Goal: Task Accomplishment & Management: Use online tool/utility

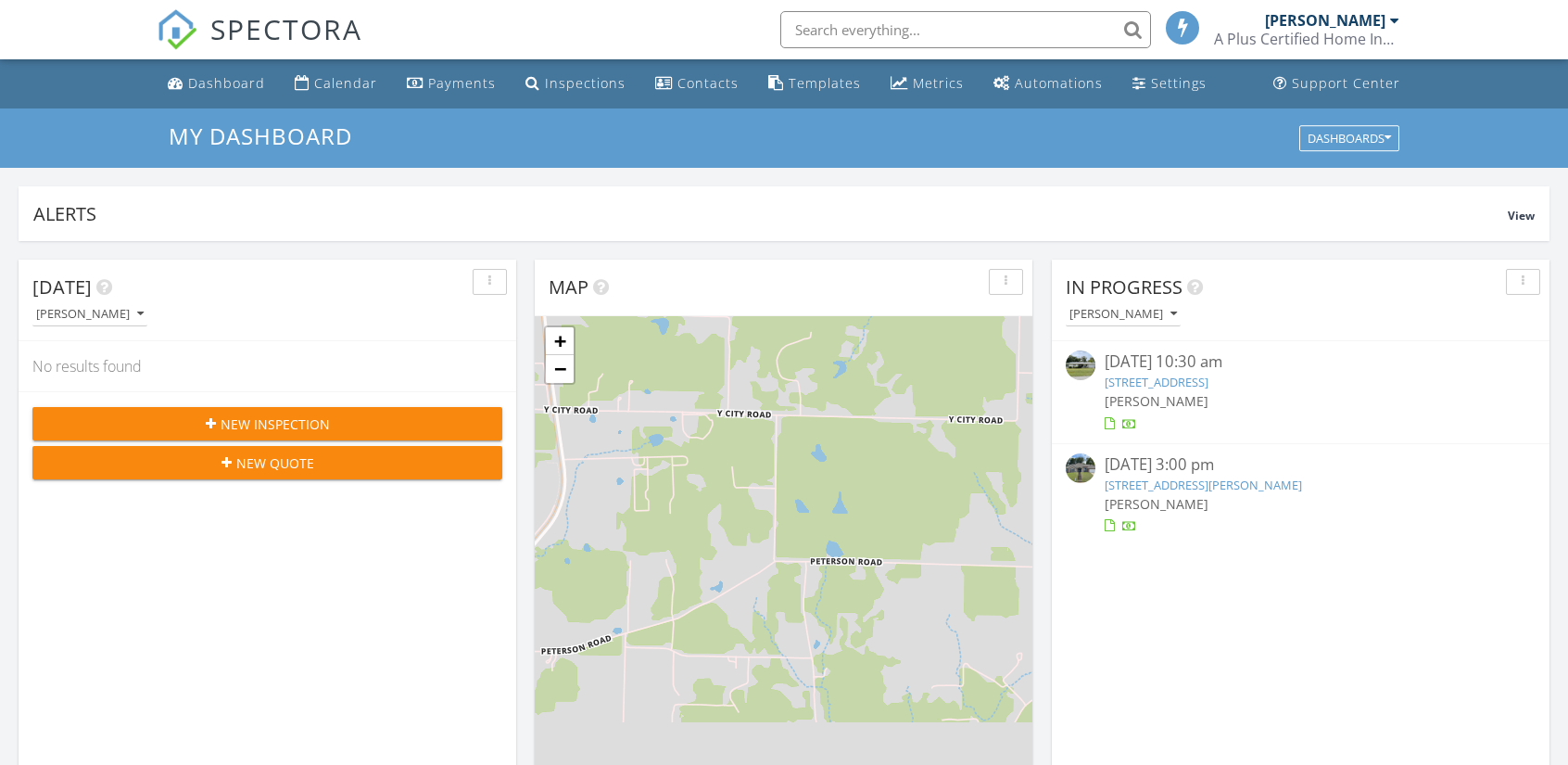
scroll to position [8, 8]
click at [1085, 469] on img at bounding box center [1081, 468] width 30 height 30
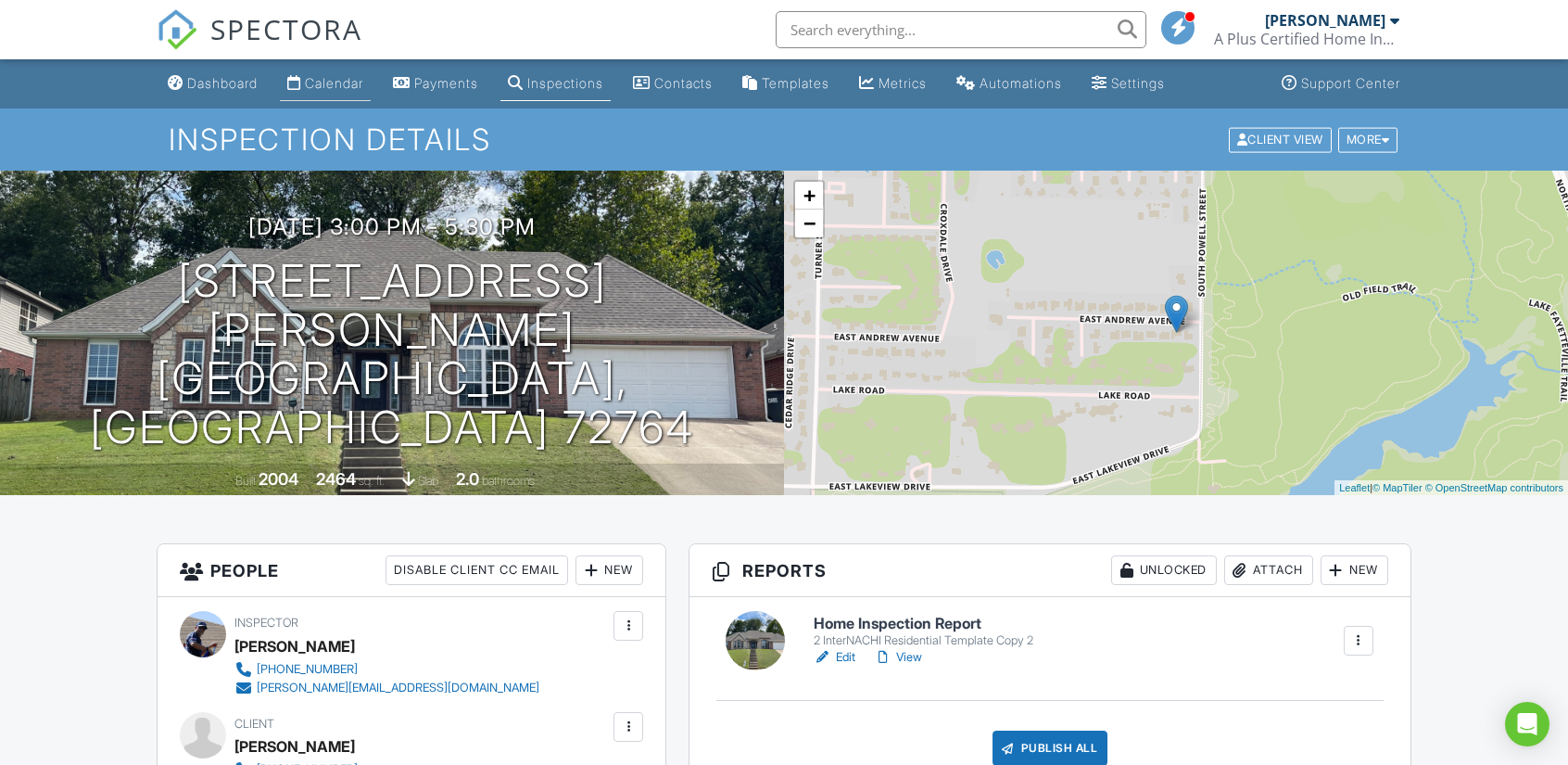
click at [315, 81] on div "Calendar" at bounding box center [333, 83] width 58 height 16
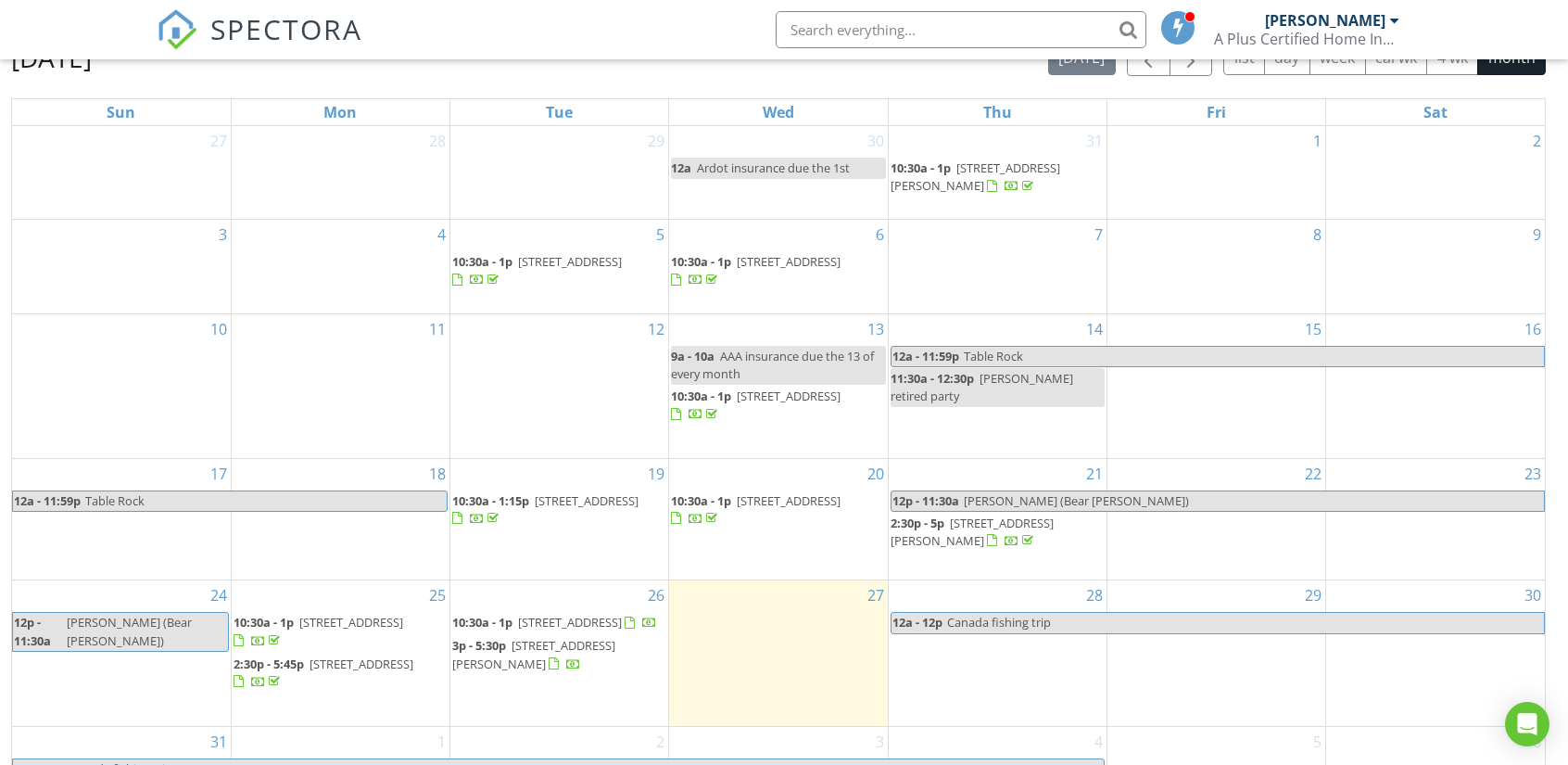
scroll to position [247, 0]
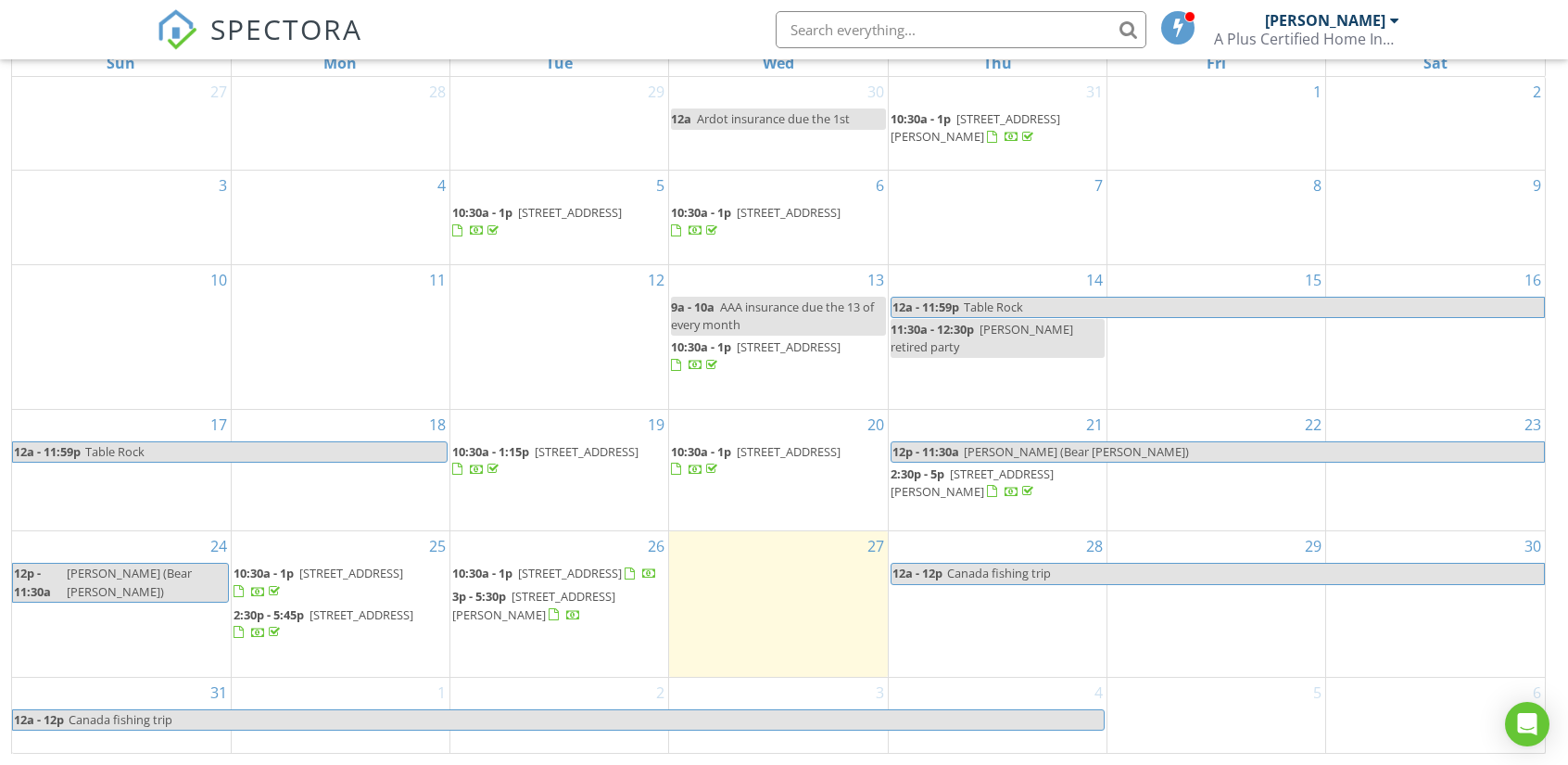
click at [1043, 717] on span "Canada fishing trip" at bounding box center [586, 719] width 1036 height 19
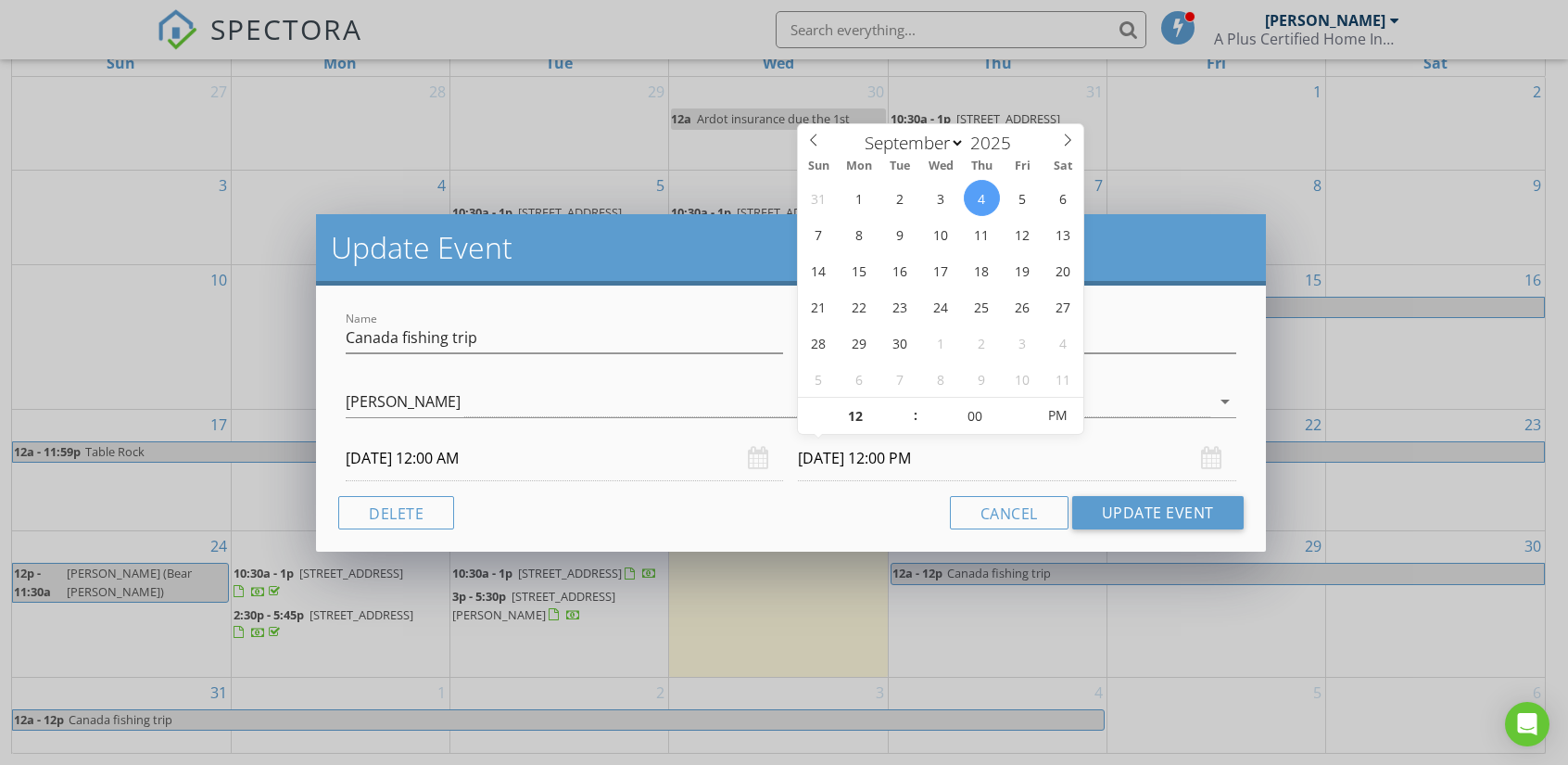
click at [873, 451] on input "09/04/2025 12:00 PM" at bounding box center [1016, 457] width 437 height 45
type input "09/06/2025 12:00 PM"
click at [1138, 509] on button "Update Event" at bounding box center [1158, 512] width 172 height 33
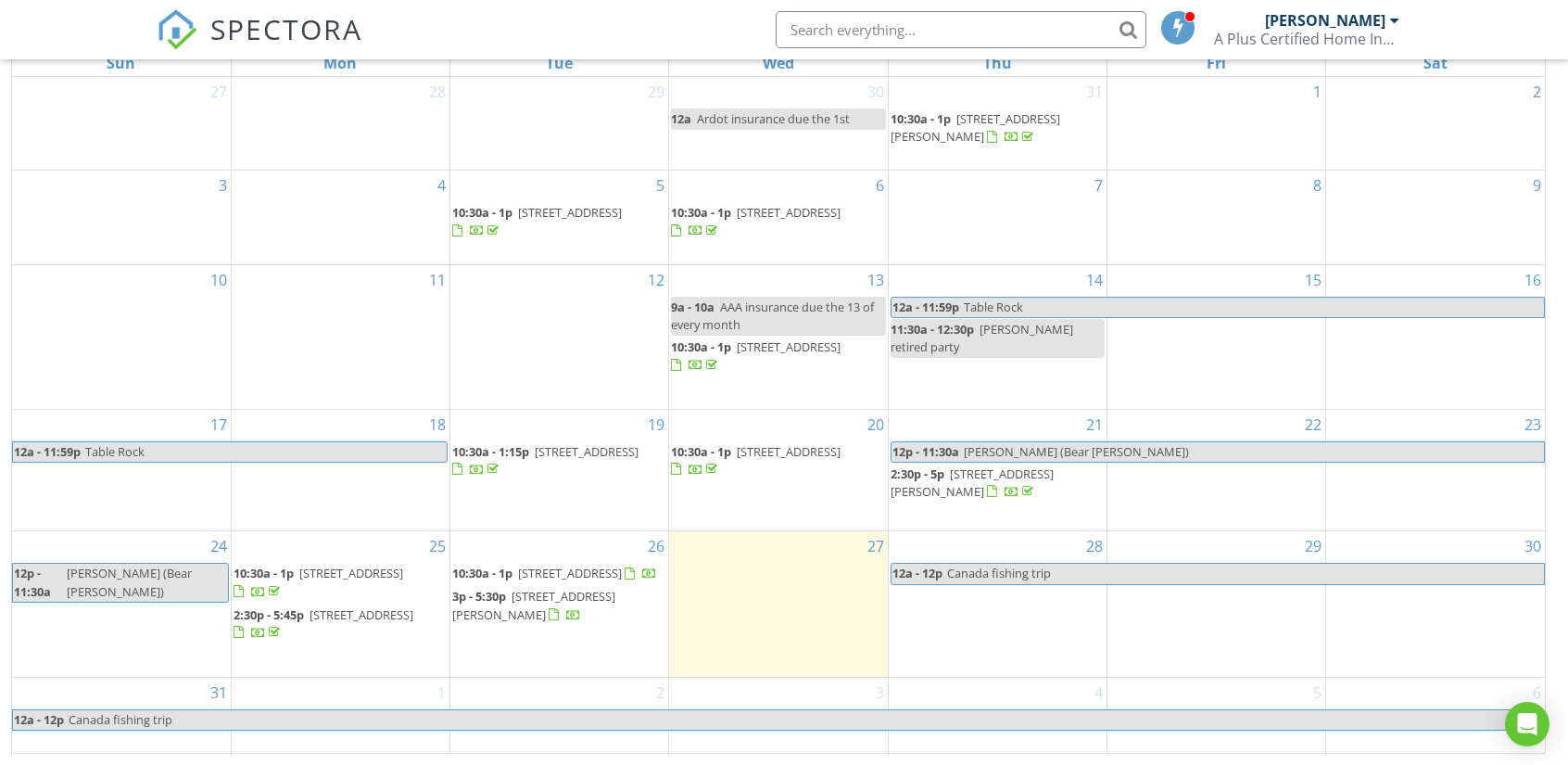
scroll to position [0, 0]
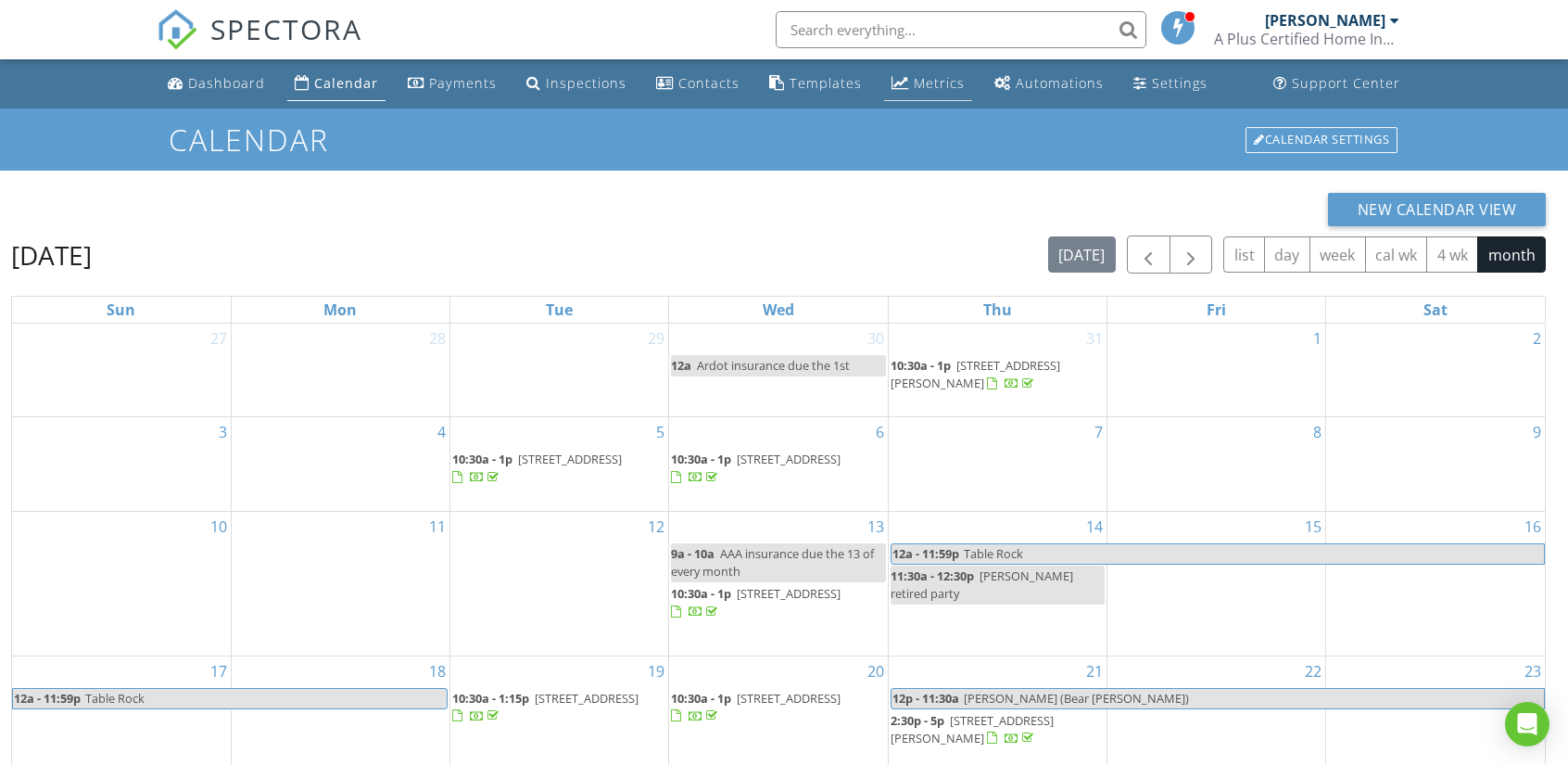
click at [918, 90] on div "Metrics" at bounding box center [938, 83] width 51 height 18
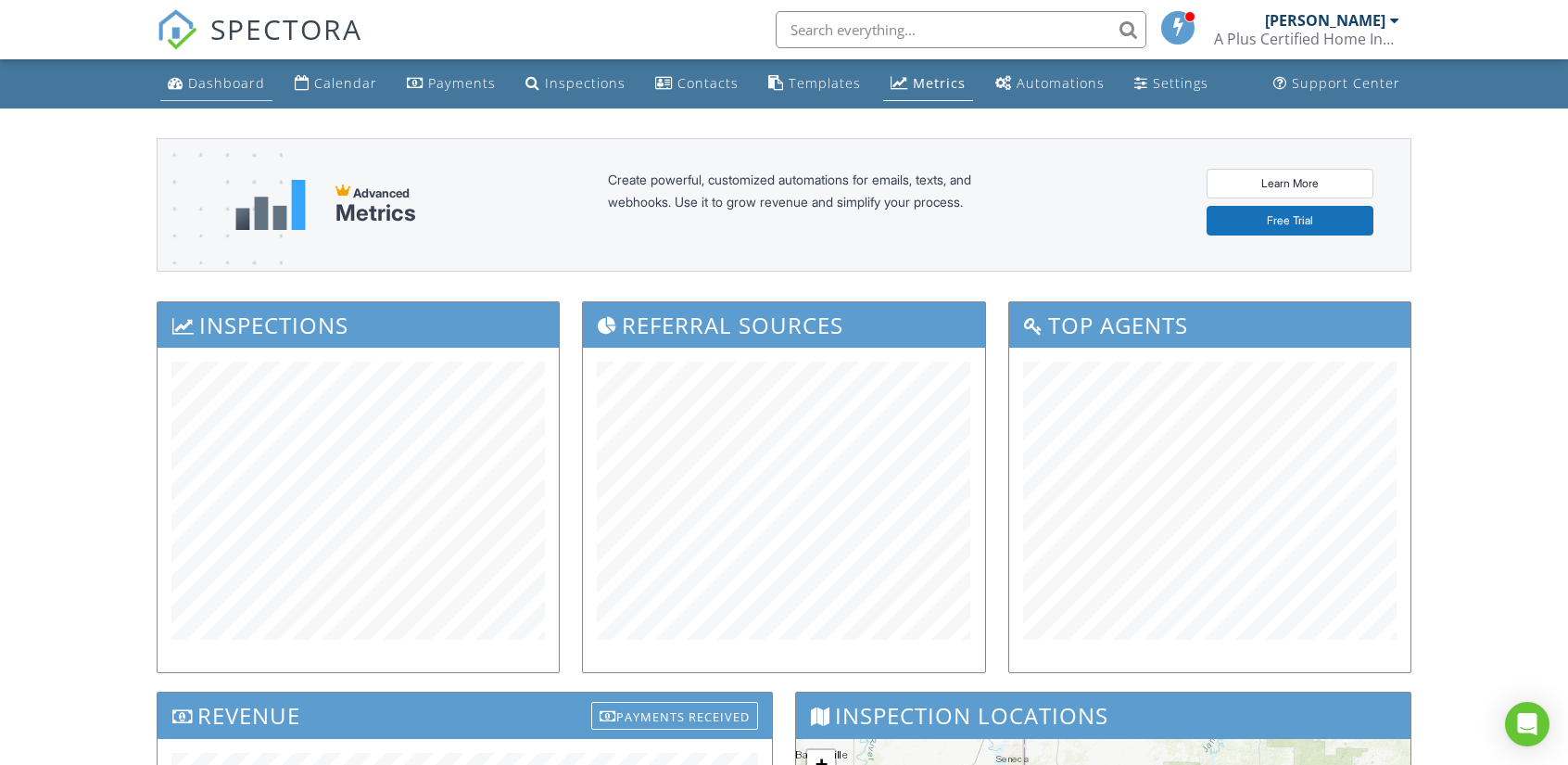
click at [227, 86] on div "Dashboard" at bounding box center [226, 83] width 77 height 18
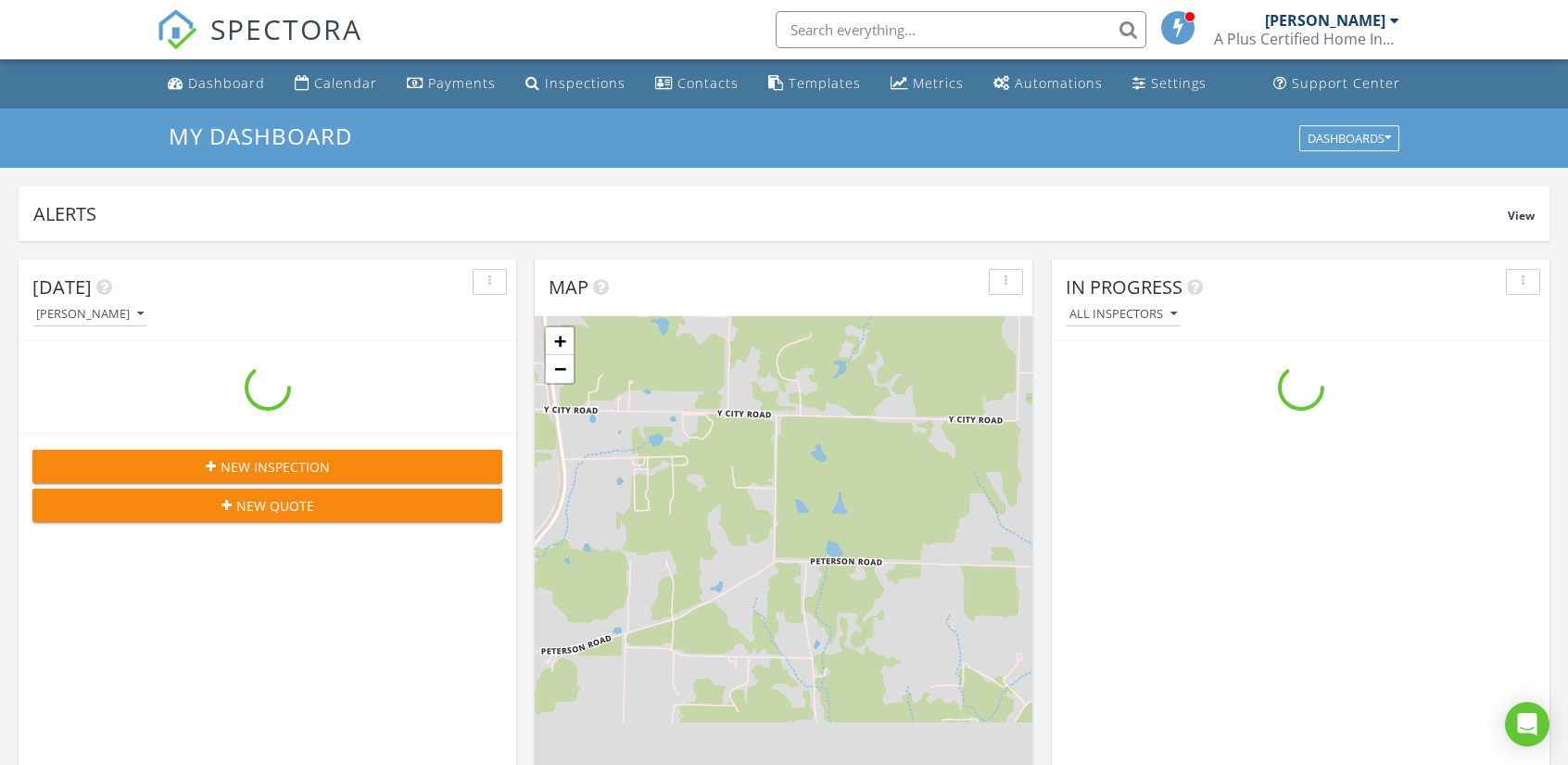
scroll to position [1717, 1597]
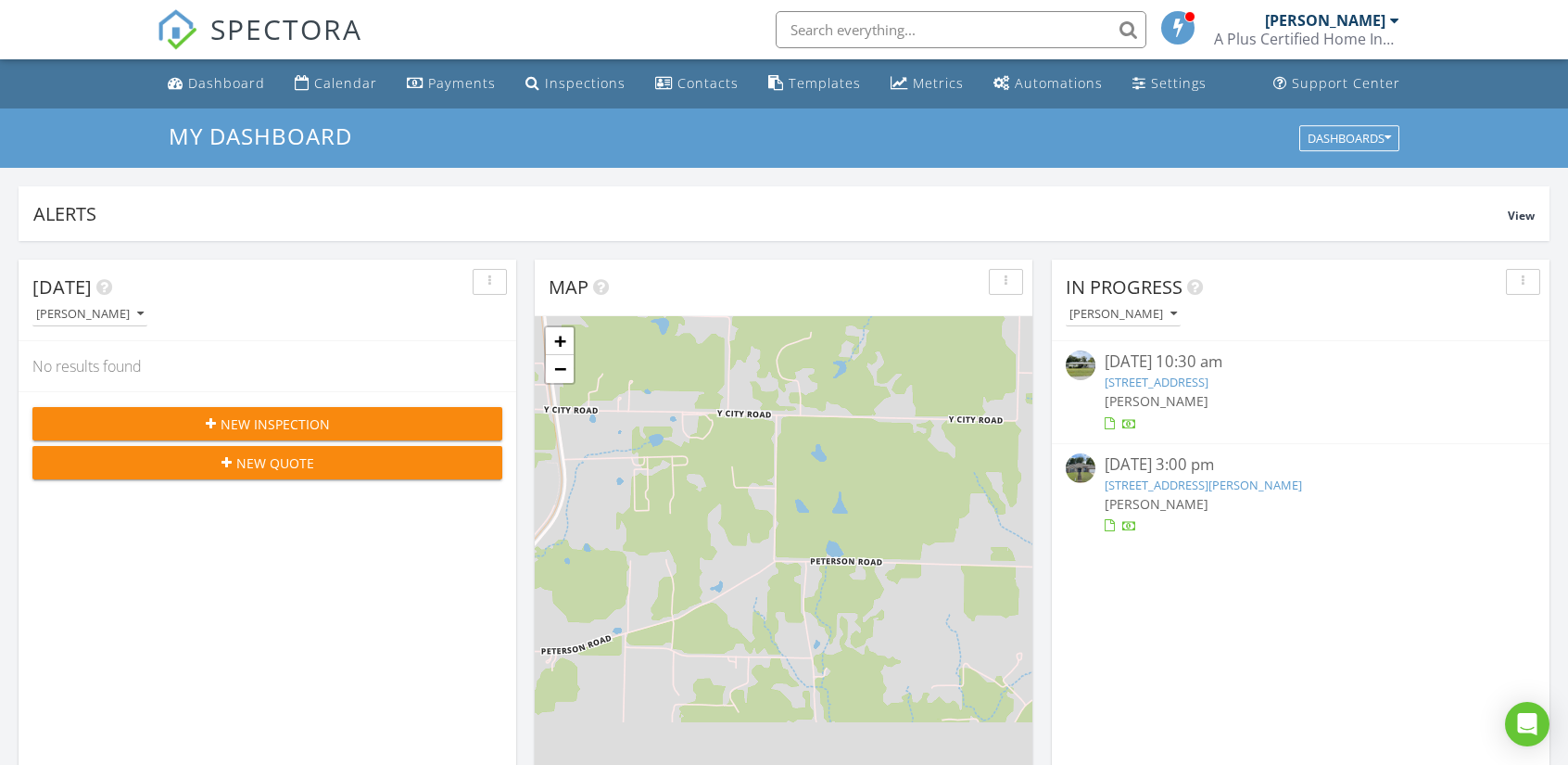
click at [1082, 467] on img at bounding box center [1081, 468] width 30 height 30
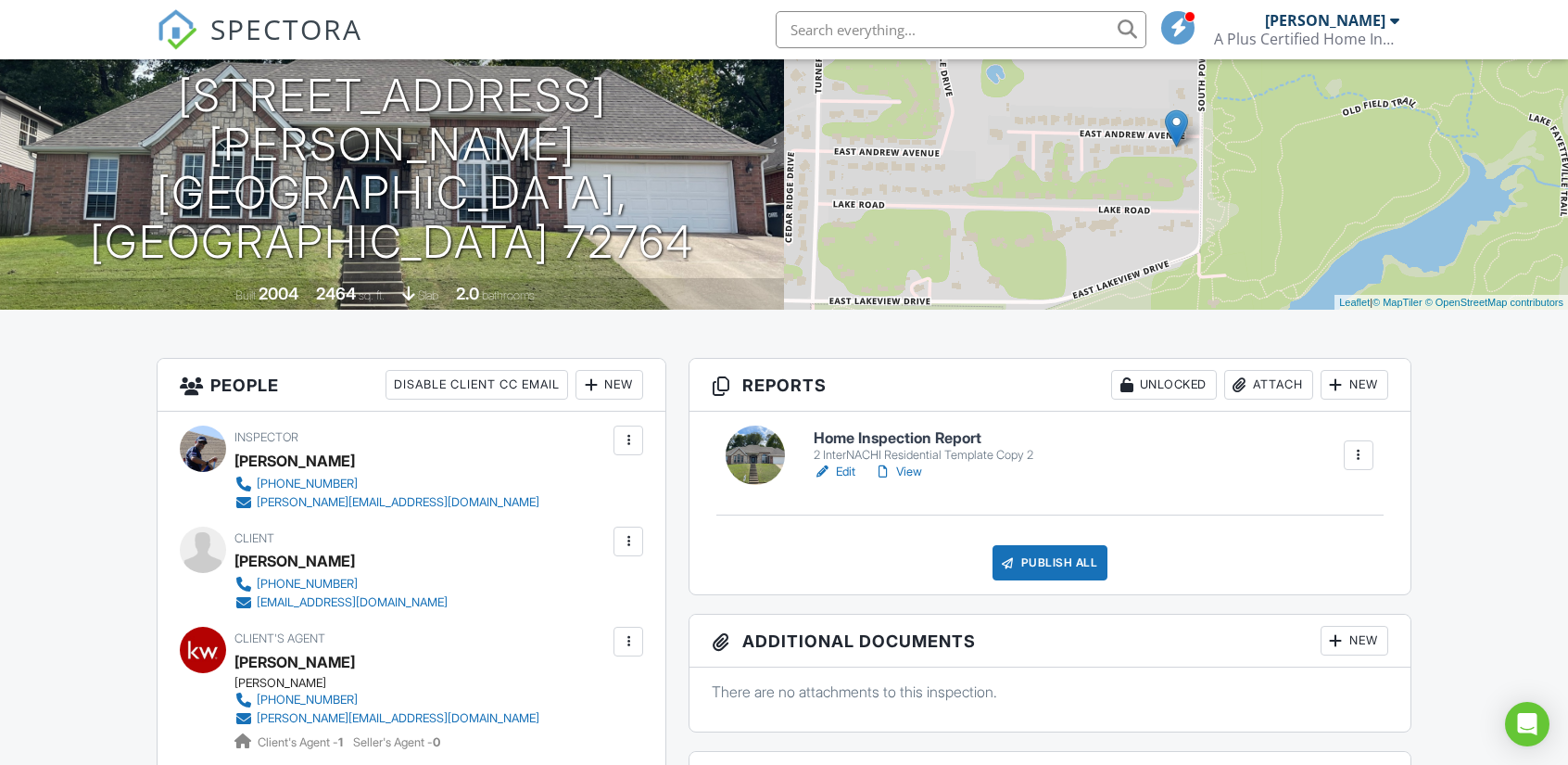
click at [848, 472] on link "Edit" at bounding box center [834, 471] width 42 height 19
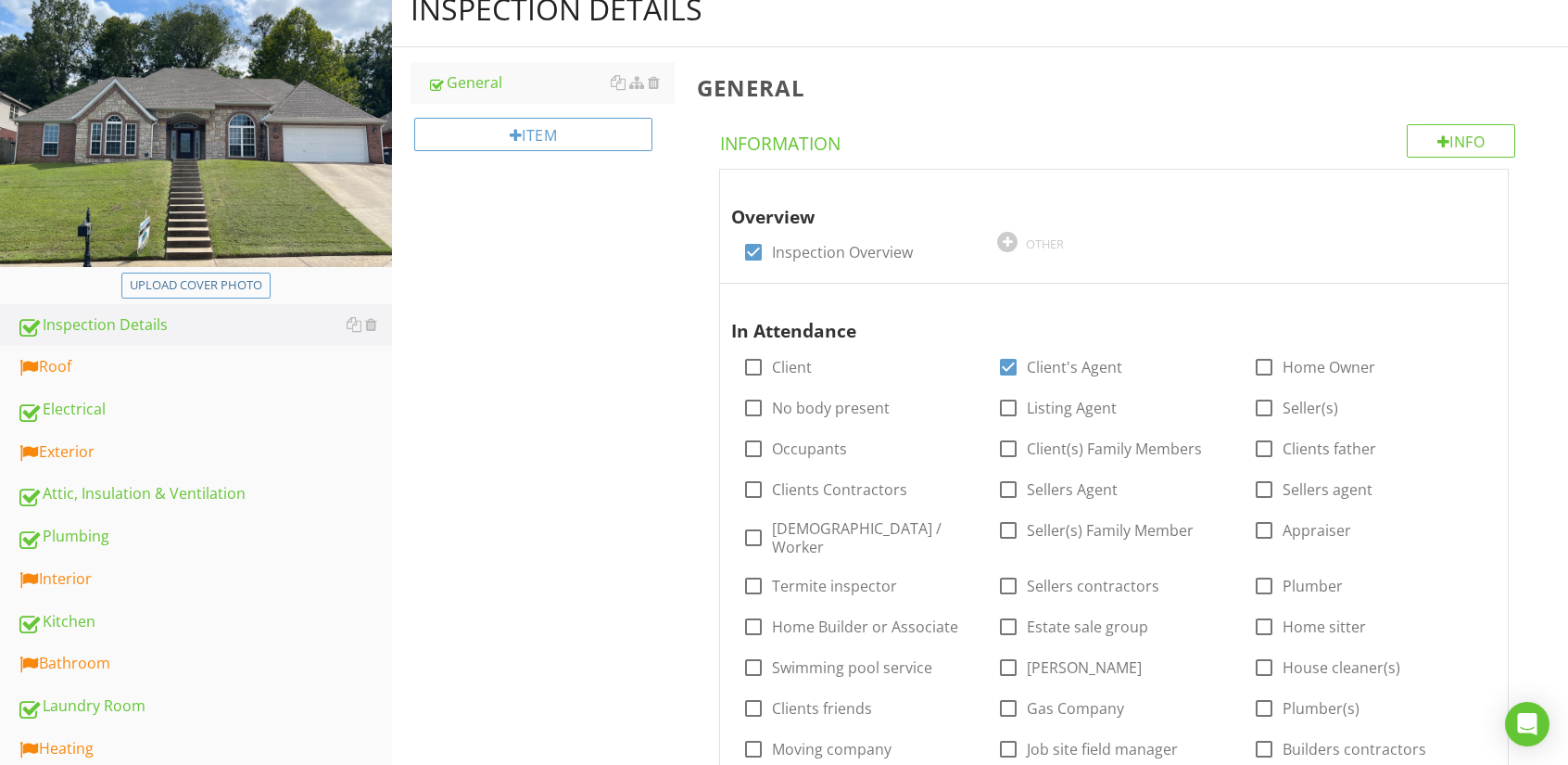
scroll to position [556, 0]
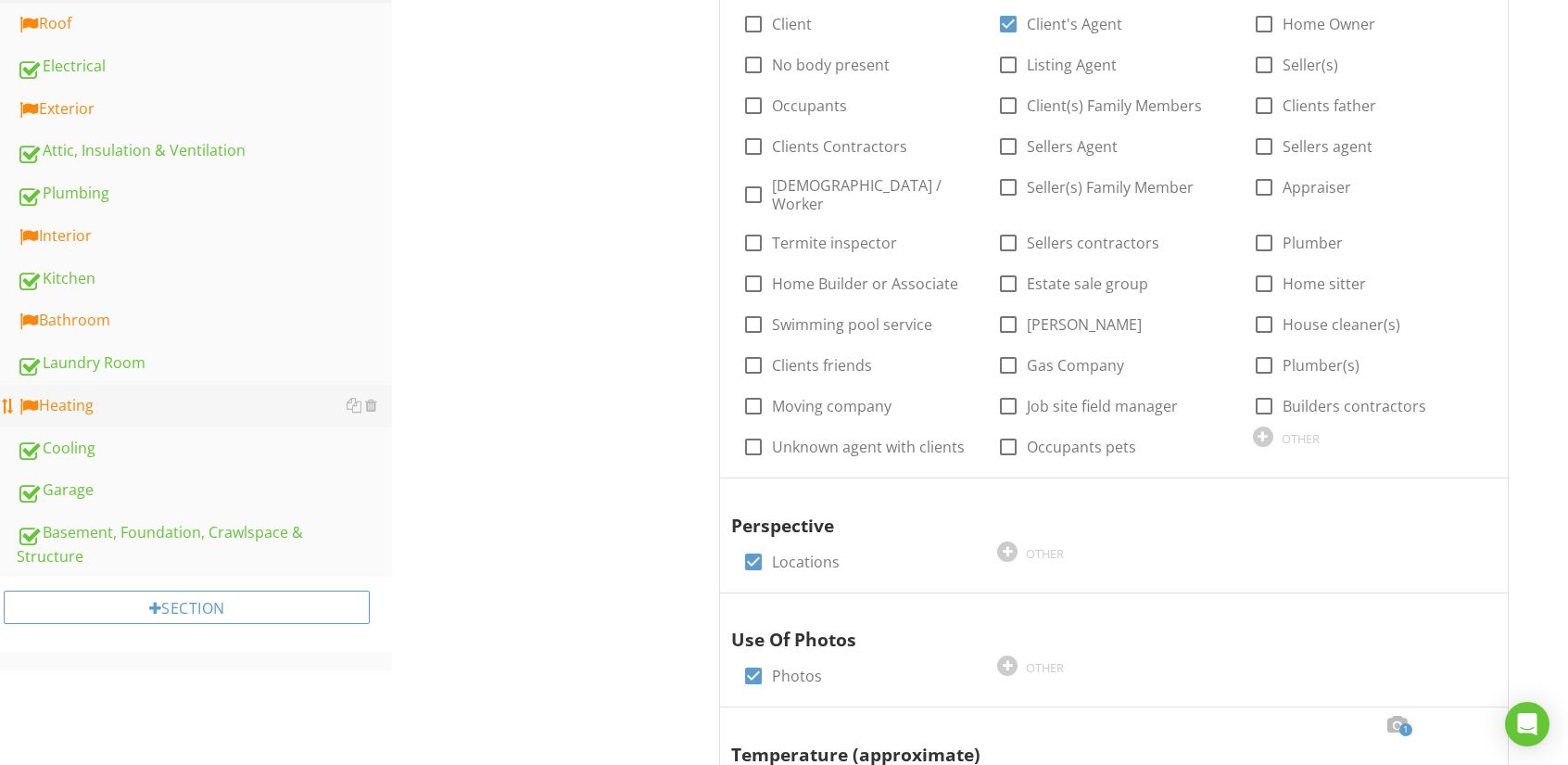
click at [71, 401] on div "Heating" at bounding box center [205, 406] width 375 height 24
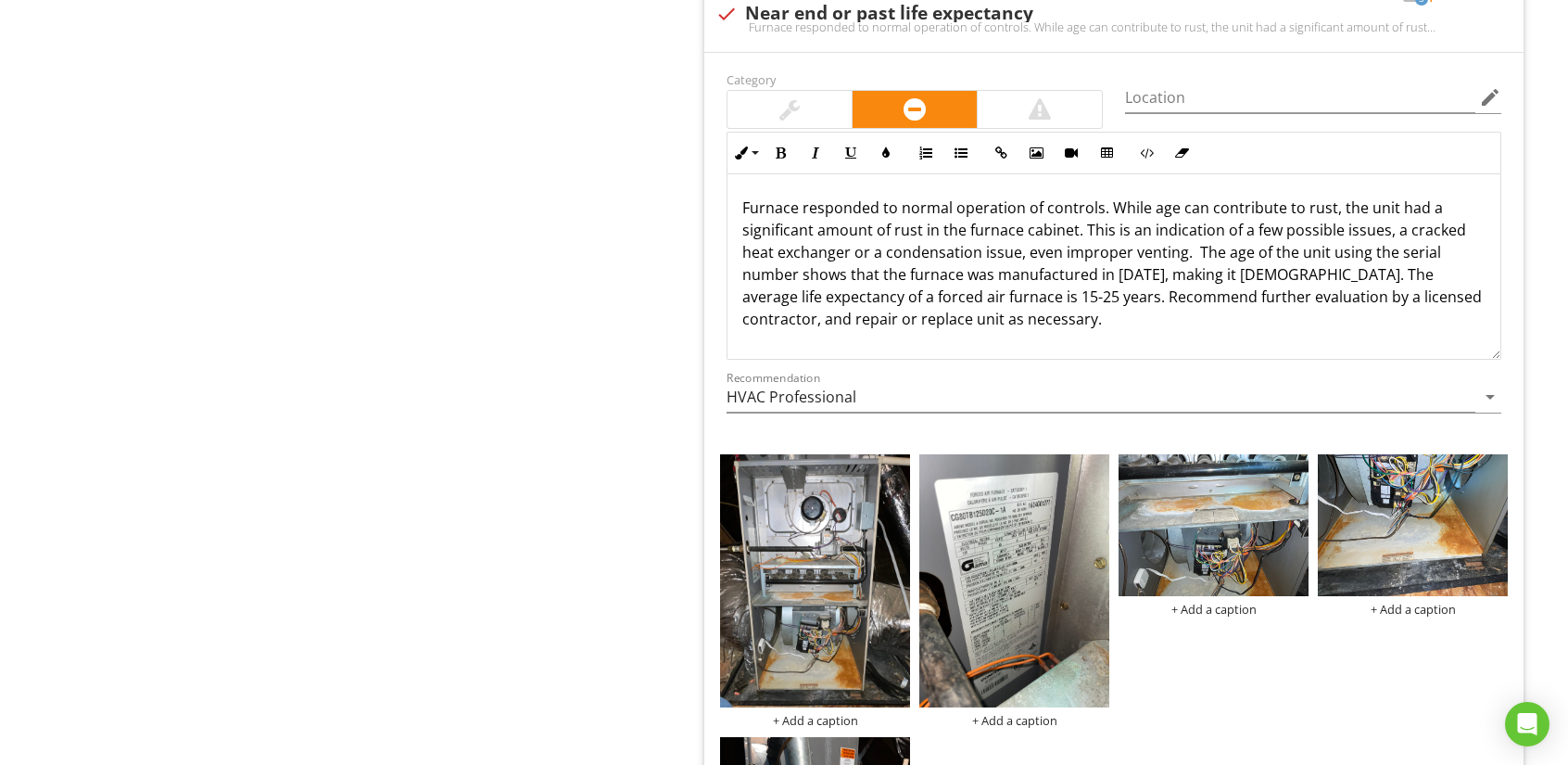
scroll to position [4544, 0]
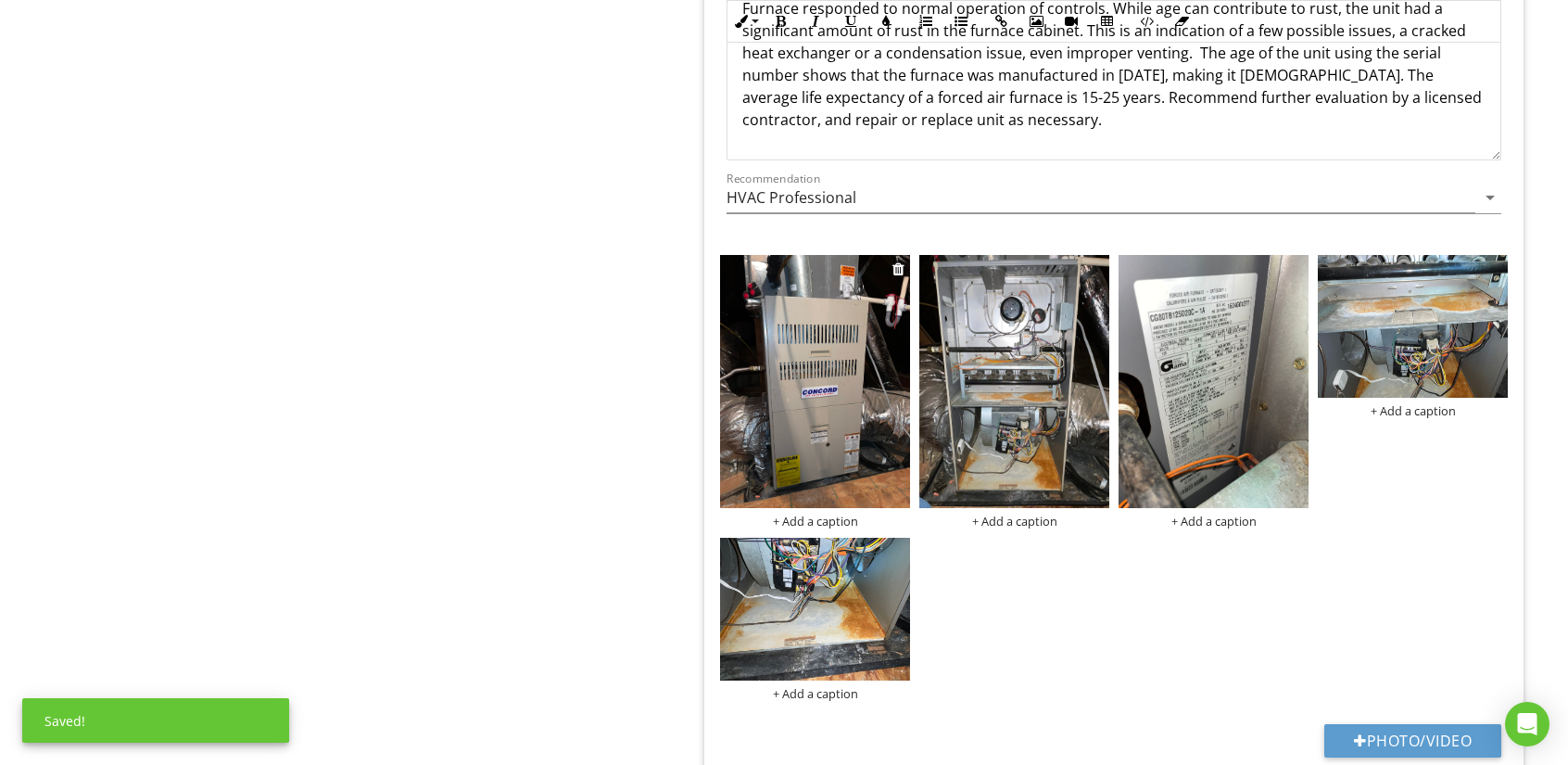
click at [815, 359] on img at bounding box center [814, 381] width 190 height 253
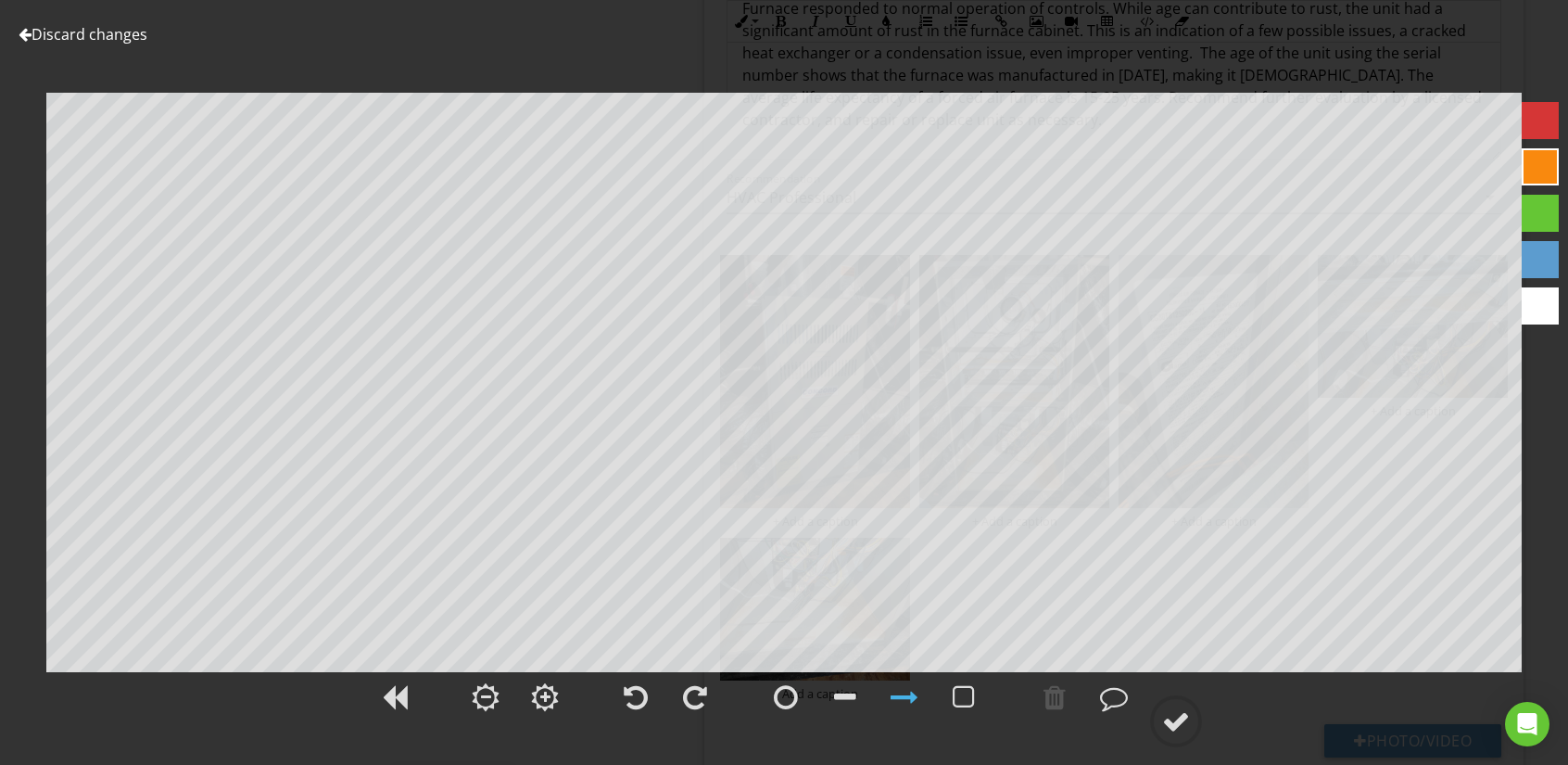
click at [28, 31] on div at bounding box center [25, 34] width 13 height 15
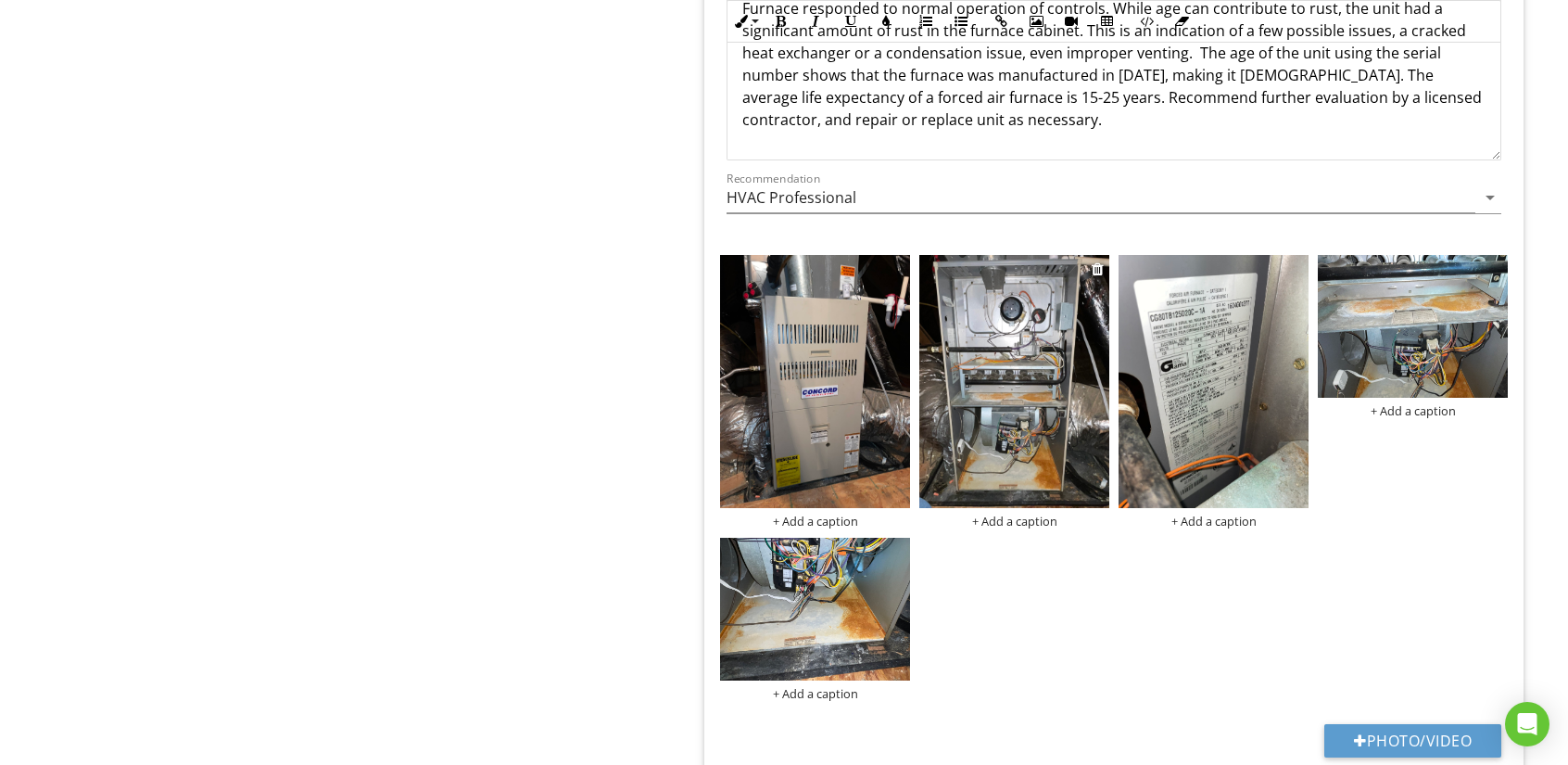
click at [978, 382] on img at bounding box center [1014, 381] width 190 height 253
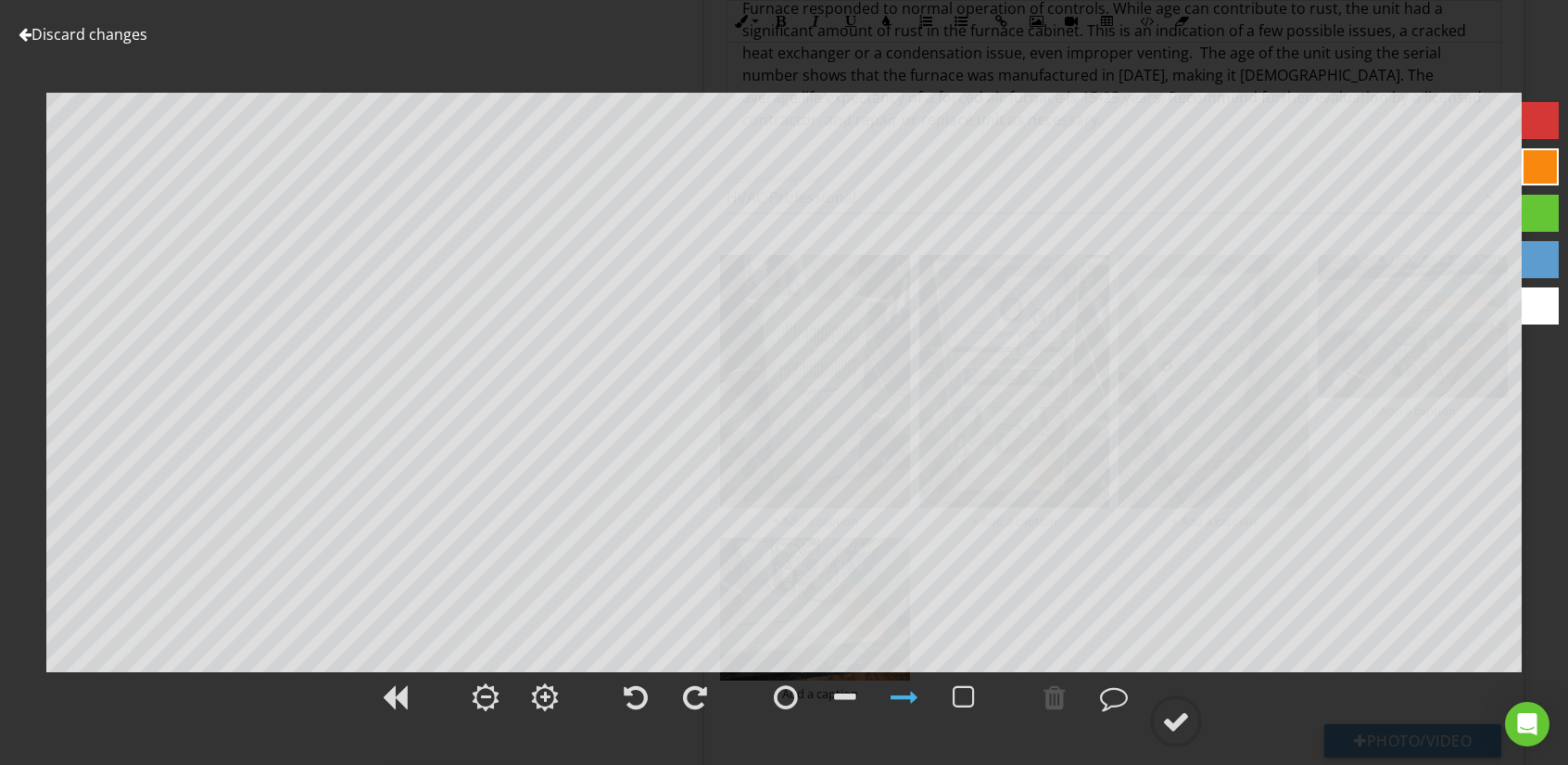
click at [21, 33] on div at bounding box center [25, 34] width 13 height 15
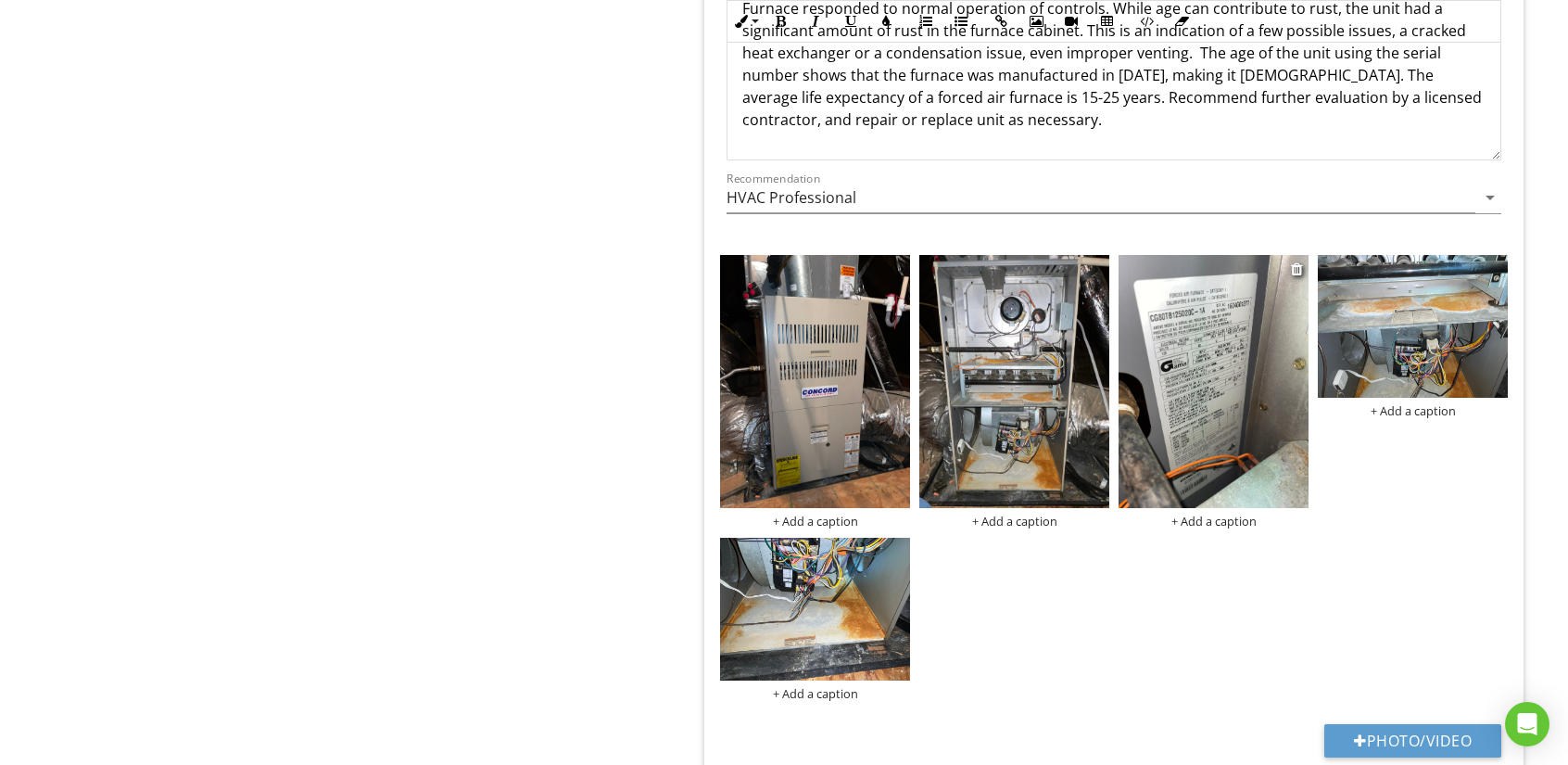
click at [1199, 376] on img at bounding box center [1214, 381] width 190 height 253
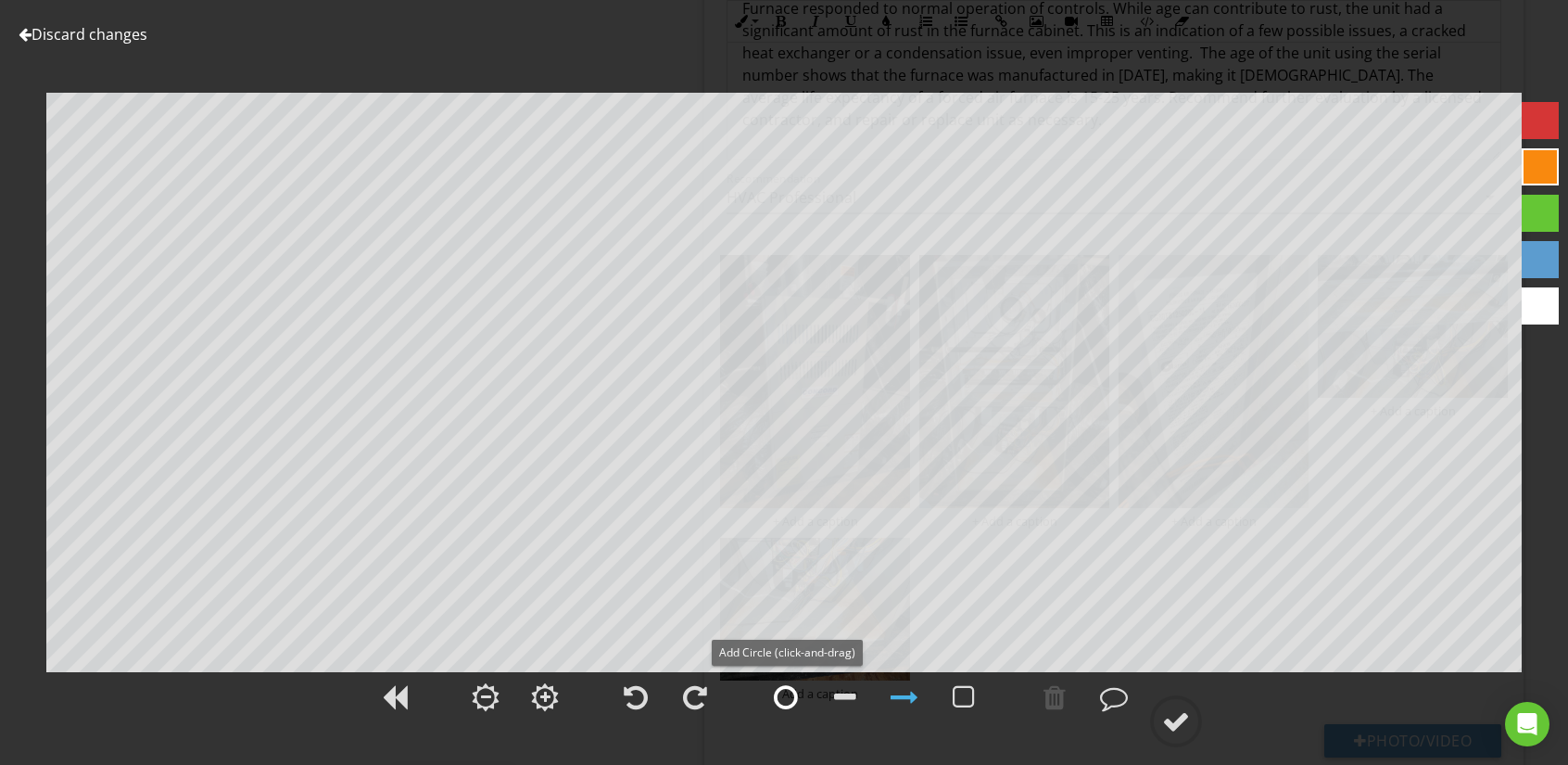
click at [781, 697] on div at bounding box center [785, 697] width 24 height 28
click at [785, 698] on div at bounding box center [785, 697] width 24 height 28
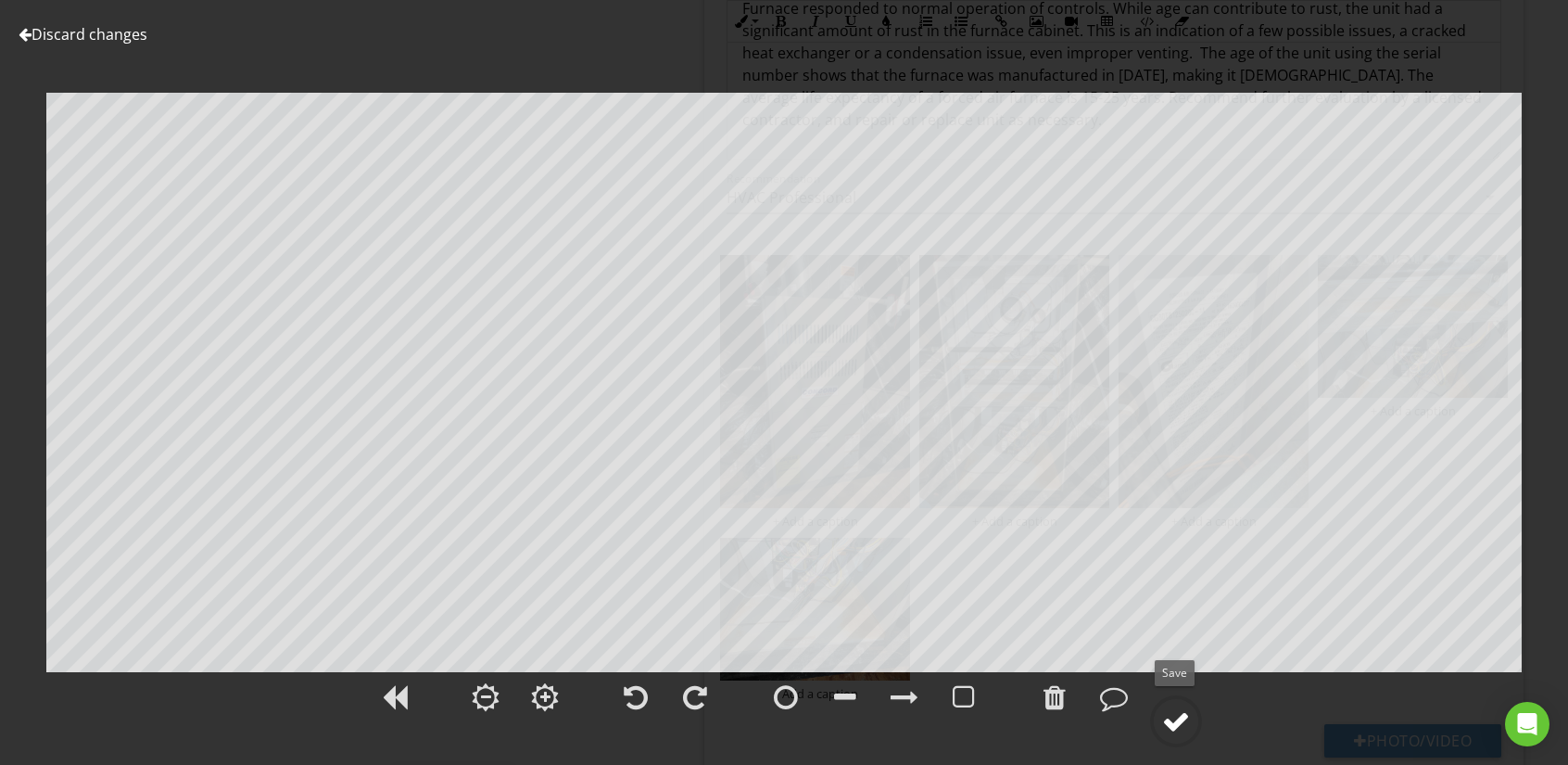
click at [1175, 724] on div at bounding box center [1176, 721] width 28 height 28
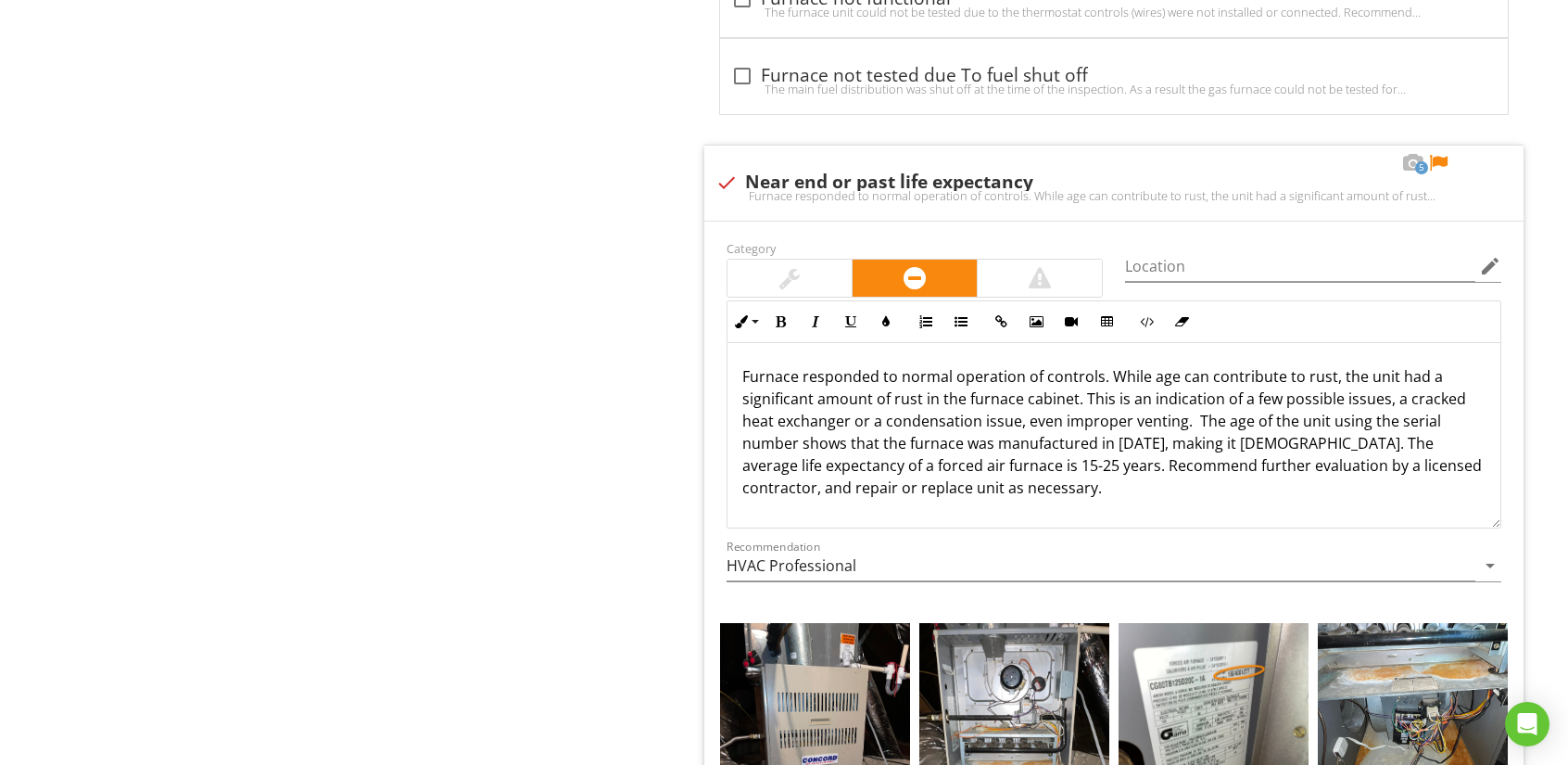
scroll to position [3987, 0]
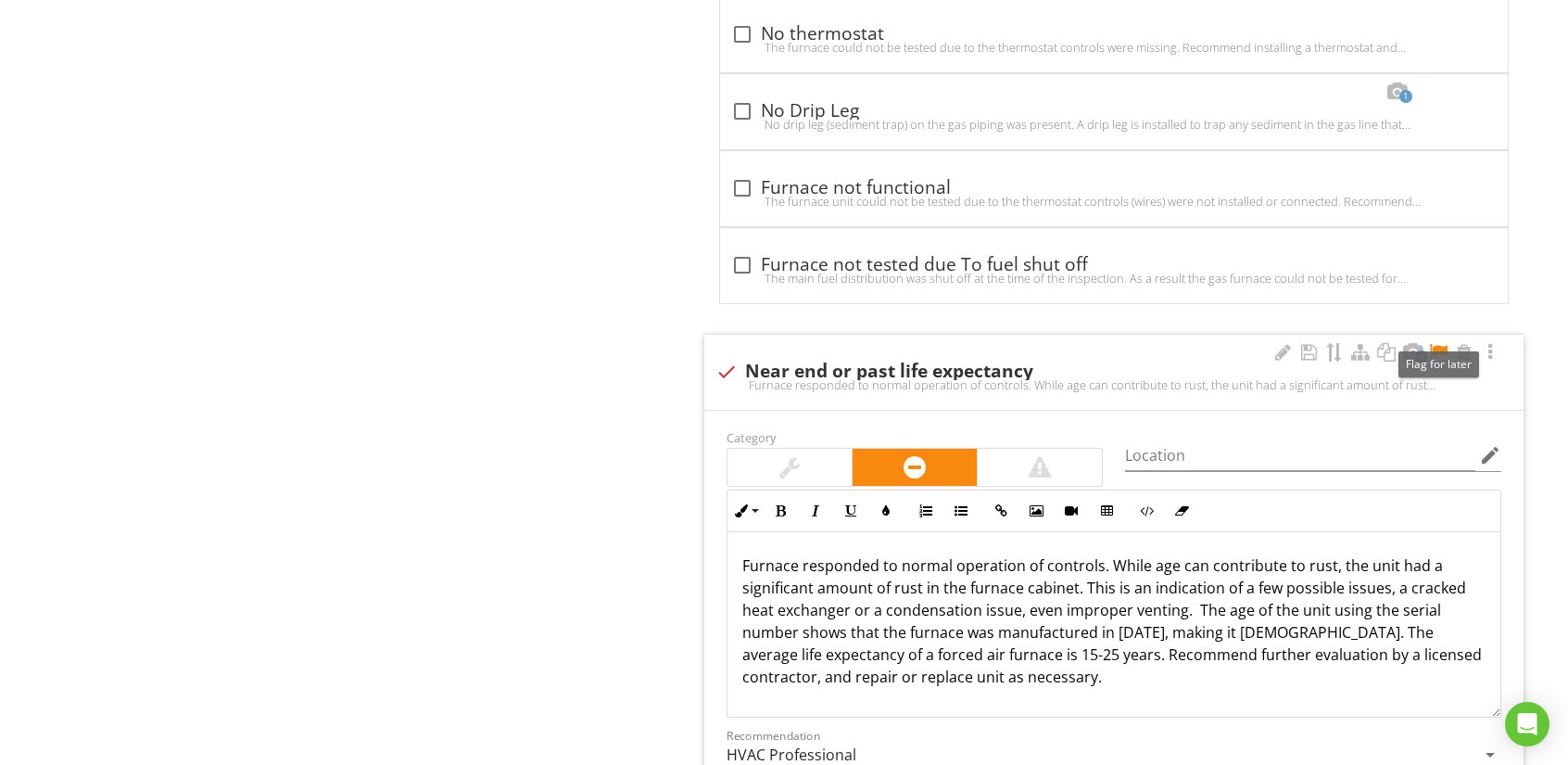
click at [1434, 344] on div at bounding box center [1438, 353] width 22 height 19
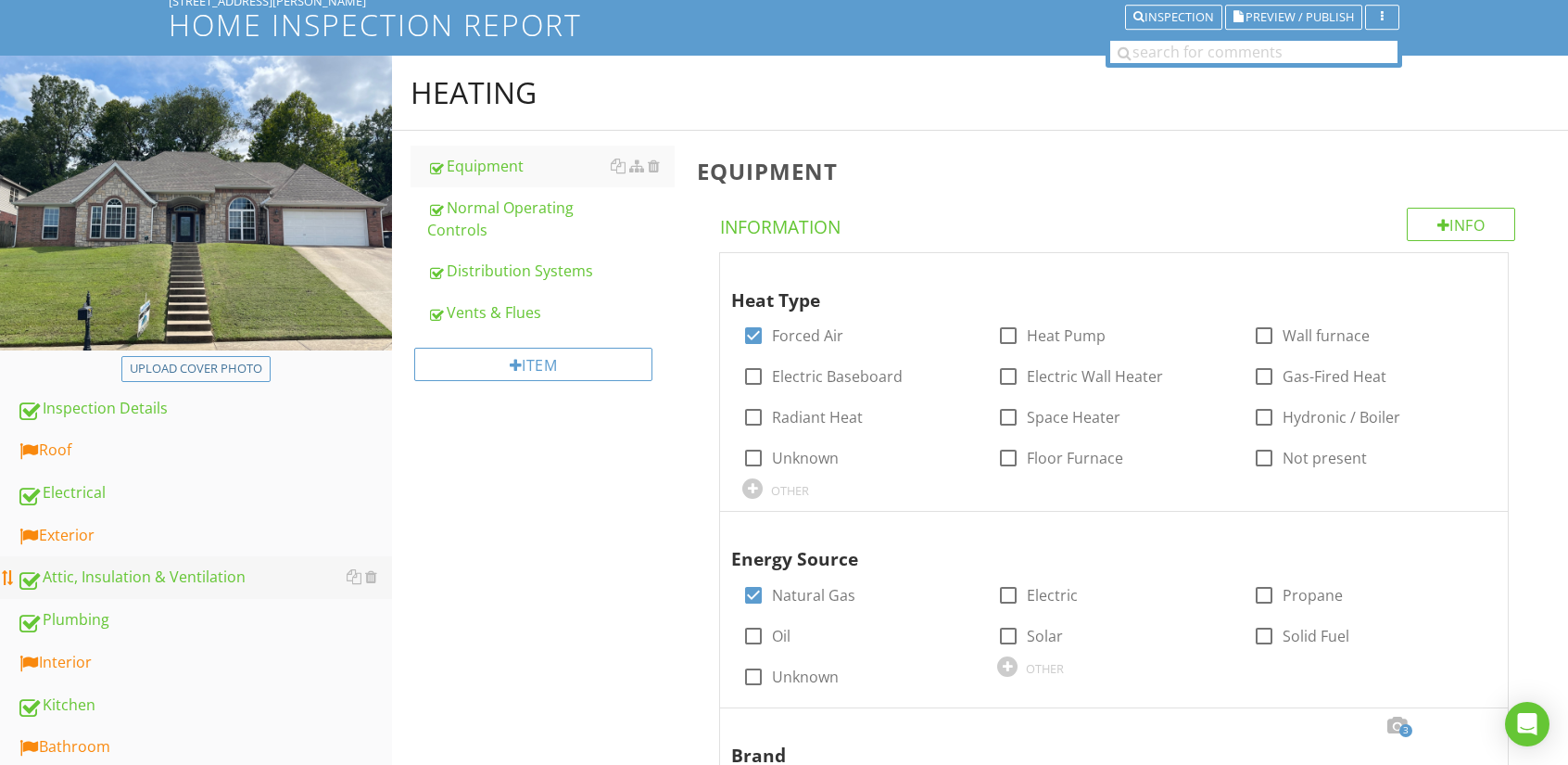
scroll to position [186, 0]
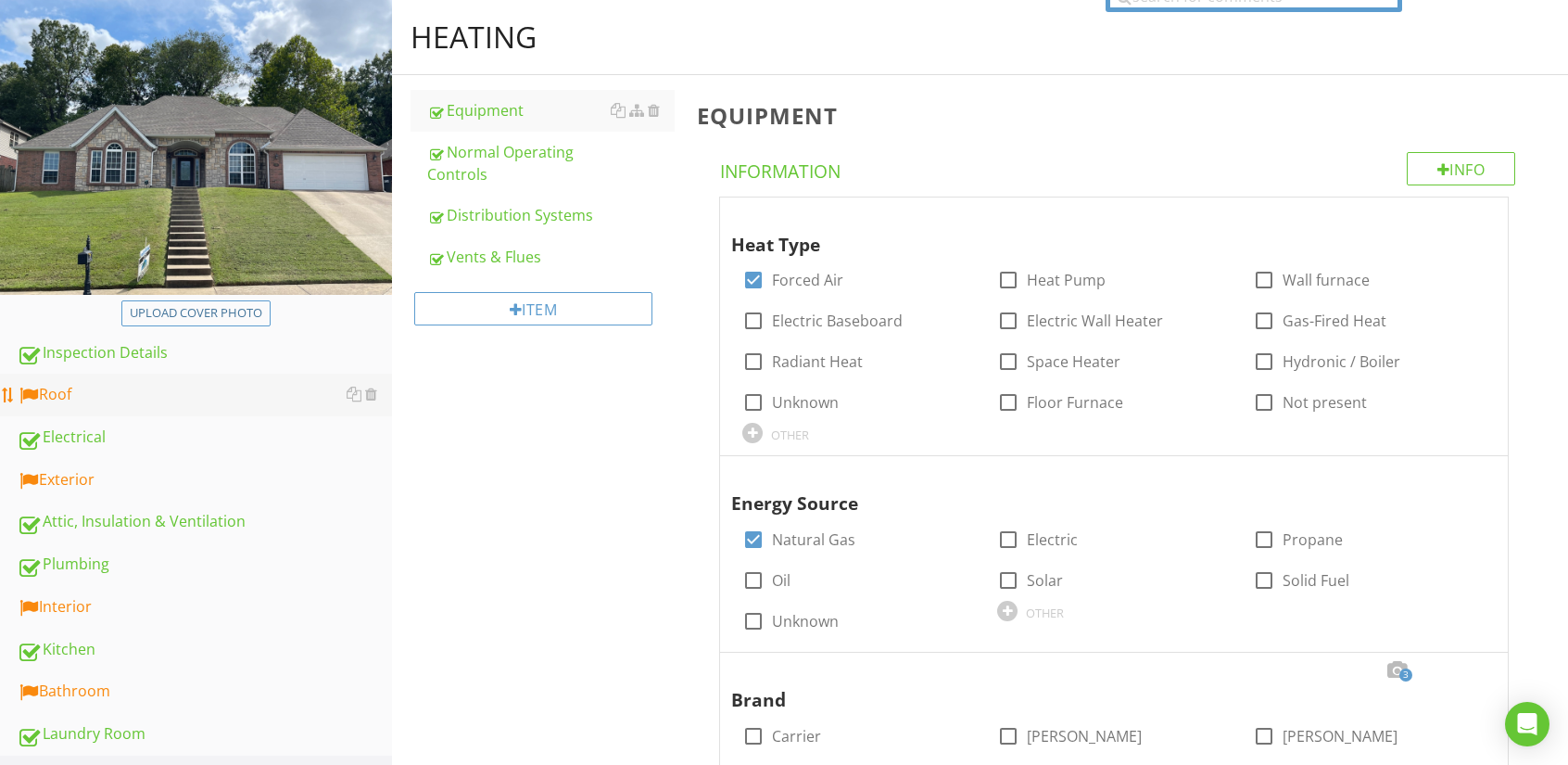
click at [51, 389] on div "Roof" at bounding box center [205, 394] width 375 height 24
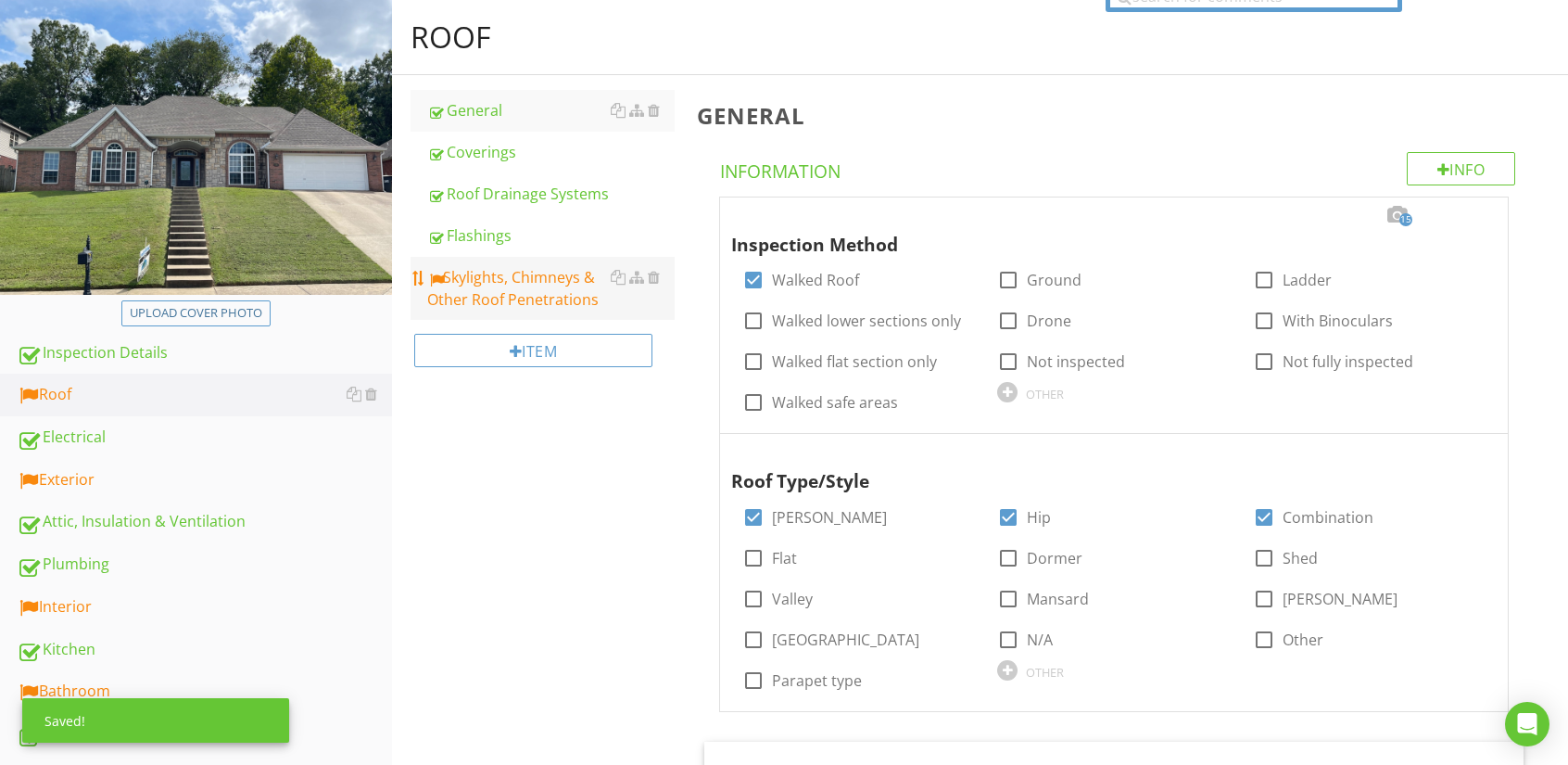
click at [538, 287] on div "Skylights, Chimneys & Other Roof Penetrations" at bounding box center [551, 288] width 248 height 45
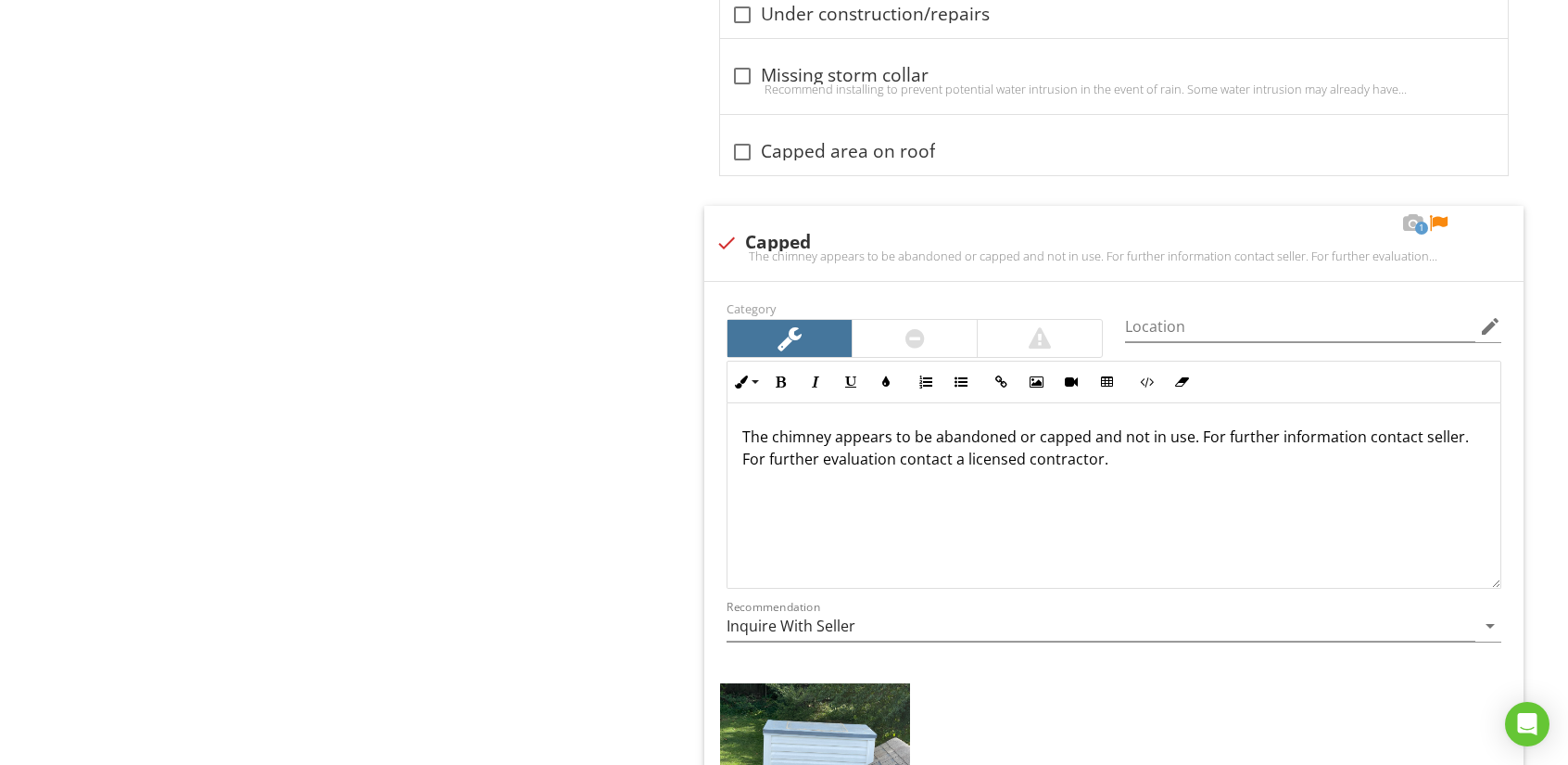
scroll to position [4451, 0]
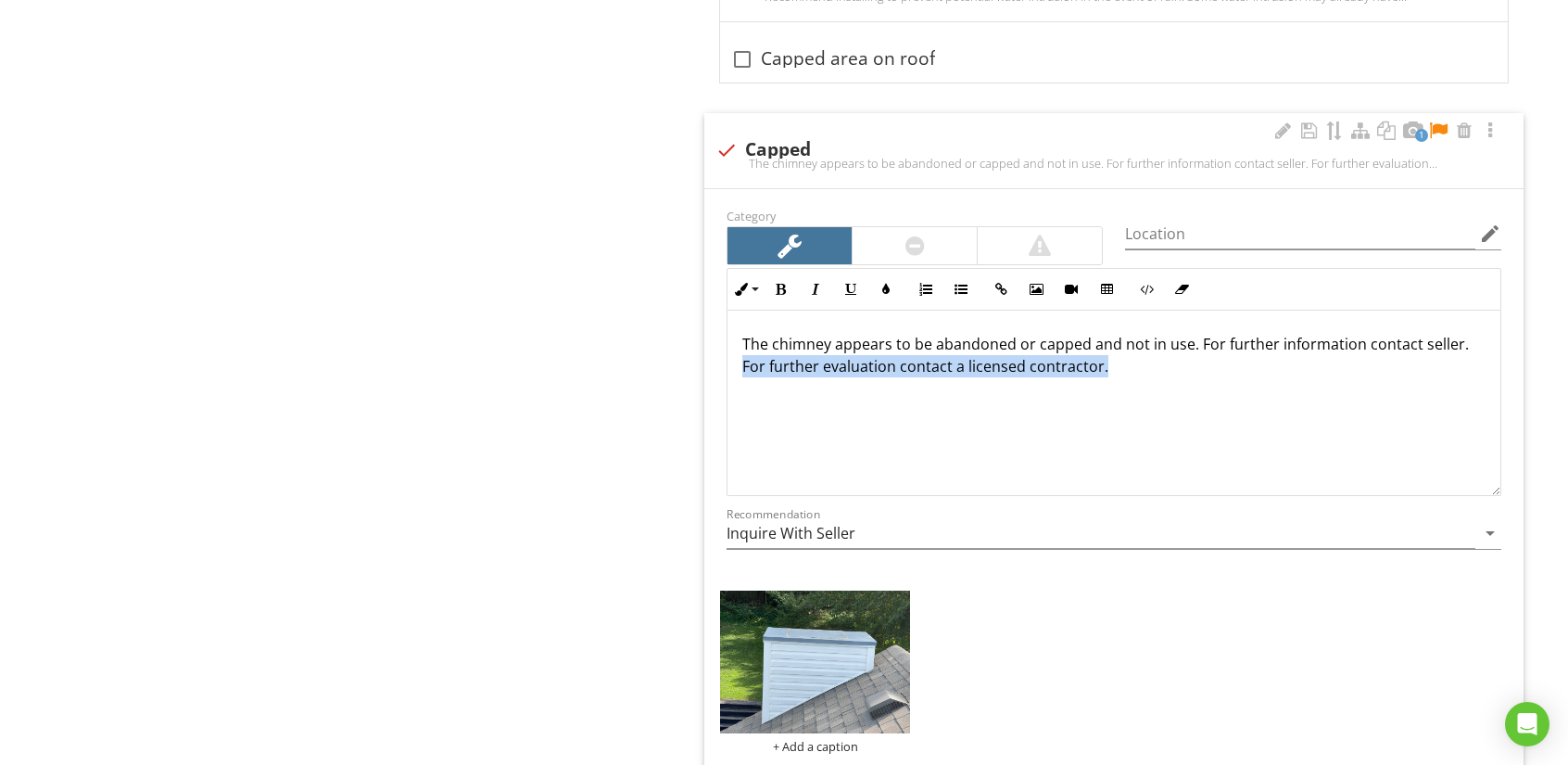
drag, startPoint x: 733, startPoint y: 361, endPoint x: 1170, endPoint y: 357, distance: 437.0
click at [1170, 357] on div "The chimney appears to be abandoned or capped and not in use. For further infor…" at bounding box center [1114, 403] width 773 height 186
click at [1182, 455] on div "The chimney appears to be abandoned or capped and not in use. For further infor…" at bounding box center [1114, 403] width 773 height 186
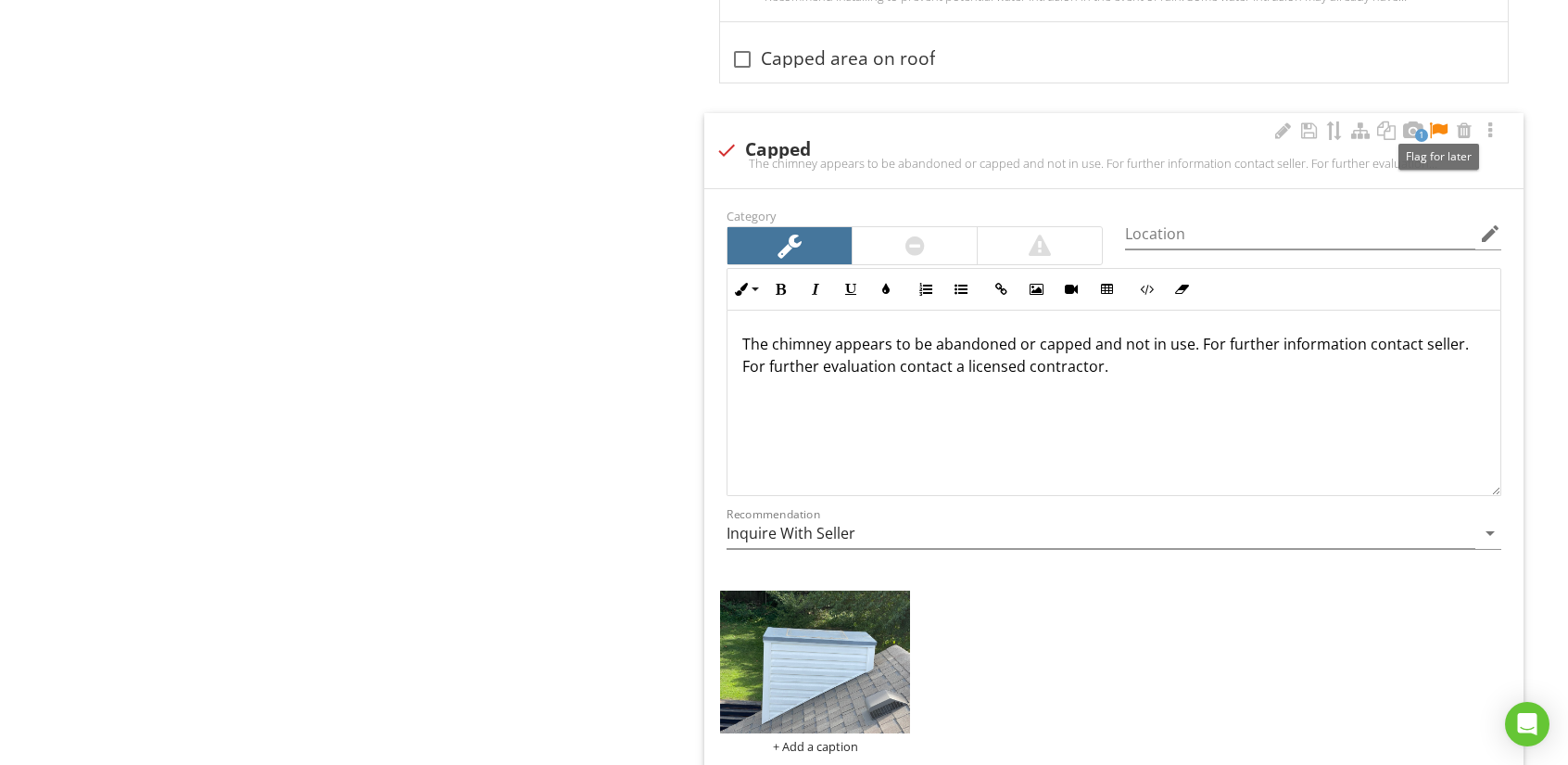
click at [1441, 122] on div at bounding box center [1438, 131] width 22 height 19
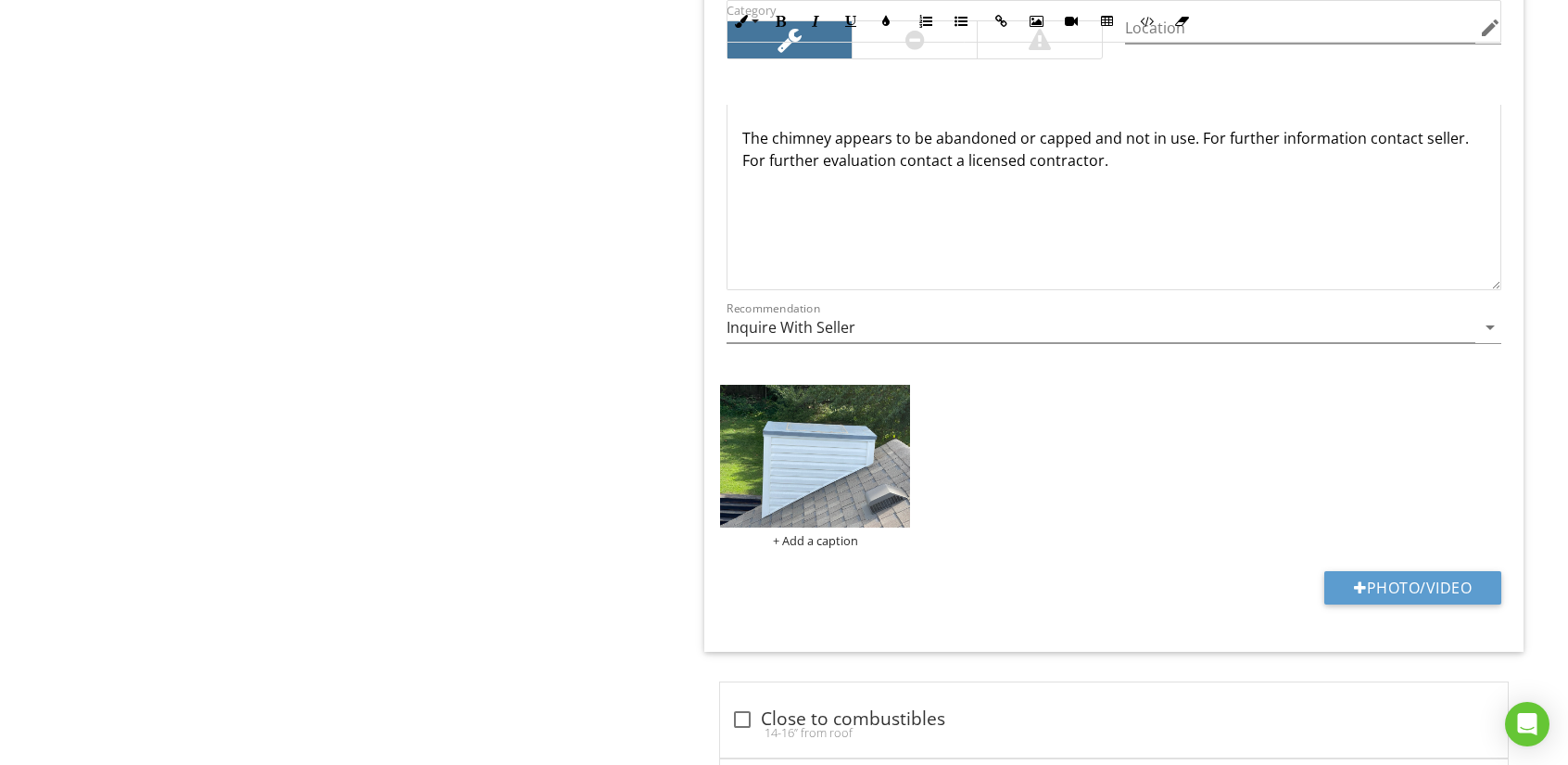
scroll to position [4636, 0]
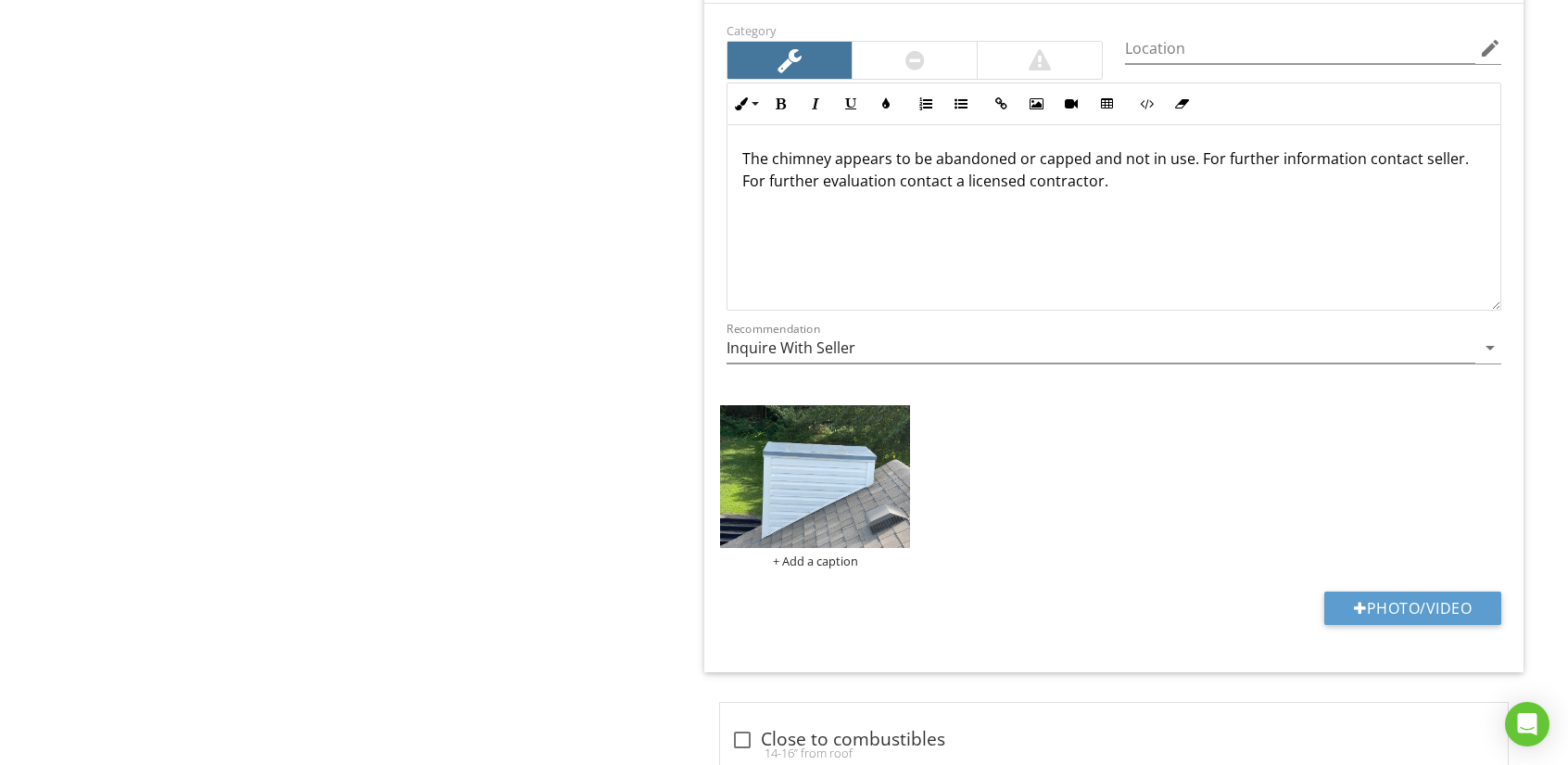
click at [1112, 173] on p "The chimney appears to be abandoned or capped and not in use. For further infor…" at bounding box center [1114, 170] width 744 height 45
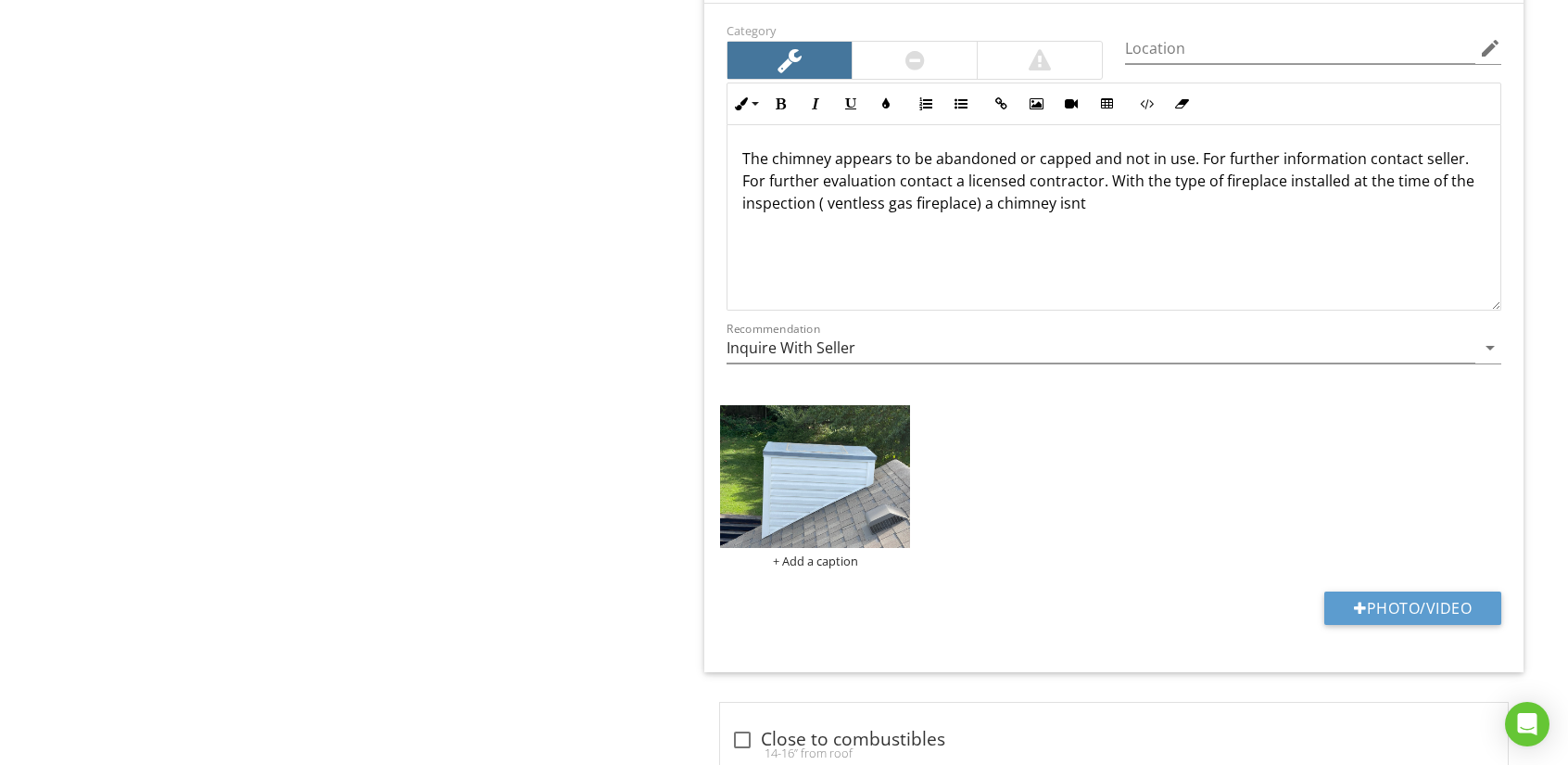
click at [991, 195] on p "The chimney appears to be abandoned or capped and not in use. For further infor…" at bounding box center [1114, 181] width 744 height 67
click at [1130, 199] on p "The chimney appears to be abandoned or capped and not in use. For further infor…" at bounding box center [1114, 181] width 744 height 67
click at [1095, 201] on p "The chimney appears to be abandoned or capped and not in use. For further infor…" at bounding box center [1114, 181] width 744 height 67
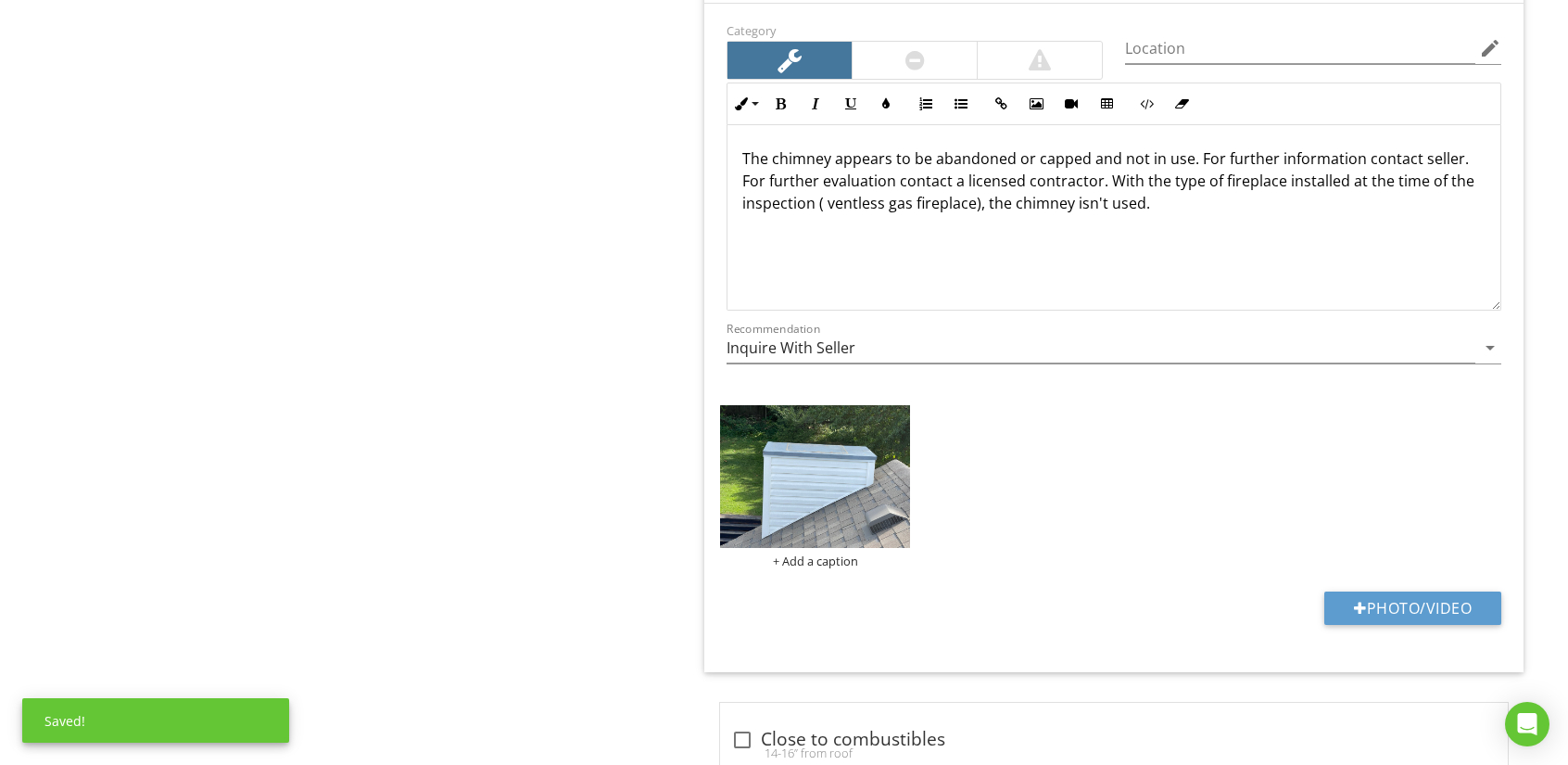
click at [1028, 279] on div "The chimney appears to be abandoned or capped and not in use. For further infor…" at bounding box center [1114, 218] width 773 height 186
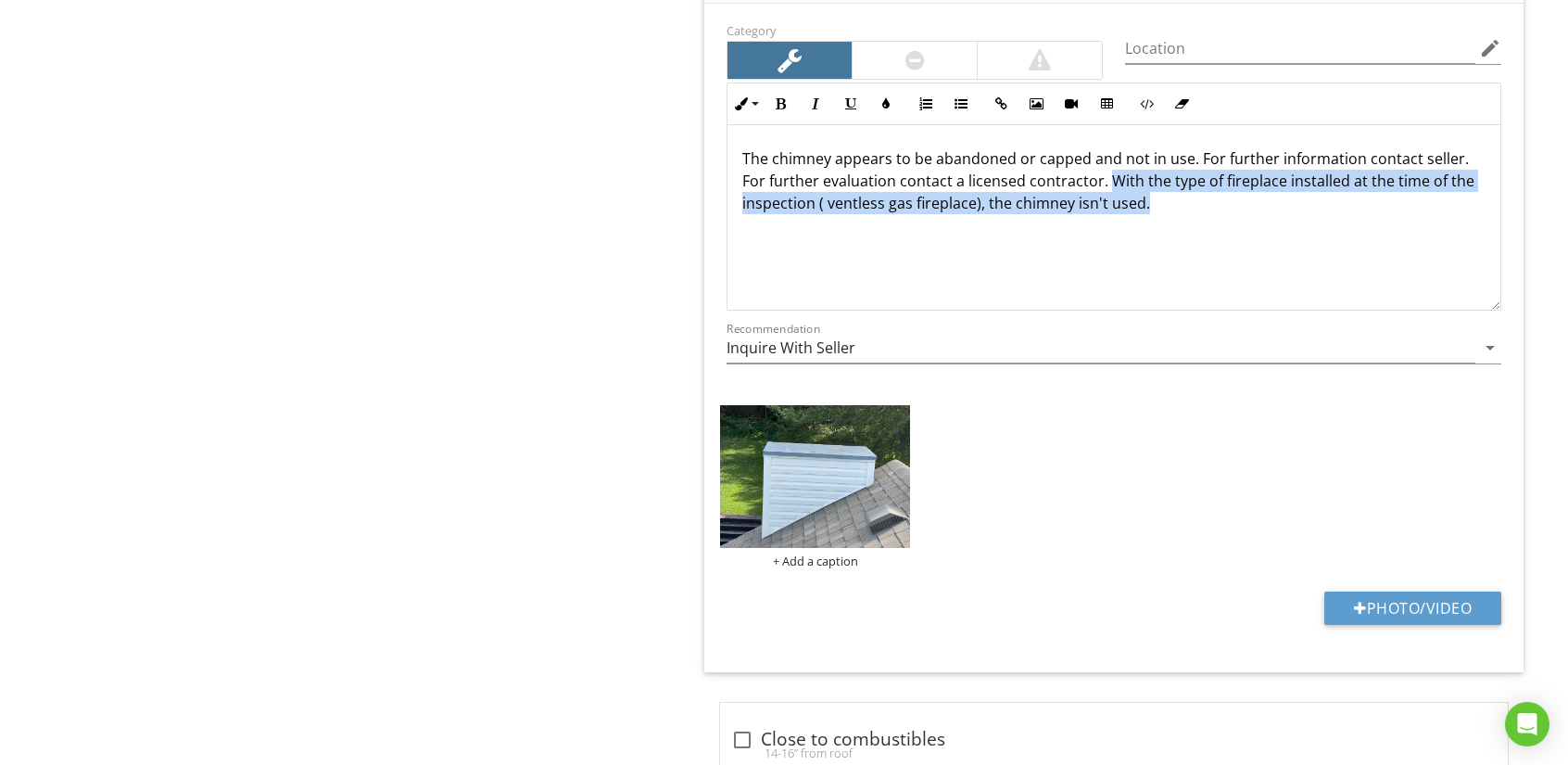
drag, startPoint x: 1116, startPoint y: 180, endPoint x: 1183, endPoint y: 230, distance: 83.6
click at [1183, 230] on div "The chimney appears to be abandoned or capped and not in use. For further infor…" at bounding box center [1114, 218] width 773 height 186
click at [884, 97] on icon "button" at bounding box center [885, 103] width 13 height 13
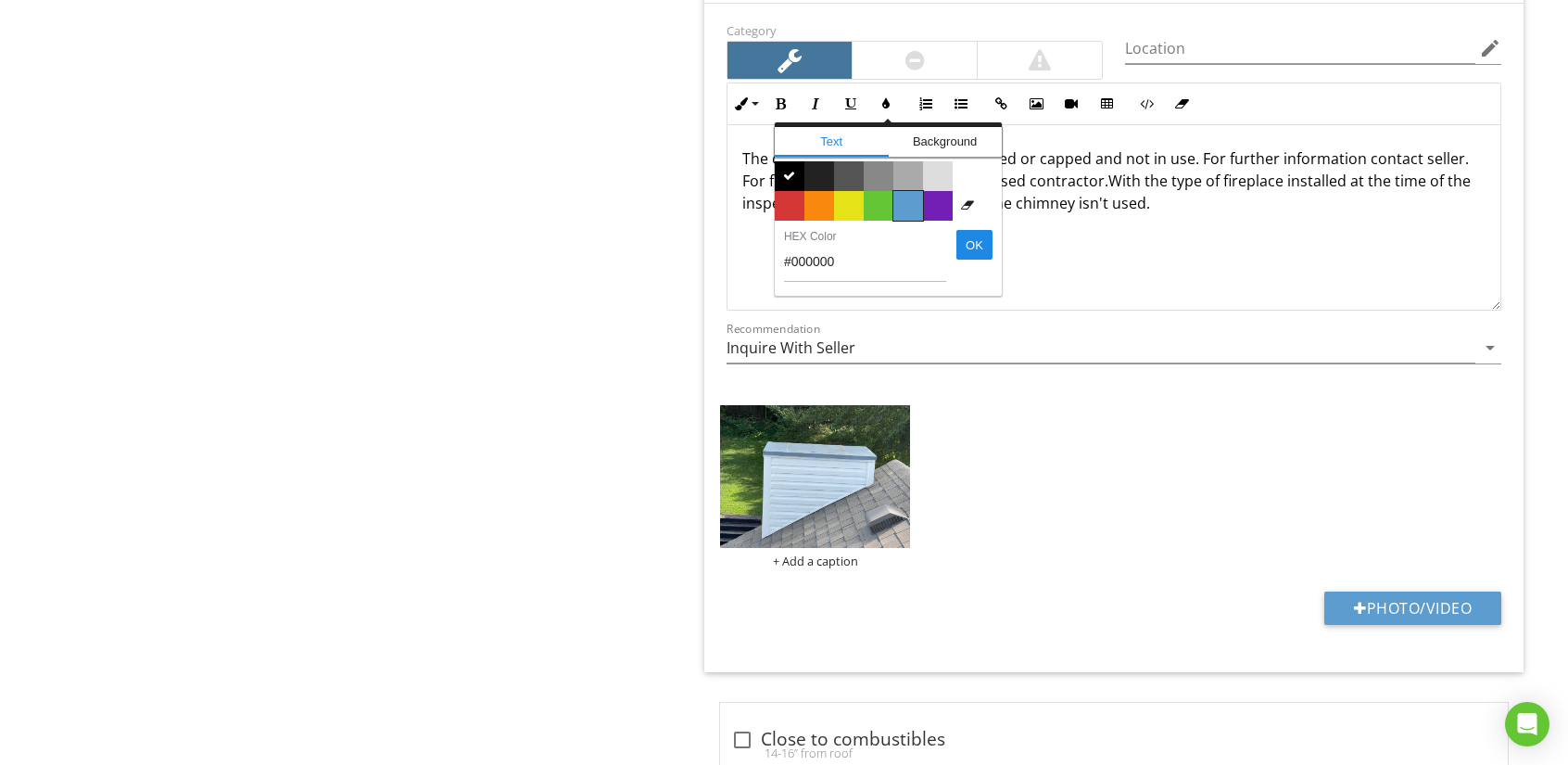
click at [910, 198] on span "Color #5c9ccf" at bounding box center [908, 206] width 30 height 30
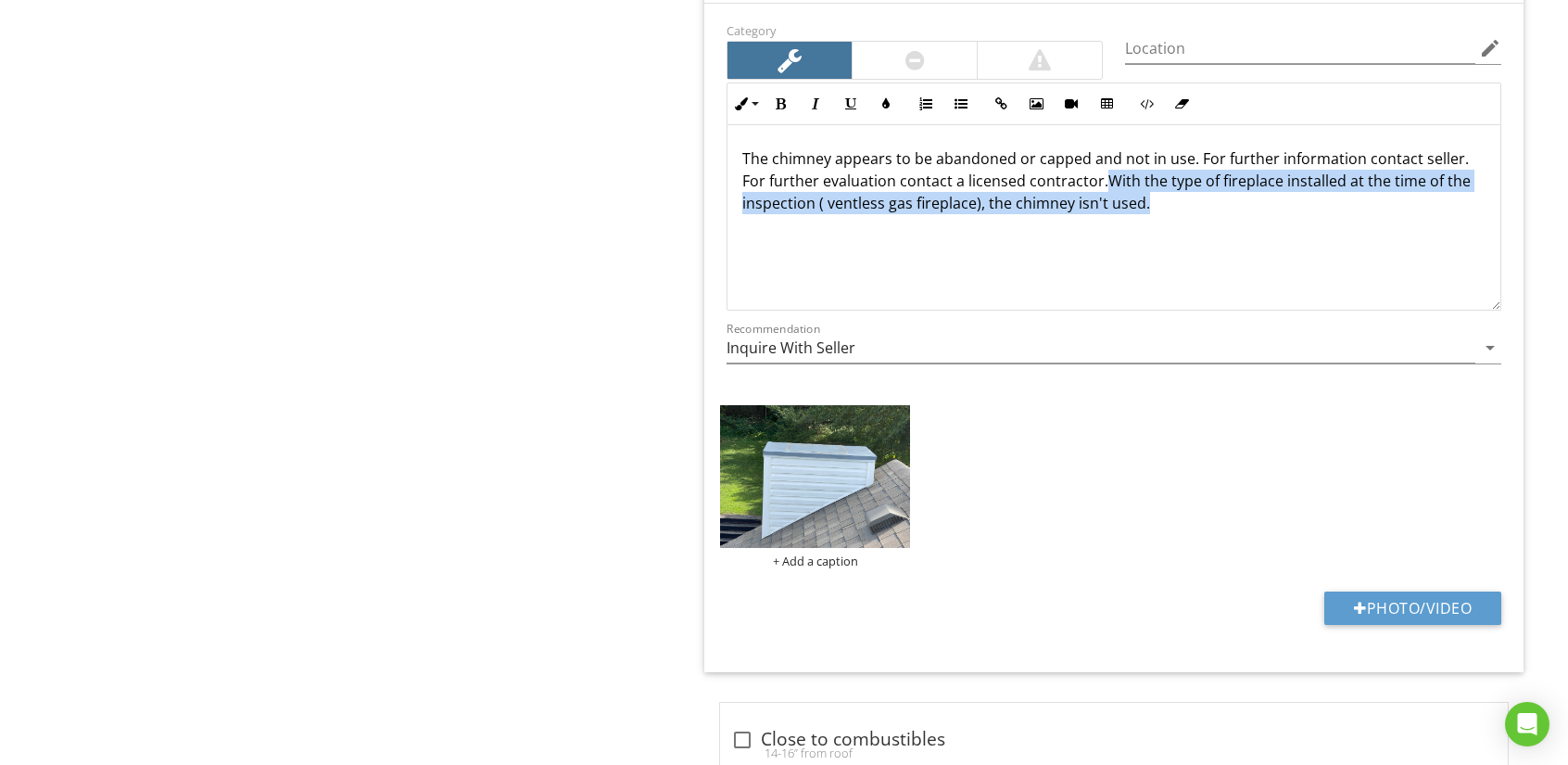
click at [1123, 243] on div "The chimney appears to be abandoned or capped and not in use. For further infor…" at bounding box center [1114, 218] width 773 height 186
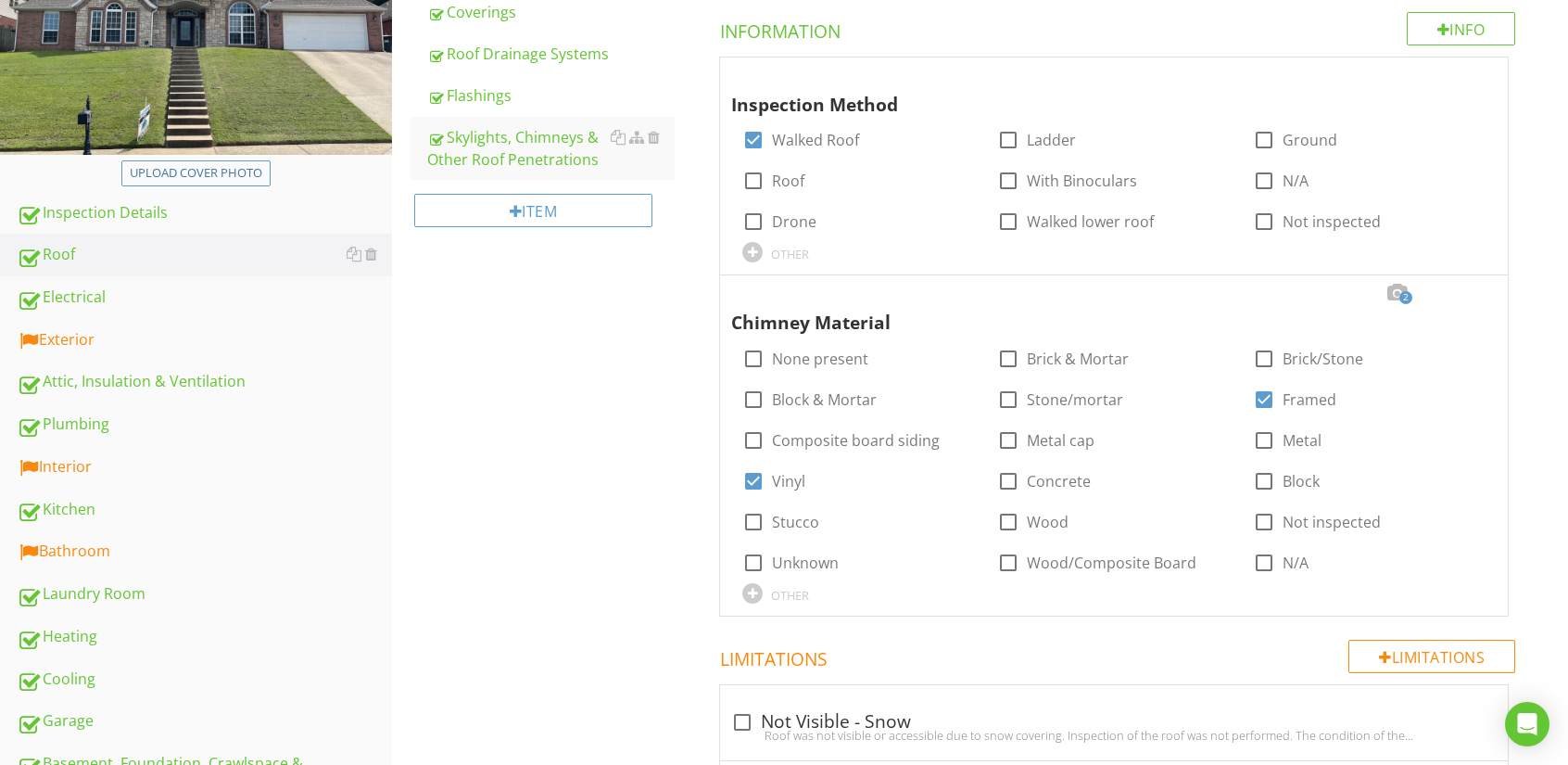
scroll to position [347, 0]
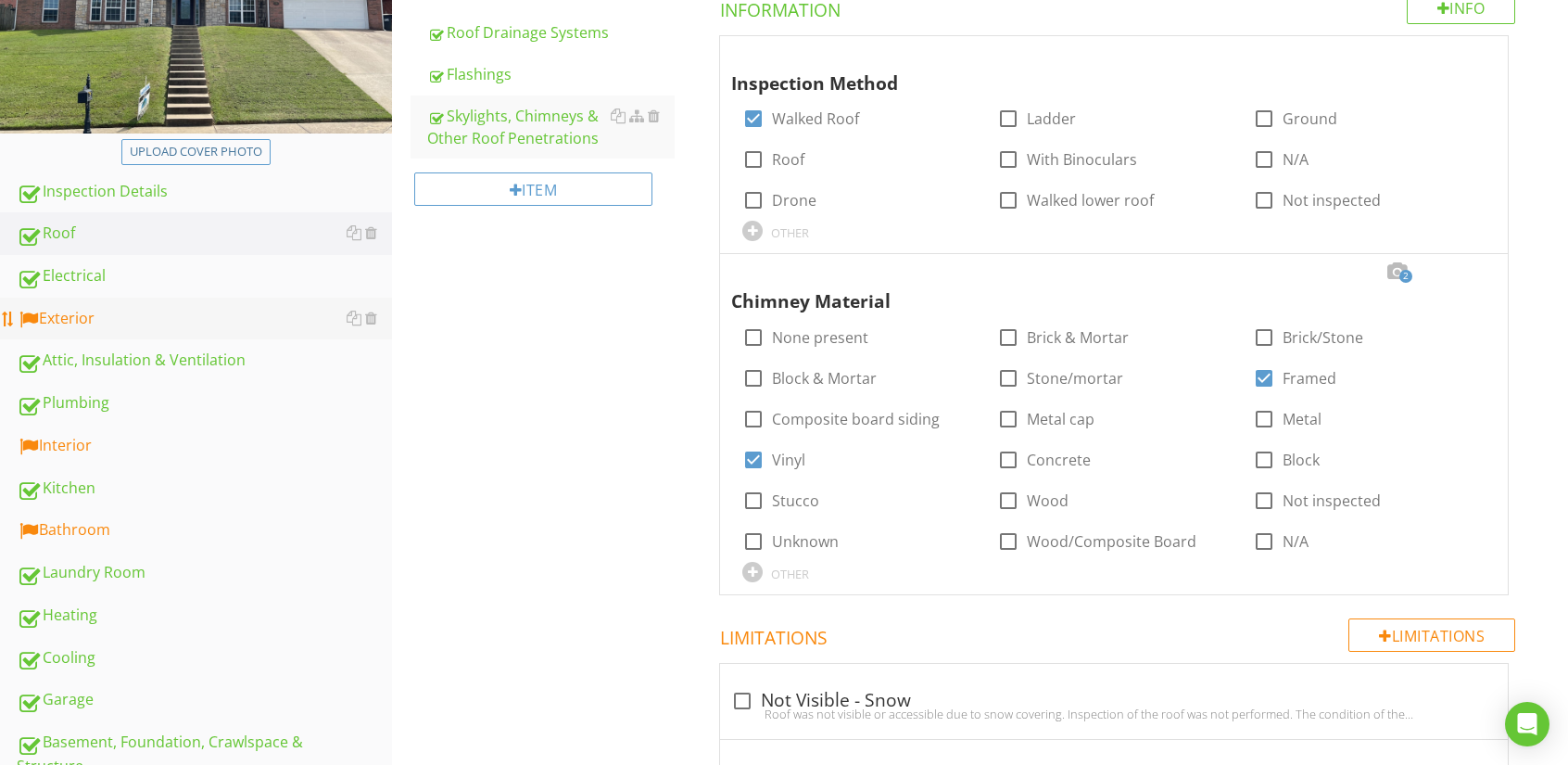
click at [61, 313] on div "Exterior" at bounding box center [205, 319] width 375 height 24
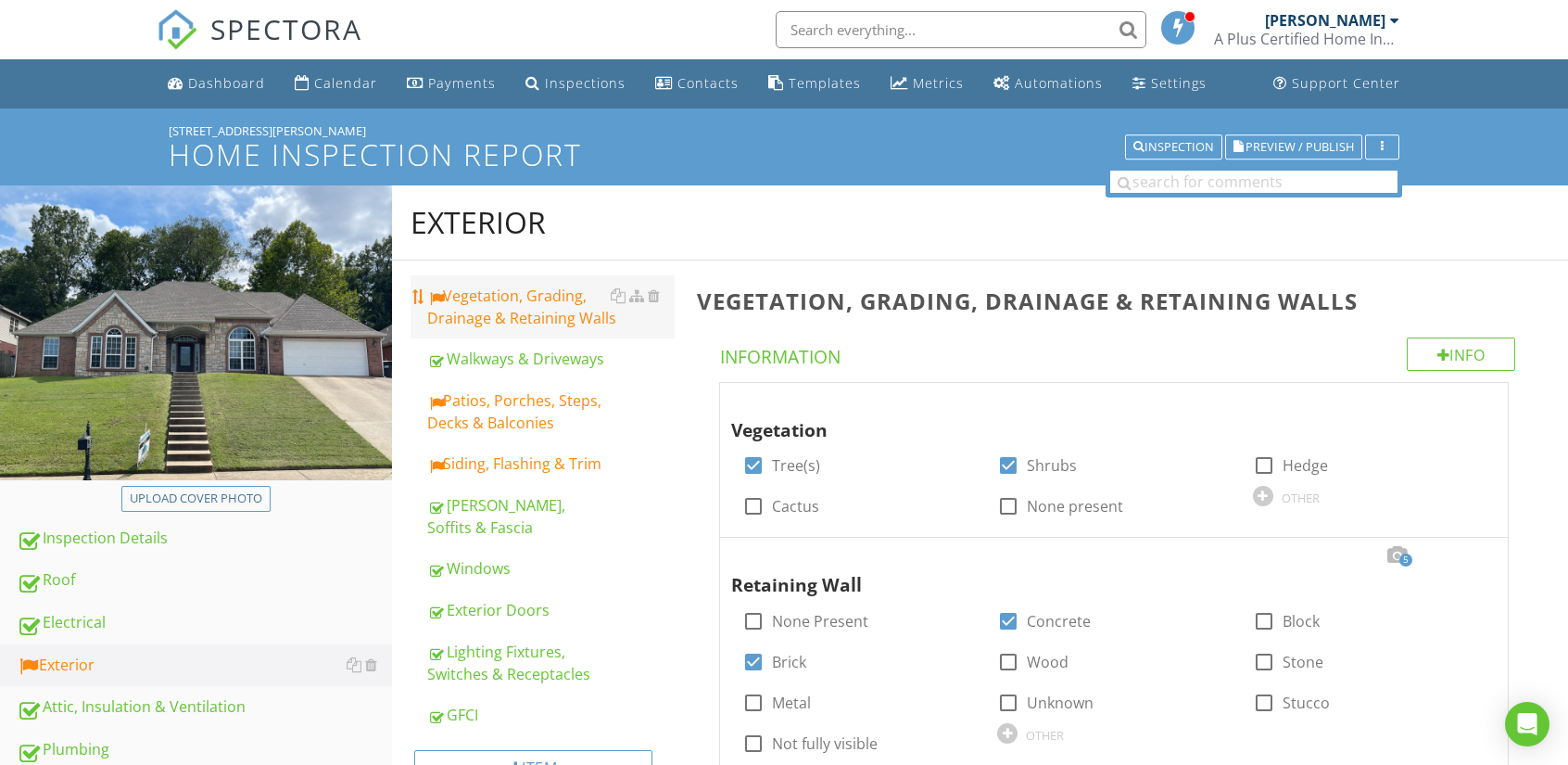
click at [500, 311] on div "Vegetation, Grading, Drainage & Retaining Walls" at bounding box center [551, 307] width 248 height 45
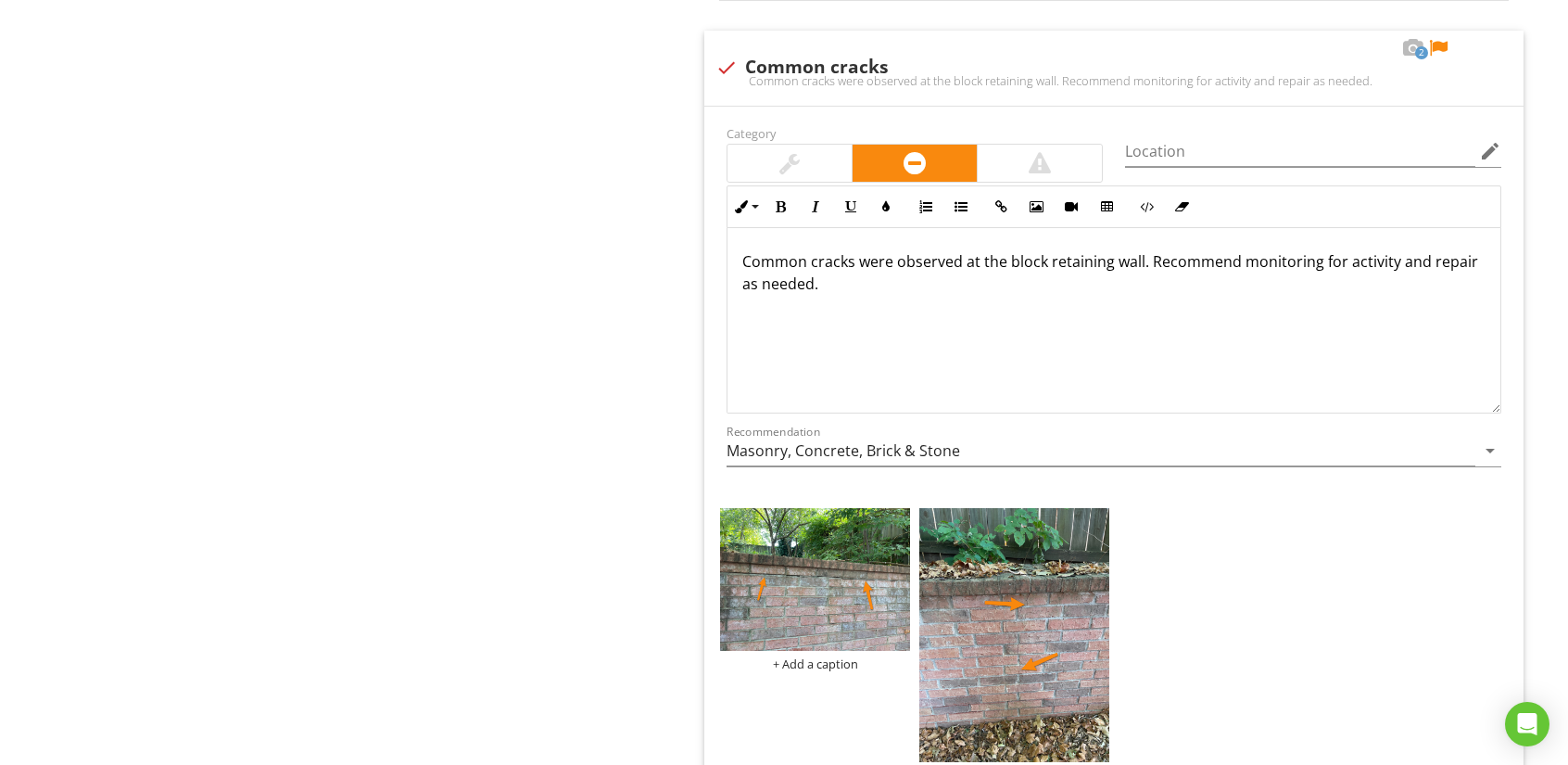
scroll to position [2411, 0]
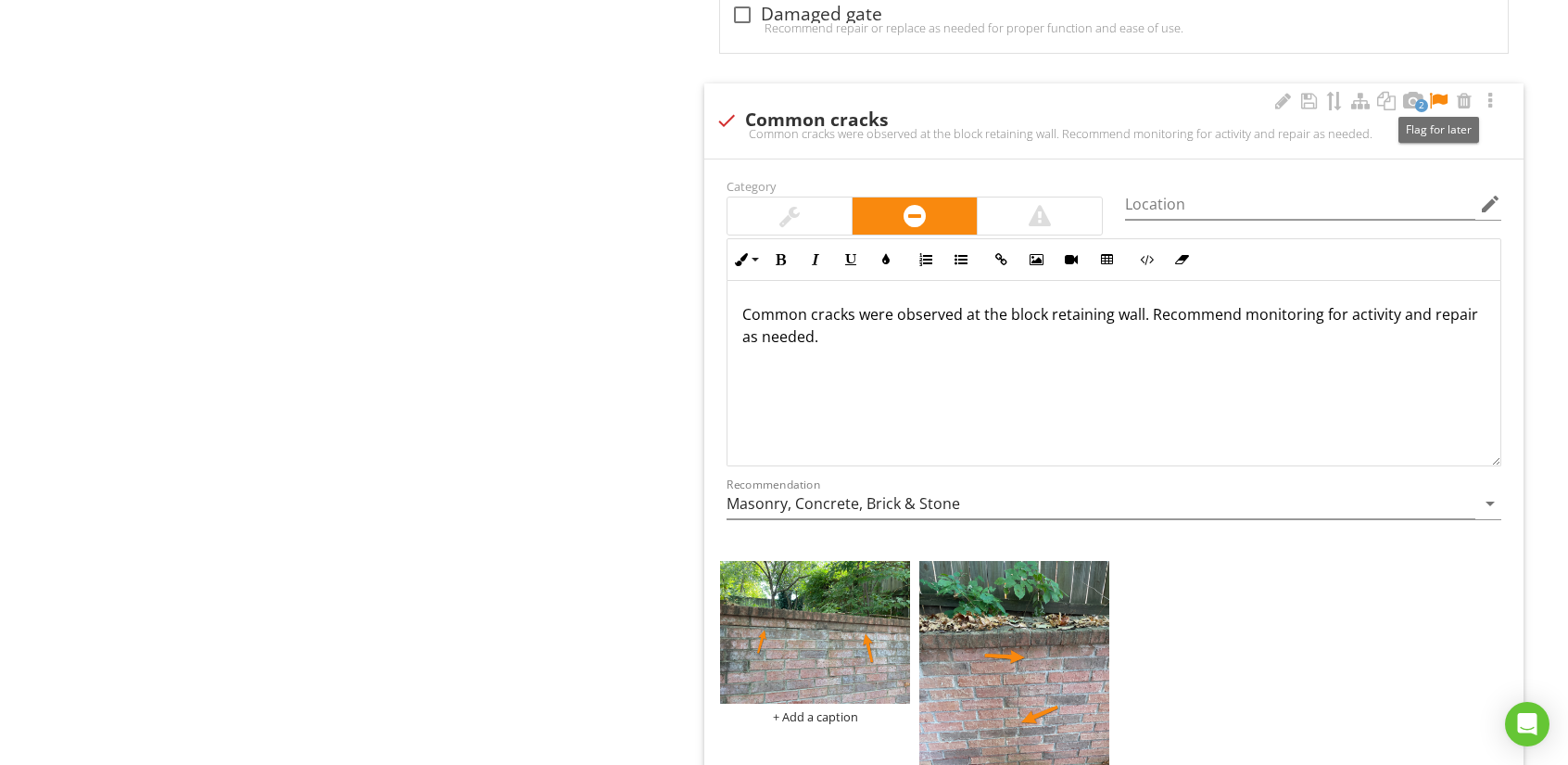
click at [1438, 97] on div at bounding box center [1438, 101] width 22 height 19
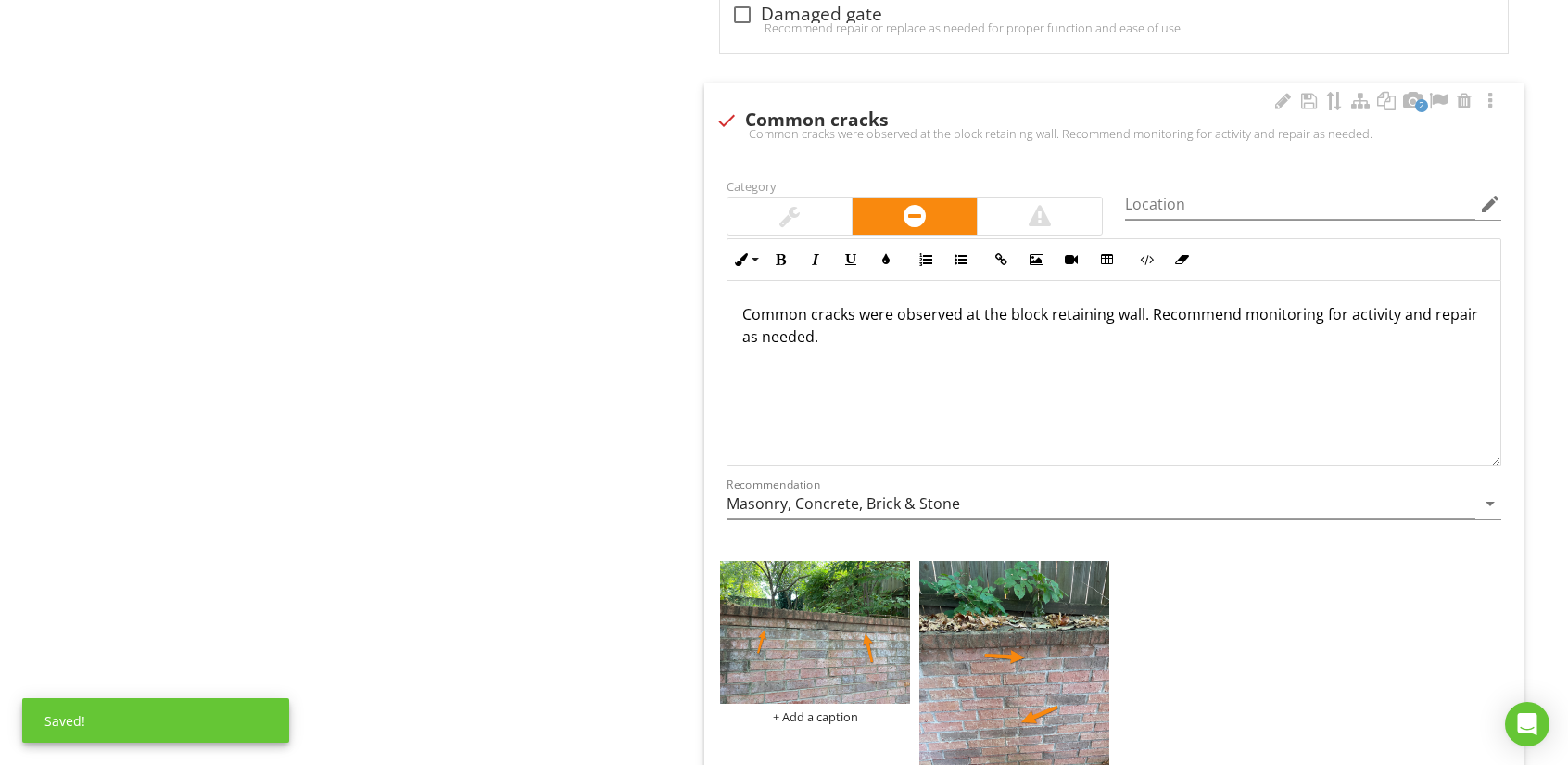
click at [775, 215] on div at bounding box center [789, 216] width 124 height 37
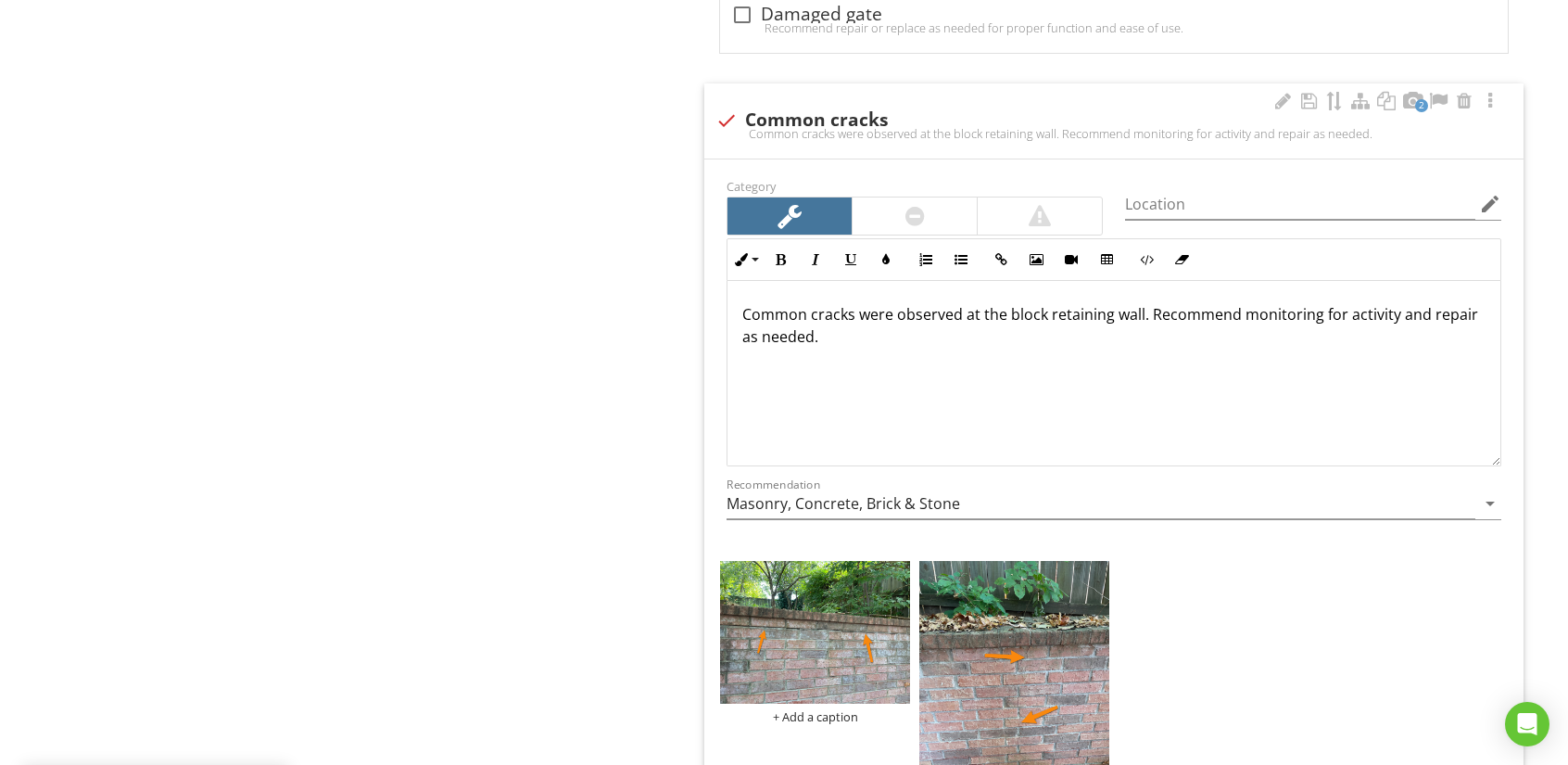
click at [900, 204] on div at bounding box center [914, 216] width 124 height 37
click at [840, 340] on p "Common cracks were observed at the block retaining wall. Recommend monitoring f…" at bounding box center [1114, 326] width 744 height 45
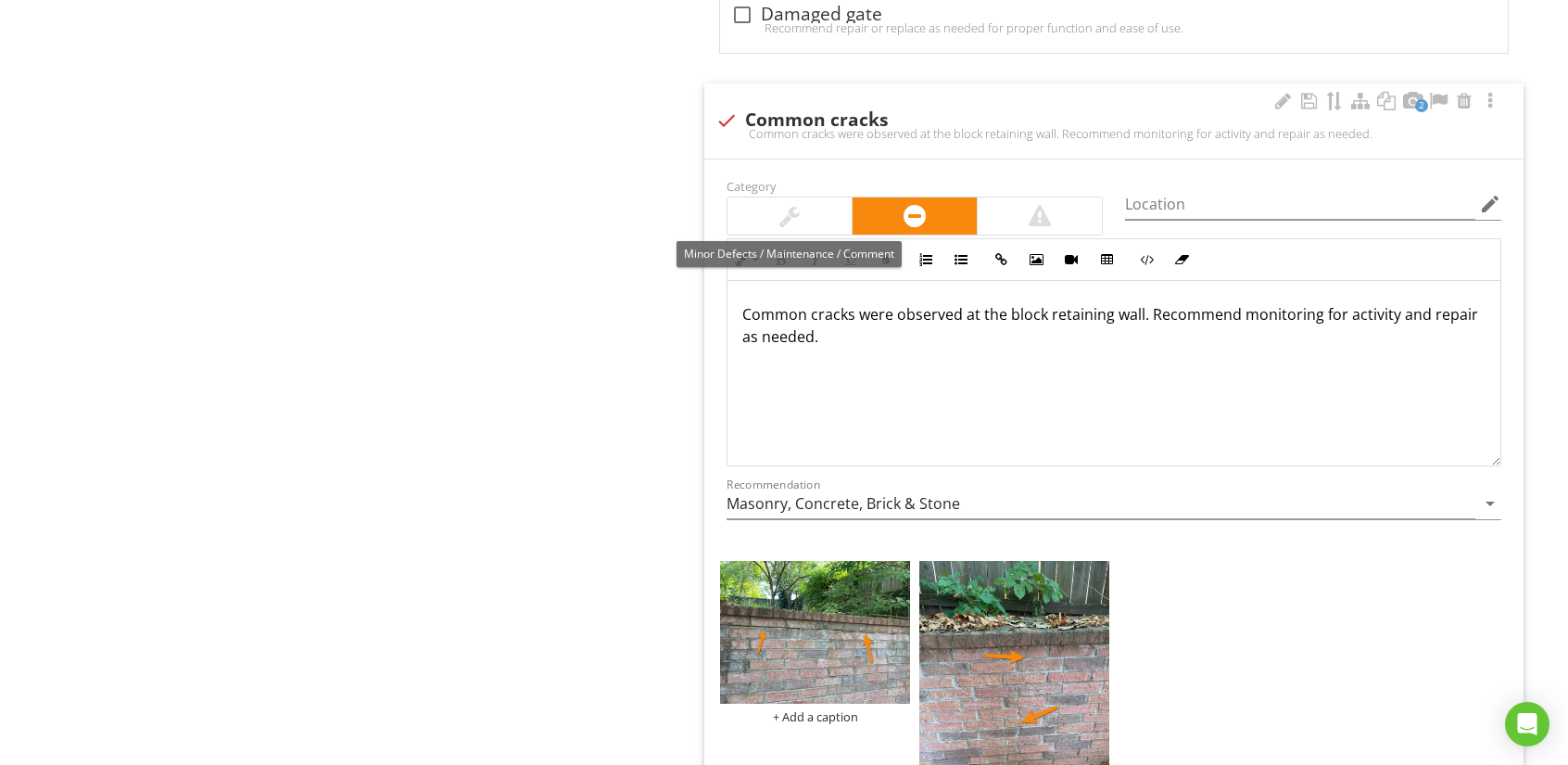
click at [801, 205] on div at bounding box center [789, 216] width 124 height 37
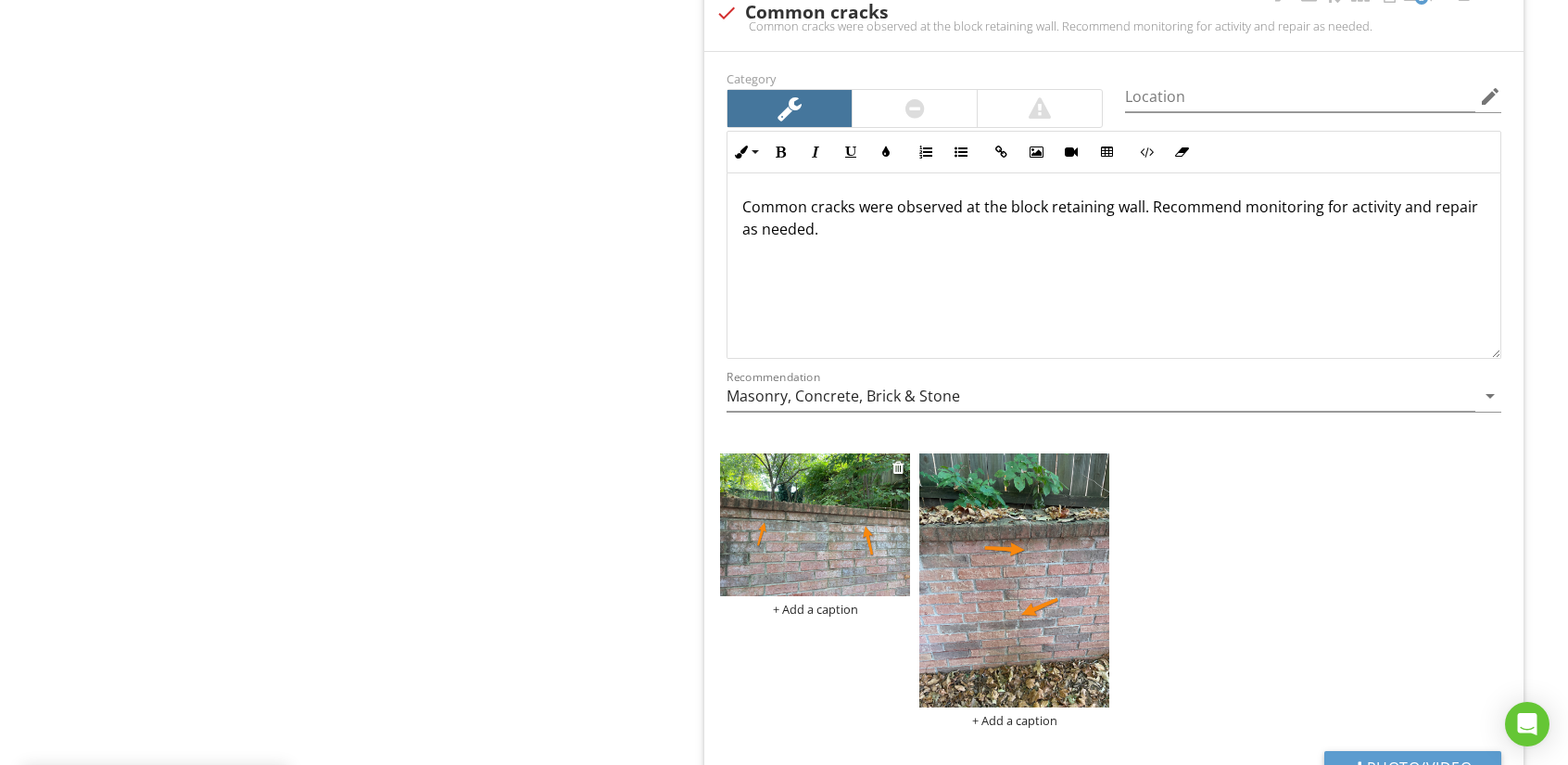
scroll to position [2689, 0]
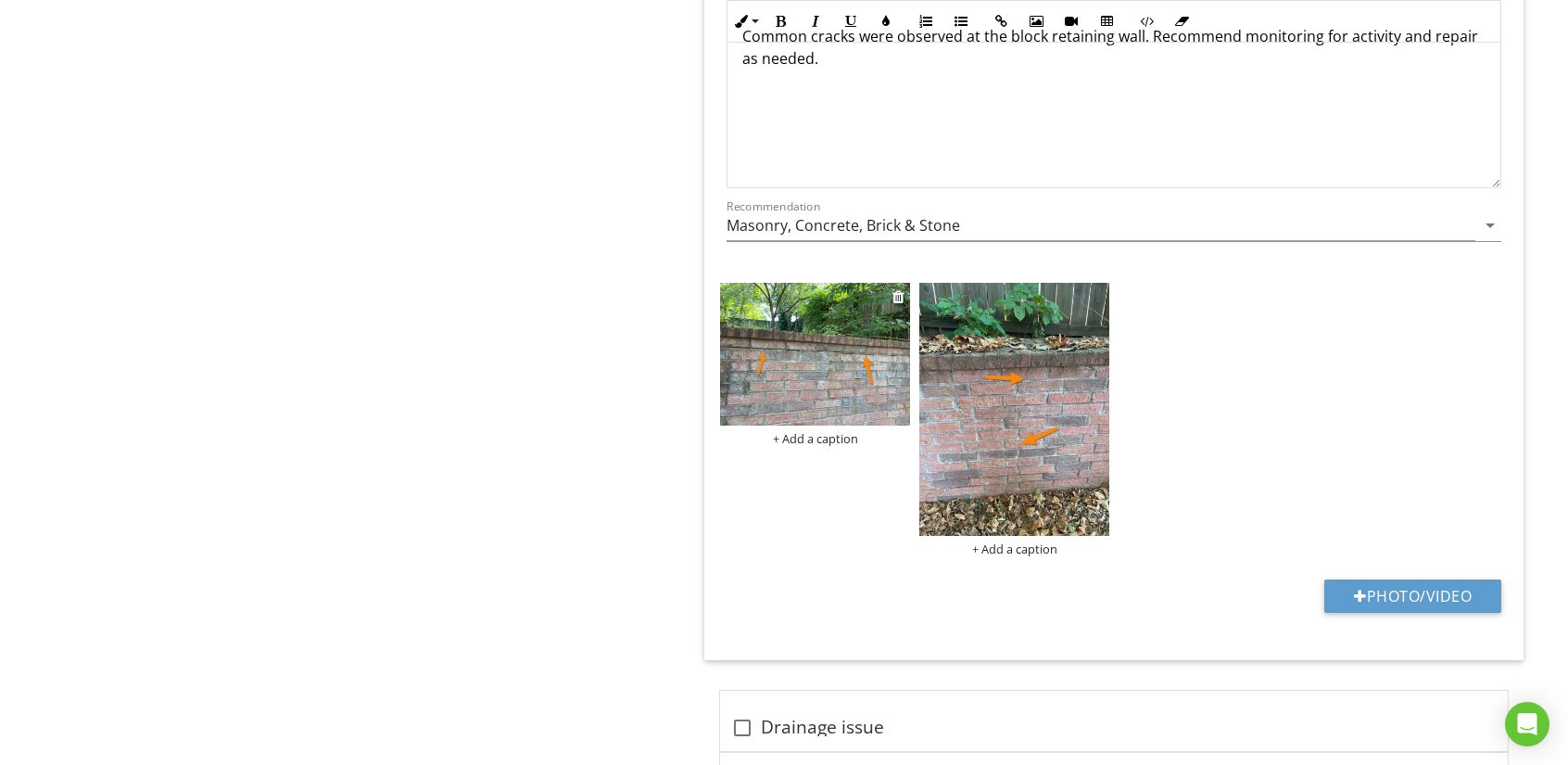
click at [866, 393] on img at bounding box center [814, 354] width 190 height 143
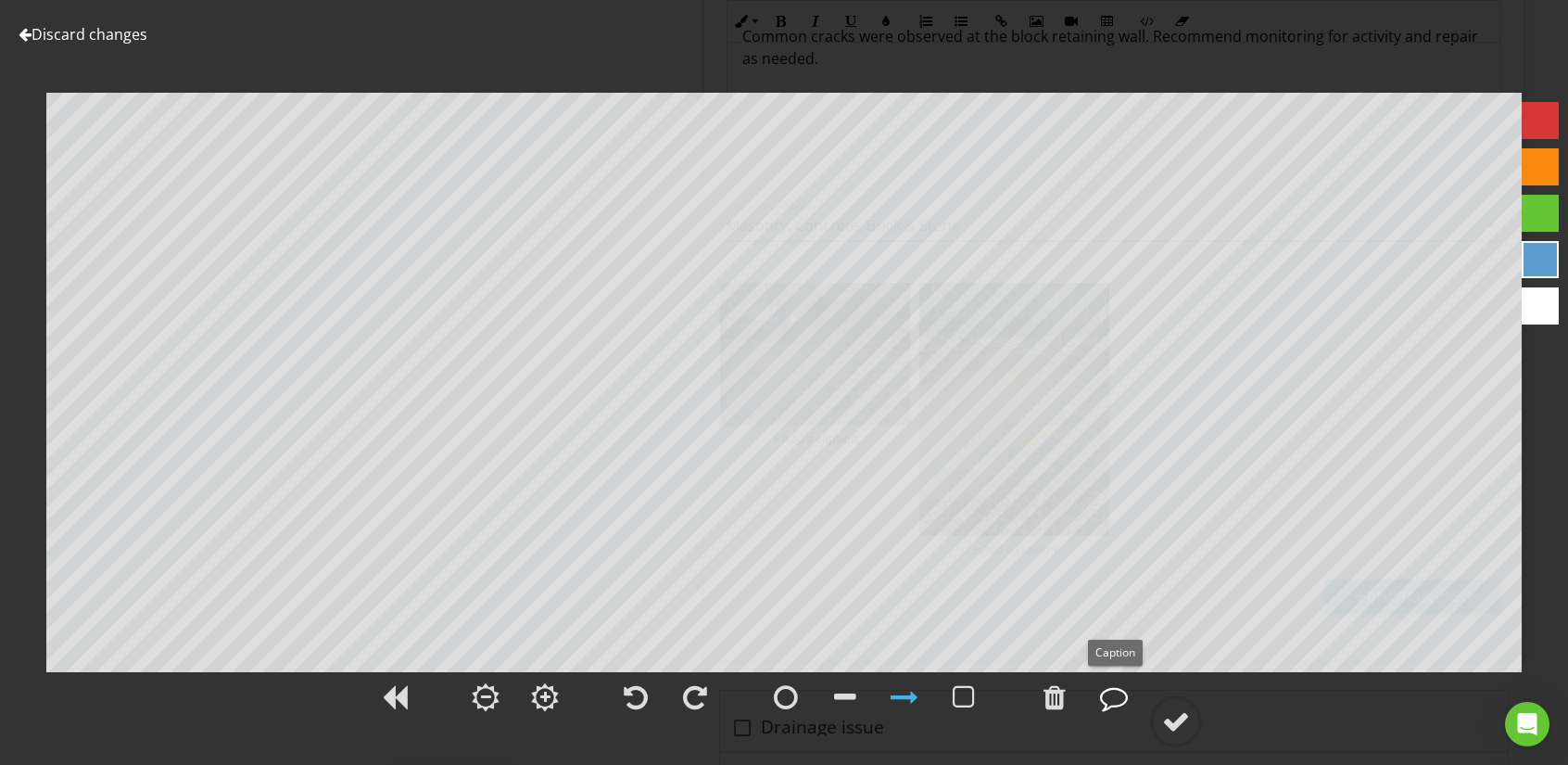
click at [1121, 702] on div at bounding box center [1114, 697] width 28 height 28
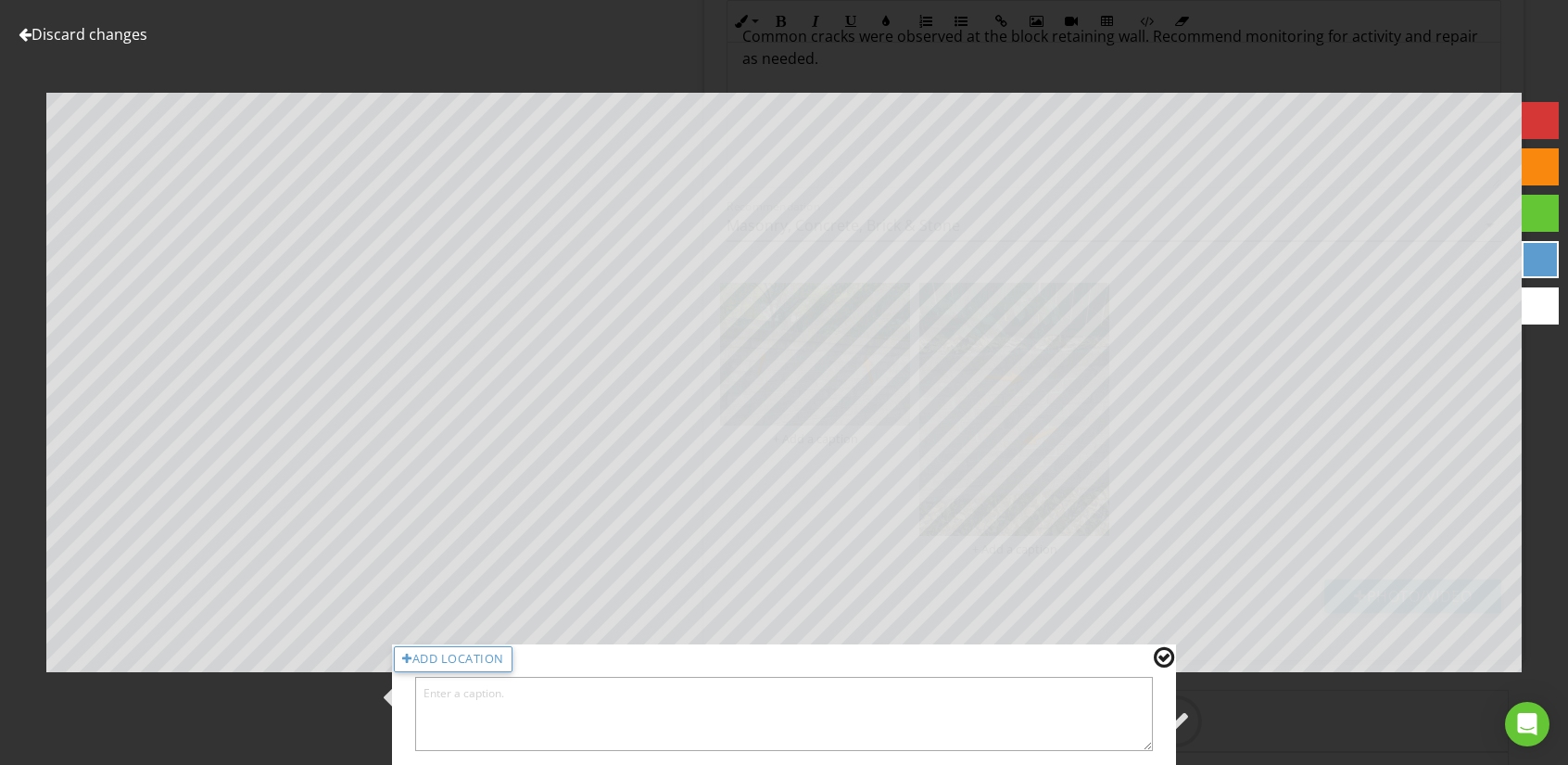
click at [594, 706] on textarea at bounding box center [784, 714] width 738 height 74
type textarea "Cracked mortar joints"
click at [1166, 653] on div at bounding box center [1164, 657] width 20 height 24
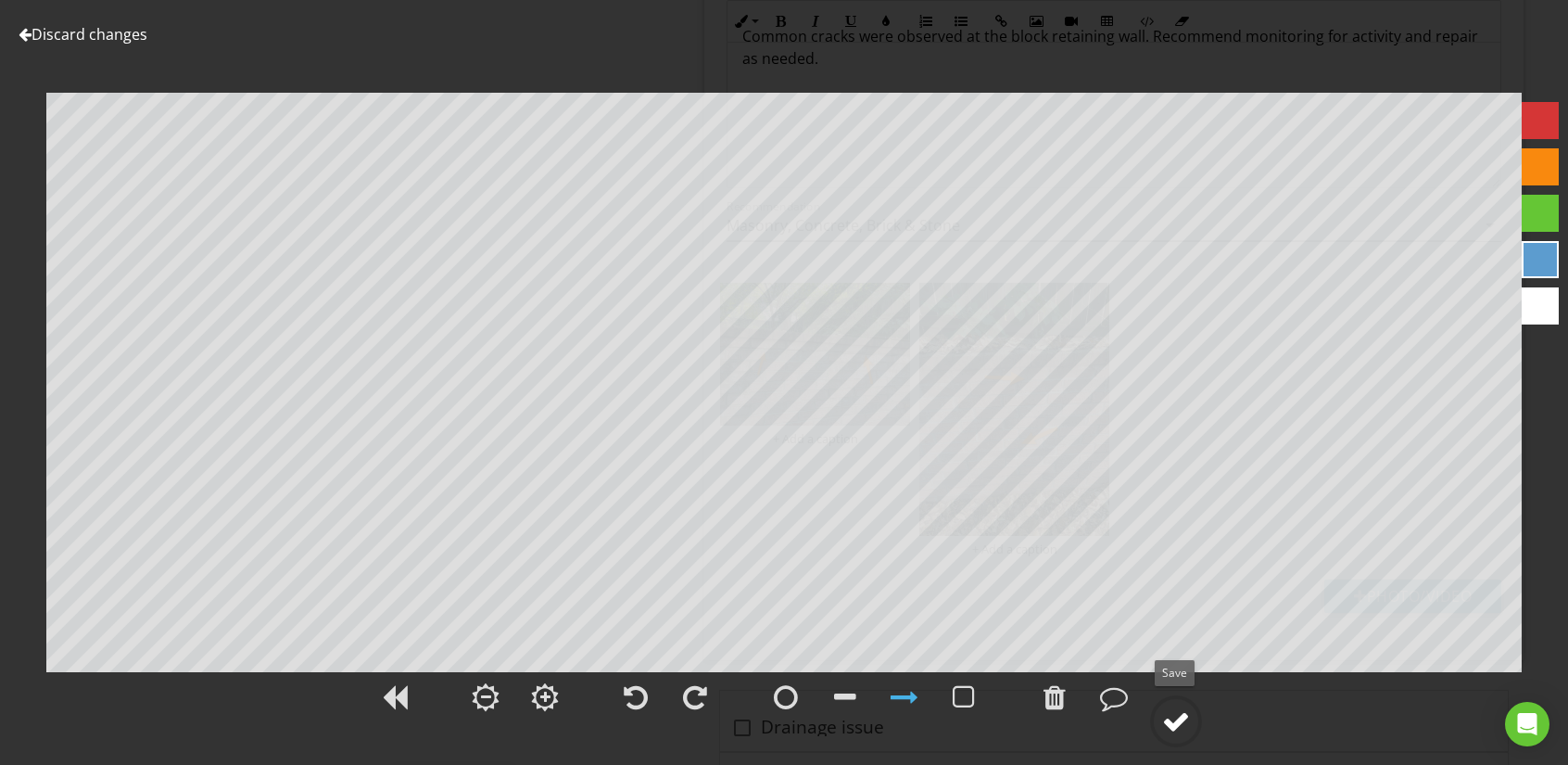
click at [1175, 719] on div at bounding box center [1176, 721] width 28 height 28
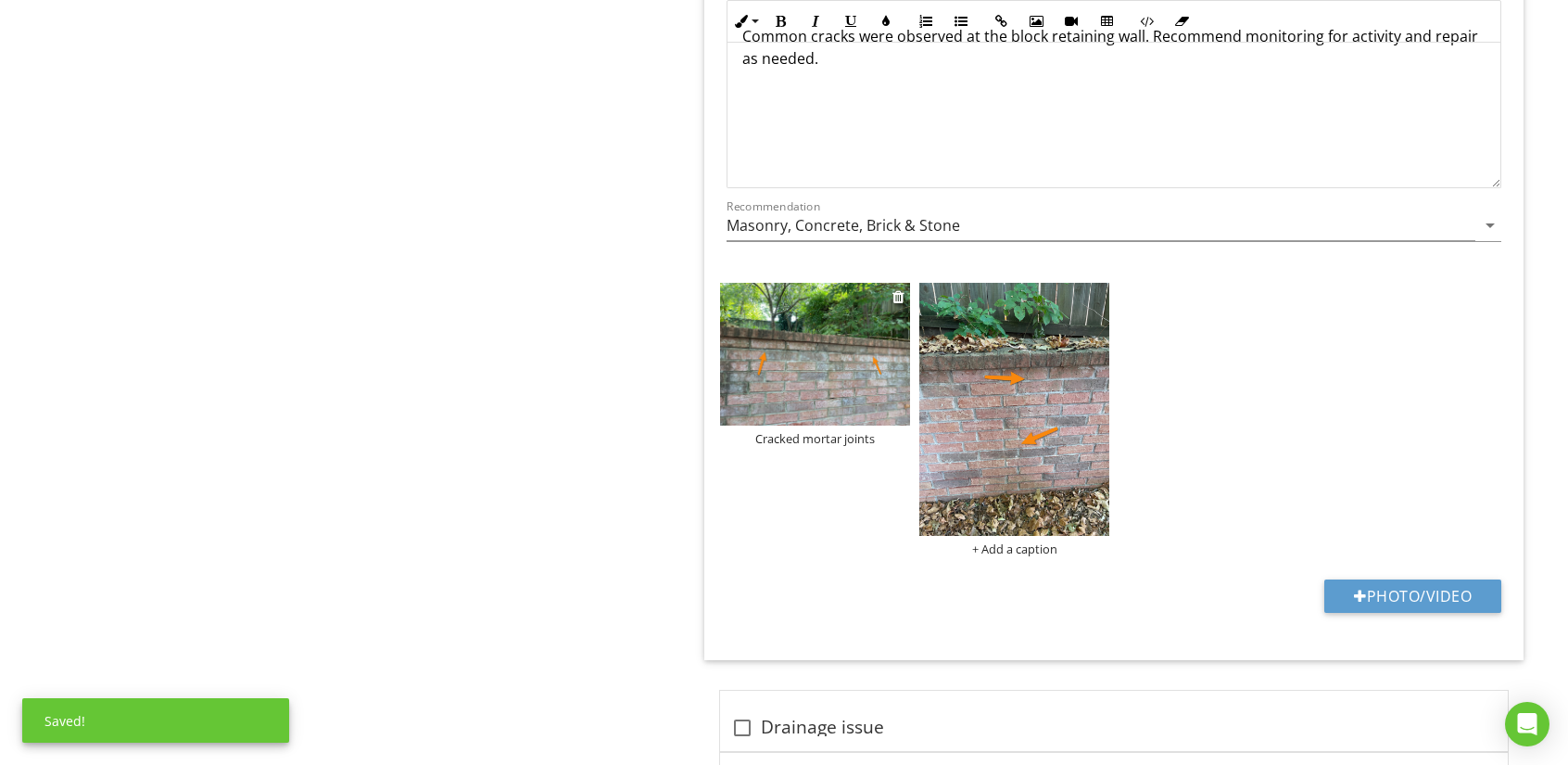
click at [837, 405] on img at bounding box center [814, 354] width 190 height 143
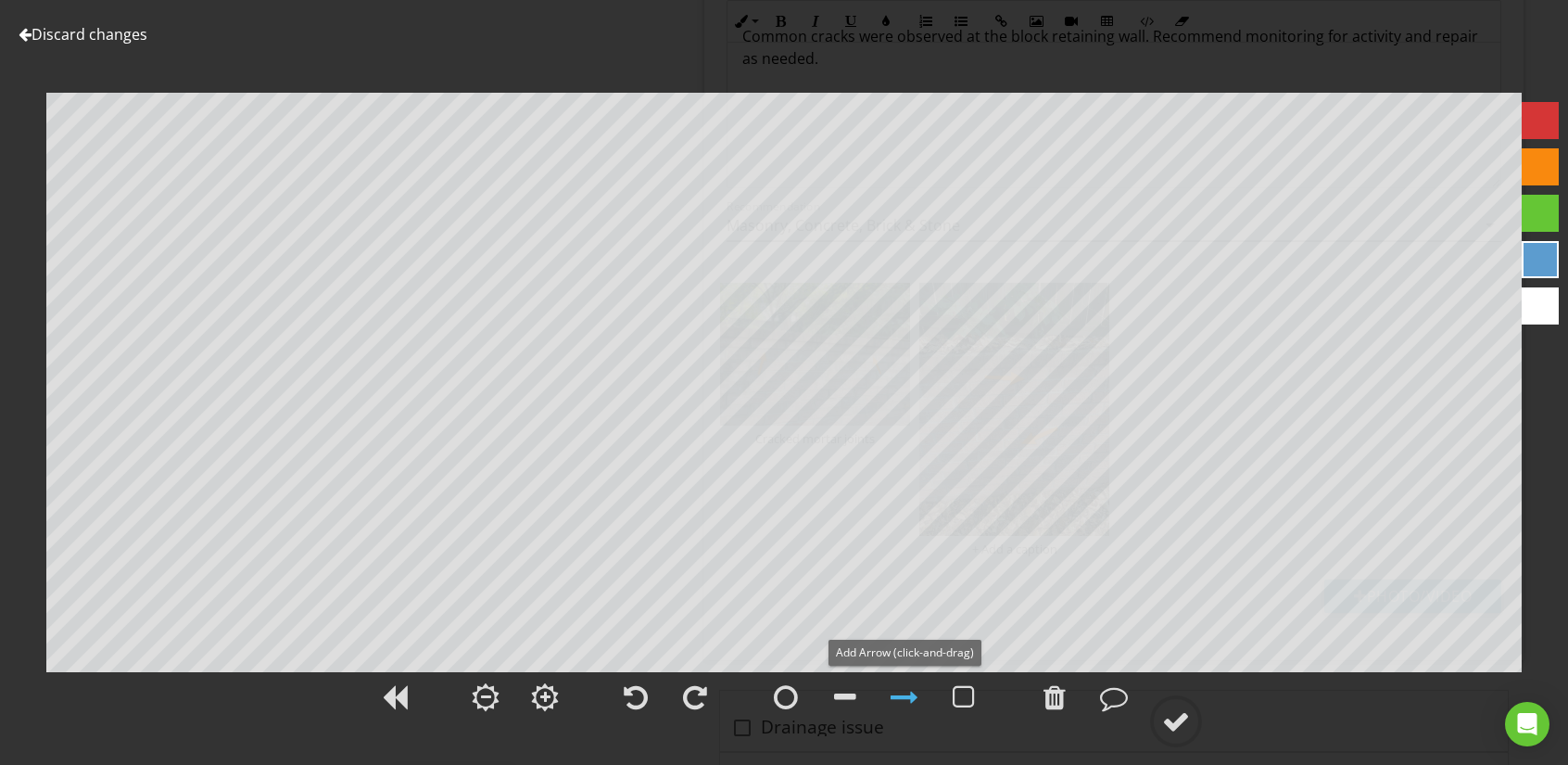
click at [906, 691] on div at bounding box center [904, 697] width 28 height 28
click at [1179, 709] on div at bounding box center [1176, 721] width 28 height 28
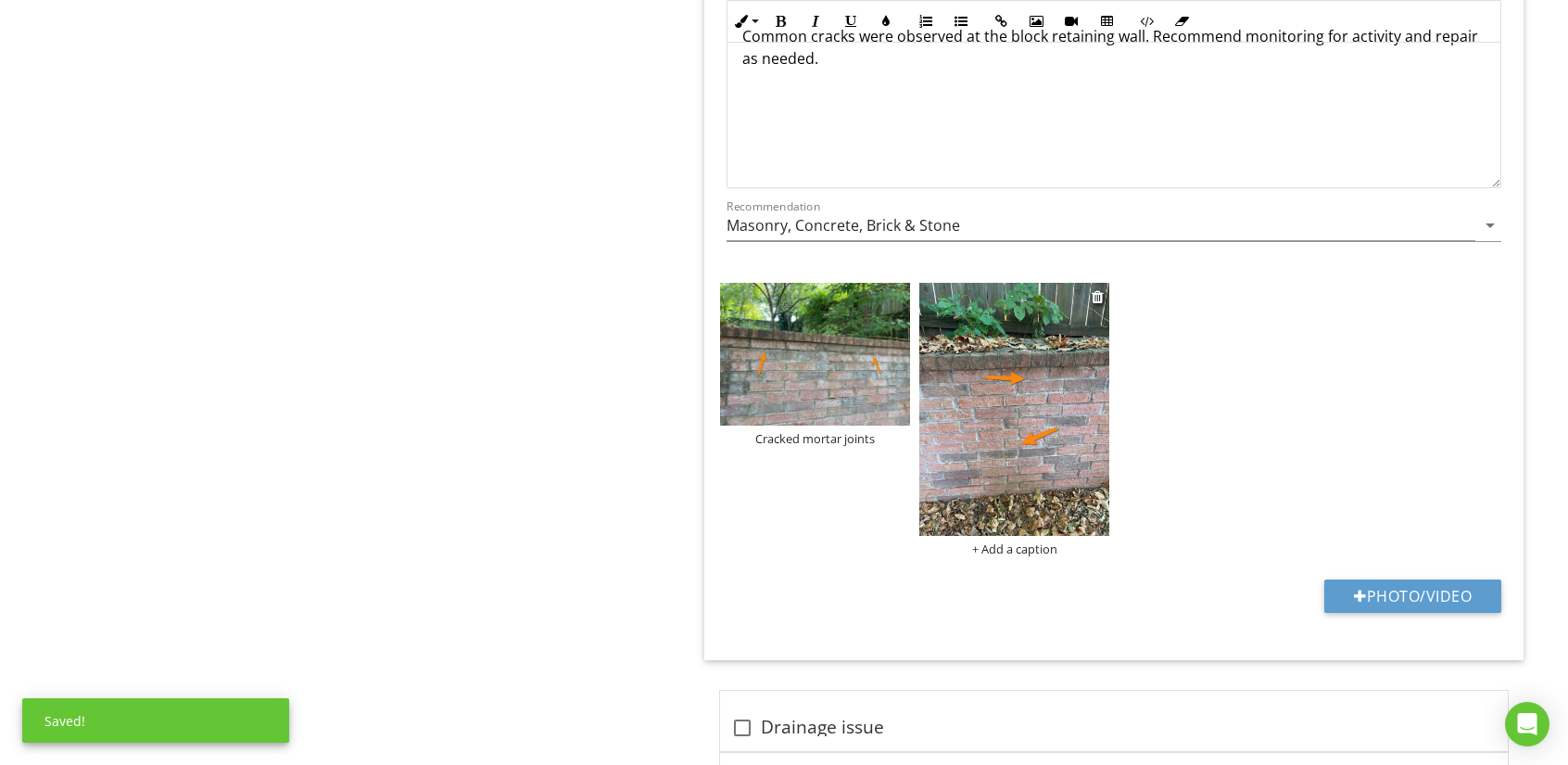
click at [1019, 416] on img at bounding box center [1014, 408] width 190 height 253
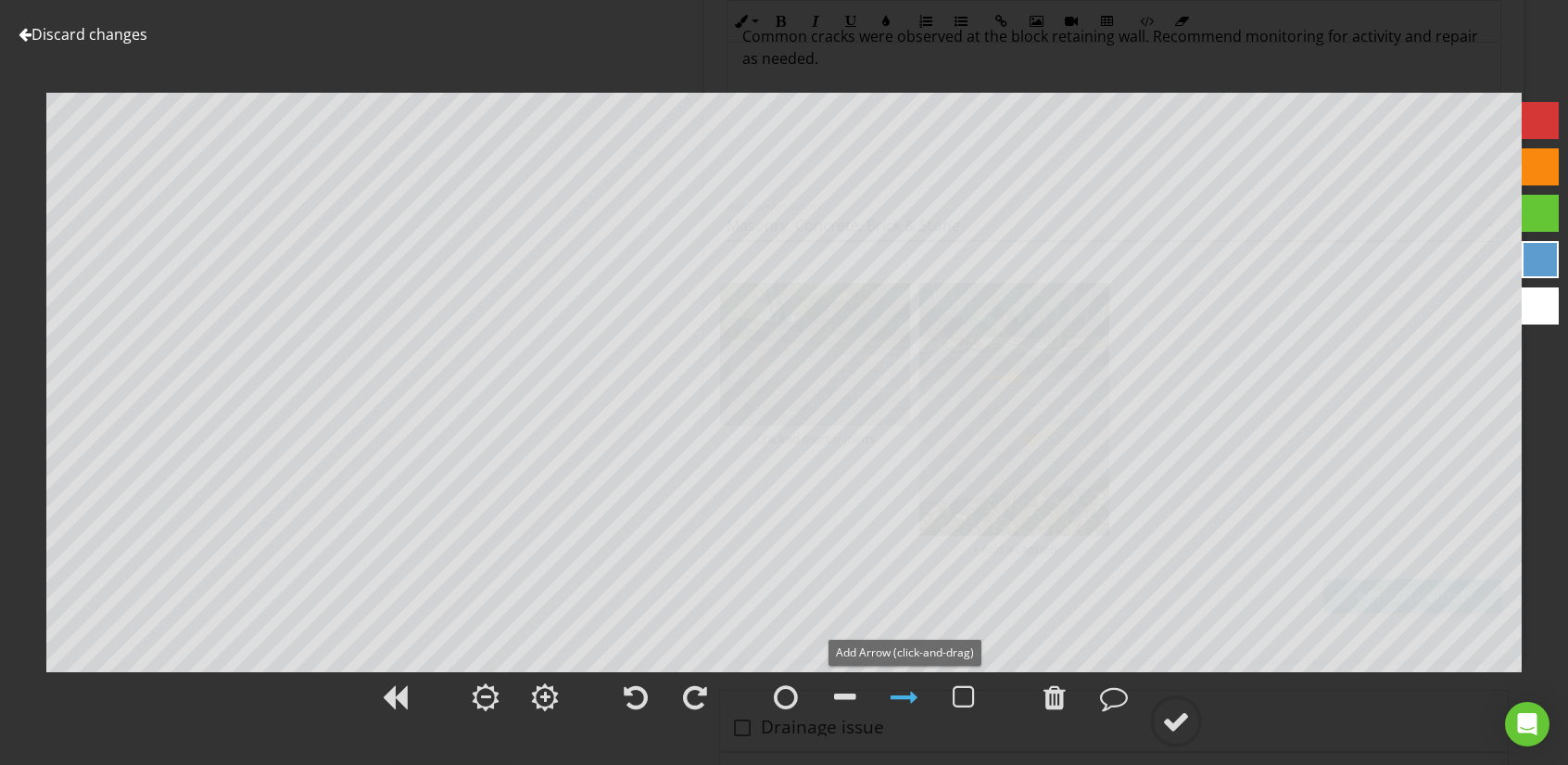
click at [904, 695] on div at bounding box center [904, 697] width 28 height 28
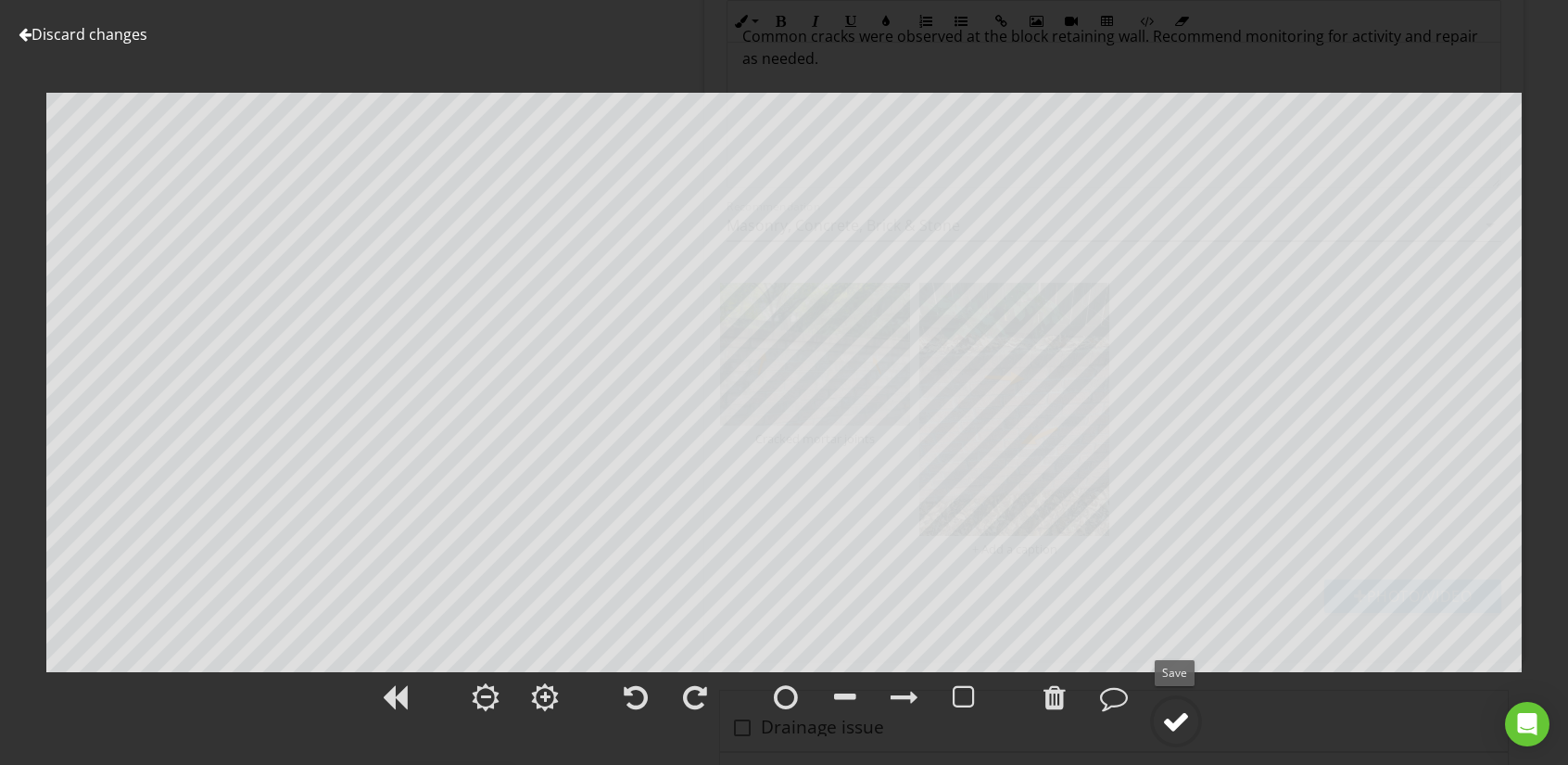
click at [1167, 713] on div at bounding box center [1176, 721] width 28 height 28
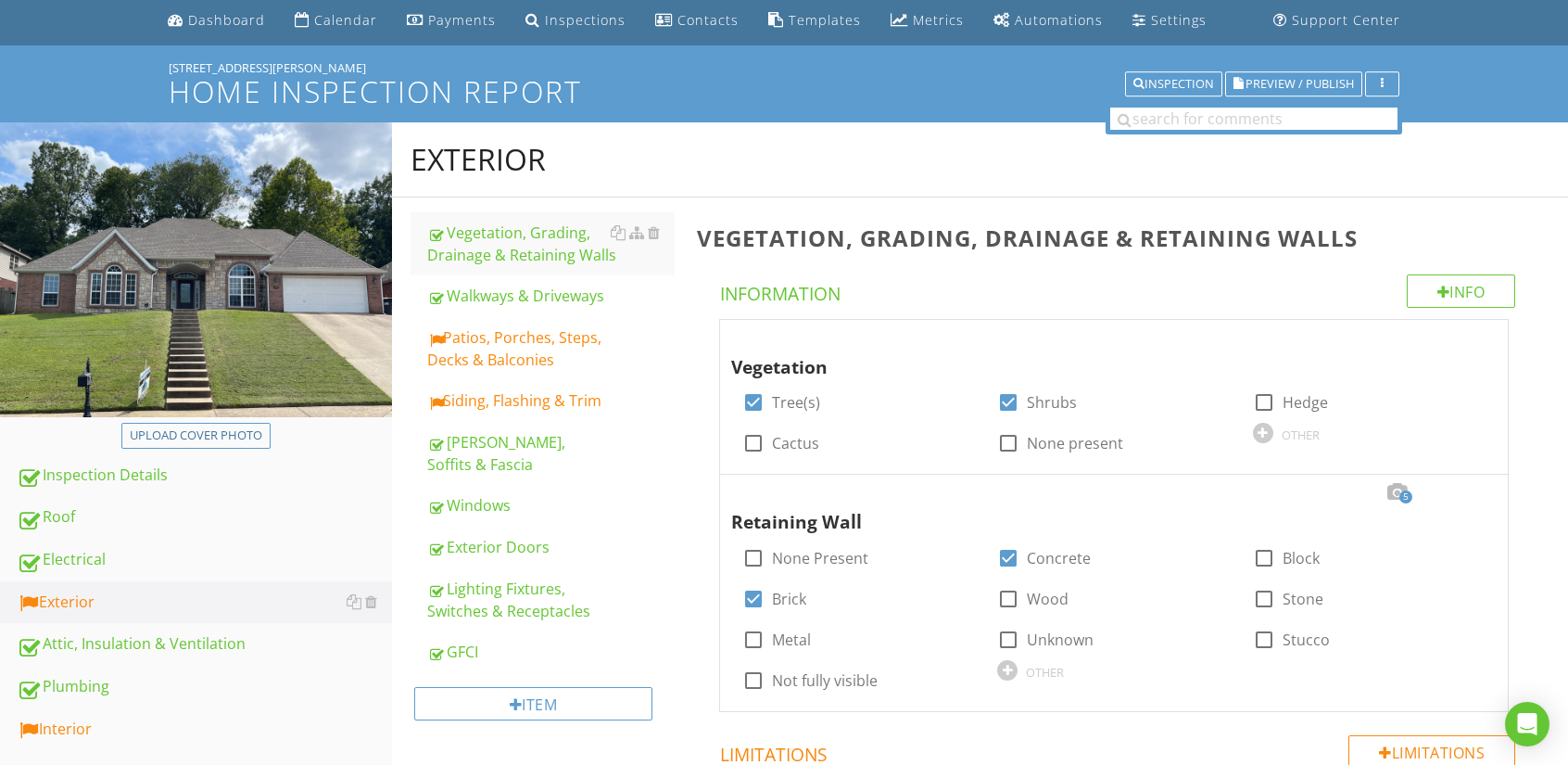
scroll to position [0, 0]
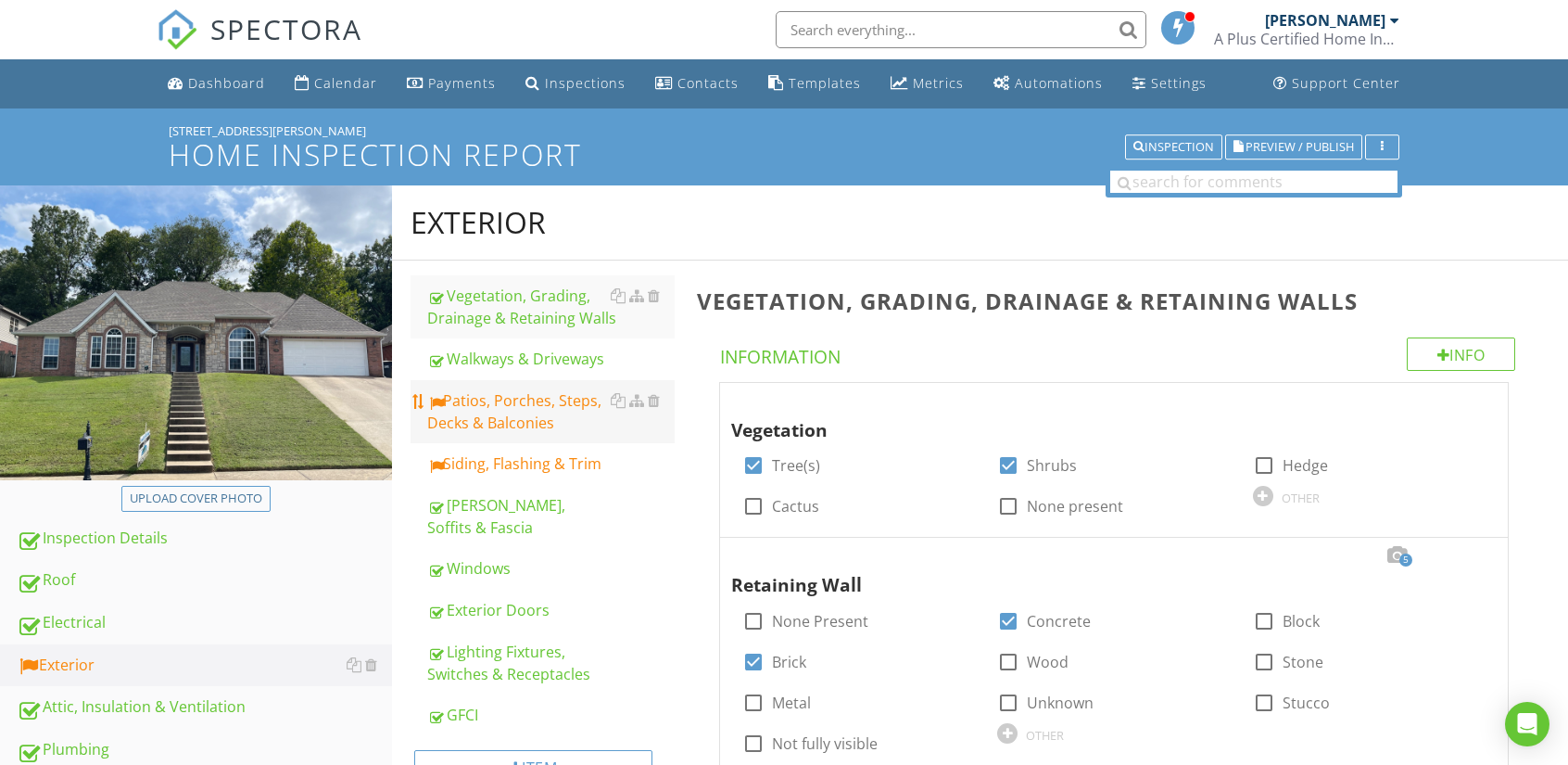
click at [472, 421] on div "Patios, Porches, Steps, Decks & Balconies" at bounding box center [551, 411] width 248 height 45
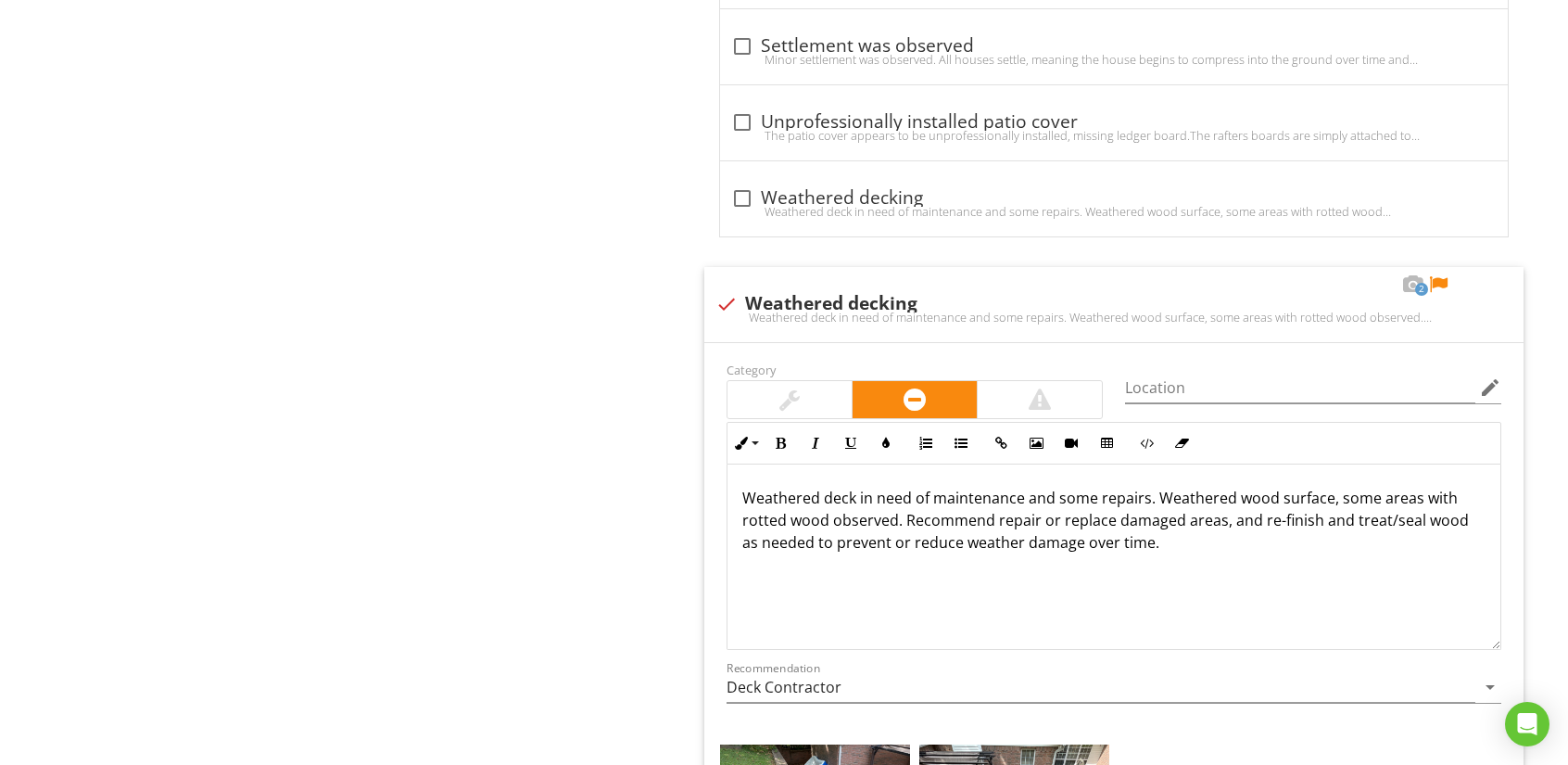
scroll to position [2781, 0]
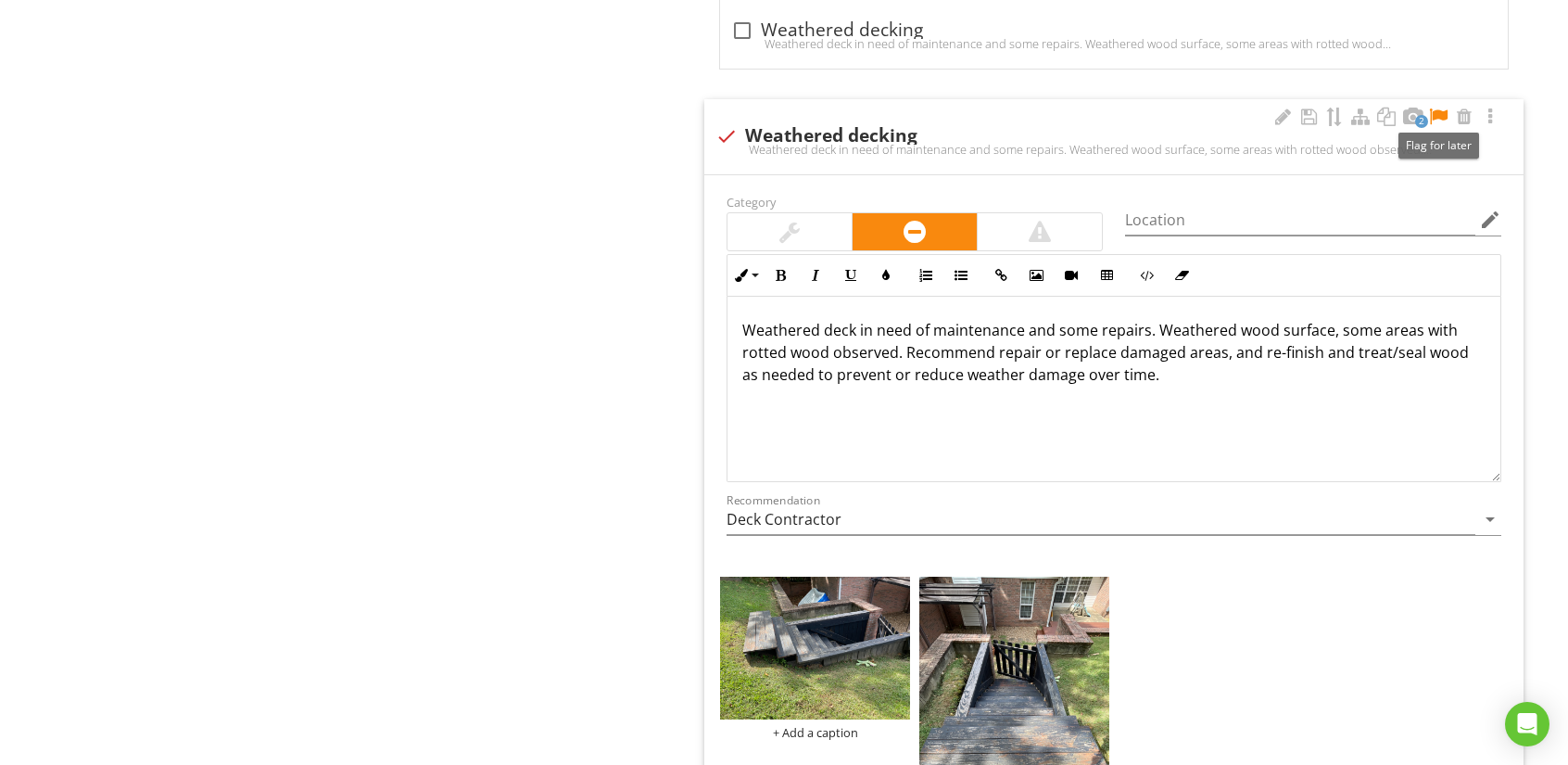
click at [1439, 110] on div at bounding box center [1438, 117] width 22 height 19
click at [1283, 112] on div at bounding box center [1283, 117] width 22 height 19
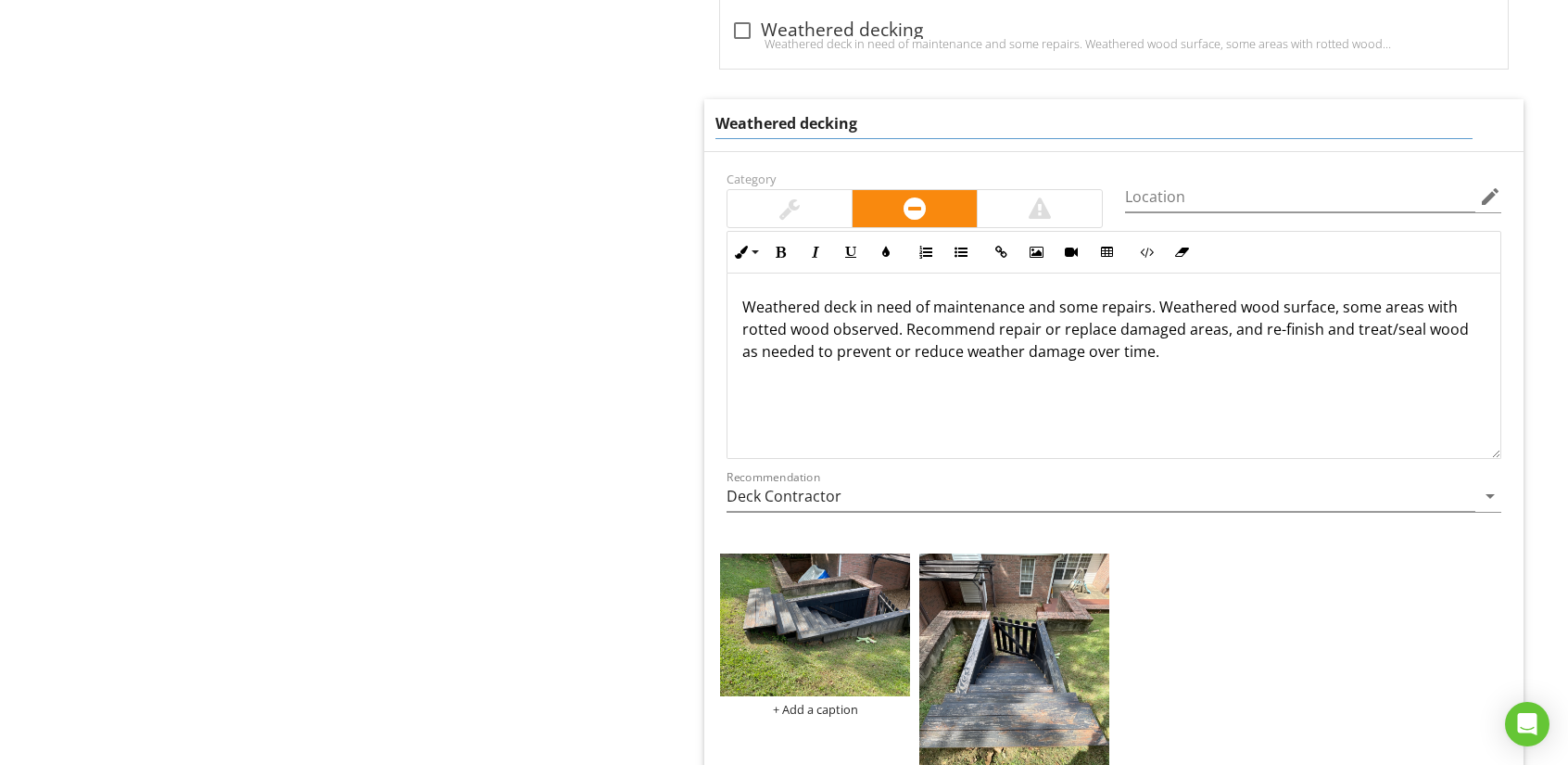
drag, startPoint x: 849, startPoint y: 121, endPoint x: 803, endPoint y: 124, distance: 46.1
click at [803, 124] on input "Weathered decking" at bounding box center [1094, 124] width 758 height 31
type input "Weathered wood steps"
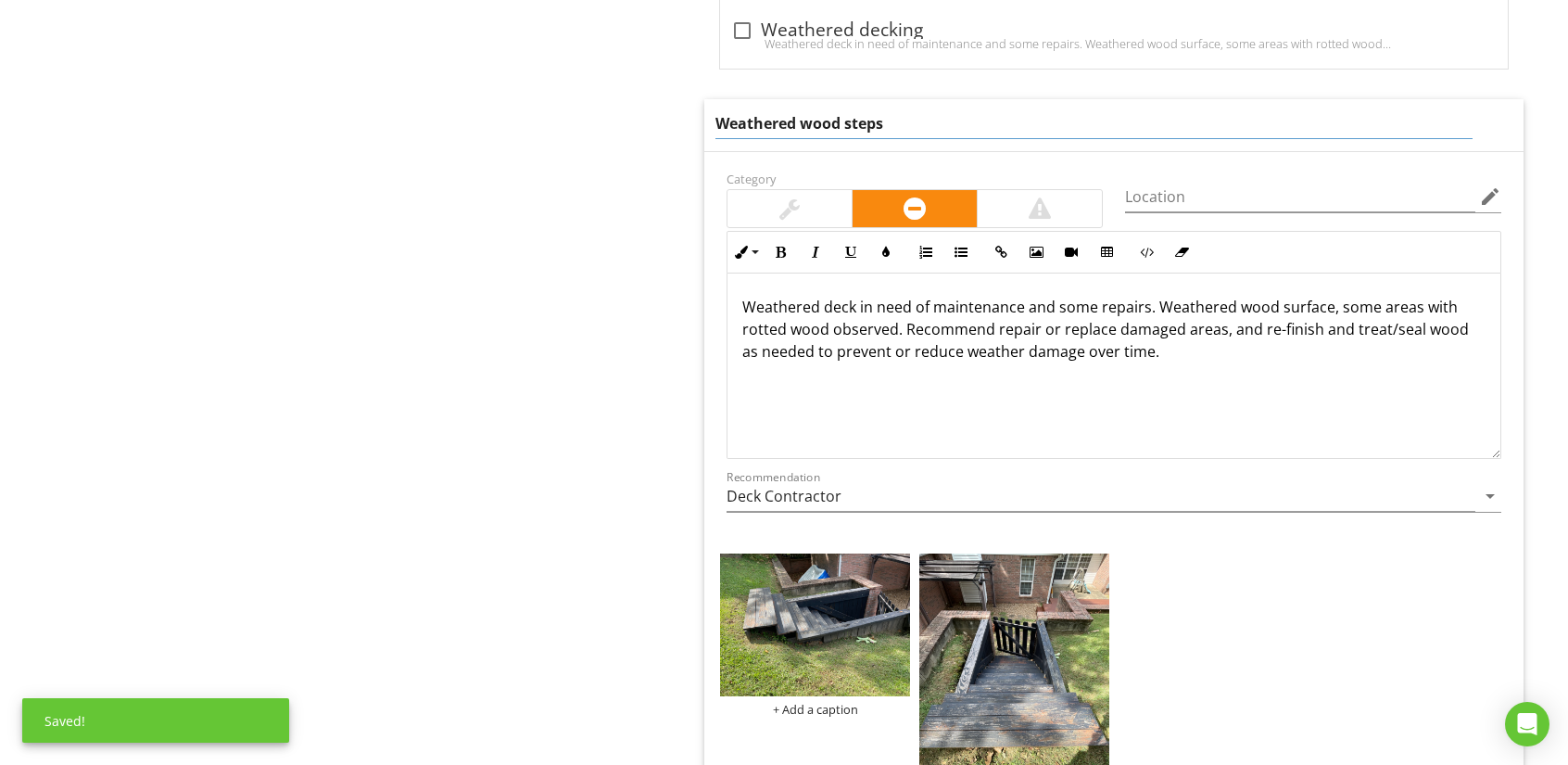
click at [853, 304] on div "Weathered deck in need of maintenance and some repairs. Weathered wood surface,…" at bounding box center [1114, 367] width 773 height 186
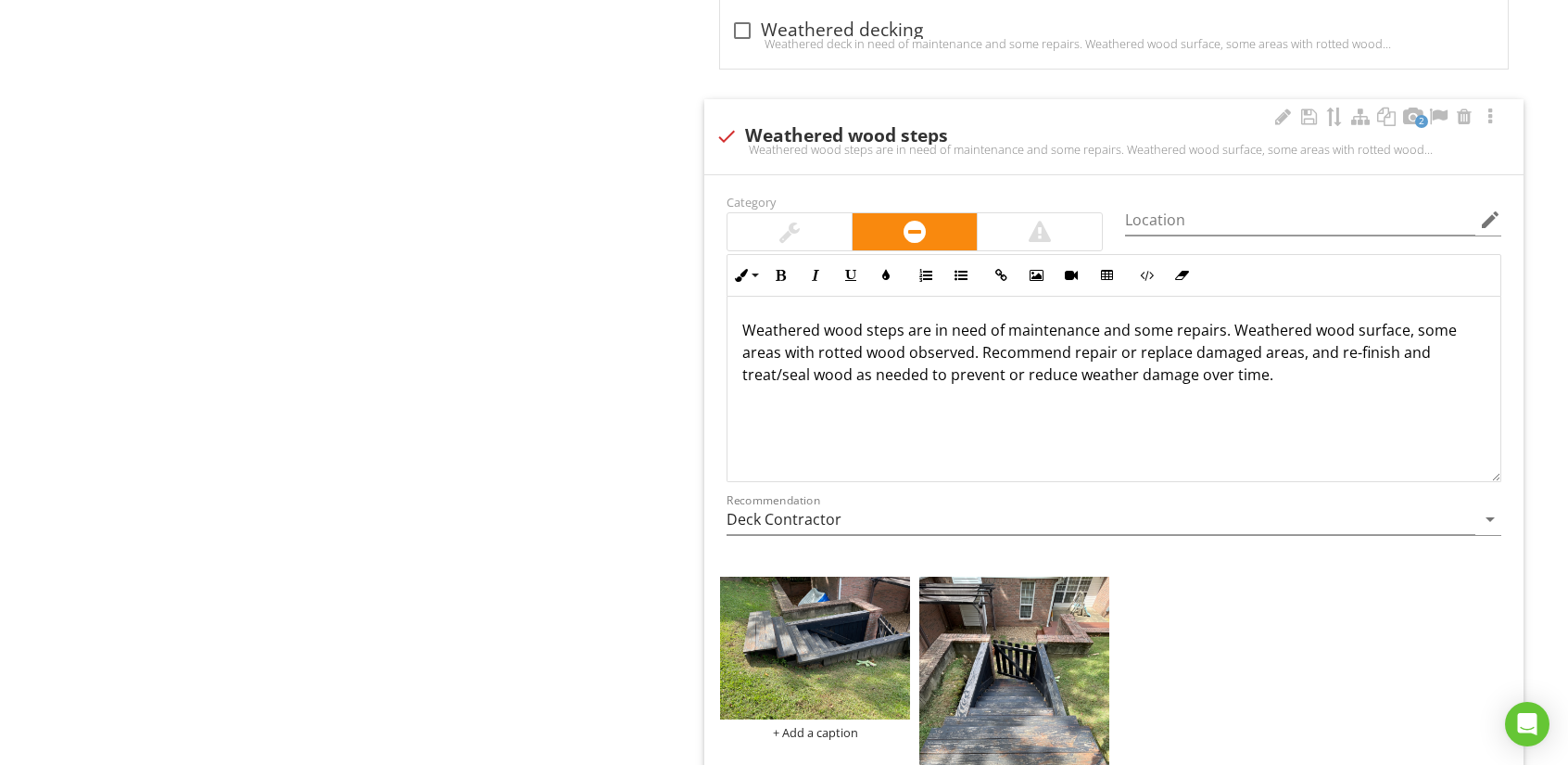
click at [813, 350] on p "Weathered wood steps are in need of maintenance and some repairs. Weathered woo…" at bounding box center [1114, 352] width 744 height 67
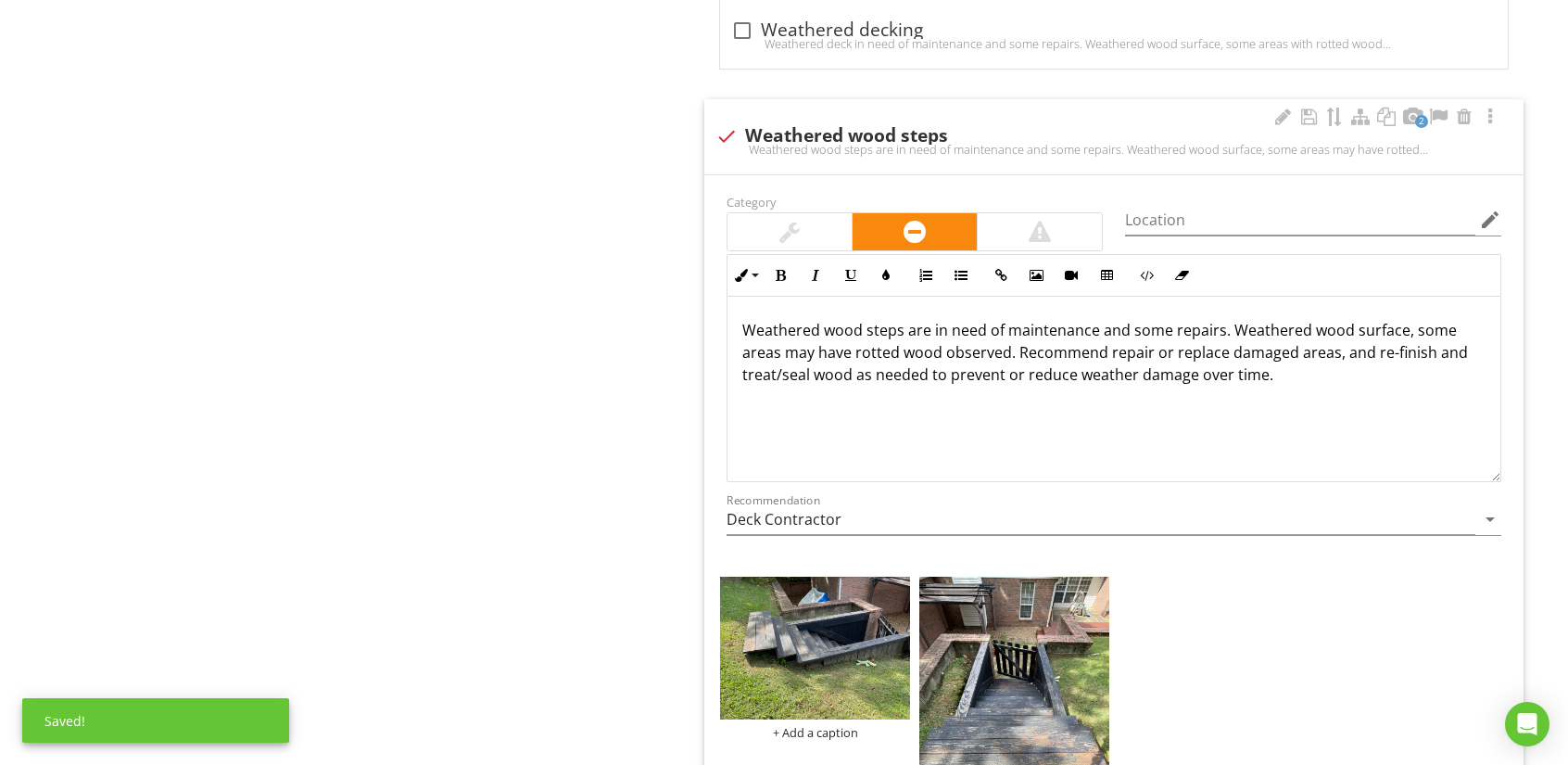
click at [1004, 343] on p "Weathered wood steps are in need of maintenance and some repairs. Weathered woo…" at bounding box center [1114, 352] width 744 height 67
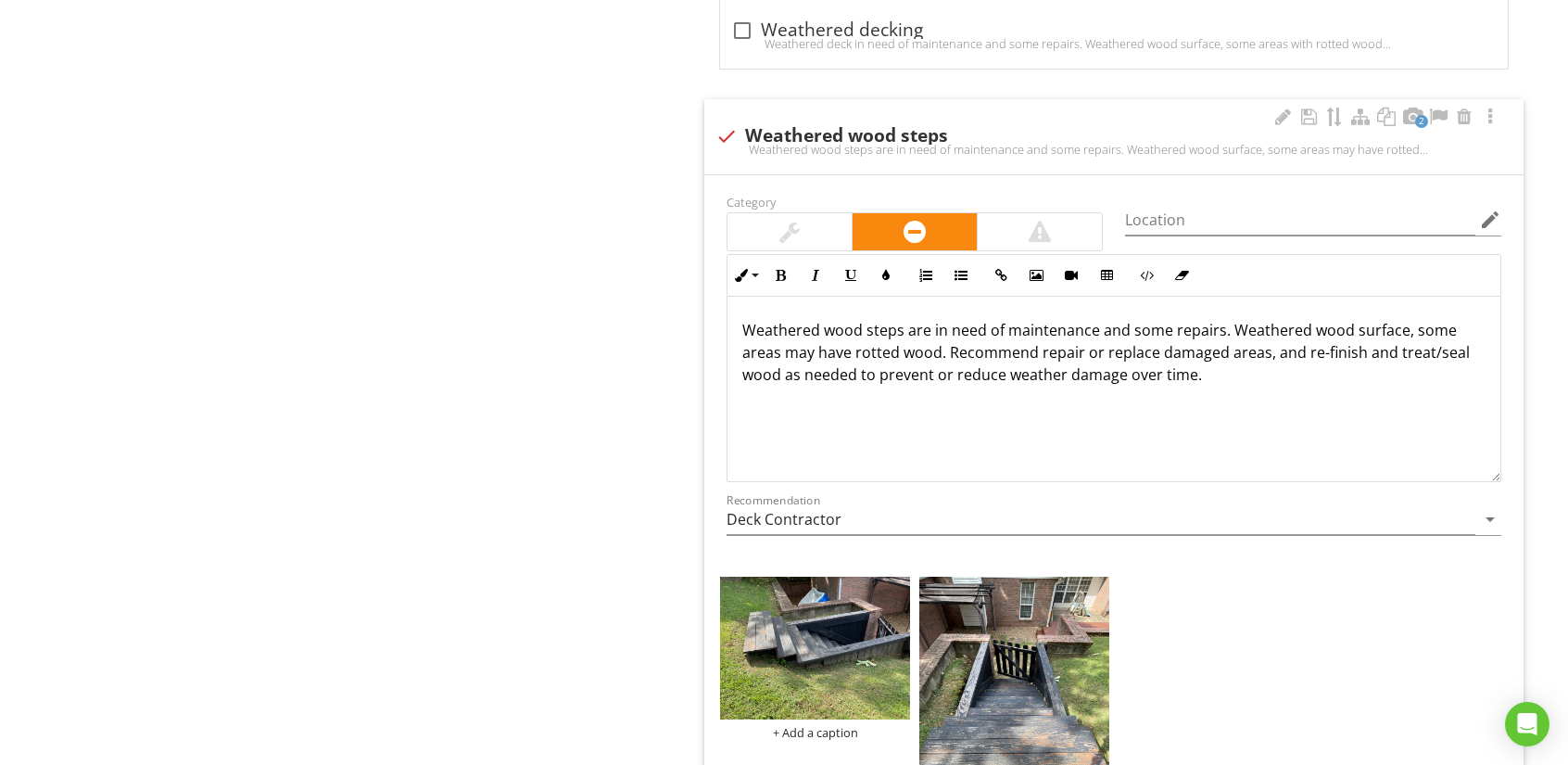
click at [1005, 374] on p "Weathered wood steps are in need of maintenance and some repairs. Weathered woo…" at bounding box center [1114, 352] width 744 height 67
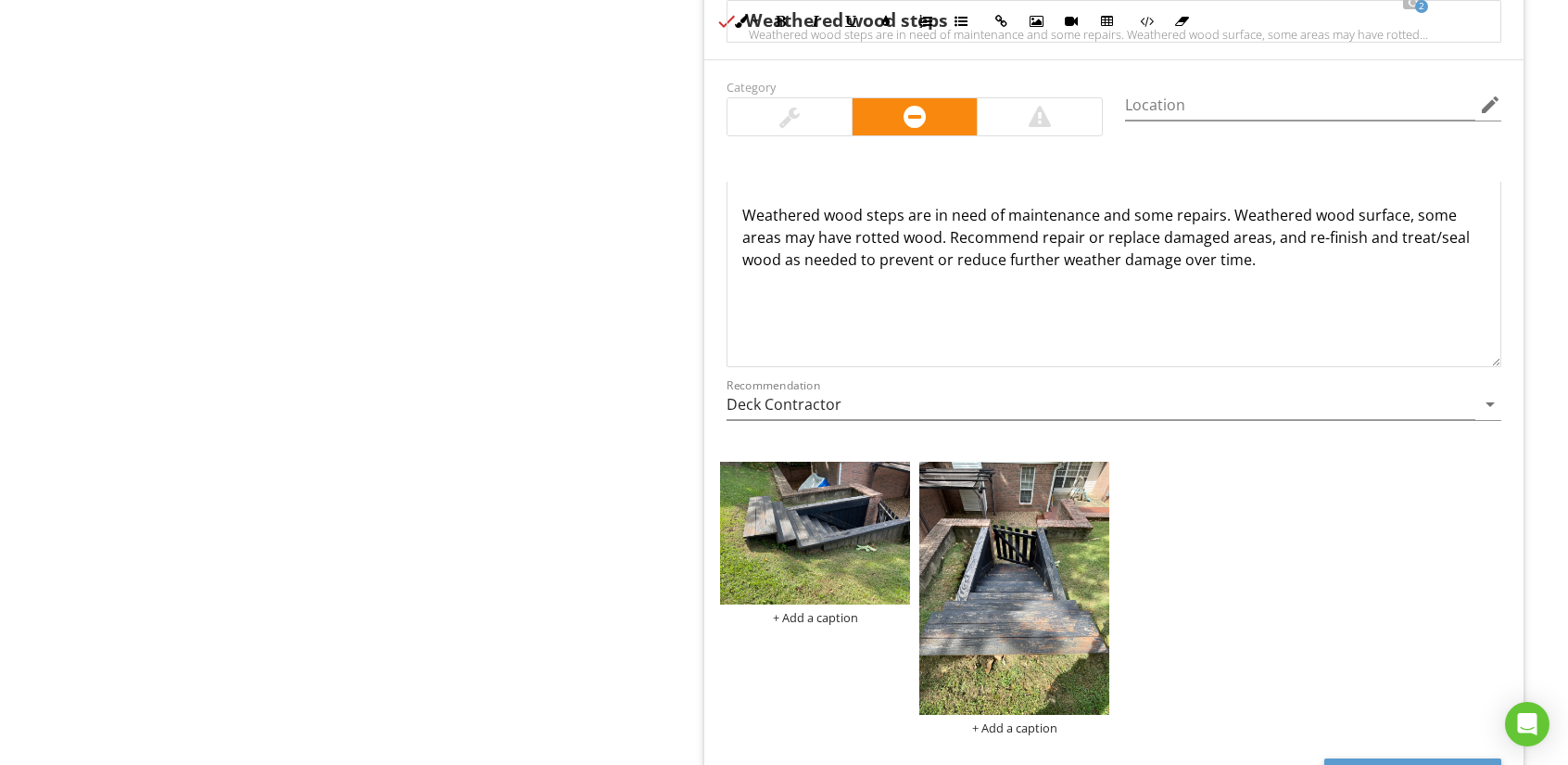
scroll to position [2874, 0]
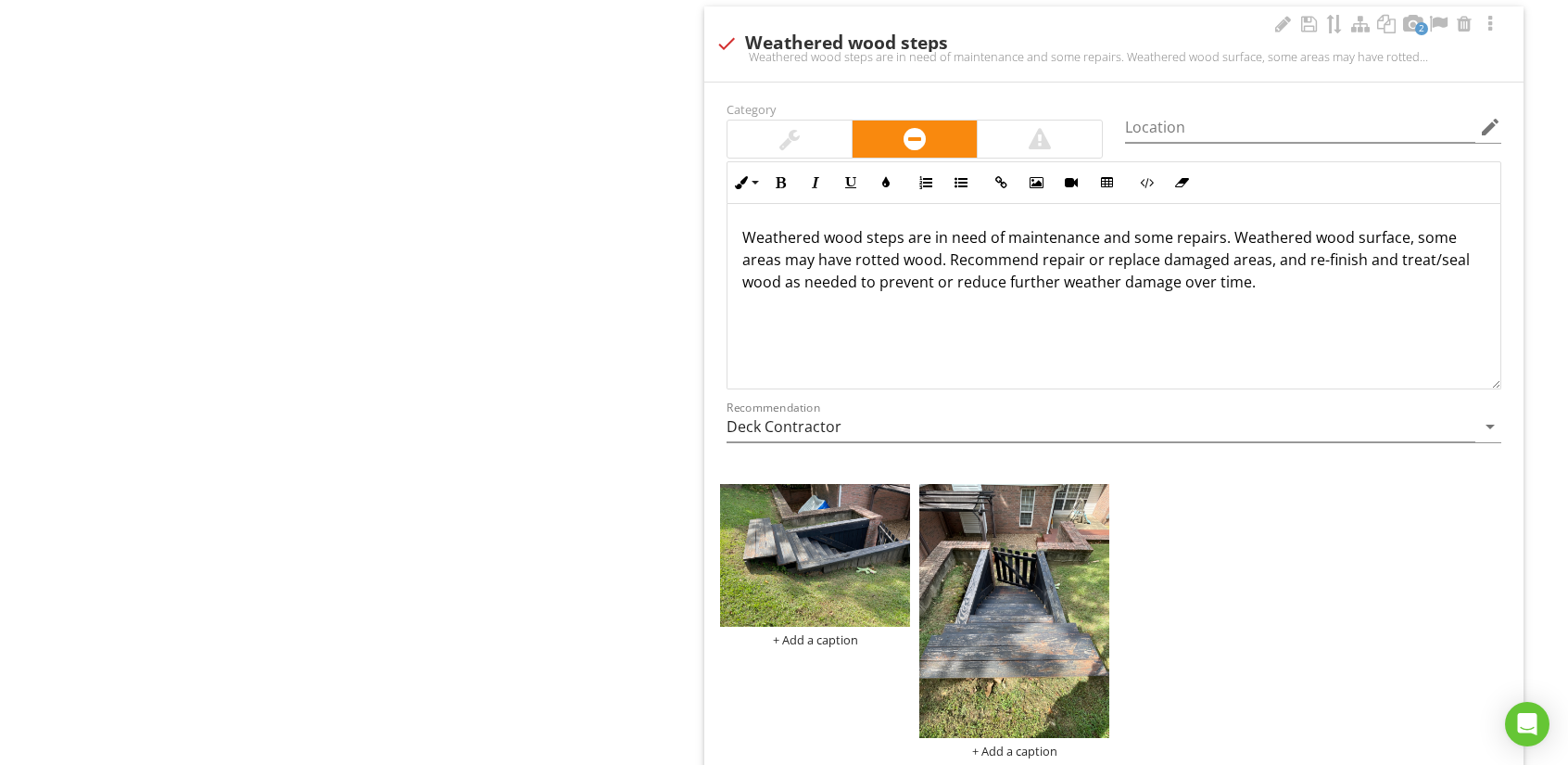
click at [793, 131] on div at bounding box center [789, 139] width 20 height 22
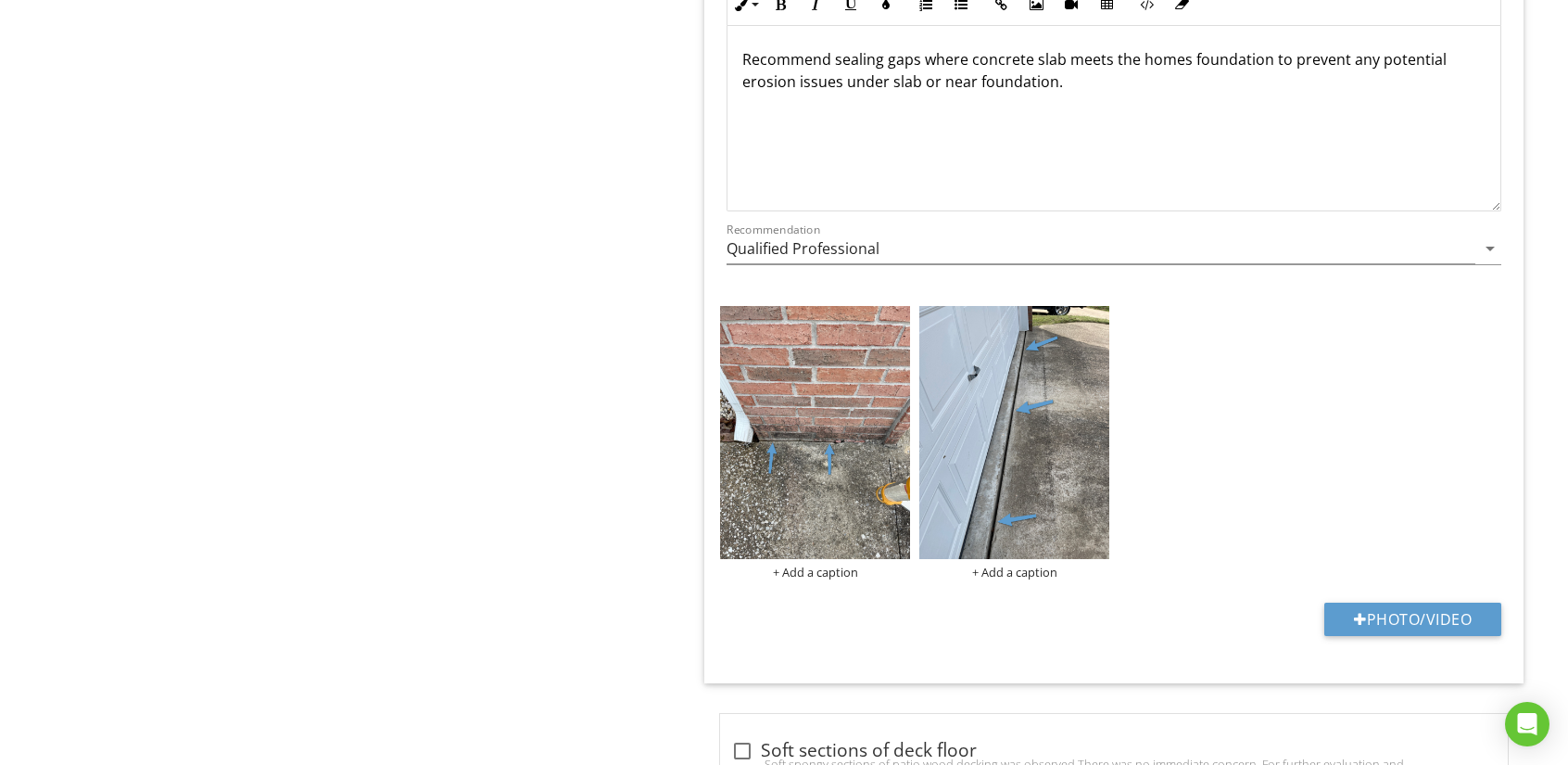
scroll to position [7418, 0]
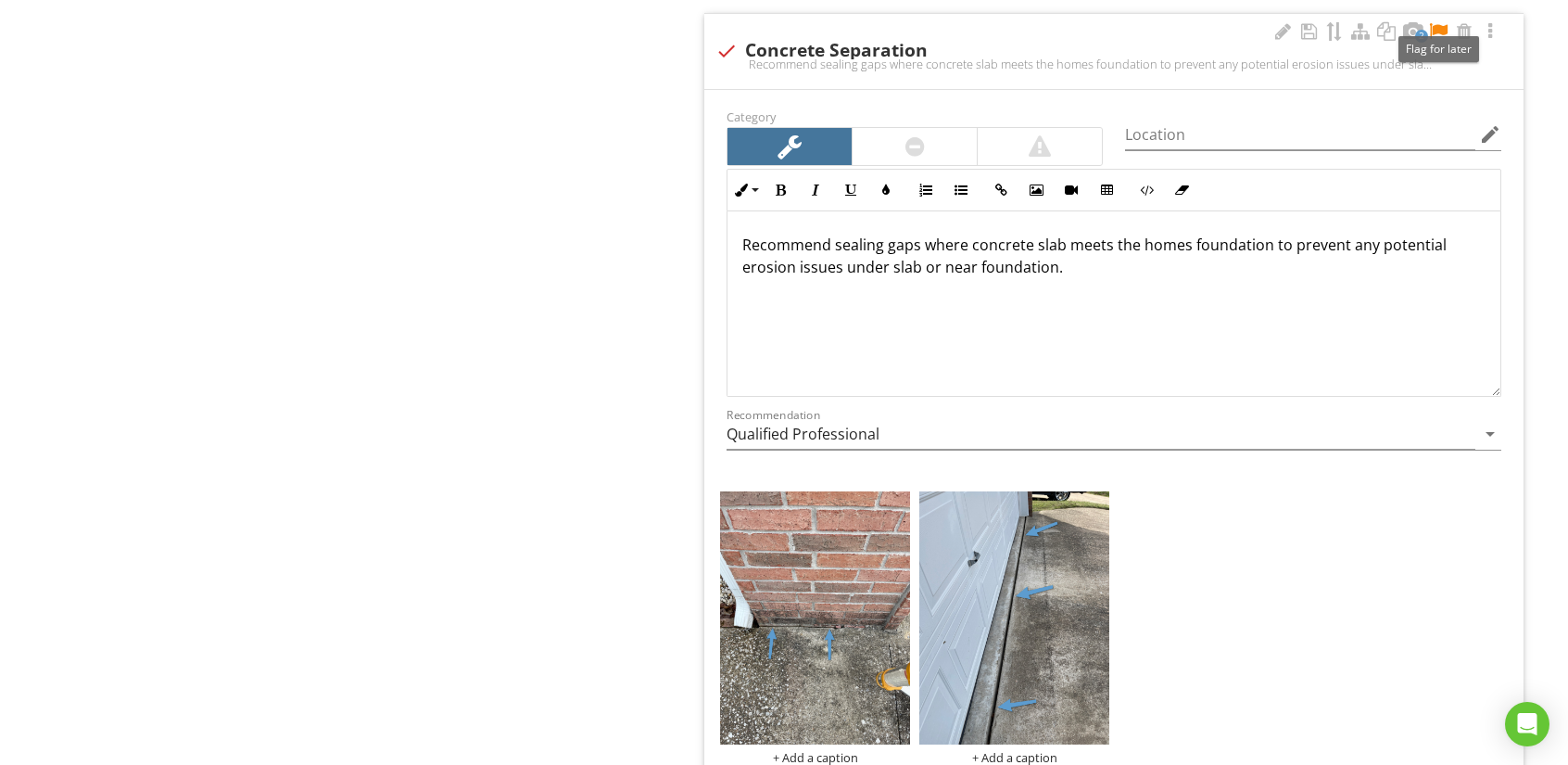
click at [1438, 22] on div at bounding box center [1438, 31] width 22 height 19
click at [1282, 22] on div at bounding box center [1283, 31] width 22 height 19
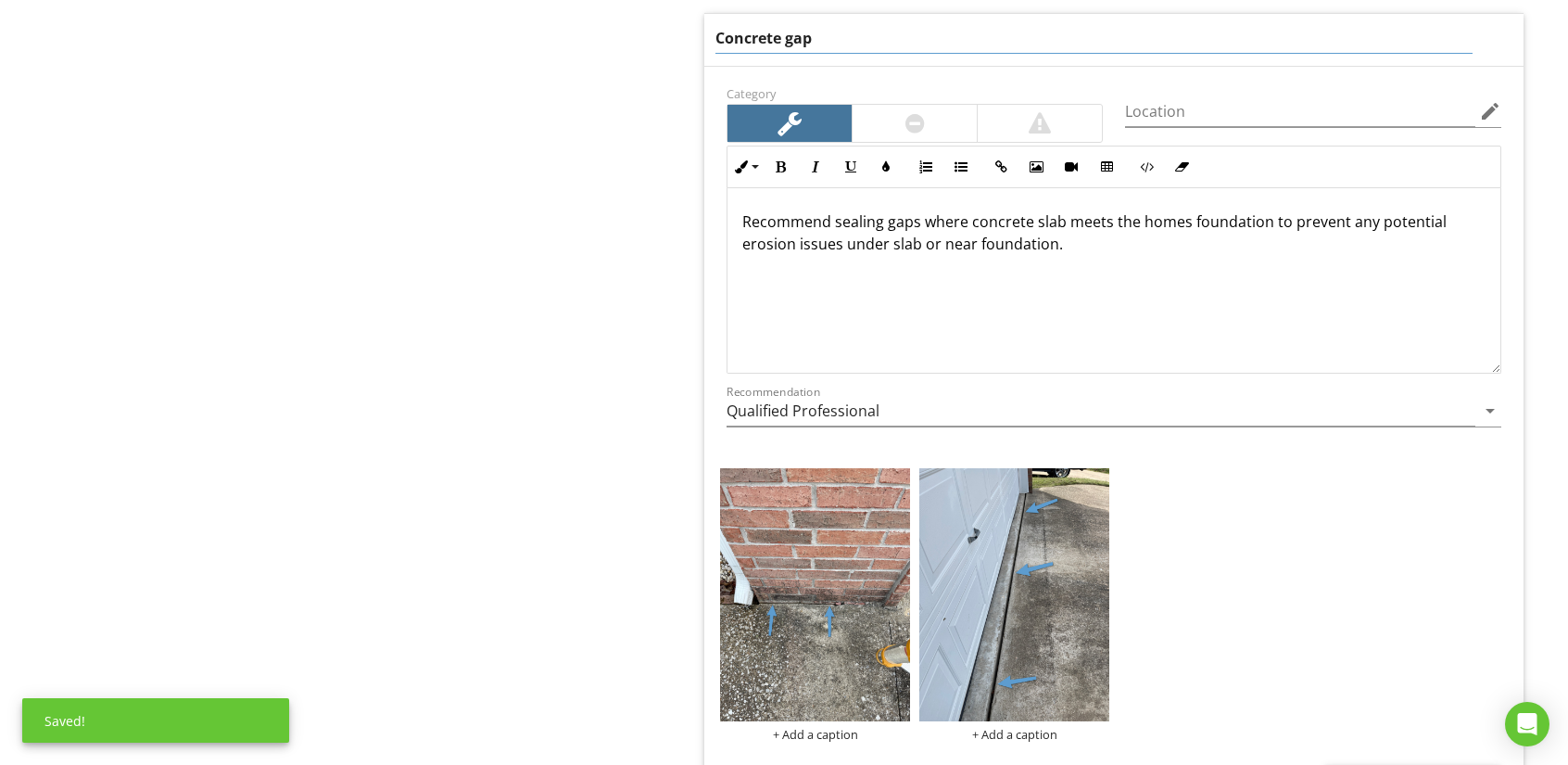
type input "Concrete gaps"
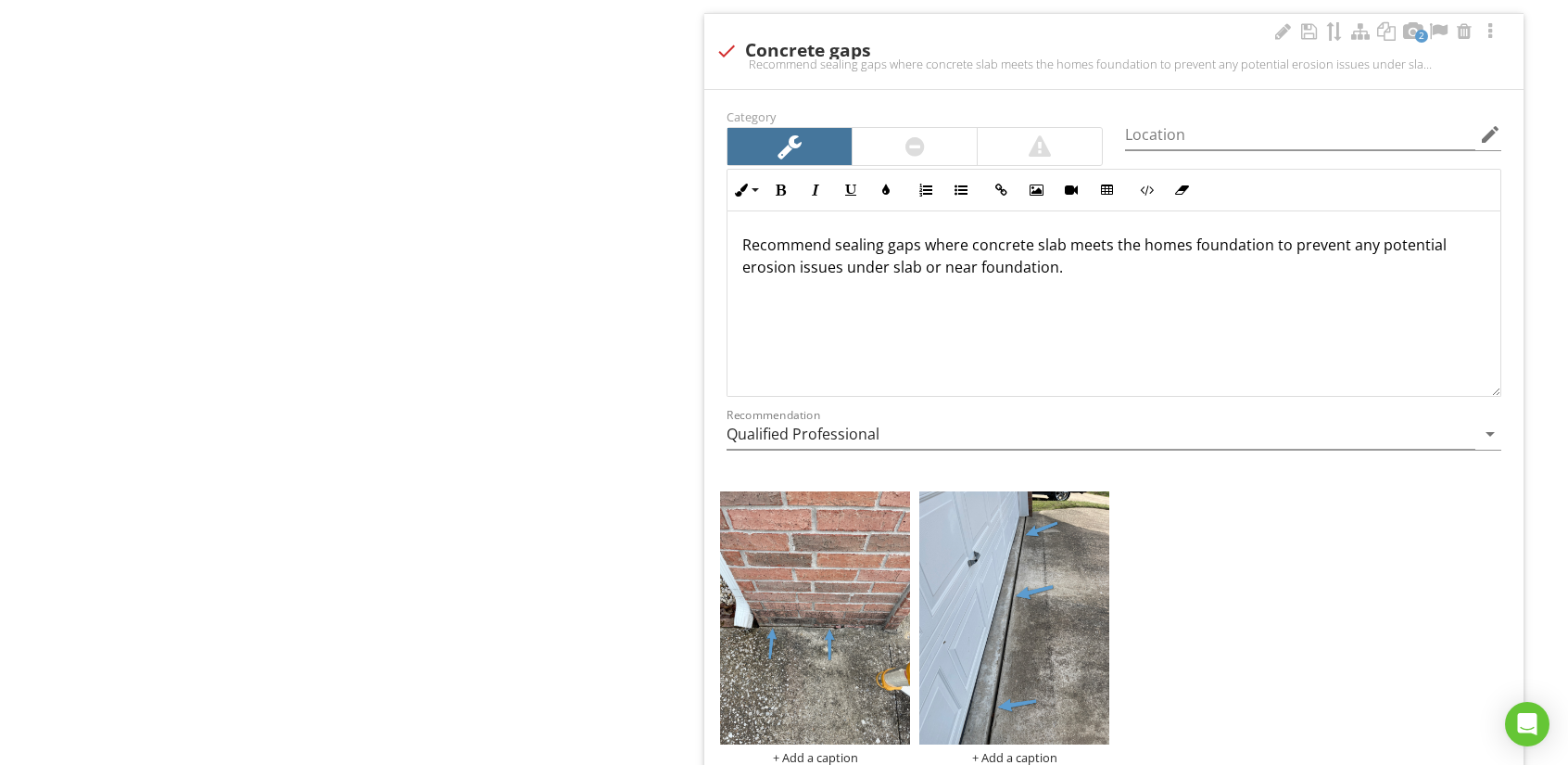
click at [1180, 213] on div "Recommend sealing gaps where concrete slab meets the homes foundation to preven…" at bounding box center [1114, 305] width 773 height 186
click at [1209, 303] on div "Recommend sealing gaps where concrete slab meets the homes foundation to preven…" at bounding box center [1114, 305] width 773 height 186
click at [890, 259] on p "Recommend sealing gaps where concrete slab meets the homes foundation to preven…" at bounding box center [1114, 256] width 744 height 45
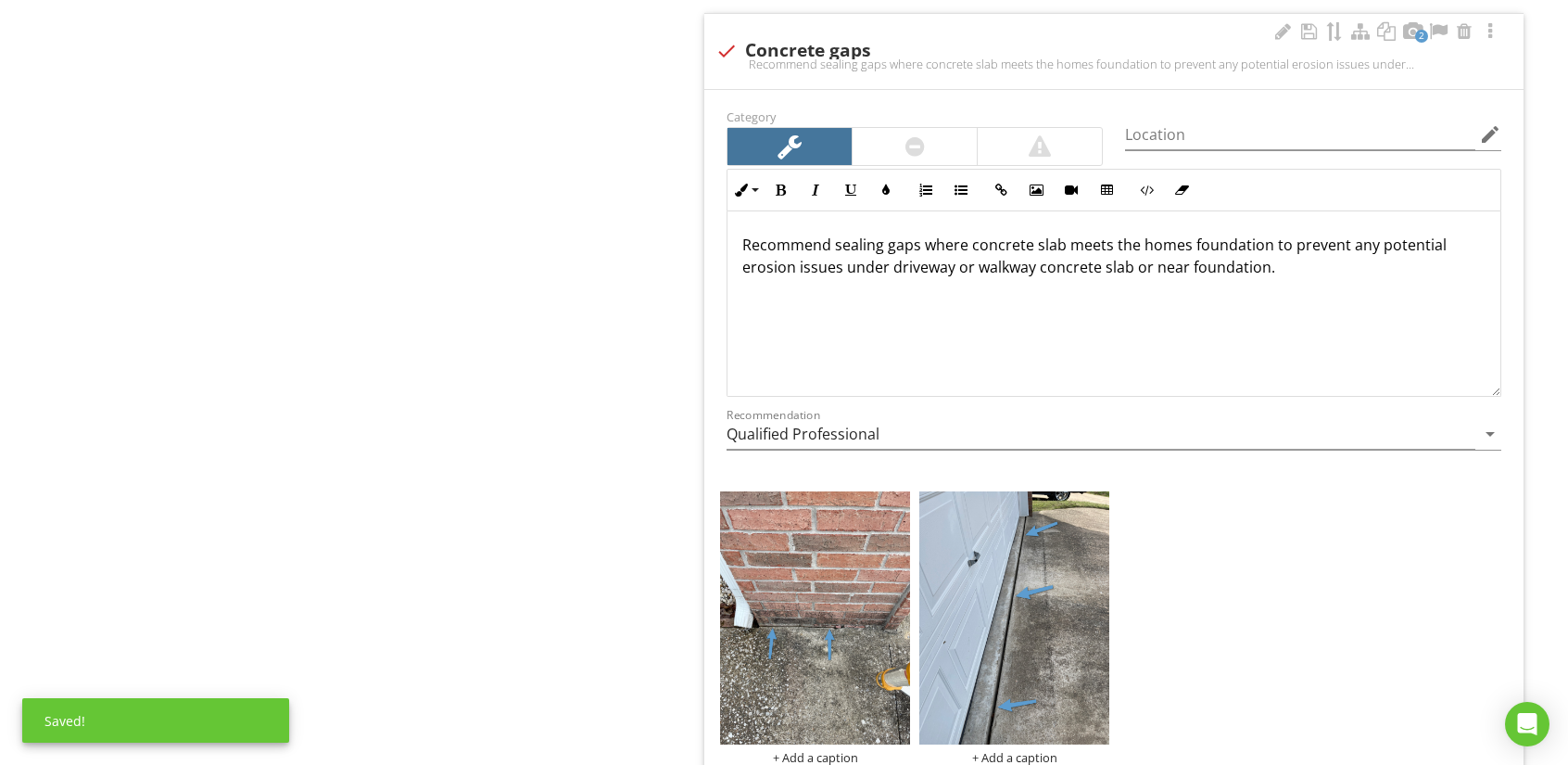
click at [1125, 247] on p "Recommend sealing gaps where concrete slab meets the homes foundation to preven…" at bounding box center [1114, 256] width 744 height 45
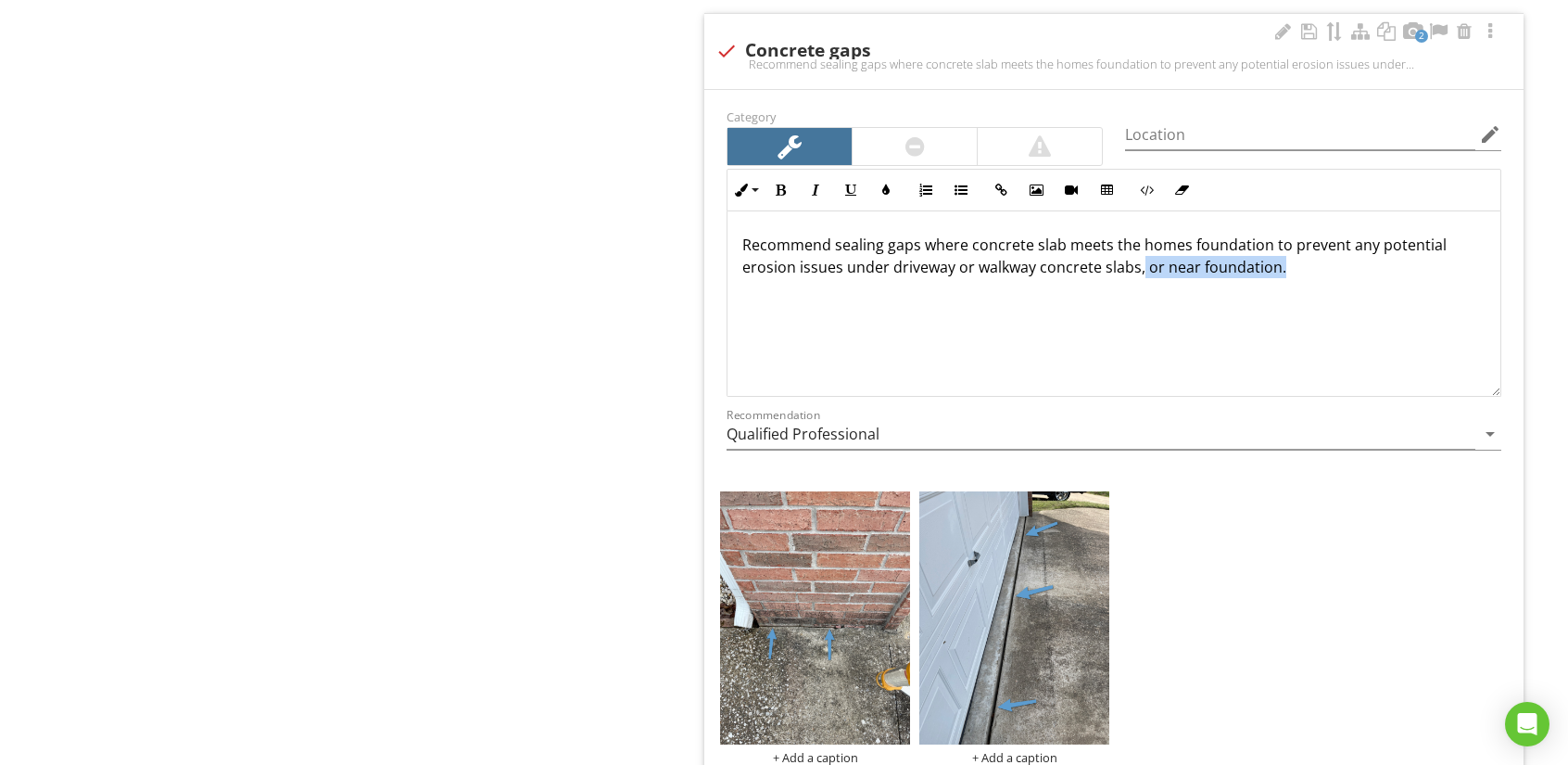
drag, startPoint x: 1138, startPoint y: 255, endPoint x: 1355, endPoint y: 261, distance: 217.1
click at [1355, 261] on p "Recommend sealing gaps where concrete slab meets the homes foundation to preven…" at bounding box center [1114, 256] width 744 height 45
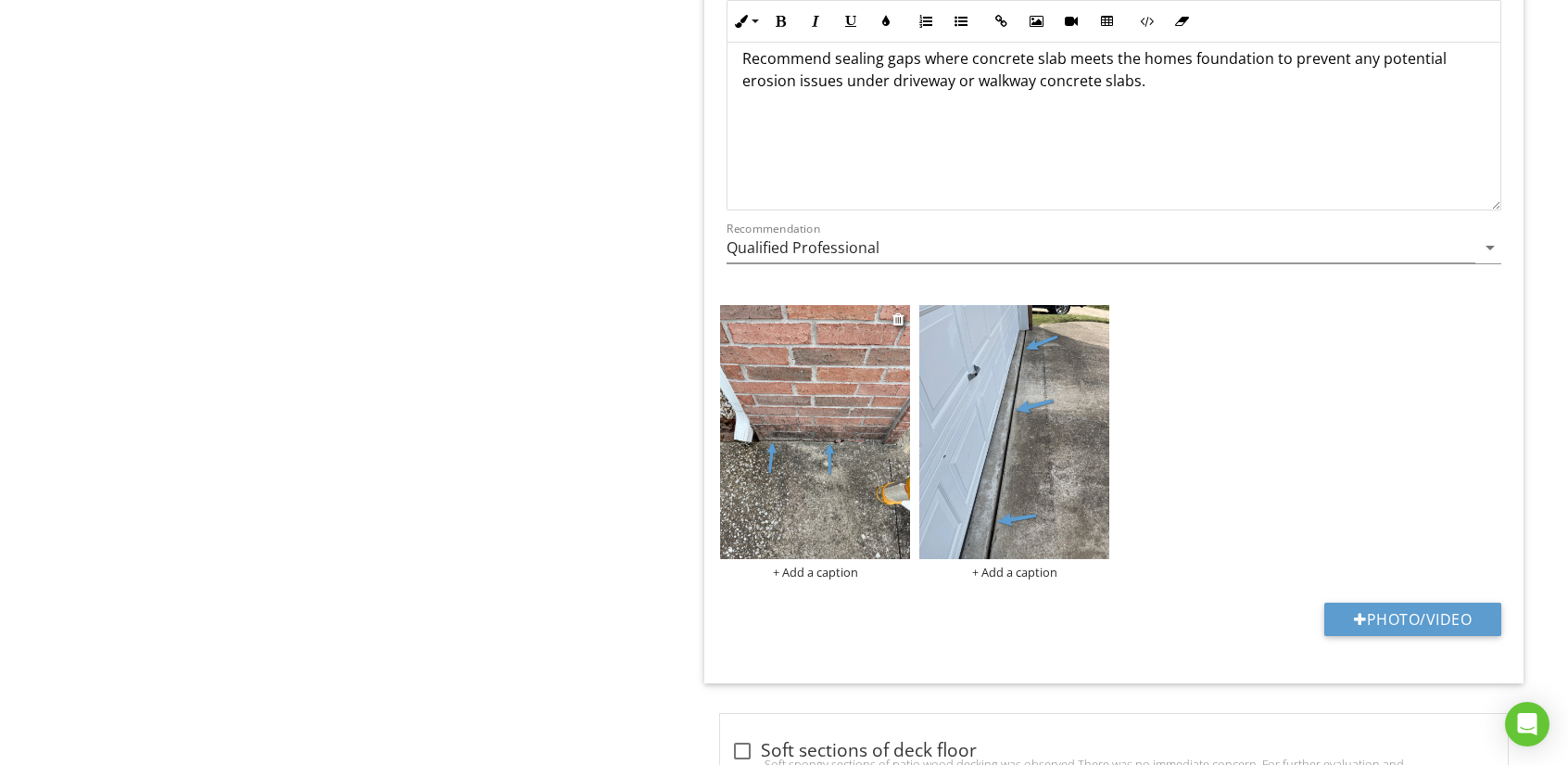
click at [830, 487] on img at bounding box center [814, 430] width 190 height 253
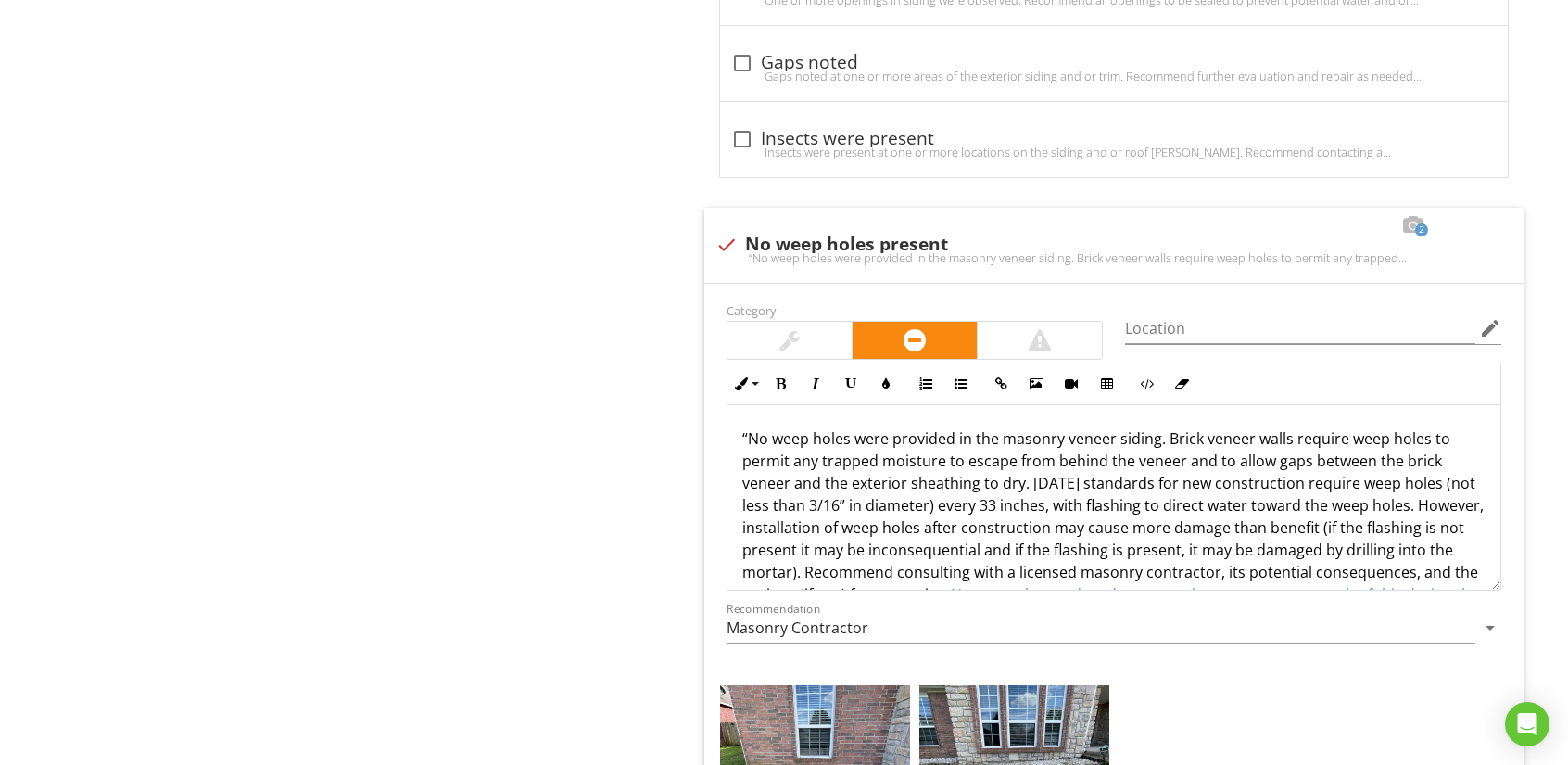
scroll to position [82, 0]
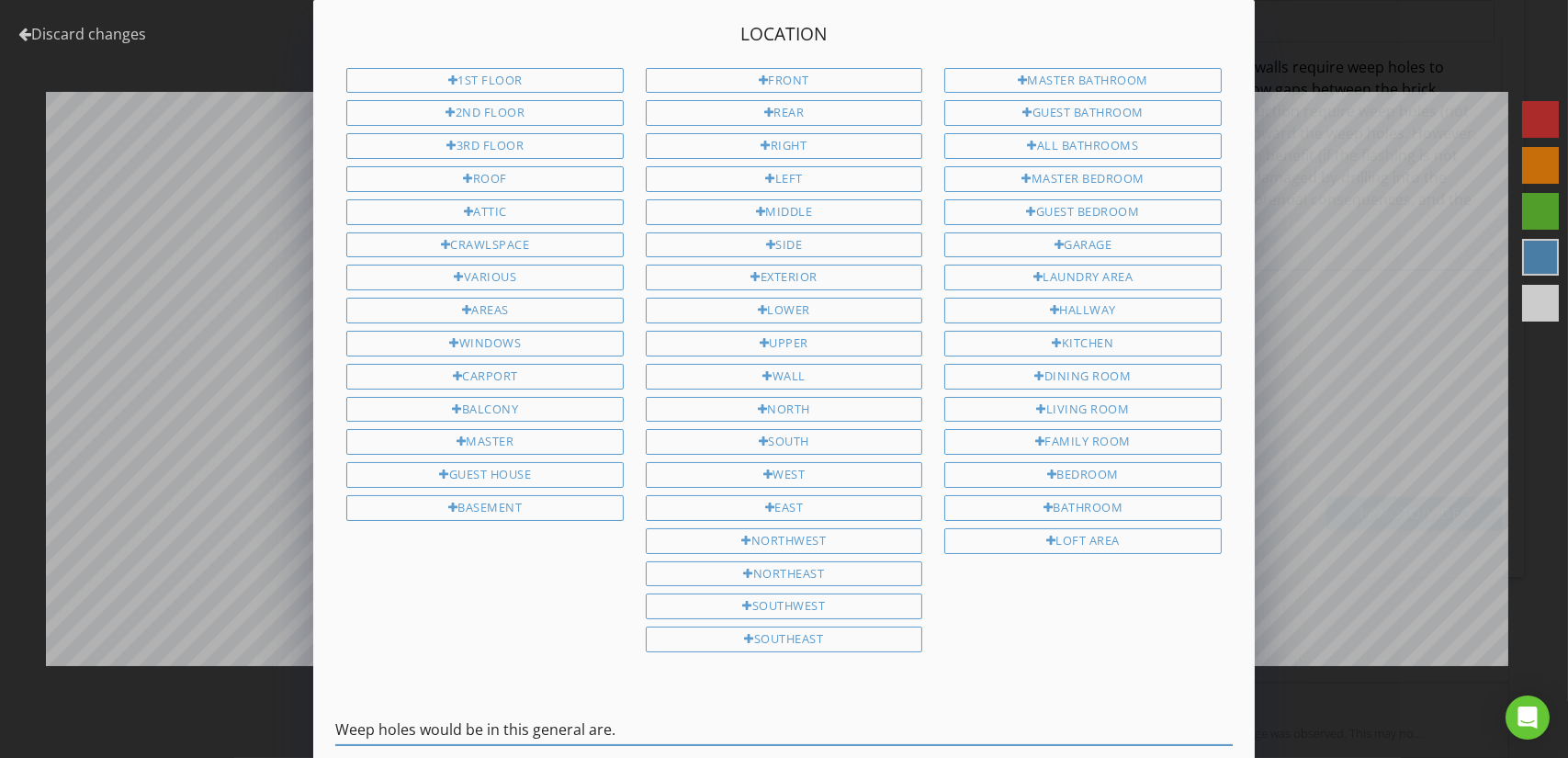
scroll to position [81, 0]
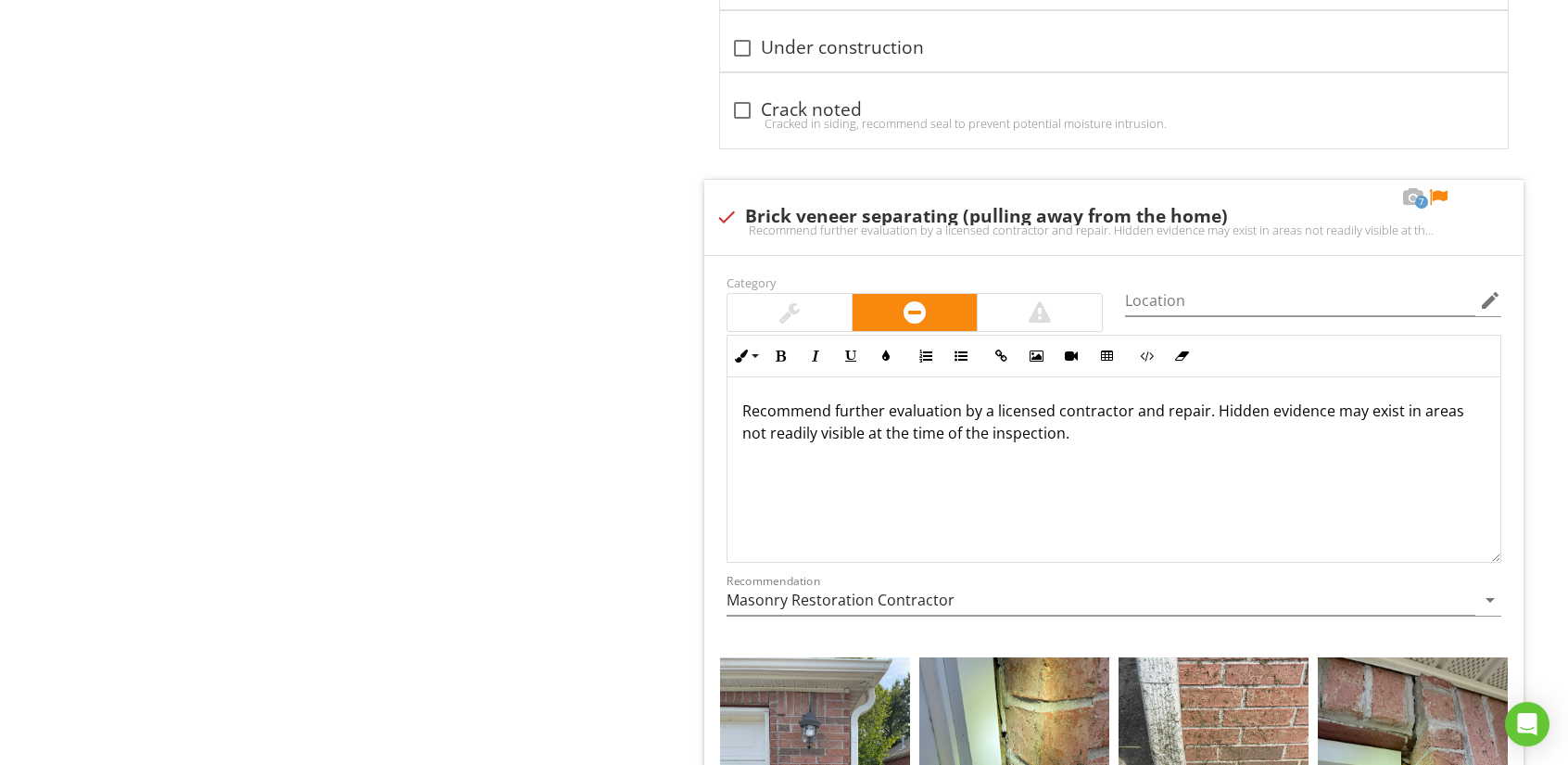
scroll to position [10571, 0]
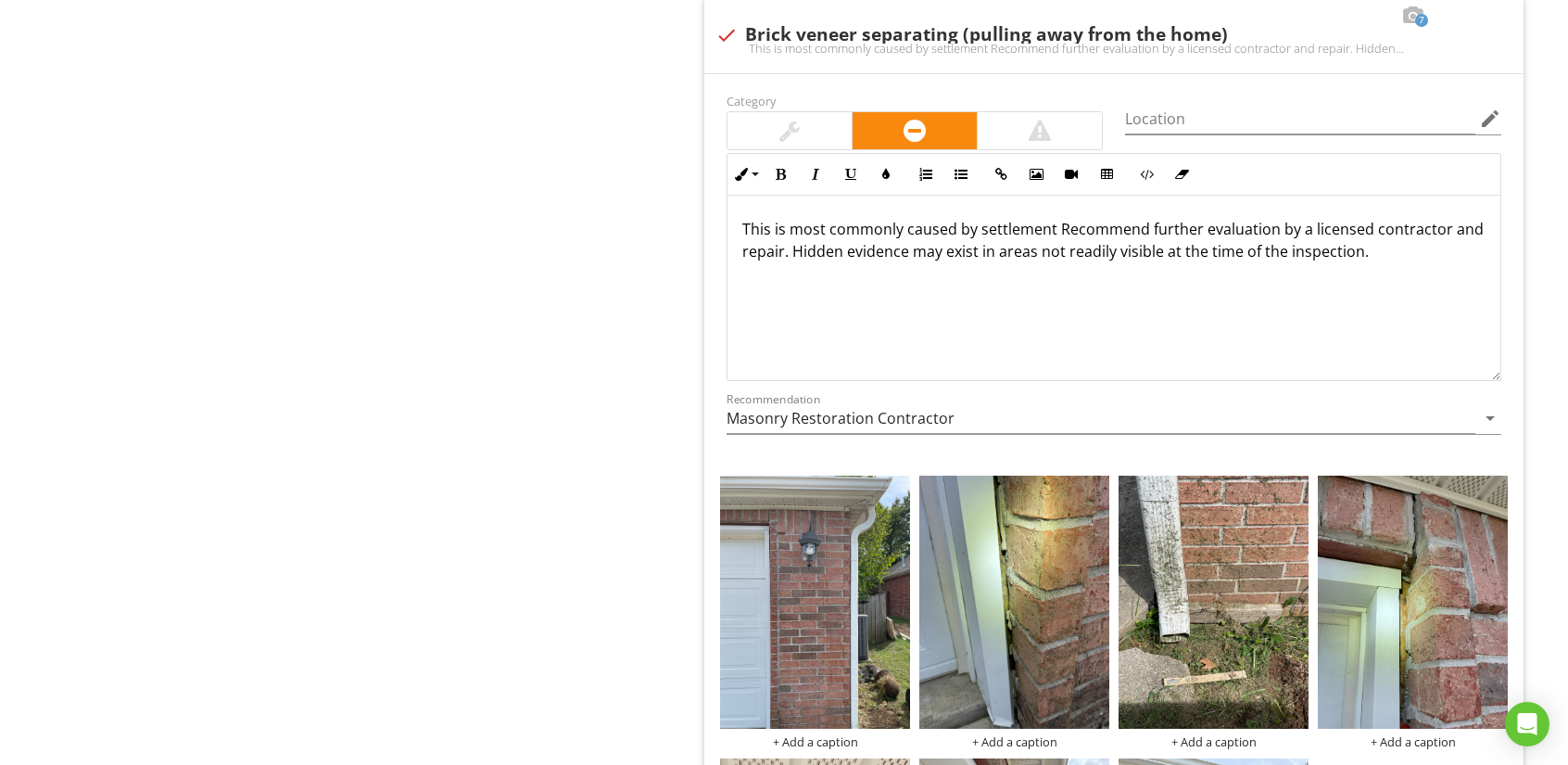
scroll to position [82, 0]
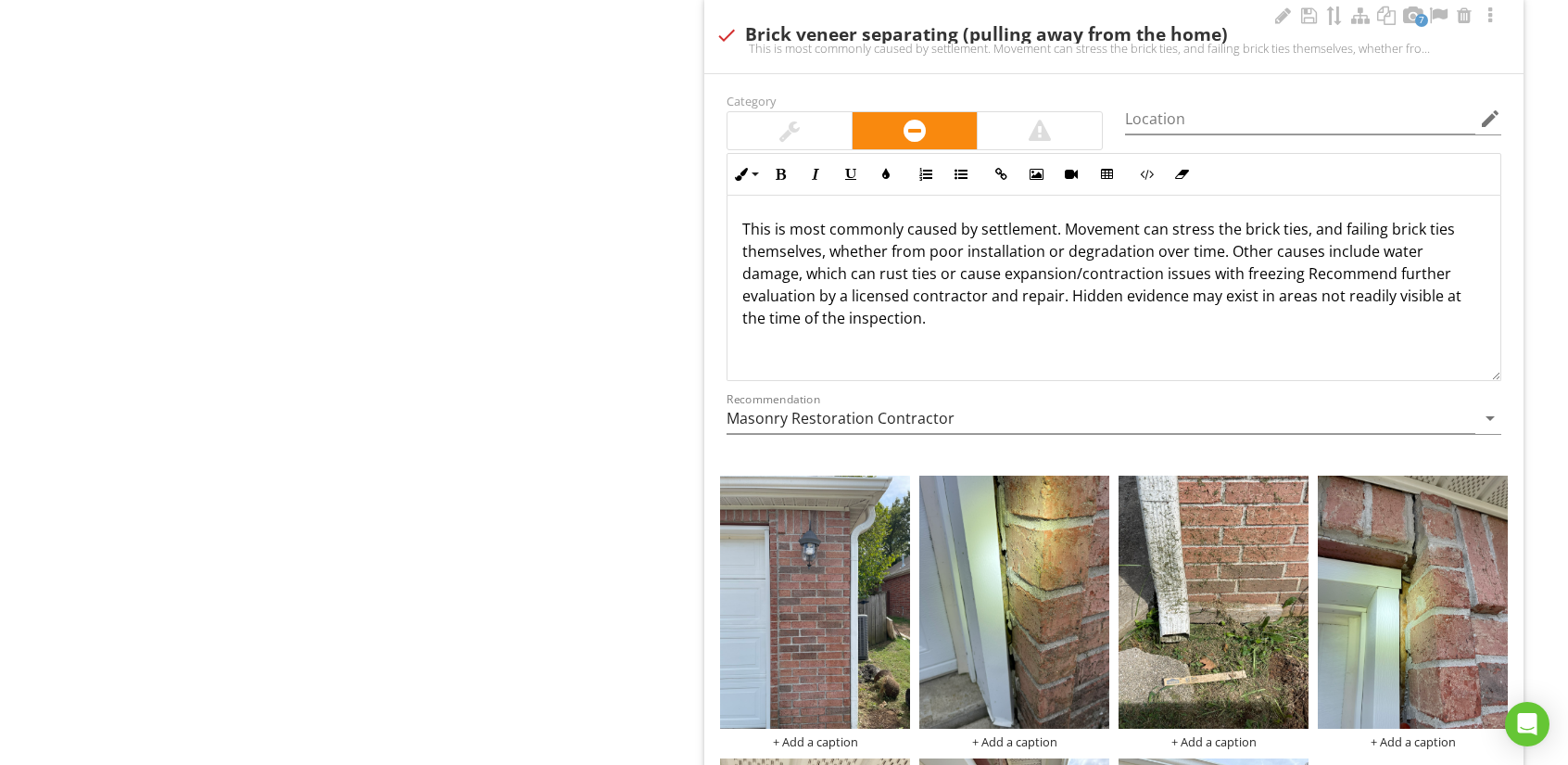
scroll to position [82, 0]
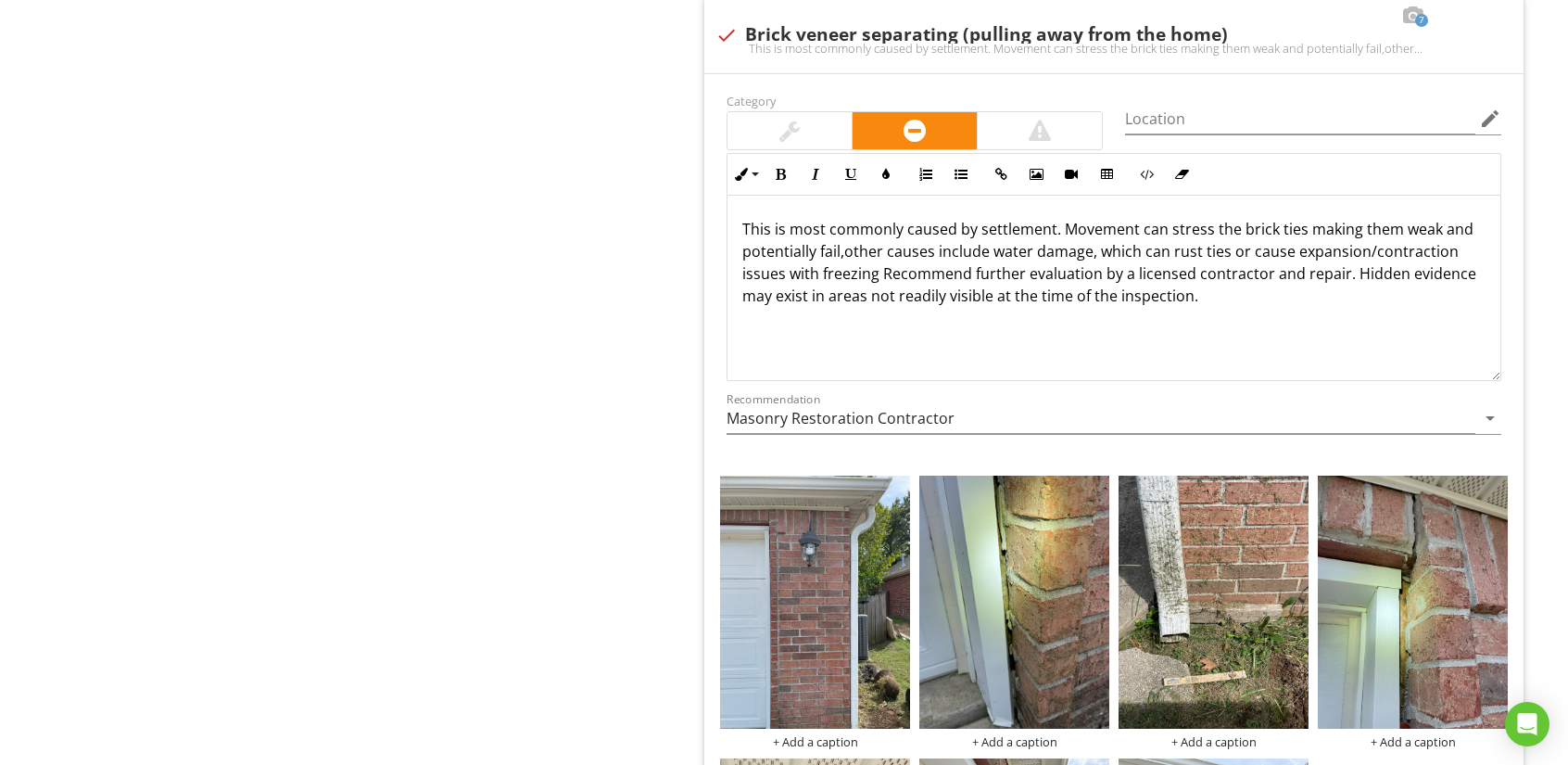
scroll to position [82, 0]
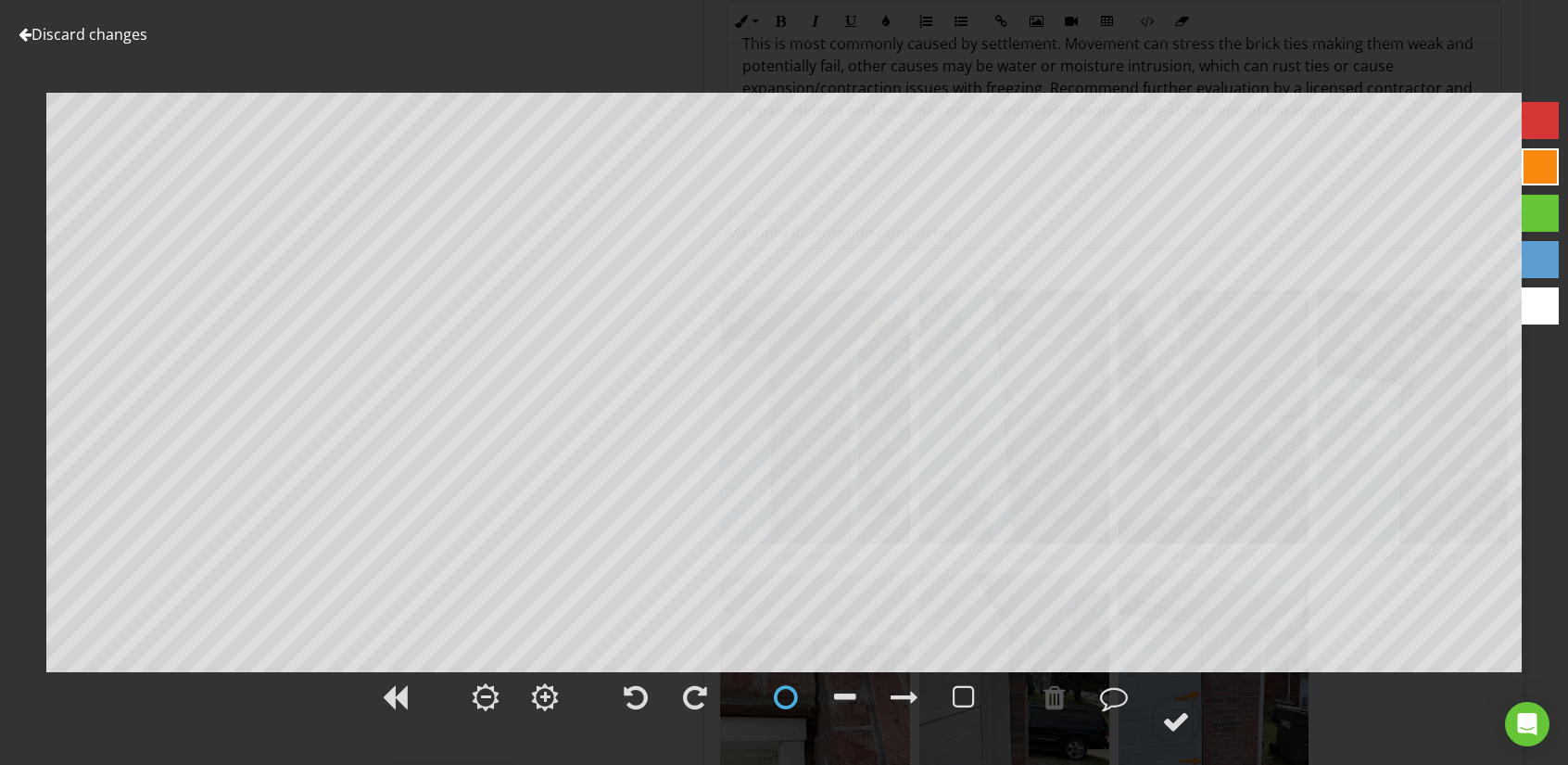
scroll to position [82, 0]
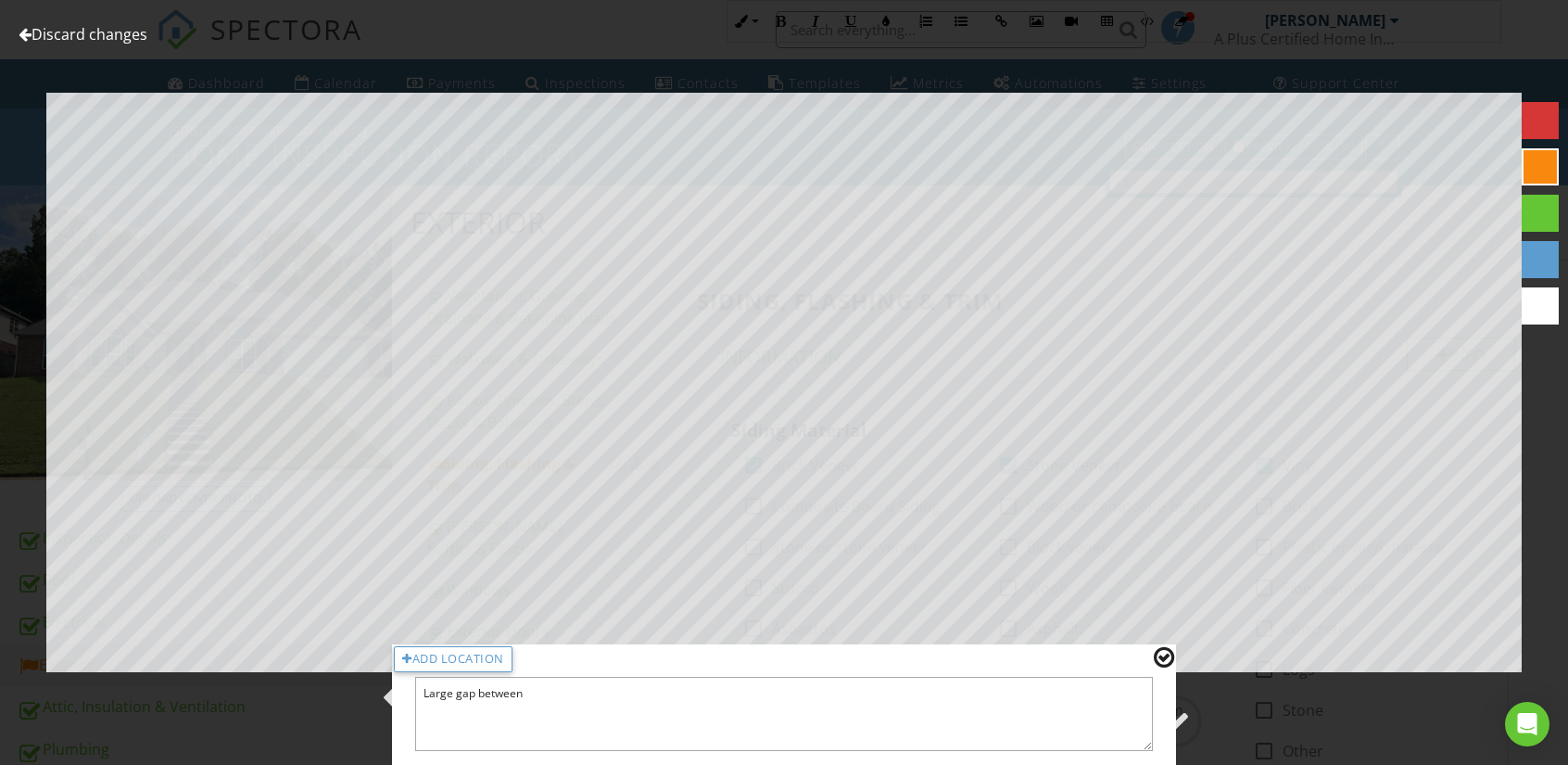
scroll to position [10756, 0]
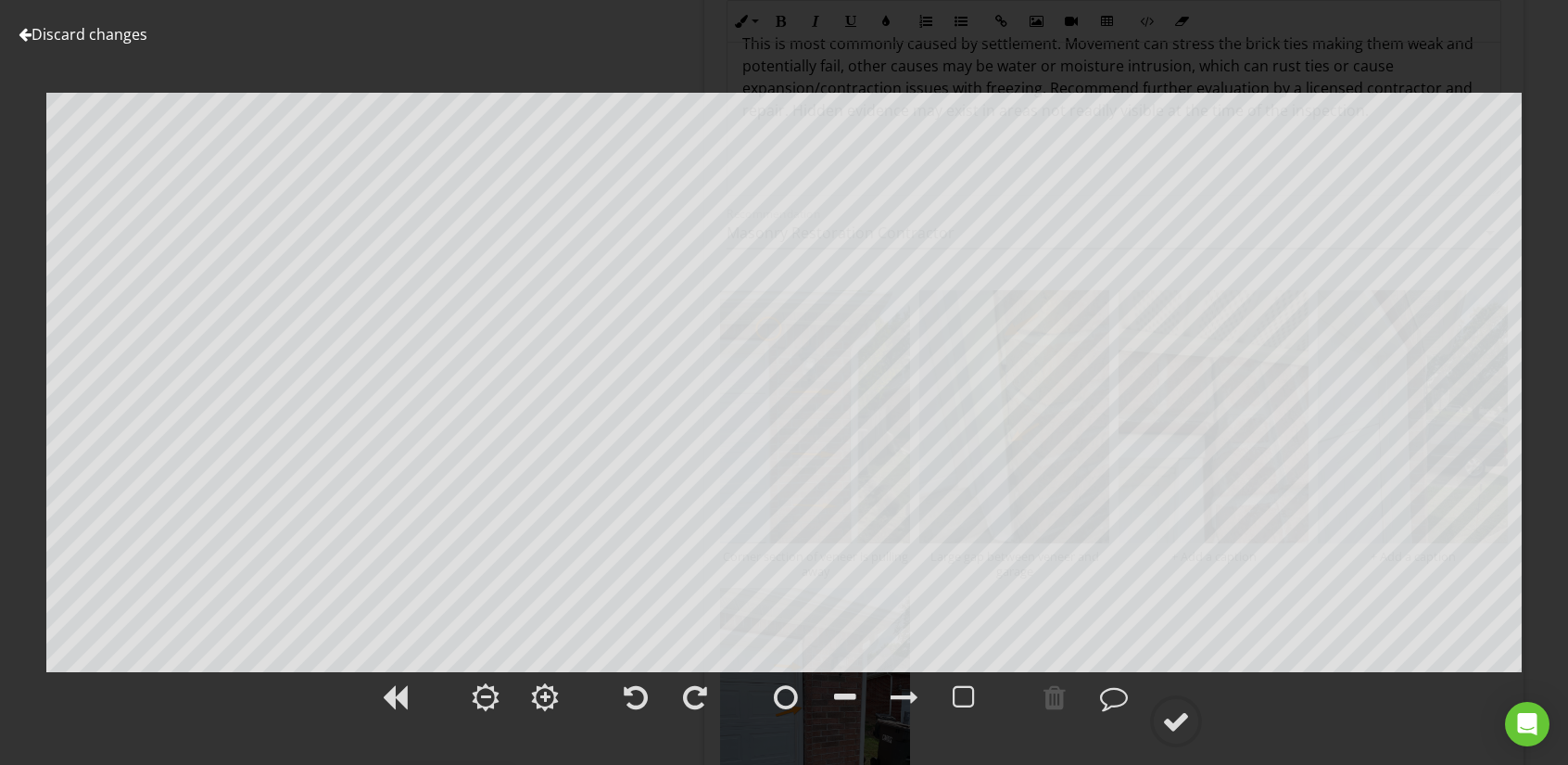
scroll to position [82, 0]
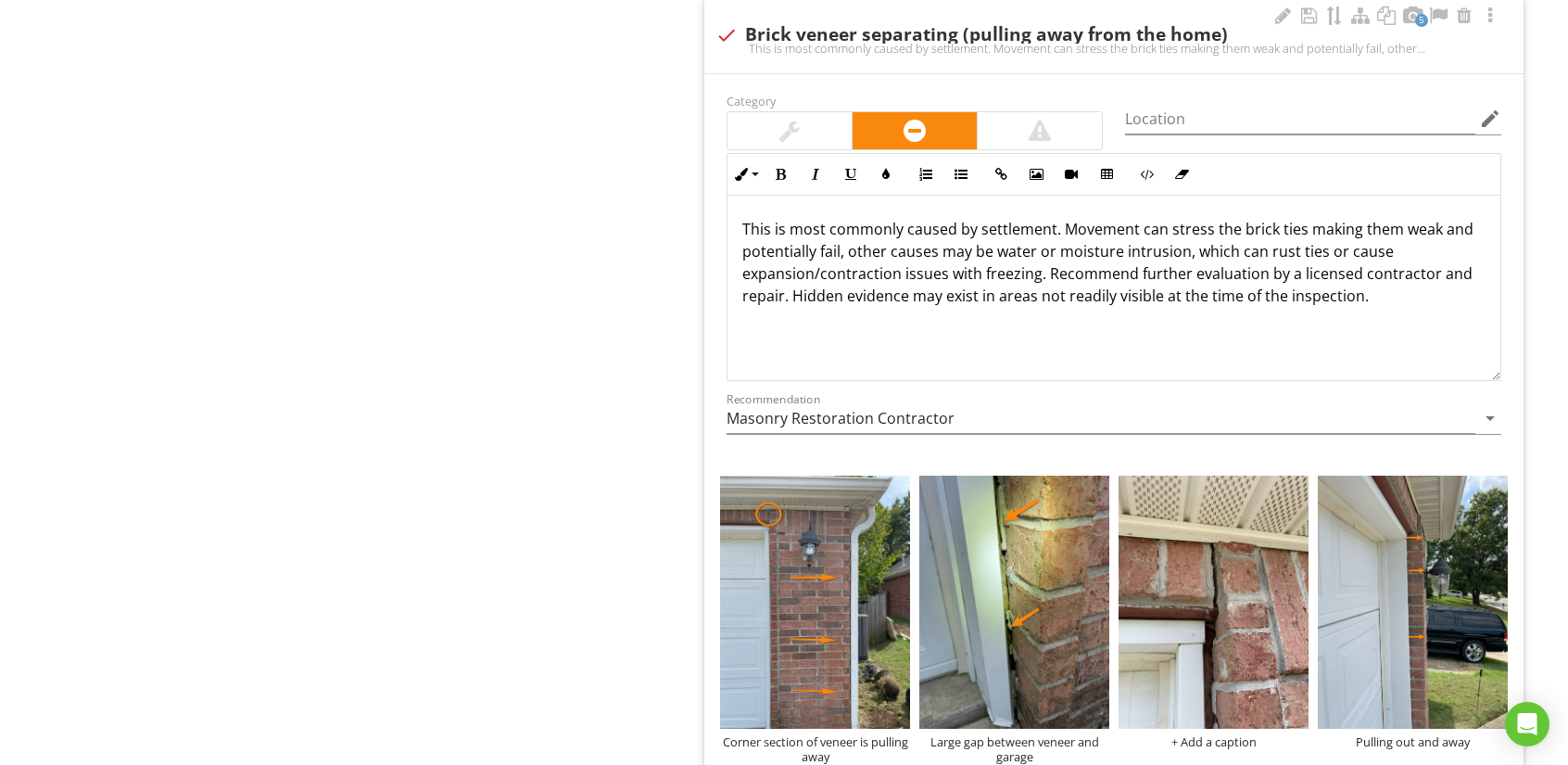
scroll to position [82, 0]
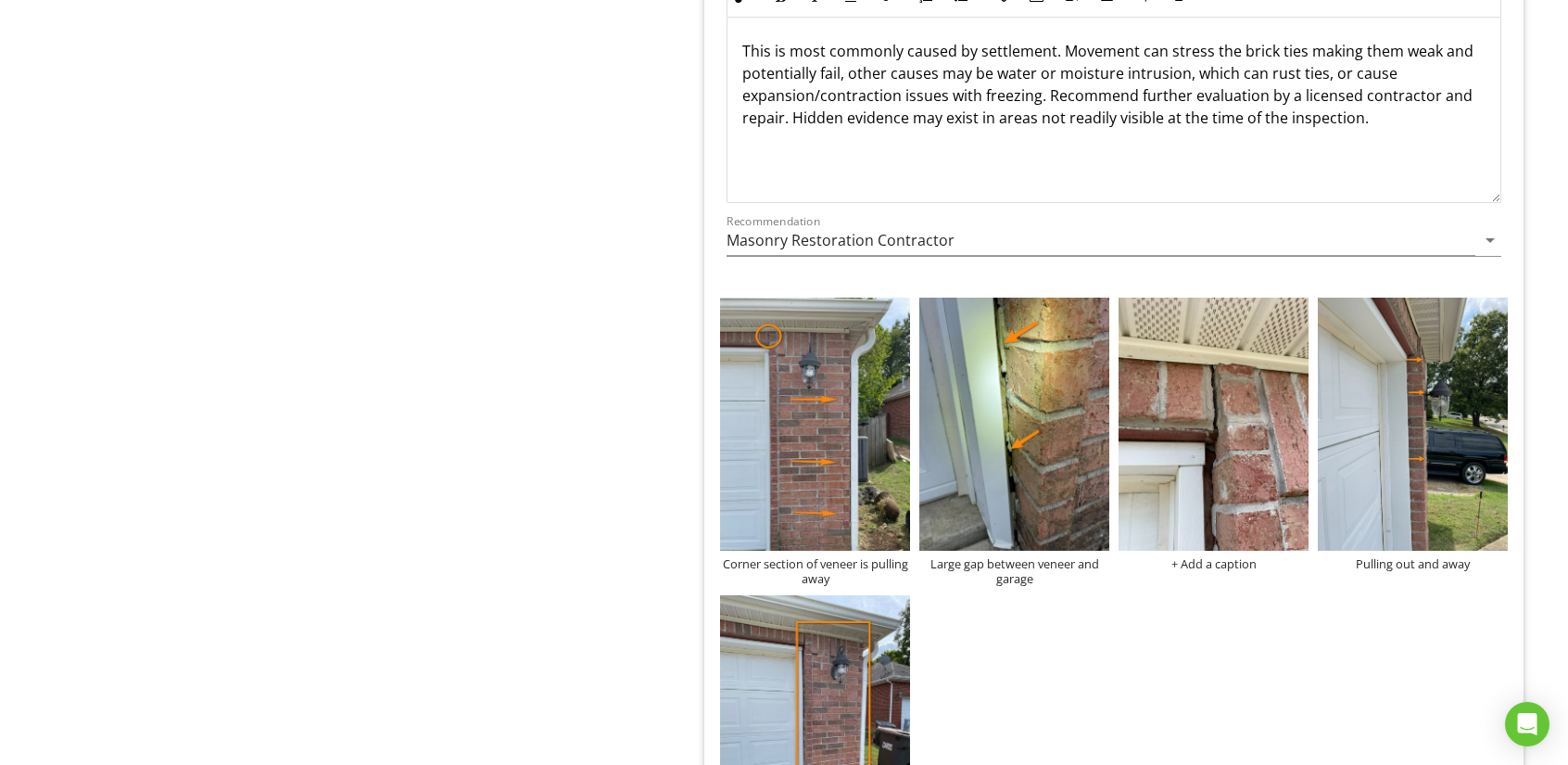
scroll to position [10471, 0]
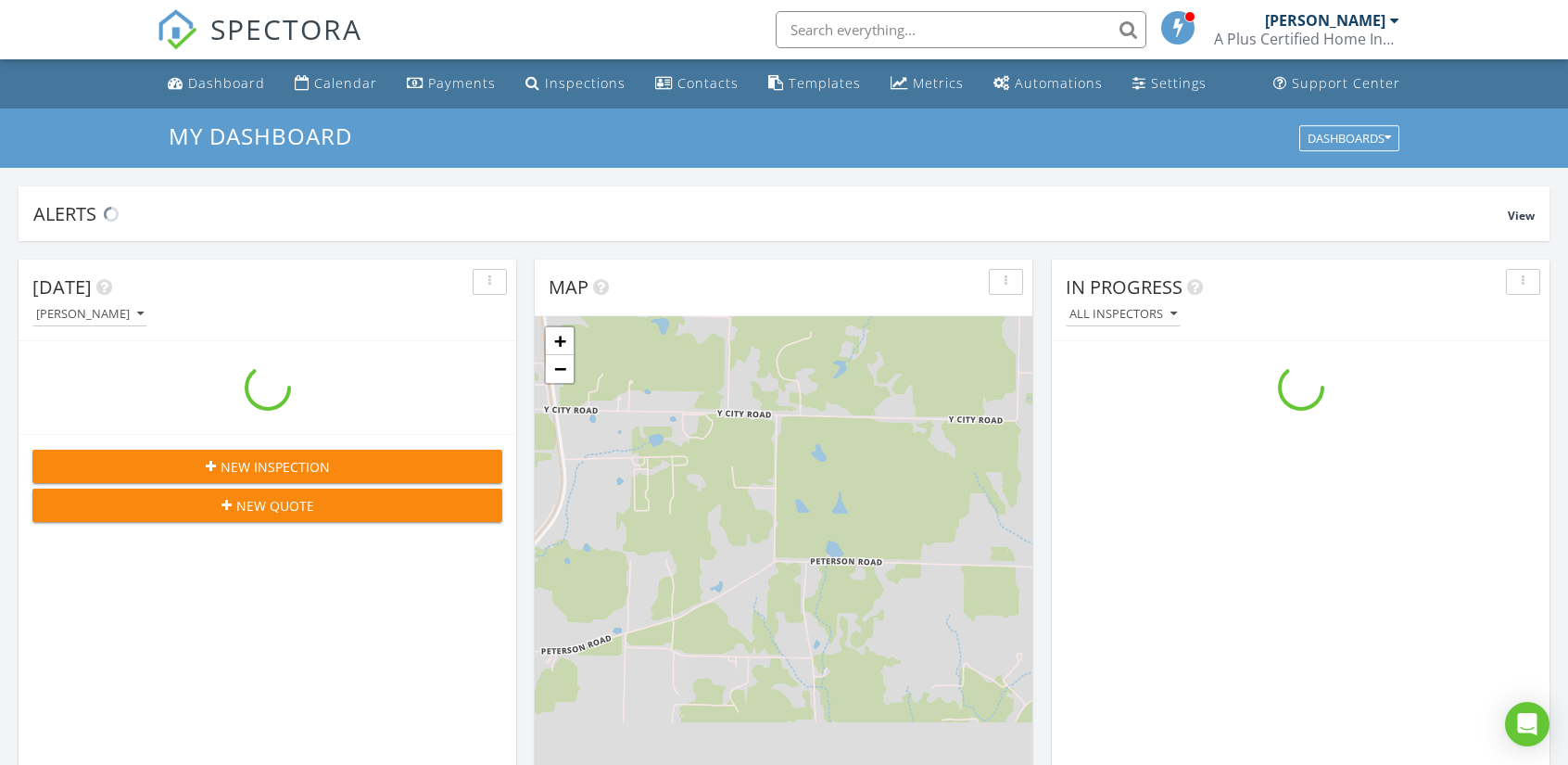
scroll to position [1717, 1597]
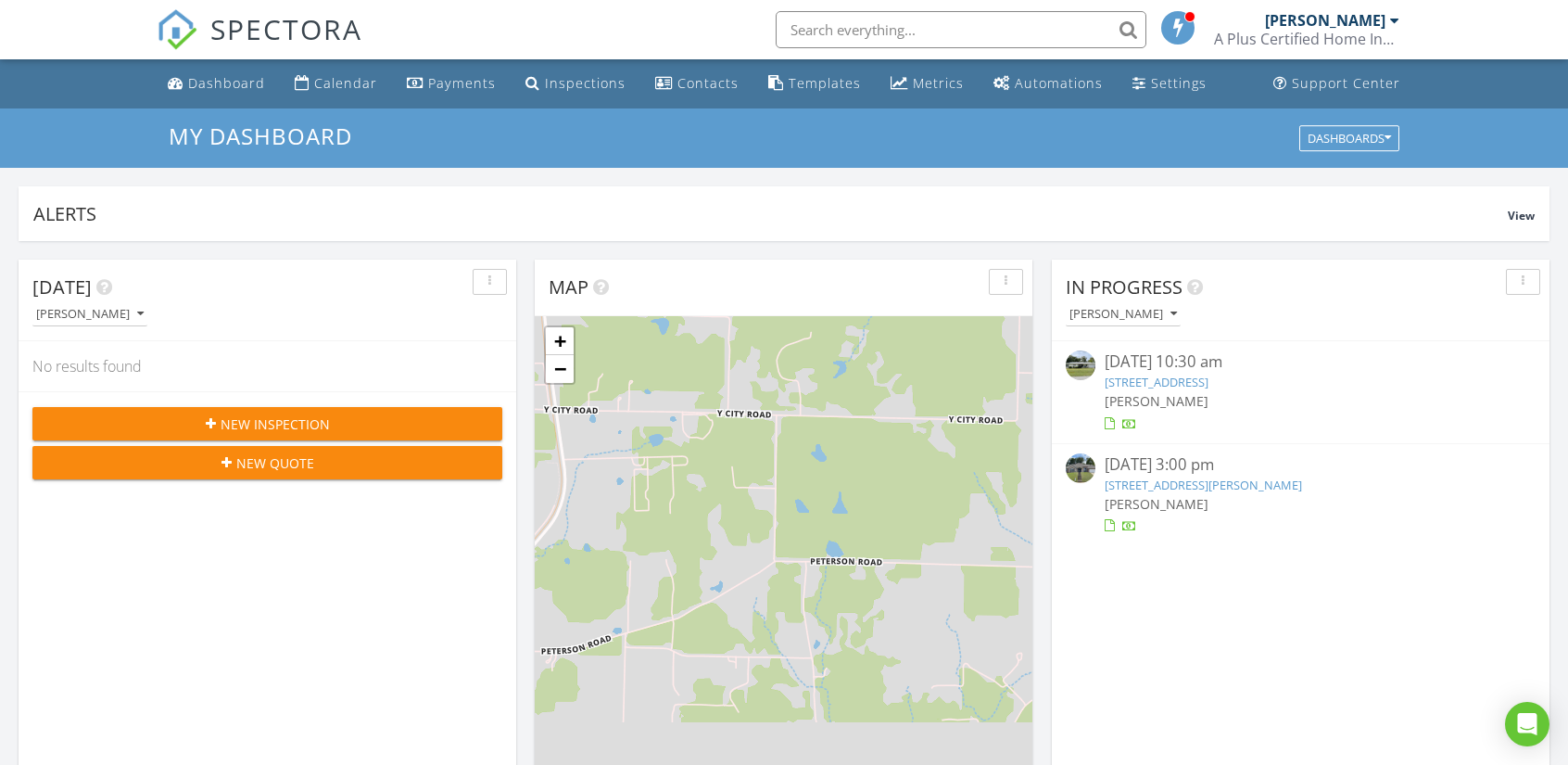
click at [1090, 466] on img at bounding box center [1081, 468] width 30 height 30
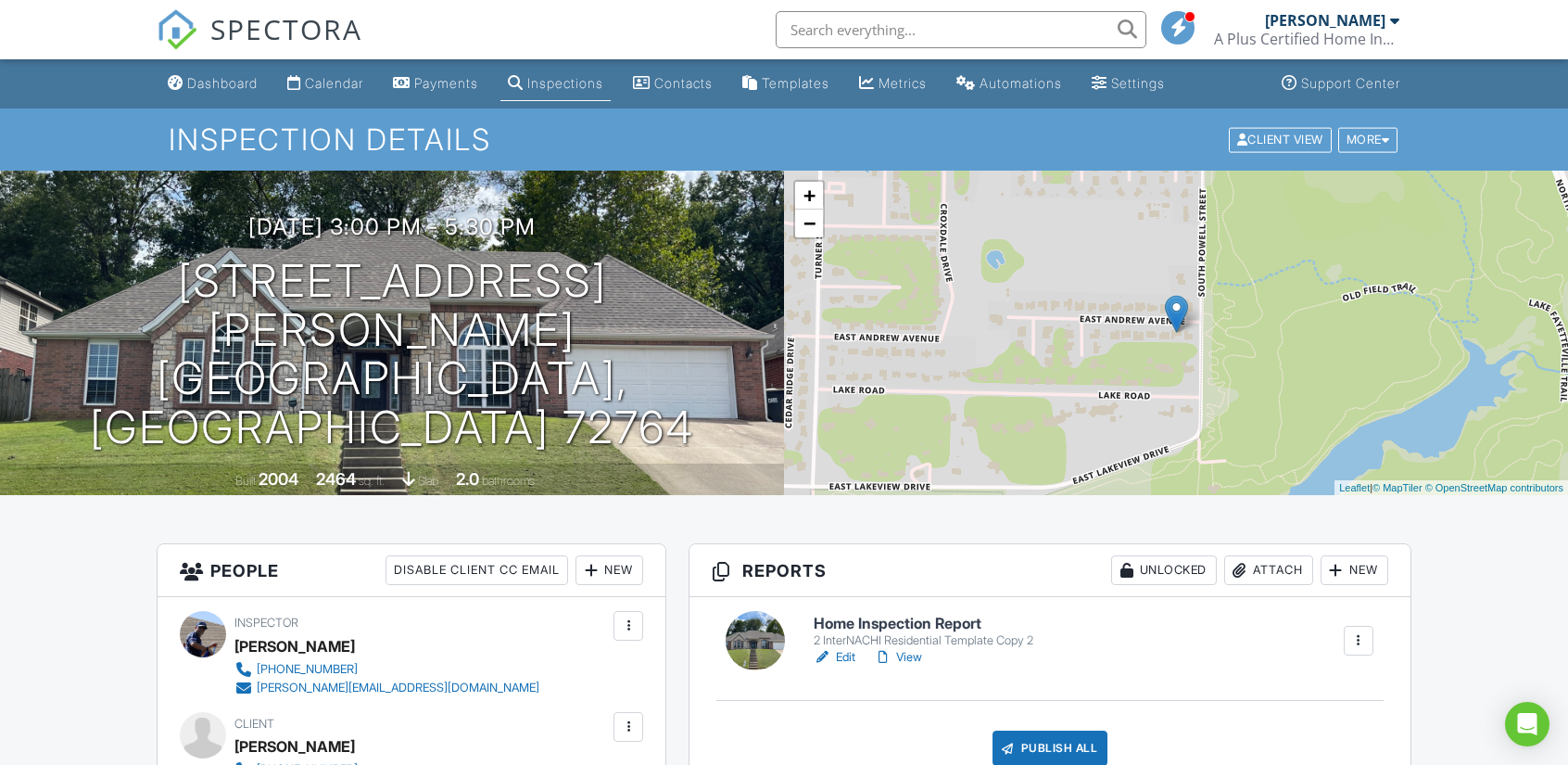
click at [846, 656] on link "Edit" at bounding box center [834, 657] width 42 height 19
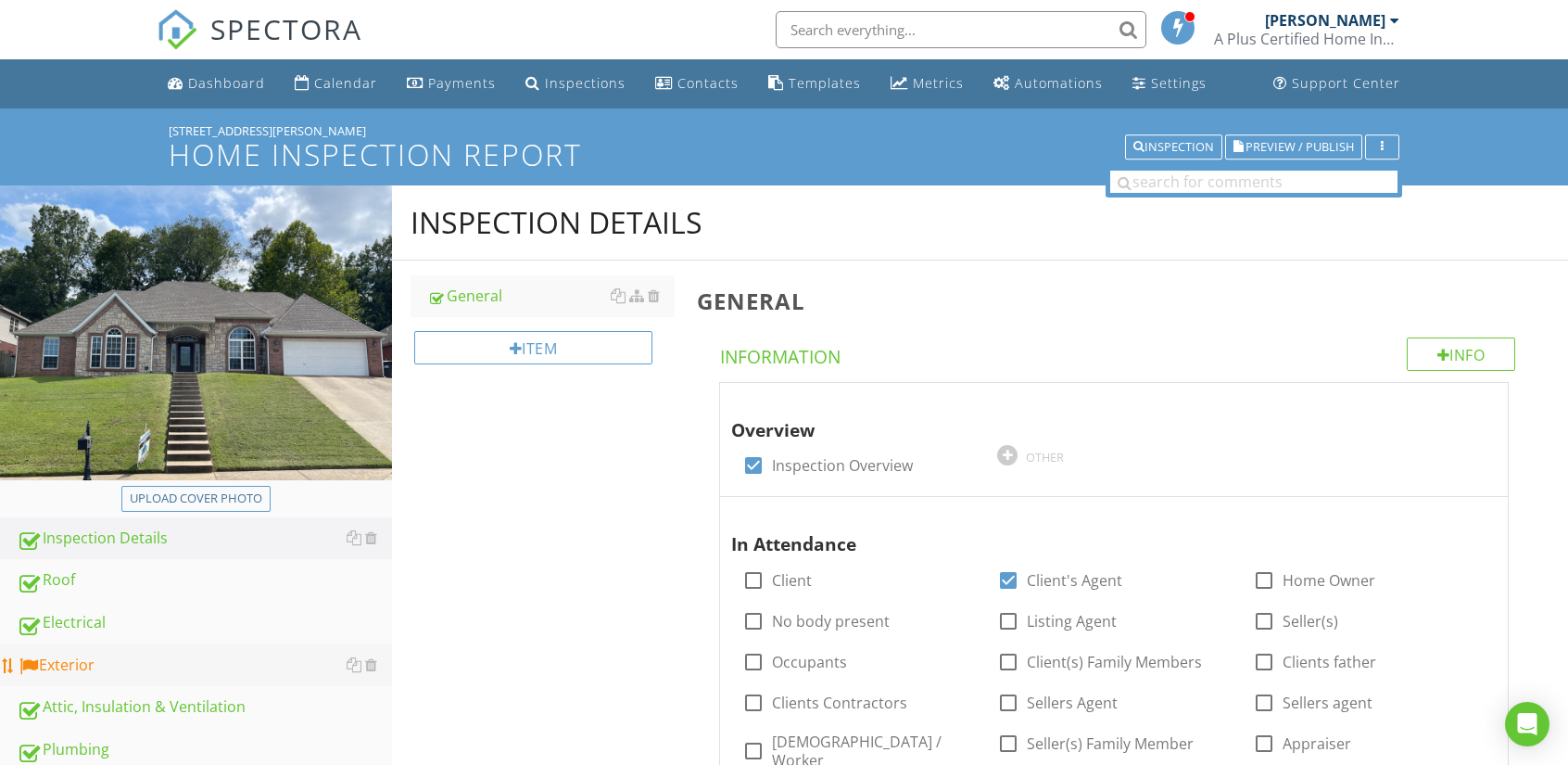
click at [47, 656] on div "Exterior" at bounding box center [205, 666] width 375 height 24
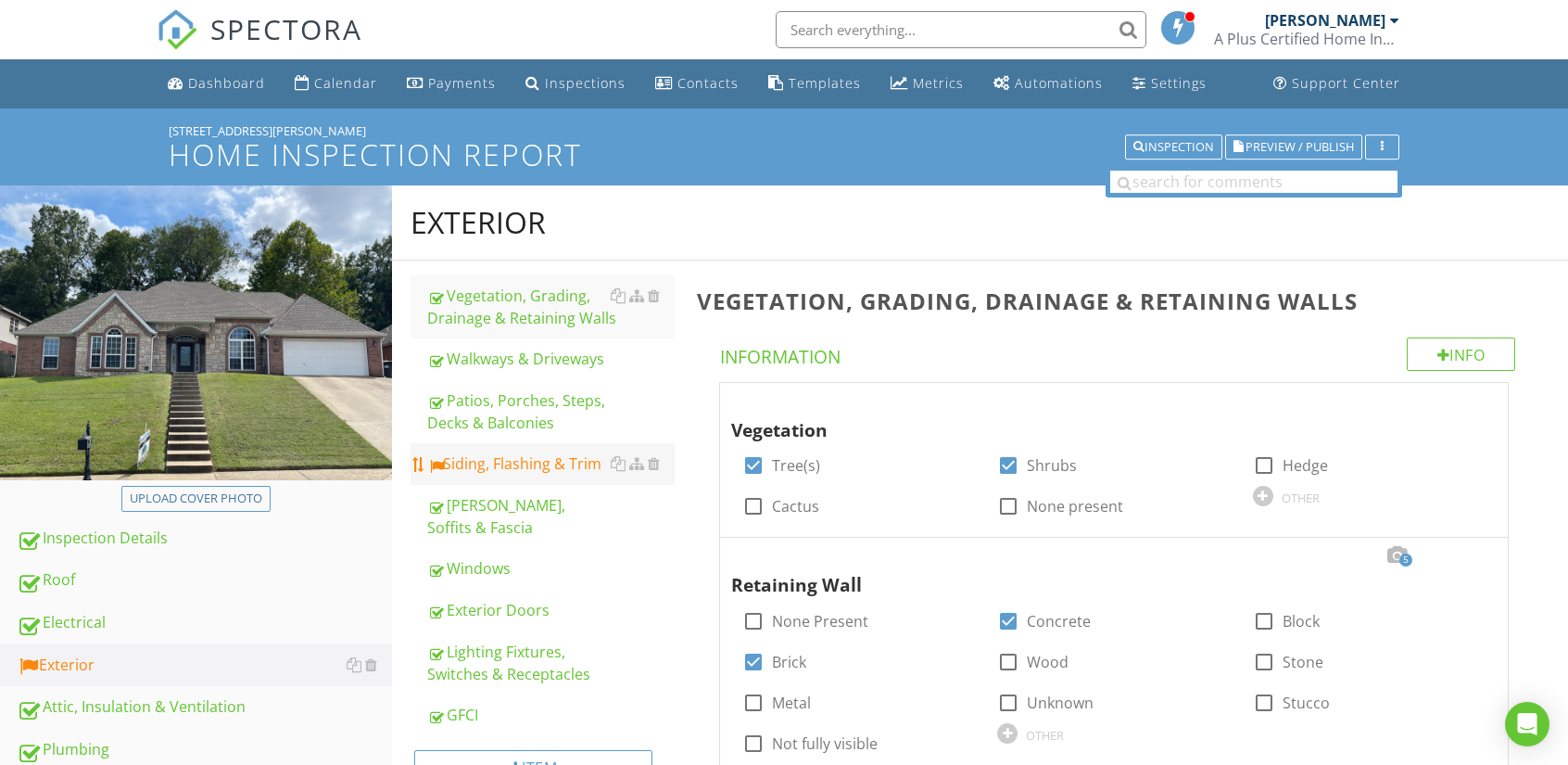
click at [537, 469] on div "Siding, Flashing & Trim" at bounding box center [551, 463] width 248 height 22
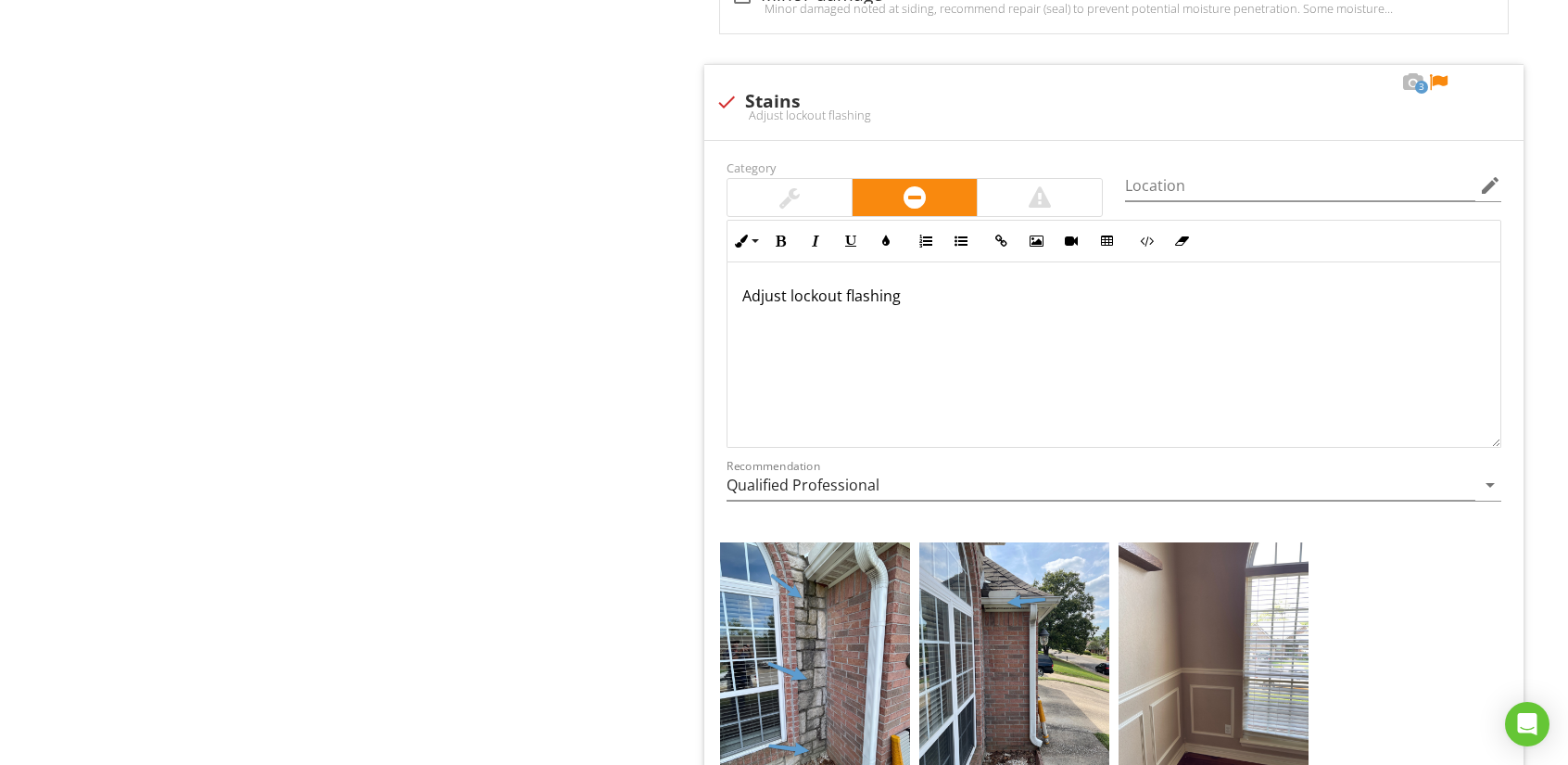
scroll to position [11777, 0]
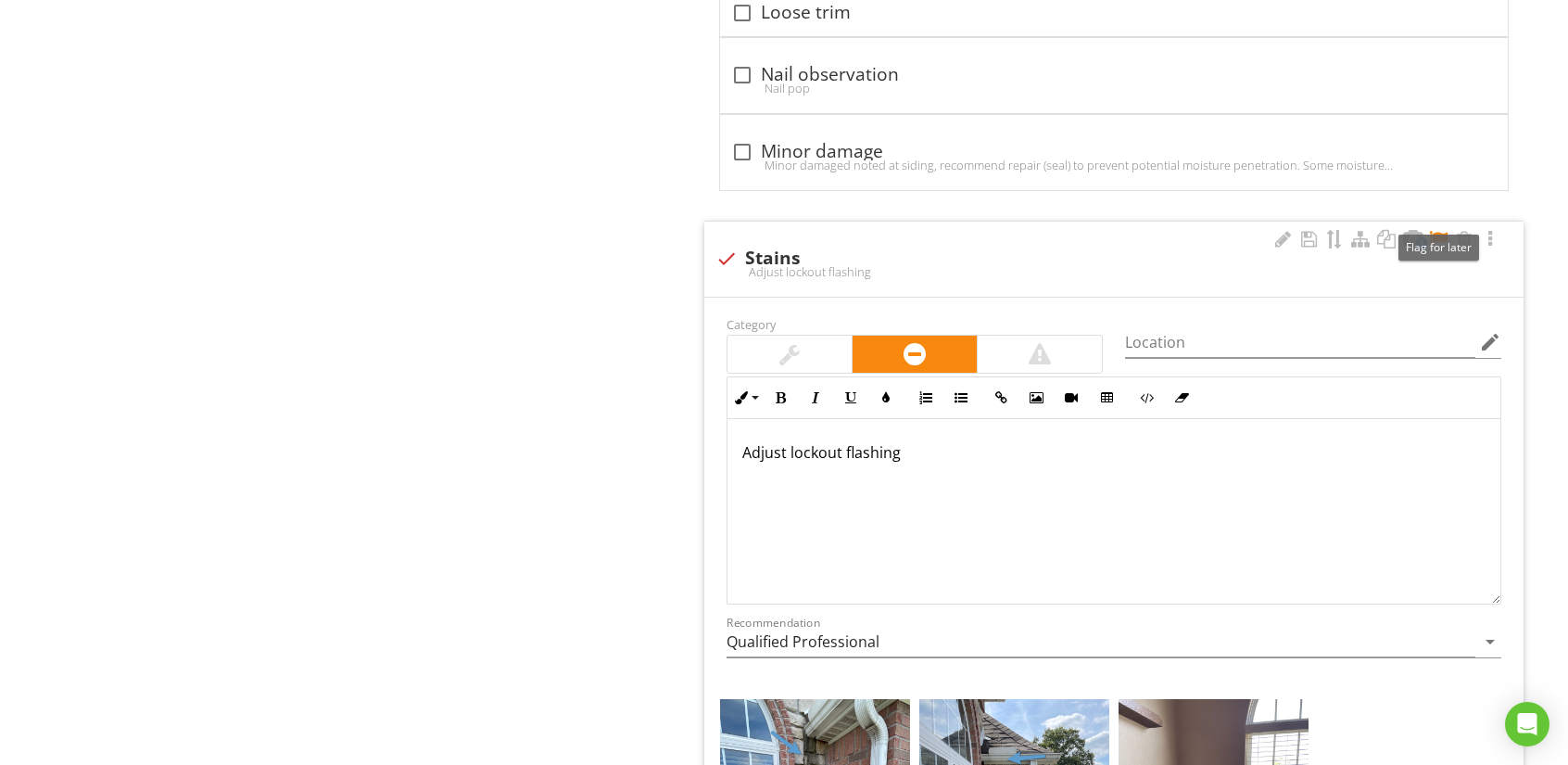
click at [1441, 230] on div at bounding box center [1438, 239] width 22 height 19
click at [1277, 230] on div at bounding box center [1283, 239] width 22 height 19
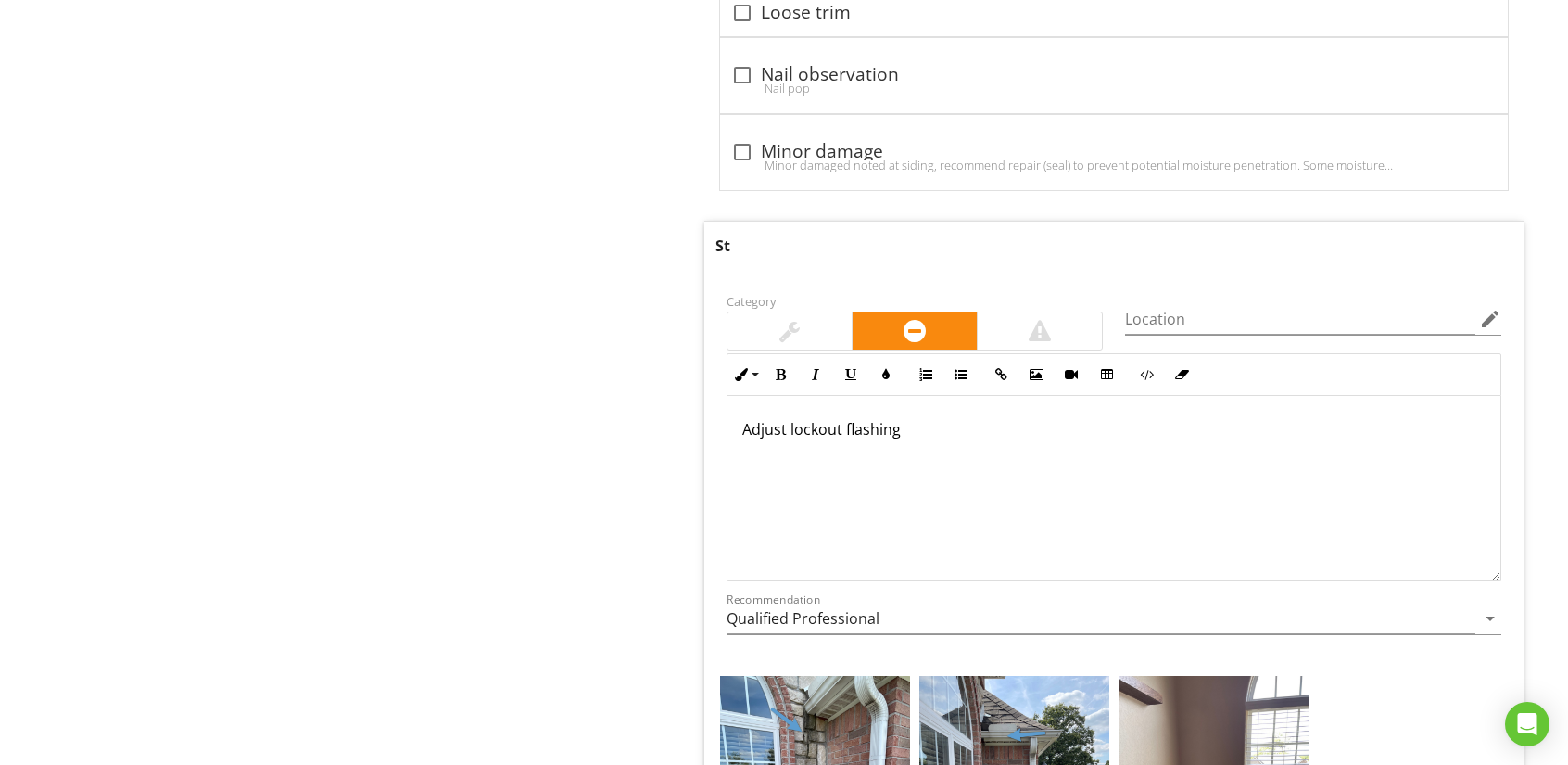
type input "S"
type input "Moisture issue"
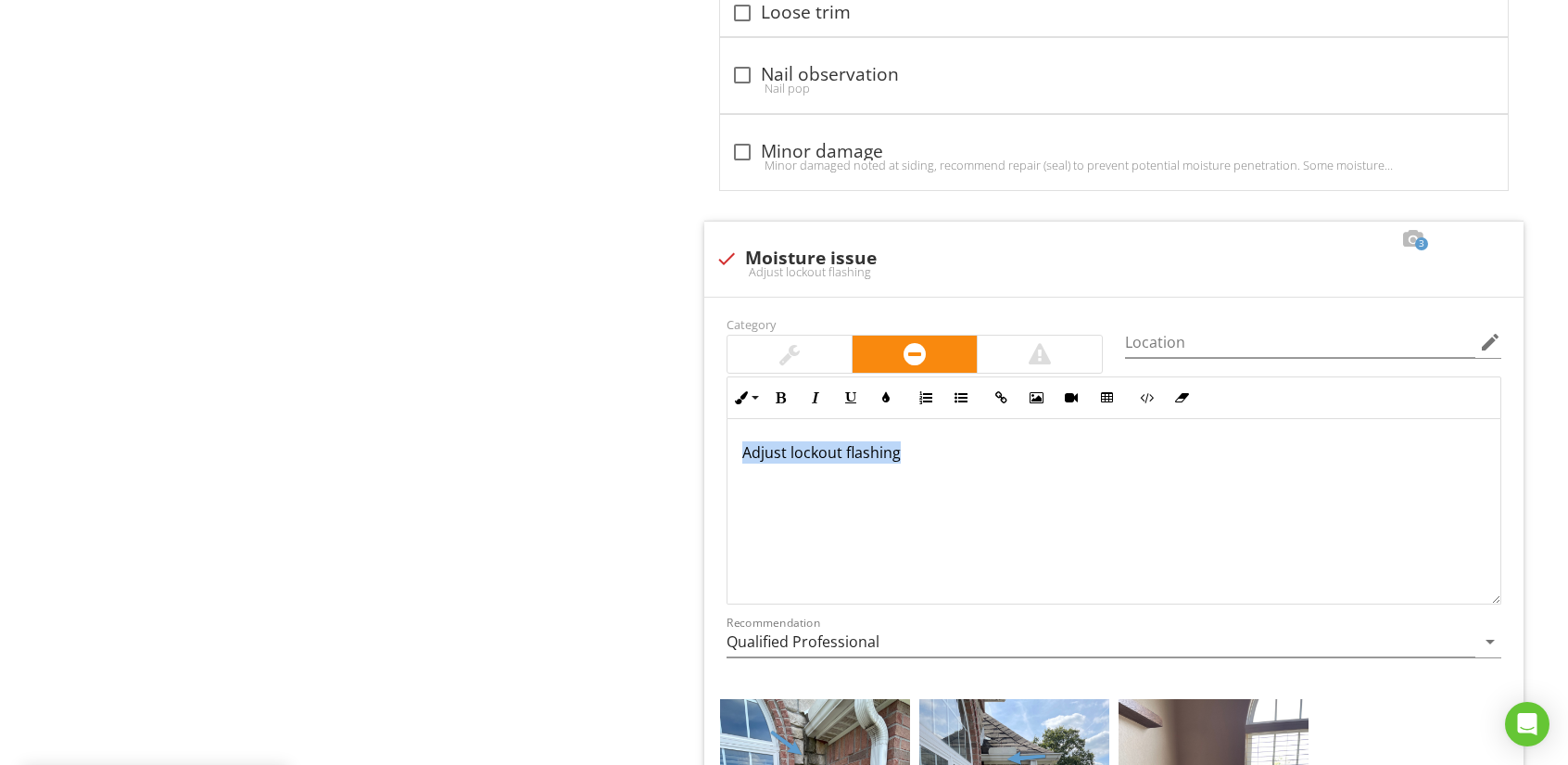
drag, startPoint x: 916, startPoint y: 401, endPoint x: 676, endPoint y: 395, distance: 240.1
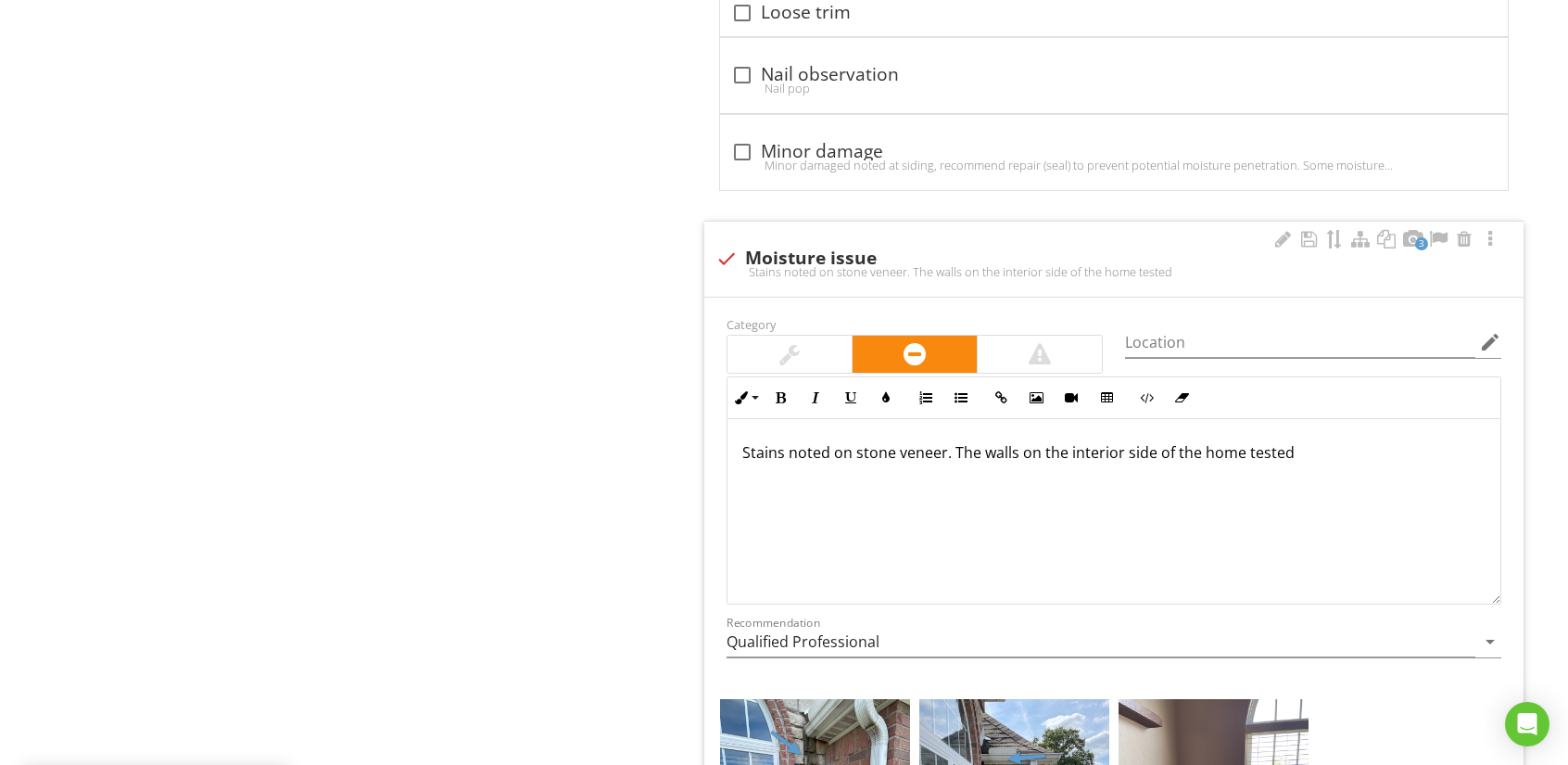
click at [980, 441] on p "Stains noted on stone veneer. The walls on the interior side of the home tested" at bounding box center [1114, 452] width 744 height 22
click at [1356, 441] on p "Stains noted on stone veneer. The adjacent walls on the interior side of the ho…" at bounding box center [1114, 452] width 744 height 22
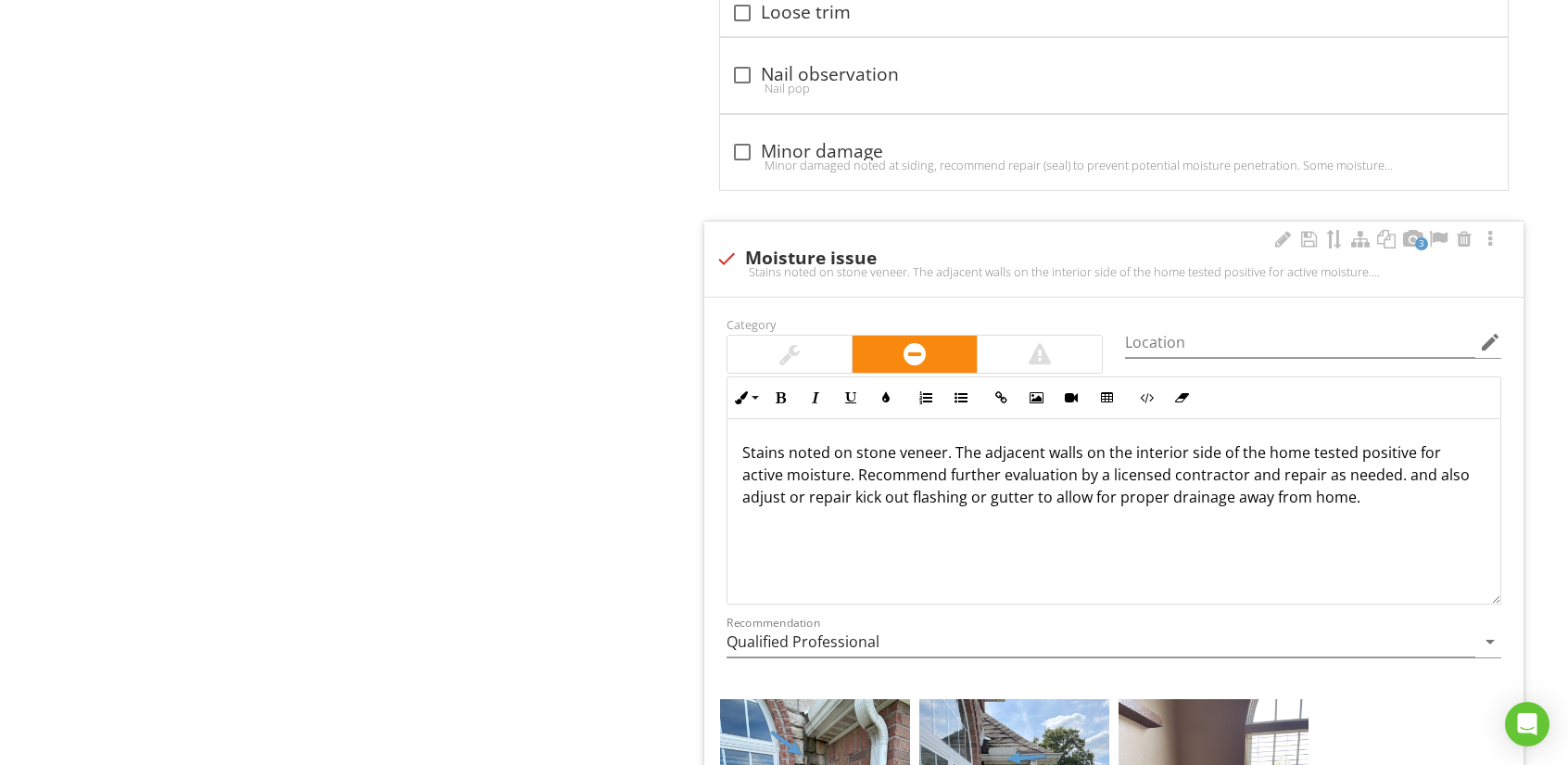
click at [1405, 453] on p "Stains noted on stone veneer. The adjacent walls on the interior side of the ho…" at bounding box center [1114, 474] width 744 height 67
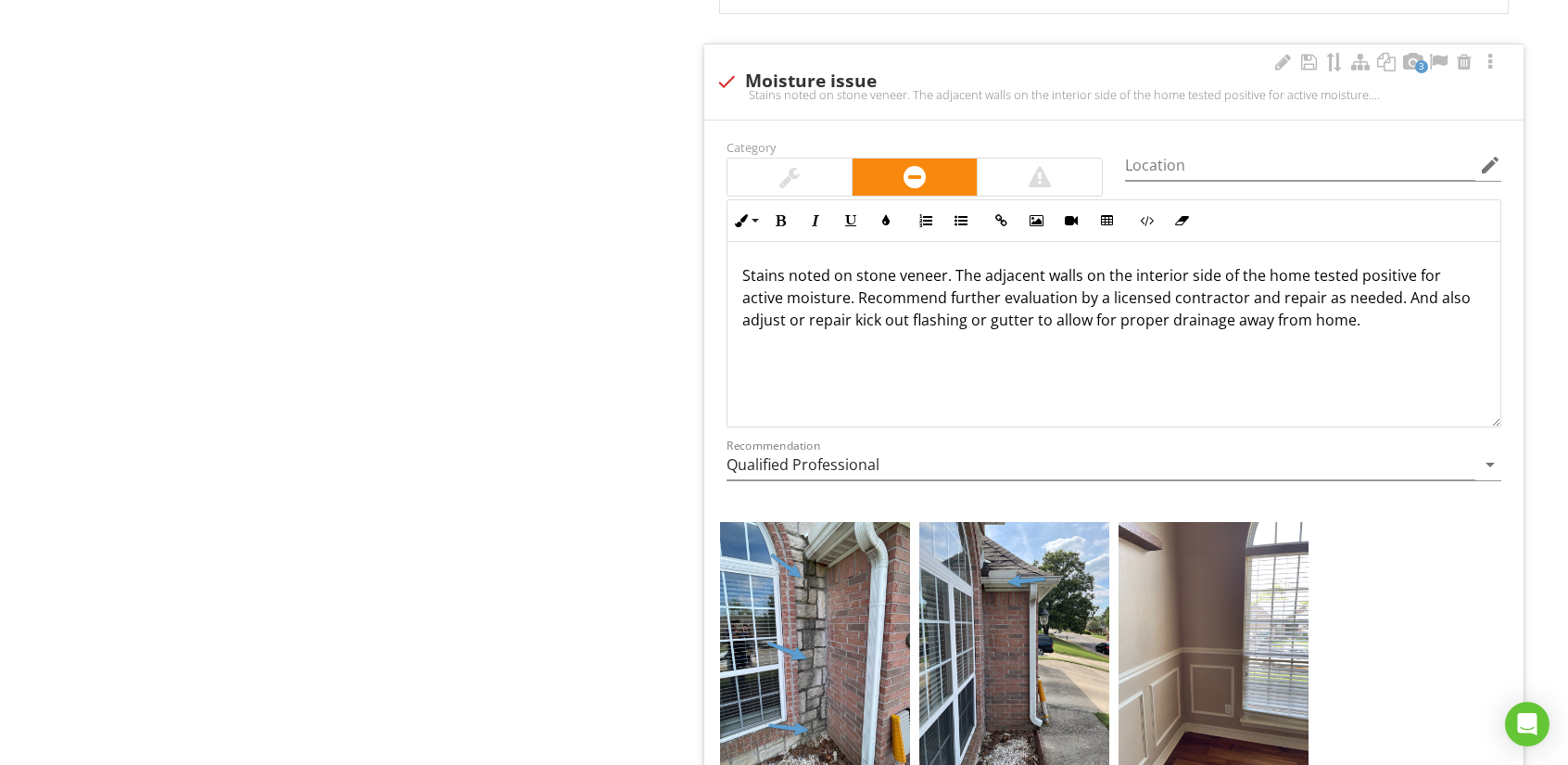
scroll to position [12054, 0]
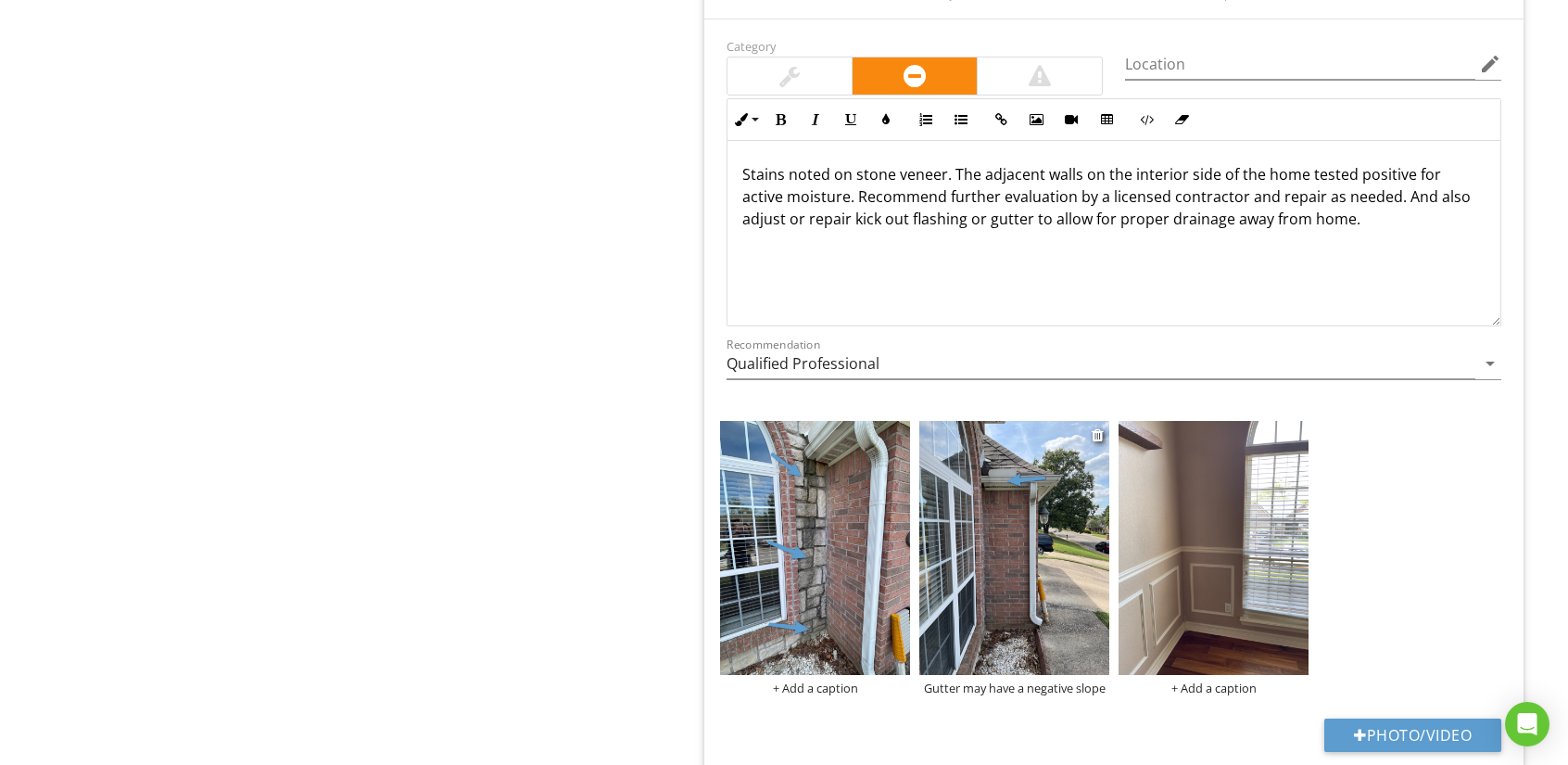
click at [1030, 467] on img at bounding box center [1014, 547] width 190 height 253
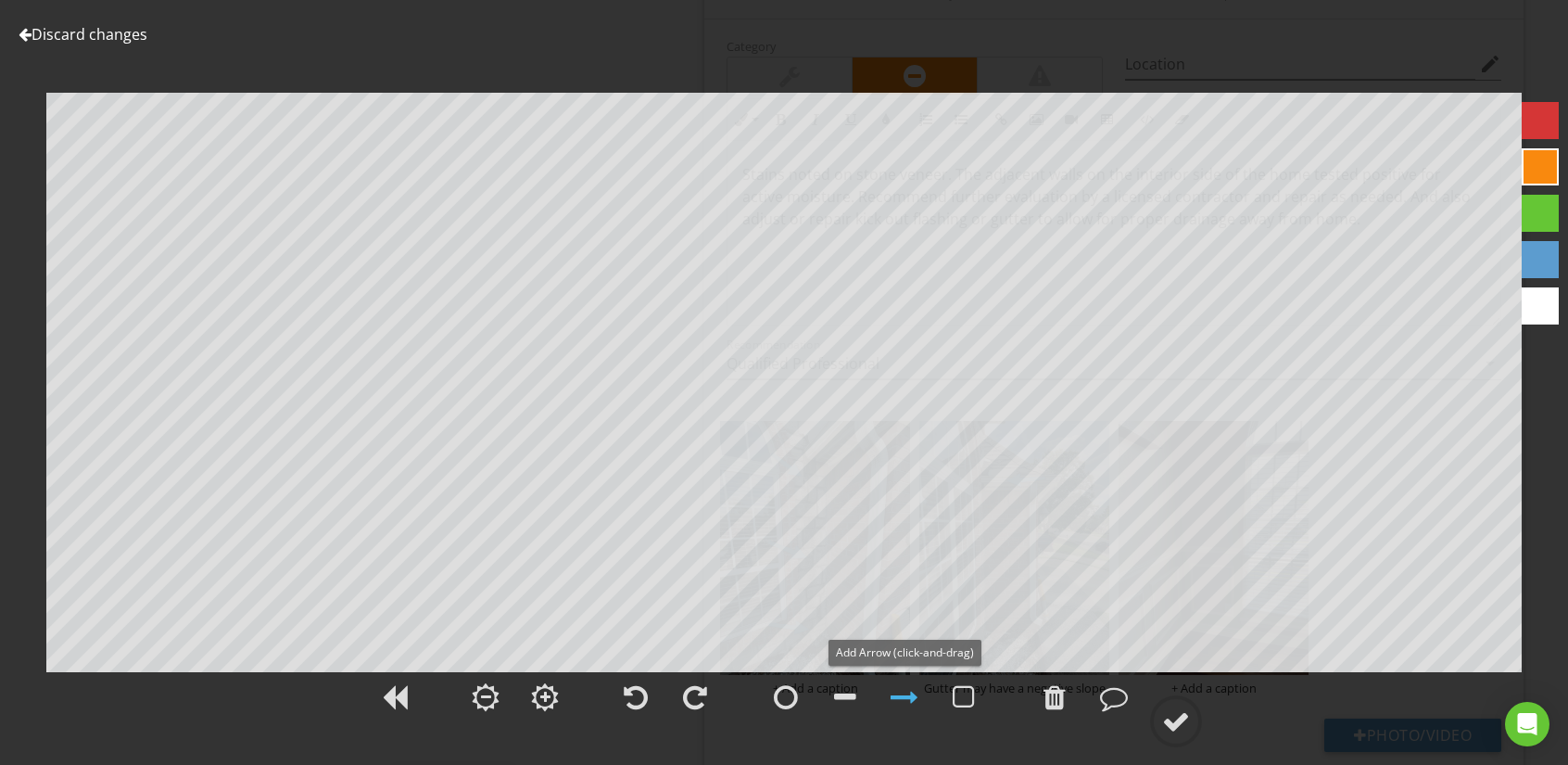
click at [905, 693] on div at bounding box center [904, 697] width 28 height 28
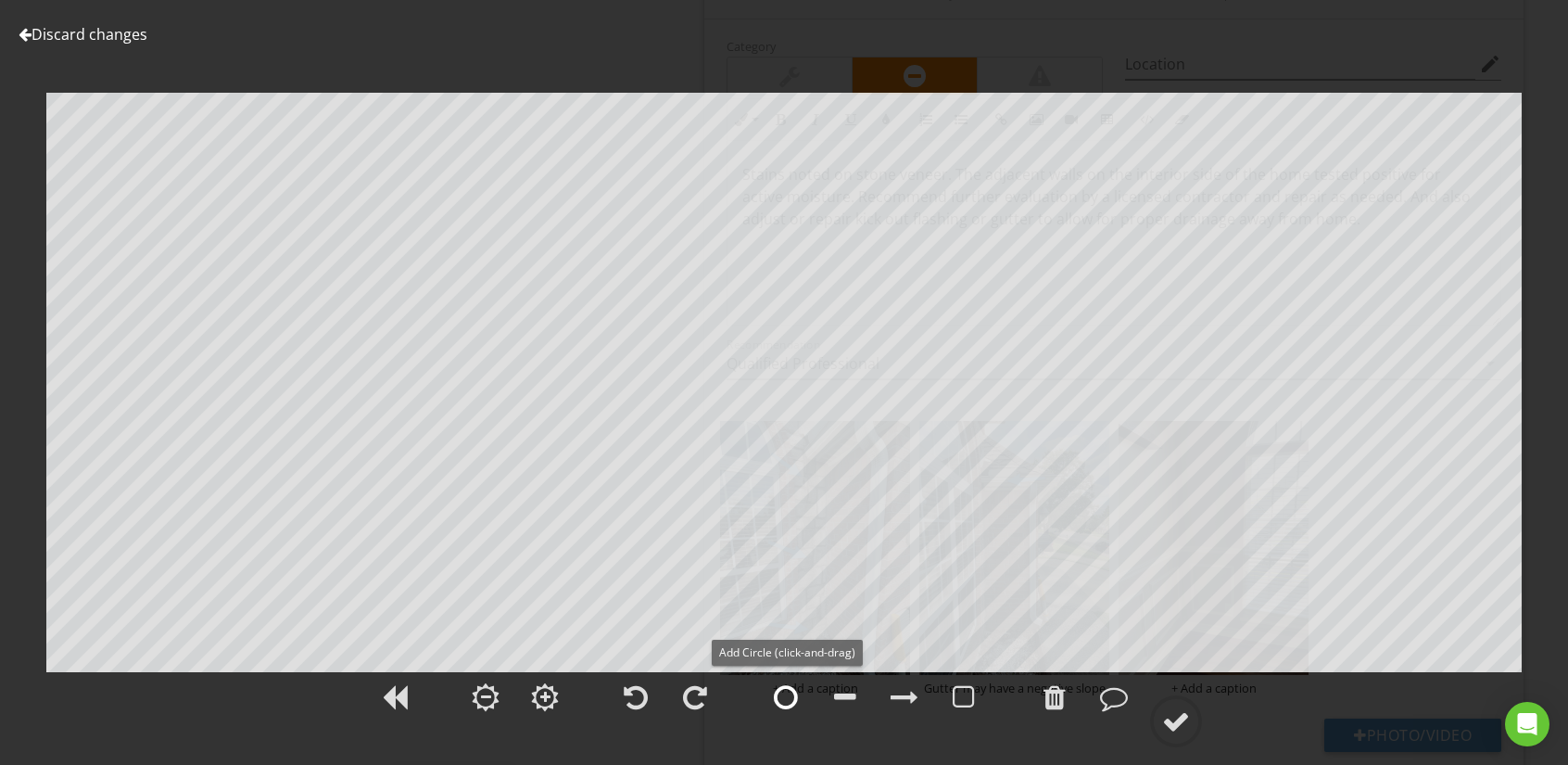
click at [778, 693] on div at bounding box center [785, 697] width 24 height 28
drag, startPoint x: 788, startPoint y: 689, endPoint x: 800, endPoint y: 655, distance: 36.1
click at [790, 683] on div at bounding box center [785, 697] width 24 height 28
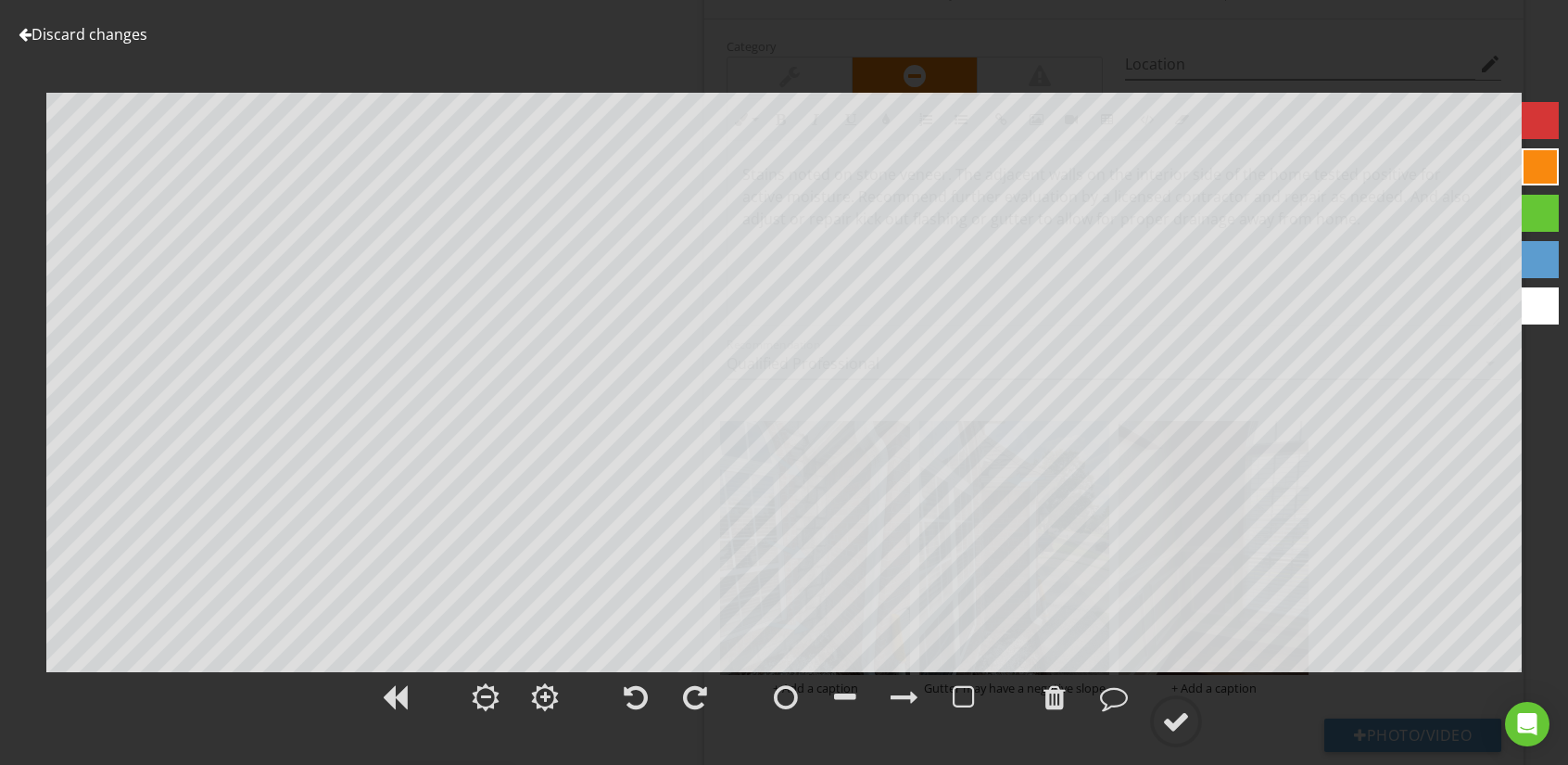
click at [1533, 173] on div at bounding box center [1540, 167] width 37 height 37
click at [1164, 721] on div at bounding box center [1176, 721] width 28 height 28
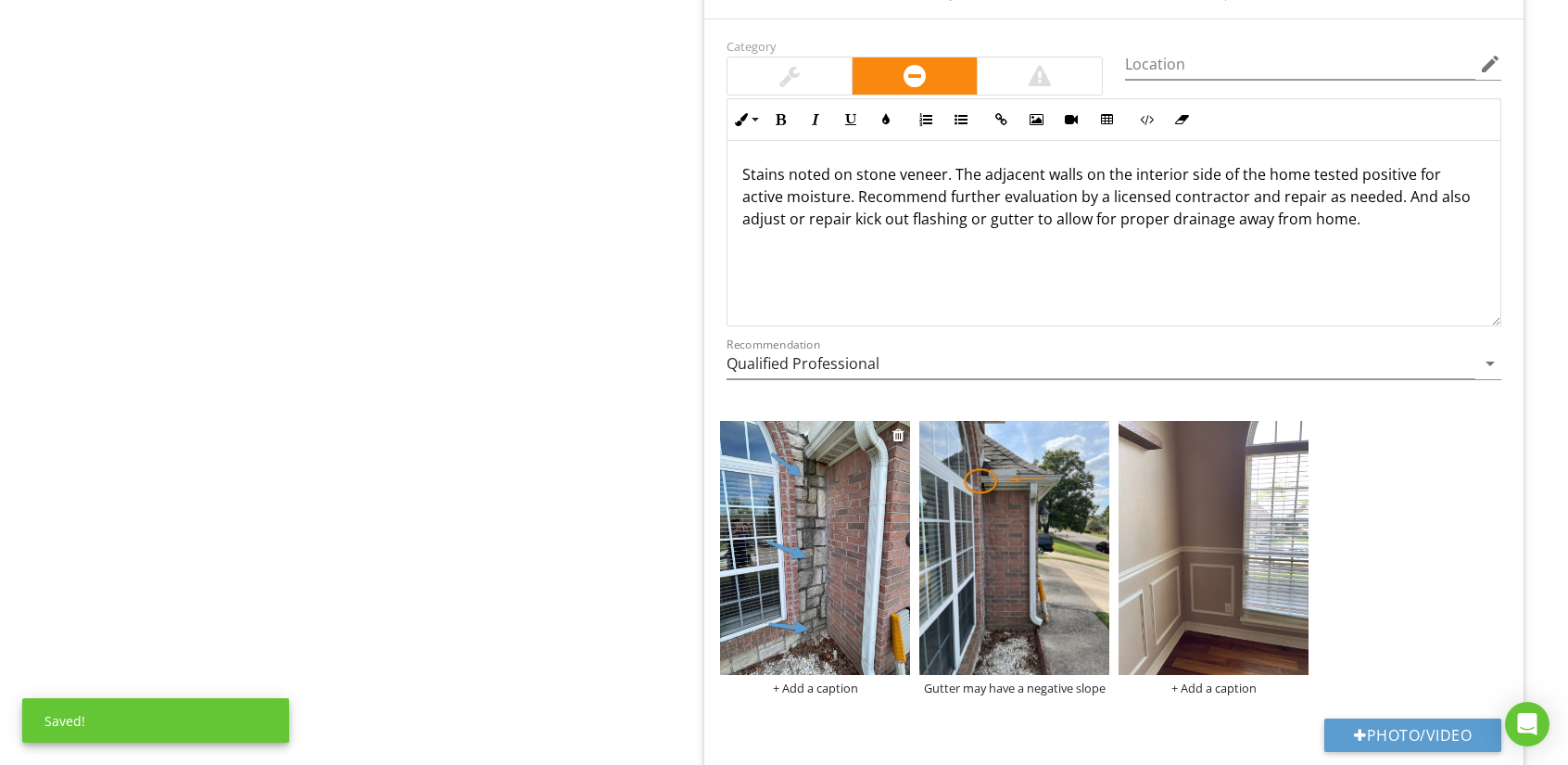
click at [782, 531] on img at bounding box center [814, 547] width 190 height 253
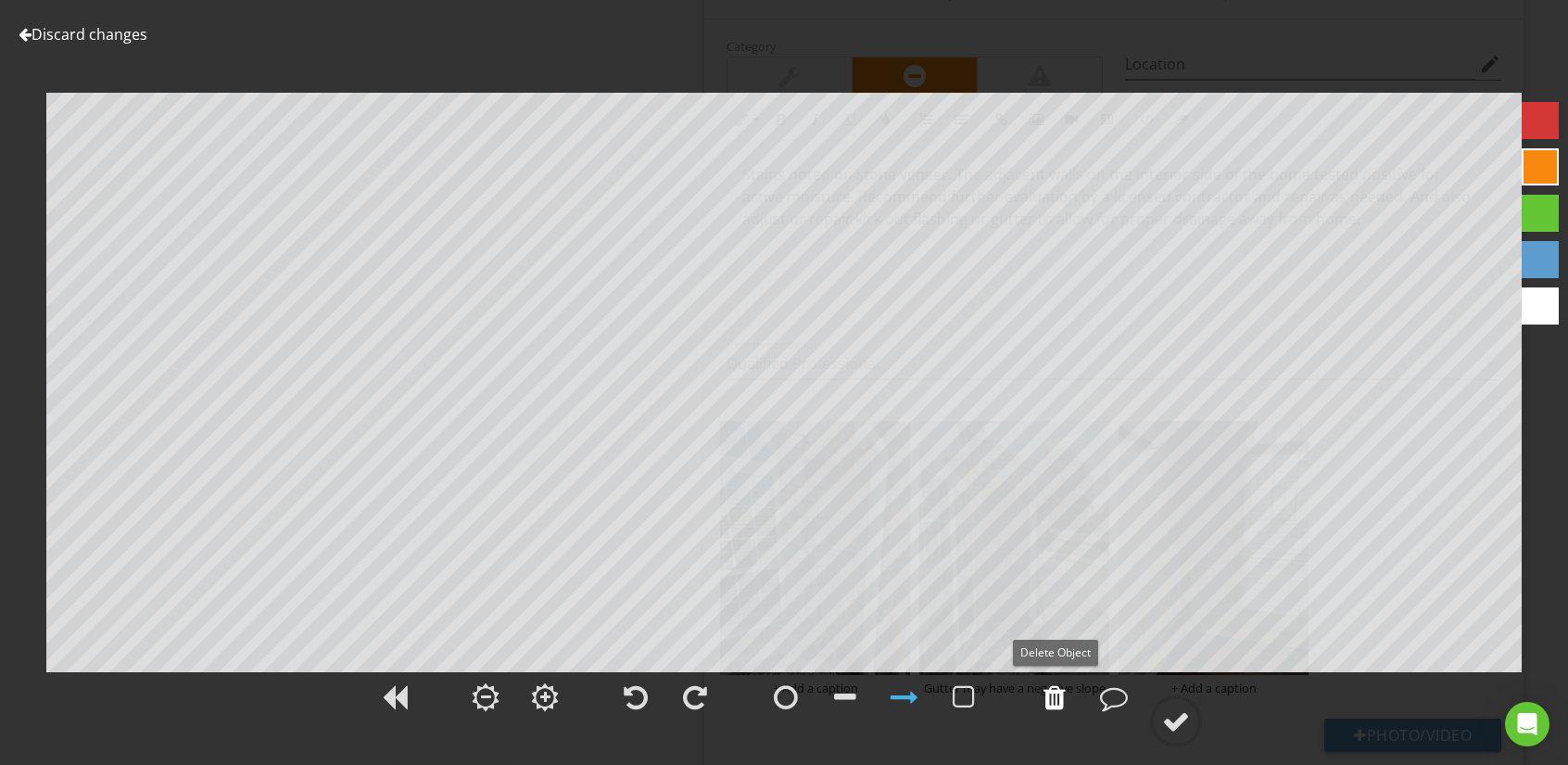
click at [1053, 694] on div at bounding box center [1054, 697] width 22 height 28
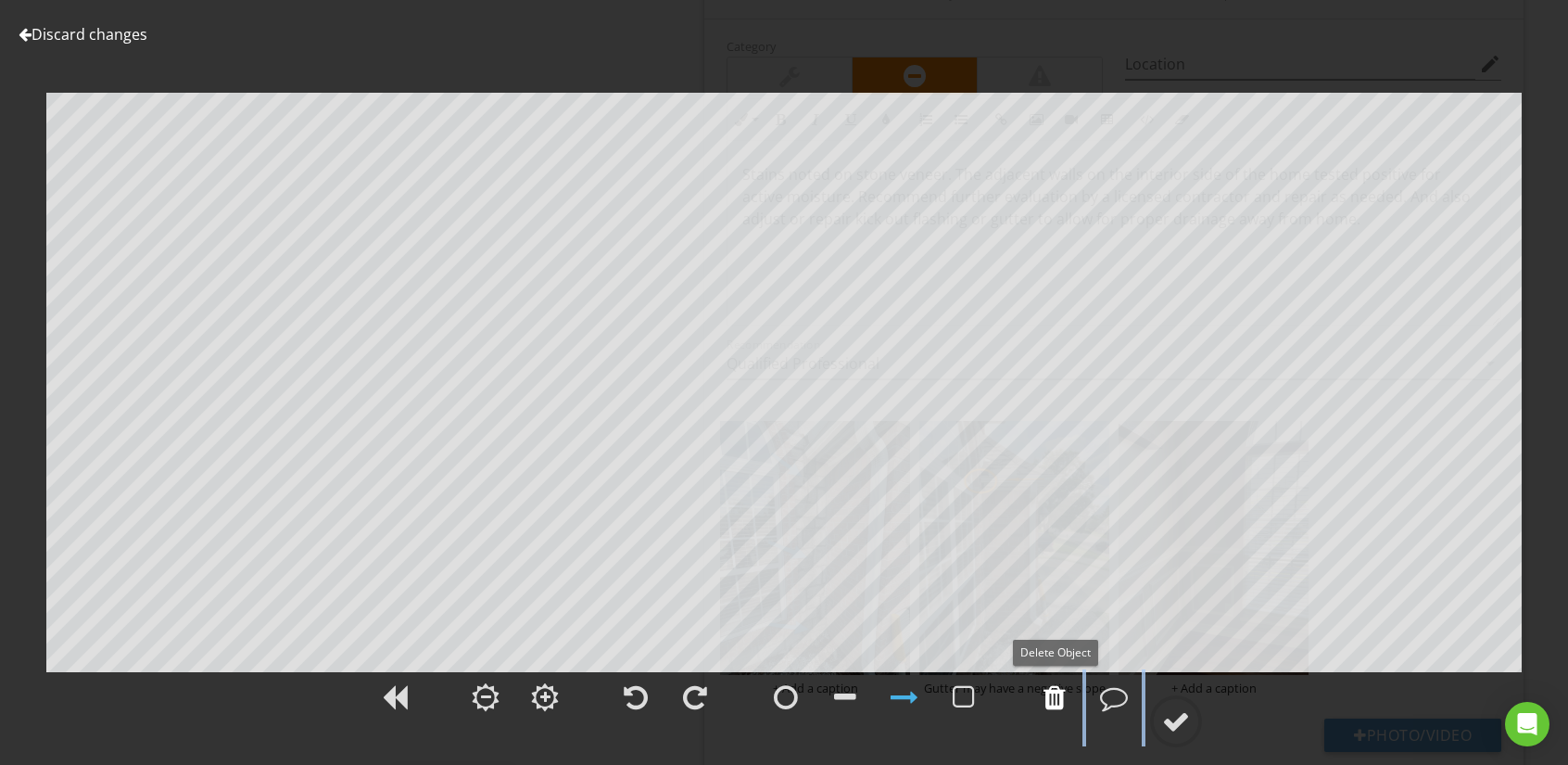
click at [1053, 694] on div at bounding box center [1054, 697] width 22 height 28
click at [843, 696] on div at bounding box center [845, 697] width 22 height 28
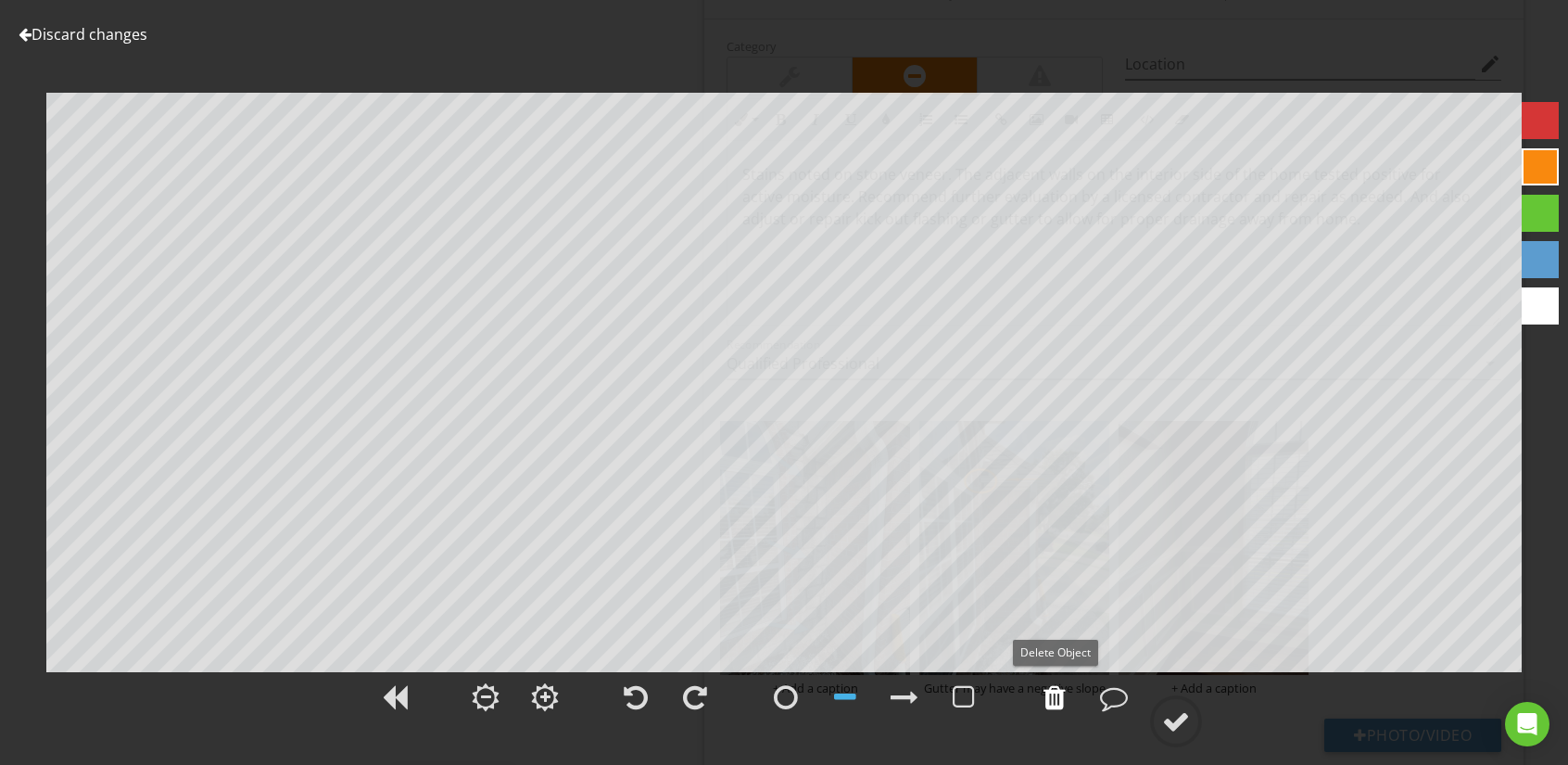
drag, startPoint x: 1048, startPoint y: 700, endPoint x: 926, endPoint y: 681, distance: 123.5
click at [1045, 700] on div at bounding box center [1054, 697] width 22 height 28
click at [943, 731] on div at bounding box center [874, 699] width 234 height 61
click at [848, 688] on div at bounding box center [845, 697] width 22 height 28
click at [1541, 260] on div at bounding box center [1540, 259] width 37 height 37
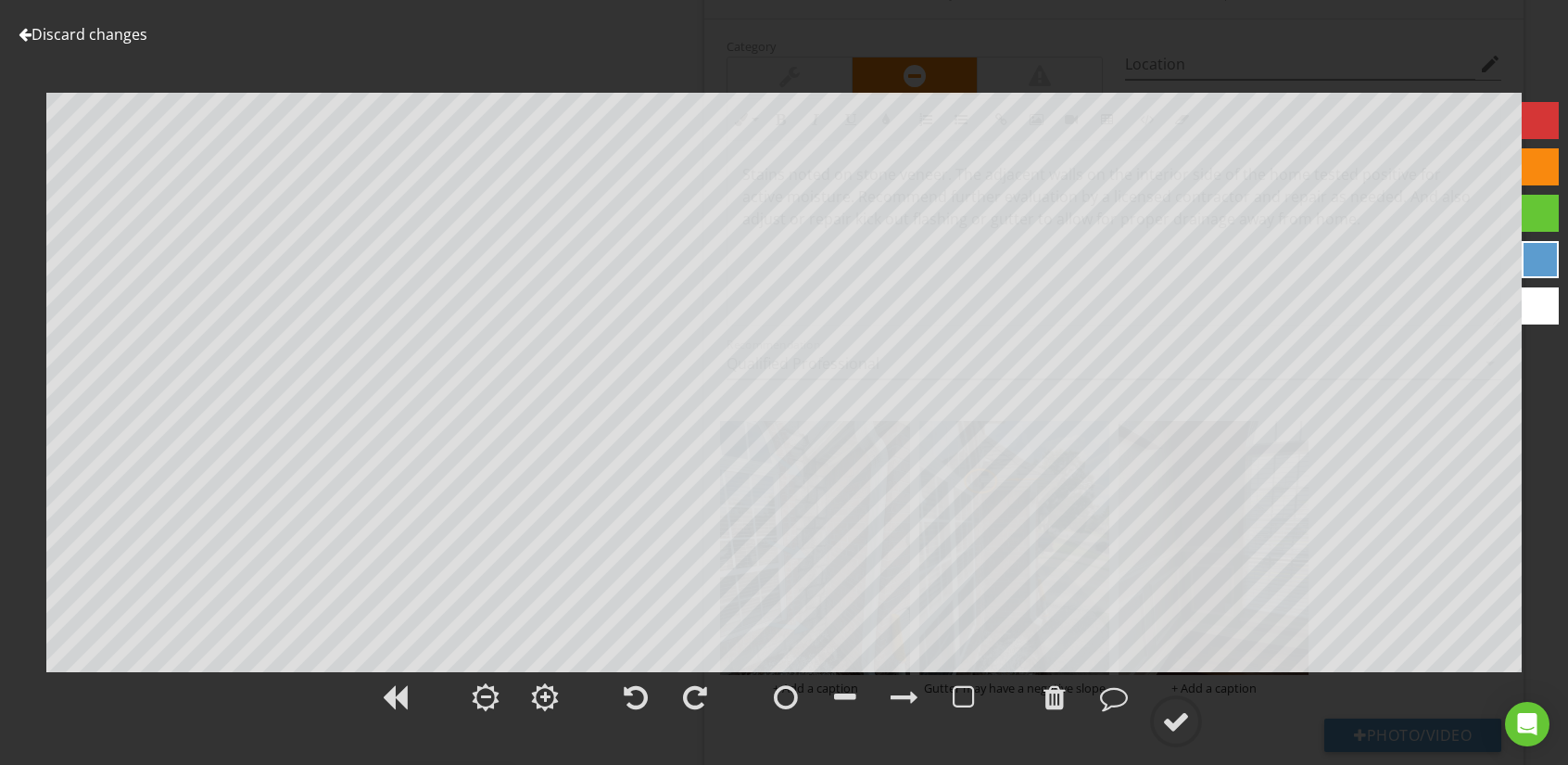
click at [1534, 257] on div at bounding box center [1540, 259] width 37 height 37
click at [1542, 259] on div at bounding box center [1540, 259] width 37 height 37
click at [1523, 258] on div at bounding box center [1540, 259] width 37 height 37
click at [1171, 721] on div at bounding box center [1176, 721] width 28 height 28
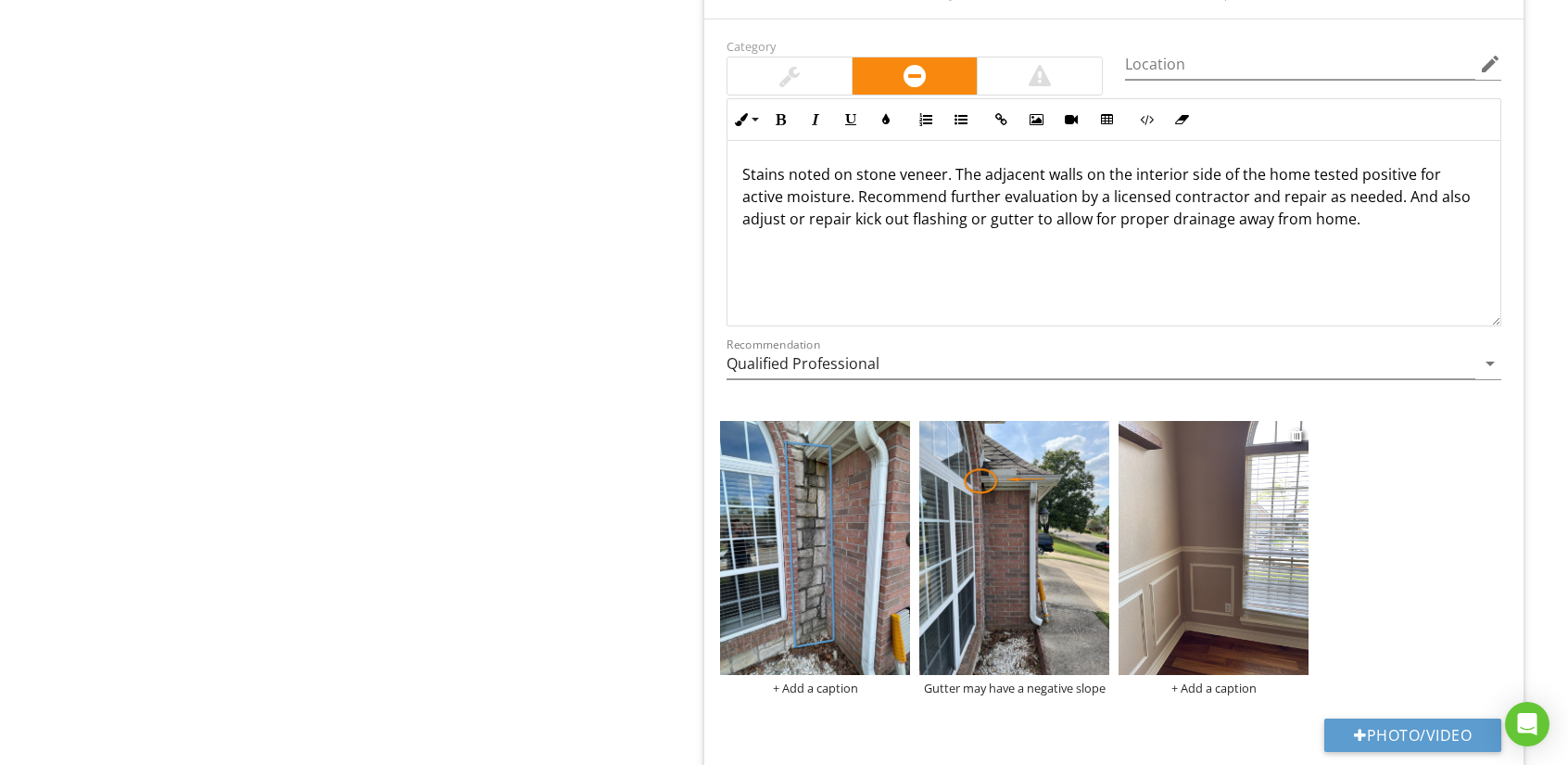
click at [1186, 600] on img at bounding box center [1214, 547] width 190 height 253
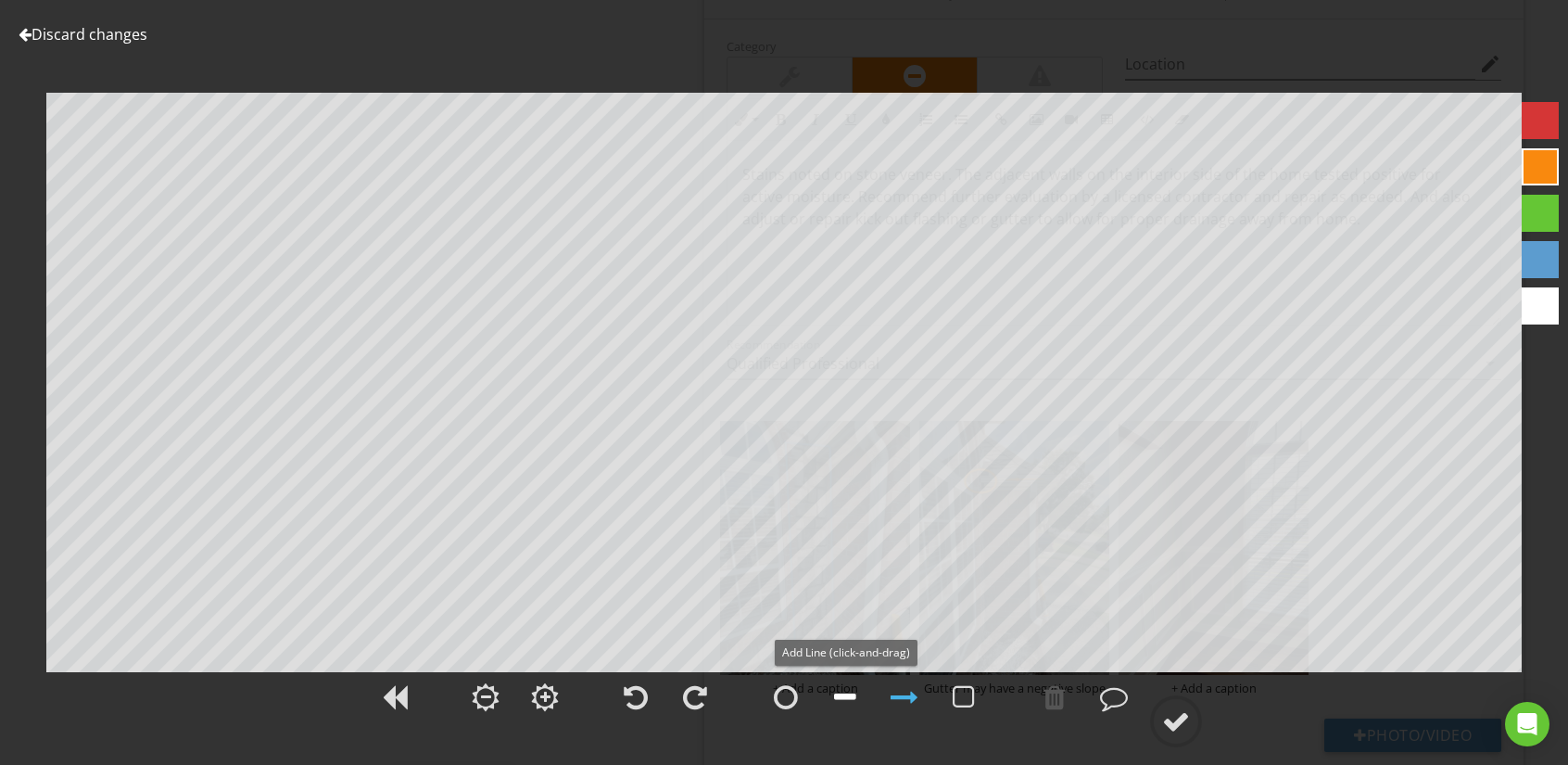
click at [840, 696] on div at bounding box center [845, 697] width 22 height 28
click at [1113, 696] on div at bounding box center [1114, 697] width 28 height 28
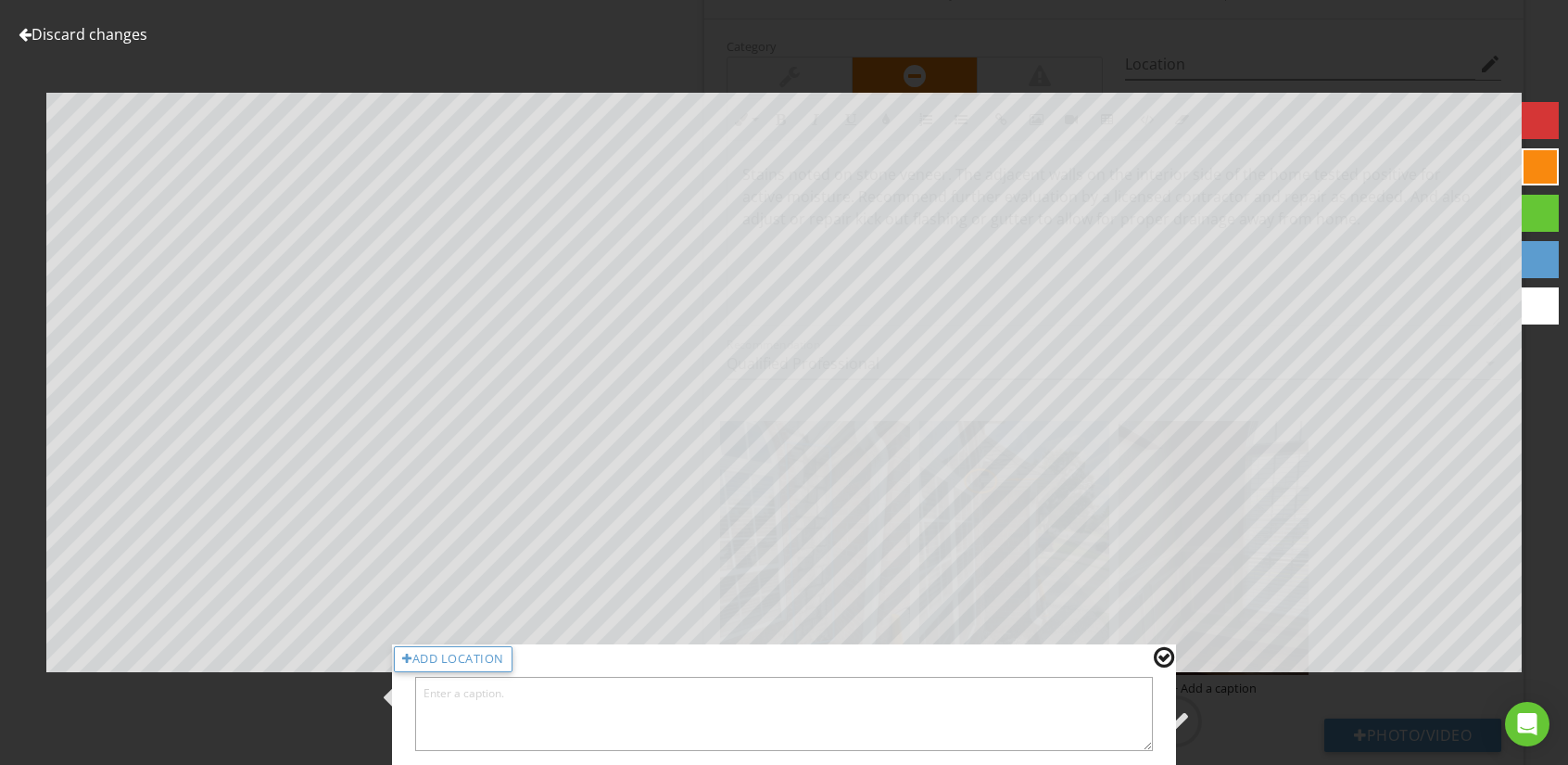
click at [619, 700] on textarea at bounding box center [784, 714] width 738 height 74
type textarea "Moisture detected in this general area (adjacent wall)."
click at [1165, 655] on div at bounding box center [1164, 657] width 20 height 24
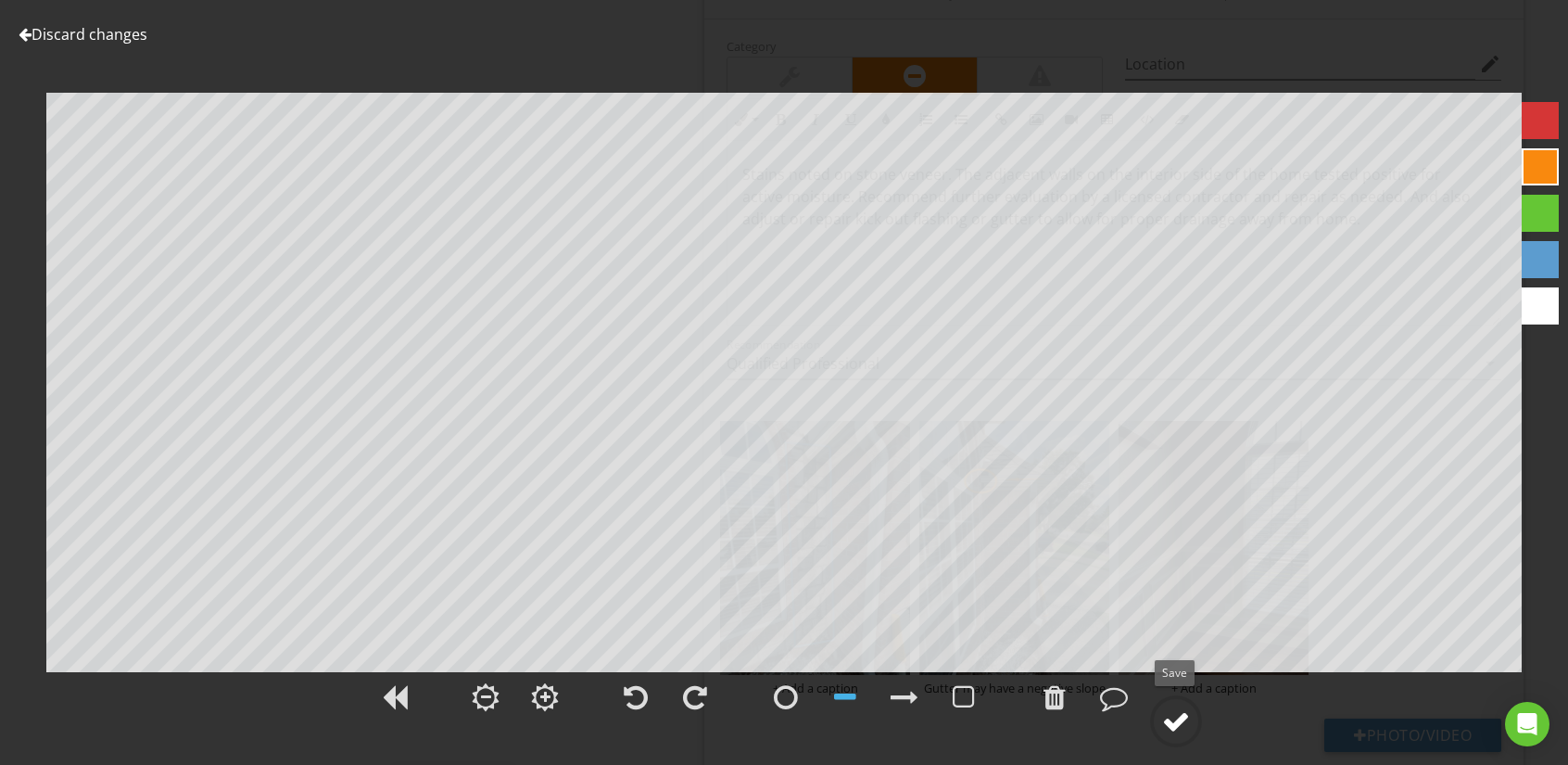
click at [1170, 708] on div at bounding box center [1176, 721] width 28 height 28
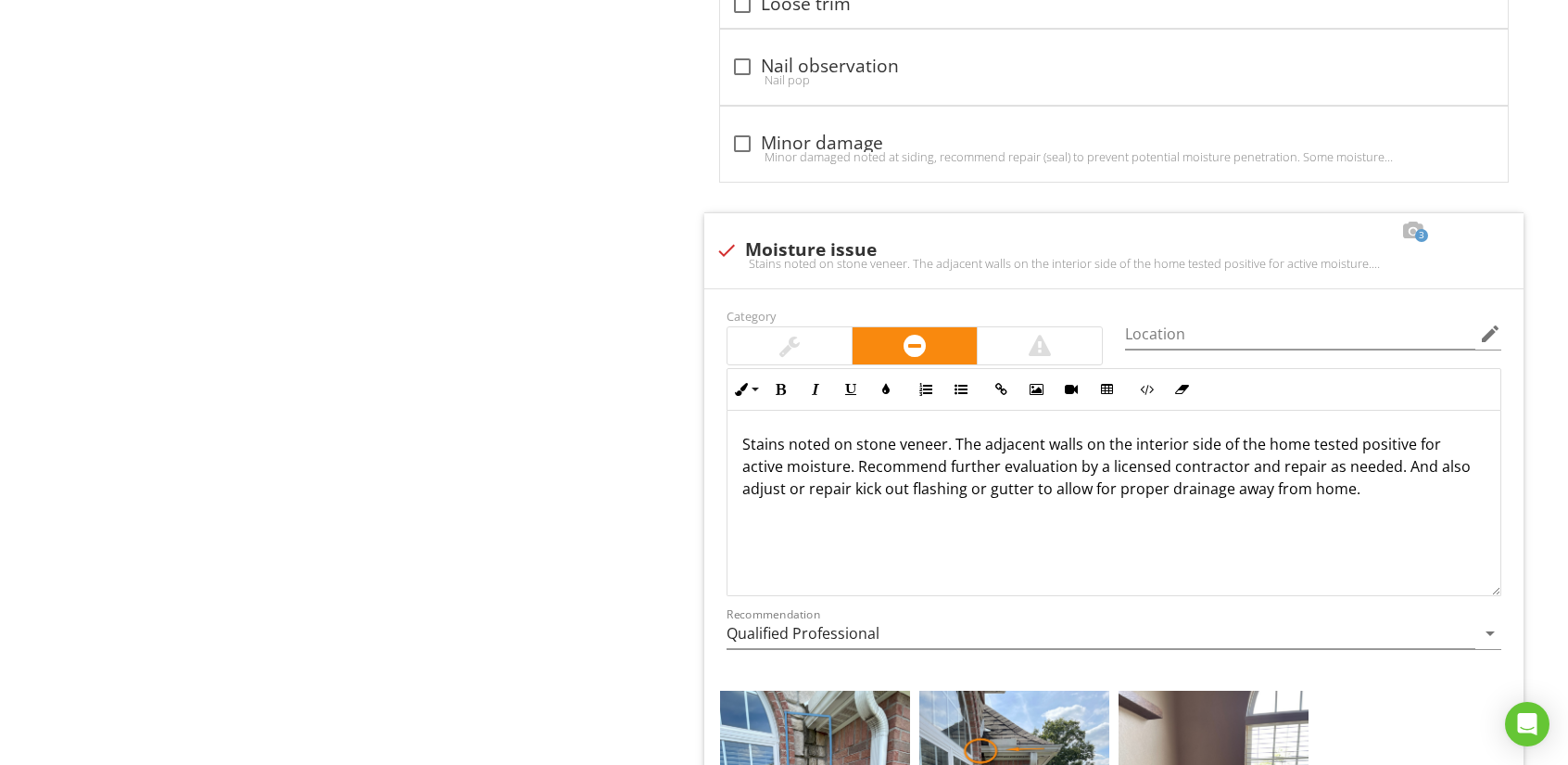
scroll to position [12155, 0]
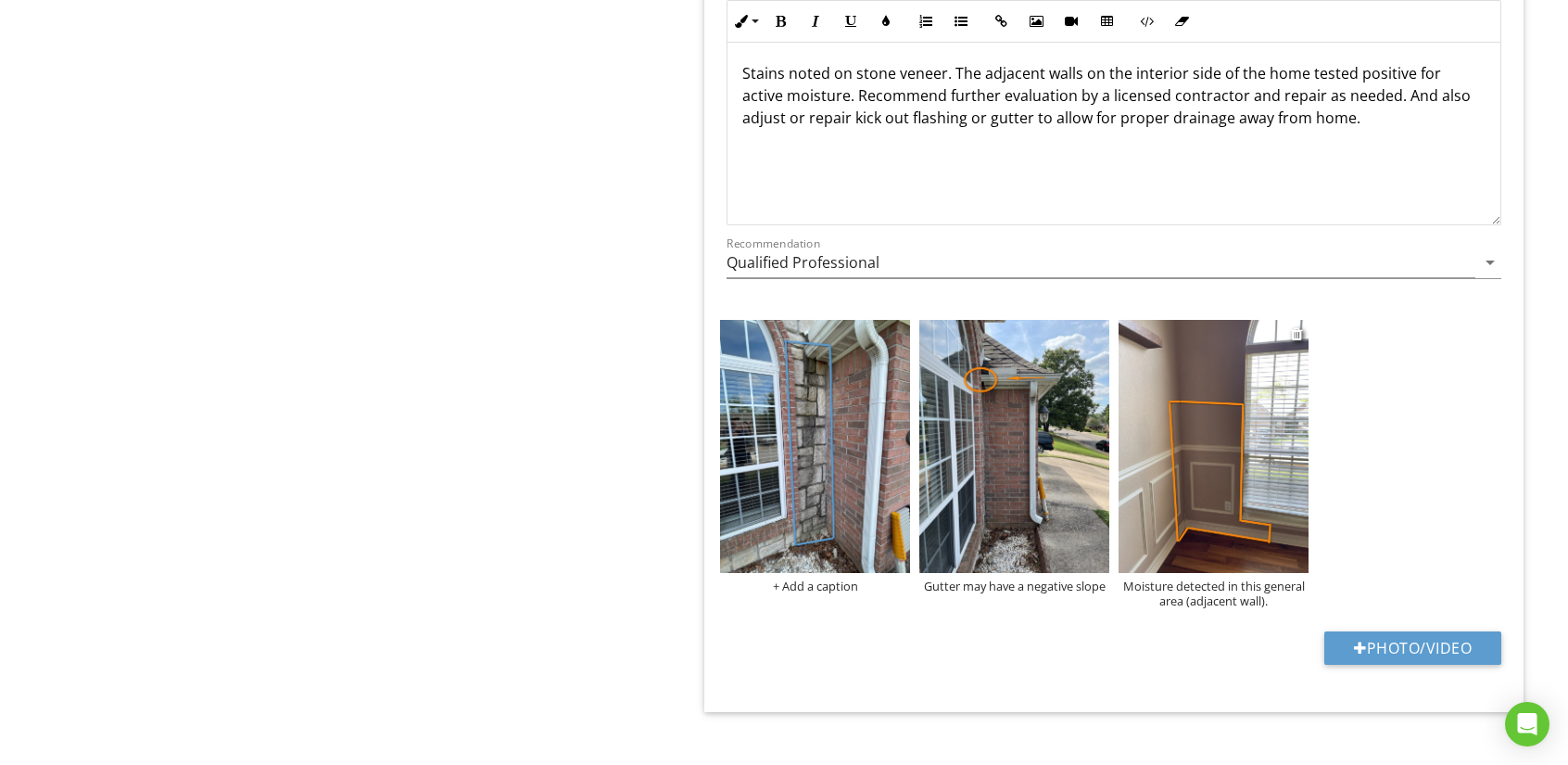
click at [1185, 395] on img at bounding box center [1214, 445] width 190 height 253
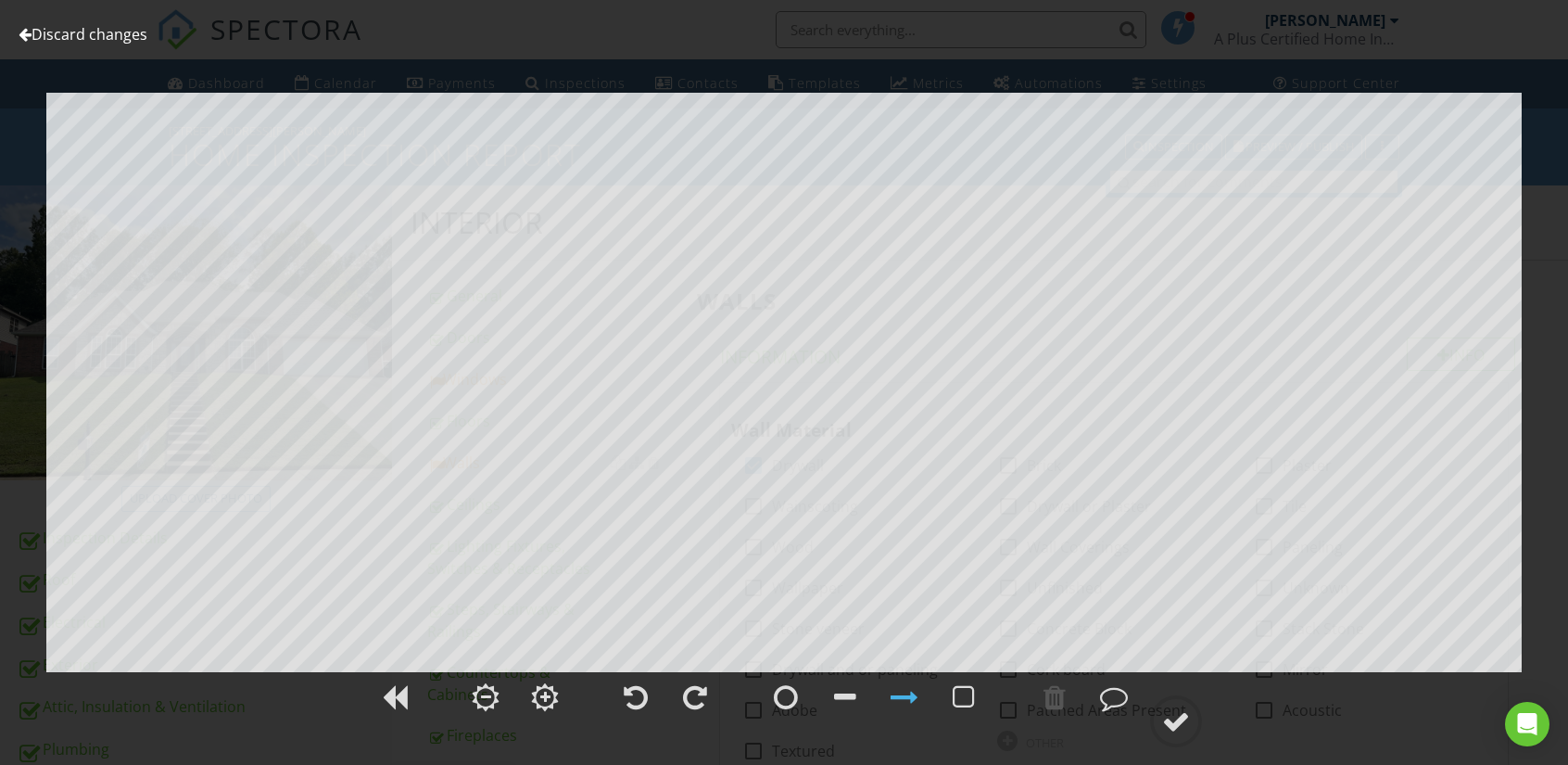
scroll to position [2225, 0]
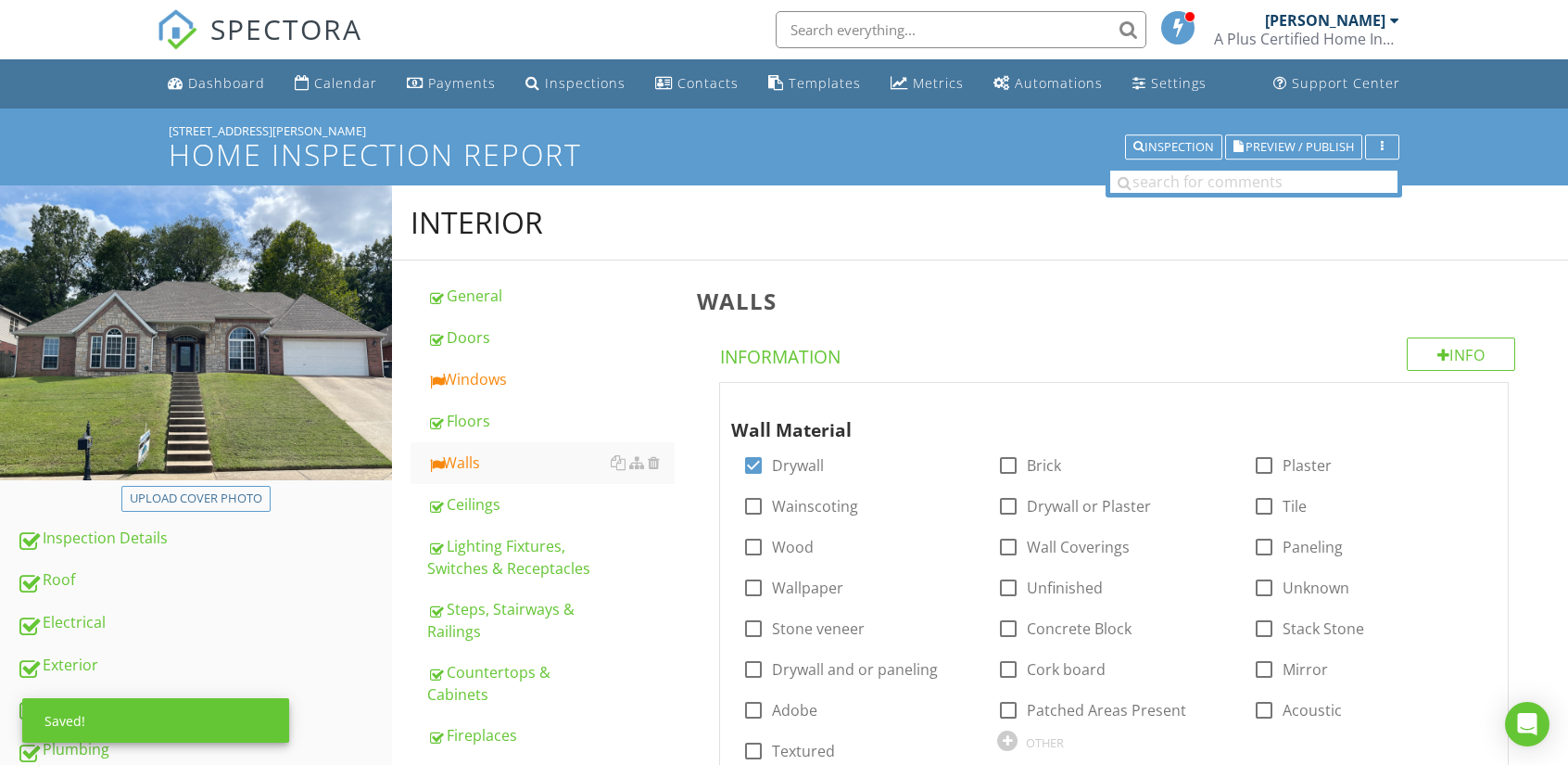
scroll to position [1855, 0]
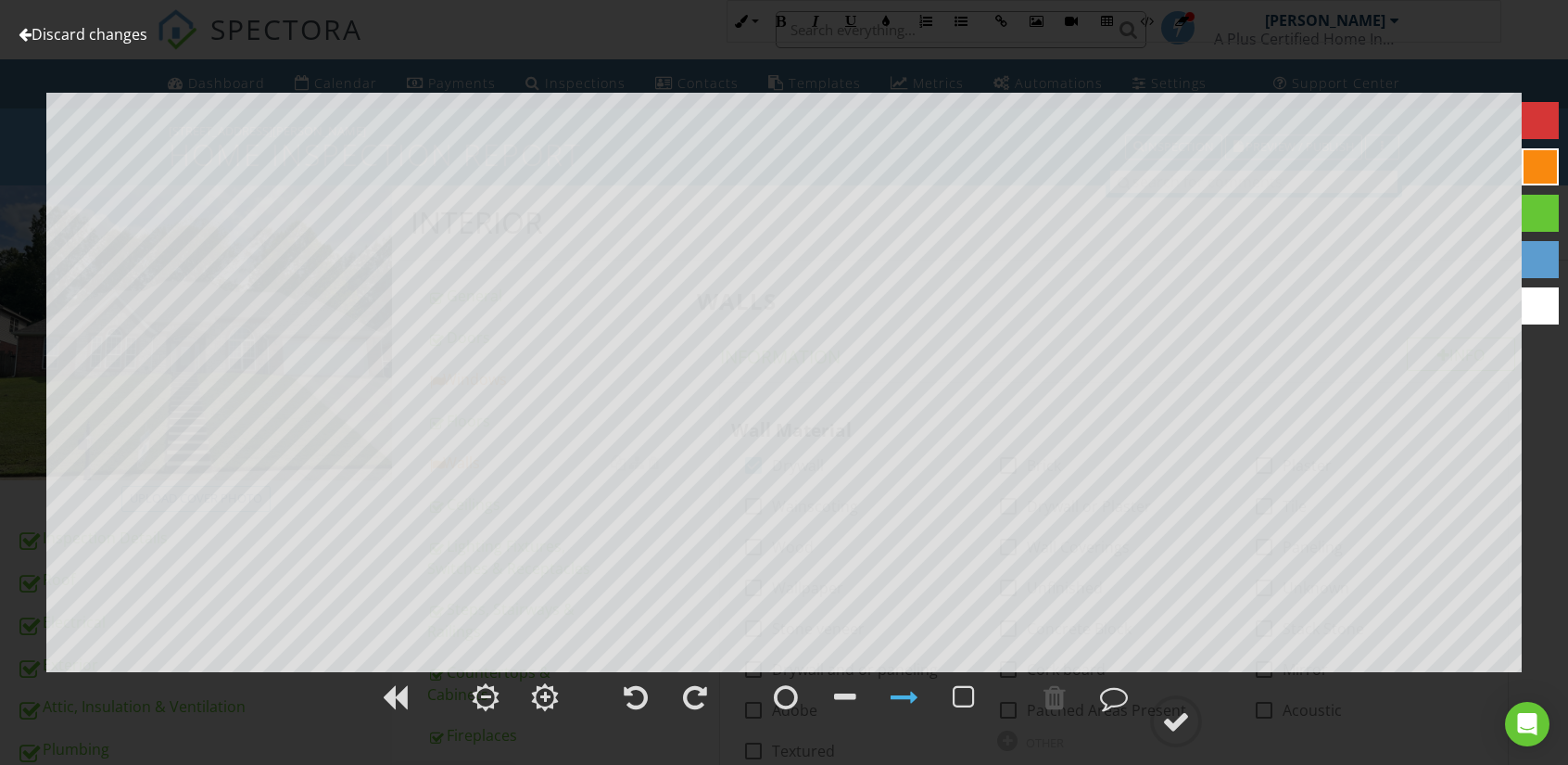
scroll to position [2318, 0]
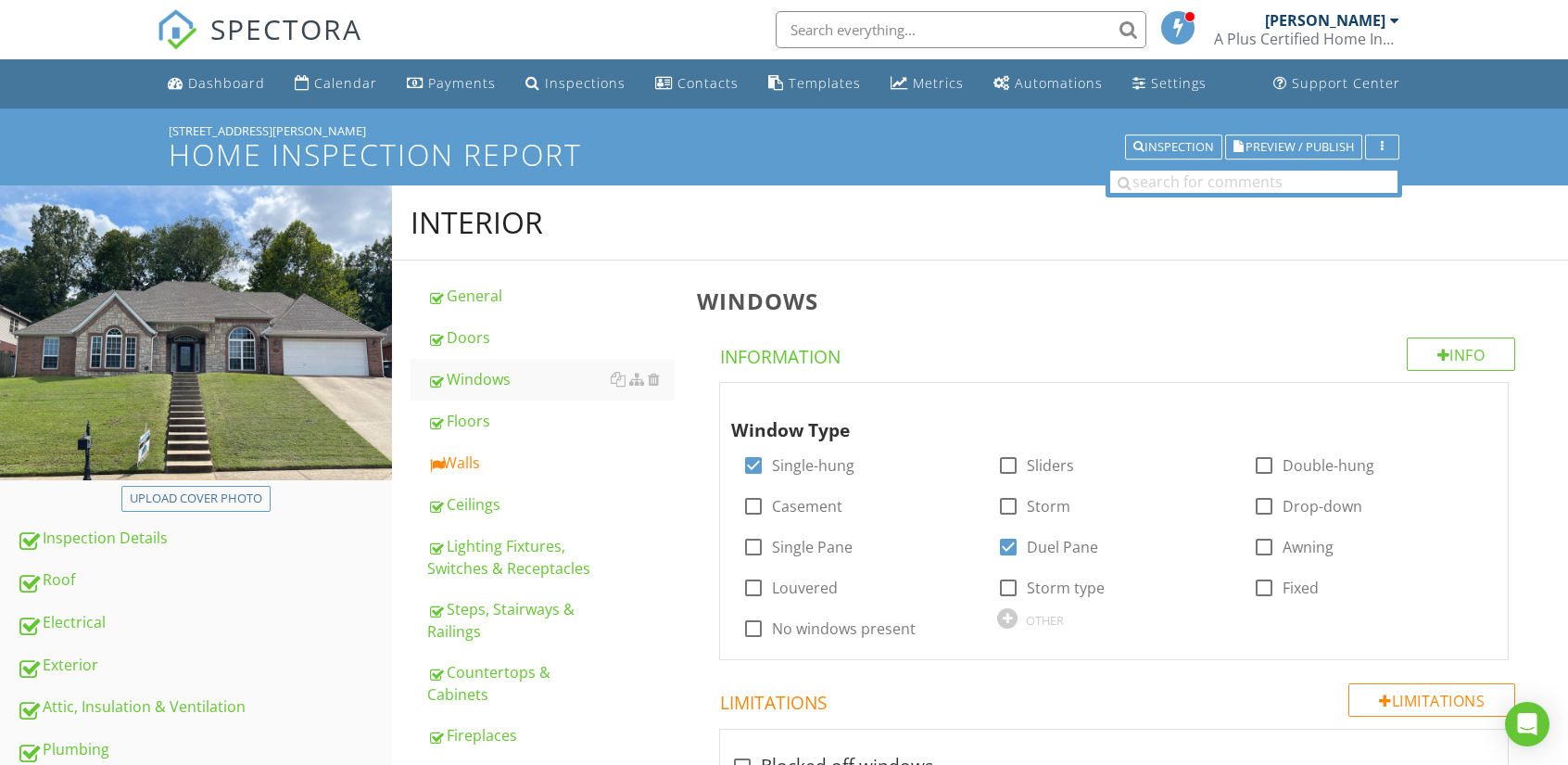
scroll to position [5192, 0]
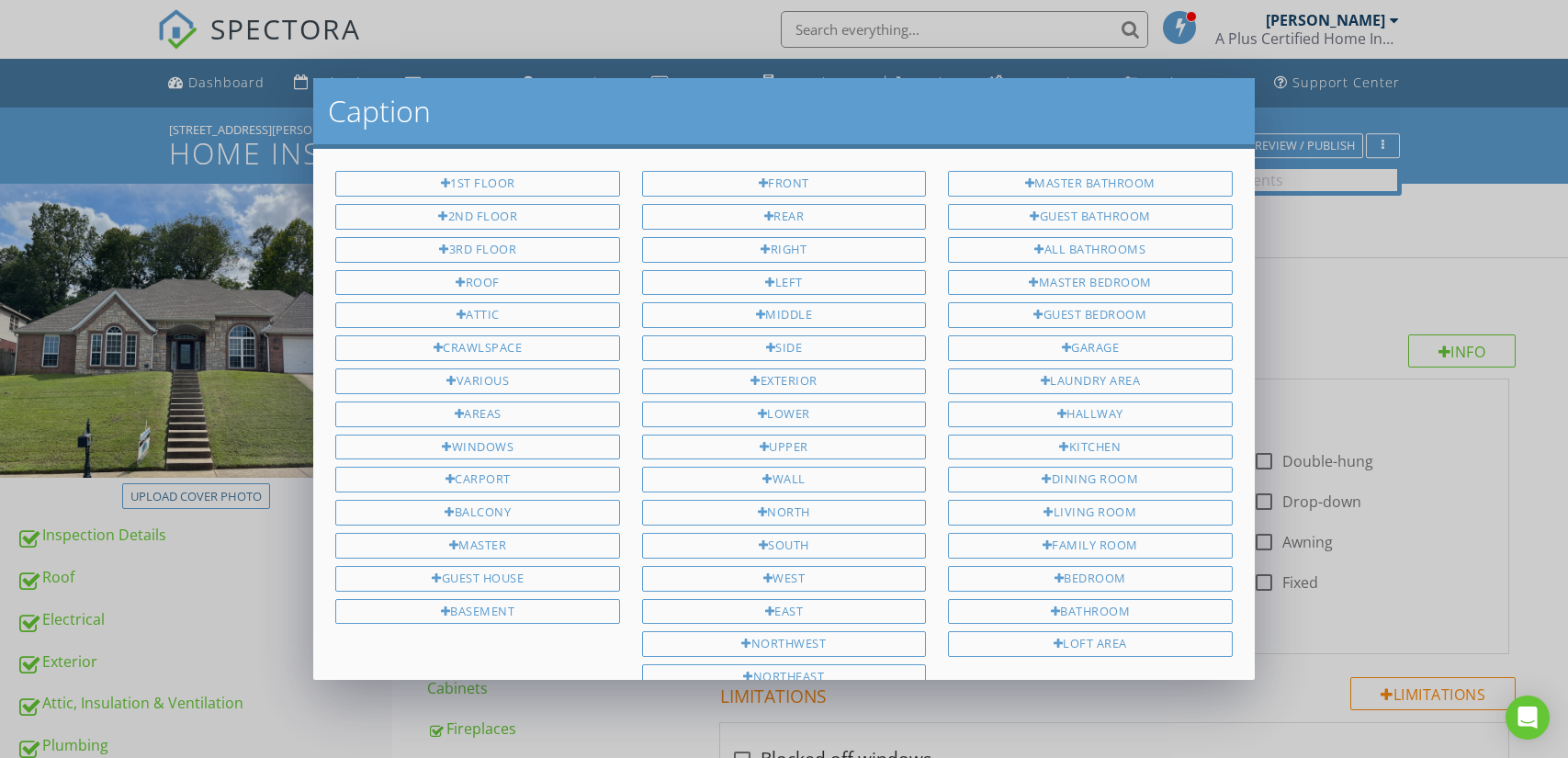
scroll to position [5145, 0]
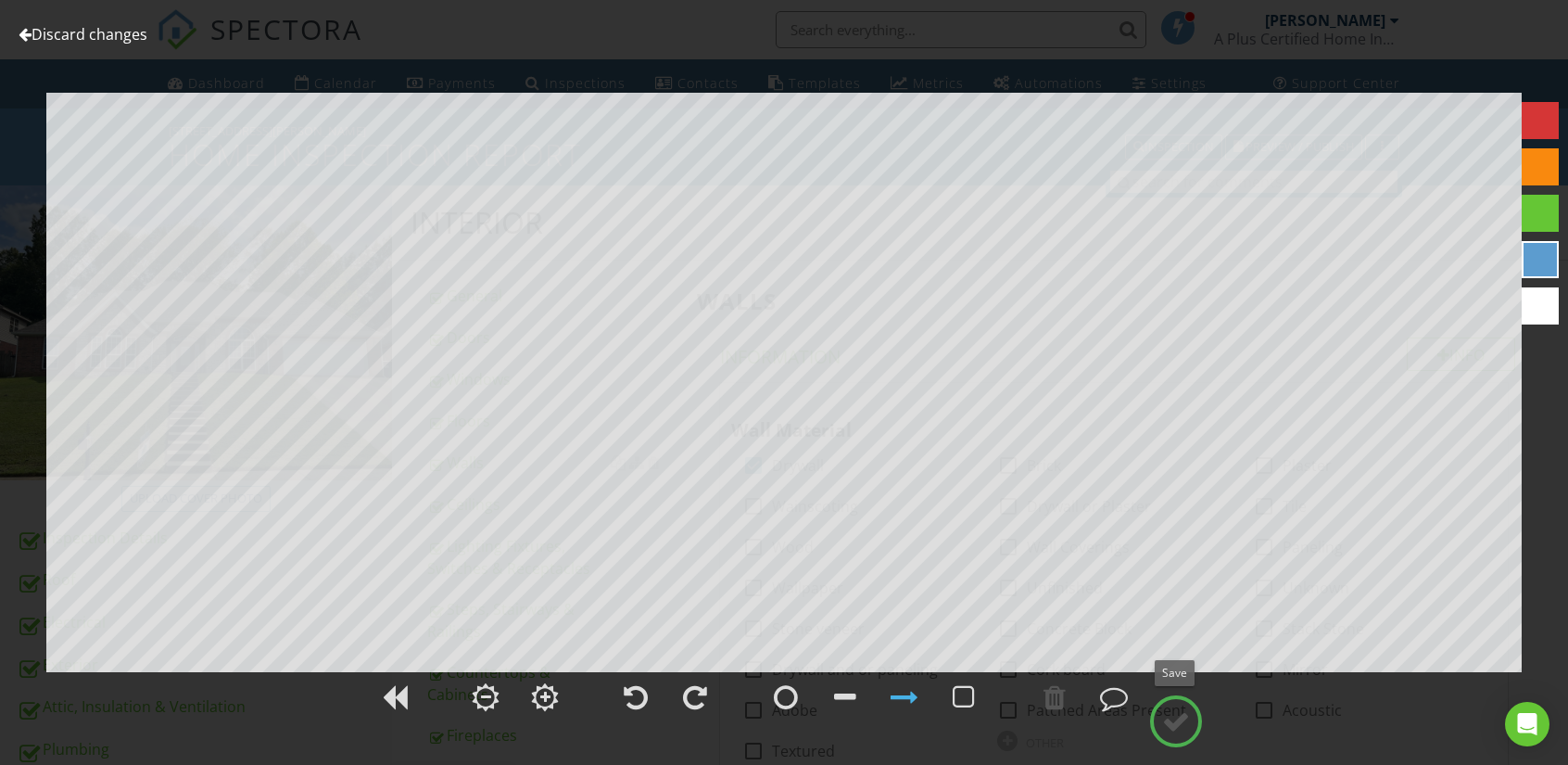
scroll to position [5285, 0]
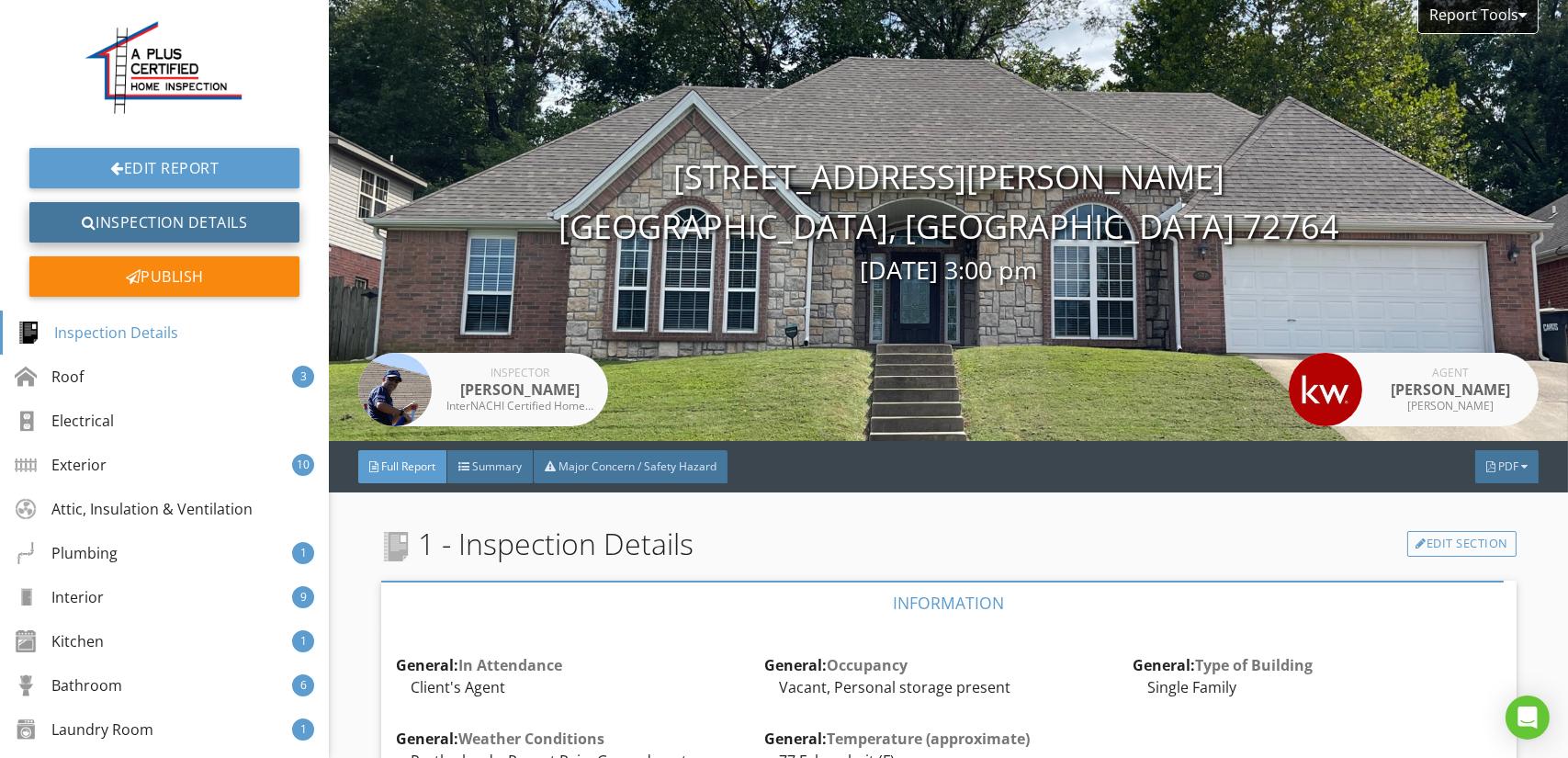
click at [161, 217] on link "Inspection Details" at bounding box center [164, 222] width 270 height 41
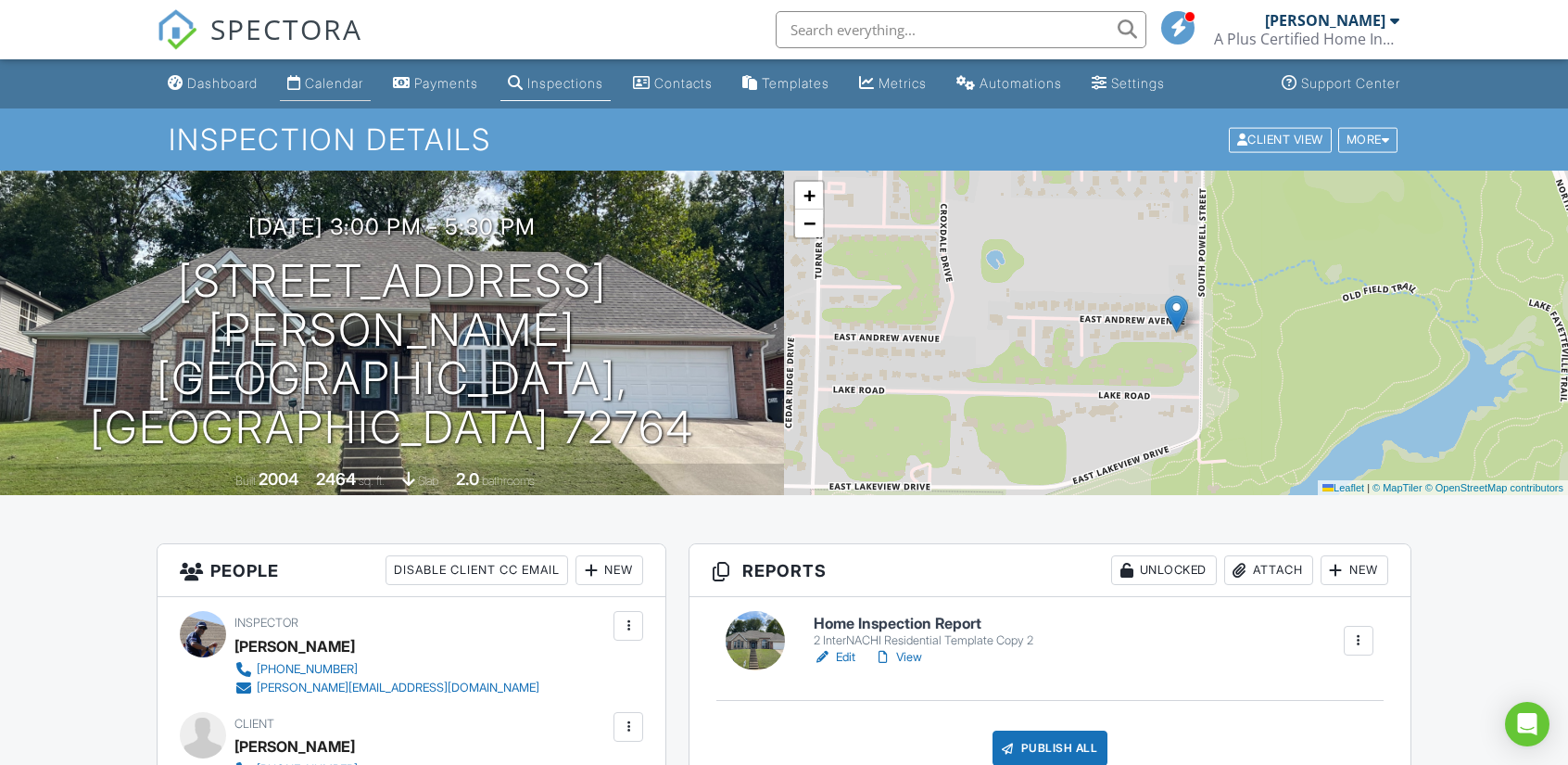
click at [341, 84] on div "Calendar" at bounding box center [333, 83] width 58 height 16
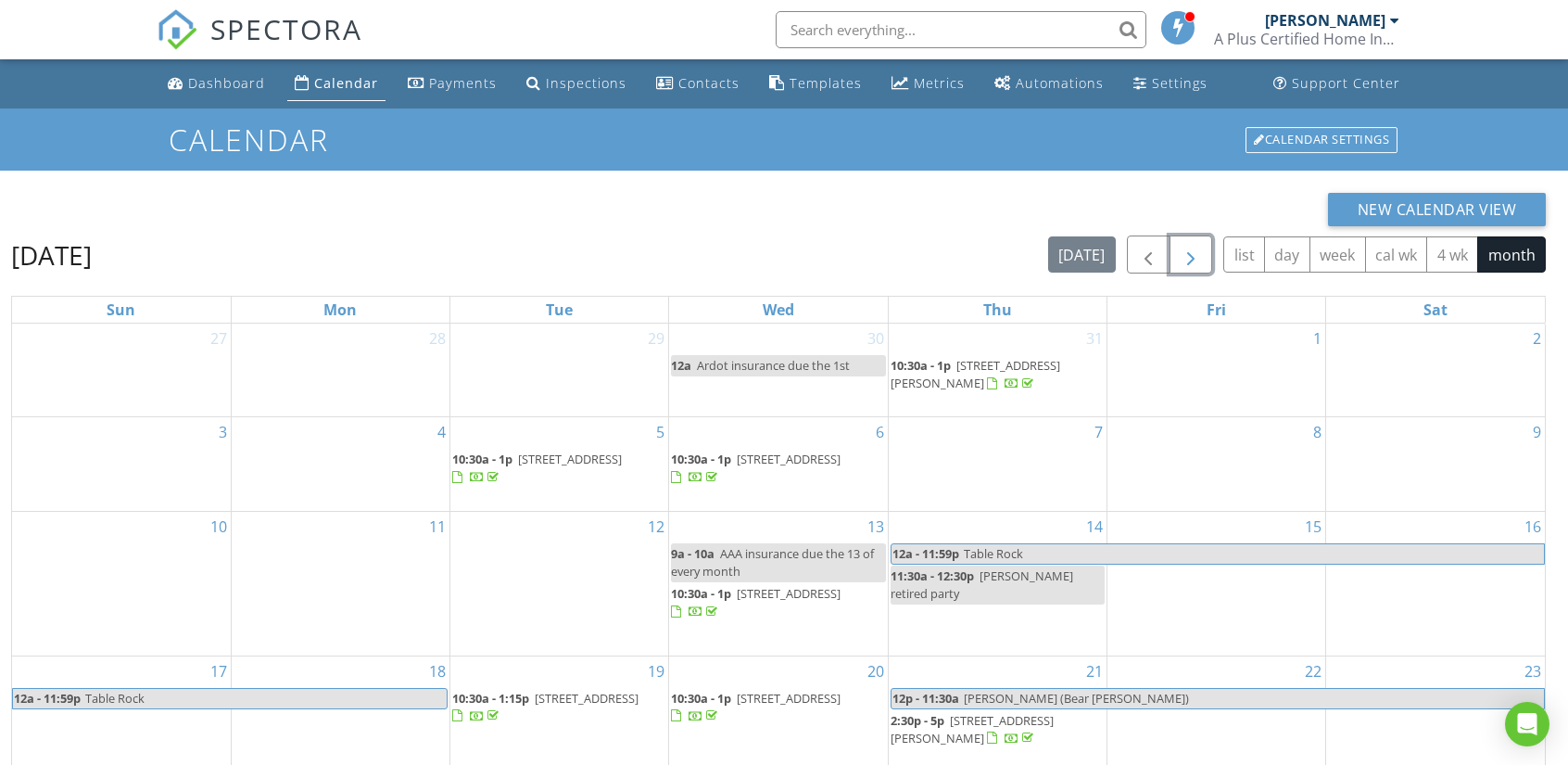
click at [1186, 259] on span "button" at bounding box center [1191, 255] width 22 height 22
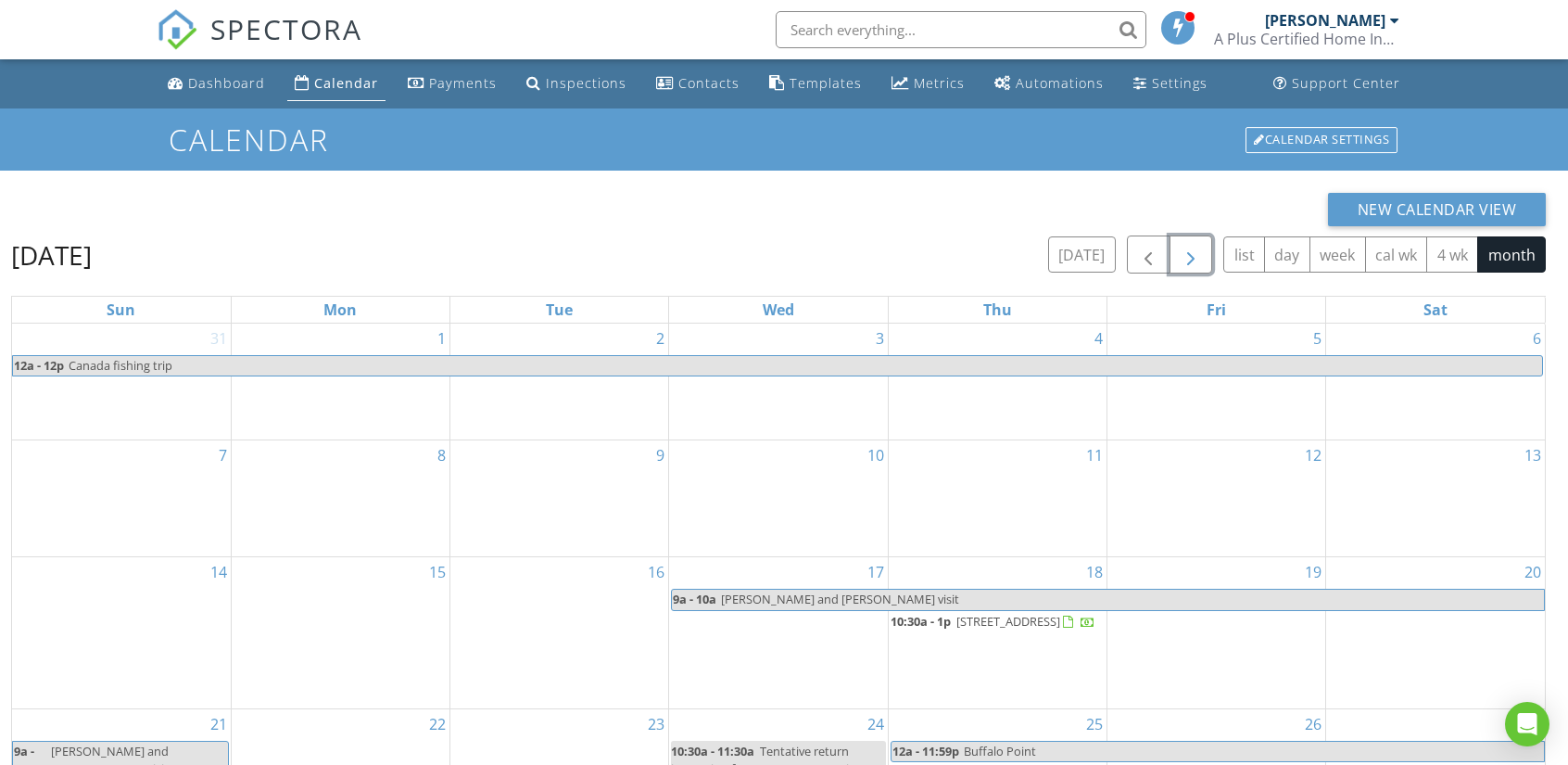
click at [346, 488] on div "8" at bounding box center [340, 498] width 218 height 117
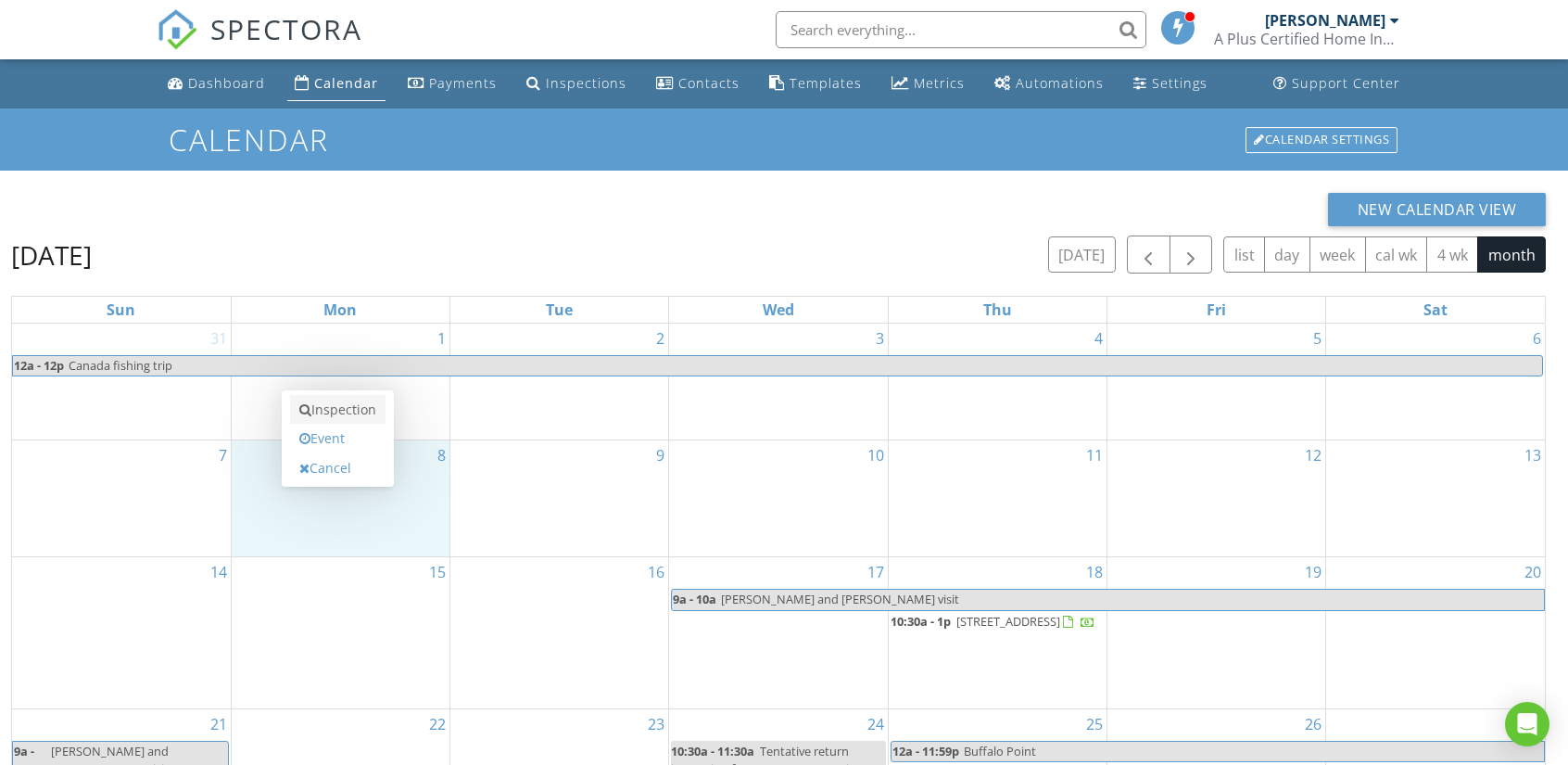
click at [337, 407] on link "Inspection" at bounding box center [338, 410] width 96 height 30
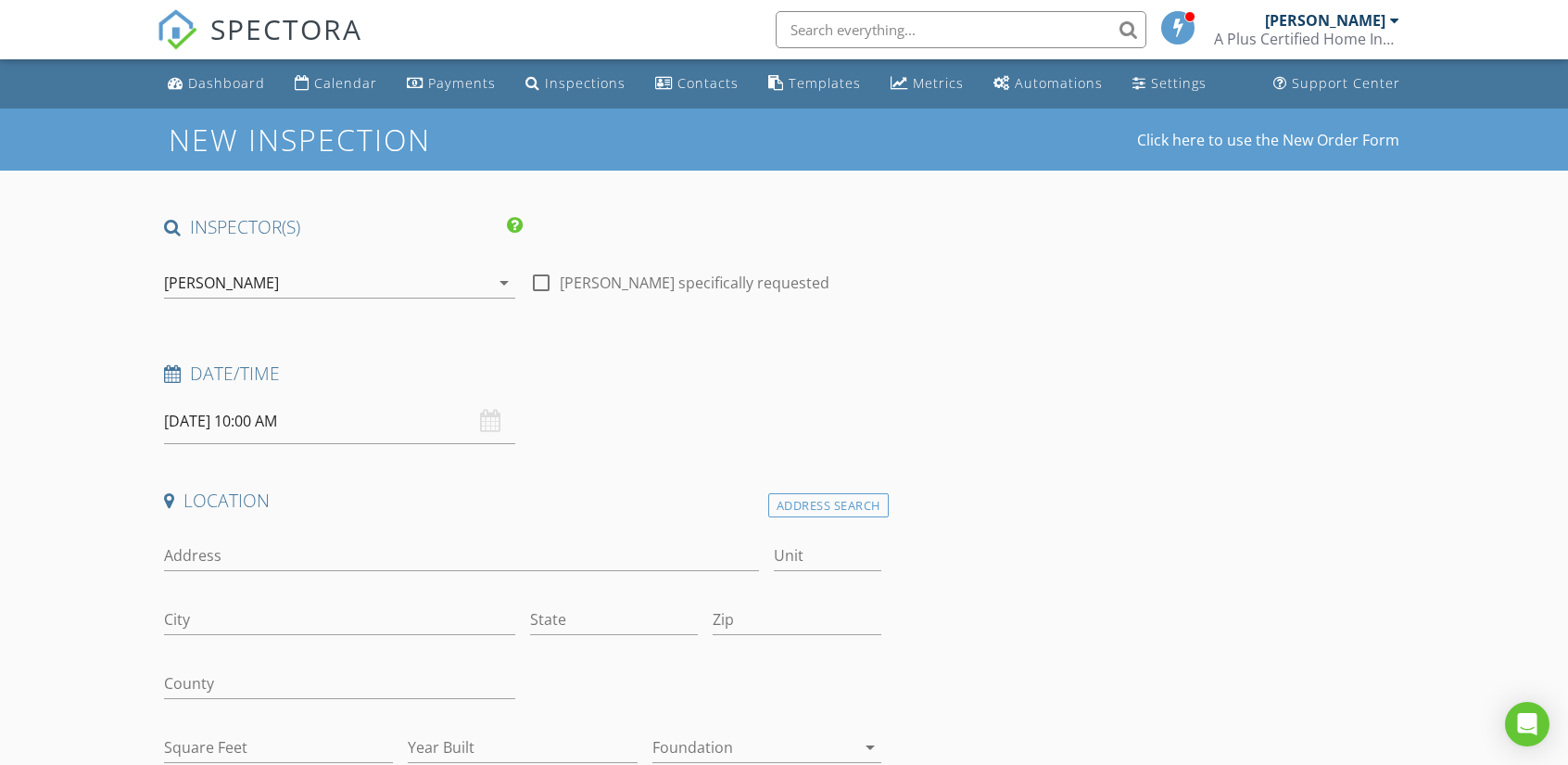
click at [300, 418] on input "09/08/2025 10:00 AM" at bounding box center [339, 420] width 351 height 45
type input "09/08/2025 10:05 AM"
type input "05"
click at [394, 725] on span at bounding box center [391, 728] width 13 height 19
type input "09/08/2025 10:10 AM"
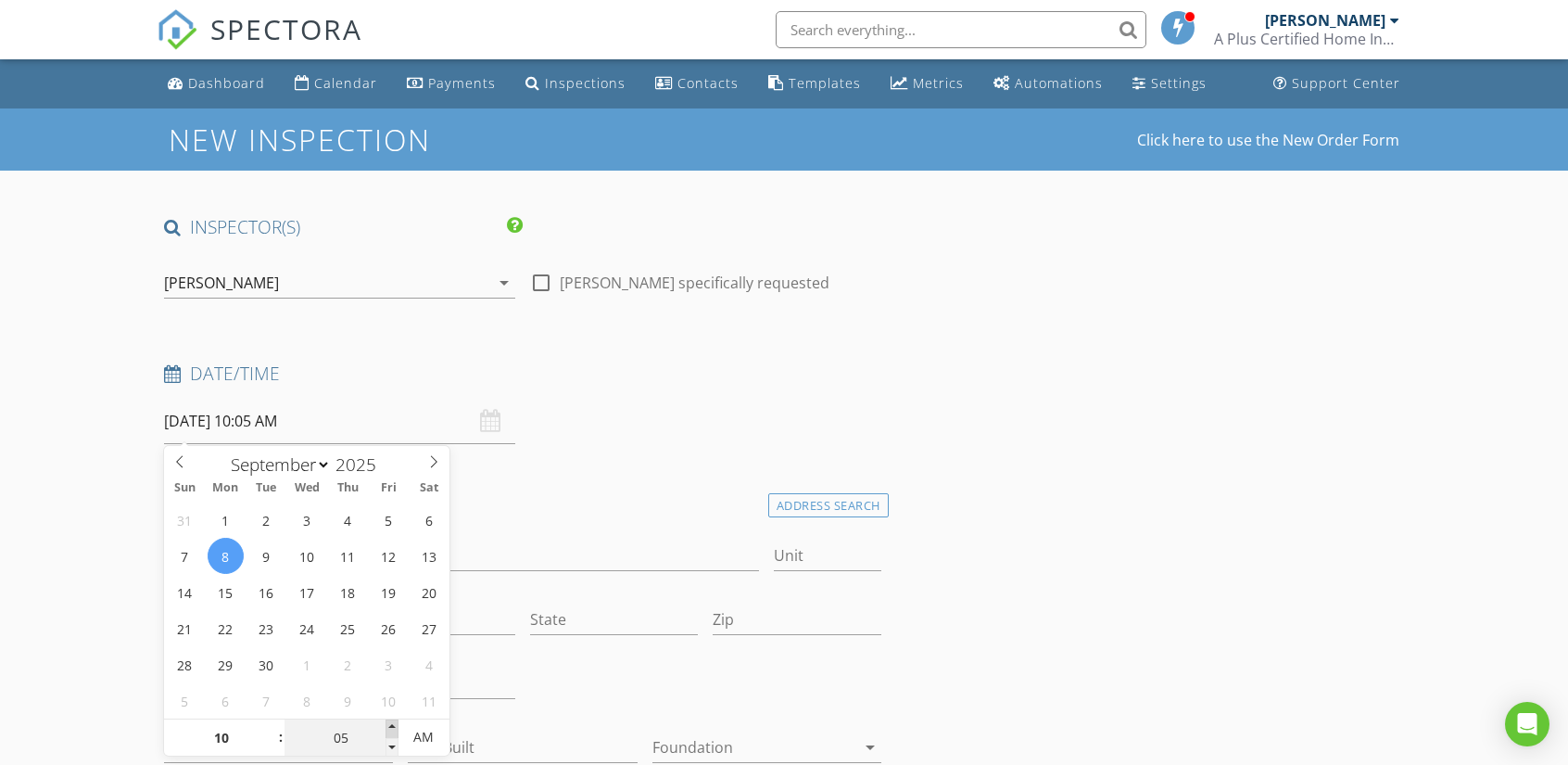
type input "10"
click at [394, 725] on span at bounding box center [391, 728] width 13 height 19
type input "09/08/2025 10:15 AM"
type input "15"
click at [394, 725] on span at bounding box center [391, 728] width 13 height 19
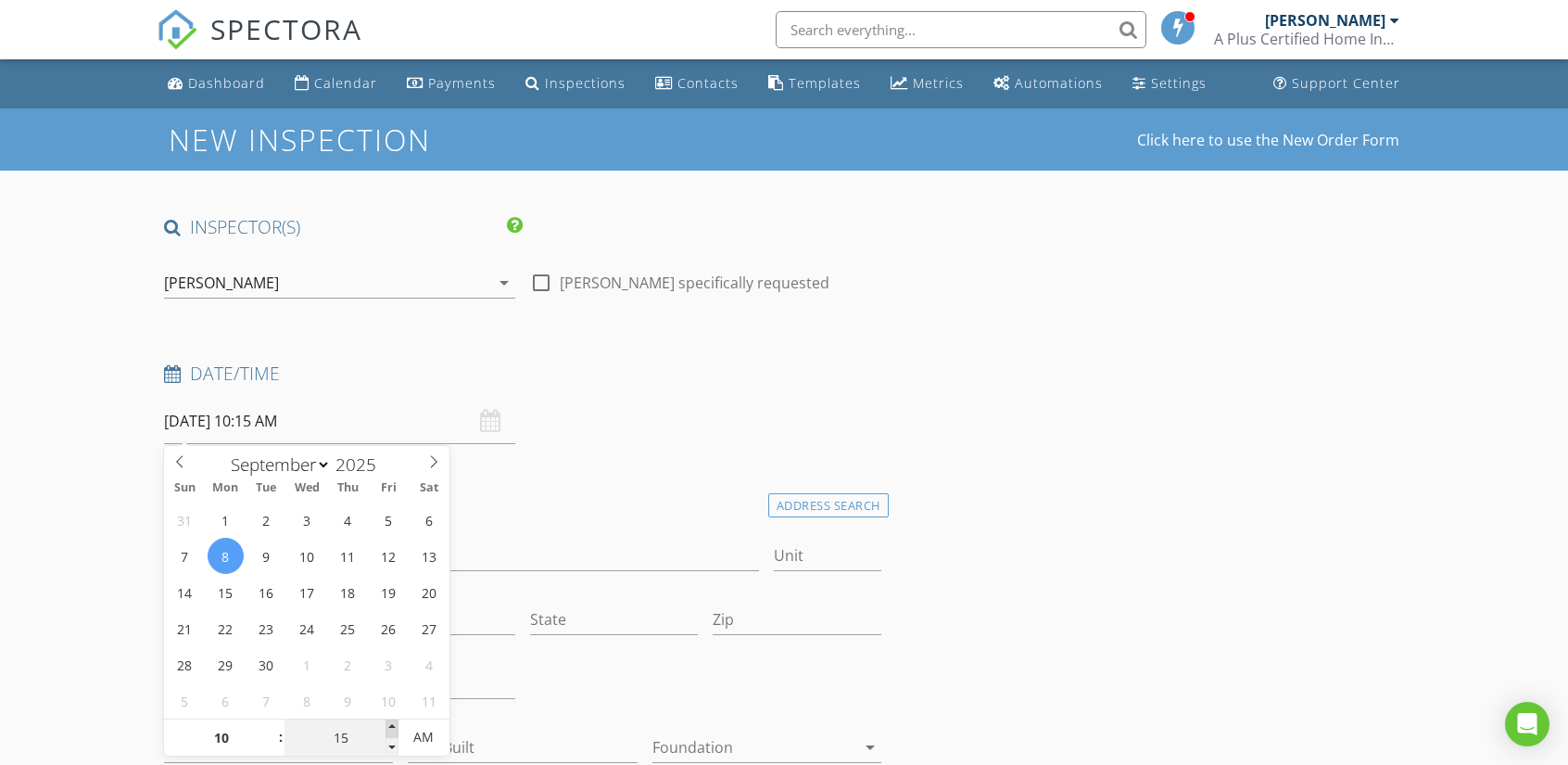
type input "09/08/2025 10:20 AM"
type input "20"
click at [394, 725] on span at bounding box center [391, 728] width 13 height 19
type input "[DATE] 10:25 AM"
type input "25"
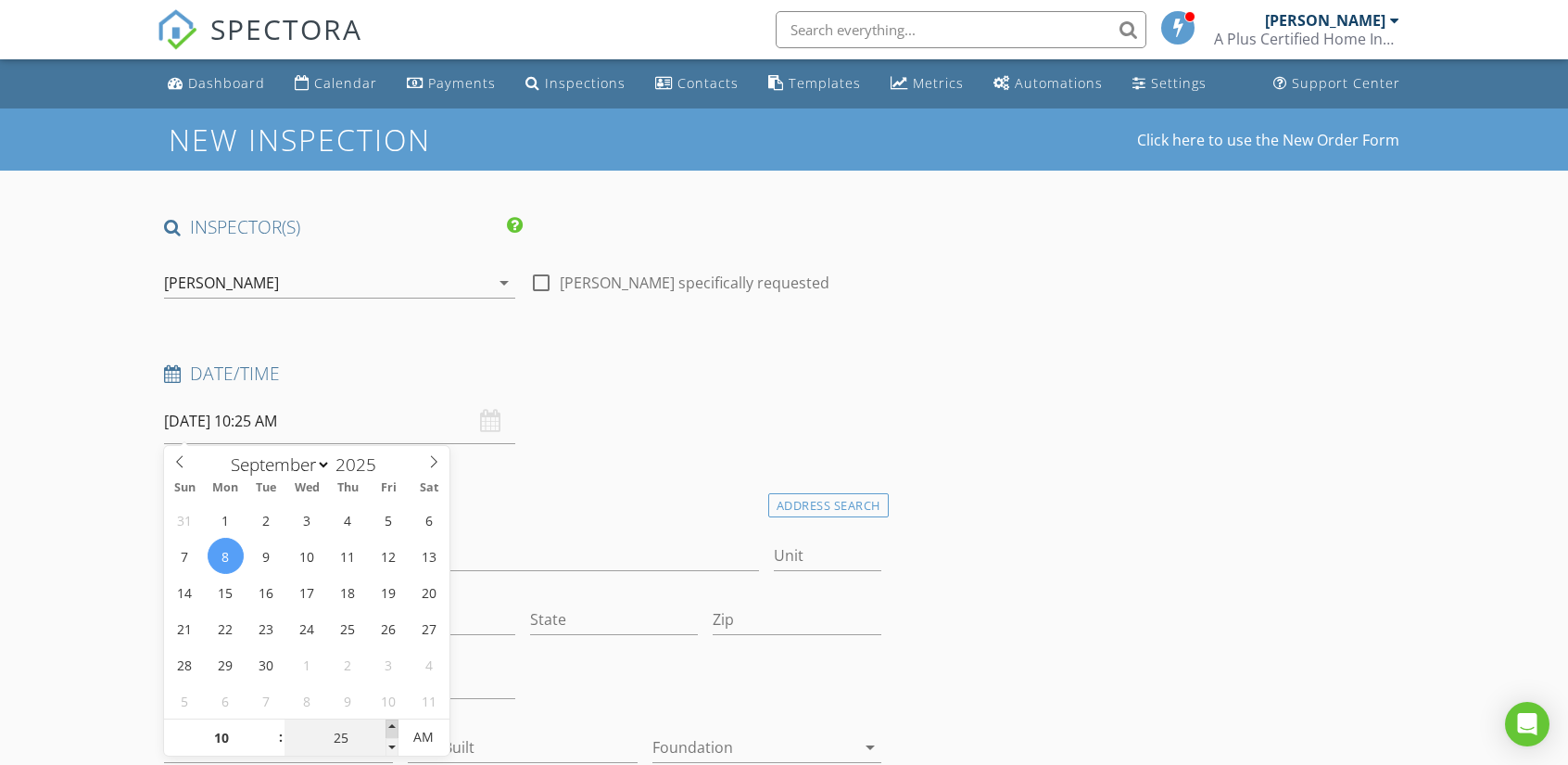
click at [394, 725] on span at bounding box center [391, 728] width 13 height 19
type input "[DATE] 10:30 AM"
type input "30"
click at [394, 725] on span at bounding box center [391, 728] width 13 height 19
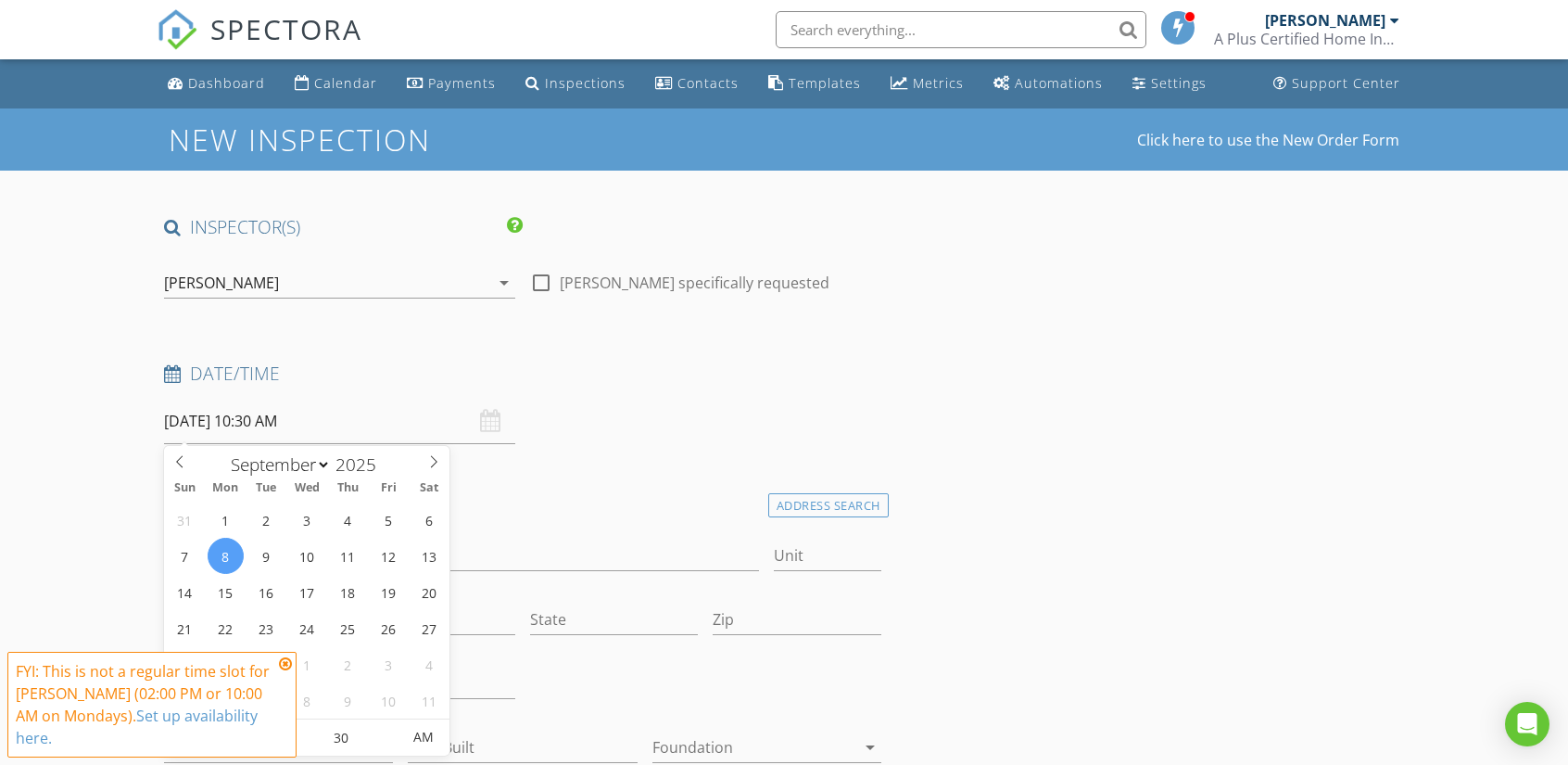
click at [287, 671] on icon at bounding box center [284, 663] width 13 height 15
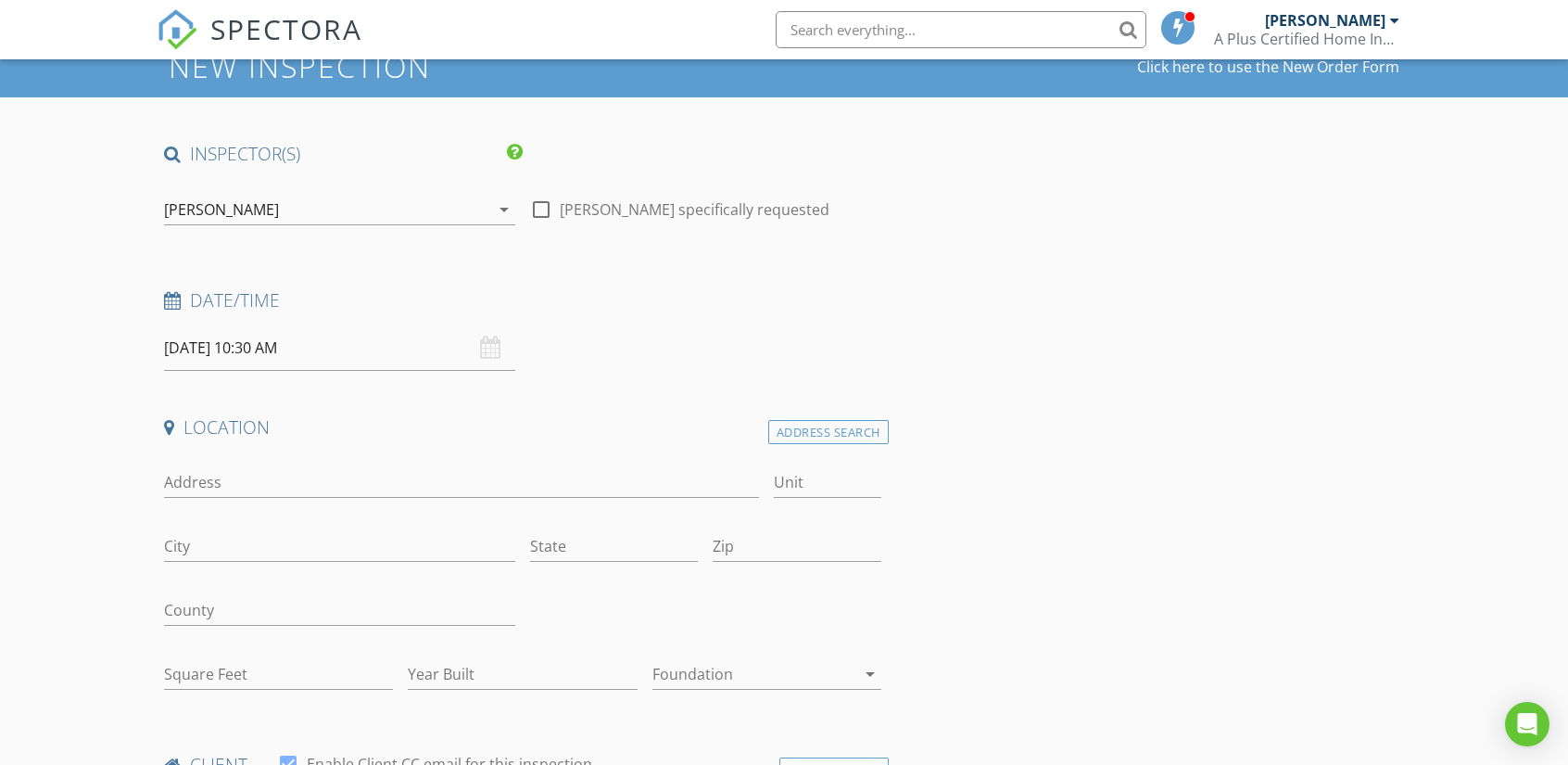
scroll to position [93, 0]
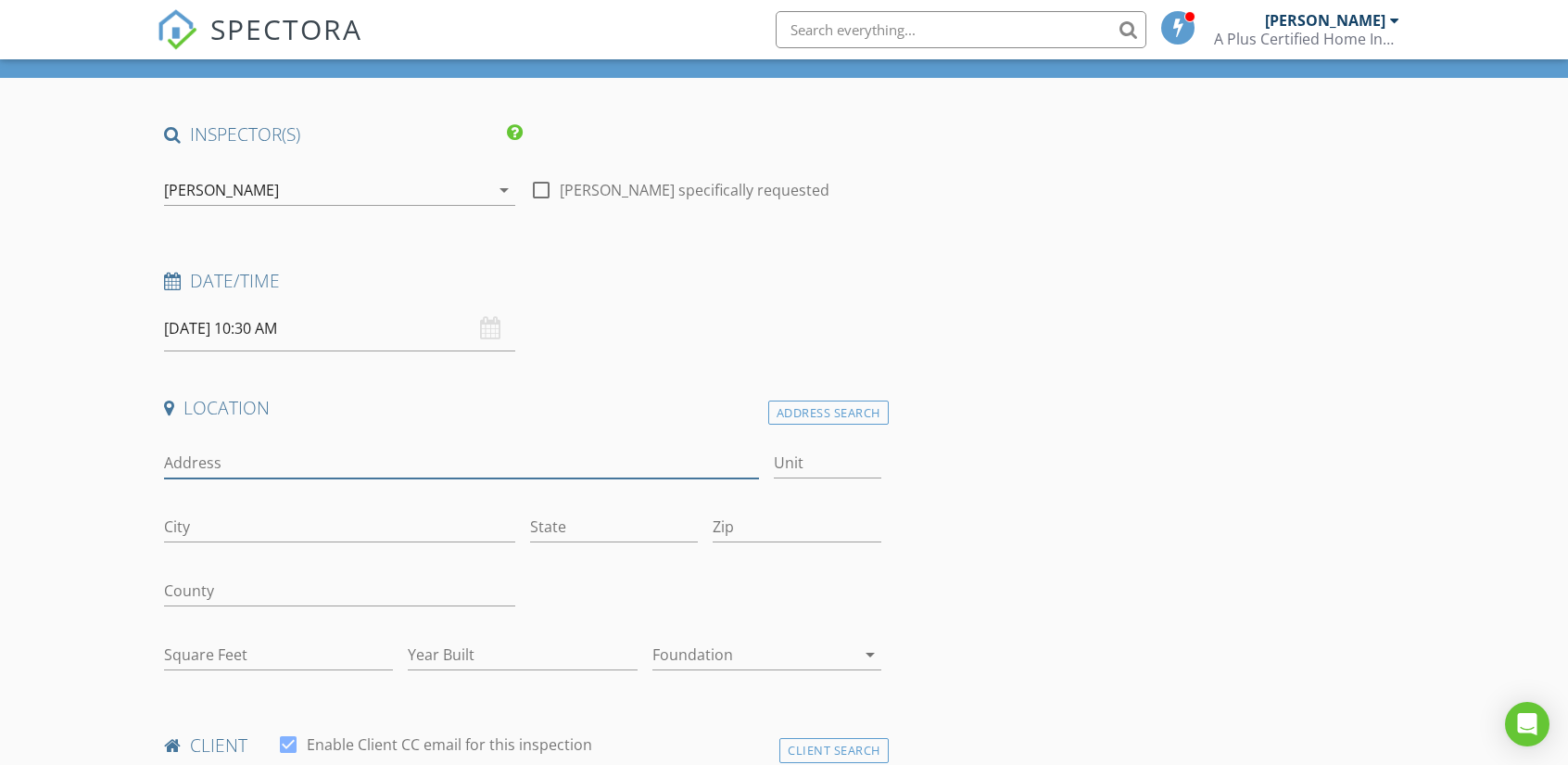
click at [293, 459] on input "Address" at bounding box center [461, 462] width 595 height 31
type input "6655 W. Valley view"
click at [818, 416] on div "Address Search" at bounding box center [828, 412] width 121 height 25
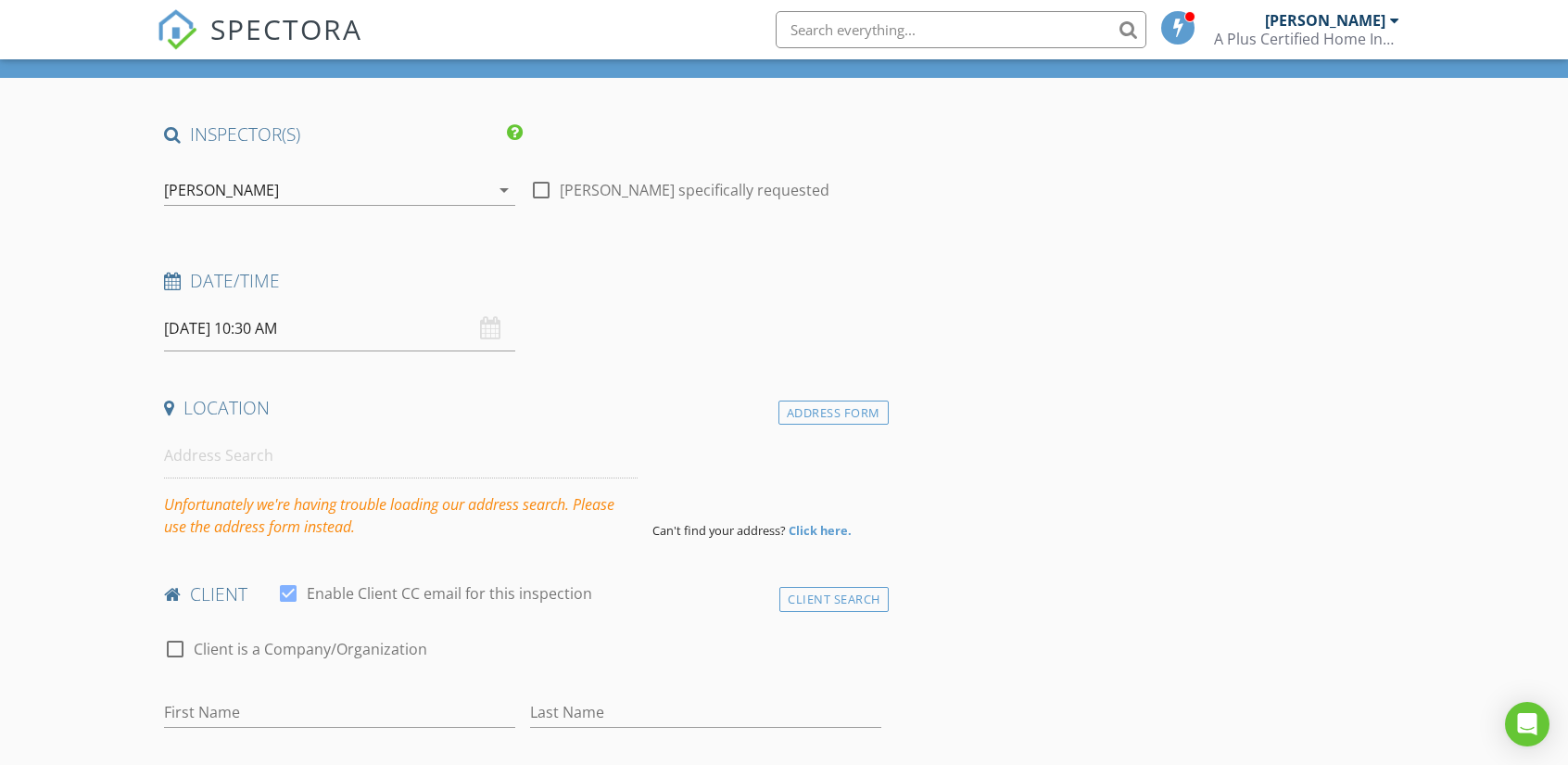
click at [811, 415] on div "Address Form" at bounding box center [833, 412] width 110 height 25
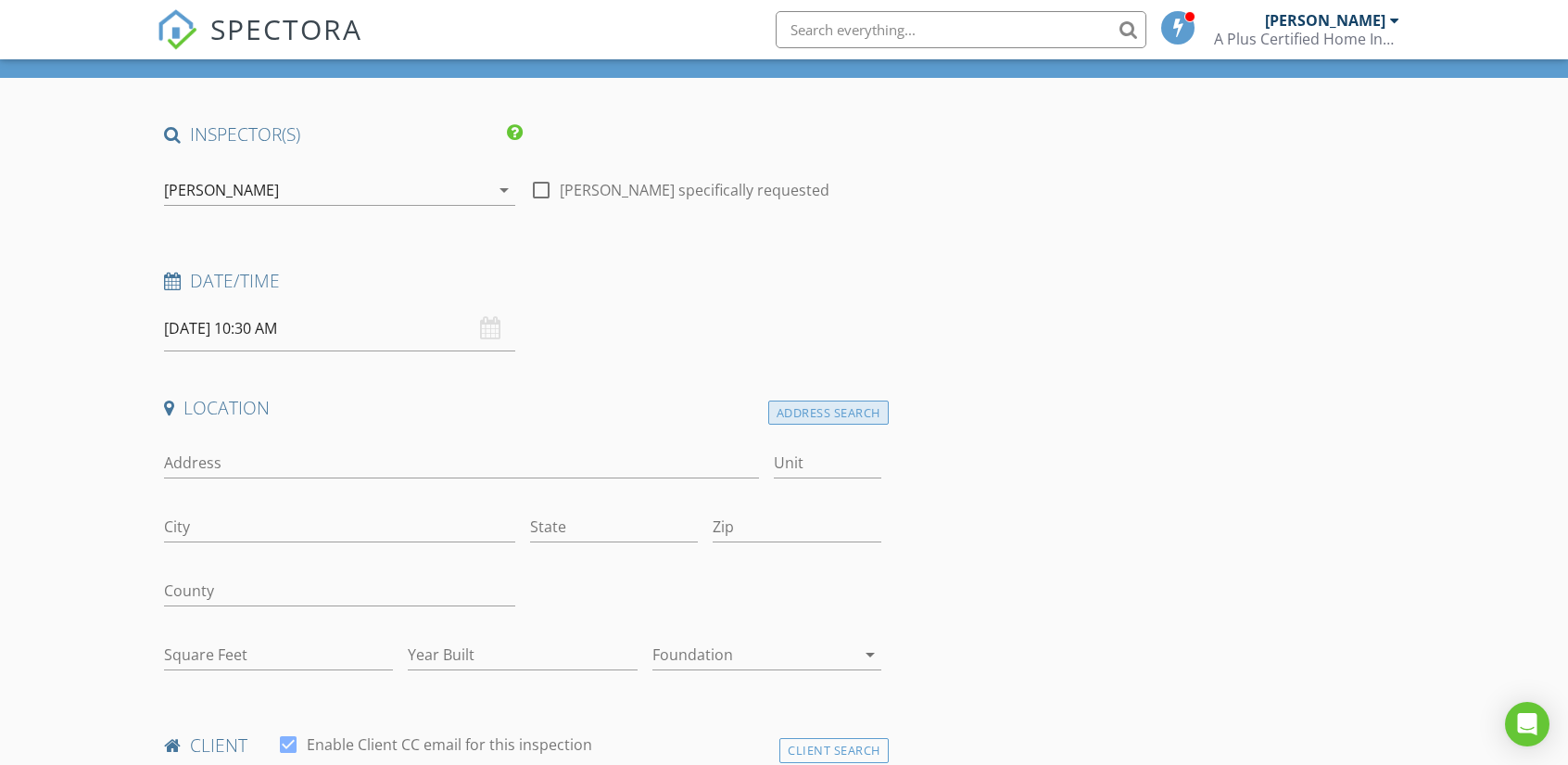
click at [860, 403] on div "Address Search" at bounding box center [828, 412] width 121 height 25
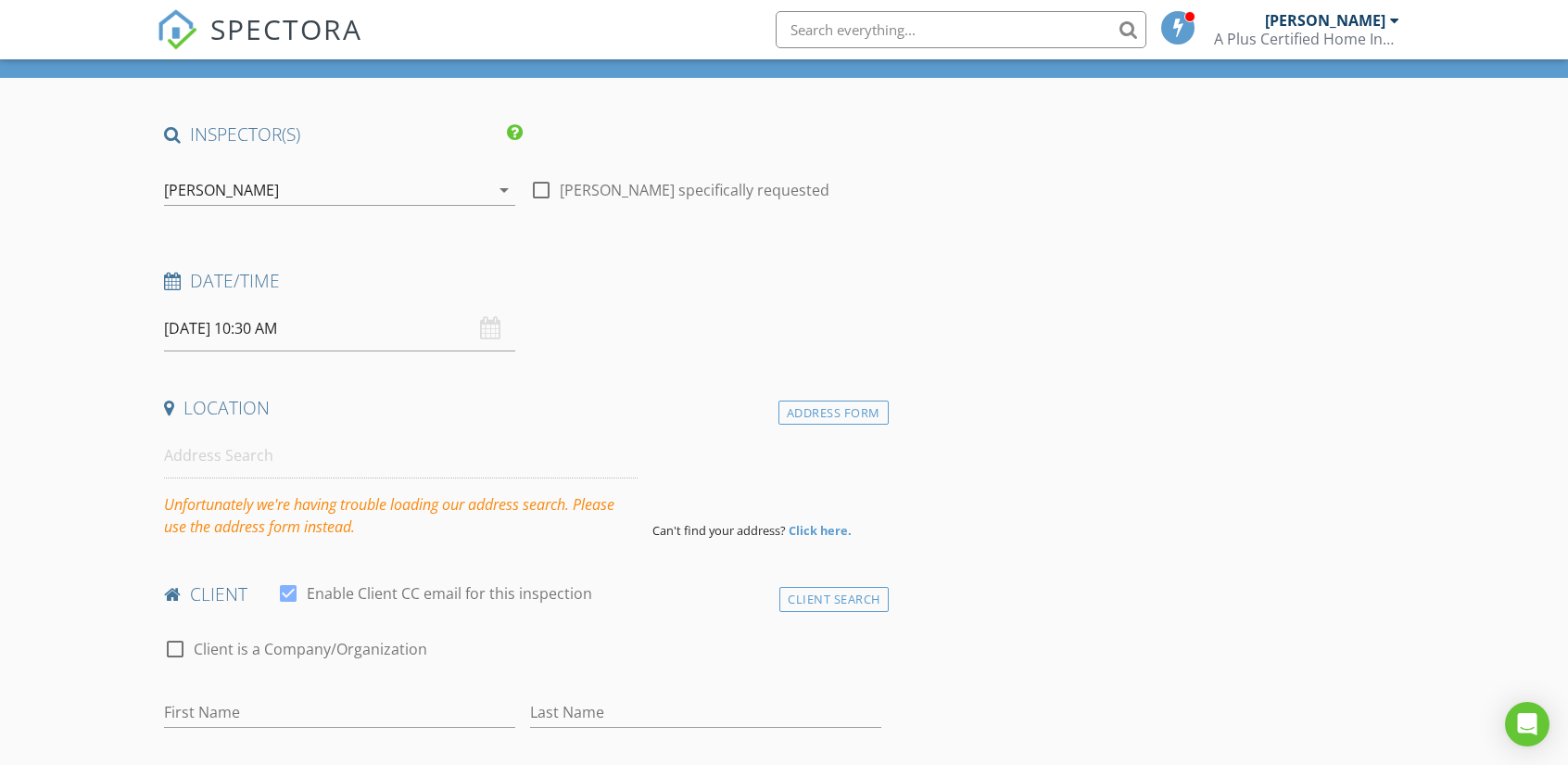
click at [825, 532] on strong "Click here." at bounding box center [819, 530] width 63 height 17
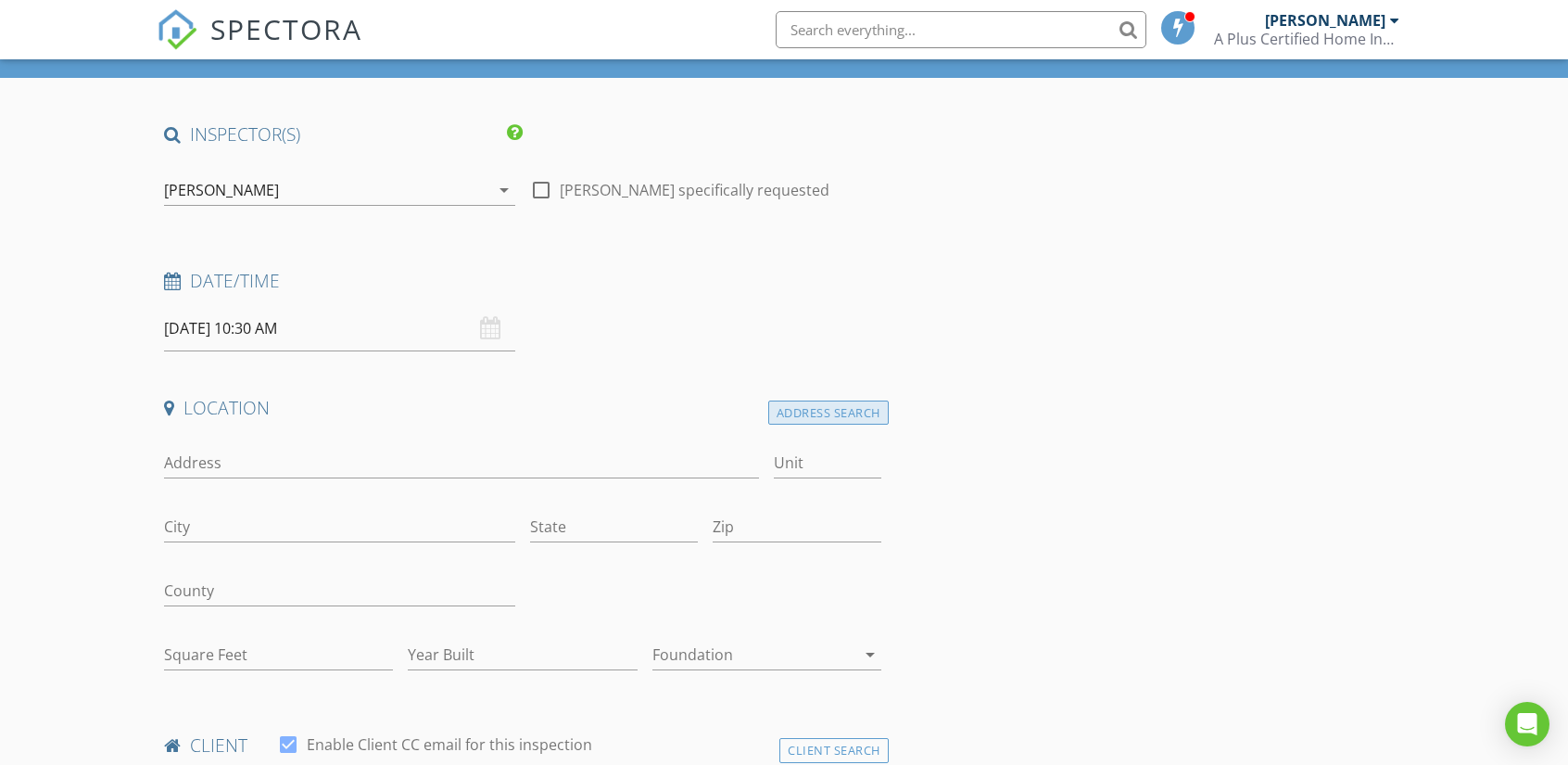
click at [833, 413] on div "Address Search" at bounding box center [828, 412] width 121 height 25
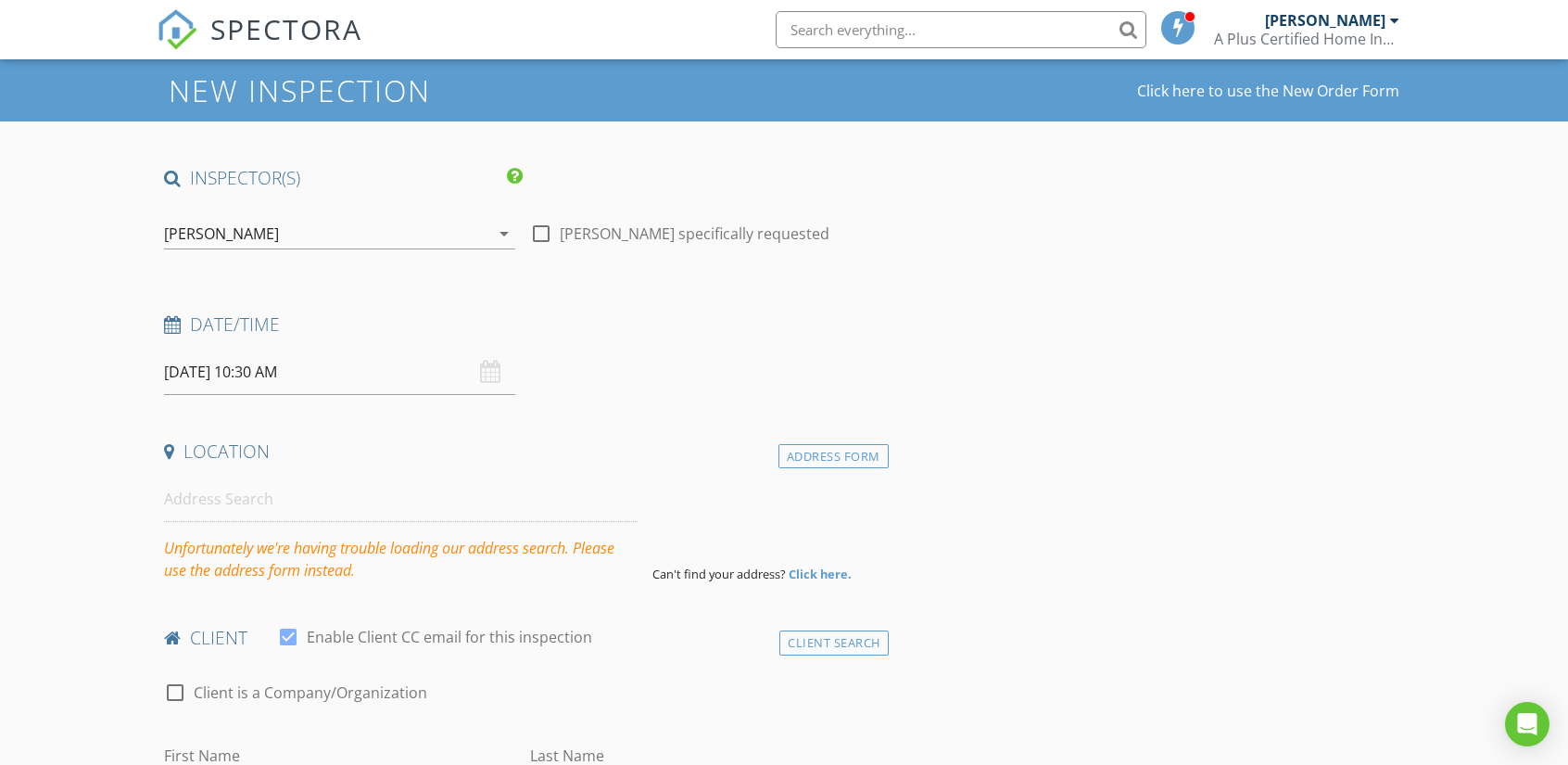
scroll to position [0, 0]
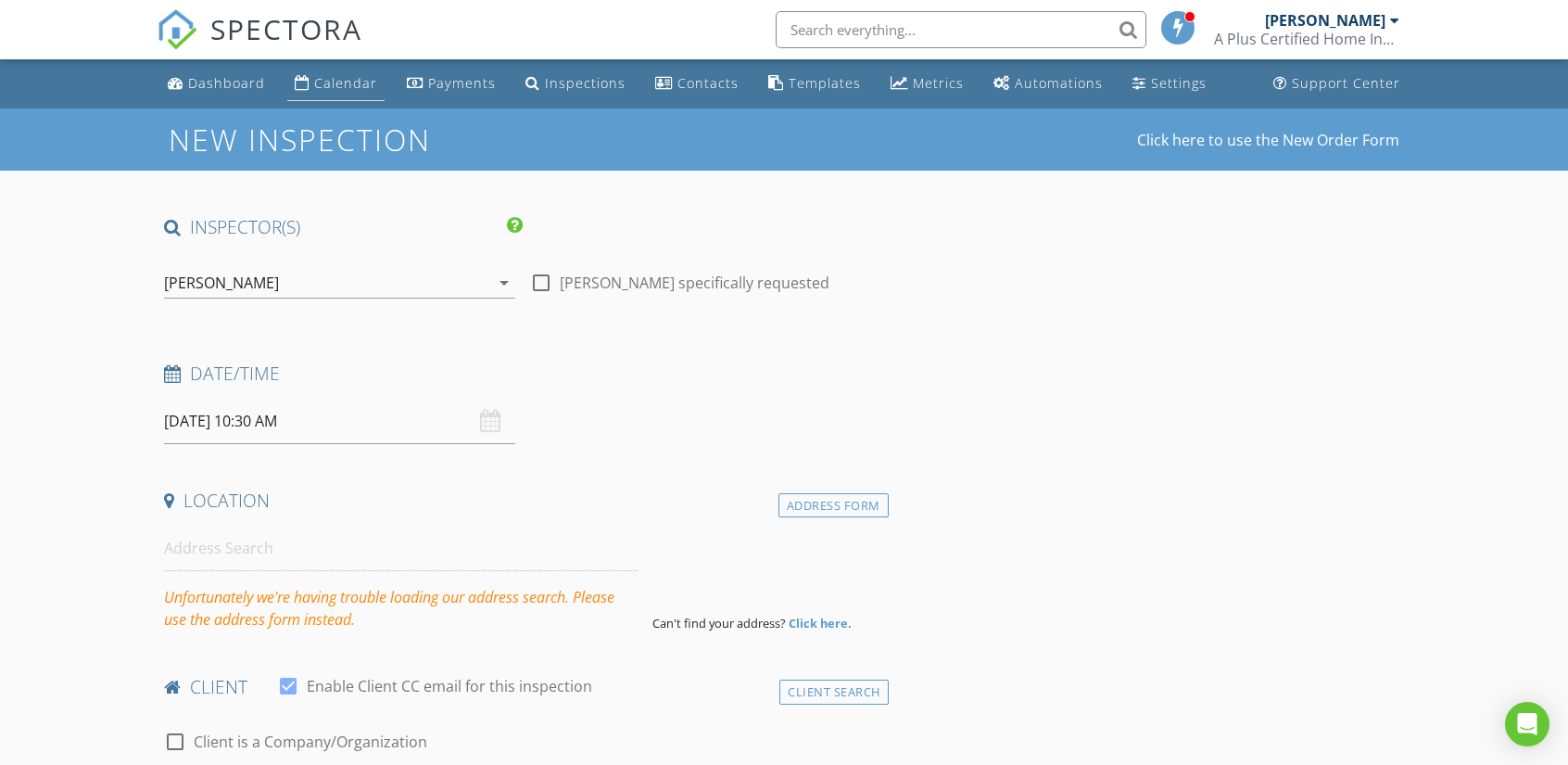
click at [329, 85] on div "Calendar" at bounding box center [345, 83] width 63 height 18
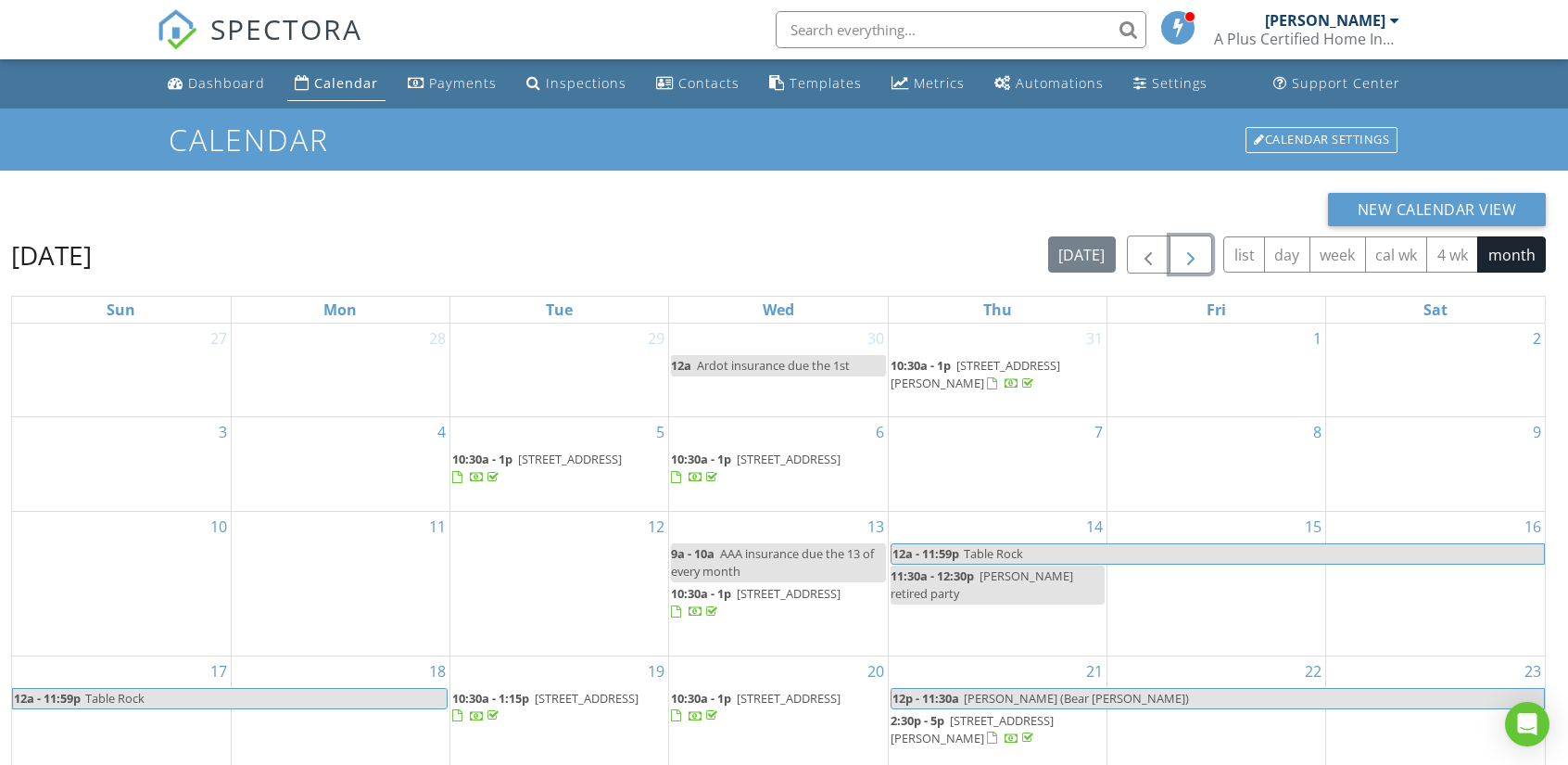
click at [1186, 249] on span "button" at bounding box center [1191, 255] width 22 height 22
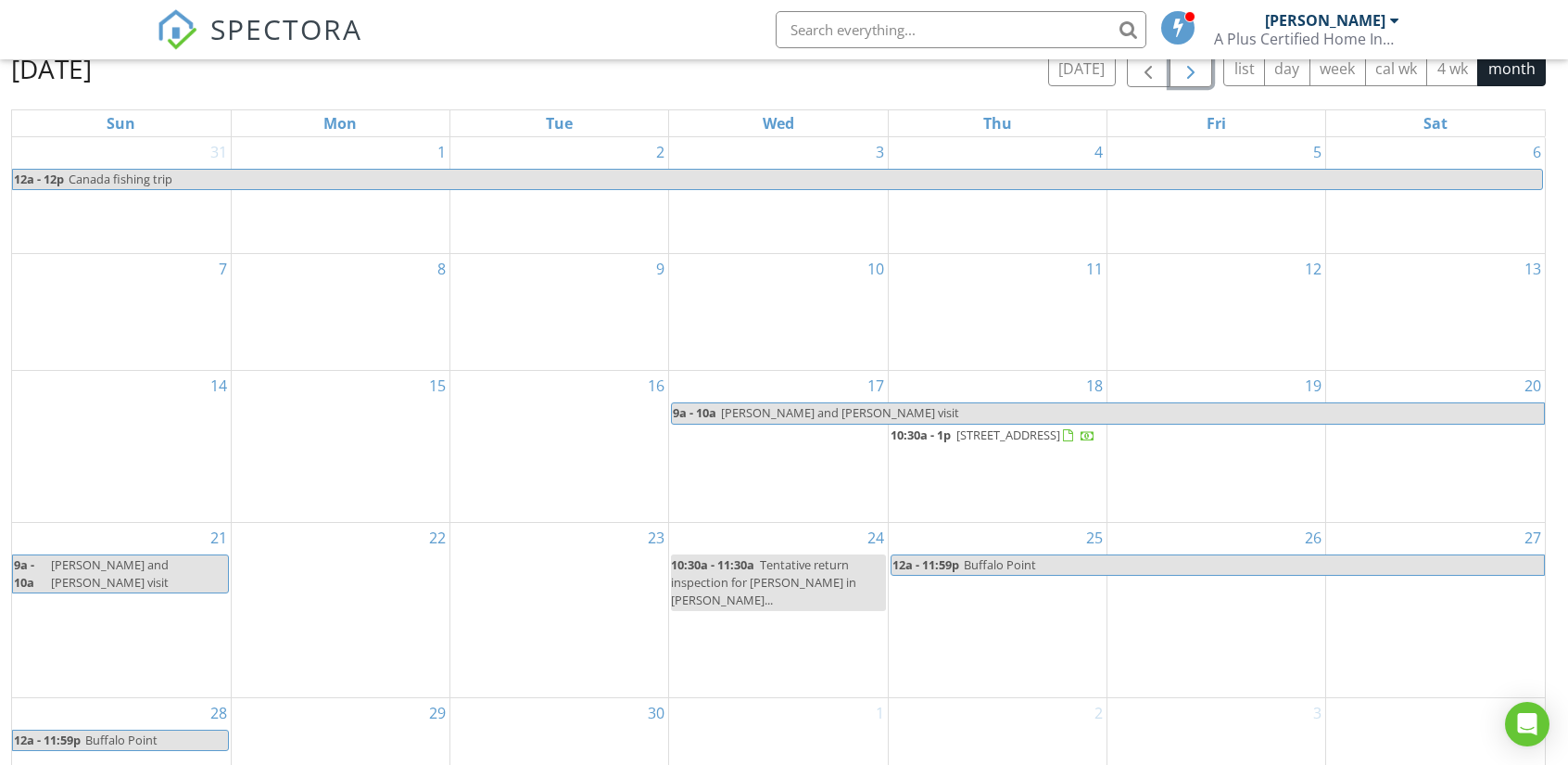
scroll to position [247, 0]
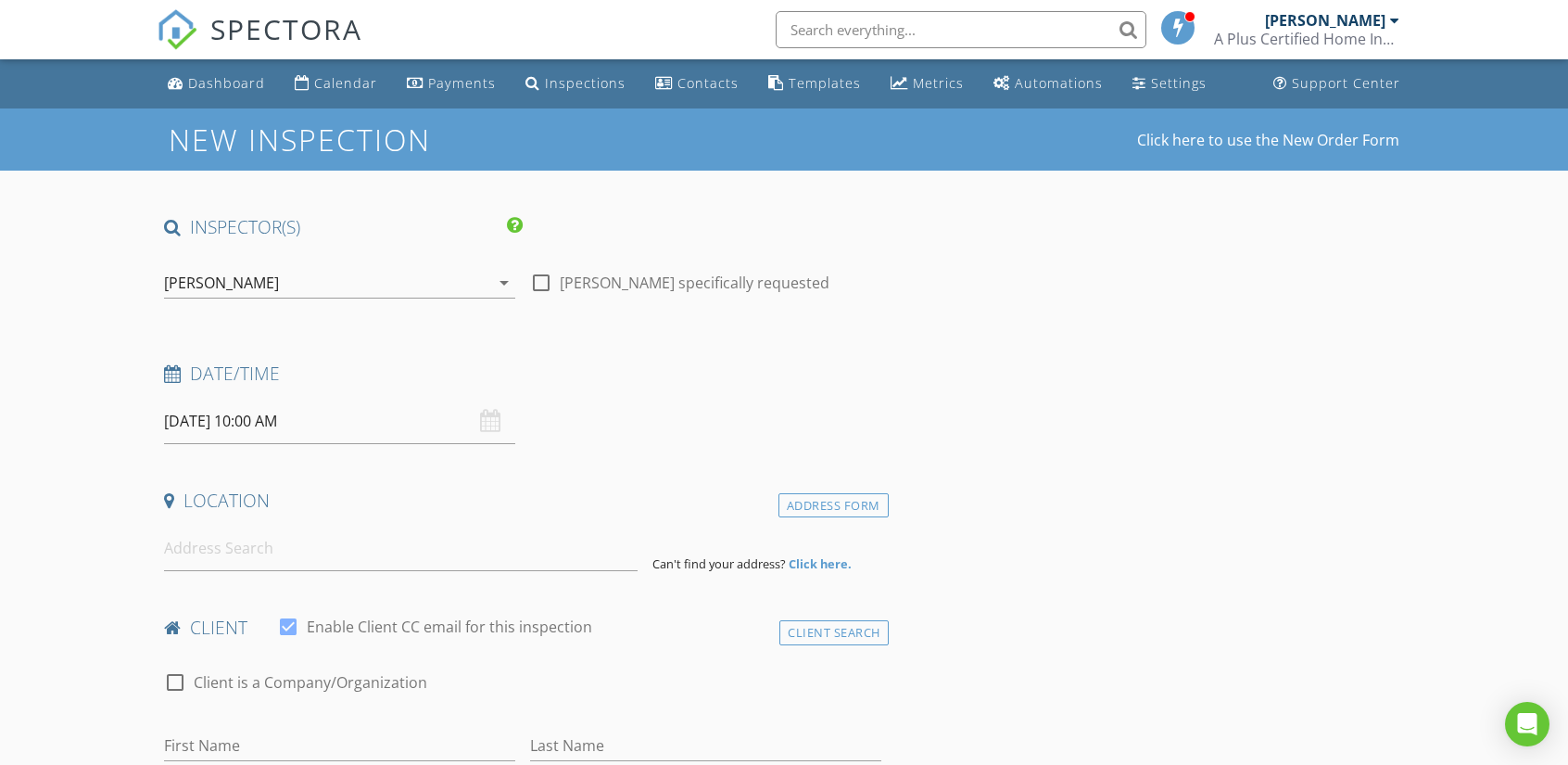
scroll to position [186, 0]
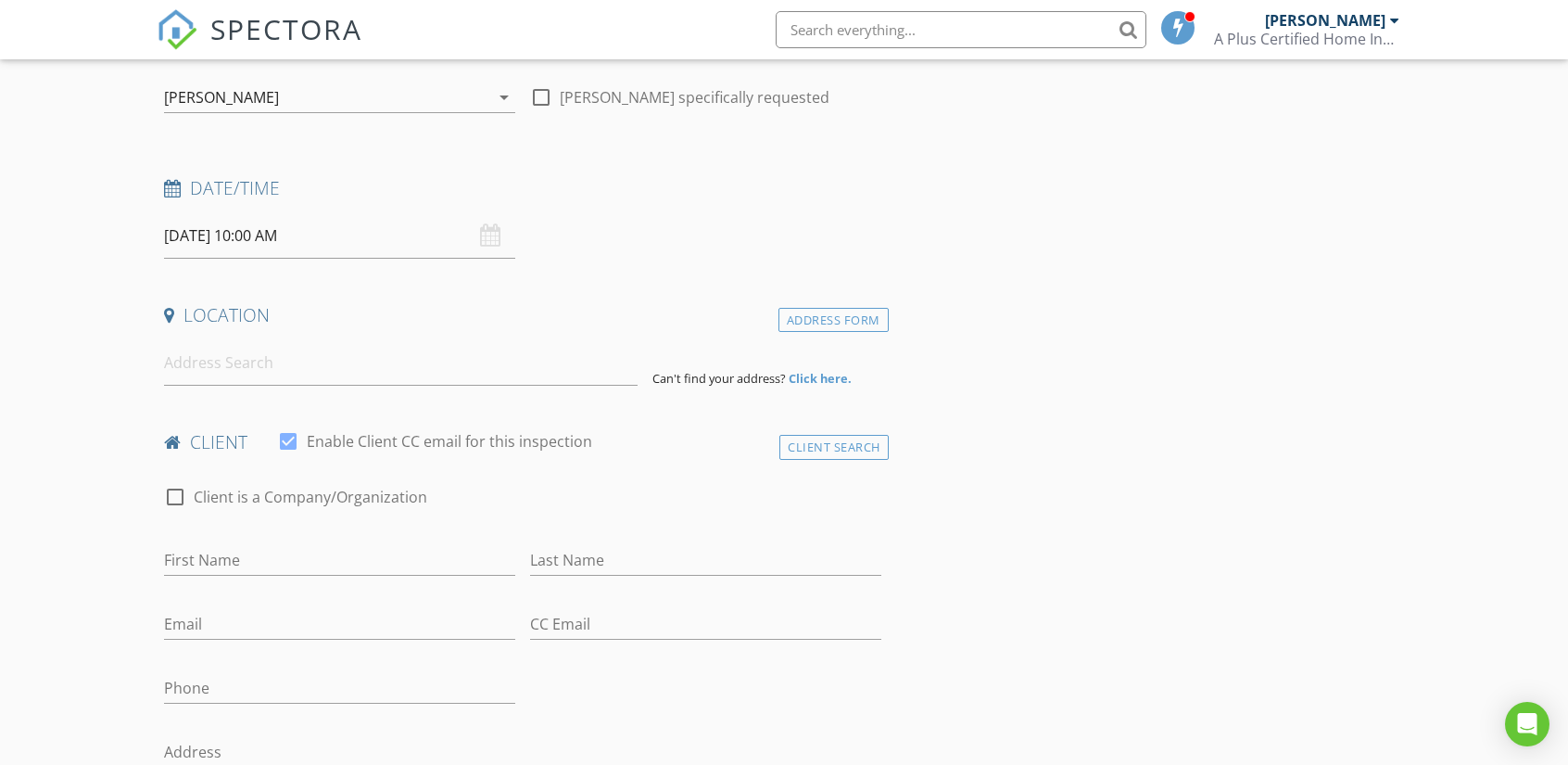
click at [249, 233] on input "[DATE] 10:00 AM" at bounding box center [339, 236] width 351 height 45
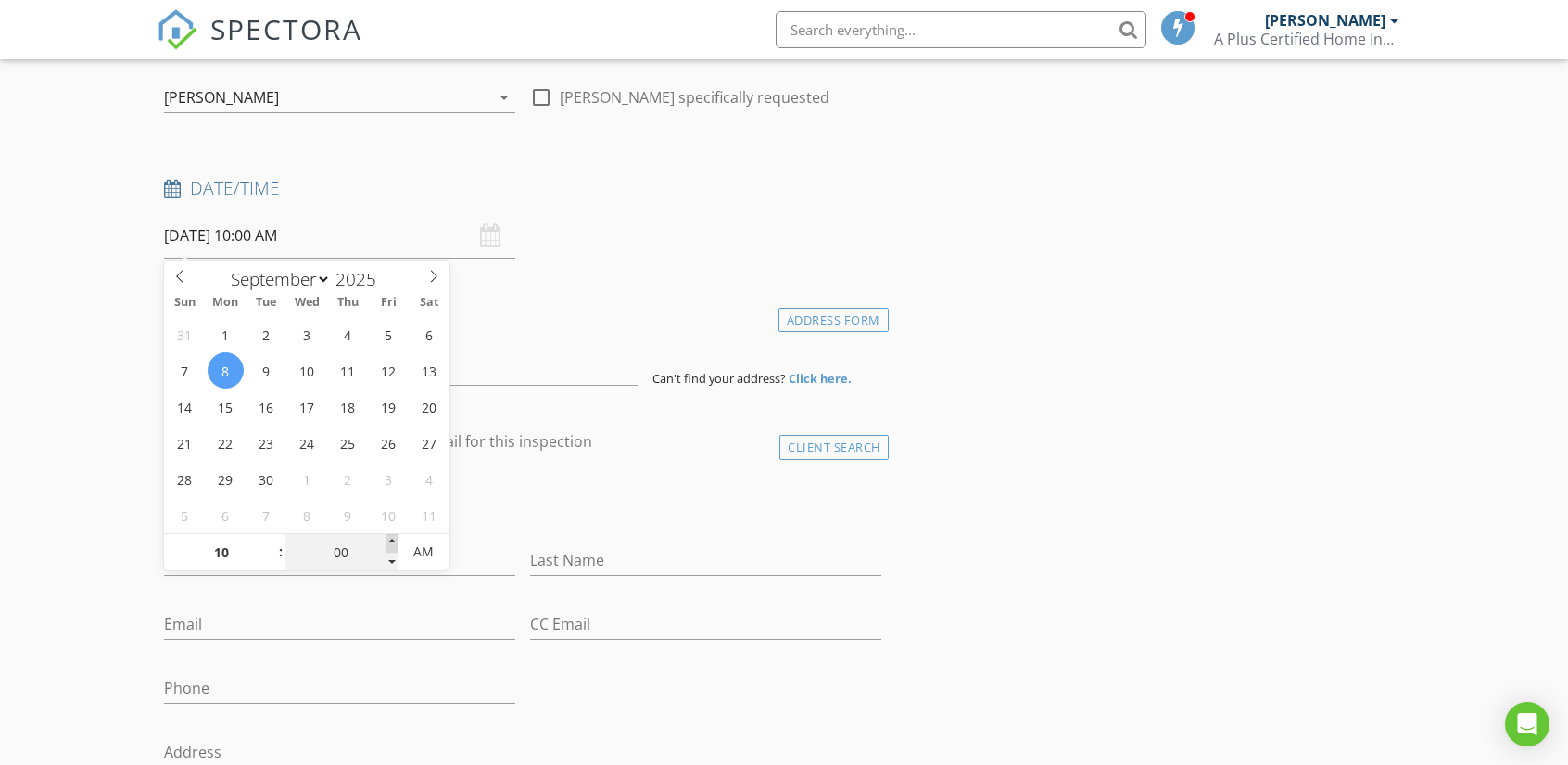
type input "[DATE] 10:05 AM"
type input "05"
click at [393, 538] on span at bounding box center [391, 543] width 13 height 19
type input "[DATE] 10:10 AM"
type input "10"
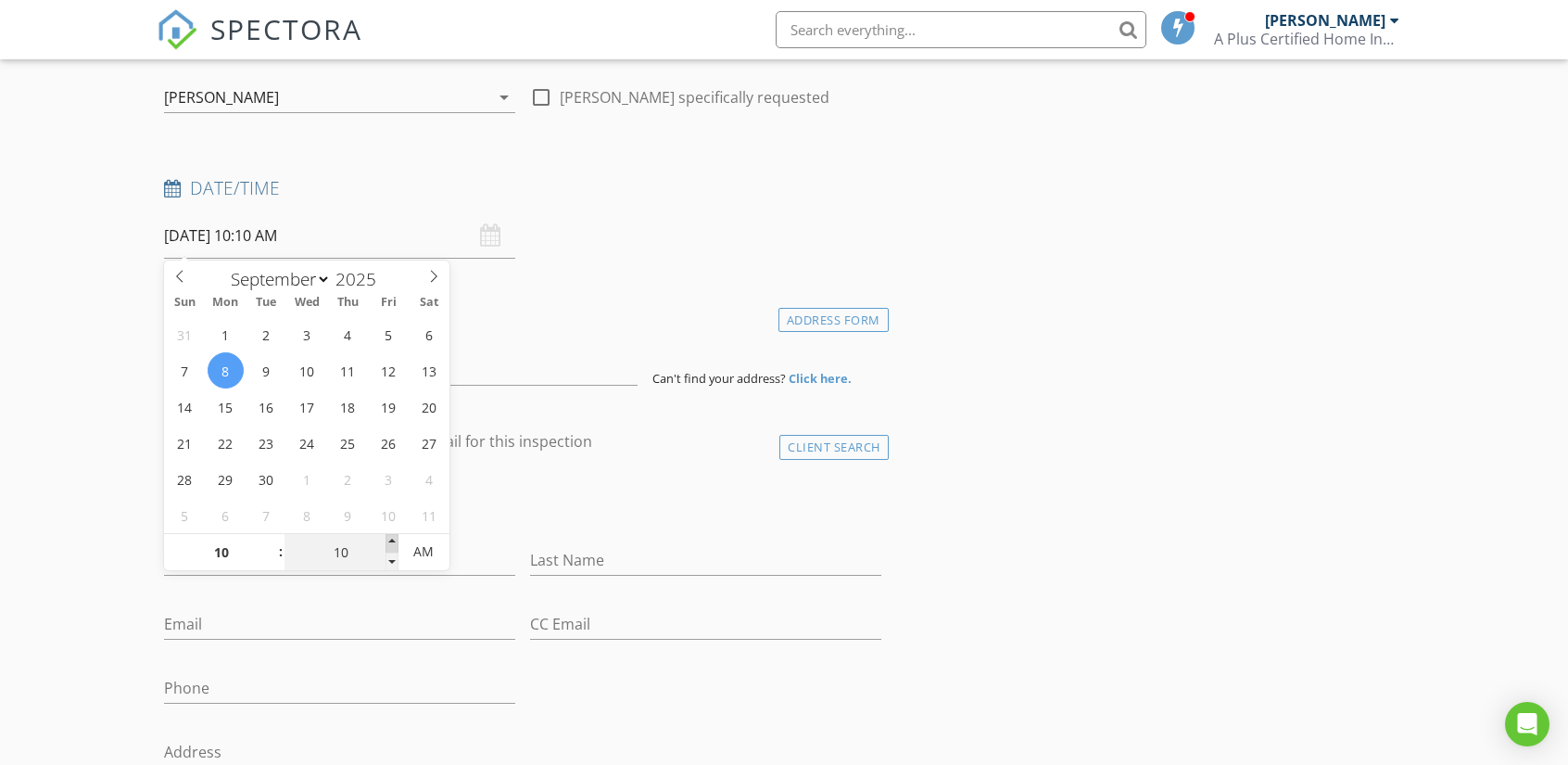
click at [393, 538] on span at bounding box center [391, 543] width 13 height 19
type input "[DATE] 10:15 AM"
type input "15"
click at [393, 538] on span at bounding box center [391, 543] width 13 height 19
type input "[DATE] 10:20 AM"
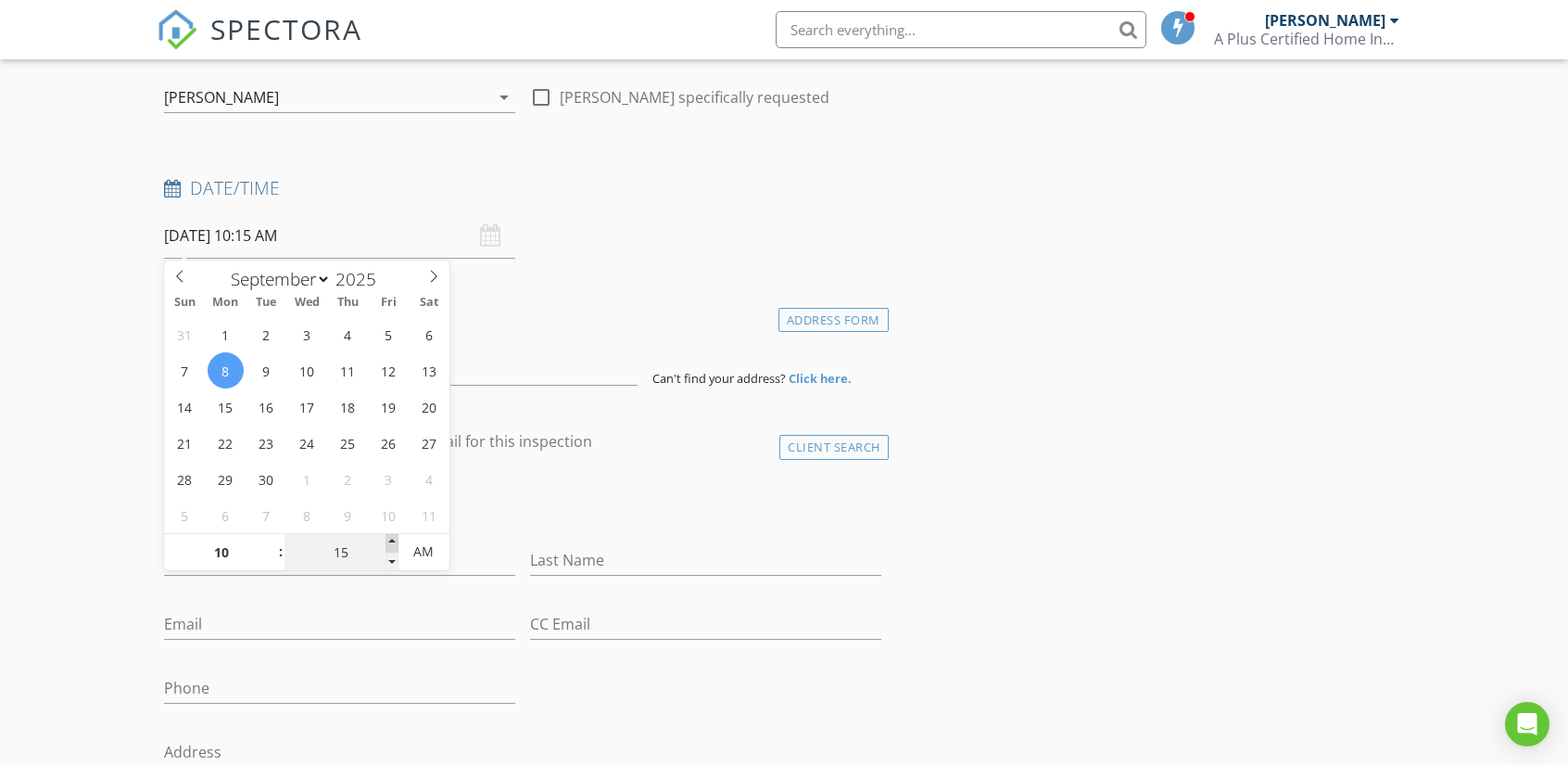
type input "20"
click at [393, 538] on span at bounding box center [391, 543] width 13 height 19
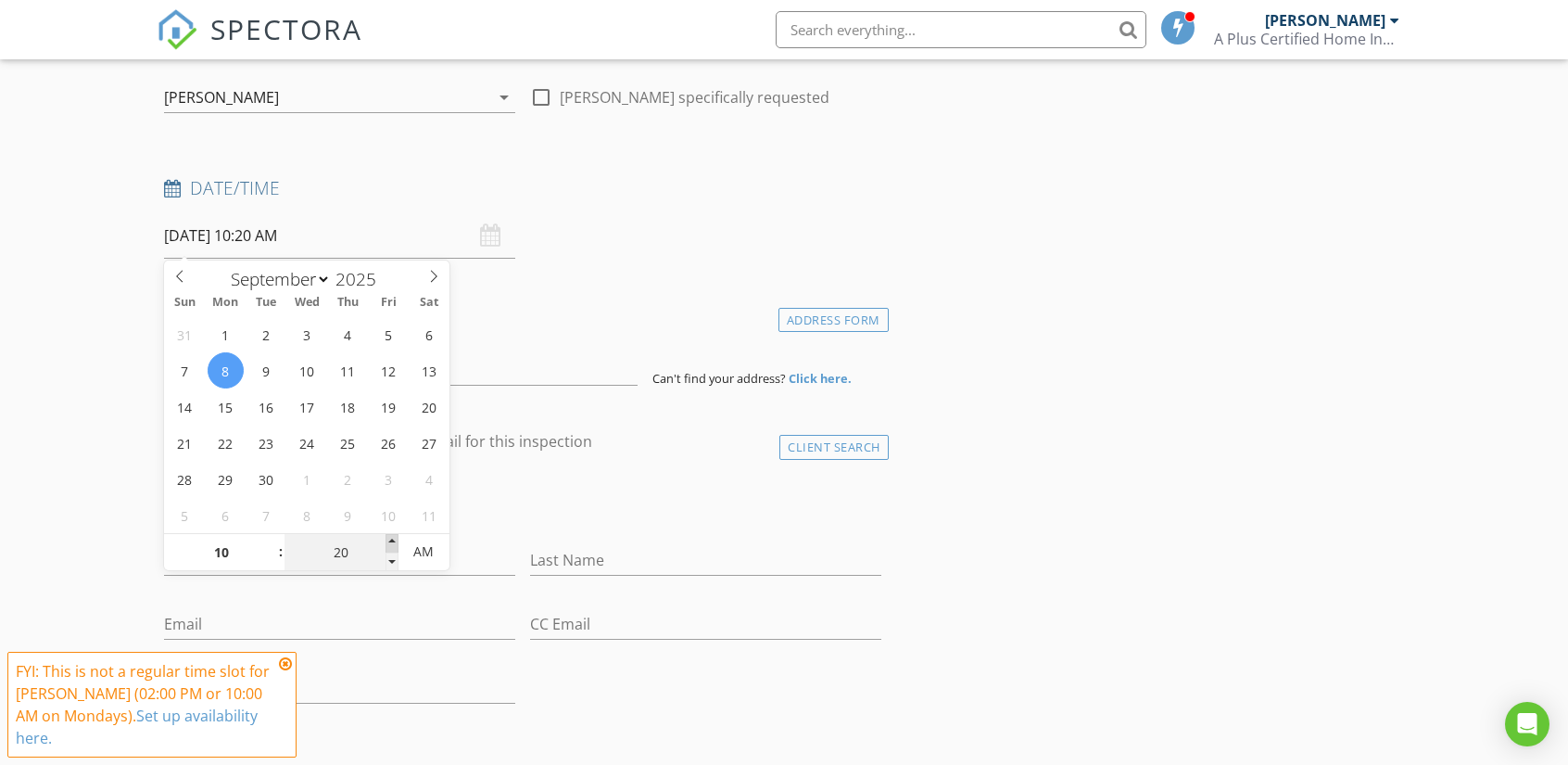
type input "[DATE] 10:25 AM"
type input "25"
click at [393, 538] on span at bounding box center [391, 543] width 13 height 19
type input "[DATE] 10:30 AM"
type input "30"
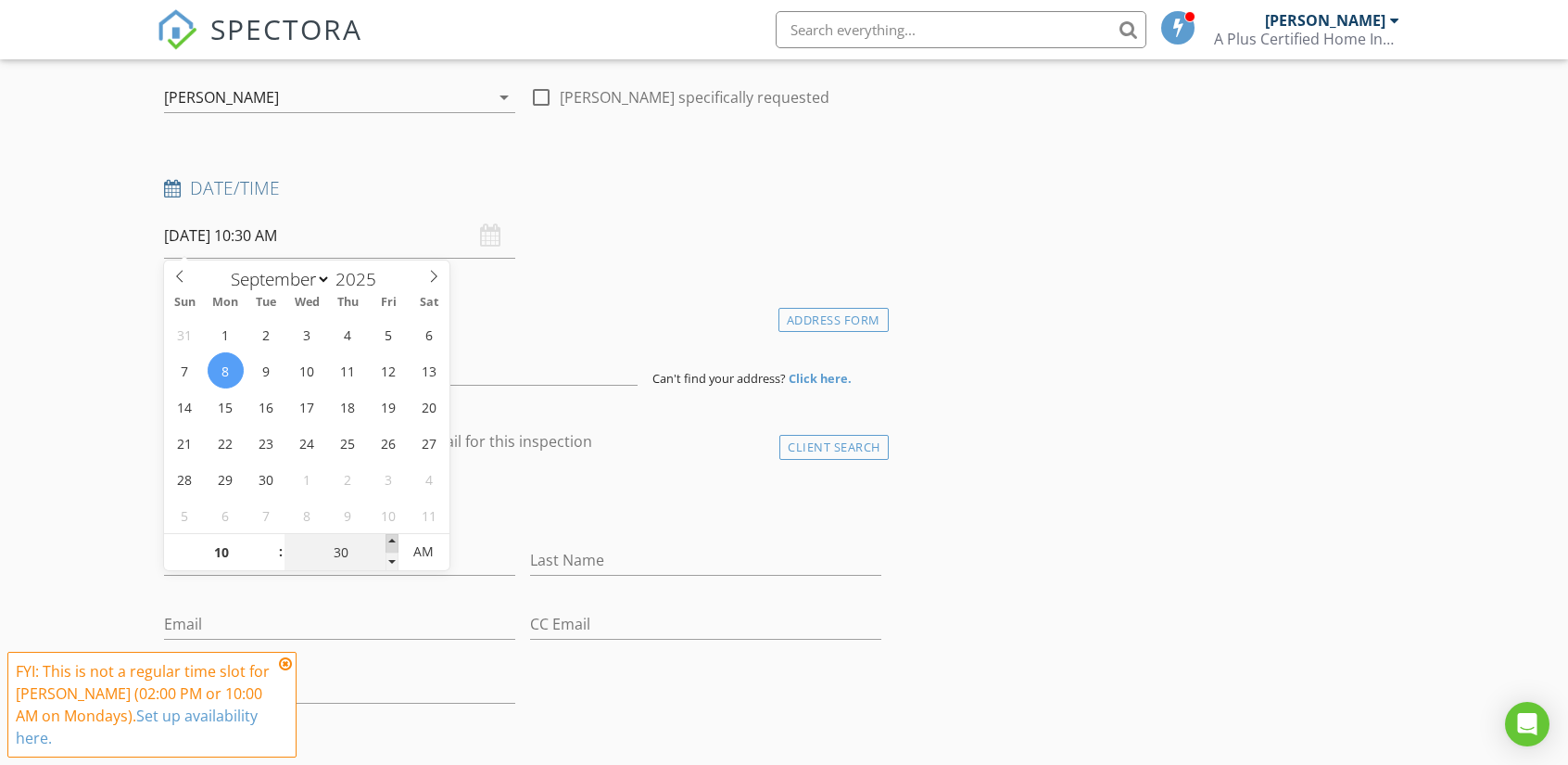
click at [393, 538] on span at bounding box center [391, 543] width 13 height 19
click at [289, 671] on icon at bounding box center [284, 663] width 13 height 15
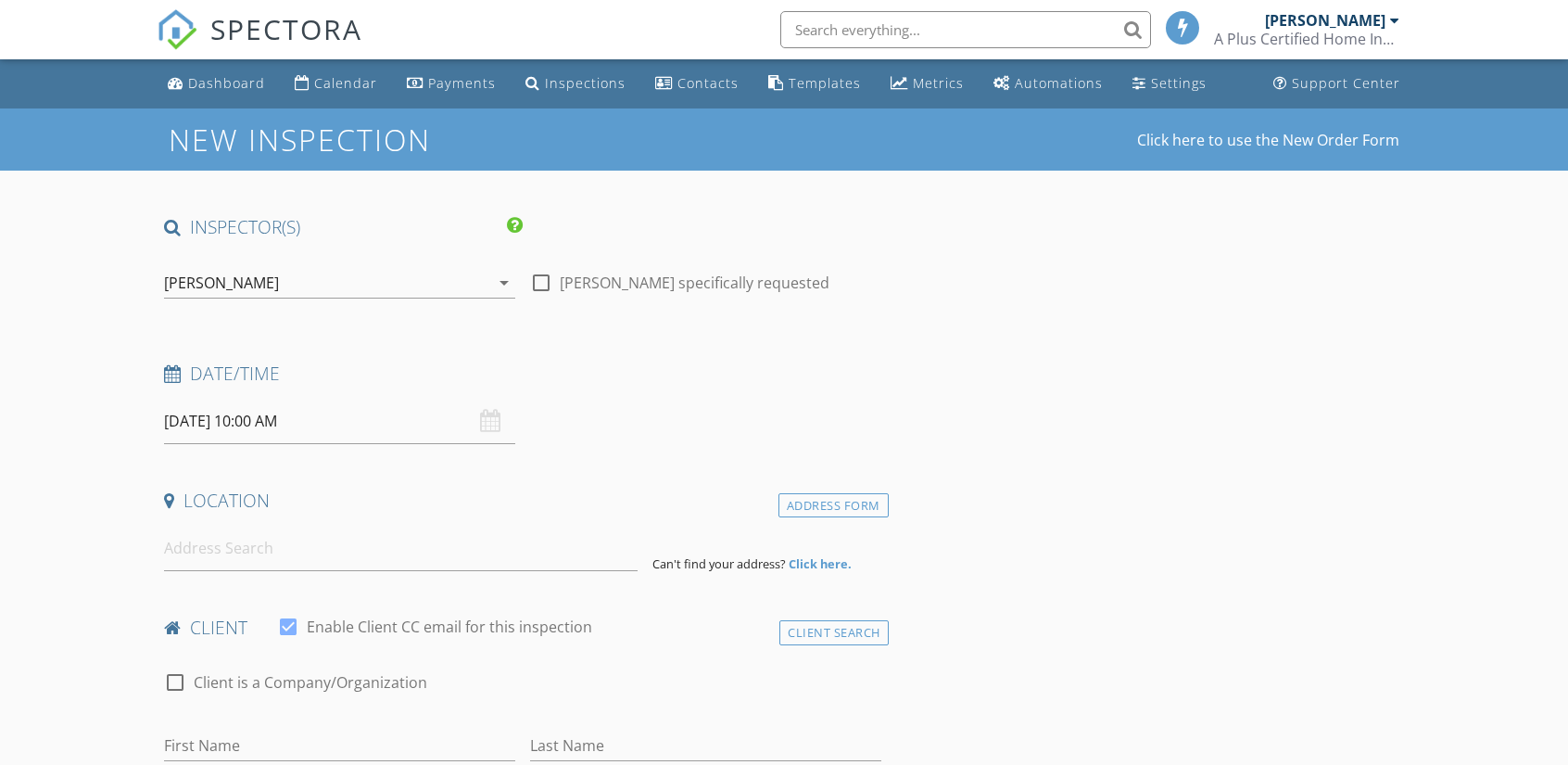
select select "8"
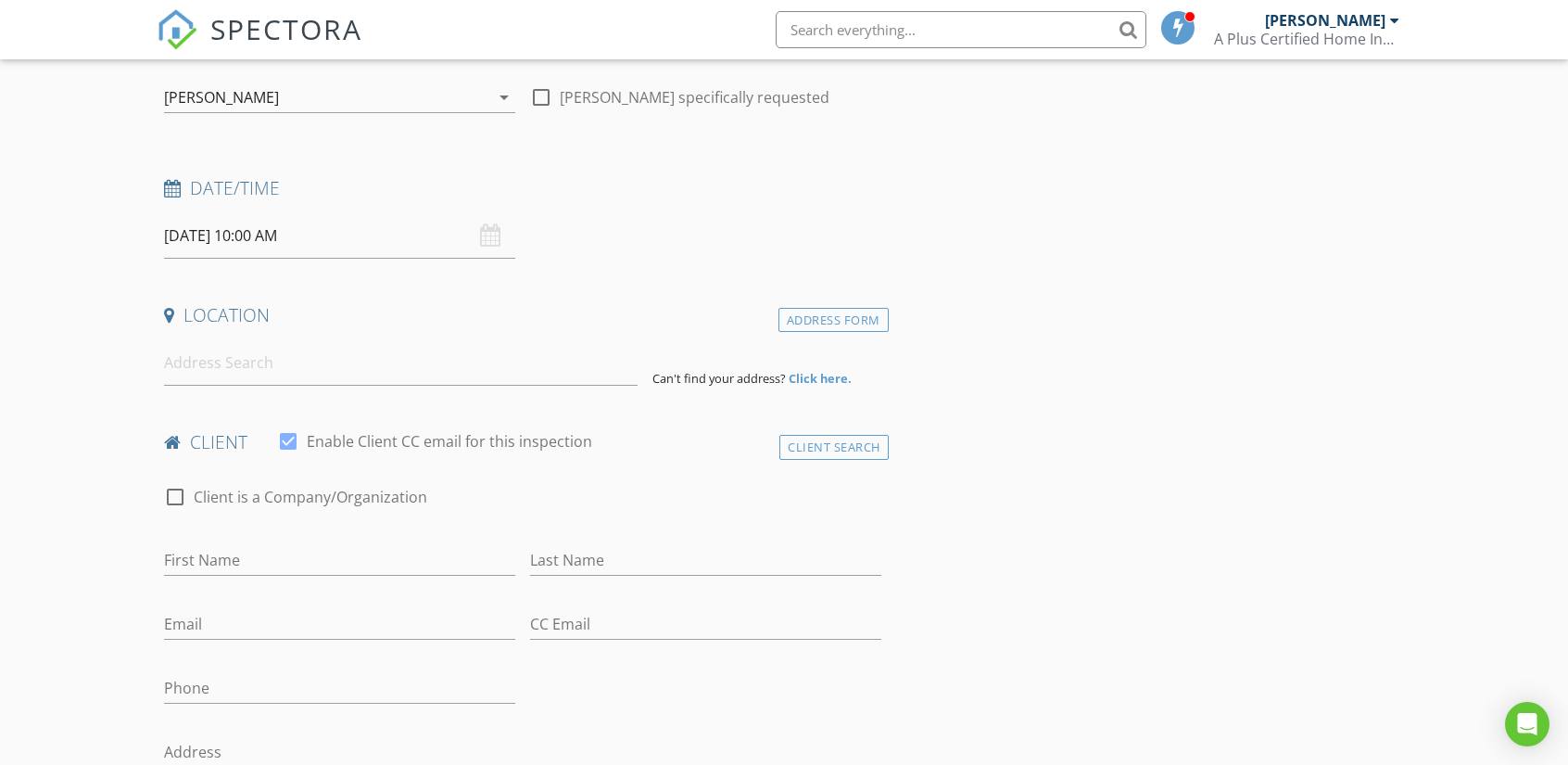
click at [288, 234] on input "09/08/2025 10:00 AM" at bounding box center [339, 236] width 351 height 45
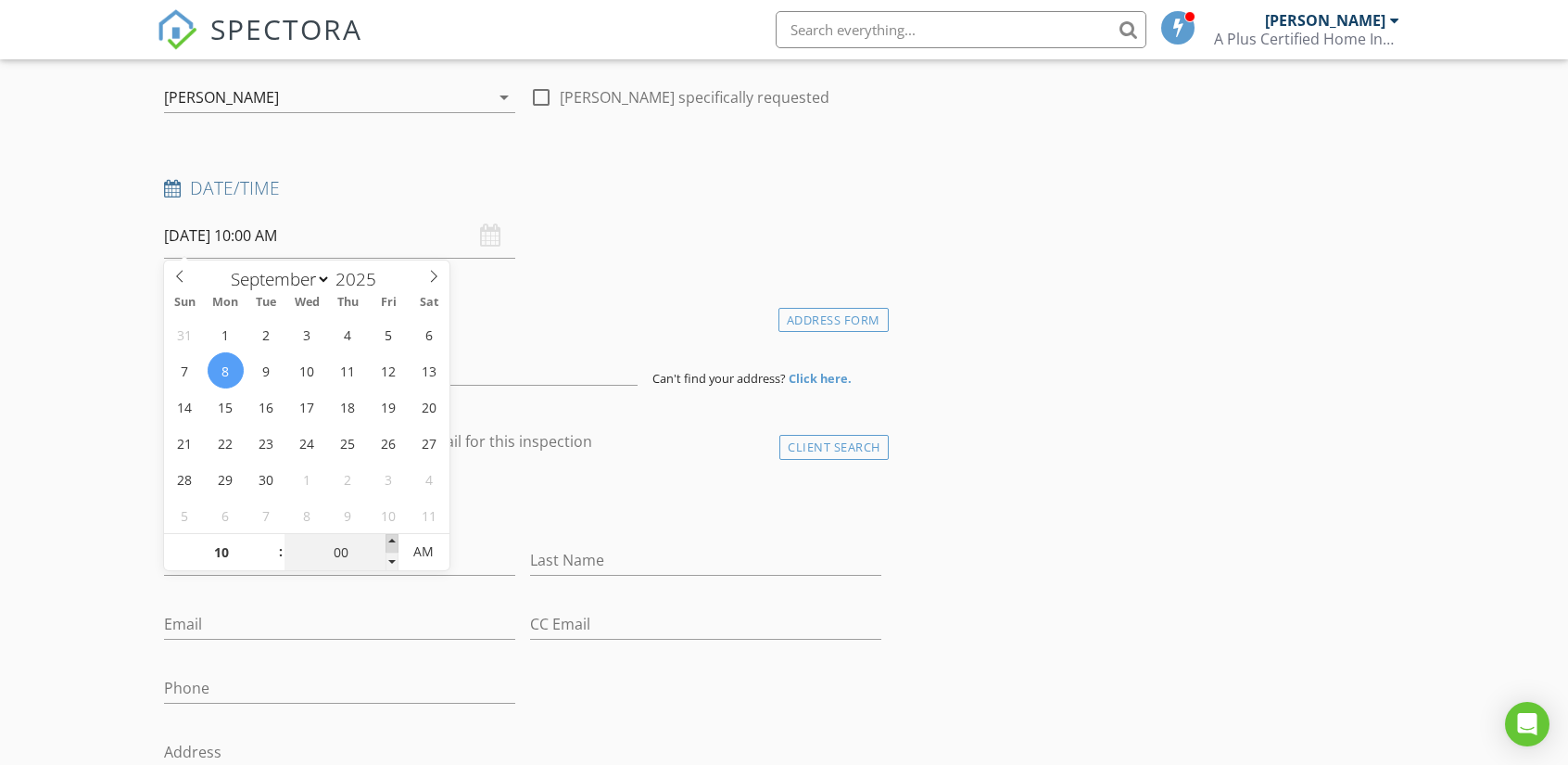
type input "09/08/2025 10:05 AM"
type input "05"
click at [393, 537] on span at bounding box center [391, 543] width 13 height 19
type input "09/08/2025 10:10 AM"
type input "10"
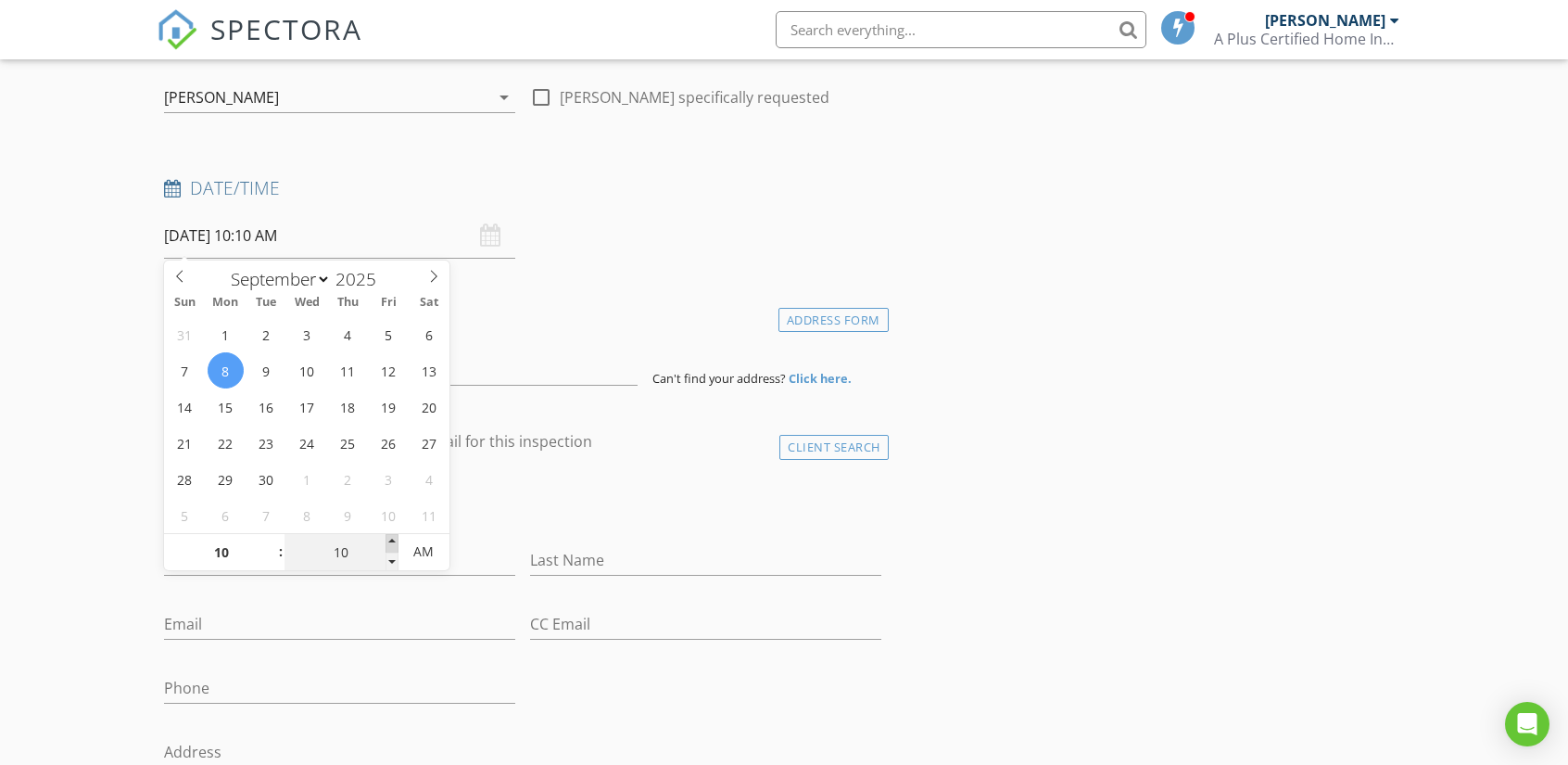
click at [393, 537] on span at bounding box center [391, 543] width 13 height 19
type input "09/08/2025 10:15 AM"
type input "15"
click at [393, 537] on span at bounding box center [391, 543] width 13 height 19
type input "09/08/2025 10:20 AM"
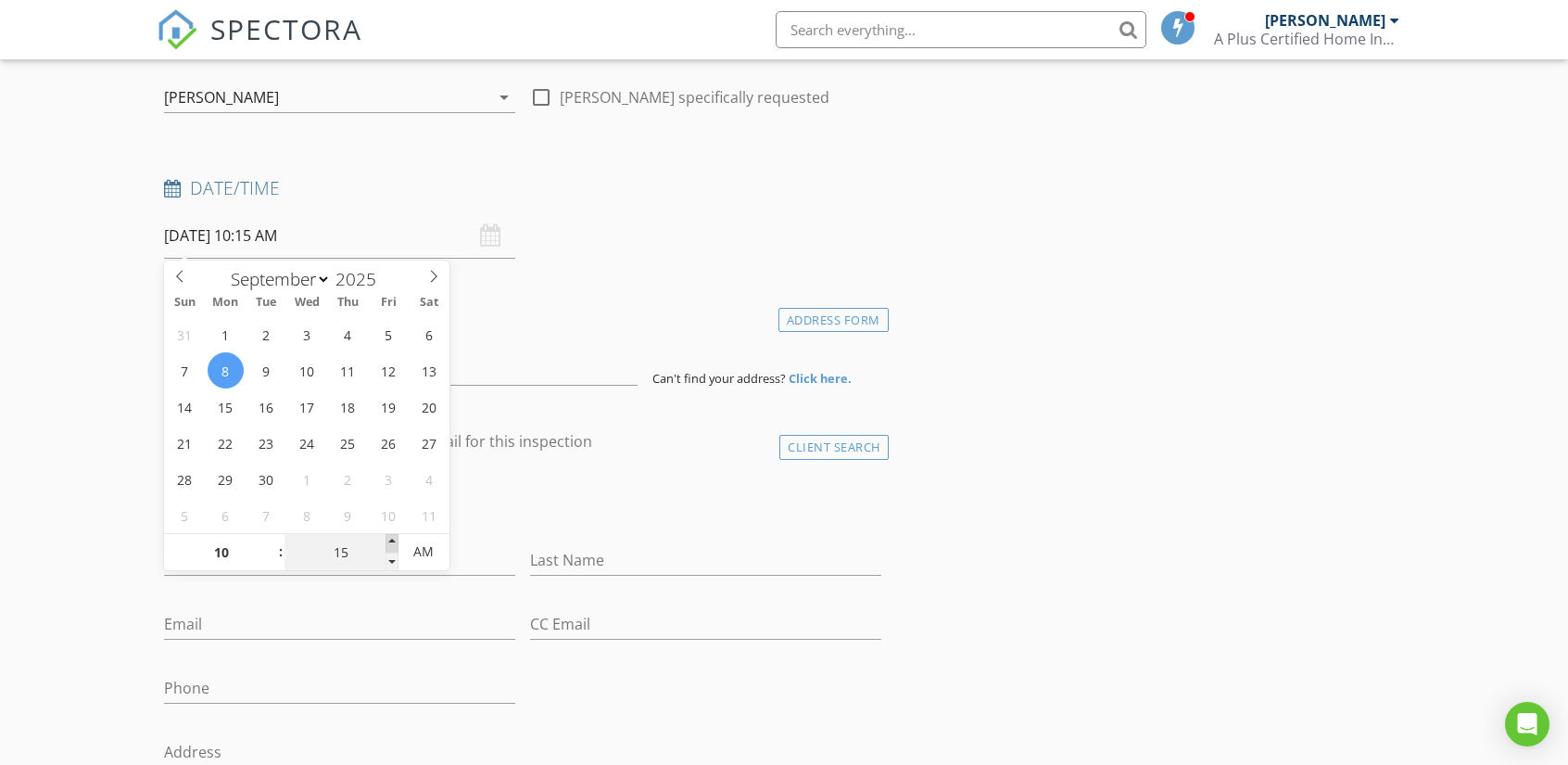
type input "20"
click at [393, 537] on span at bounding box center [391, 543] width 13 height 19
type input "09/08/2025 10:25 AM"
type input "25"
click at [393, 537] on span at bounding box center [391, 543] width 13 height 19
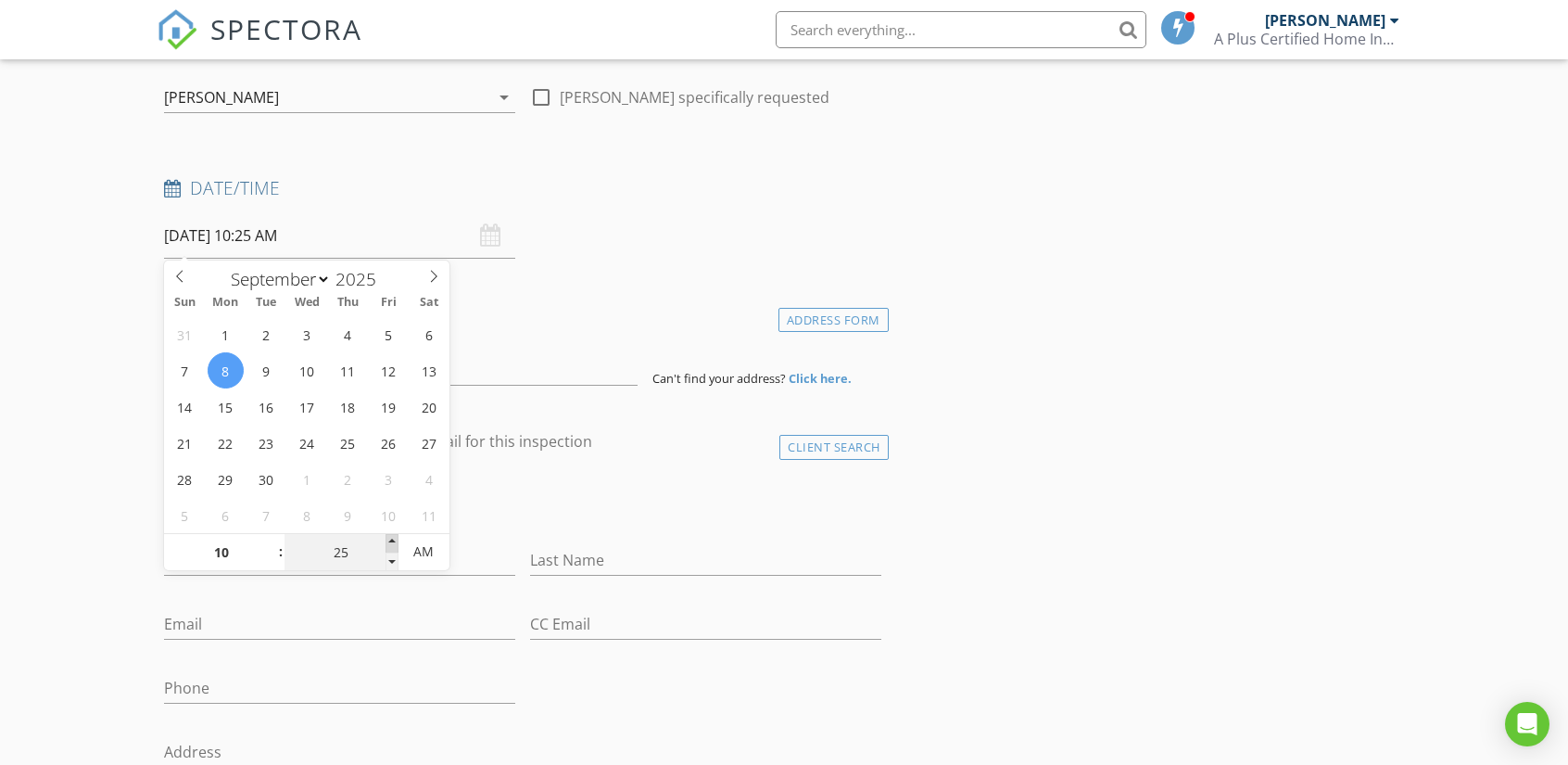
type input "[DATE] 10:30 AM"
type input "30"
click at [393, 537] on span at bounding box center [391, 543] width 13 height 19
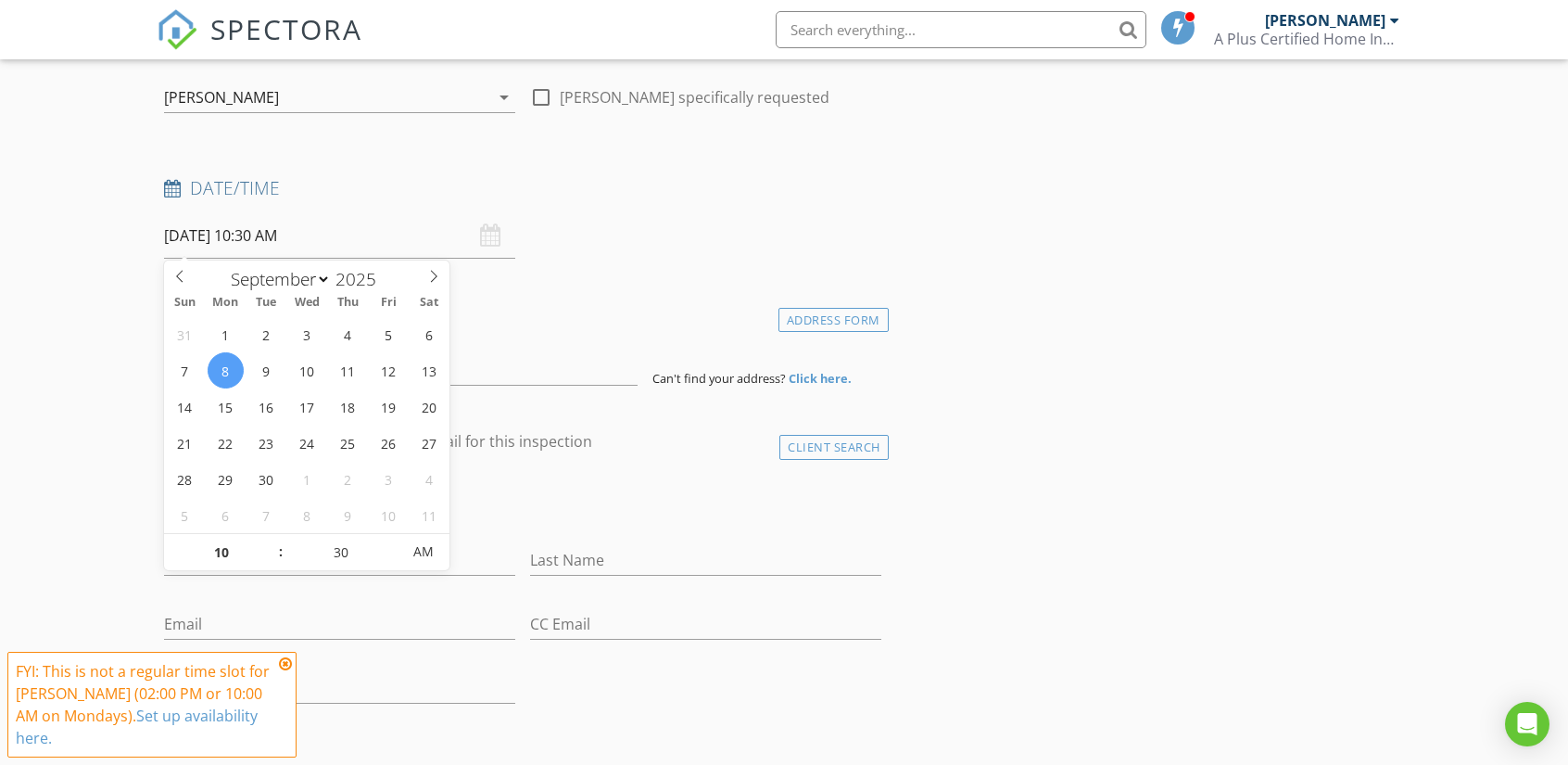
click at [486, 526] on div "check_box_outline_blank Client is a Company/Organization" at bounding box center [522, 506] width 718 height 48
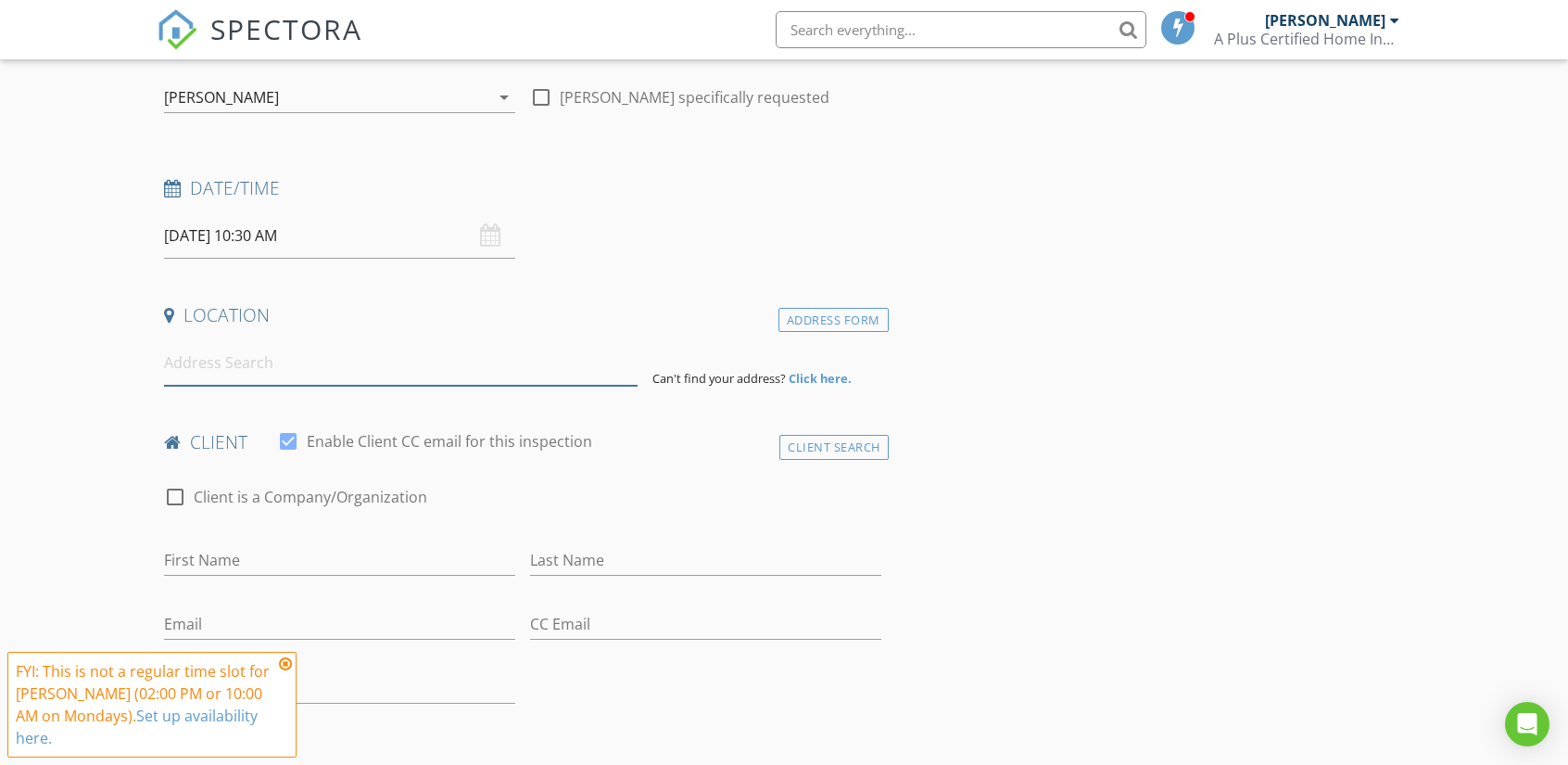
click at [341, 370] on input at bounding box center [400, 363] width 473 height 45
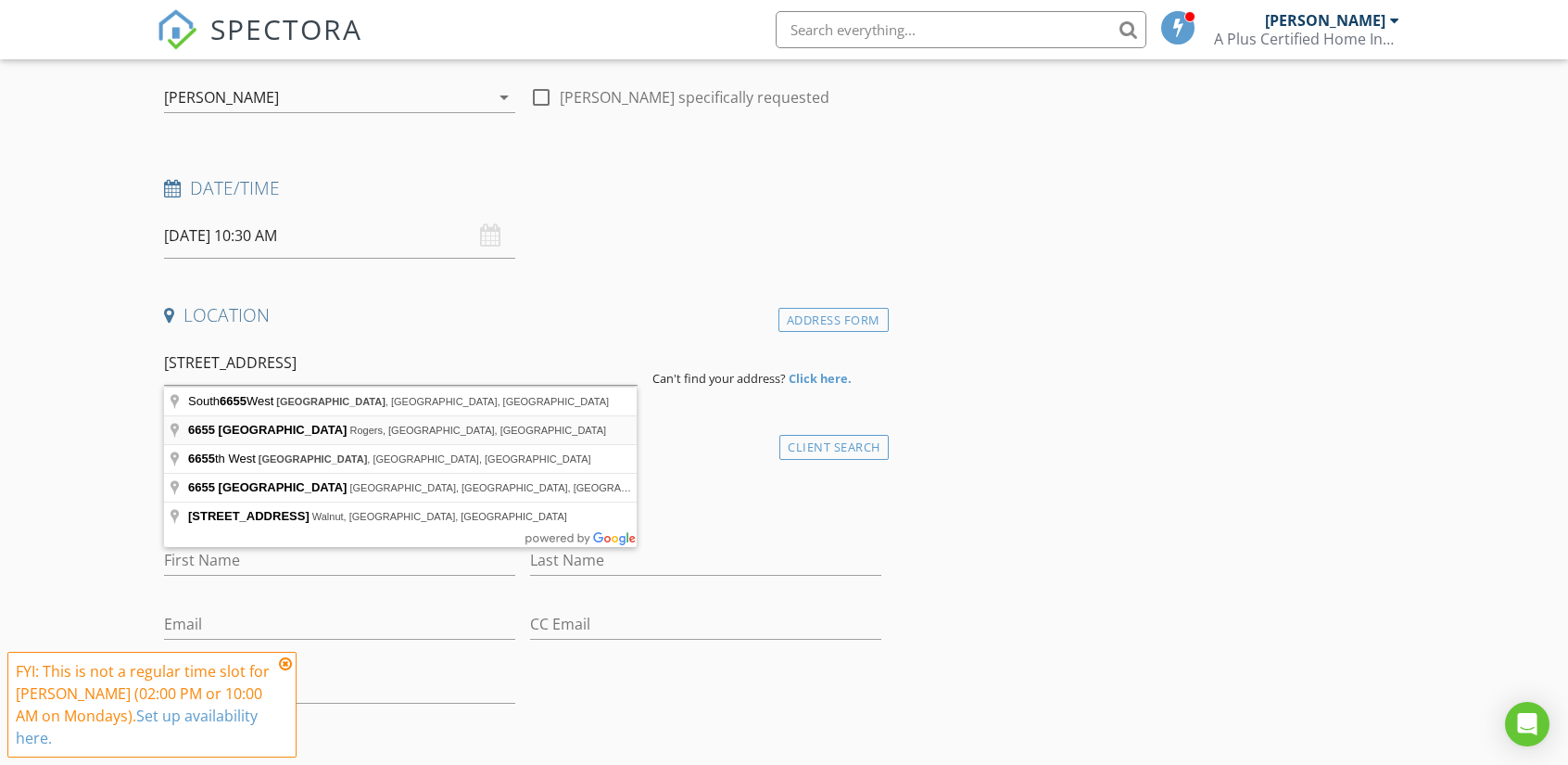
type input "6655 West Valley View Road, Rogers, AR, USA"
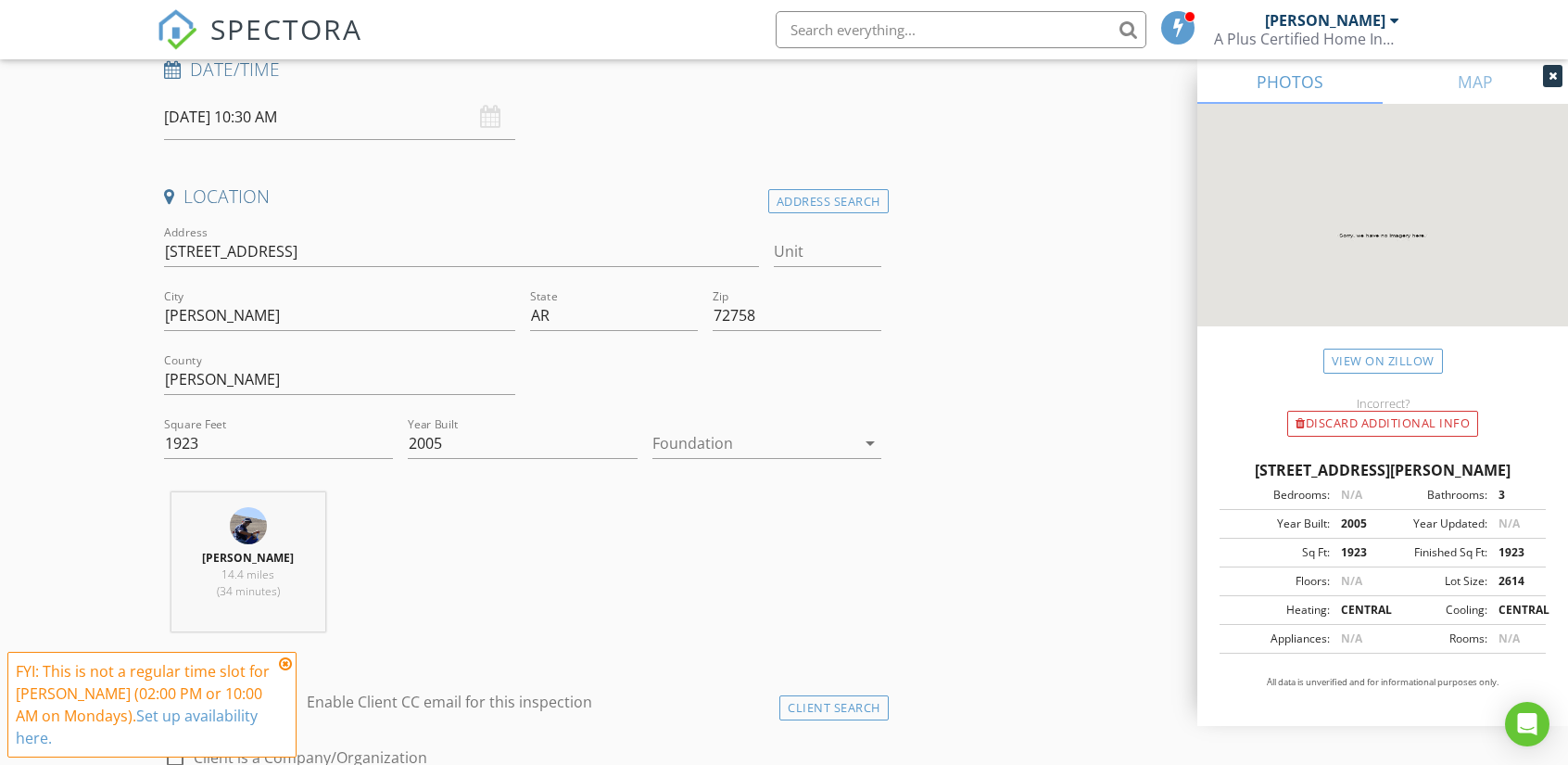
scroll to position [371, 0]
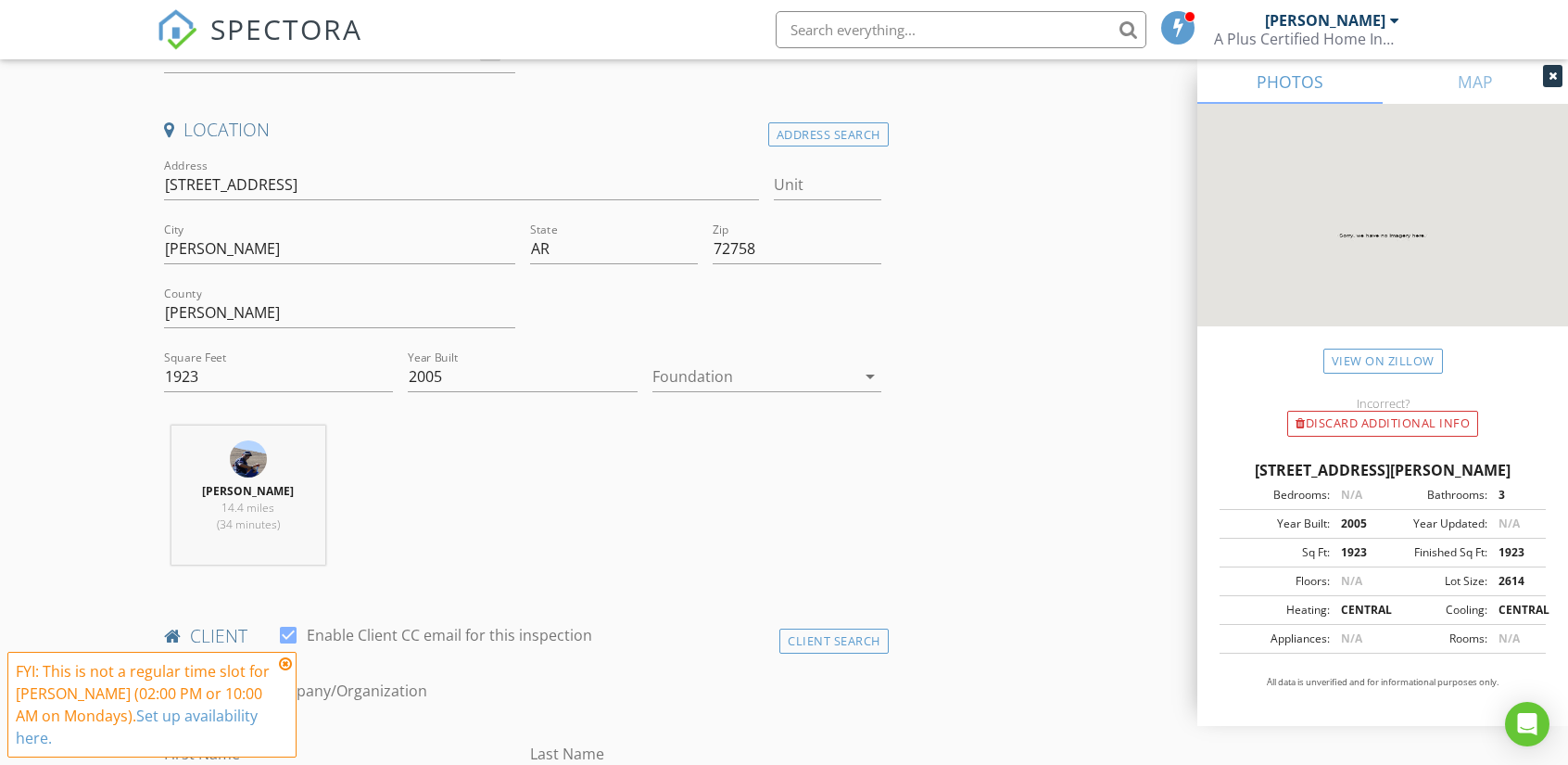
click at [835, 373] on div at bounding box center [754, 377] width 203 height 30
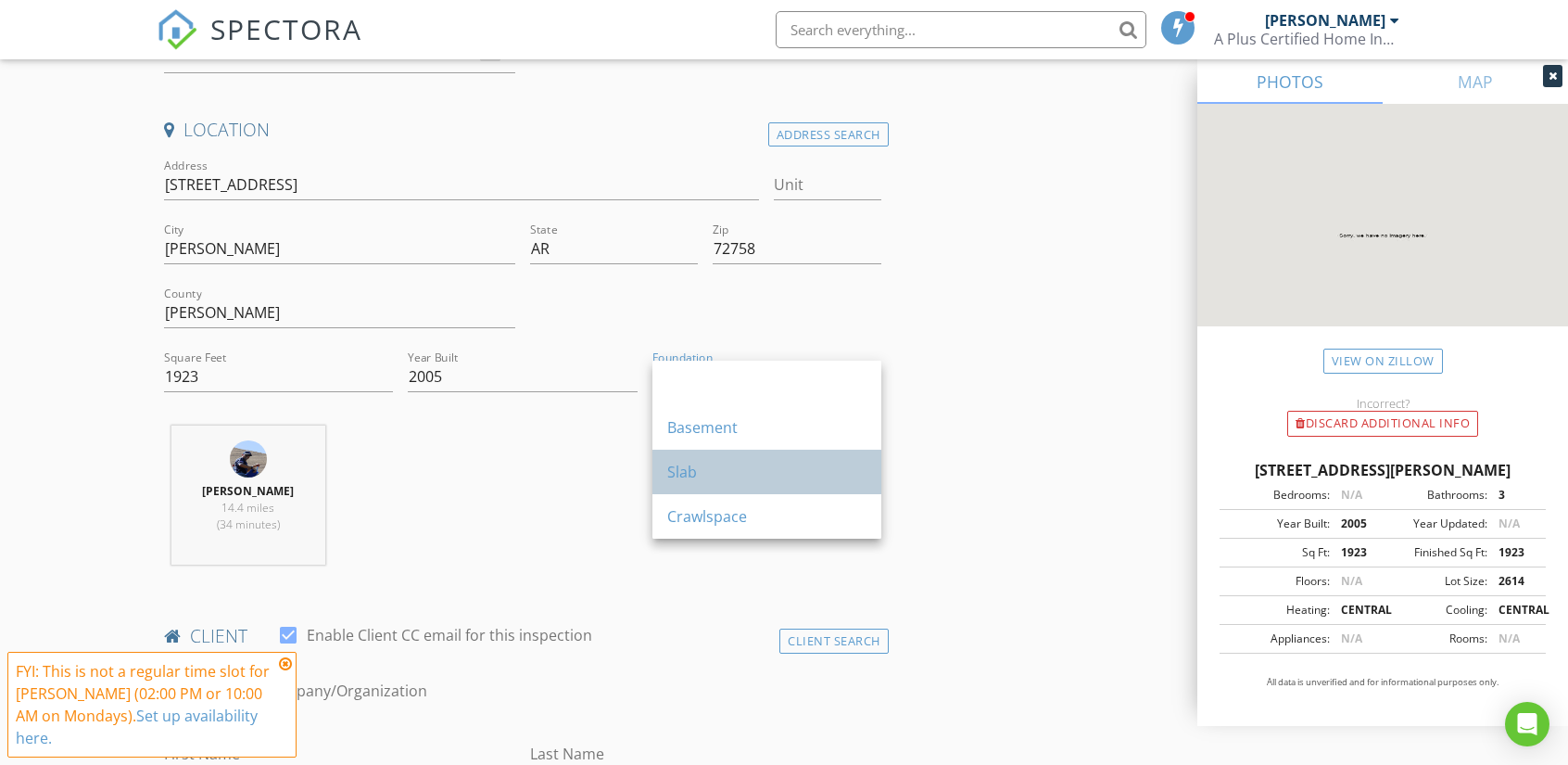
click at [701, 466] on div "Slab" at bounding box center [768, 471] width 200 height 22
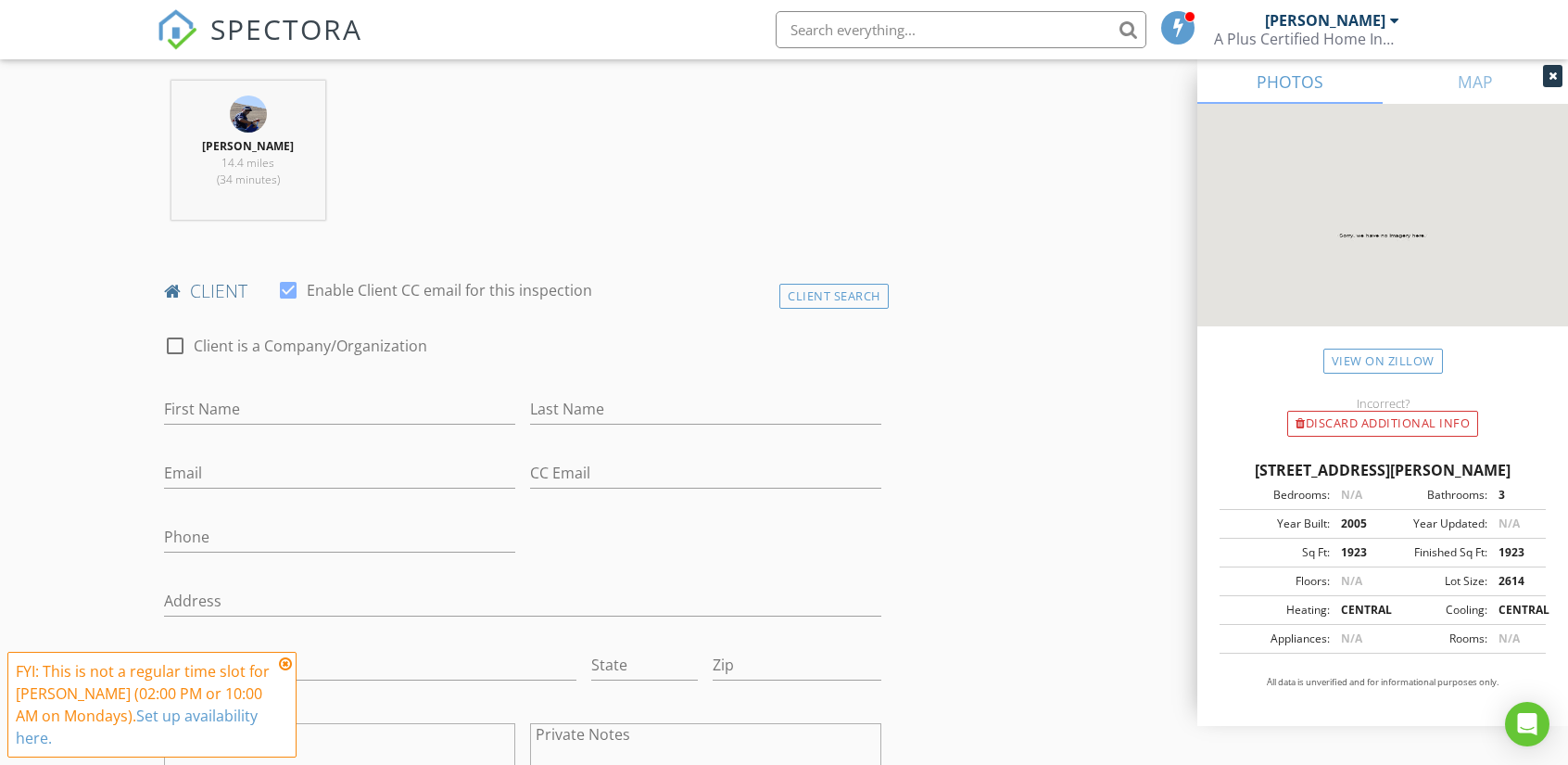
scroll to position [742, 0]
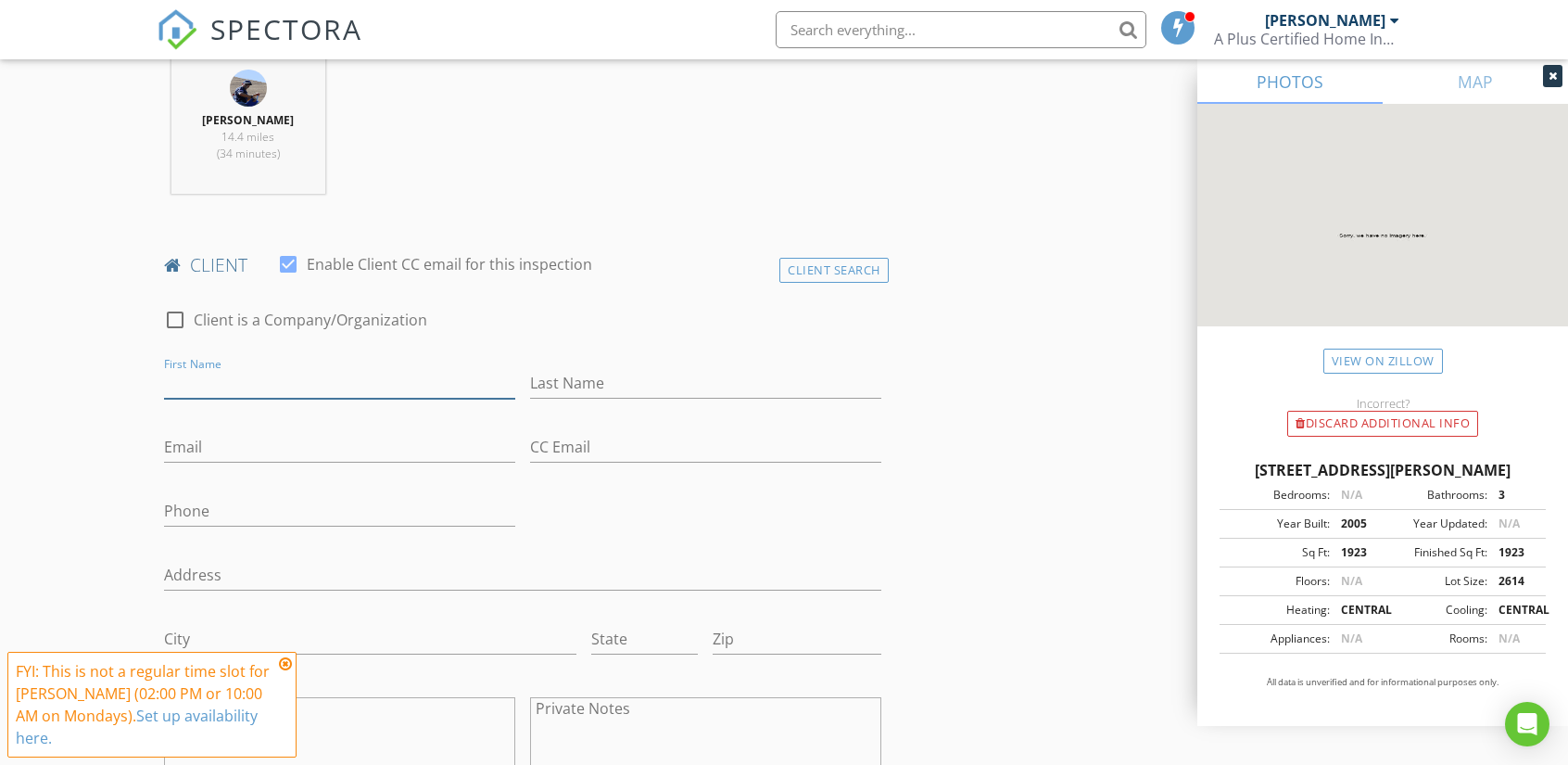
click at [309, 384] on input "First Name" at bounding box center [339, 383] width 351 height 31
type input "Caitlin"
click at [623, 387] on input "Last Name" at bounding box center [706, 383] width 351 height 31
type input "Carter"
click at [227, 449] on input "Email" at bounding box center [339, 447] width 351 height 31
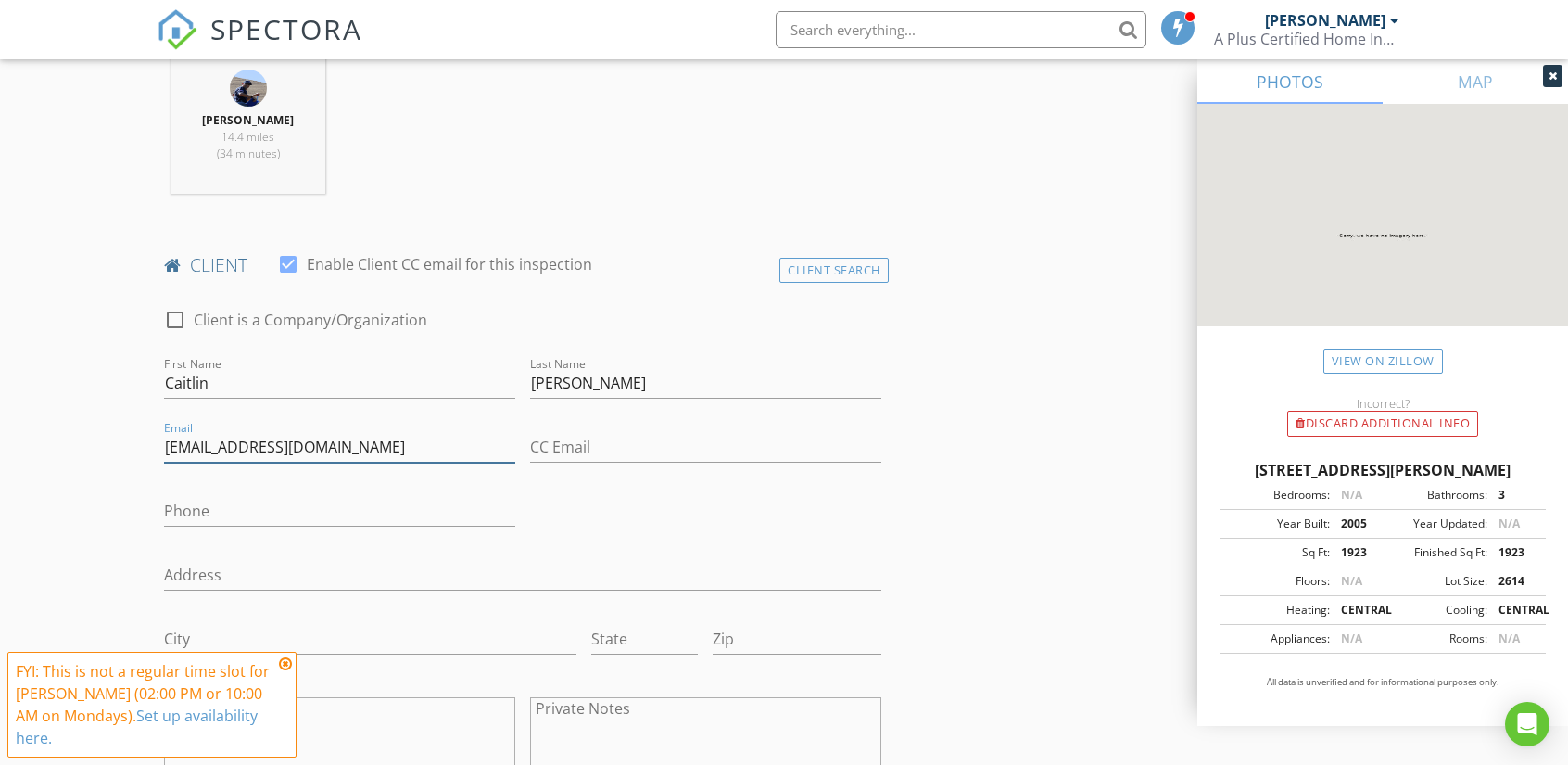
type input "caitlincarter90@icloud.com"
click at [240, 508] on input "Phone" at bounding box center [339, 511] width 351 height 31
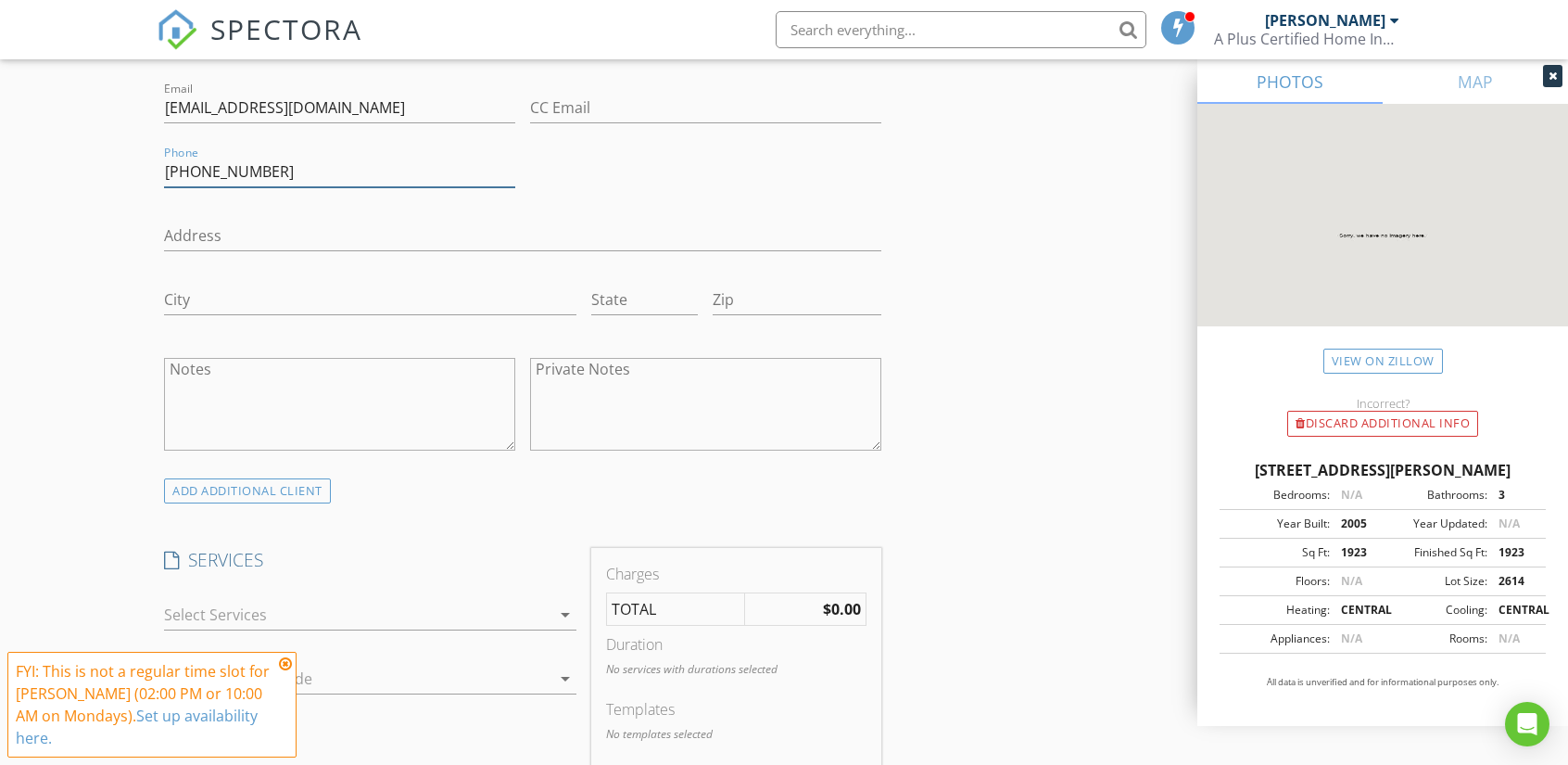
scroll to position [1205, 0]
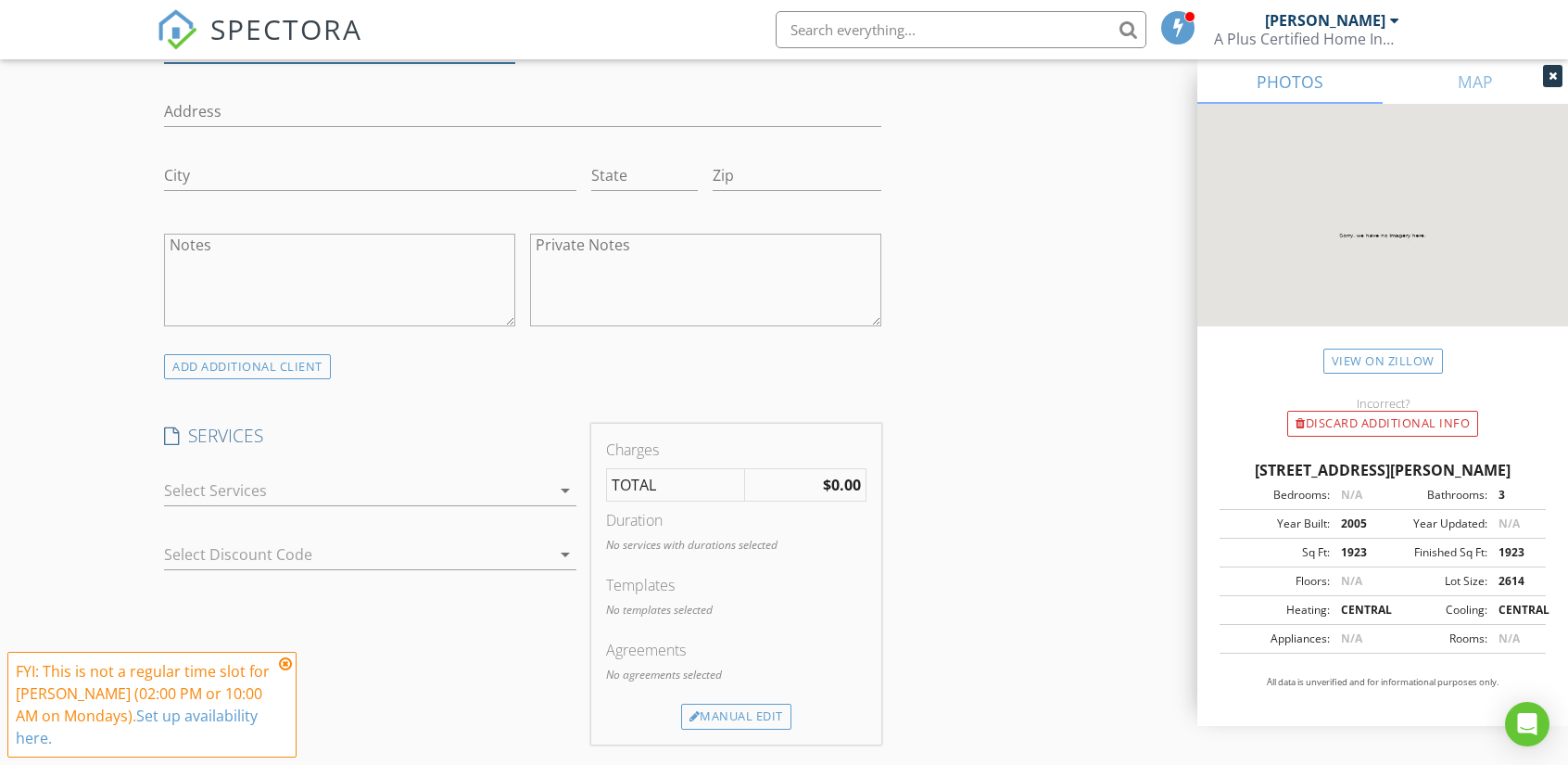
type input "417-621-8425"
click at [563, 484] on icon "arrow_drop_down" at bounding box center [565, 490] width 22 height 22
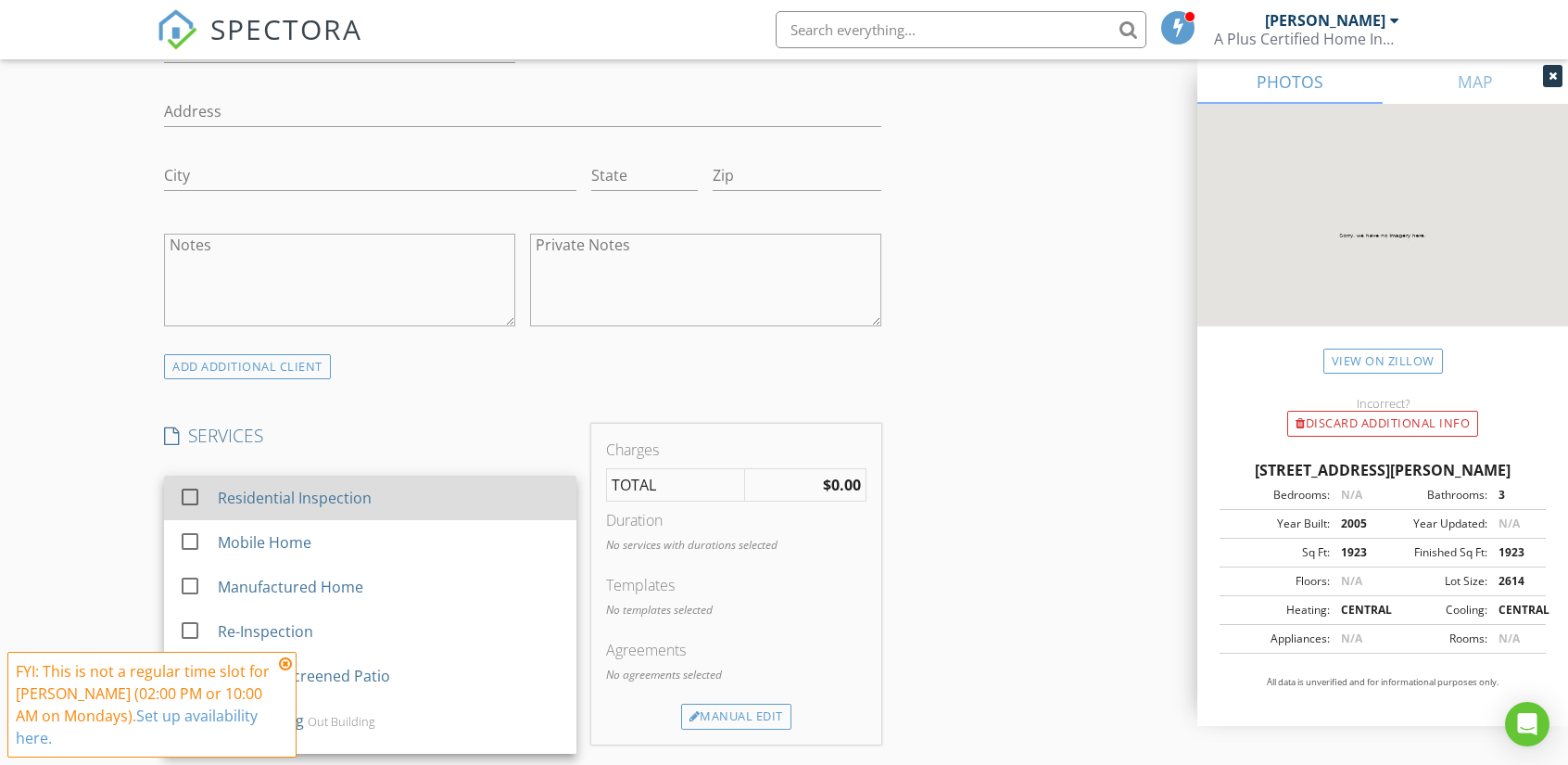
click at [191, 486] on div at bounding box center [191, 497] width 32 height 32
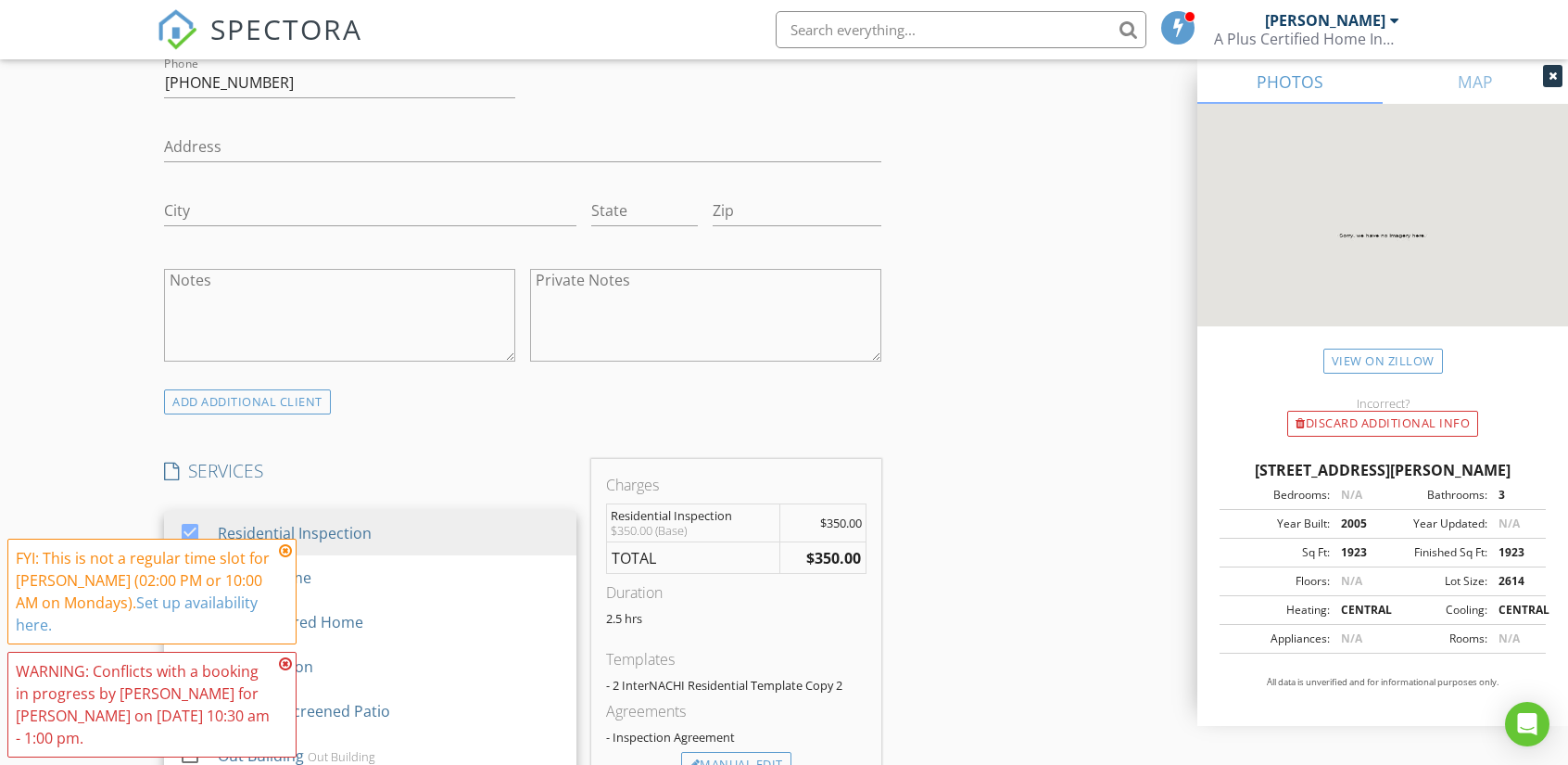
scroll to position [1391, 0]
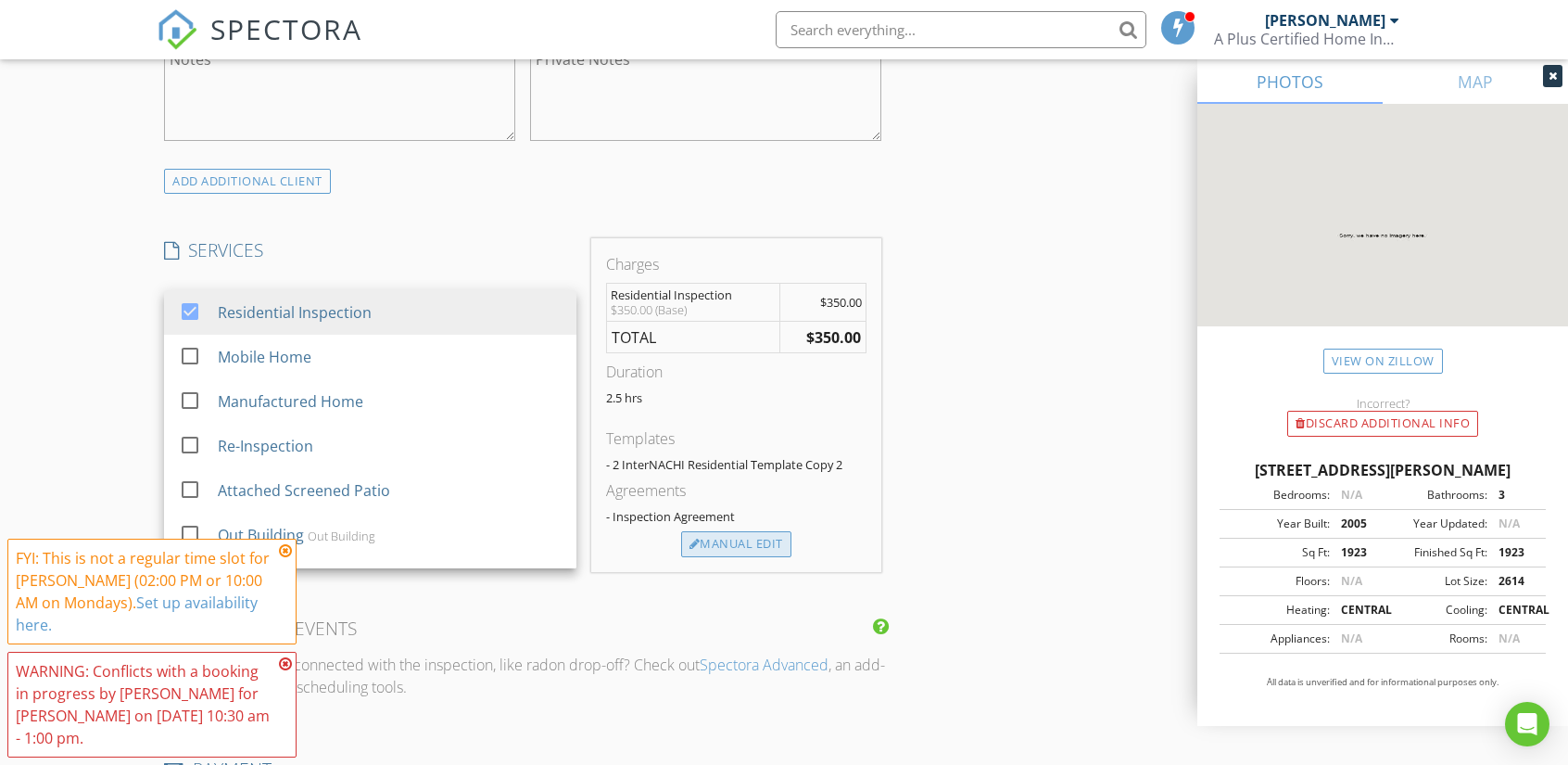
click at [725, 549] on div "Manual Edit" at bounding box center [736, 544] width 110 height 26
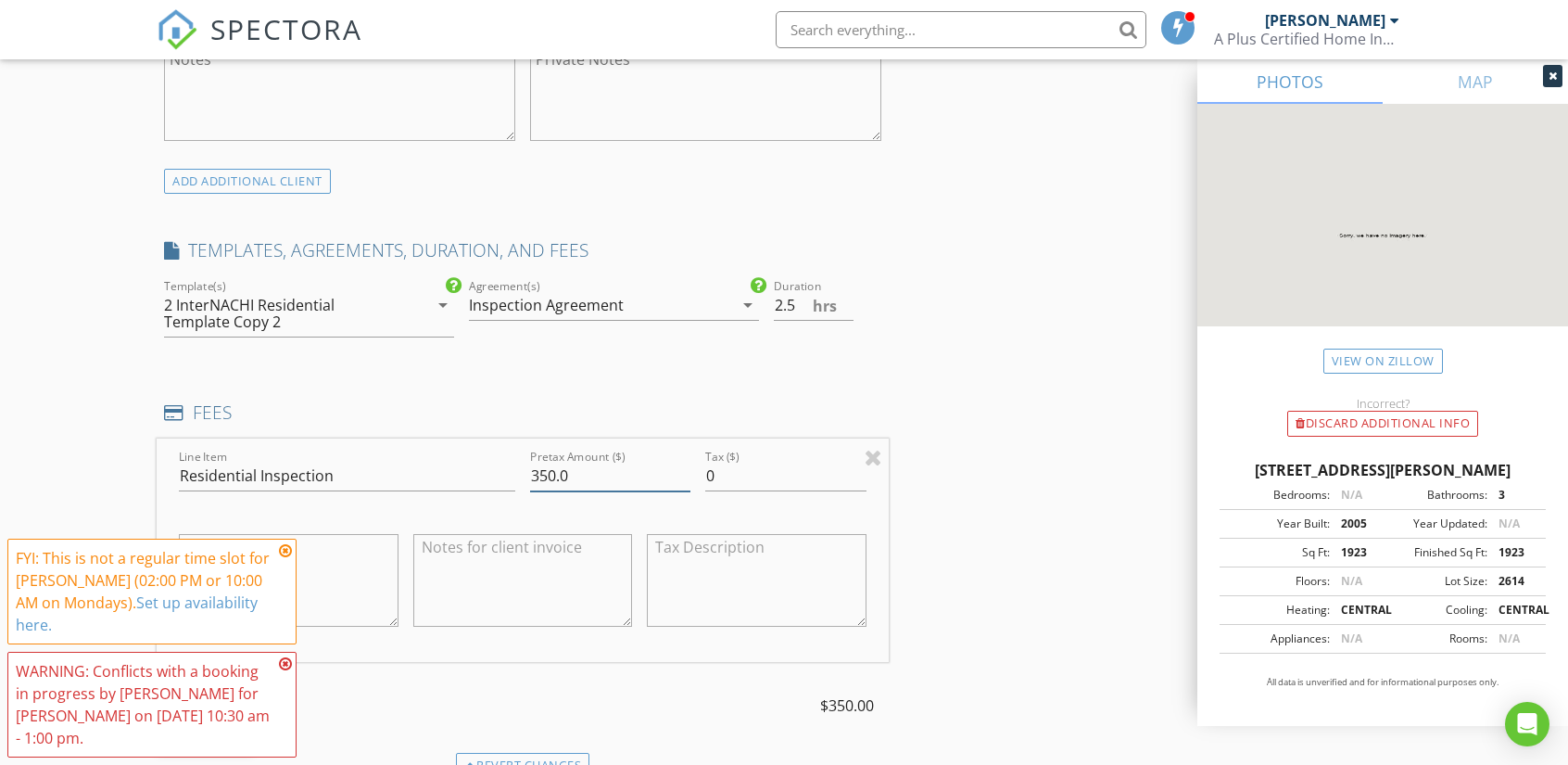
click at [557, 473] on input "350.0" at bounding box center [610, 475] width 161 height 31
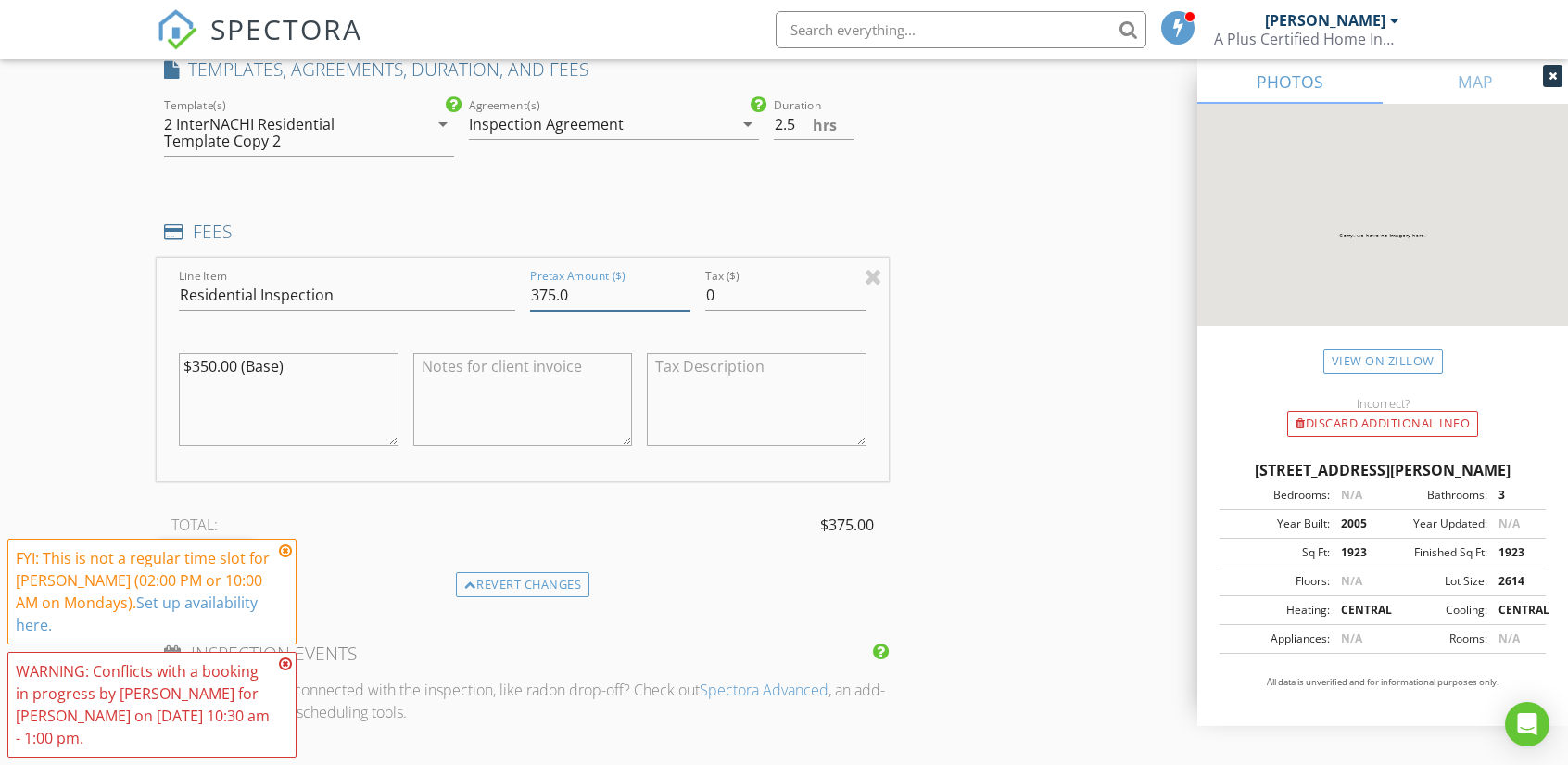
scroll to position [1576, 0]
type input "375.0"
click at [291, 571] on div "FYI: This is not a regular time slot for Marty Girod (02:00 PM or 10:00 AM on M…" at bounding box center [152, 591] width 289 height 106
click at [281, 663] on icon at bounding box center [284, 663] width 13 height 15
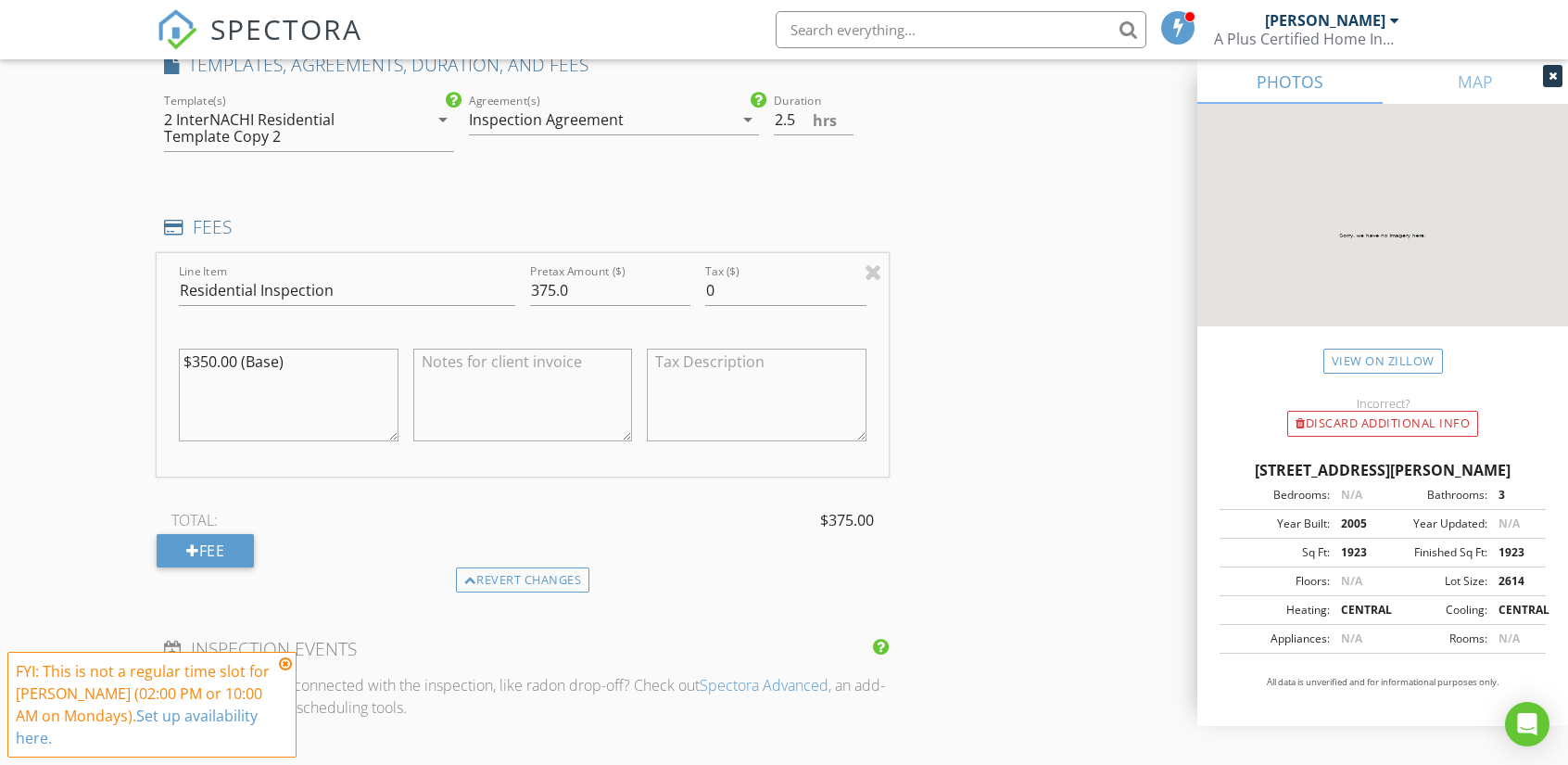
click at [286, 671] on icon at bounding box center [284, 663] width 13 height 15
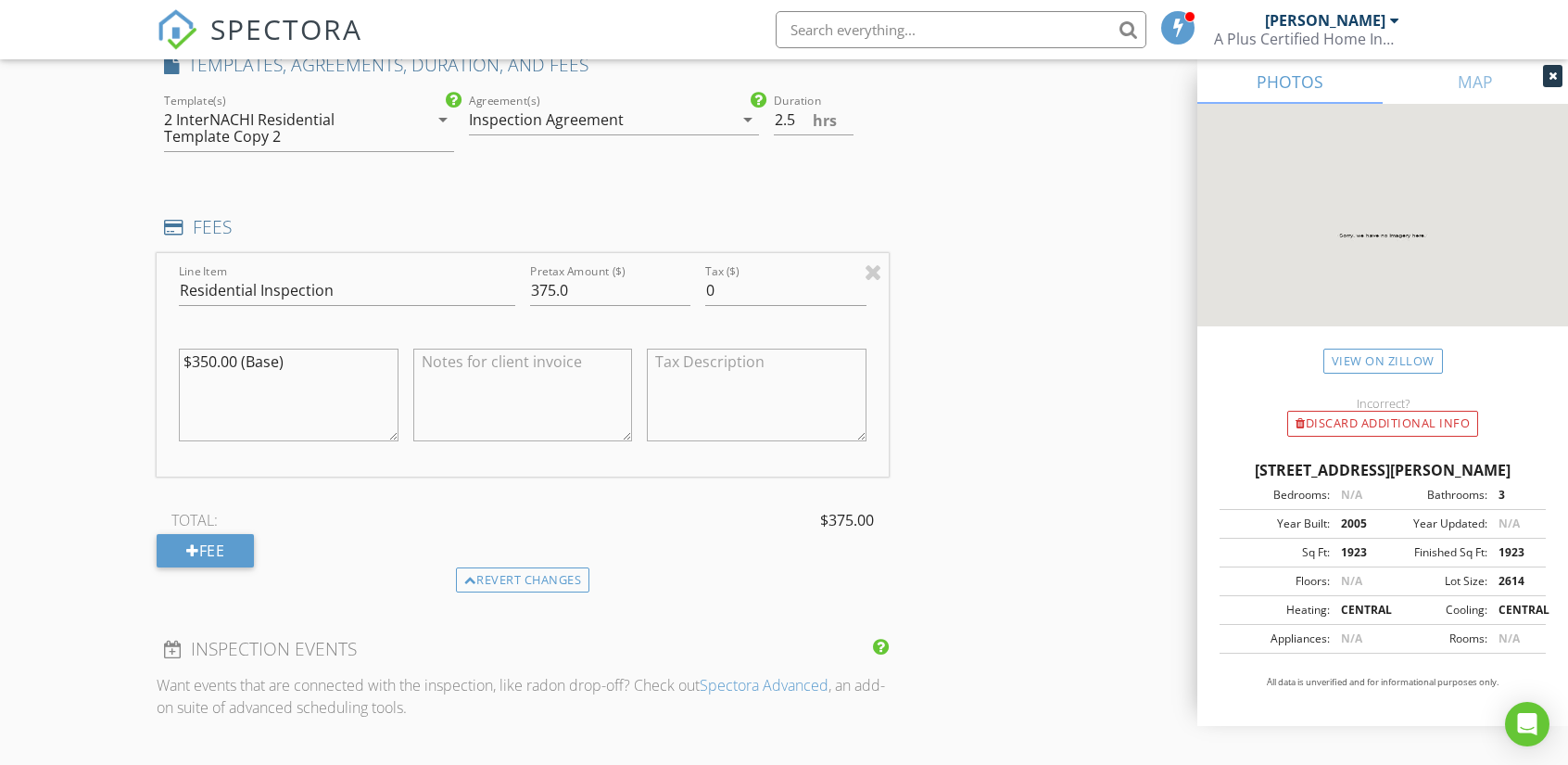
click at [216, 360] on textarea "$350.00 (Base)" at bounding box center [288, 394] width 220 height 93
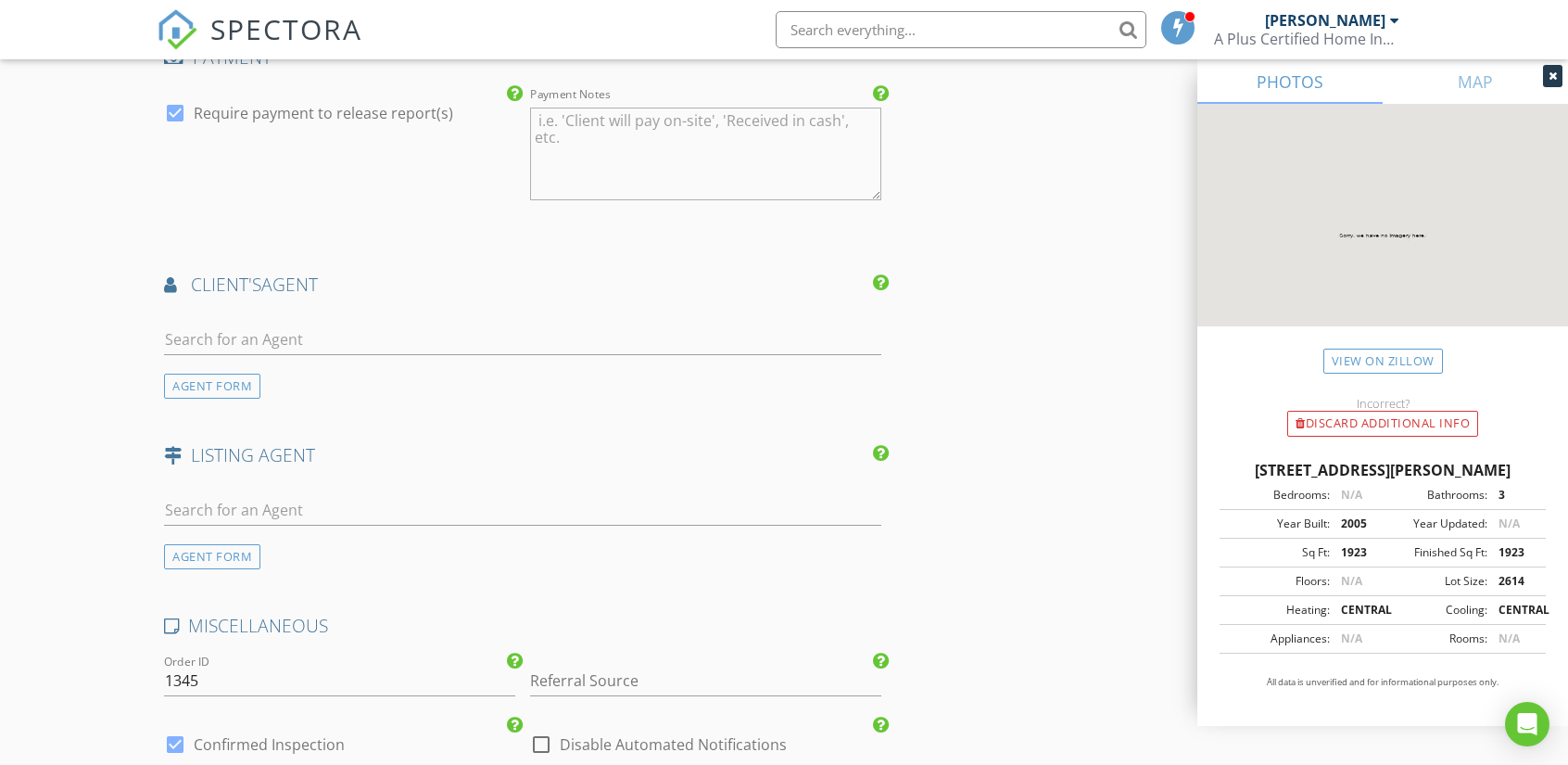
scroll to position [2318, 0]
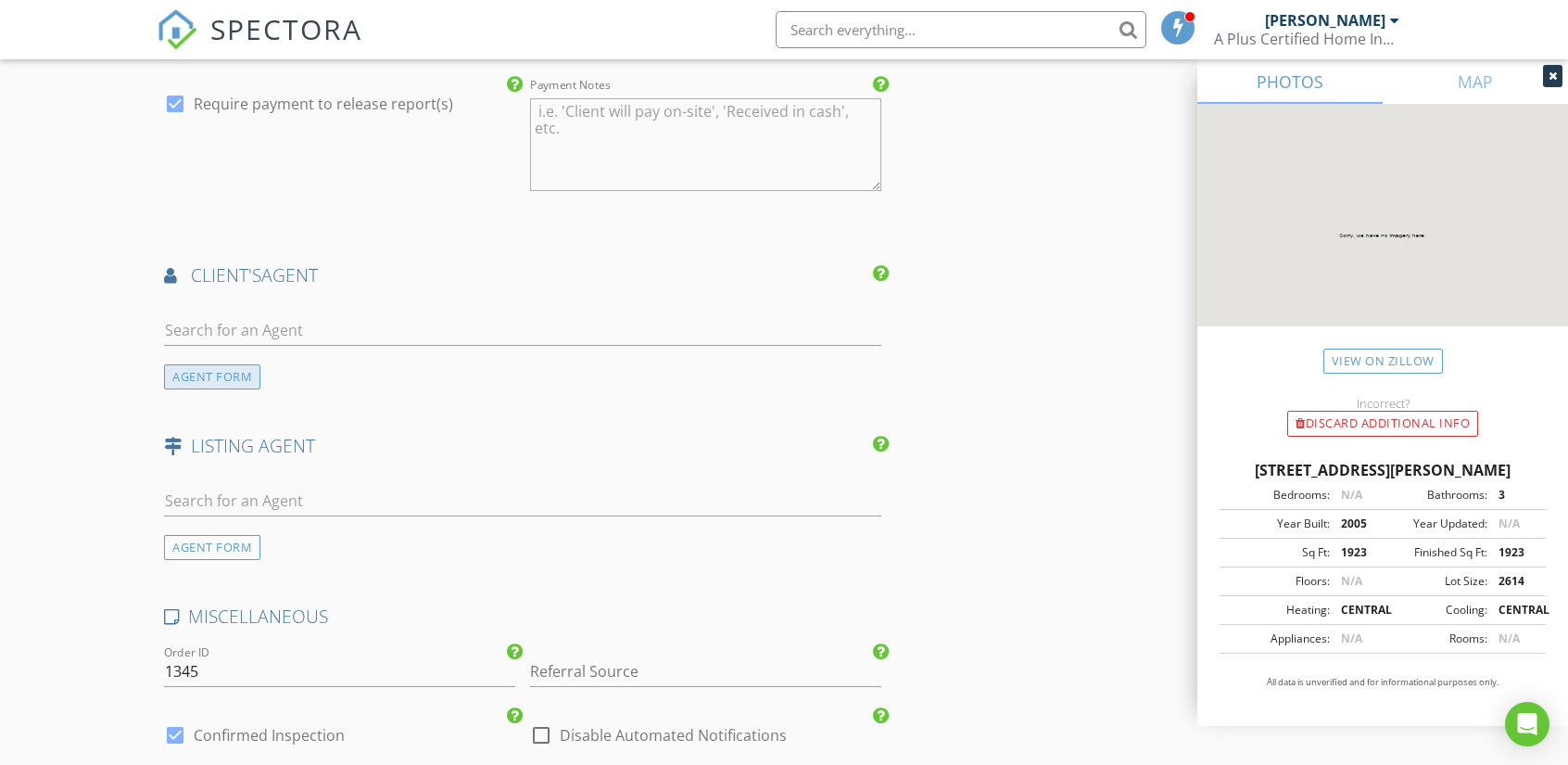
type textarea "$375.00 (Base)"
click at [234, 379] on div "AGENT FORM" at bounding box center [212, 377] width 97 height 25
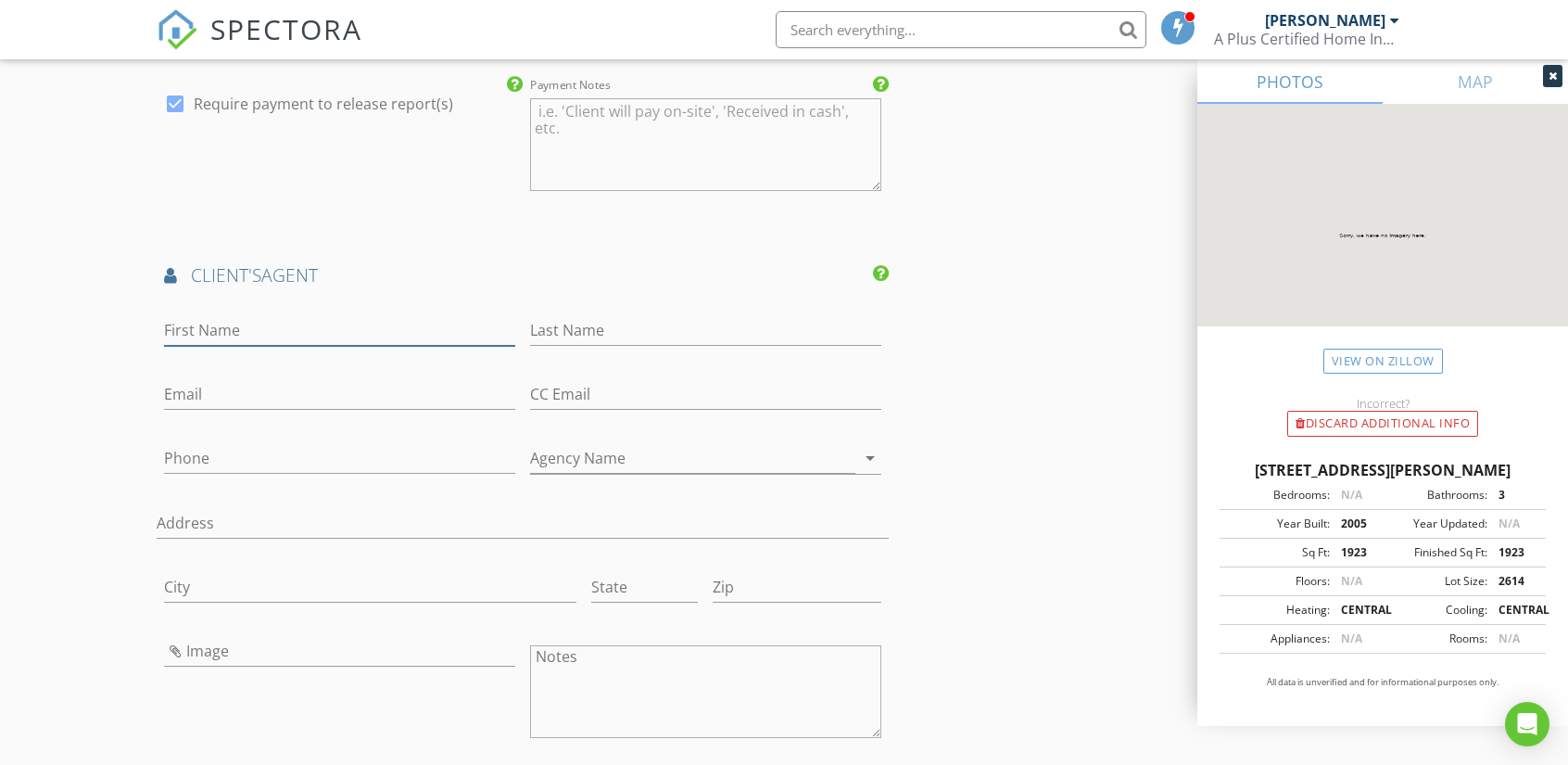
click at [274, 330] on input "First Name" at bounding box center [339, 331] width 351 height 31
type input "Heidi"
click at [628, 335] on input "Last Name" at bounding box center [706, 331] width 351 height 31
type input "Williams"
click at [238, 394] on input "Email" at bounding box center [339, 394] width 351 height 31
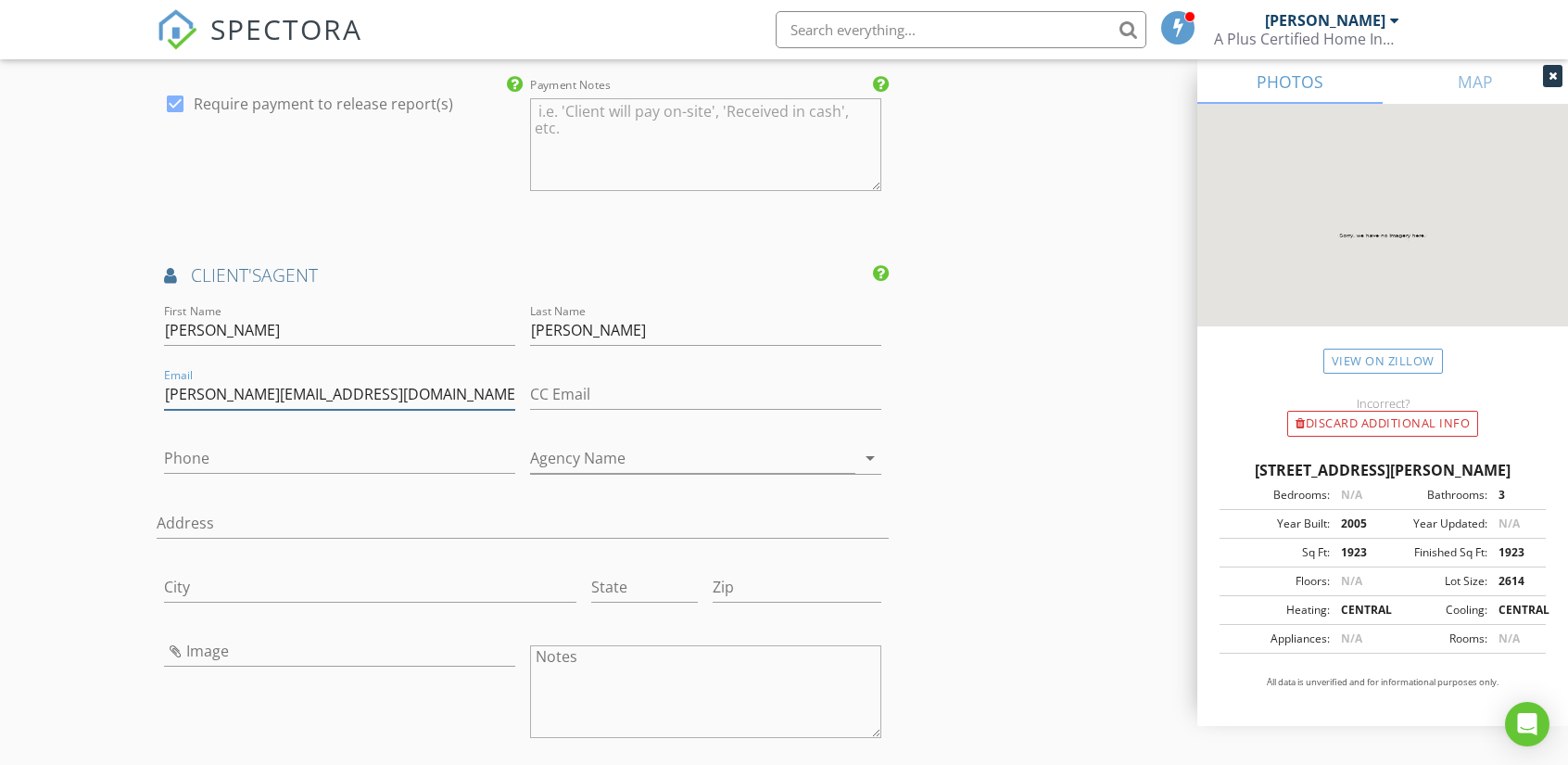
type input "heidi-williams@kw.com"
click at [245, 457] on input "Phone" at bounding box center [339, 458] width 351 height 31
type input "417-437-1165"
click at [809, 463] on input "Agency Name" at bounding box center [693, 458] width 325 height 31
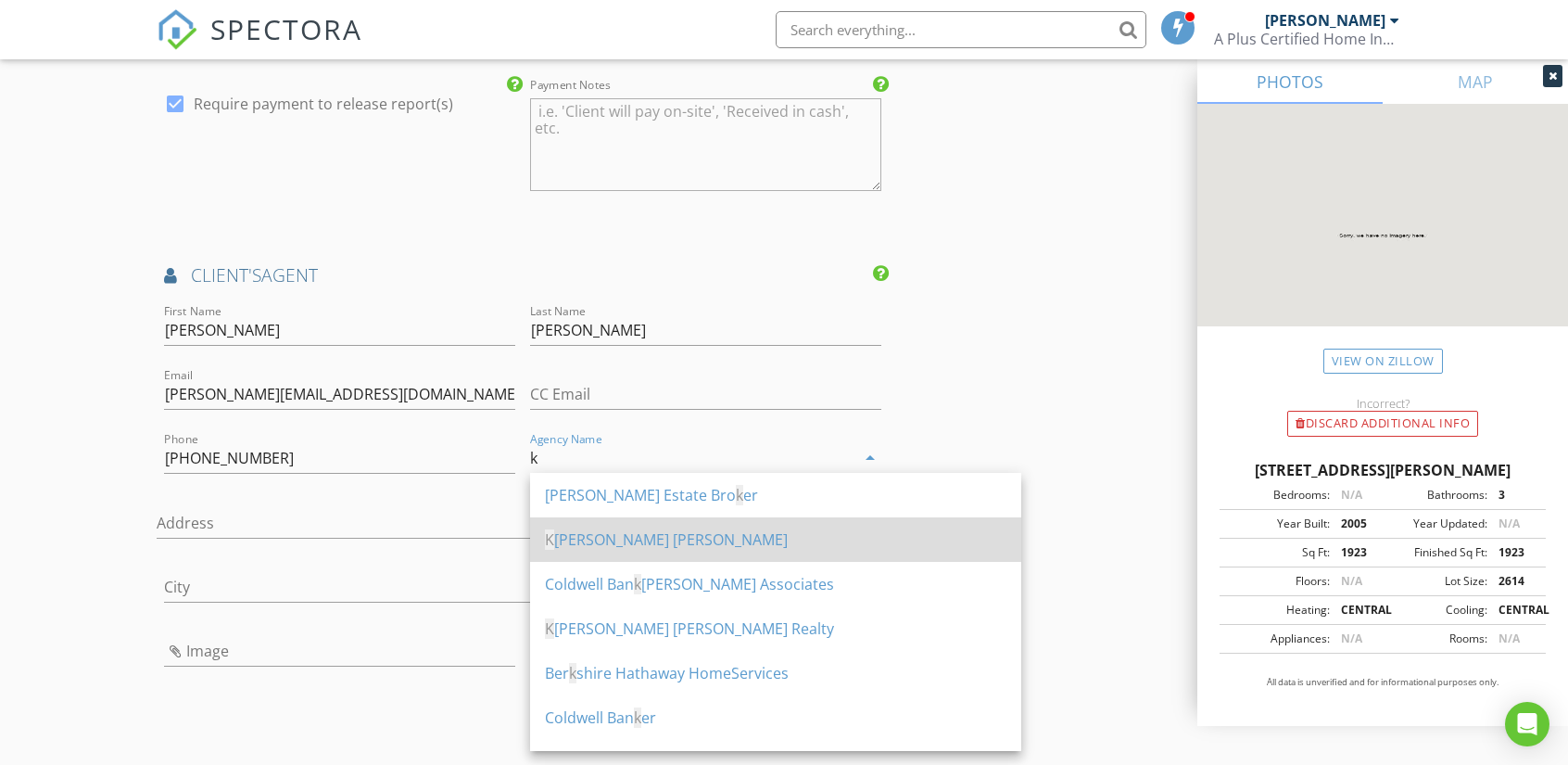
click at [596, 541] on div "K eller Williams" at bounding box center [776, 539] width 461 height 22
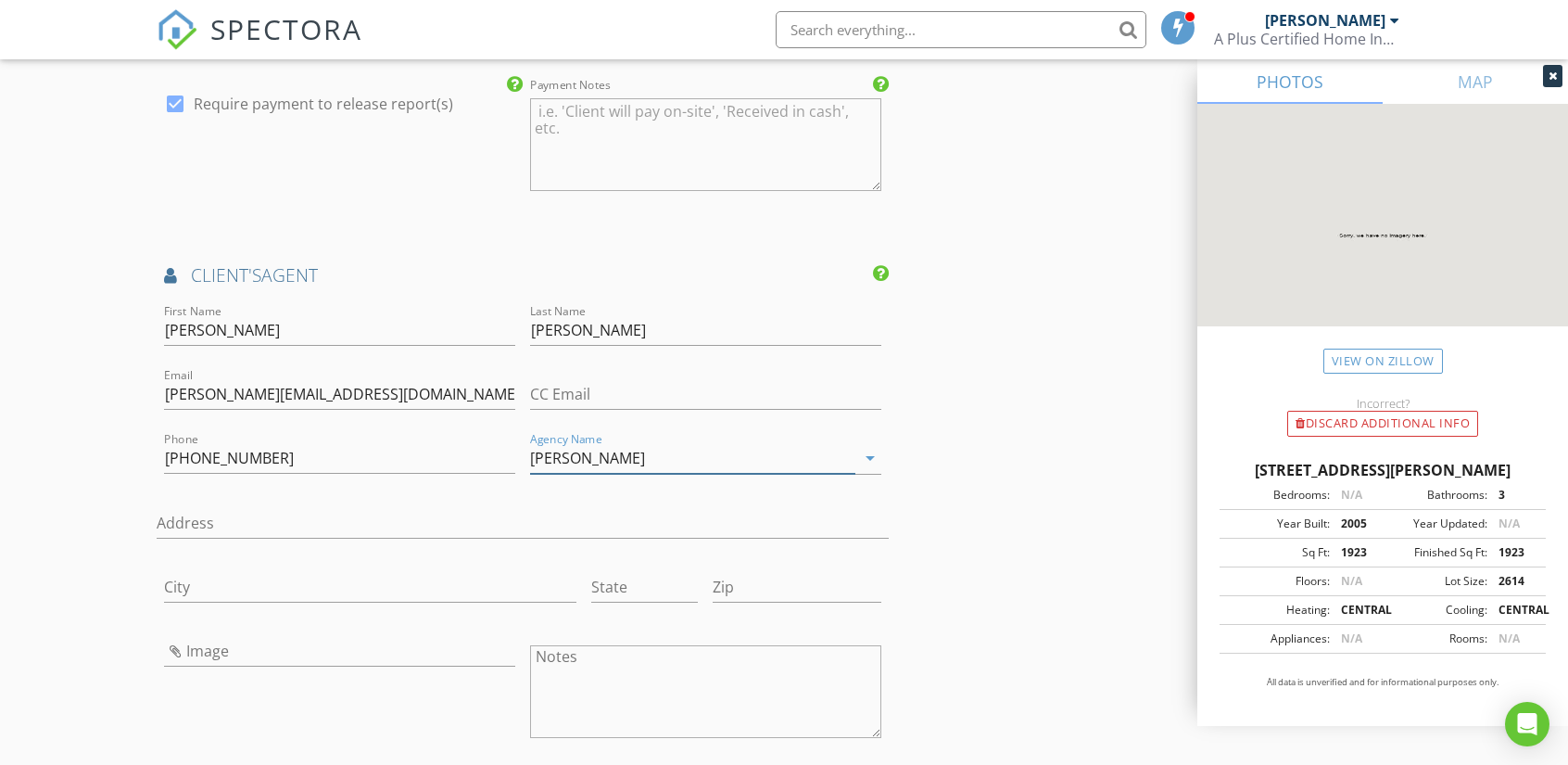
type input "Keller Williams"
click at [206, 655] on input "Image" at bounding box center [339, 651] width 351 height 31
type input "251463_10150209776916105_4315119_n.jpg"
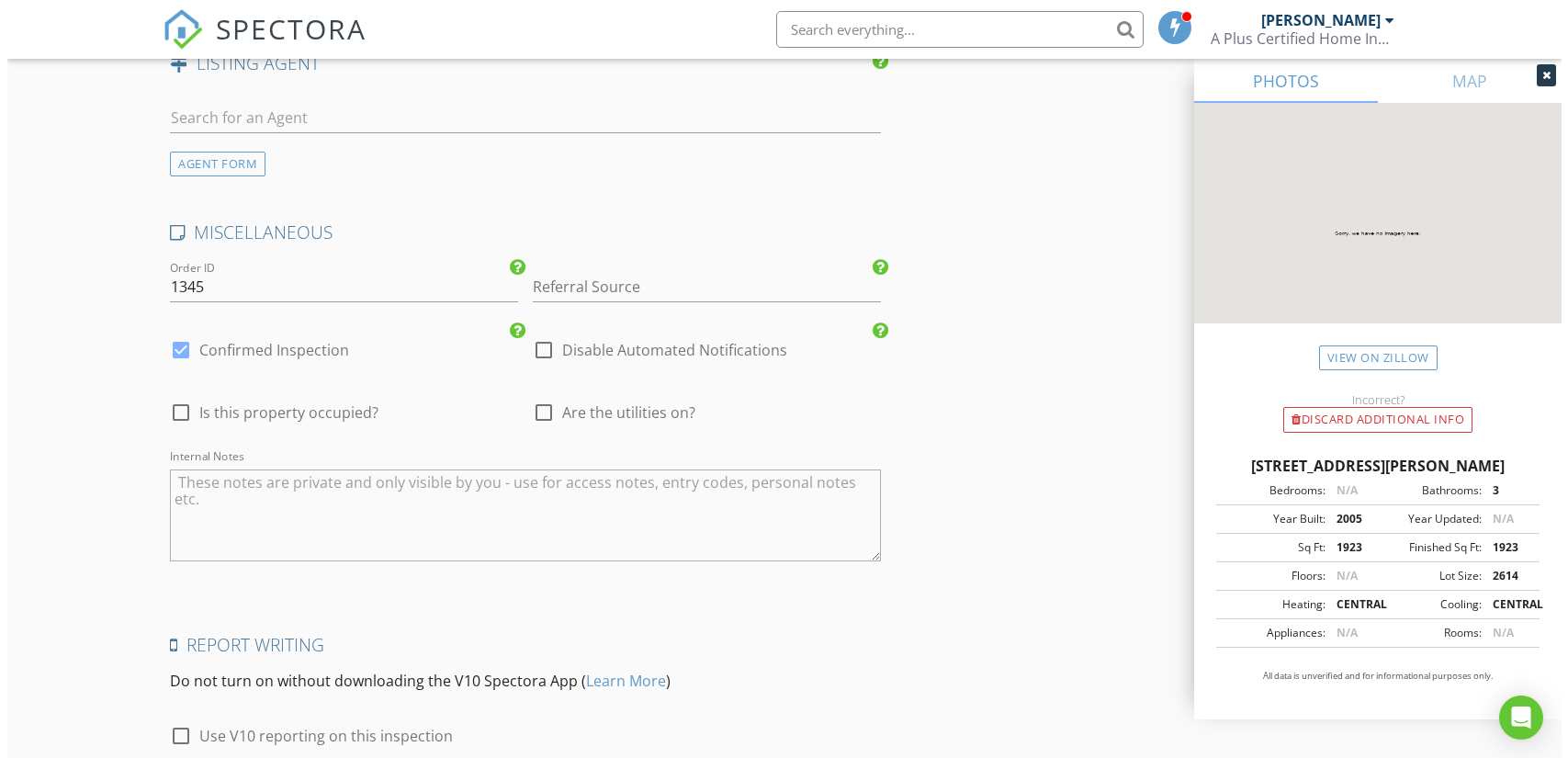
scroll to position [3375, 0]
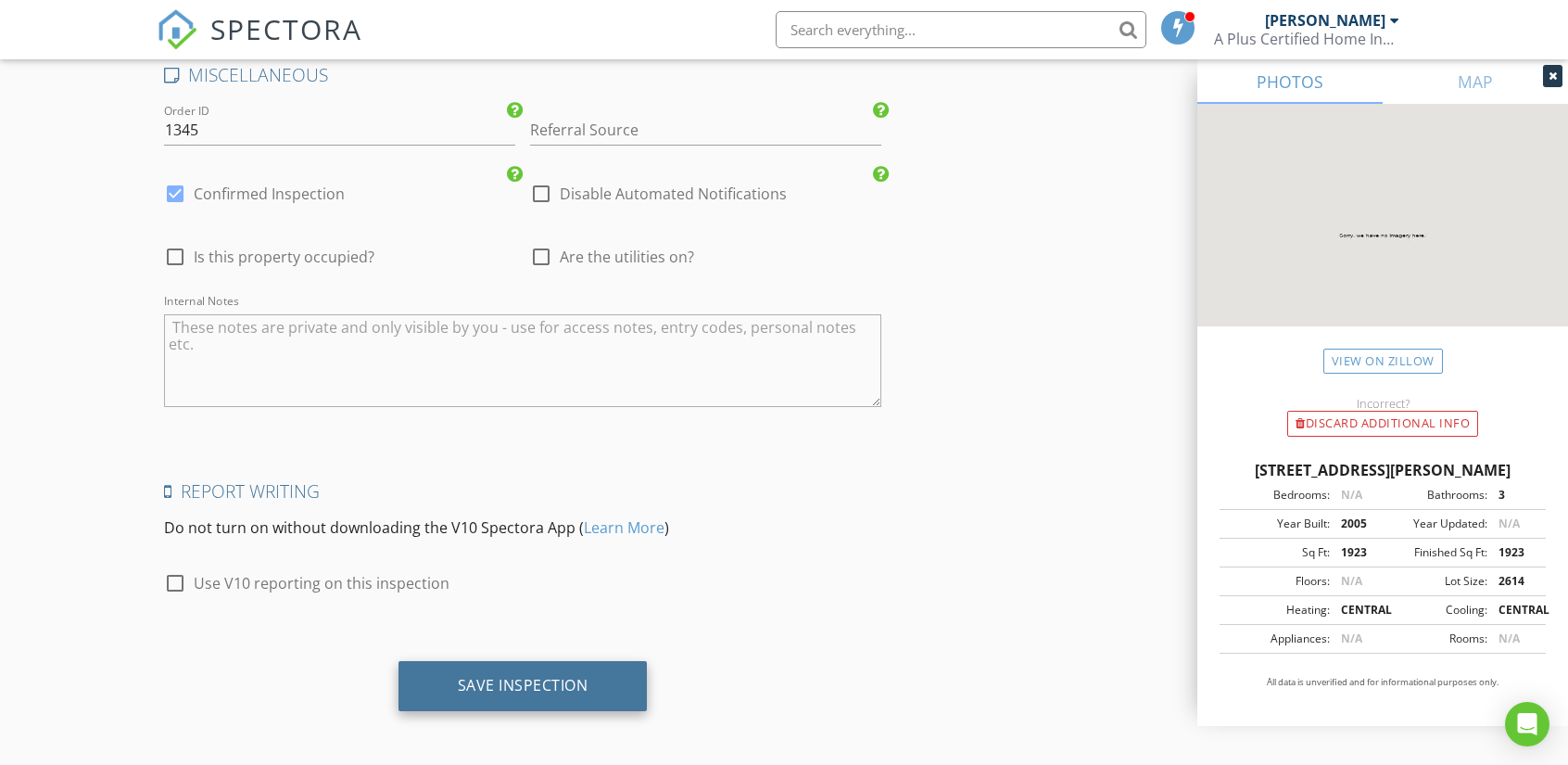
click at [508, 676] on div "Save Inspection" at bounding box center [523, 685] width 131 height 19
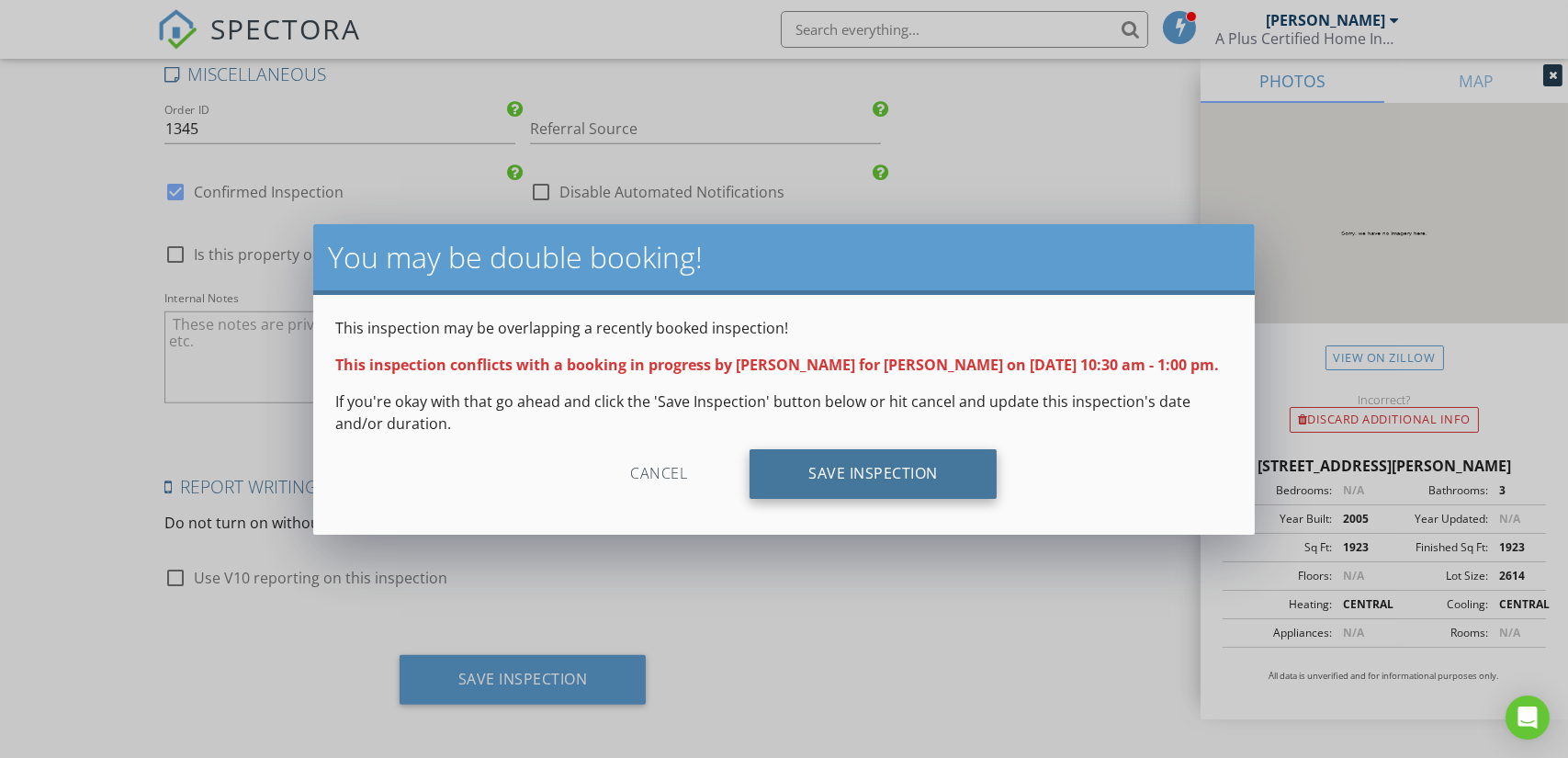
click at [850, 468] on div "Save Inspection" at bounding box center [874, 474] width 247 height 49
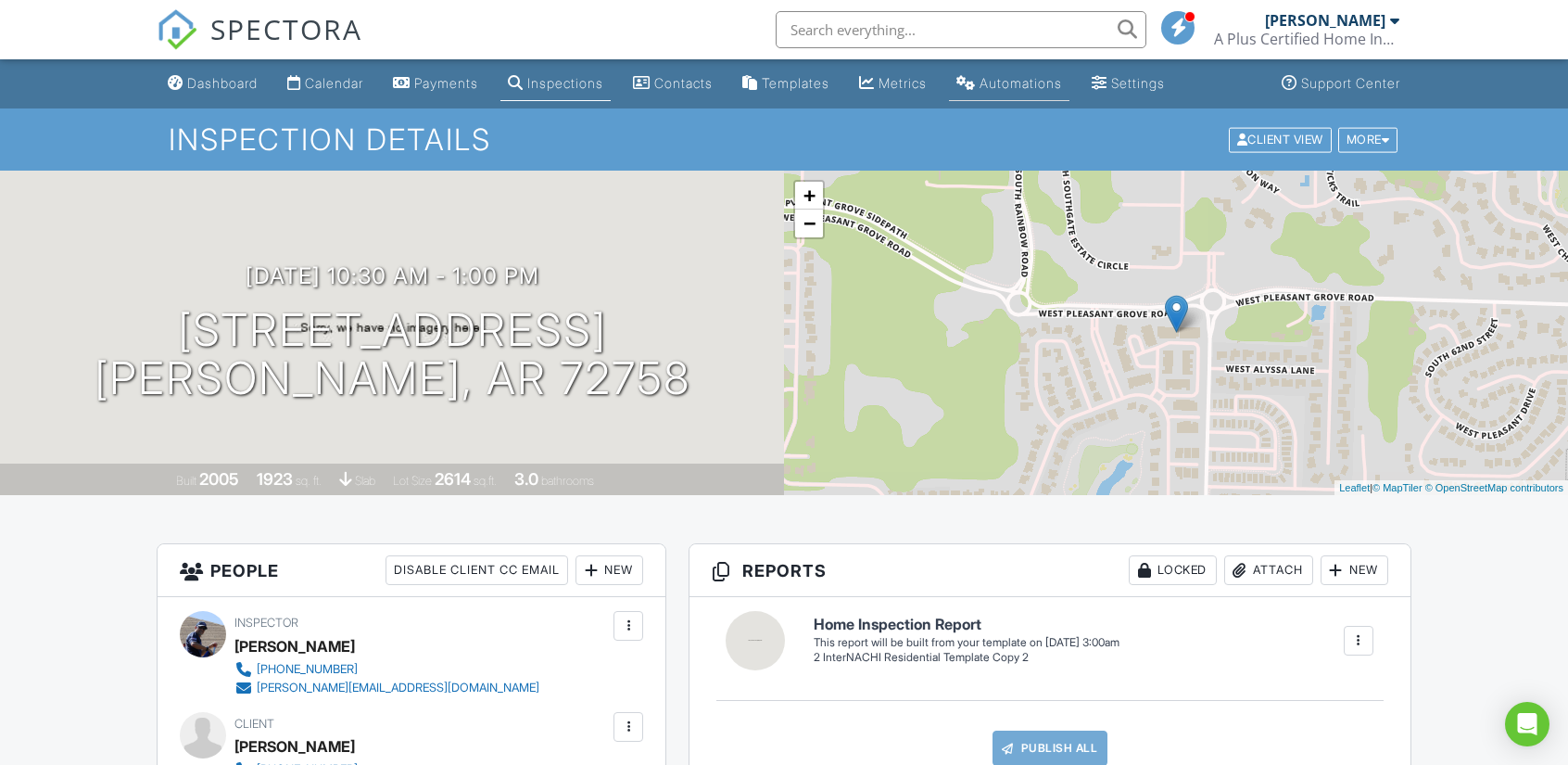
click at [1041, 86] on div "Automations" at bounding box center [1020, 83] width 83 height 16
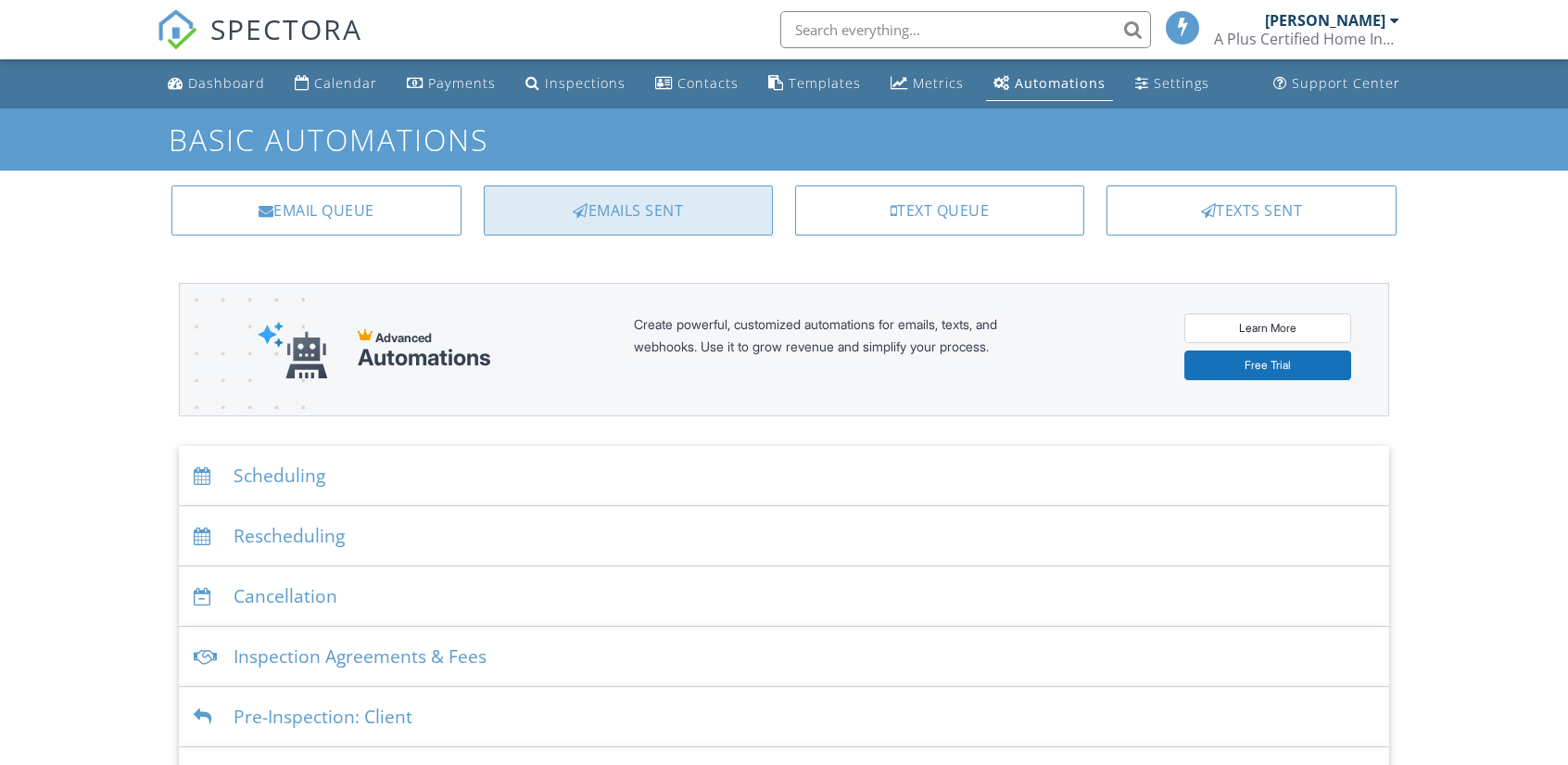
click at [725, 209] on div "Emails Sent" at bounding box center [629, 211] width 289 height 50
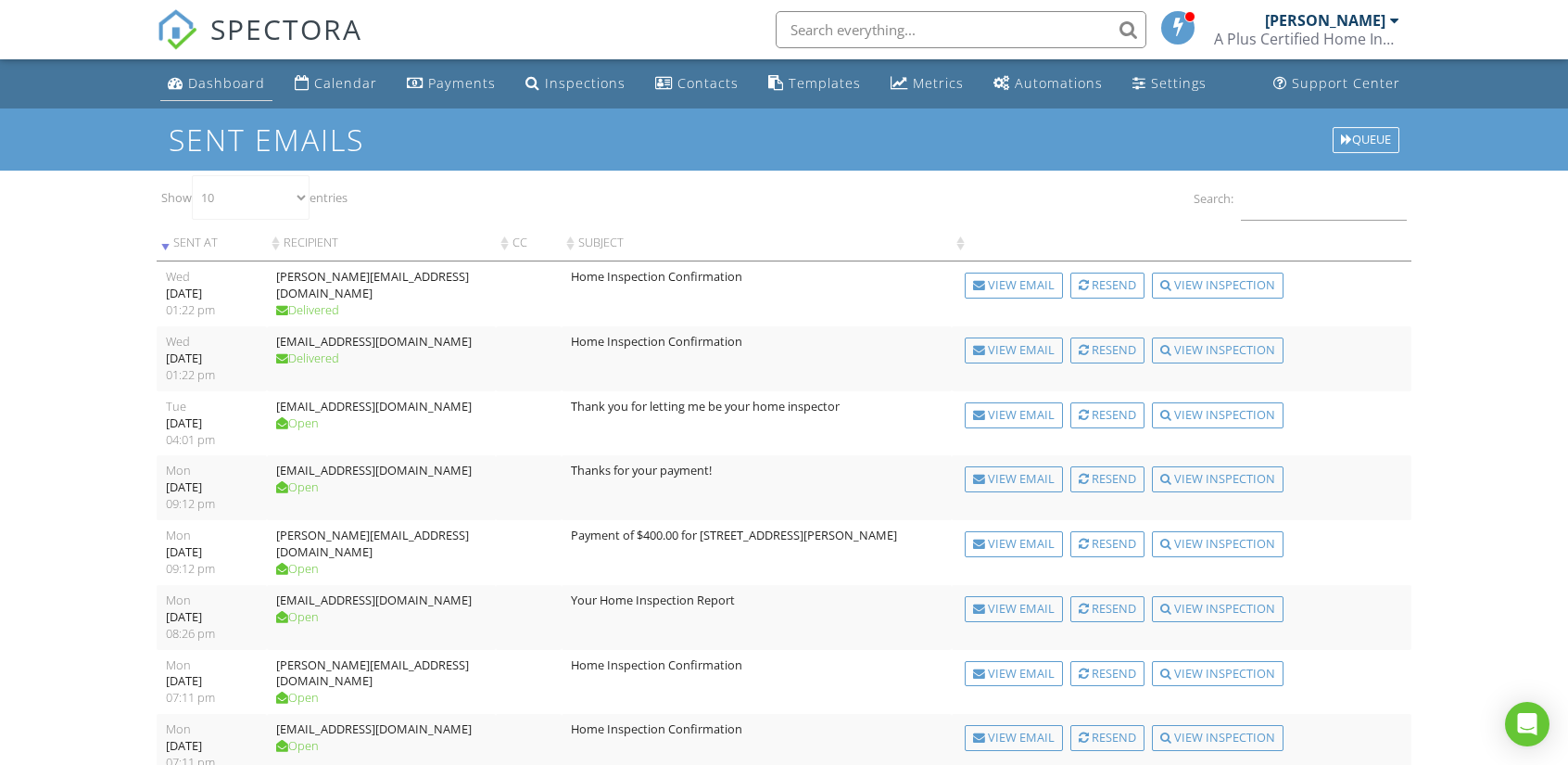
click at [224, 83] on div "Dashboard" at bounding box center [226, 83] width 77 height 18
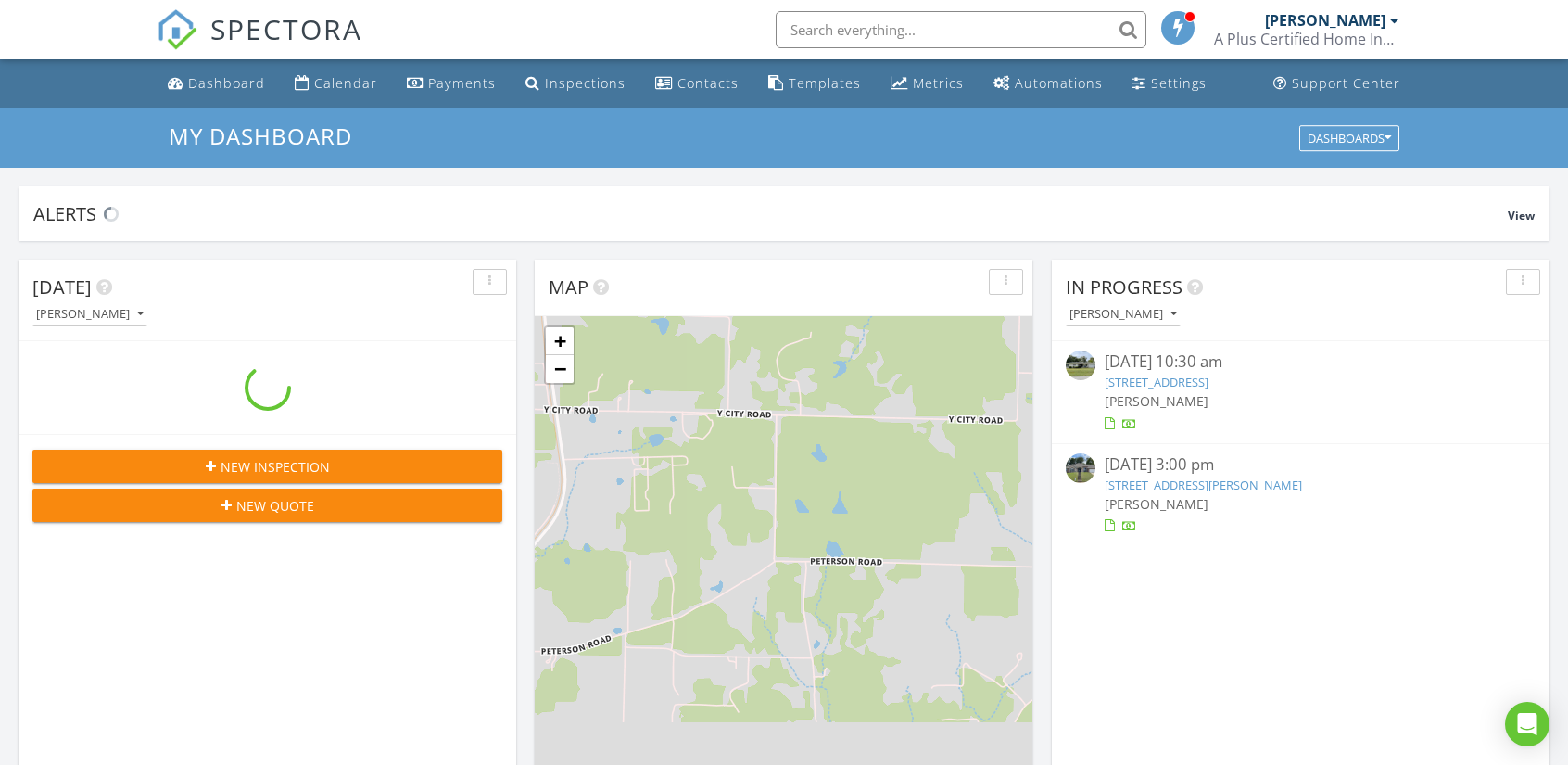
scroll to position [1717, 1597]
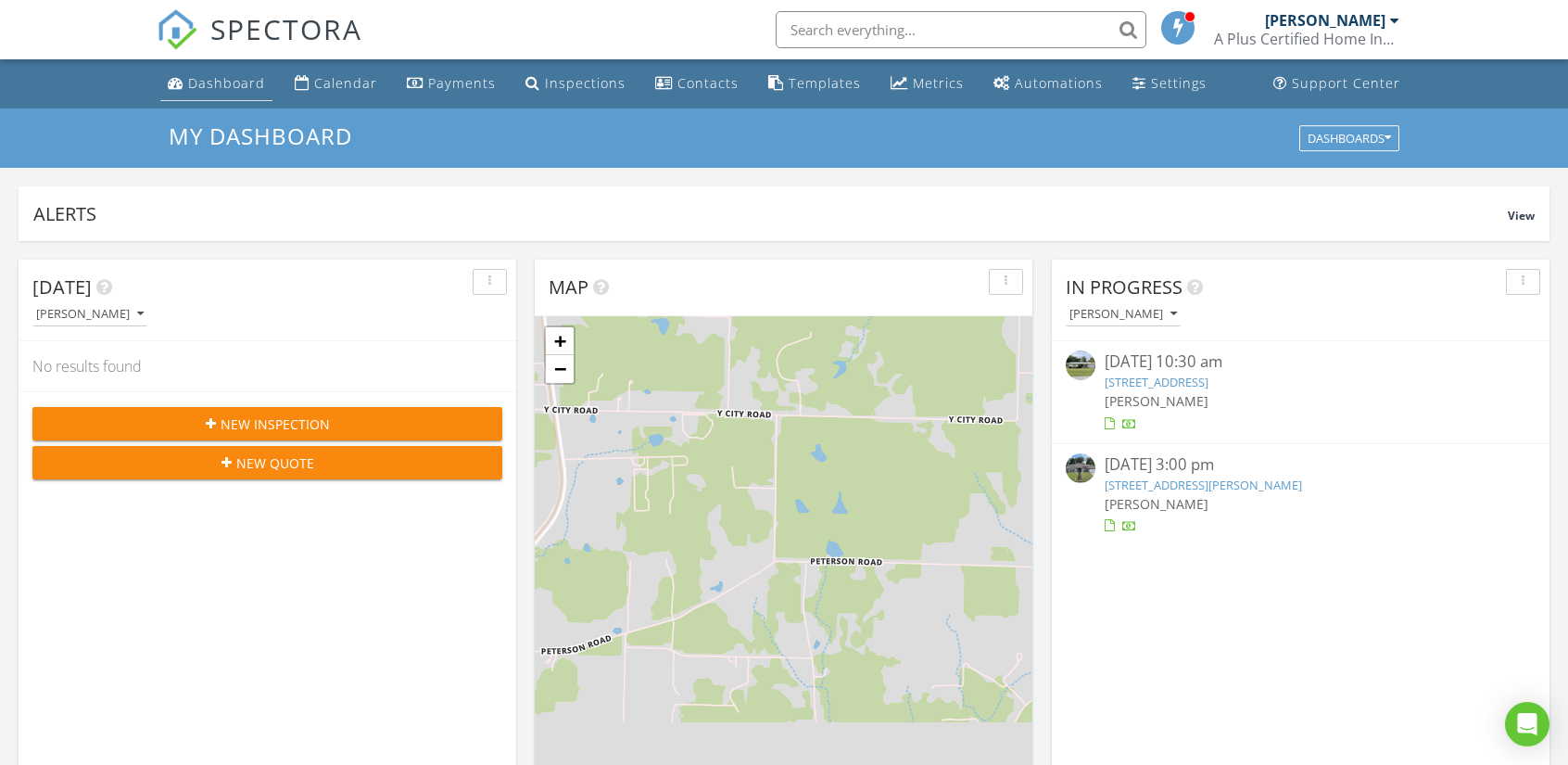
click at [203, 85] on div "Dashboard" at bounding box center [226, 83] width 77 height 18
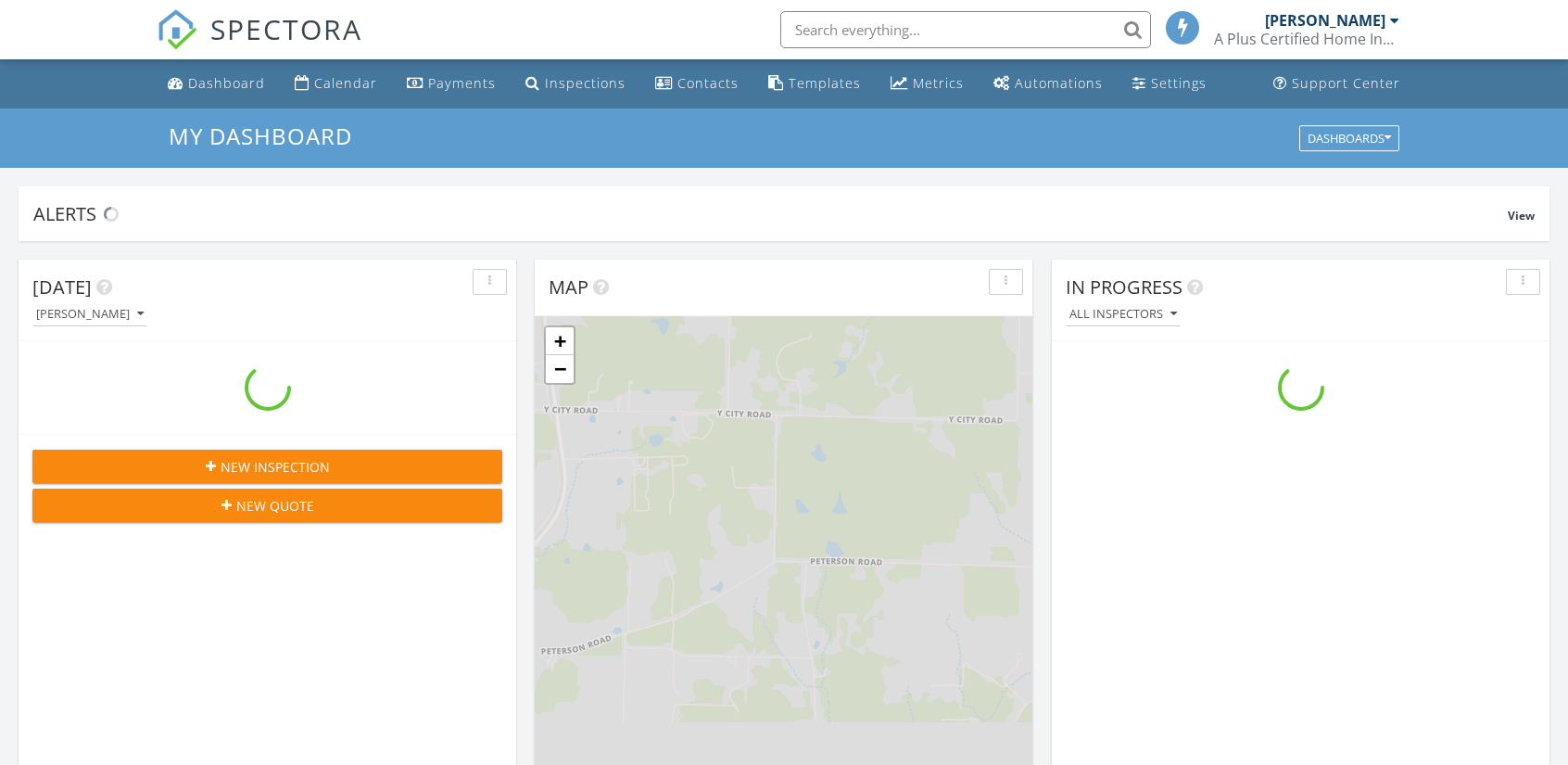
scroll to position [1717, 1597]
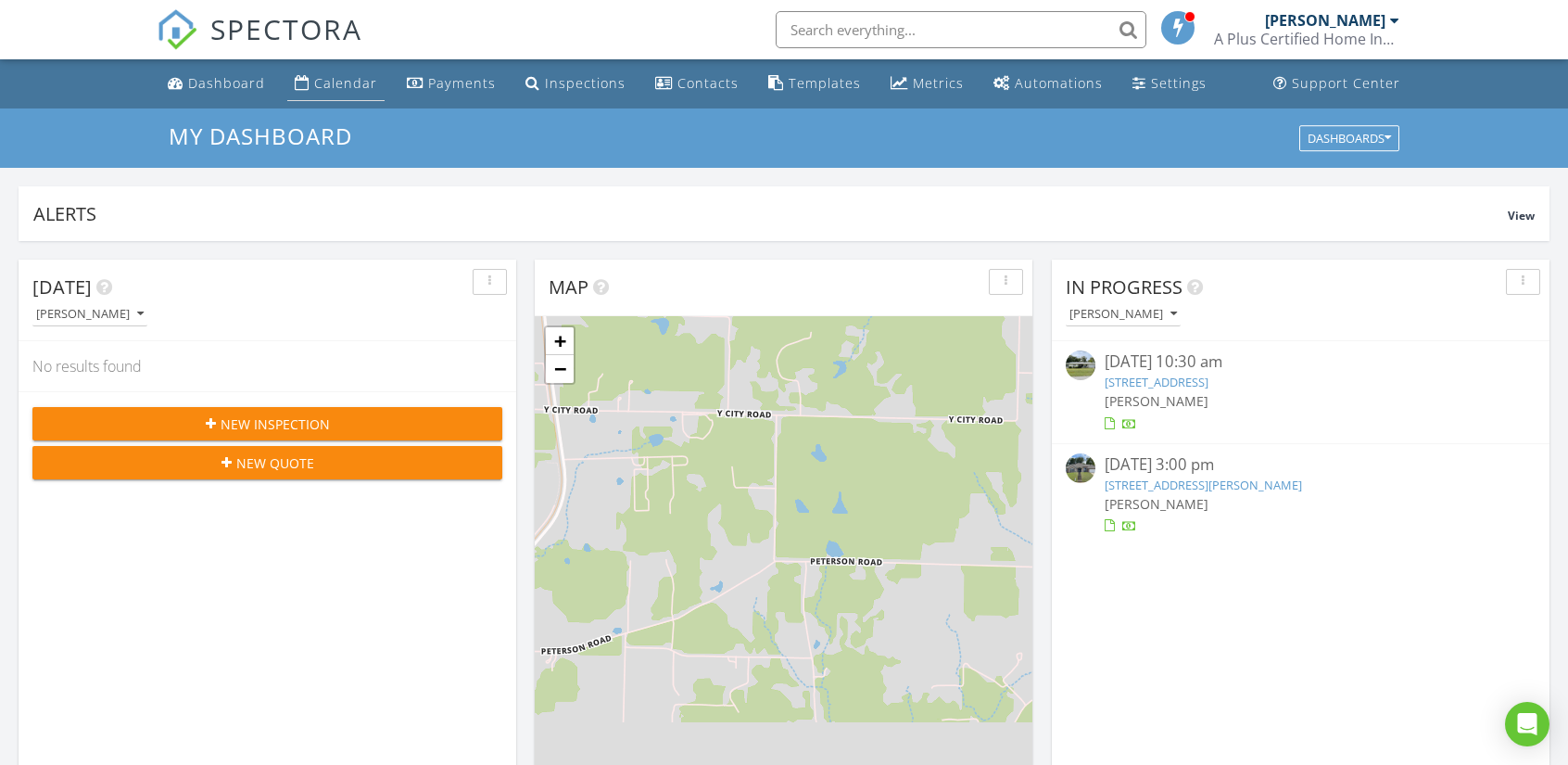
click at [346, 83] on div "Calendar" at bounding box center [345, 83] width 63 height 18
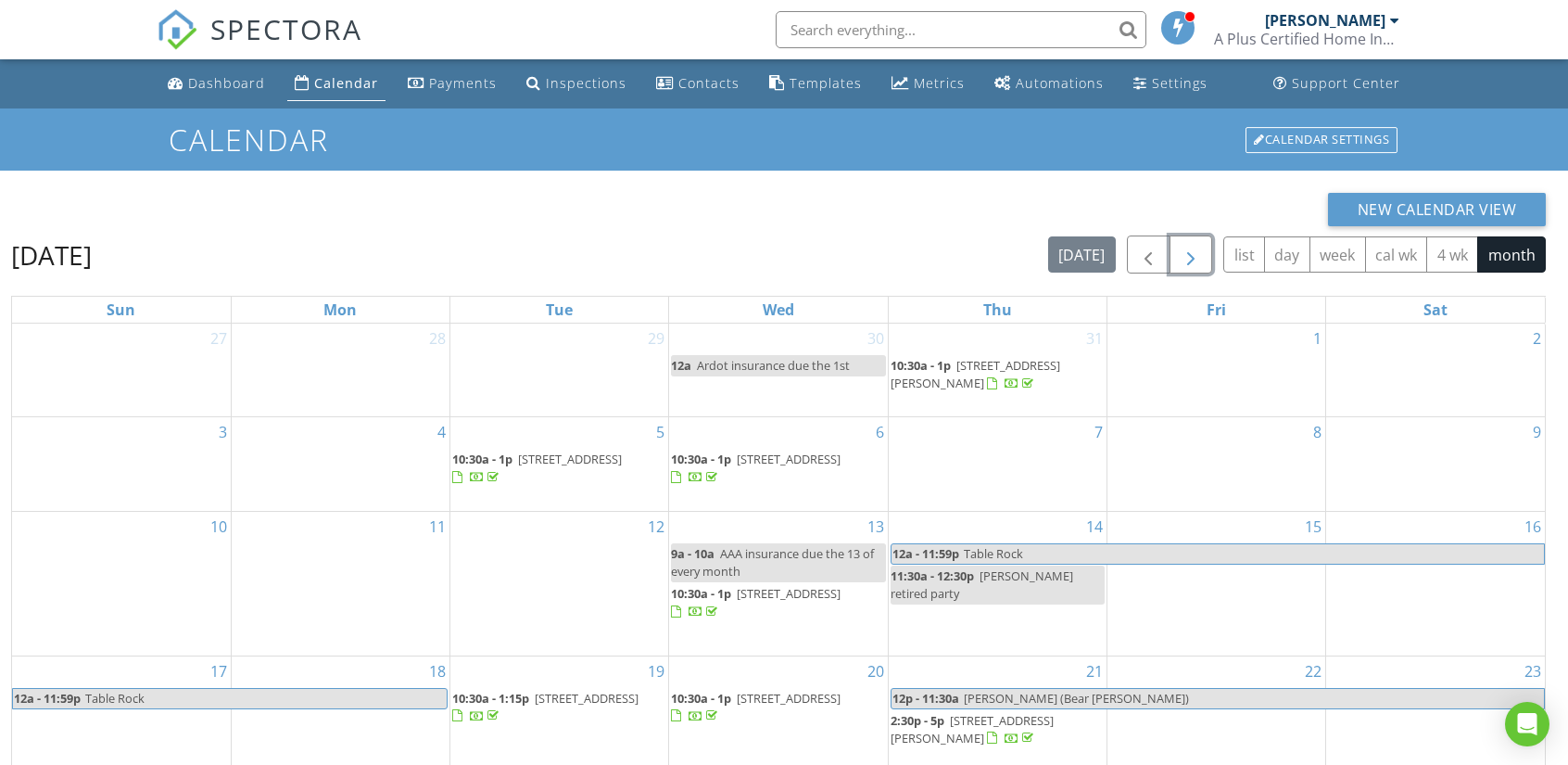
click at [1196, 263] on span "button" at bounding box center [1191, 255] width 22 height 22
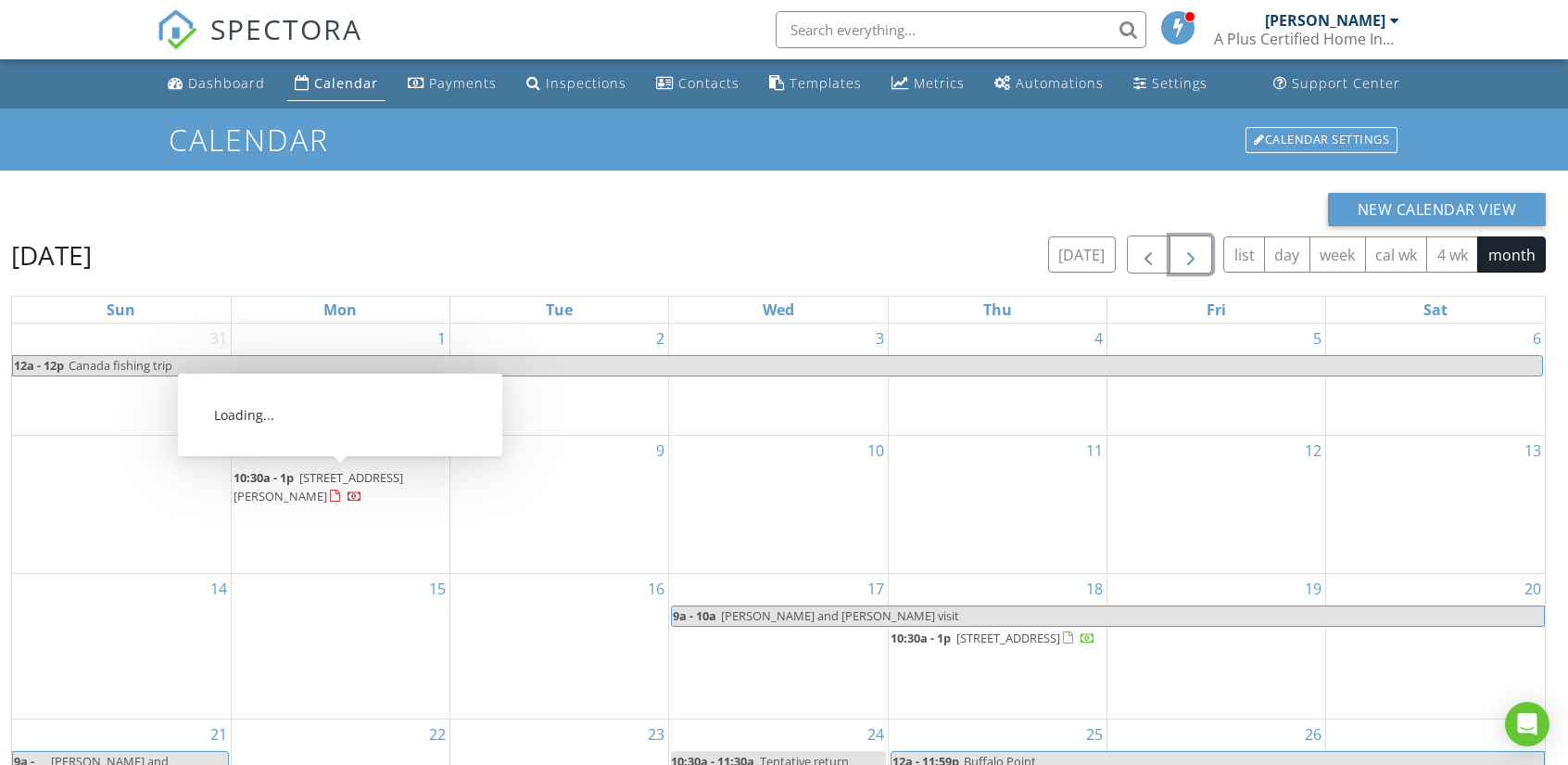
click at [304, 482] on span "[STREET_ADDRESS][PERSON_NAME]" at bounding box center [318, 486] width 170 height 34
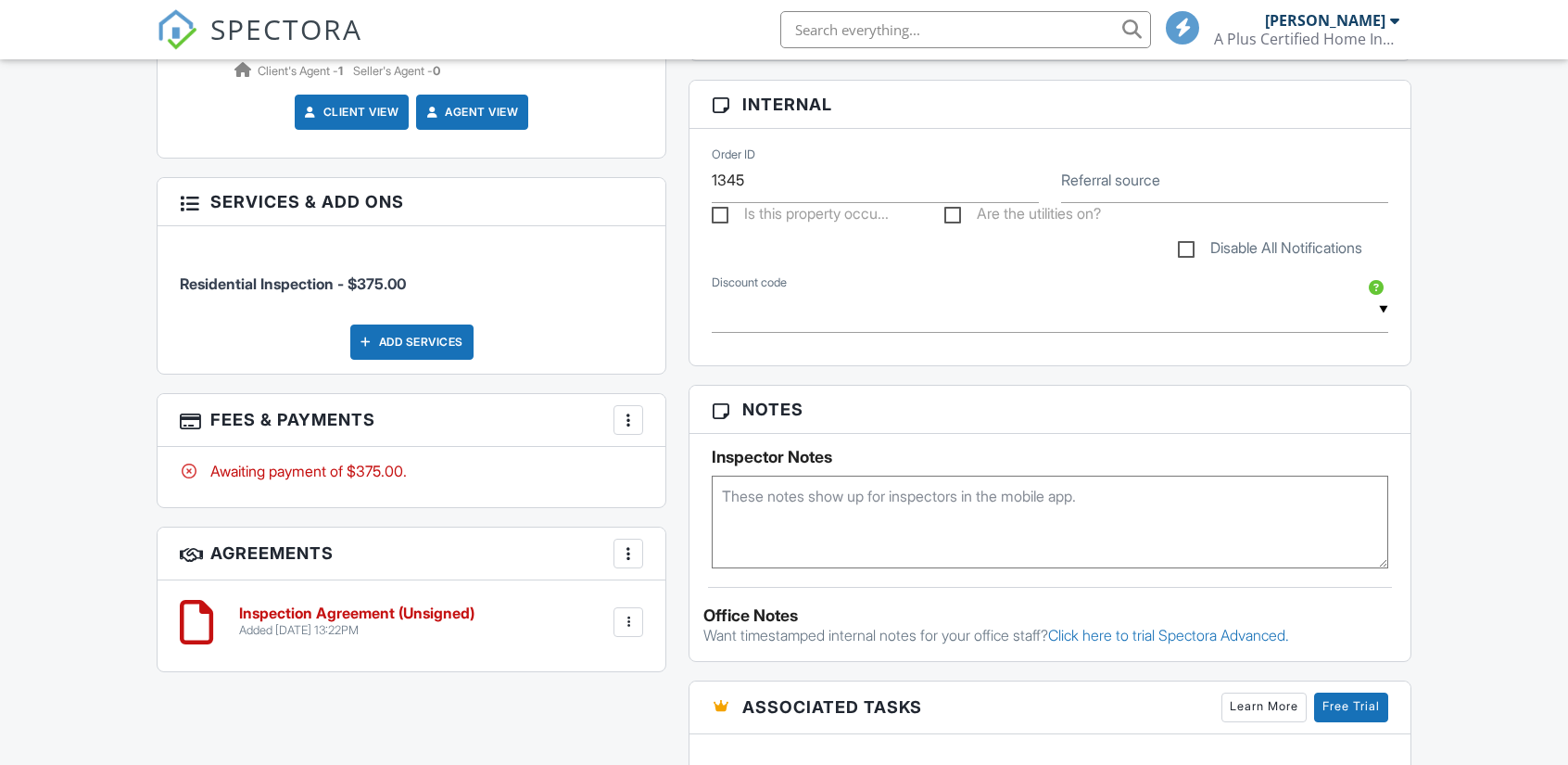
scroll to position [927, 0]
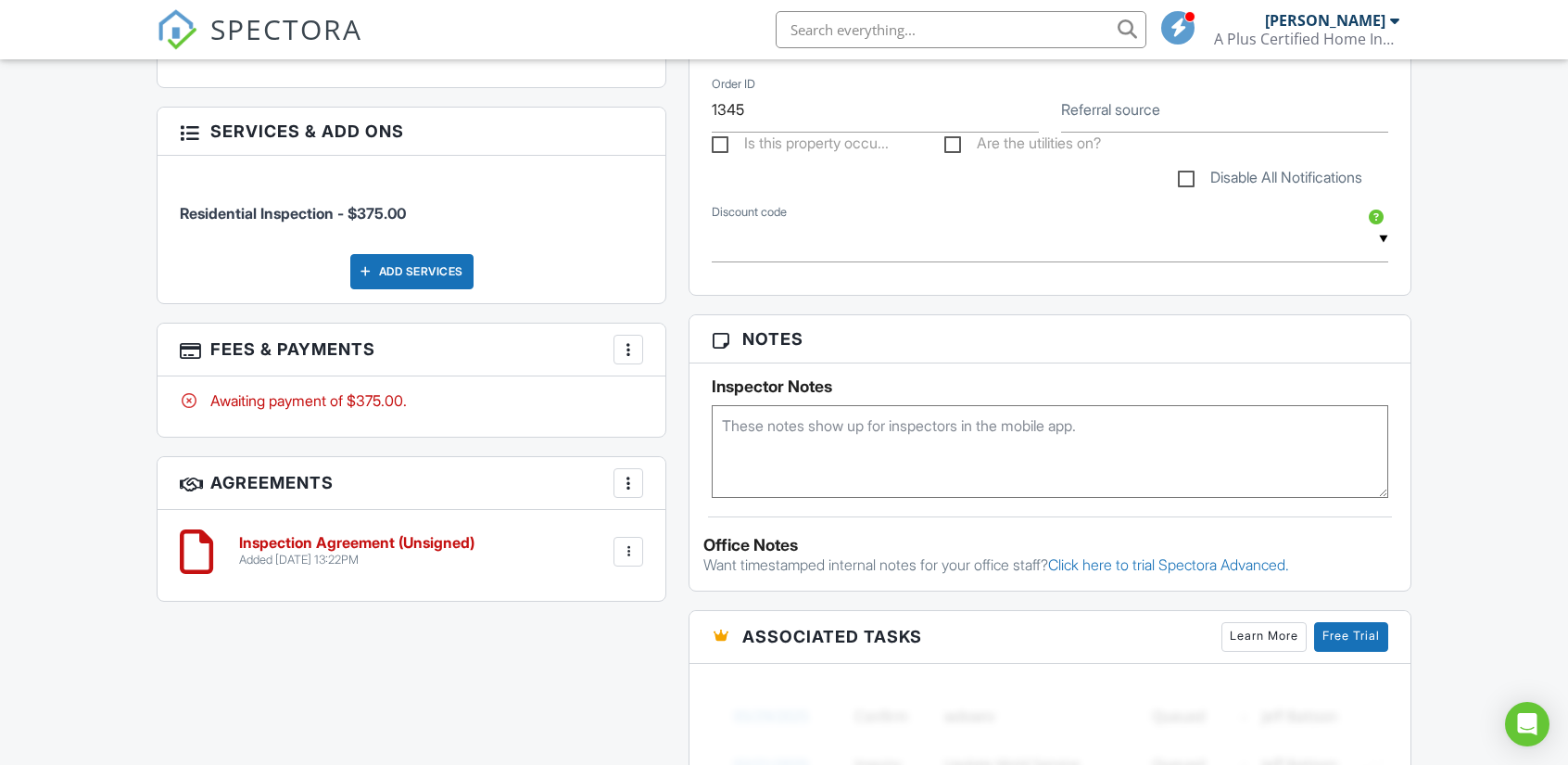
click at [806, 444] on textarea at bounding box center [1050, 451] width 677 height 93
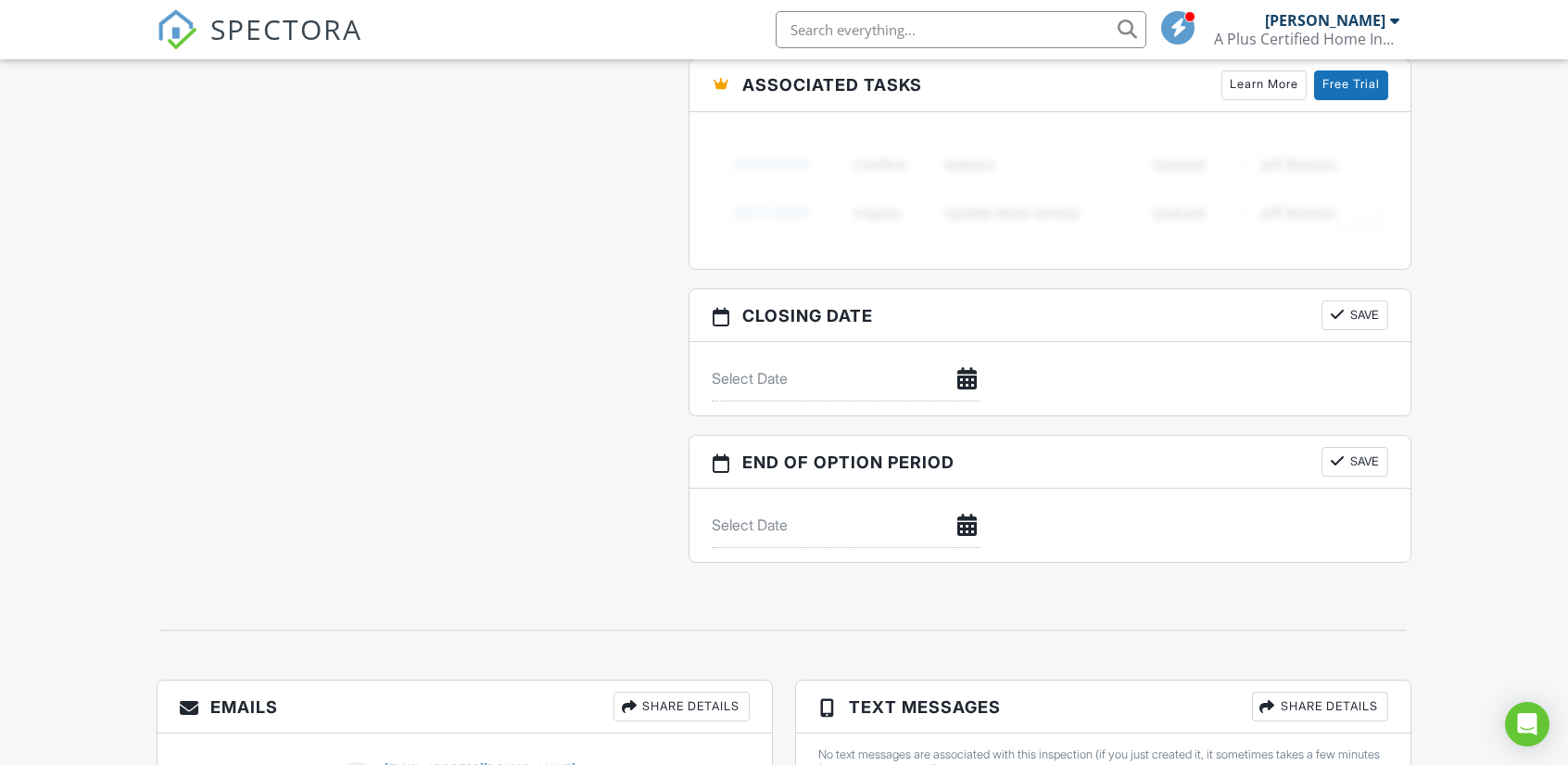
scroll to position [1484, 0]
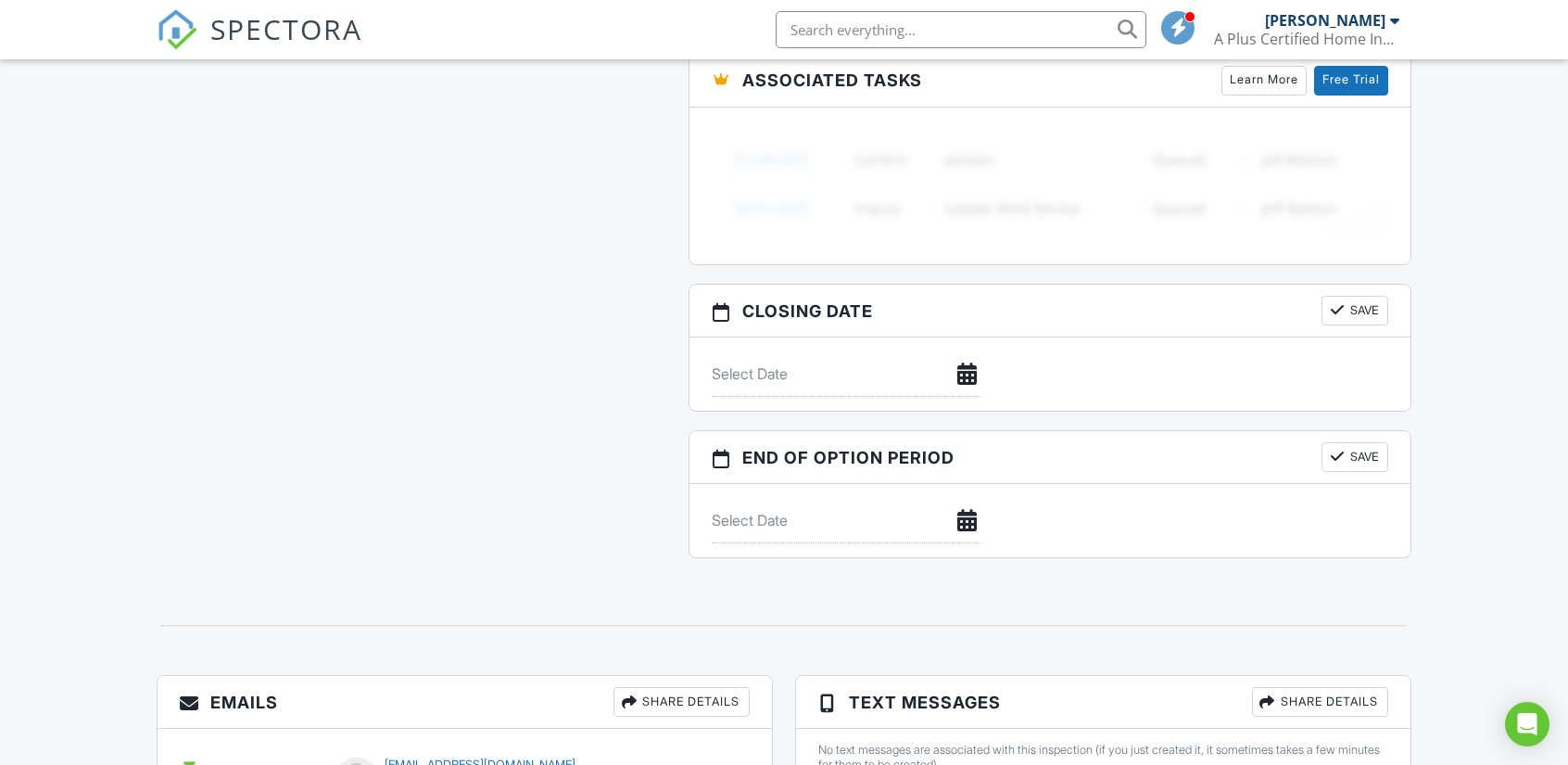
type textarea "# 0278933"
click at [1352, 311] on button "Save" at bounding box center [1354, 311] width 67 height 30
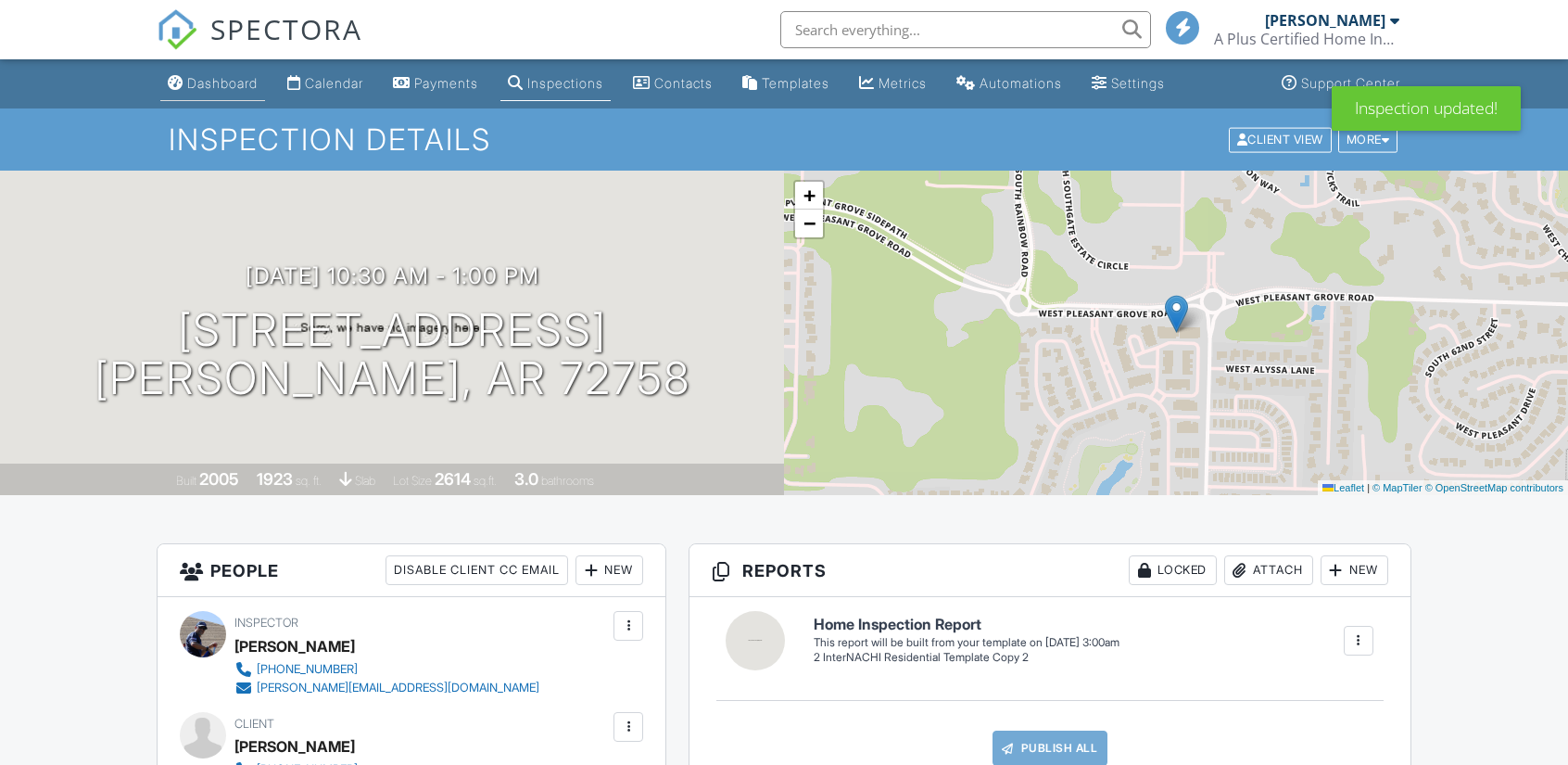
click at [220, 83] on div "Dashboard" at bounding box center [223, 83] width 71 height 16
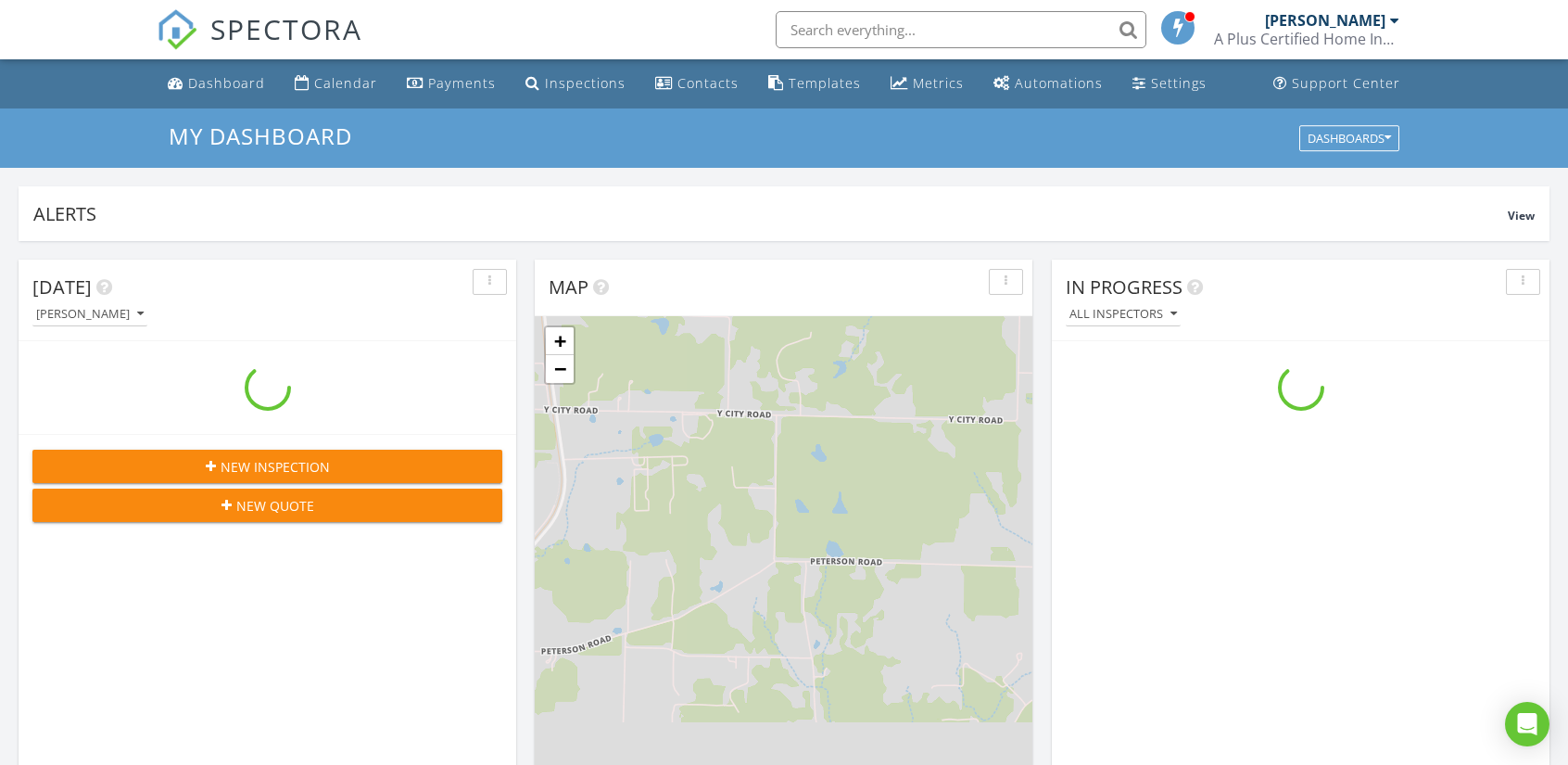
scroll to position [1717, 1597]
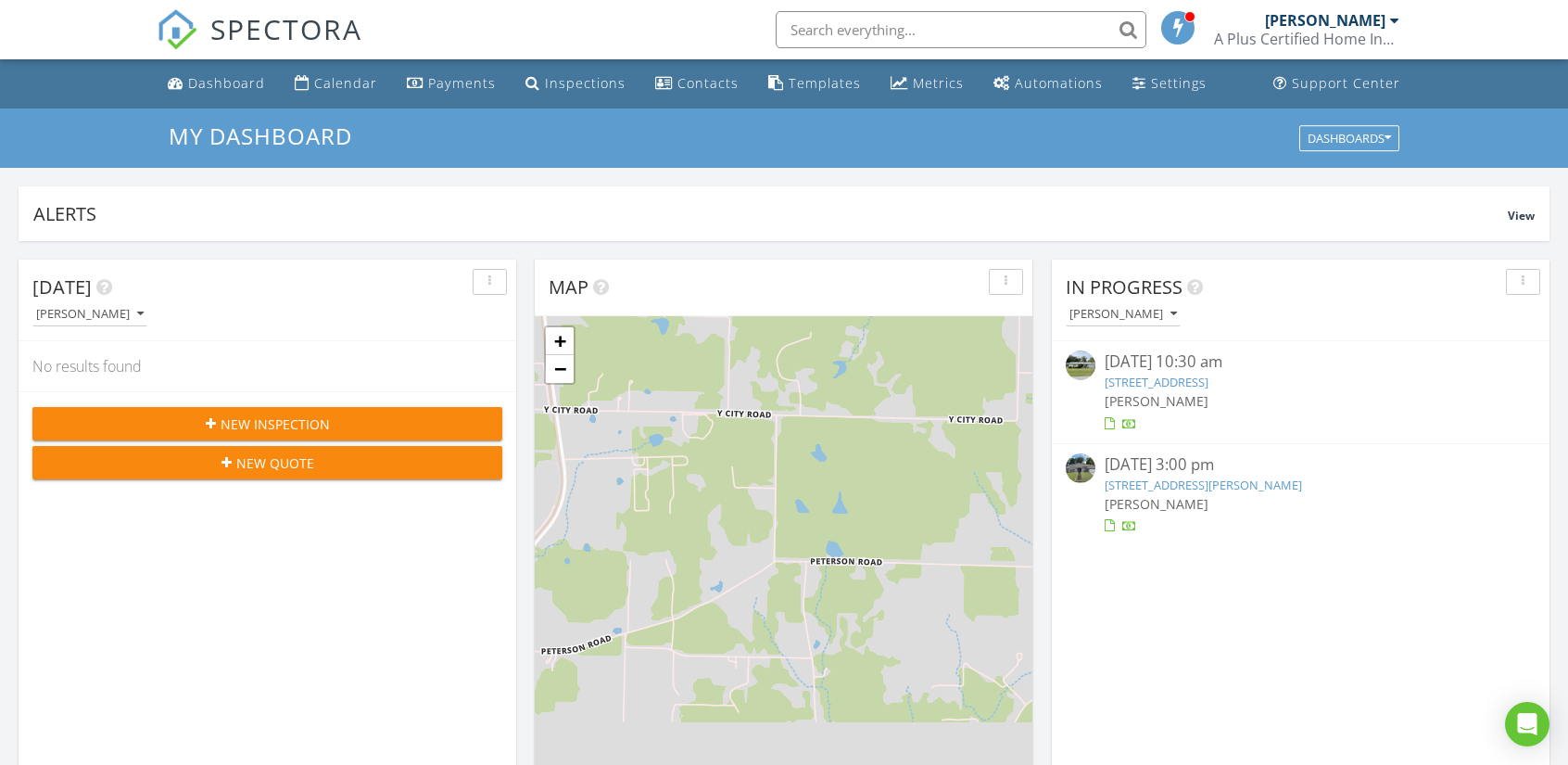
click at [1076, 461] on img at bounding box center [1081, 468] width 30 height 30
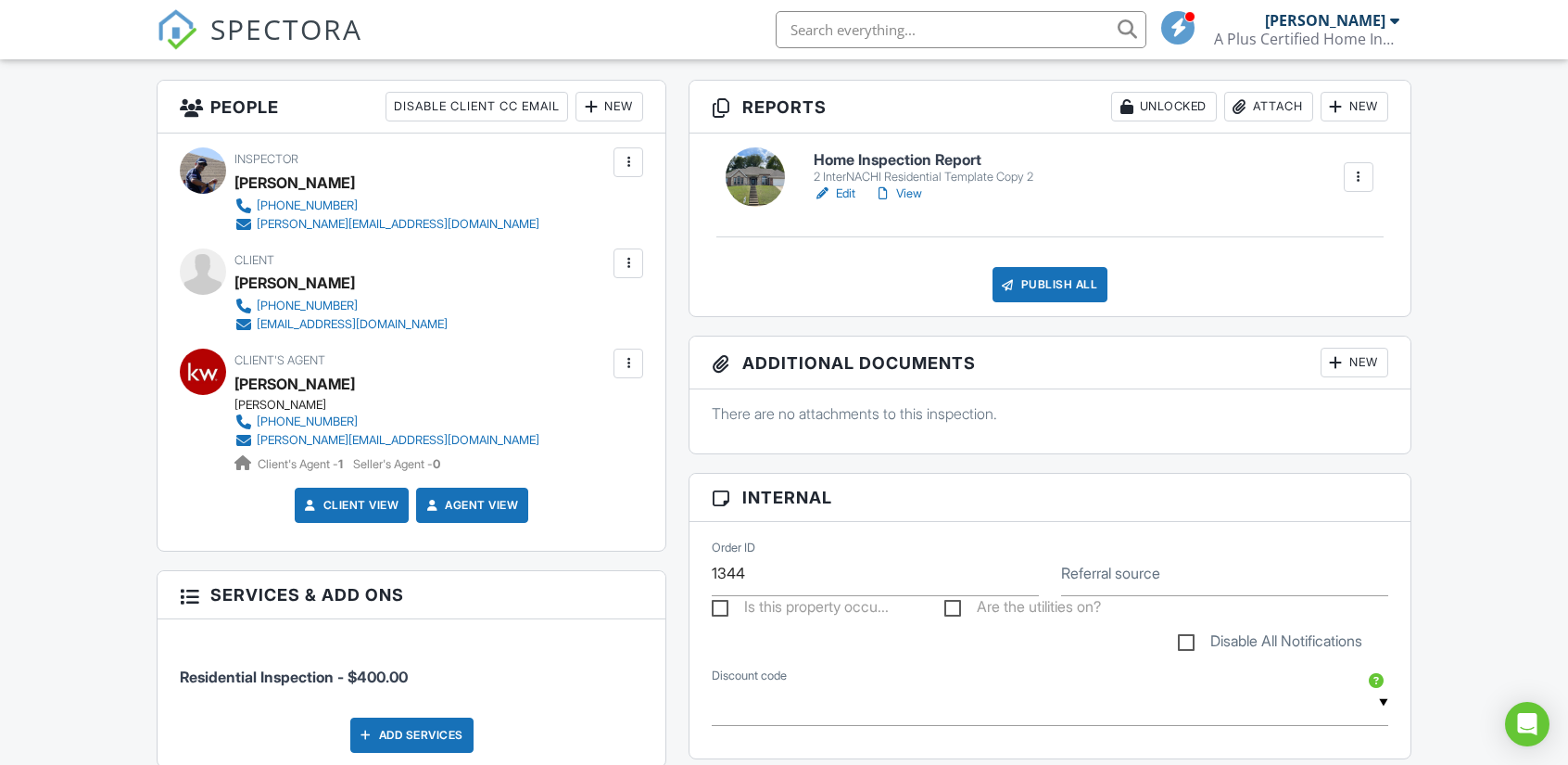
click at [850, 197] on link "Edit" at bounding box center [834, 194] width 42 height 19
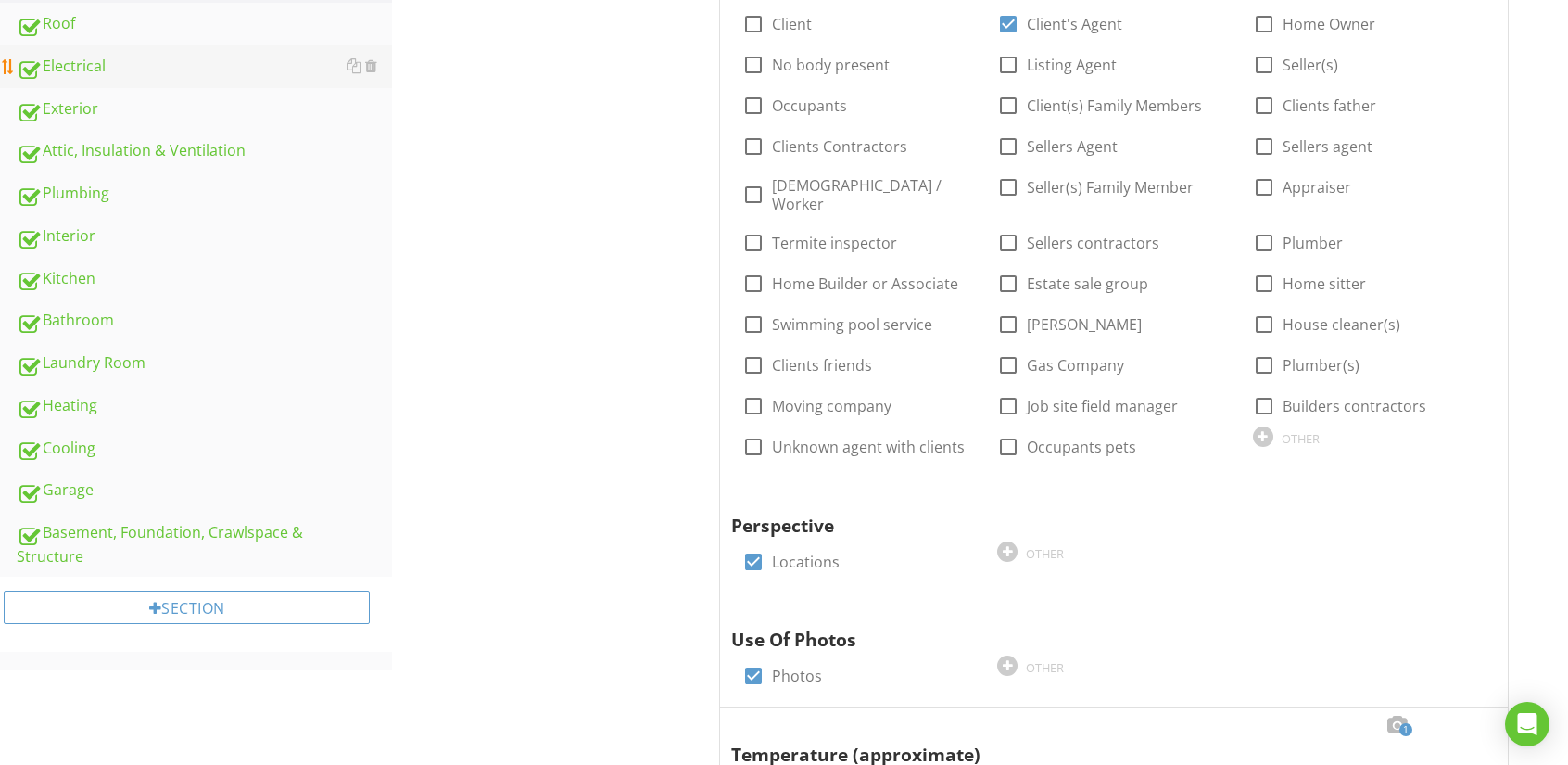
scroll to position [93, 0]
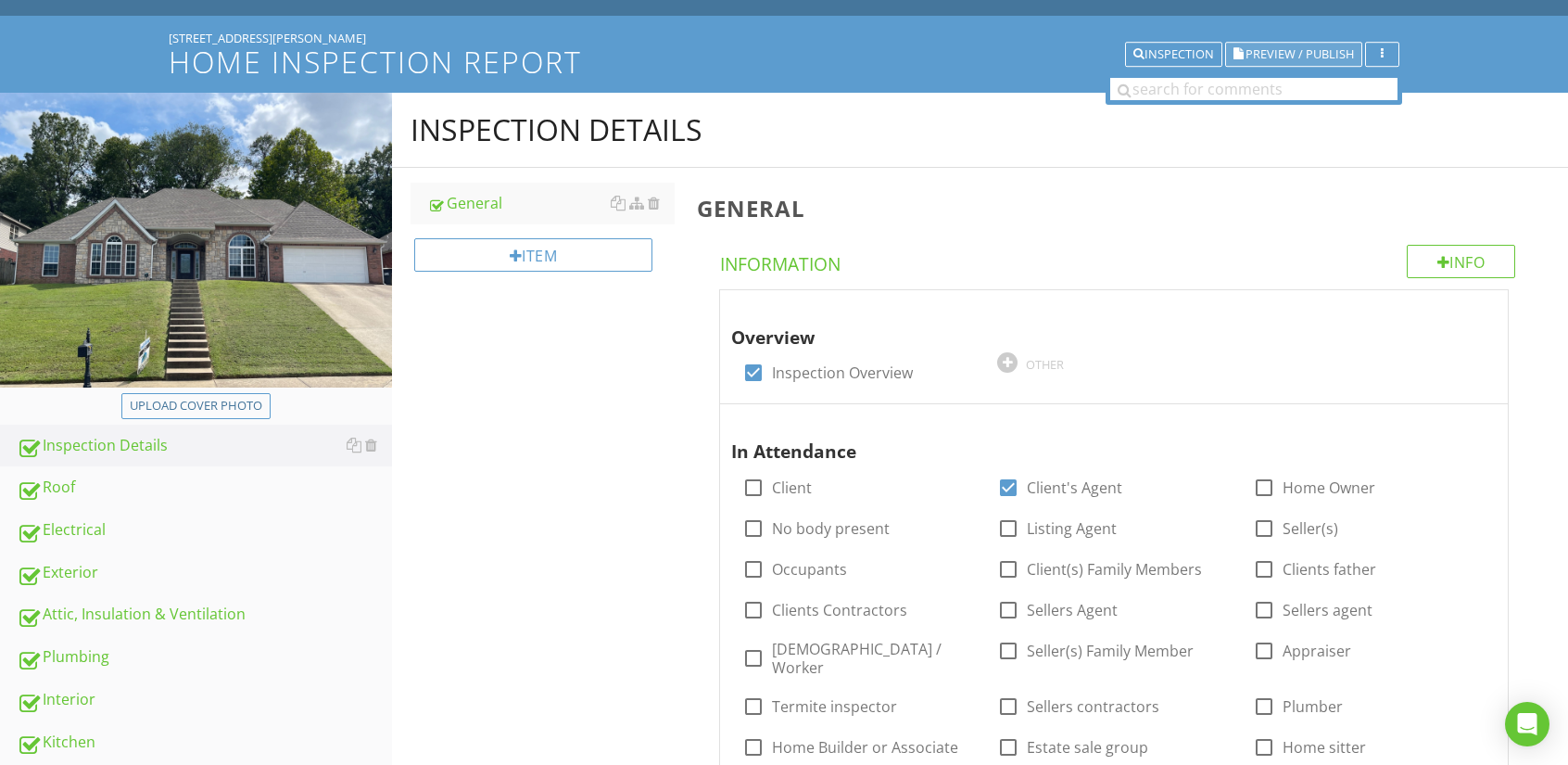
click at [1283, 55] on span "Preview / Publish" at bounding box center [1300, 54] width 109 height 12
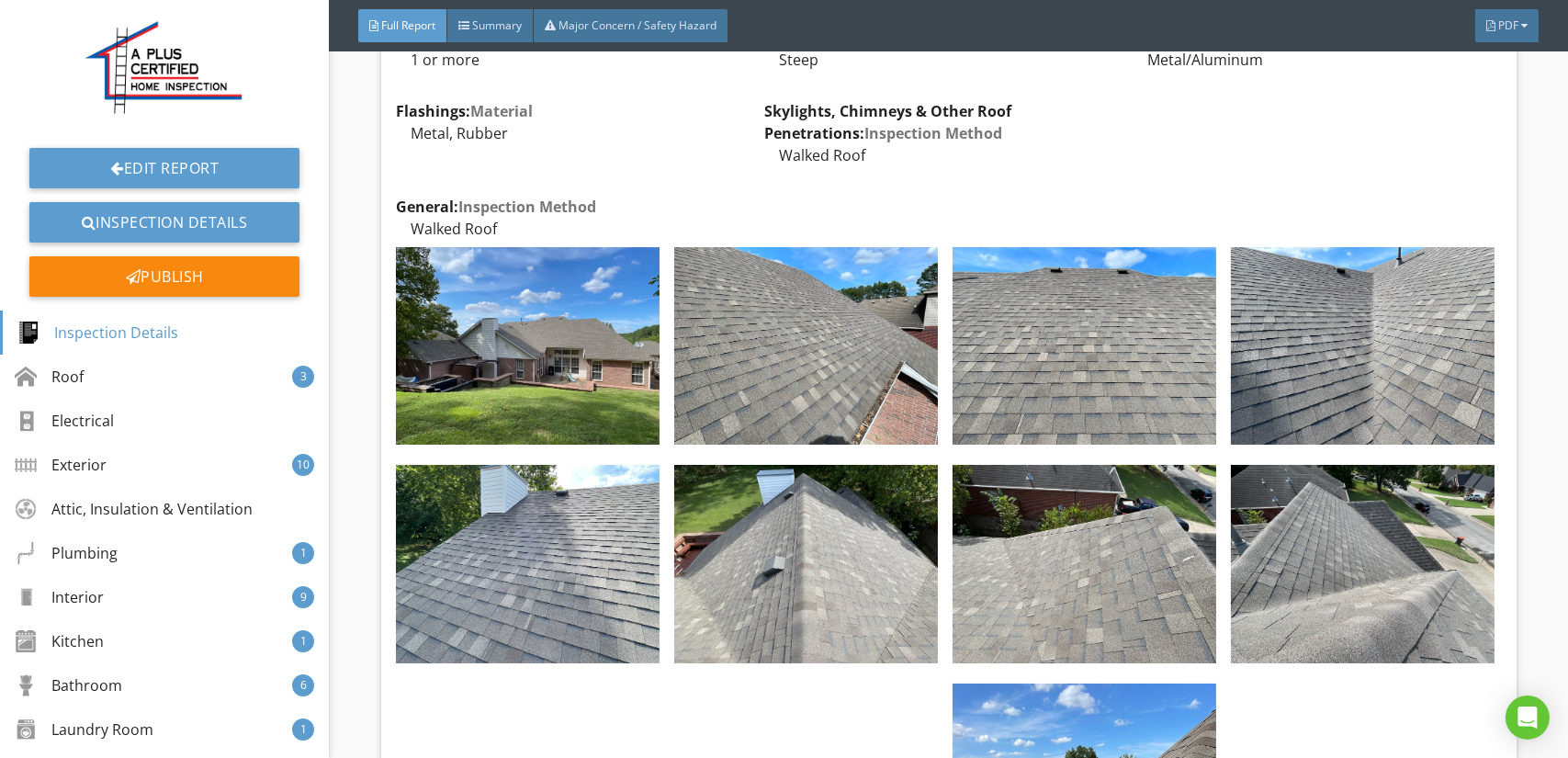
scroll to position [2940, 0]
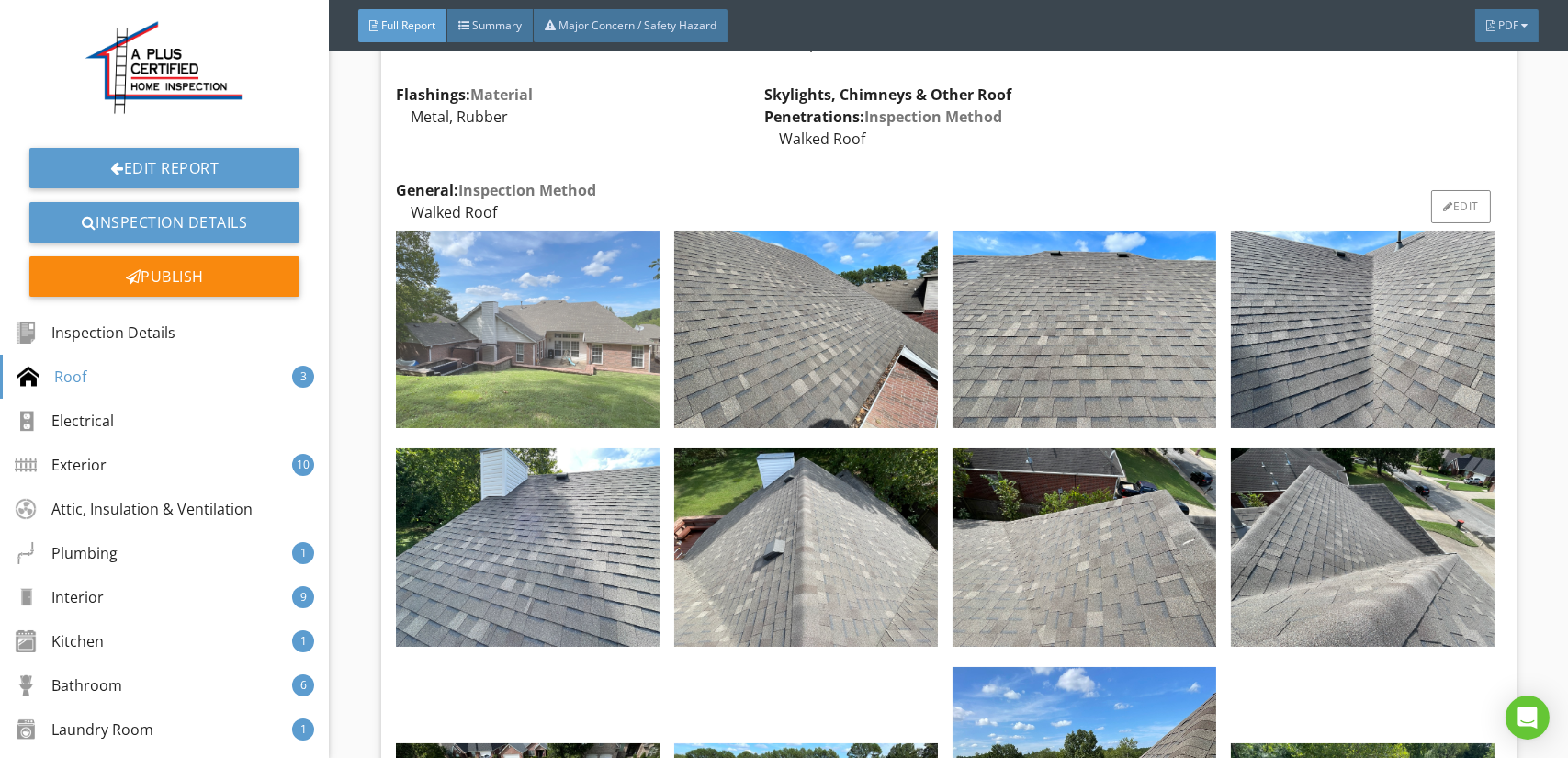
click at [525, 387] on img at bounding box center [527, 330] width 263 height 198
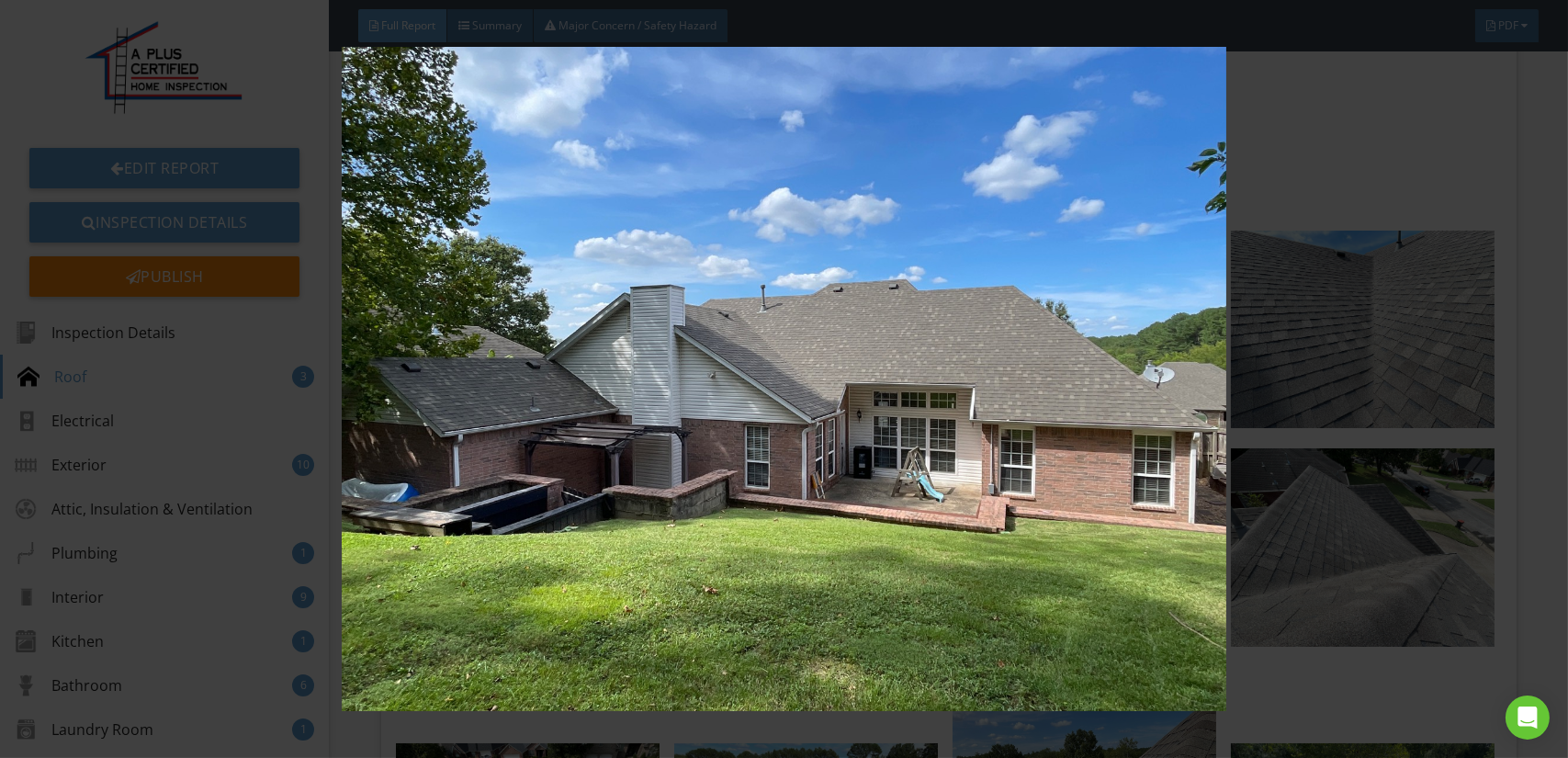
click at [684, 443] on img at bounding box center [784, 378] width 1433 height 664
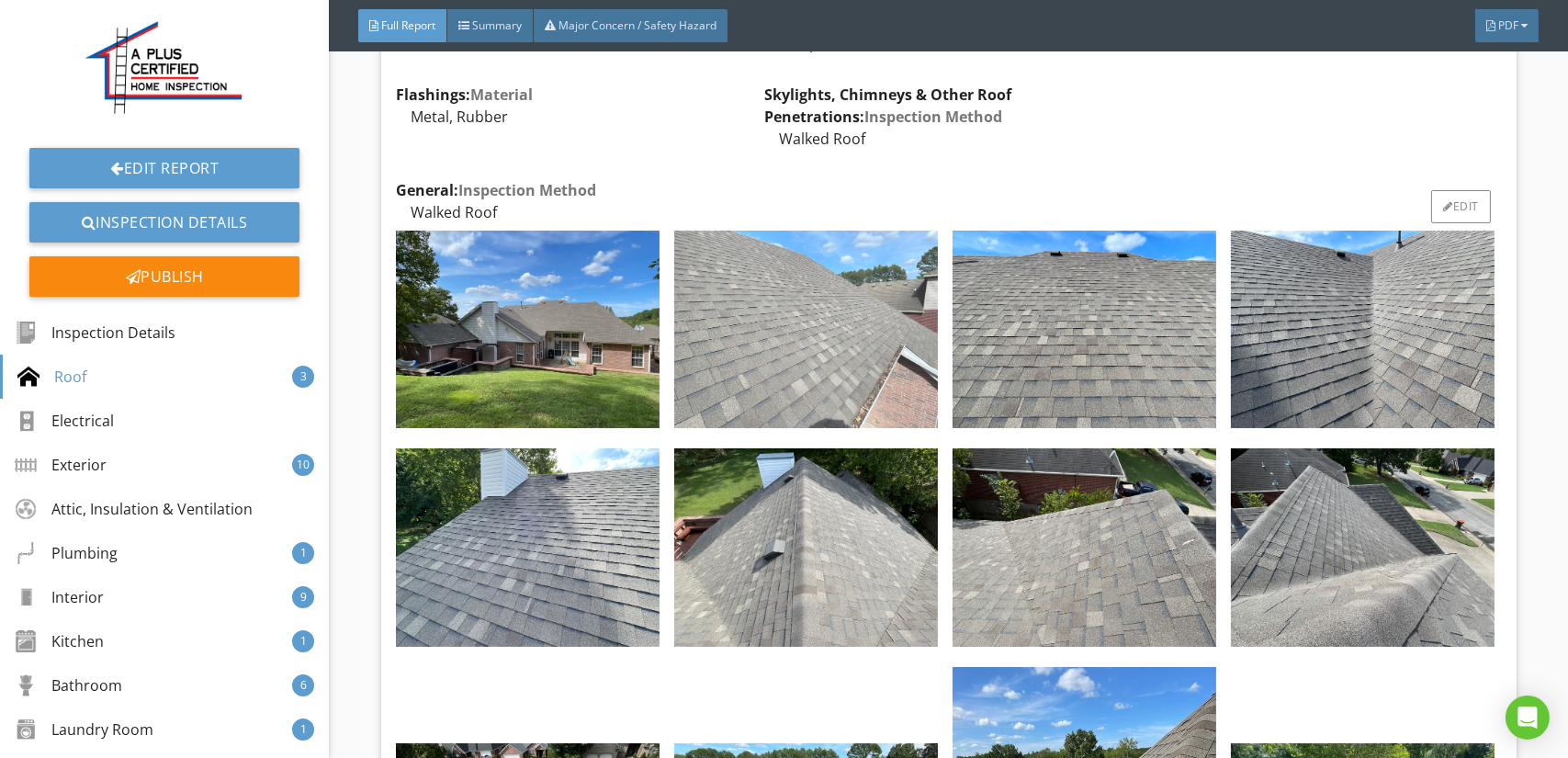
click at [782, 404] on img at bounding box center [805, 330] width 263 height 198
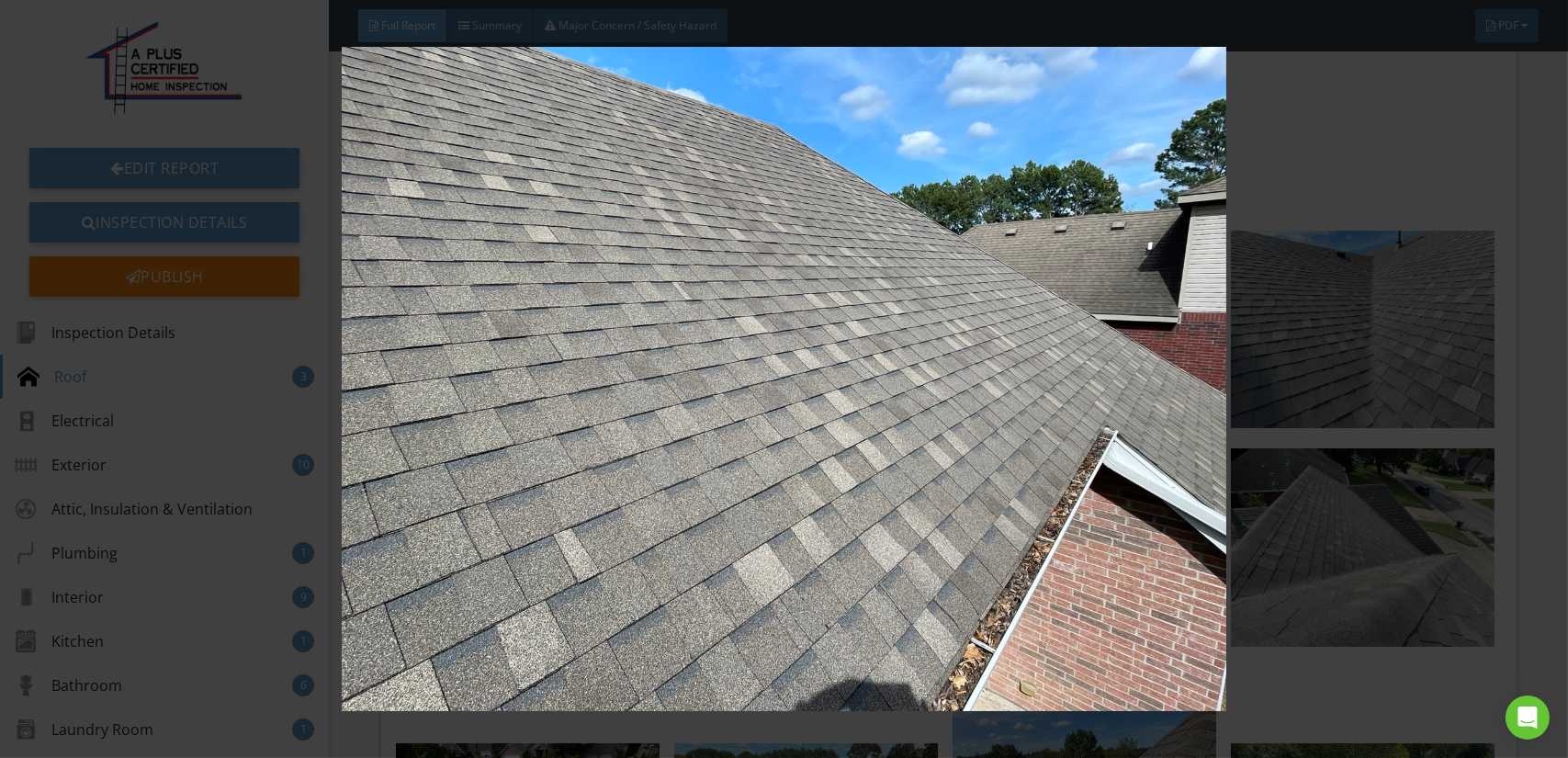
click at [789, 404] on img at bounding box center [784, 378] width 1433 height 664
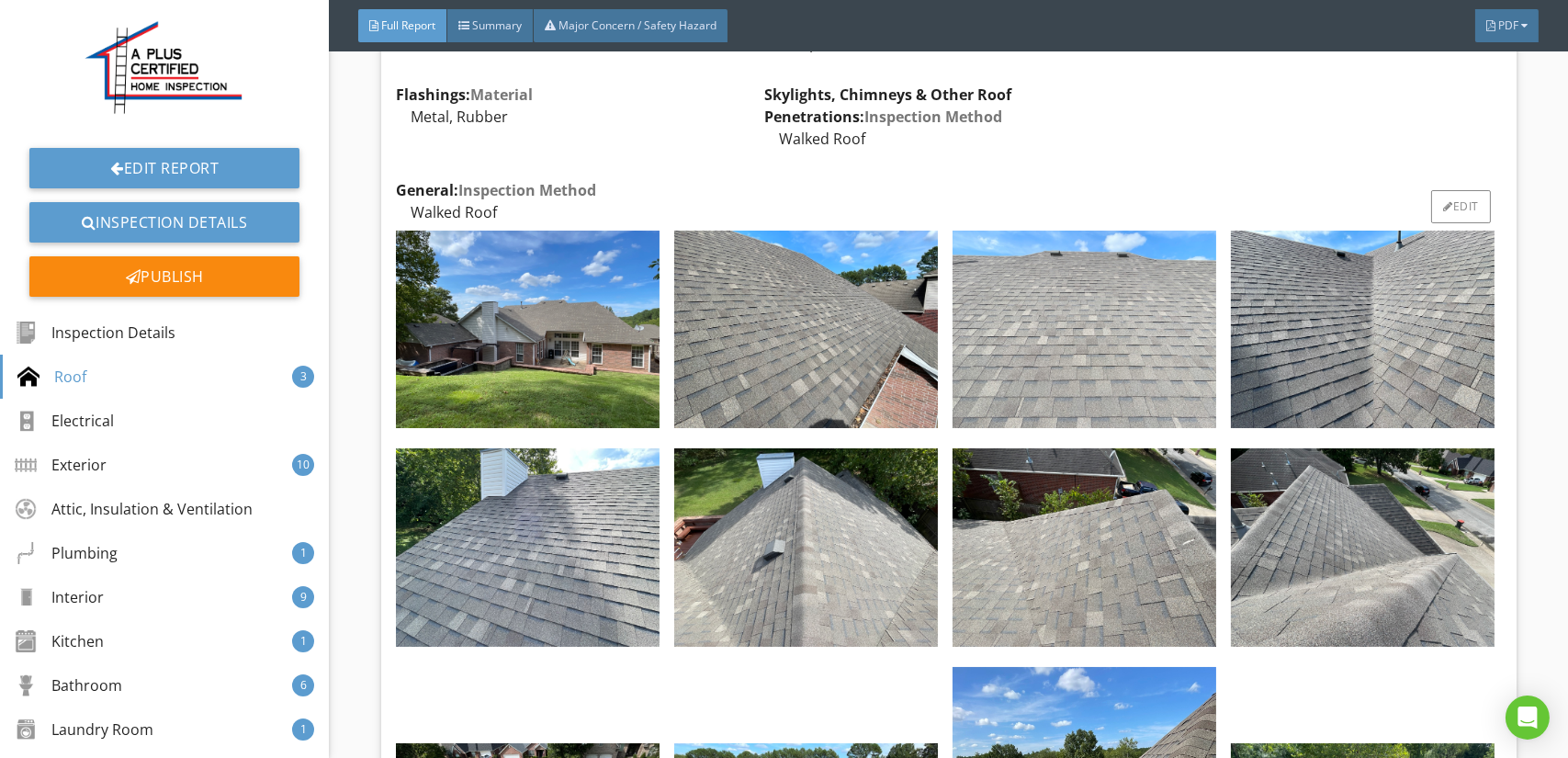
click at [1104, 373] on img at bounding box center [1084, 330] width 263 height 198
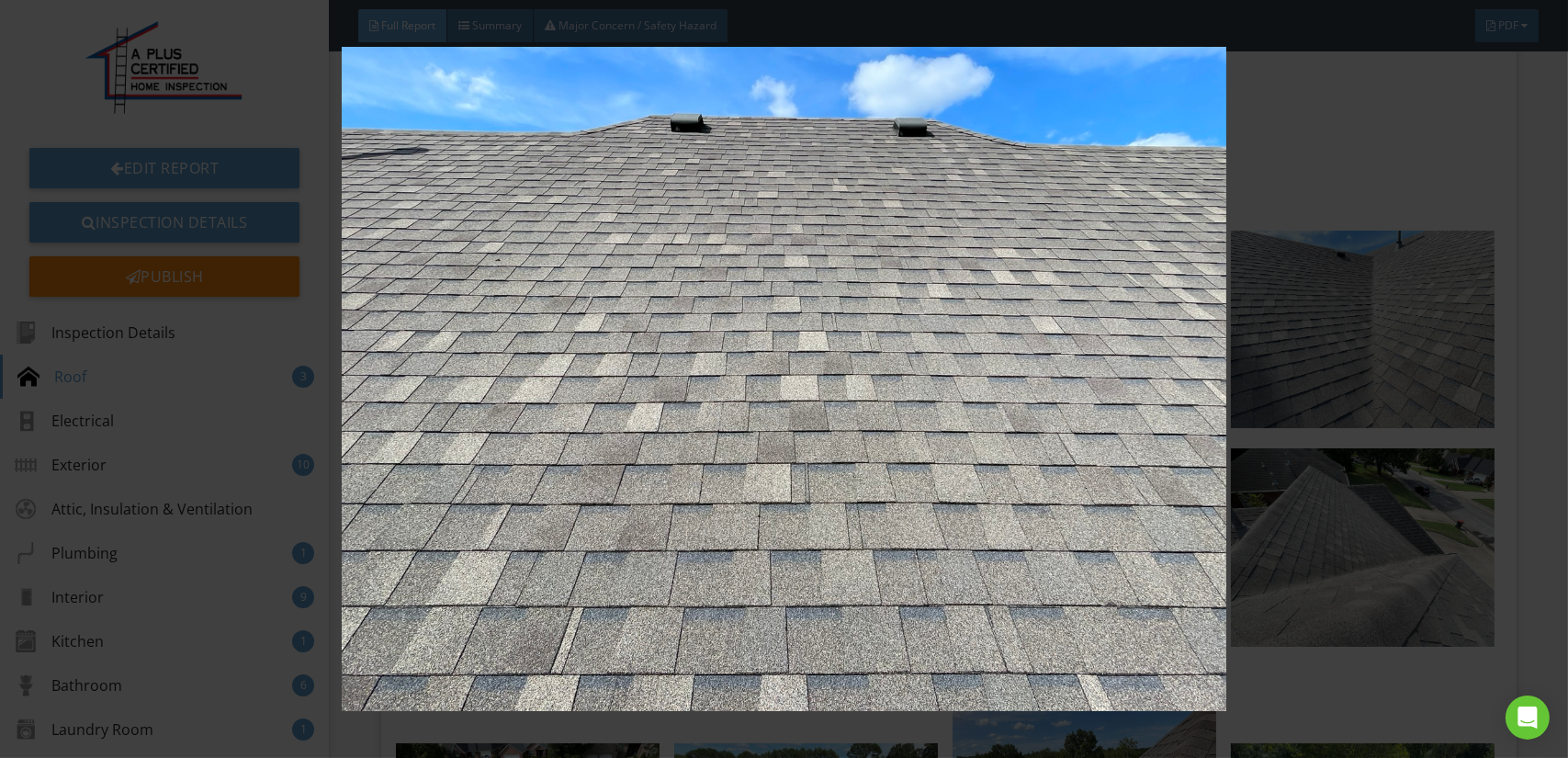
click at [1028, 402] on img at bounding box center [784, 378] width 1433 height 664
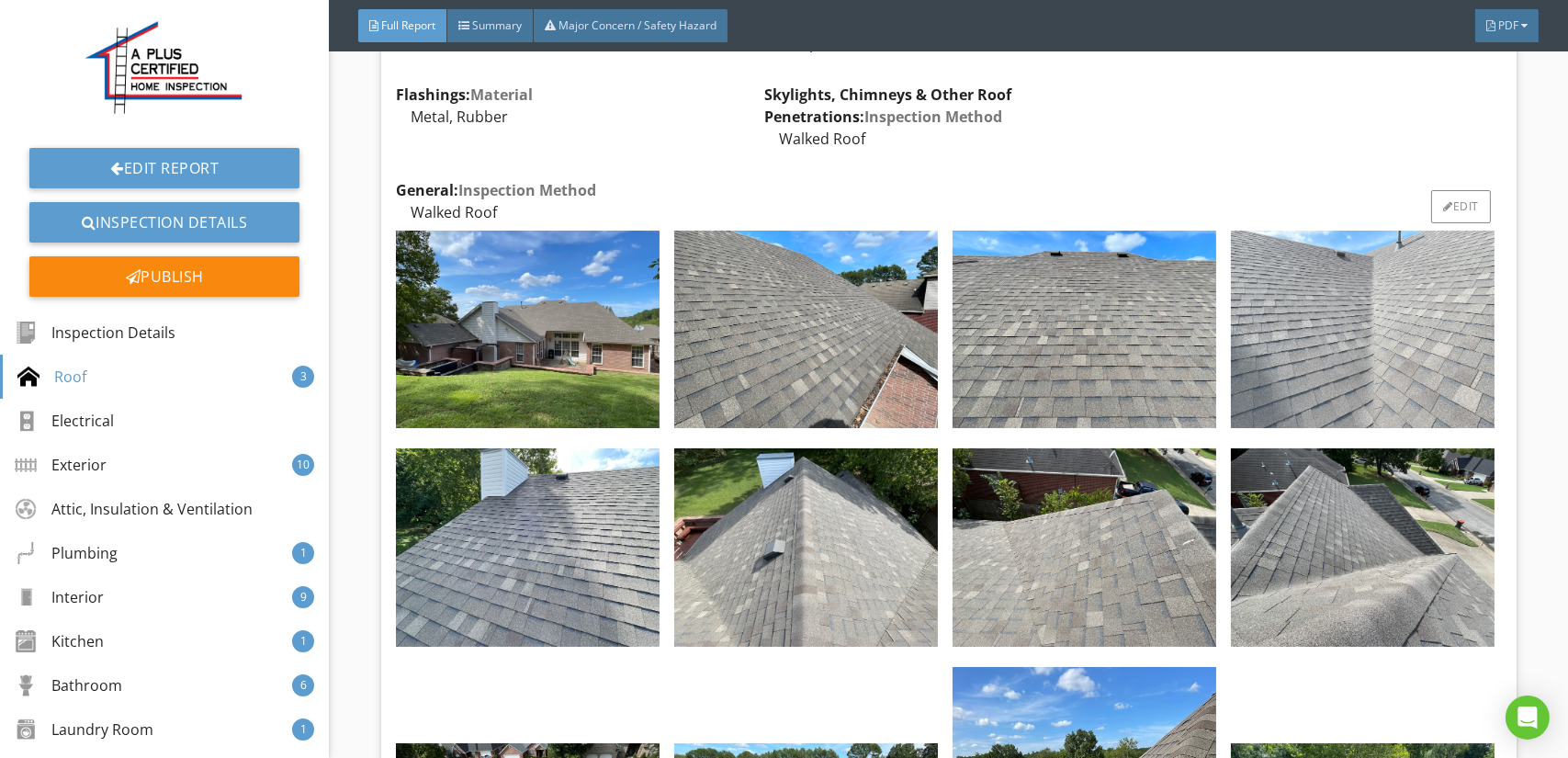
click at [1362, 380] on img at bounding box center [1362, 330] width 263 height 198
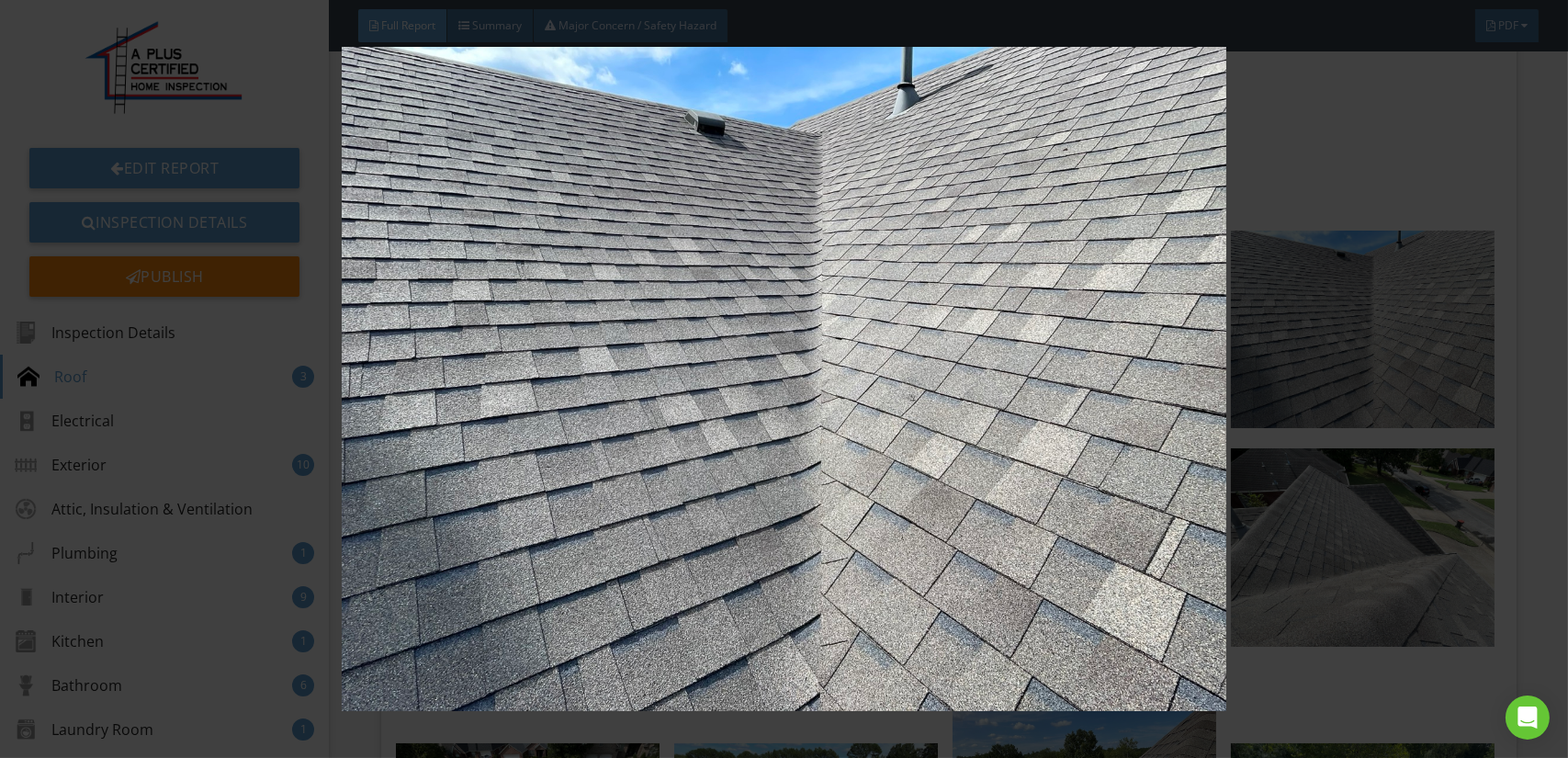
click at [722, 535] on img at bounding box center [784, 378] width 1433 height 664
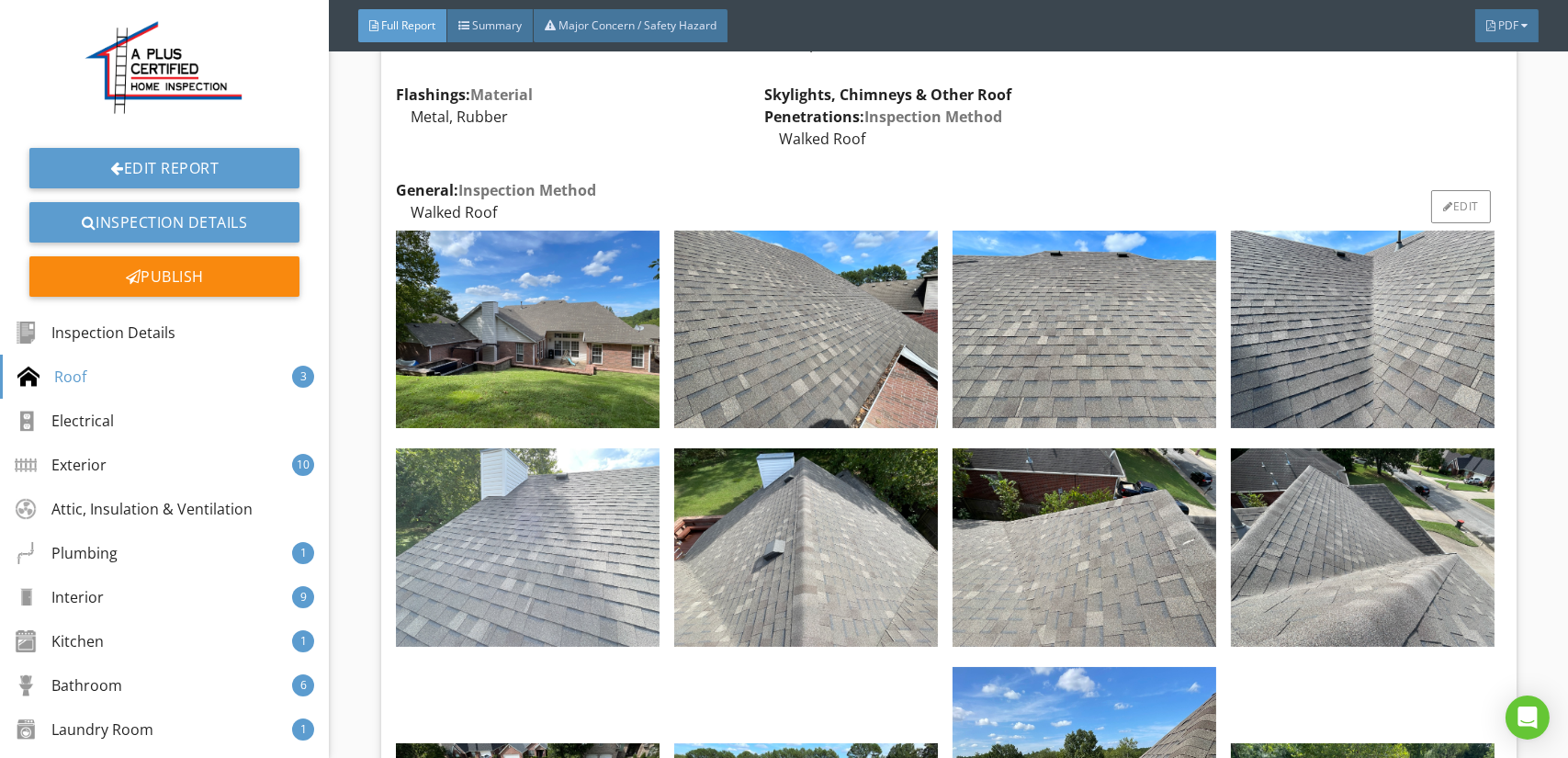
click at [482, 616] on img at bounding box center [527, 547] width 263 height 198
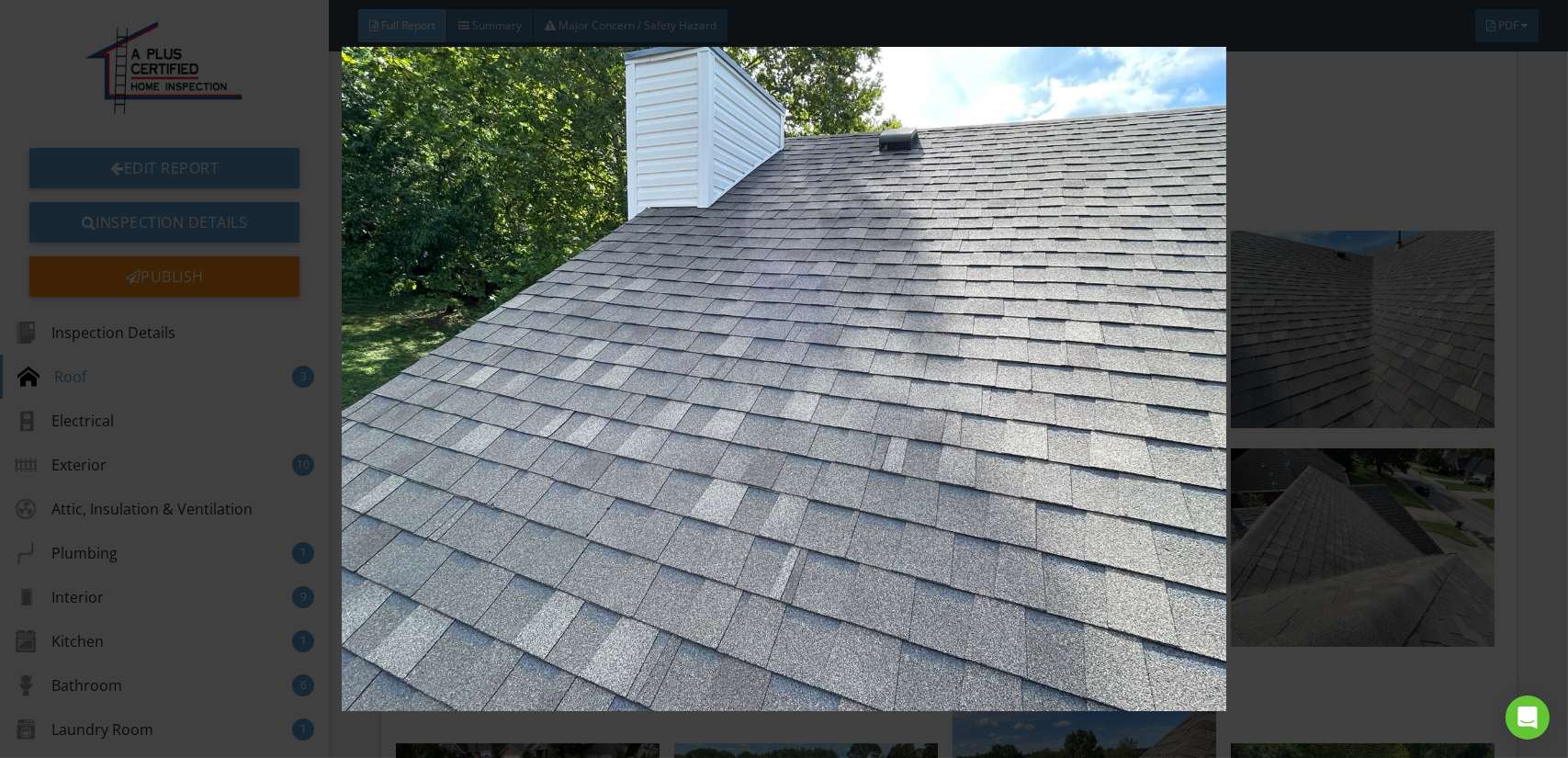
click at [635, 597] on img at bounding box center [784, 378] width 1433 height 664
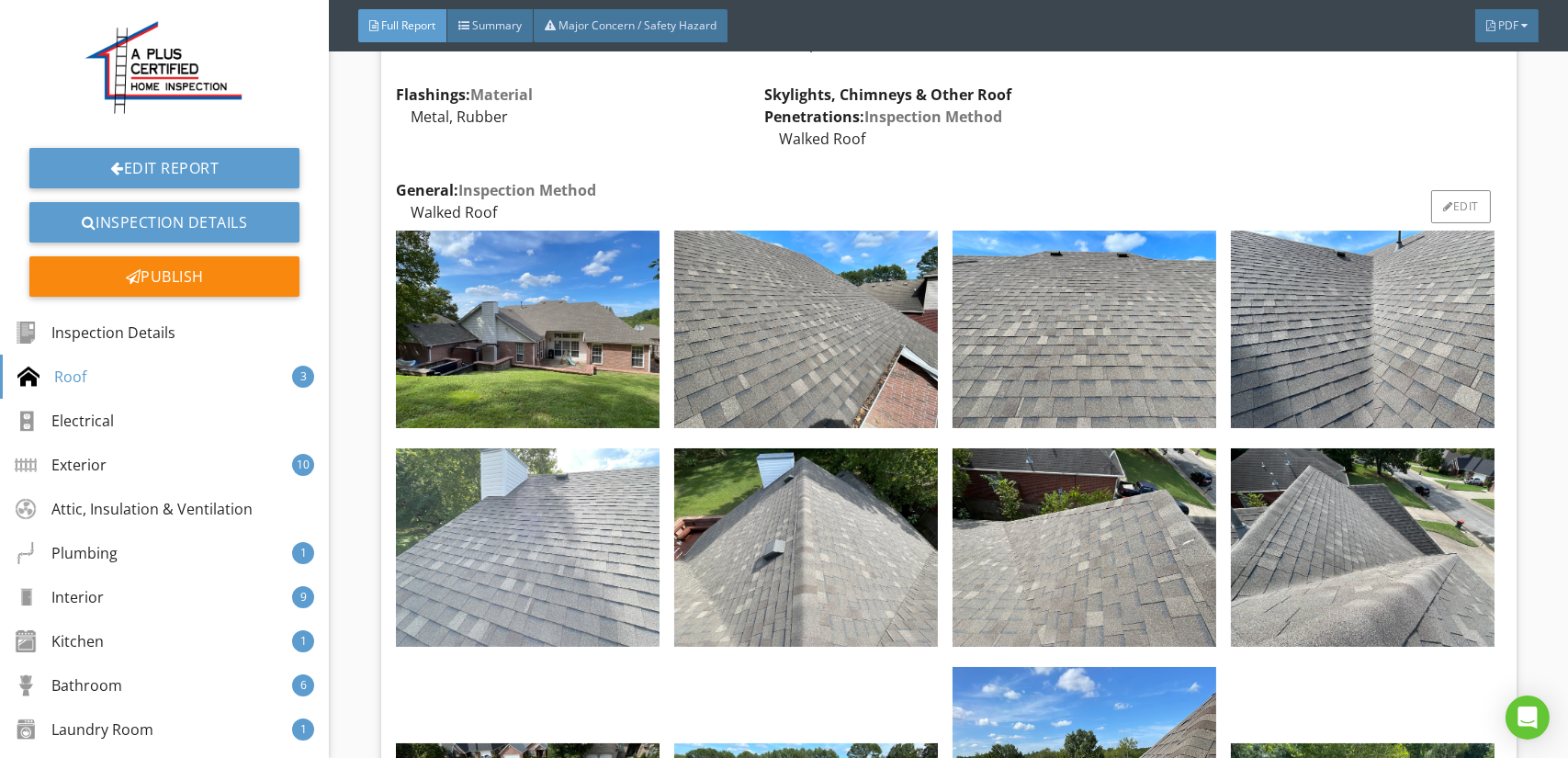
click at [599, 571] on img at bounding box center [527, 547] width 263 height 198
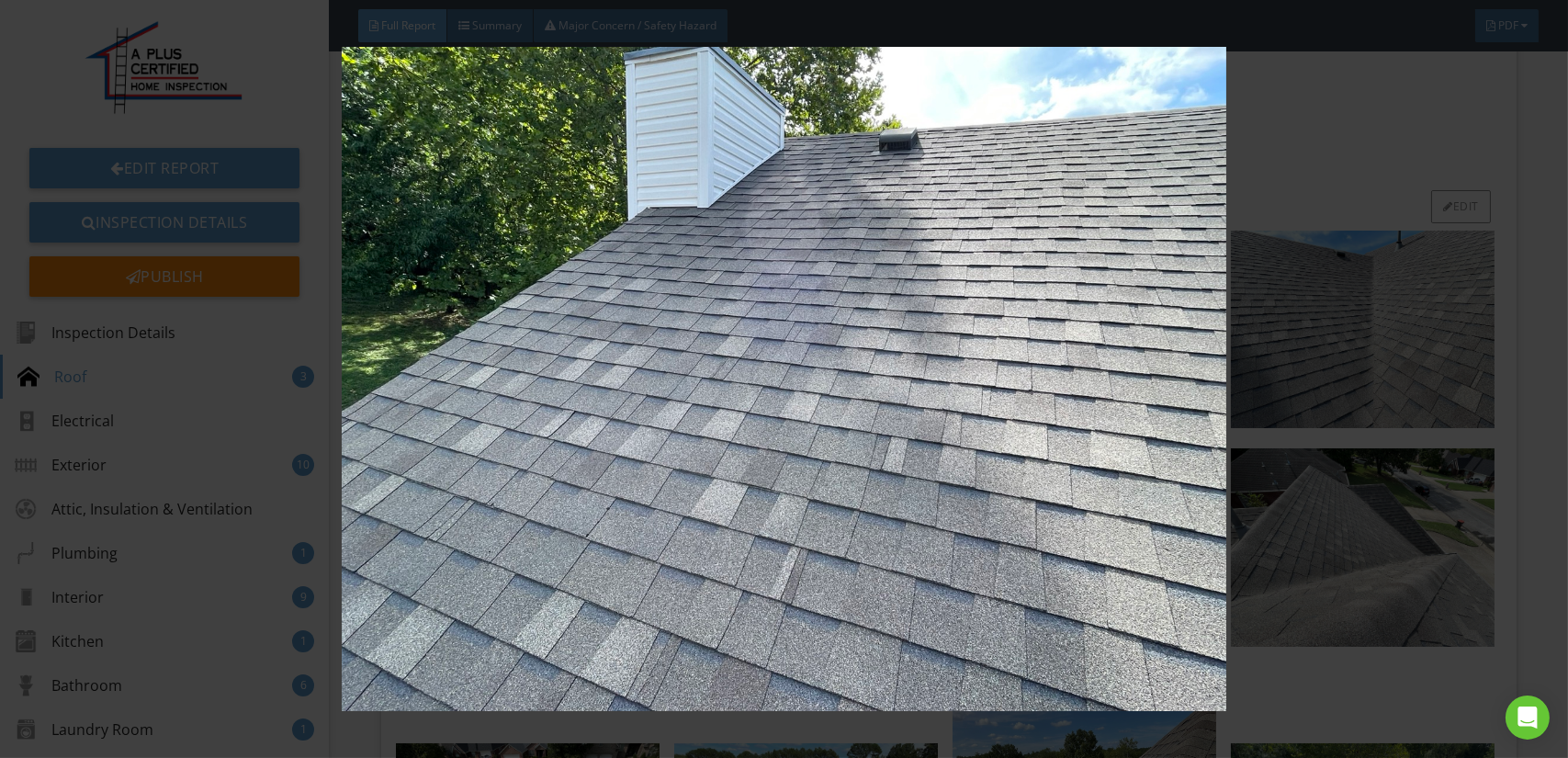
click at [599, 571] on img at bounding box center [784, 378] width 1433 height 664
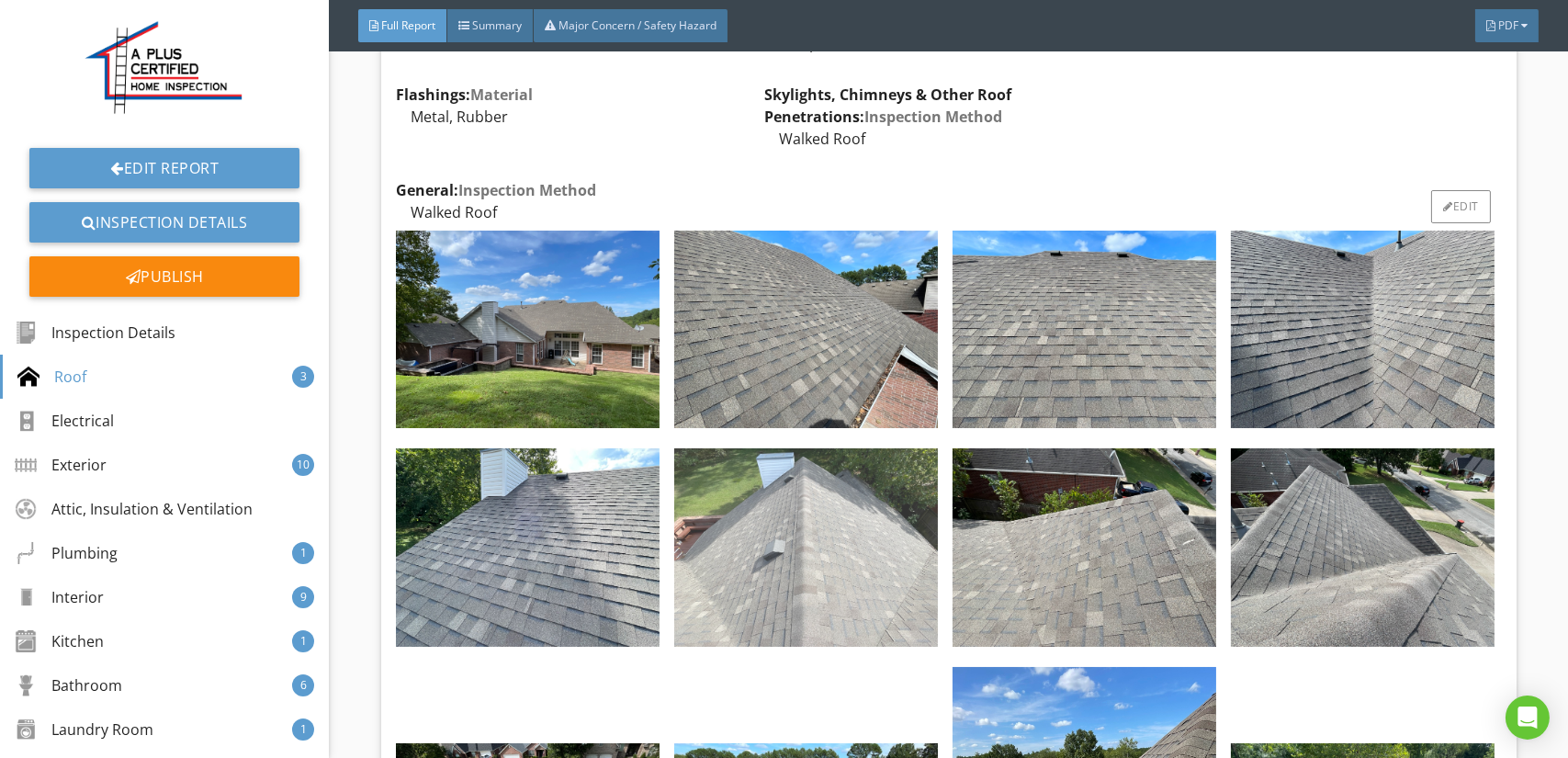
click at [772, 573] on img at bounding box center [805, 547] width 263 height 198
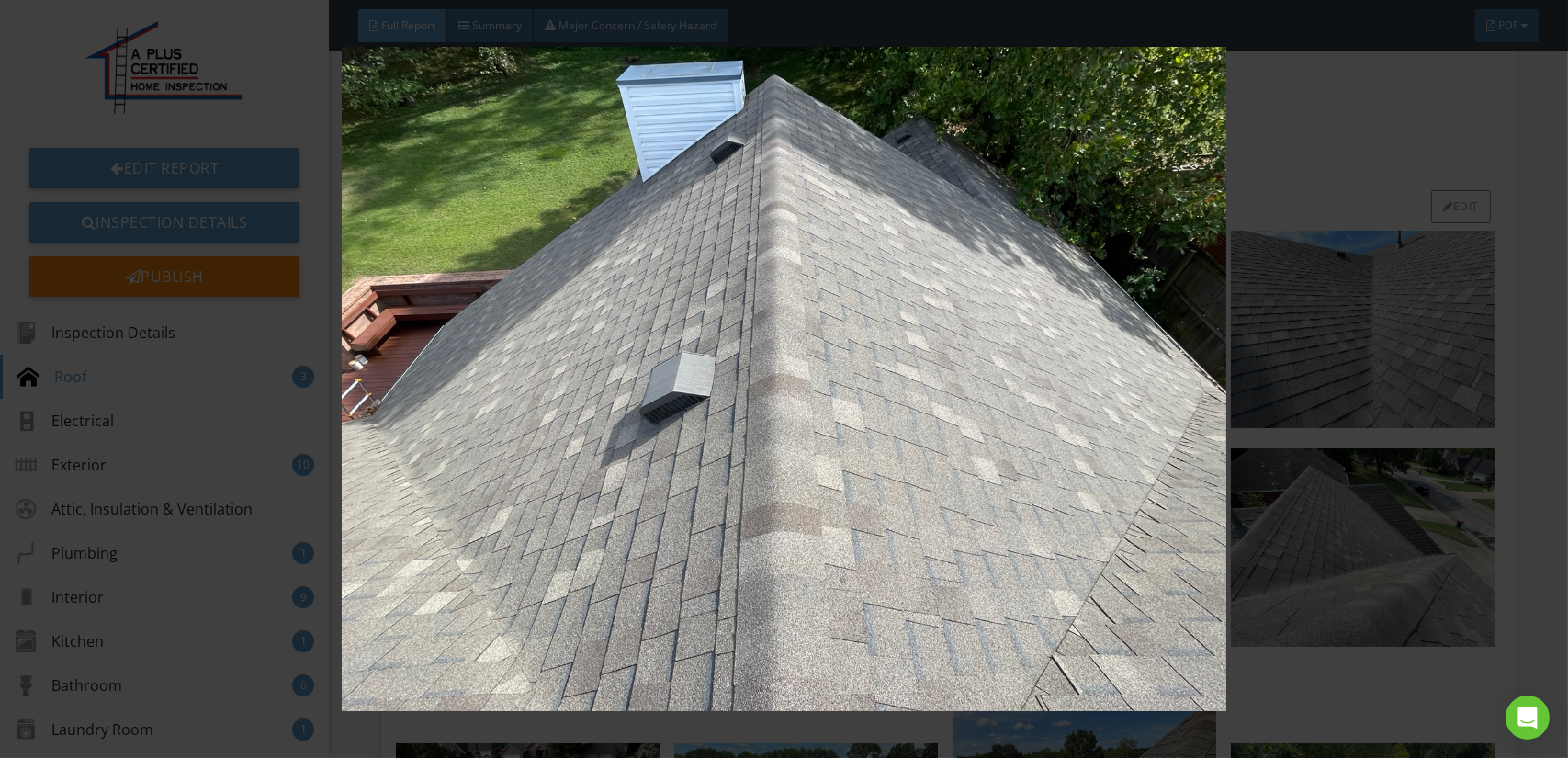
click at [772, 573] on img at bounding box center [784, 378] width 1433 height 664
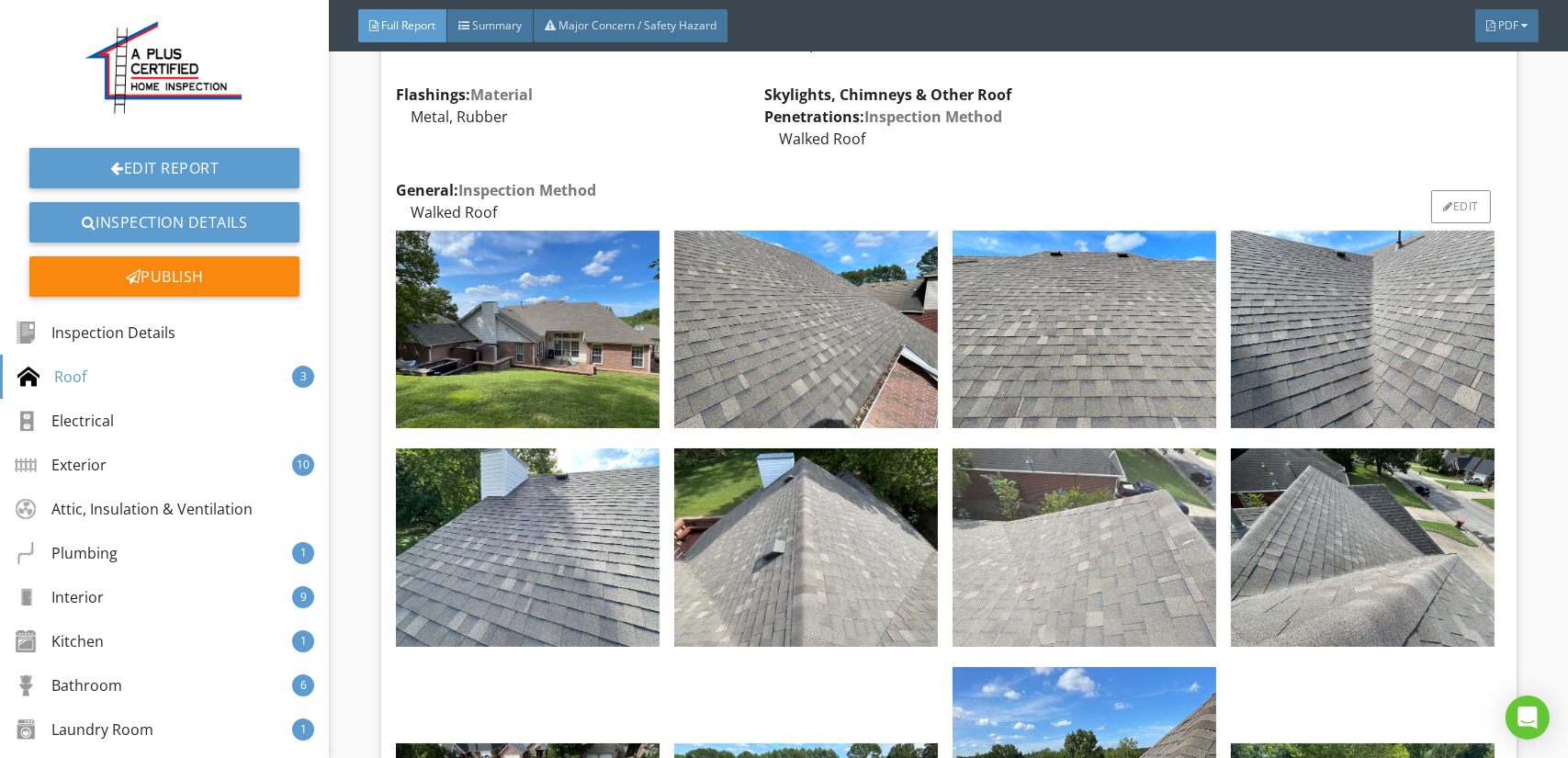
click at [1040, 560] on img at bounding box center [1084, 547] width 263 height 198
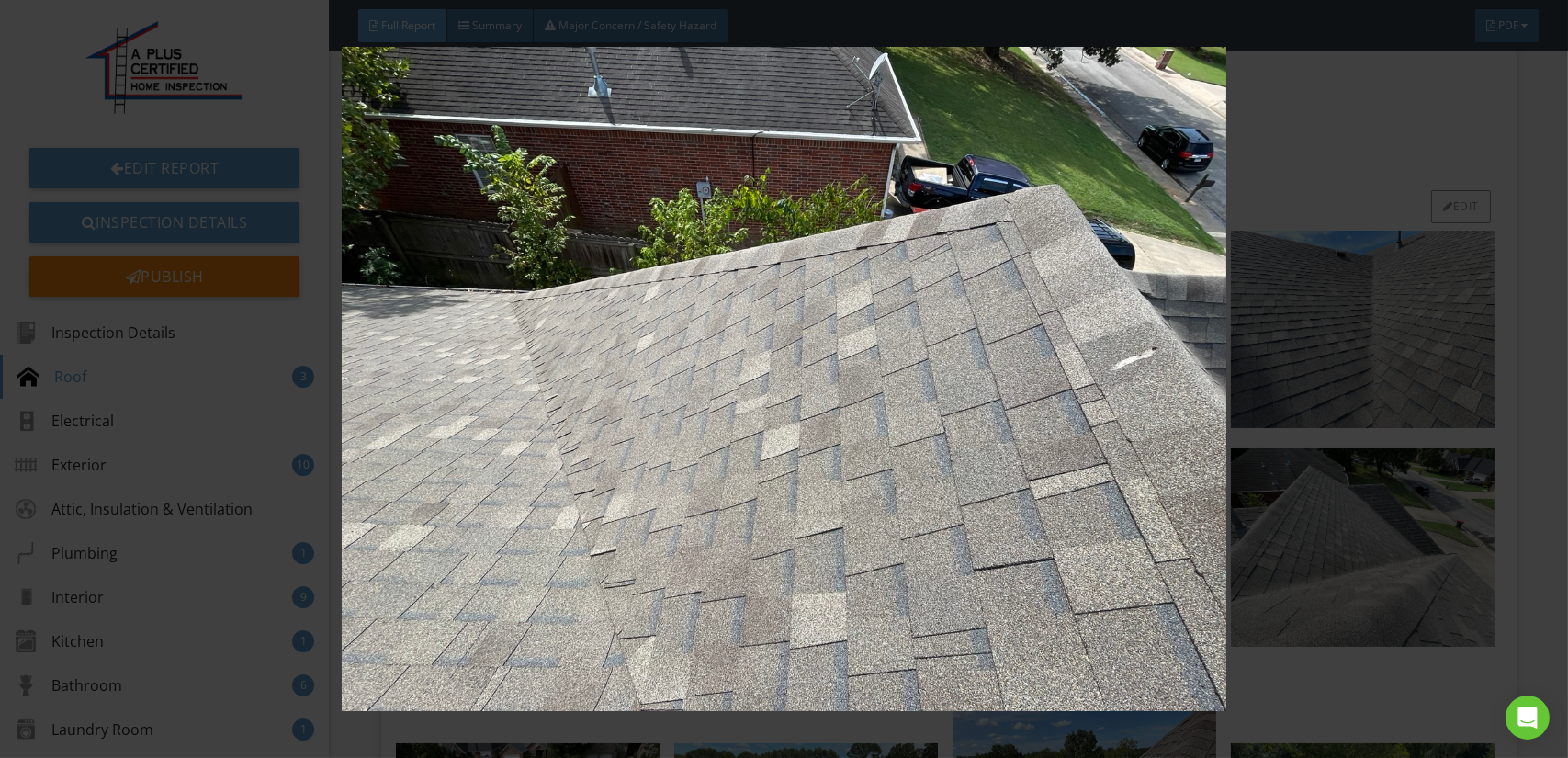
click at [1040, 560] on img at bounding box center [784, 378] width 1433 height 664
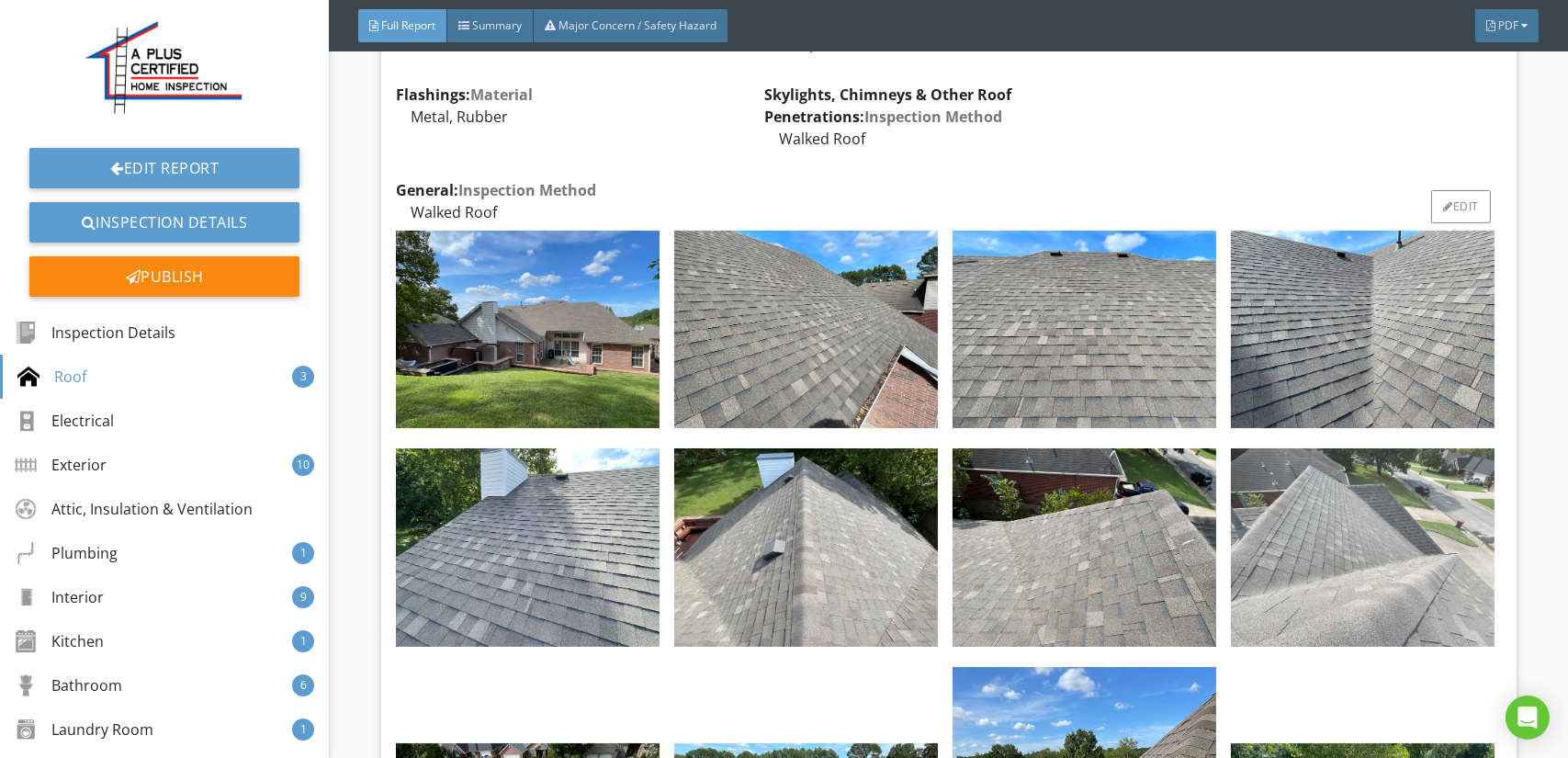
click at [1318, 547] on img at bounding box center [1362, 547] width 263 height 198
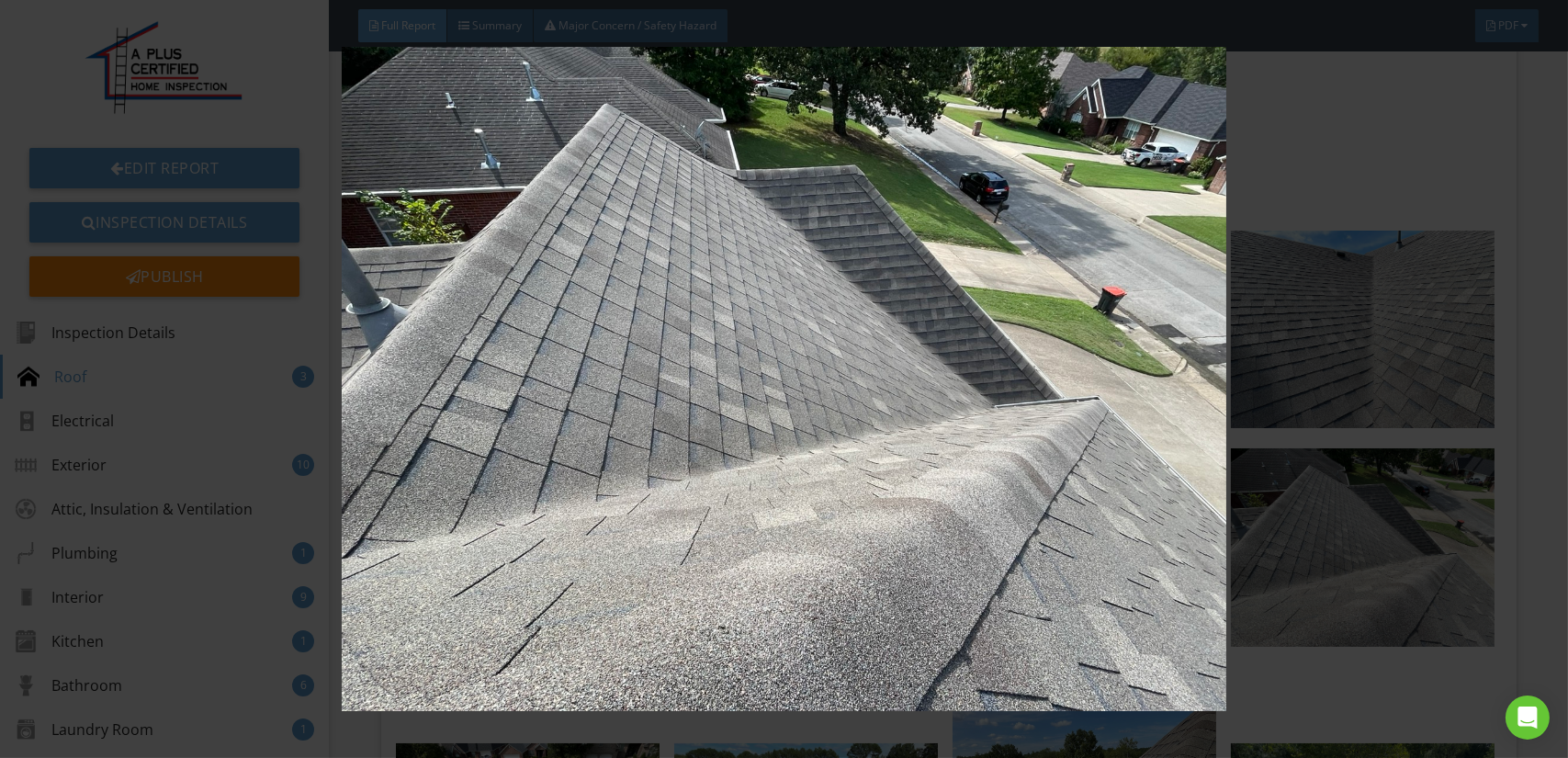
click at [1109, 571] on img at bounding box center [784, 378] width 1433 height 664
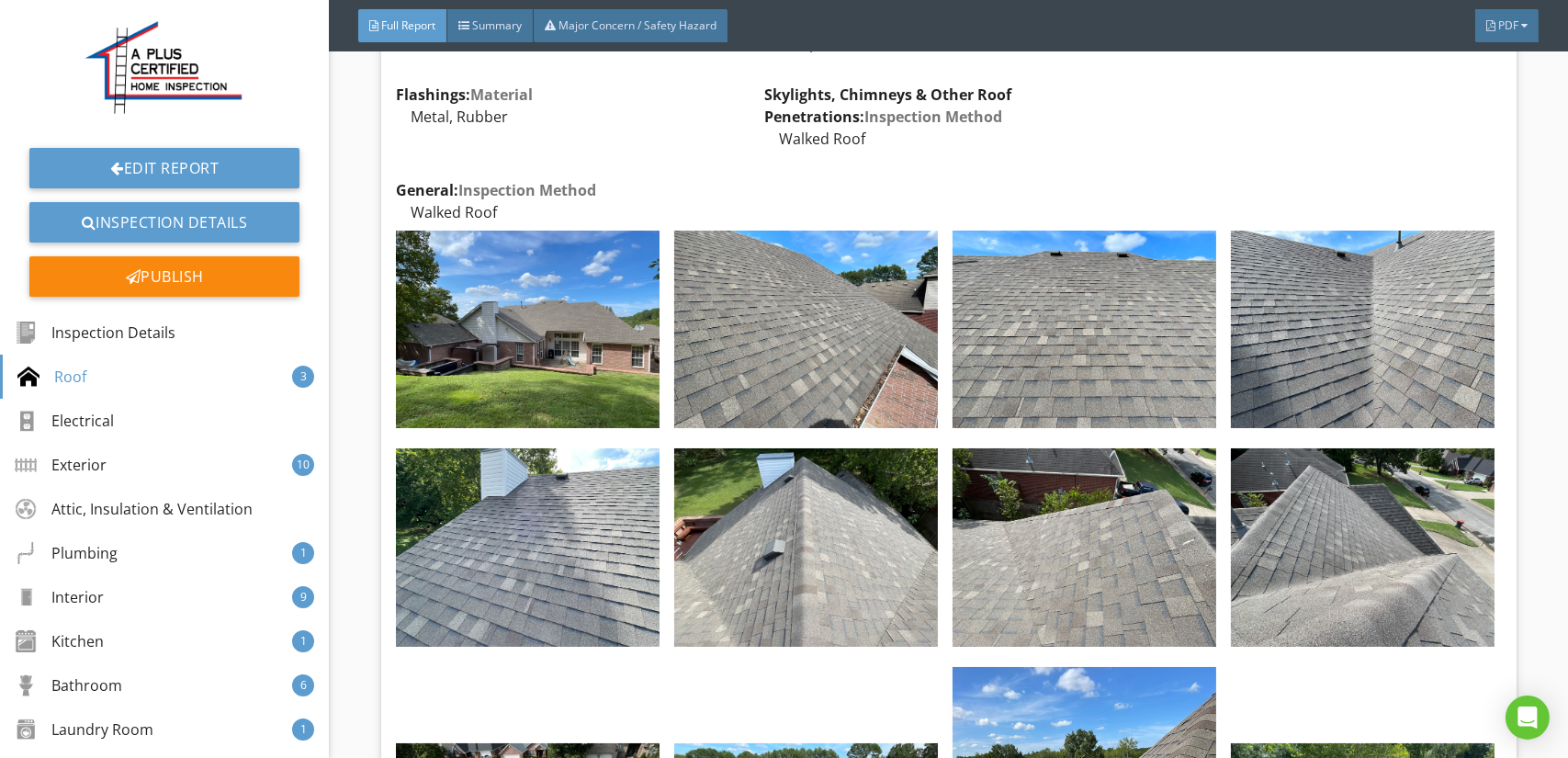
scroll to position [3216, 0]
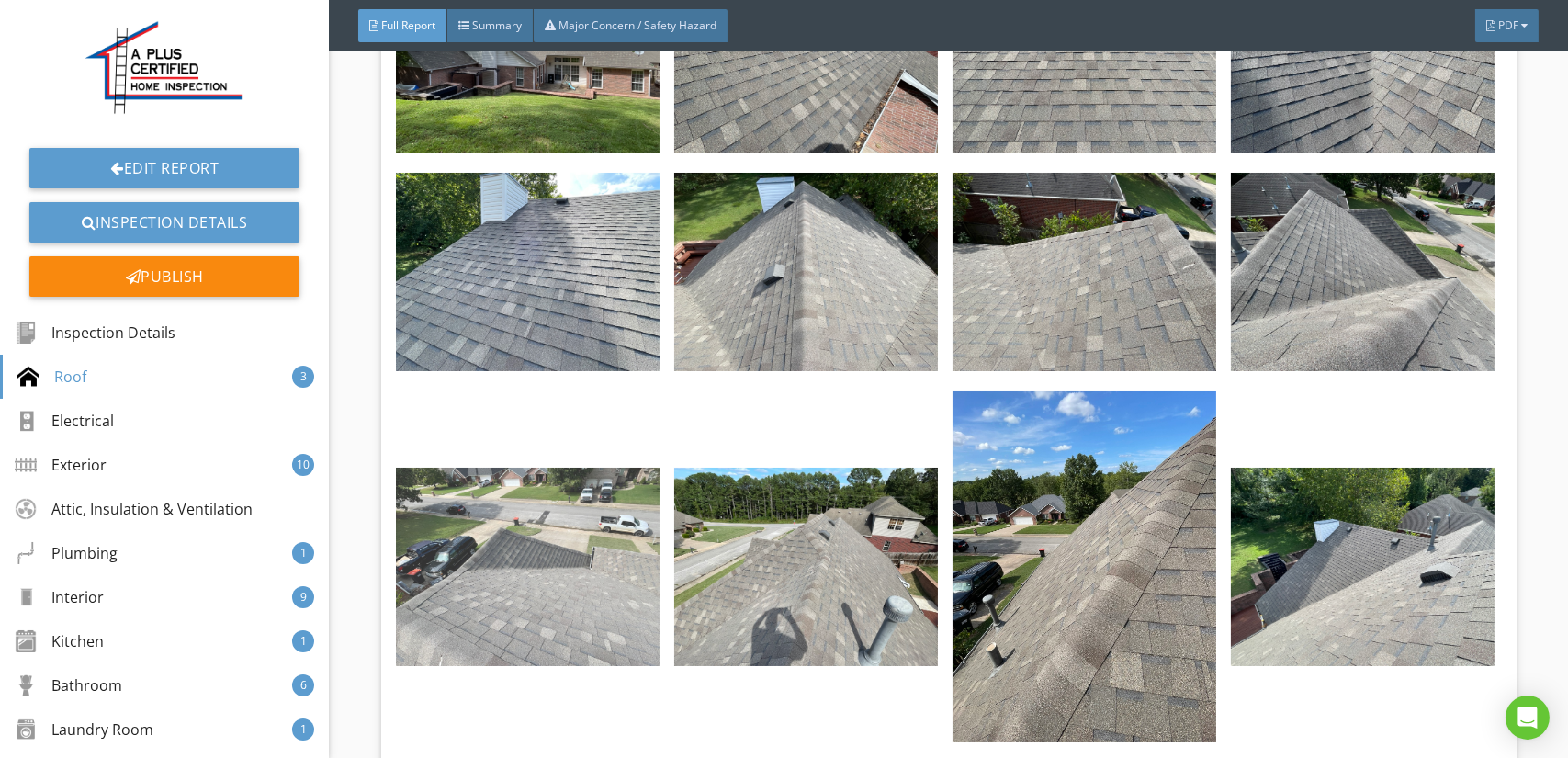
click at [512, 563] on img at bounding box center [527, 567] width 263 height 198
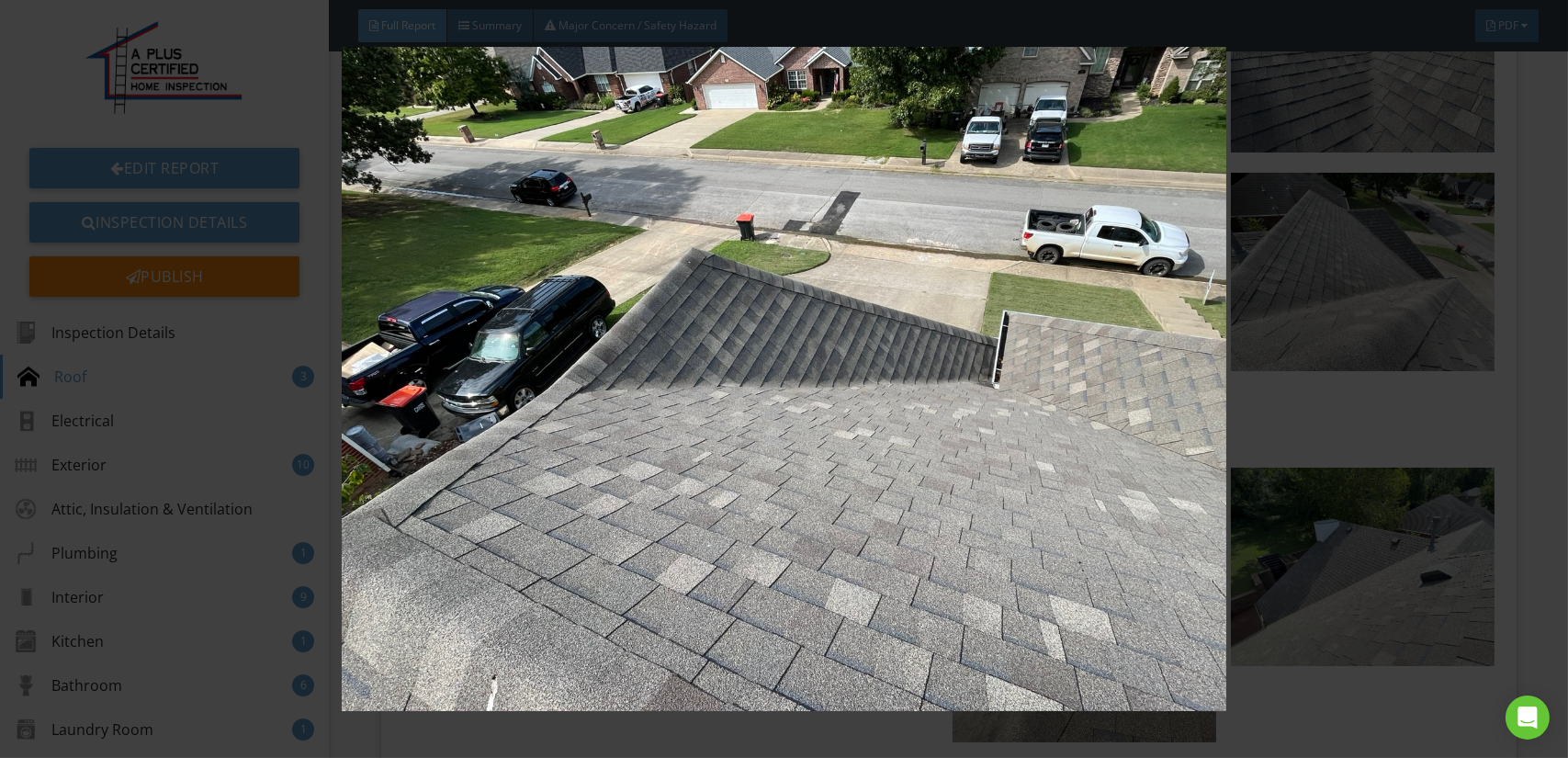
click at [613, 575] on img at bounding box center [784, 378] width 1433 height 664
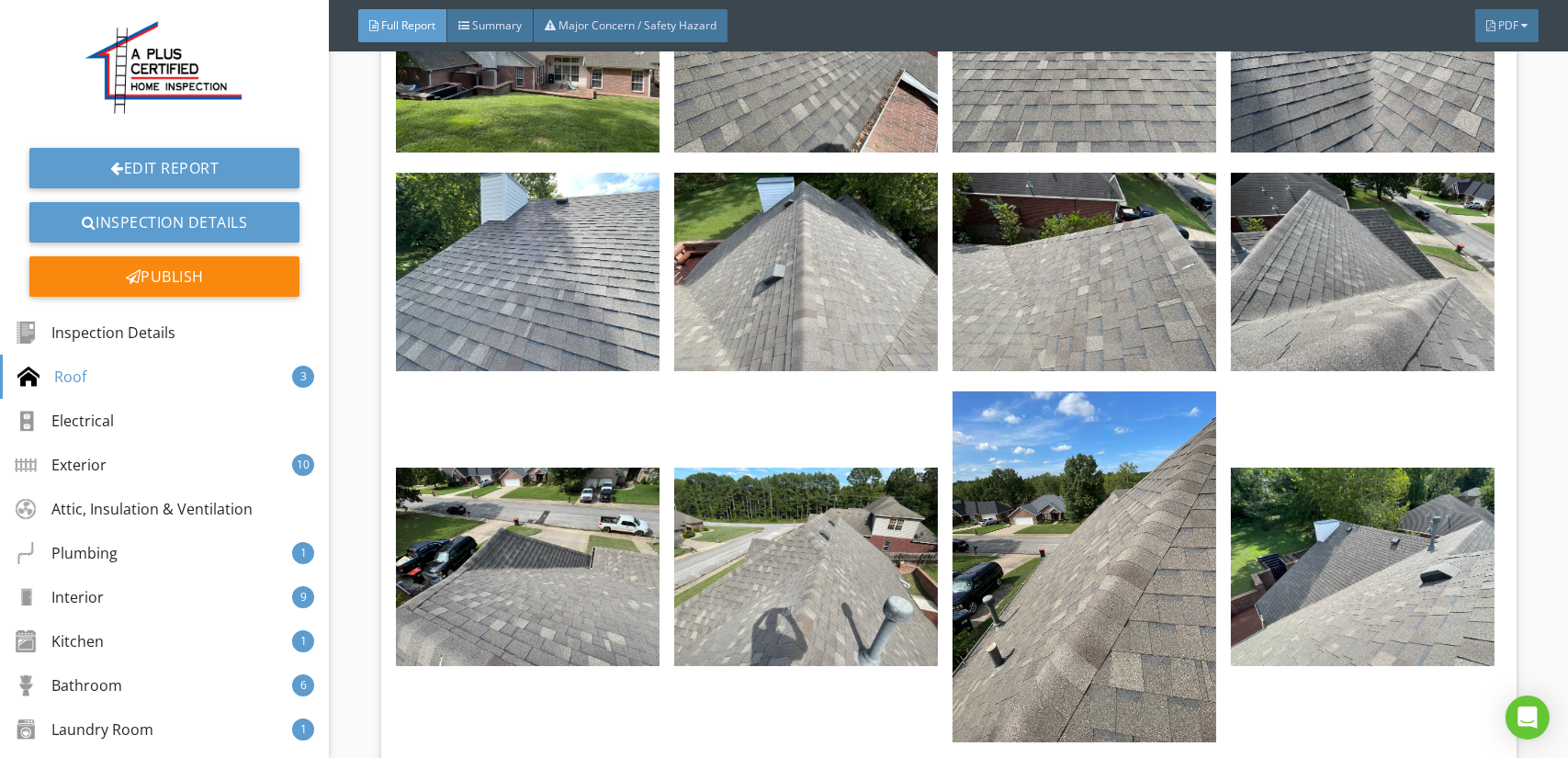
click at [746, 570] on img at bounding box center [805, 567] width 263 height 198
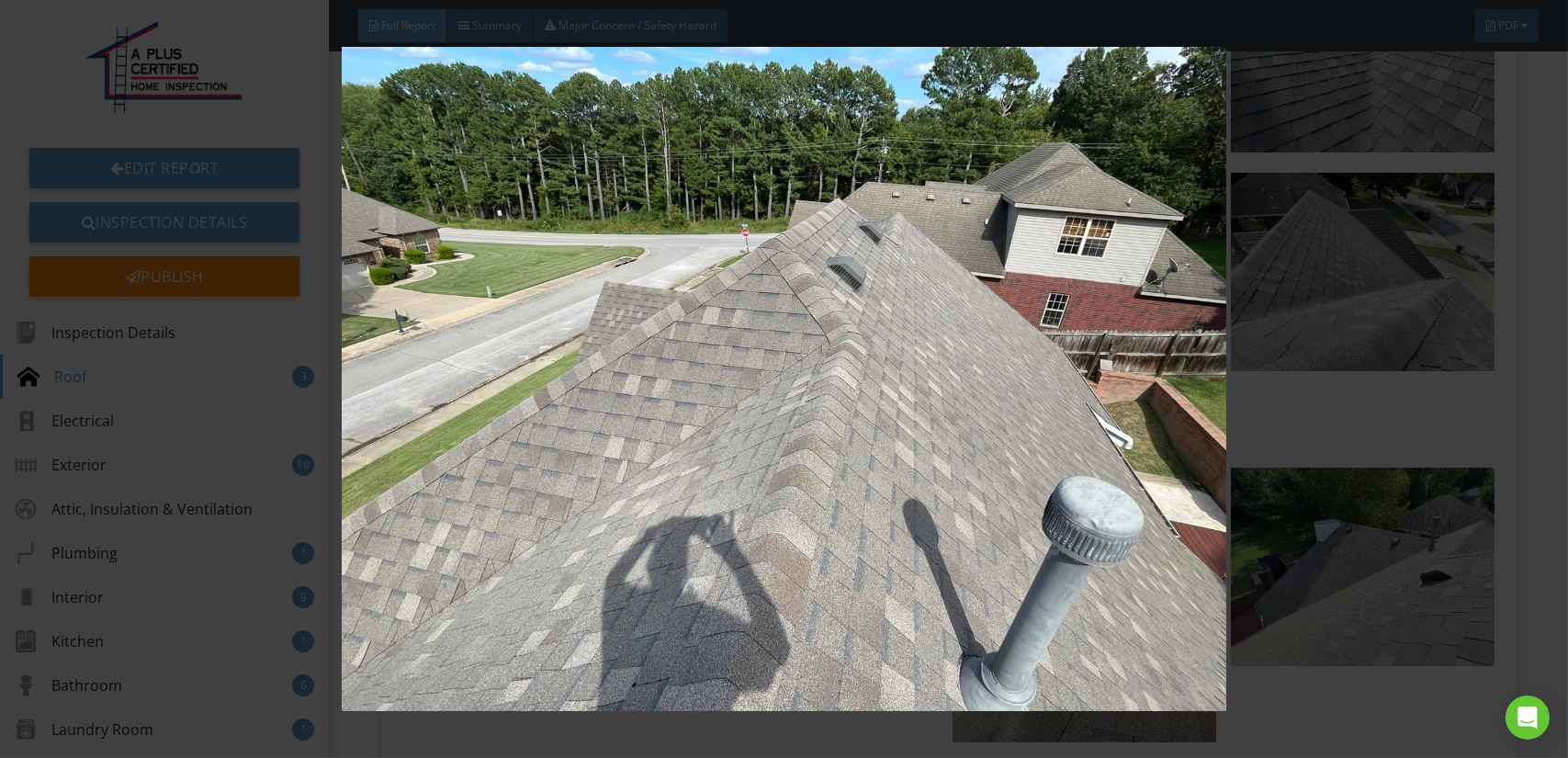
click at [784, 568] on img at bounding box center [784, 378] width 1433 height 664
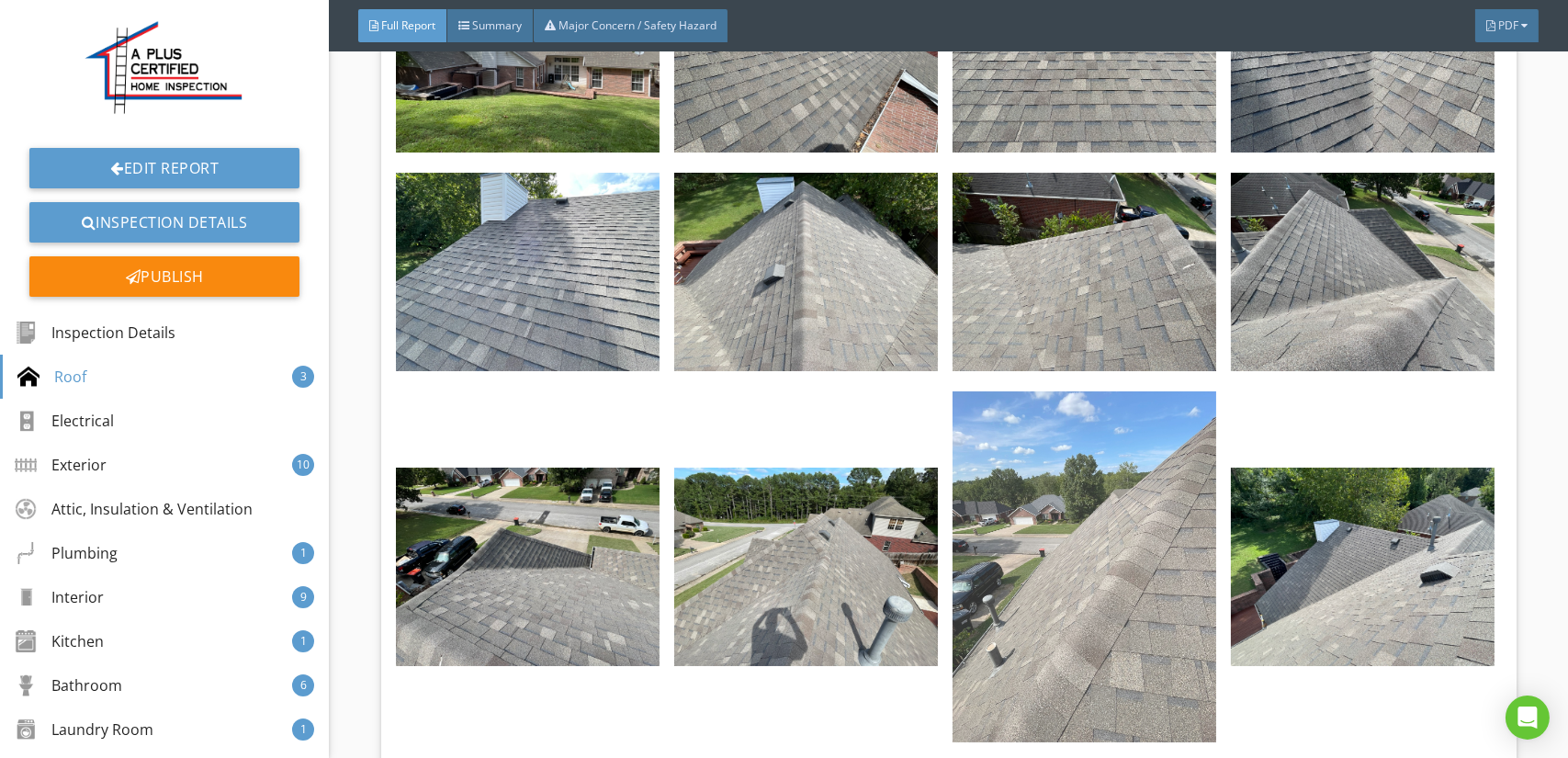
click at [1084, 564] on img at bounding box center [1084, 567] width 263 height 351
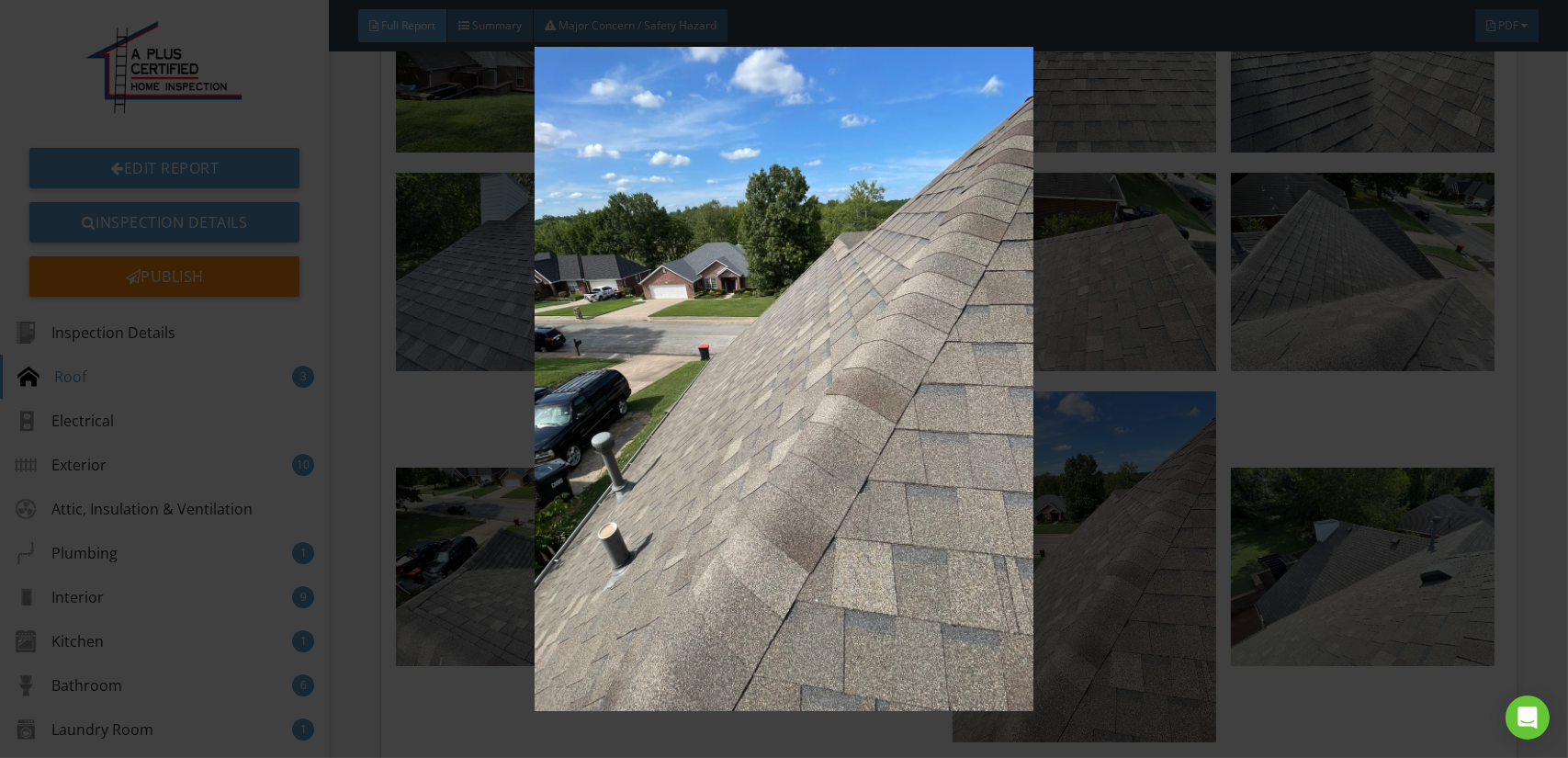
click at [926, 565] on img at bounding box center [784, 378] width 1433 height 664
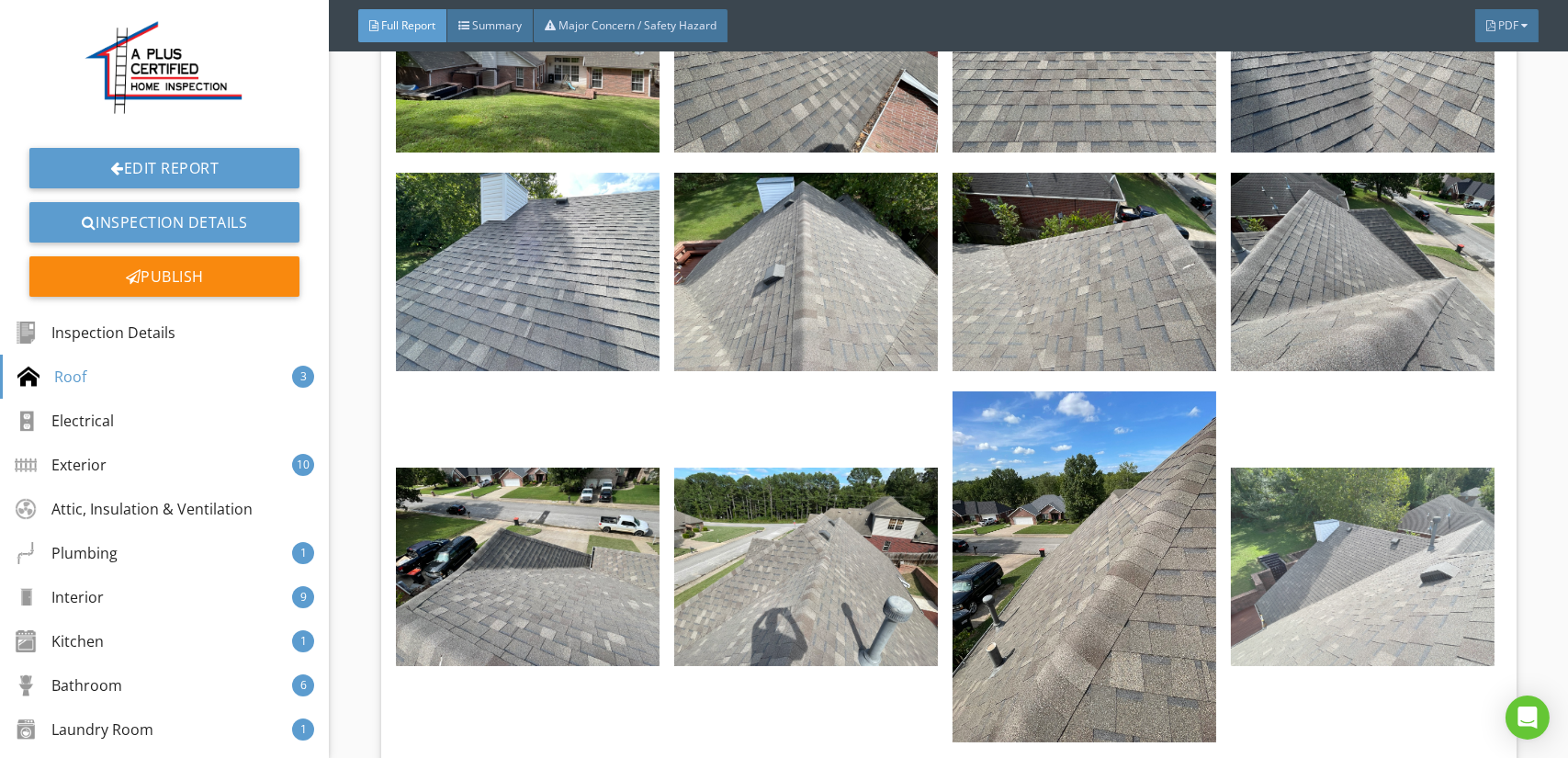
click at [1267, 566] on img at bounding box center [1362, 567] width 263 height 198
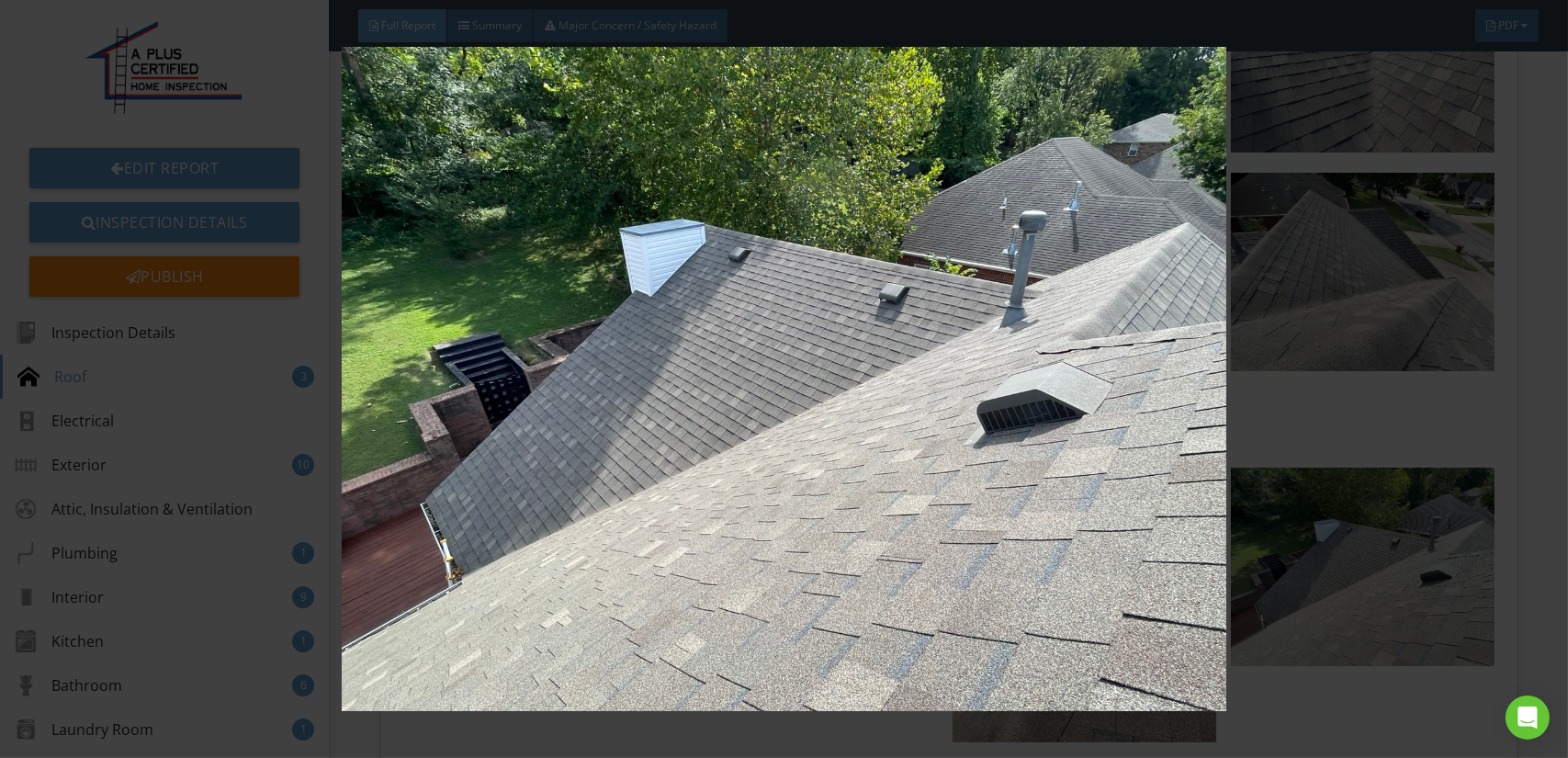
click at [900, 575] on img at bounding box center [784, 378] width 1433 height 664
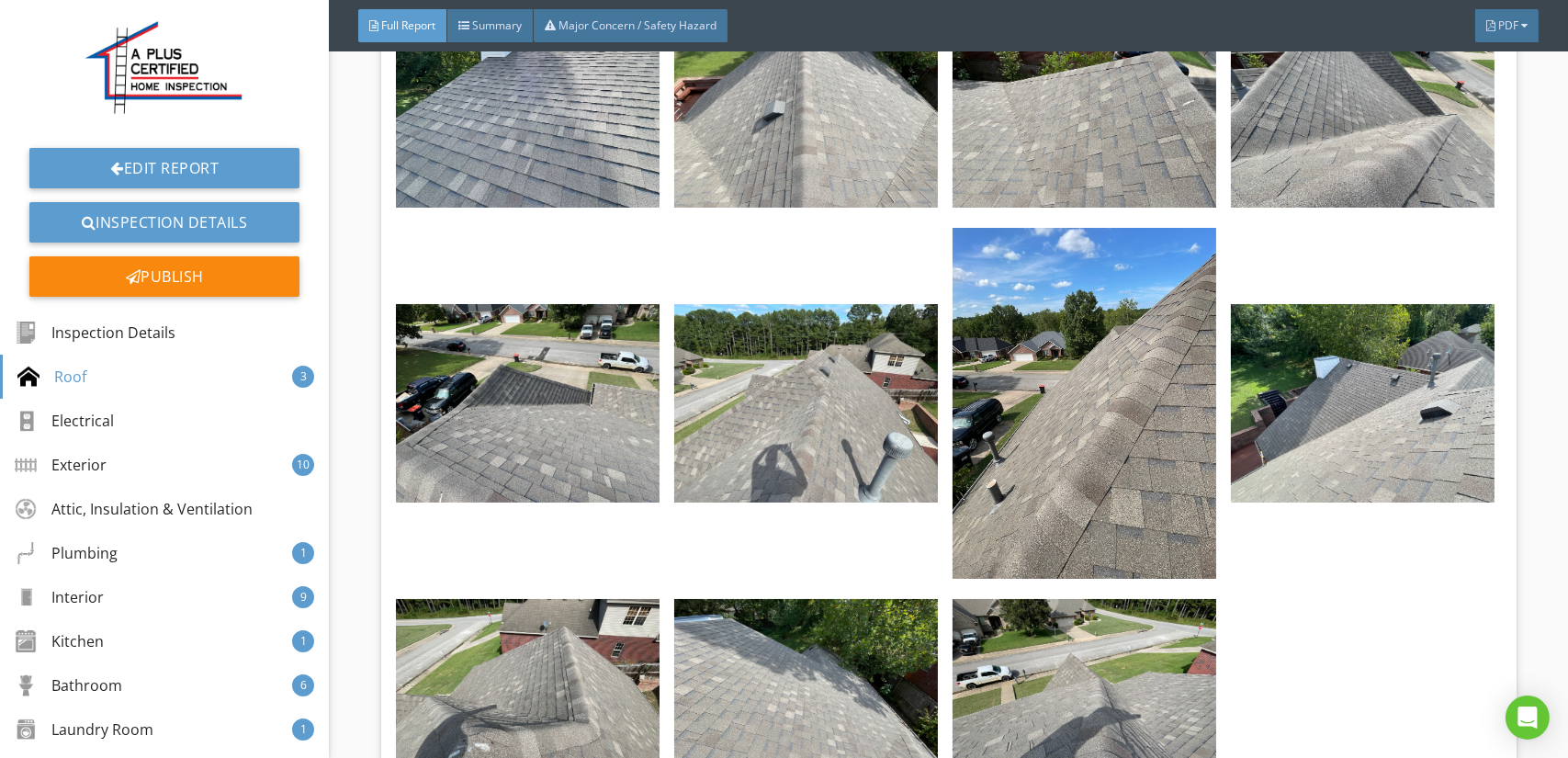
scroll to position [3583, 0]
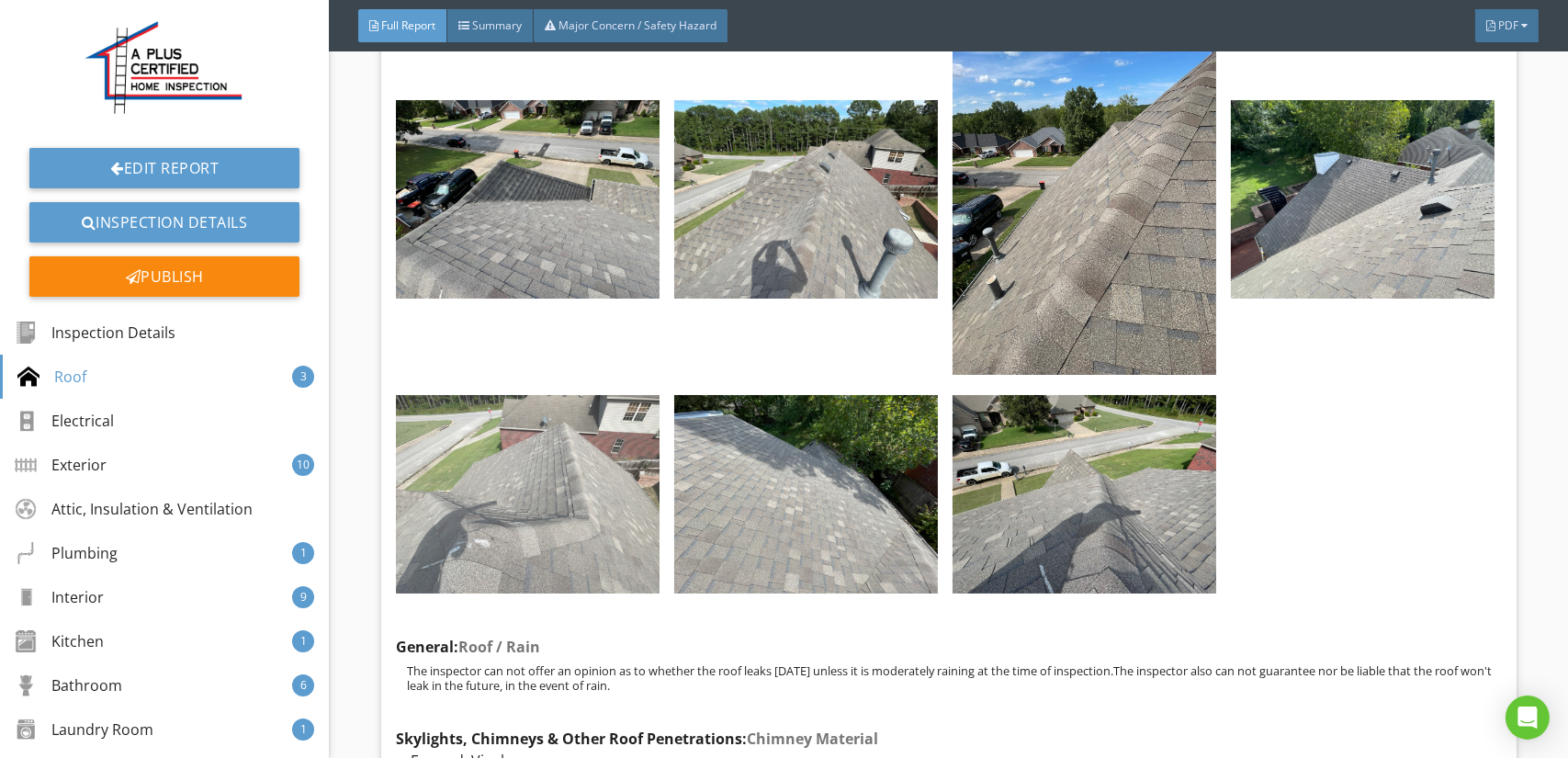
click at [497, 501] on img at bounding box center [527, 494] width 263 height 198
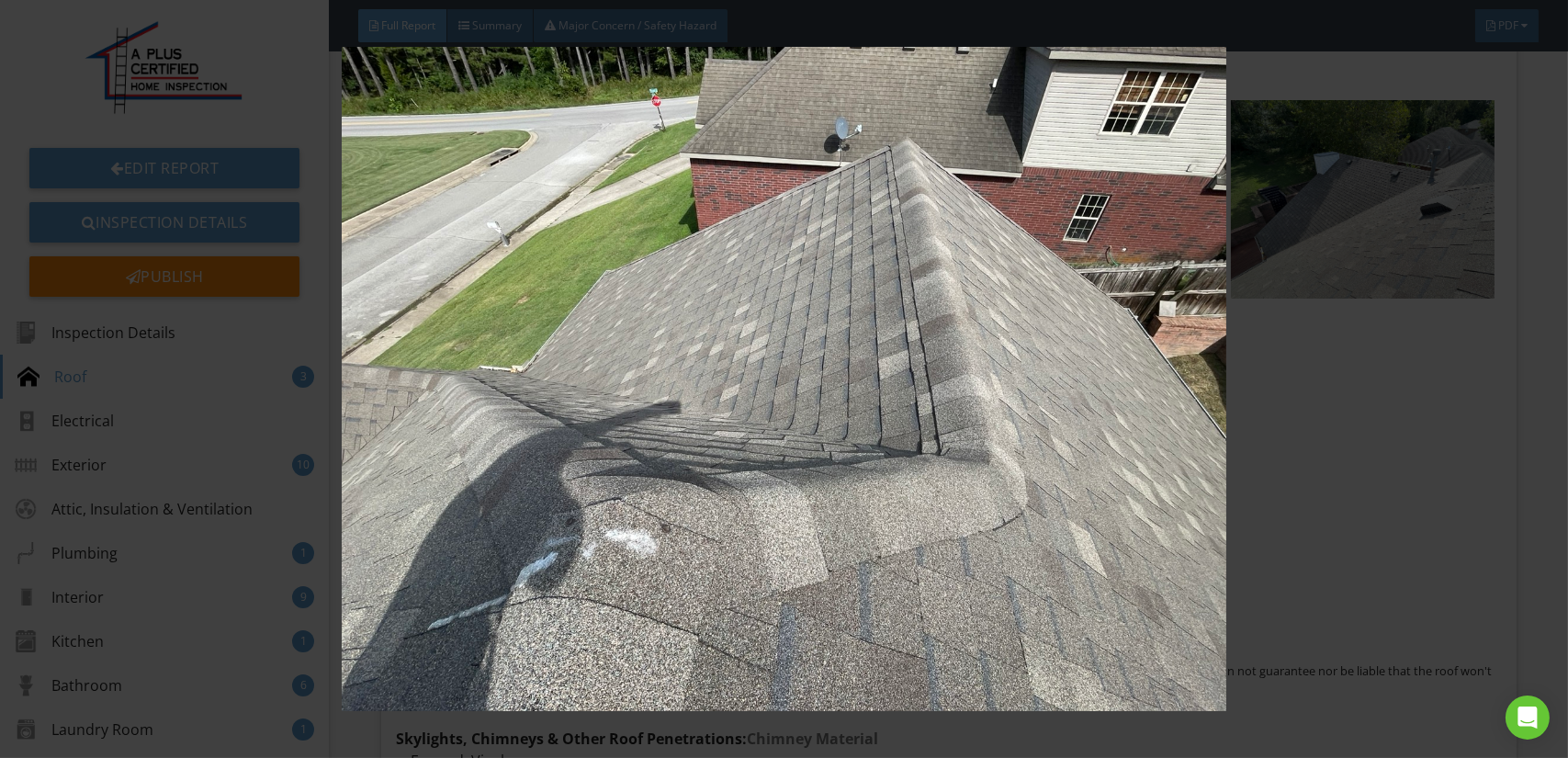
click at [608, 517] on img at bounding box center [784, 378] width 1433 height 664
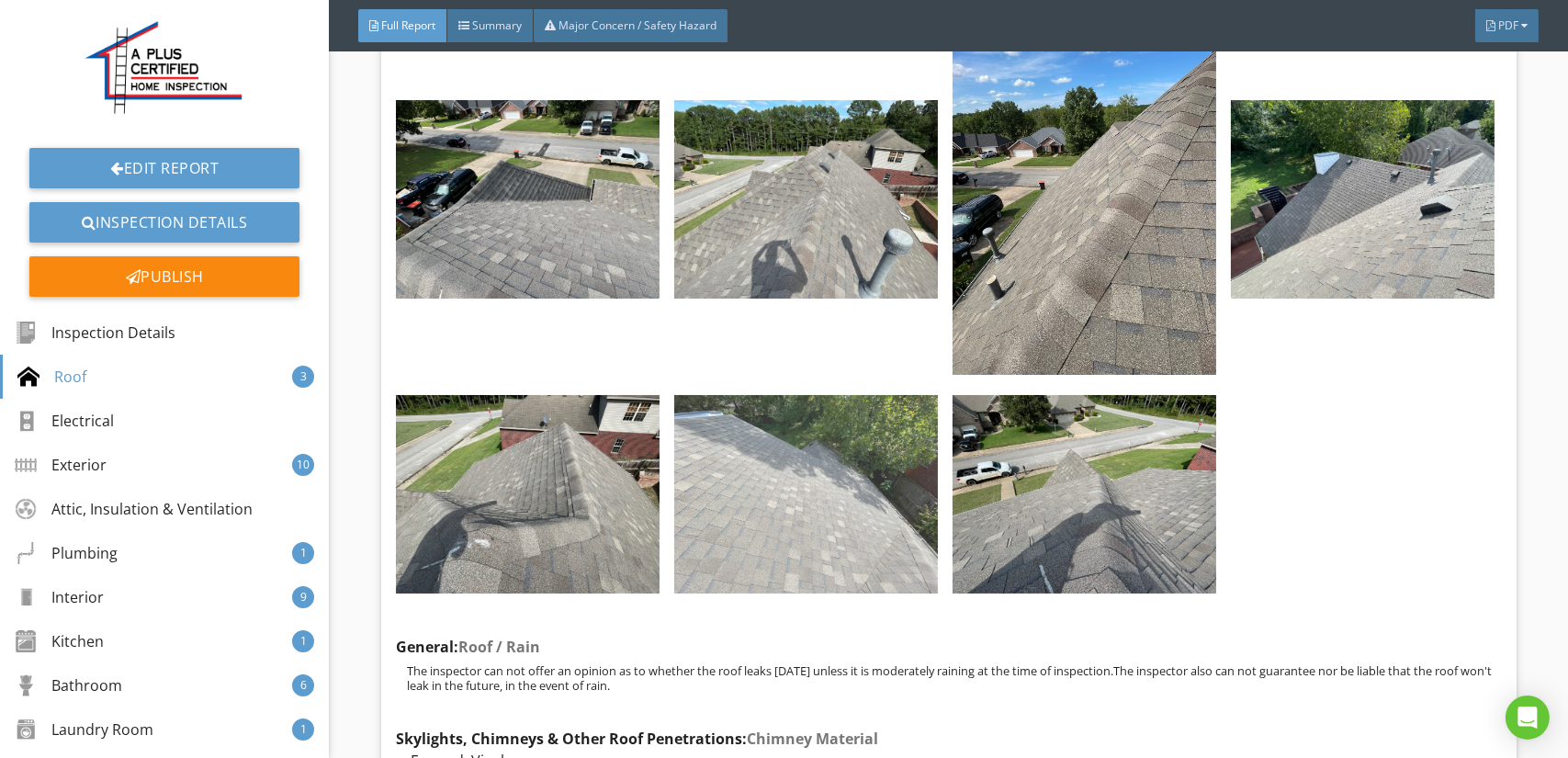
click at [771, 500] on img at bounding box center [805, 494] width 263 height 198
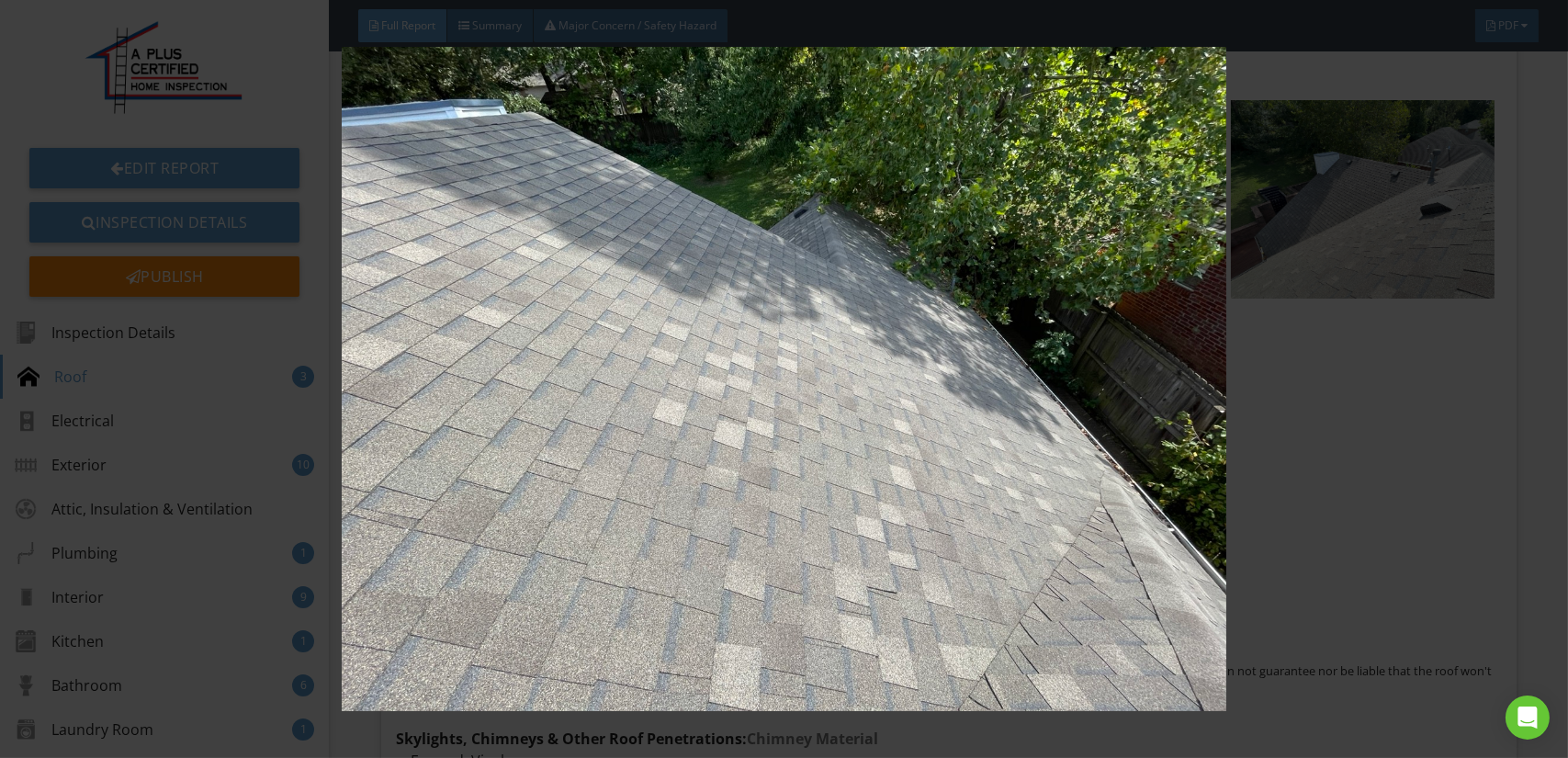
click at [771, 500] on img at bounding box center [784, 378] width 1433 height 664
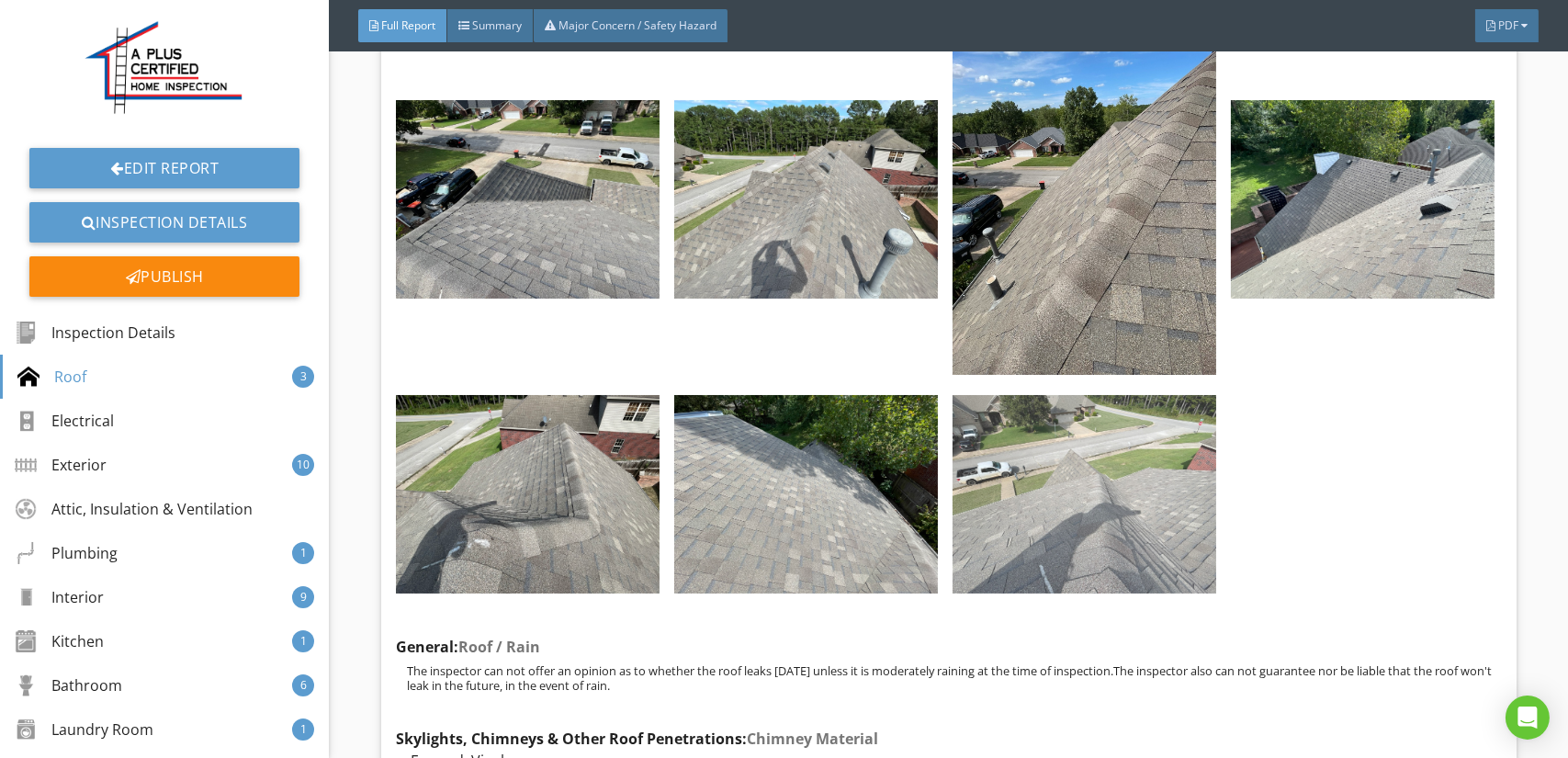
click at [991, 487] on img at bounding box center [1084, 494] width 263 height 198
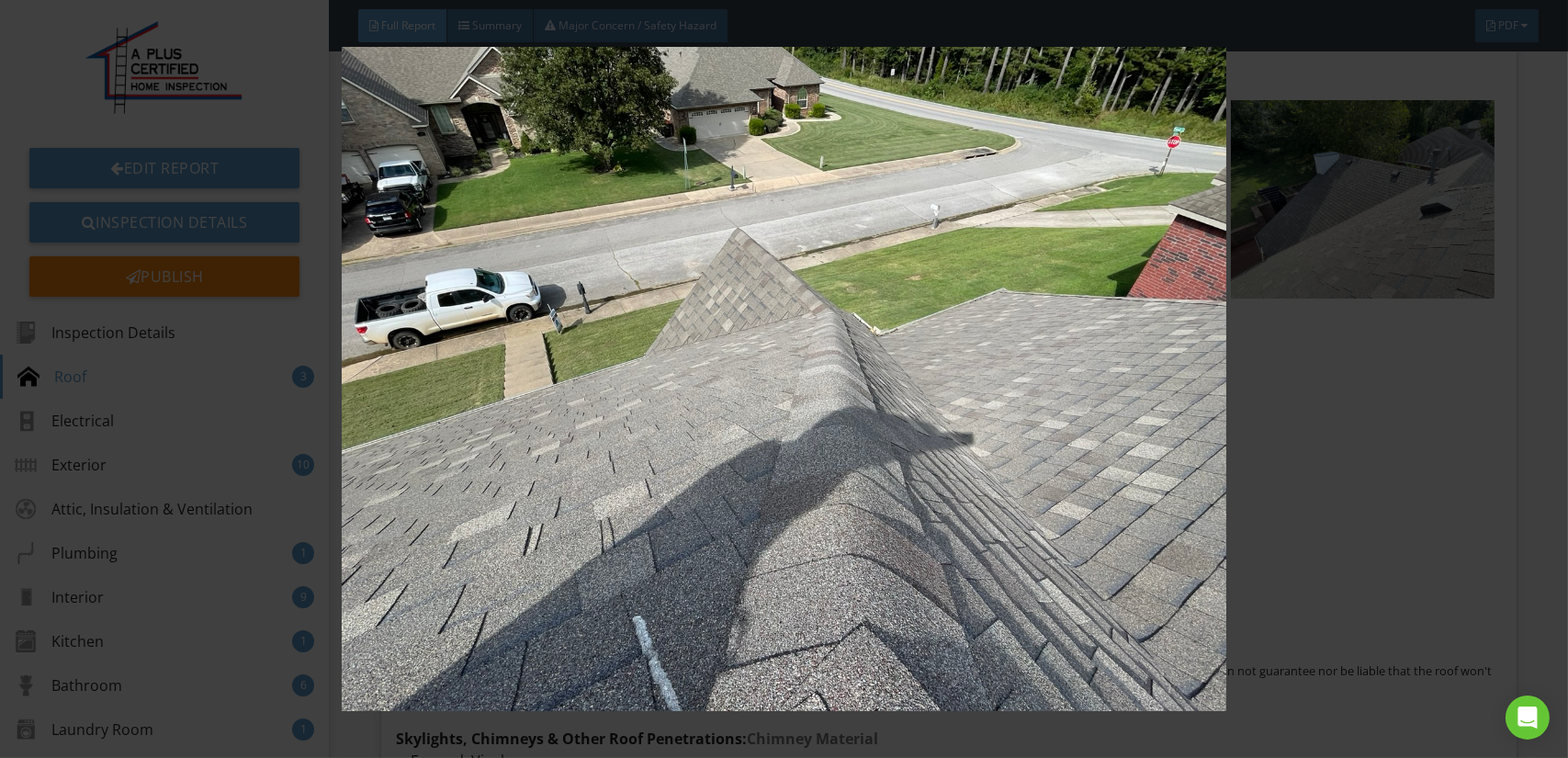
click at [991, 487] on img at bounding box center [784, 378] width 1433 height 664
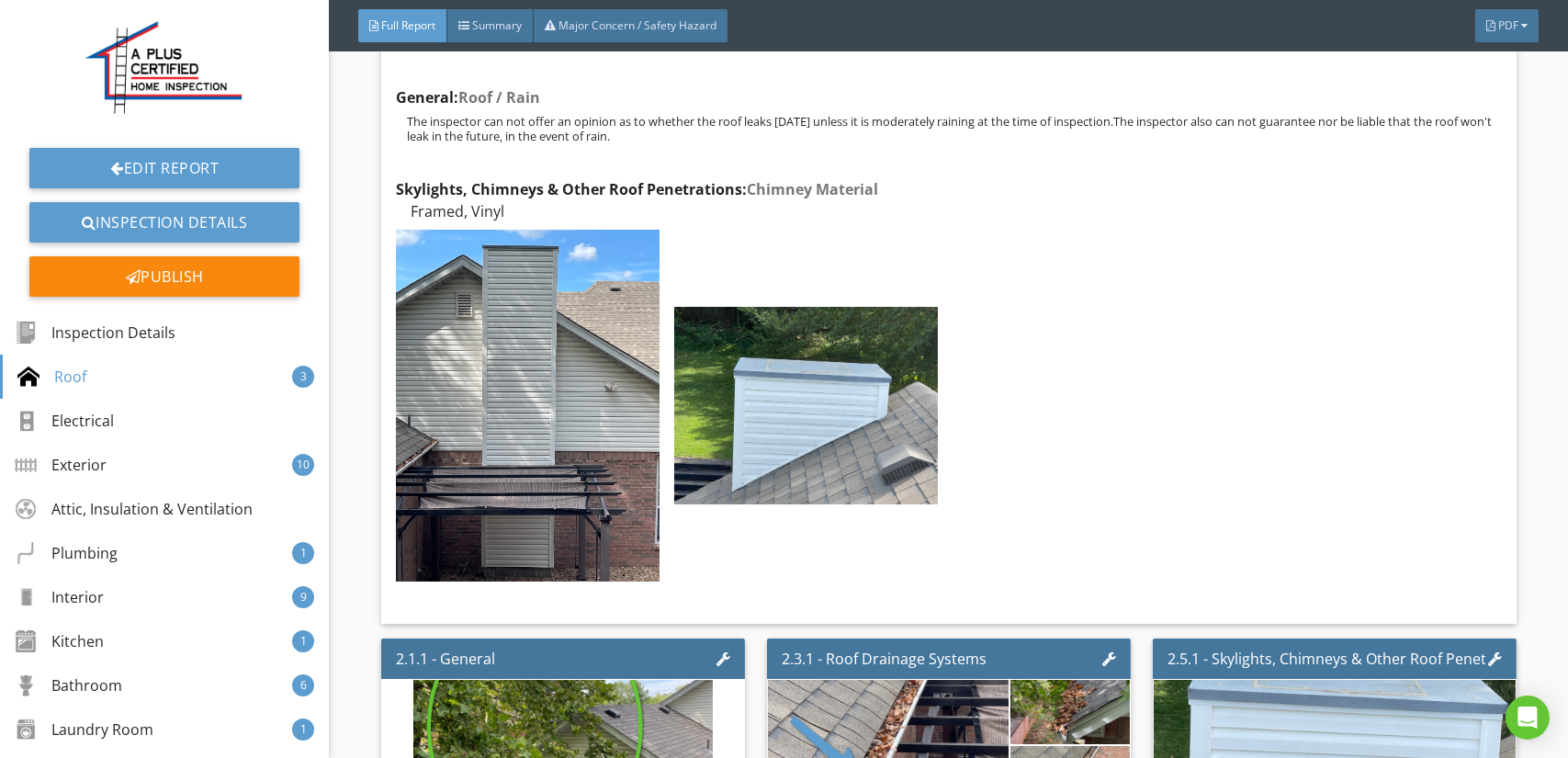
scroll to position [4134, 0]
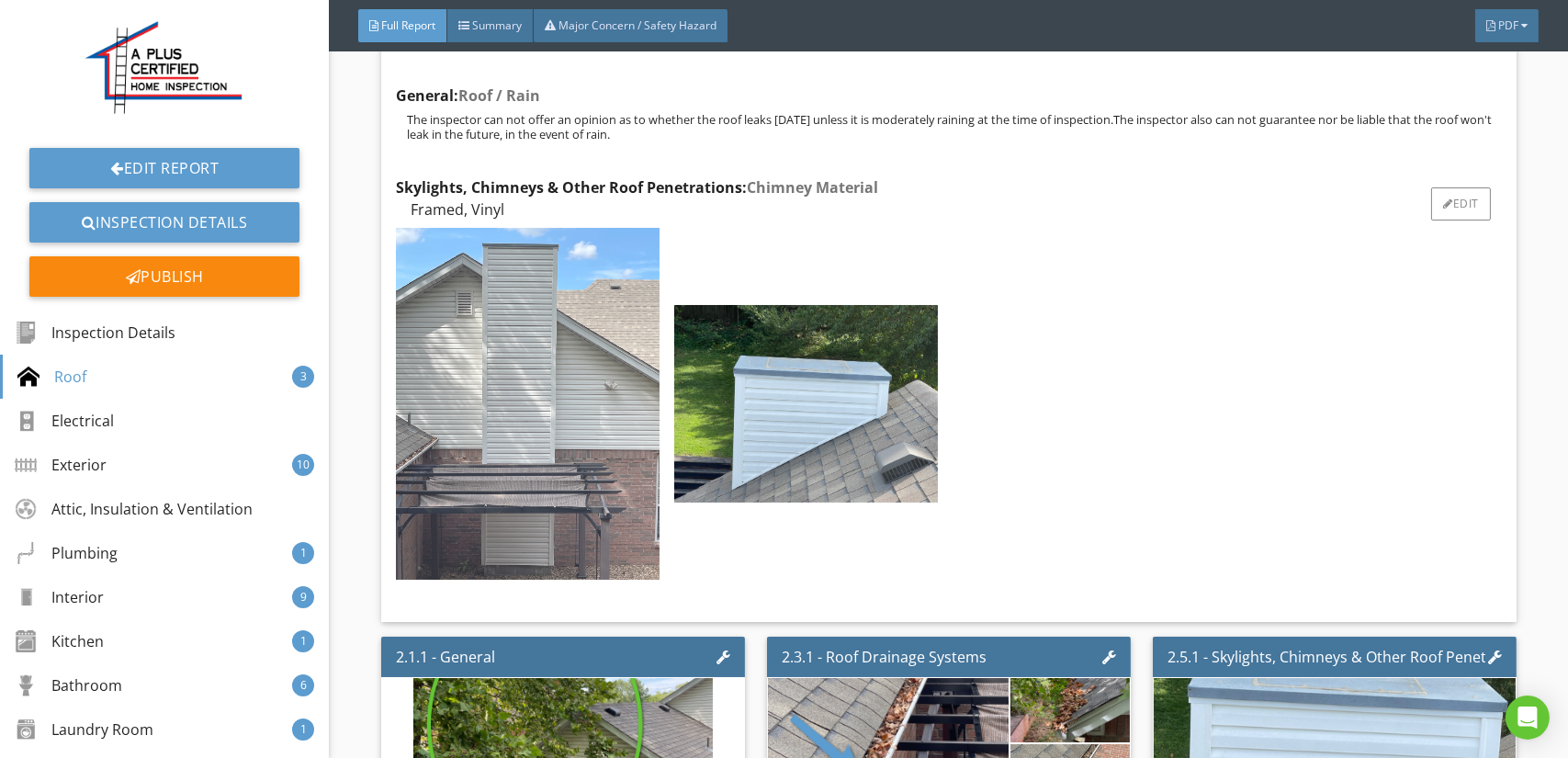
click at [506, 396] on img at bounding box center [527, 404] width 263 height 352
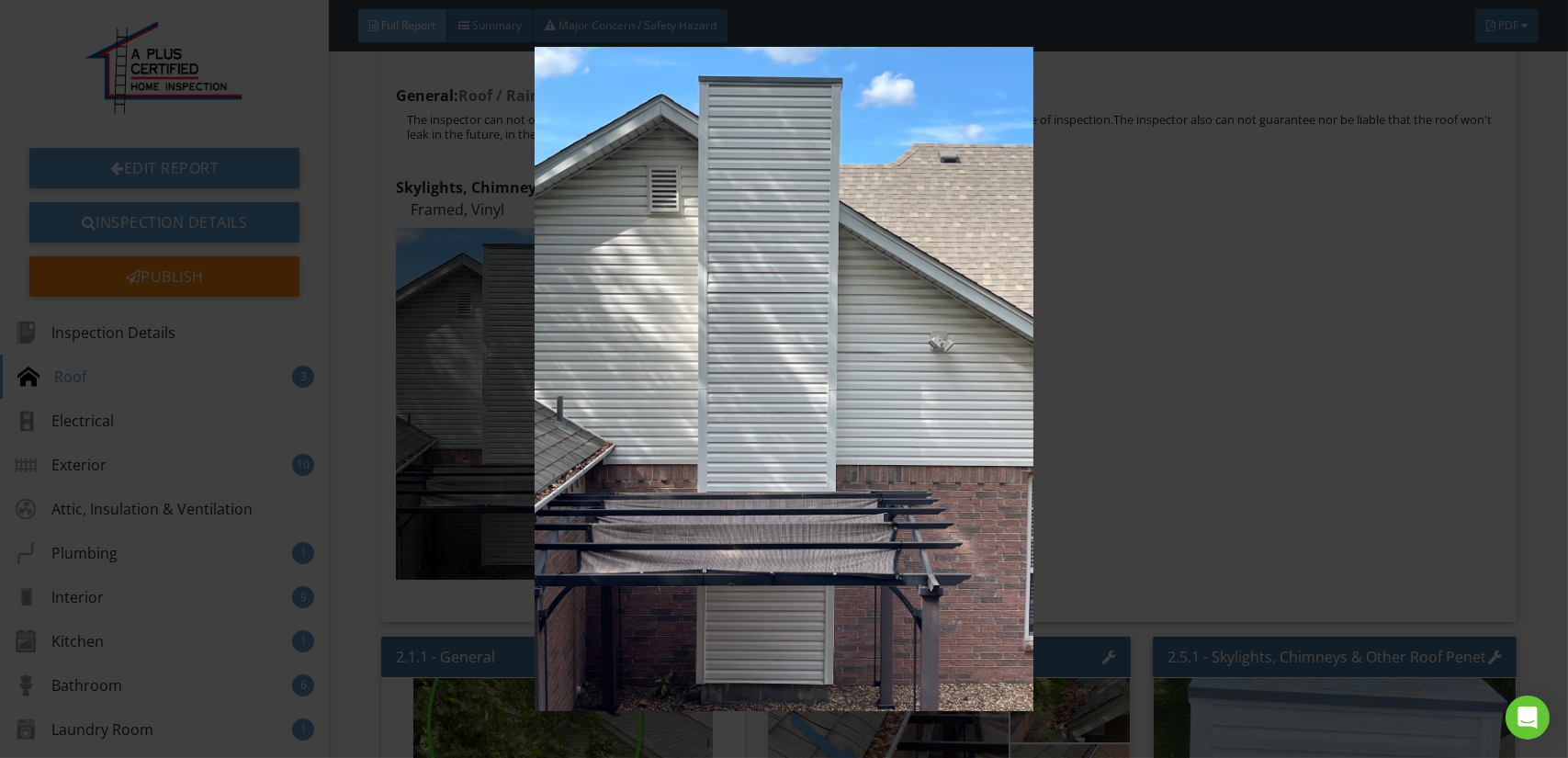
click at [576, 378] on img at bounding box center [784, 378] width 1433 height 664
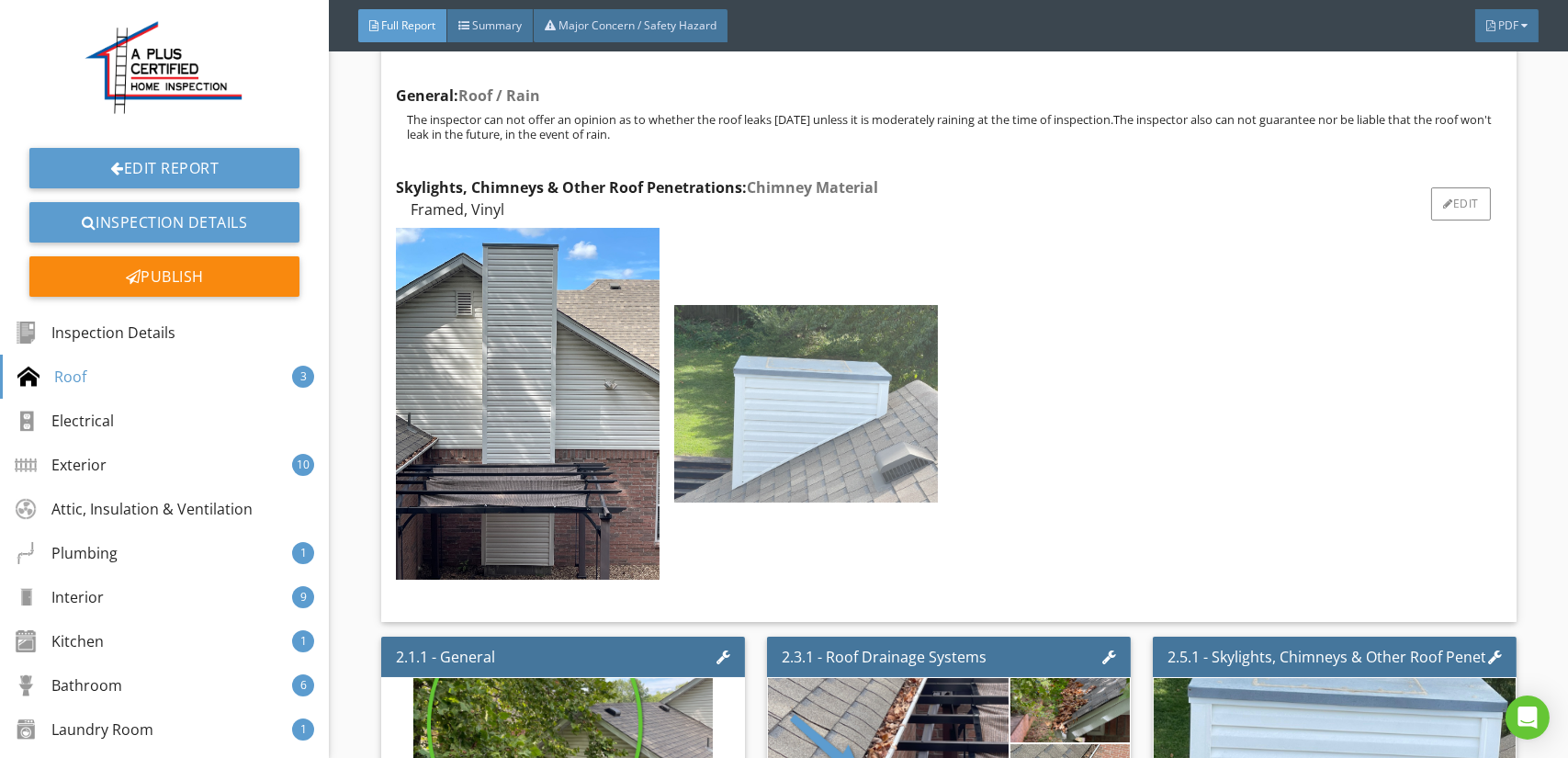
click at [741, 377] on img at bounding box center [805, 404] width 263 height 198
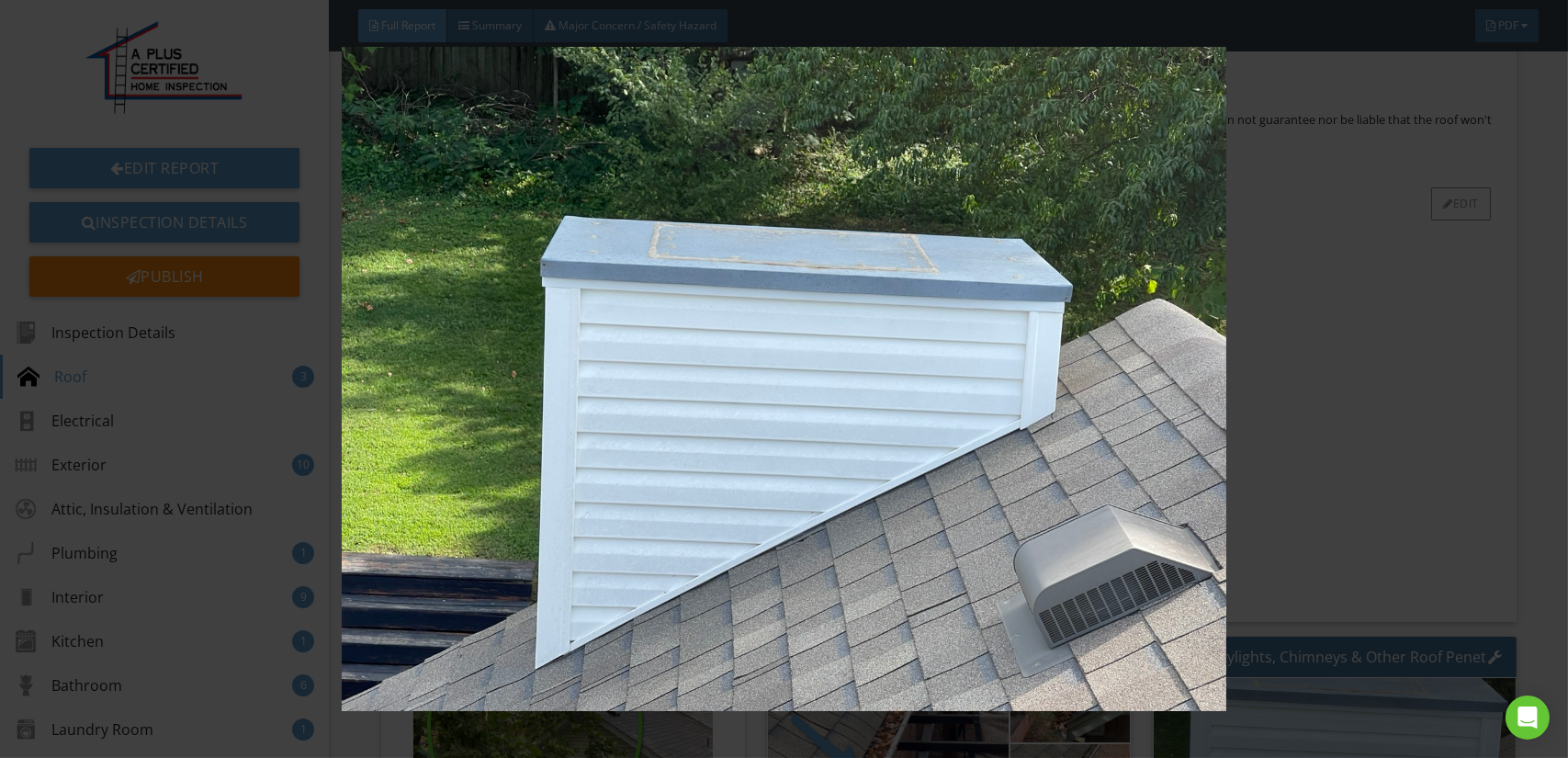
click at [741, 377] on img at bounding box center [784, 378] width 1433 height 664
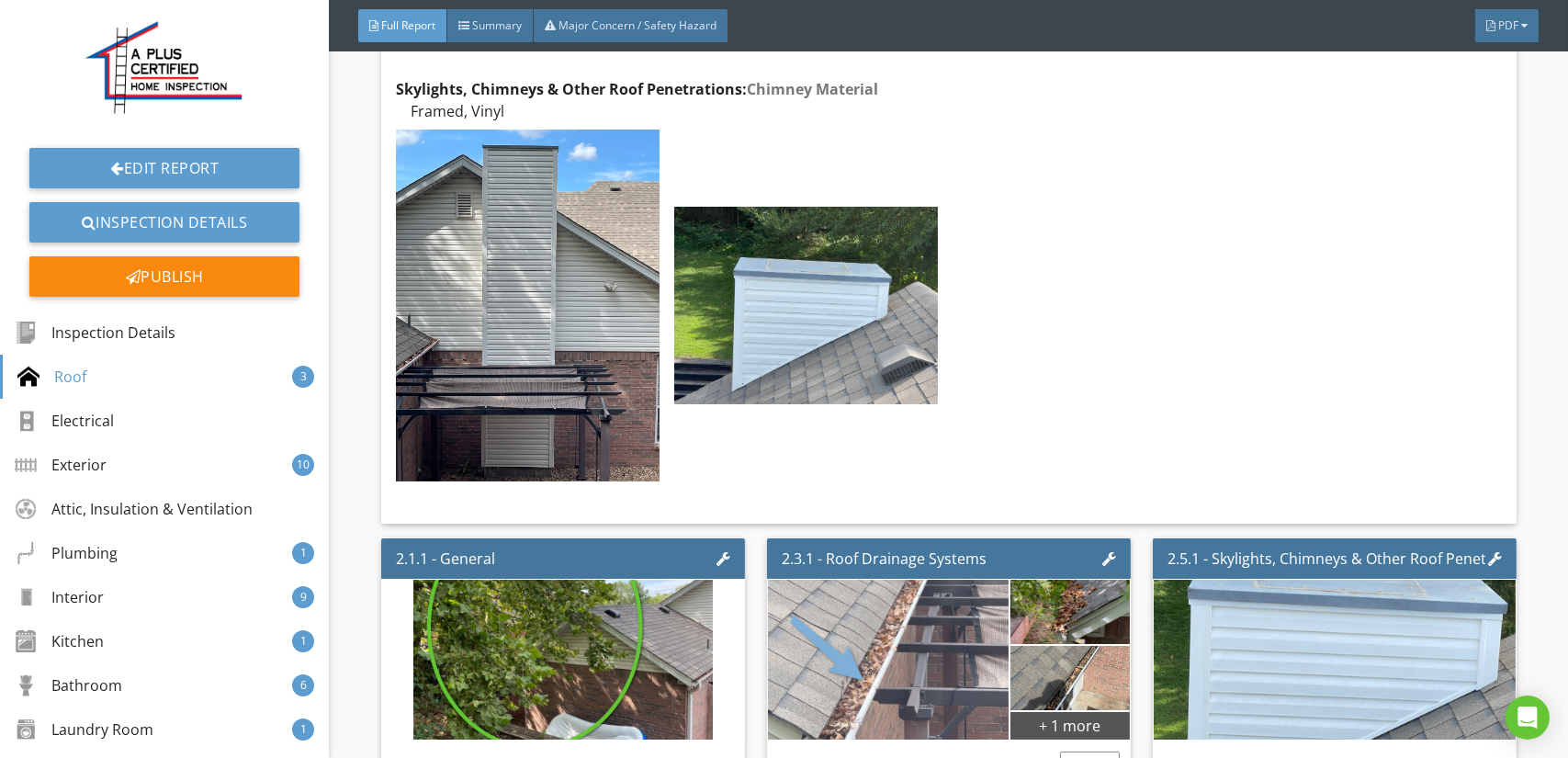
scroll to position [4502, 0]
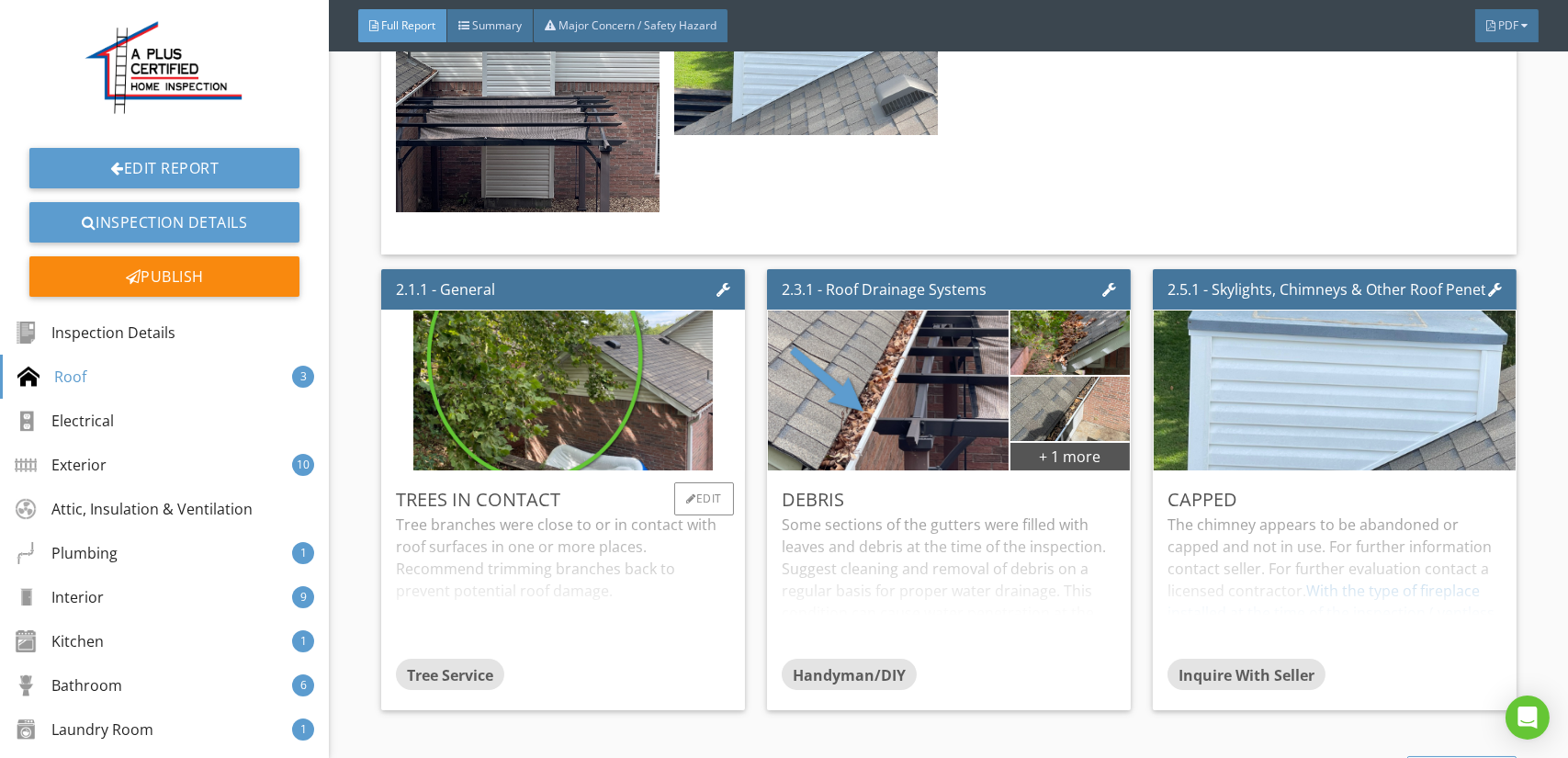
click at [569, 520] on div "Tree branches were close to or in contact with roof surfaces in one or more pla…" at bounding box center [563, 586] width 334 height 145
click at [600, 541] on p "Tree branches were close to or in contact with roof surfaces in one or more pla…" at bounding box center [563, 557] width 334 height 88
click at [874, 532] on div "Some sections of the gutters were filled with leaves and debris at the time of …" at bounding box center [949, 586] width 334 height 145
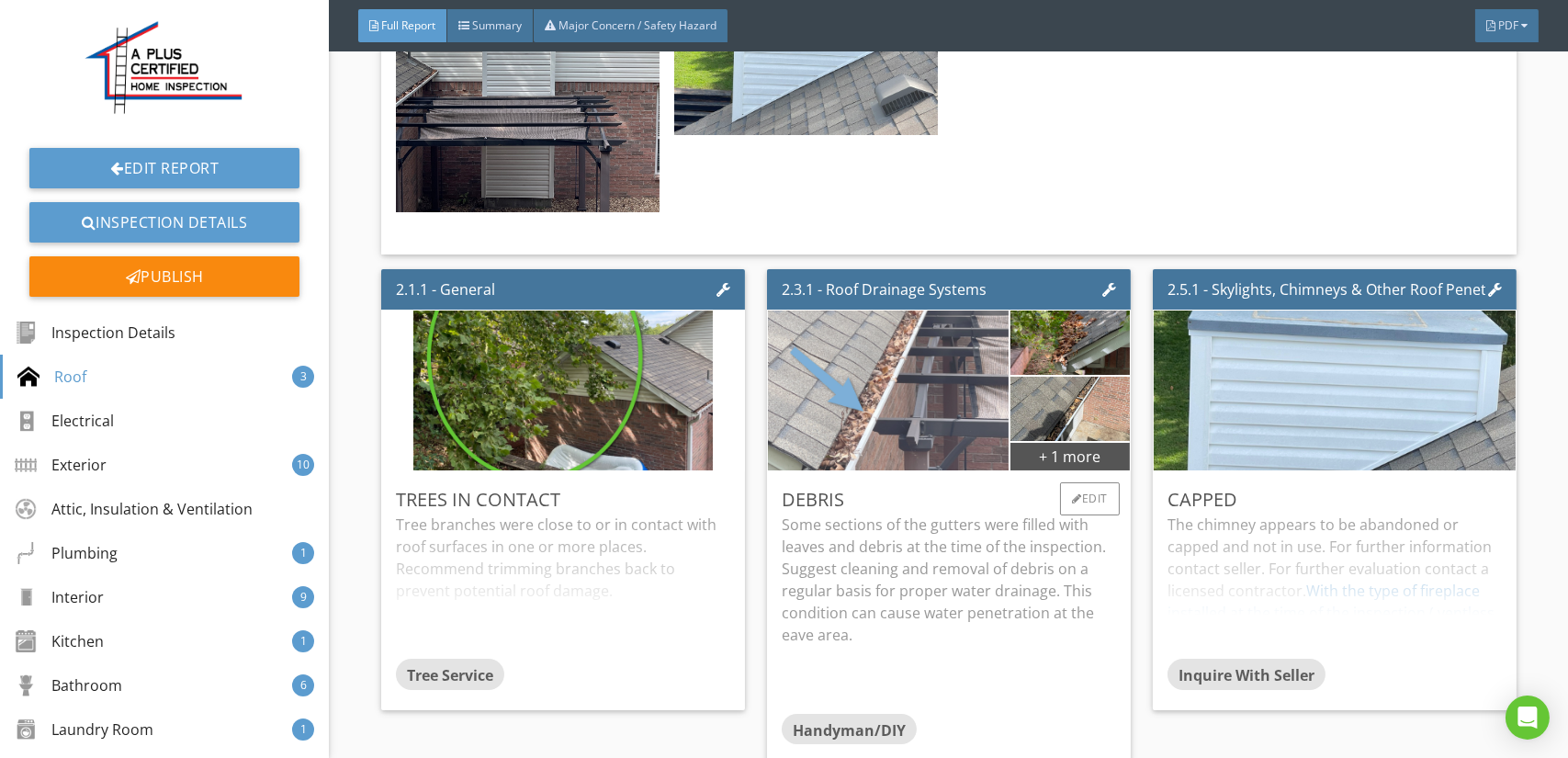
click at [890, 444] on img at bounding box center [887, 391] width 300 height 400
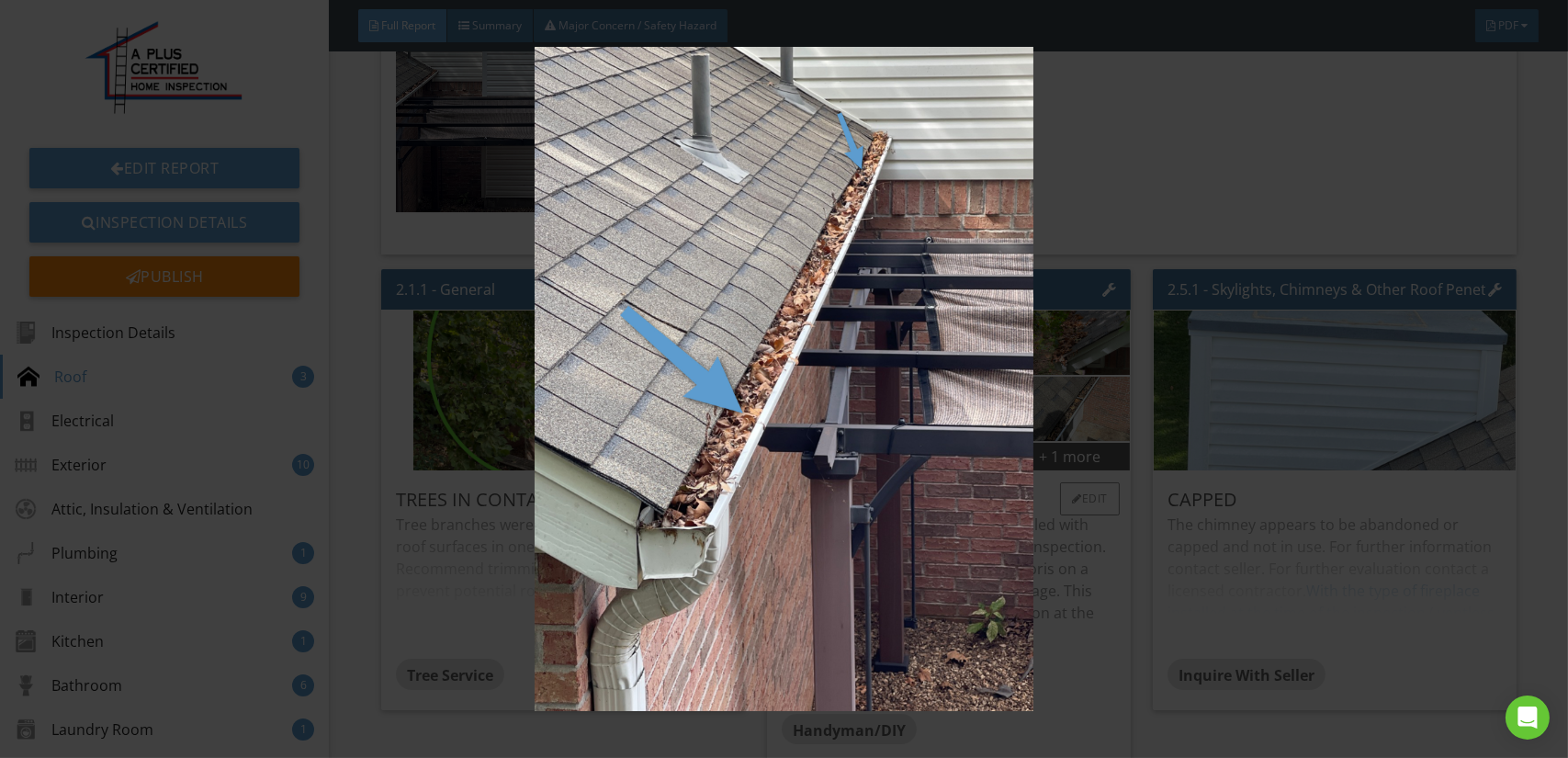
click at [890, 444] on img at bounding box center [784, 378] width 1433 height 664
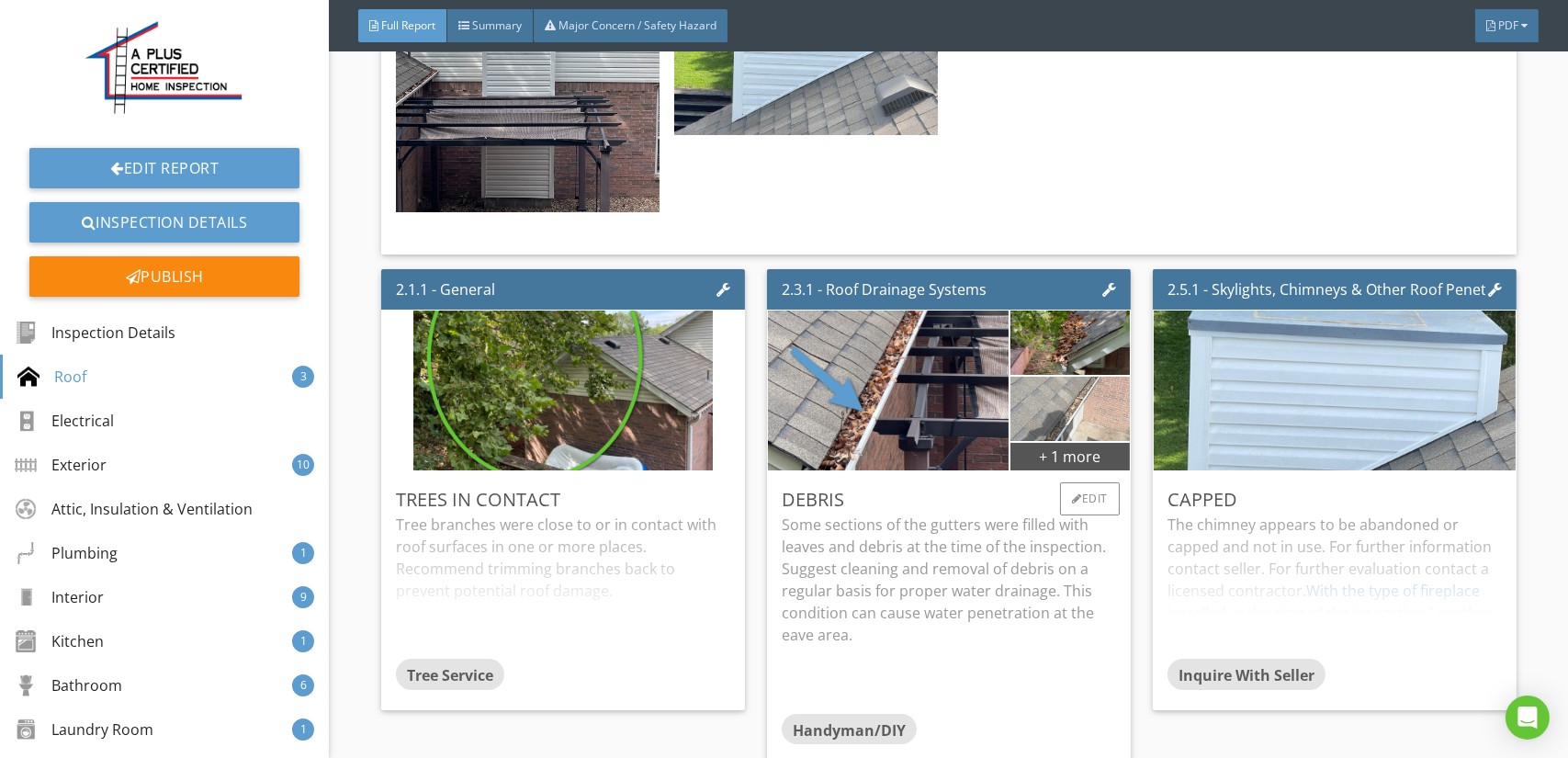
click at [1080, 398] on img at bounding box center [1069, 409] width 214 height 160
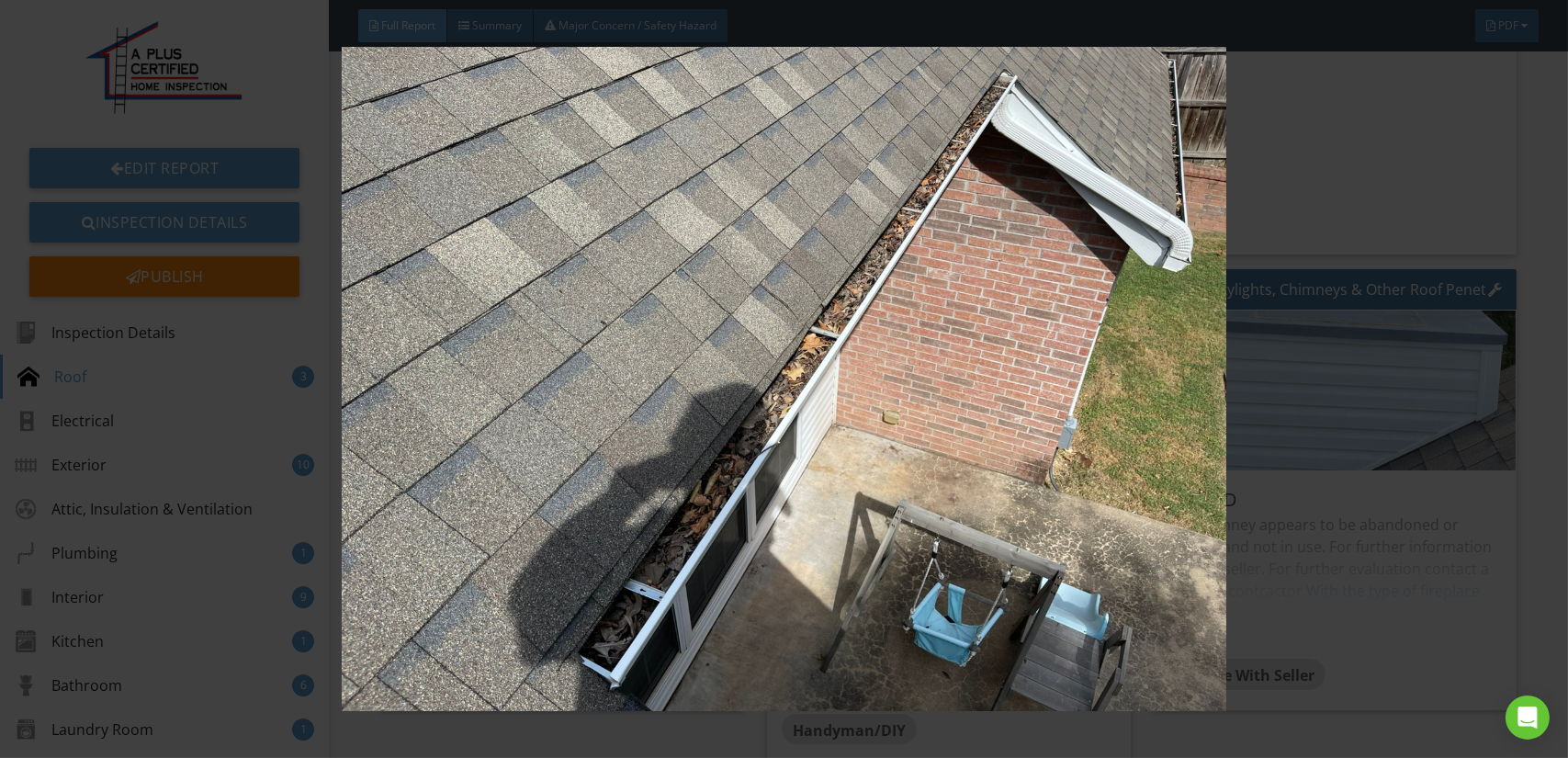
click at [991, 405] on img at bounding box center [784, 378] width 1433 height 664
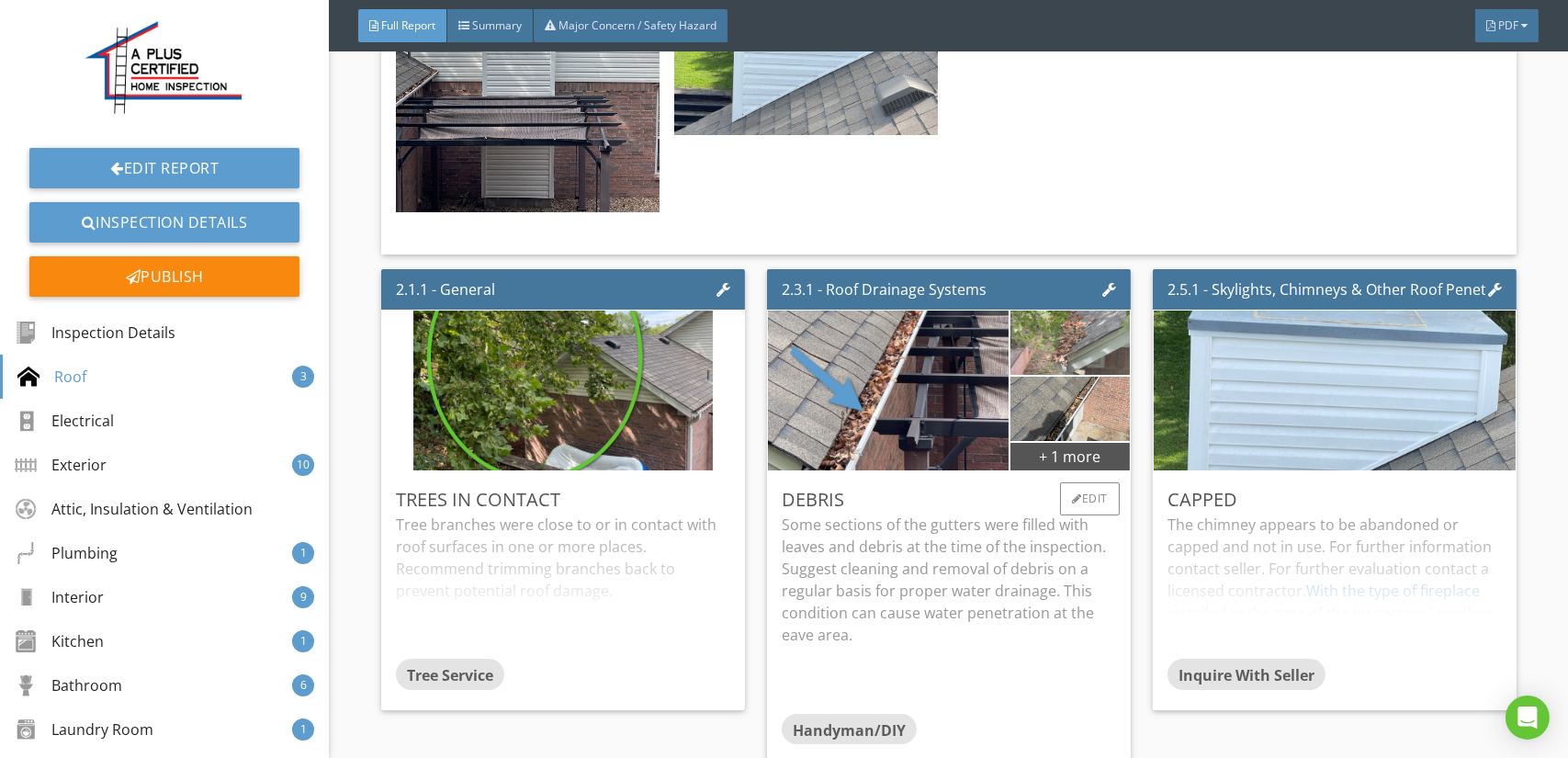
click at [1060, 333] on img at bounding box center [1069, 343] width 121 height 160
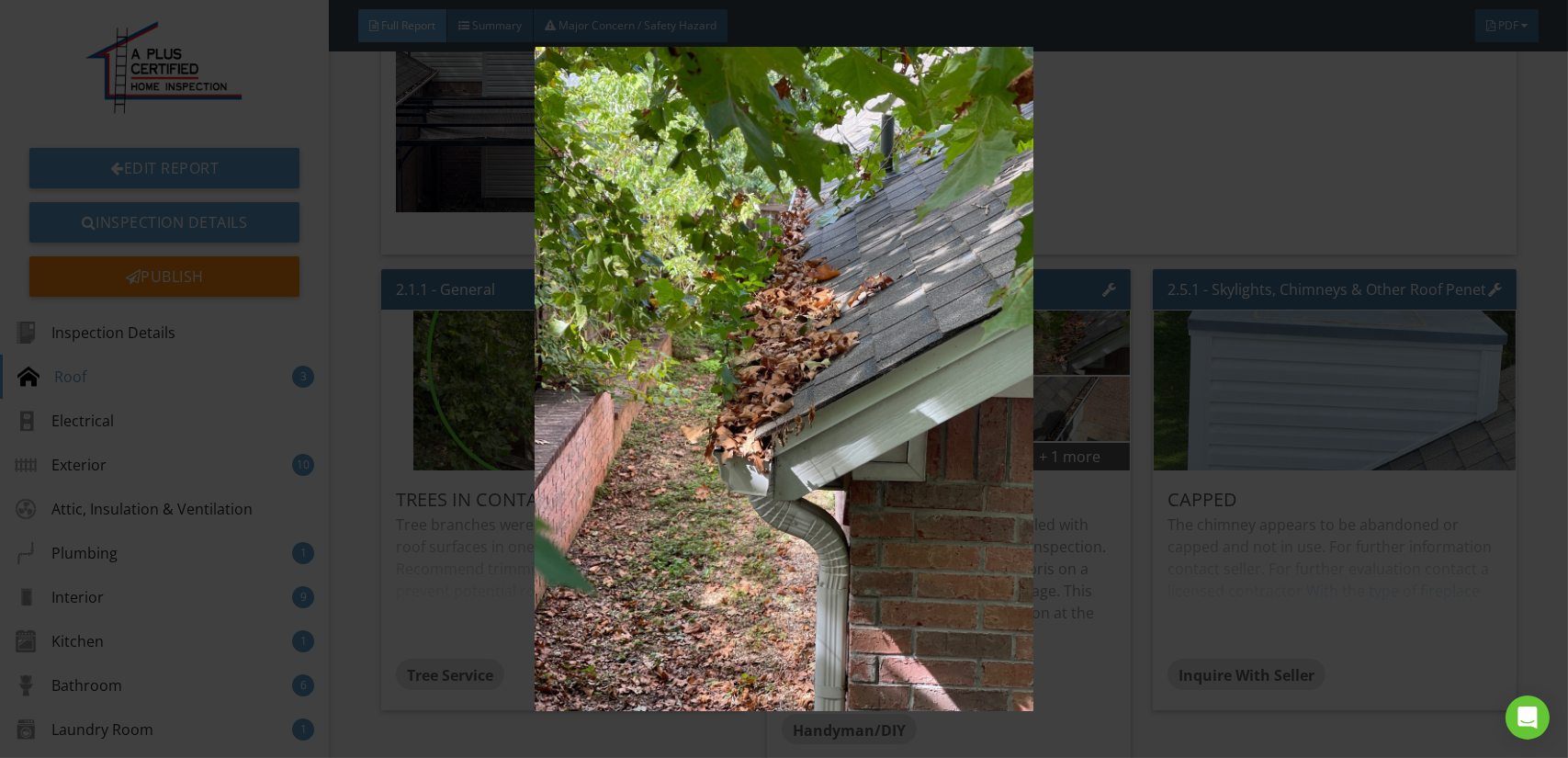
click at [975, 350] on img at bounding box center [784, 378] width 1433 height 664
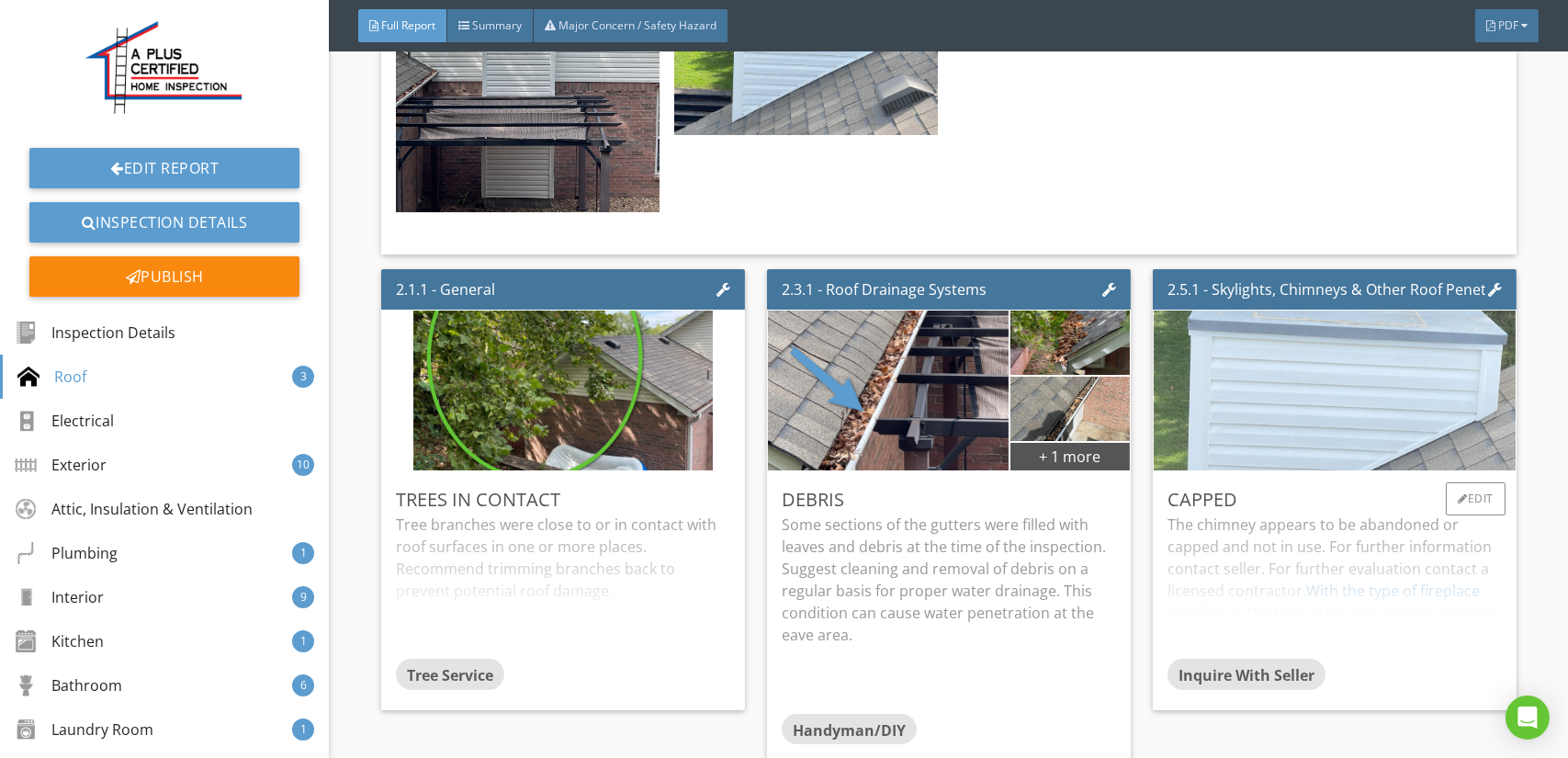
click at [1311, 348] on img at bounding box center [1335, 391] width 532 height 400
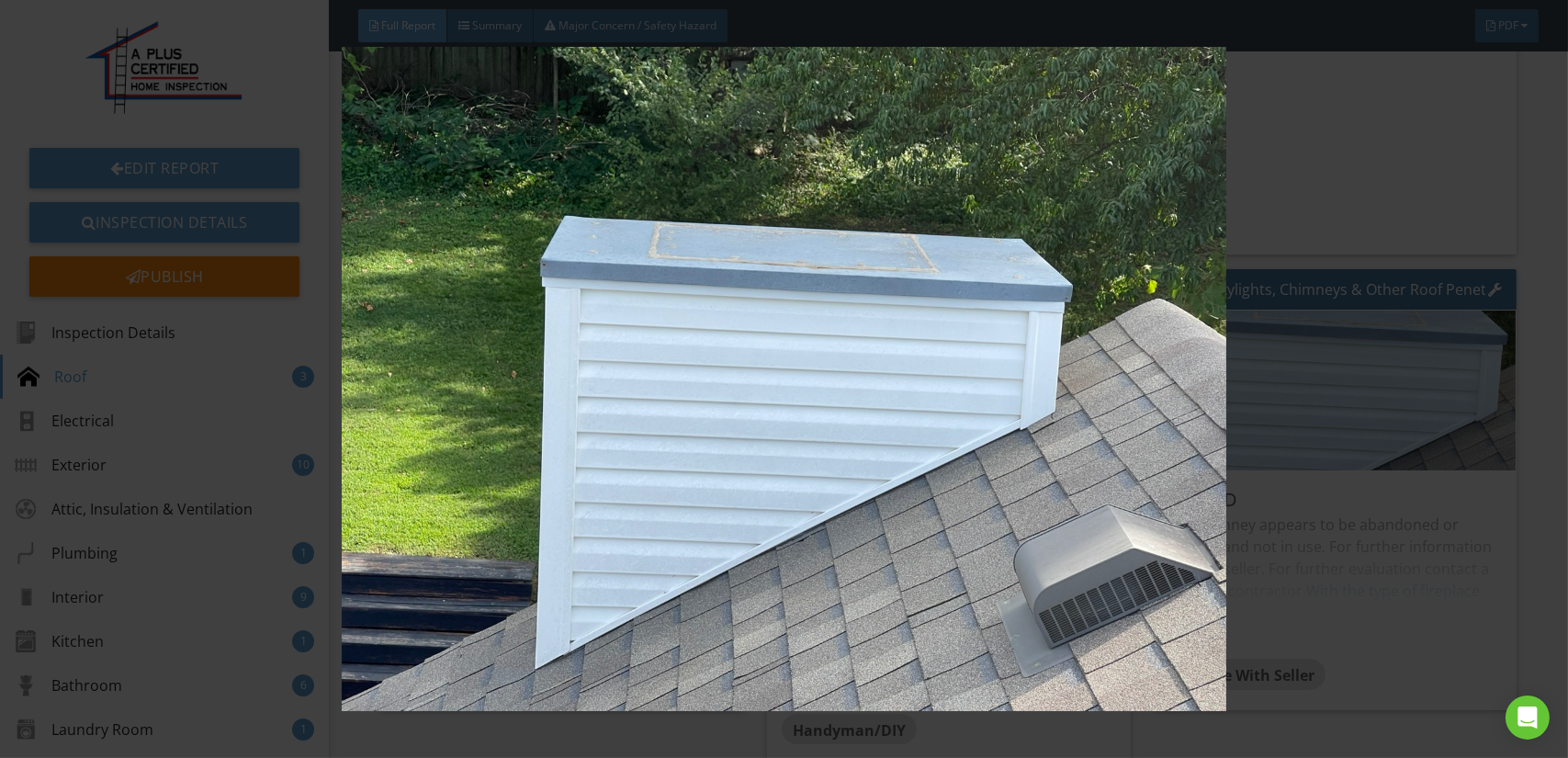
click at [1061, 462] on img at bounding box center [784, 378] width 1433 height 664
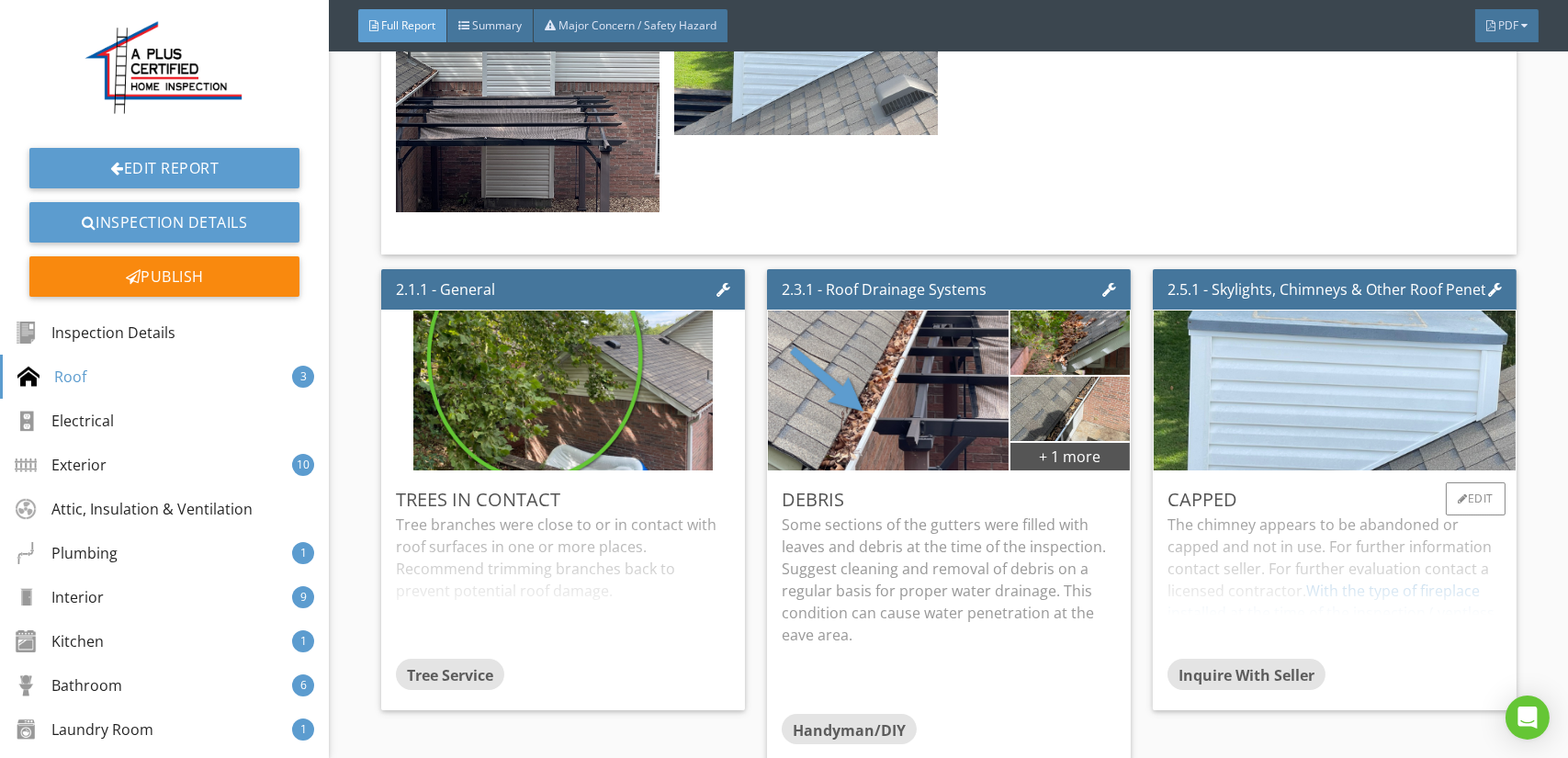
click at [1335, 533] on div "The chimney appears to be abandoned or capped and not in use. For further infor…" at bounding box center [1335, 586] width 334 height 145
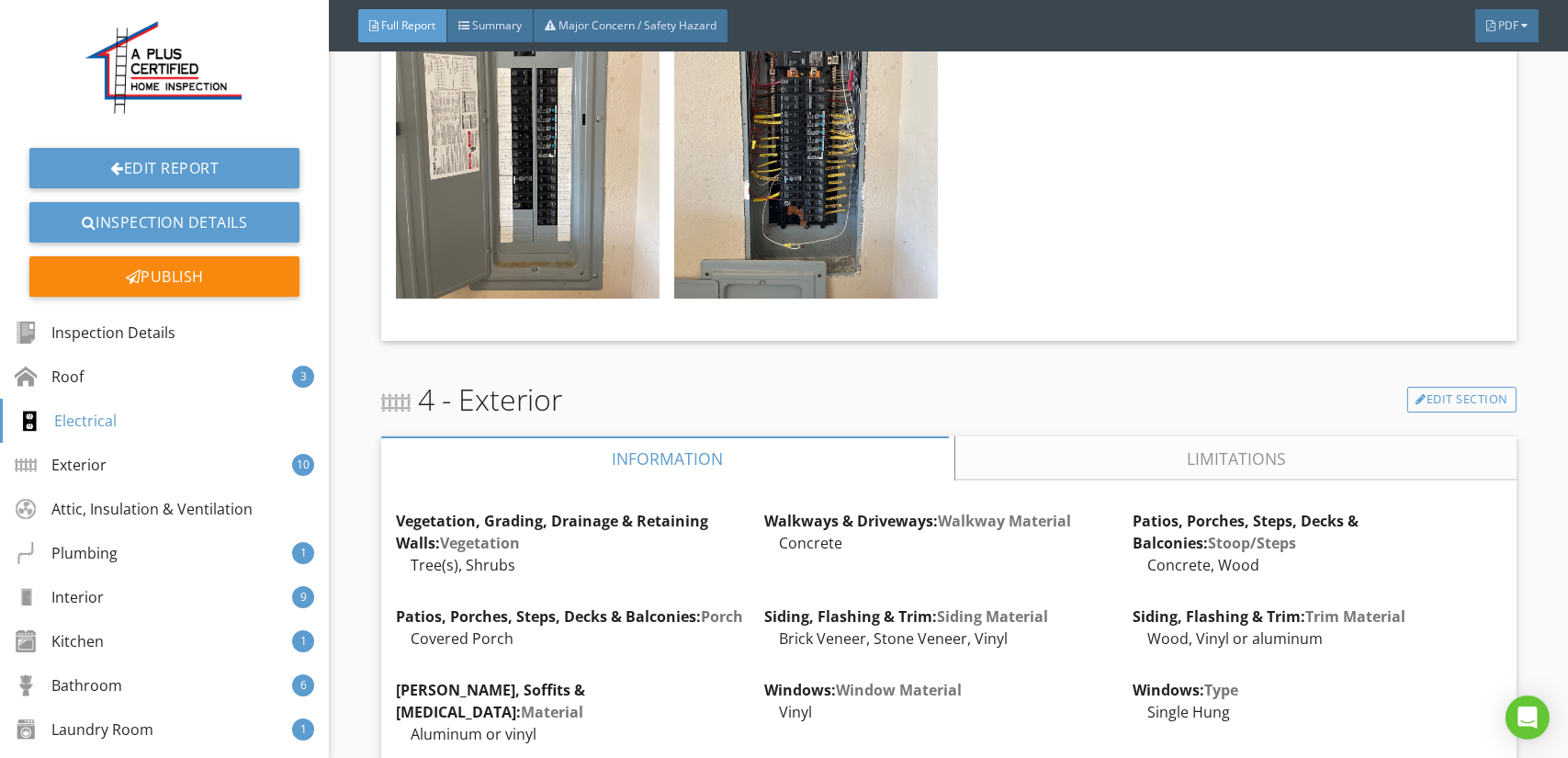
scroll to position [6431, 0]
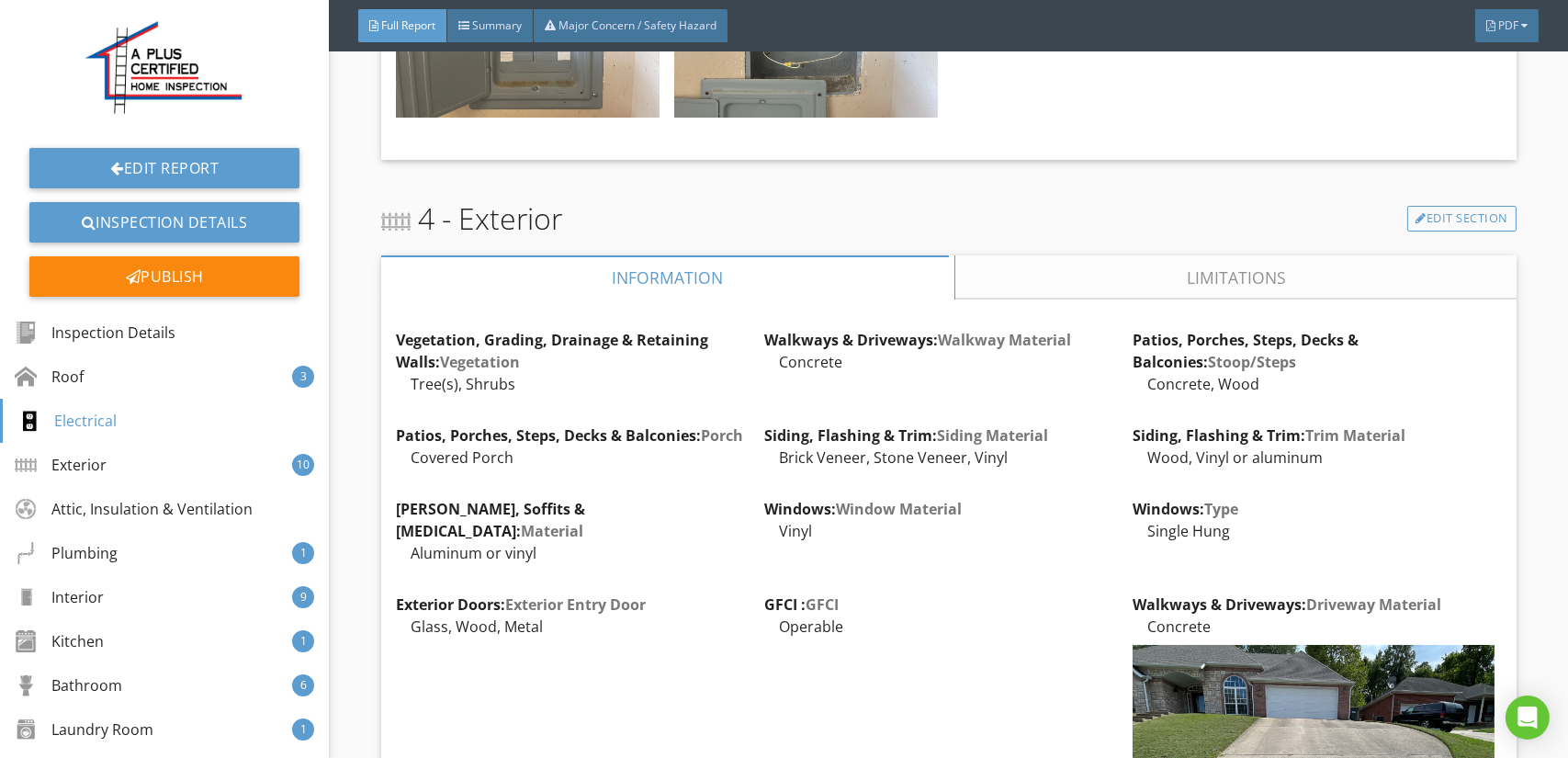
click at [1131, 276] on link "Limitations" at bounding box center [1236, 277] width 561 height 45
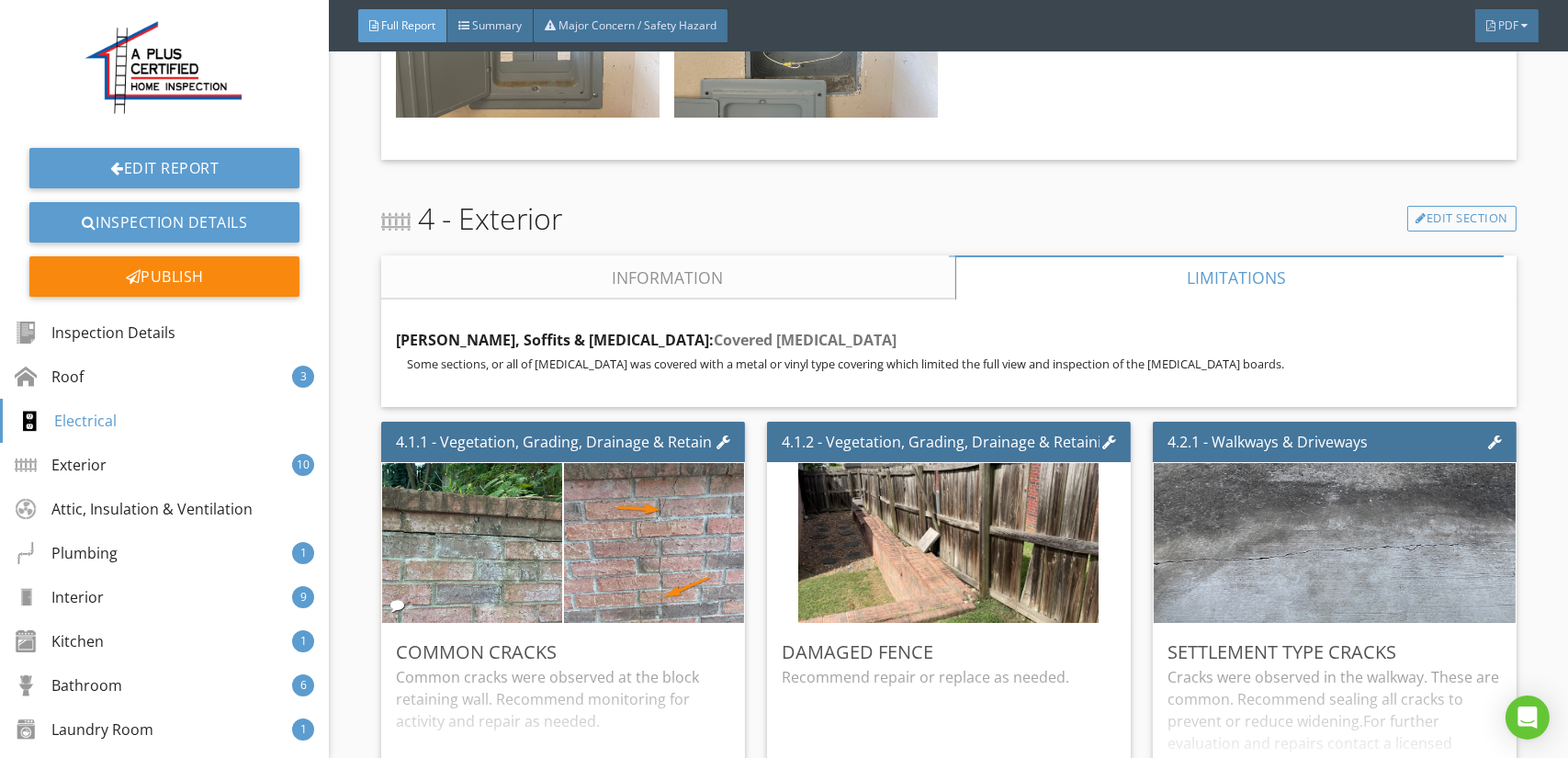
click at [758, 269] on link "Information" at bounding box center [668, 277] width 574 height 45
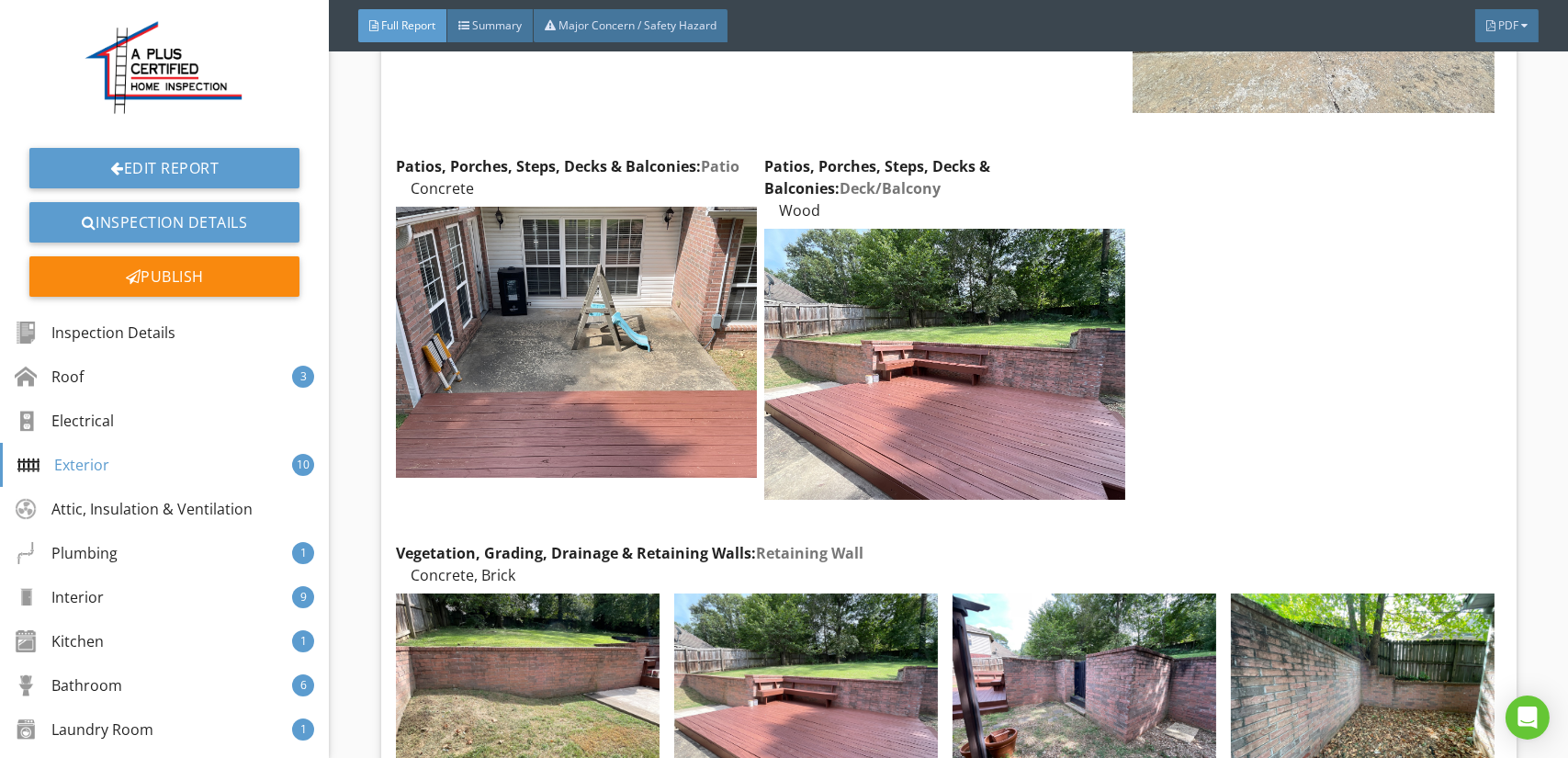
scroll to position [7166, 0]
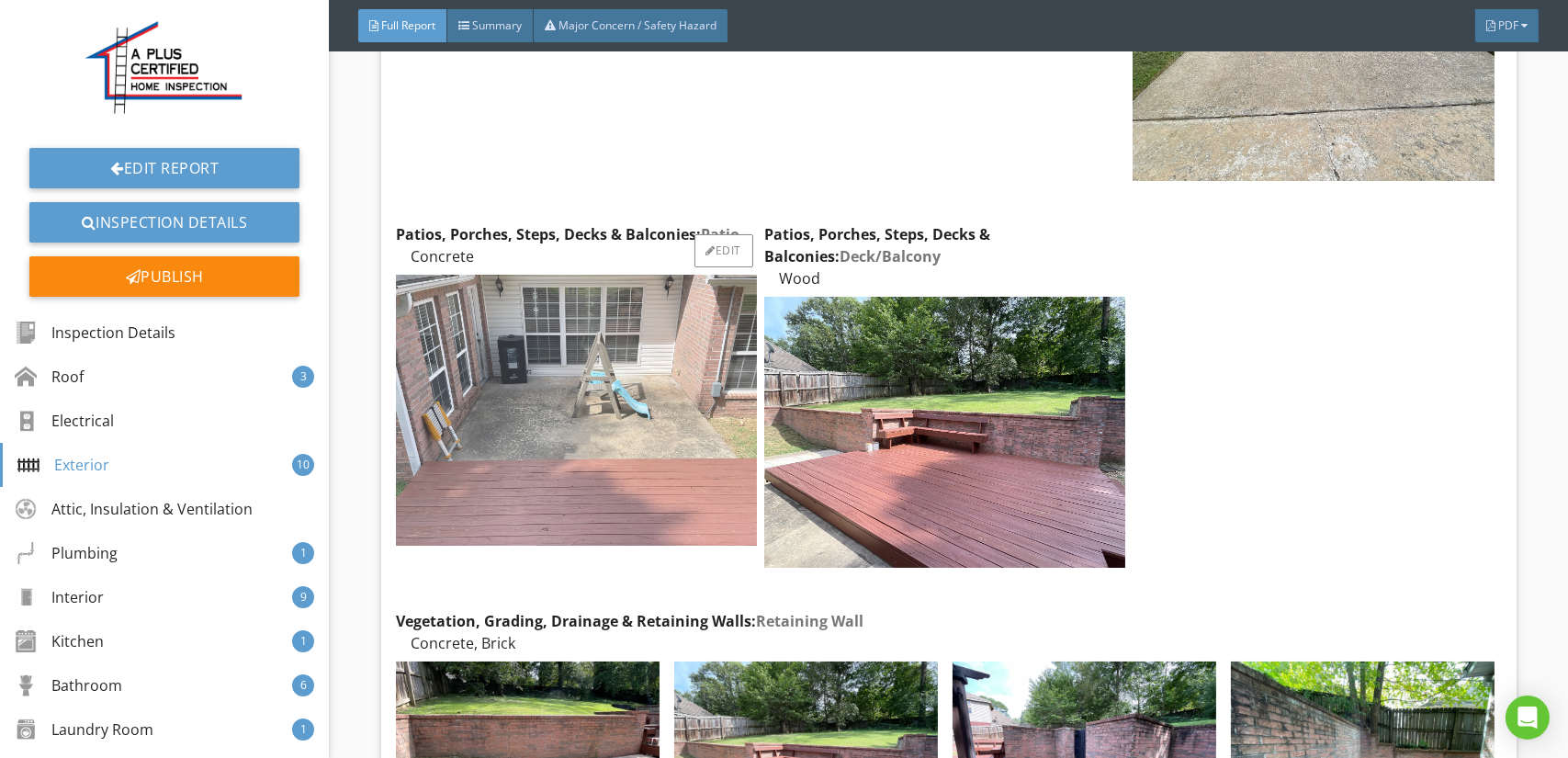
click at [627, 428] on img at bounding box center [576, 411] width 361 height 271
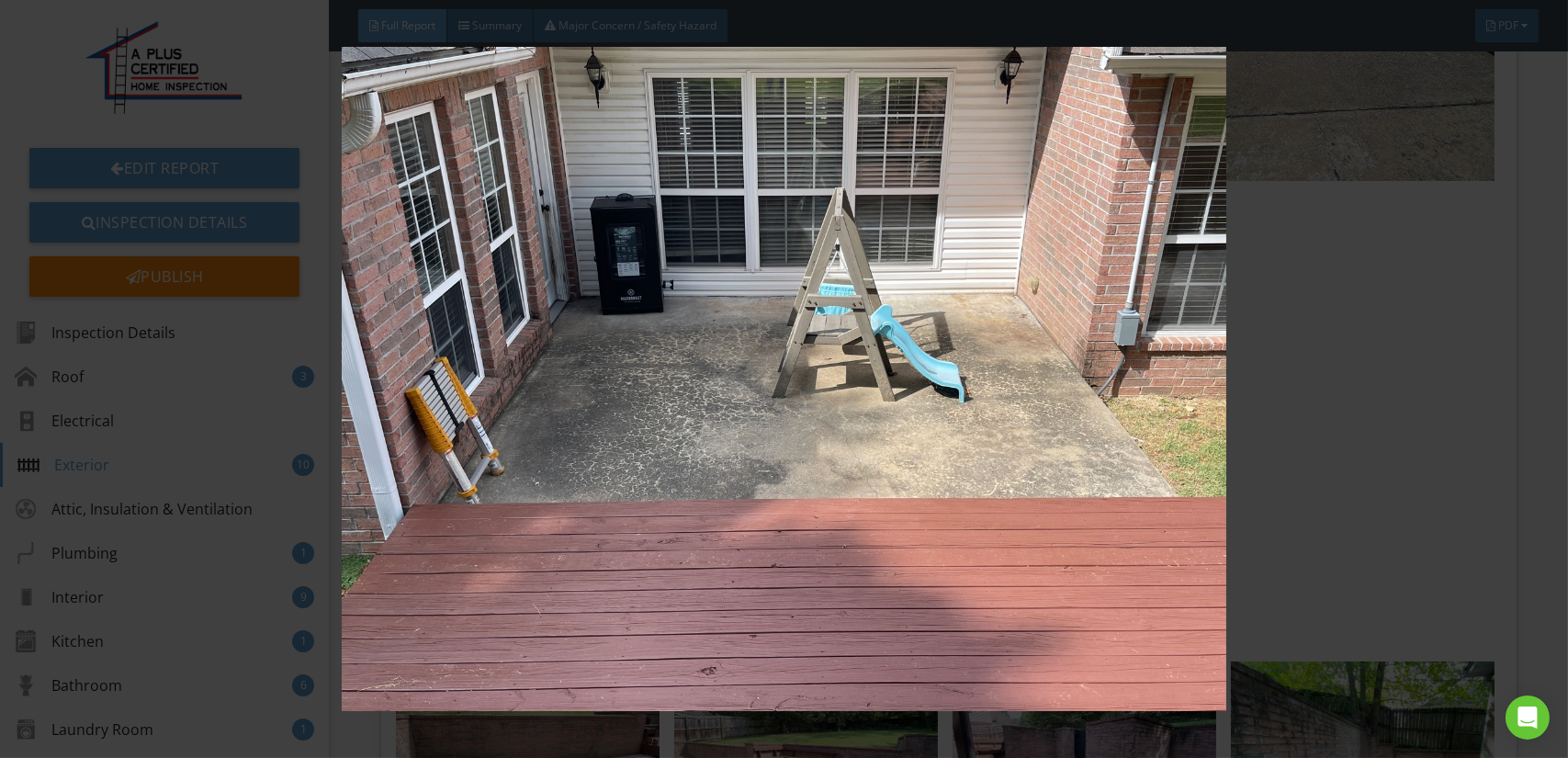
click at [724, 427] on img at bounding box center [784, 378] width 1433 height 664
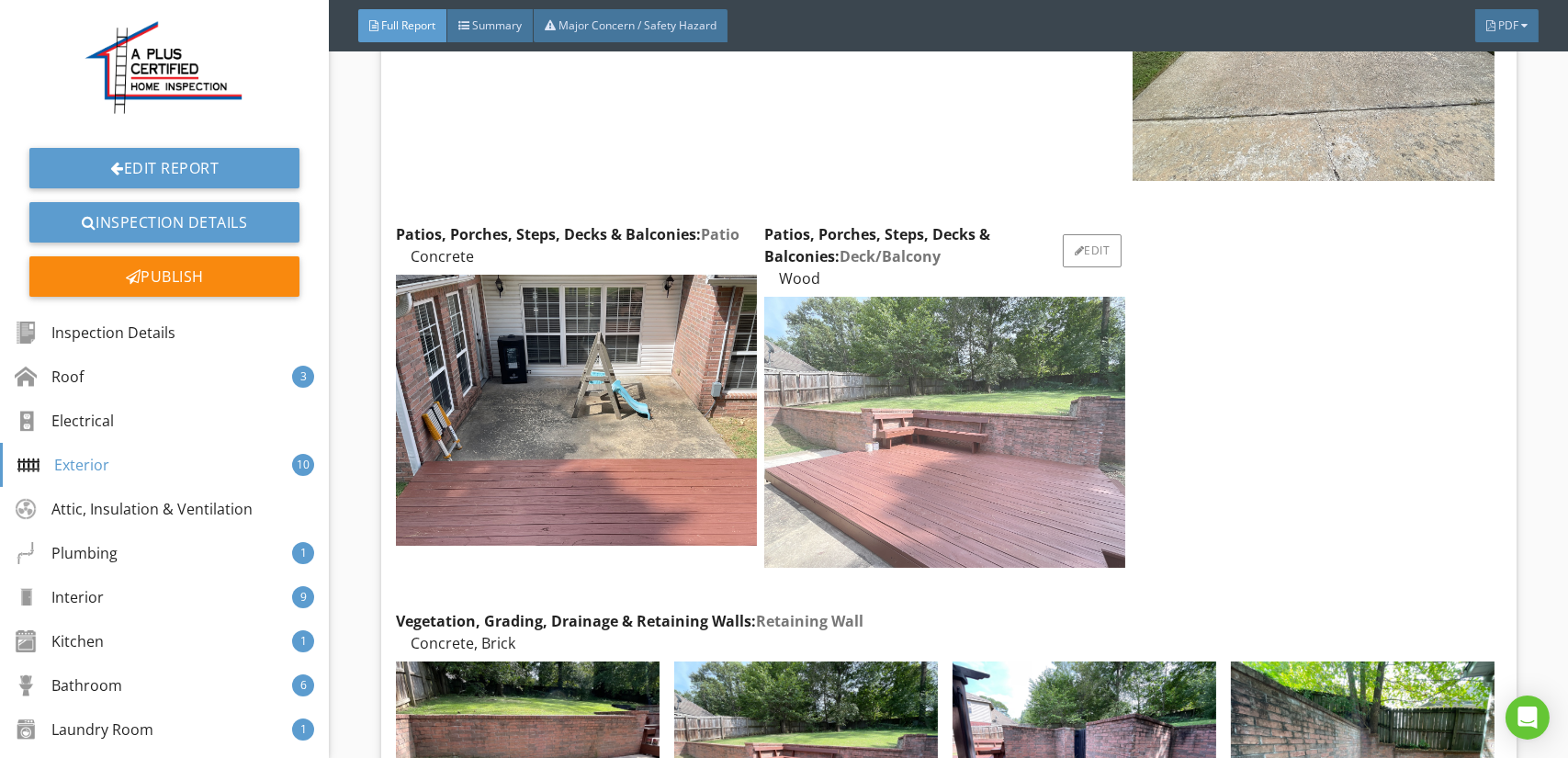
click at [862, 417] on img at bounding box center [944, 432] width 361 height 271
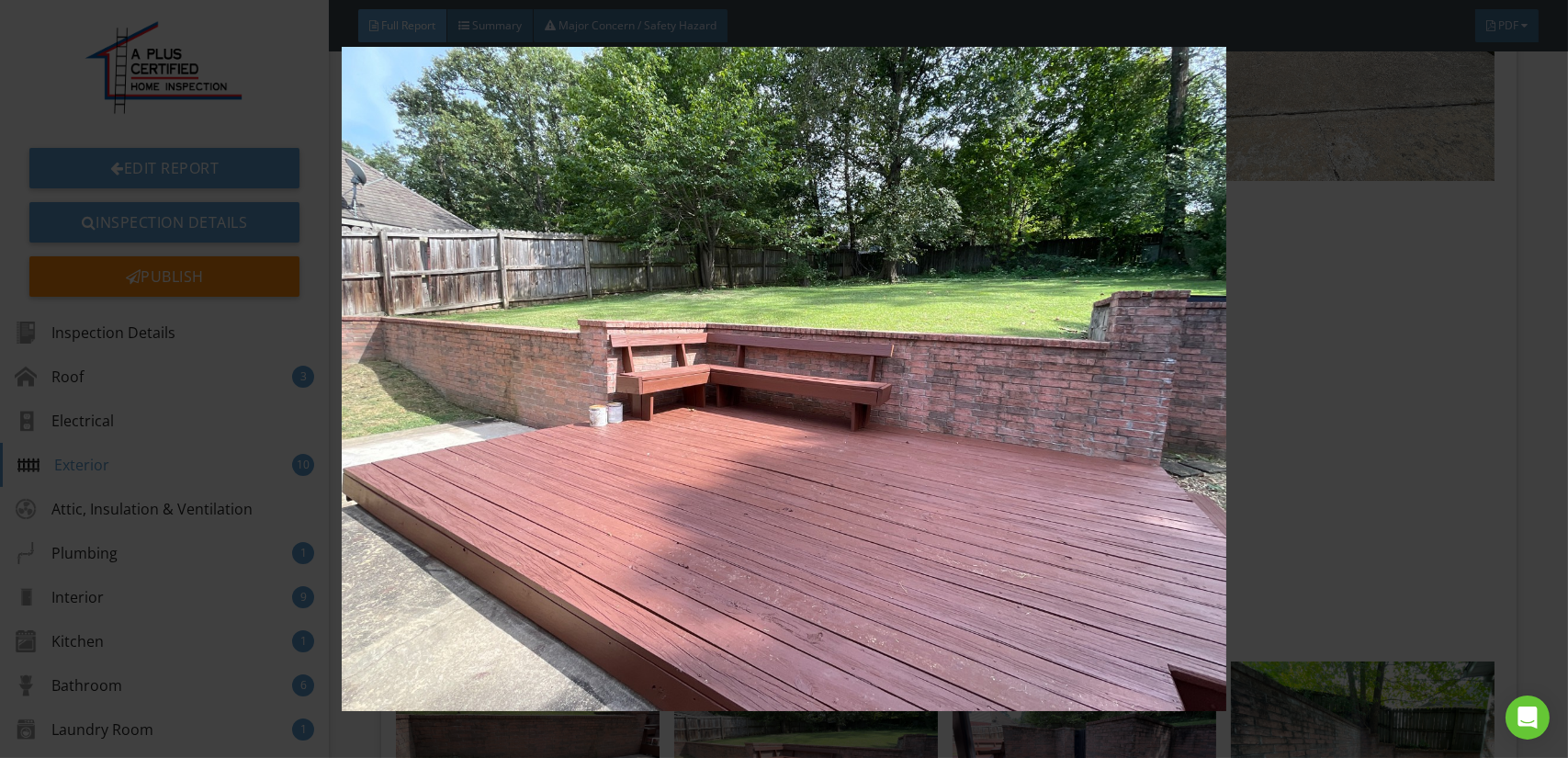
click at [856, 417] on img at bounding box center [784, 378] width 1433 height 664
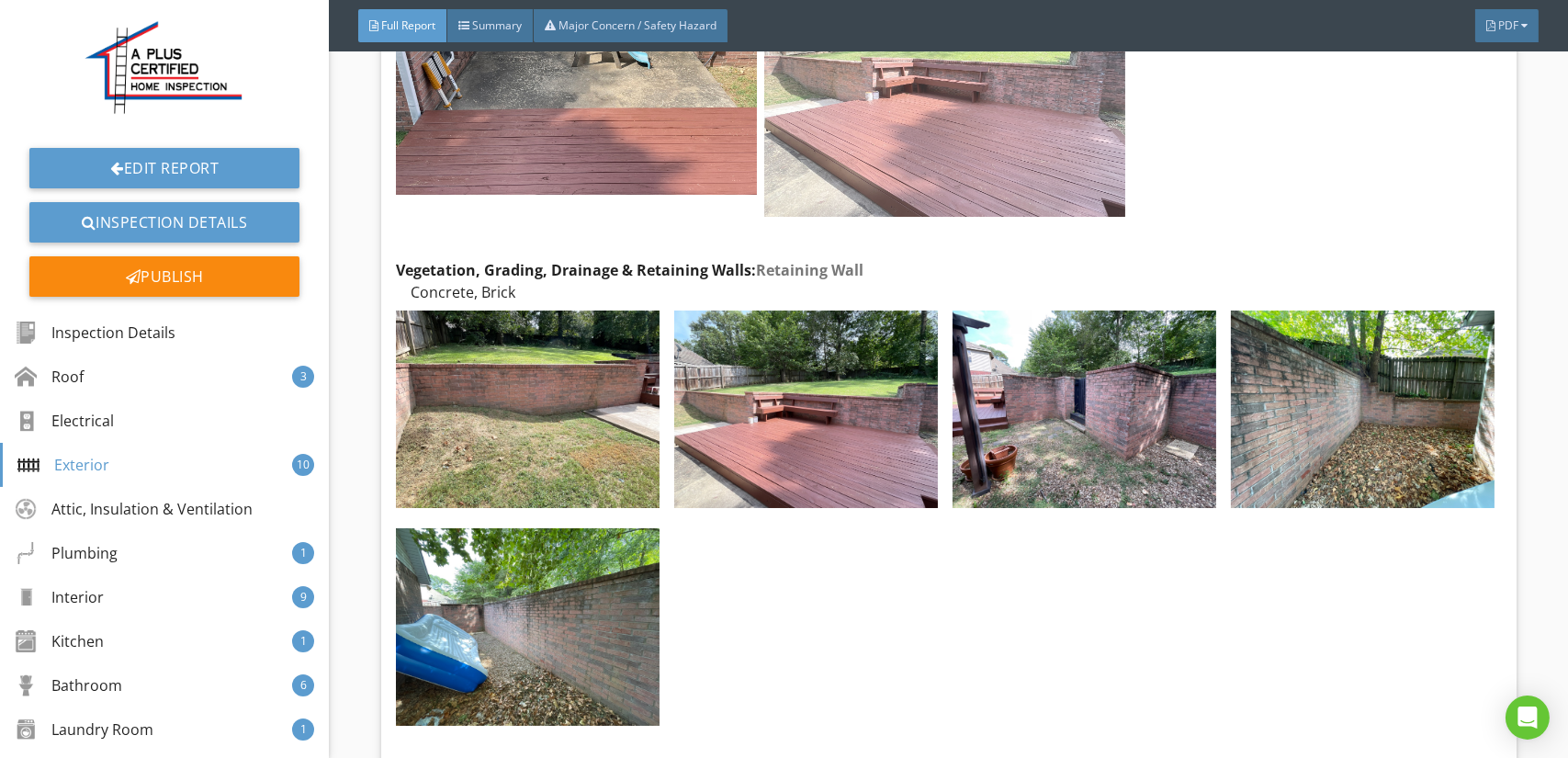
scroll to position [7533, 0]
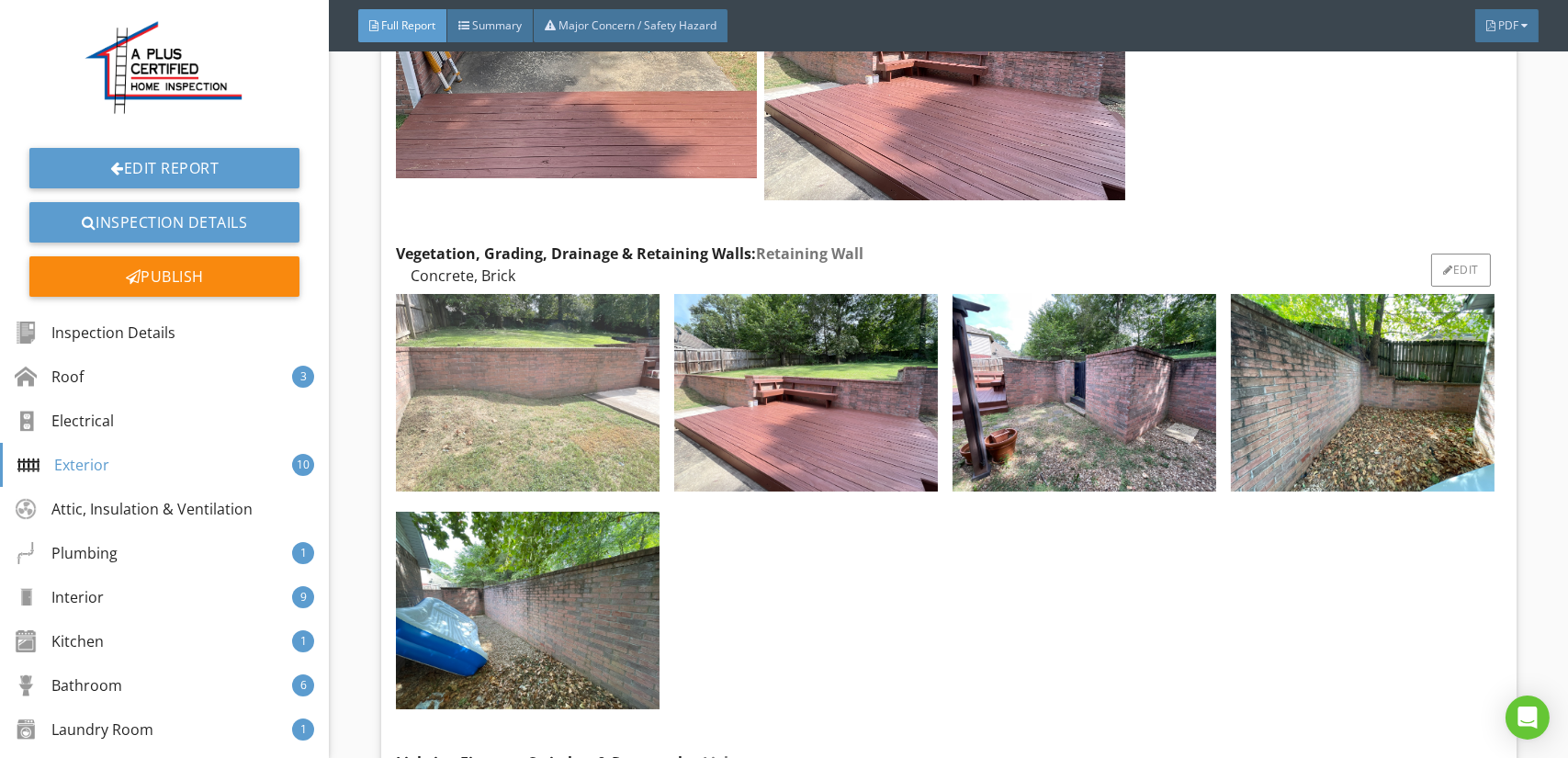
click at [612, 402] on img at bounding box center [527, 393] width 263 height 198
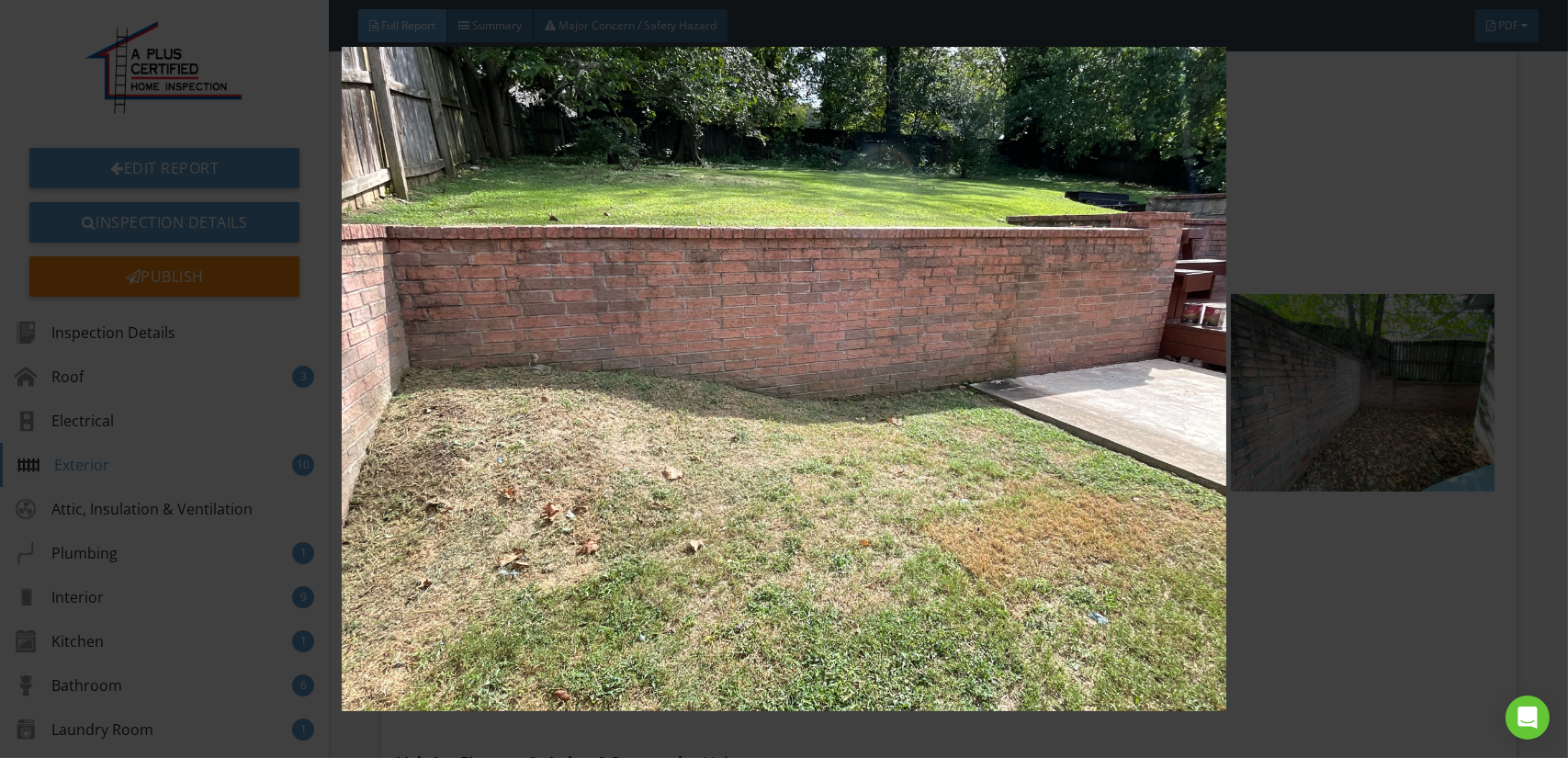
click at [659, 402] on img at bounding box center [784, 378] width 1433 height 664
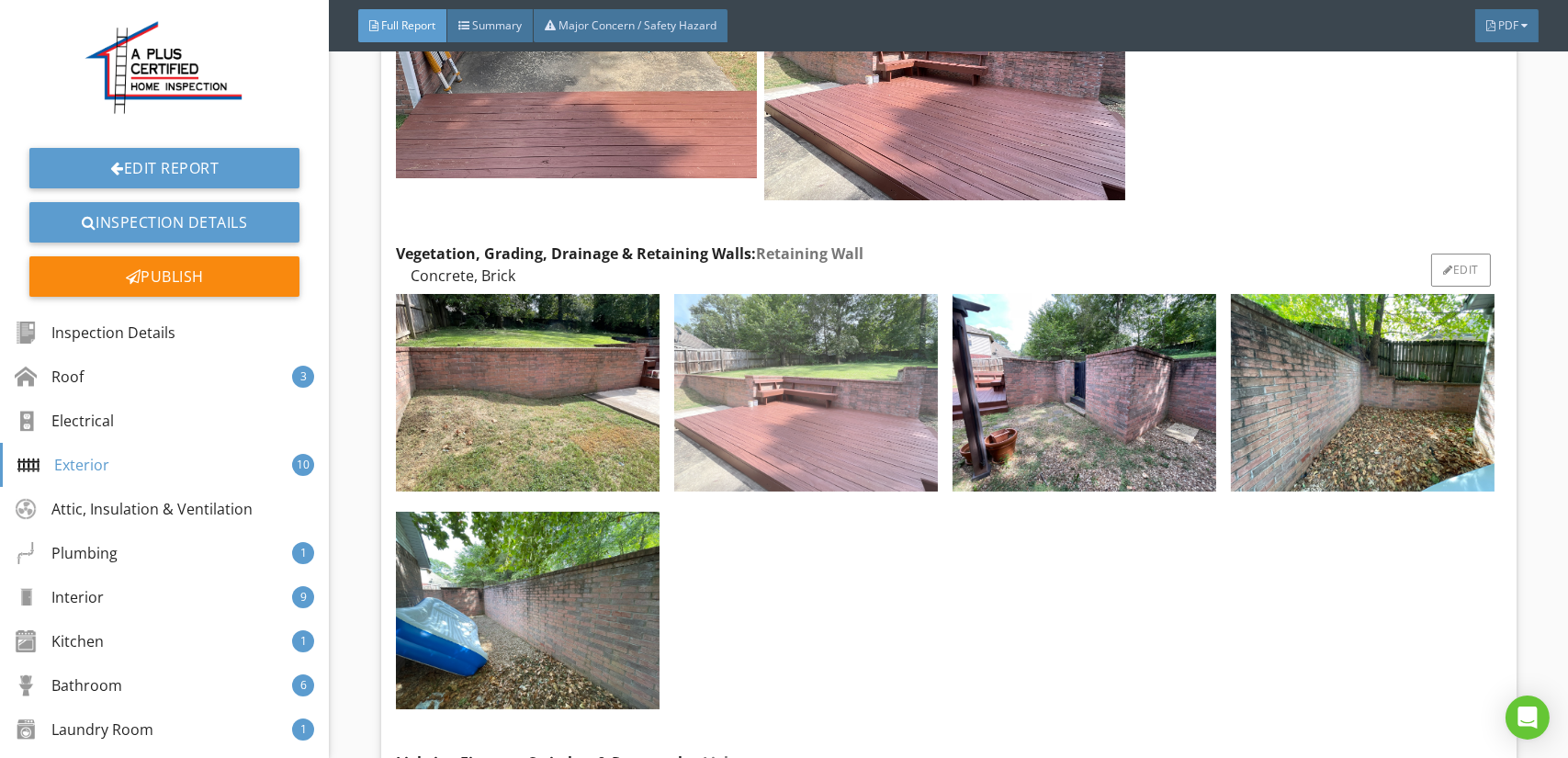
click at [808, 390] on img at bounding box center [805, 393] width 263 height 198
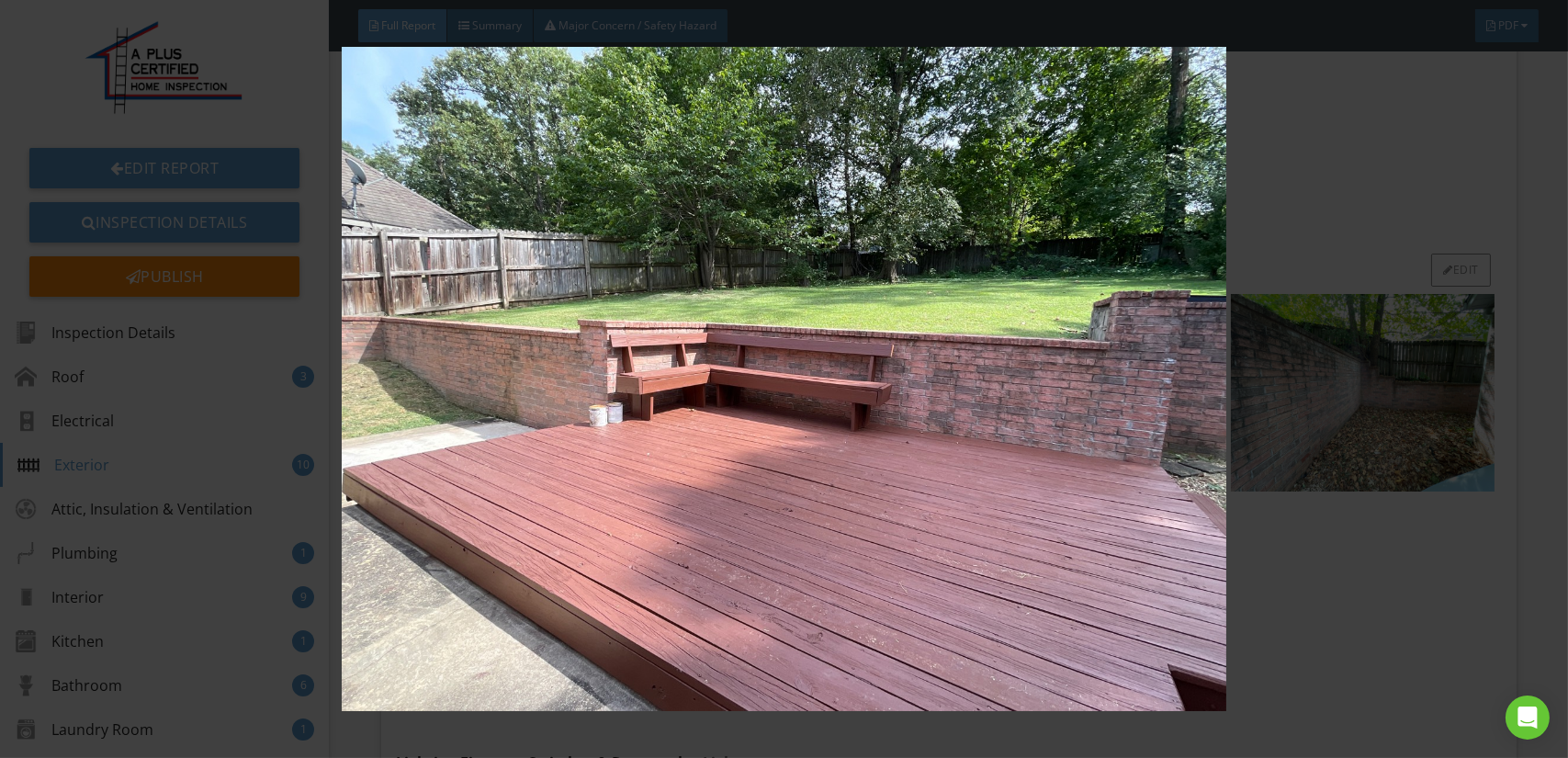
click at [808, 390] on img at bounding box center [784, 378] width 1433 height 664
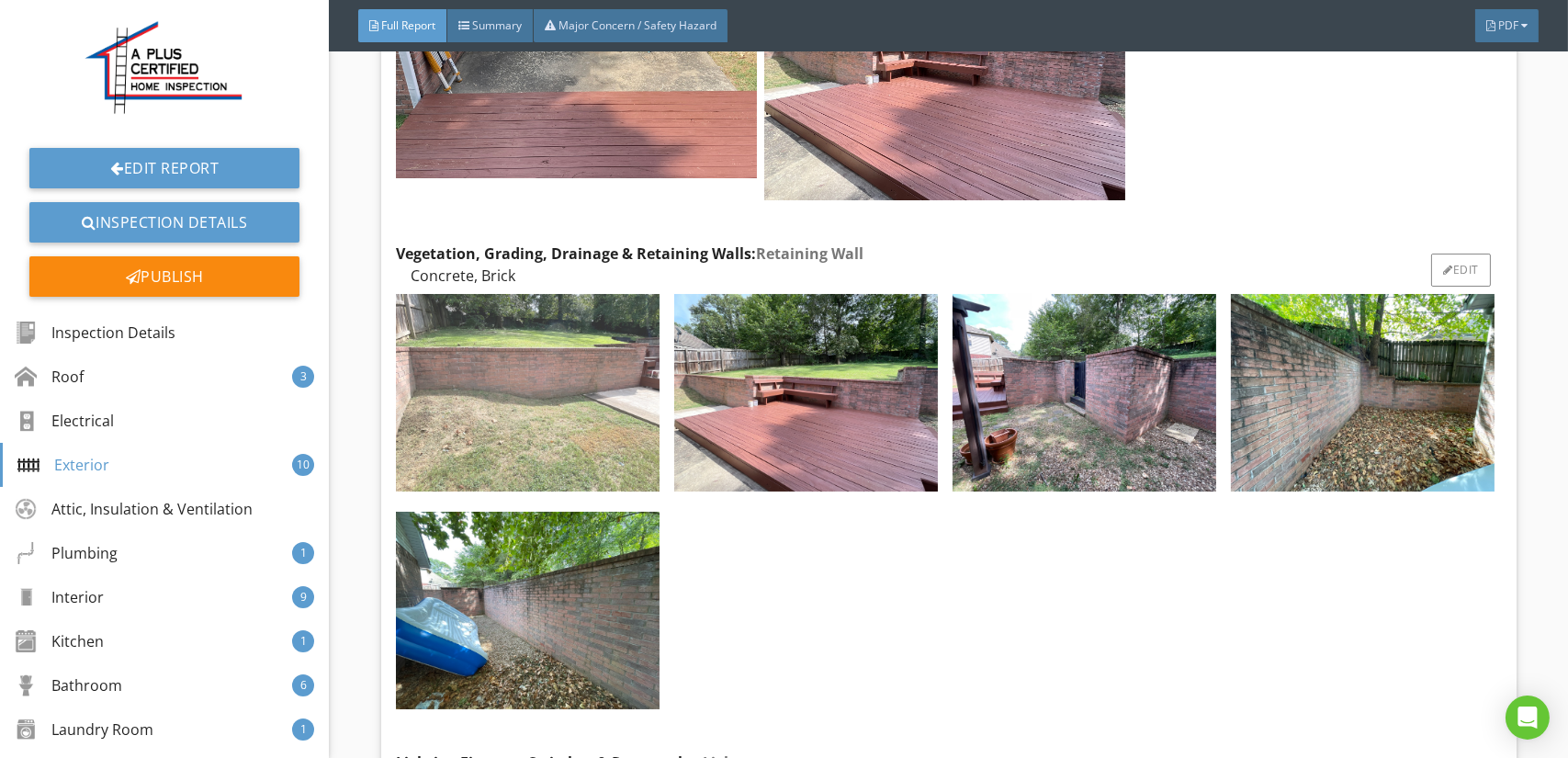
click at [579, 388] on img at bounding box center [527, 393] width 263 height 198
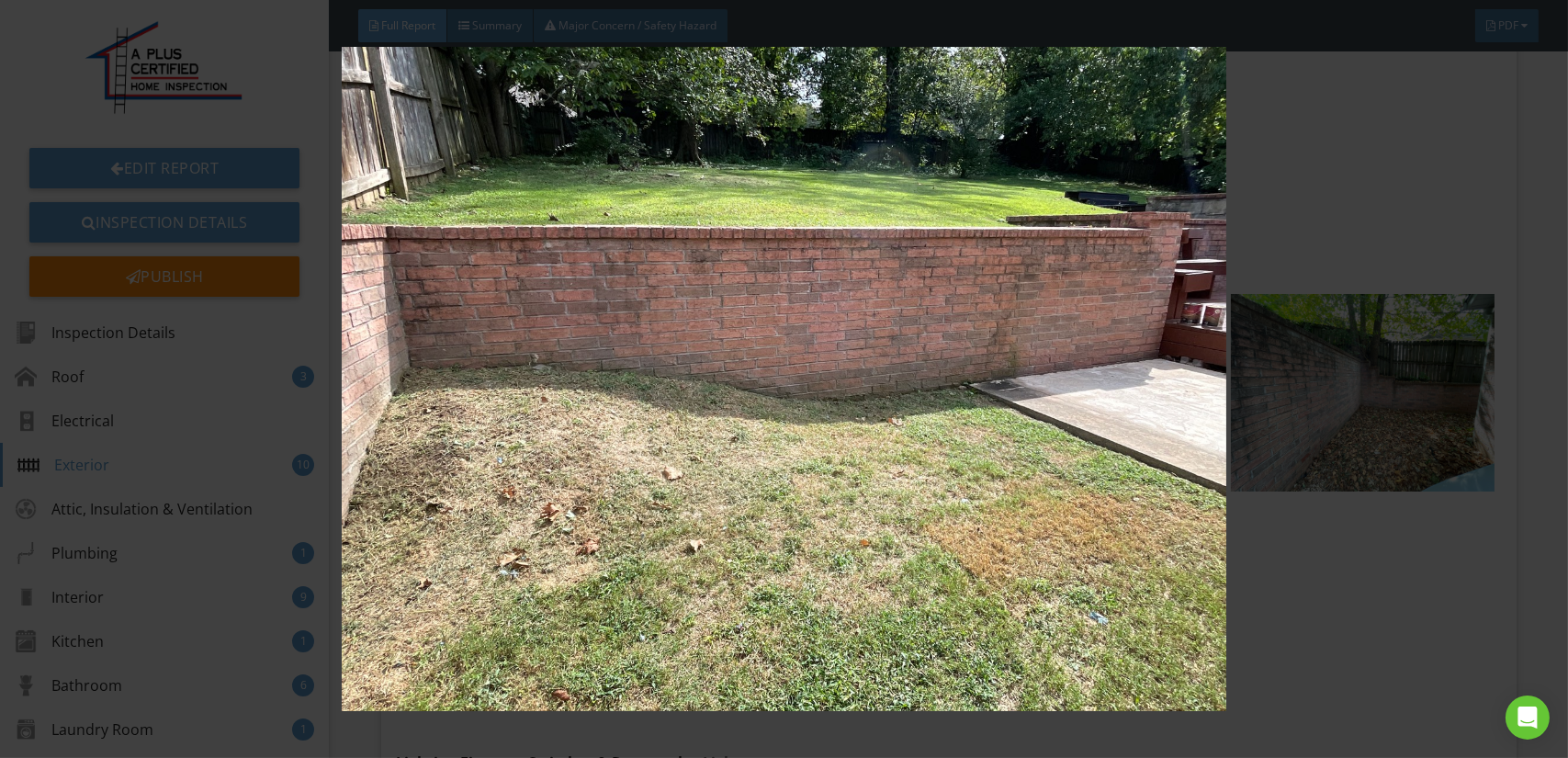
click at [621, 390] on img at bounding box center [784, 378] width 1433 height 664
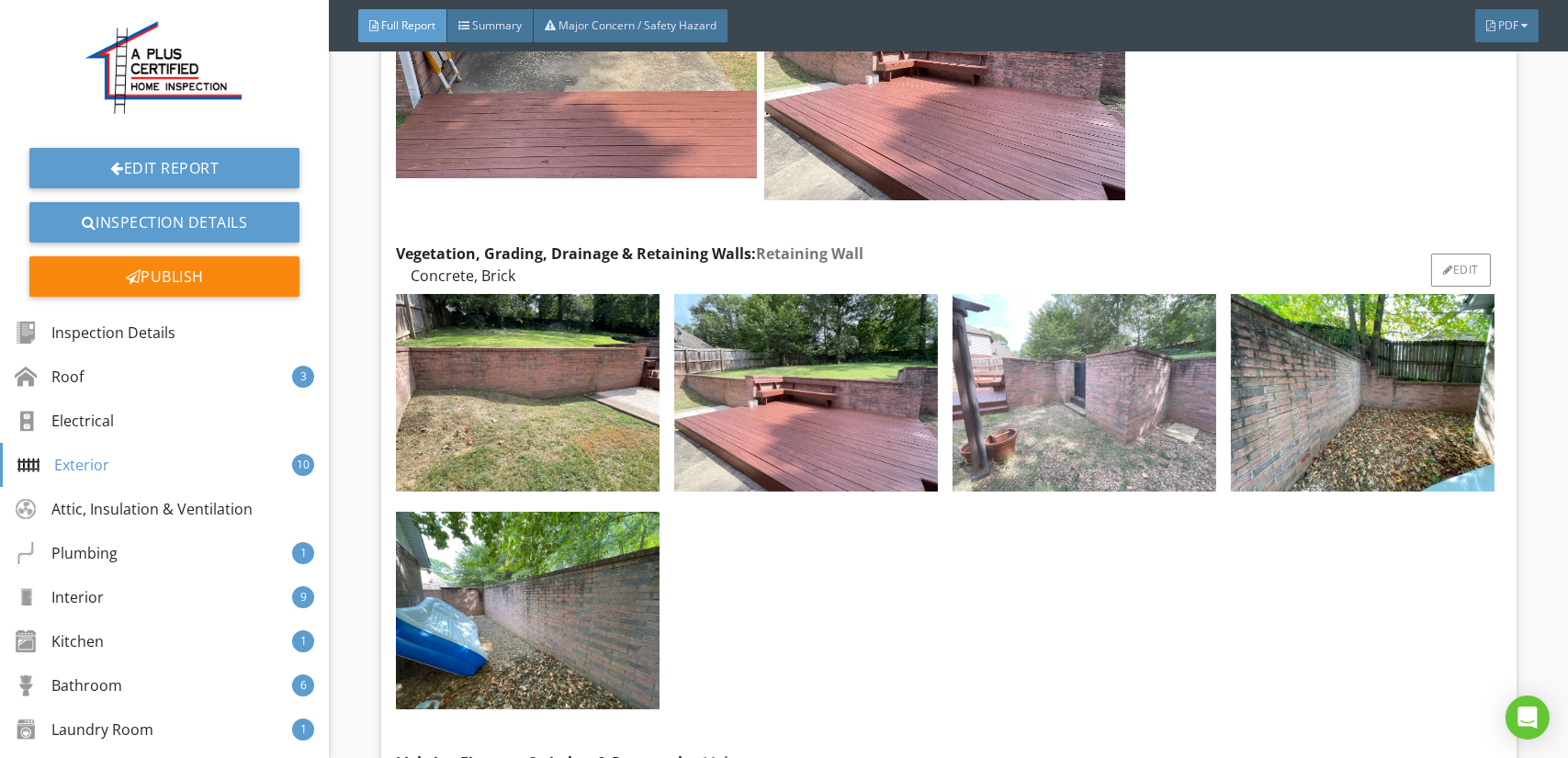
click at [1074, 378] on img at bounding box center [1084, 393] width 263 height 198
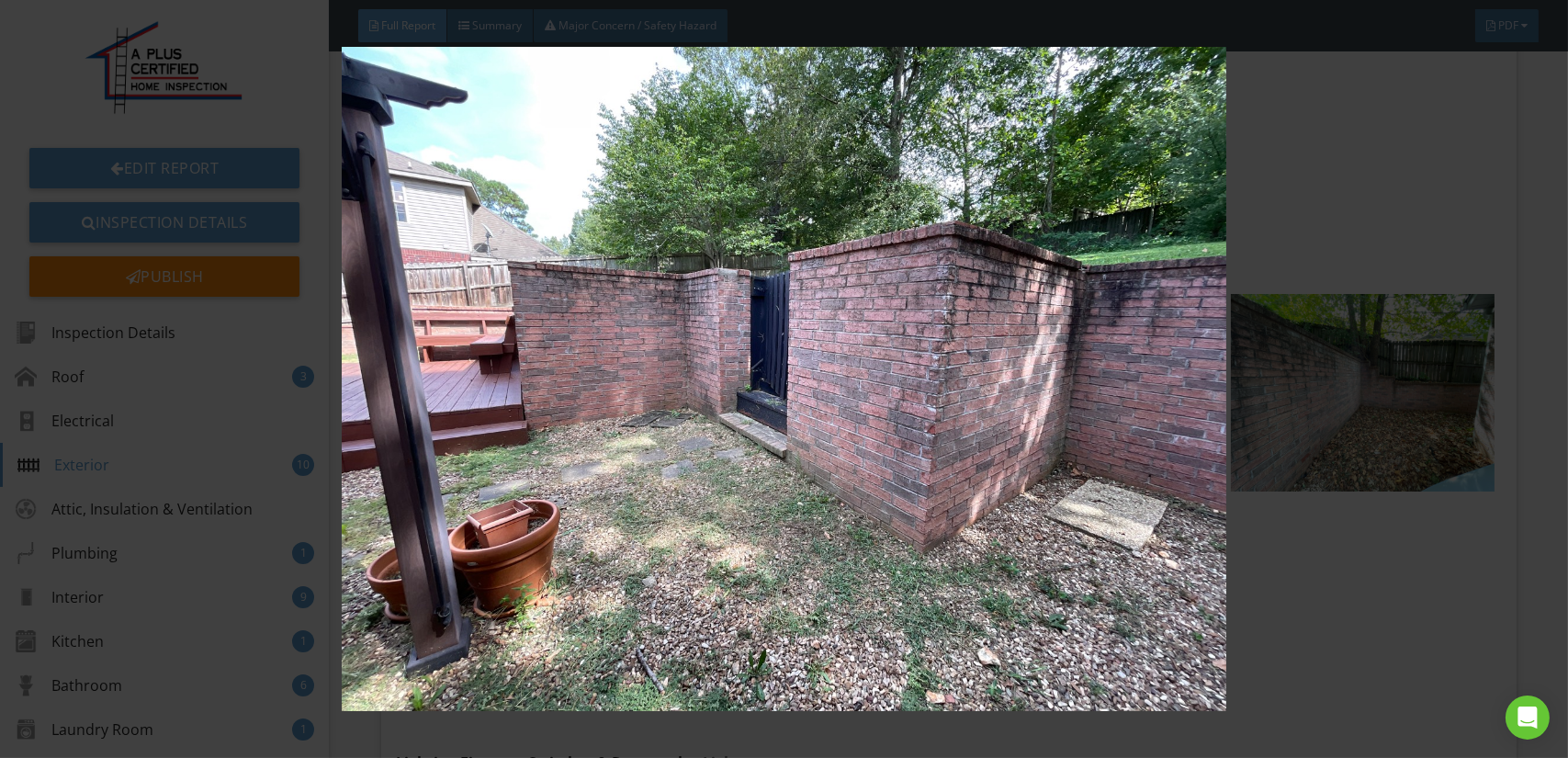
click at [945, 396] on img at bounding box center [784, 378] width 1433 height 664
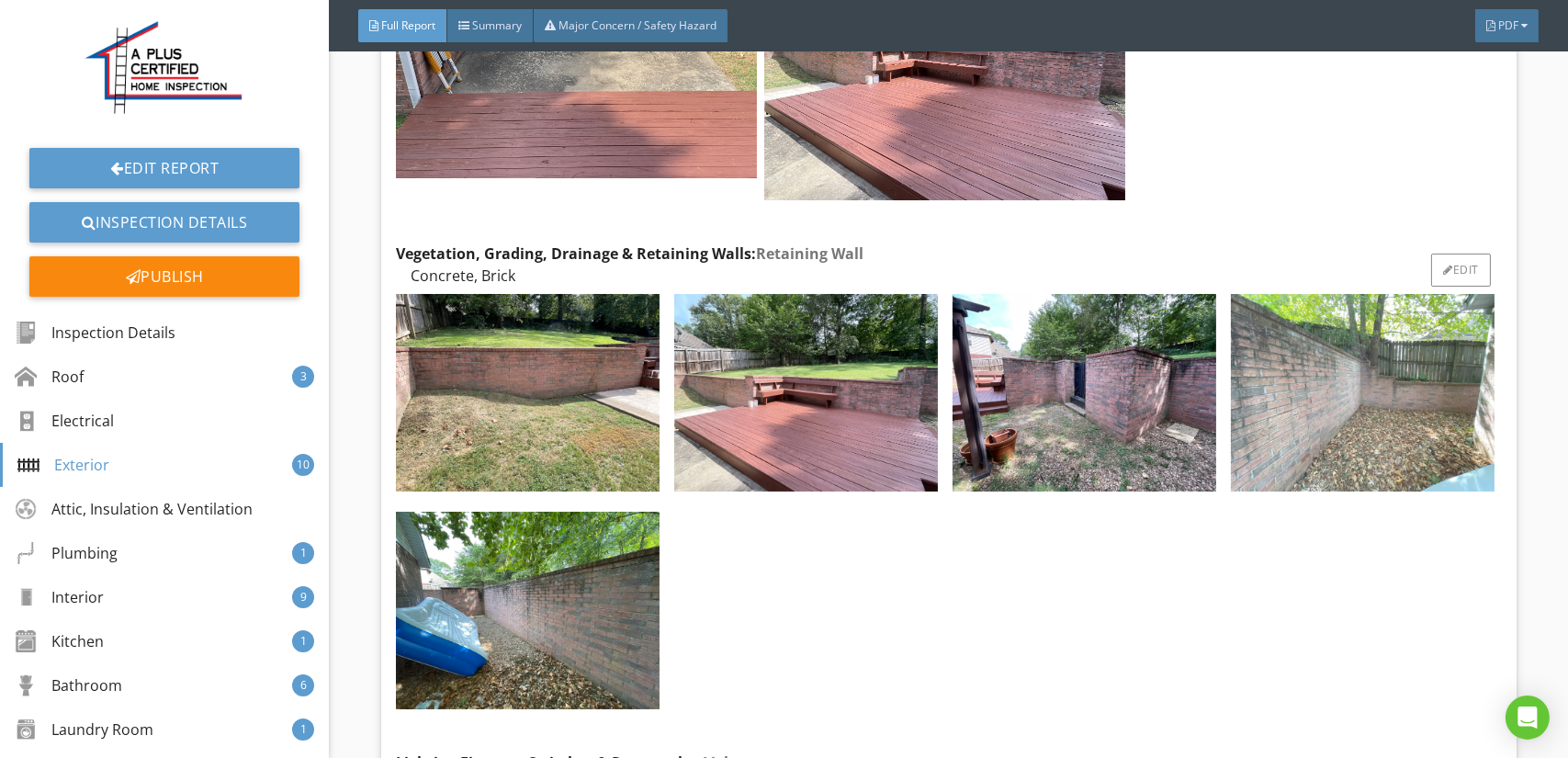
click at [1381, 377] on img at bounding box center [1362, 393] width 263 height 198
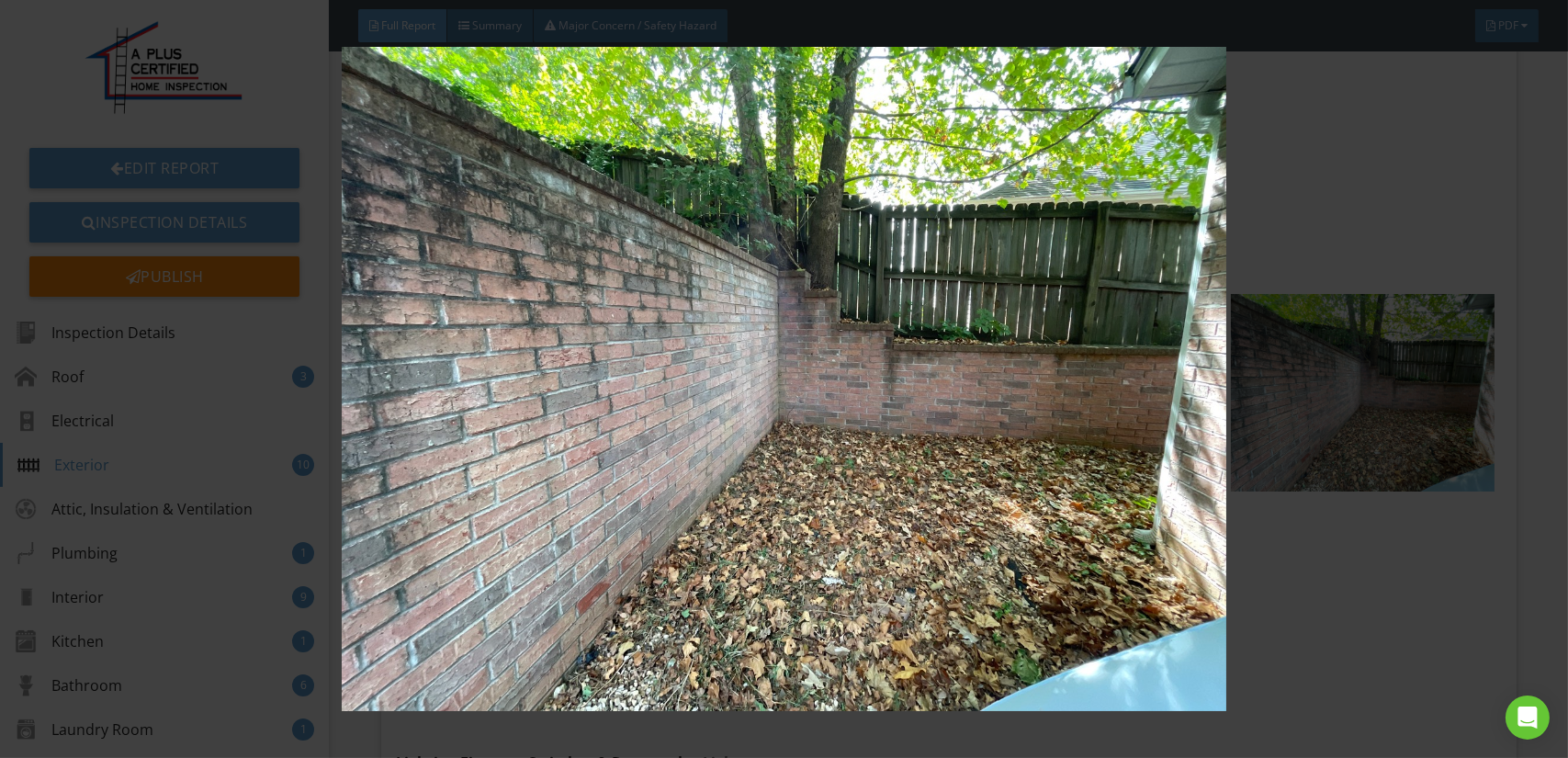
click at [1037, 418] on img at bounding box center [784, 378] width 1433 height 664
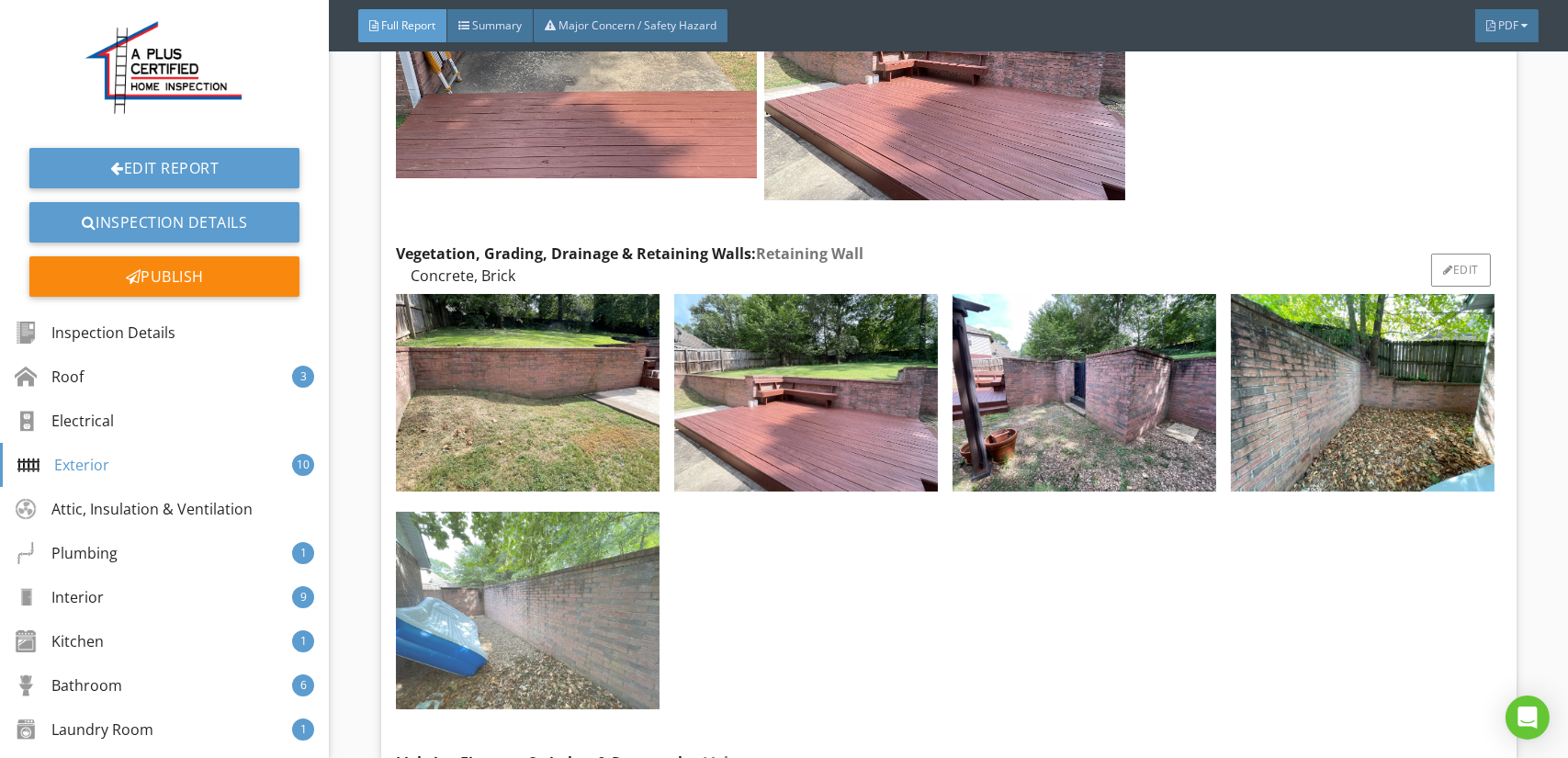
click at [584, 579] on img at bounding box center [527, 611] width 263 height 198
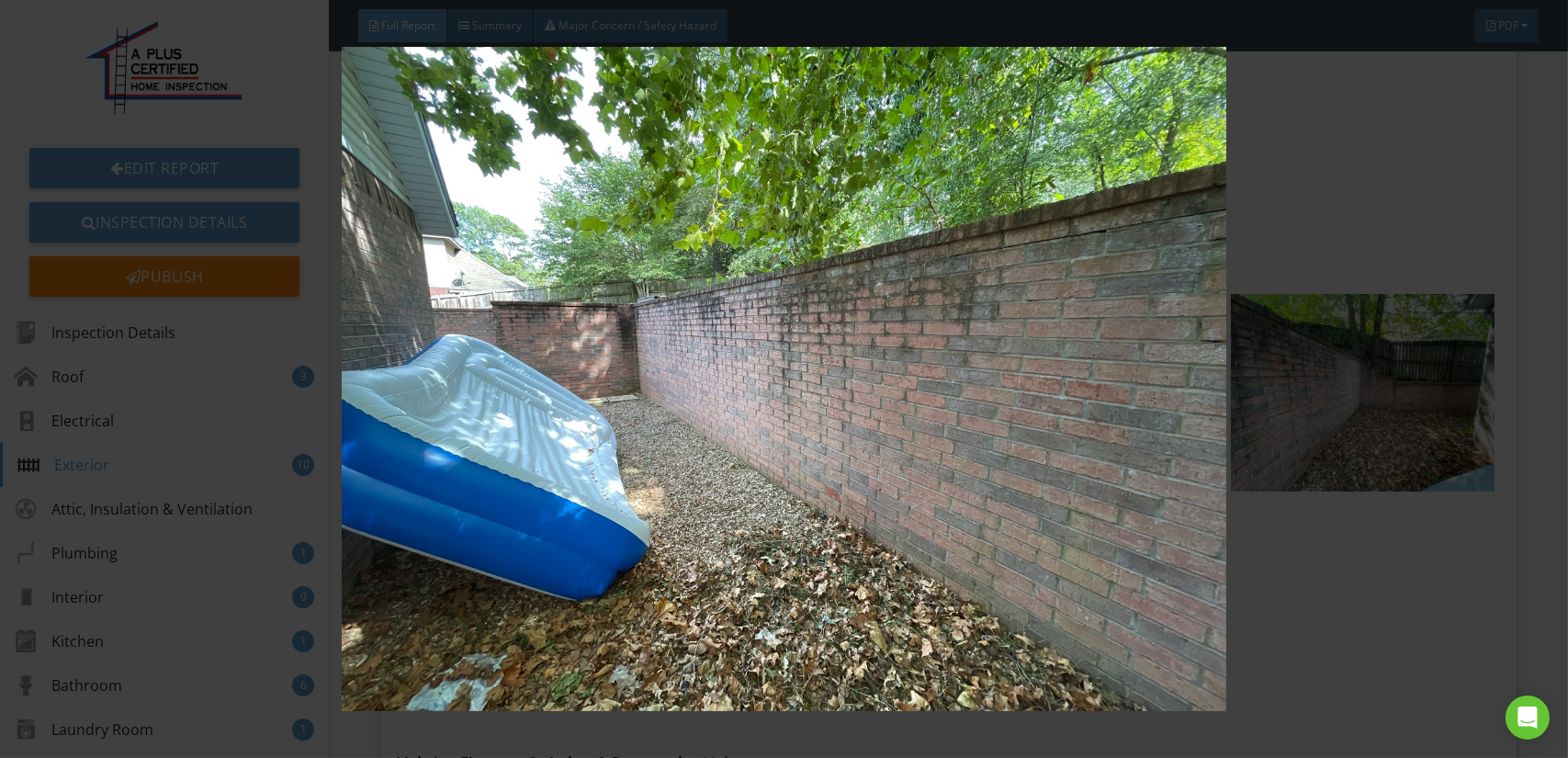
click at [610, 568] on img at bounding box center [784, 378] width 1433 height 664
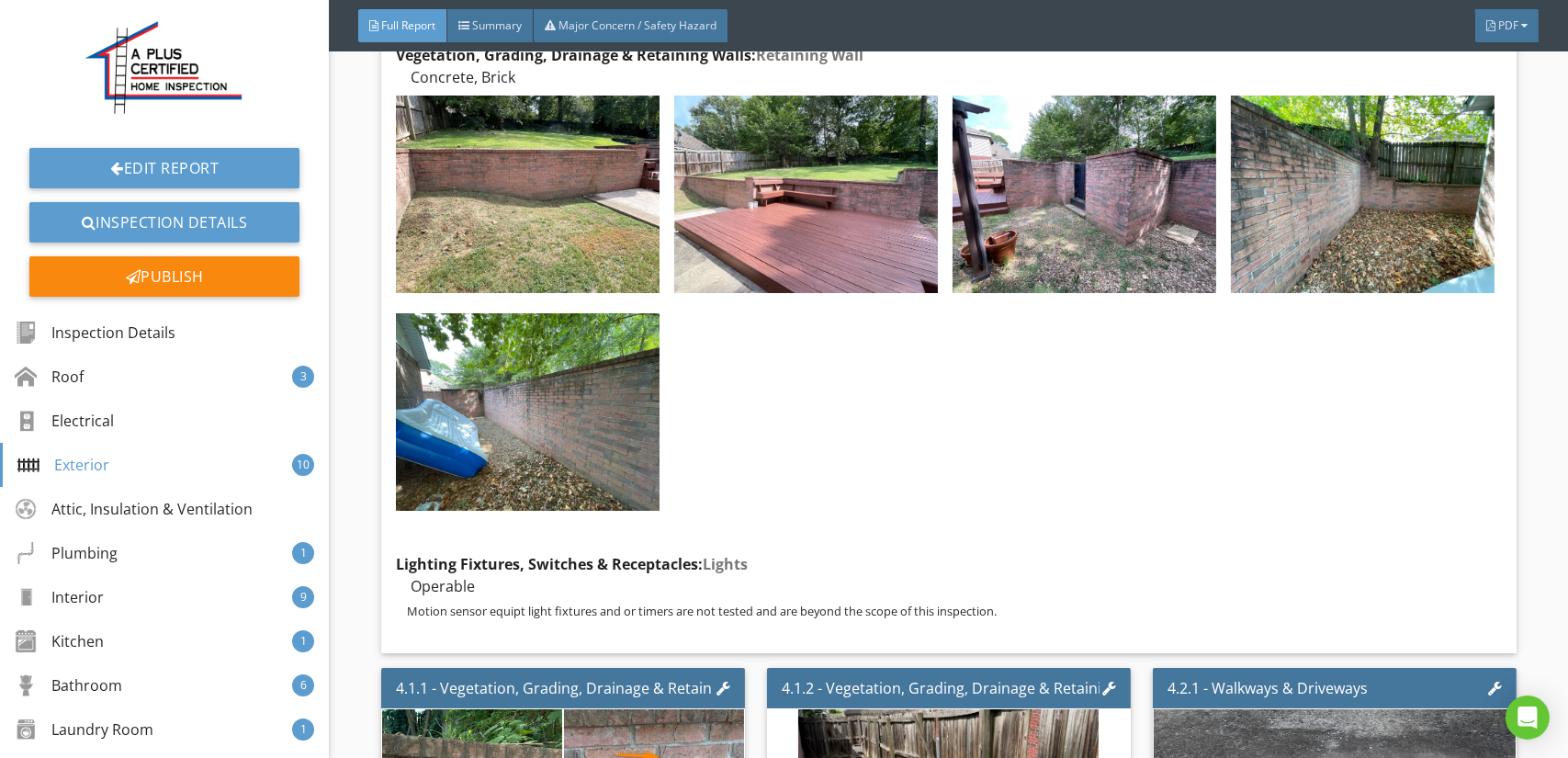
scroll to position [7994, 0]
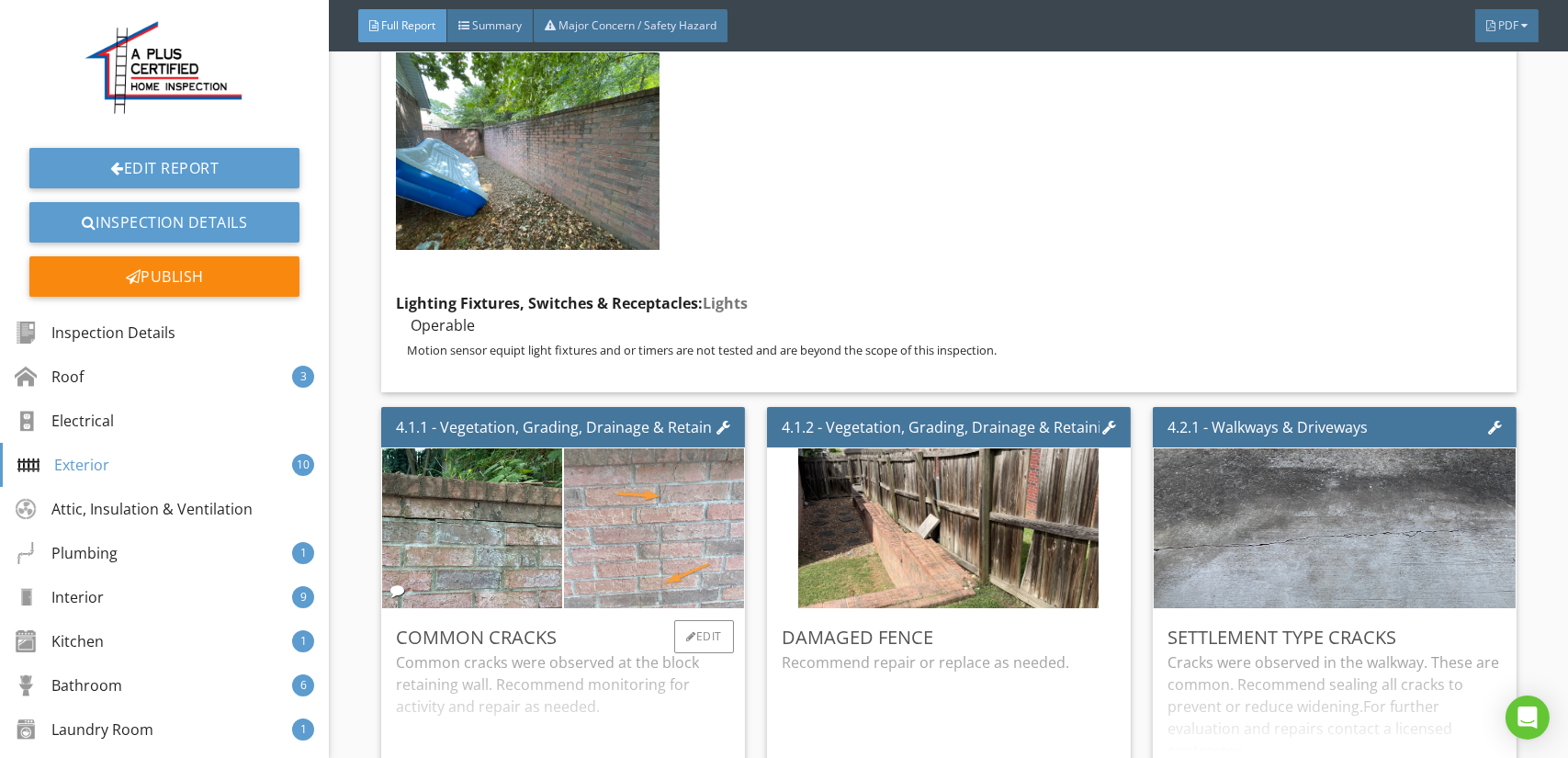
click at [654, 495] on img at bounding box center [654, 528] width 300 height 400
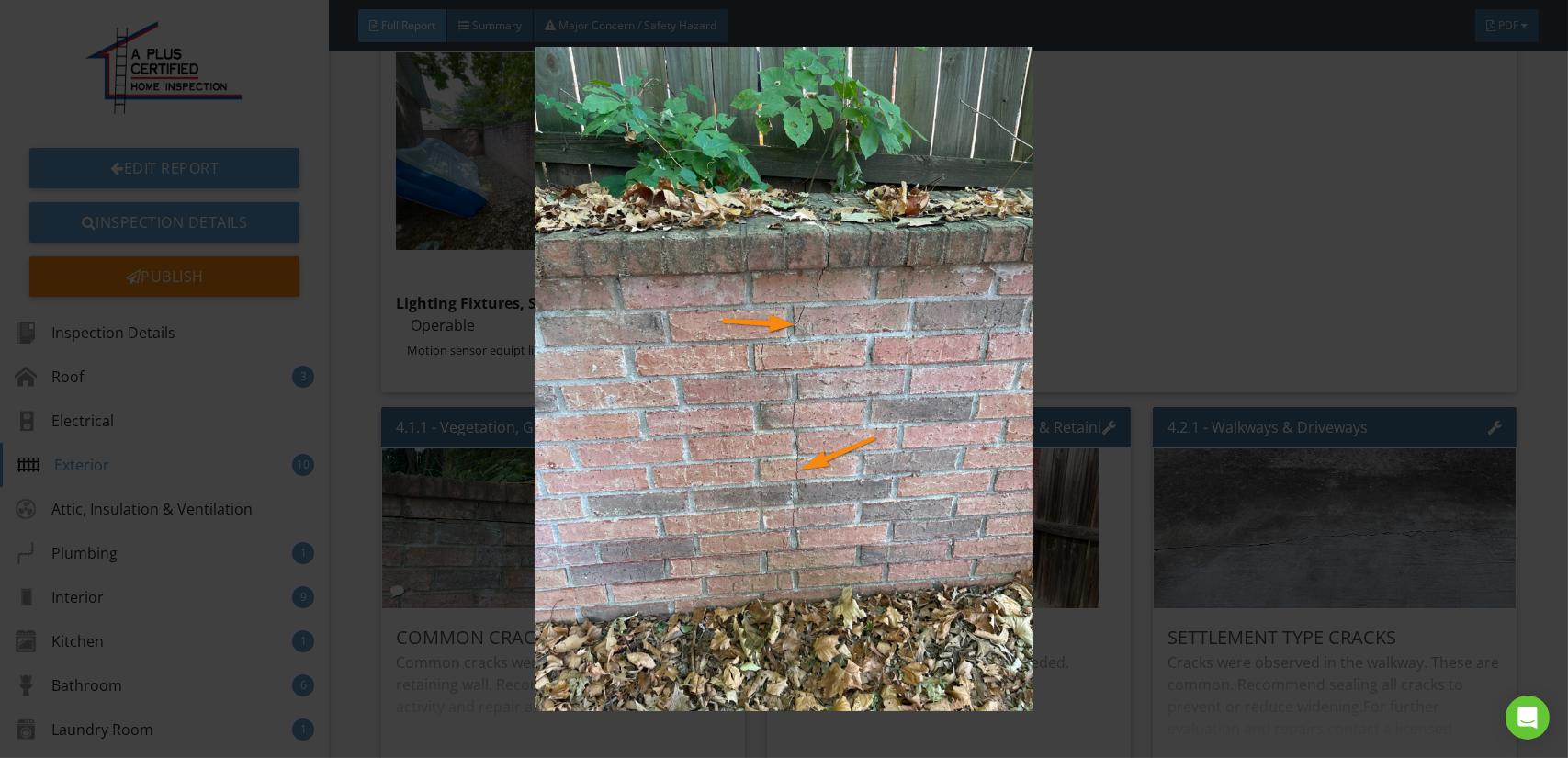
click at [654, 495] on img at bounding box center [784, 378] width 1433 height 664
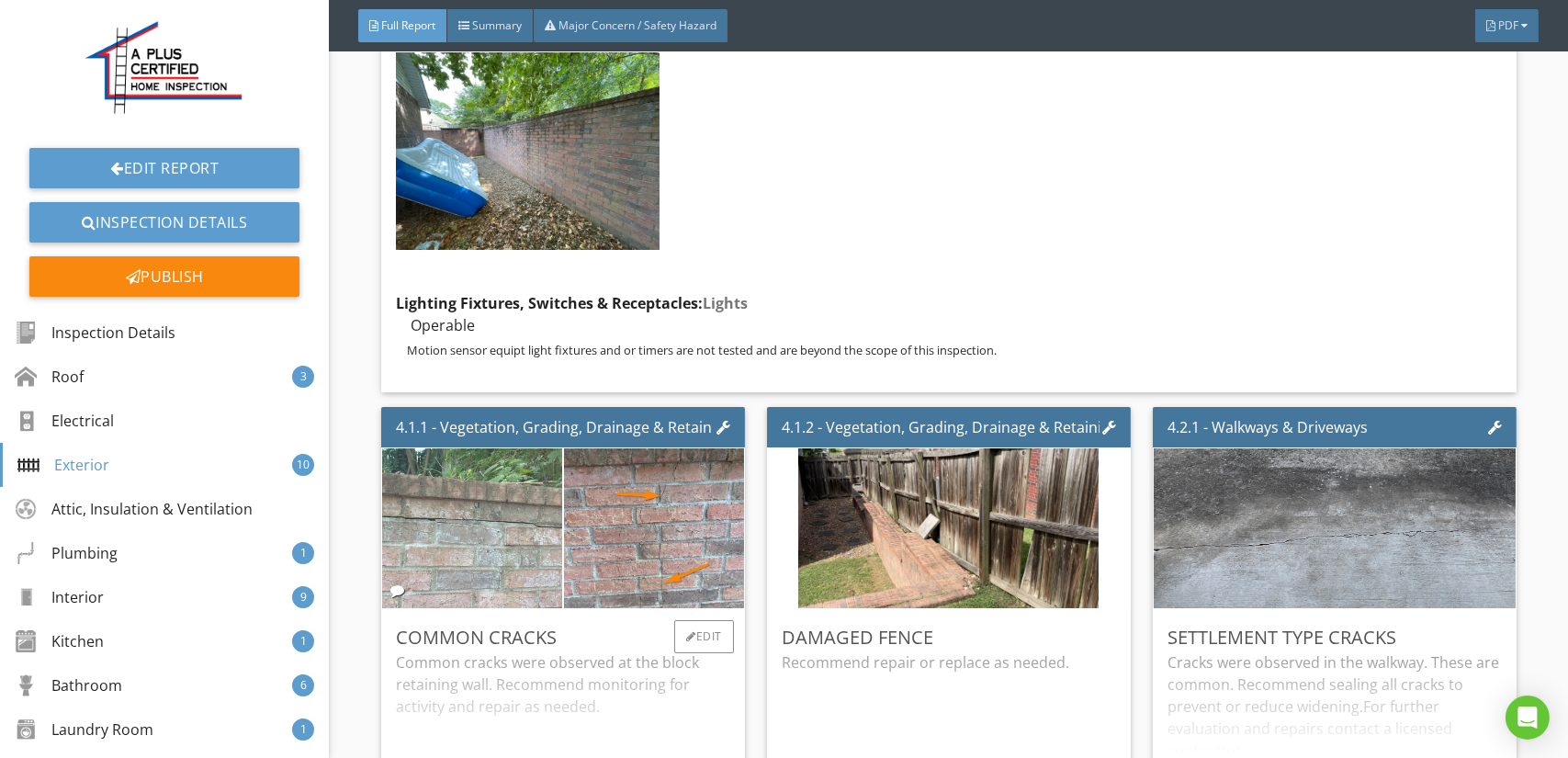
click at [519, 493] on img at bounding box center [472, 527] width 450 height 337
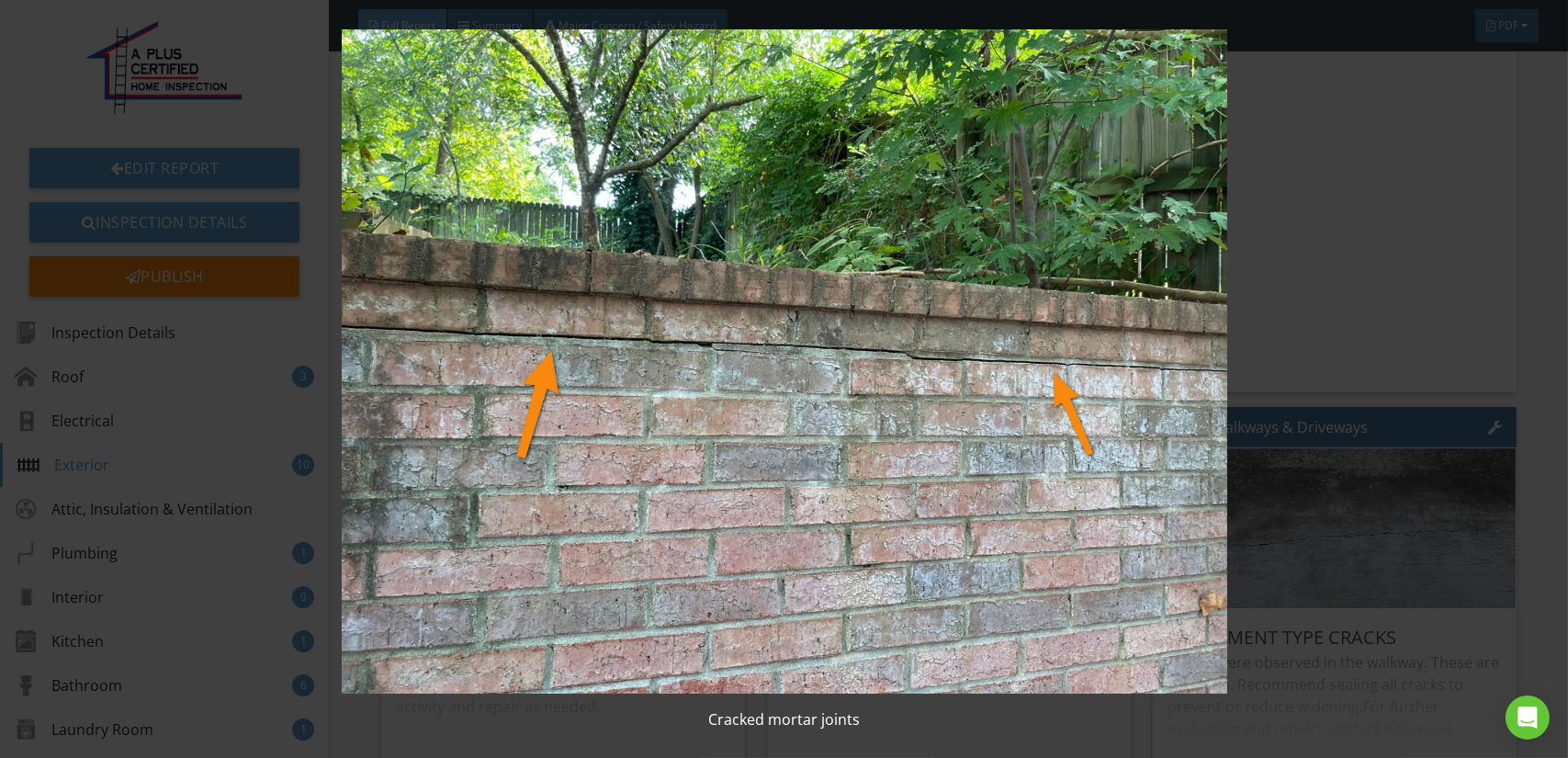
click at [519, 493] on img at bounding box center [784, 361] width 1433 height 664
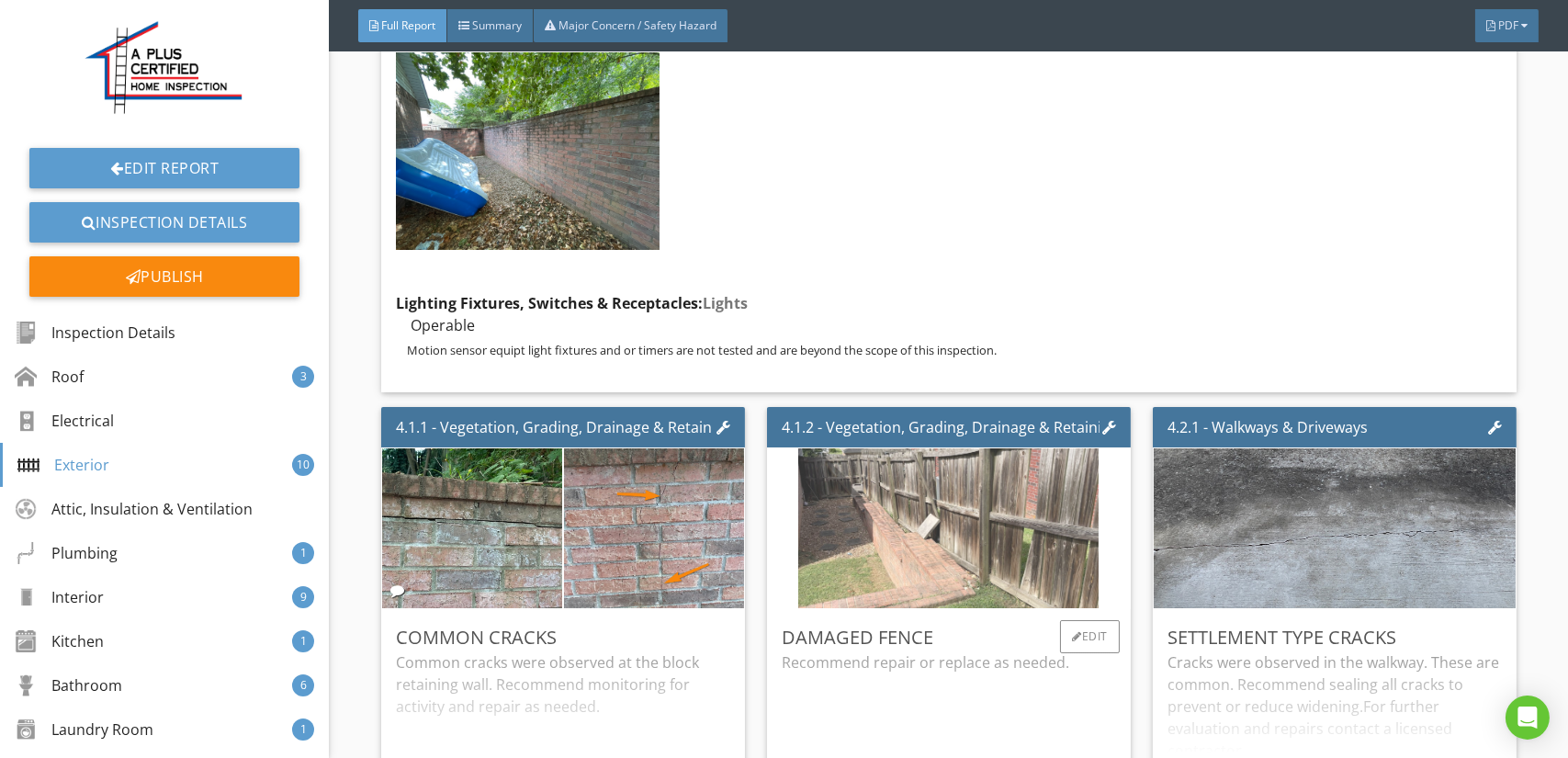
click at [936, 527] on img at bounding box center [949, 528] width 301 height 400
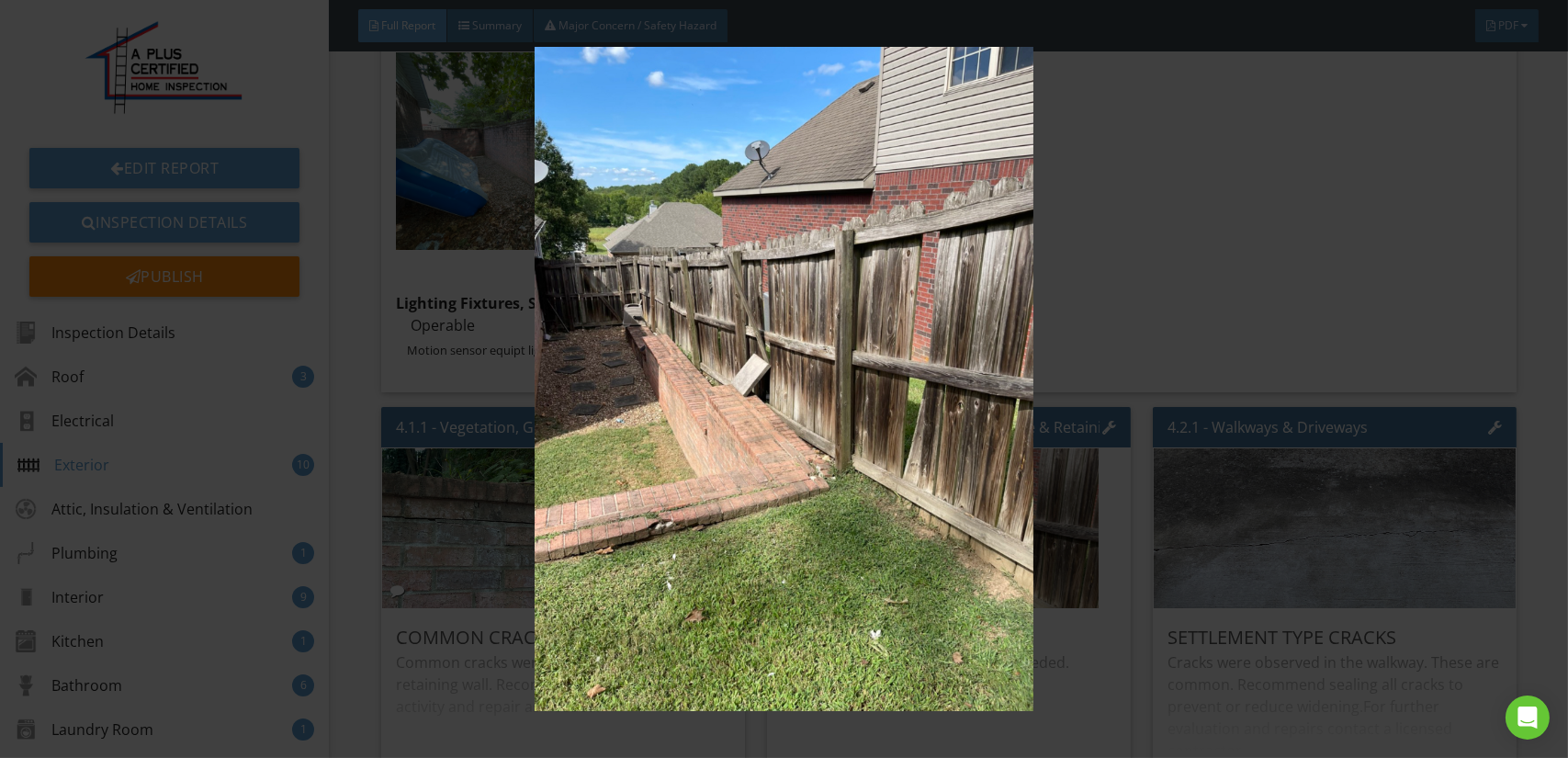
click at [866, 517] on img at bounding box center [784, 378] width 1433 height 664
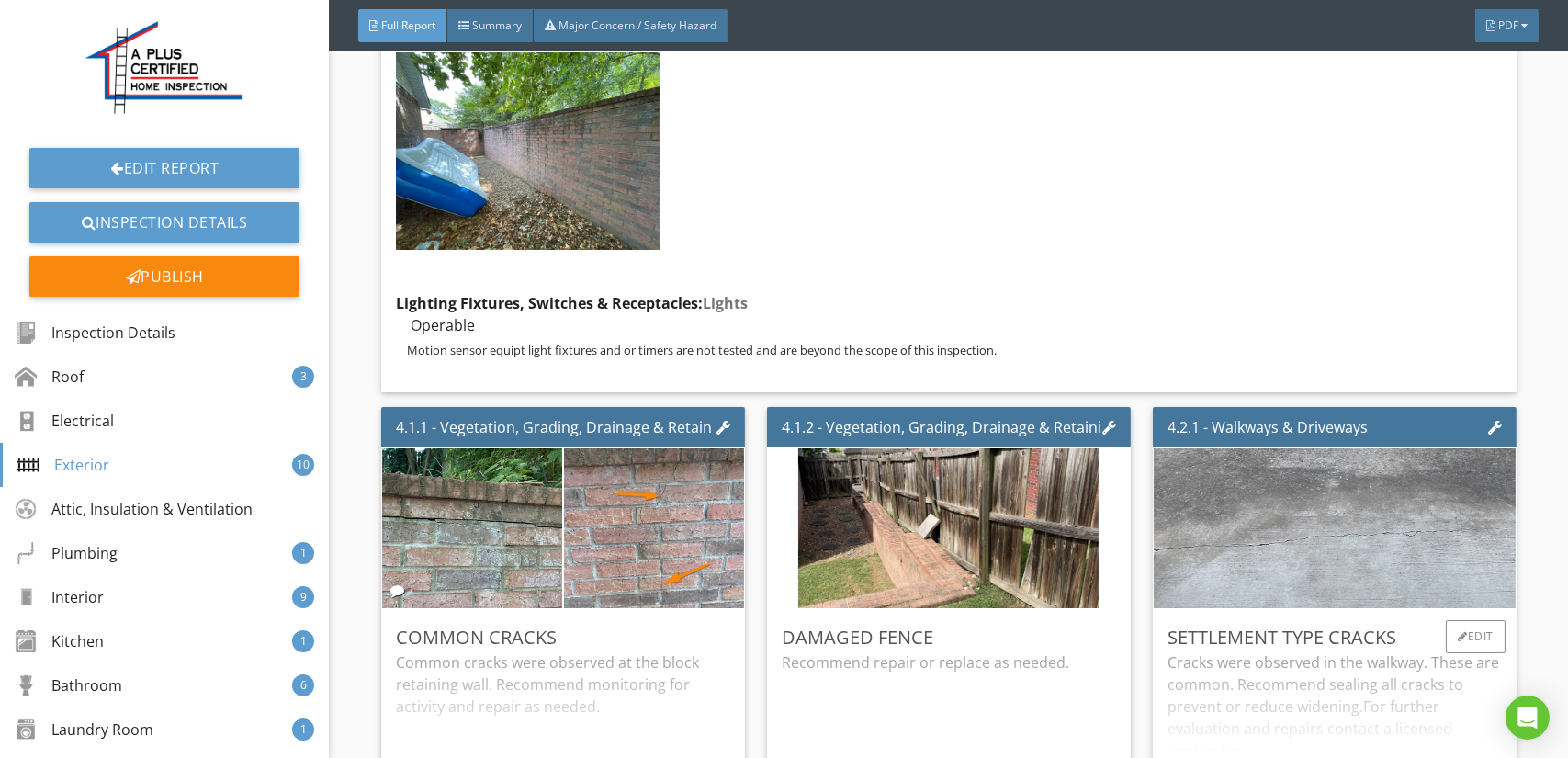
click at [1347, 484] on img at bounding box center [1335, 528] width 533 height 400
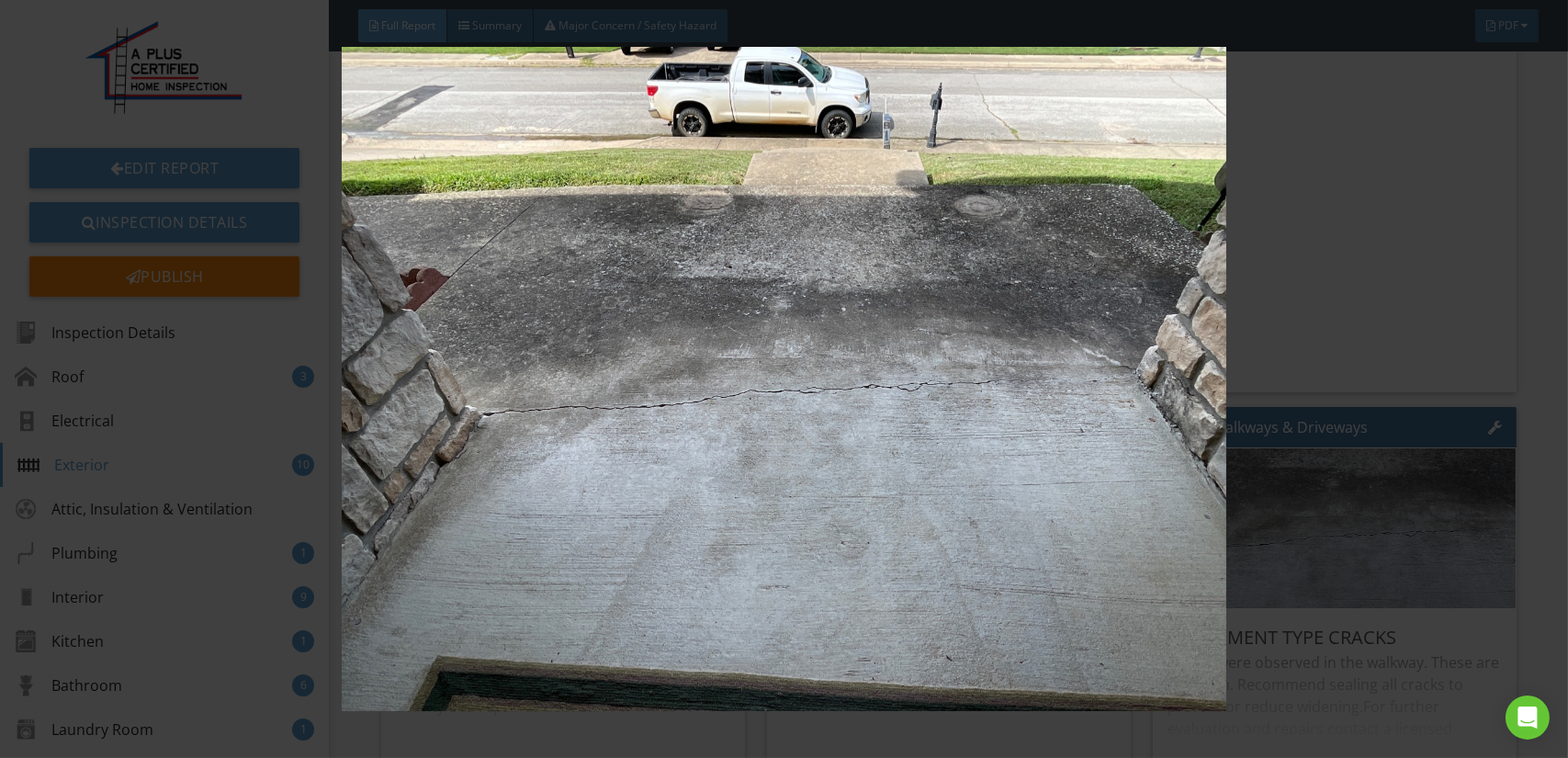
click at [958, 475] on img at bounding box center [784, 378] width 1433 height 664
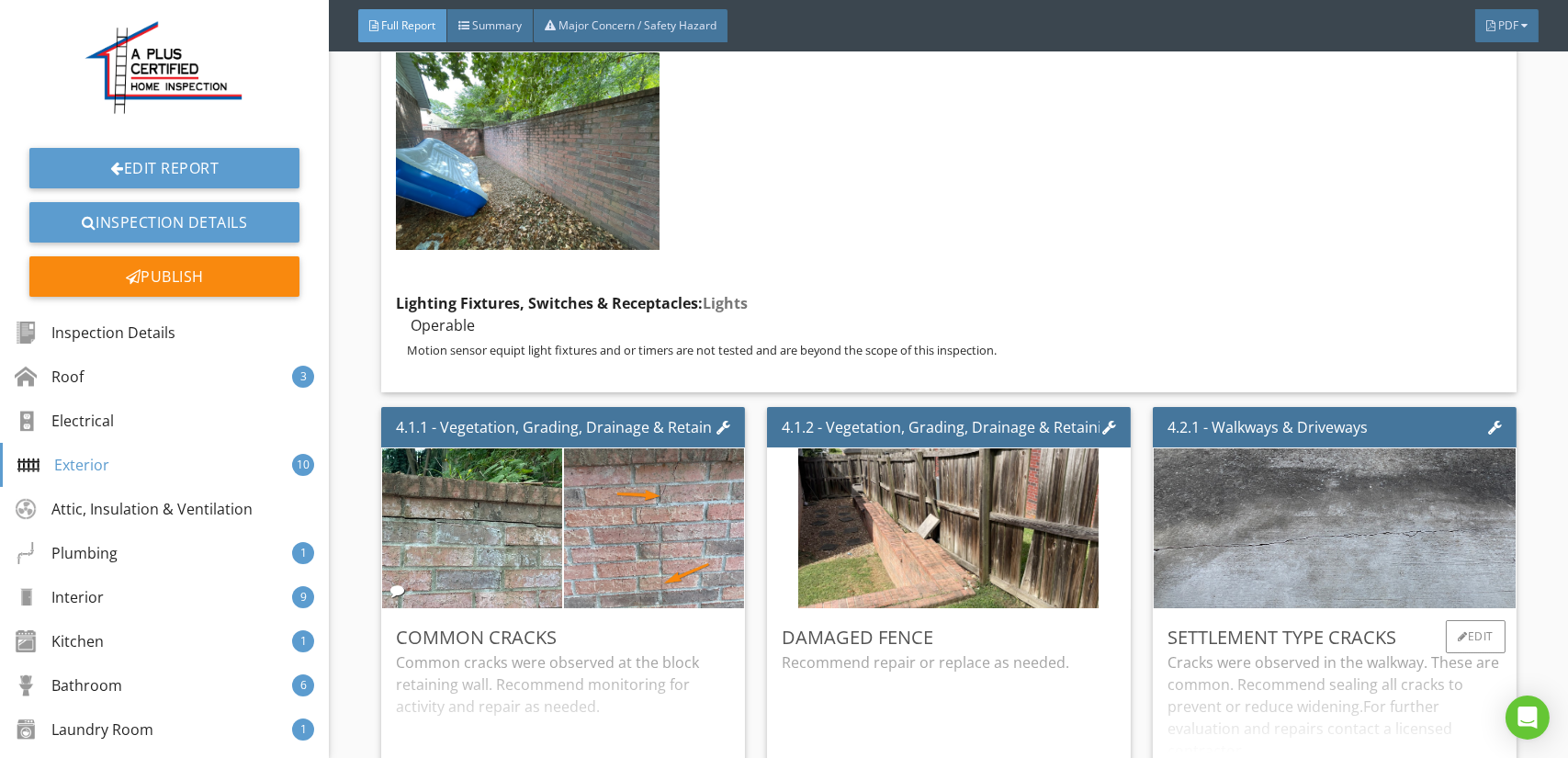
click at [1302, 651] on div "Cracks were observed in the walkway. These are common. Recommend sealing all cr…" at bounding box center [1335, 723] width 334 height 145
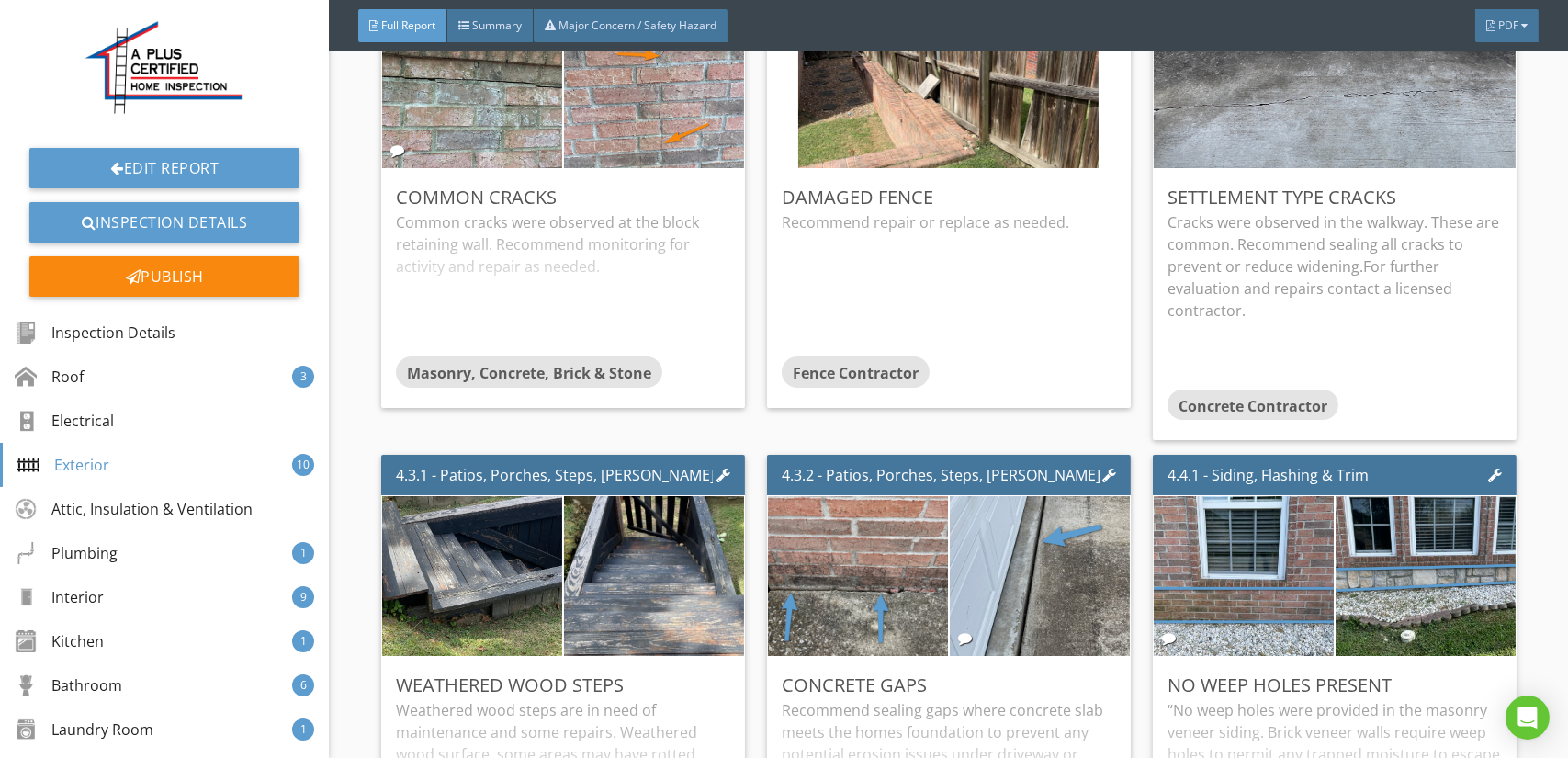
scroll to position [8453, 0]
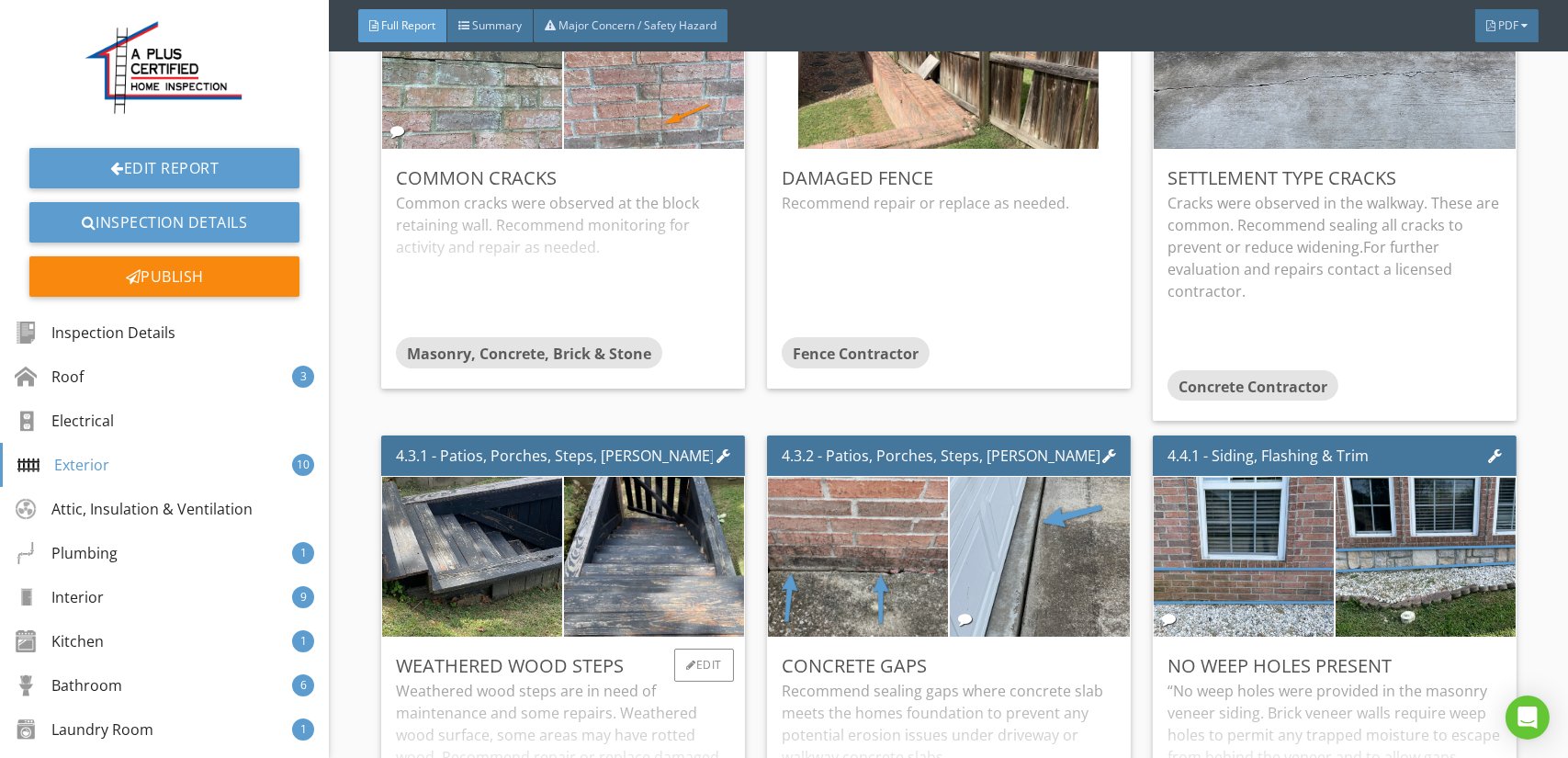
click at [610, 680] on div "Weathered wood steps are in need of maintenance and some repairs. Weathered woo…" at bounding box center [563, 752] width 334 height 145
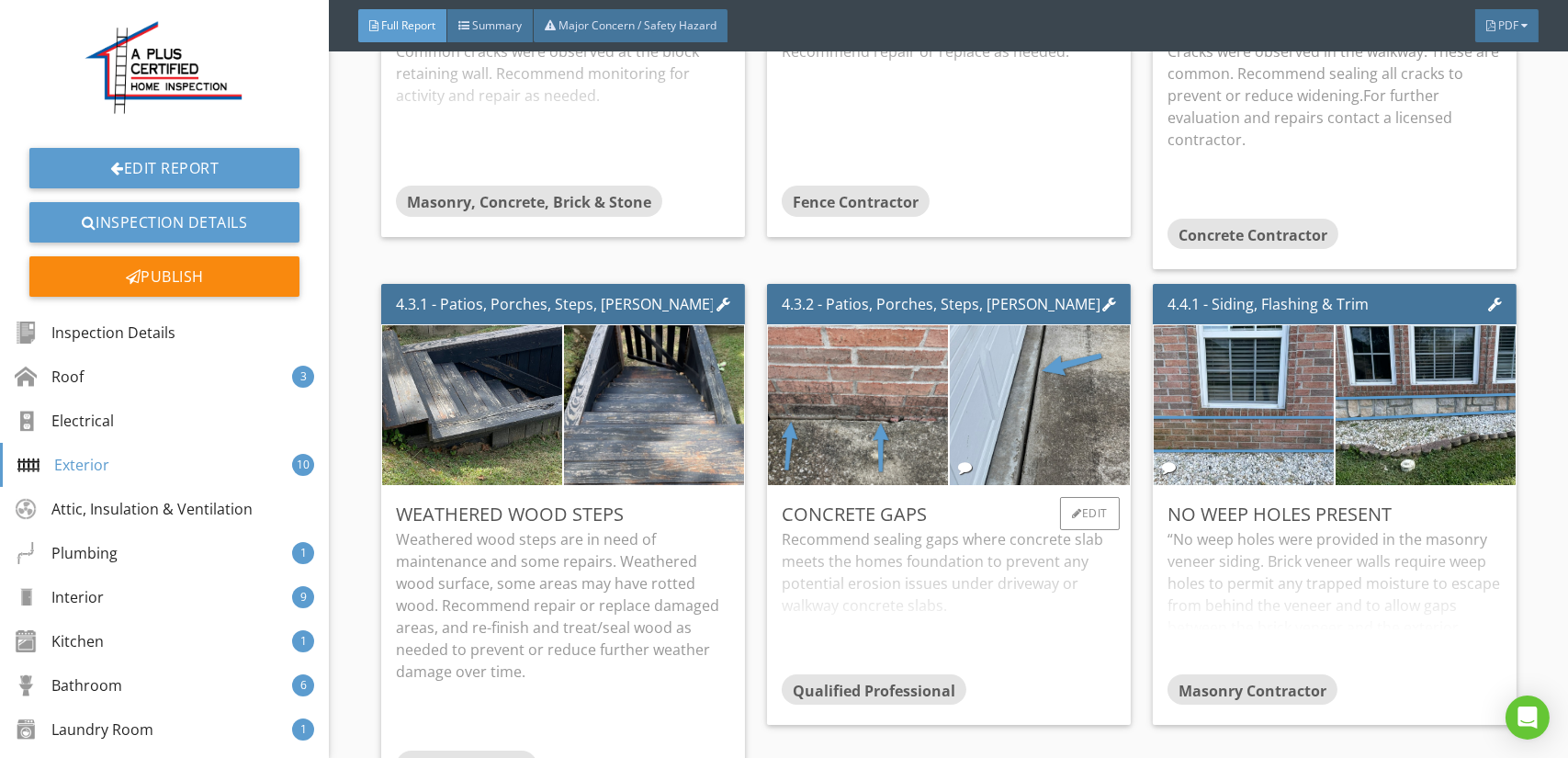
scroll to position [8637, 0]
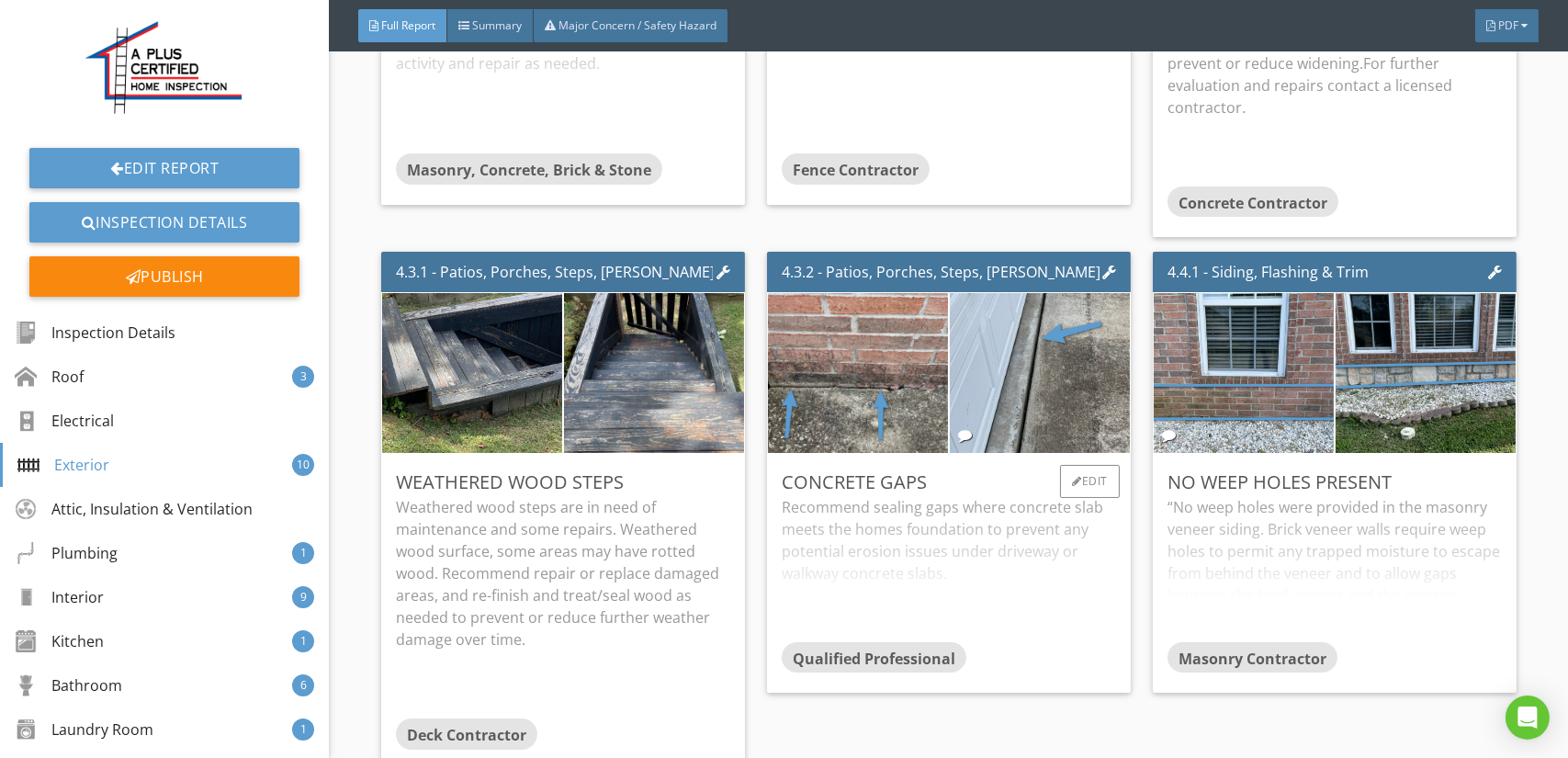
click at [860, 496] on div "Recommend sealing gaps where concrete slab meets the homes foundation to preven…" at bounding box center [949, 568] width 334 height 145
click at [1072, 476] on div at bounding box center [1077, 481] width 10 height 11
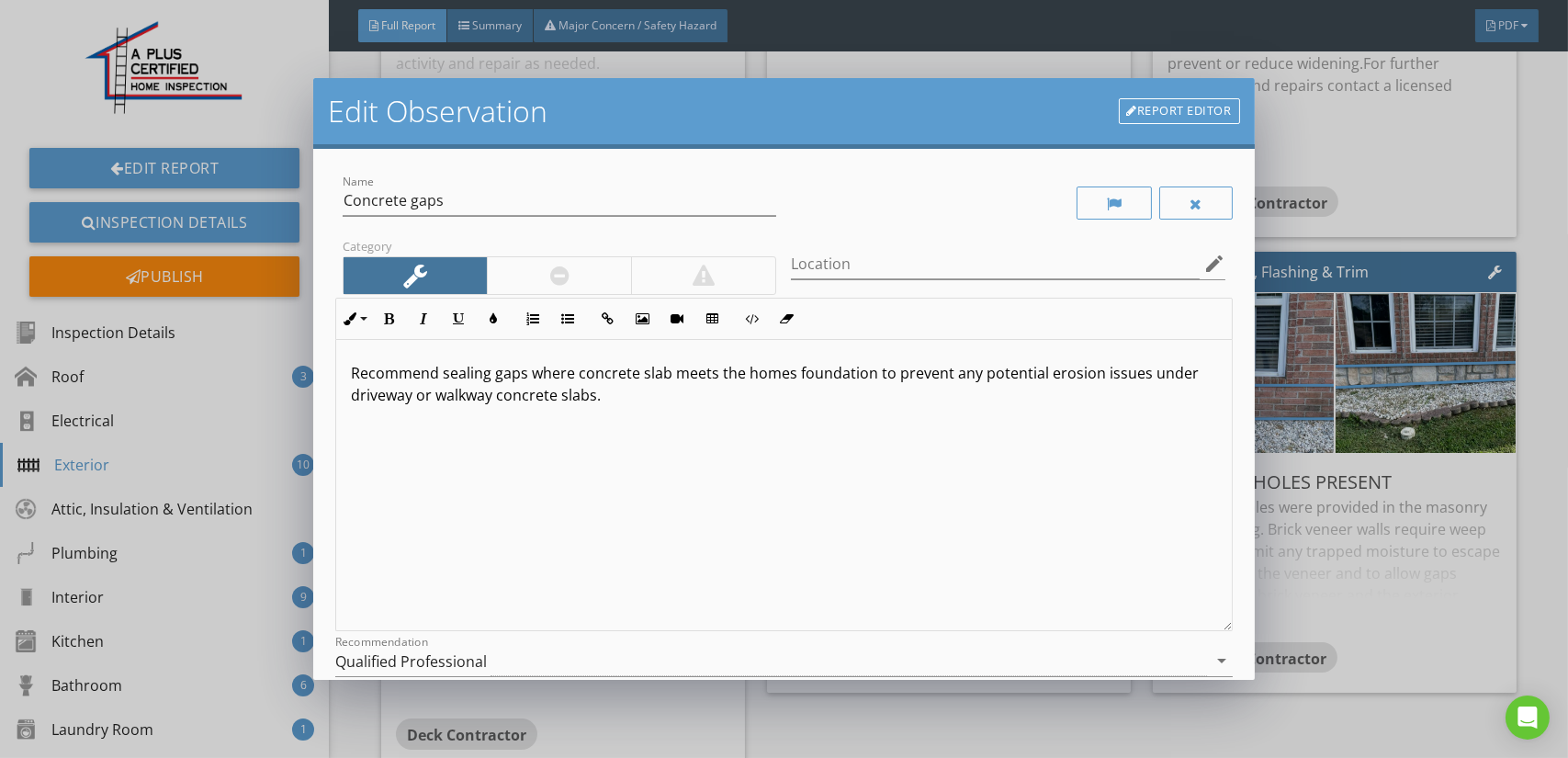
click at [611, 397] on p "Recommend sealing gaps where concrete slab meets the homes foundation to preven…" at bounding box center [784, 384] width 866 height 45
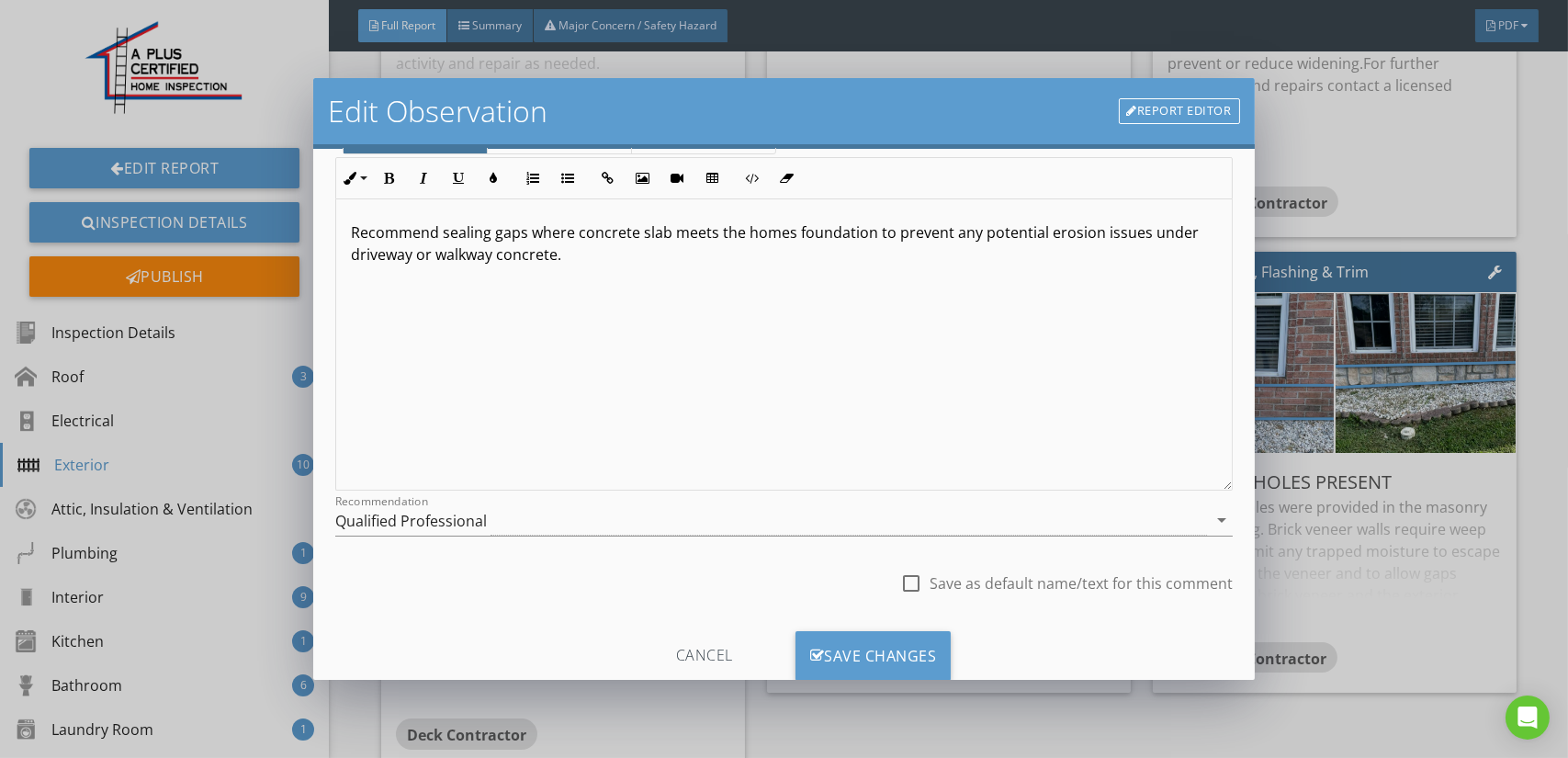
scroll to position [191, 0]
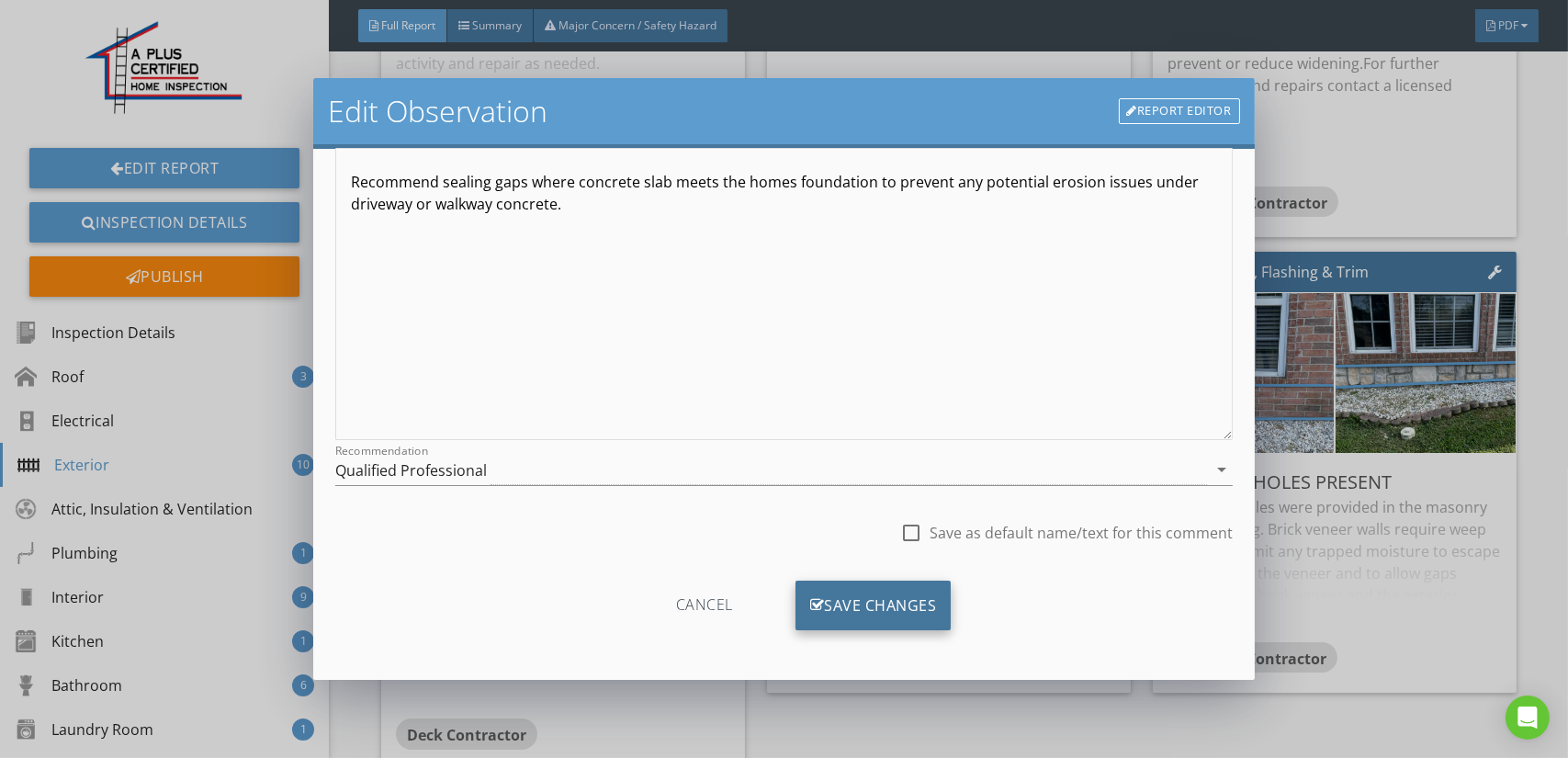
click at [841, 606] on div "Save Changes" at bounding box center [874, 606] width 156 height 49
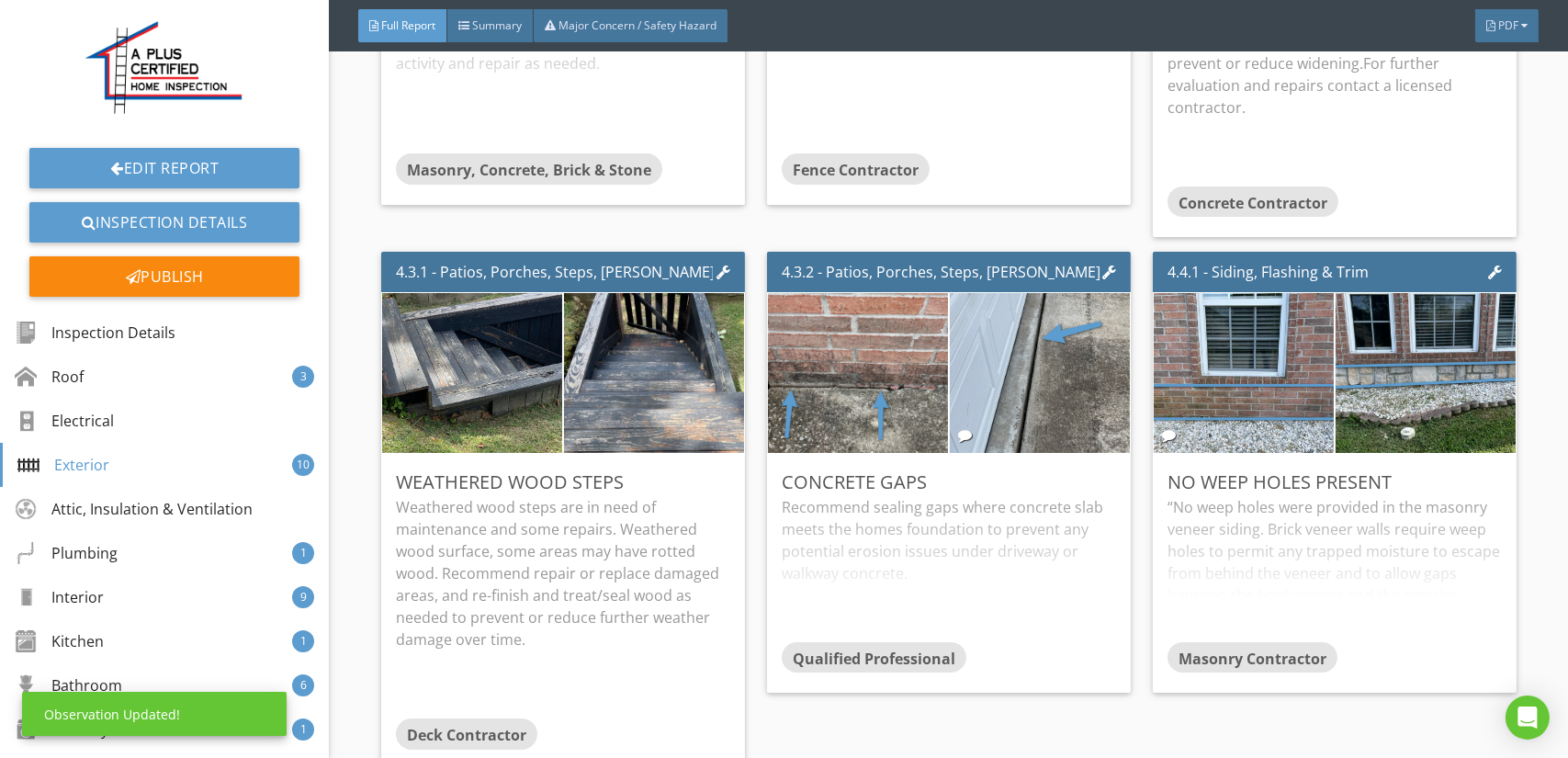
scroll to position [0, 0]
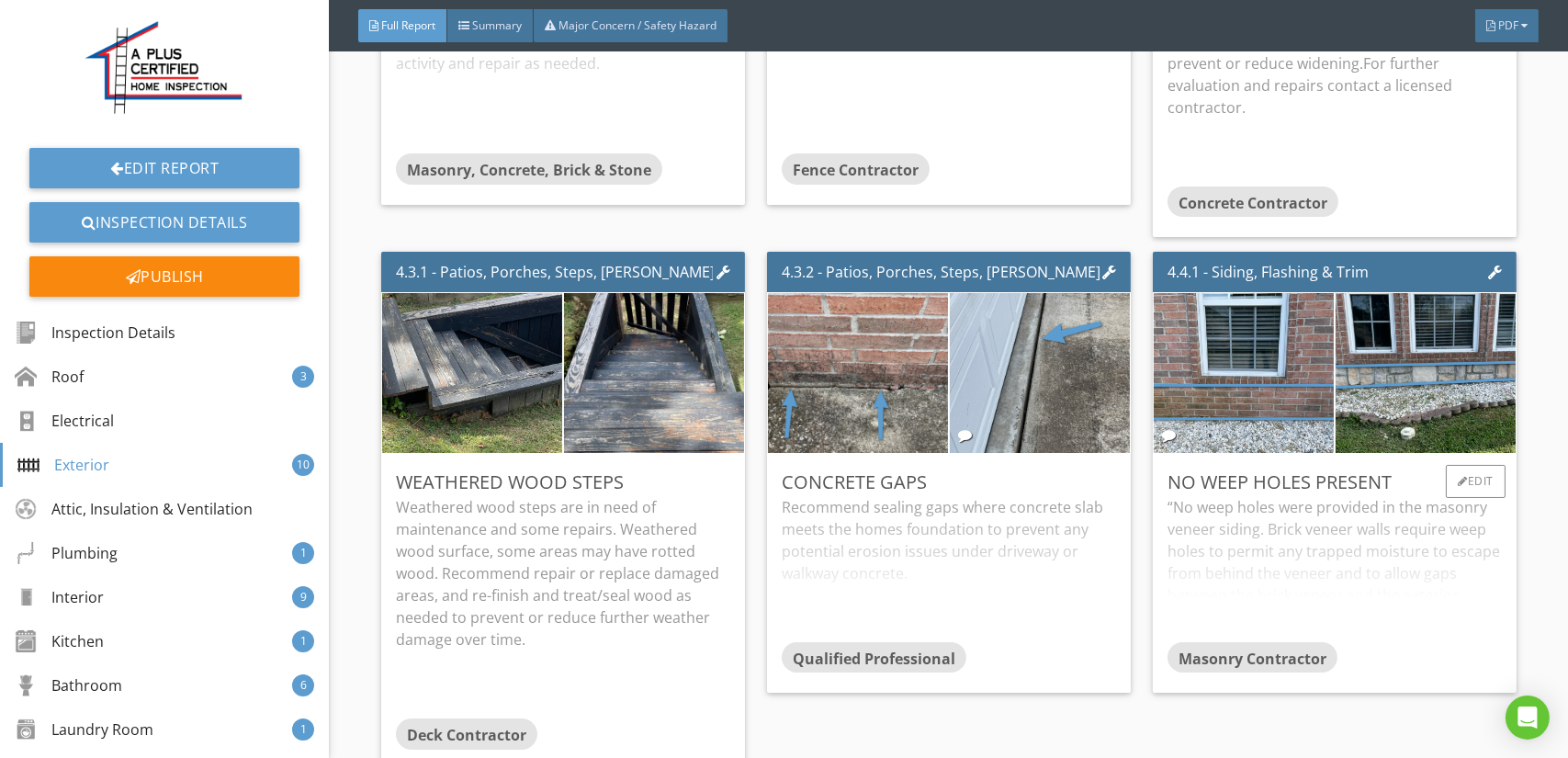
click at [1207, 507] on div "“No weep holes were provided in the masonry veneer siding. Brick veneer walls r…" at bounding box center [1335, 568] width 334 height 145
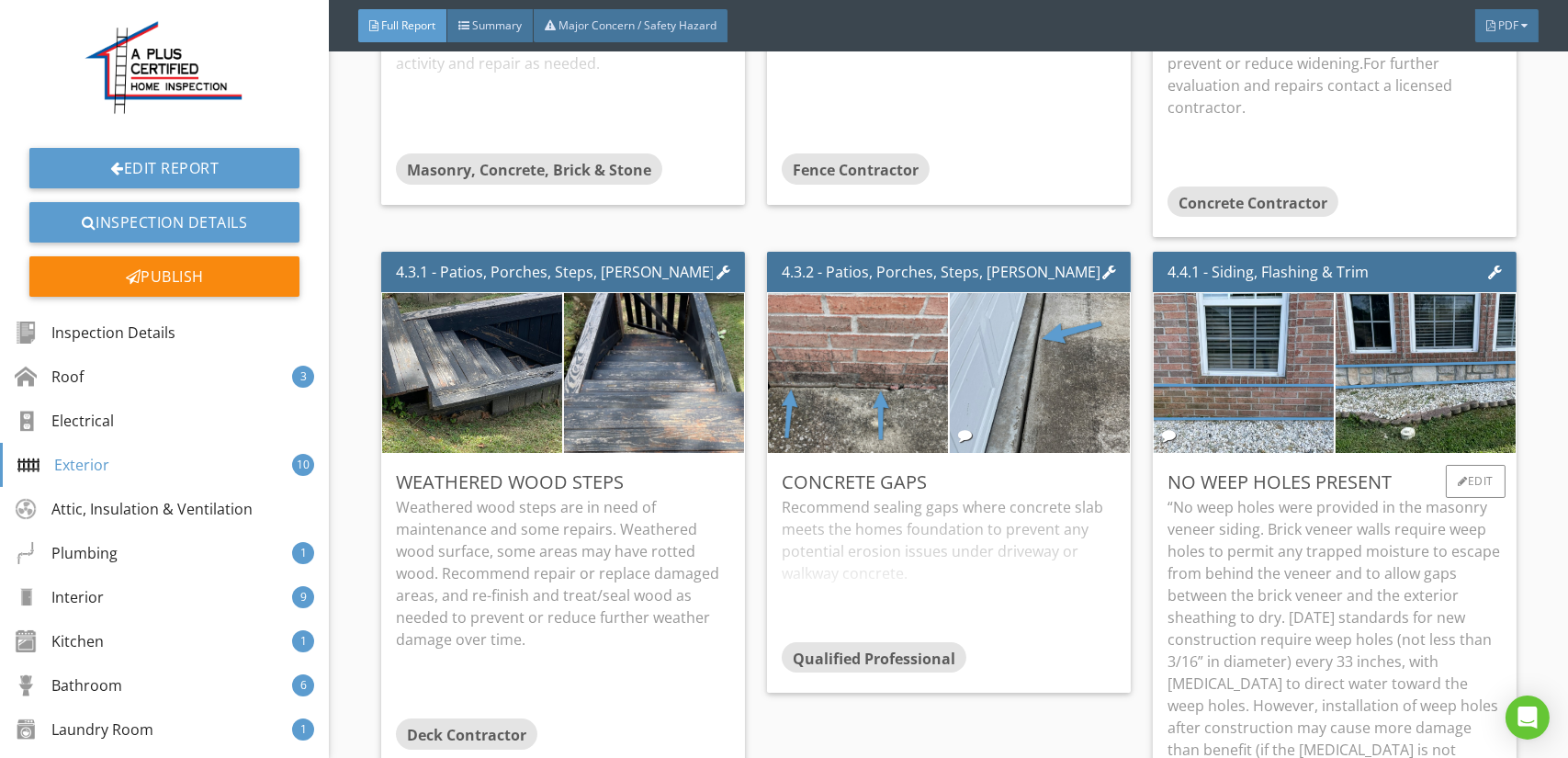
click at [1187, 519] on p "“No weep holes were provided in the masonry veneer siding. Brick veneer walls r…" at bounding box center [1335, 749] width 334 height 508
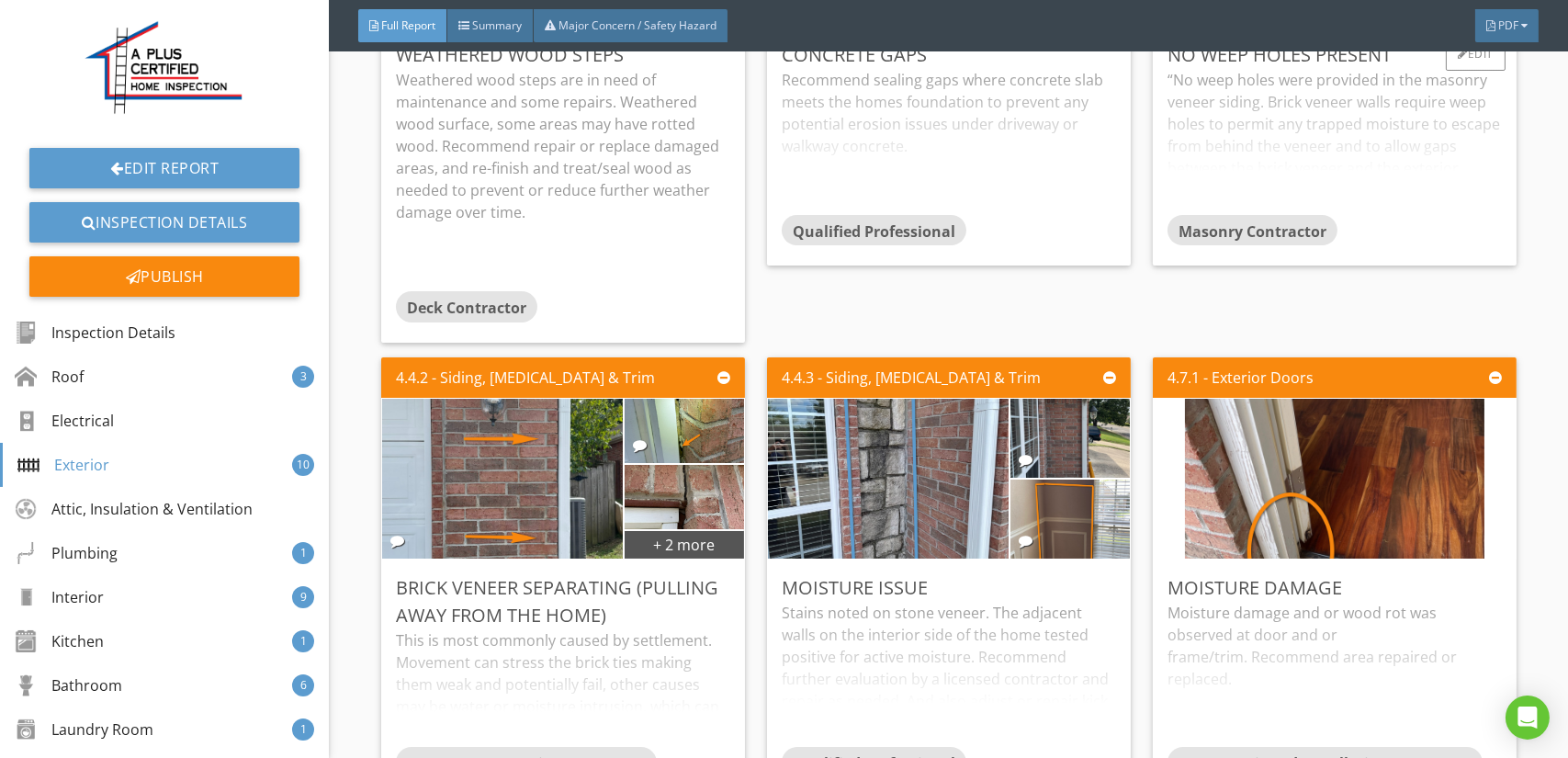
scroll to position [9096, 0]
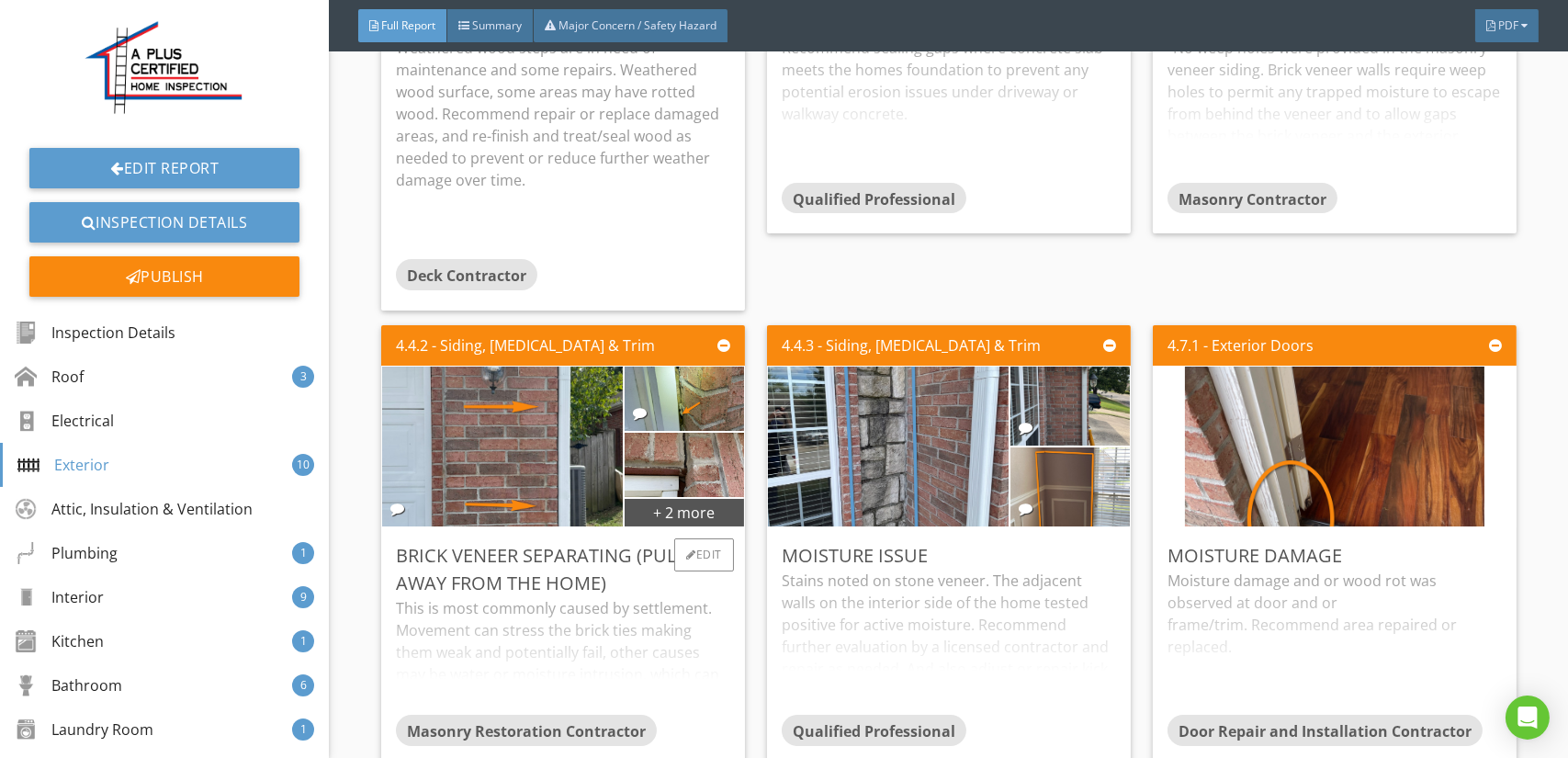
click at [550, 598] on div "This is most commonly caused by settlement. Movement can stress the brick ties …" at bounding box center [563, 656] width 334 height 118
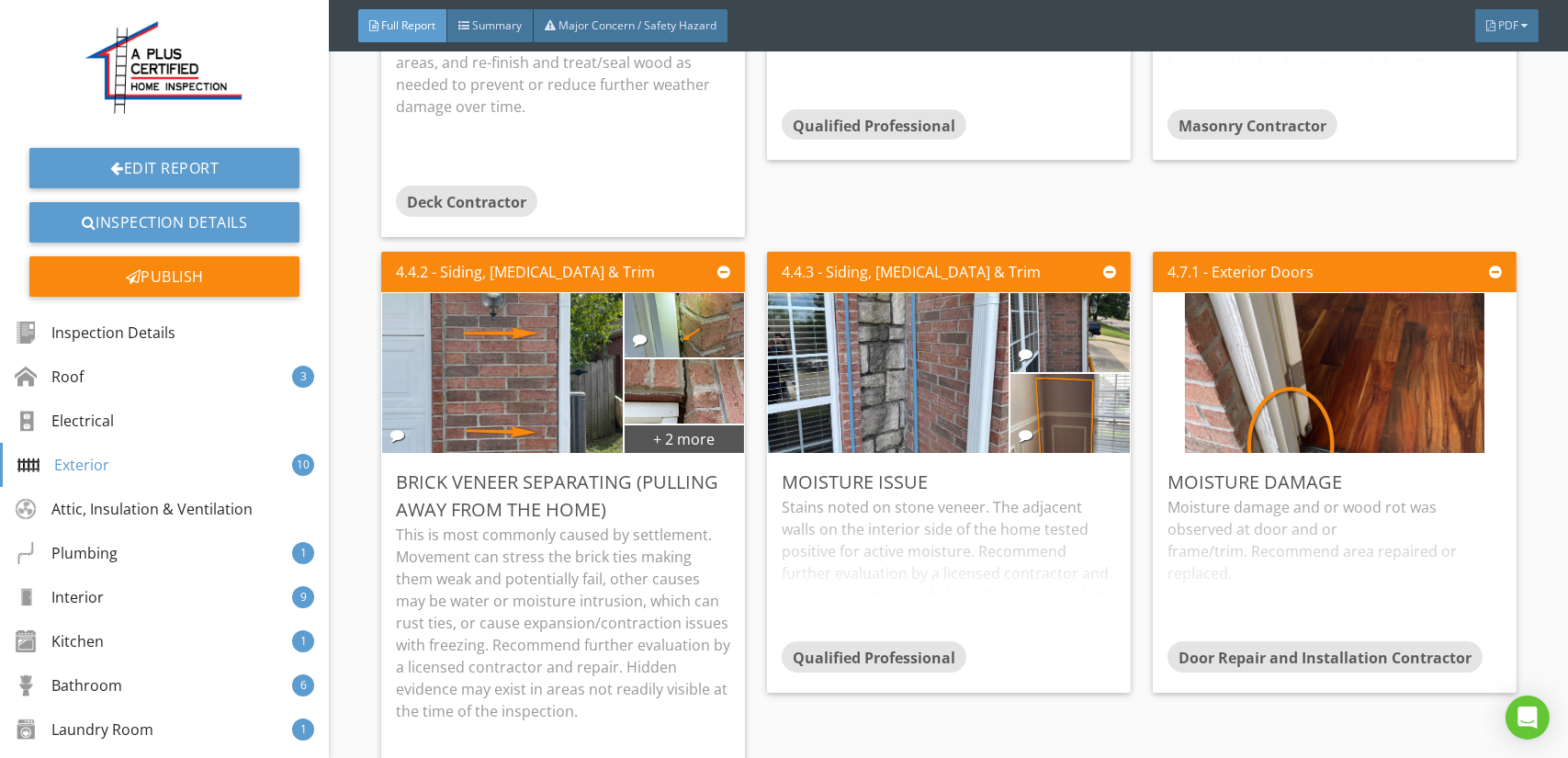
scroll to position [9188, 0]
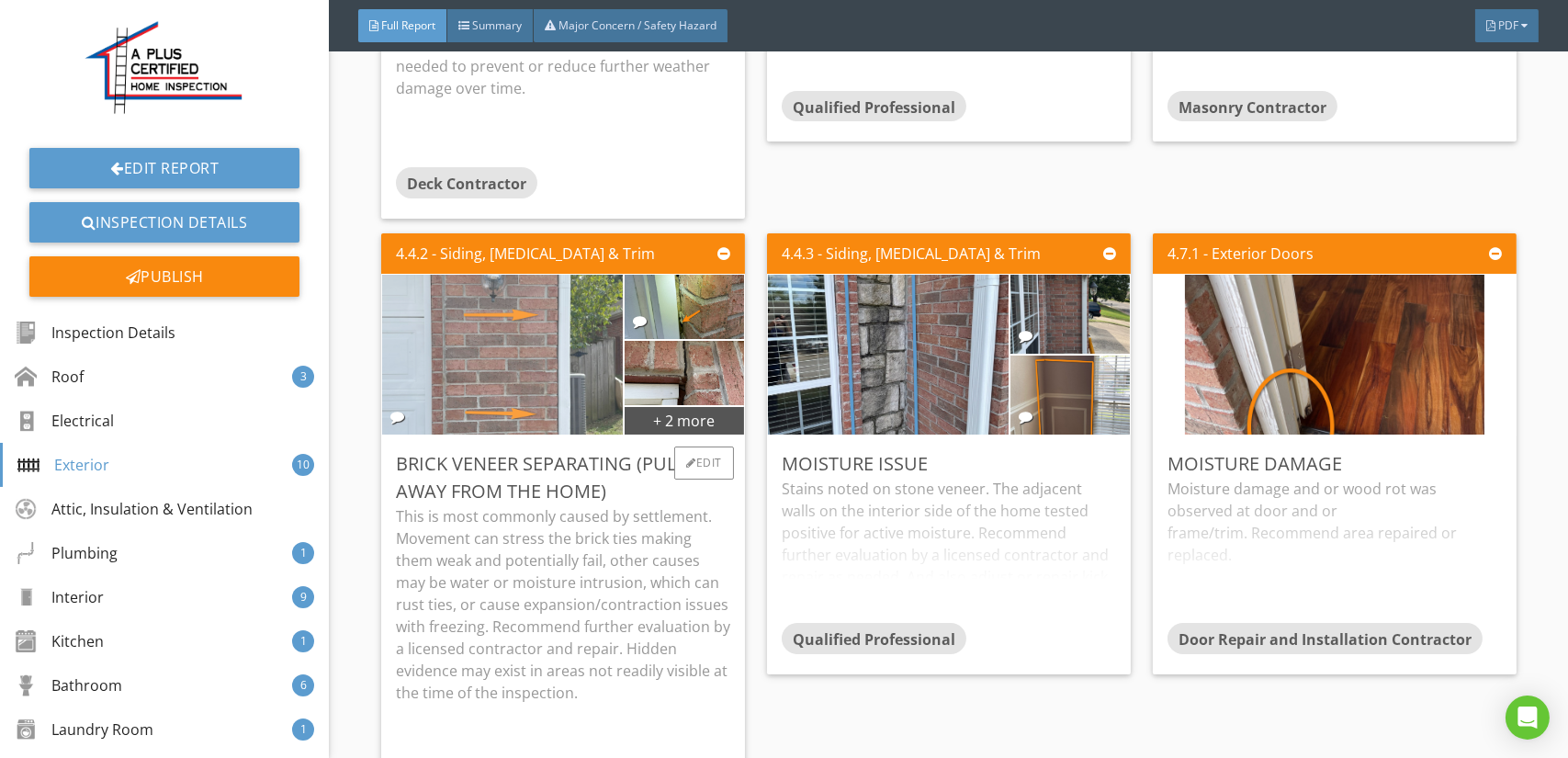
click at [518, 357] on img at bounding box center [504, 354] width 301 height 400
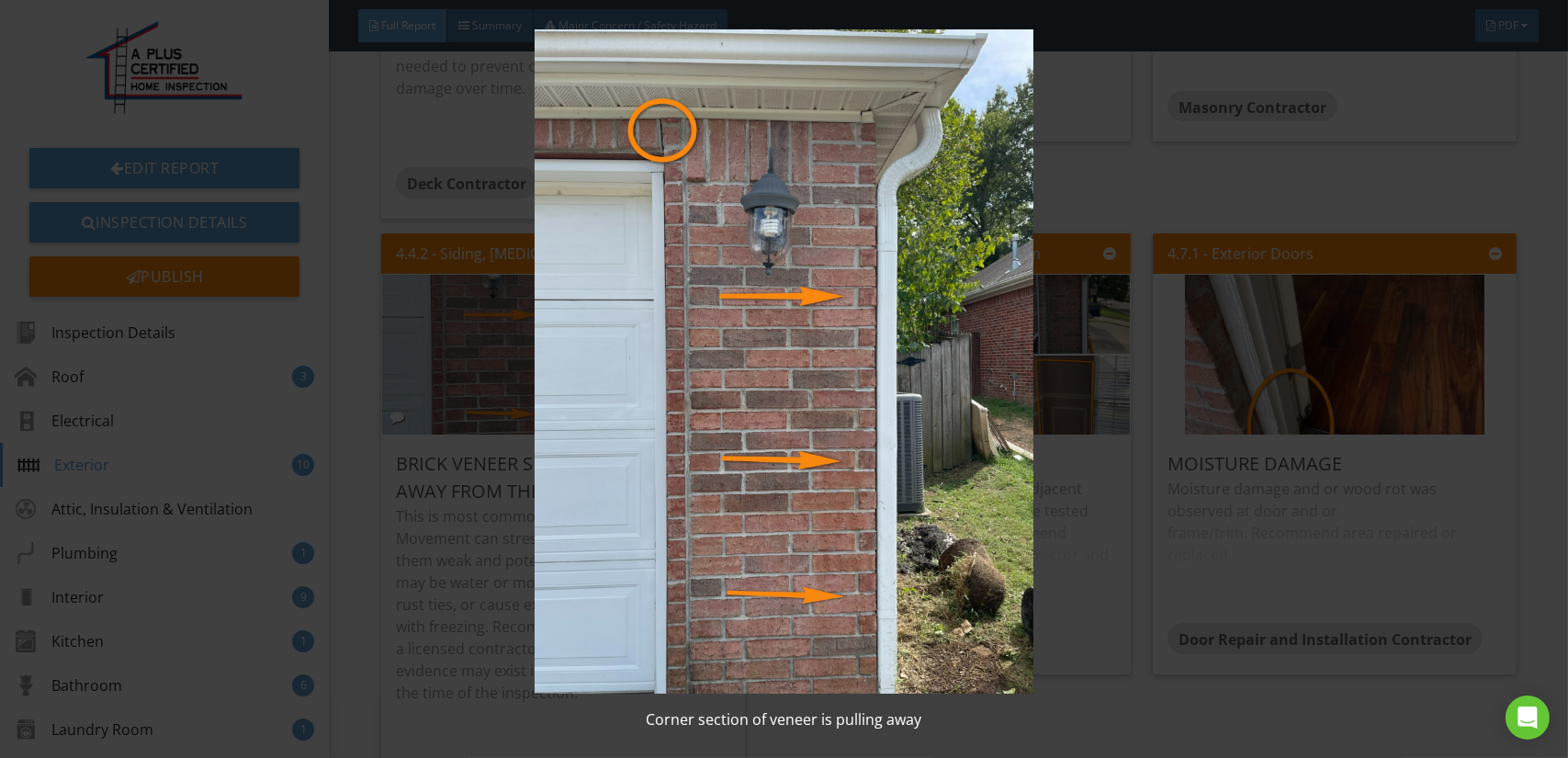
click at [712, 443] on img at bounding box center [784, 361] width 1433 height 664
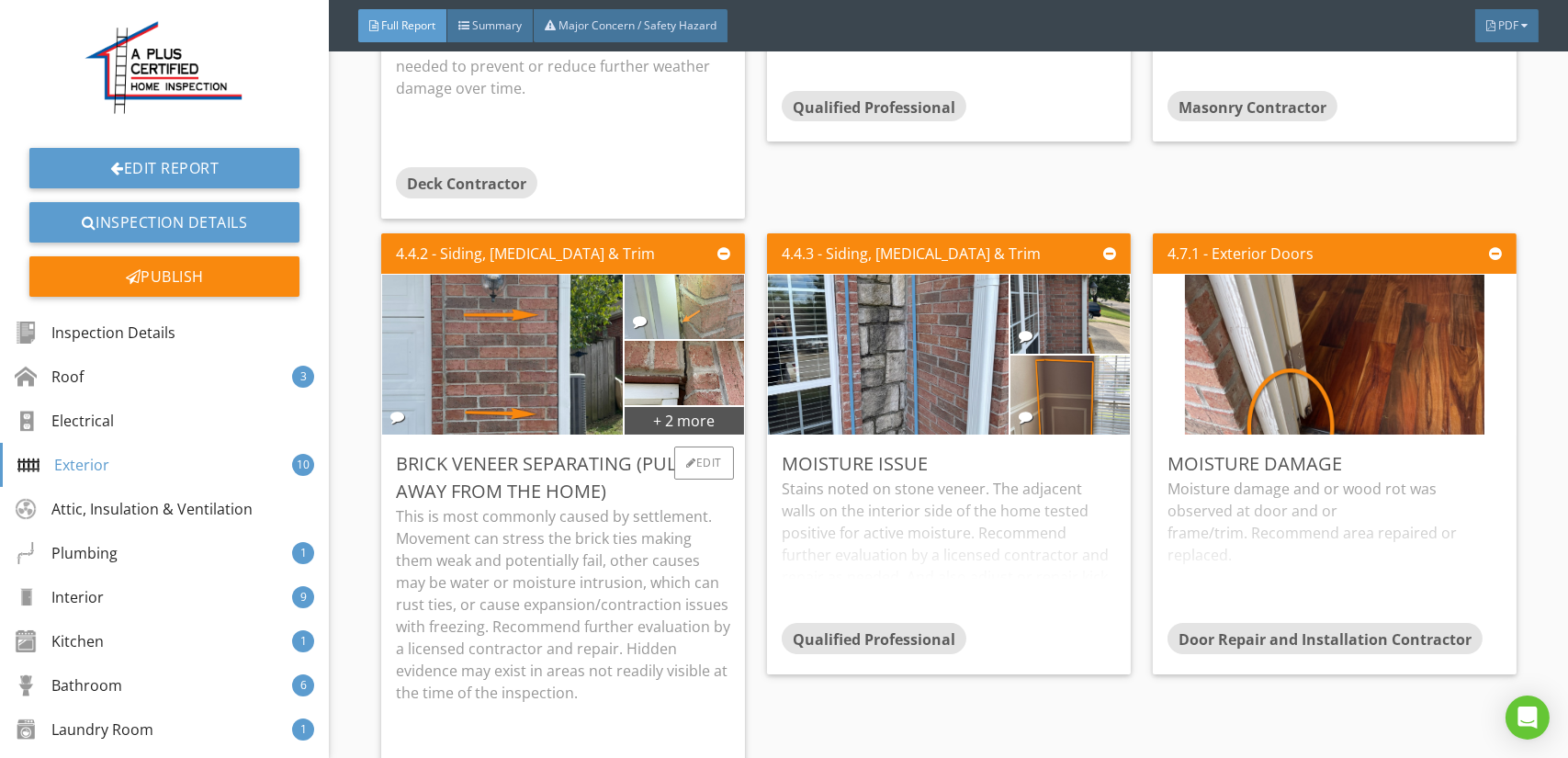
click at [681, 272] on img at bounding box center [684, 306] width 121 height 160
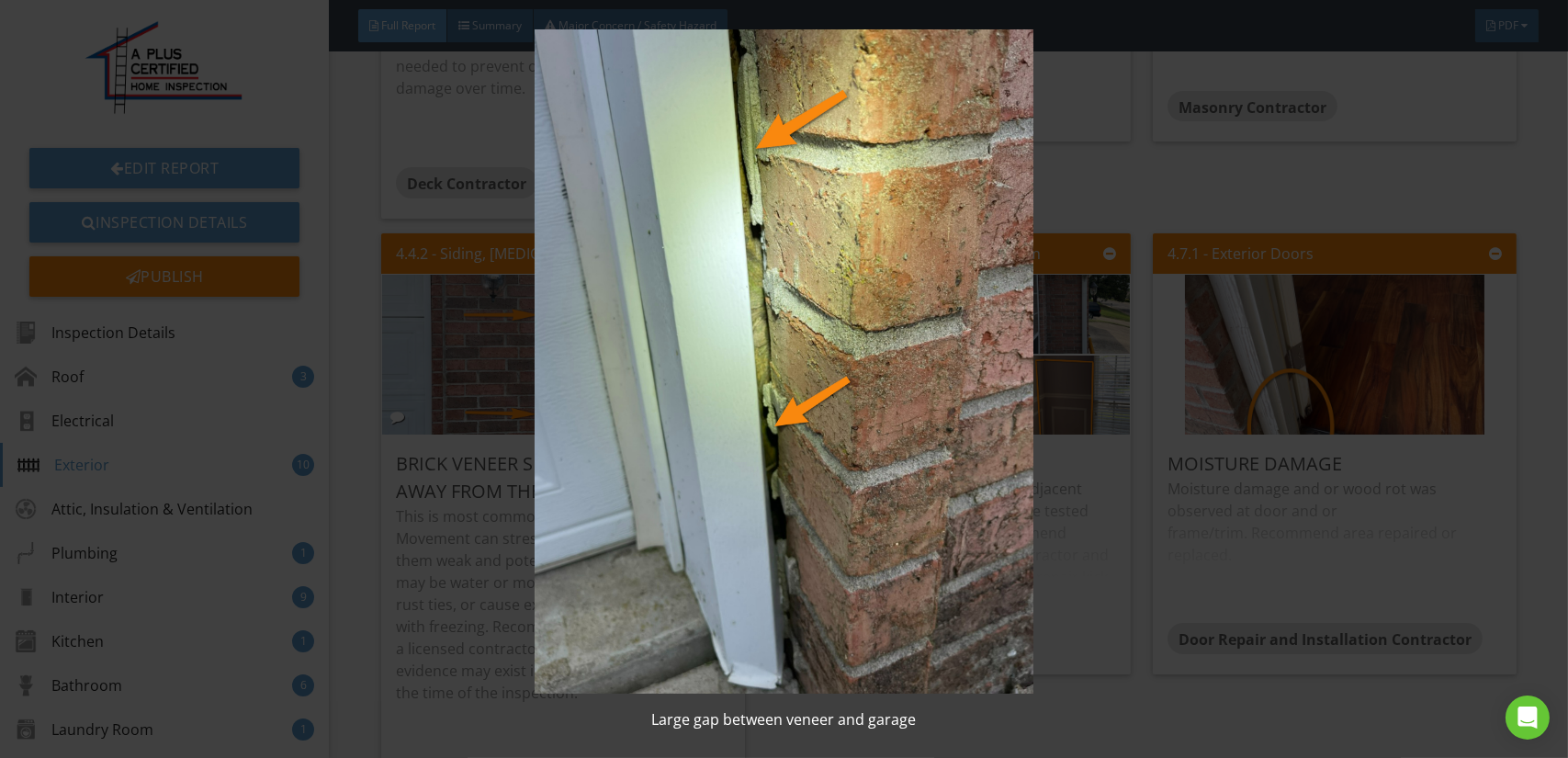
click at [681, 272] on img at bounding box center [784, 361] width 1433 height 664
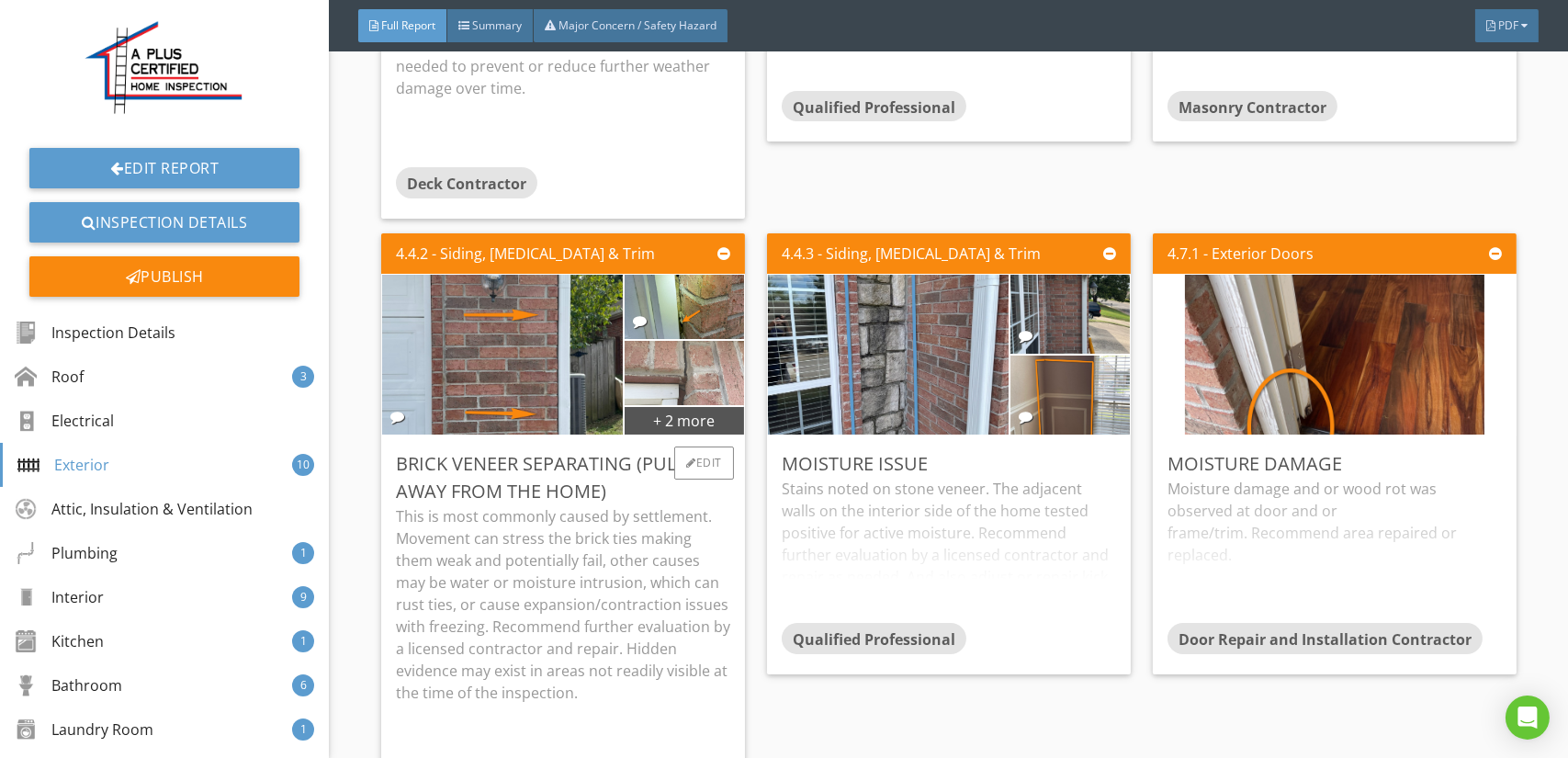
click at [684, 316] on img at bounding box center [684, 372] width 121 height 160
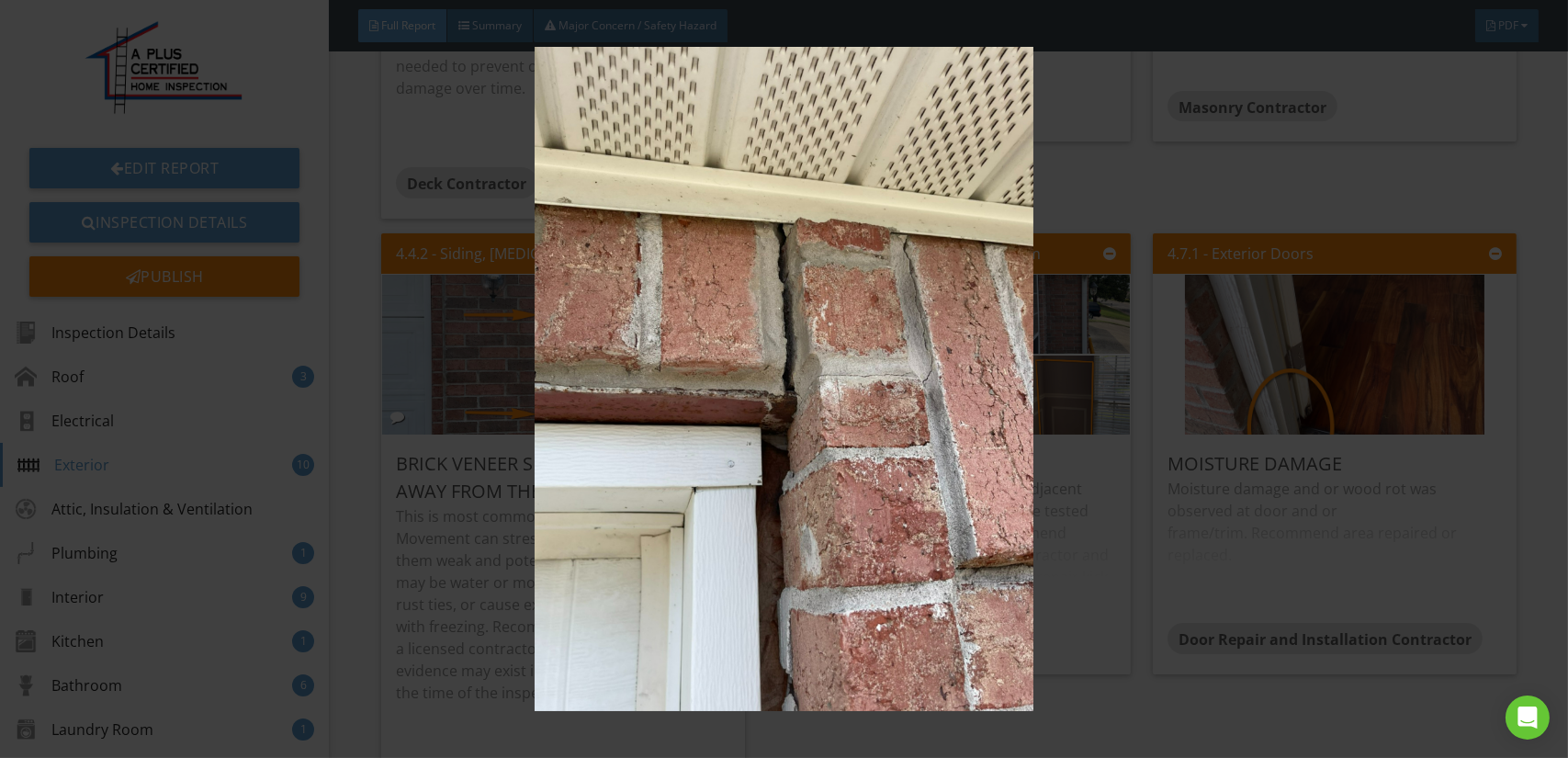
click at [684, 316] on img at bounding box center [784, 378] width 1433 height 664
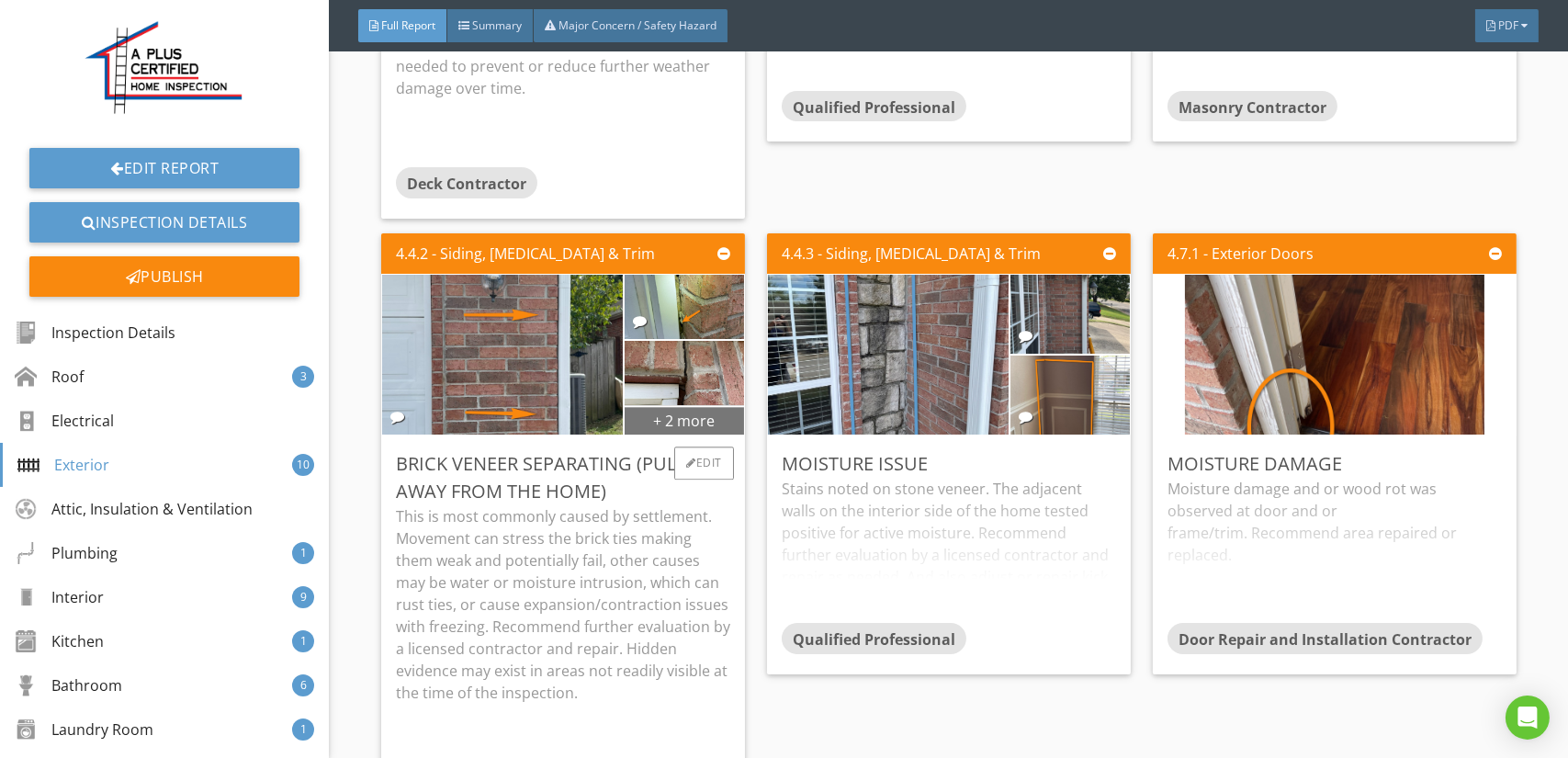
click at [685, 405] on div "+ 2 more" at bounding box center [684, 420] width 119 height 30
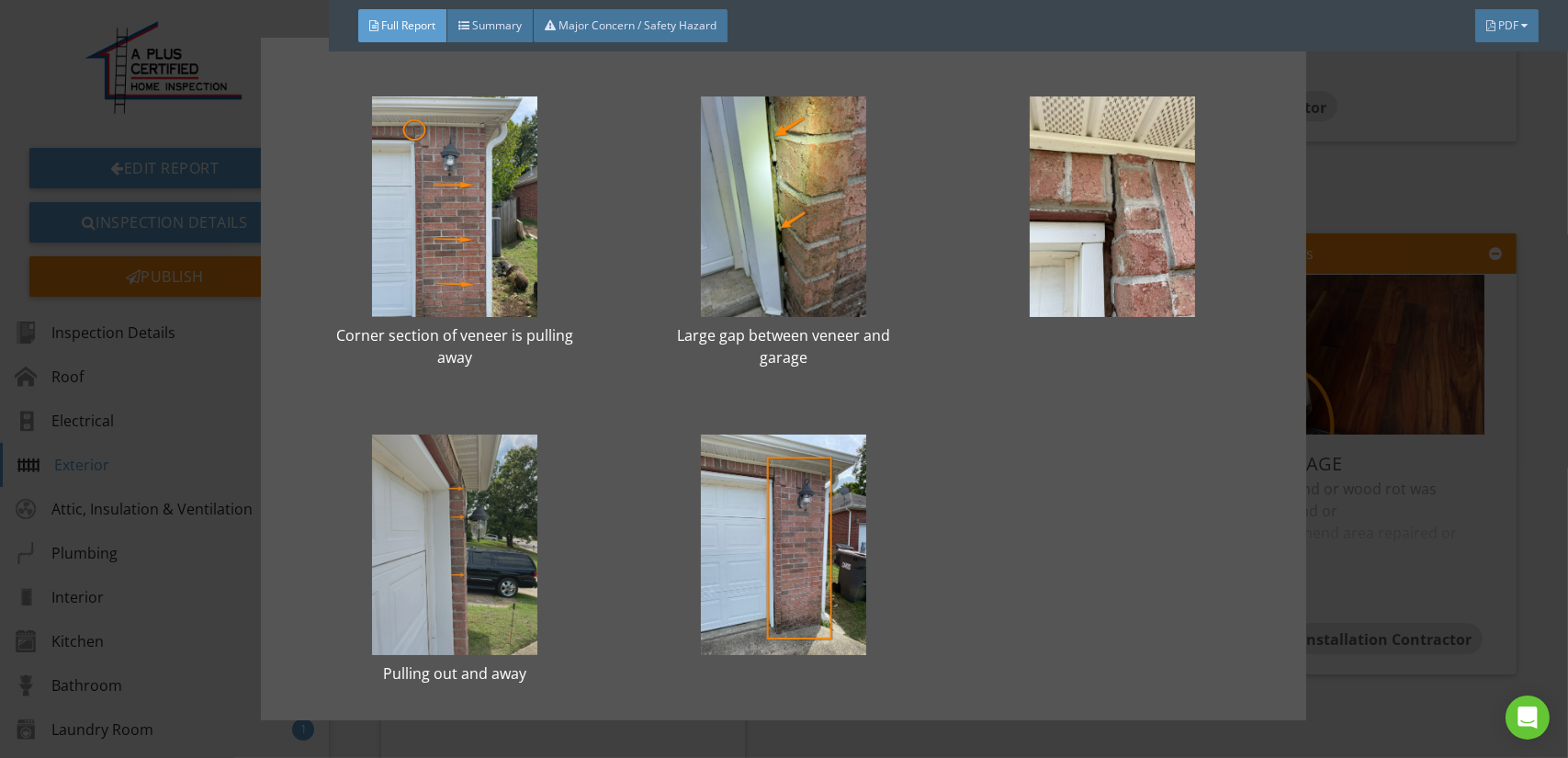
click at [502, 558] on div at bounding box center [454, 544] width 270 height 221
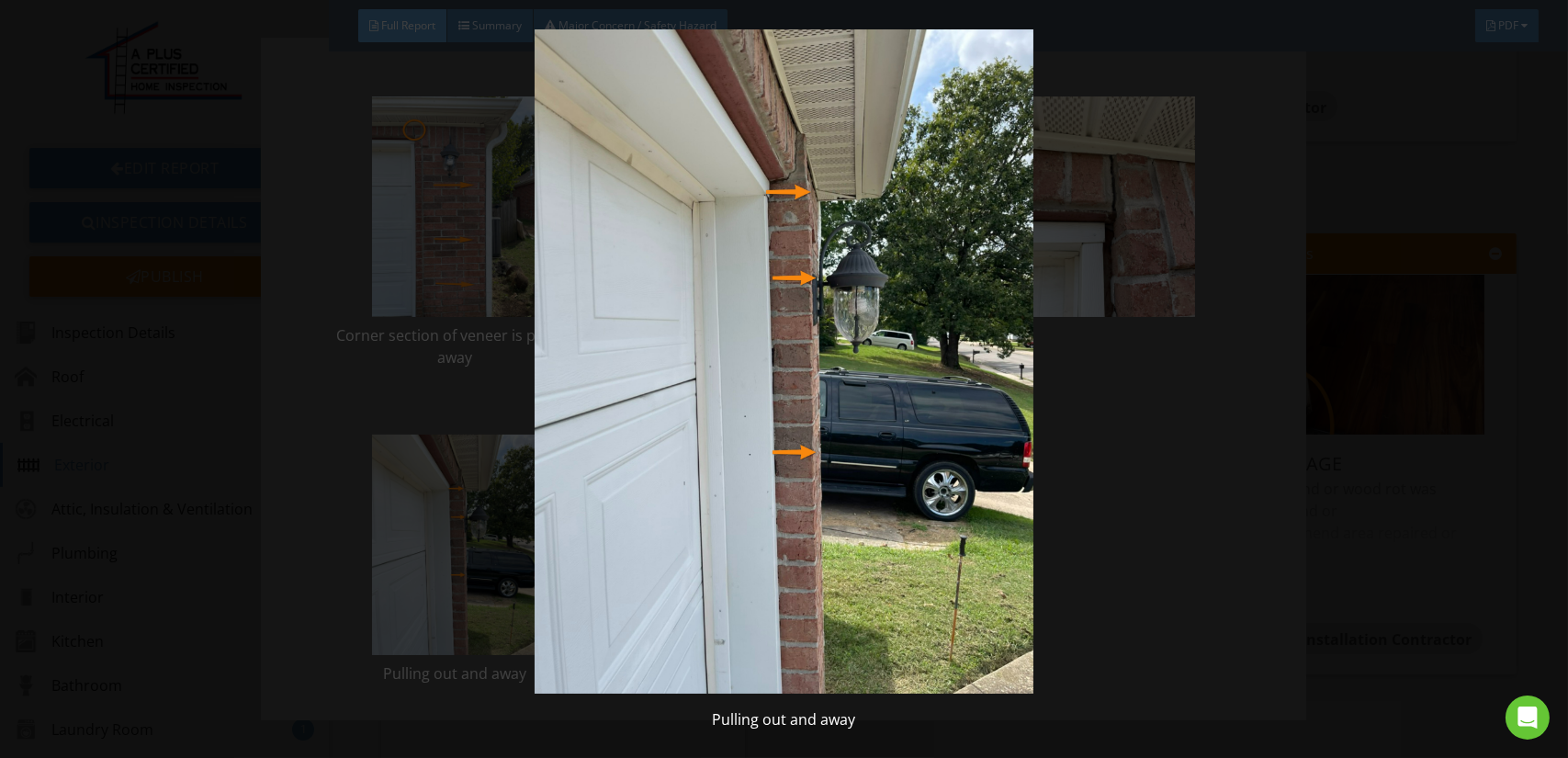
click at [746, 544] on img at bounding box center [784, 361] width 1433 height 664
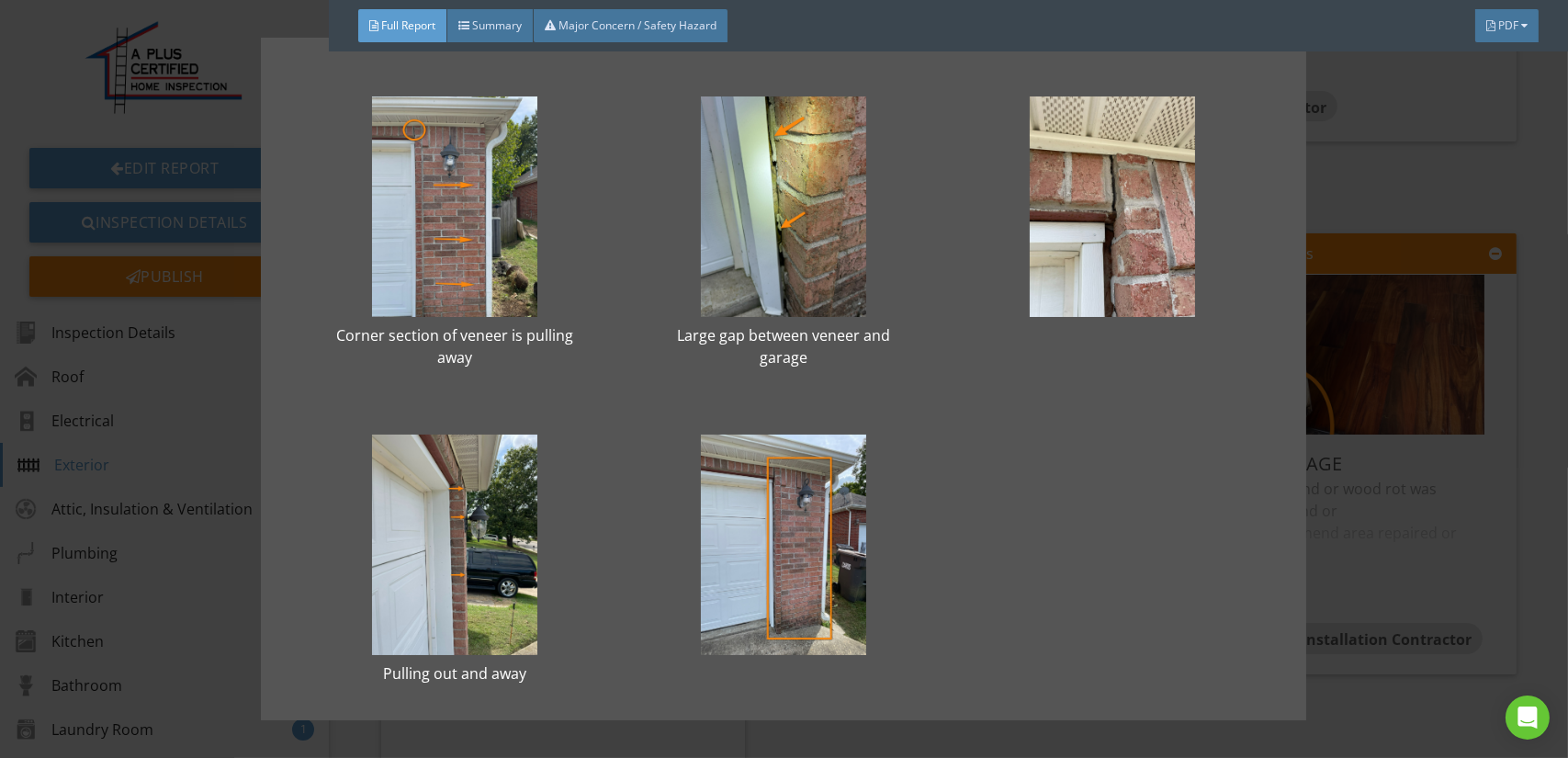
click at [1396, 467] on div "Corner section of veneer is pulling away Large gap between veneer and garage Pu…" at bounding box center [784, 379] width 1568 height 758
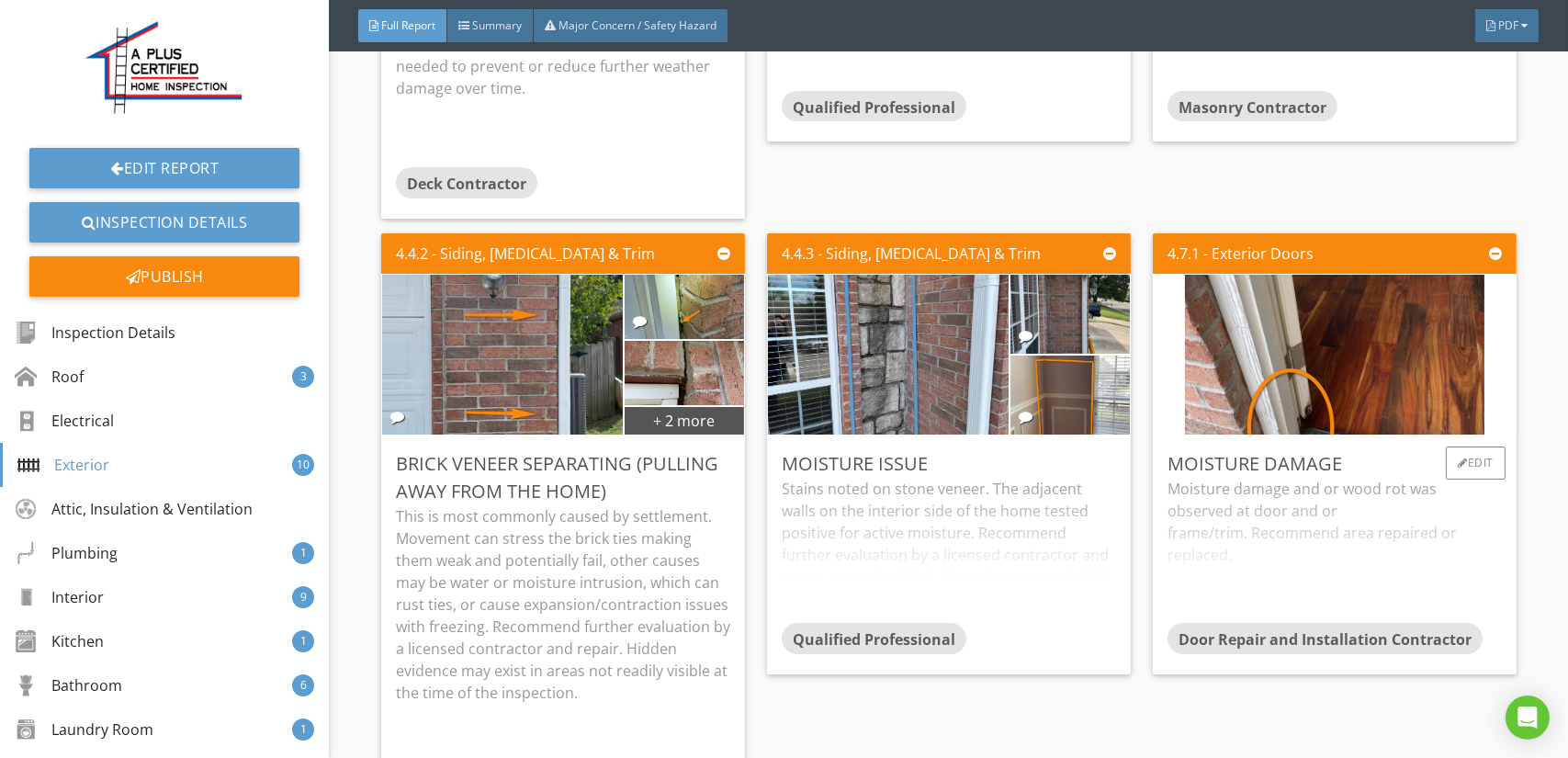
click at [1215, 478] on div "Moisture damage and or wood rot was observed at door and or frame/trim. Recomme…" at bounding box center [1335, 550] width 334 height 145
click at [1215, 478] on p "Moisture damage and or wood rot was observed at door and or frame/trim. Recomme…" at bounding box center [1335, 521] width 334 height 88
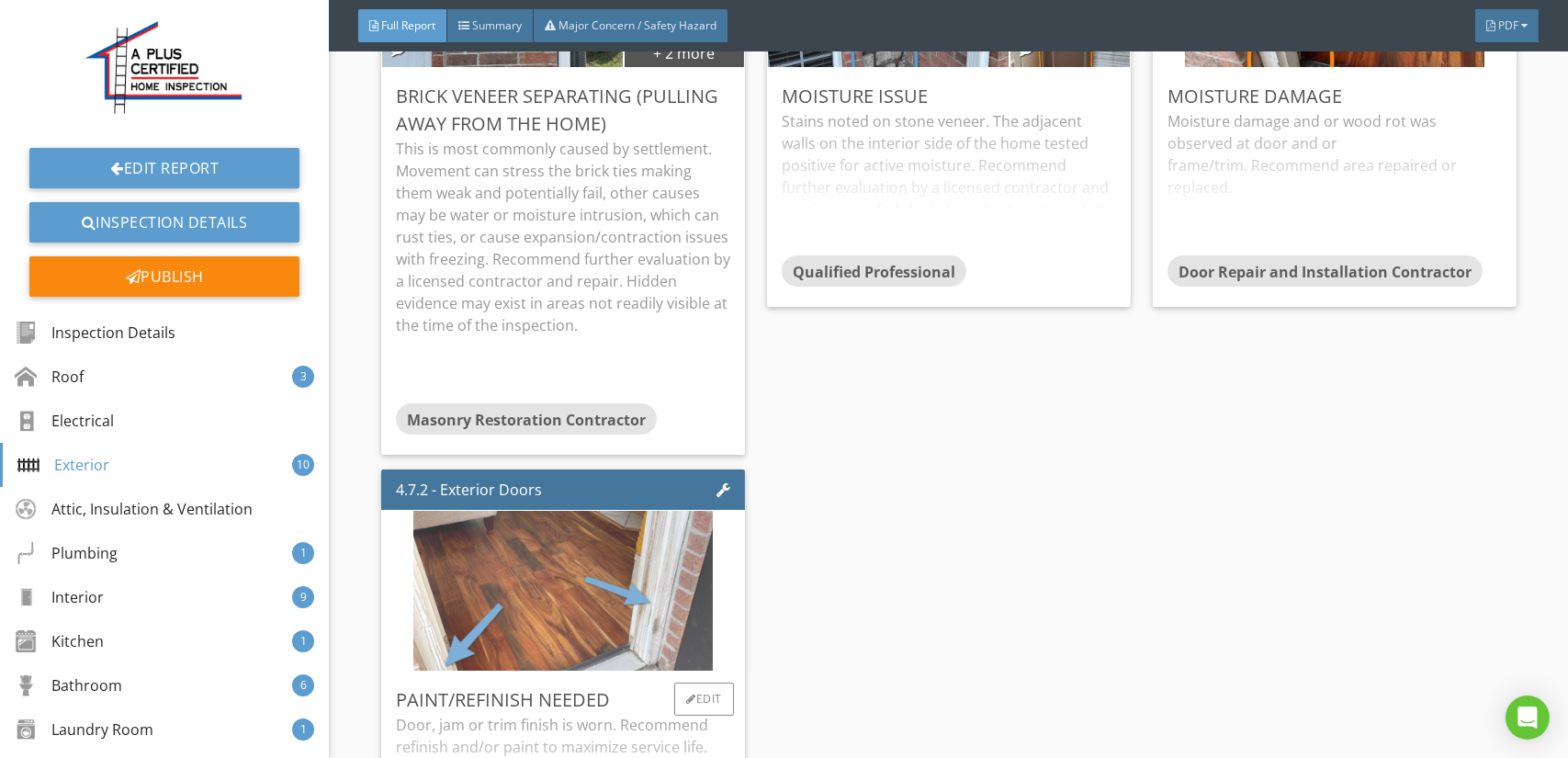
scroll to position [9647, 0]
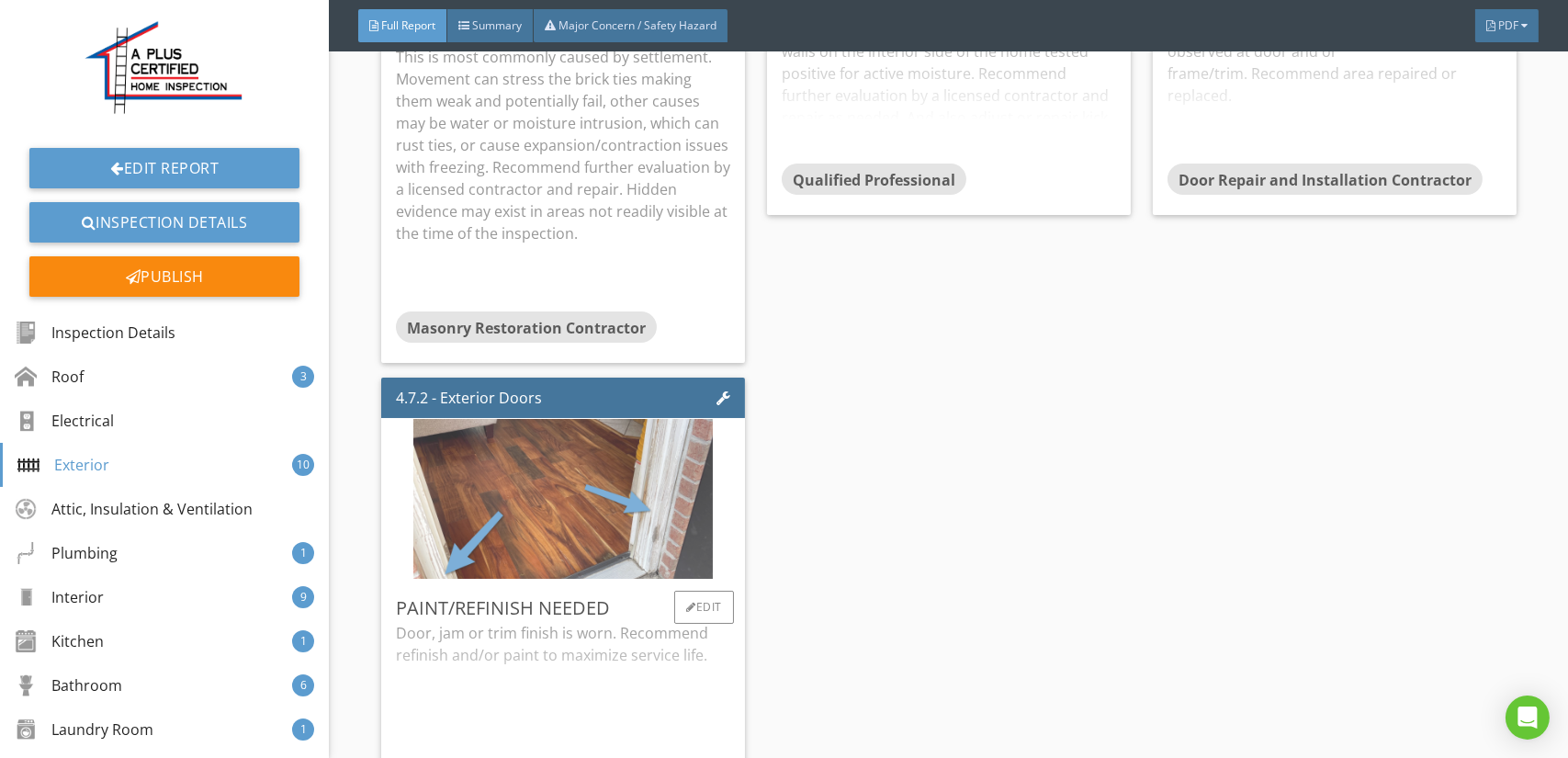
click at [602, 505] on img at bounding box center [563, 500] width 300 height 400
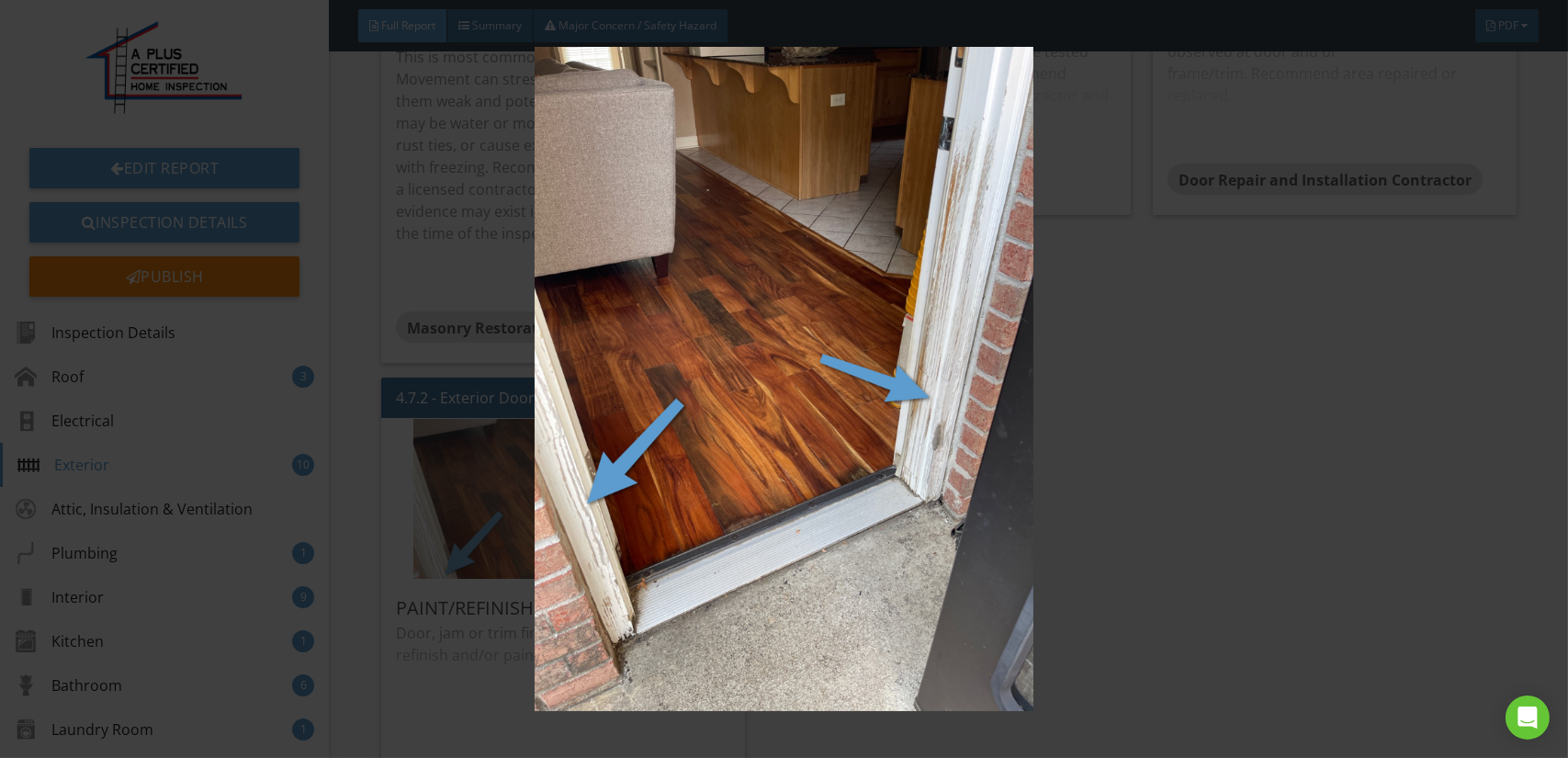
click at [602, 505] on img at bounding box center [784, 378] width 1433 height 664
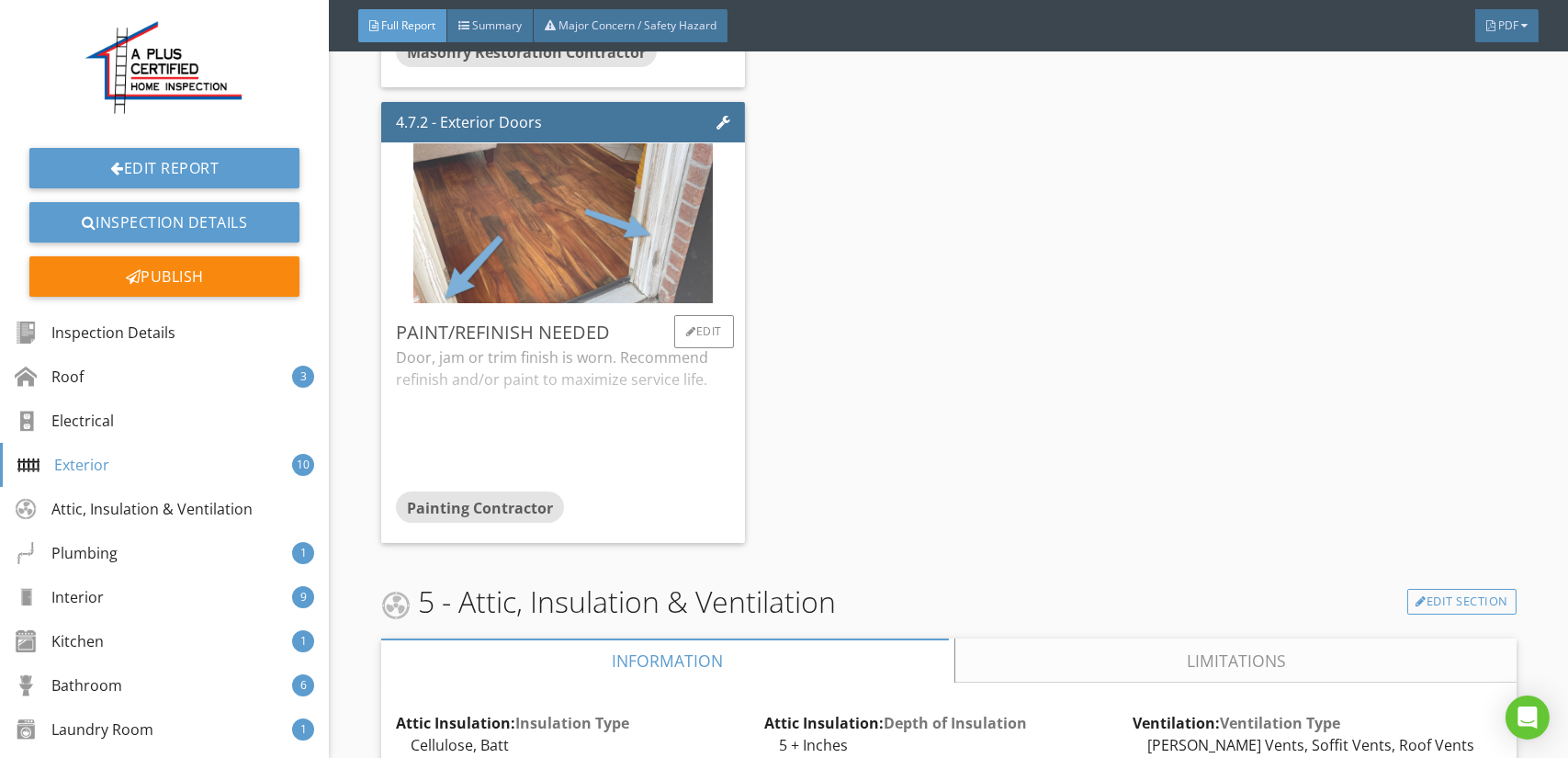
scroll to position [10106, 0]
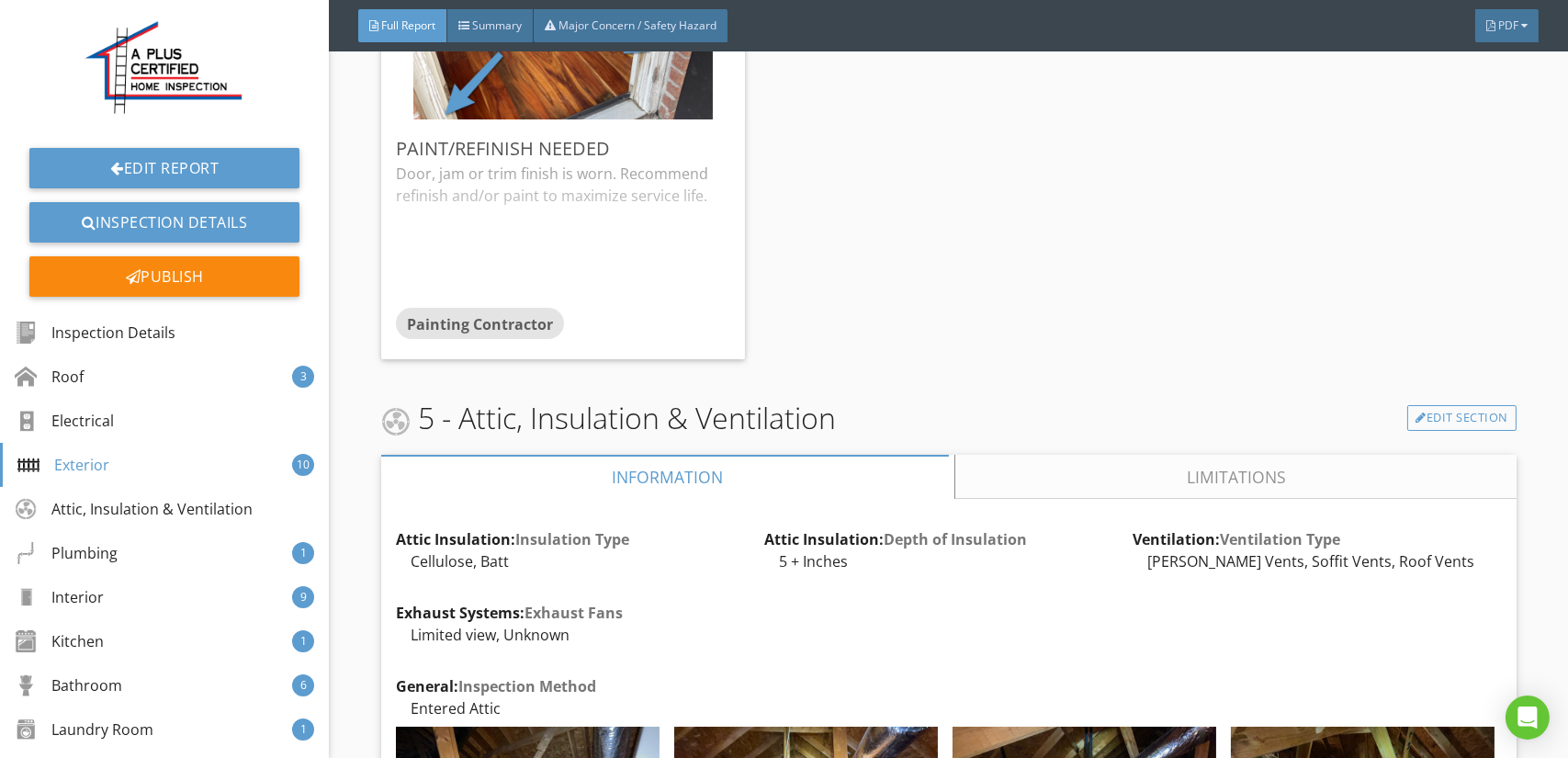
click at [1128, 455] on link "Limitations" at bounding box center [1236, 477] width 561 height 45
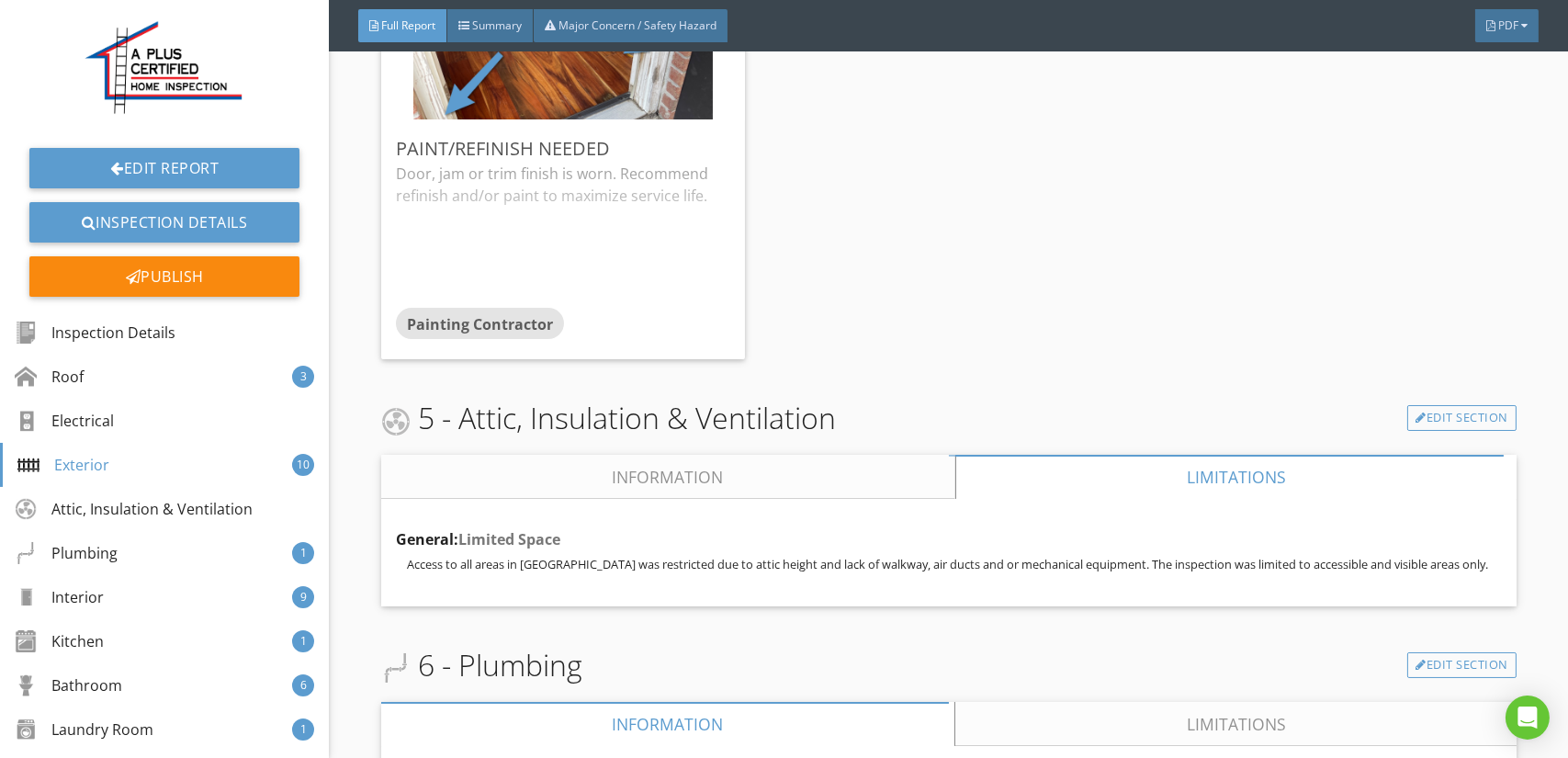
click at [623, 455] on link "Information" at bounding box center [668, 477] width 574 height 45
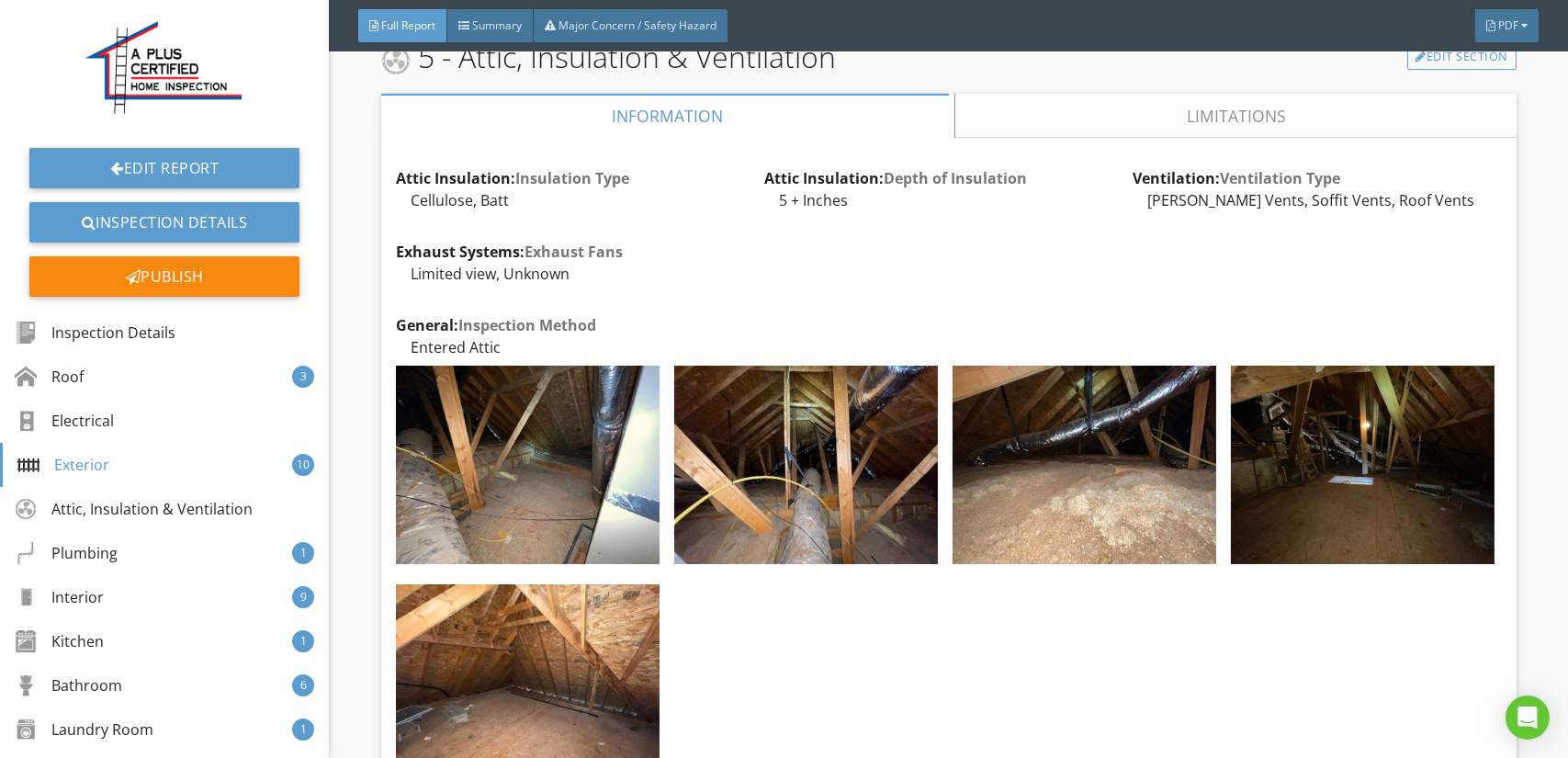
scroll to position [10474, 0]
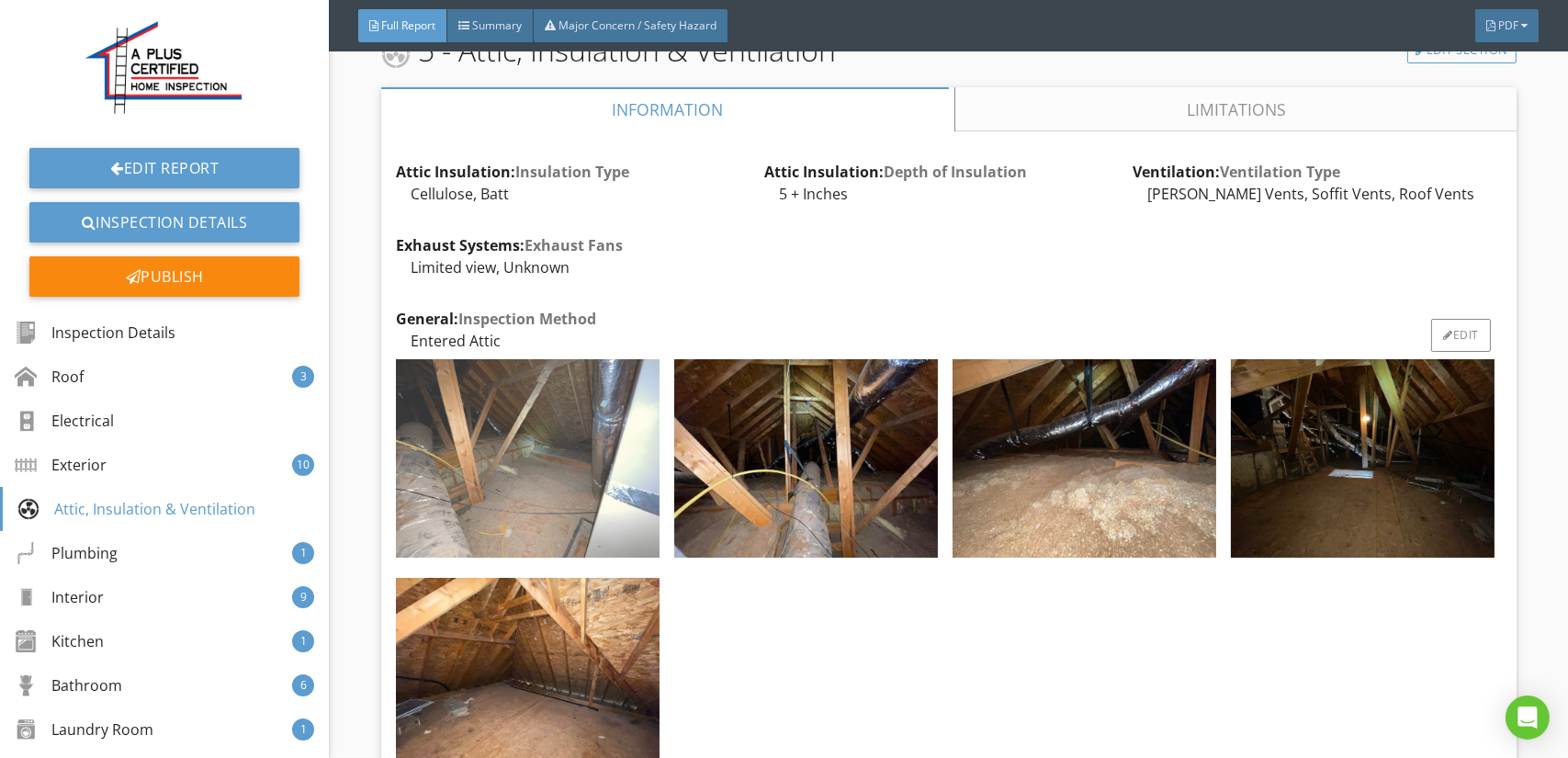
click at [518, 427] on img at bounding box center [527, 458] width 263 height 198
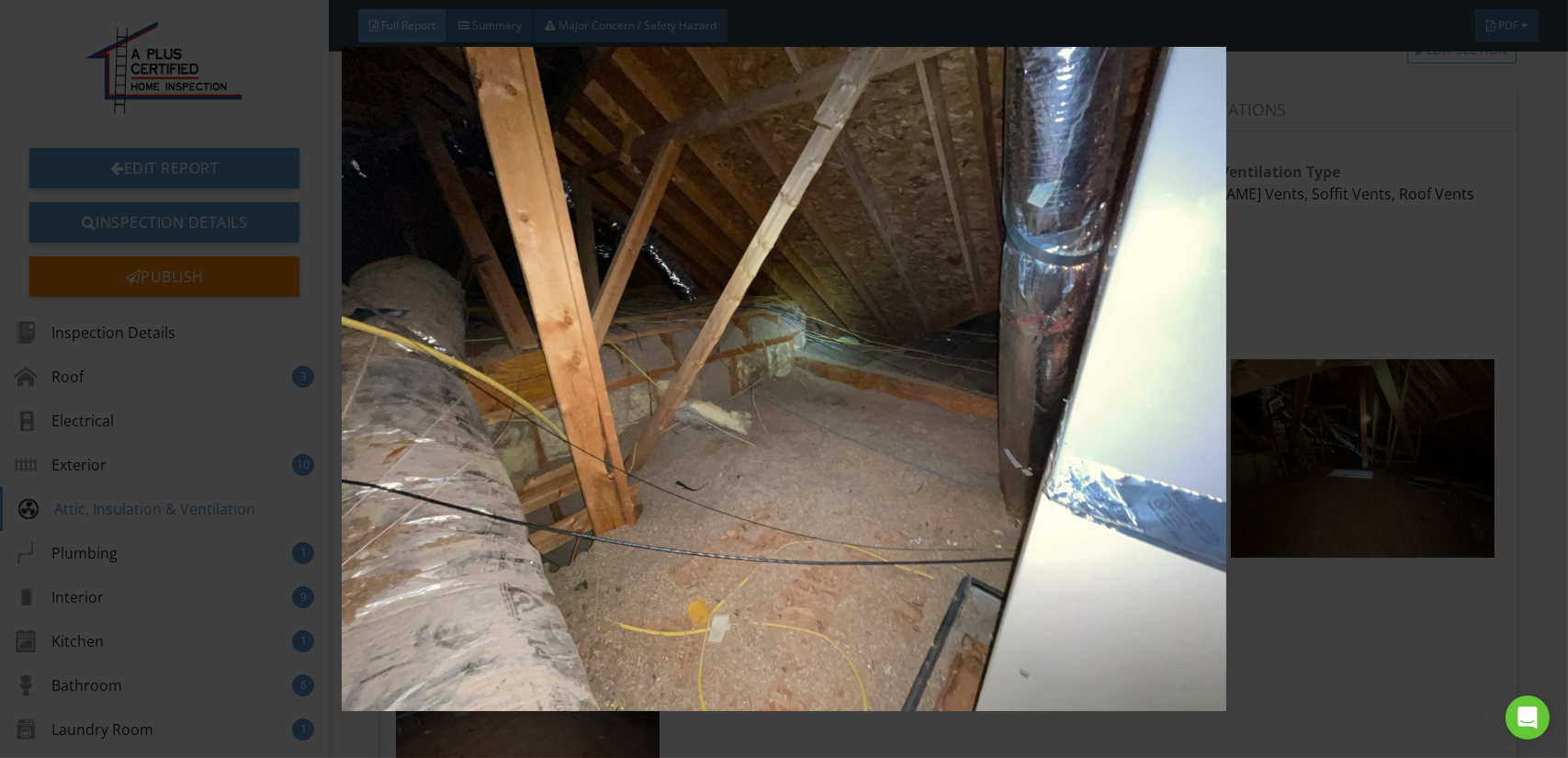
click at [697, 441] on img at bounding box center [784, 378] width 1433 height 664
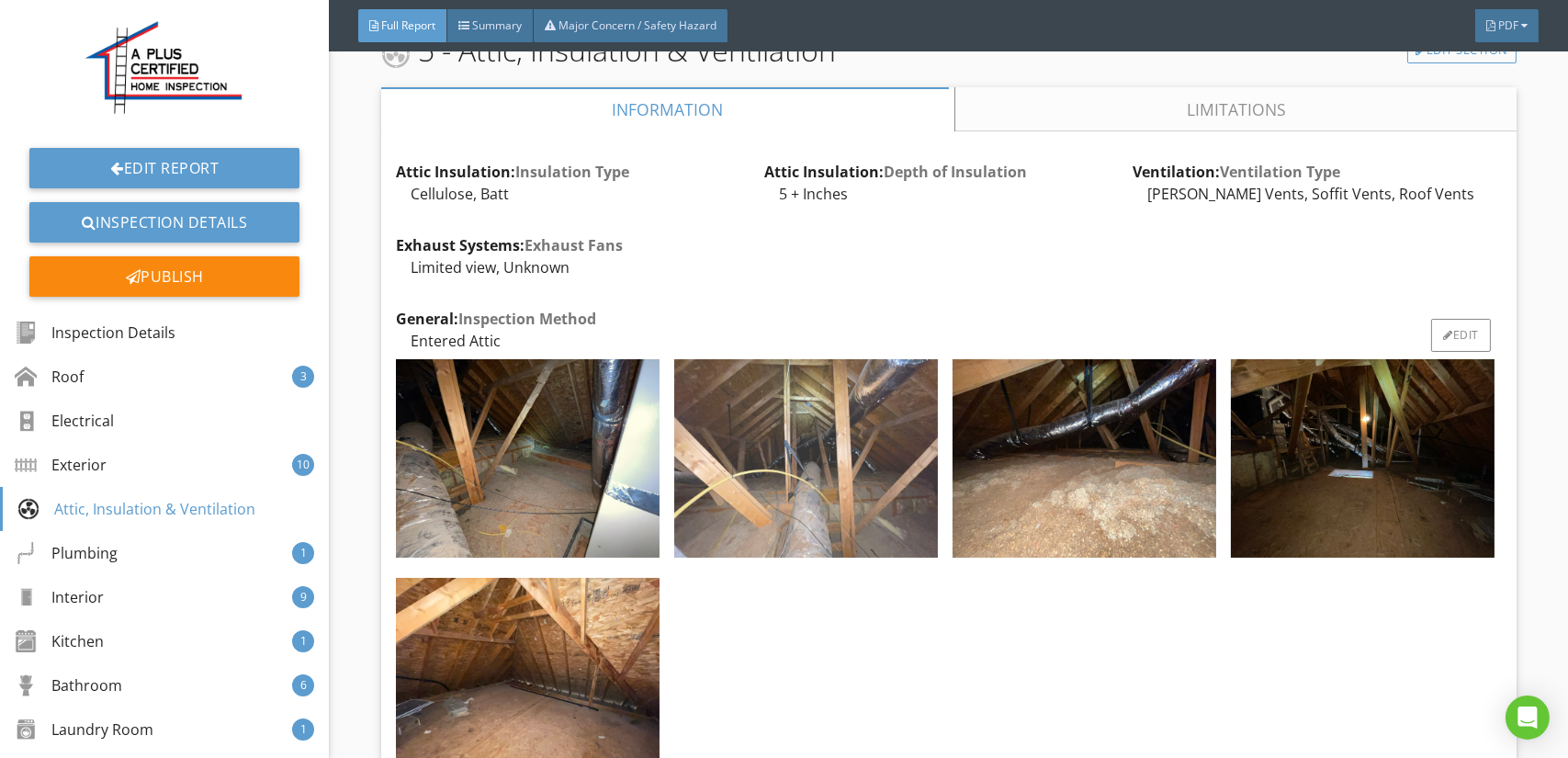
click at [875, 430] on img at bounding box center [805, 458] width 263 height 198
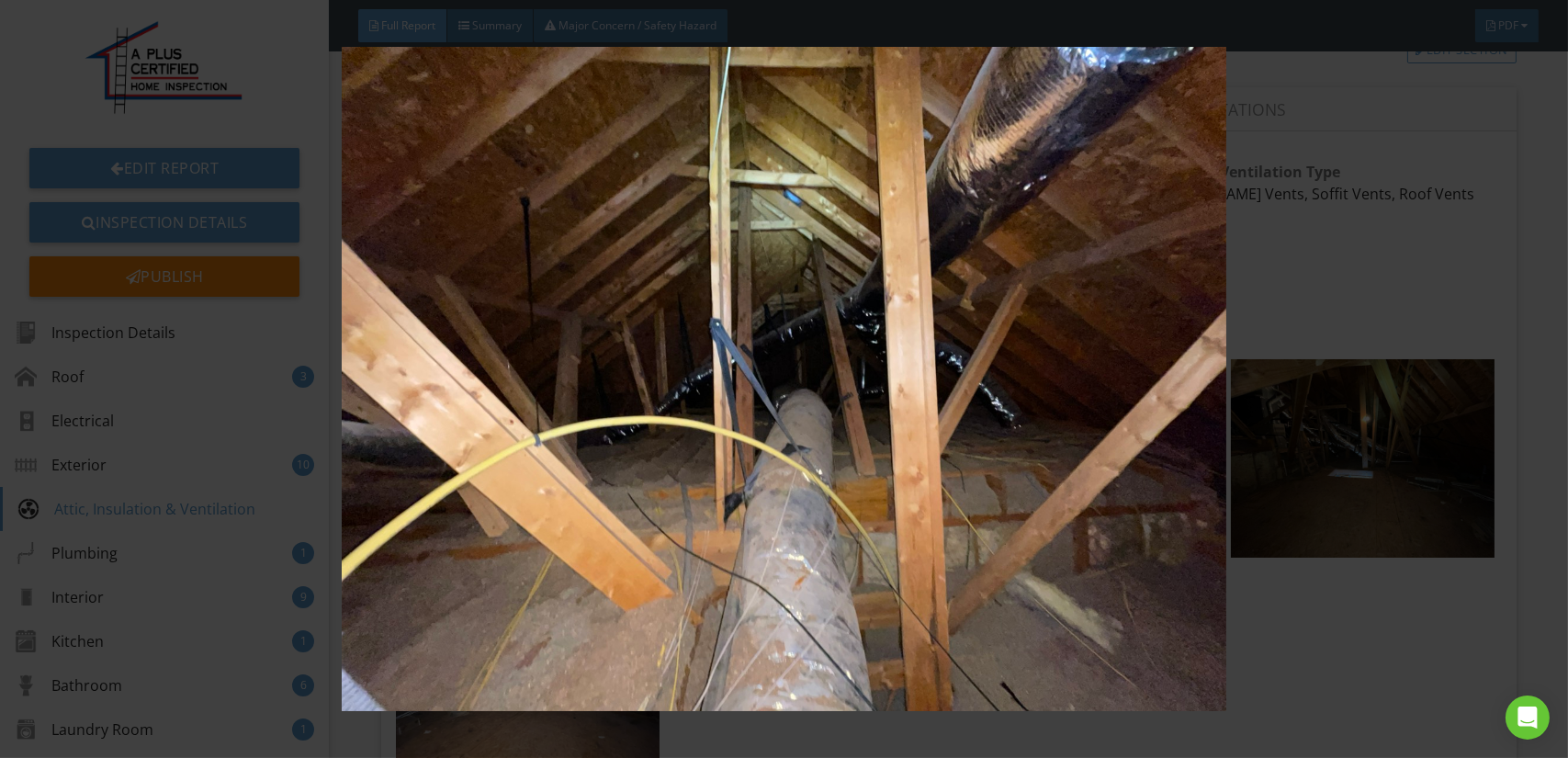
click at [815, 438] on img at bounding box center [784, 378] width 1433 height 664
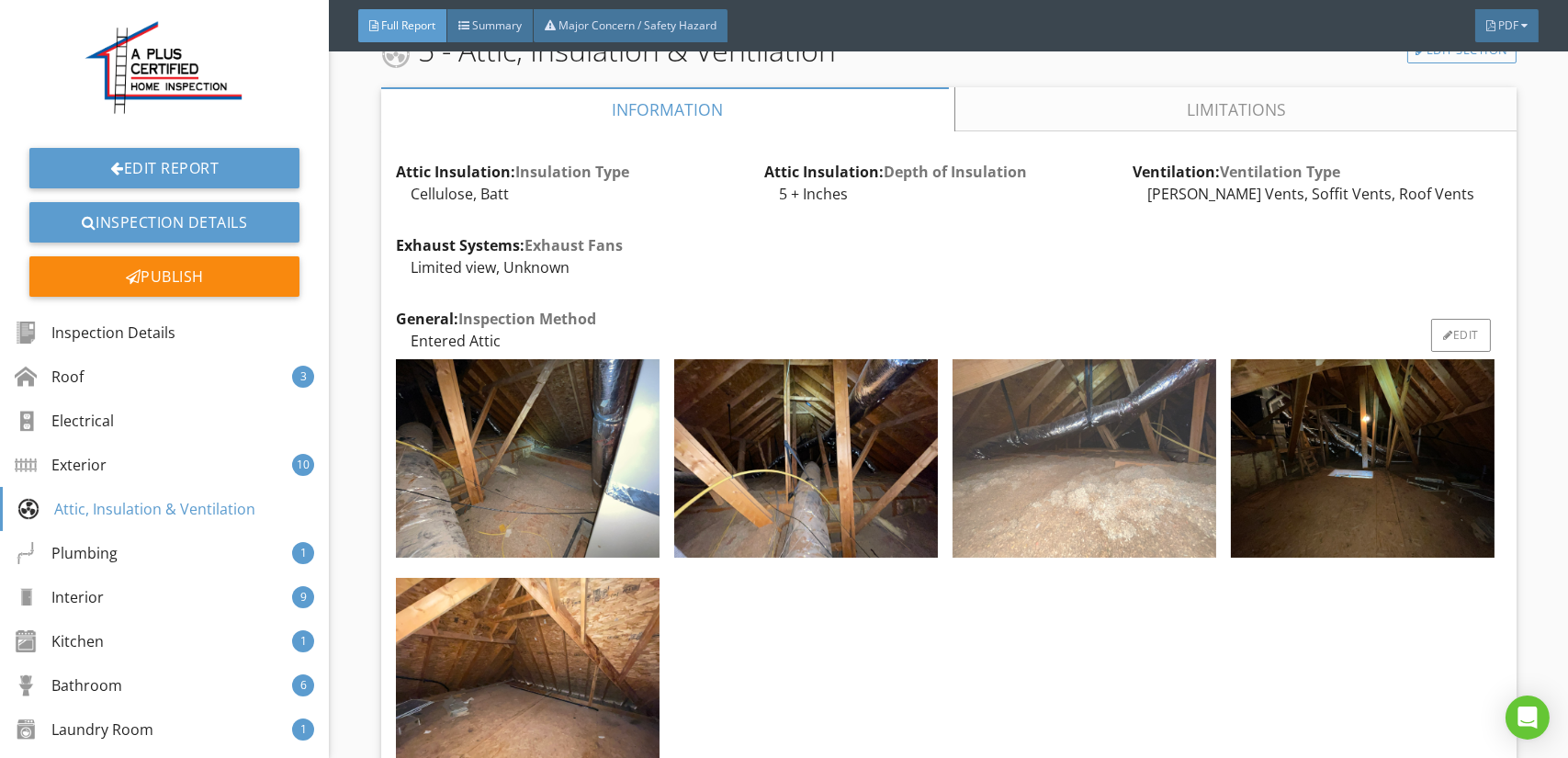
click at [1062, 417] on img at bounding box center [1084, 458] width 263 height 198
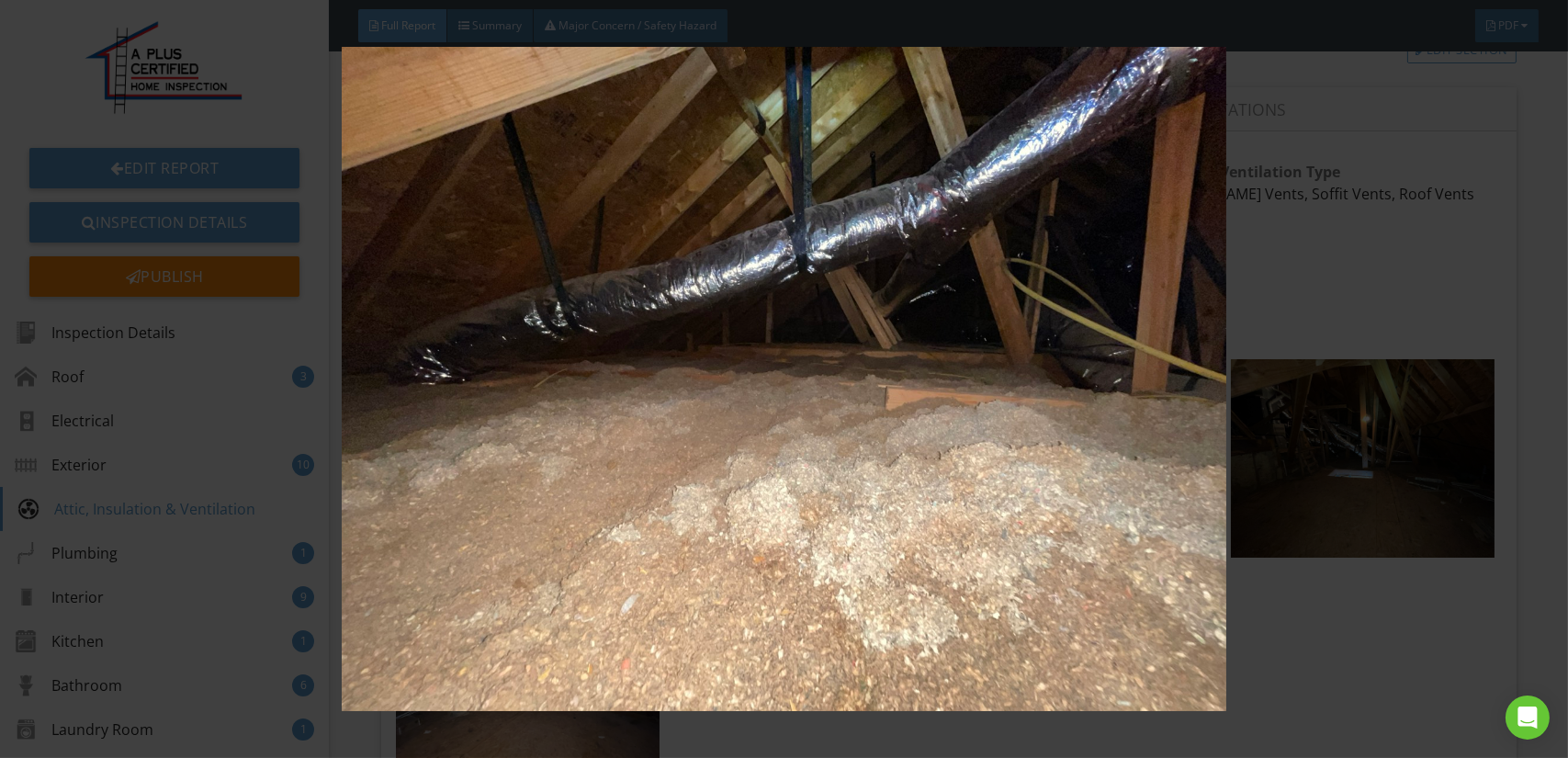
click at [978, 436] on img at bounding box center [784, 378] width 1433 height 664
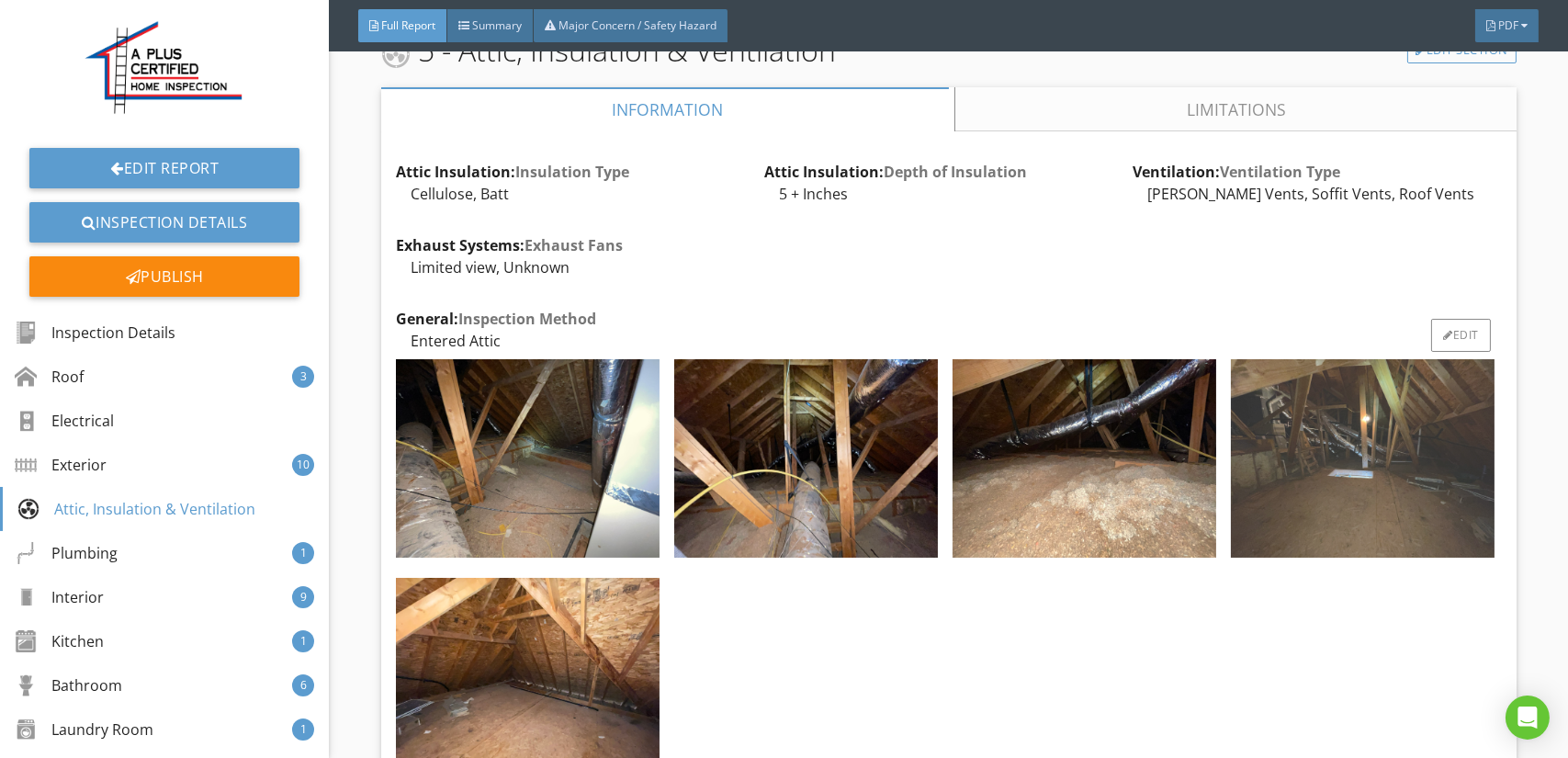
click at [1272, 433] on img at bounding box center [1362, 458] width 263 height 198
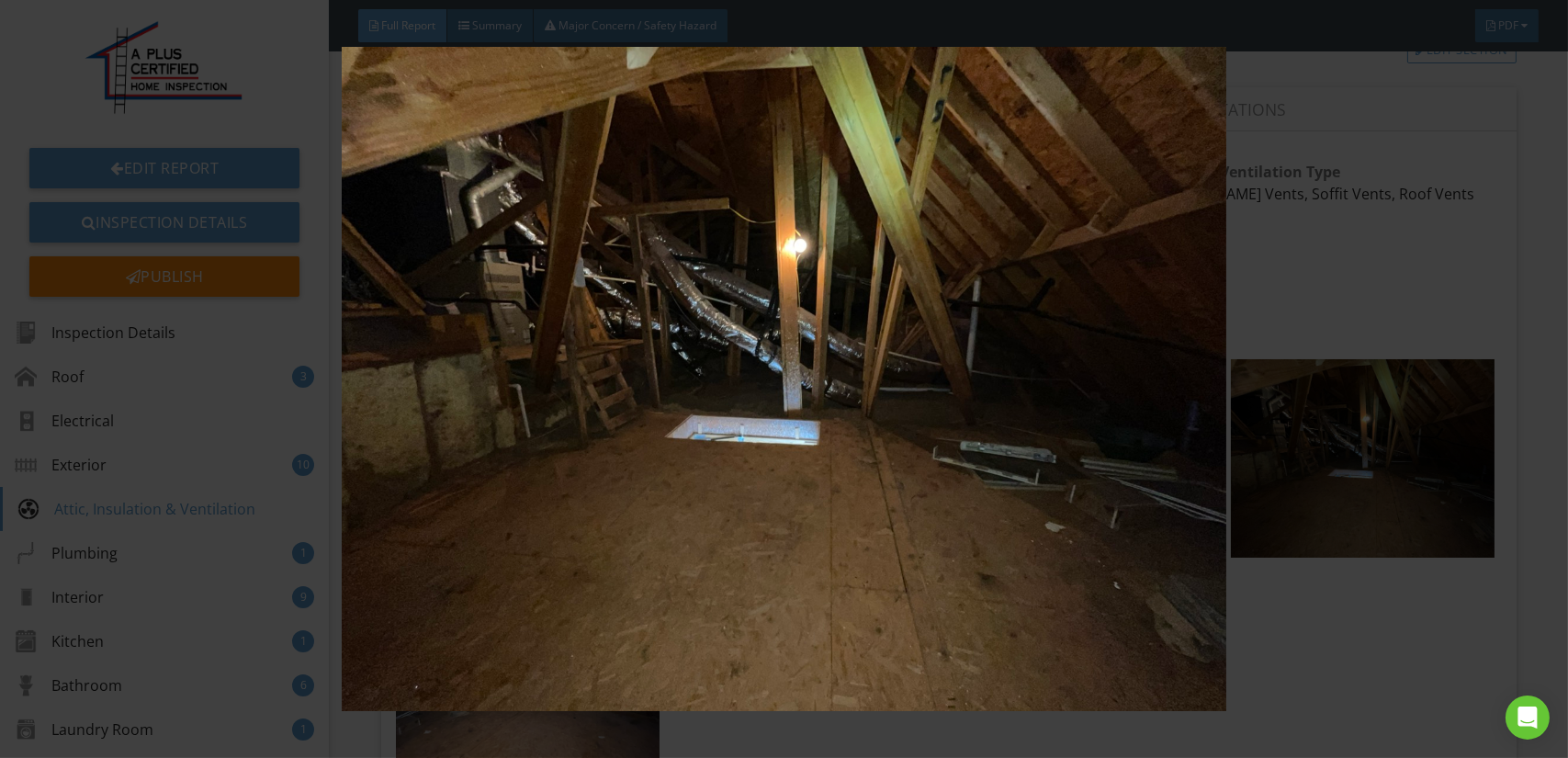
click at [978, 443] on img at bounding box center [784, 378] width 1433 height 664
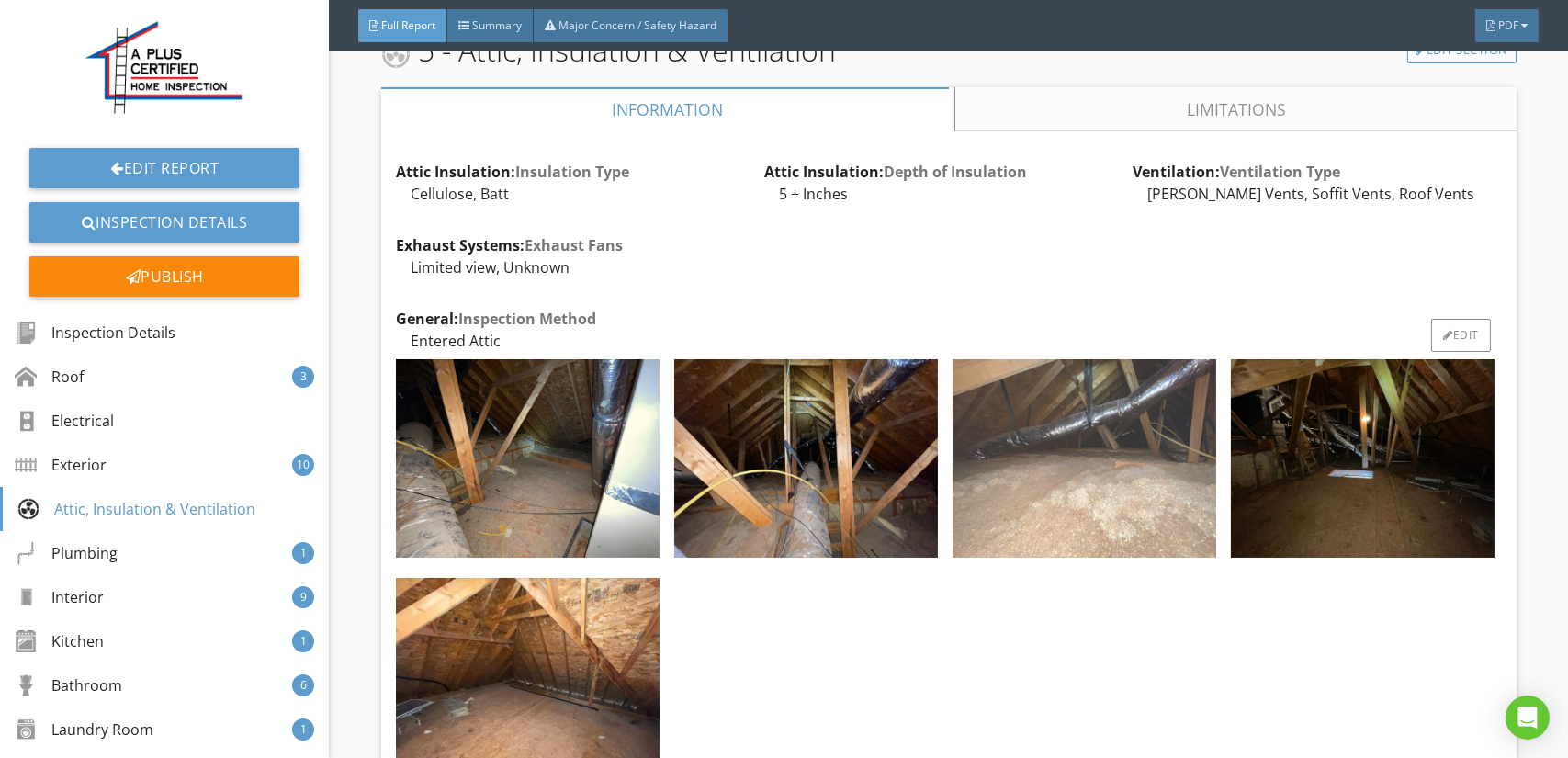
click at [1121, 444] on img at bounding box center [1084, 458] width 263 height 198
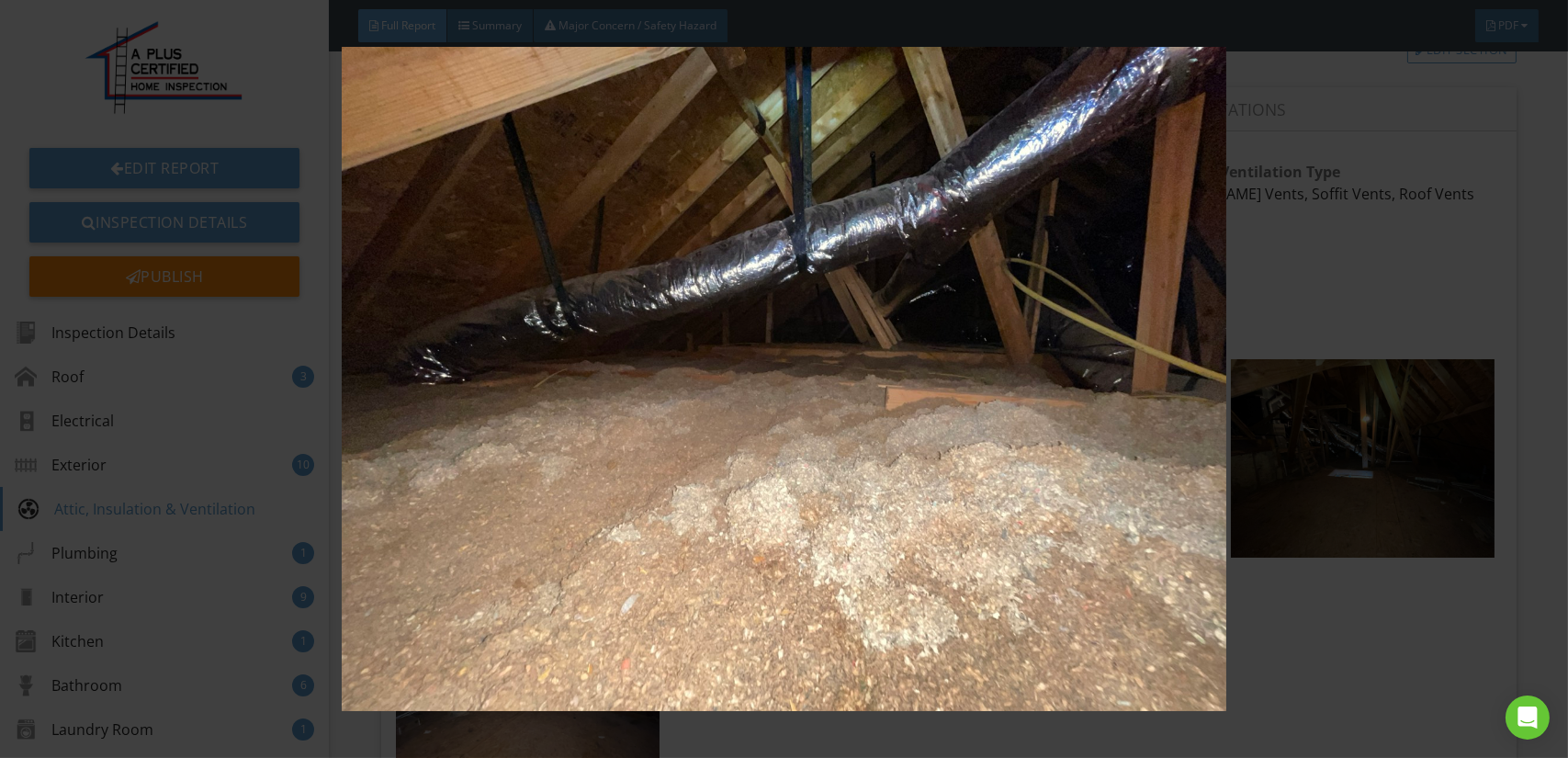
click at [935, 442] on img at bounding box center [784, 378] width 1433 height 664
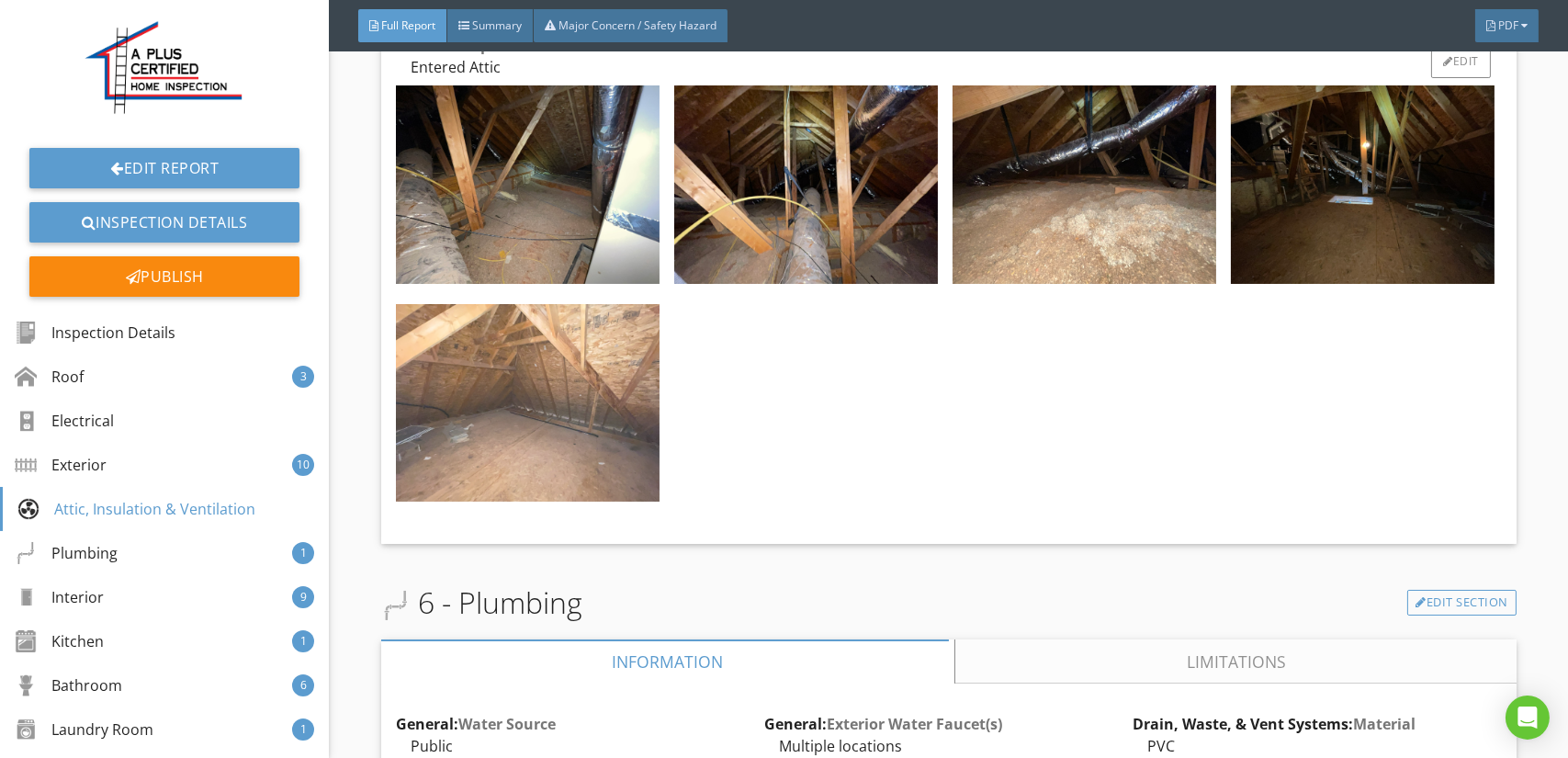
scroll to position [10750, 0]
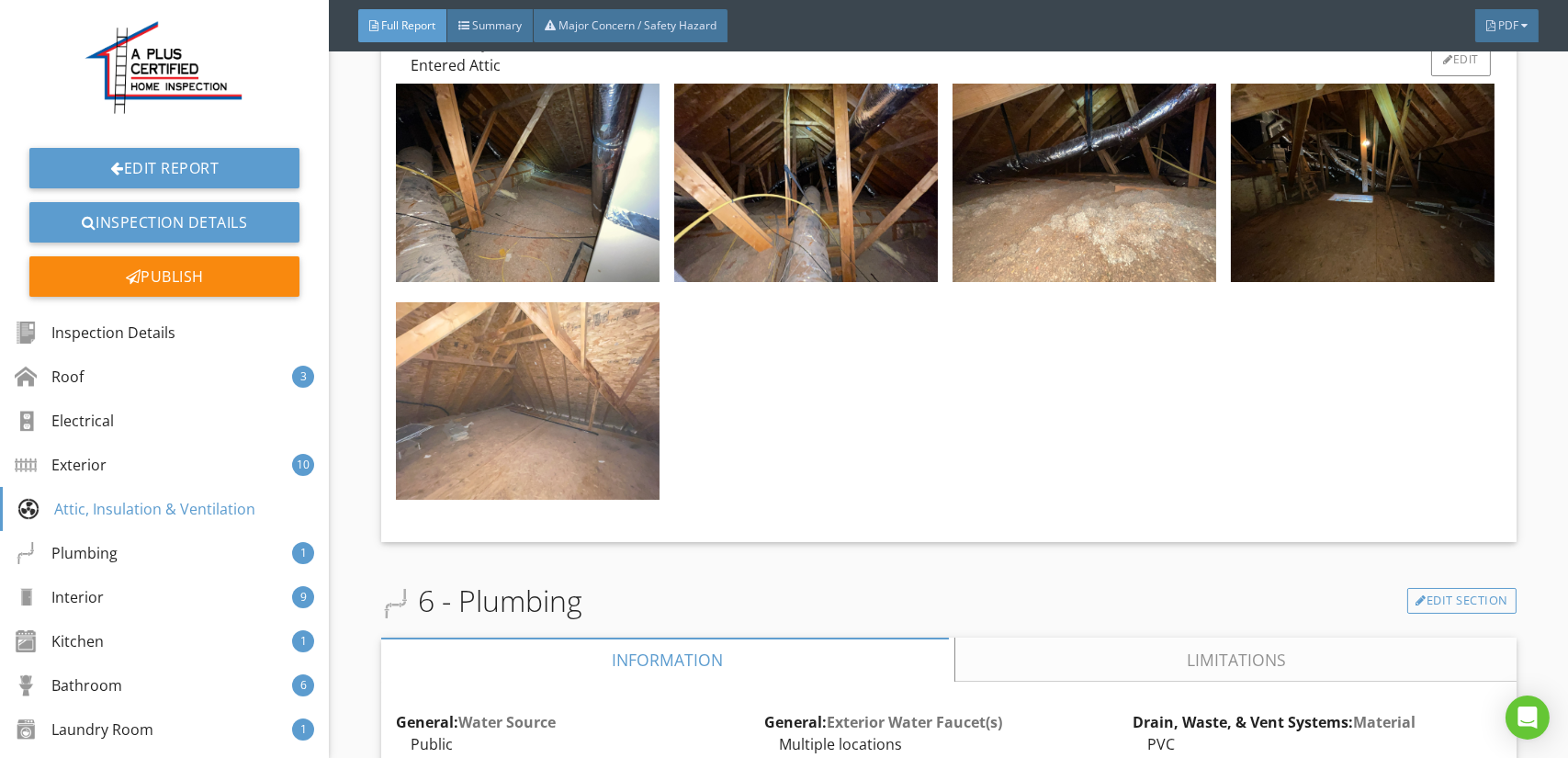
click at [536, 368] on img at bounding box center [527, 401] width 263 height 198
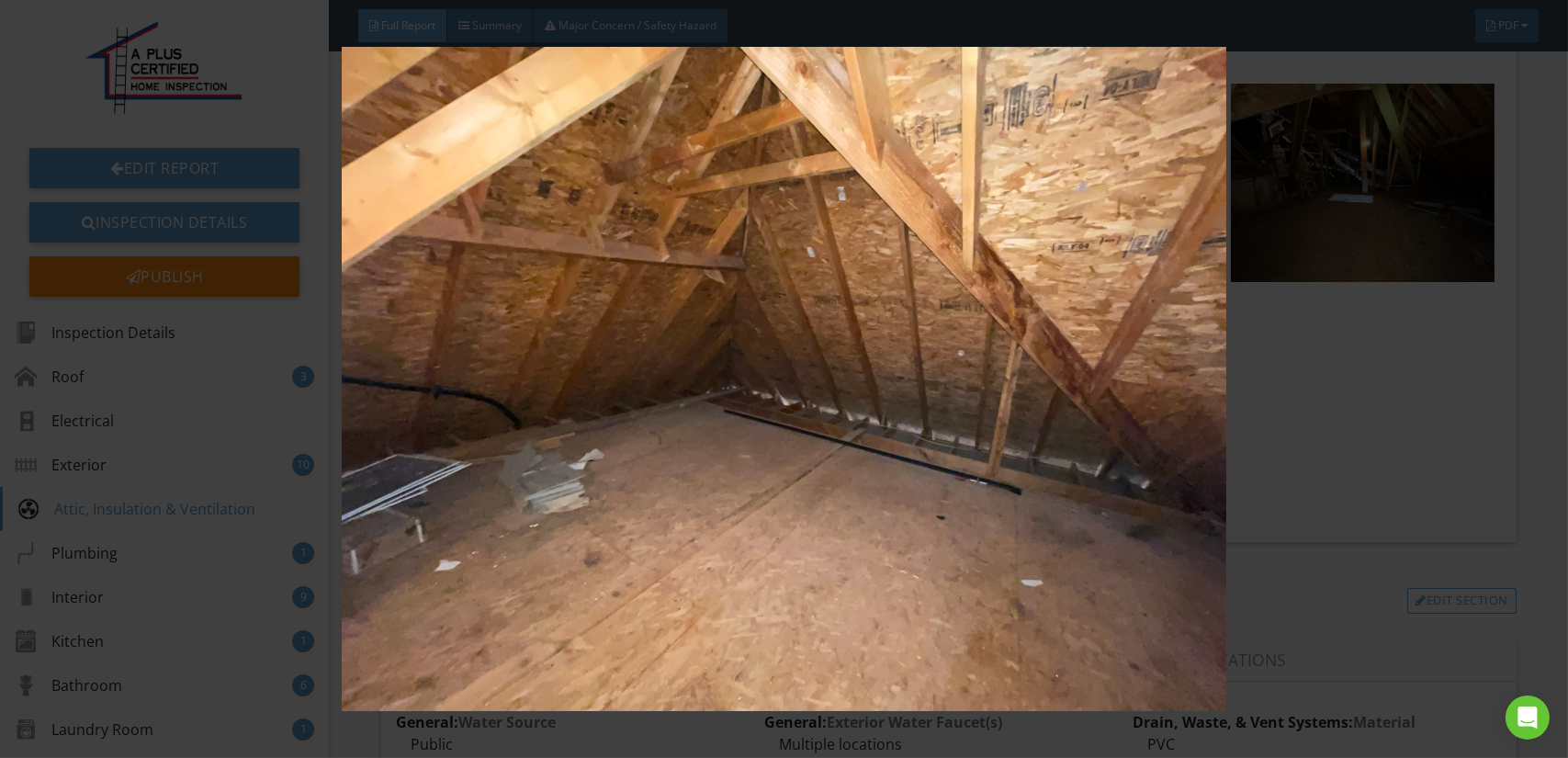
click at [618, 388] on img at bounding box center [784, 378] width 1433 height 664
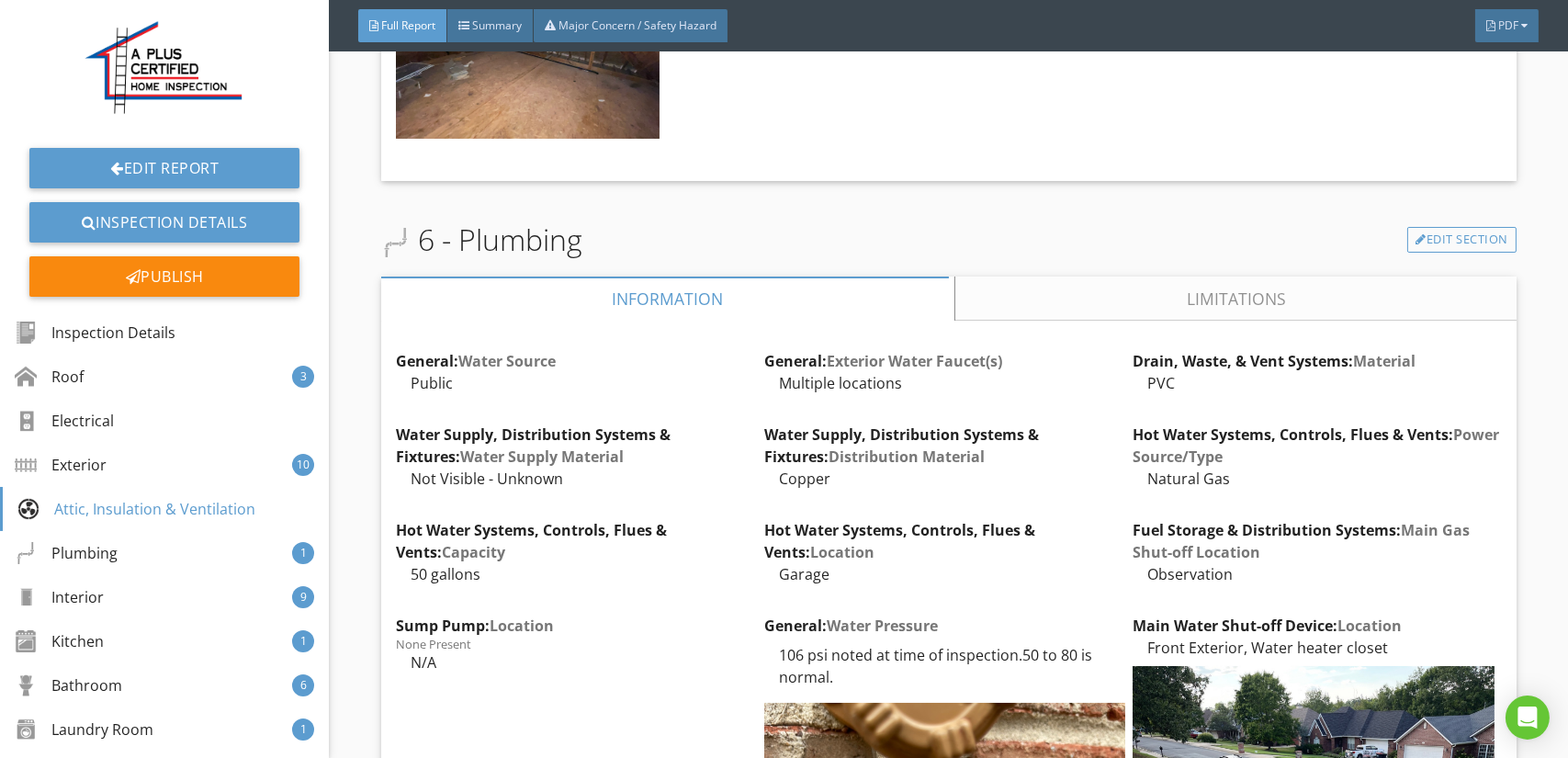
scroll to position [11118, 0]
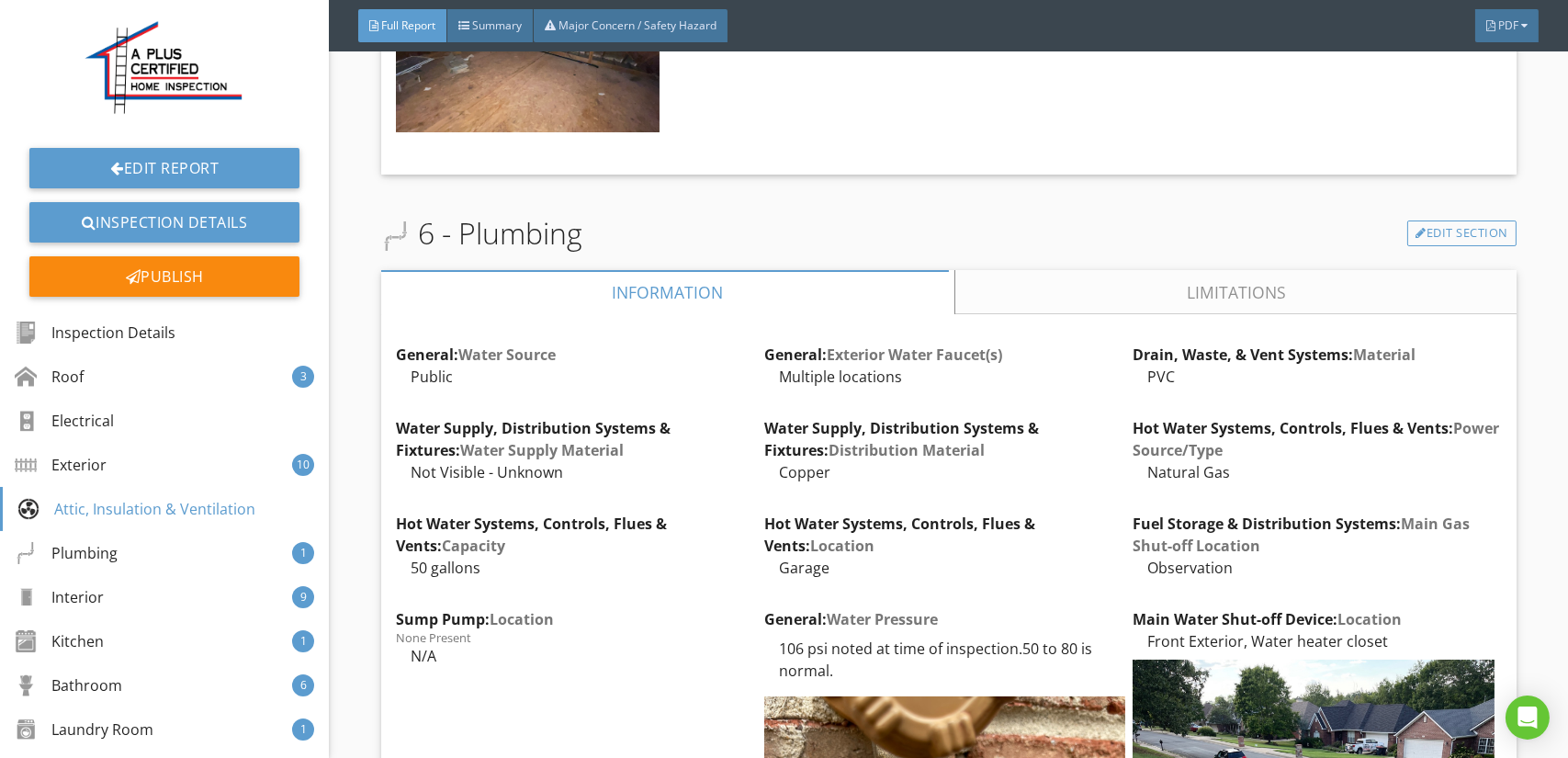
click at [1189, 270] on link "Limitations" at bounding box center [1236, 292] width 561 height 45
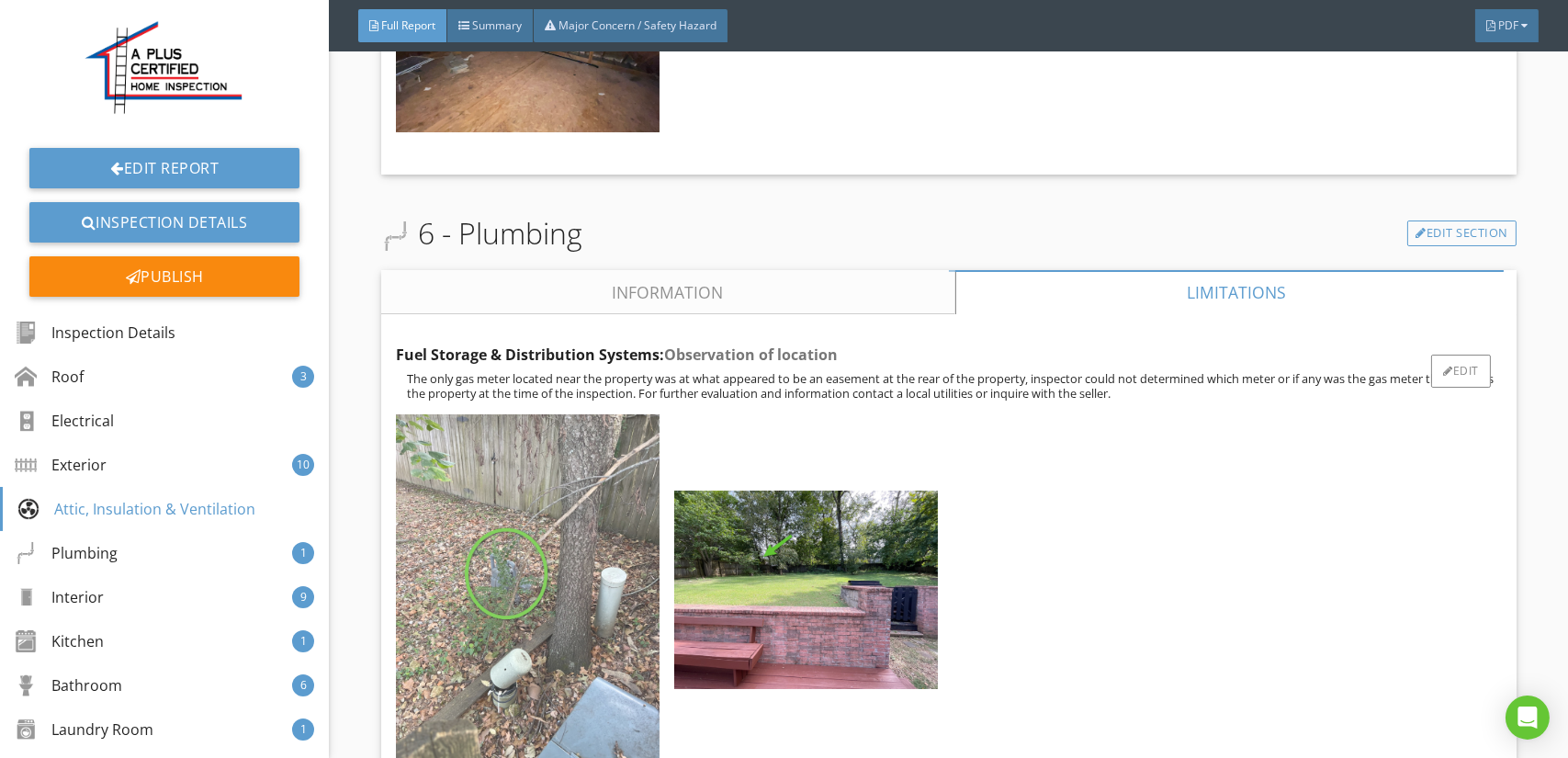
click at [575, 495] on img at bounding box center [527, 590] width 263 height 351
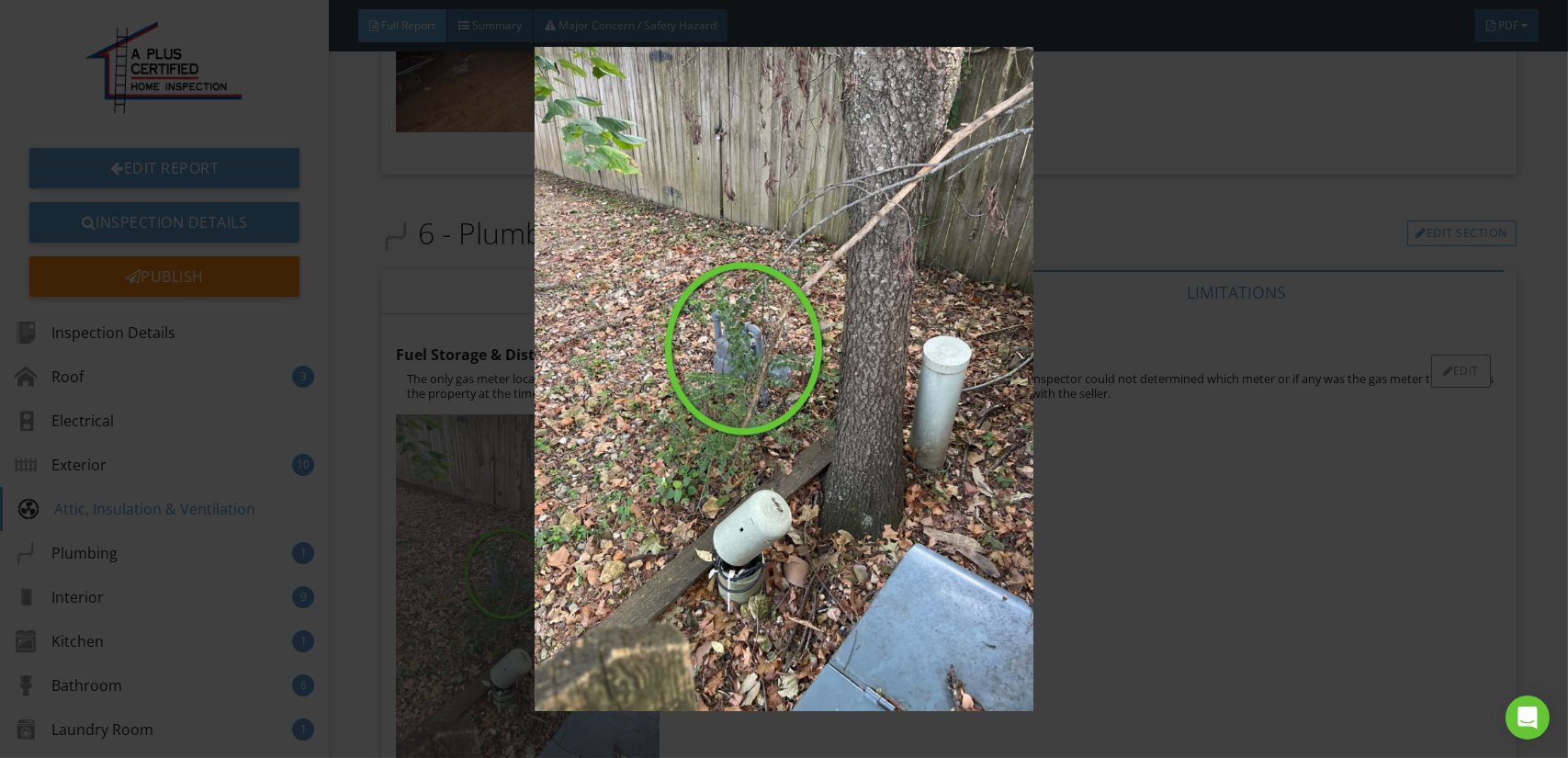
click at [575, 495] on img at bounding box center [784, 378] width 1433 height 664
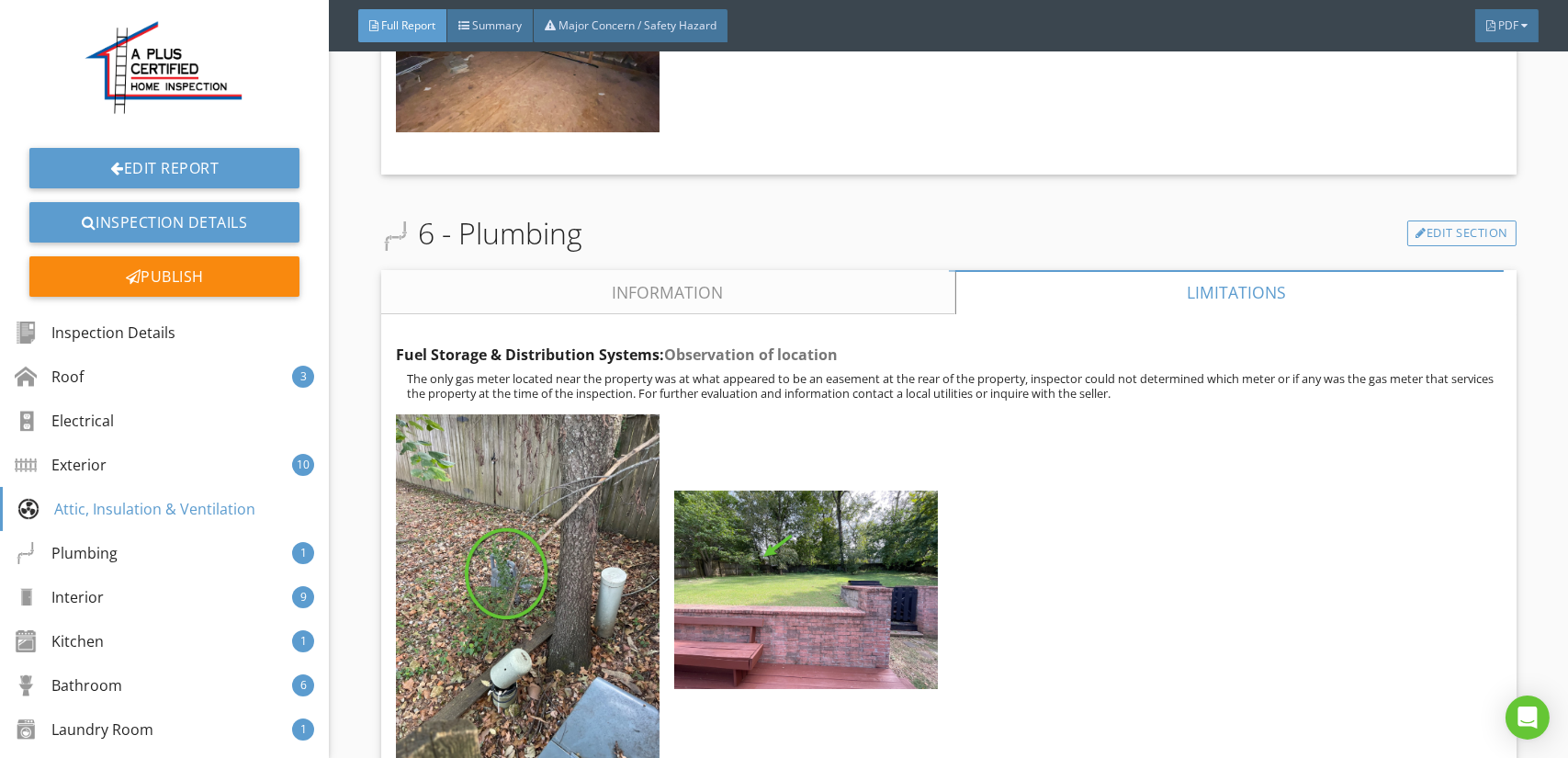
click at [572, 270] on link "Information" at bounding box center [668, 292] width 574 height 45
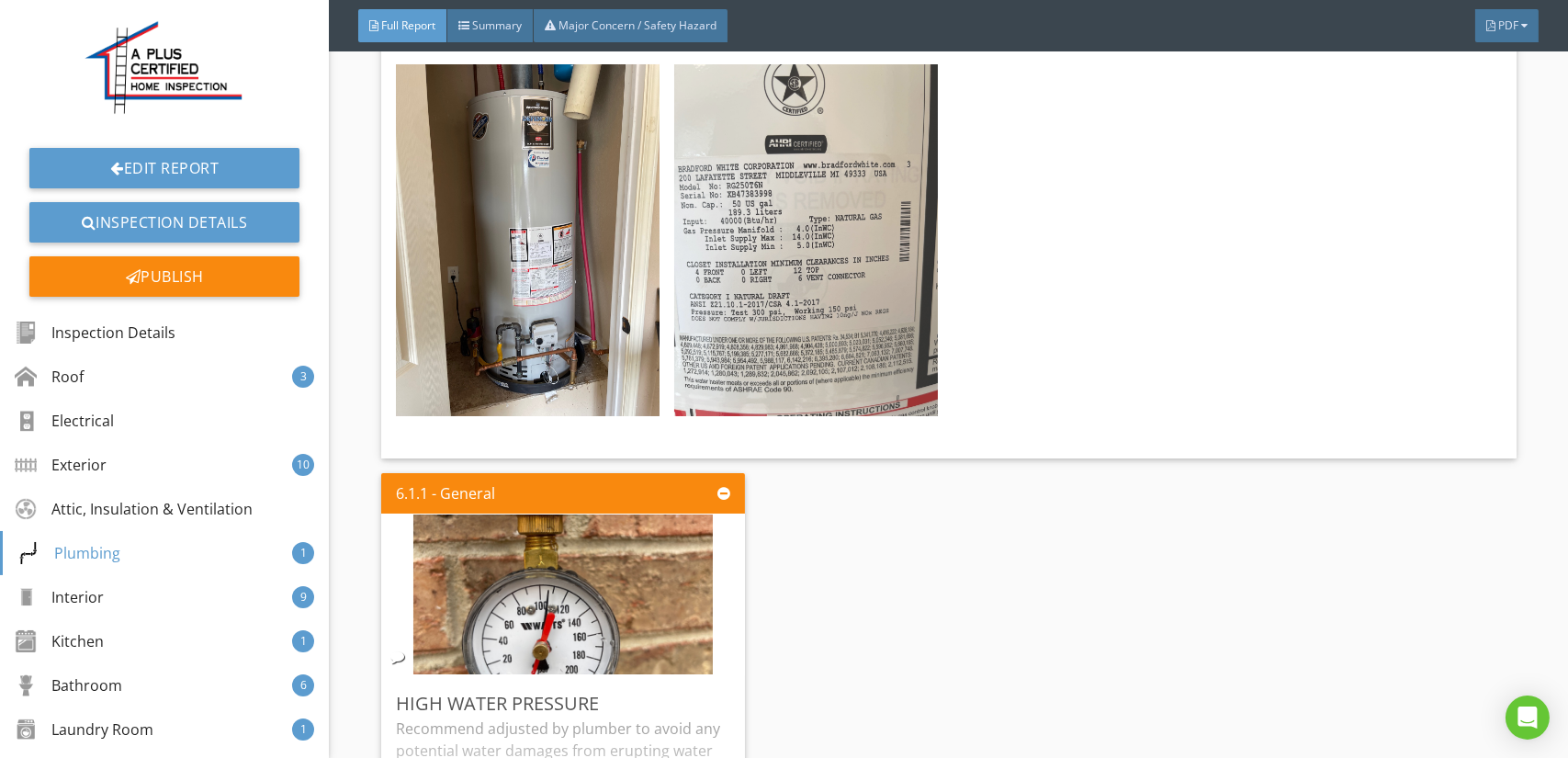
scroll to position [12495, 0]
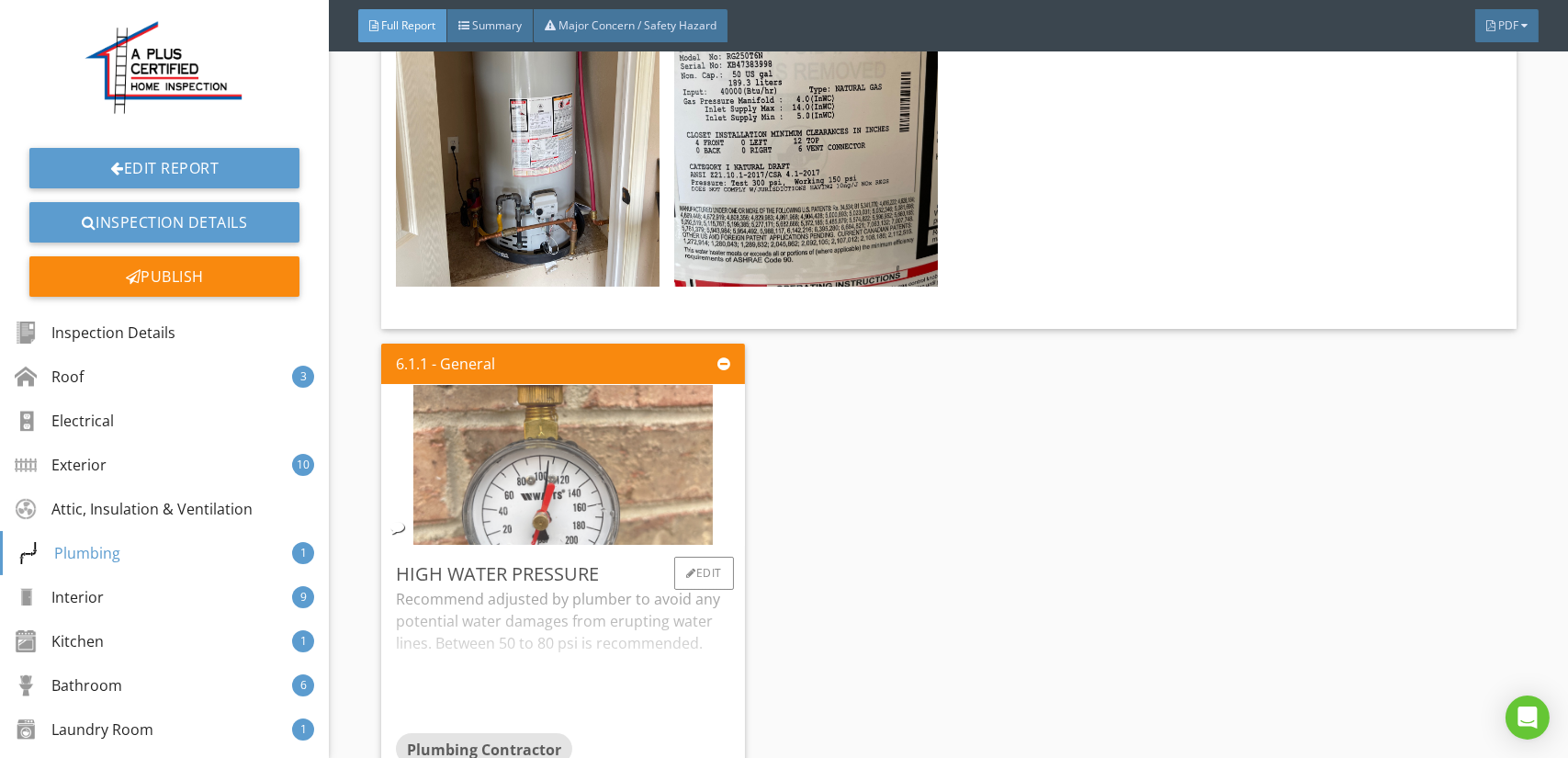
click at [580, 425] on img at bounding box center [563, 465] width 300 height 400
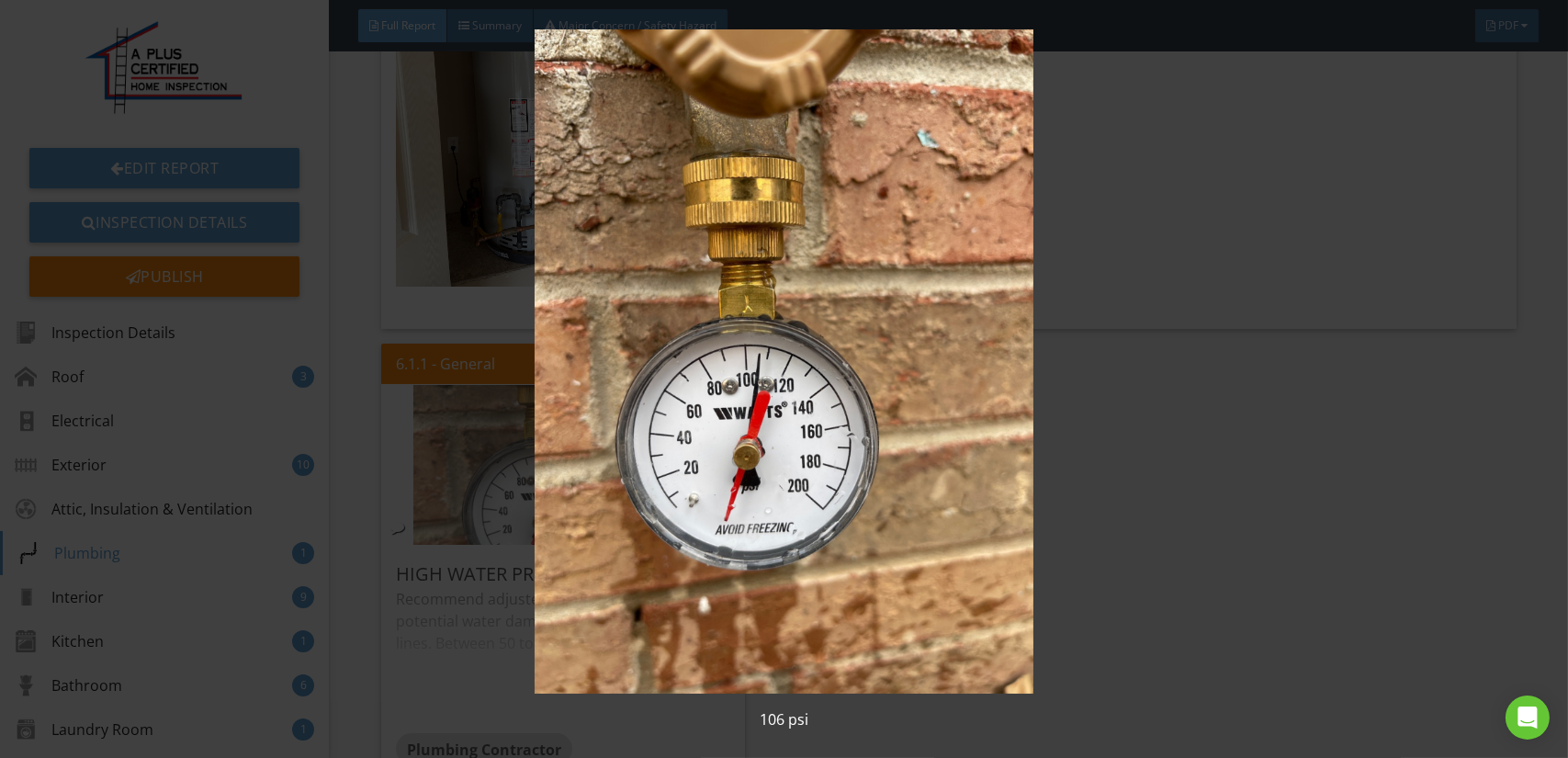
click at [580, 425] on img at bounding box center [784, 361] width 1433 height 664
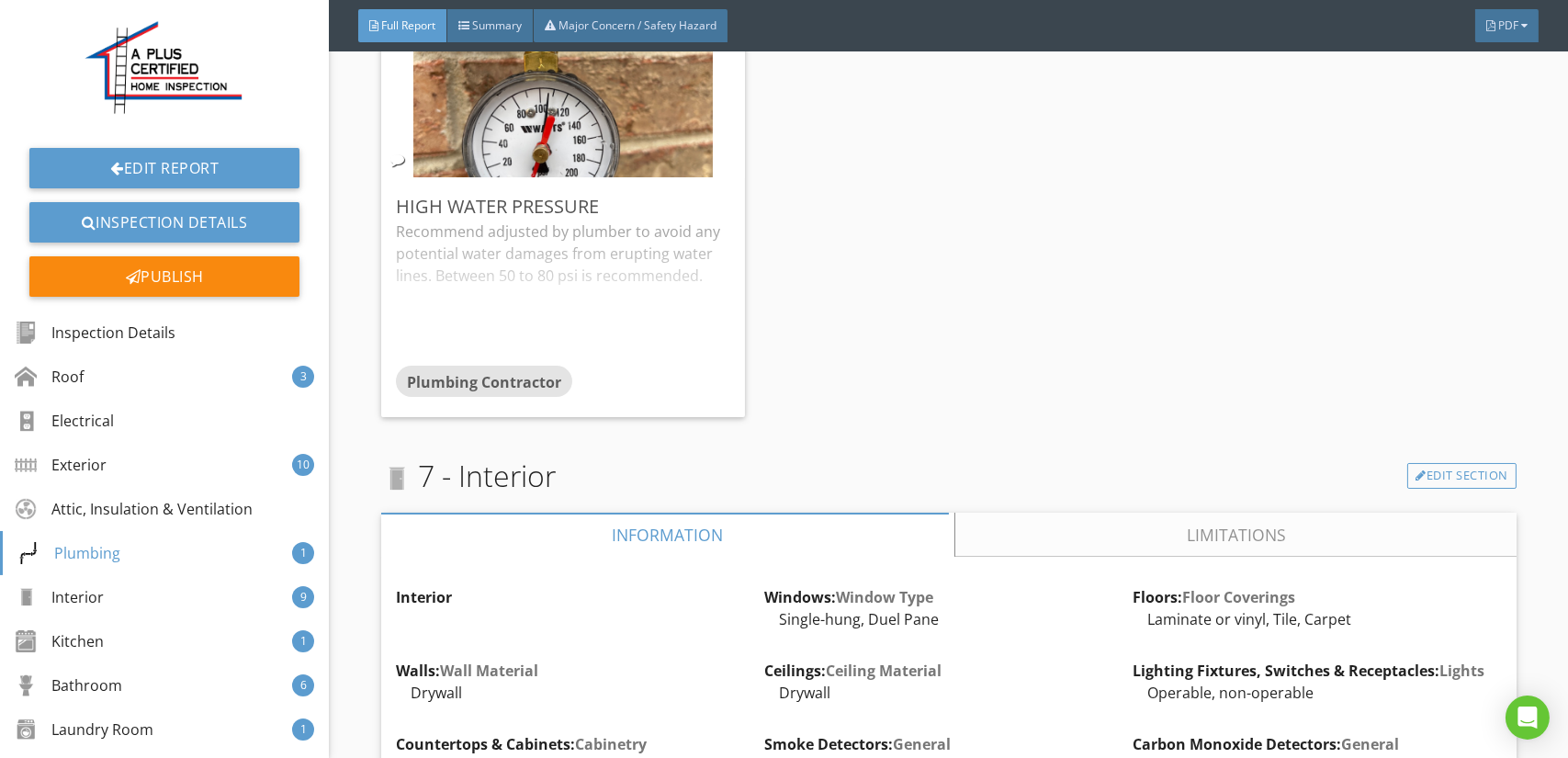
scroll to position [12954, 0]
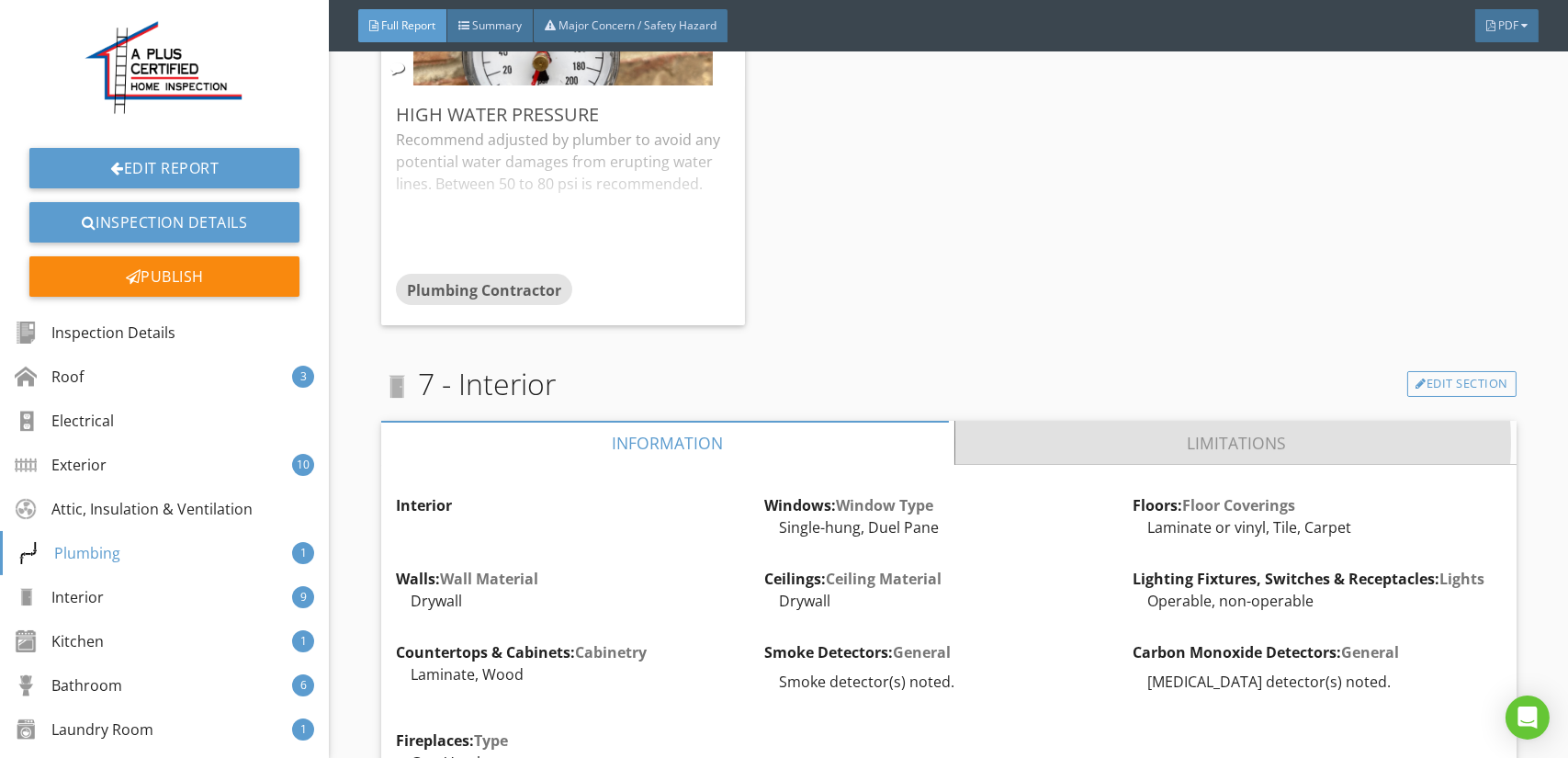
click at [1066, 421] on link "Limitations" at bounding box center [1236, 442] width 561 height 45
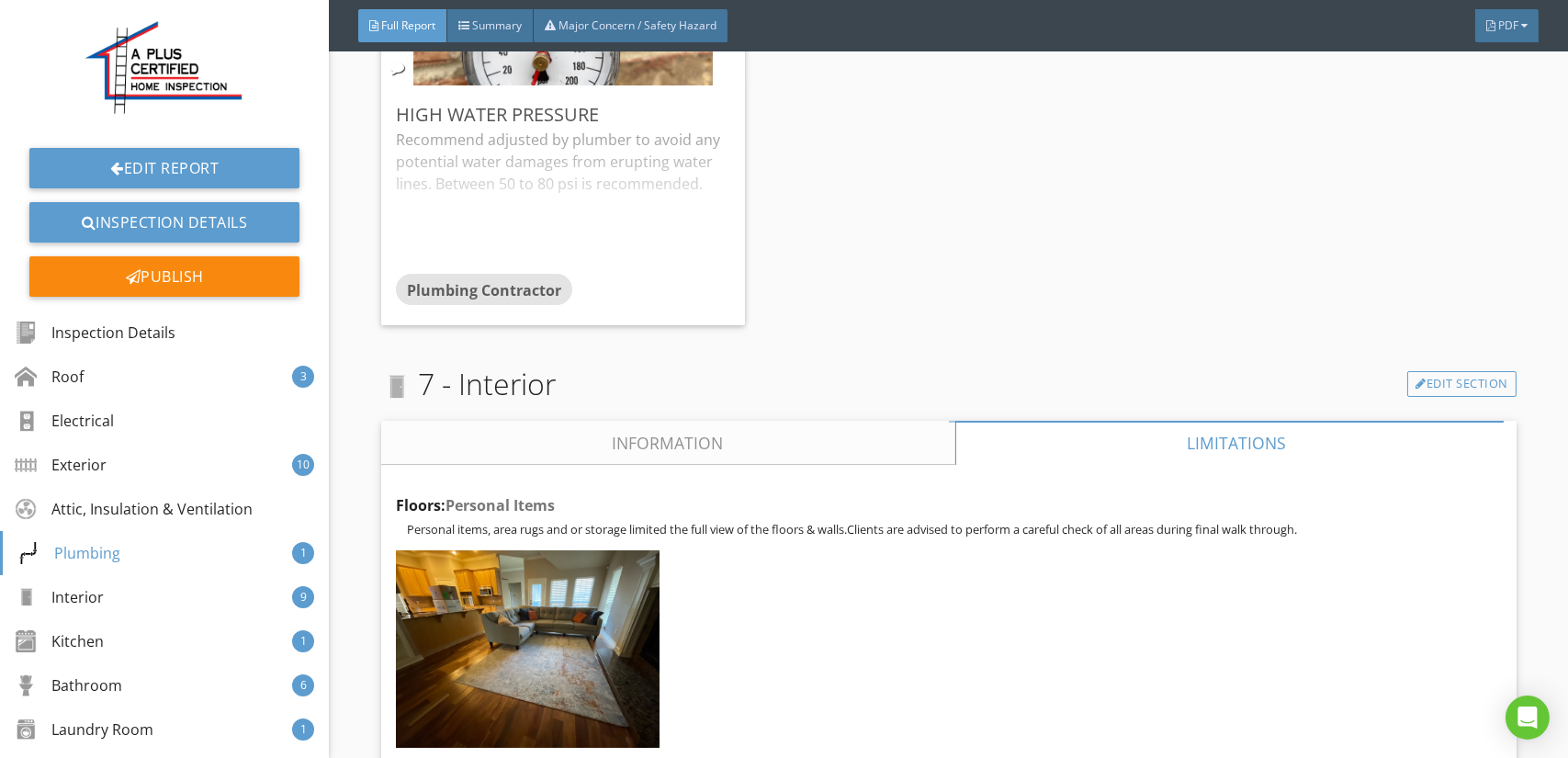
click at [599, 421] on link "Information" at bounding box center [668, 442] width 574 height 45
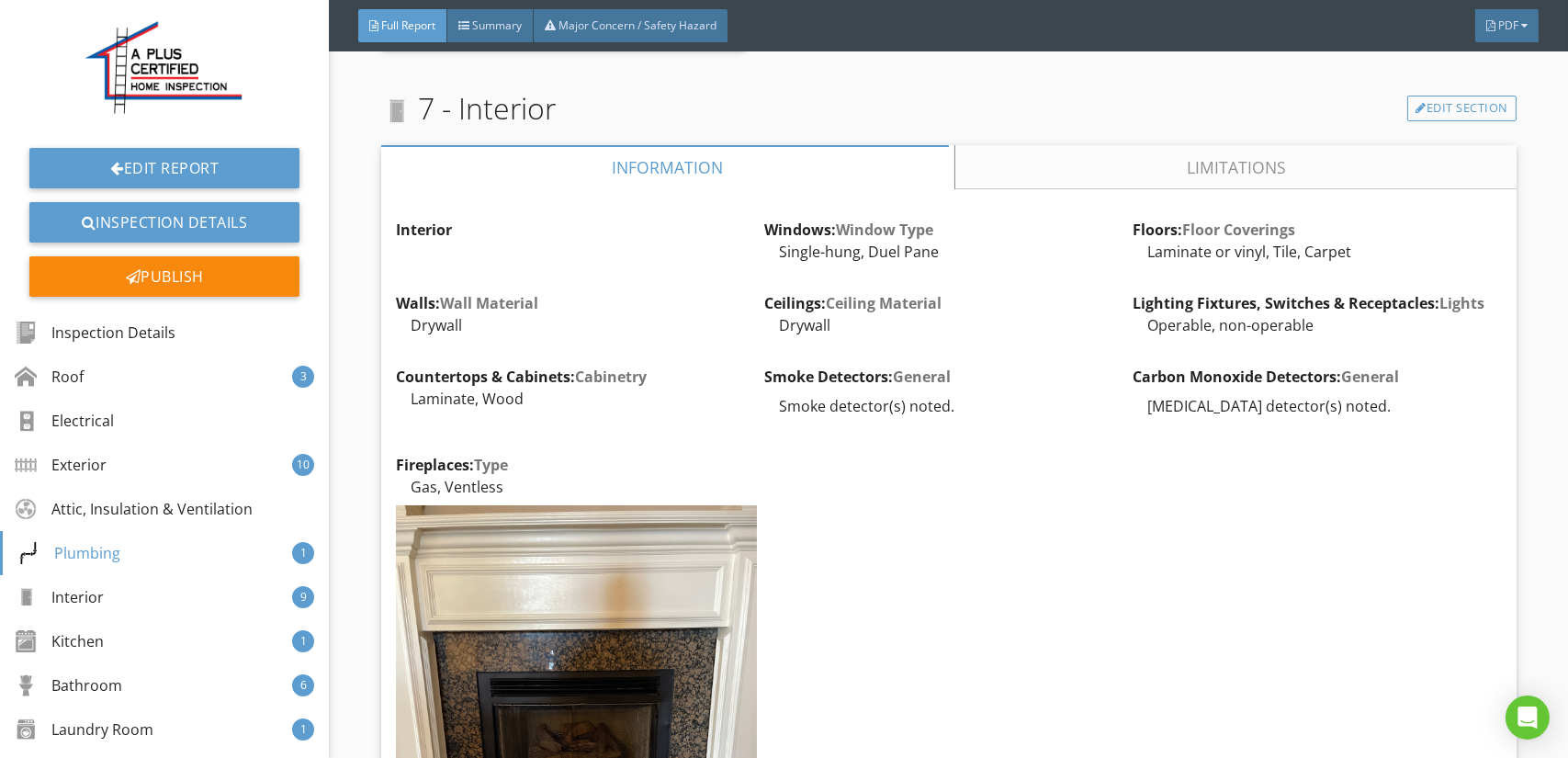
scroll to position [13046, 0]
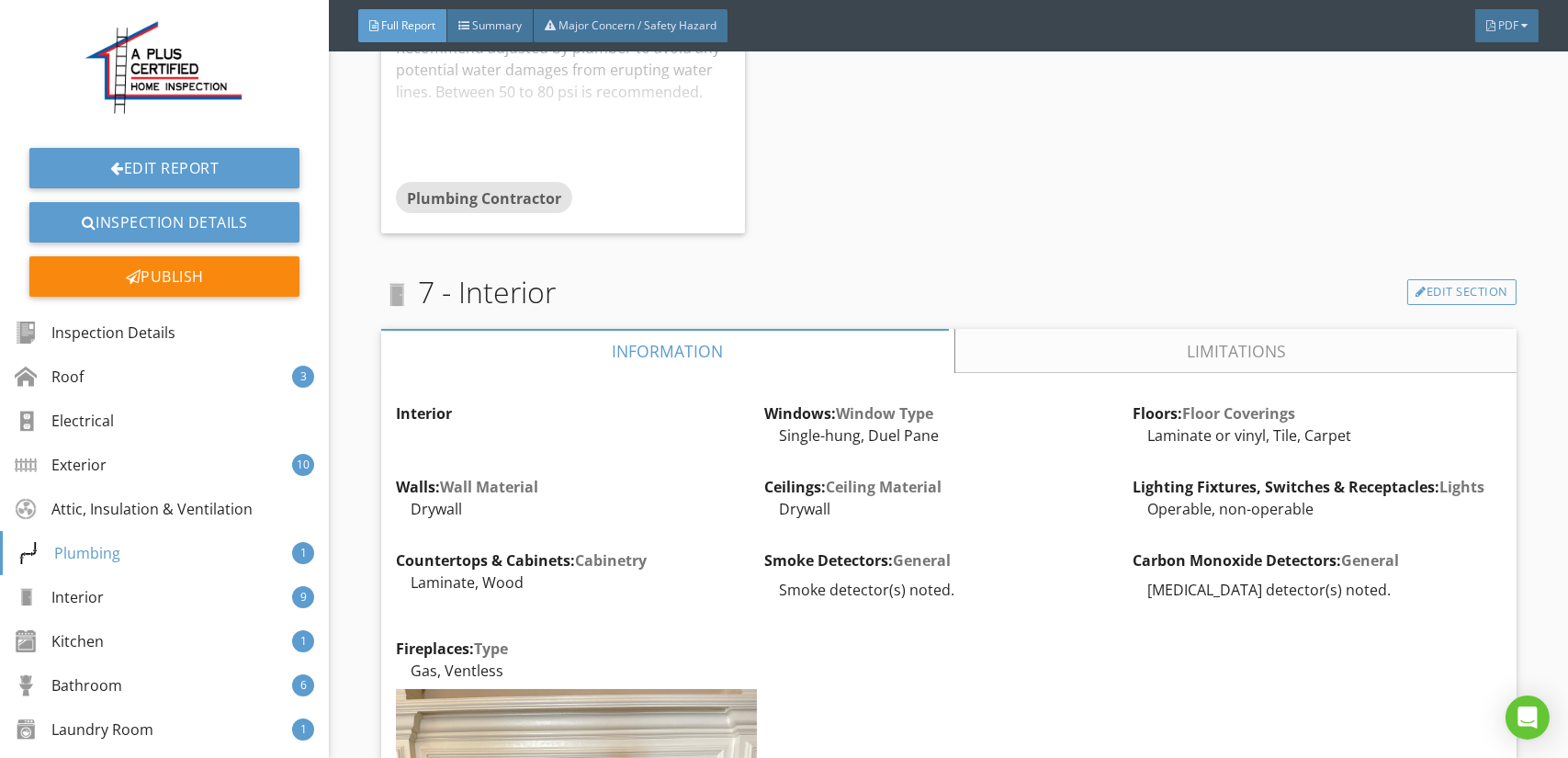
click at [1155, 329] on link "Limitations" at bounding box center [1236, 350] width 561 height 45
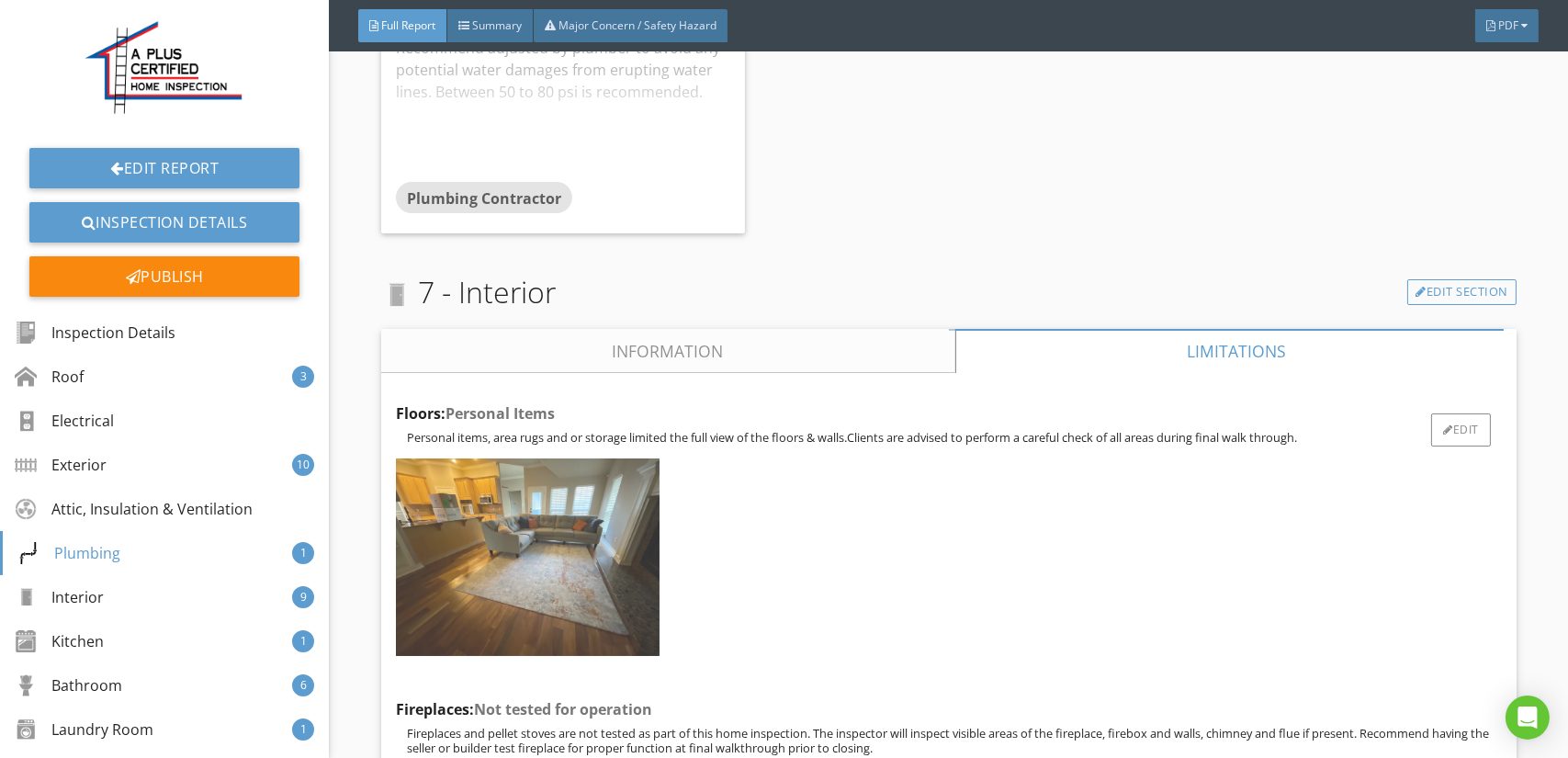
click at [546, 497] on img at bounding box center [527, 557] width 263 height 198
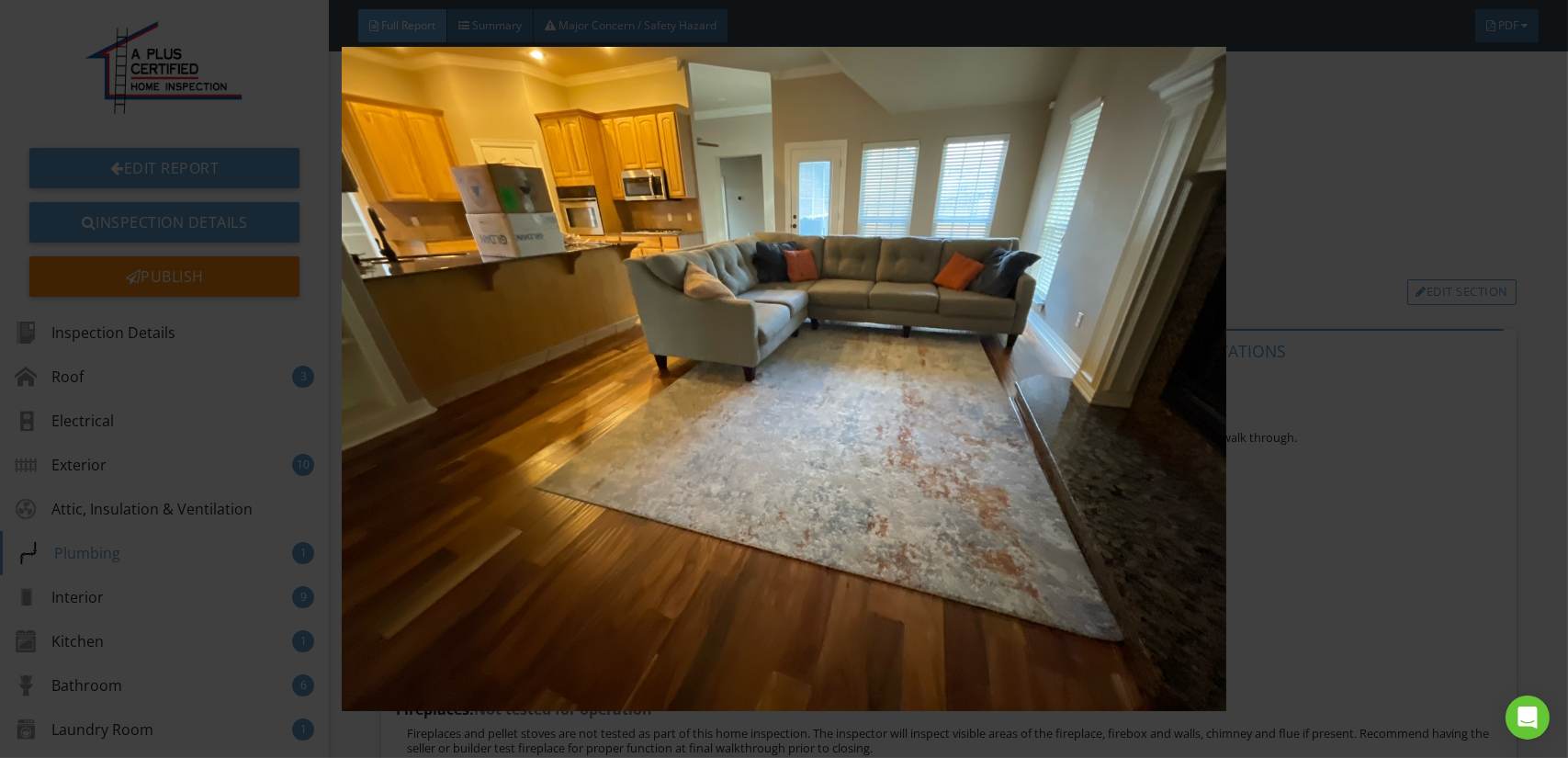
click at [770, 444] on img at bounding box center [784, 378] width 1433 height 664
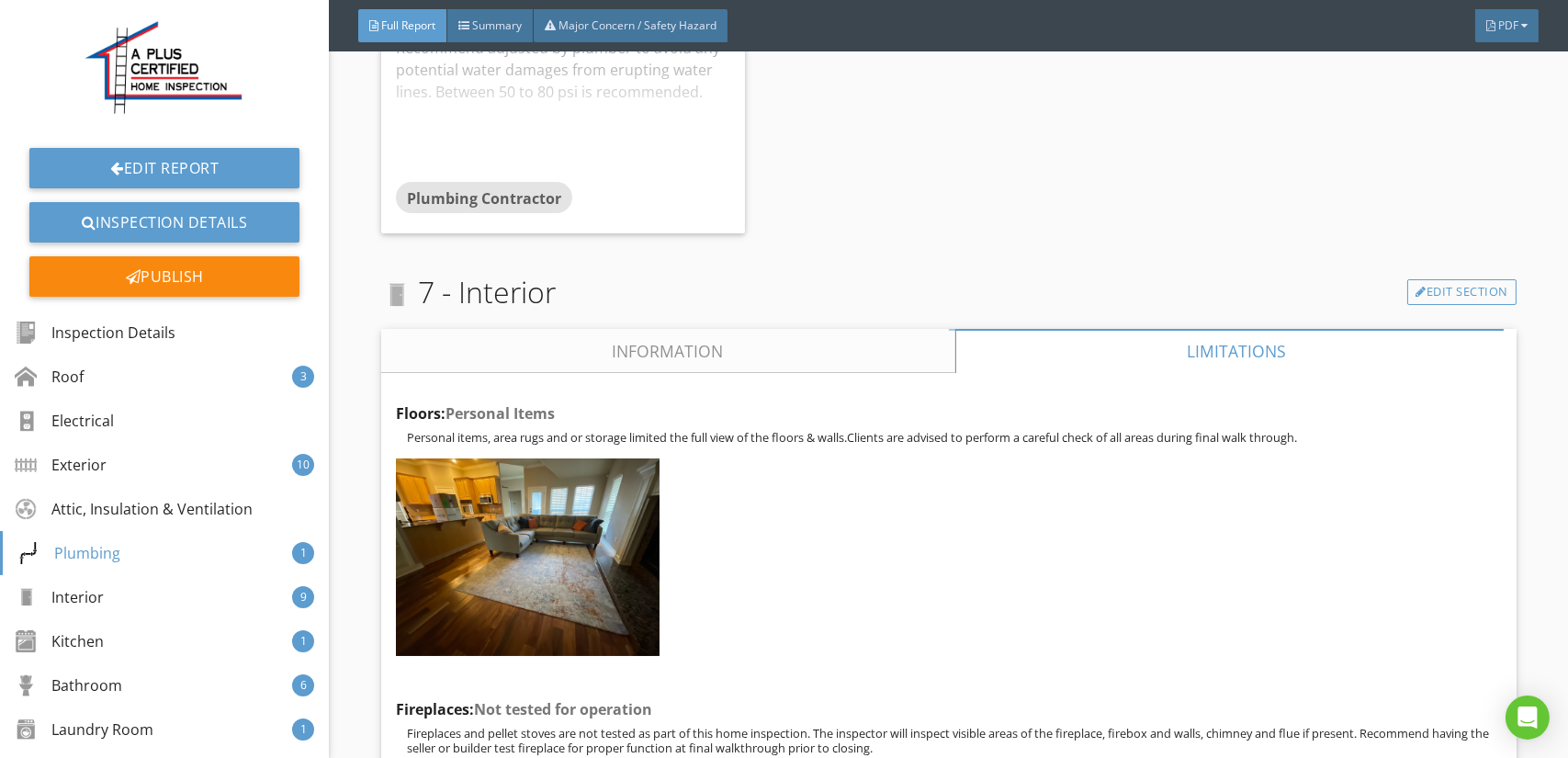
click at [573, 329] on link "Information" at bounding box center [668, 350] width 574 height 45
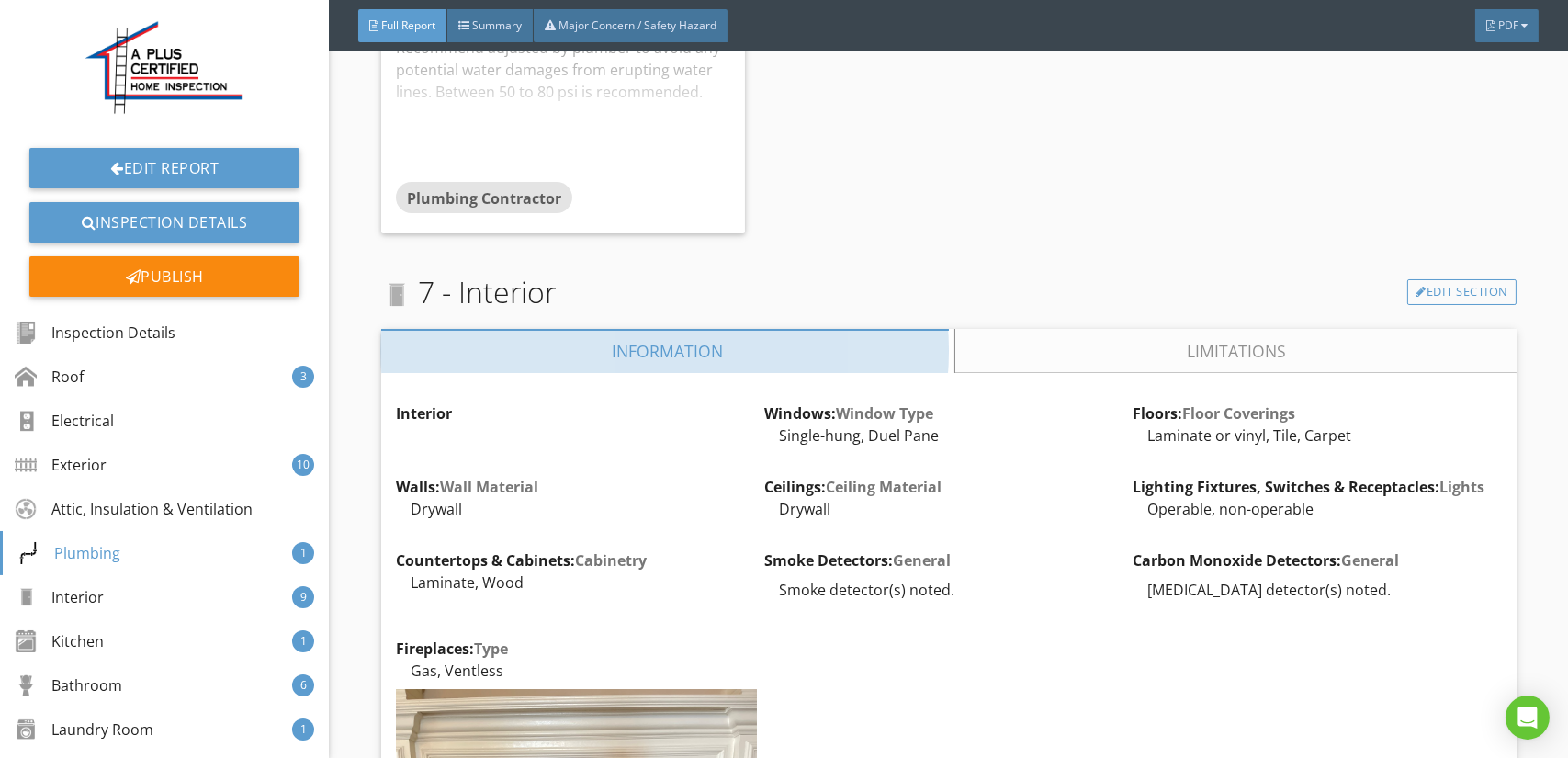
click at [576, 329] on link "Information" at bounding box center [668, 350] width 574 height 45
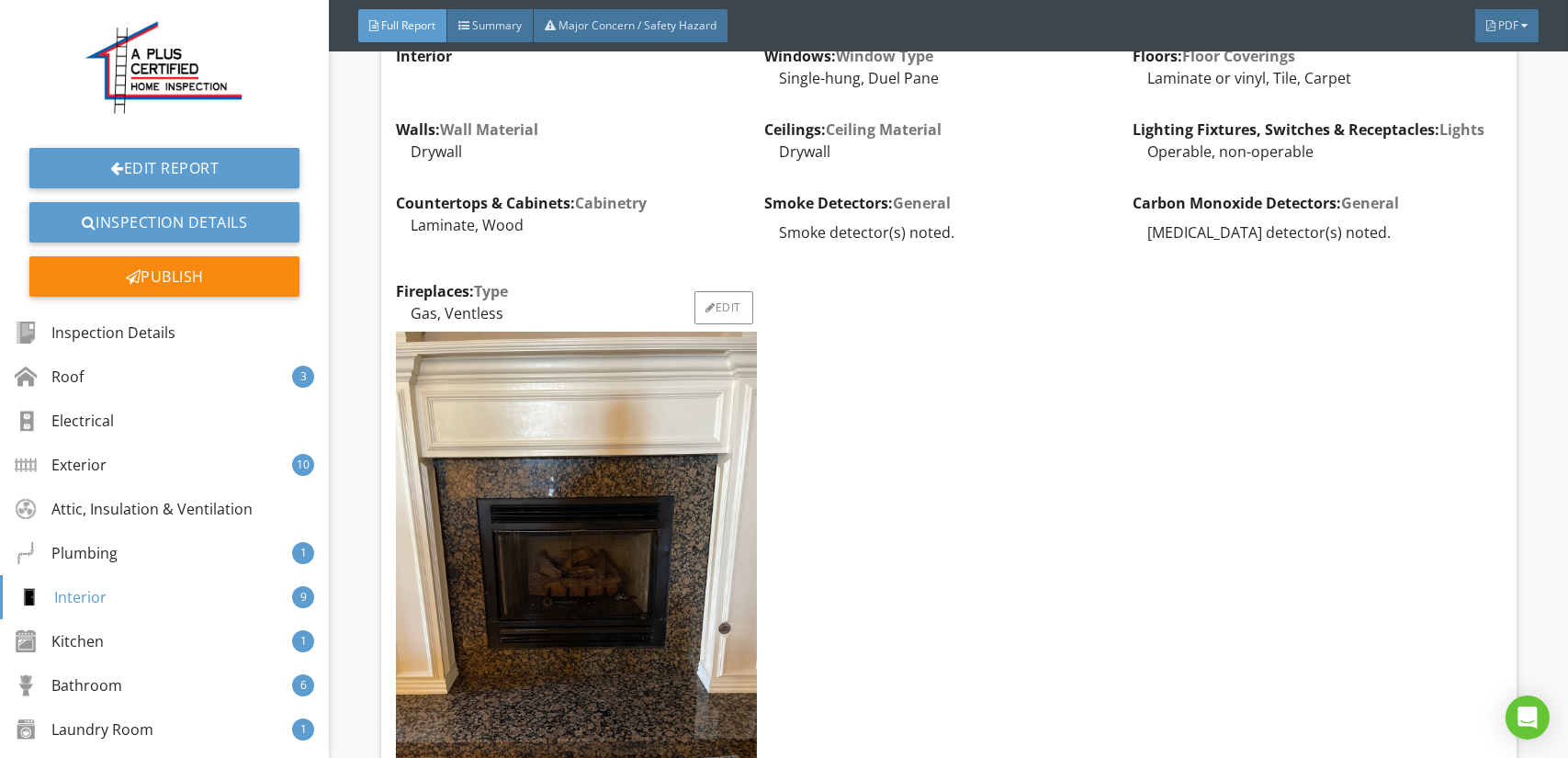
scroll to position [13414, 0]
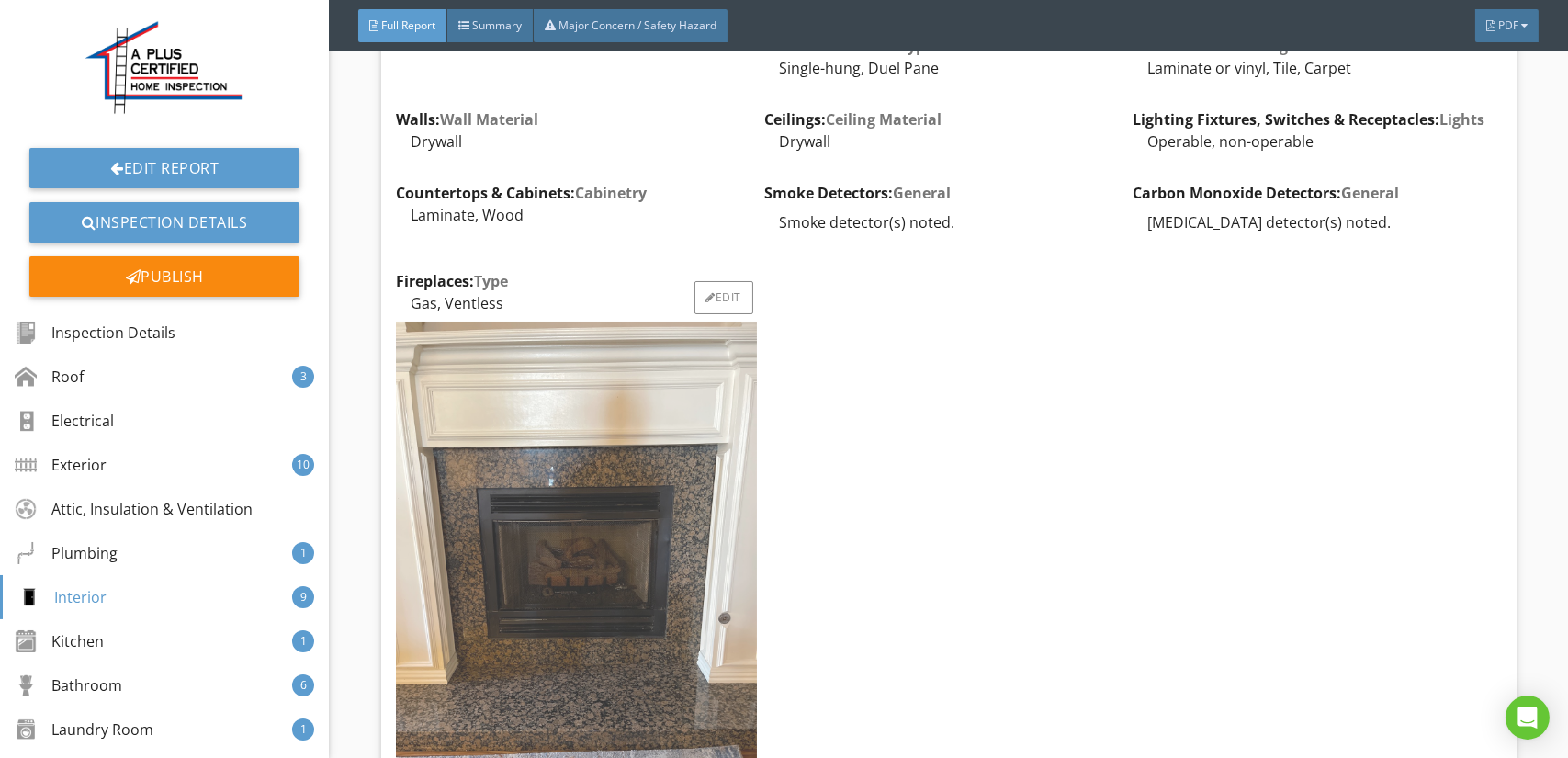
click at [570, 476] on img at bounding box center [576, 562] width 361 height 482
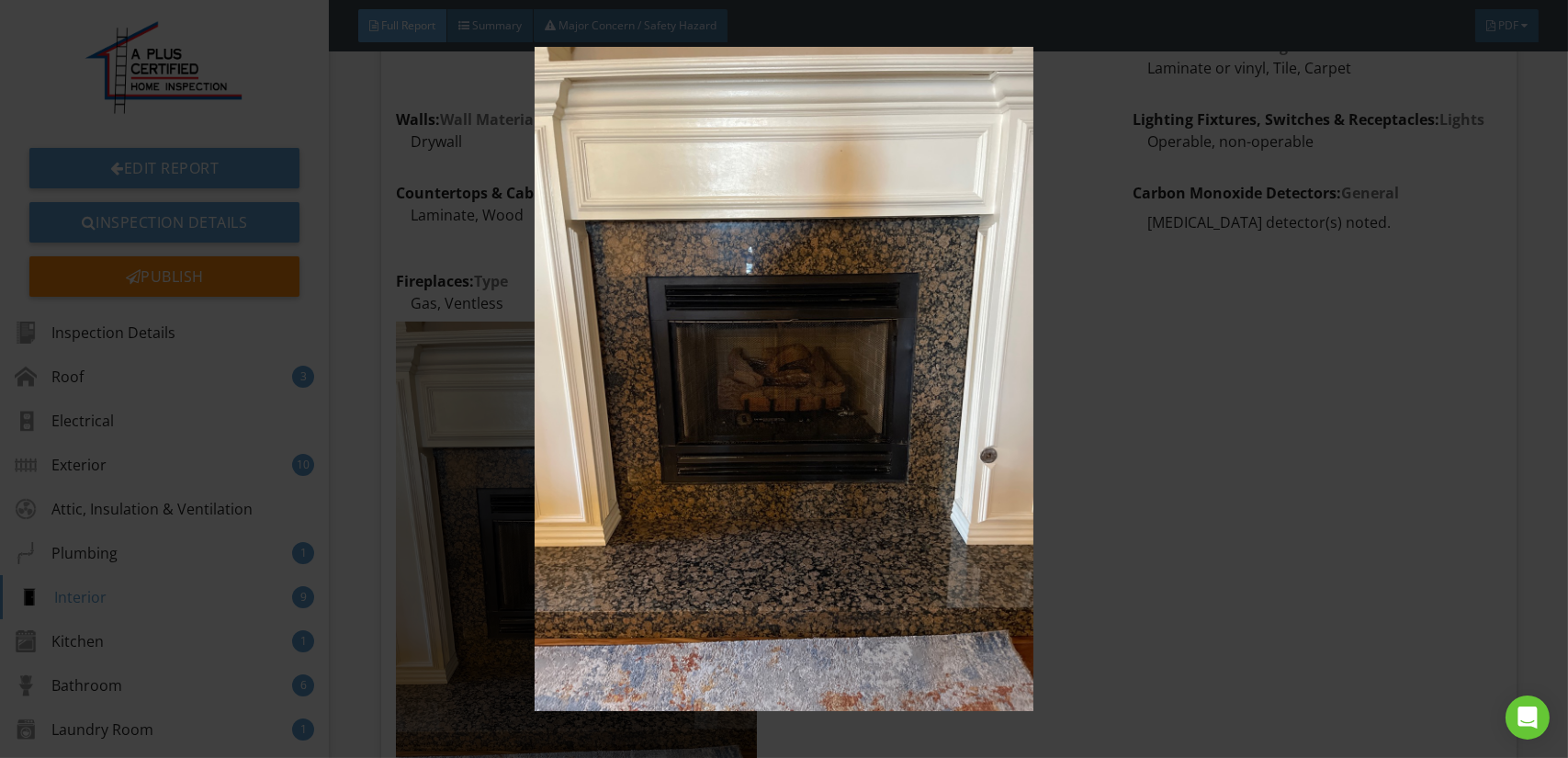
click at [734, 459] on img at bounding box center [784, 378] width 1433 height 664
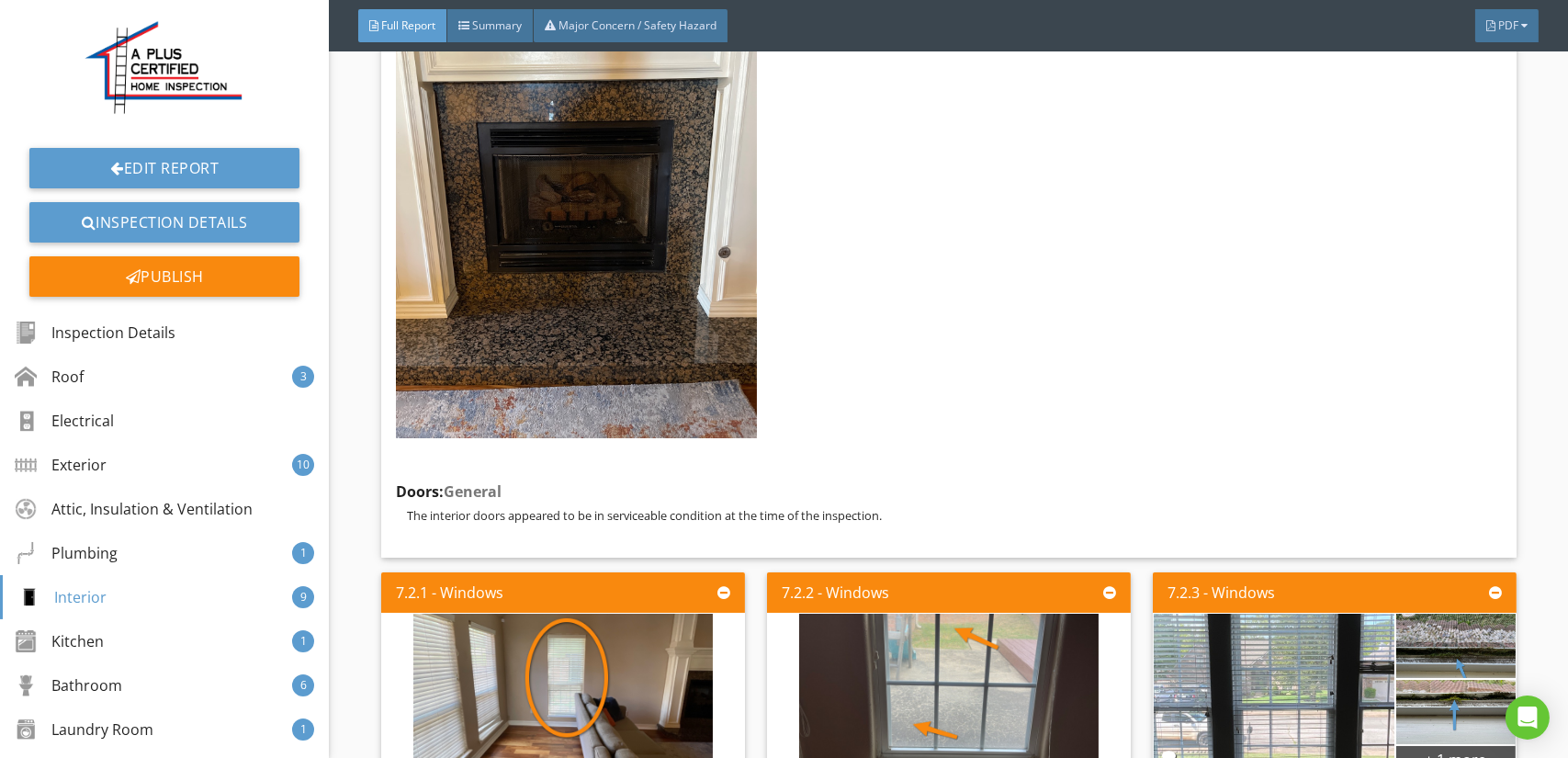
scroll to position [13782, 0]
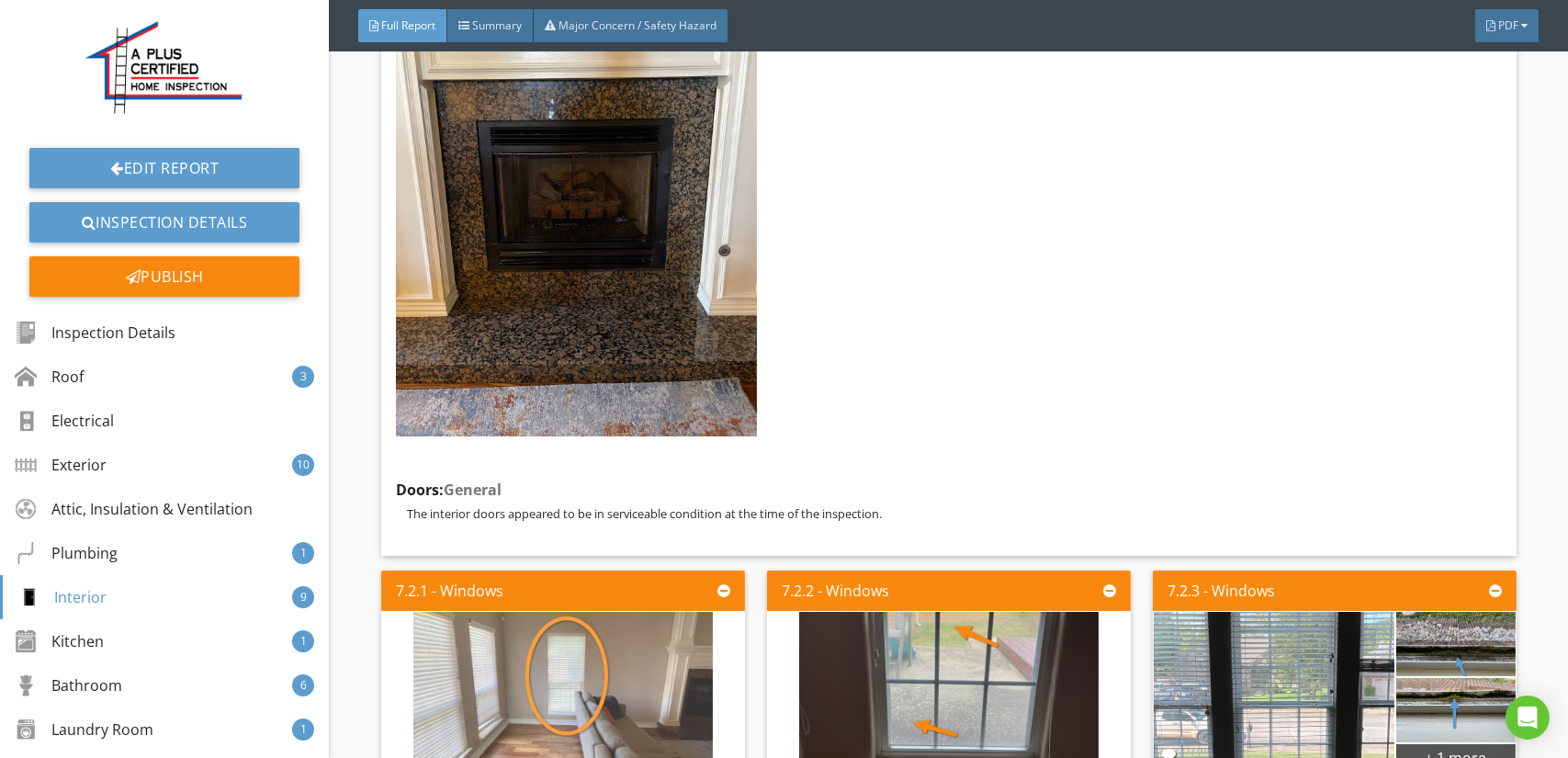
click at [641, 612] on img at bounding box center [563, 693] width 300 height 400
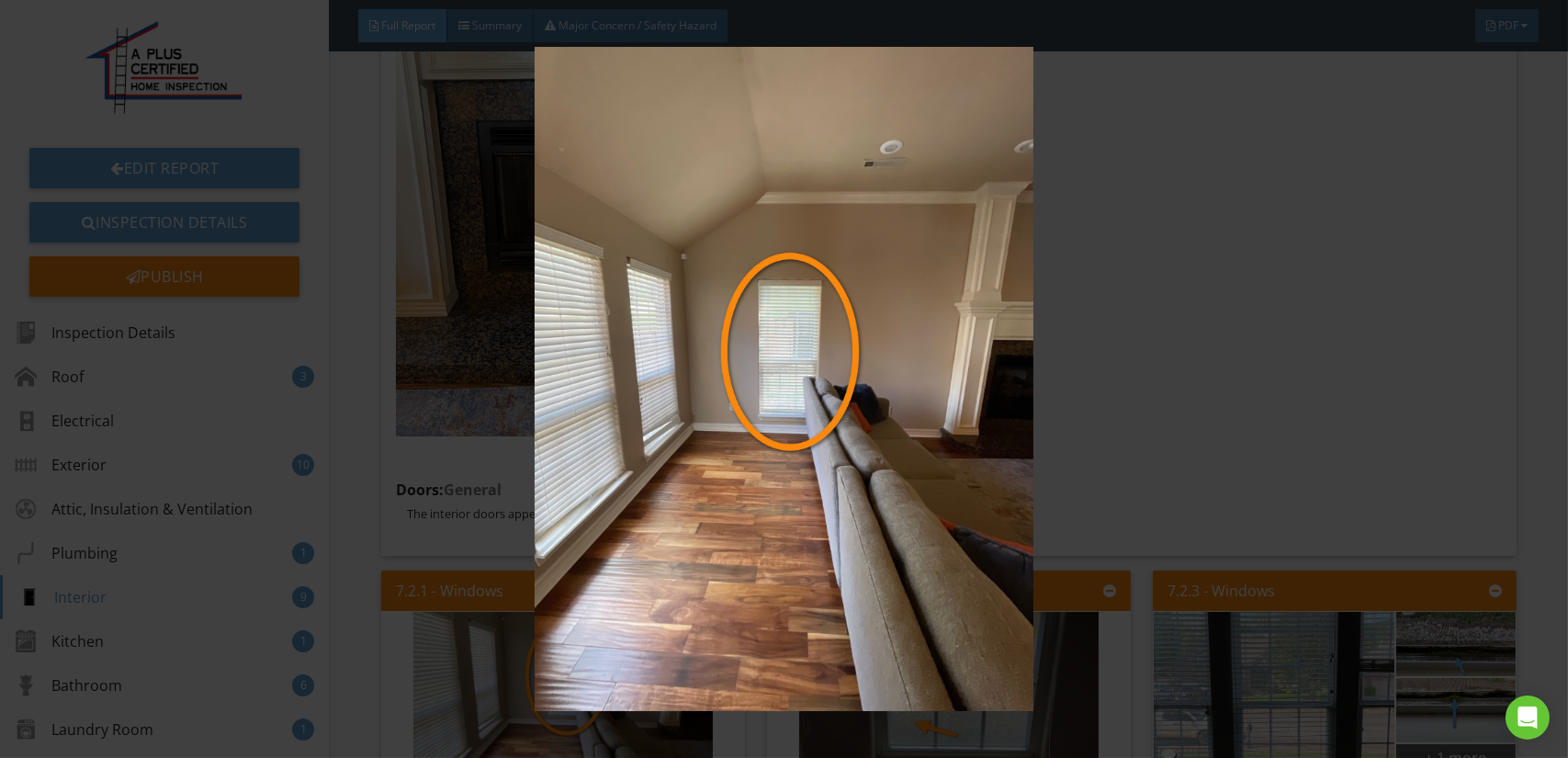
click at [726, 599] on img at bounding box center [784, 378] width 1433 height 664
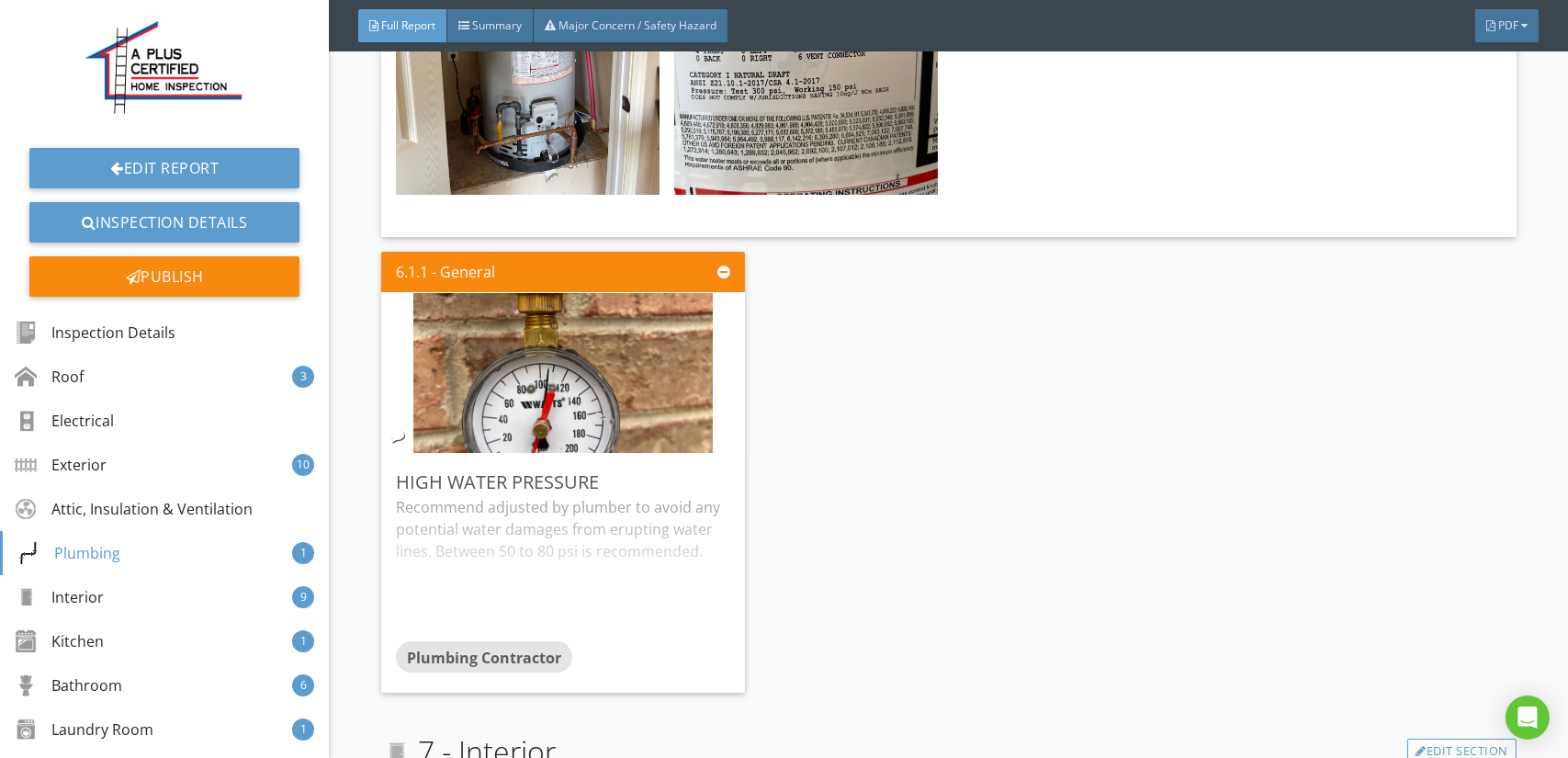
scroll to position [13046, 0]
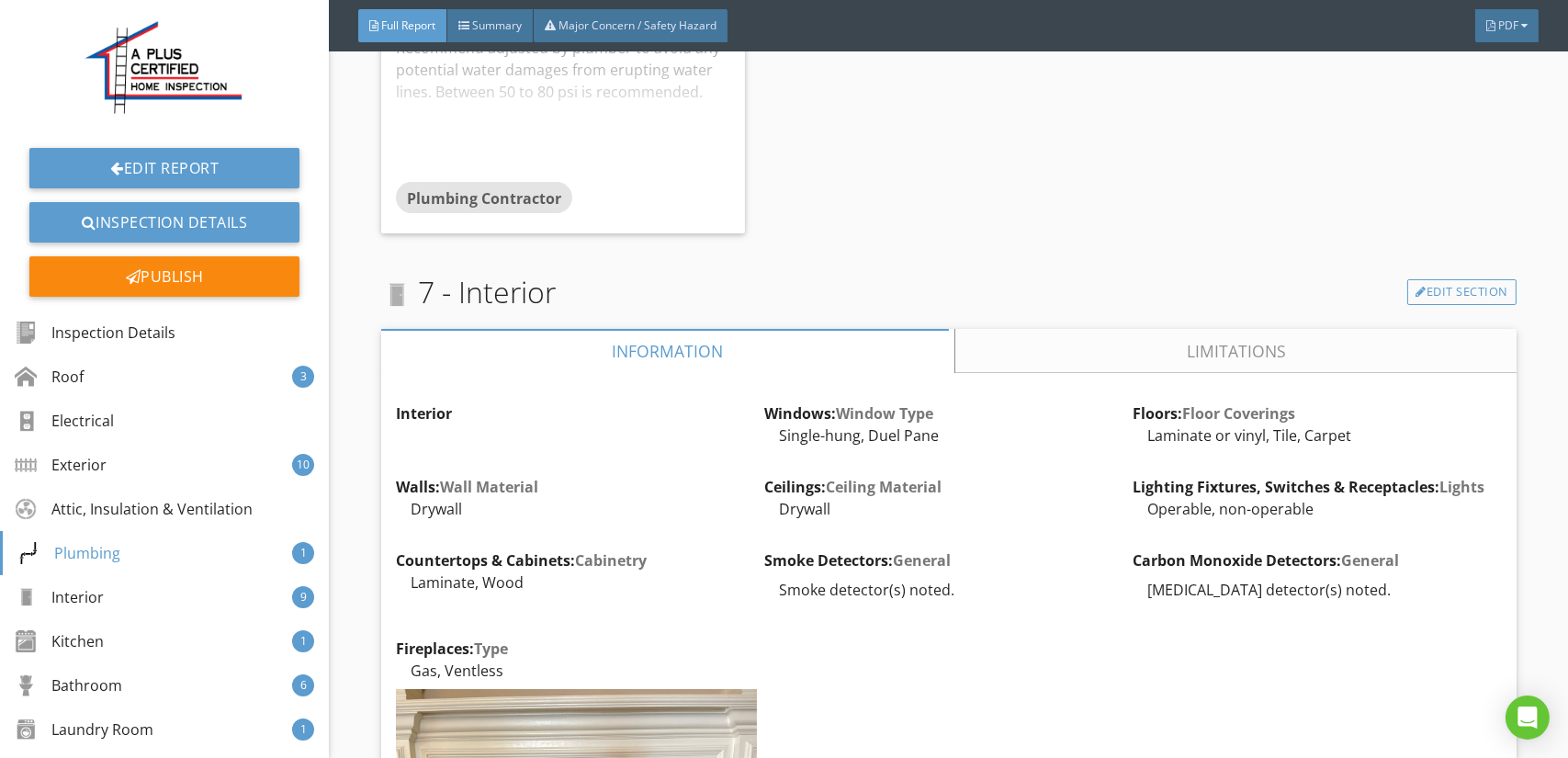
click at [1146, 329] on link "Limitations" at bounding box center [1236, 350] width 561 height 45
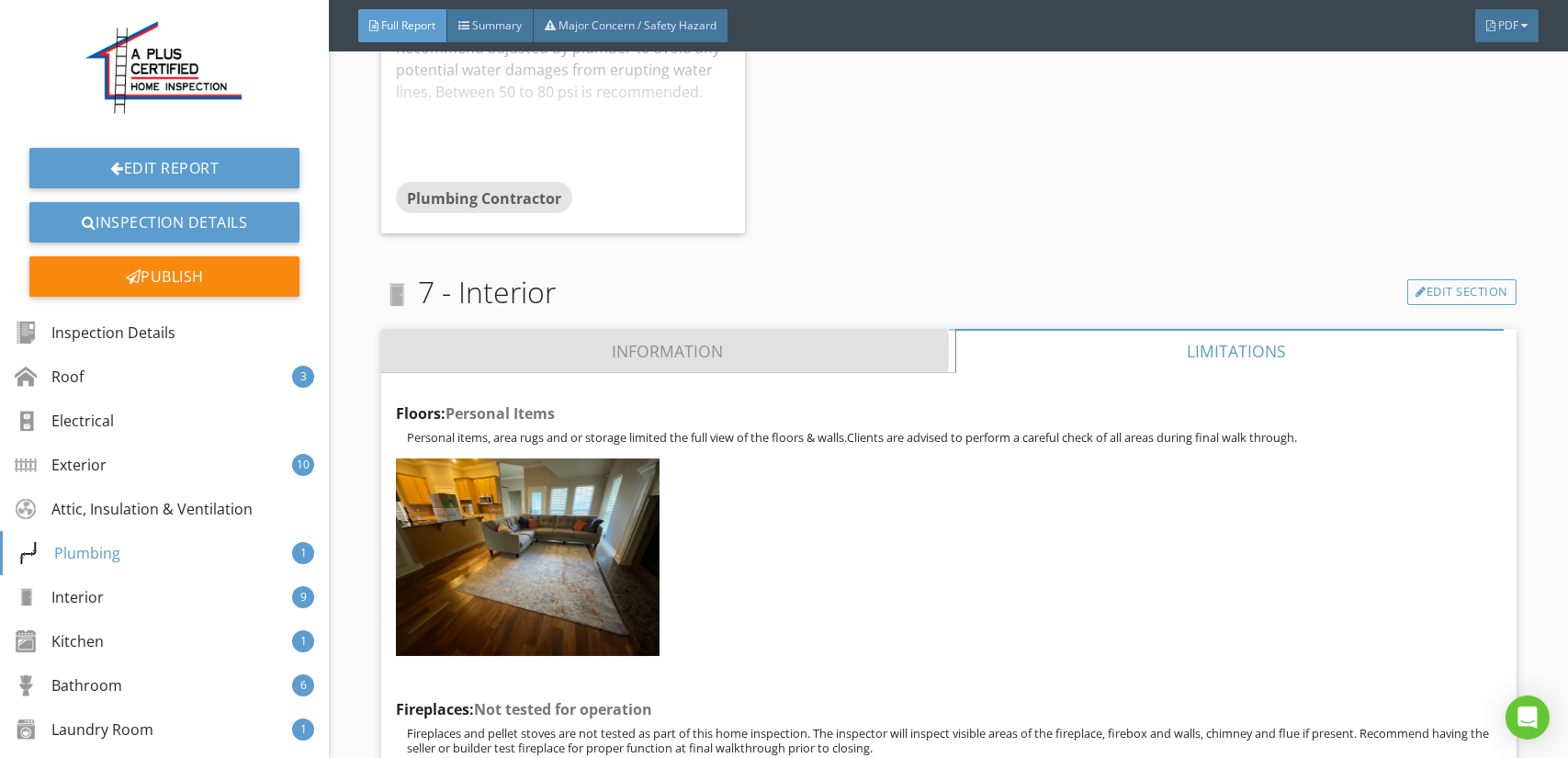
click at [712, 329] on link "Information" at bounding box center [668, 350] width 574 height 45
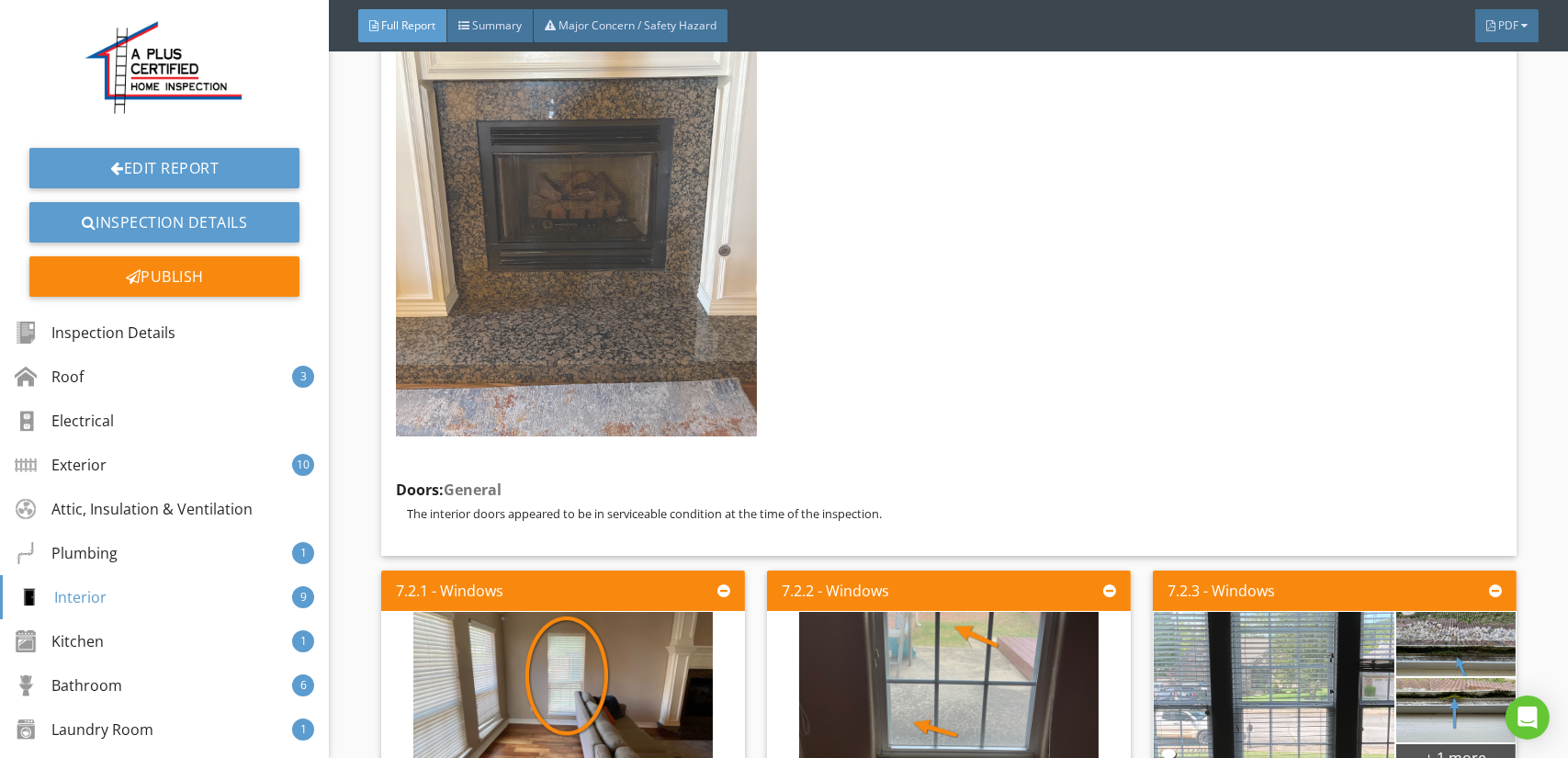
scroll to position [14058, 0]
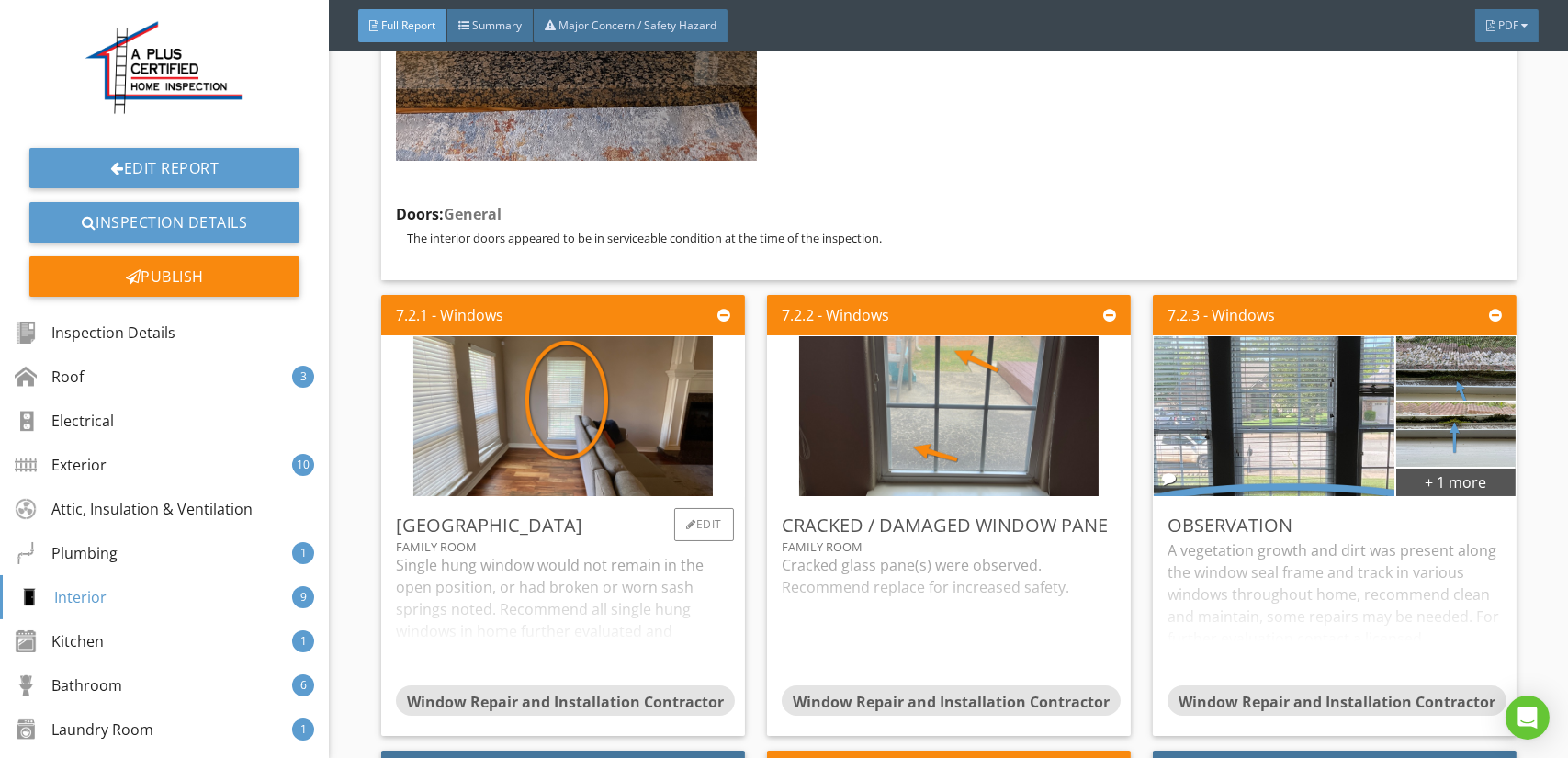
click at [621, 554] on div "Single hung window would not remain in the open position, or had broken or worn…" at bounding box center [563, 619] width 334 height 131
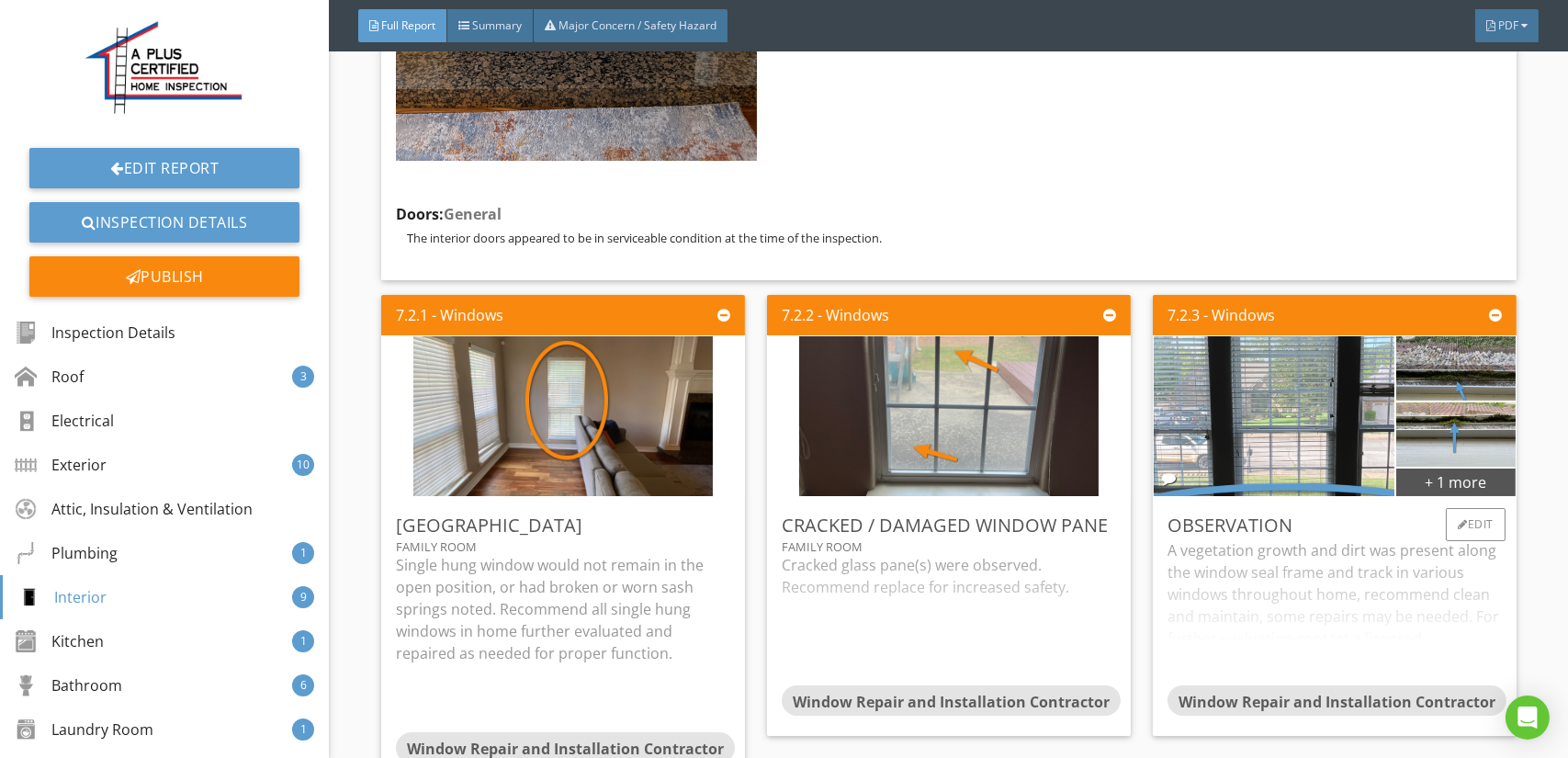
click at [1245, 548] on div "A vegetation growth and dirt was present along the window seal frame and track …" at bounding box center [1335, 612] width 334 height 145
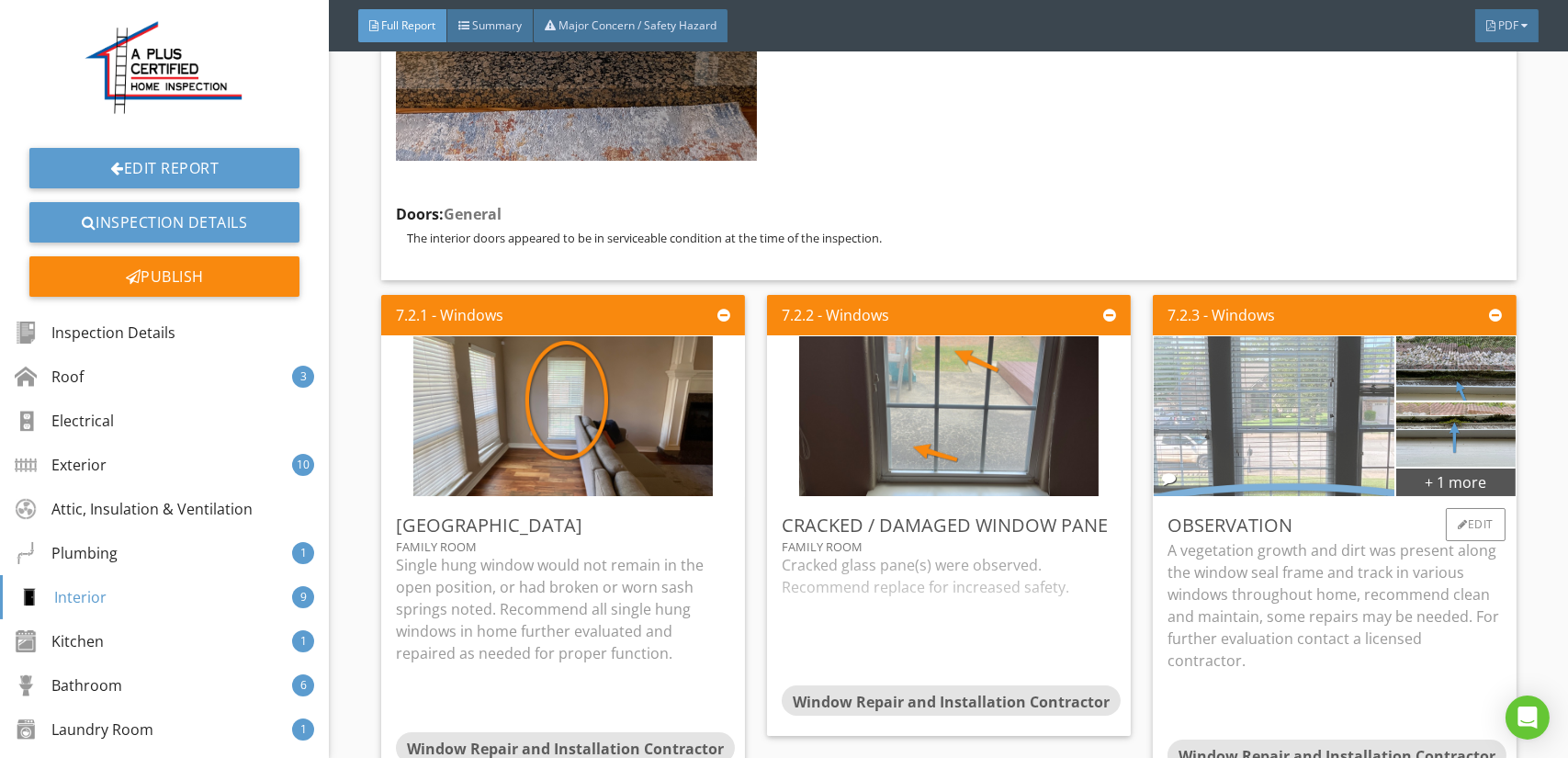
click at [1261, 329] on img at bounding box center [1274, 417] width 533 height 400
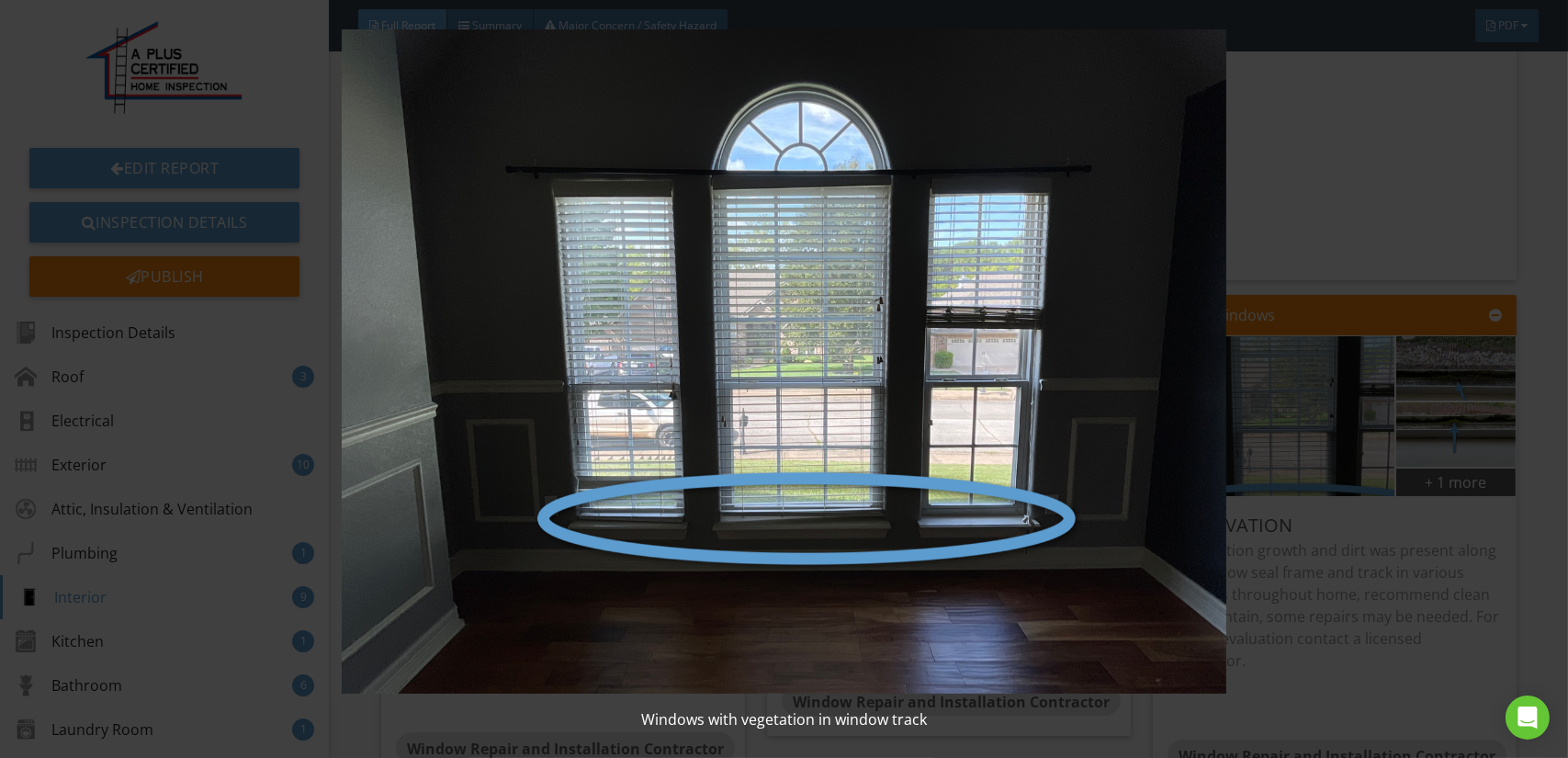
click at [1091, 444] on img at bounding box center [784, 361] width 1433 height 664
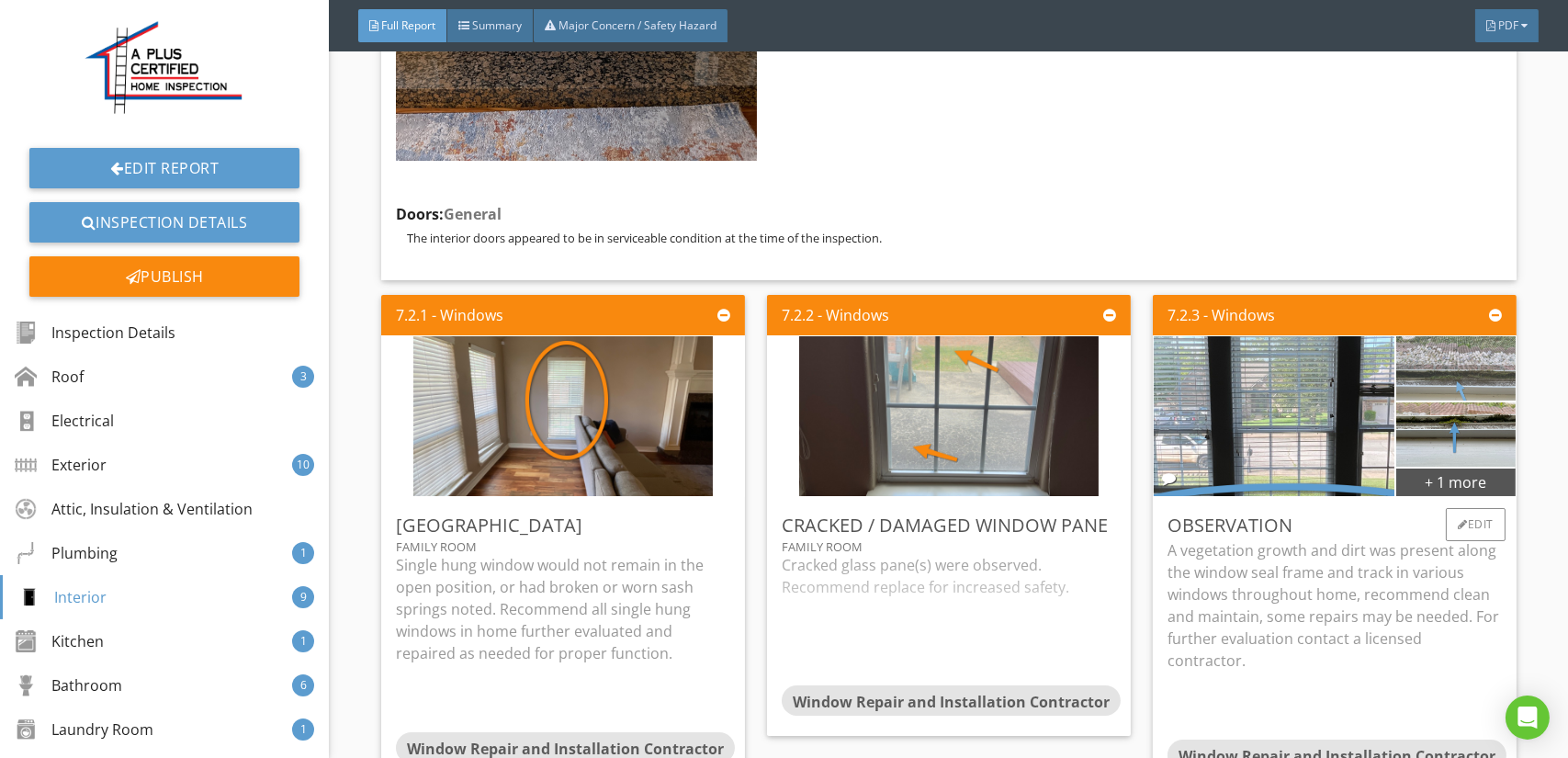
click at [1453, 289] on img at bounding box center [1455, 369] width 214 height 160
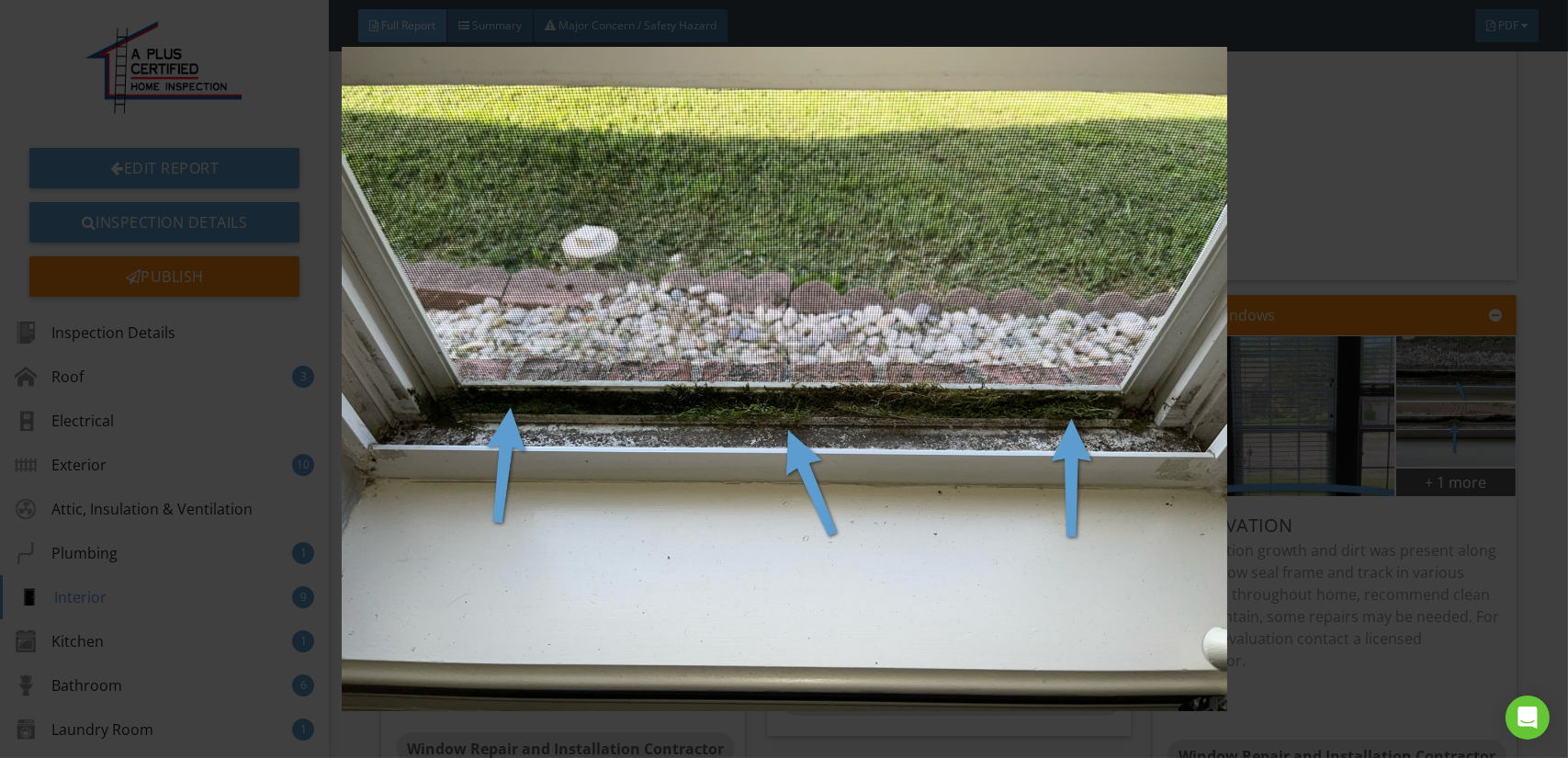
click at [1102, 339] on img at bounding box center [784, 378] width 1433 height 664
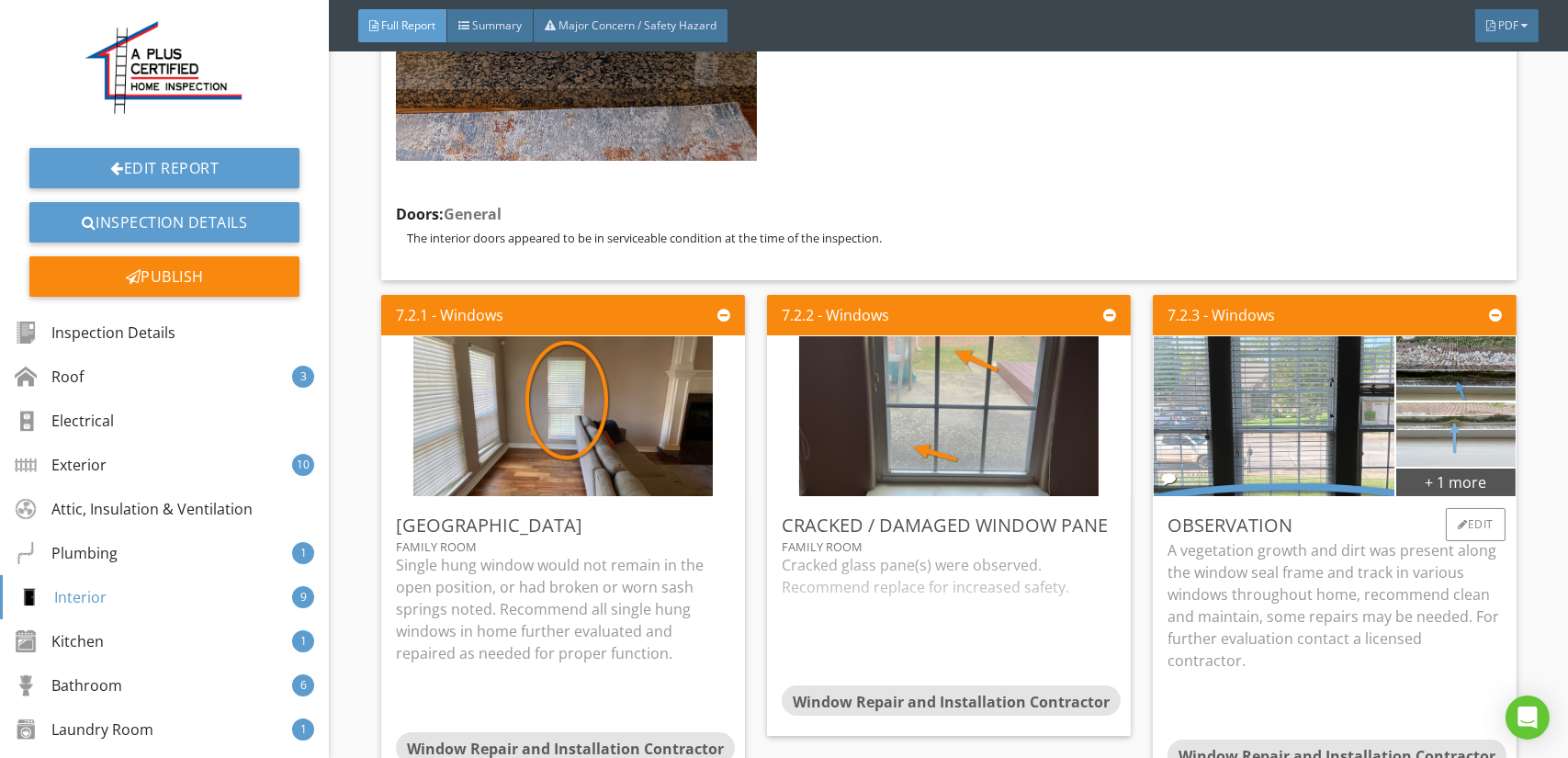
click at [1443, 355] on img at bounding box center [1455, 434] width 214 height 160
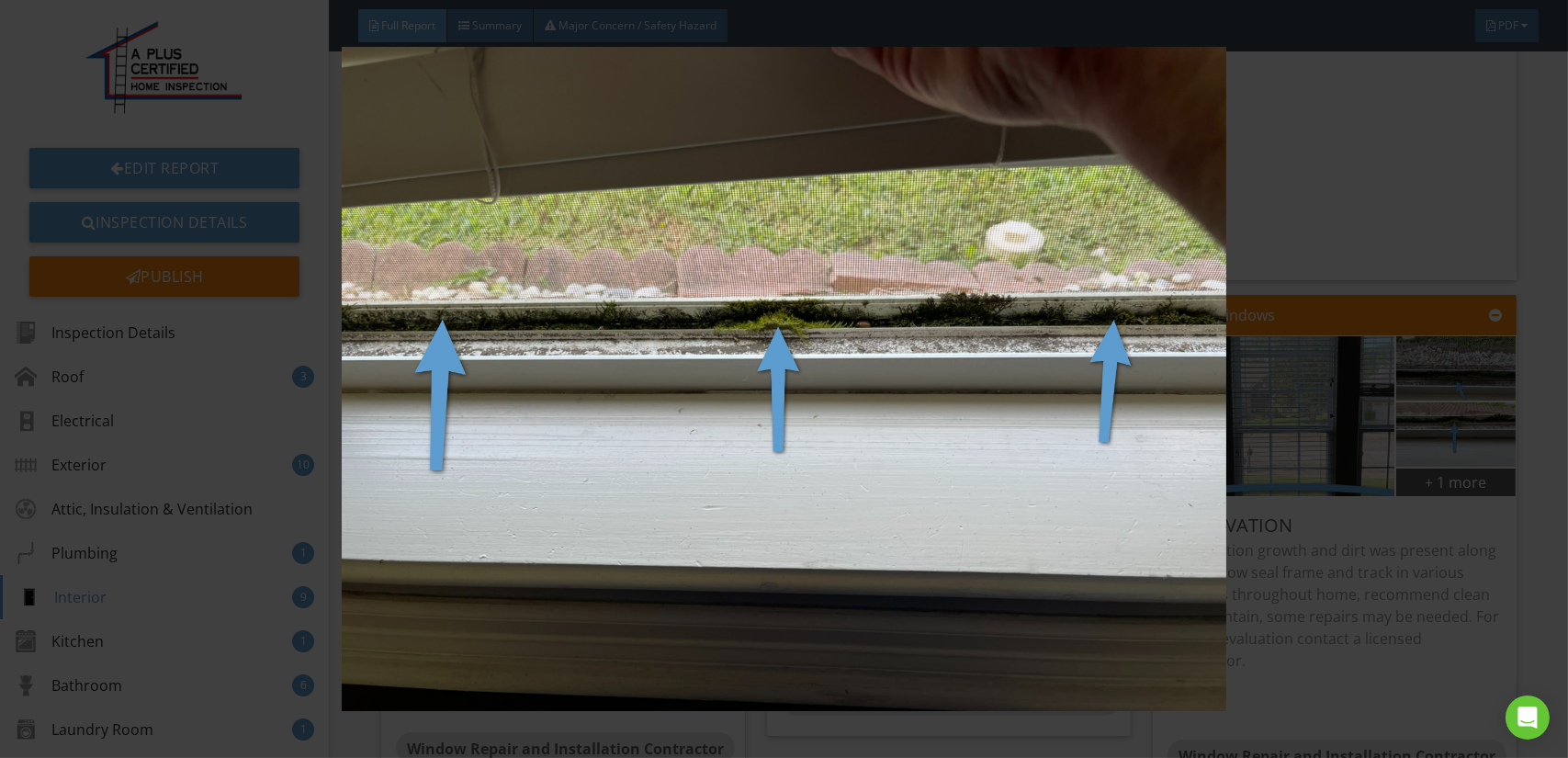
click at [996, 378] on img at bounding box center [784, 378] width 1433 height 664
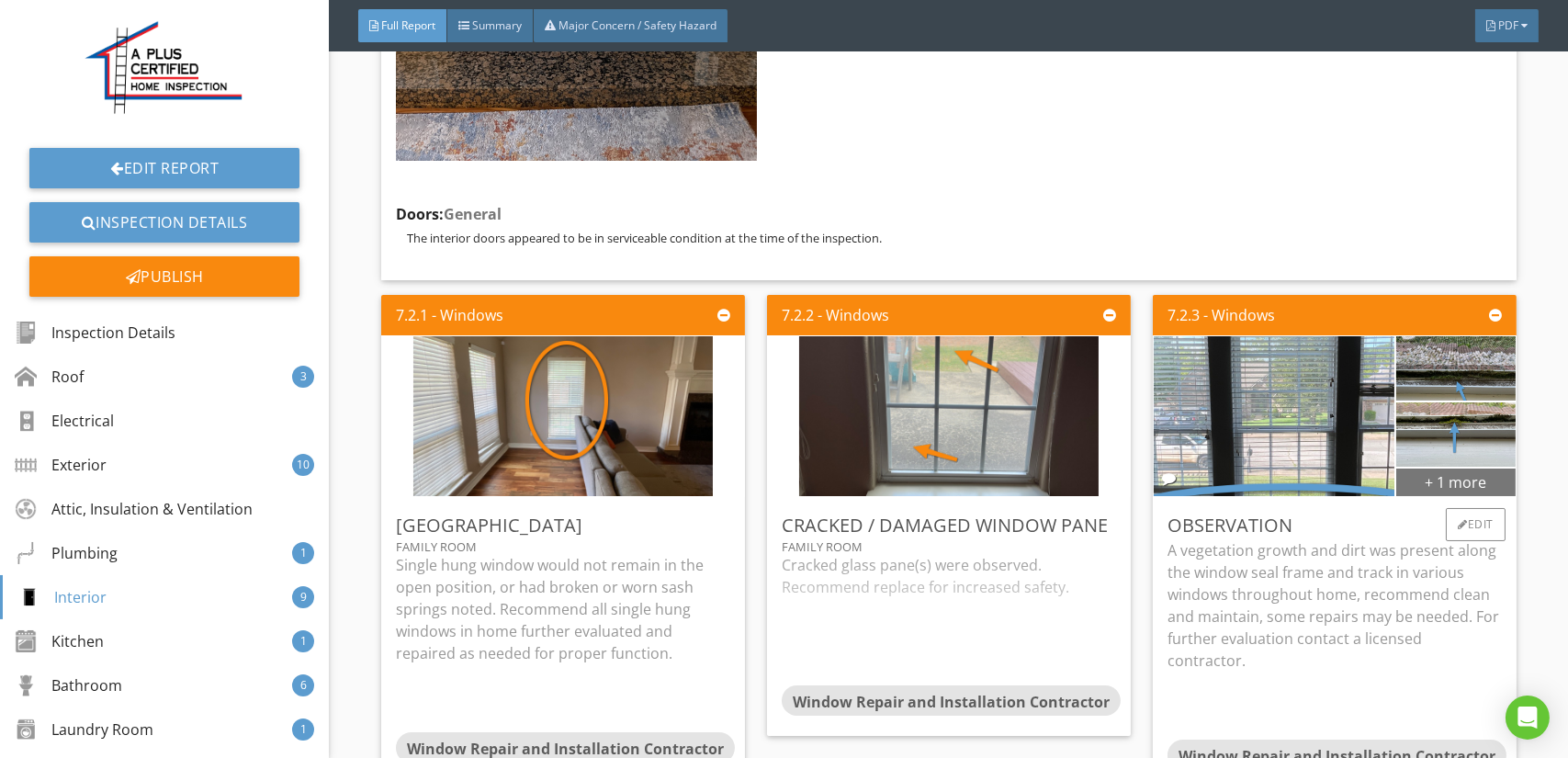
click at [1440, 467] on div "+ 1 more" at bounding box center [1455, 482] width 119 height 30
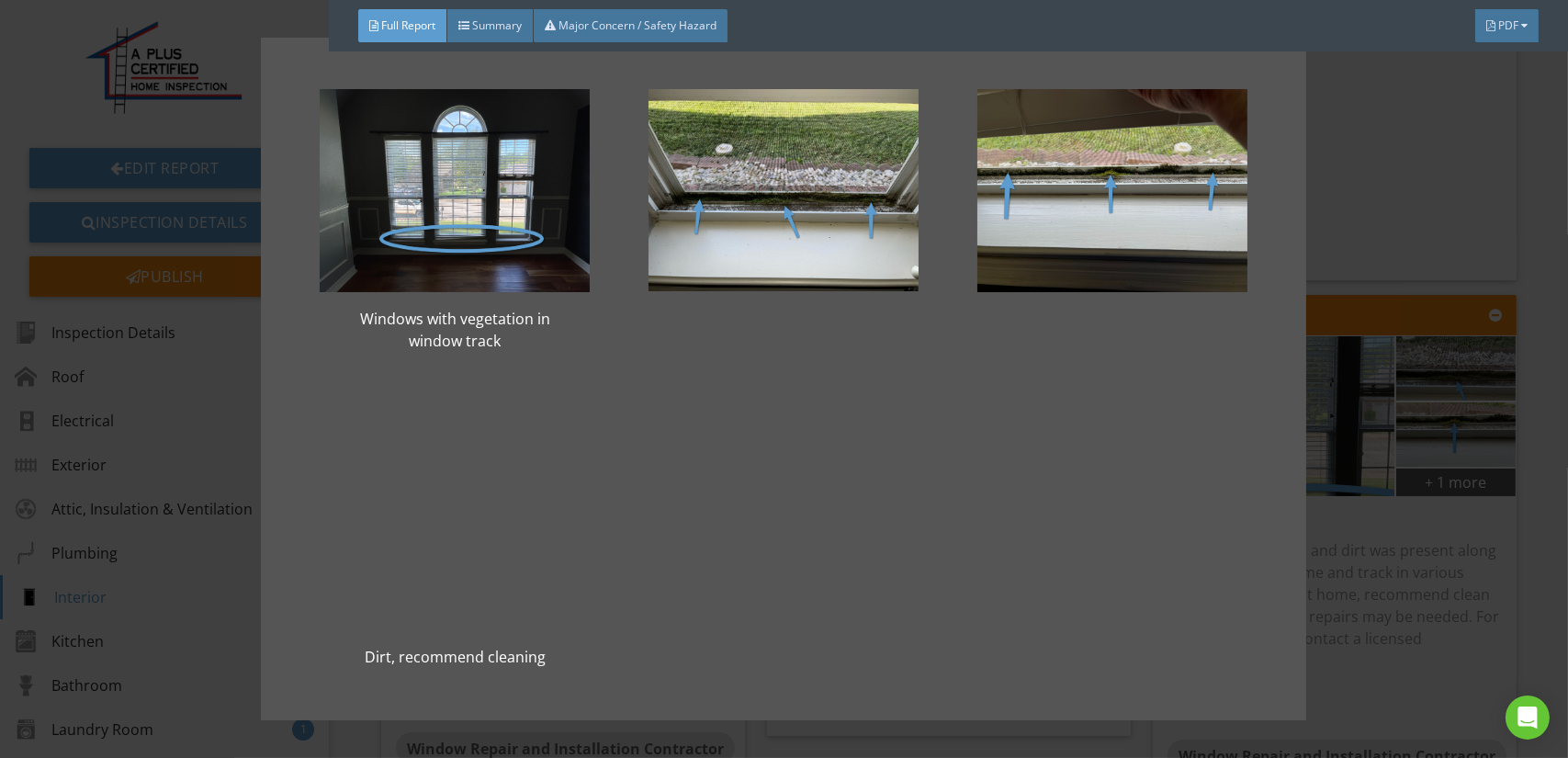
scroll to position [31, 0]
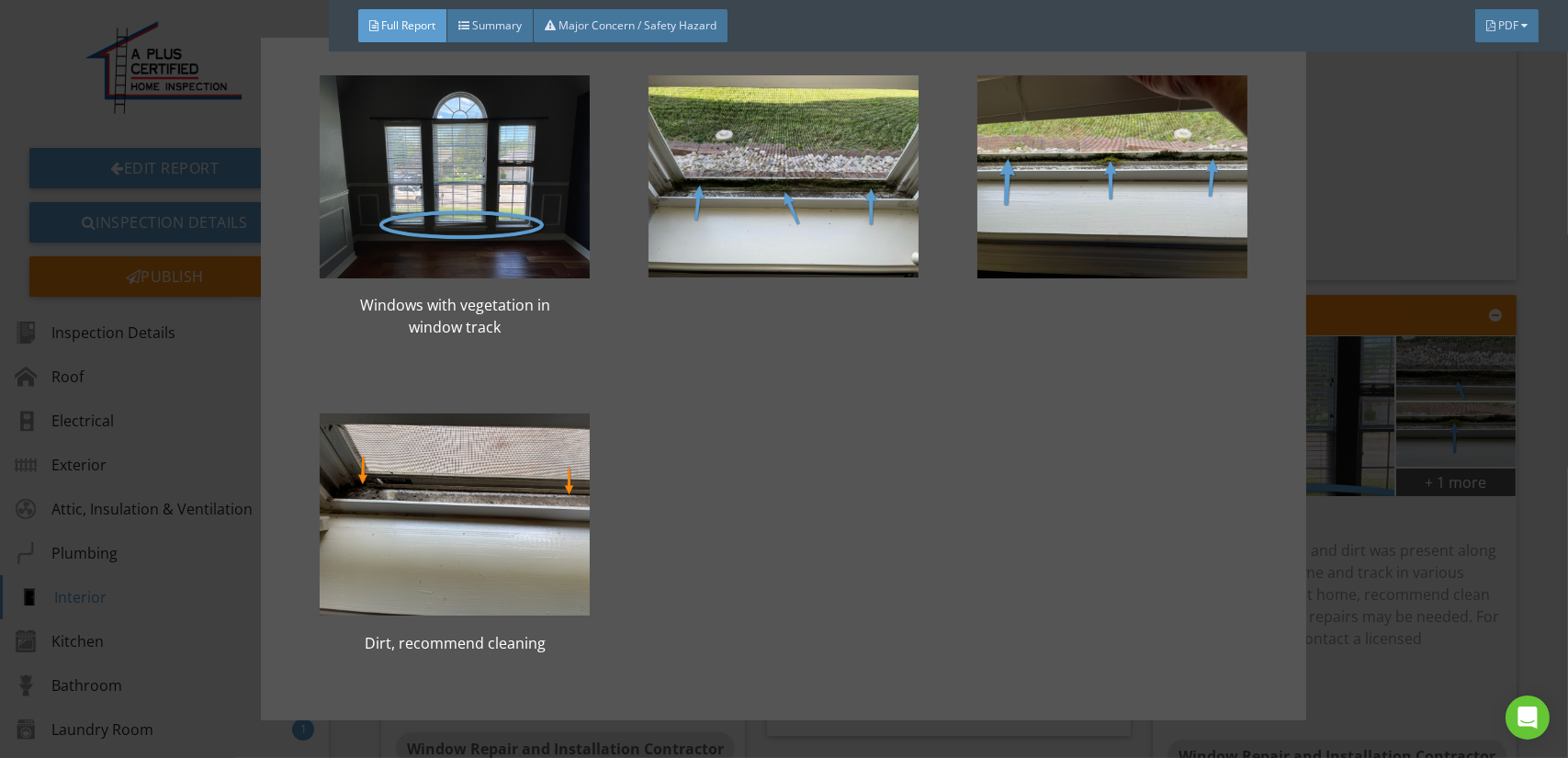
click at [1349, 457] on div "Windows with vegetation in window track Dirt, recommend cleaning" at bounding box center [784, 379] width 1568 height 758
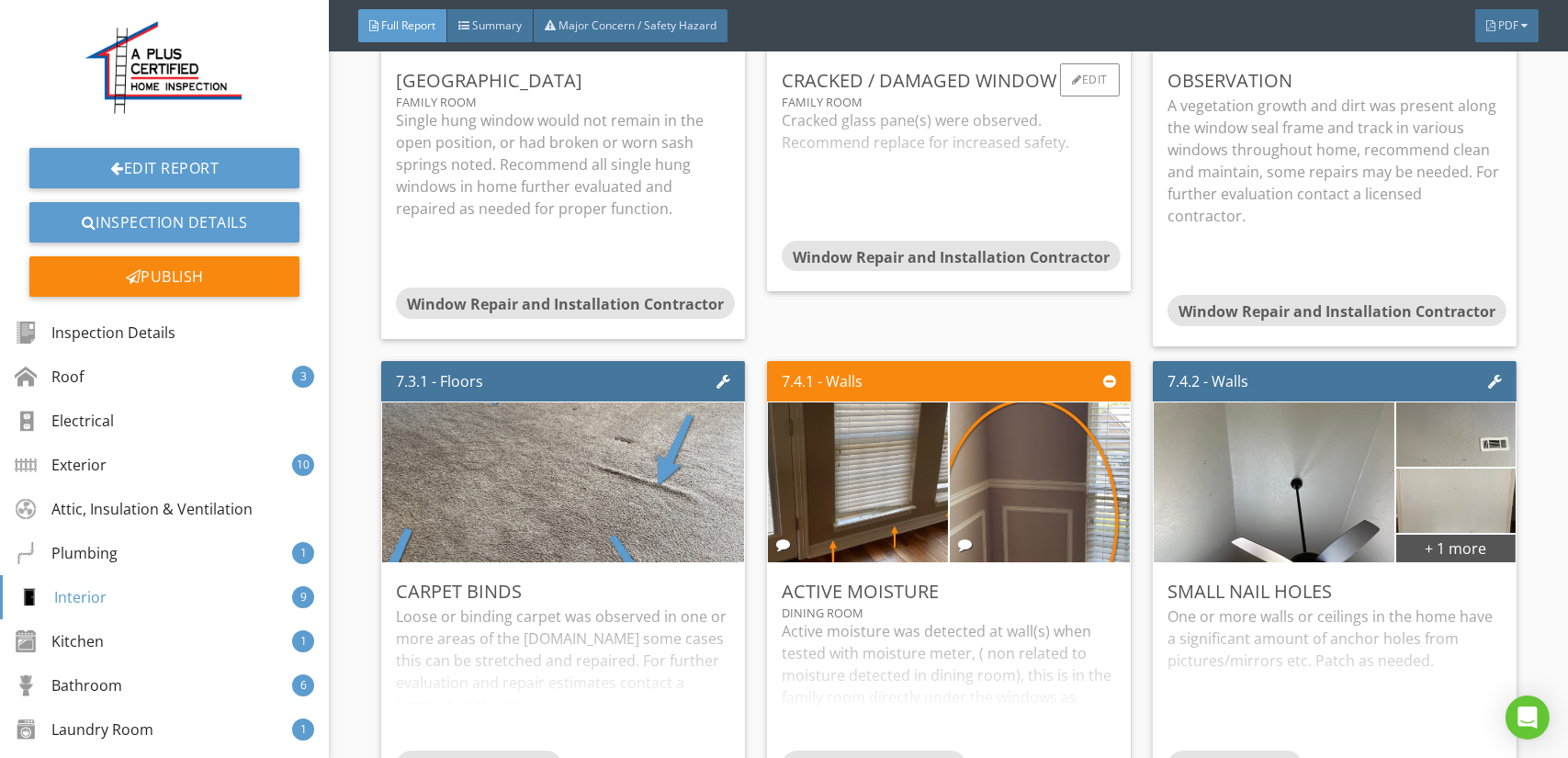
scroll to position [14517, 0]
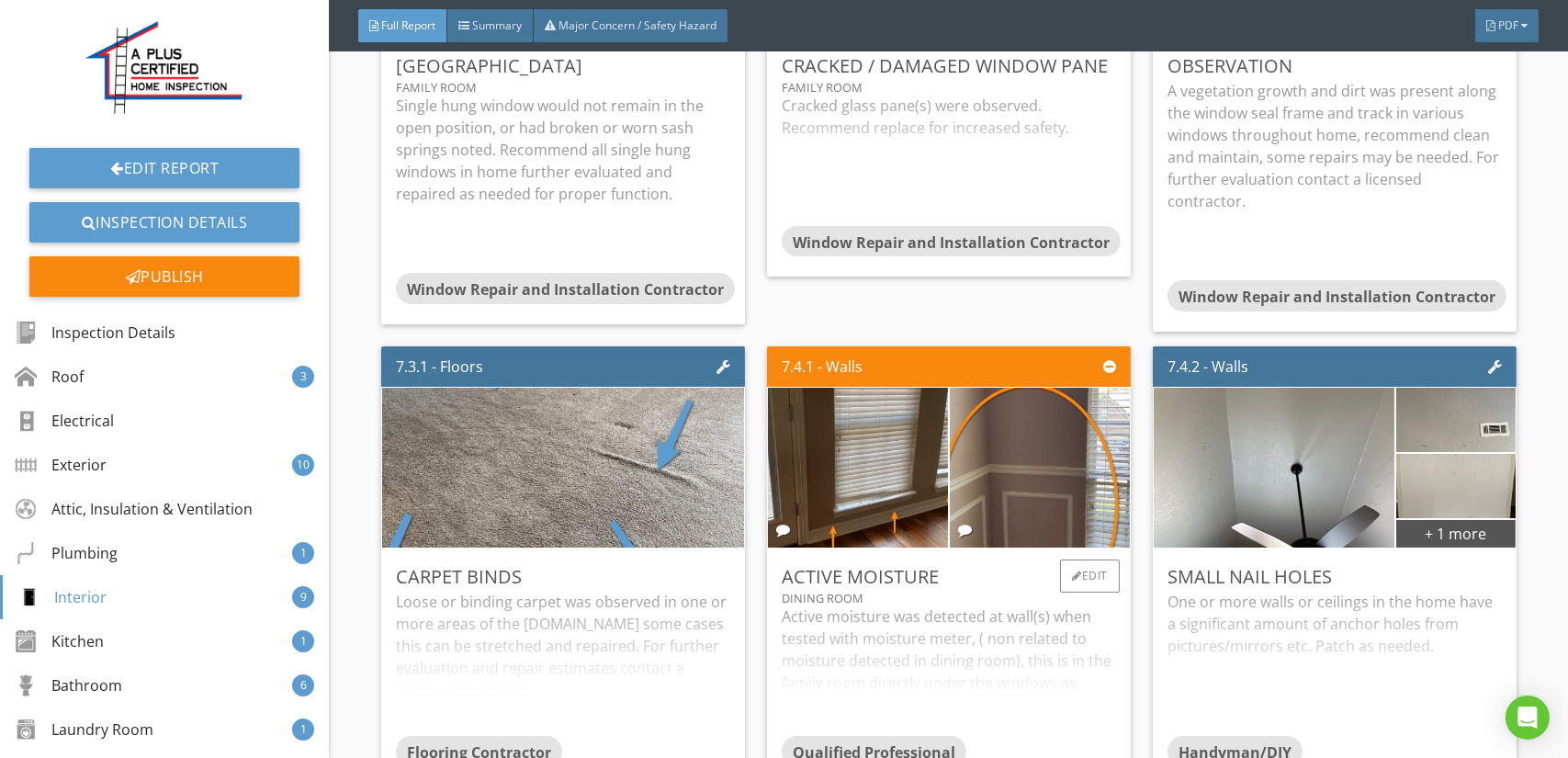
click at [931, 606] on div "Active moisture was detected at wall(s) when tested with moisture meter, ( non …" at bounding box center [949, 671] width 334 height 131
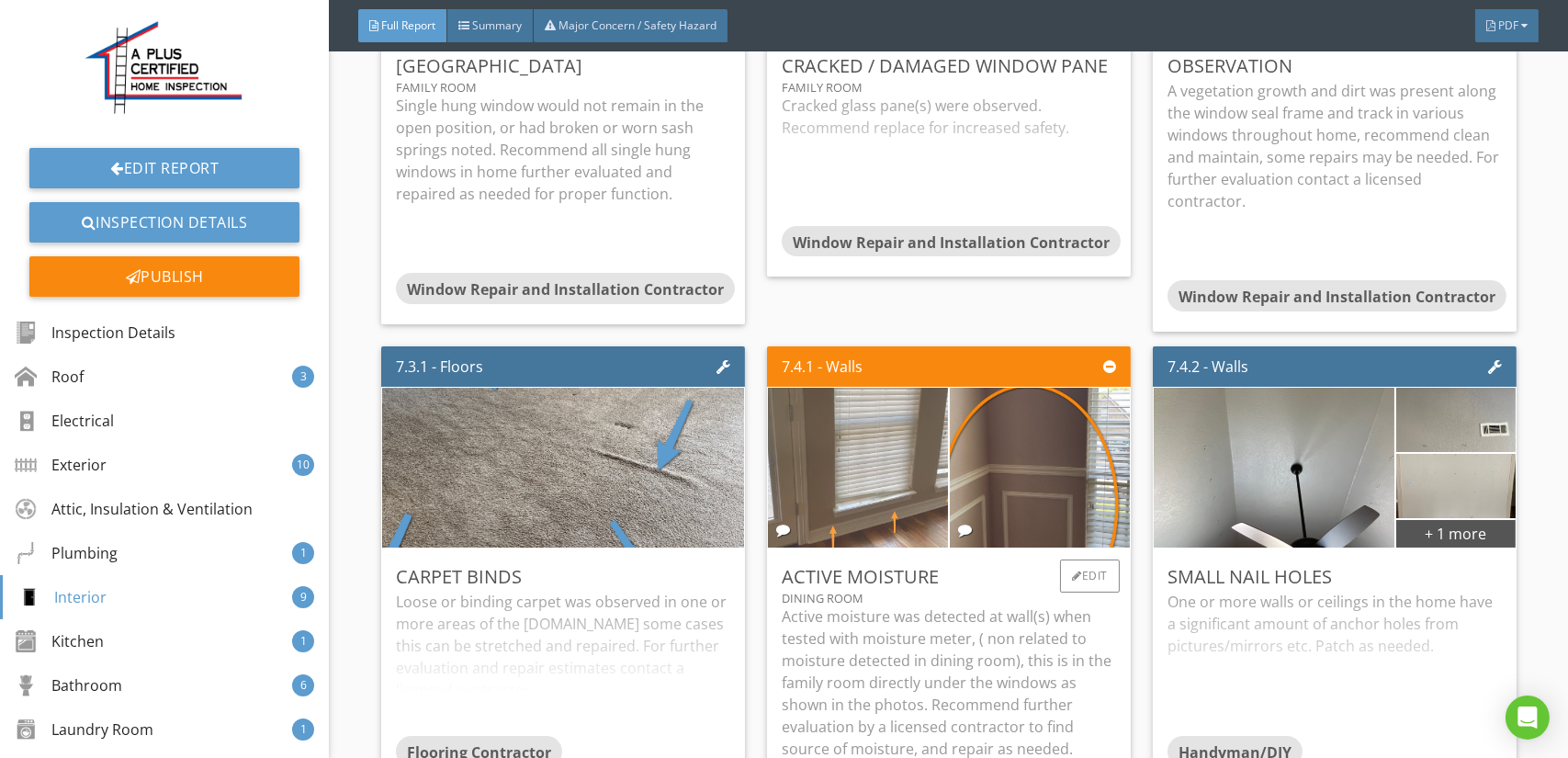
click at [851, 416] on img at bounding box center [858, 467] width 450 height 337
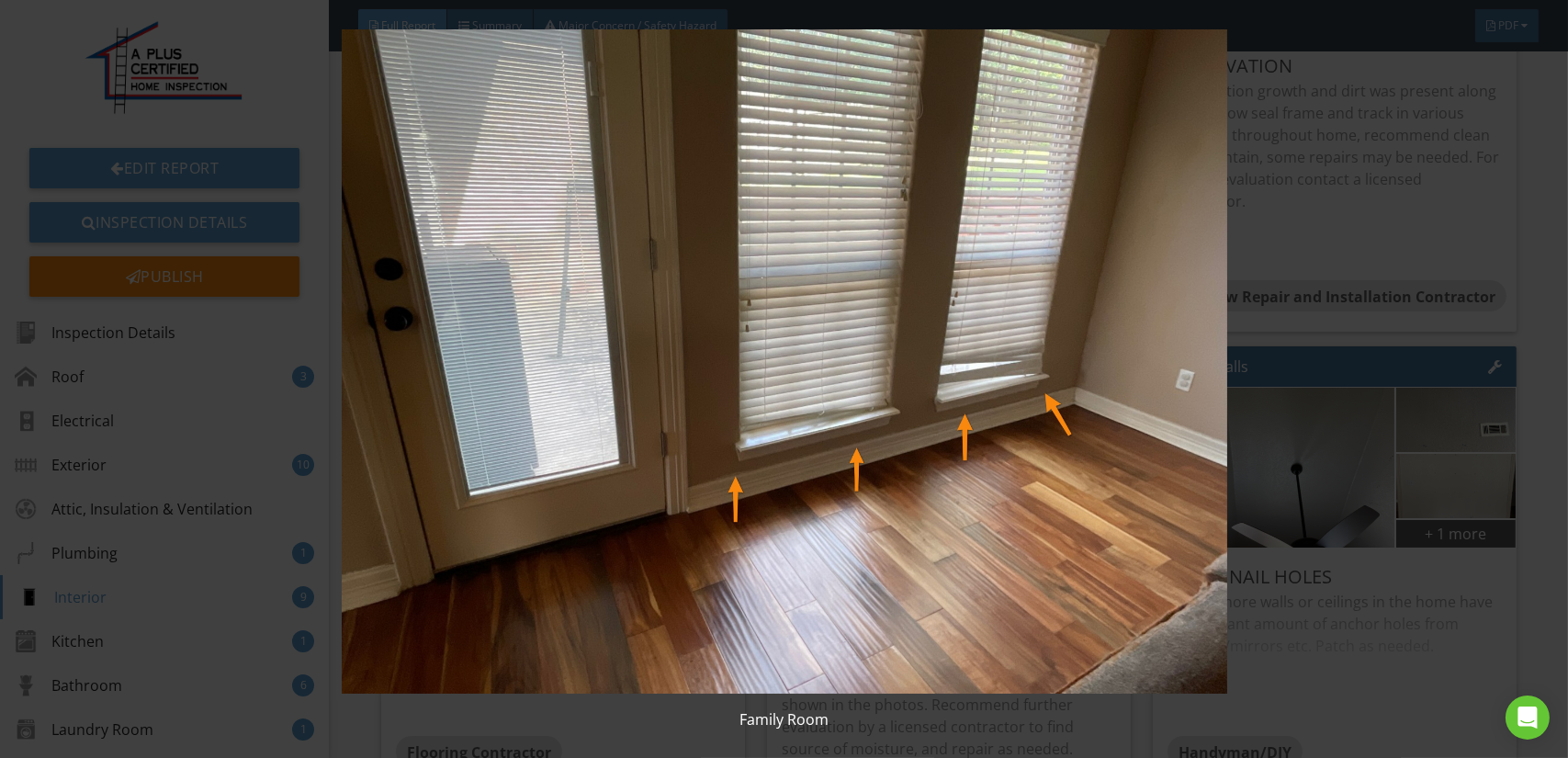
click at [892, 413] on img at bounding box center [784, 361] width 1433 height 664
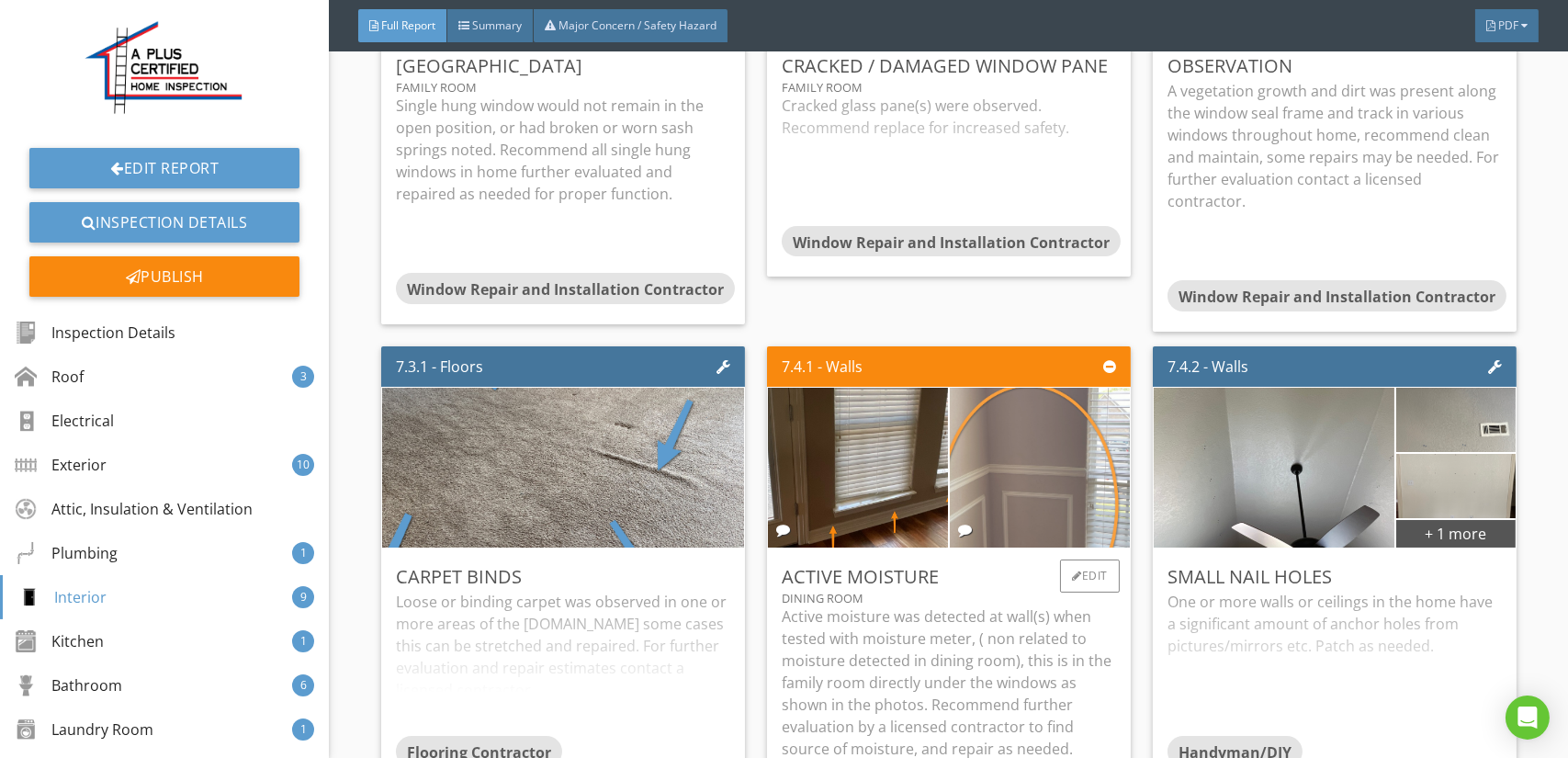
click at [976, 396] on img at bounding box center [1040, 467] width 300 height 400
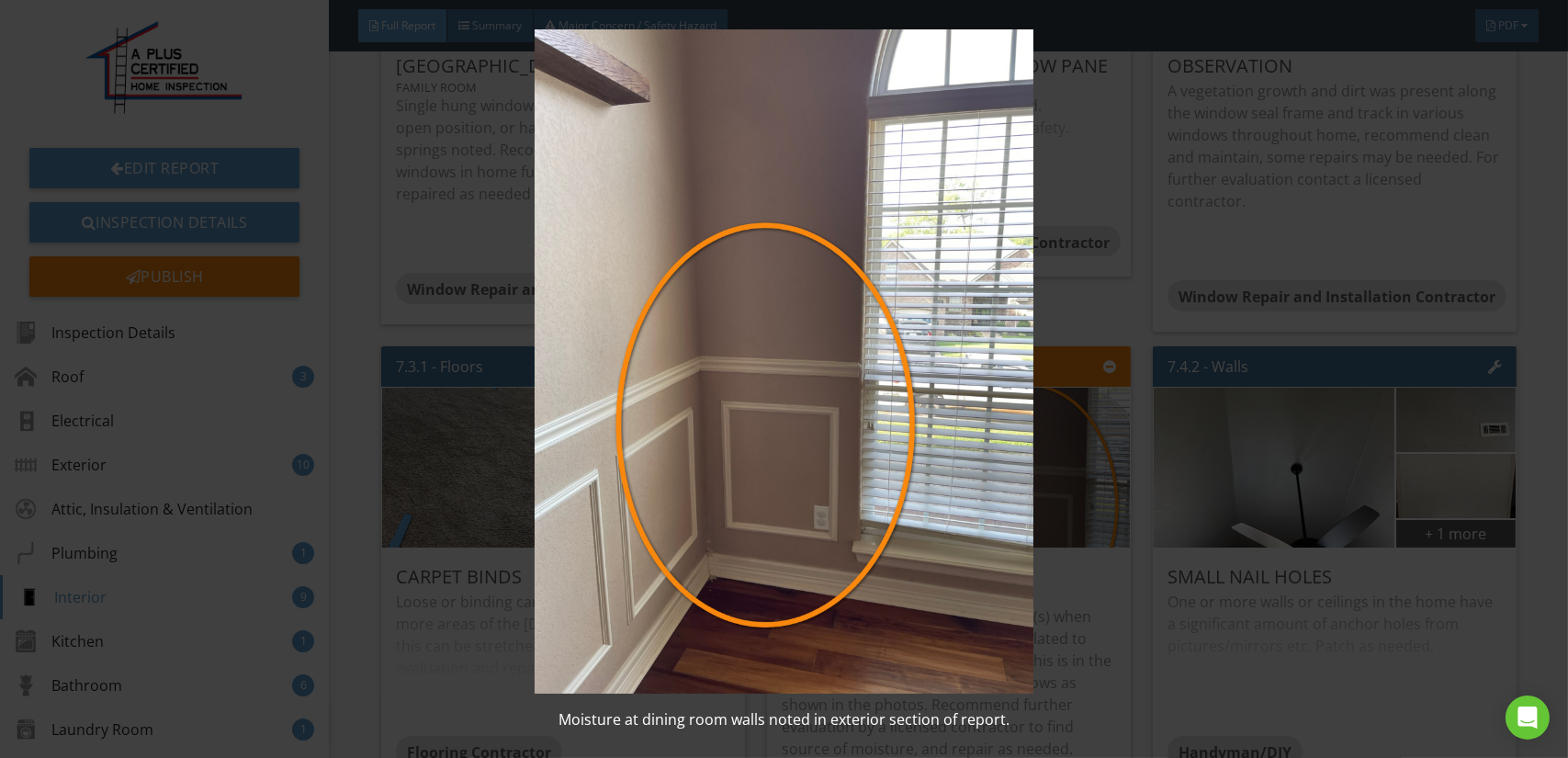
click at [959, 402] on img at bounding box center [784, 361] width 1433 height 664
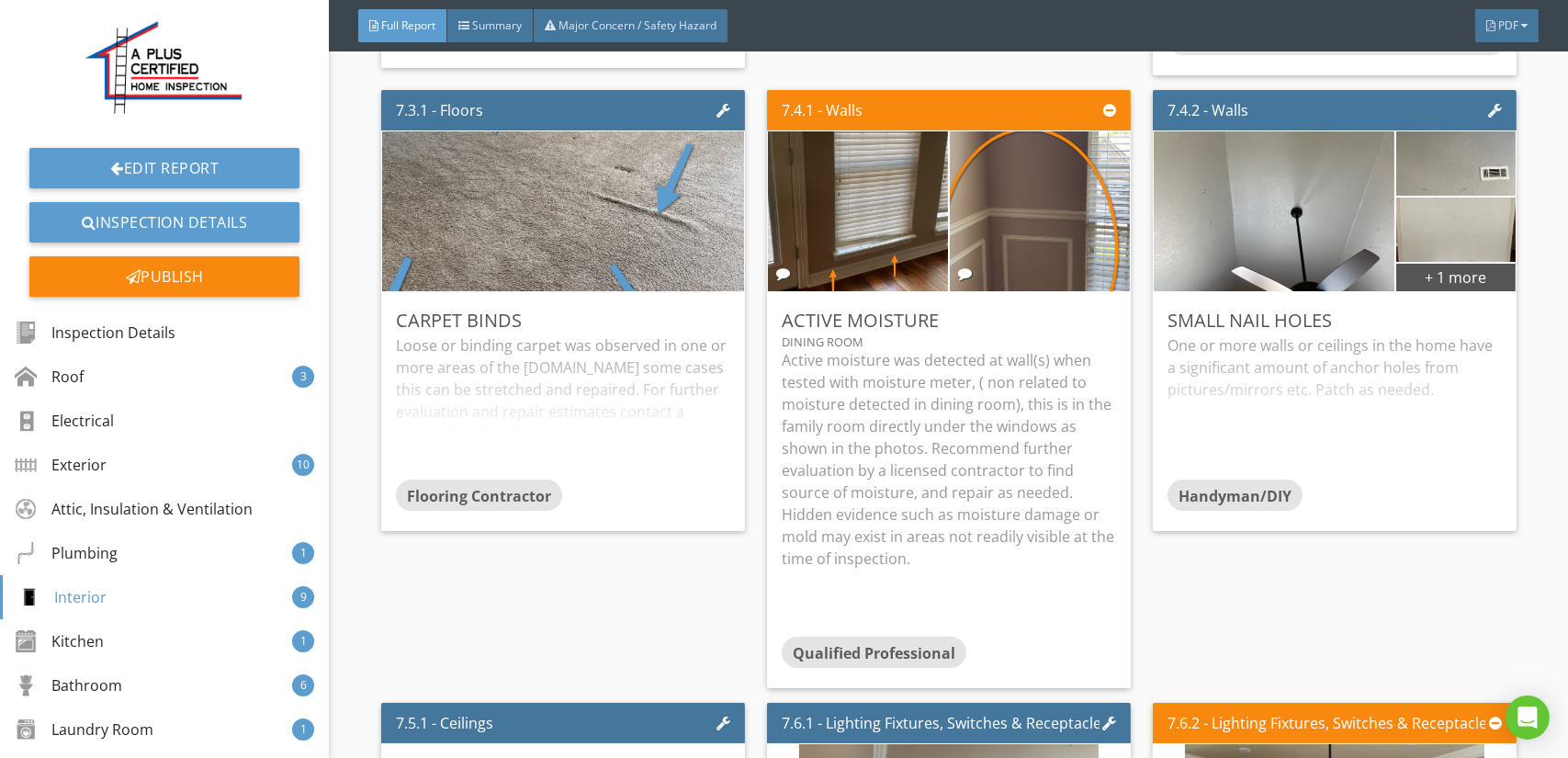
scroll to position [14792, 0]
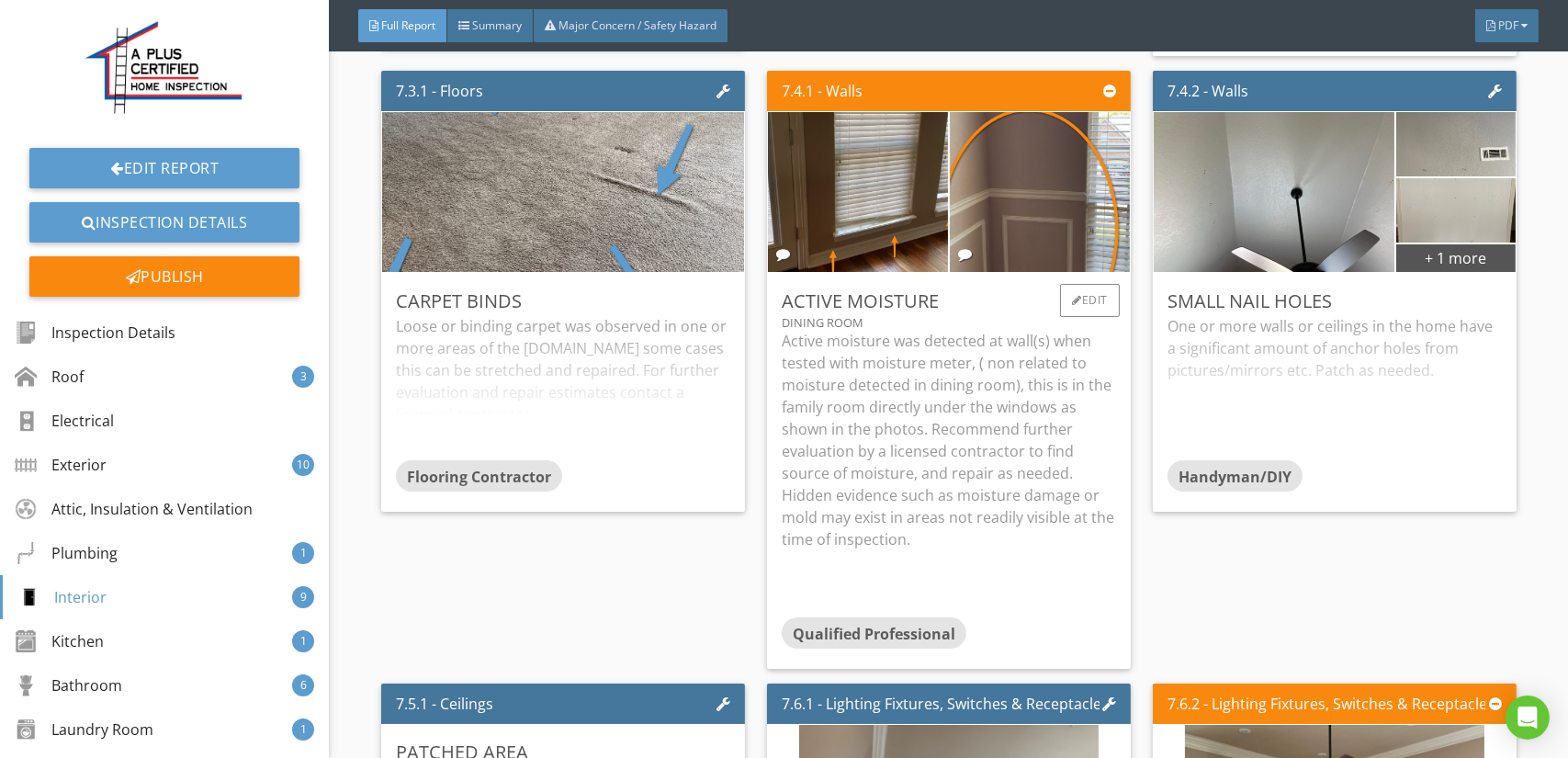
click at [953, 398] on p "Active moisture was detected at wall(s) when tested with moisture meter, ( non …" at bounding box center [949, 439] width 334 height 221
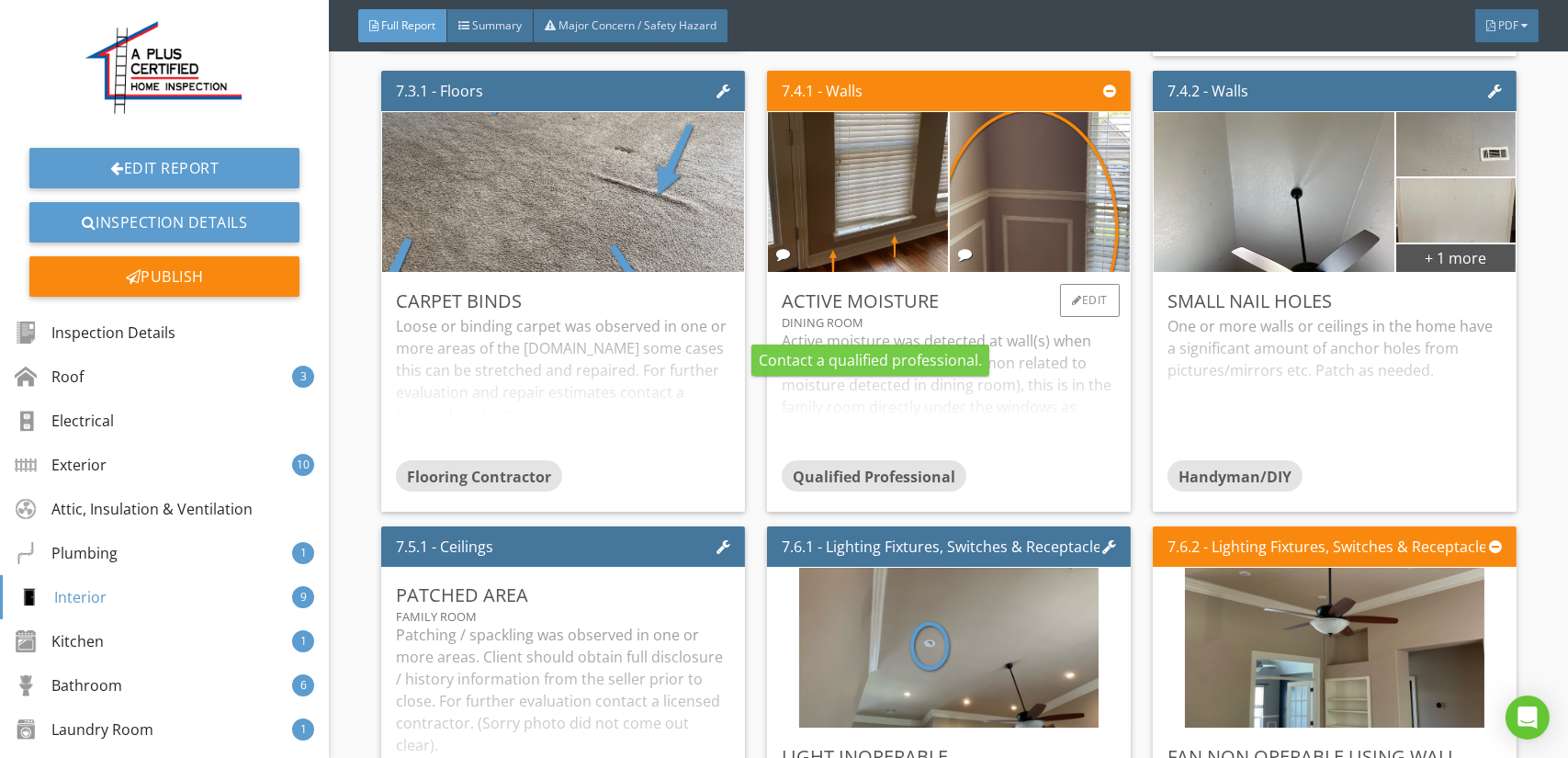
click at [956, 330] on div "Active moisture was detected at wall(s) when tested with moisture meter, ( non …" at bounding box center [949, 395] width 334 height 131
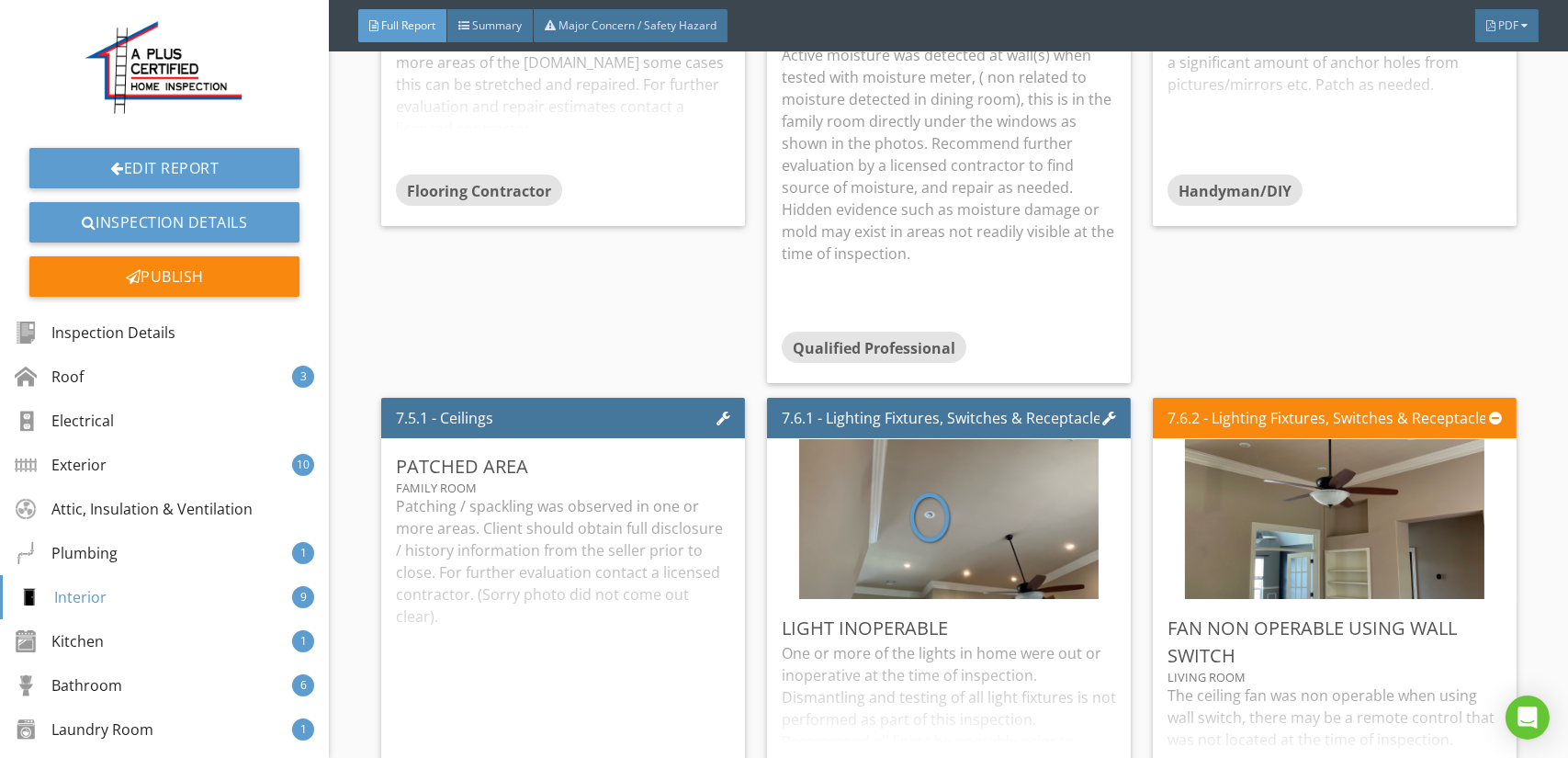
scroll to position [15160, 0]
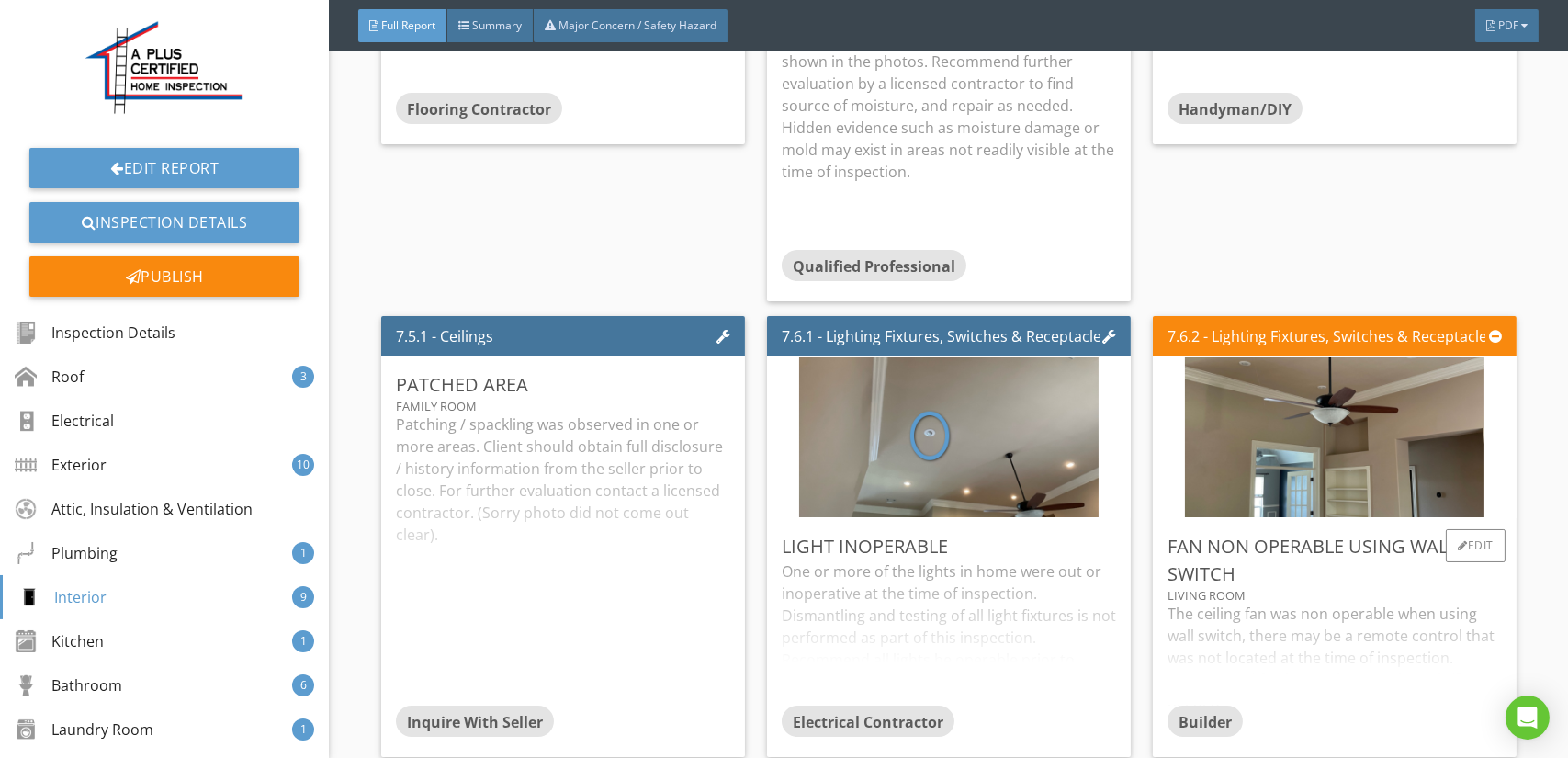
click at [1282, 603] on div "The ceiling fan was non operable when using wall switch, there may be a remote …" at bounding box center [1335, 654] width 334 height 103
click at [1282, 603] on p "The ceiling fan was non operable when using wall switch, there may be a remote …" at bounding box center [1335, 657] width 334 height 110
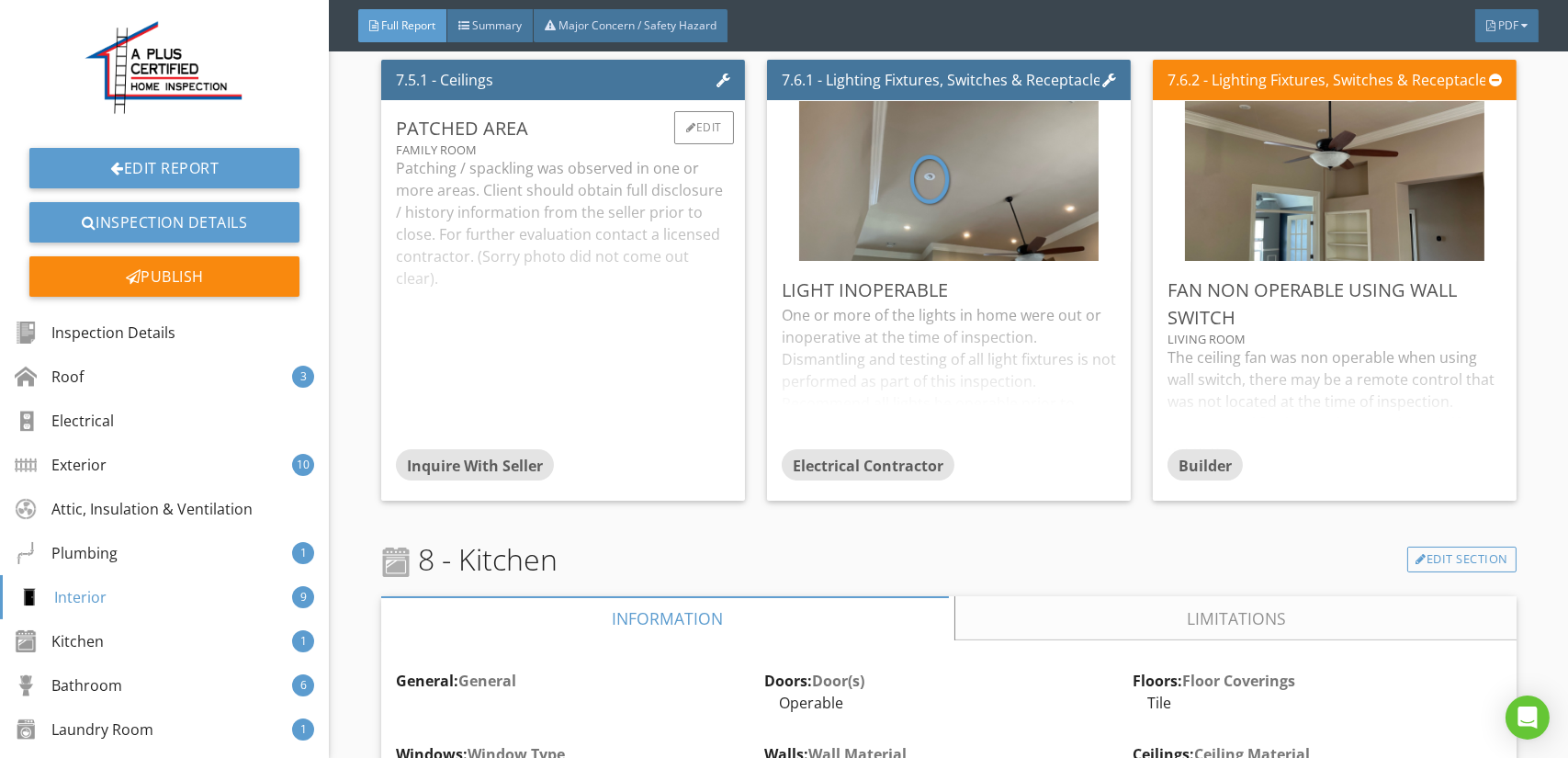
scroll to position [15527, 0]
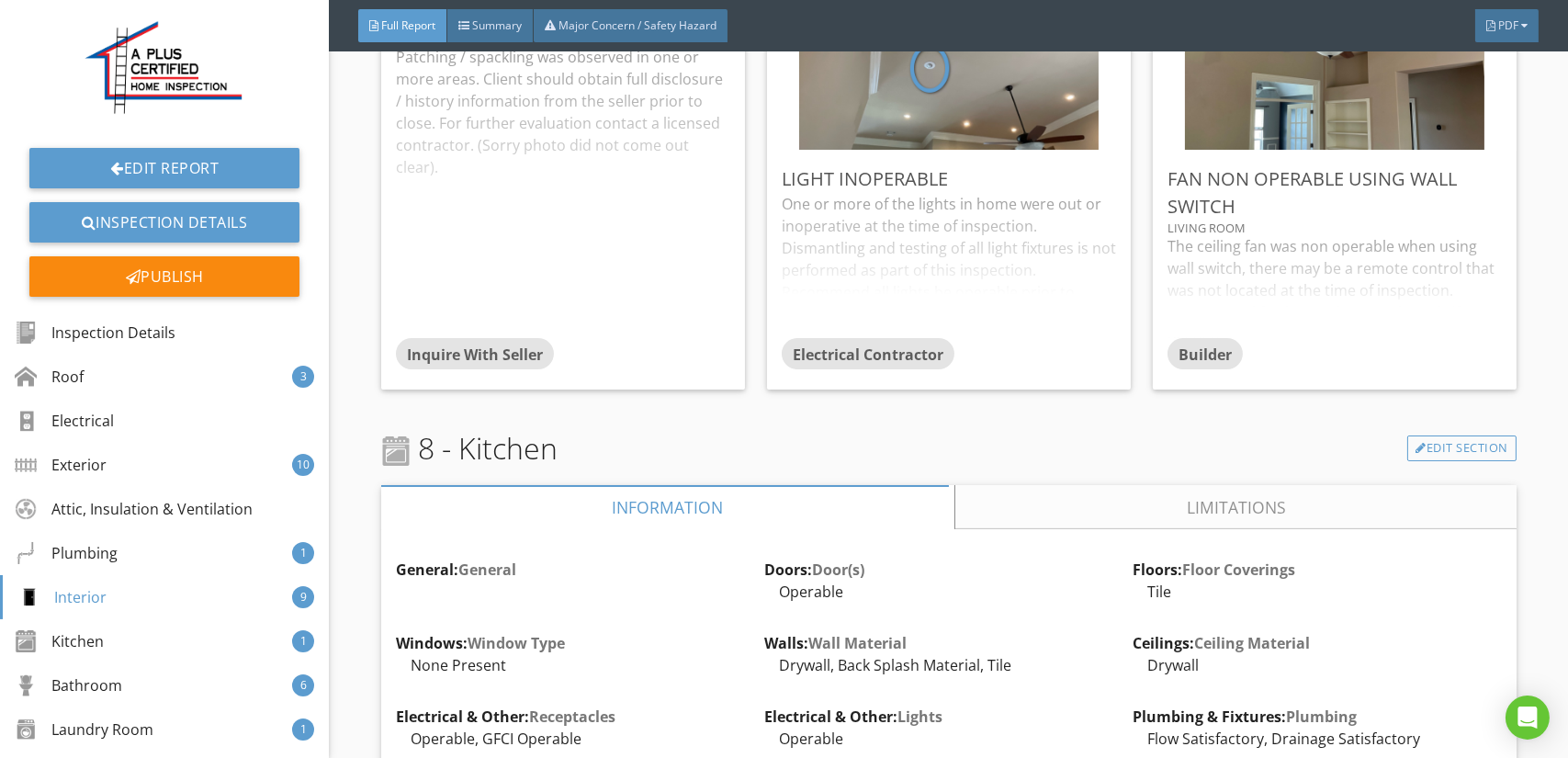
click at [1081, 485] on link "Limitations" at bounding box center [1236, 507] width 561 height 45
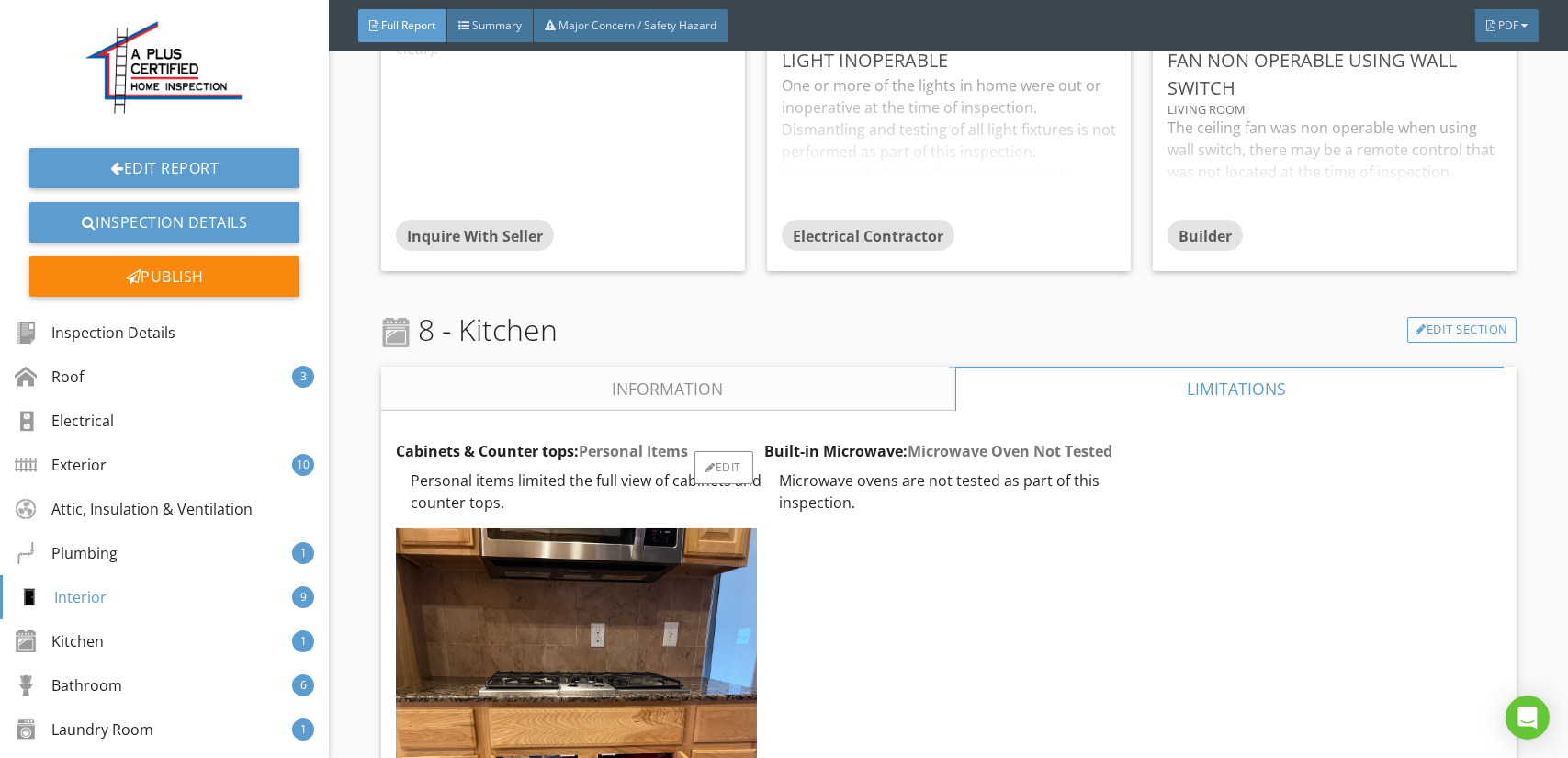
scroll to position [15711, 0]
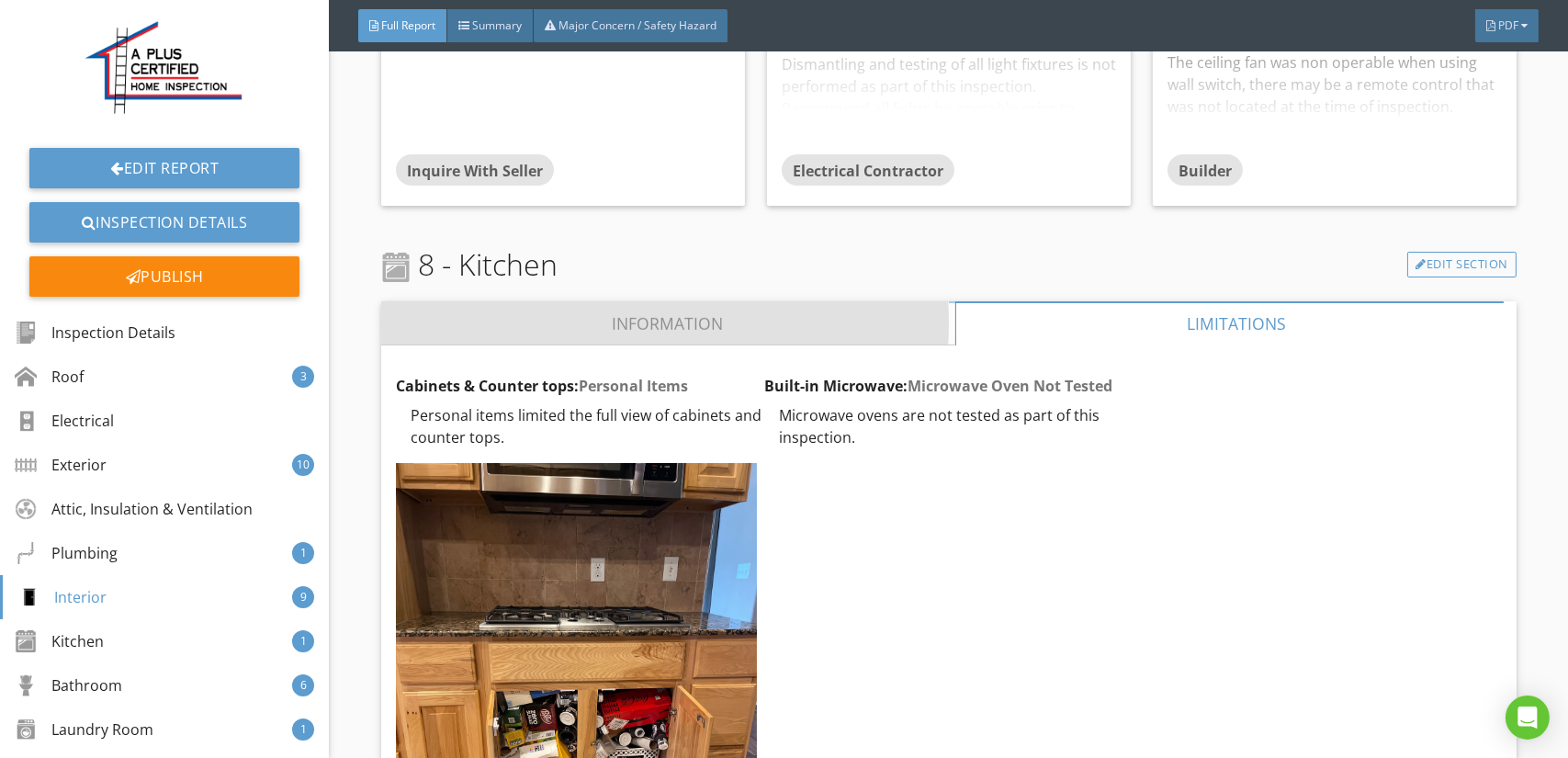
click at [676, 302] on link "Information" at bounding box center [668, 324] width 574 height 45
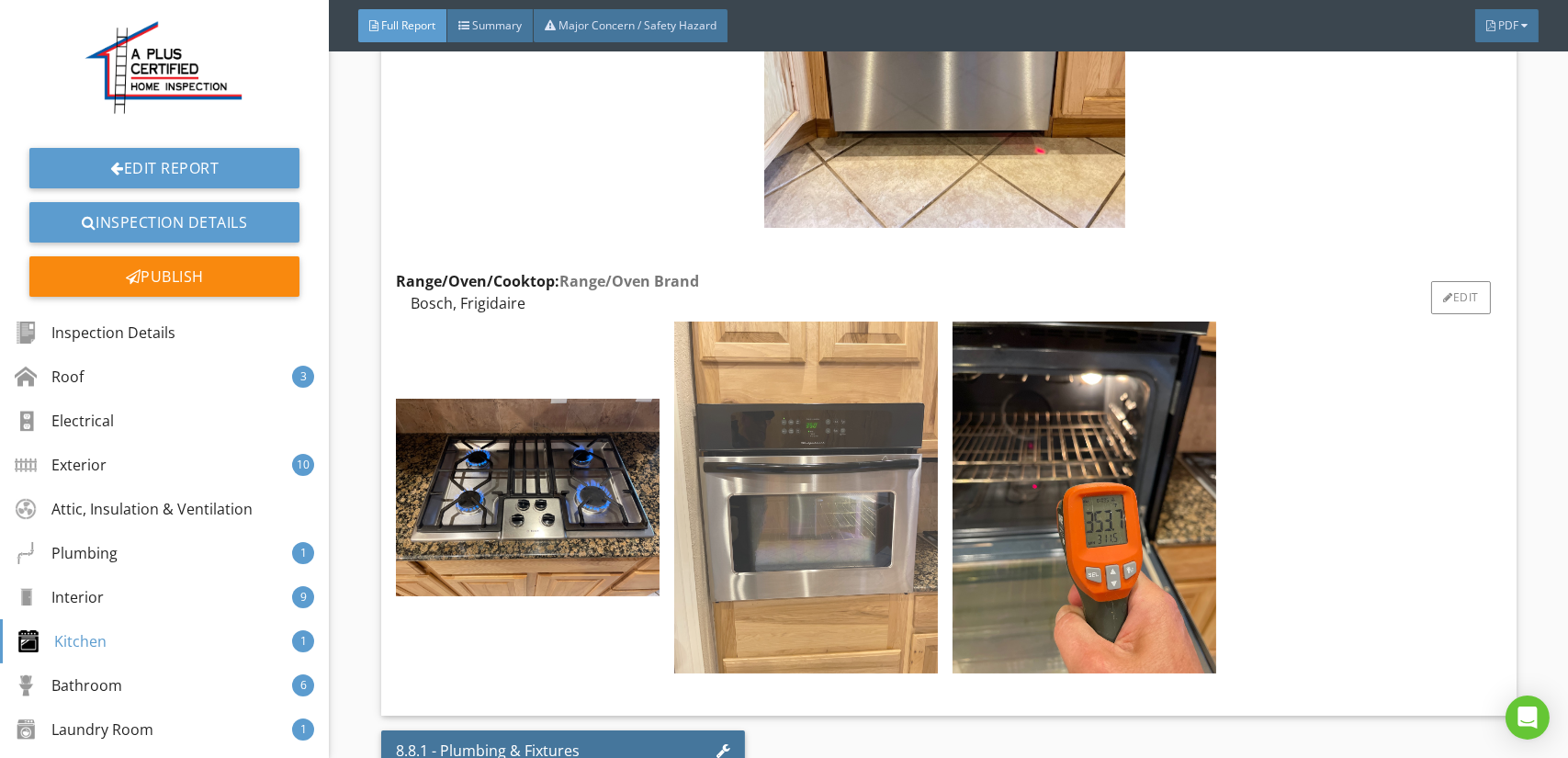
scroll to position [16998, 0]
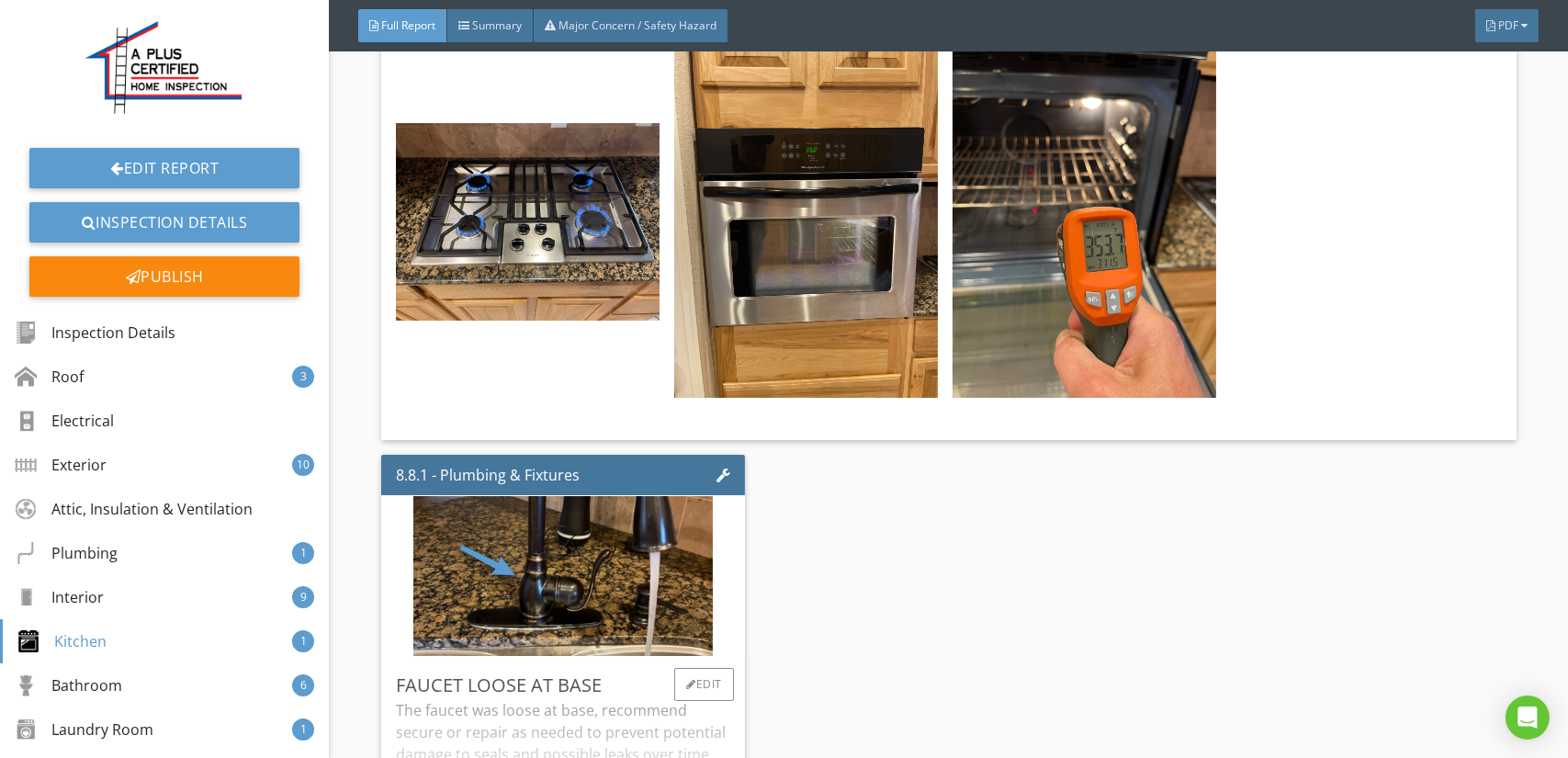
click at [626, 700] on div "The faucet was loose at base, recommend secure or repair as needed to prevent p…" at bounding box center [563, 772] width 334 height 145
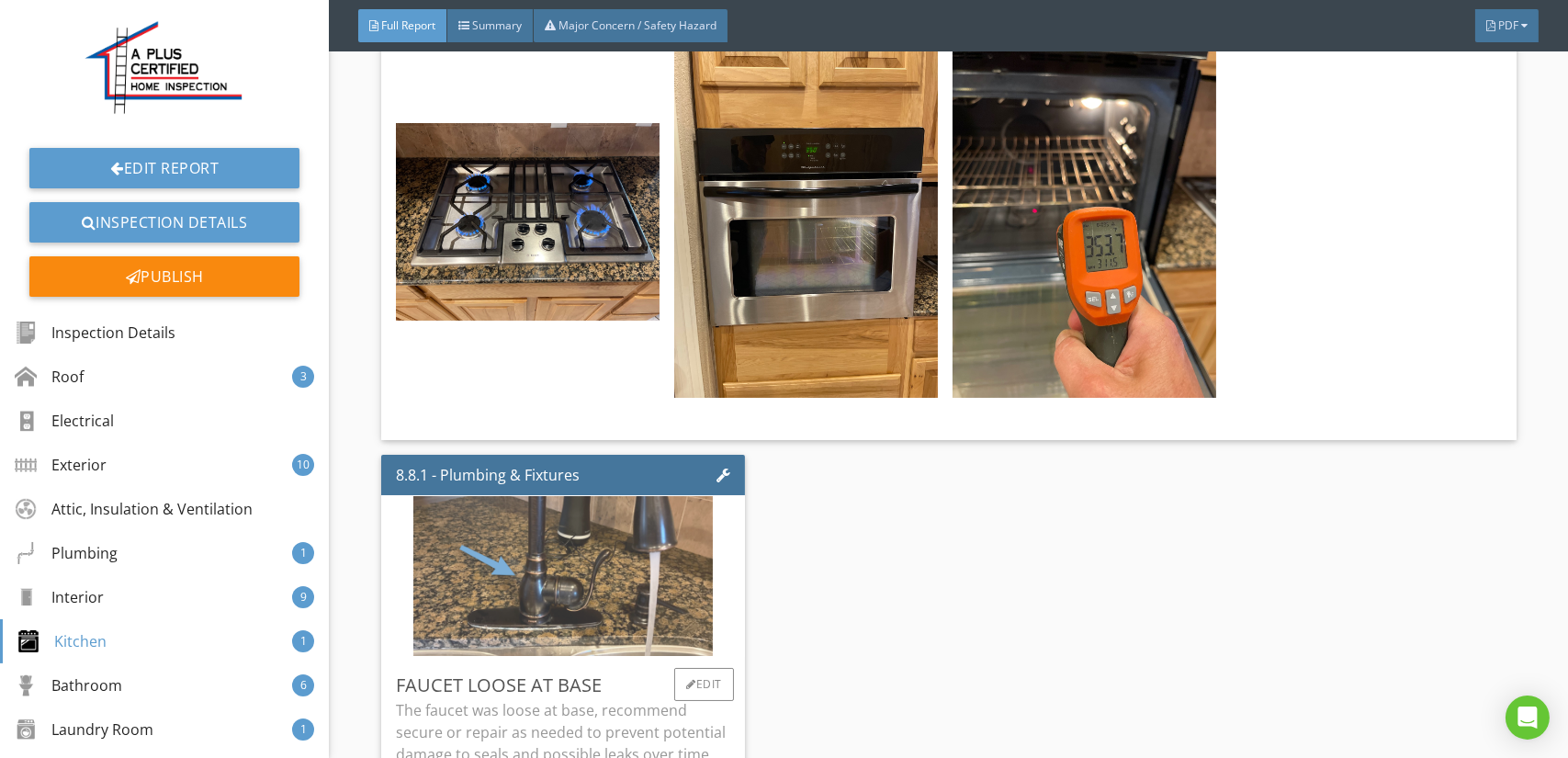
click at [637, 543] on img at bounding box center [563, 577] width 300 height 400
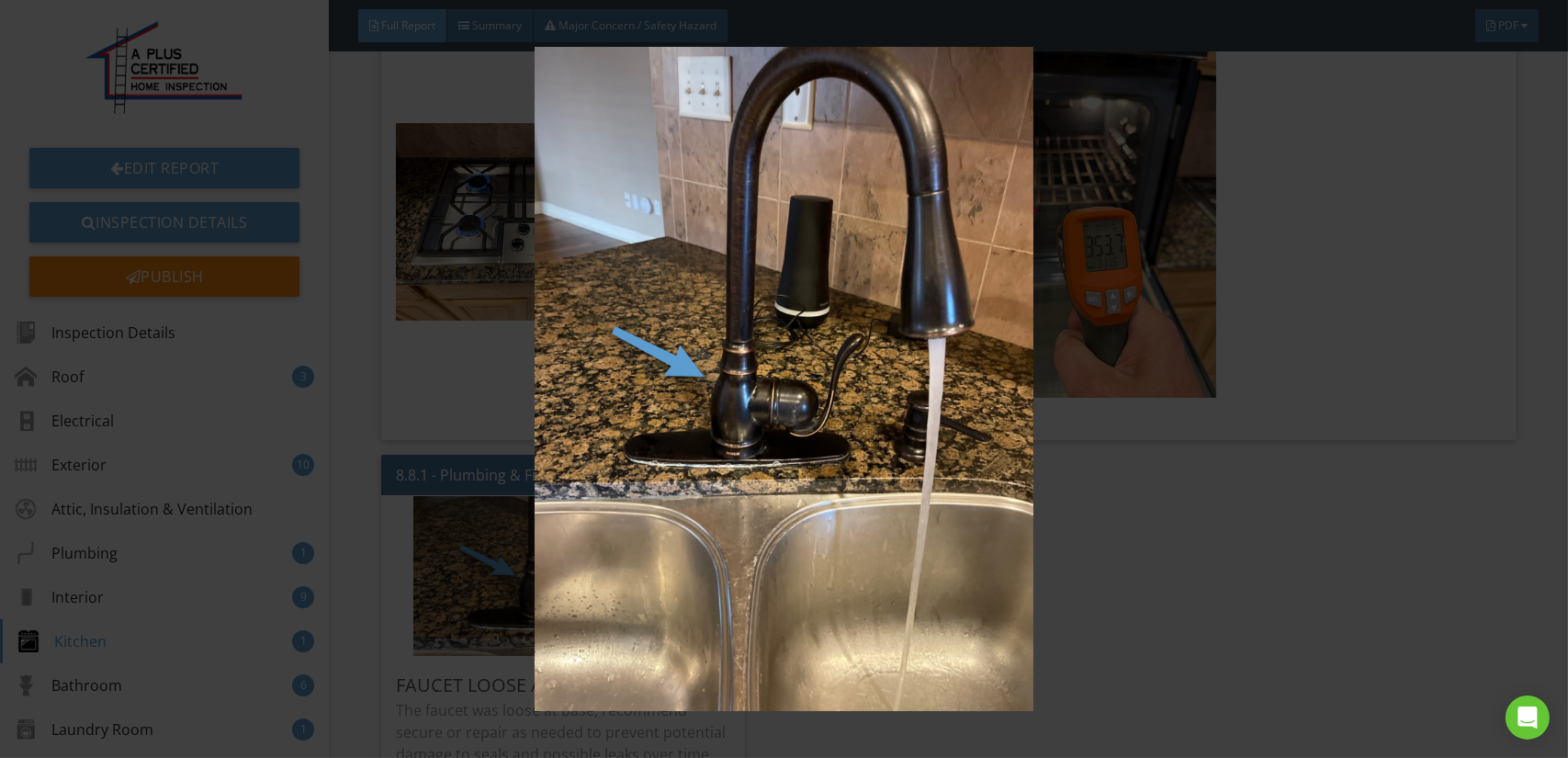
click at [1226, 590] on img at bounding box center [784, 378] width 1433 height 664
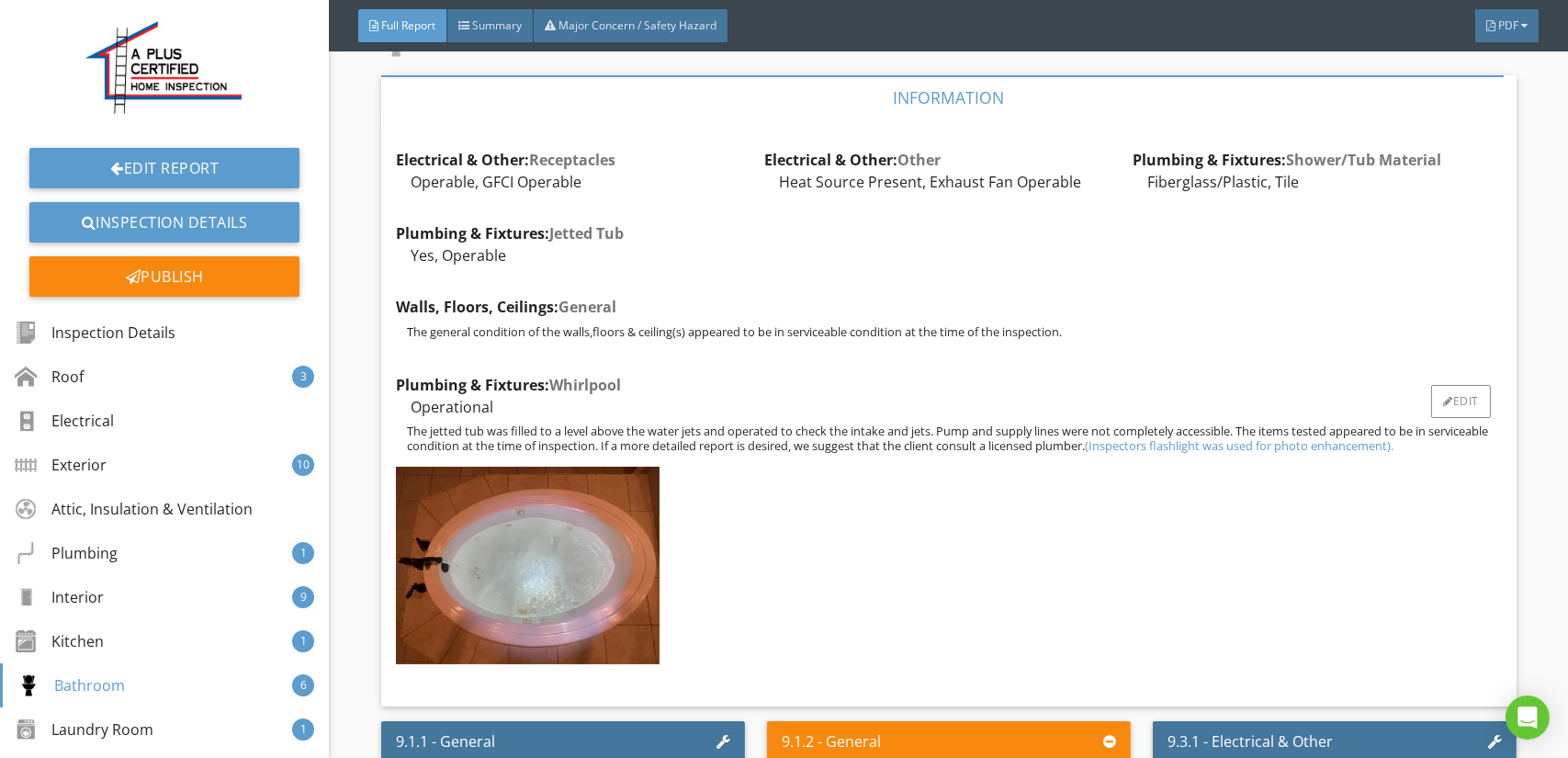
scroll to position [17916, 0]
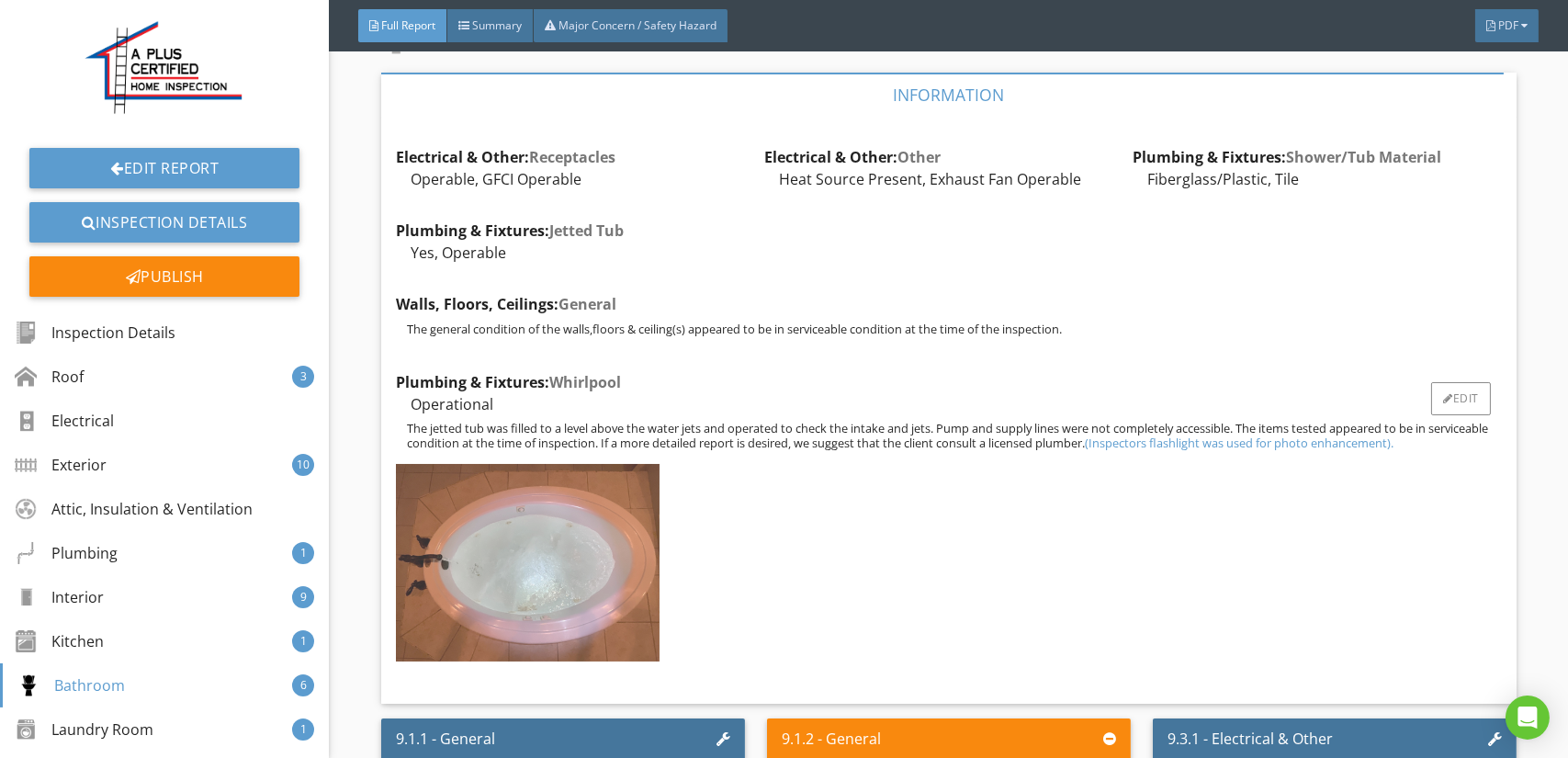
click at [526, 481] on img at bounding box center [527, 563] width 263 height 198
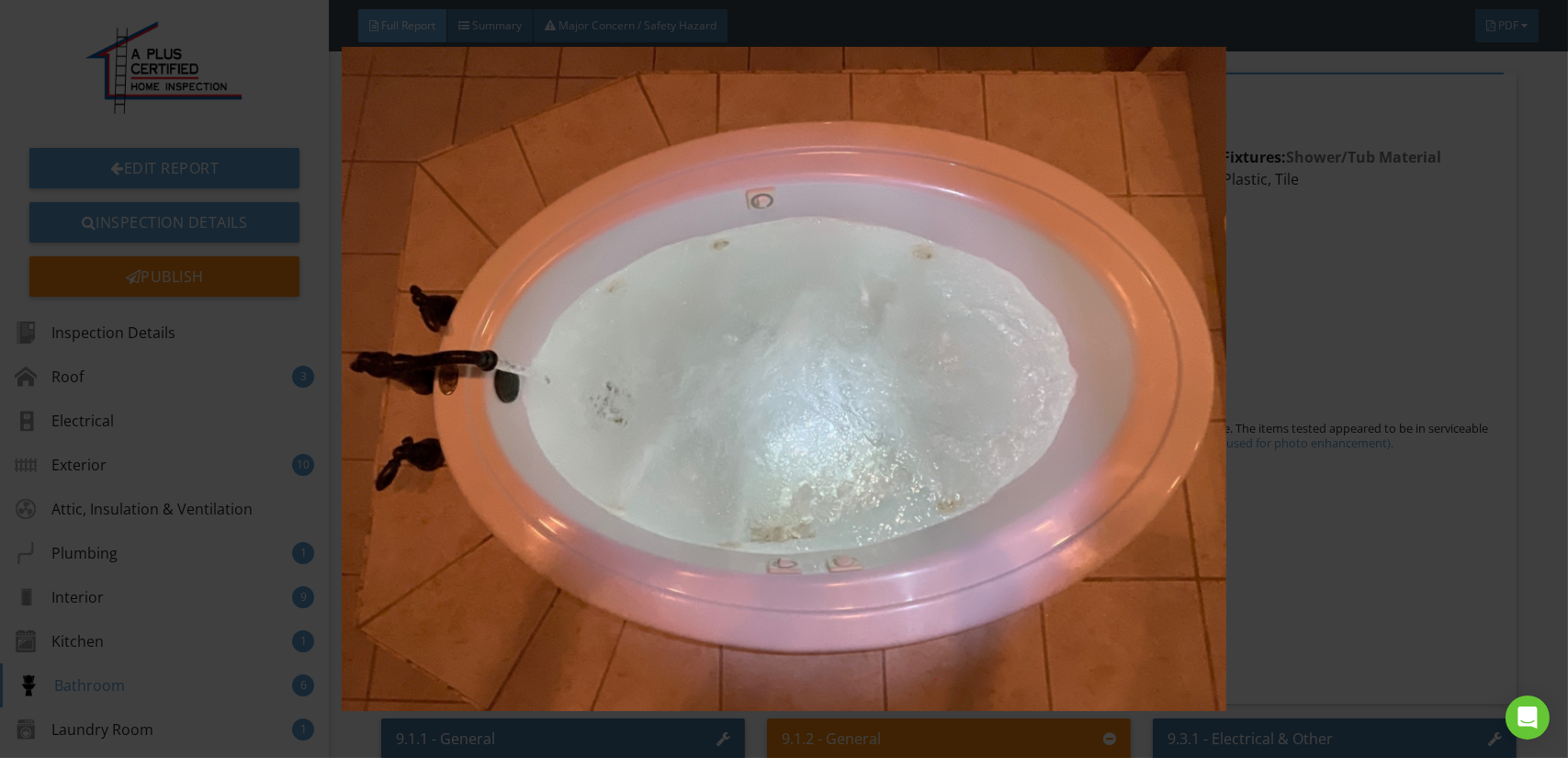
click at [619, 476] on img at bounding box center [784, 378] width 1433 height 664
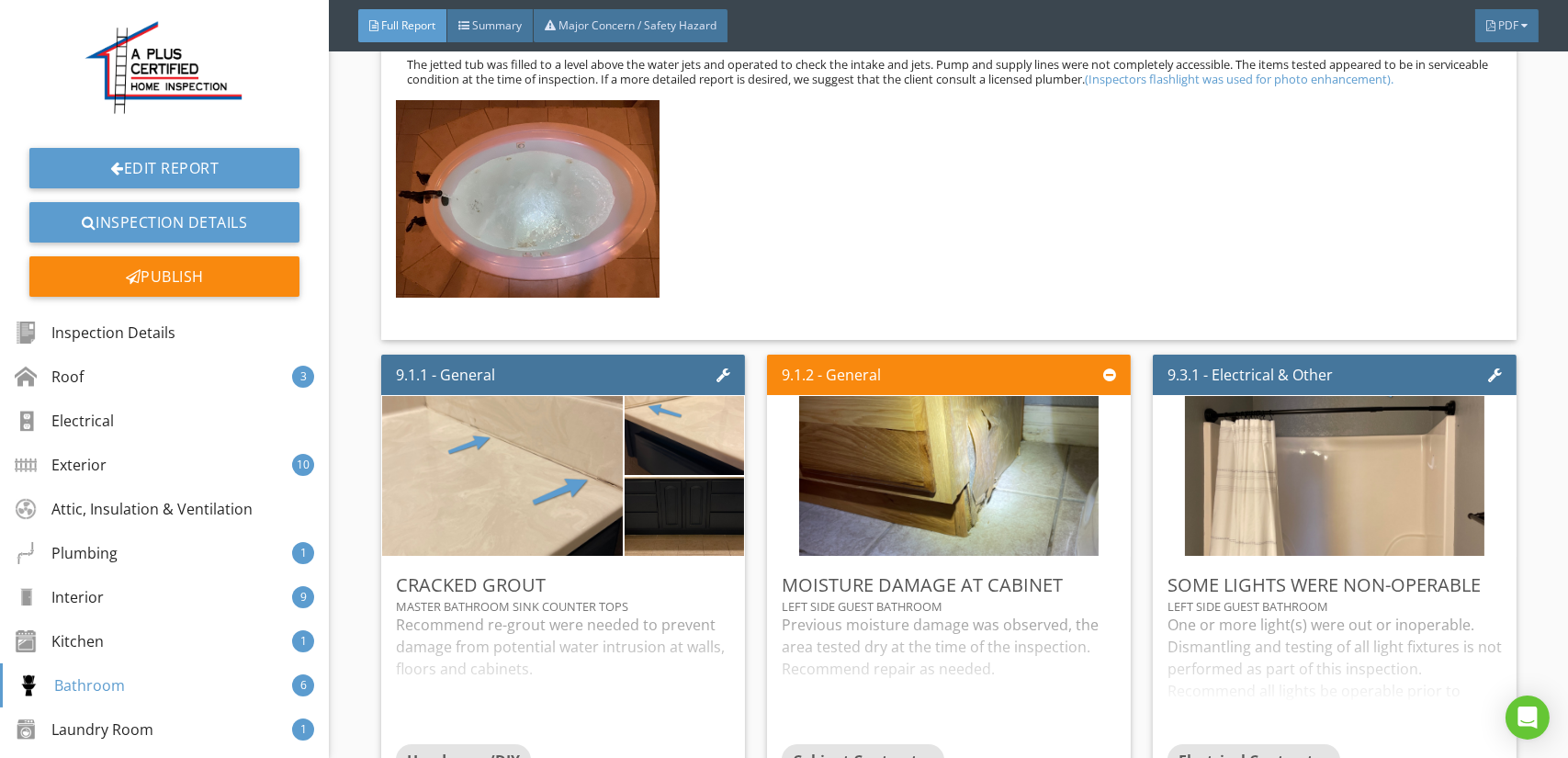
scroll to position [18284, 0]
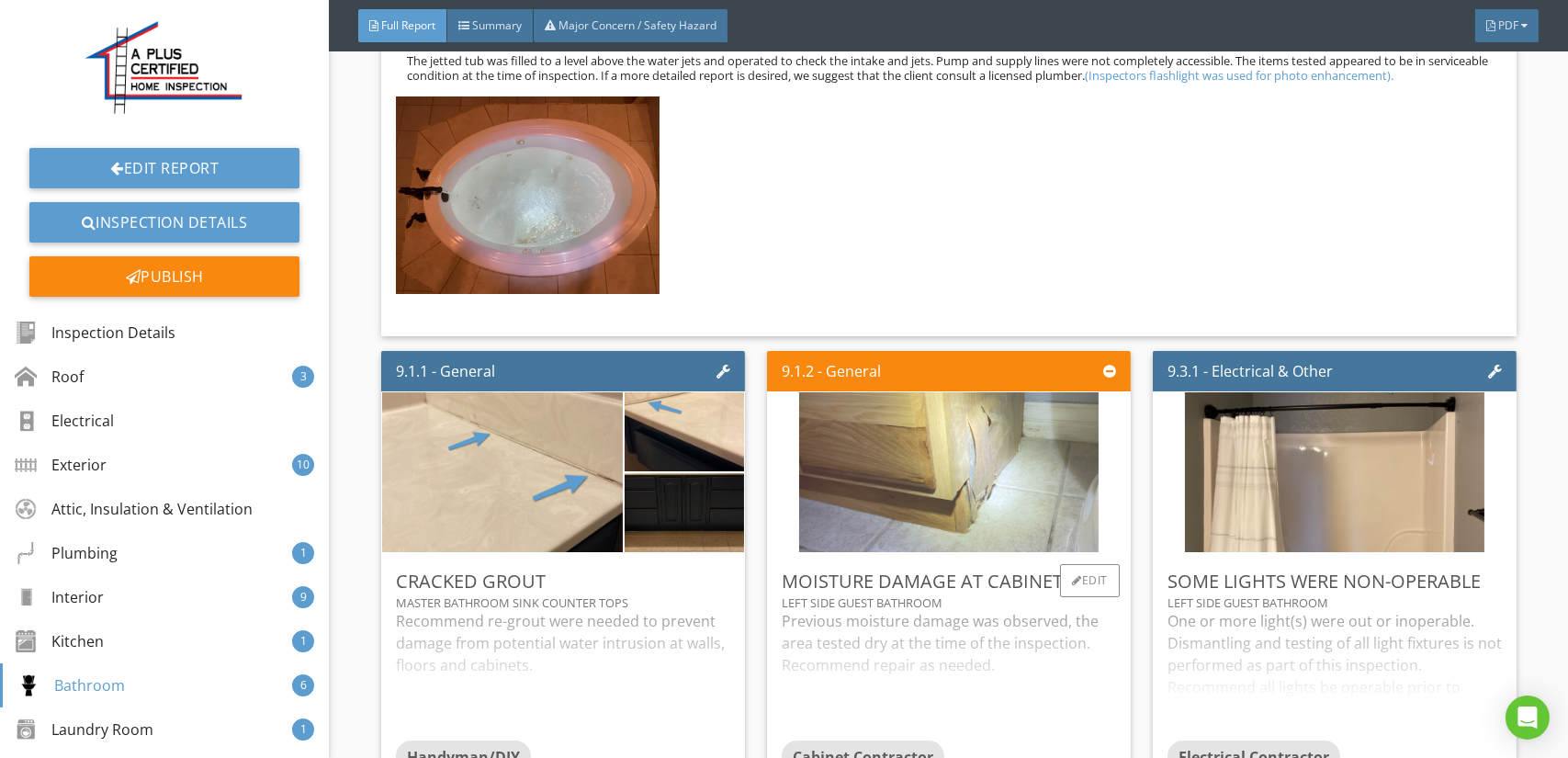
click at [954, 419] on img at bounding box center [949, 472] width 300 height 400
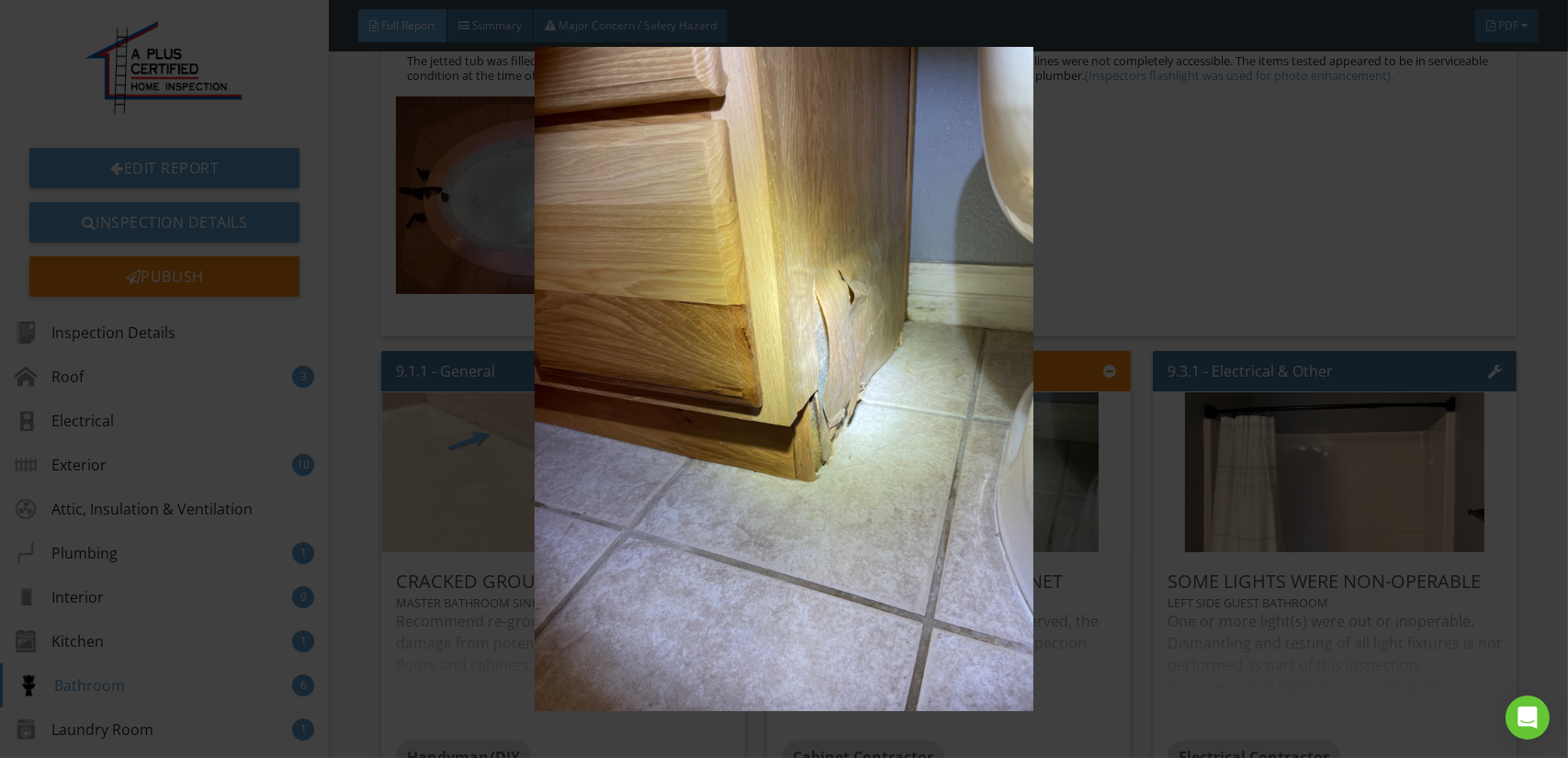
click at [867, 428] on img at bounding box center [784, 378] width 1433 height 664
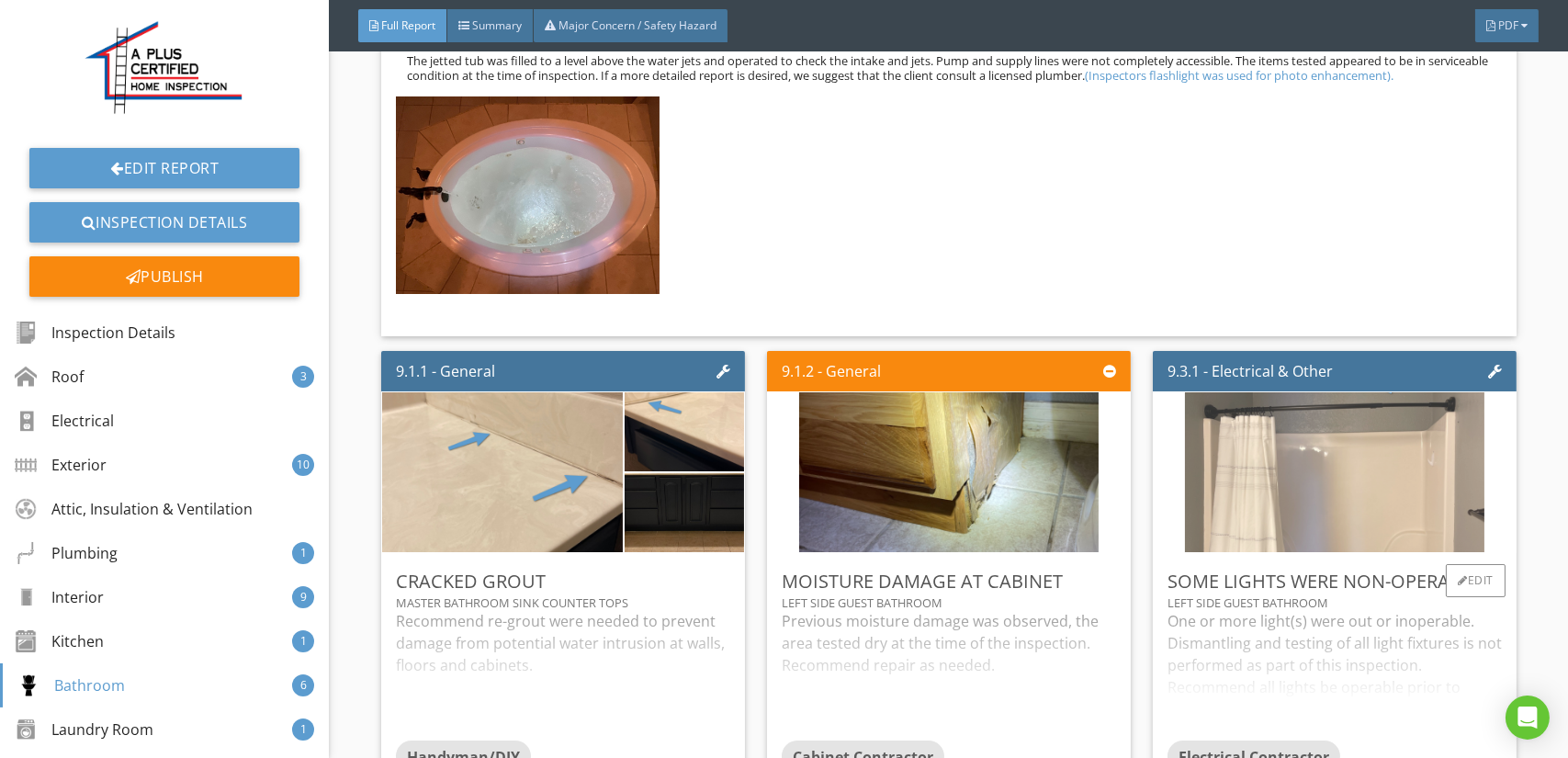
click at [1264, 417] on img at bounding box center [1335, 472] width 300 height 400
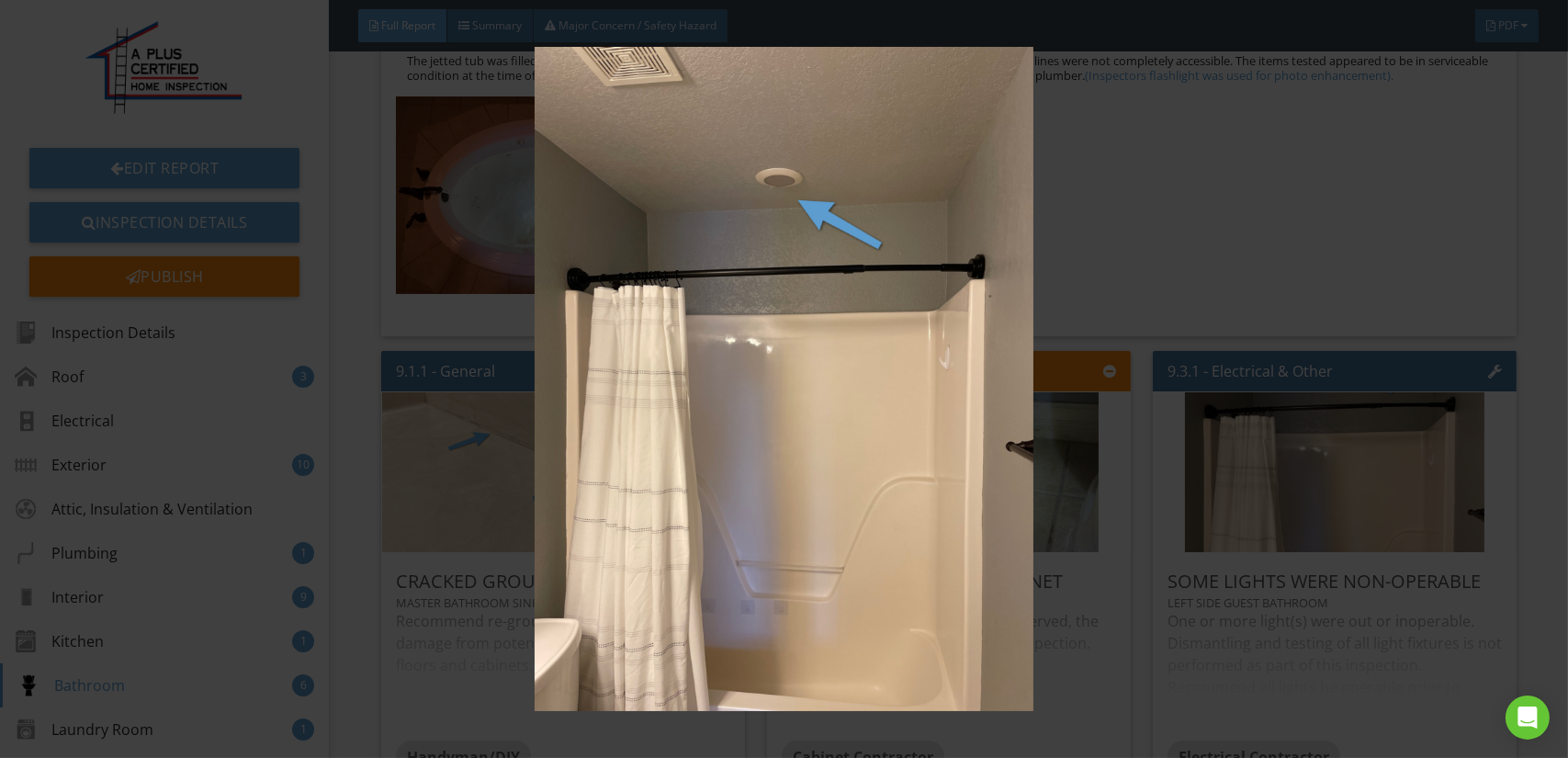
click at [990, 442] on img at bounding box center [784, 378] width 1433 height 664
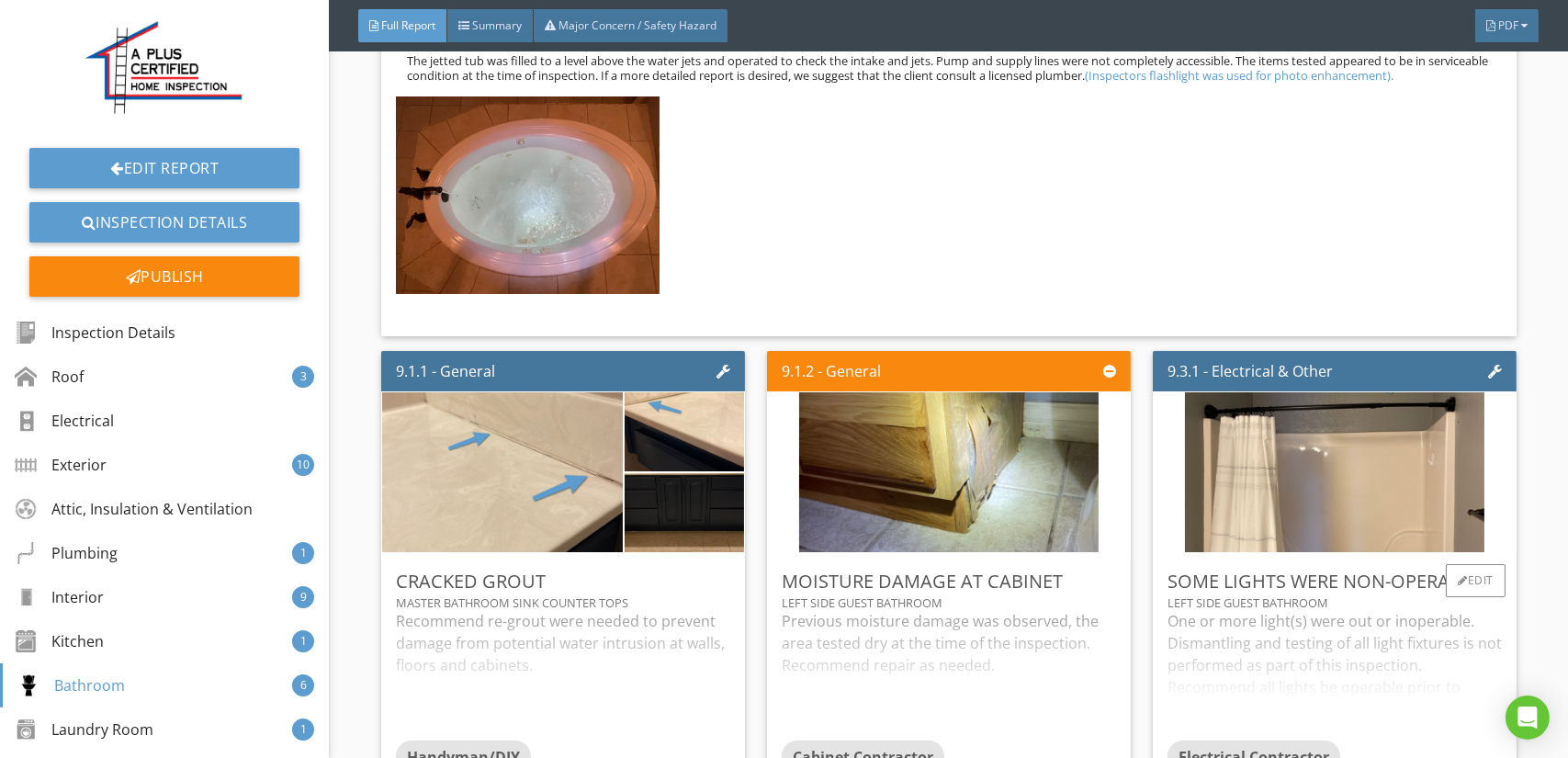
click at [1291, 596] on div "Left Side Guest bathroom" at bounding box center [1335, 603] width 334 height 15
click at [1079, 564] on div "Edit" at bounding box center [1089, 580] width 59 height 33
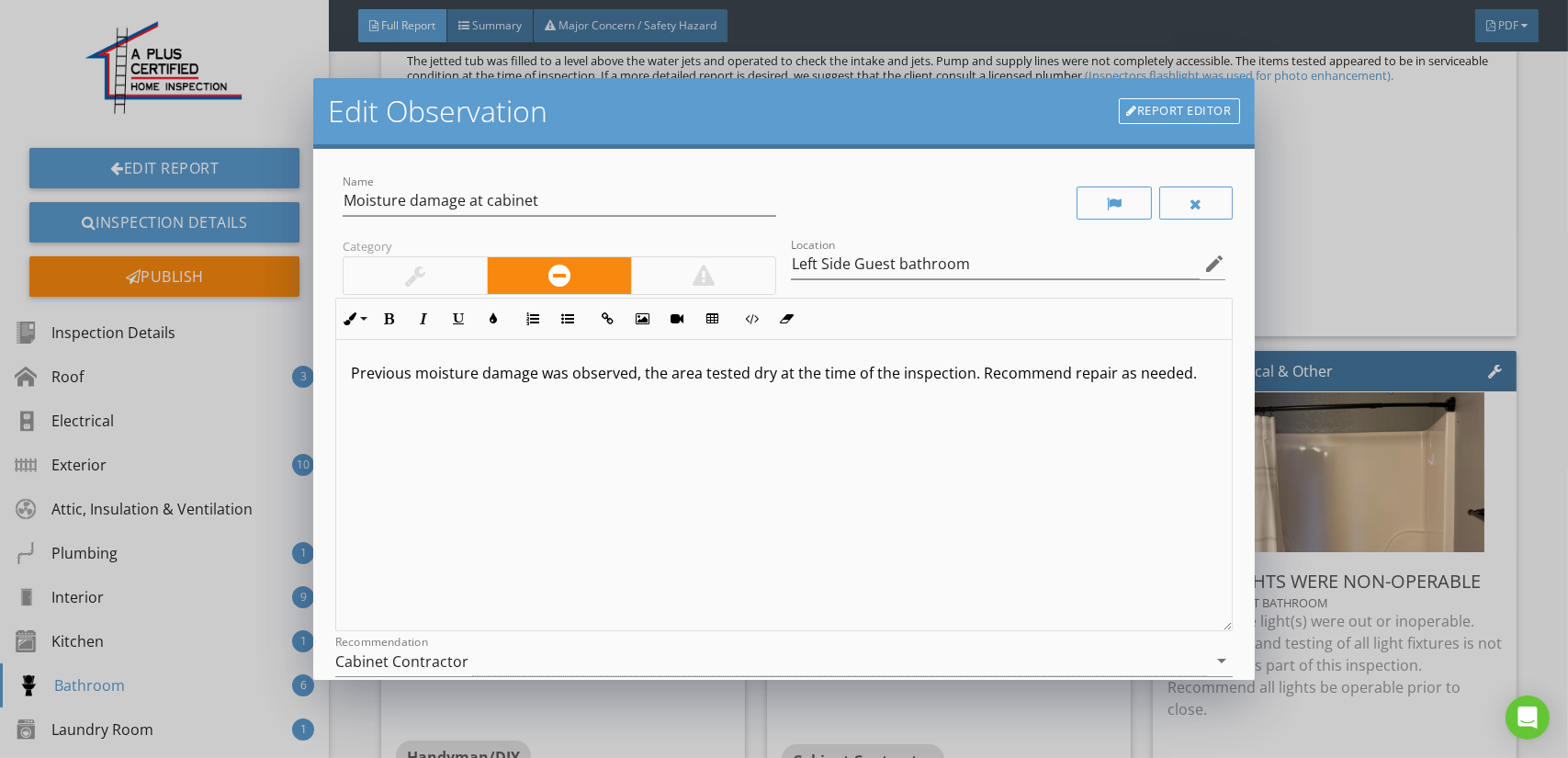
click at [459, 267] on div at bounding box center [415, 275] width 143 height 37
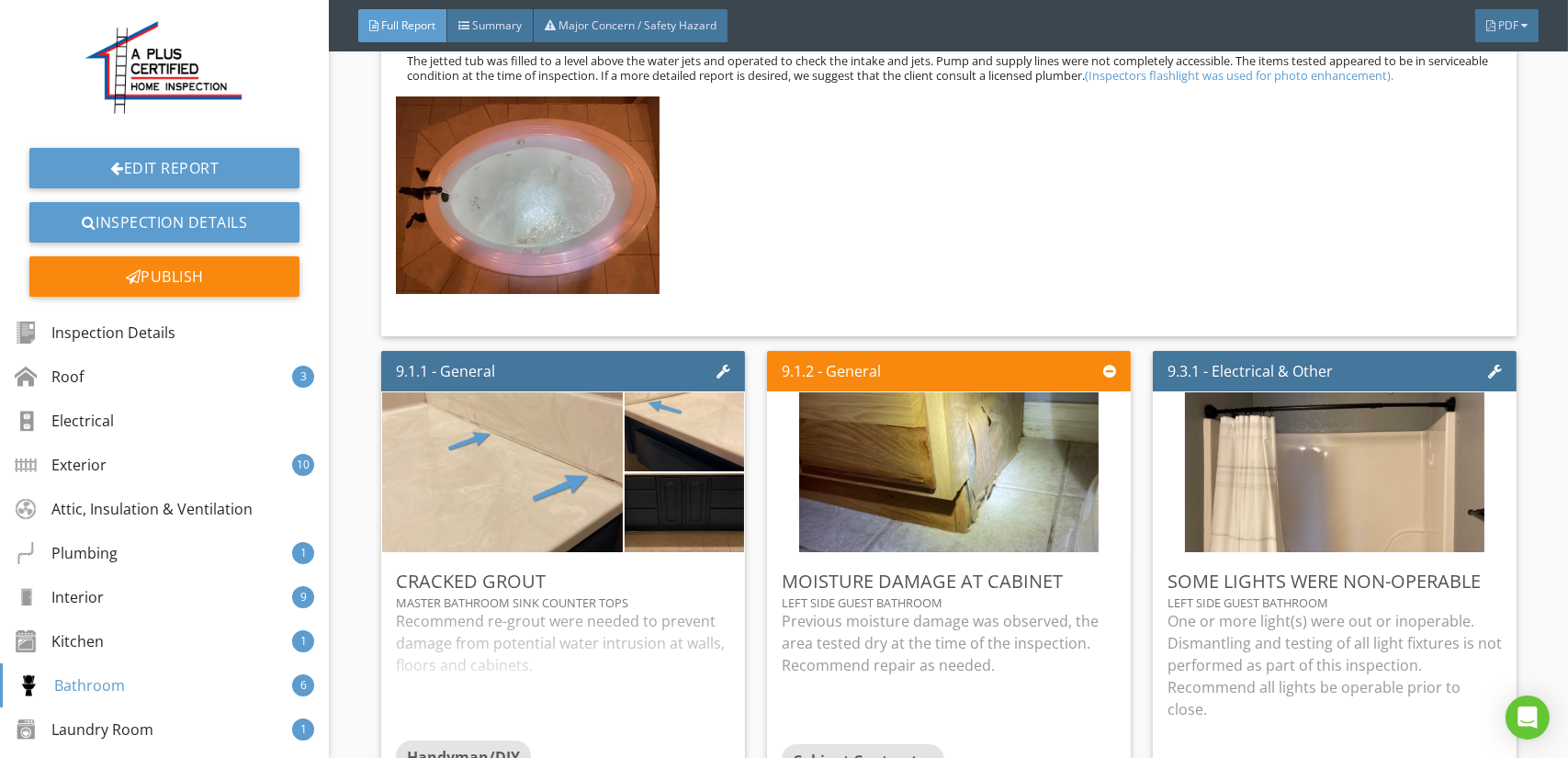
click at [1304, 443] on div at bounding box center [784, 379] width 1568 height 758
click at [1060, 564] on div "Edit" at bounding box center [1089, 580] width 59 height 33
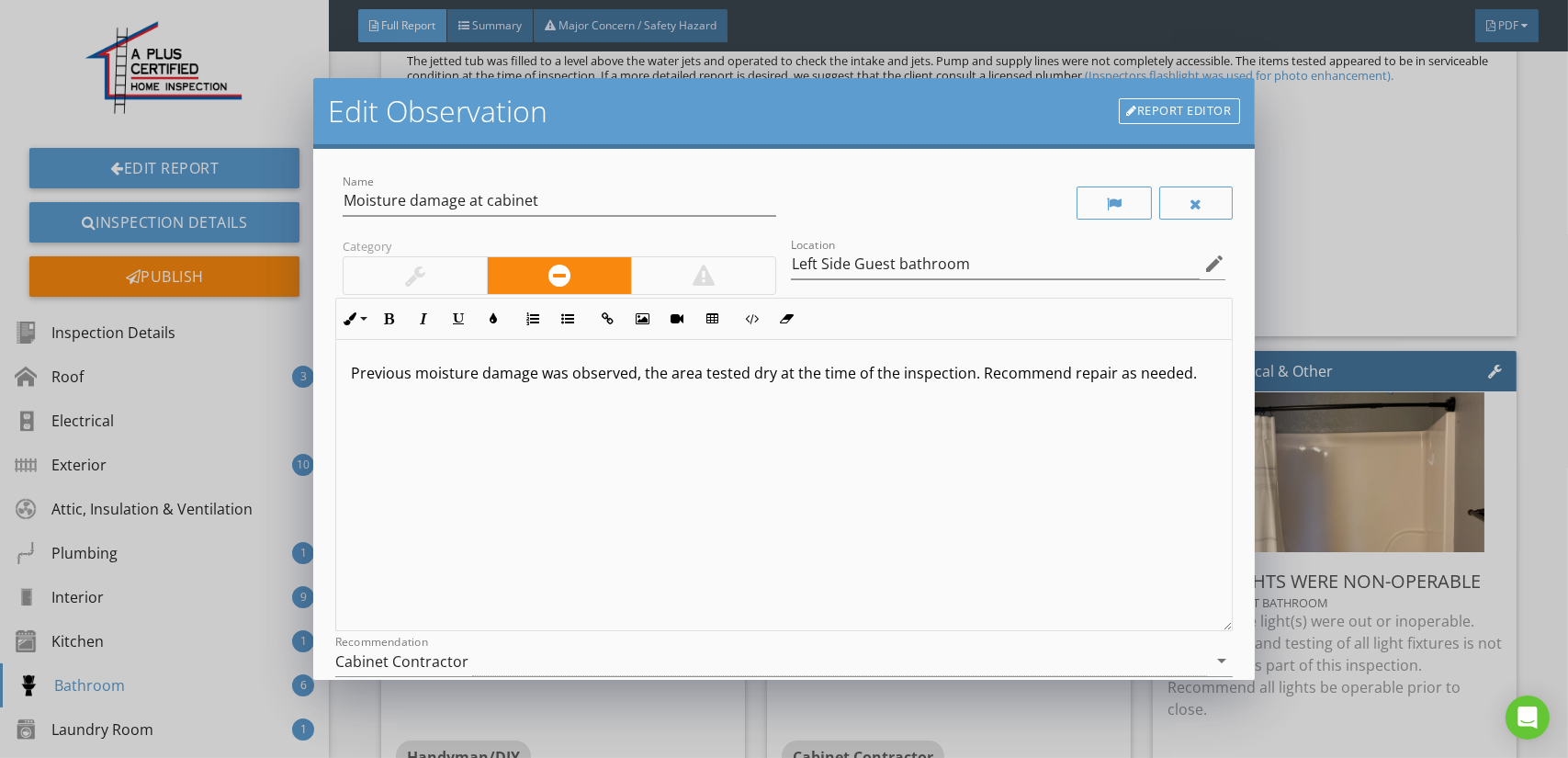
drag, startPoint x: 420, startPoint y: 269, endPoint x: 658, endPoint y: 340, distance: 248.4
click at [426, 269] on div at bounding box center [415, 275] width 143 height 37
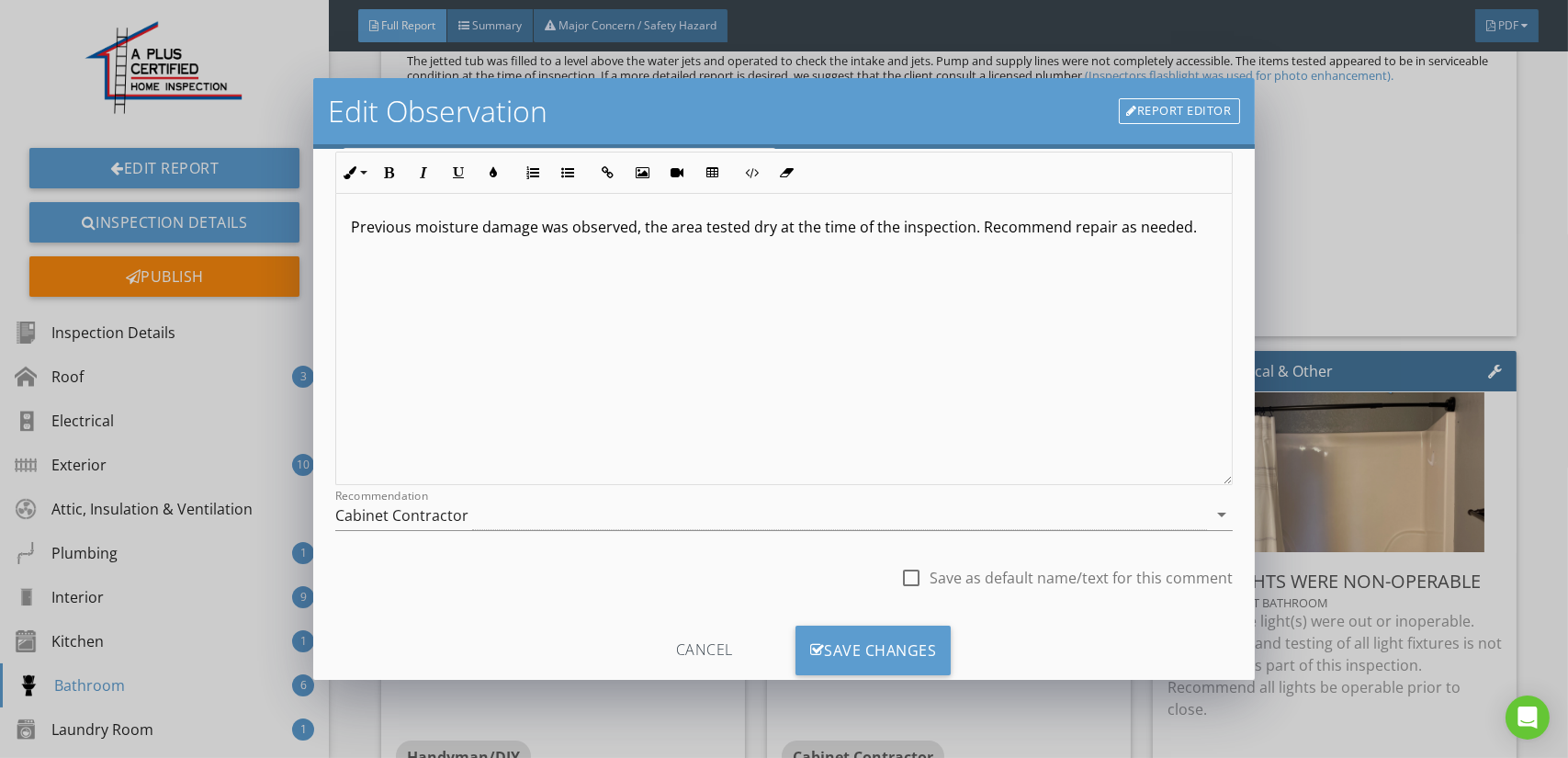
scroll to position [191, 0]
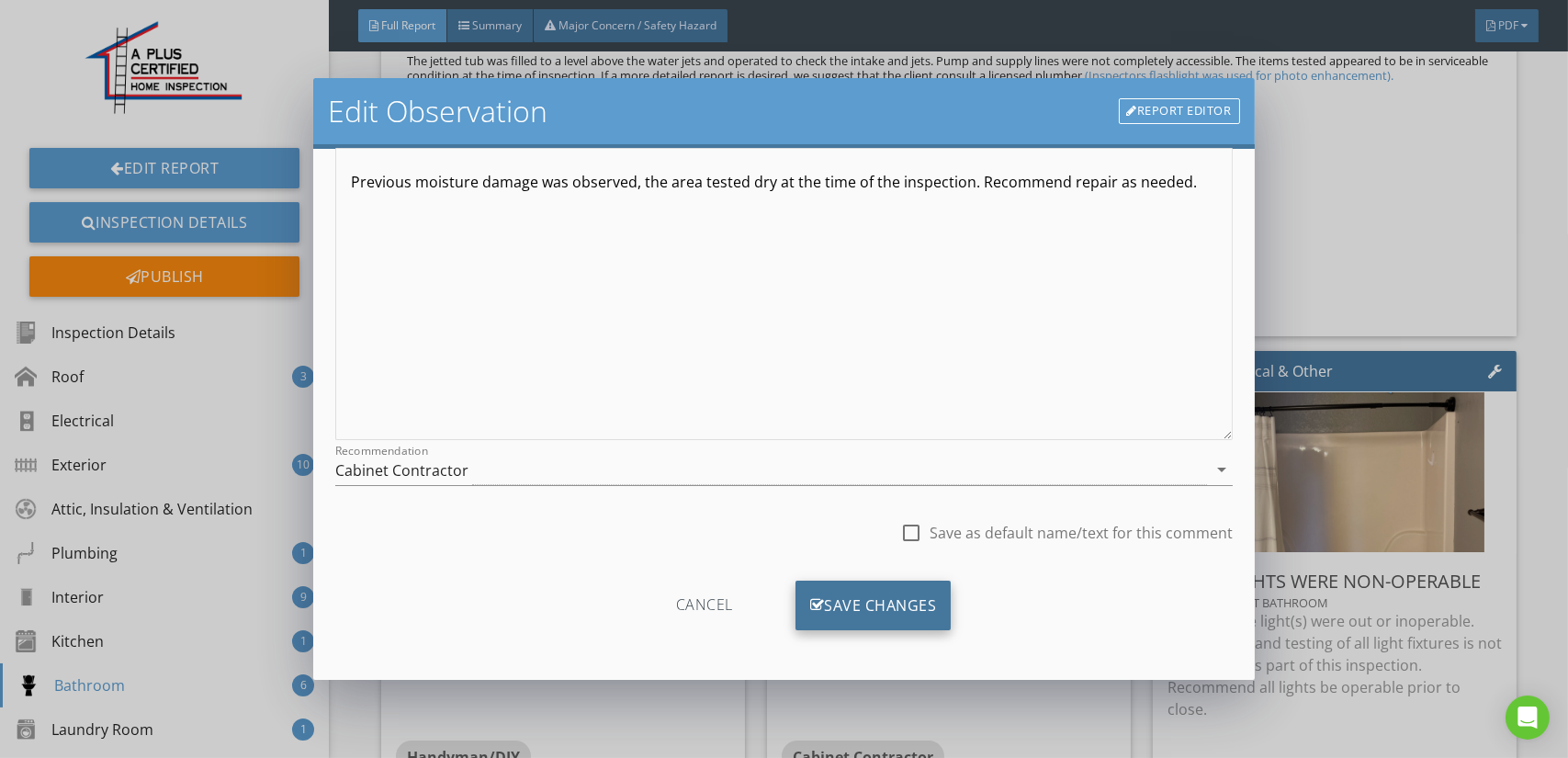
click at [923, 608] on div "Save Changes" at bounding box center [874, 606] width 156 height 49
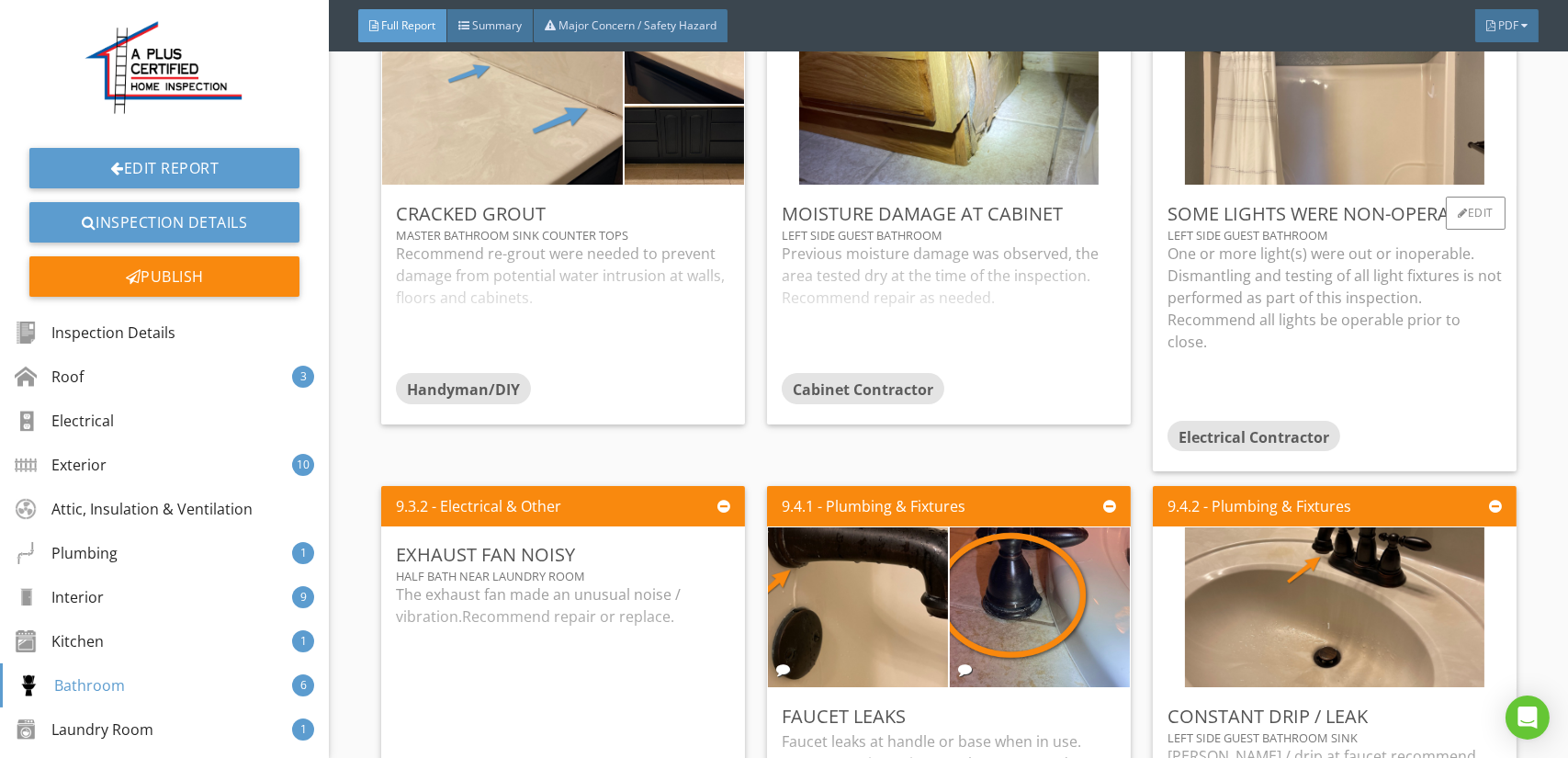
scroll to position [18743, 0]
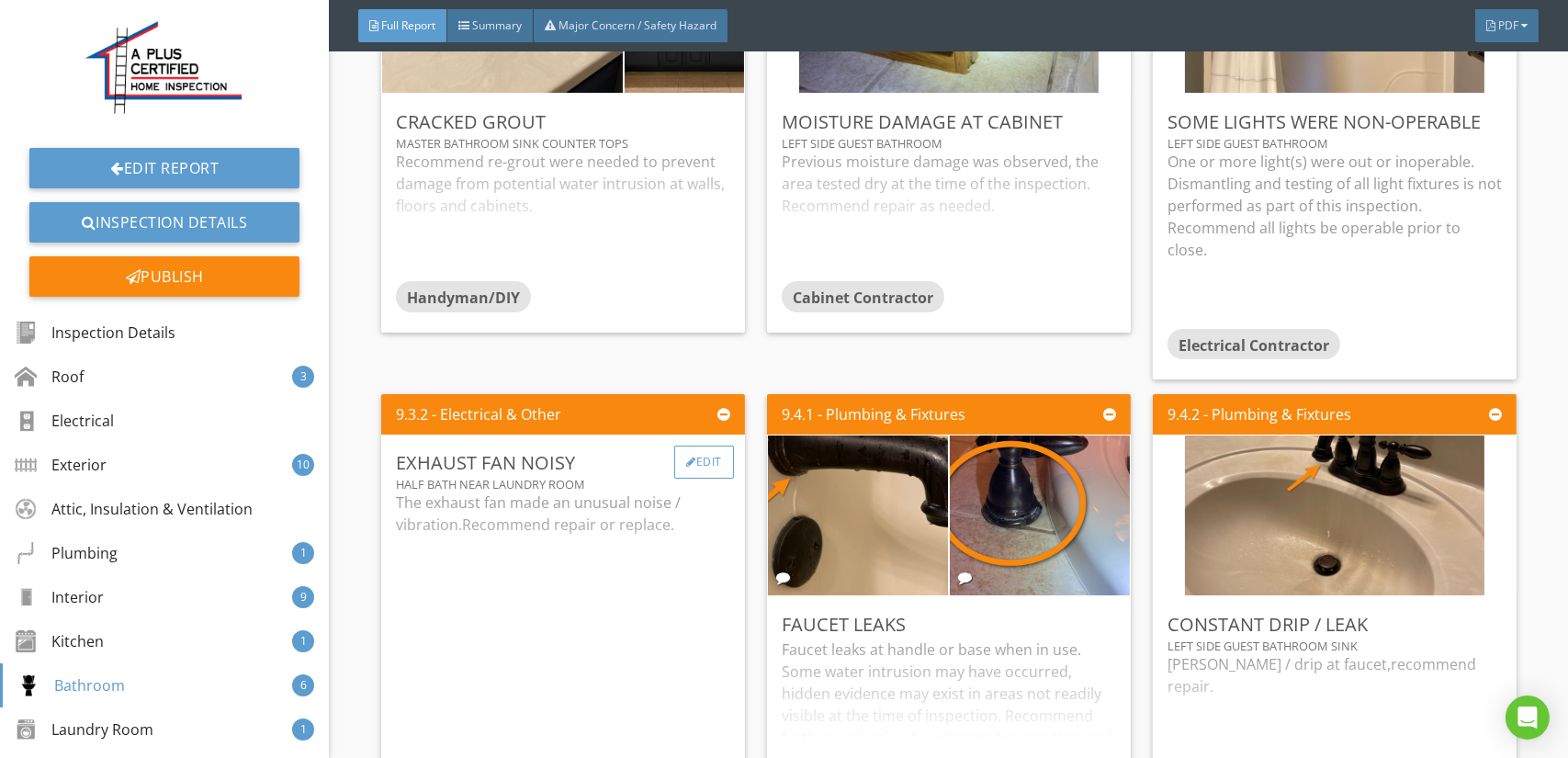
click at [699, 445] on div "Edit" at bounding box center [703, 461] width 59 height 33
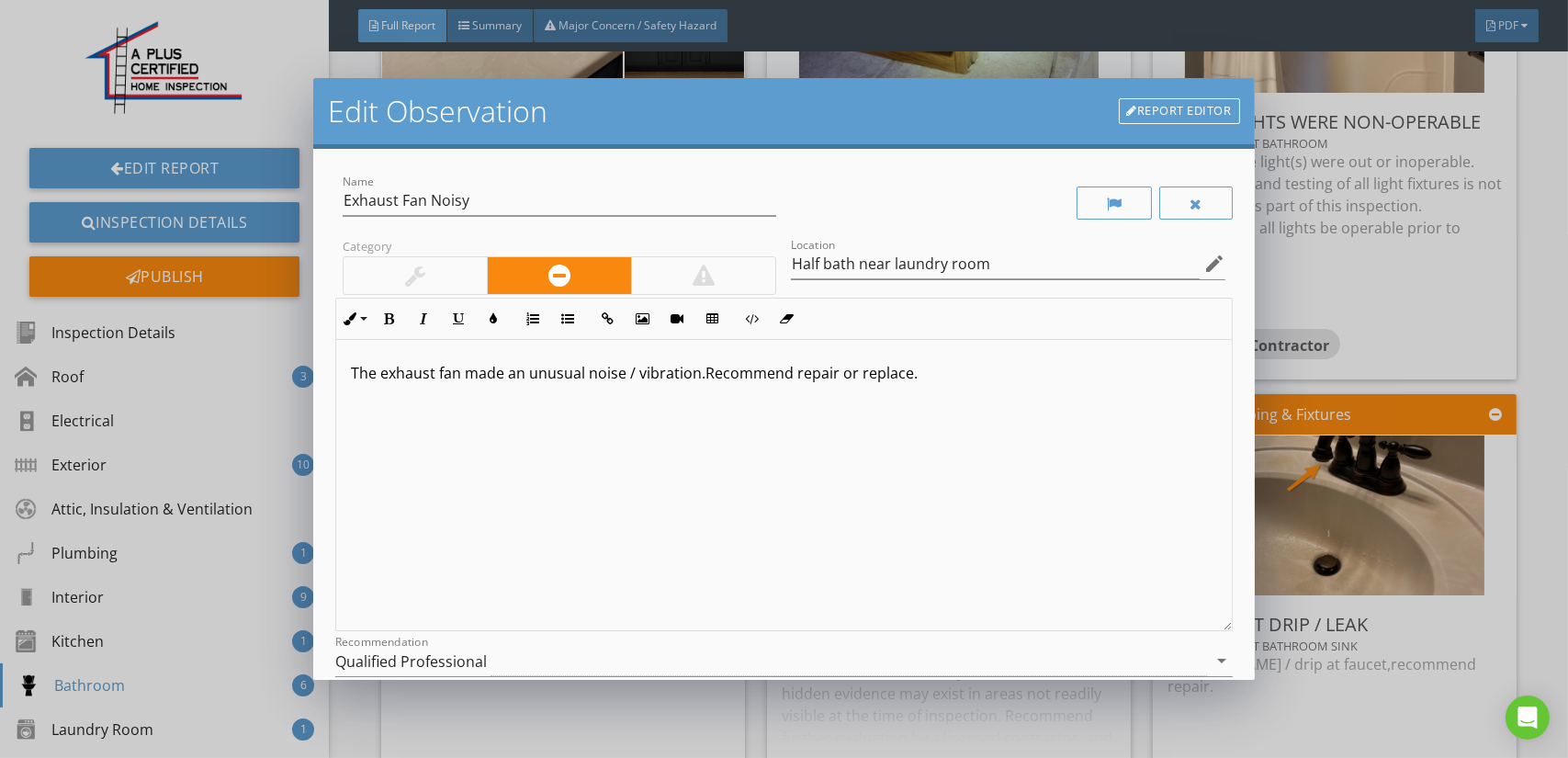
click at [421, 278] on div at bounding box center [415, 275] width 20 height 22
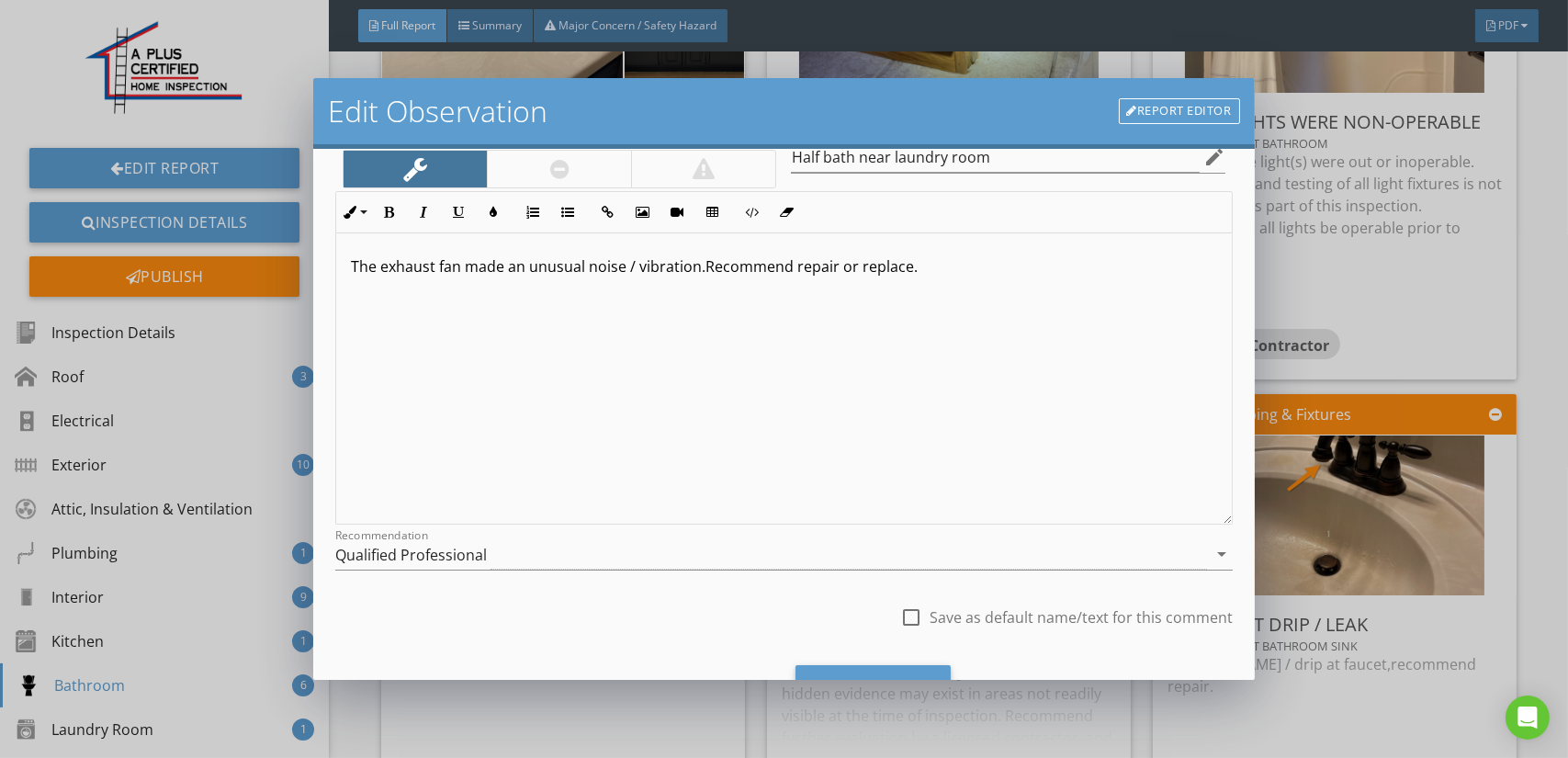
scroll to position [191, 0]
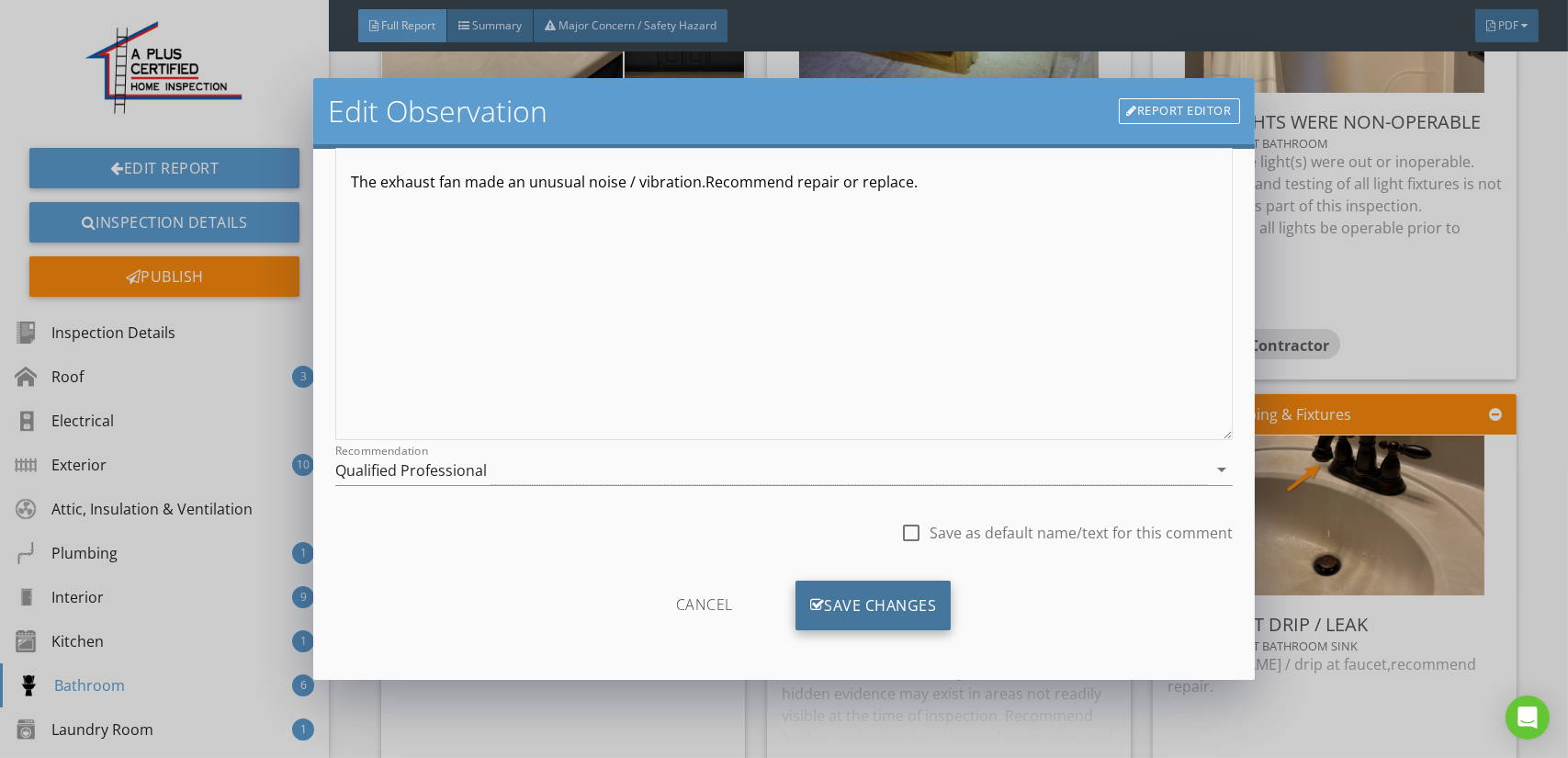
click at [876, 591] on div "Save Changes" at bounding box center [874, 606] width 156 height 49
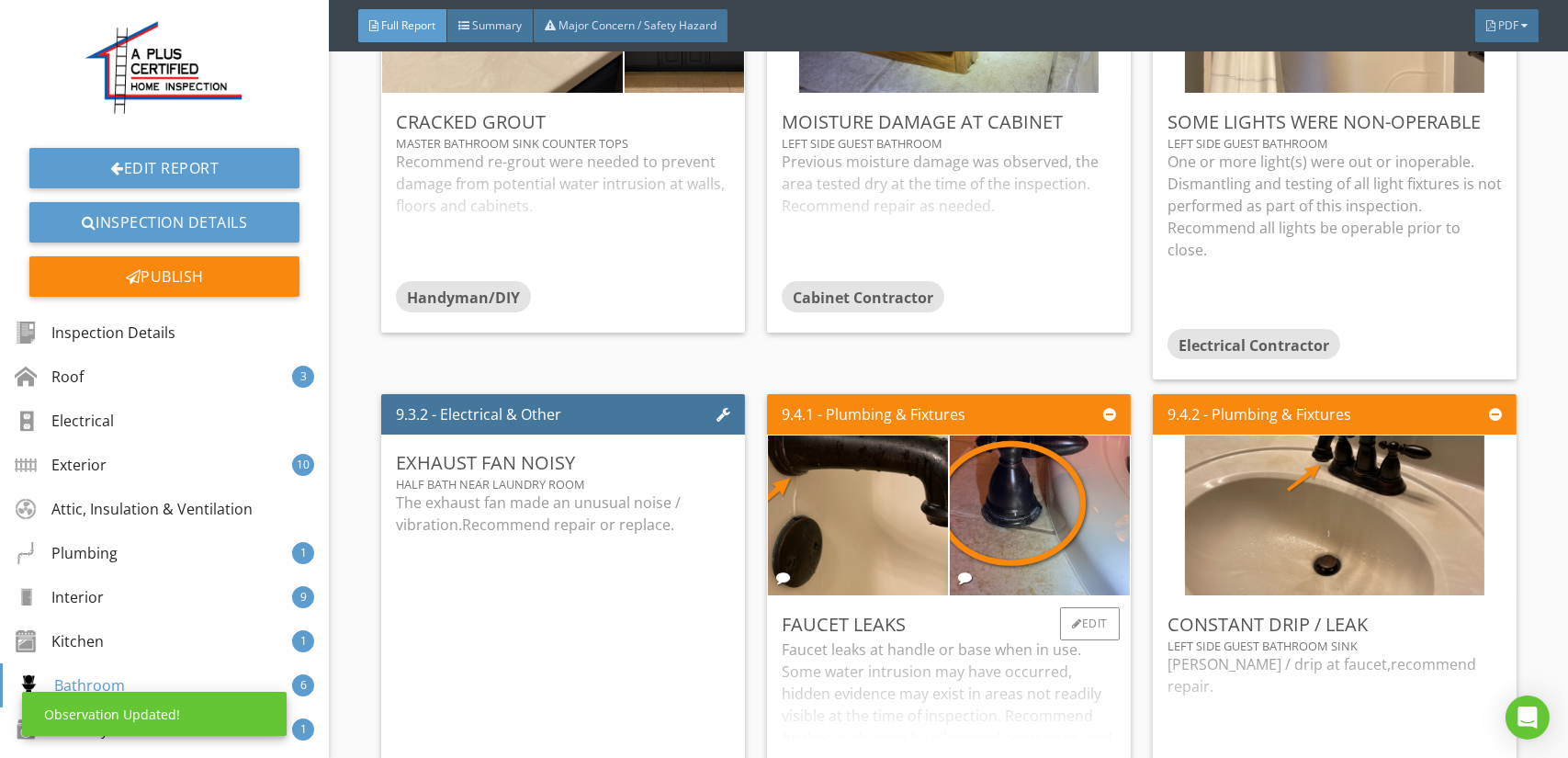
click at [881, 638] on div "Faucet leaks at handle or base when in use. Some water intrusion may have occur…" at bounding box center [949, 711] width 334 height 145
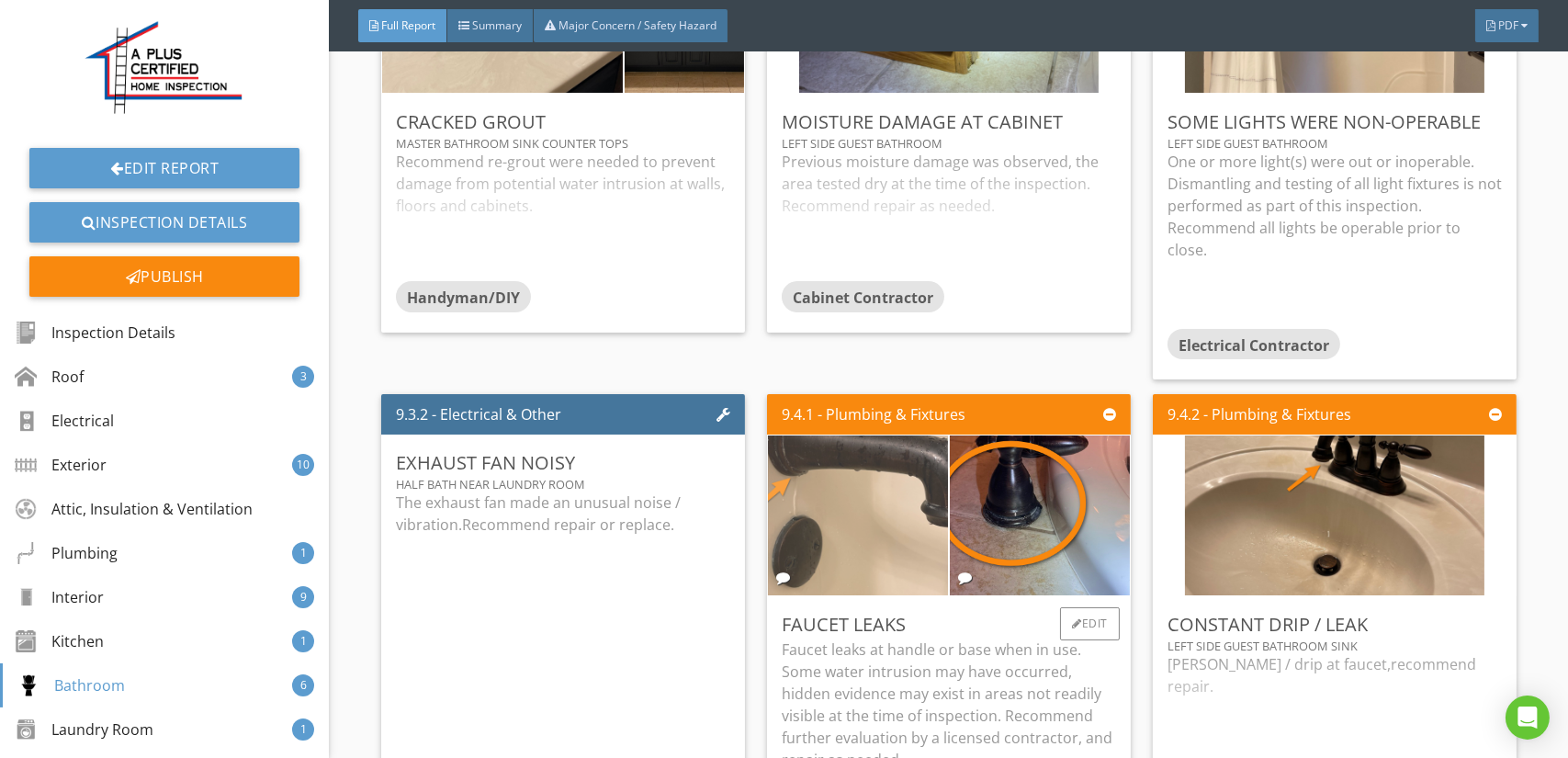
click at [885, 471] on img at bounding box center [858, 516] width 300 height 400
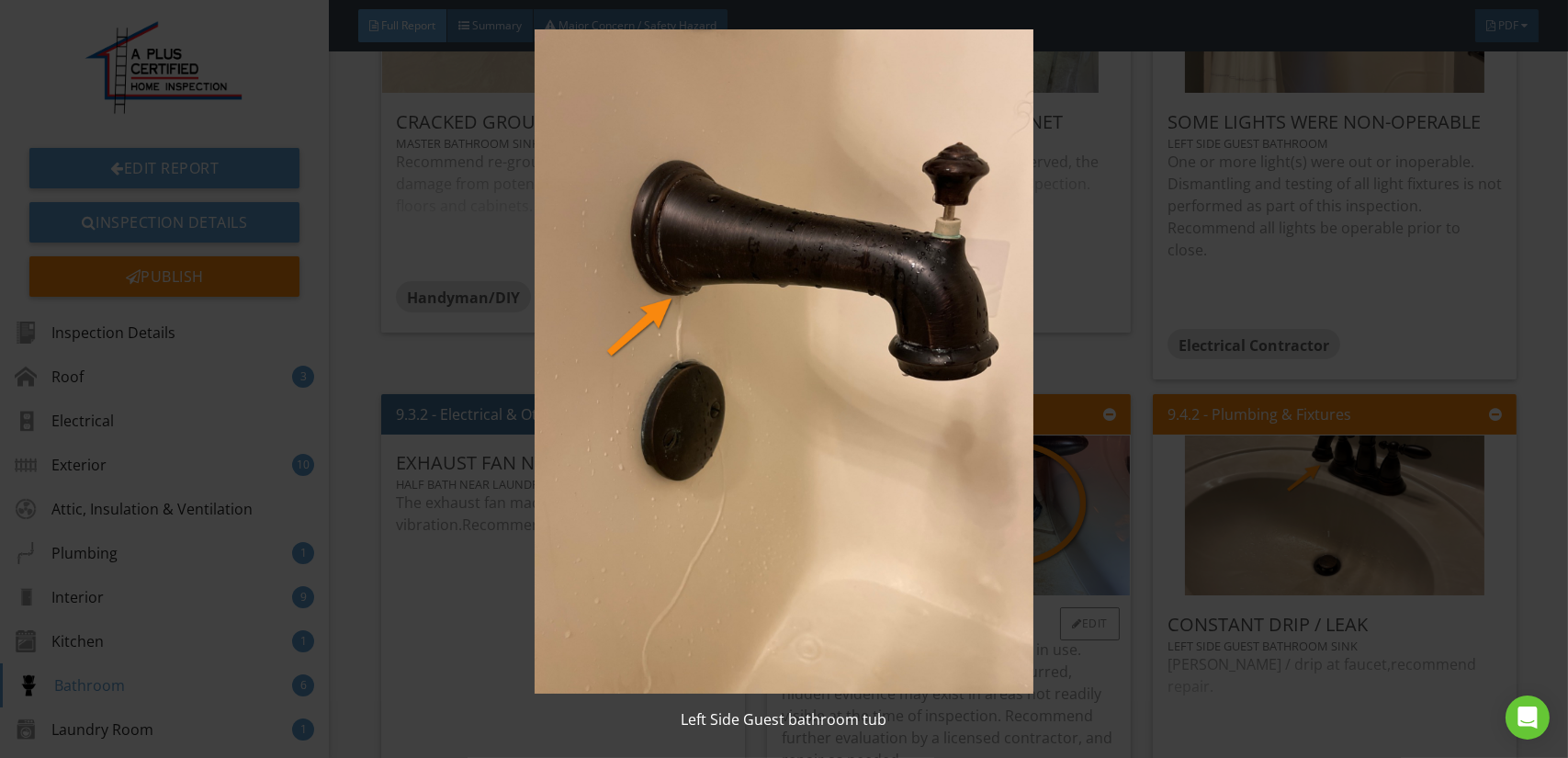
click at [885, 471] on img at bounding box center [784, 361] width 1433 height 664
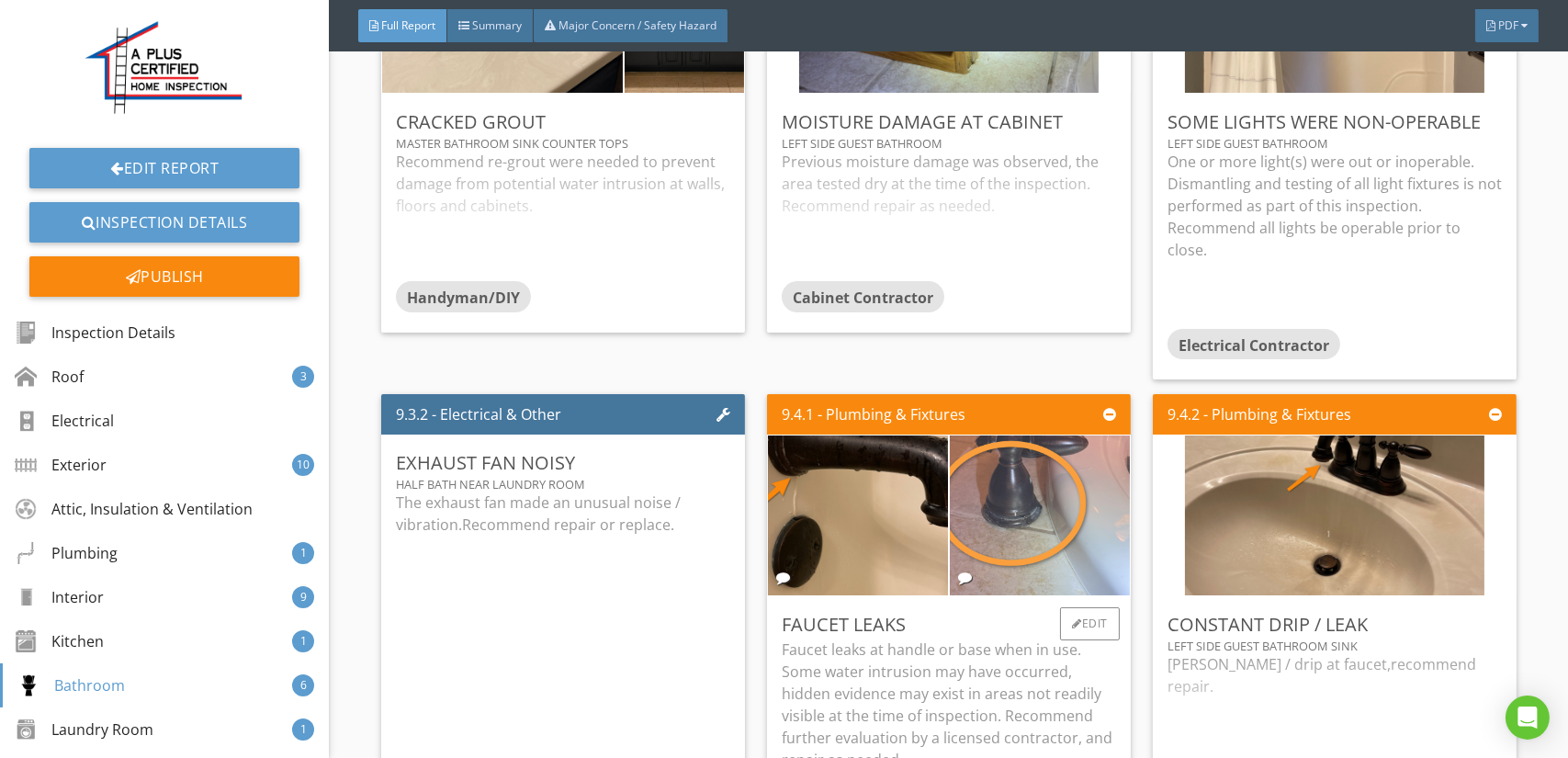
click at [1073, 465] on img at bounding box center [1040, 516] width 450 height 338
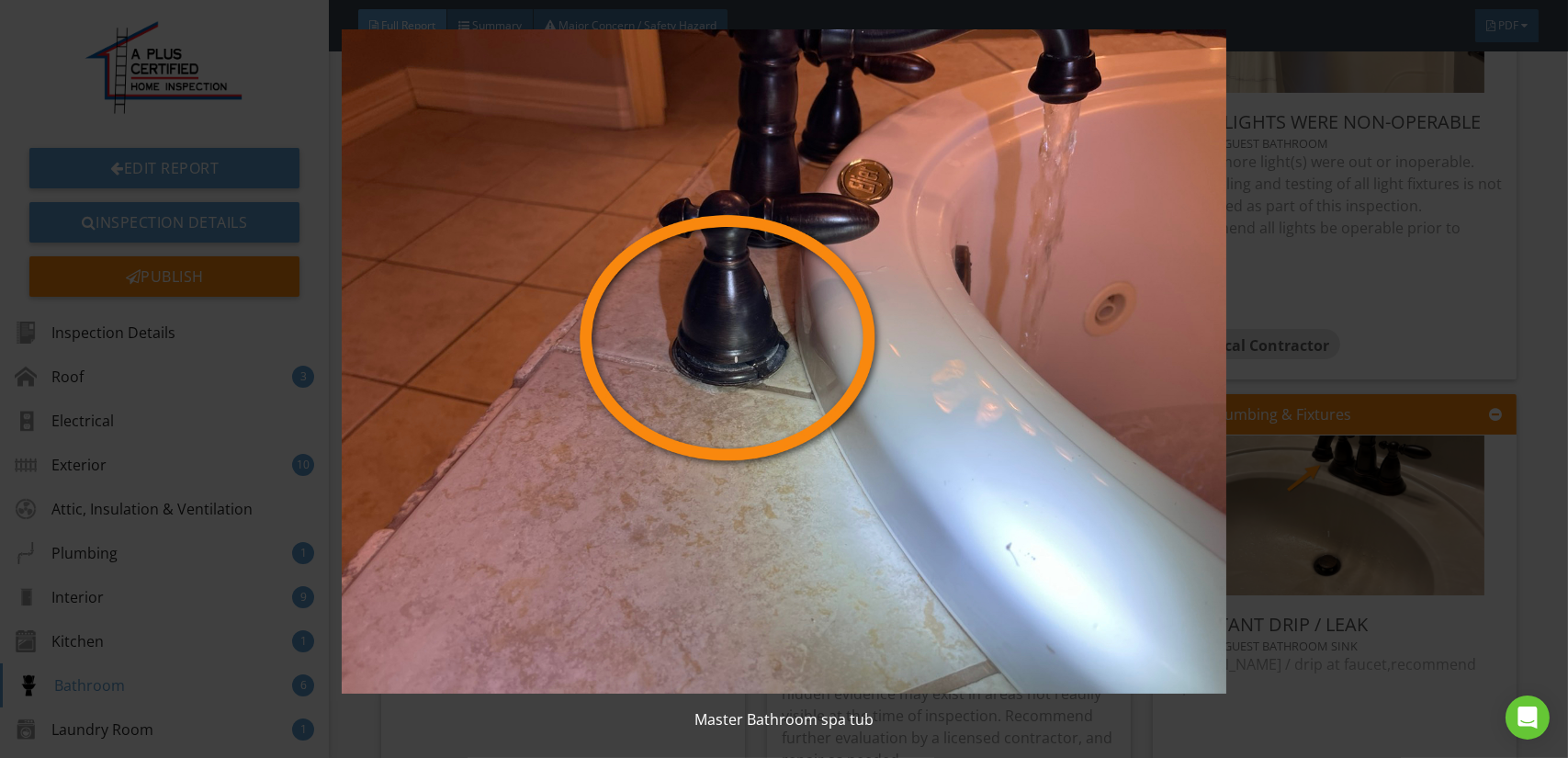
click at [1002, 464] on img at bounding box center [784, 361] width 1433 height 664
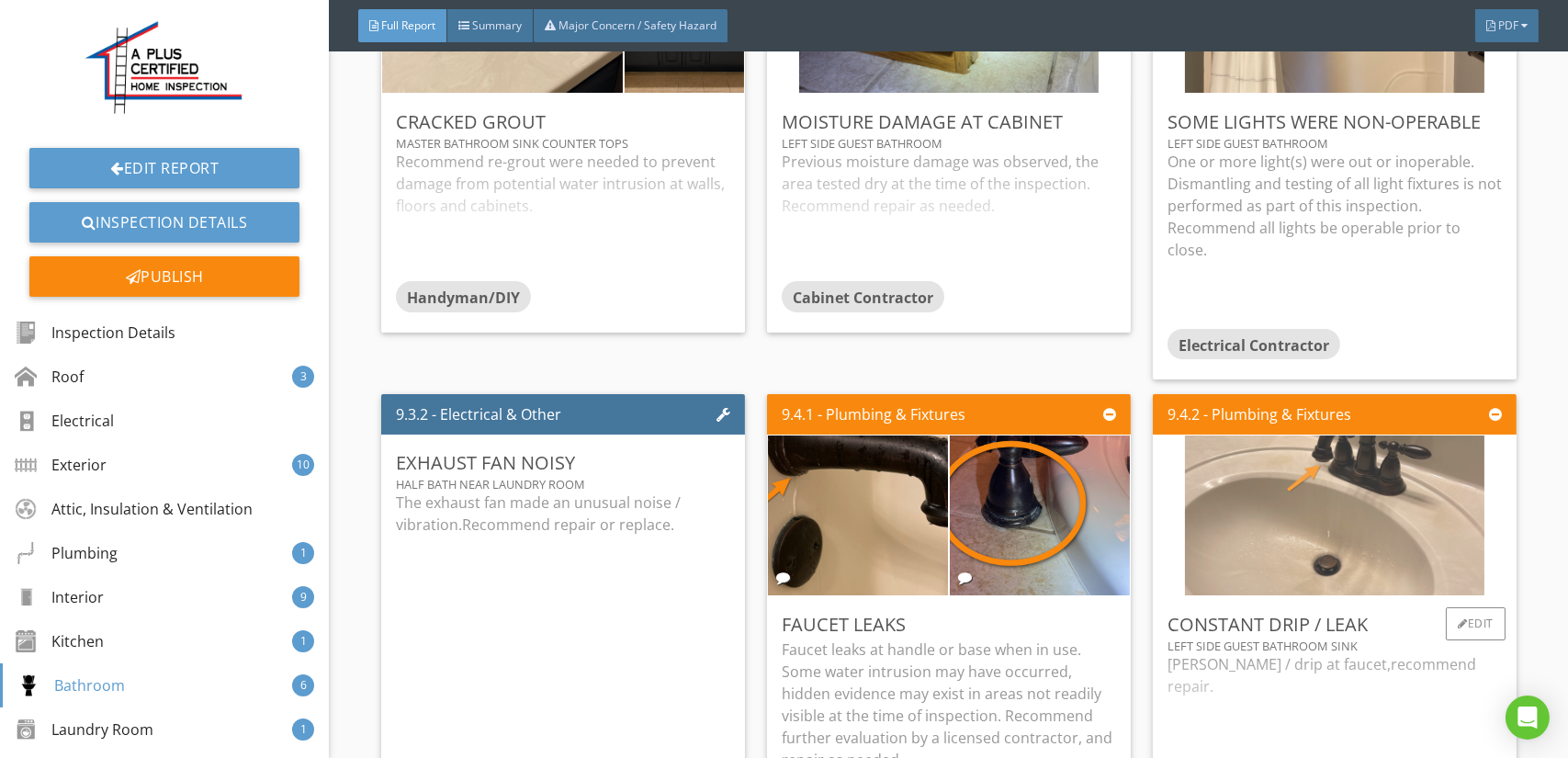
click at [1249, 469] on img at bounding box center [1335, 516] width 300 height 400
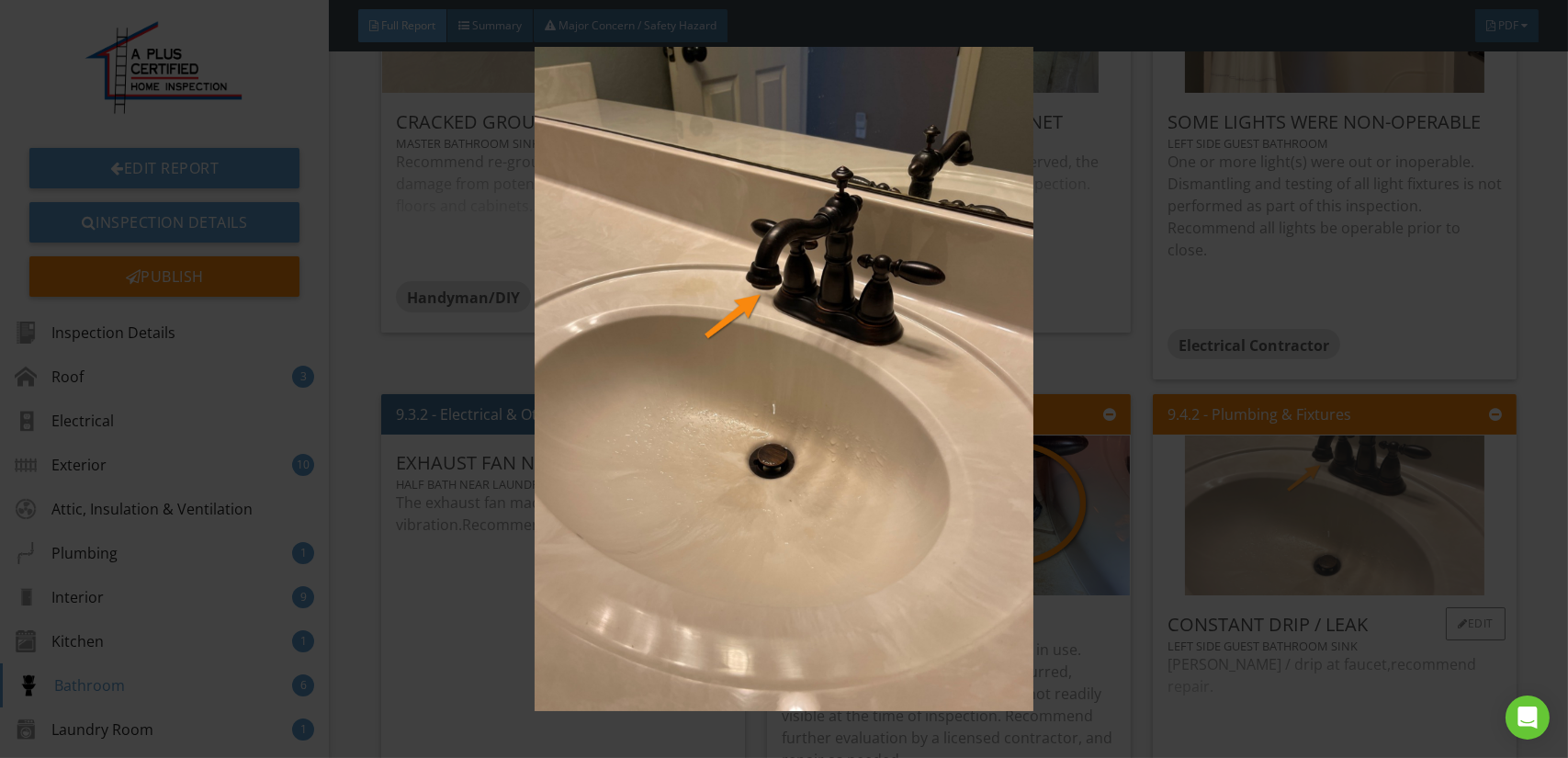
click at [1249, 469] on img at bounding box center [784, 378] width 1433 height 664
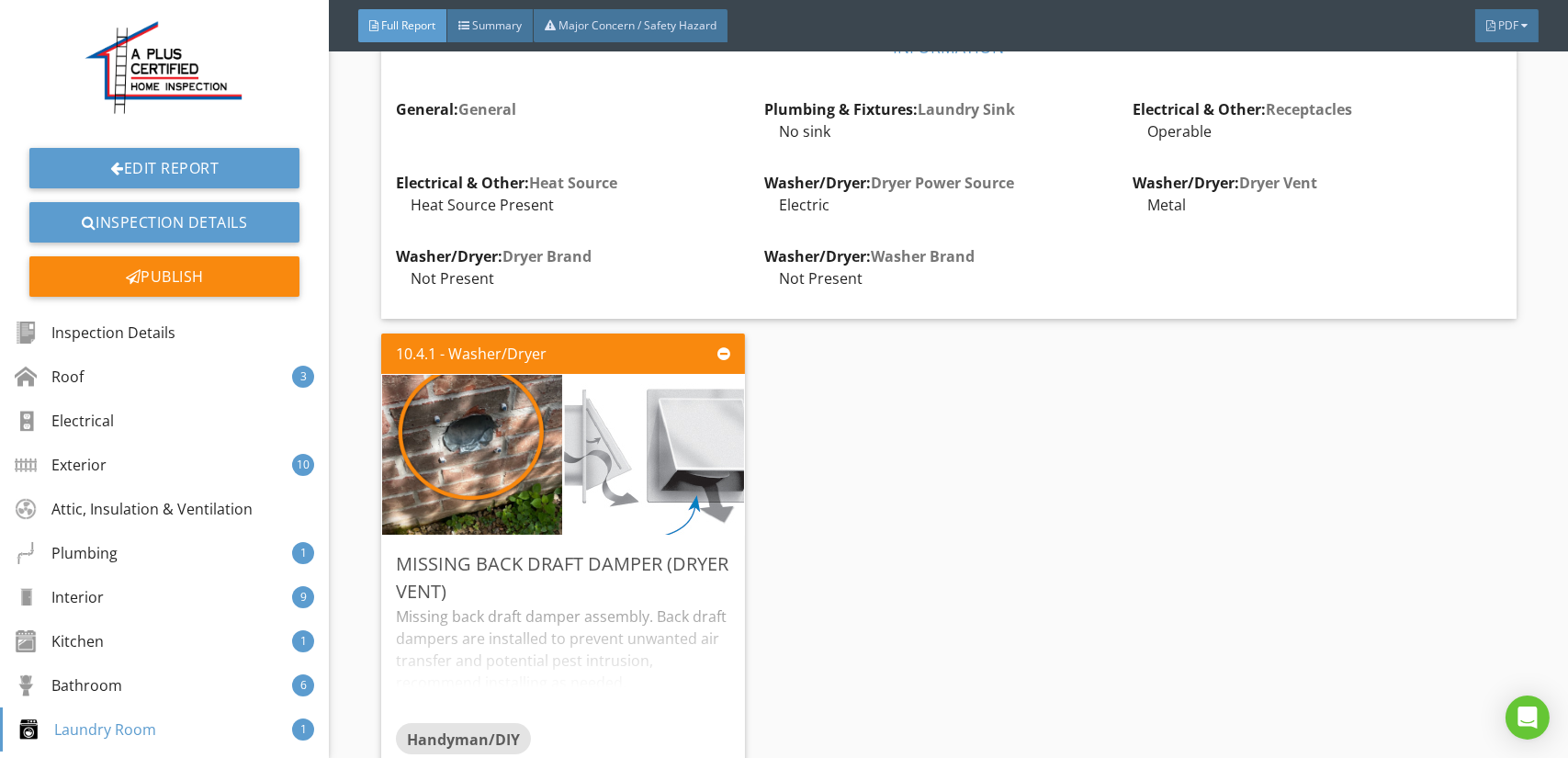
scroll to position [19754, 0]
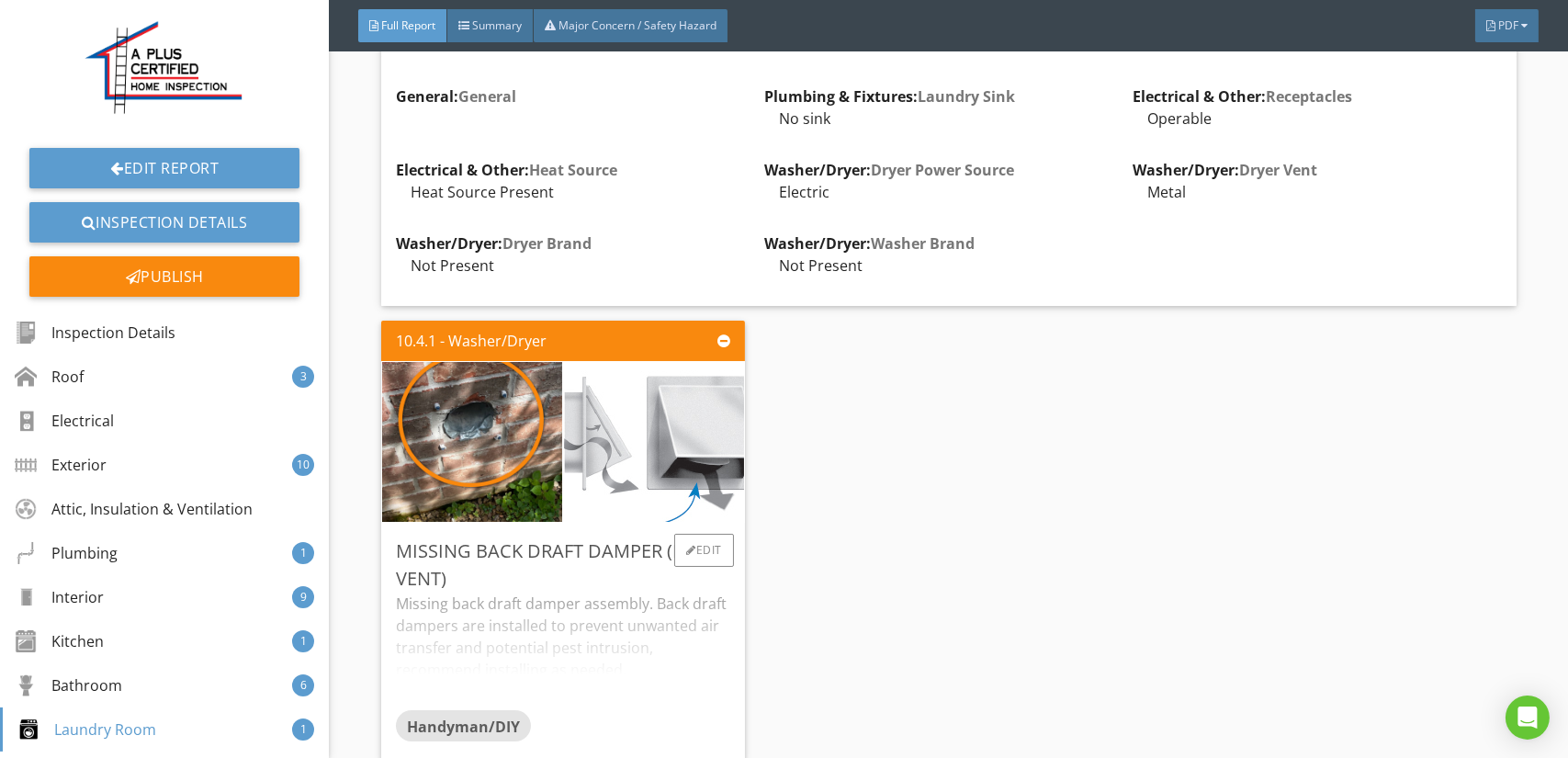
click at [600, 593] on div "Missing back draft damper assembly. Back draft dampers are installed to prevent…" at bounding box center [563, 651] width 334 height 118
click at [600, 593] on p "Missing back draft damper assembly. Back draft dampers are installed to prevent…" at bounding box center [563, 636] width 334 height 88
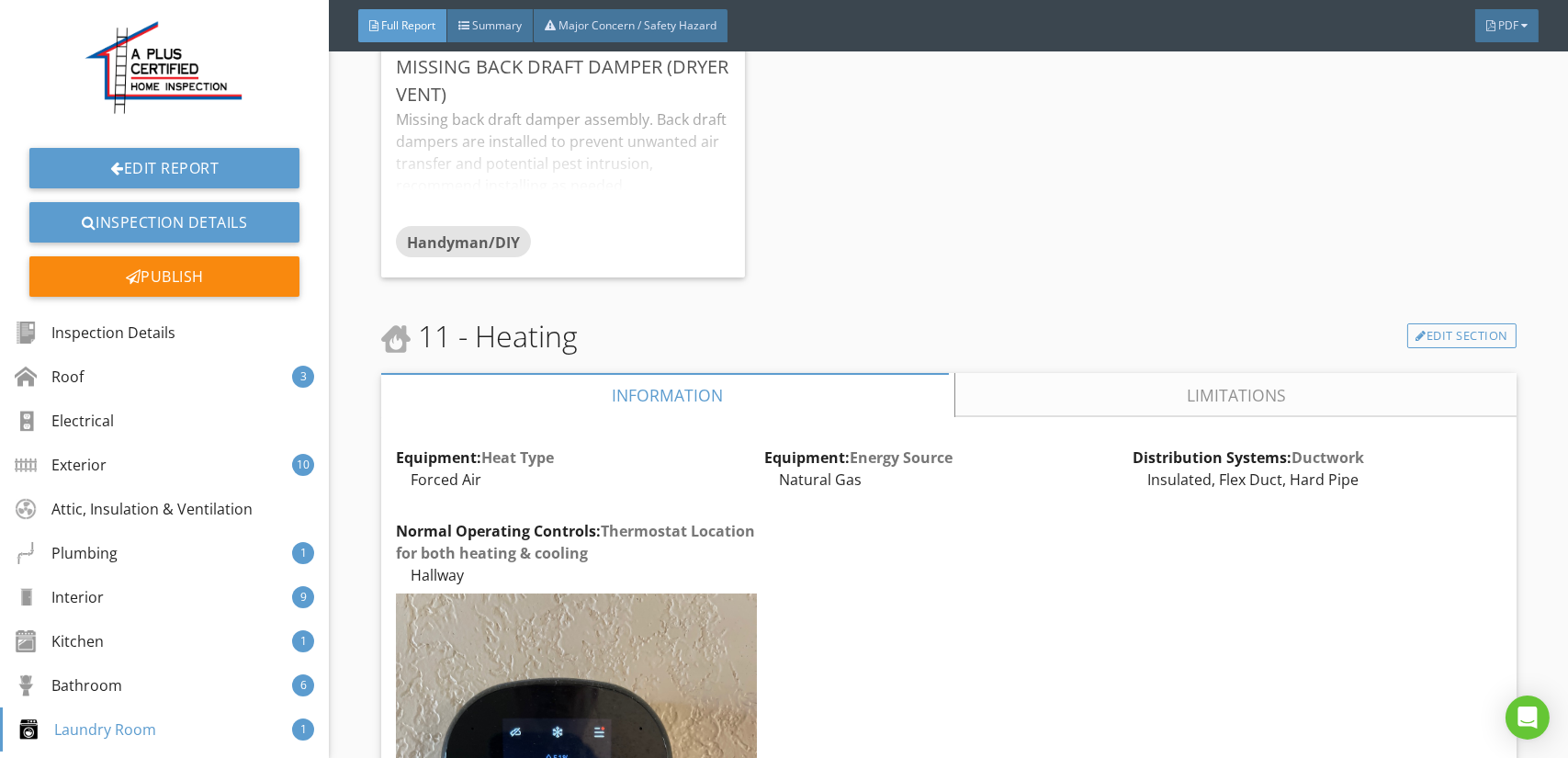
scroll to position [20305, 0]
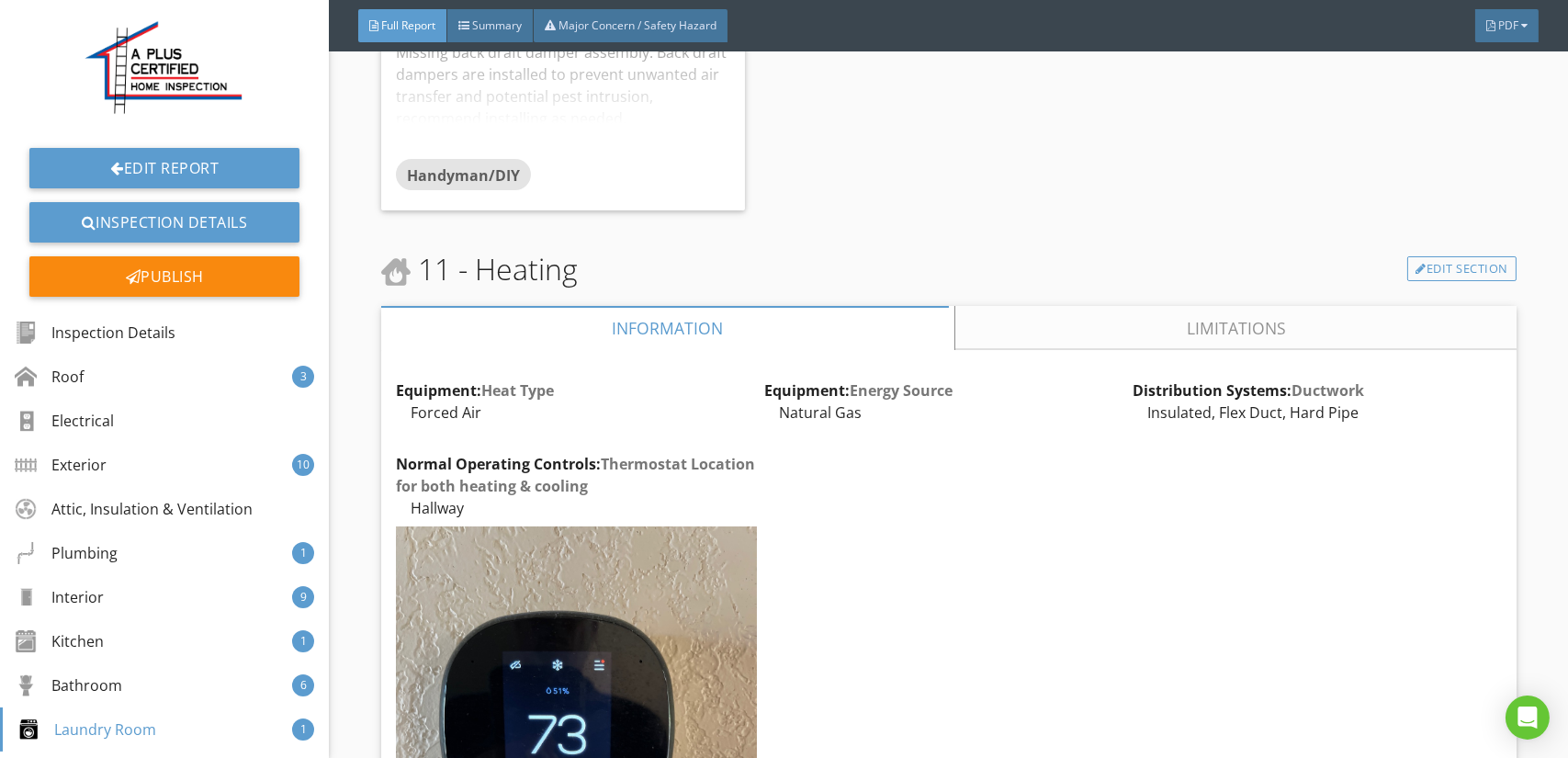
click at [1127, 306] on link "Limitations" at bounding box center [1236, 328] width 561 height 45
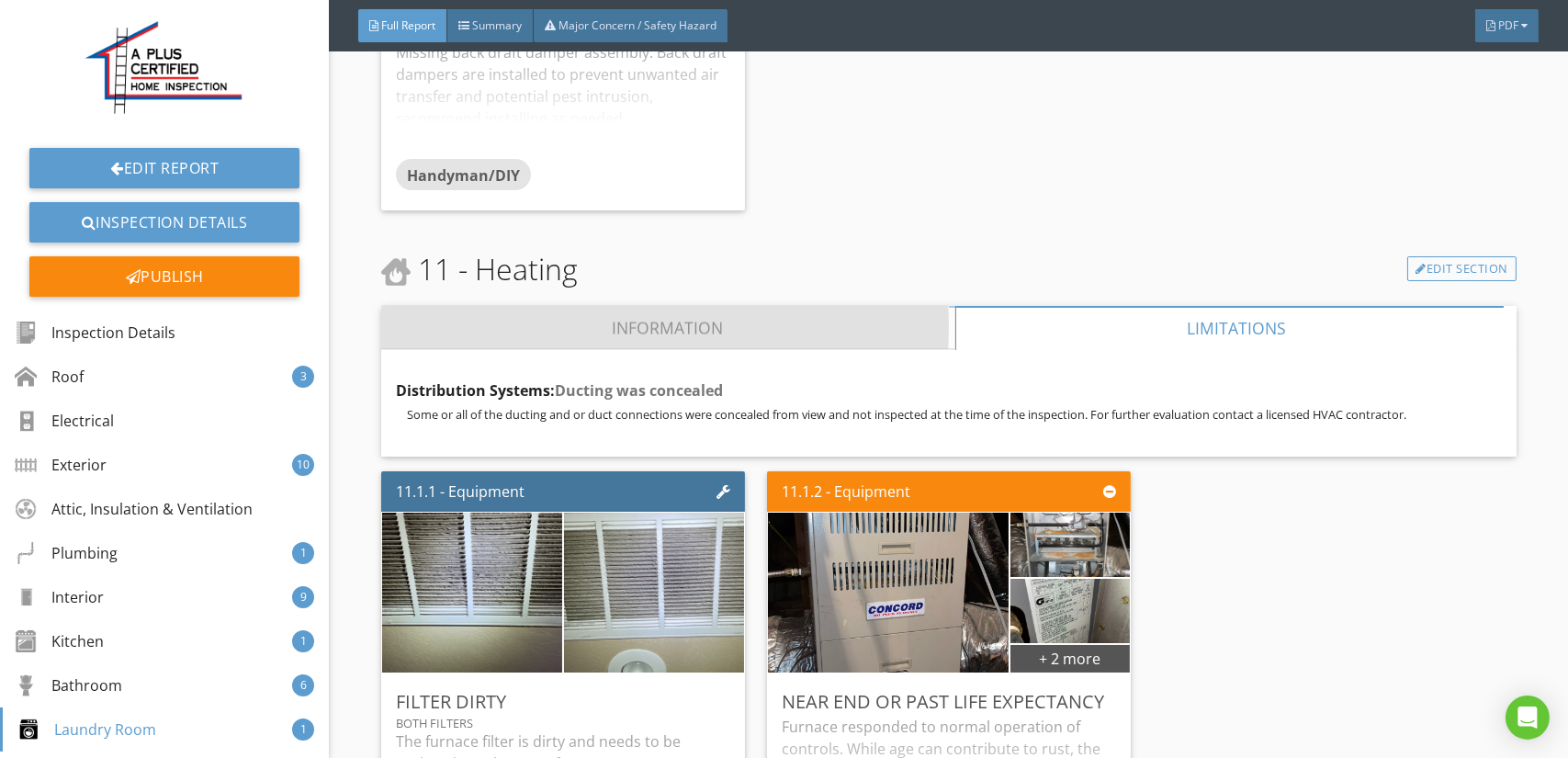
click at [636, 306] on link "Information" at bounding box center [668, 328] width 574 height 45
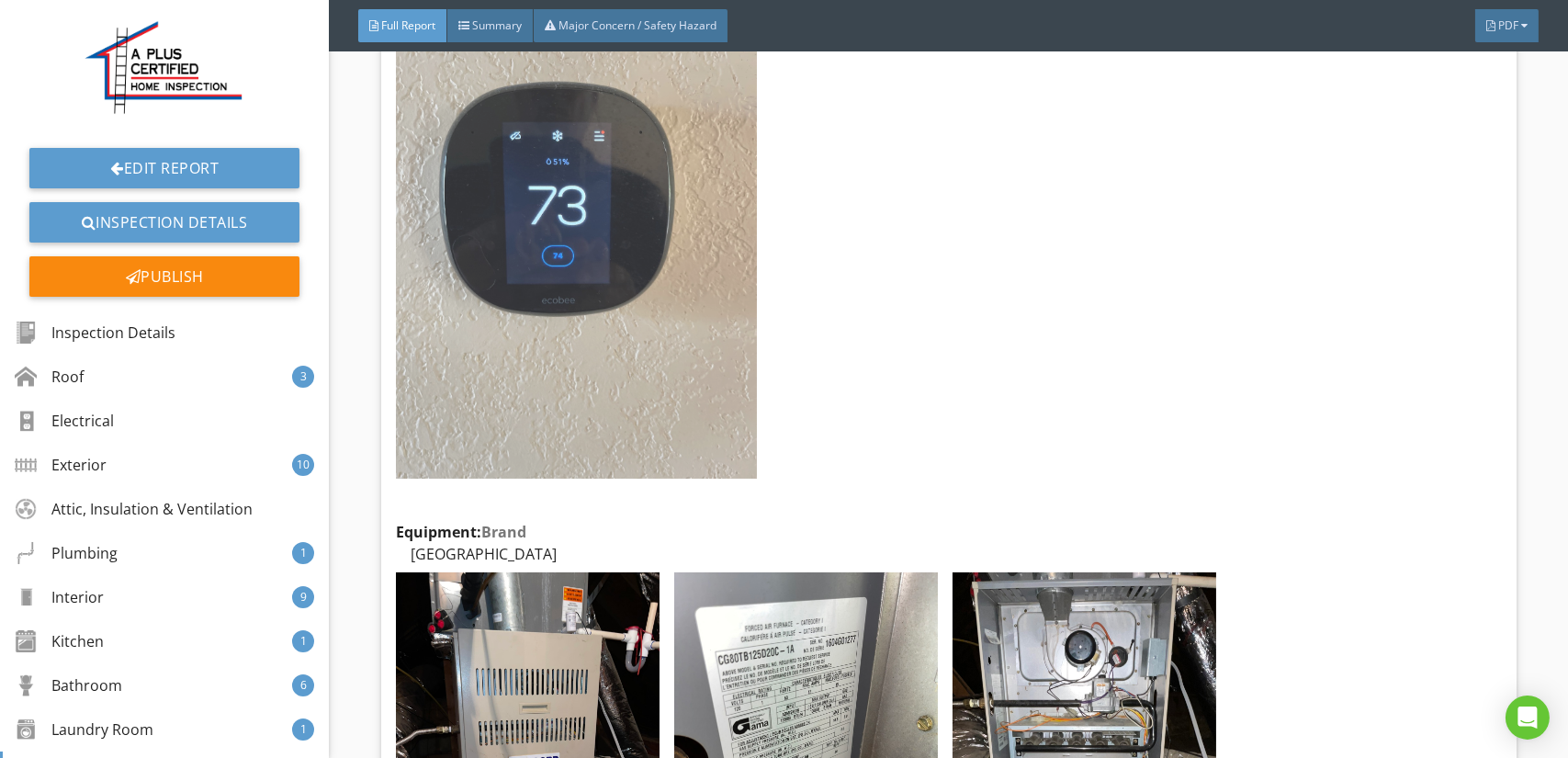
scroll to position [21040, 0]
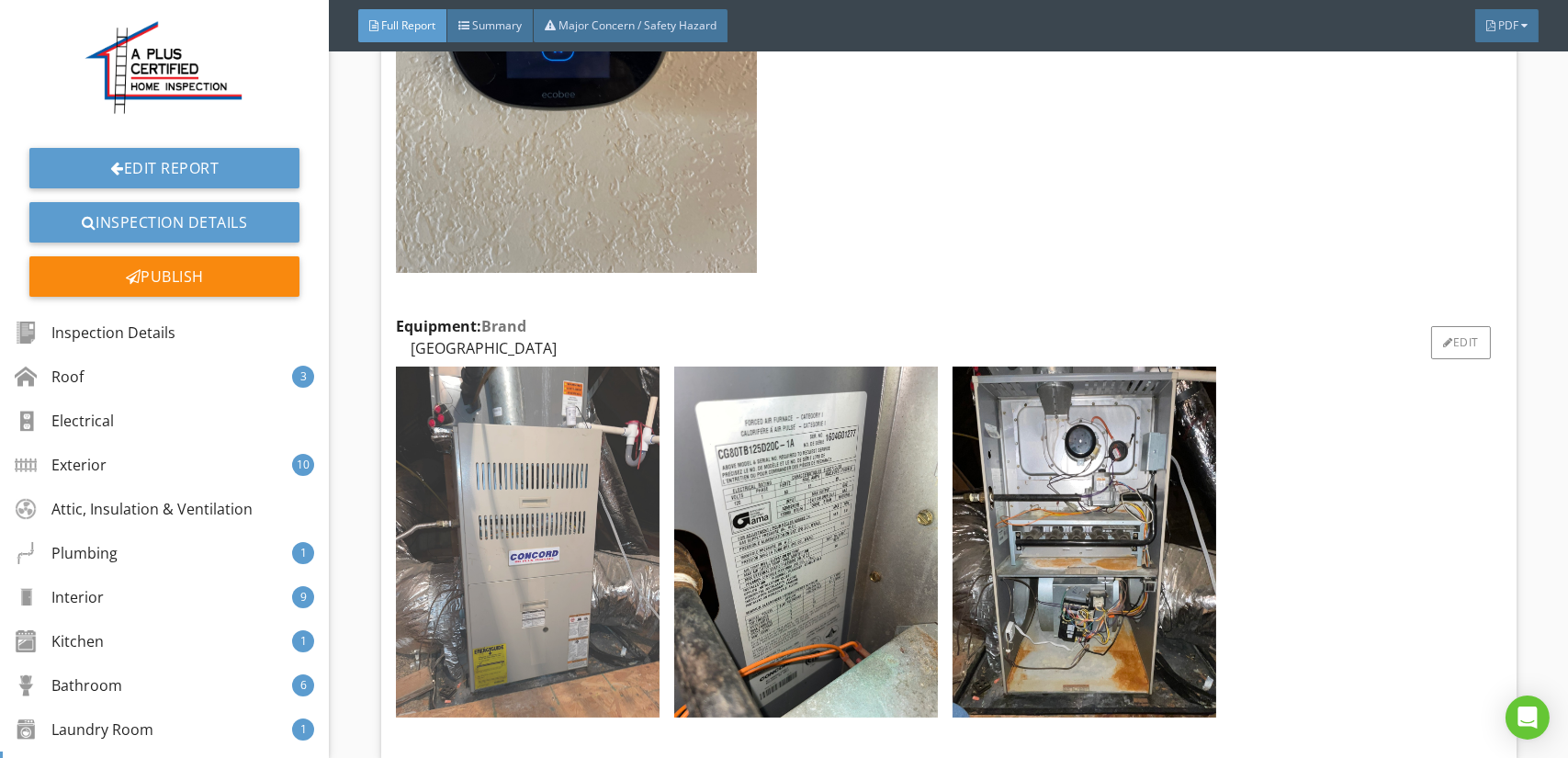
click at [580, 457] on img at bounding box center [527, 541] width 263 height 351
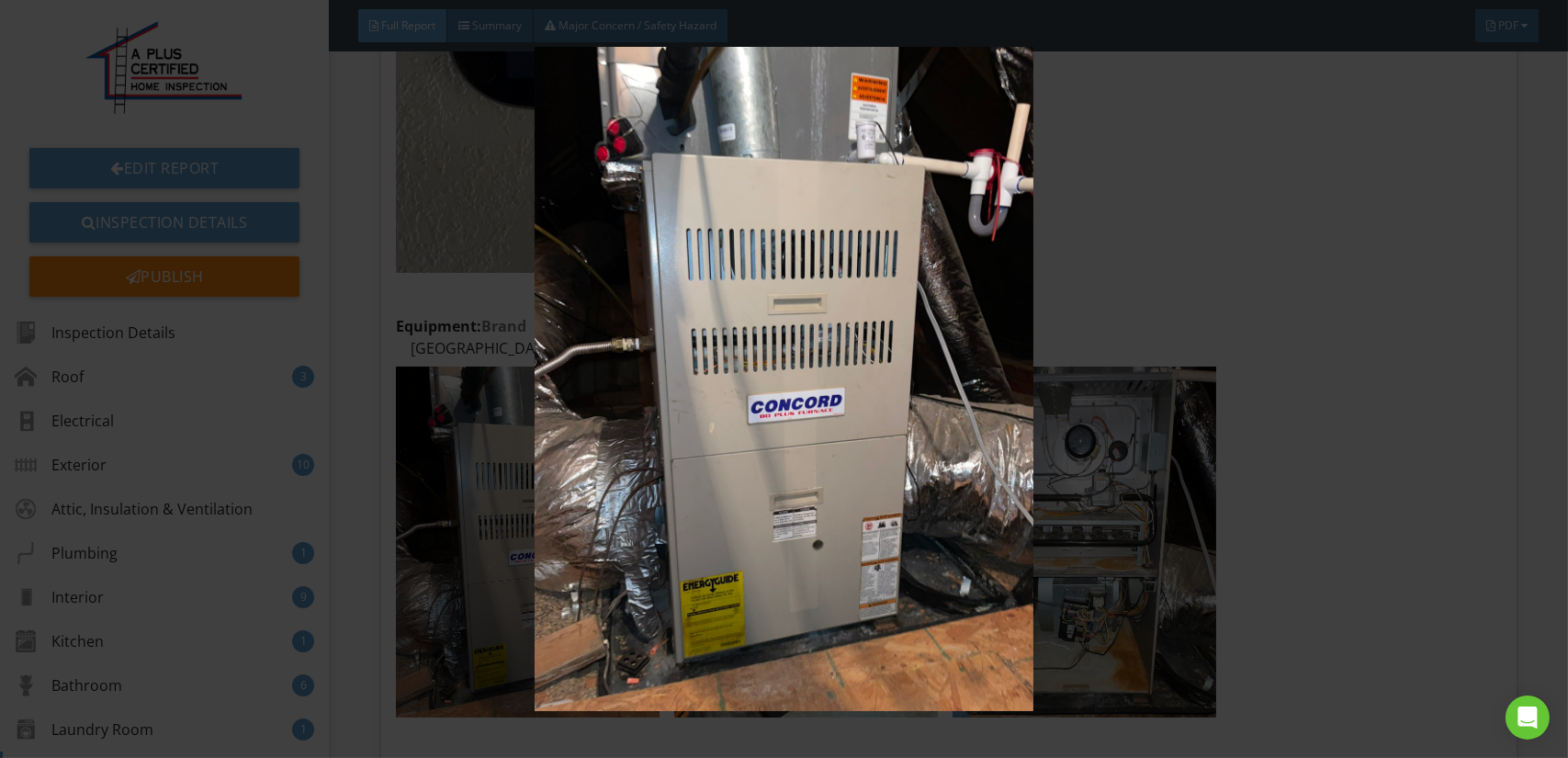
click at [653, 456] on img at bounding box center [784, 378] width 1433 height 664
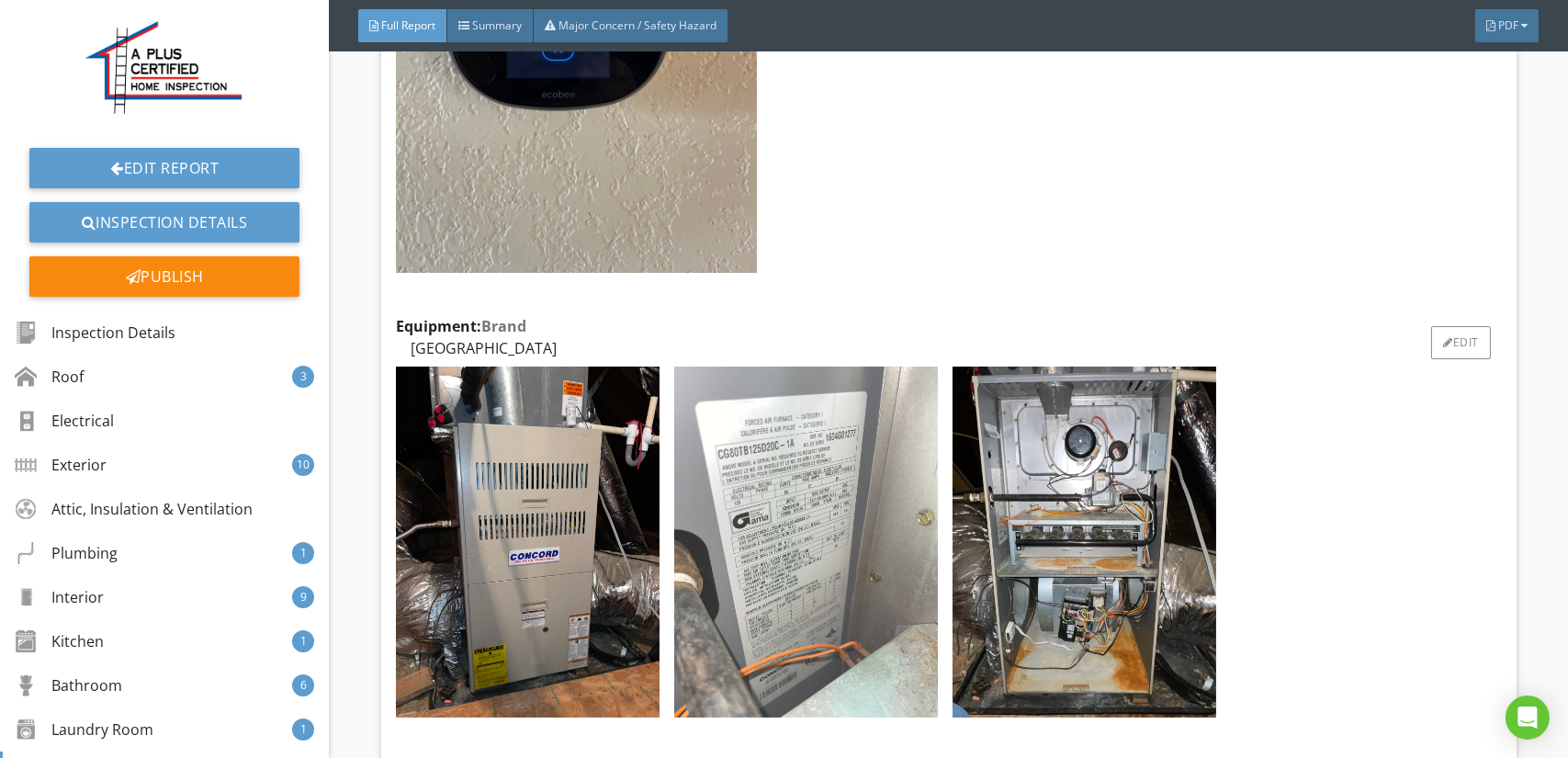
click at [726, 437] on img at bounding box center [805, 541] width 263 height 351
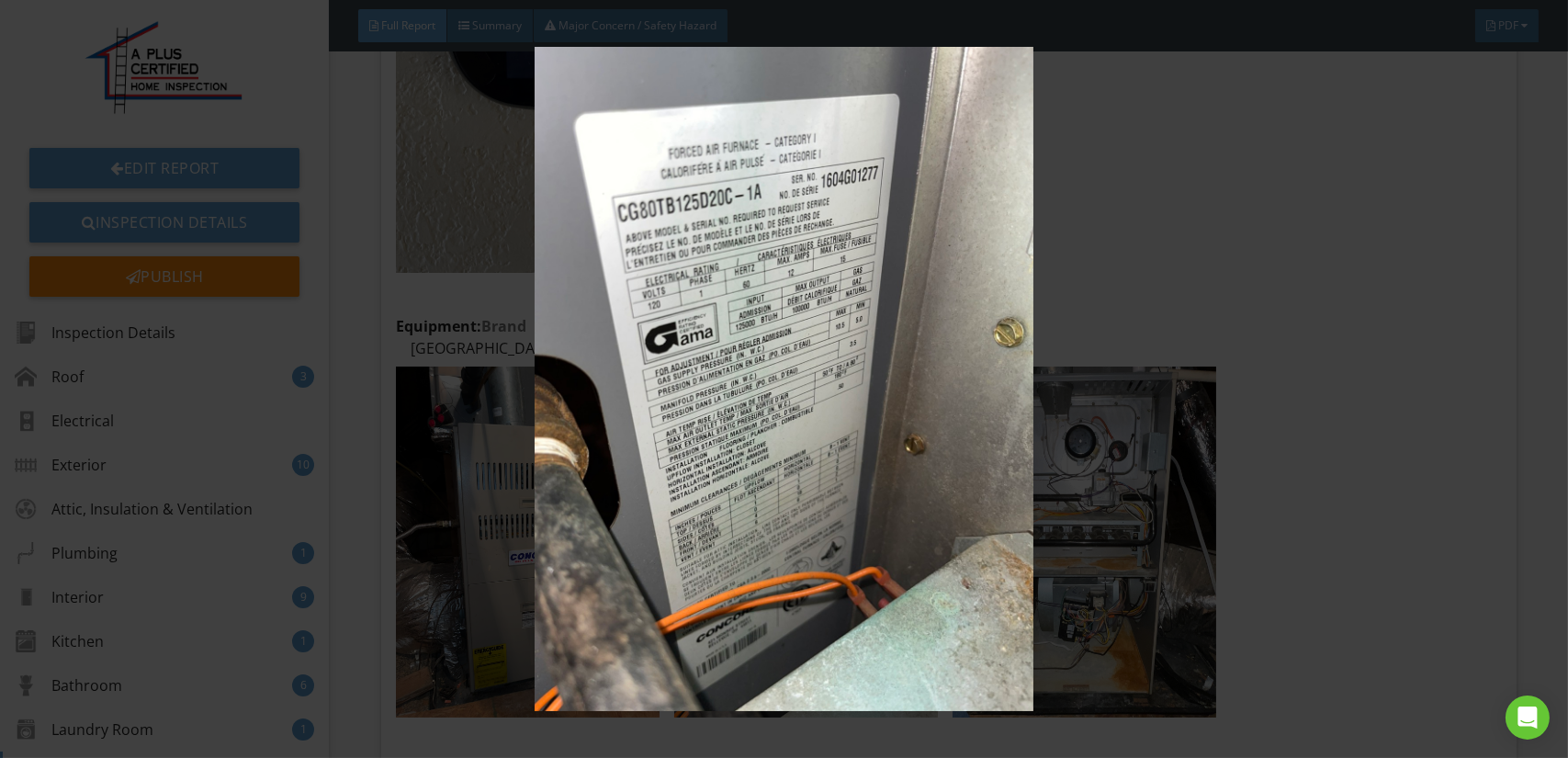
click at [735, 434] on img at bounding box center [784, 378] width 1433 height 664
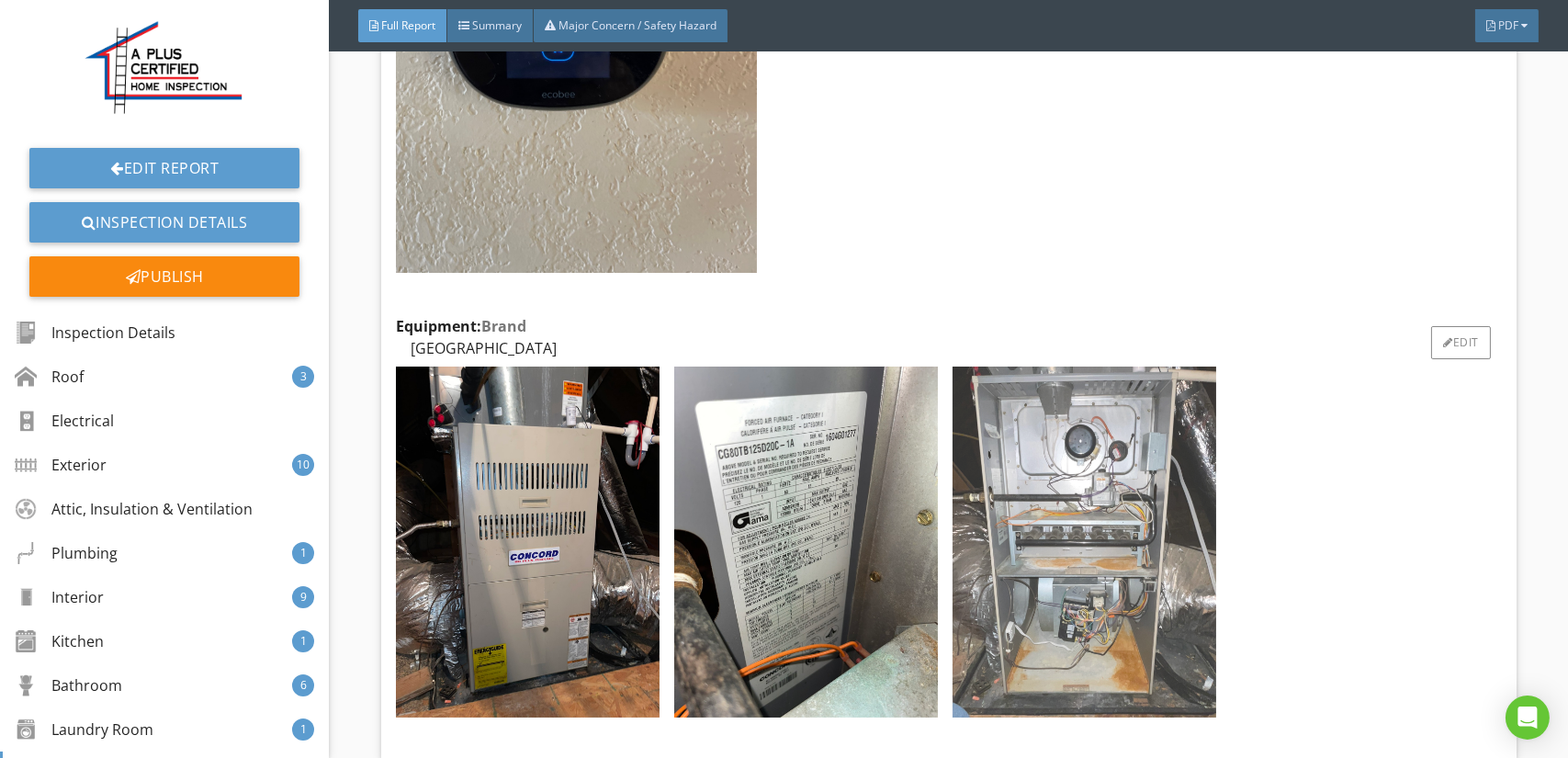
click at [974, 434] on img at bounding box center [1084, 541] width 263 height 351
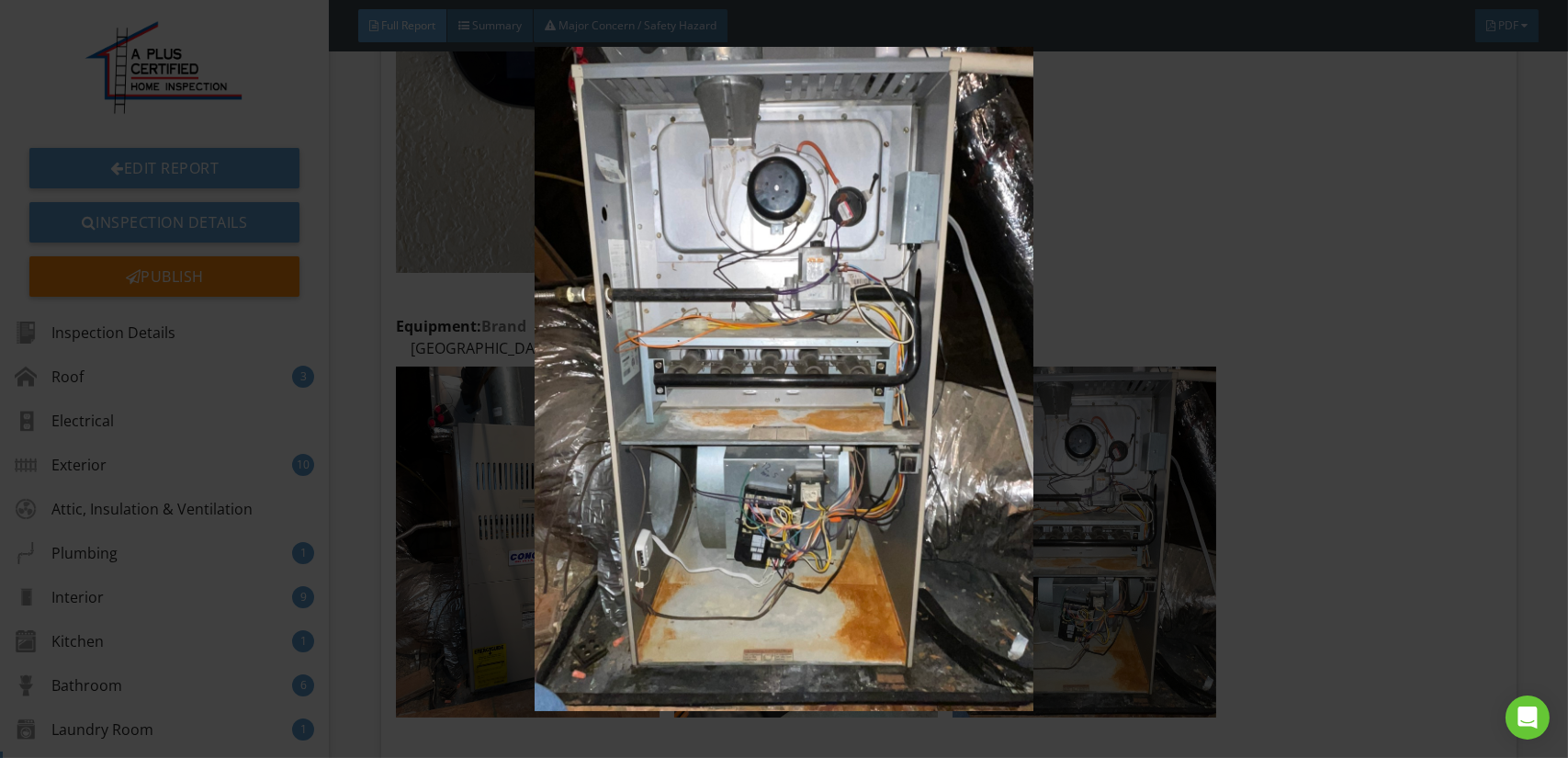
click at [956, 427] on img at bounding box center [784, 378] width 1433 height 664
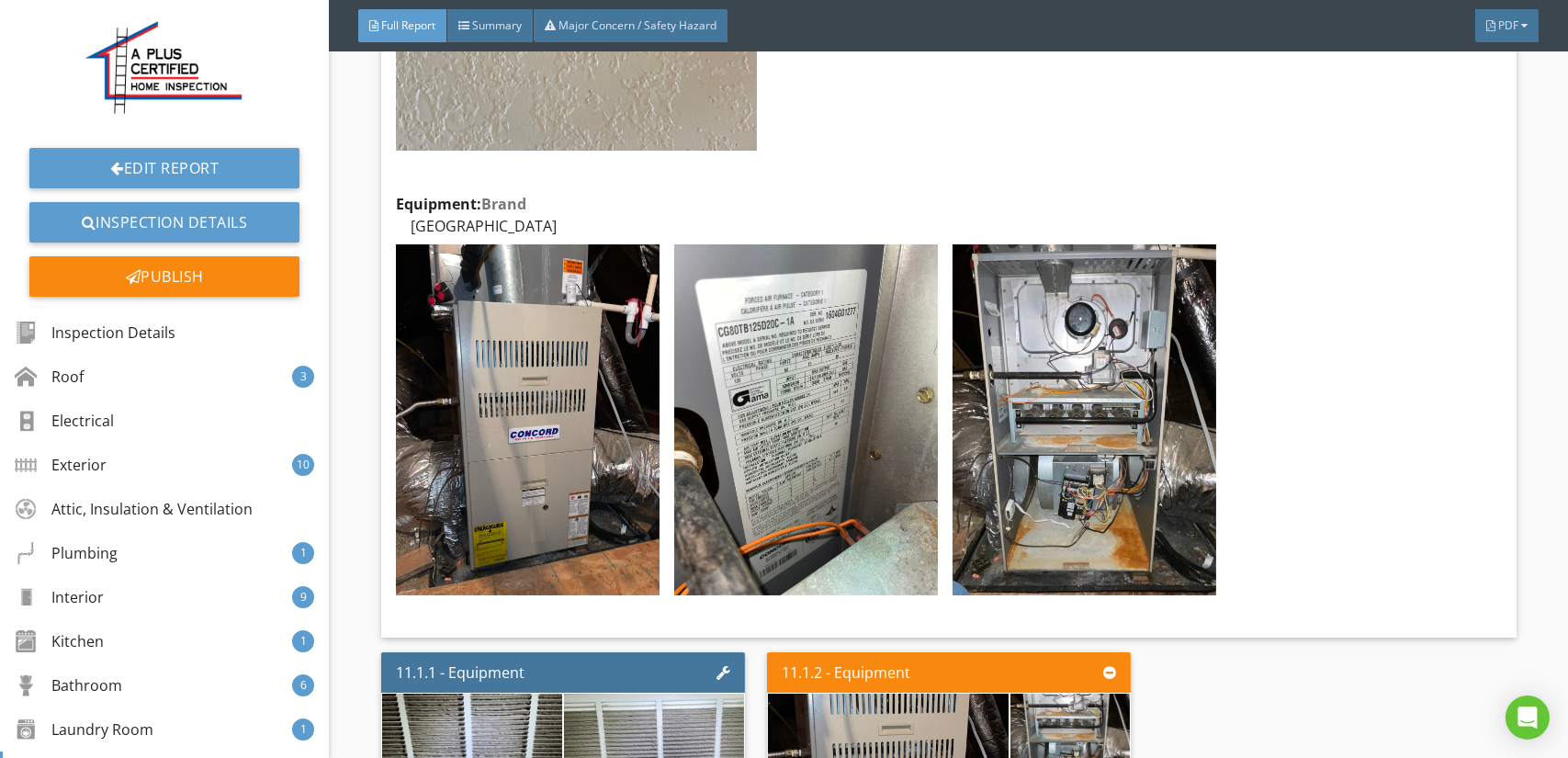
scroll to position [21407, 0]
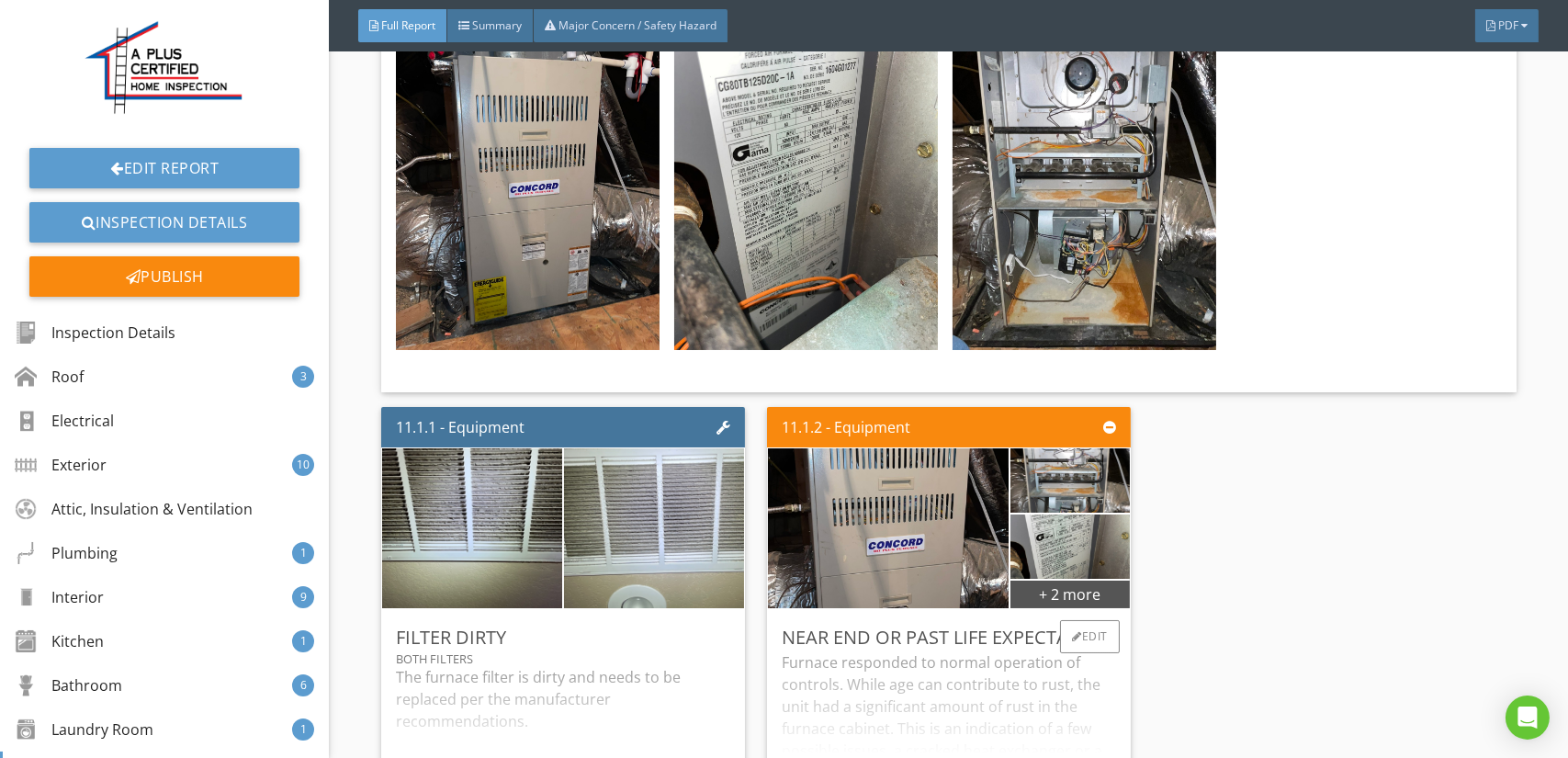
click at [862, 651] on div "Furnace responded to normal operation of controls. While age can contribute to …" at bounding box center [949, 723] width 334 height 145
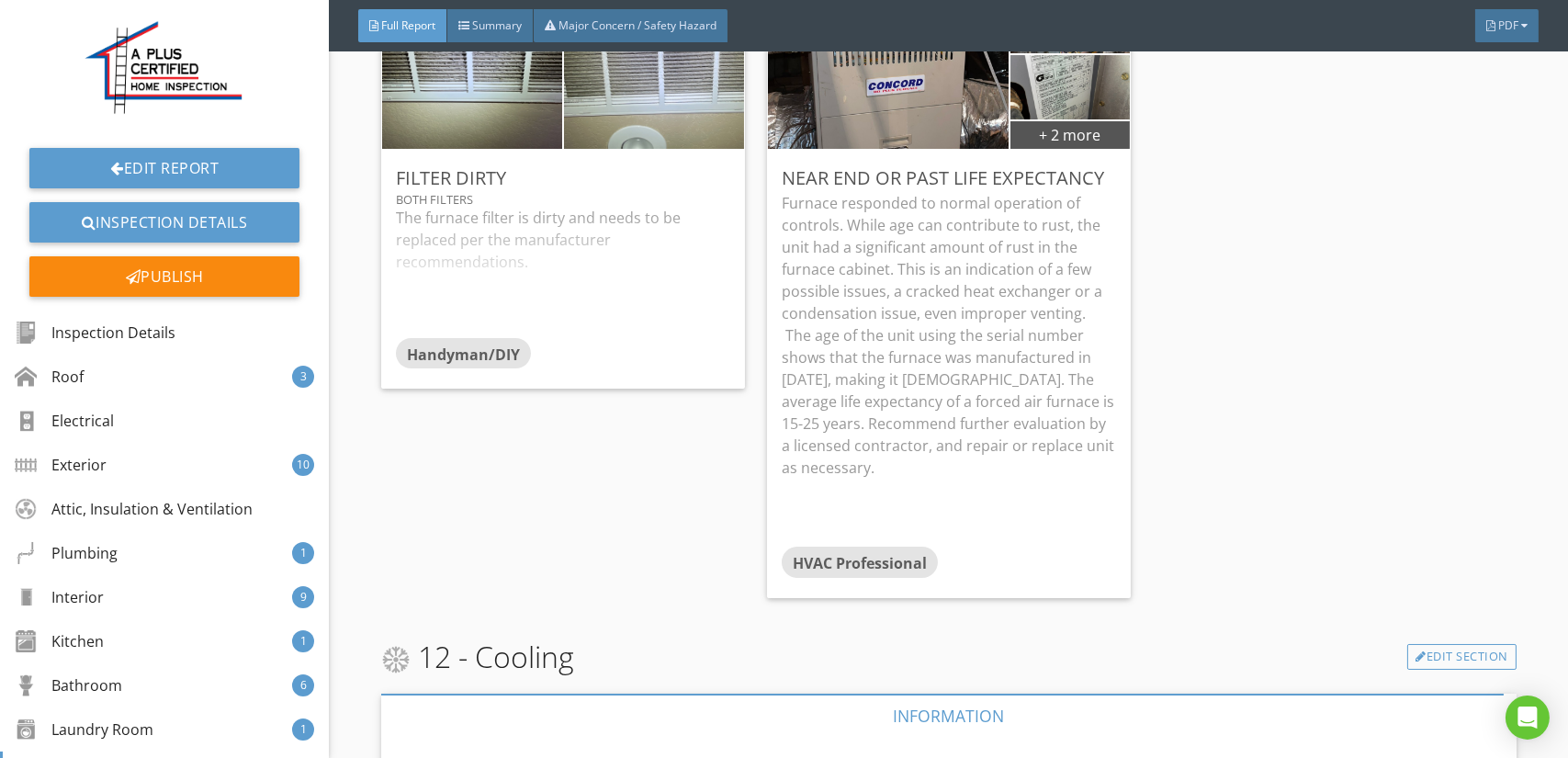
scroll to position [21591, 0]
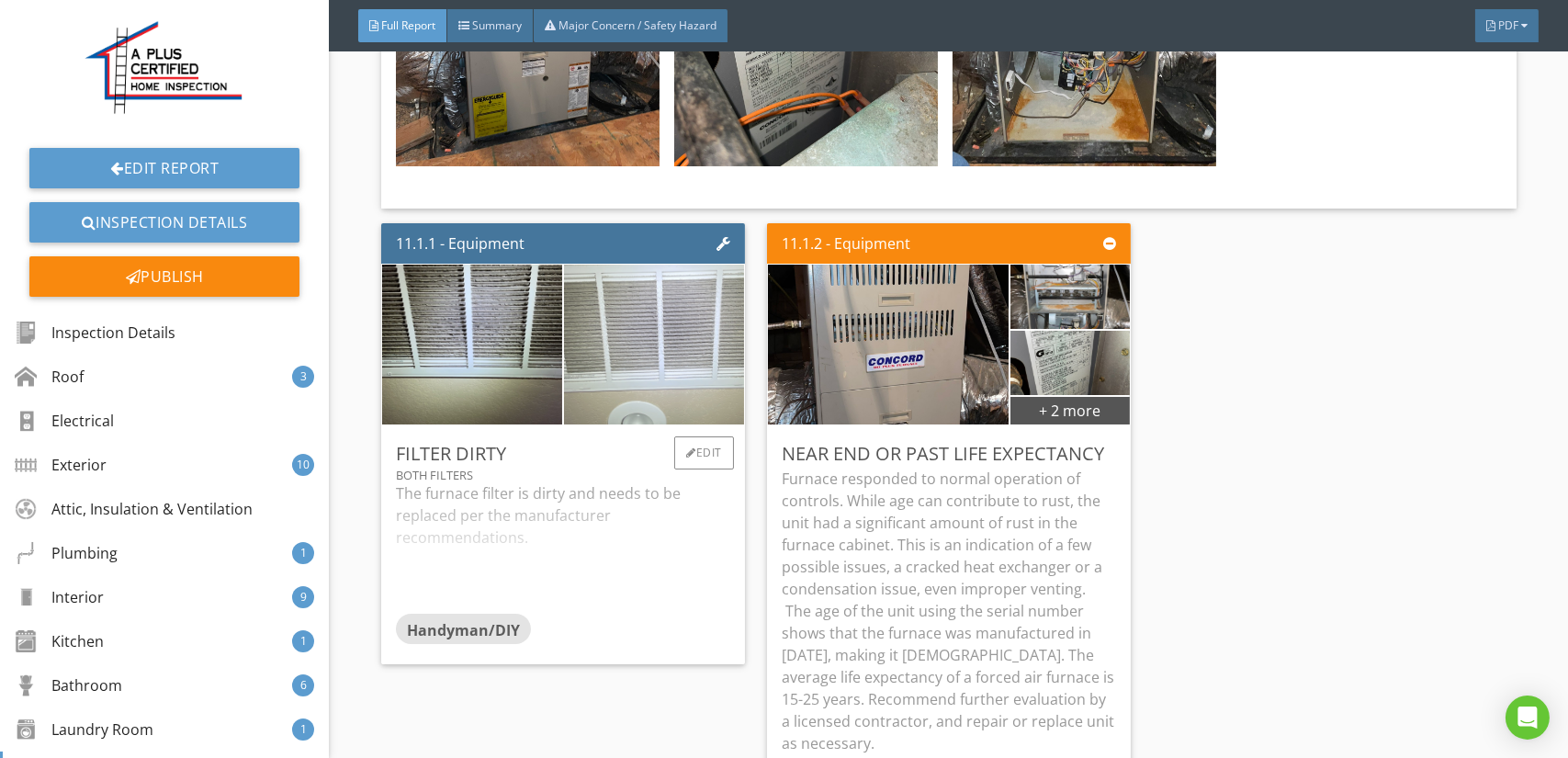
click at [633, 287] on img at bounding box center [654, 345] width 300 height 400
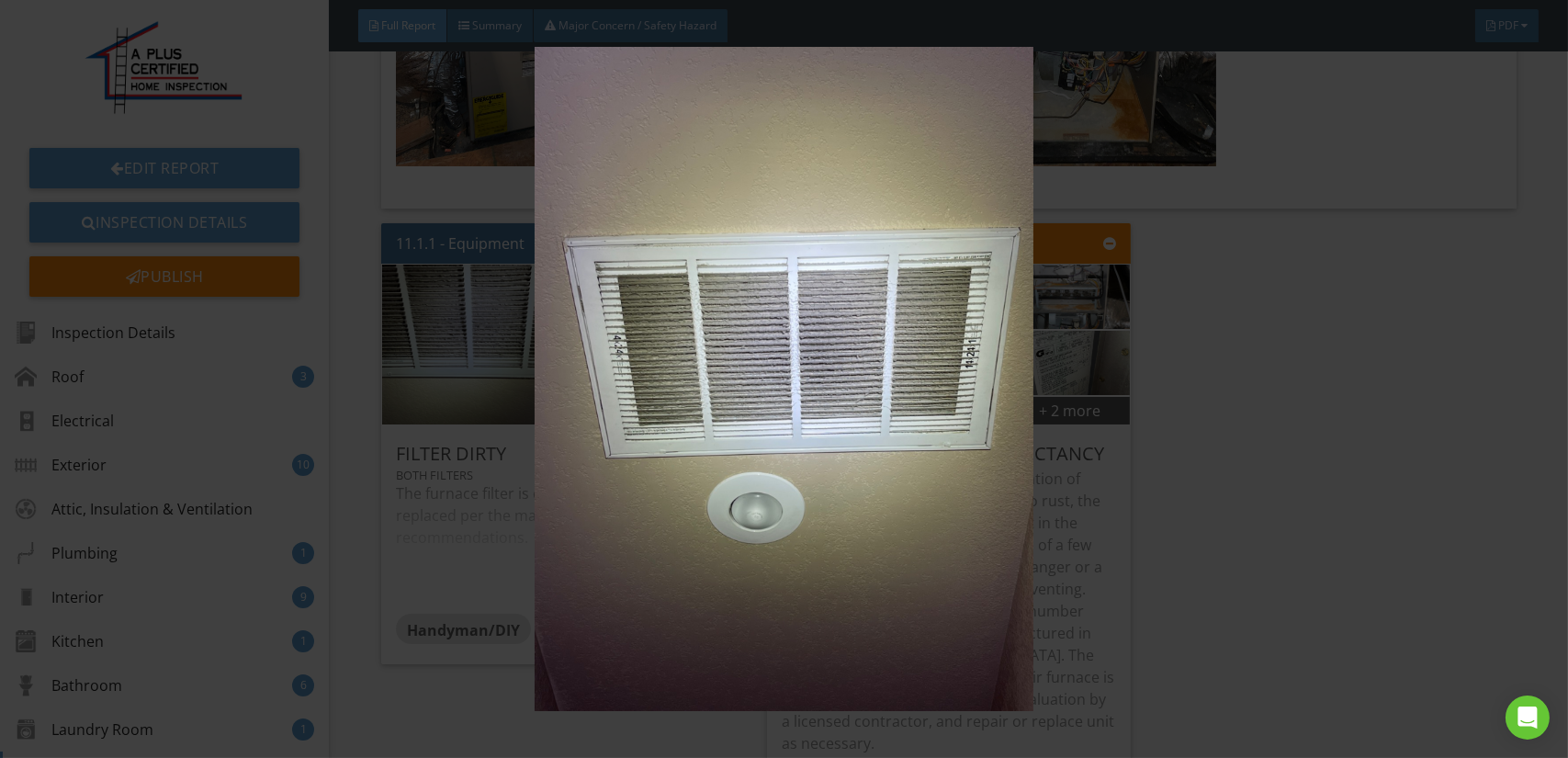
click at [633, 287] on img at bounding box center [784, 378] width 1433 height 664
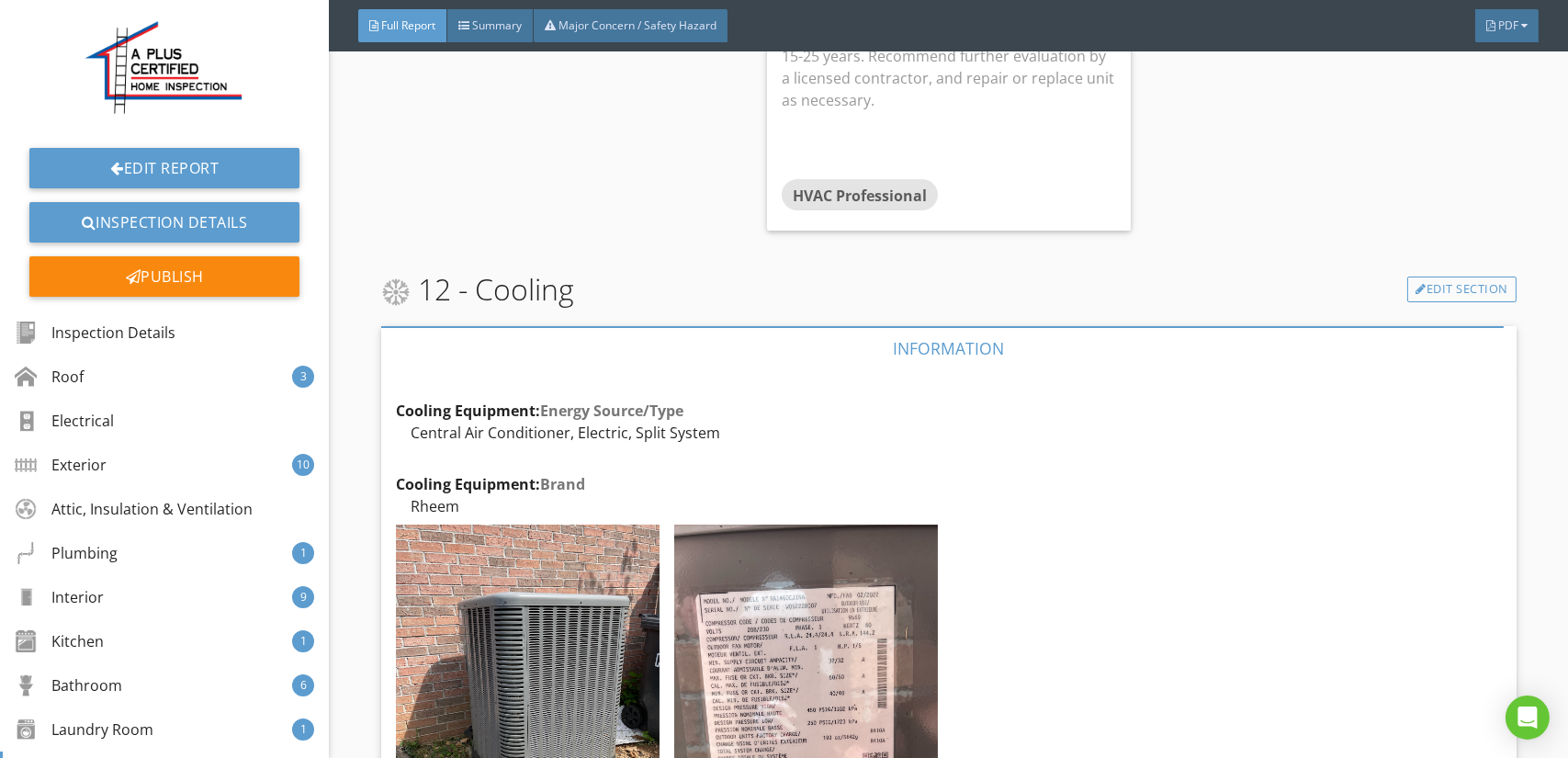
scroll to position [22418, 0]
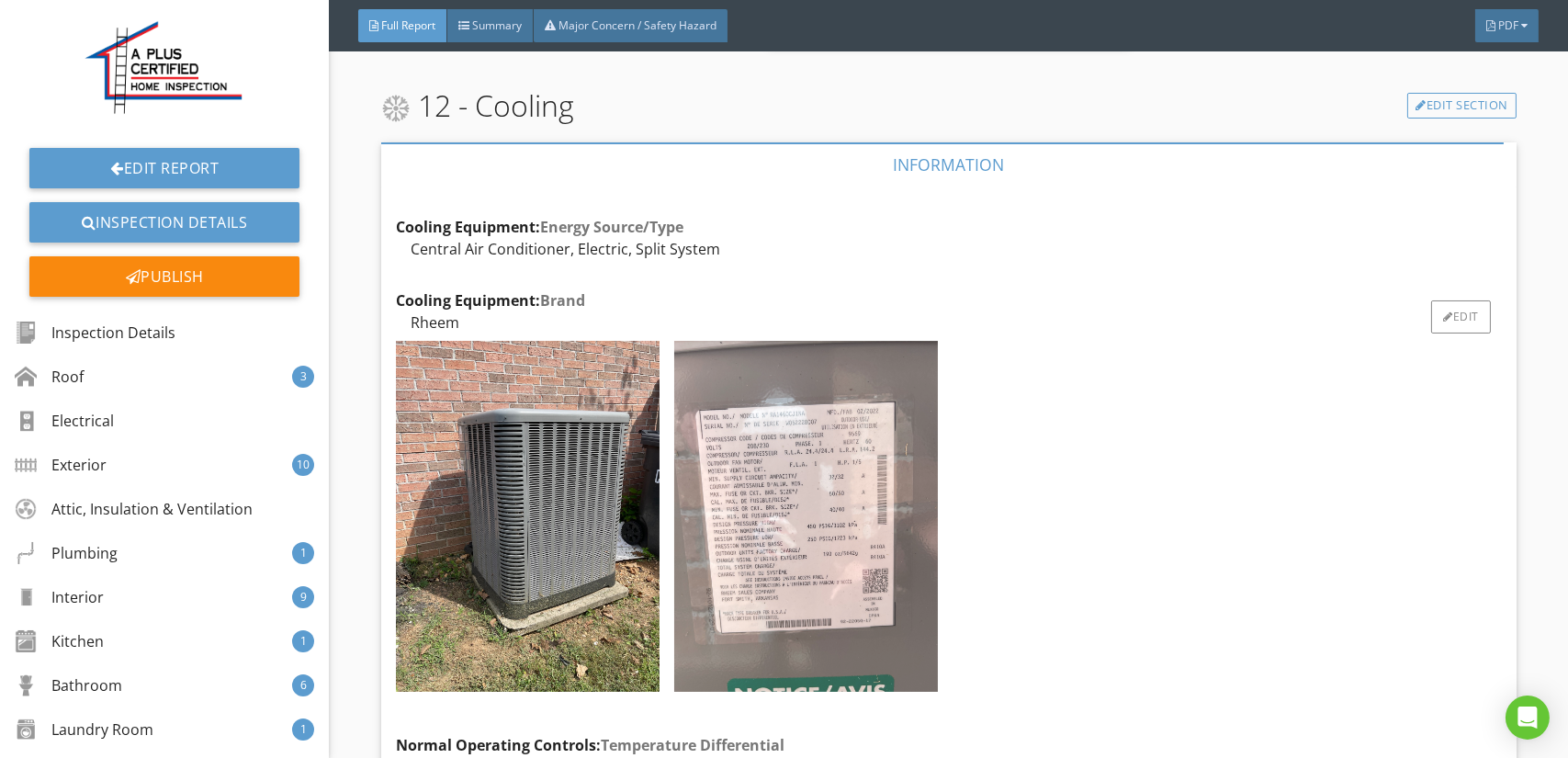
click at [760, 376] on img at bounding box center [805, 517] width 263 height 352
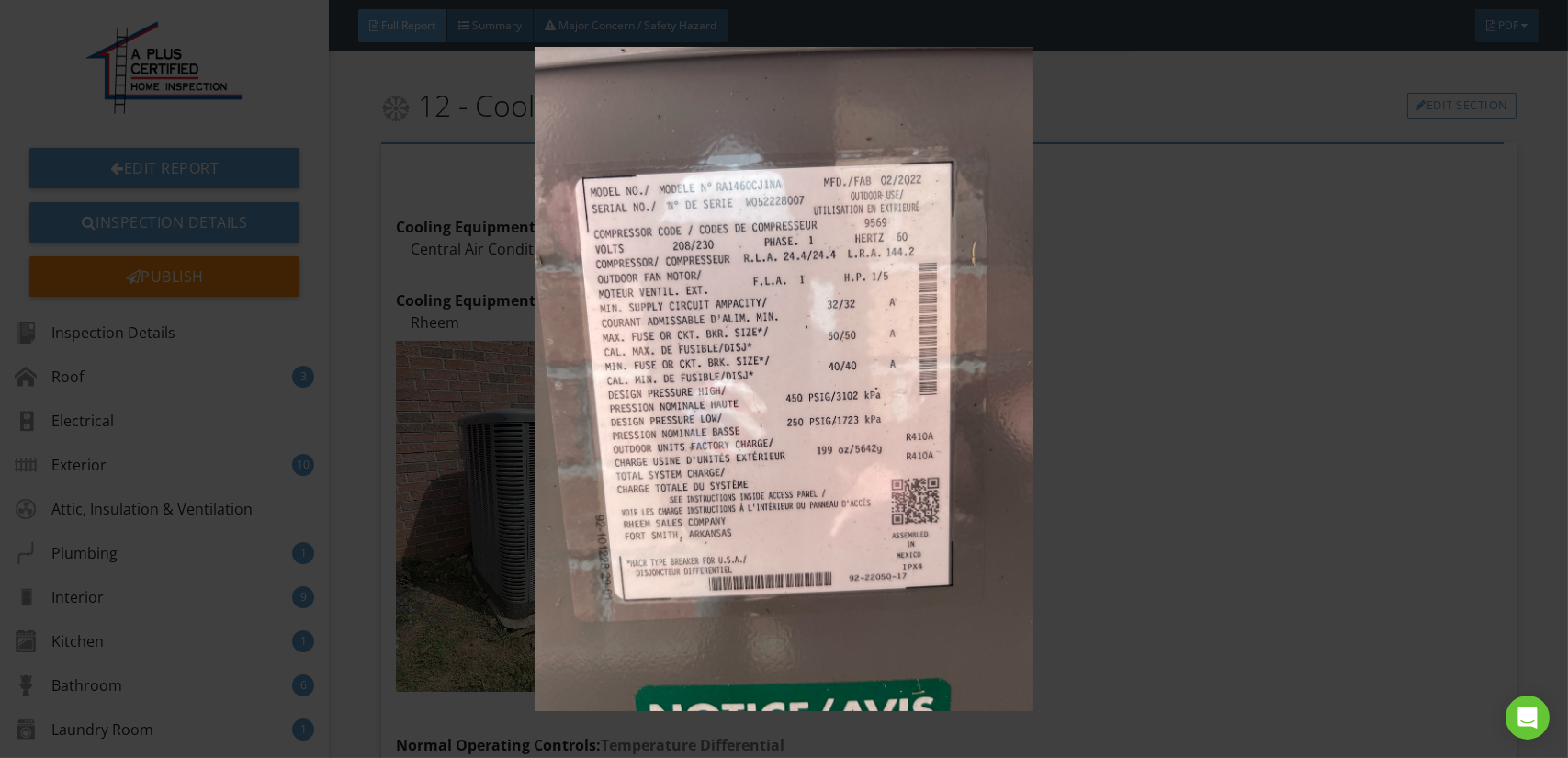
click at [824, 368] on img at bounding box center [784, 378] width 1433 height 664
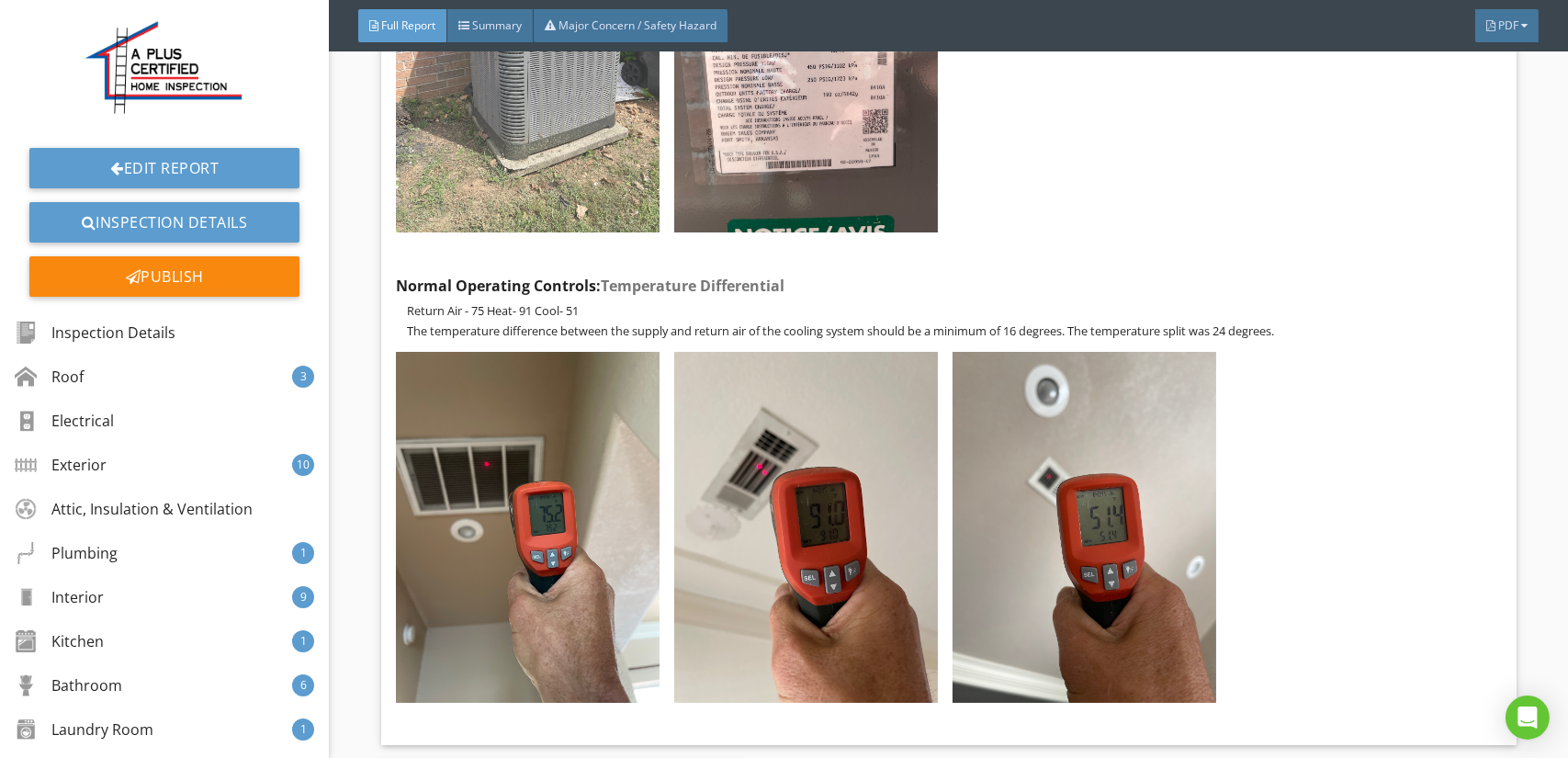
scroll to position [23245, 0]
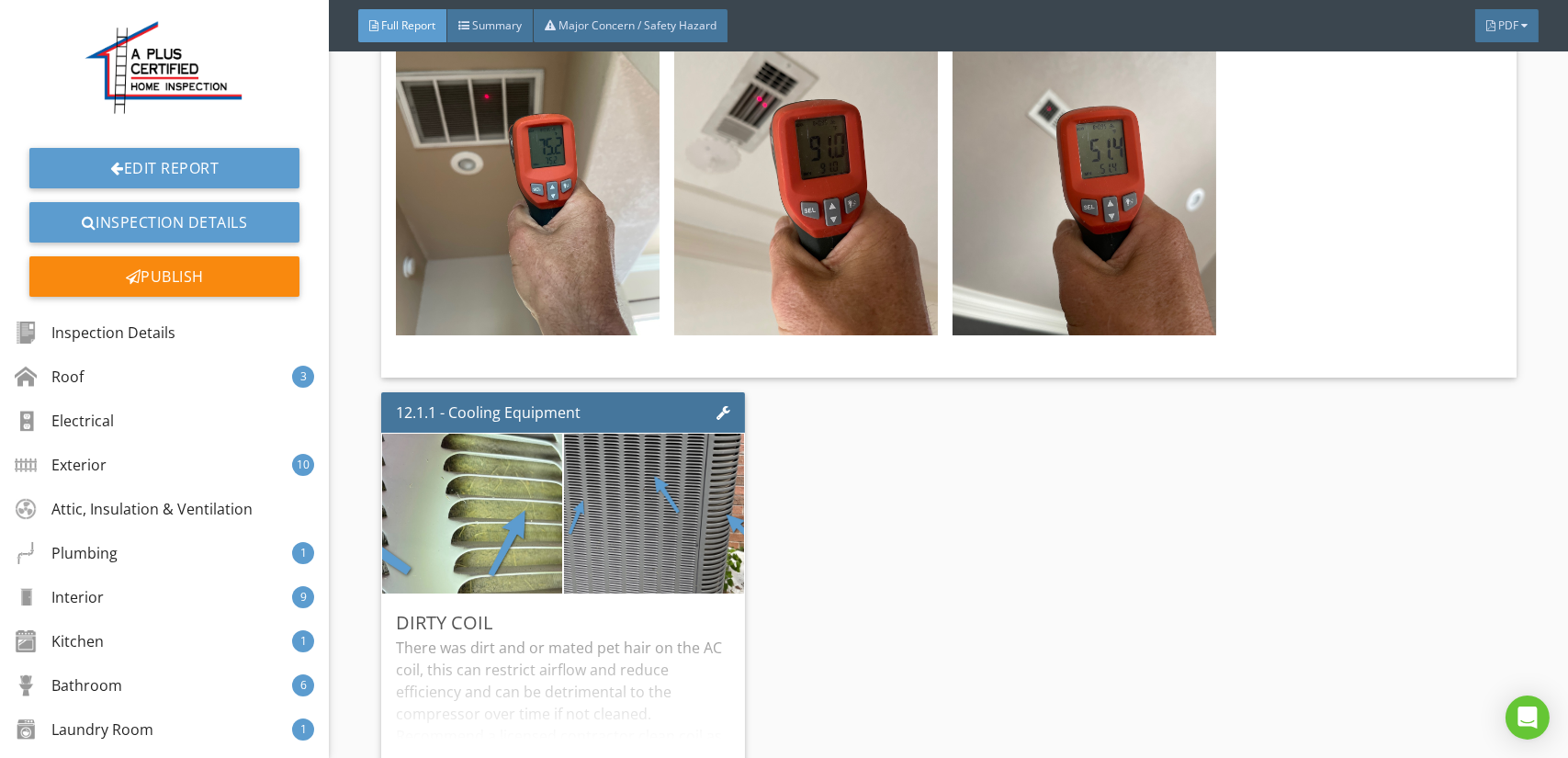
click at [647, 383] on img at bounding box center [654, 515] width 300 height 400
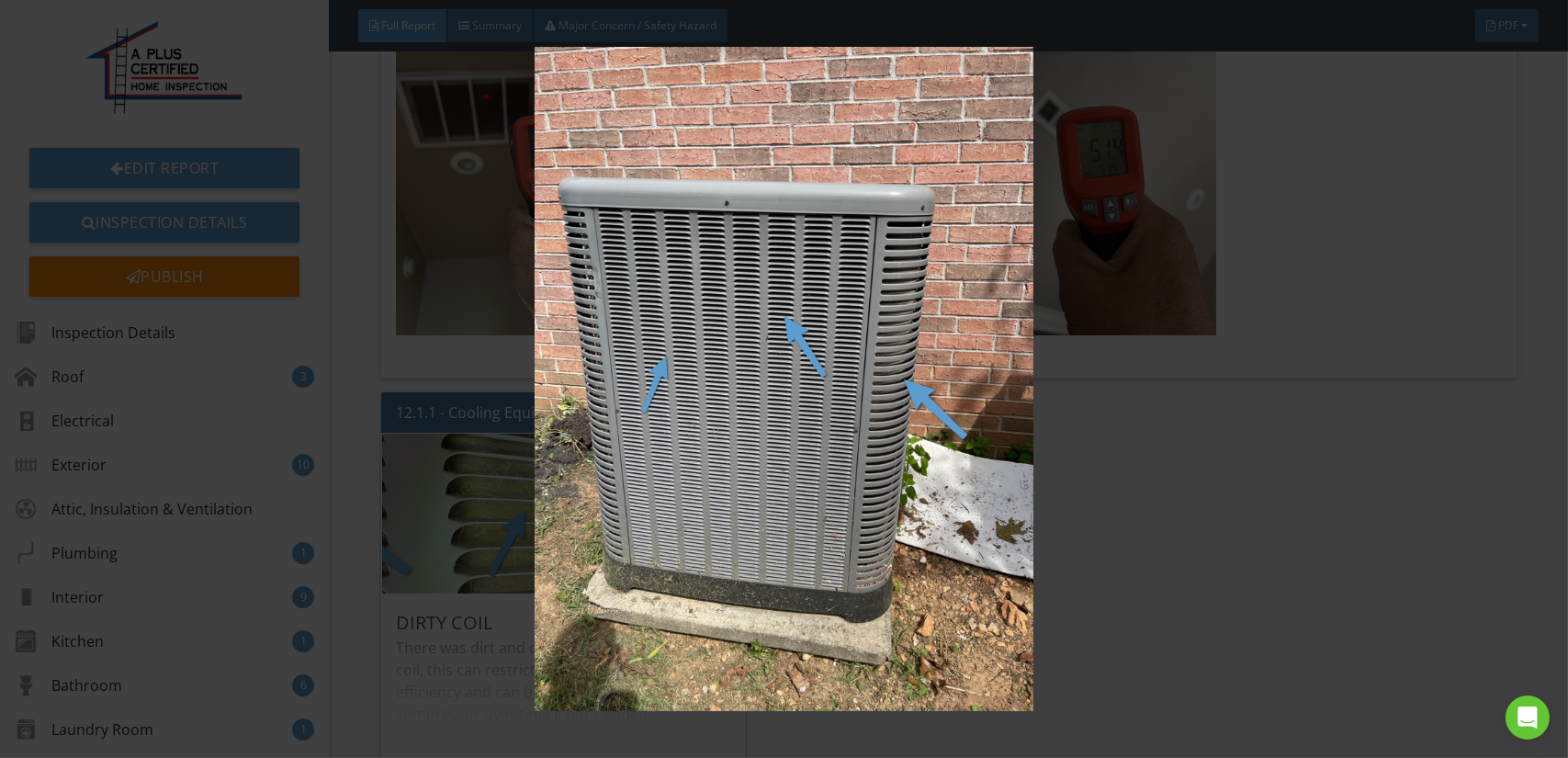
click at [647, 383] on img at bounding box center [784, 378] width 1433 height 664
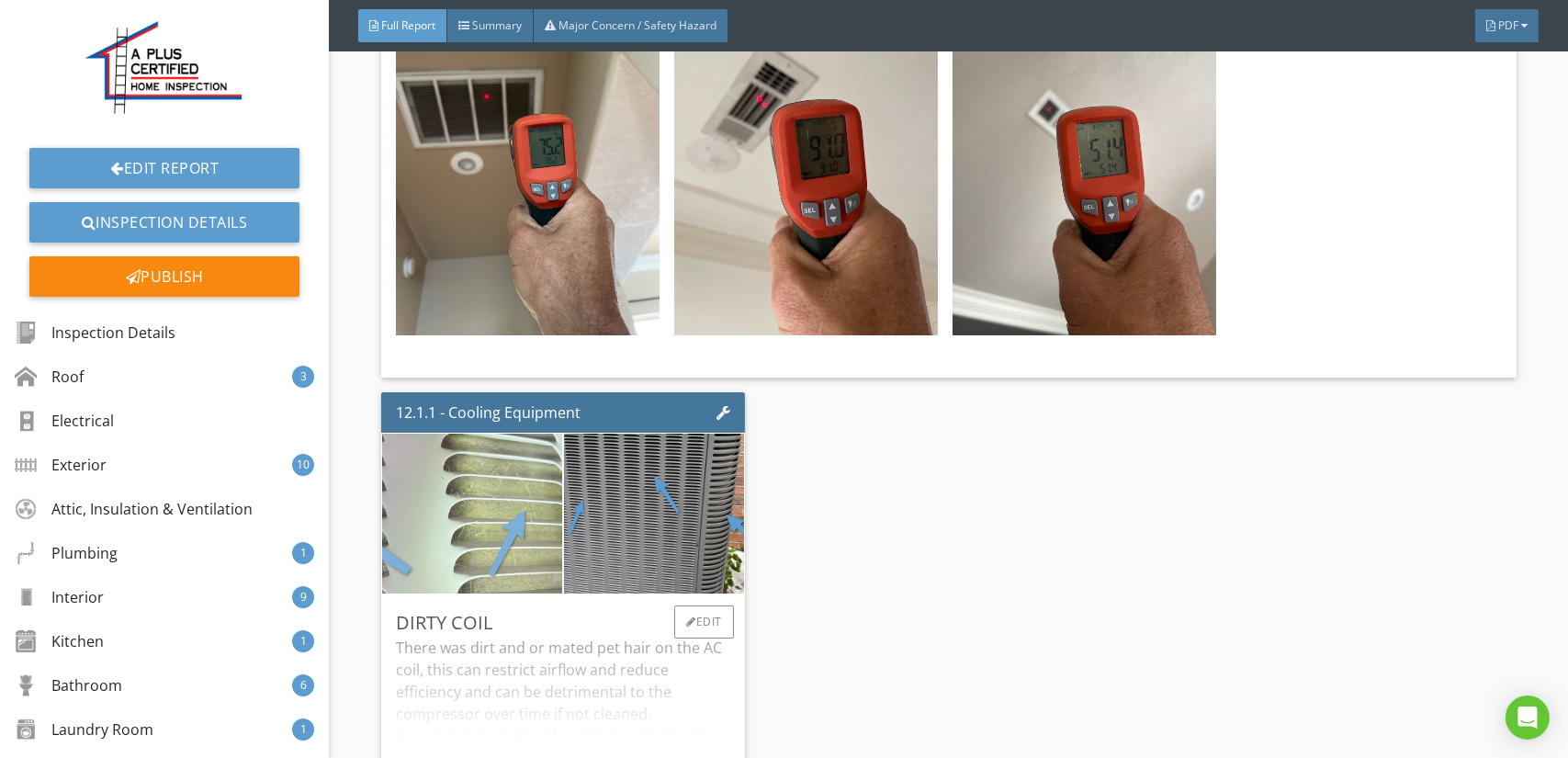
click at [508, 380] on img at bounding box center [472, 514] width 450 height 337
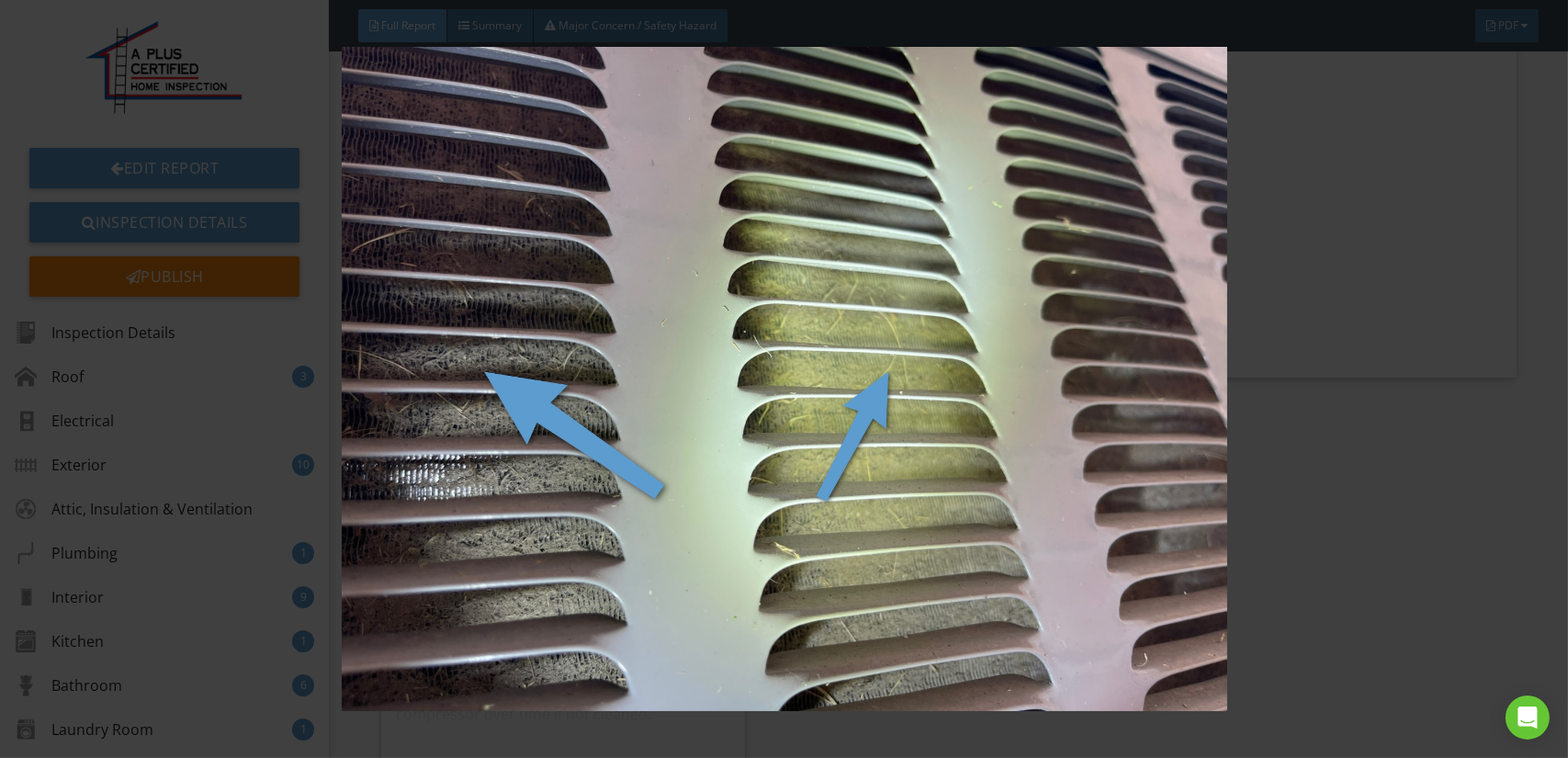
click at [556, 385] on img at bounding box center [784, 378] width 1433 height 664
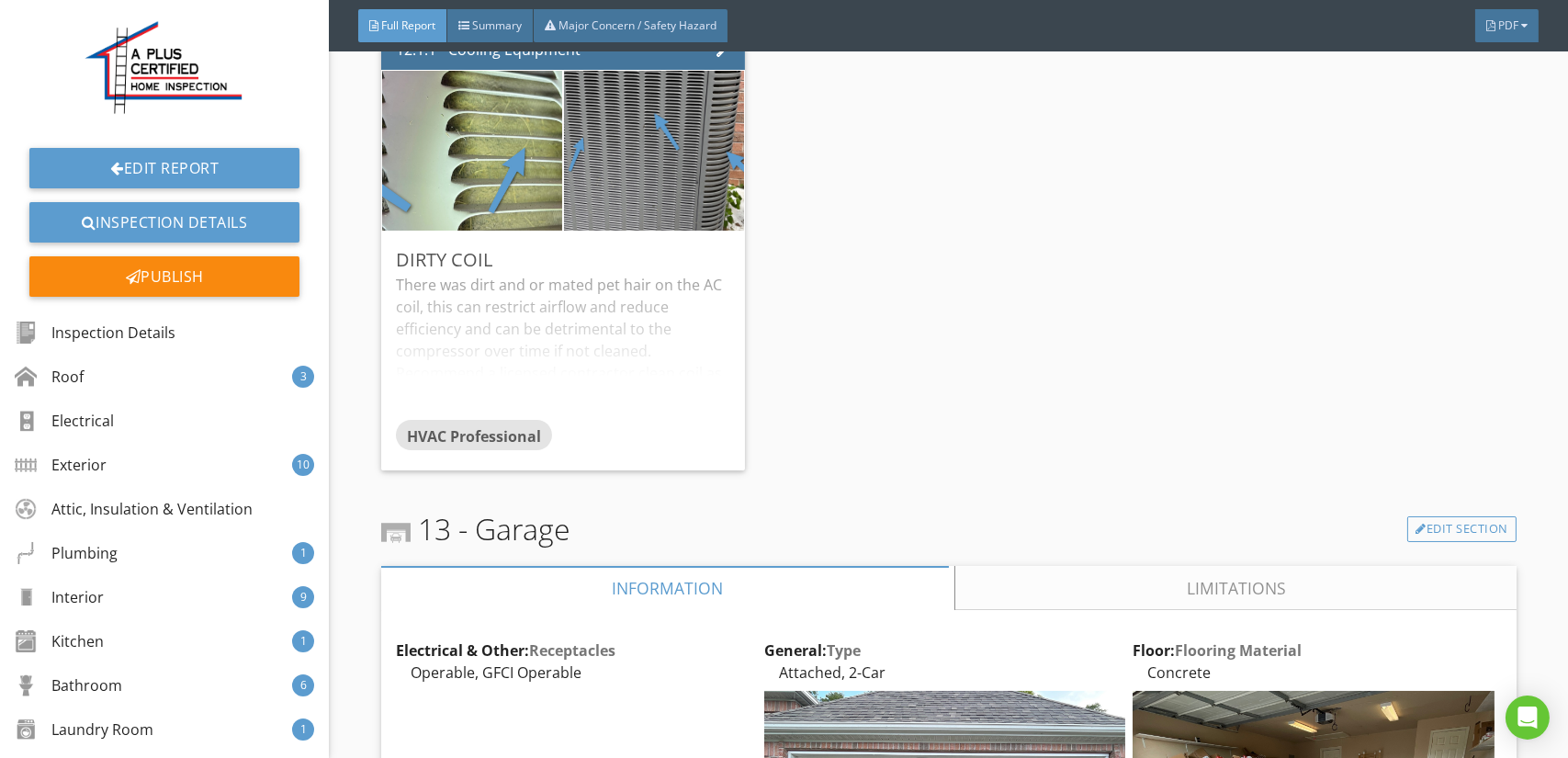
scroll to position [23796, 0]
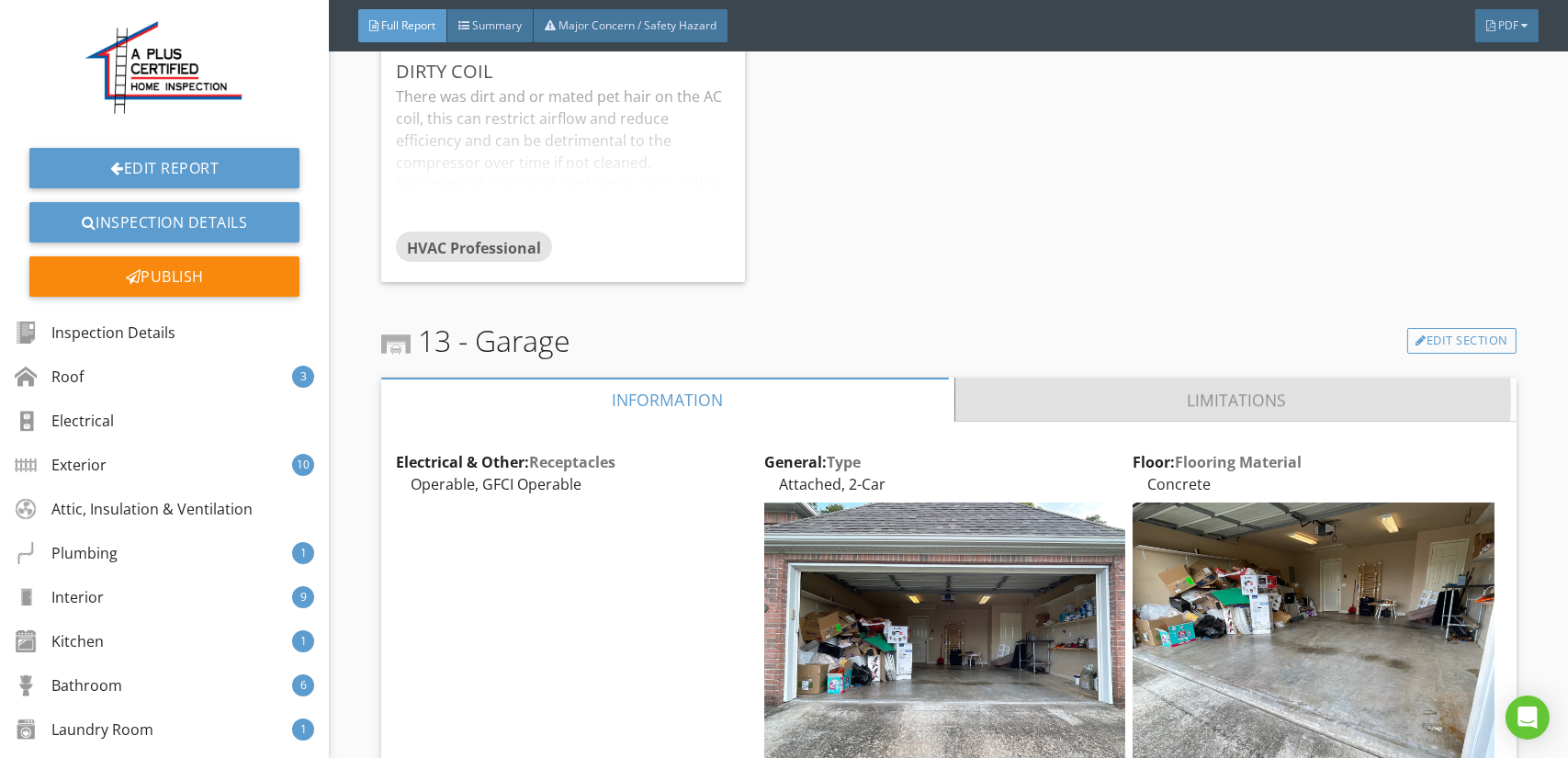
drag, startPoint x: 1227, startPoint y: 289, endPoint x: 794, endPoint y: 297, distance: 433.1
click at [1225, 378] on link "Limitations" at bounding box center [1236, 400] width 561 height 45
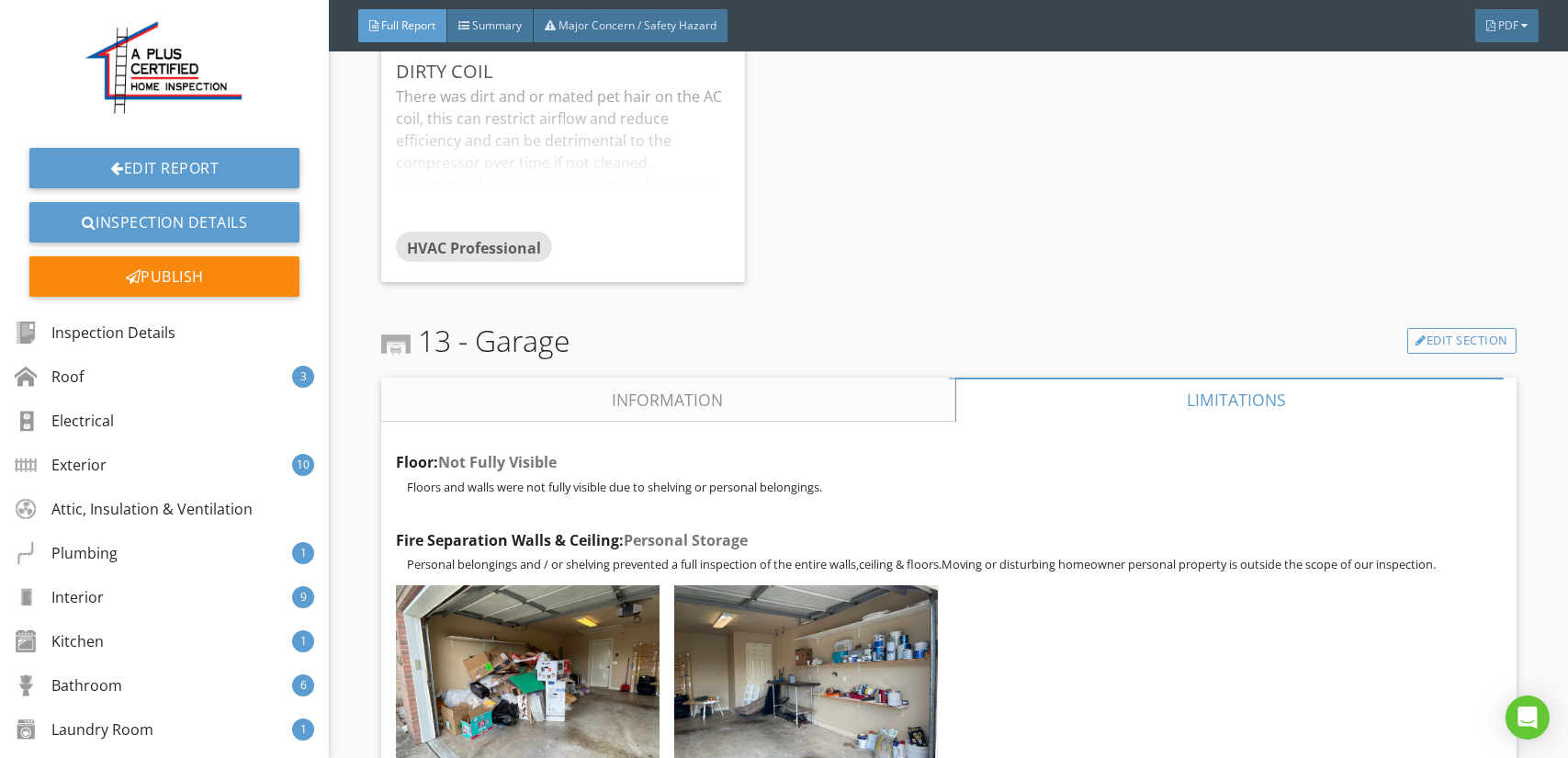
click at [526, 378] on link "Information" at bounding box center [668, 400] width 574 height 45
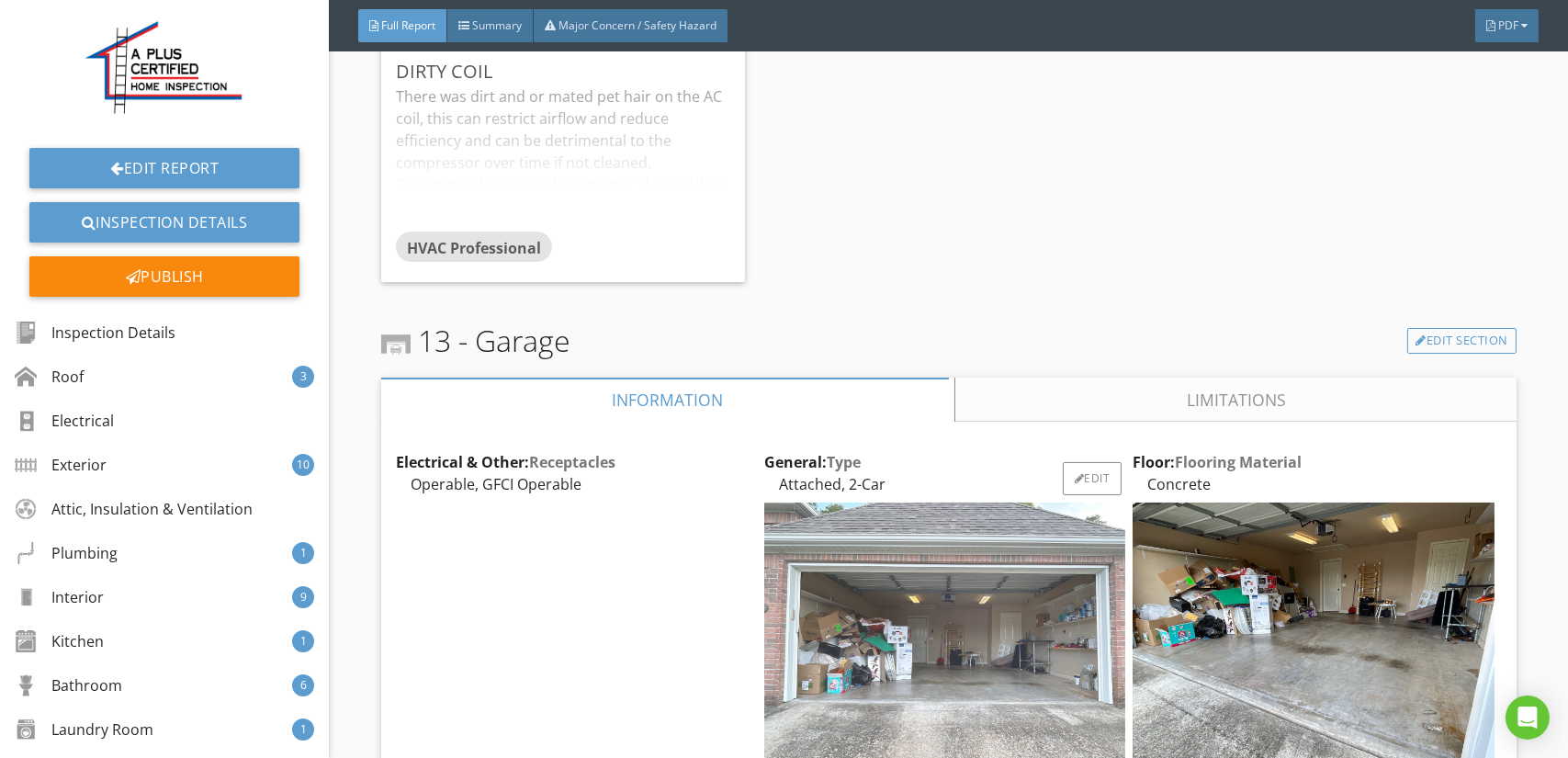
click at [844, 562] on img at bounding box center [944, 638] width 361 height 271
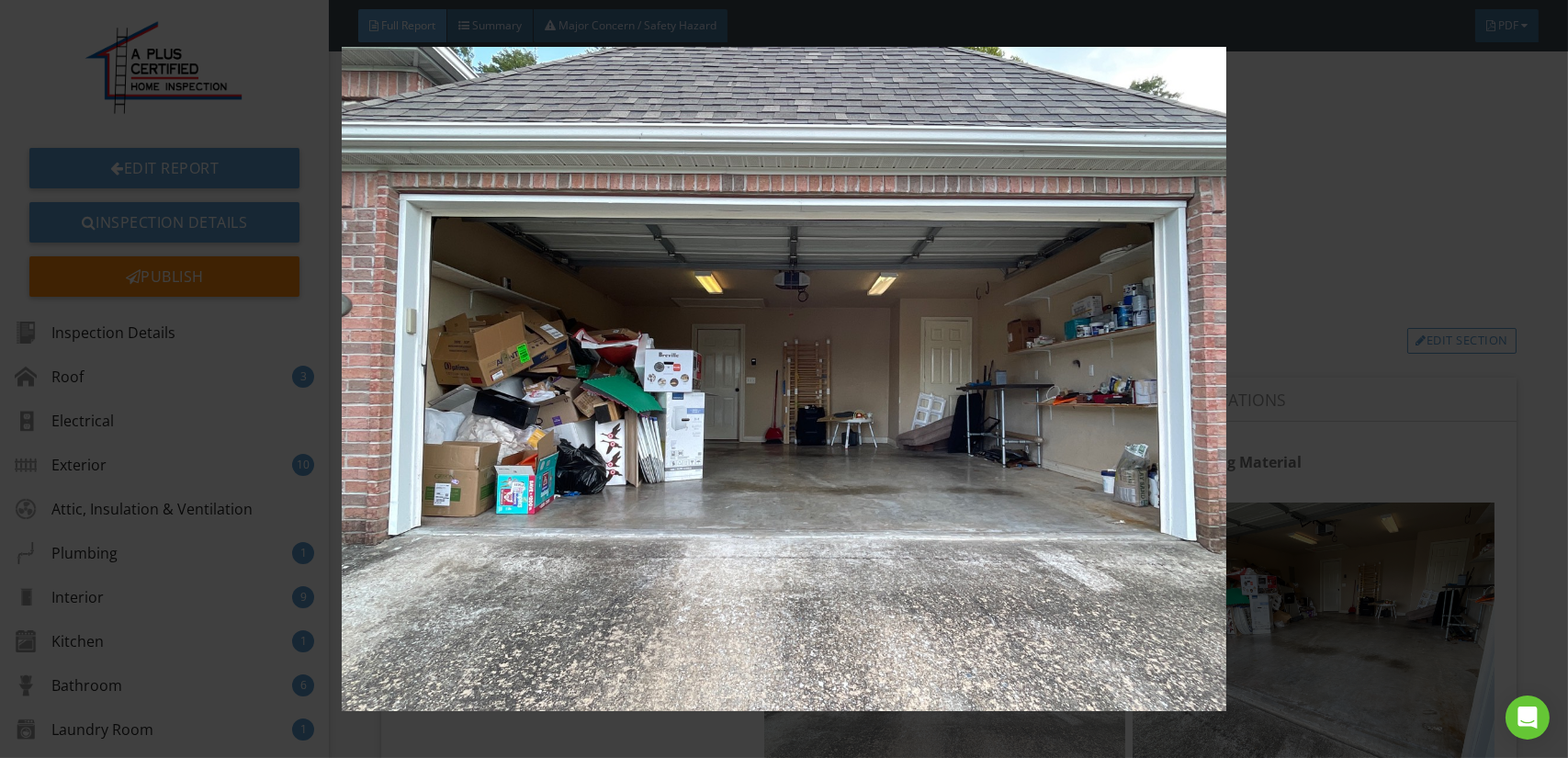
click at [844, 562] on img at bounding box center [784, 378] width 1433 height 664
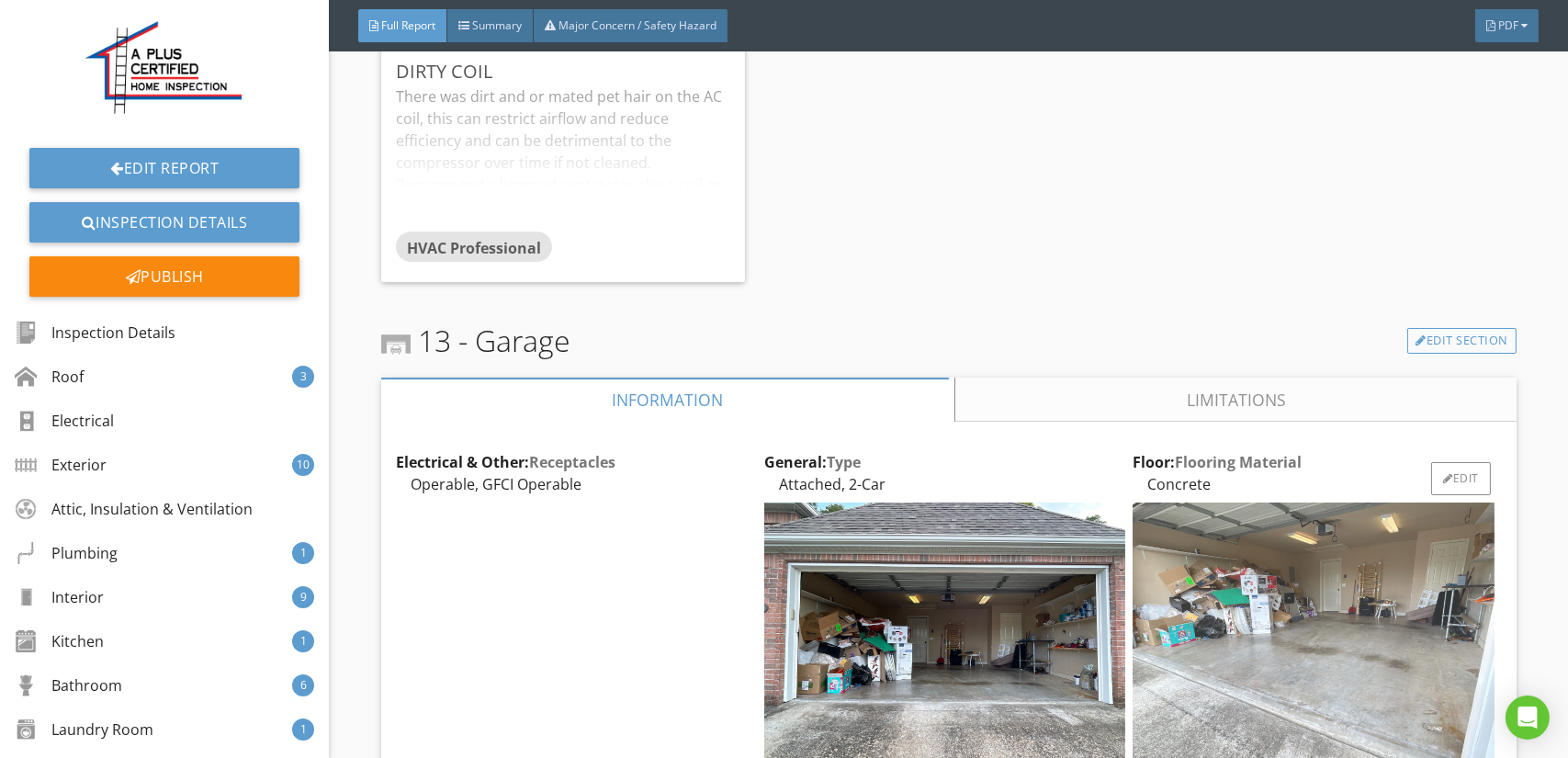
click at [1239, 566] on img at bounding box center [1313, 638] width 361 height 271
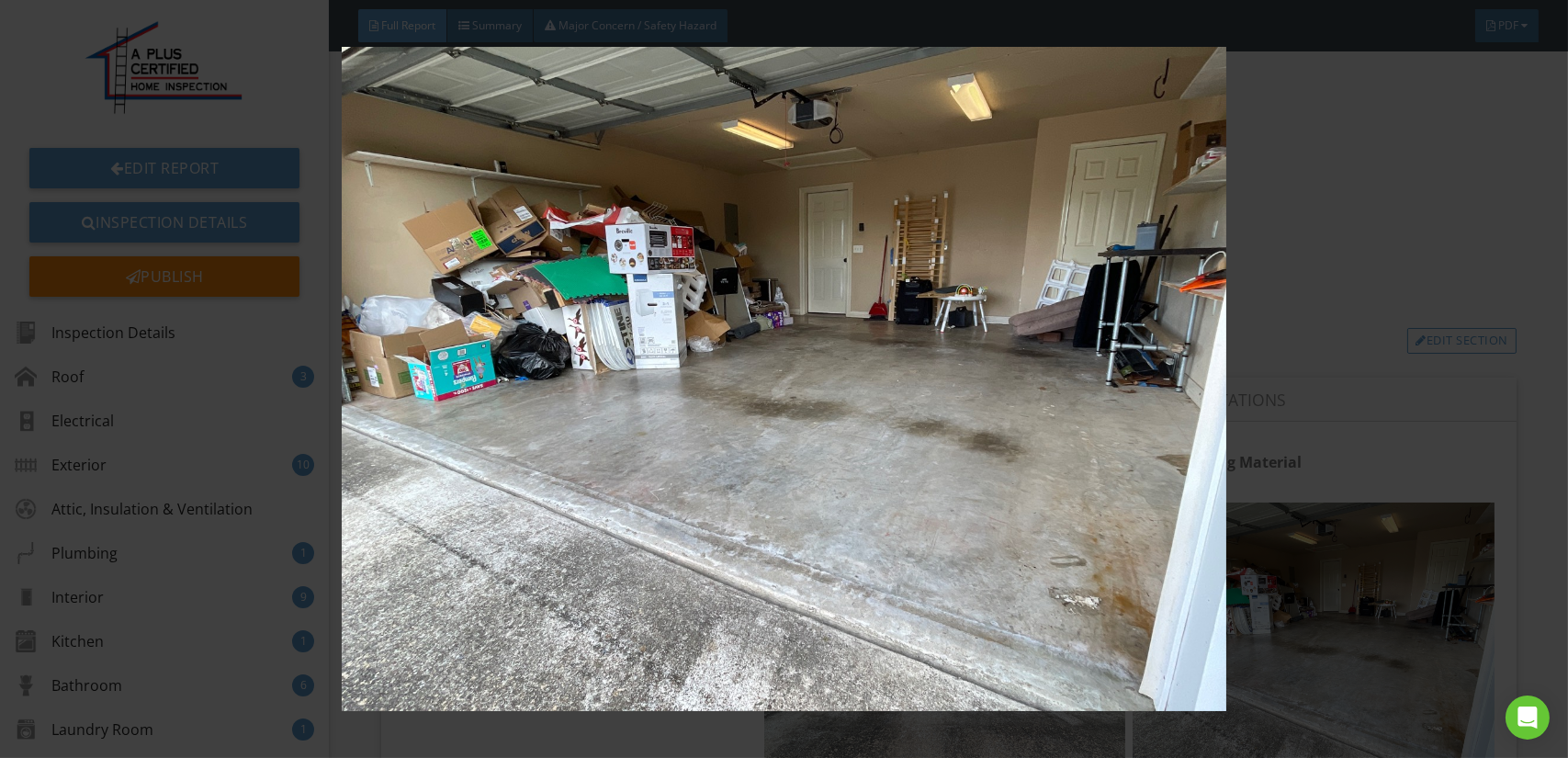
click at [939, 535] on img at bounding box center [784, 378] width 1433 height 664
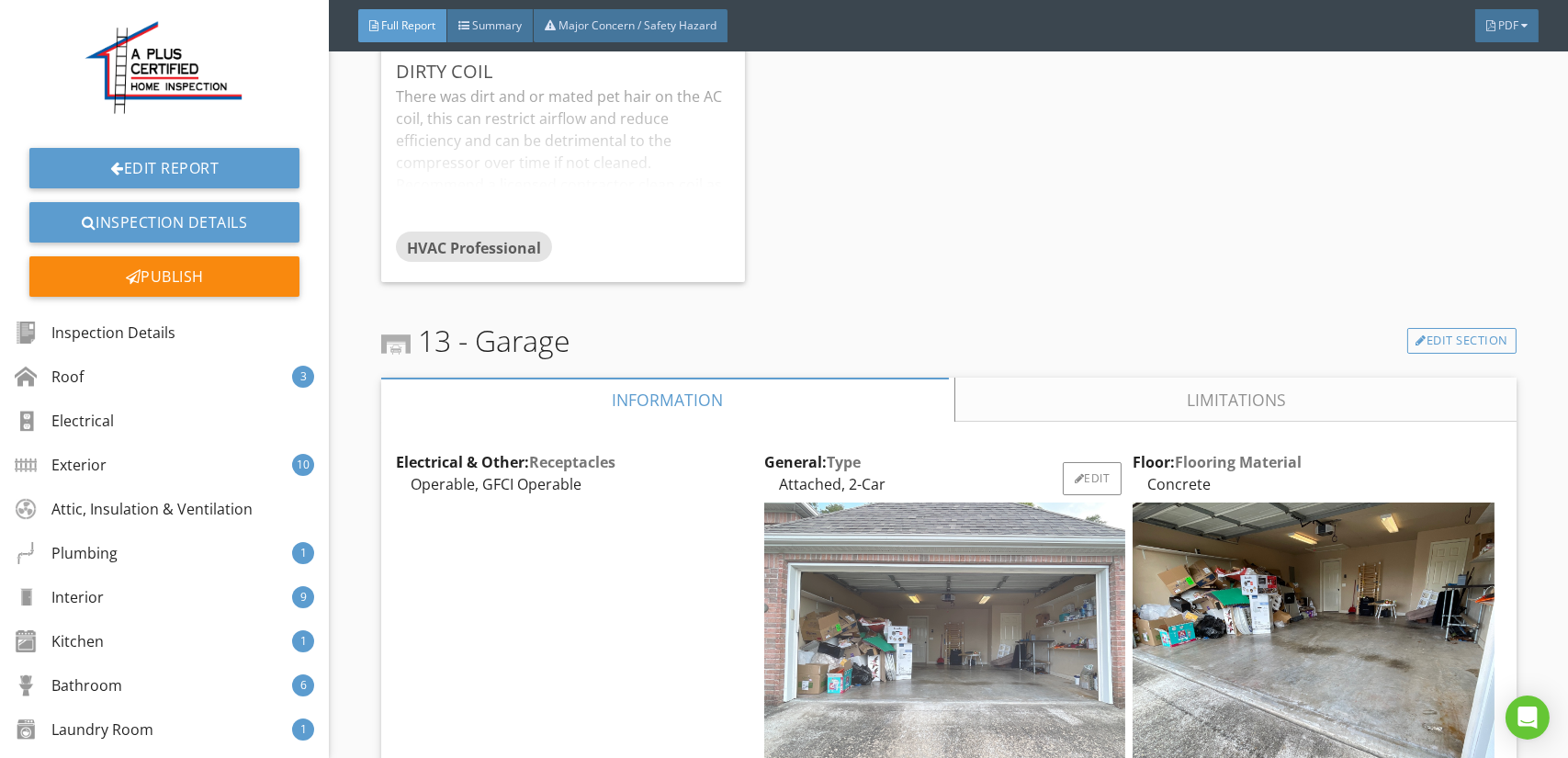
click at [948, 529] on img at bounding box center [944, 638] width 361 height 271
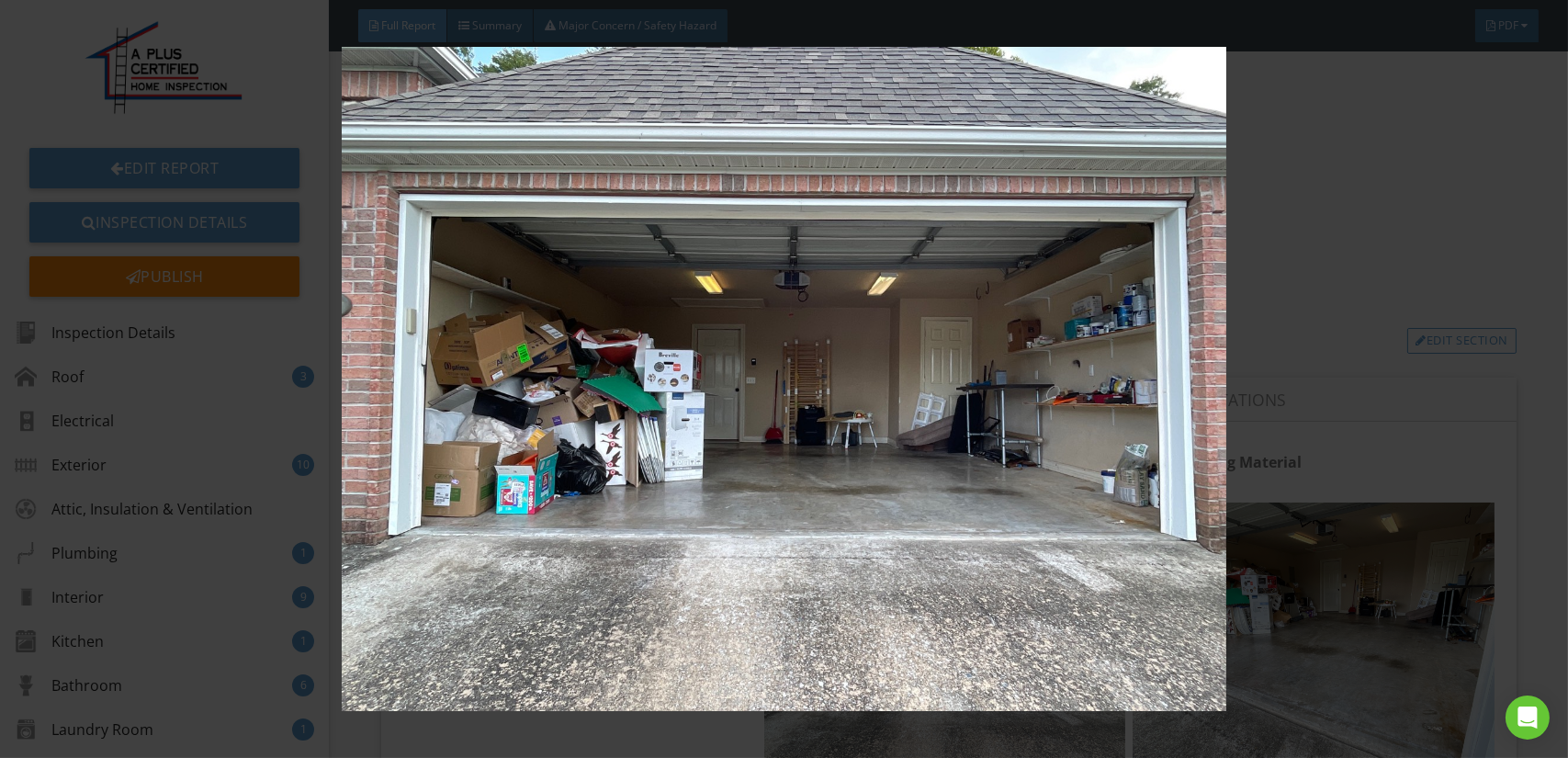
click at [915, 531] on img at bounding box center [784, 378] width 1433 height 664
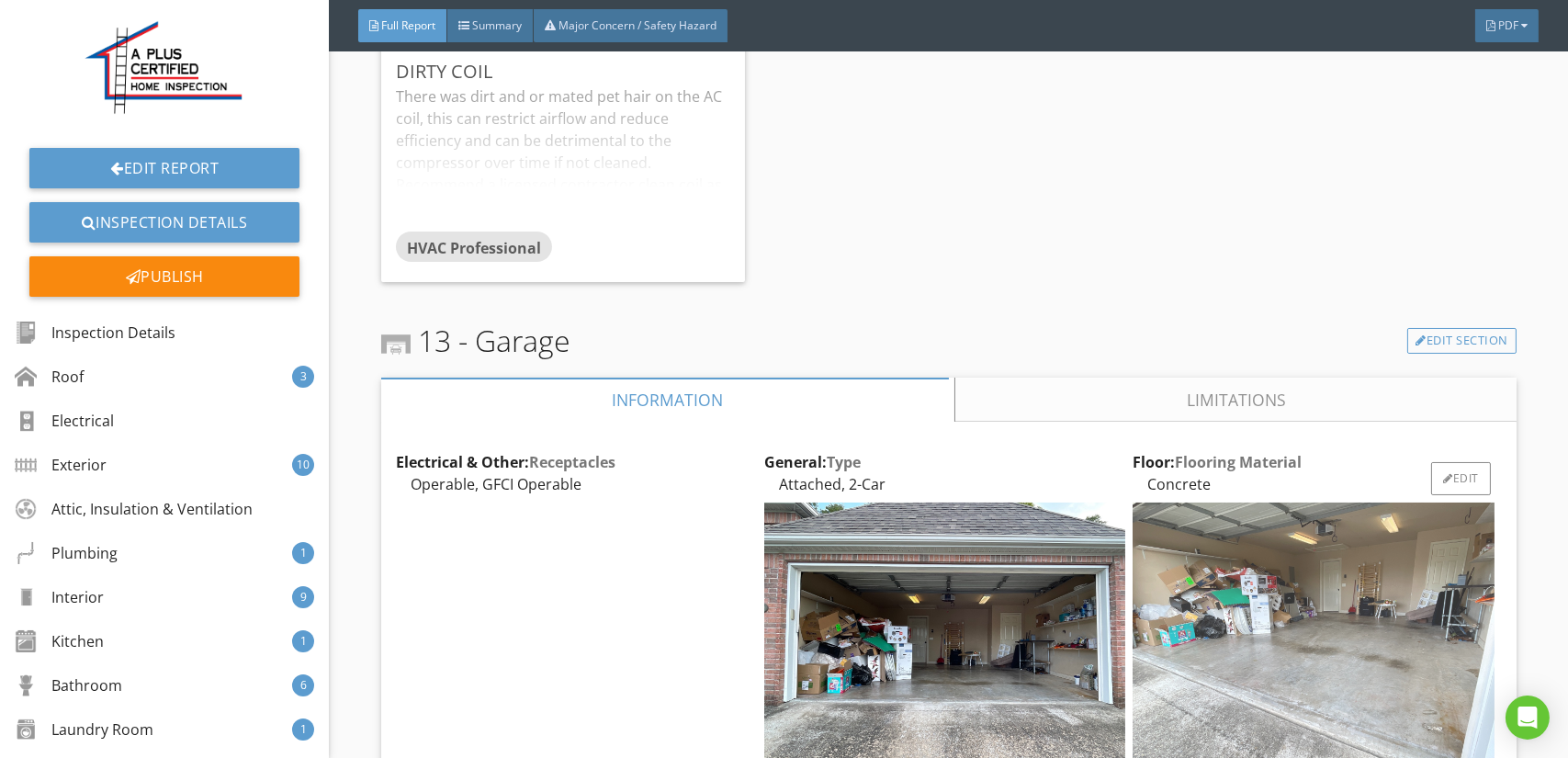
click at [1173, 520] on img at bounding box center [1313, 638] width 361 height 271
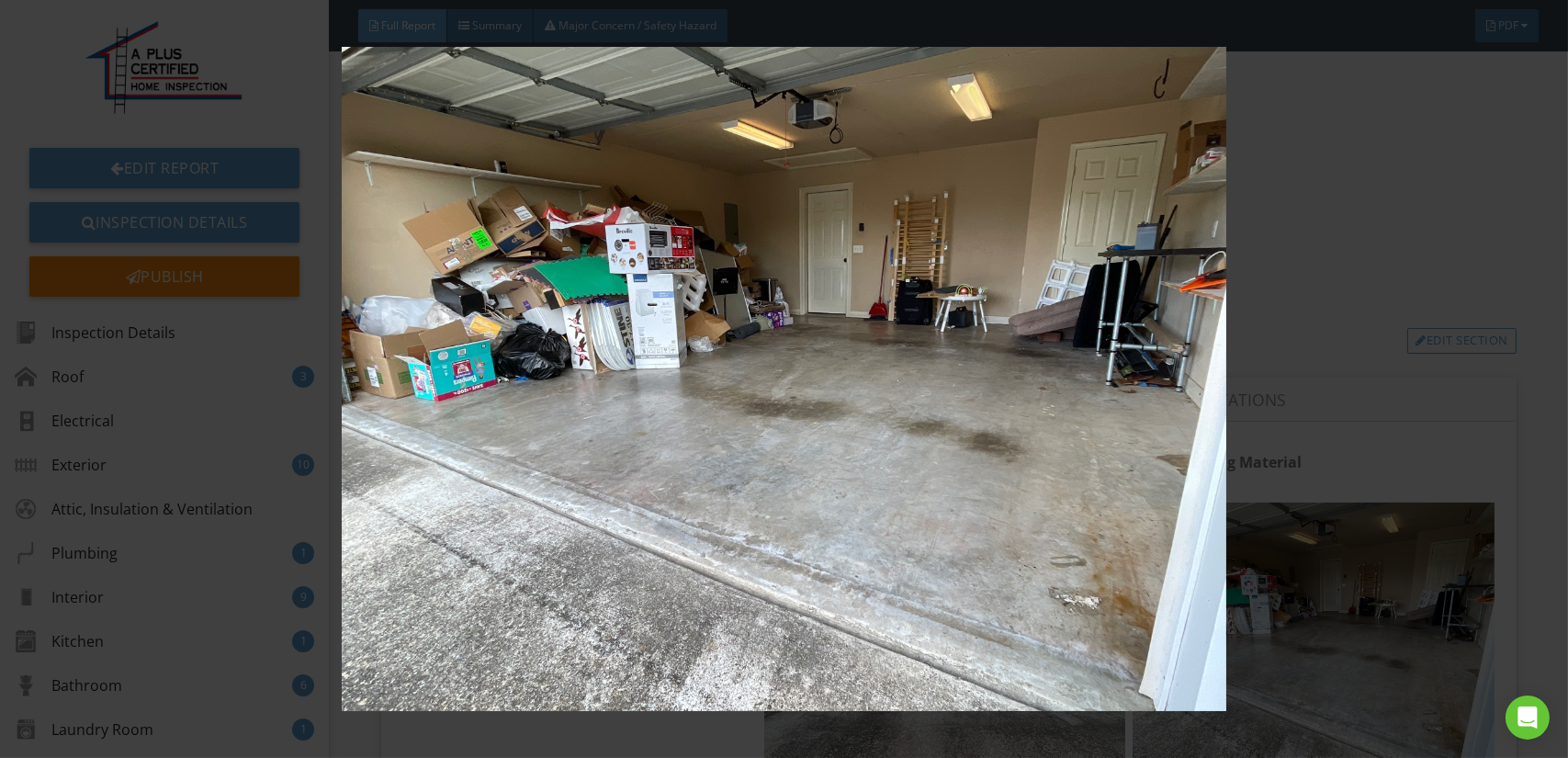
click at [811, 519] on img at bounding box center [784, 378] width 1433 height 664
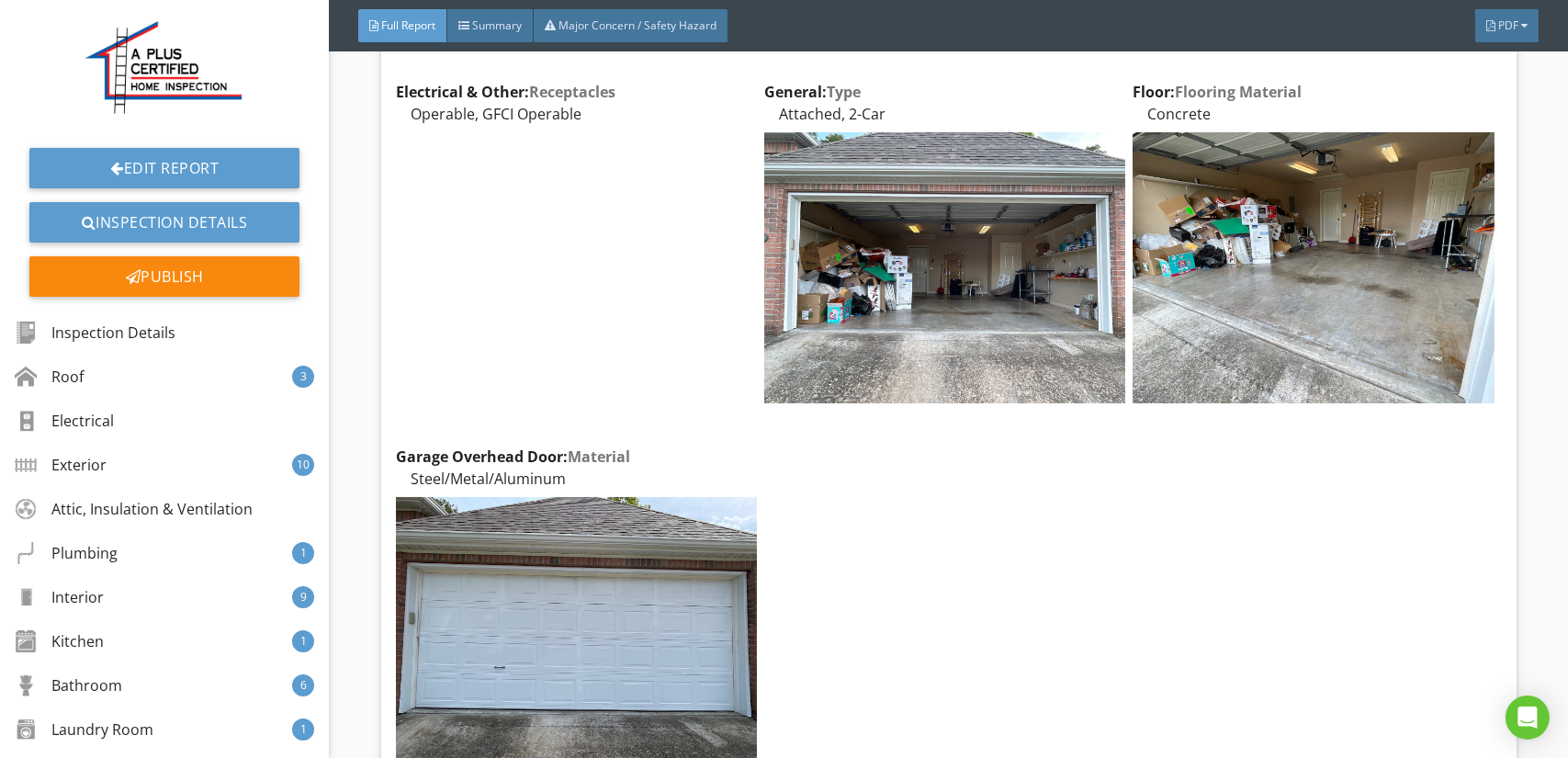
scroll to position [24256, 0]
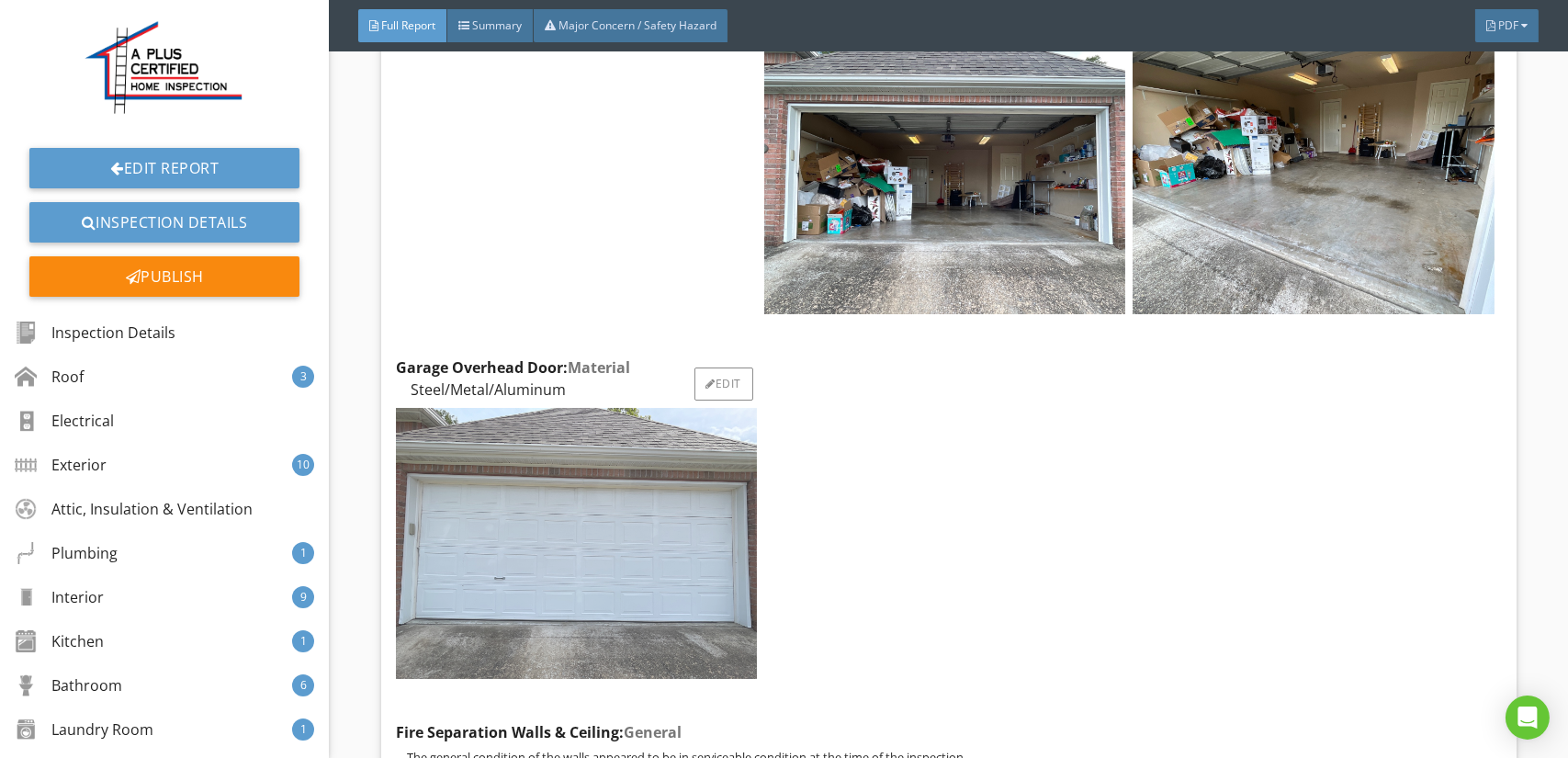
click at [635, 503] on img at bounding box center [576, 543] width 361 height 271
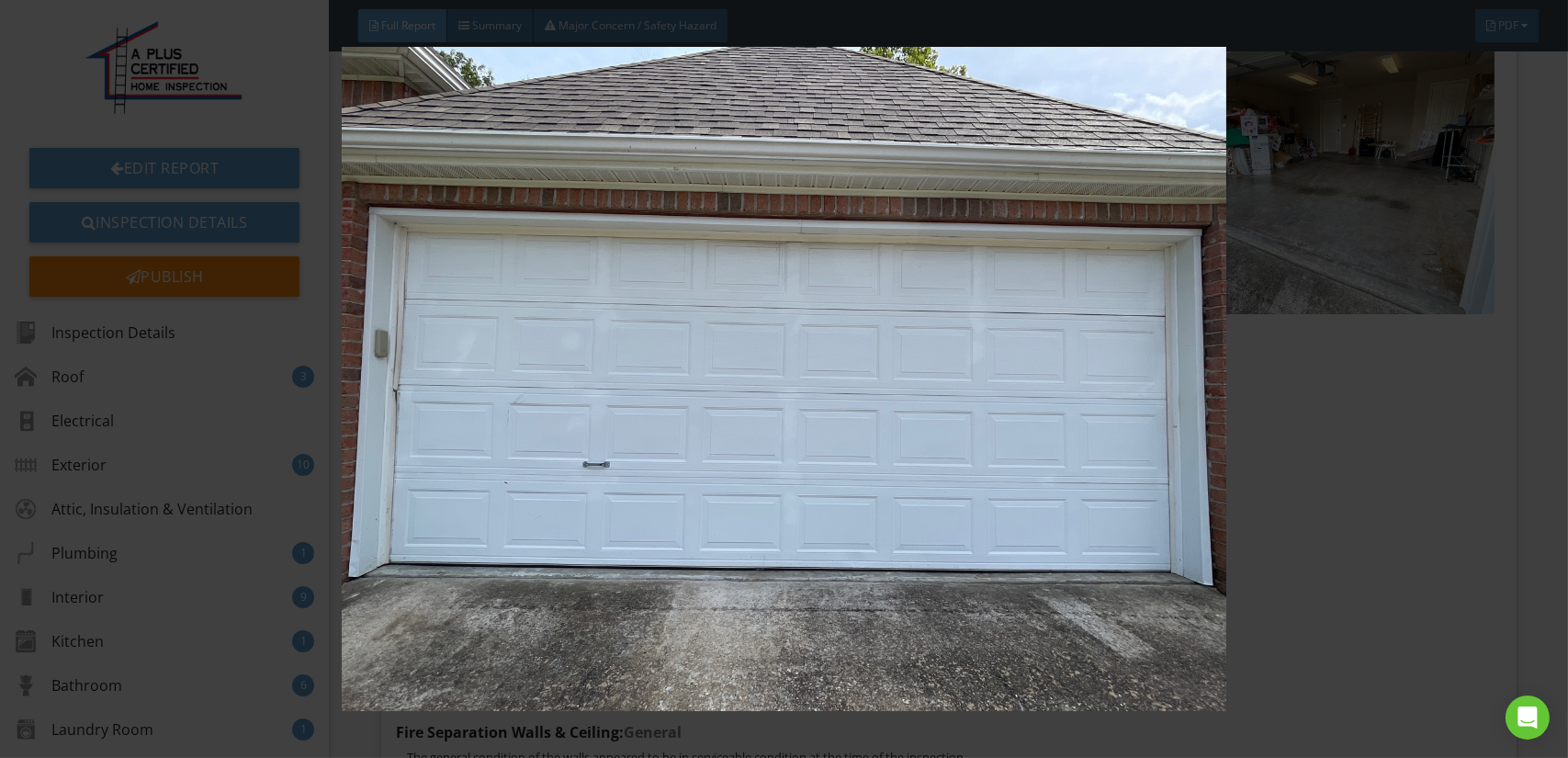
click at [712, 502] on img at bounding box center [784, 378] width 1433 height 664
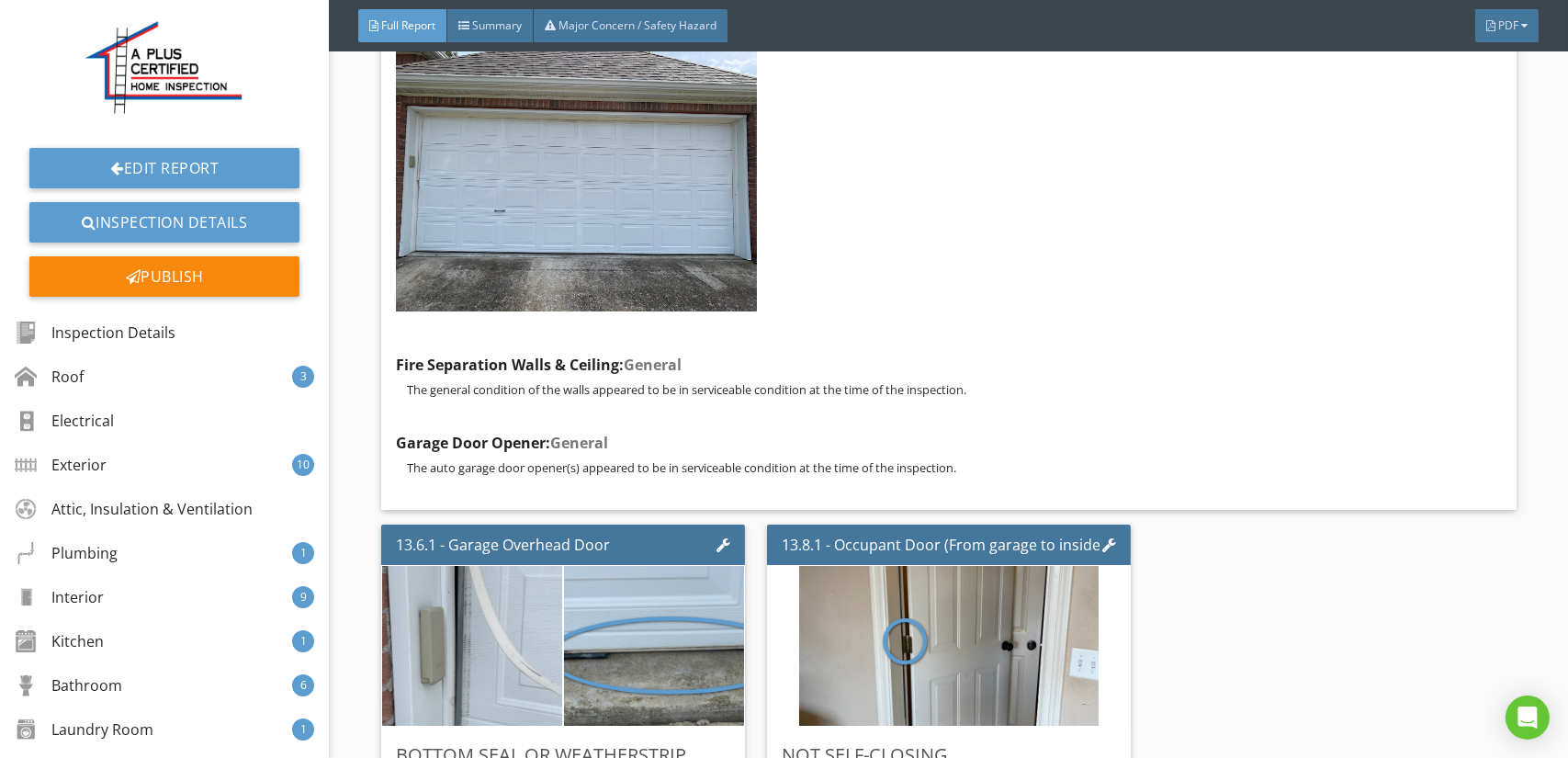
scroll to position [24807, 0]
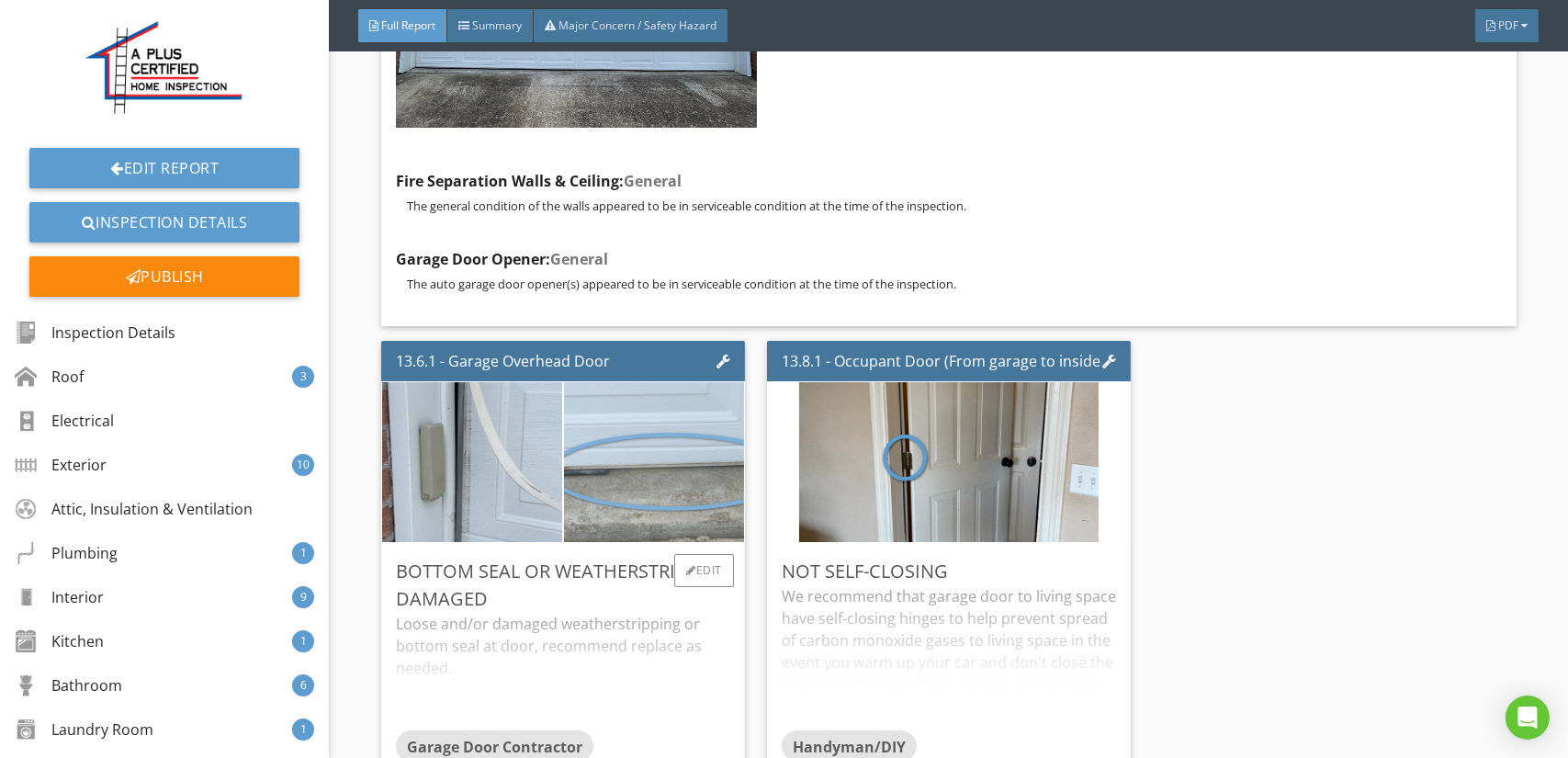
click at [654, 386] on img at bounding box center [654, 462] width 300 height 400
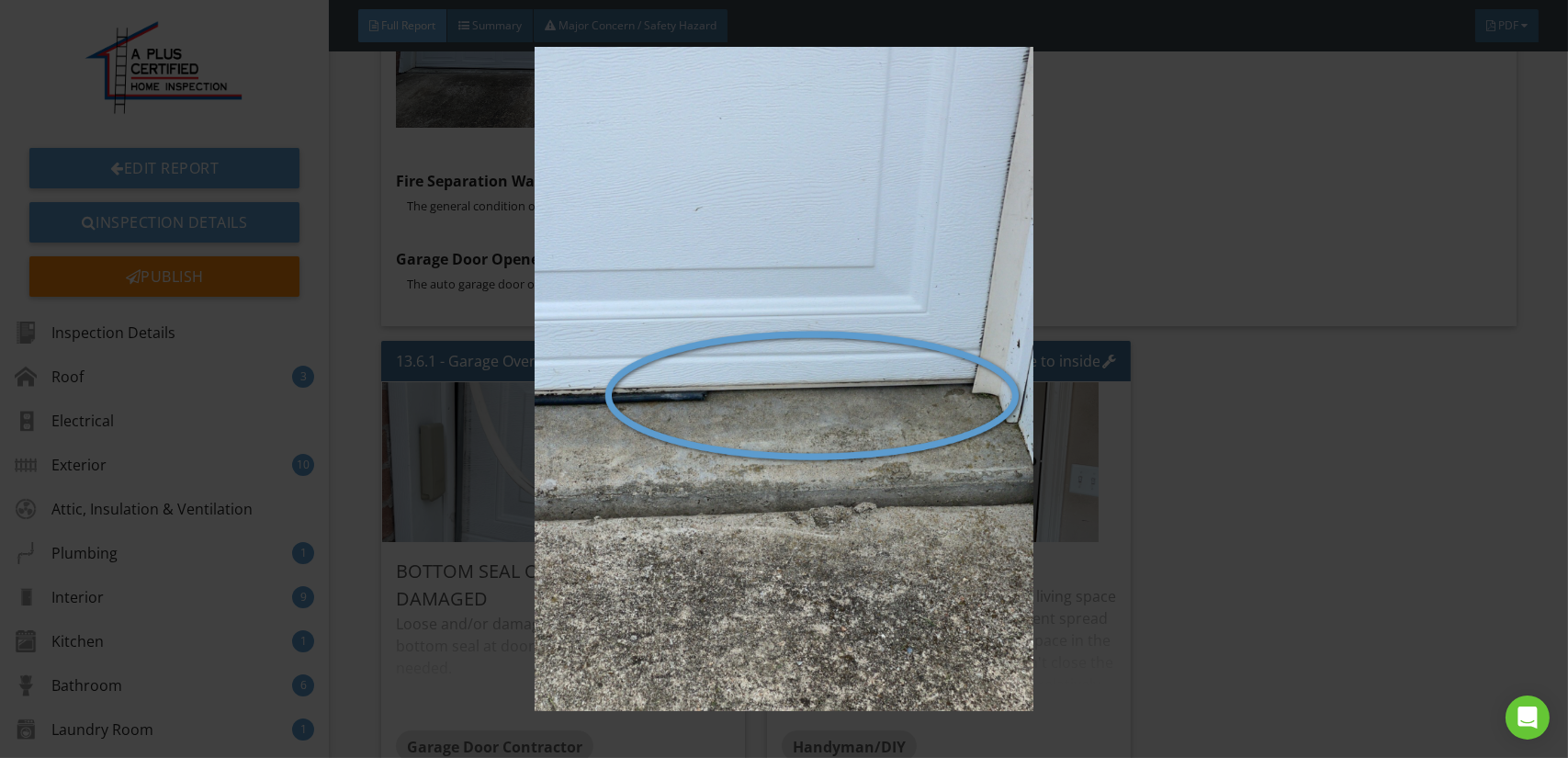
click at [654, 386] on img at bounding box center [784, 378] width 1433 height 664
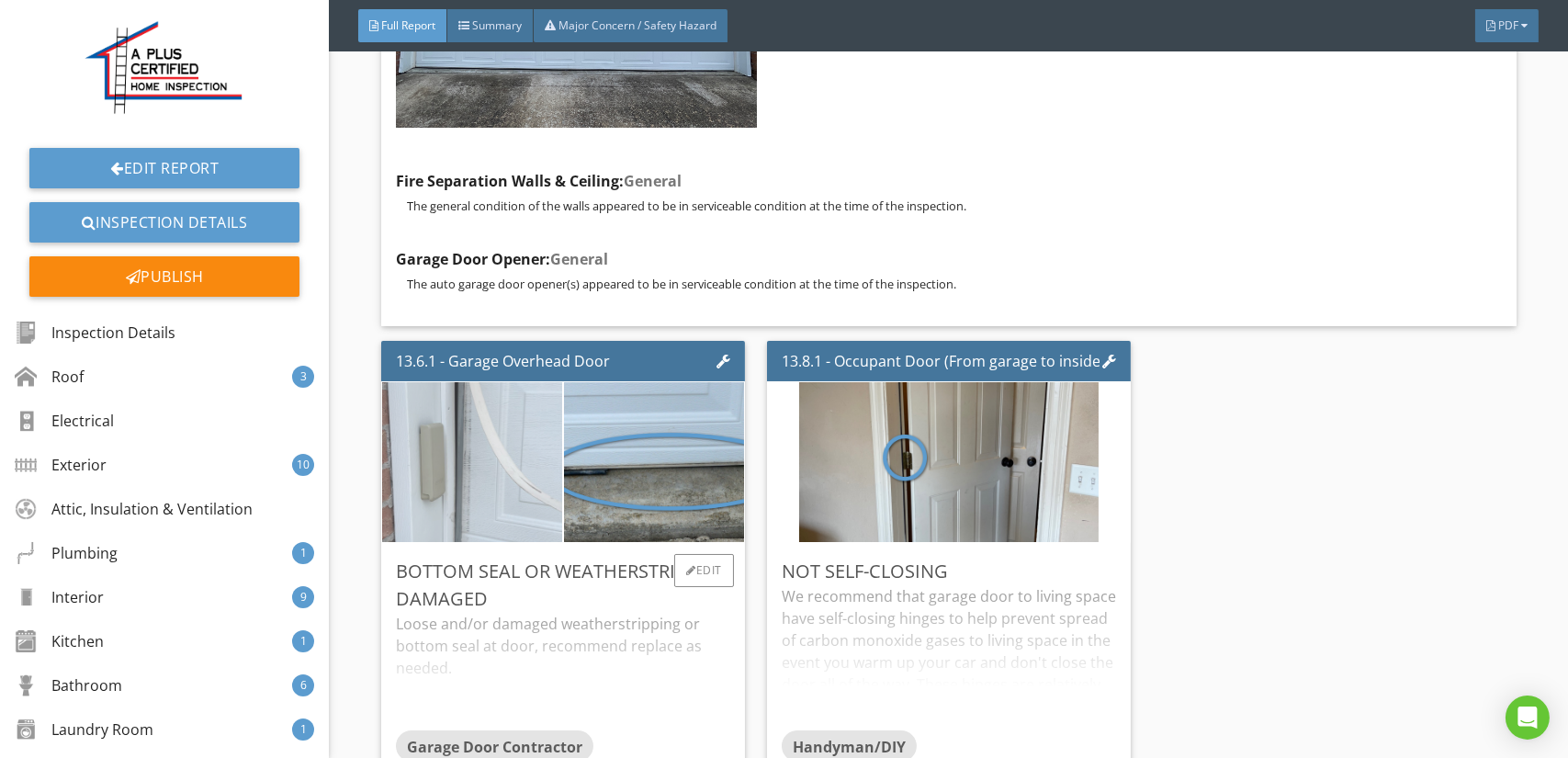
click at [480, 373] on img at bounding box center [472, 462] width 301 height 400
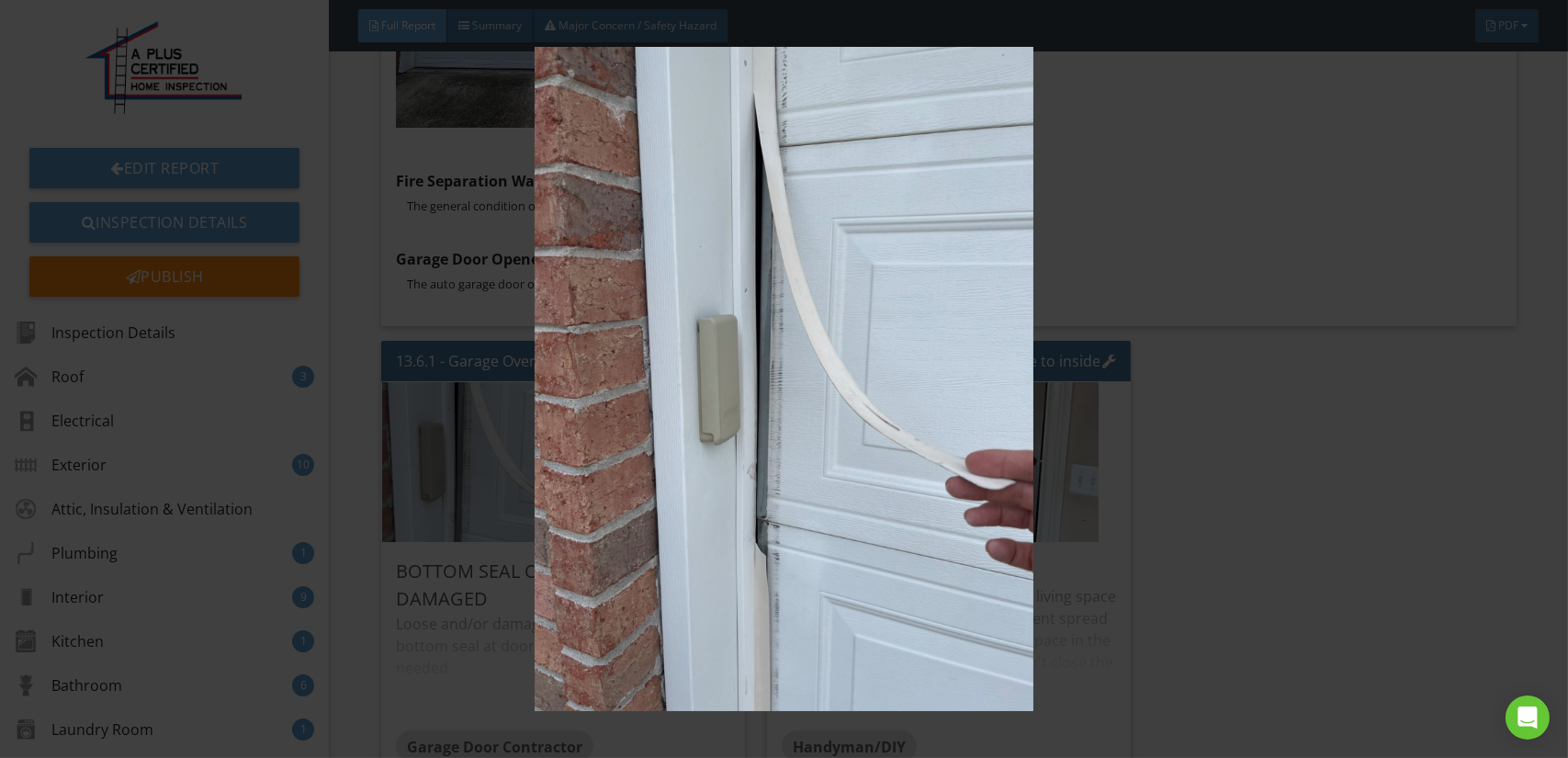
click at [533, 374] on img at bounding box center [784, 378] width 1433 height 664
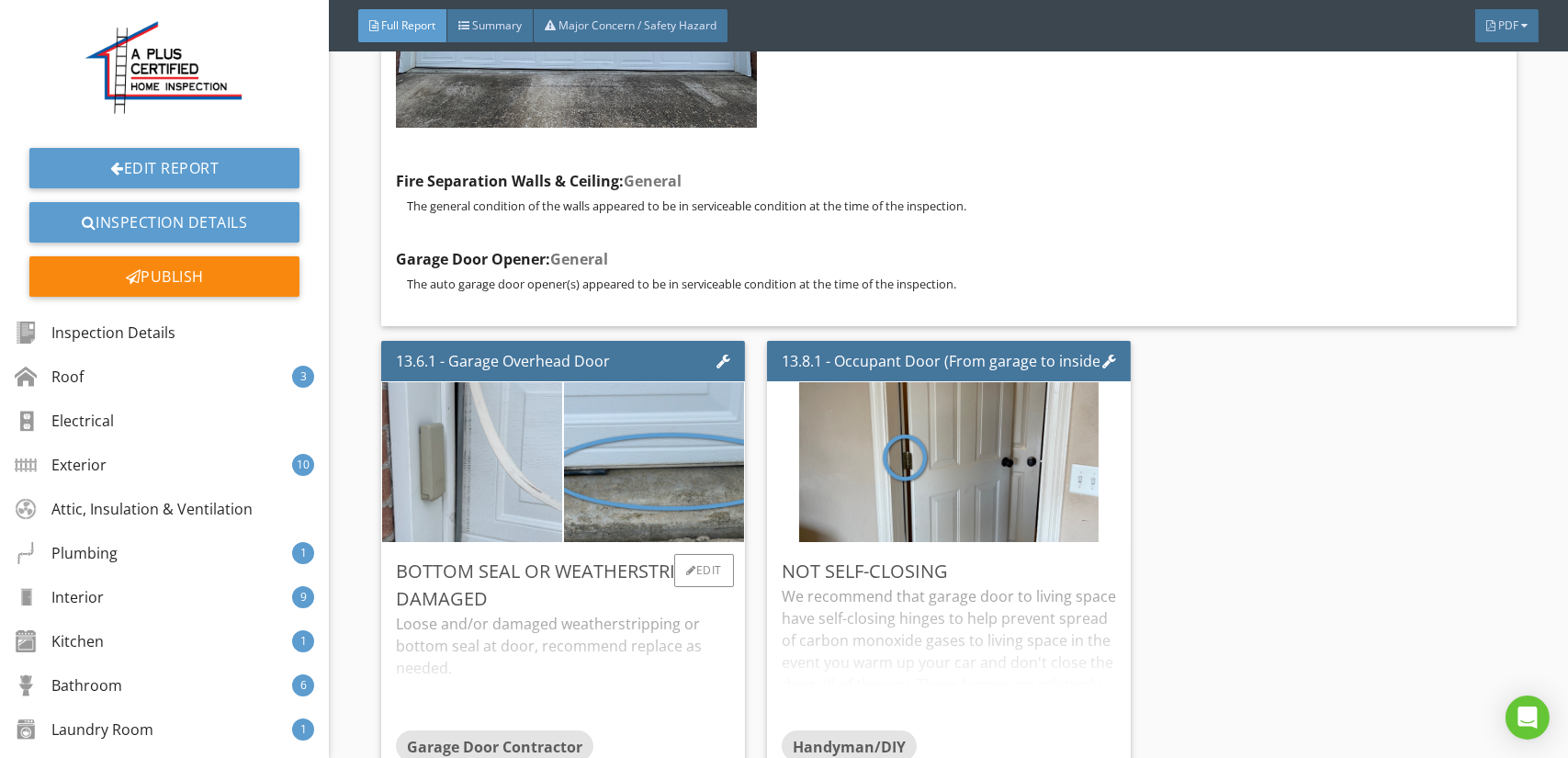
click at [520, 613] on div "Loose and/or damaged weatherstripping or bottom seal at door, recommend replace…" at bounding box center [563, 671] width 334 height 118
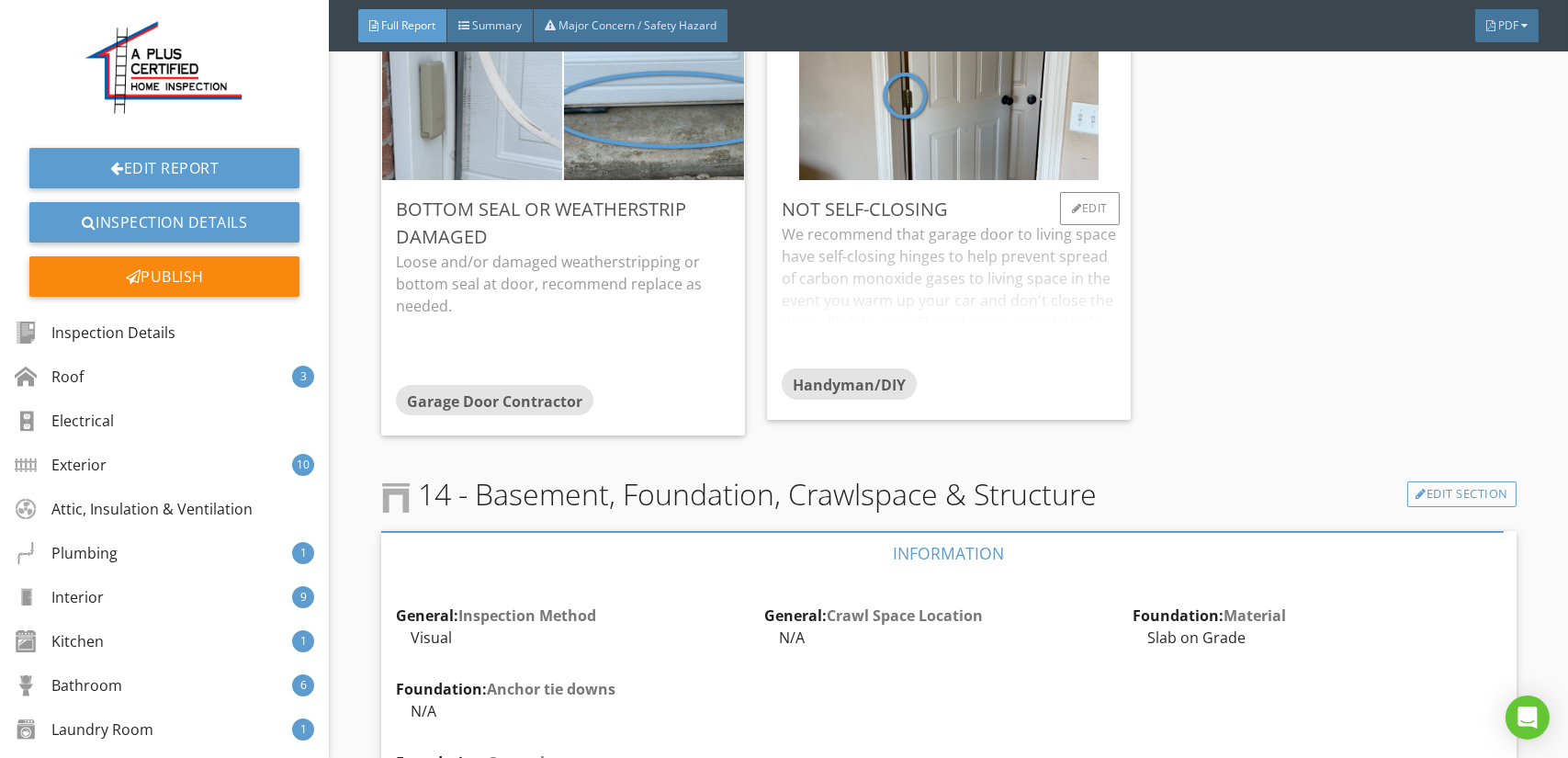
scroll to position [25172, 0]
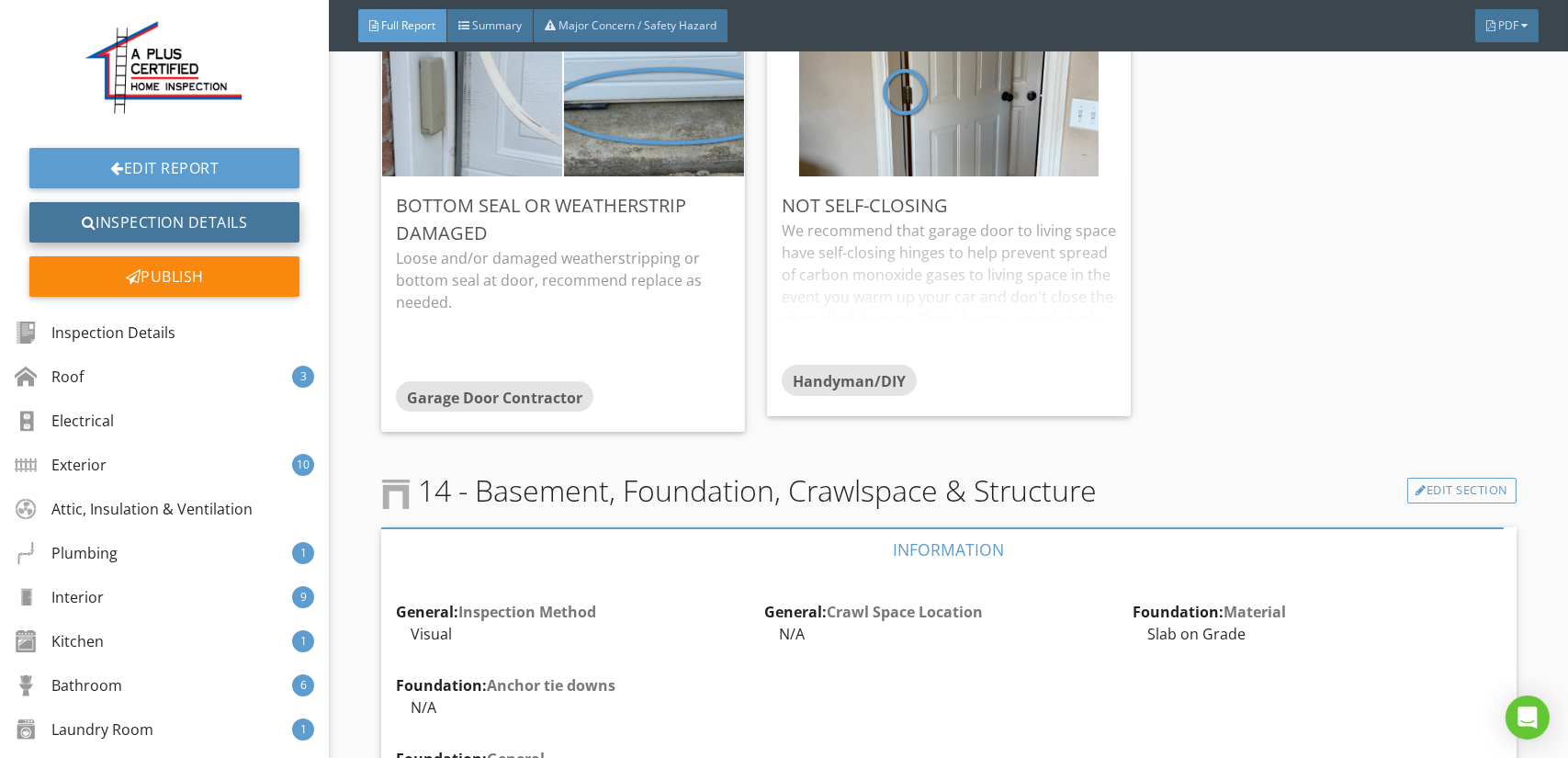
click at [160, 219] on link "Inspection Details" at bounding box center [164, 222] width 270 height 41
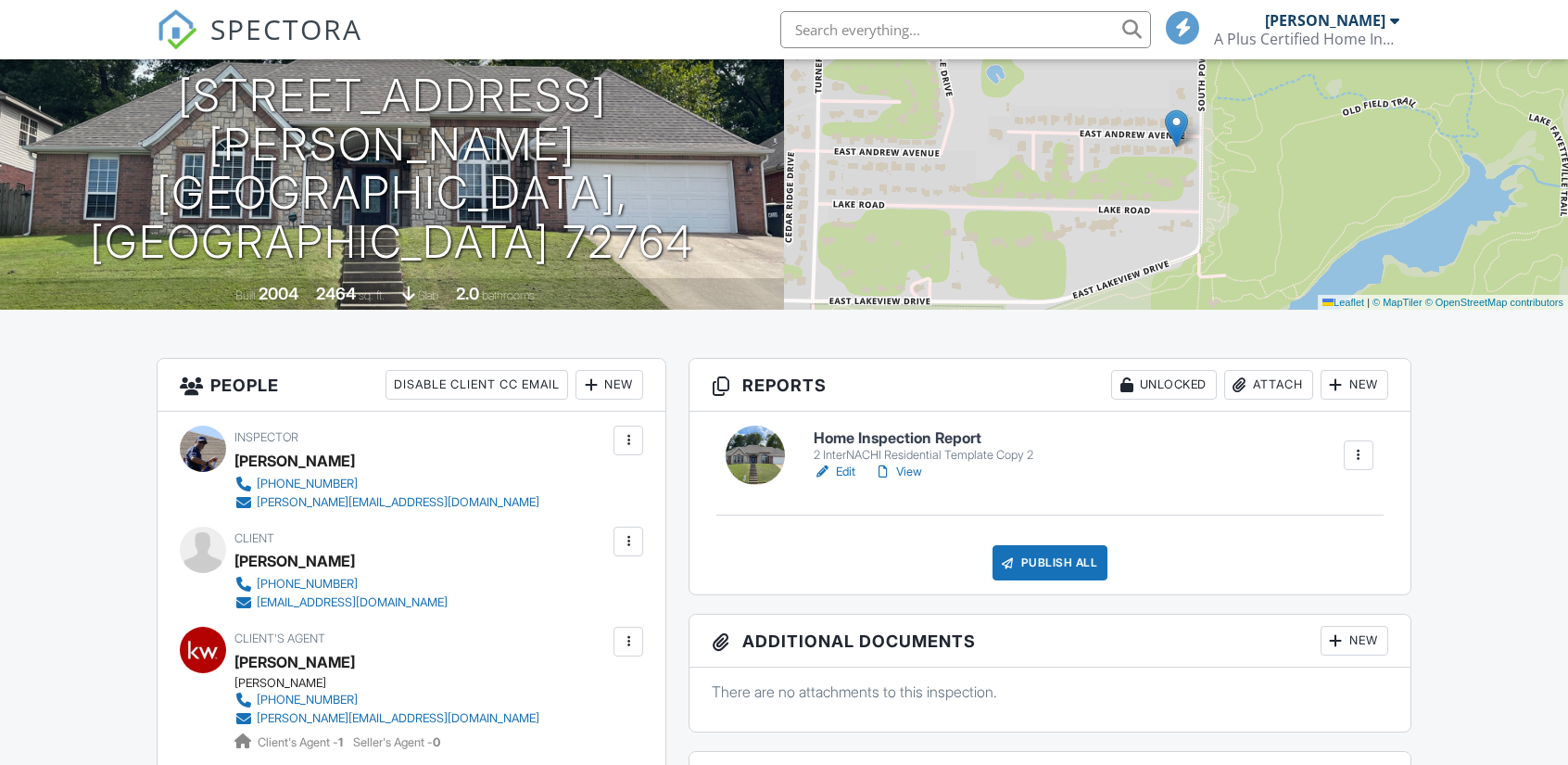
click at [1049, 568] on div "Publish All" at bounding box center [1050, 562] width 116 height 35
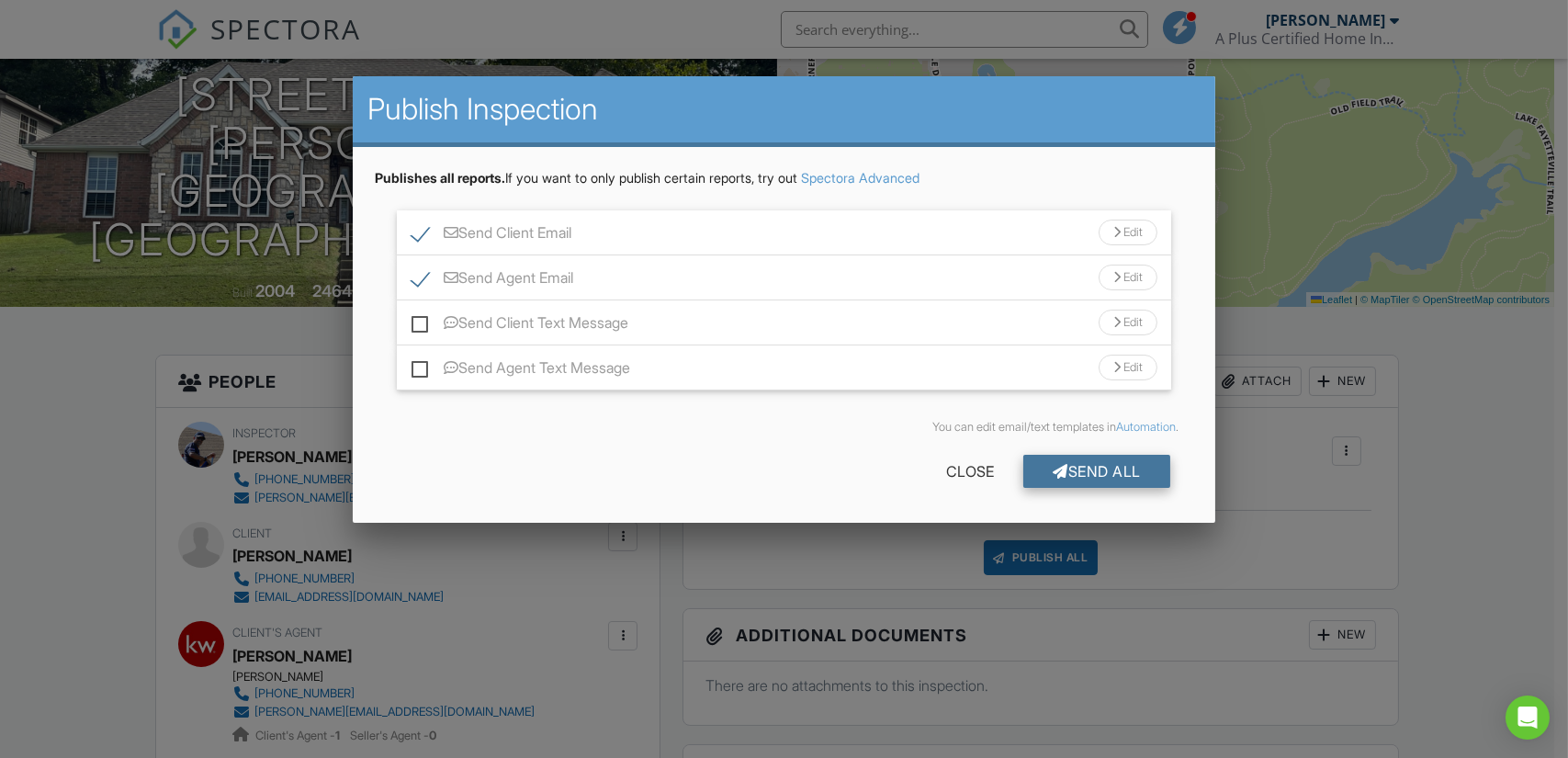
click at [1107, 464] on div "Send All" at bounding box center [1096, 471] width 147 height 33
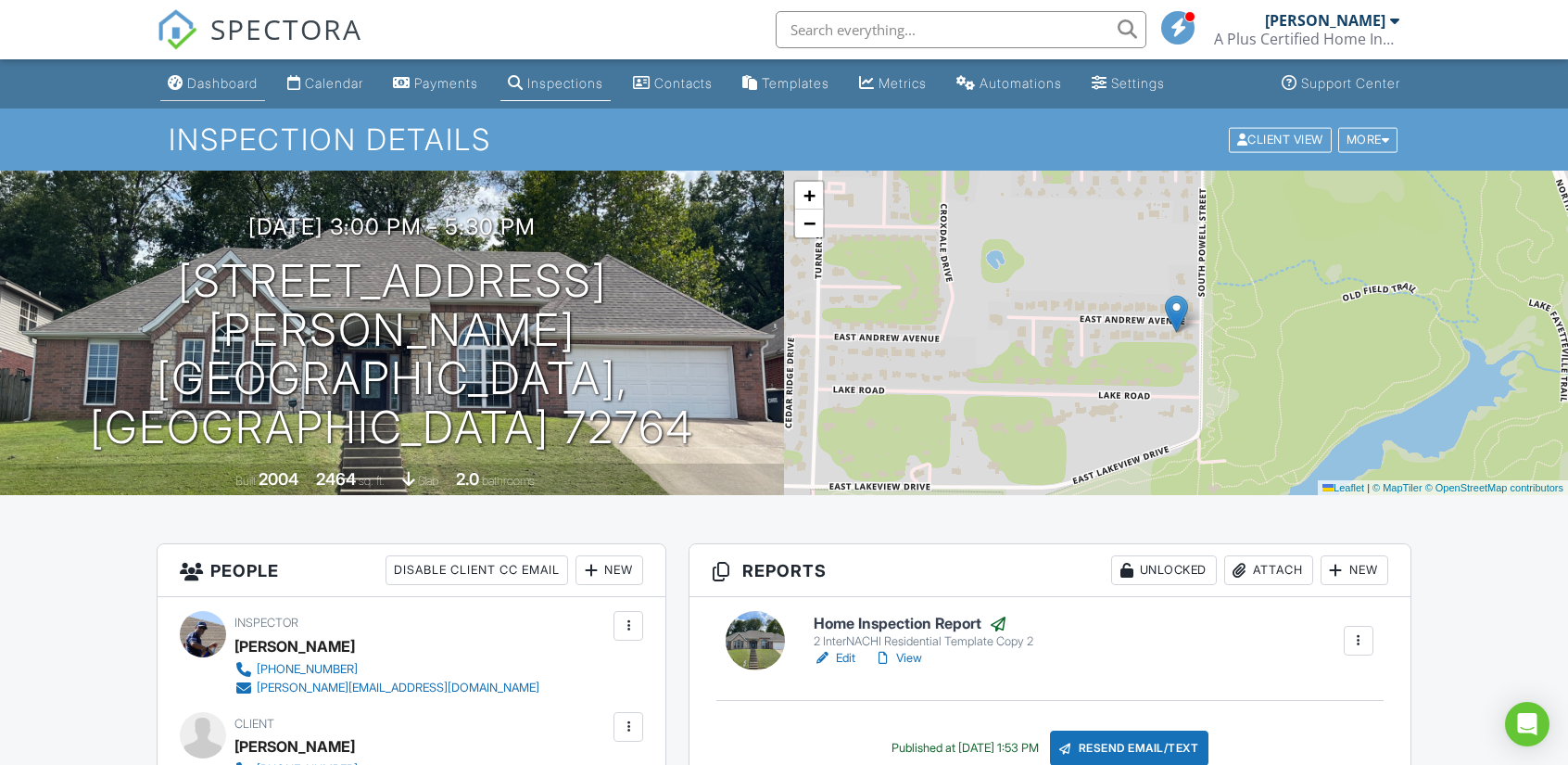
click at [231, 83] on div "Dashboard" at bounding box center [223, 83] width 71 height 16
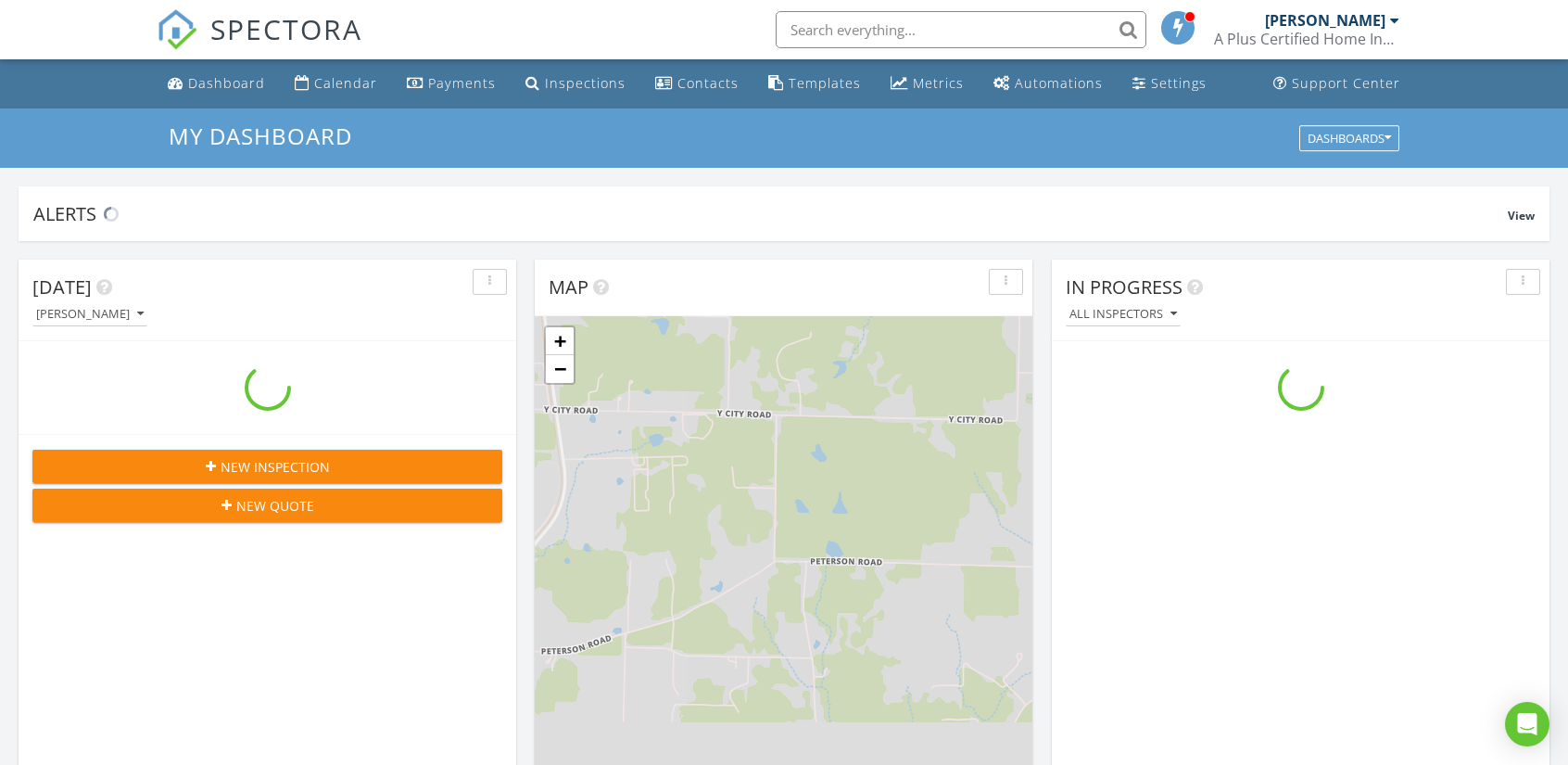
scroll to position [1717, 1597]
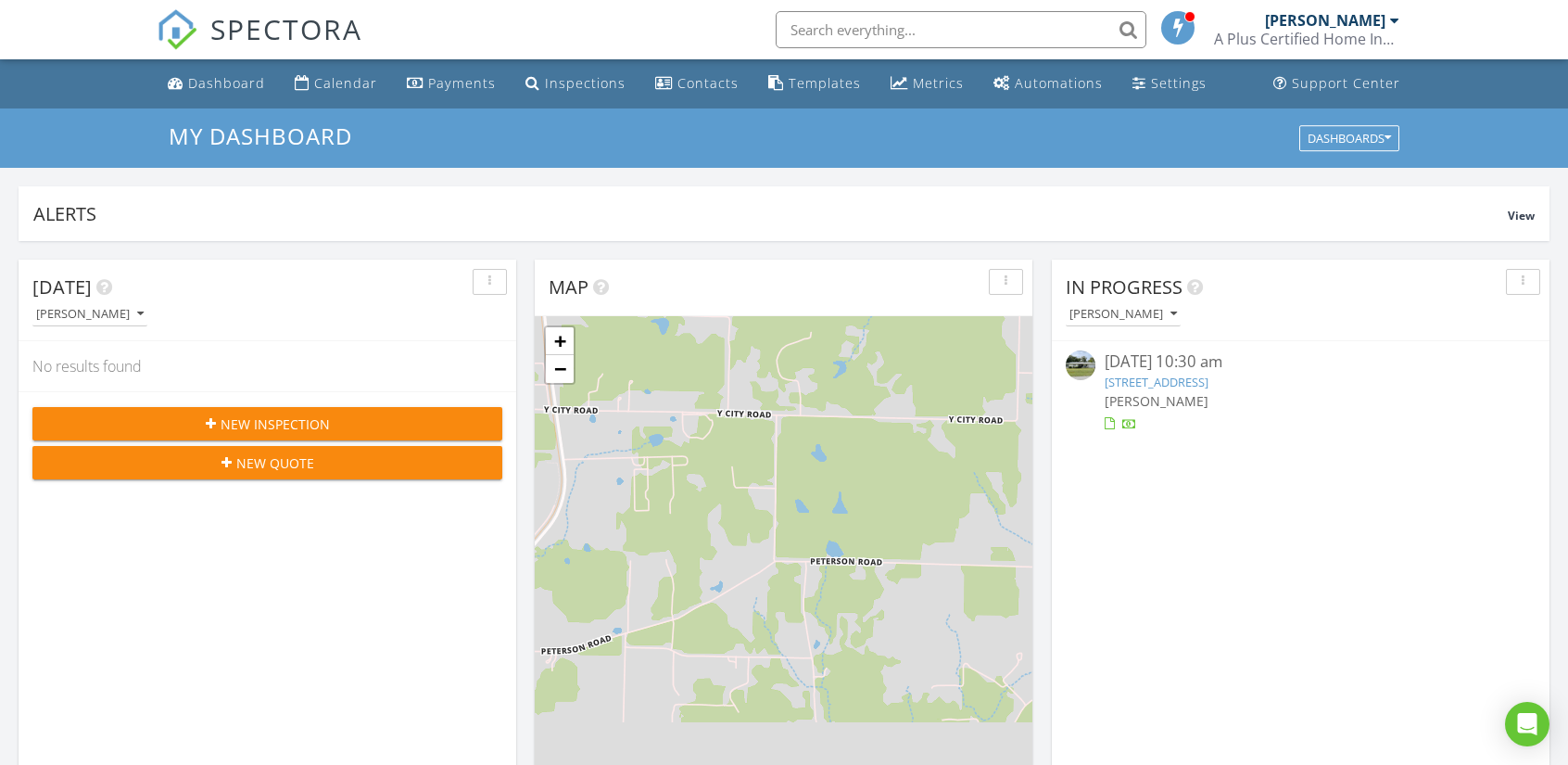
click at [270, 420] on span "New Inspection" at bounding box center [275, 423] width 110 height 19
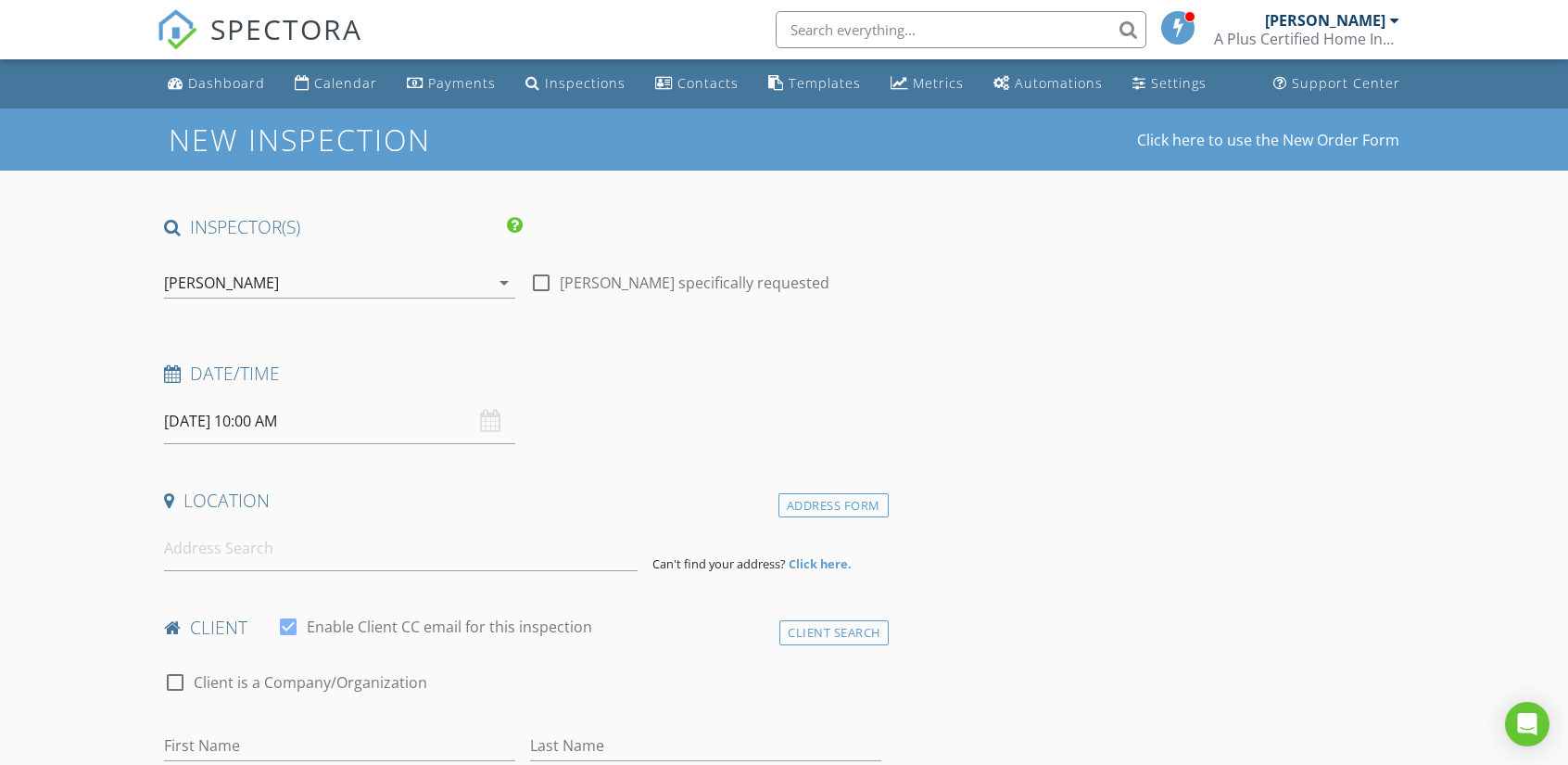
click at [223, 421] on input "[DATE] 10:00 AM" at bounding box center [339, 420] width 351 height 45
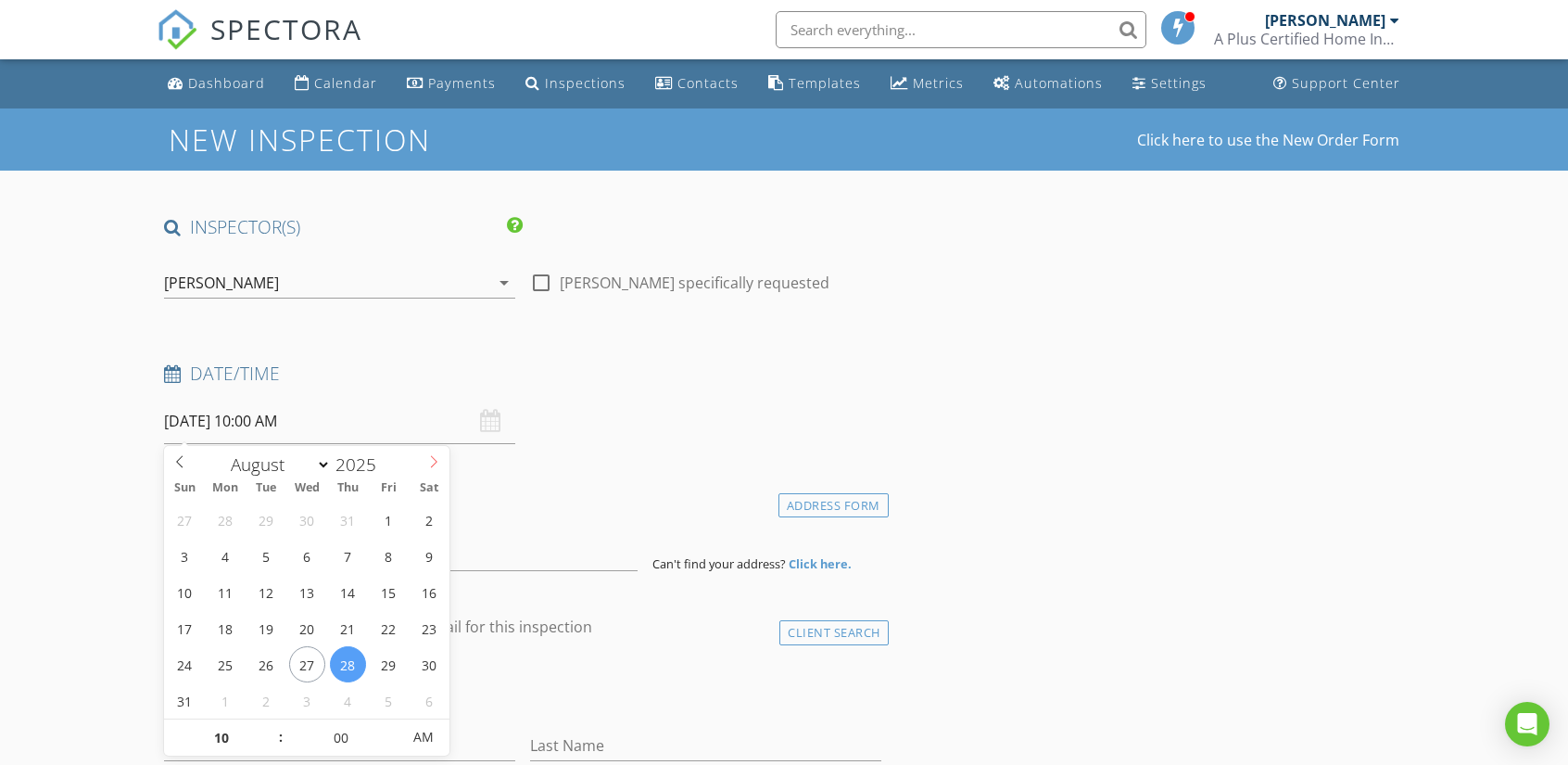
select select "8"
click at [430, 455] on icon at bounding box center [433, 461] width 13 height 13
type input "[DATE] 10:00 AM"
type input "09"
type input "09/18/2025 9:00 AM"
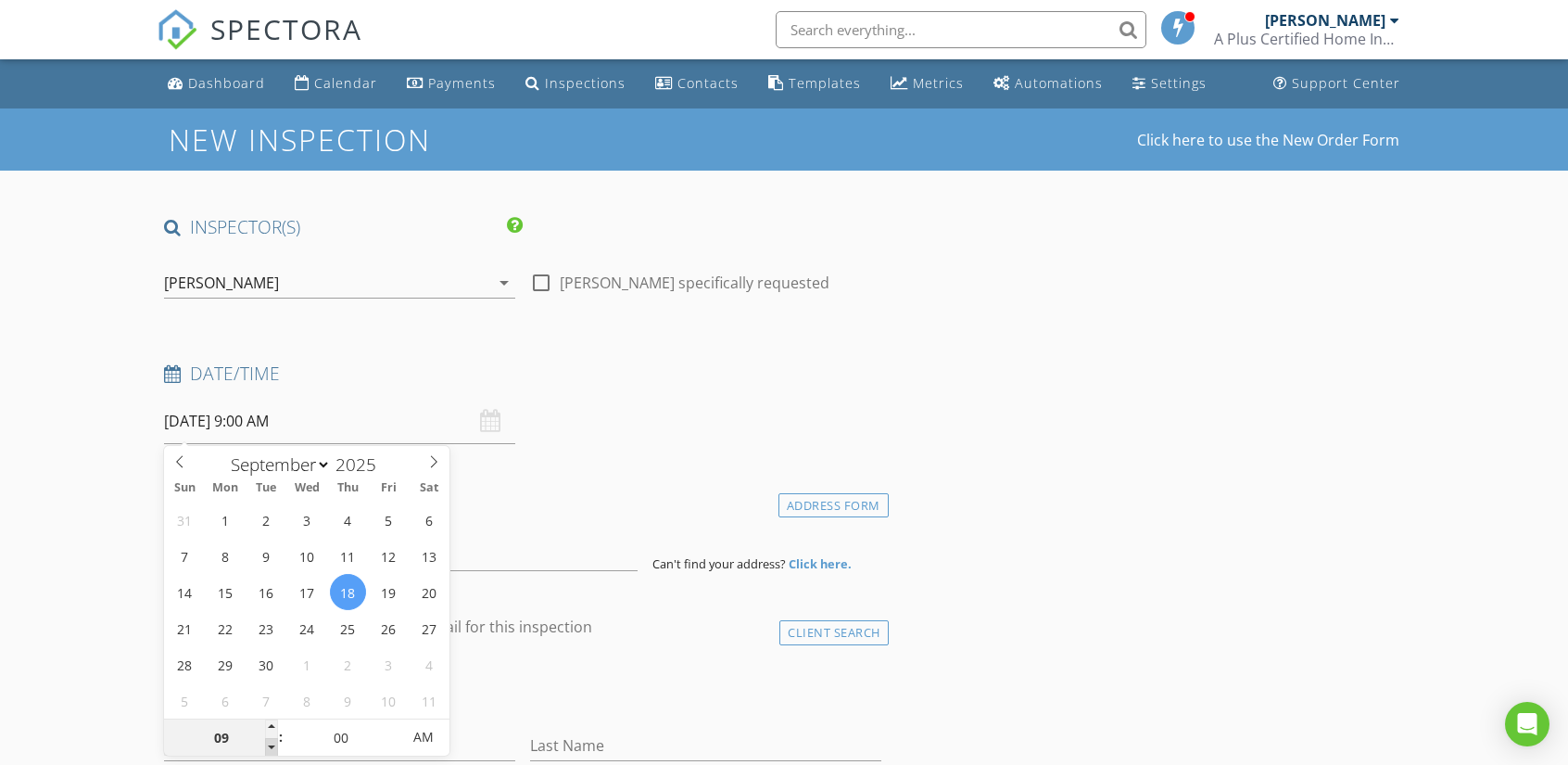
click at [268, 743] on span at bounding box center [271, 747] width 13 height 19
type input "08"
type input "09/18/2025 8:00 AM"
click at [268, 743] on span at bounding box center [271, 747] width 13 height 19
type input "07"
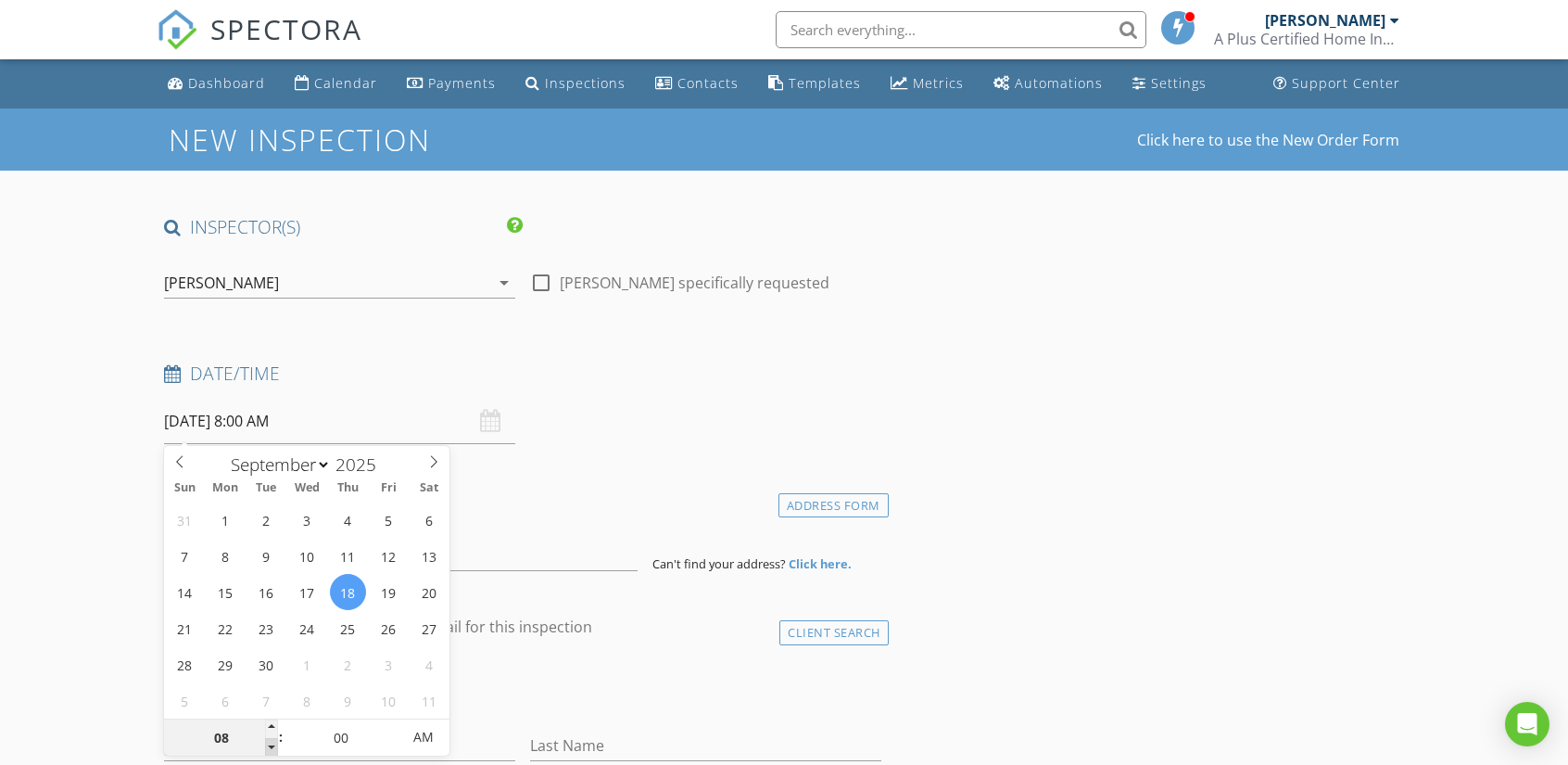
type input "09/18/2025 7:00 AM"
click at [268, 743] on span at bounding box center [271, 747] width 13 height 19
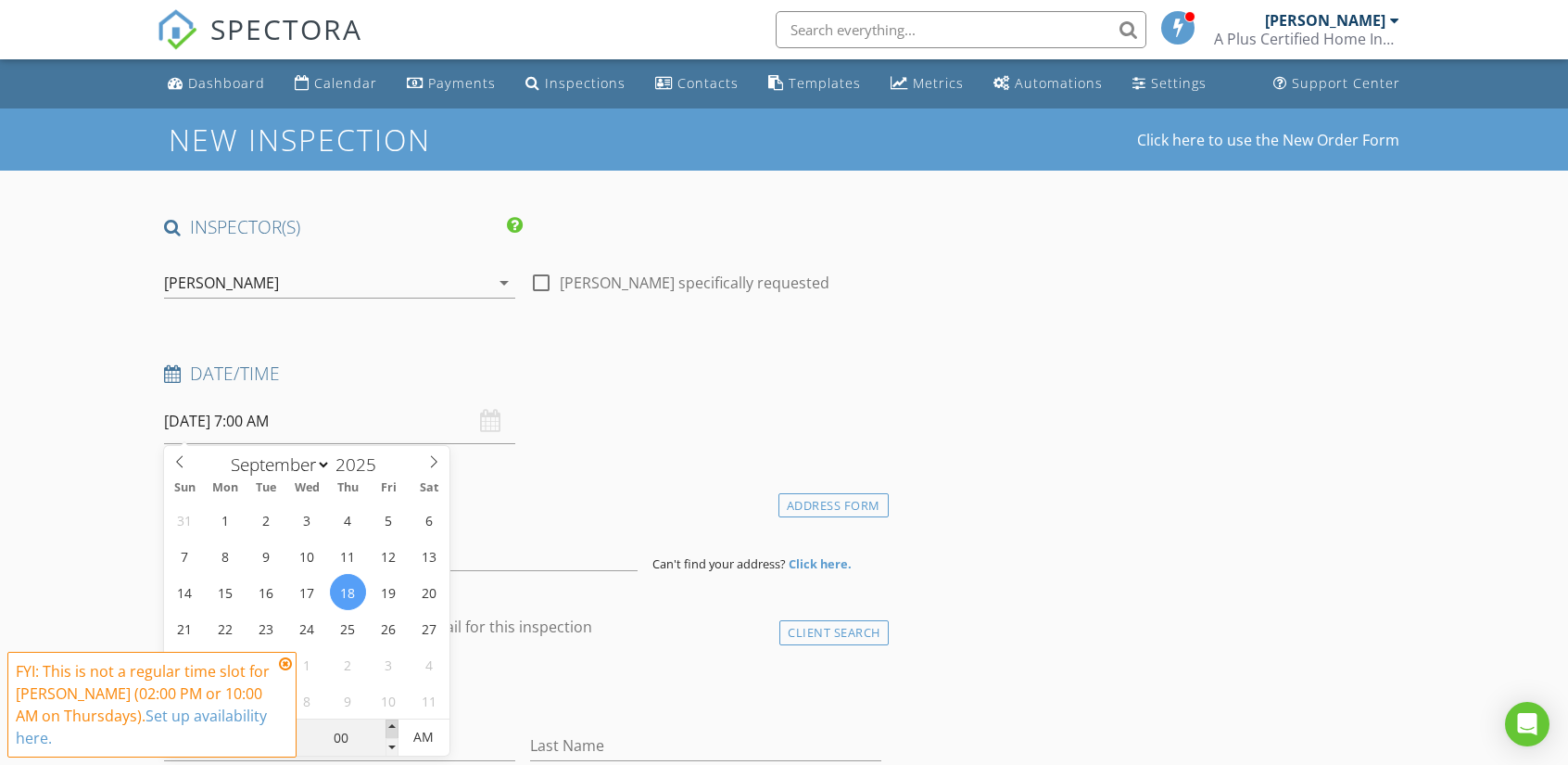
type input "05"
type input "09/18/2025 7:05 AM"
click at [394, 722] on span at bounding box center [391, 728] width 13 height 19
type input "10"
type input "09/18/2025 7:10 AM"
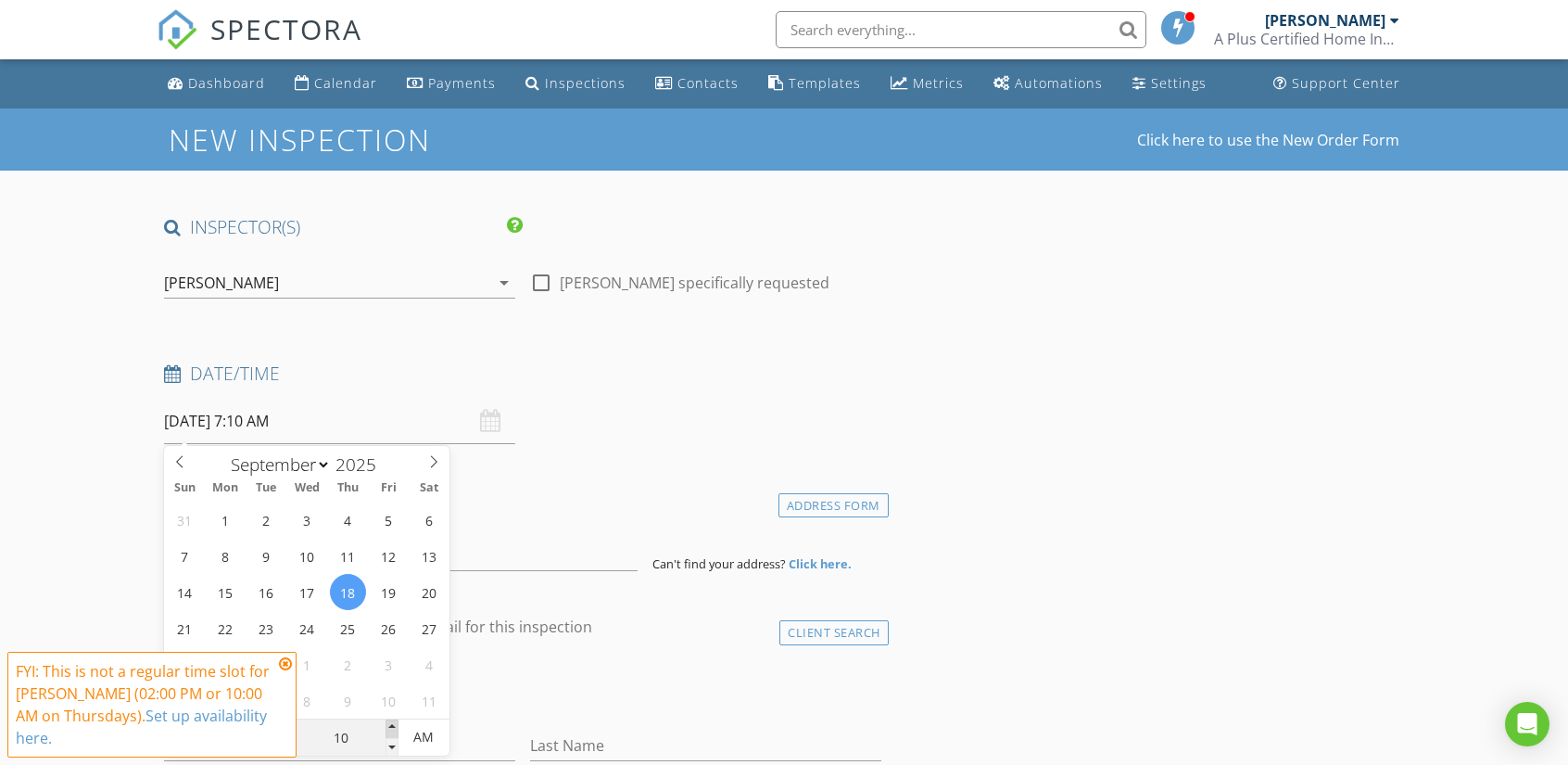
click at [394, 722] on span at bounding box center [391, 728] width 13 height 19
type input "15"
type input "09/18/2025 7:15 AM"
click at [394, 722] on span at bounding box center [391, 728] width 13 height 19
type input "20"
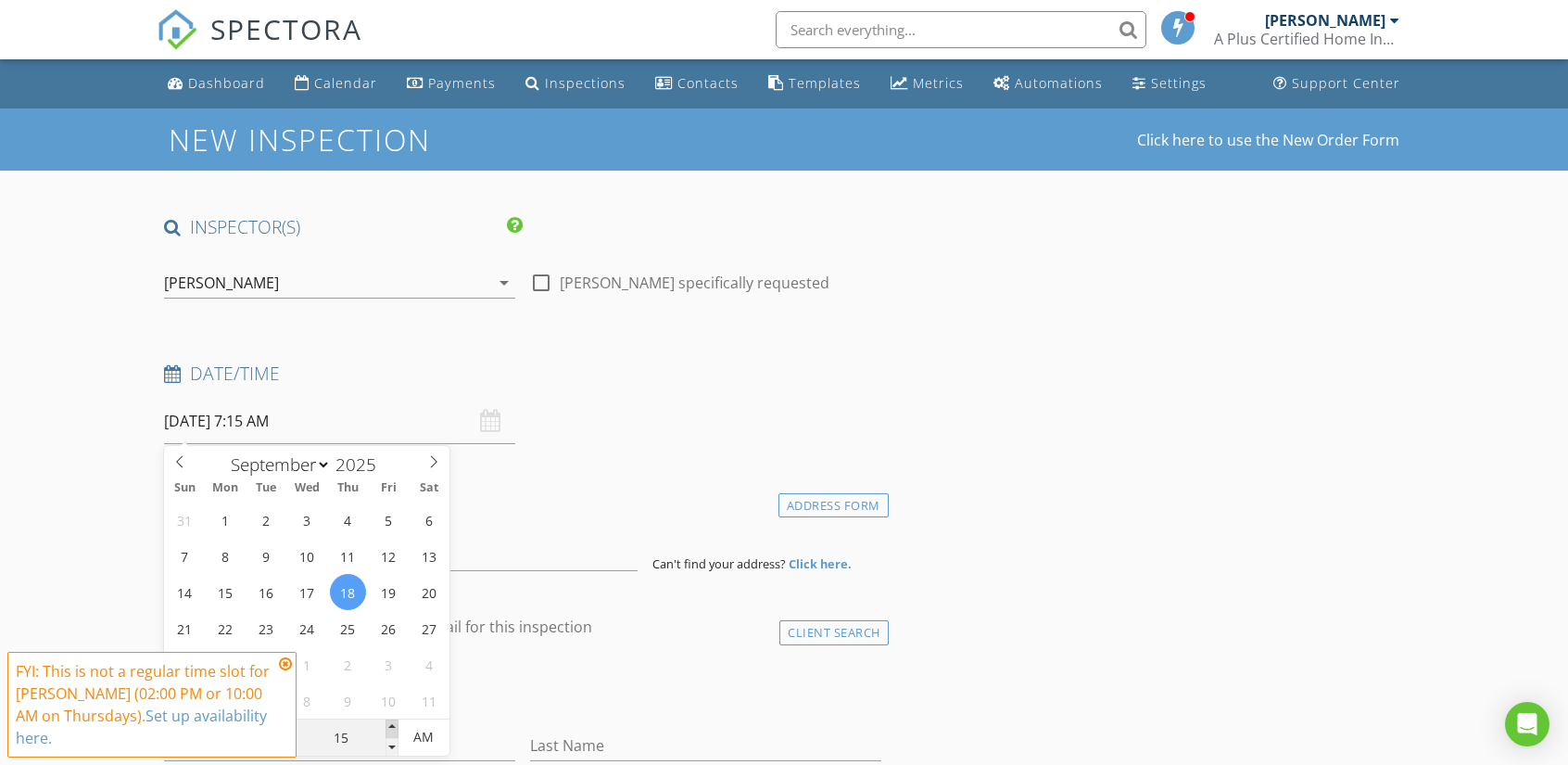
type input "09/18/2025 7:20 AM"
click at [394, 722] on span at bounding box center [391, 728] width 13 height 19
type input "25"
type input "09/18/2025 7:25 AM"
click at [394, 722] on span at bounding box center [391, 728] width 13 height 19
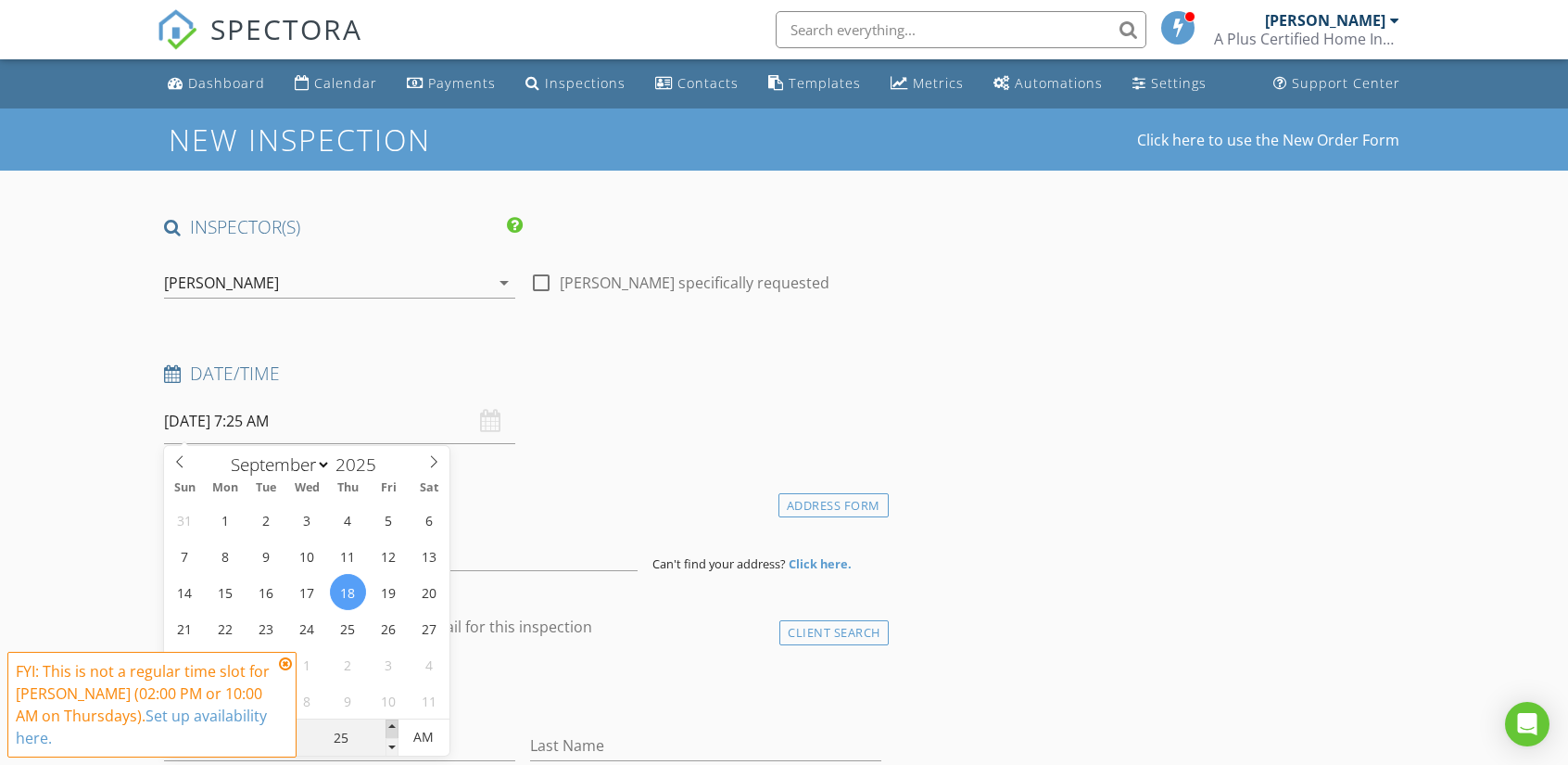
type input "30"
type input "09/18/2025 7:30 AM"
click at [394, 722] on span at bounding box center [391, 728] width 13 height 19
click at [287, 667] on icon at bounding box center [284, 663] width 13 height 15
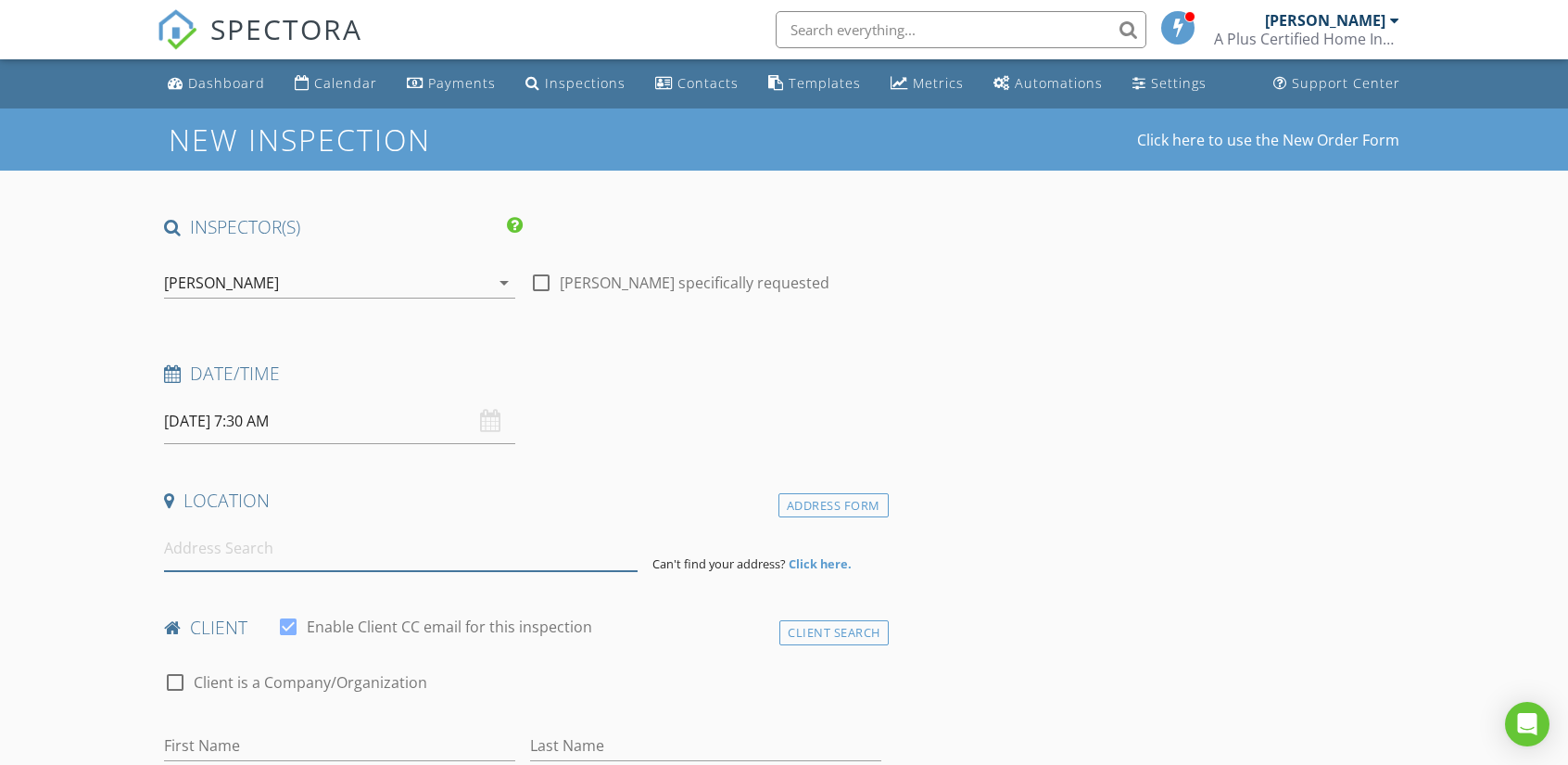
click at [289, 551] on input at bounding box center [400, 547] width 473 height 45
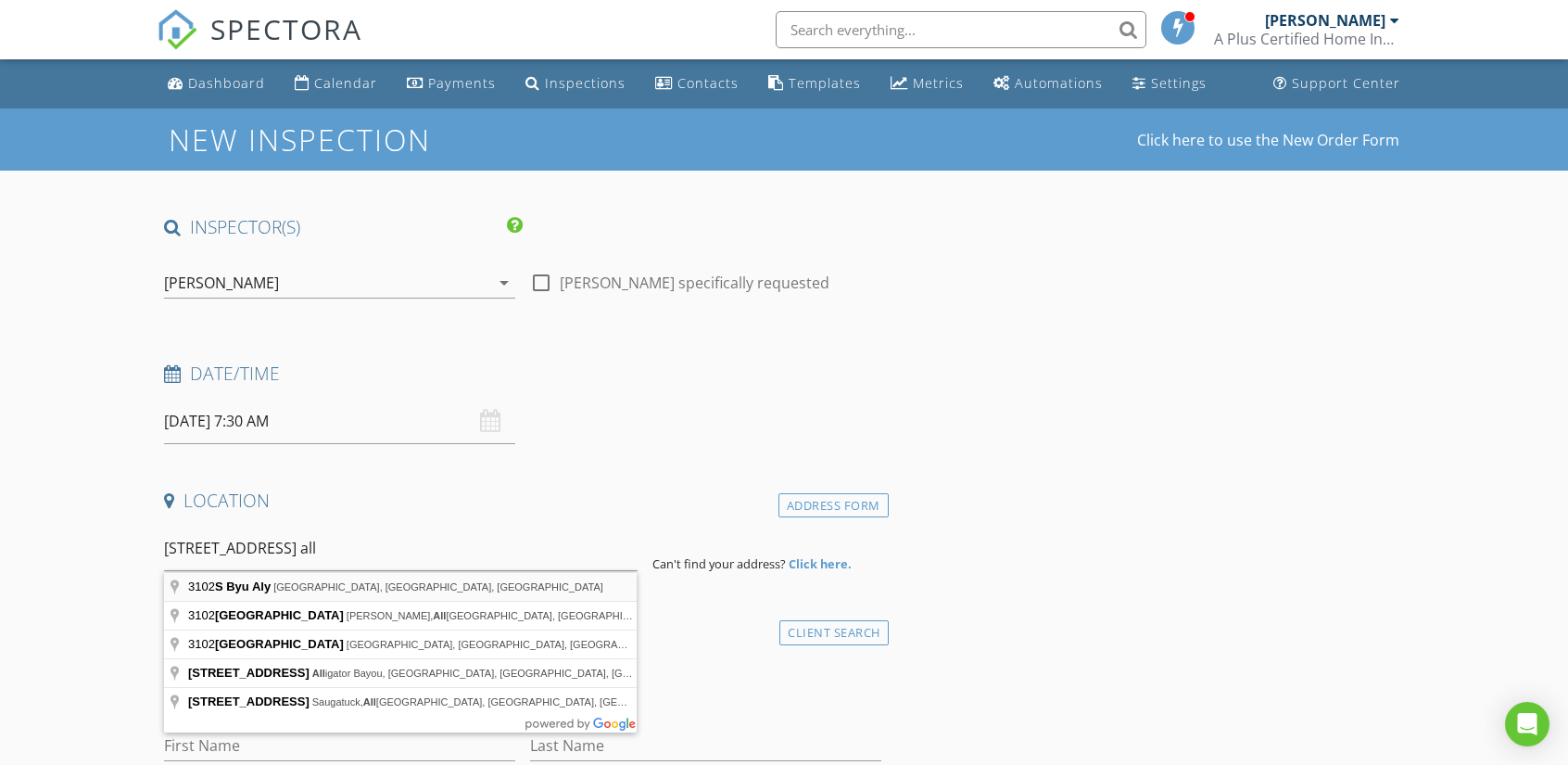
type input "3102 S Byu Aly, Fayetteville, AR, USA"
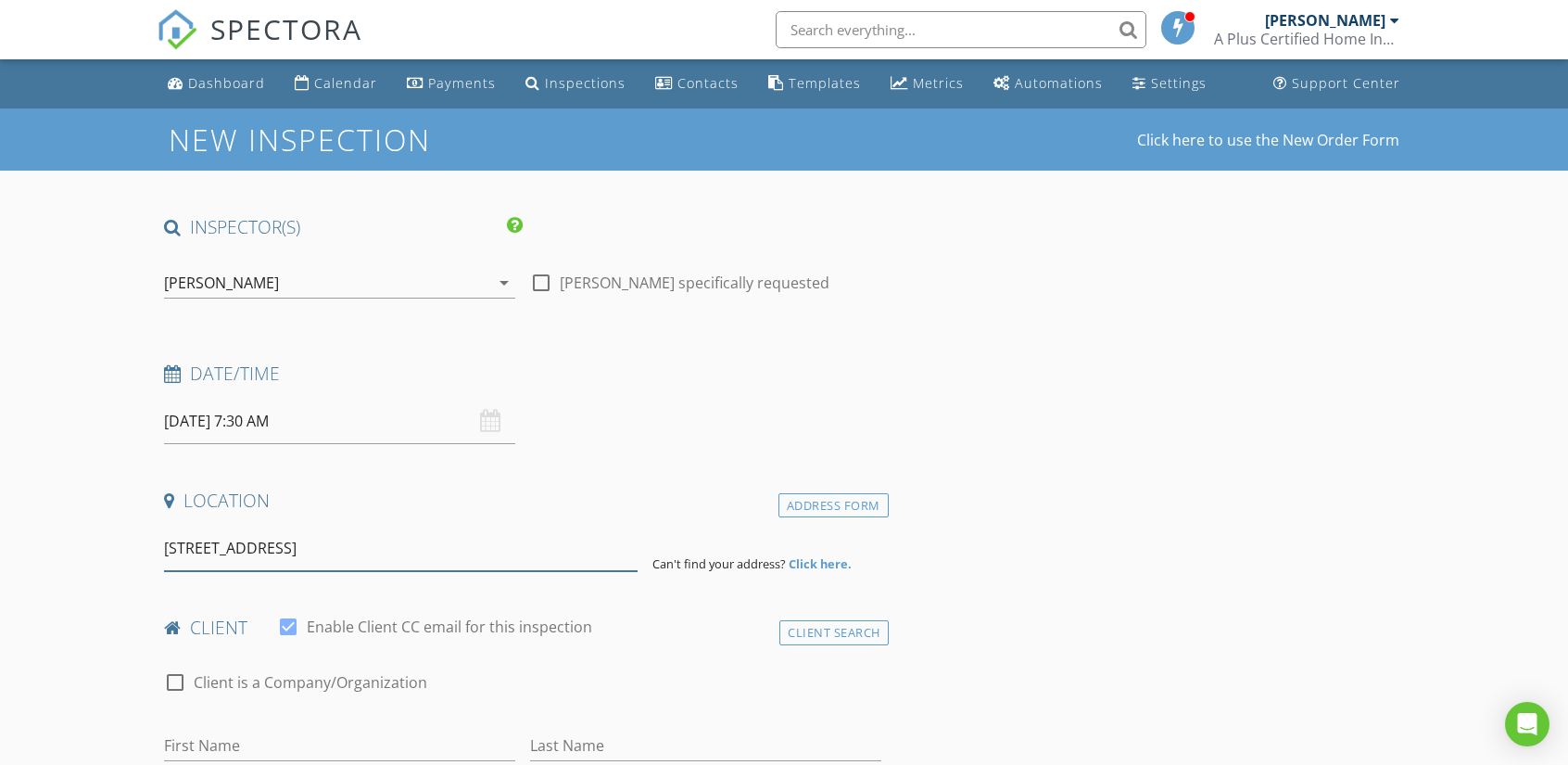
drag, startPoint x: 433, startPoint y: 544, endPoint x: 63, endPoint y: 543, distance: 370.0
click at [816, 501] on div "Address Form" at bounding box center [833, 505] width 110 height 25
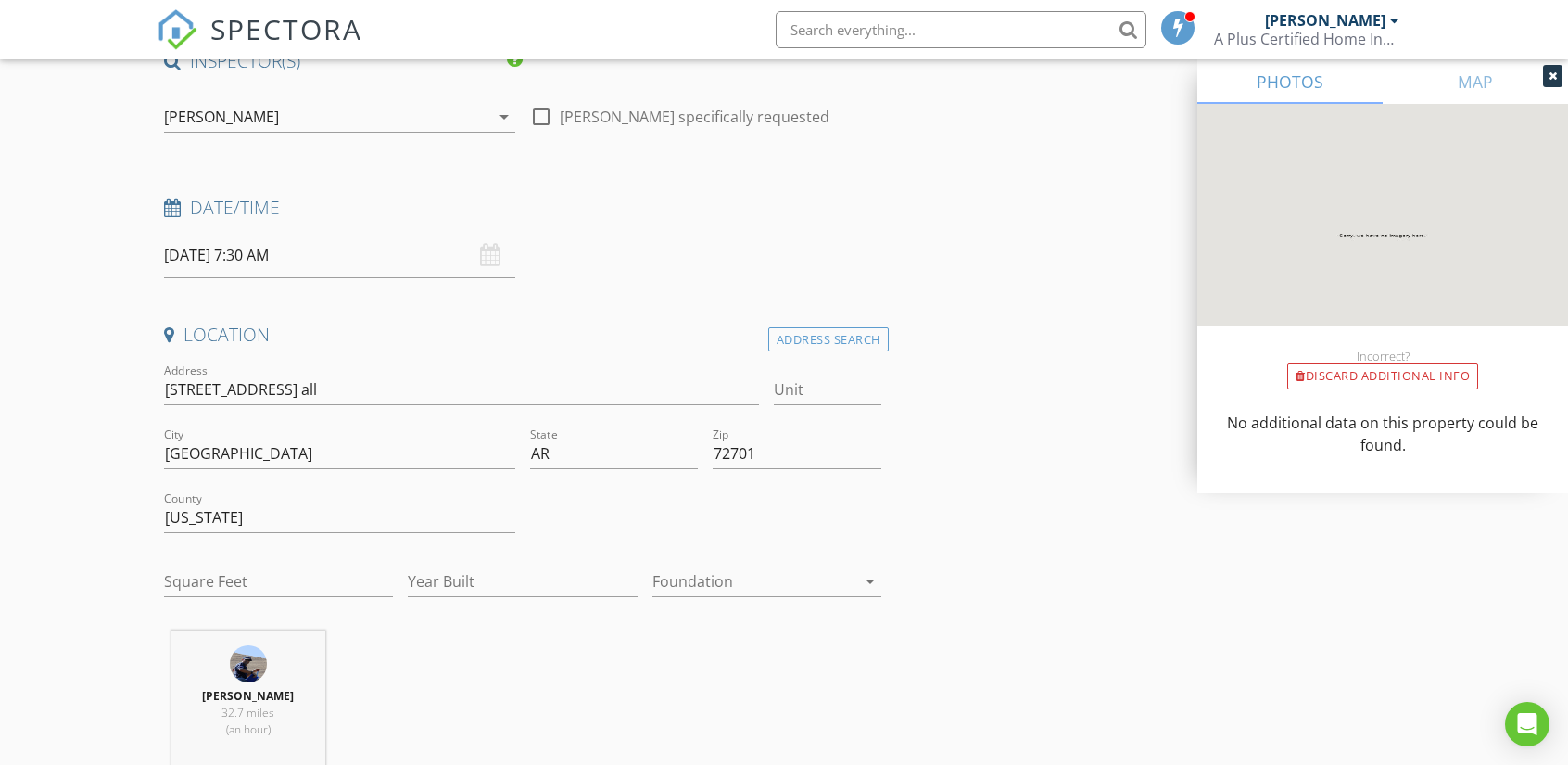
scroll to position [186, 0]
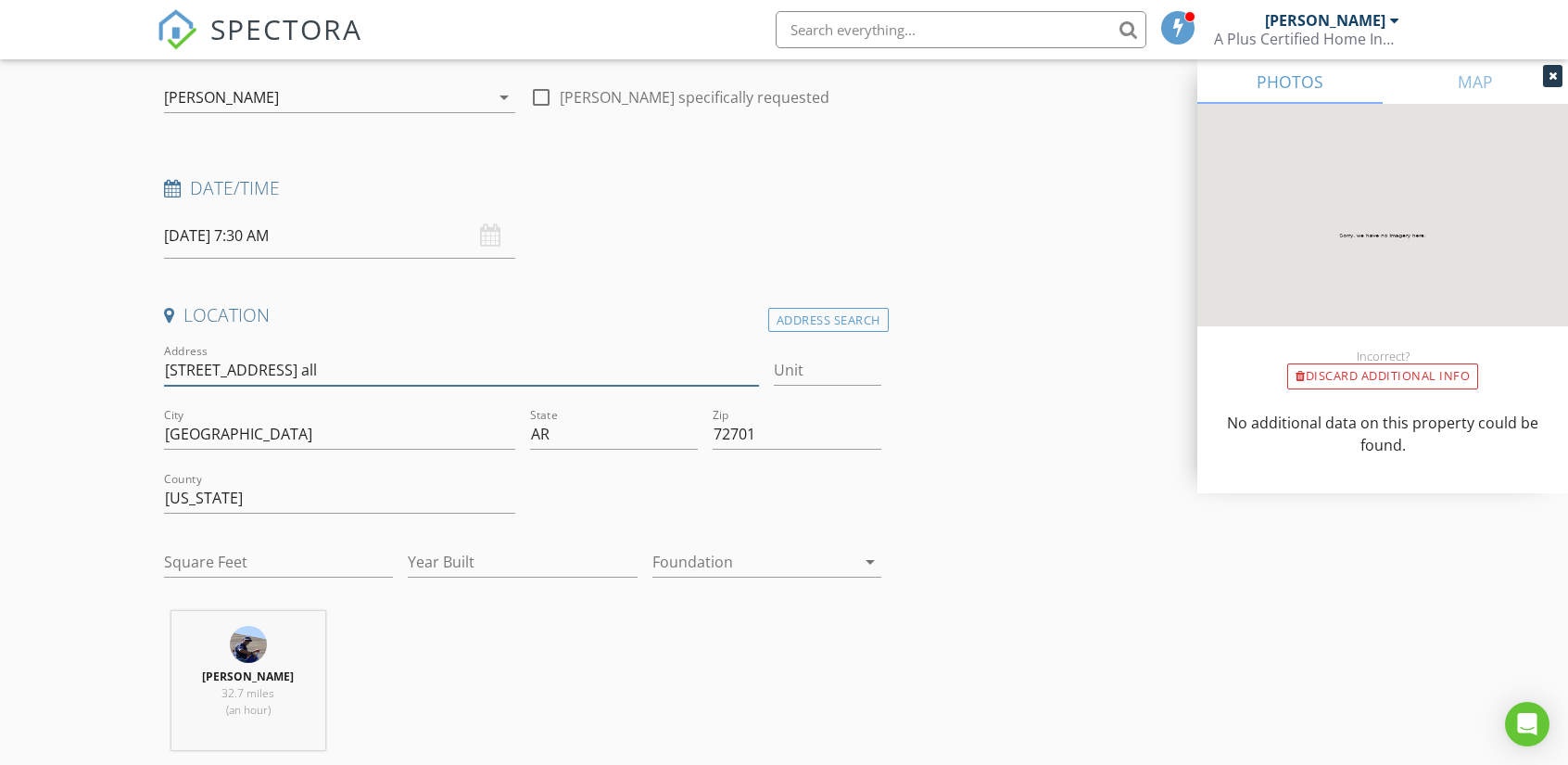
click at [279, 370] on input "3102 S. Bayou all" at bounding box center [461, 371] width 595 height 31
type input "3102 S. Bayou ally"
click at [277, 558] on input "Square Feet" at bounding box center [277, 562] width 229 height 31
type input "1125"
click at [529, 568] on input "Year Built" at bounding box center [522, 562] width 229 height 31
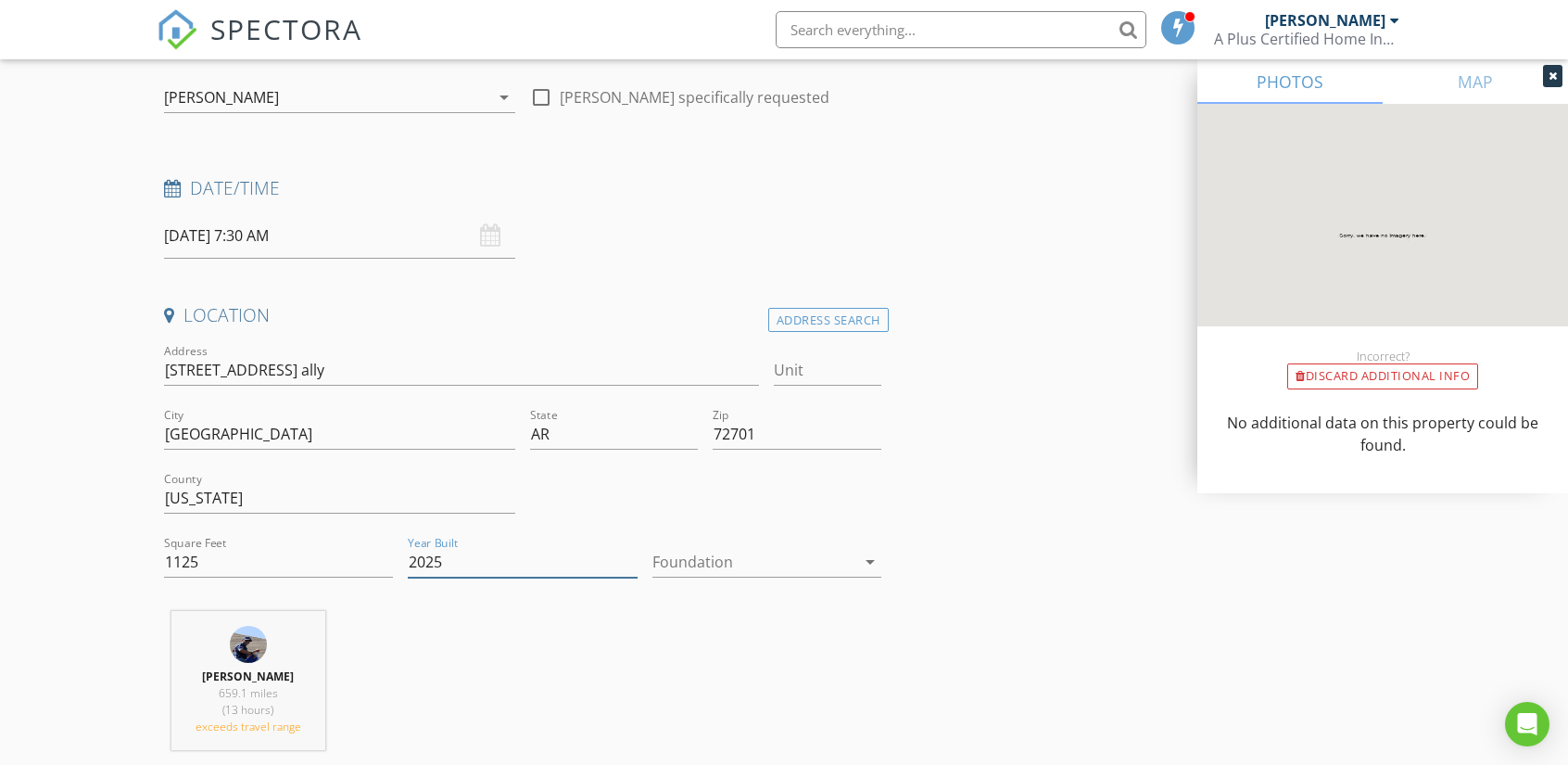
type input "2025"
click at [836, 569] on div at bounding box center [754, 562] width 203 height 30
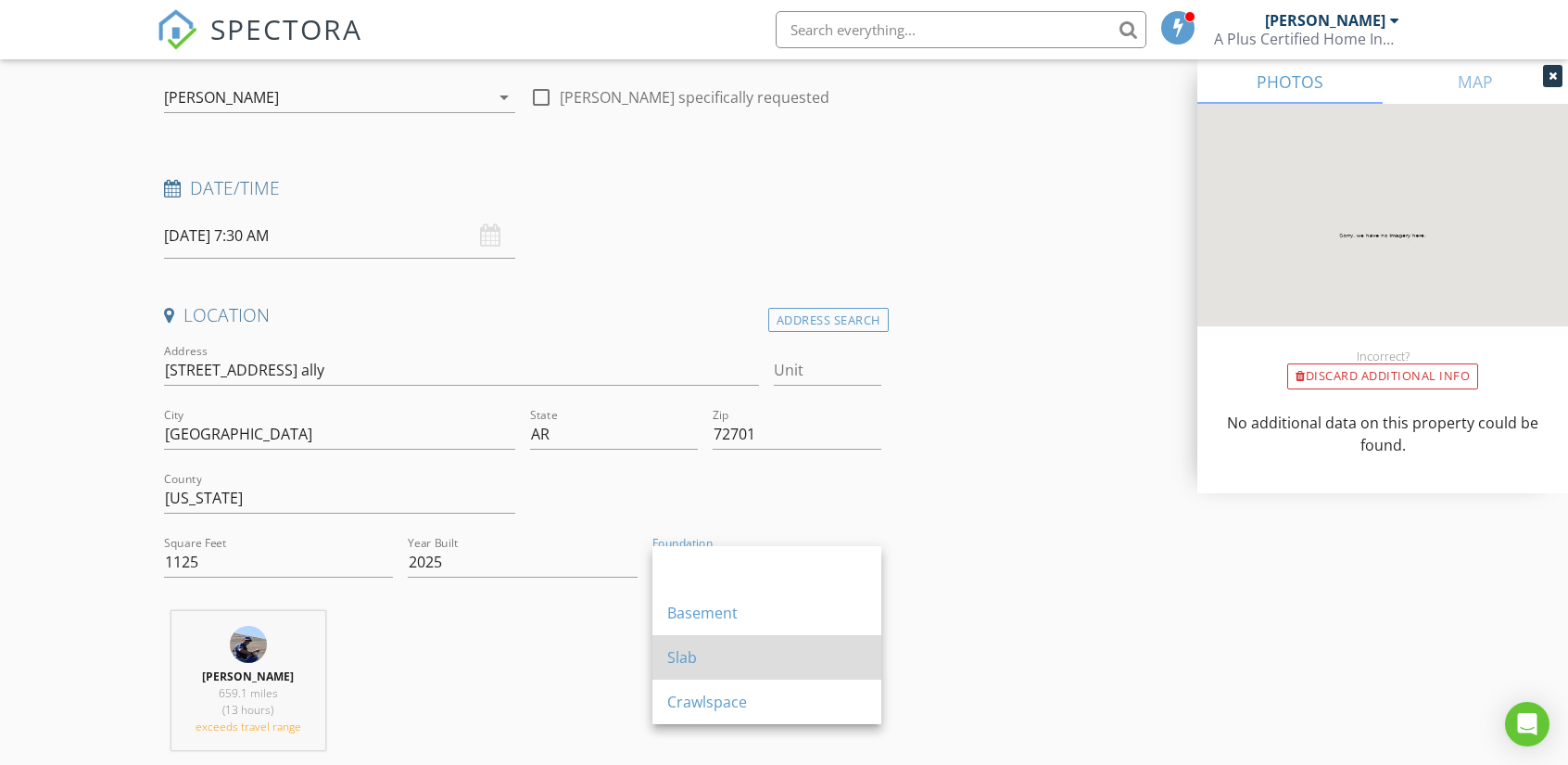
click at [679, 664] on div "Slab" at bounding box center [768, 657] width 200 height 22
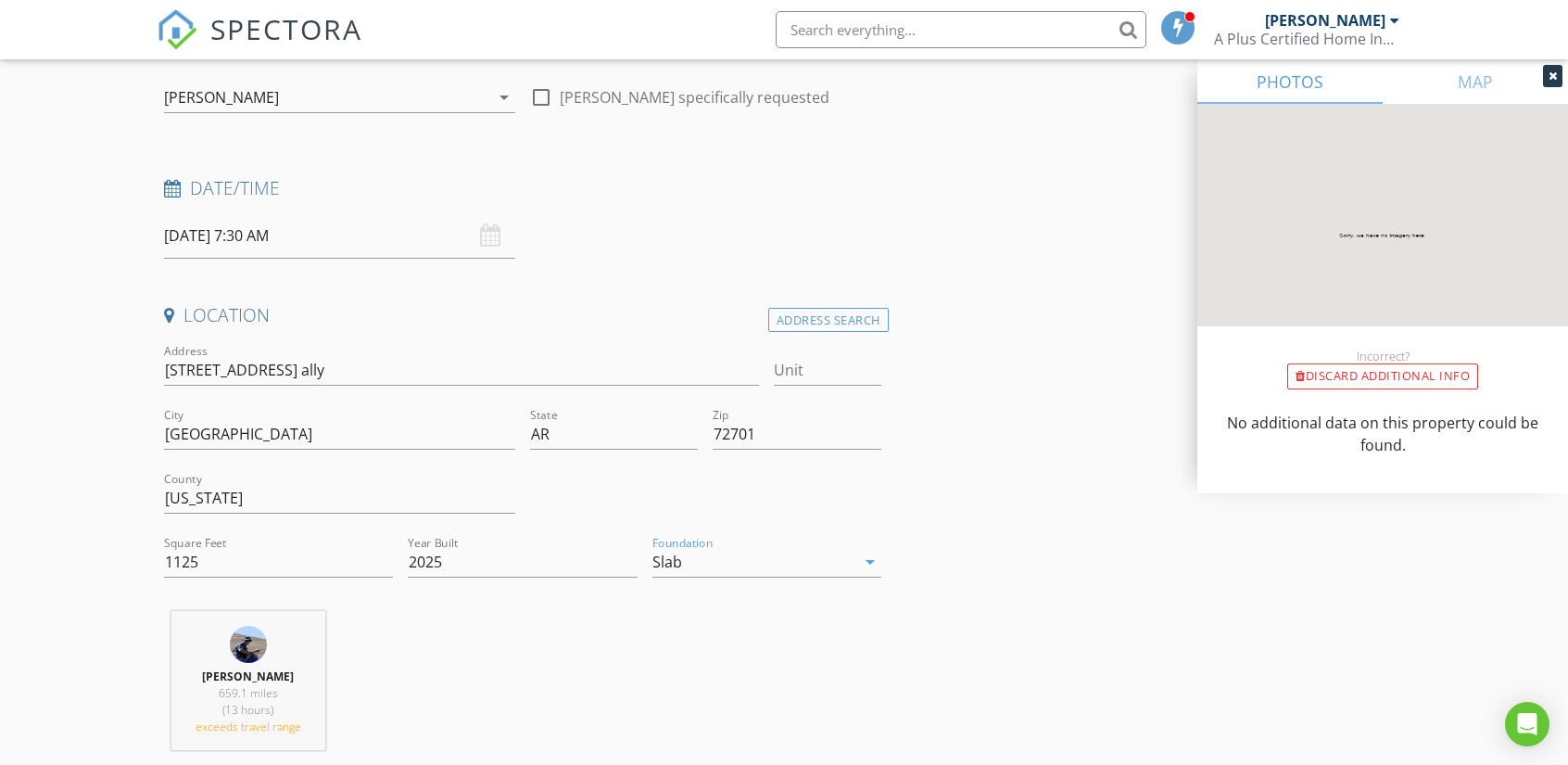
scroll to position [556, 0]
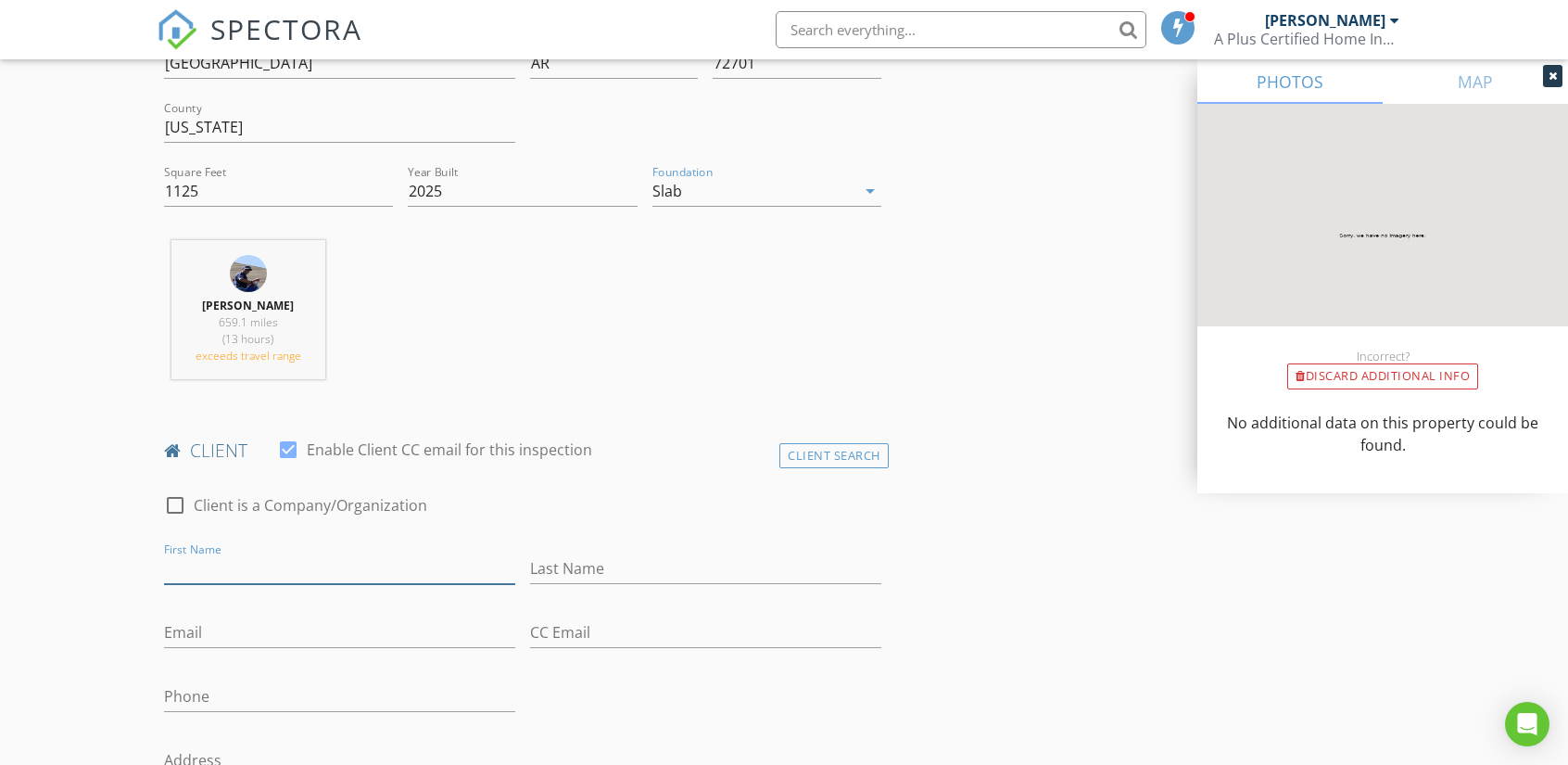
click at [266, 568] on input "First Name" at bounding box center [339, 568] width 351 height 31
type input "Olivia"
click at [617, 568] on input "Last Name" at bounding box center [706, 568] width 351 height 31
type input "Matthews"
click at [277, 635] on input "Email" at bounding box center [339, 632] width 351 height 31
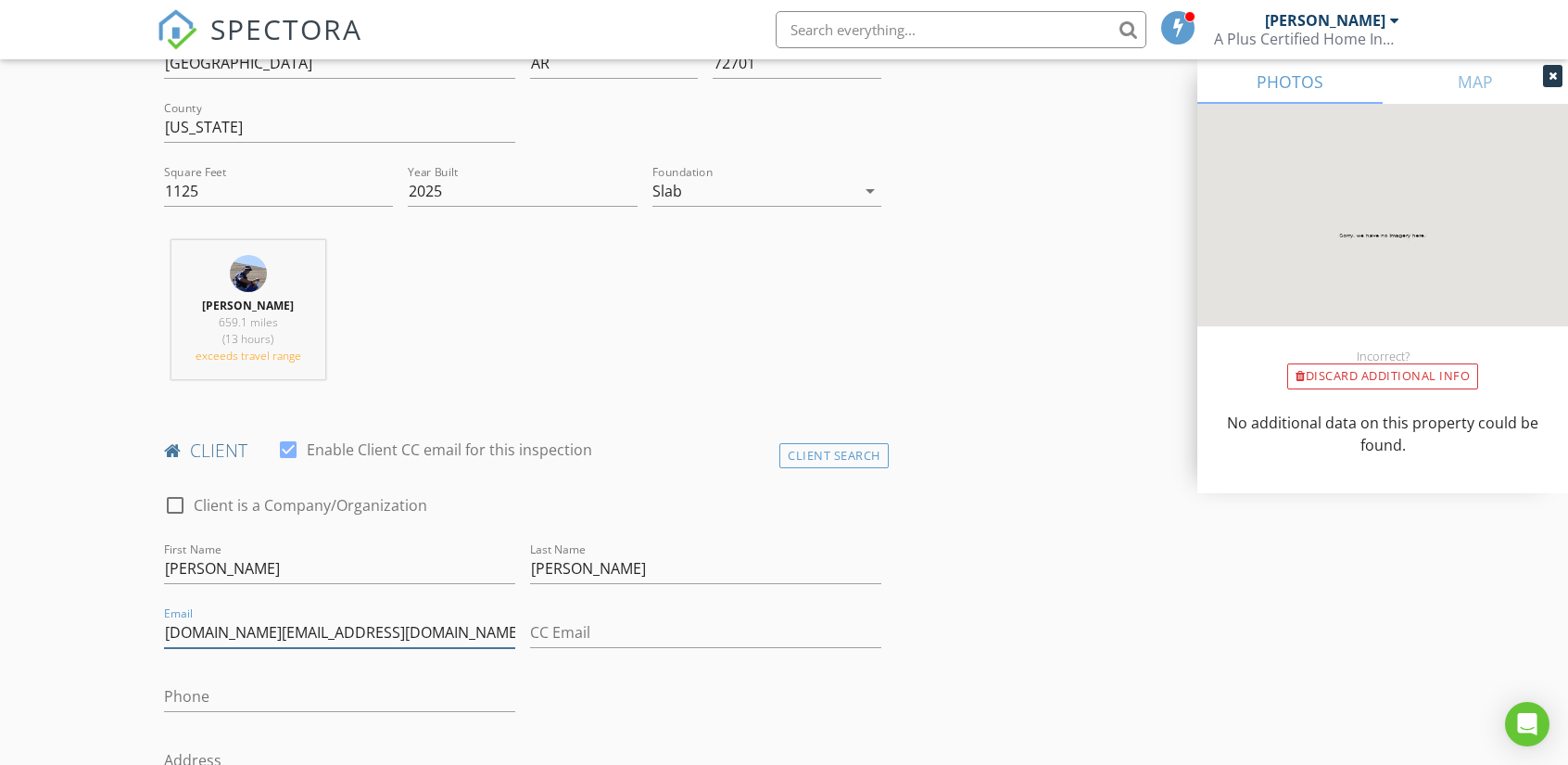
type input "livyjones.om@gmail.com"
click at [249, 693] on input "Phone" at bounding box center [339, 696] width 351 height 31
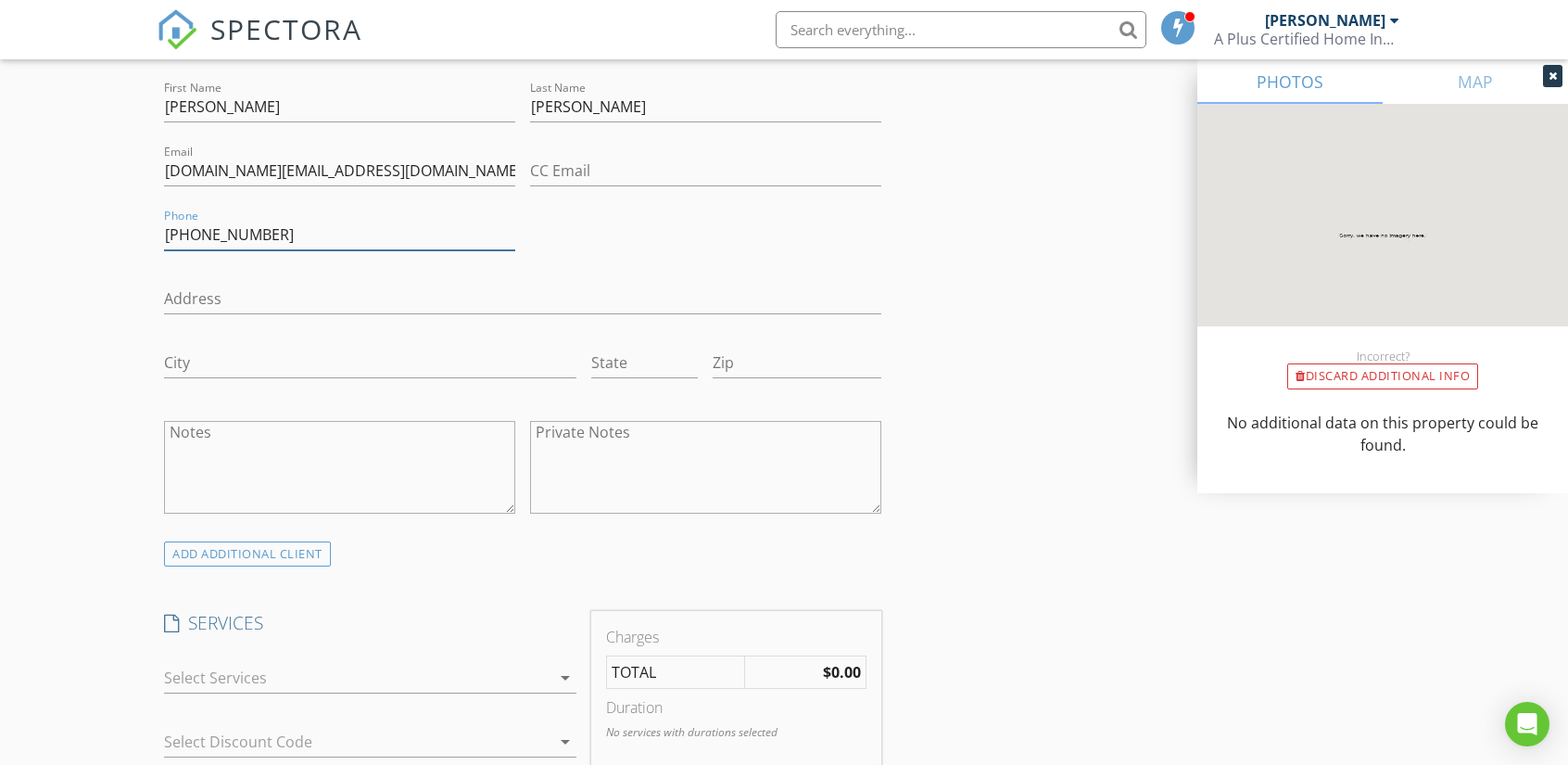
scroll to position [1113, 0]
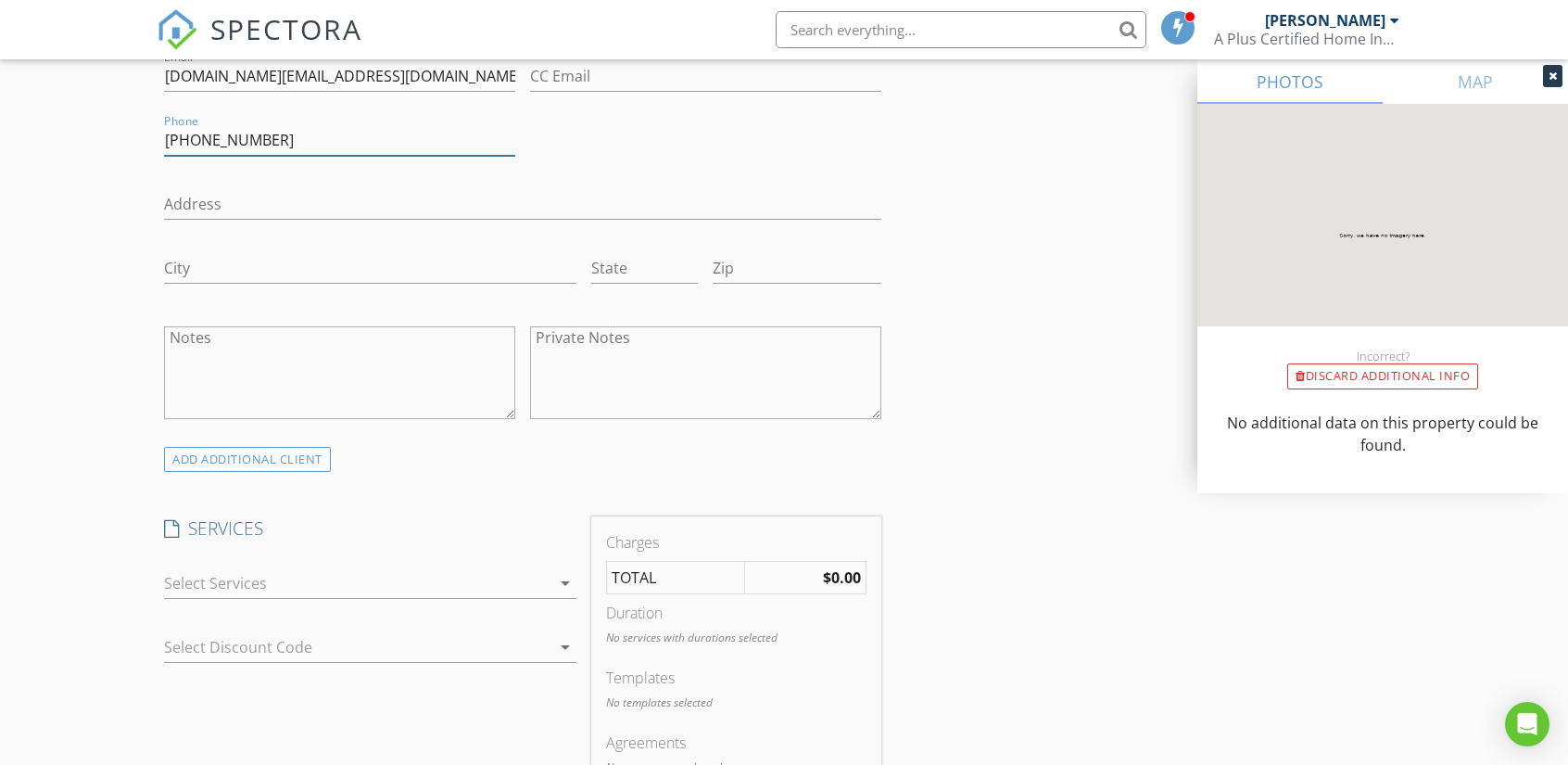
type input "479-871-4866"
click at [563, 583] on icon "arrow_drop_down" at bounding box center [565, 583] width 22 height 22
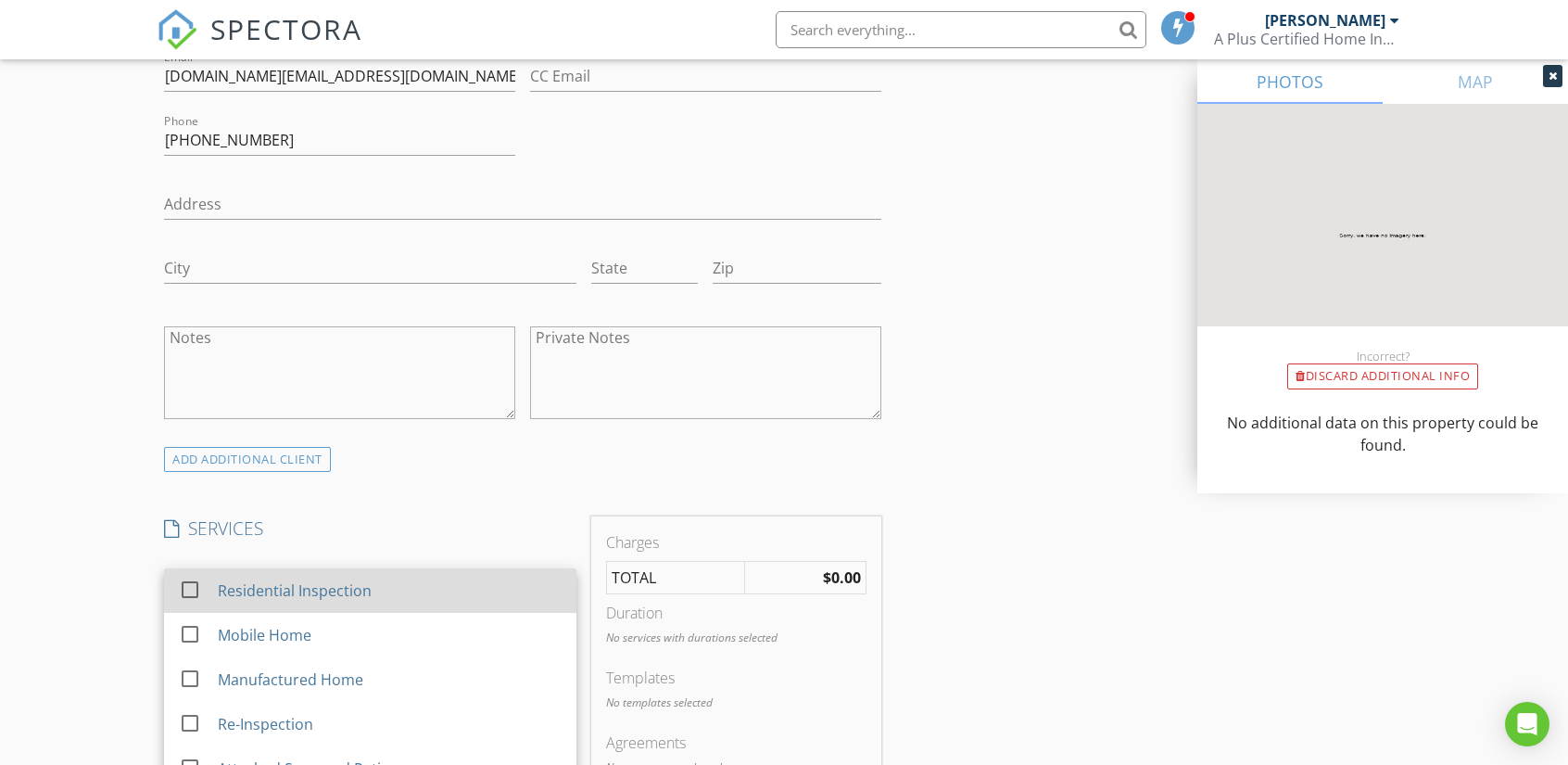
click at [186, 584] on div at bounding box center [191, 590] width 32 height 32
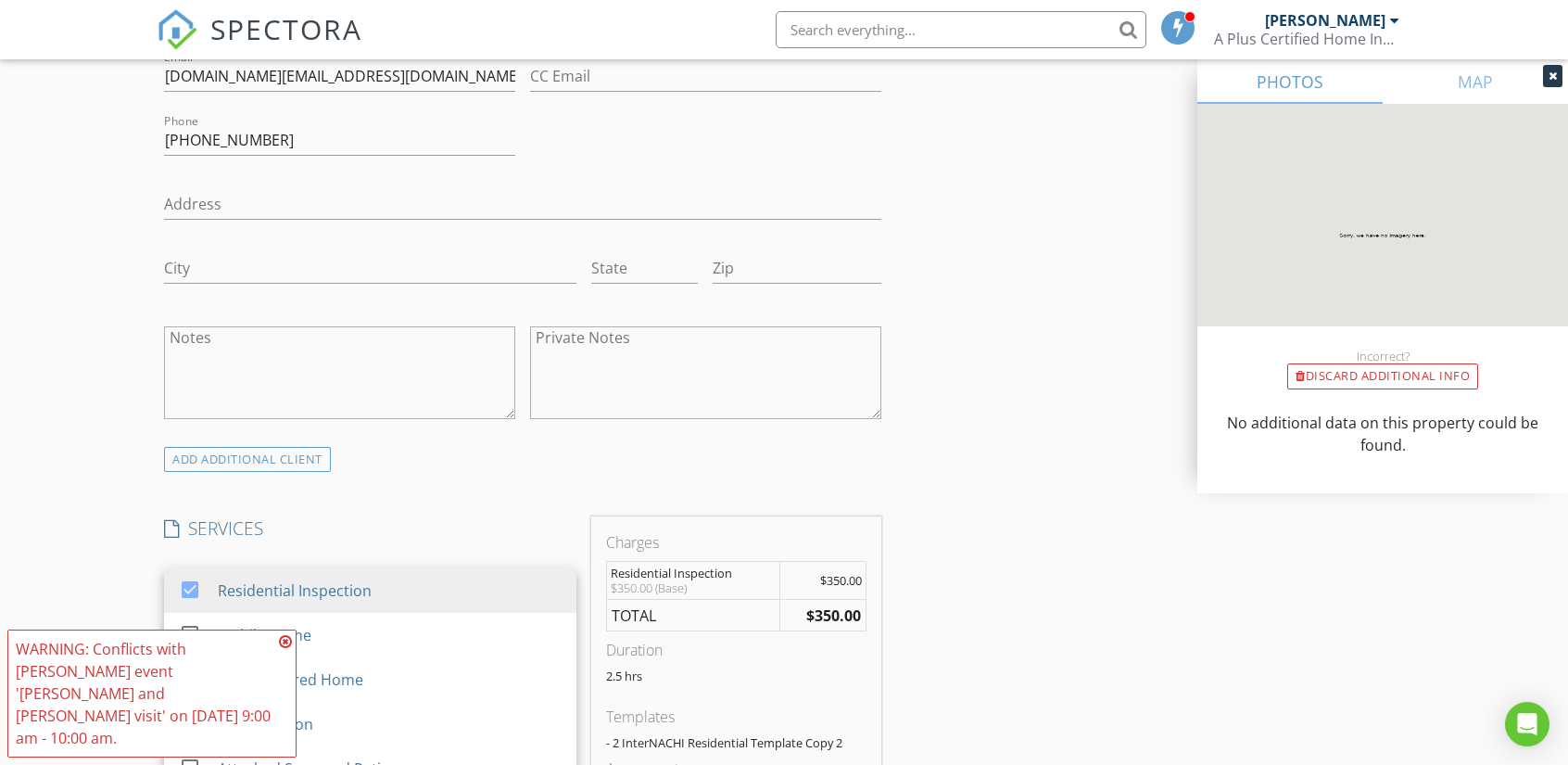
click at [286, 649] on icon at bounding box center [284, 641] width 13 height 15
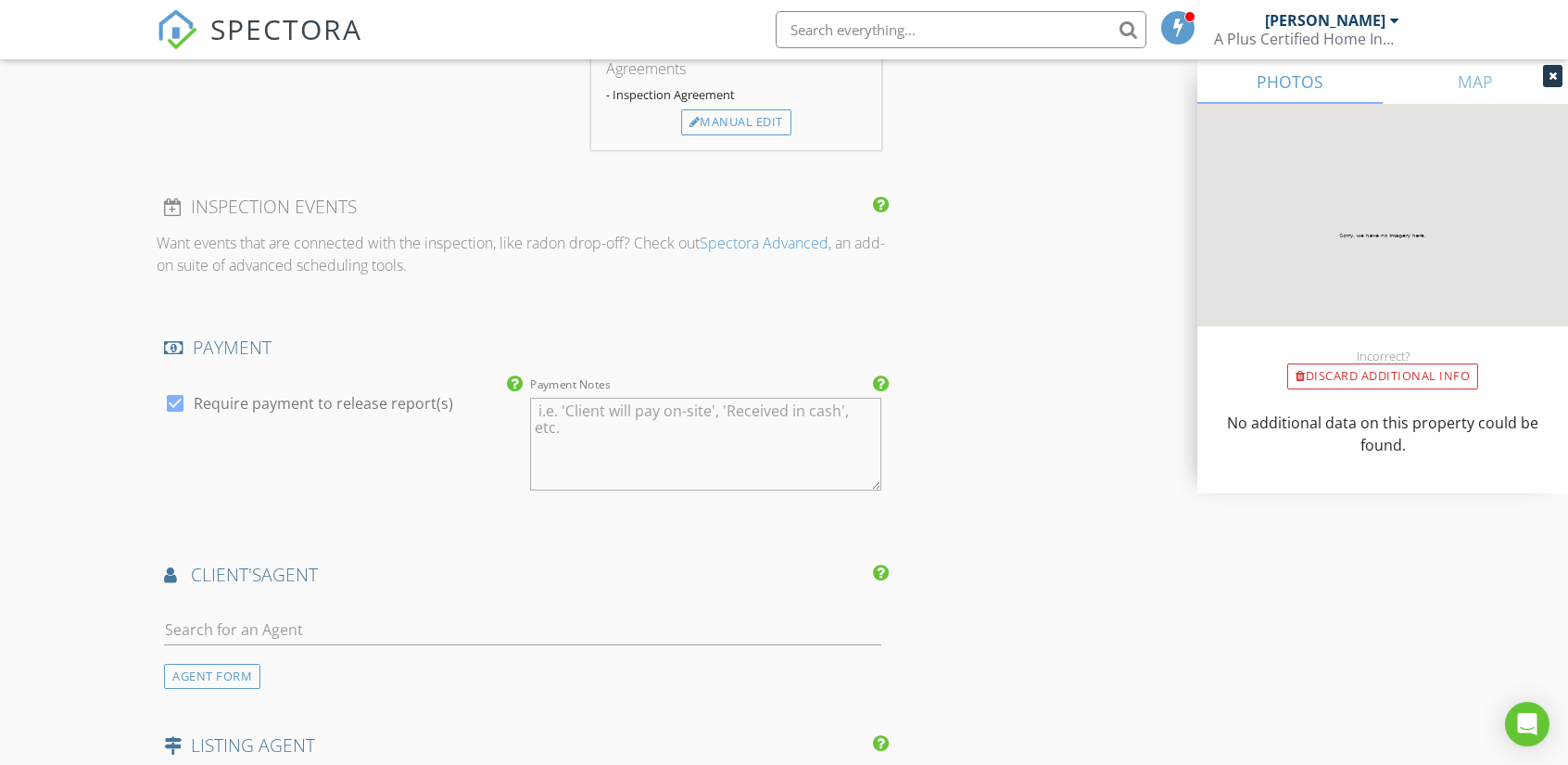
scroll to position [1947, 0]
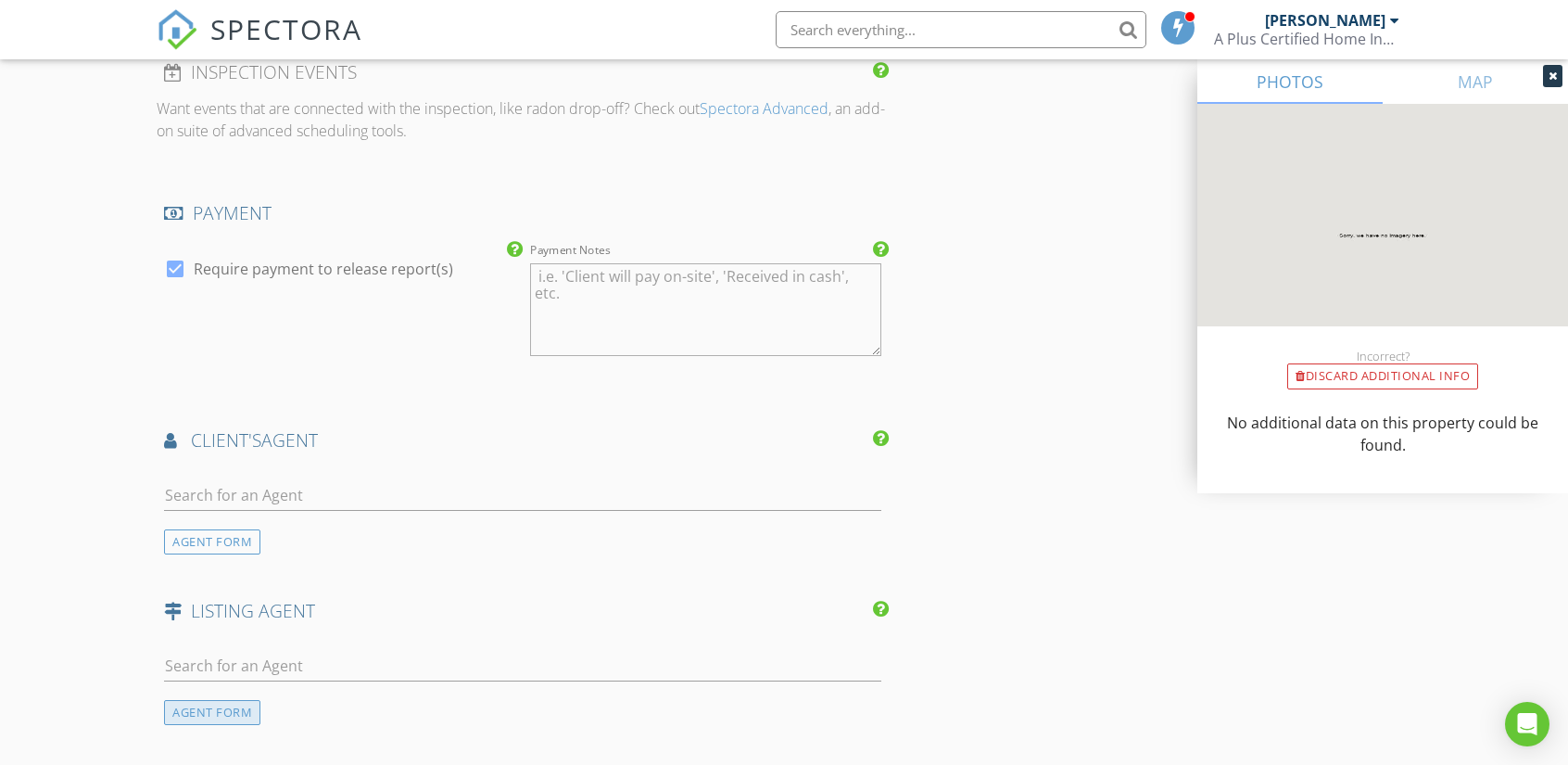
click at [204, 716] on div "AGENT FORM" at bounding box center [212, 712] width 97 height 25
click at [218, 534] on div "AGENT FORM" at bounding box center [212, 541] width 97 height 25
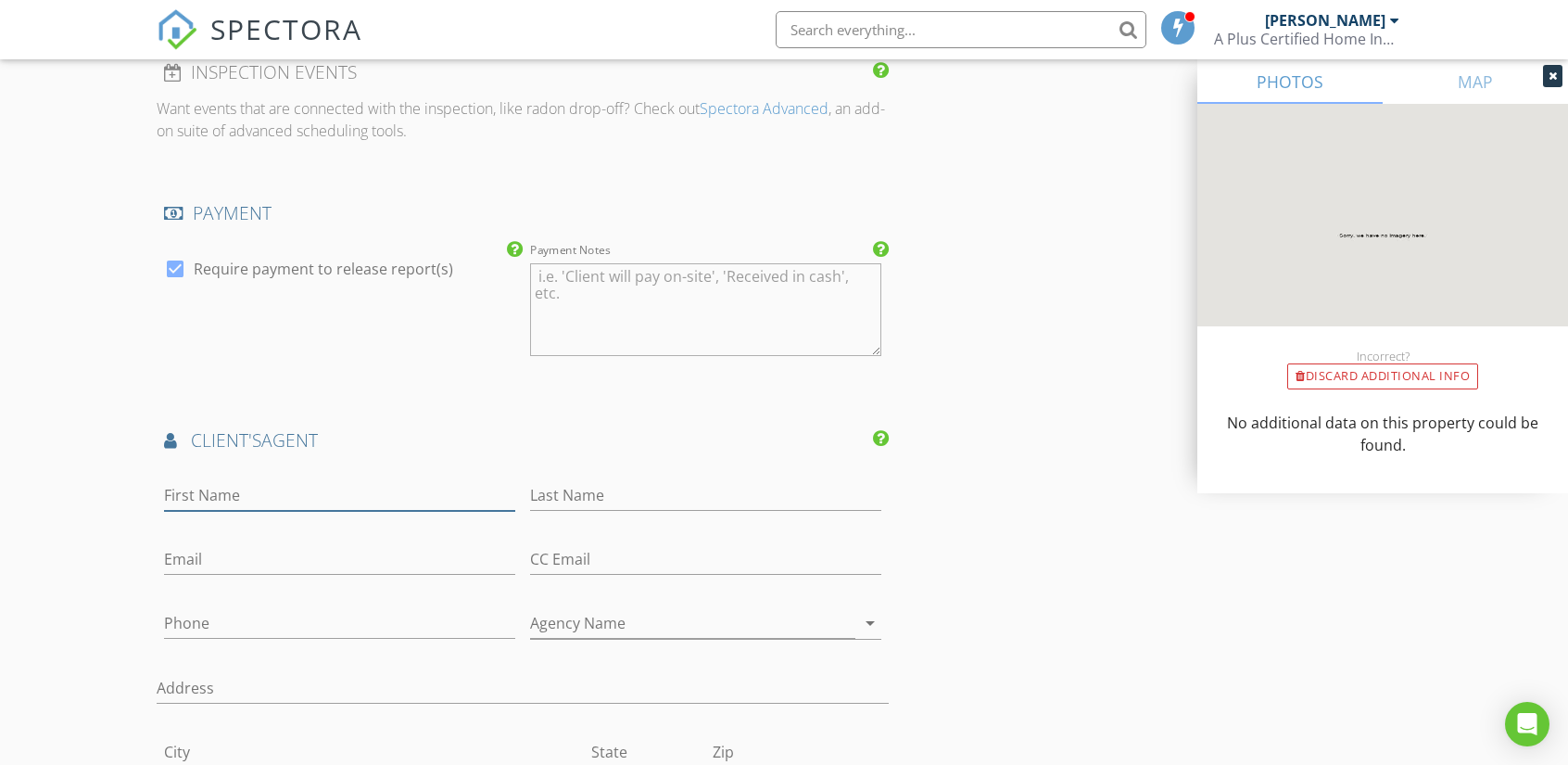
click at [300, 495] on input "First Name" at bounding box center [339, 495] width 351 height 31
type input "Shannon"
click at [604, 490] on input "Last Name" at bounding box center [706, 495] width 351 height 31
type input "Smith"
click at [223, 560] on input "Email" at bounding box center [339, 559] width 351 height 31
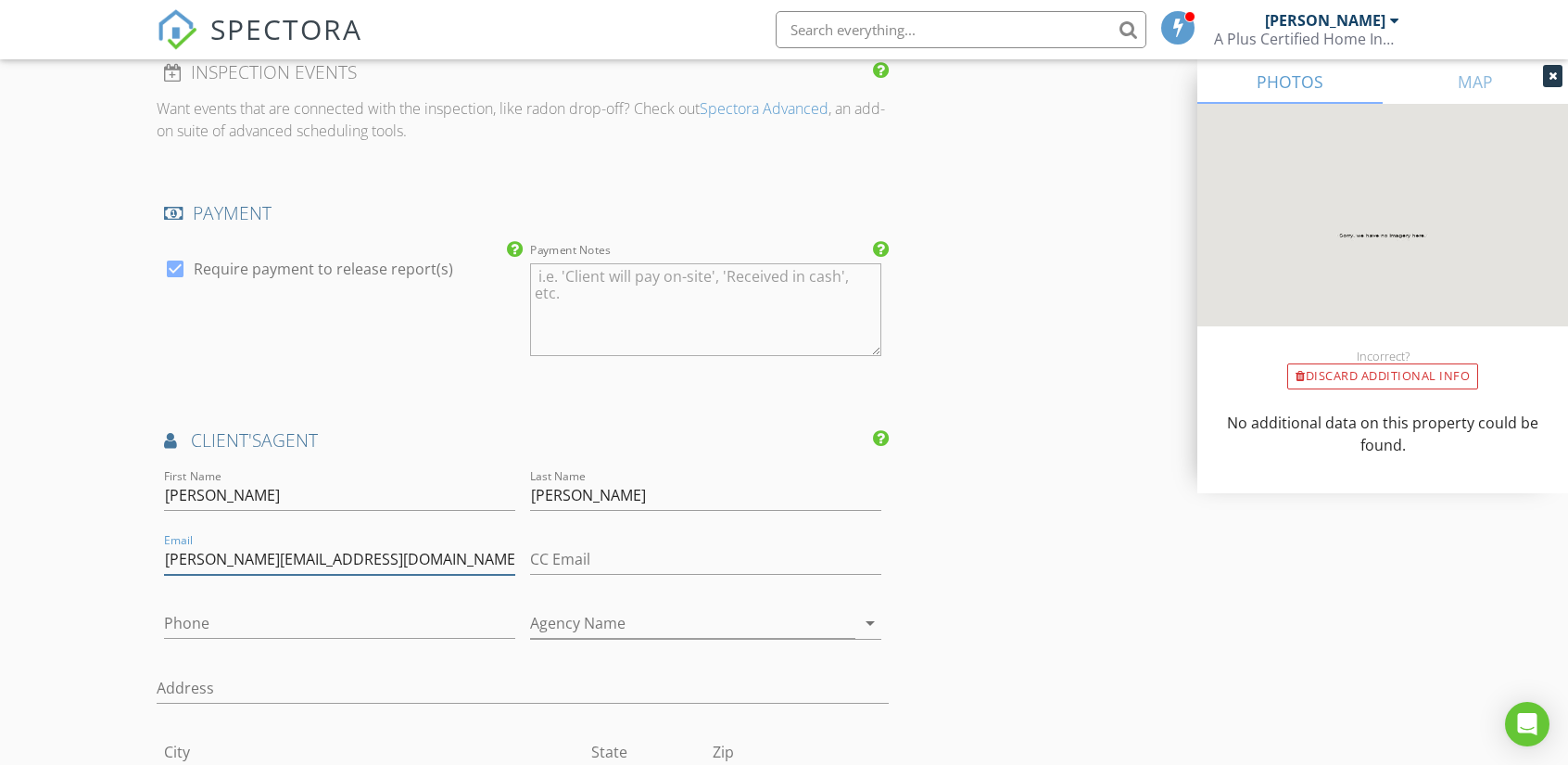
type input "shannon@ssdrealtygroup.com"
click at [224, 618] on input "Phone" at bounding box center [339, 623] width 351 height 31
type input "501-952-3422"
click at [861, 616] on icon "arrow_drop_down" at bounding box center [870, 623] width 22 height 22
click at [611, 616] on input "SSD Realty group" at bounding box center [693, 623] width 325 height 31
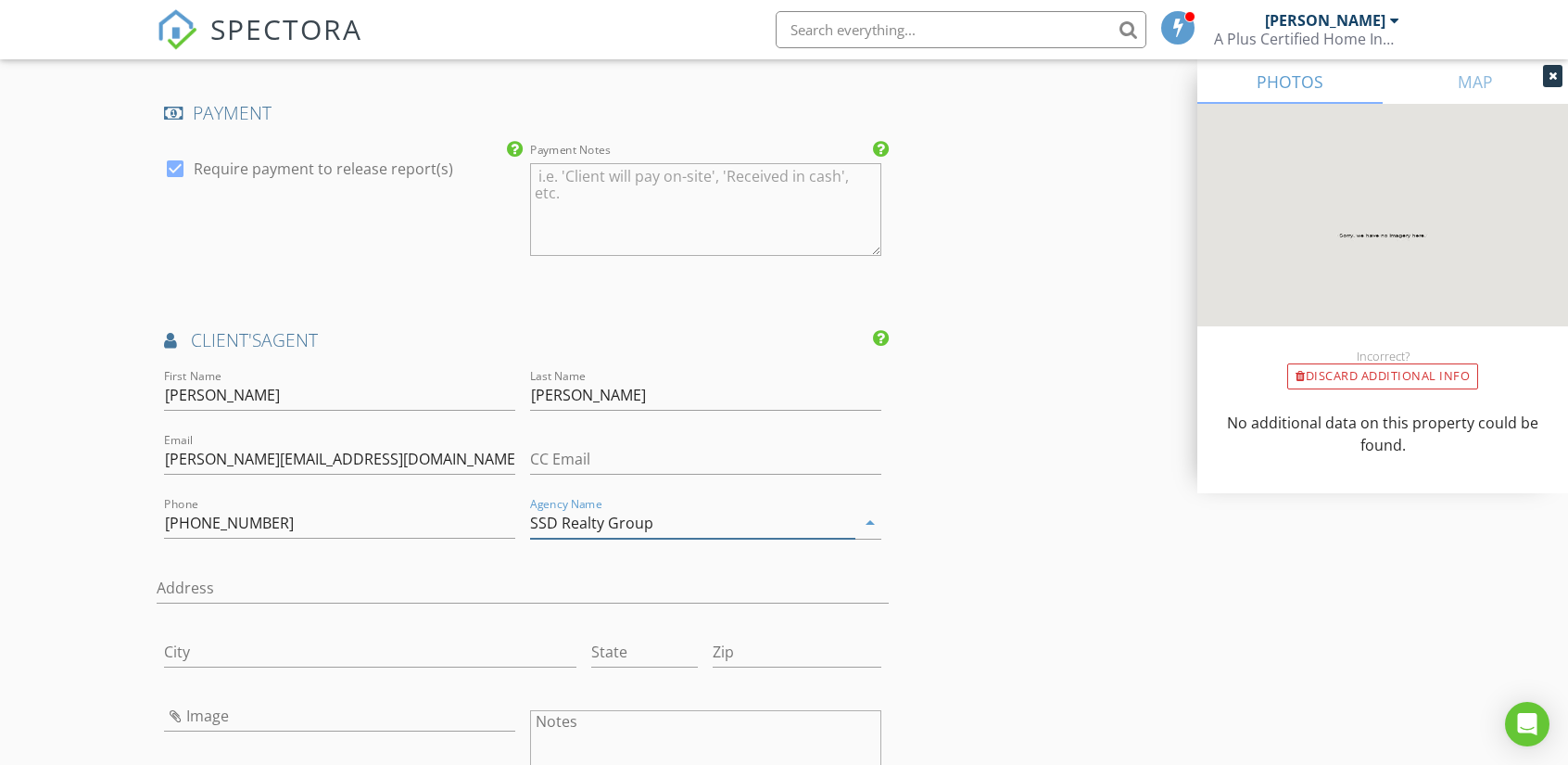
scroll to position [2132, 0]
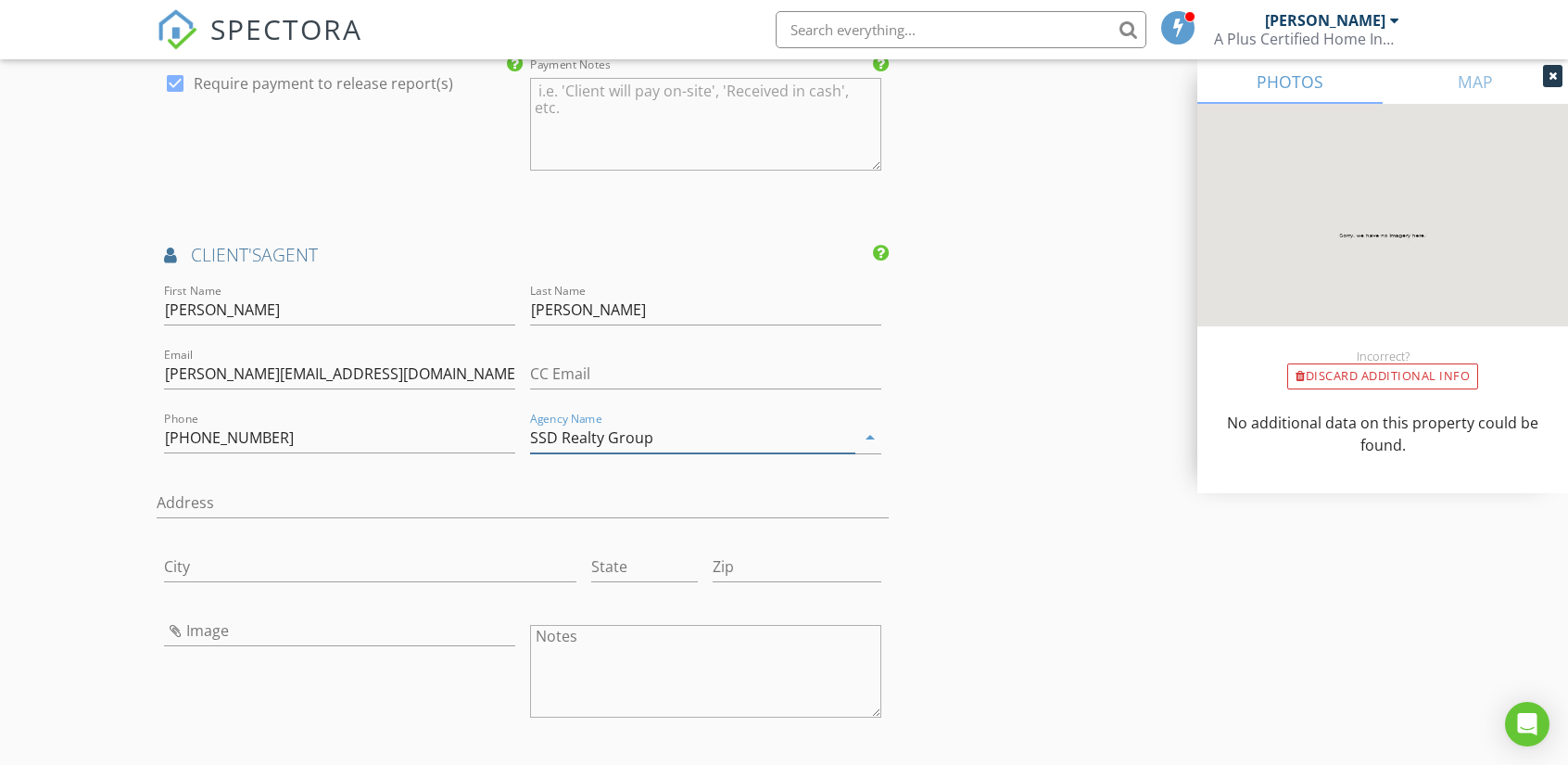
type input "SSD Realty Group"
click at [212, 629] on input "Image" at bounding box center [339, 631] width 351 height 31
type input "ssd-realty-group-nav-logo-red-white.png"
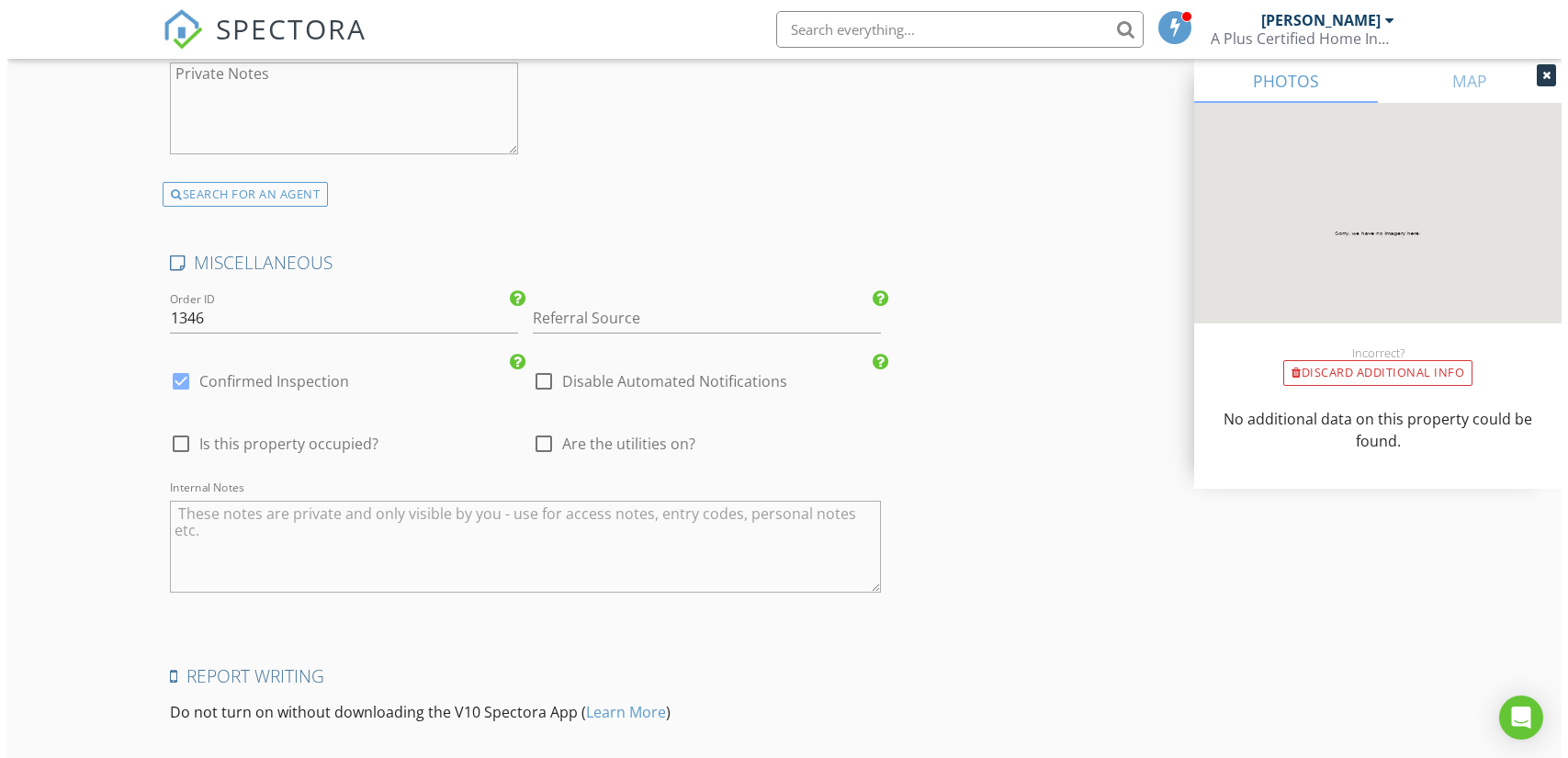
scroll to position [3586, 0]
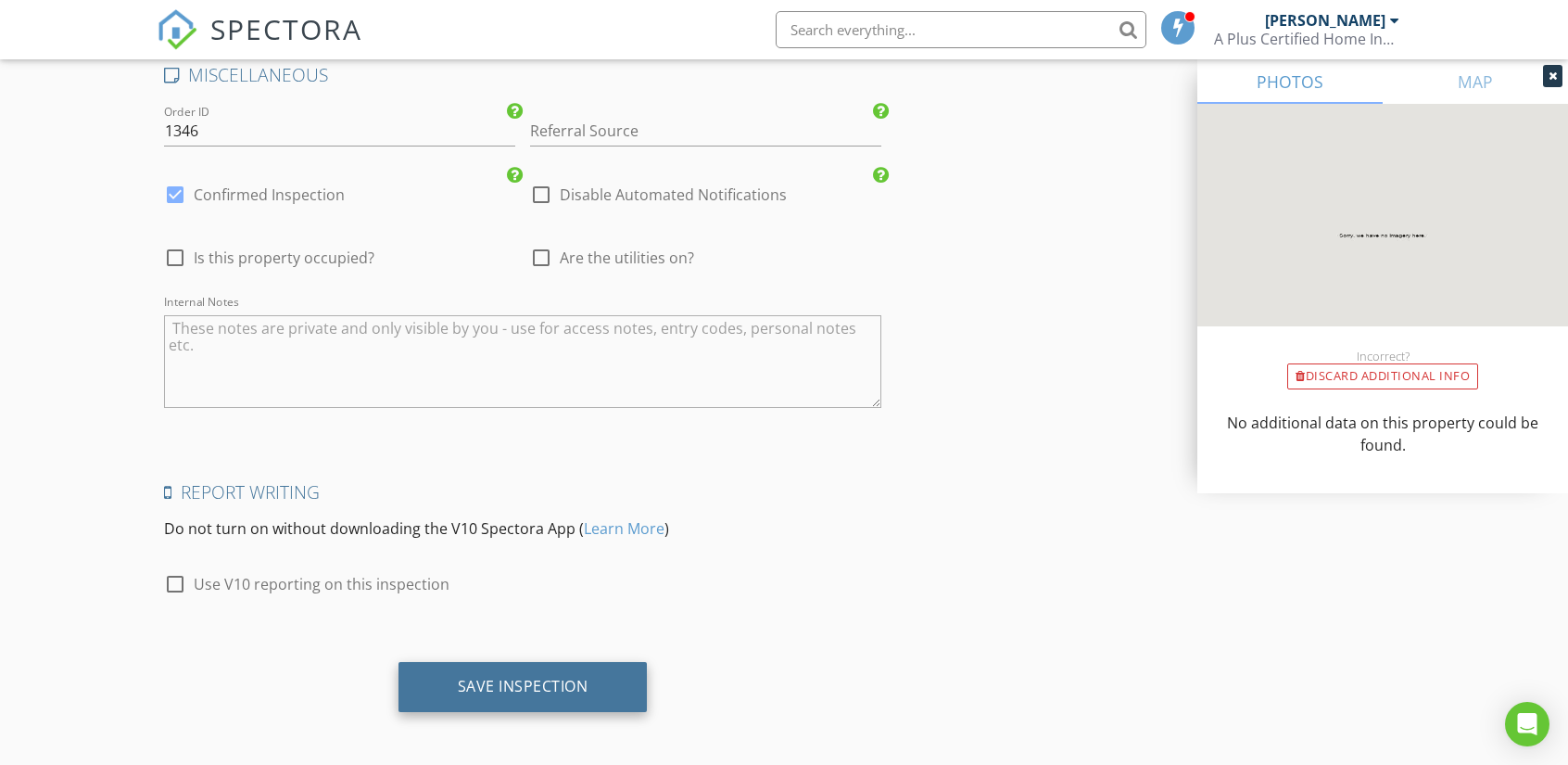
click at [490, 680] on div "Save Inspection" at bounding box center [523, 686] width 131 height 19
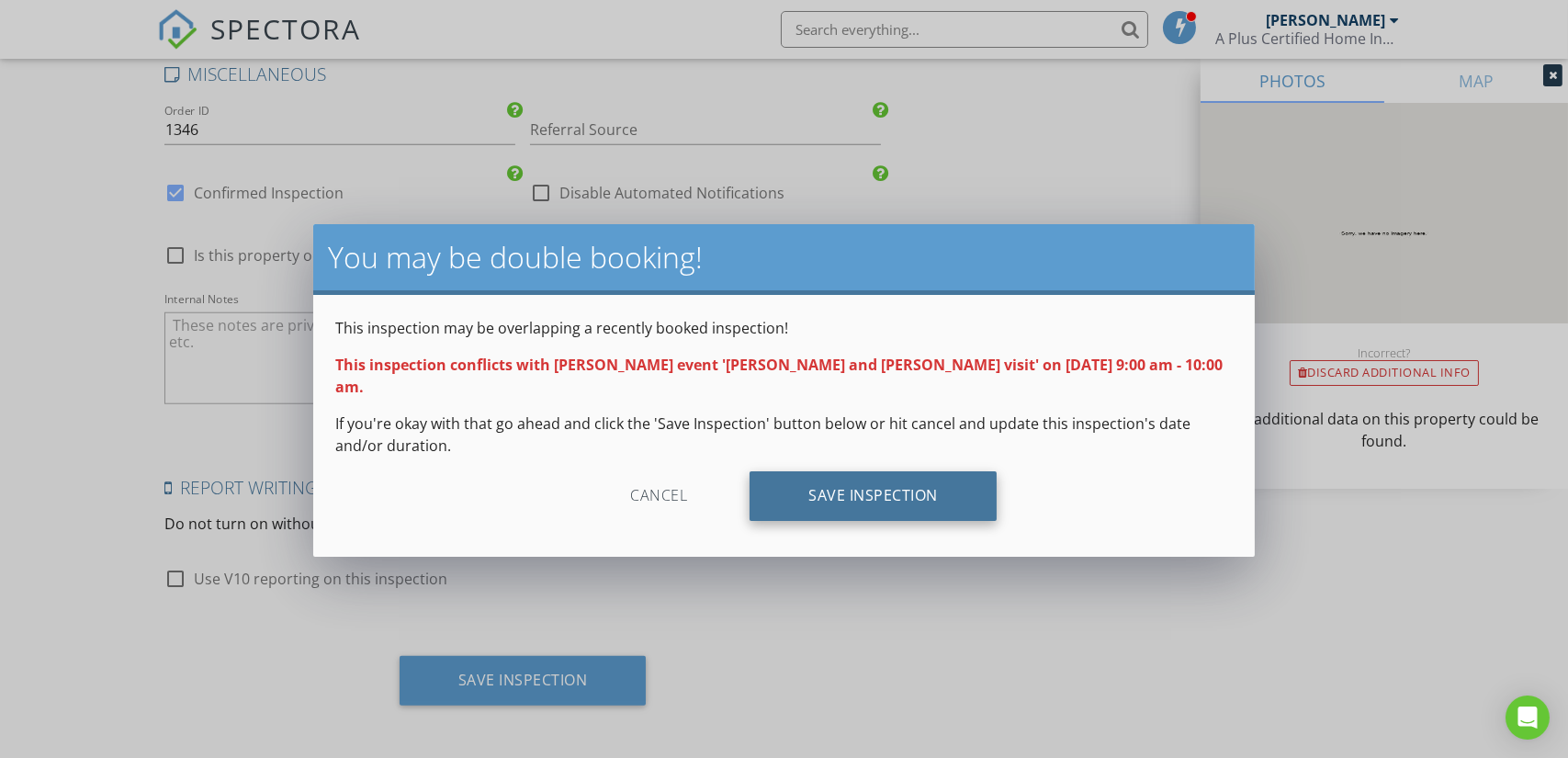
click at [858, 472] on div "Save Inspection" at bounding box center [874, 496] width 247 height 49
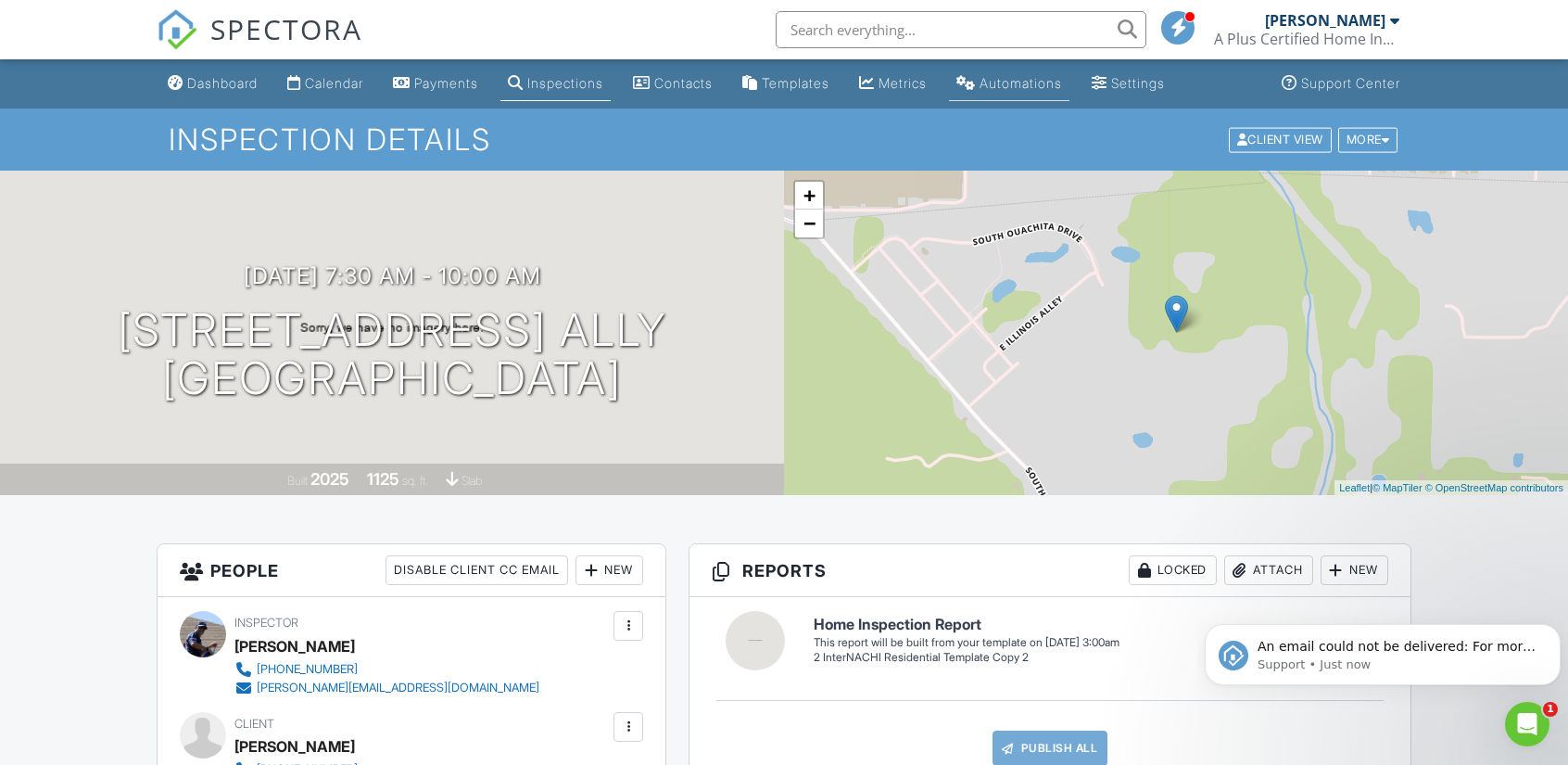
click at [1051, 85] on div "Automations" at bounding box center [1020, 83] width 83 height 16
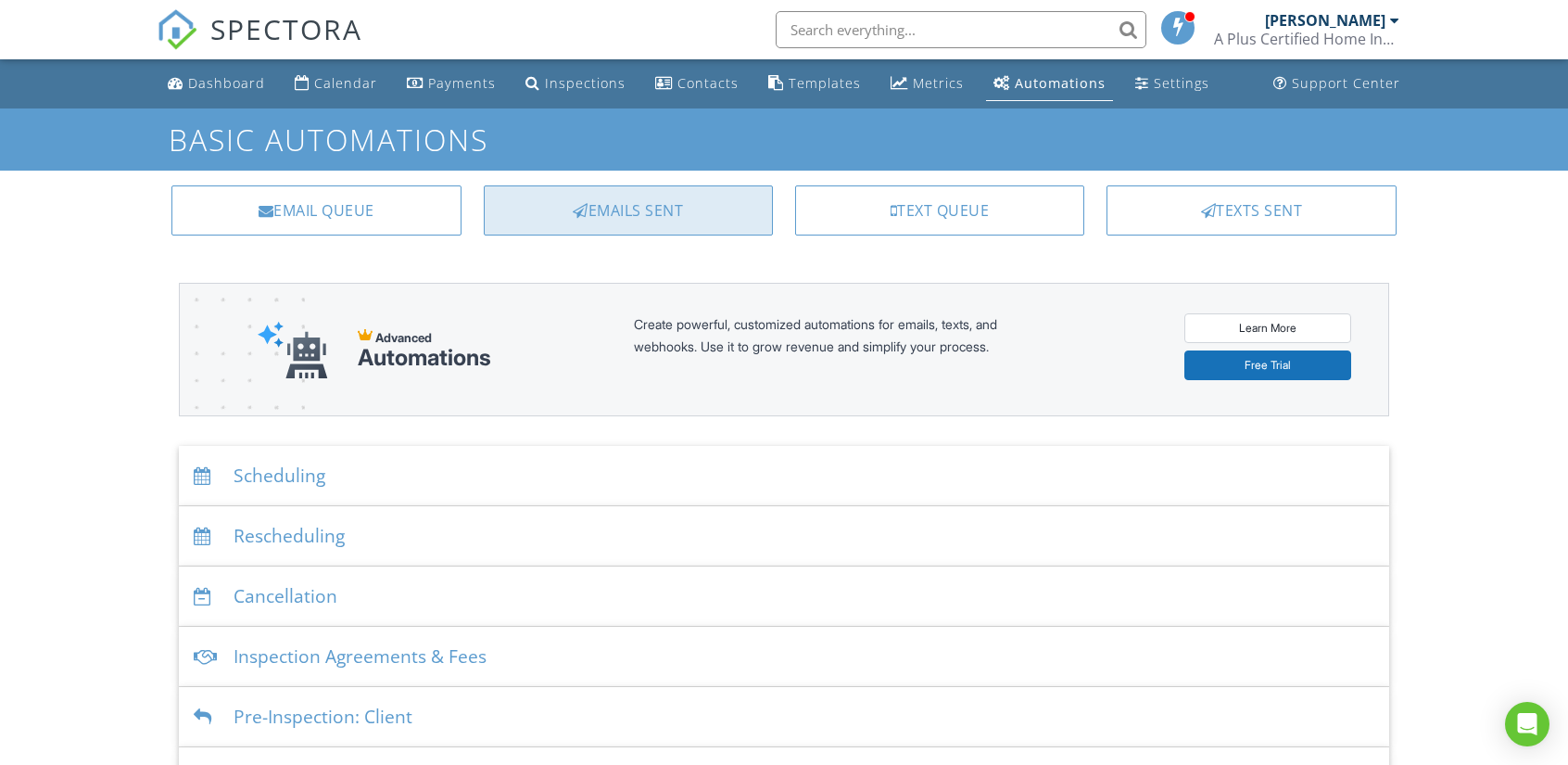
click at [680, 211] on div "Emails Sent" at bounding box center [629, 211] width 289 height 50
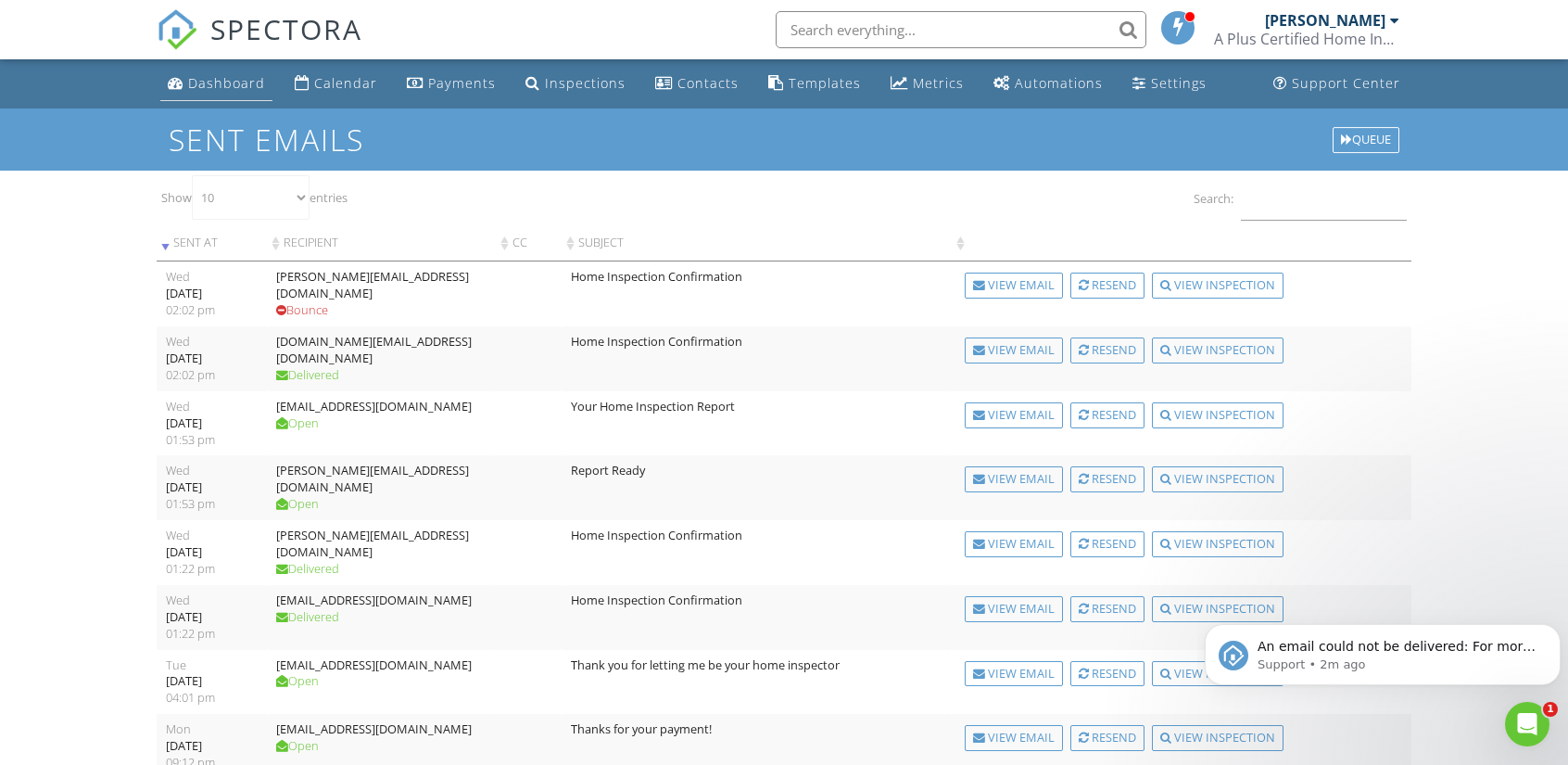
click at [222, 84] on div "Dashboard" at bounding box center [226, 83] width 77 height 18
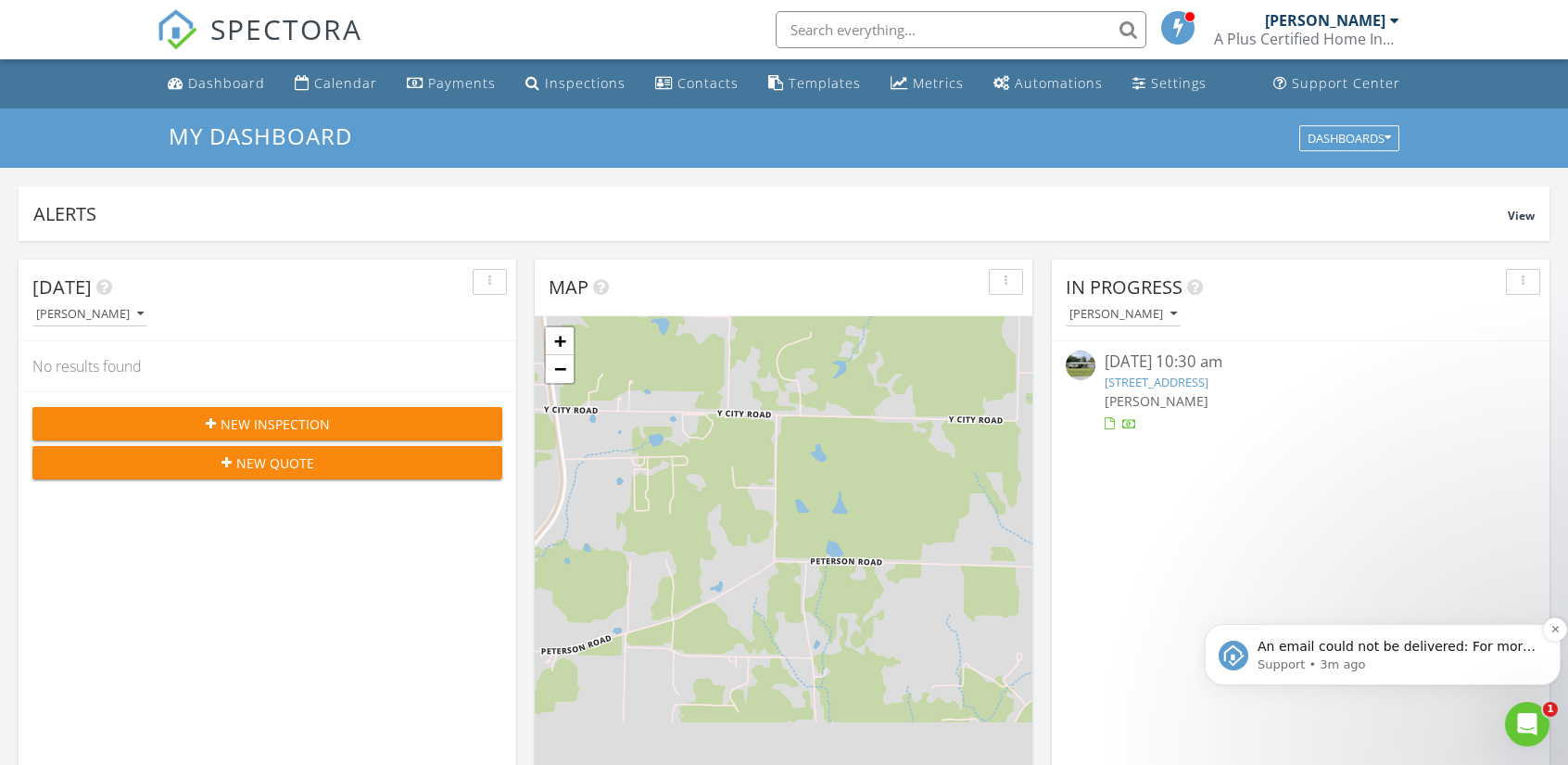
click at [1350, 649] on p "An email could not be delivered: For more information, view Why emails don't ge…" at bounding box center [1397, 647] width 279 height 19
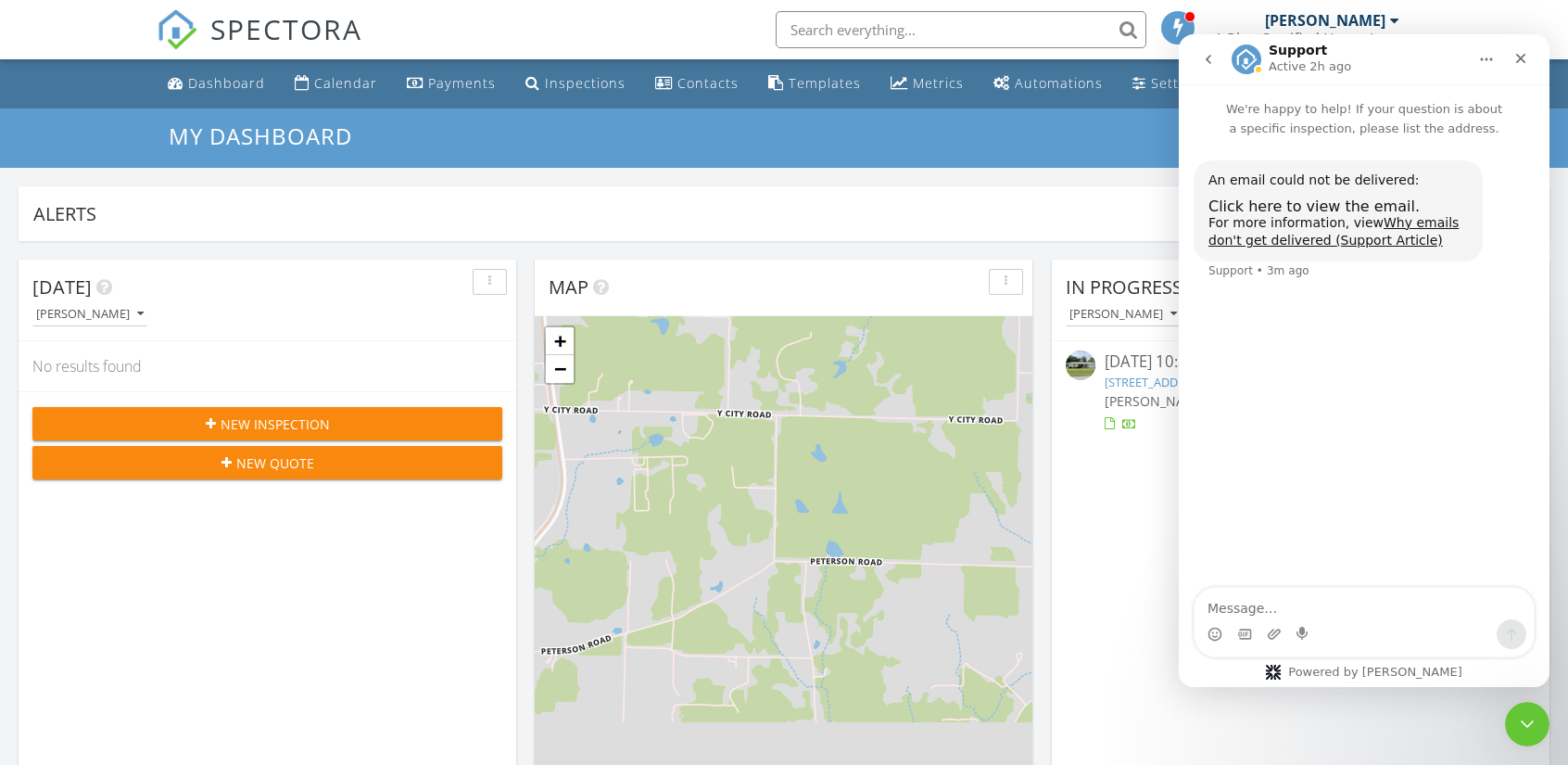
click at [1329, 214] on div "For more information, view Why emails don't get delivered (Support Article)" at bounding box center [1338, 232] width 260 height 36
click at [1386, 225] on link "Why emails don't get delivered (Support Article)" at bounding box center [1333, 231] width 251 height 33
click at [1514, 59] on icon "Close" at bounding box center [1520, 58] width 15 height 15
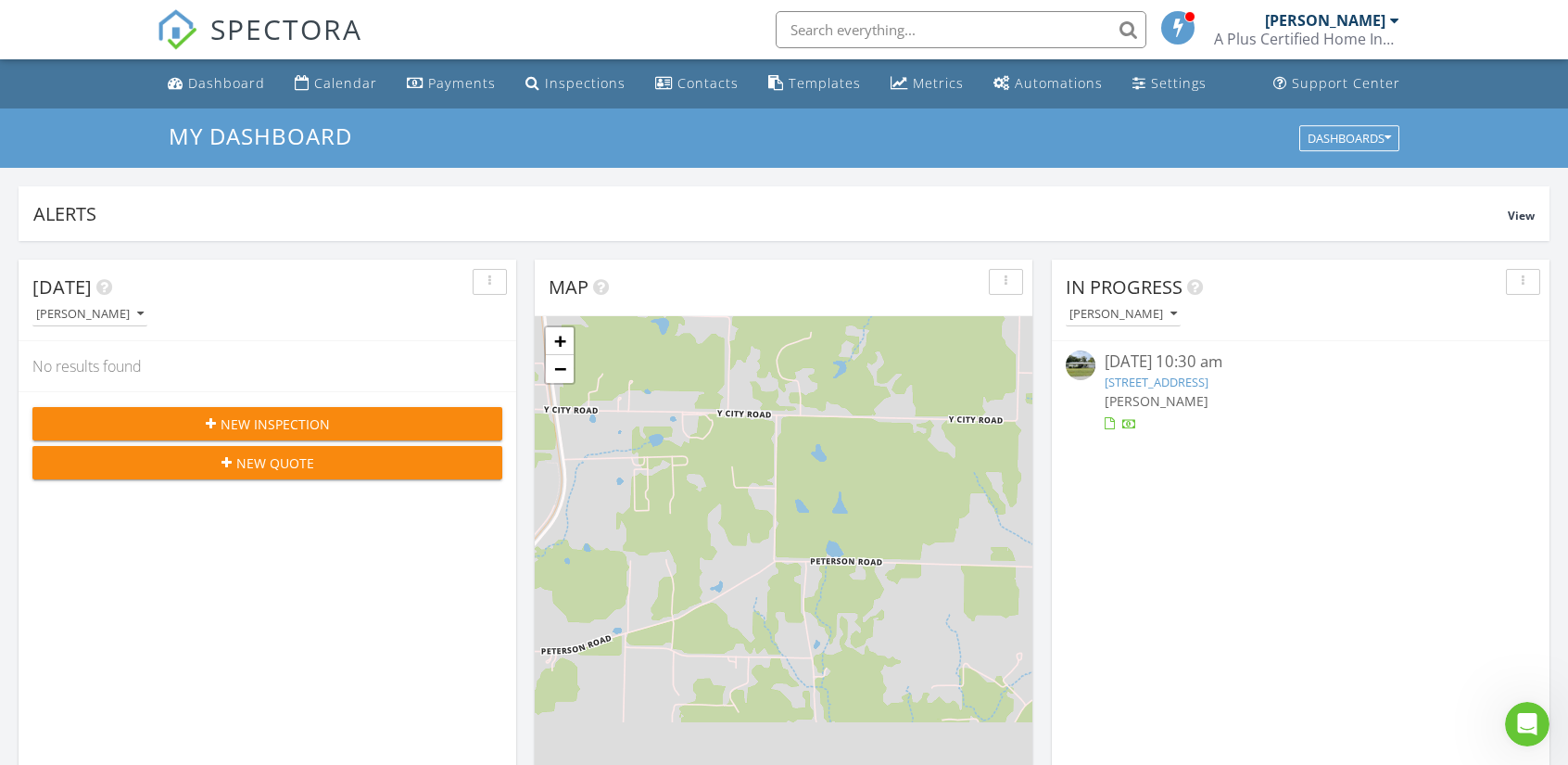
click at [1082, 366] on img at bounding box center [1081, 366] width 30 height 30
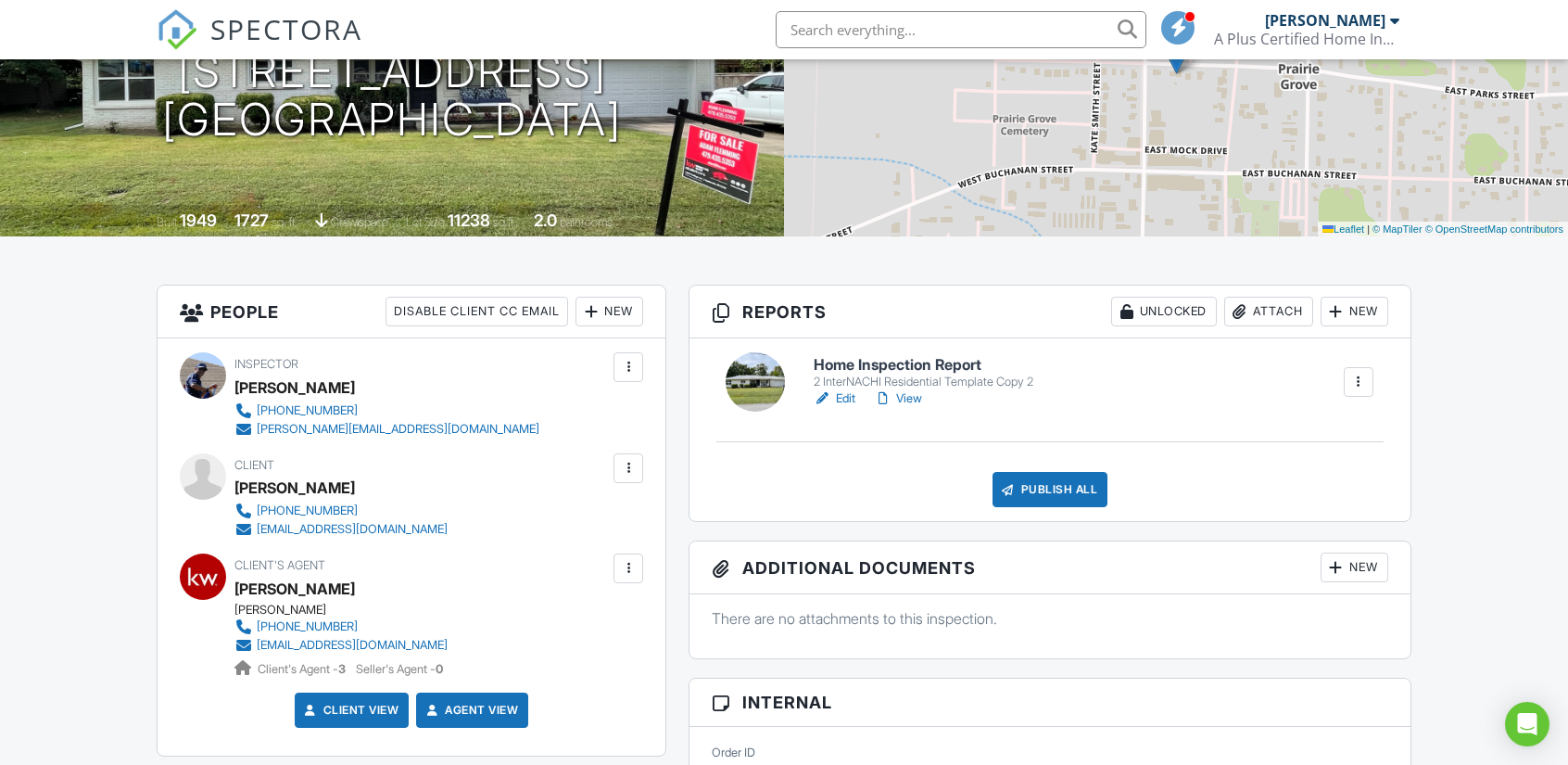
scroll to position [279, 0]
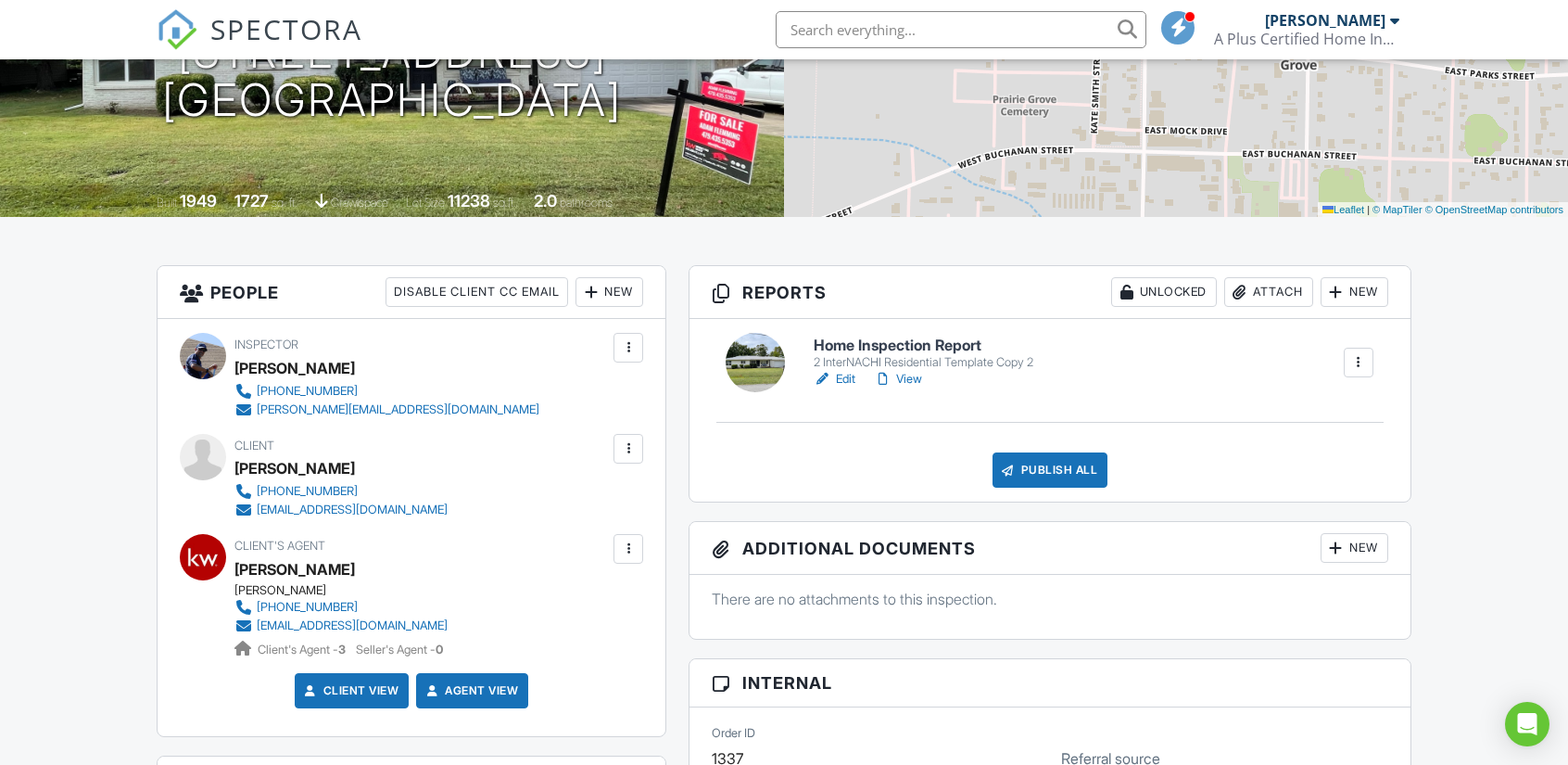
click at [852, 382] on link "Edit" at bounding box center [834, 379] width 42 height 19
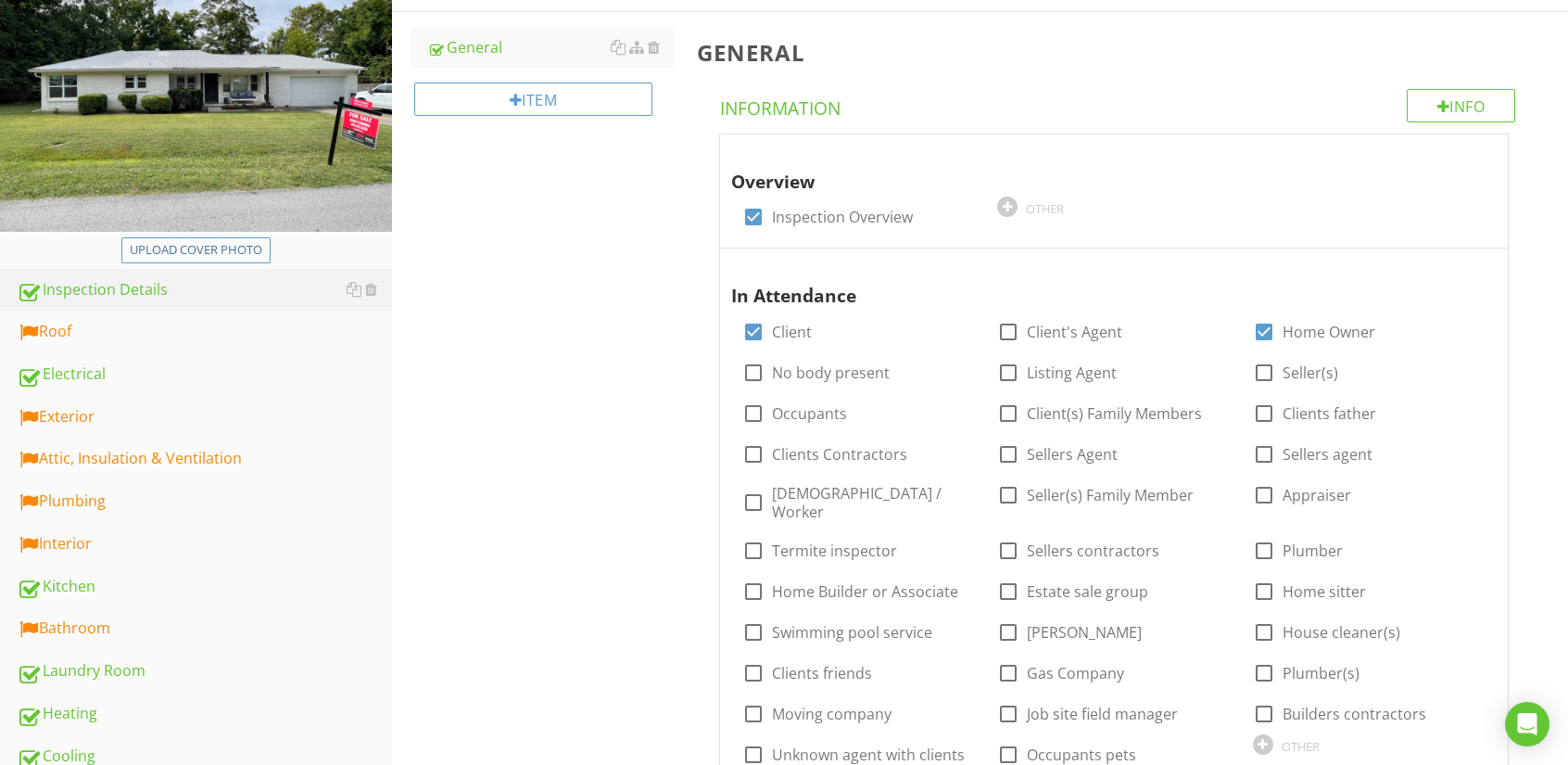
scroll to position [279, 0]
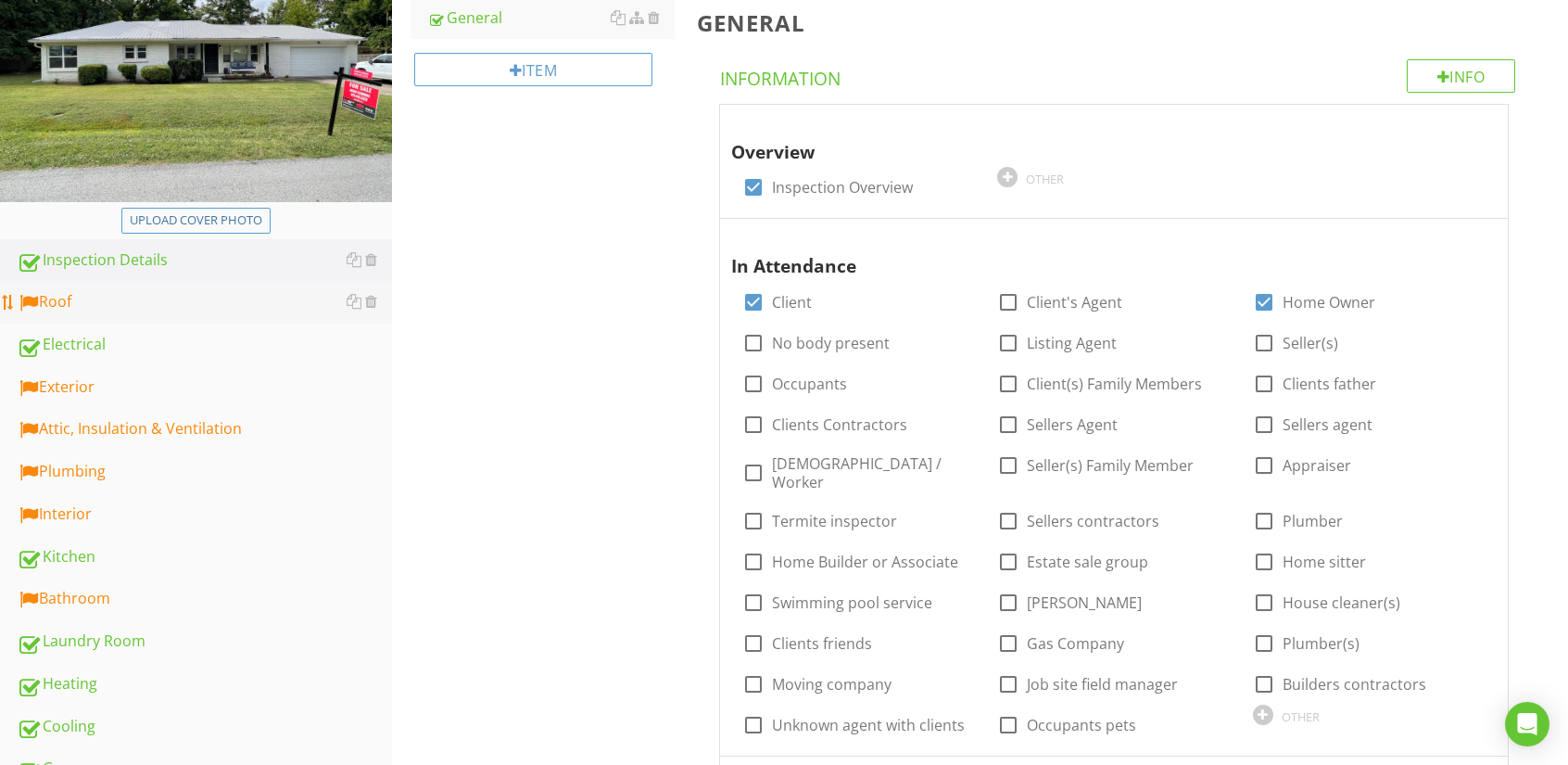
click at [66, 306] on div "Roof" at bounding box center [205, 303] width 375 height 24
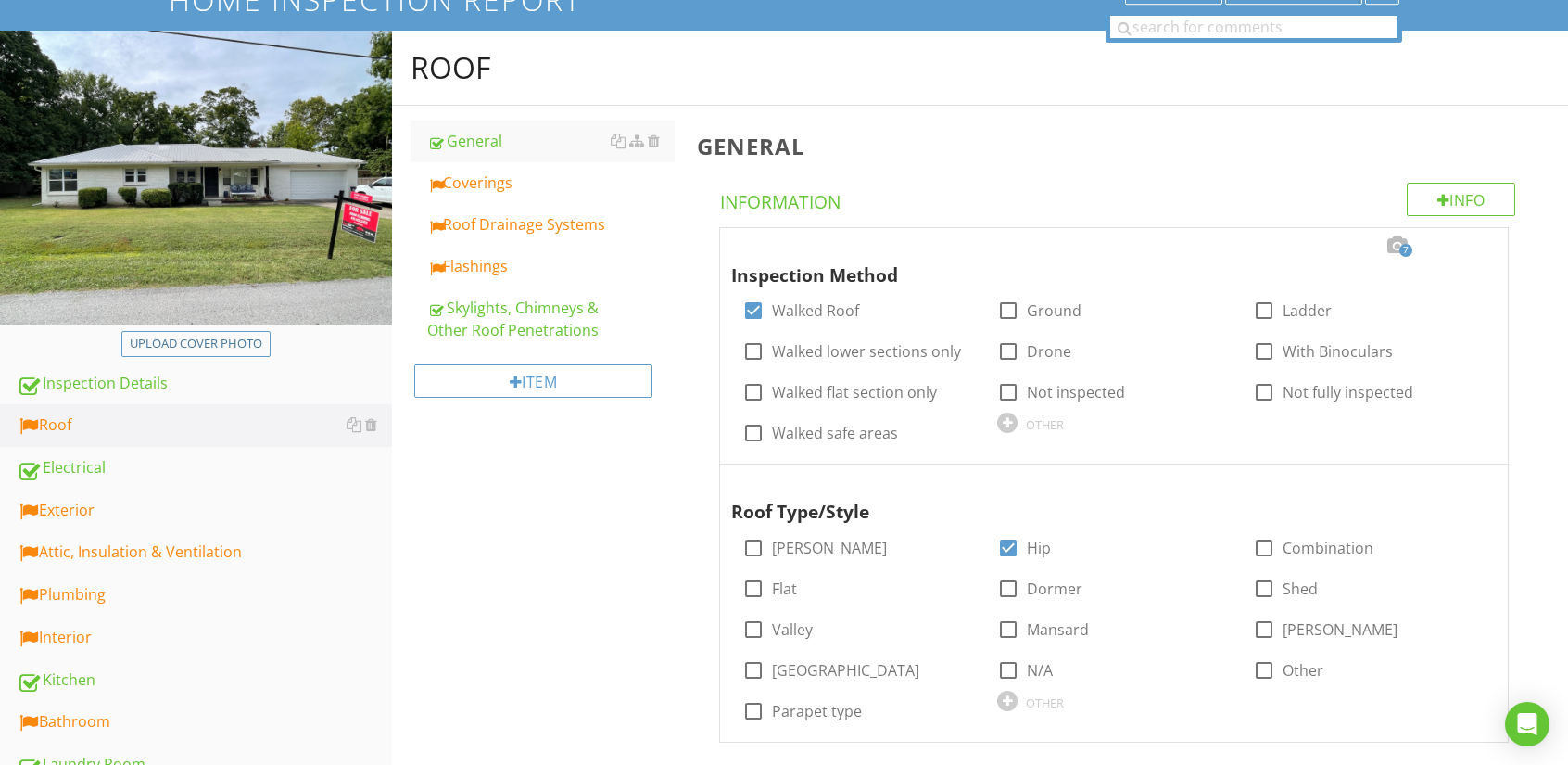
scroll to position [93, 0]
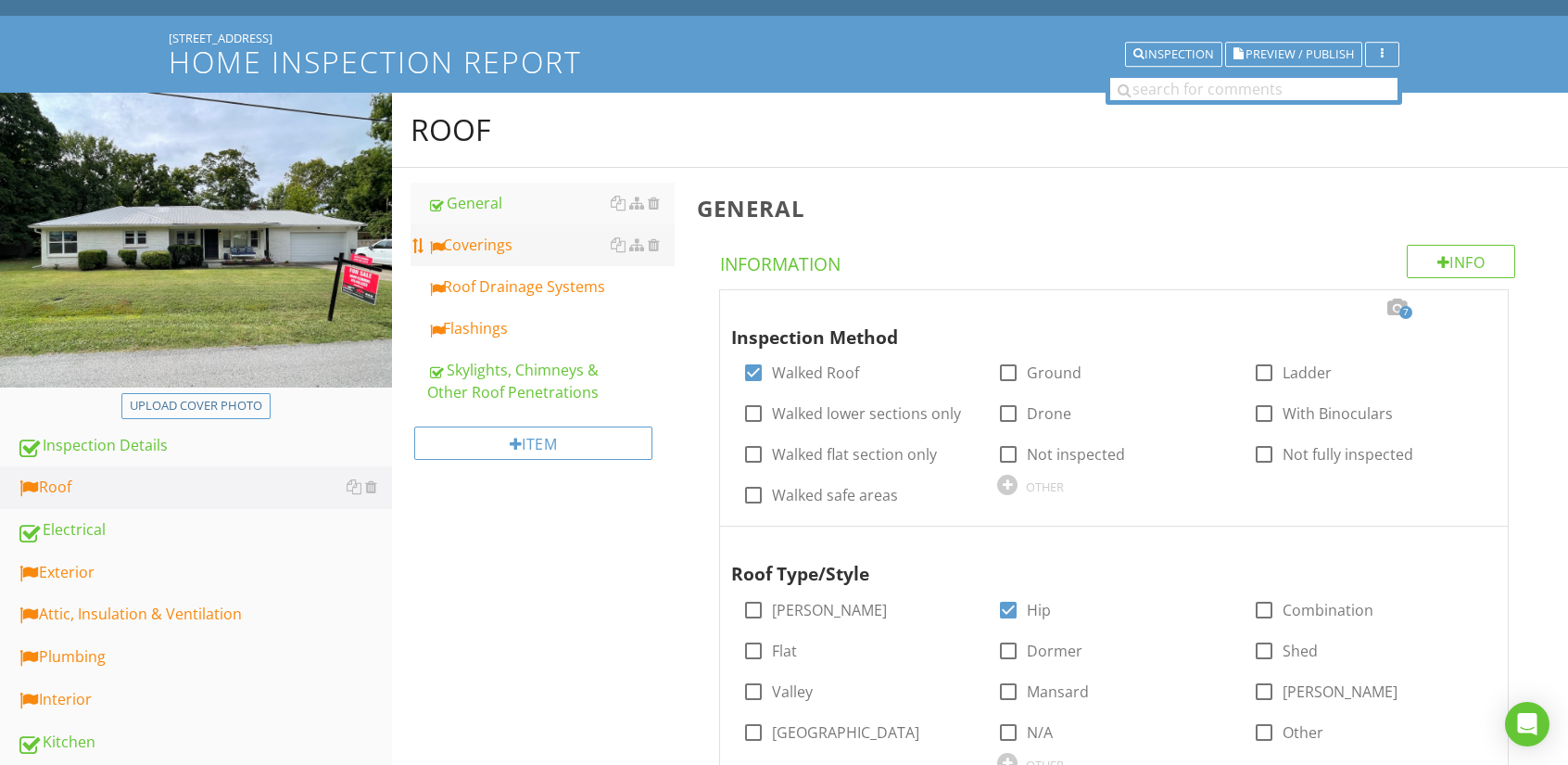
click at [481, 245] on div "Coverings" at bounding box center [551, 245] width 248 height 22
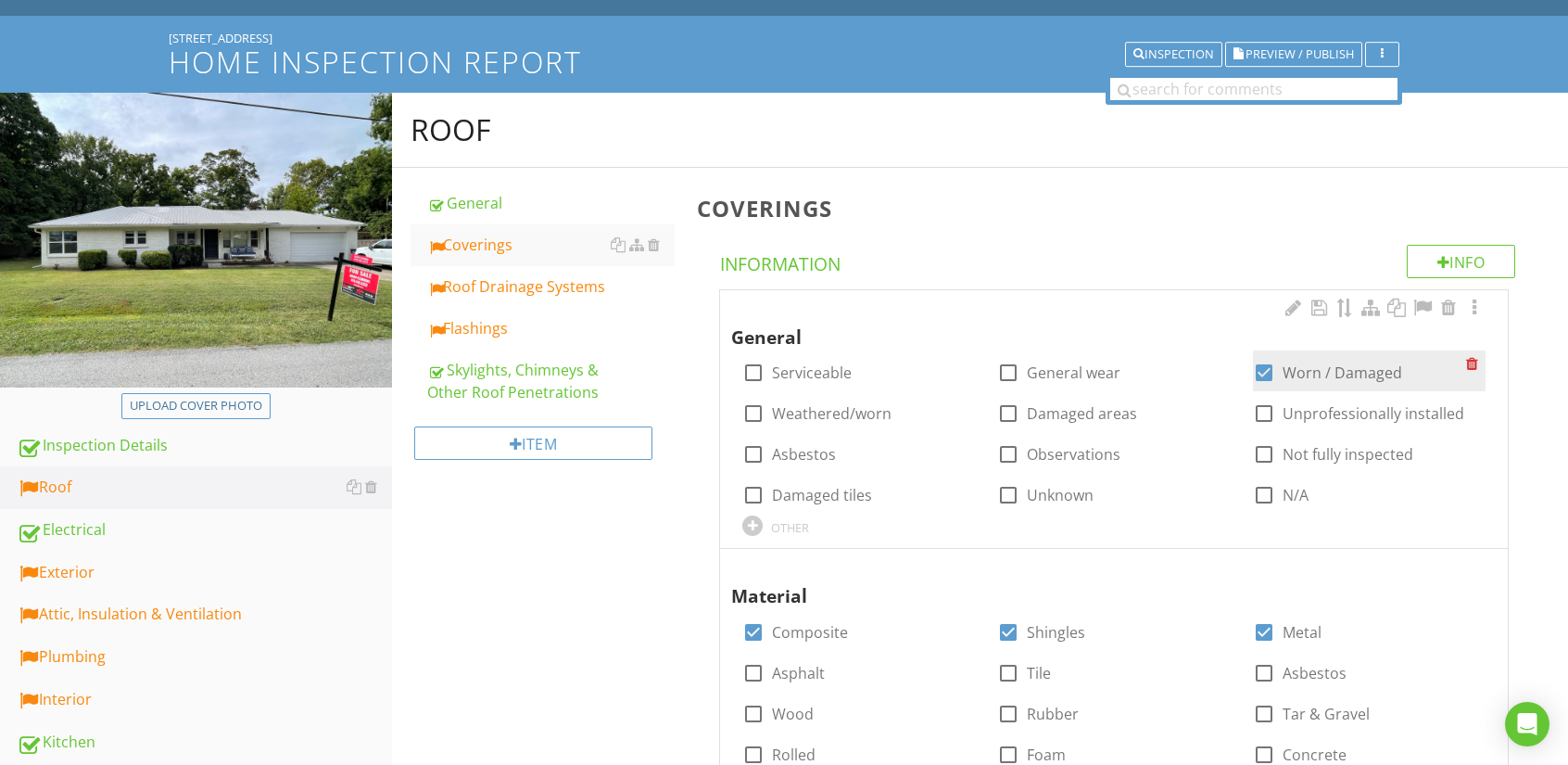
click at [1261, 376] on div at bounding box center [1265, 373] width 32 height 32
click at [1268, 374] on div at bounding box center [1265, 373] width 32 height 32
checkbox input "true"
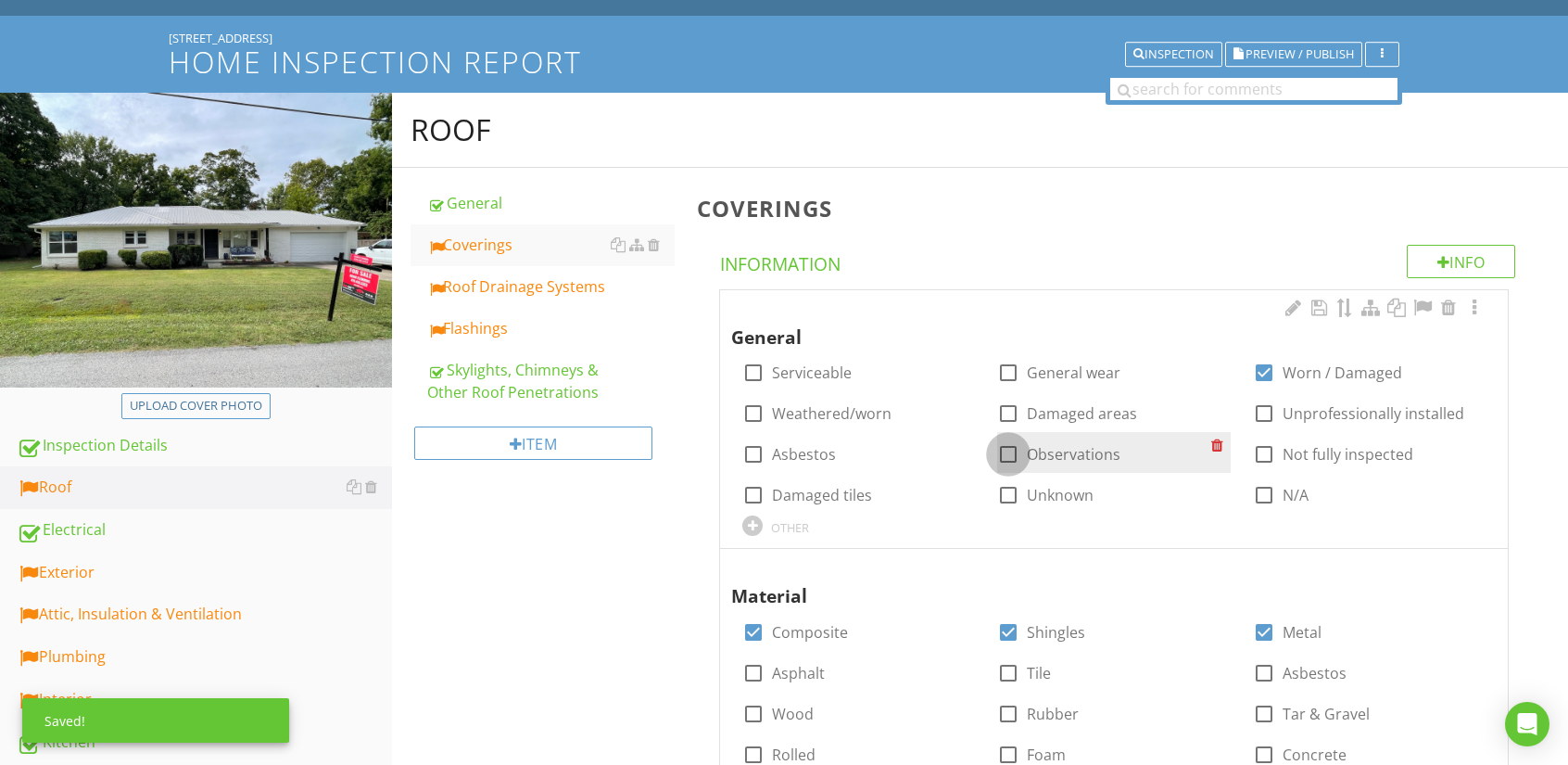
click at [1004, 456] on div at bounding box center [1008, 454] width 32 height 32
checkbox input "true"
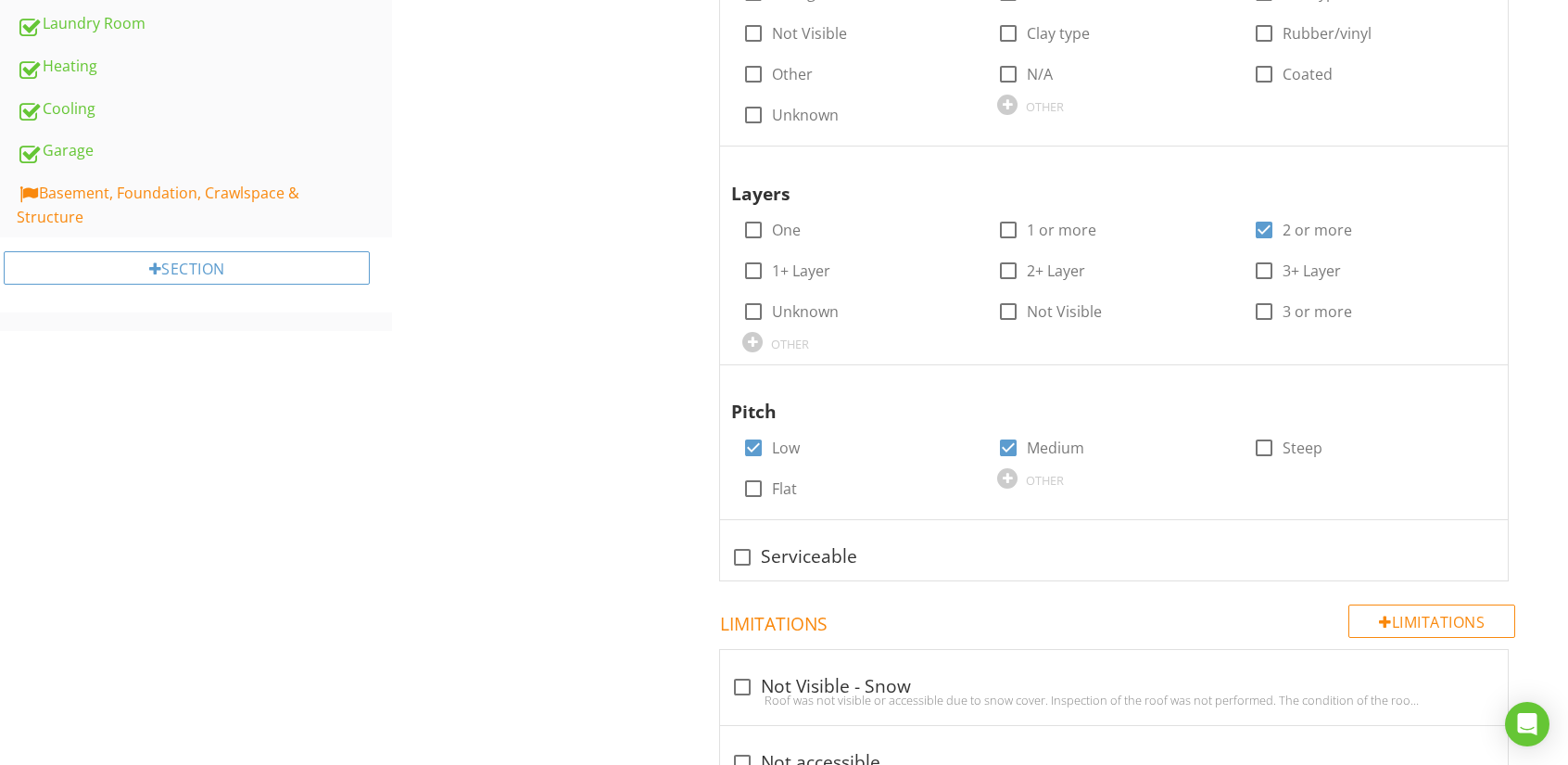
scroll to position [927, 0]
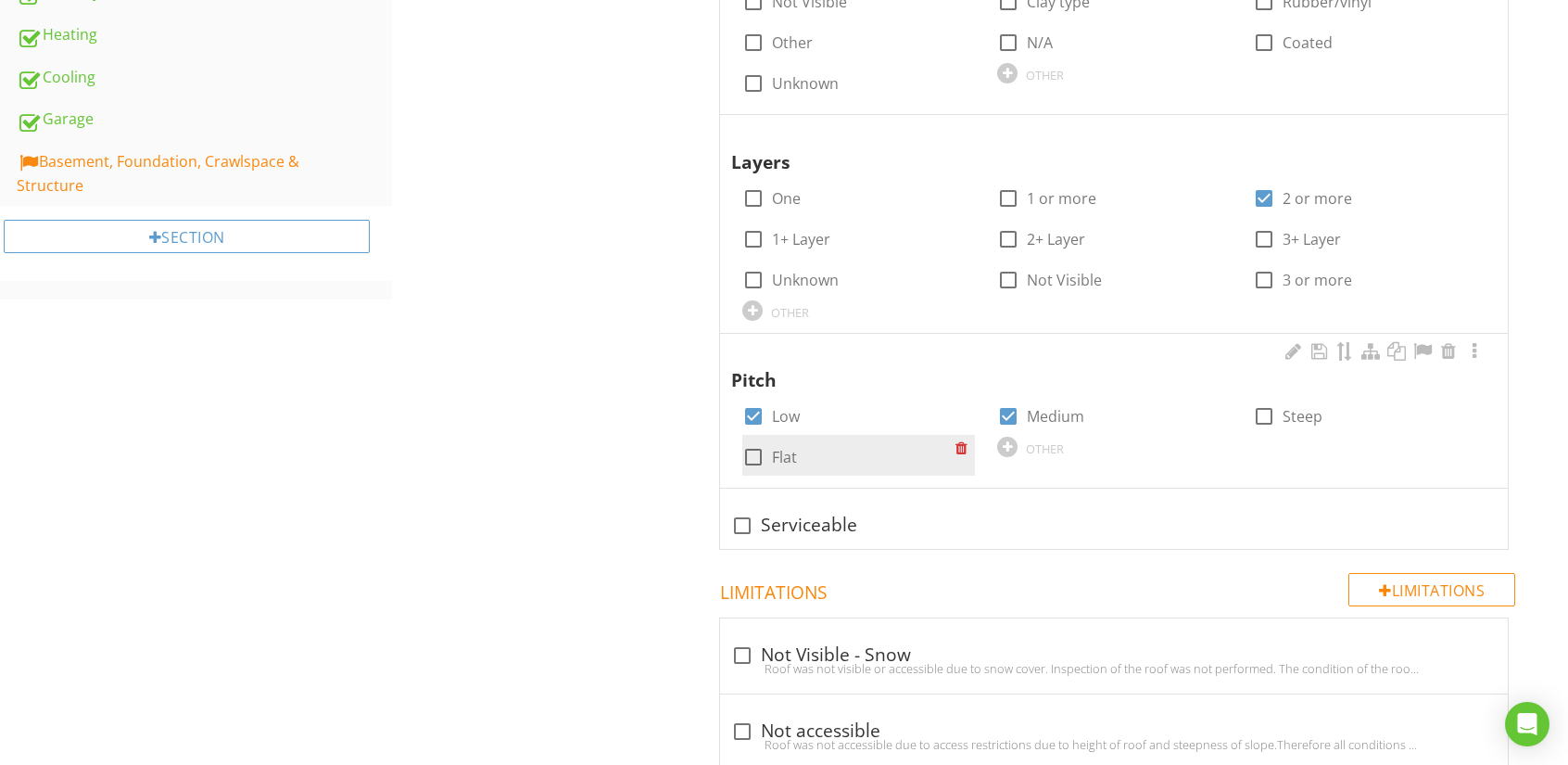
click at [751, 457] on div at bounding box center [754, 457] width 32 height 32
checkbox input "true"
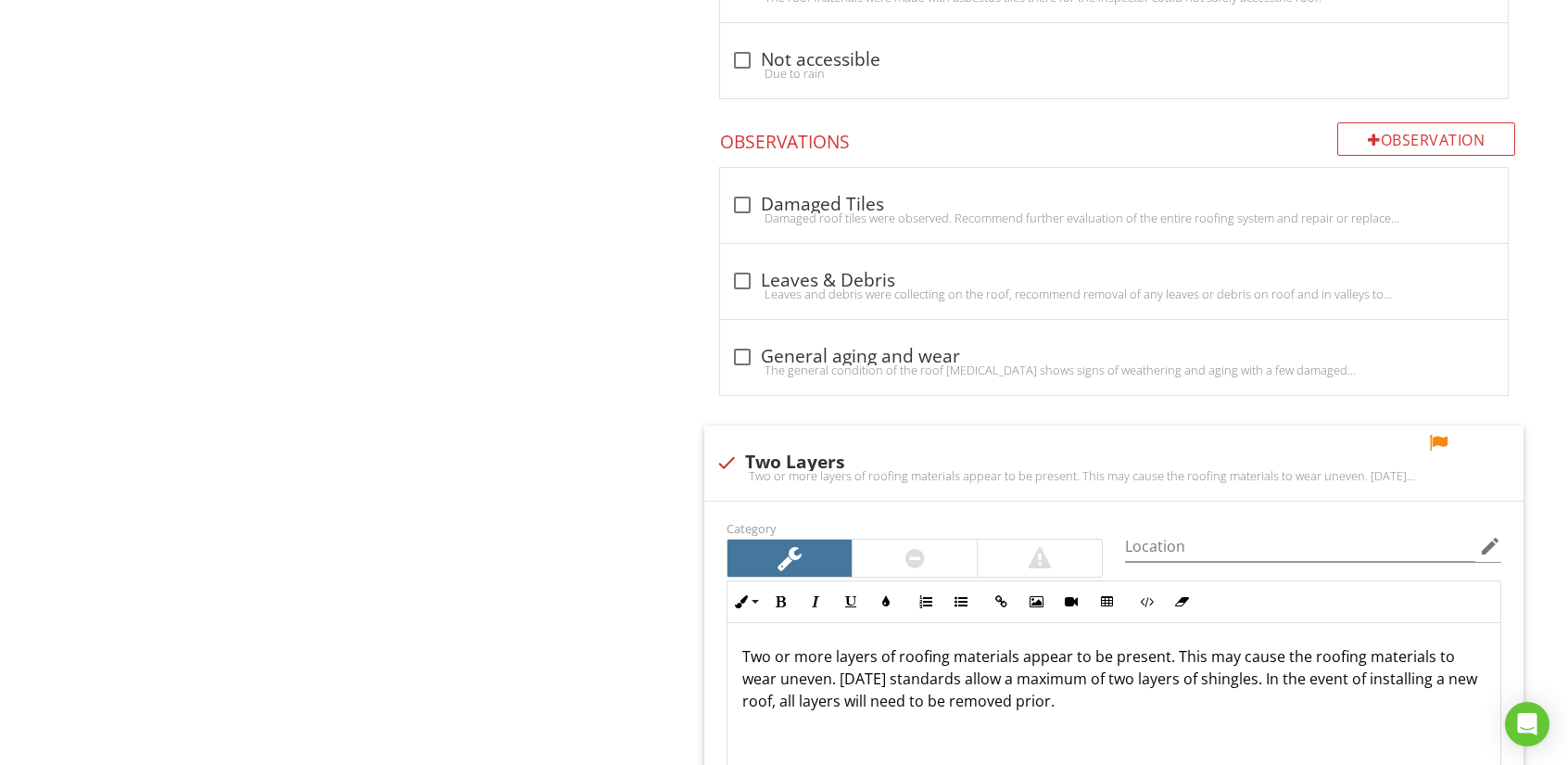
scroll to position [2225, 0]
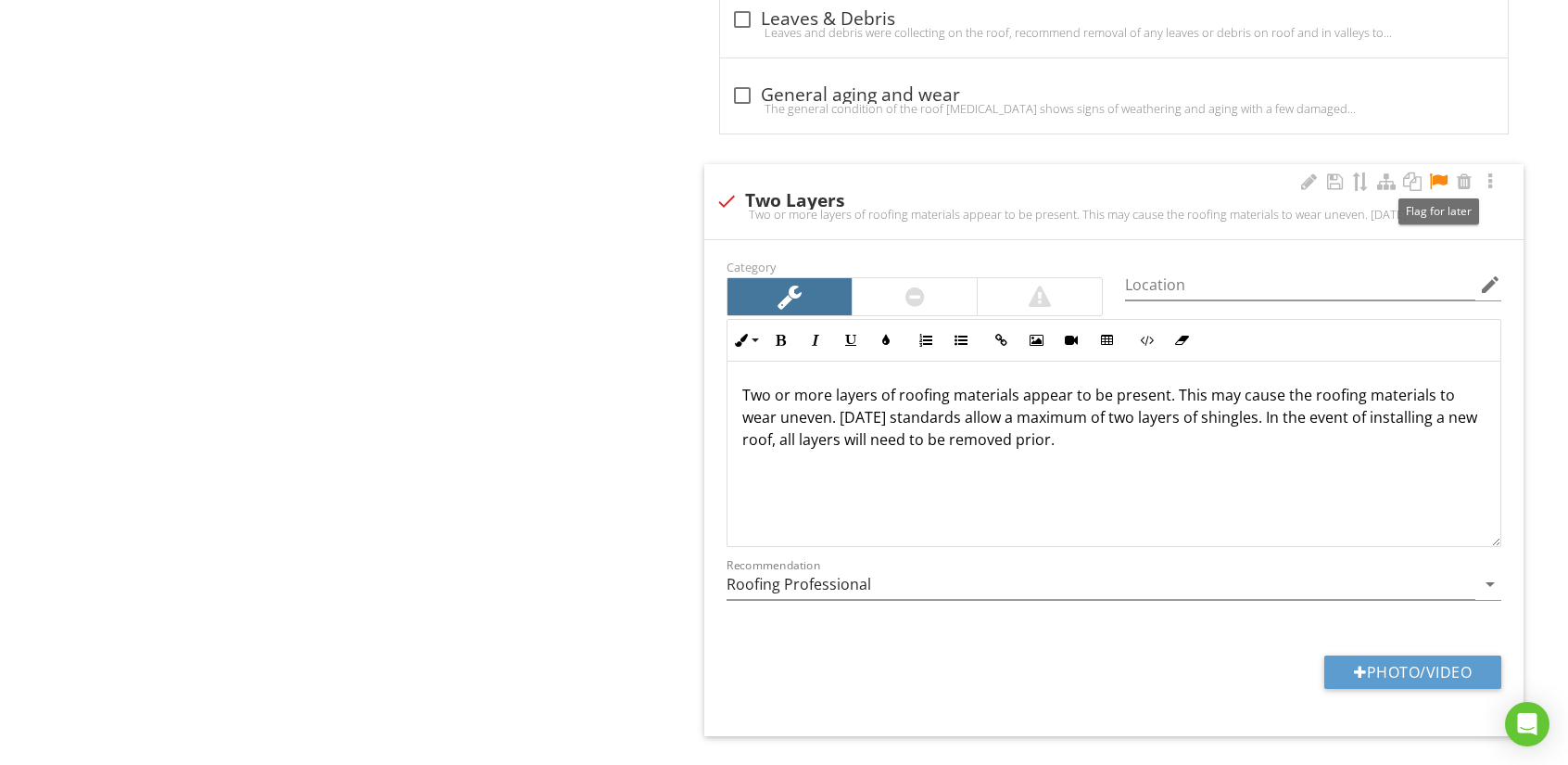
click at [1444, 176] on div at bounding box center [1438, 182] width 22 height 19
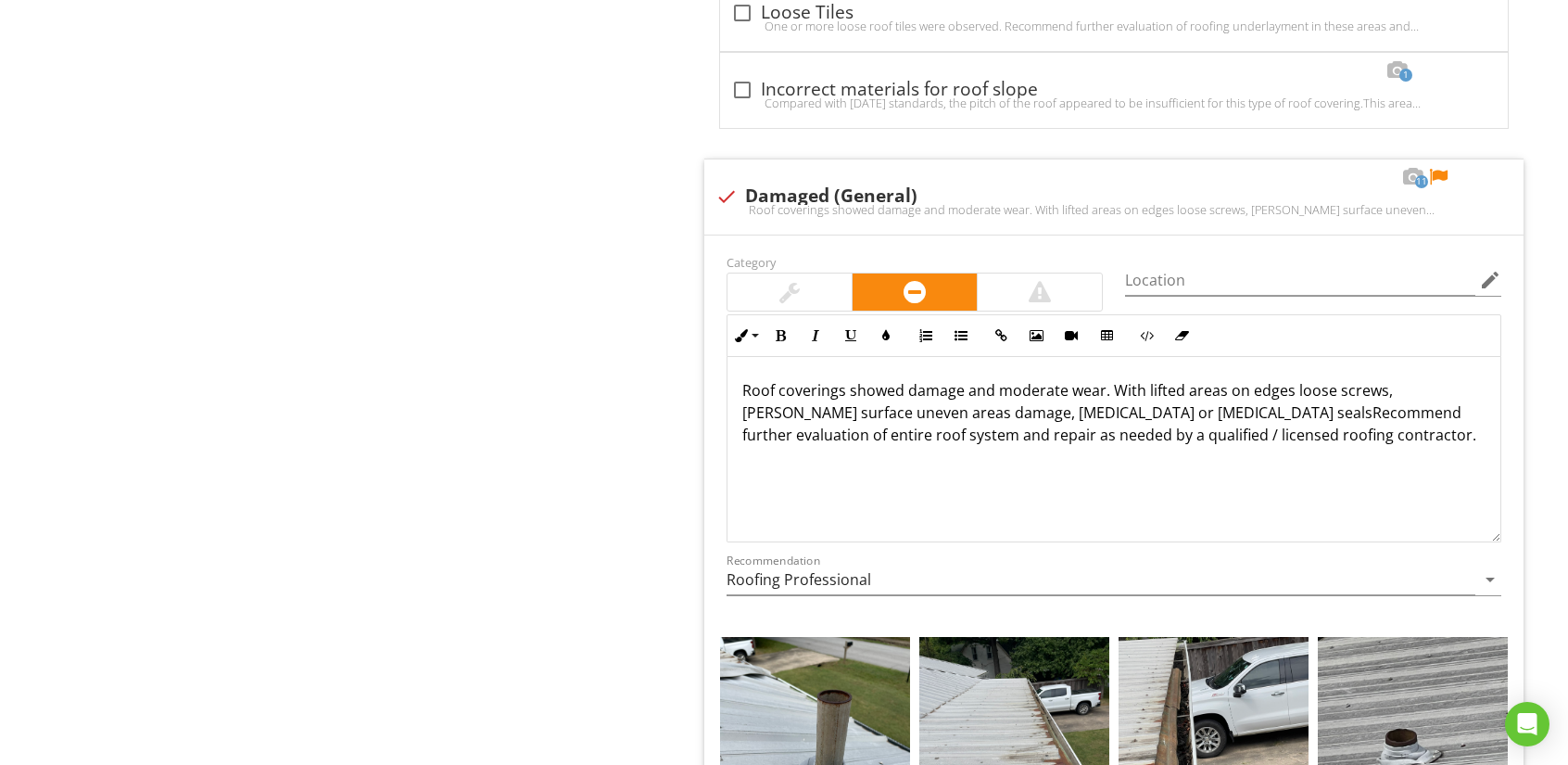
scroll to position [3802, 0]
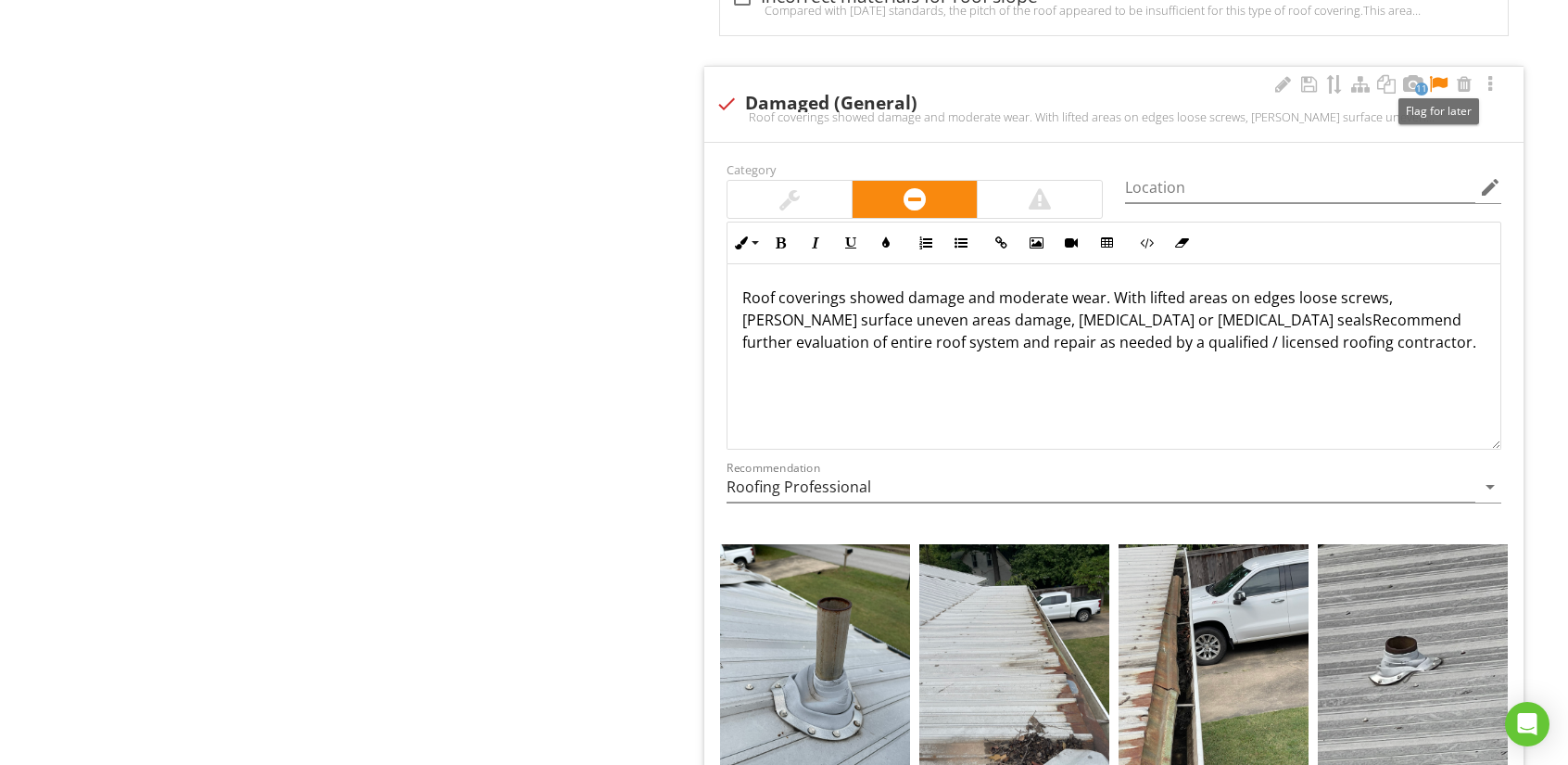
click at [1445, 75] on div at bounding box center [1438, 84] width 22 height 19
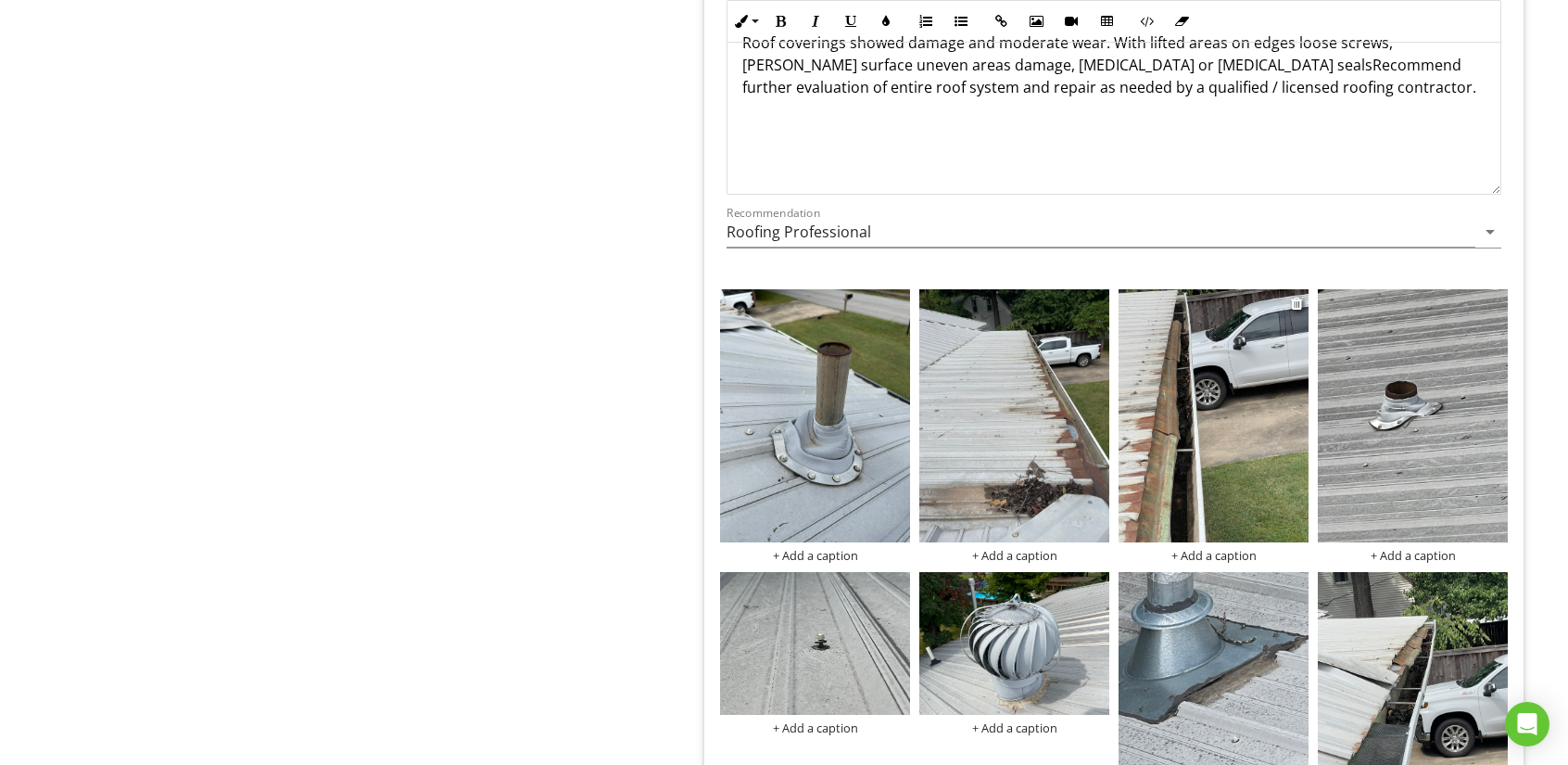
scroll to position [3987, 0]
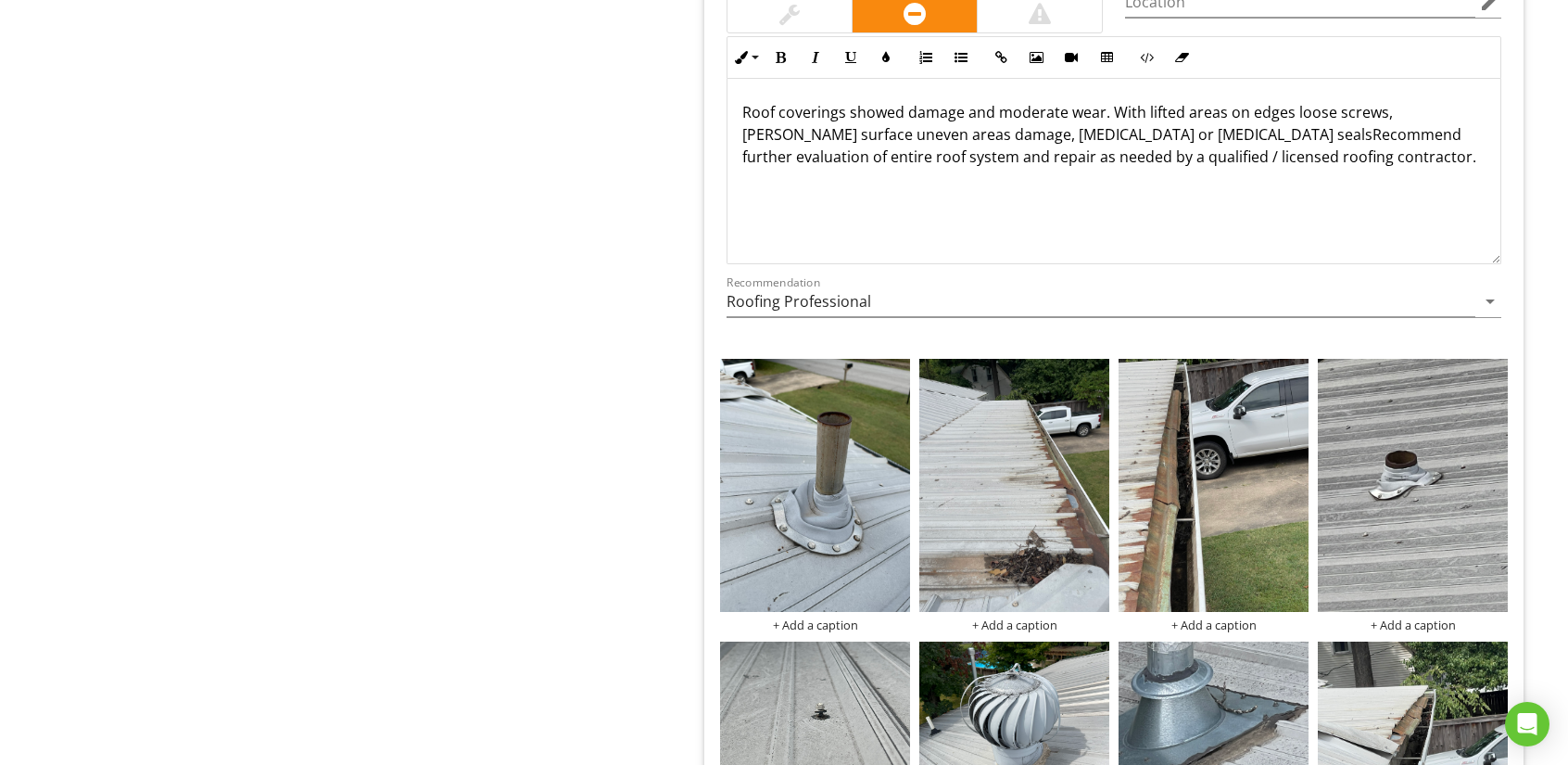
click at [1247, 107] on p "Roof coverings showed damage and moderate wear. With lifted areas on edges loos…" at bounding box center [1114, 134] width 744 height 67
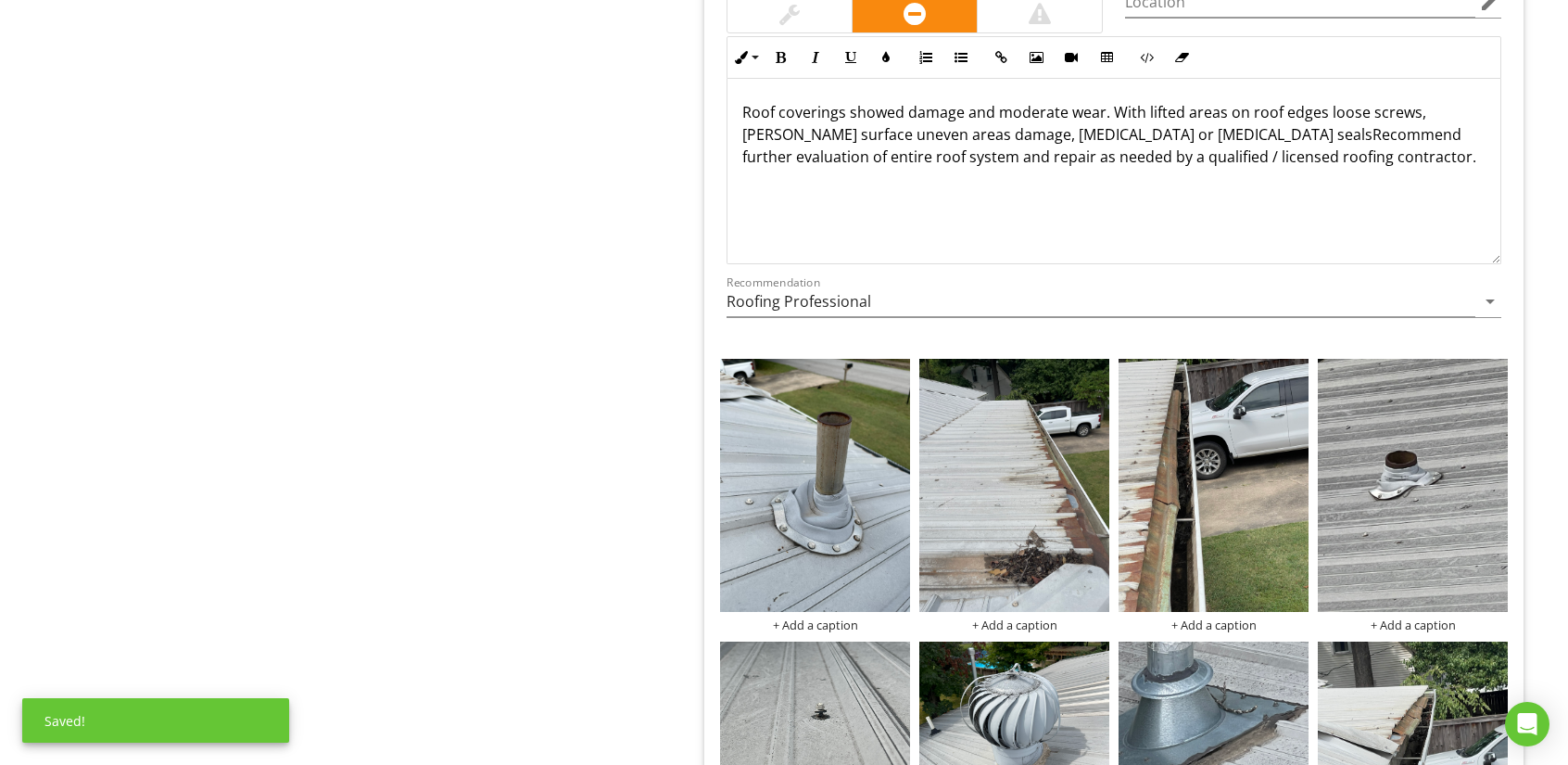
click at [1323, 106] on p "Roof coverings showed damage and moderate wear. With lifted areas on roof edges…" at bounding box center [1114, 134] width 744 height 67
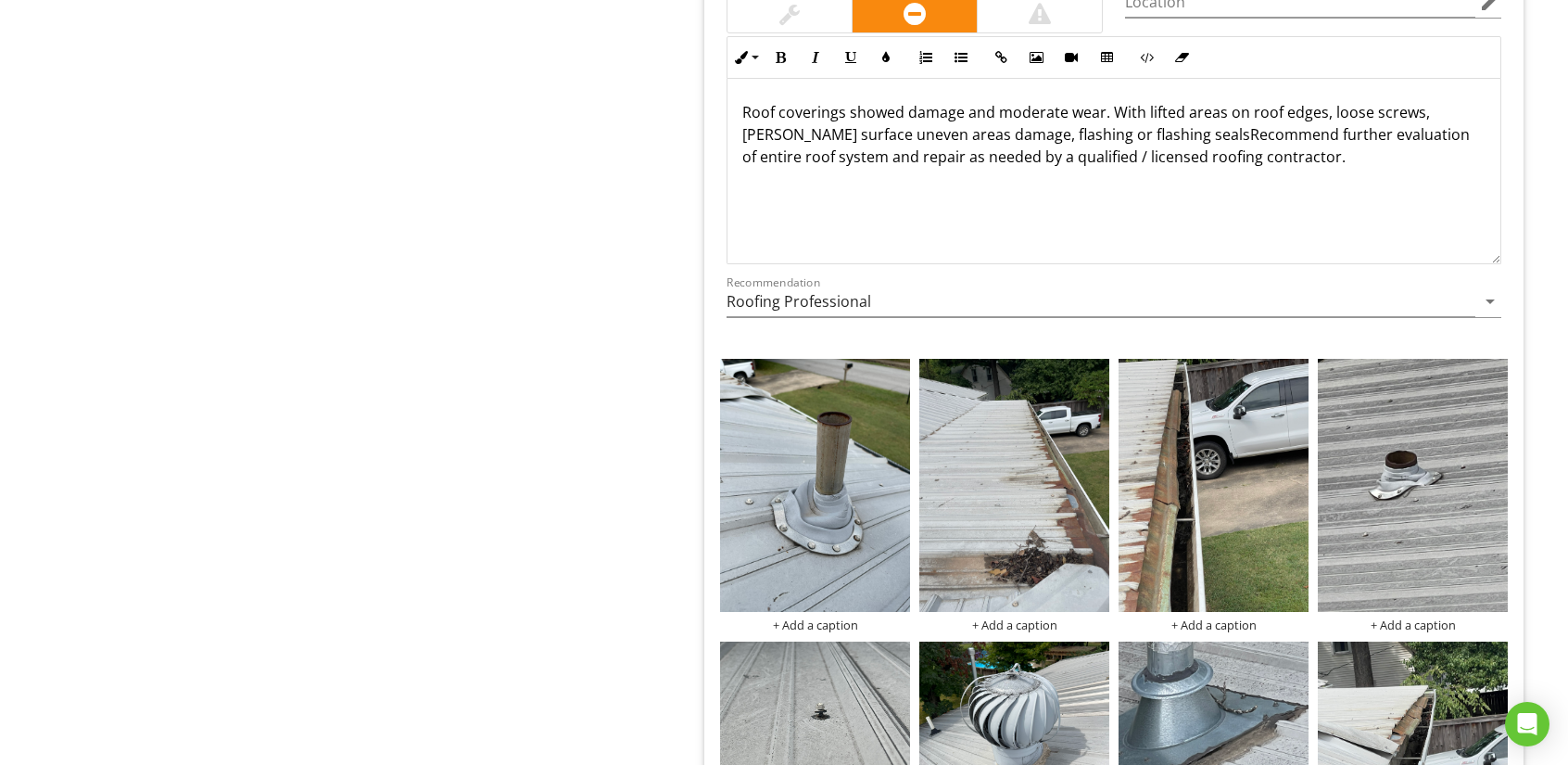
click at [1416, 112] on p "Roof coverings showed damage and moderate wear. With lifted areas on roof edges…" at bounding box center [1114, 134] width 744 height 67
click at [865, 130] on p "Roof coverings showed damage and moderate wear. With lifted areas on roof edges…" at bounding box center [1114, 134] width 744 height 67
click at [980, 131] on p "Roof coverings showed damage and moderate wear. With lifted areas on roof edges…" at bounding box center [1114, 145] width 744 height 89
click at [1175, 132] on p "Roof coverings showed damage and moderate wear. With lifted areas on roof edges…" at bounding box center [1114, 145] width 744 height 89
click at [930, 129] on p "Roof coverings showed damage and moderate wear. With lifted areas on roof edges…" at bounding box center [1114, 145] width 744 height 89
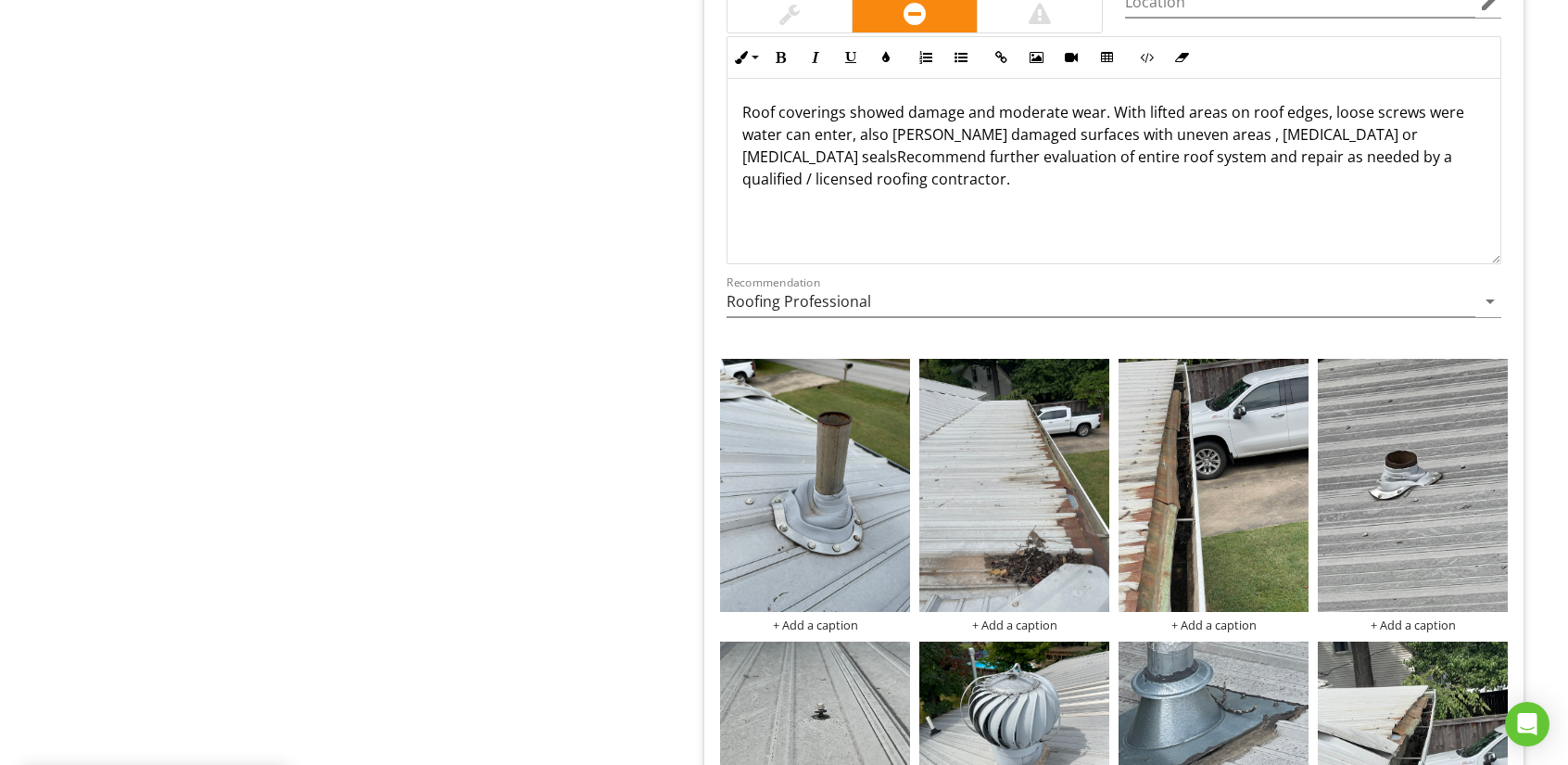
click at [1056, 123] on p "Roof coverings showed damage and moderate wear. With lifted areas on roof edges…" at bounding box center [1114, 145] width 744 height 89
click at [1194, 128] on p "Roof coverings showed damage and moderate wear. With lifted areas on roof edges…" at bounding box center [1114, 145] width 744 height 89
click at [1358, 132] on p "Roof coverings showed damage and moderate wear. With lifted areas on roof edges…" at bounding box center [1114, 145] width 744 height 89
click at [904, 148] on p "Roof coverings showed damage and moderate wear. With lifted areas on roof edges…" at bounding box center [1114, 145] width 744 height 89
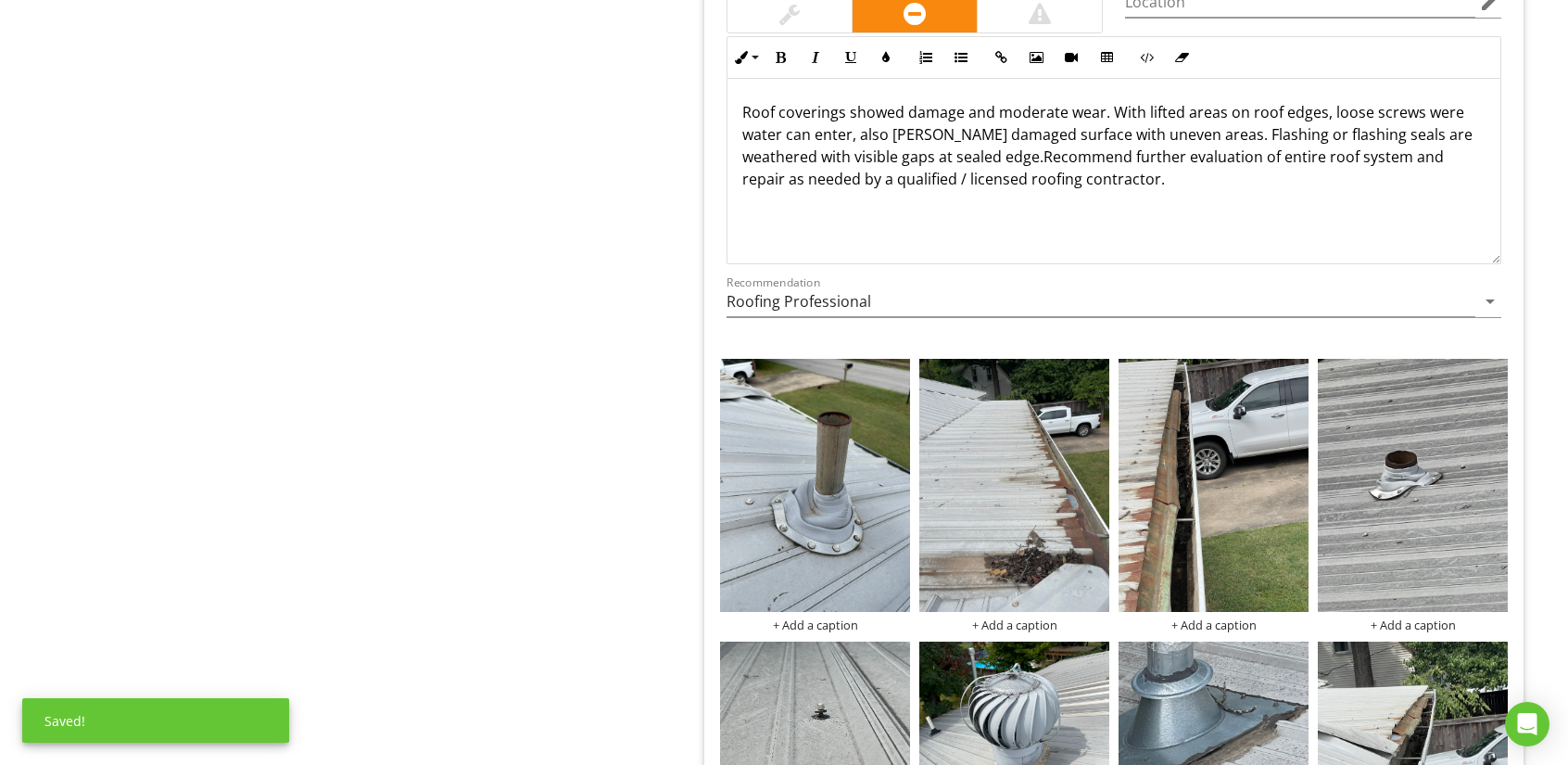
click at [961, 147] on p "Roof coverings showed damage and moderate wear. With lifted areas on roof edges…" at bounding box center [1114, 145] width 744 height 89
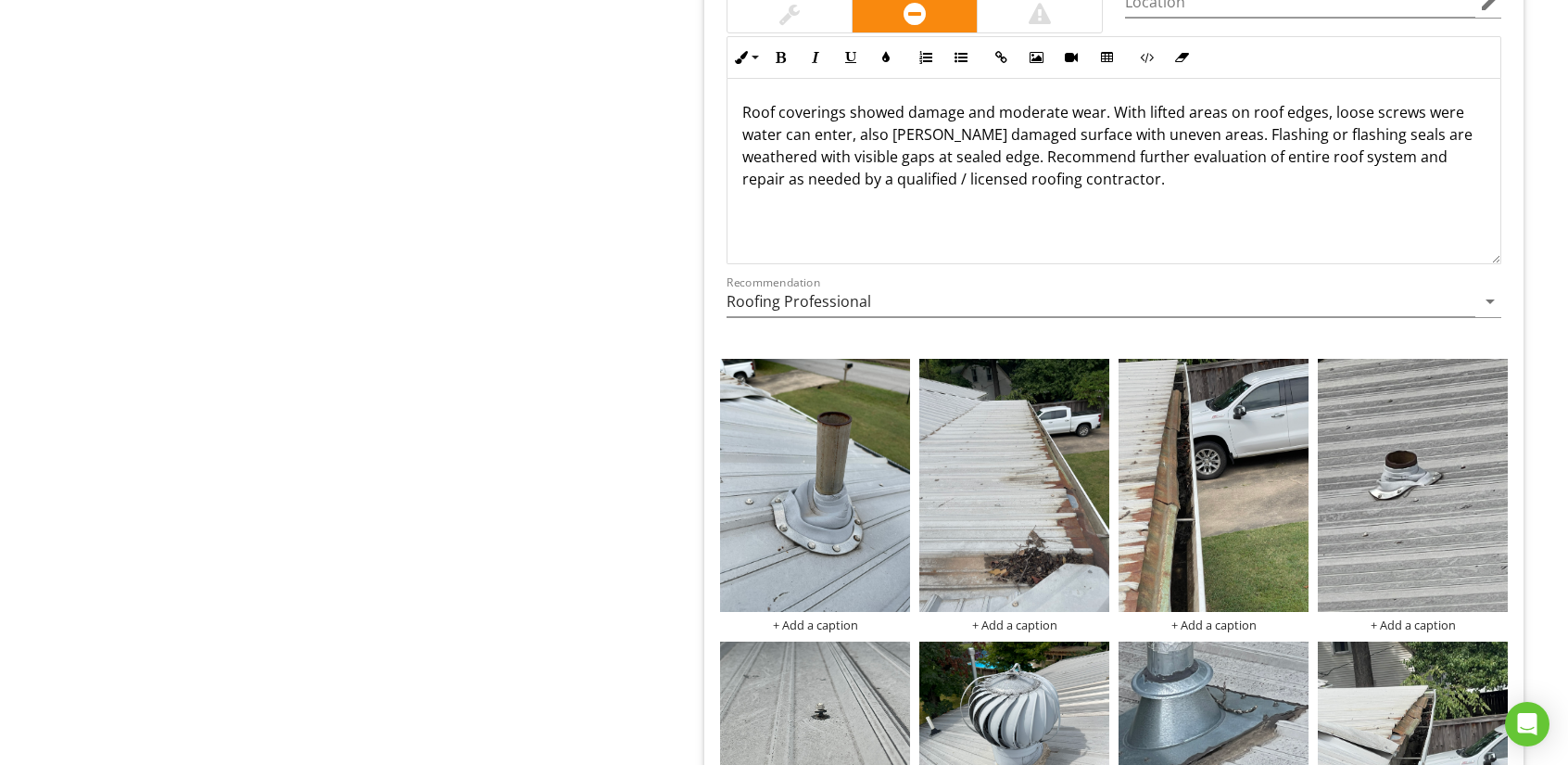
click at [1318, 103] on p "Roof coverings showed damage and moderate wear. With lifted areas on roof edges…" at bounding box center [1114, 145] width 744 height 89
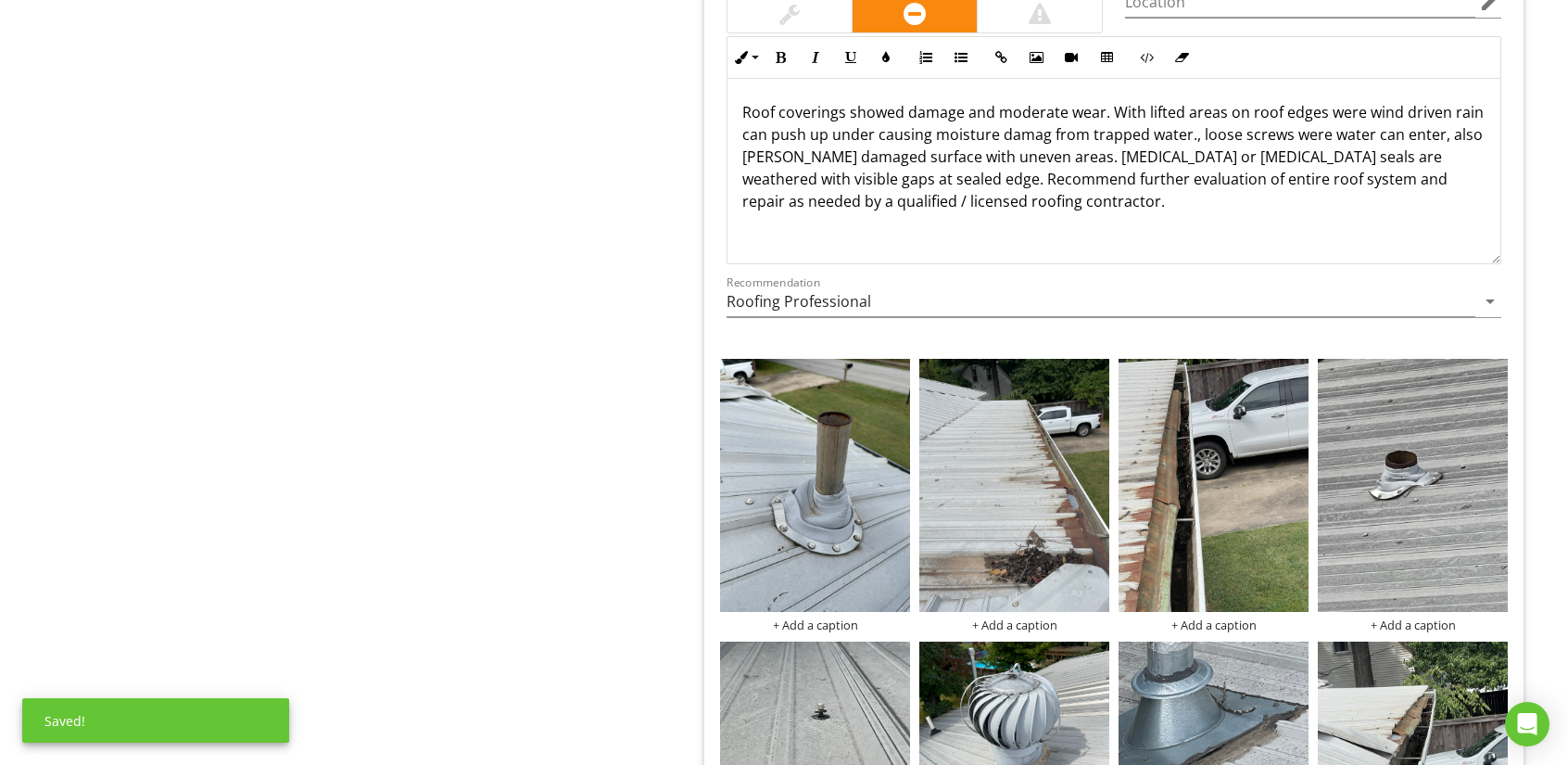
click at [1079, 134] on p "Roof coverings showed damage and moderate wear. With lifted areas on roof edges…" at bounding box center [1114, 156] width 744 height 111
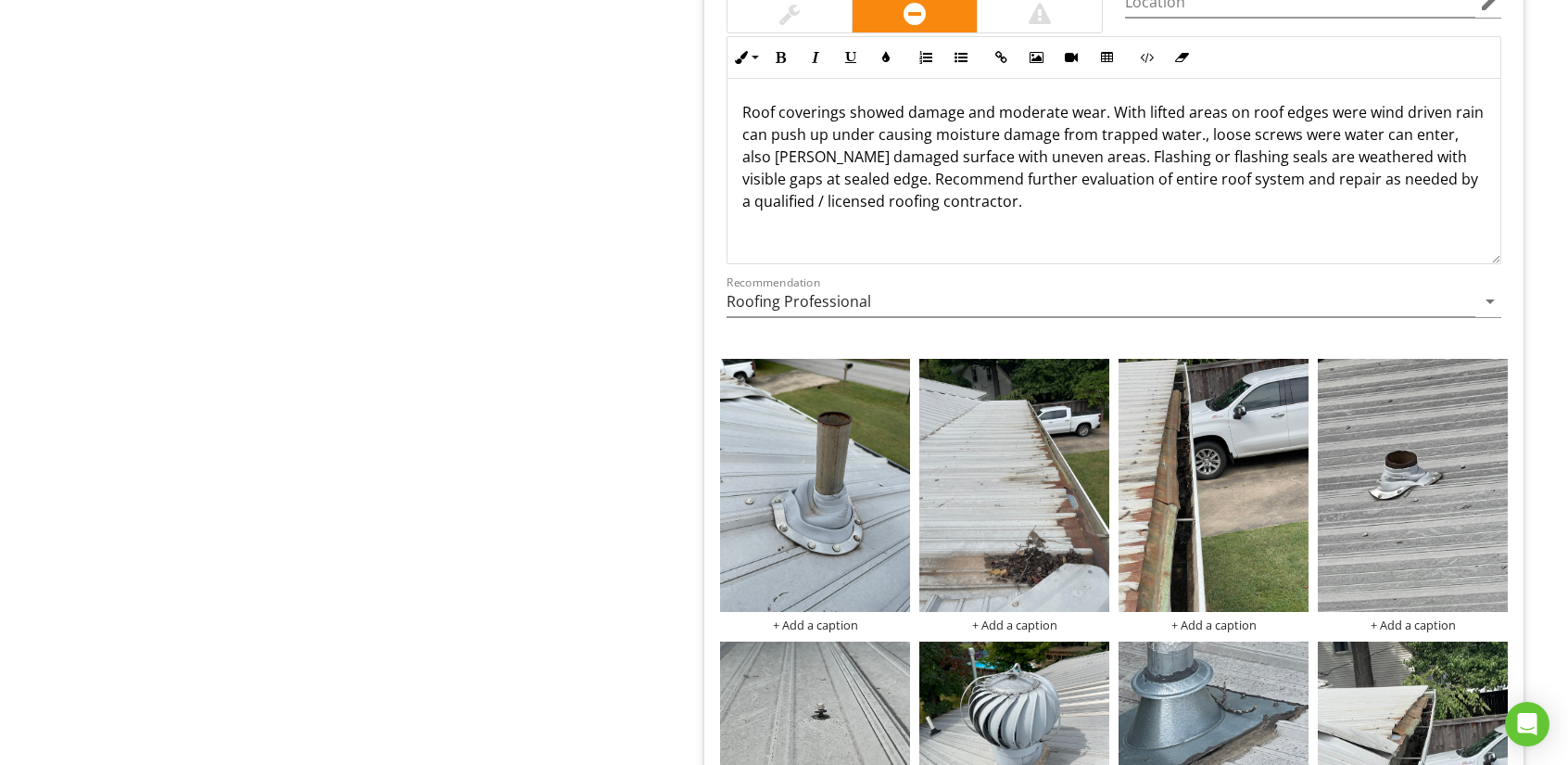
click at [1242, 127] on p "Roof coverings showed damage and moderate wear. With lifted areas on roof edges…" at bounding box center [1114, 156] width 744 height 111
click at [1376, 176] on p "Roof coverings showed damage and moderate wear. With lifted areas on roof edges…" at bounding box center [1114, 156] width 744 height 111
click at [836, 131] on p "Roof coverings showed damage and moderate wear. With lifted areas on roof edges…" at bounding box center [1114, 156] width 744 height 111
click at [904, 129] on p "Roof coverings showed damage and moderate wear. With lifted areas on roof edges…" at bounding box center [1114, 156] width 744 height 111
click at [1300, 126] on p "Roof coverings showed damage and moderate wear. With lifted areas on roof edges…" at bounding box center [1114, 156] width 744 height 111
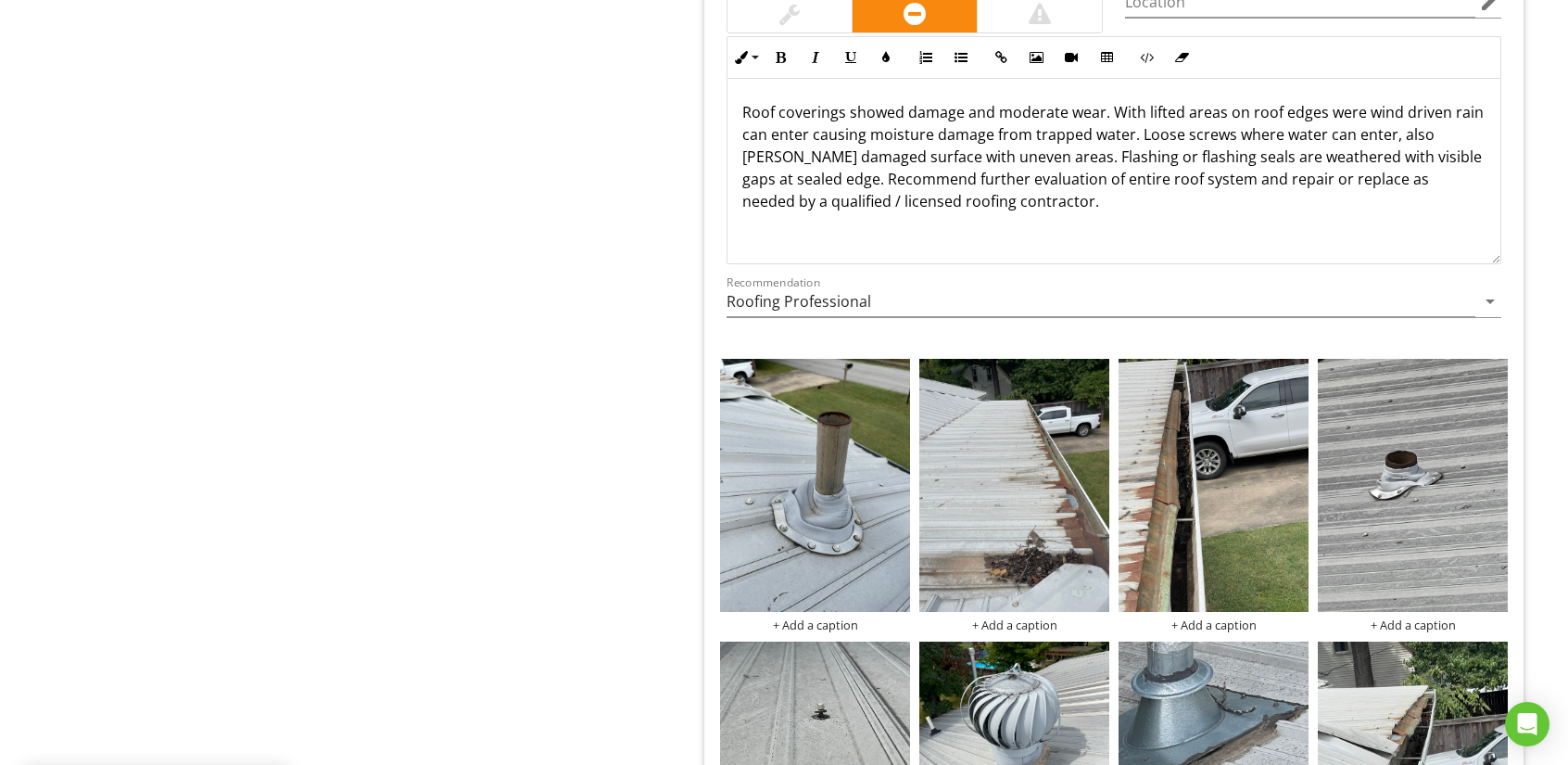
click at [1265, 126] on p "Roof coverings showed damage and moderate wear. With lifted areas on roof edges…" at bounding box center [1114, 156] width 744 height 111
click at [1353, 101] on p "Roof coverings showed damage and moderate wear. With lifted areas on roof edges…" at bounding box center [1114, 156] width 744 height 111
click at [1377, 222] on div "Roof coverings showed damage and moderate wear. With lifted areas on roof edges…" at bounding box center [1114, 172] width 773 height 186
click at [1124, 149] on p "Roof coverings showed damage and moderate wear. With lifted areas on roof edges…" at bounding box center [1114, 156] width 744 height 111
click at [1037, 170] on p "Roof coverings showed damage and moderate wear. With lifted areas on roof edges…" at bounding box center [1114, 156] width 744 height 111
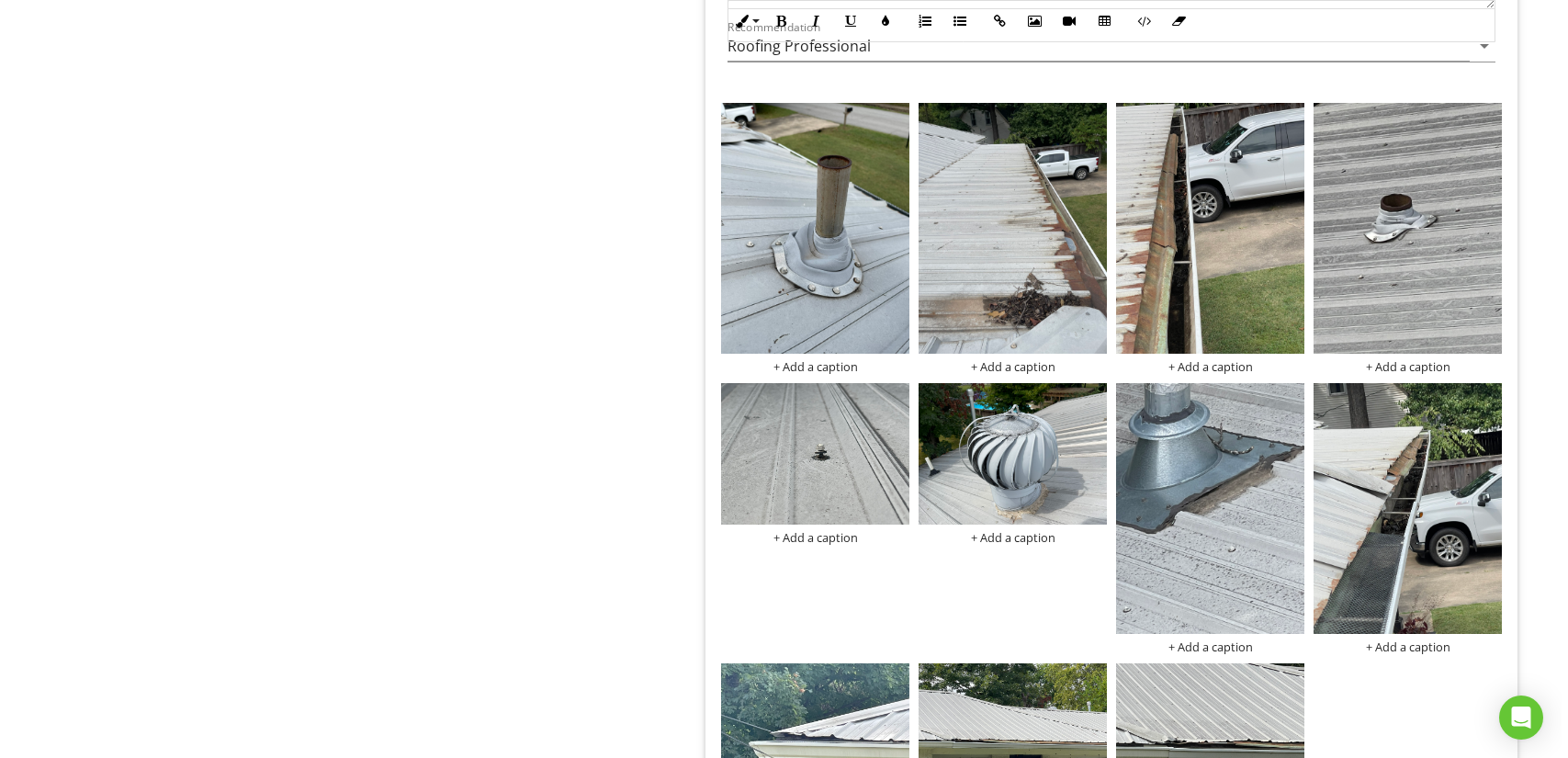
scroll to position [4226, 0]
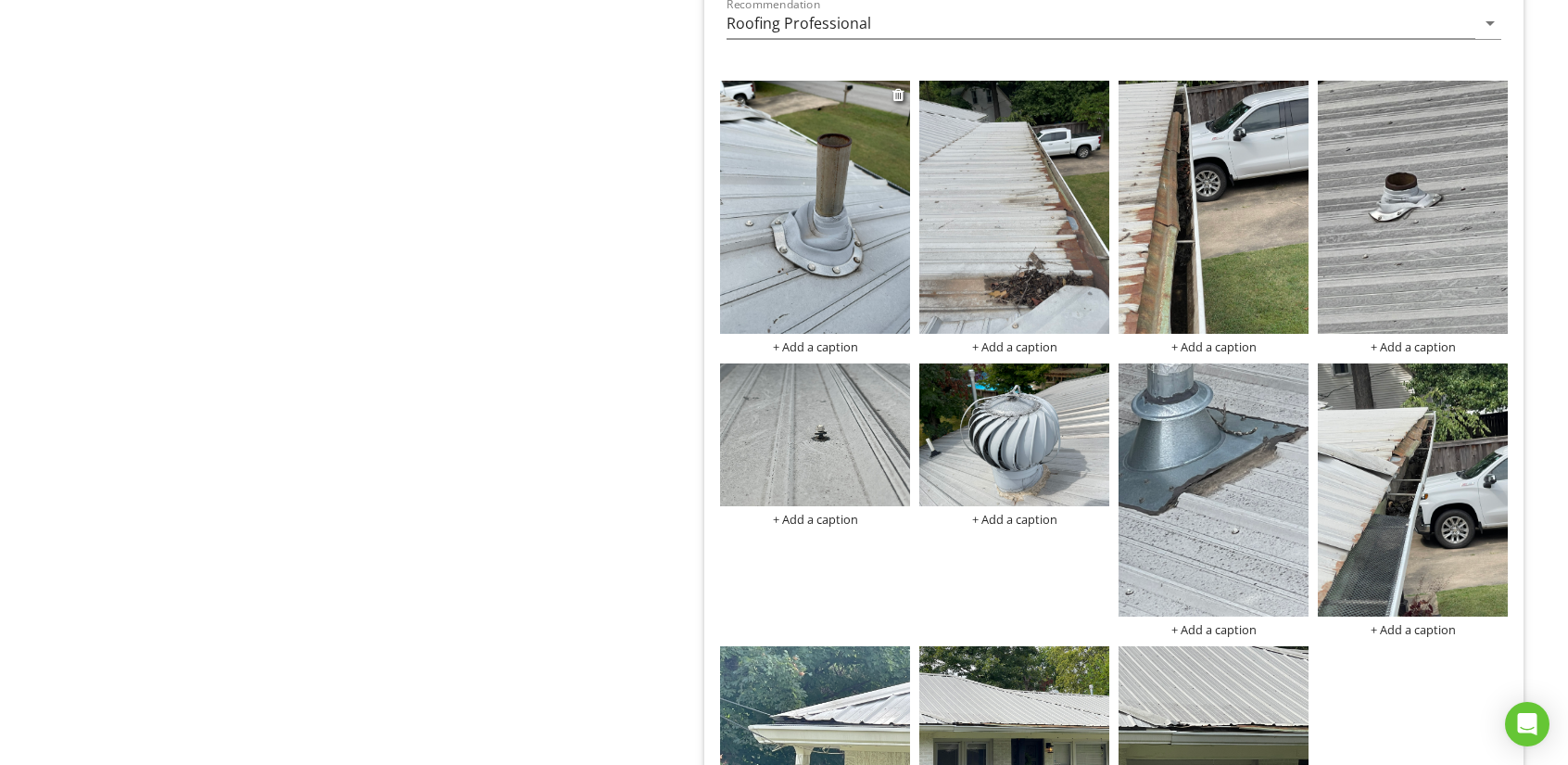
click at [803, 219] on img at bounding box center [814, 207] width 190 height 253
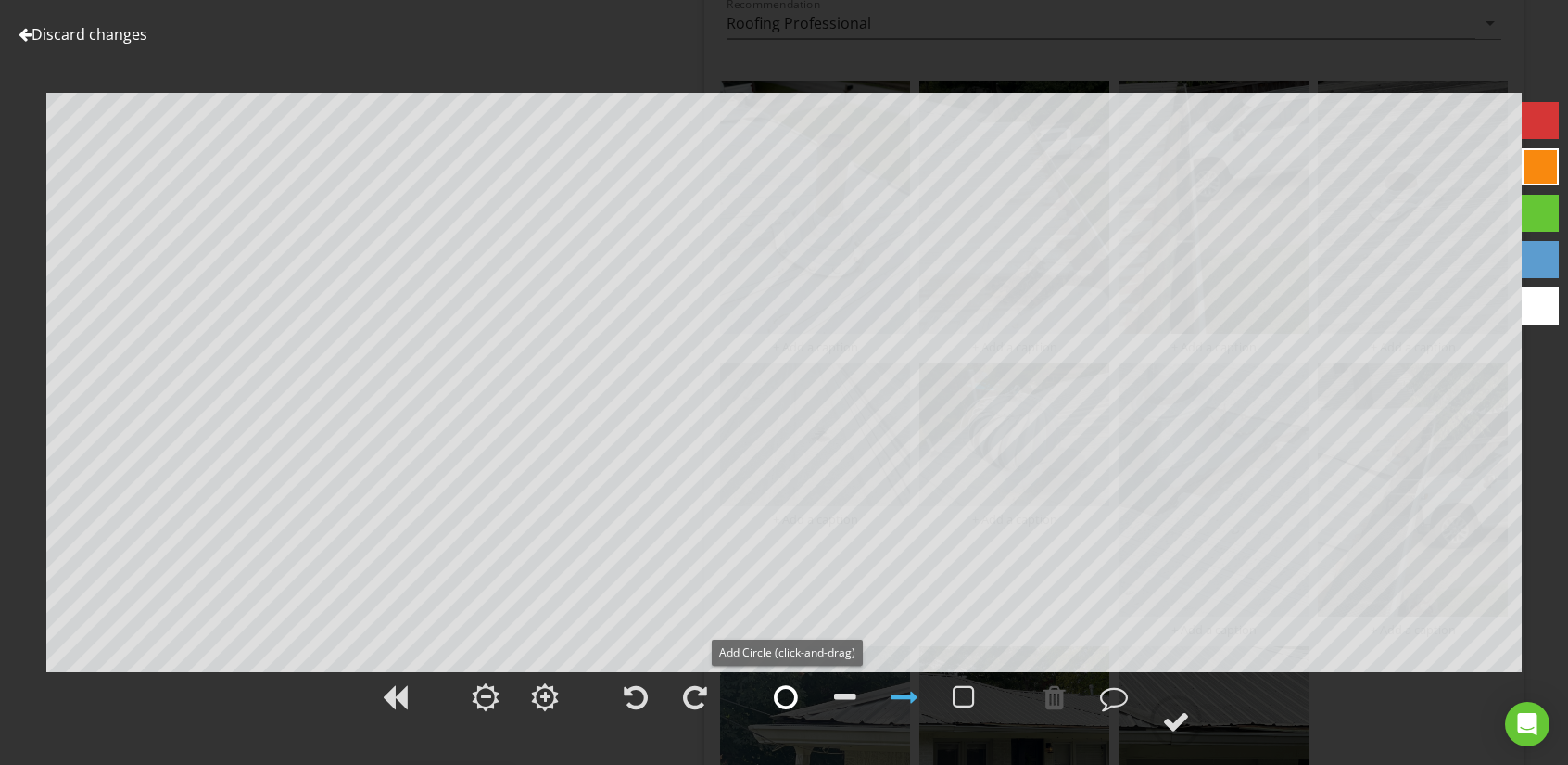
click at [781, 692] on div at bounding box center [785, 697] width 24 height 28
drag, startPoint x: 782, startPoint y: 695, endPoint x: 787, endPoint y: 641, distance: 54.2
click at [783, 691] on div at bounding box center [785, 697] width 24 height 28
click at [1114, 697] on div at bounding box center [1114, 697] width 28 height 28
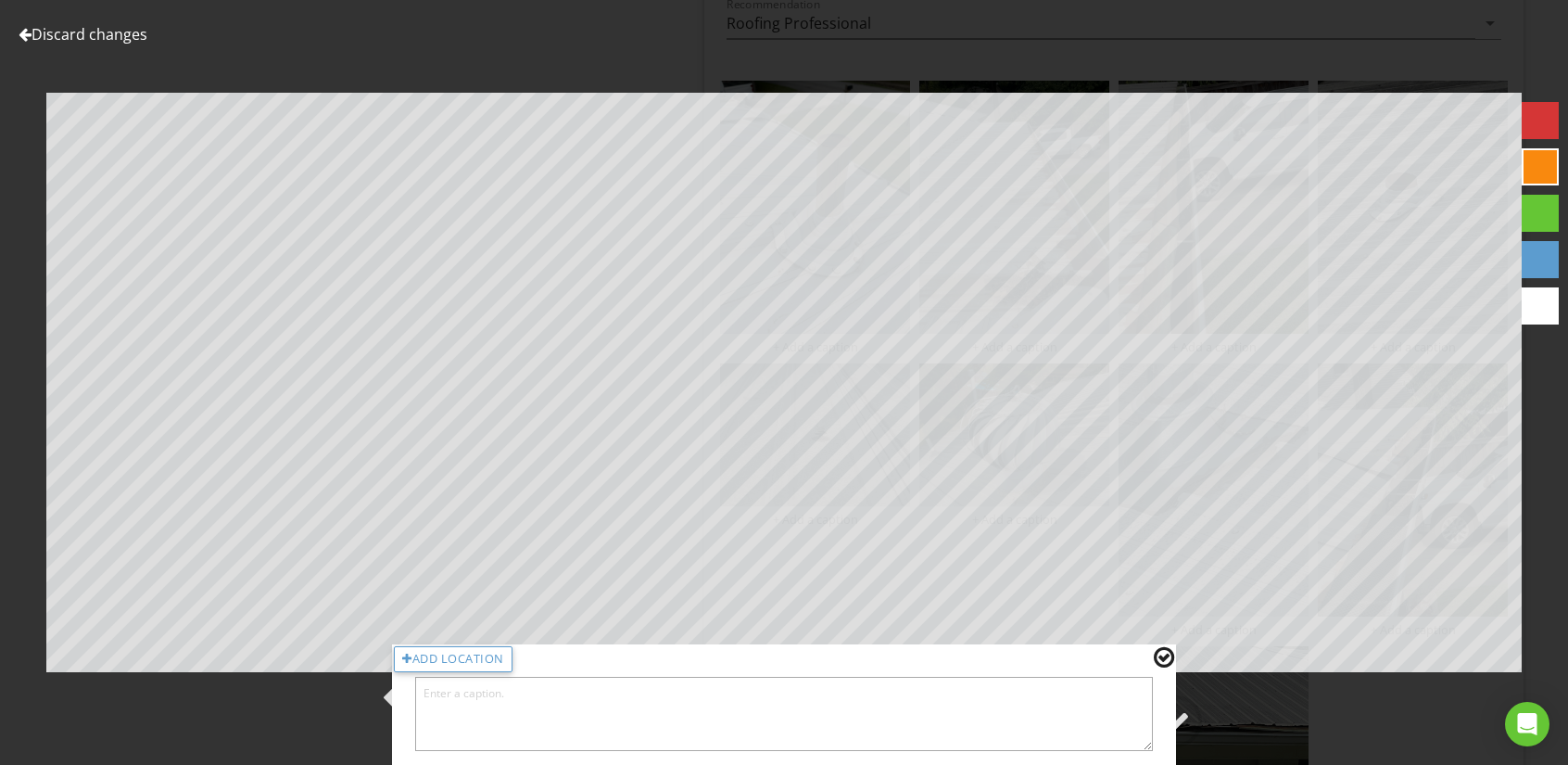
click at [593, 712] on textarea at bounding box center [784, 714] width 738 height 74
click at [473, 700] on textarea "Weathere rubber boot" at bounding box center [784, 714] width 738 height 74
type textarea "Weathered rubber boot"
click at [1164, 657] on div at bounding box center [1164, 657] width 20 height 24
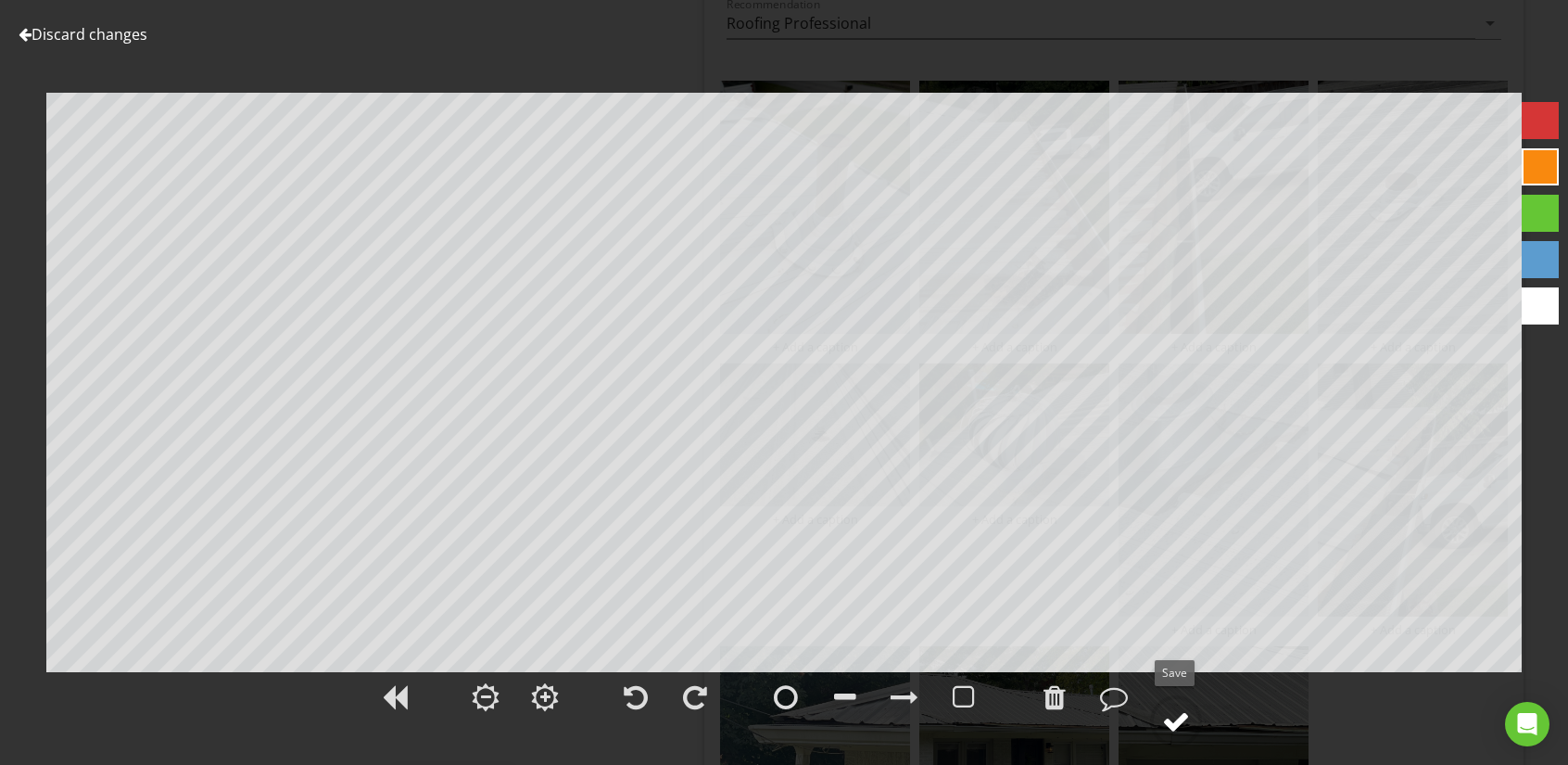
click at [1174, 722] on div at bounding box center [1176, 721] width 28 height 28
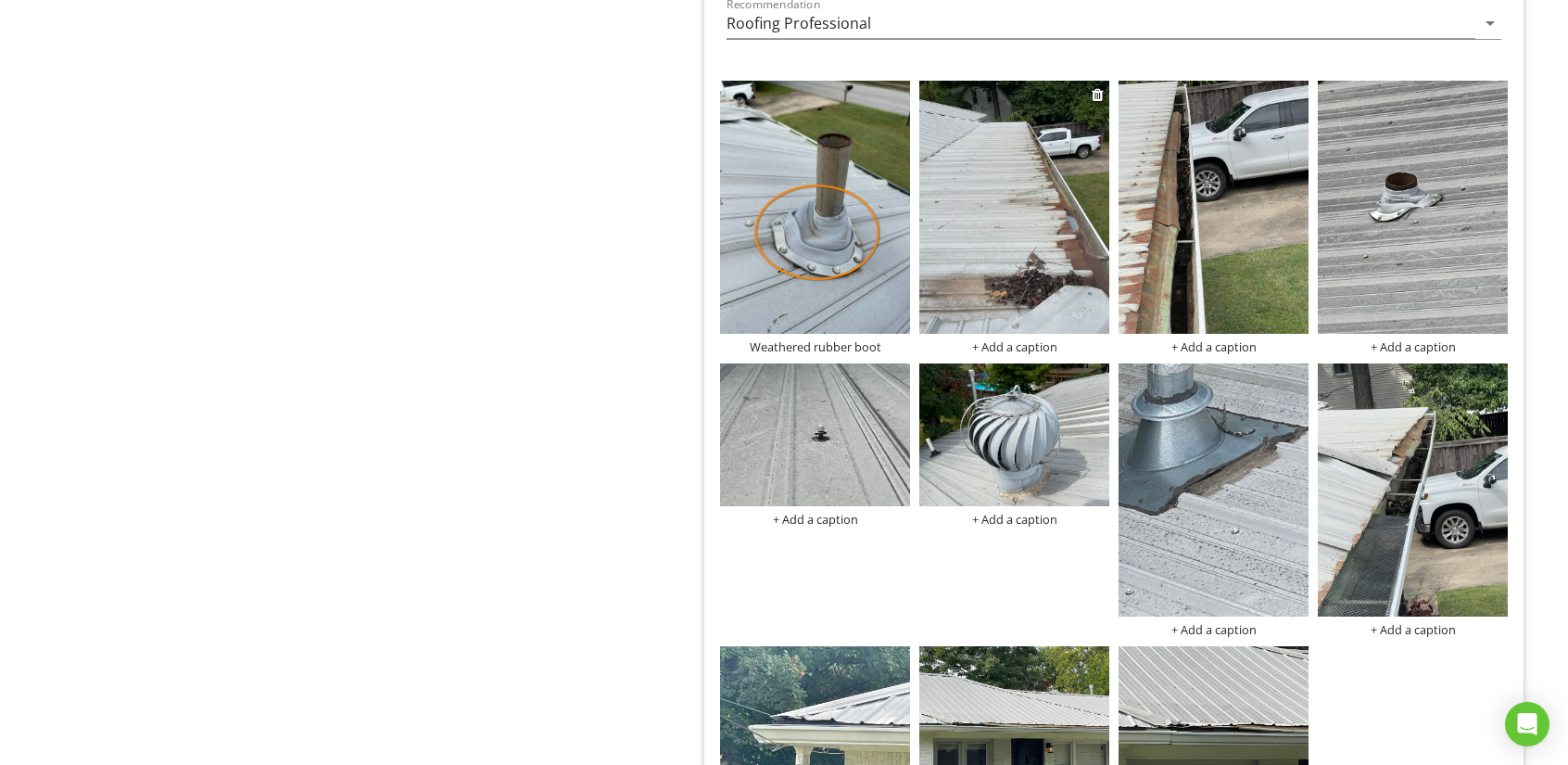
click at [1020, 253] on img at bounding box center [1014, 207] width 190 height 253
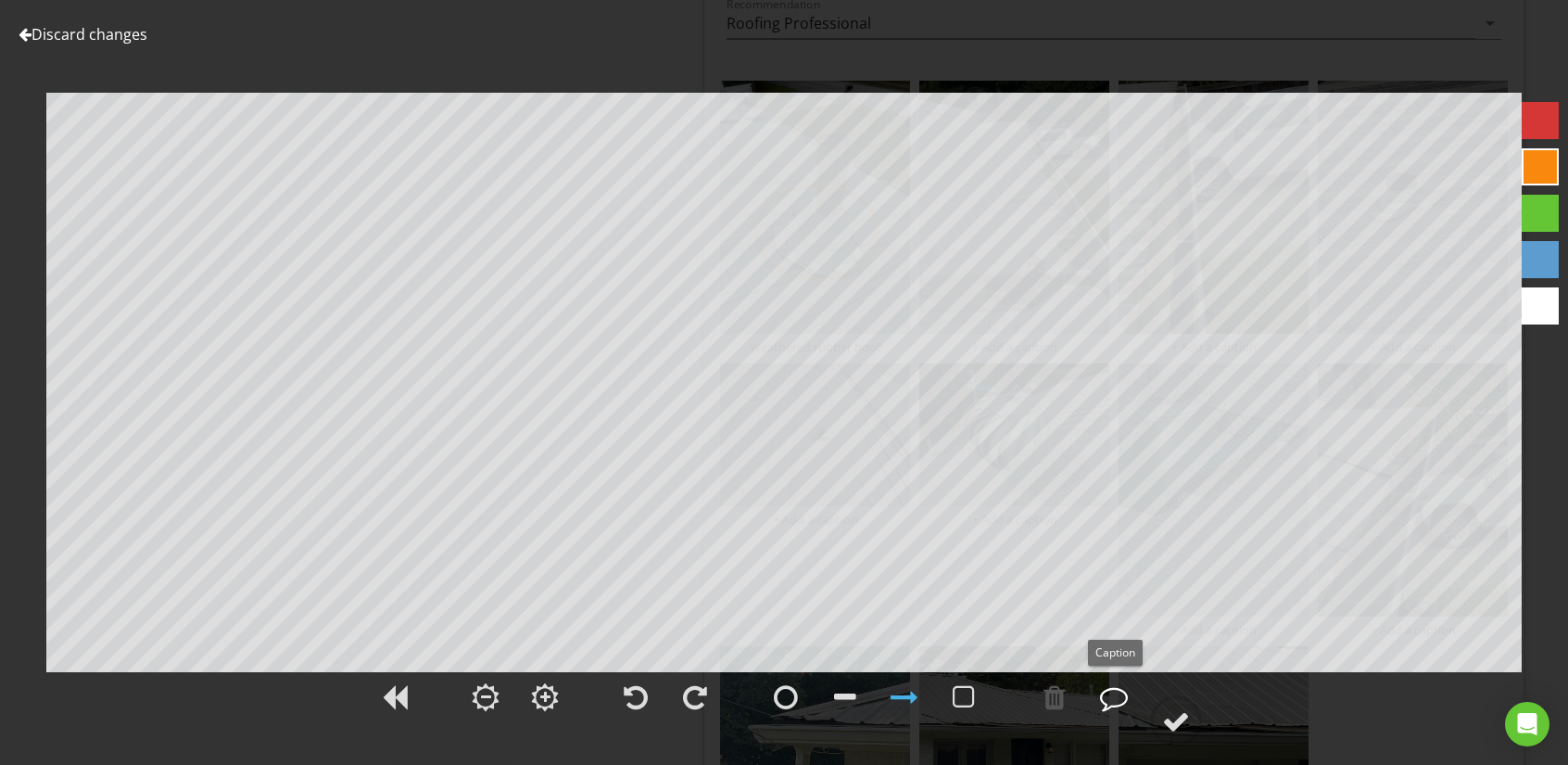
click at [1115, 696] on div at bounding box center [1114, 697] width 28 height 28
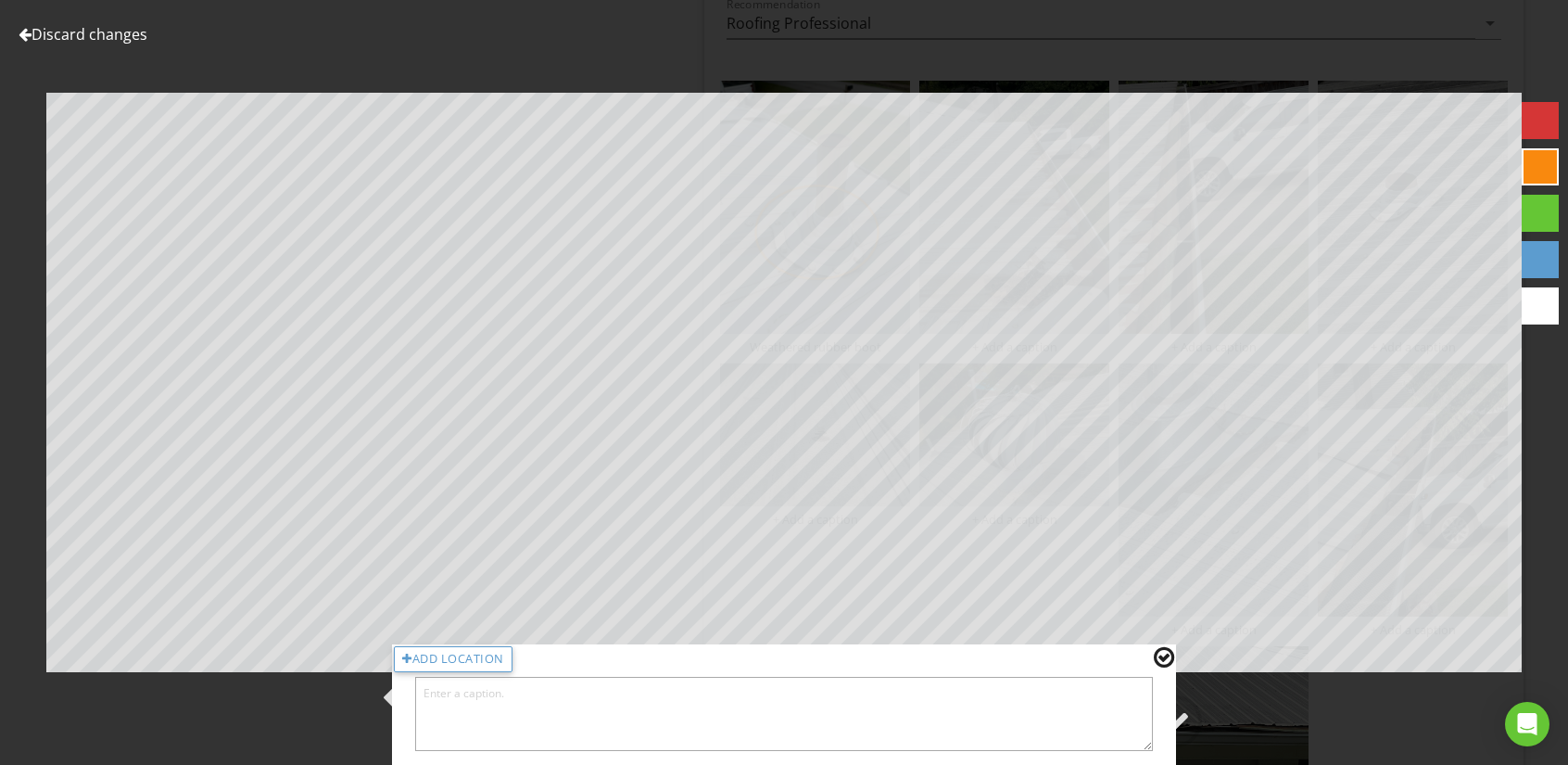
click at [499, 700] on textarea at bounding box center [784, 714] width 738 height 74
click at [444, 694] on textarea "Flat section of roof" at bounding box center [784, 714] width 738 height 74
type textarea "Flat rusted section of roof"
click at [1166, 655] on div at bounding box center [1164, 657] width 20 height 24
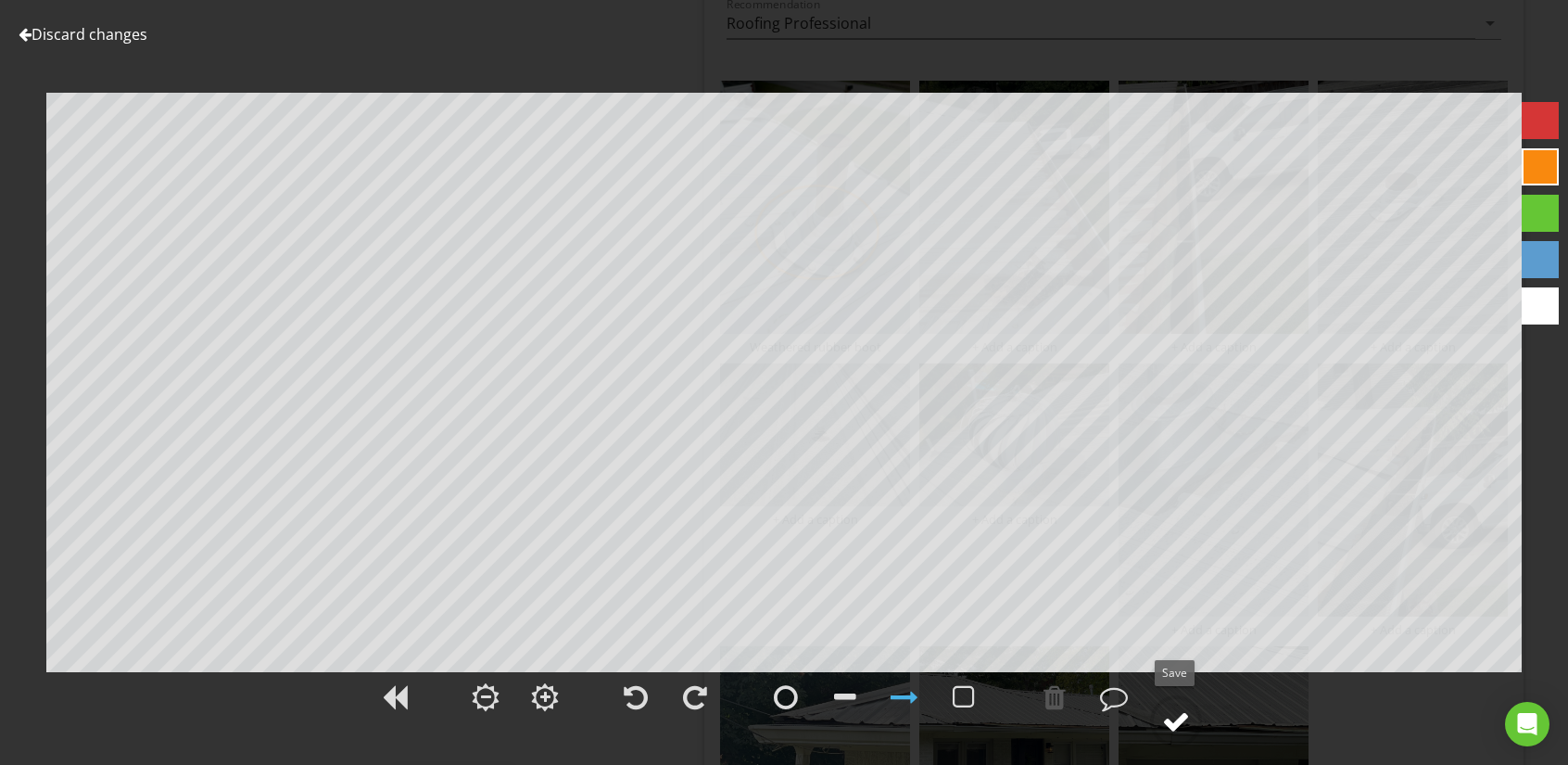
click at [1173, 724] on div at bounding box center [1176, 721] width 28 height 28
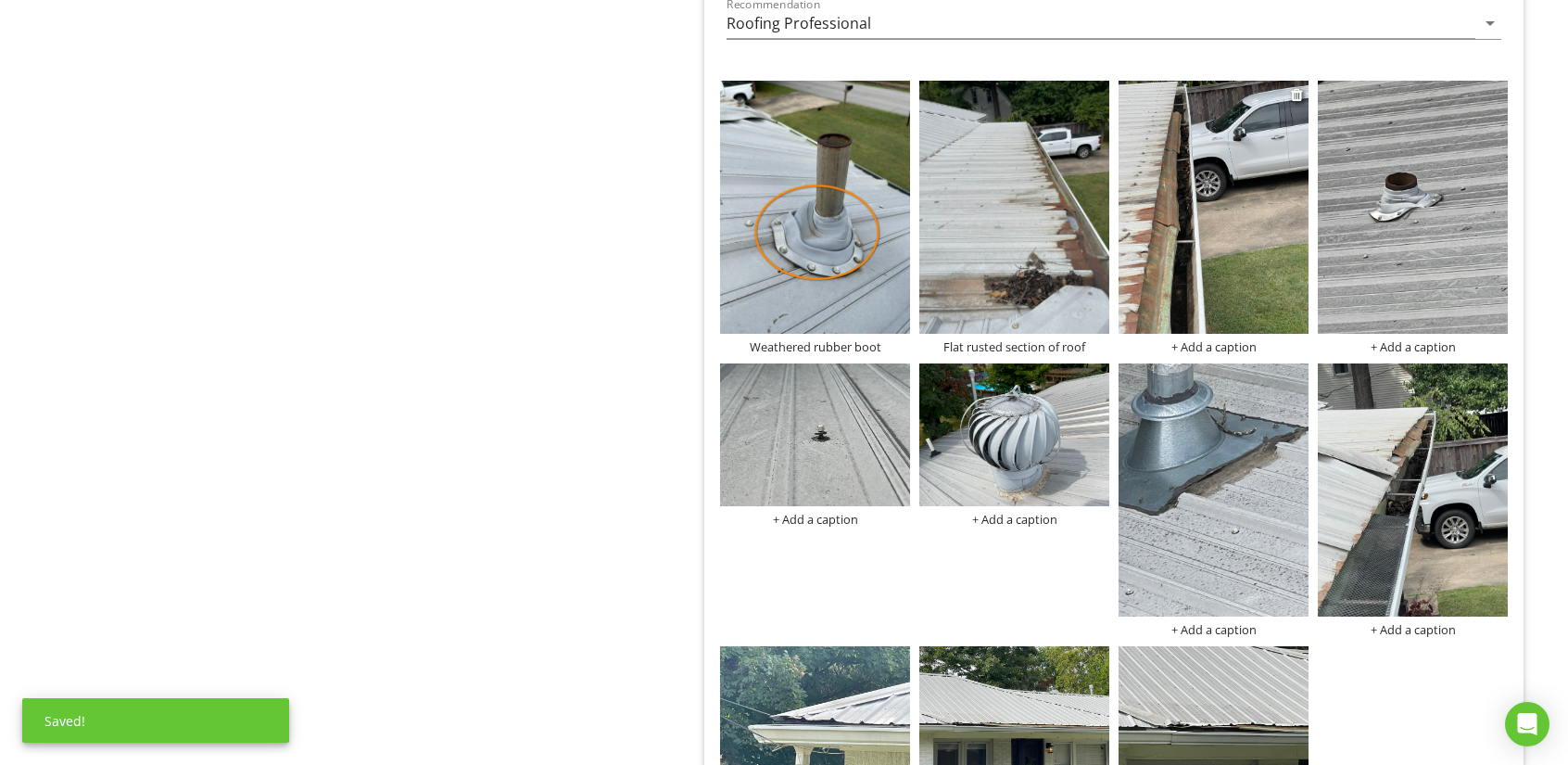
click at [1209, 256] on img at bounding box center [1214, 207] width 190 height 253
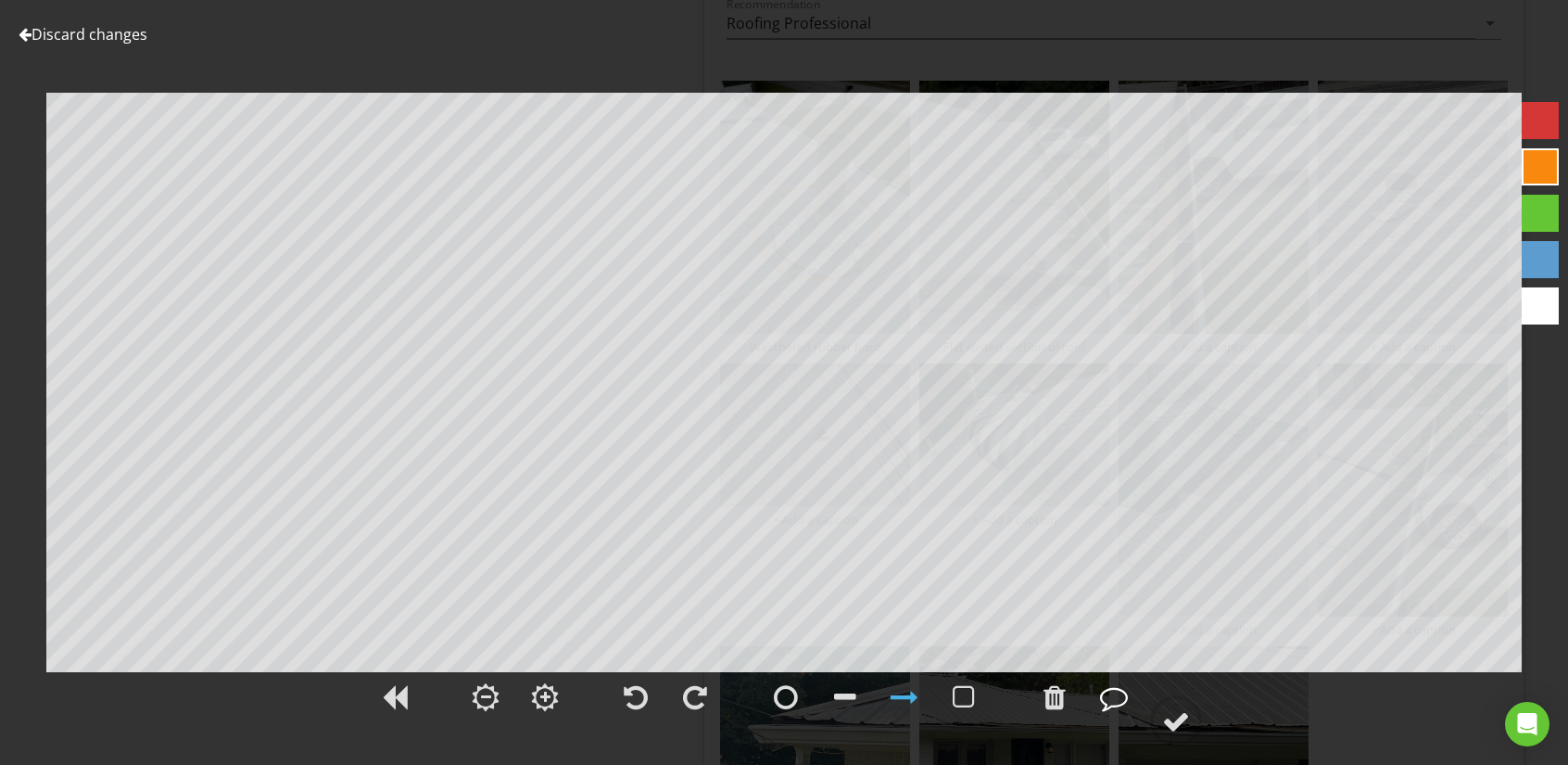
click at [1114, 690] on div at bounding box center [1114, 697] width 28 height 28
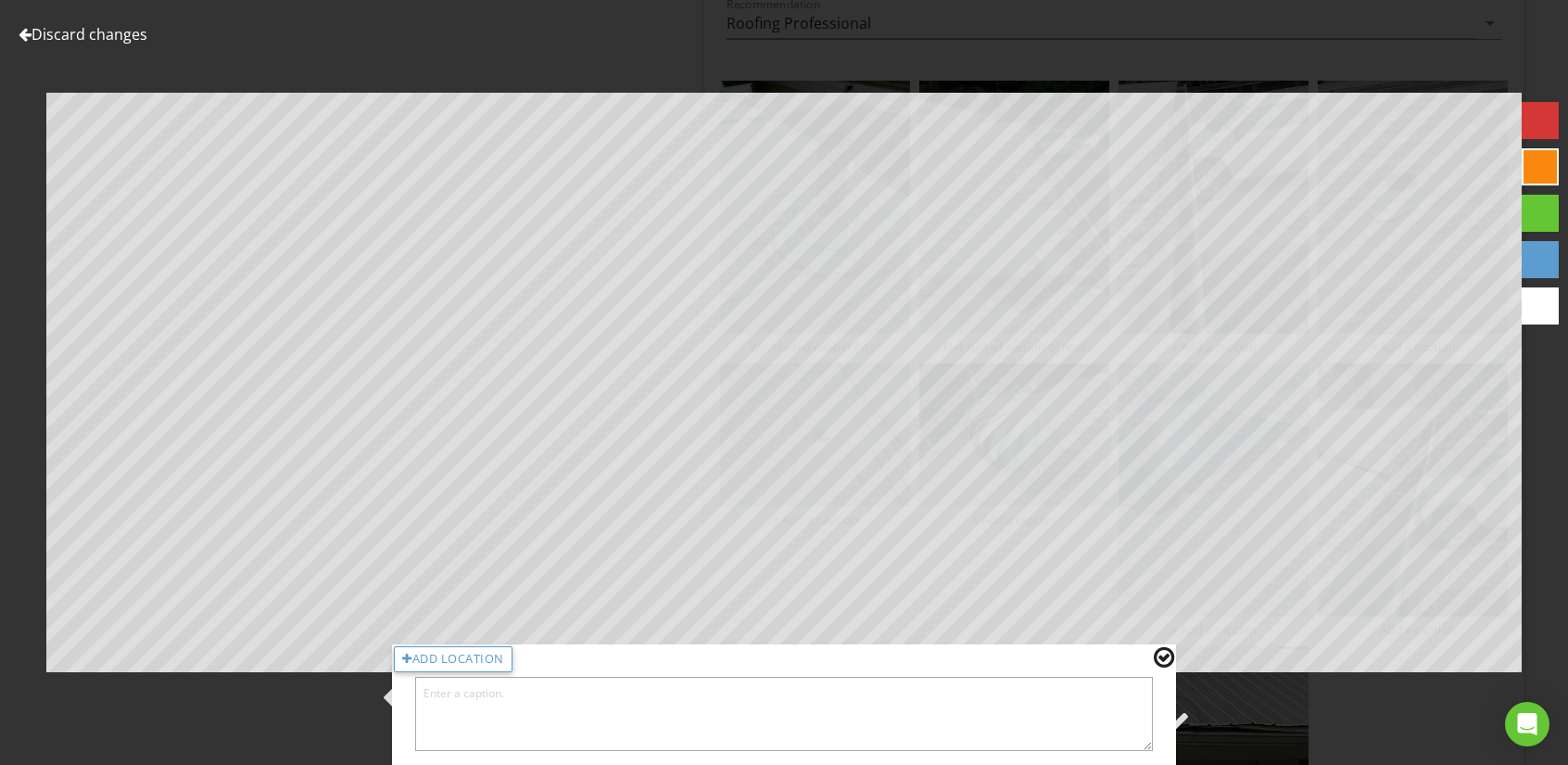
click at [626, 698] on textarea at bounding box center [784, 714] width 738 height 74
type textarea "It appears to be additional random metal installed to deflect water intrusion a…"
click at [1165, 656] on div at bounding box center [1164, 657] width 20 height 24
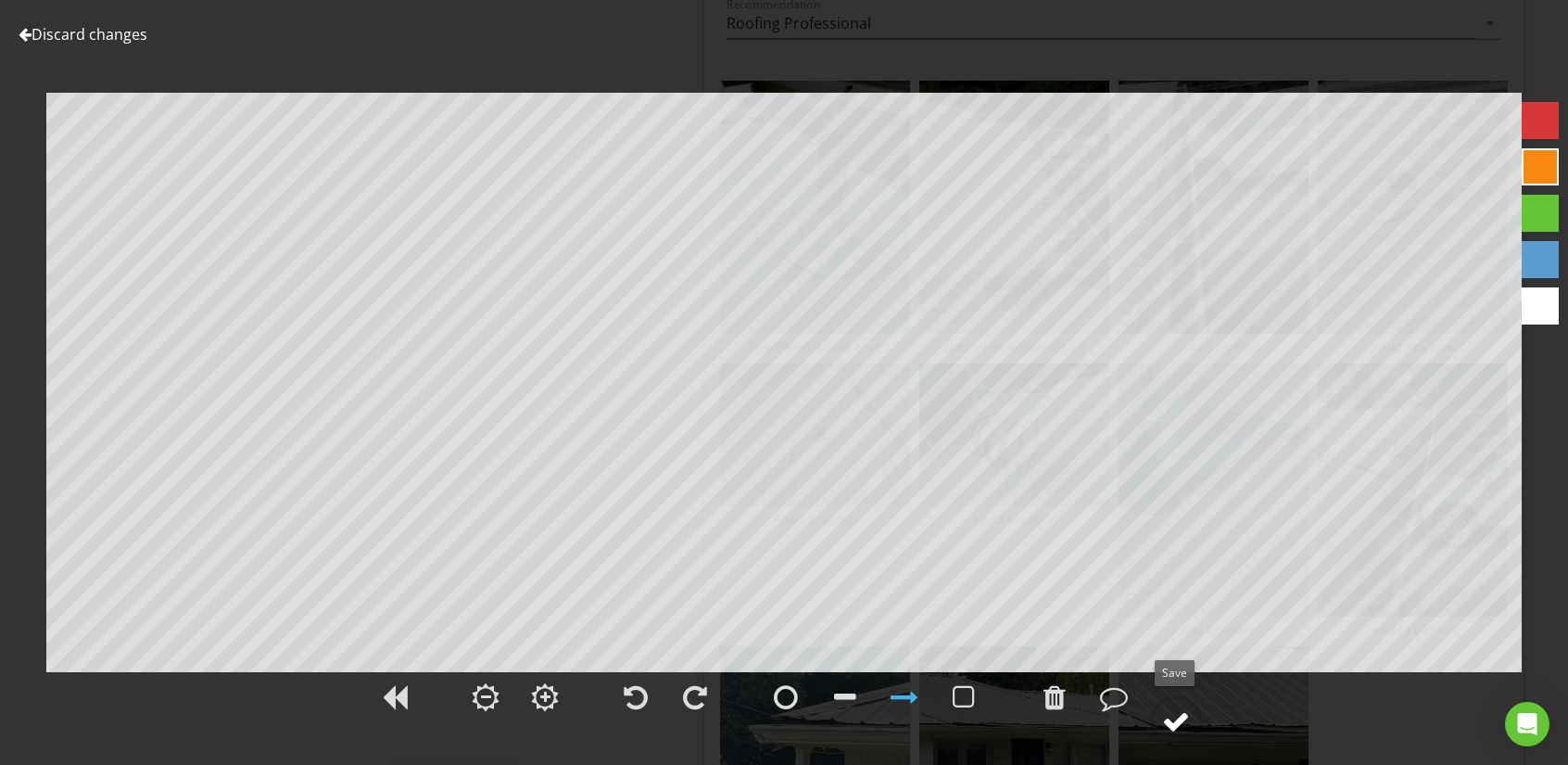
click at [1167, 715] on div at bounding box center [1176, 721] width 28 height 28
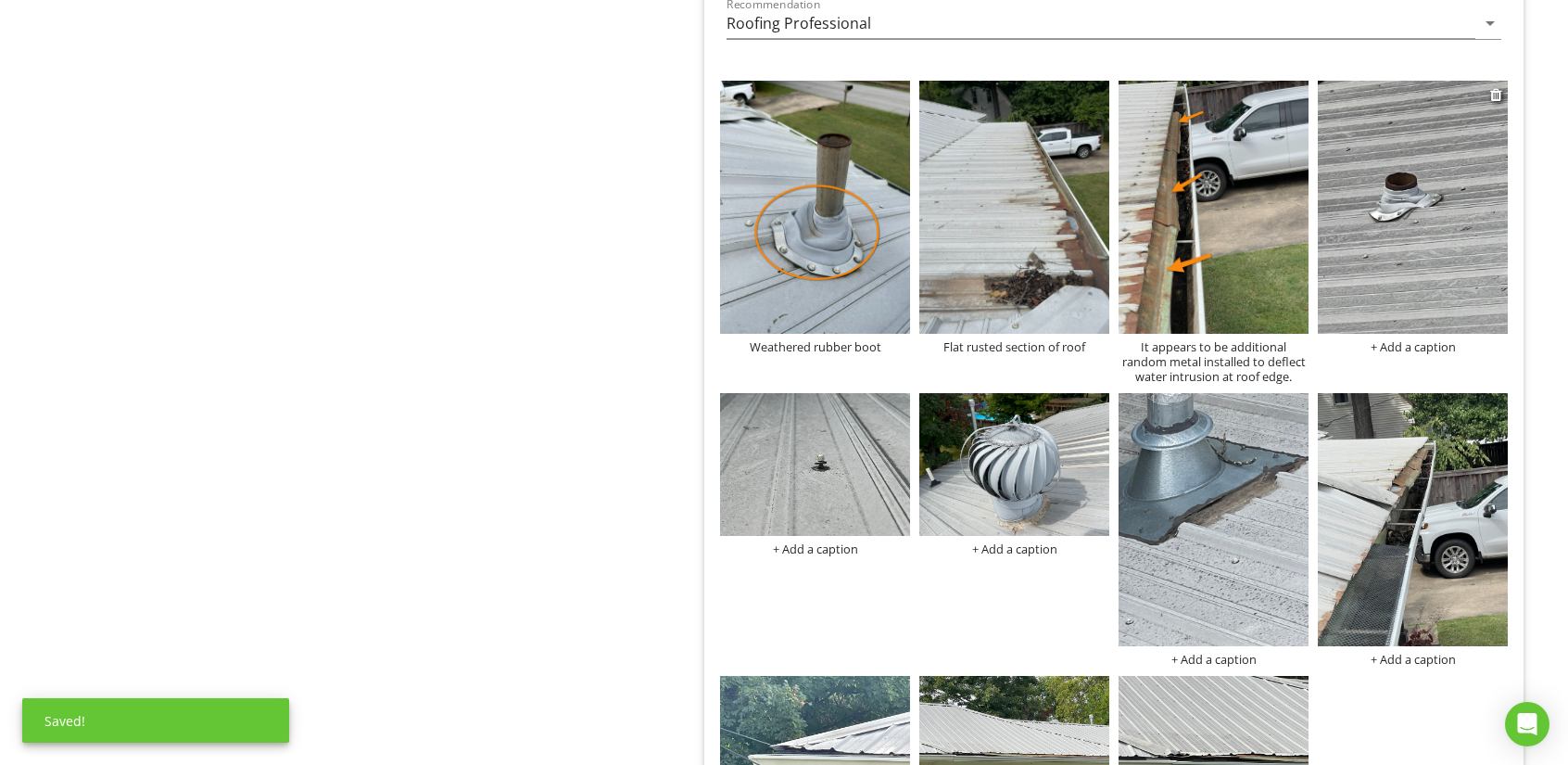
click at [1353, 283] on img at bounding box center [1412, 207] width 190 height 253
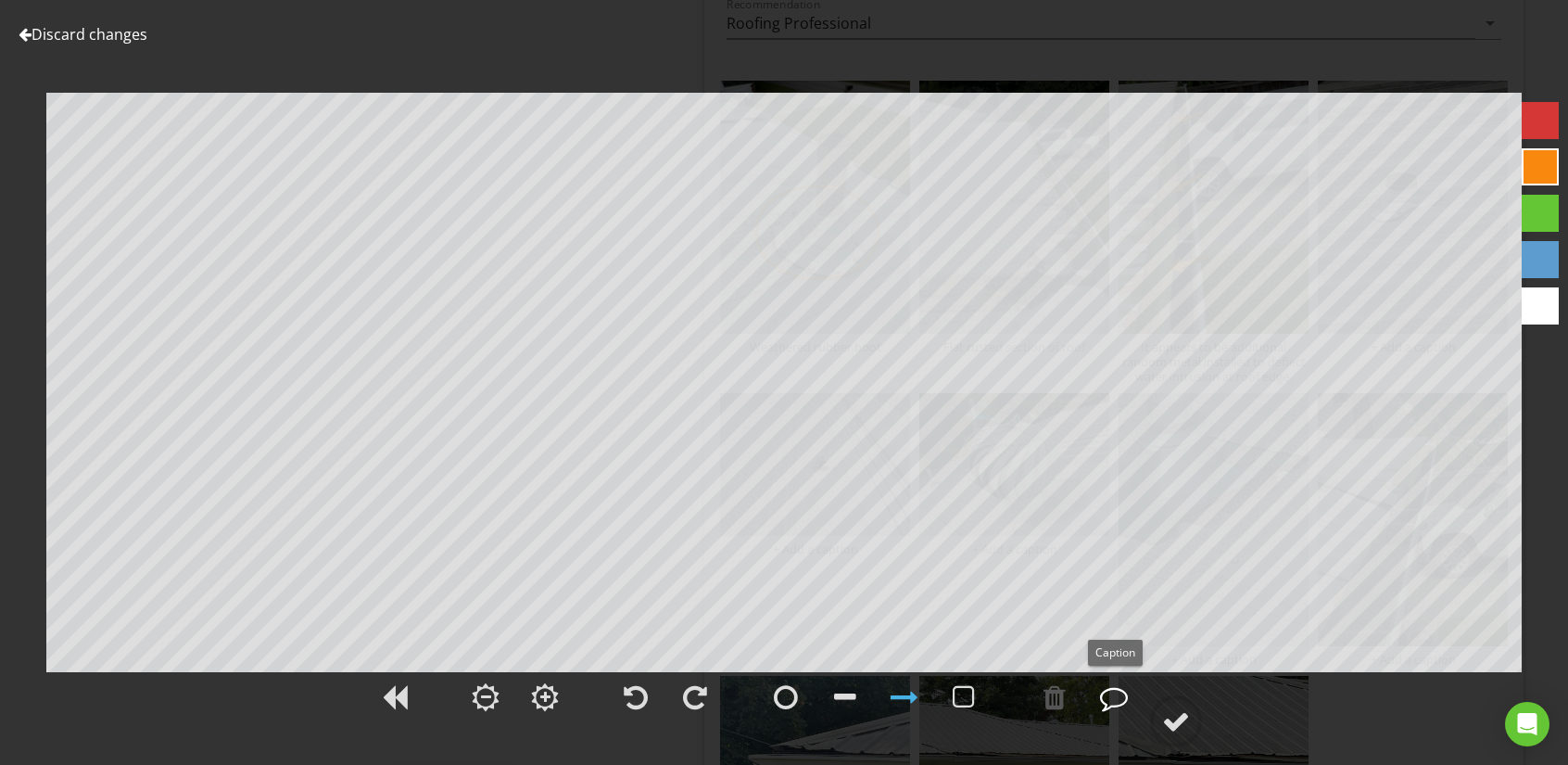
click at [1108, 693] on div at bounding box center [1114, 697] width 28 height 28
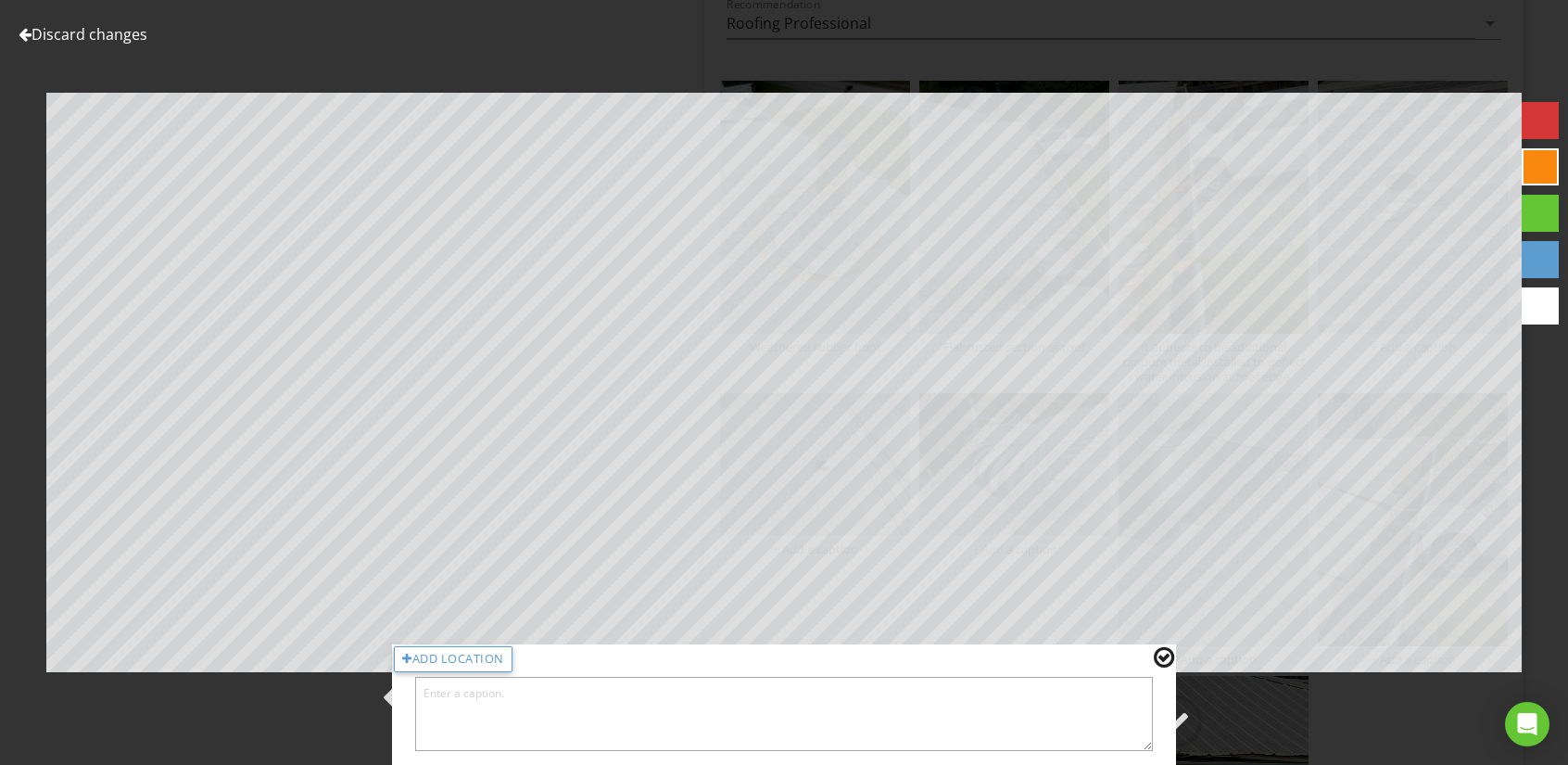
click at [472, 722] on textarea at bounding box center [784, 714] width 738 height 74
type textarea "Vent to low"
click at [1160, 657] on div at bounding box center [1164, 657] width 20 height 24
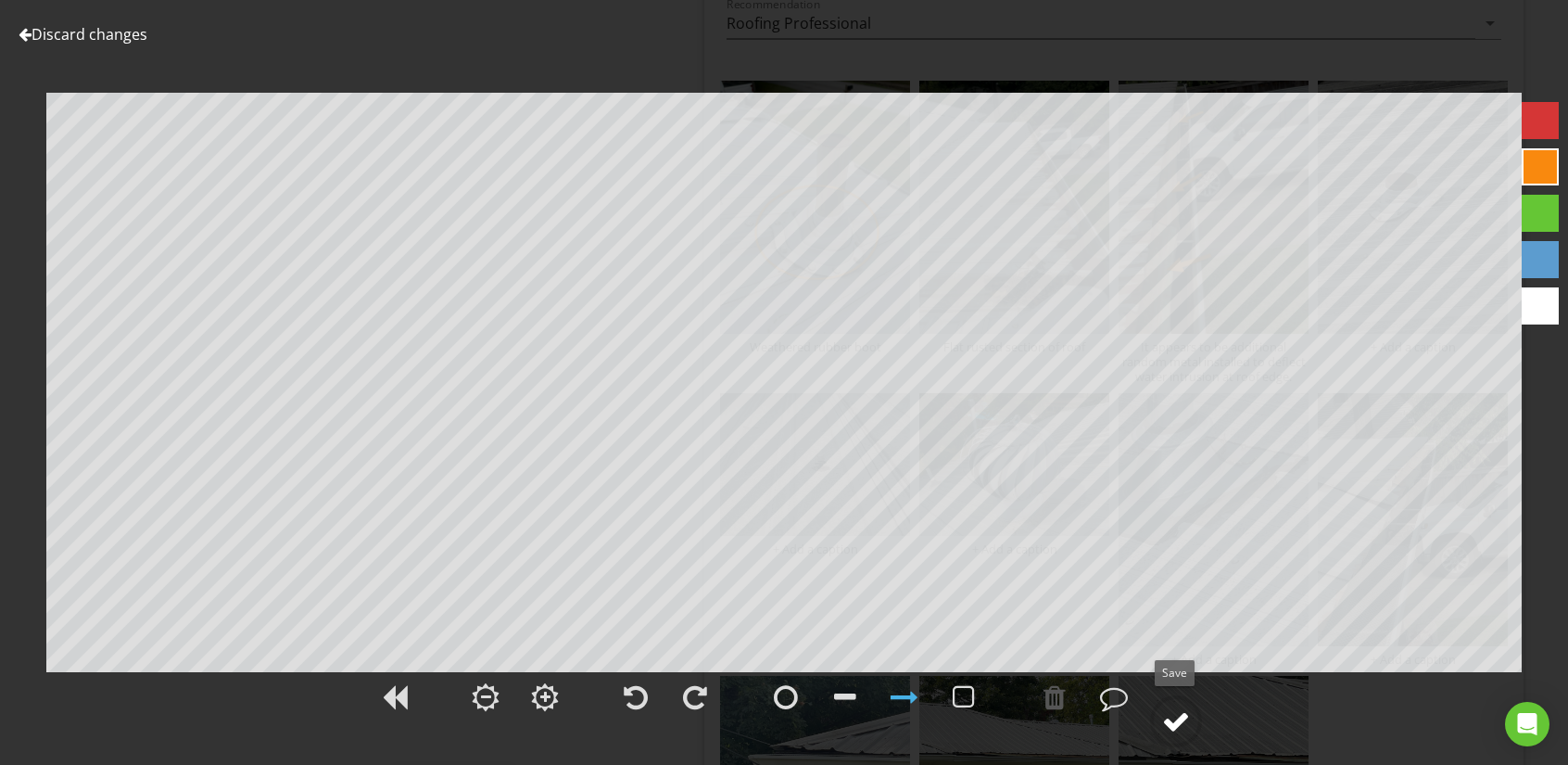
click at [1174, 718] on div at bounding box center [1176, 721] width 28 height 28
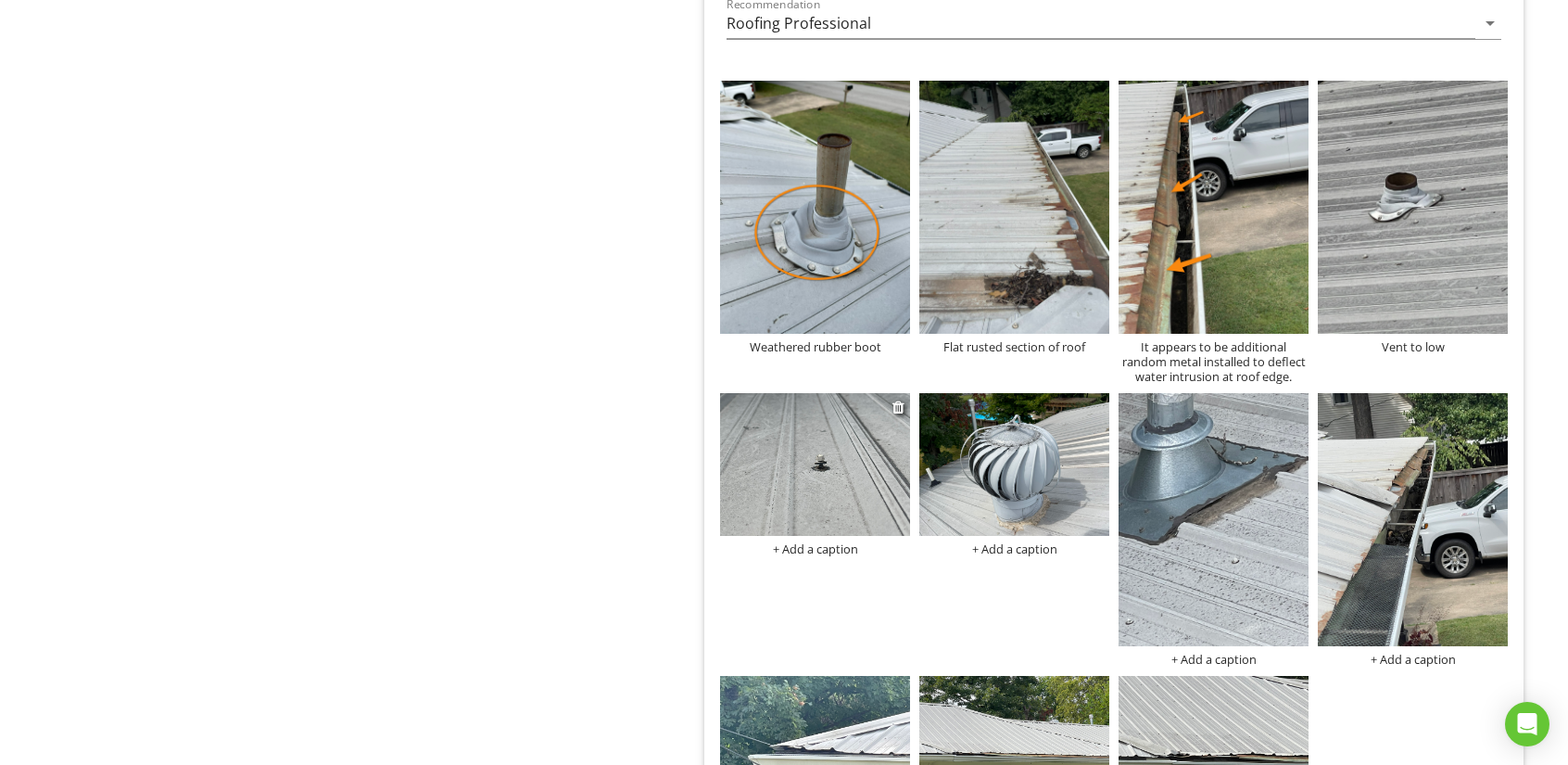
click at [803, 482] on img at bounding box center [814, 464] width 190 height 143
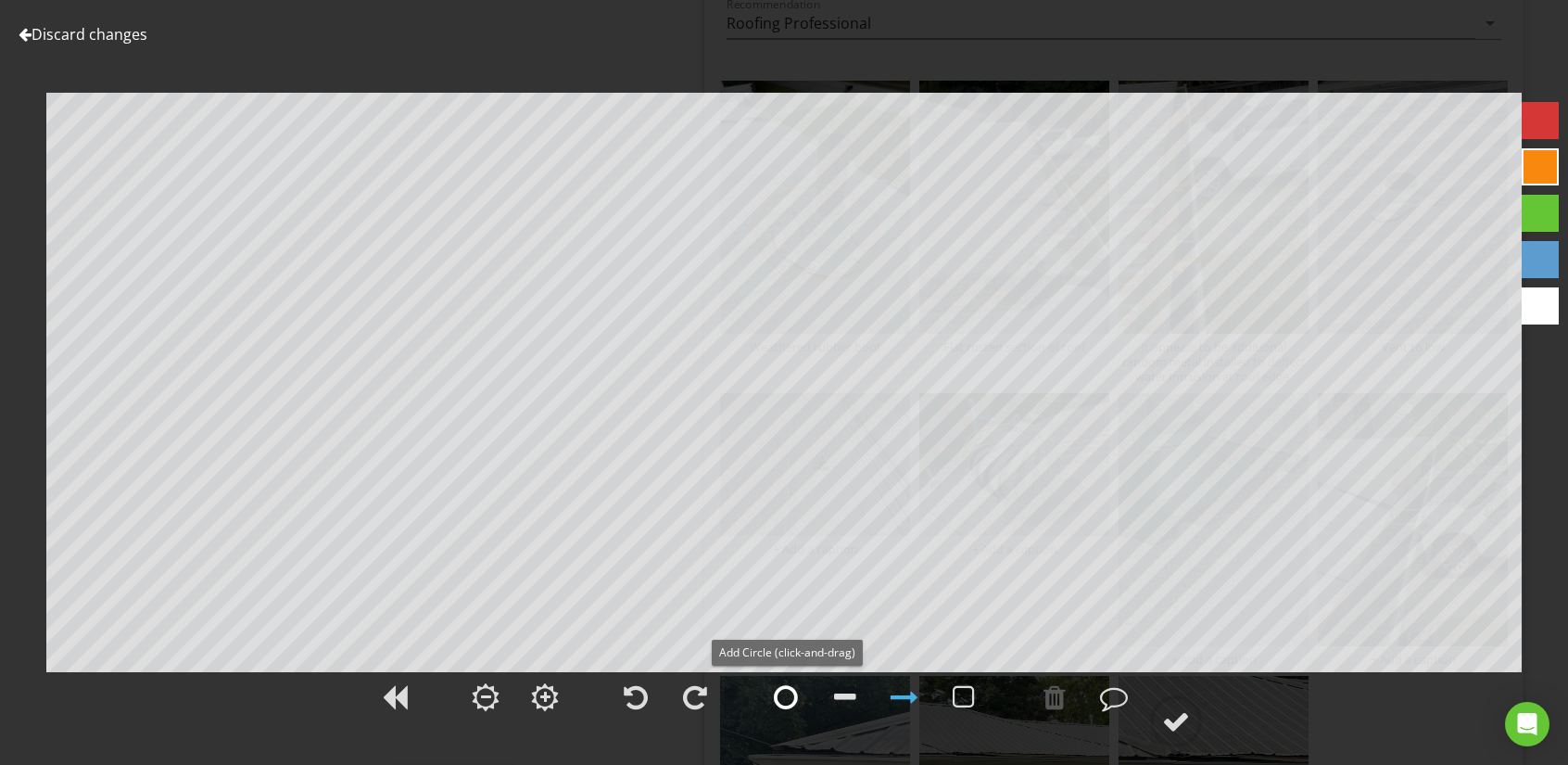
click at [784, 695] on div at bounding box center [785, 697] width 24 height 28
click at [1108, 690] on div at bounding box center [1114, 697] width 28 height 28
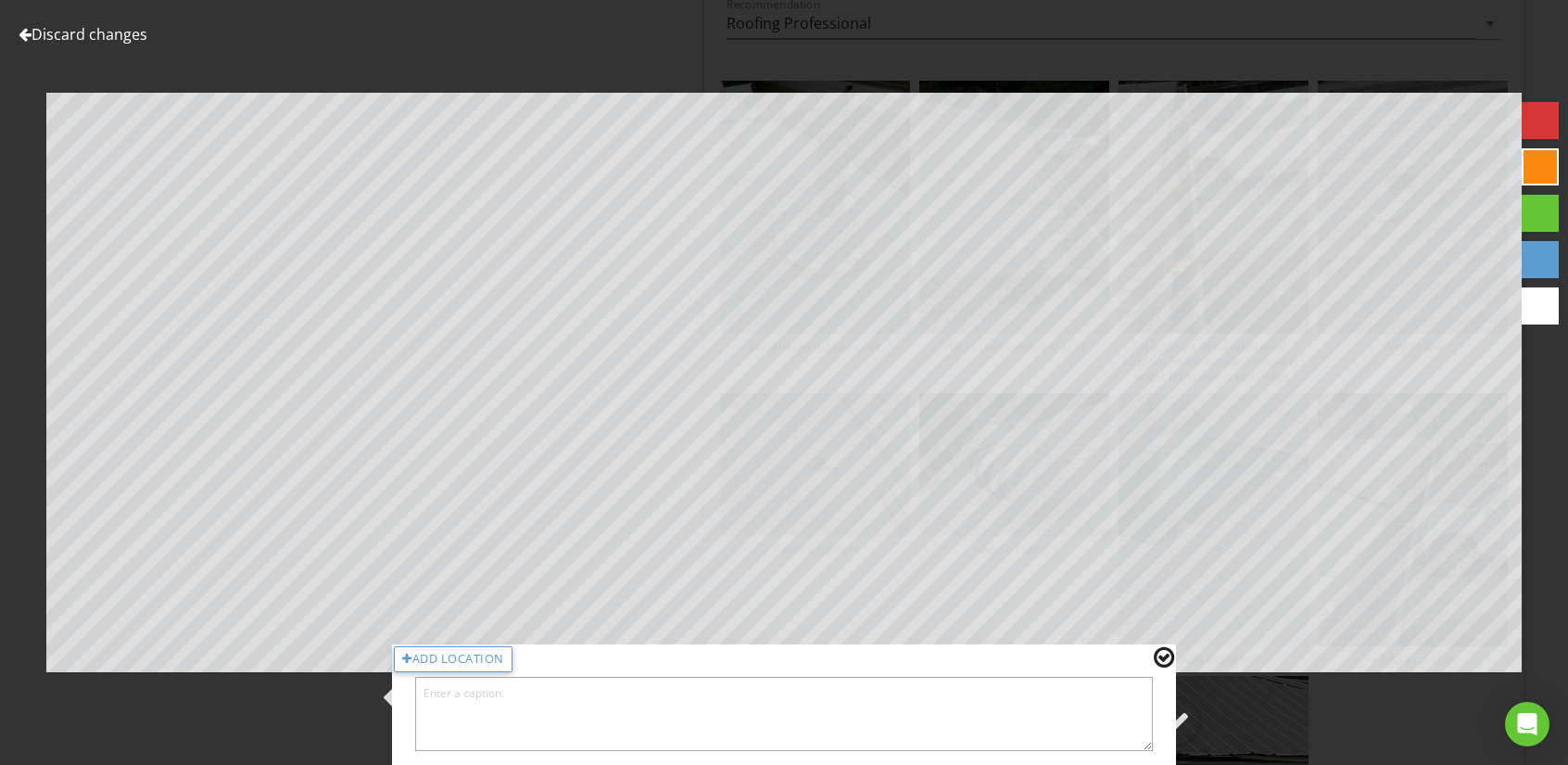
click at [573, 704] on textarea at bounding box center [784, 714] width 738 height 74
click at [488, 697] on textarea "One of mant loose screws" at bounding box center [784, 714] width 738 height 74
type textarea "One of many loose screws"
click at [1164, 658] on div at bounding box center [1164, 657] width 20 height 24
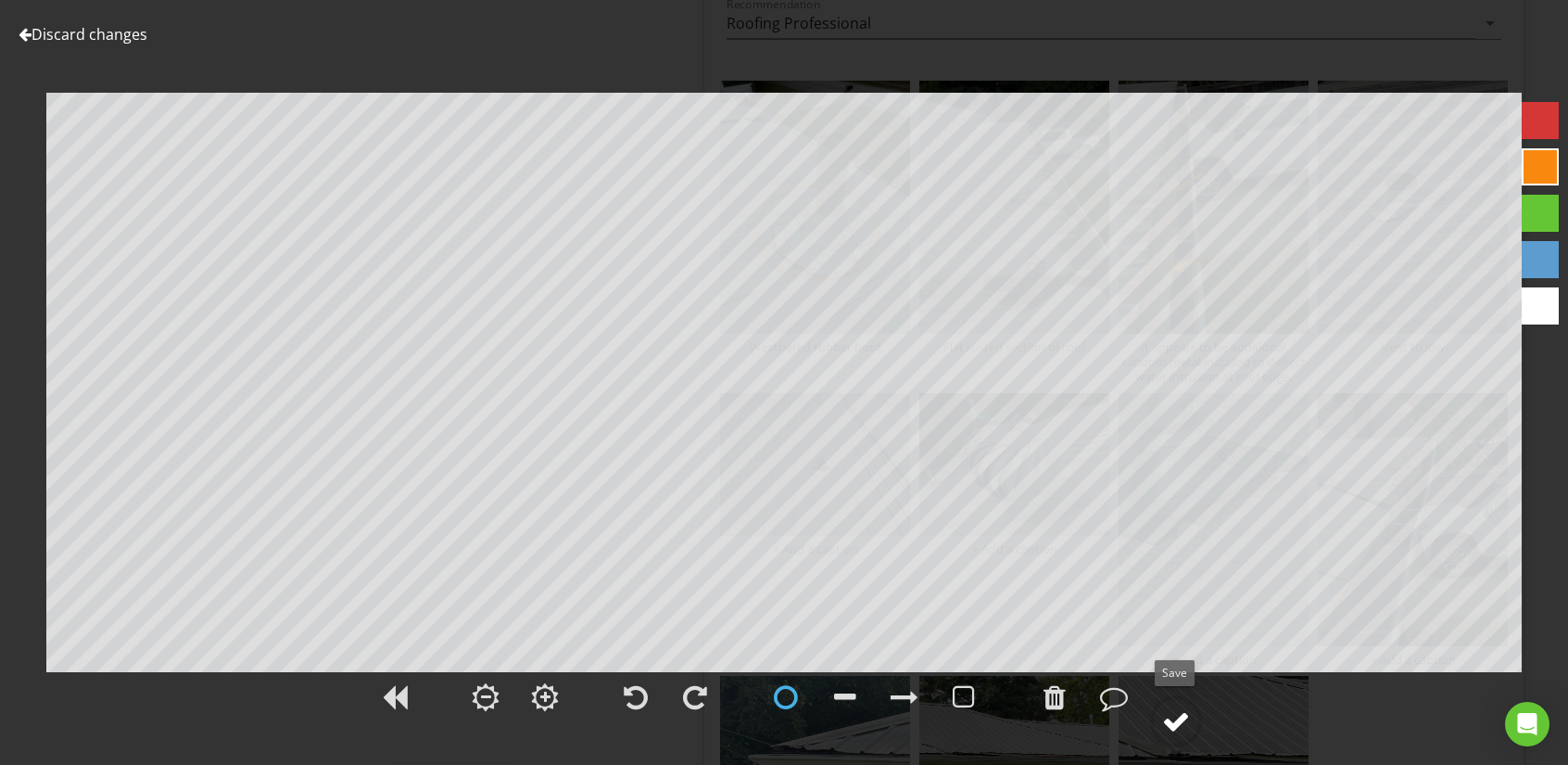
click at [1173, 713] on div at bounding box center [1176, 721] width 28 height 28
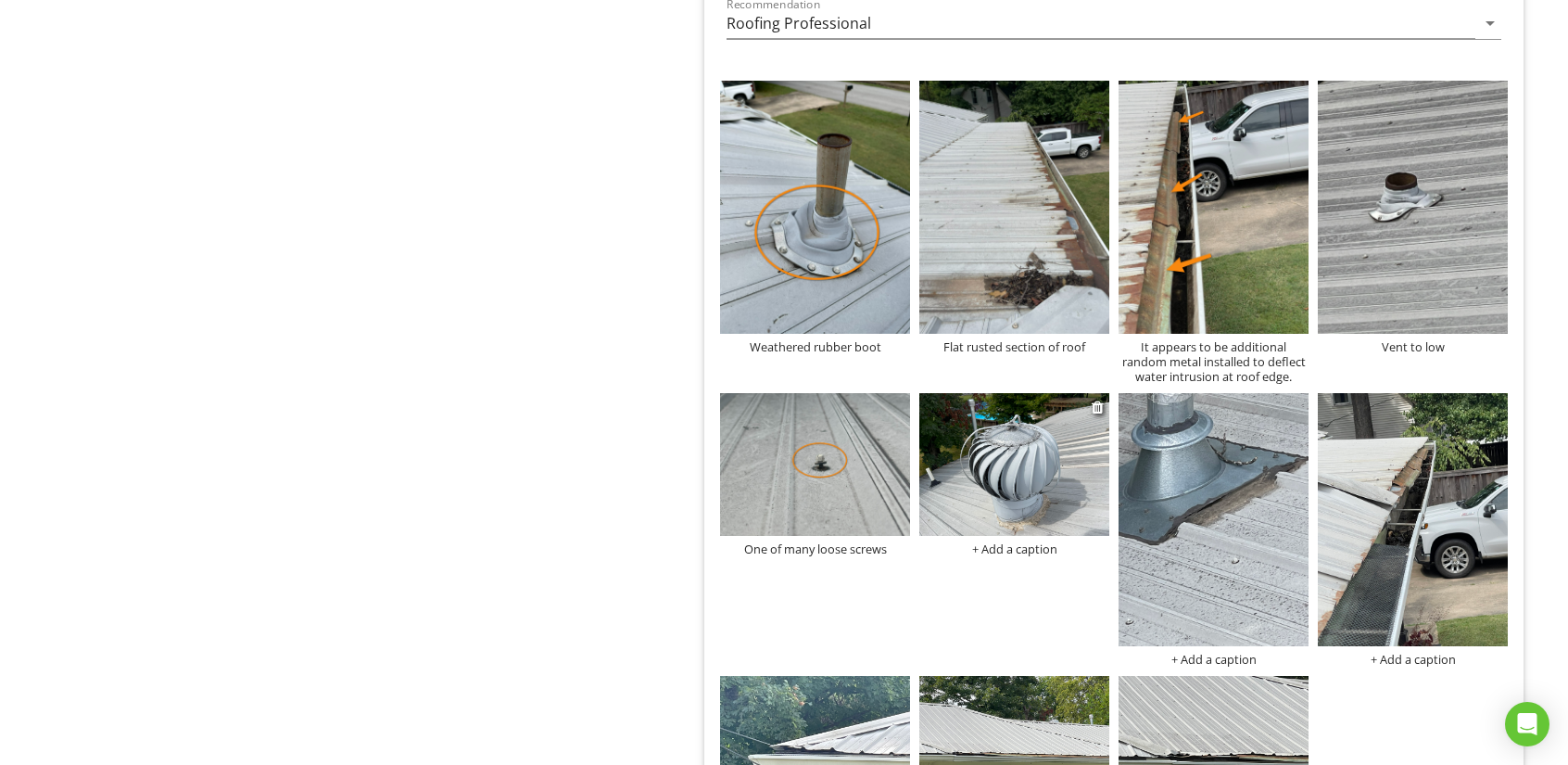
click at [1024, 546] on div "+ Add a caption" at bounding box center [1014, 548] width 190 height 15
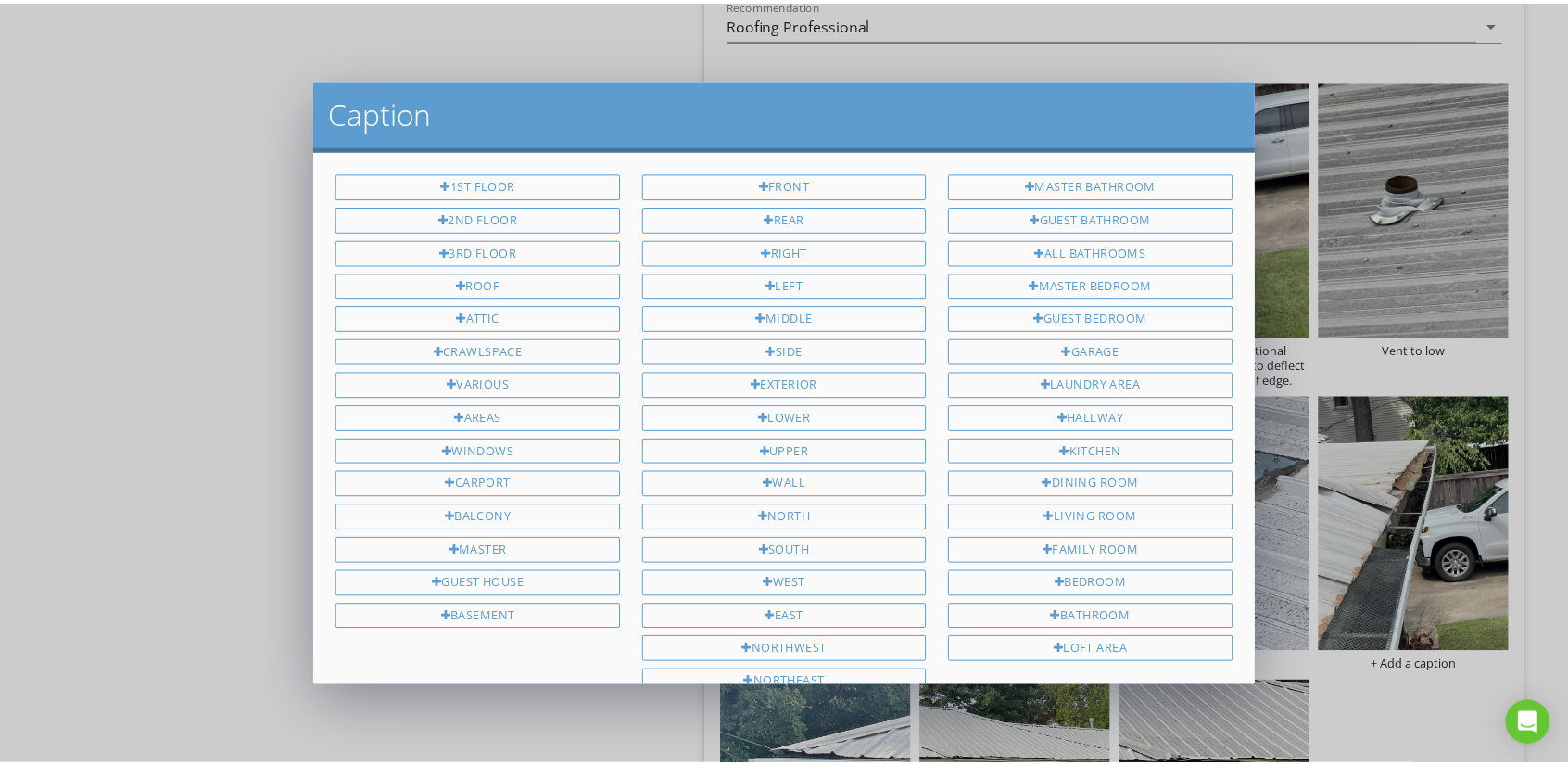
scroll to position [257, 0]
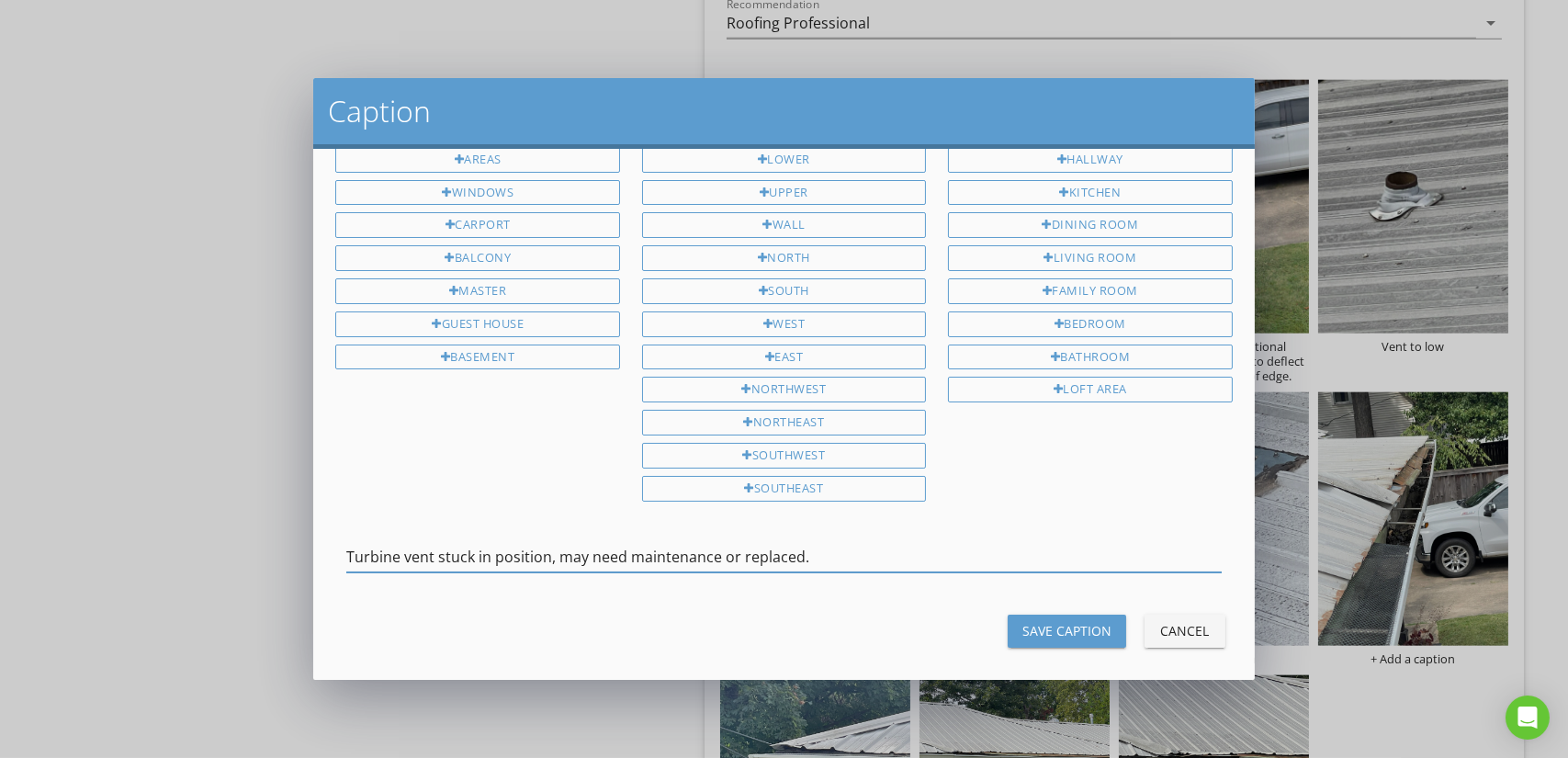
type input "Turbine vent stuck in position, may need maintenance or replaced."
click at [1044, 621] on div "Save Caption" at bounding box center [1066, 630] width 89 height 19
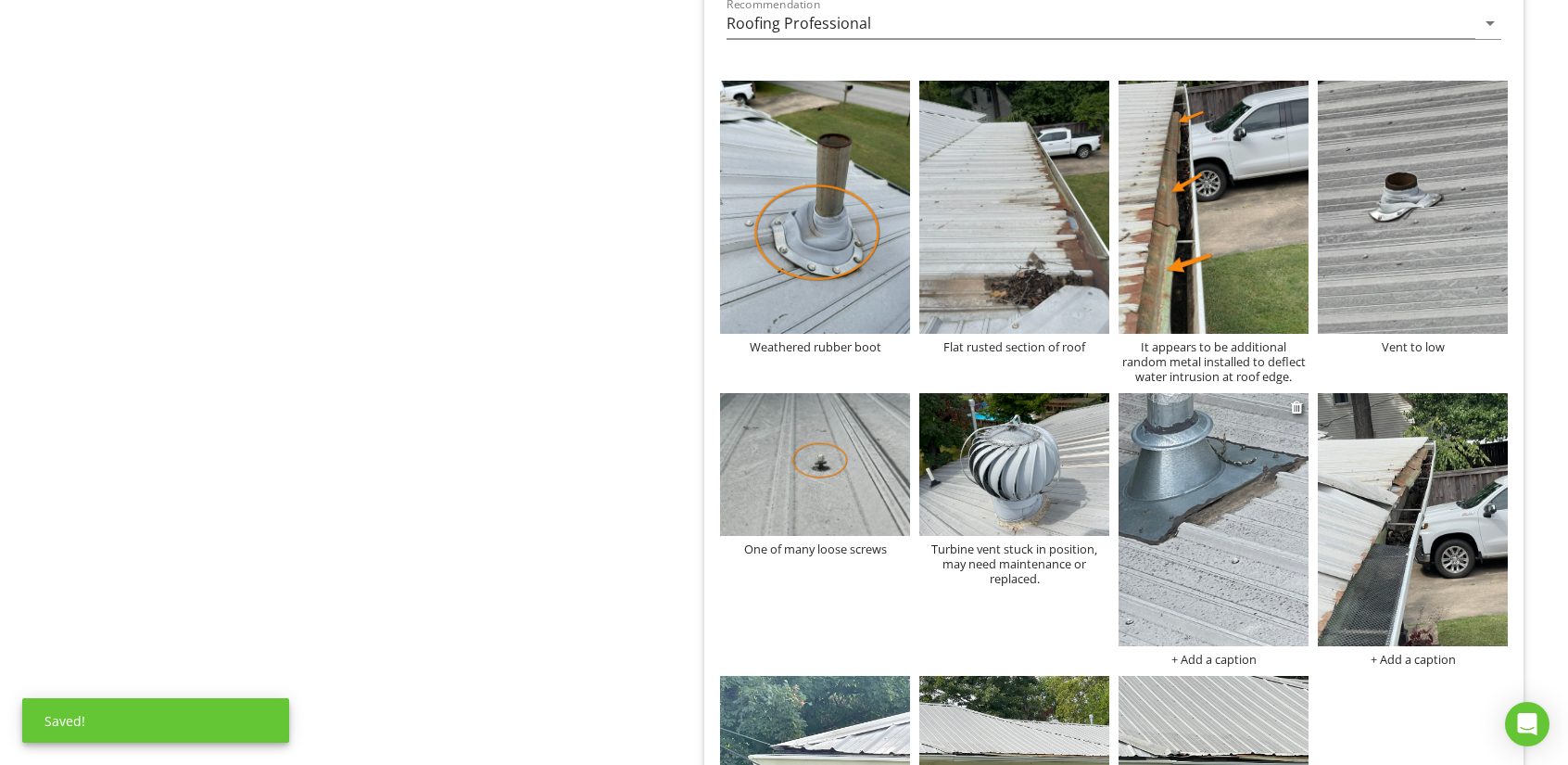
click at [1198, 515] on img at bounding box center [1214, 519] width 190 height 253
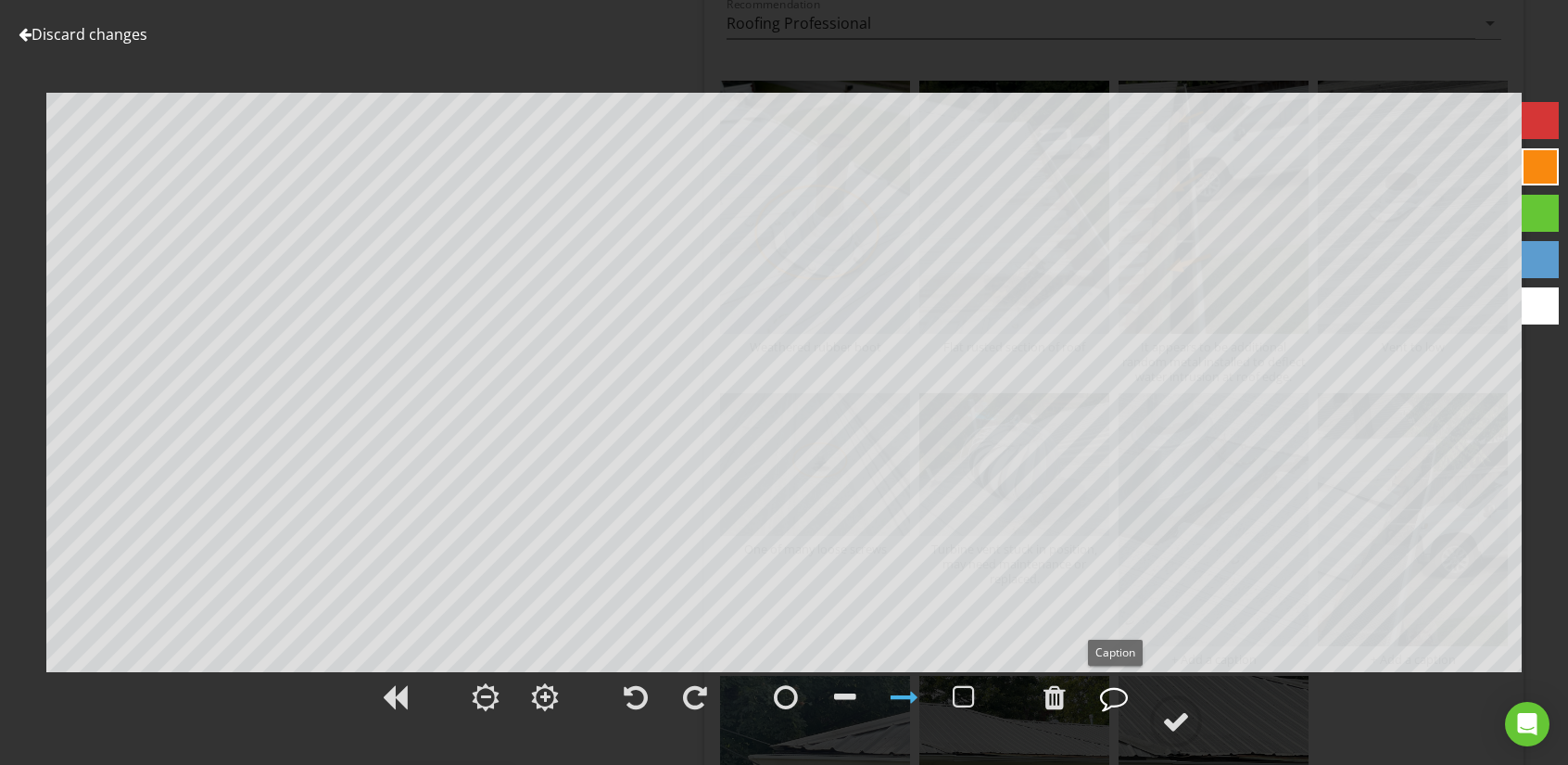
click at [1105, 694] on div at bounding box center [1114, 697] width 28 height 28
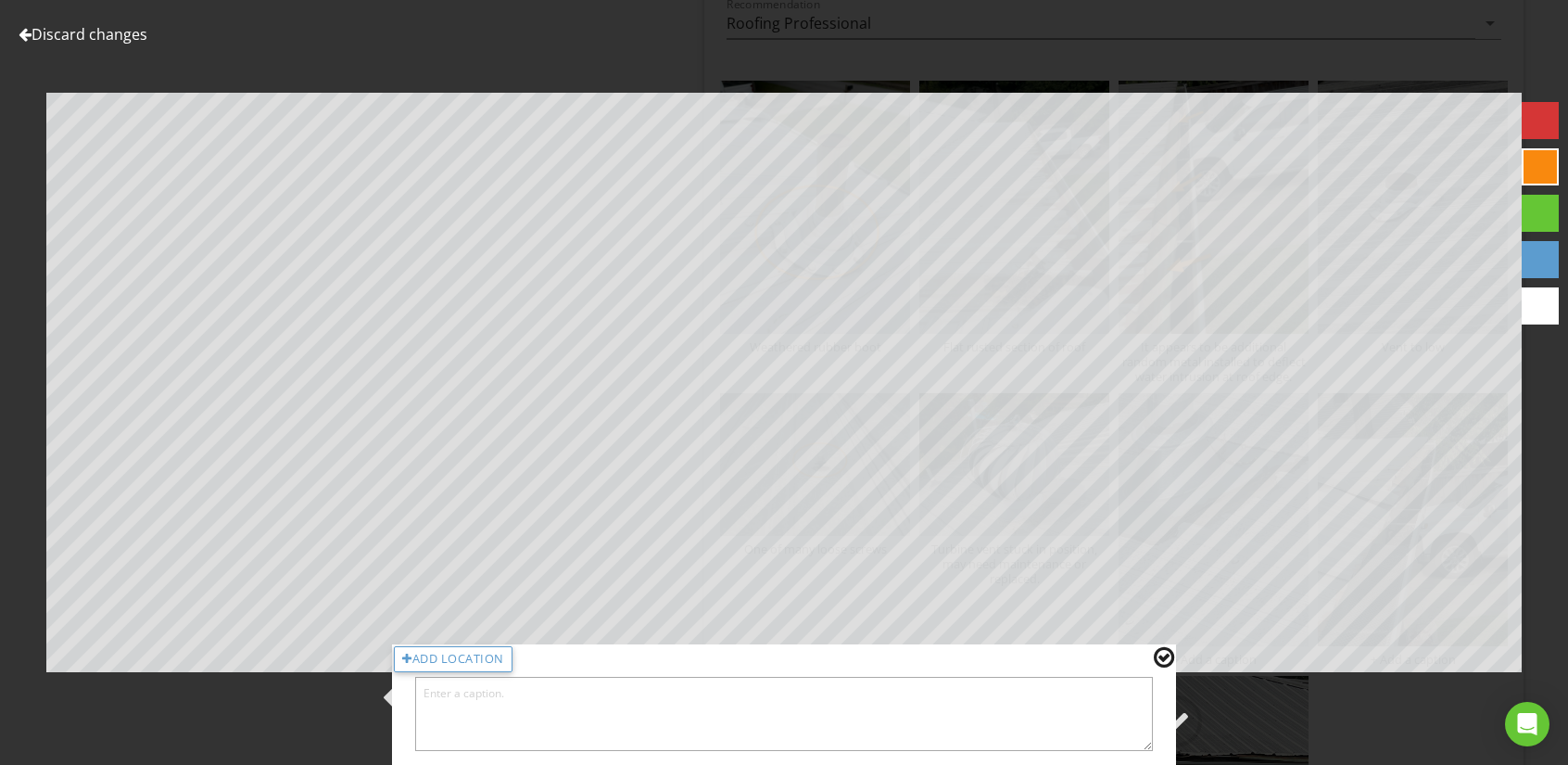
click at [652, 699] on textarea at bounding box center [784, 714] width 738 height 74
type textarea "Opening at flashing seal"
drag, startPoint x: 1168, startPoint y: 657, endPoint x: 1170, endPoint y: 680, distance: 23.1
click at [1168, 656] on div at bounding box center [1164, 657] width 20 height 24
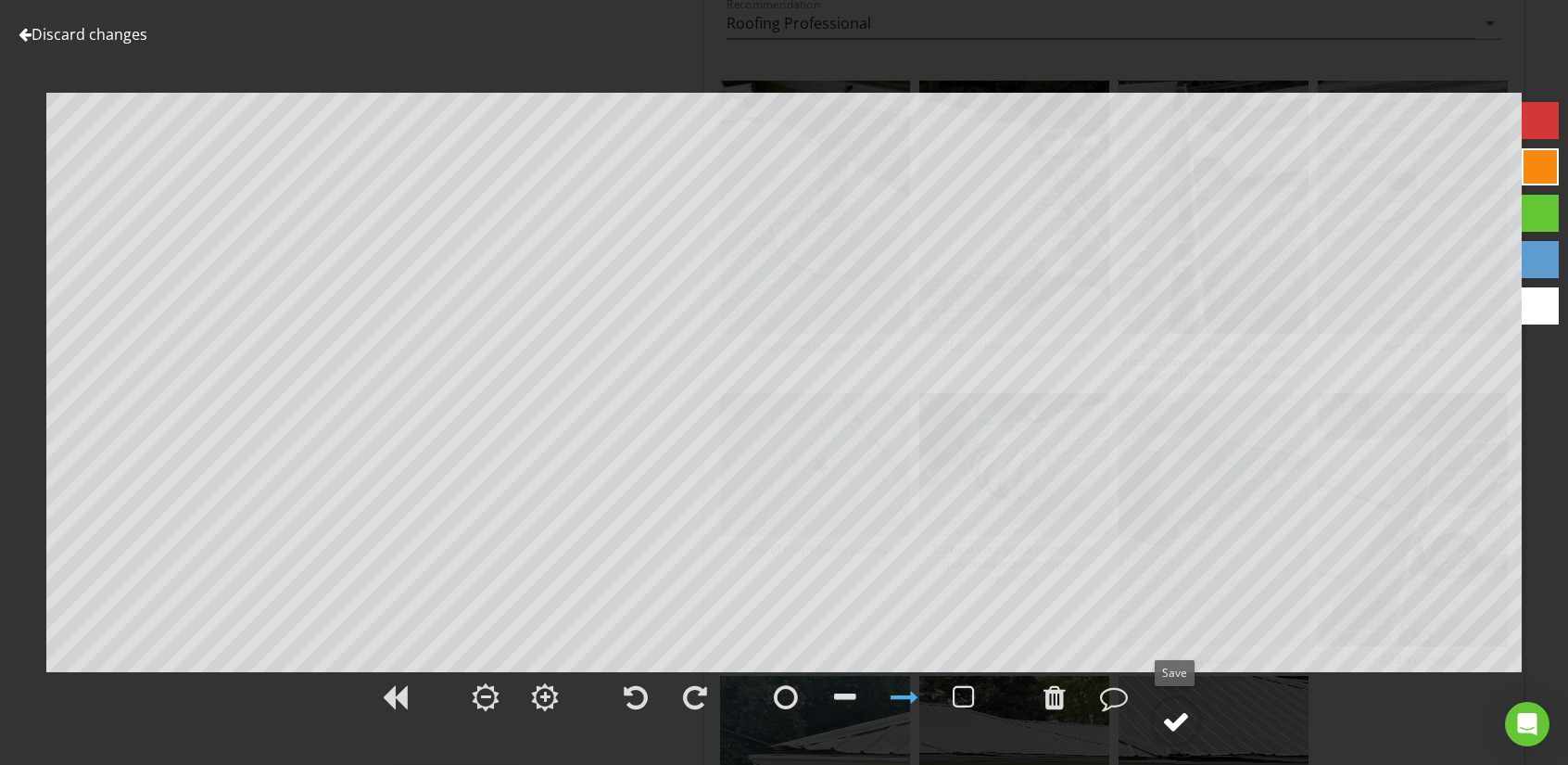
click at [1184, 722] on div at bounding box center [1176, 721] width 28 height 28
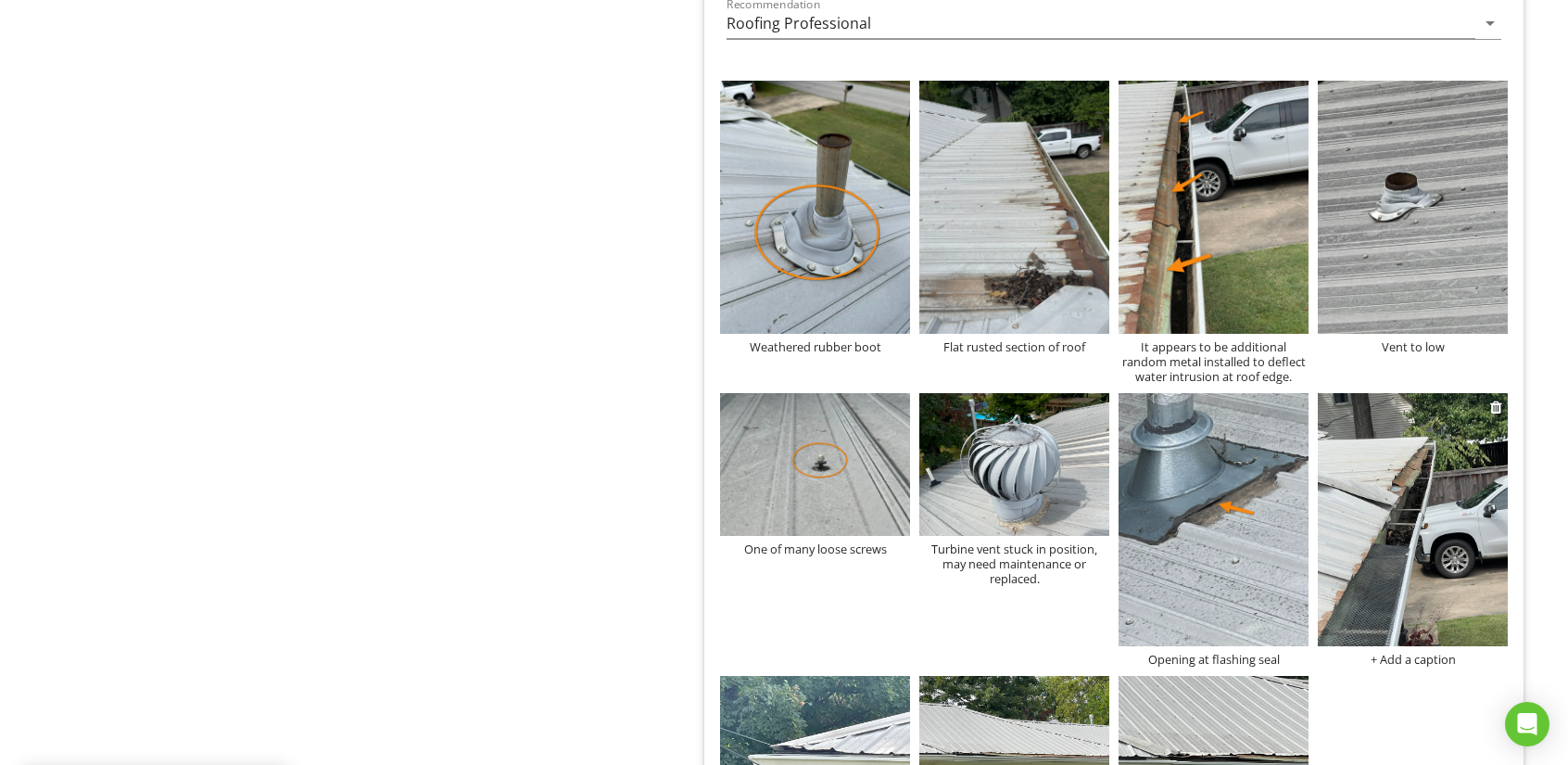
click at [1355, 538] on img at bounding box center [1412, 519] width 190 height 253
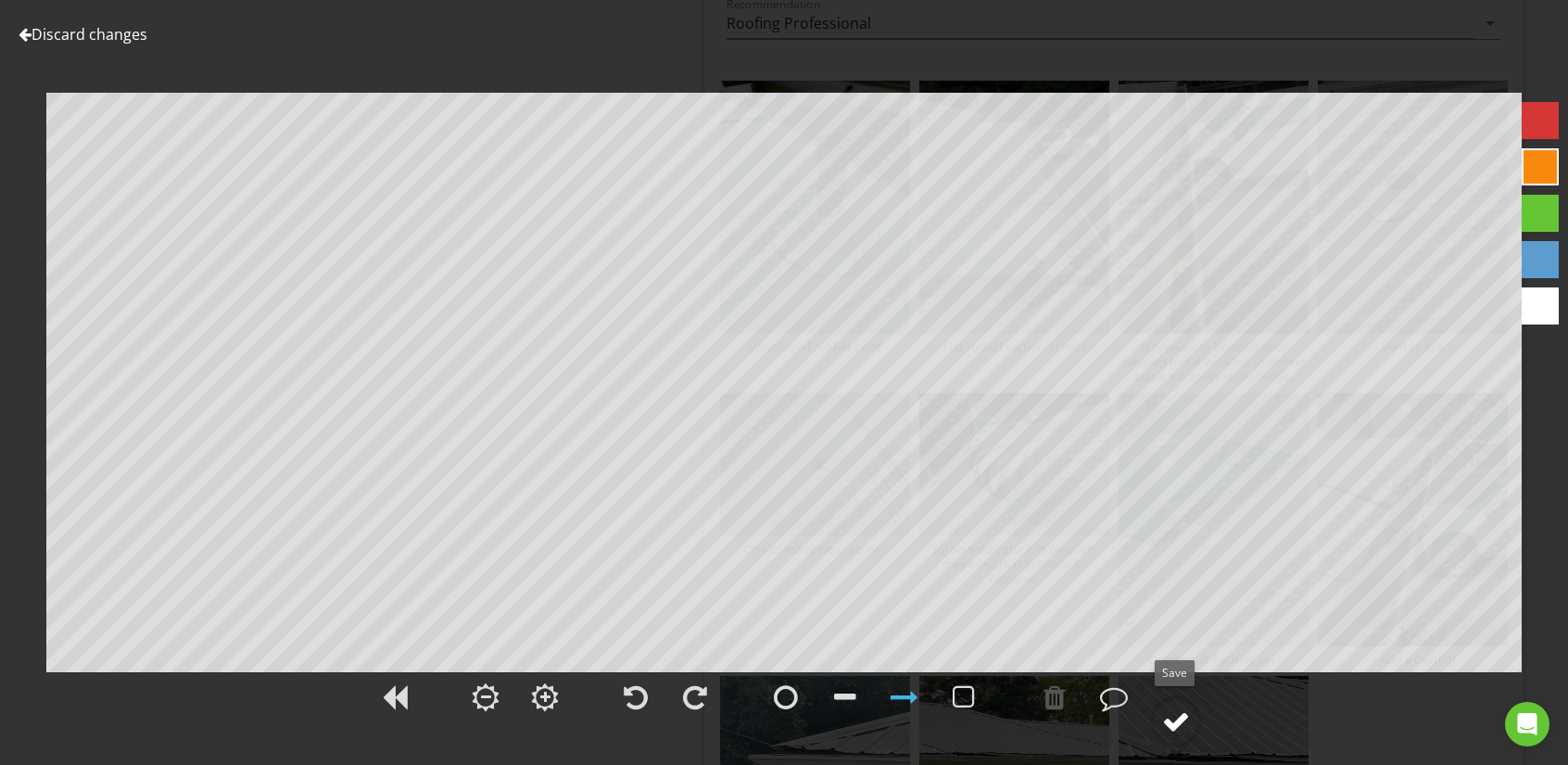
click at [1166, 719] on div at bounding box center [1176, 721] width 28 height 28
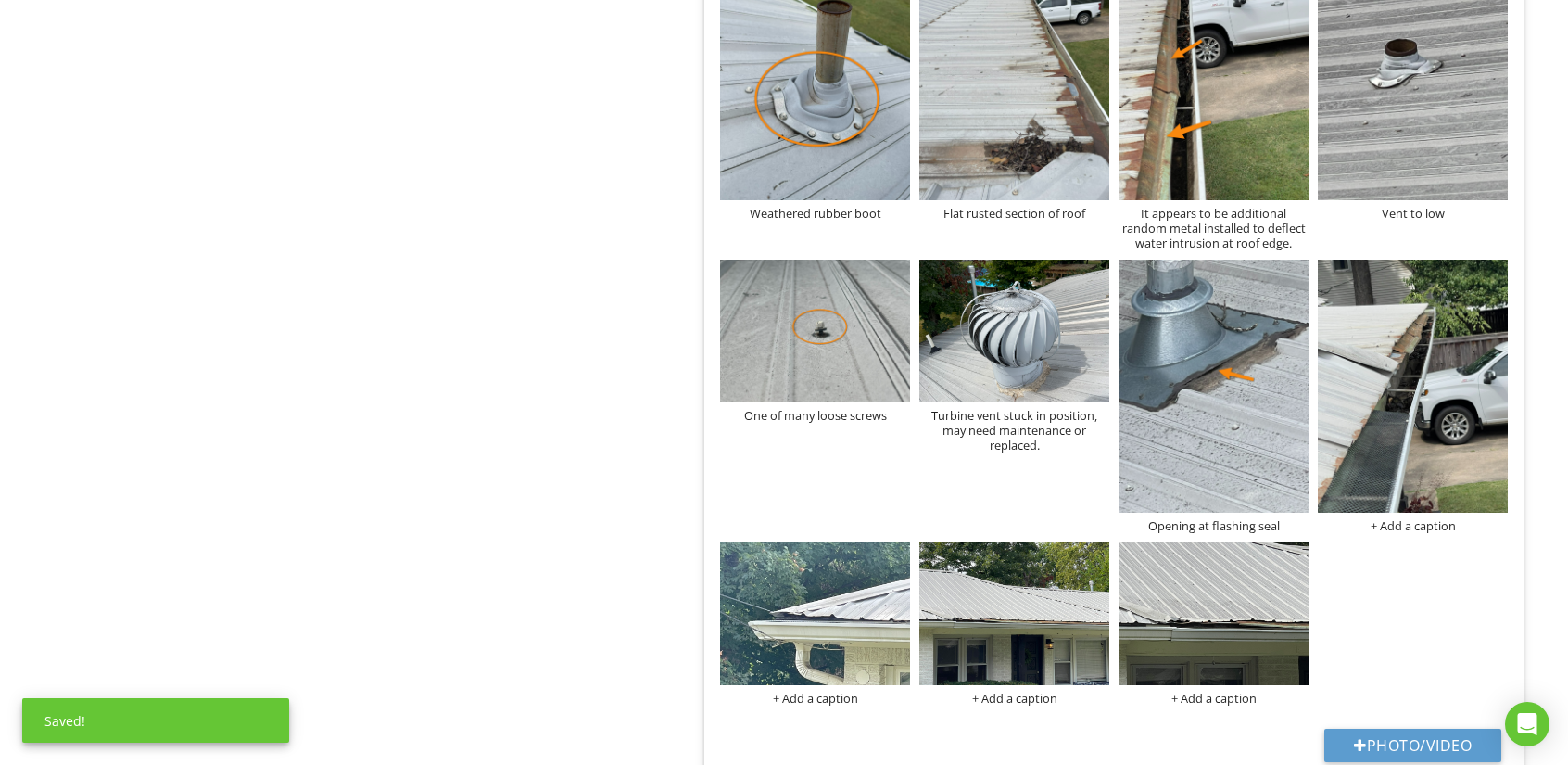
scroll to position [4544, 0]
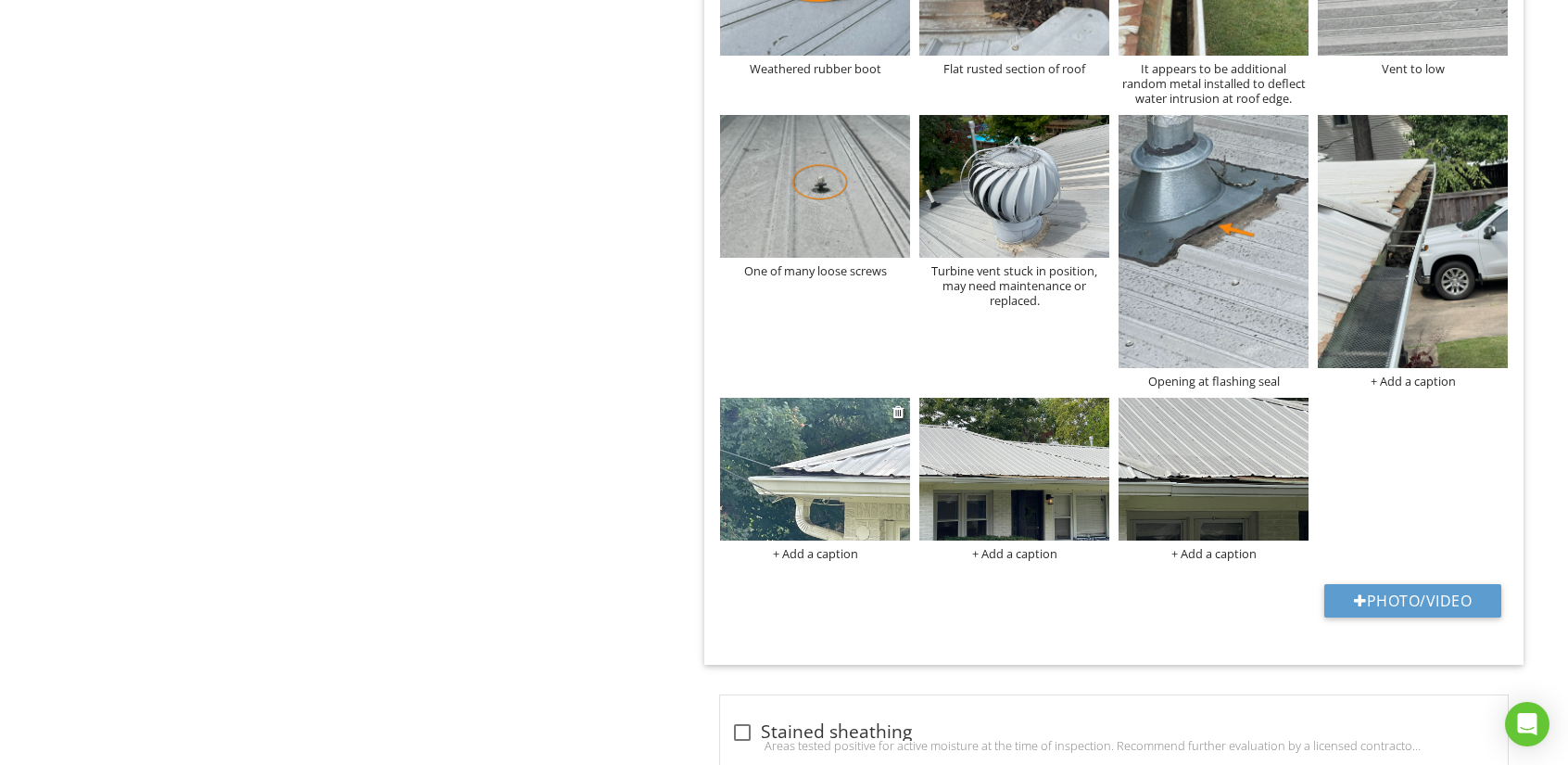
click at [817, 473] on img at bounding box center [814, 468] width 190 height 143
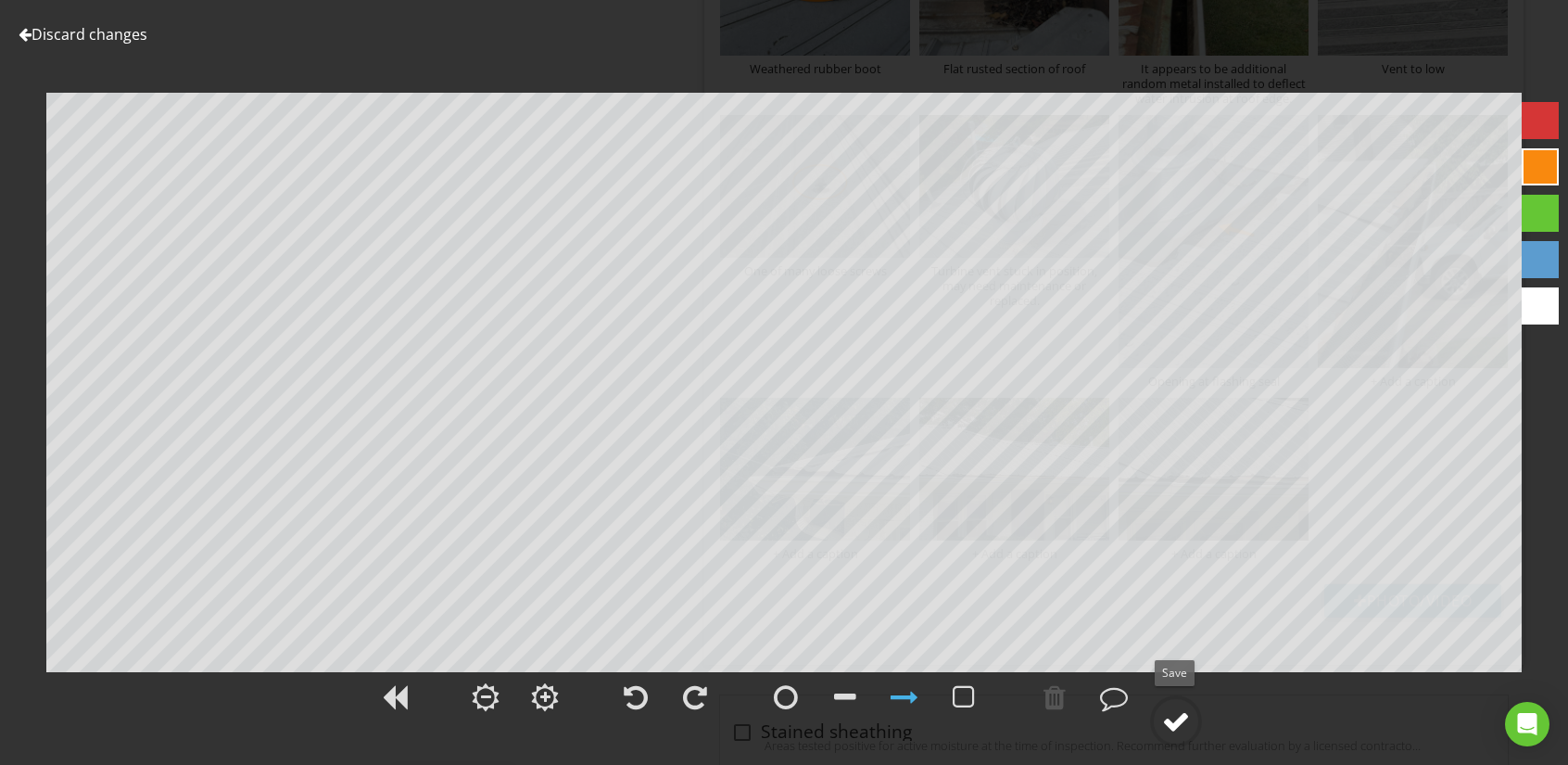
click at [1176, 718] on div at bounding box center [1176, 721] width 28 height 28
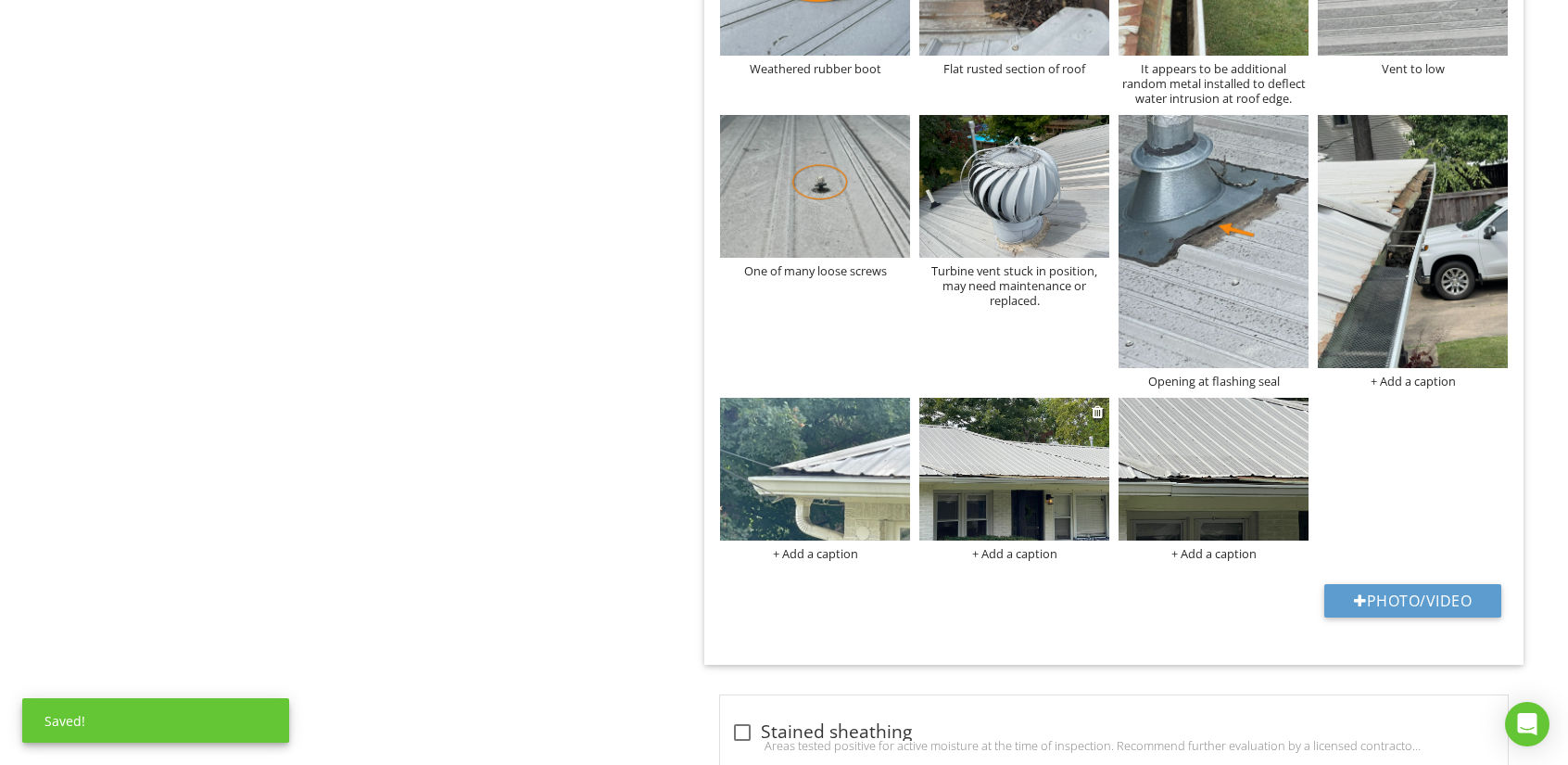
click at [1014, 495] on img at bounding box center [1014, 468] width 190 height 143
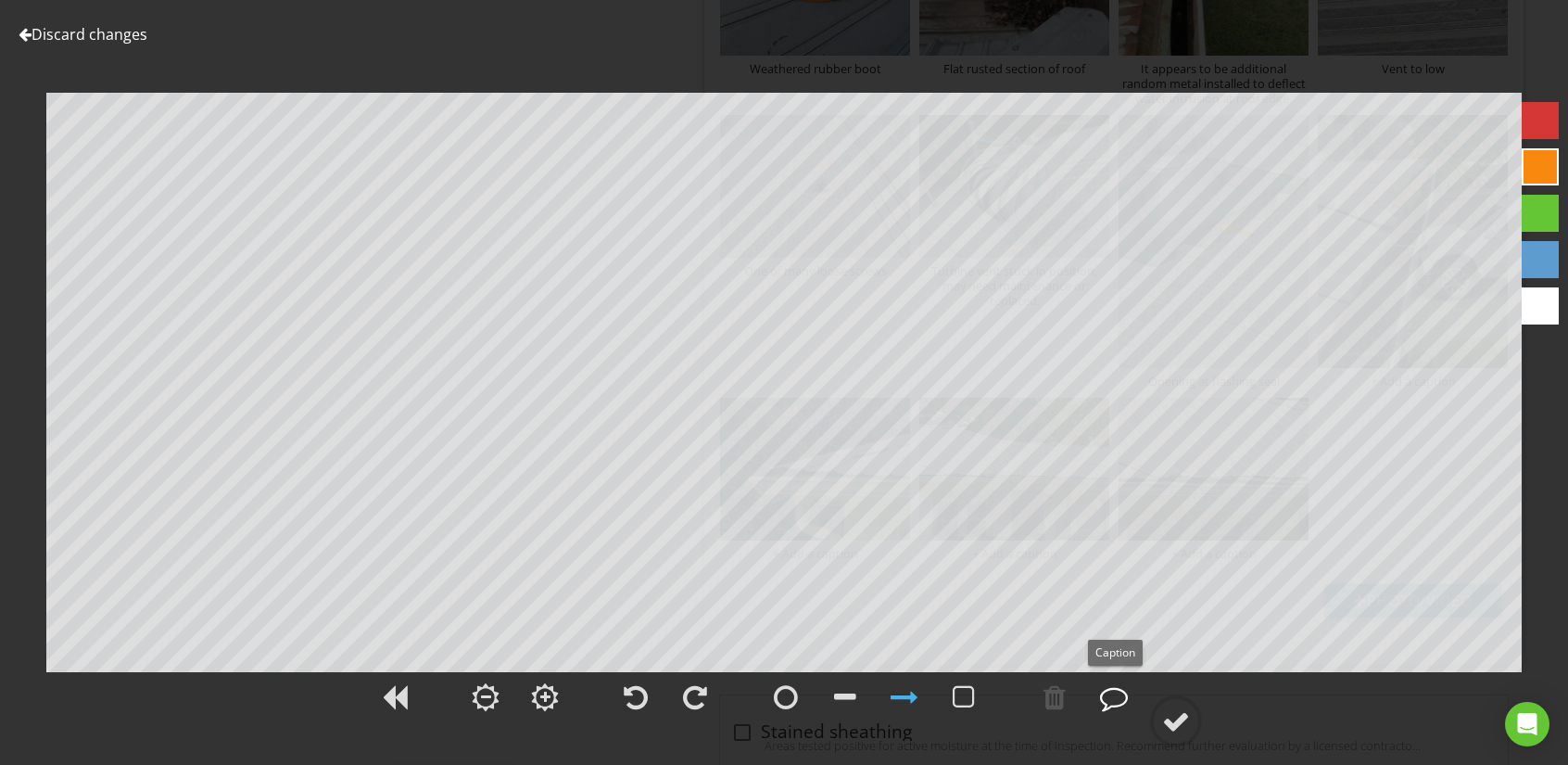
click at [1116, 696] on div at bounding box center [1114, 697] width 28 height 28
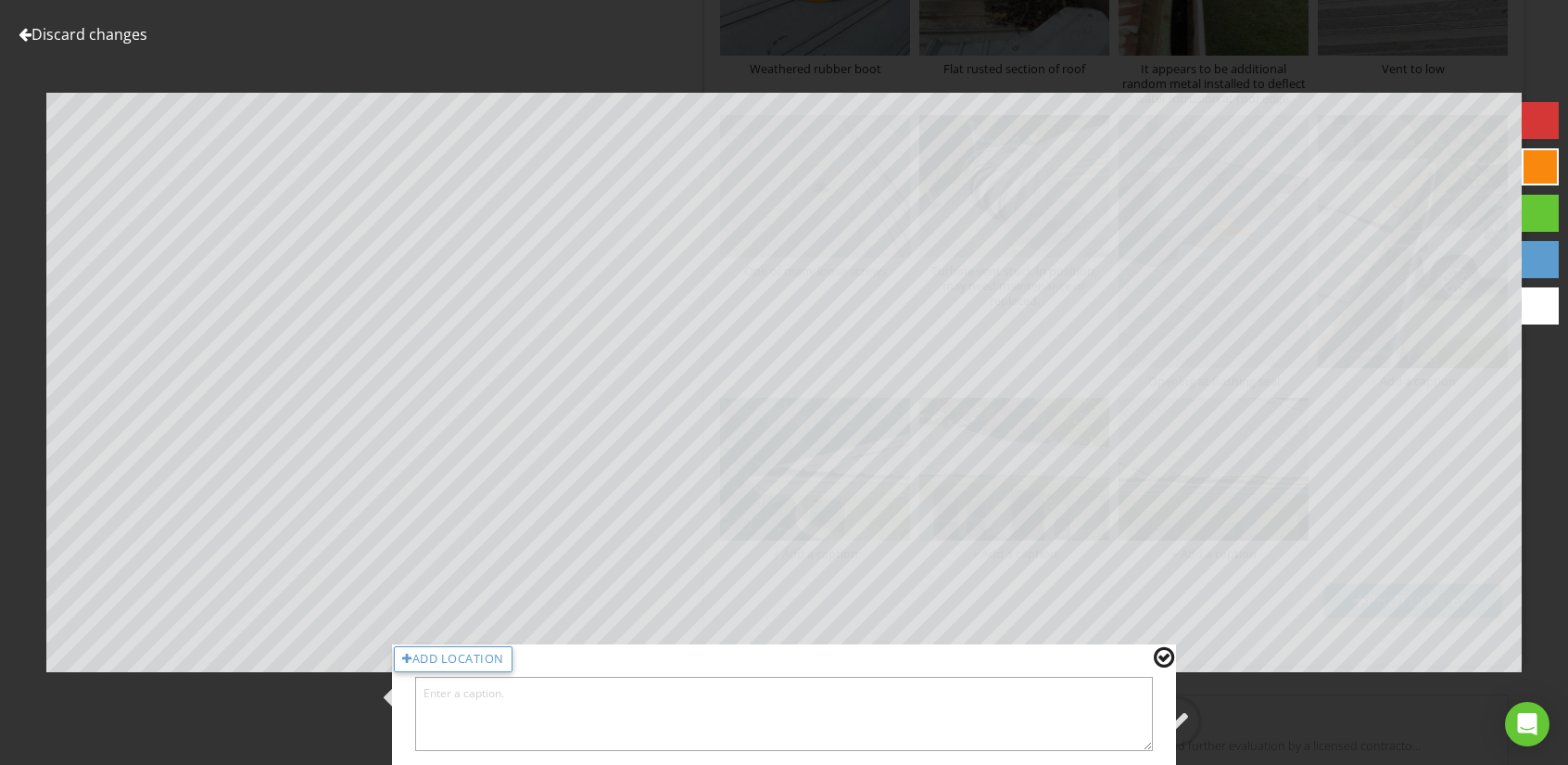
click at [507, 694] on textarea at bounding box center [784, 714] width 738 height 74
type textarea "Roof edge lifted in areas"
click at [1159, 658] on div at bounding box center [1164, 657] width 20 height 24
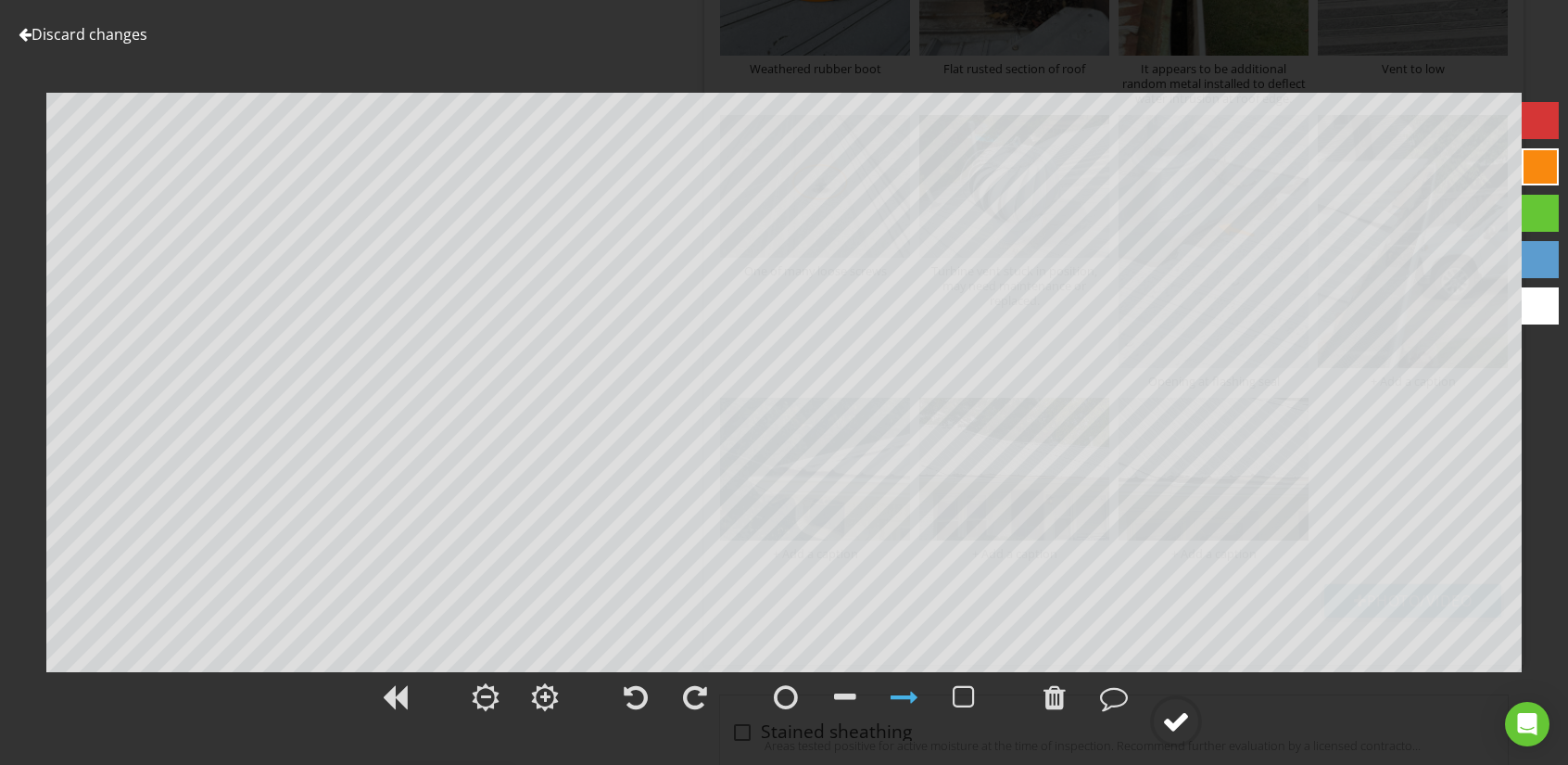
click at [1173, 719] on div at bounding box center [1176, 721] width 28 height 28
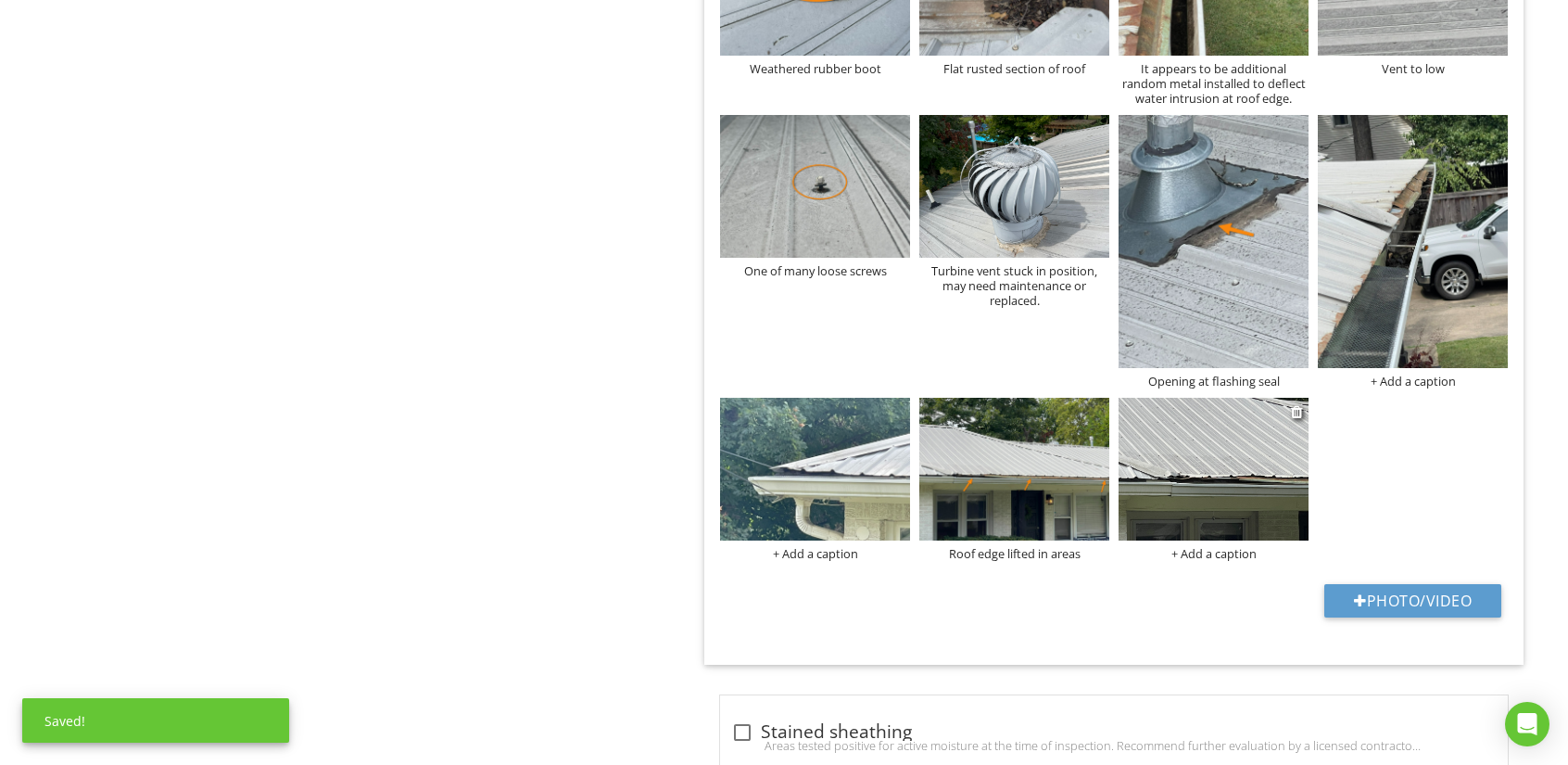
click at [1182, 469] on img at bounding box center [1214, 468] width 190 height 143
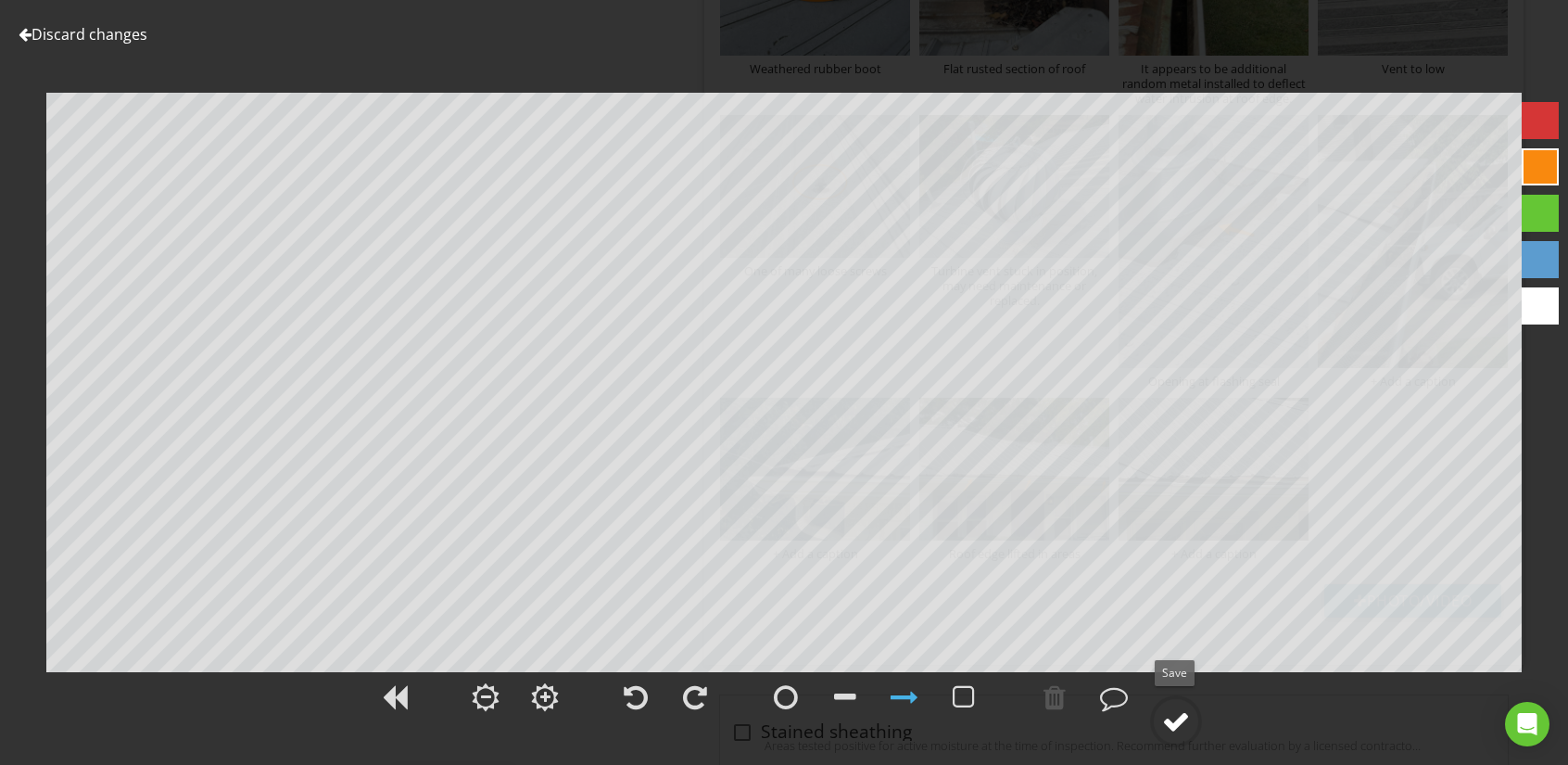
click at [1180, 717] on div at bounding box center [1176, 721] width 28 height 28
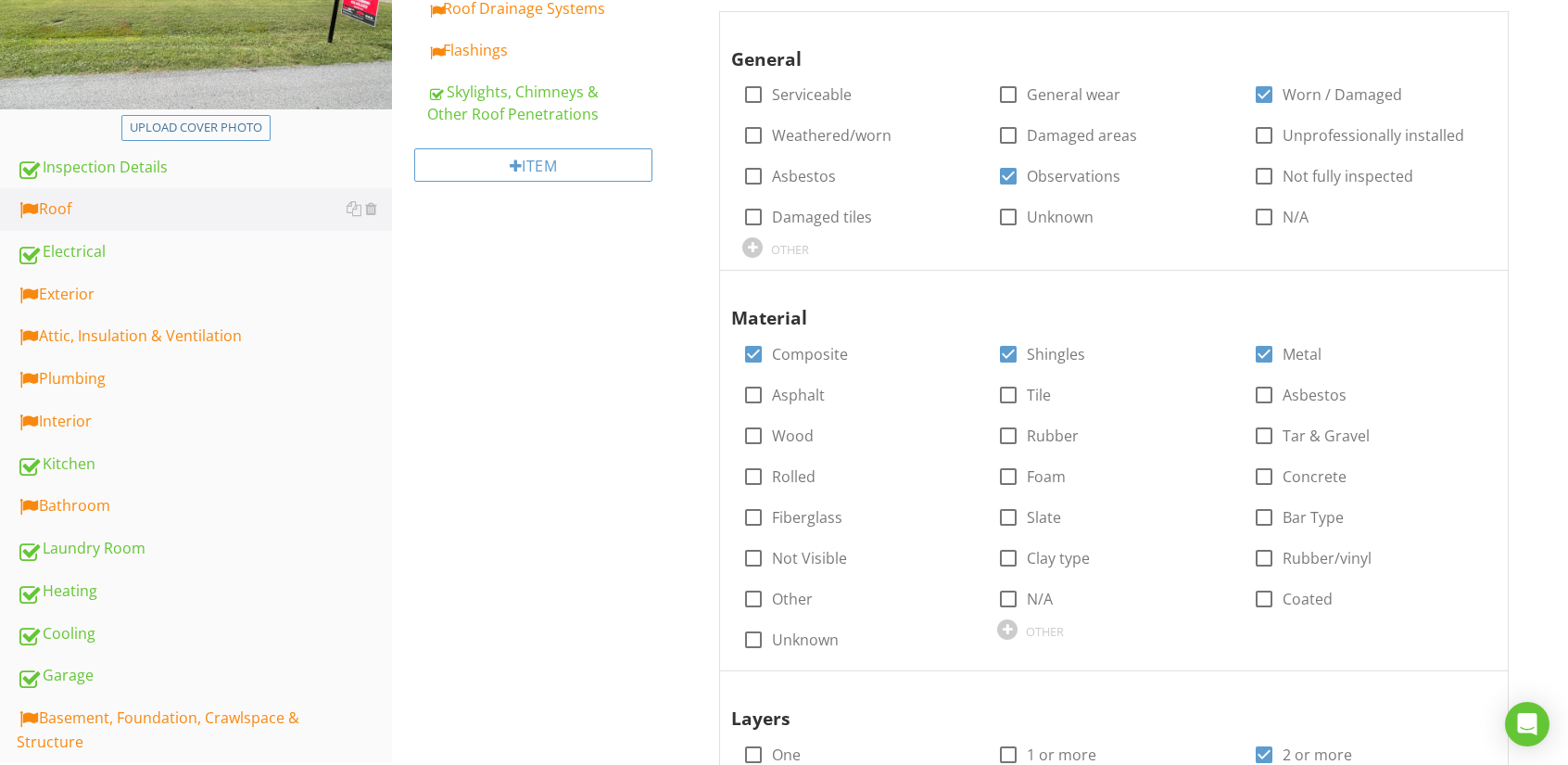
scroll to position [93, 0]
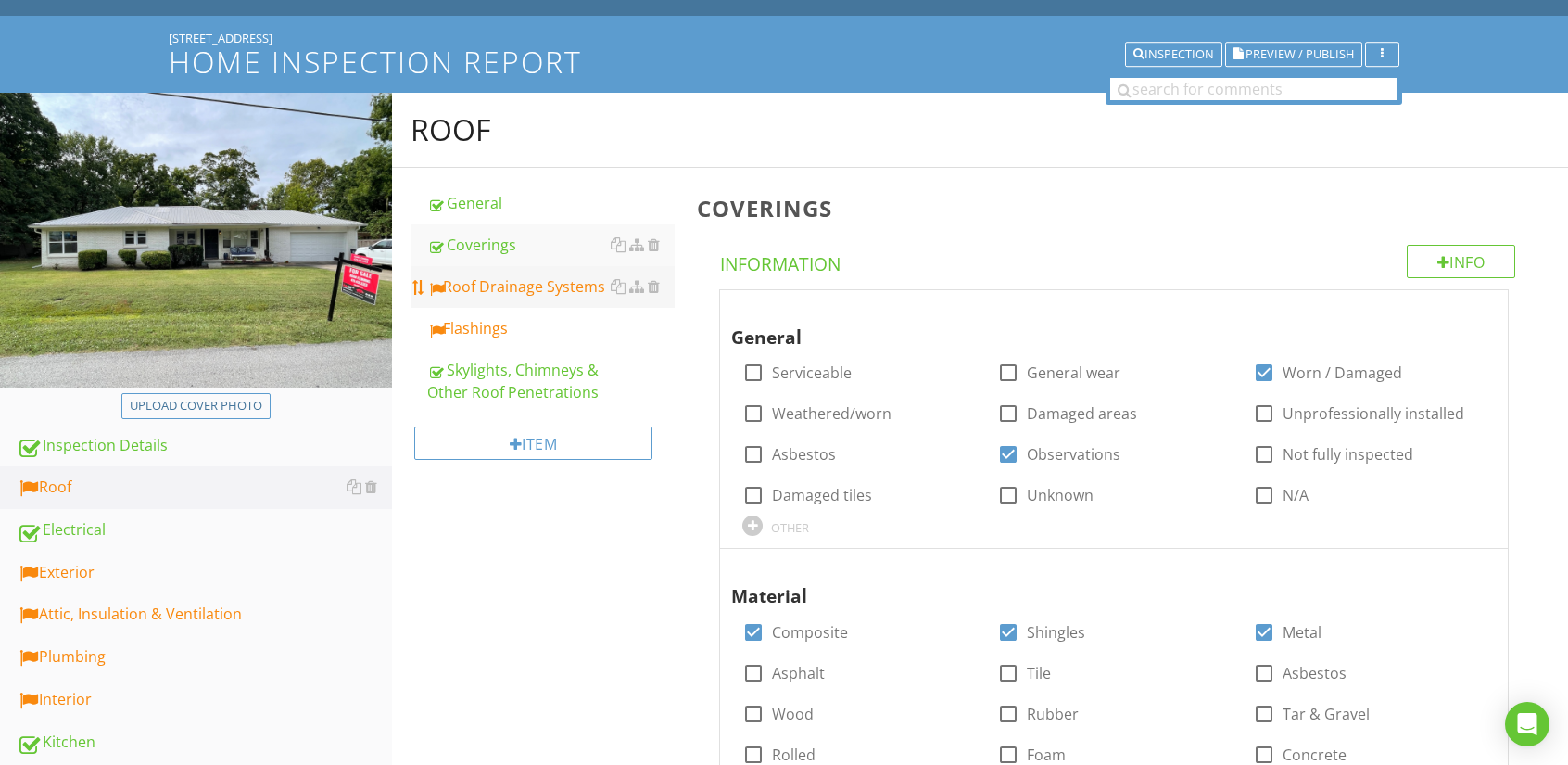
click at [486, 284] on div "Roof Drainage Systems" at bounding box center [551, 287] width 248 height 22
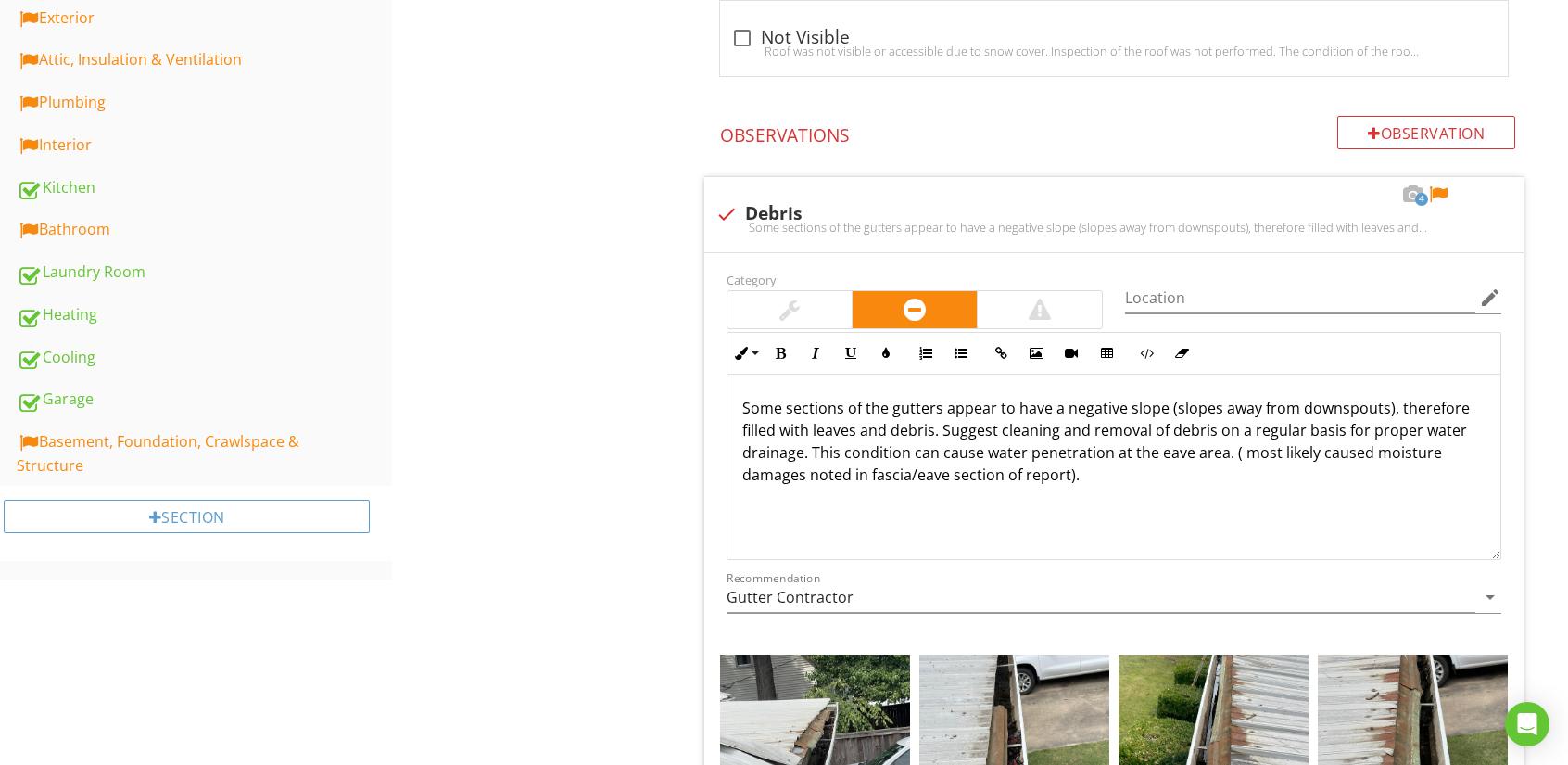
scroll to position [649, 0]
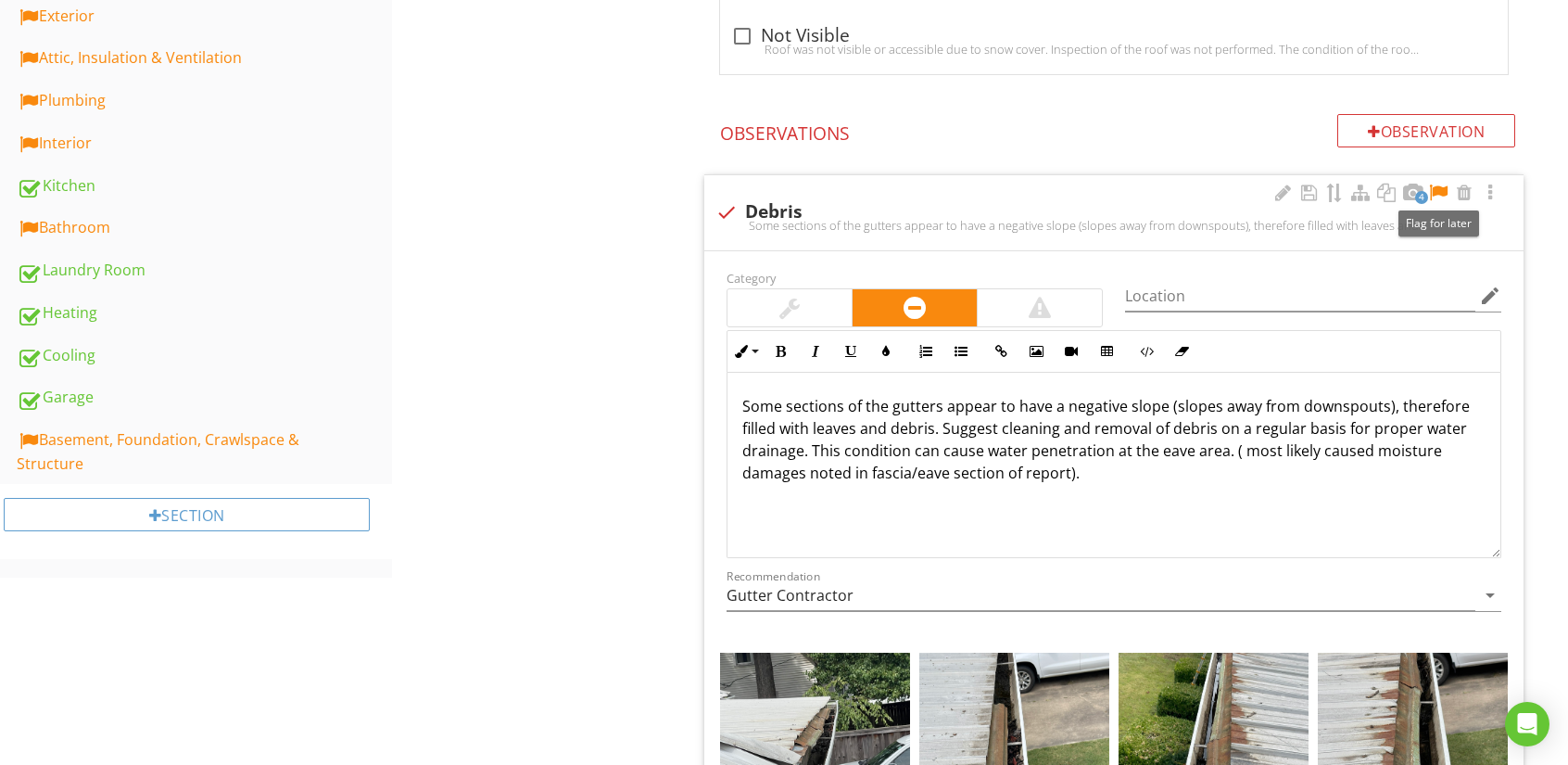
click at [1440, 189] on div at bounding box center [1438, 193] width 22 height 19
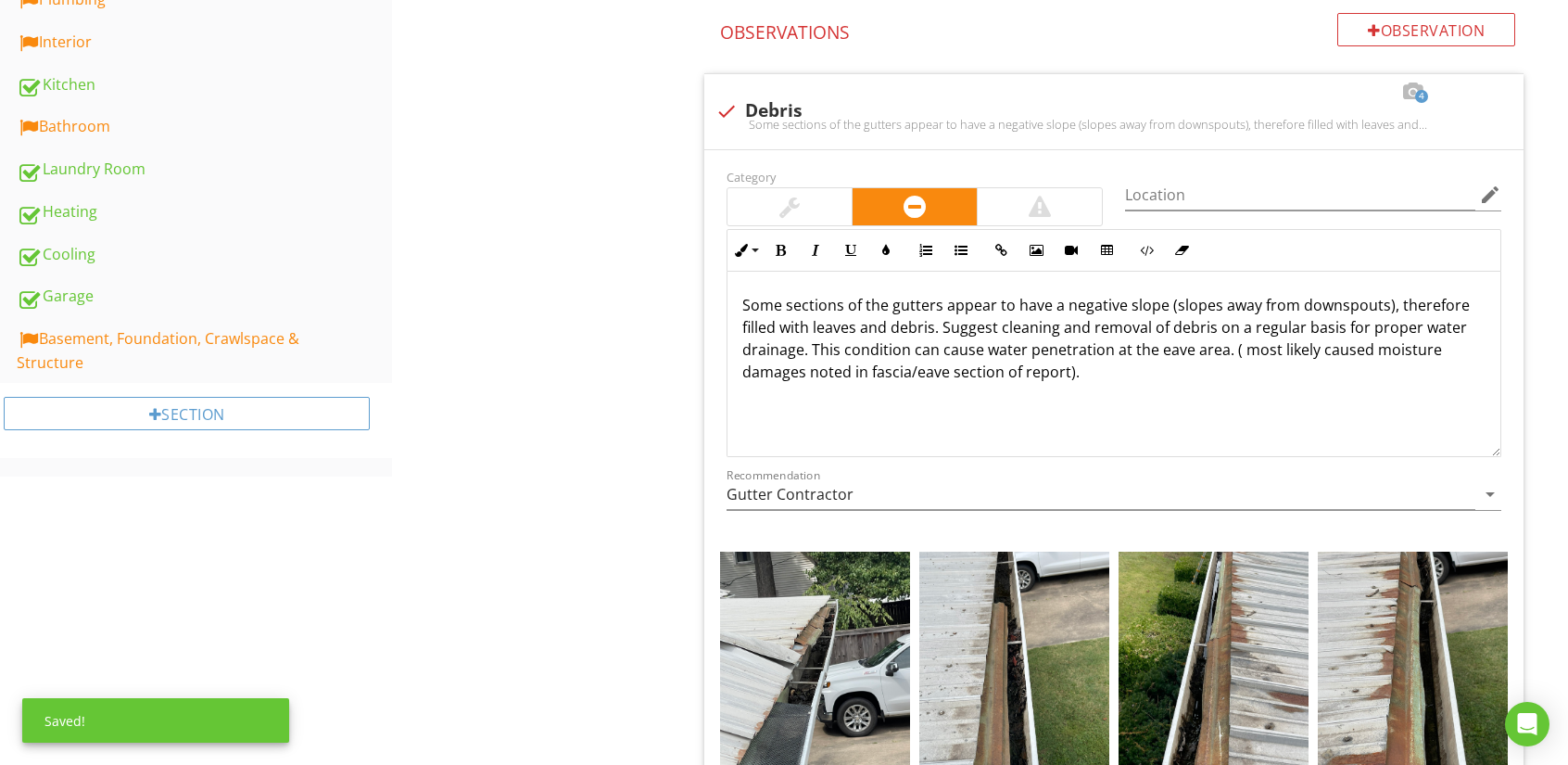
scroll to position [927, 0]
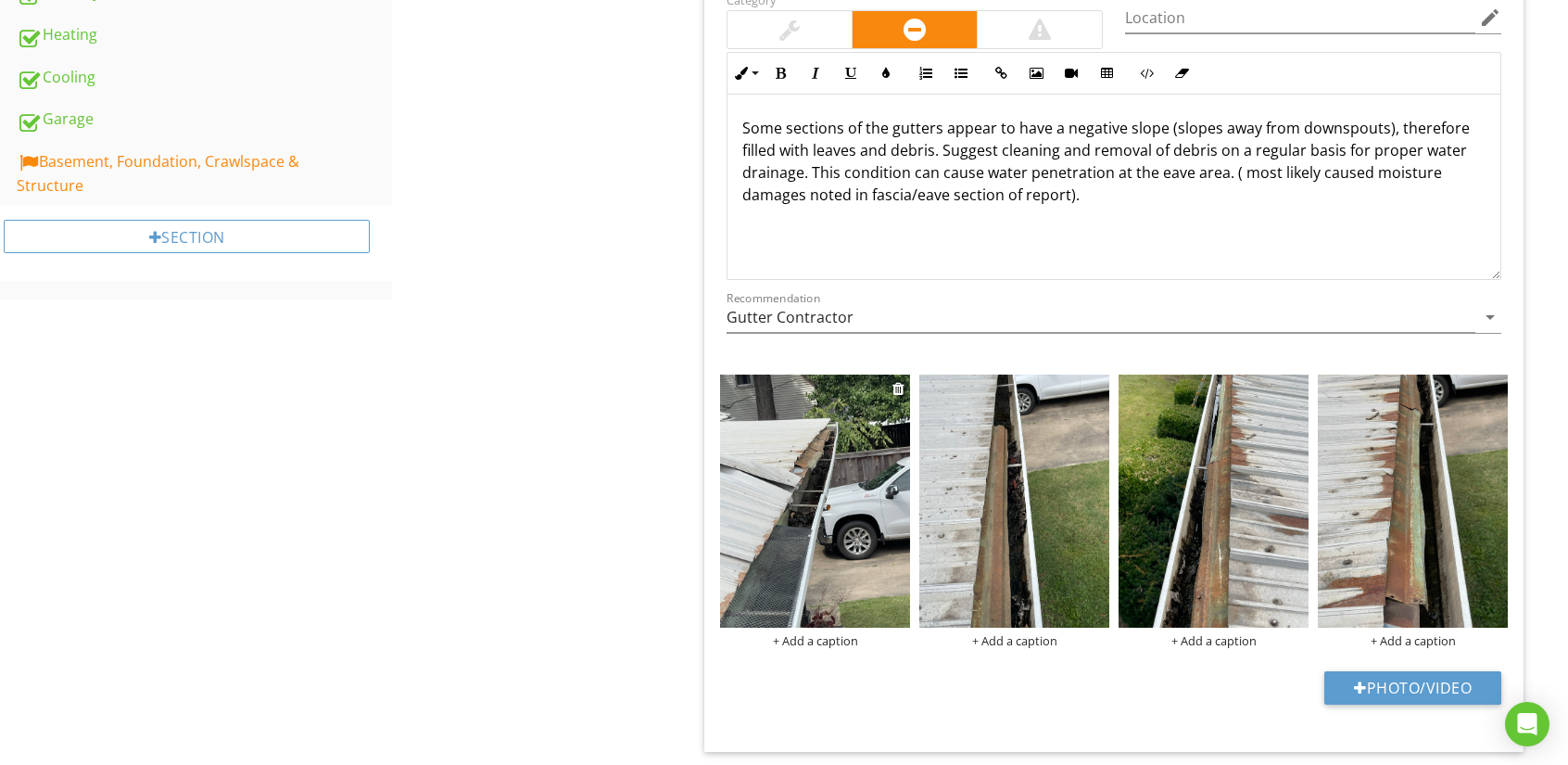
click at [810, 538] on img at bounding box center [814, 500] width 190 height 253
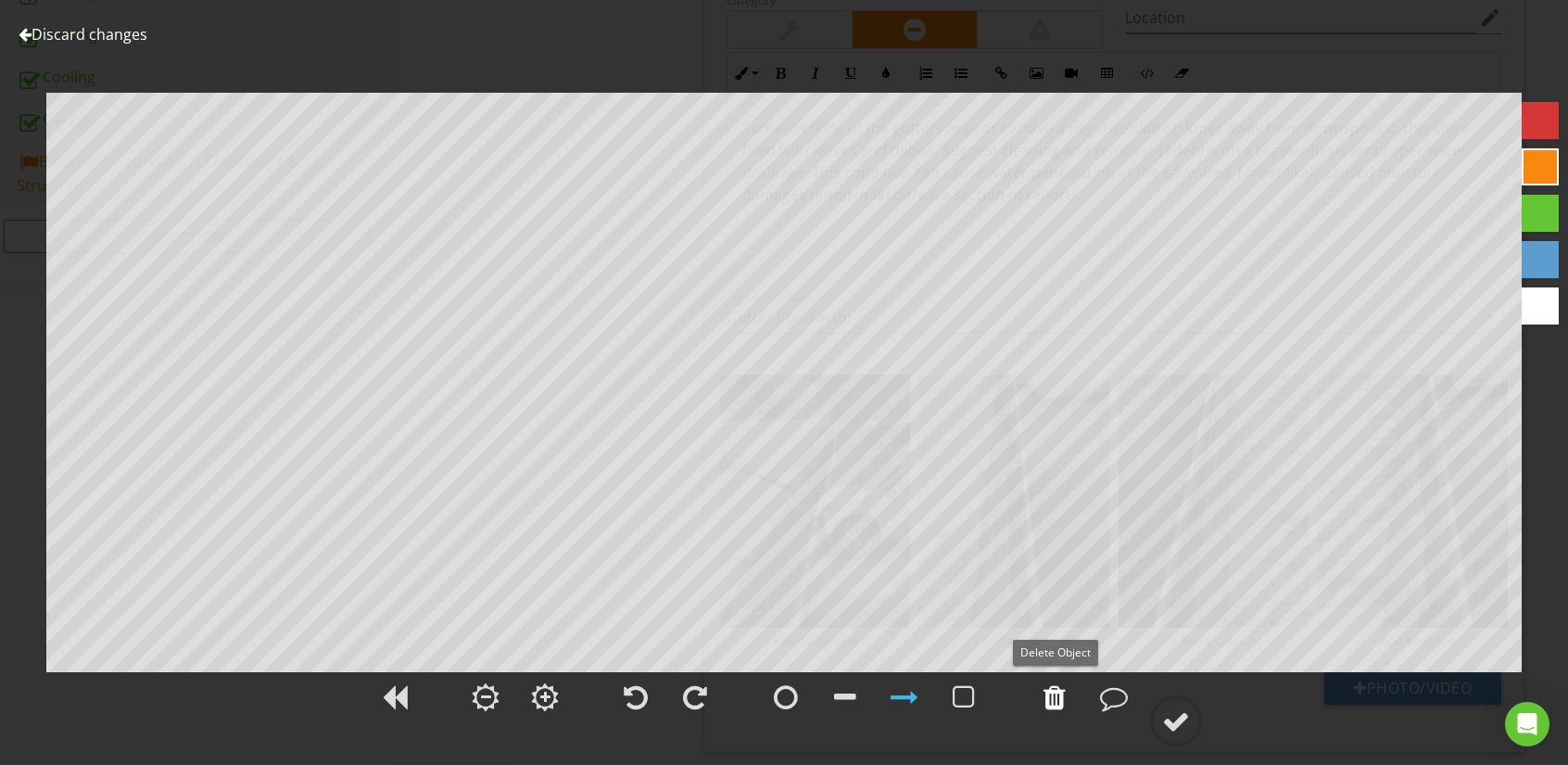
click at [1047, 695] on div at bounding box center [1054, 697] width 22 height 28
click at [1180, 720] on div at bounding box center [1176, 721] width 28 height 28
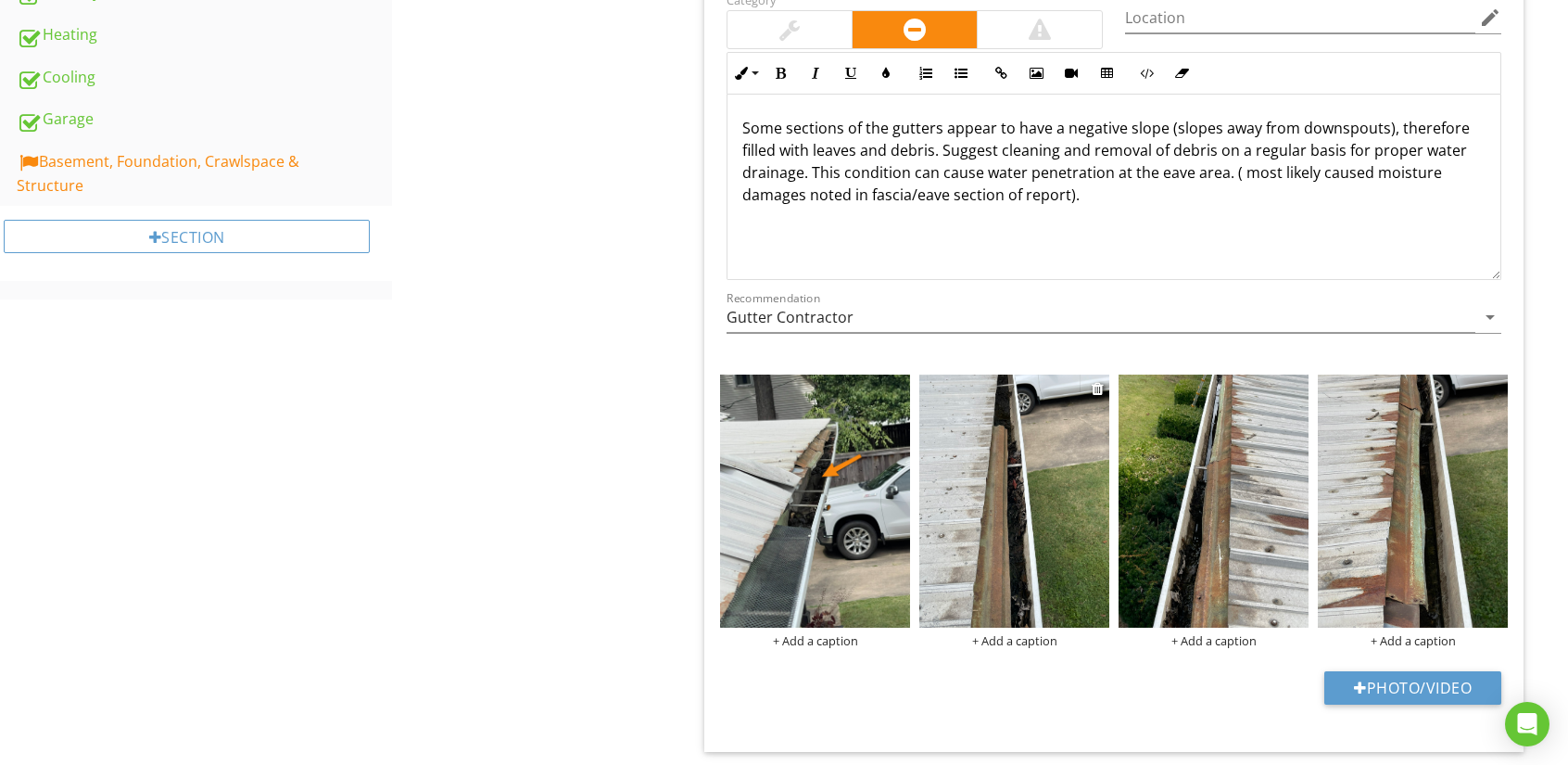
click at [1045, 525] on img at bounding box center [1014, 500] width 190 height 253
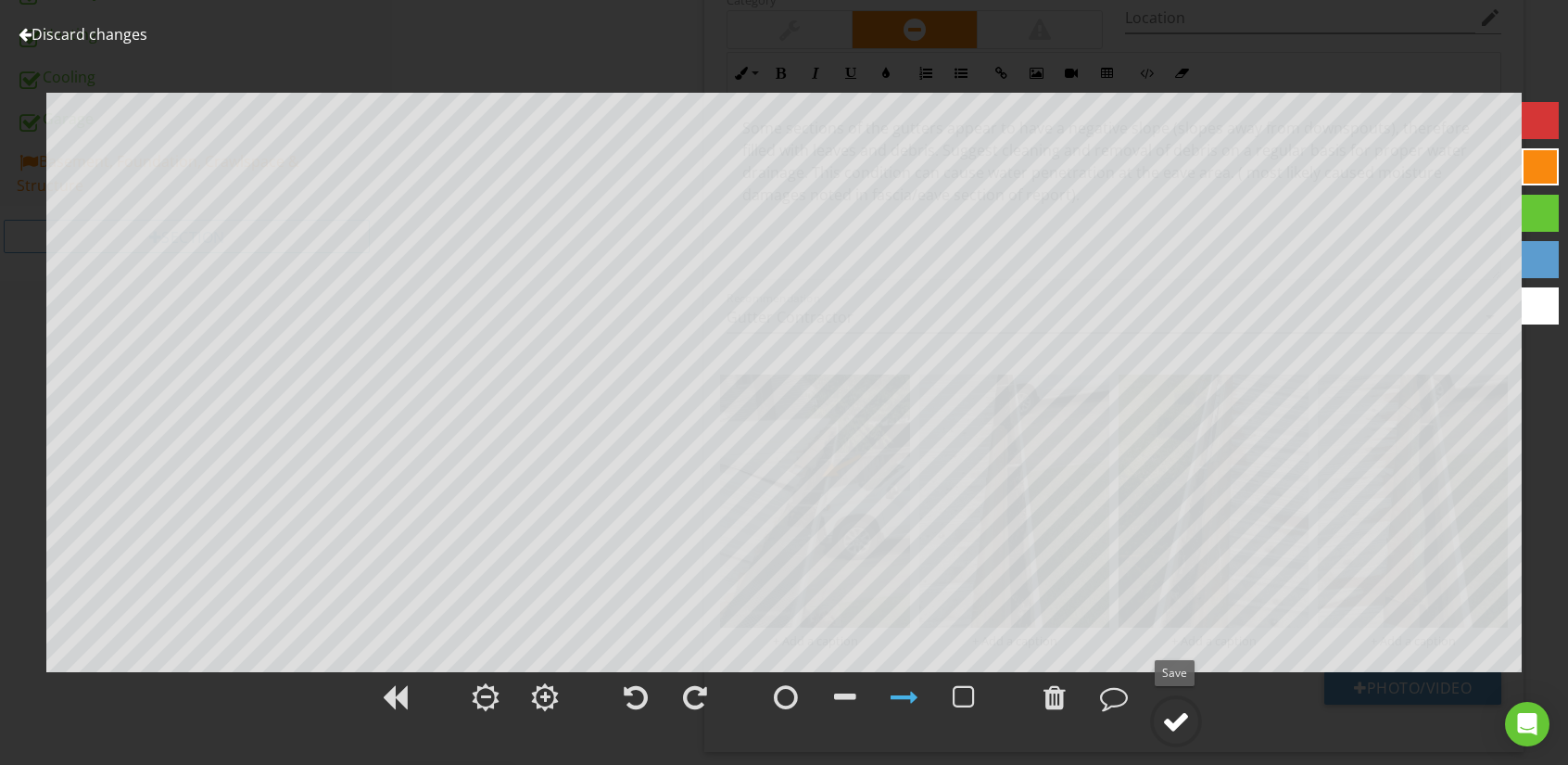
click at [1178, 716] on div at bounding box center [1176, 721] width 28 height 28
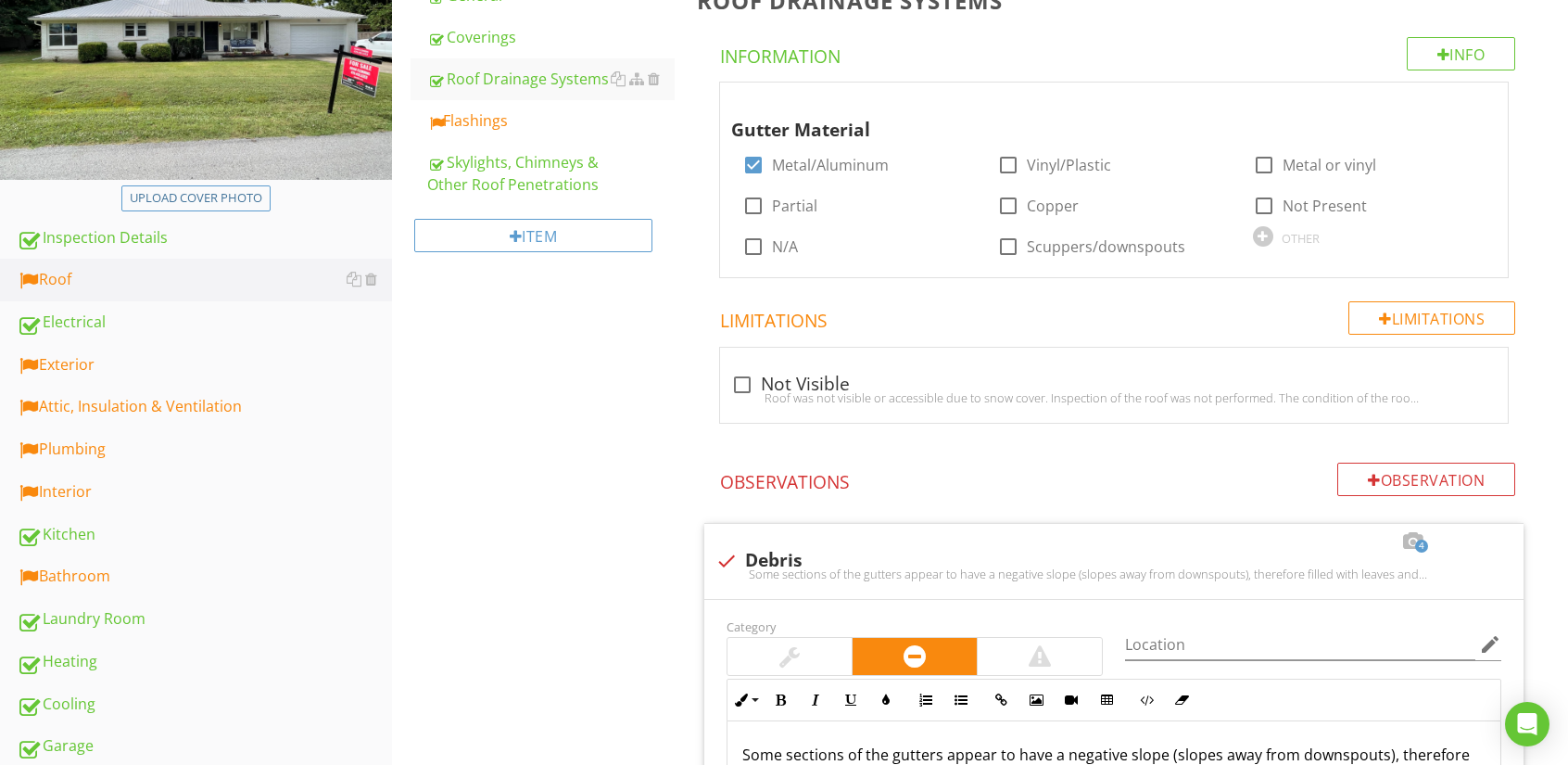
scroll to position [0, 0]
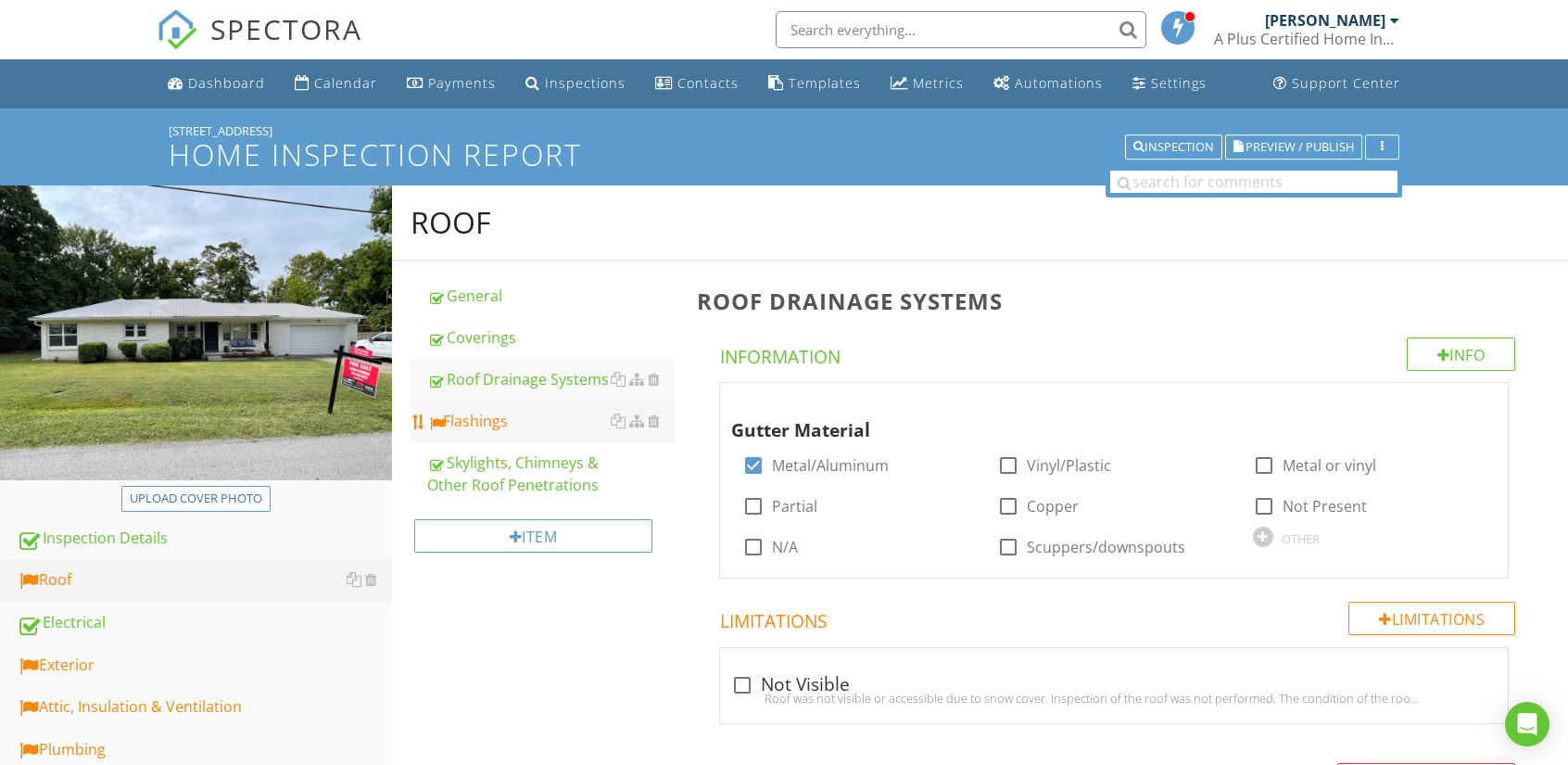
click at [478, 420] on div "Flashings" at bounding box center [551, 420] width 248 height 22
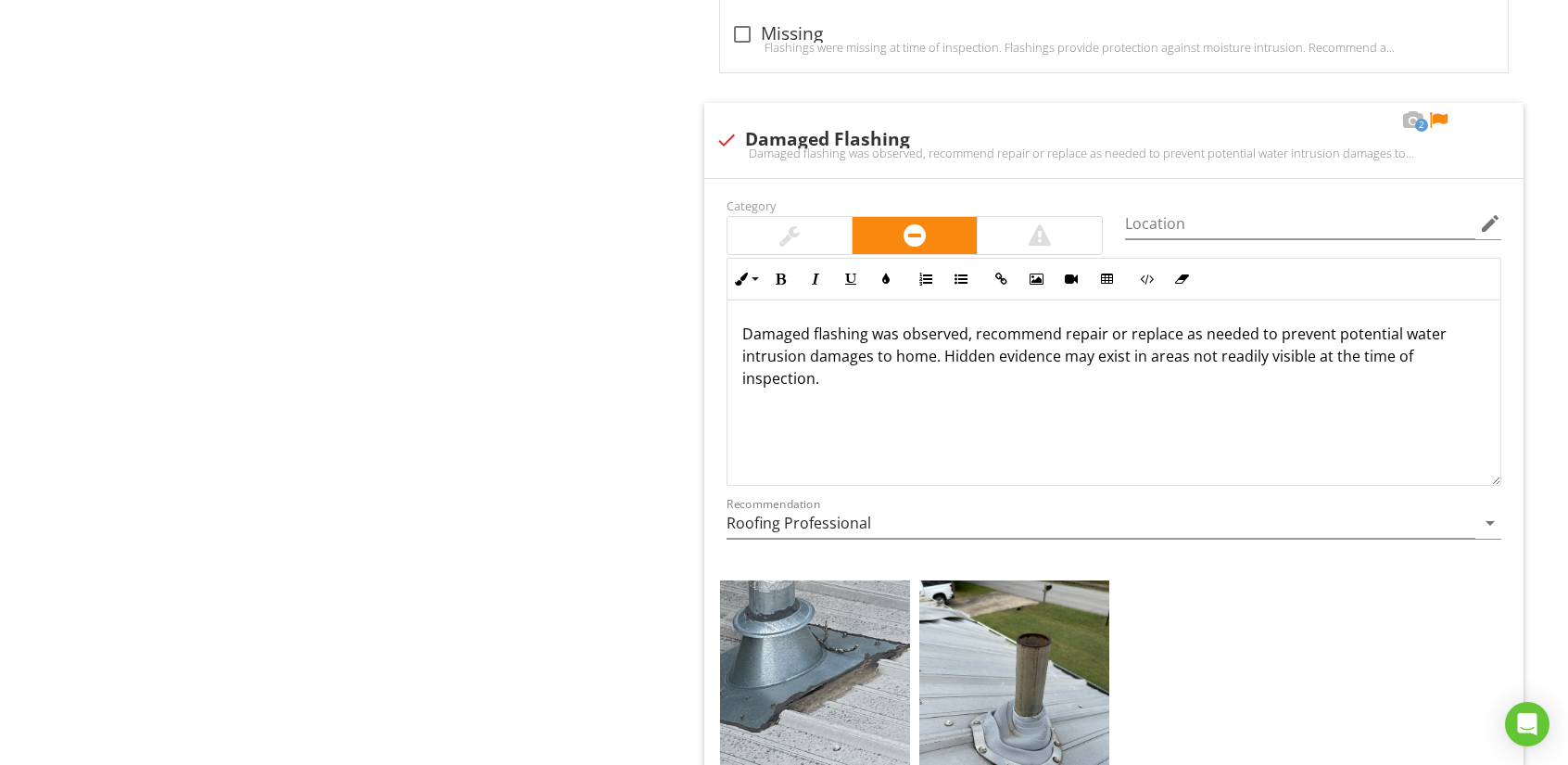
scroll to position [1484, 0]
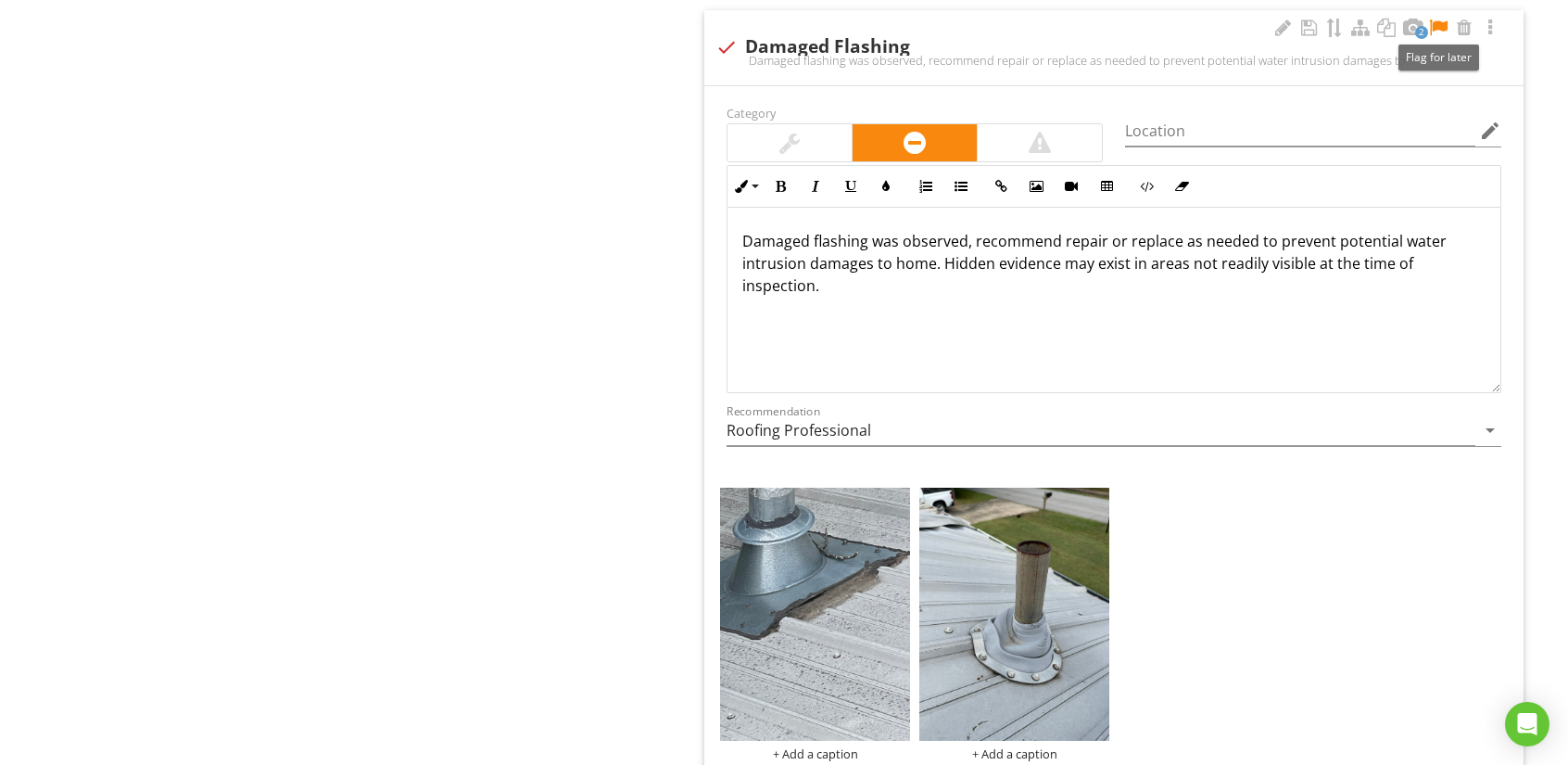
click at [1439, 21] on div at bounding box center [1438, 28] width 22 height 19
click at [726, 42] on div at bounding box center [727, 48] width 32 height 32
checkbox input "true"
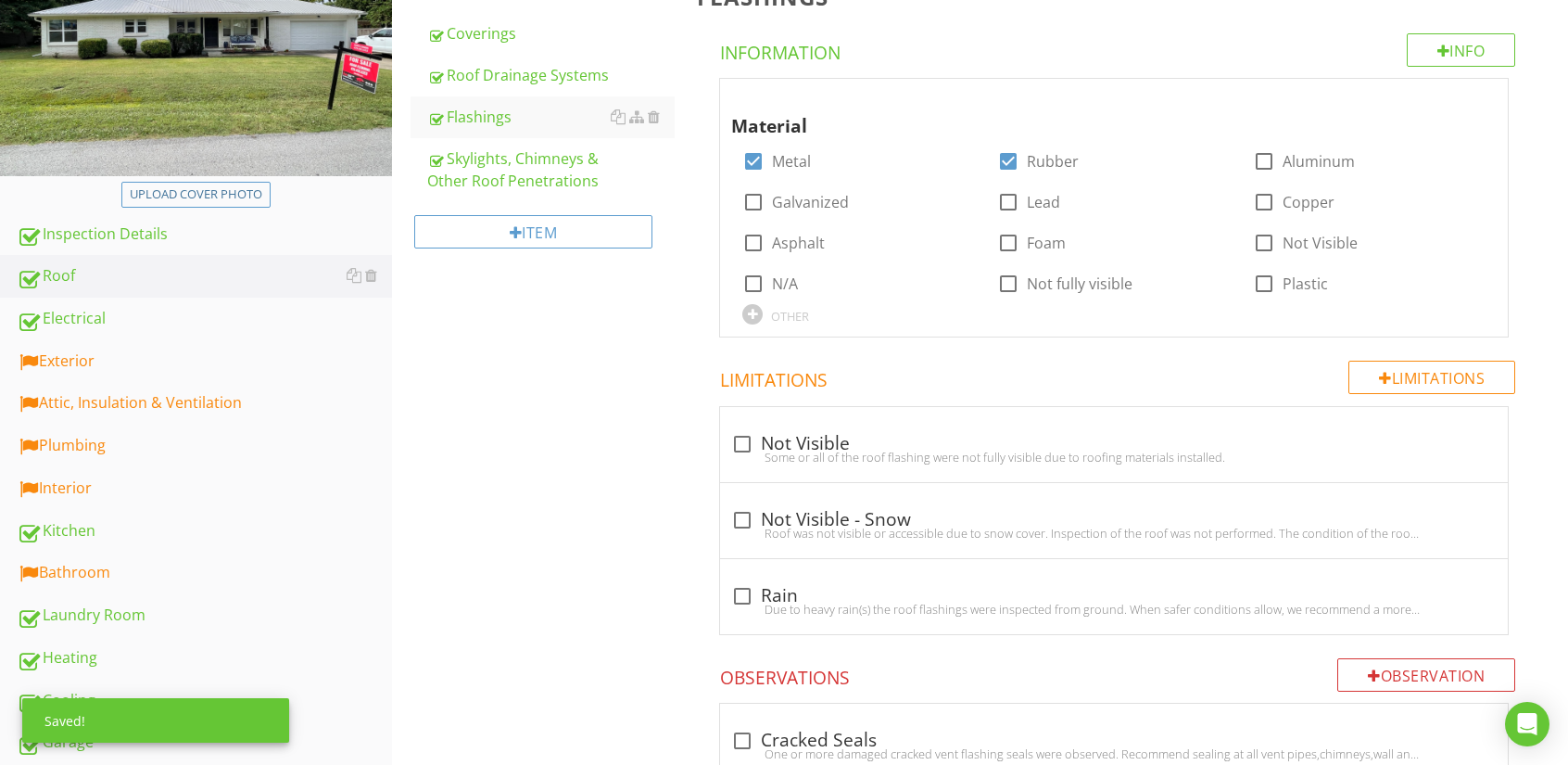
scroll to position [0, 0]
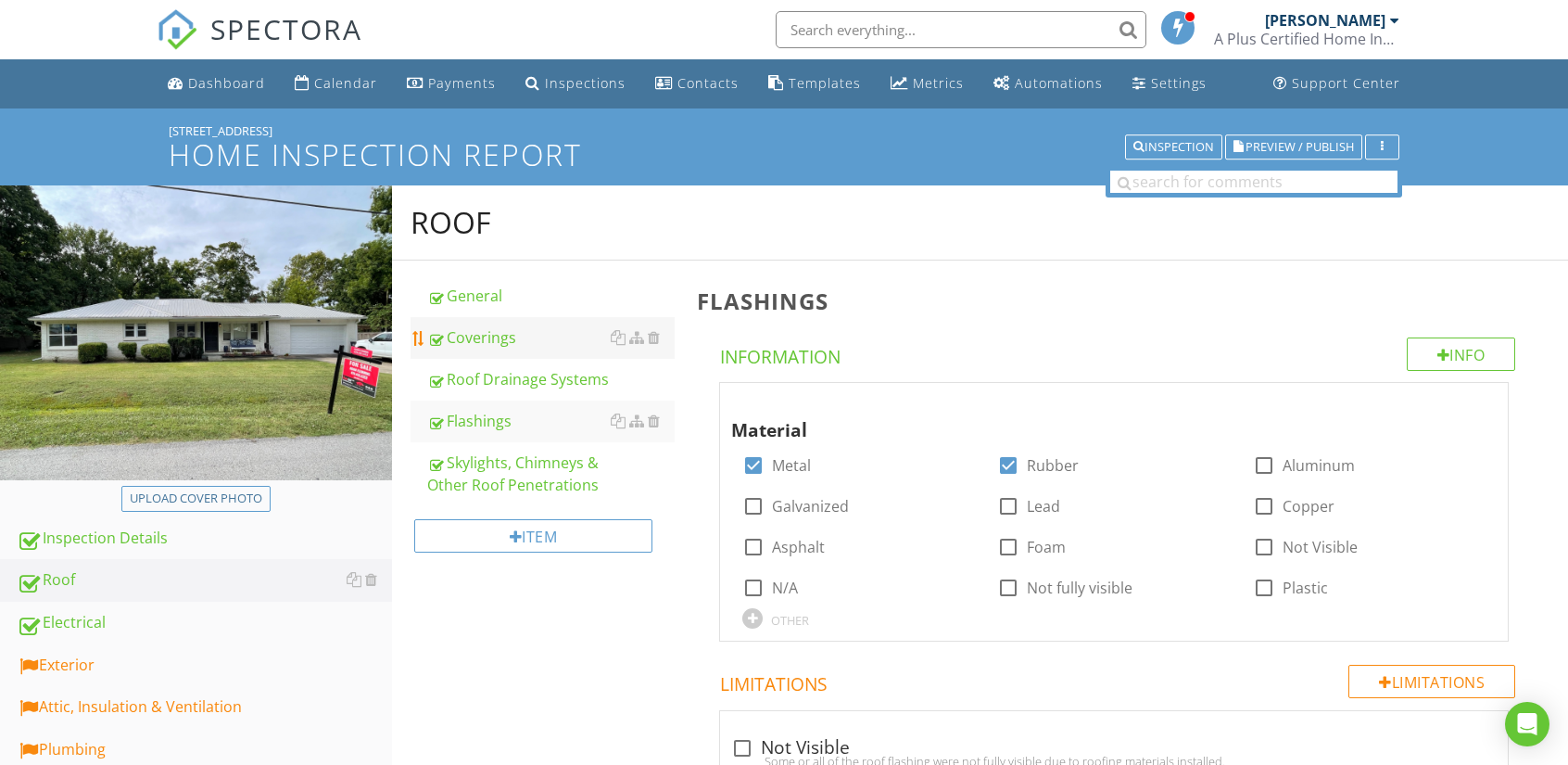
click at [485, 337] on div "Coverings" at bounding box center [551, 338] width 248 height 22
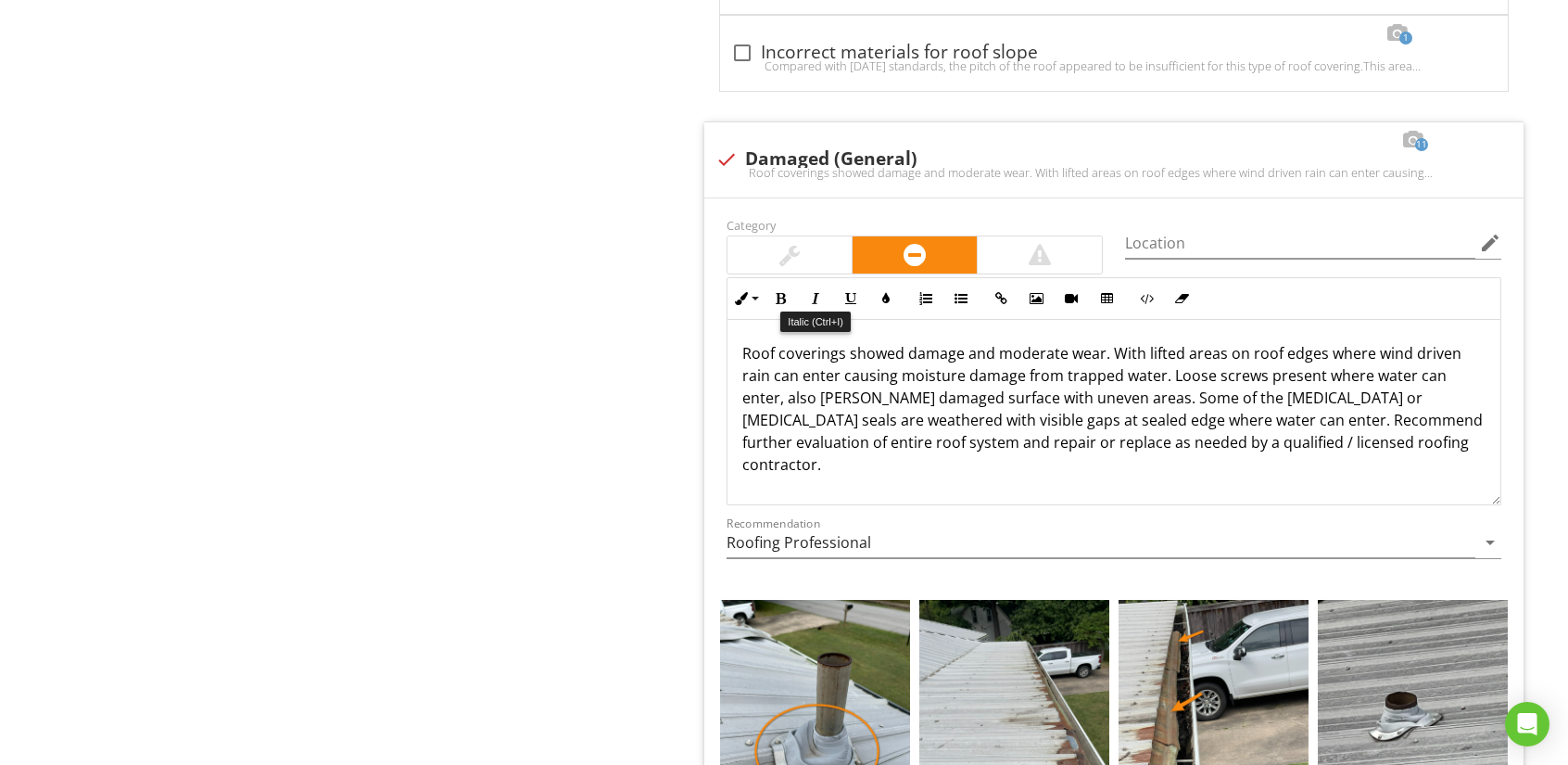
scroll to position [3802, 0]
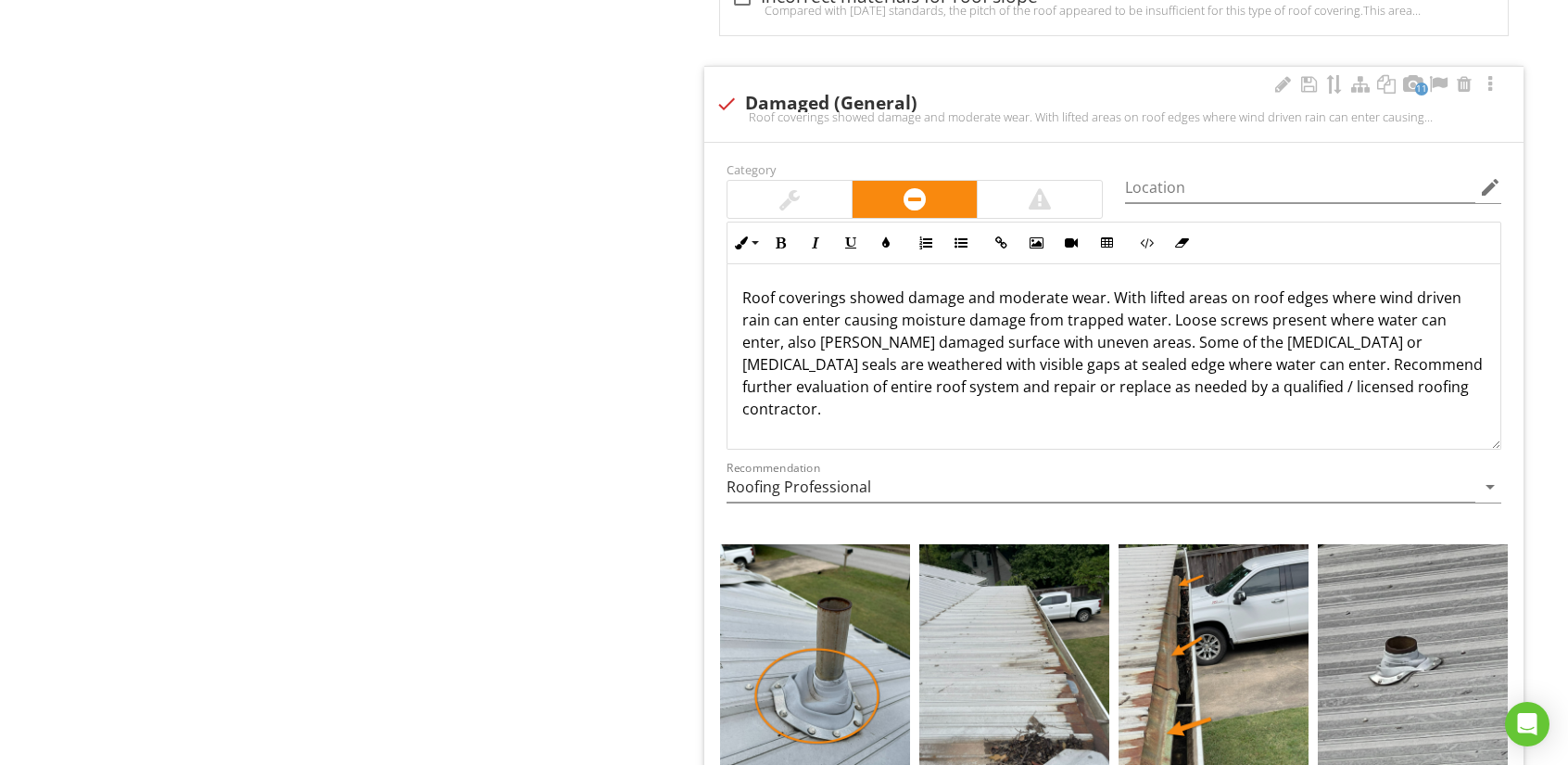
click at [1408, 382] on p "Roof coverings showed damage and moderate wear. With lifted areas on roof edges…" at bounding box center [1114, 342] width 744 height 111
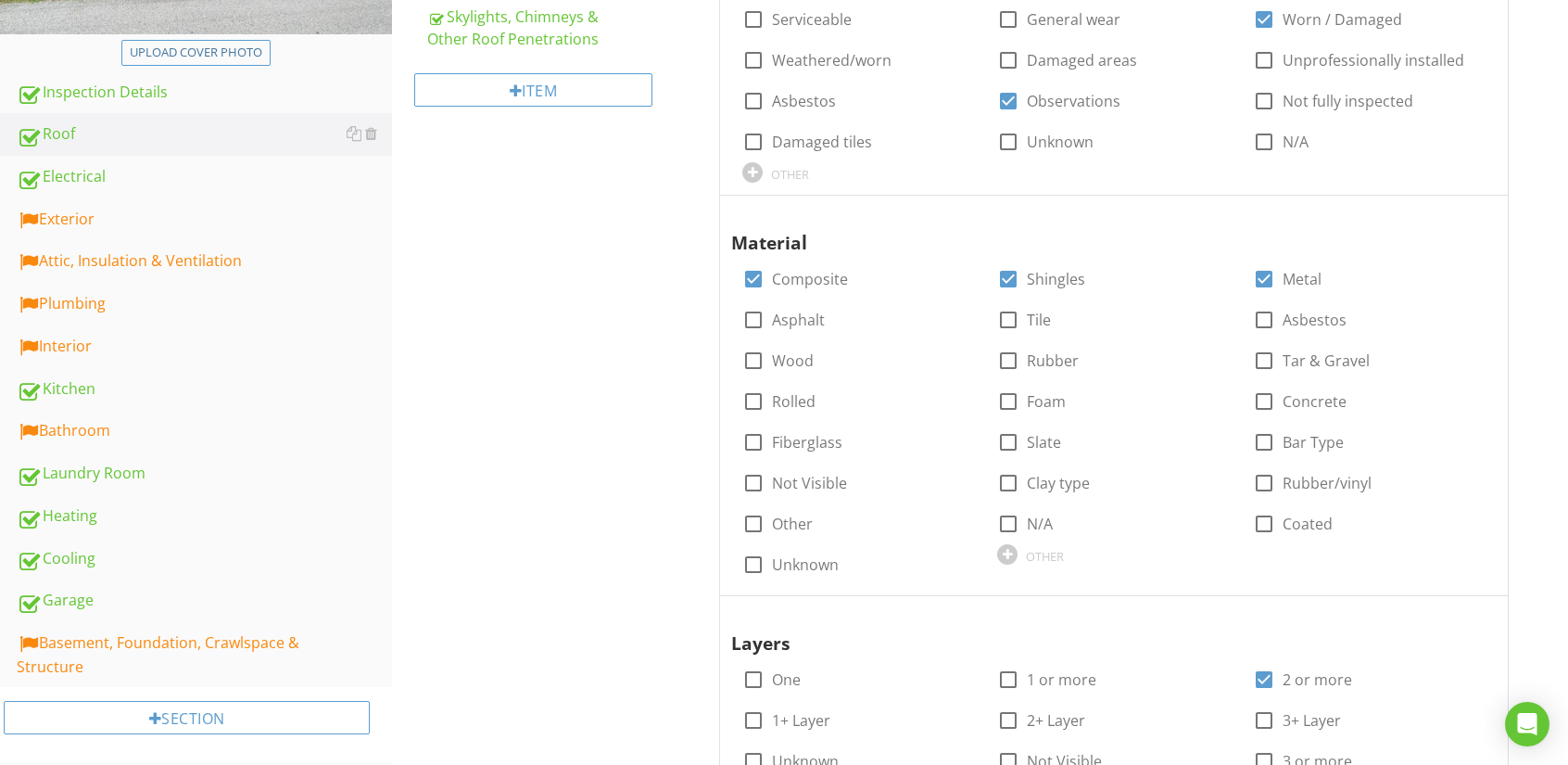
scroll to position [279, 0]
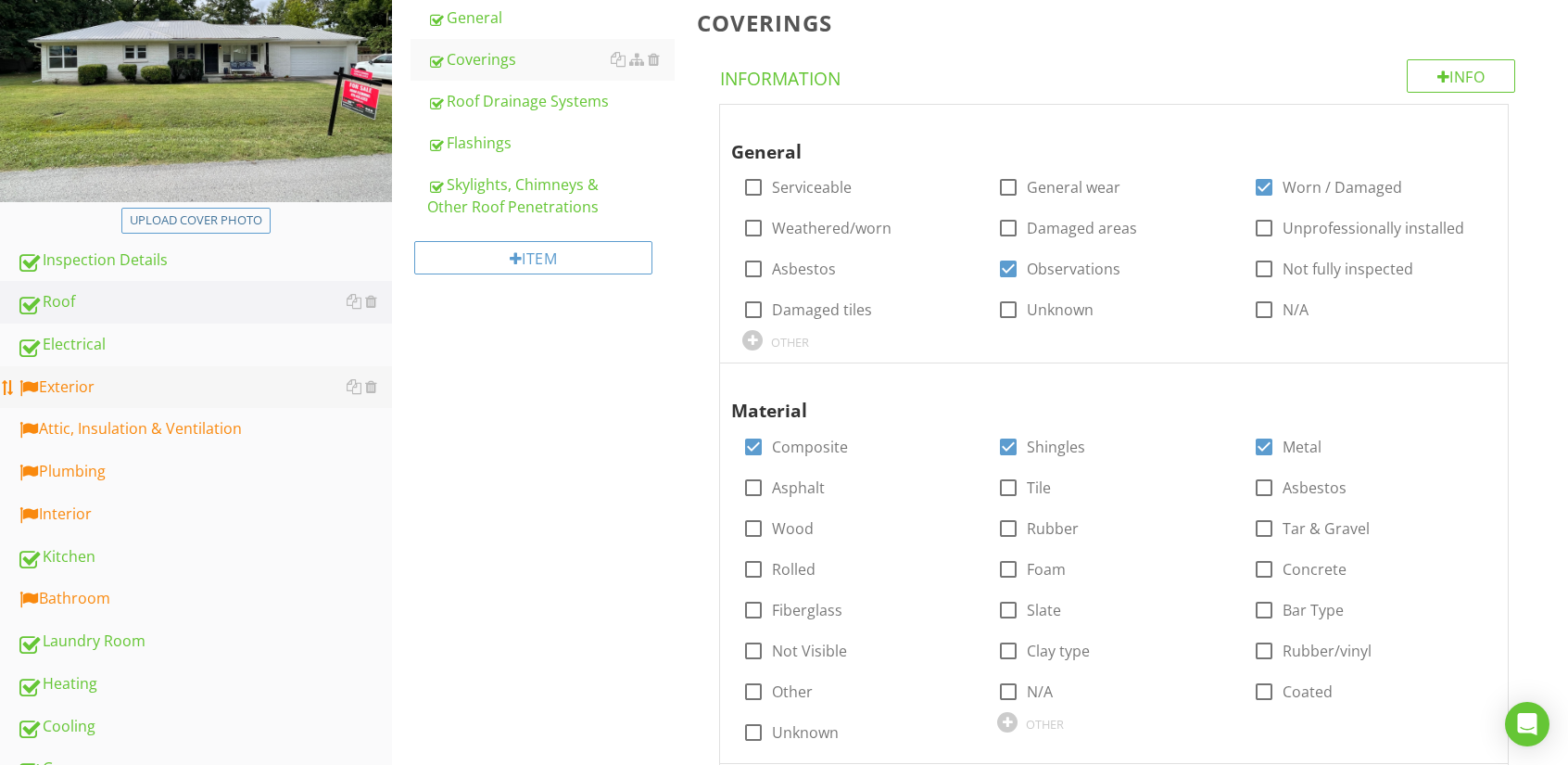
click at [58, 383] on div "Exterior" at bounding box center [205, 387] width 375 height 24
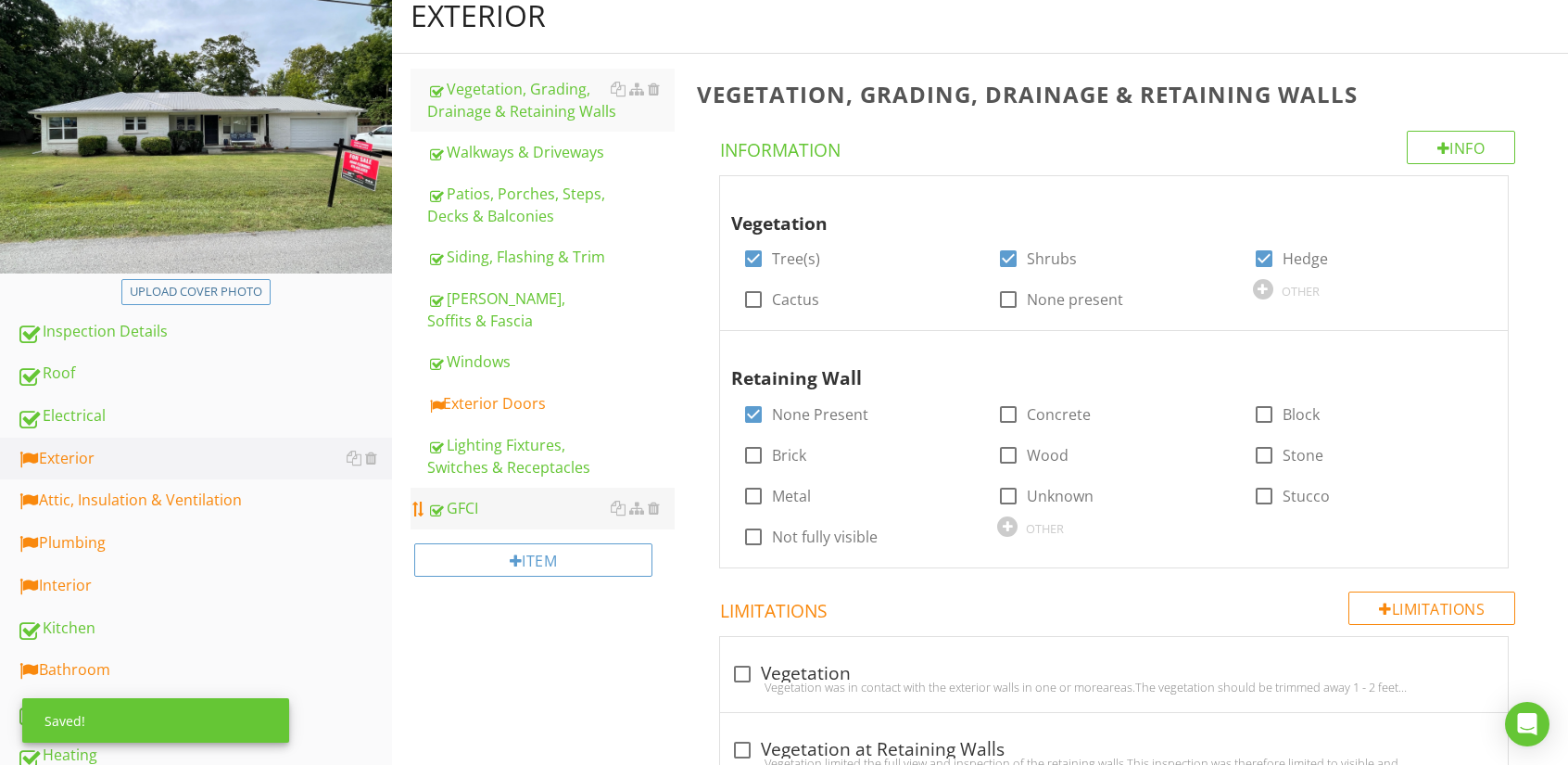
scroll to position [93, 0]
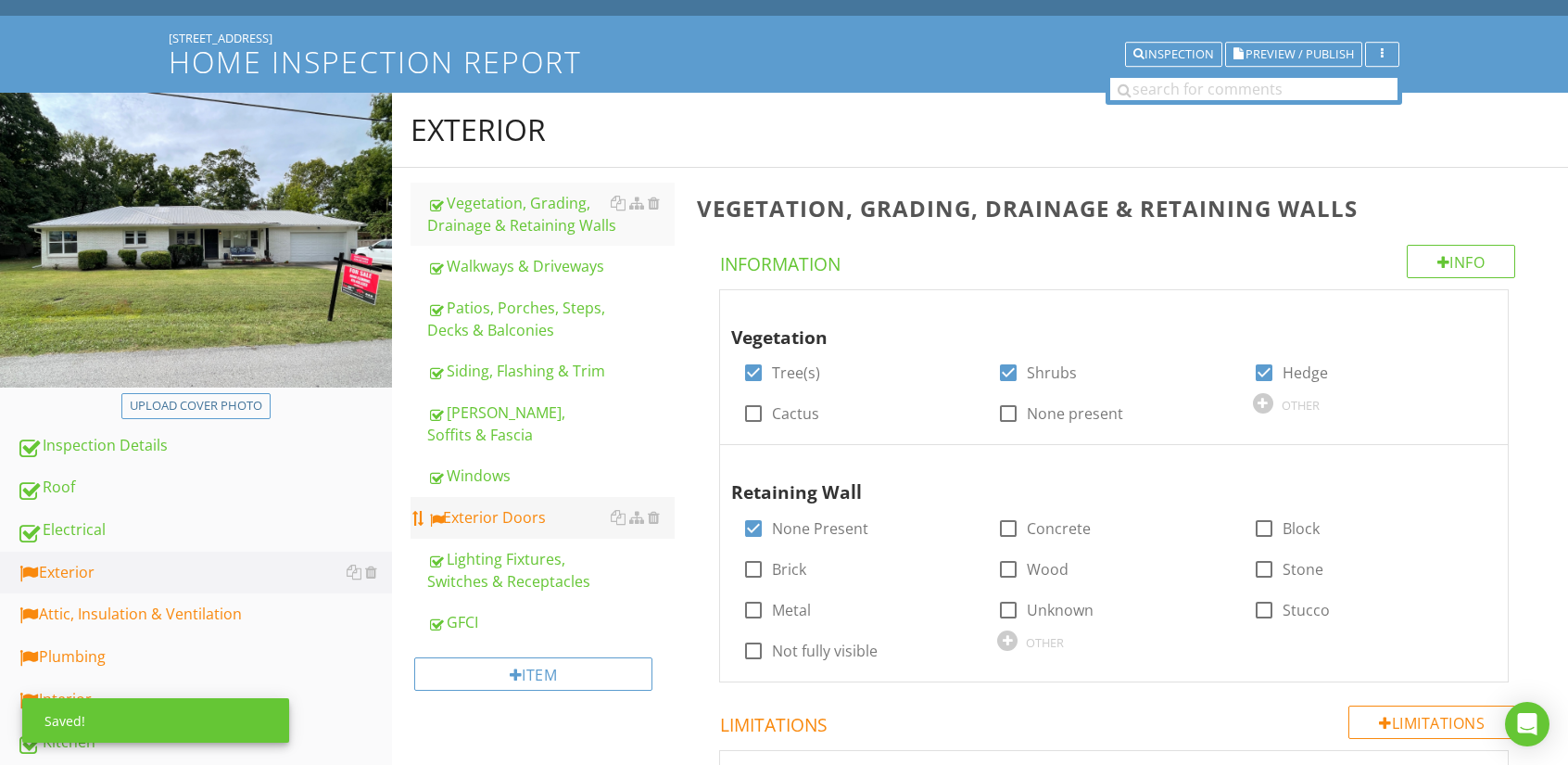
click at [486, 506] on div "Exterior Doors" at bounding box center [551, 517] width 248 height 22
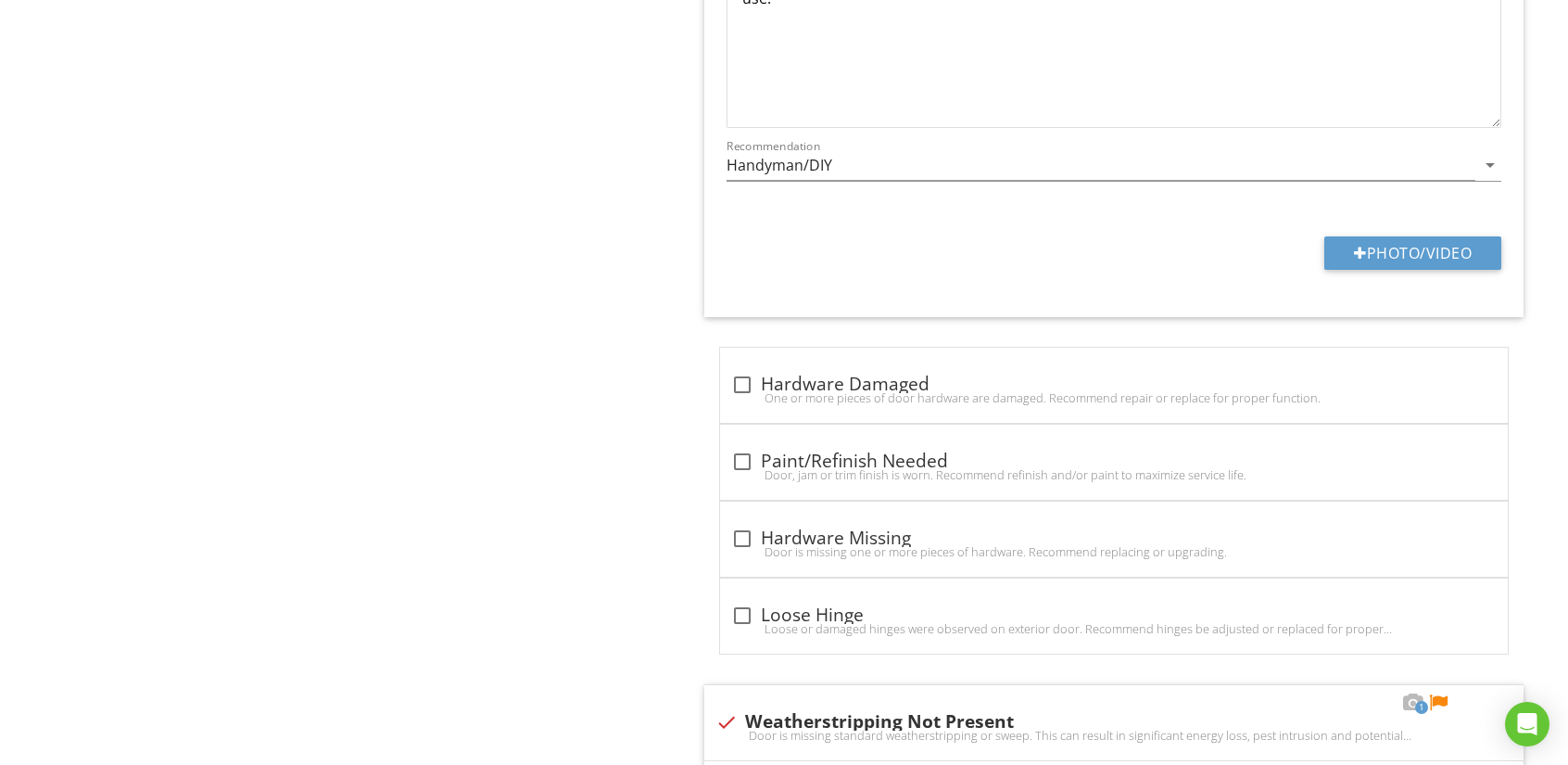
scroll to position [1947, 0]
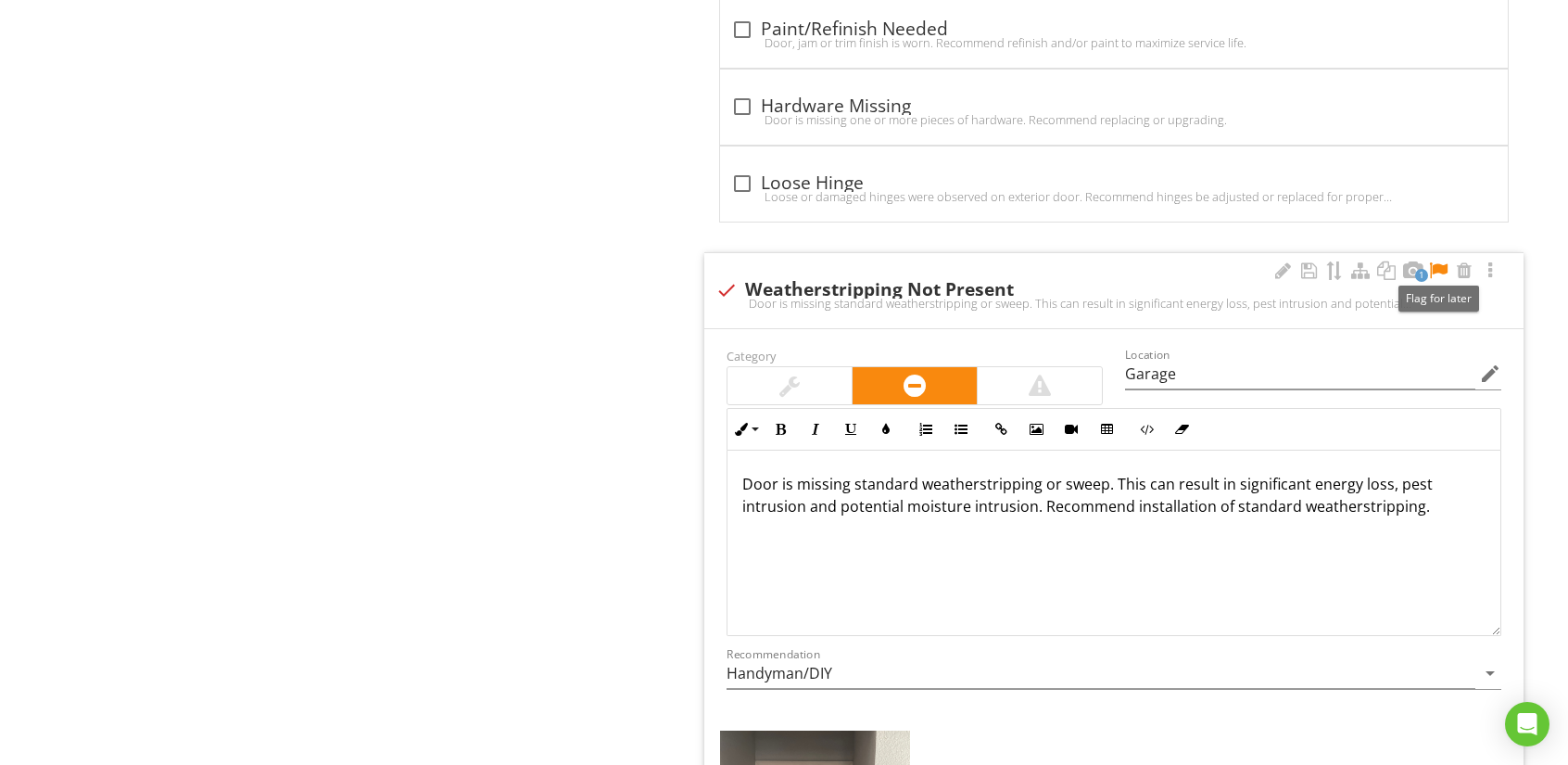
click at [1439, 263] on div at bounding box center [1438, 271] width 22 height 19
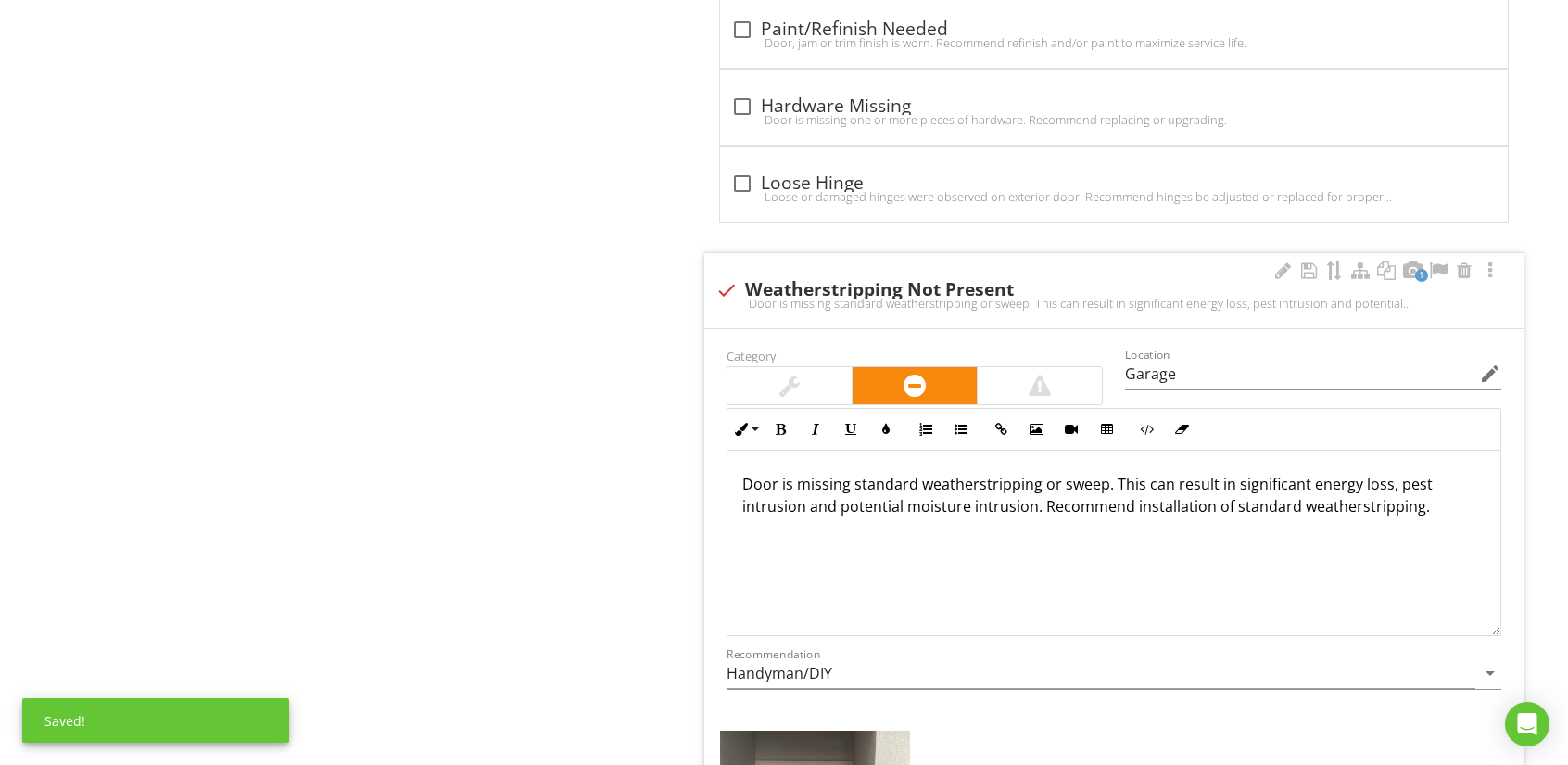
click at [782, 368] on div at bounding box center [789, 385] width 124 height 37
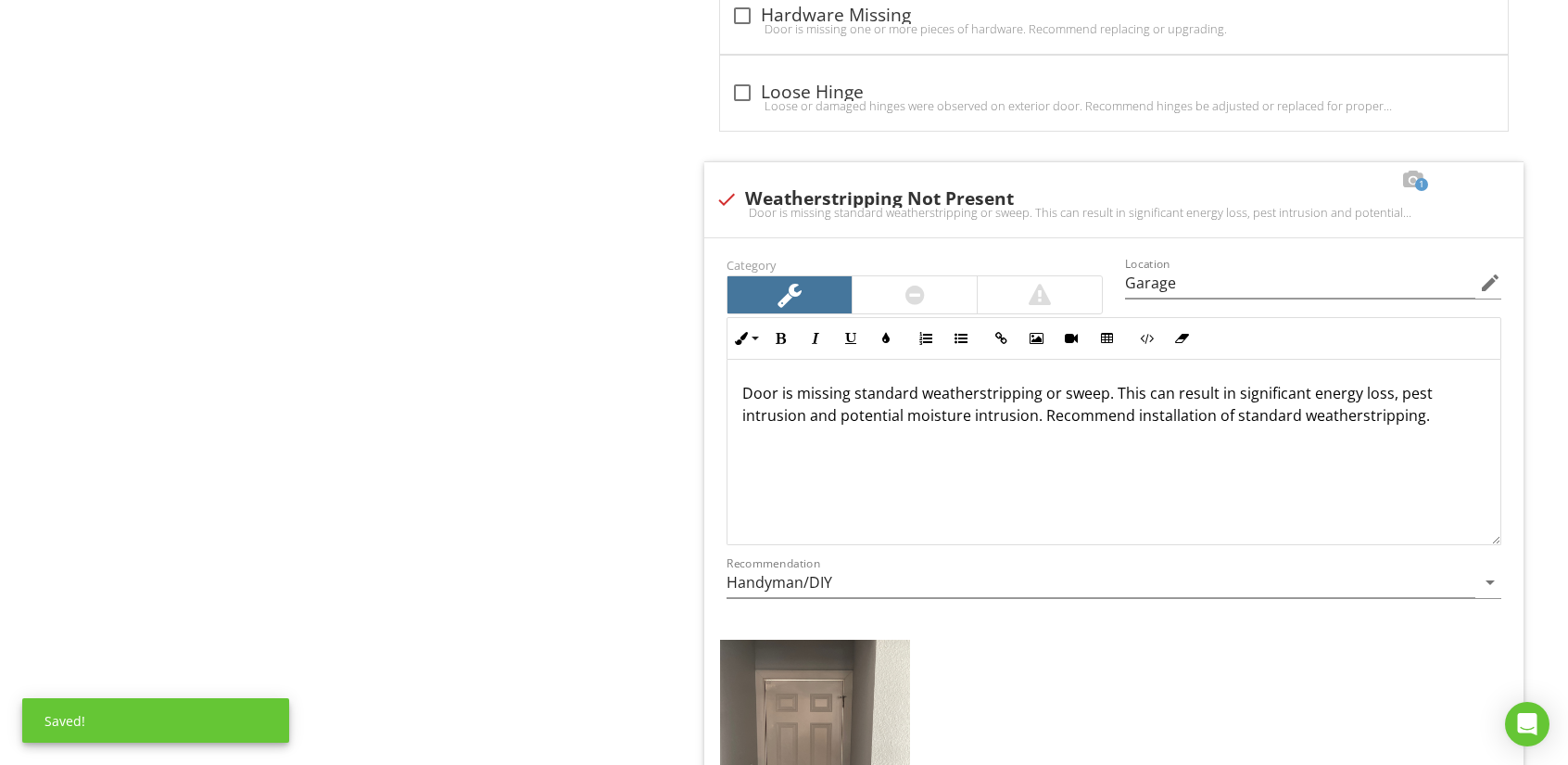
scroll to position [2132, 0]
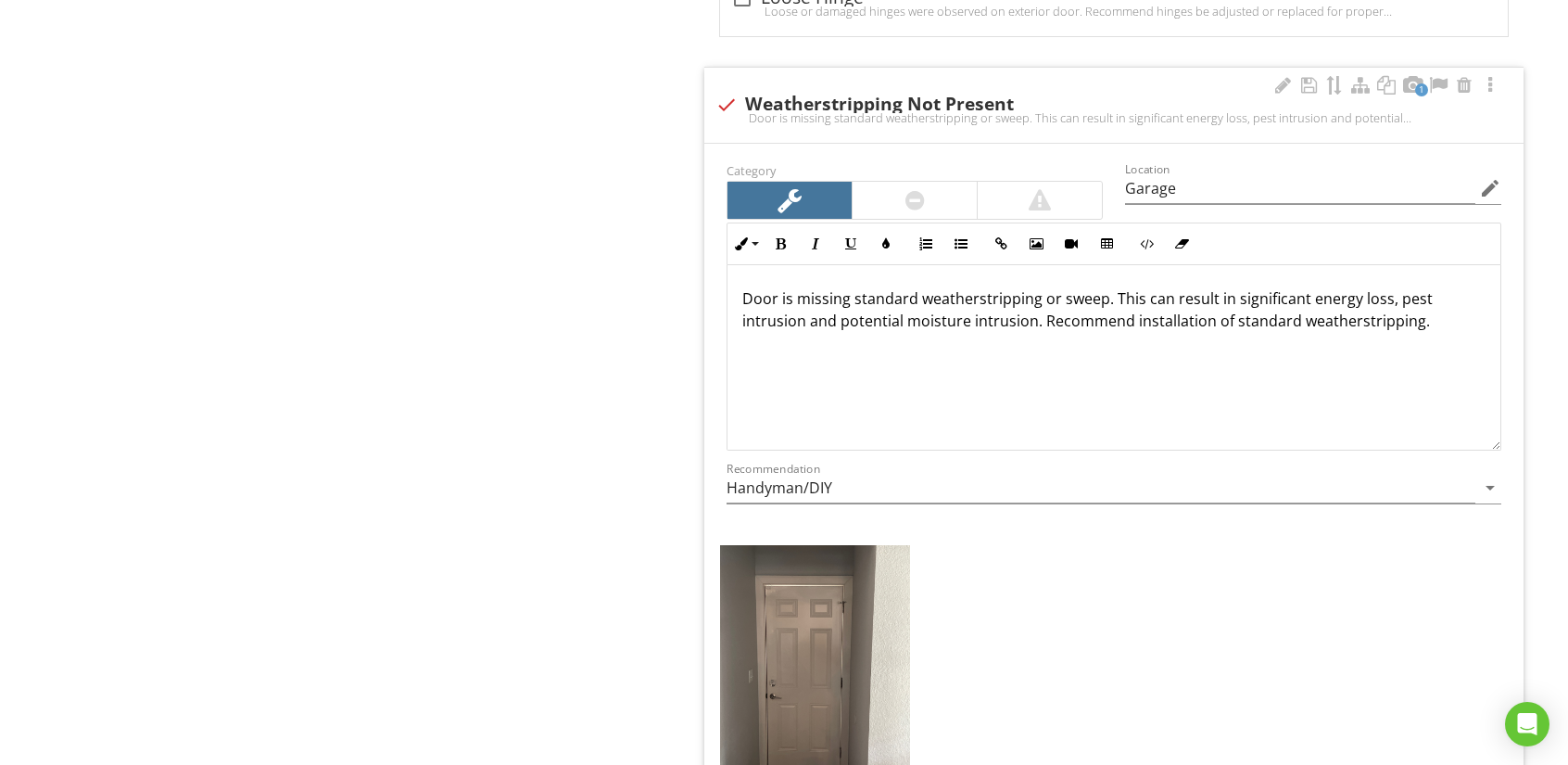
click at [839, 318] on p "Door is missing standard weatherstripping or sweep. This can result in signific…" at bounding box center [1114, 310] width 744 height 45
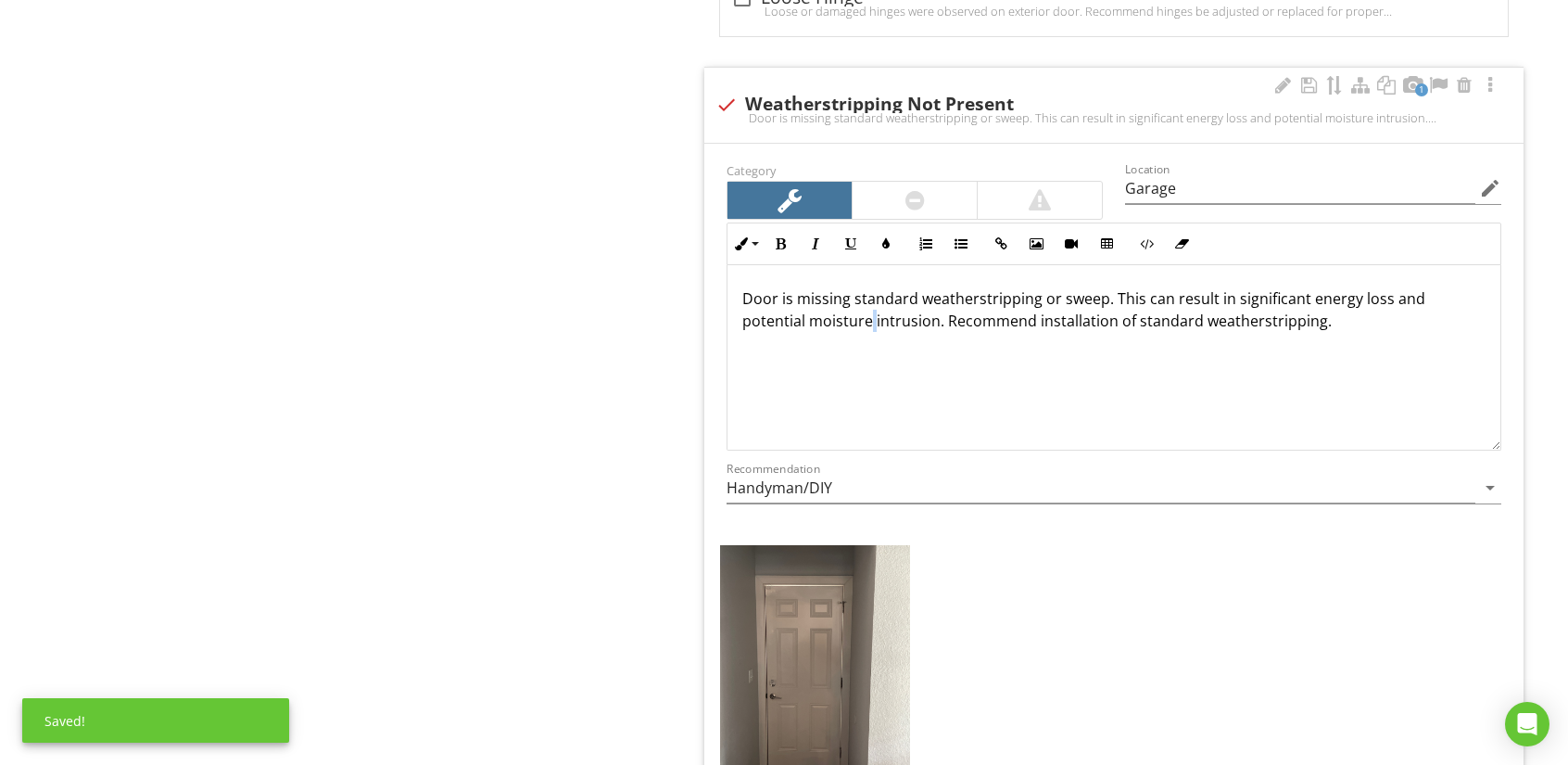
click at [874, 314] on p "Door is missing standard weatherstripping or sweep. This can result in signific…" at bounding box center [1114, 310] width 744 height 45
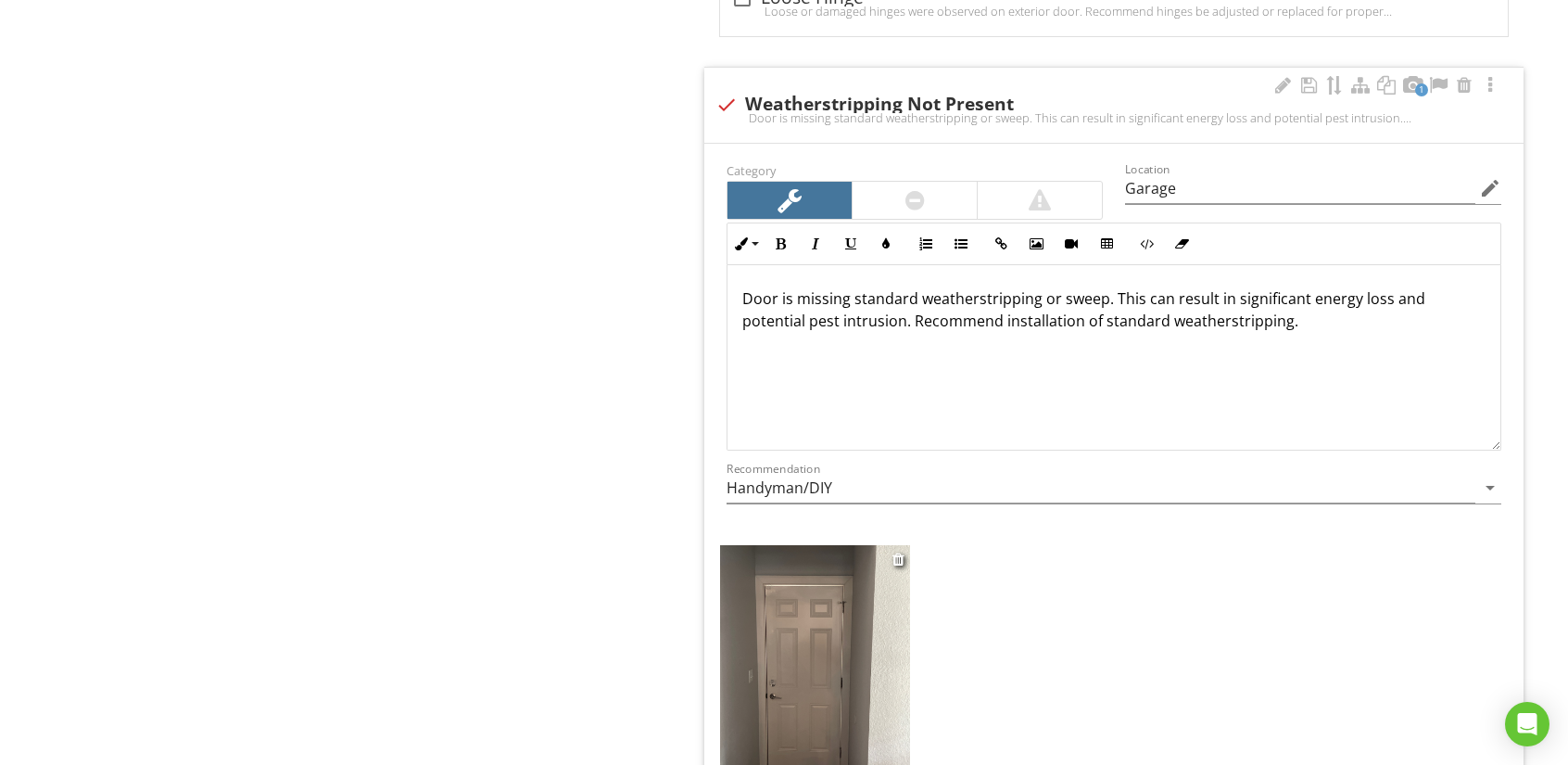
click at [764, 639] on img at bounding box center [814, 671] width 190 height 253
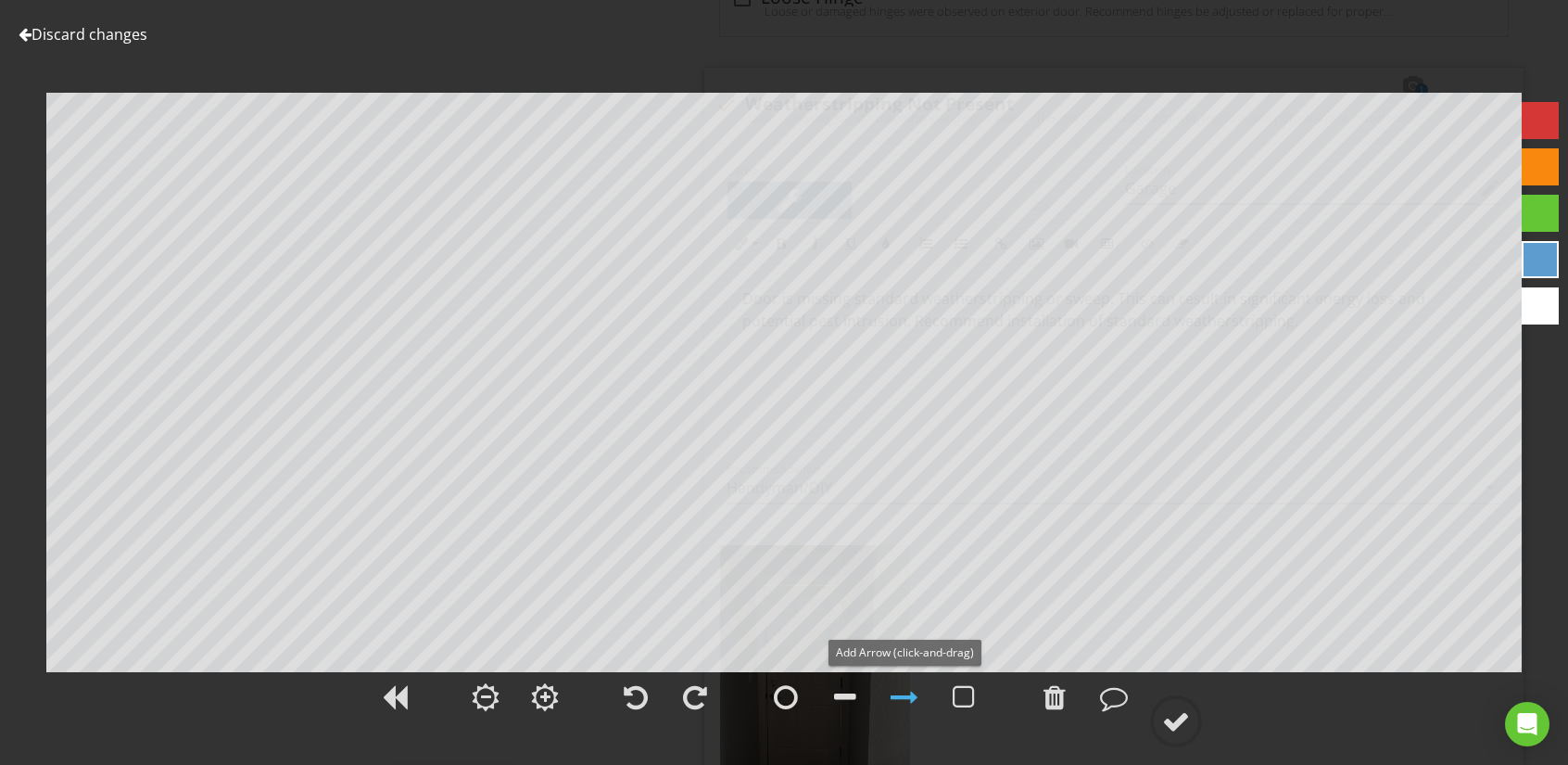
click at [909, 690] on div at bounding box center [904, 697] width 28 height 28
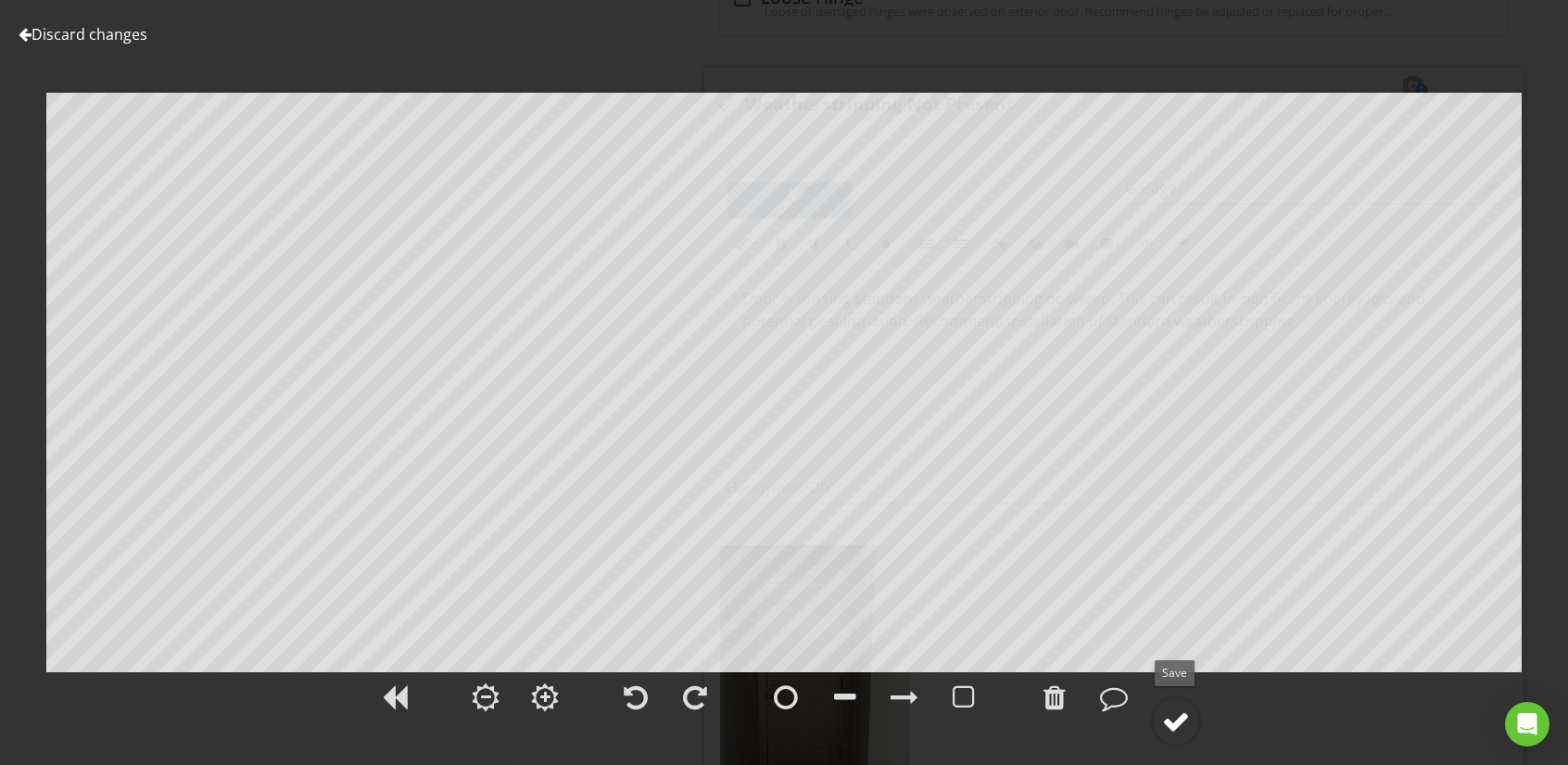
click at [1169, 718] on div at bounding box center [1176, 721] width 28 height 28
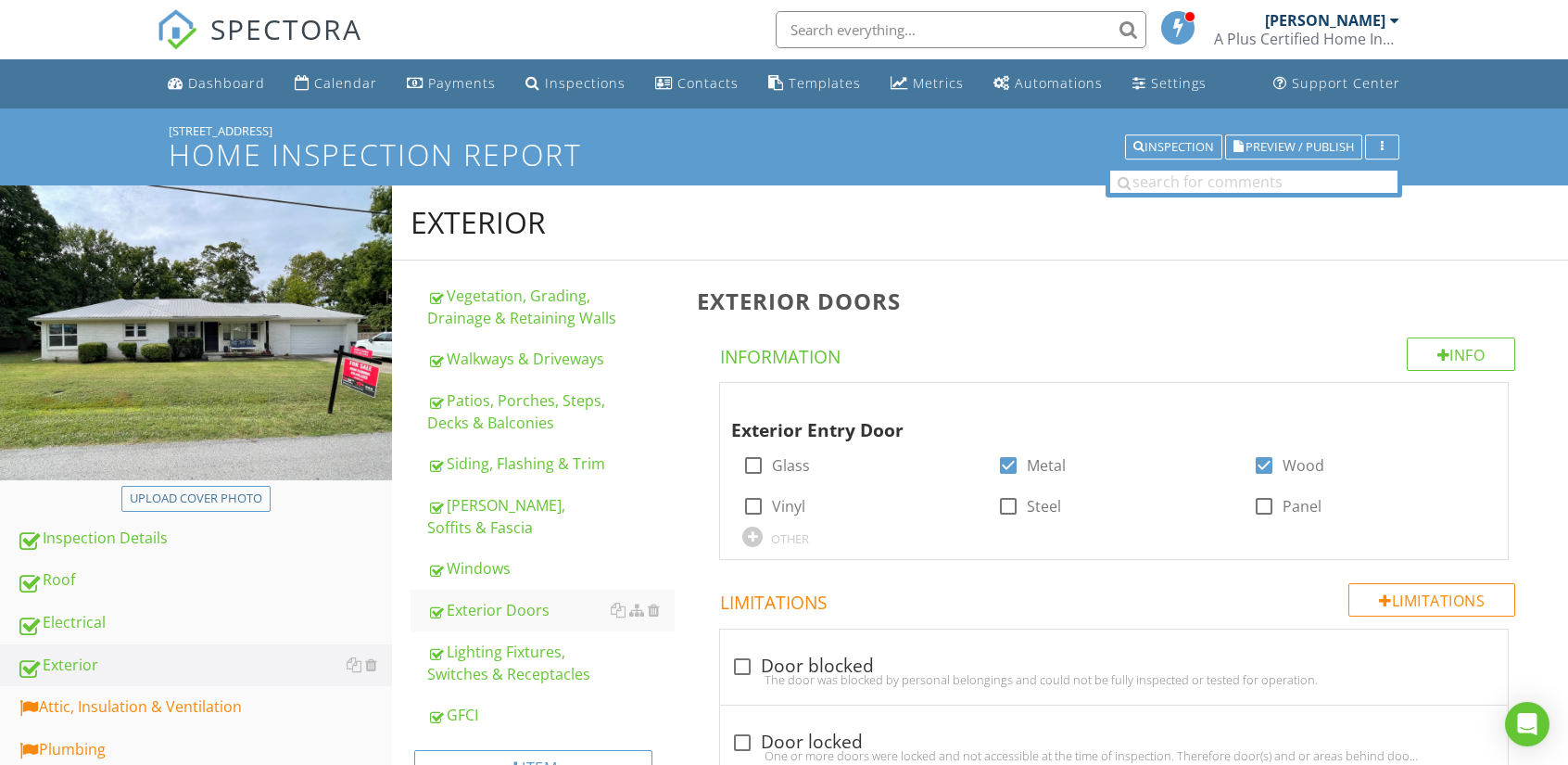
scroll to position [463, 0]
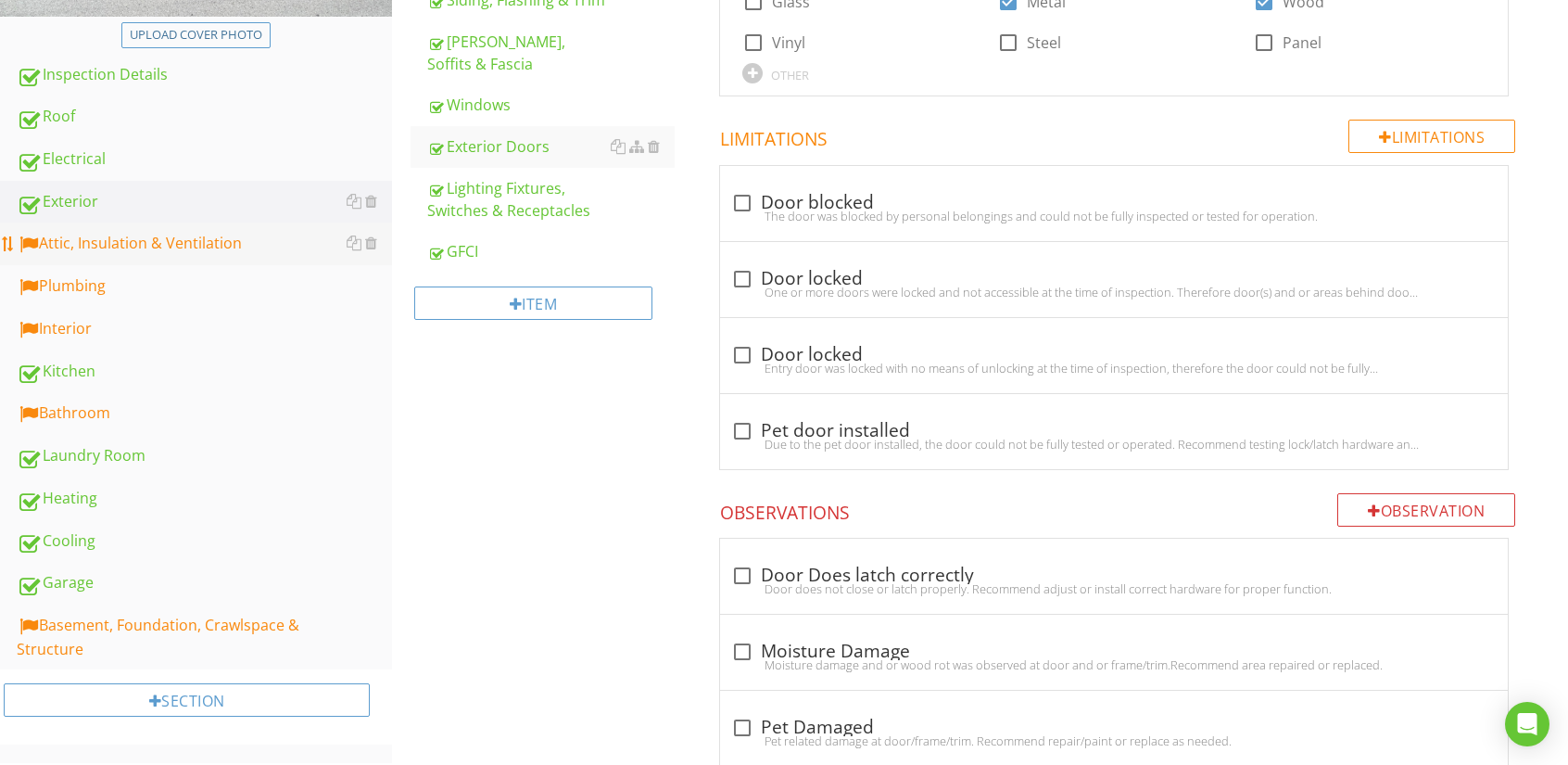
click at [102, 240] on div "Attic, Insulation & Ventilation" at bounding box center [205, 244] width 375 height 24
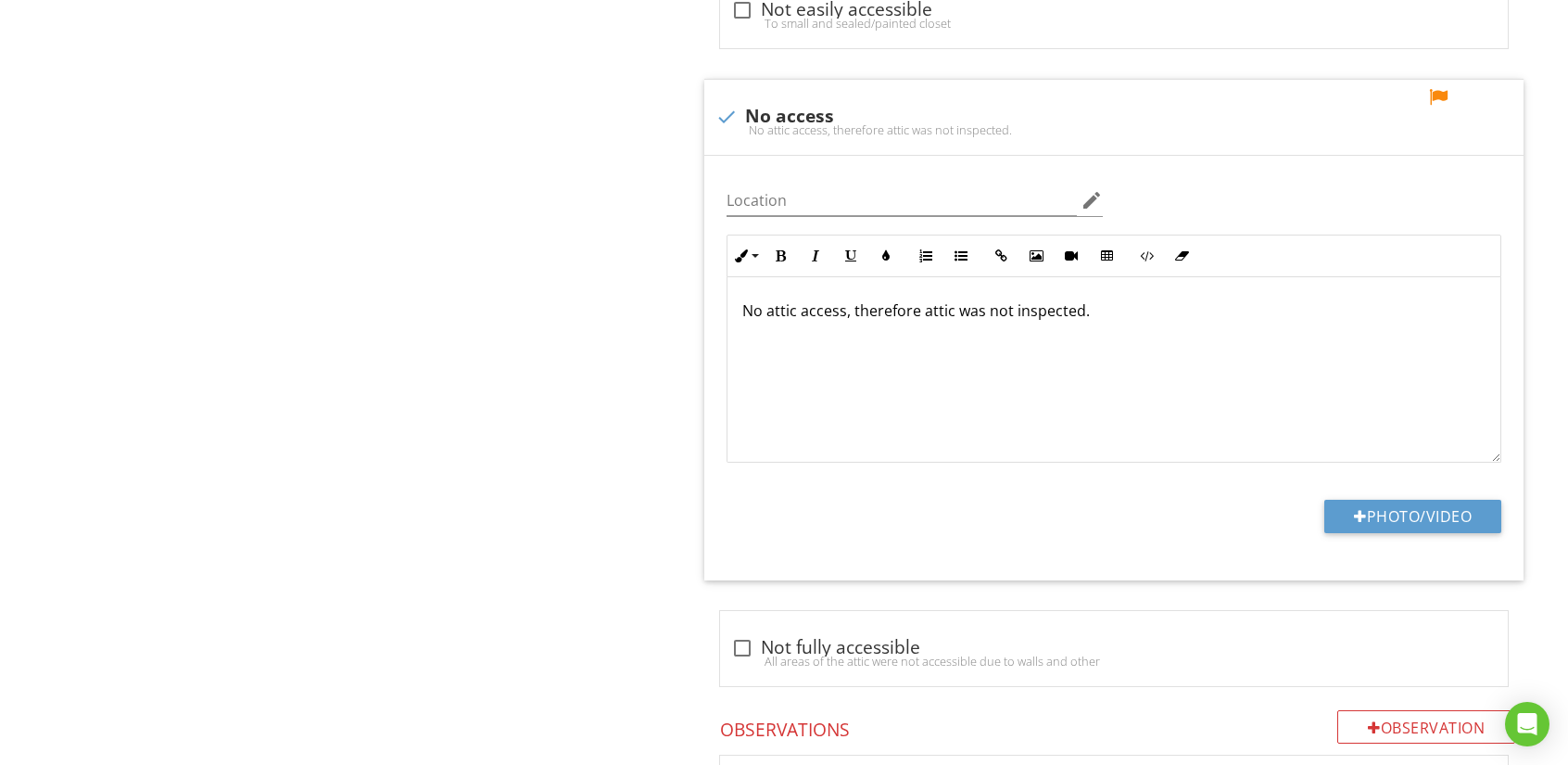
scroll to position [2128, 0]
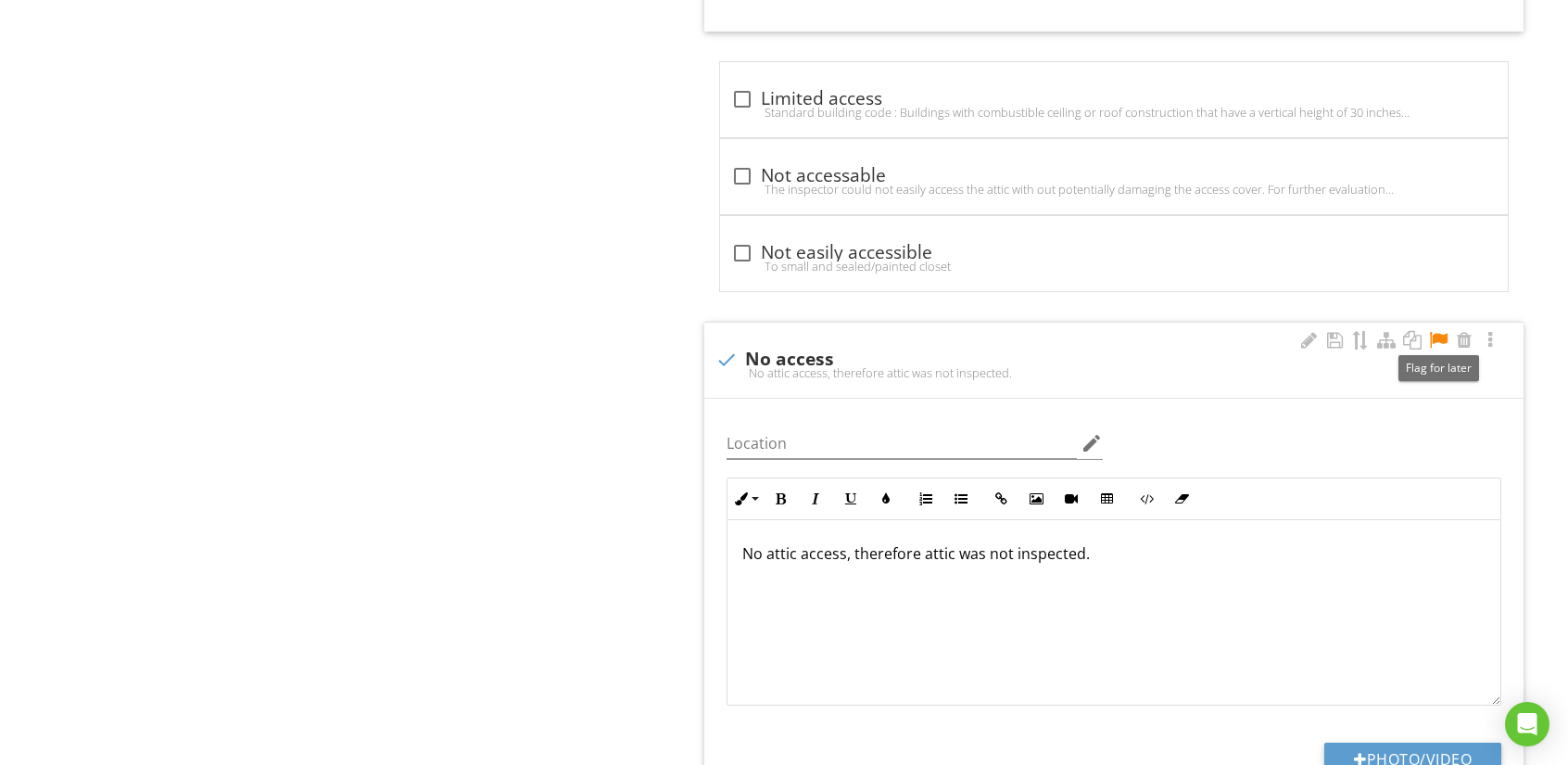
click at [1435, 338] on div at bounding box center [1438, 340] width 22 height 19
click at [1105, 550] on p "No attic access, therefore attic was not inspected." at bounding box center [1114, 553] width 744 height 22
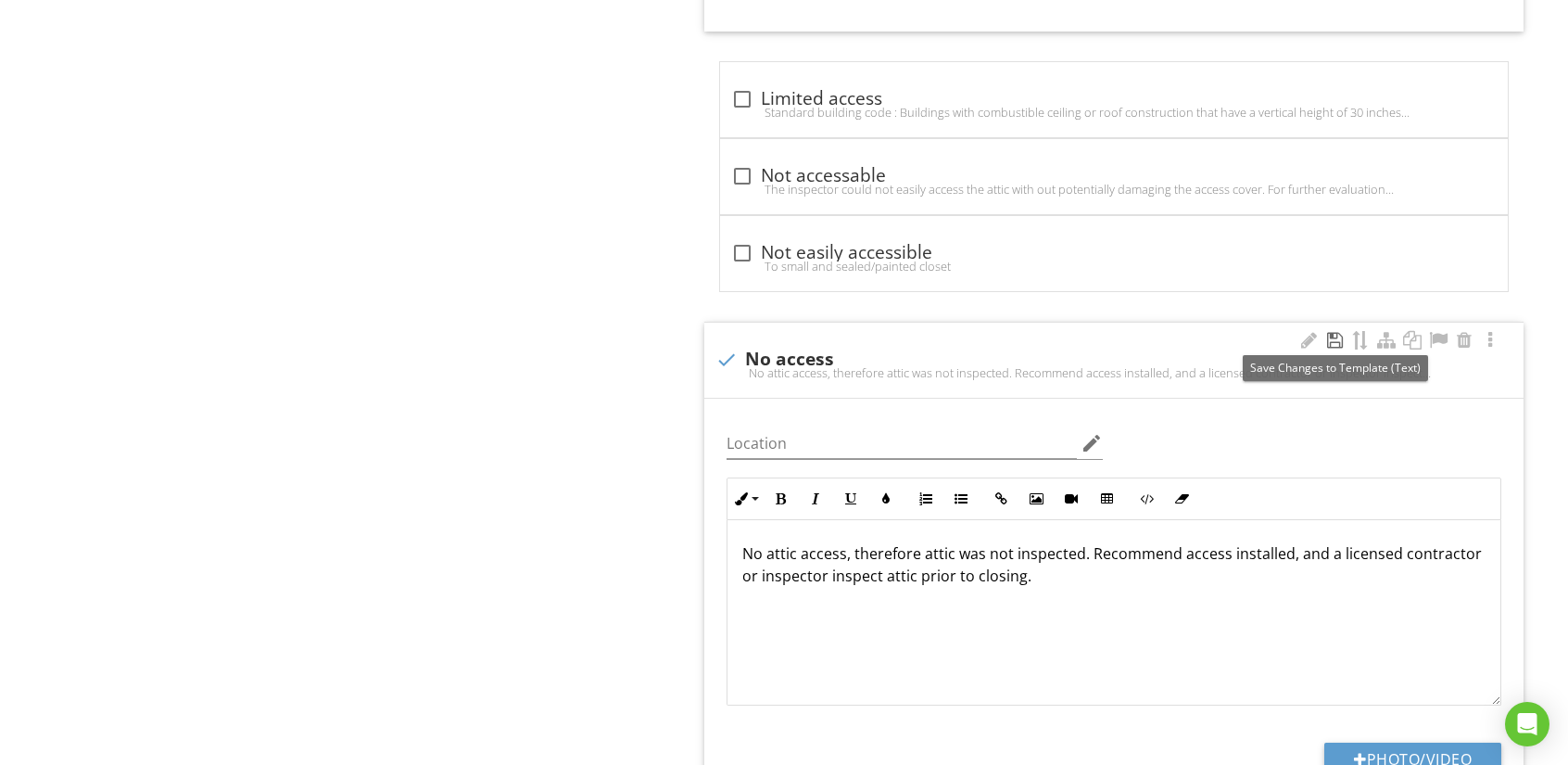
click at [1334, 338] on div at bounding box center [1334, 340] width 22 height 19
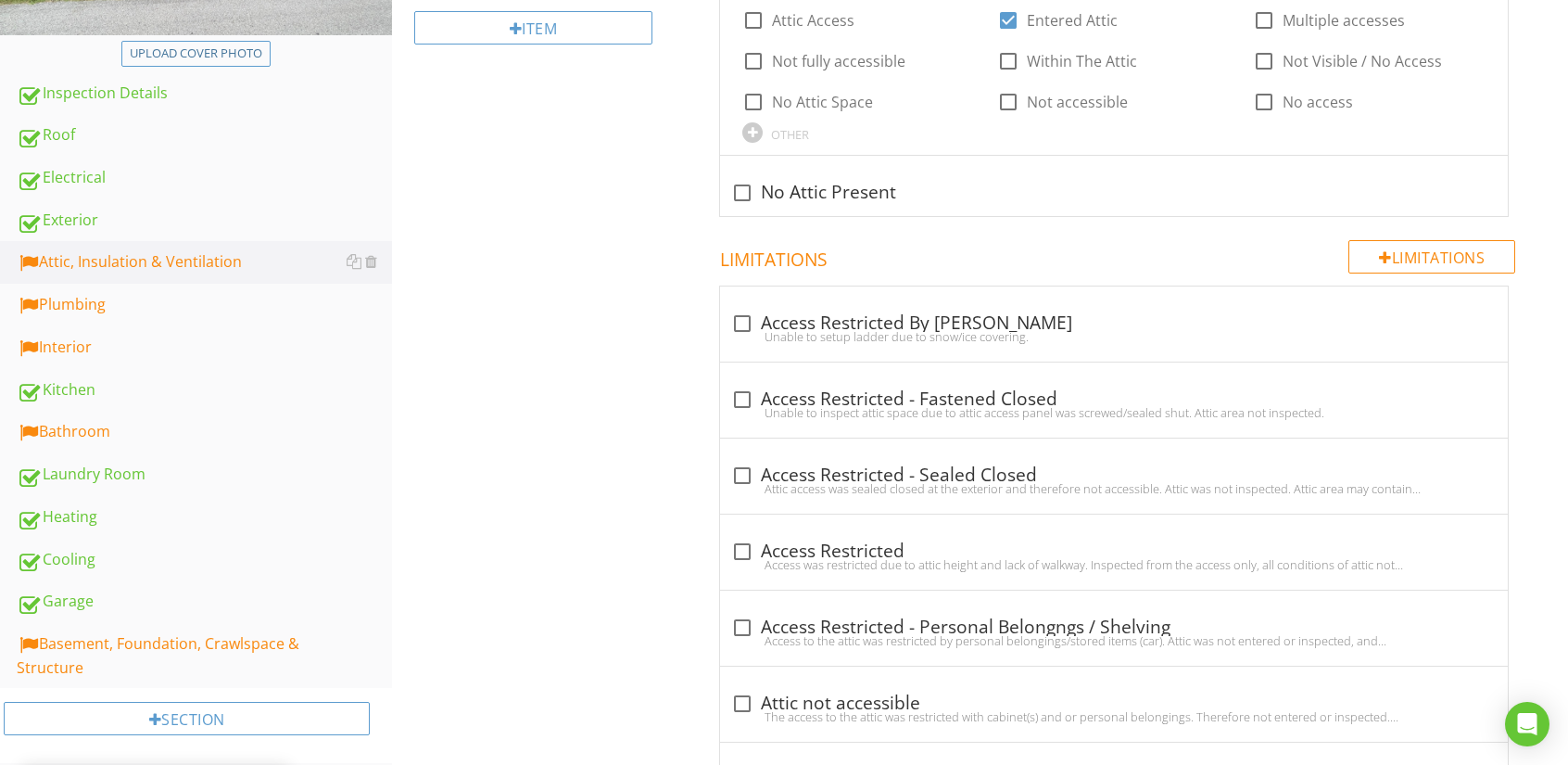
scroll to position [181, 0]
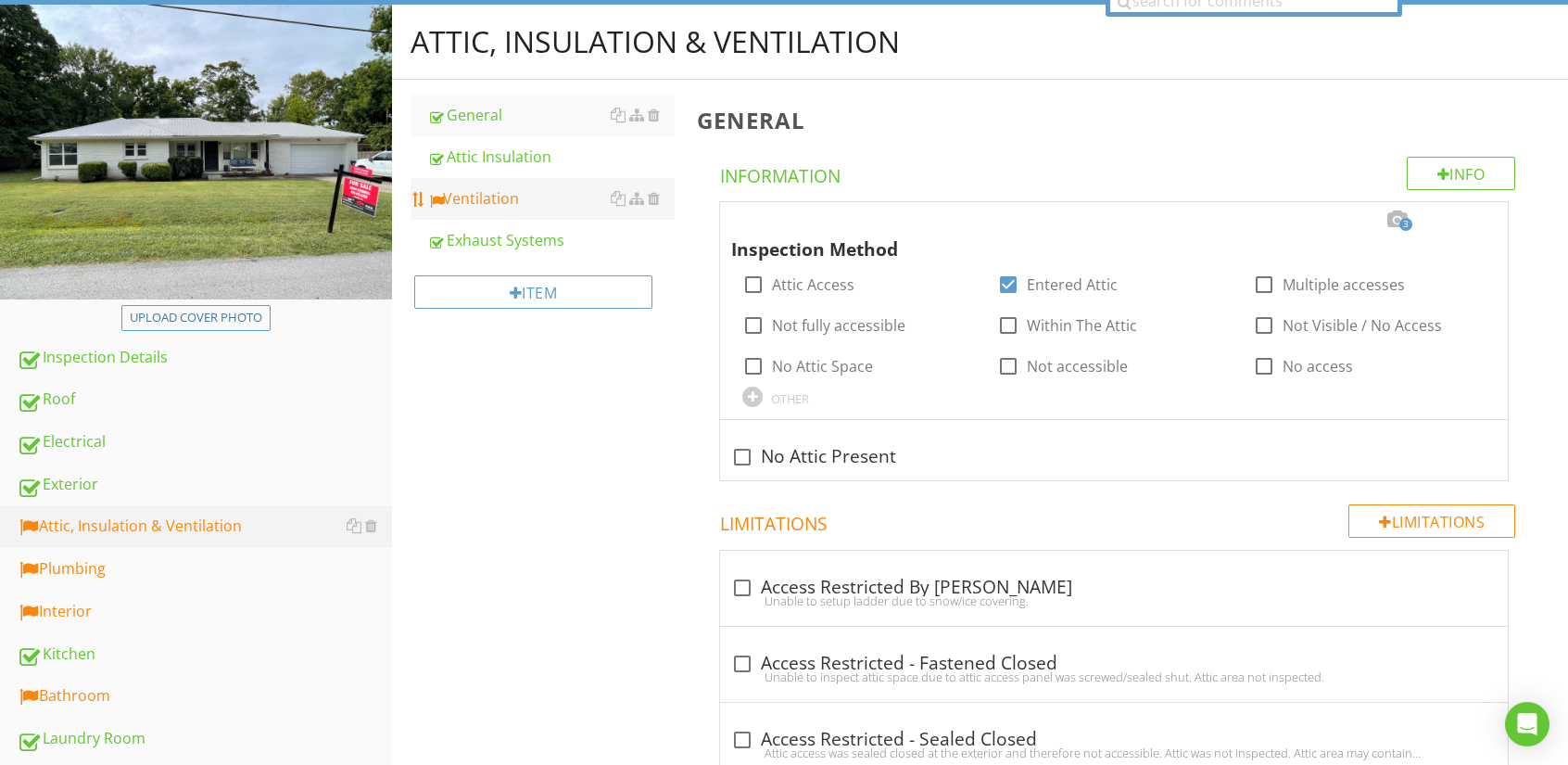
click at [493, 201] on div "Ventilation" at bounding box center [551, 199] width 248 height 22
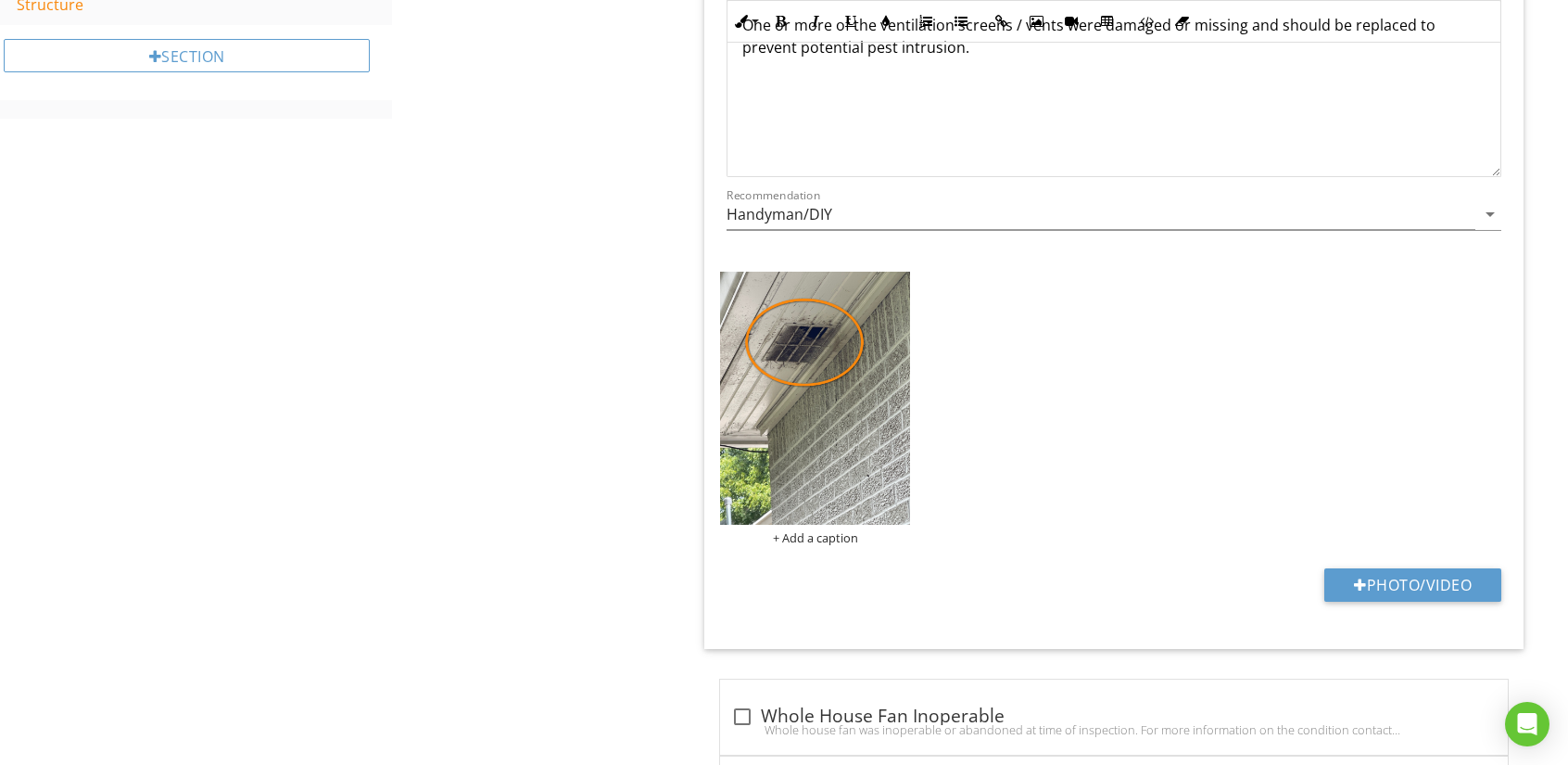
scroll to position [923, 0]
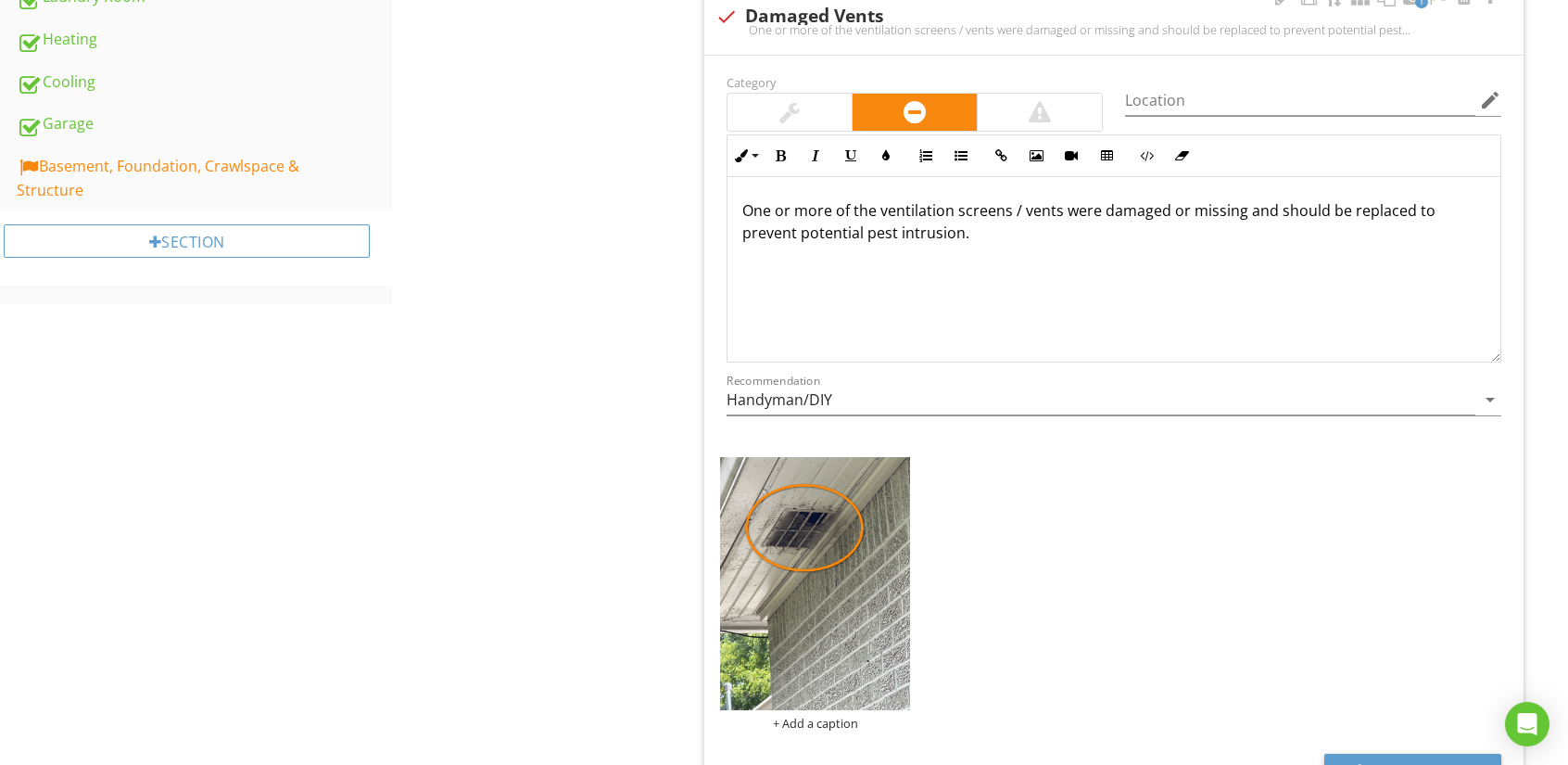
click at [997, 226] on p "One or more of the ventilation screens / vents were damaged or missing and shou…" at bounding box center [1114, 222] width 744 height 45
click at [791, 101] on div at bounding box center [789, 112] width 20 height 22
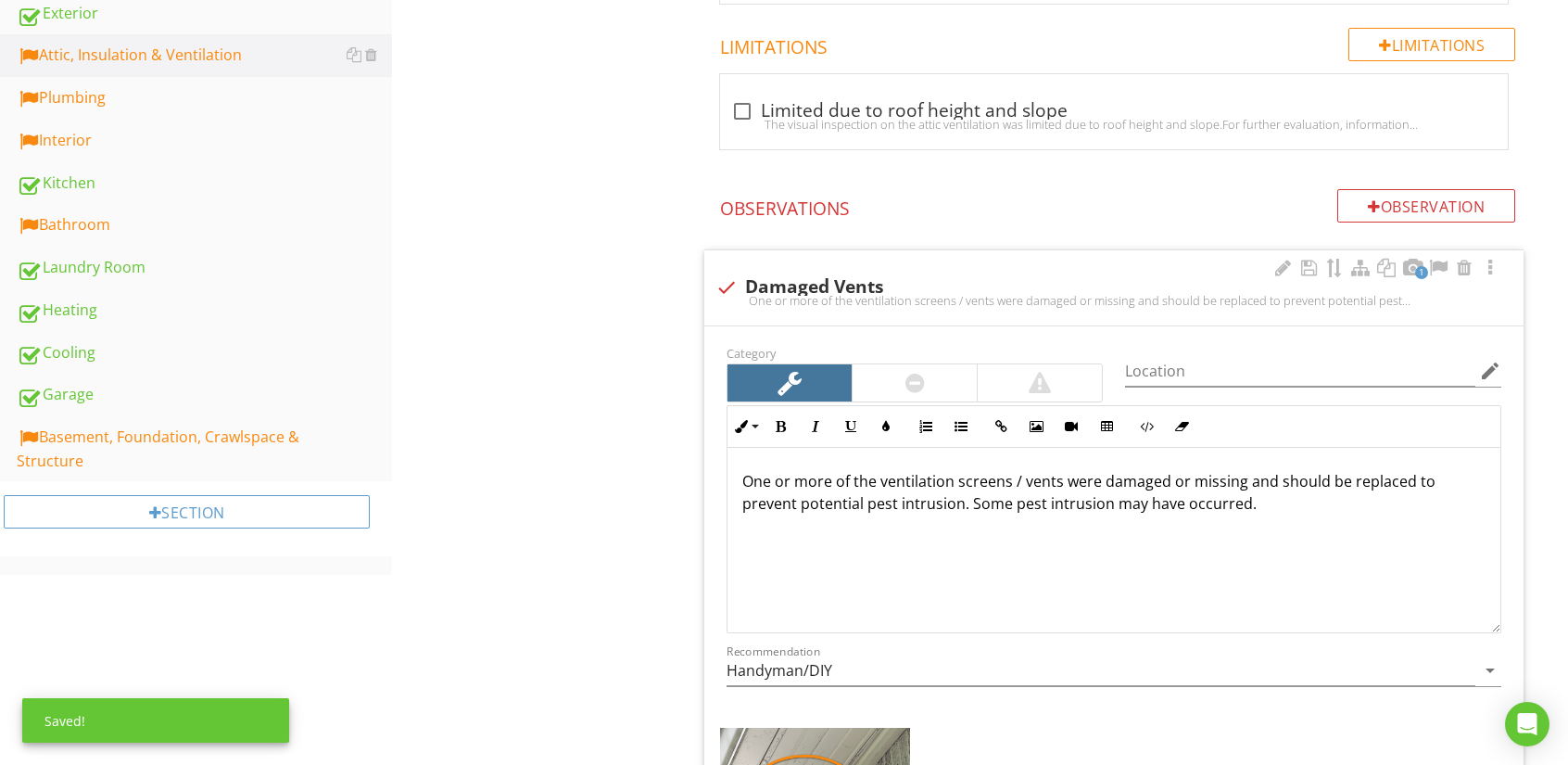
scroll to position [644, 0]
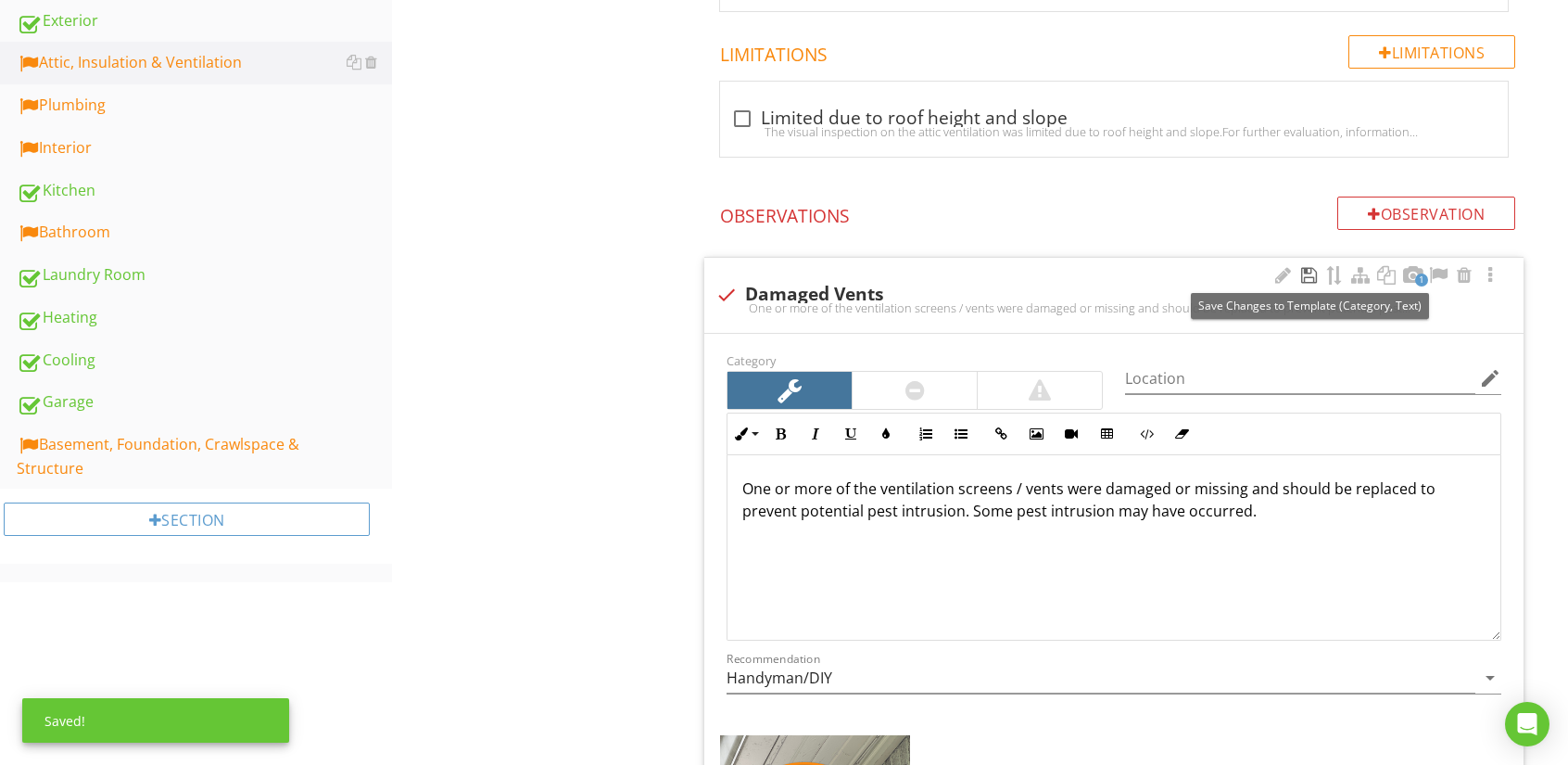
click at [1305, 273] on div at bounding box center [1308, 275] width 22 height 19
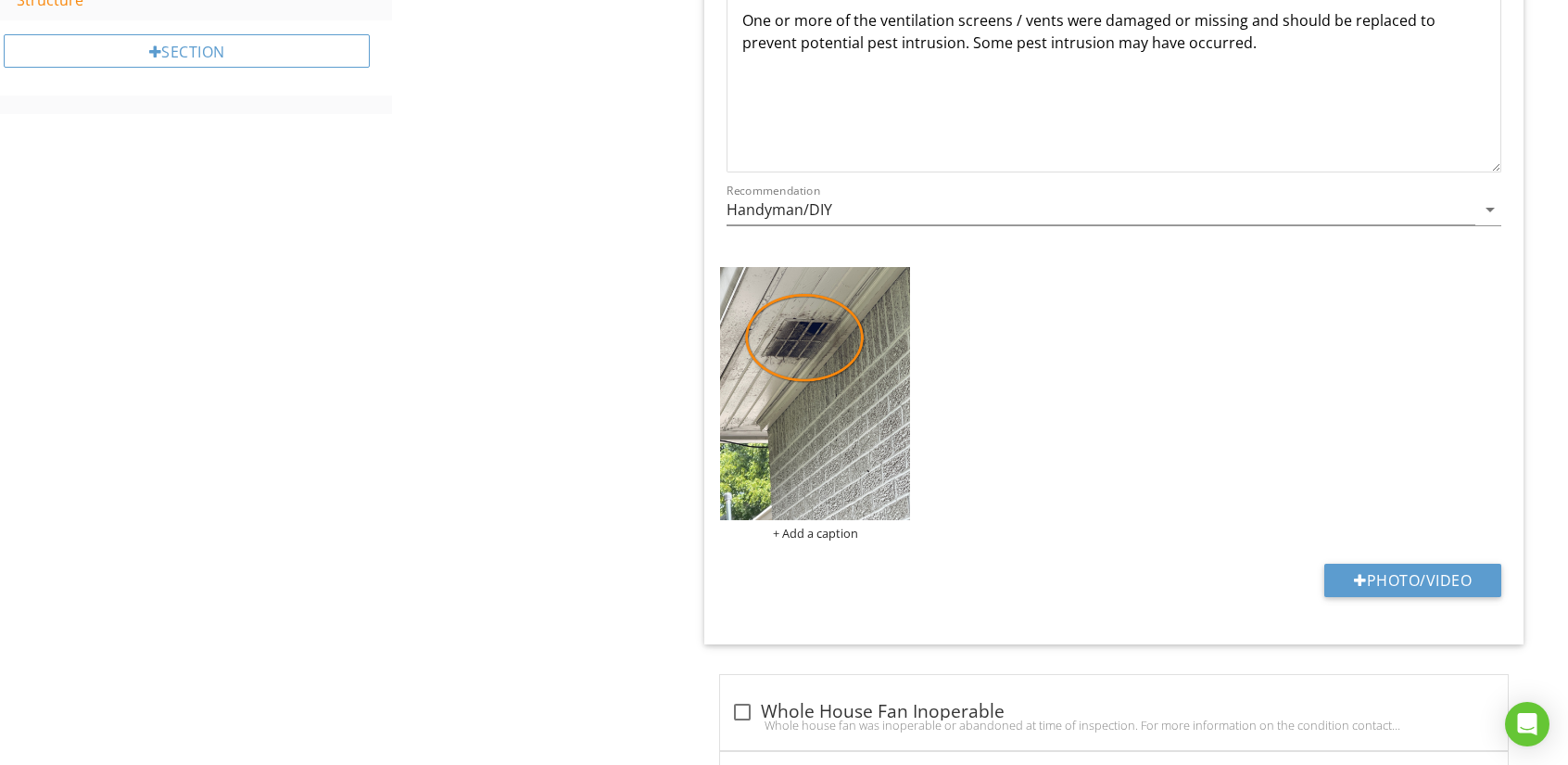
scroll to position [923, 0]
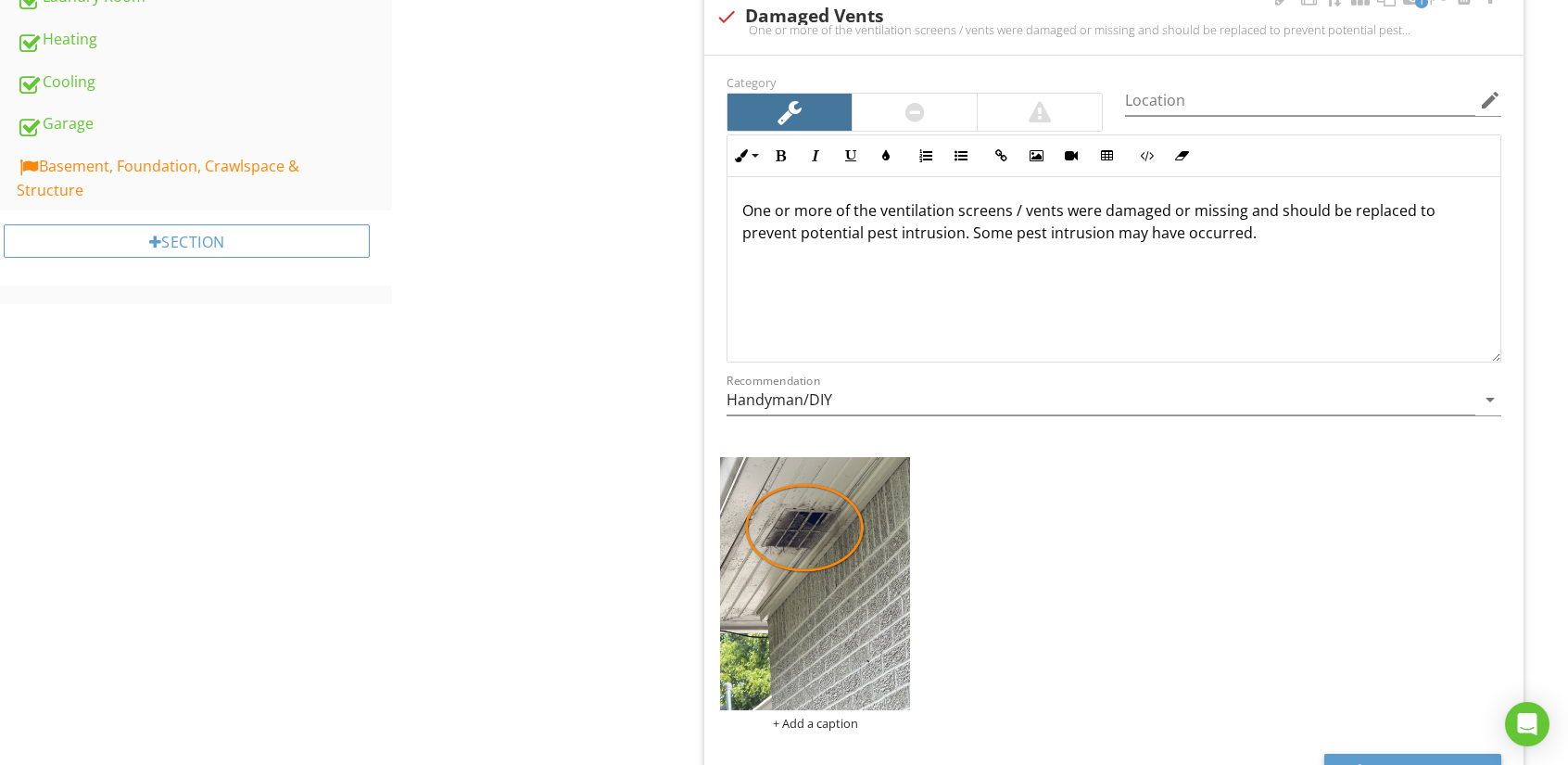
drag, startPoint x: 927, startPoint y: 101, endPoint x: 835, endPoint y: 120, distance: 93.9
click at [923, 101] on div at bounding box center [913, 112] width 125 height 37
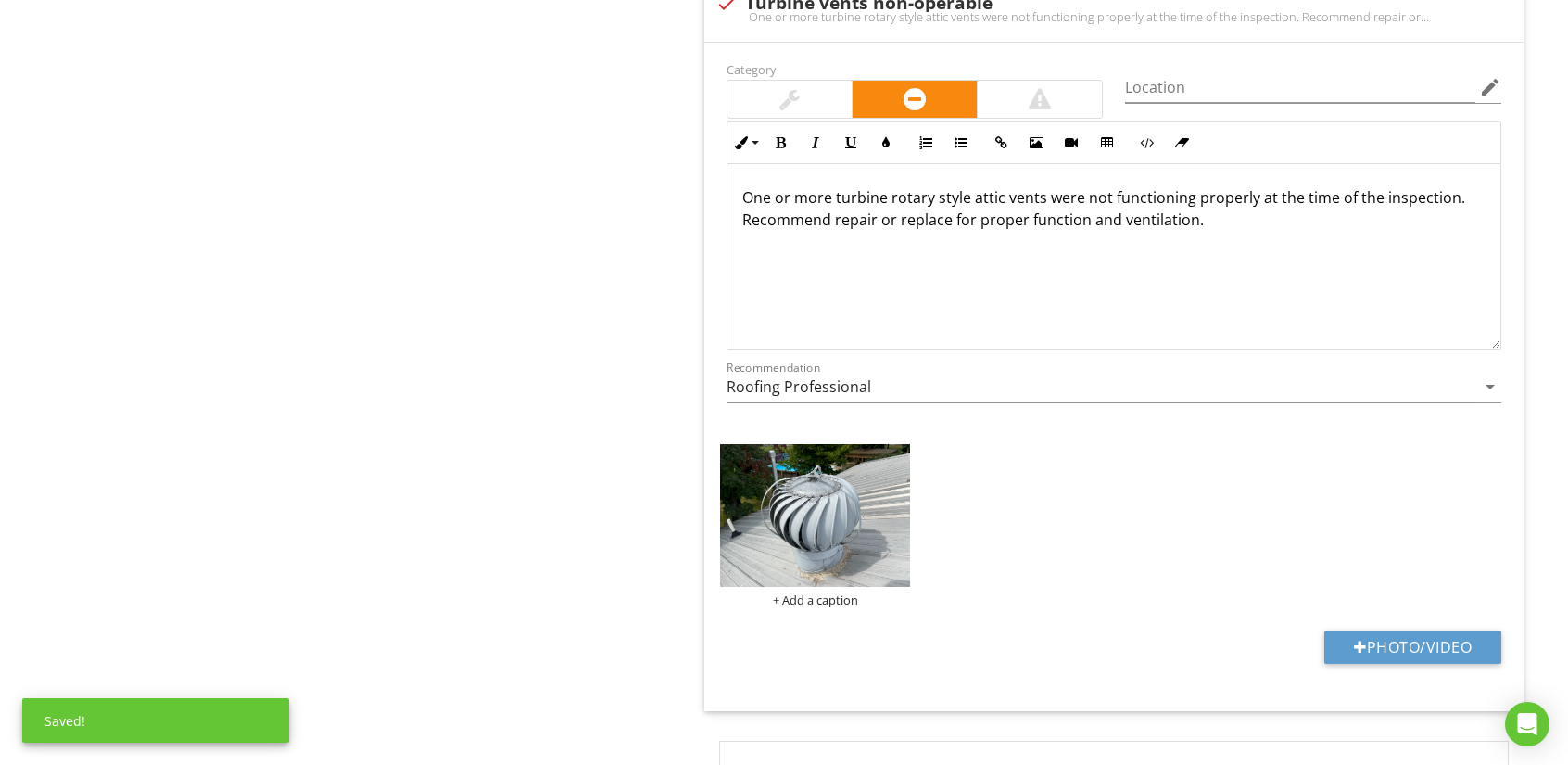
scroll to position [2035, 0]
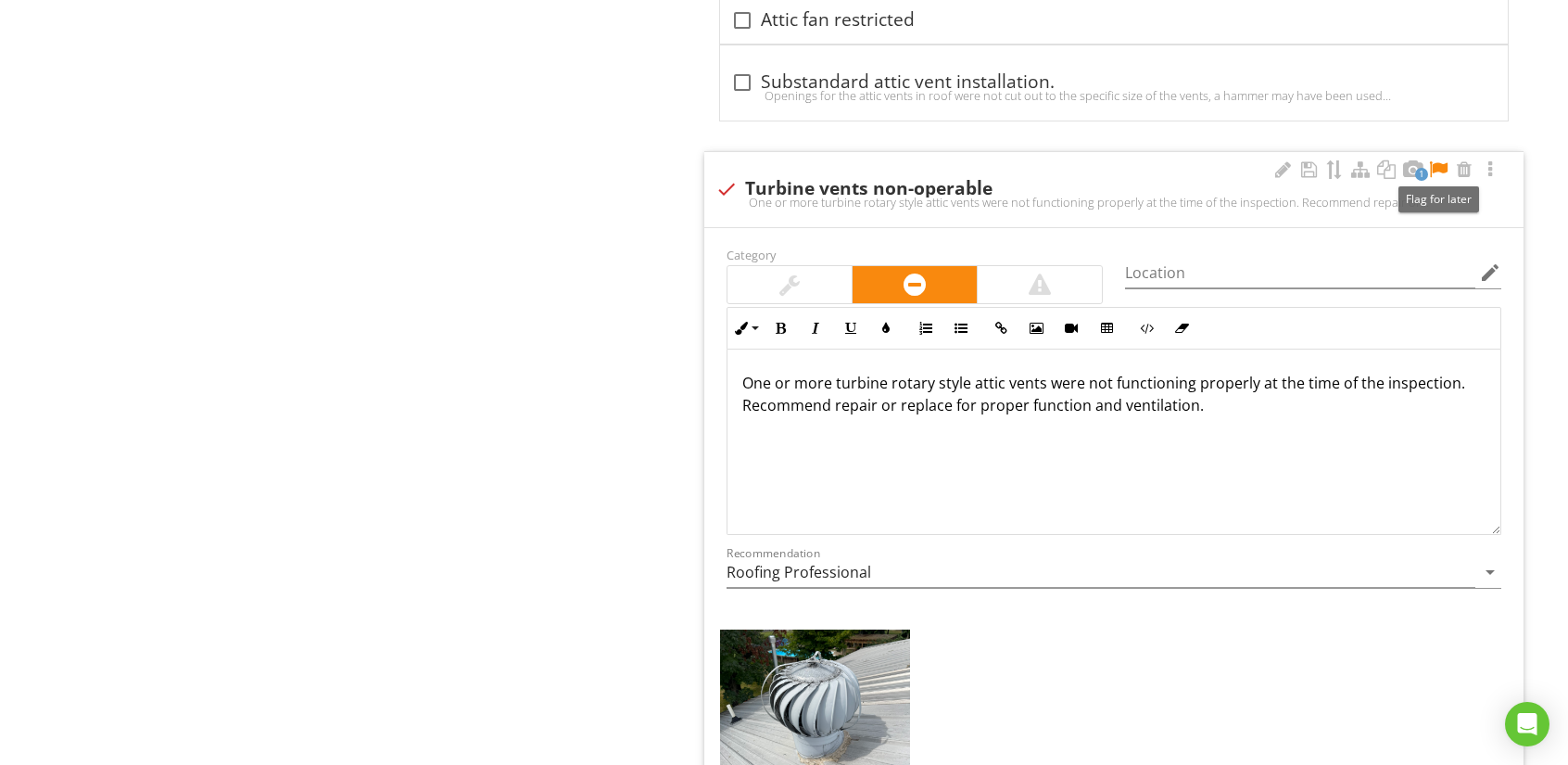
click at [1442, 166] on div at bounding box center [1438, 170] width 22 height 19
click at [1229, 402] on p "One or more turbine rotary style attic vents were not functioning properly at t…" at bounding box center [1114, 393] width 744 height 45
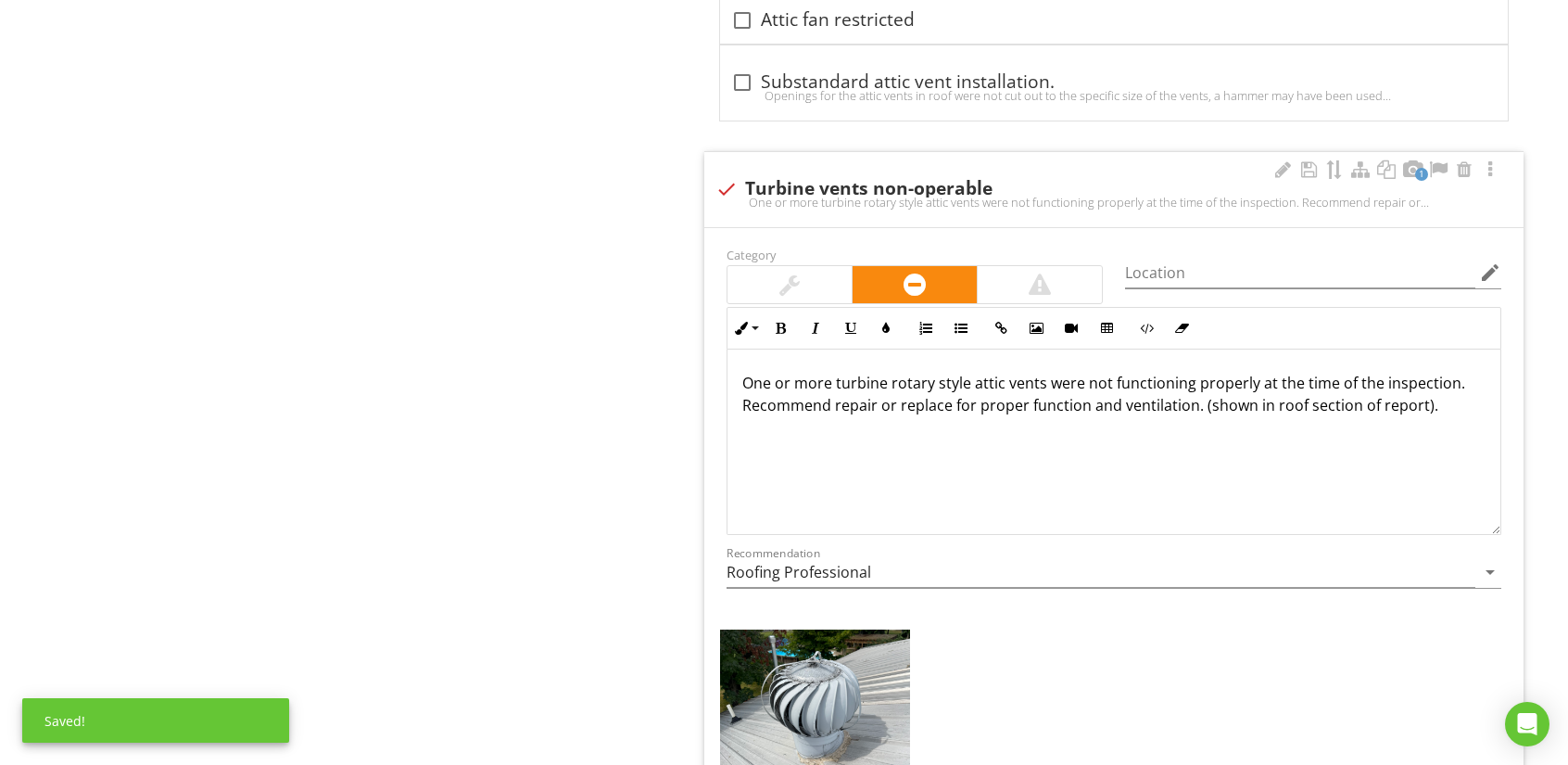
click at [1246, 401] on p "One or more turbine rotary style attic vents were not functioning properly at t…" at bounding box center [1114, 393] width 744 height 45
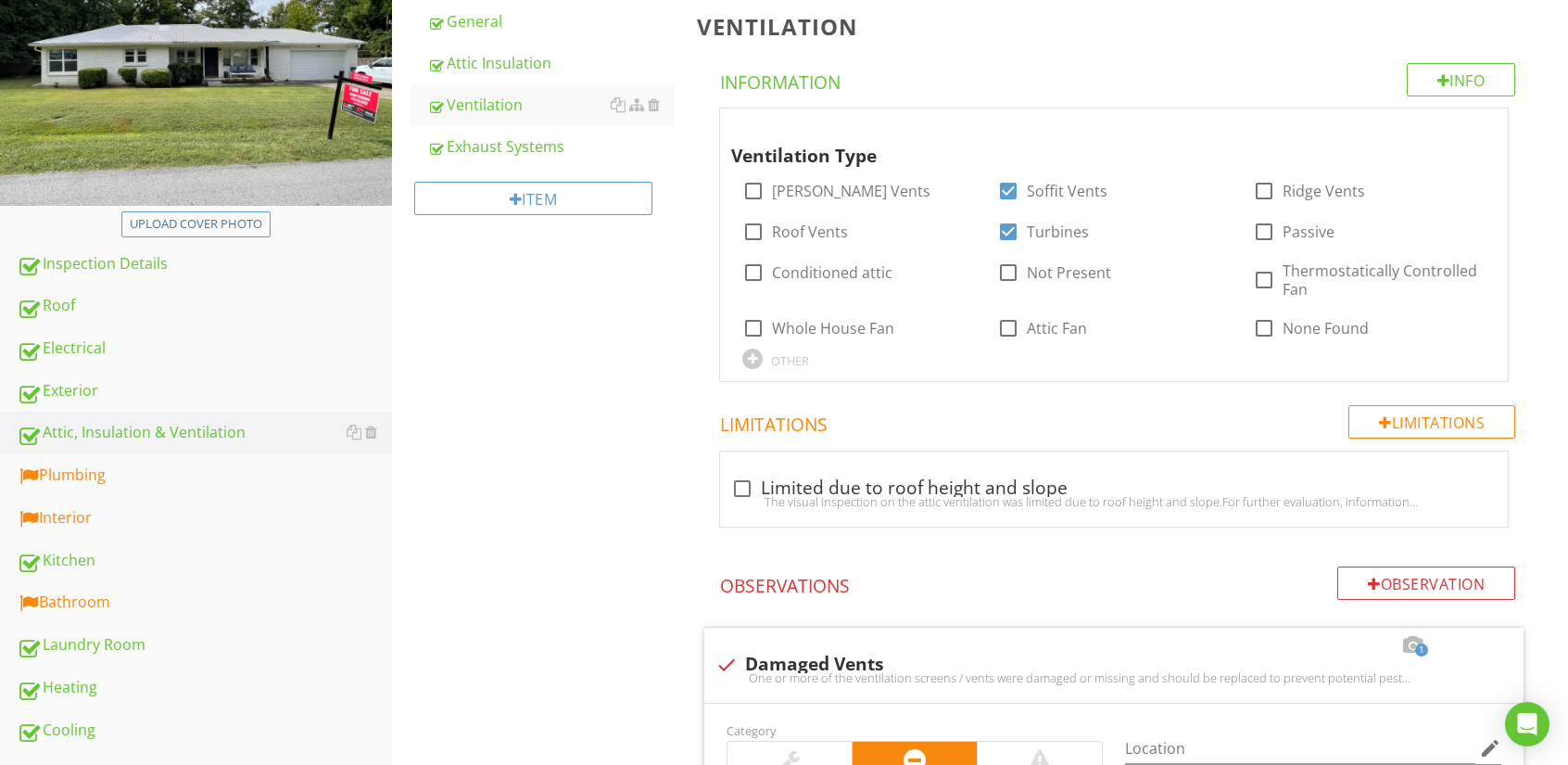
scroll to position [371, 0]
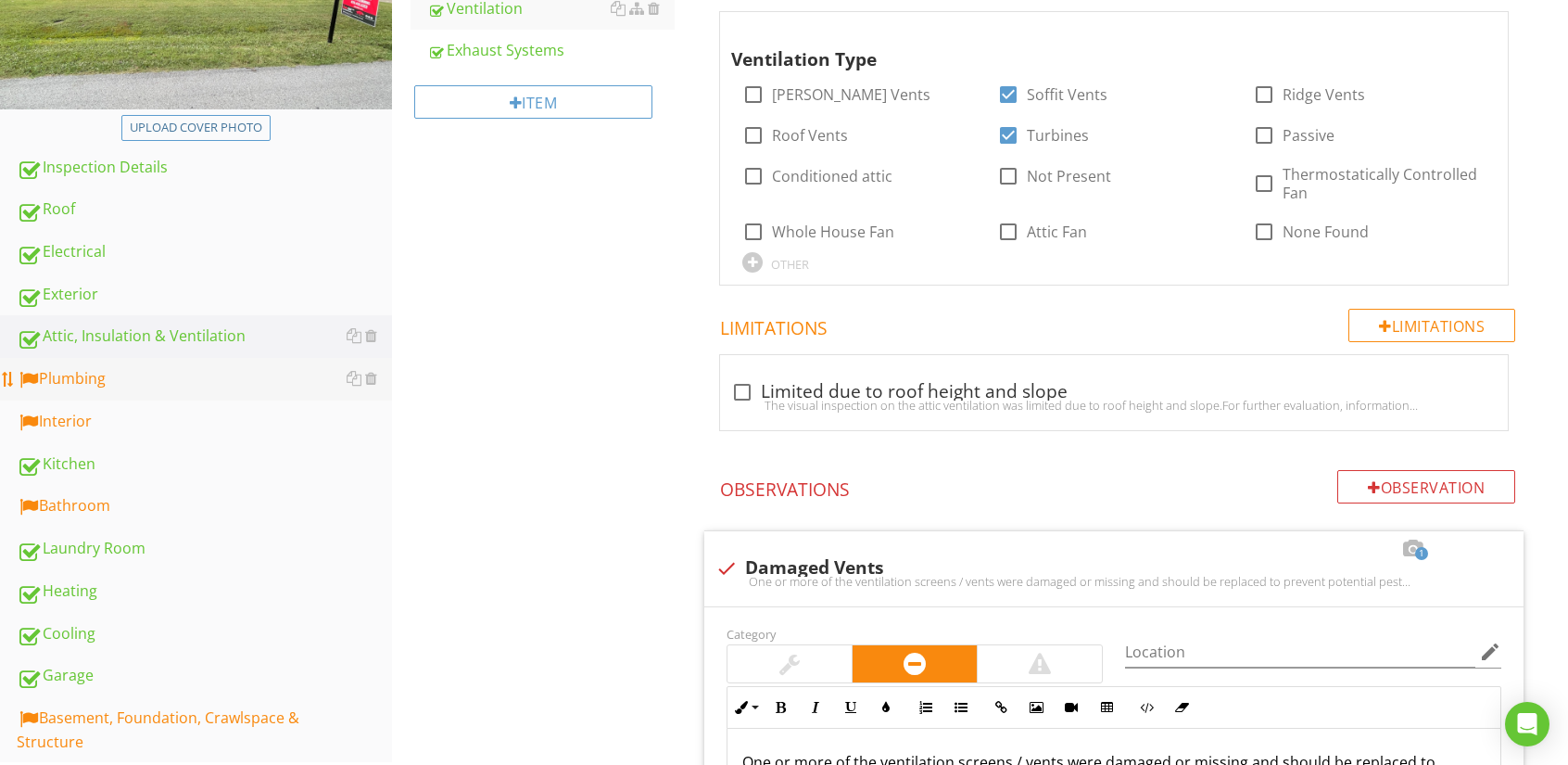
click at [60, 378] on div "Plumbing" at bounding box center [205, 380] width 375 height 24
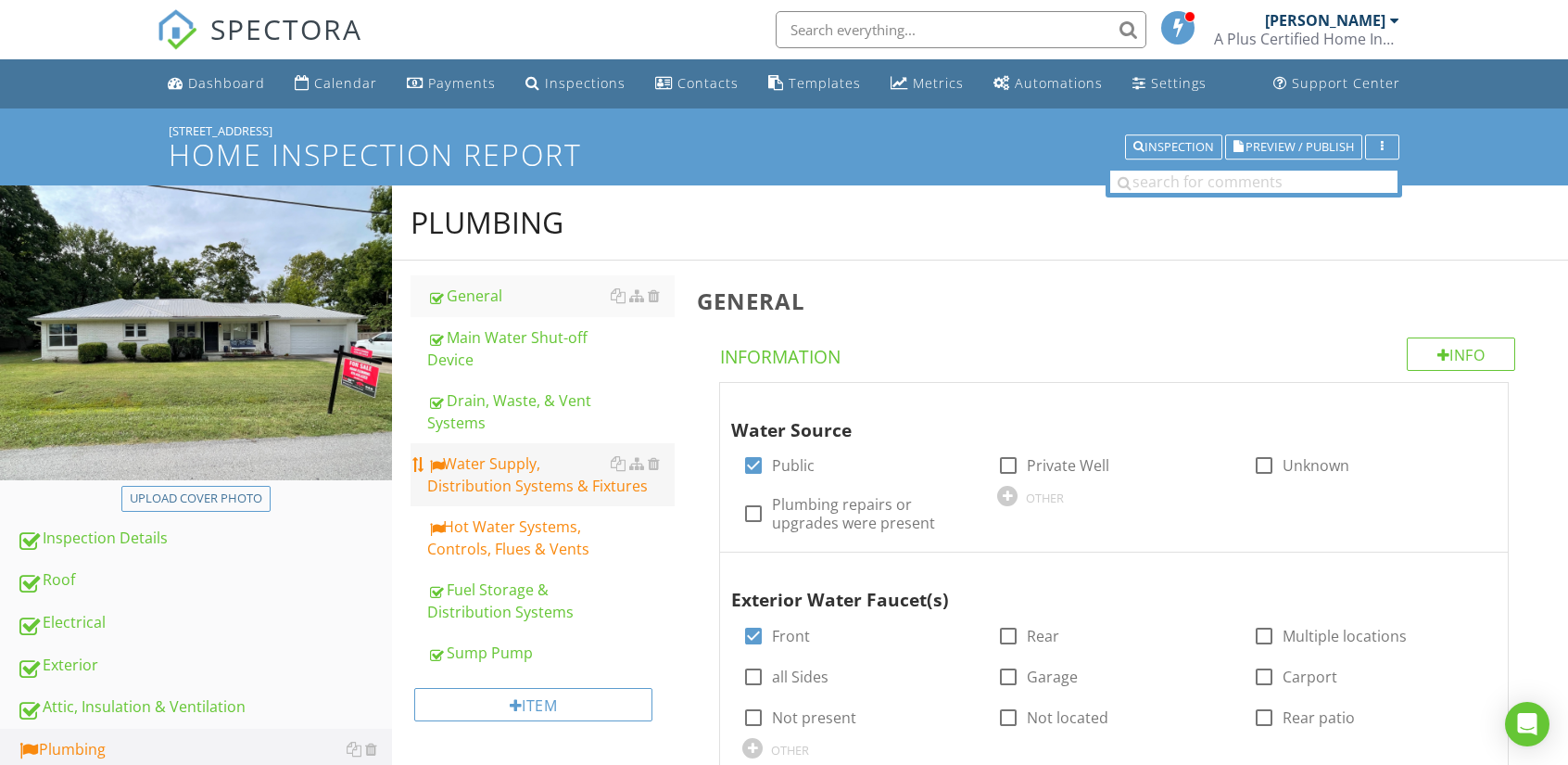
click at [481, 483] on div "Water Supply, Distribution Systems & Fixtures" at bounding box center [551, 474] width 248 height 45
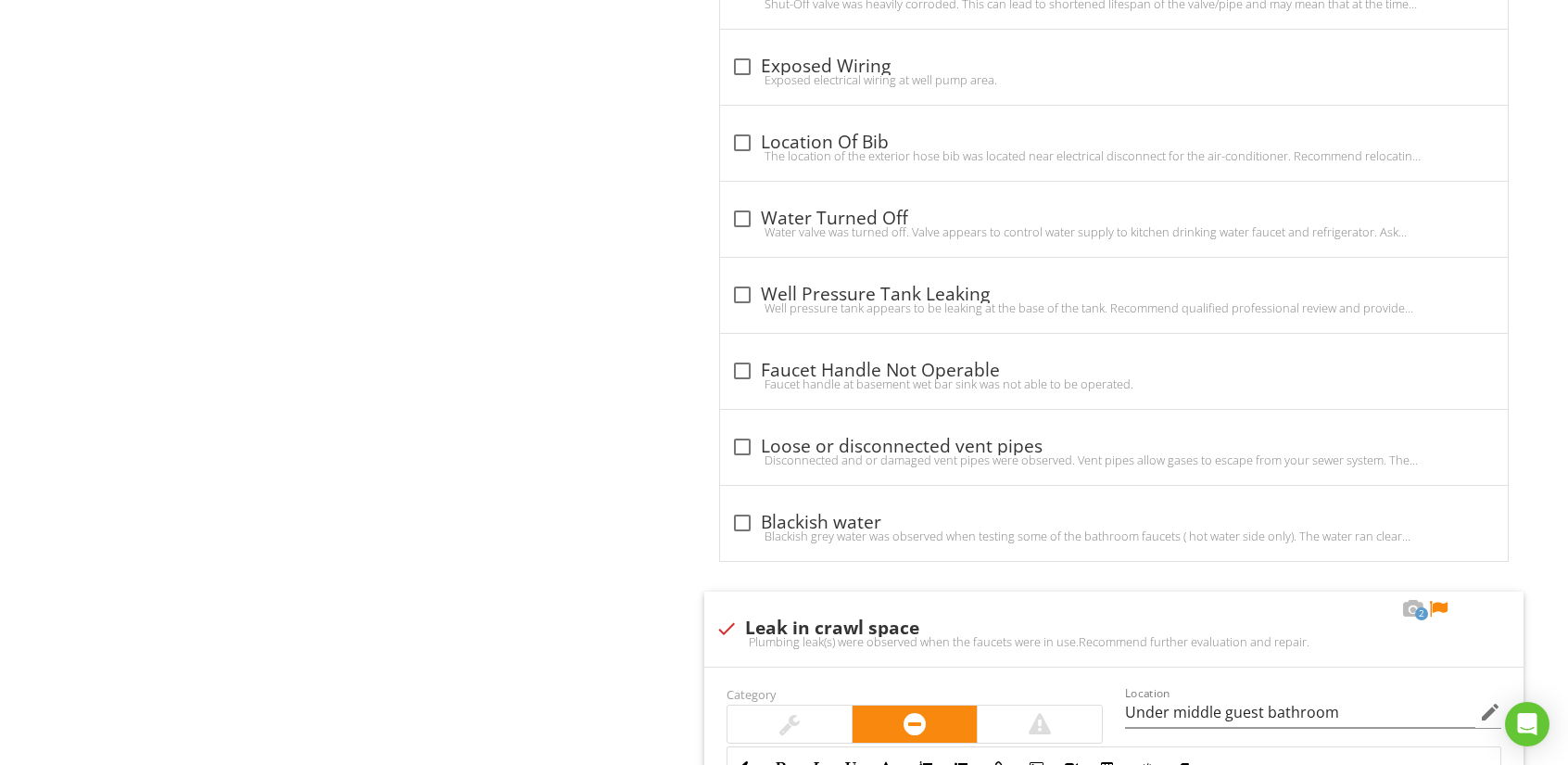
scroll to position [2874, 0]
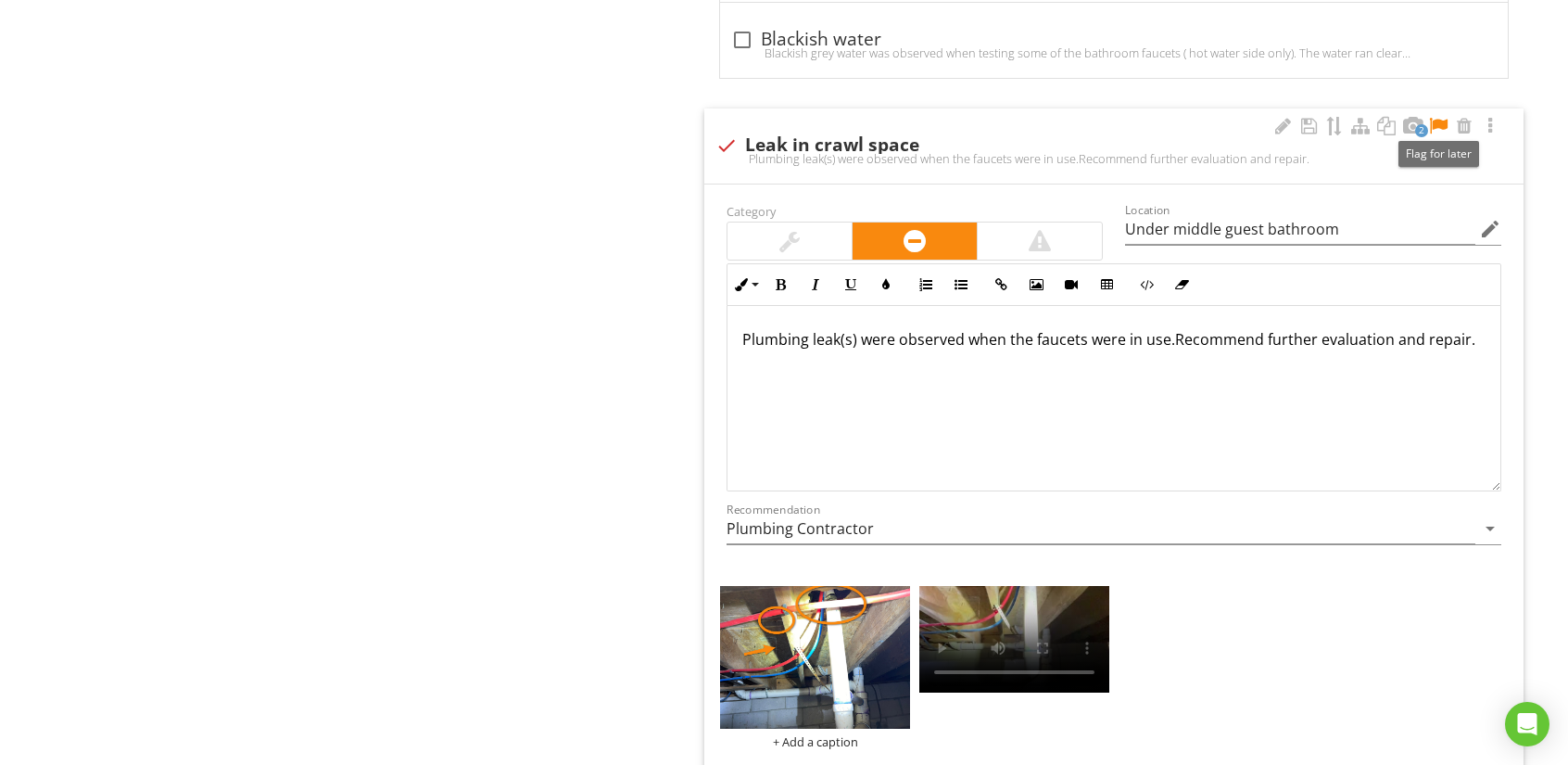
click at [1442, 120] on div at bounding box center [1438, 126] width 22 height 19
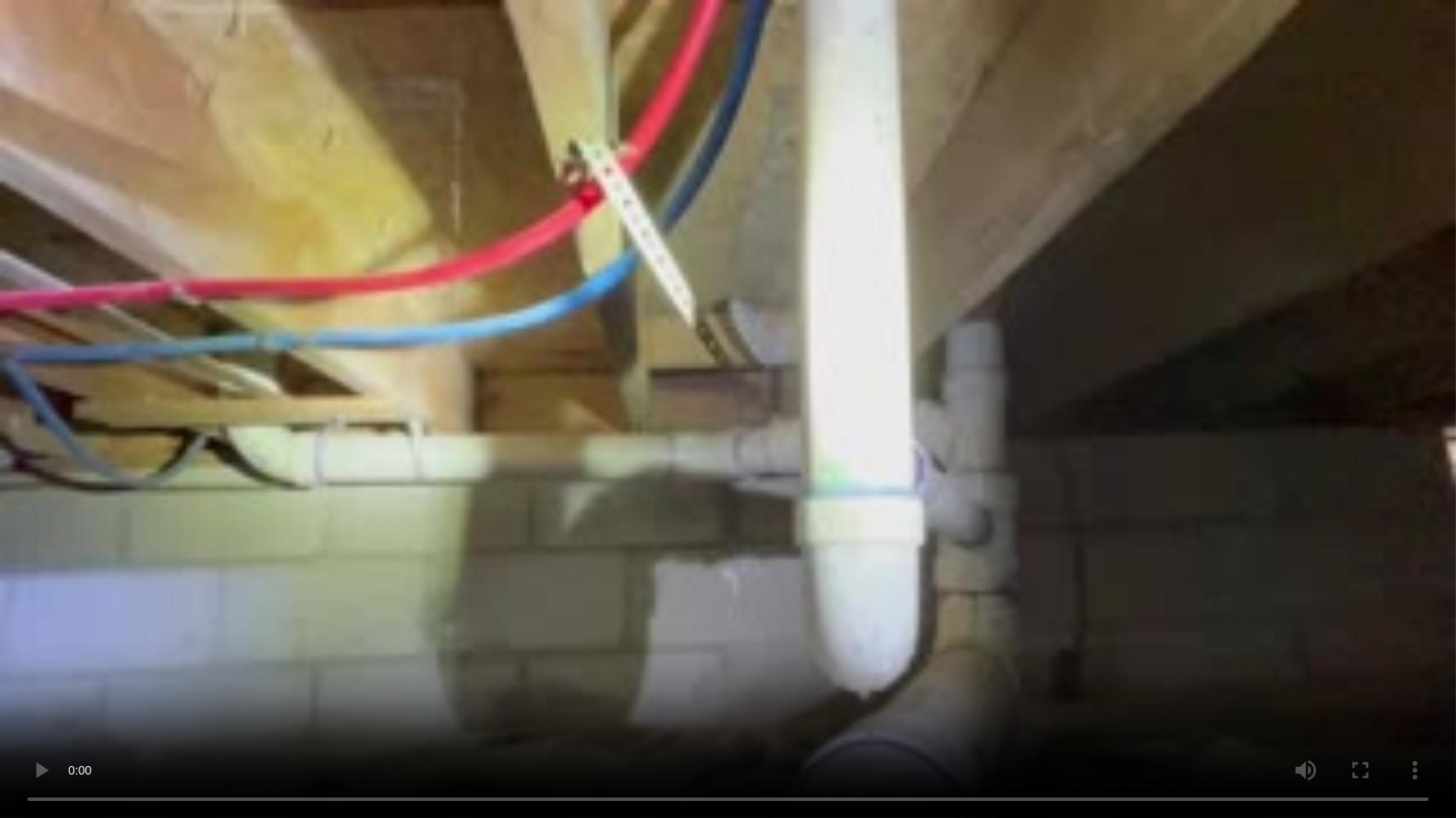
click at [652, 462] on video at bounding box center [728, 409] width 1456 height 818
click at [662, 476] on video at bounding box center [728, 409] width 1456 height 818
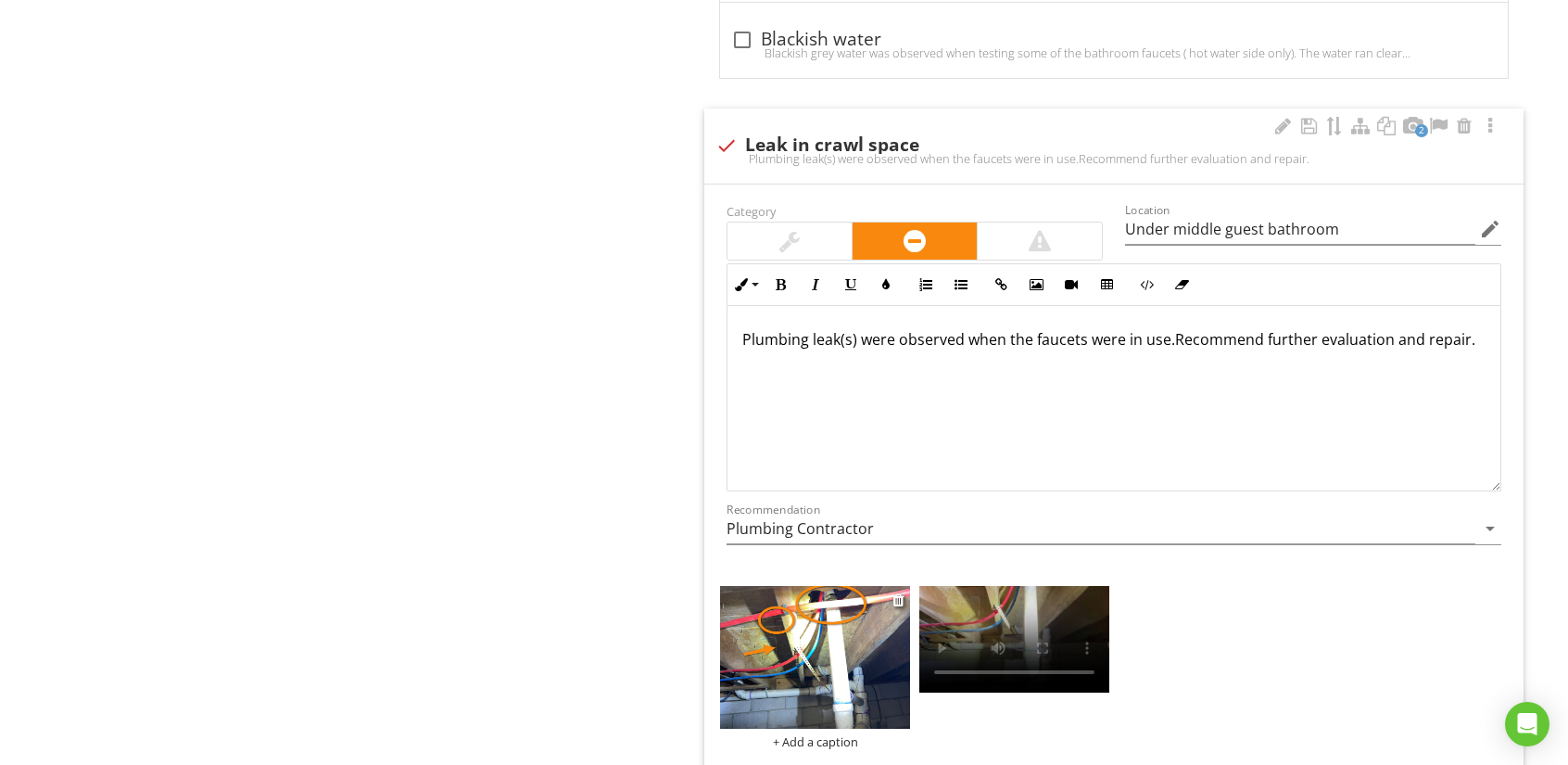
click at [805, 655] on img at bounding box center [814, 657] width 190 height 143
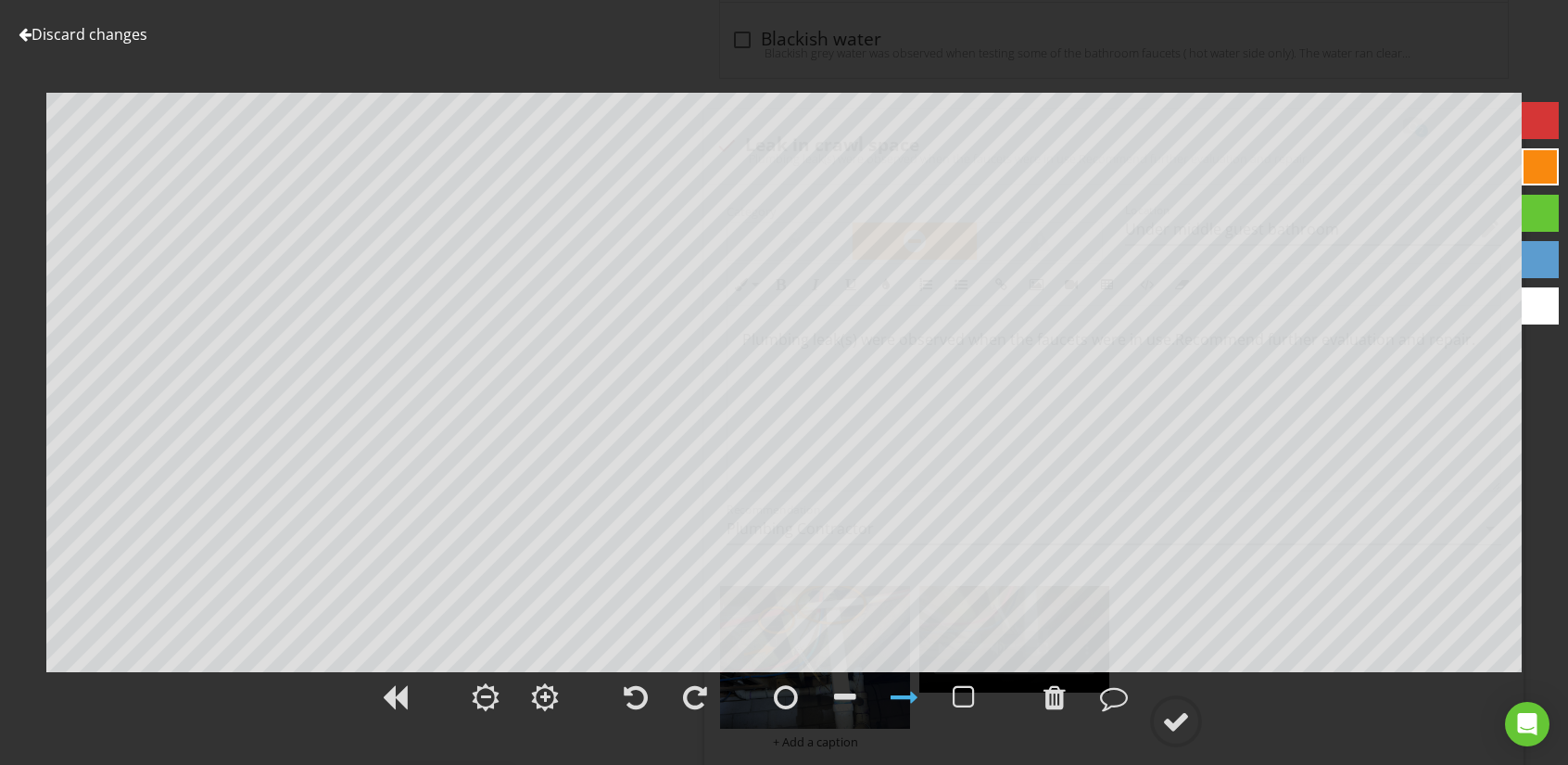
click at [22, 34] on div at bounding box center [25, 34] width 13 height 15
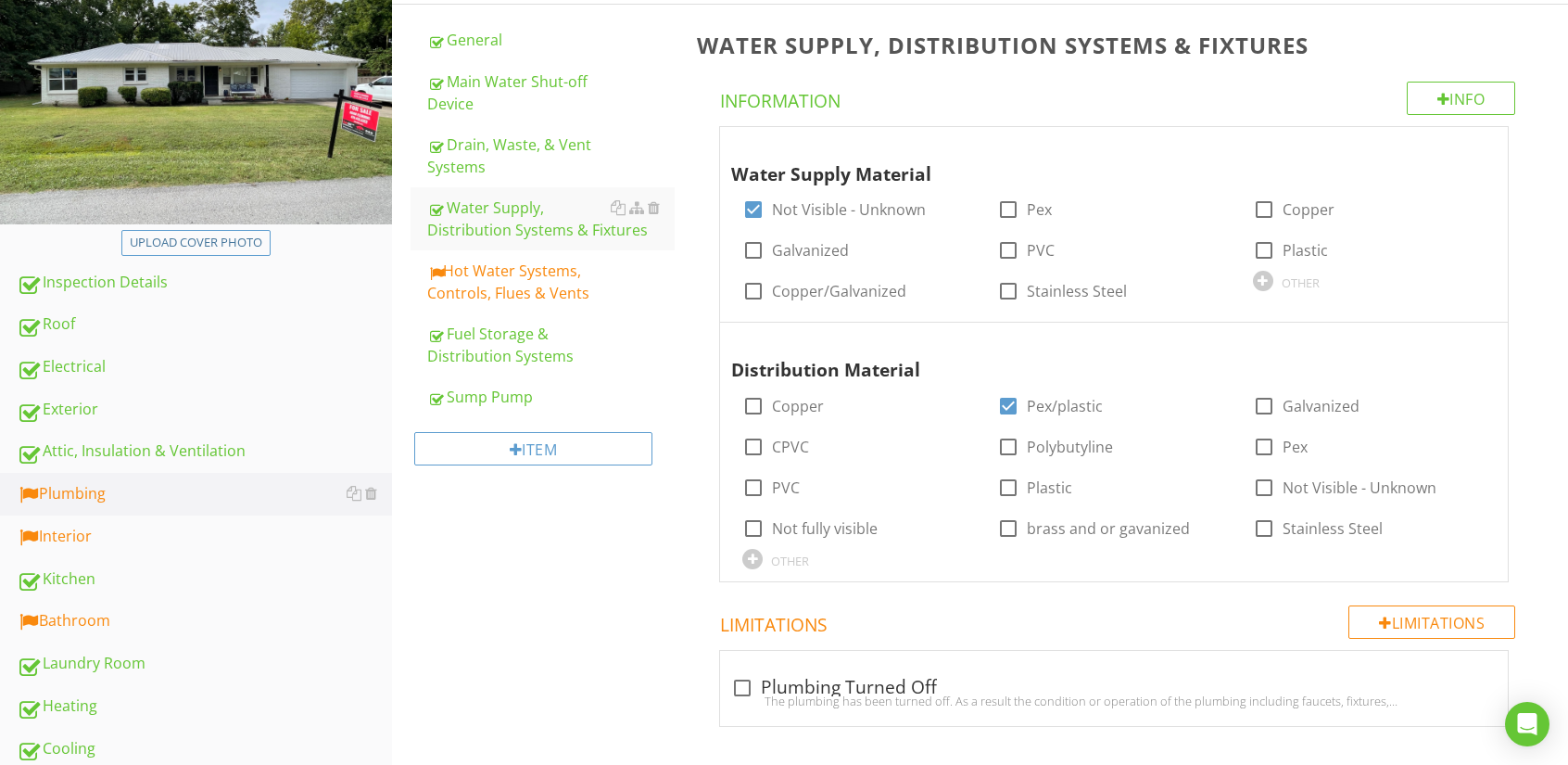
scroll to position [186, 0]
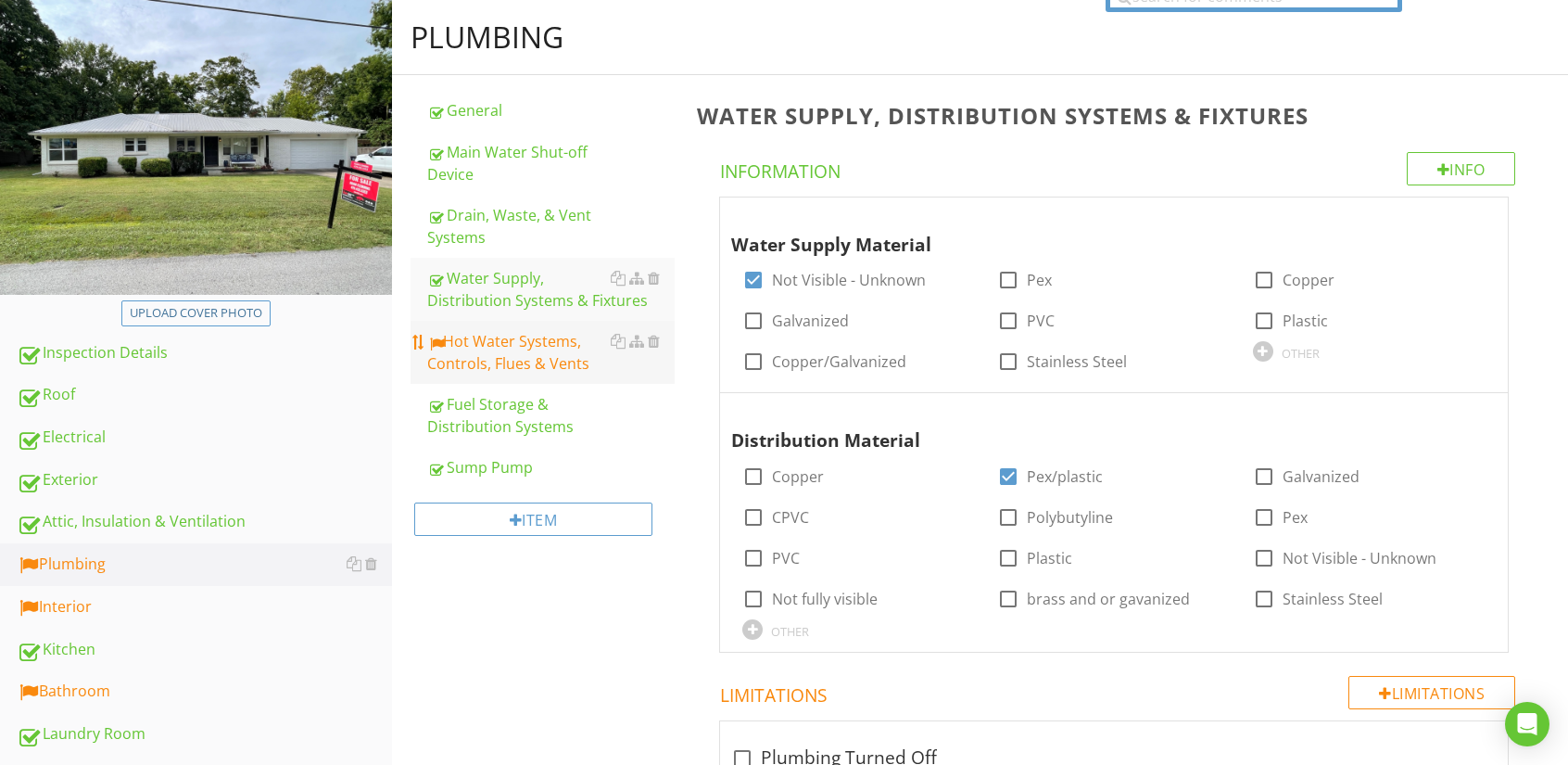
click at [504, 355] on div "Hot Water Systems, Controls, Flues & Vents" at bounding box center [551, 353] width 248 height 45
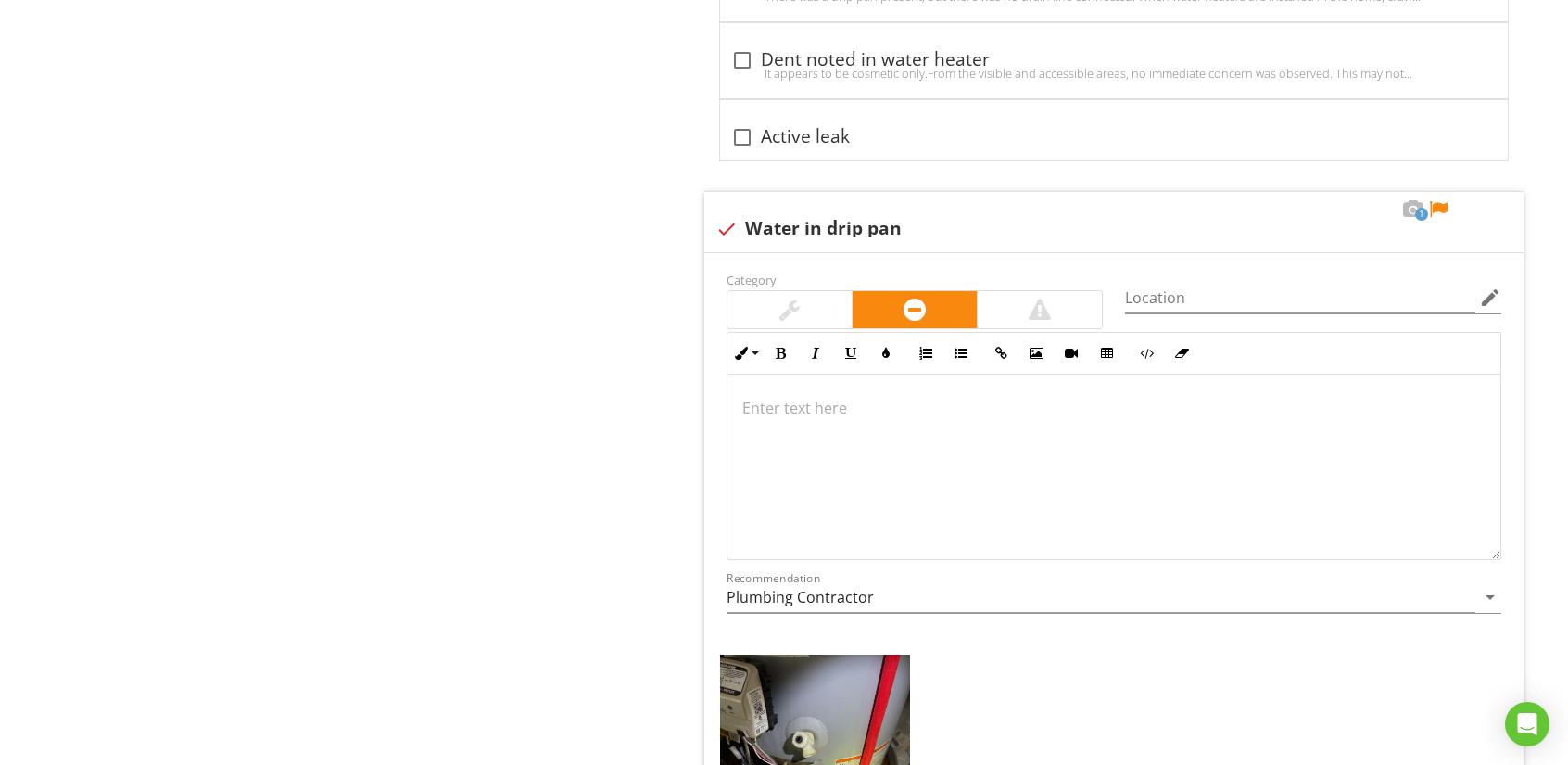
scroll to position [12518, 0]
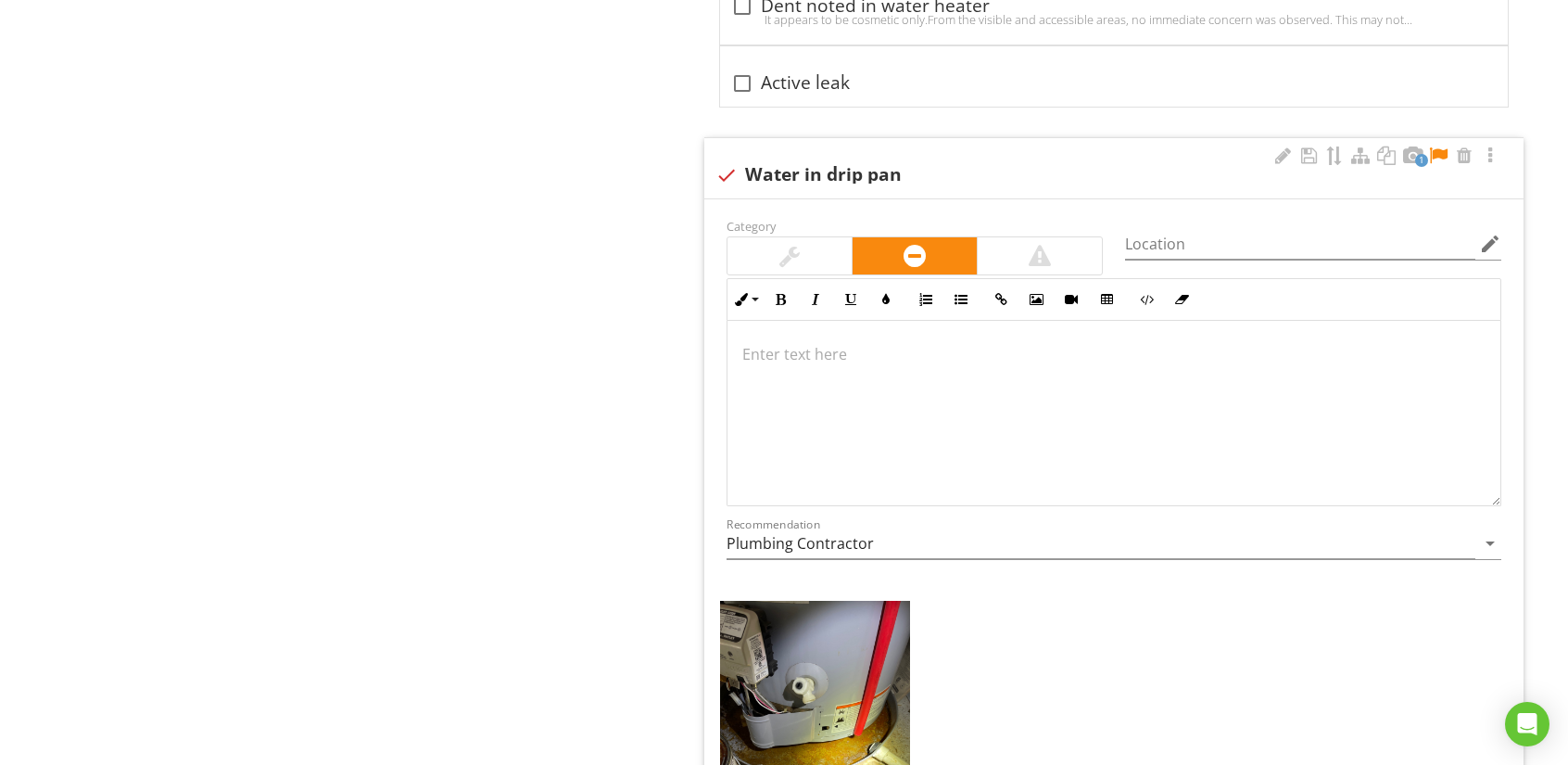
click at [1438, 147] on div at bounding box center [1438, 156] width 22 height 19
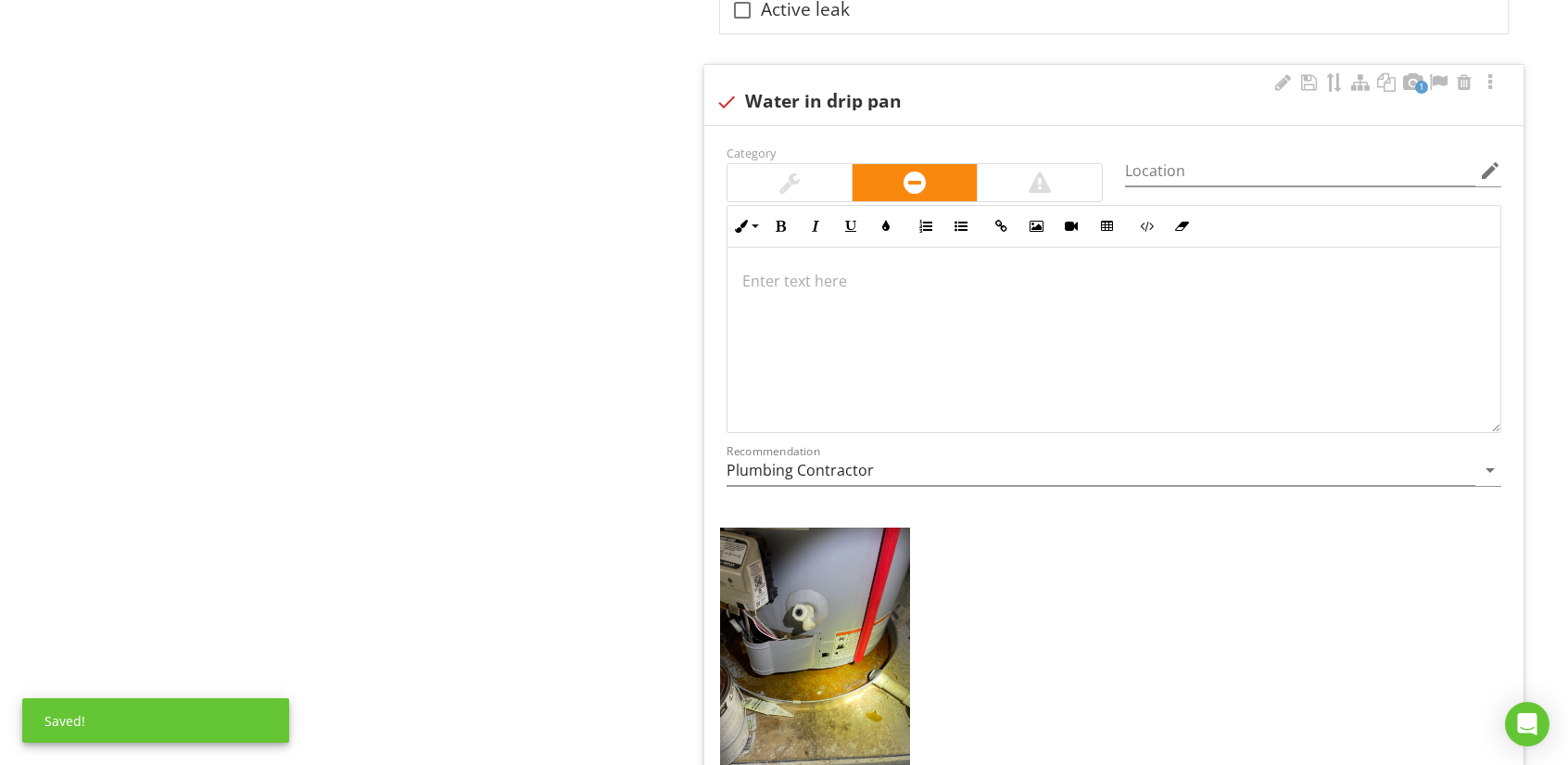
scroll to position [12611, 0]
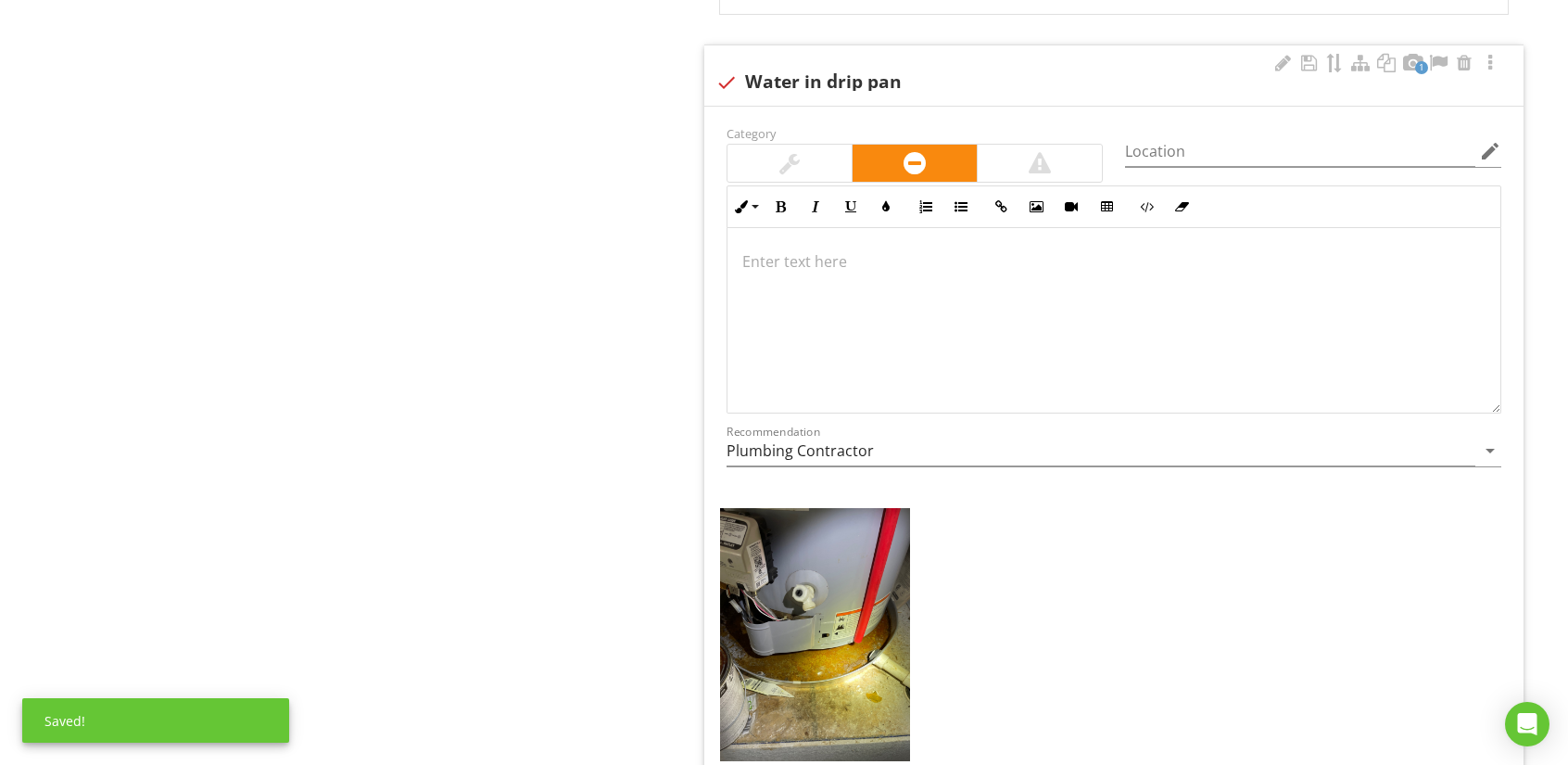
click at [900, 251] on p at bounding box center [1114, 262] width 744 height 22
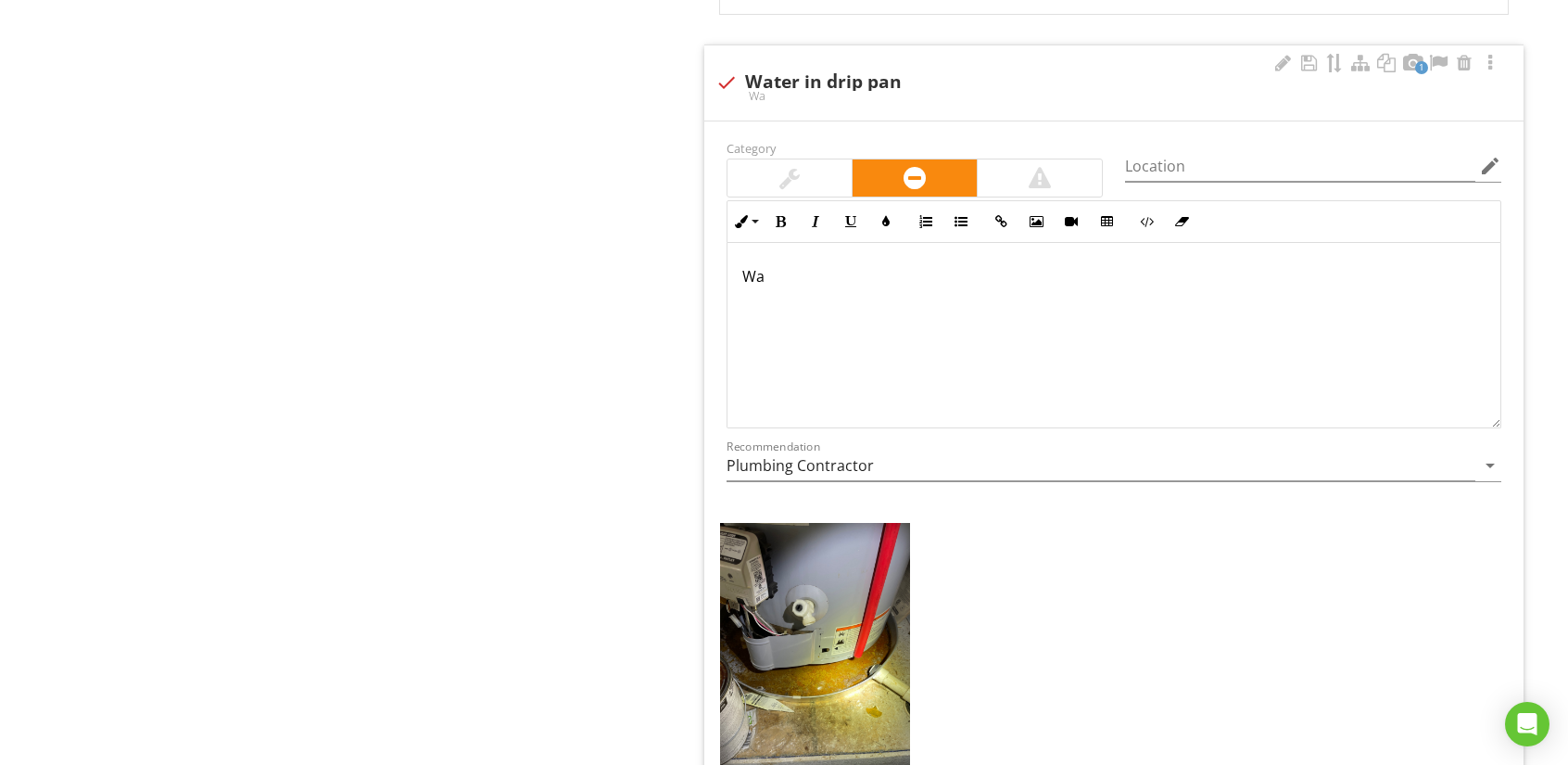
scroll to position [12625, 0]
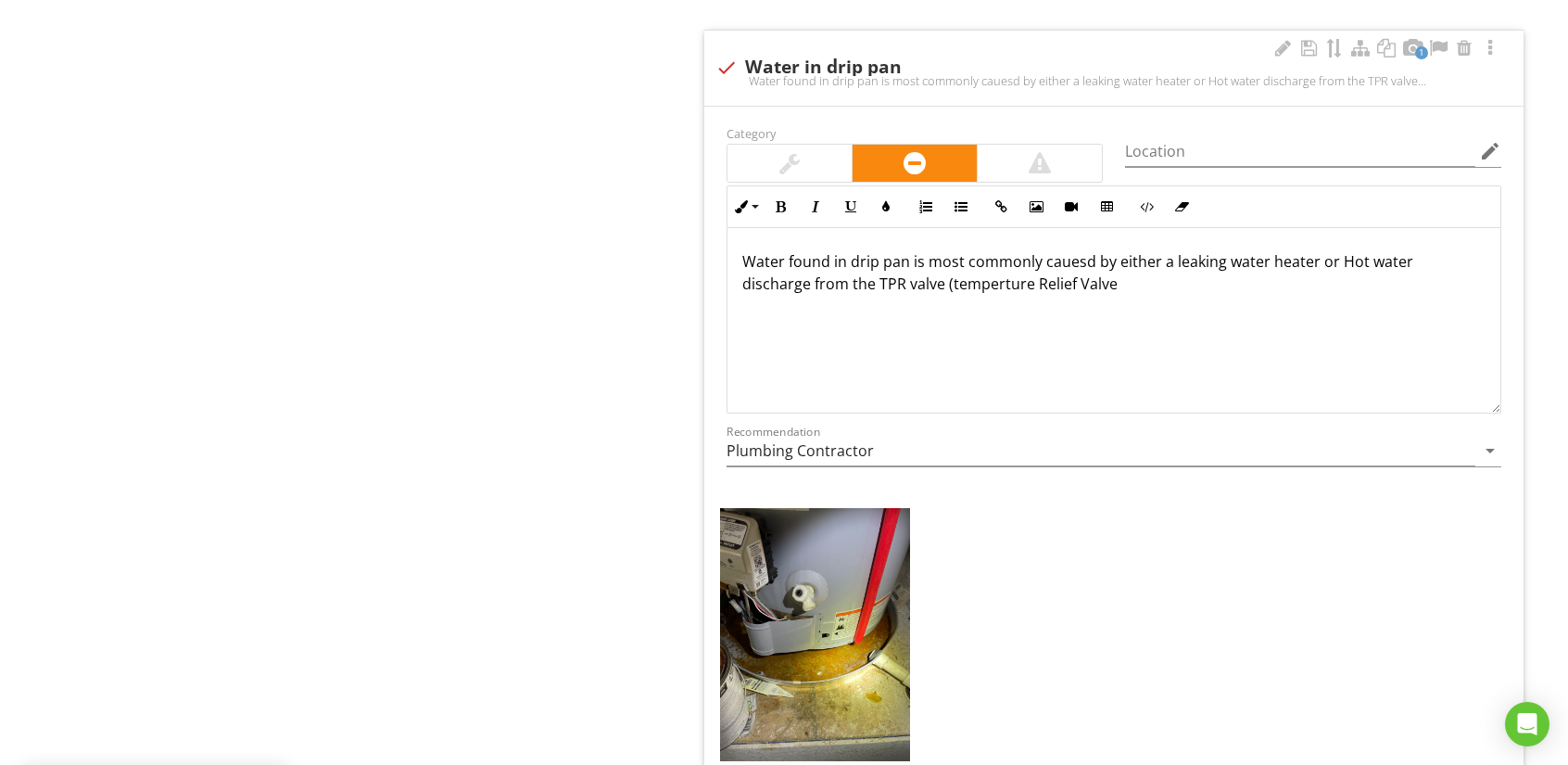
click at [957, 253] on p "Water found in drip pan is most commonly cauesd by either a leaking water heate…" at bounding box center [1114, 273] width 744 height 45
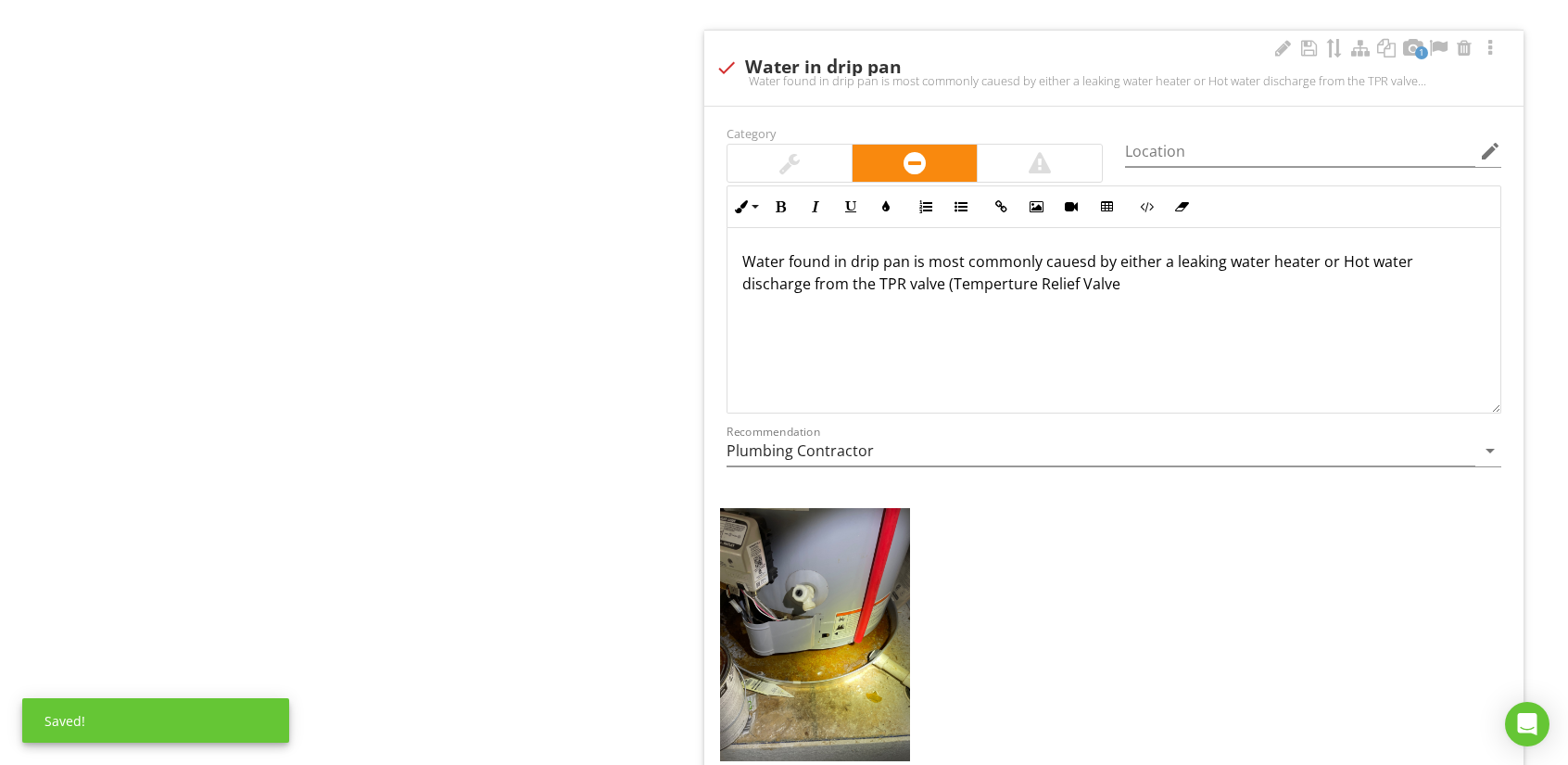
click at [1120, 257] on p "Water found in drip pan is most commonly cauesd by either a leaking water heate…" at bounding box center [1114, 273] width 744 height 45
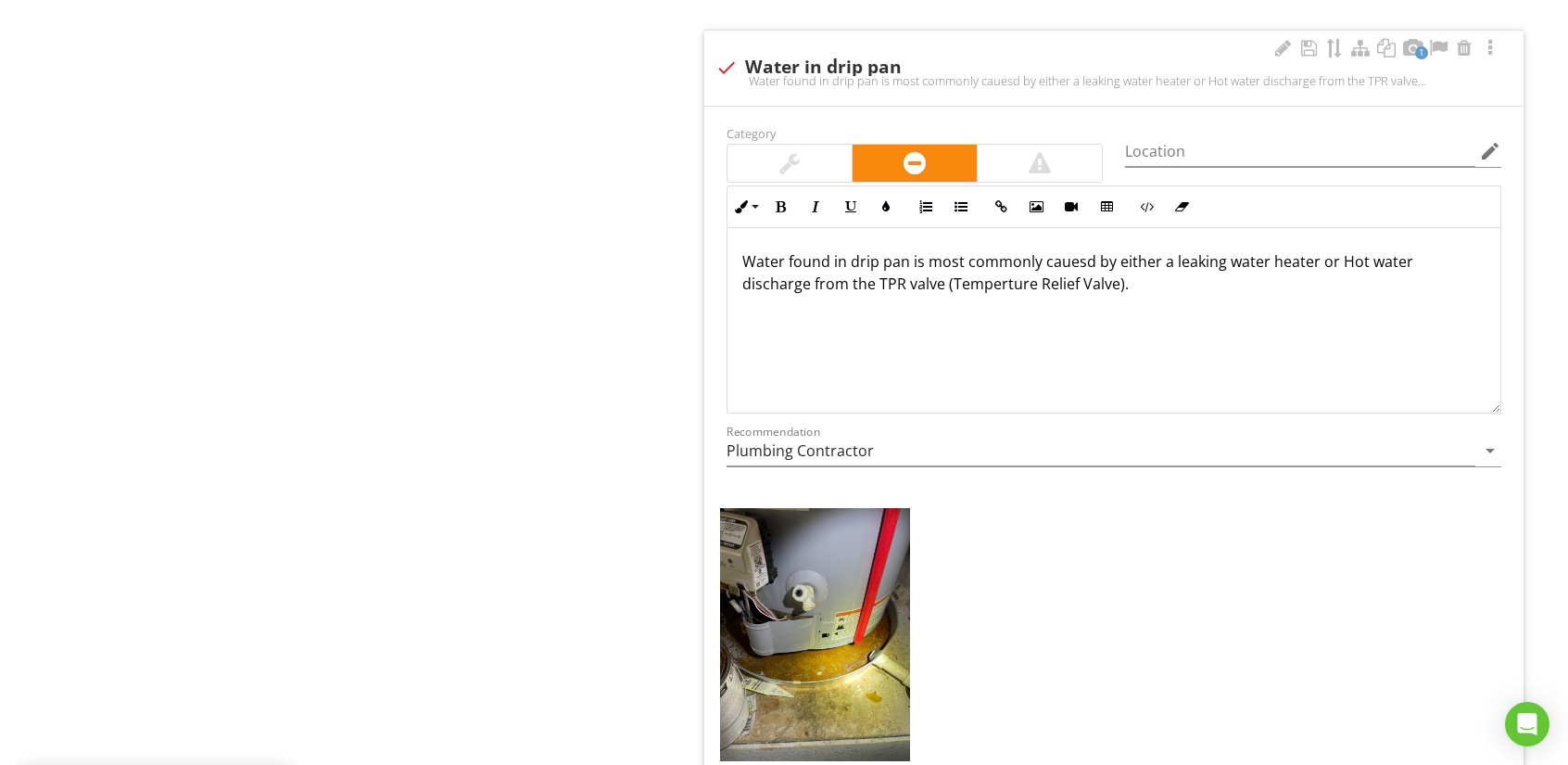
click at [1078, 251] on p "Water found in drip pan is most commonly cauesd by either a leaking water heate…" at bounding box center [1114, 273] width 744 height 45
click at [1150, 330] on div "Water found in drip pan is most commonly caused by either a leaking water heate…" at bounding box center [1114, 321] width 773 height 186
click at [1005, 257] on p "Water found in drip pan is most commonly caused by either a leaking water heate…" at bounding box center [1114, 273] width 744 height 45
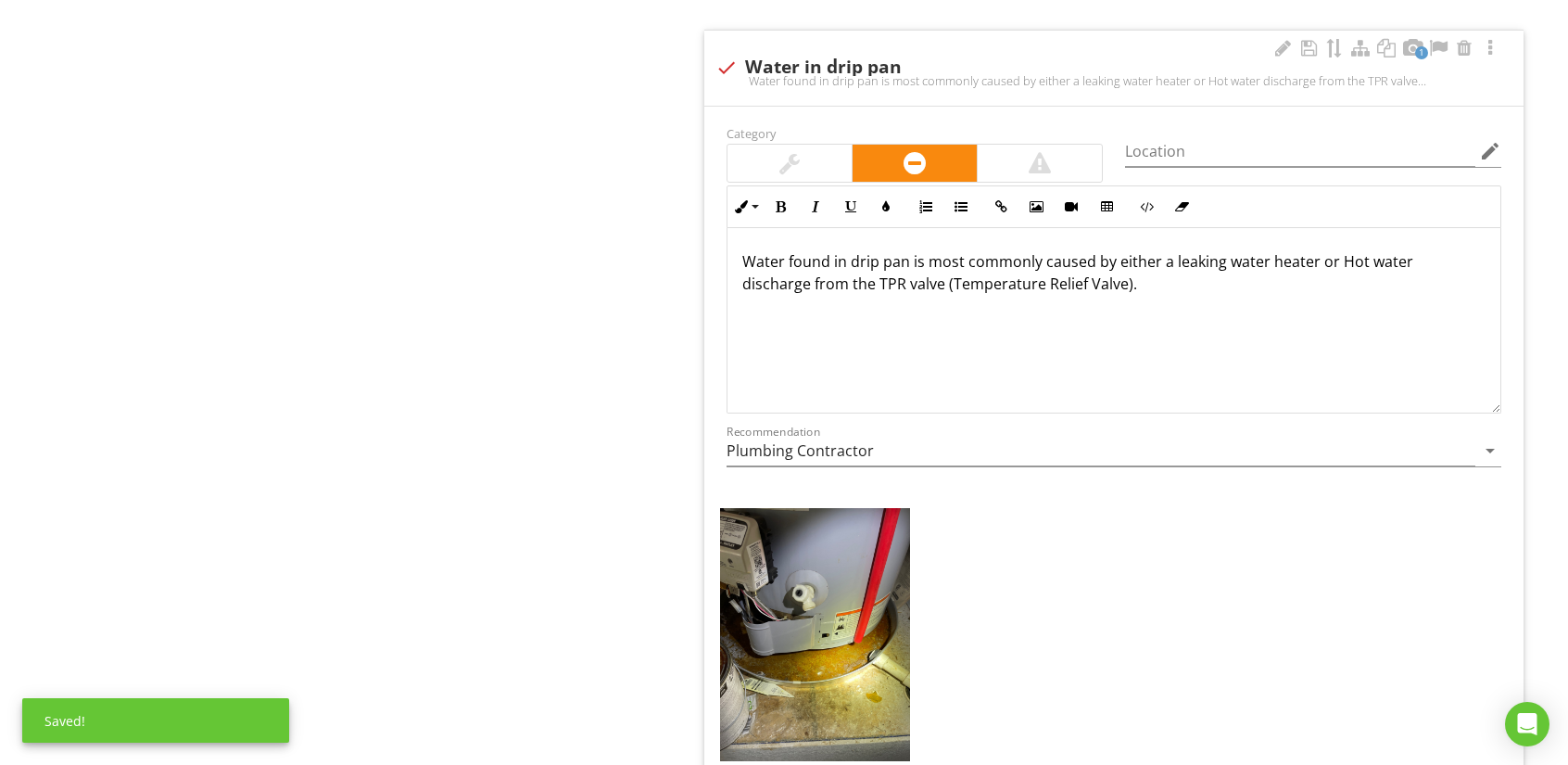
click at [1344, 251] on p "Water found in drip pan is most commonly caused by either a leaking water heate…" at bounding box center [1114, 273] width 744 height 45
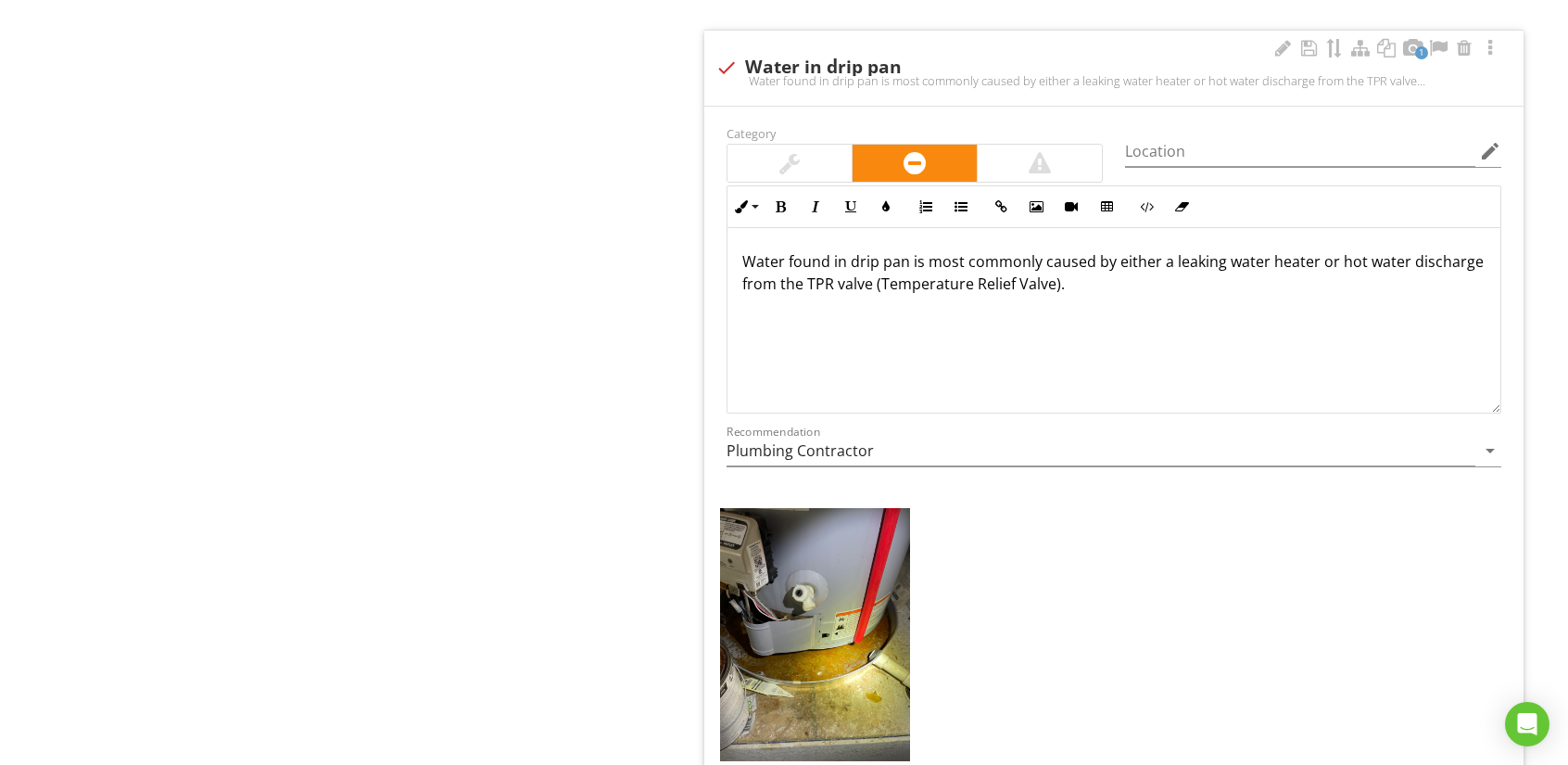
click at [1152, 266] on p "Water found in drip pan is most commonly caused by either a leaking water heate…" at bounding box center [1114, 273] width 744 height 45
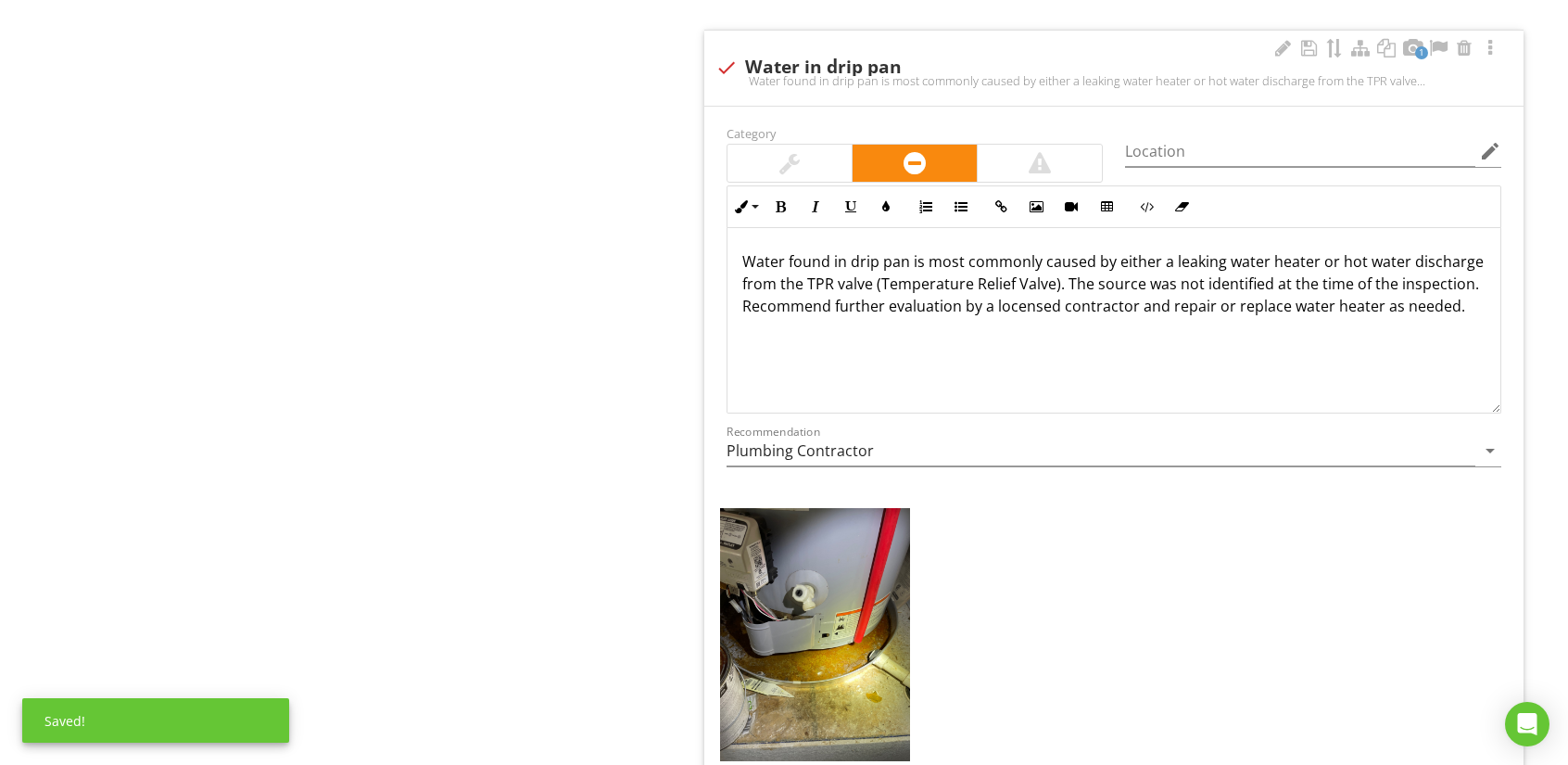
click at [1087, 279] on p "Water found in drip pan is most commonly caused by either a leaking water heate…" at bounding box center [1114, 284] width 744 height 67
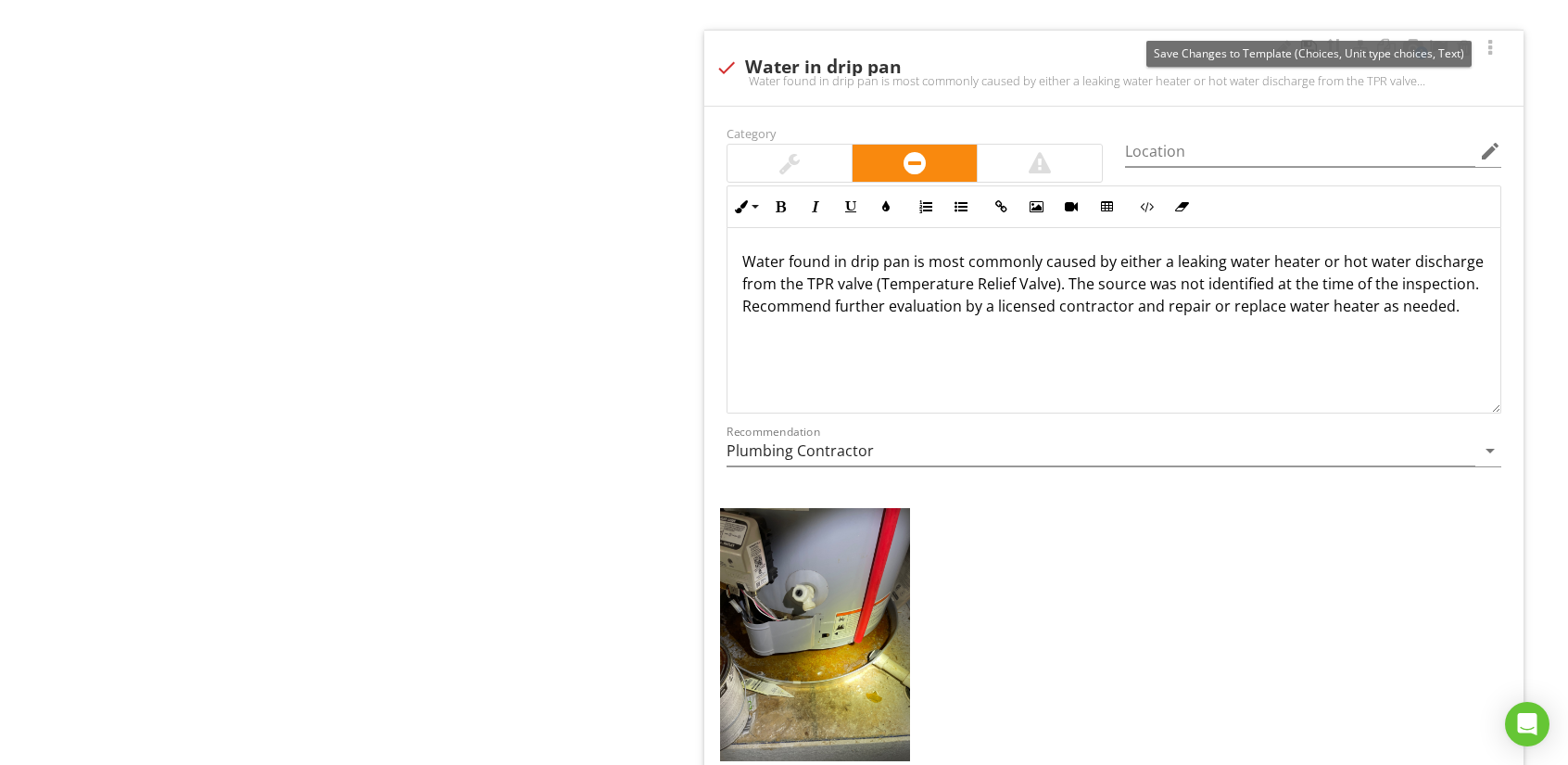
click at [1307, 39] on div at bounding box center [1308, 48] width 22 height 19
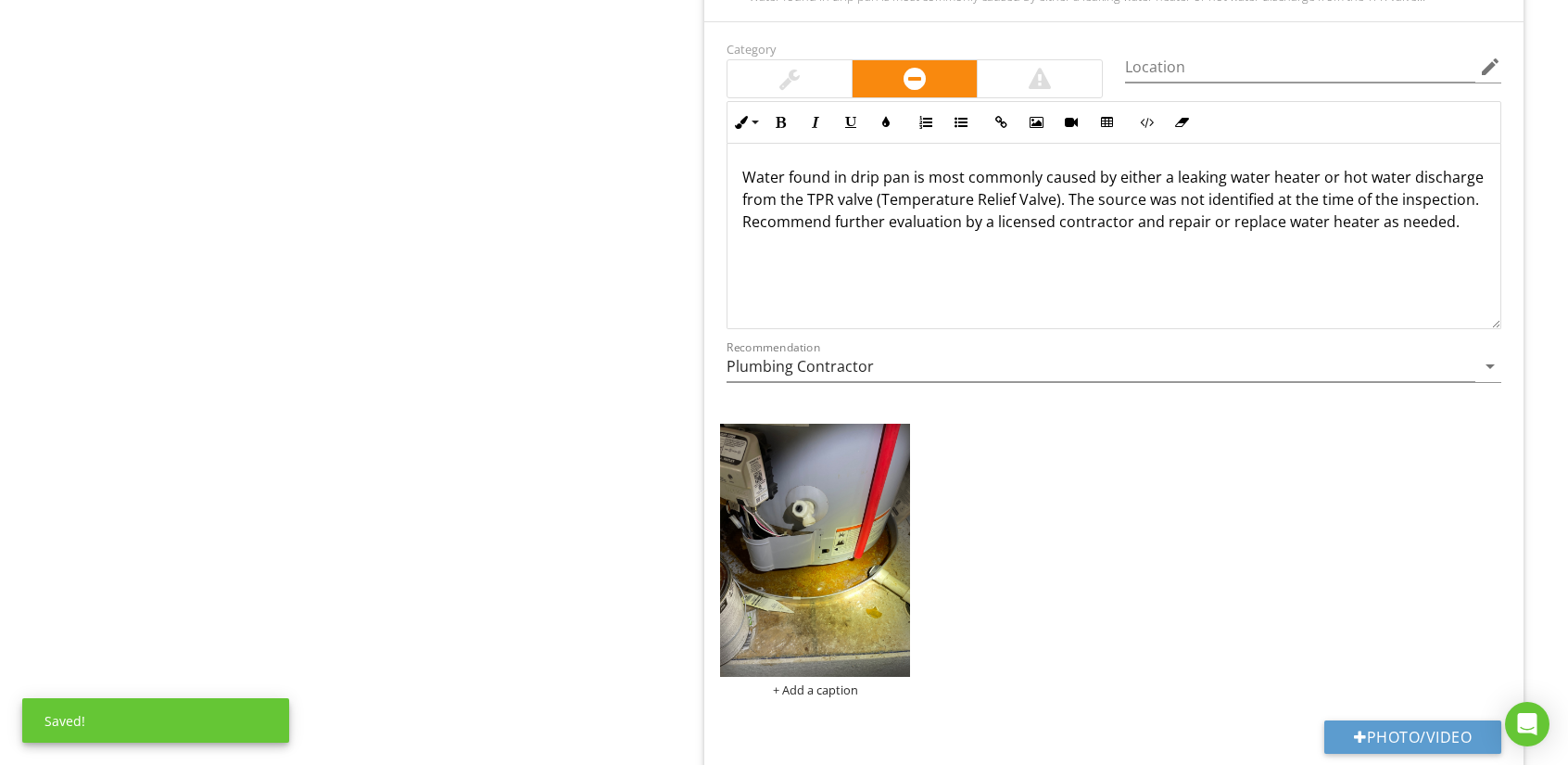
scroll to position [12796, 0]
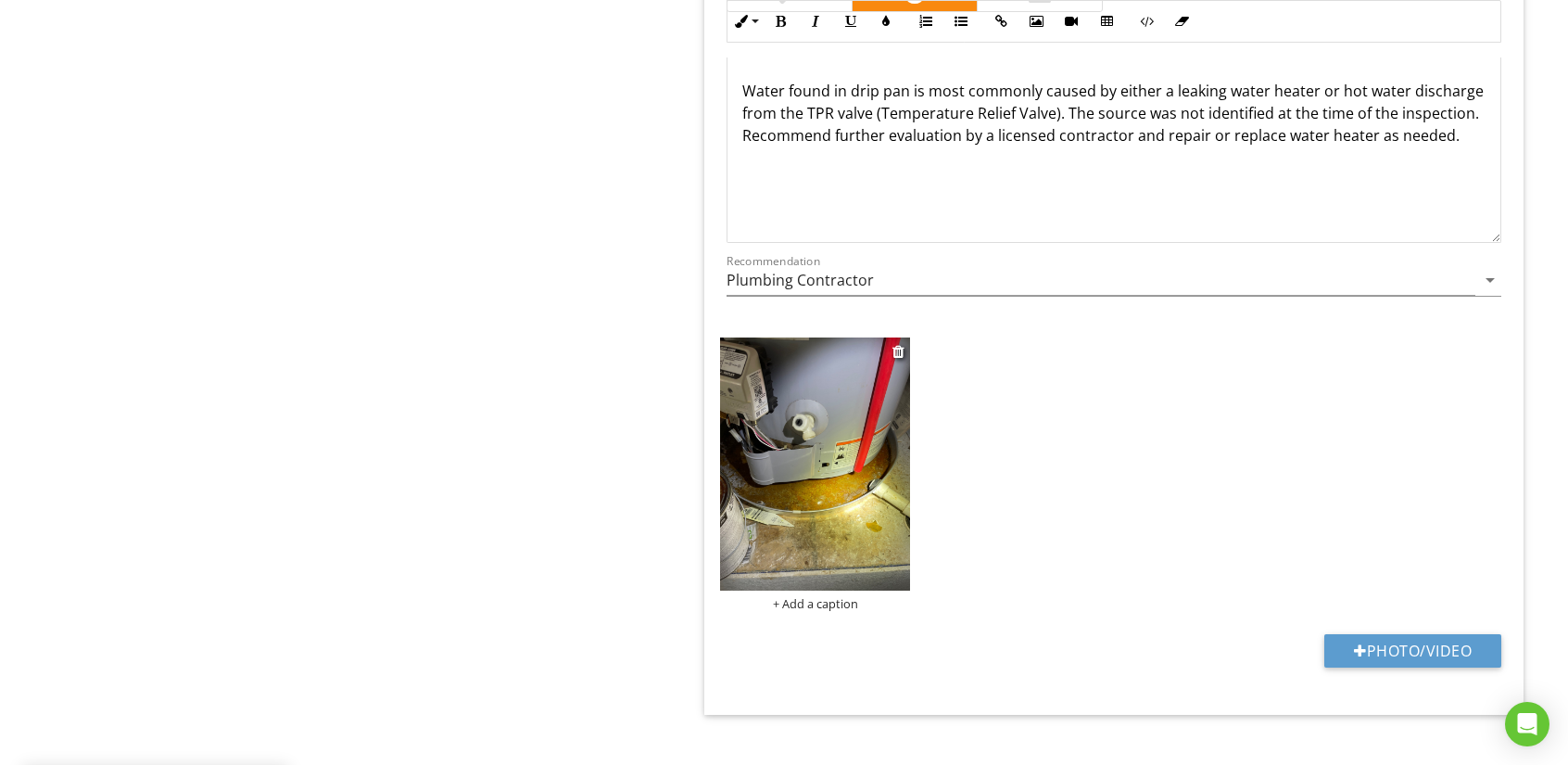
click at [796, 463] on img at bounding box center [814, 463] width 190 height 253
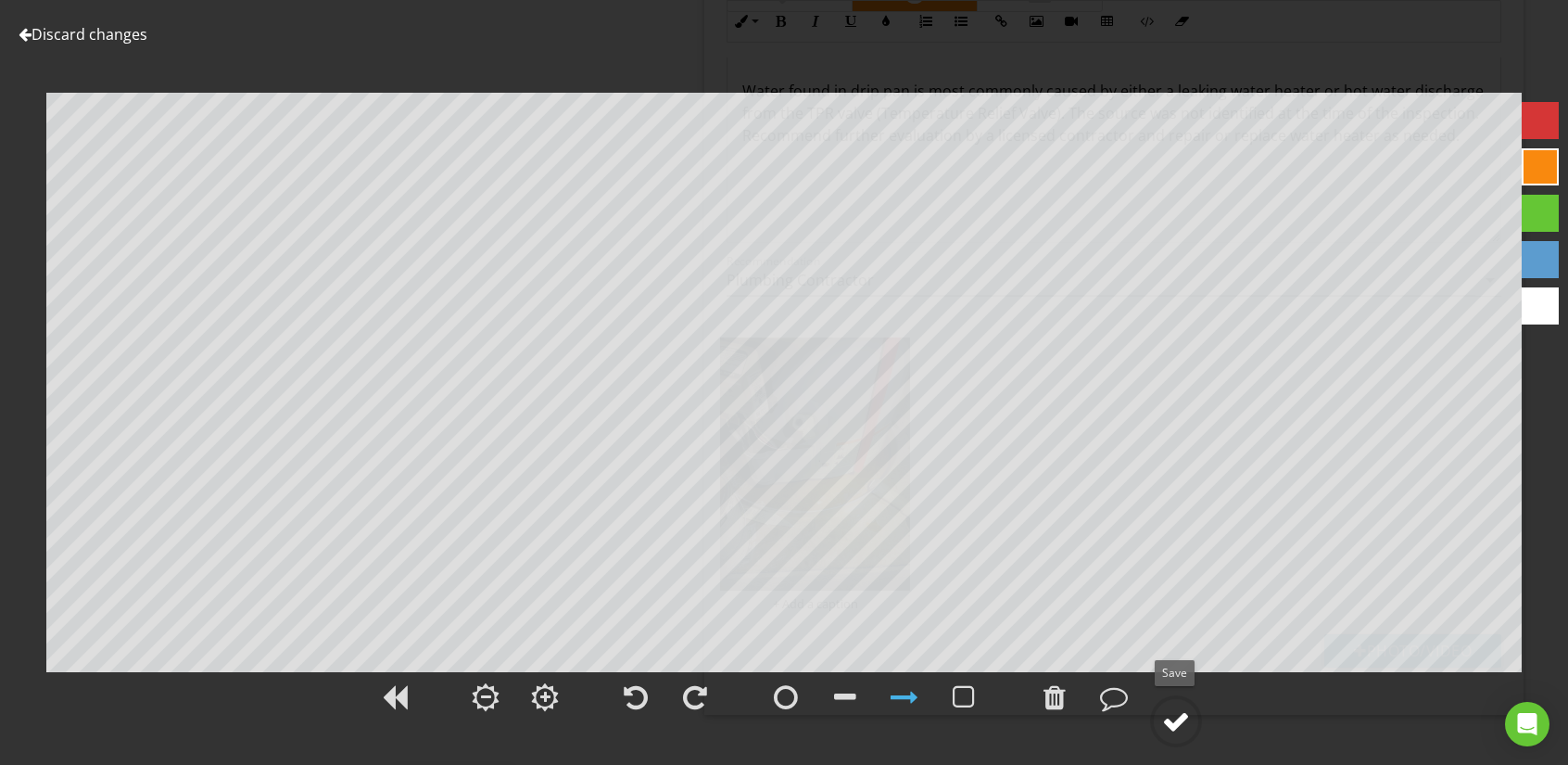
click at [1179, 719] on div at bounding box center [1176, 721] width 28 height 28
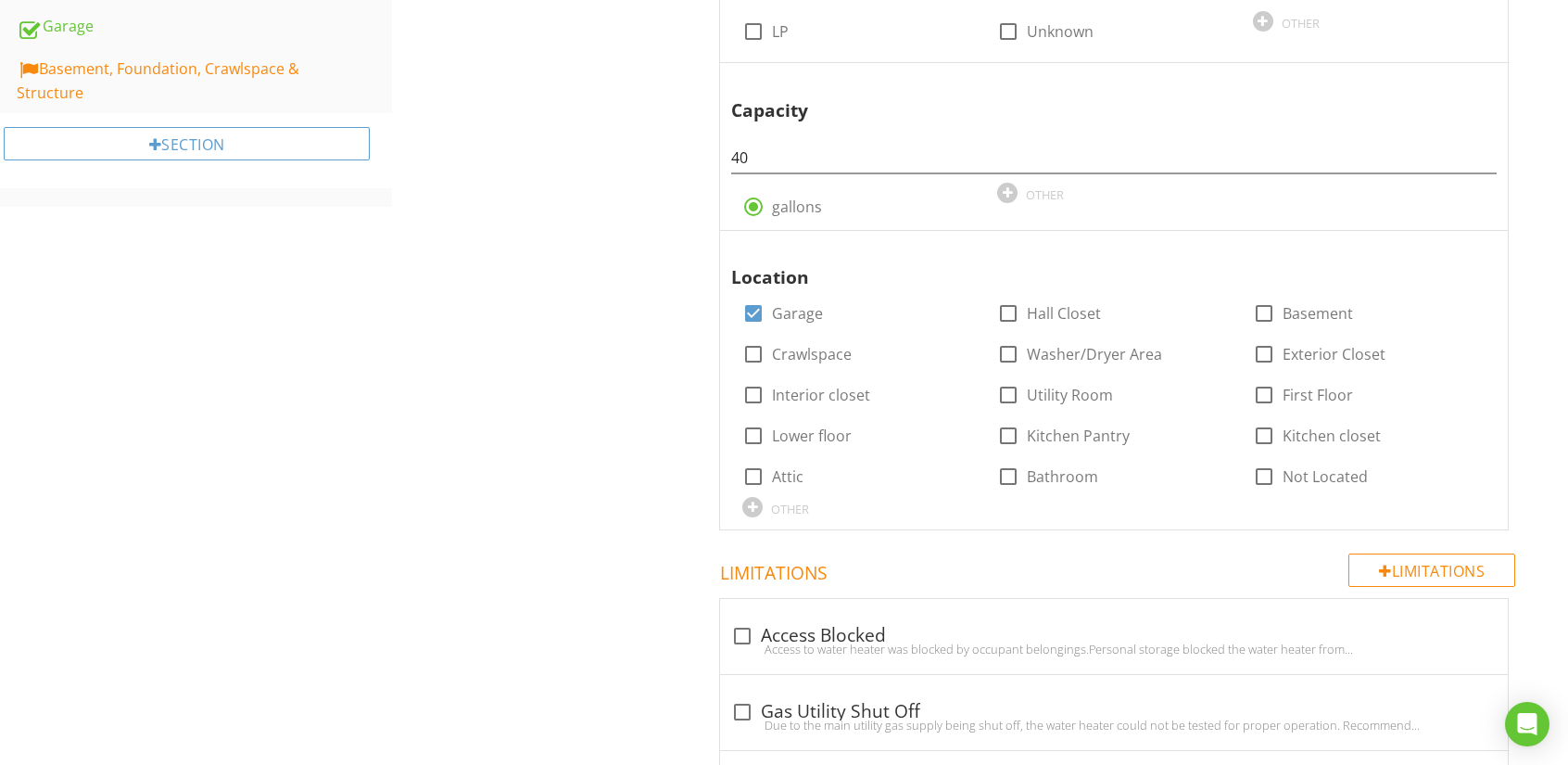
scroll to position [371, 0]
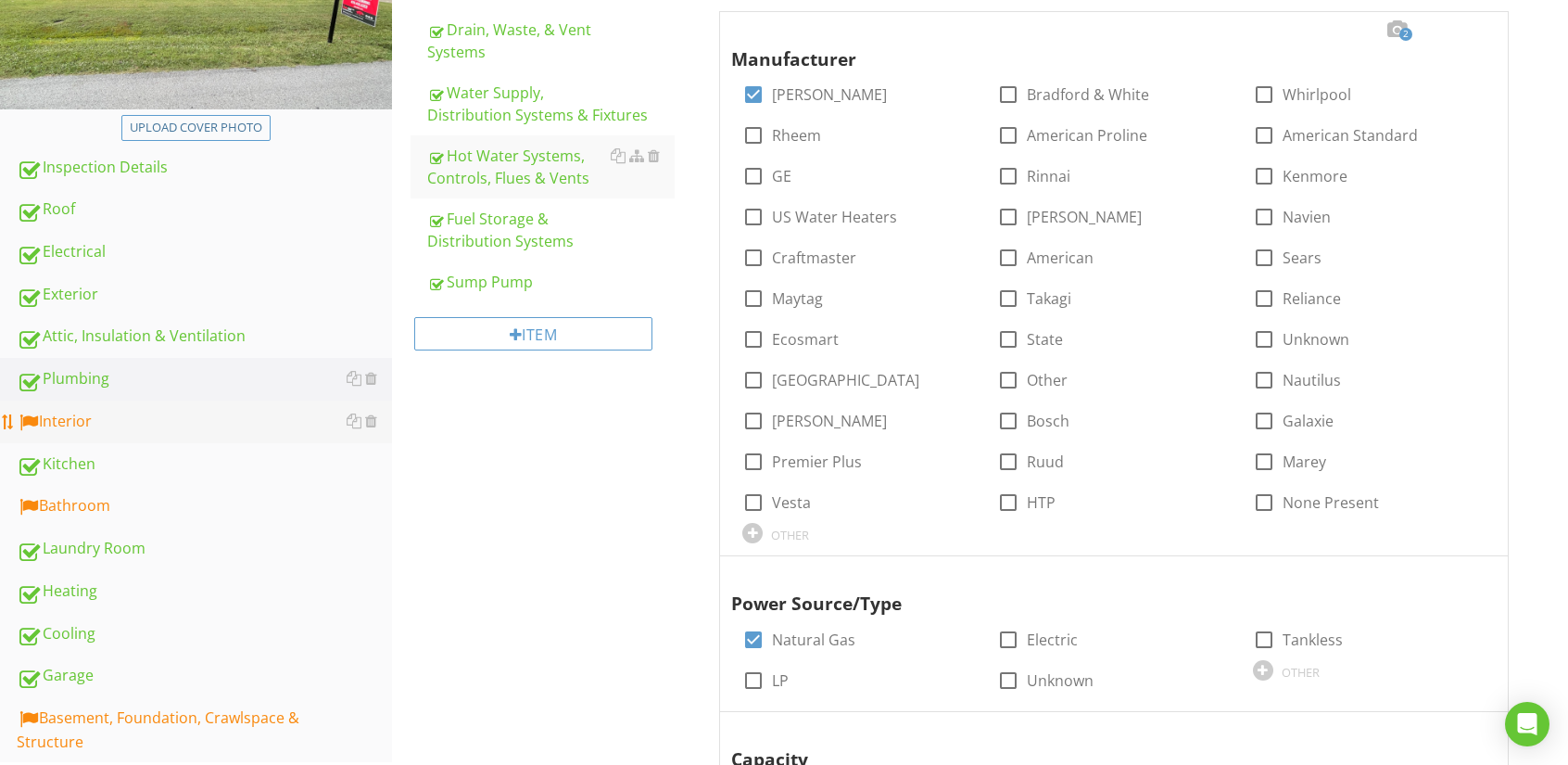
click at [59, 420] on div "Interior" at bounding box center [205, 421] width 375 height 24
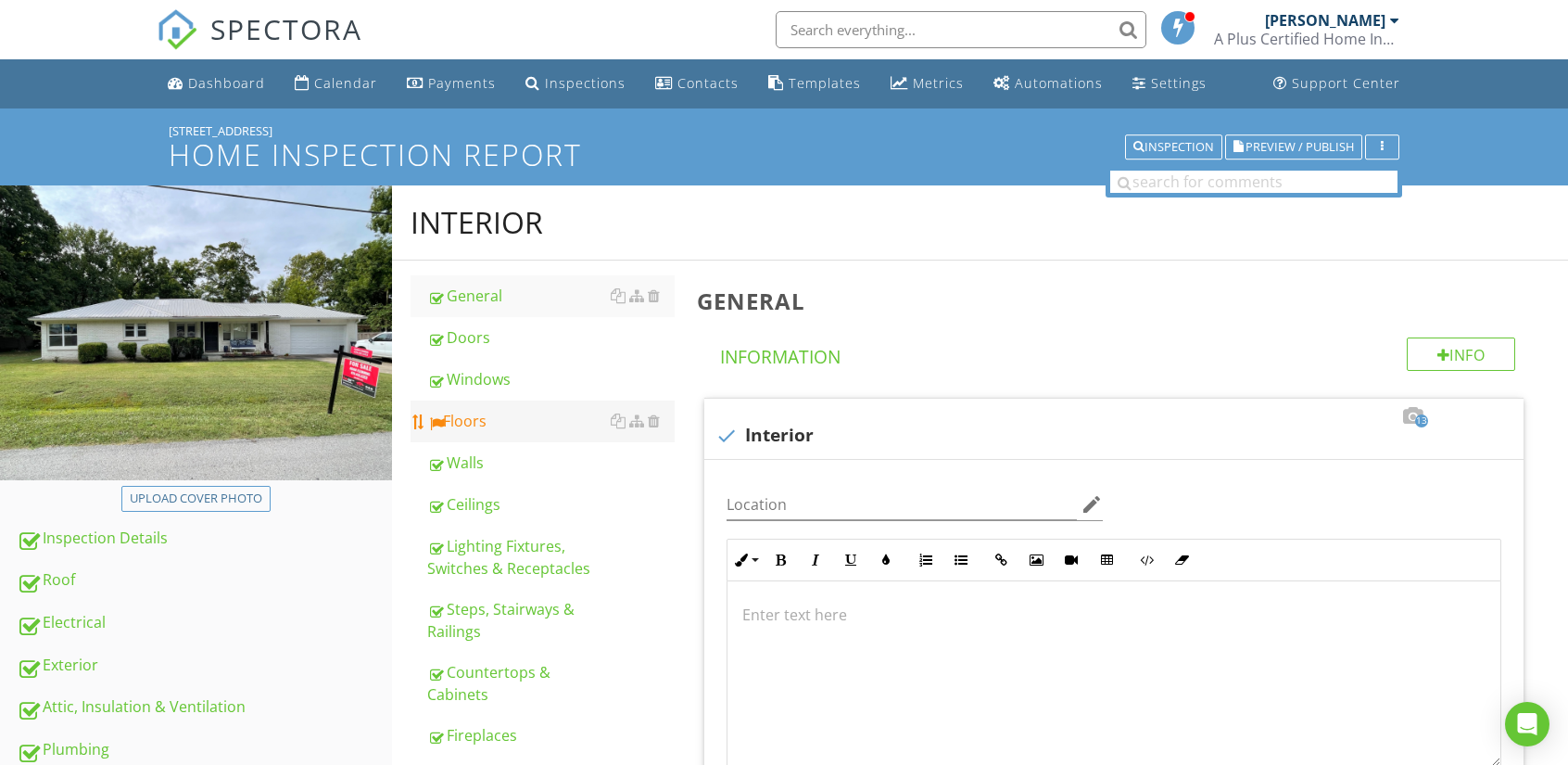
click at [455, 415] on div "Floors" at bounding box center [551, 420] width 248 height 22
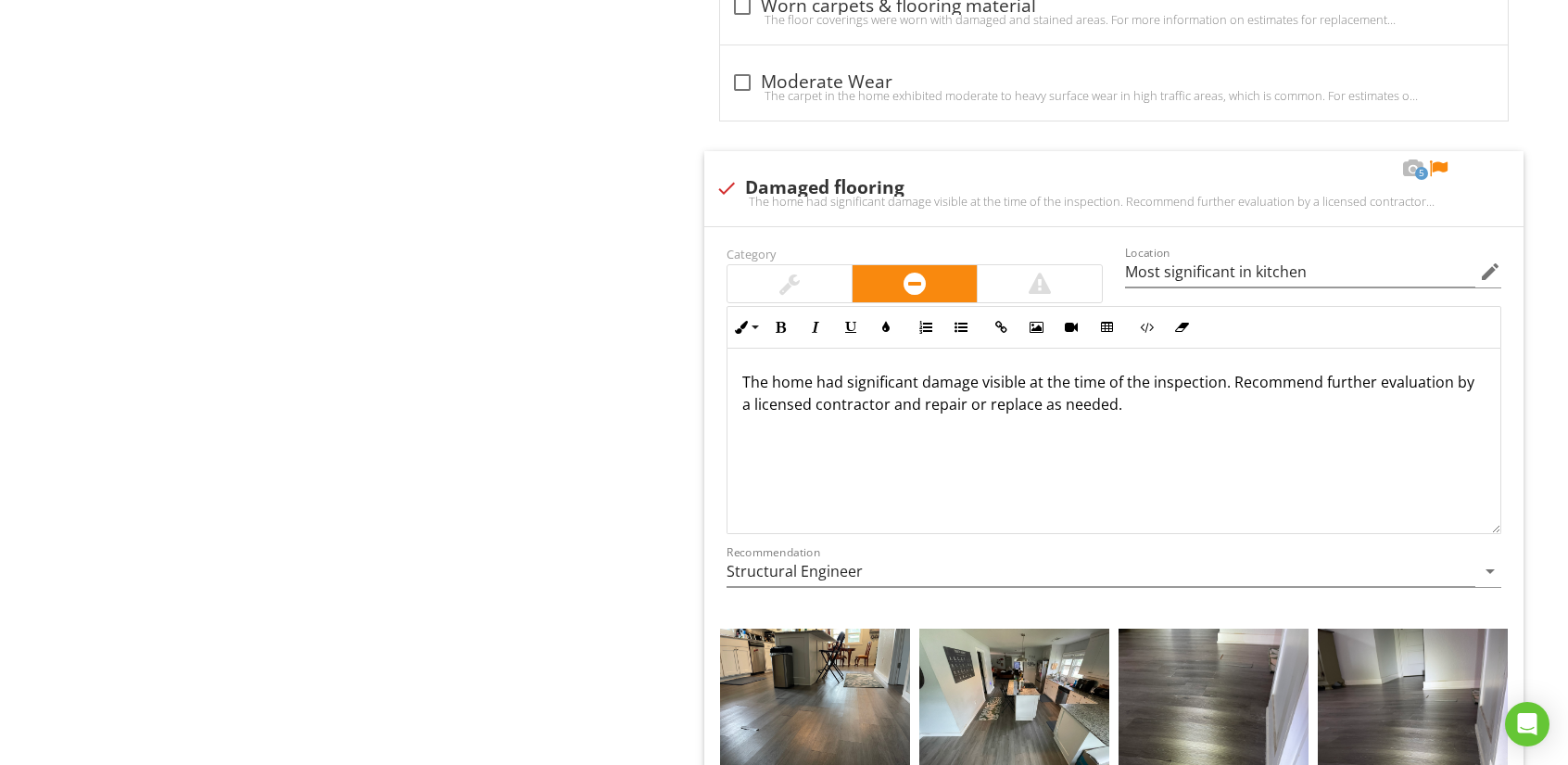
scroll to position [3060, 0]
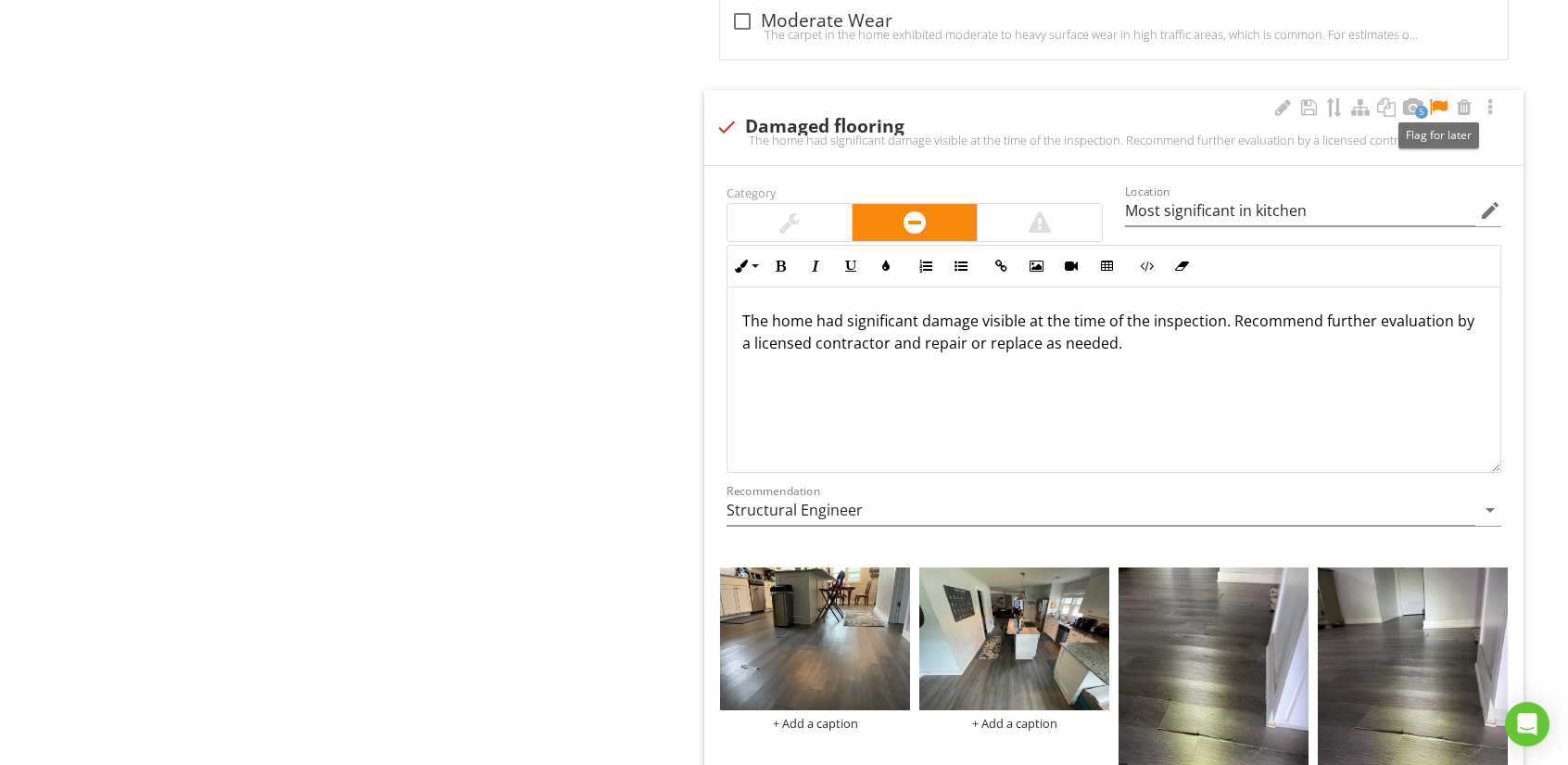
click at [1435, 101] on div at bounding box center [1438, 107] width 22 height 19
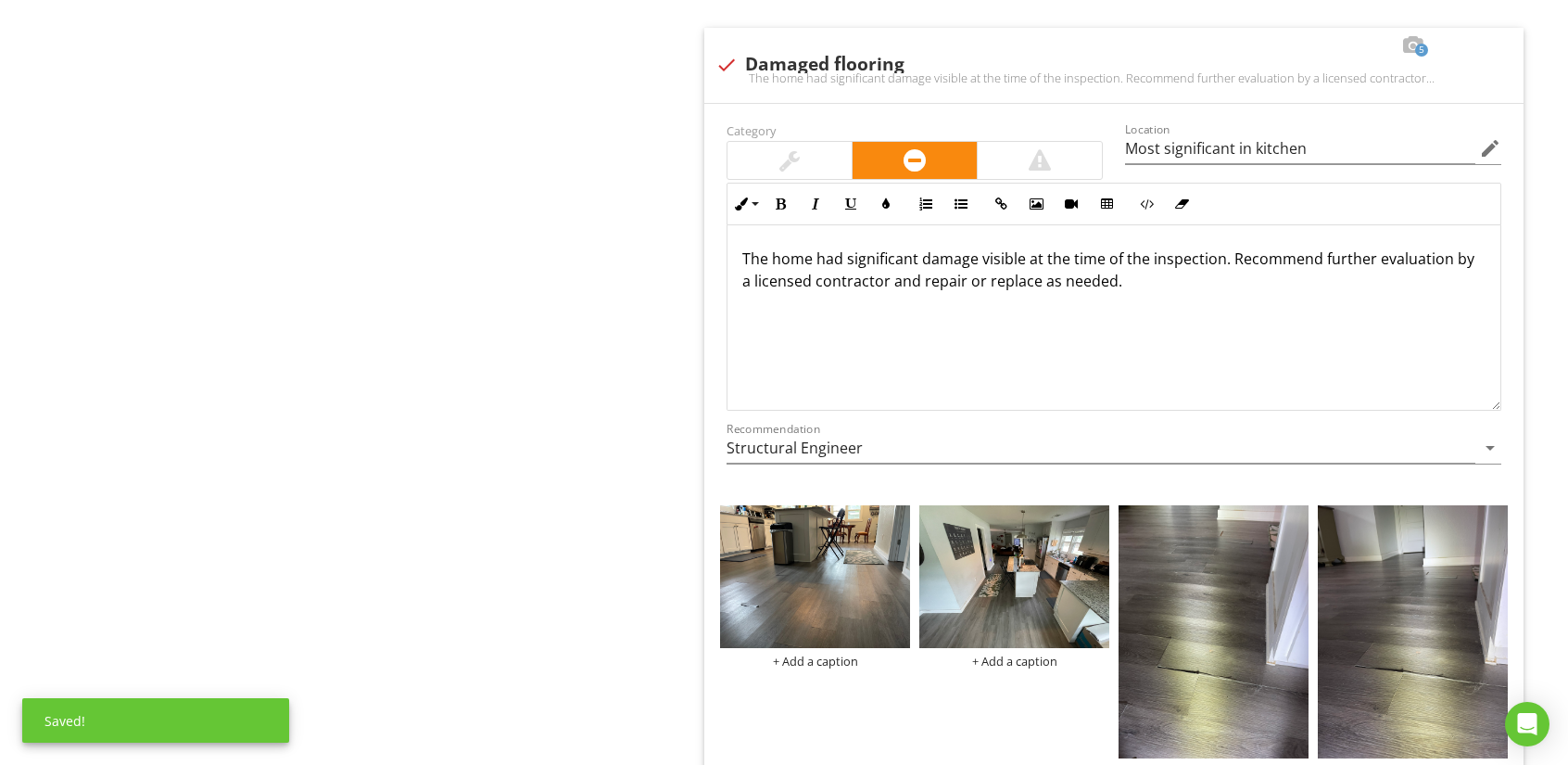
scroll to position [3153, 0]
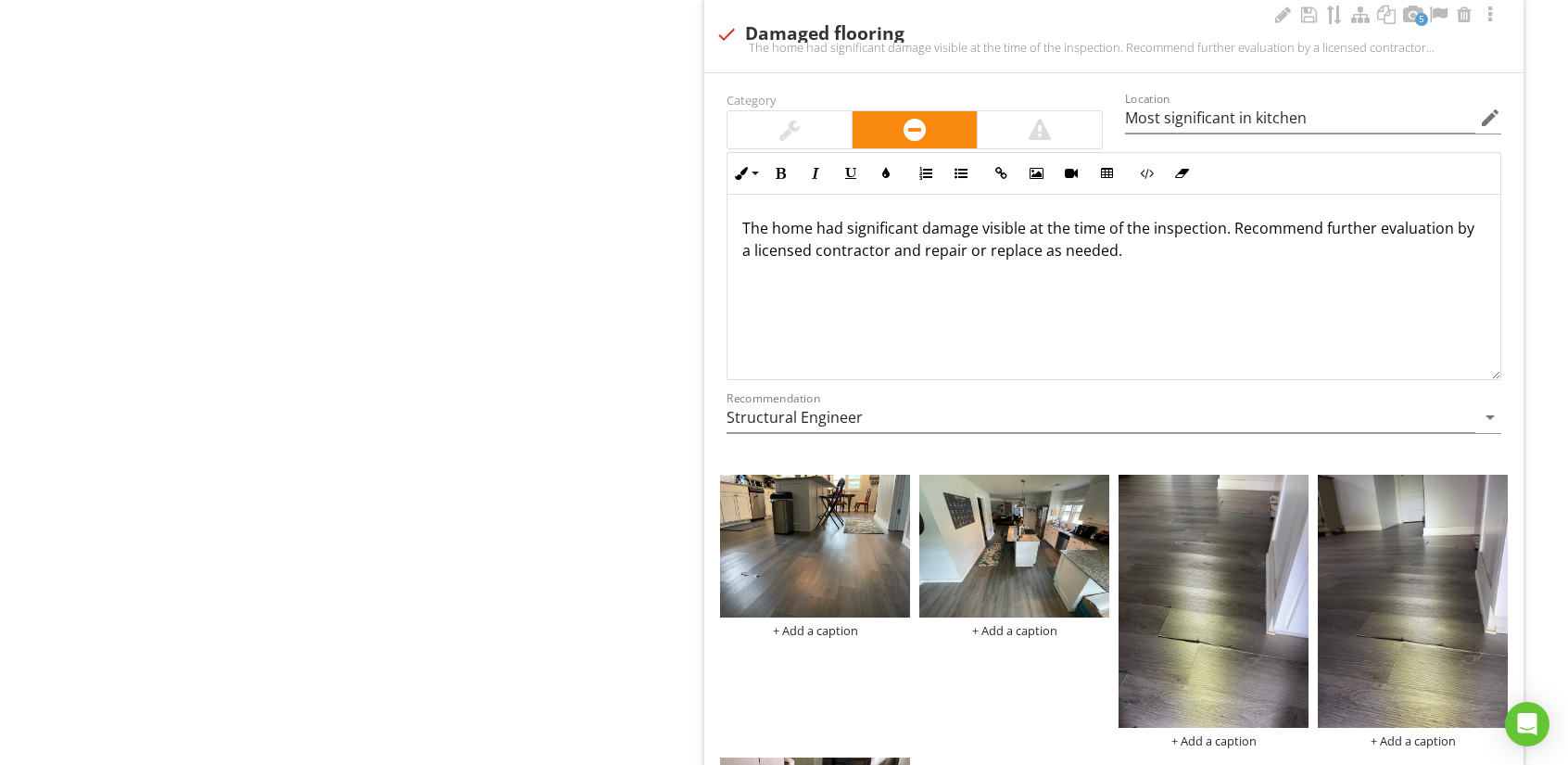
click at [922, 227] on p "The home had significant damage visible at the time of the inspection. Recommen…" at bounding box center [1114, 239] width 744 height 45
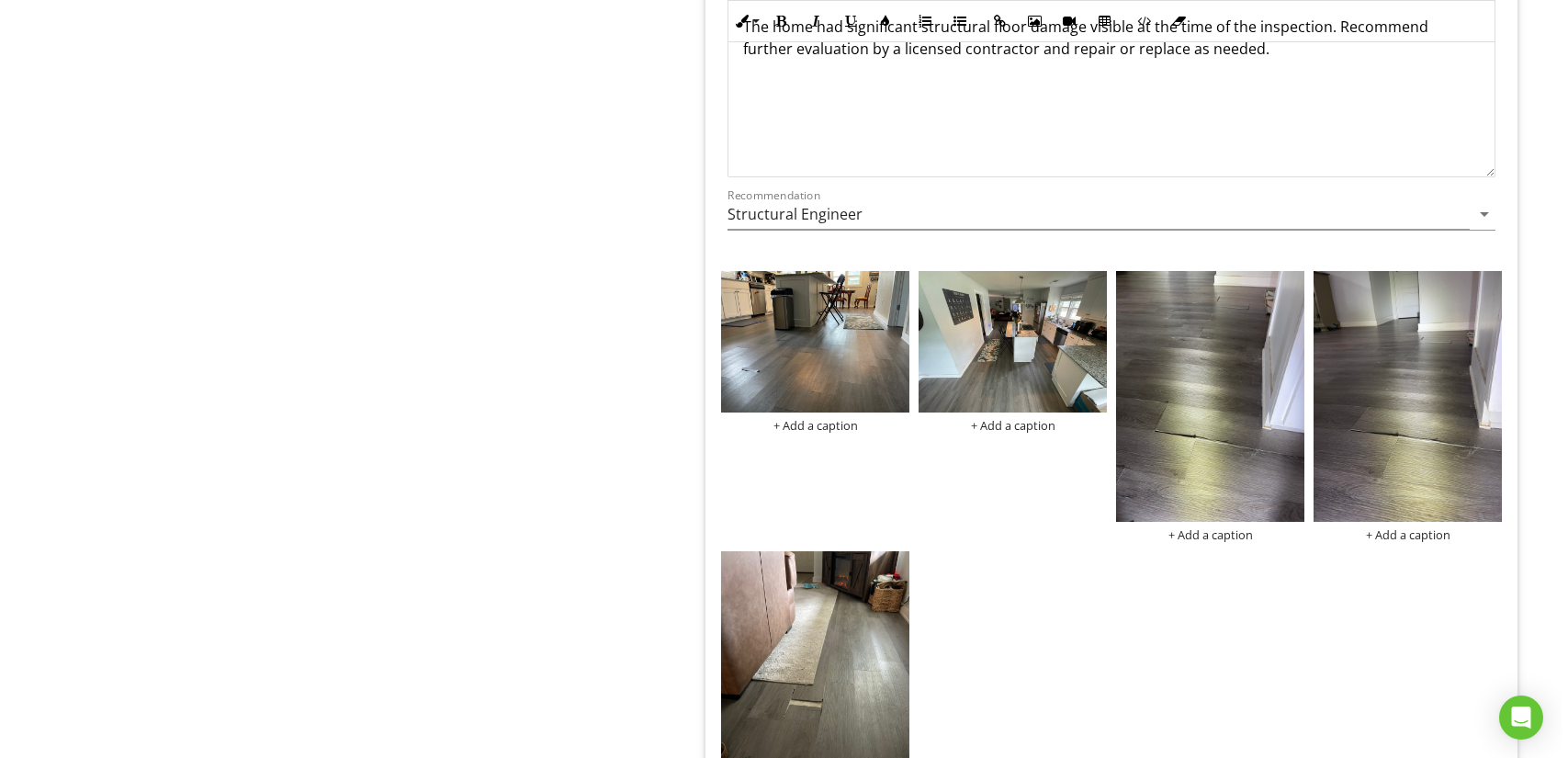
scroll to position [3399, 0]
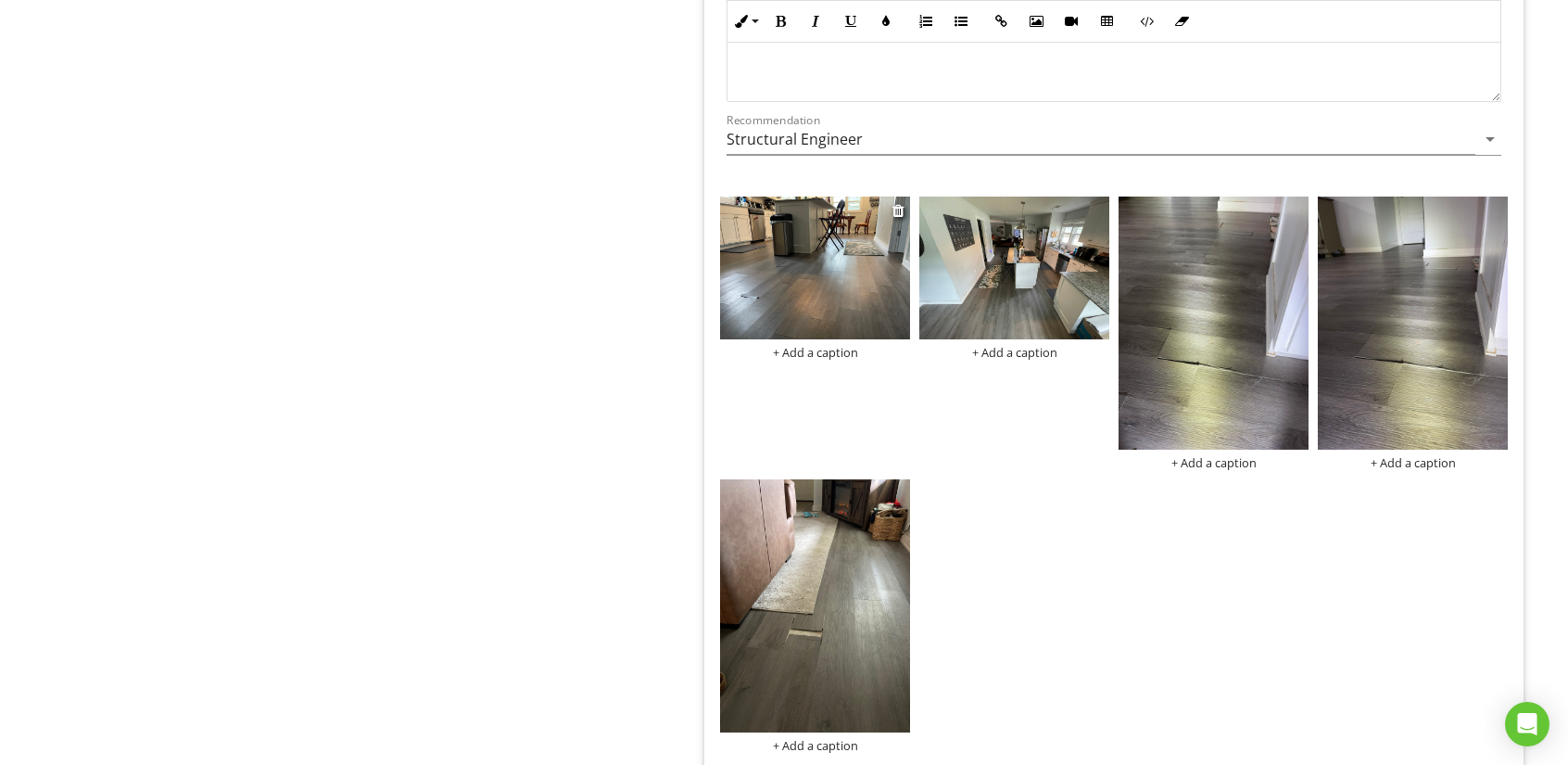
click at [824, 297] on img at bounding box center [814, 268] width 190 height 143
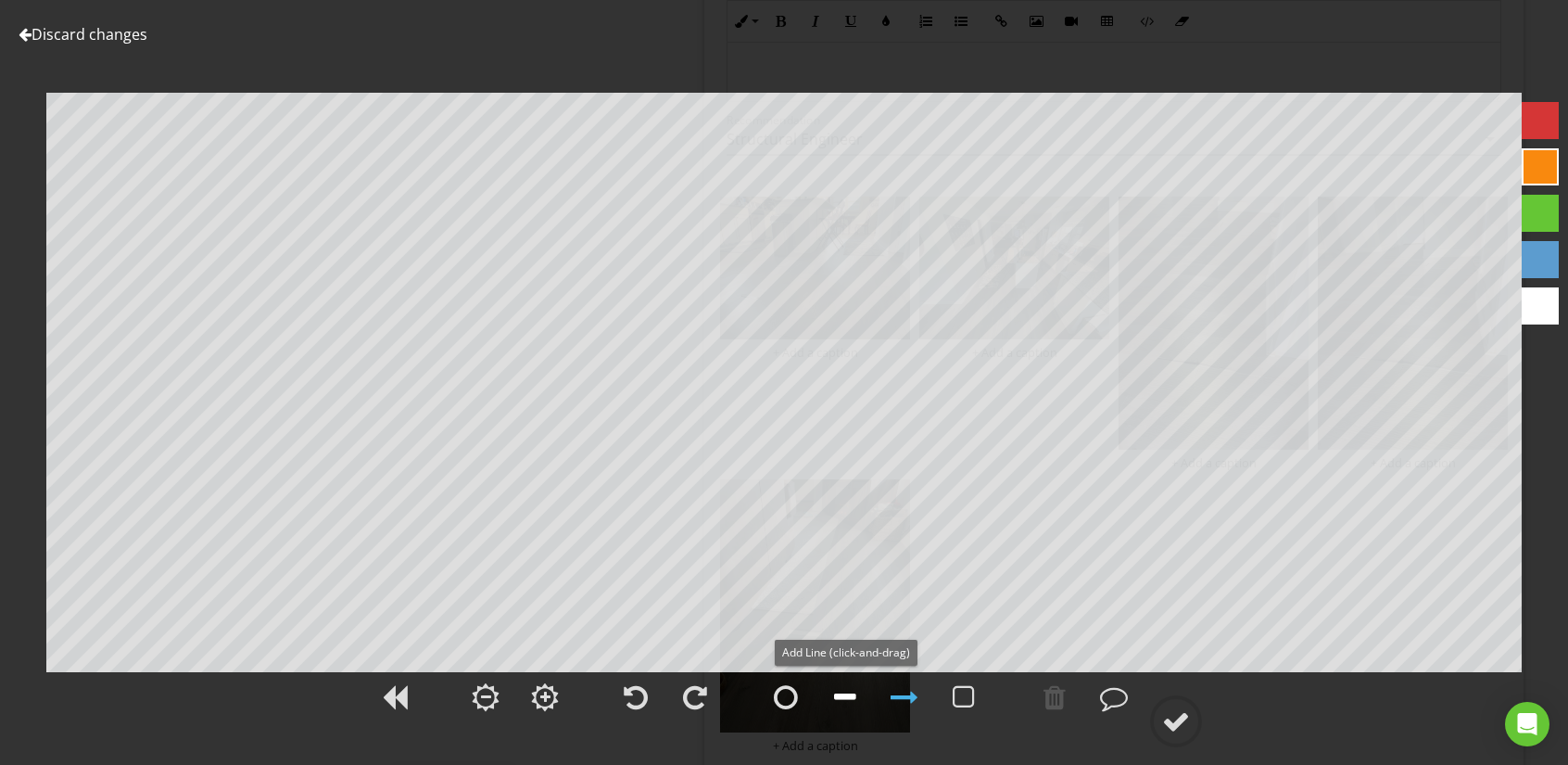
click at [845, 695] on div at bounding box center [845, 697] width 22 height 28
click at [1179, 717] on div at bounding box center [1176, 721] width 28 height 28
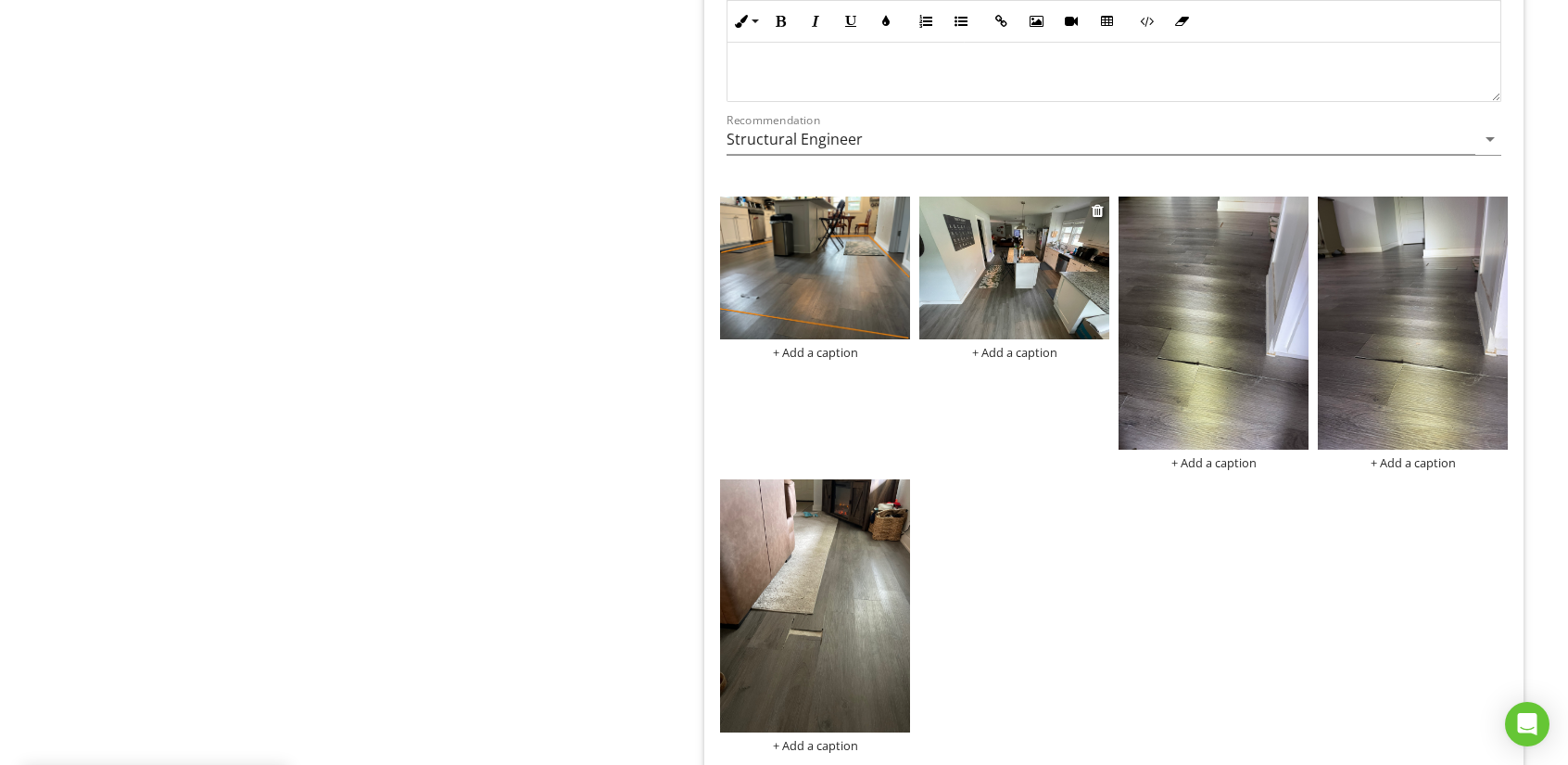
click at [1005, 297] on img at bounding box center [1014, 268] width 190 height 143
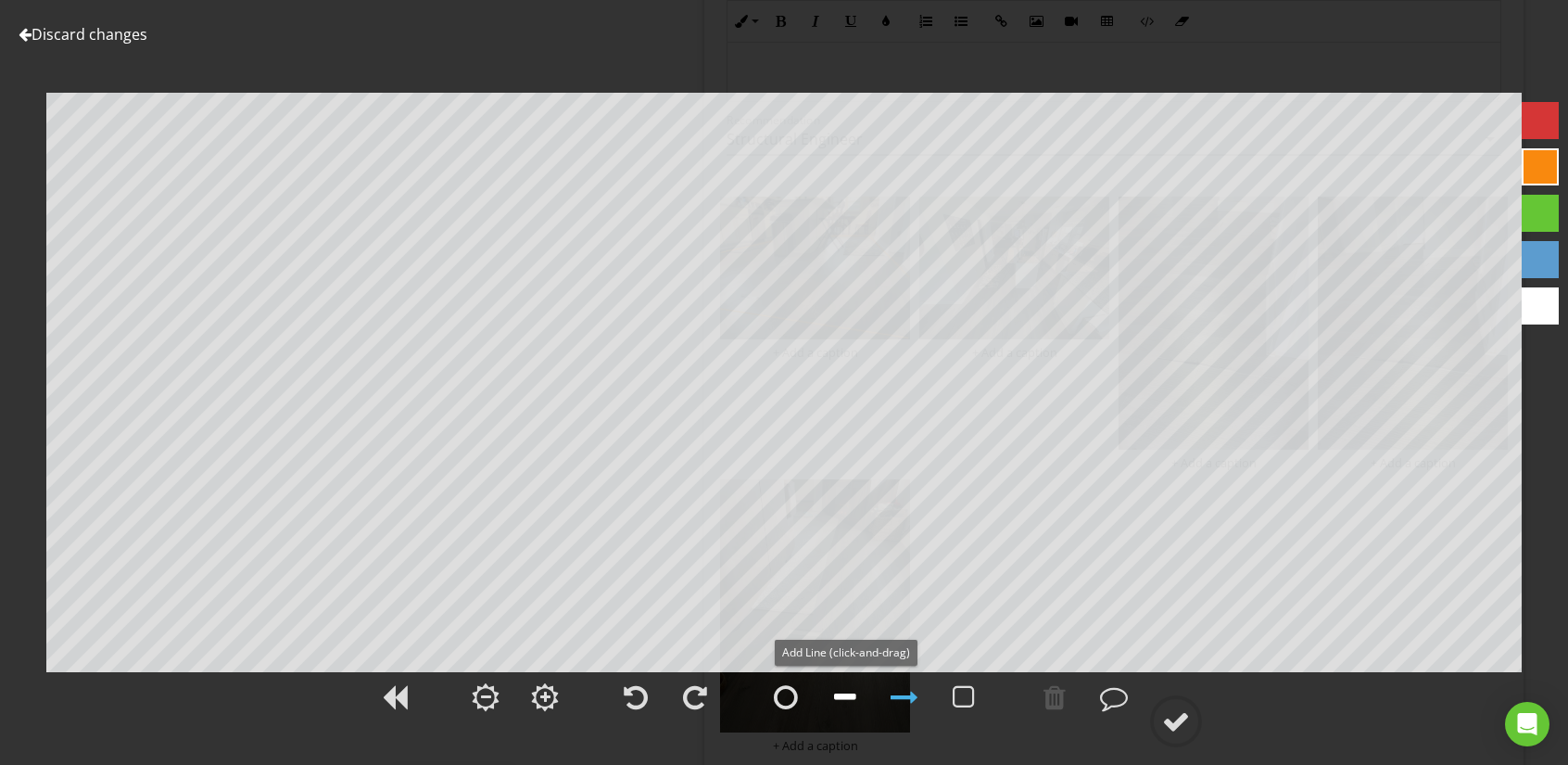
click at [845, 690] on div at bounding box center [845, 697] width 22 height 28
click at [1172, 723] on div at bounding box center [1176, 721] width 28 height 28
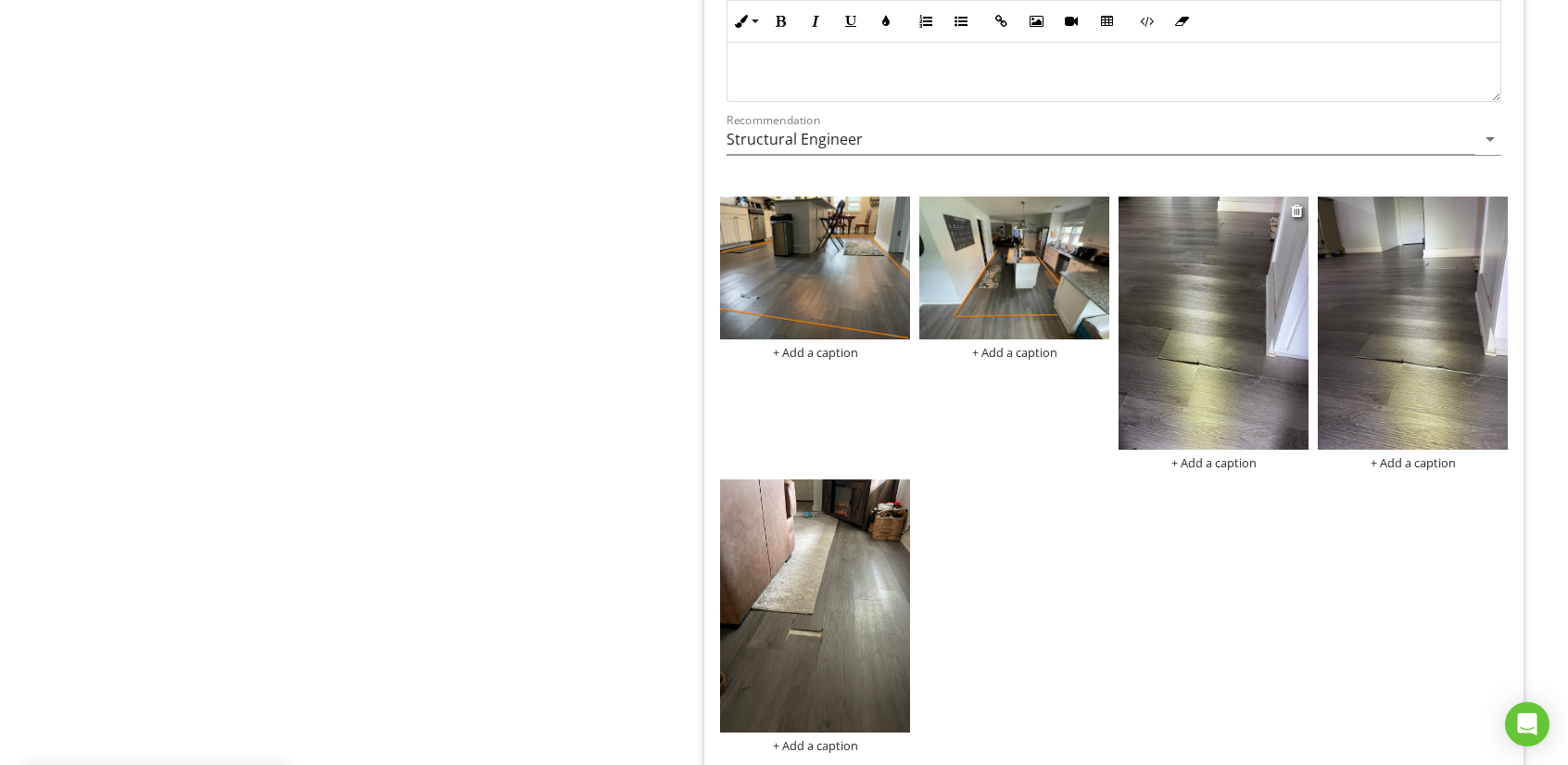
click at [1216, 381] on img at bounding box center [1214, 323] width 190 height 253
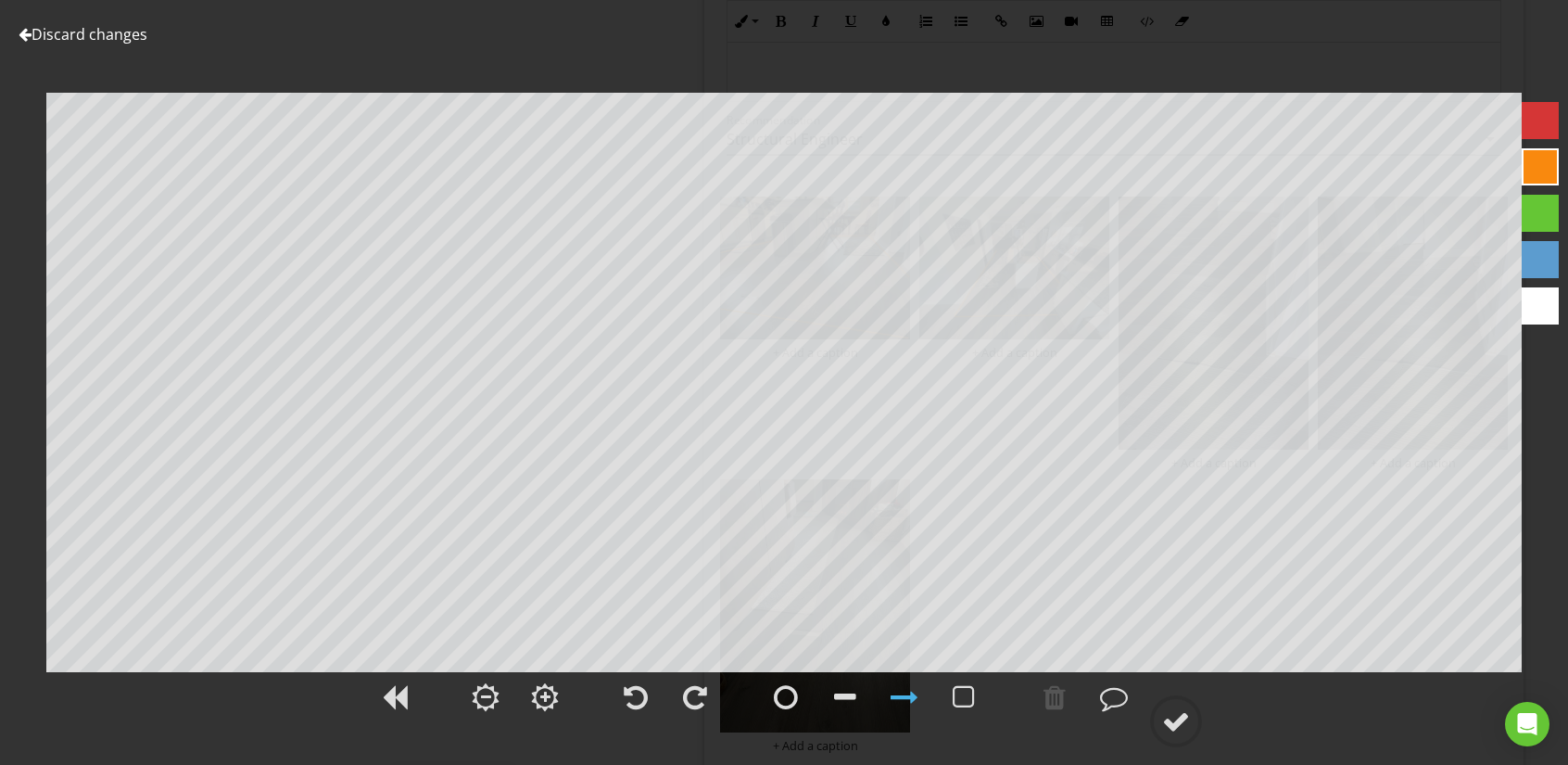
click at [30, 36] on div at bounding box center [25, 34] width 13 height 15
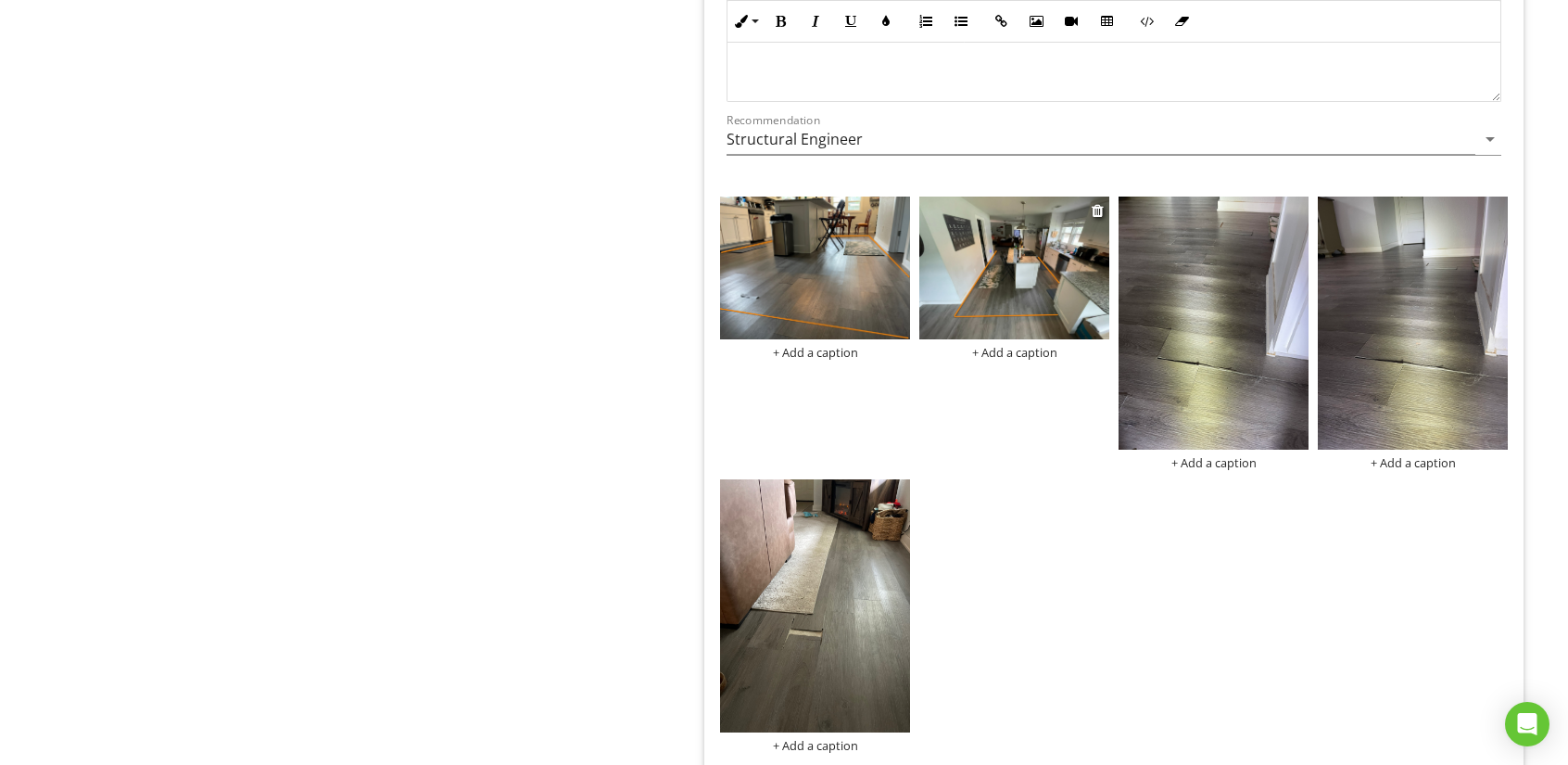
click at [1017, 347] on div "+ Add a caption" at bounding box center [1014, 352] width 190 height 15
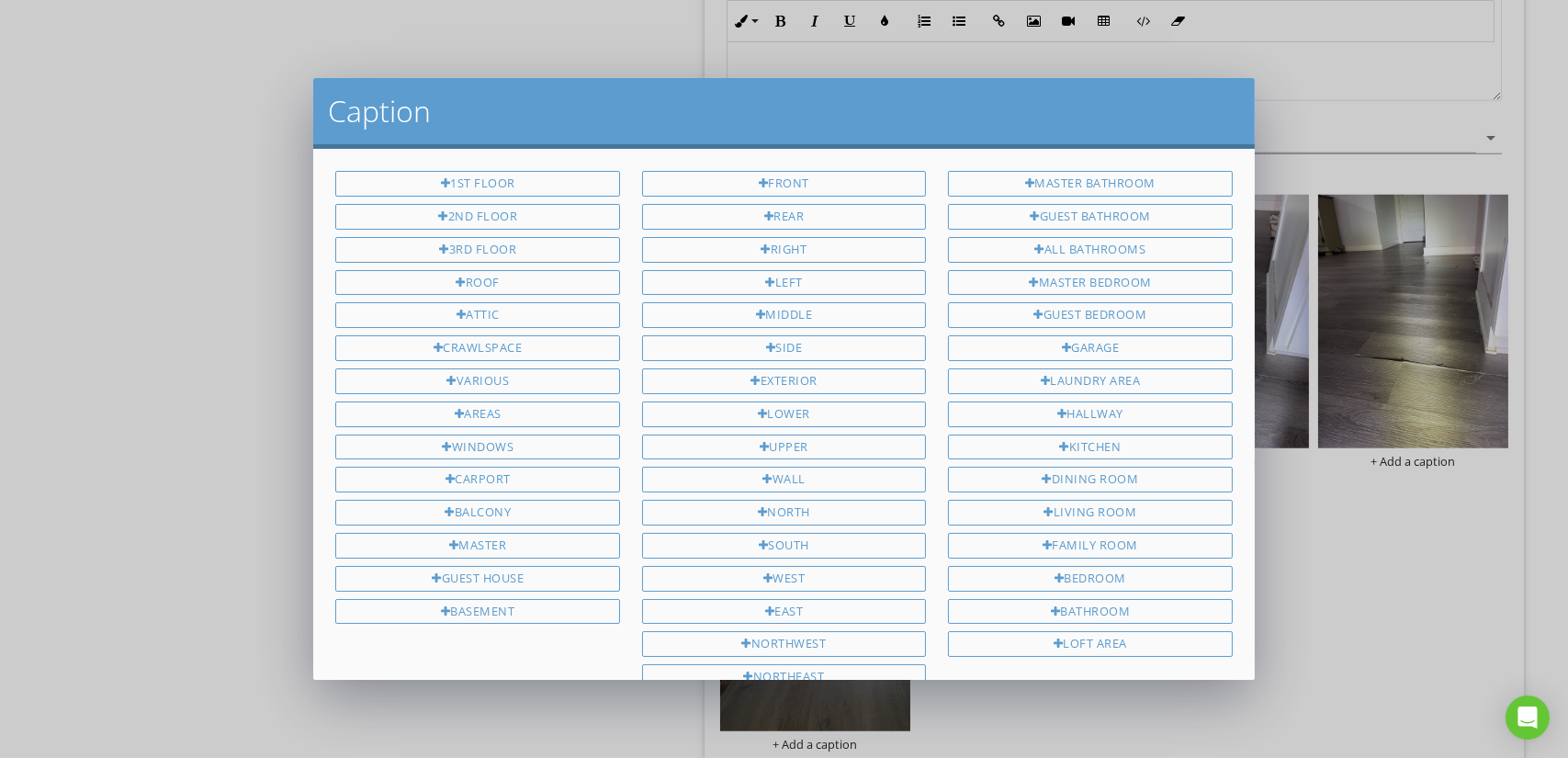
scroll to position [254, 0]
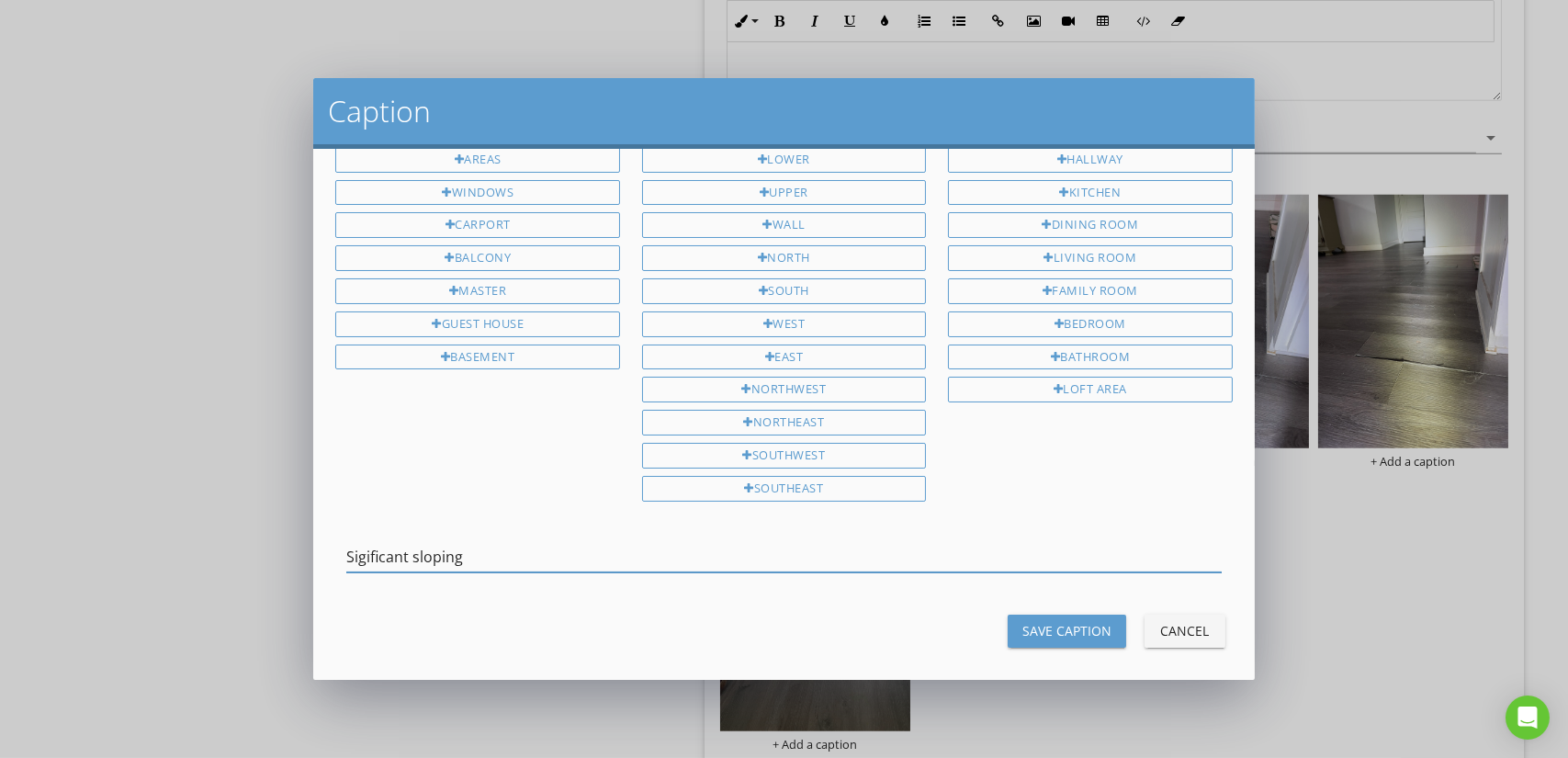
click at [366, 545] on input "Sigificant sloping" at bounding box center [784, 557] width 875 height 31
click at [606, 542] on input "Significant sloping" at bounding box center [784, 557] width 875 height 31
click at [492, 543] on input "Significant sloping at island" at bounding box center [784, 557] width 875 height 31
type input "Significant sloping at and around center island"
click at [1022, 621] on div "Save Caption" at bounding box center [1066, 630] width 89 height 19
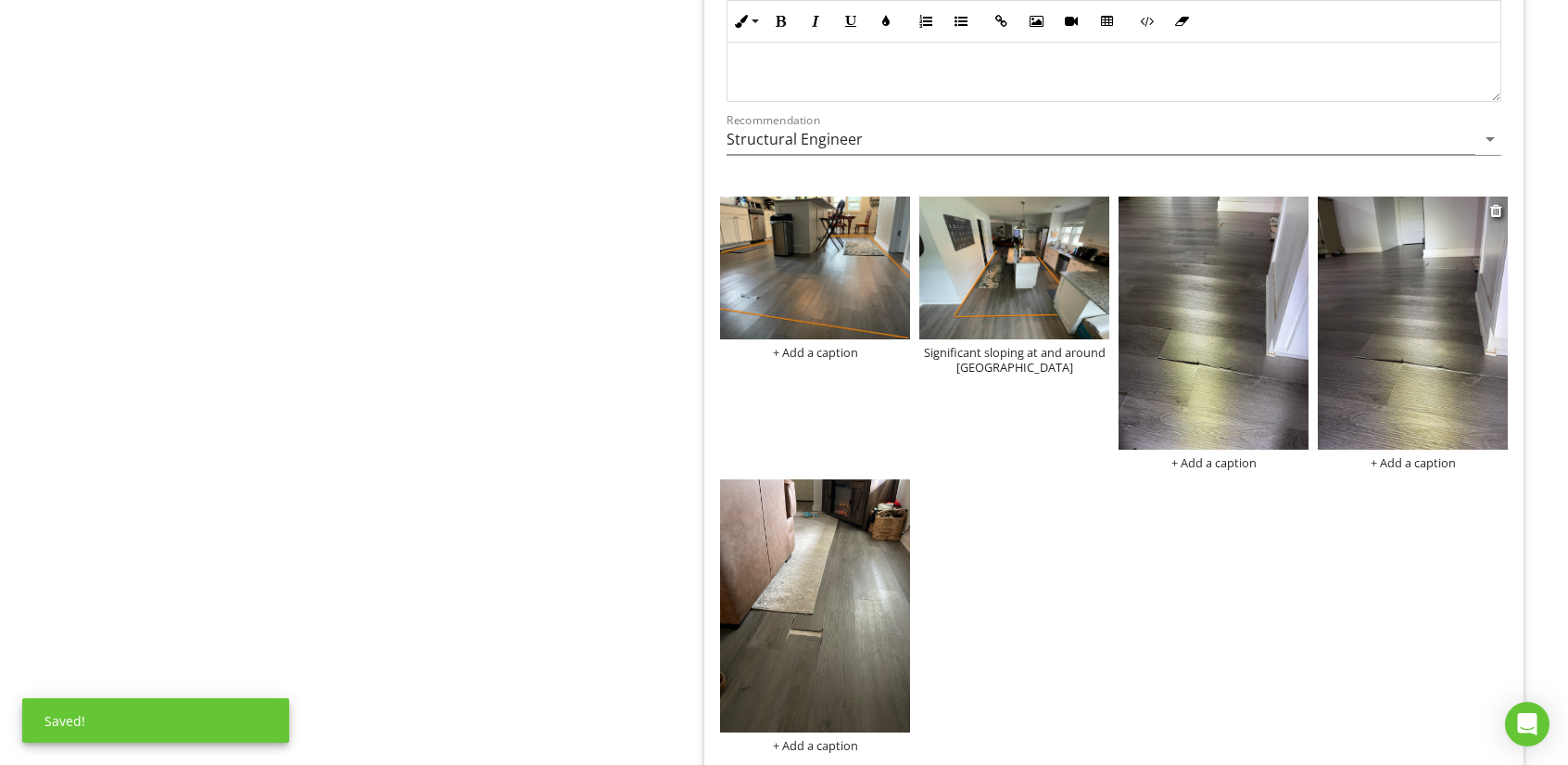
click at [1348, 390] on img at bounding box center [1412, 323] width 190 height 253
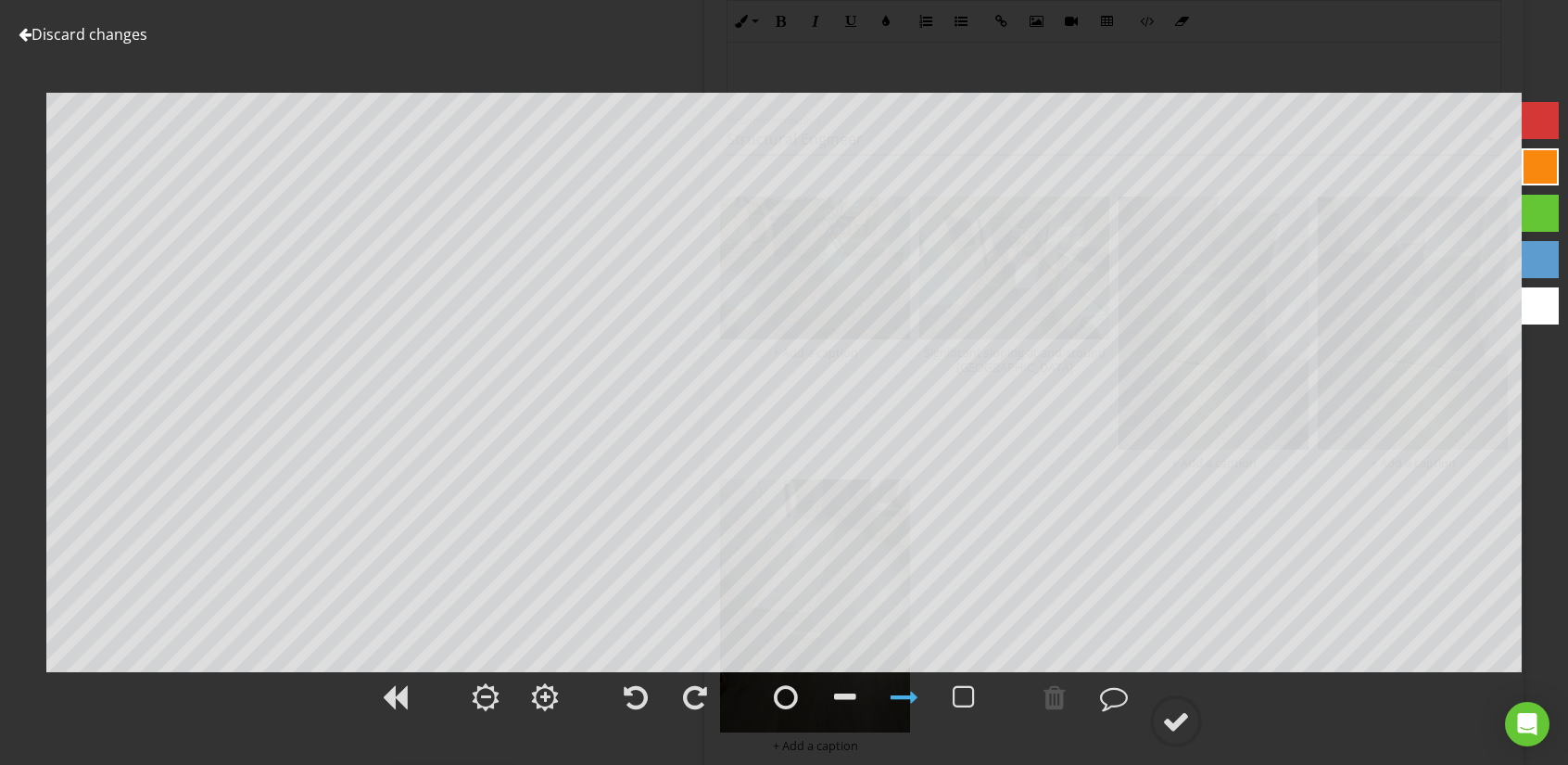
click at [30, 36] on div at bounding box center [25, 34] width 13 height 15
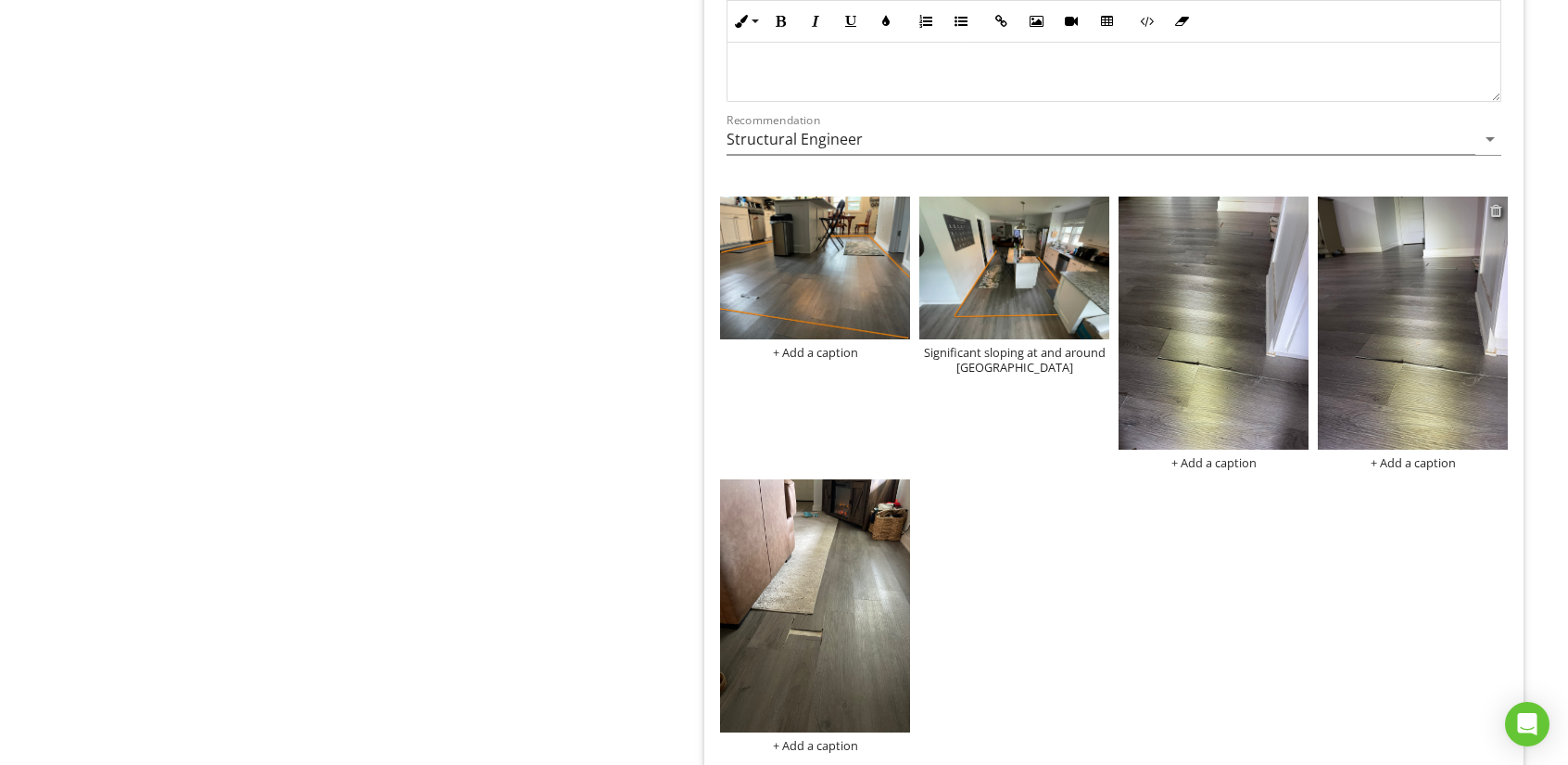
click at [1498, 205] on div at bounding box center [1496, 210] width 12 height 15
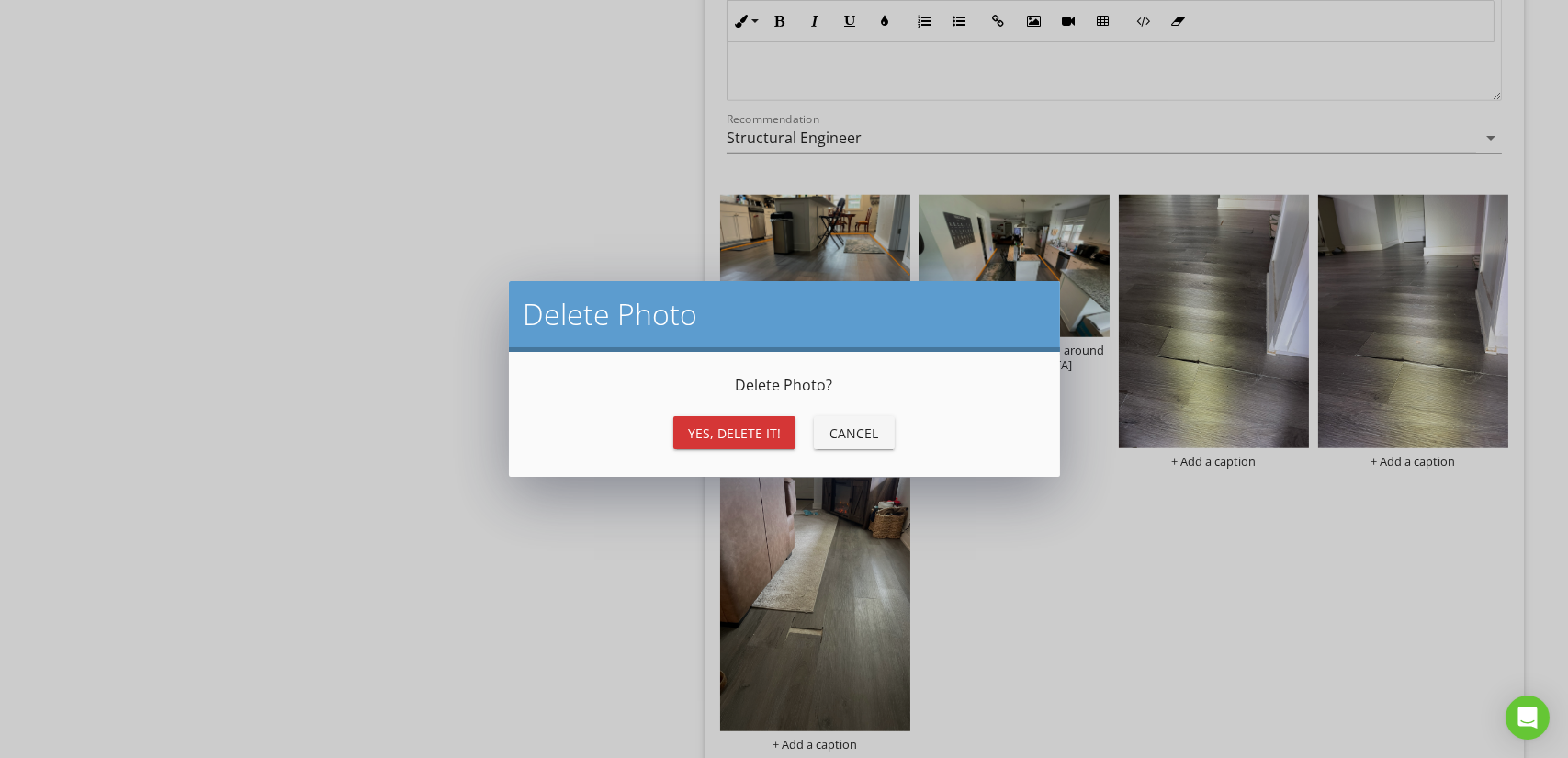
click at [725, 433] on div "Yes, Delete it!" at bounding box center [734, 432] width 93 height 19
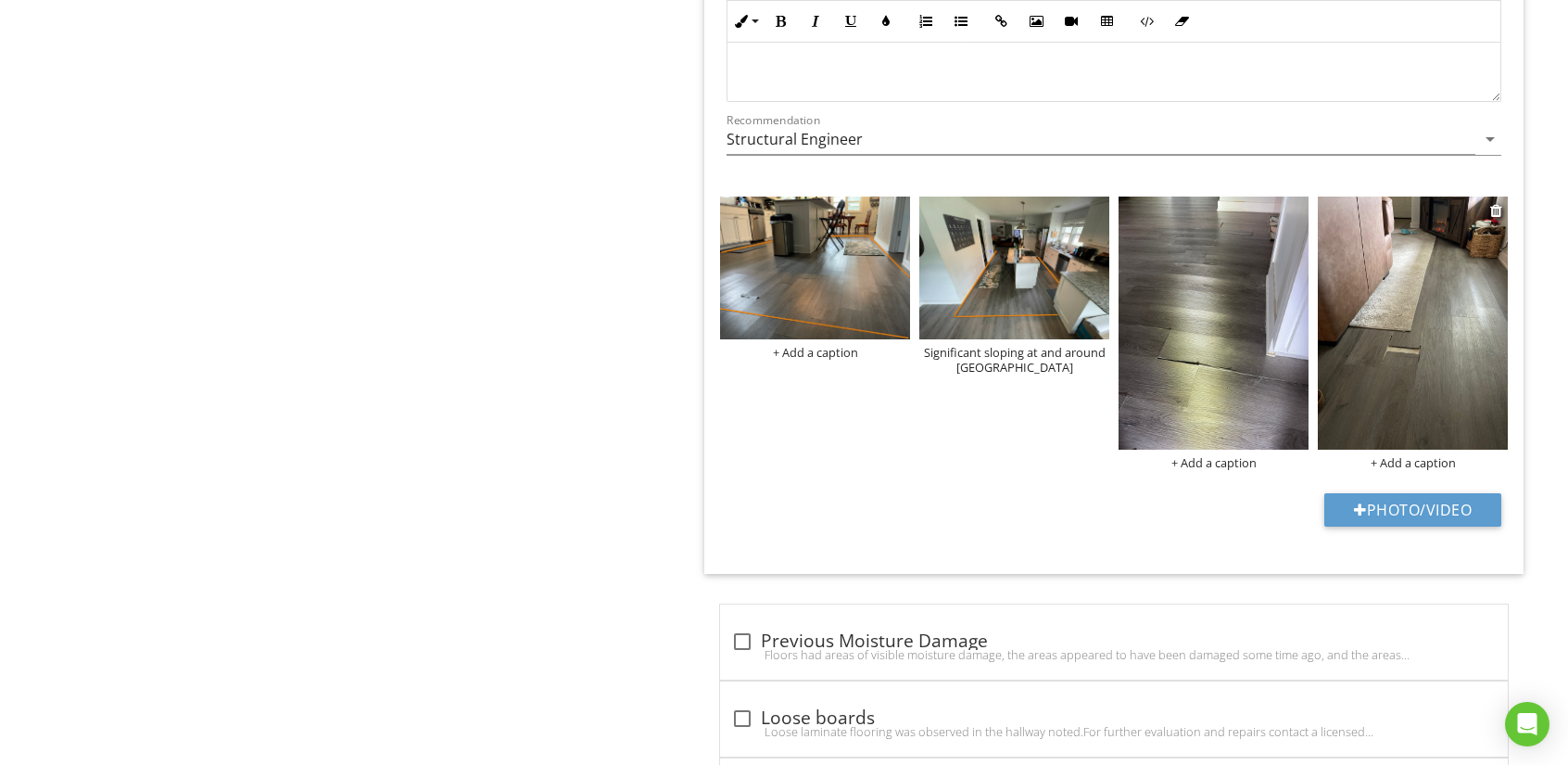
click at [1405, 457] on div "+ Add a caption" at bounding box center [1412, 462] width 190 height 15
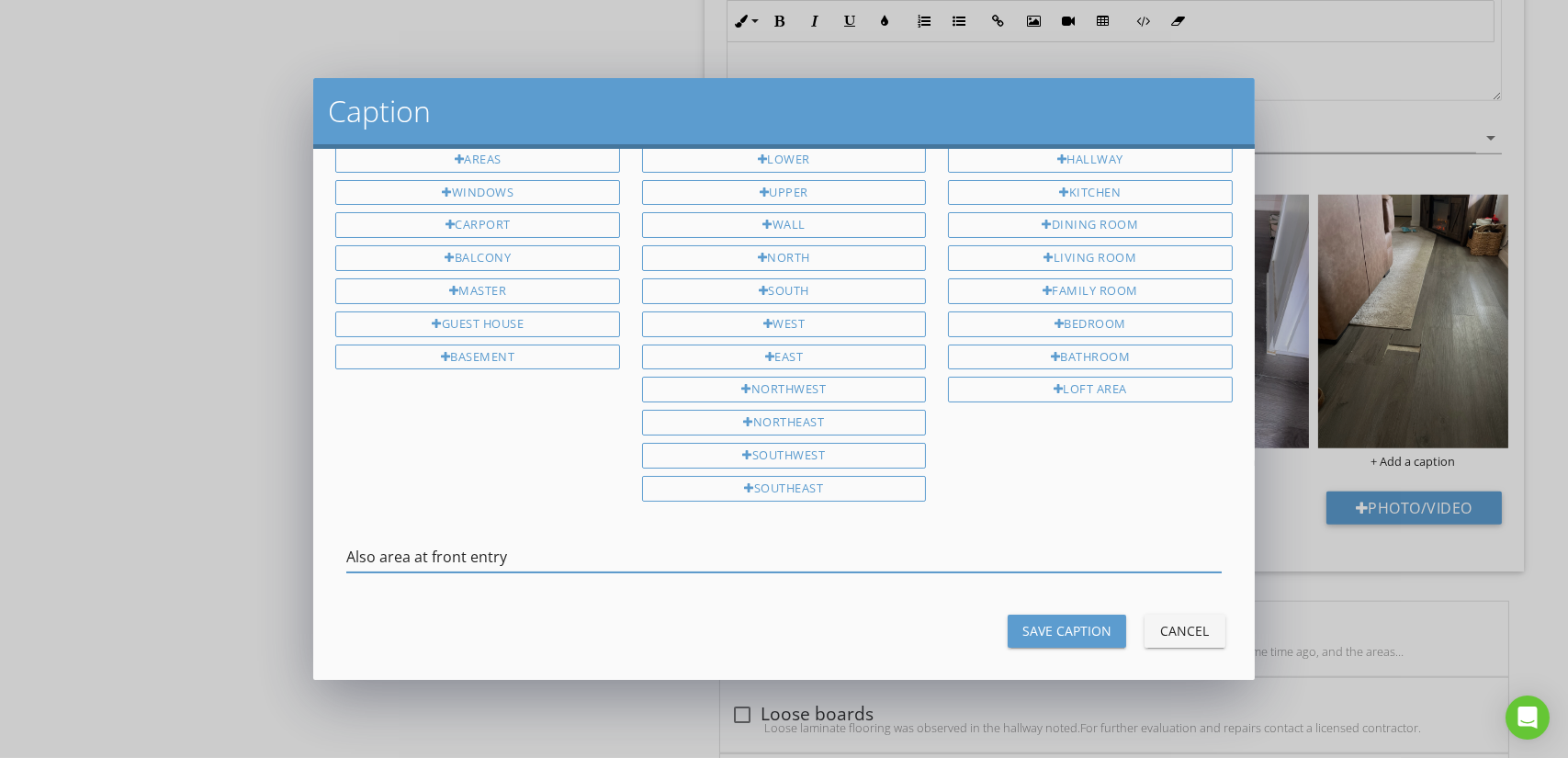
type input "Also area at front entry"
click at [1067, 621] on div "Save Caption" at bounding box center [1066, 630] width 89 height 19
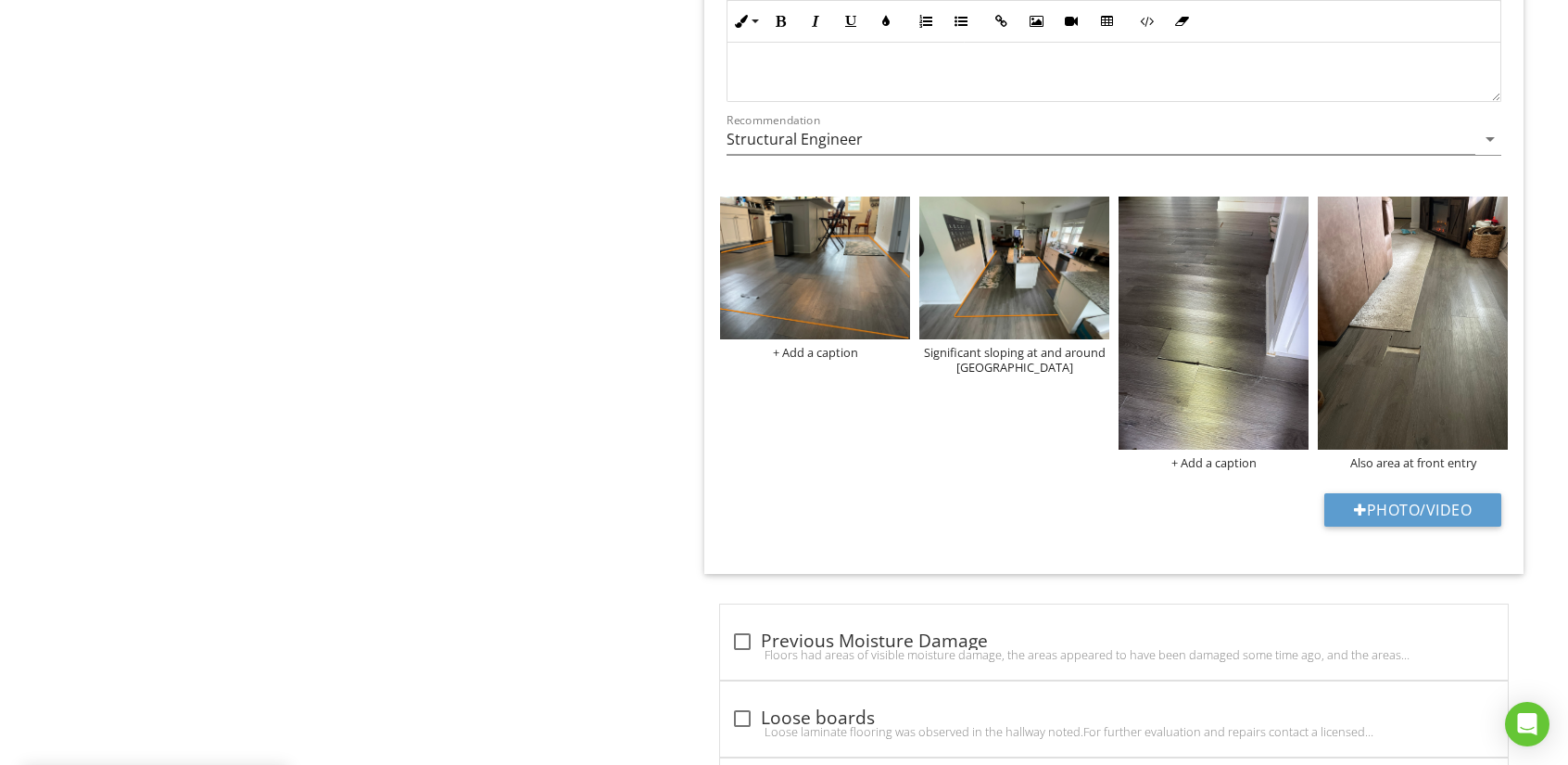
scroll to position [3060, 0]
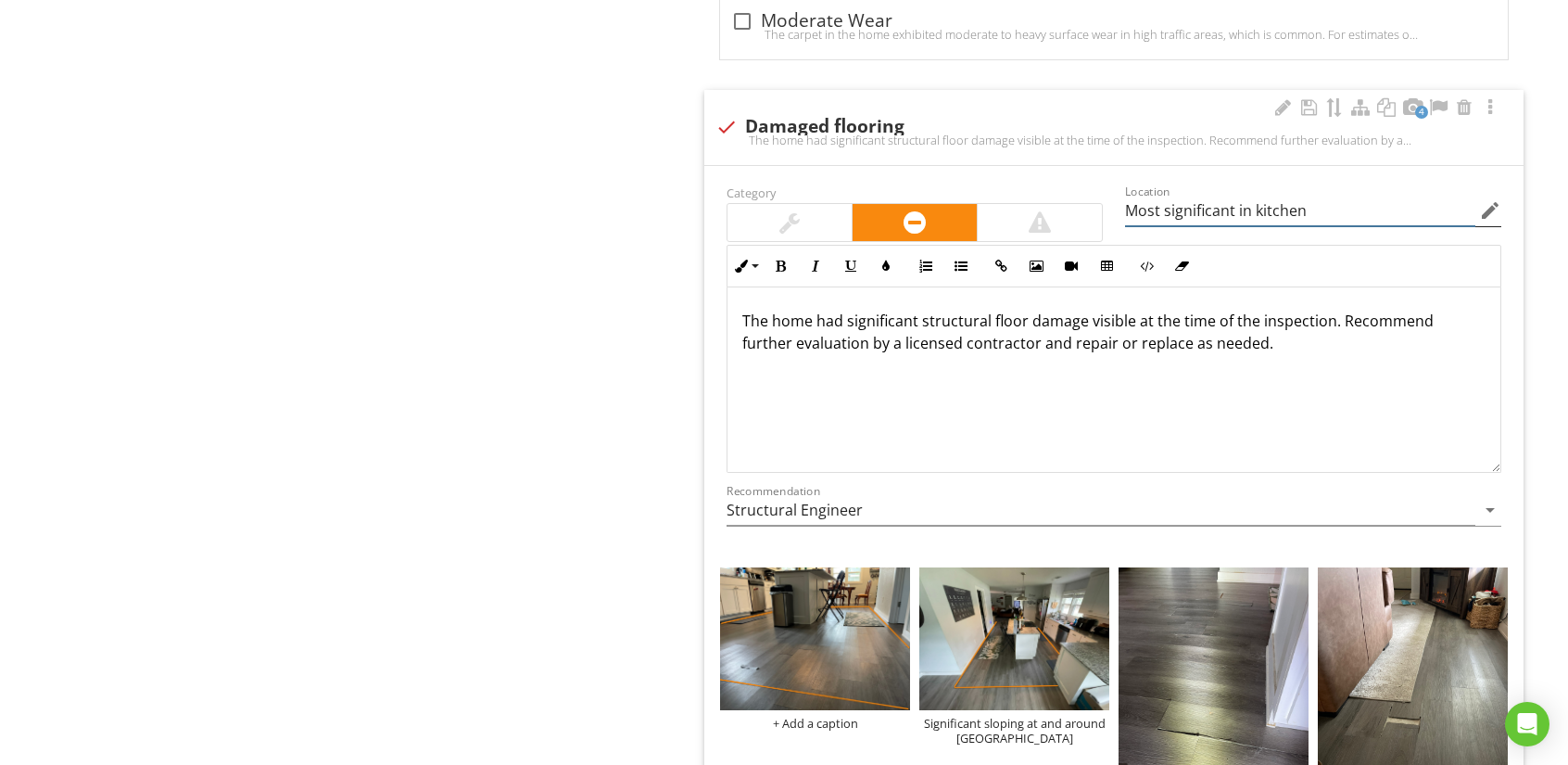
click at [1138, 203] on input "Most significant in kitchen" at bounding box center [1300, 211] width 350 height 31
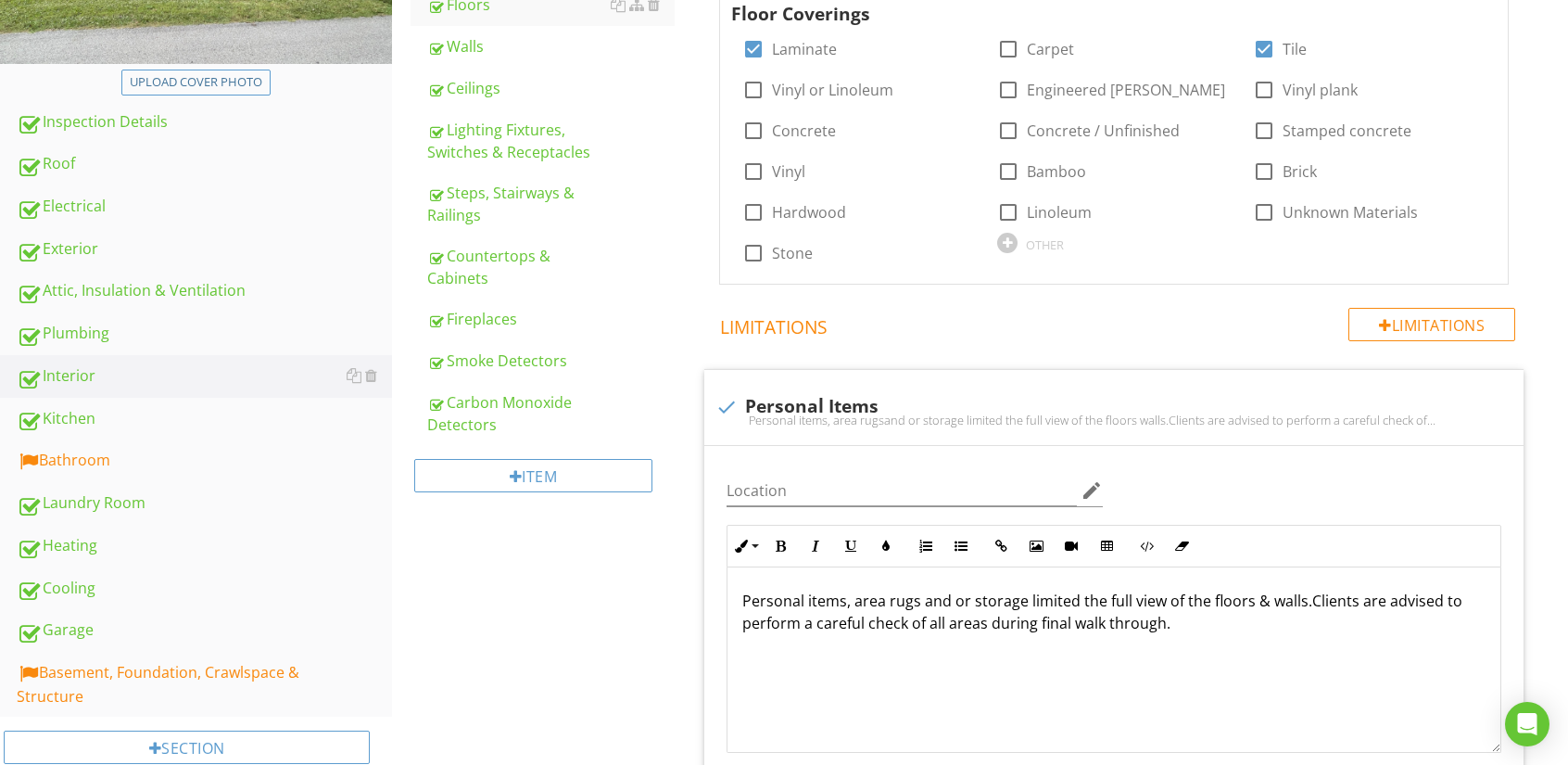
scroll to position [339, 0]
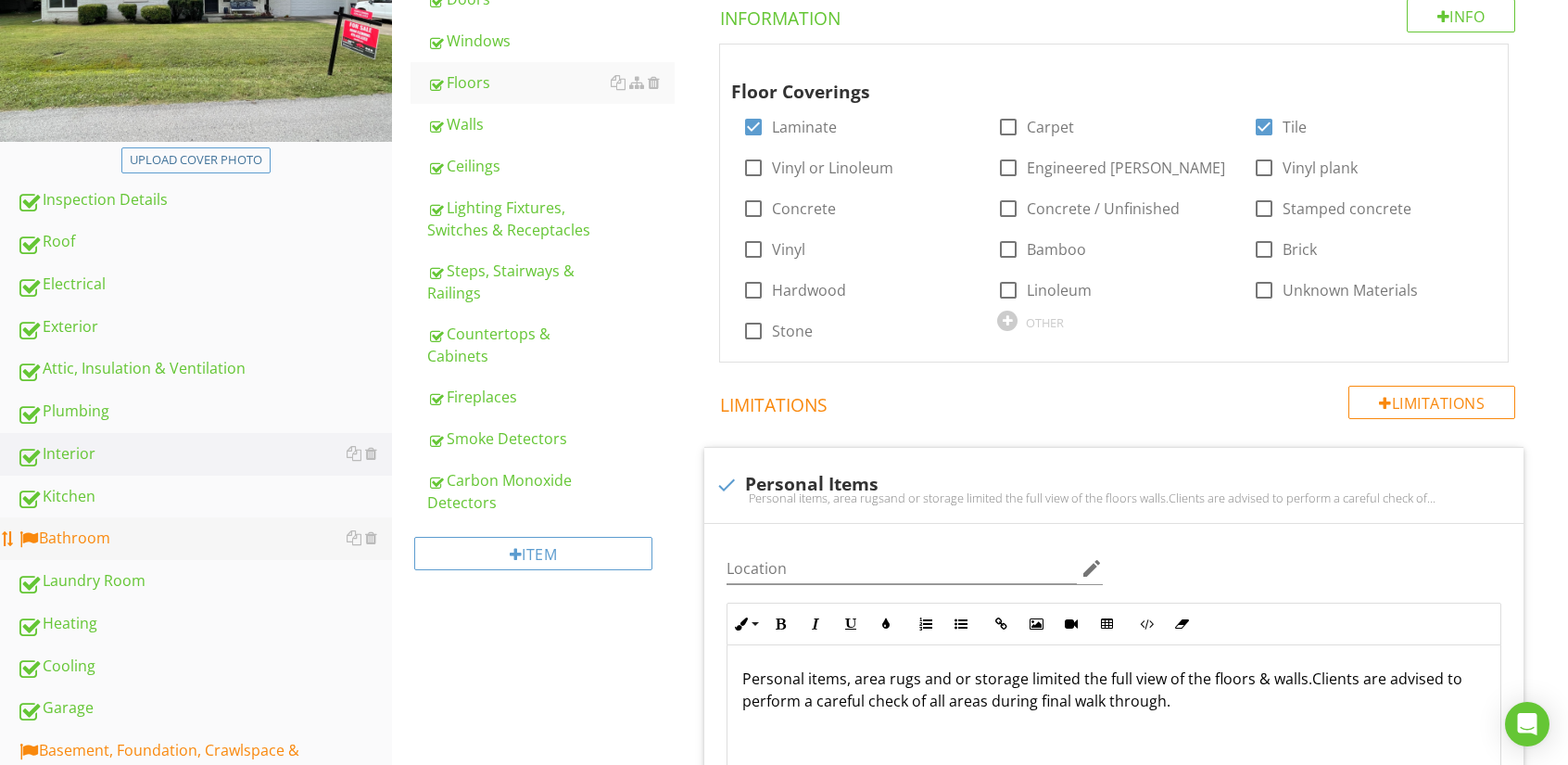
type input "Various areas but most significant in kitchen"
click at [68, 526] on div "Bathroom" at bounding box center [205, 538] width 375 height 24
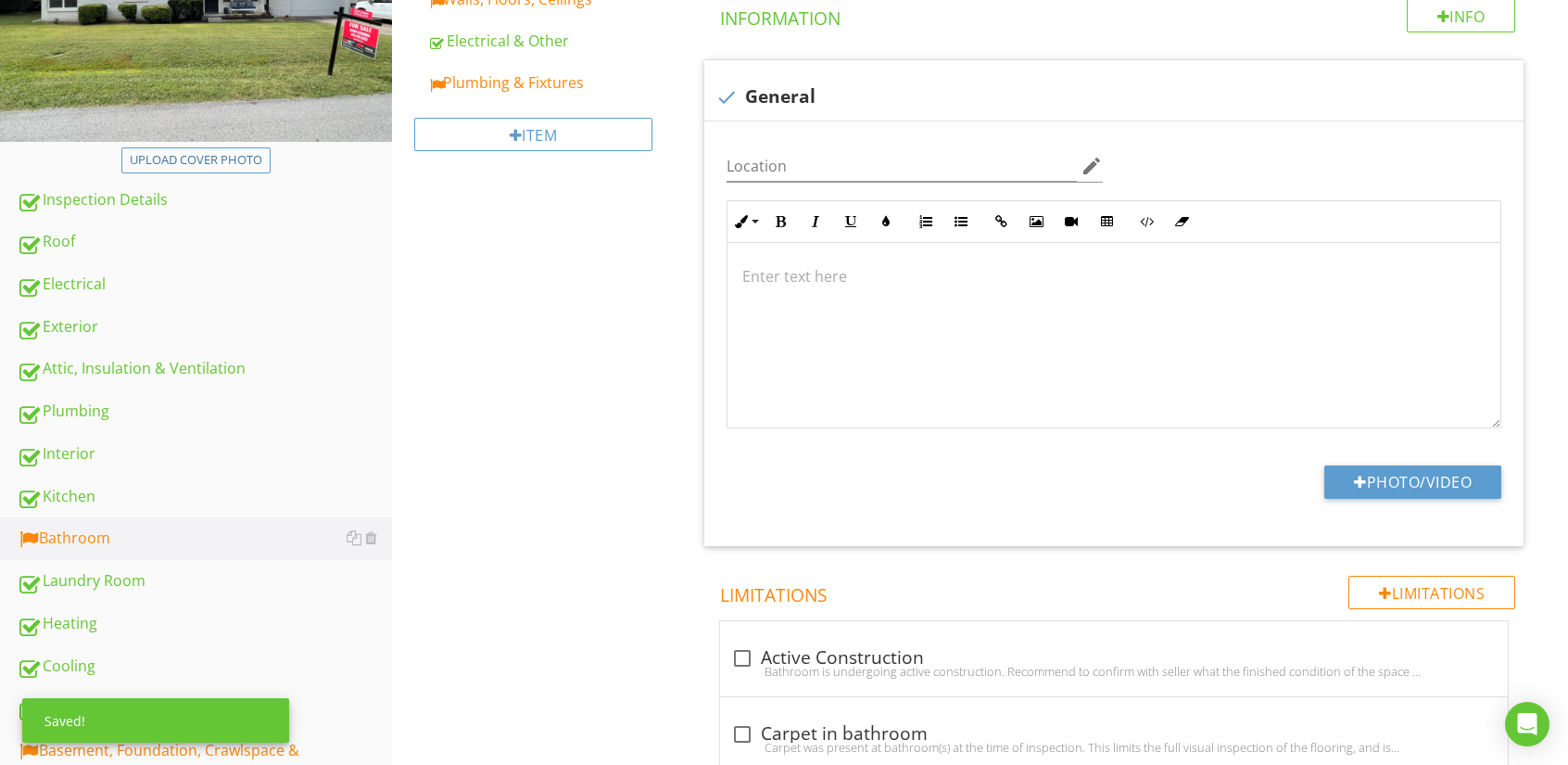
scroll to position [60, 0]
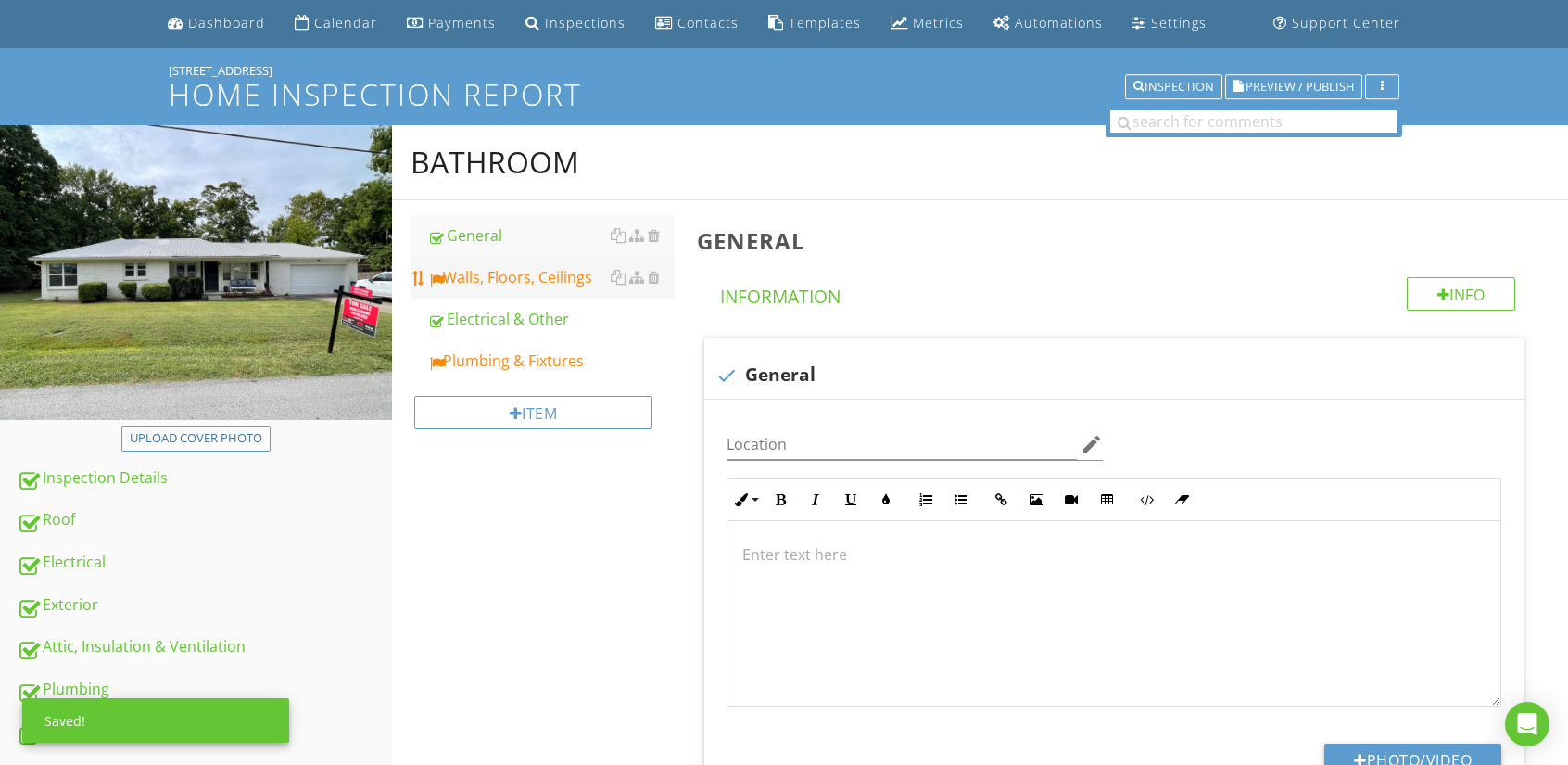
drag, startPoint x: 508, startPoint y: 273, endPoint x: 656, endPoint y: 401, distance: 195.7
click at [508, 273] on div "Walls, Floors, Ceilings" at bounding box center [551, 277] width 248 height 22
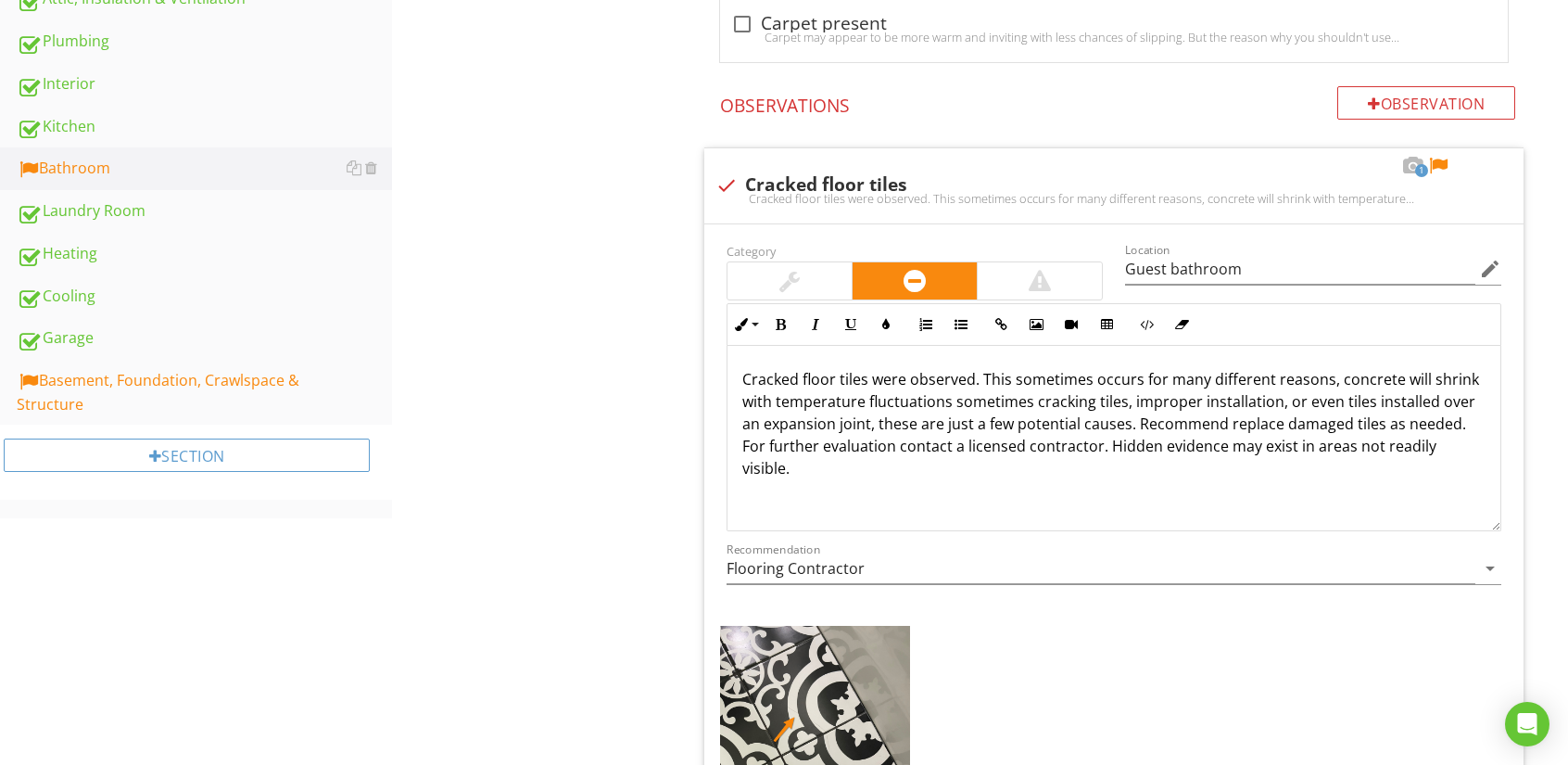
scroll to position [709, 0]
click at [1434, 162] on div at bounding box center [1438, 165] width 22 height 19
click at [809, 270] on div at bounding box center [789, 280] width 124 height 37
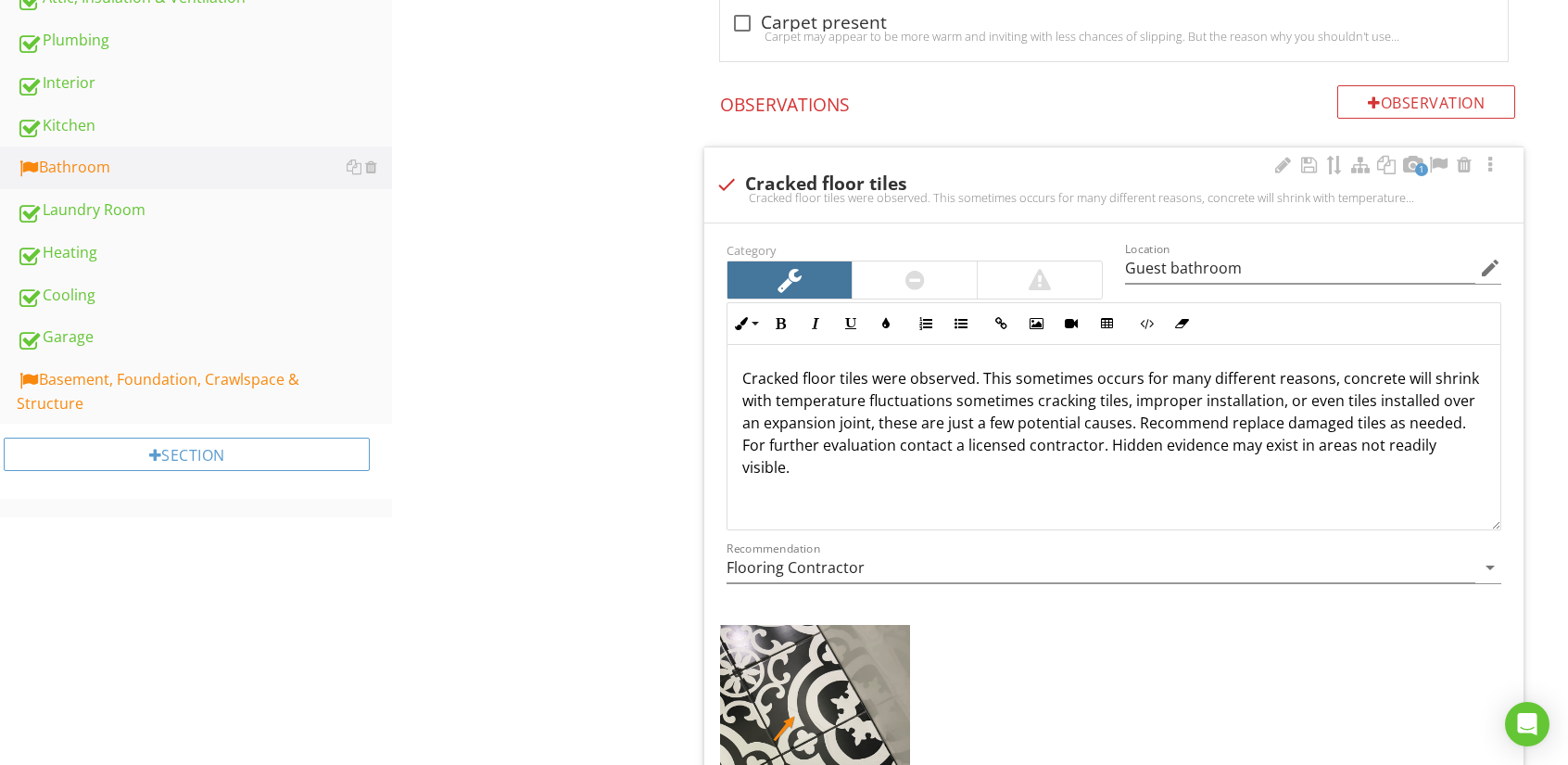
click at [788, 271] on div at bounding box center [789, 280] width 24 height 26
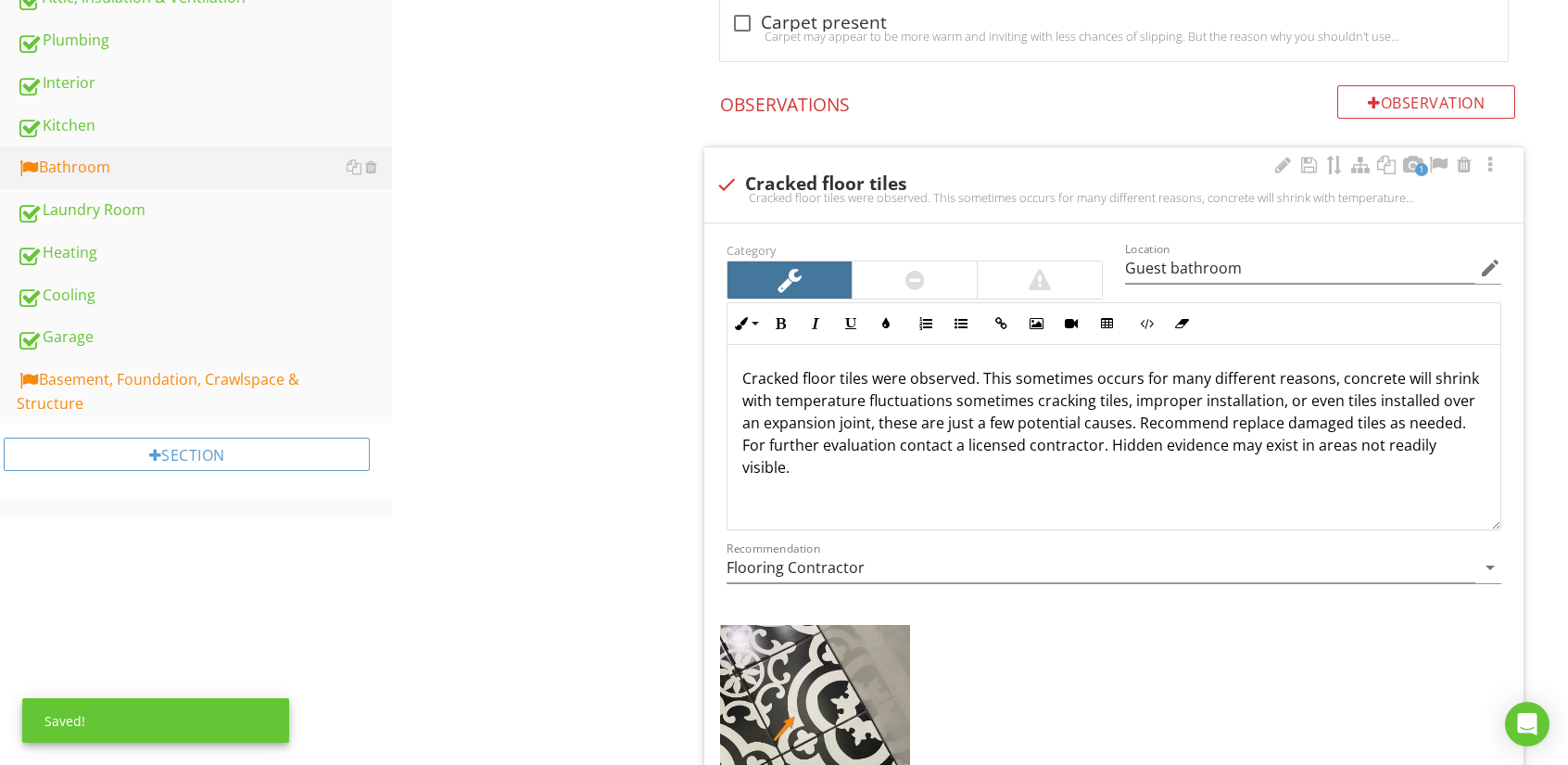
click at [871, 288] on div at bounding box center [914, 280] width 124 height 37
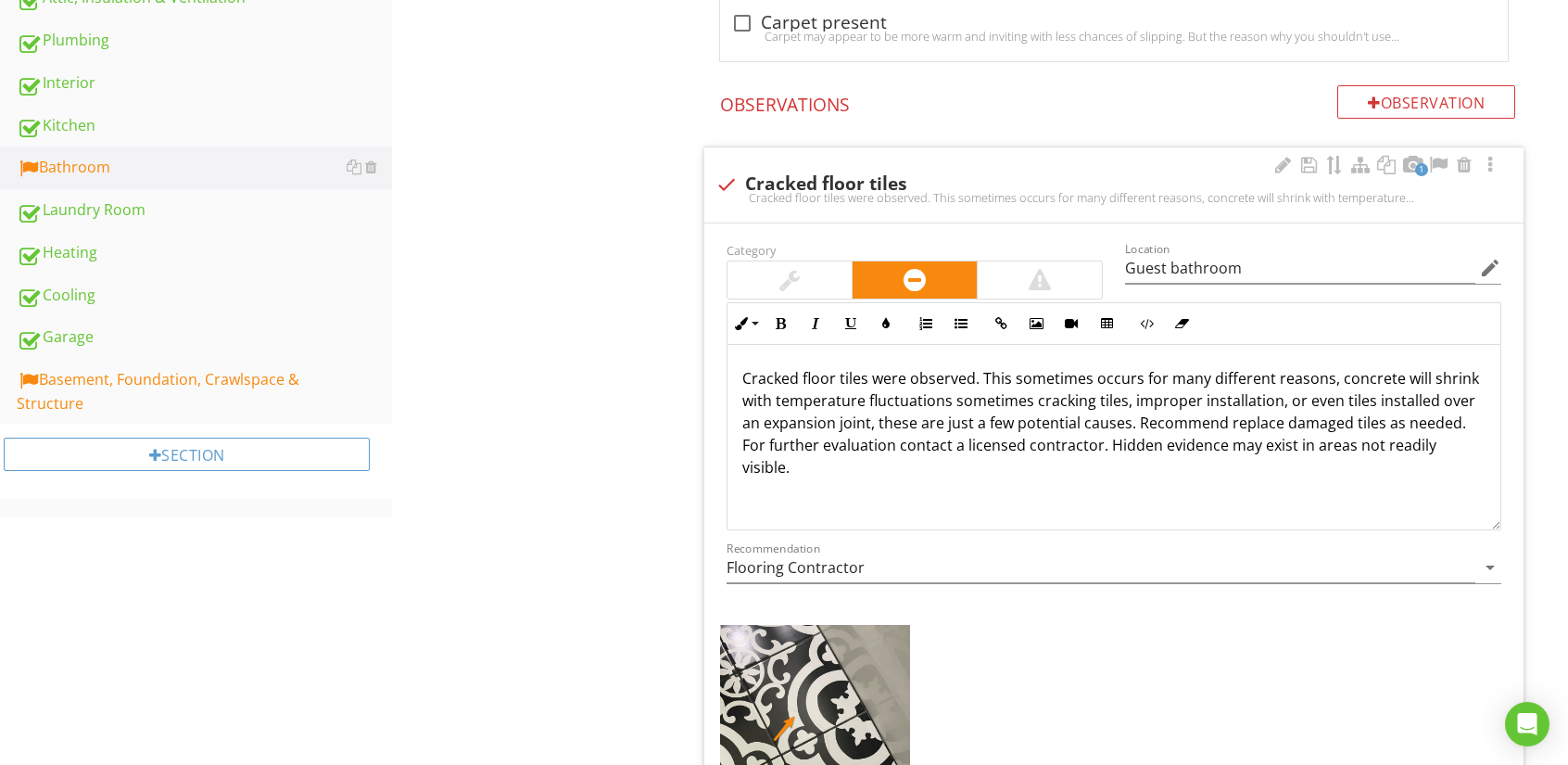
click at [768, 438] on p "Cracked floor tiles were observed. This sometimes occurs for many different rea…" at bounding box center [1114, 422] width 744 height 111
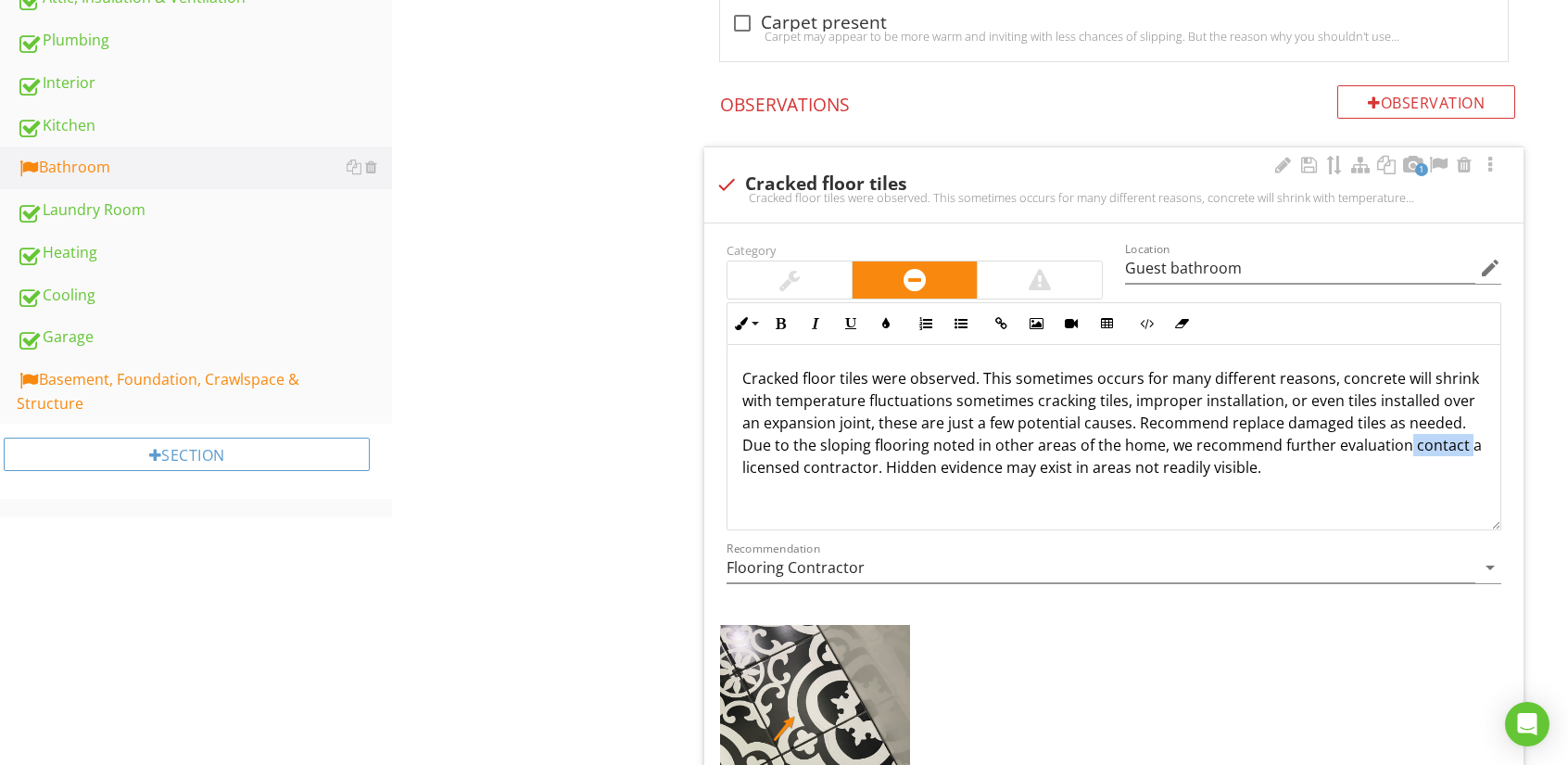
drag, startPoint x: 1464, startPoint y: 445, endPoint x: 1404, endPoint y: 446, distance: 60.0
click at [1404, 446] on p "Cracked floor tiles were observed. This sometimes occurs for many different rea…" at bounding box center [1114, 422] width 744 height 111
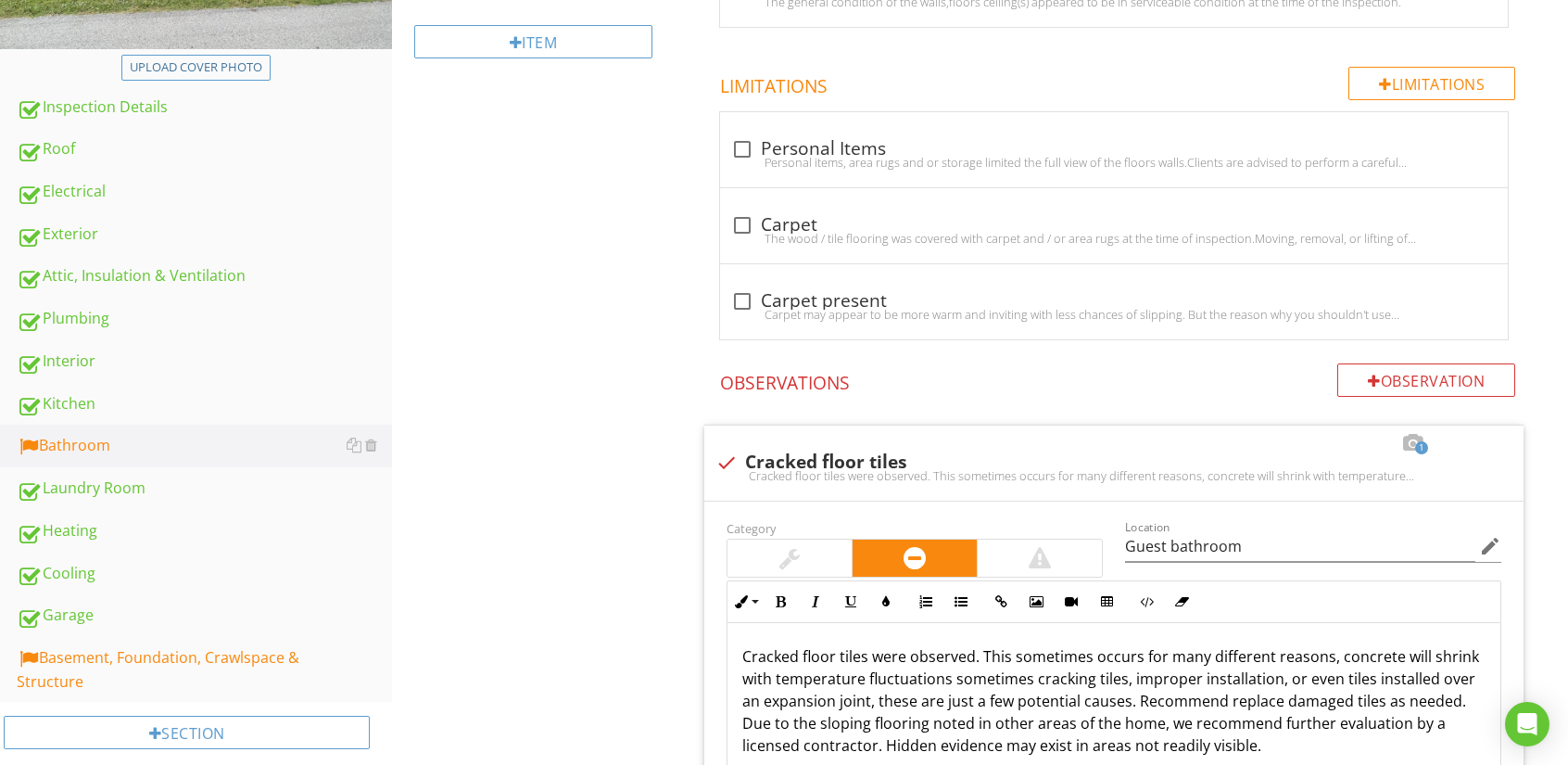
scroll to position [246, 0]
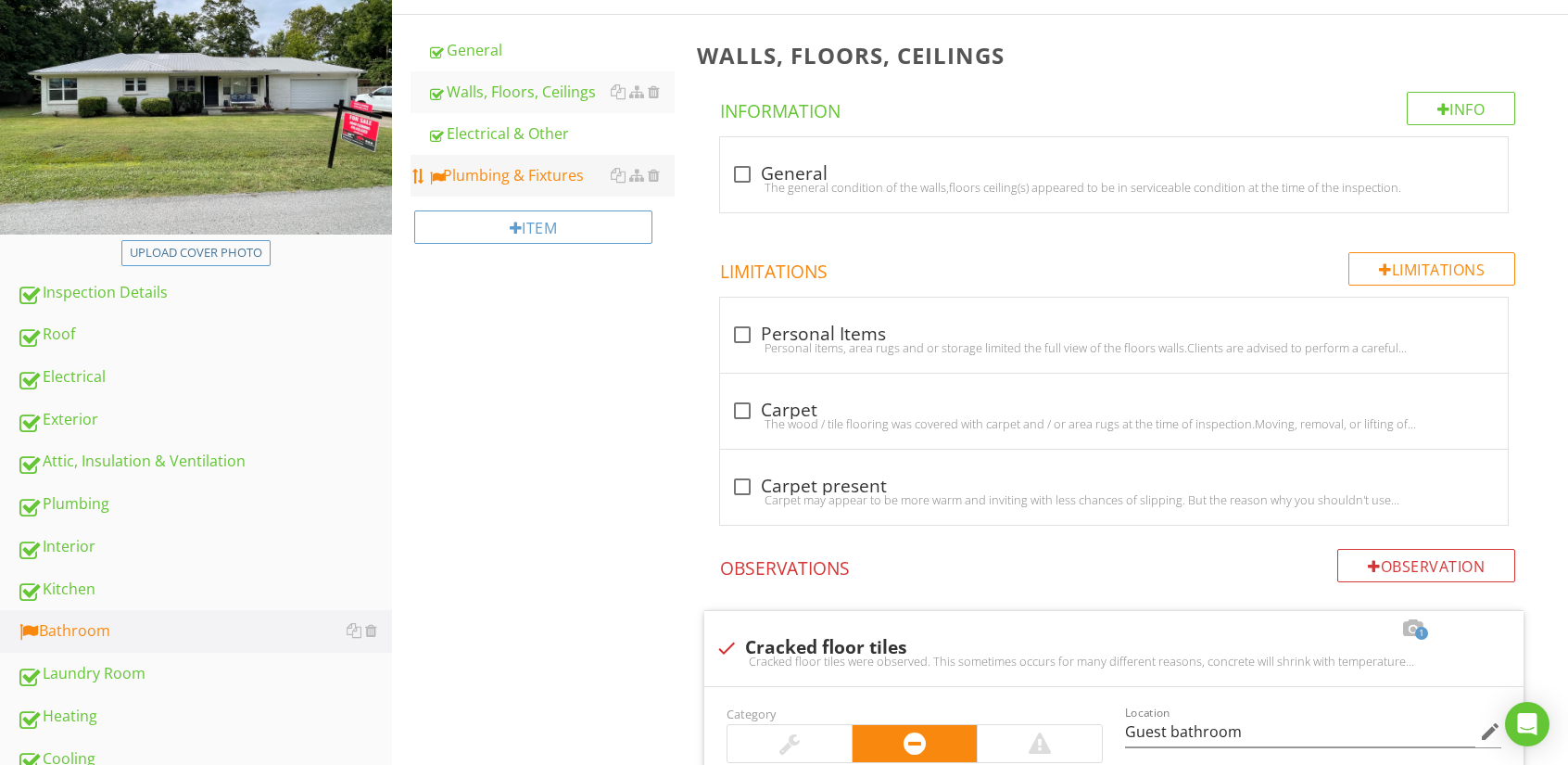
click at [506, 175] on div "Plumbing & Fixtures" at bounding box center [551, 175] width 248 height 22
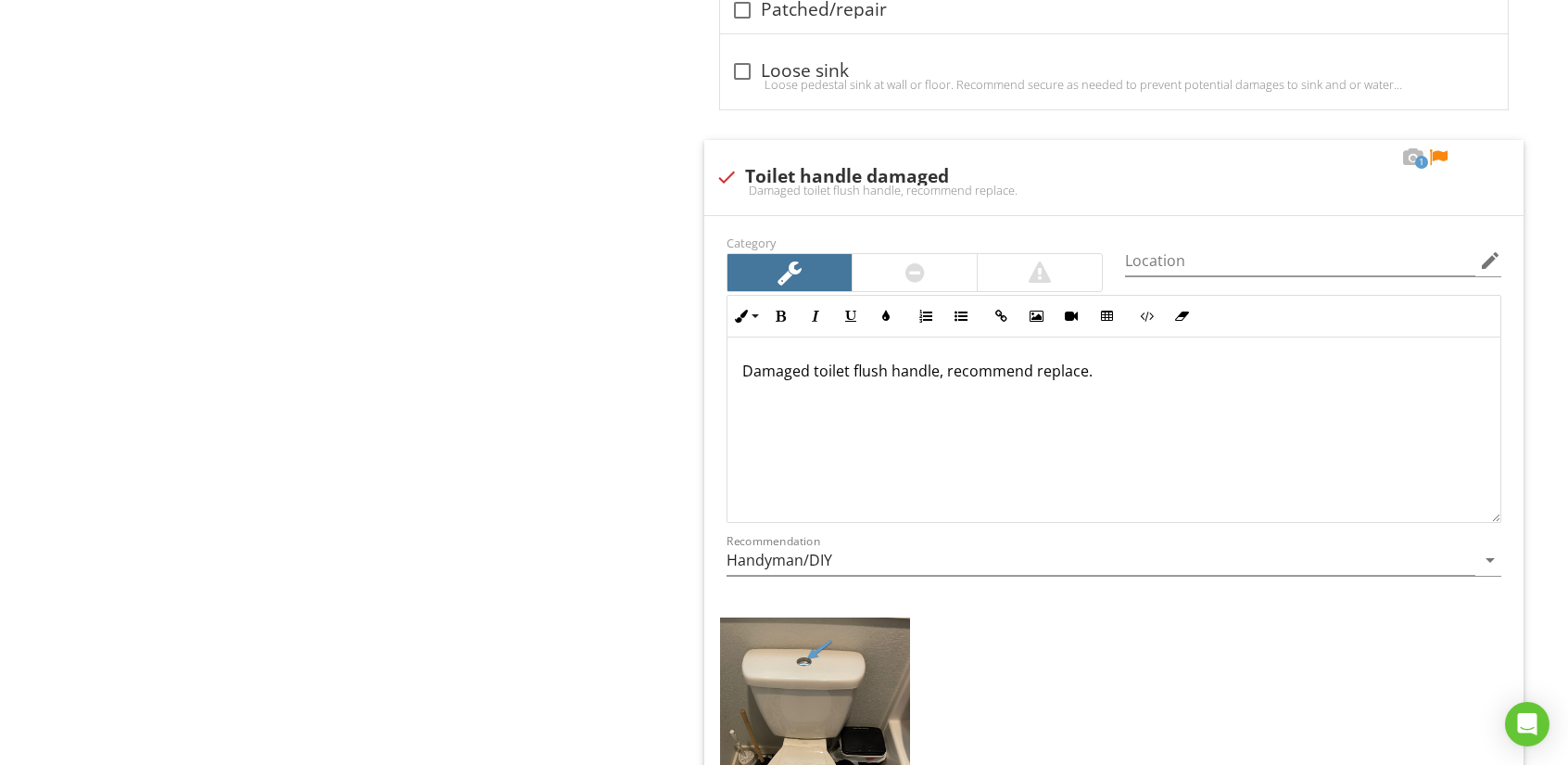
scroll to position [13649, 0]
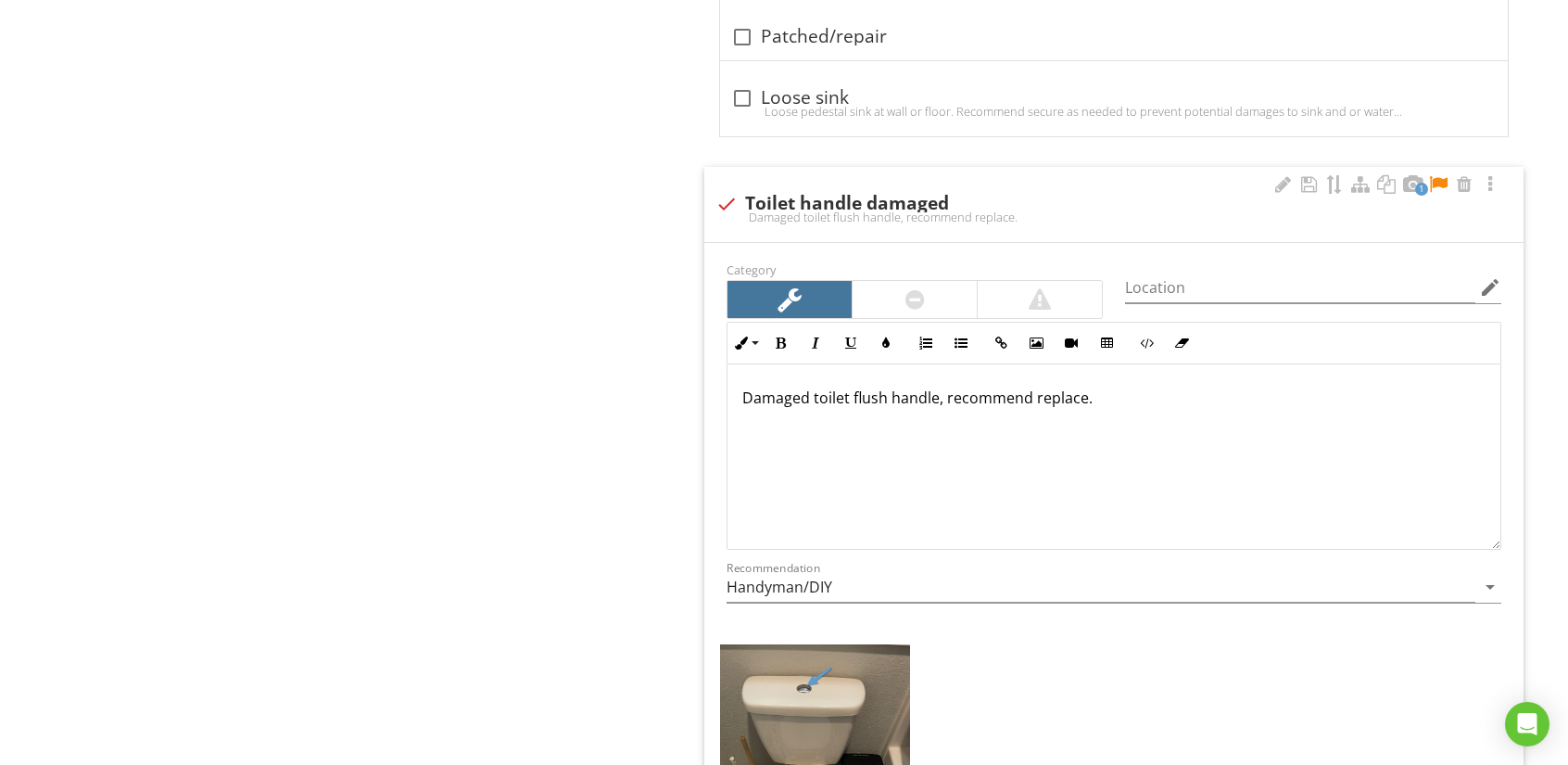
click at [812, 386] on p "Damaged toilet flush handle, recommend replace." at bounding box center [1114, 397] width 744 height 22
click at [994, 386] on p "Damaged or stuck toilet flush handle, recommend replace." at bounding box center [1114, 397] width 744 height 22
click at [1160, 386] on p "Damaged or stuck toilet flush hardware, recommend replace." at bounding box center [1114, 397] width 744 height 22
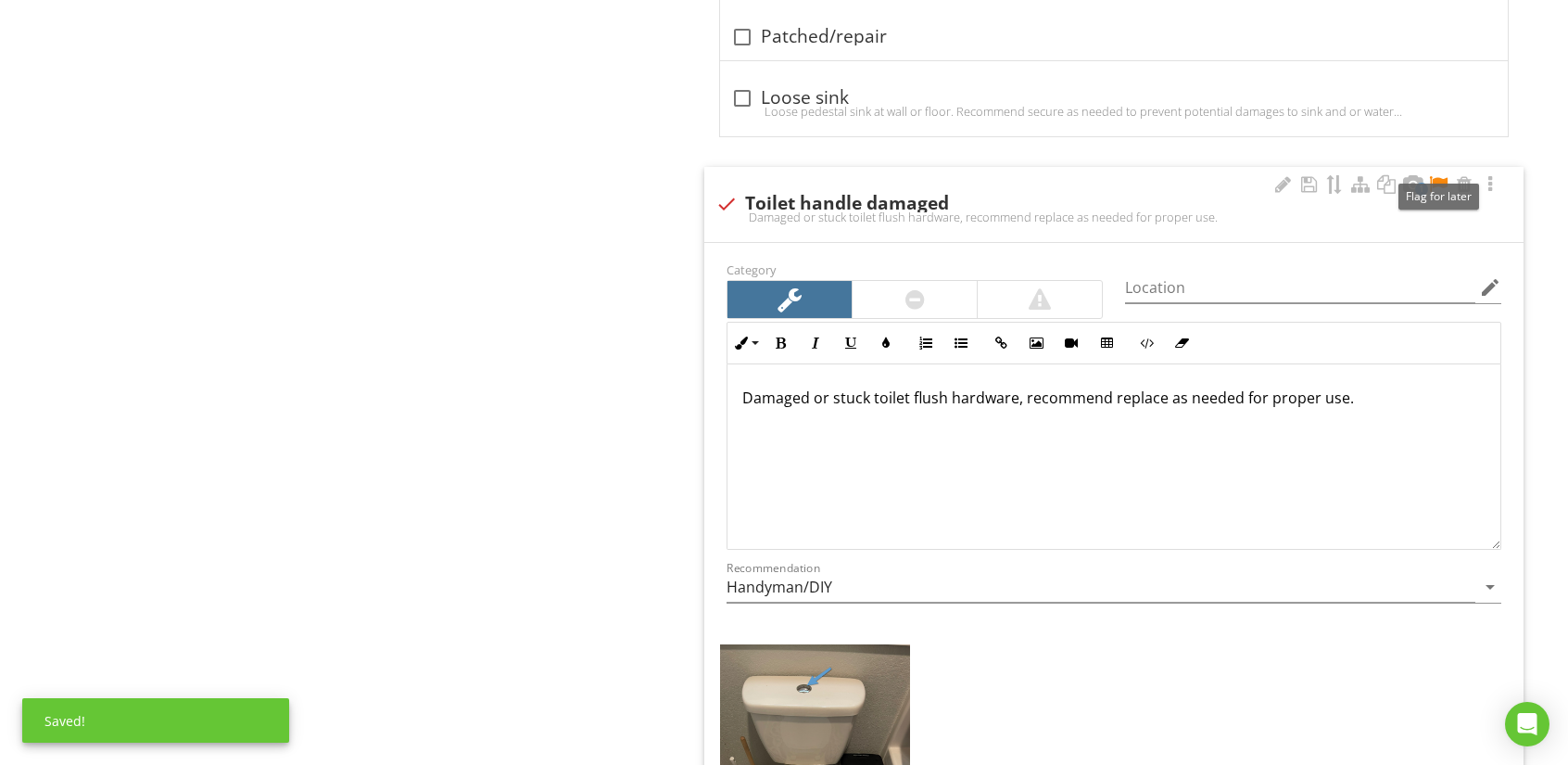
click at [1436, 175] on div at bounding box center [1438, 184] width 22 height 19
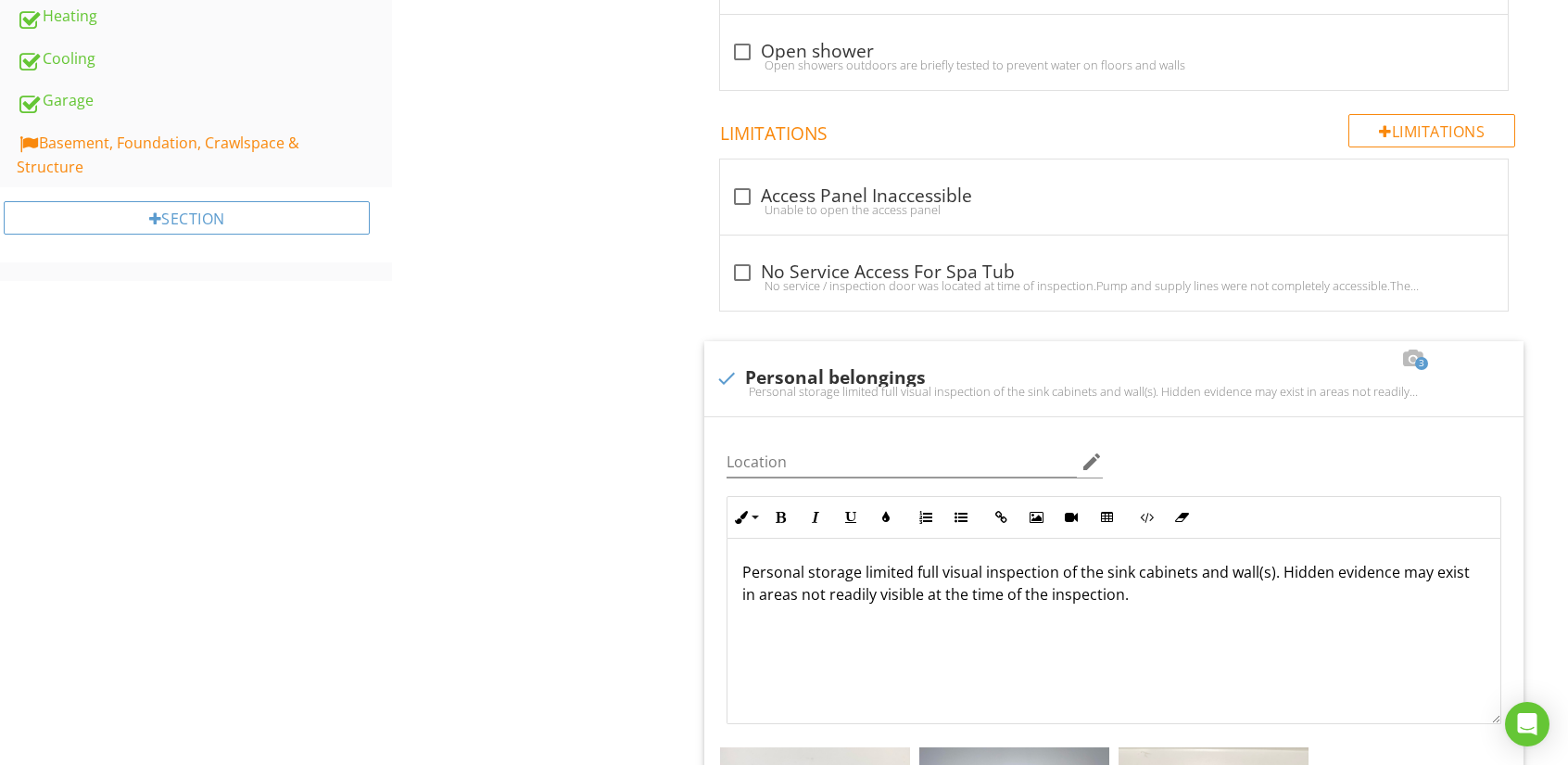
scroll to position [482, 0]
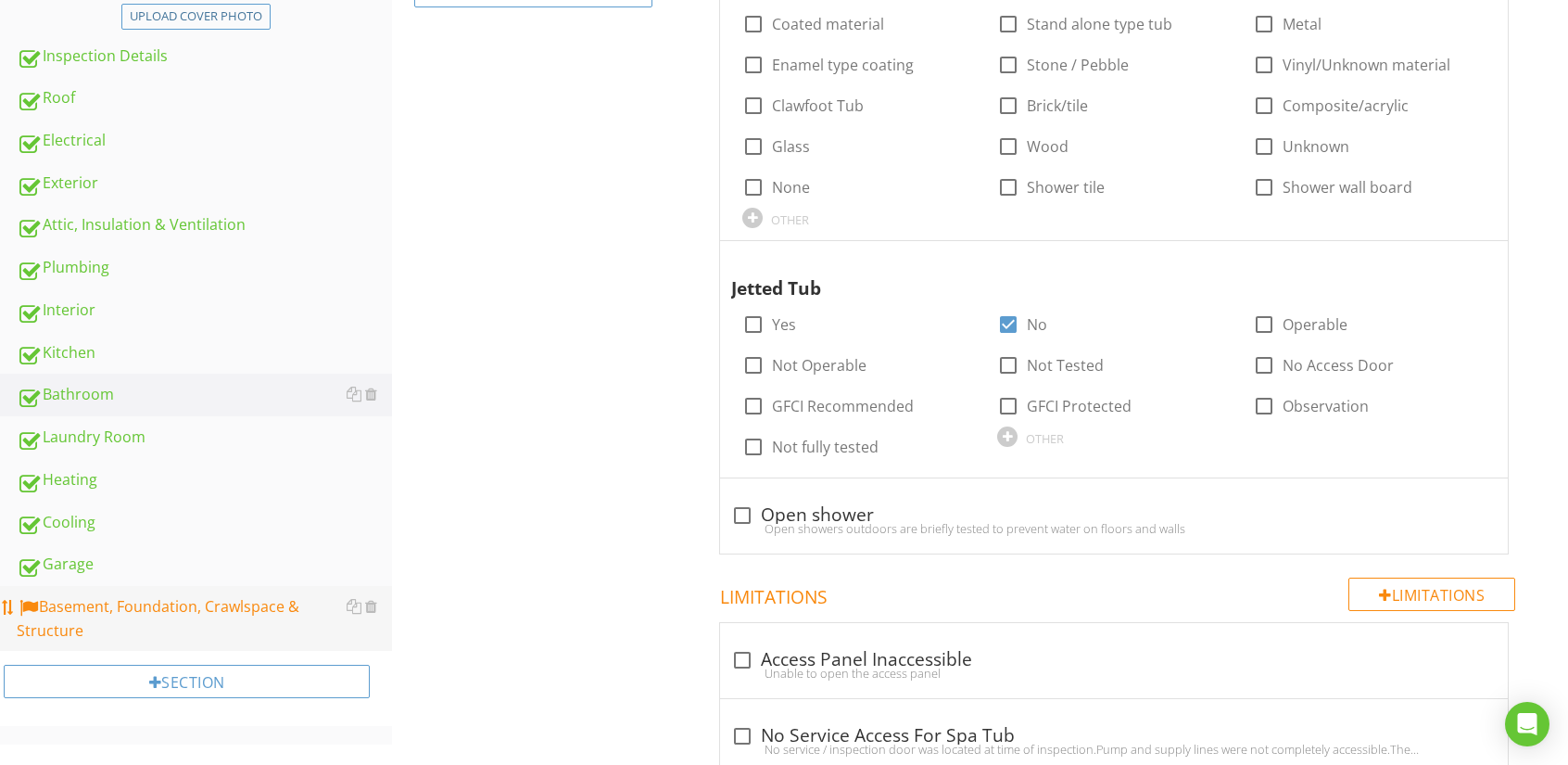
click at [76, 616] on div "Basement, Foundation, Crawlspace & Structure" at bounding box center [205, 618] width 375 height 46
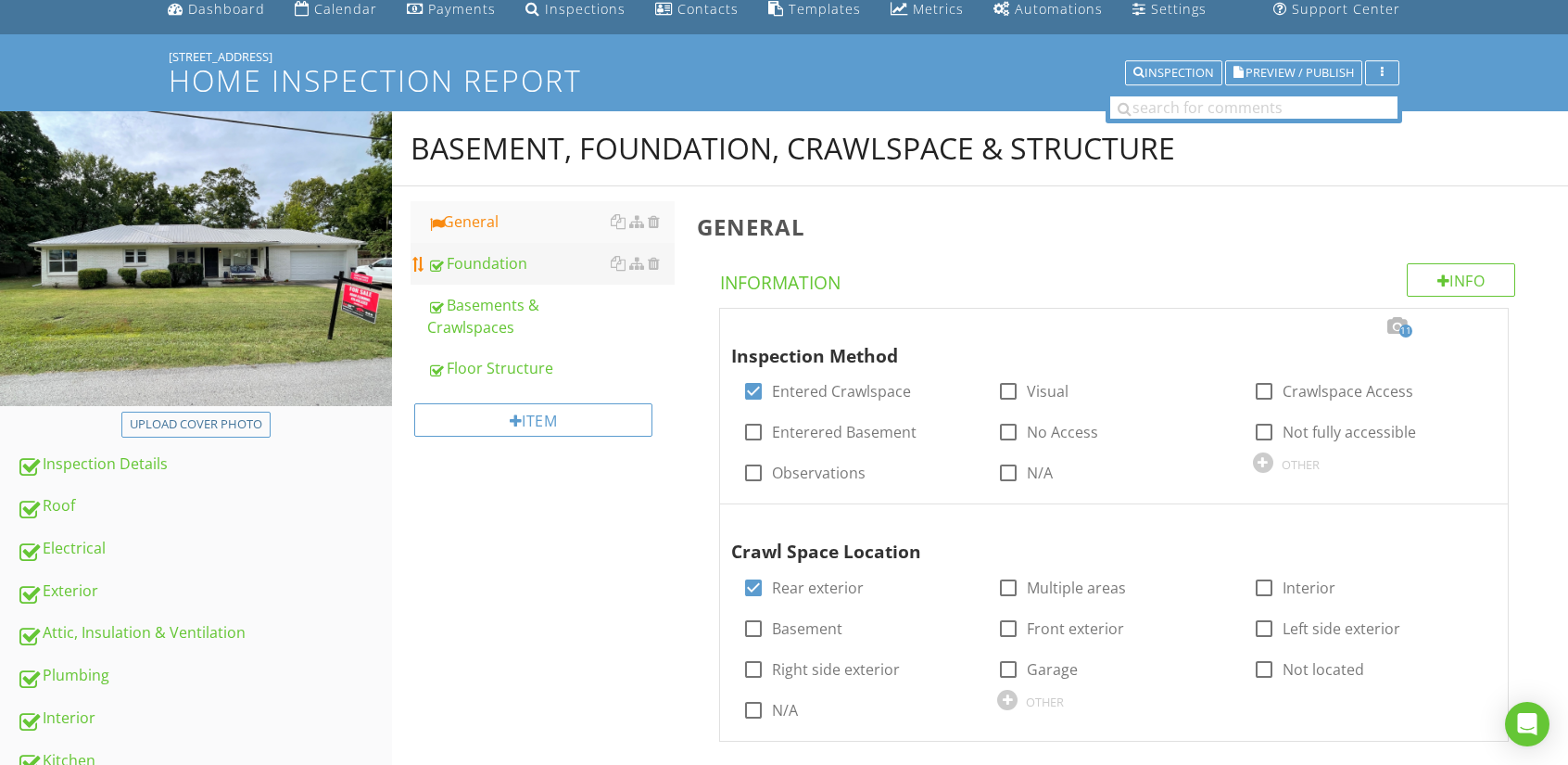
scroll to position [93, 0]
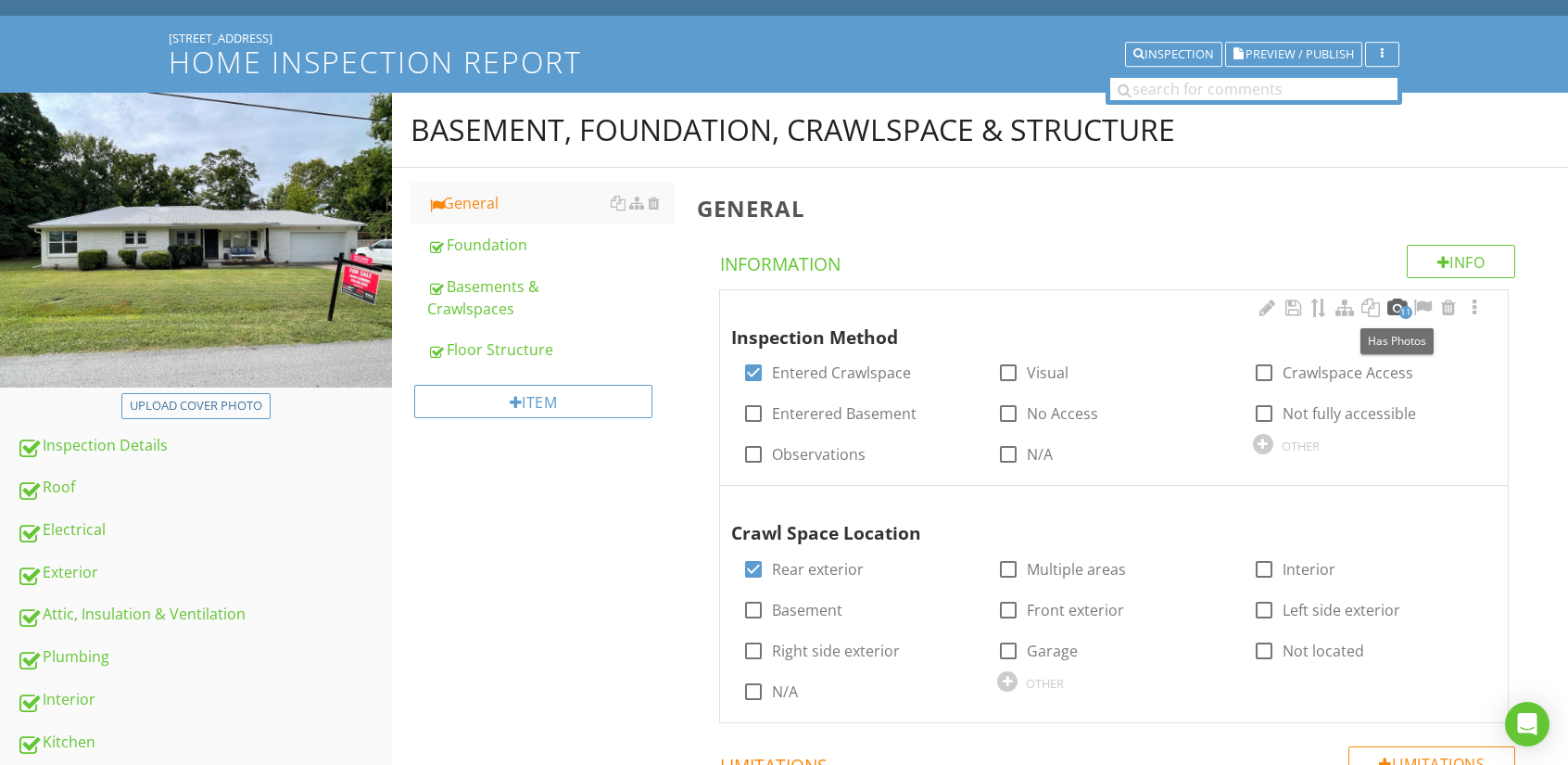
click at [1393, 305] on div at bounding box center [1396, 308] width 22 height 19
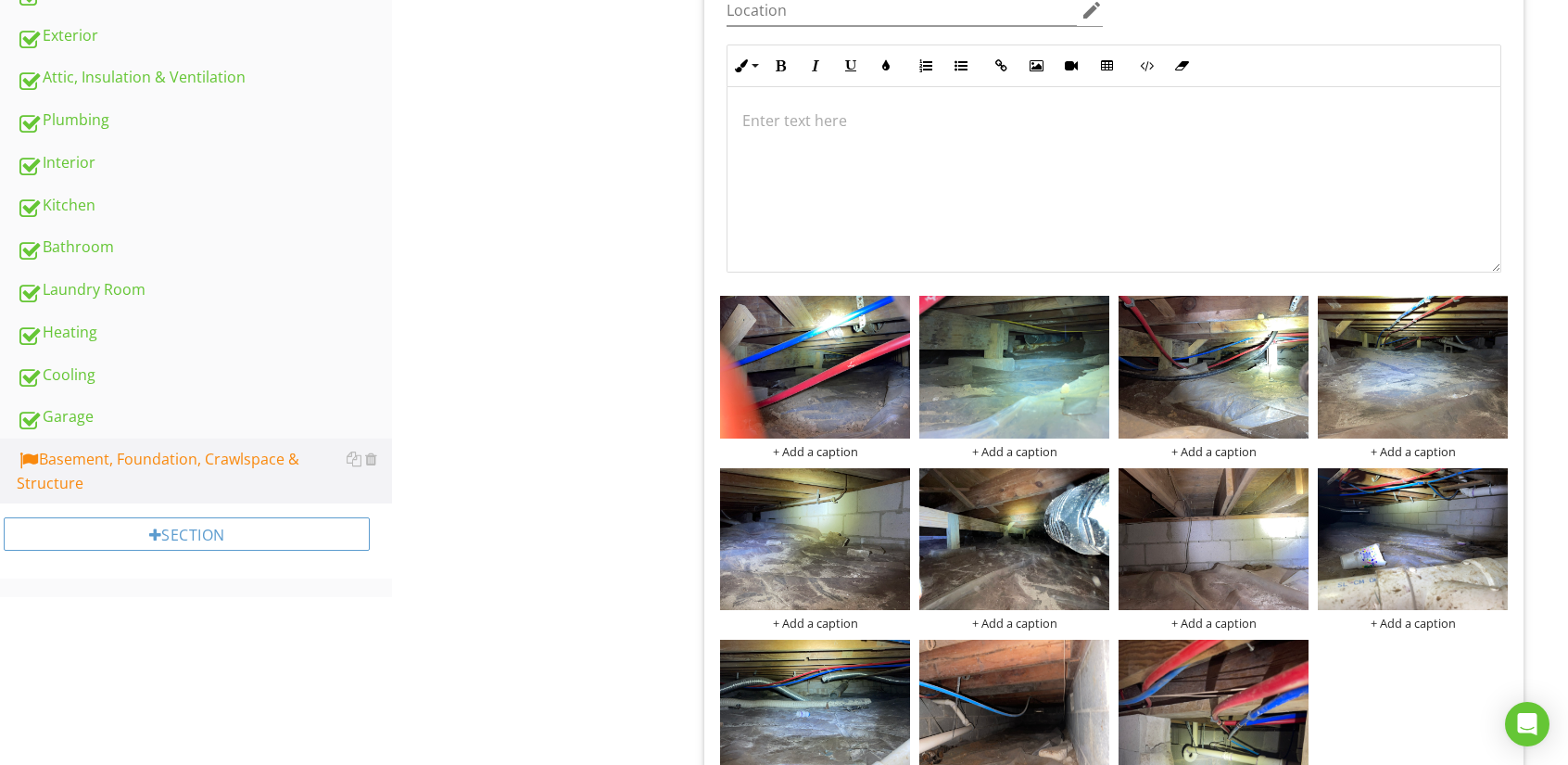
scroll to position [649, 0]
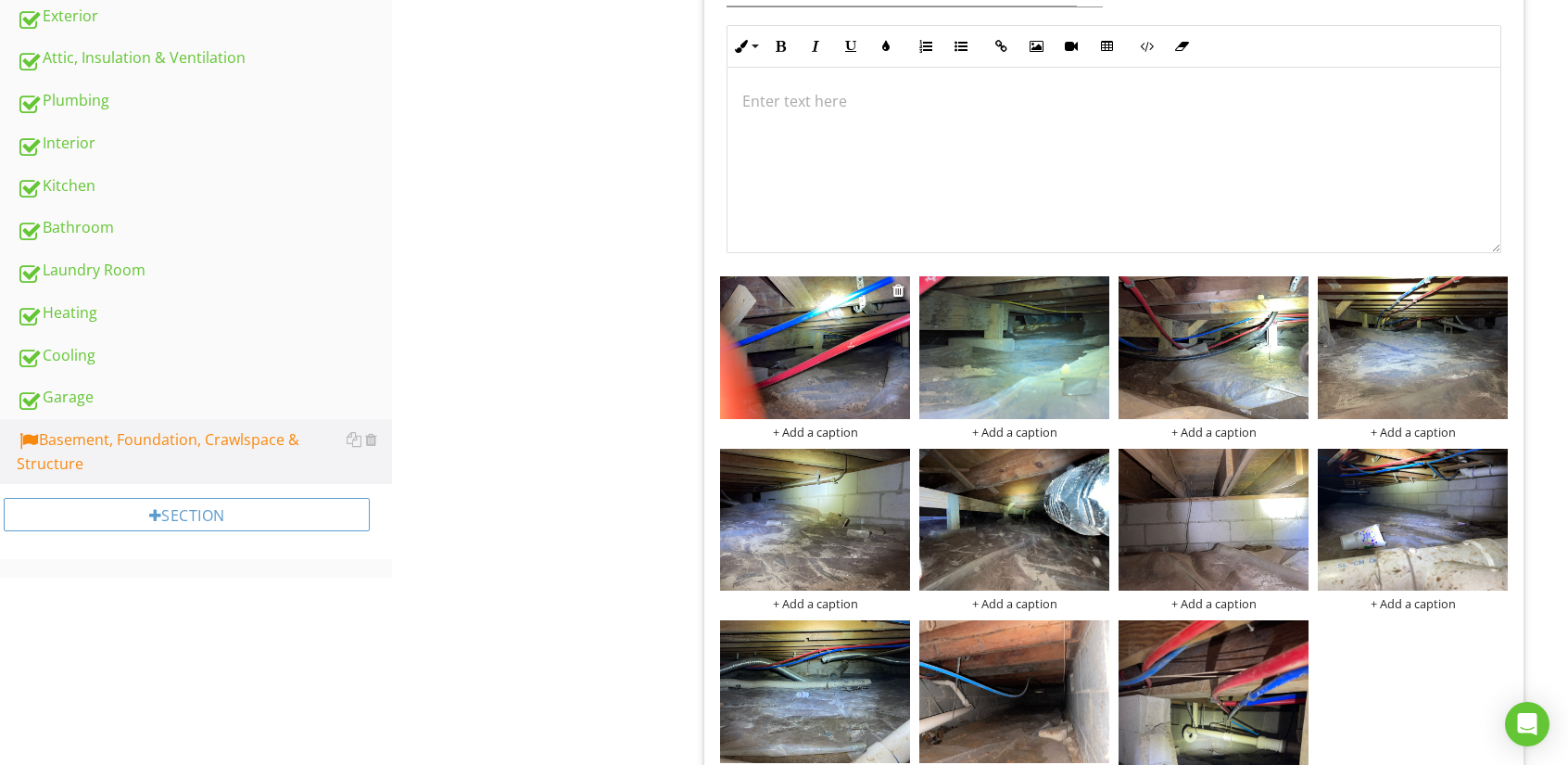
click at [830, 365] on img at bounding box center [814, 348] width 190 height 143
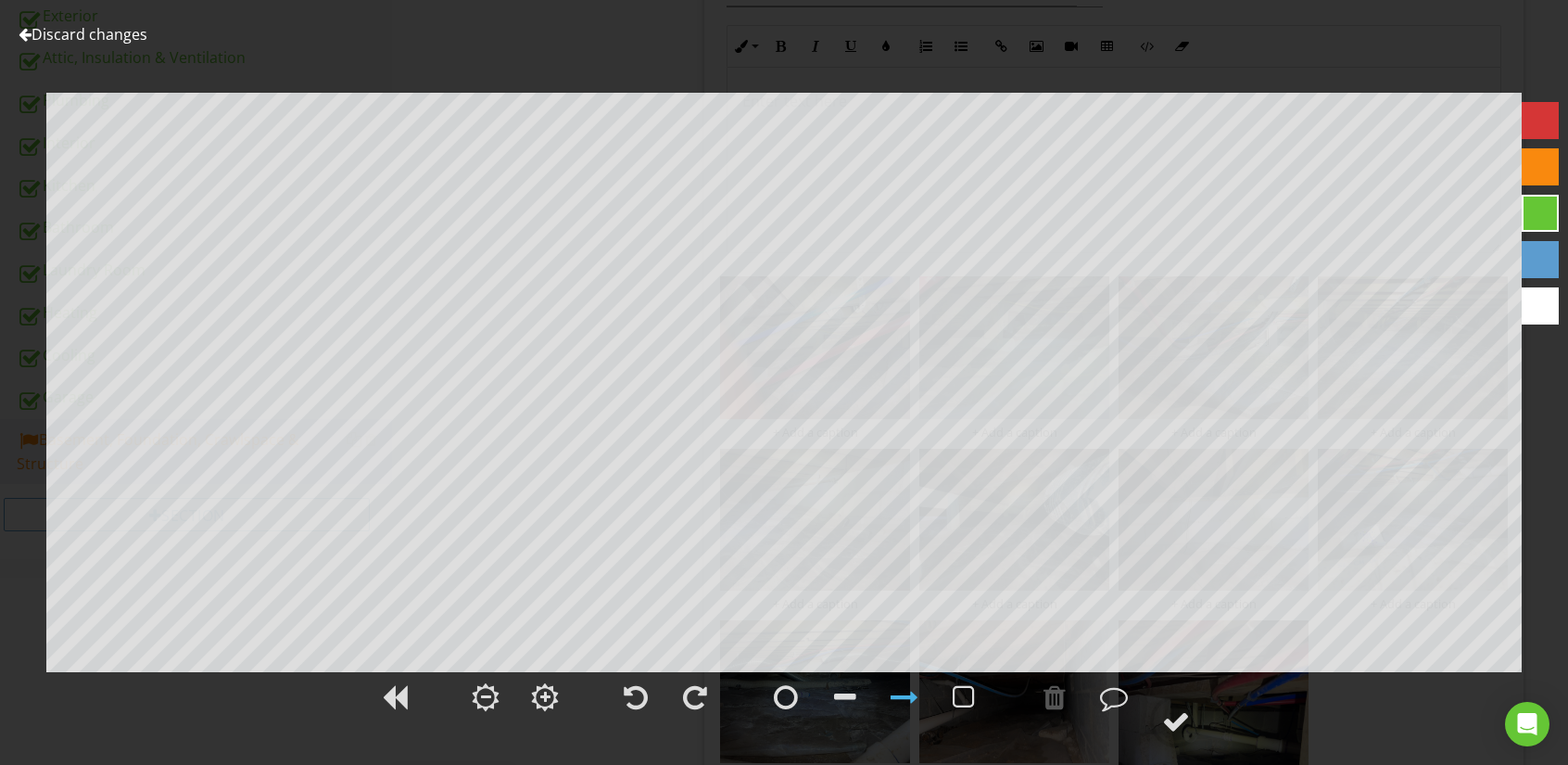
click at [30, 32] on div at bounding box center [25, 34] width 13 height 15
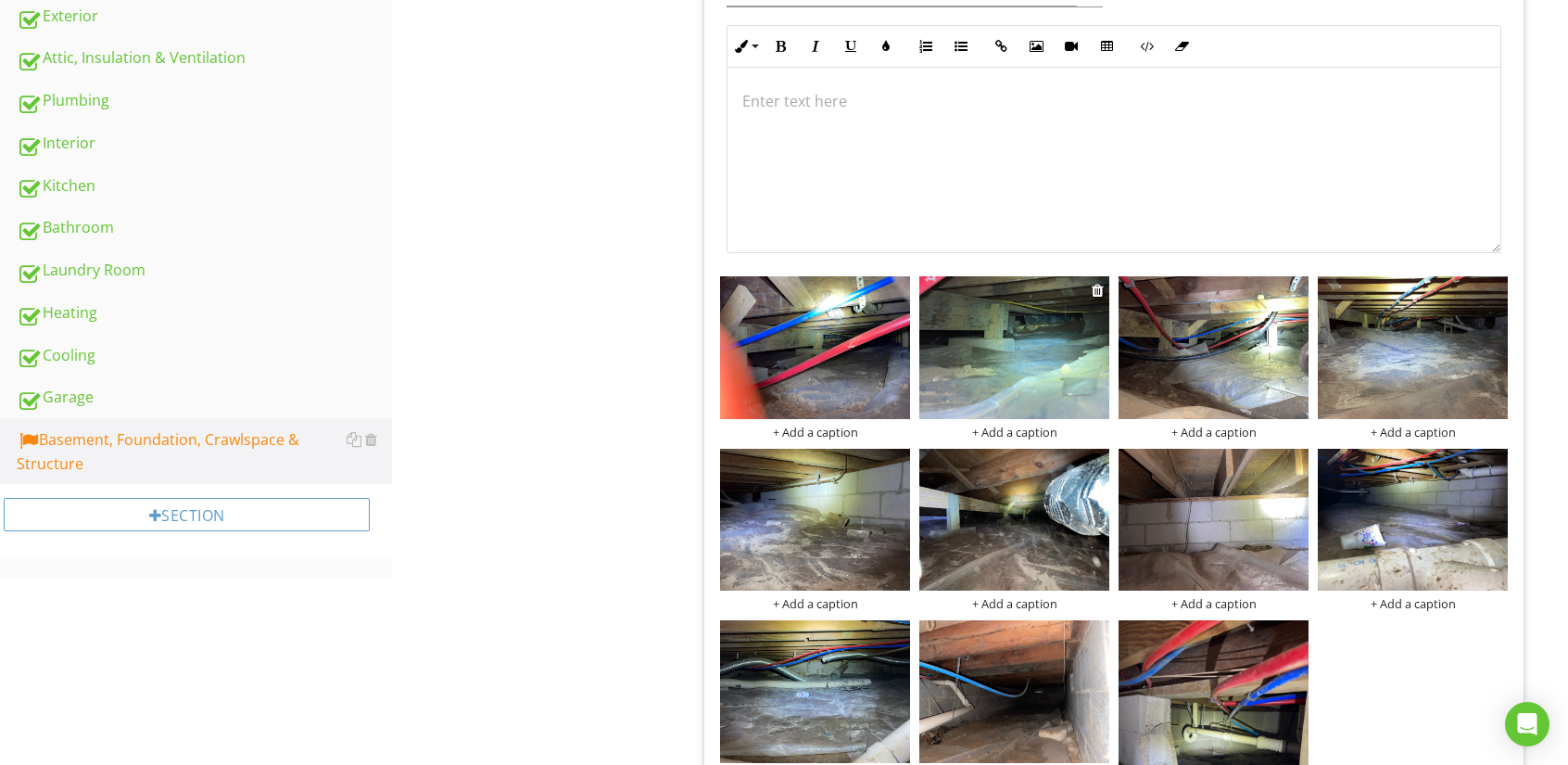
click at [991, 319] on img at bounding box center [1014, 348] width 190 height 143
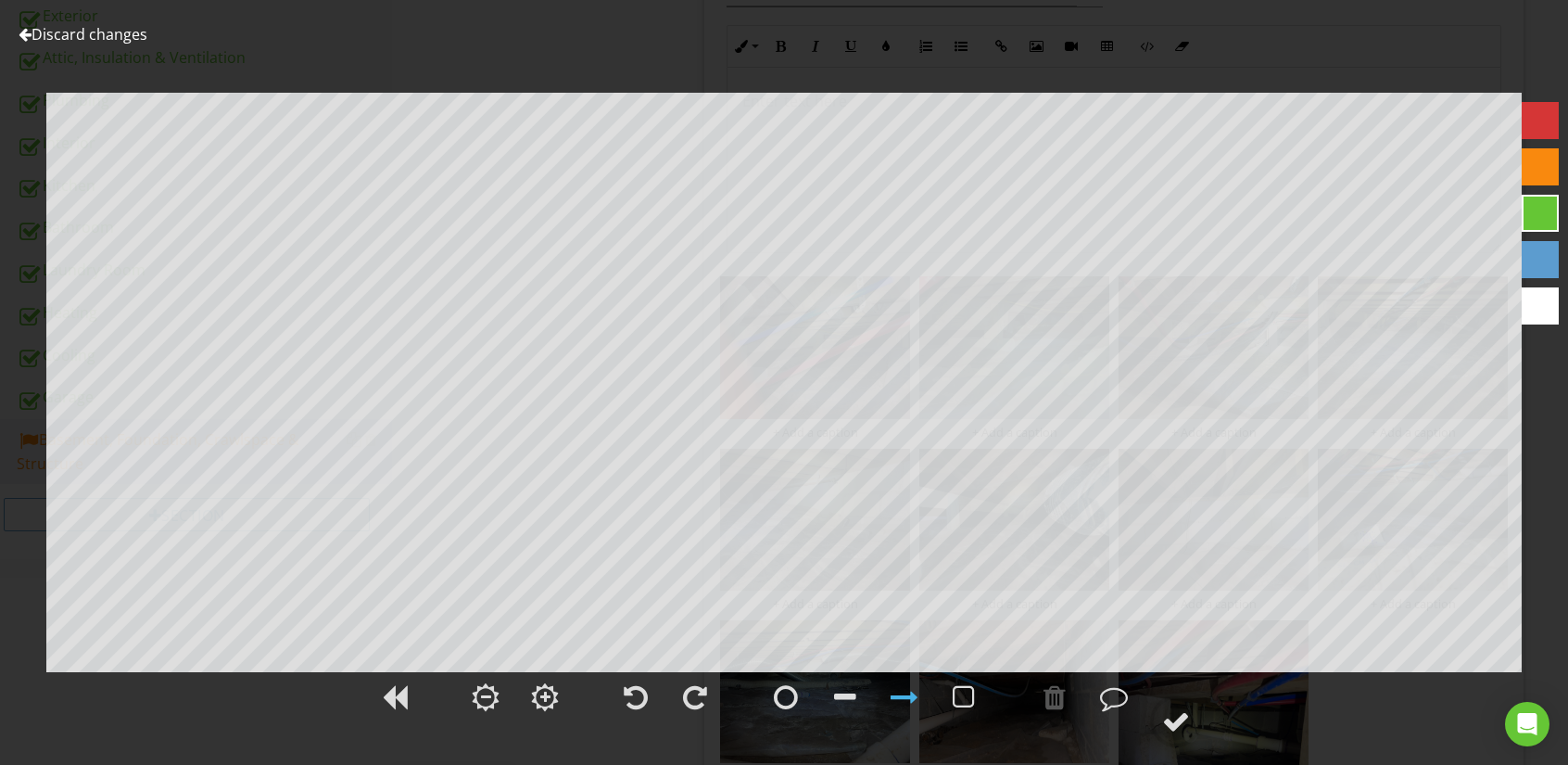
click at [32, 36] on link "Discard changes" at bounding box center [83, 34] width 129 height 20
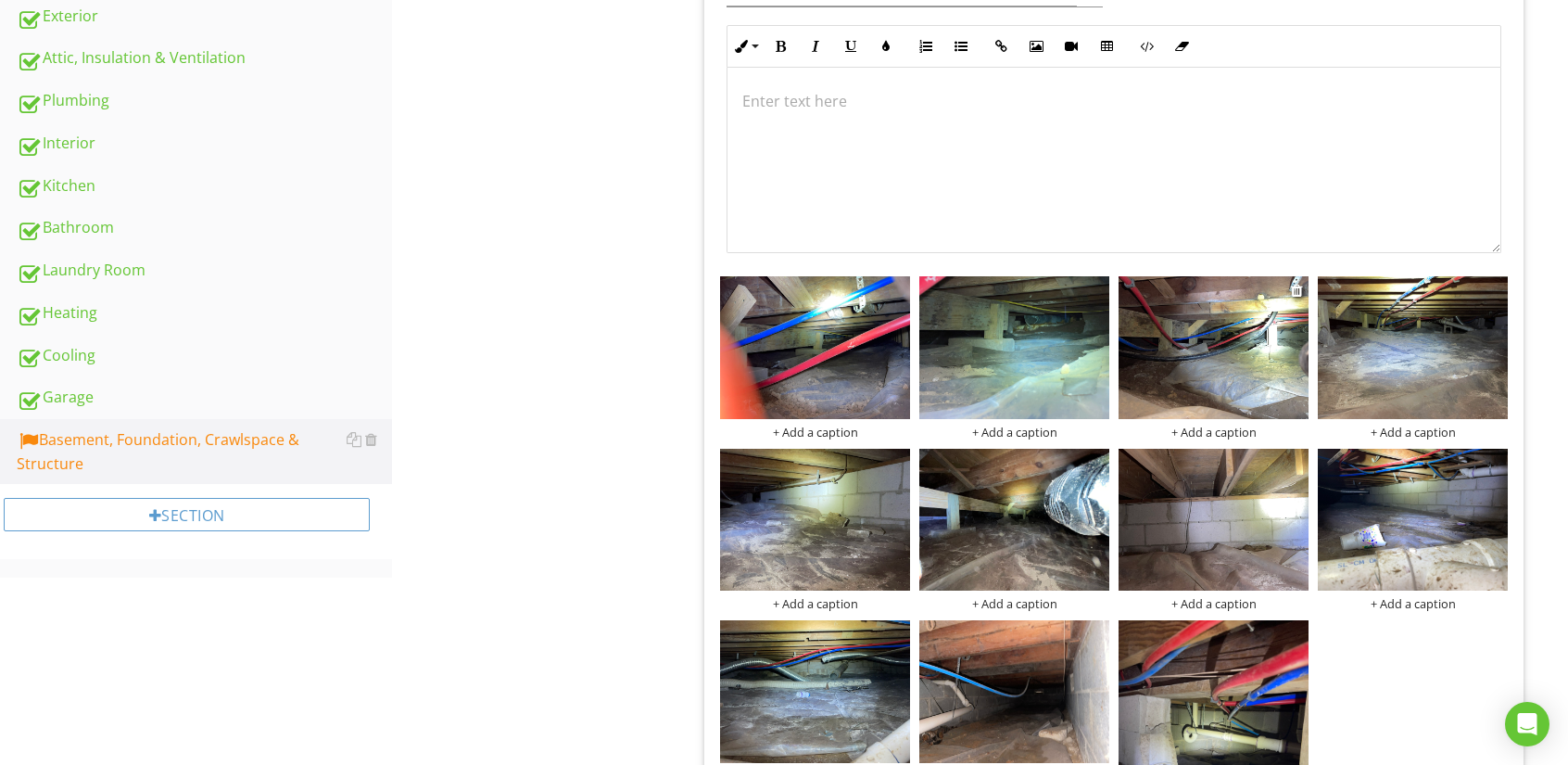
click at [1214, 397] on img at bounding box center [1214, 348] width 190 height 143
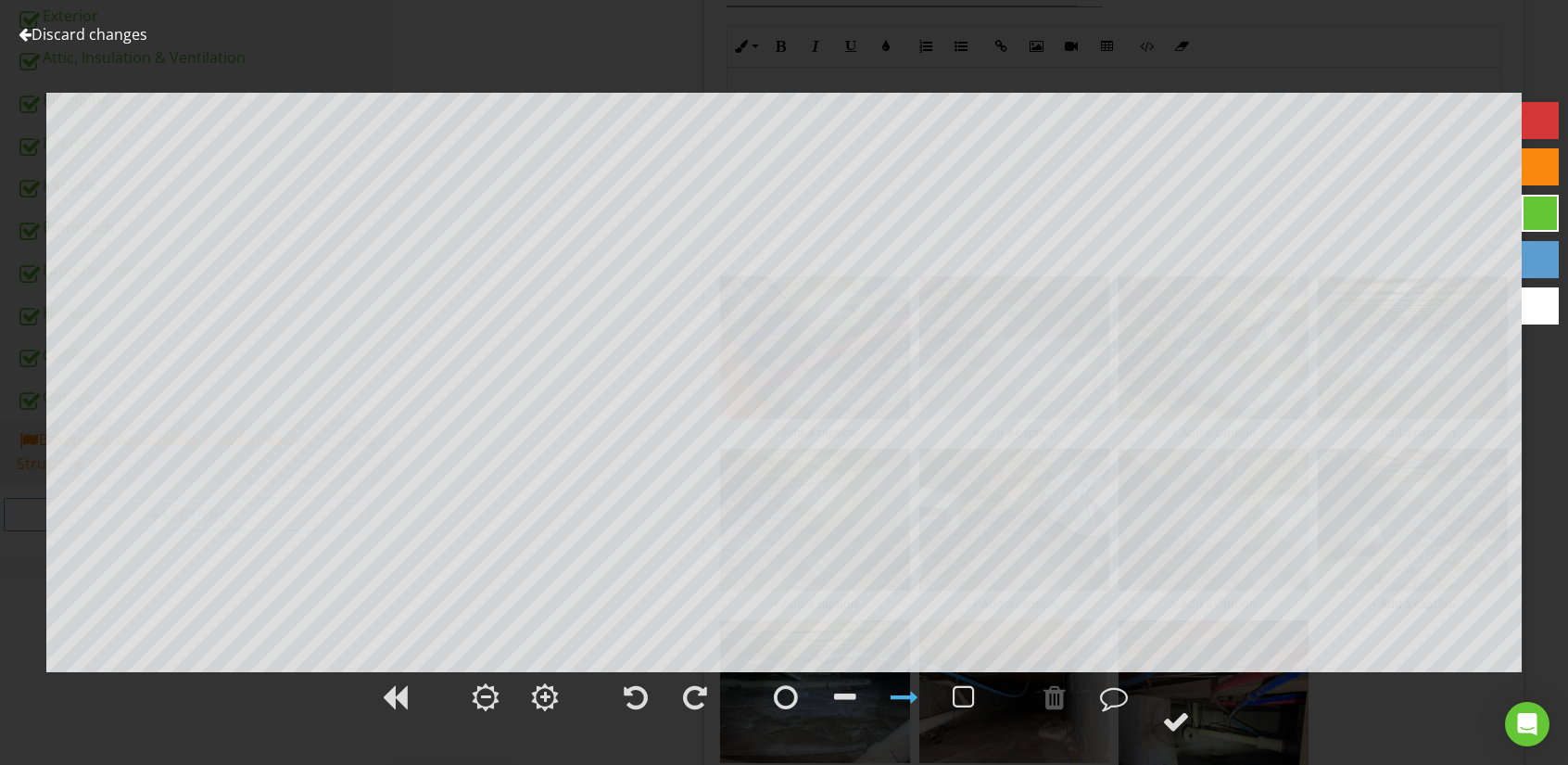
click at [22, 30] on div at bounding box center [25, 34] width 13 height 15
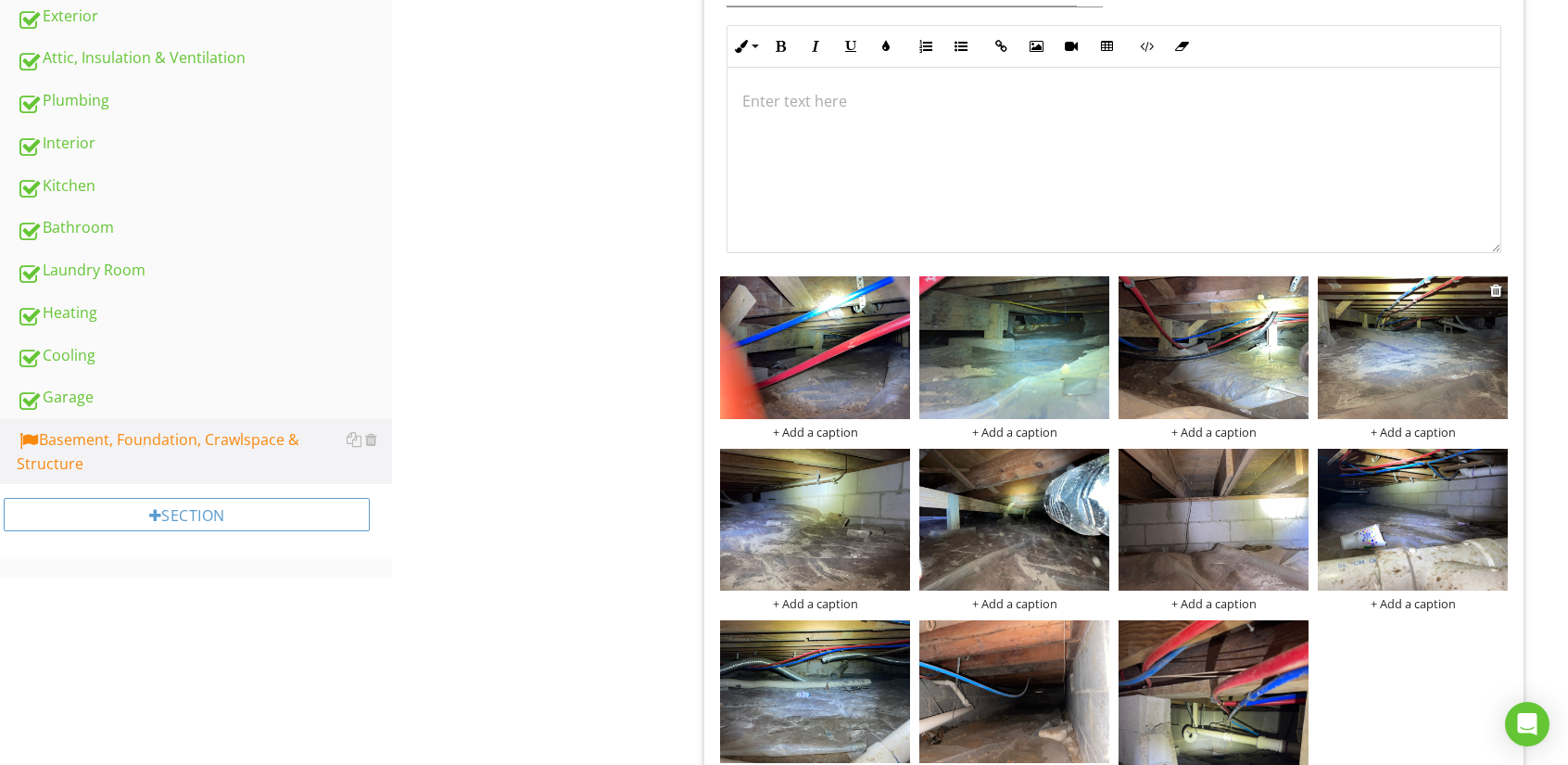
click at [1373, 379] on img at bounding box center [1412, 348] width 190 height 143
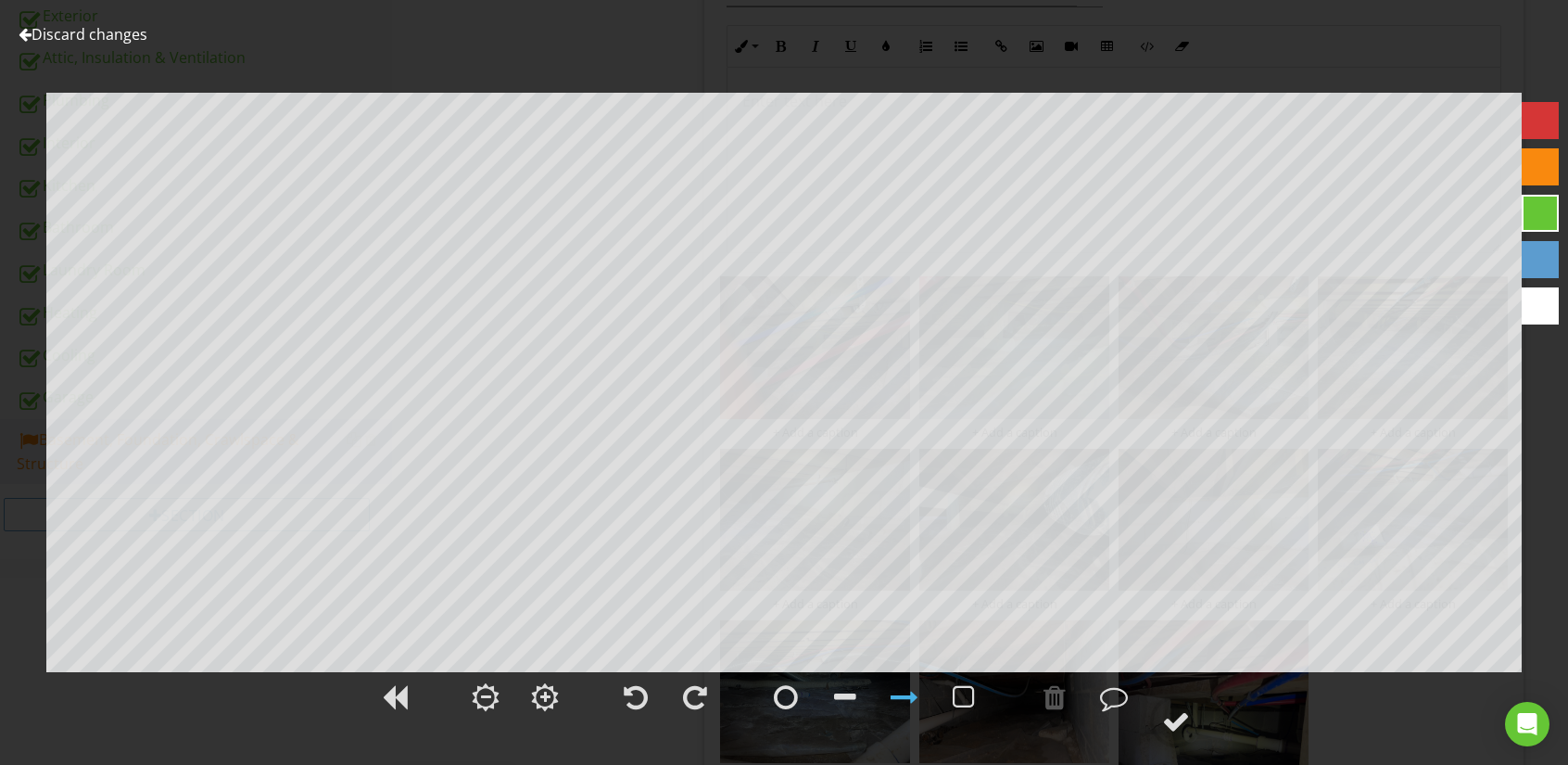
click at [21, 38] on div at bounding box center [25, 34] width 13 height 15
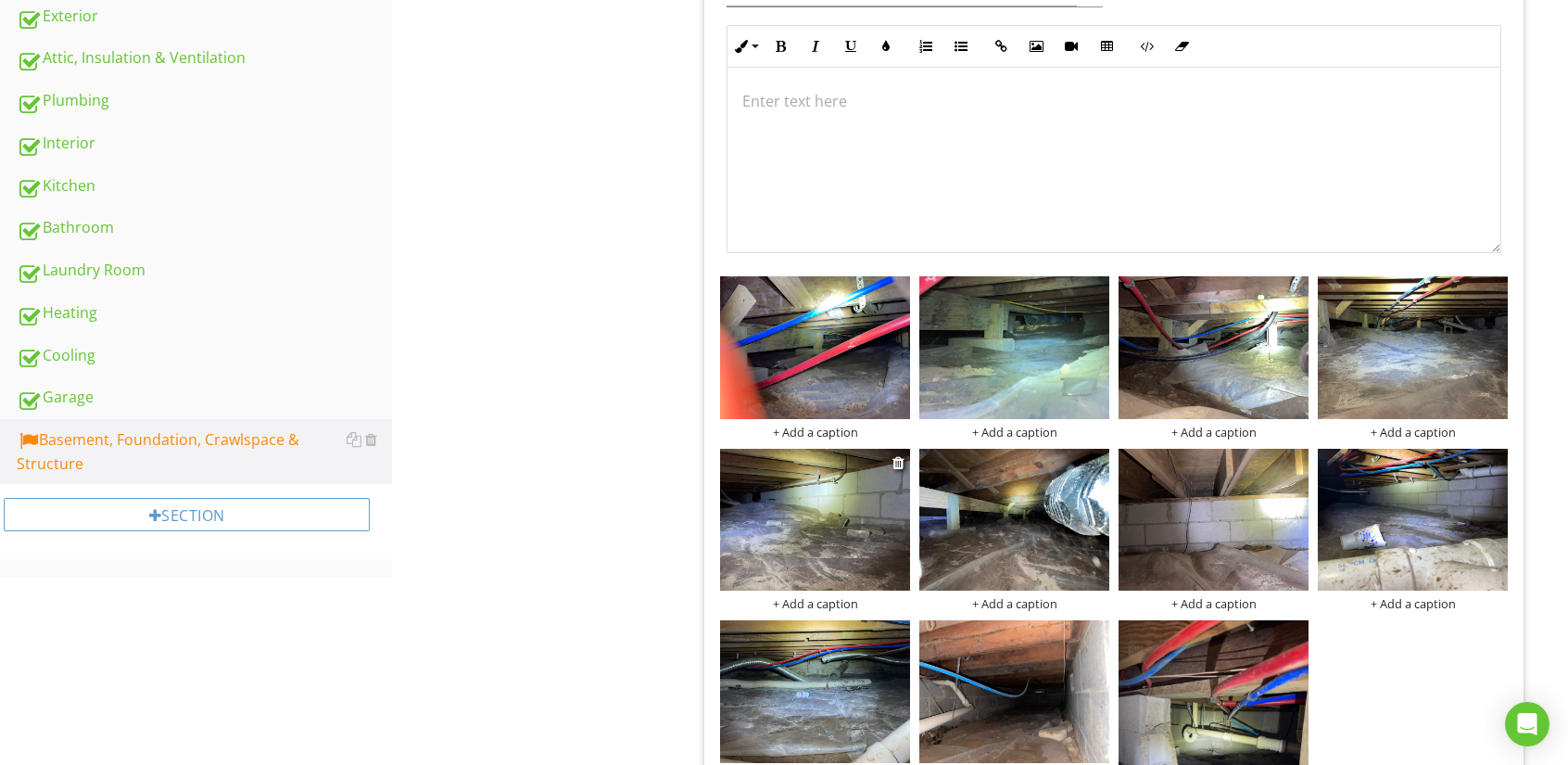
click at [803, 535] on img at bounding box center [814, 519] width 190 height 143
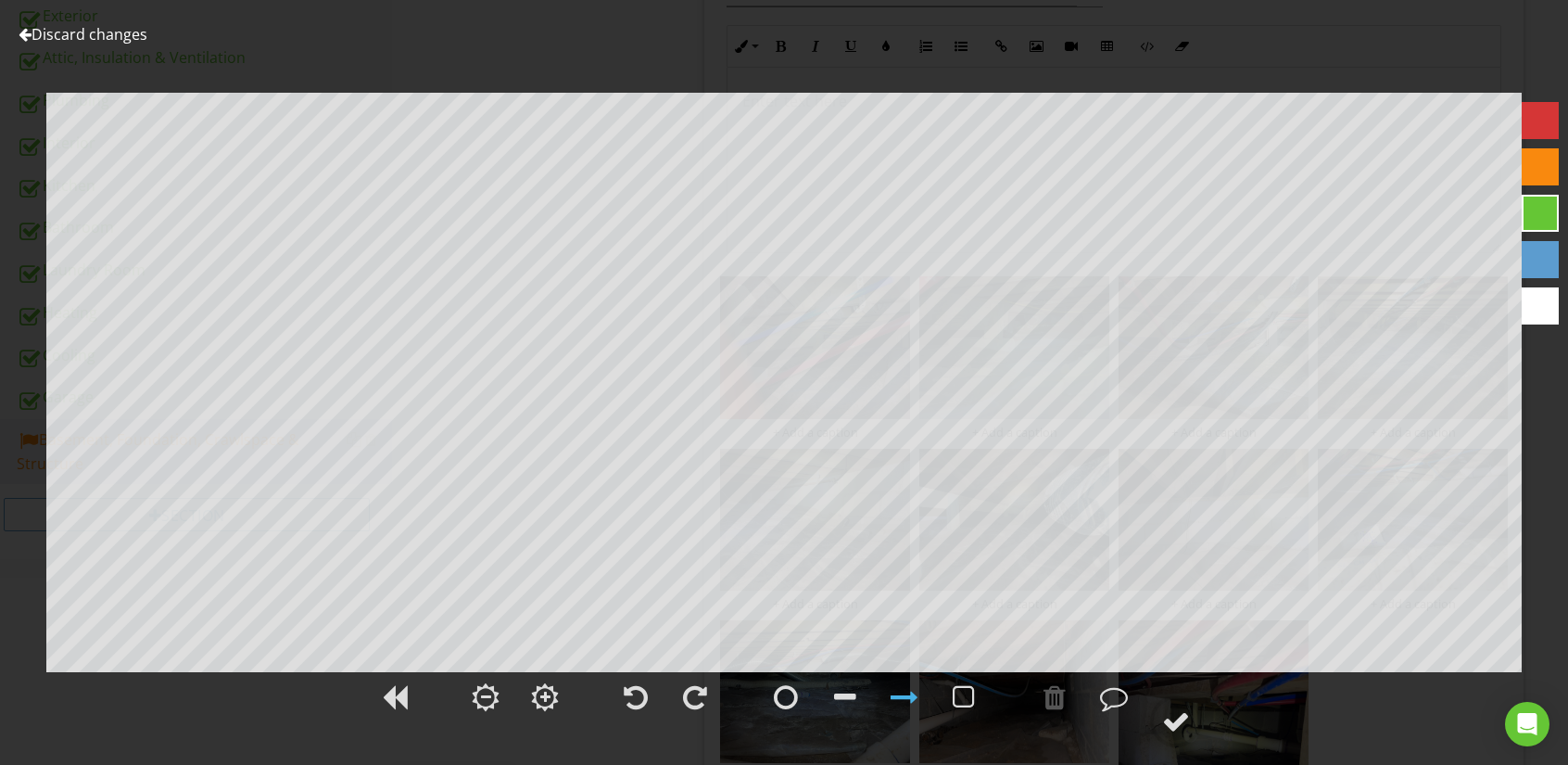
click at [31, 39] on div at bounding box center [25, 34] width 13 height 15
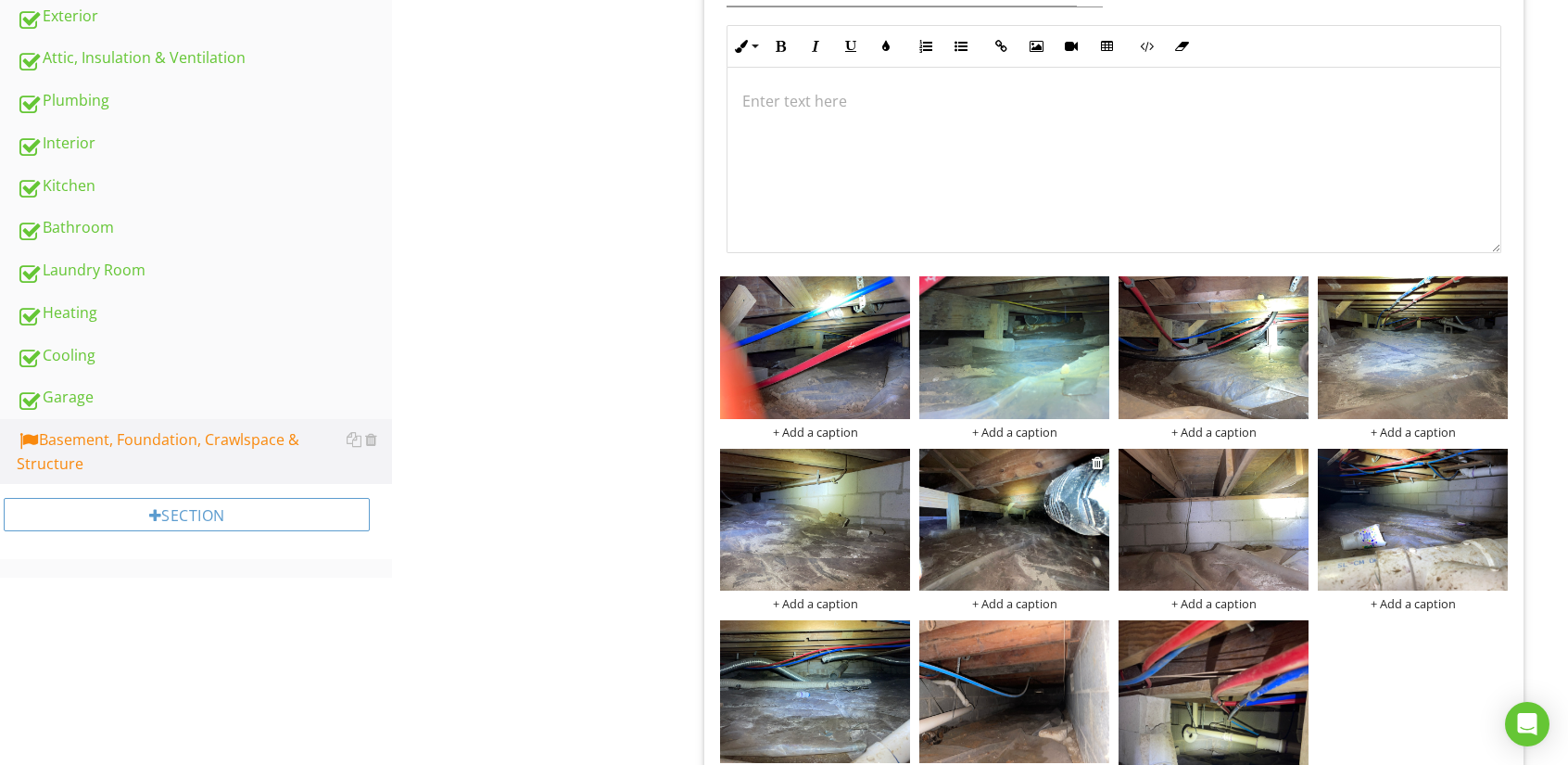
click at [972, 508] on img at bounding box center [1014, 519] width 190 height 143
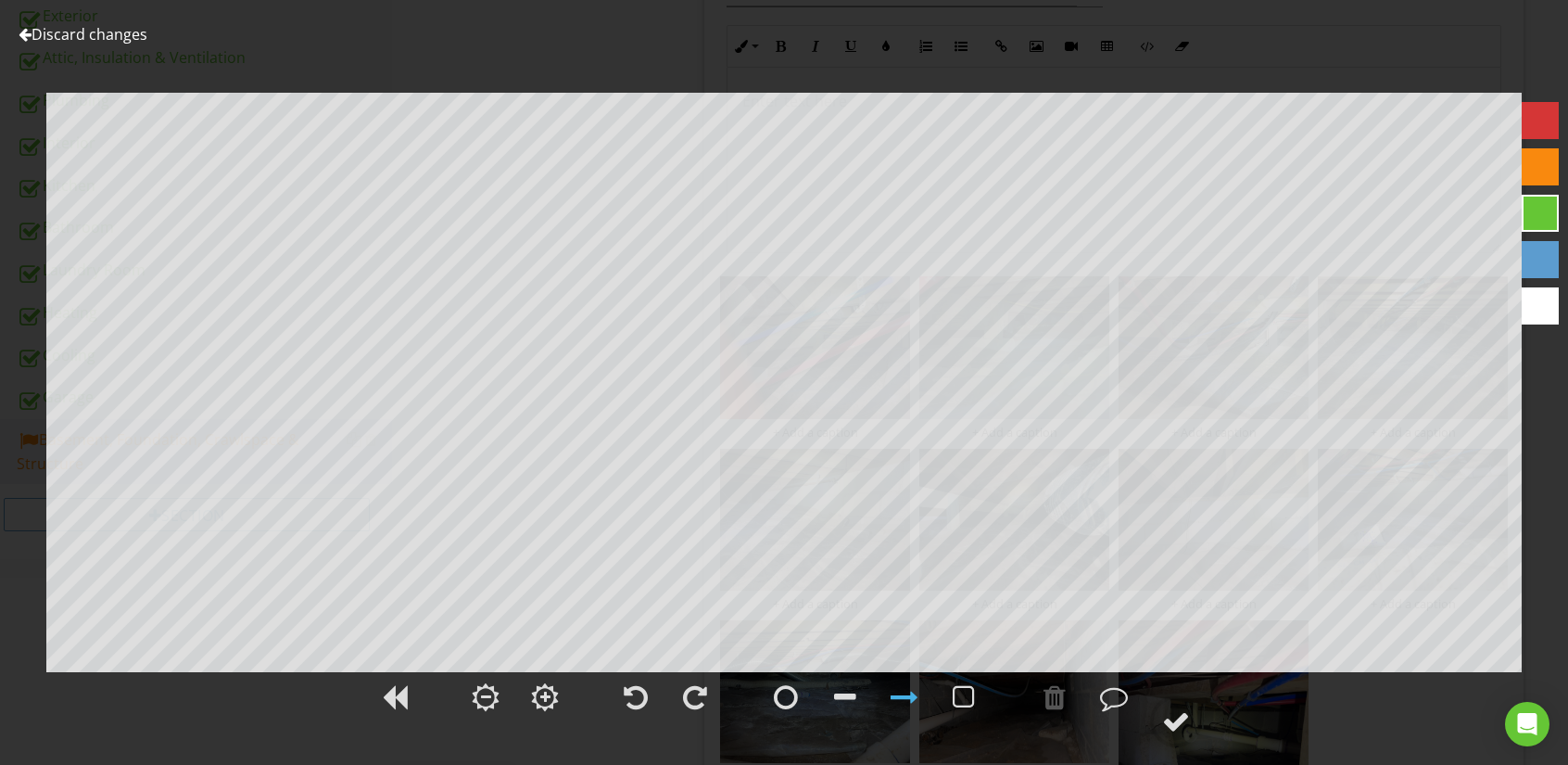
click at [32, 36] on link "Discard changes" at bounding box center [83, 34] width 129 height 20
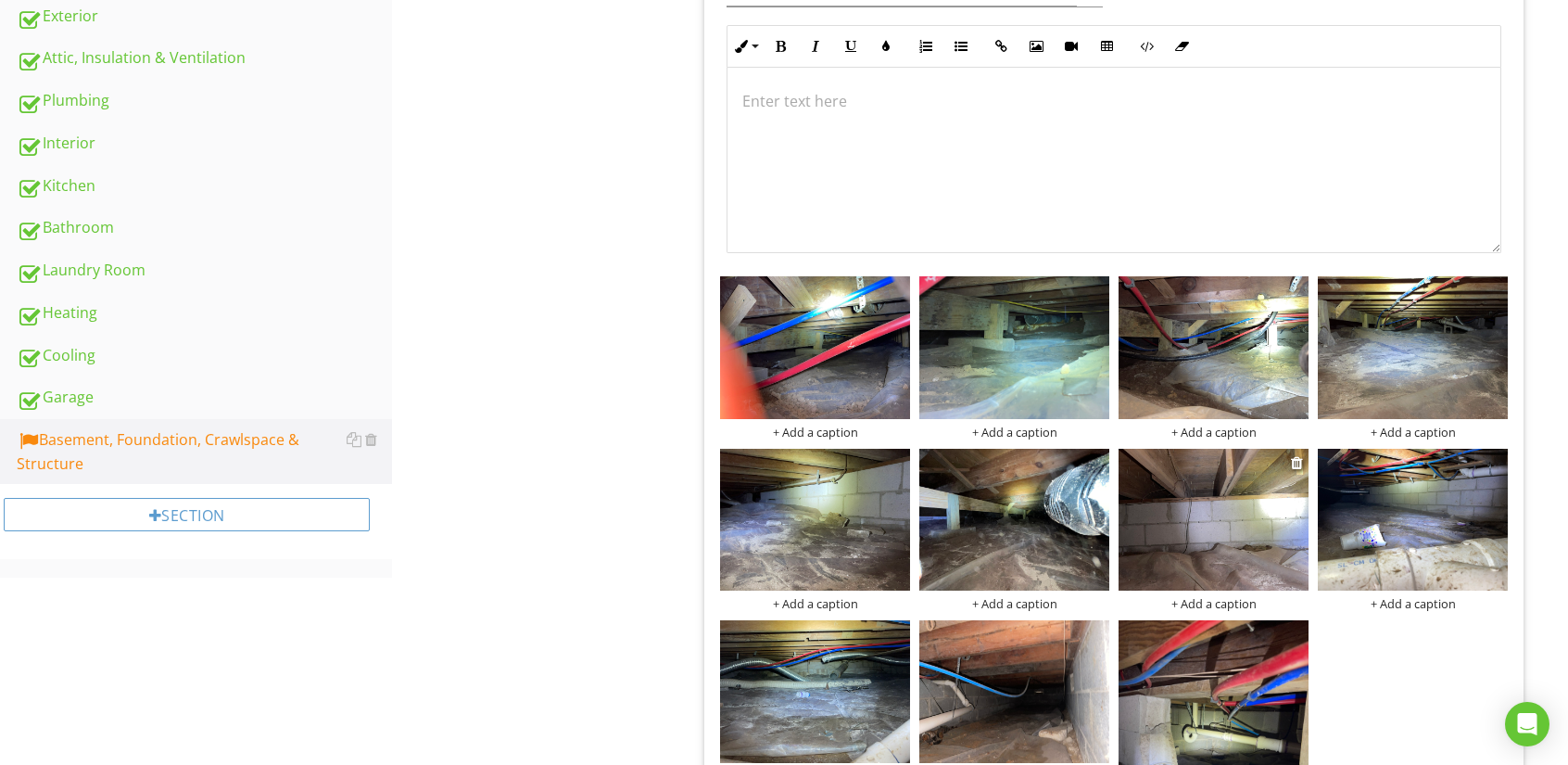
click at [1225, 513] on img at bounding box center [1214, 519] width 190 height 143
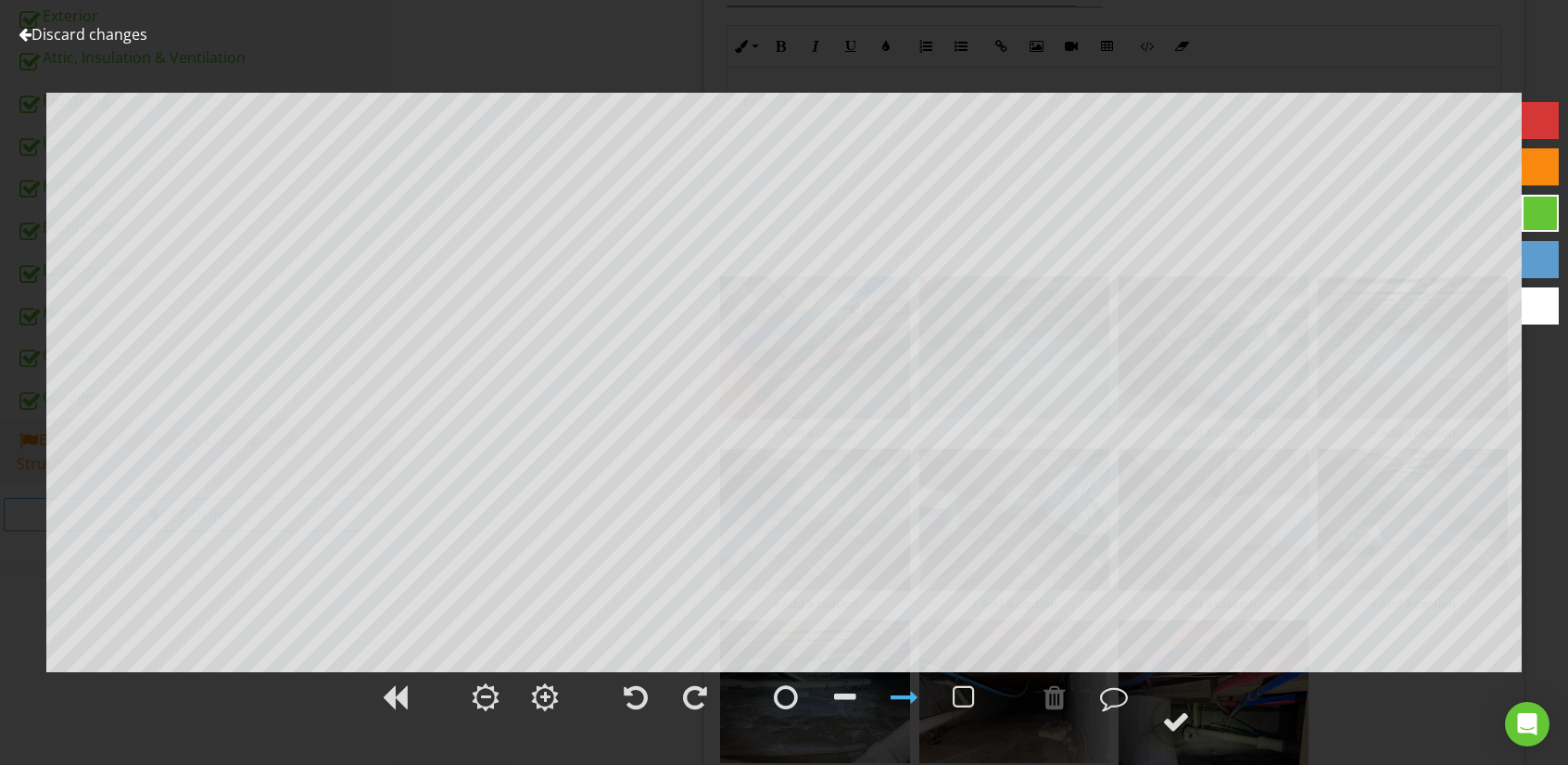
click at [28, 35] on div at bounding box center [25, 34] width 13 height 15
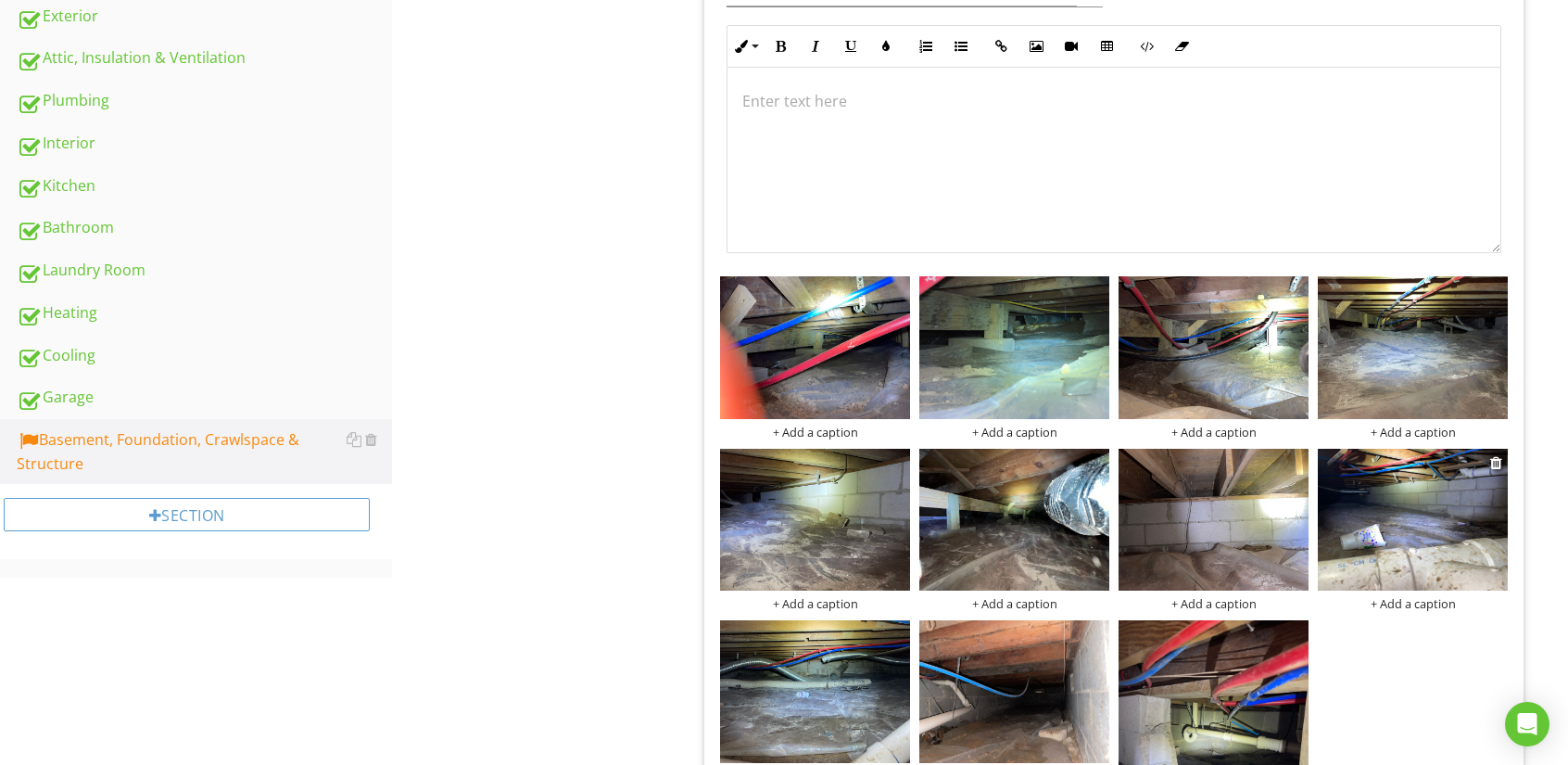
click at [1401, 524] on img at bounding box center [1412, 519] width 190 height 143
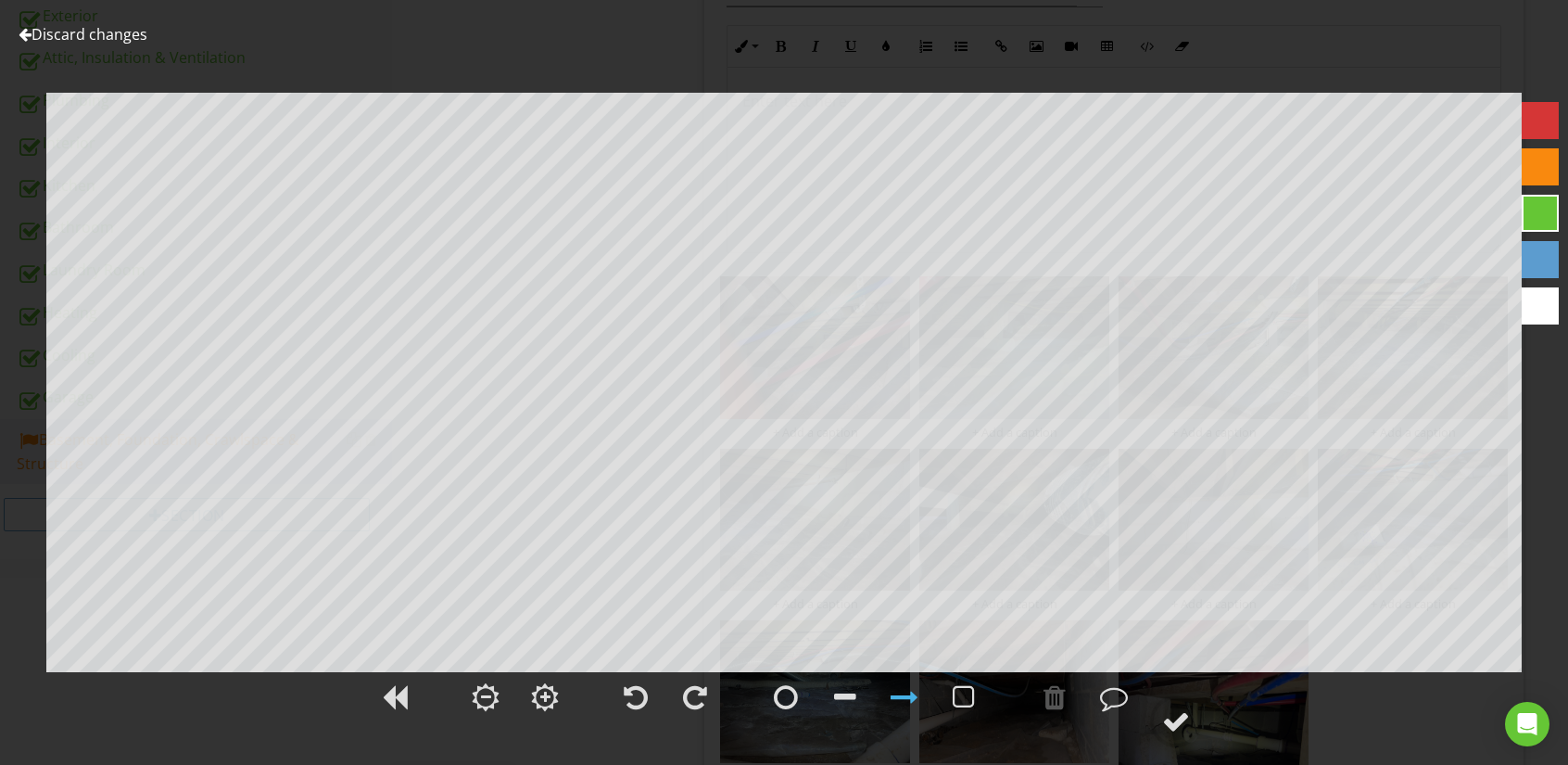
click at [23, 33] on div at bounding box center [25, 34] width 13 height 15
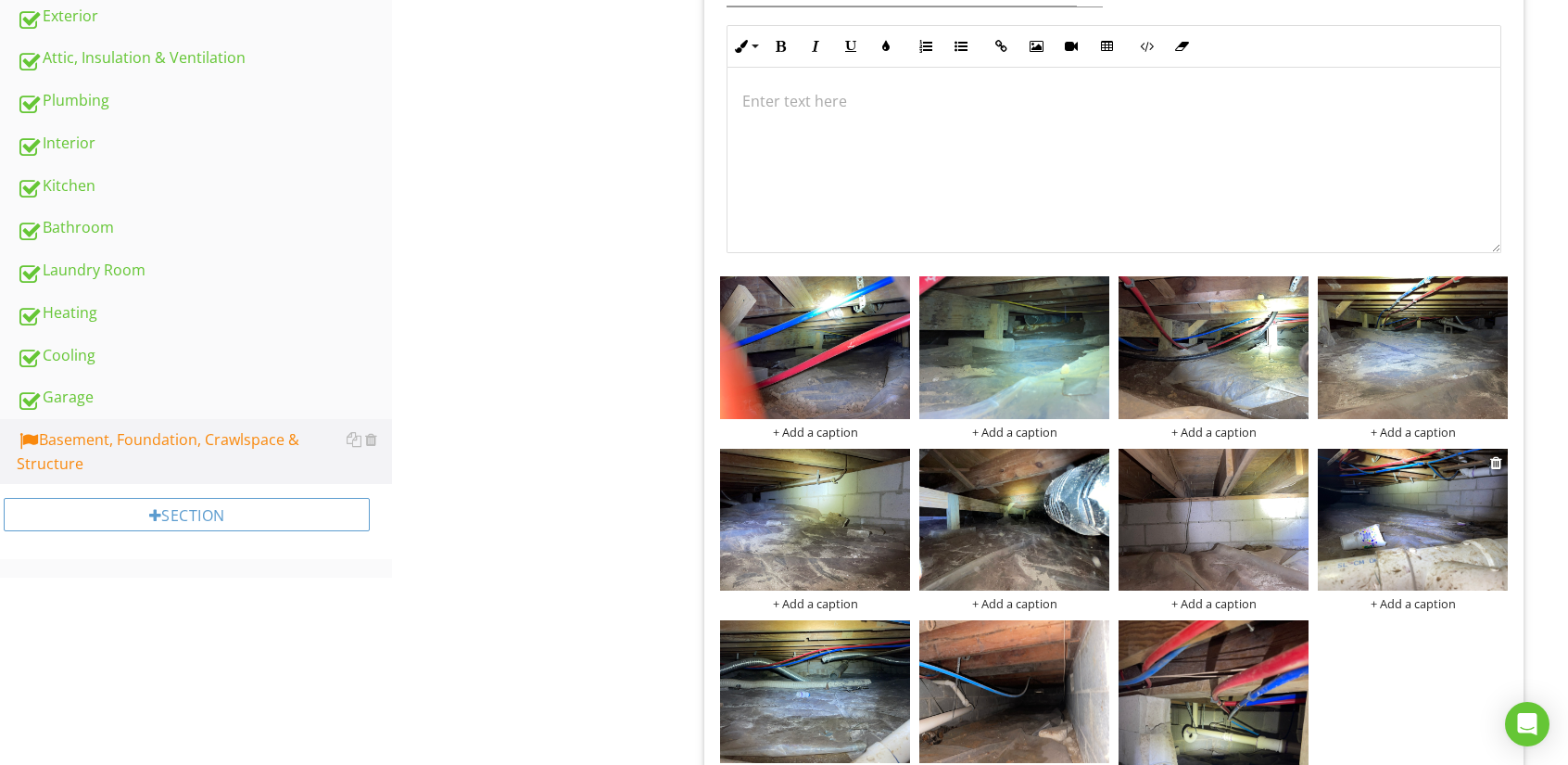
click at [1408, 486] on img at bounding box center [1412, 519] width 190 height 143
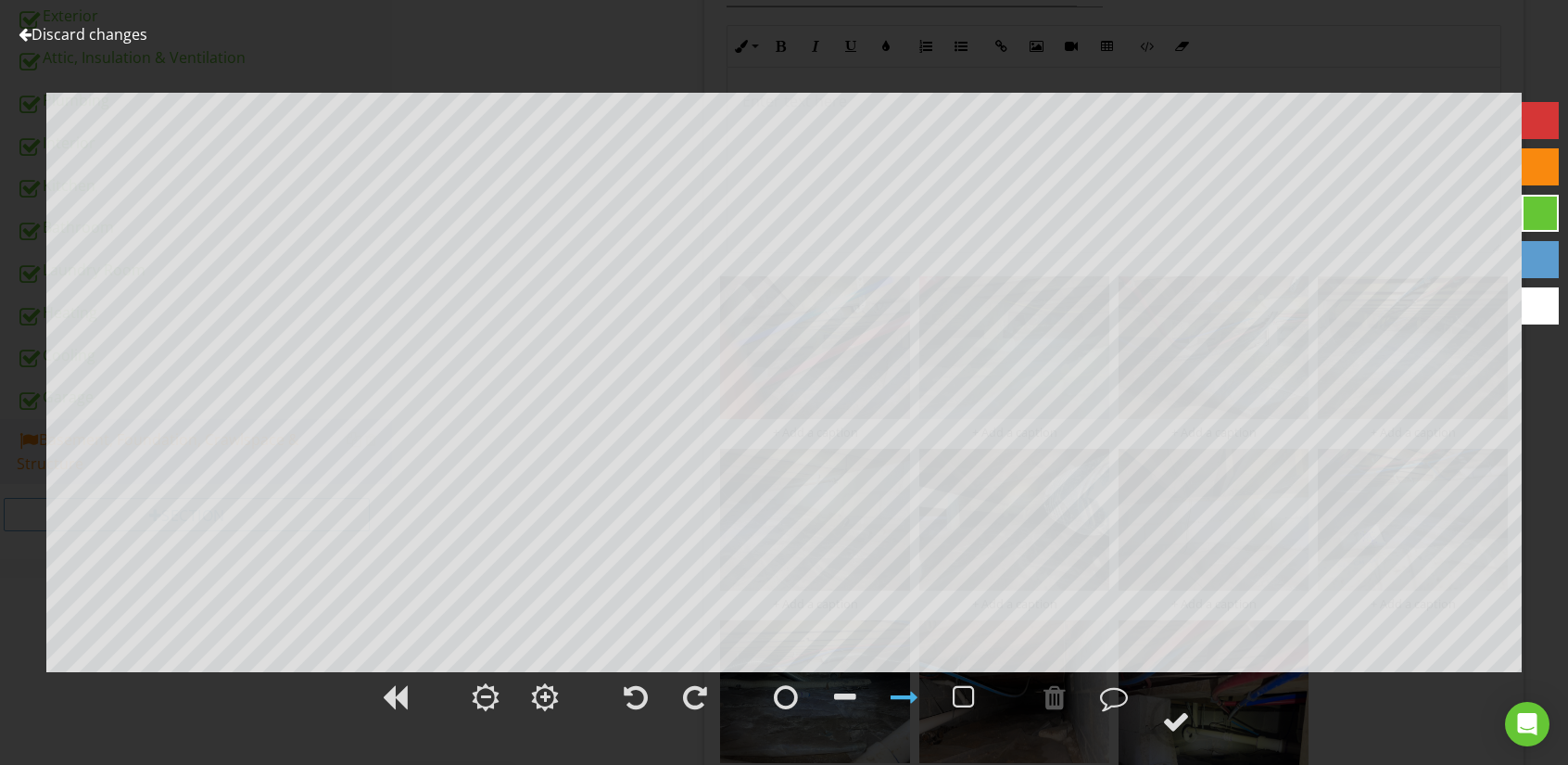
click at [26, 30] on div at bounding box center [25, 34] width 13 height 15
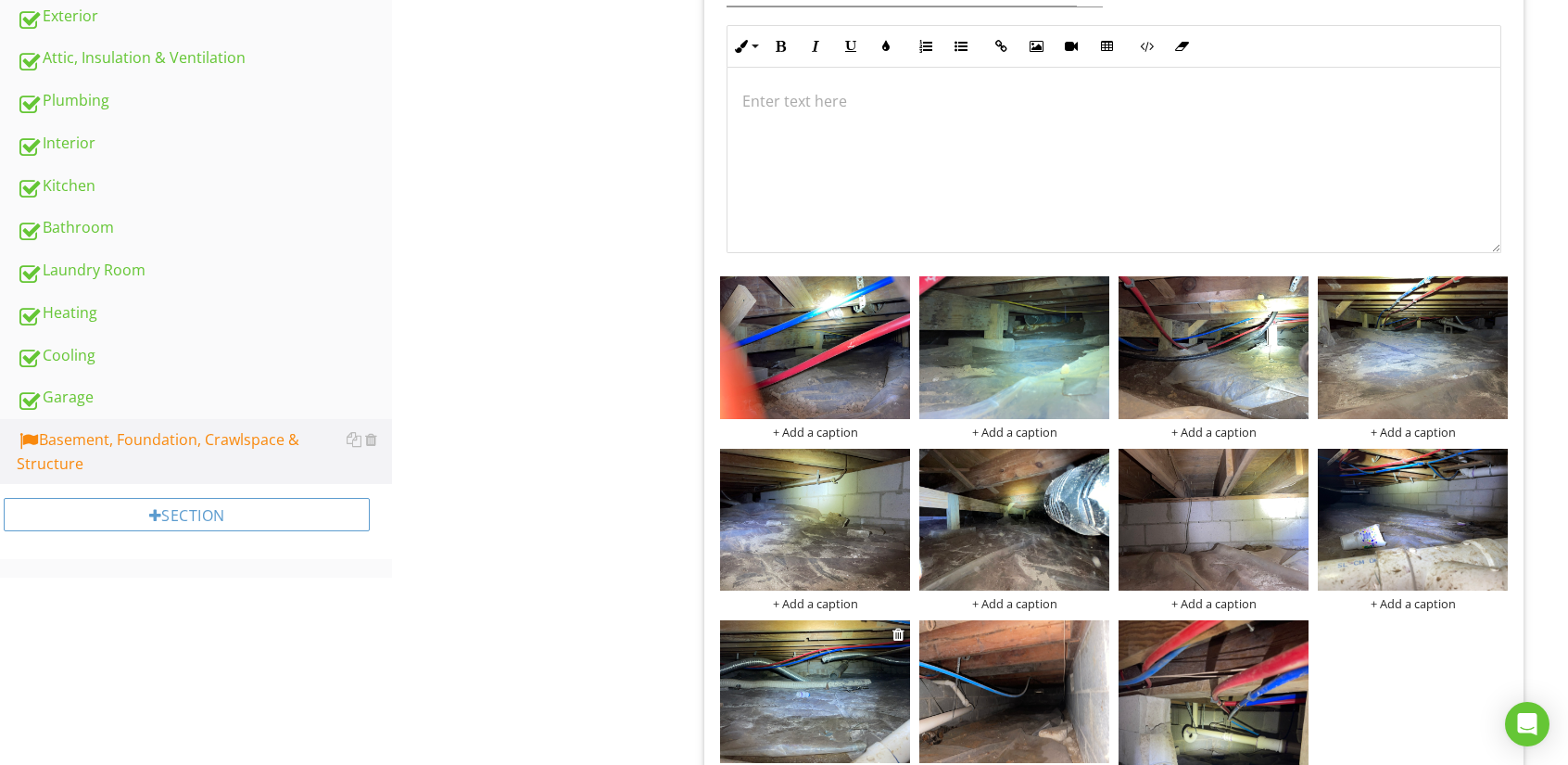
click at [786, 679] on img at bounding box center [814, 691] width 190 height 143
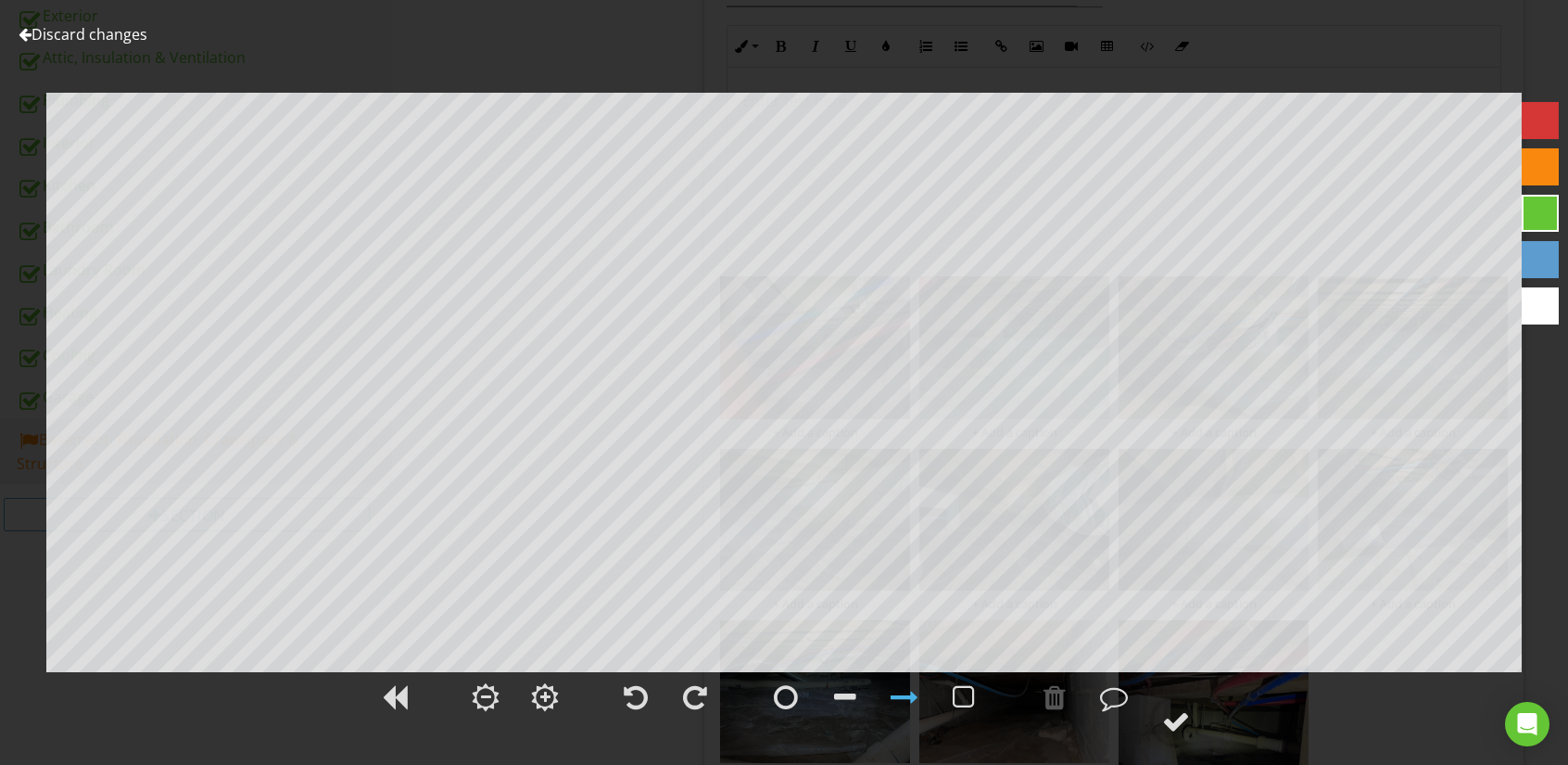
click at [28, 32] on div at bounding box center [25, 34] width 13 height 15
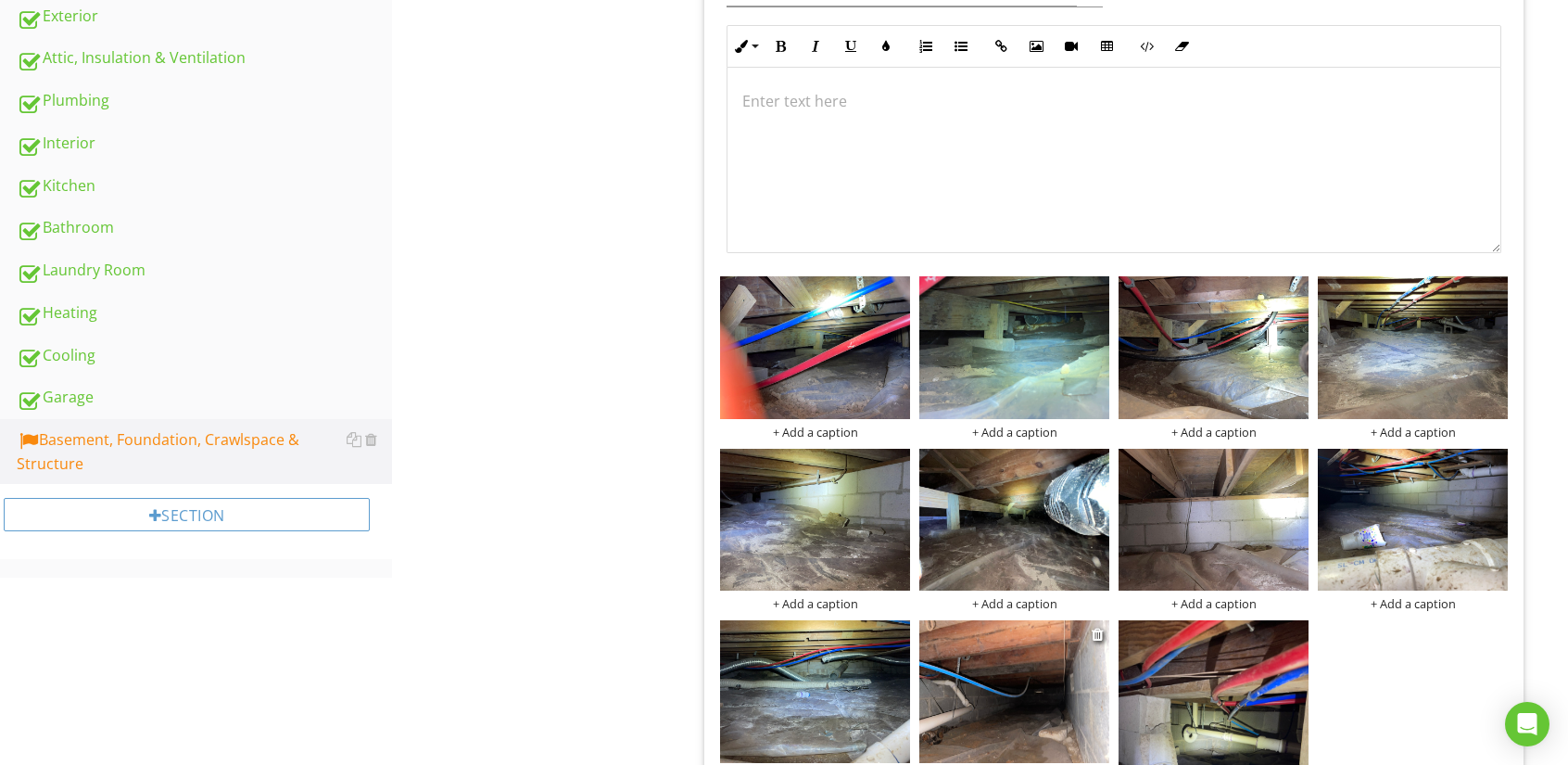
click at [1012, 700] on img at bounding box center [1014, 691] width 190 height 143
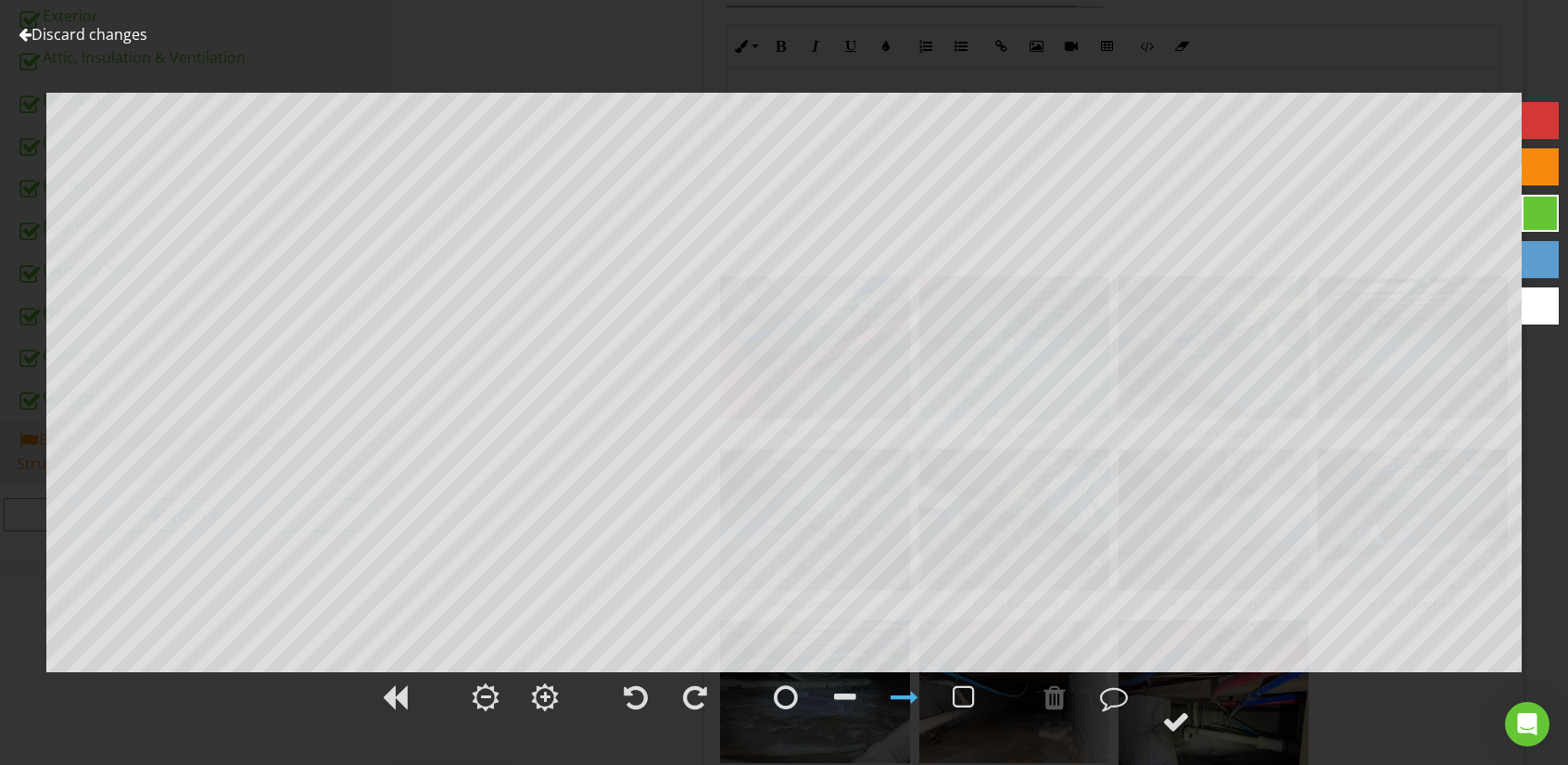
click at [23, 32] on div at bounding box center [25, 34] width 13 height 15
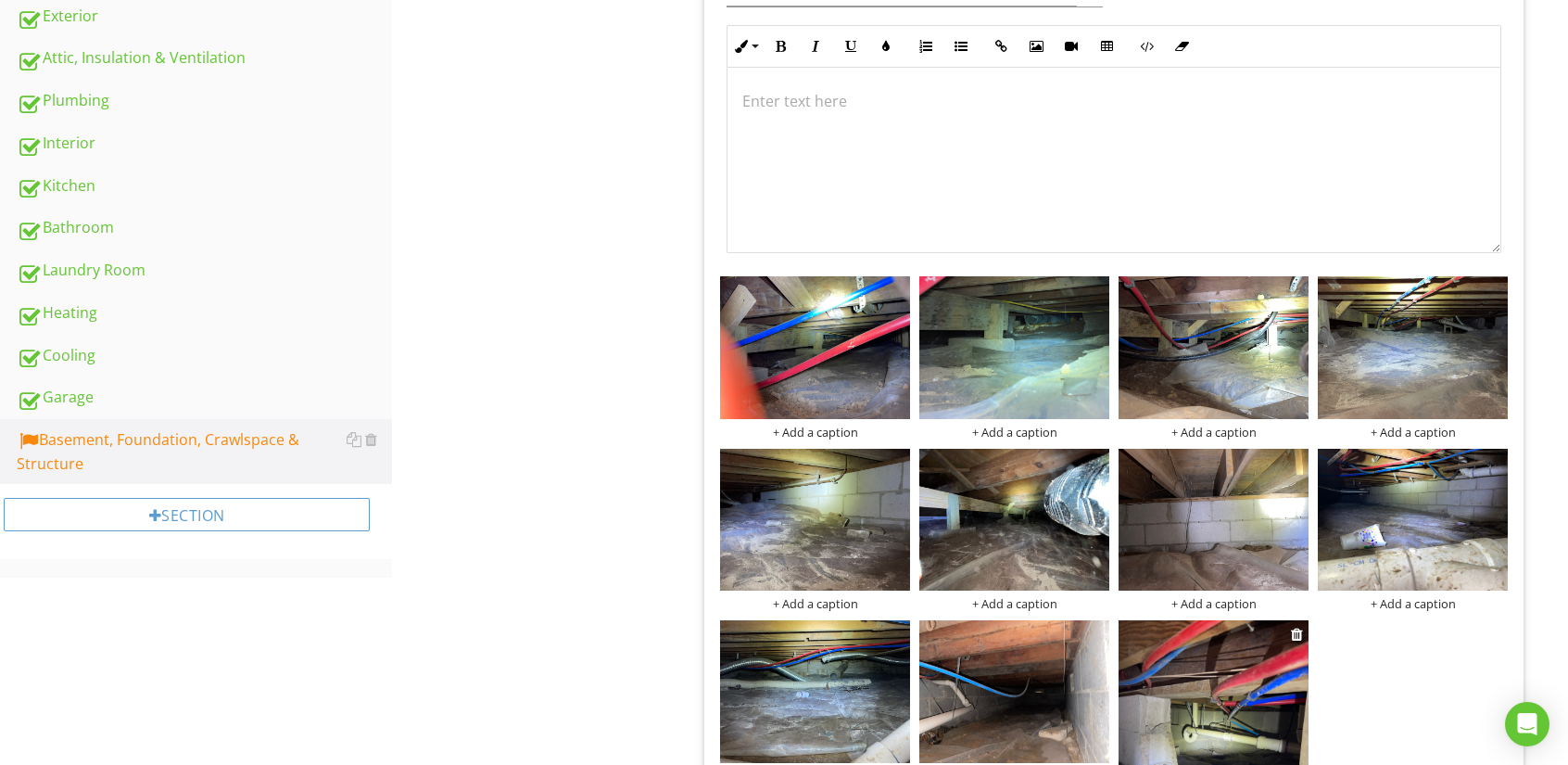
click at [1178, 695] on img at bounding box center [1214, 746] width 190 height 253
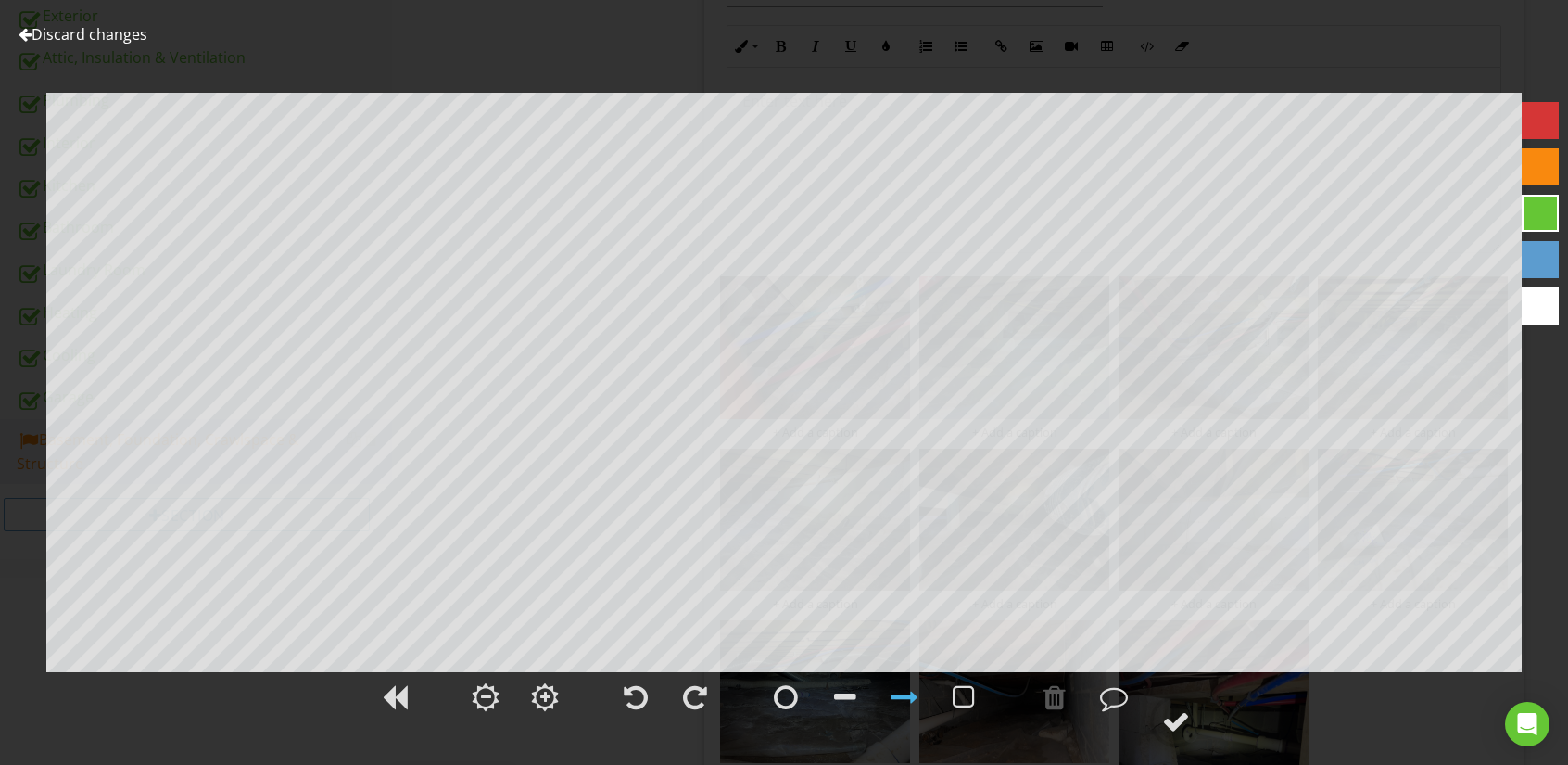
click at [22, 28] on div at bounding box center [25, 34] width 13 height 15
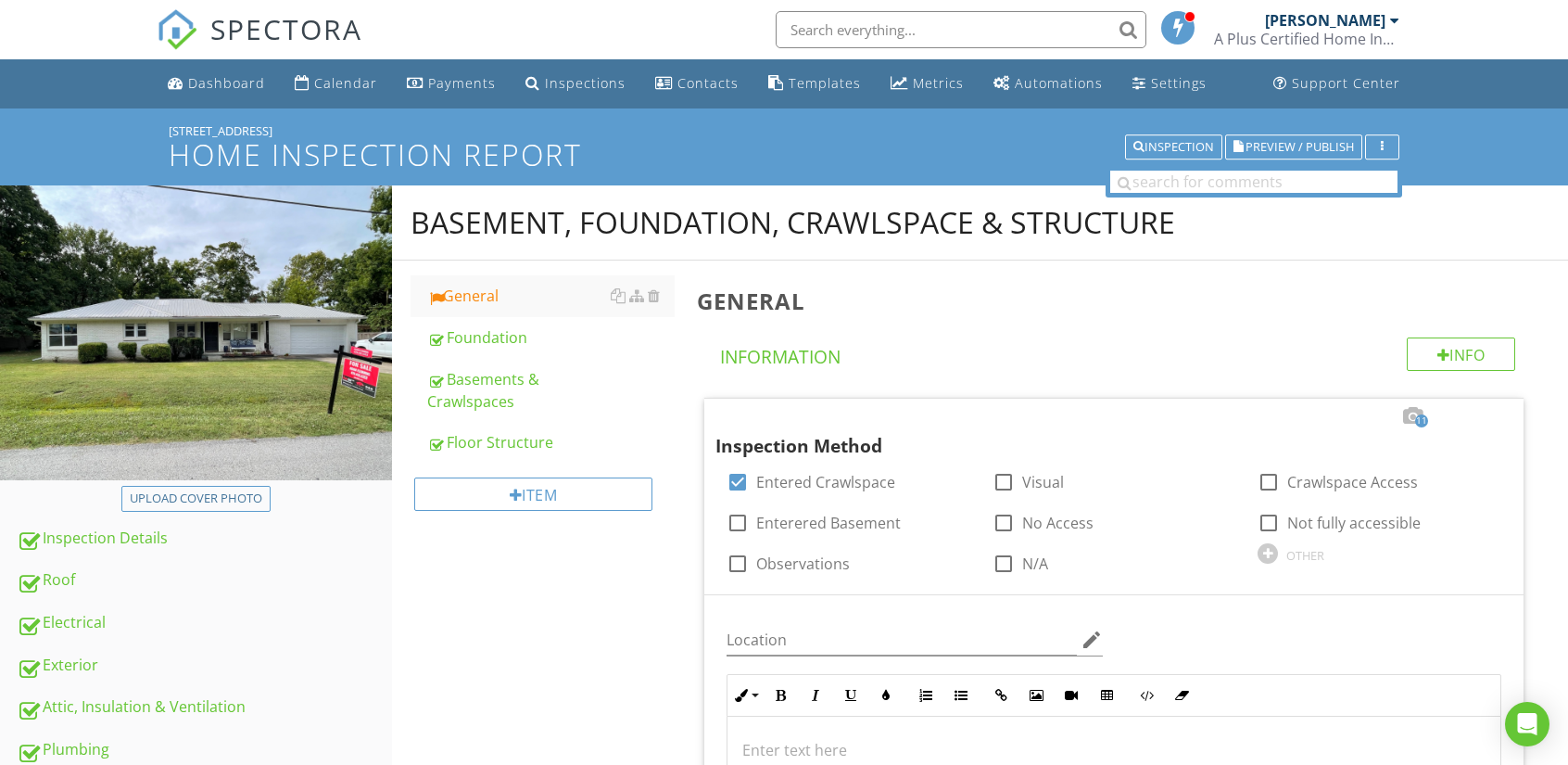
scroll to position [0, 0]
click at [492, 391] on div "Basements & Crawlspaces" at bounding box center [551, 390] width 248 height 45
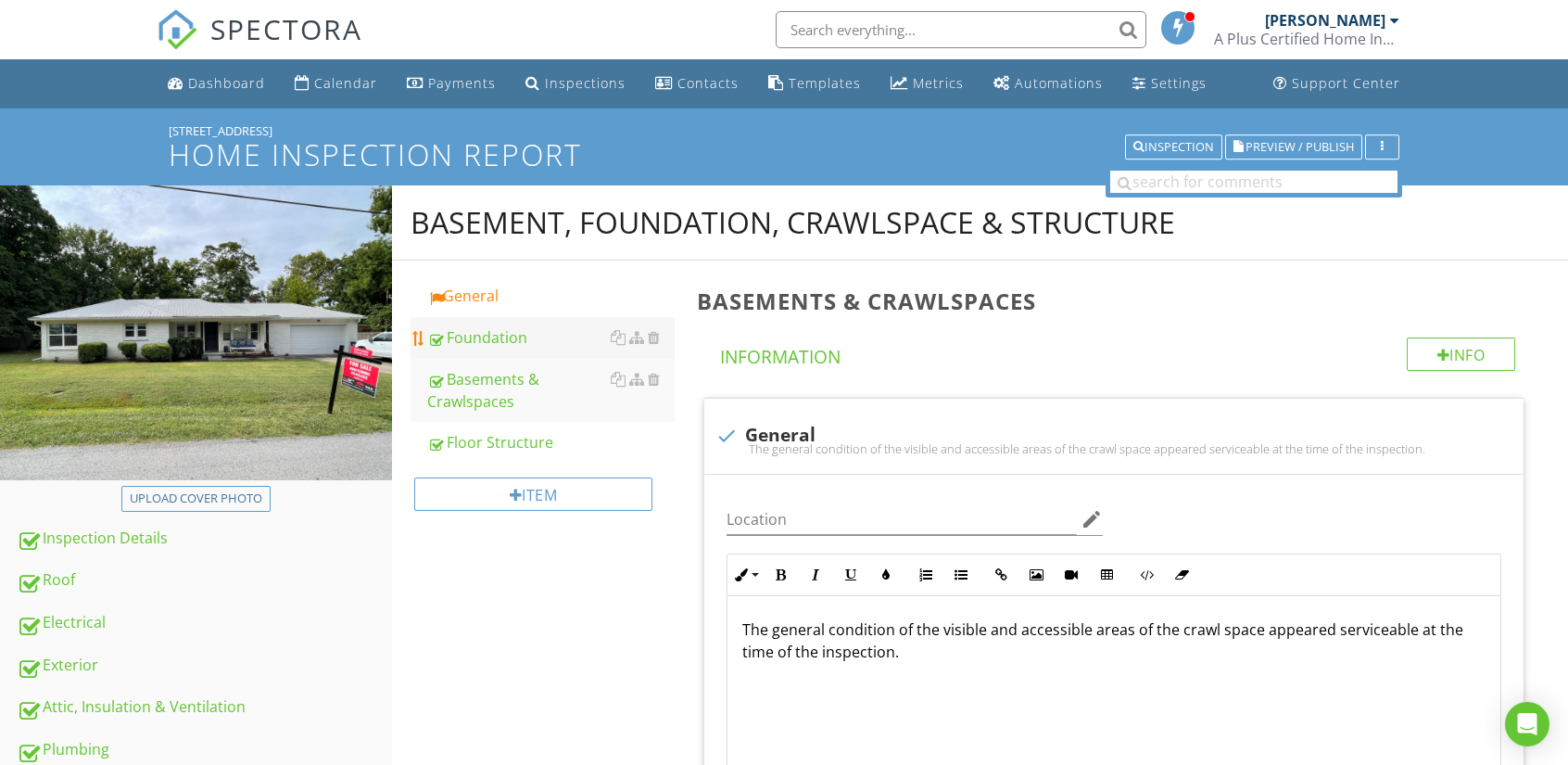
click at [476, 339] on div "Foundation" at bounding box center [551, 338] width 248 height 22
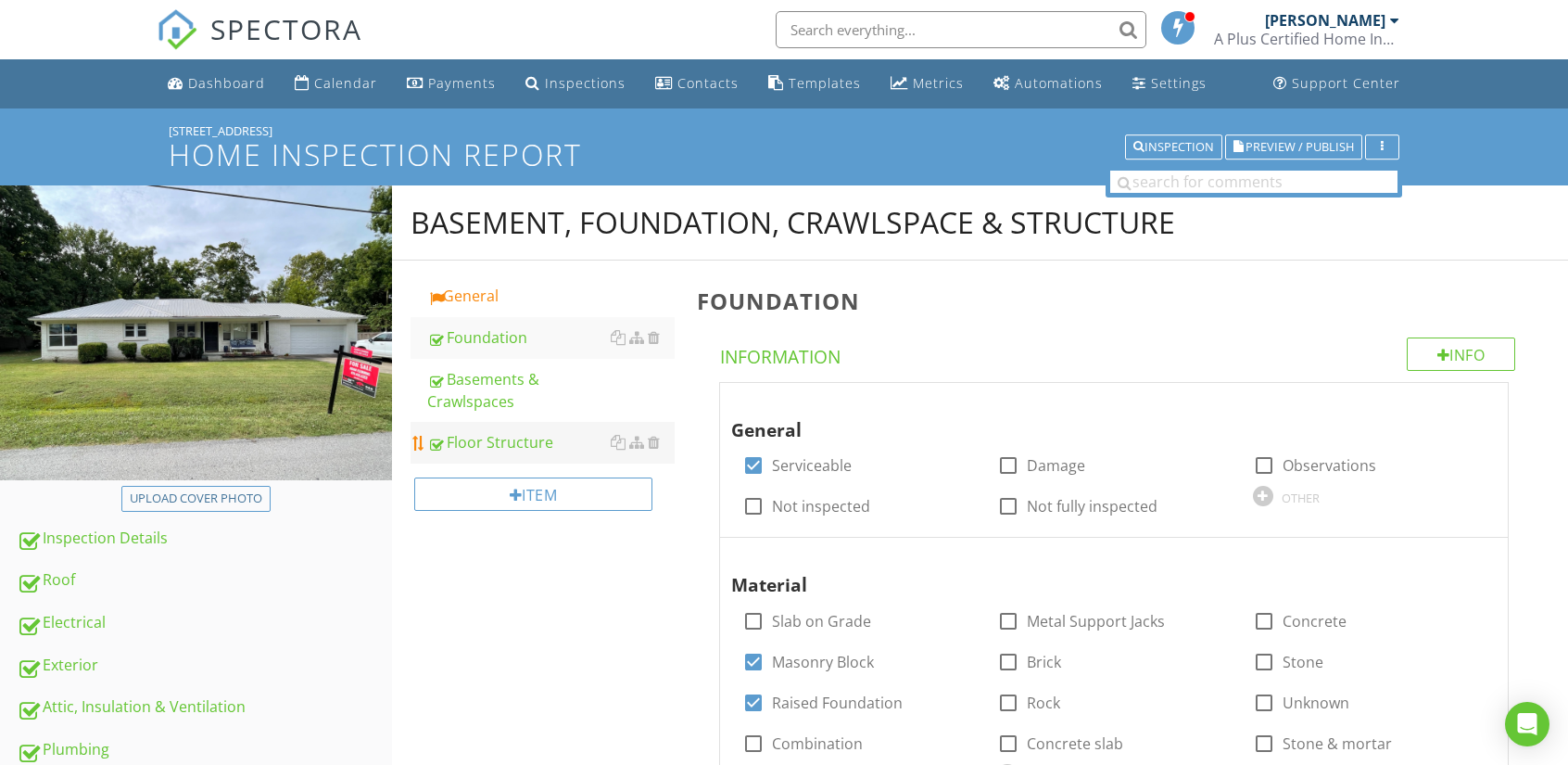
click at [498, 447] on div "Floor Structure" at bounding box center [551, 442] width 248 height 22
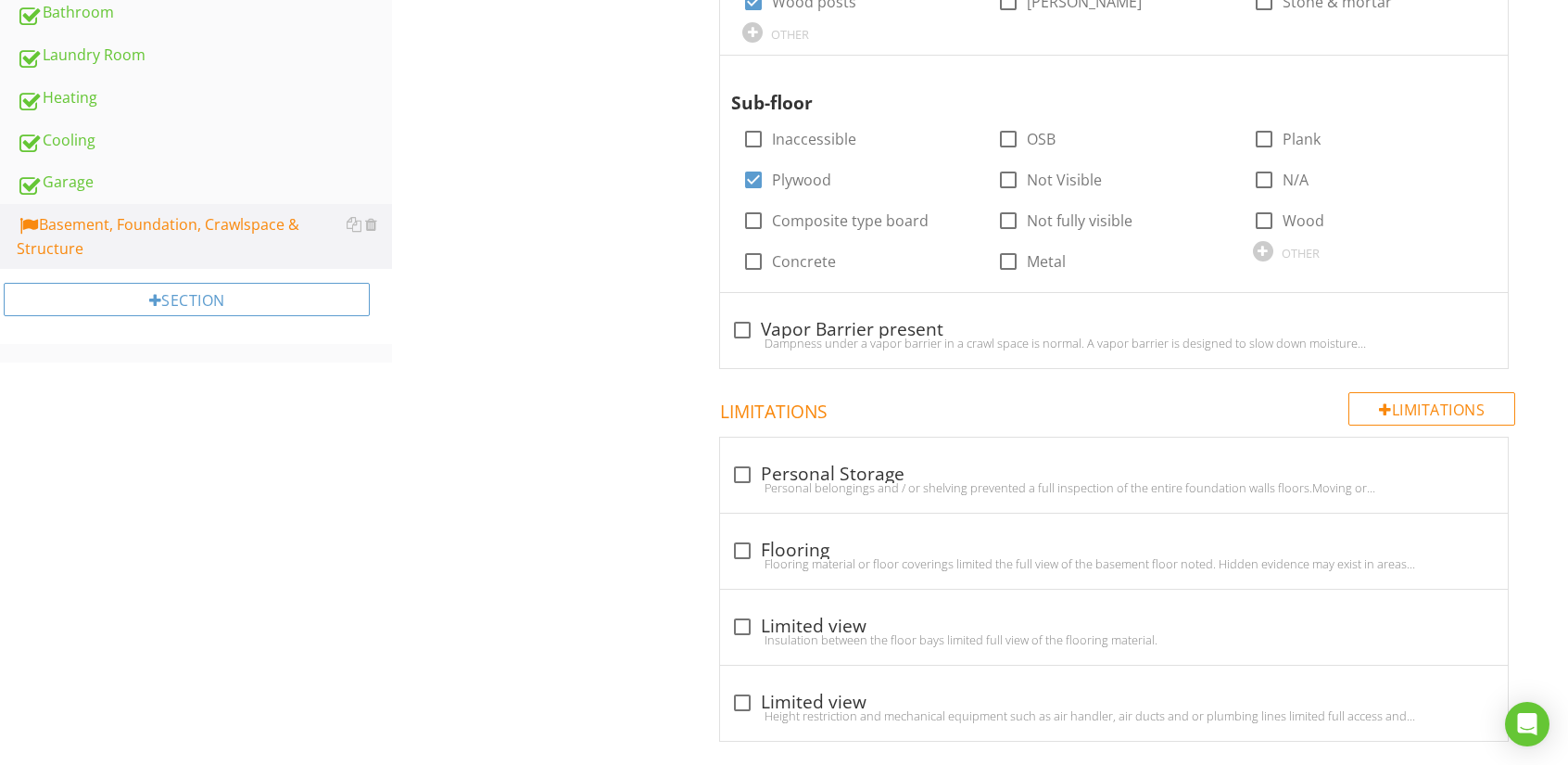
scroll to position [927, 0]
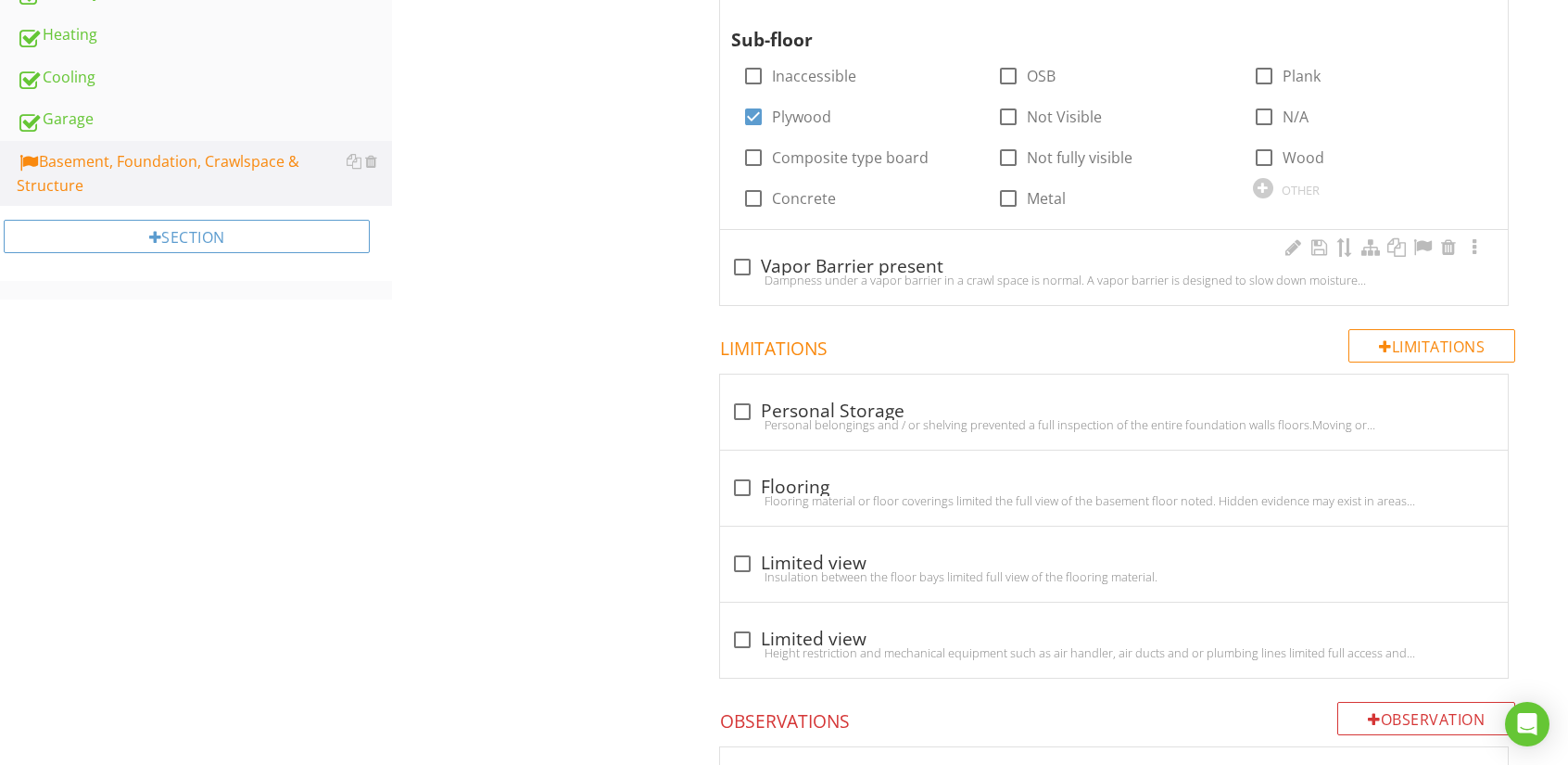
click at [745, 266] on div at bounding box center [743, 268] width 32 height 32
checkbox input "true"
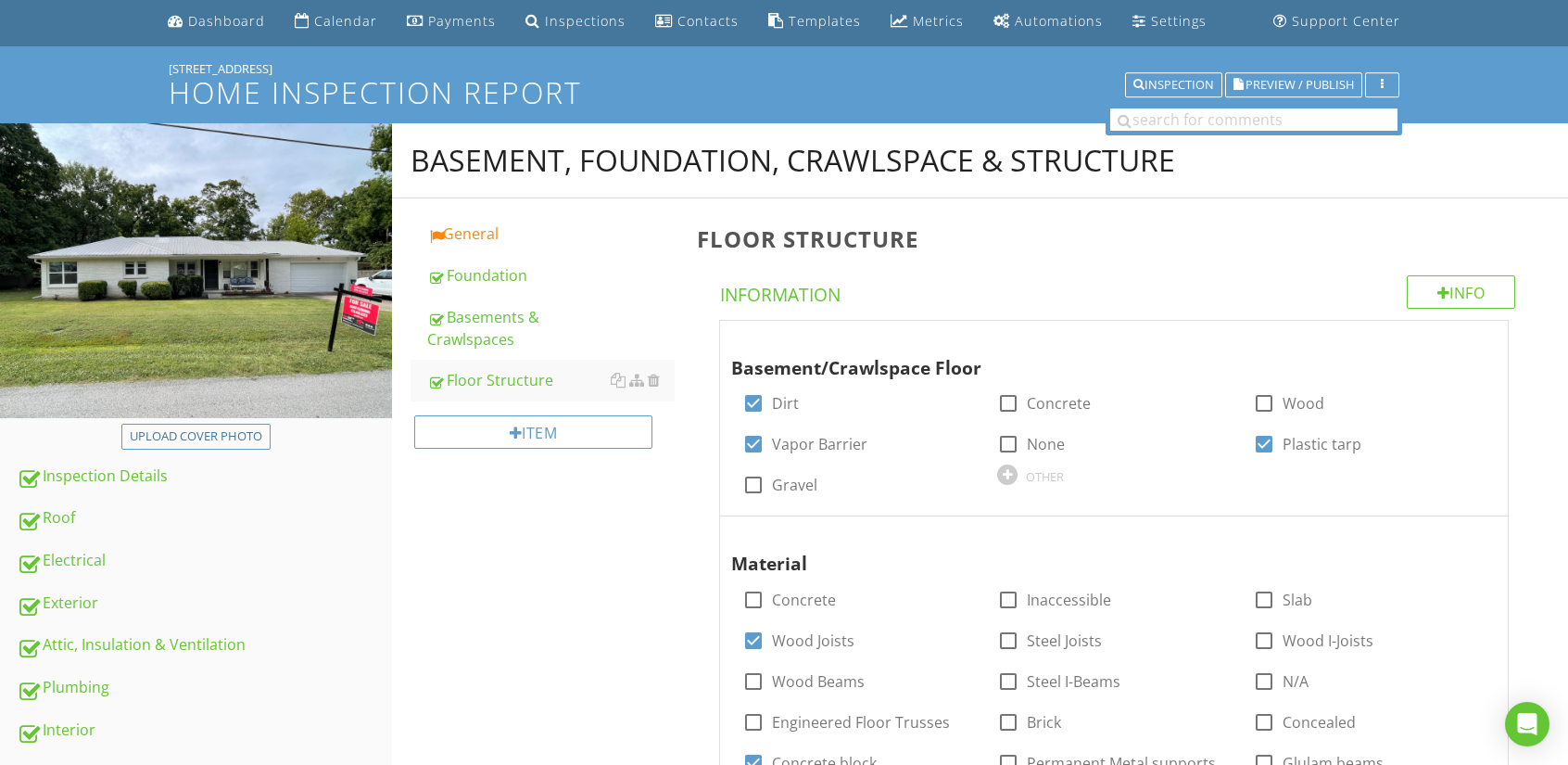
scroll to position [0, 0]
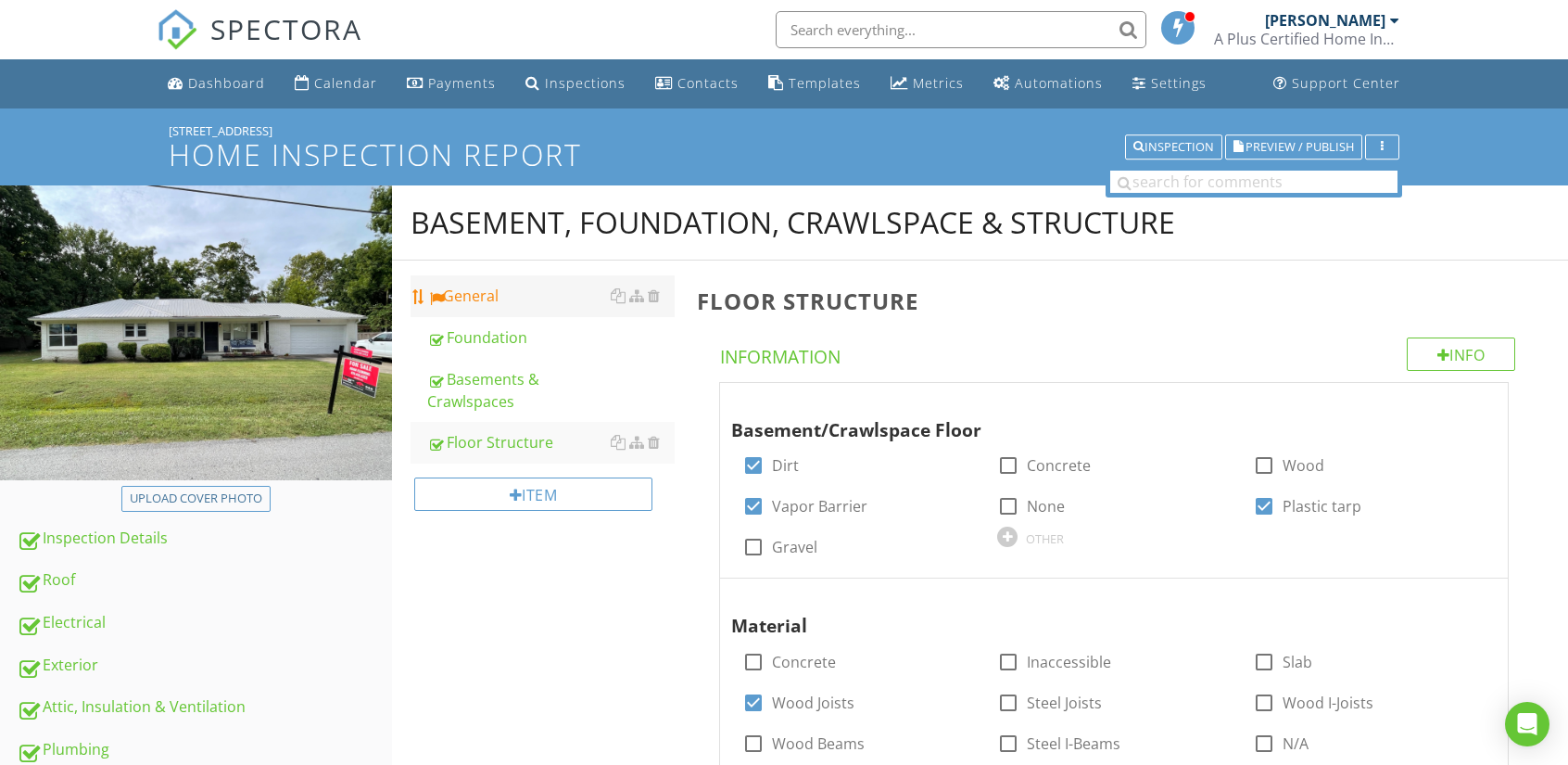
click at [475, 291] on div "General" at bounding box center [551, 296] width 248 height 22
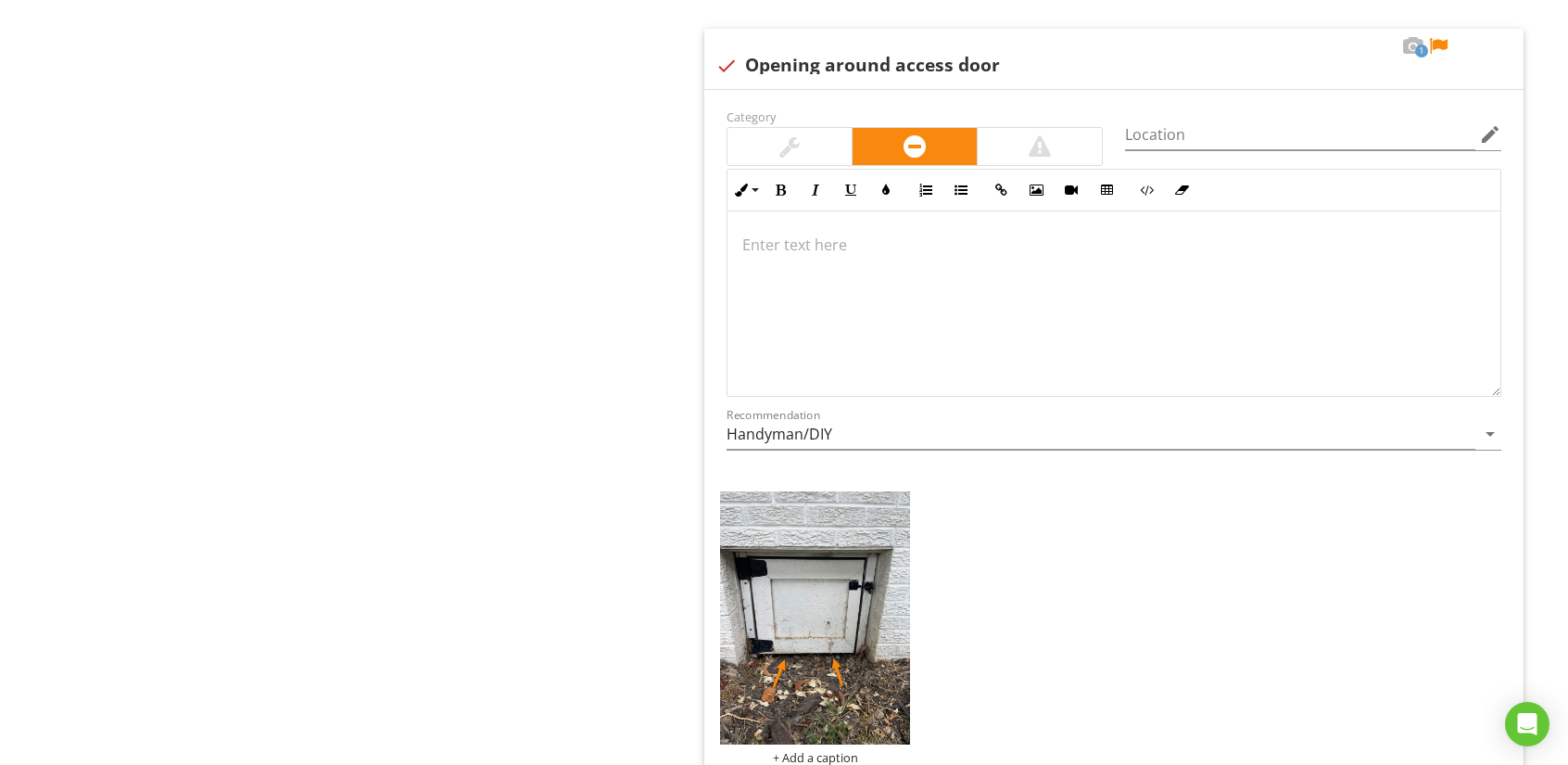
scroll to position [2874, 0]
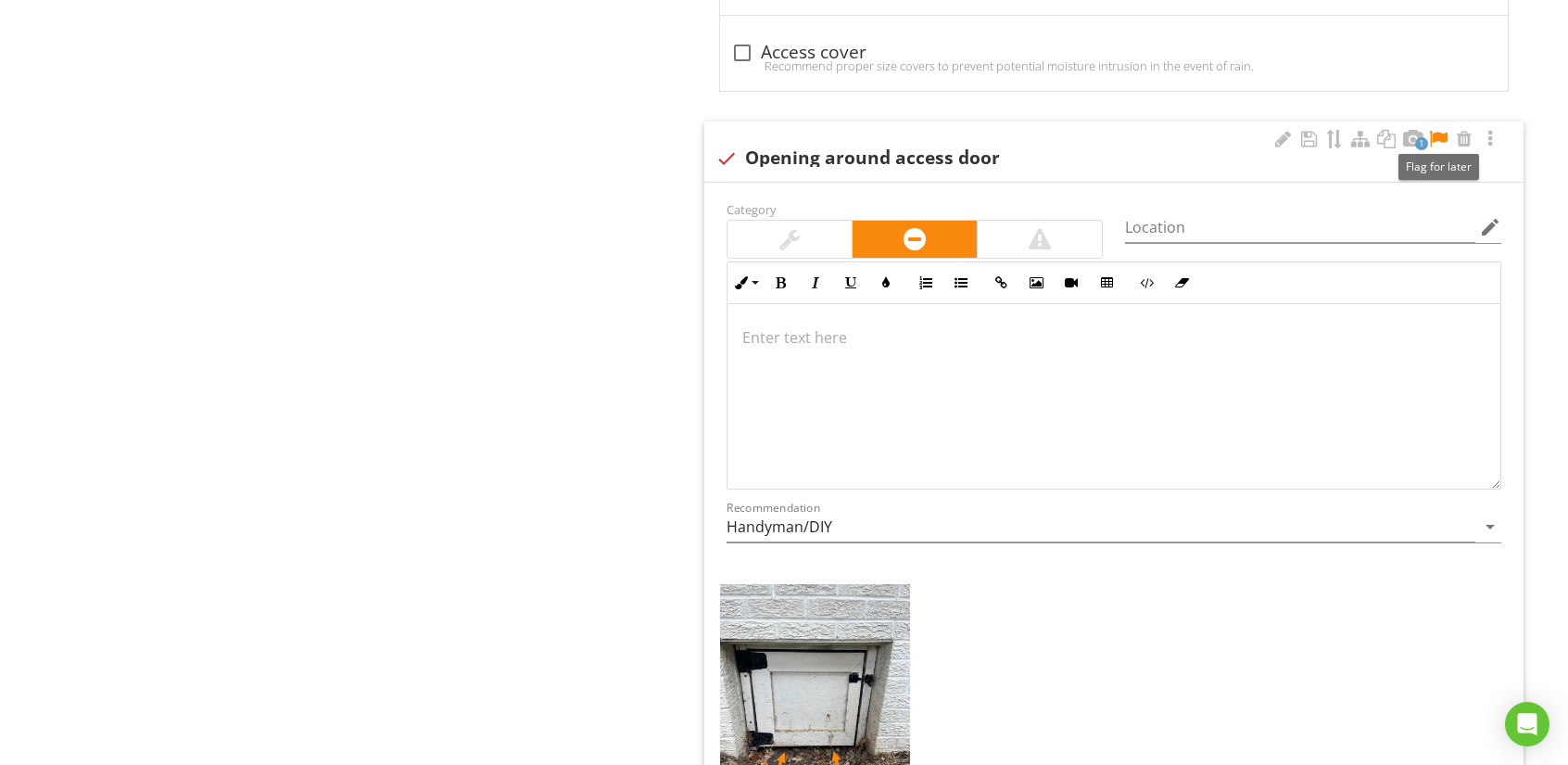
click at [1436, 132] on div at bounding box center [1438, 139] width 22 height 19
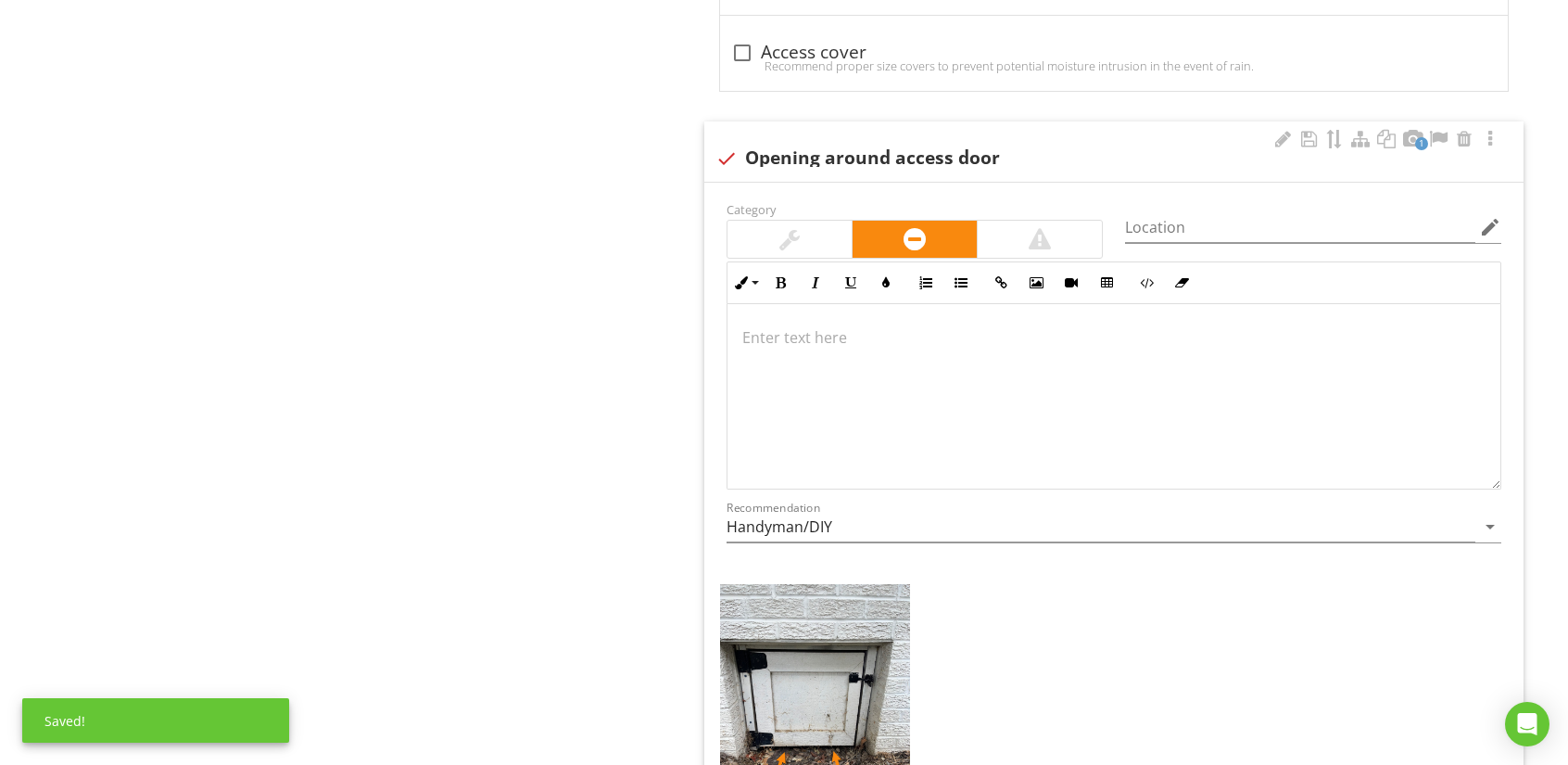
click at [830, 357] on div at bounding box center [1114, 397] width 773 height 186
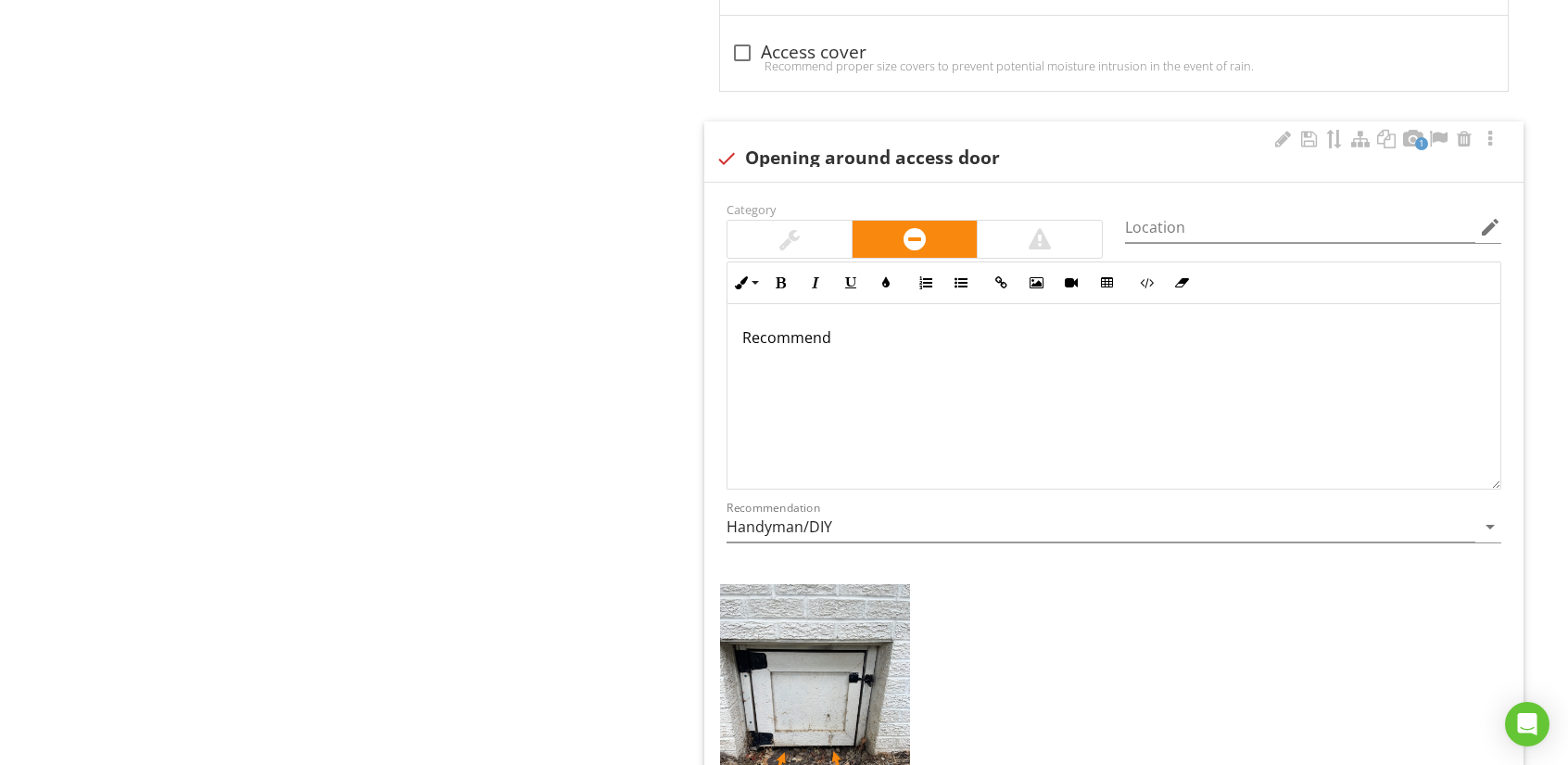
scroll to position [2889, 0]
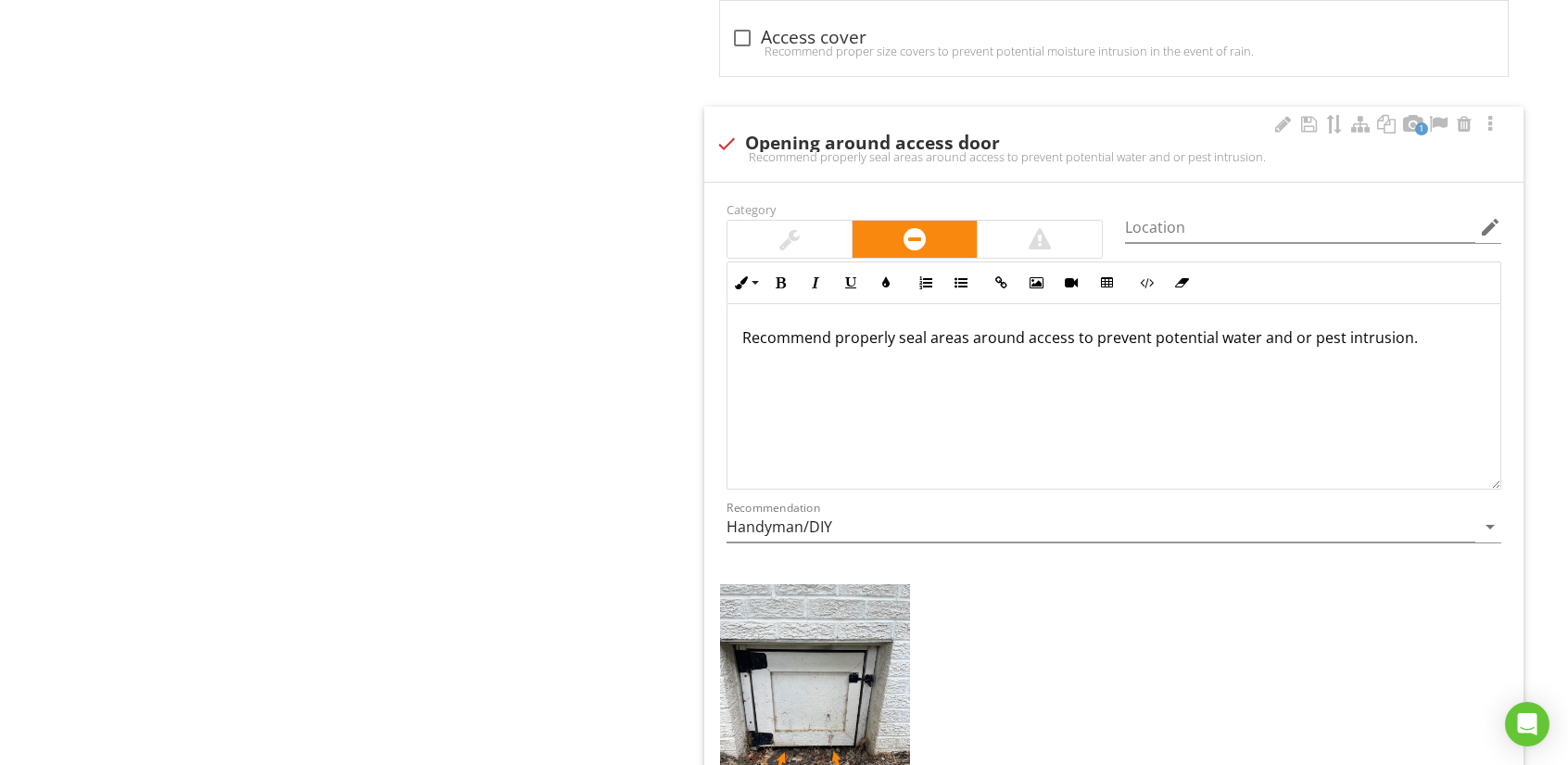
click at [930, 340] on p "Recommend properly seal areas around access to prevent potential water and or p…" at bounding box center [1114, 338] width 744 height 22
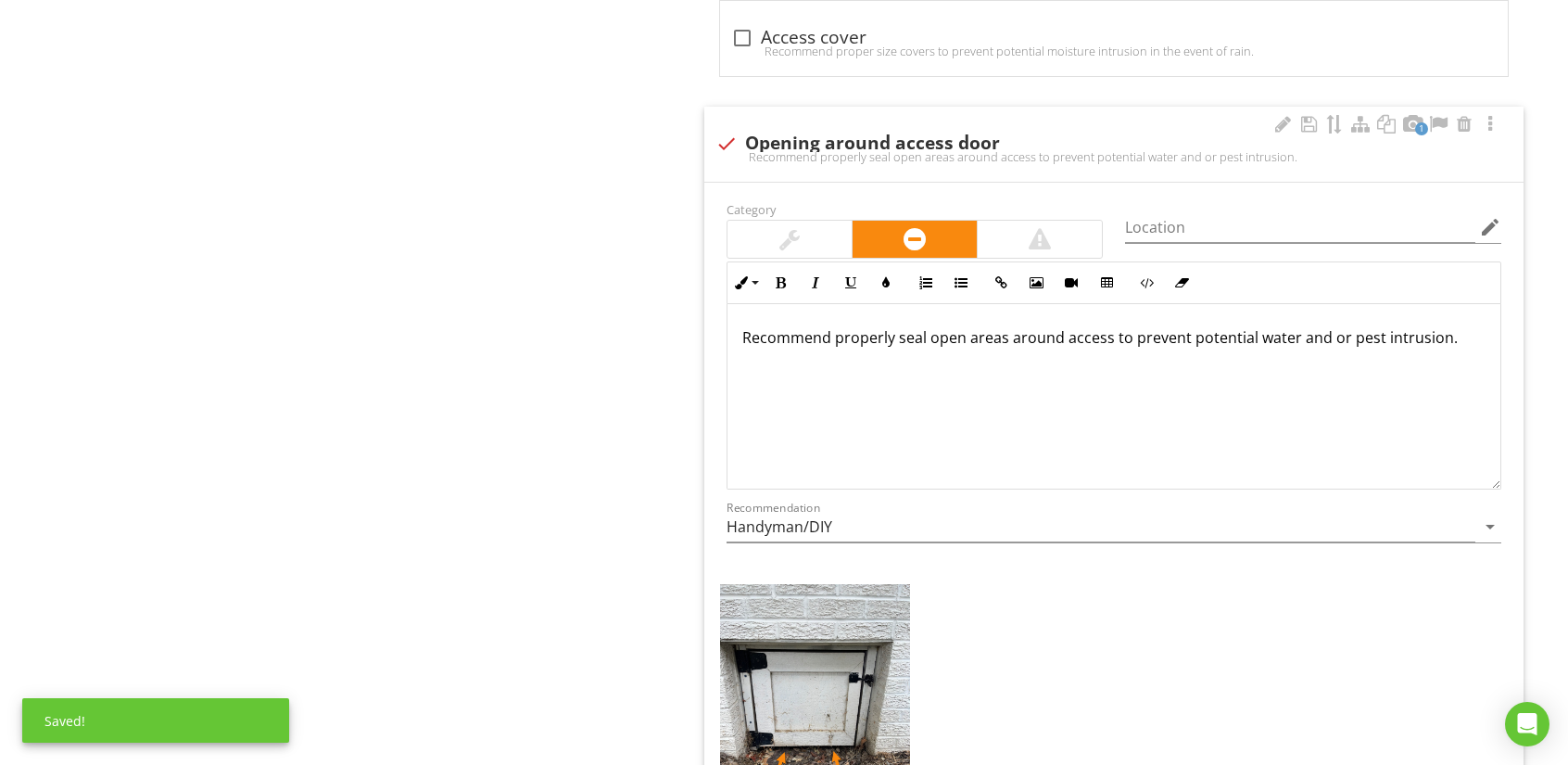
click at [1007, 331] on p "Recommend properly seal open areas around access to prevent potential water and…" at bounding box center [1114, 338] width 744 height 22
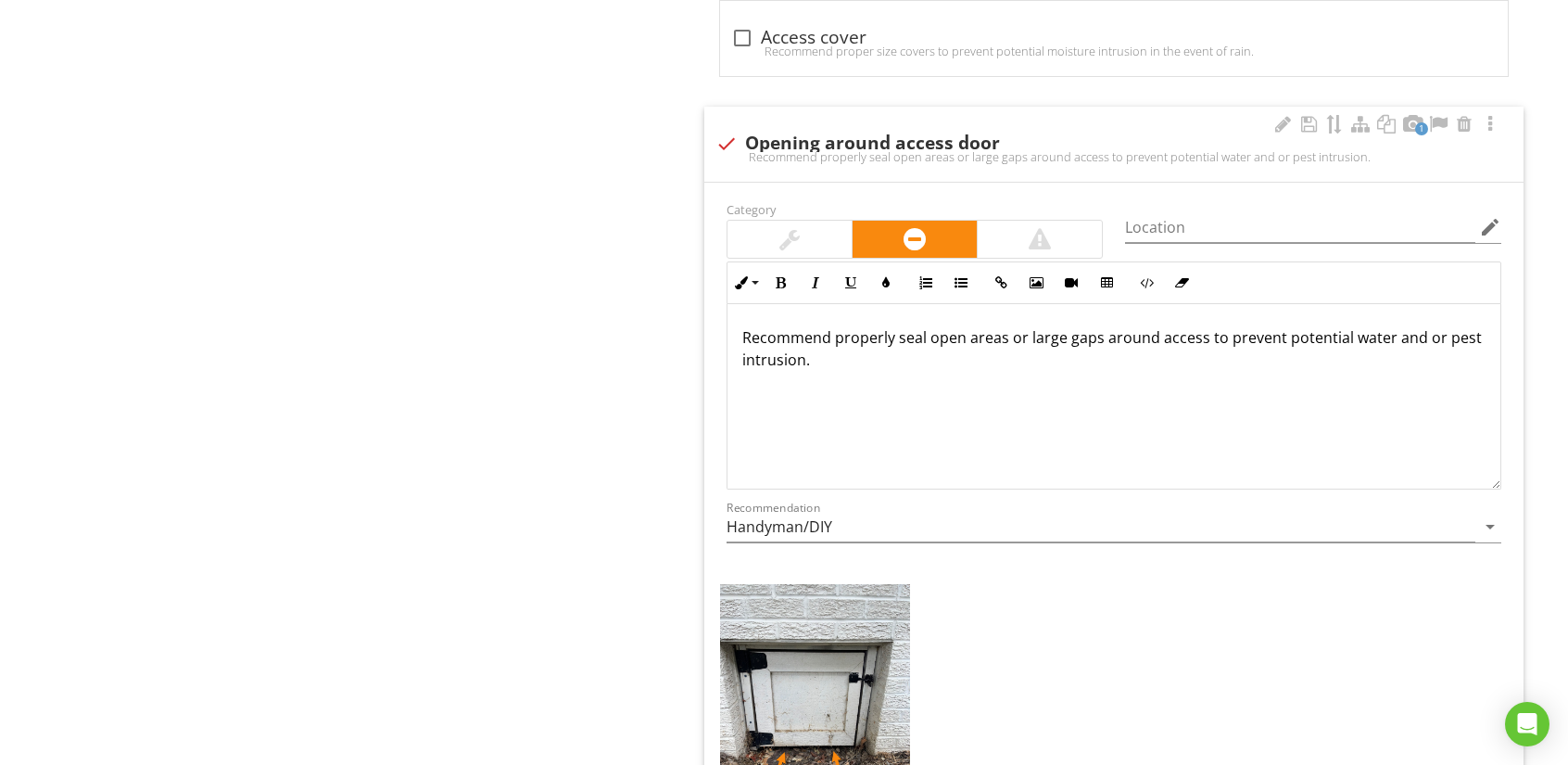
click at [1003, 339] on p "Recommend properly seal open areas or large gaps around access to prevent poten…" at bounding box center [1114, 349] width 744 height 45
click at [793, 242] on div at bounding box center [789, 239] width 20 height 22
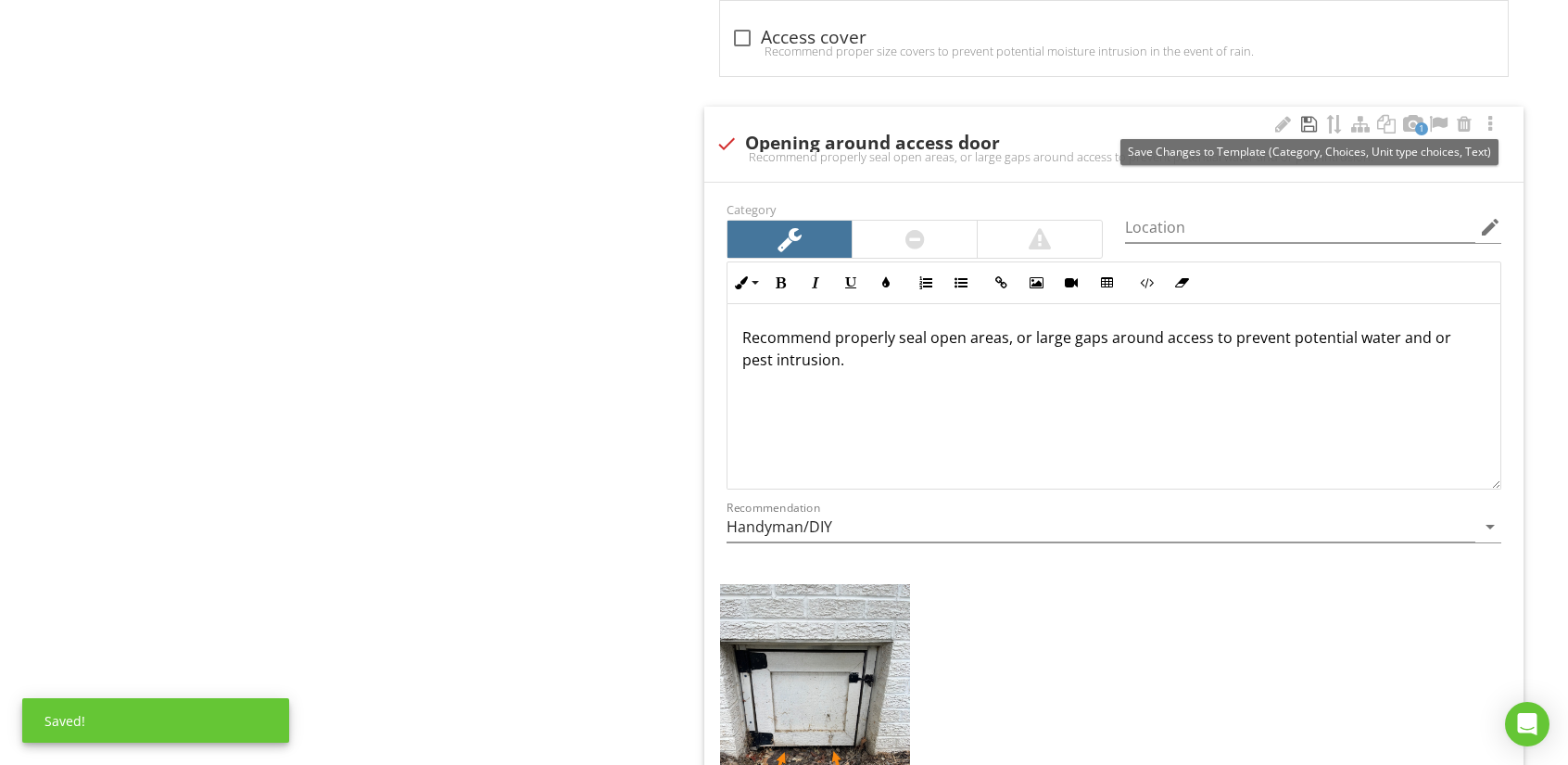
click at [1309, 121] on div at bounding box center [1308, 124] width 22 height 19
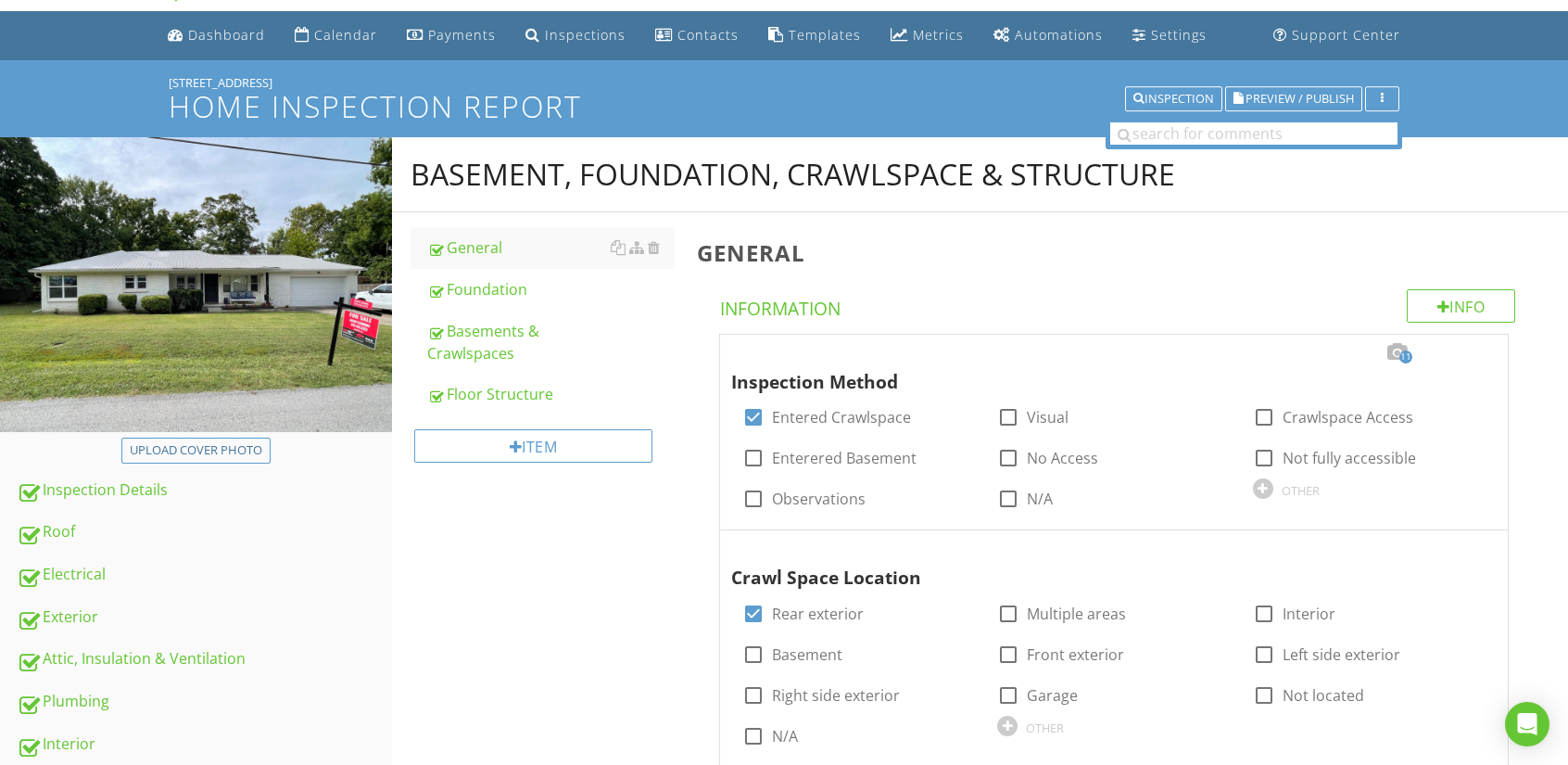
scroll to position [0, 0]
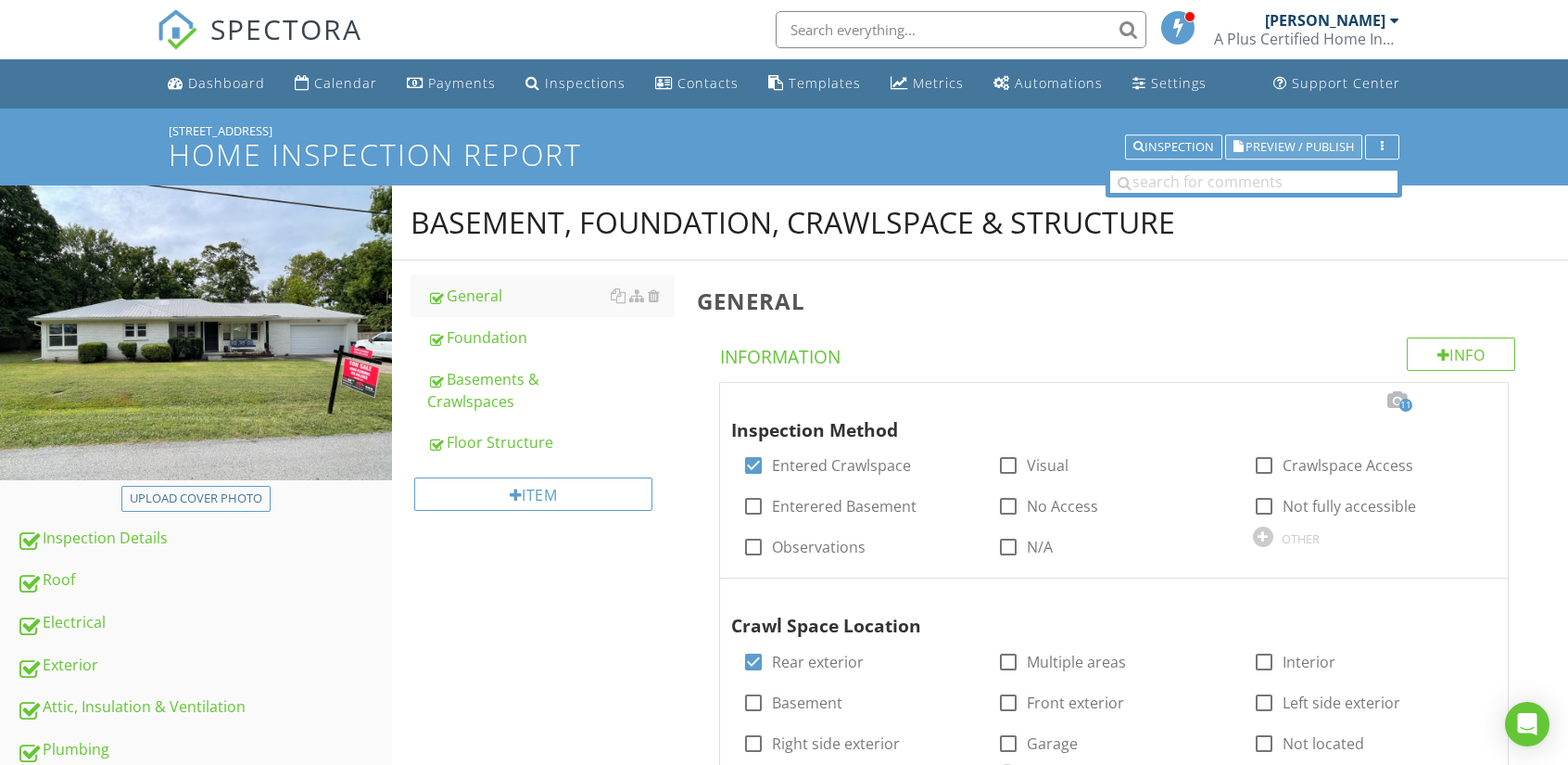
click at [1289, 142] on span "Preview / Publish" at bounding box center [1300, 147] width 109 height 12
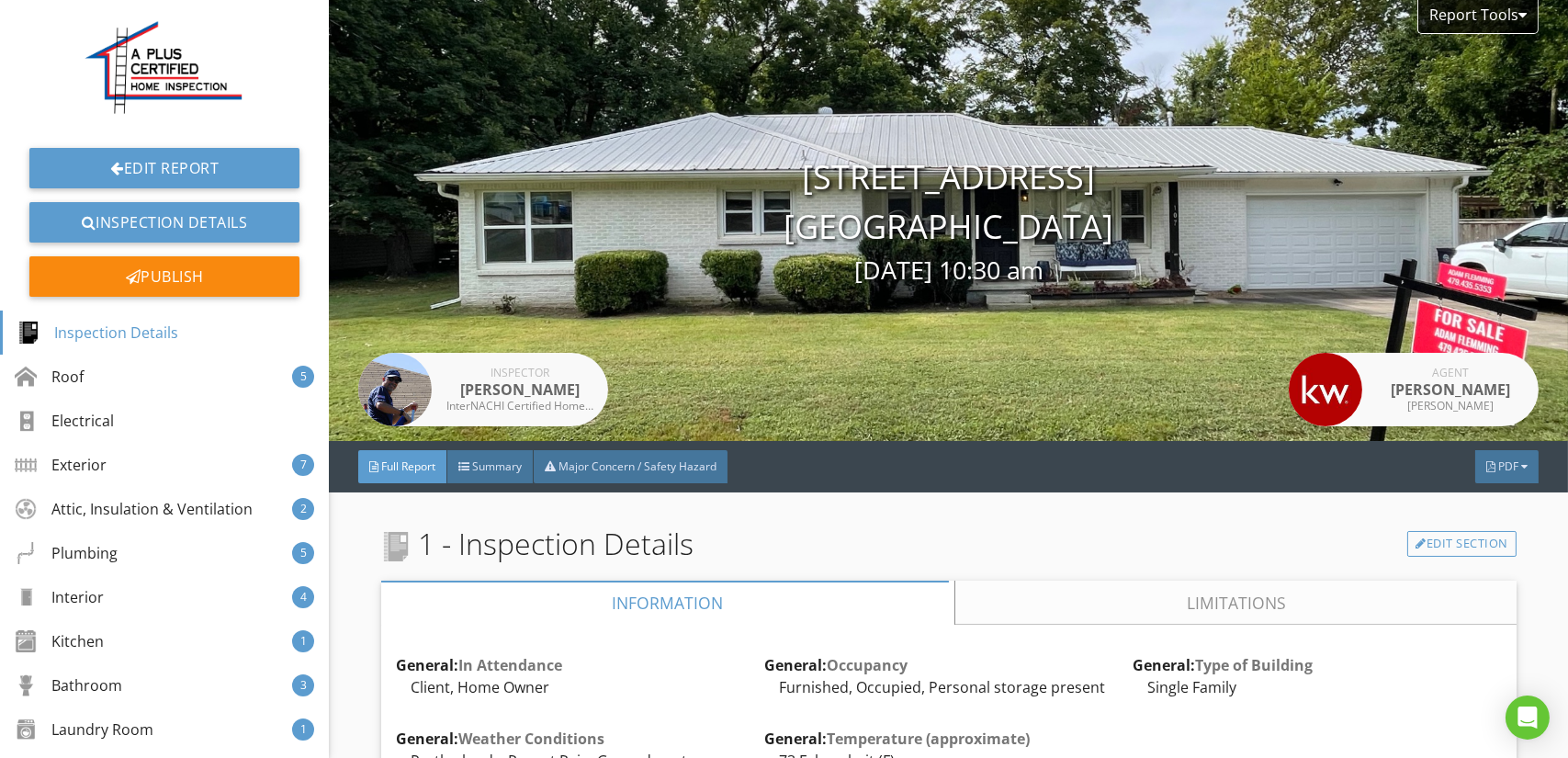
click at [1170, 614] on link "Limitations" at bounding box center [1236, 603] width 561 height 45
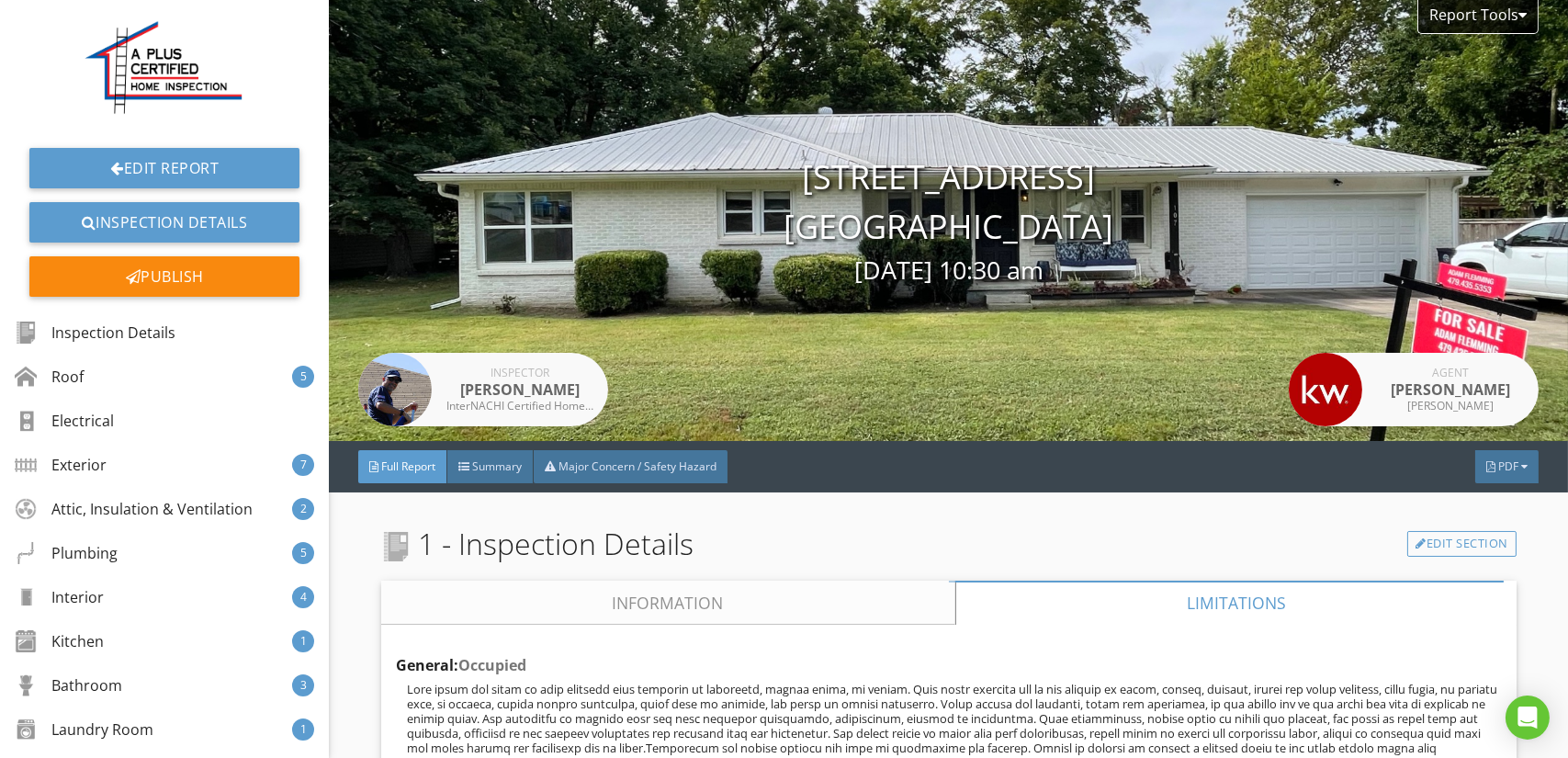
click at [735, 594] on link "Information" at bounding box center [668, 603] width 574 height 45
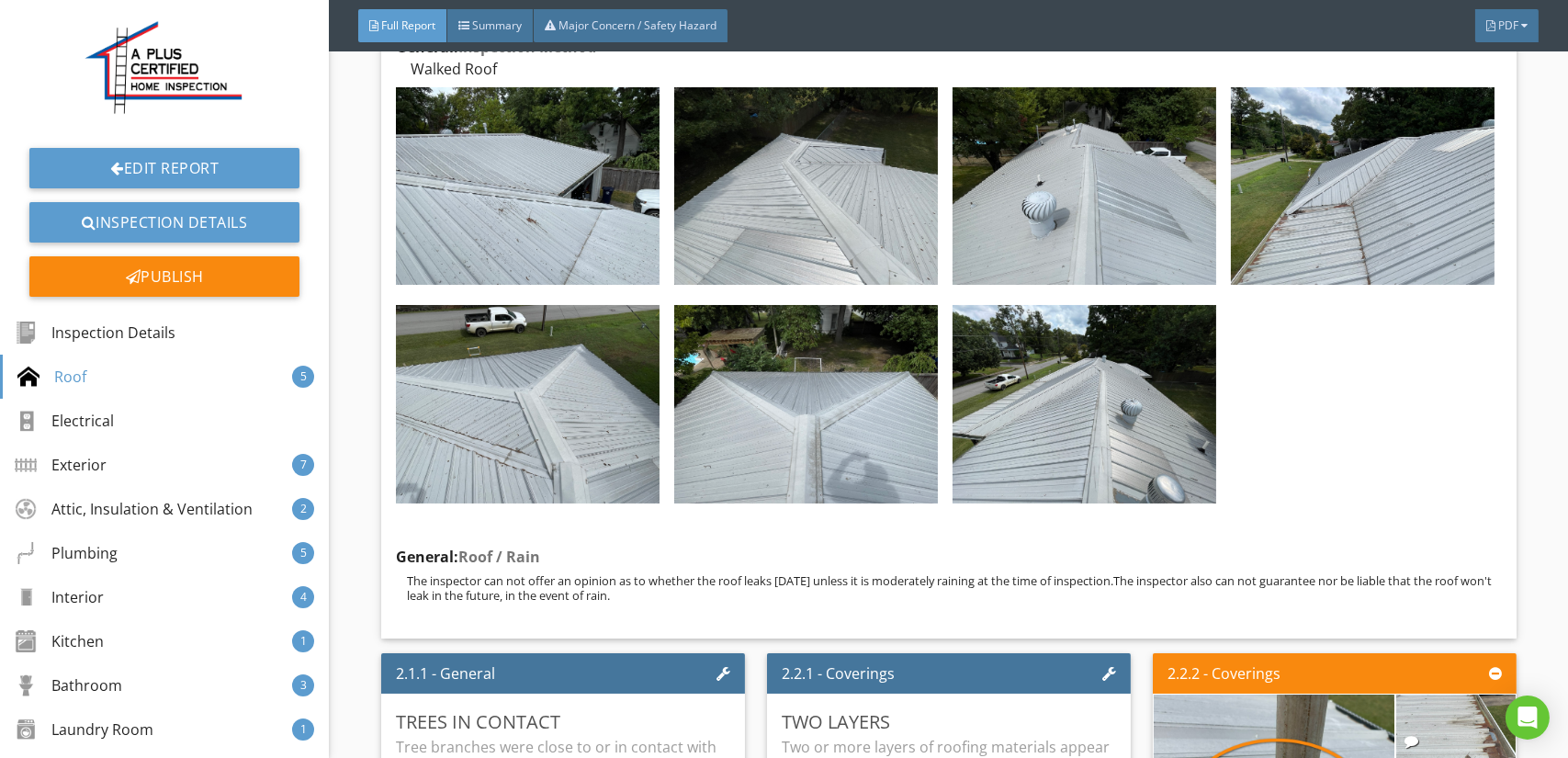
scroll to position [3399, 0]
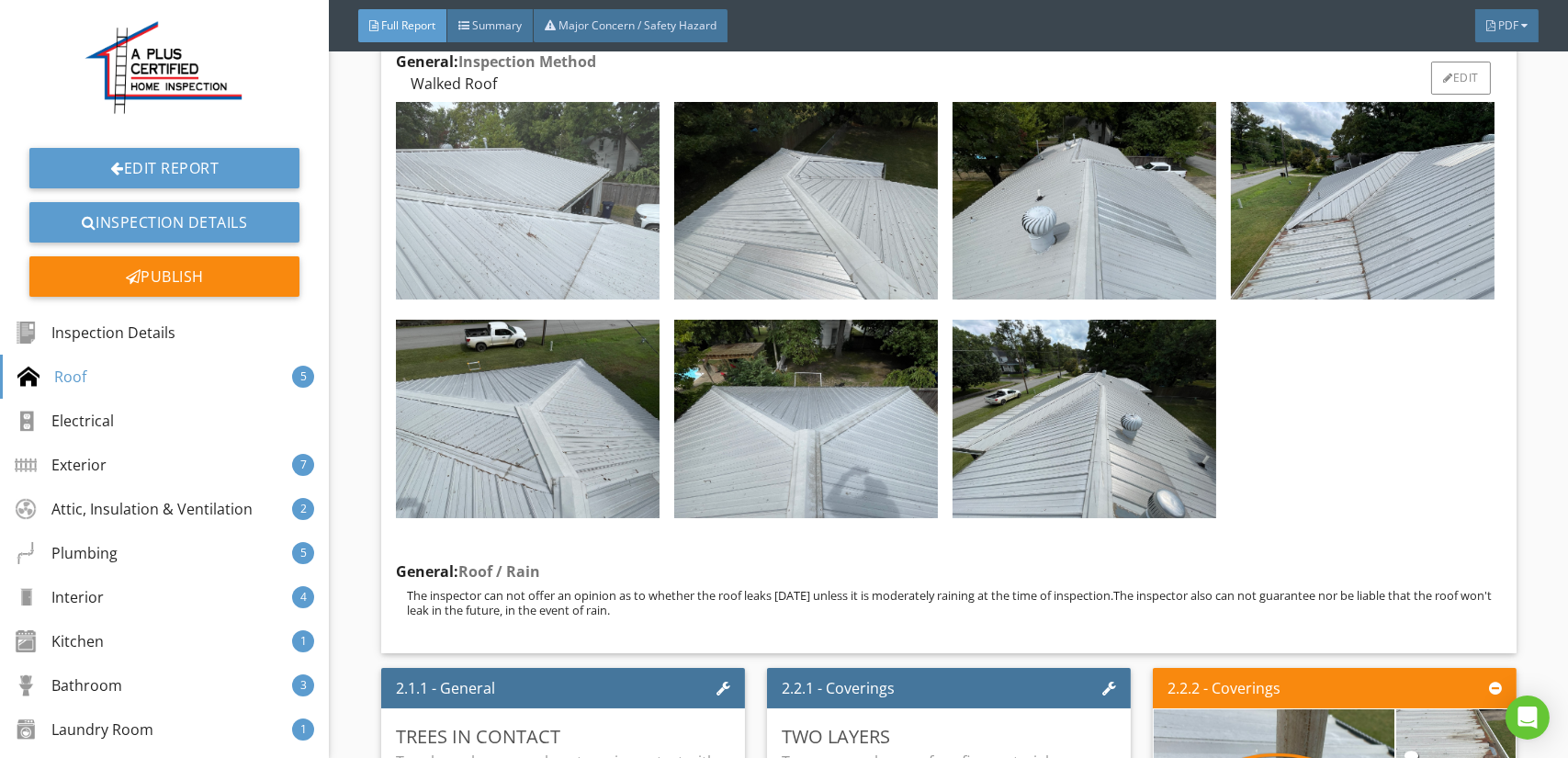
click at [544, 199] on img at bounding box center [527, 201] width 263 height 198
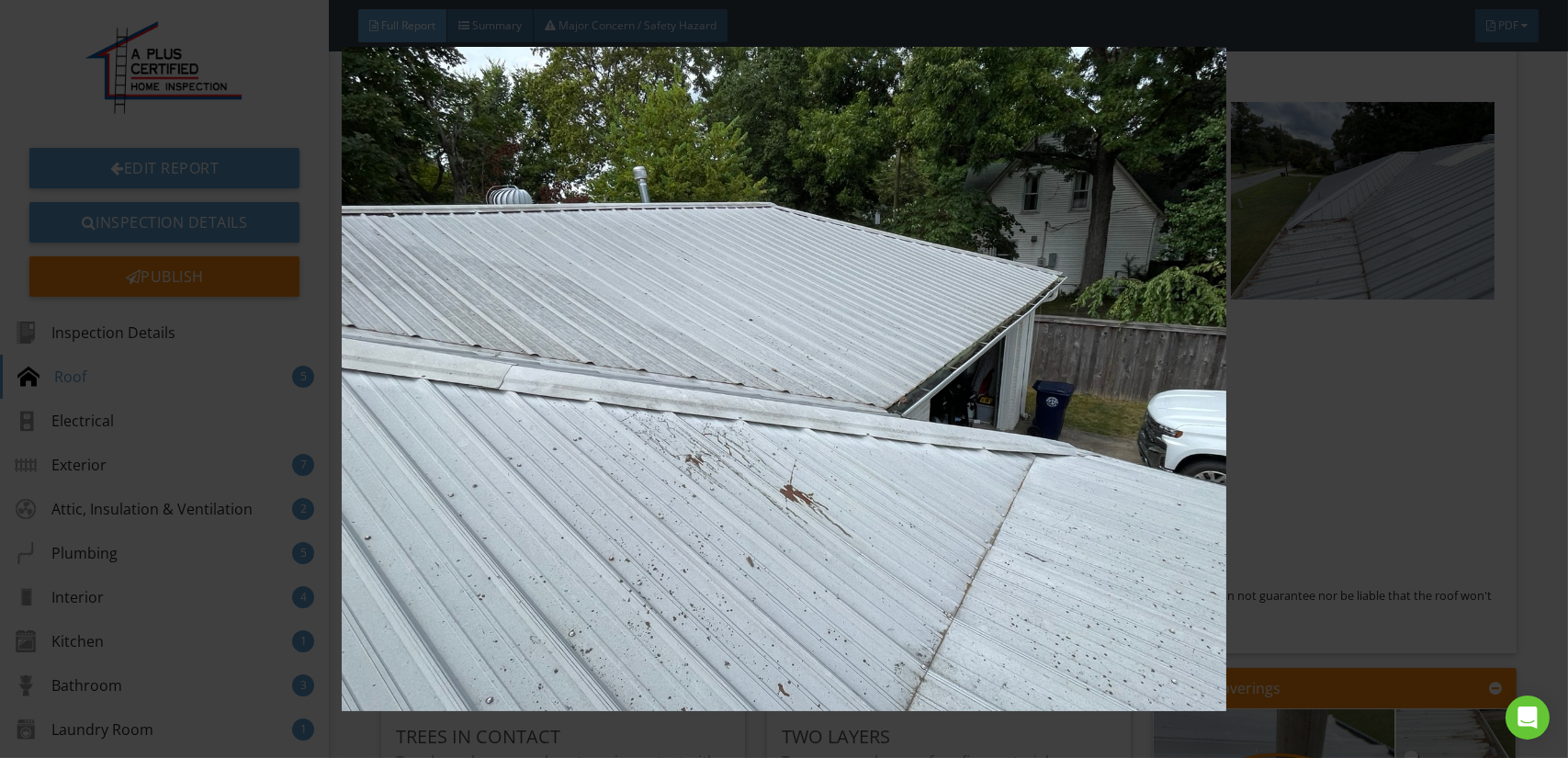
click at [837, 234] on img at bounding box center [784, 378] width 1433 height 664
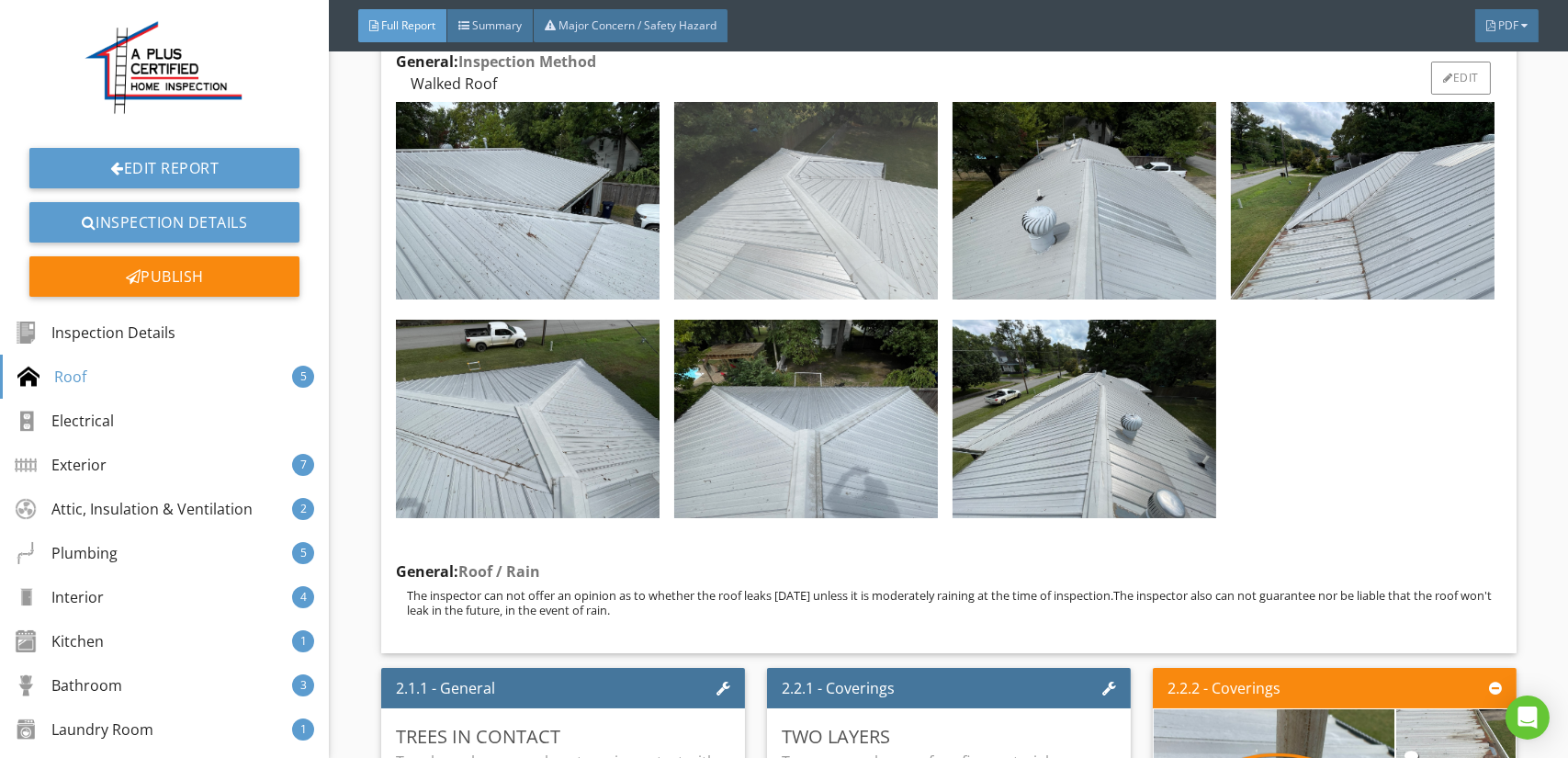
click at [910, 234] on img at bounding box center [805, 201] width 263 height 198
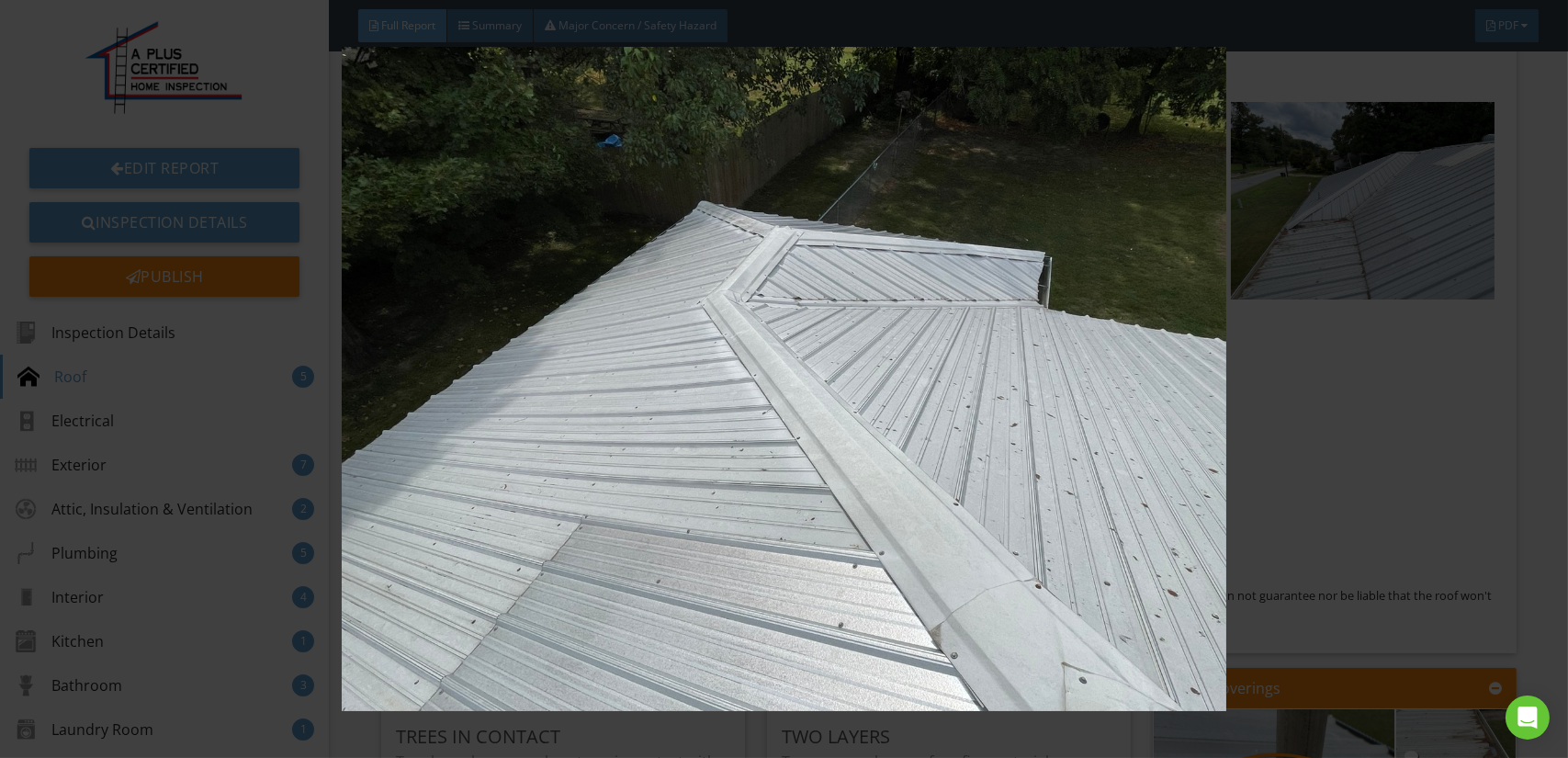
click at [853, 279] on img at bounding box center [784, 378] width 1433 height 664
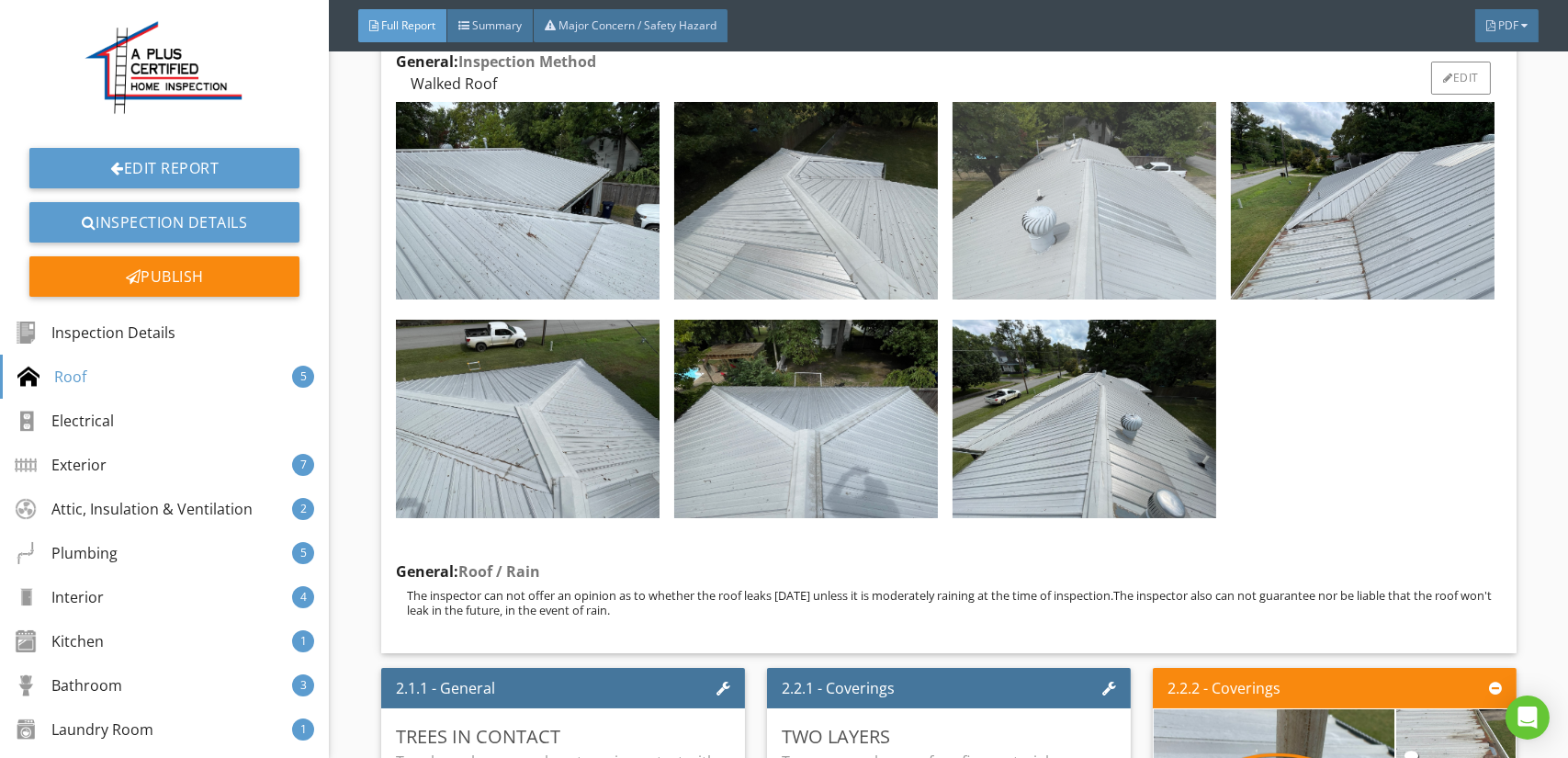
click at [1052, 249] on img at bounding box center [1084, 201] width 263 height 198
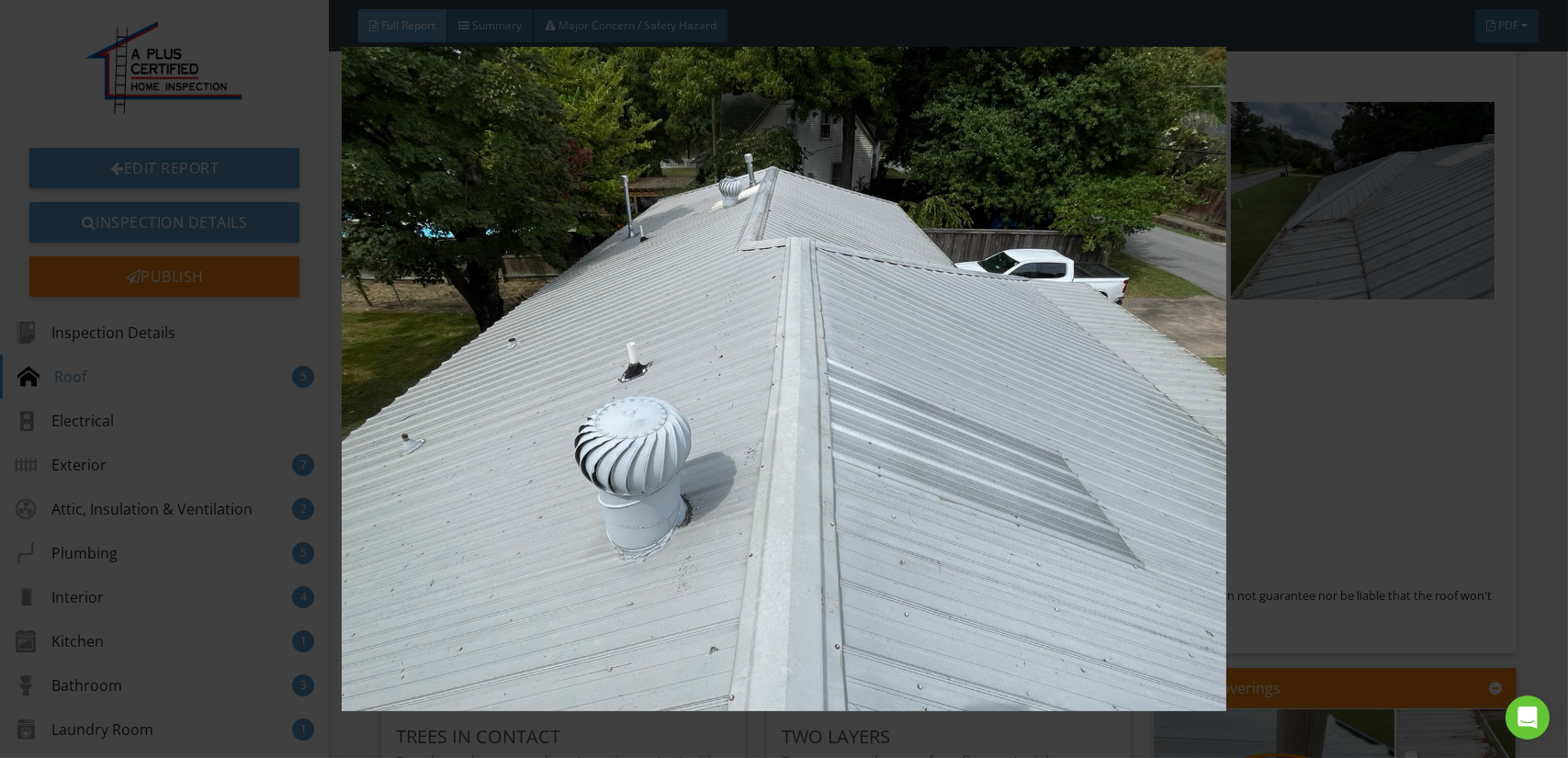
click at [932, 306] on img at bounding box center [784, 378] width 1433 height 664
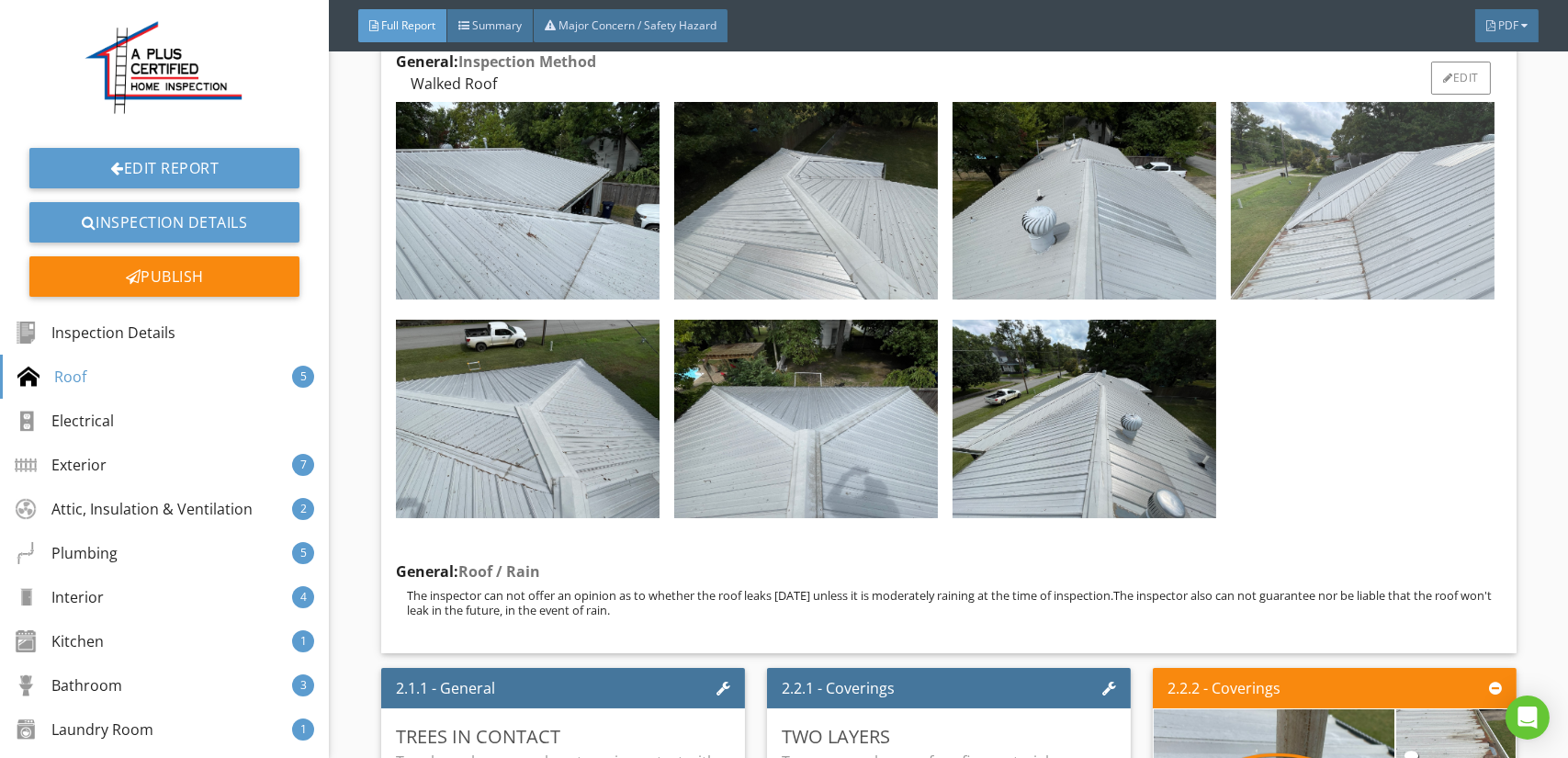
click at [1252, 270] on img at bounding box center [1362, 201] width 263 height 198
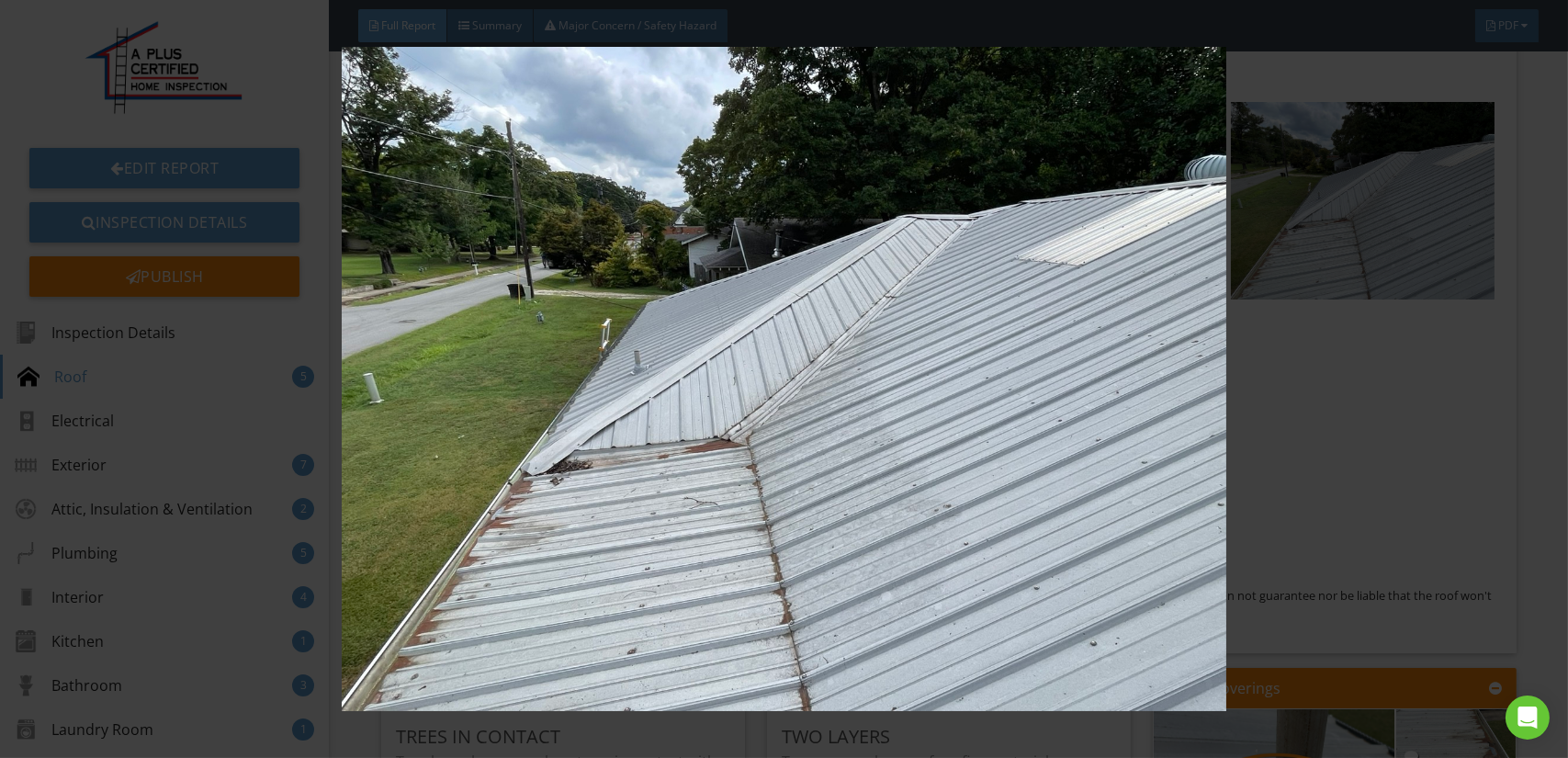
click at [925, 328] on img at bounding box center [784, 378] width 1433 height 664
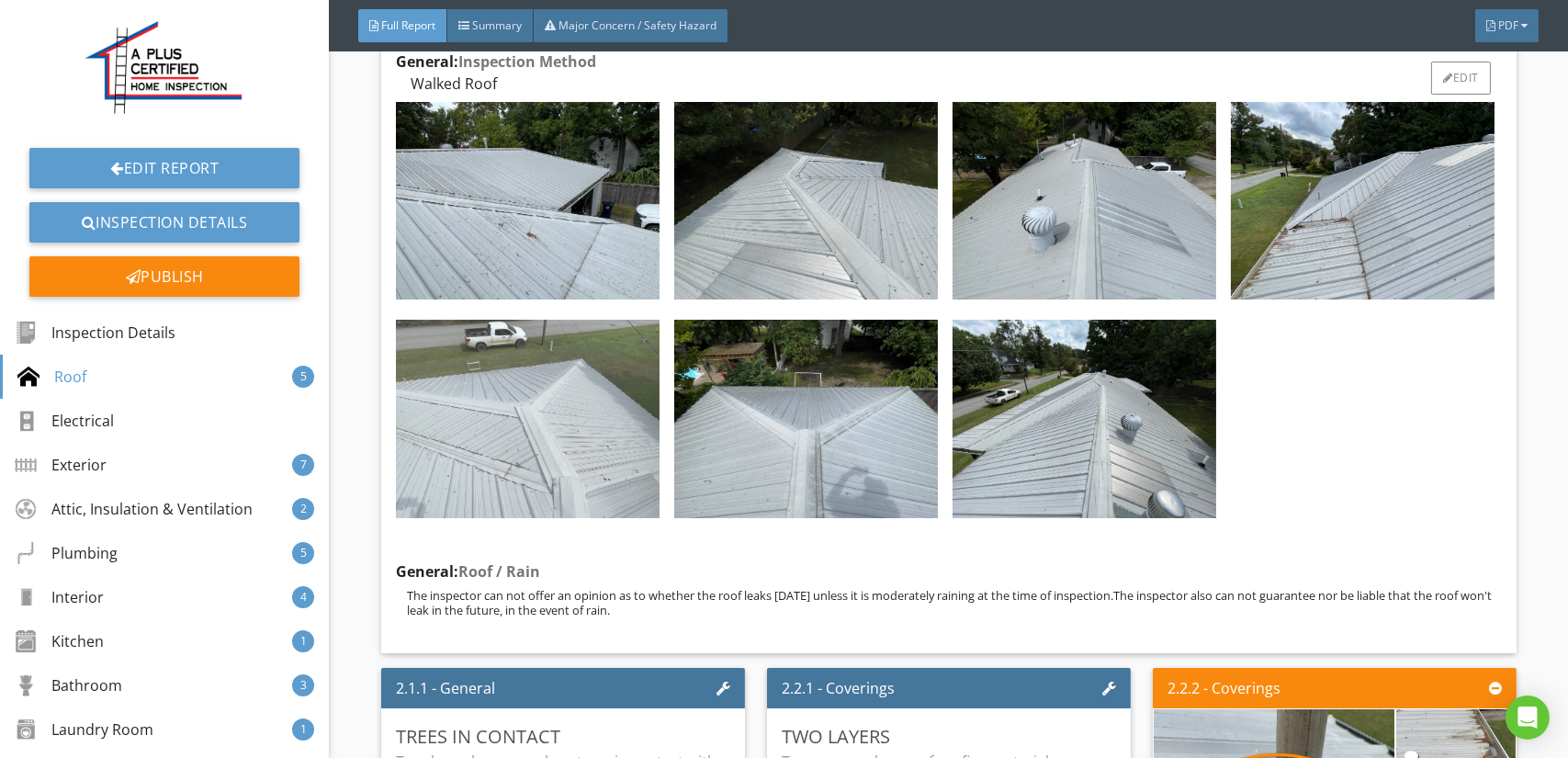
click at [599, 459] on img at bounding box center [527, 419] width 263 height 198
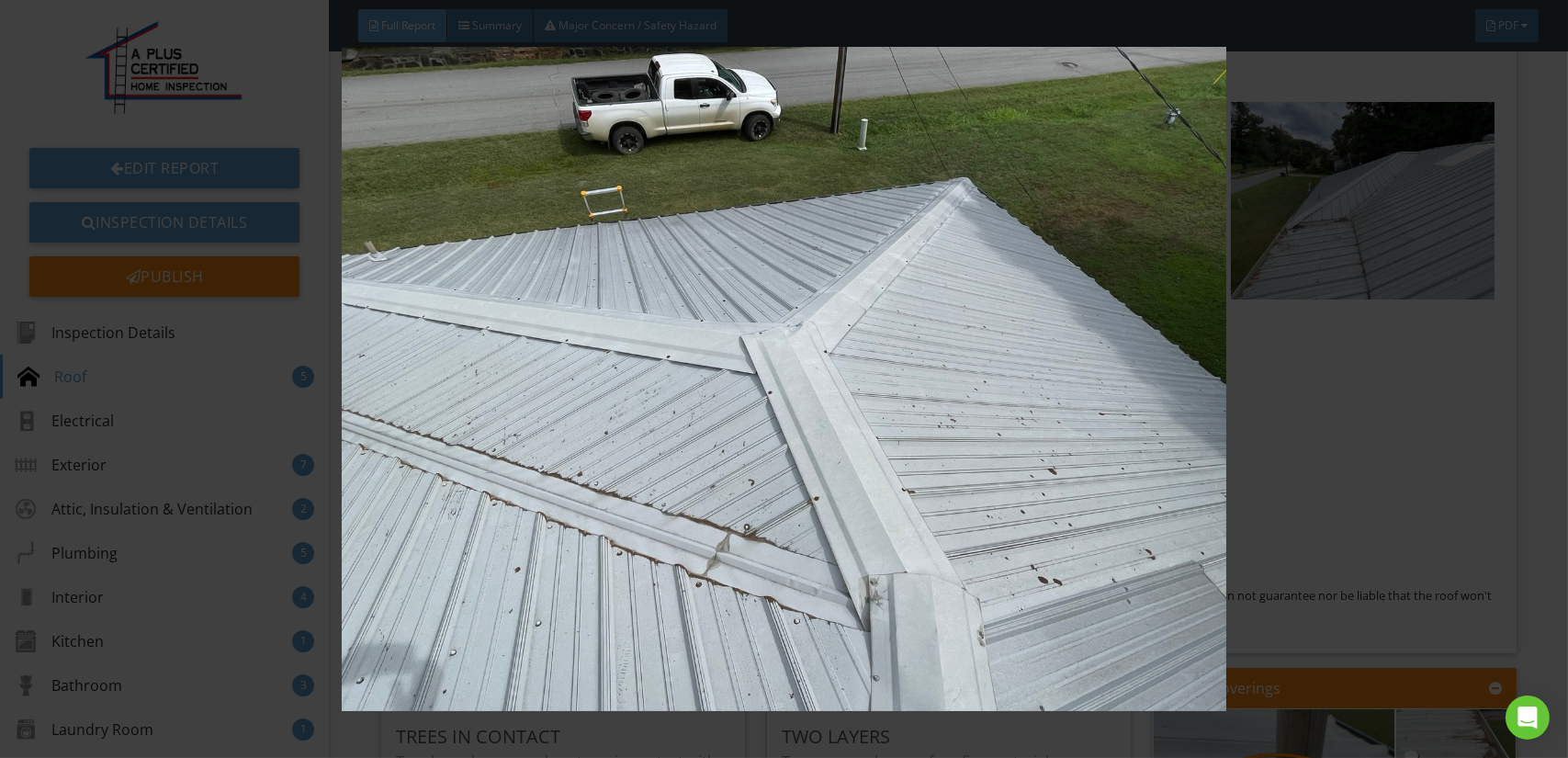
click at [654, 457] on img at bounding box center [784, 378] width 1433 height 664
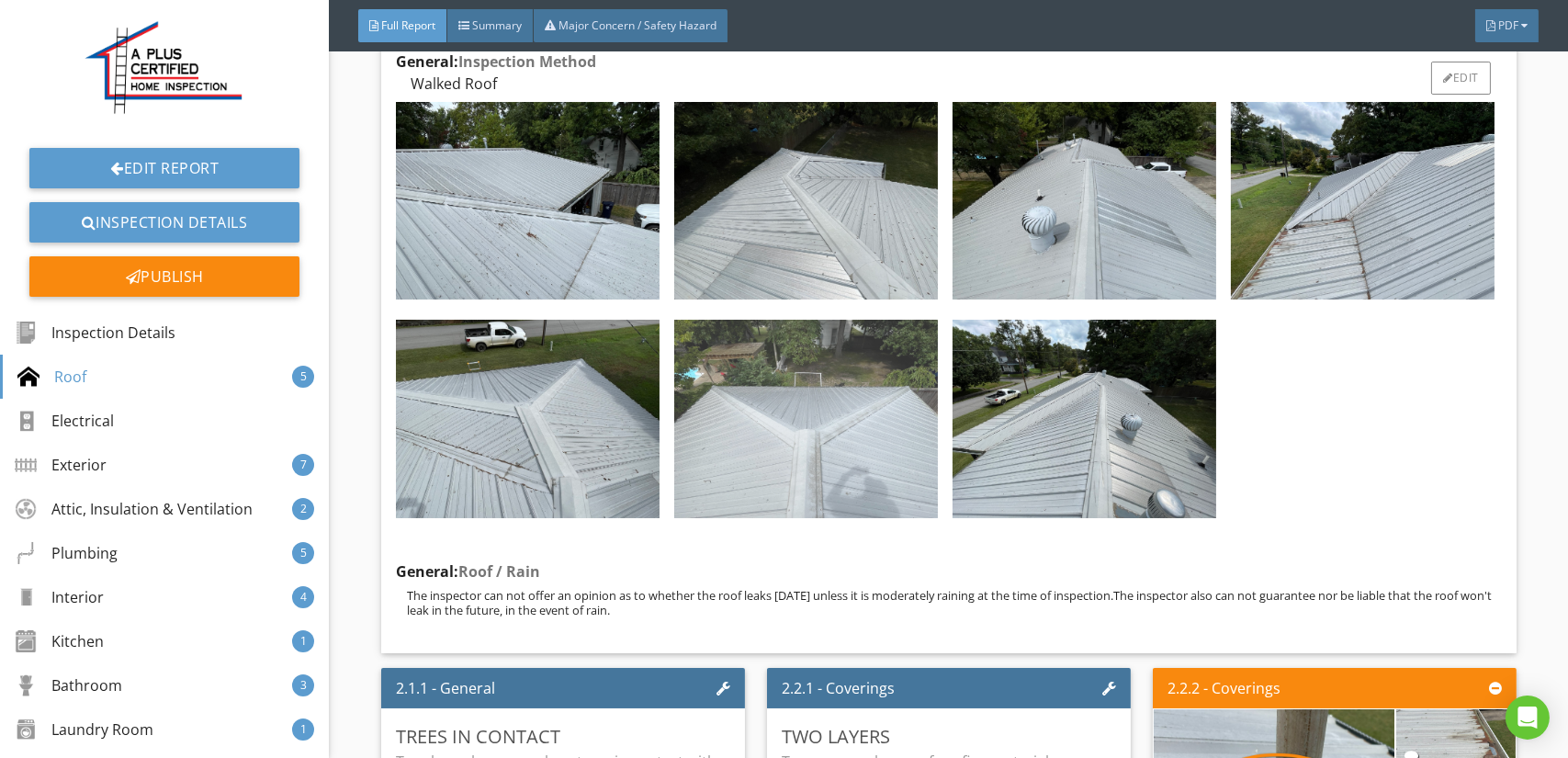
click at [751, 447] on img at bounding box center [805, 419] width 263 height 198
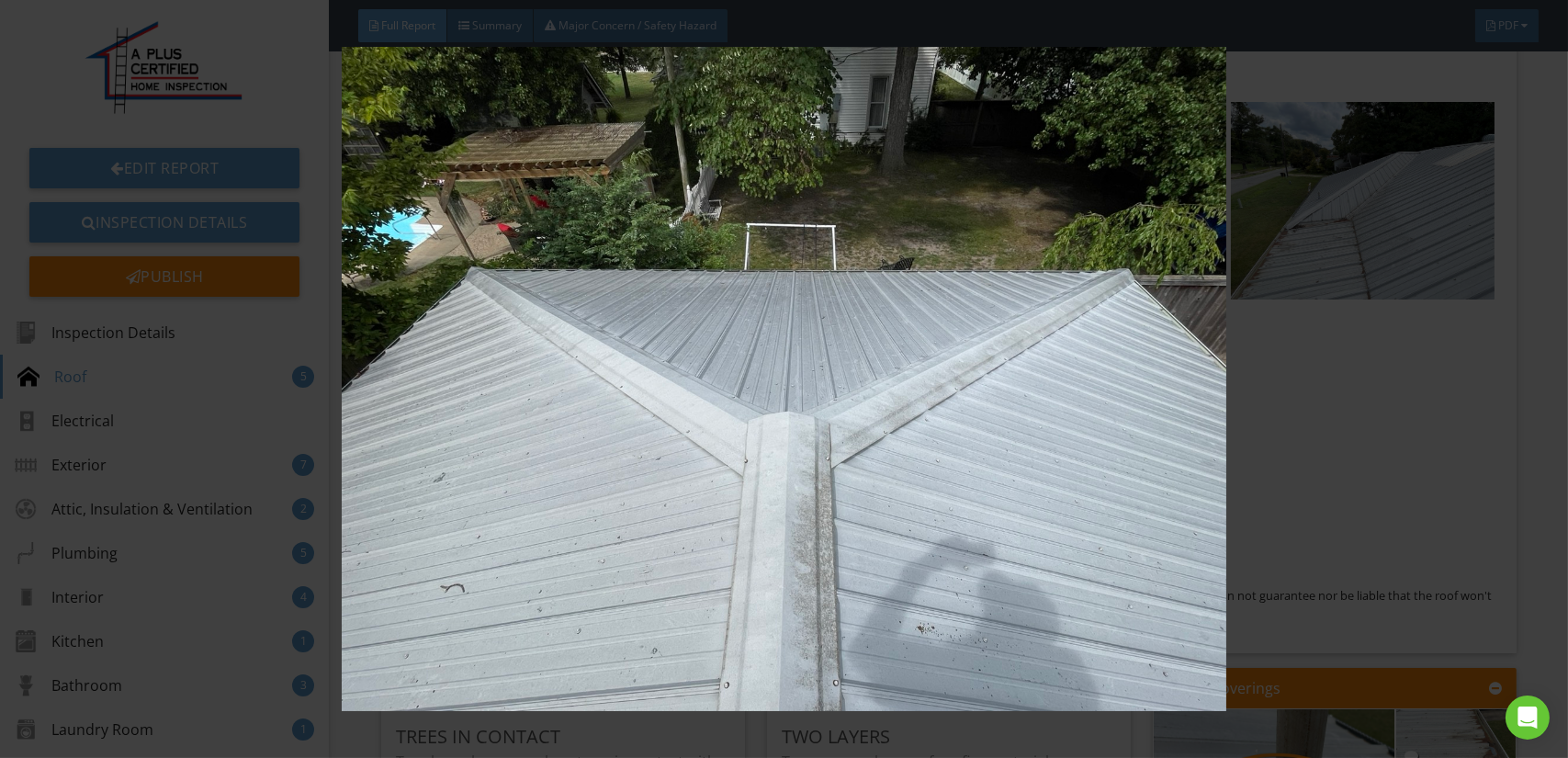
click at [808, 454] on img at bounding box center [784, 378] width 1433 height 664
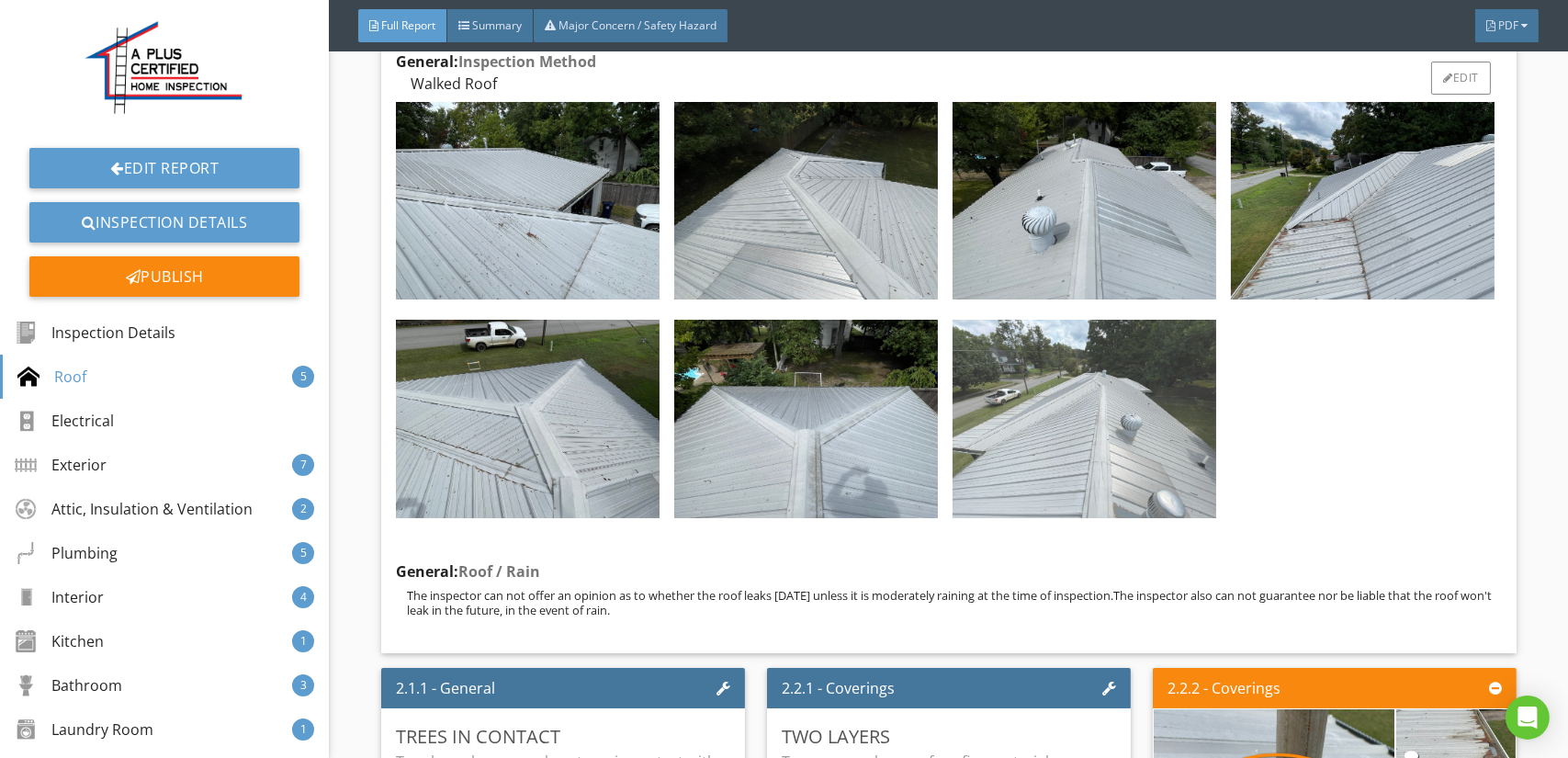
click at [1080, 433] on img at bounding box center [1084, 419] width 263 height 198
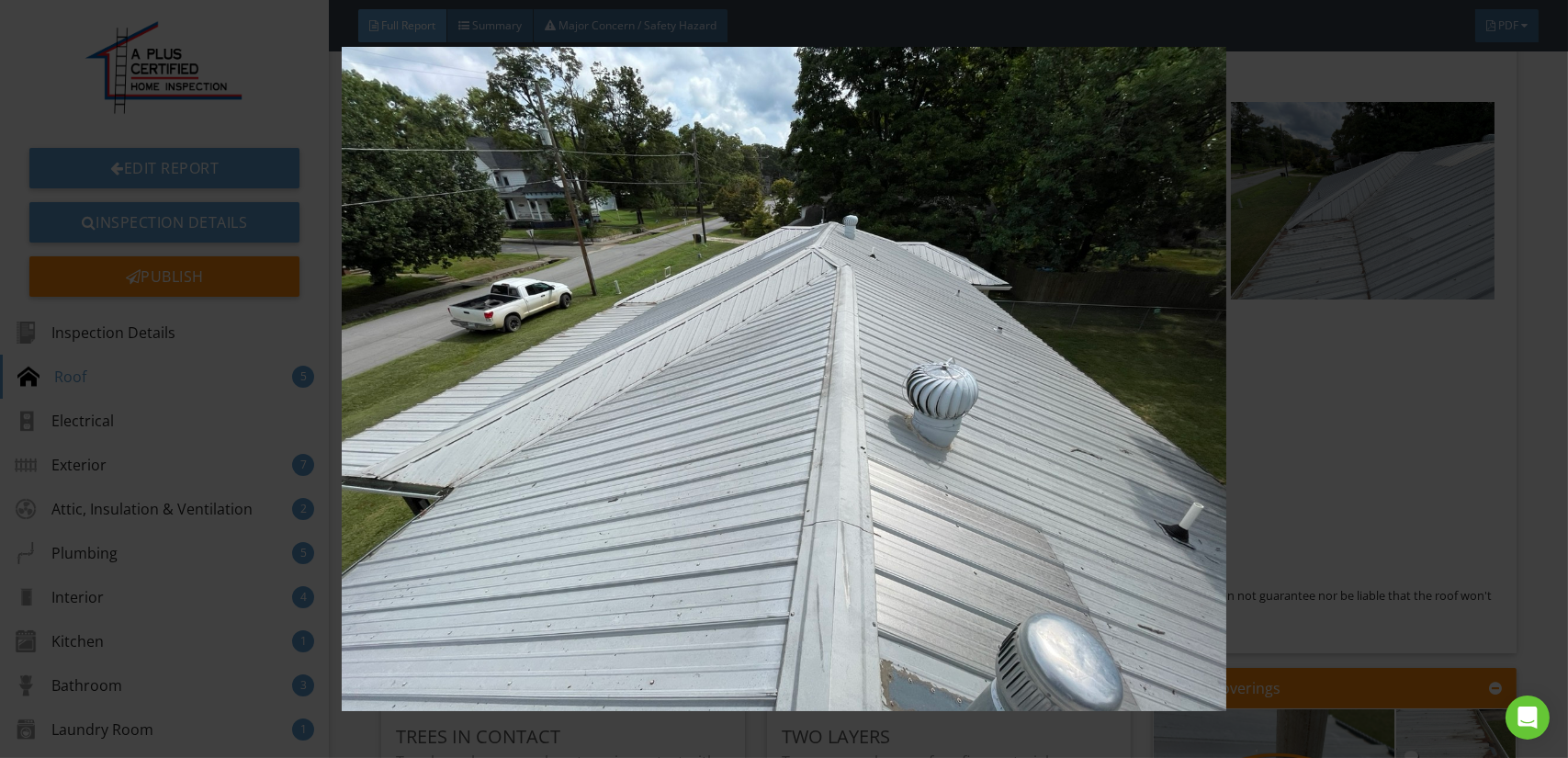
click at [905, 464] on img at bounding box center [784, 378] width 1433 height 664
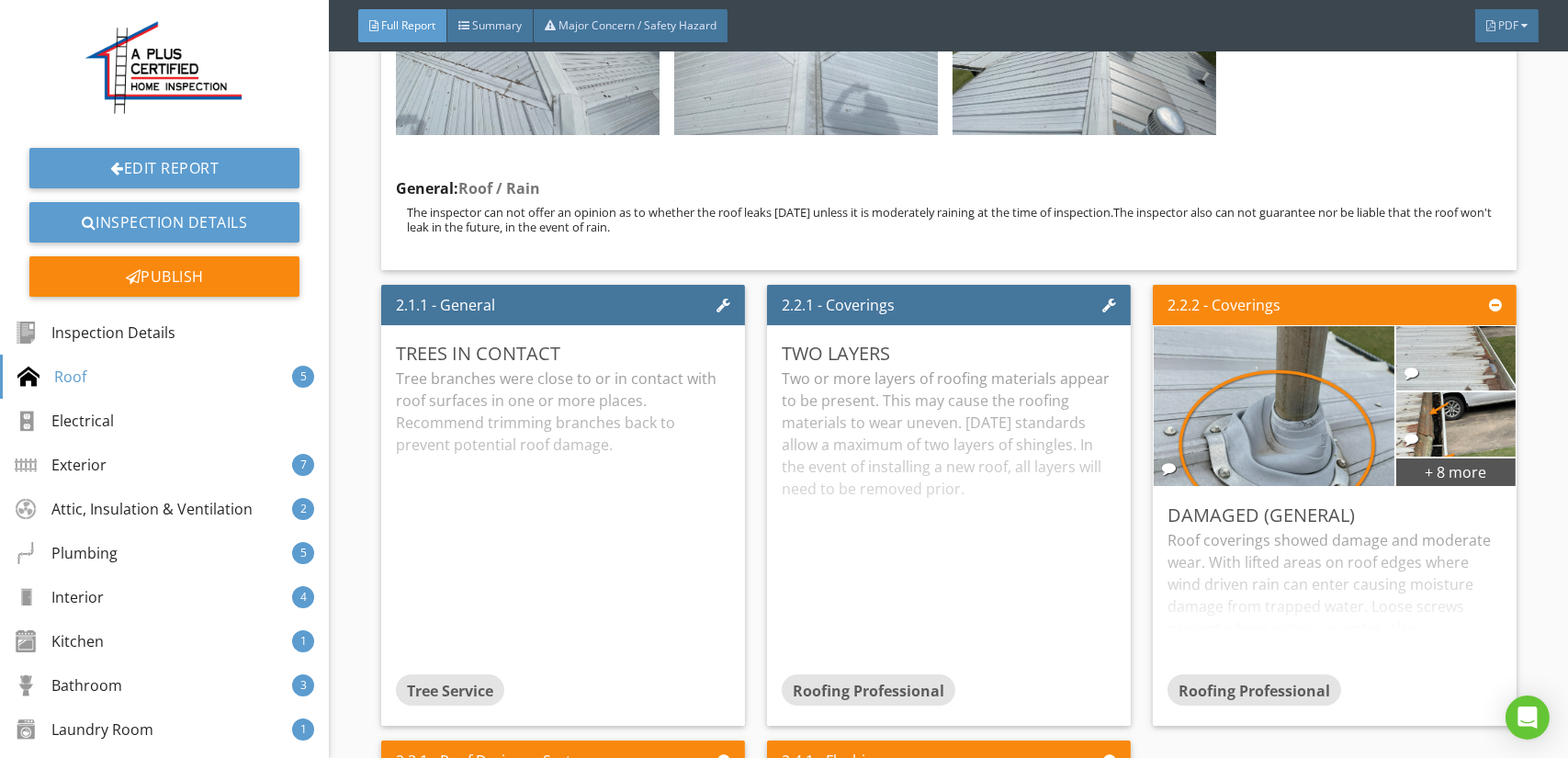
scroll to position [3859, 0]
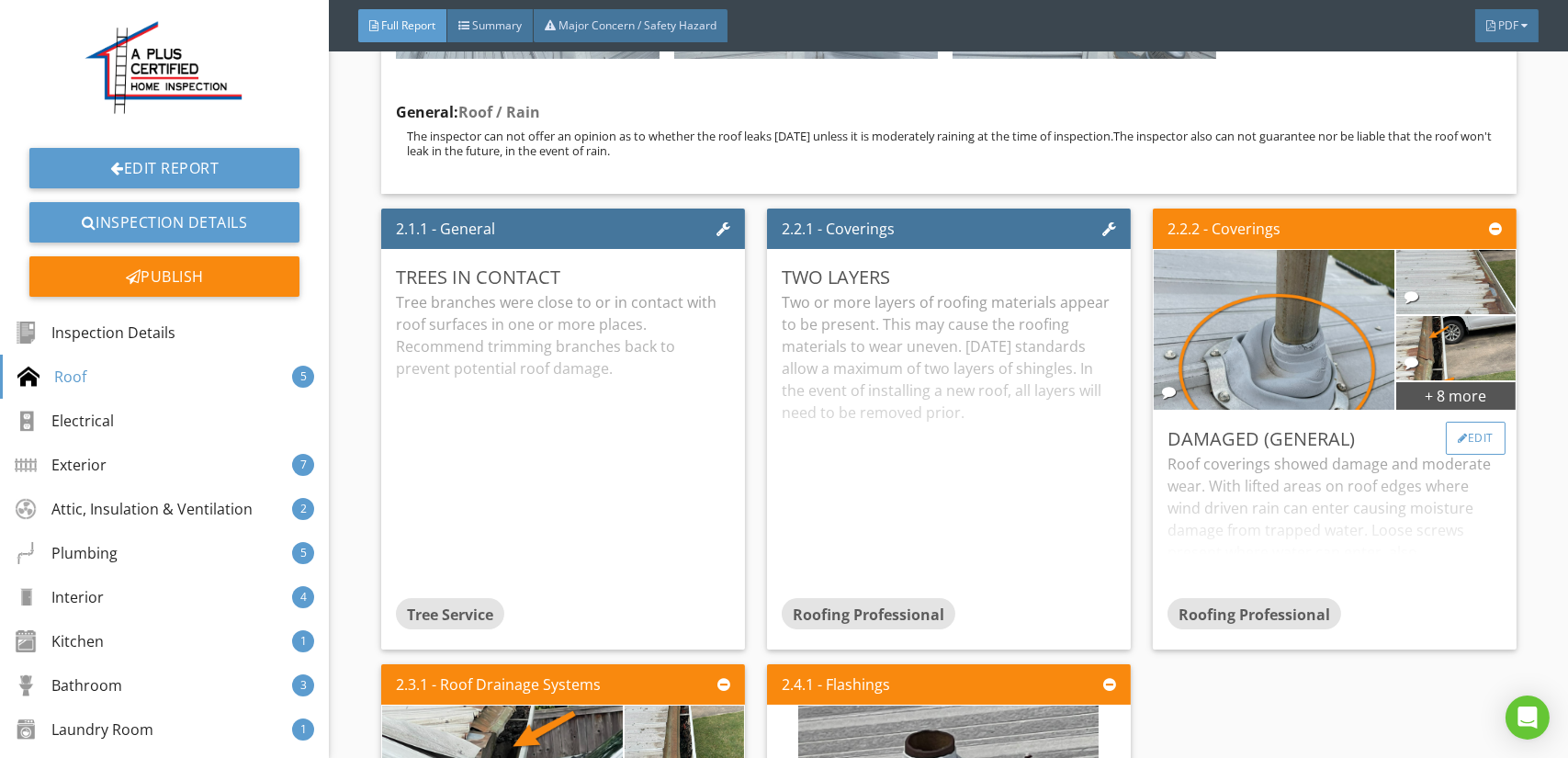
click at [1467, 441] on div "Edit" at bounding box center [1475, 437] width 59 height 33
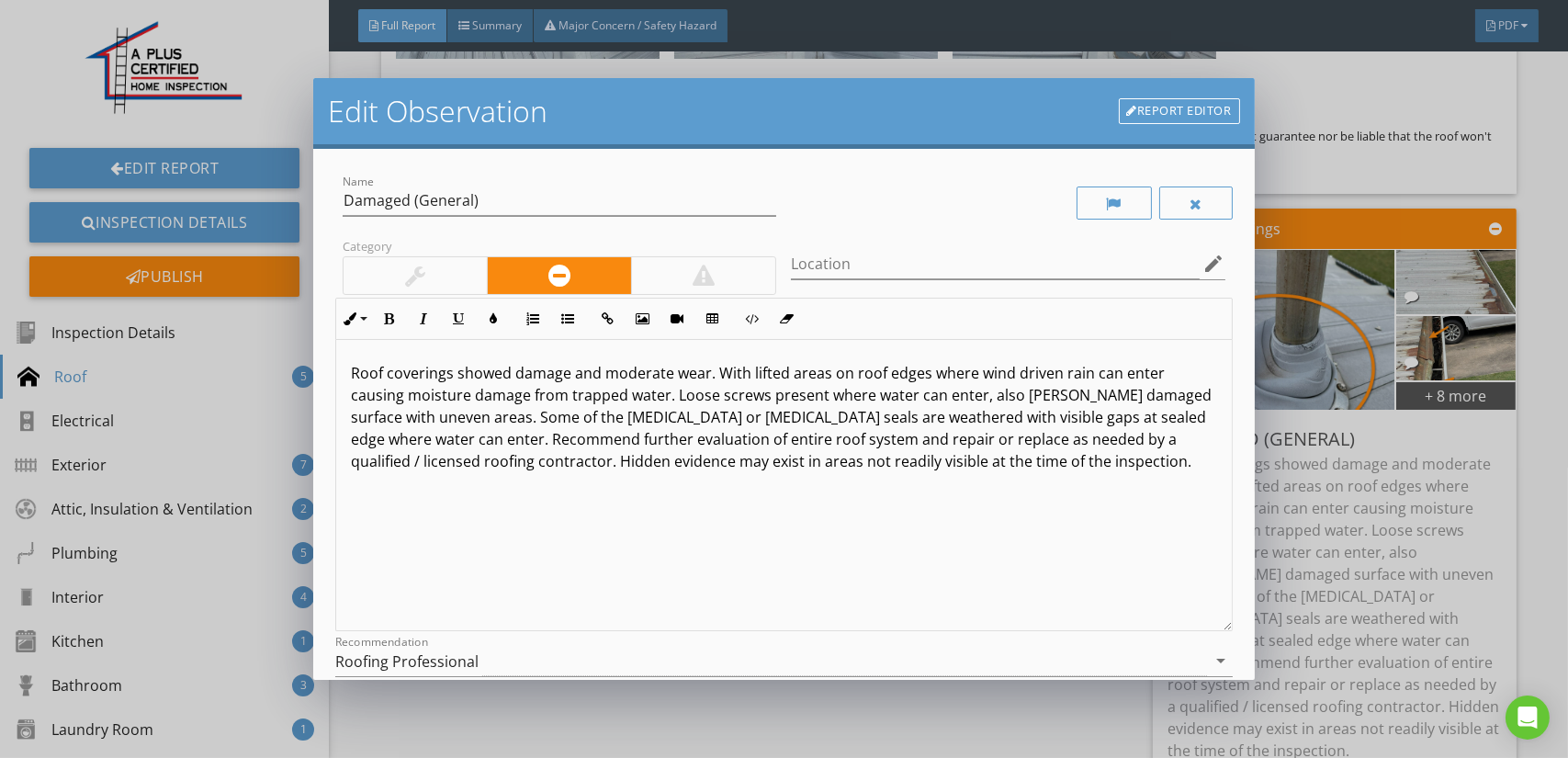
click at [715, 372] on p "Roof coverings showed damage and moderate wear. With lifted areas on roof edges…" at bounding box center [784, 417] width 866 height 110
click at [952, 372] on p "Roof coverings showed damage and moderate wear. The metal roof was installed ov…" at bounding box center [784, 428] width 866 height 133
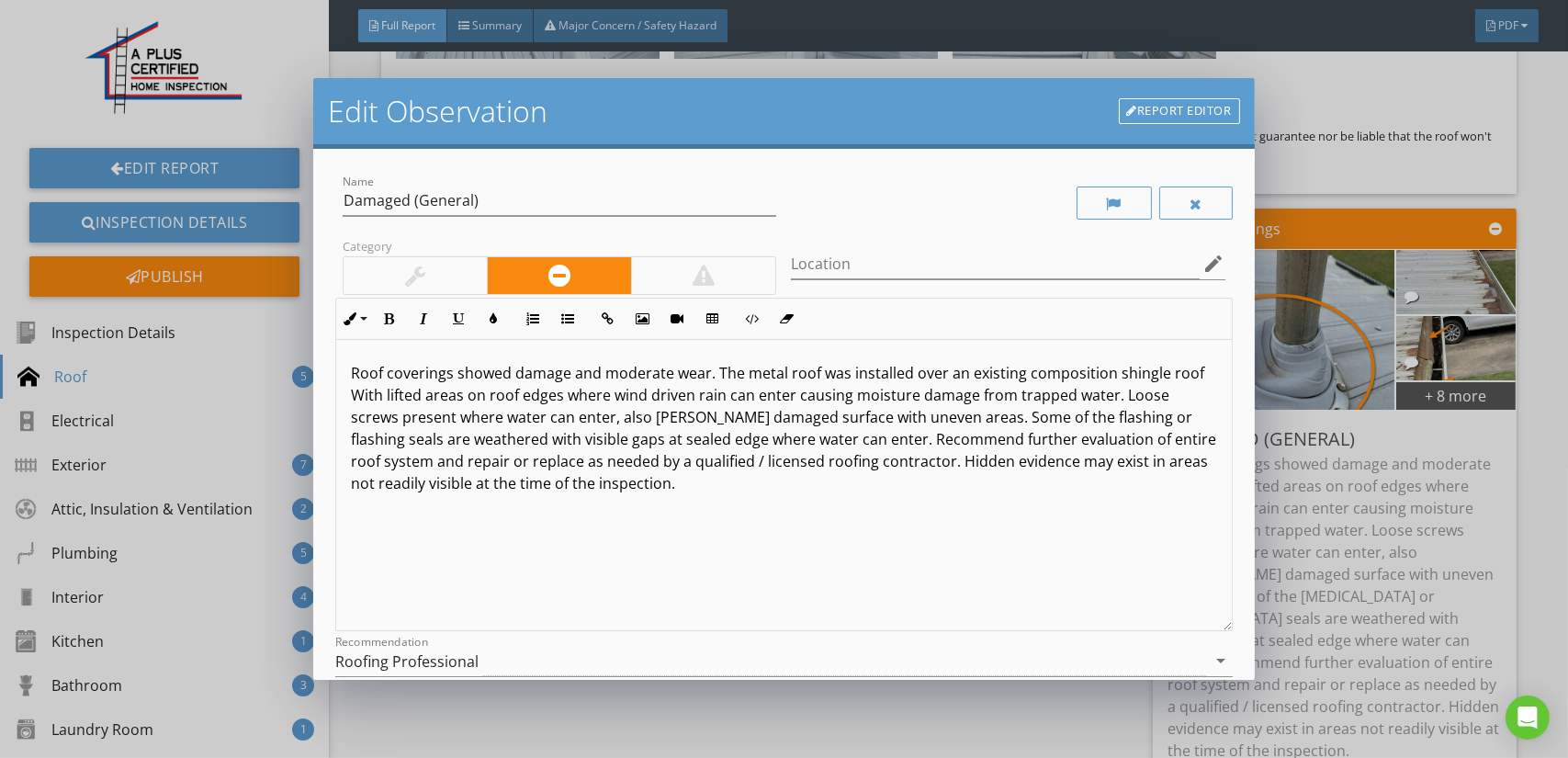
click at [386, 391] on p "Roof coverings showed damage and moderate wear. The metal roof was installed ov…" at bounding box center [784, 428] width 866 height 133
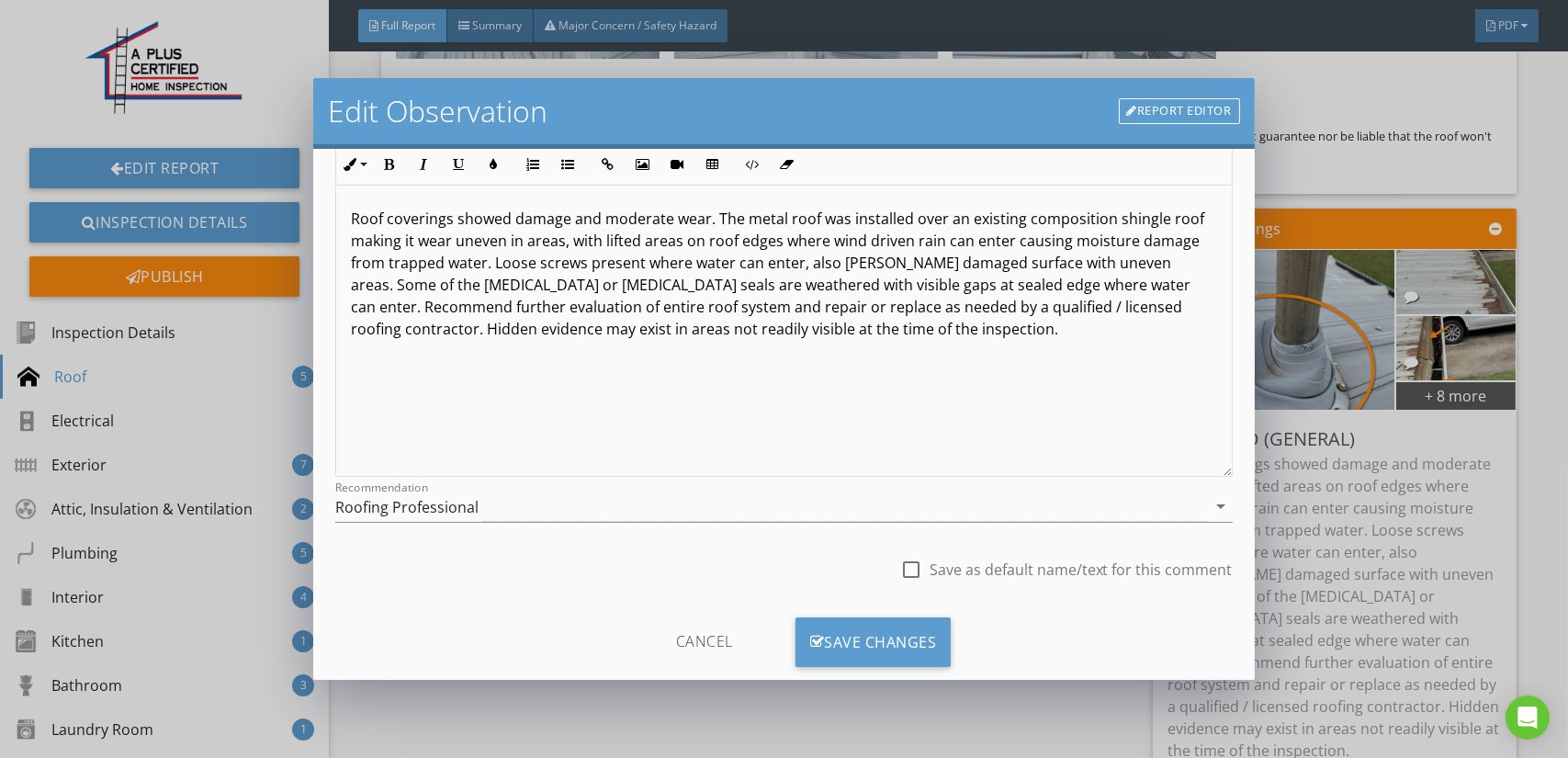
scroll to position [191, 0]
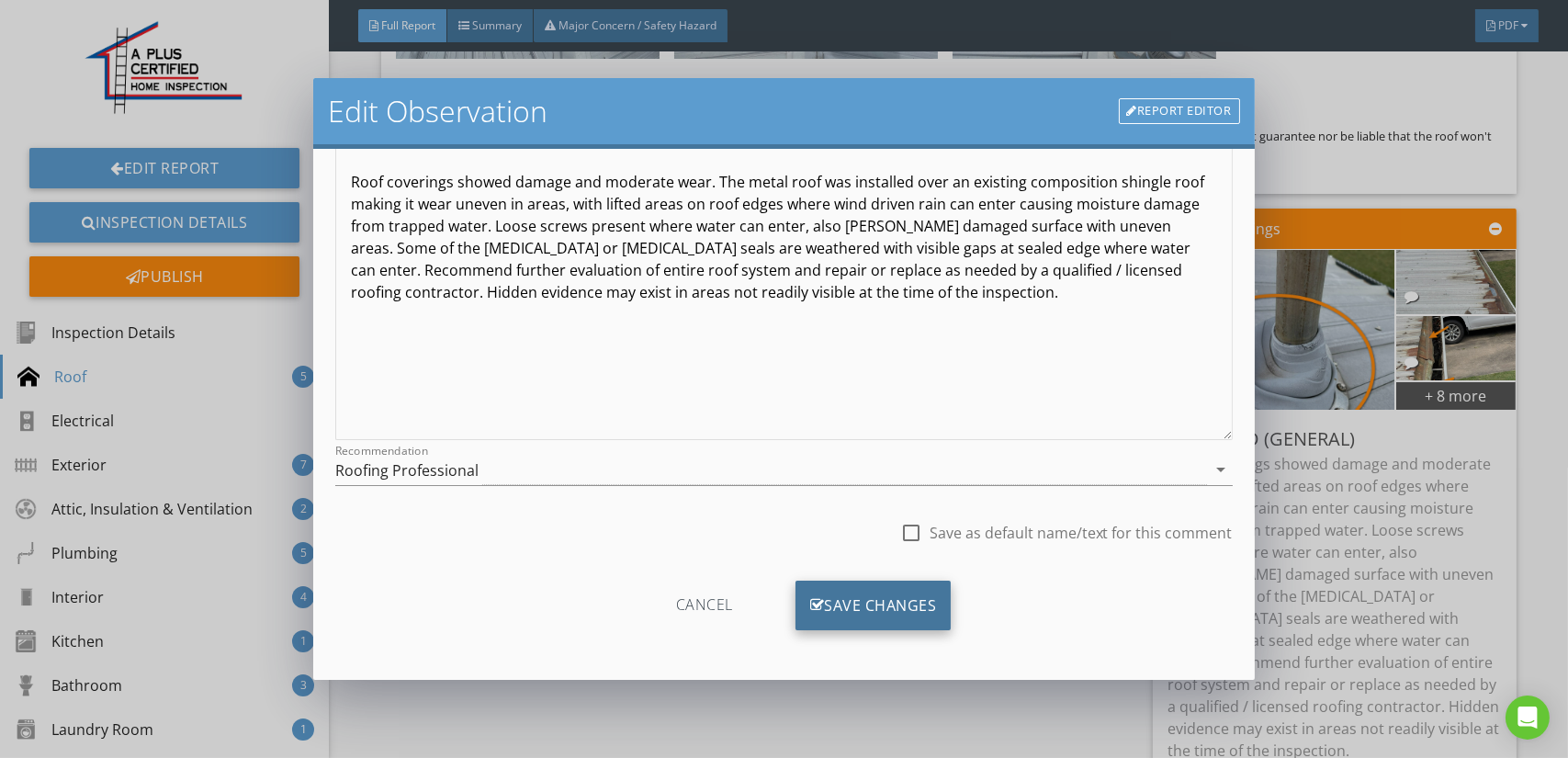
click at [875, 598] on div "Save Changes" at bounding box center [874, 606] width 156 height 49
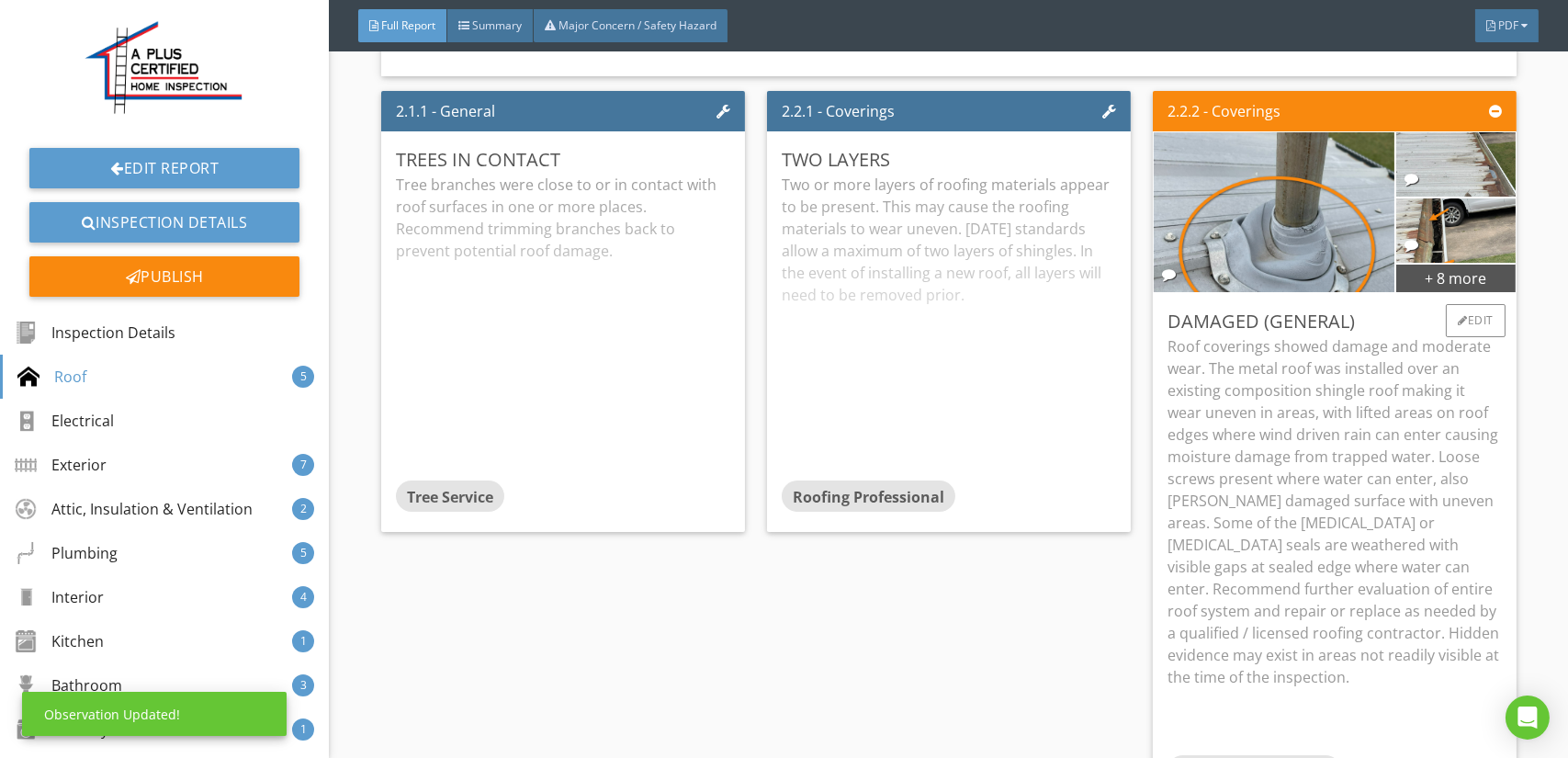
scroll to position [4042, 0]
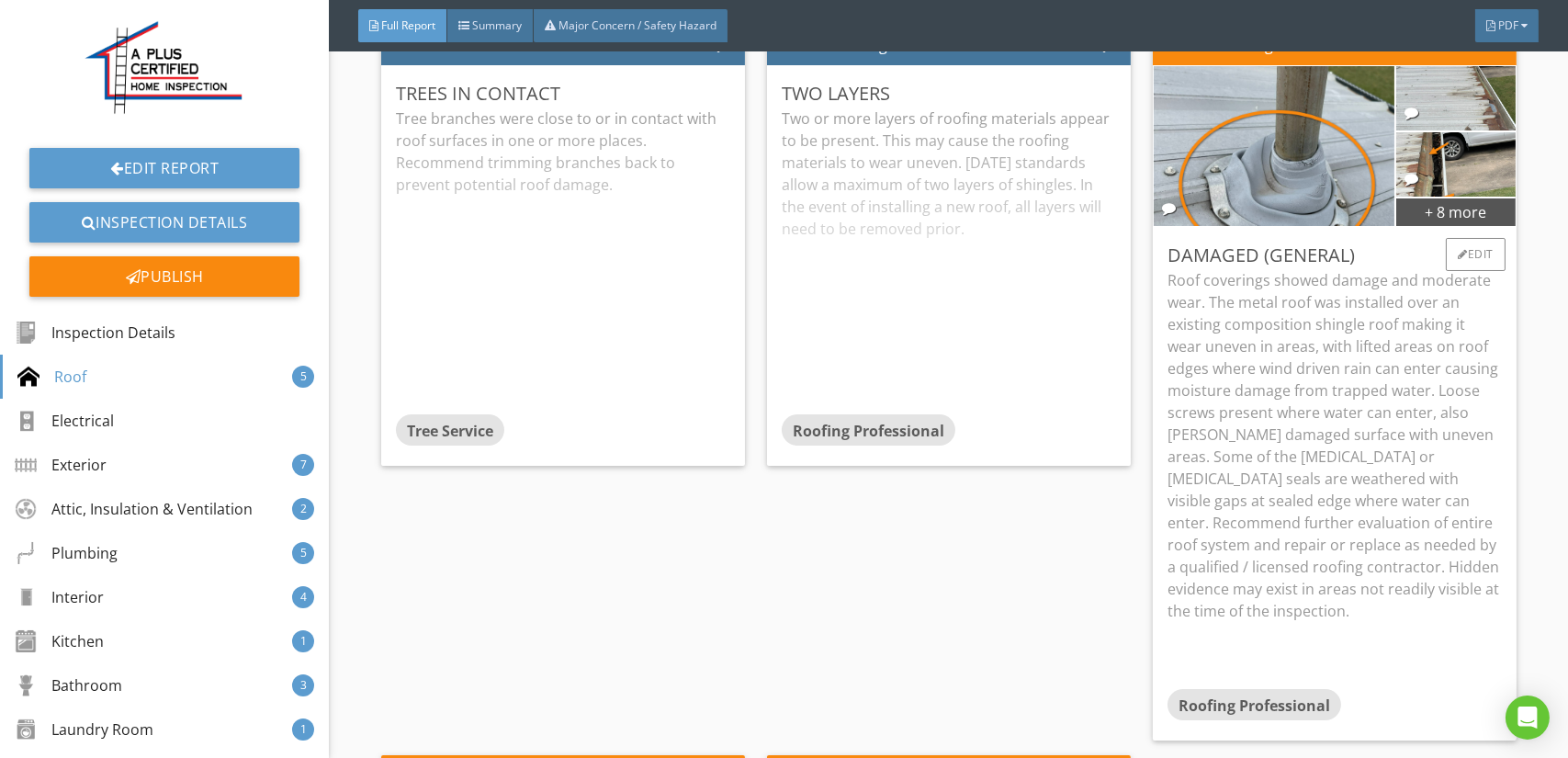
click at [1321, 347] on p "Roof coverings showed damage and moderate wear. The metal roof was installed ov…" at bounding box center [1335, 445] width 334 height 353
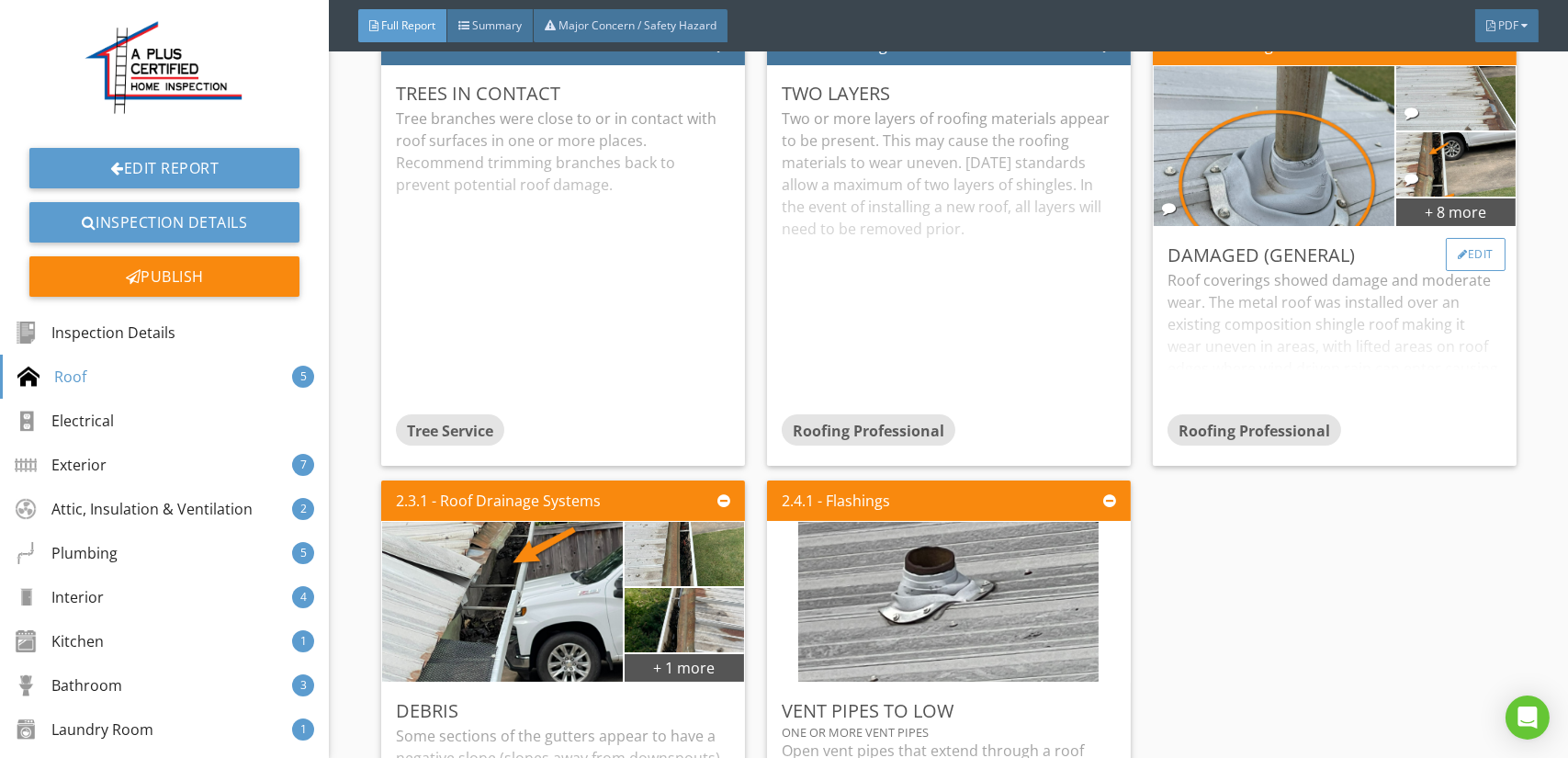
click at [1457, 257] on div at bounding box center [1462, 254] width 10 height 11
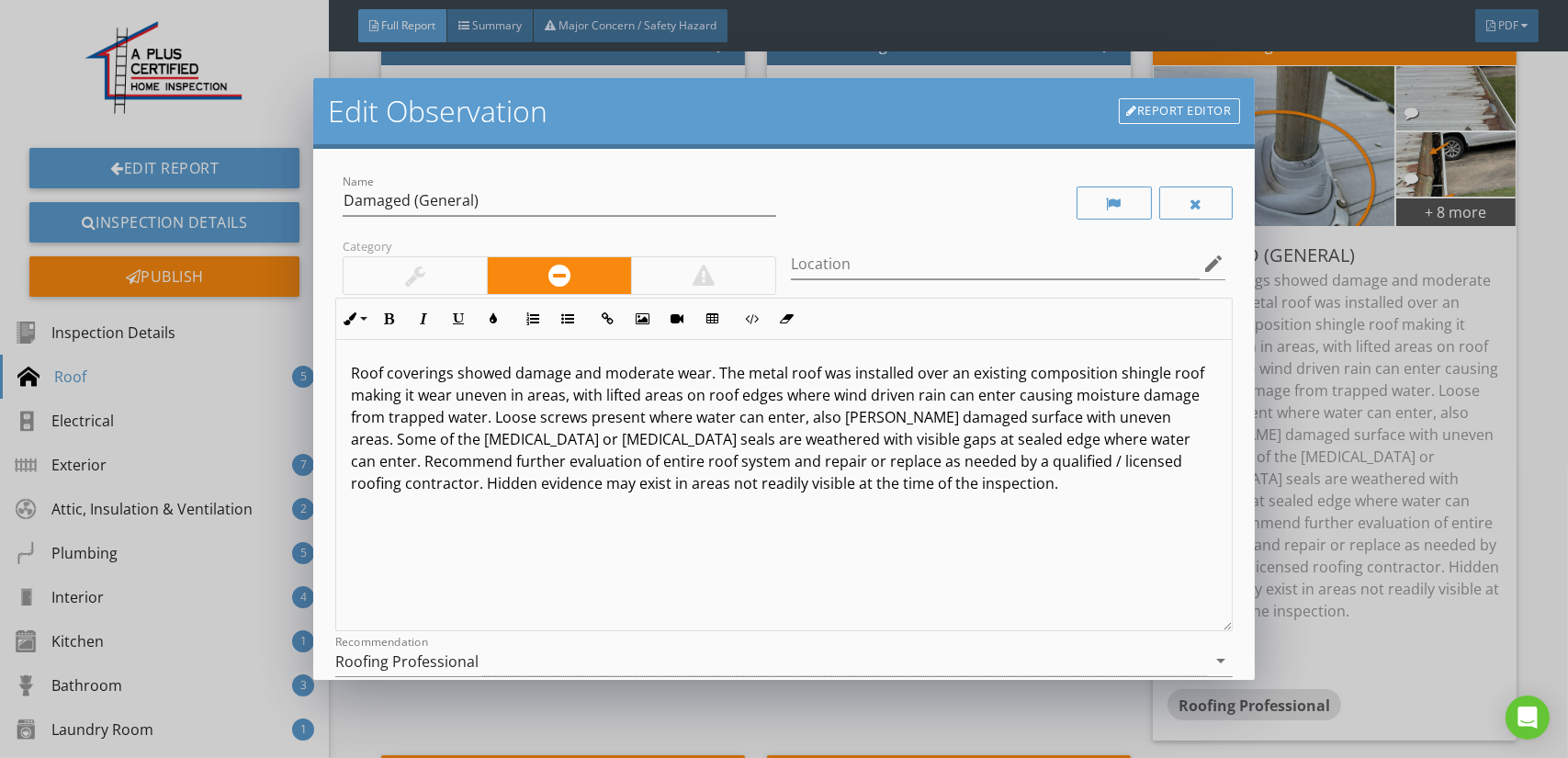
click at [615, 392] on p "Roof coverings showed damage and moderate wear. The metal roof was installed ov…" at bounding box center [784, 428] width 866 height 133
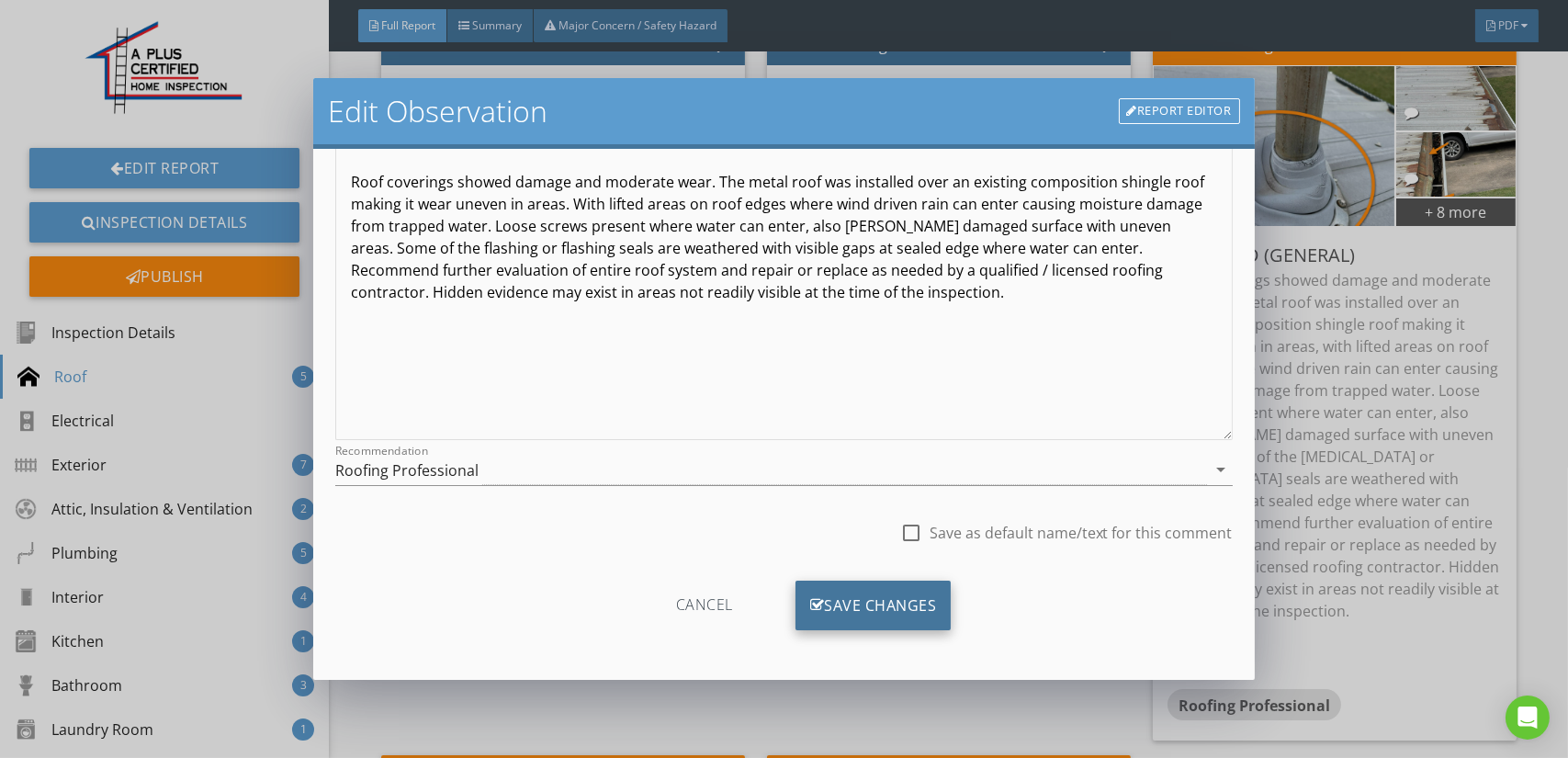
click at [882, 604] on div "Save Changes" at bounding box center [874, 606] width 156 height 49
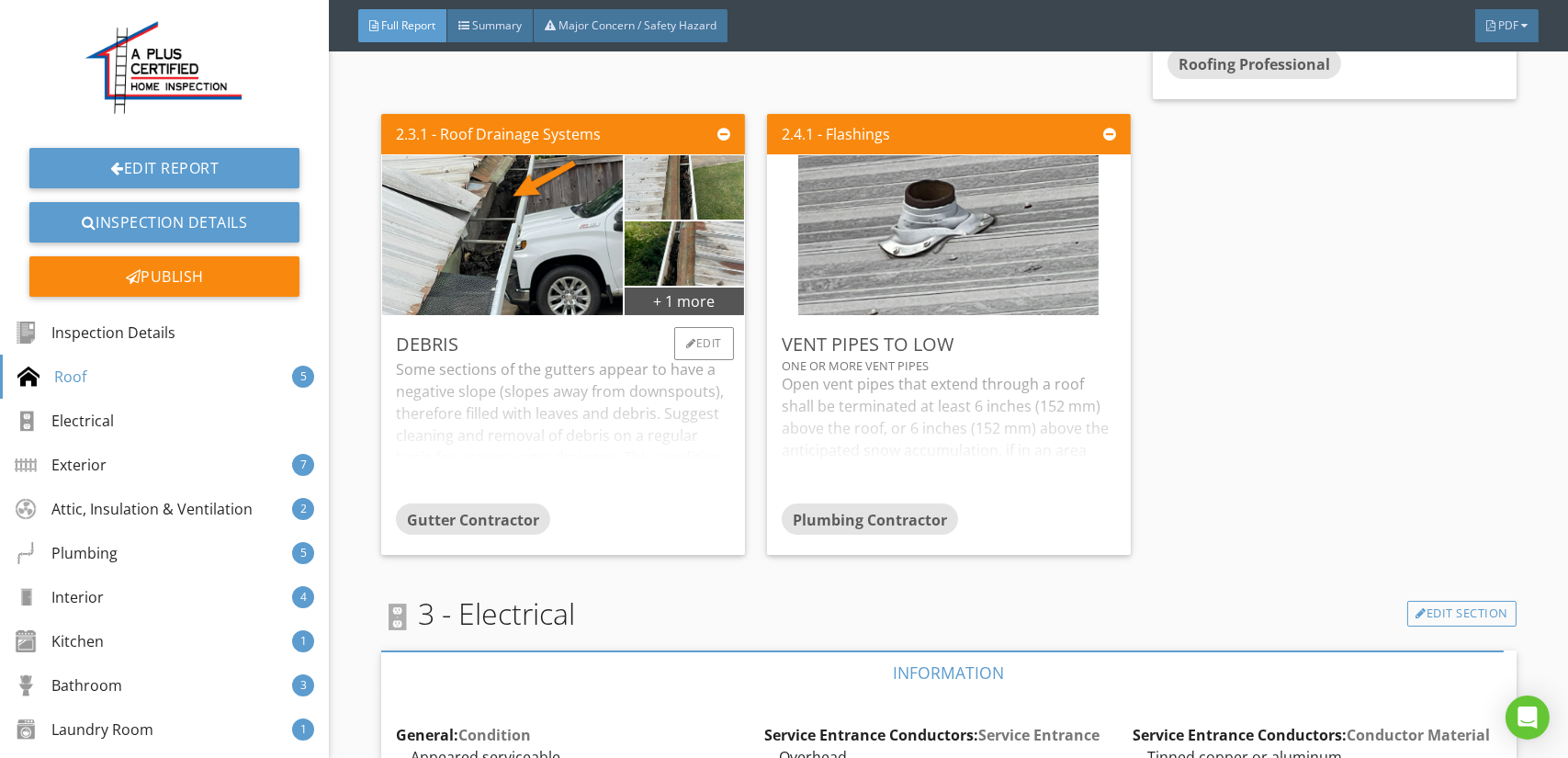
scroll to position [4686, 0]
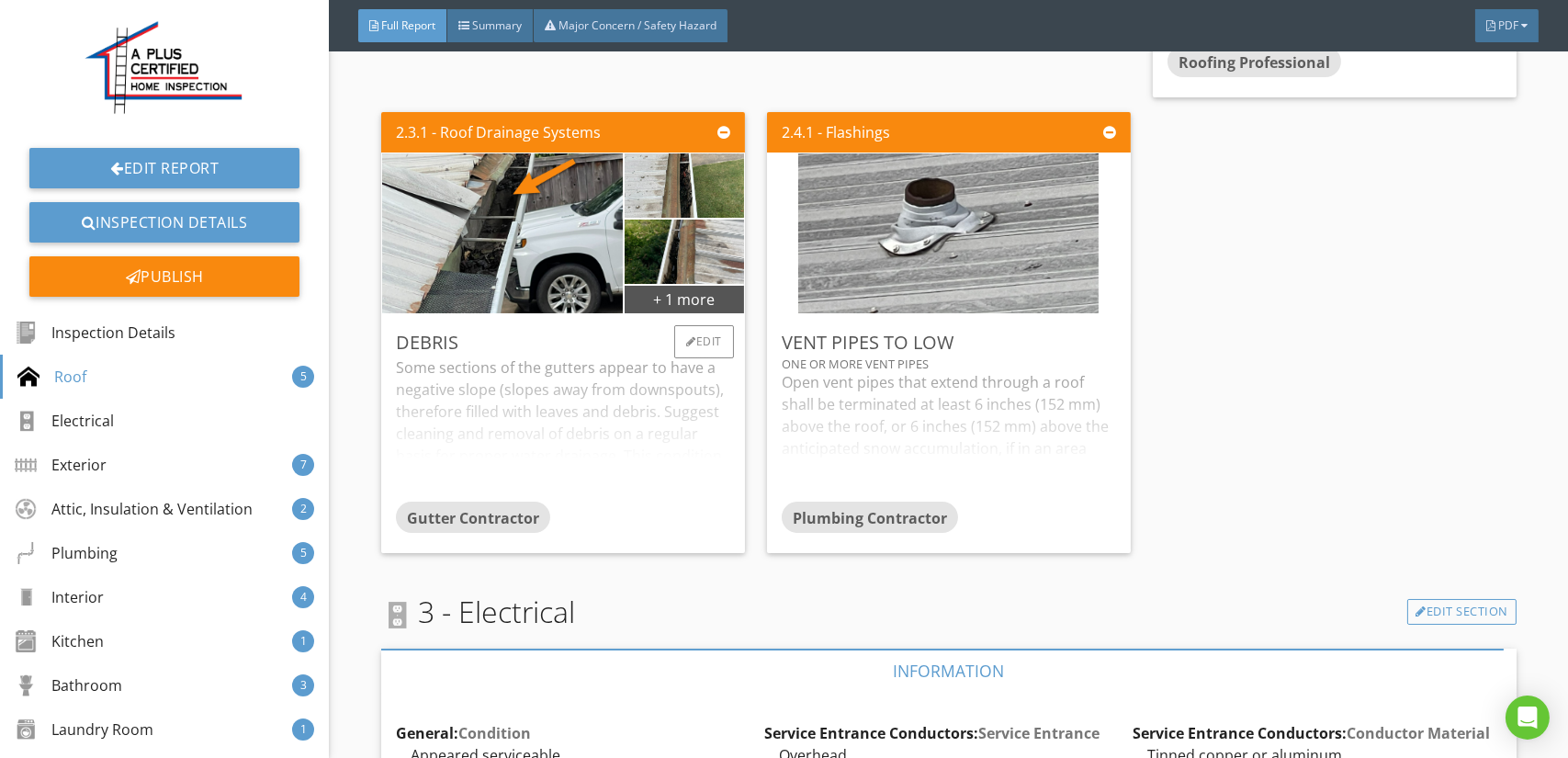
click at [529, 404] on div "Some sections of the gutters appear to have a negative slope (slopes away from …" at bounding box center [563, 428] width 334 height 145
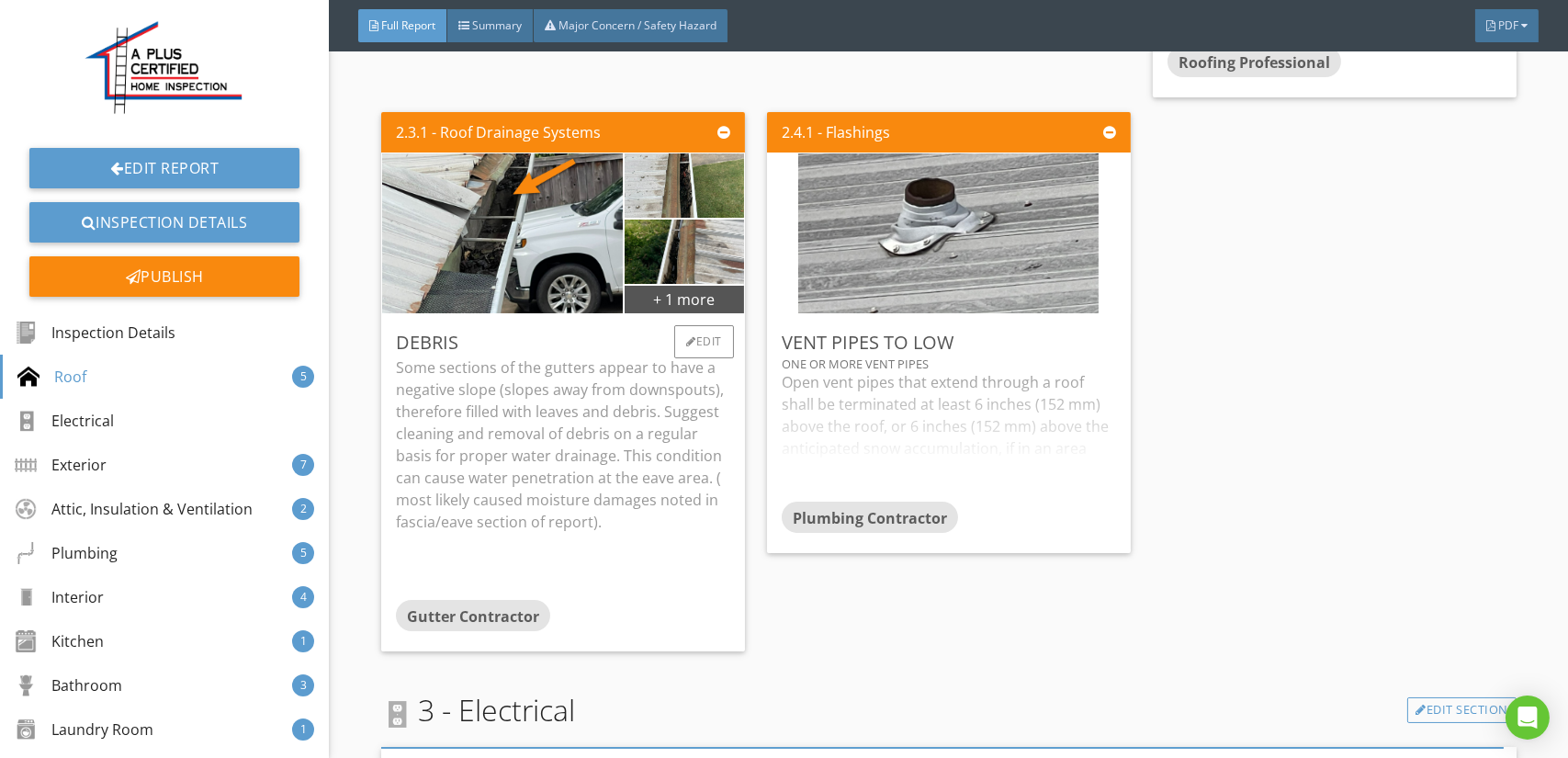
click at [568, 395] on p "Some sections of the gutters appear to have a negative slope (slopes away from …" at bounding box center [563, 444] width 334 height 176
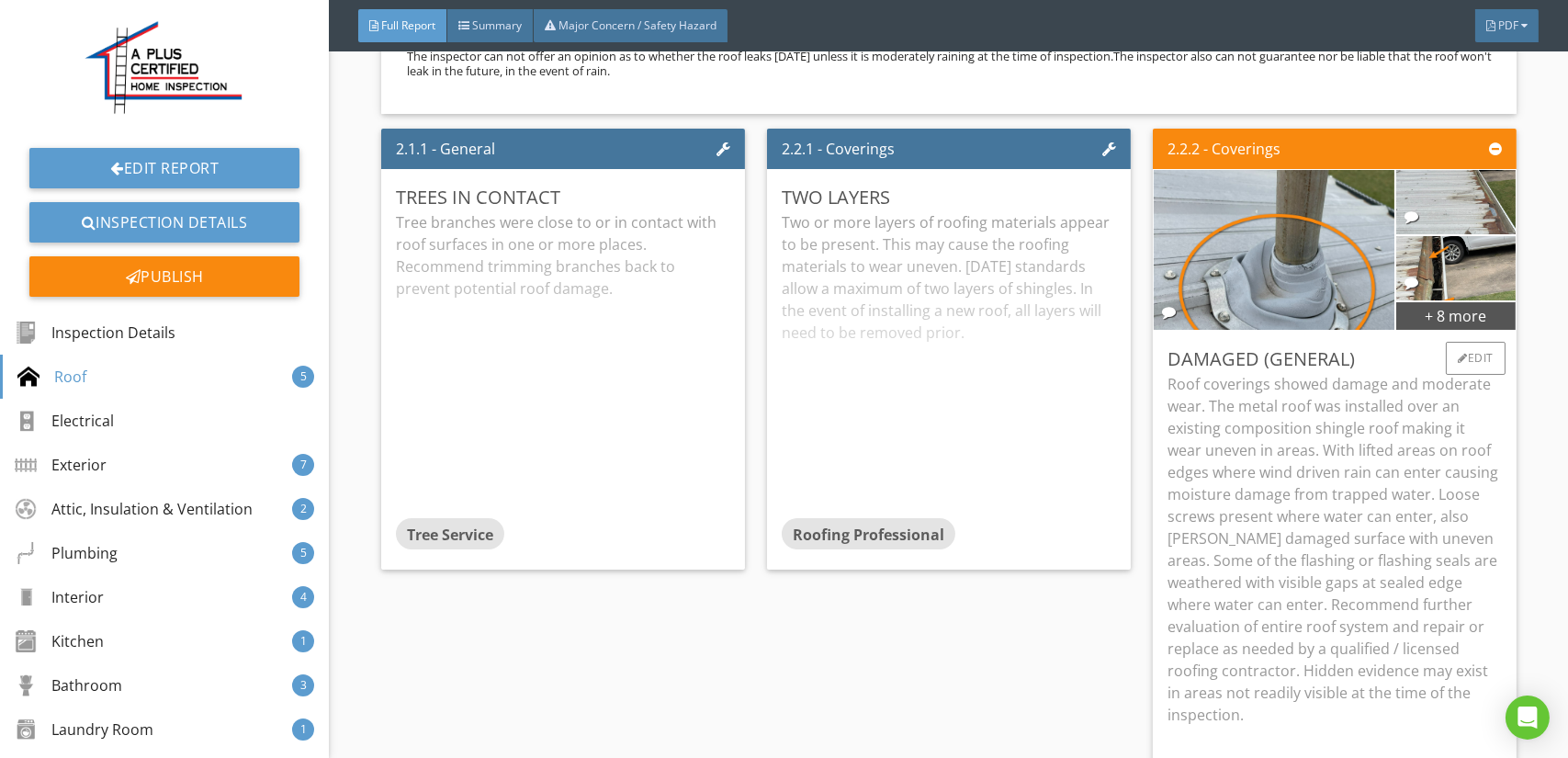
scroll to position [3859, 0]
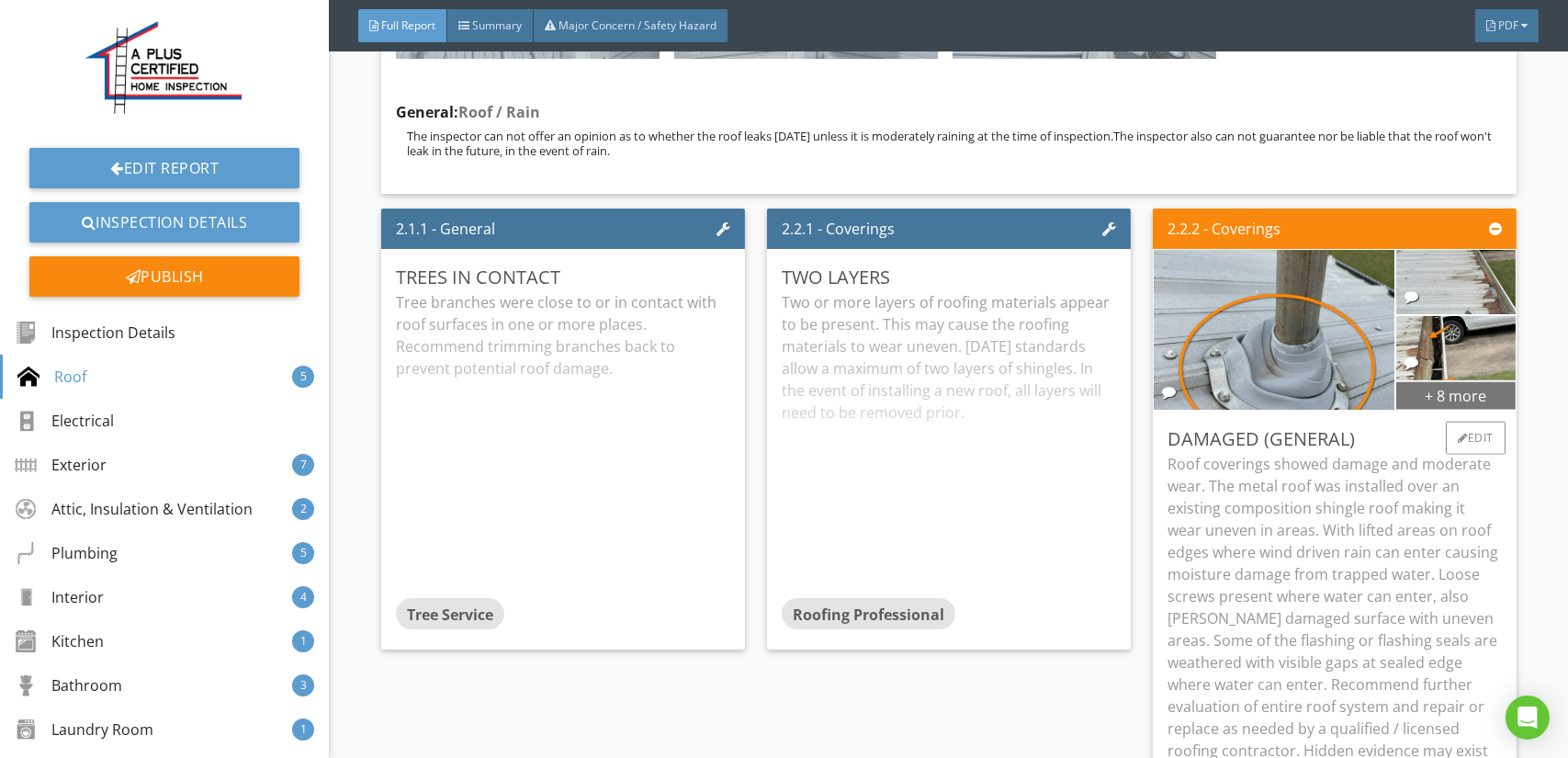
click at [1451, 396] on div "+ 8 more" at bounding box center [1455, 395] width 119 height 30
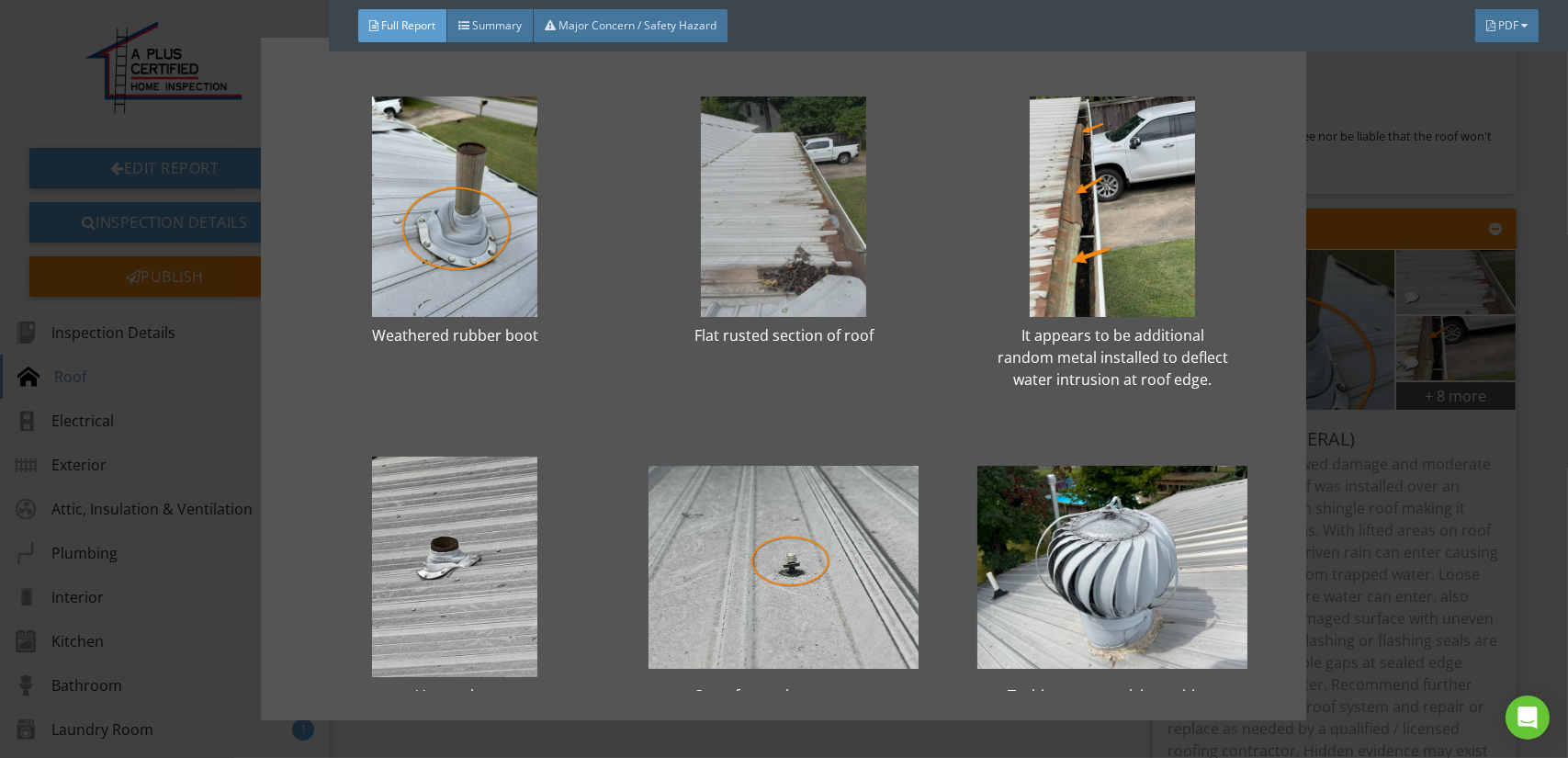
click at [760, 256] on div at bounding box center [784, 206] width 270 height 221
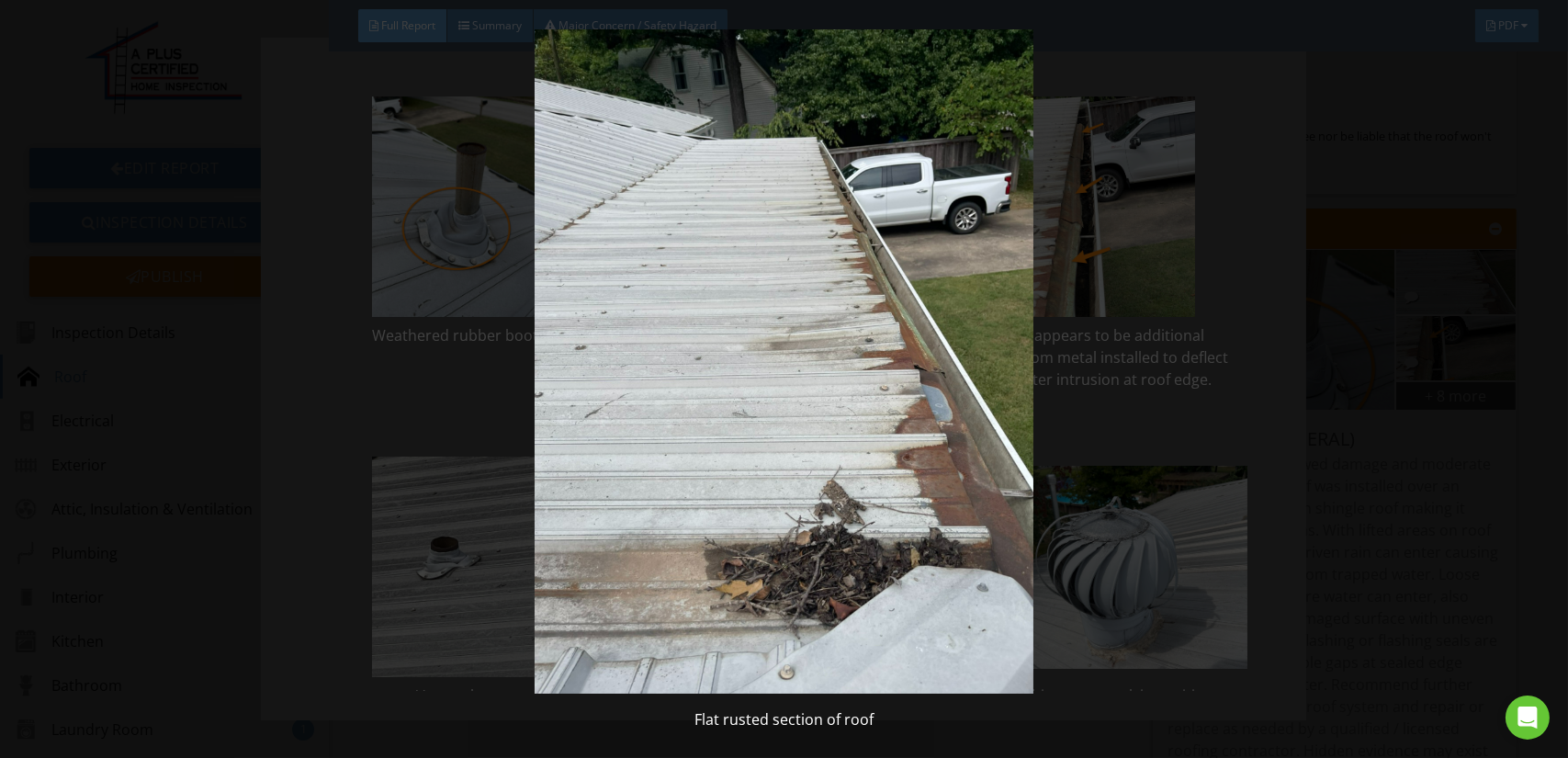
click at [760, 256] on img at bounding box center [784, 361] width 1433 height 664
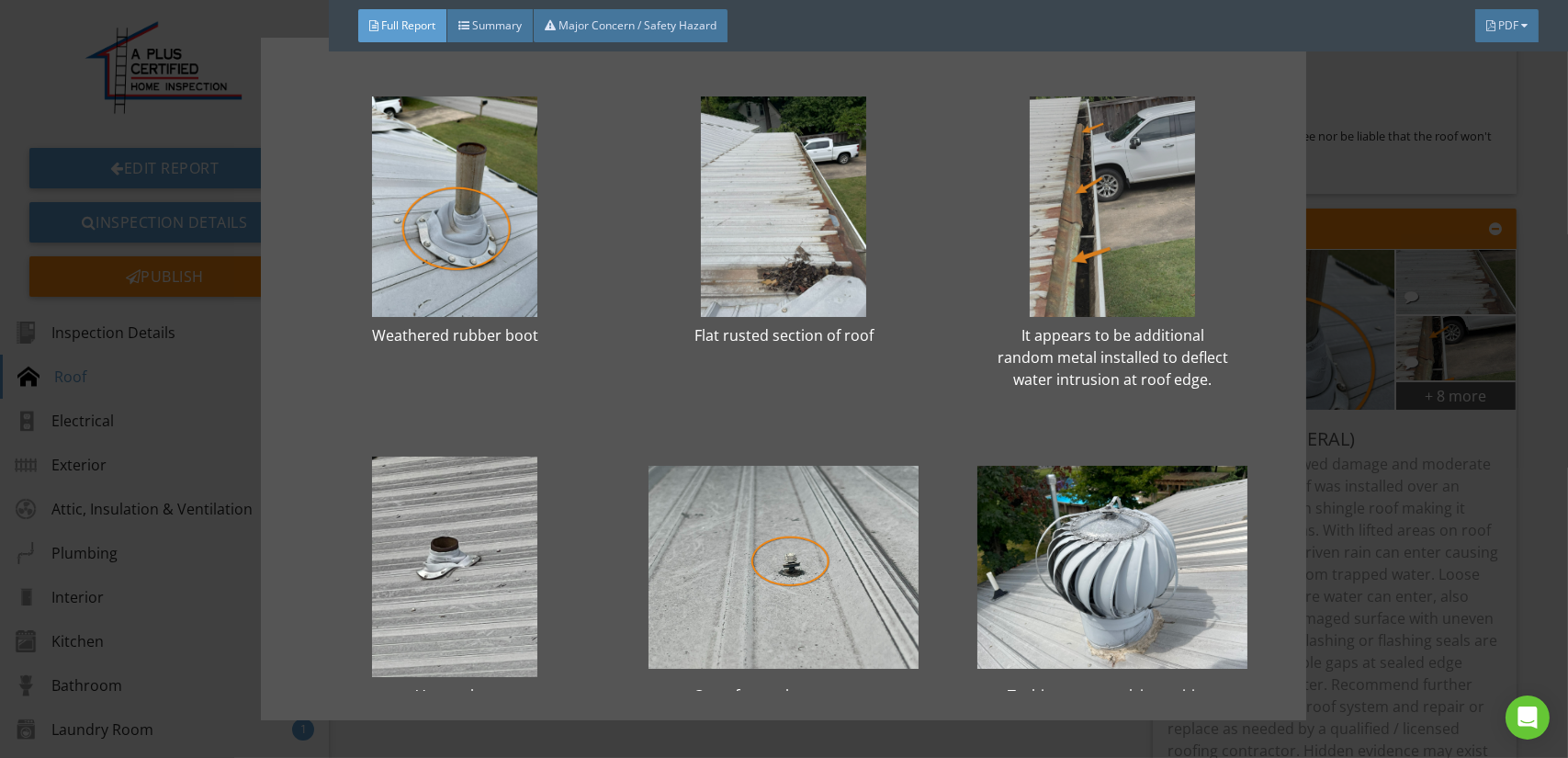
click at [1102, 307] on div at bounding box center [1112, 206] width 270 height 221
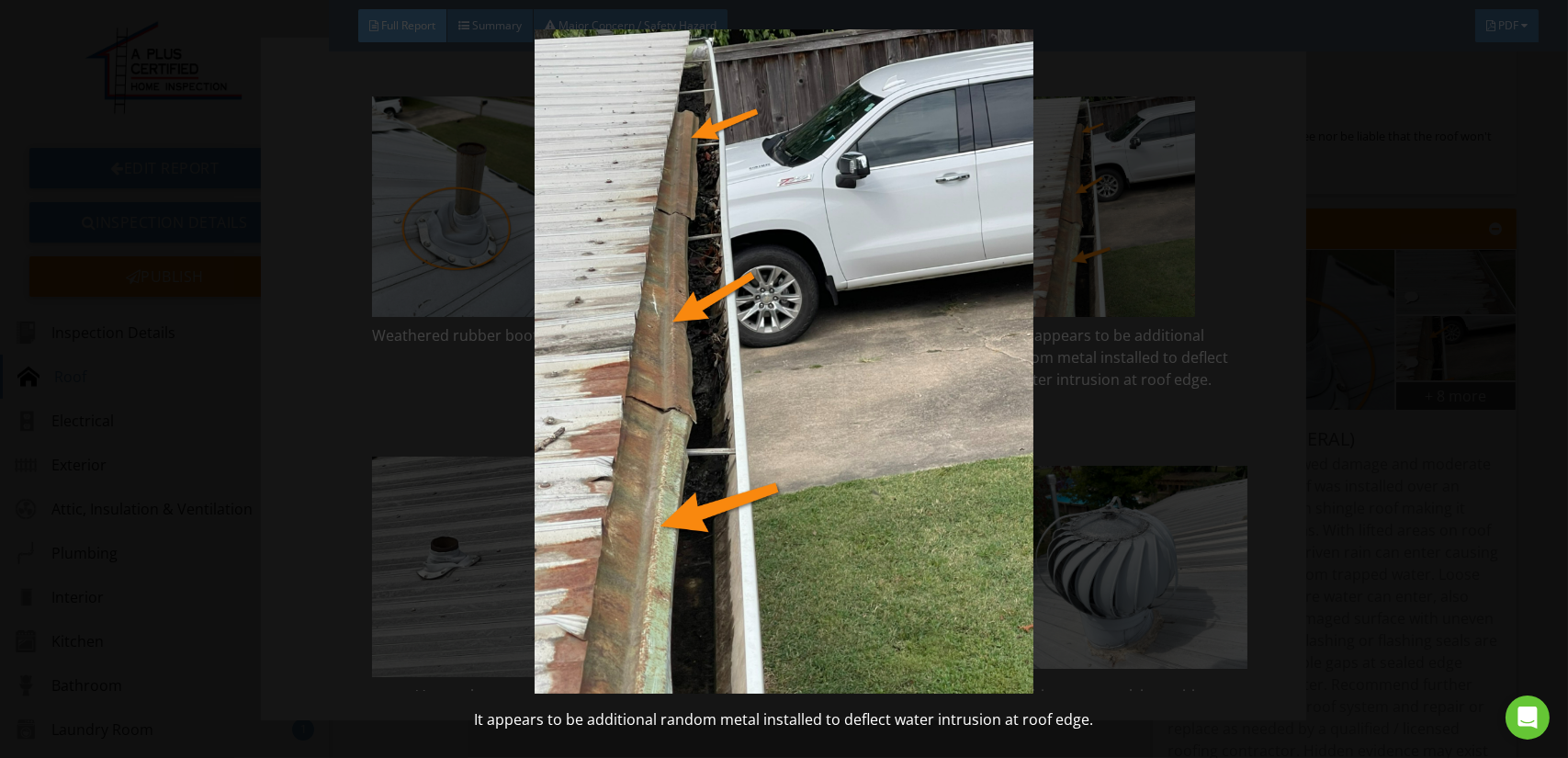
click at [1000, 315] on img at bounding box center [784, 361] width 1433 height 664
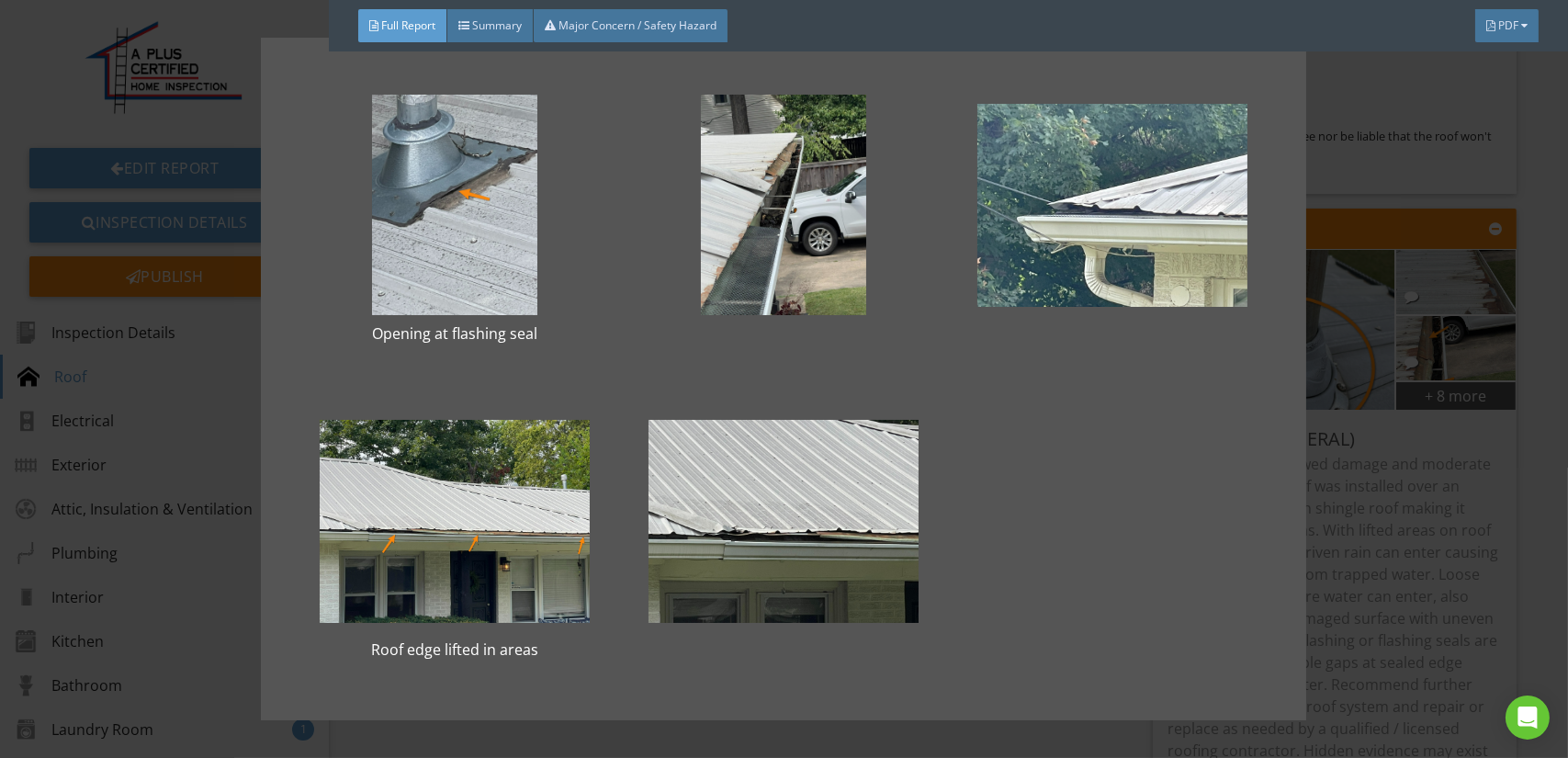
scroll to position [728, 0]
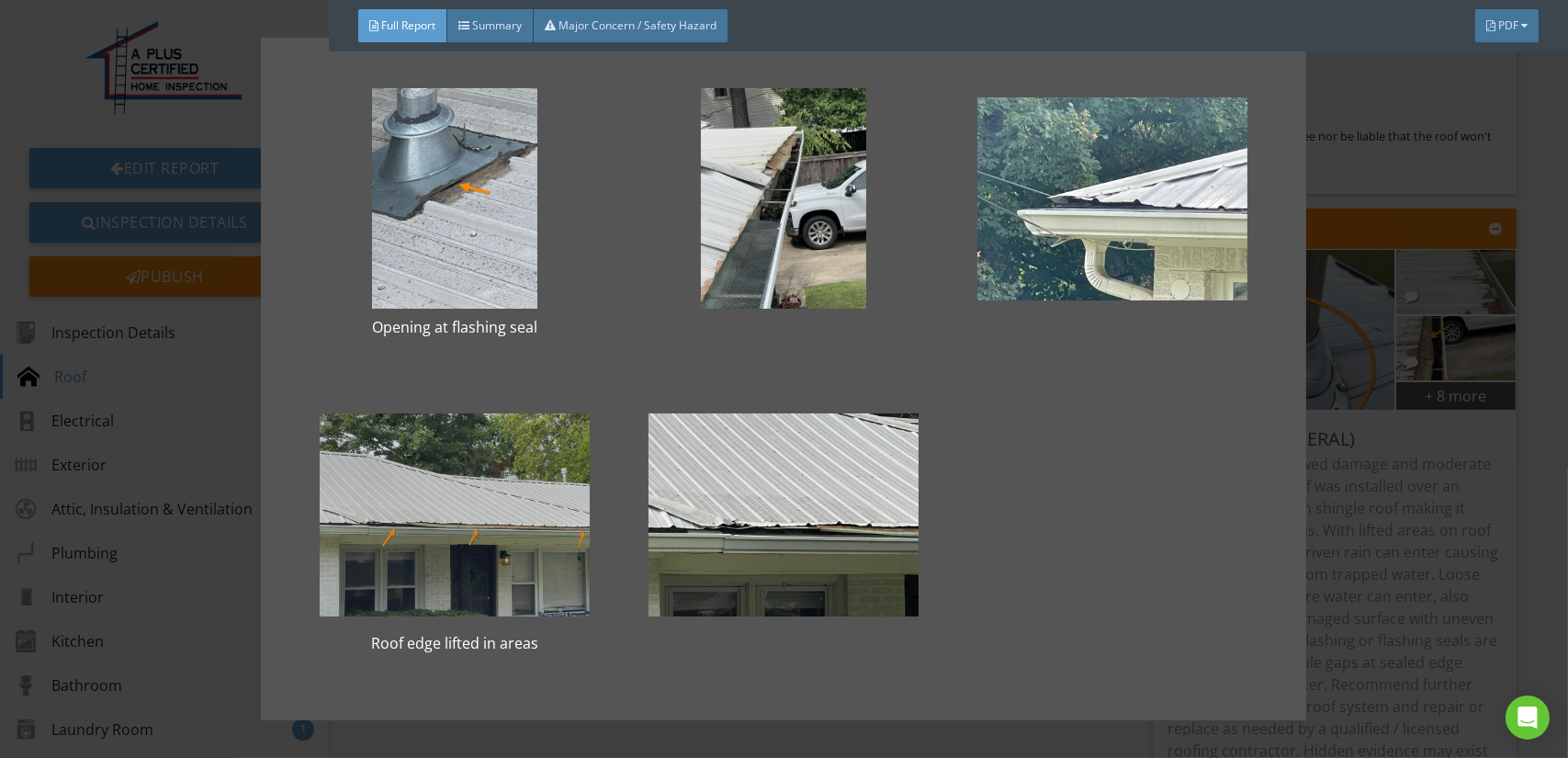
click at [484, 527] on div at bounding box center [454, 515] width 270 height 221
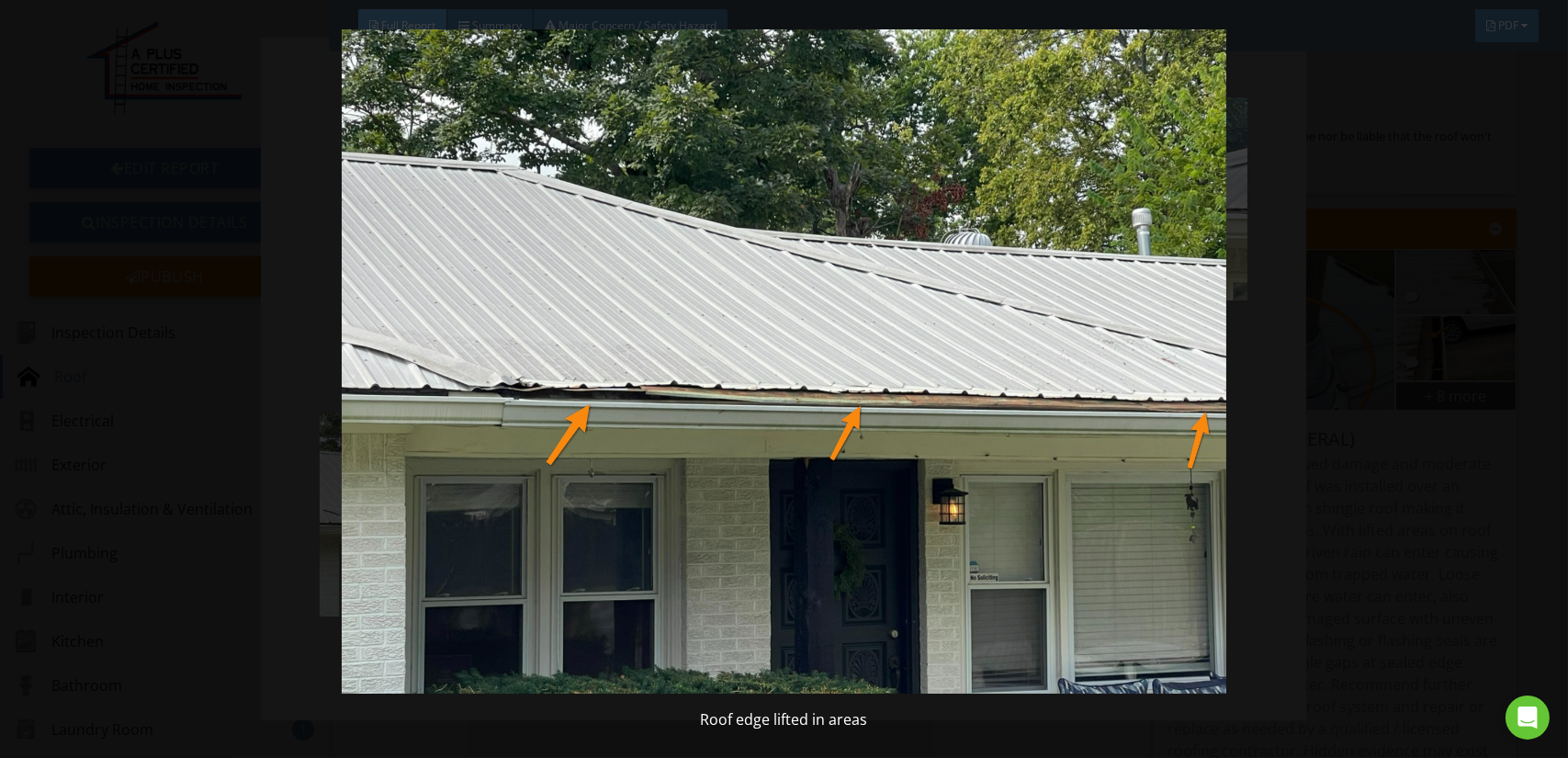
click at [484, 527] on img at bounding box center [784, 361] width 1433 height 664
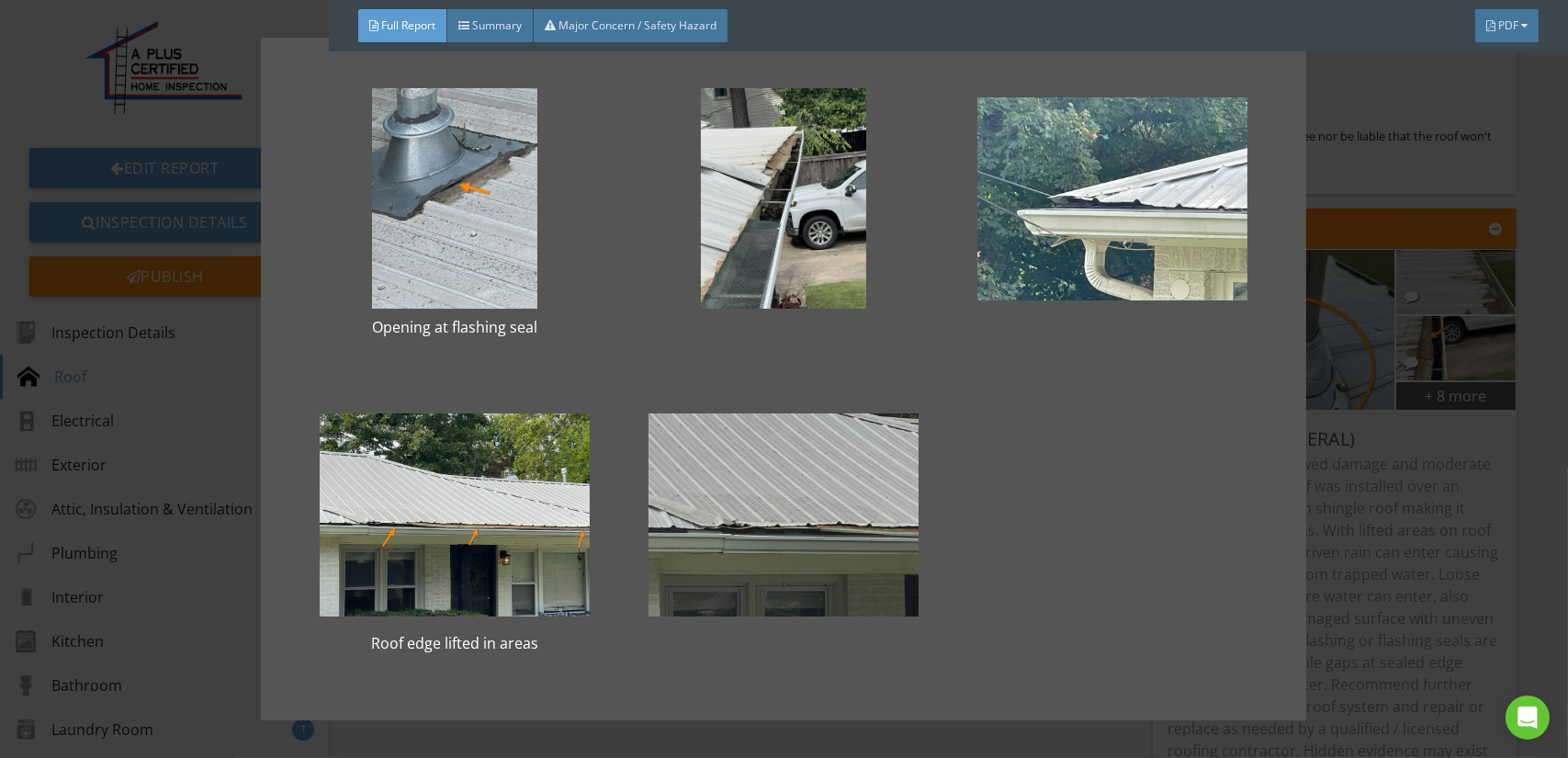
click at [683, 526] on div at bounding box center [784, 515] width 270 height 221
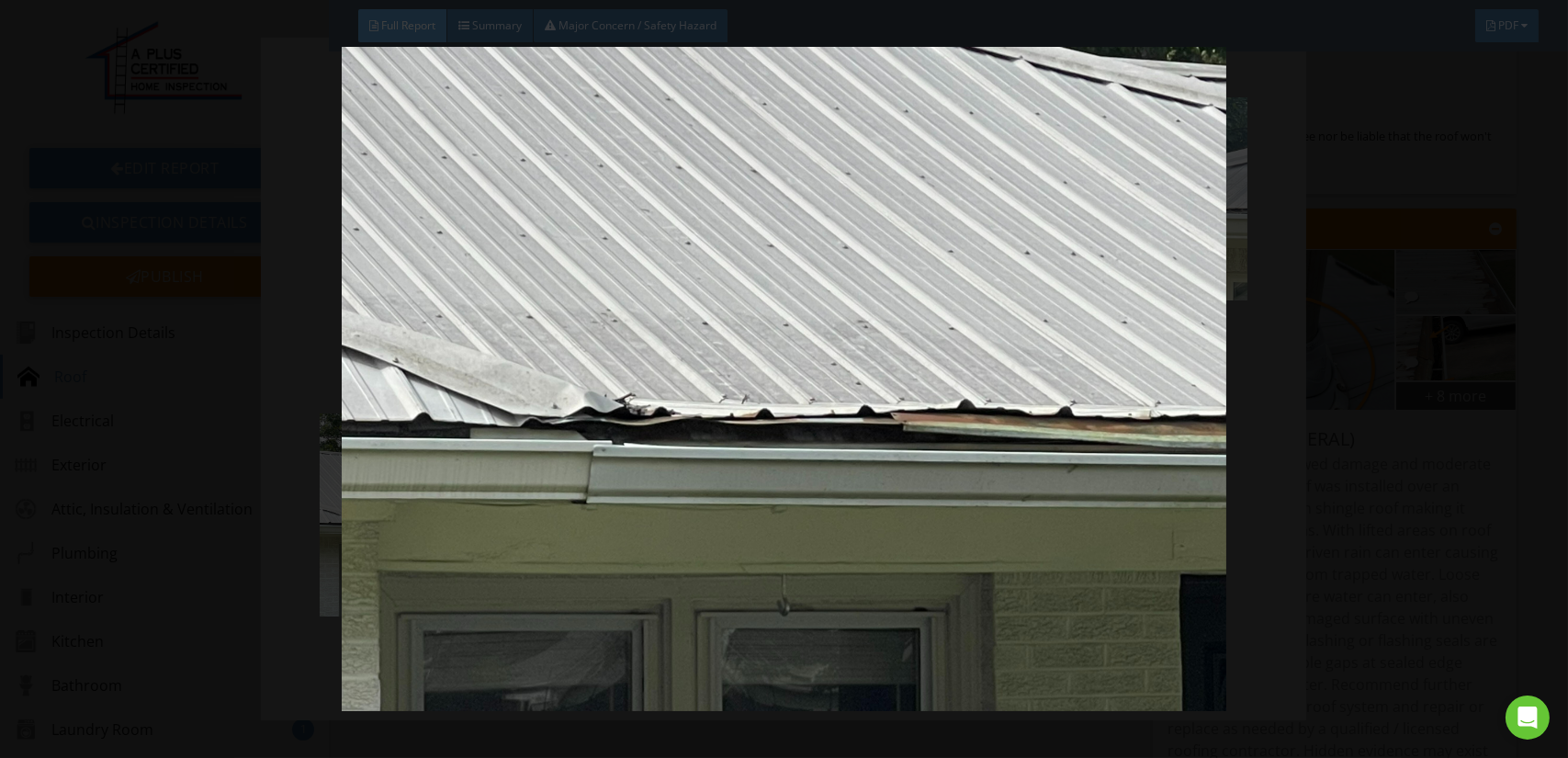
click at [710, 526] on img at bounding box center [784, 378] width 1433 height 664
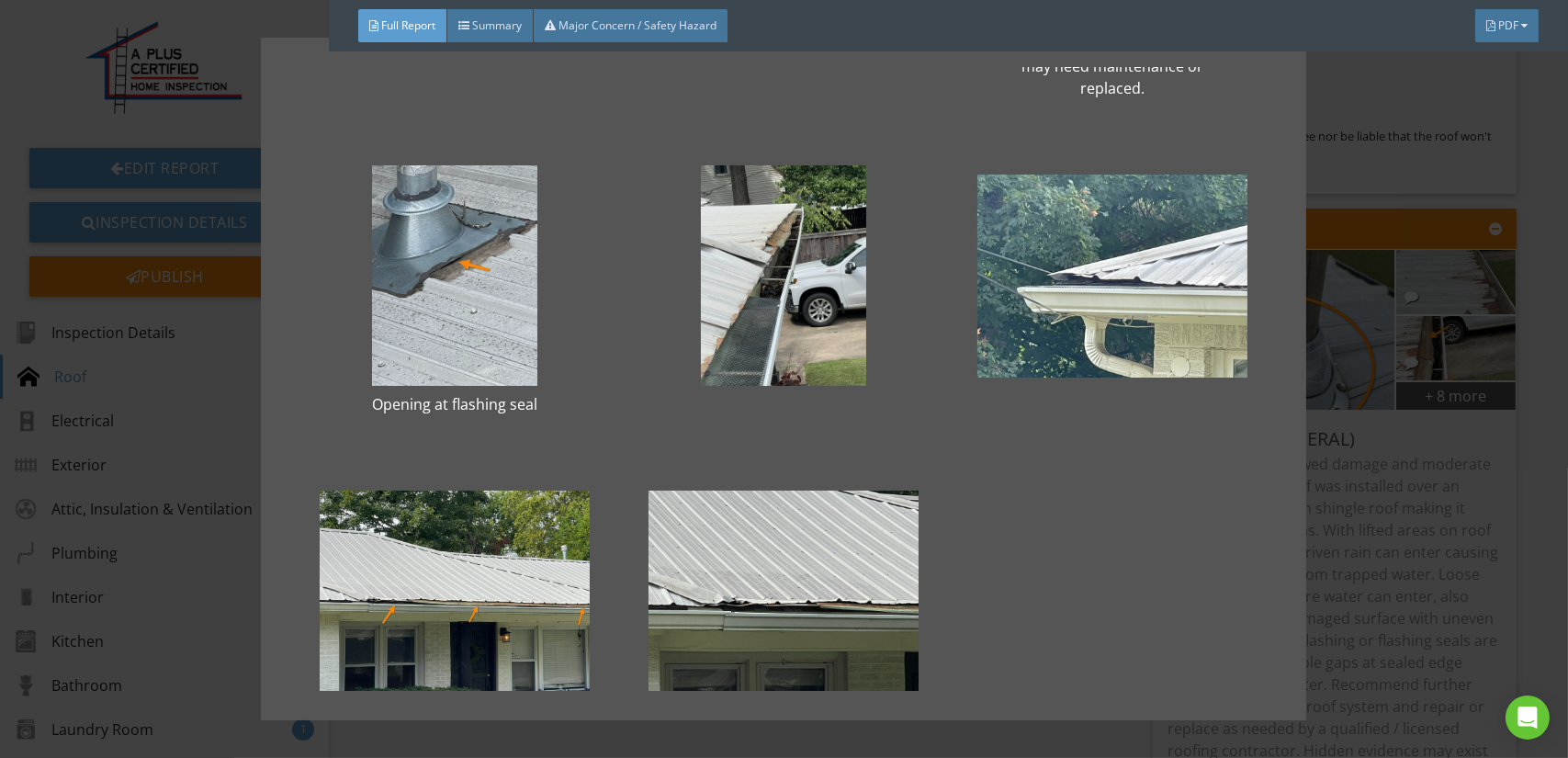
scroll to position [636, 0]
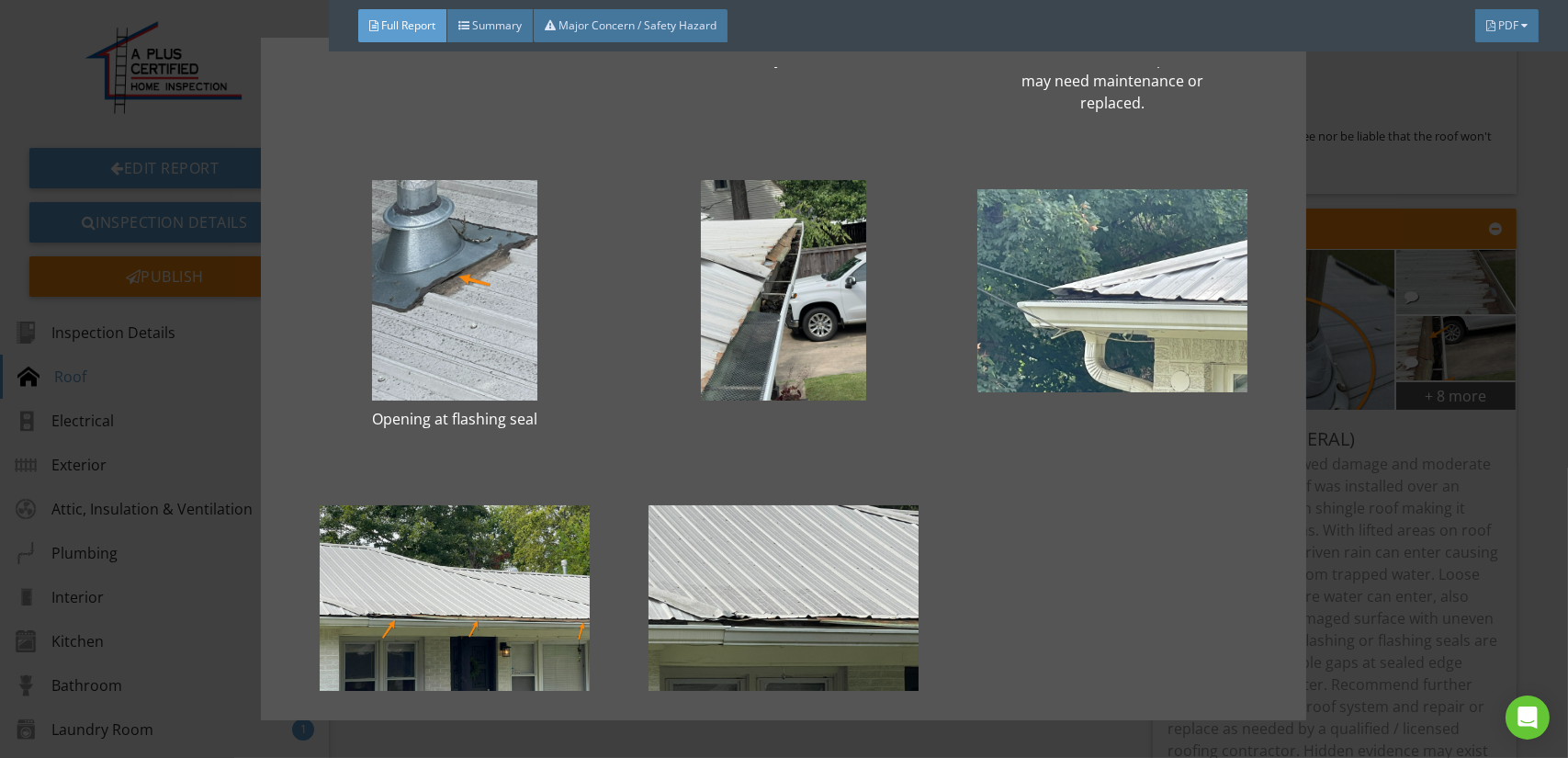
click at [1344, 520] on div "Weathered rubber boot Flat rusted section of roof It appears to be additional r…" at bounding box center [784, 379] width 1568 height 758
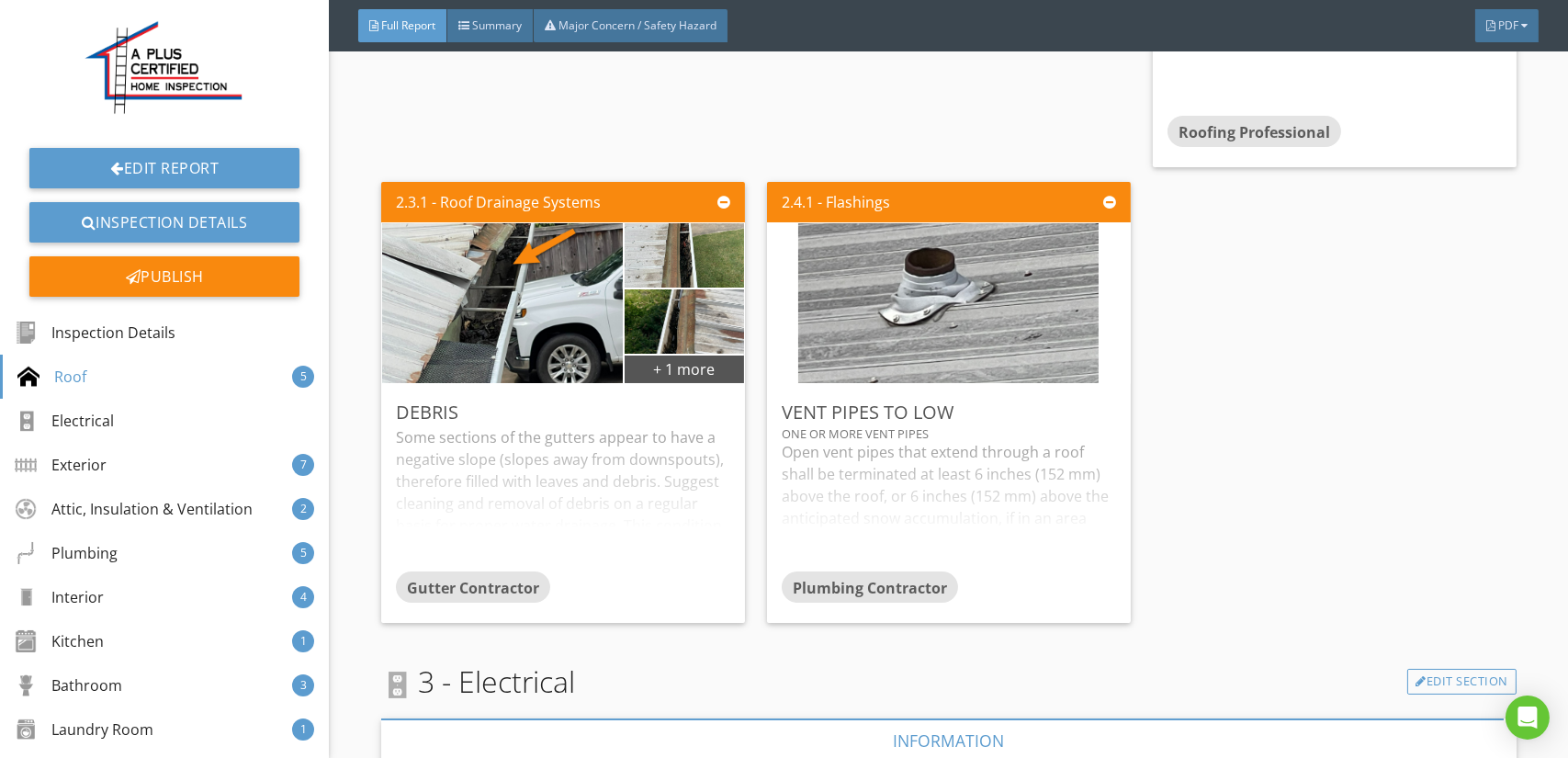
scroll to position [4686, 0]
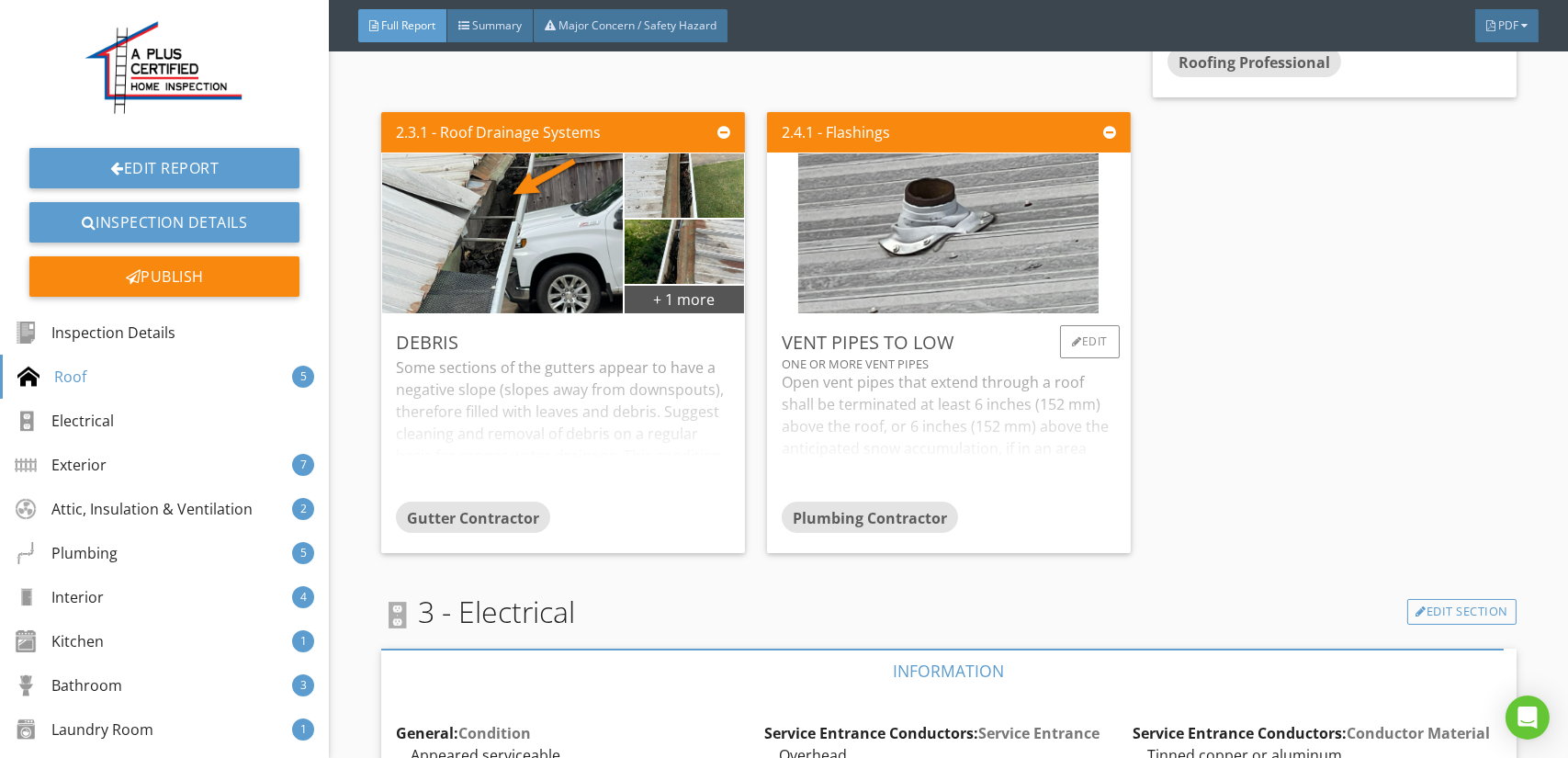
click at [860, 410] on div "Open vent pipes that extend through a roof shall be terminated at least 6 inche…" at bounding box center [949, 436] width 334 height 131
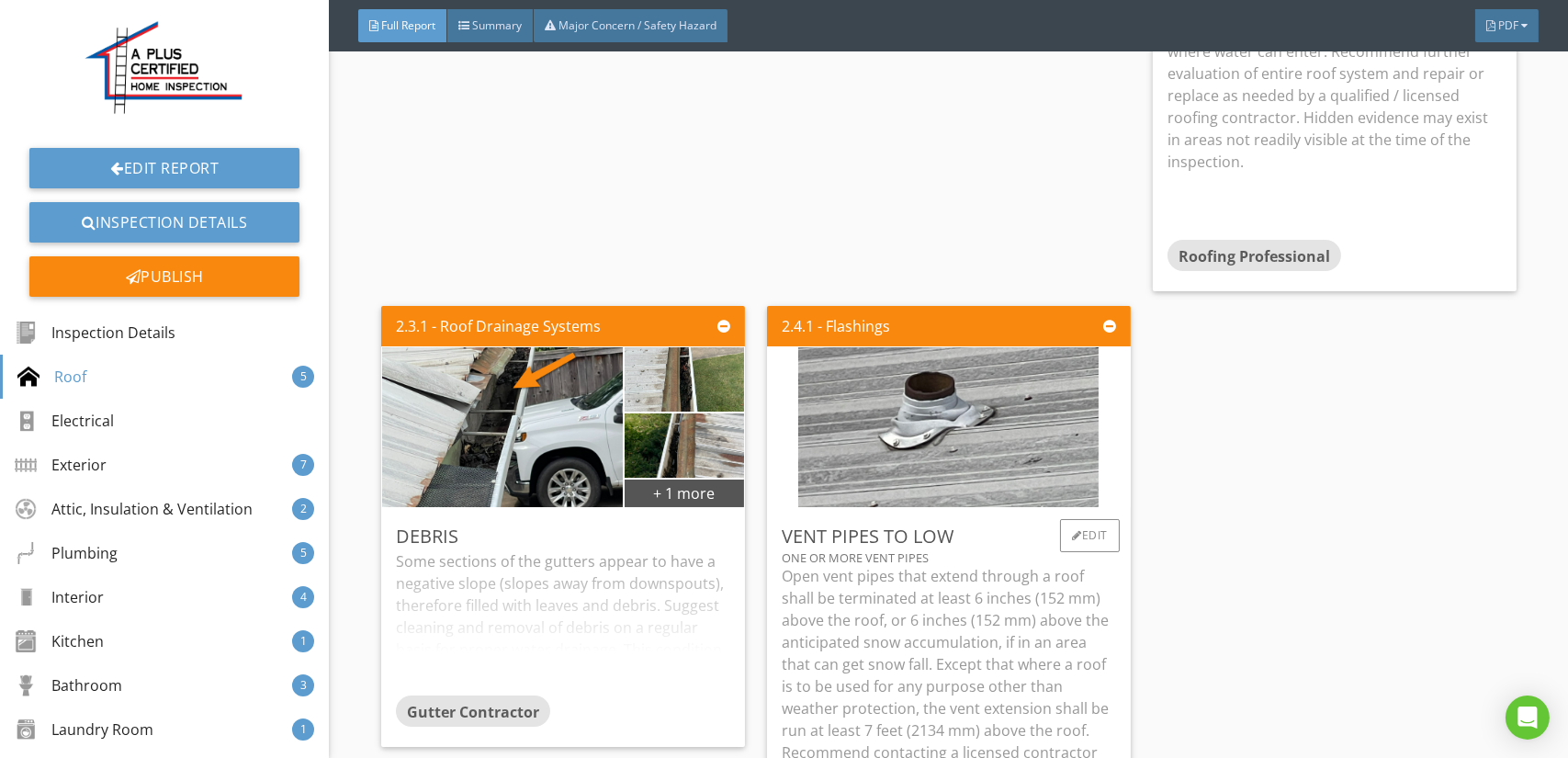
scroll to position [4410, 0]
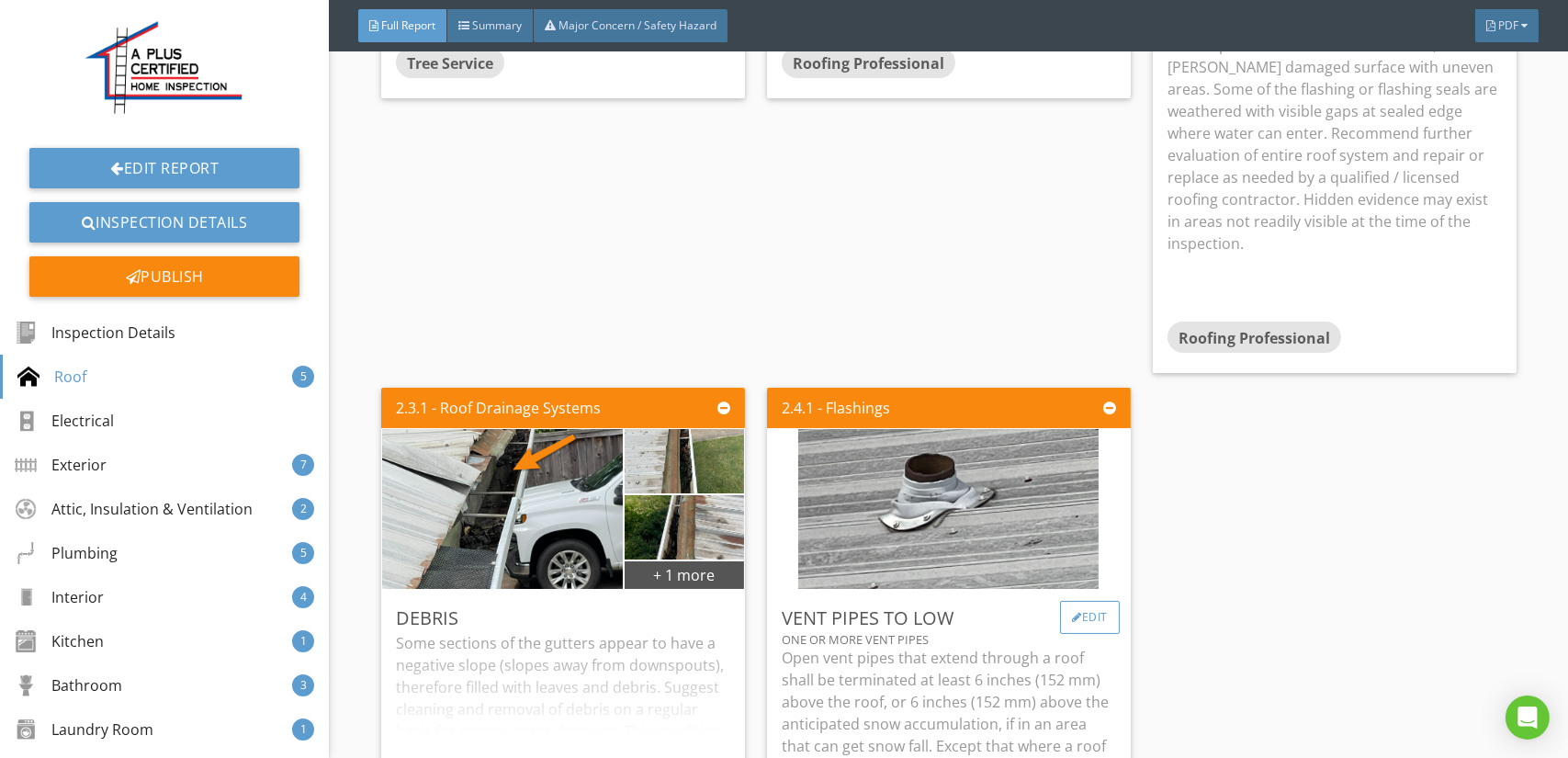
click at [1087, 617] on div "Edit" at bounding box center [1089, 616] width 59 height 33
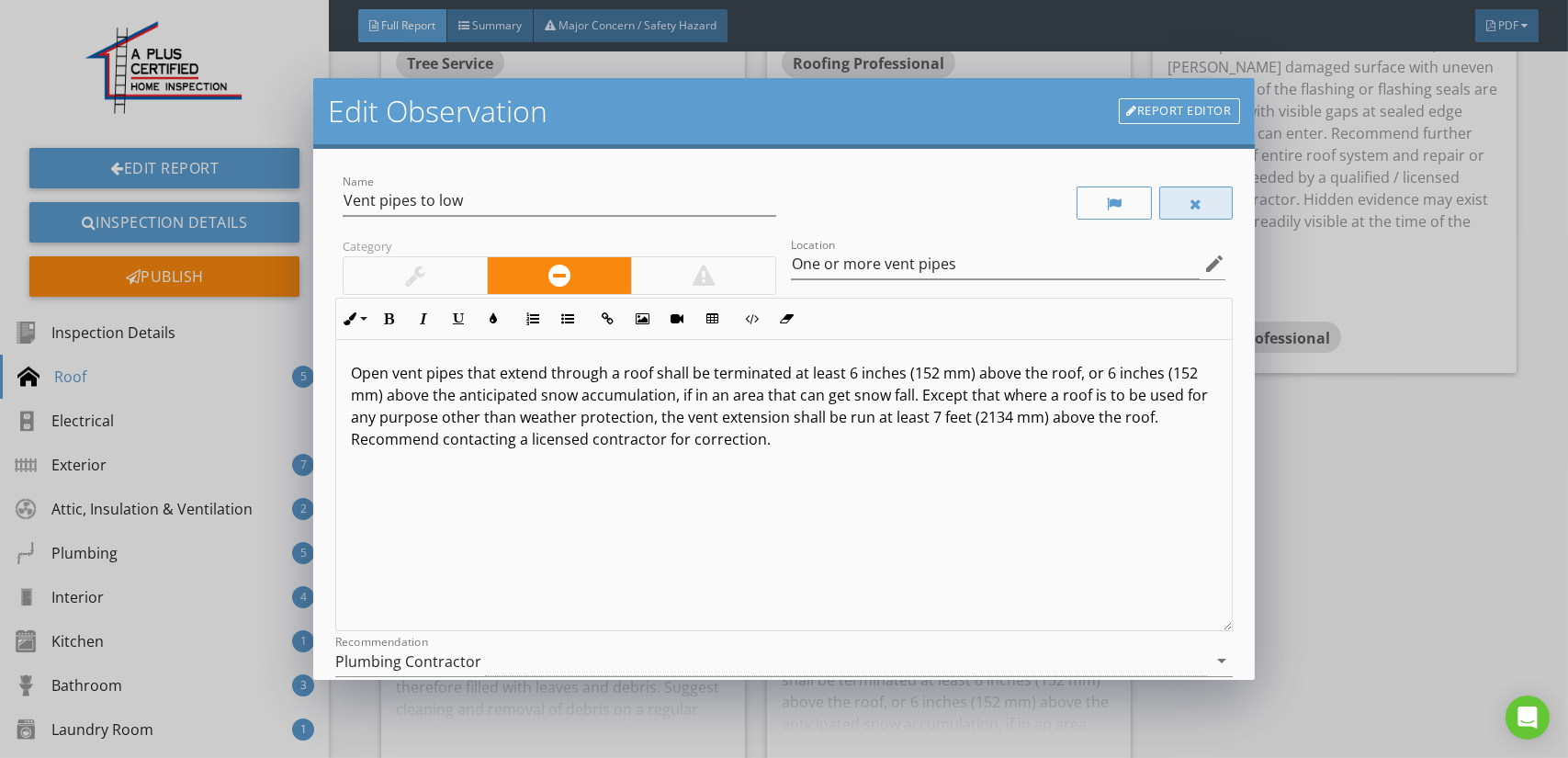
click at [1189, 203] on div at bounding box center [1195, 204] width 13 height 15
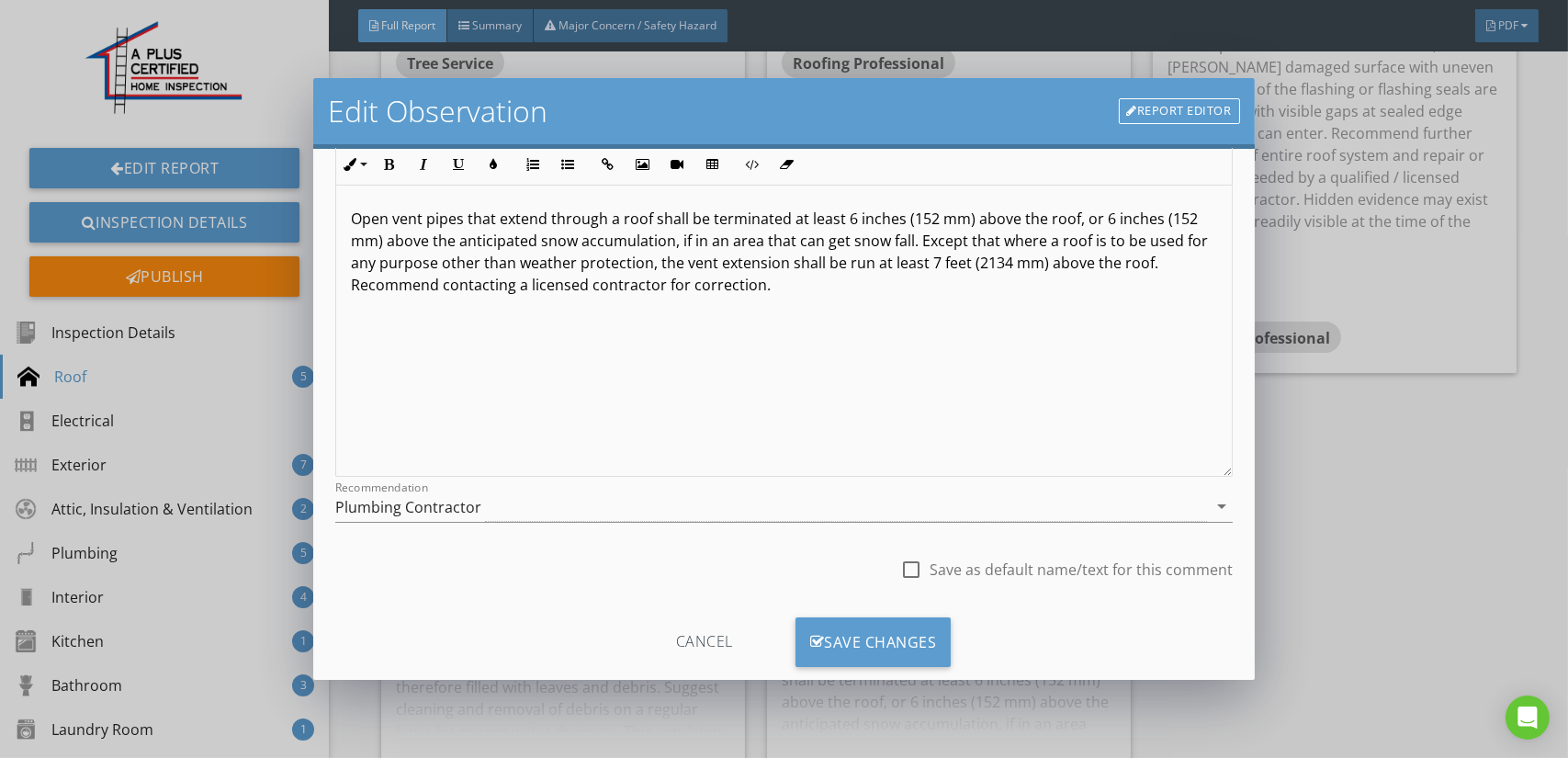
scroll to position [191, 0]
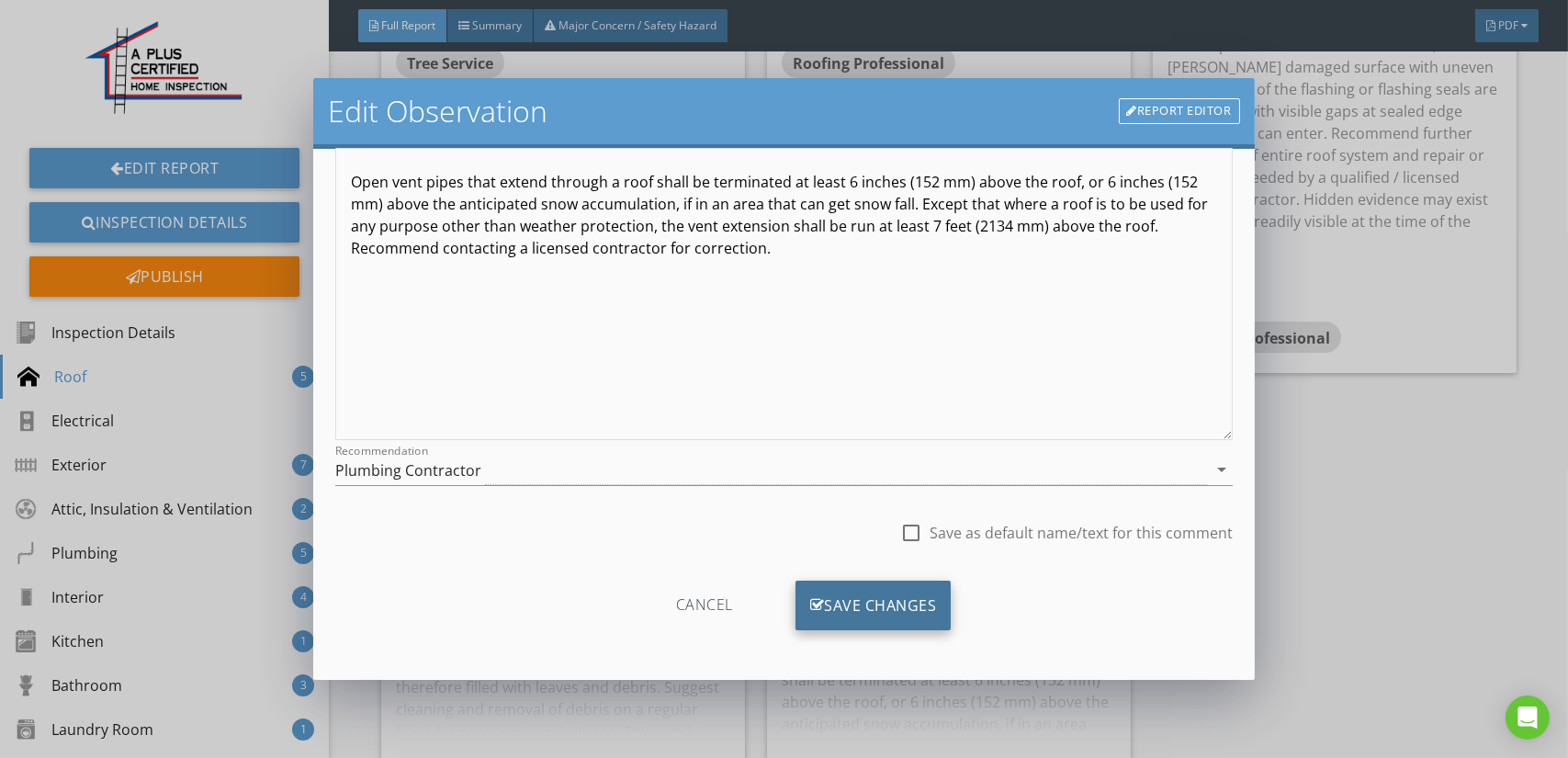
click at [844, 588] on div "Save Changes" at bounding box center [874, 606] width 156 height 49
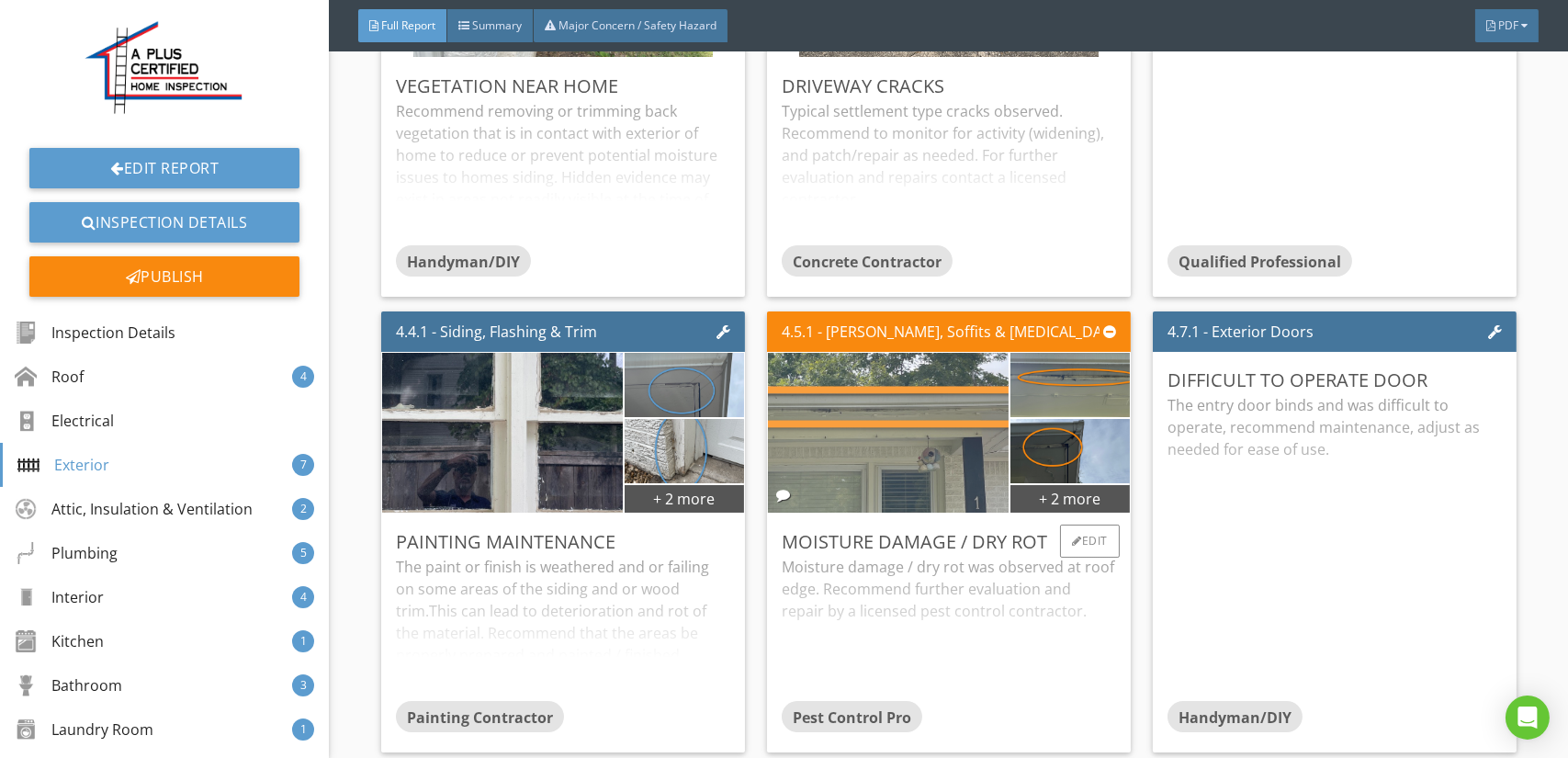
scroll to position [7902, 0]
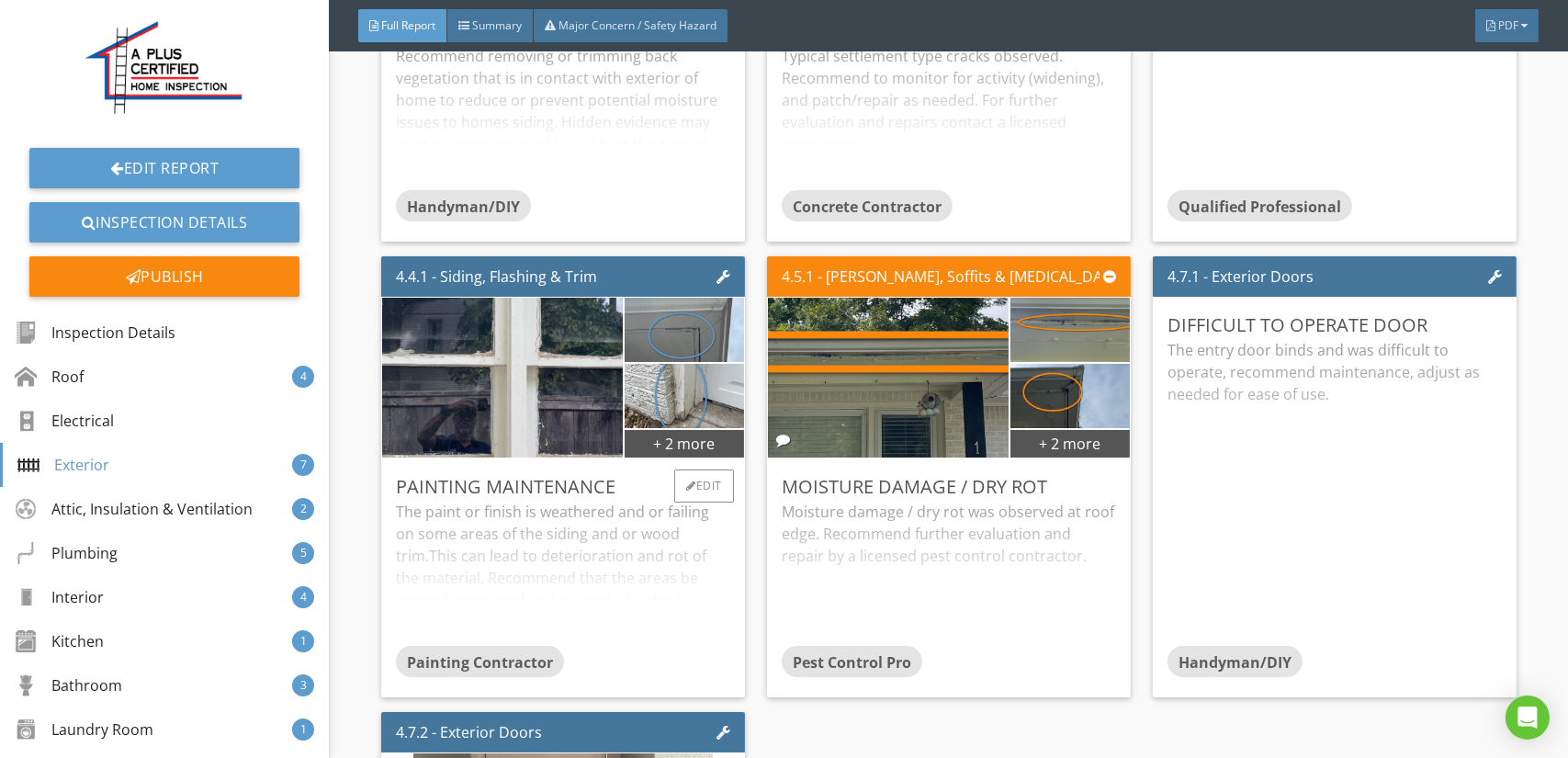
click at [600, 546] on div "The paint or finish is weathered and or failing on some areas of the siding and…" at bounding box center [563, 595] width 334 height 145
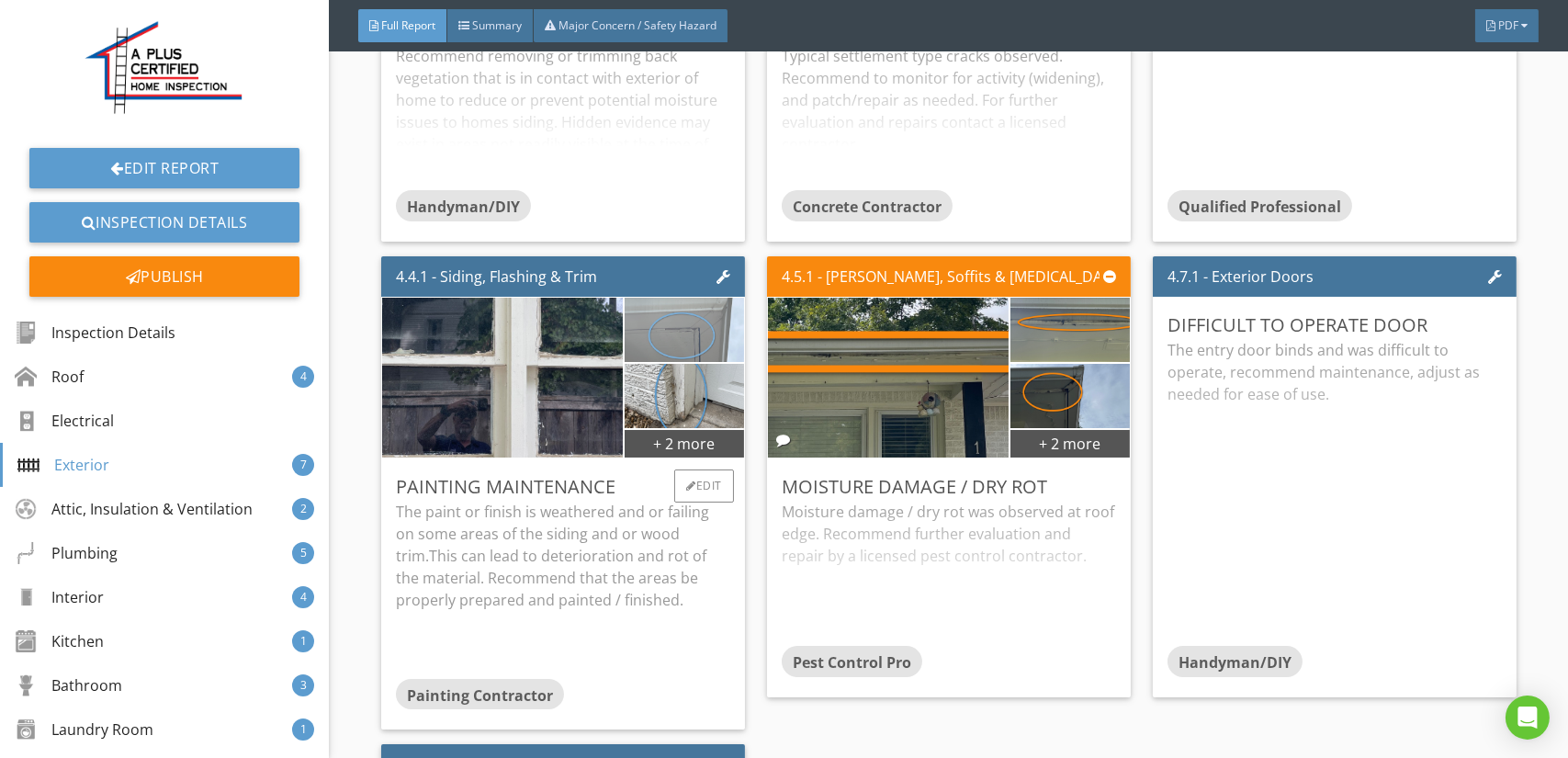
click at [671, 328] on img at bounding box center [684, 352] width 121 height 160
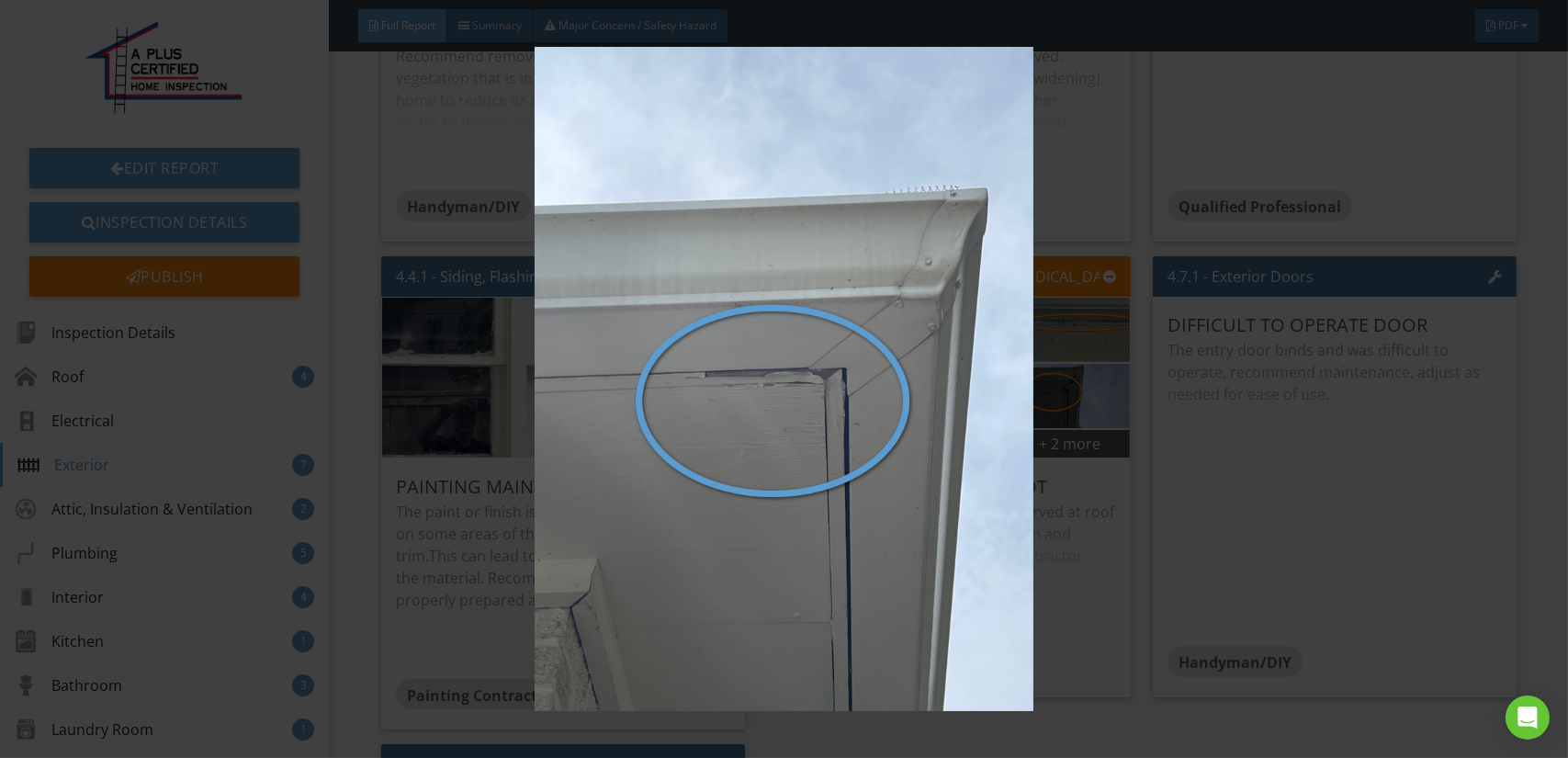
drag, startPoint x: 697, startPoint y: 343, endPoint x: 639, endPoint y: 353, distance: 58.9
click at [696, 344] on img at bounding box center [784, 378] width 1433 height 664
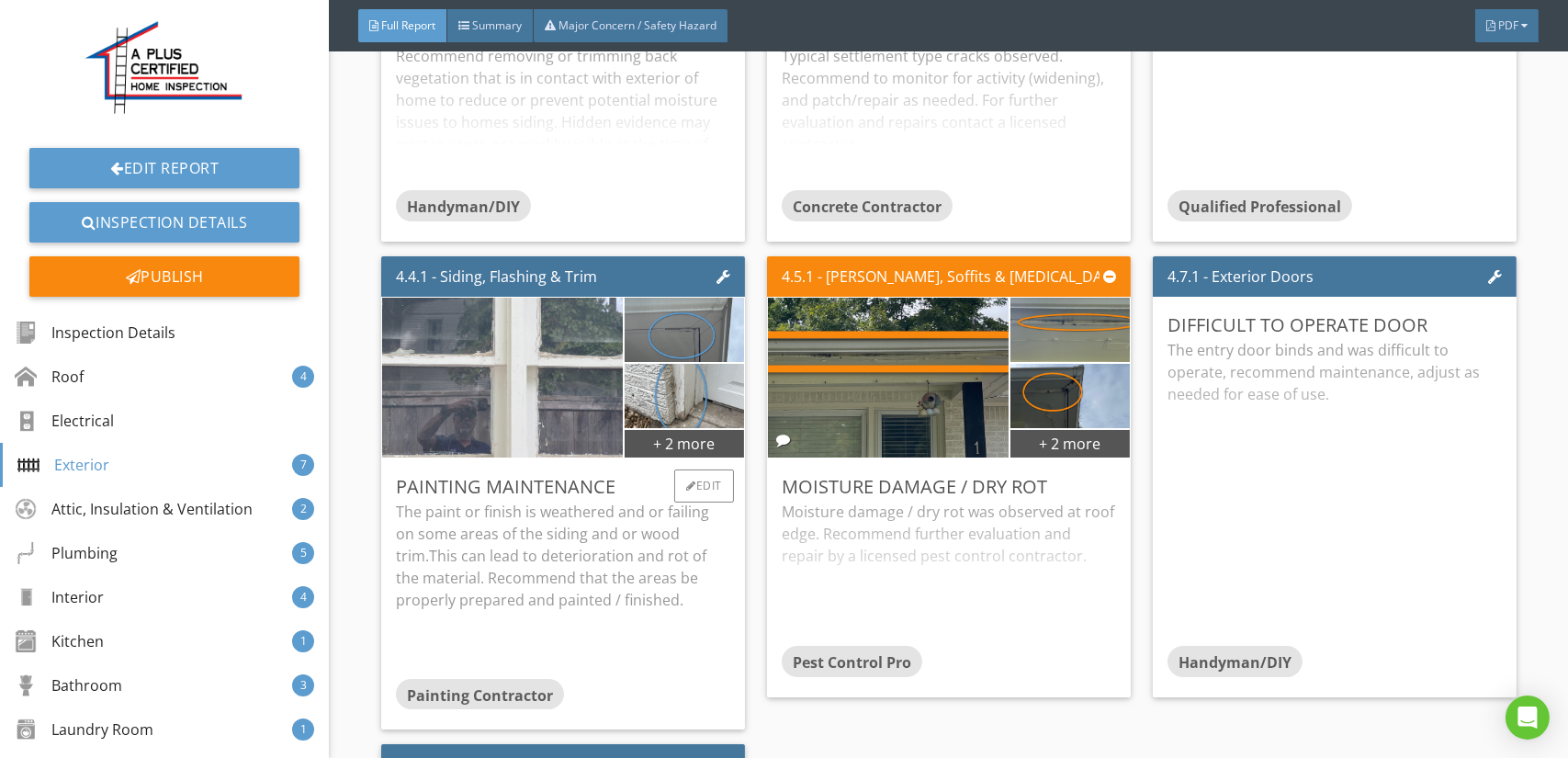
click at [525, 345] on img at bounding box center [503, 400] width 533 height 400
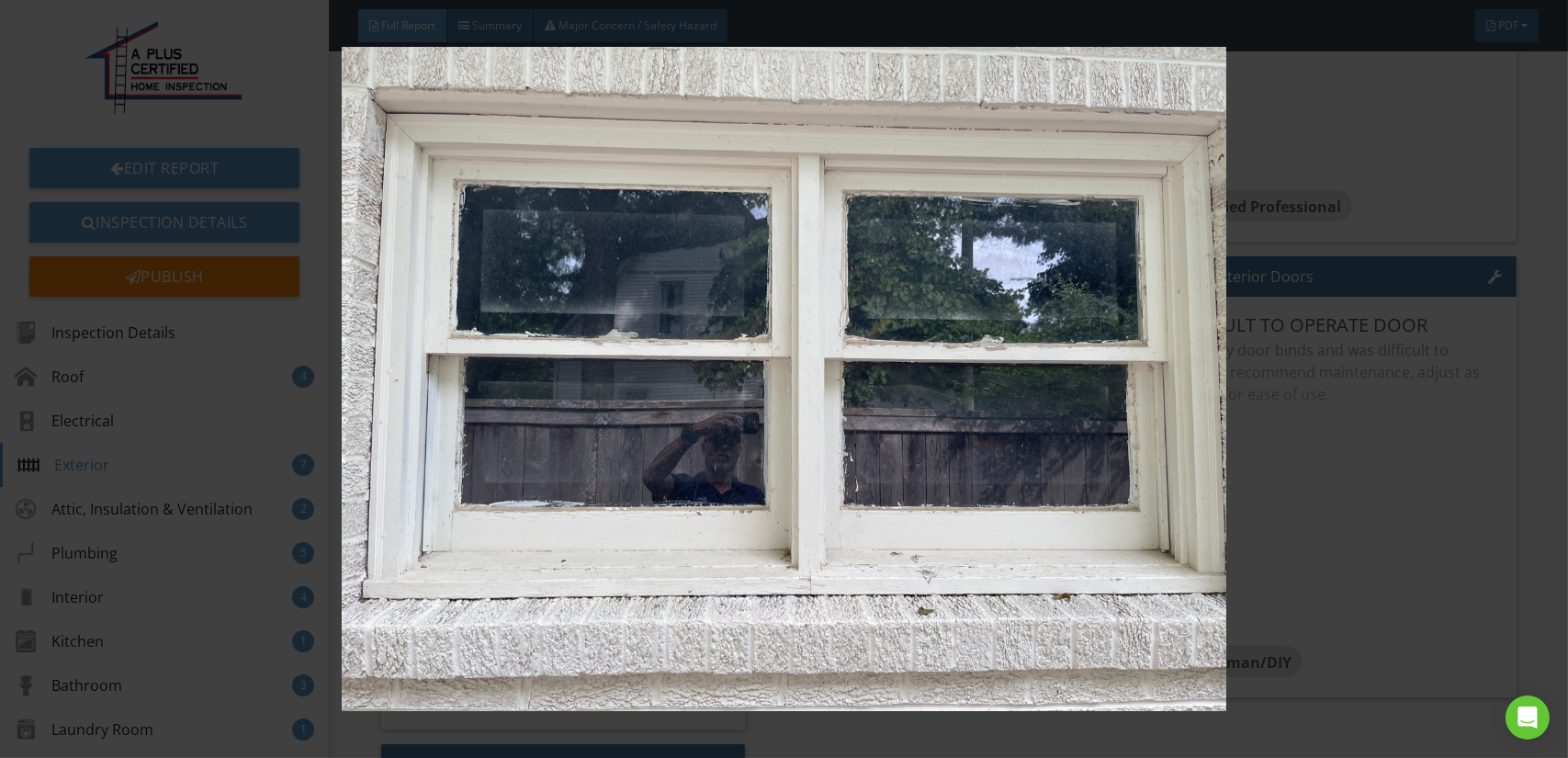
click at [605, 419] on img at bounding box center [784, 378] width 1433 height 664
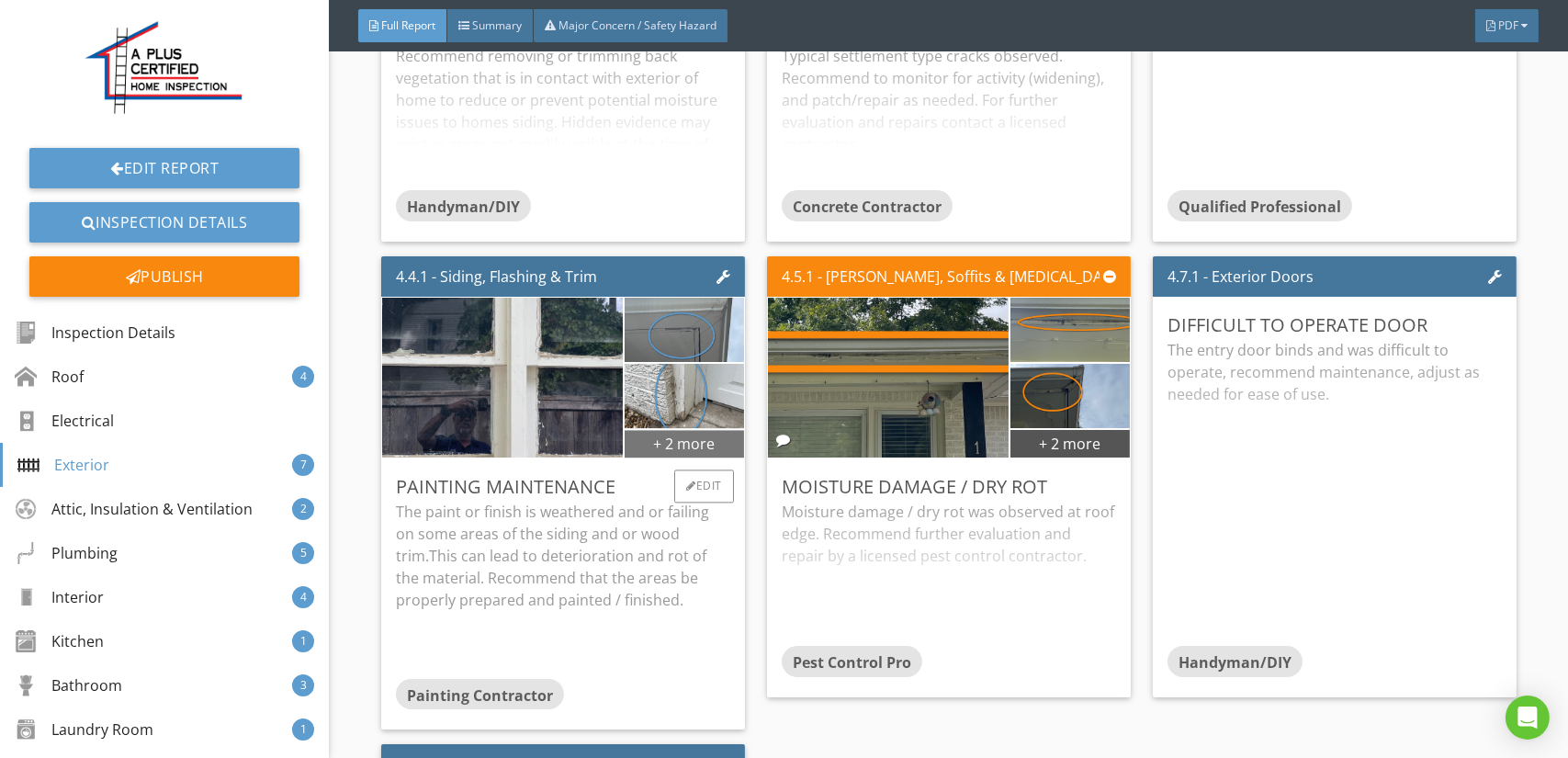
click at [733, 450] on div "+ 2 more" at bounding box center [684, 465] width 119 height 30
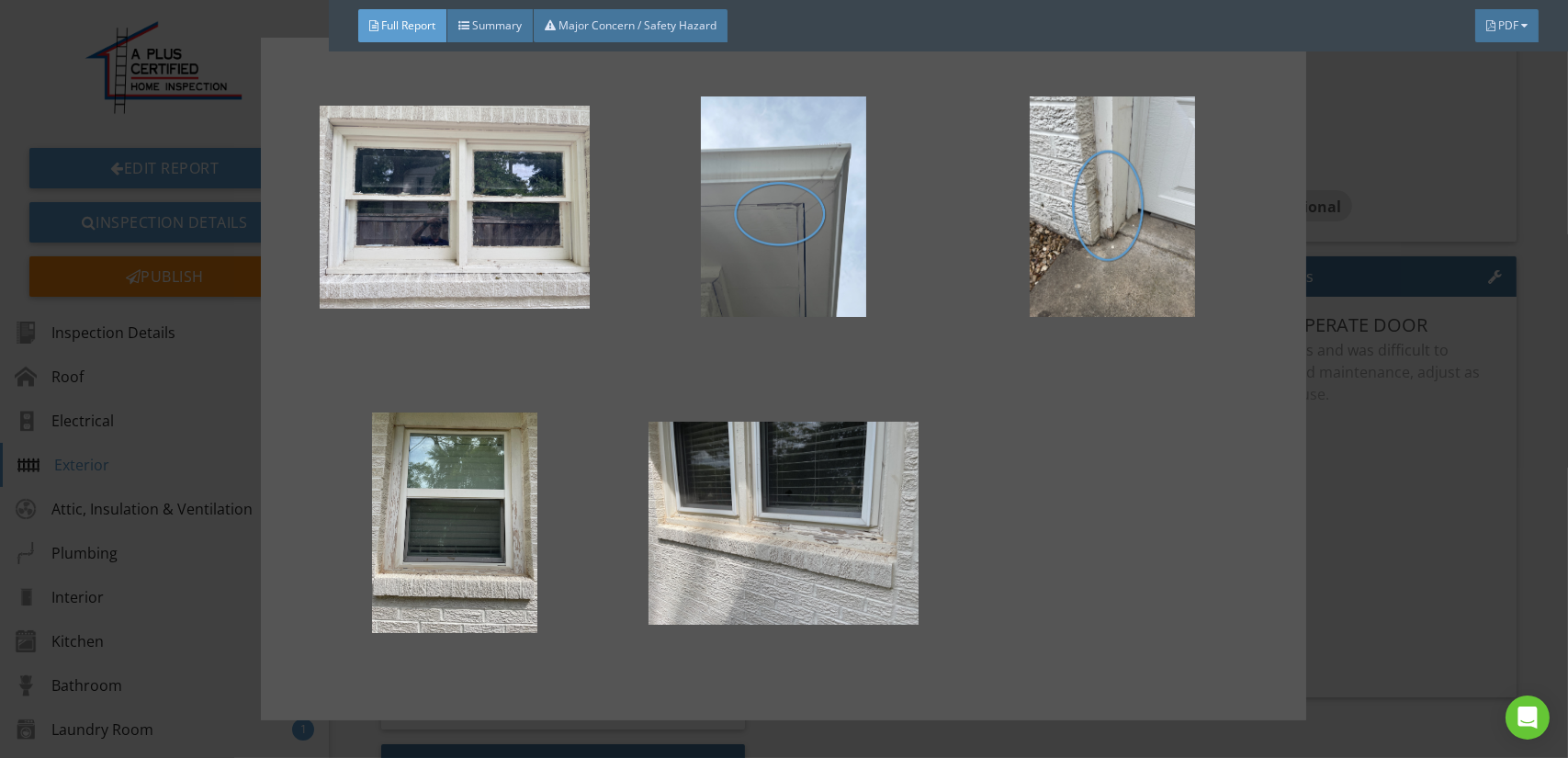
click at [1065, 522] on div at bounding box center [783, 379] width 986 height 623
click at [1397, 525] on div at bounding box center [784, 379] width 1568 height 758
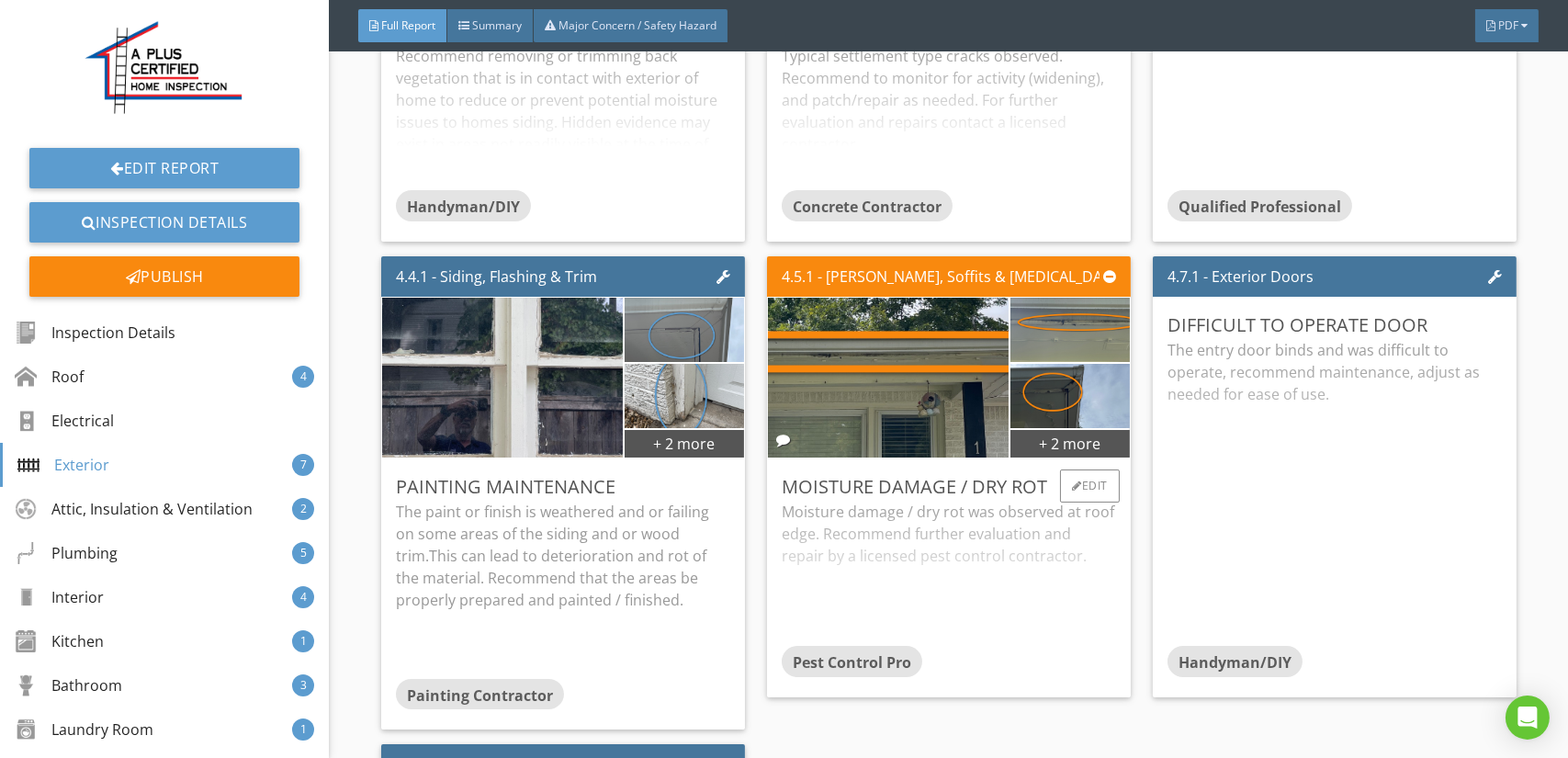
click at [983, 533] on div "Moisture damage / dry rot was observed at roof edge. Recommend further evaluati…" at bounding box center [949, 595] width 334 height 145
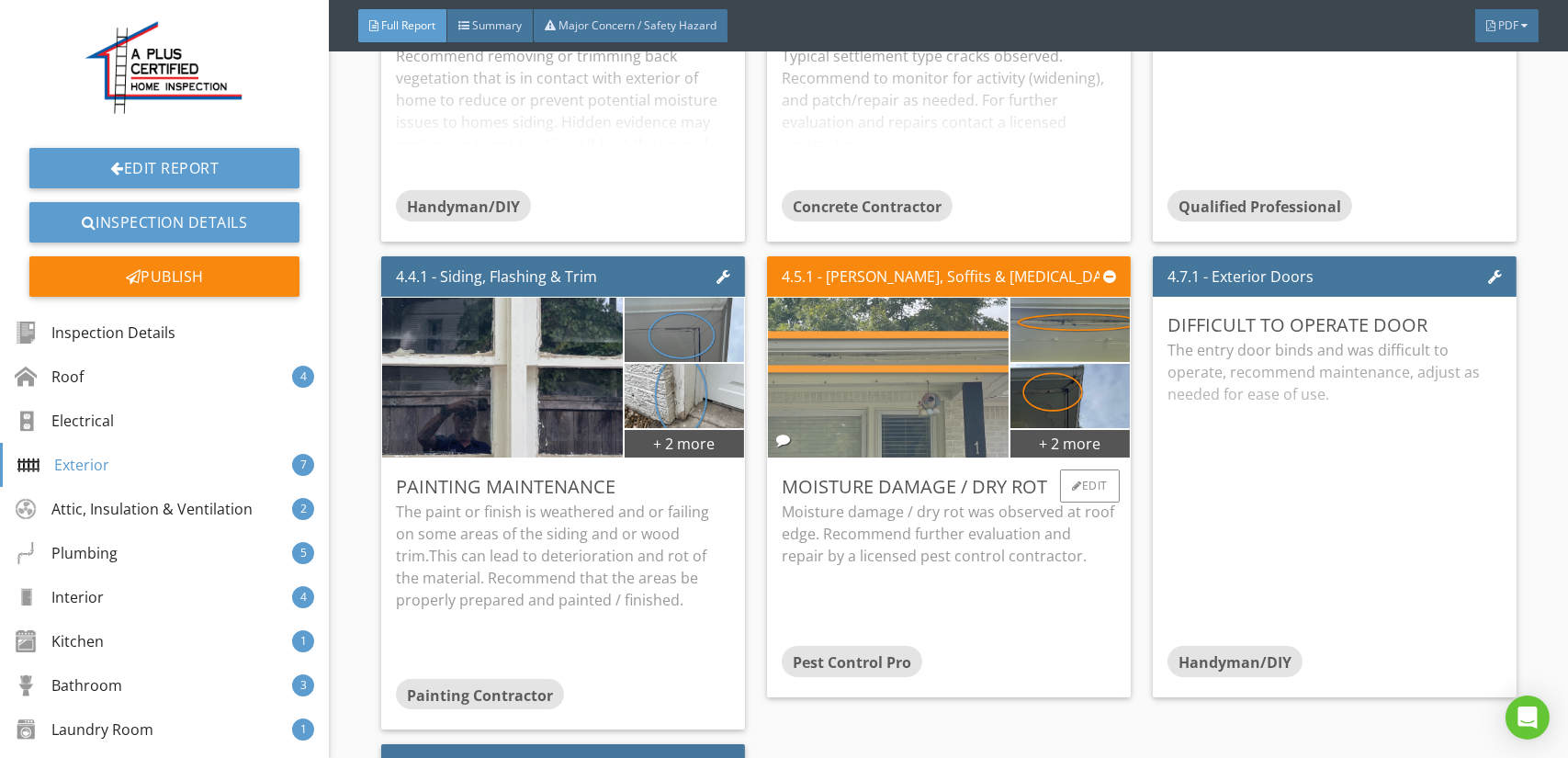
click at [914, 419] on img at bounding box center [888, 400] width 533 height 400
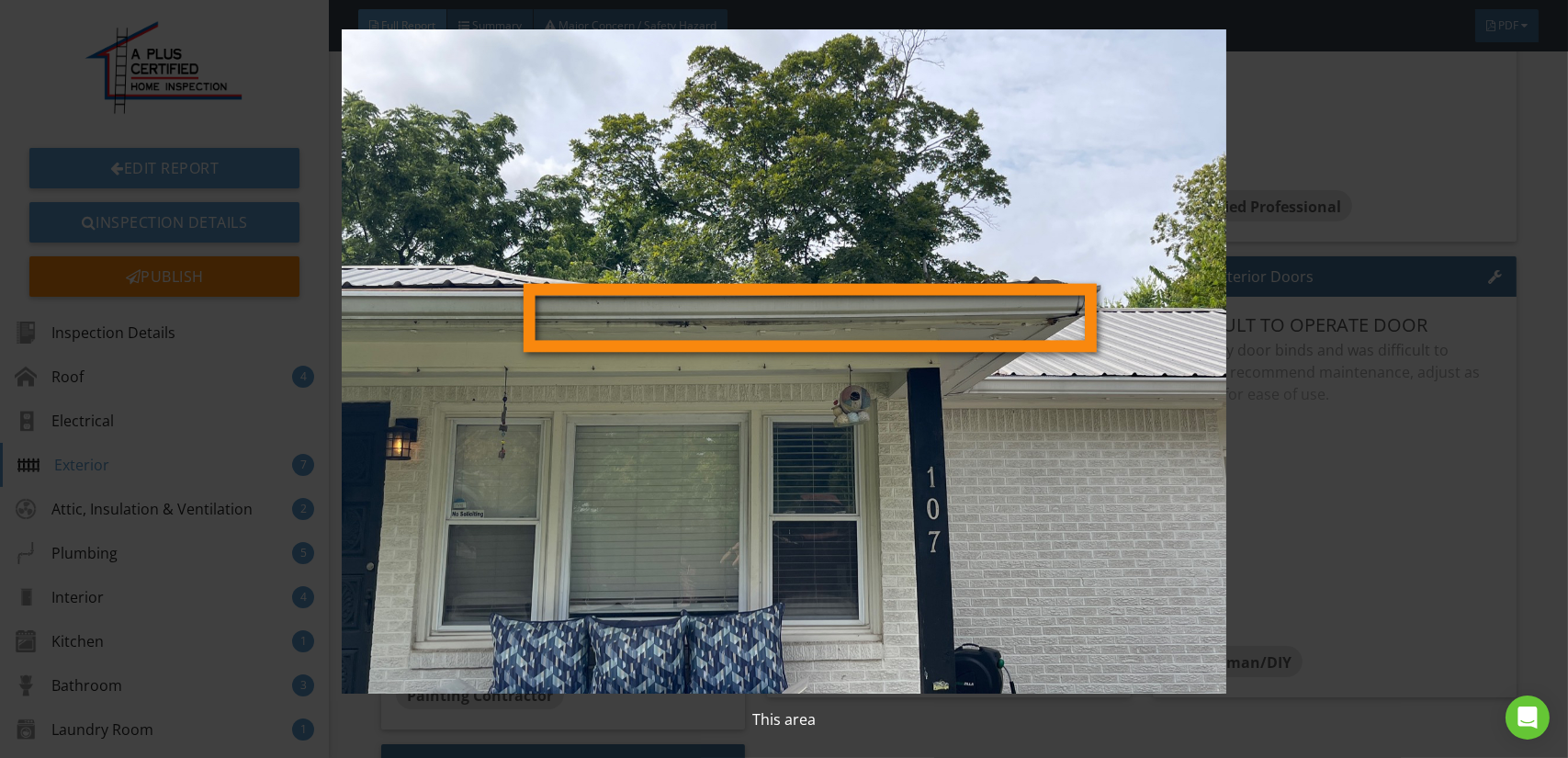
click at [914, 419] on img at bounding box center [784, 361] width 1433 height 664
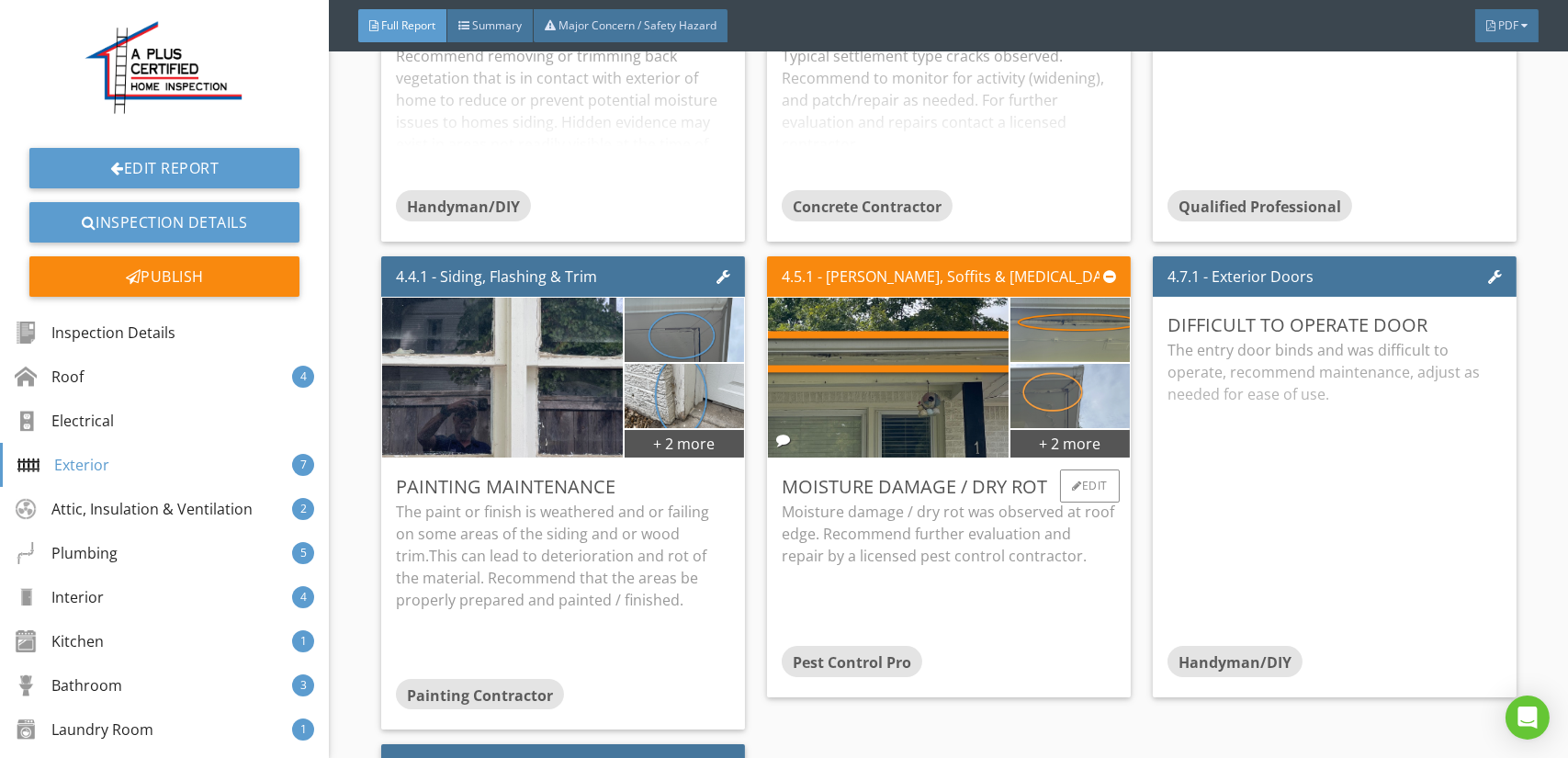
click at [1031, 385] on img at bounding box center [1069, 419] width 121 height 160
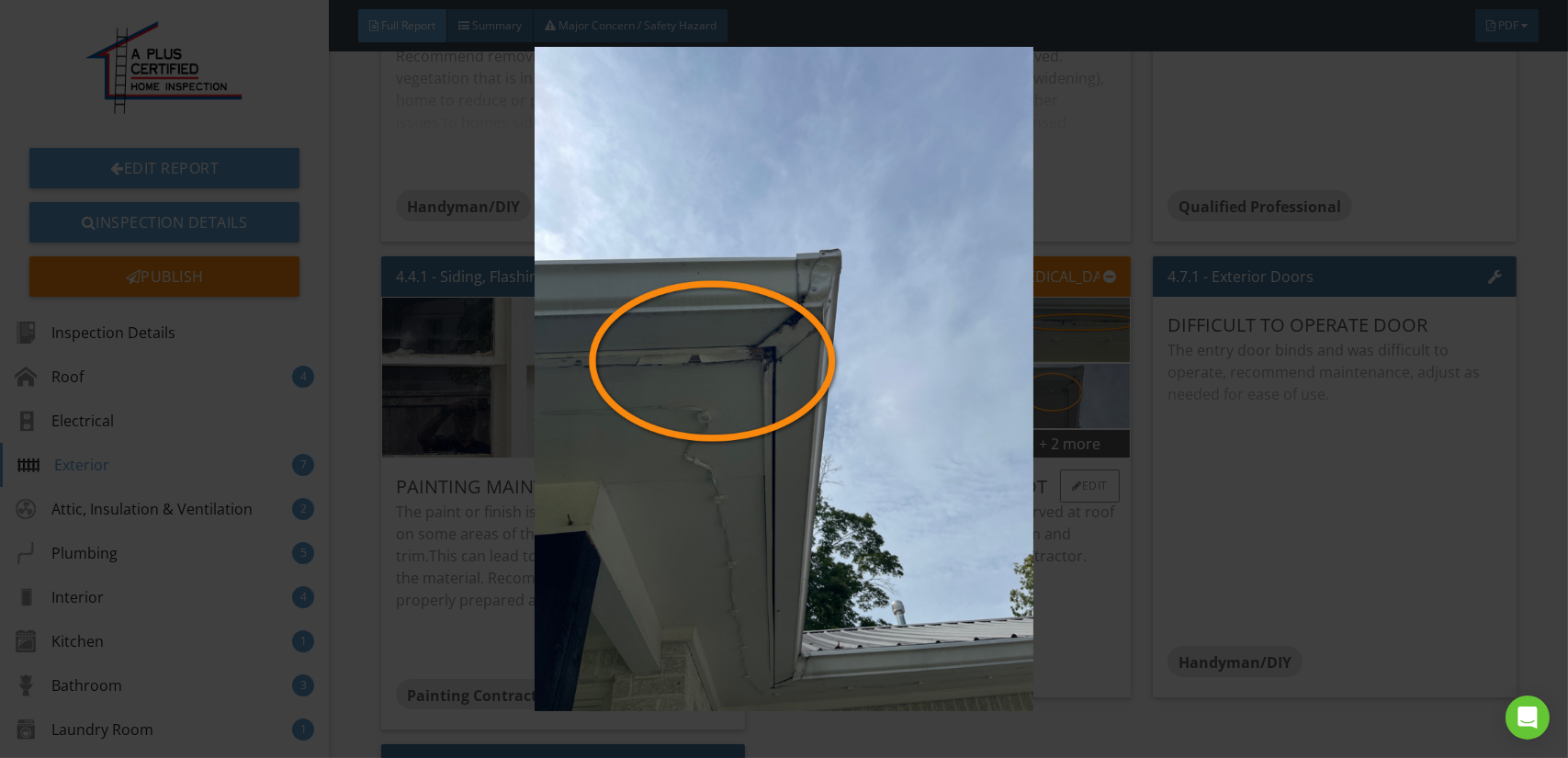
click at [1031, 385] on img at bounding box center [784, 378] width 1433 height 664
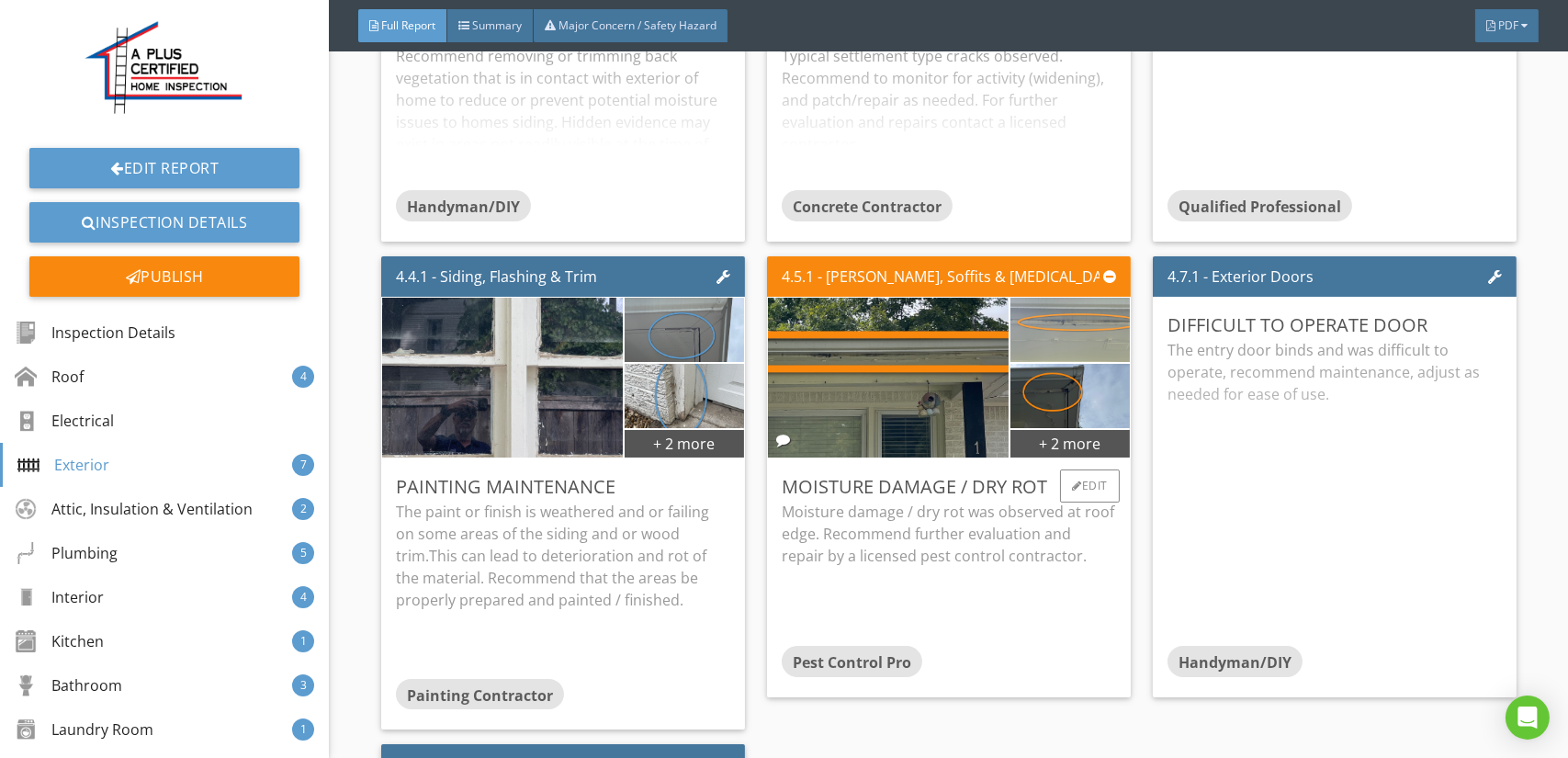
click at [1060, 335] on img at bounding box center [1069, 352] width 121 height 160
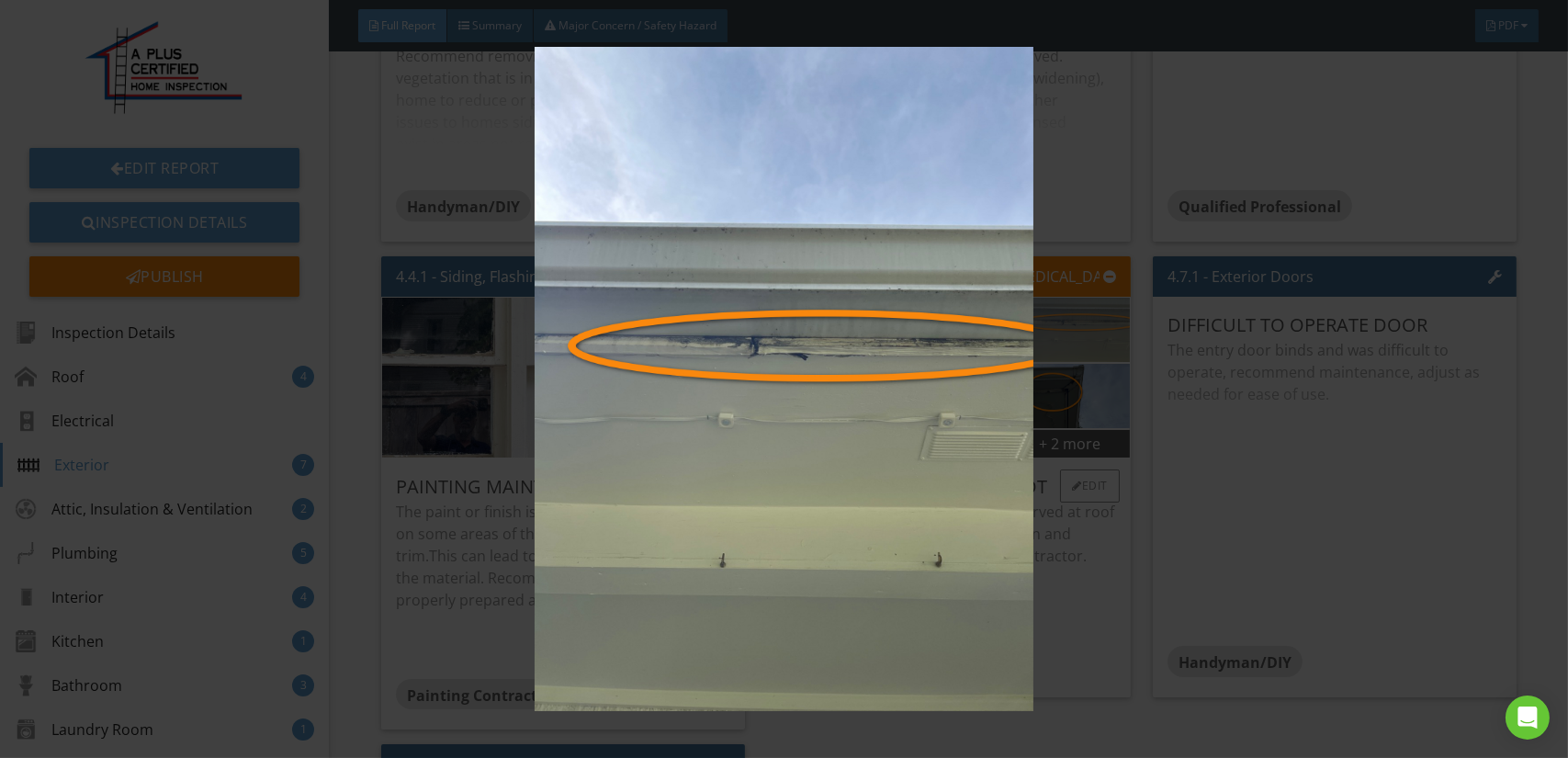
click at [1060, 335] on img at bounding box center [784, 378] width 1433 height 664
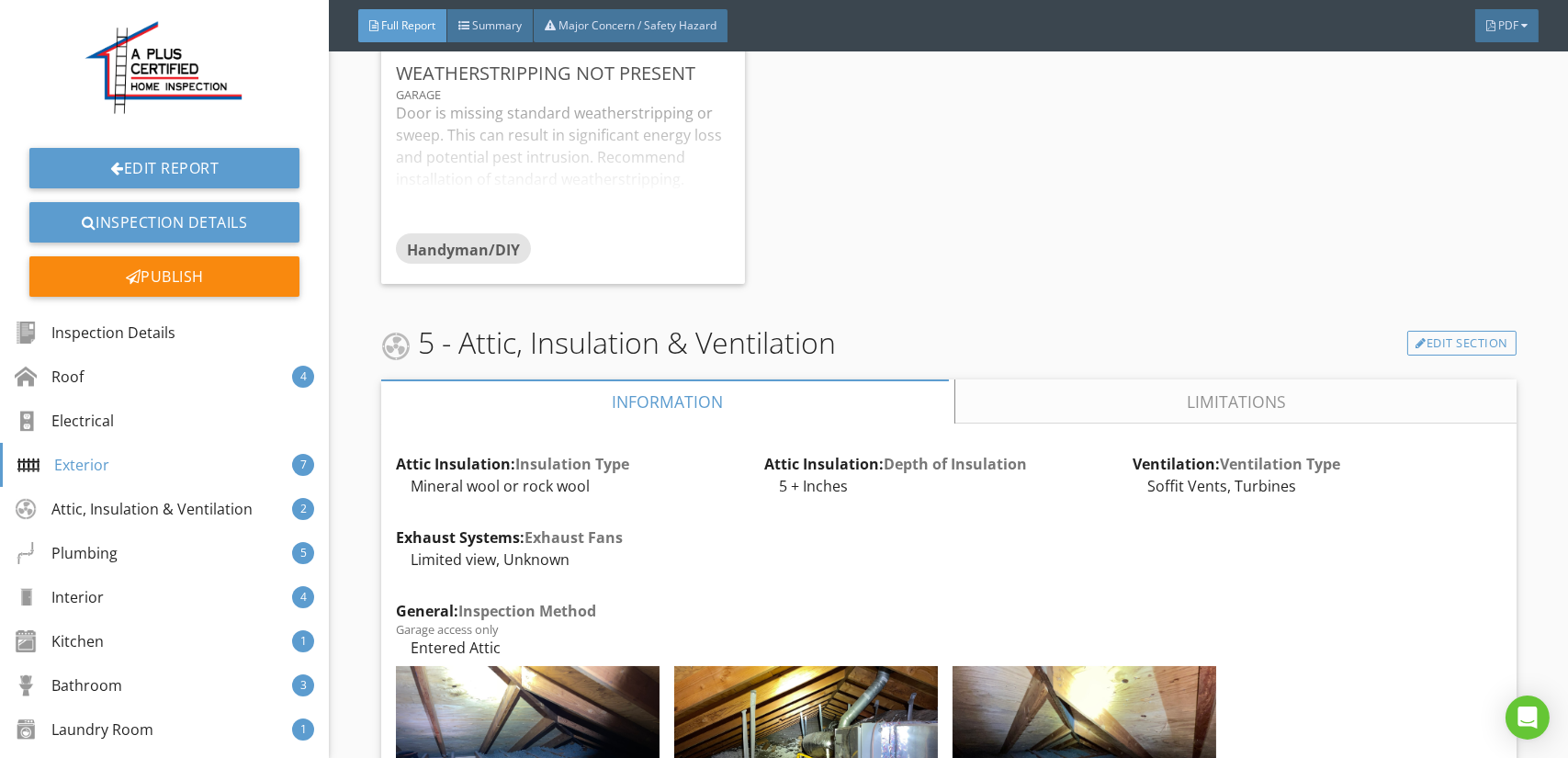
scroll to position [9004, 0]
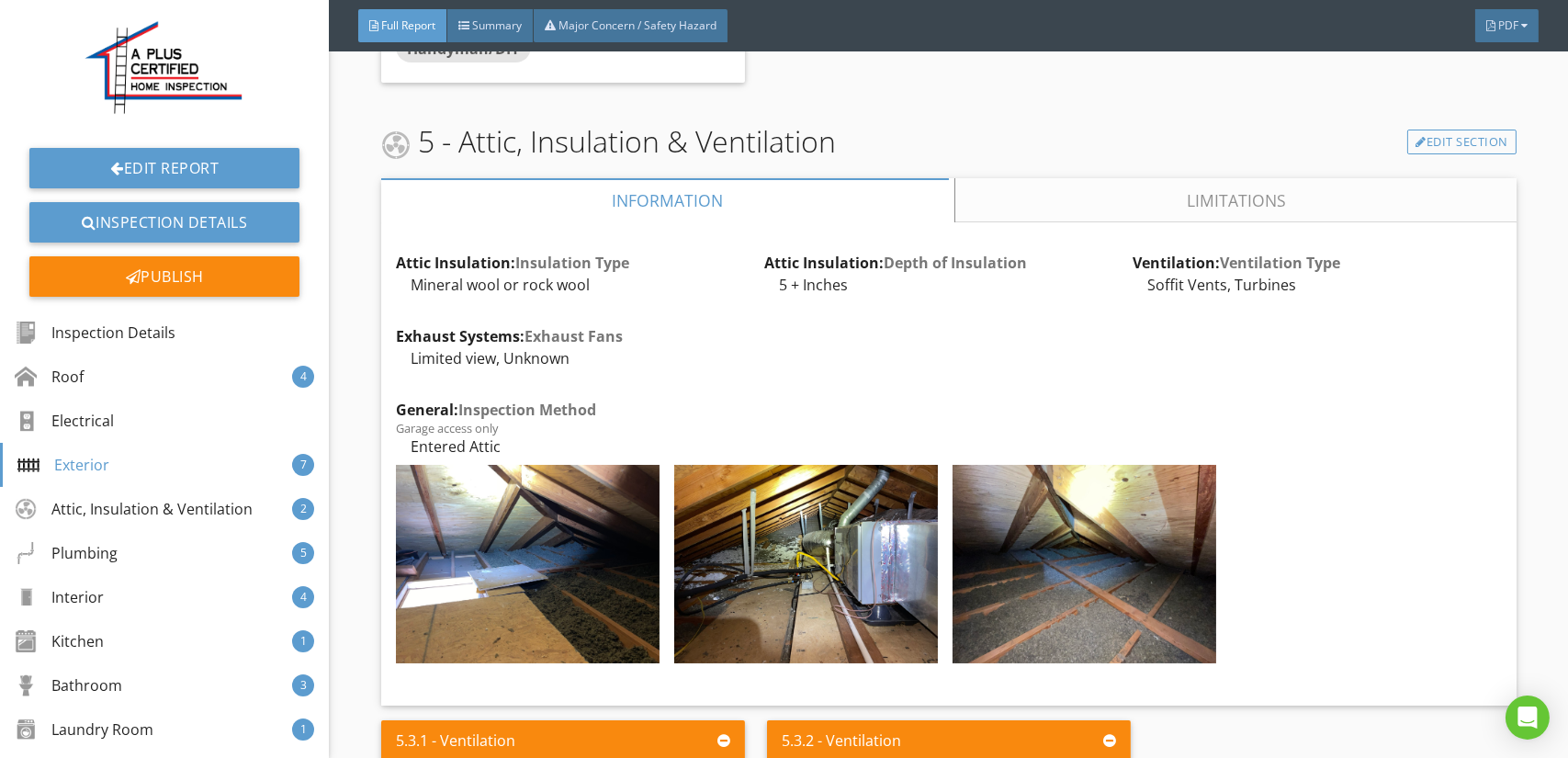
click at [1083, 200] on link "Limitations" at bounding box center [1236, 222] width 561 height 45
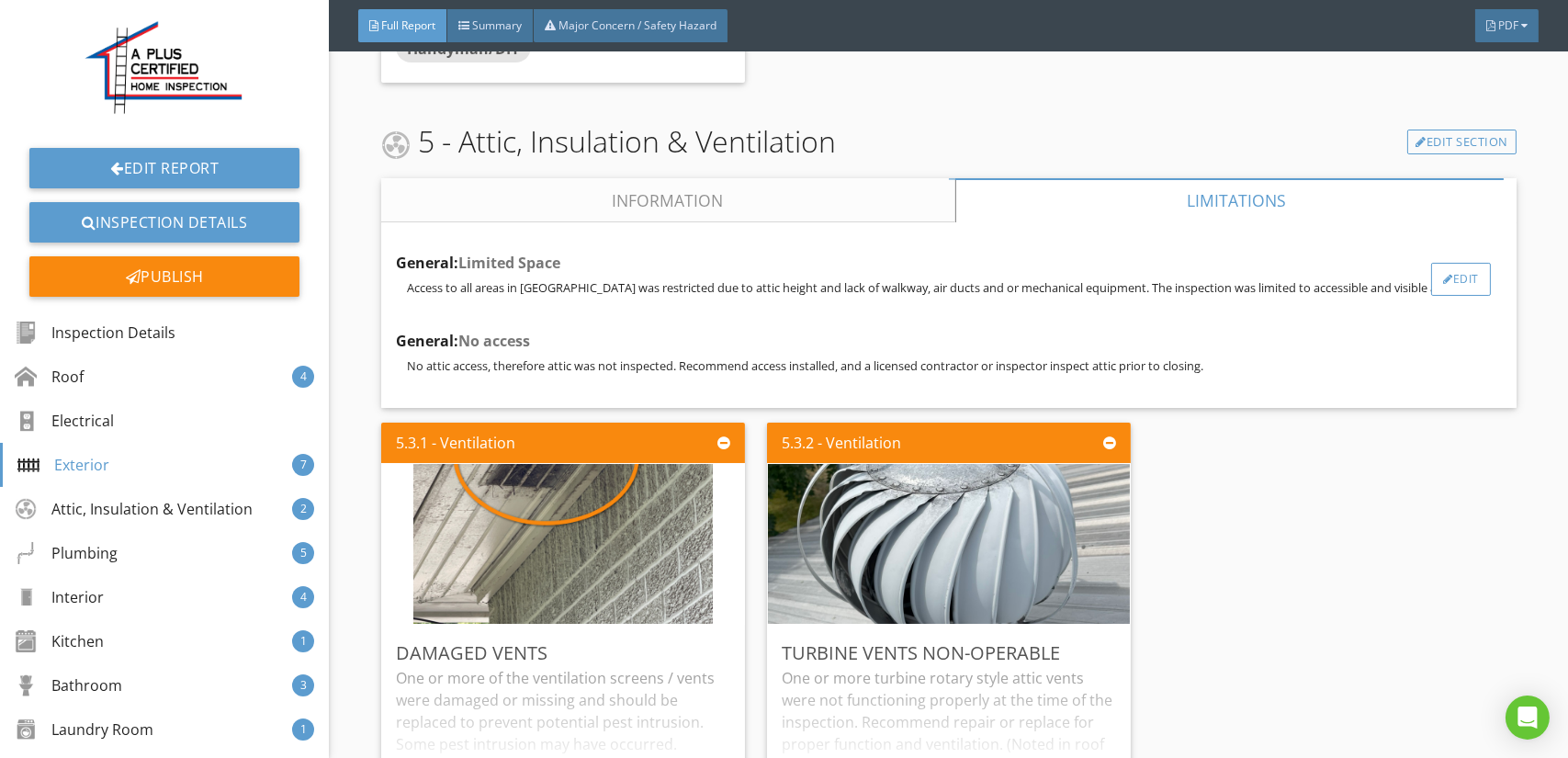
click at [1455, 285] on div "Edit" at bounding box center [1461, 301] width 59 height 33
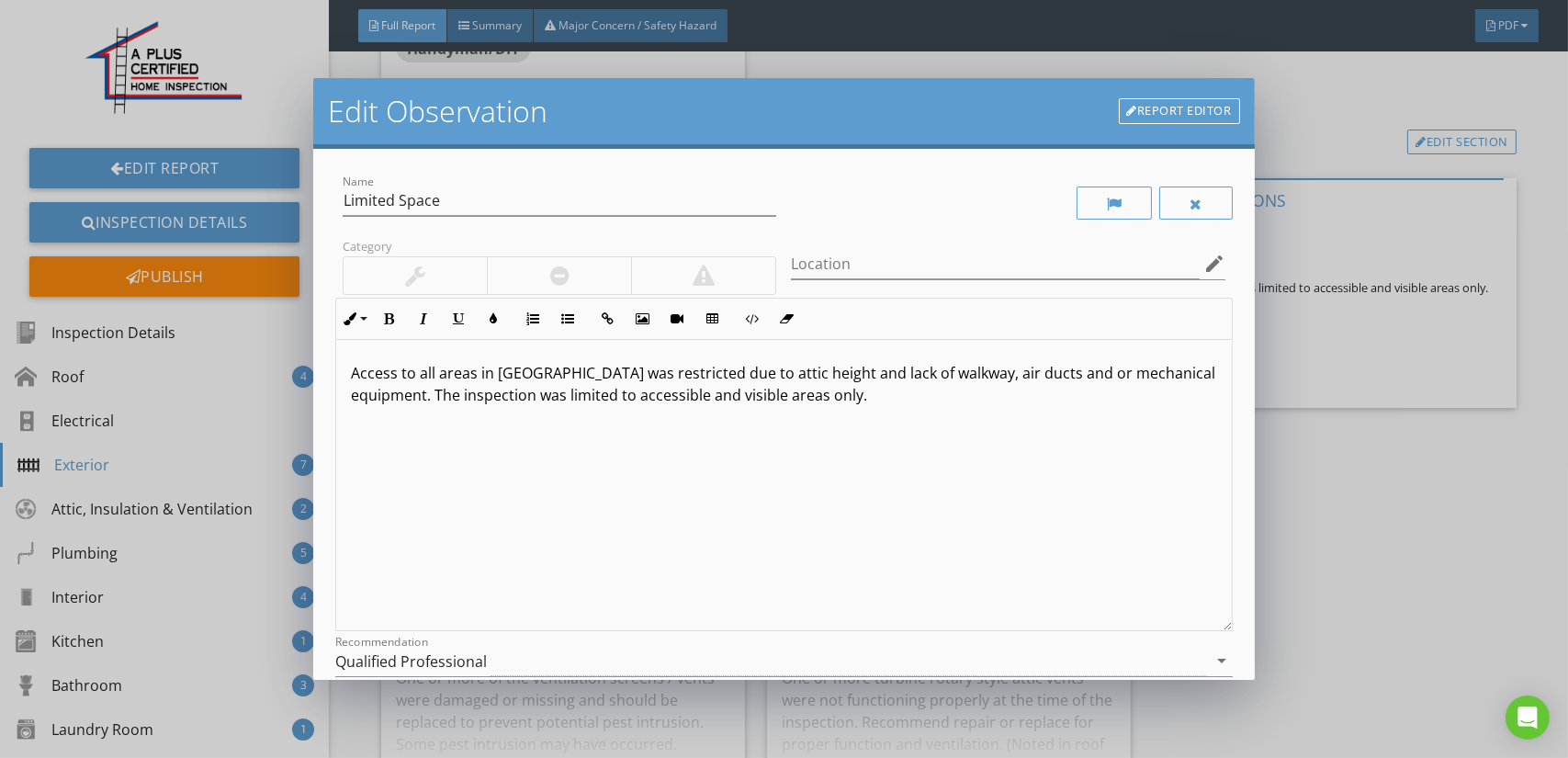
click at [1426, 84] on div "Edit Observation Report Editor Name Limited Space Category Location edit Inline…" at bounding box center [784, 379] width 1568 height 758
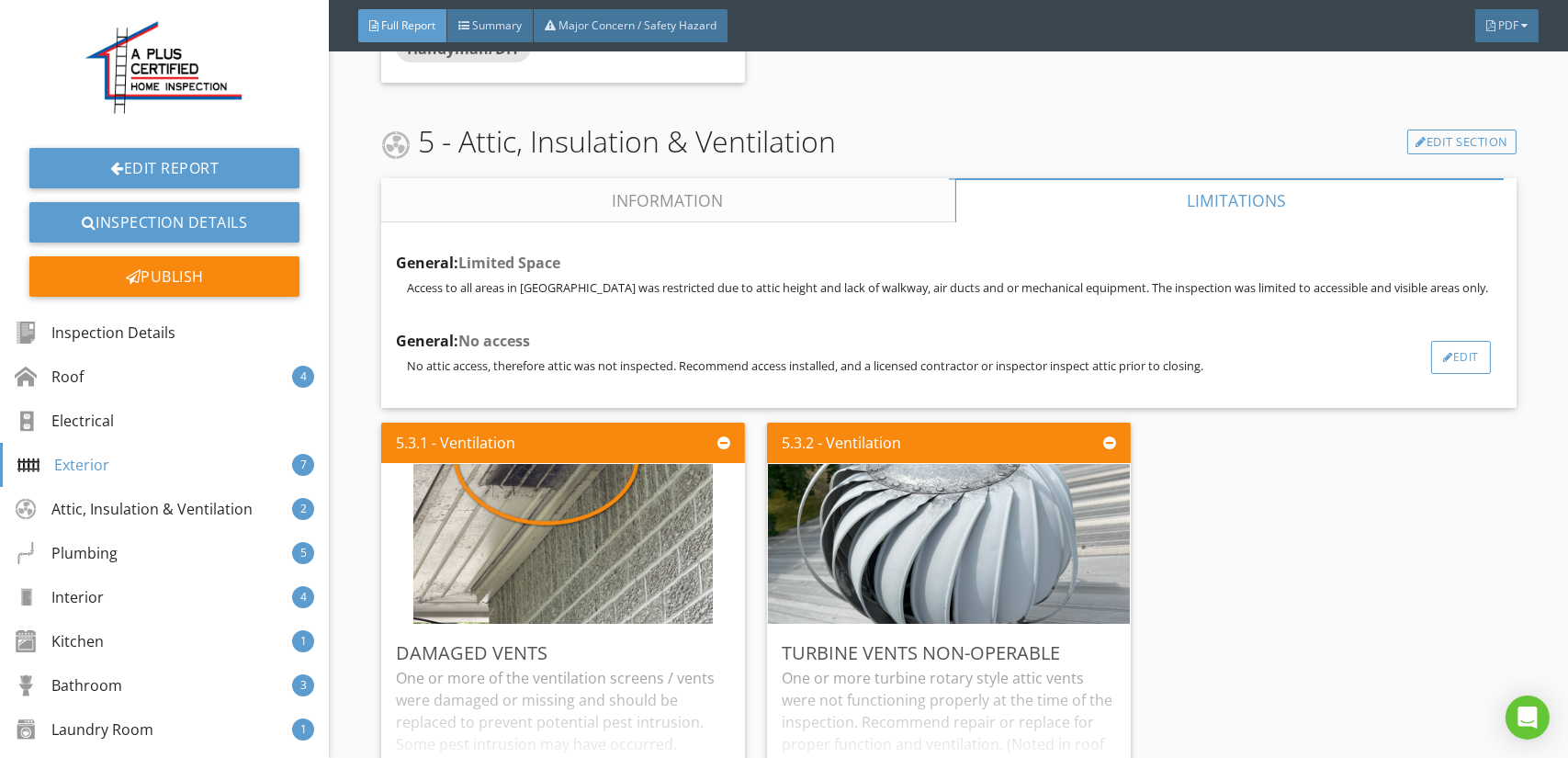
click at [1431, 363] on div "Edit" at bounding box center [1461, 379] width 59 height 33
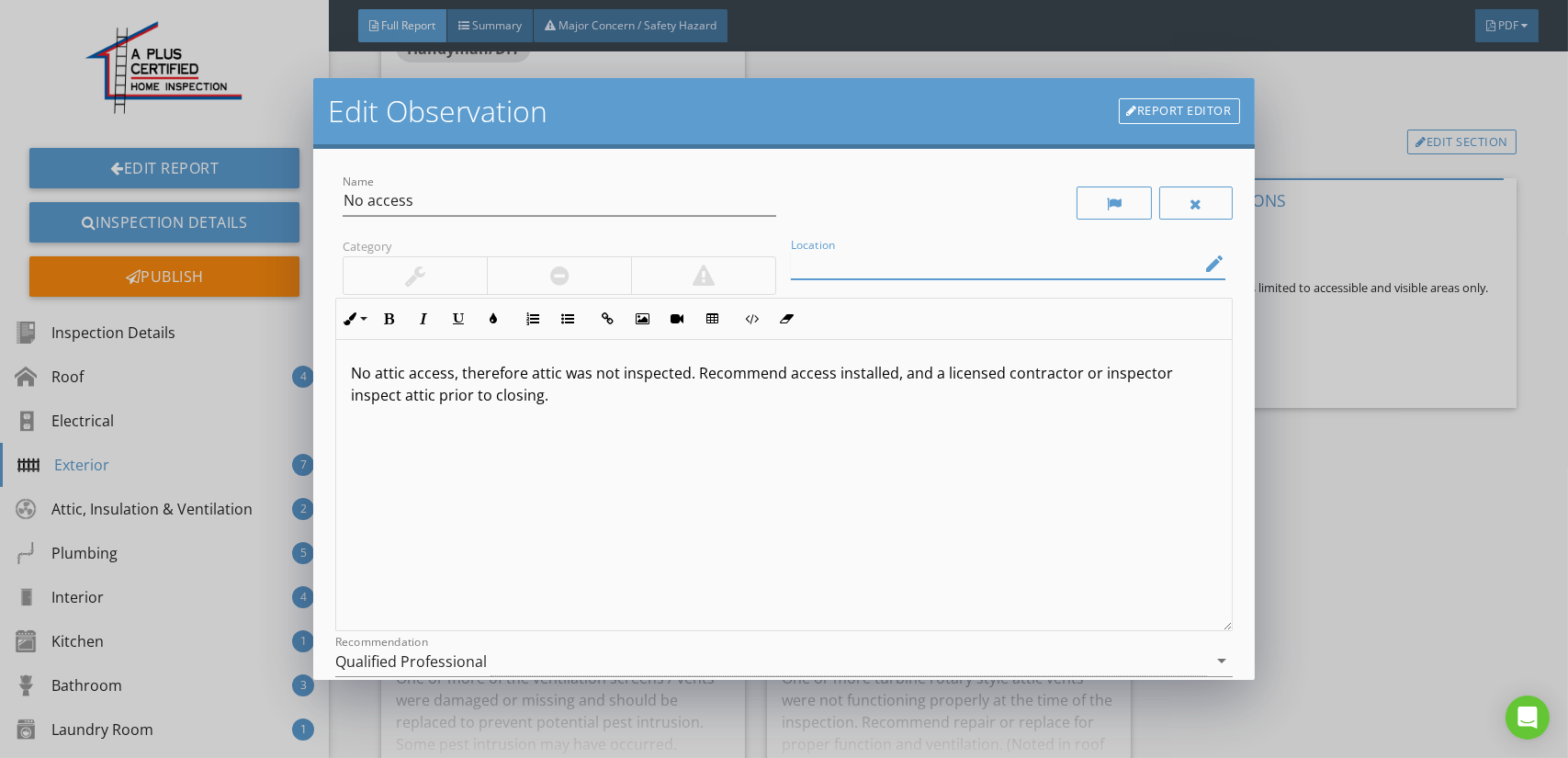
click at [897, 265] on input "Location" at bounding box center [994, 264] width 408 height 31
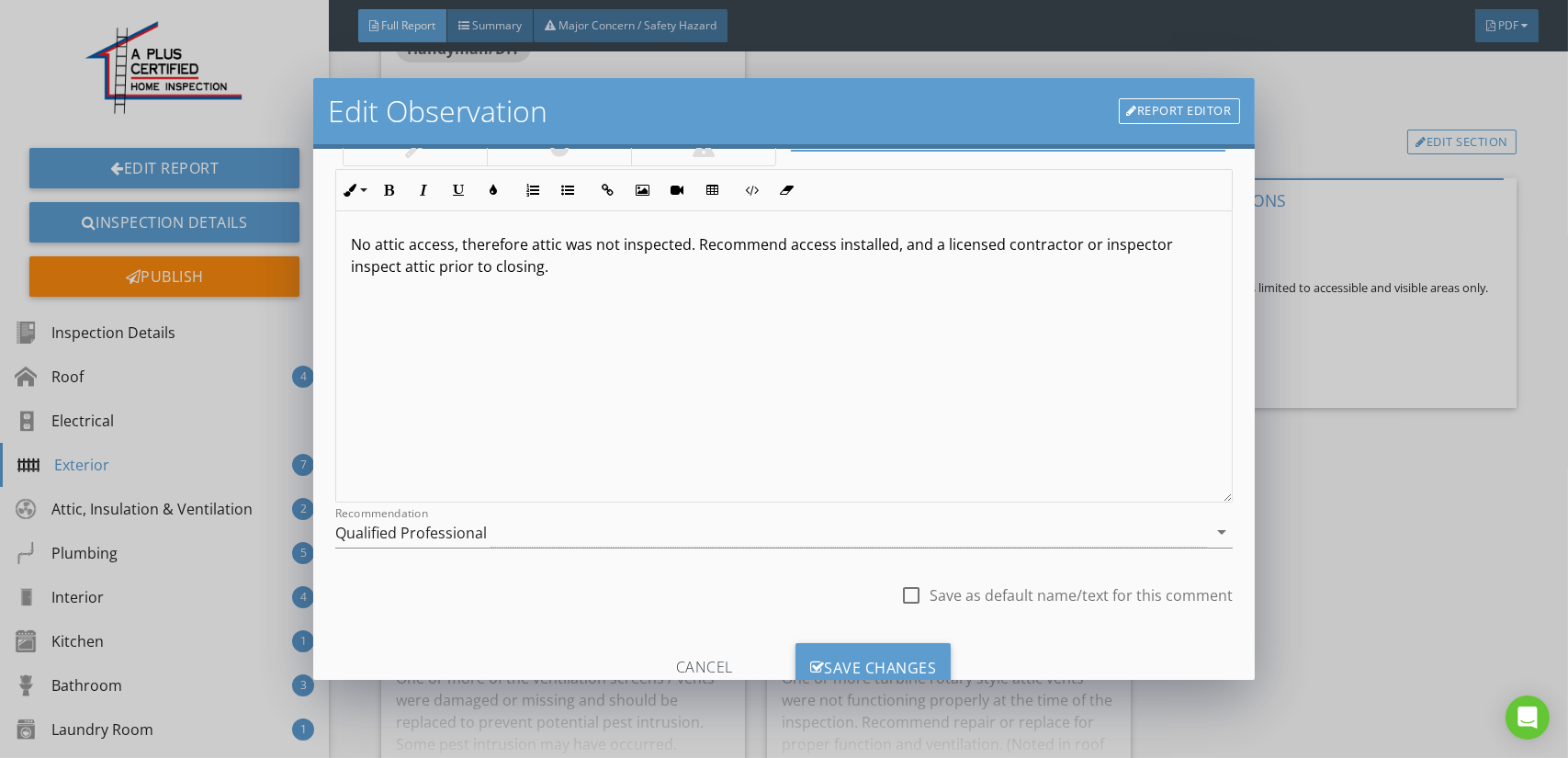
scroll to position [191, 0]
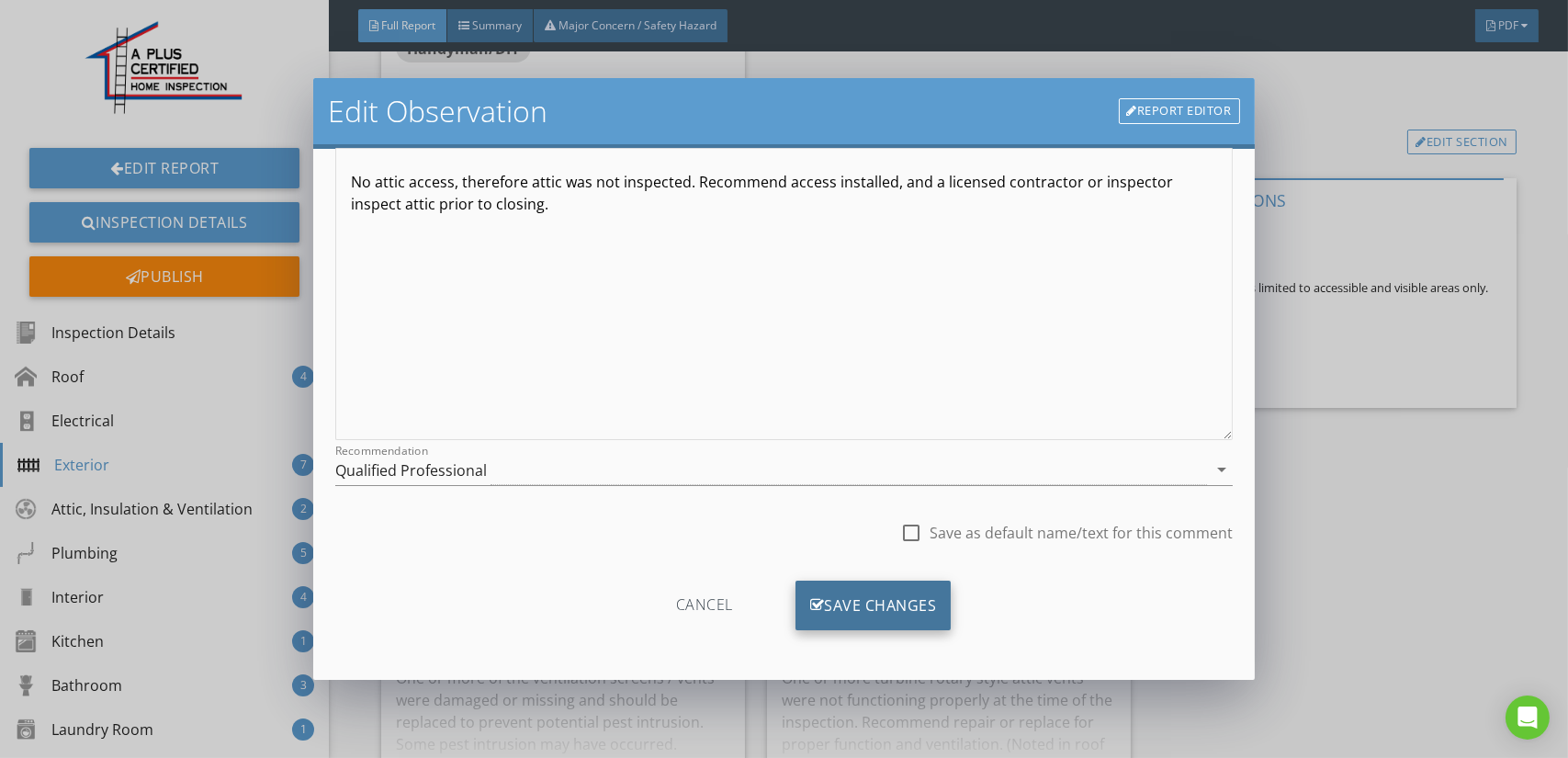
type input "Main house"
click at [858, 611] on div "Save Changes" at bounding box center [874, 606] width 156 height 49
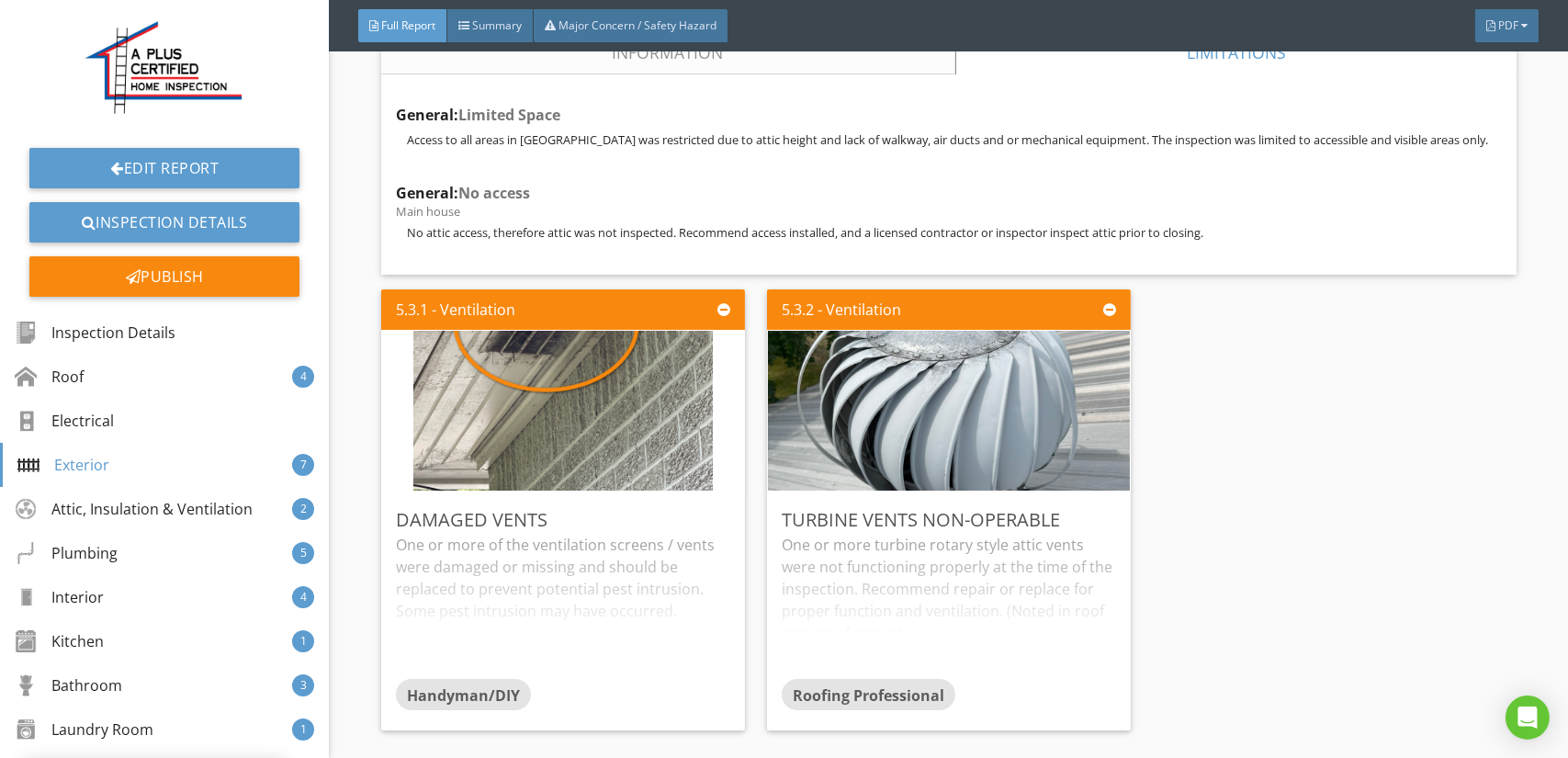
scroll to position [9280, 0]
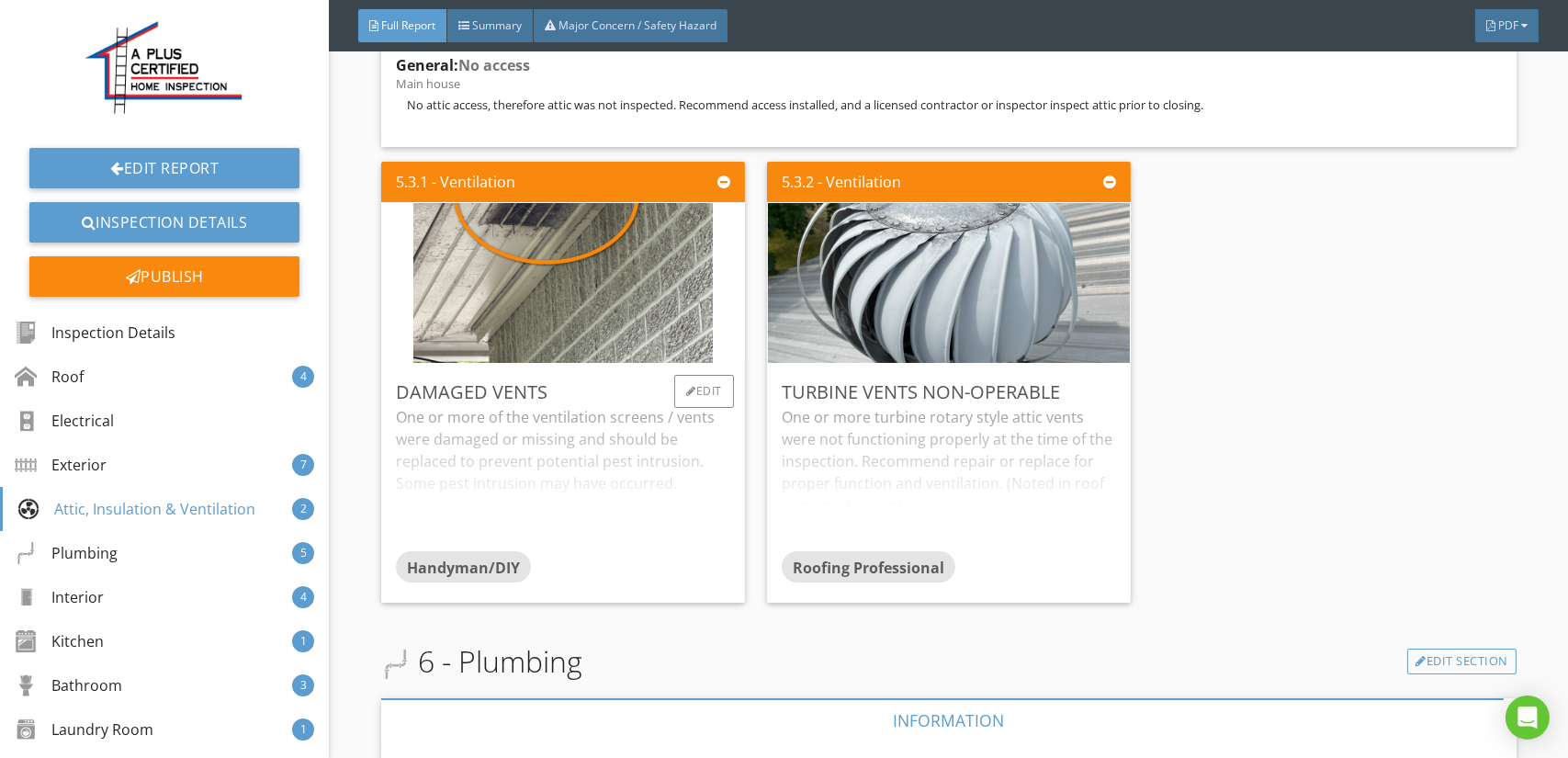
click at [592, 444] on div "One or more of the ventilation screens / vents were damaged or missing and shou…" at bounding box center [563, 501] width 334 height 145
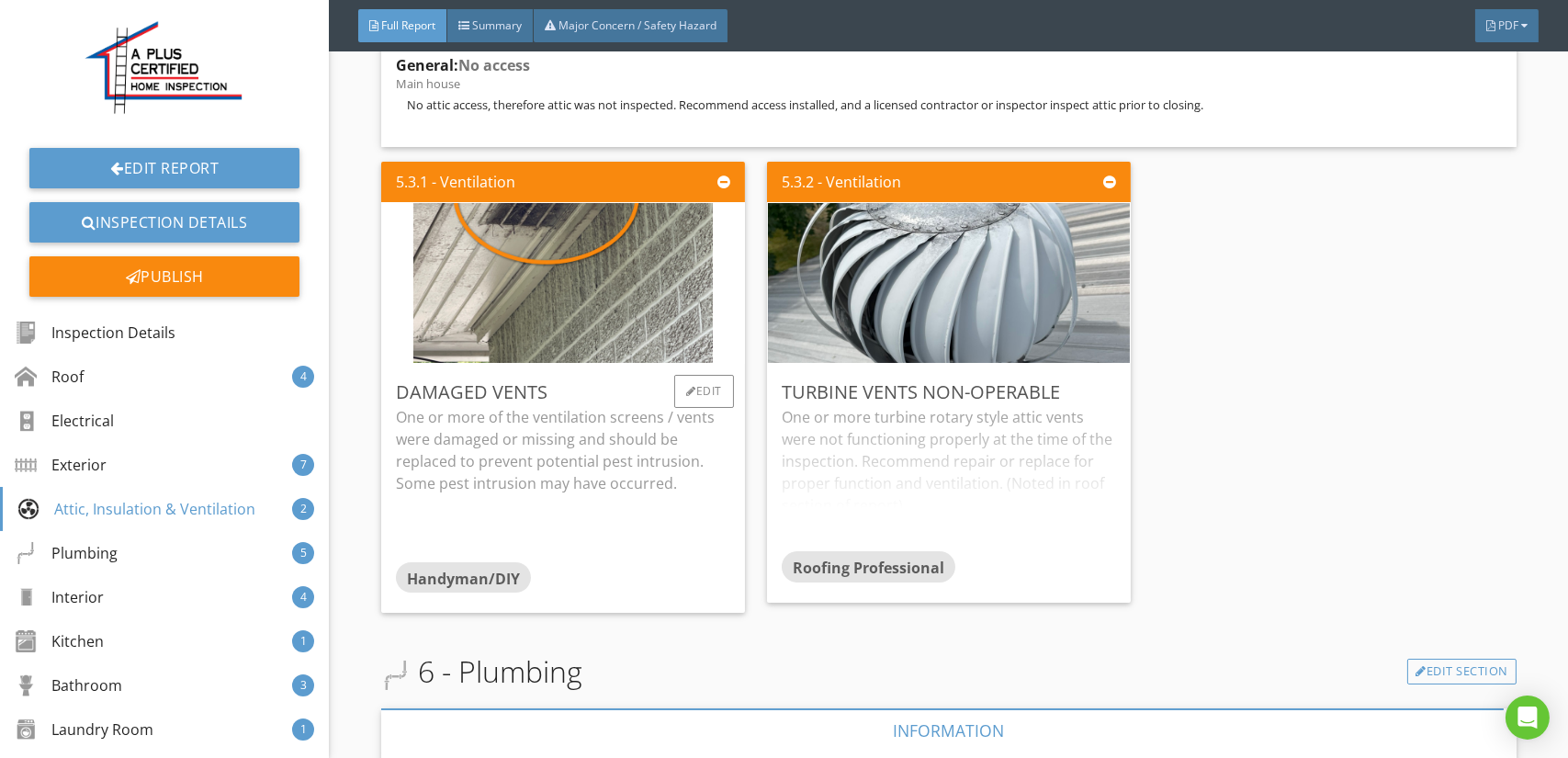
click at [592, 444] on p "One or more of the ventilation screens / vents were damaged or missing and shou…" at bounding box center [563, 472] width 334 height 88
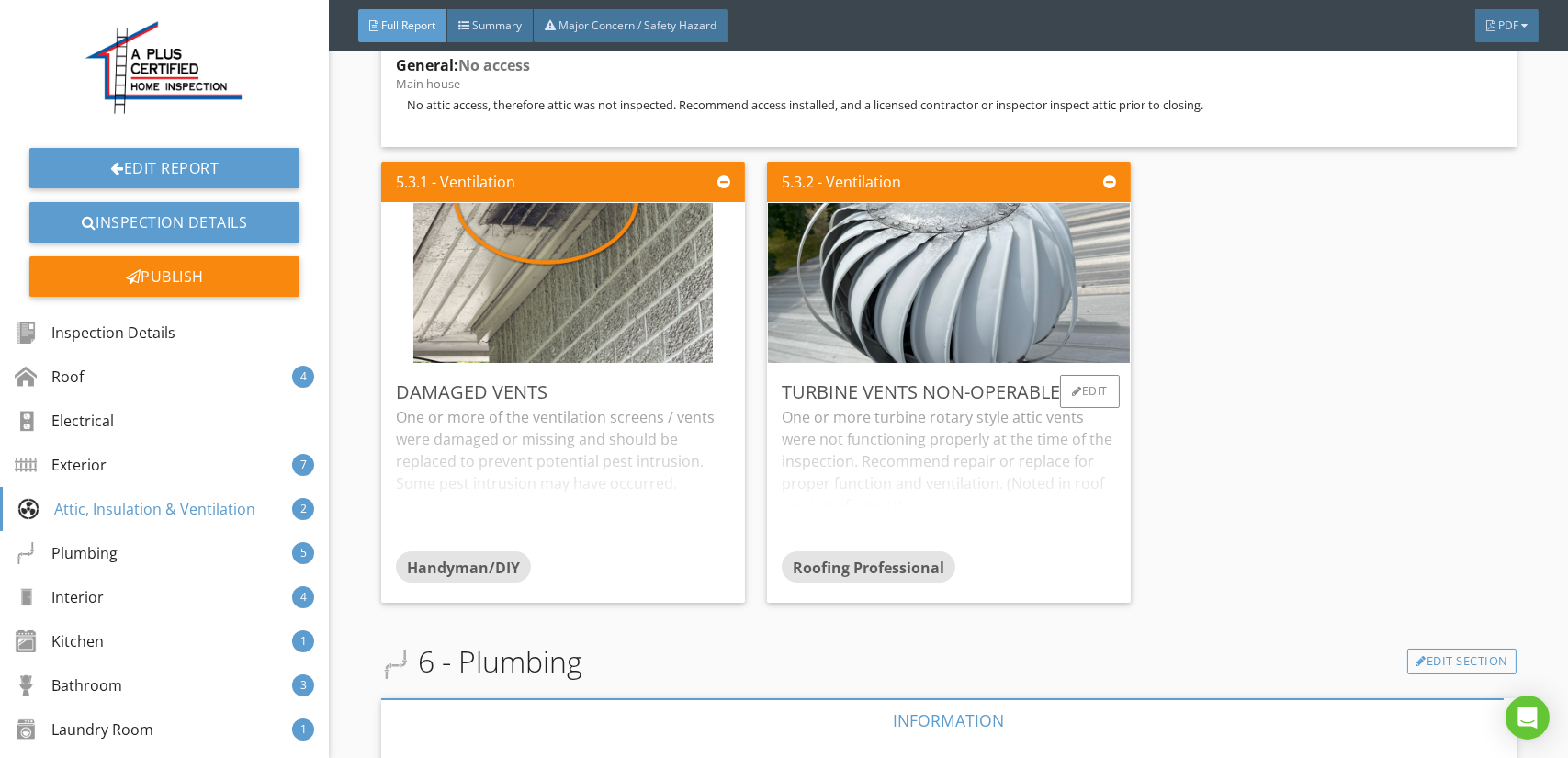
click at [892, 442] on div "One or more turbine rotary style attic vents were not functioning properly at t…" at bounding box center [949, 501] width 334 height 145
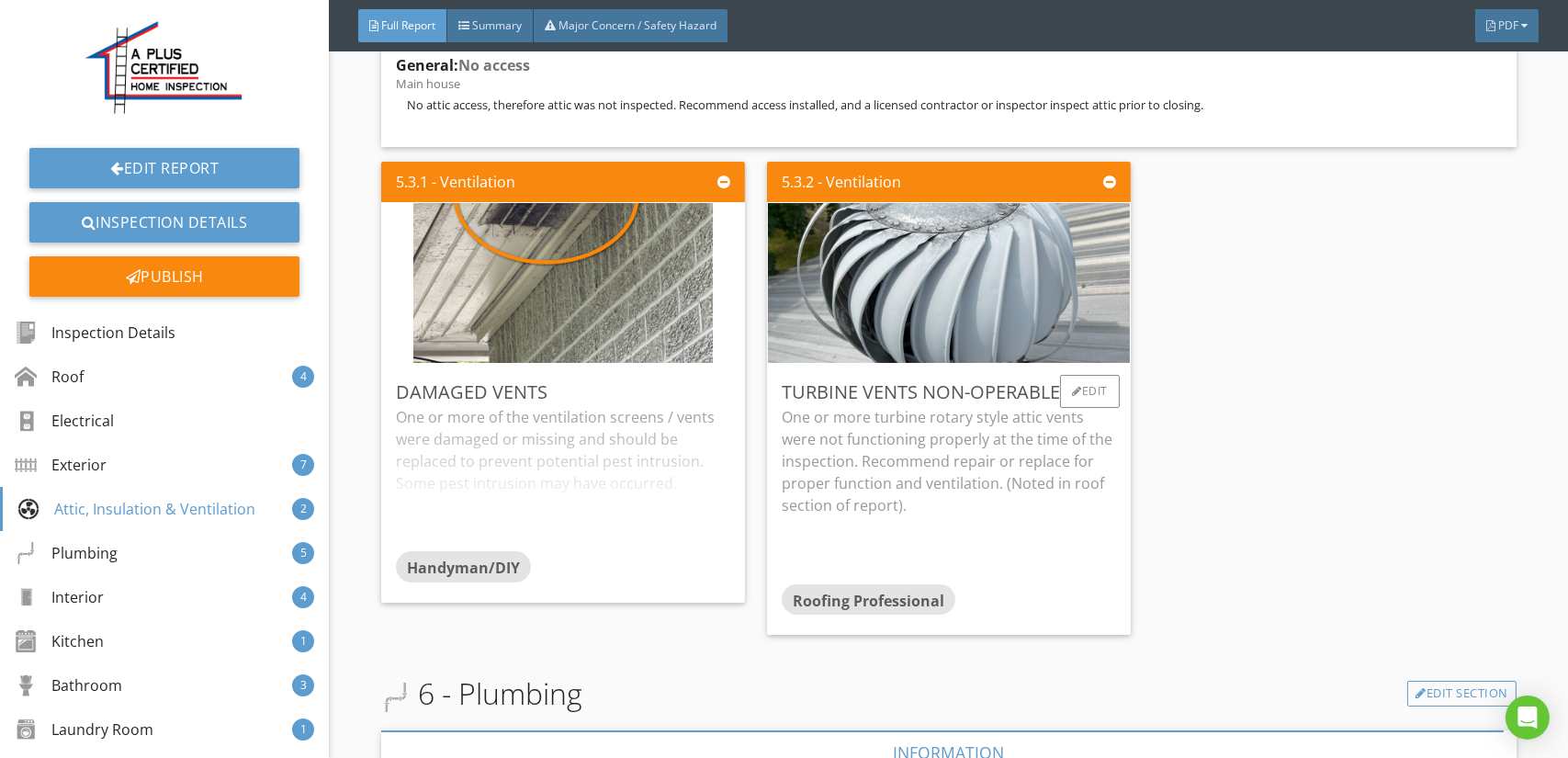
click at [892, 442] on p "One or more turbine rotary style attic vents were not functioning properly at t…" at bounding box center [949, 483] width 334 height 110
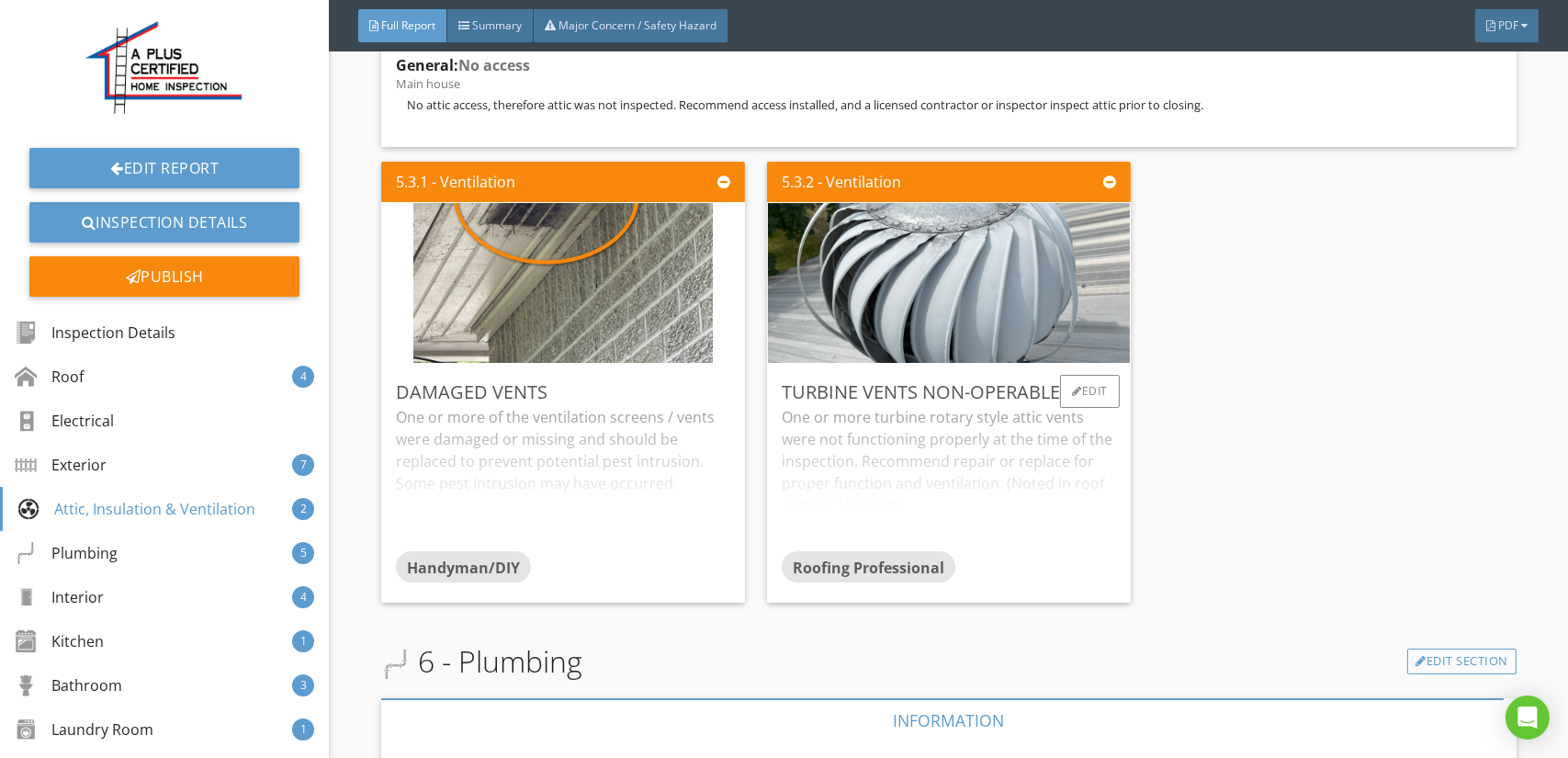
click at [948, 442] on div "One or more turbine rotary style attic vents were not functioning properly at t…" at bounding box center [949, 501] width 334 height 145
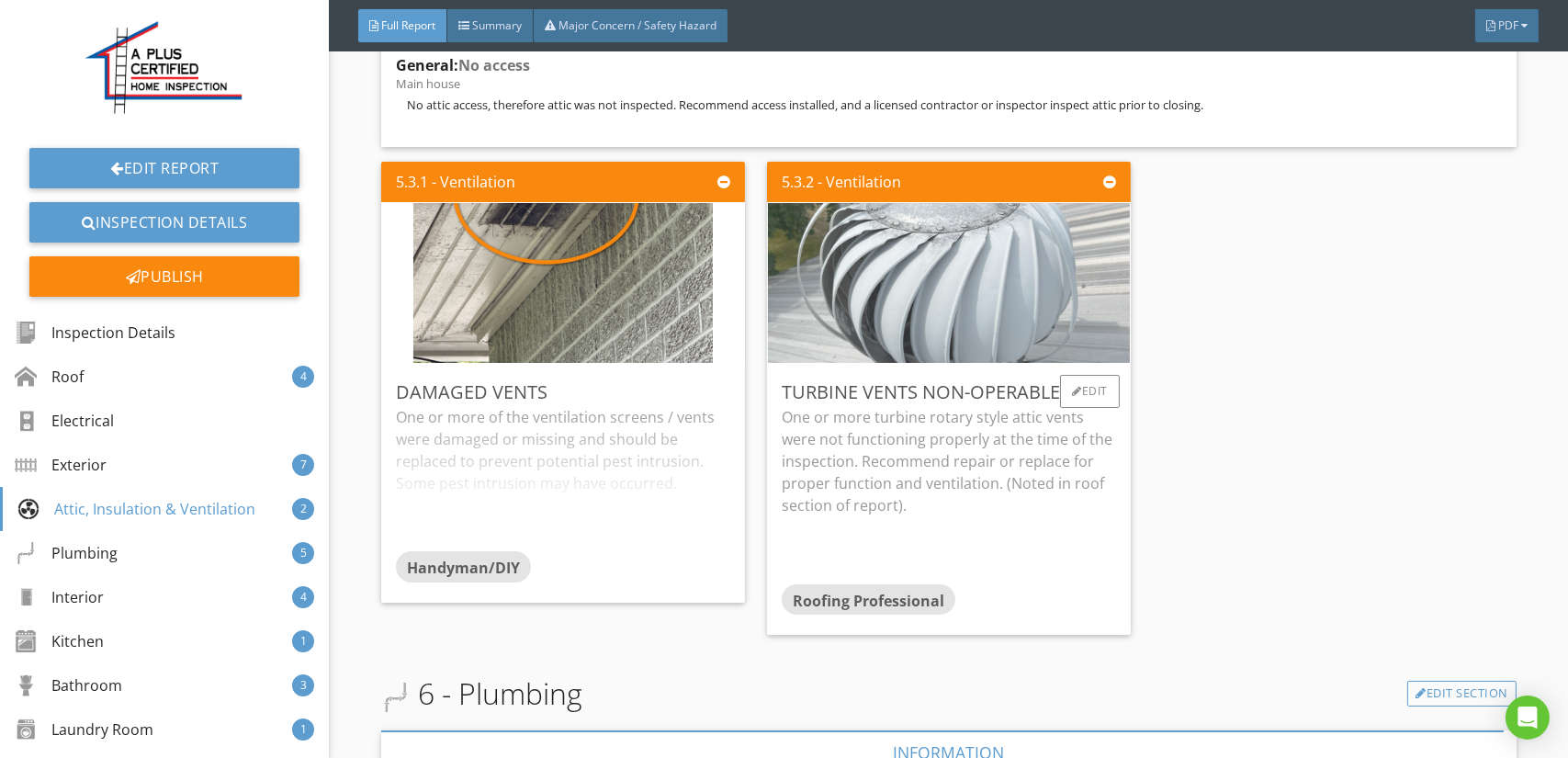
click at [980, 315] on img at bounding box center [949, 306] width 532 height 400
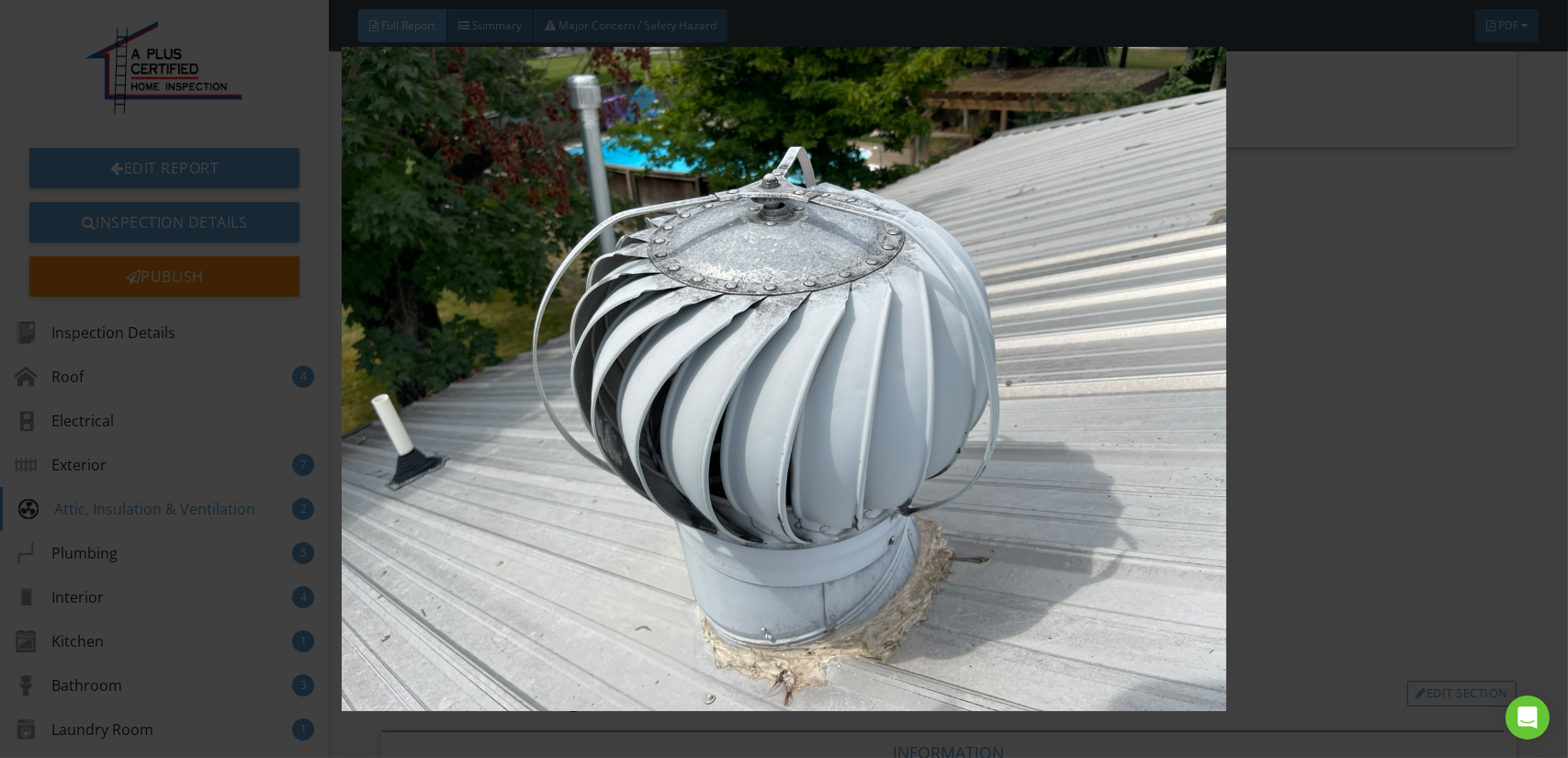
click at [980, 315] on img at bounding box center [784, 378] width 1433 height 664
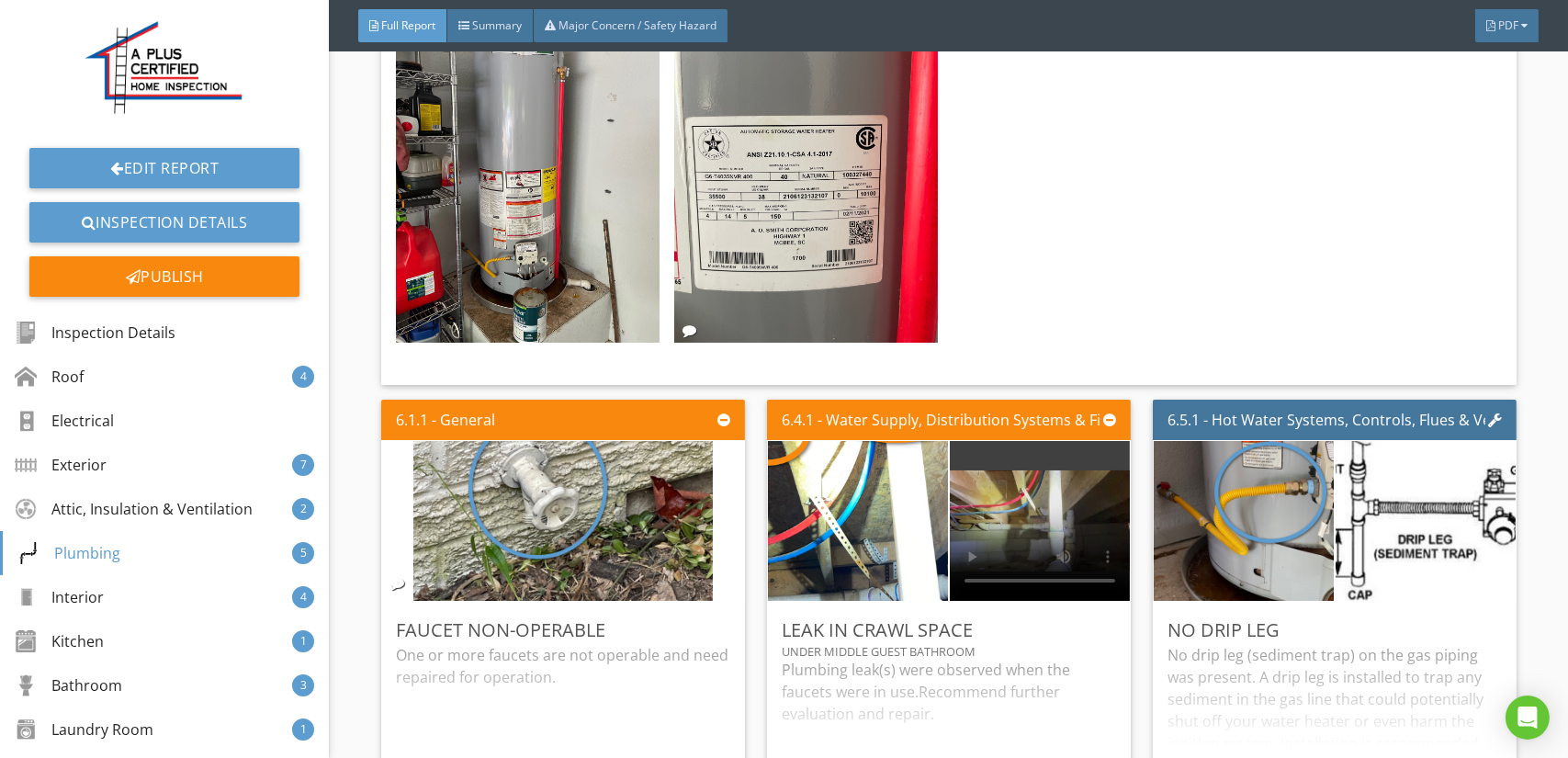
scroll to position [11118, 0]
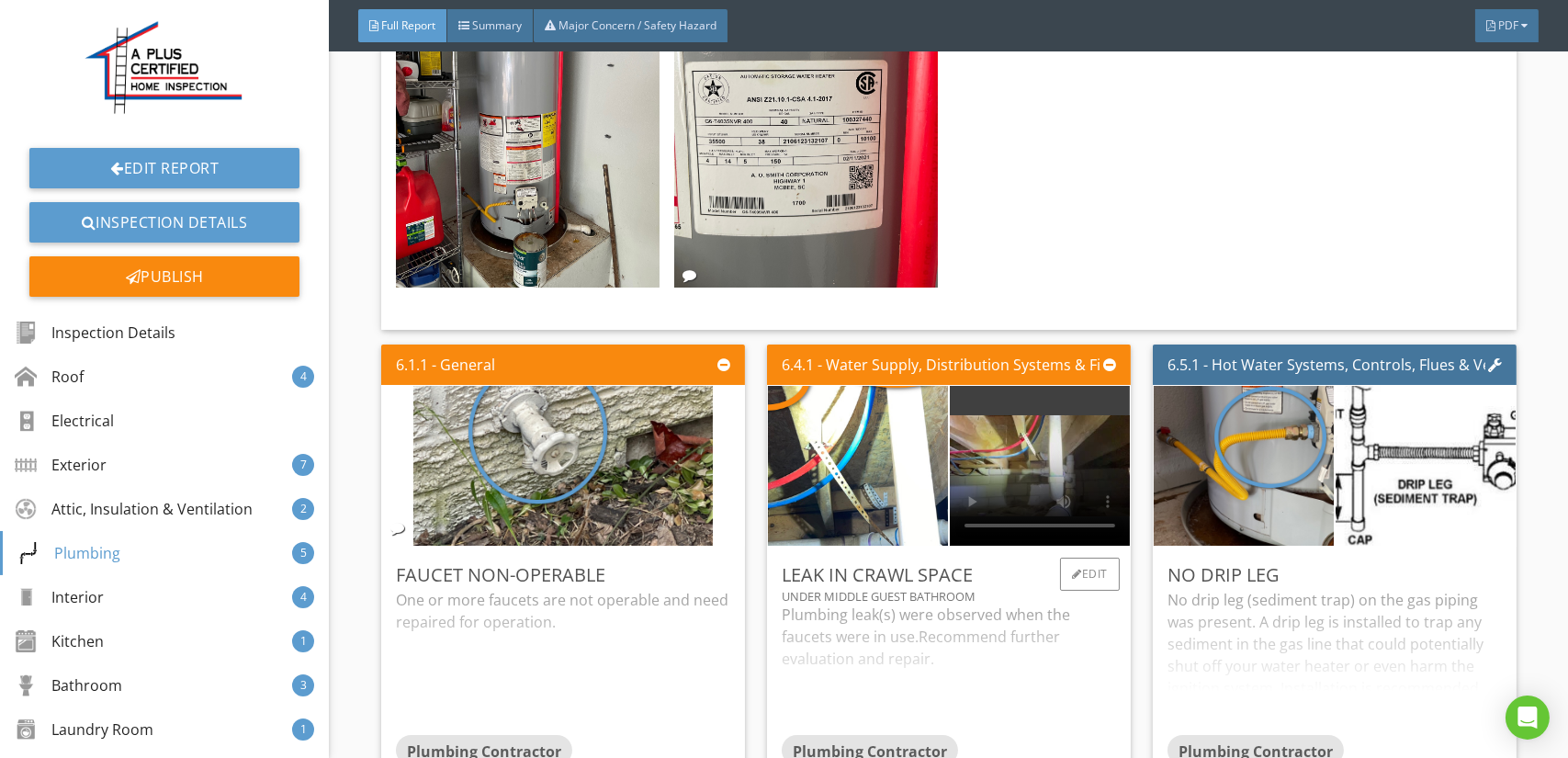
click at [903, 625] on div "Plumbing leak(s) were observed when the faucets were in use.Recommend further e…" at bounding box center [949, 691] width 334 height 131
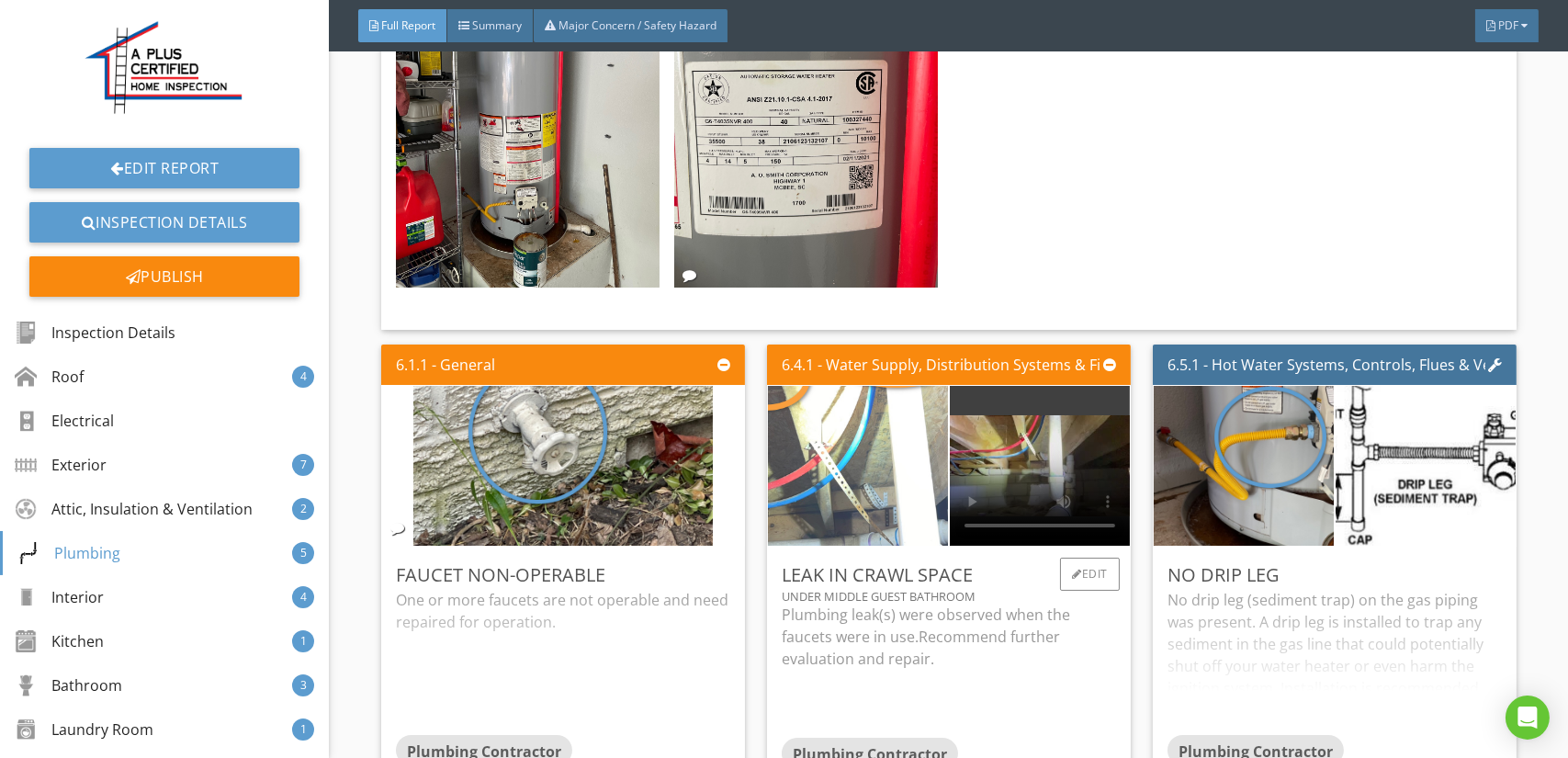
click at [854, 493] on img at bounding box center [858, 488] width 450 height 338
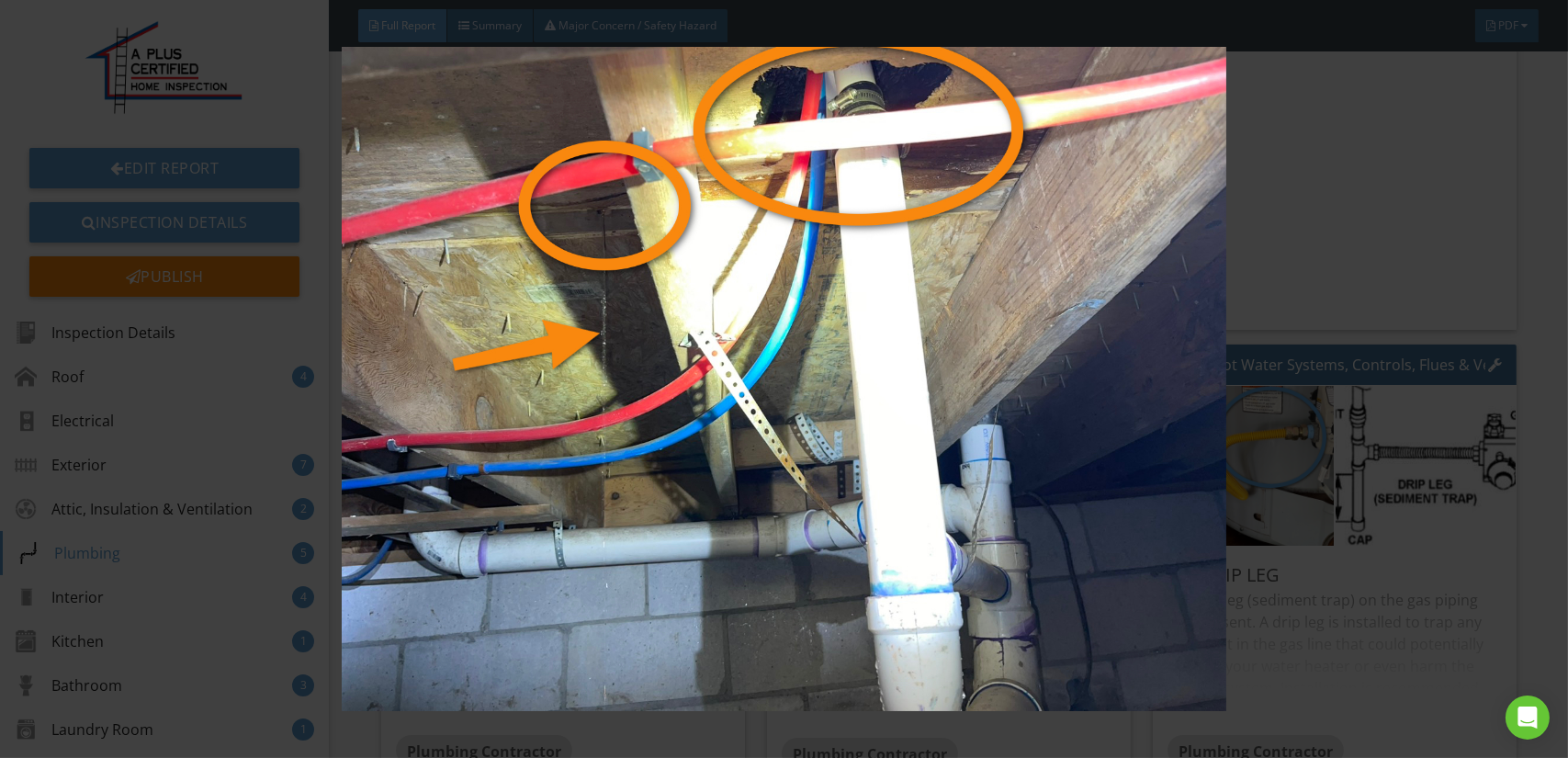
click at [854, 493] on img at bounding box center [784, 378] width 1433 height 664
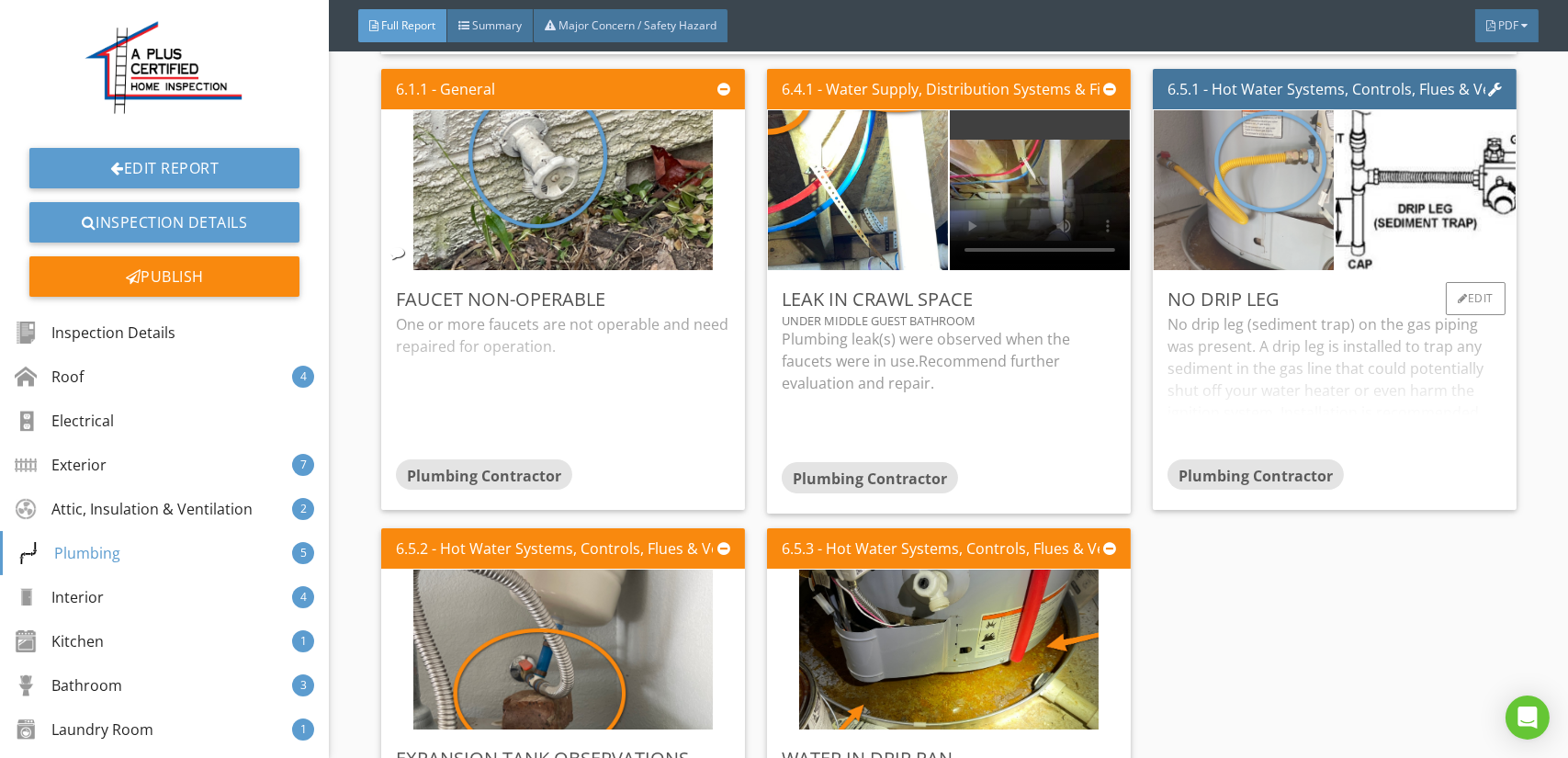
scroll to position [11669, 0]
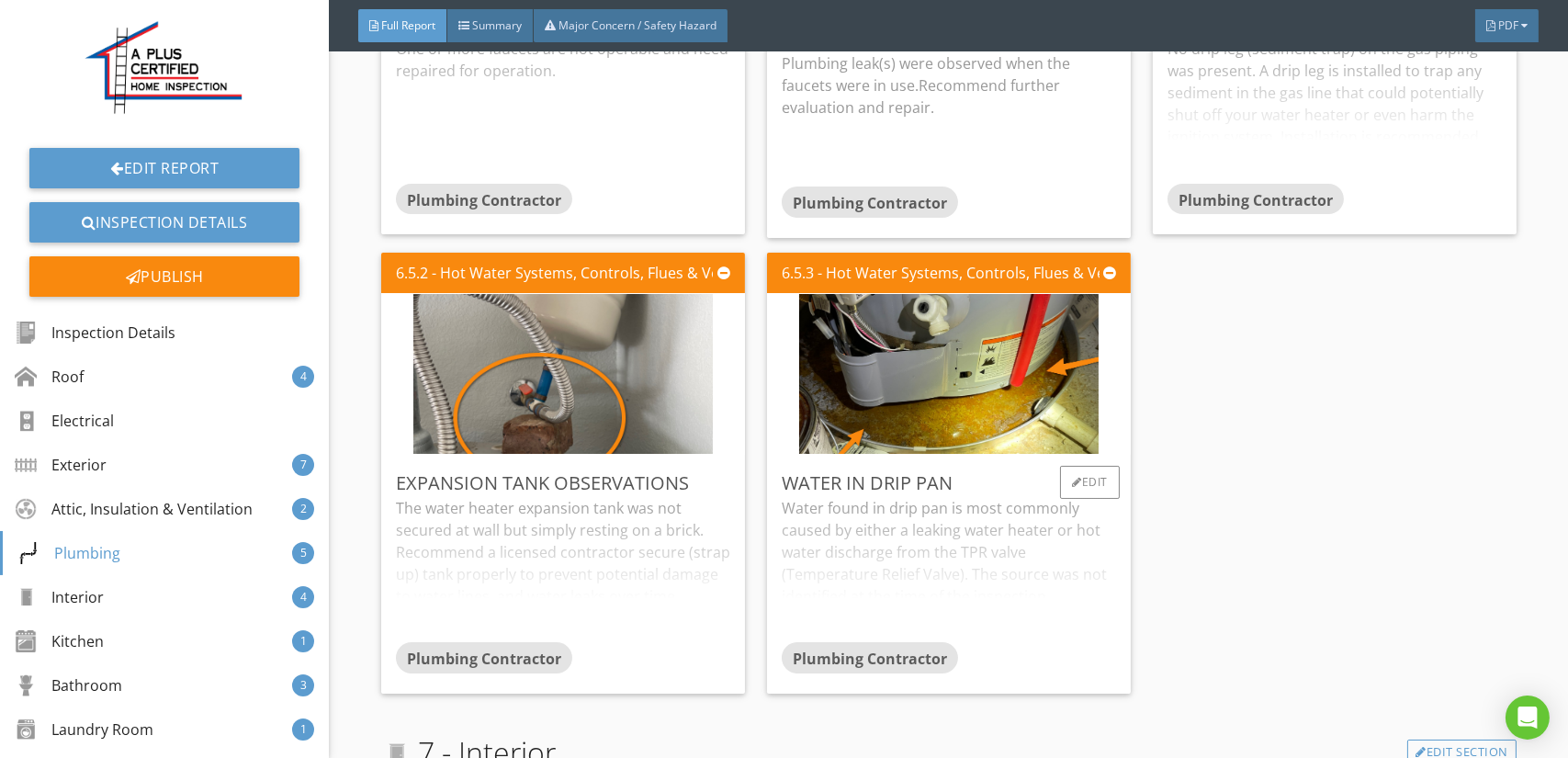
click at [990, 537] on div "Water found in drip pan is most commonly caused by either a leaking water heate…" at bounding box center [949, 592] width 334 height 145
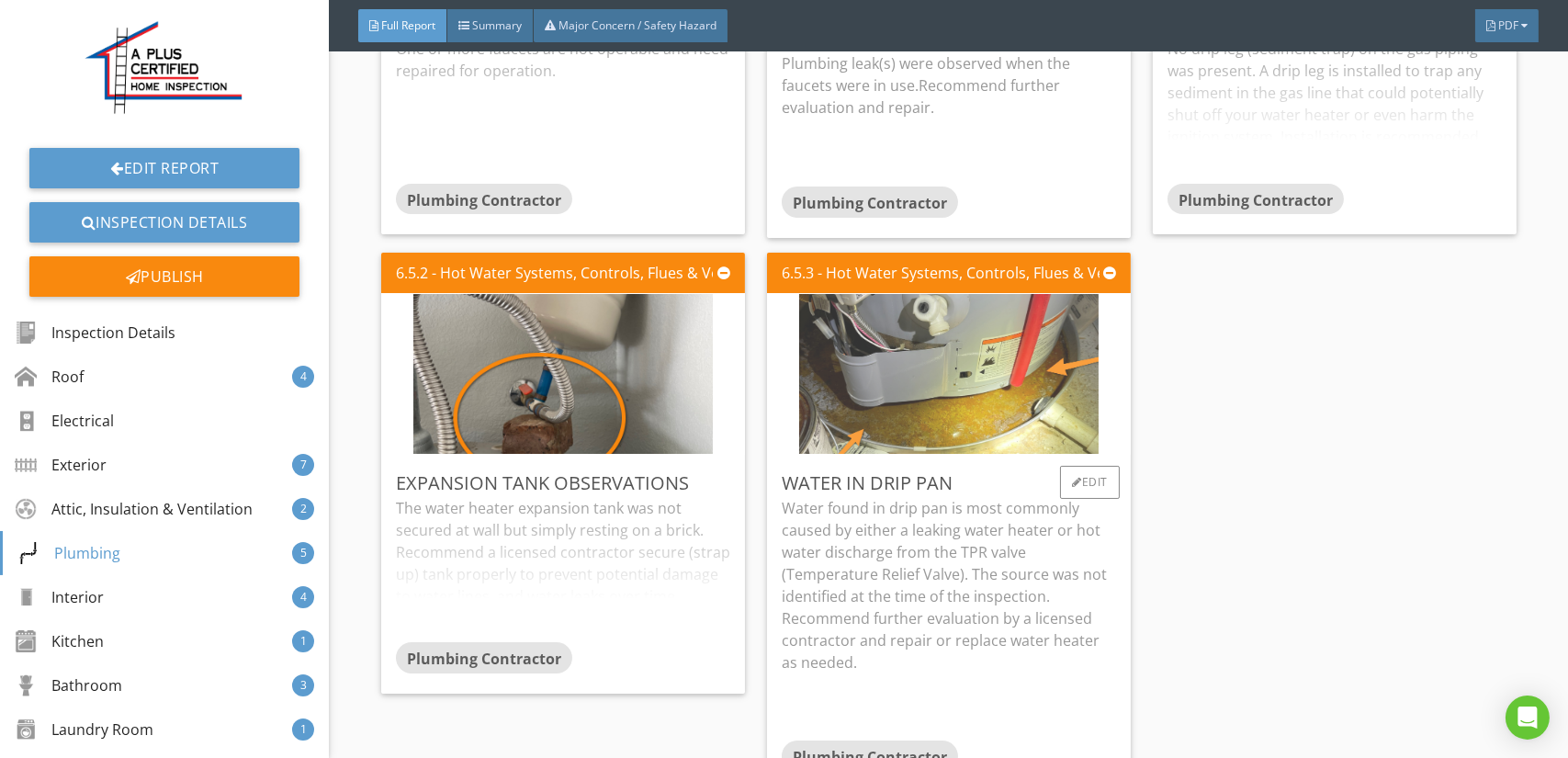
click at [1005, 418] on img at bounding box center [949, 396] width 300 height 400
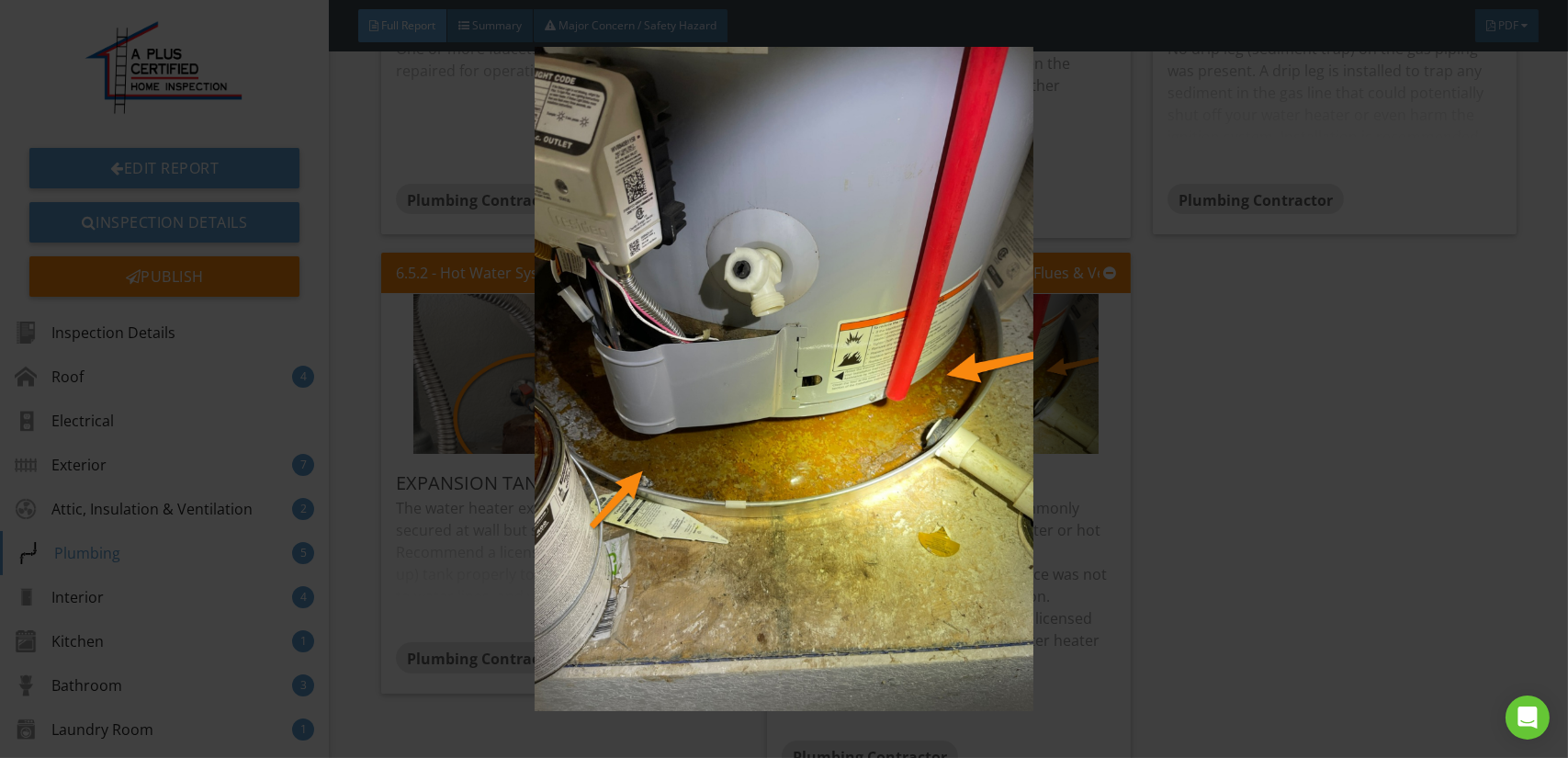
click at [976, 418] on img at bounding box center [784, 378] width 1433 height 664
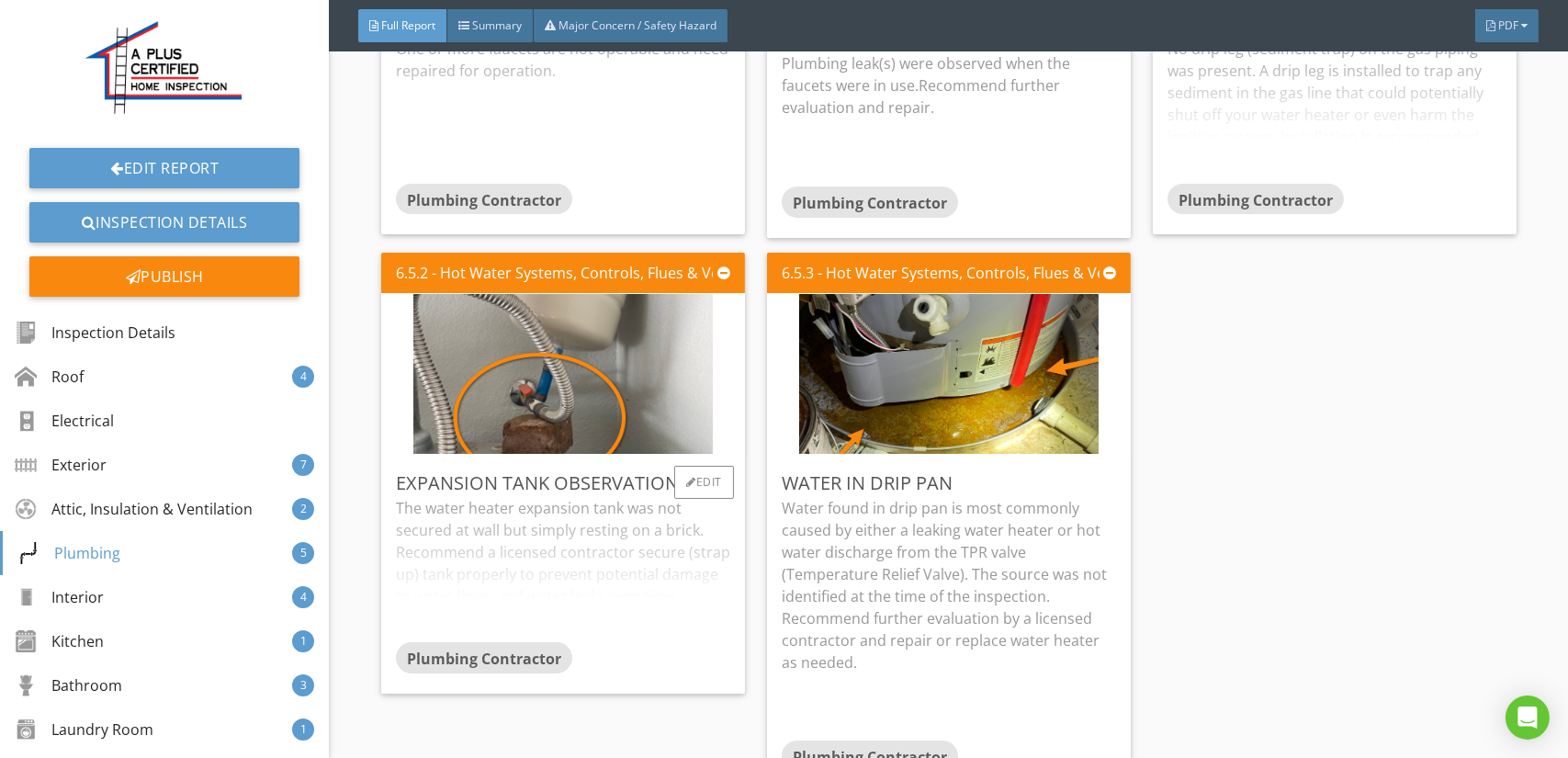
click at [601, 520] on div "The water heater expansion tank was not secured at wall but simply resting on a…" at bounding box center [563, 592] width 334 height 145
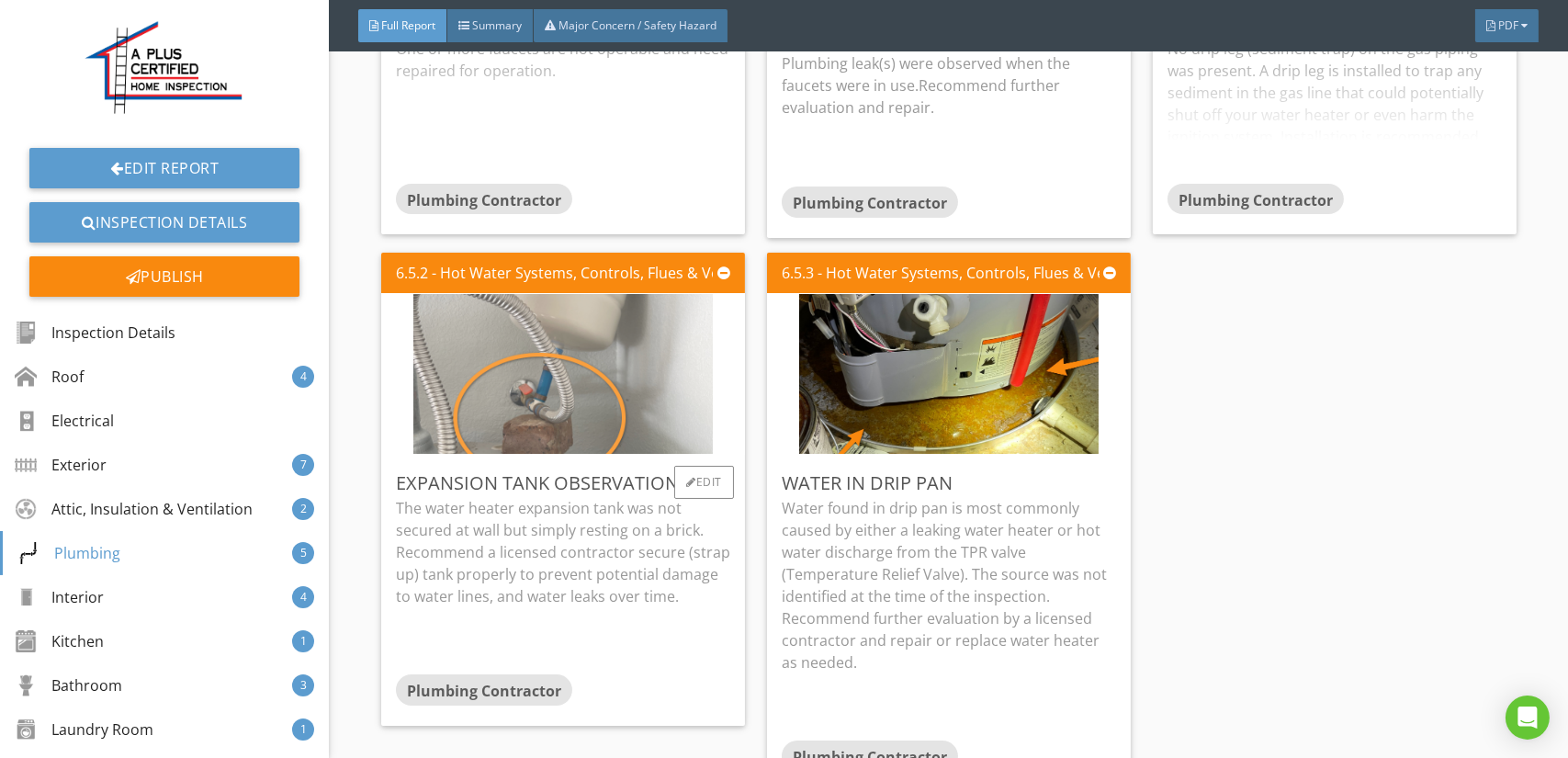
click at [619, 394] on img at bounding box center [563, 396] width 300 height 400
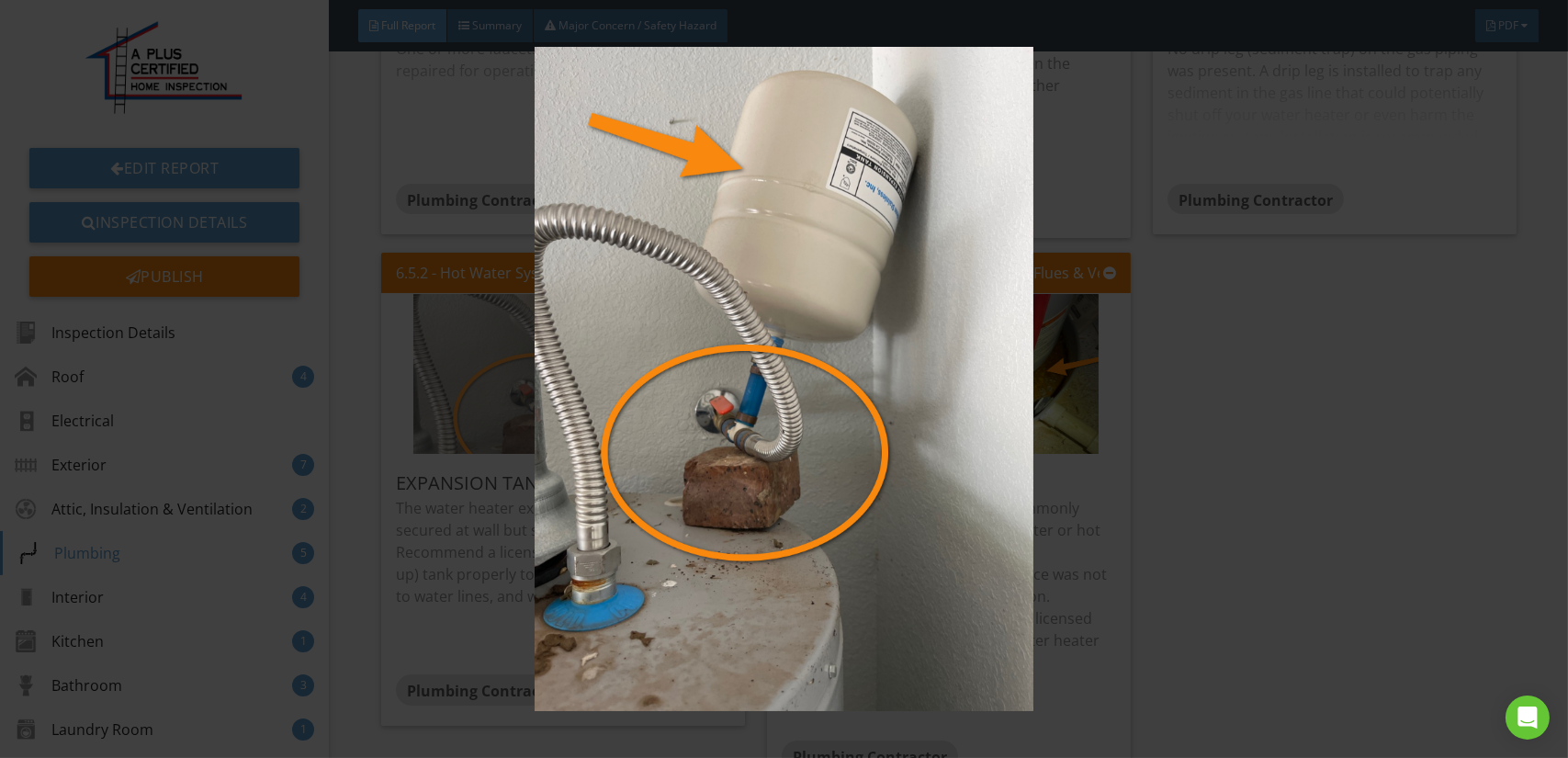
click at [619, 394] on img at bounding box center [784, 378] width 1433 height 664
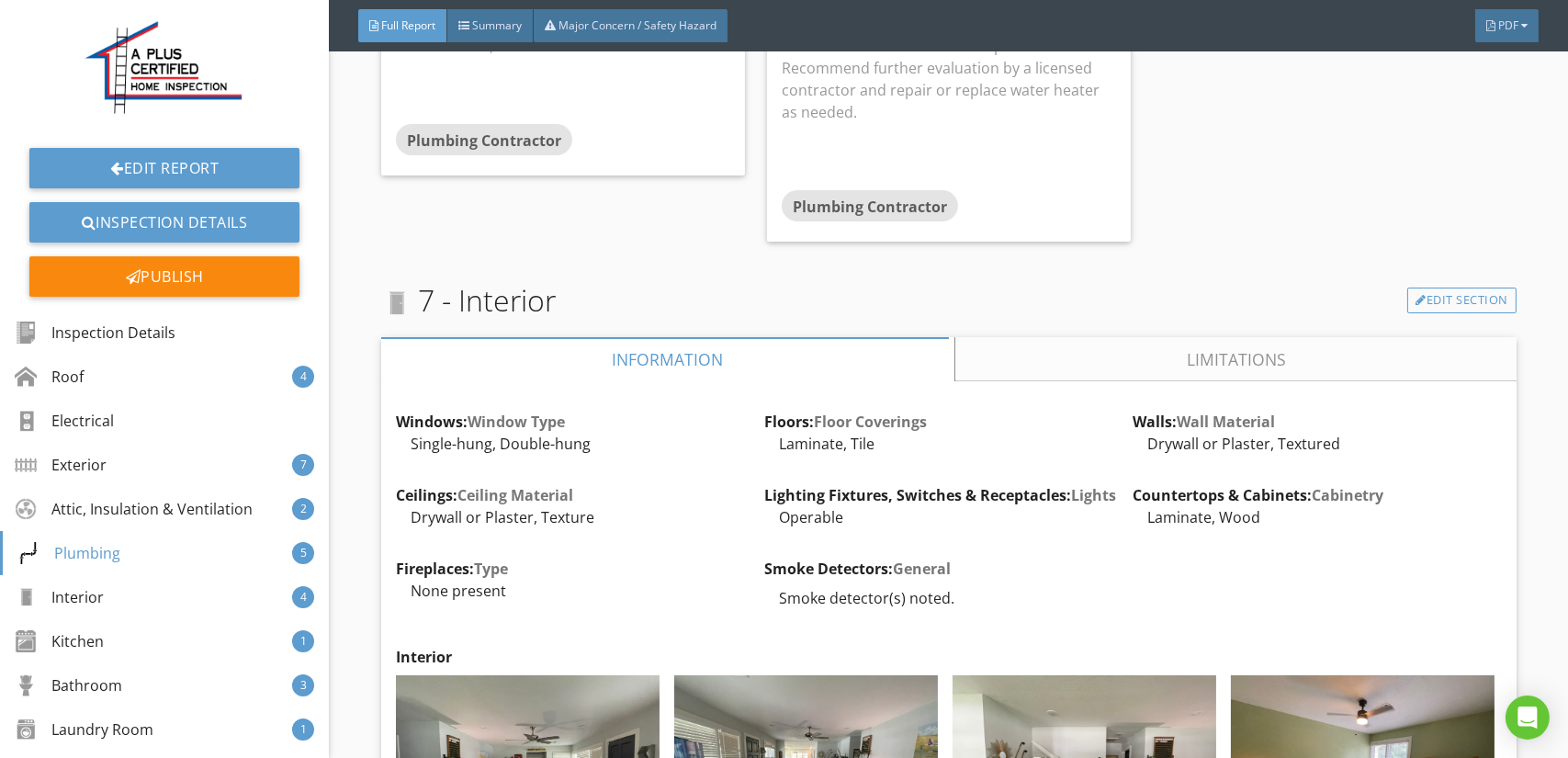
scroll to position [12220, 0]
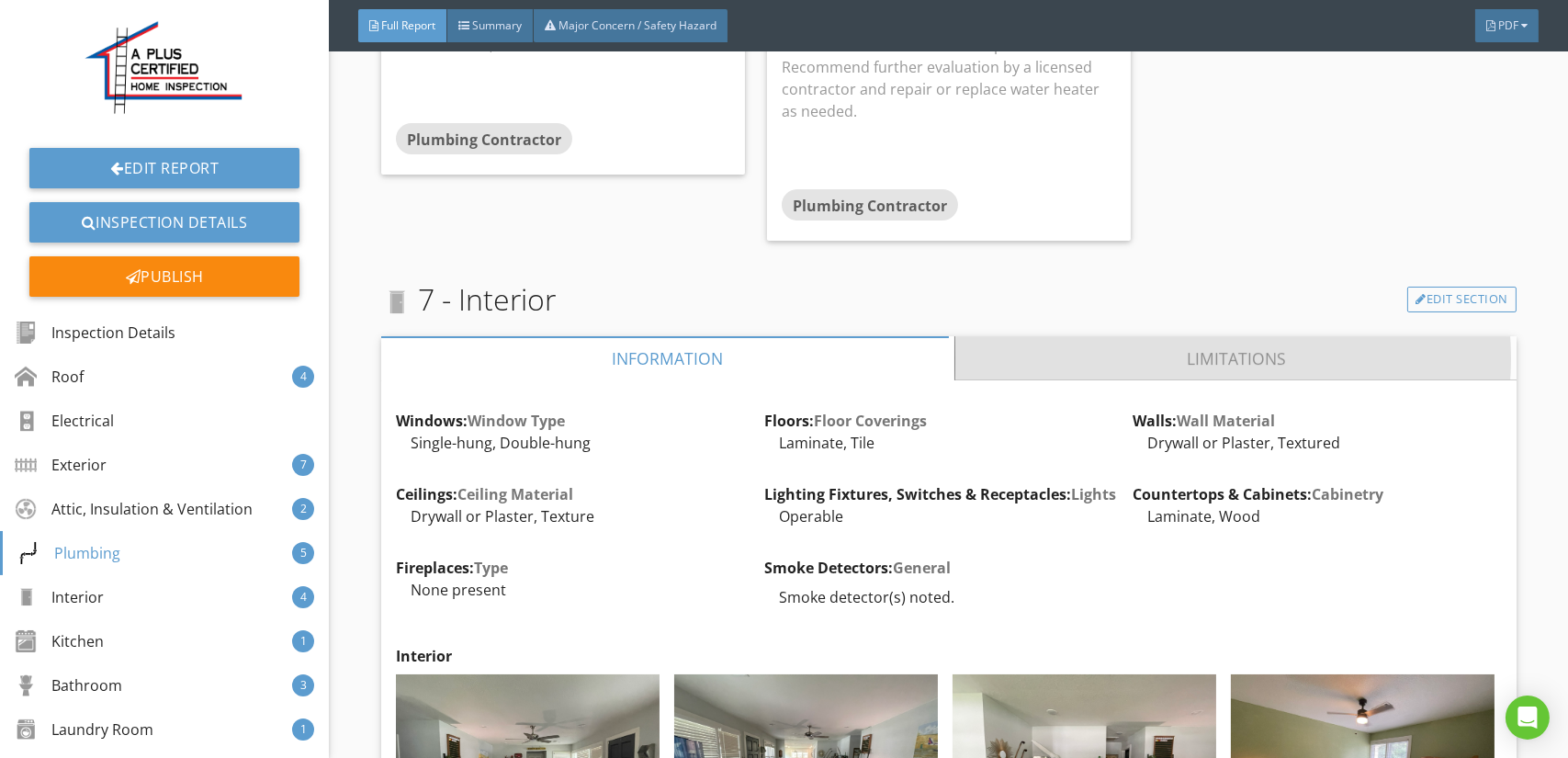
click at [1212, 358] on link "Limitations" at bounding box center [1236, 380] width 561 height 45
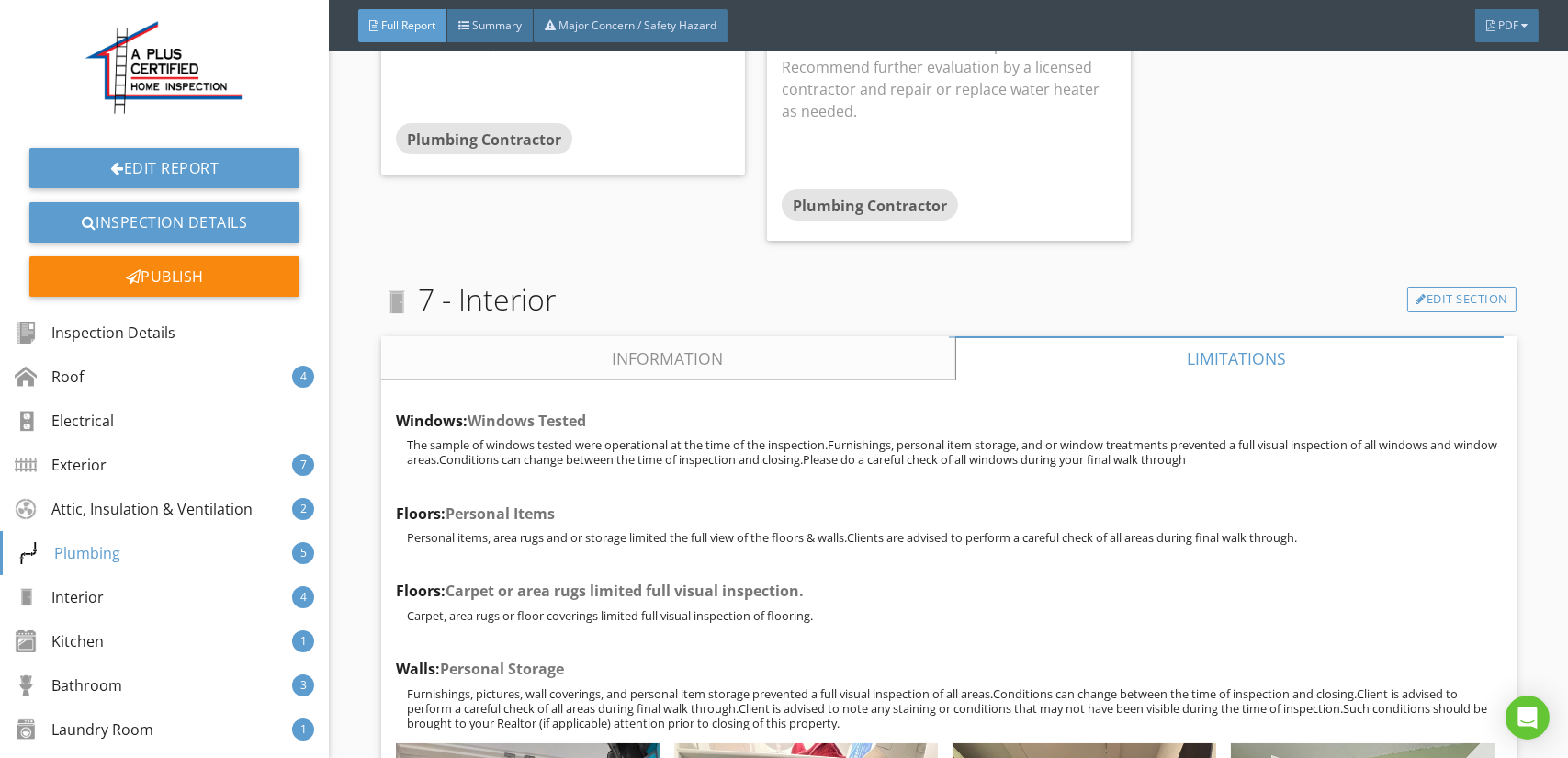
click at [671, 358] on link "Information" at bounding box center [668, 380] width 574 height 45
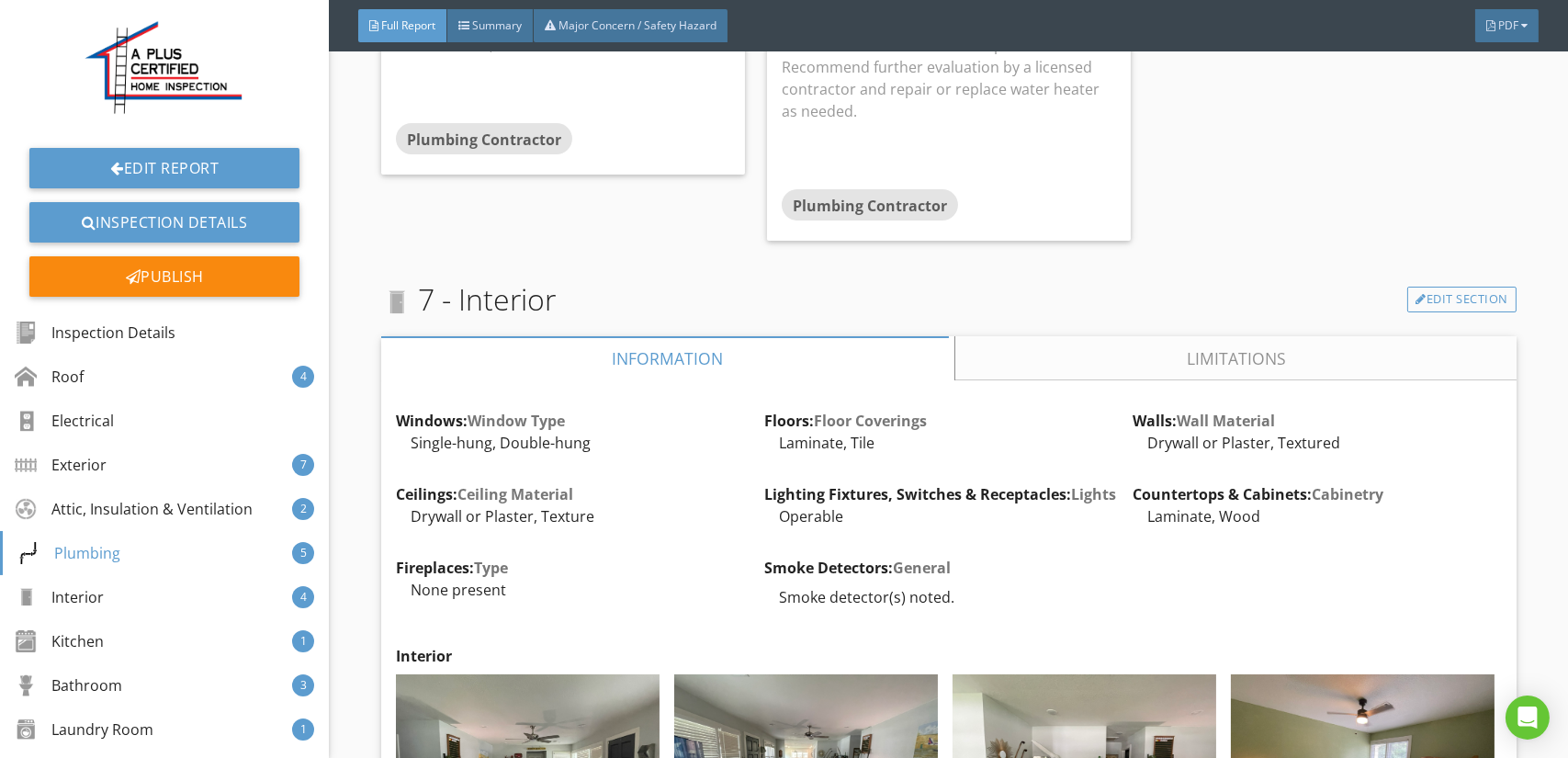
scroll to position [11944, 0]
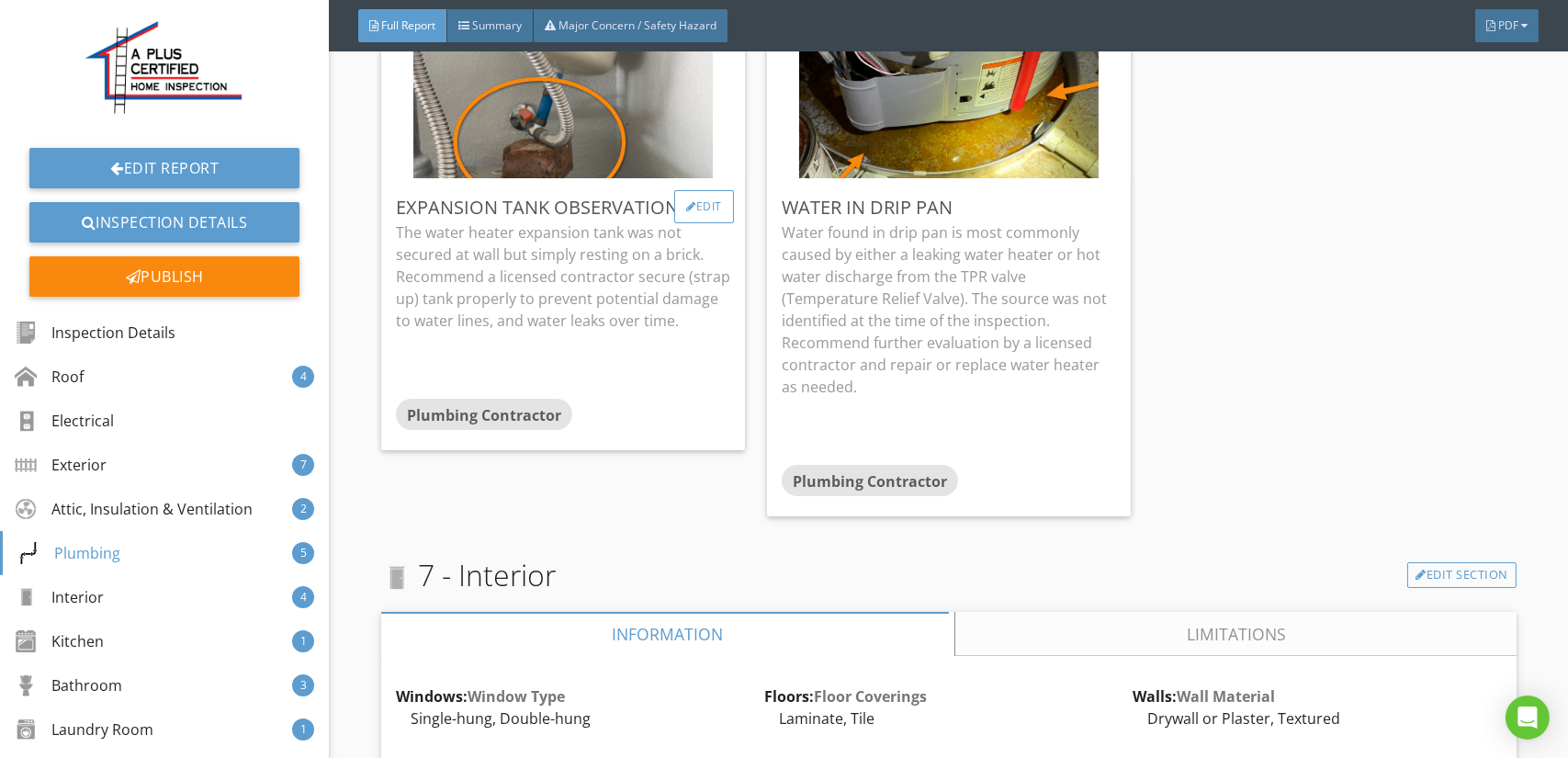
click at [684, 212] on div "Edit" at bounding box center [703, 228] width 59 height 33
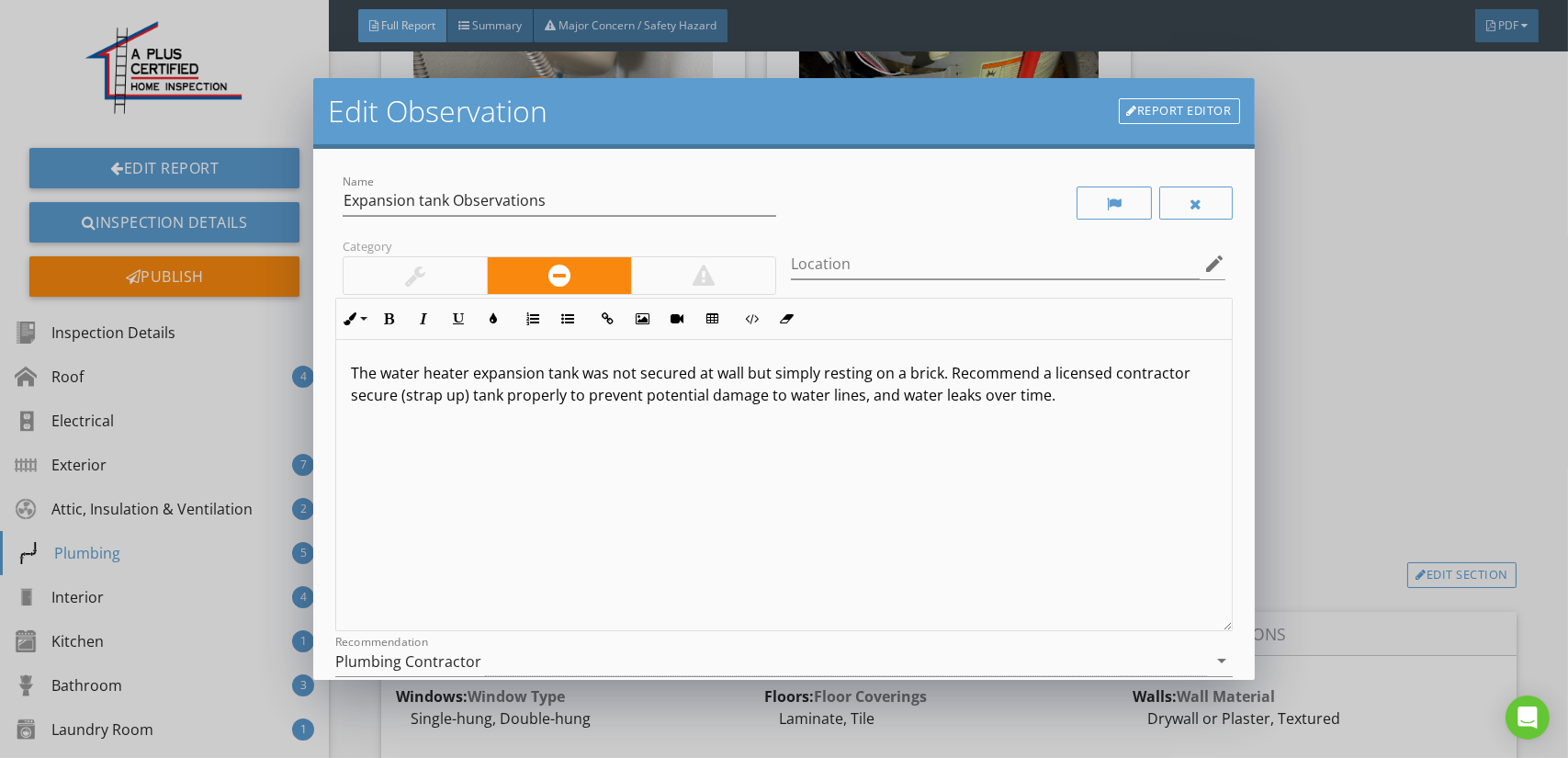
click at [1313, 402] on div "Edit Observation Report Editor Name Expansion tank Observations Category Locati…" at bounding box center [784, 379] width 1568 height 758
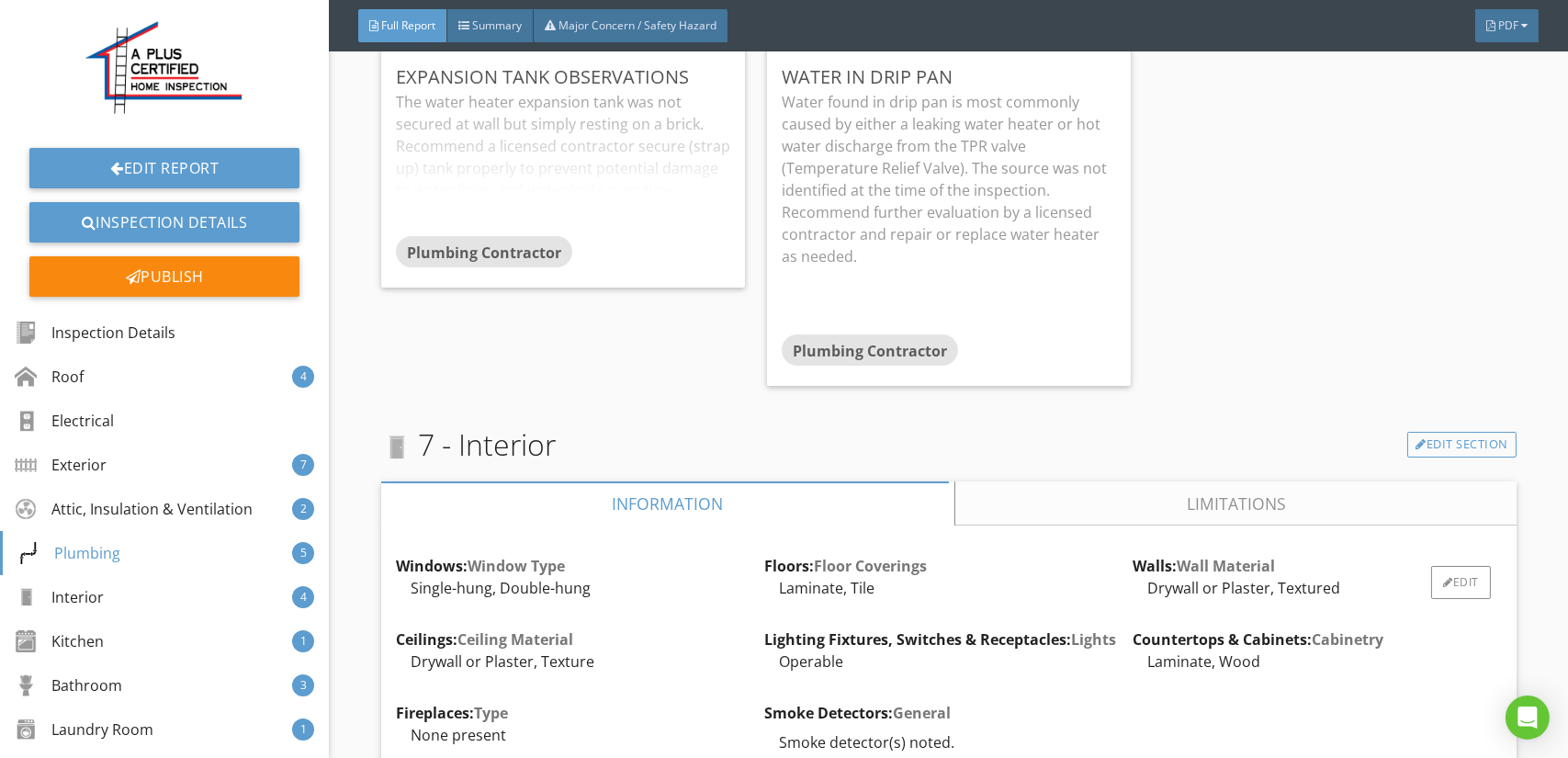
scroll to position [12128, 0]
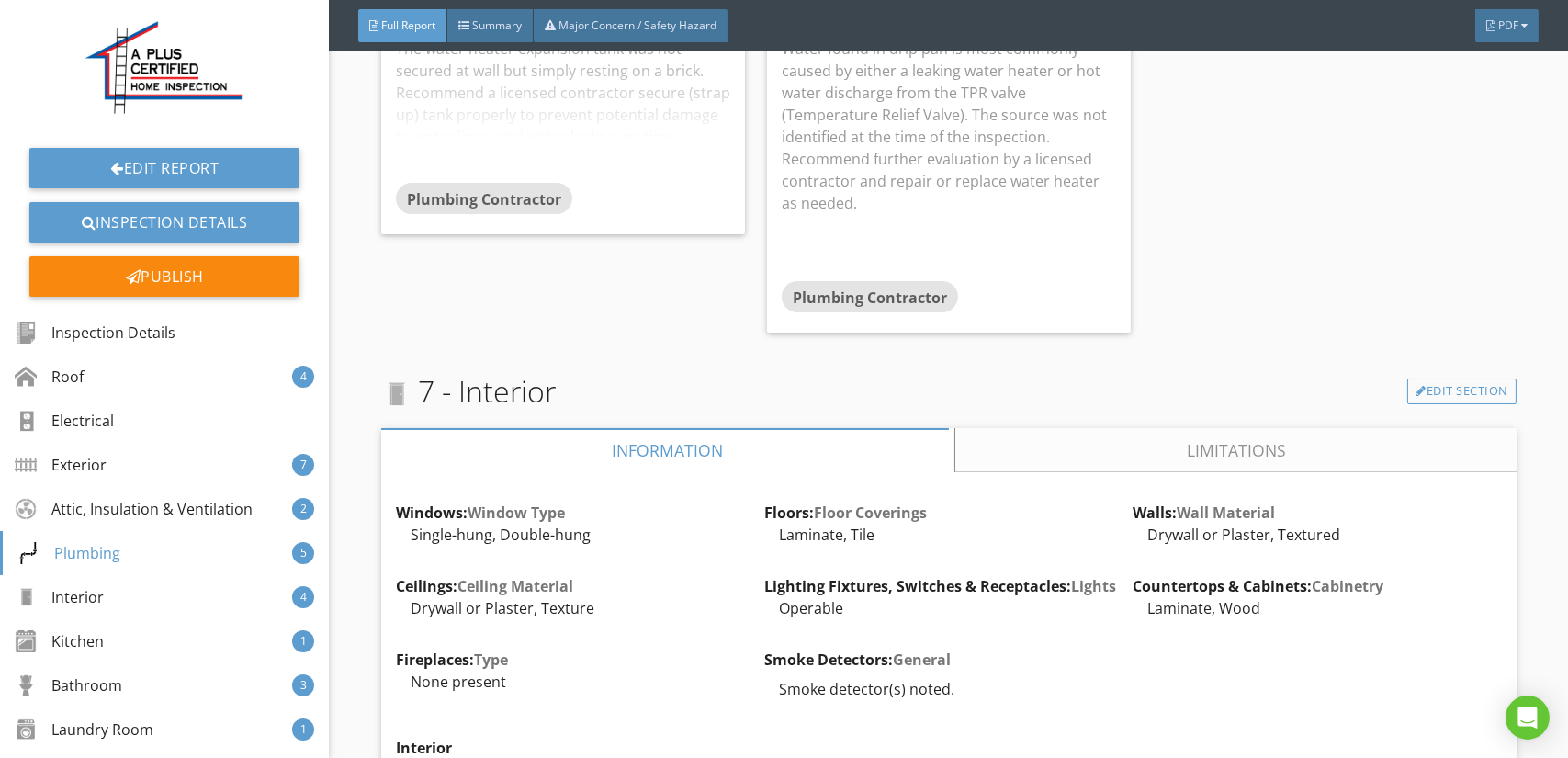
click at [1167, 450] on link "Limitations" at bounding box center [1236, 472] width 561 height 45
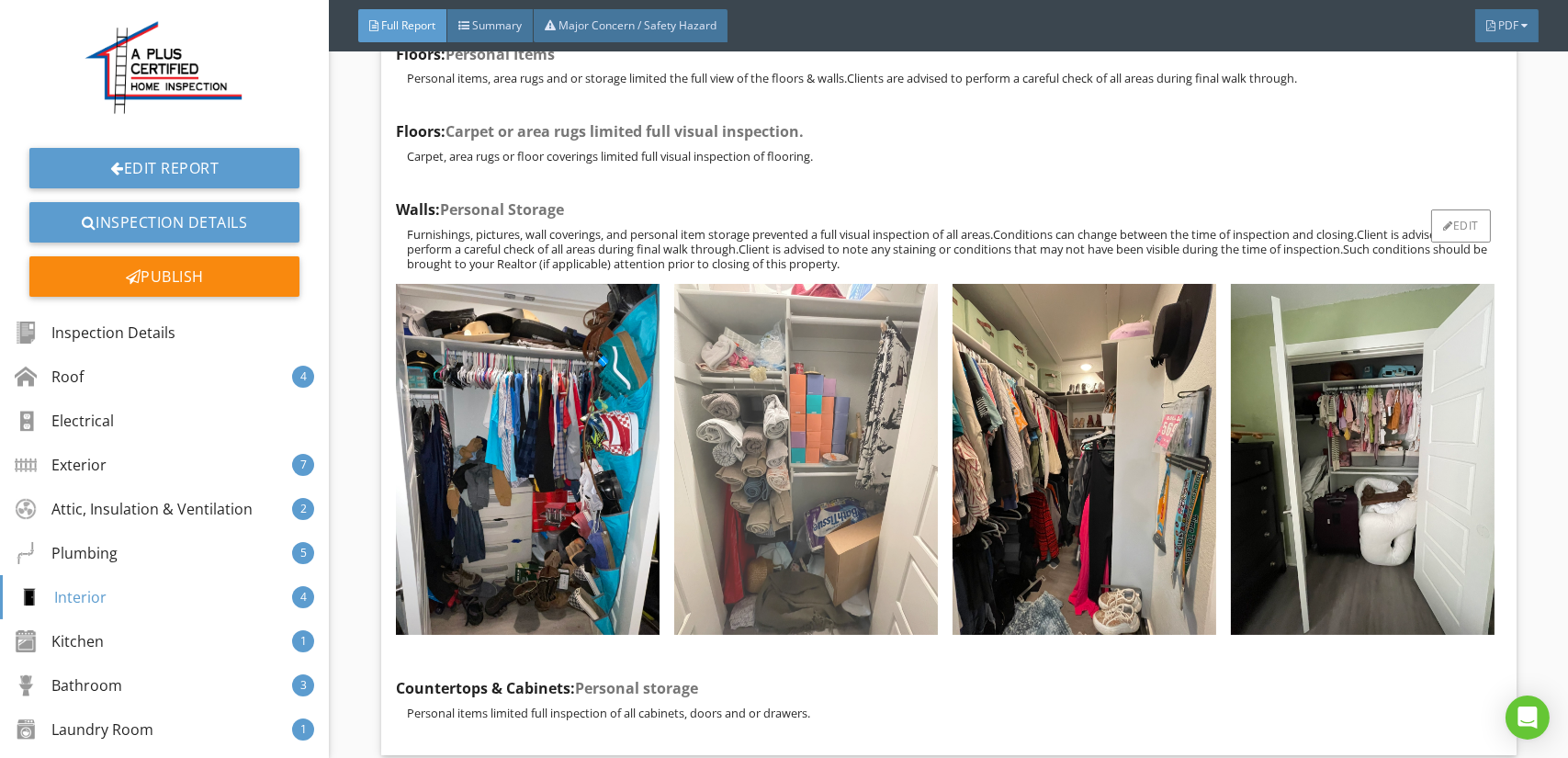
scroll to position [12403, 0]
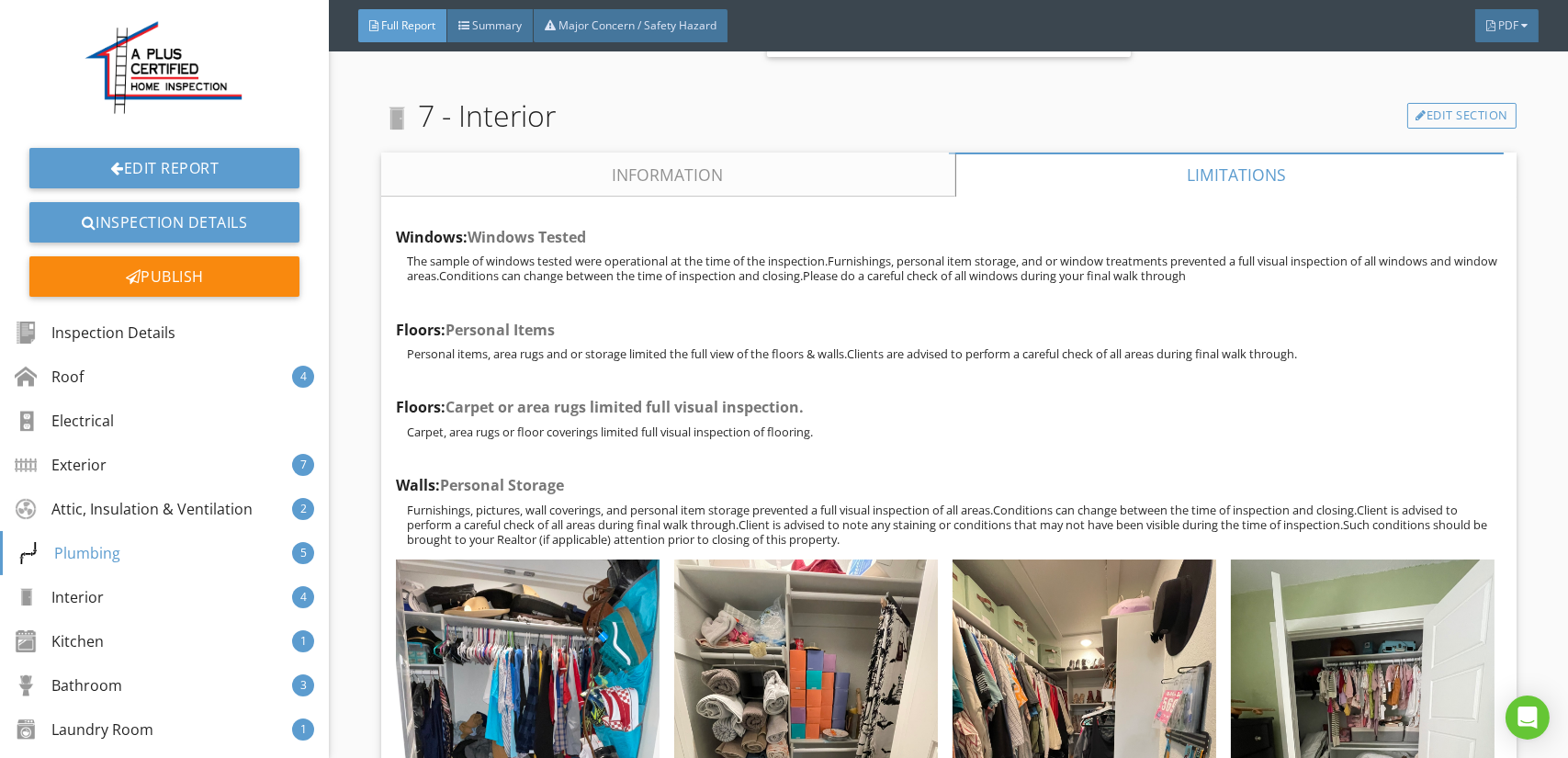
drag, startPoint x: 648, startPoint y: 151, endPoint x: 648, endPoint y: 164, distance: 13.0
click at [648, 174] on link "Information" at bounding box center [668, 196] width 574 height 45
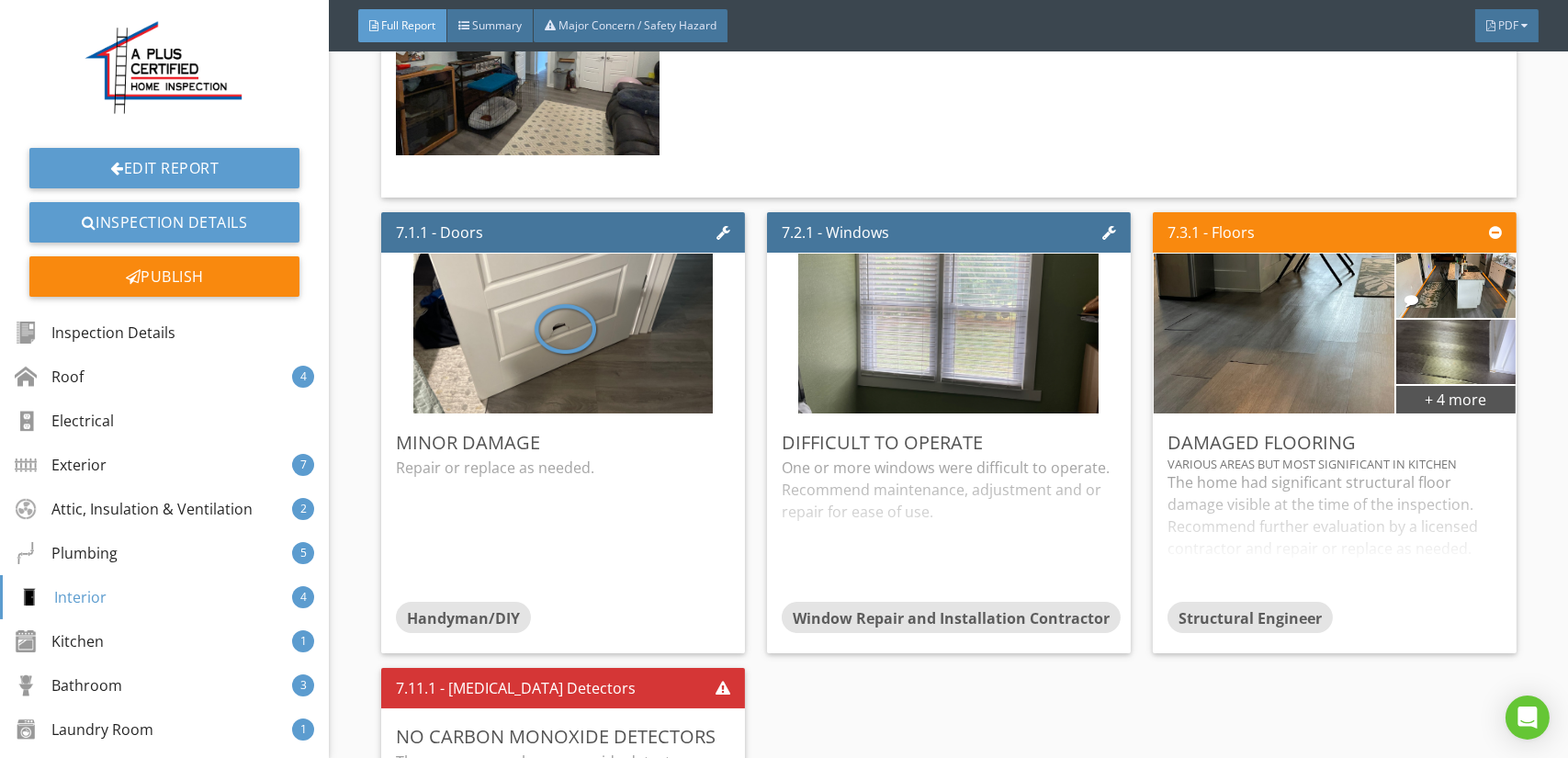
scroll to position [13690, 0]
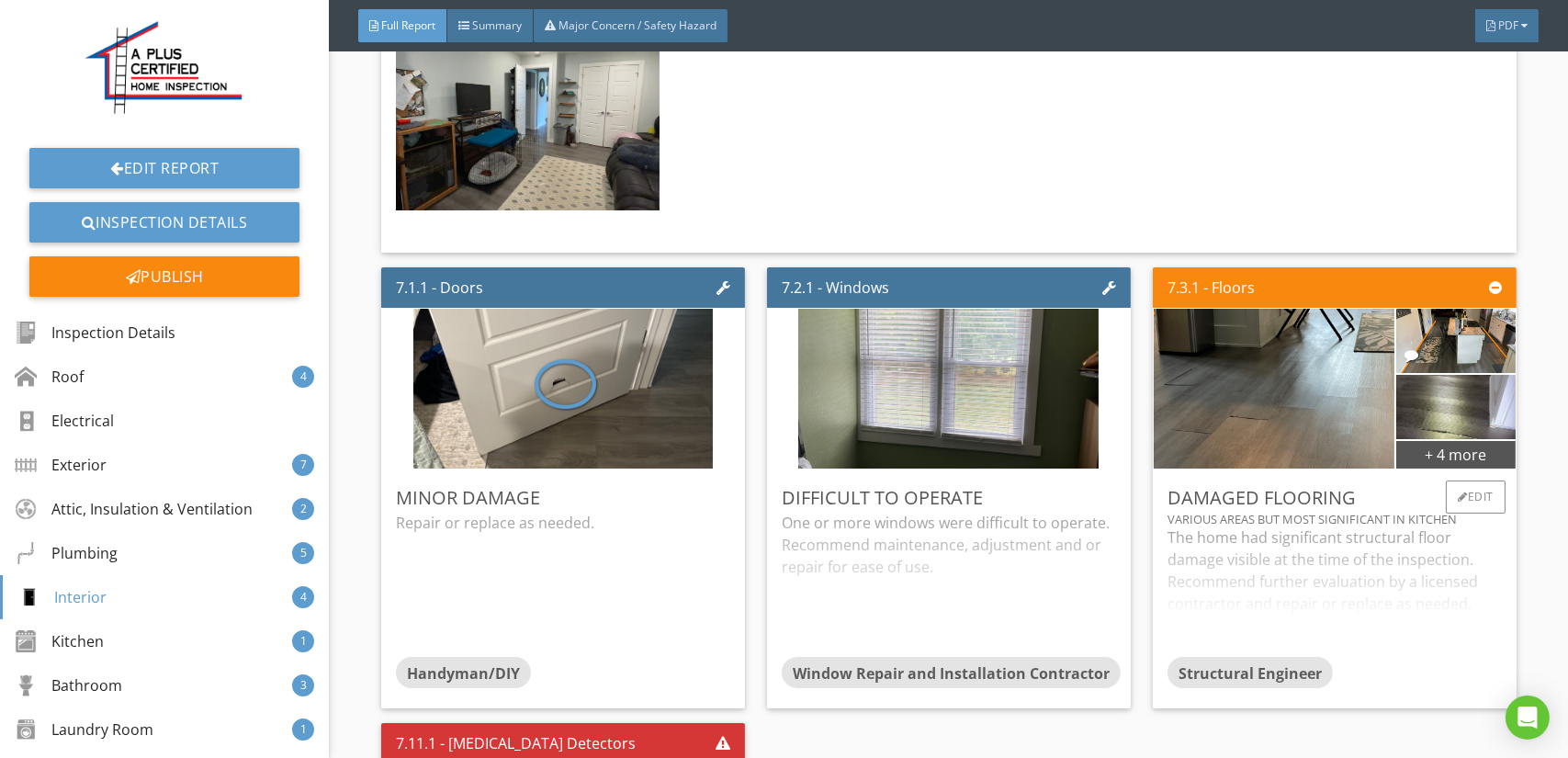
click at [1245, 548] on div "The home had significant structural floor damage visible at the time of the ins…" at bounding box center [1335, 614] width 334 height 131
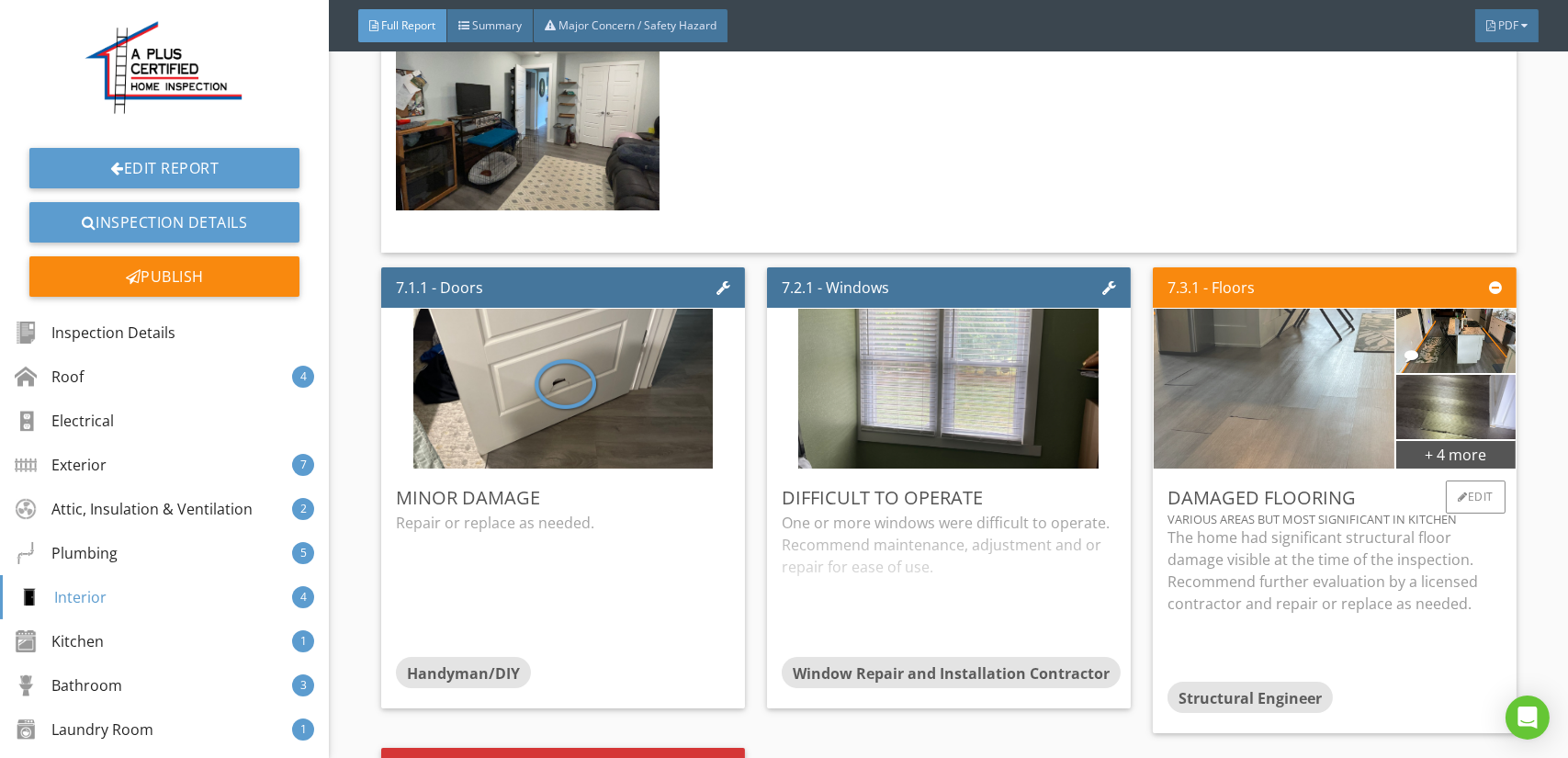
click at [1212, 354] on img at bounding box center [1274, 411] width 533 height 400
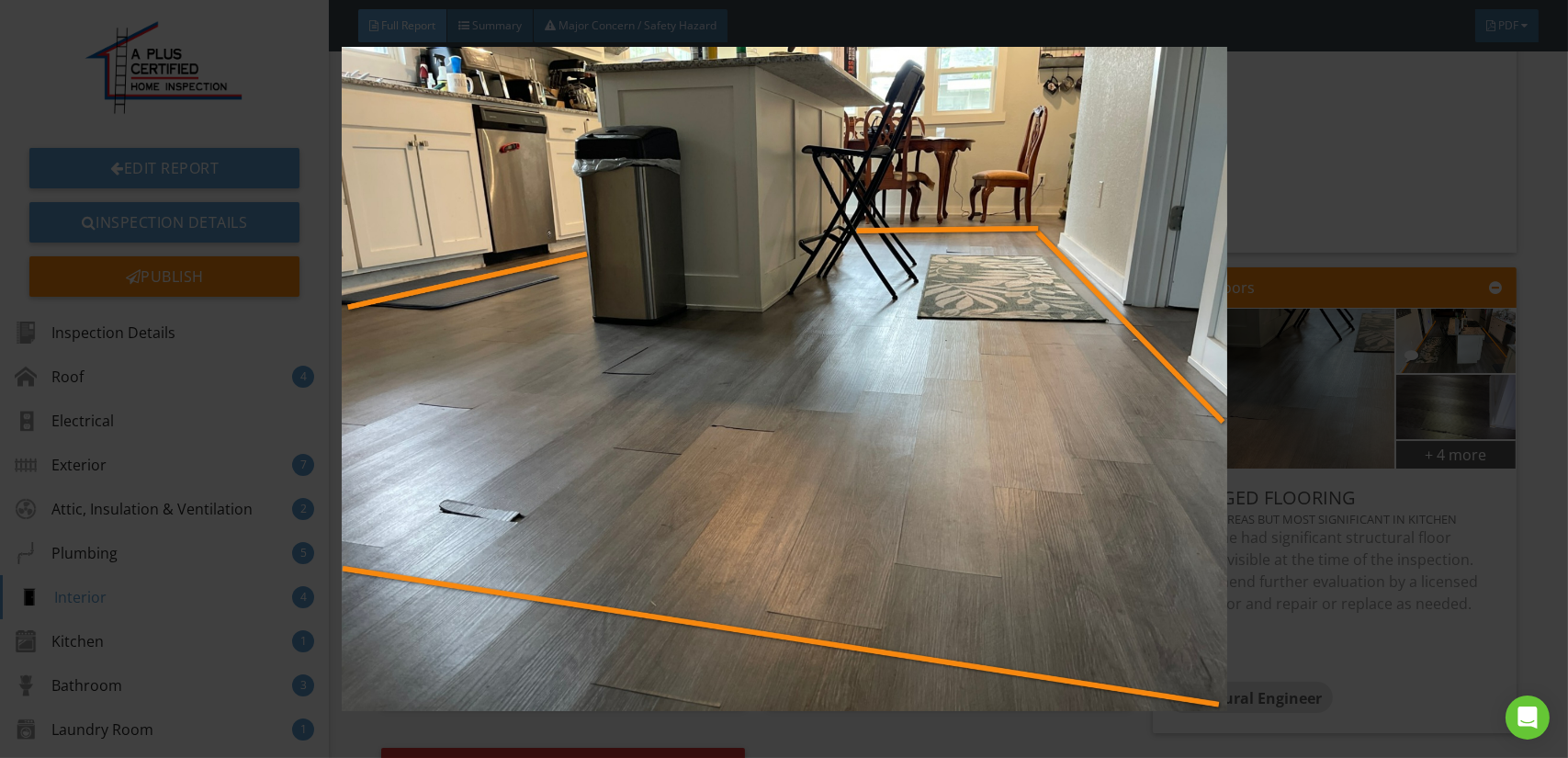
click at [828, 379] on img at bounding box center [784, 378] width 1433 height 664
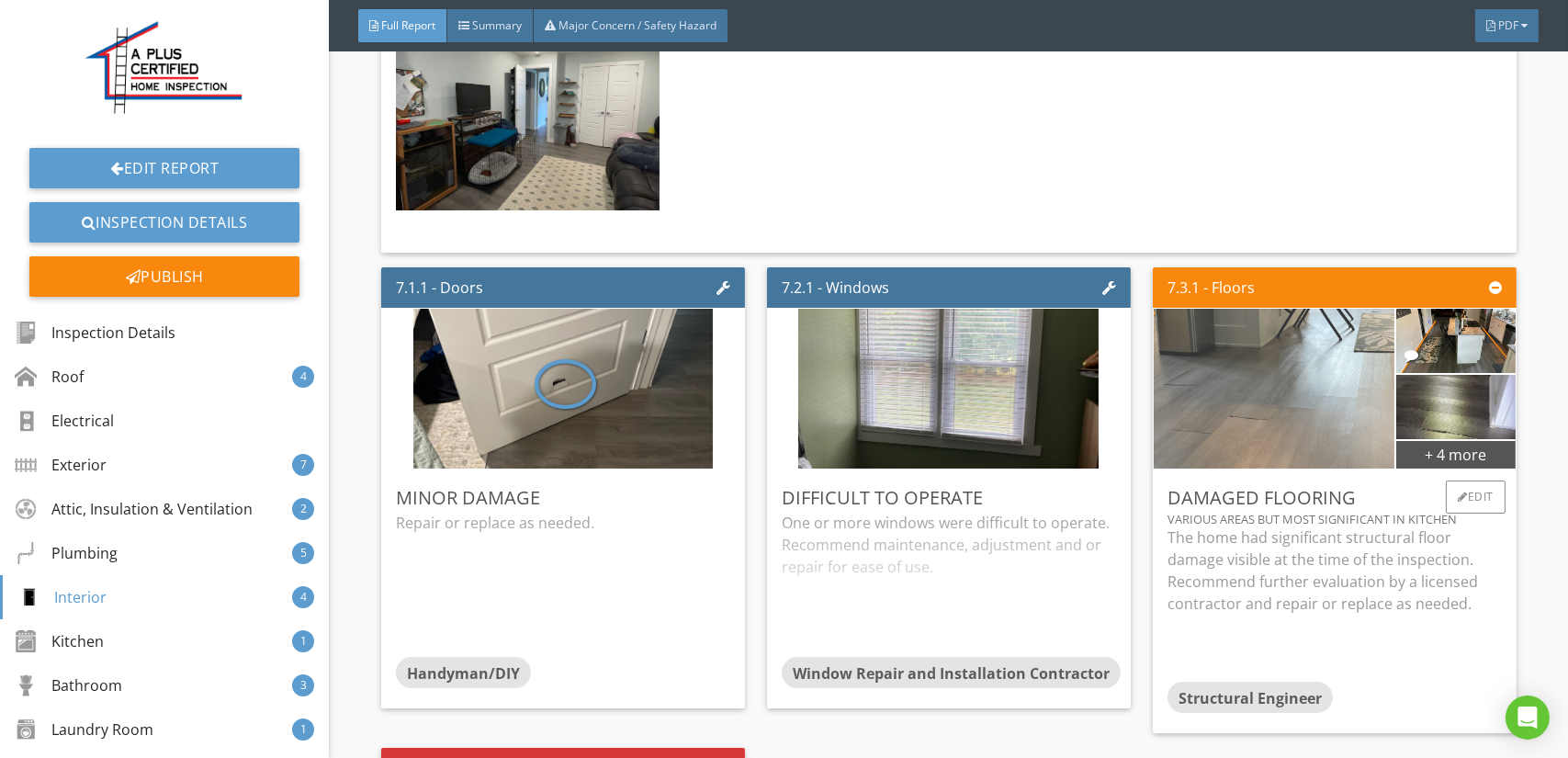
click at [1239, 394] on img at bounding box center [1274, 411] width 533 height 400
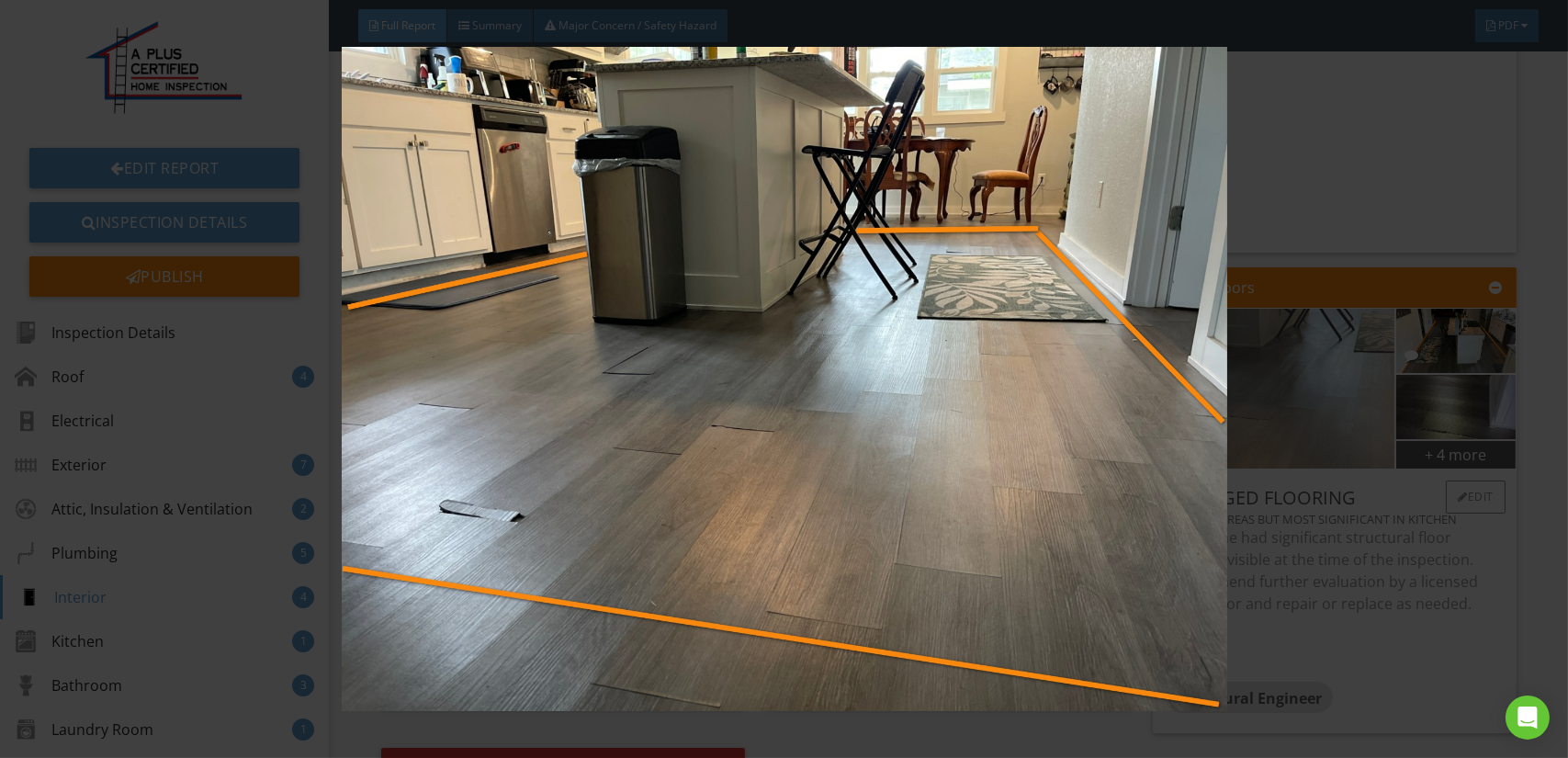
click at [1239, 394] on img at bounding box center [784, 378] width 1433 height 664
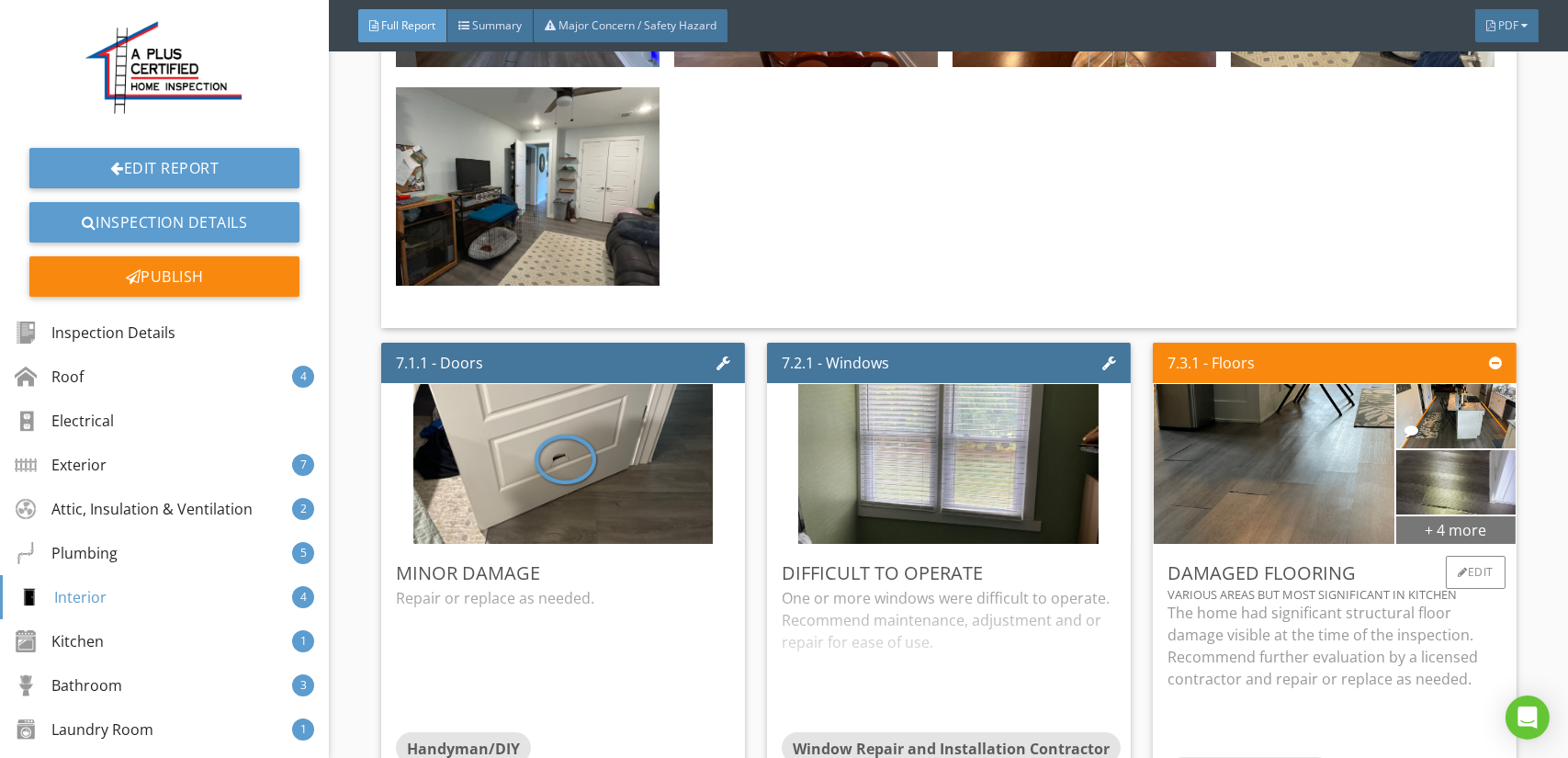
click at [1426, 420] on div "+ 4 more" at bounding box center [1454, 486] width 121 height 160
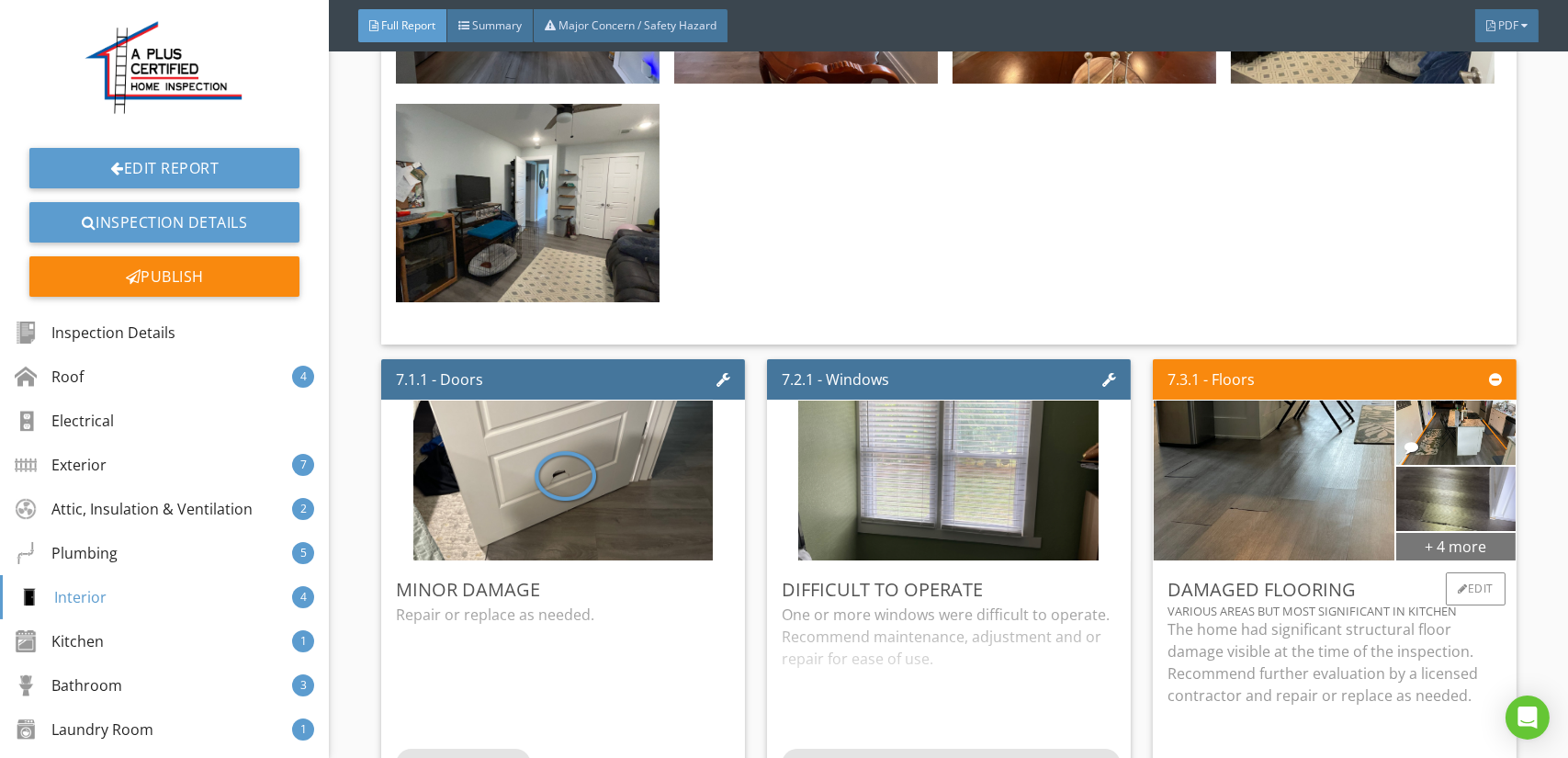
click at [1442, 553] on div "+ 4 more" at bounding box center [1455, 568] width 119 height 30
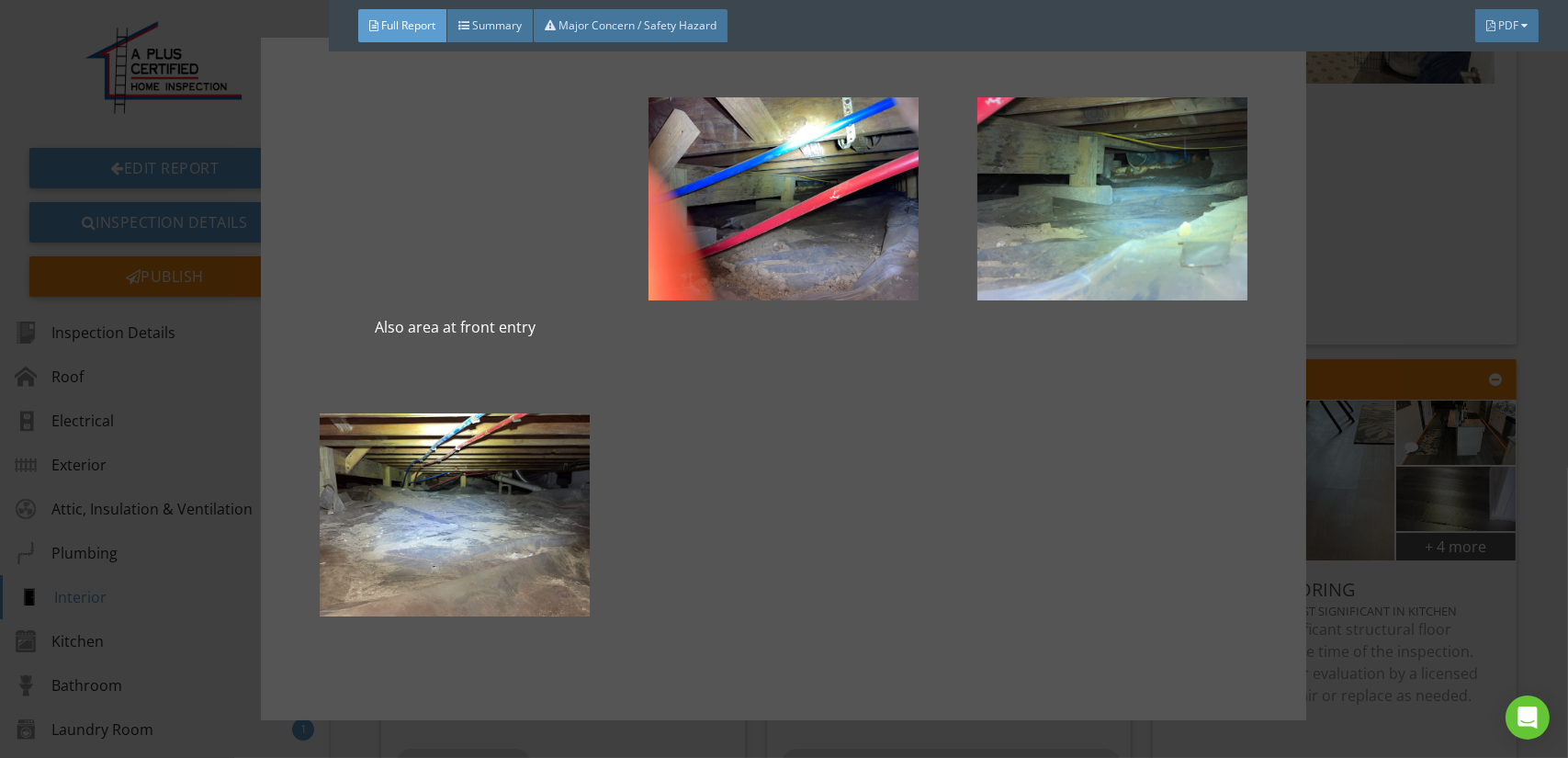
scroll to position [0, 0]
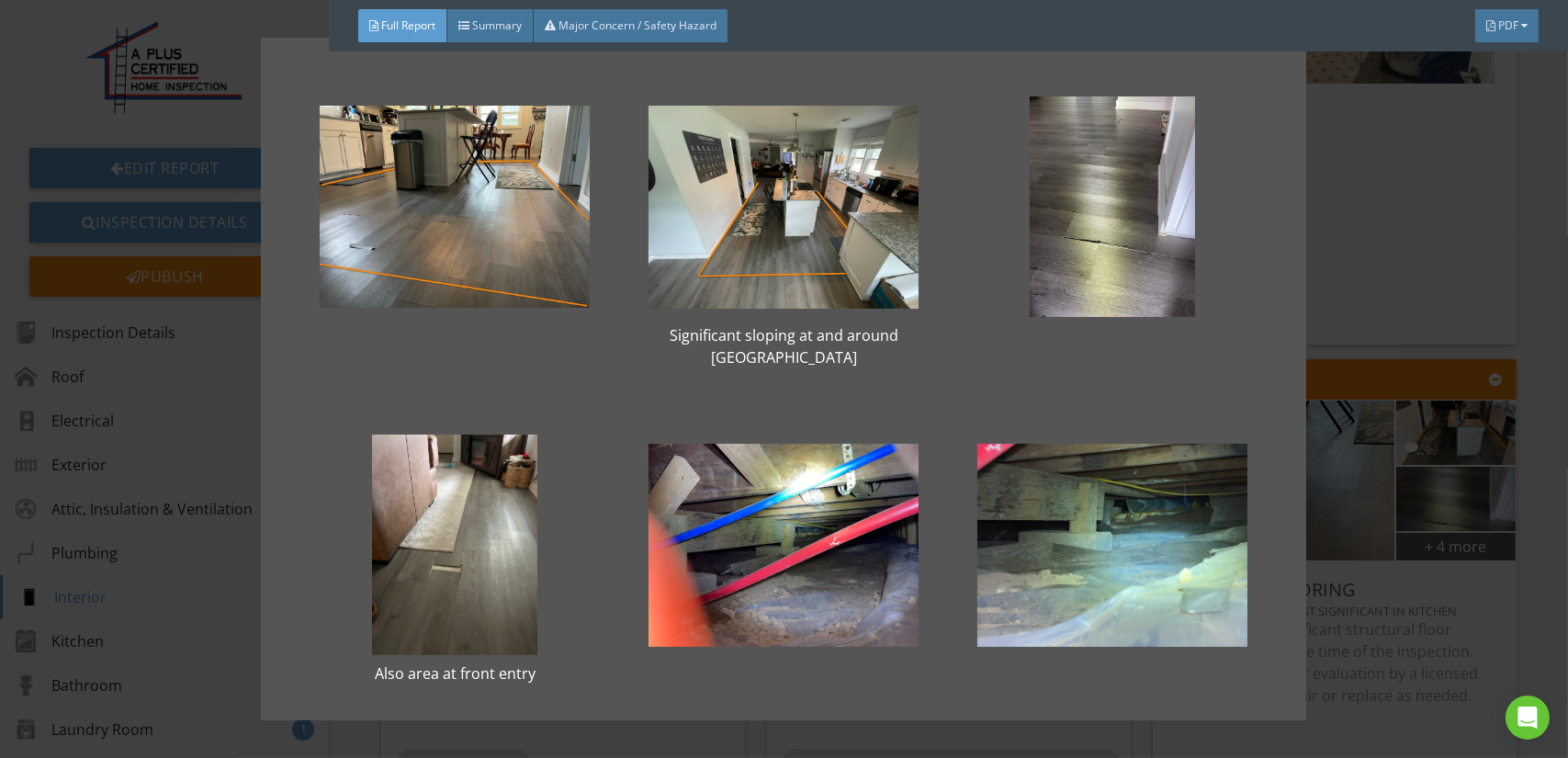
click at [1492, 284] on div "Significant sloping at and around center island Also area at front entry" at bounding box center [784, 379] width 1568 height 758
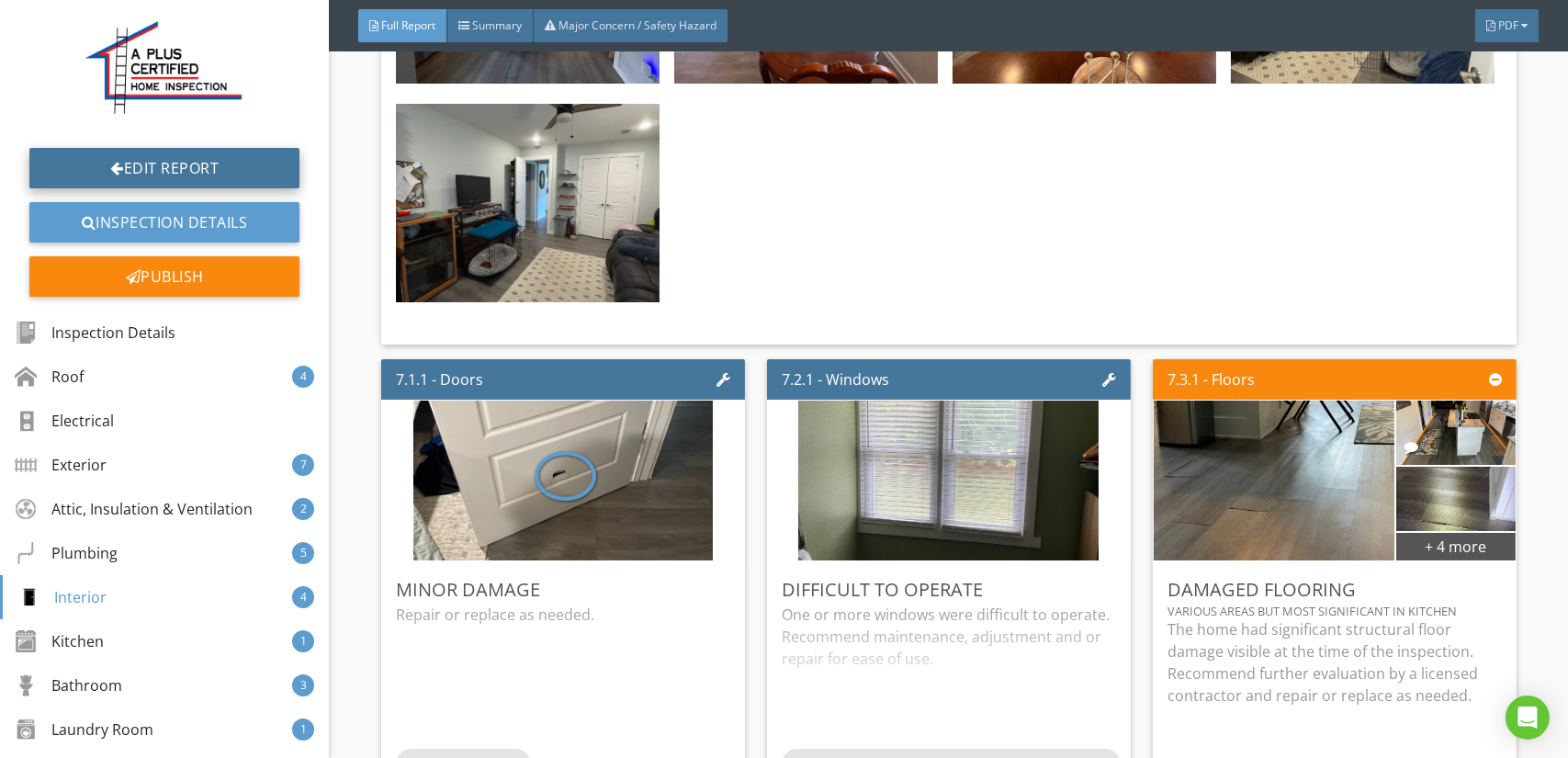
drag, startPoint x: 148, startPoint y: 168, endPoint x: 158, endPoint y: 173, distance: 11.2
click at [148, 168] on link "Edit Report" at bounding box center [164, 167] width 270 height 41
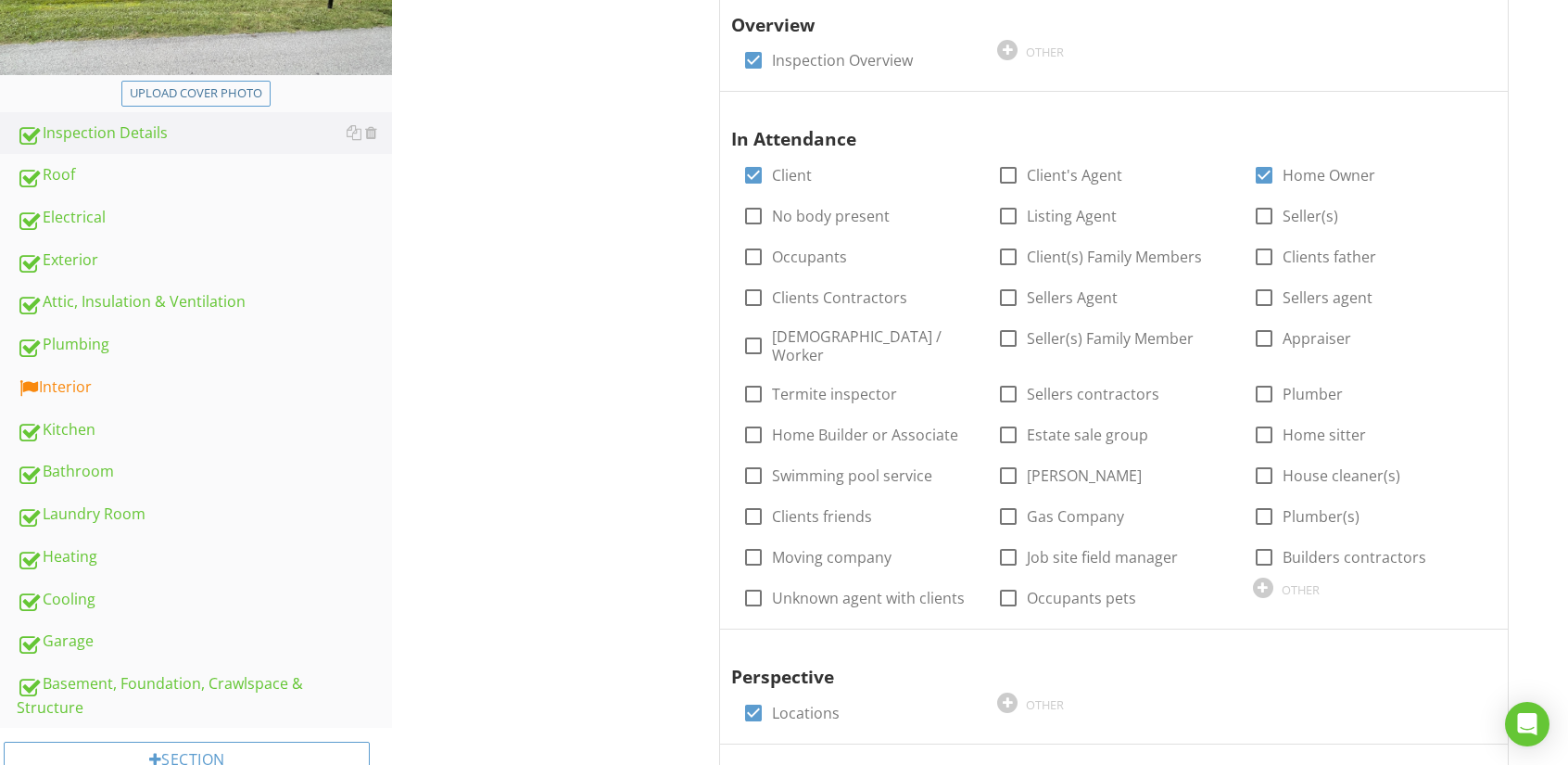
scroll to position [463, 0]
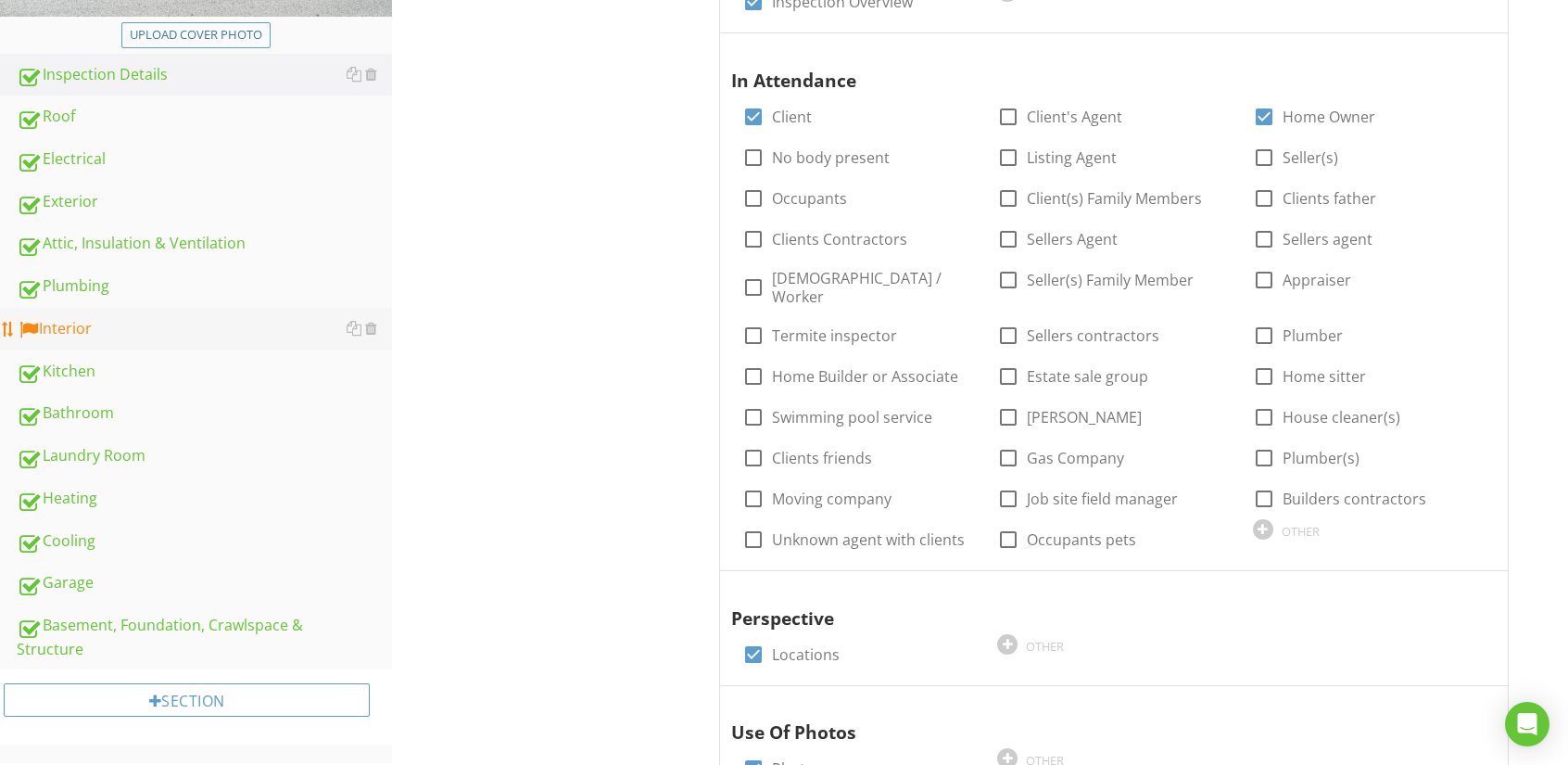
click at [77, 331] on div "Interior" at bounding box center [205, 330] width 375 height 24
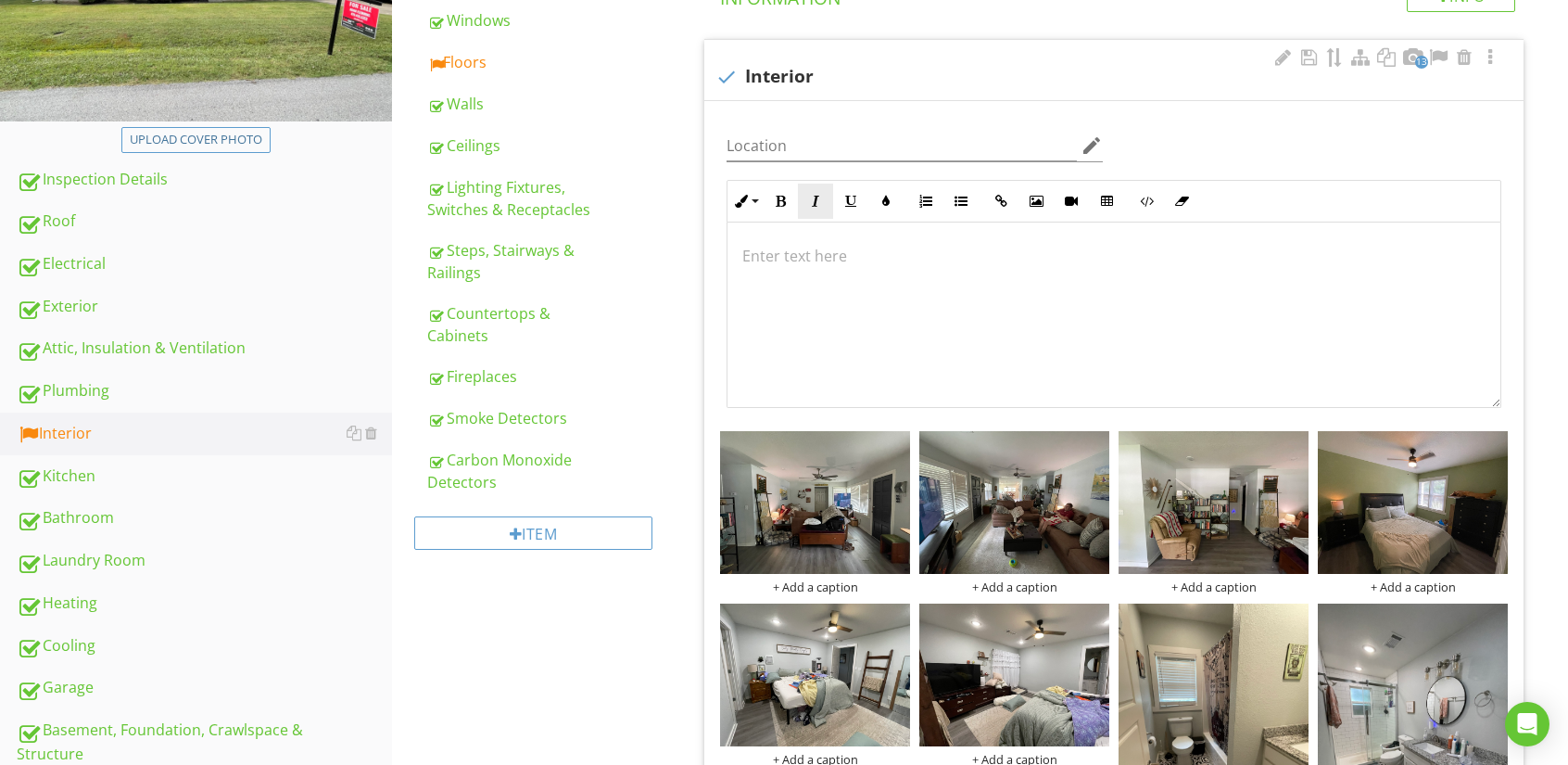
scroll to position [93, 0]
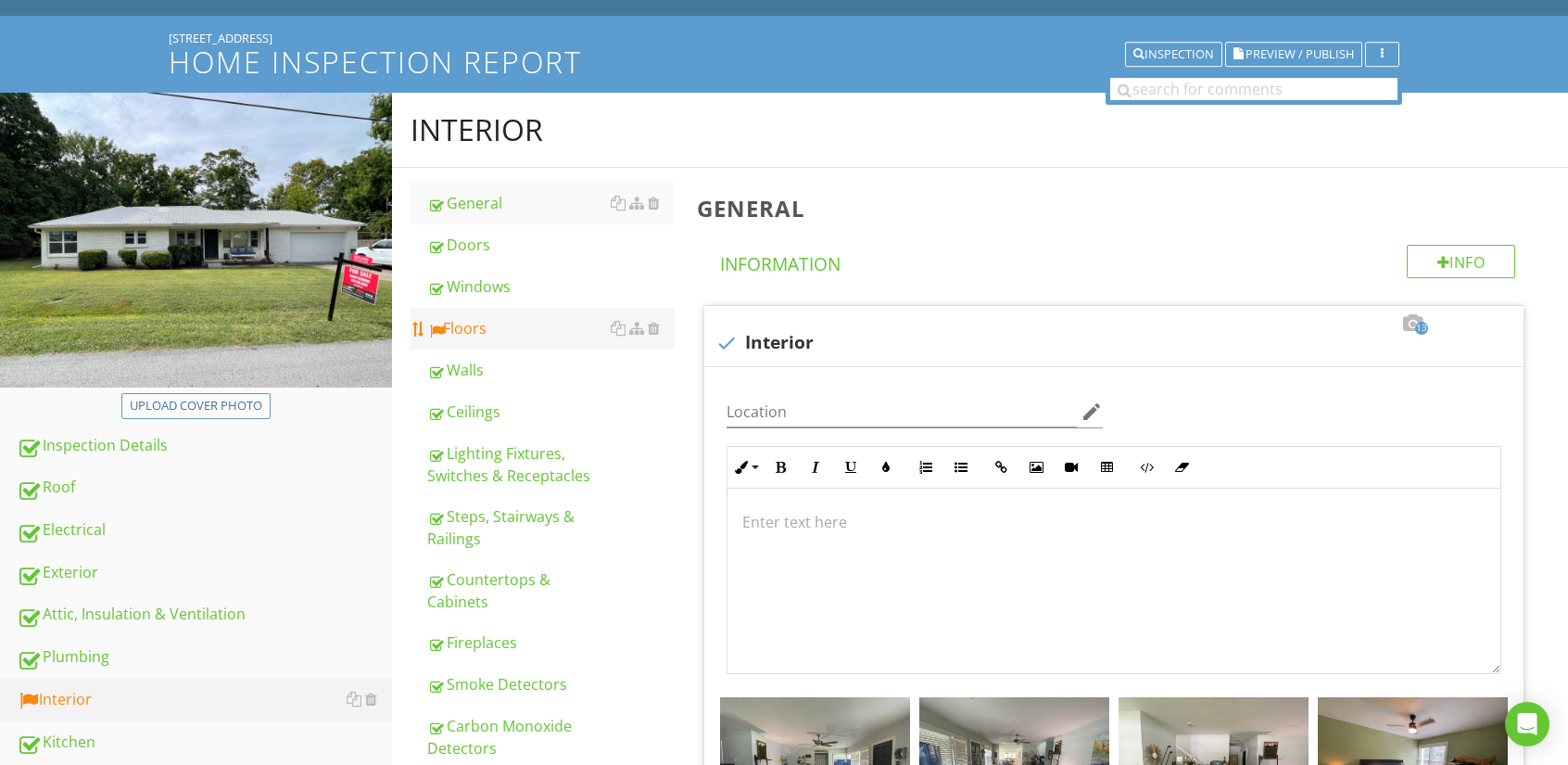
click at [460, 330] on div "Floors" at bounding box center [551, 329] width 248 height 22
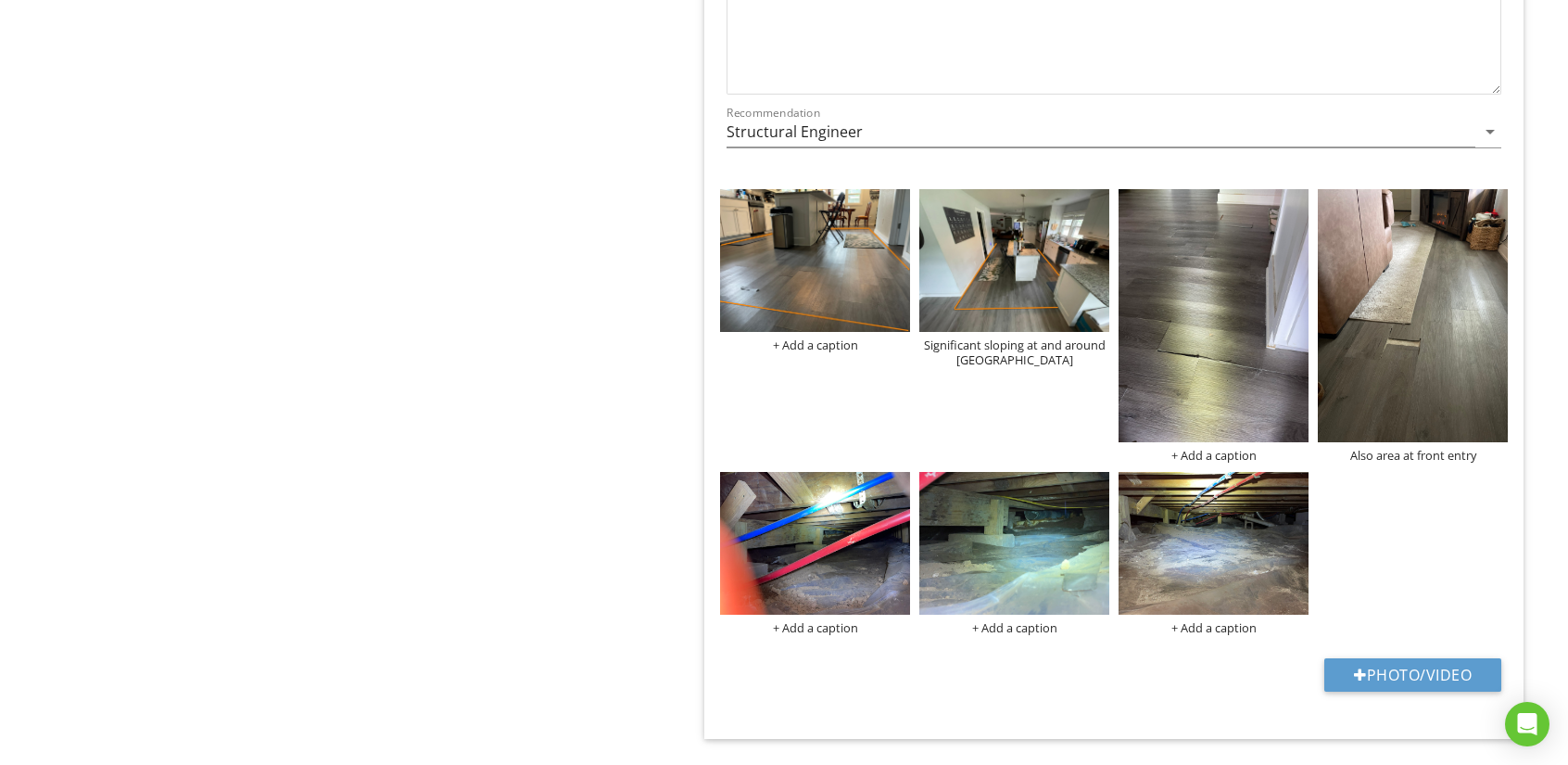
scroll to position [3616, 0]
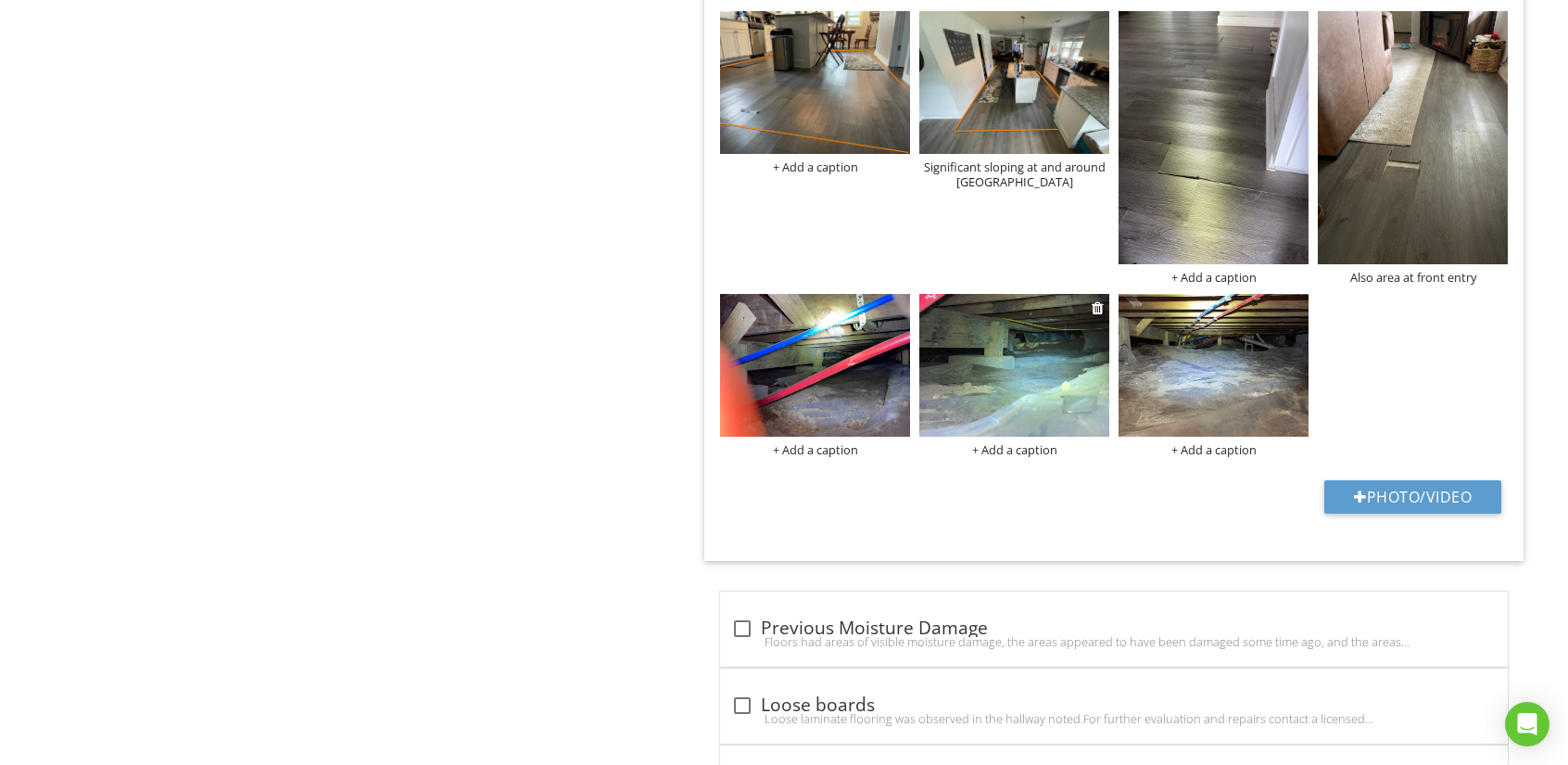
click at [990, 380] on img at bounding box center [1014, 365] width 190 height 143
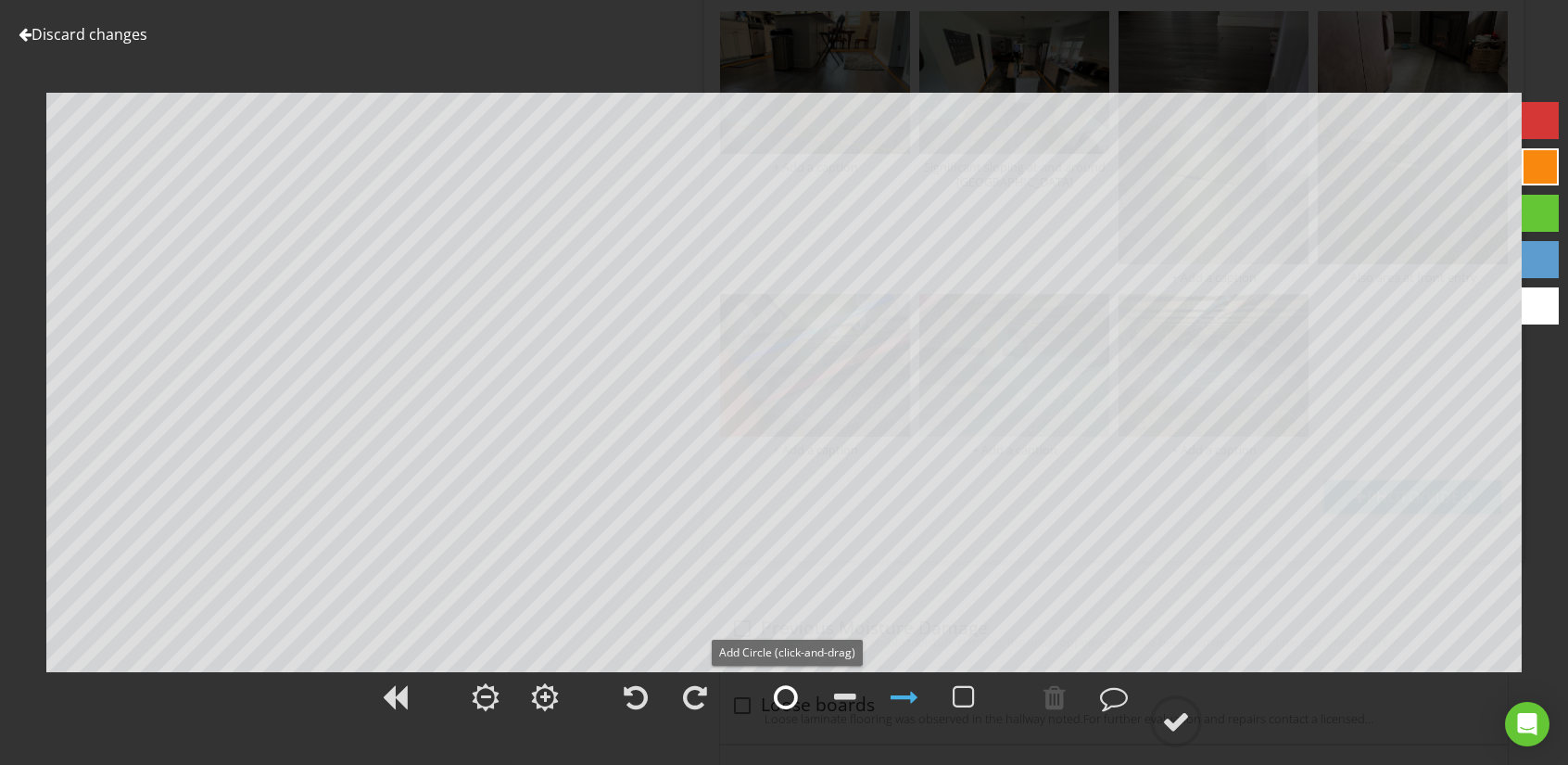
click at [784, 694] on div at bounding box center [785, 697] width 24 height 28
click at [1114, 691] on div at bounding box center [1114, 697] width 28 height 28
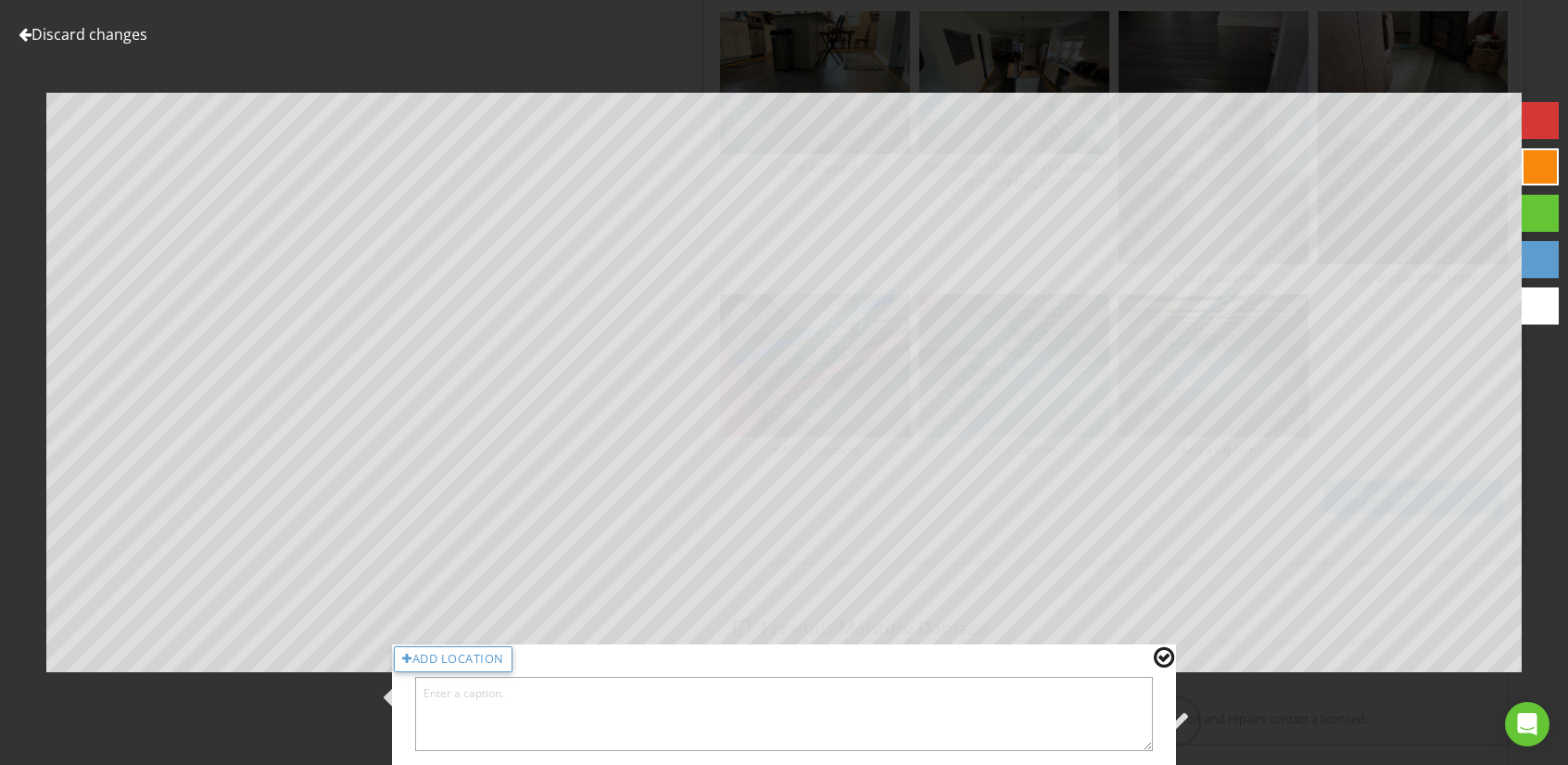
click at [582, 696] on textarea at bounding box center [784, 714] width 738 height 74
type textarea "General area under damaged kitchen flooring"
click at [1159, 646] on div at bounding box center [1164, 657] width 20 height 24
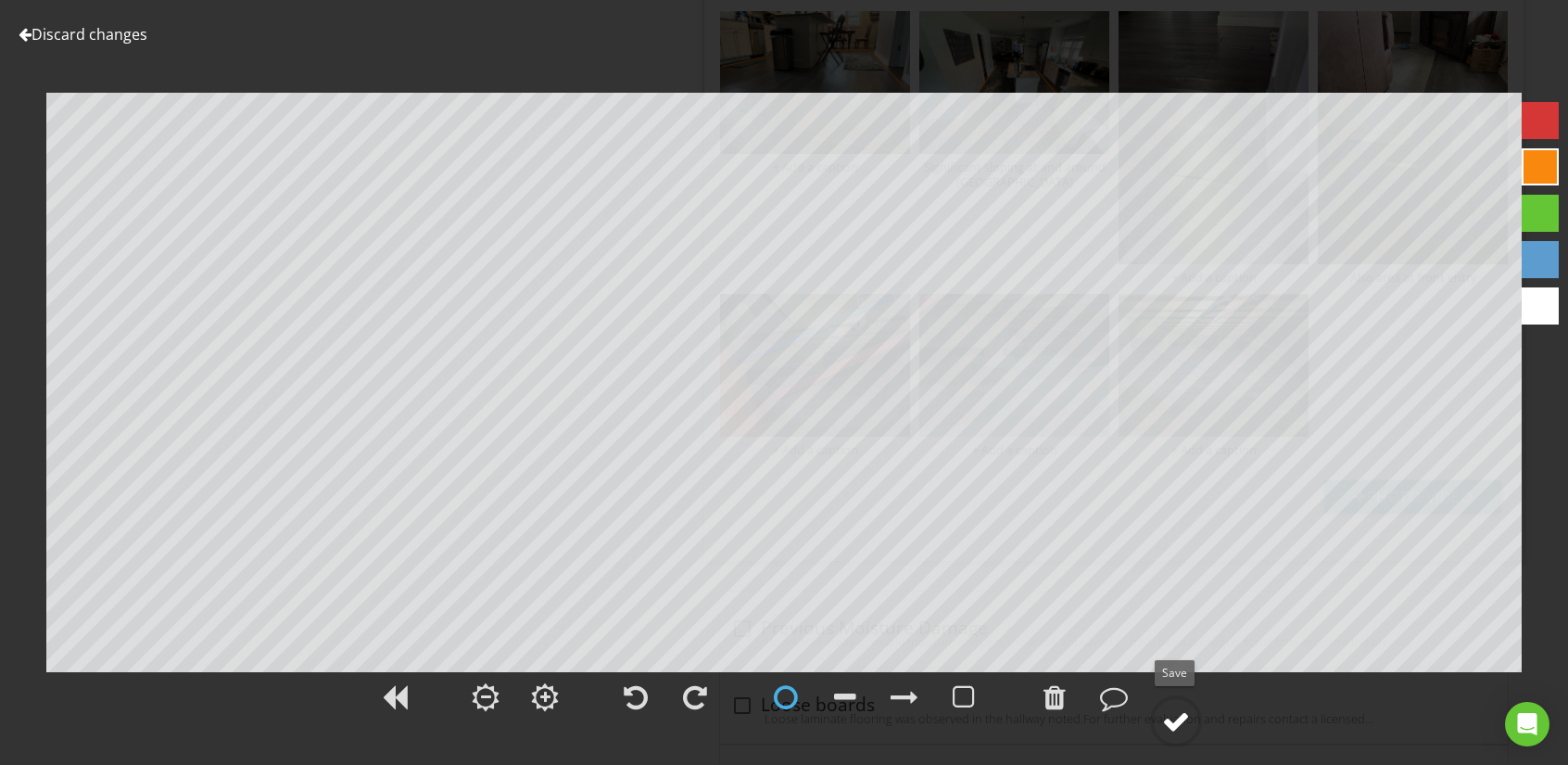
click at [1179, 717] on div at bounding box center [1176, 721] width 28 height 28
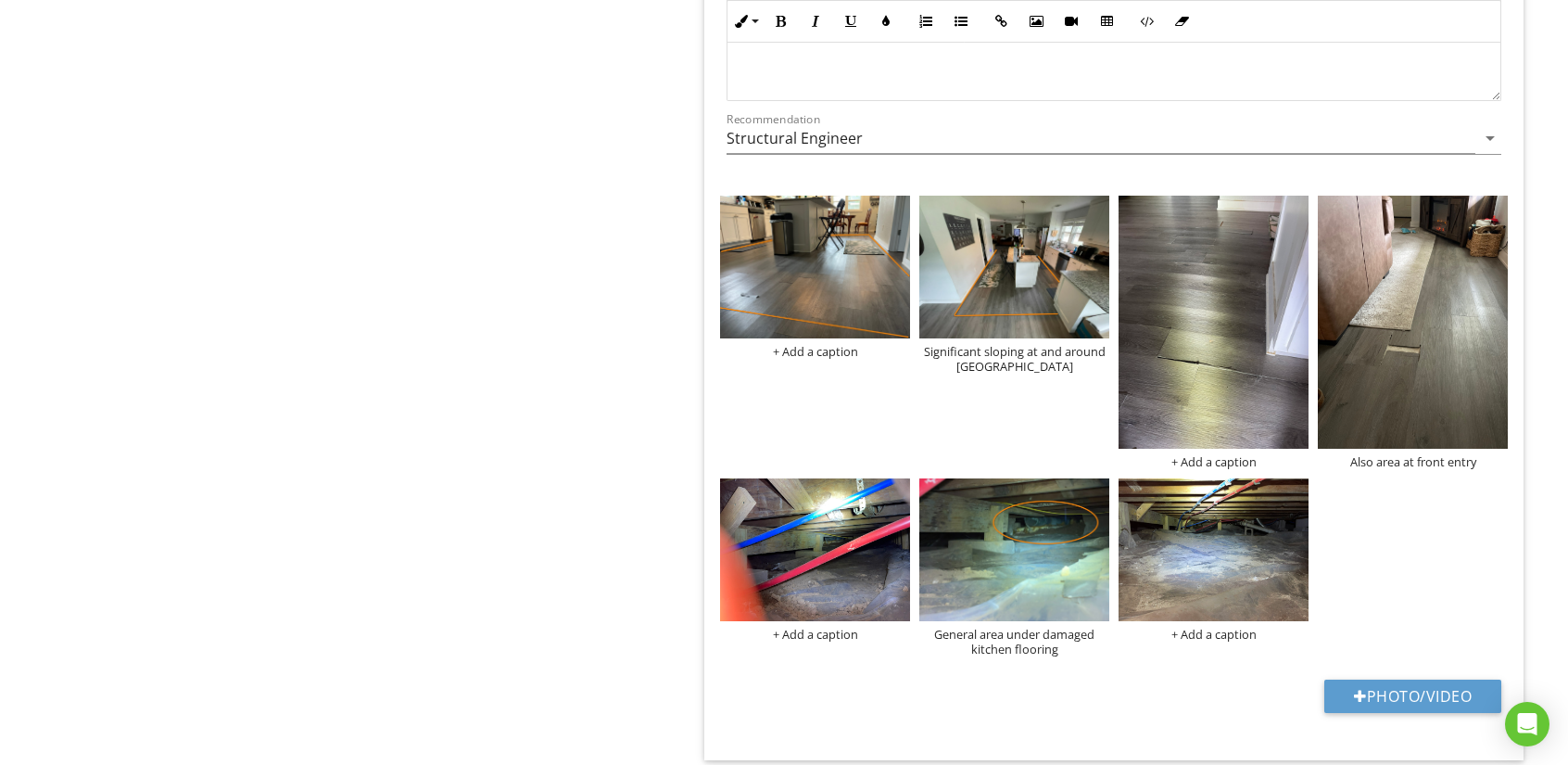
scroll to position [3431, 0]
click at [833, 530] on img at bounding box center [814, 550] width 190 height 143
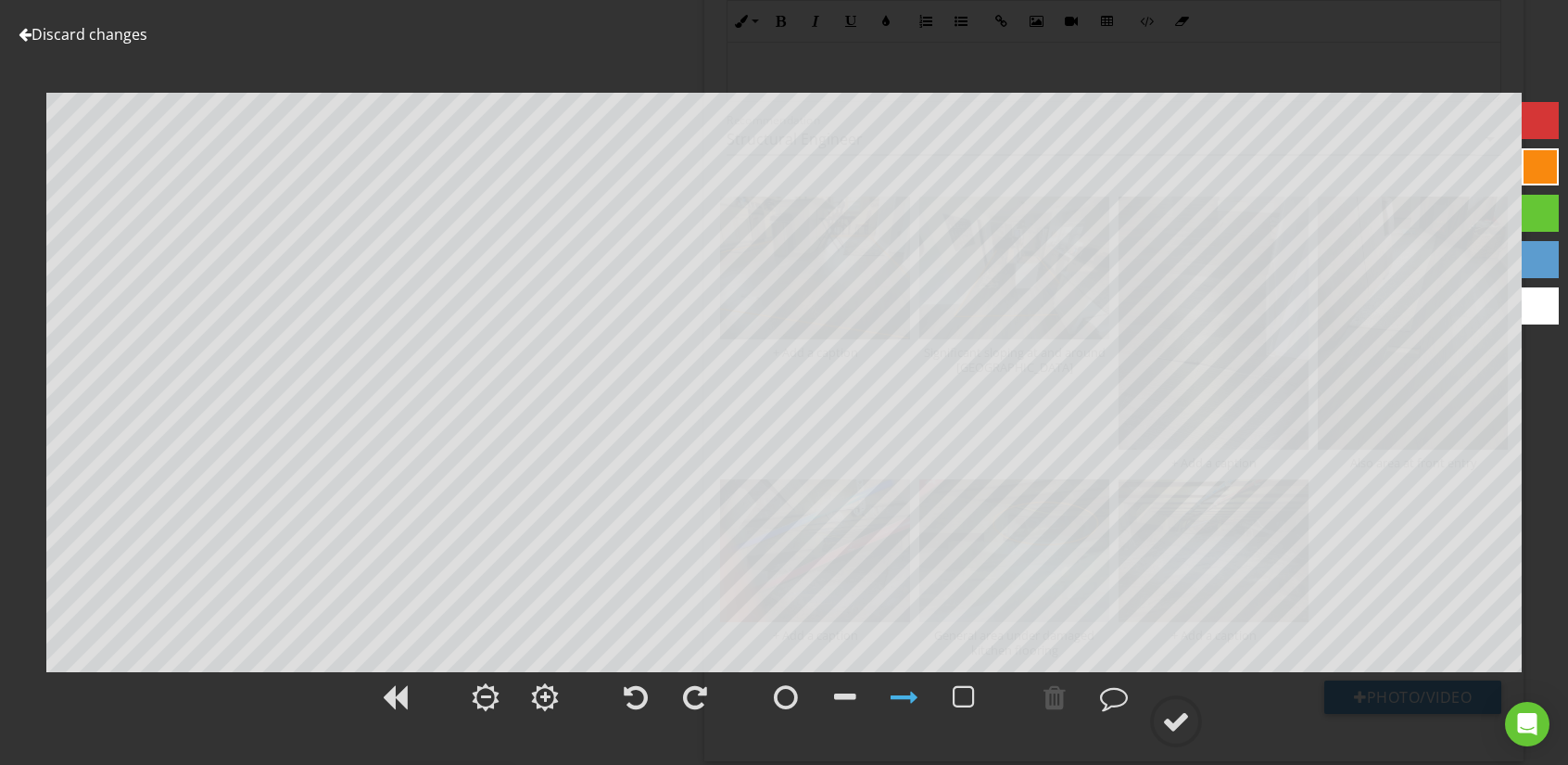
click at [27, 34] on div at bounding box center [25, 34] width 13 height 15
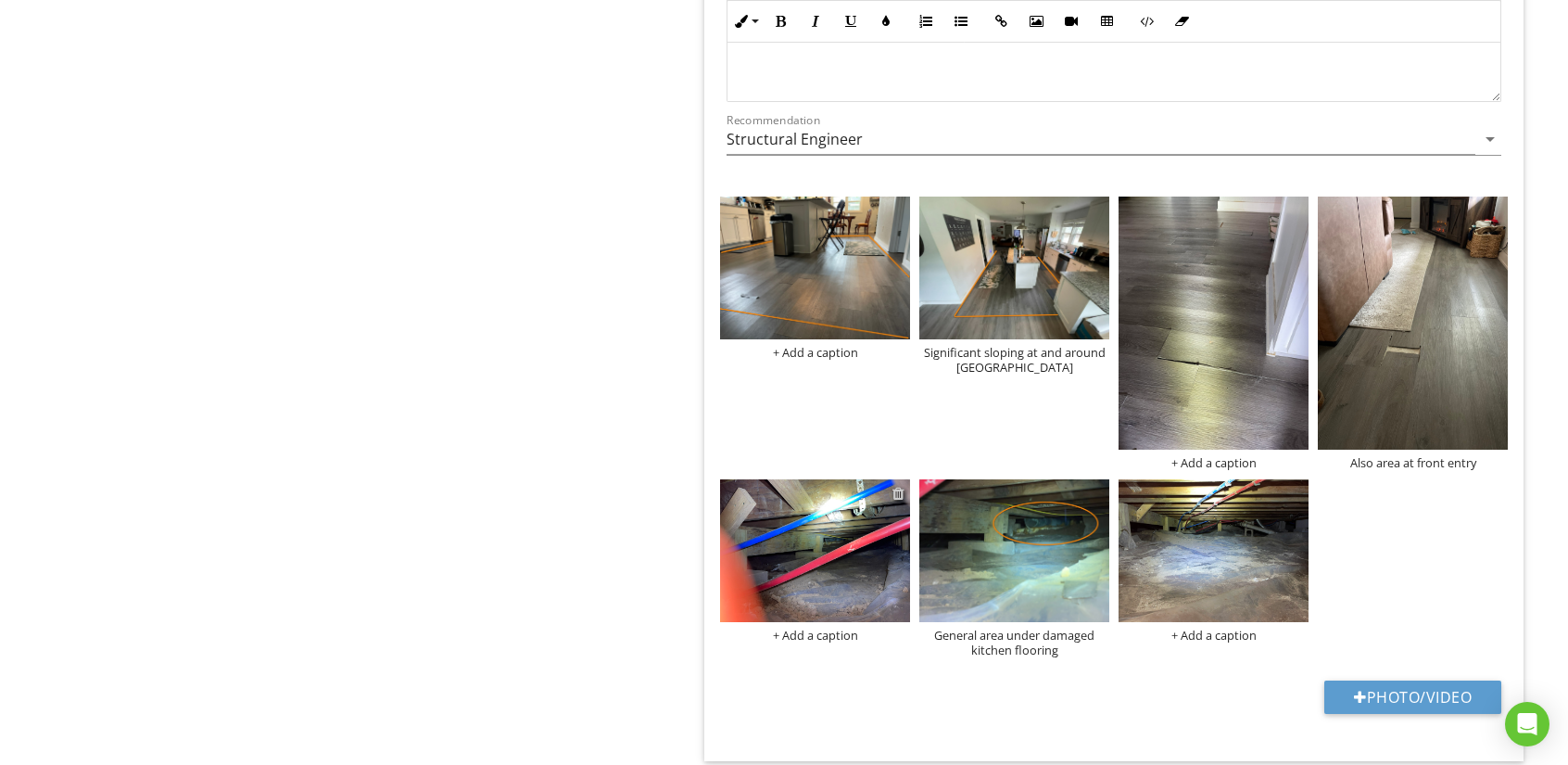
click at [899, 487] on div at bounding box center [898, 493] width 12 height 15
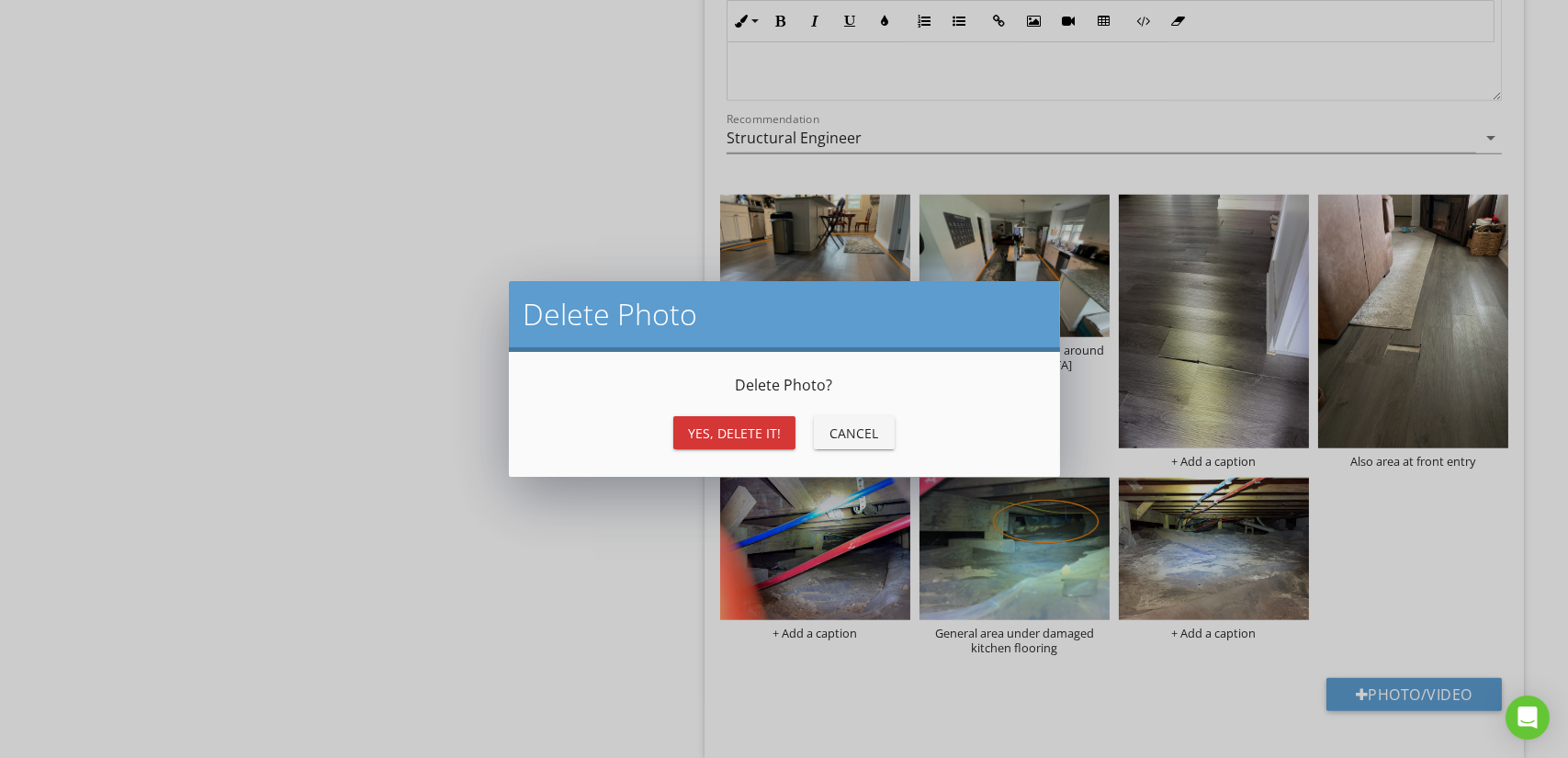
click at [707, 427] on div "Yes, Delete it!" at bounding box center [734, 432] width 93 height 19
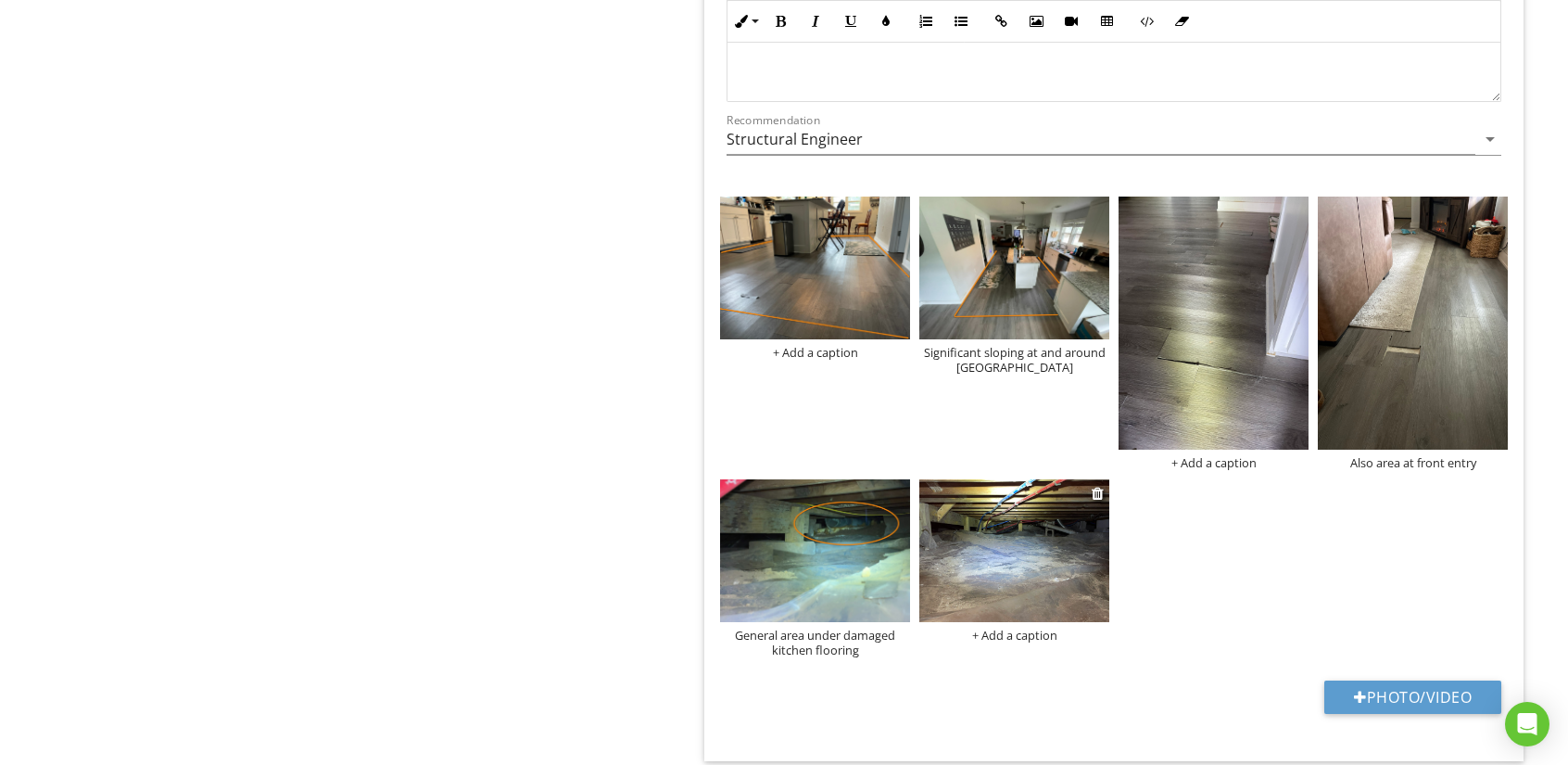
click at [1036, 556] on img at bounding box center [1014, 550] width 190 height 143
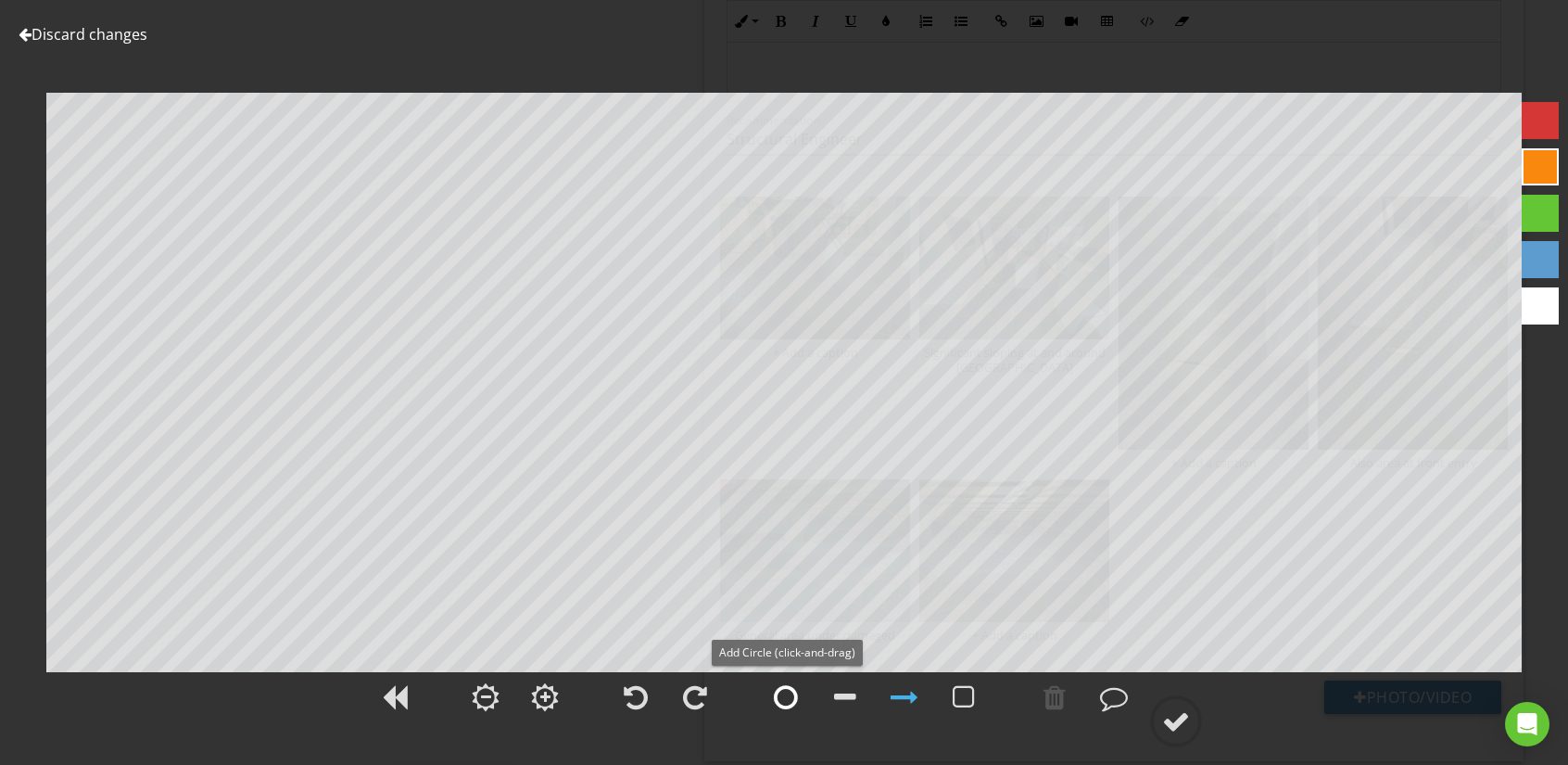
click at [786, 700] on div at bounding box center [785, 697] width 24 height 28
click at [1177, 711] on div at bounding box center [1176, 721] width 28 height 28
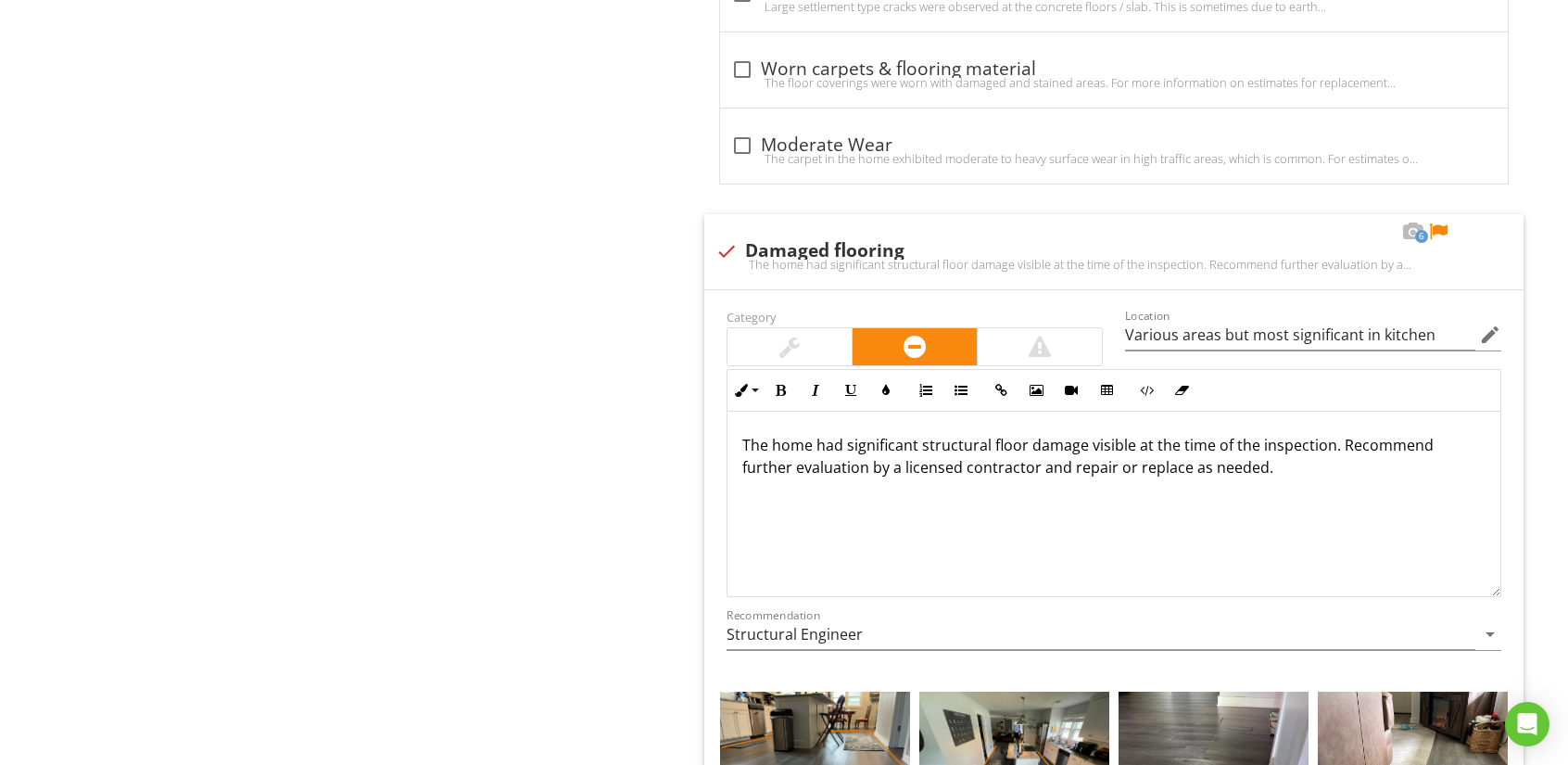
scroll to position [2689, 0]
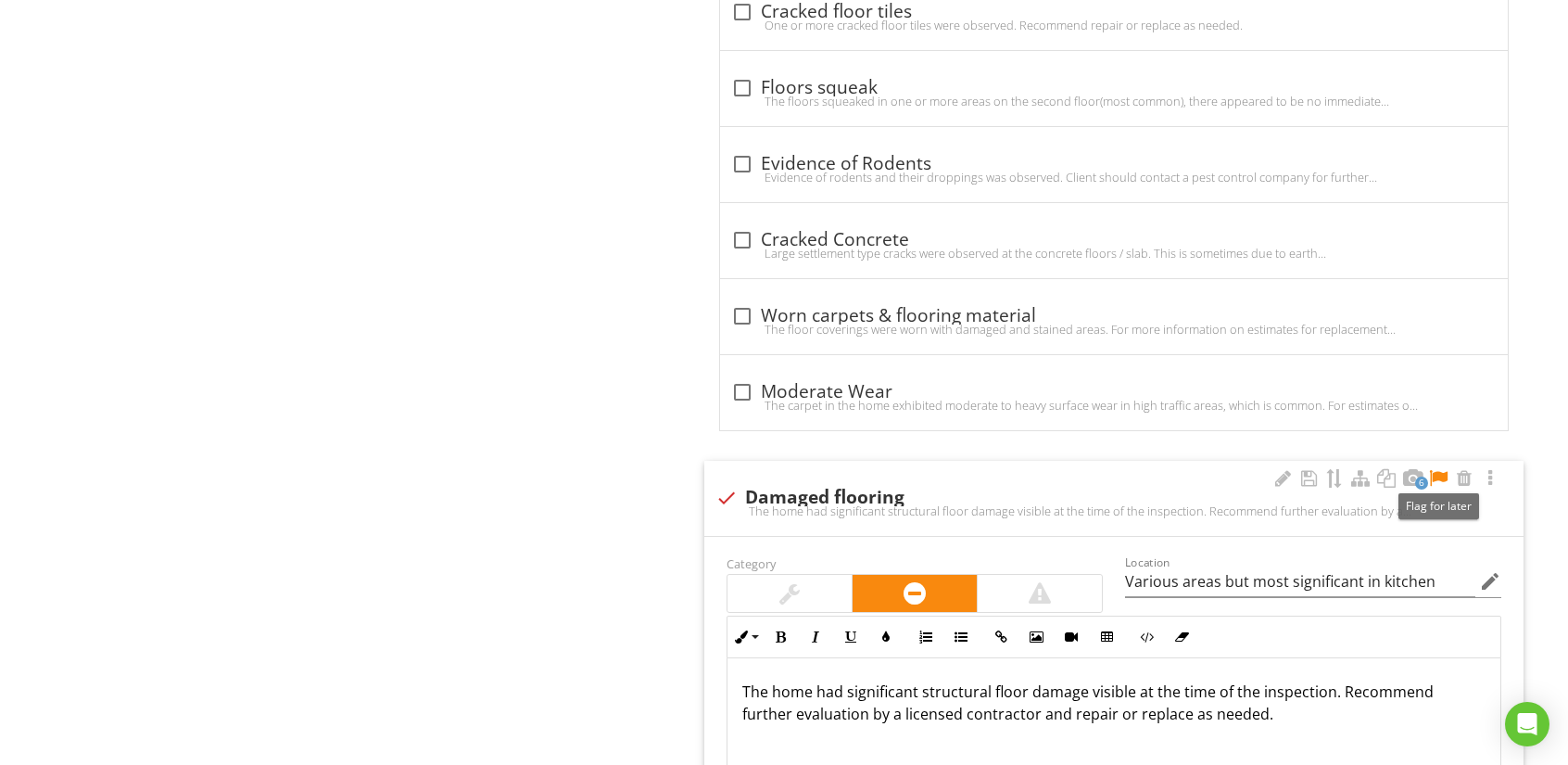
click at [1442, 473] on div at bounding box center [1438, 478] width 22 height 19
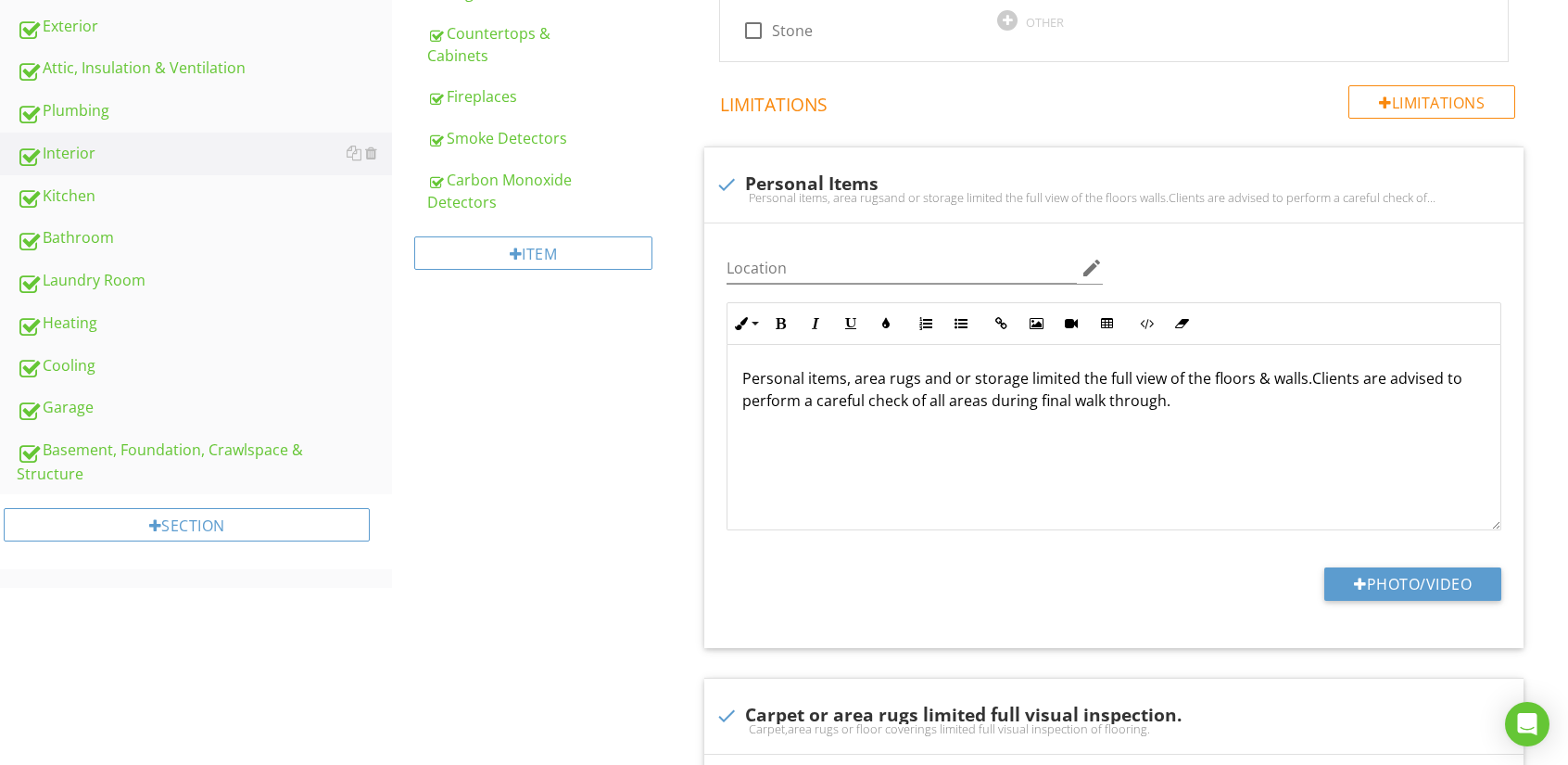
scroll to position [927, 0]
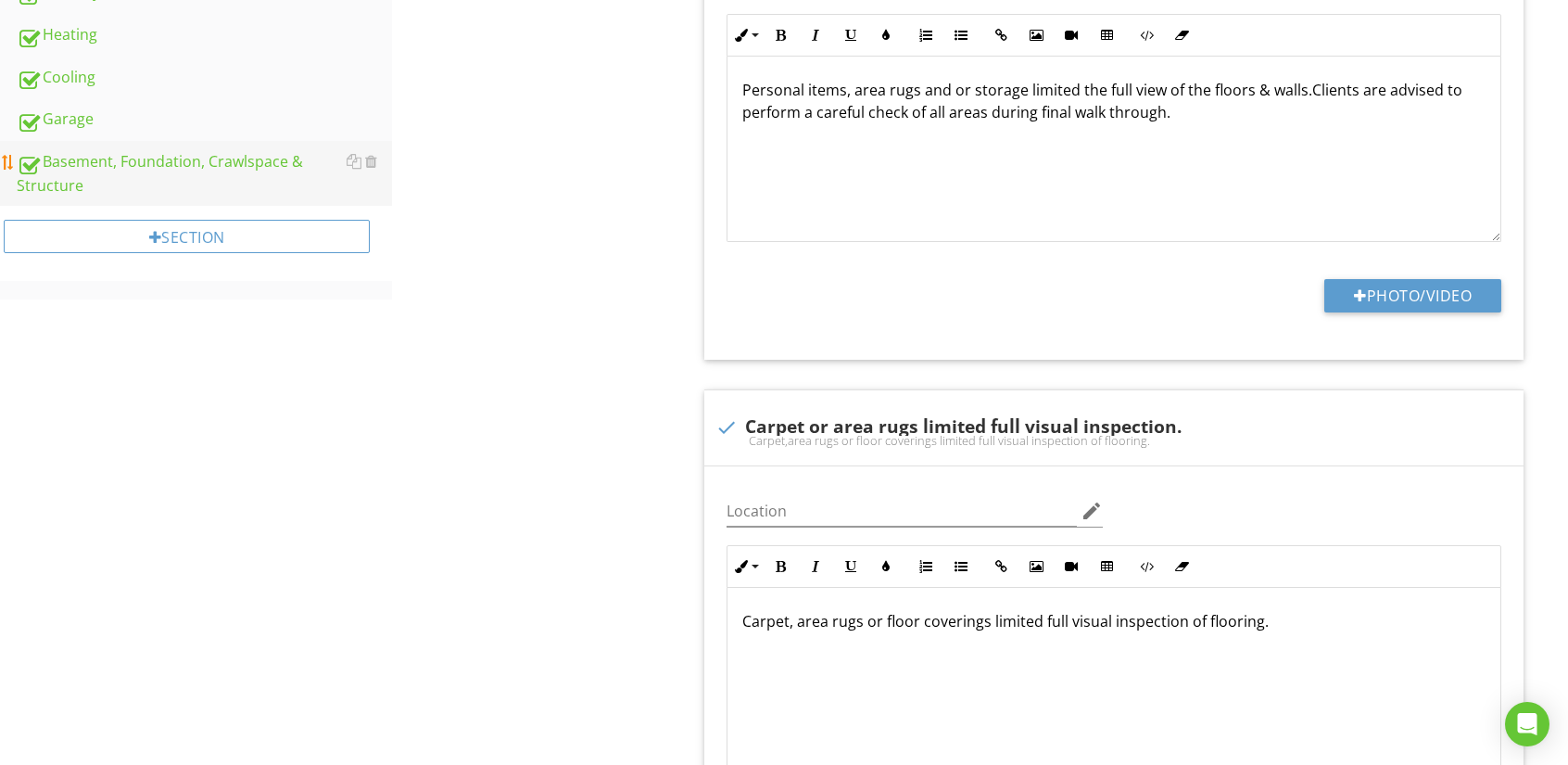
click at [87, 172] on div "Basement, Foundation, Crawlspace & Structure" at bounding box center [205, 173] width 375 height 46
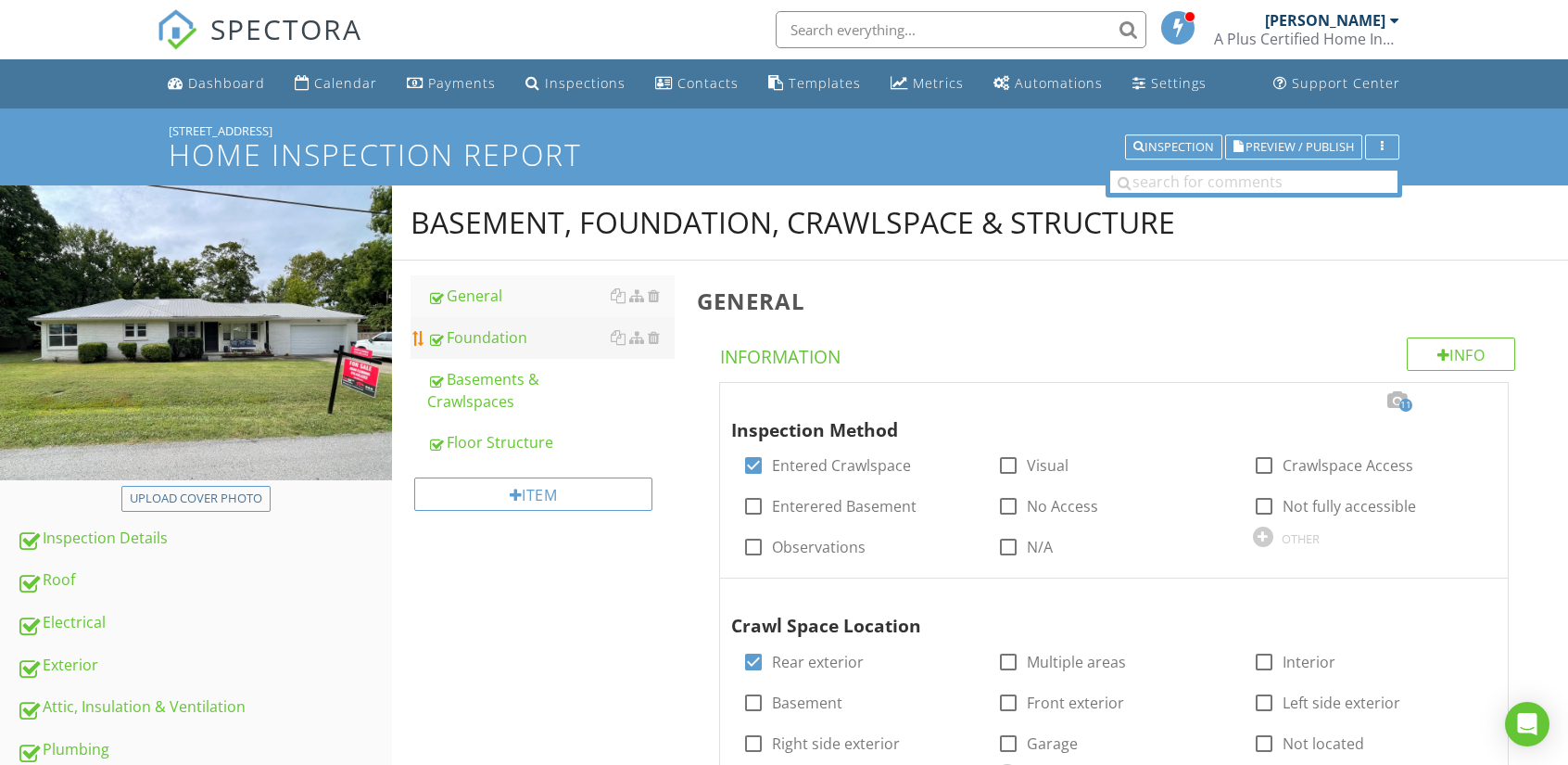
click at [503, 335] on div "Foundation" at bounding box center [551, 338] width 248 height 22
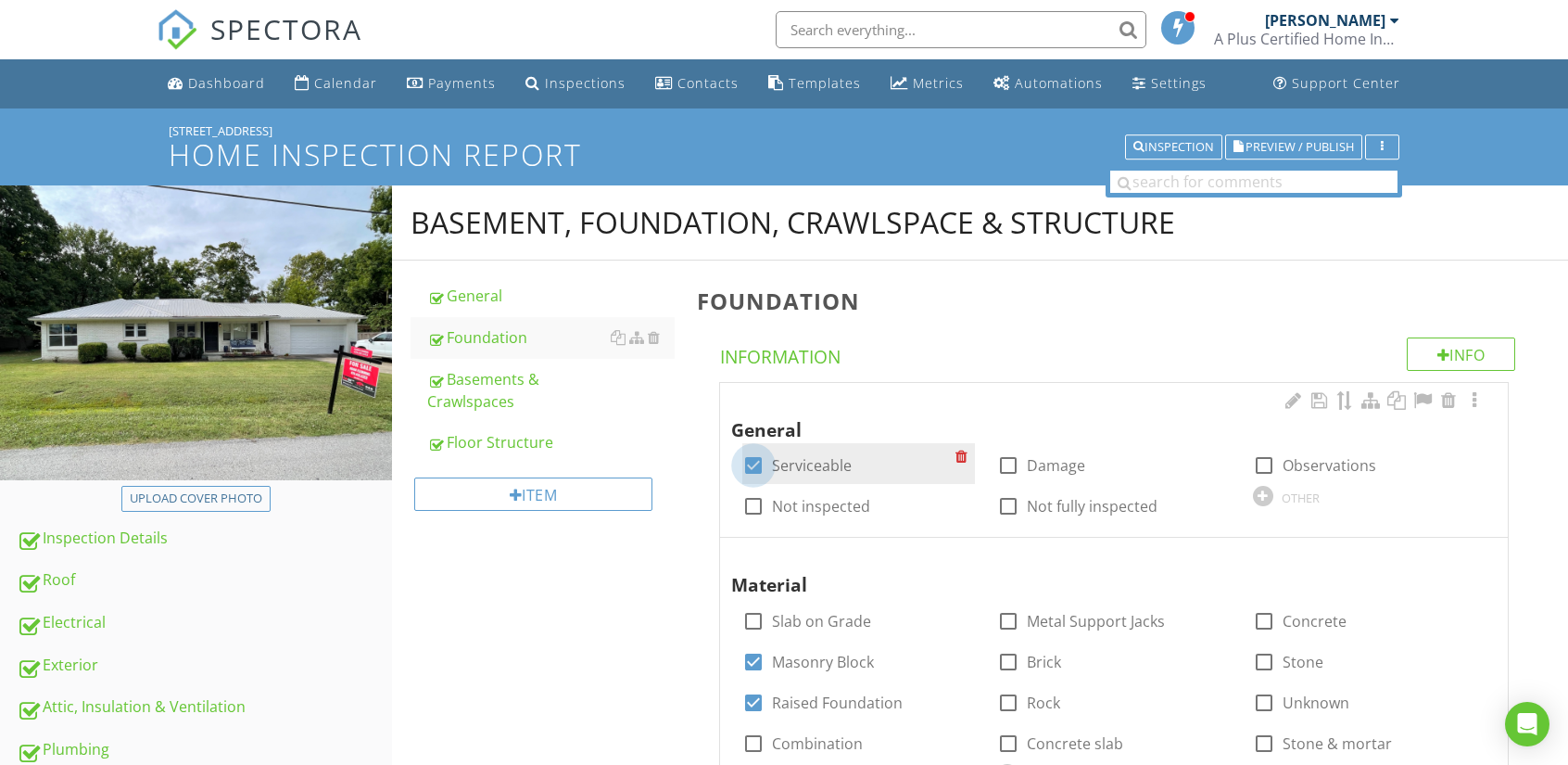
click at [751, 458] on div at bounding box center [754, 465] width 32 height 32
checkbox input "false"
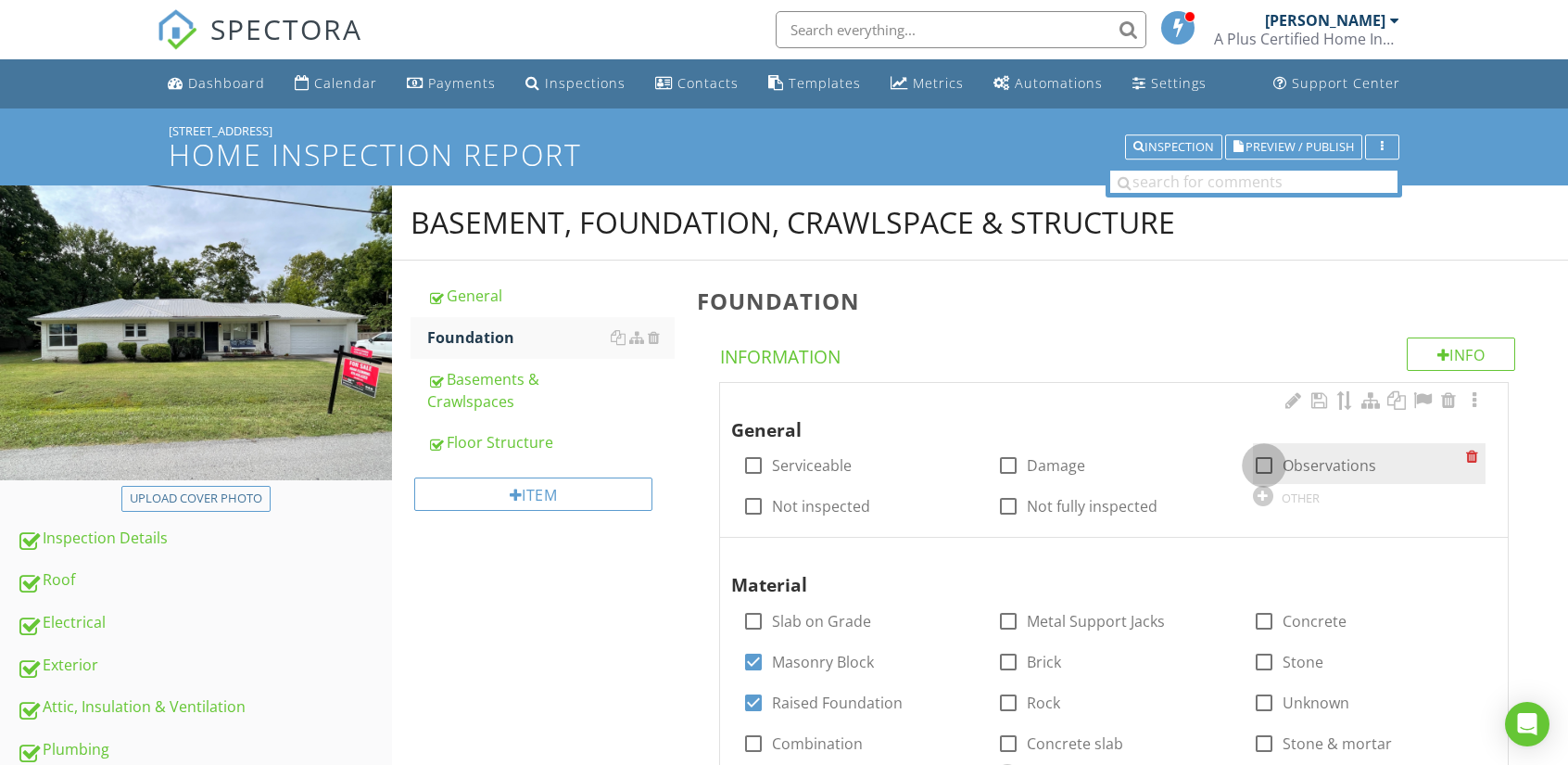
click at [1270, 460] on div at bounding box center [1265, 465] width 32 height 32
checkbox input "true"
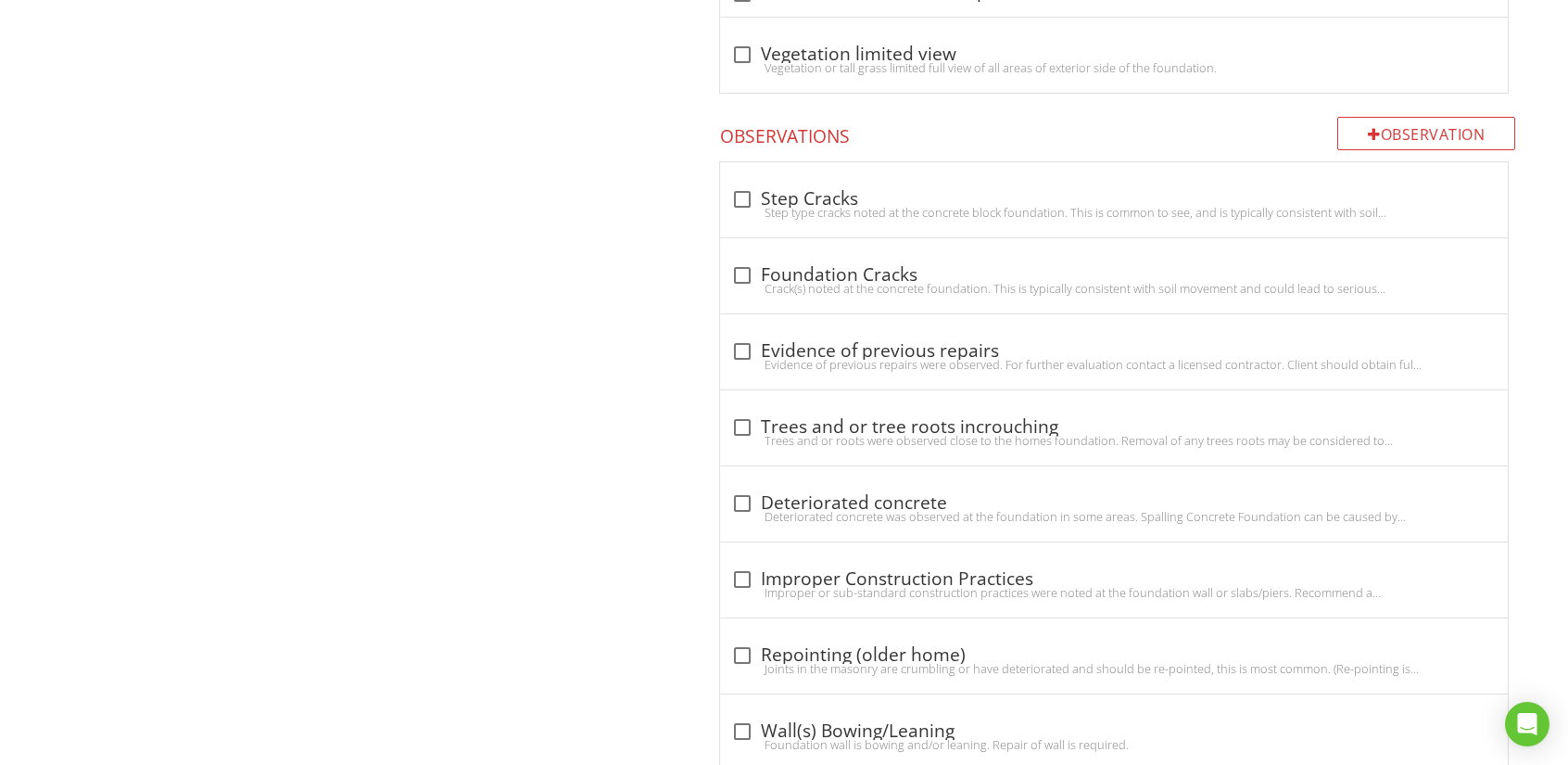
scroll to position [1576, 0]
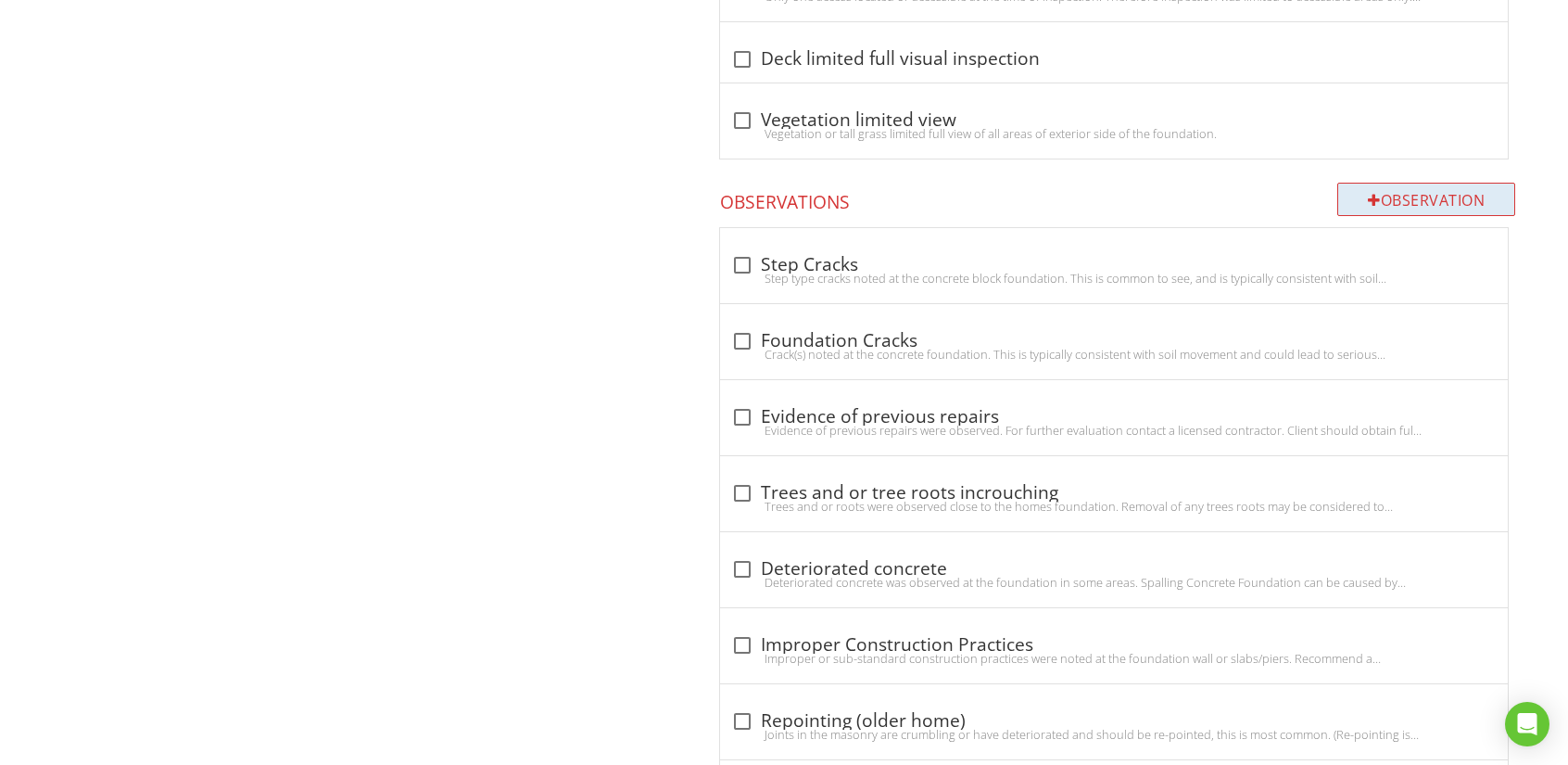
click at [1397, 202] on div "Observation" at bounding box center [1426, 199] width 178 height 33
click at [109, 269] on div at bounding box center [784, 382] width 1568 height 765
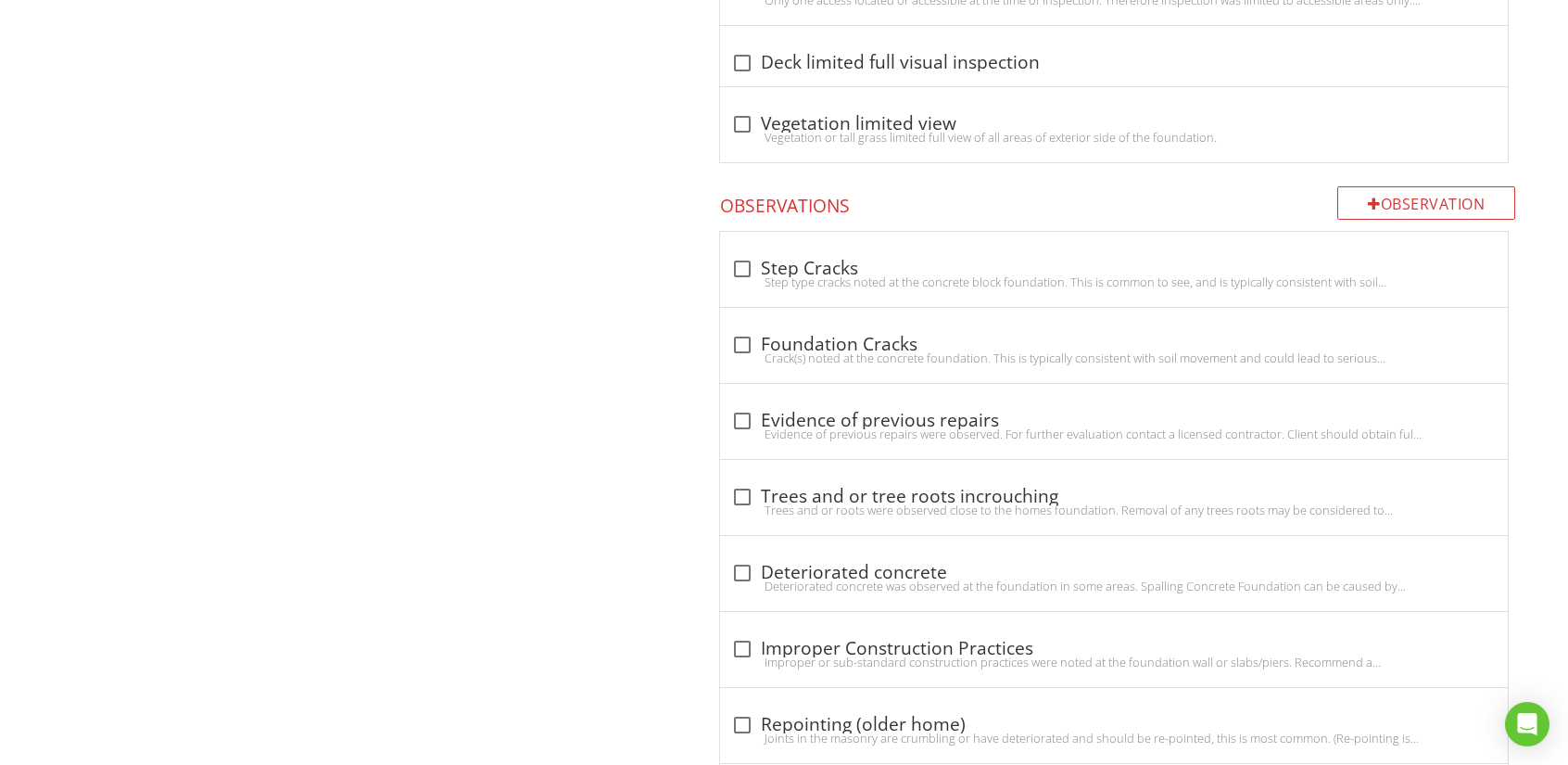
scroll to position [1653, 0]
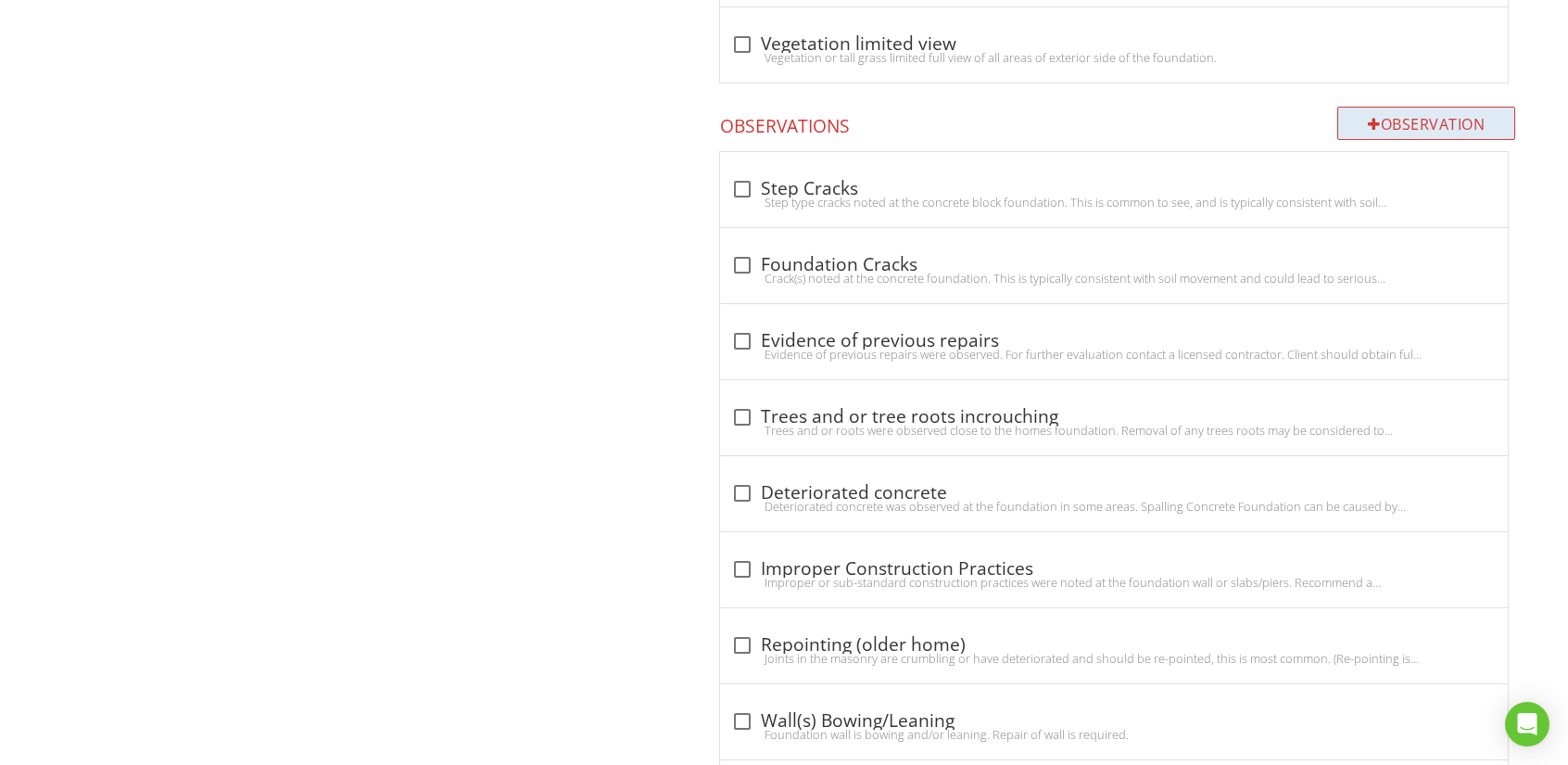
click at [1391, 119] on div "Observation" at bounding box center [1426, 123] width 178 height 33
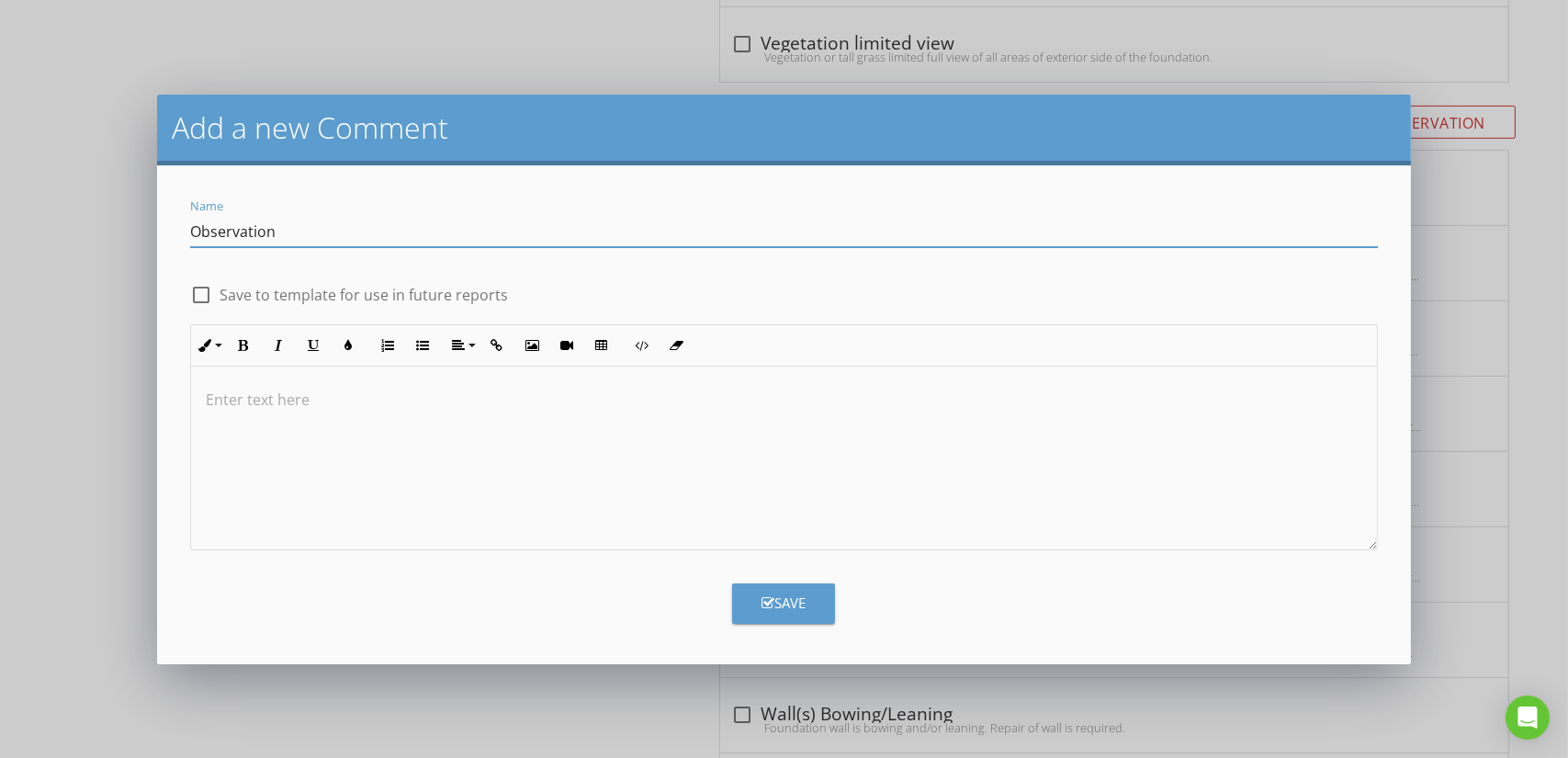
type input "Observation"
click at [276, 431] on div at bounding box center [784, 458] width 1187 height 184
click at [892, 401] on p "Due to the significant floor sloping found, it is recommended that a licensed c…" at bounding box center [784, 400] width 1157 height 22
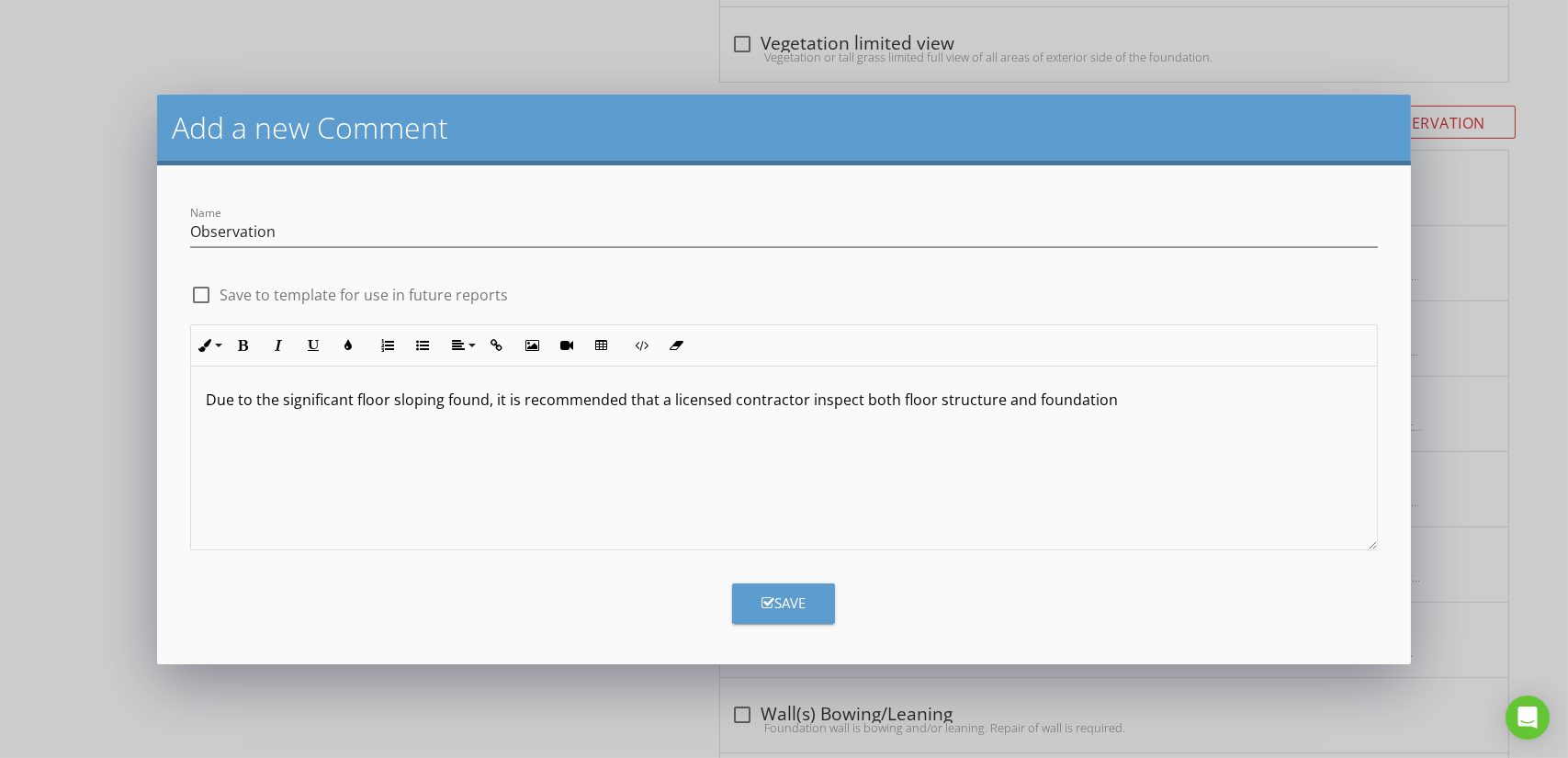
click at [1107, 405] on p "Due to the significant floor sloping found, it is recommended that a licensed c…" at bounding box center [784, 400] width 1157 height 22
click at [791, 595] on div "Save" at bounding box center [784, 603] width 45 height 21
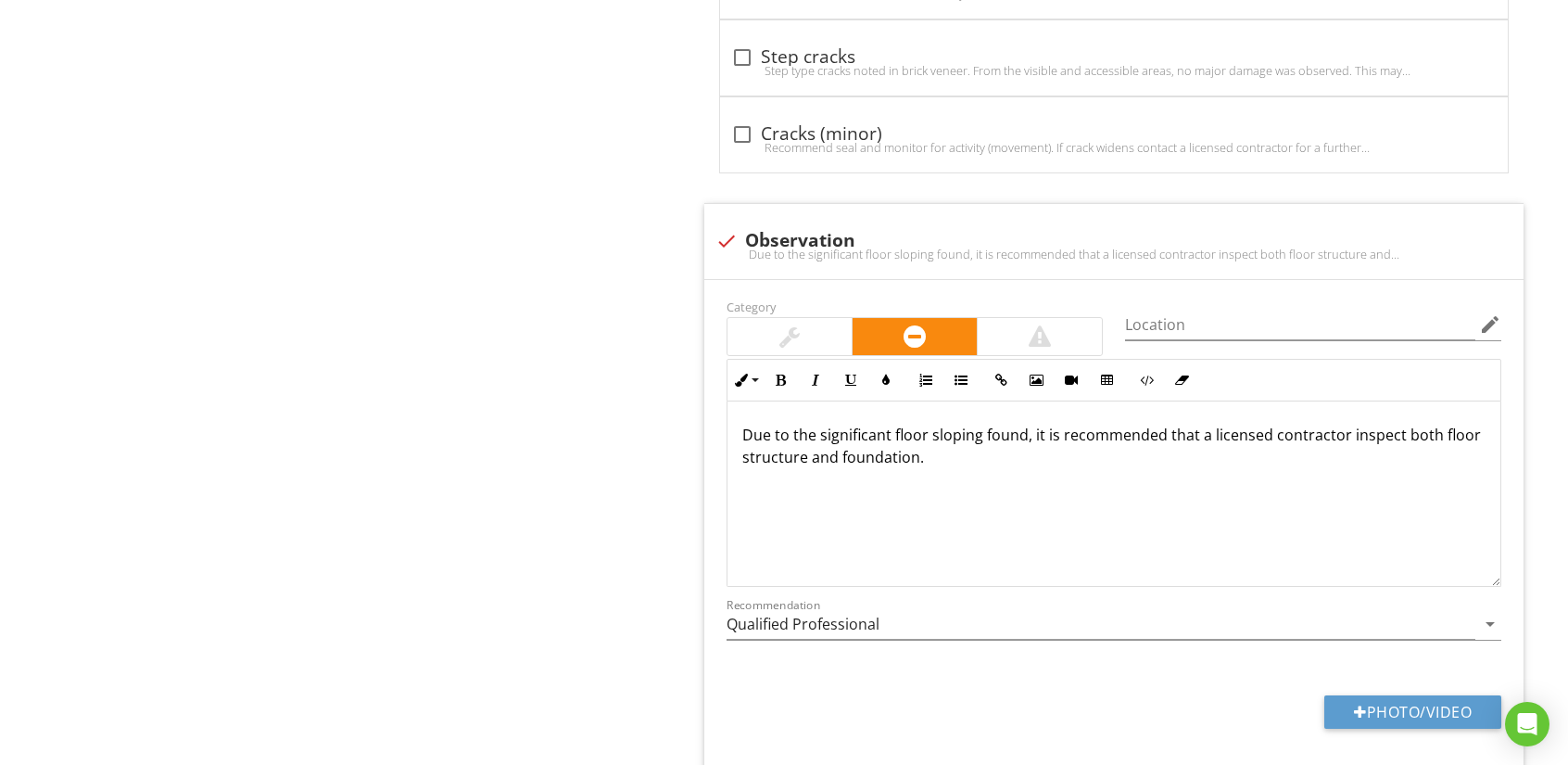
scroll to position [4695, 0]
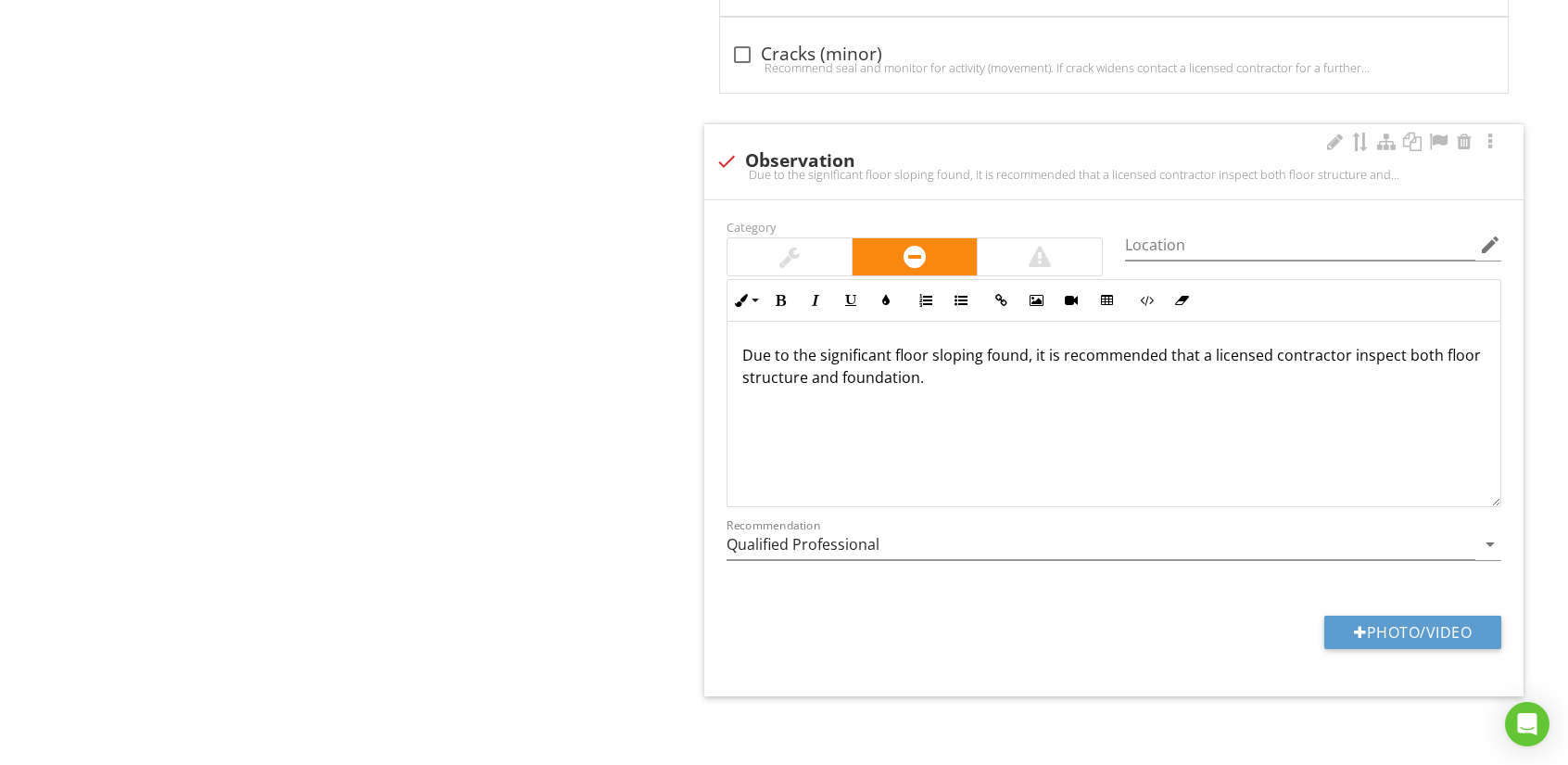
click at [1023, 354] on p "Due to the significant floor sloping found, it is recommended that a licensed c…" at bounding box center [1114, 366] width 744 height 45
click at [1056, 540] on input "Qualified Professional" at bounding box center [1101, 544] width 749 height 31
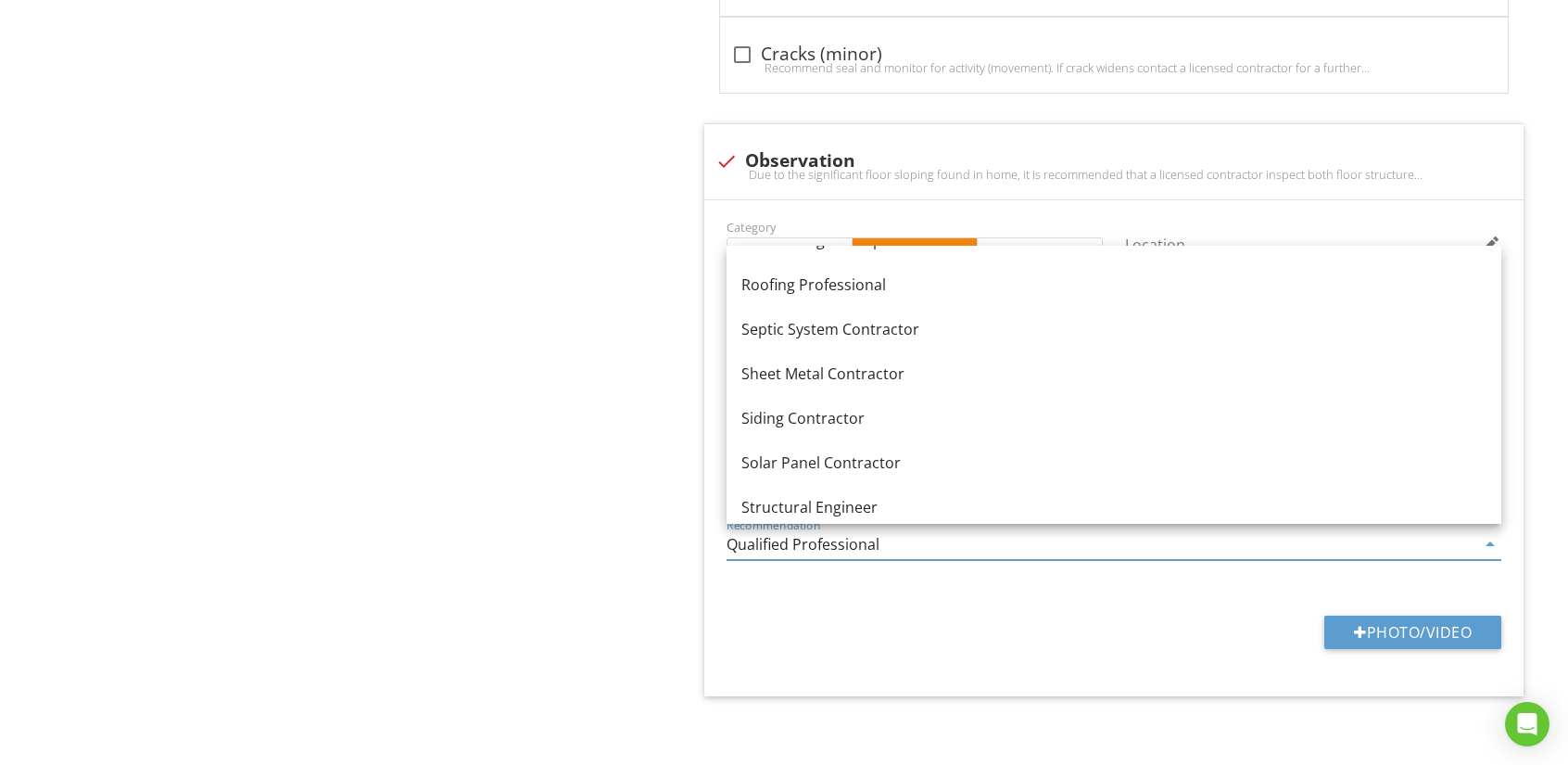
scroll to position [2352, 0]
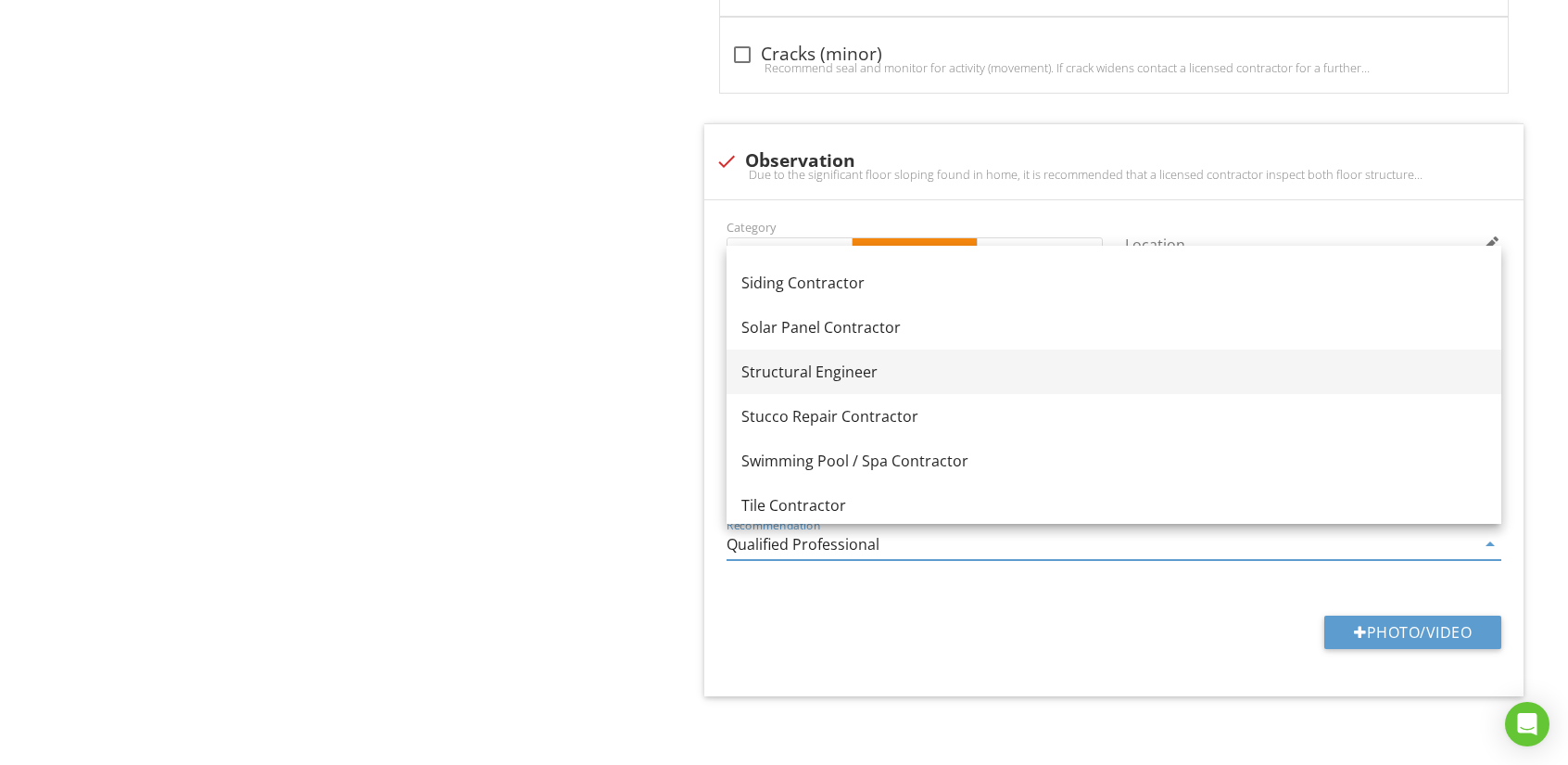
click at [792, 362] on div "Structural Engineer" at bounding box center [1114, 372] width 745 height 22
type input "Structural Engineer"
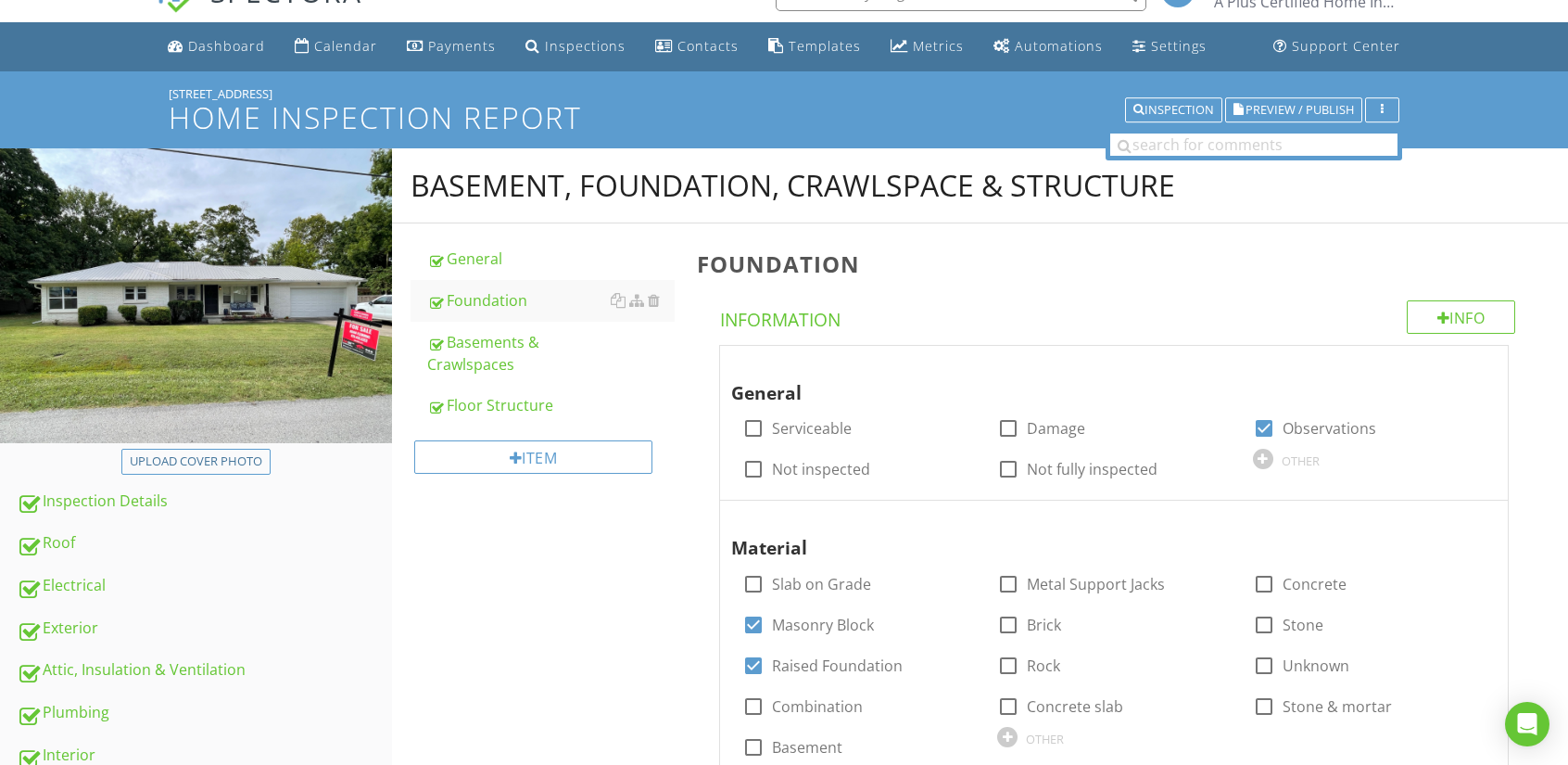
scroll to position [31, 0]
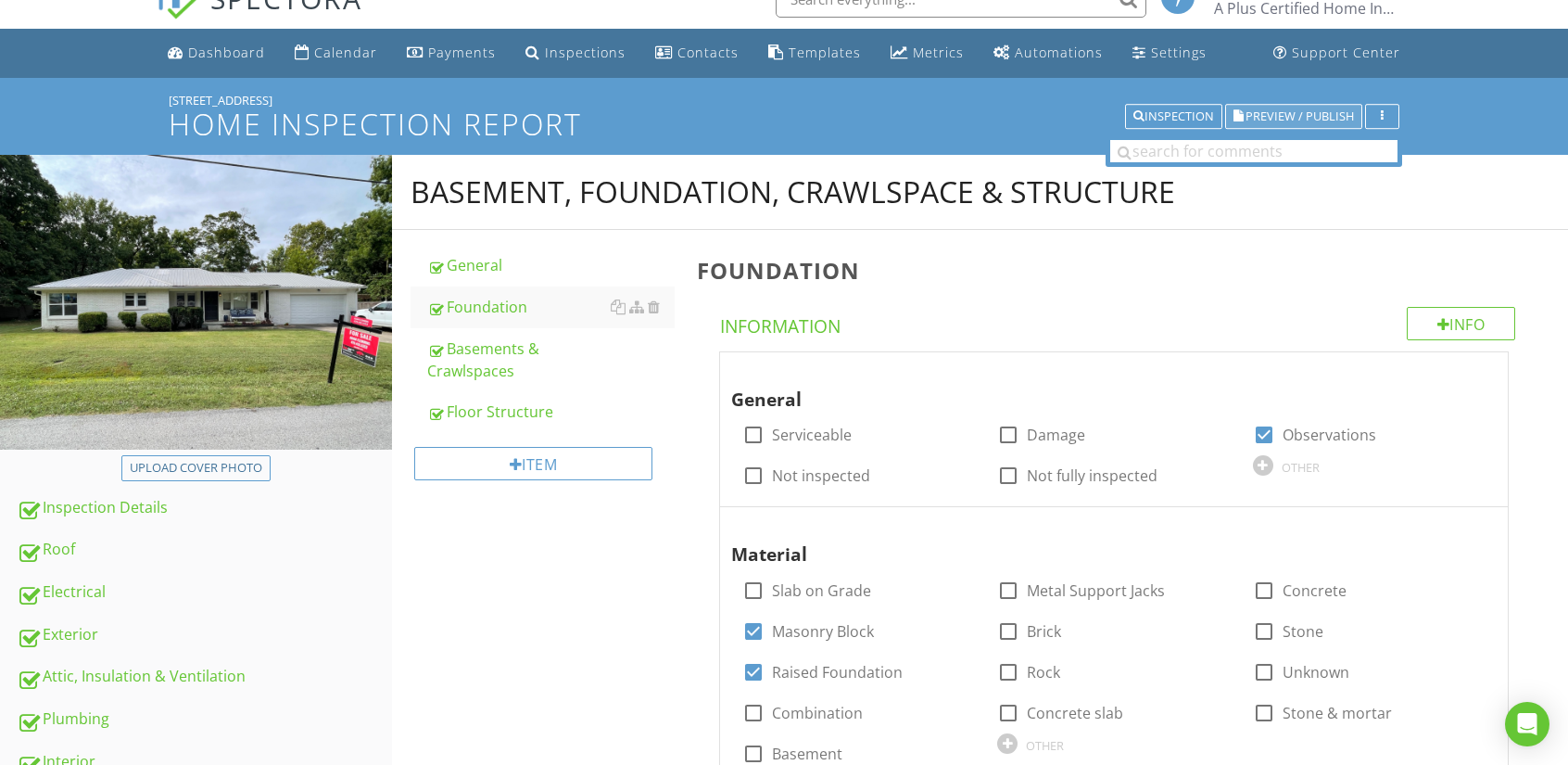
click at [1291, 113] on span "Preview / Publish" at bounding box center [1300, 116] width 109 height 12
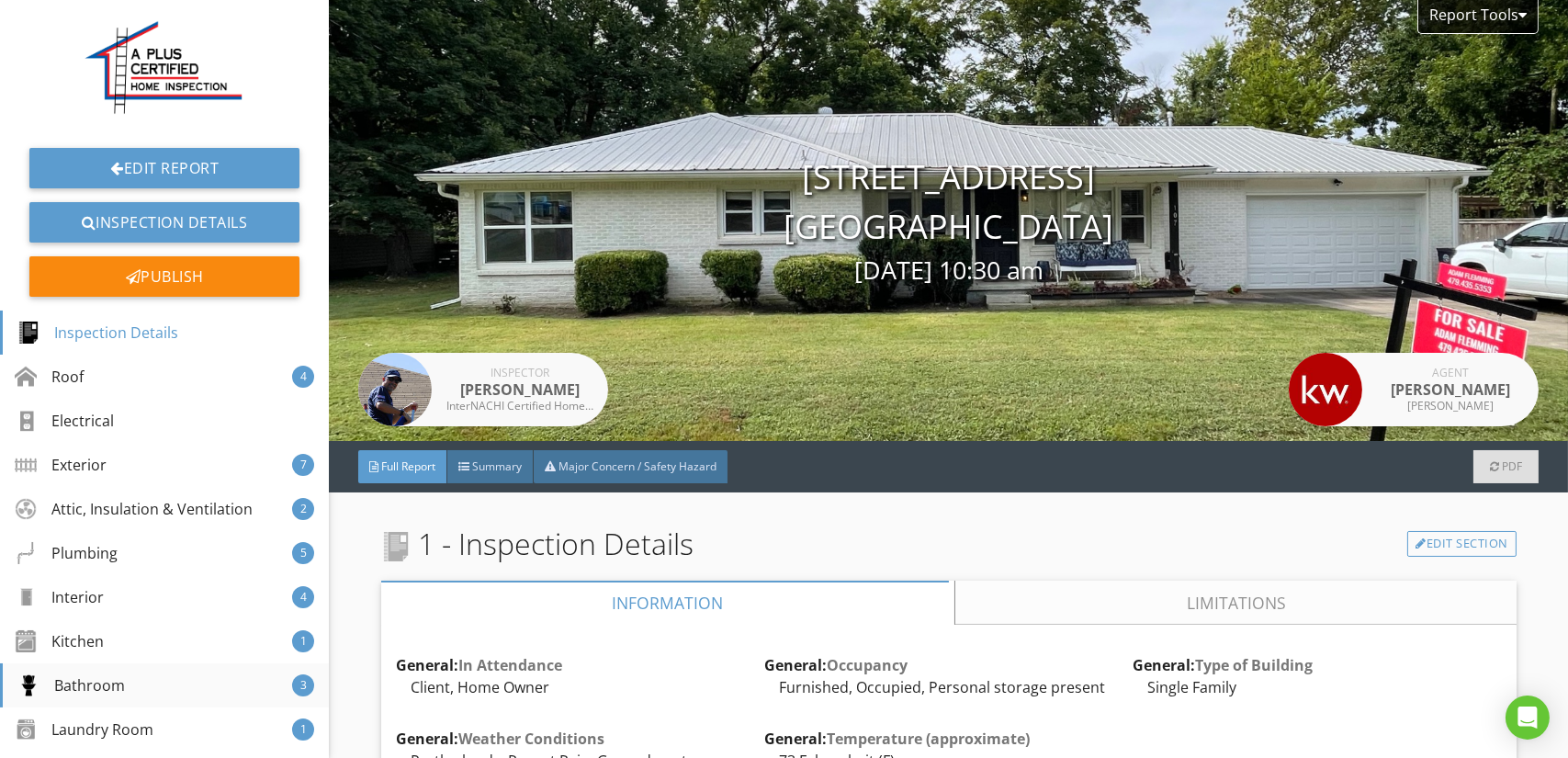
click at [95, 678] on div "Bathroom" at bounding box center [71, 685] width 108 height 22
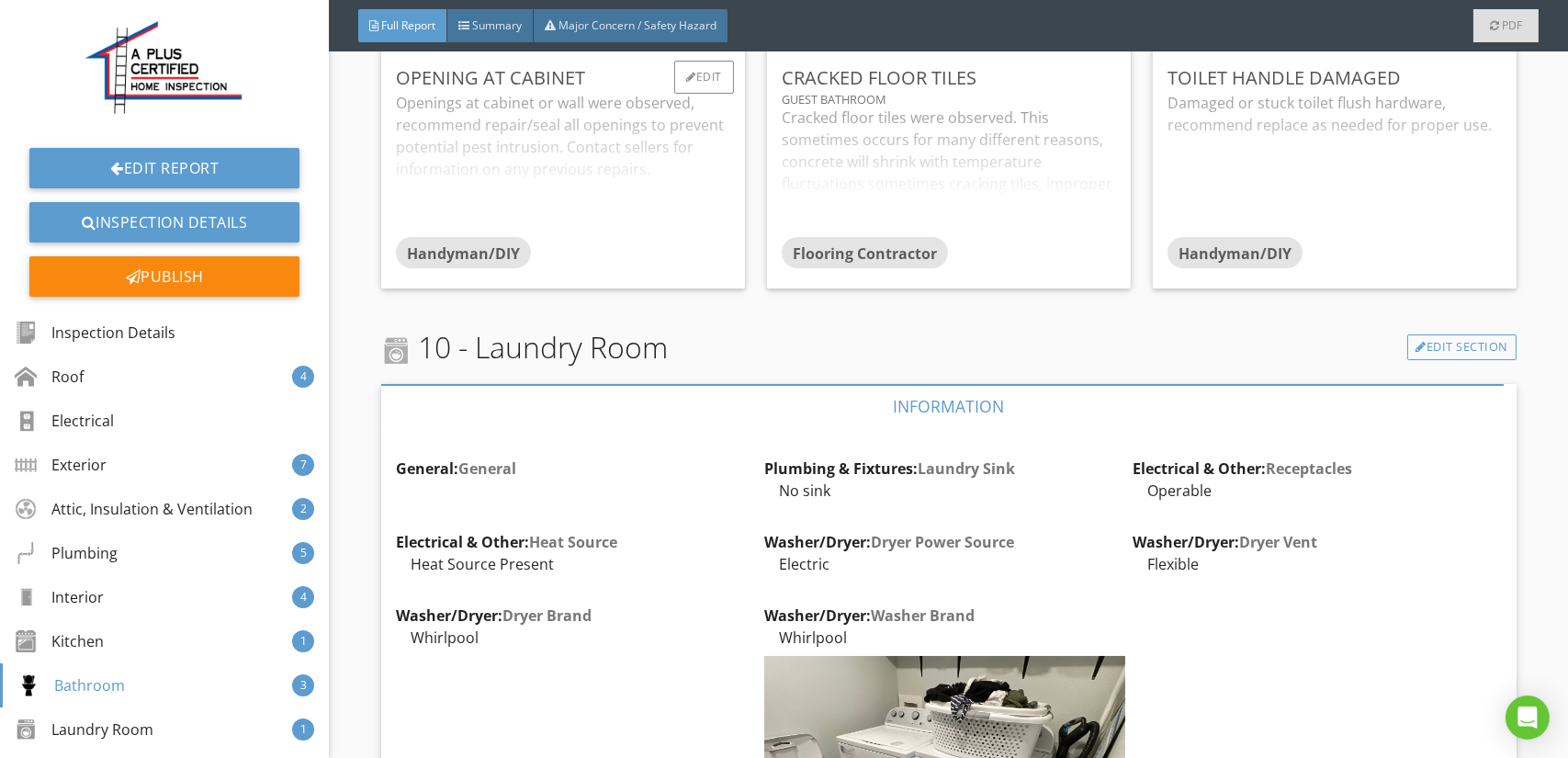
scroll to position [17544, 0]
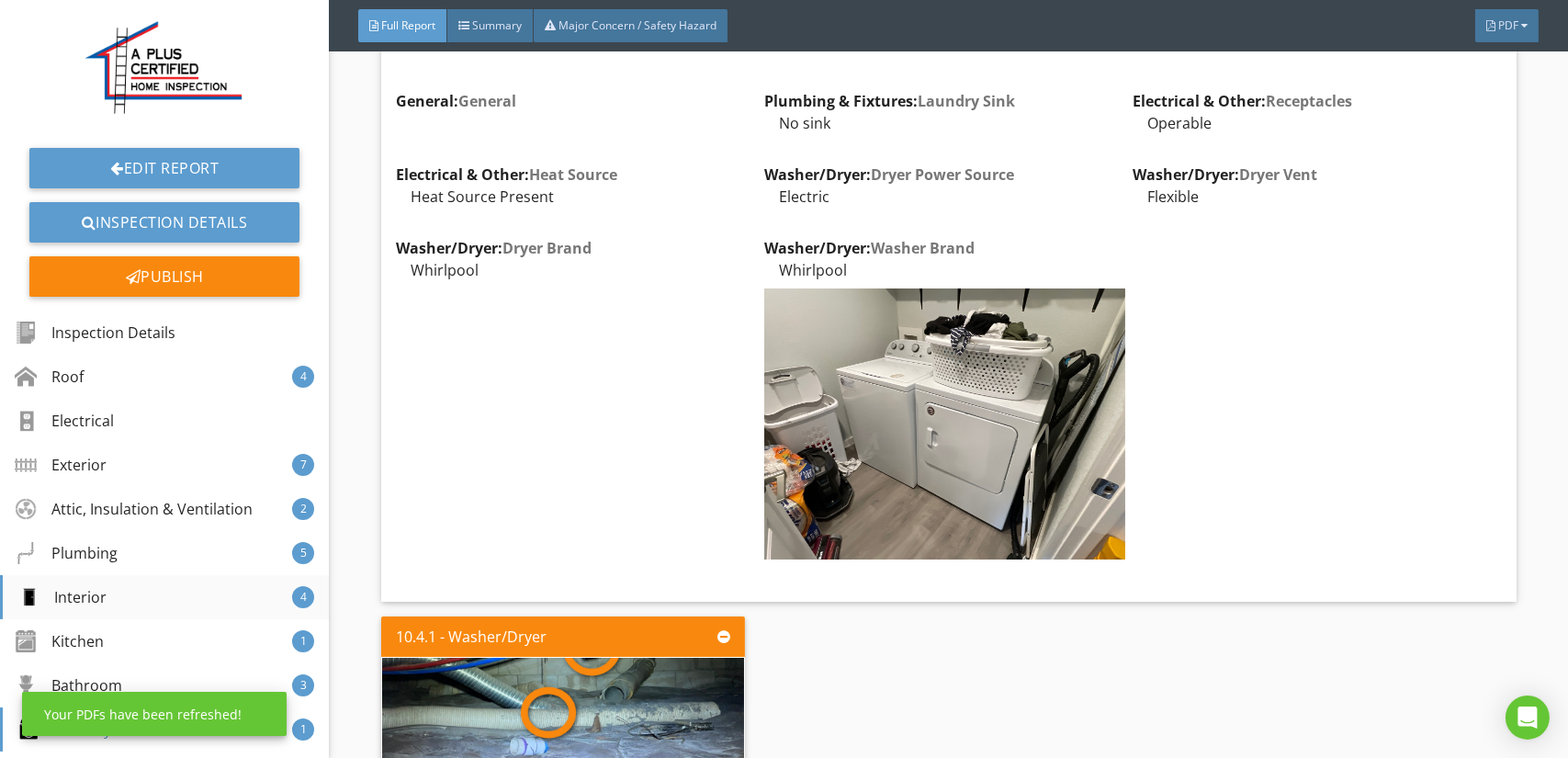
click at [94, 595] on div "Interior" at bounding box center [62, 597] width 89 height 22
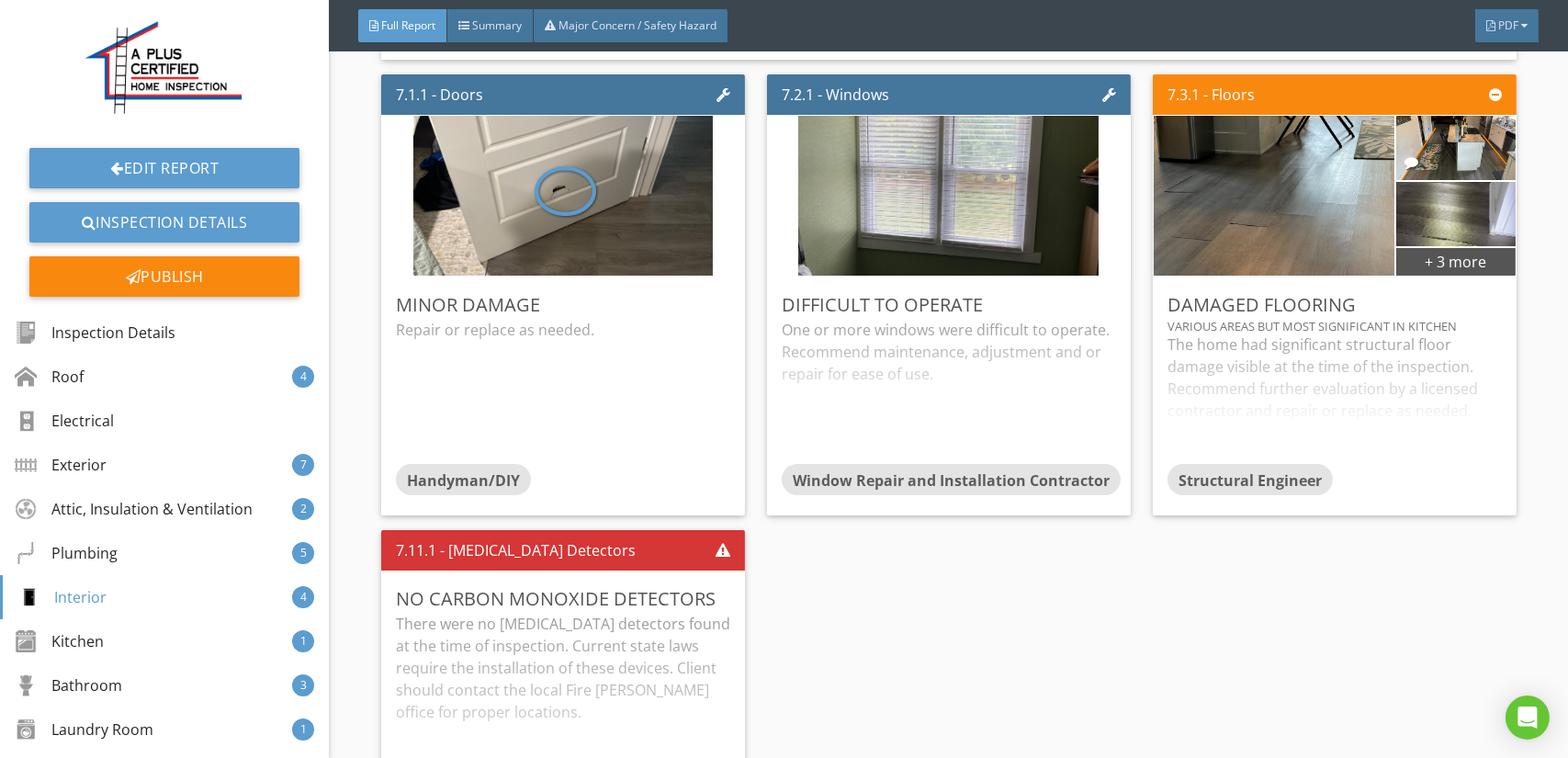
scroll to position [13693, 0]
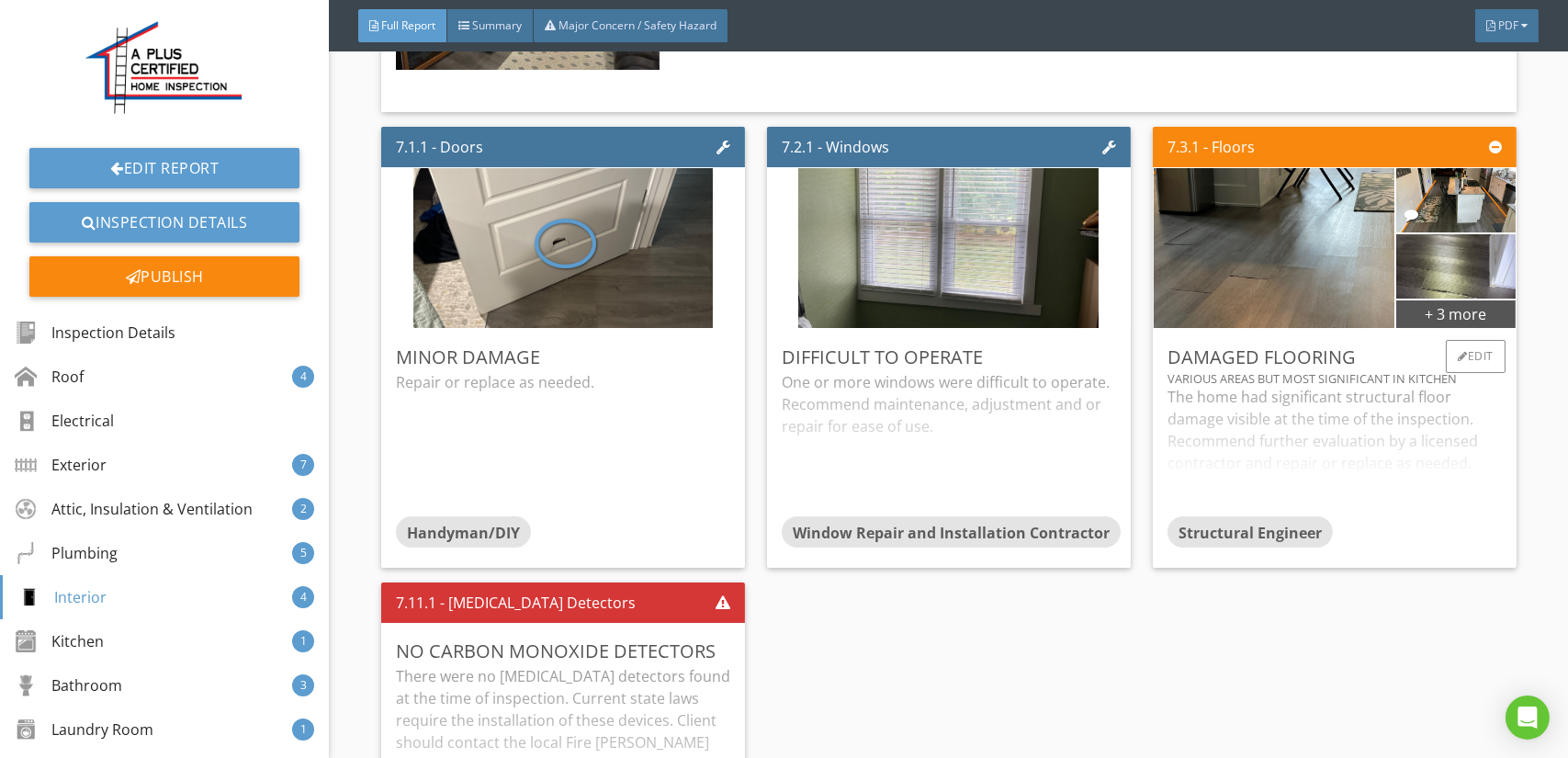
click at [1275, 400] on div "The home had significant structural floor damage visible at the time of the ins…" at bounding box center [1335, 451] width 334 height 131
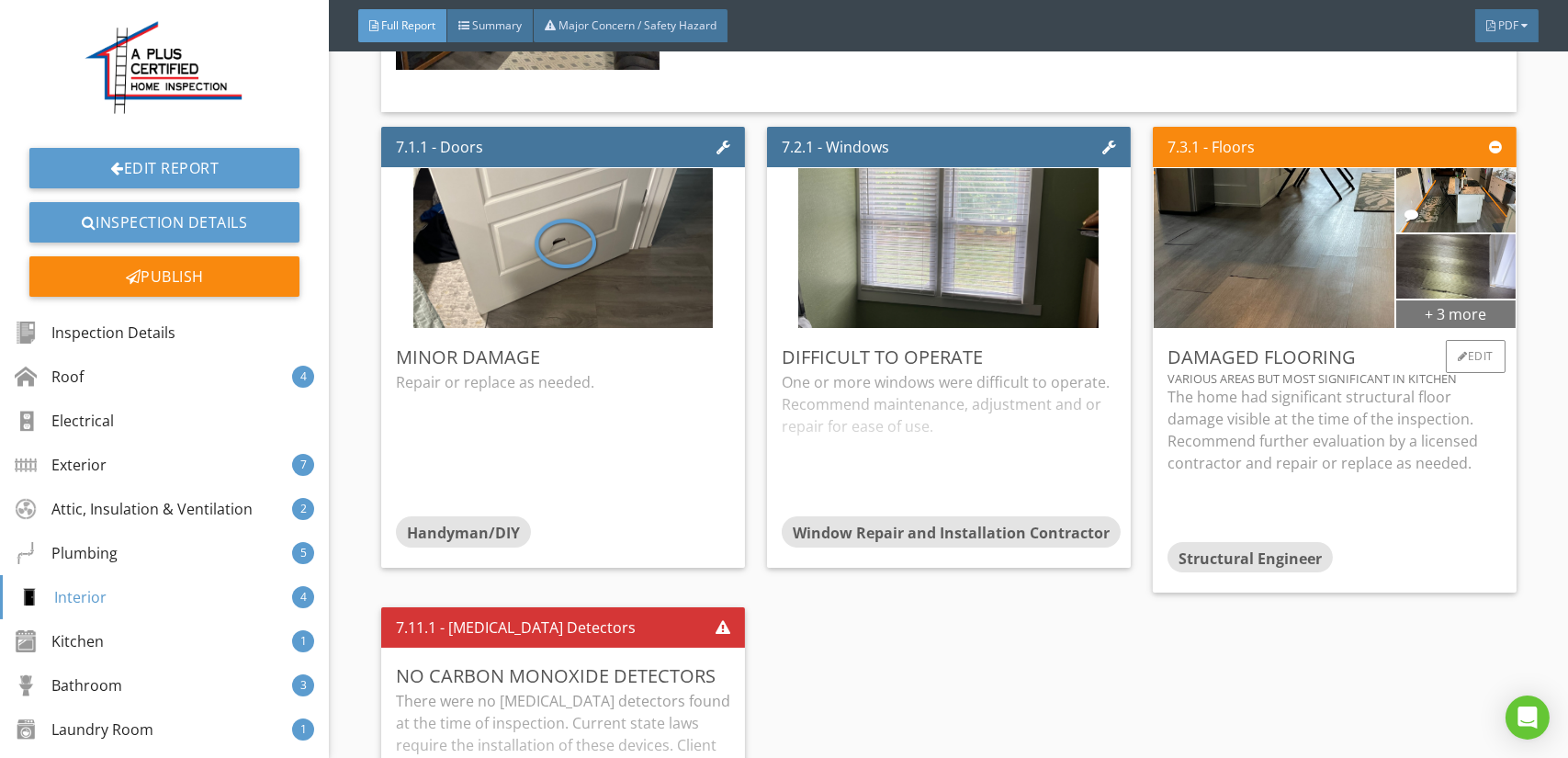
click at [1430, 299] on div "+ 3 more" at bounding box center [1455, 314] width 119 height 30
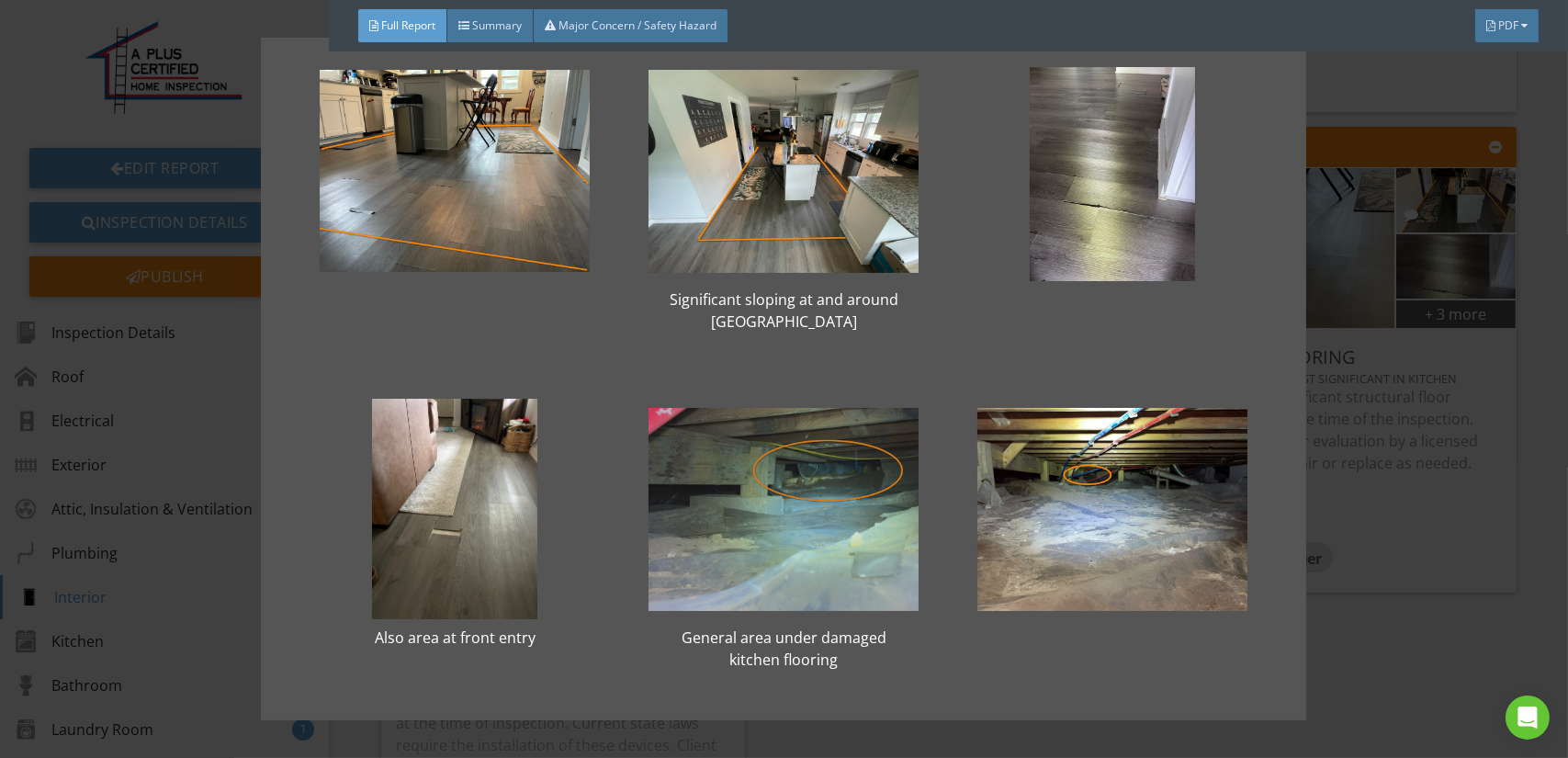
scroll to position [52, 0]
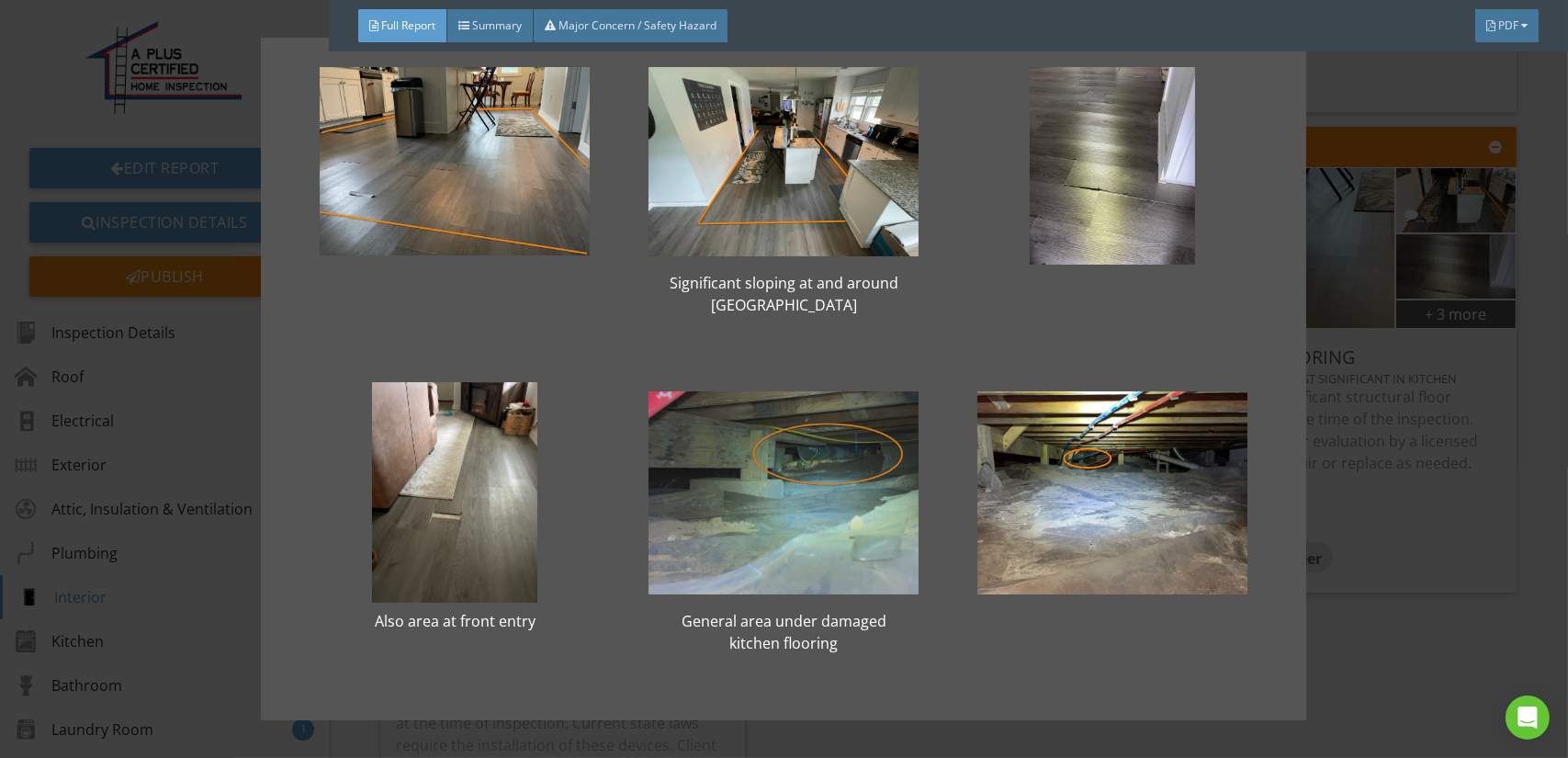
click at [783, 539] on div at bounding box center [784, 492] width 270 height 221
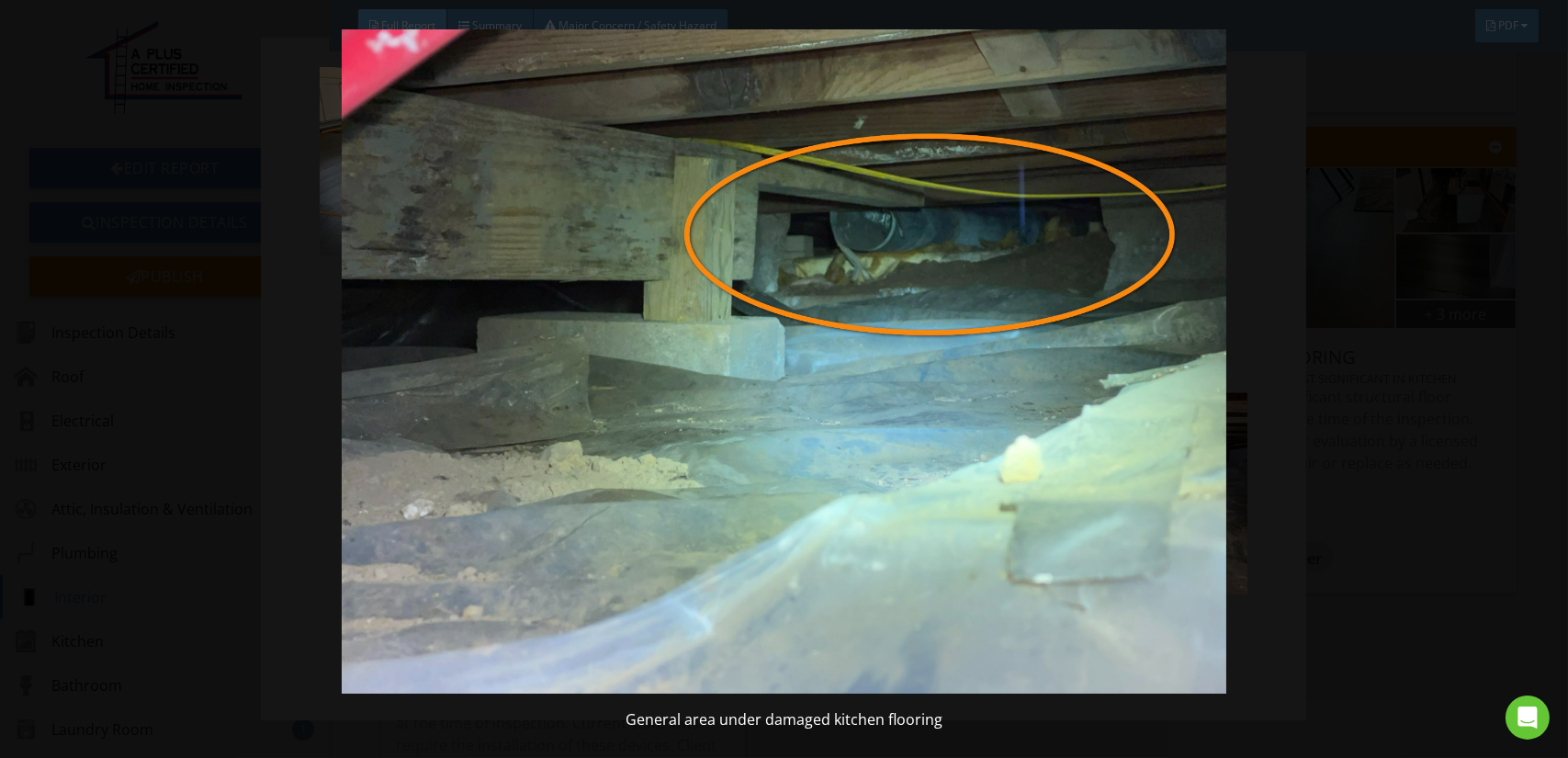
click at [853, 522] on img at bounding box center [784, 361] width 1433 height 664
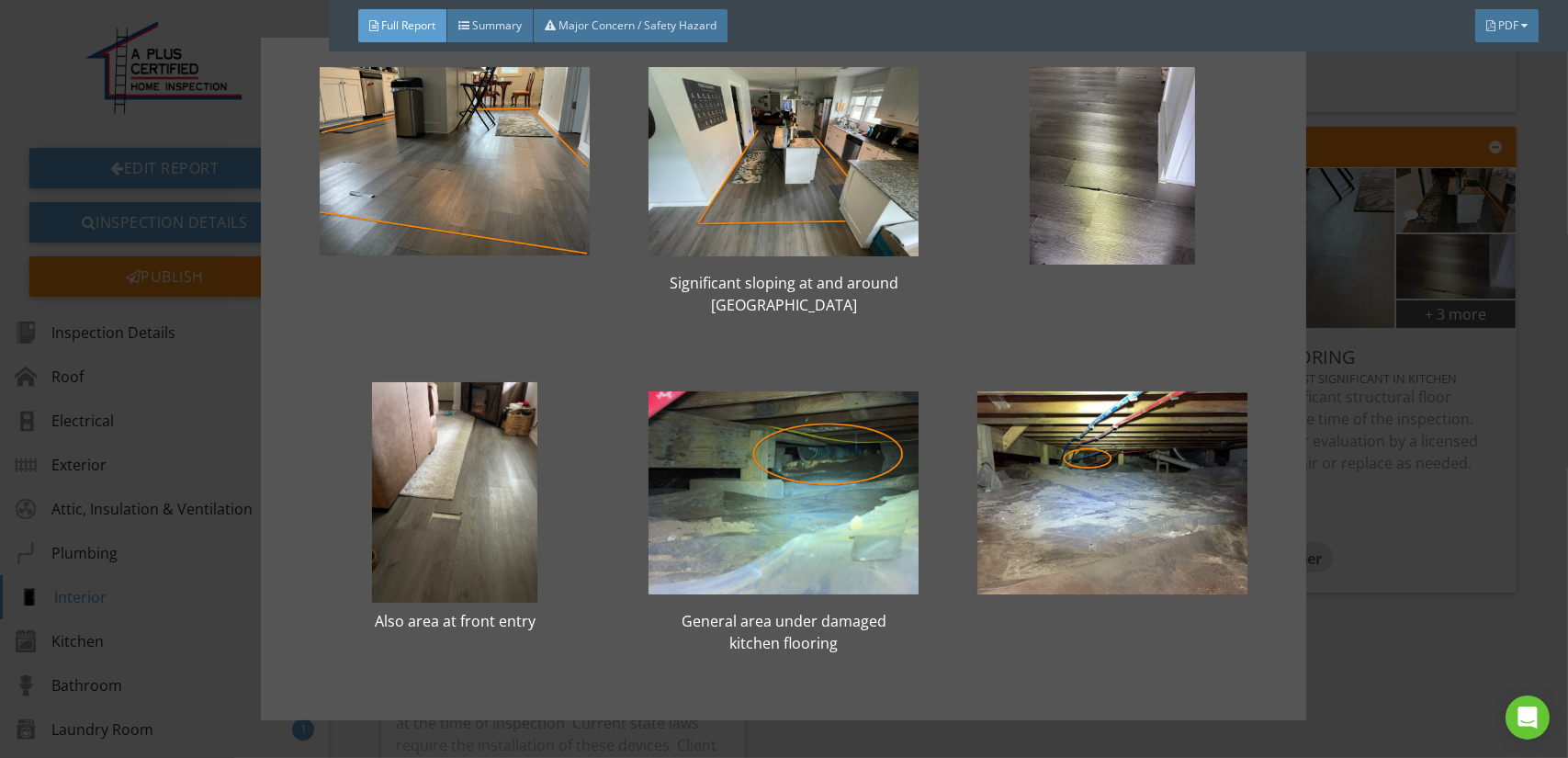
click at [1467, 467] on div "Significant sloping at and around [GEOGRAPHIC_DATA] Also area at front entry Ge…" at bounding box center [784, 379] width 1568 height 758
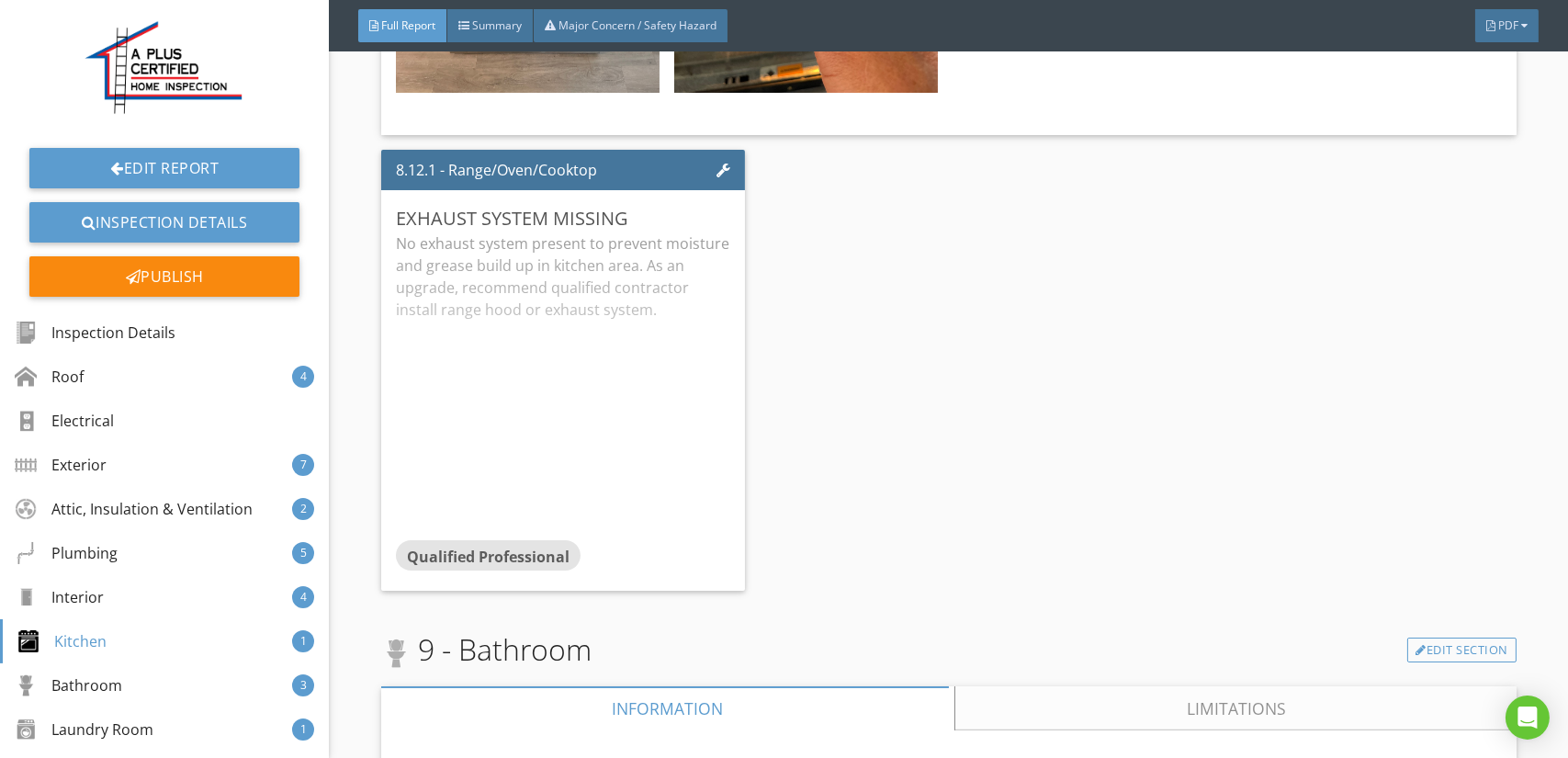
scroll to position [16358, 0]
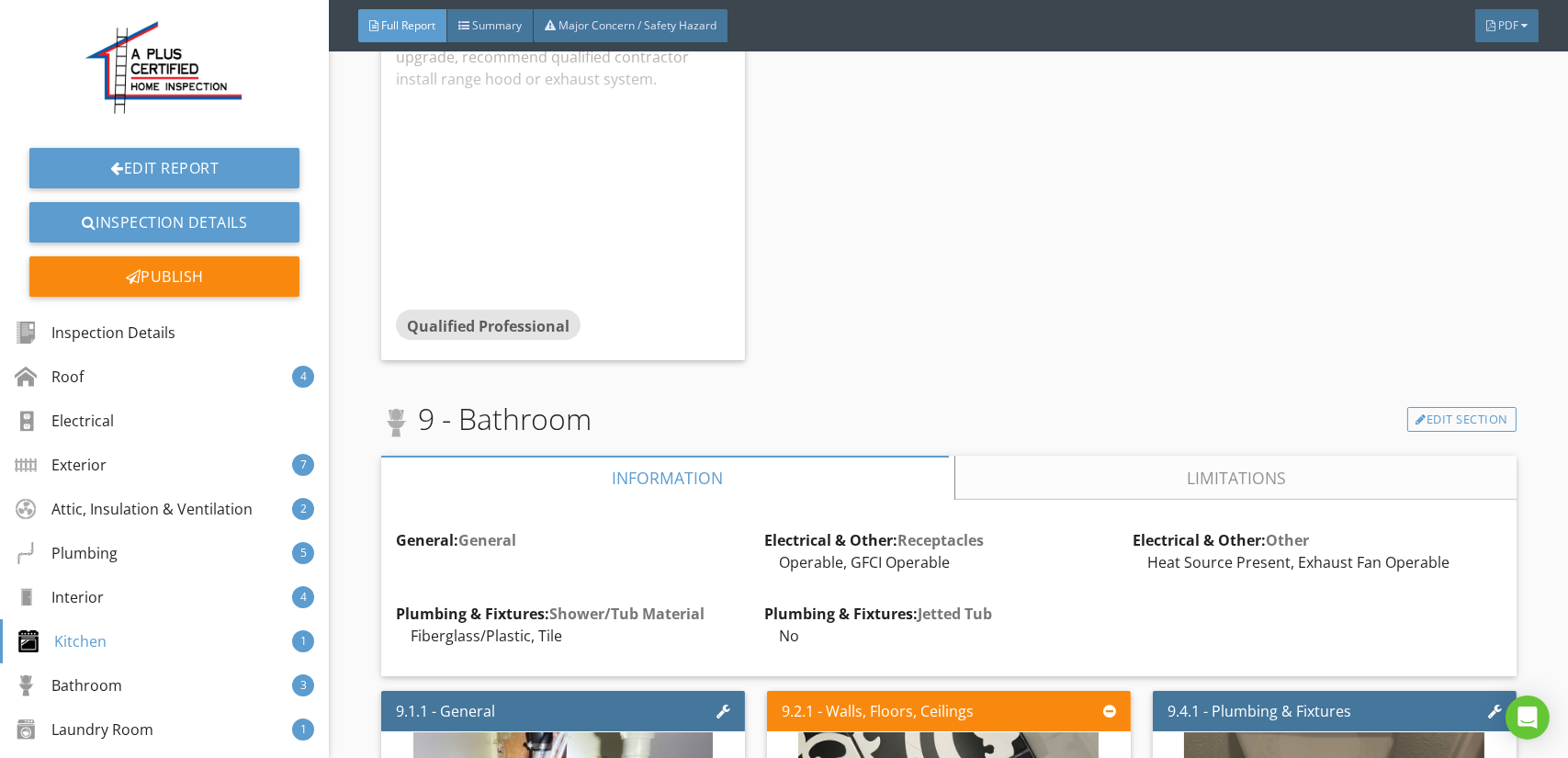
click at [1138, 456] on link "Limitations" at bounding box center [1236, 478] width 561 height 45
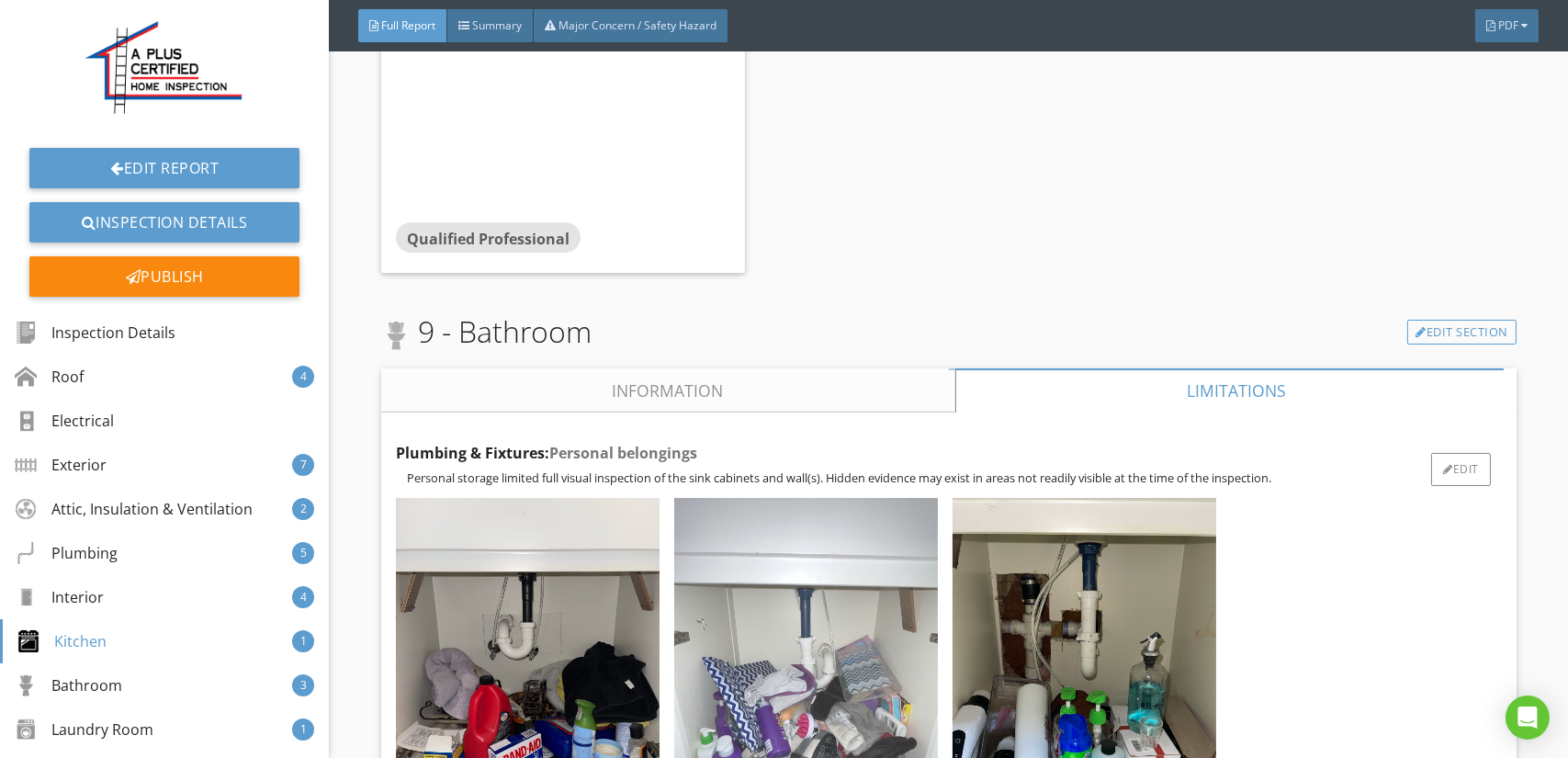
scroll to position [16541, 0]
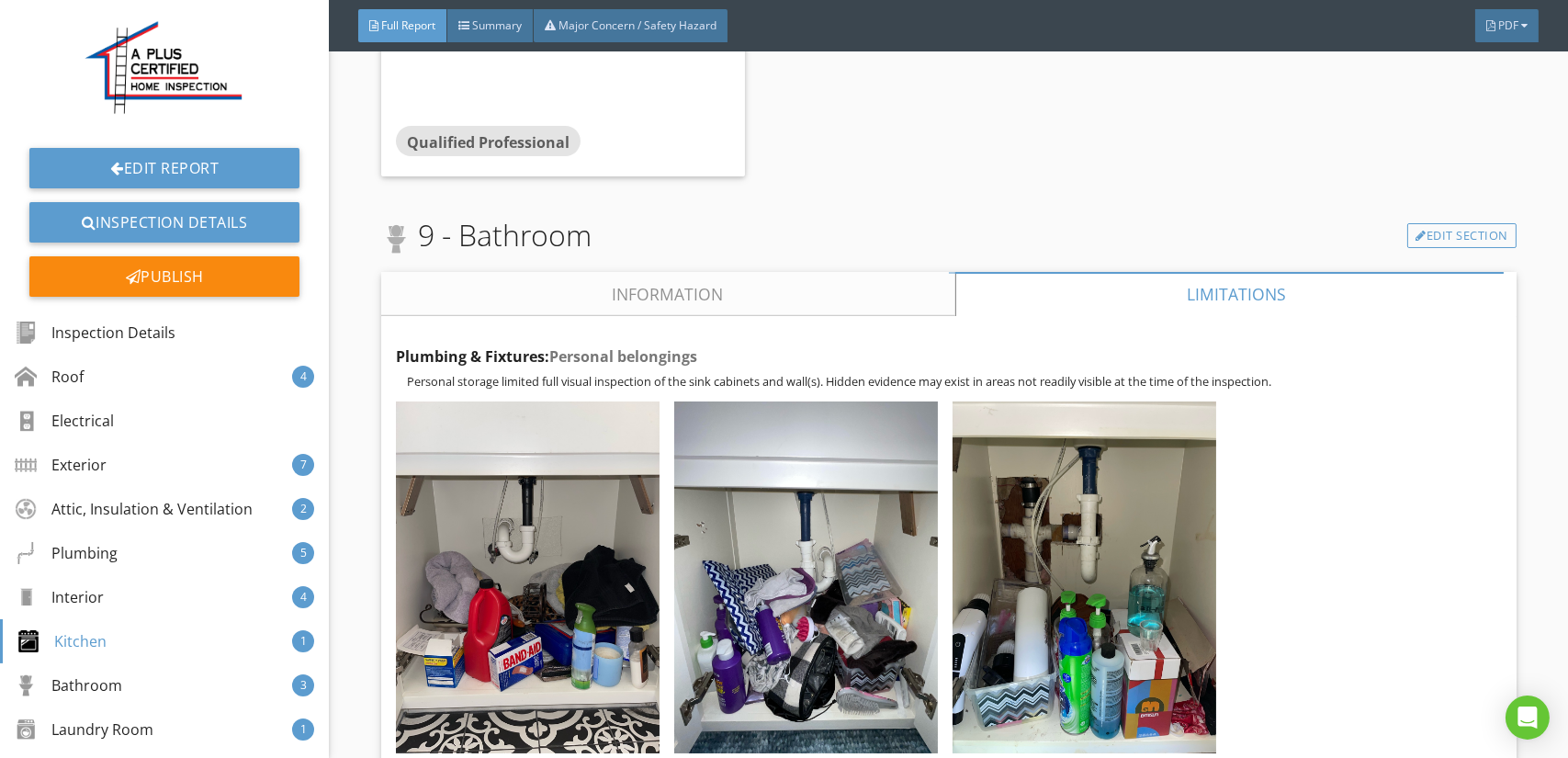
click at [676, 272] on link "Information" at bounding box center [668, 294] width 574 height 45
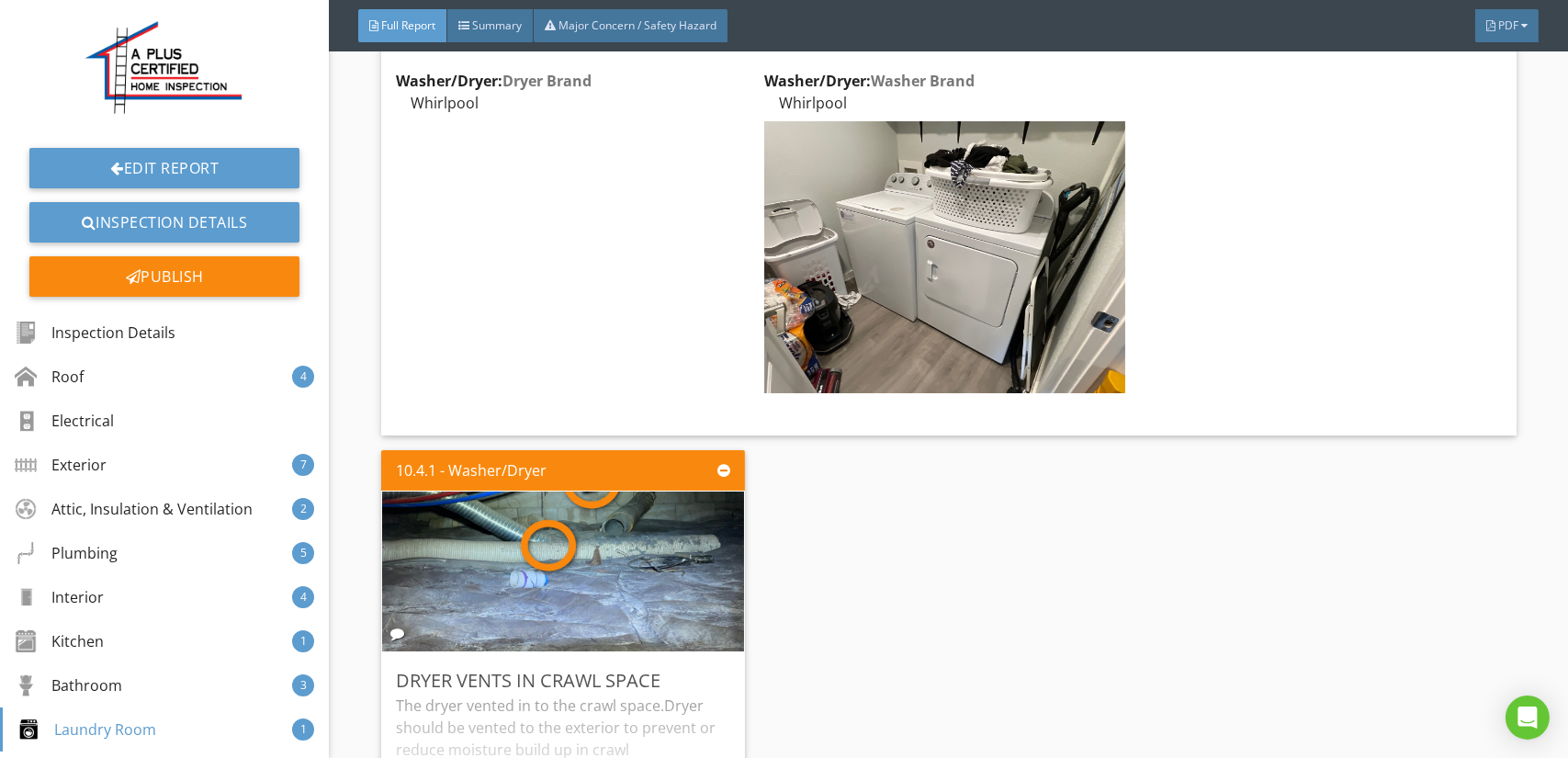
scroll to position [17920, 0]
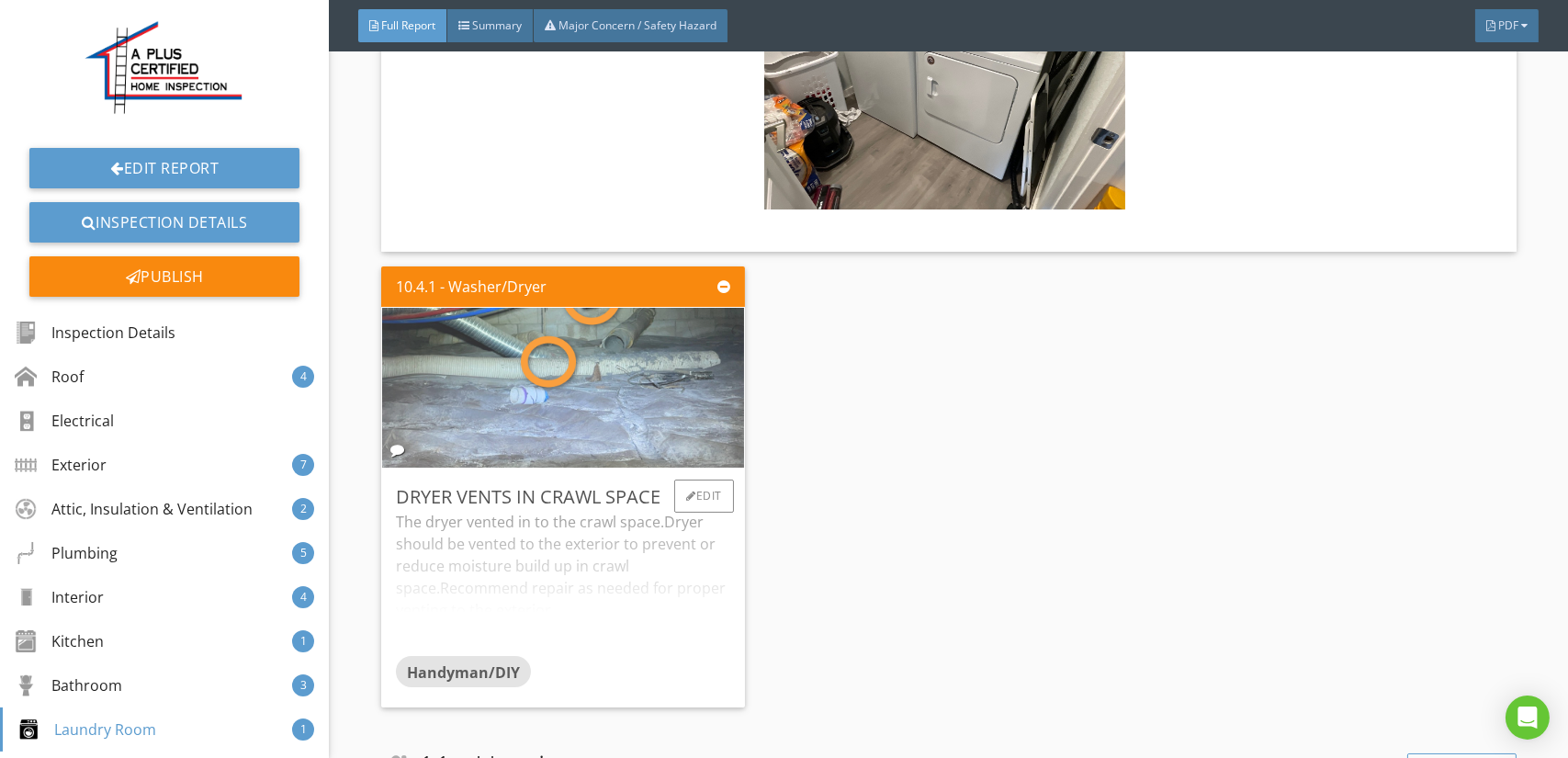
click at [572, 366] on img at bounding box center [563, 387] width 532 height 400
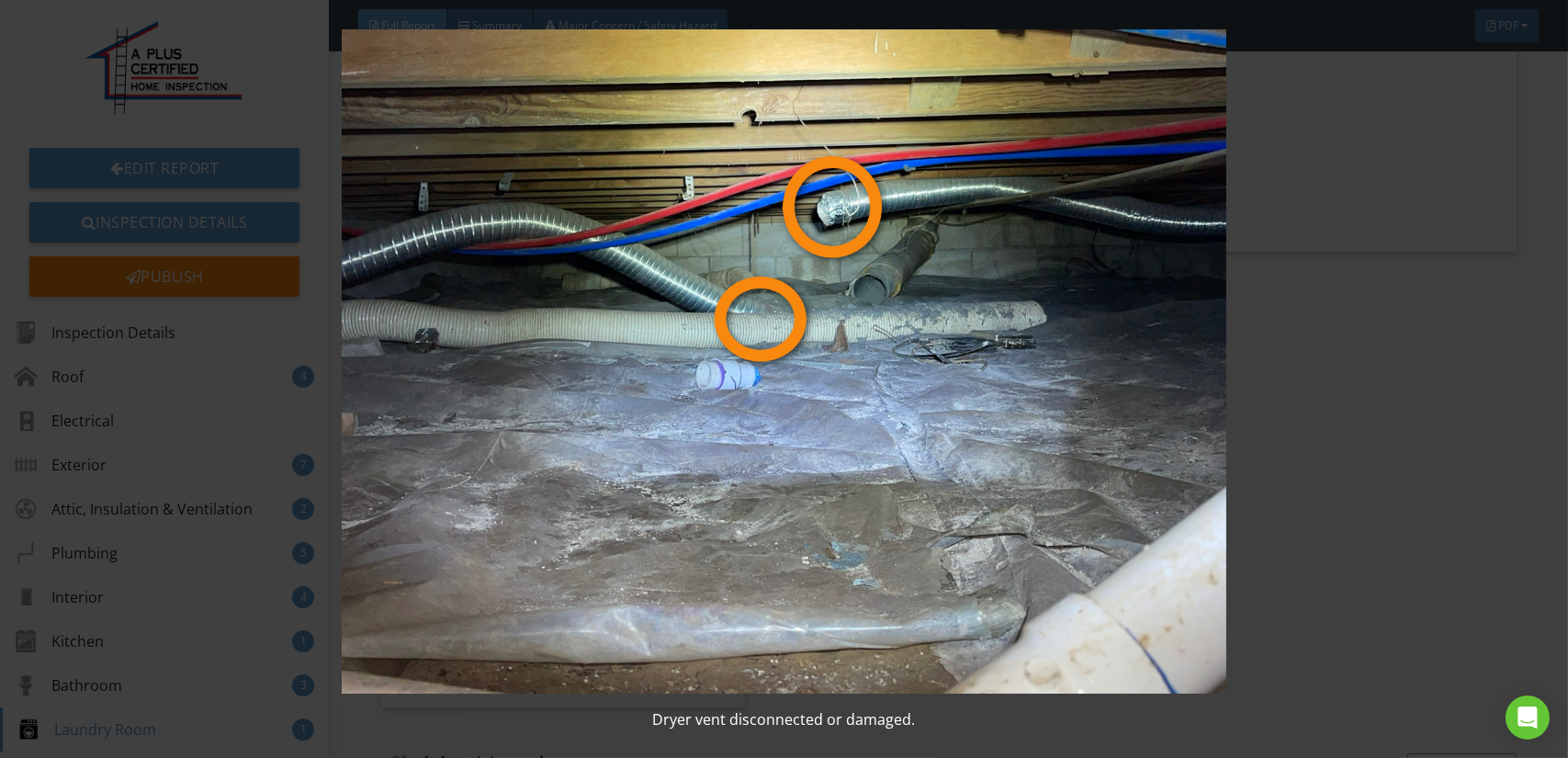
click at [707, 418] on img at bounding box center [784, 361] width 1433 height 664
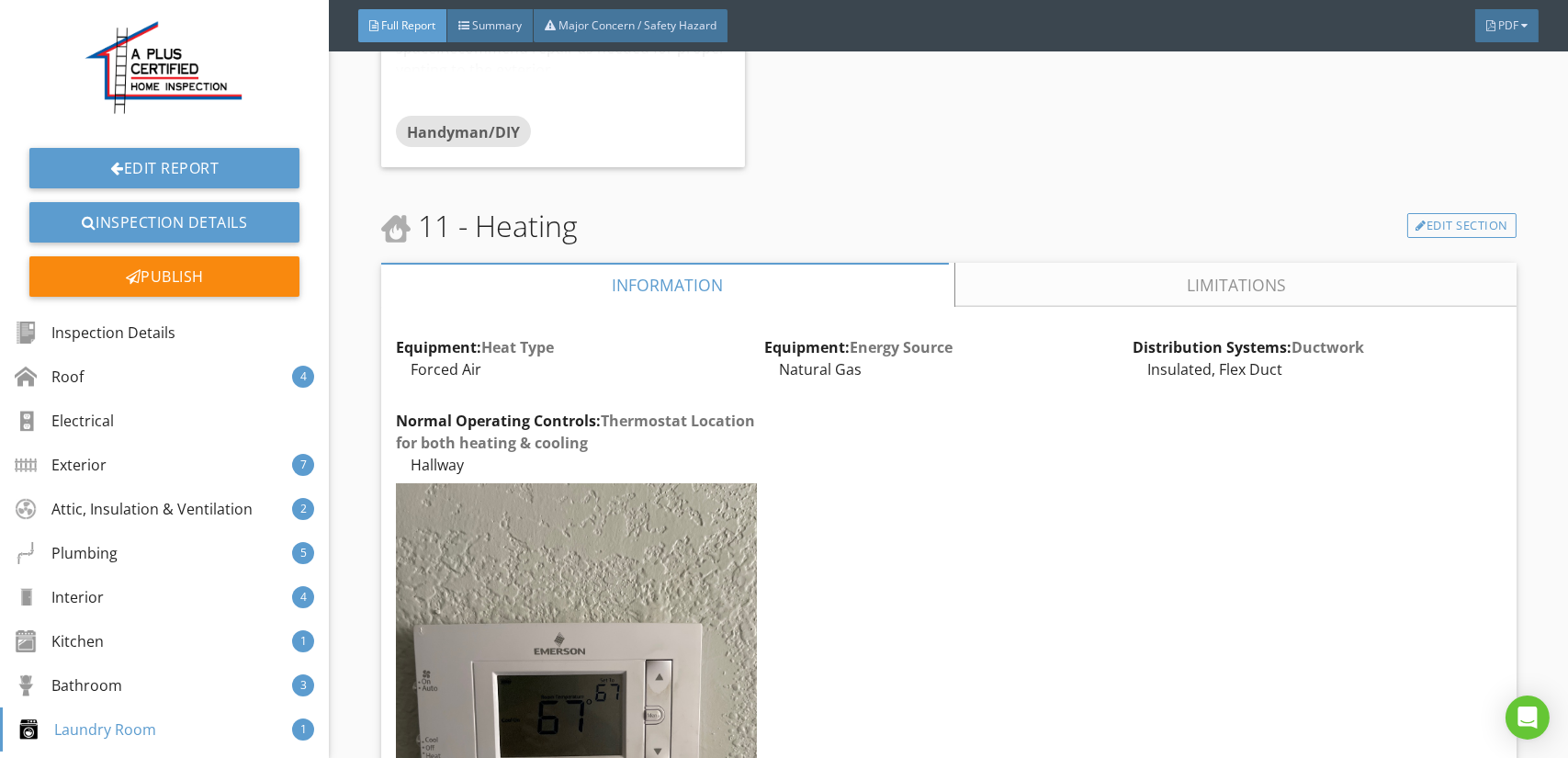
scroll to position [18471, 0]
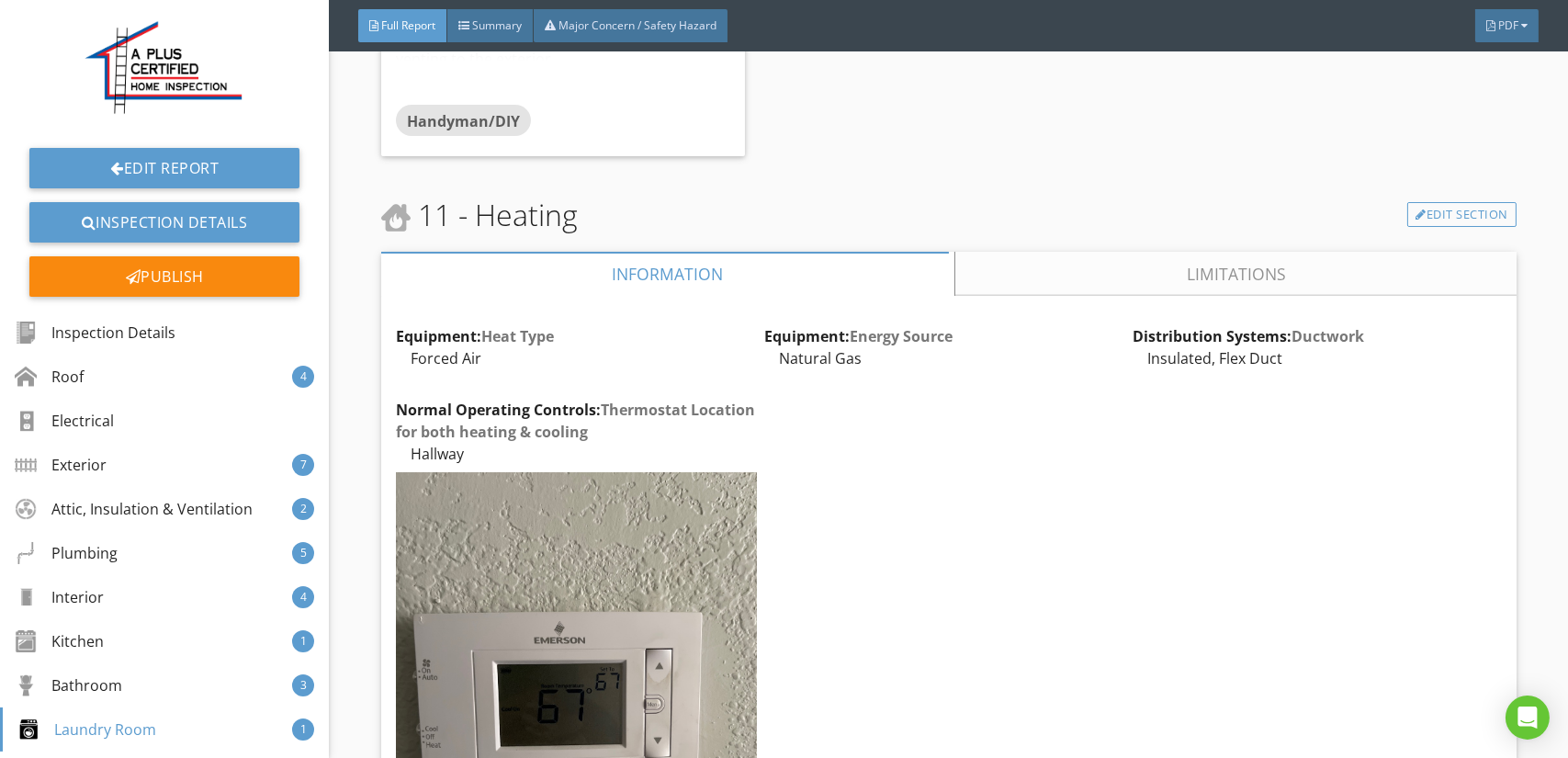
click at [1162, 251] on link "Limitations" at bounding box center [1236, 273] width 561 height 45
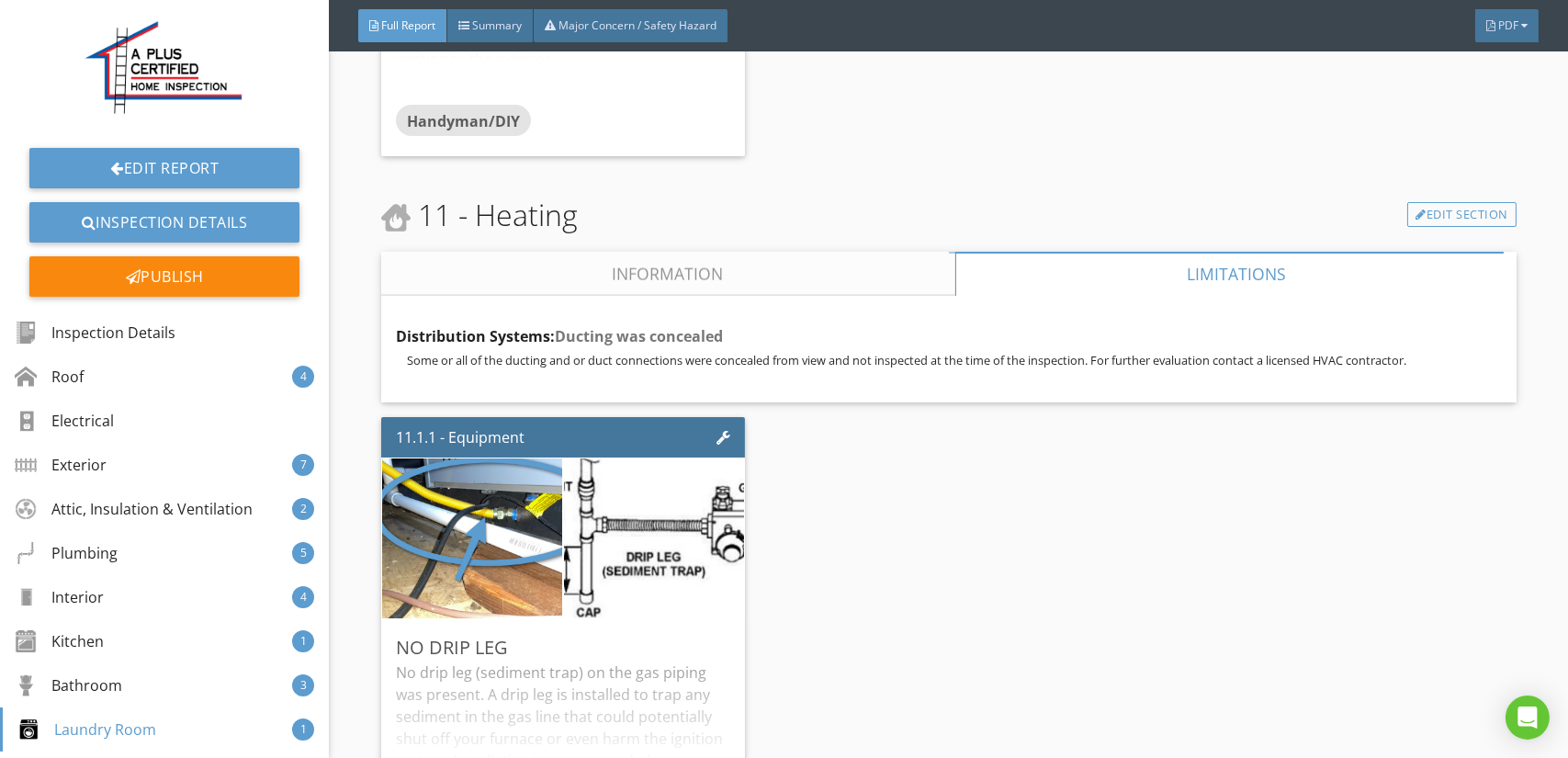
click at [637, 251] on link "Information" at bounding box center [668, 273] width 574 height 45
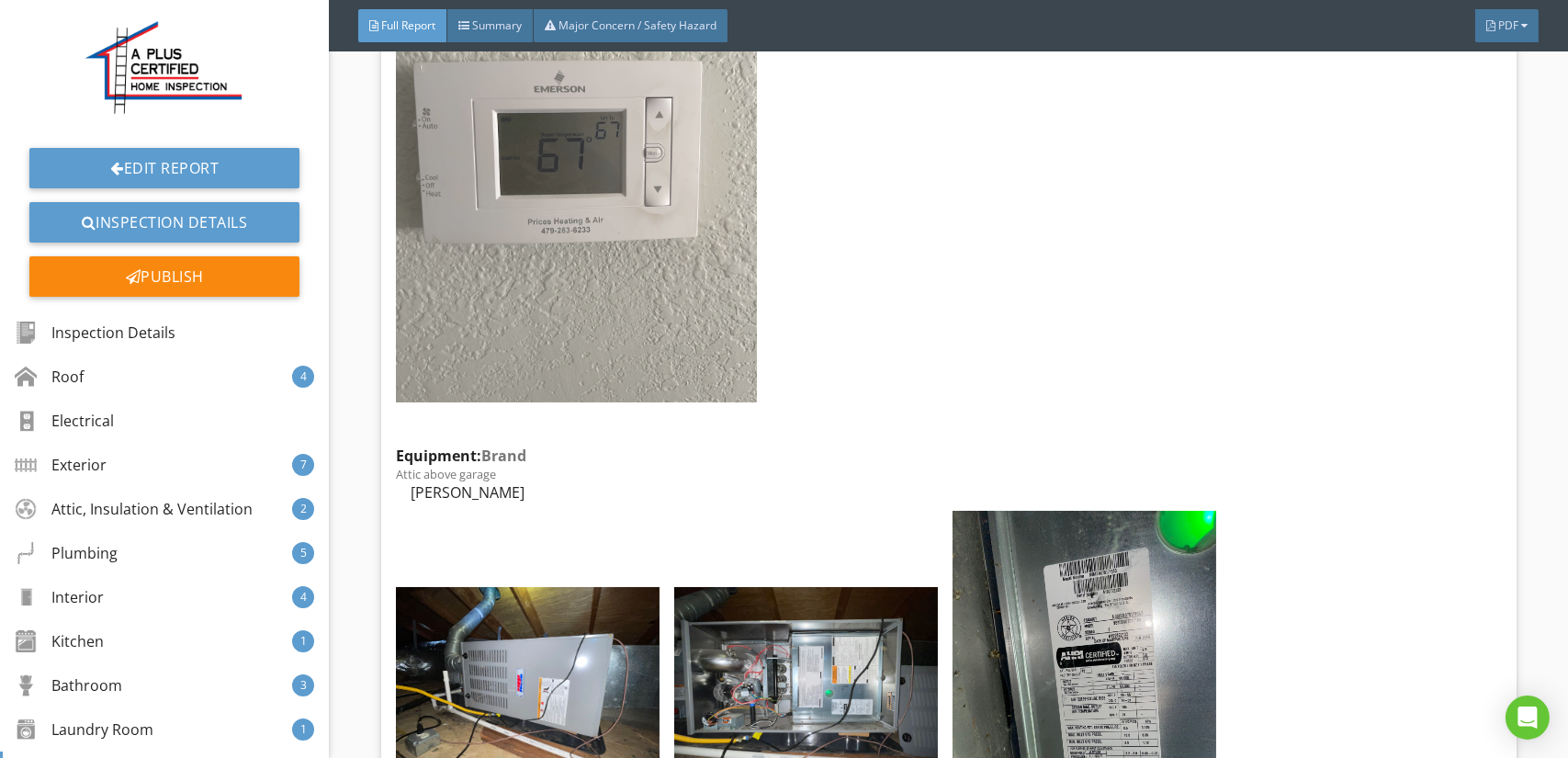
scroll to position [19114, 0]
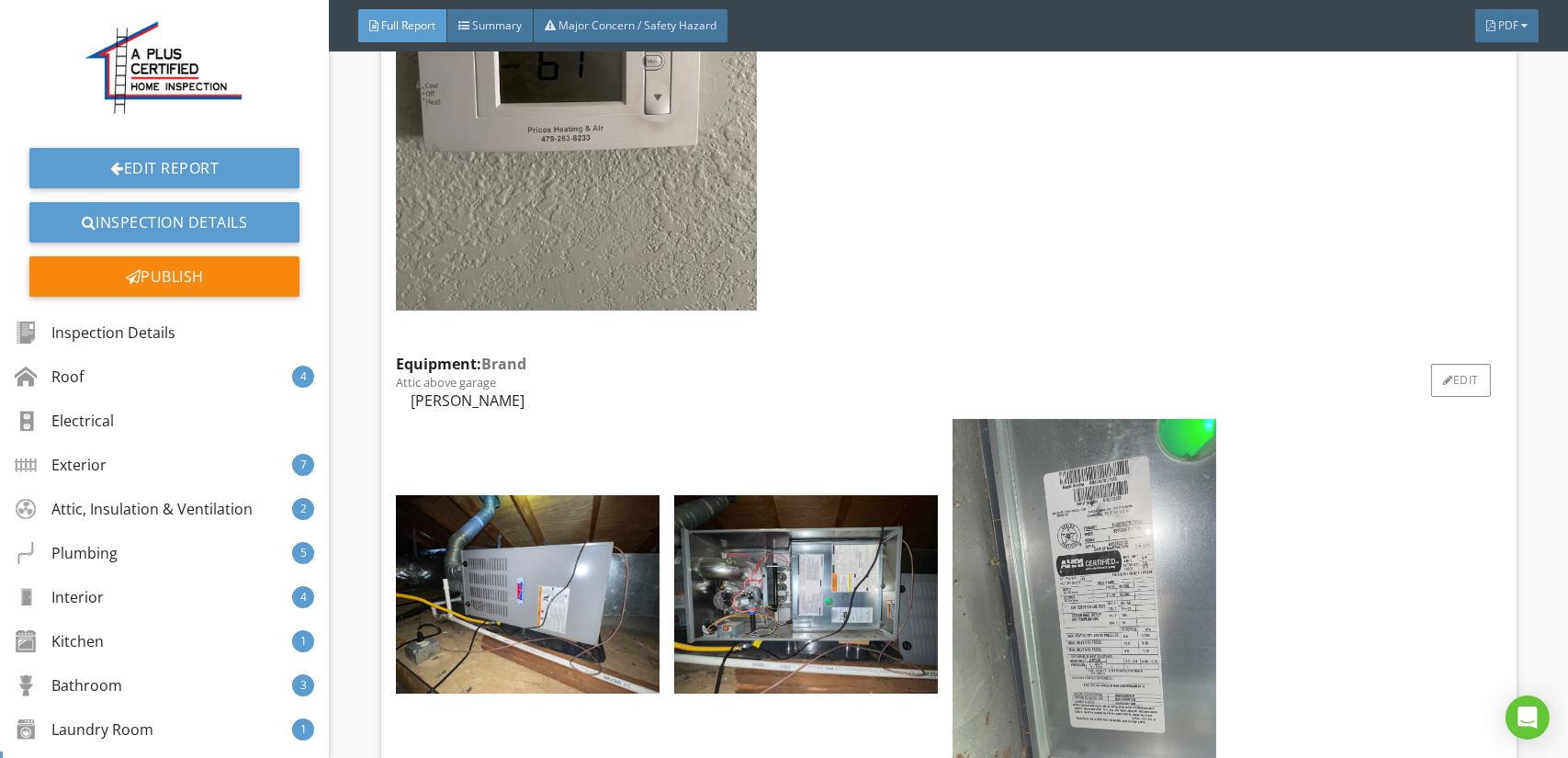
click at [1122, 541] on img at bounding box center [1084, 594] width 263 height 351
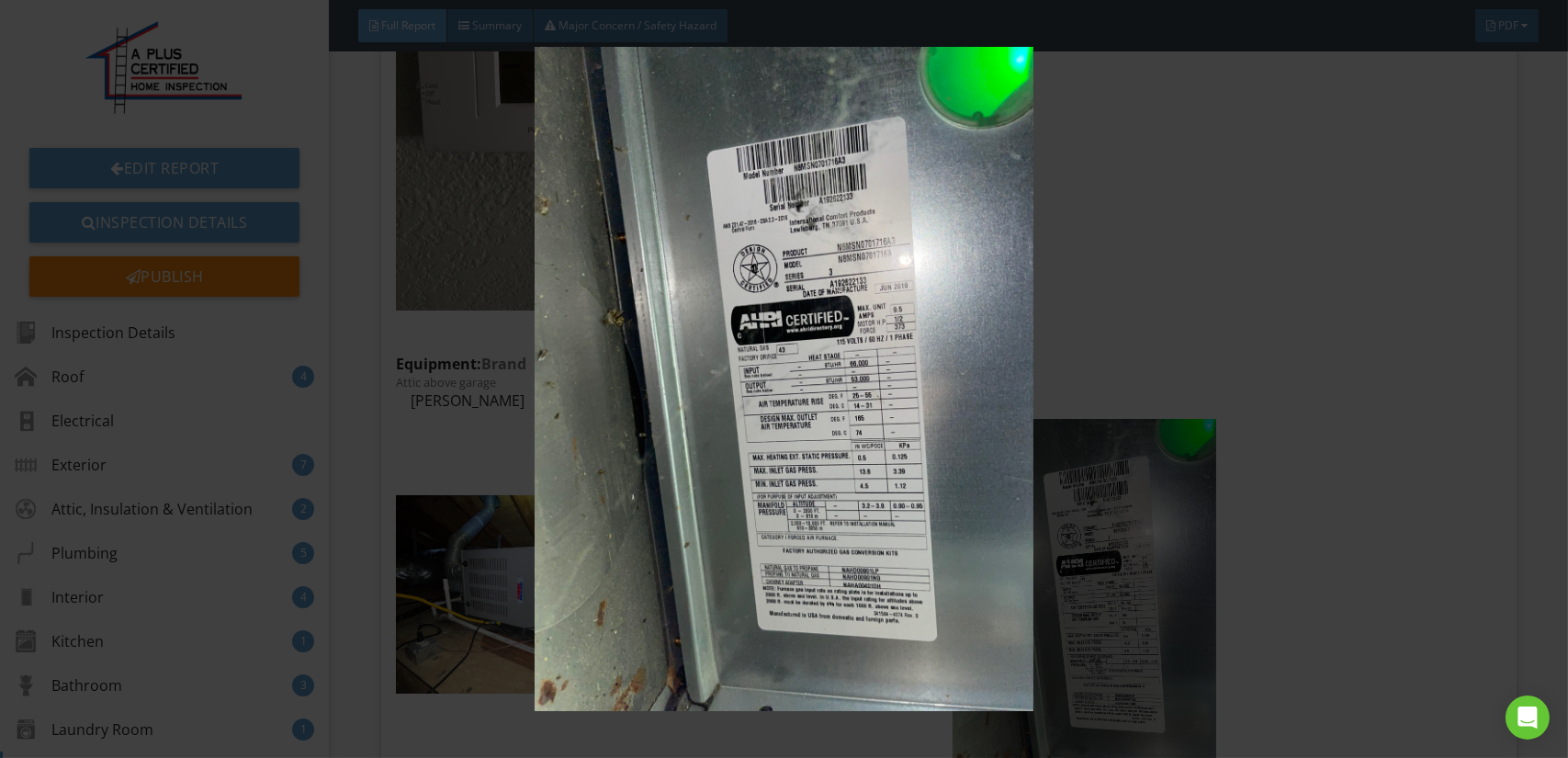
click at [865, 508] on img at bounding box center [784, 378] width 1433 height 664
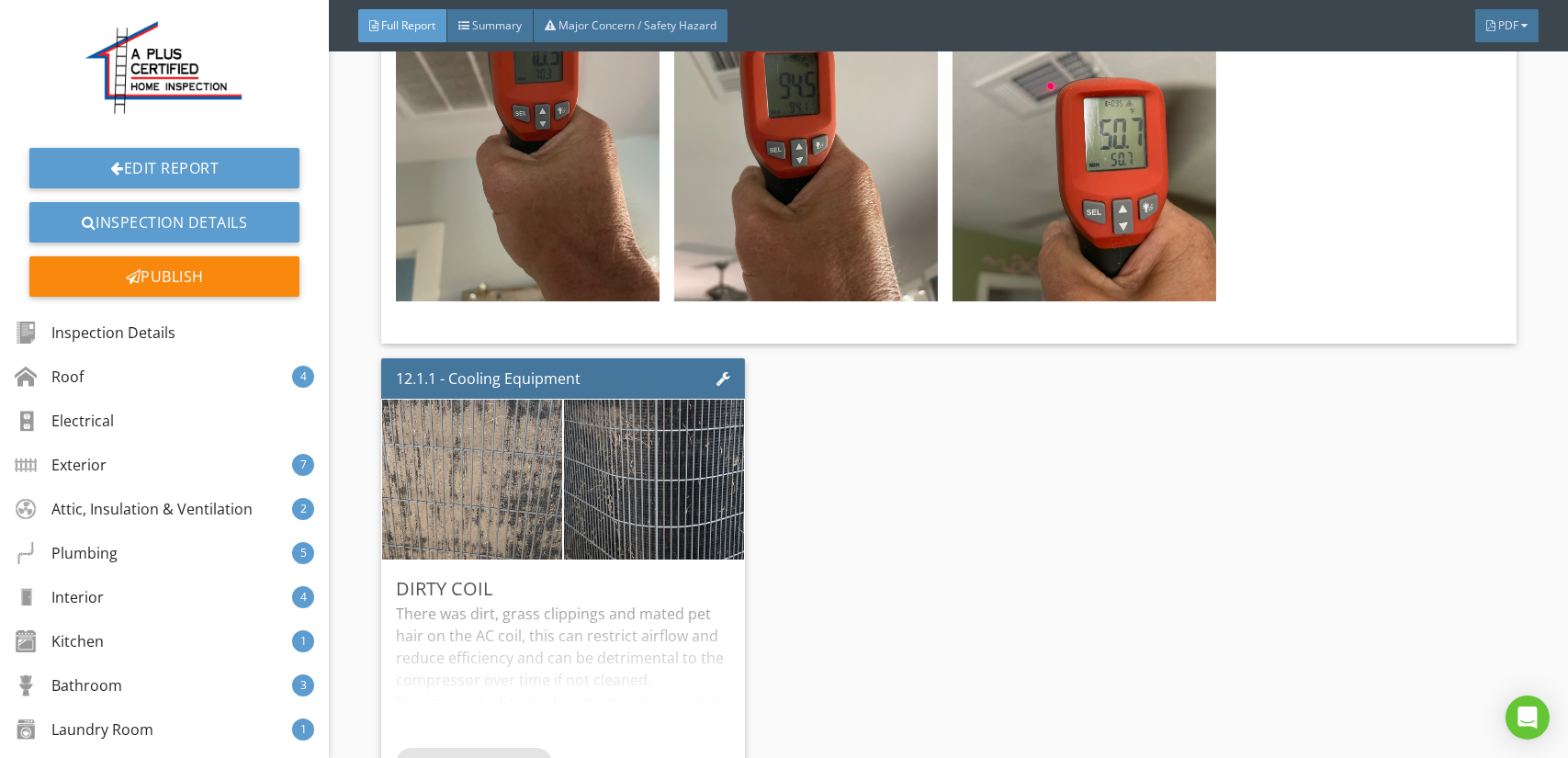
scroll to position [21319, 0]
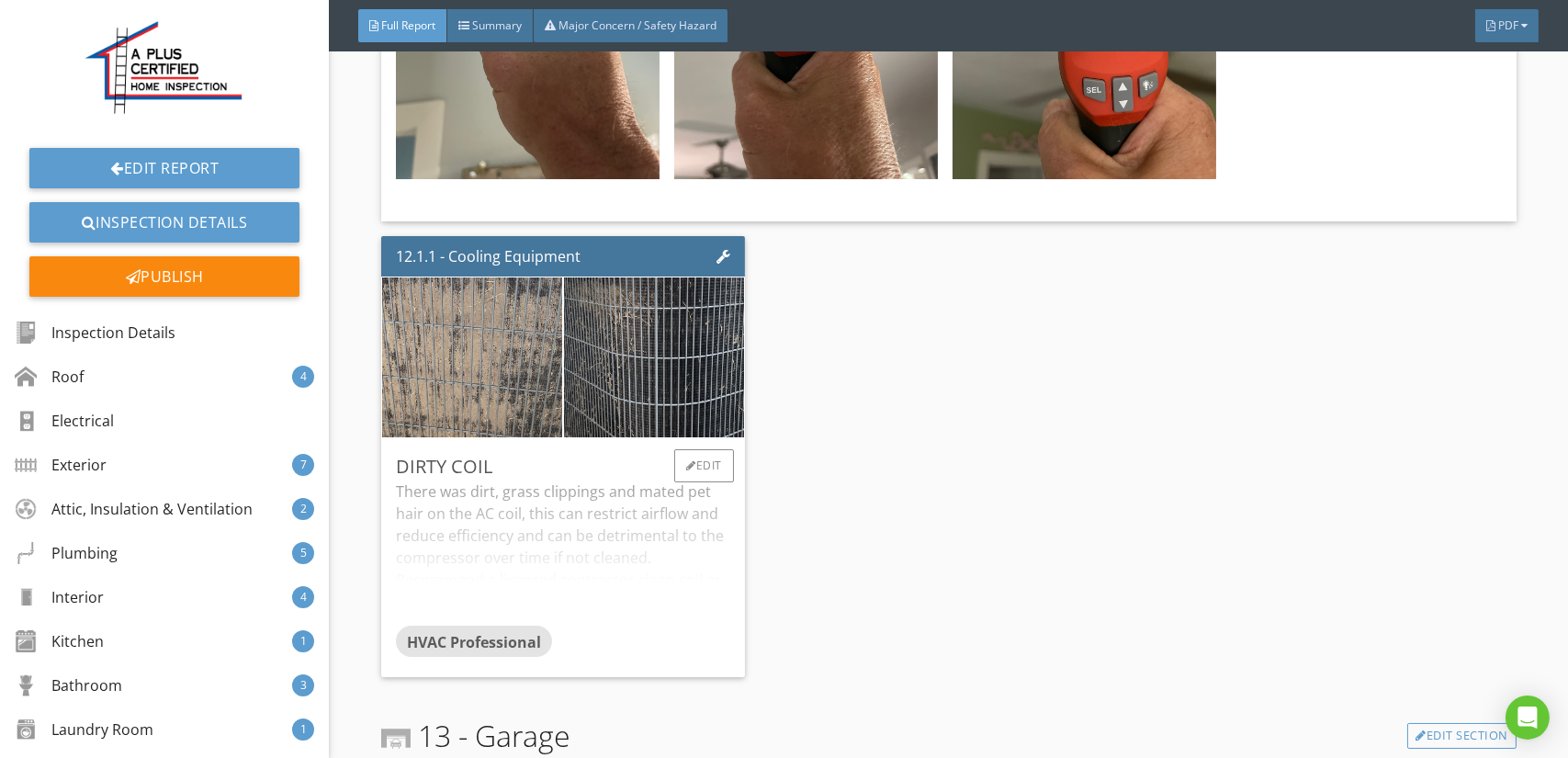
click at [630, 481] on div "There was dirt, grass clippings and mated pet hair on the AC coil, this can res…" at bounding box center [563, 553] width 334 height 145
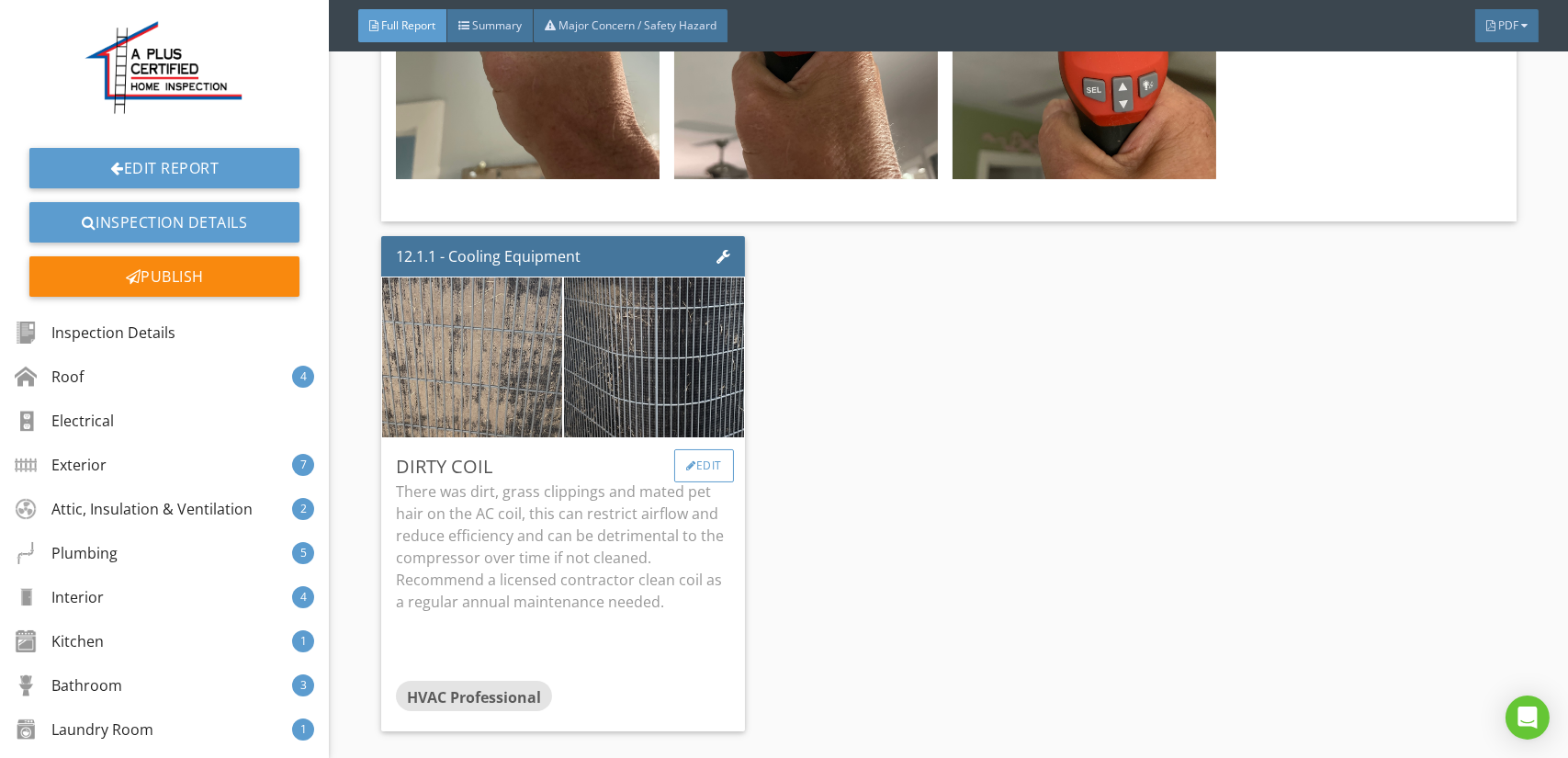
click at [711, 449] on div "Edit" at bounding box center [703, 465] width 59 height 33
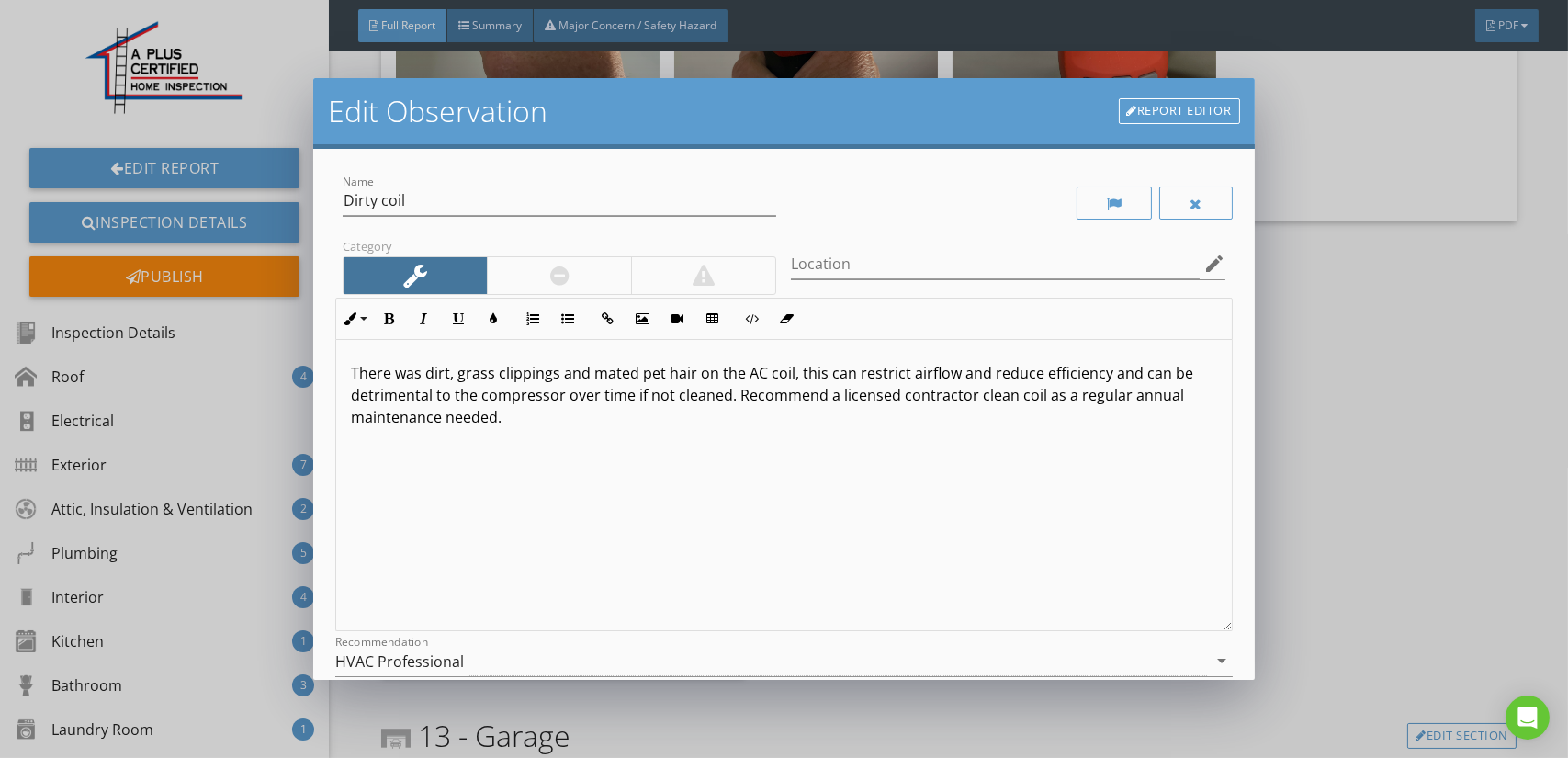
click at [533, 263] on div at bounding box center [559, 275] width 144 height 37
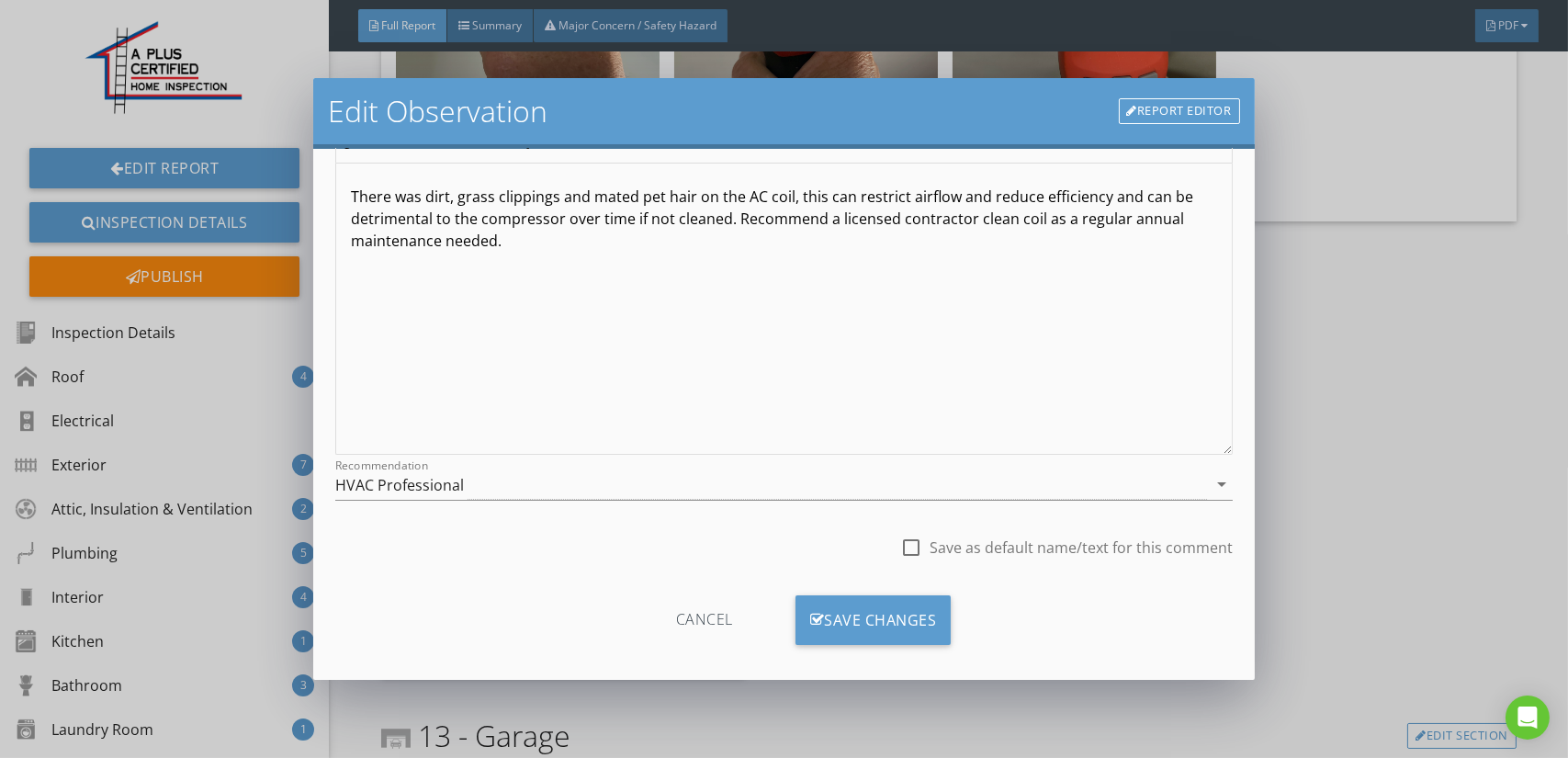
scroll to position [191, 0]
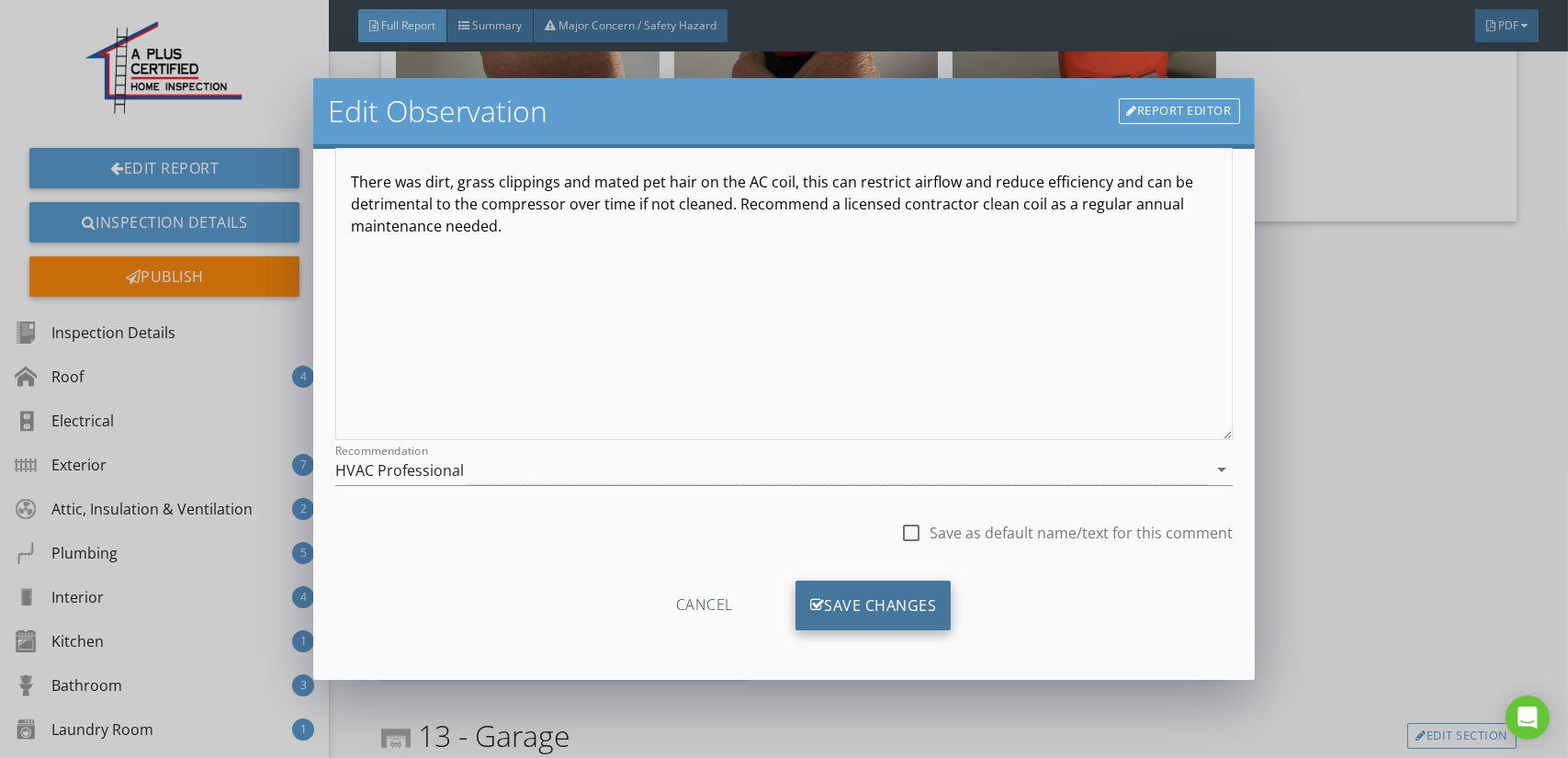
click at [823, 608] on div "Save Changes" at bounding box center [874, 606] width 156 height 49
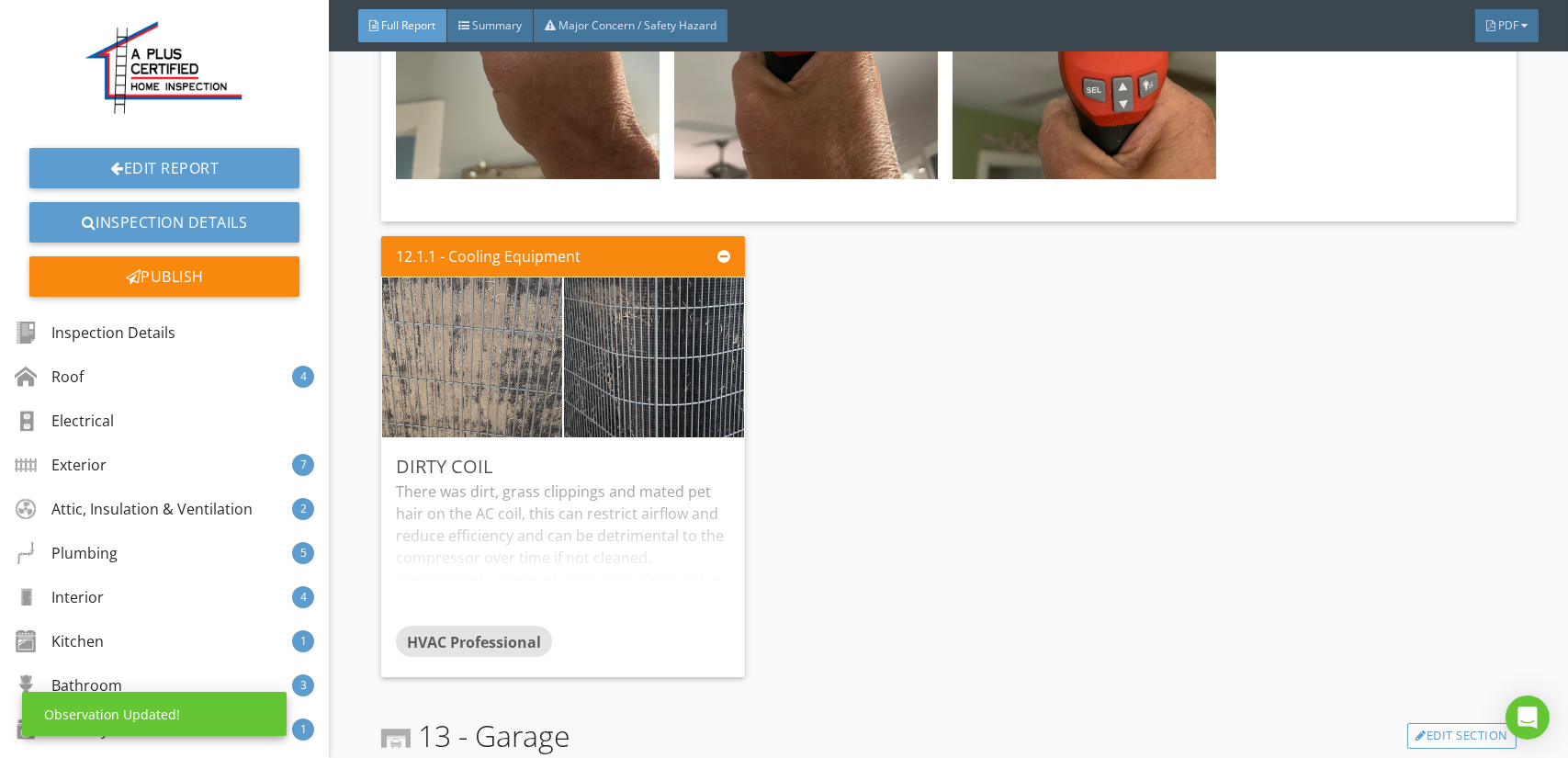
scroll to position [21503, 0]
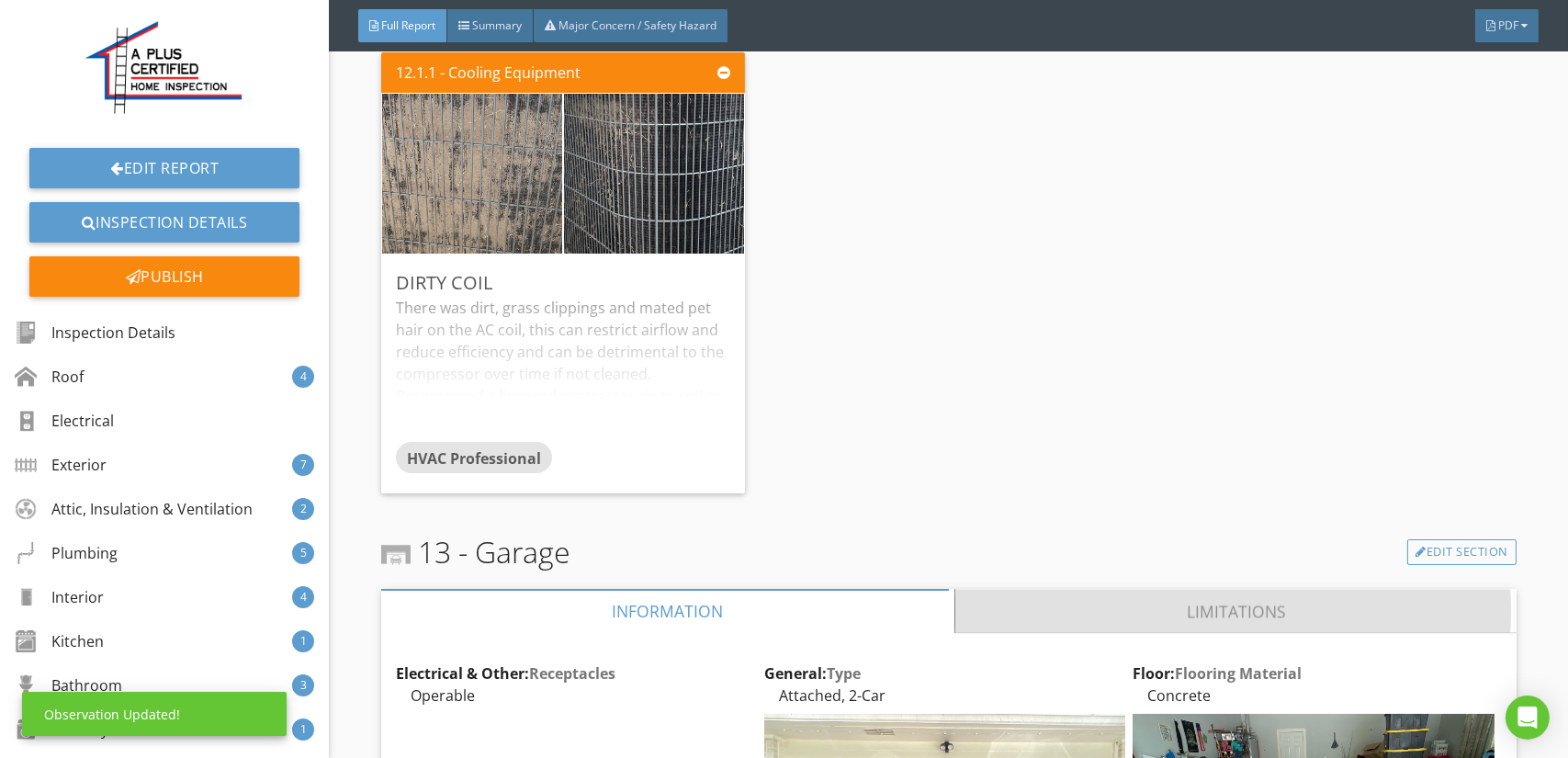
click at [1144, 589] on link "Limitations" at bounding box center [1236, 611] width 561 height 45
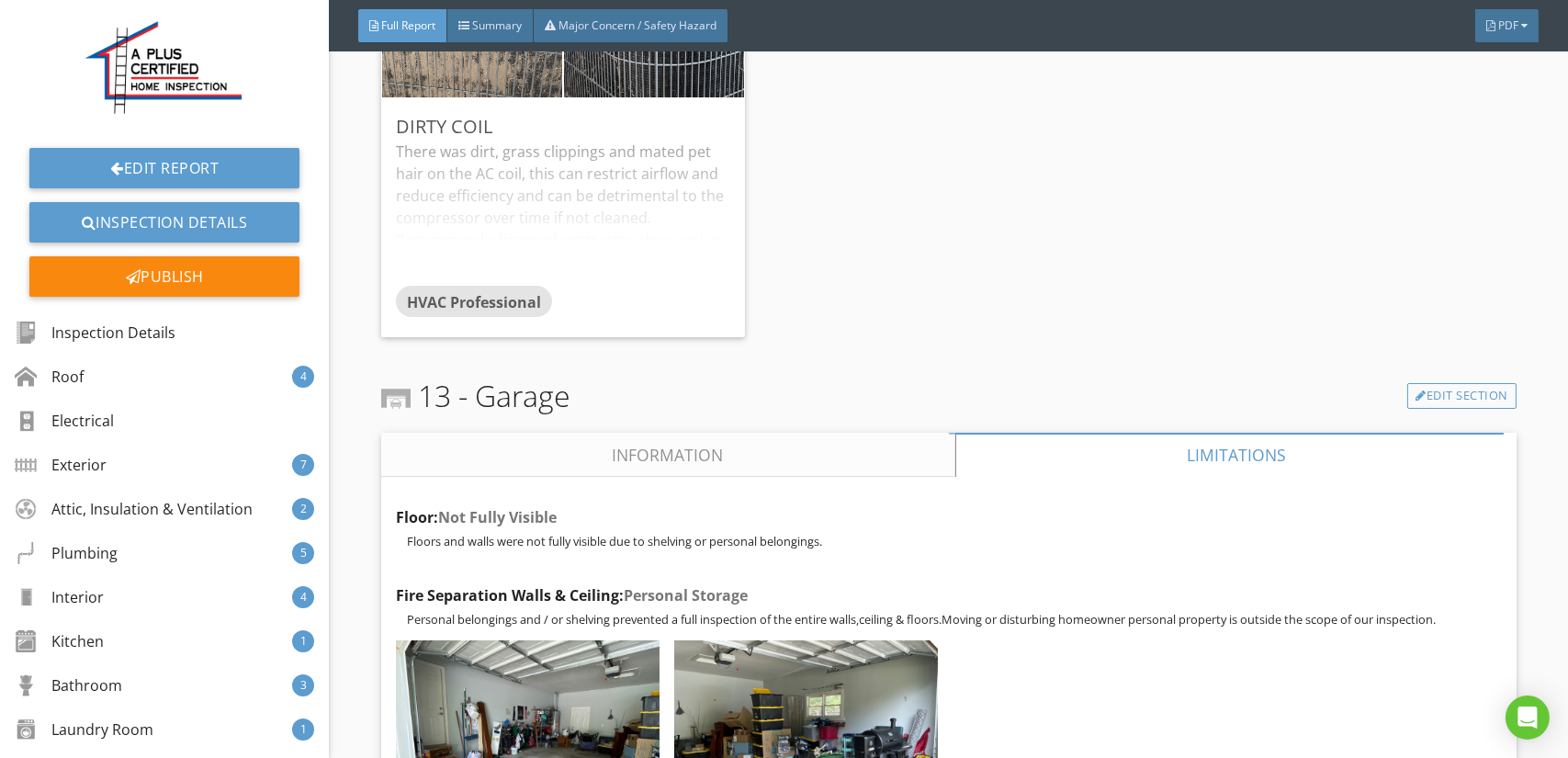
scroll to position [21779, 0]
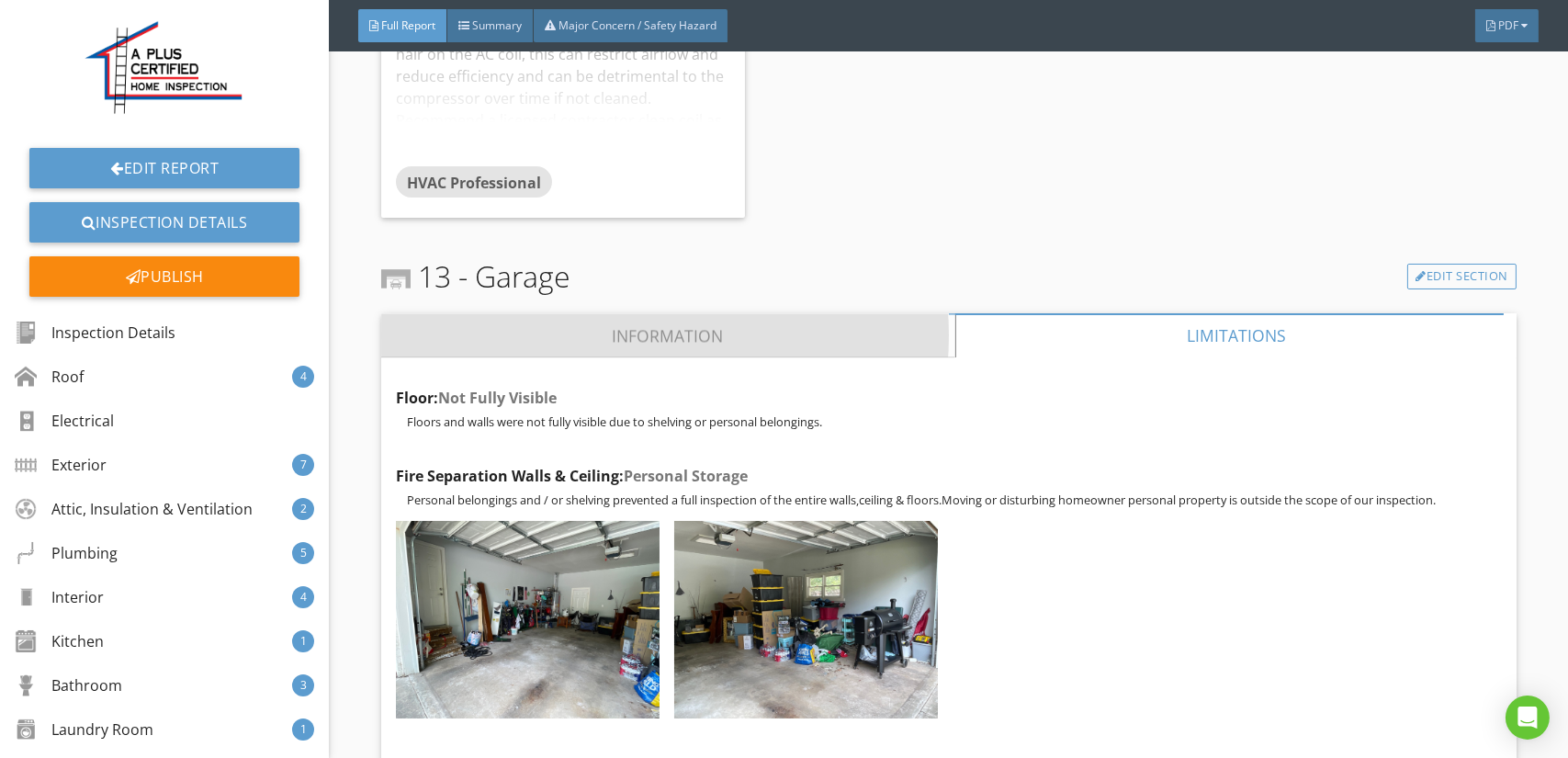
click at [640, 314] on link "Information" at bounding box center [668, 335] width 574 height 45
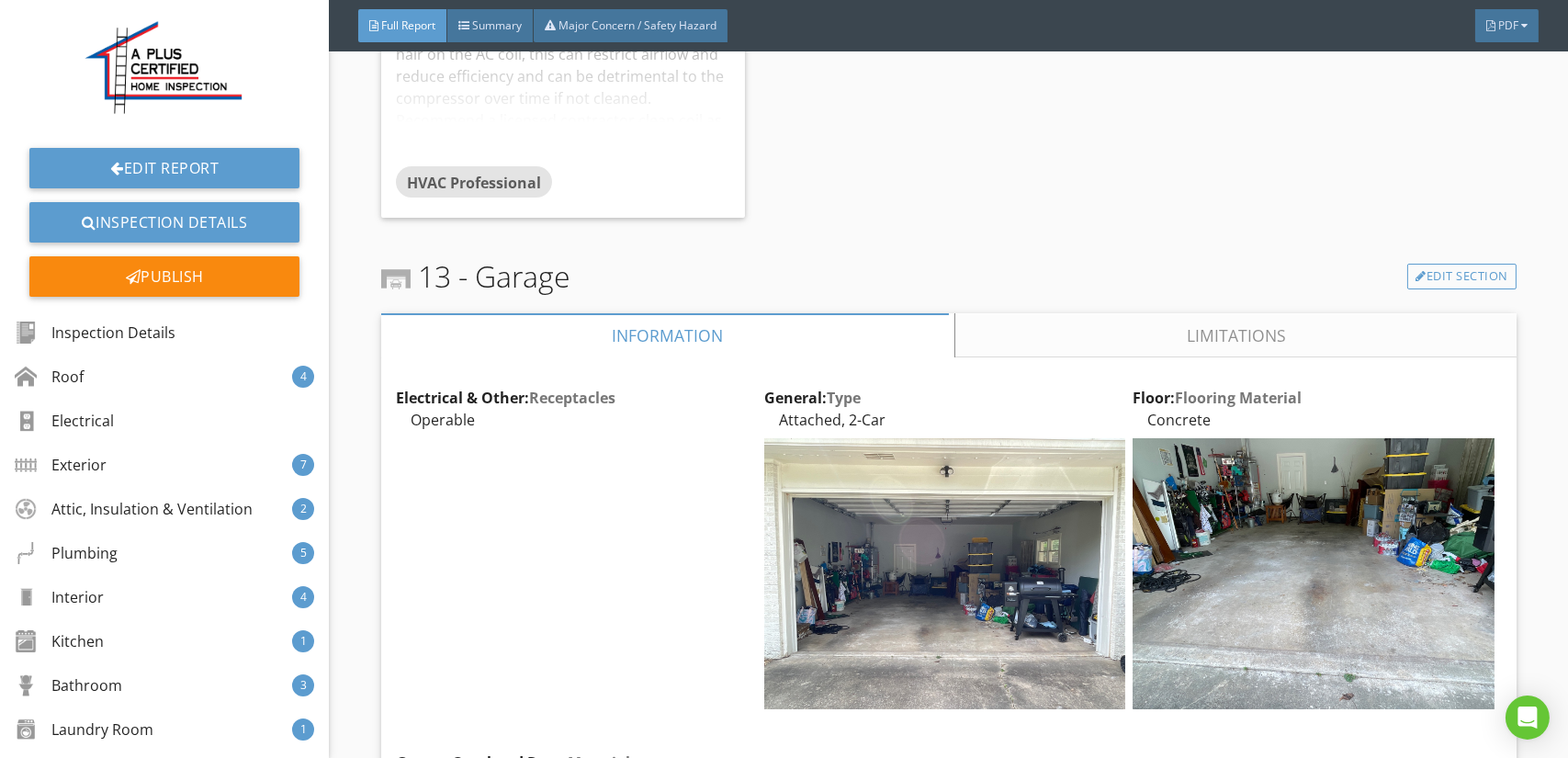
drag, startPoint x: 1084, startPoint y: 253, endPoint x: 814, endPoint y: 259, distance: 270.1
click at [1083, 314] on link "Limitations" at bounding box center [1236, 335] width 561 height 45
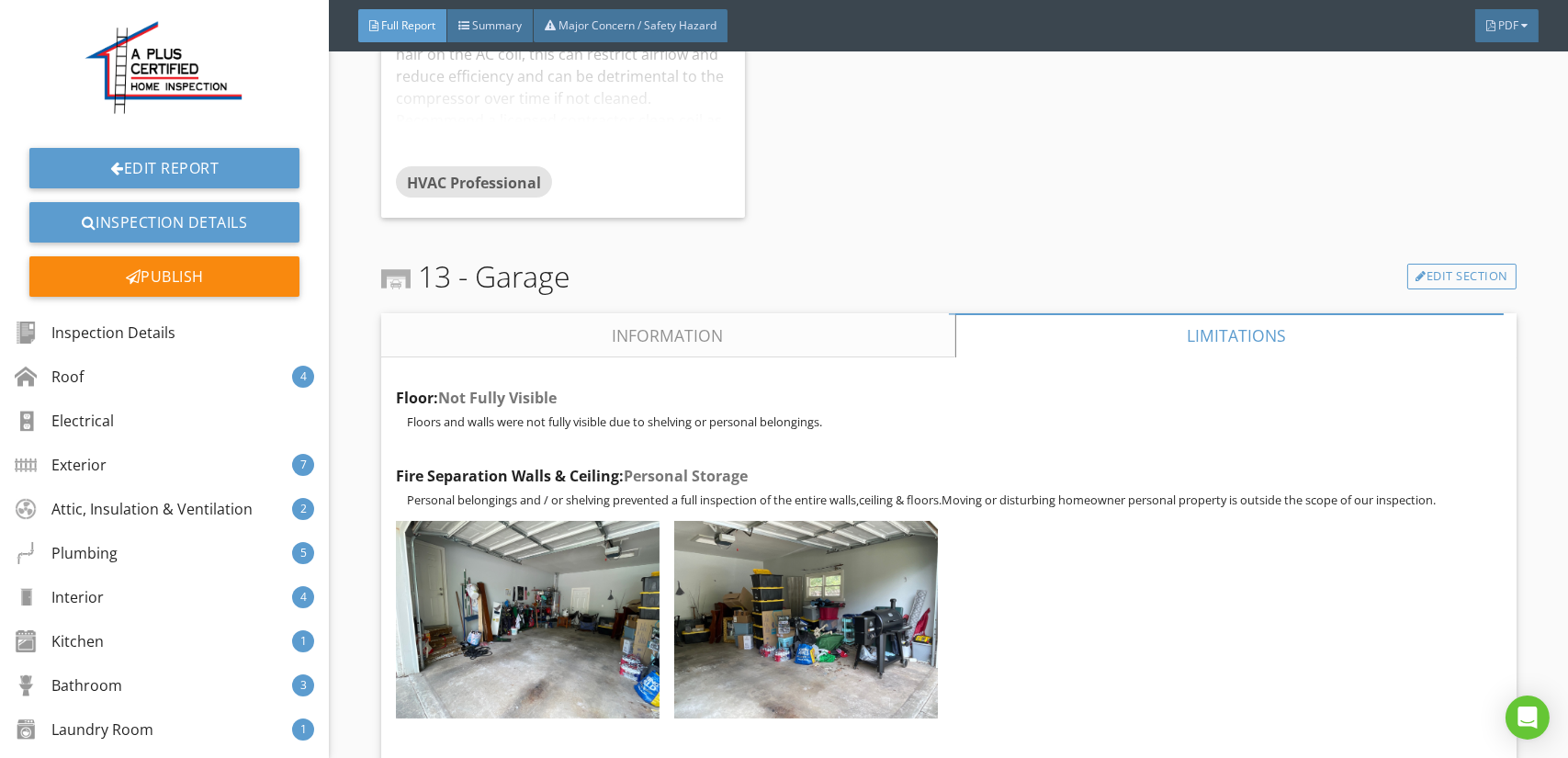
click at [616, 314] on link "Information" at bounding box center [668, 335] width 574 height 45
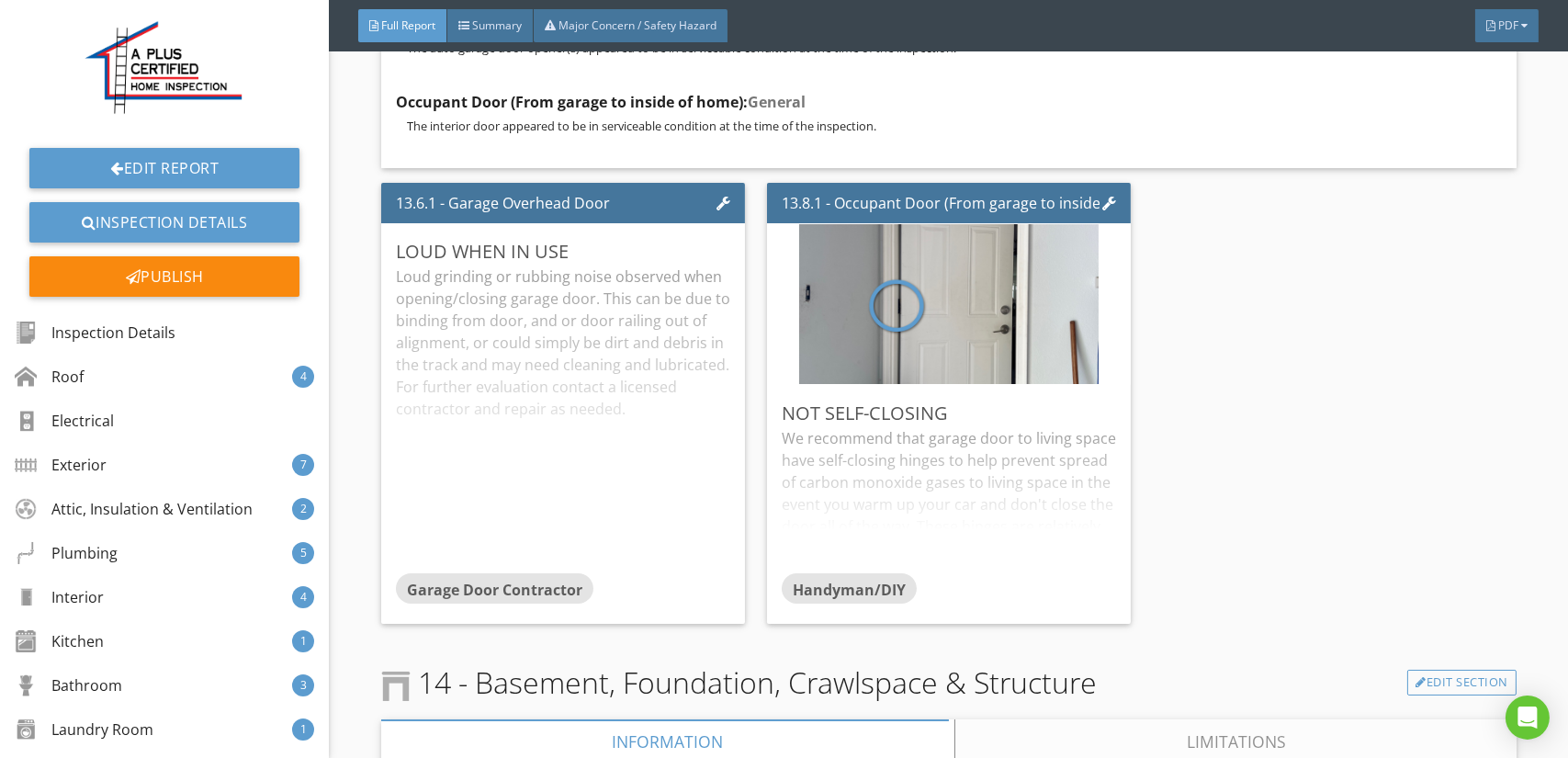
scroll to position [23065, 0]
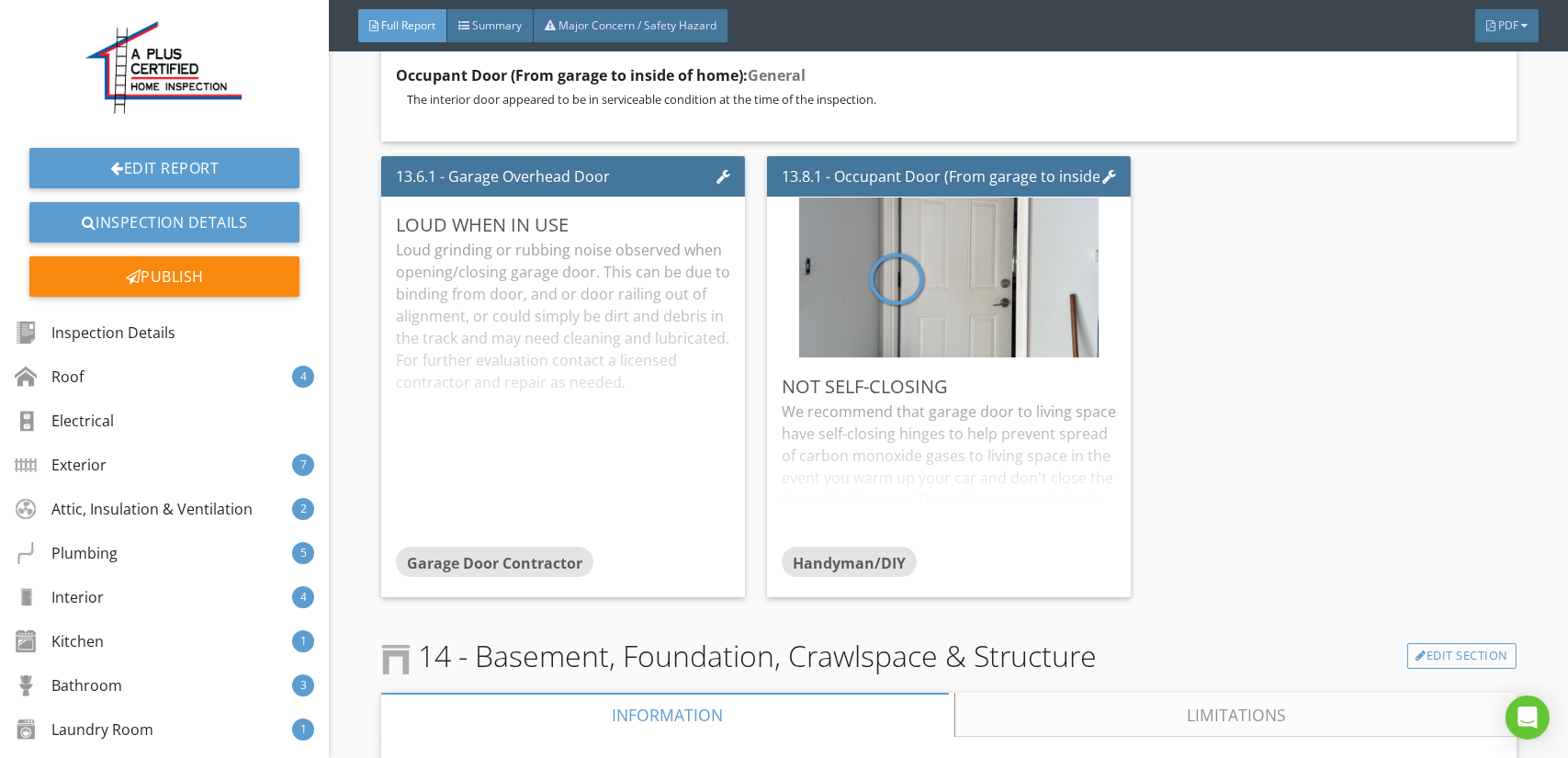
click at [1139, 693] on link "Limitations" at bounding box center [1236, 714] width 561 height 45
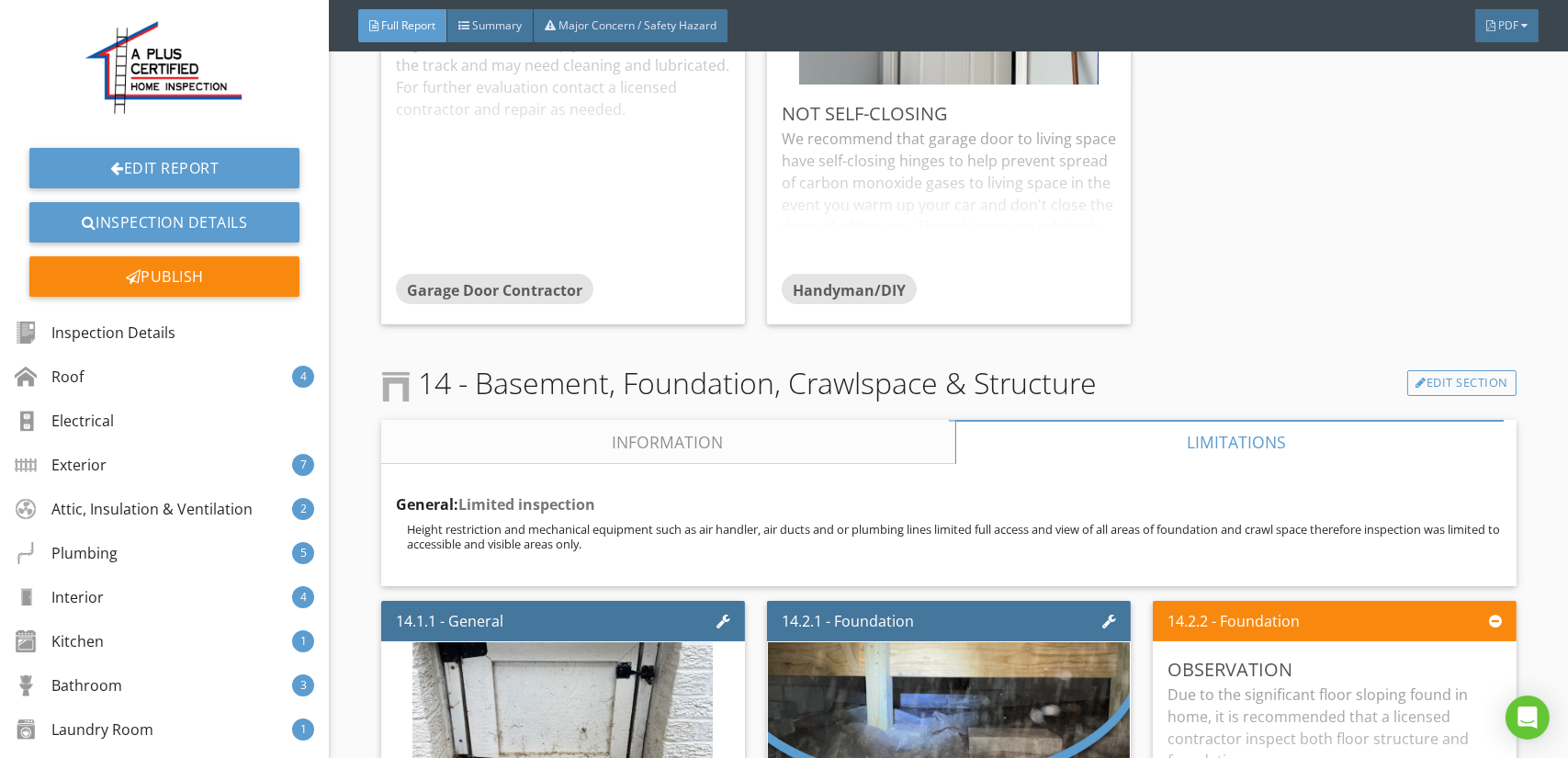
scroll to position [23341, 0]
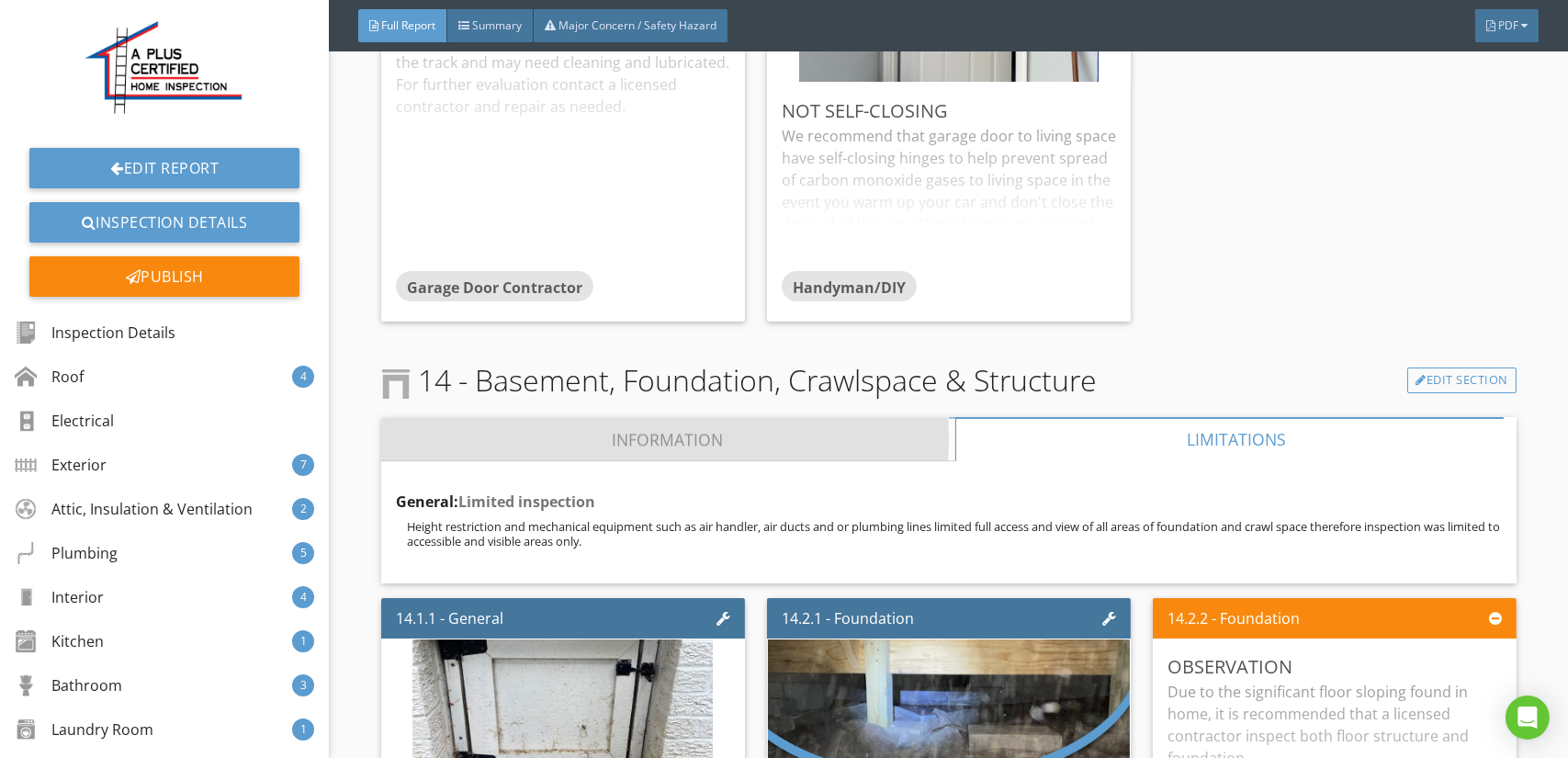
click at [751, 418] on link "Information" at bounding box center [668, 439] width 574 height 45
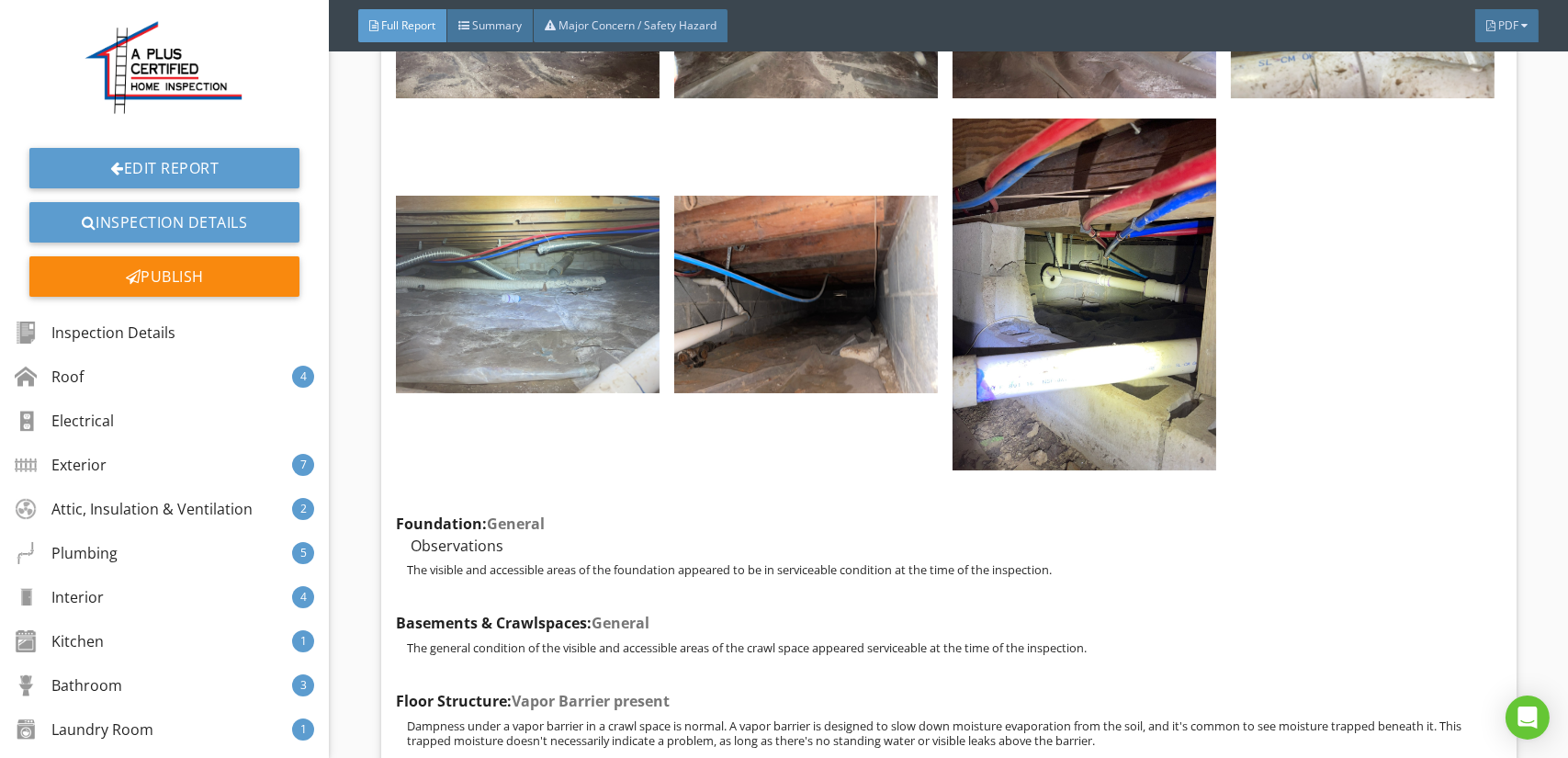
scroll to position [24351, 0]
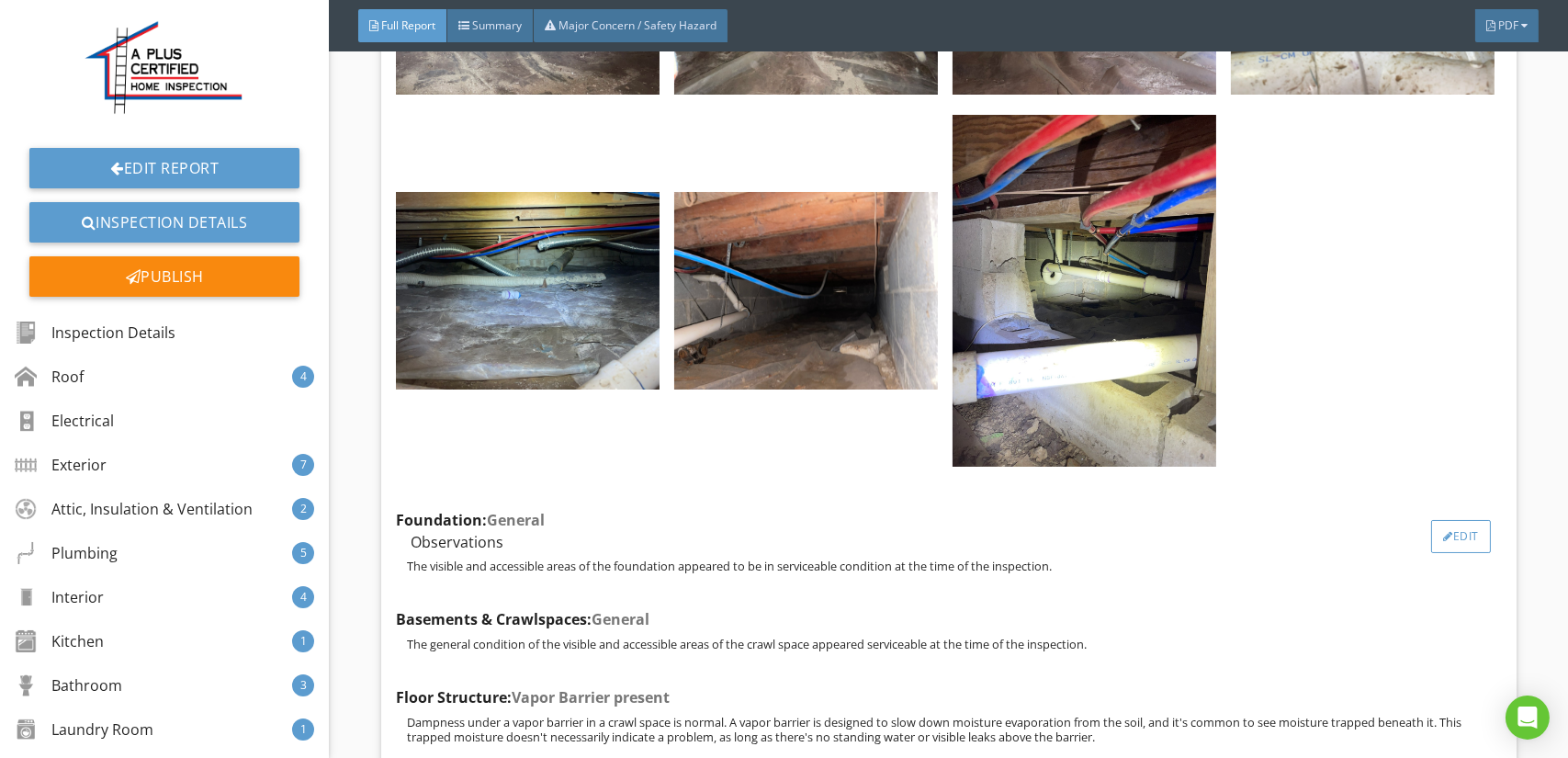
click at [1443, 531] on div at bounding box center [1448, 536] width 10 height 11
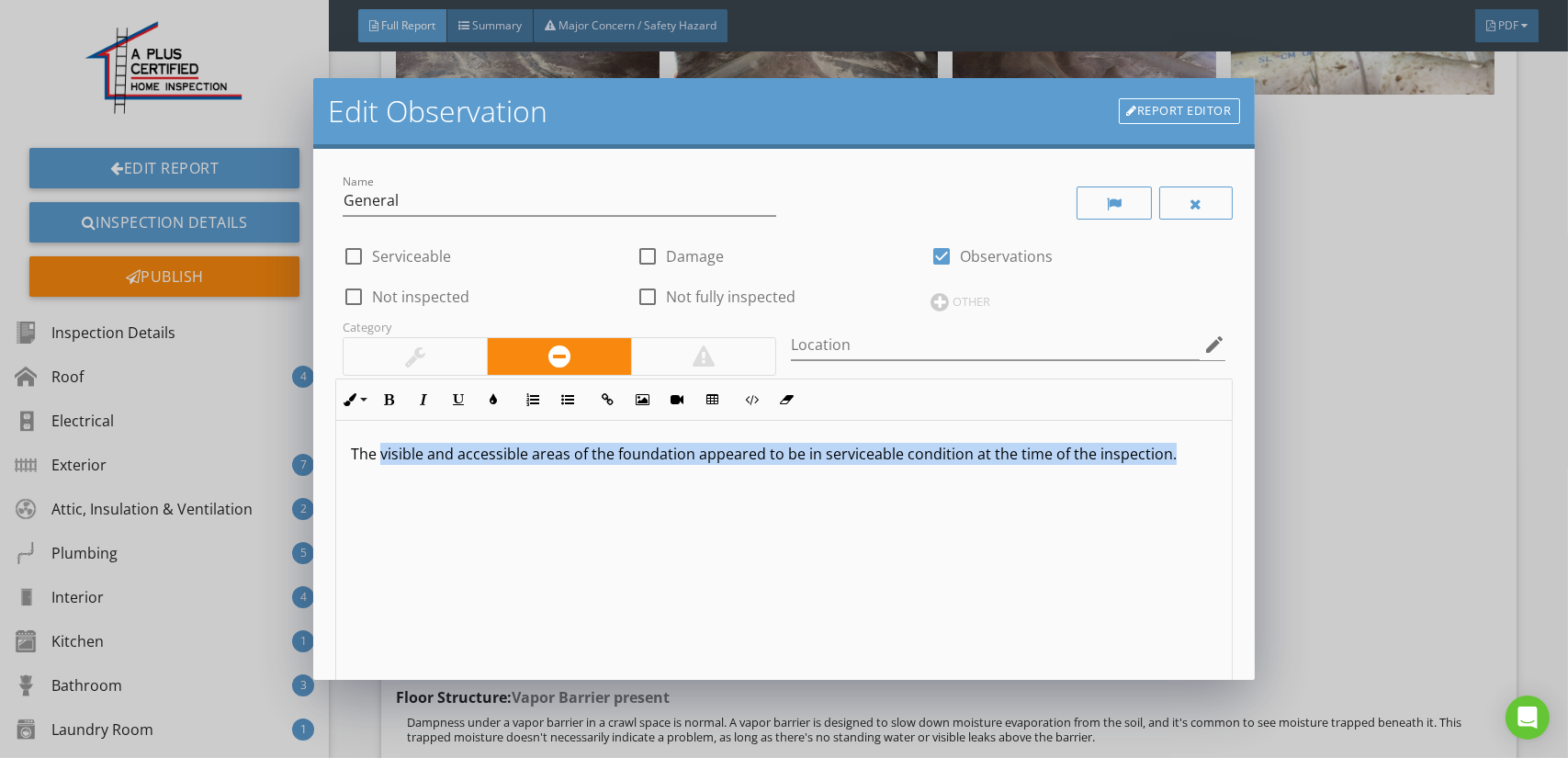
drag, startPoint x: 612, startPoint y: 441, endPoint x: 1168, endPoint y: 443, distance: 556.0
click at [1168, 443] on div "The visible and accessible areas of the foundation appeared to be in serviceabl…" at bounding box center [784, 566] width 894 height 291
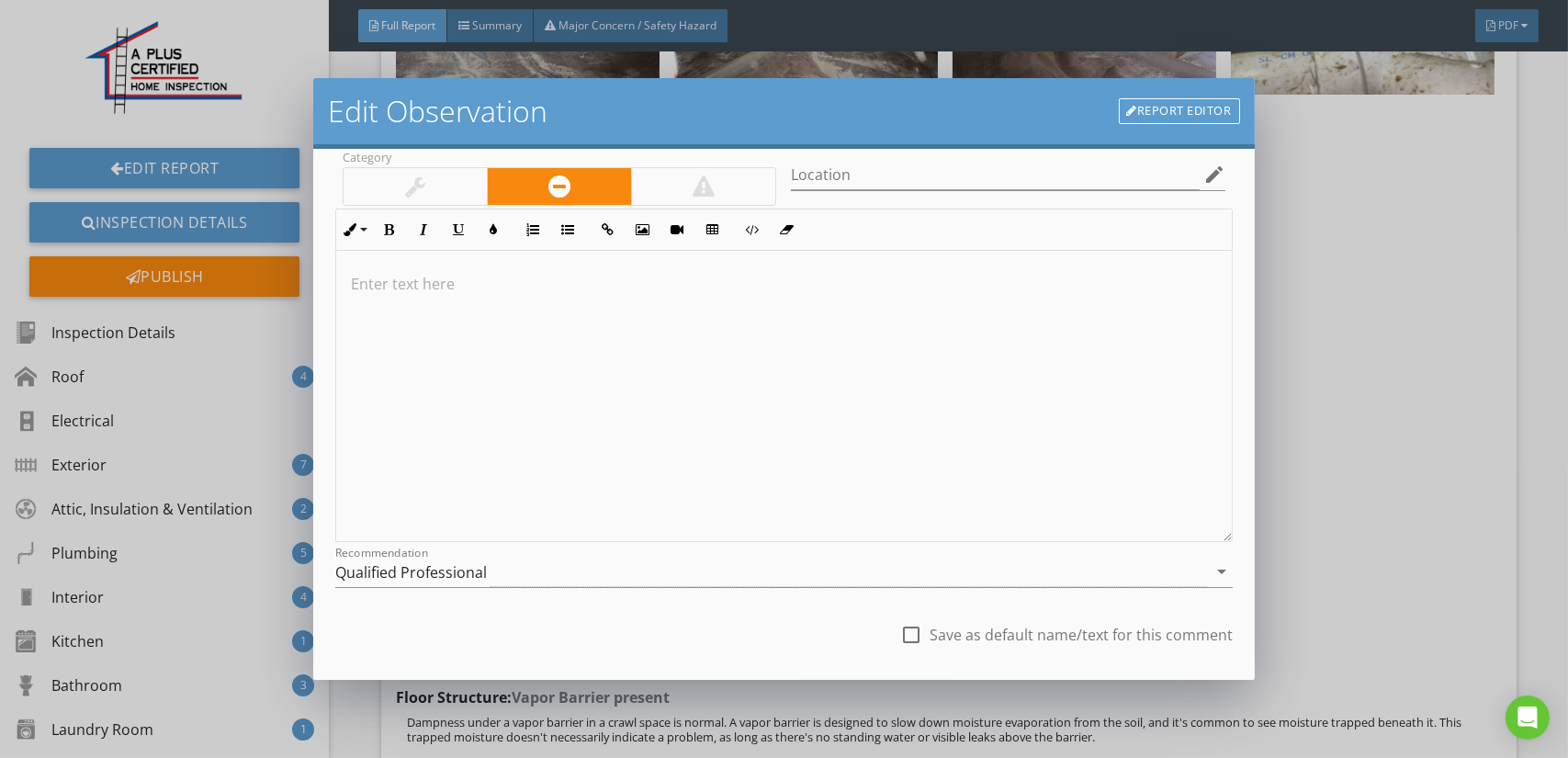
scroll to position [272, 0]
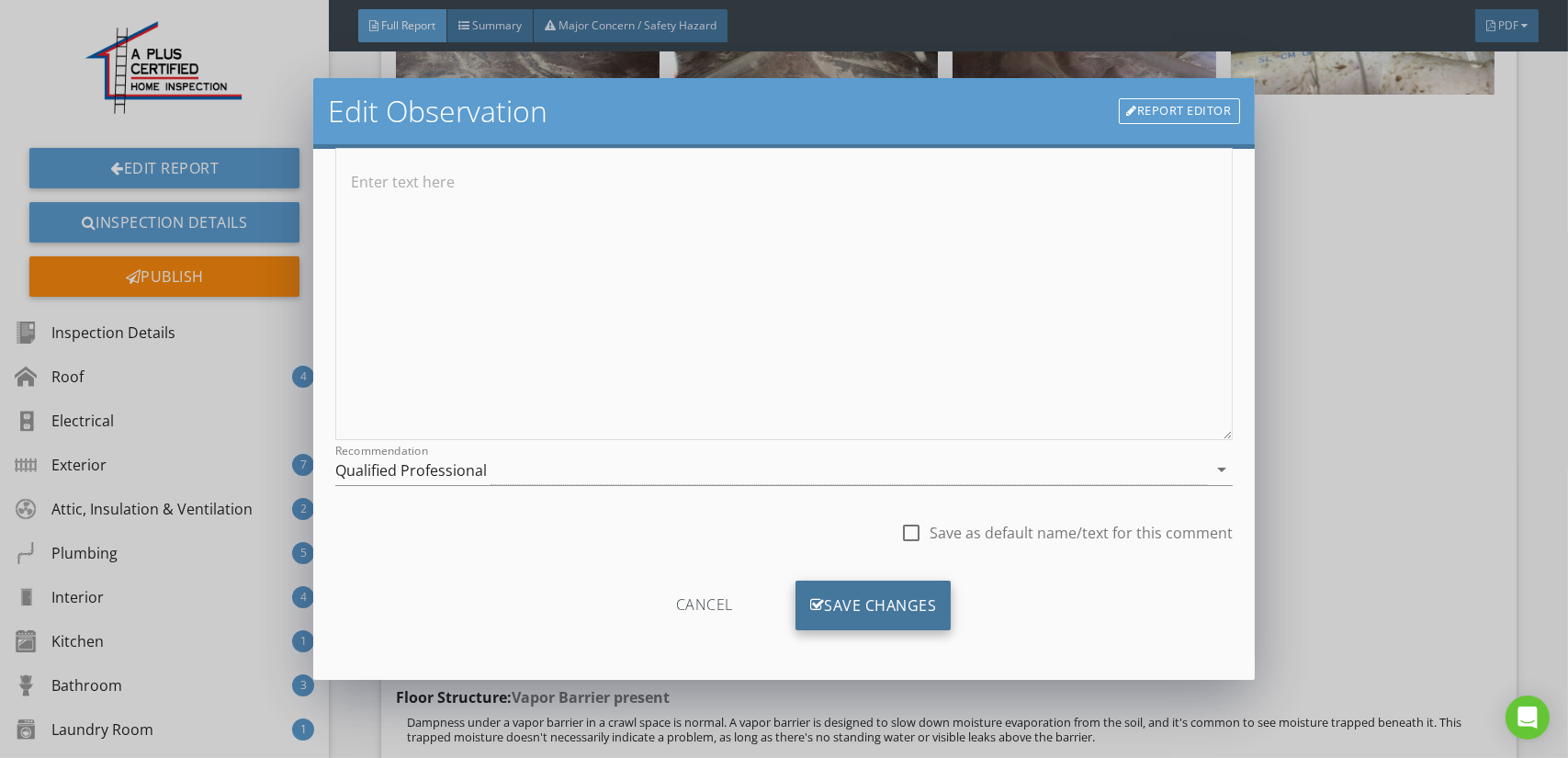
click at [847, 604] on div "Save Changes" at bounding box center [874, 606] width 156 height 49
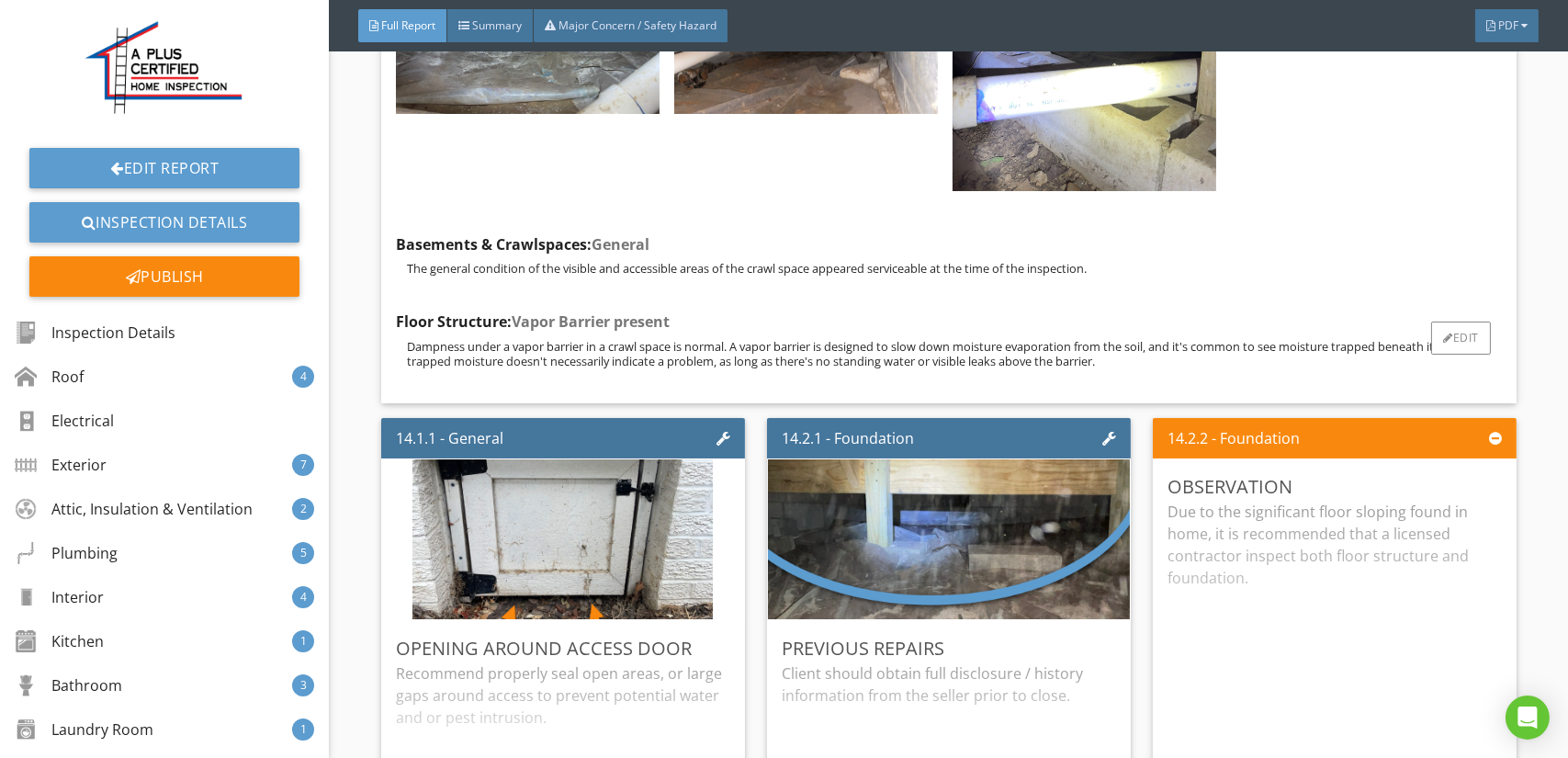
scroll to position [24700, 0]
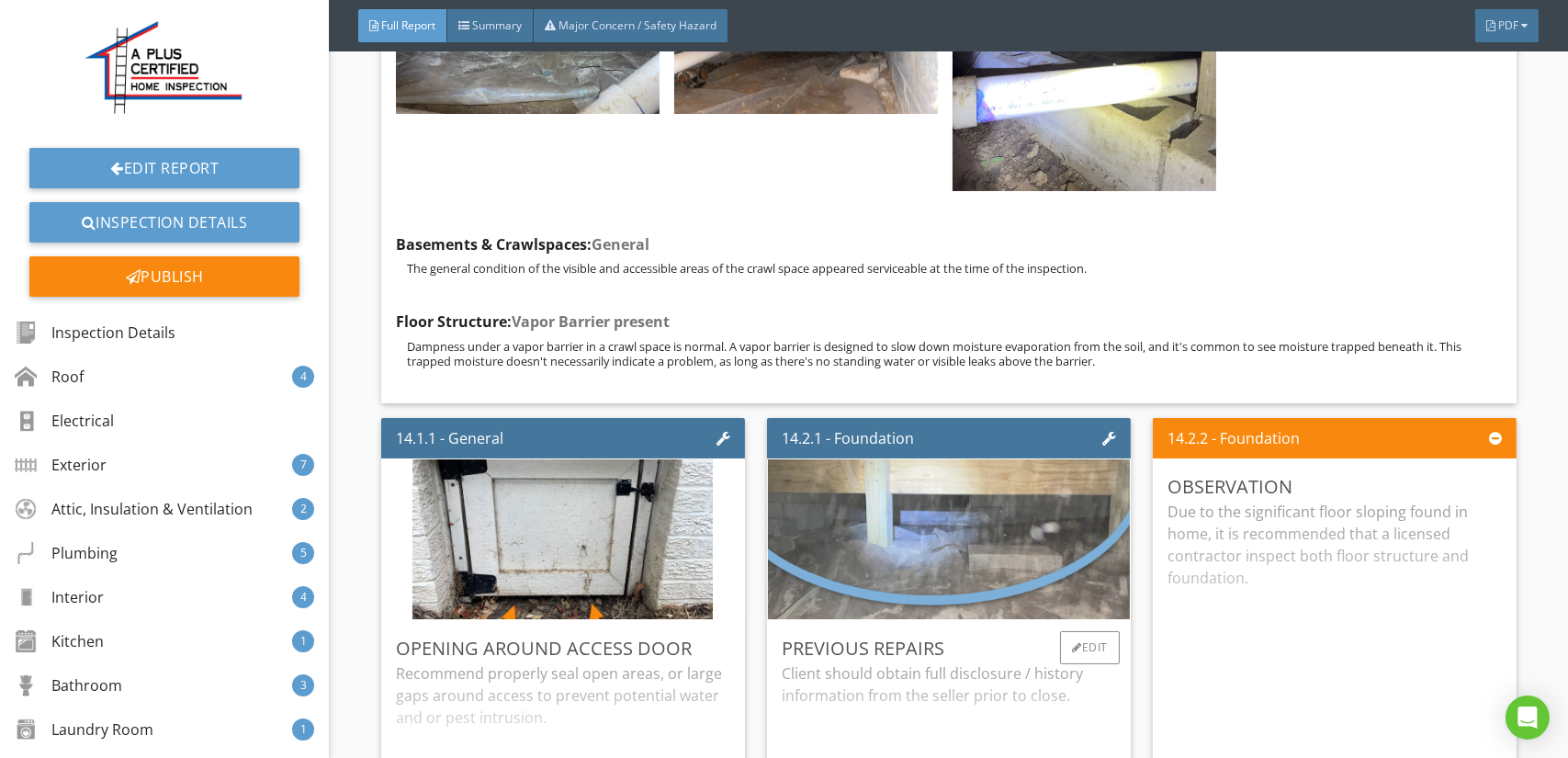
click at [968, 451] on img at bounding box center [949, 540] width 532 height 400
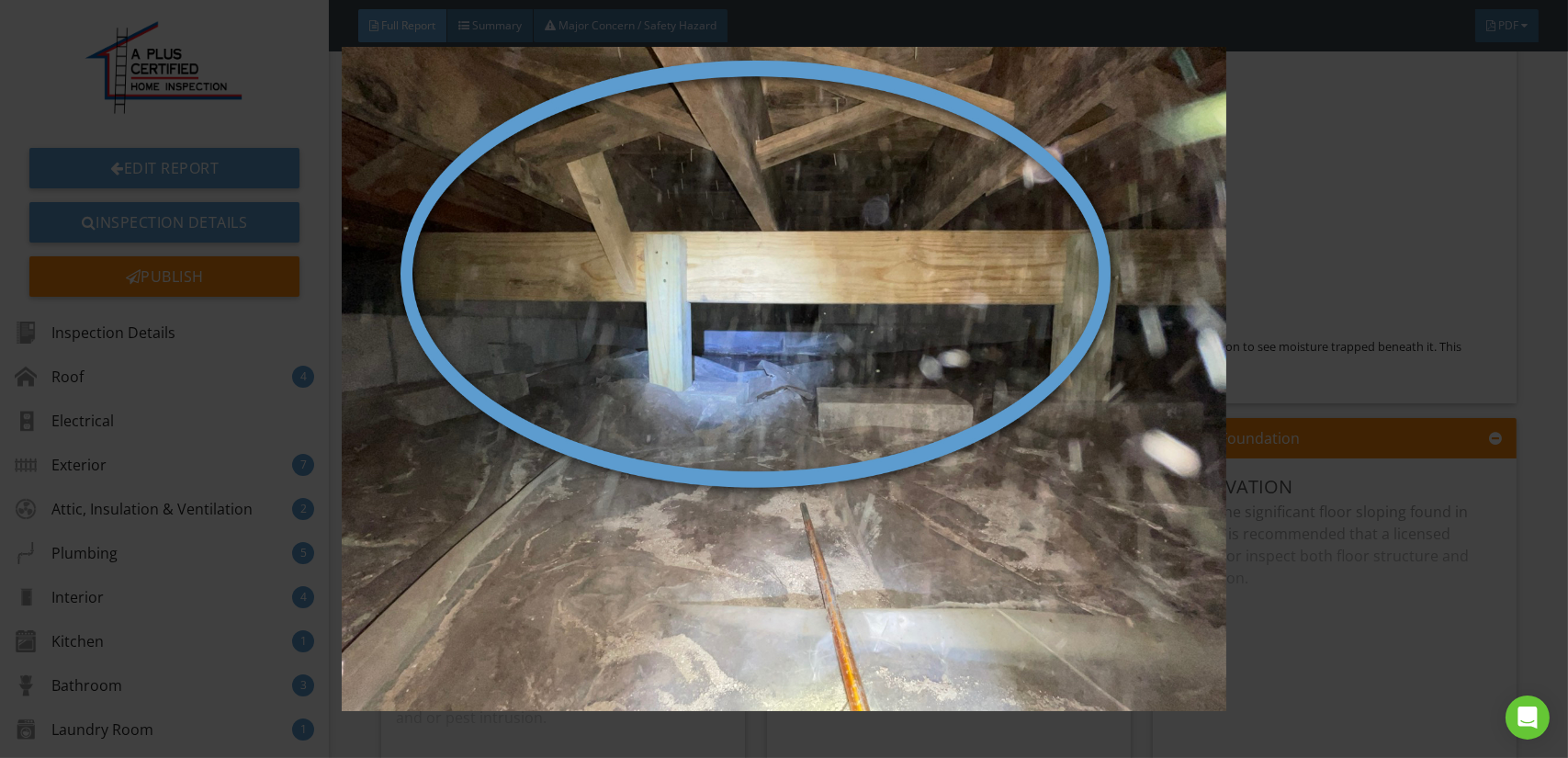
click at [827, 443] on img at bounding box center [784, 378] width 1433 height 664
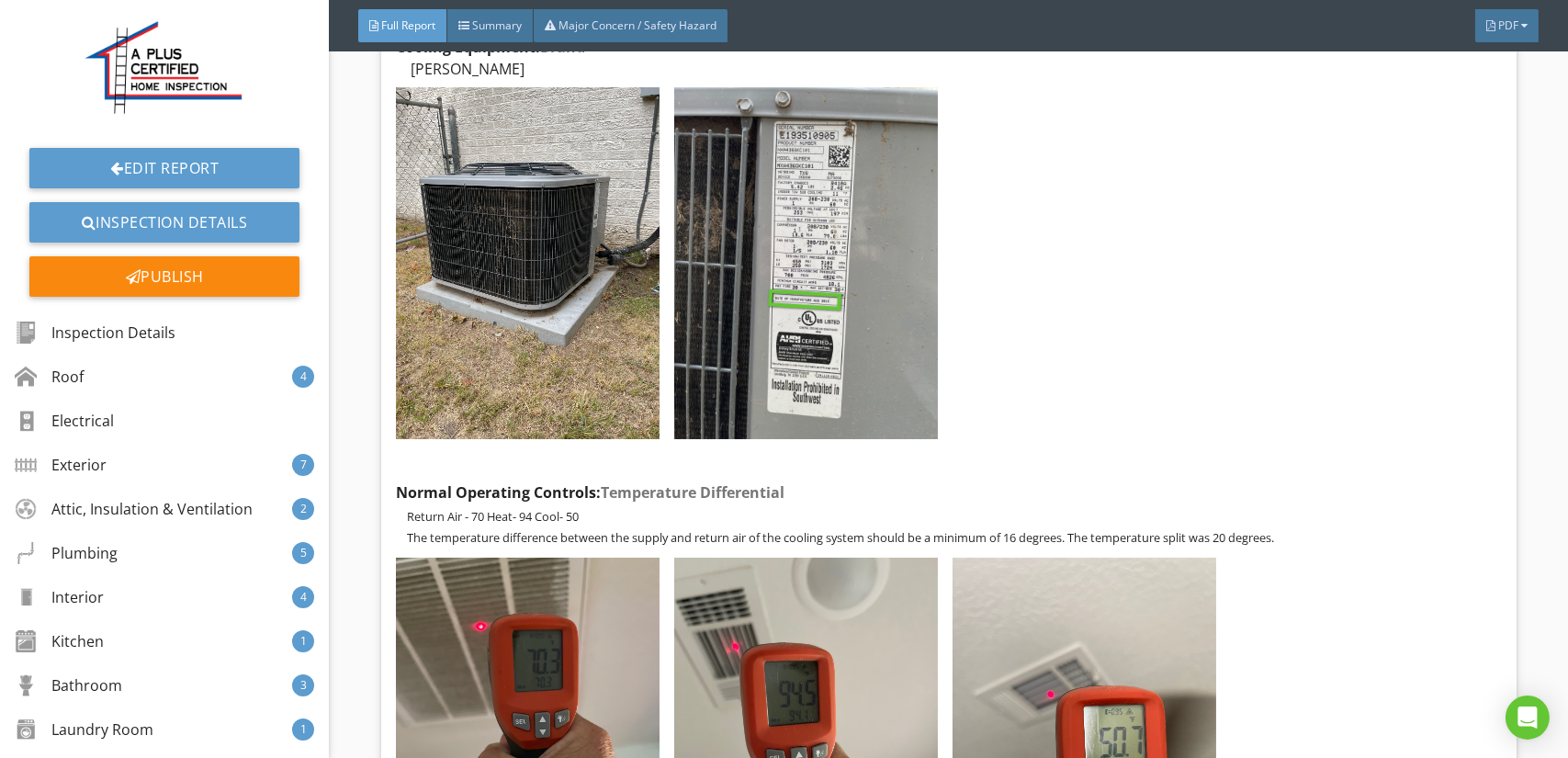
scroll to position [20130, 0]
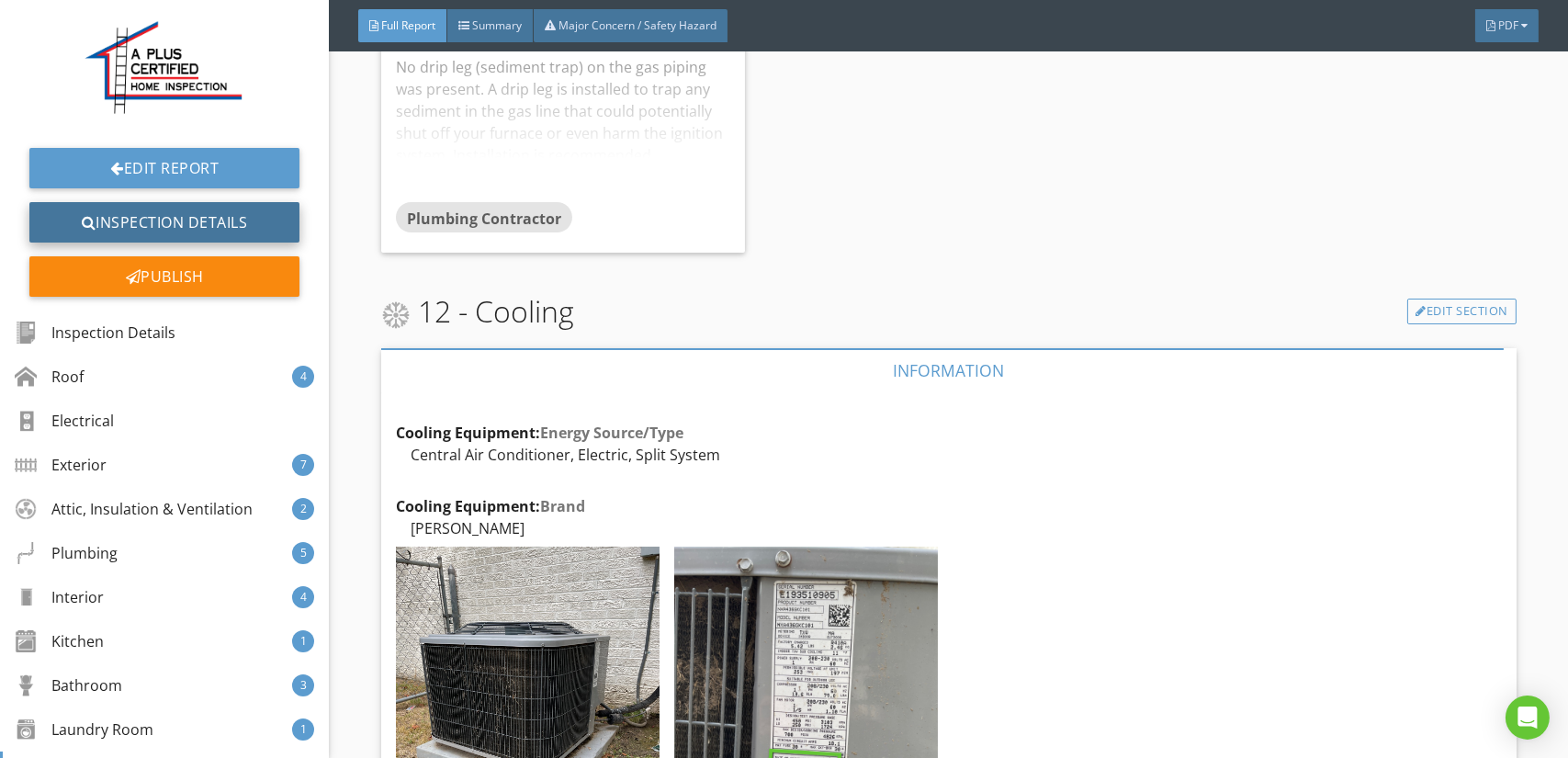
click at [147, 212] on link "Inspection Details" at bounding box center [164, 222] width 270 height 41
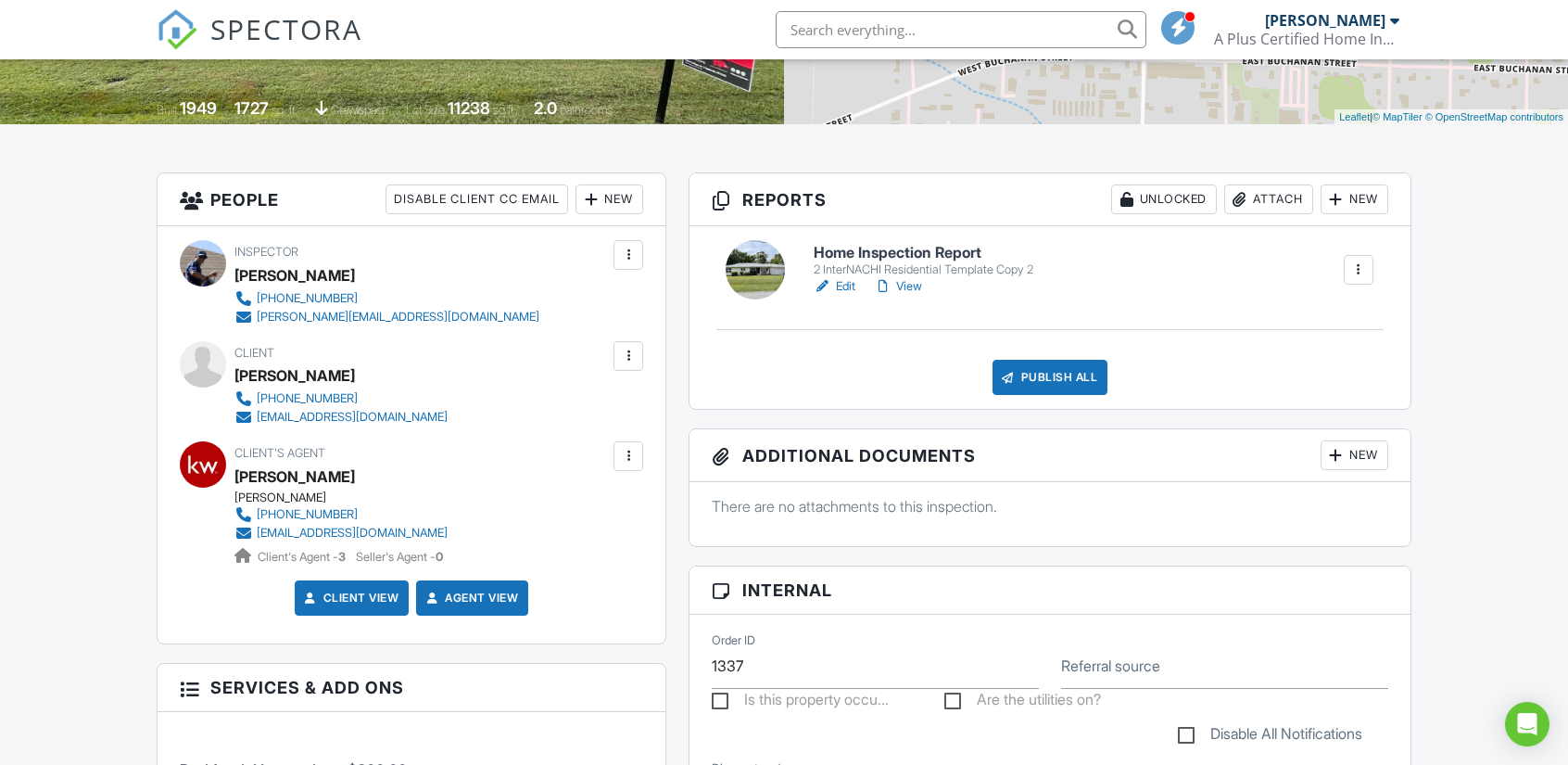
click at [908, 281] on link "View" at bounding box center [898, 287] width 48 height 19
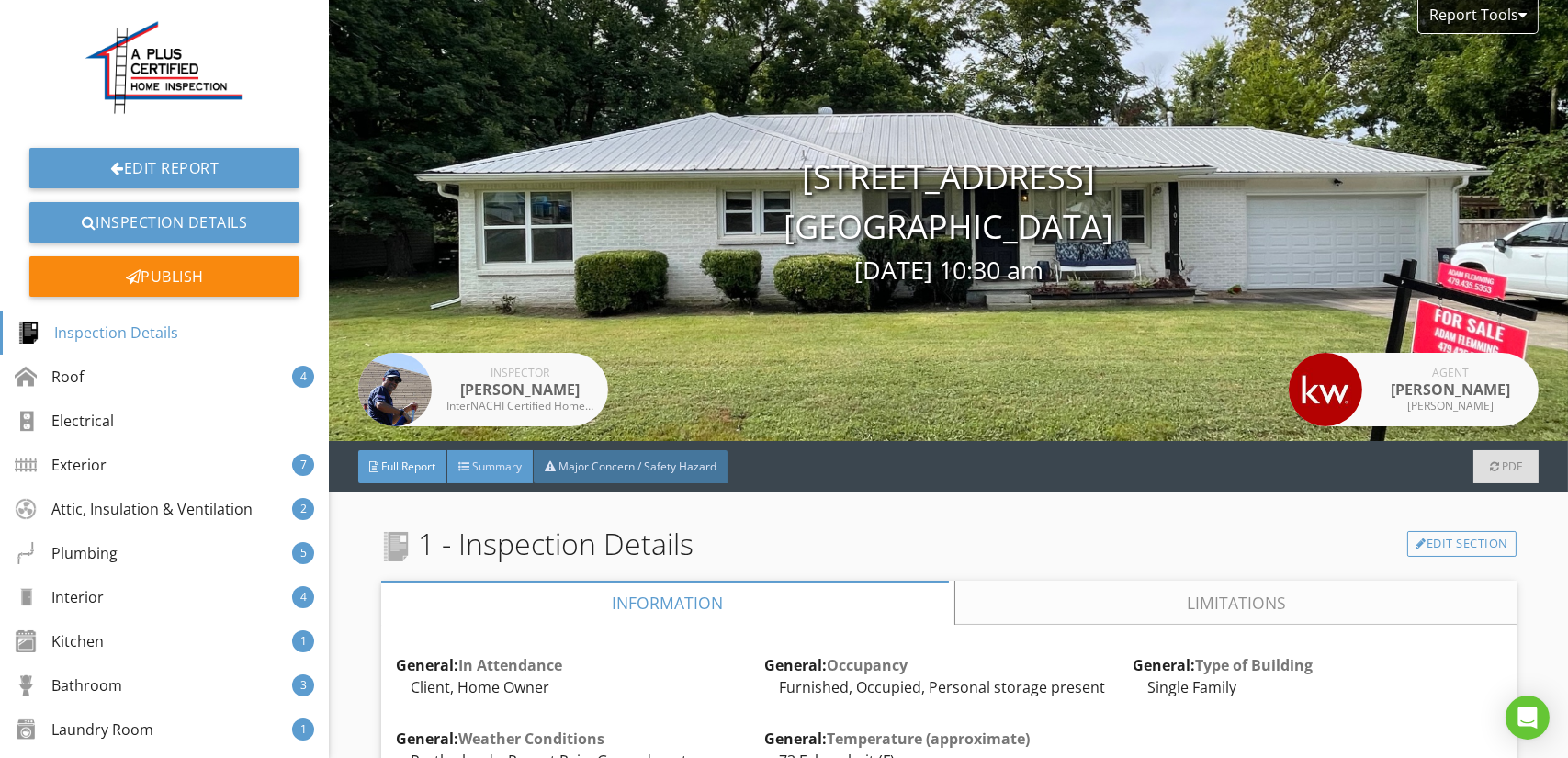
click at [517, 456] on div "Summary" at bounding box center [490, 466] width 86 height 33
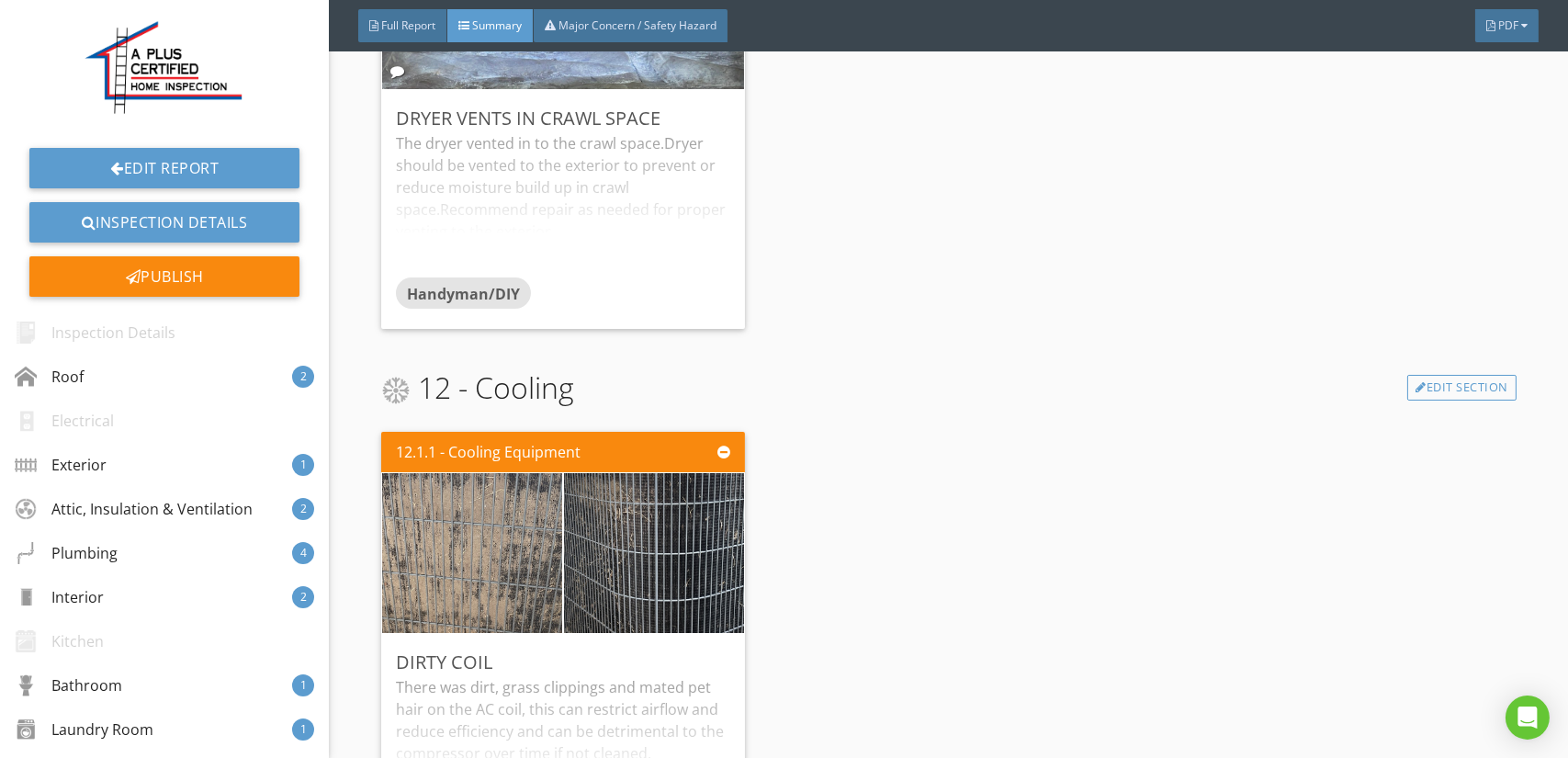
scroll to position [4128, 0]
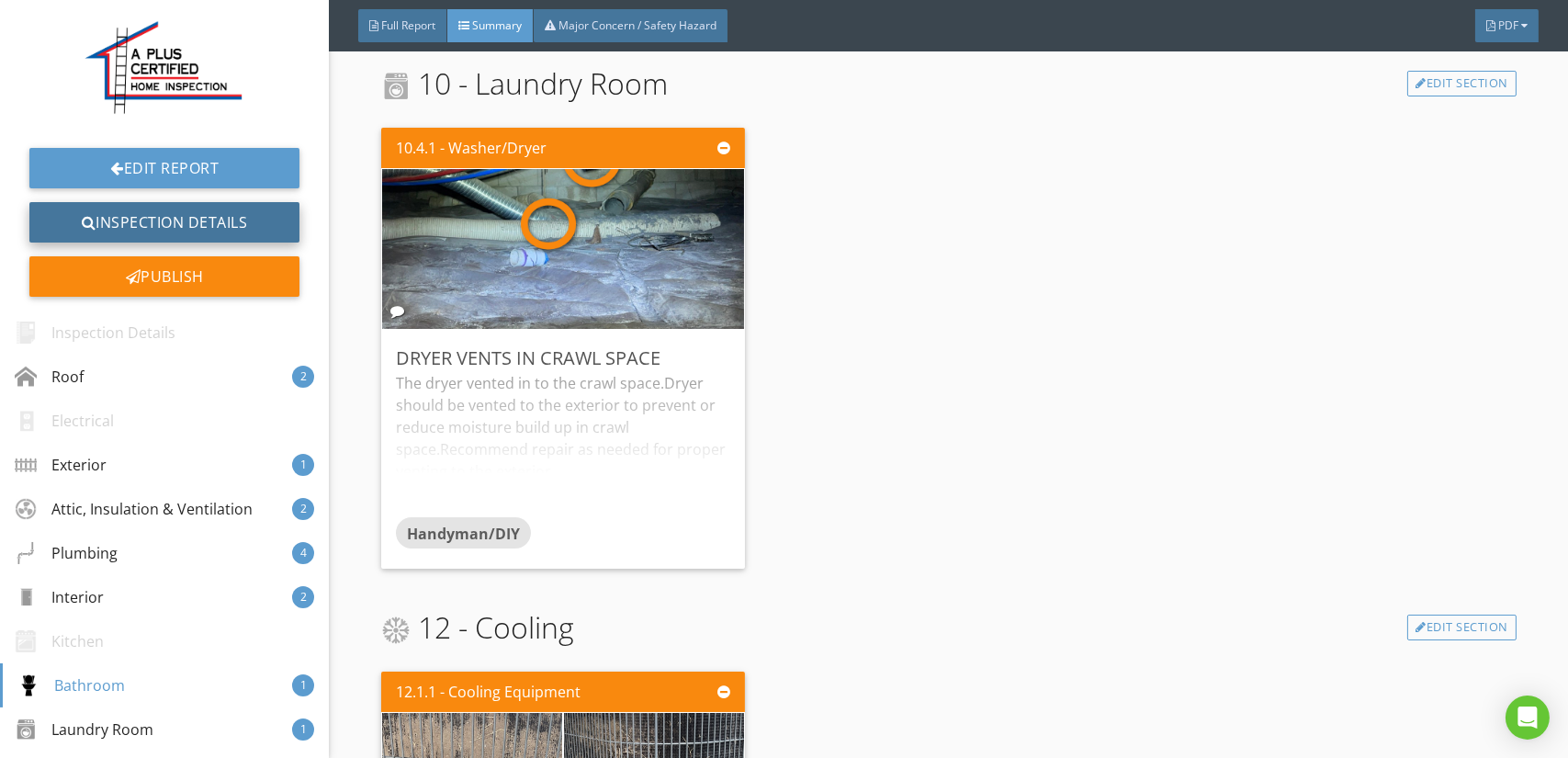
click at [147, 221] on link "Inspection Details" at bounding box center [164, 222] width 270 height 41
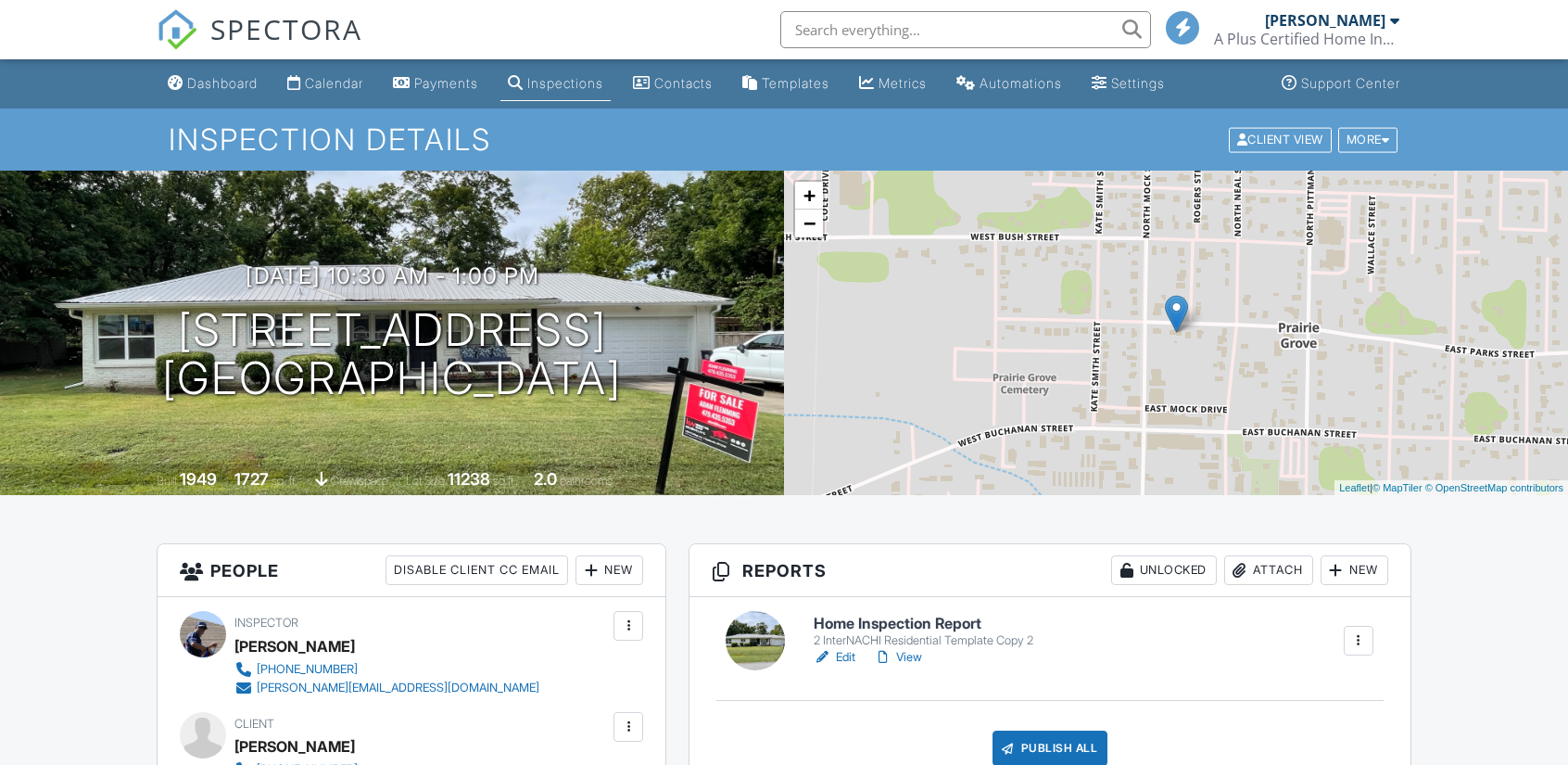
click at [1057, 739] on div "Publish All" at bounding box center [1050, 748] width 116 height 35
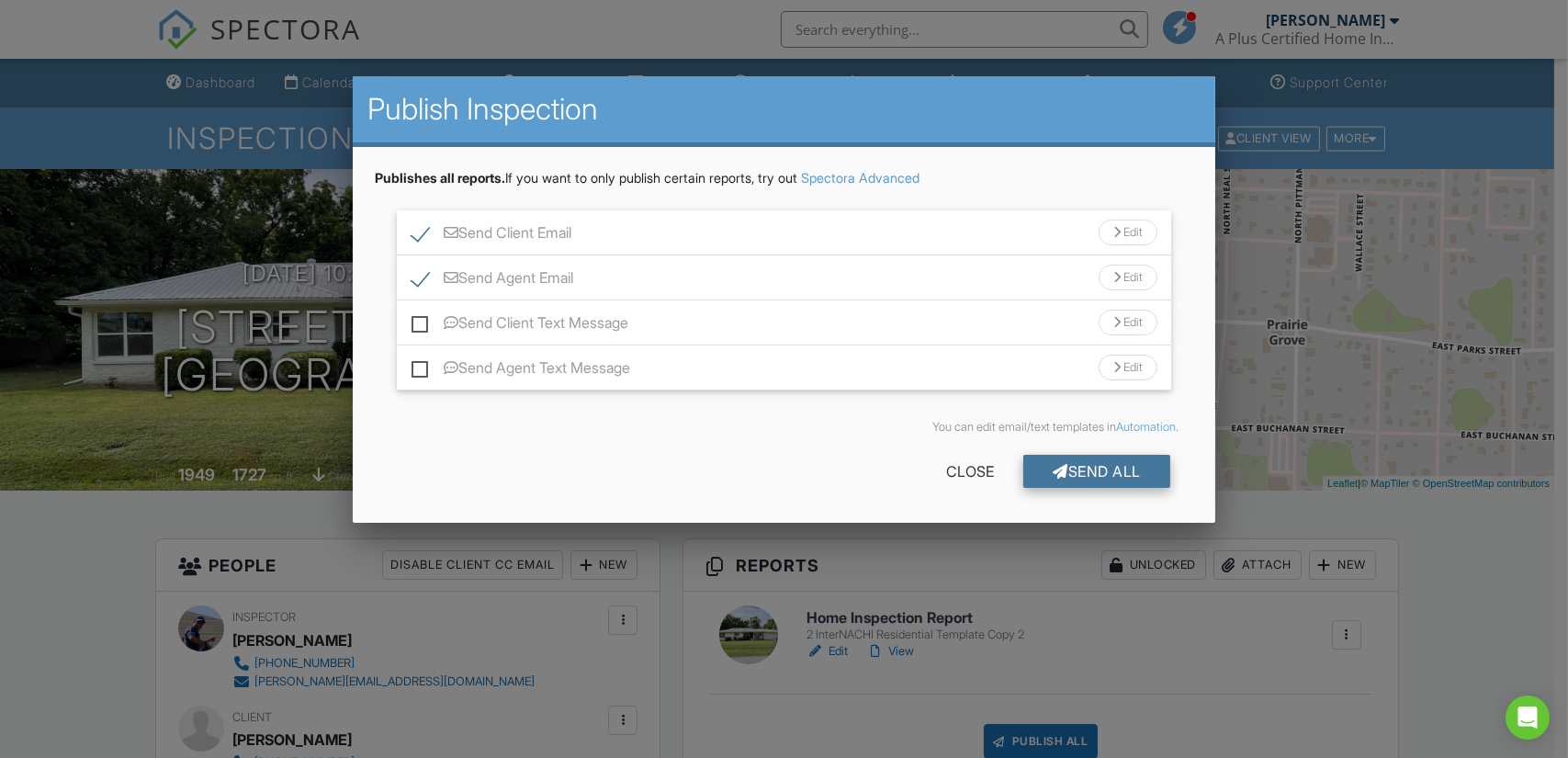
click at [1065, 468] on div "Send All" at bounding box center [1096, 471] width 147 height 33
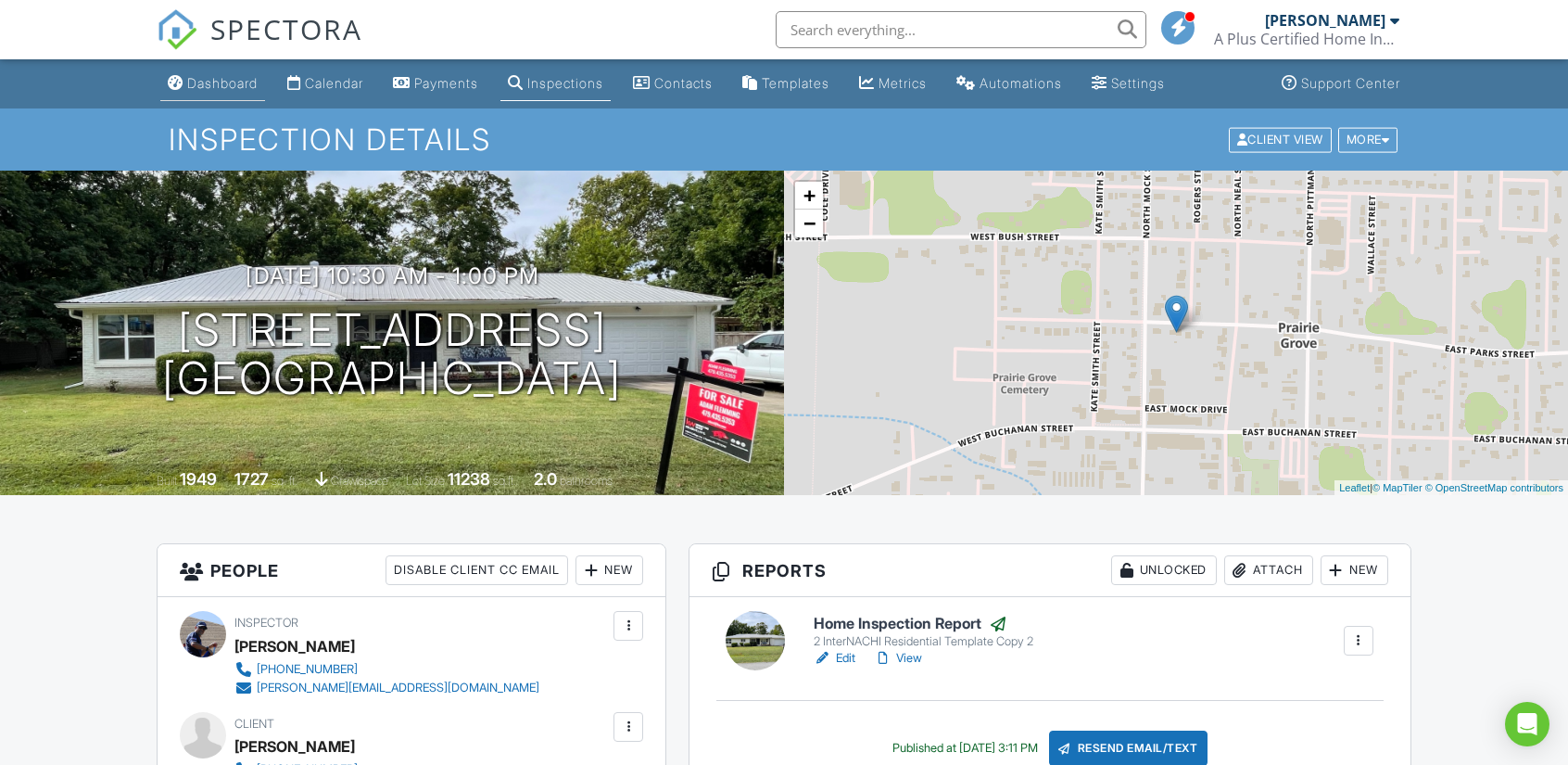
click at [222, 82] on div "Dashboard" at bounding box center [223, 83] width 71 height 16
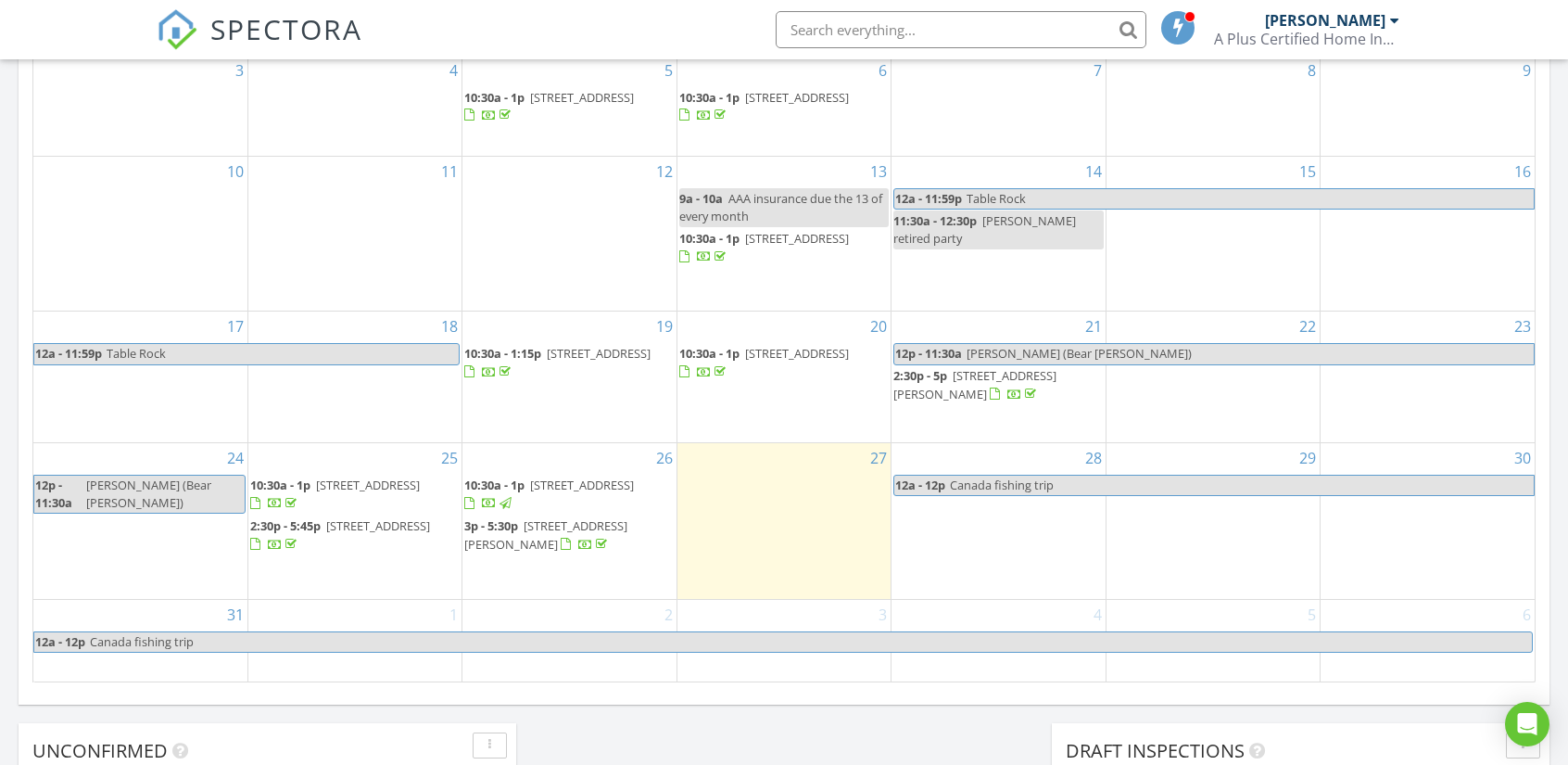
scroll to position [649, 0]
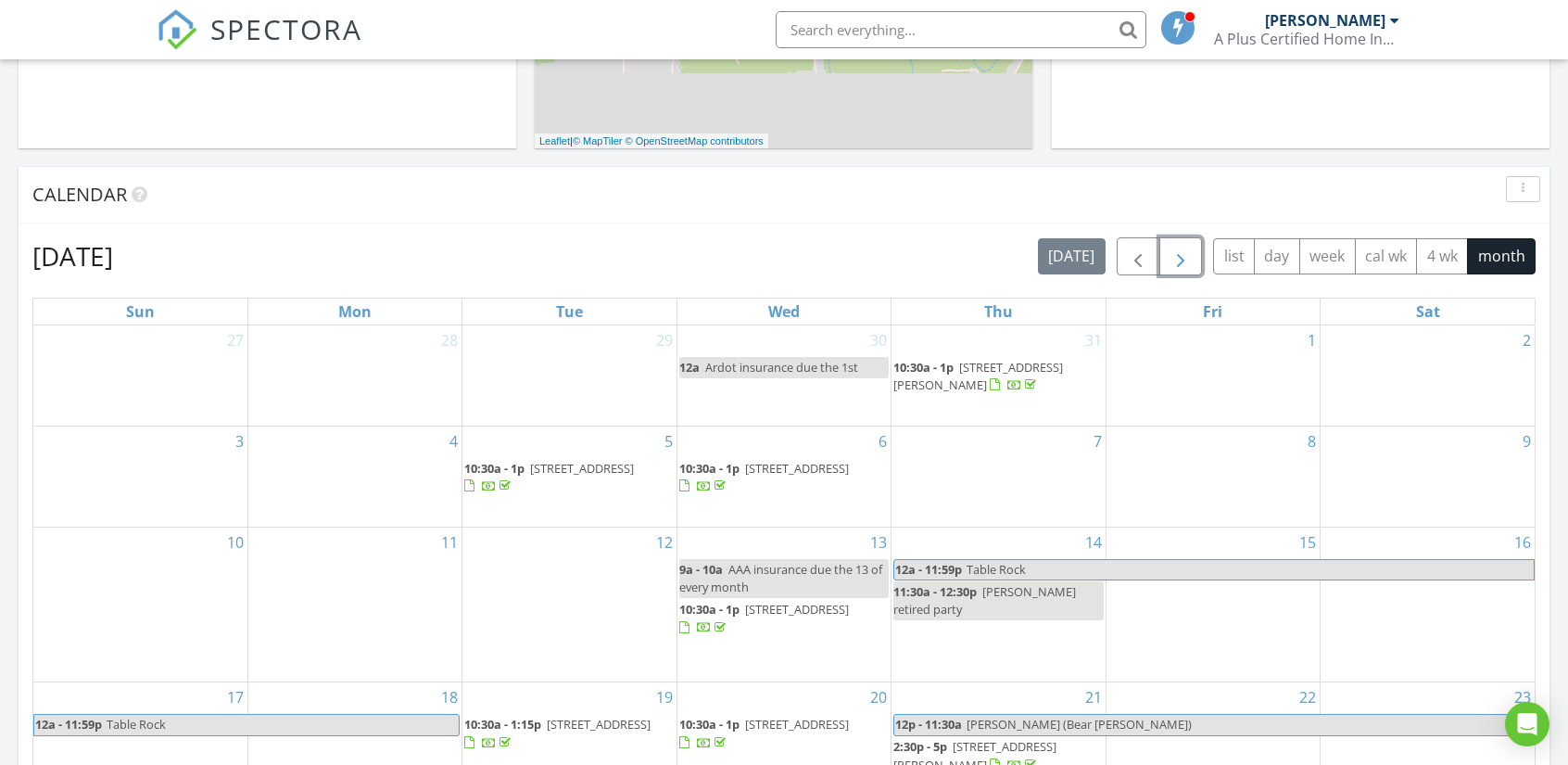
click at [1183, 257] on span "button" at bounding box center [1181, 257] width 22 height 22
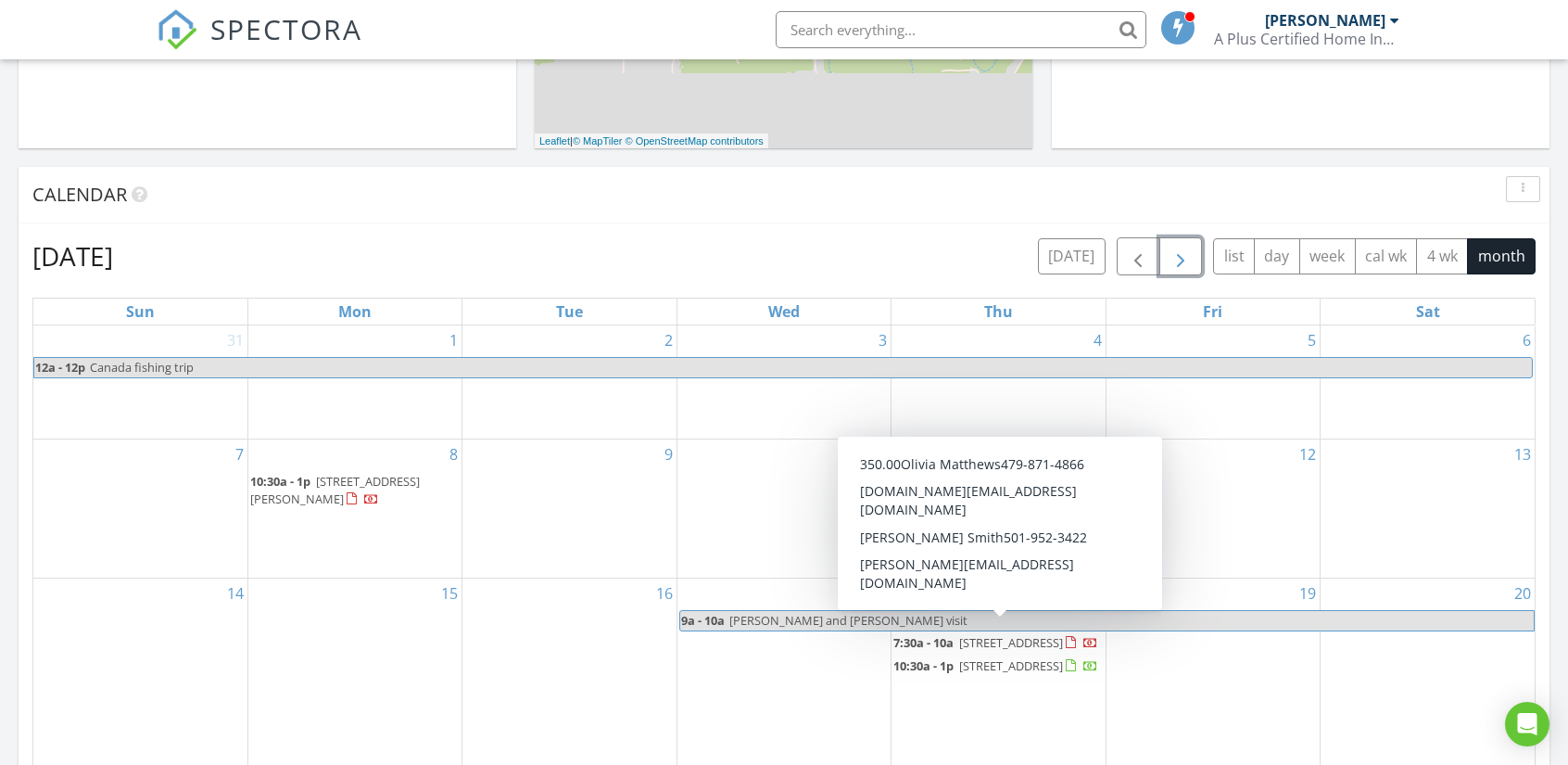
click at [992, 638] on span "[STREET_ADDRESS]" at bounding box center [1011, 642] width 104 height 17
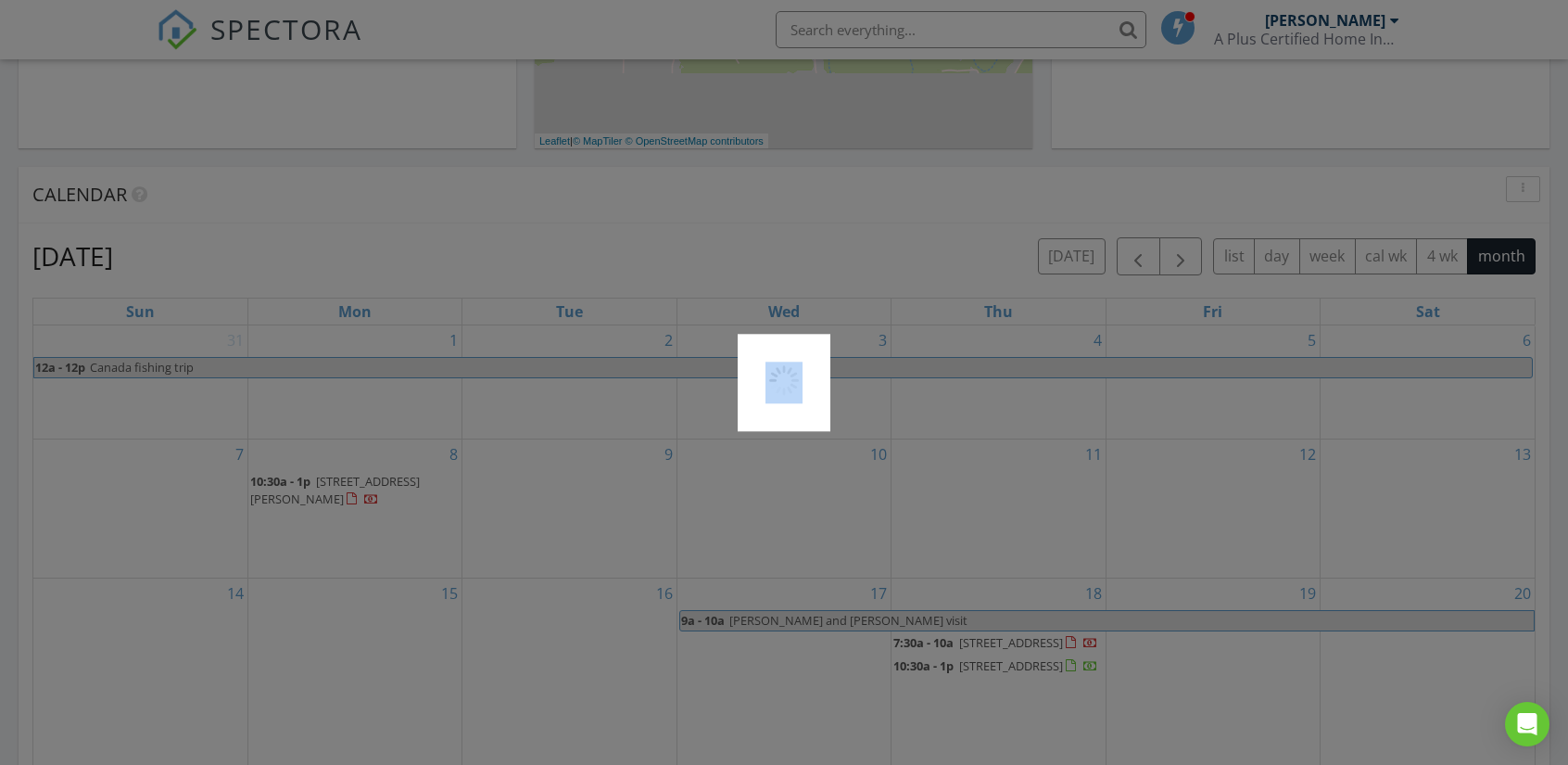
click at [992, 638] on div at bounding box center [784, 382] width 1568 height 765
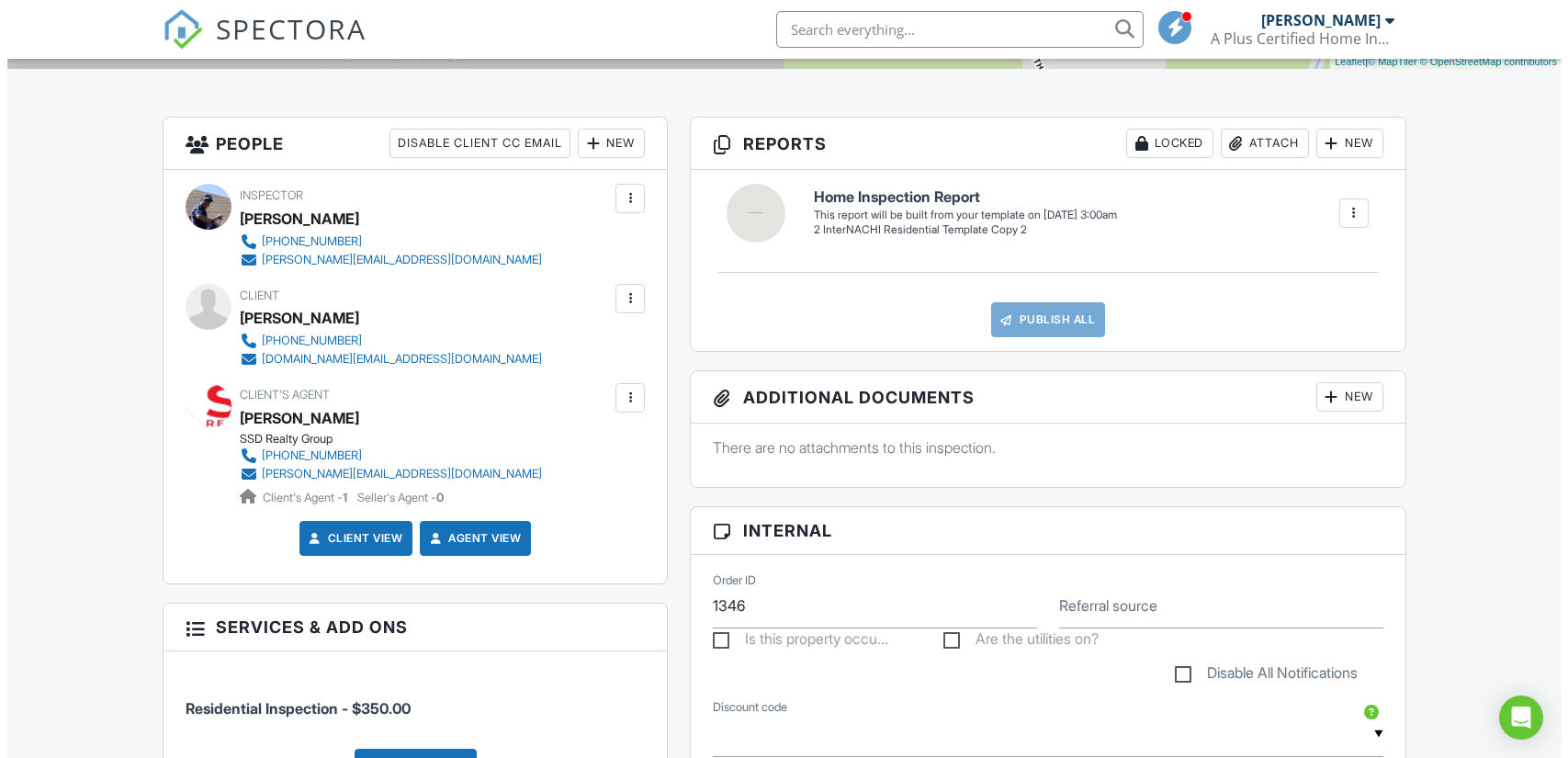
scroll to position [317, 0]
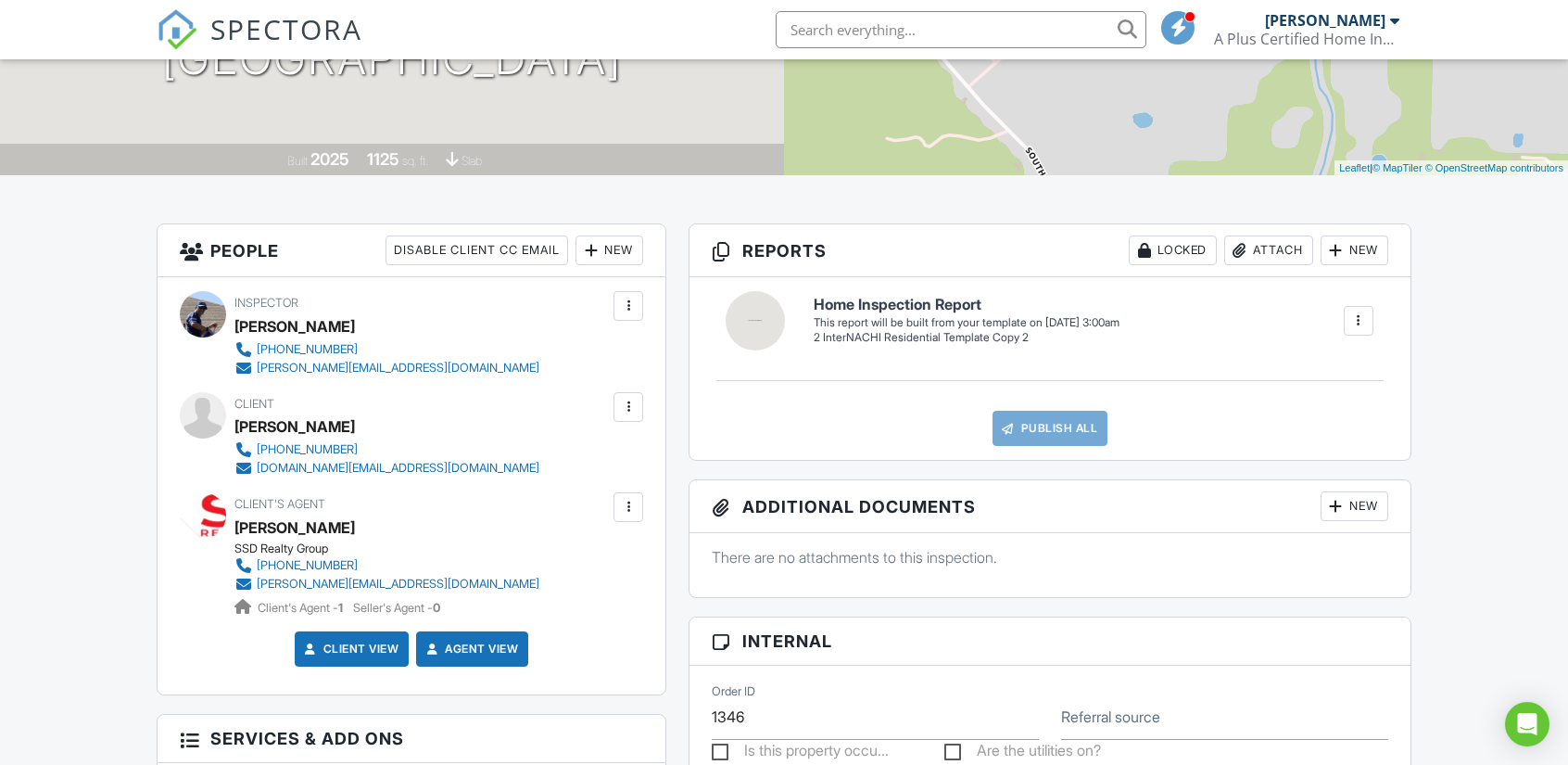
click at [632, 510] on div at bounding box center [628, 507] width 19 height 19
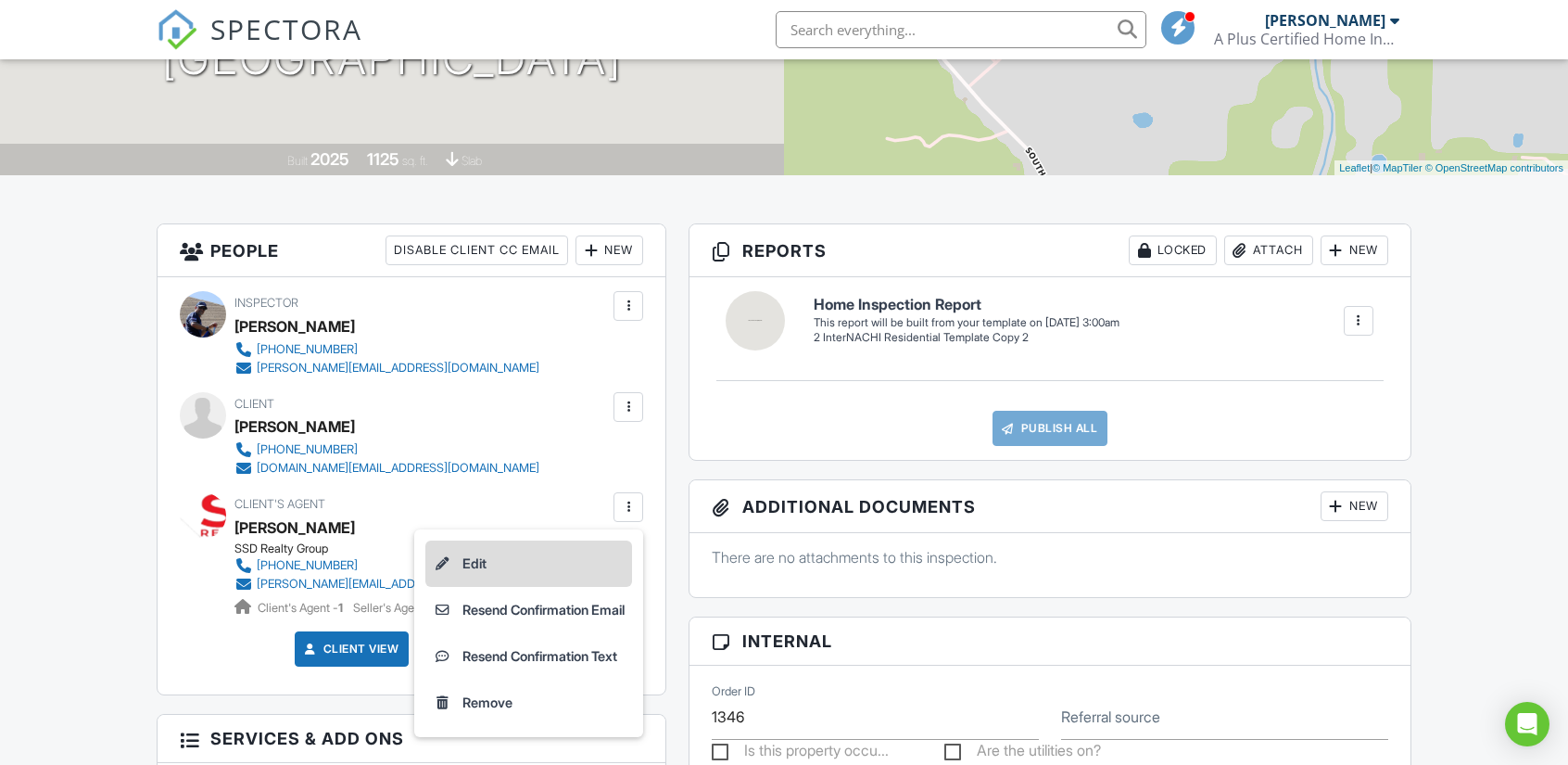
click at [447, 564] on li "Edit" at bounding box center [528, 563] width 207 height 46
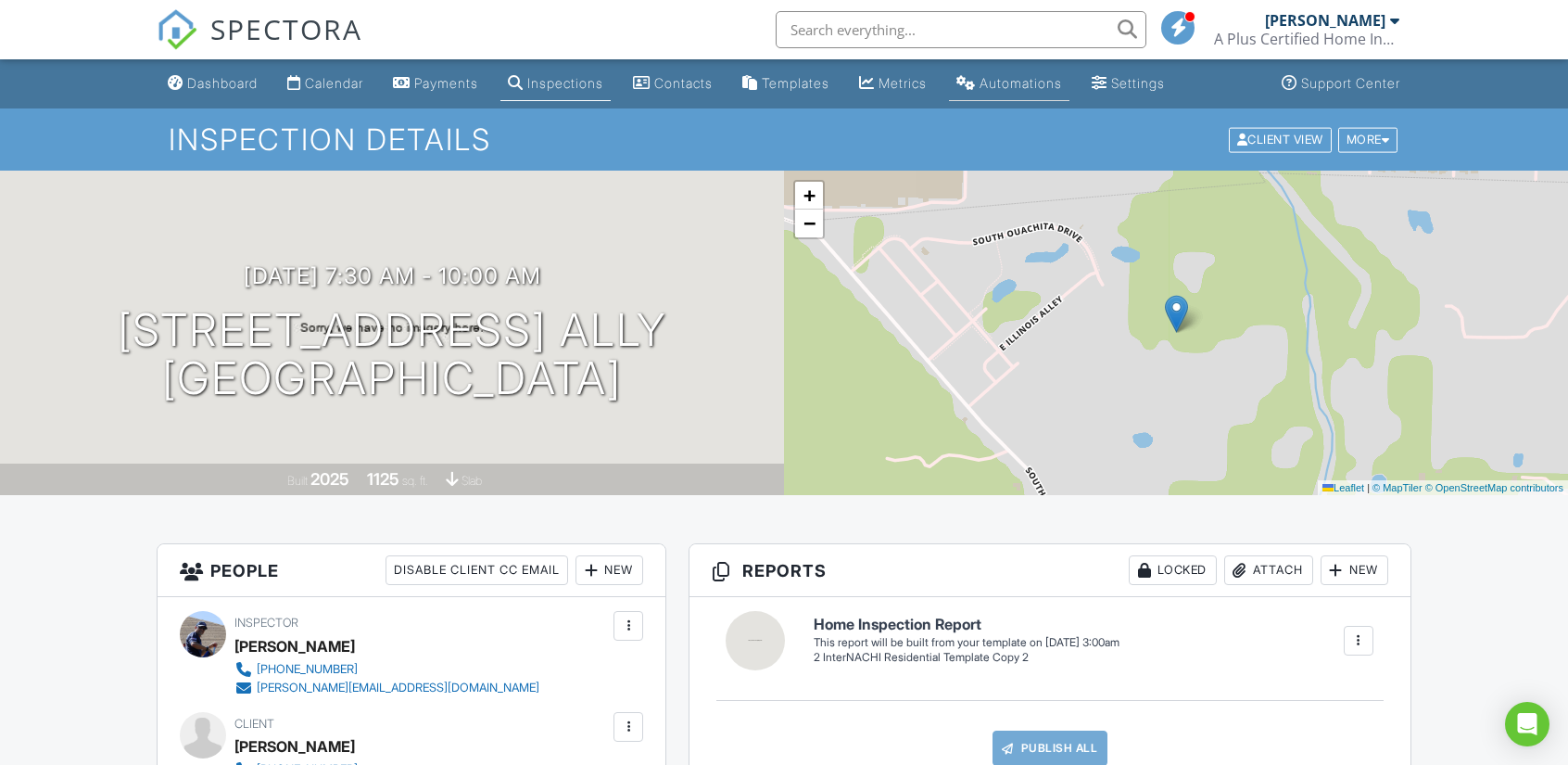
click at [1046, 89] on div "Automations" at bounding box center [1020, 83] width 83 height 16
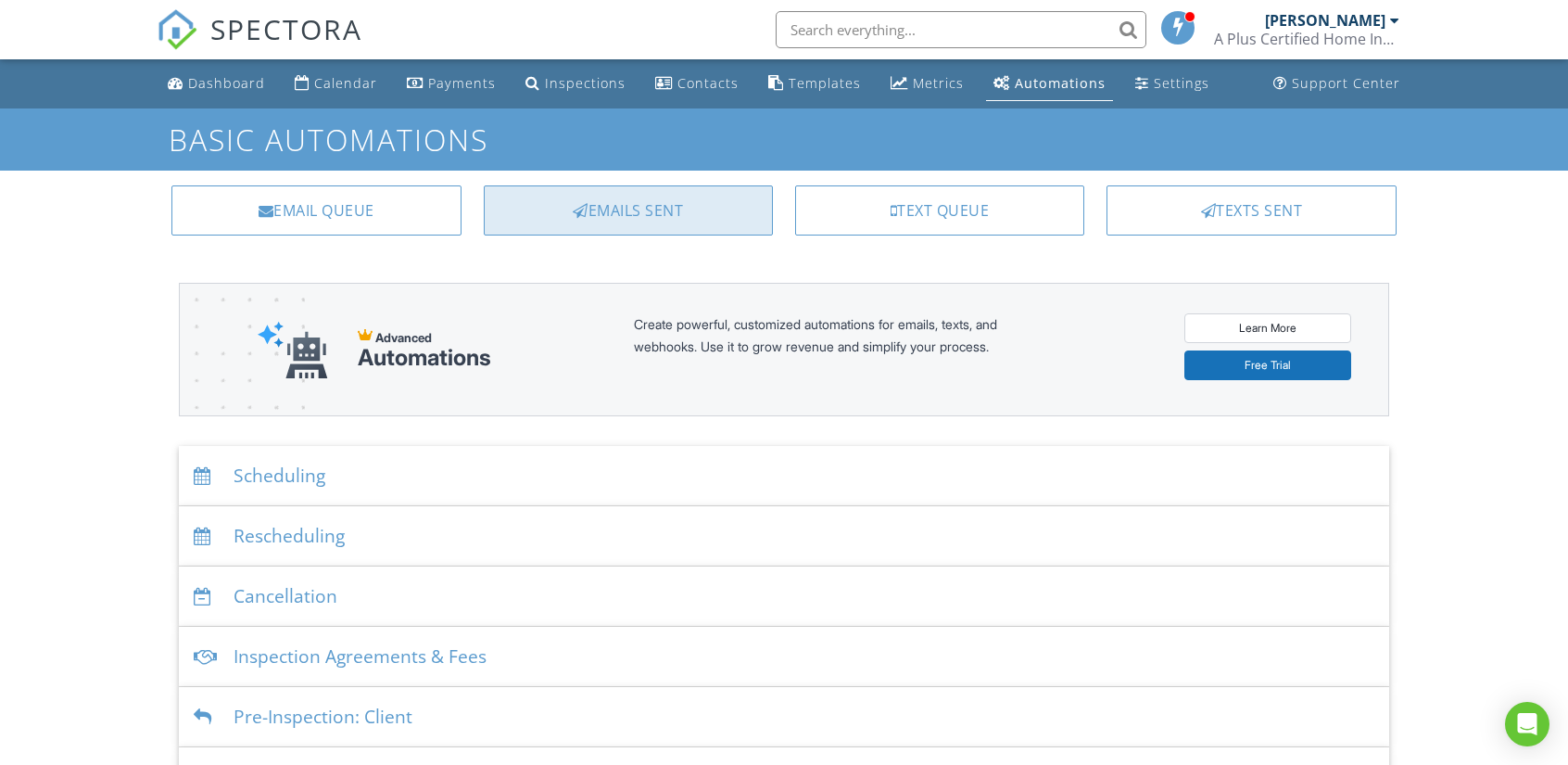
click at [624, 205] on div "Emails Sent" at bounding box center [629, 211] width 289 height 50
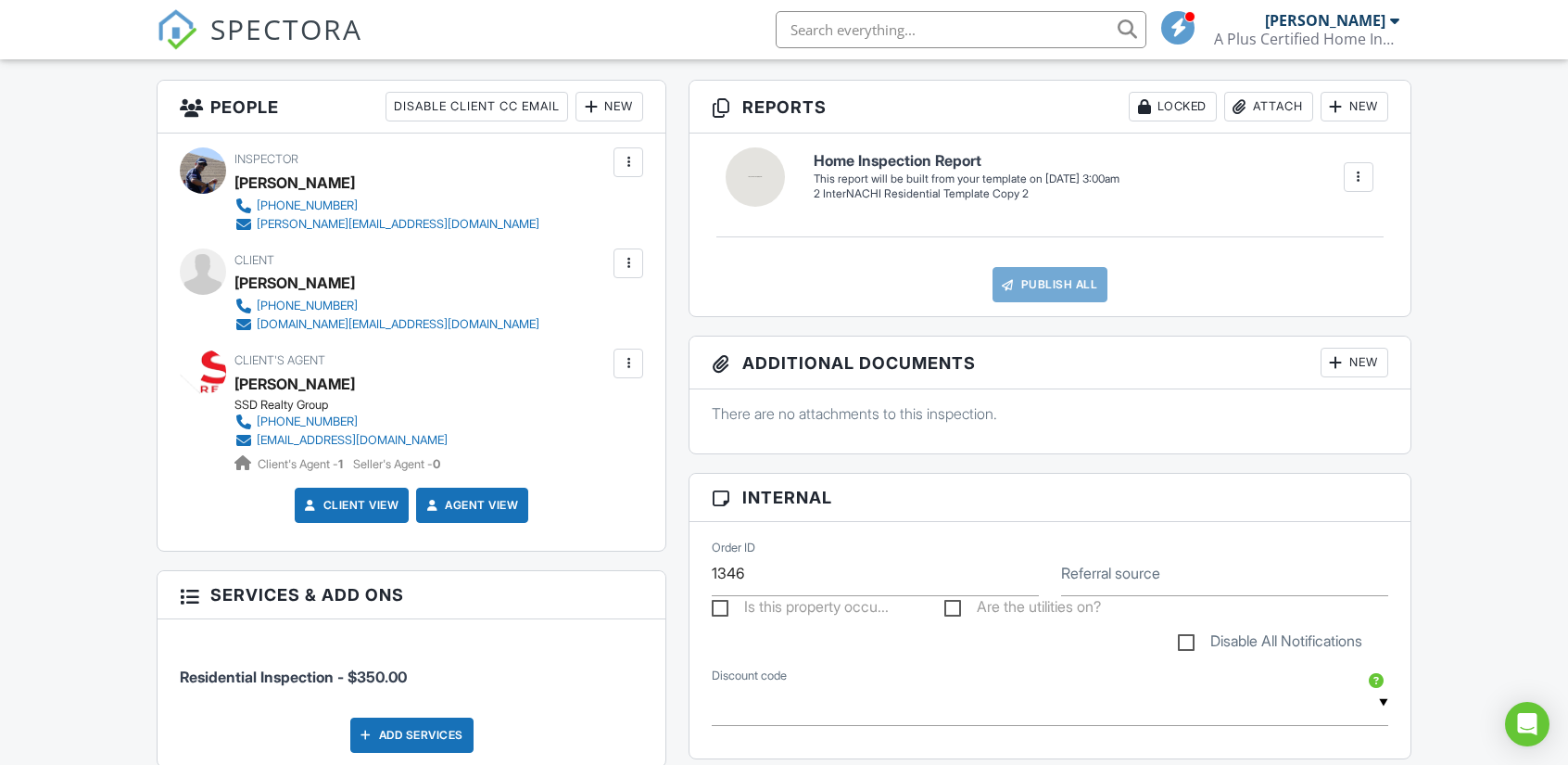
click at [628, 362] on div at bounding box center [628, 364] width 19 height 19
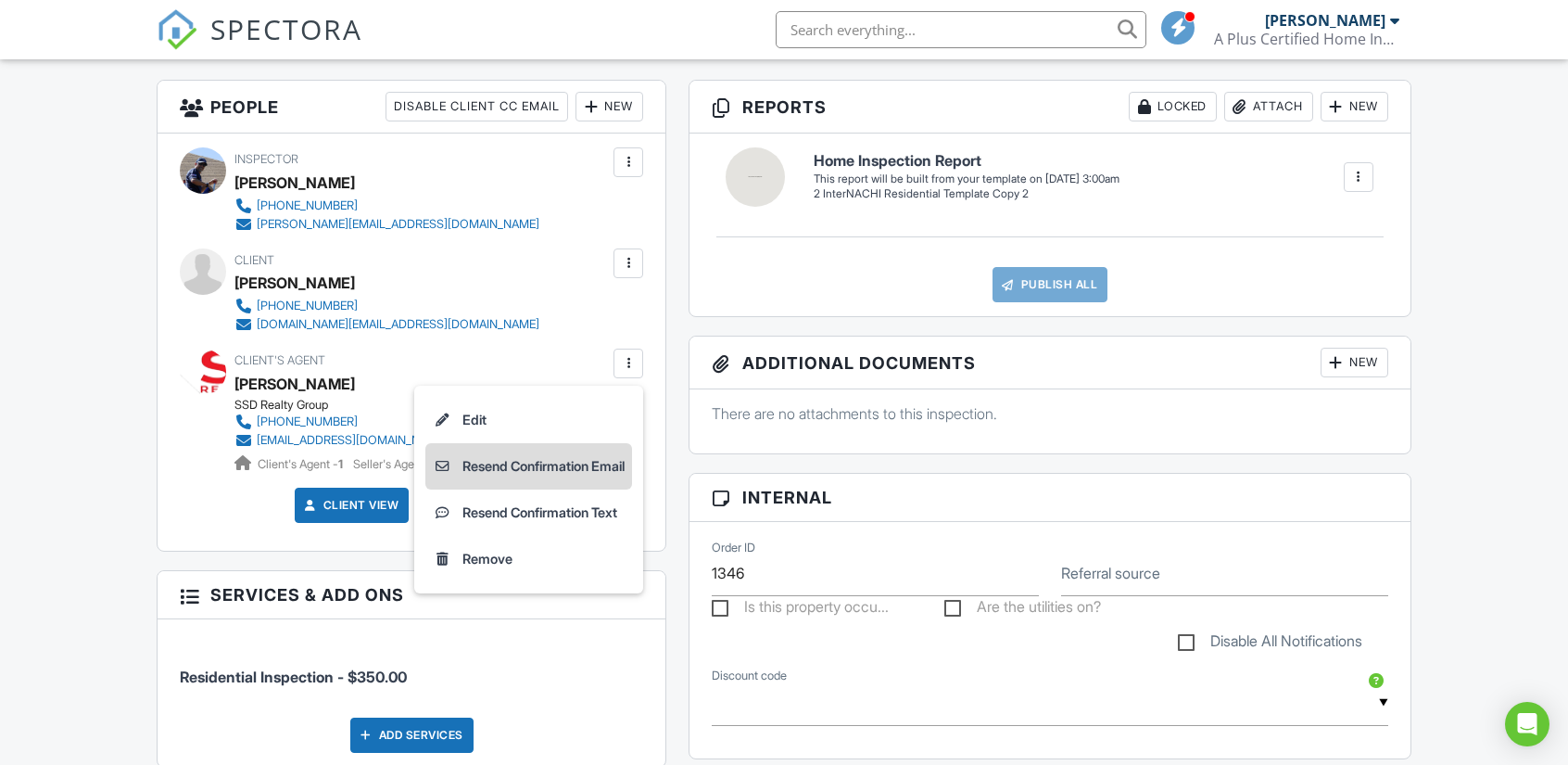
click at [549, 461] on li "Resend Confirmation Email" at bounding box center [528, 466] width 207 height 46
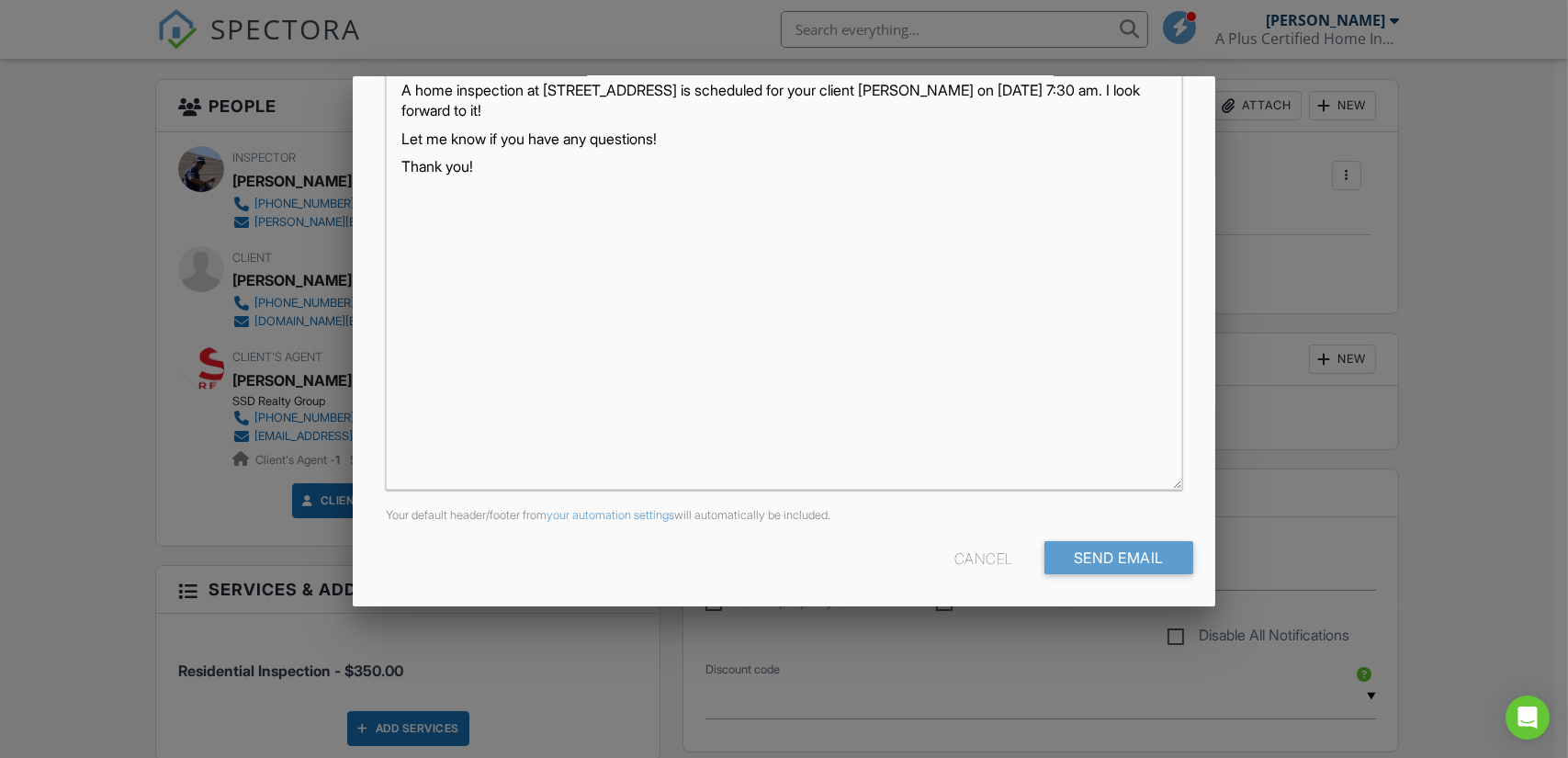
scroll to position [371, 0]
click at [1078, 552] on input "Send Email" at bounding box center [1119, 555] width 148 height 33
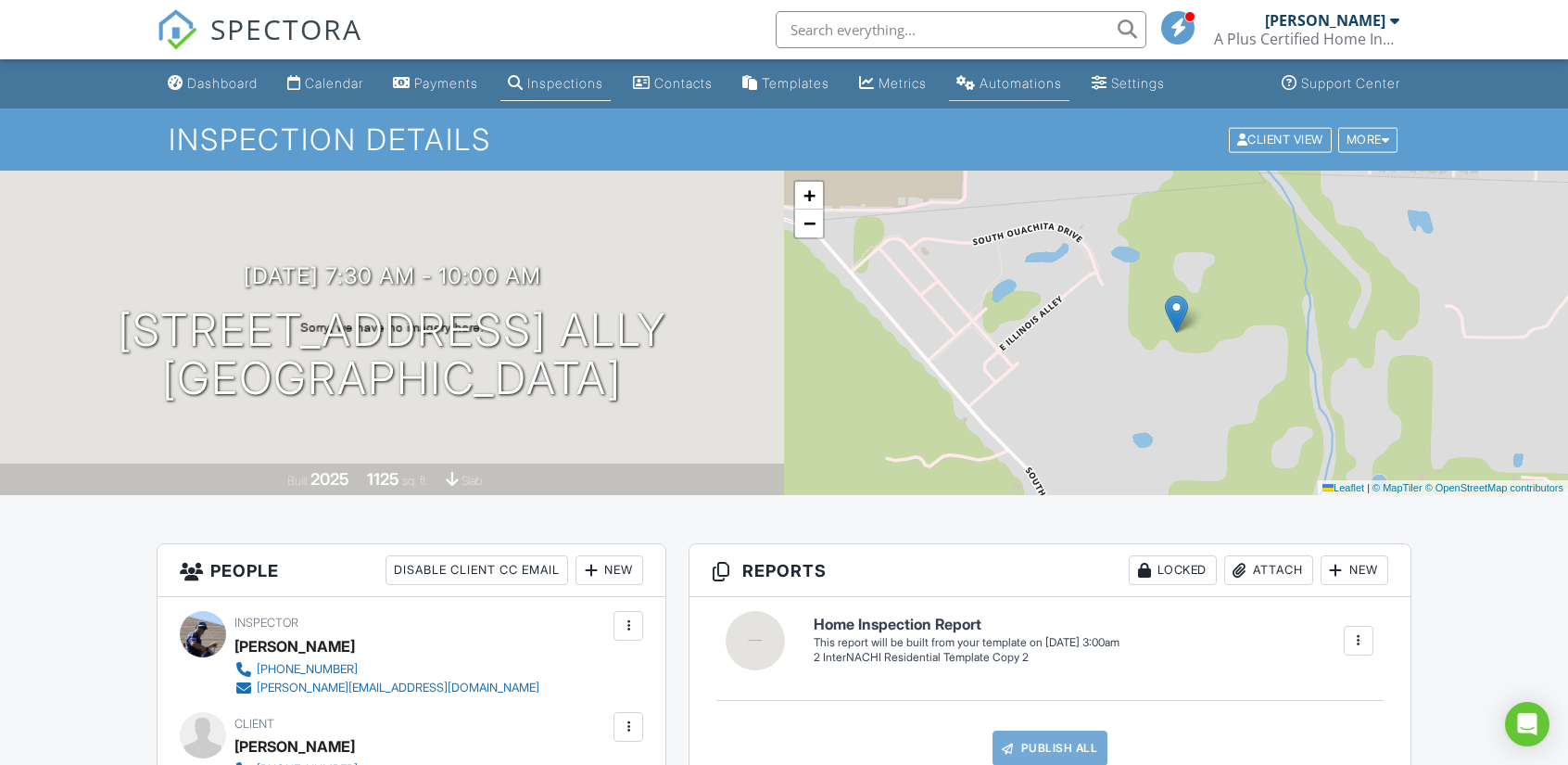
click at [1031, 90] on div "Automations" at bounding box center [1020, 83] width 83 height 16
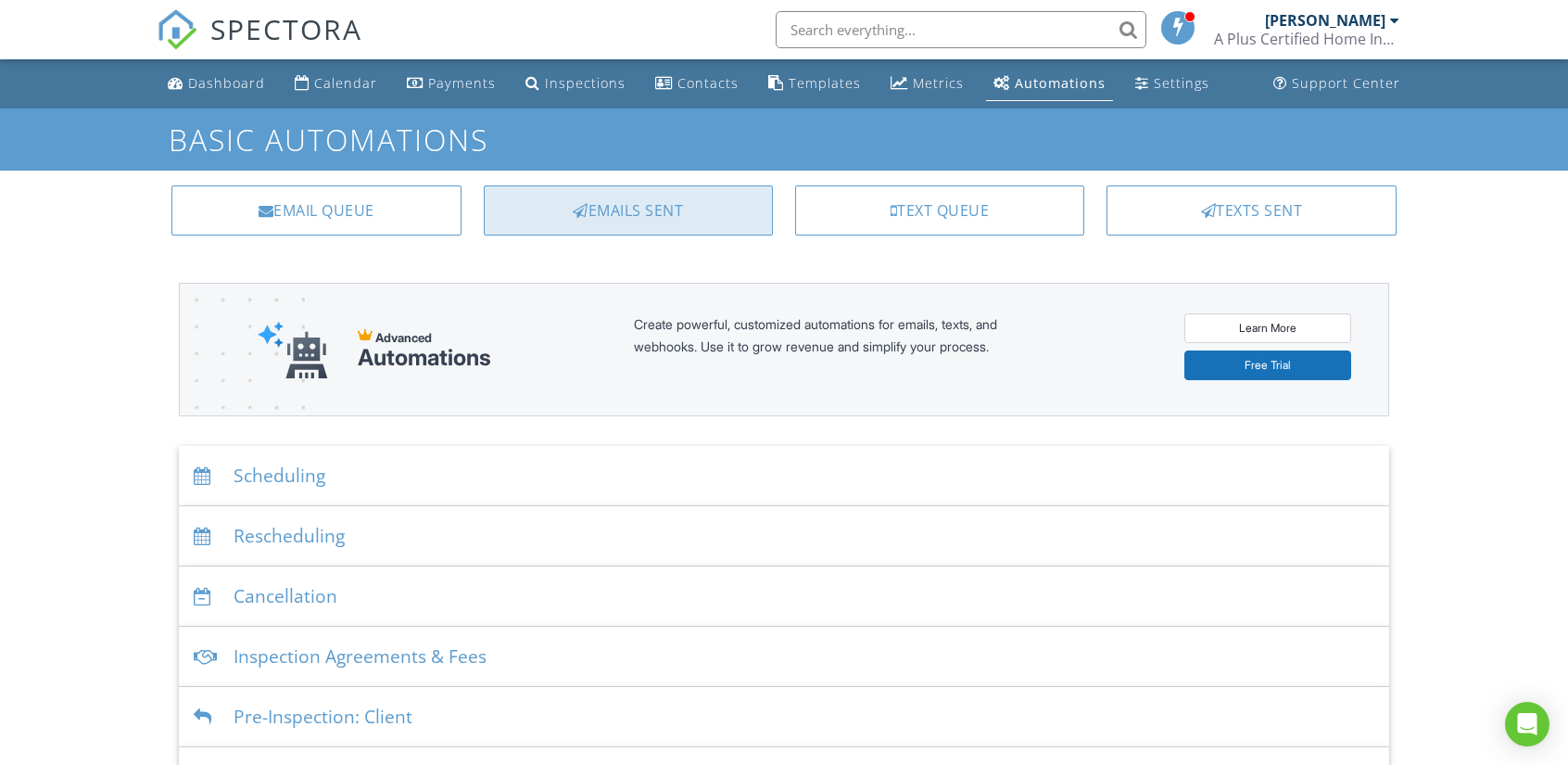
click at [683, 213] on div "Emails Sent" at bounding box center [629, 211] width 289 height 50
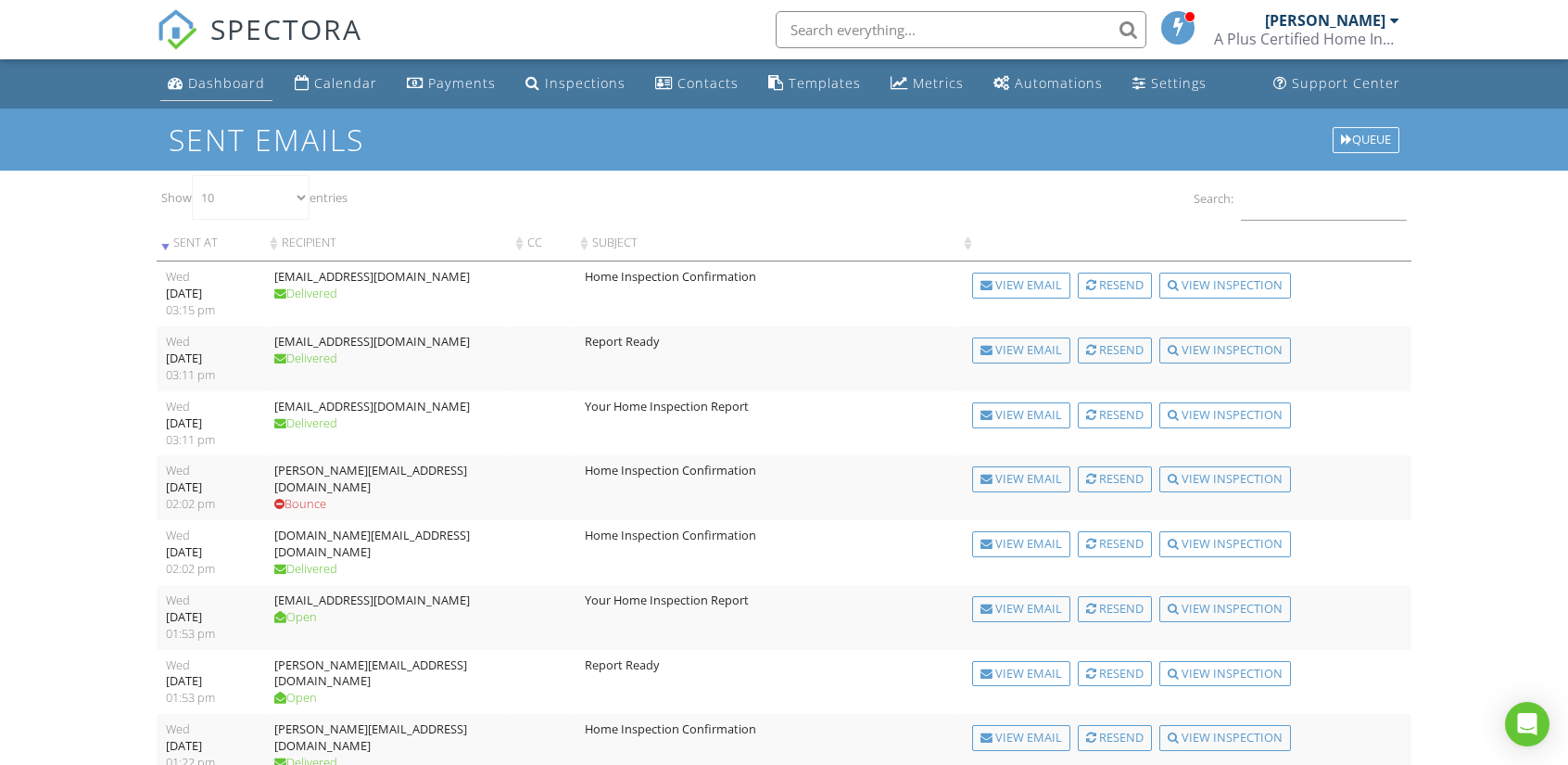
click at [226, 83] on div "Dashboard" at bounding box center [226, 83] width 77 height 18
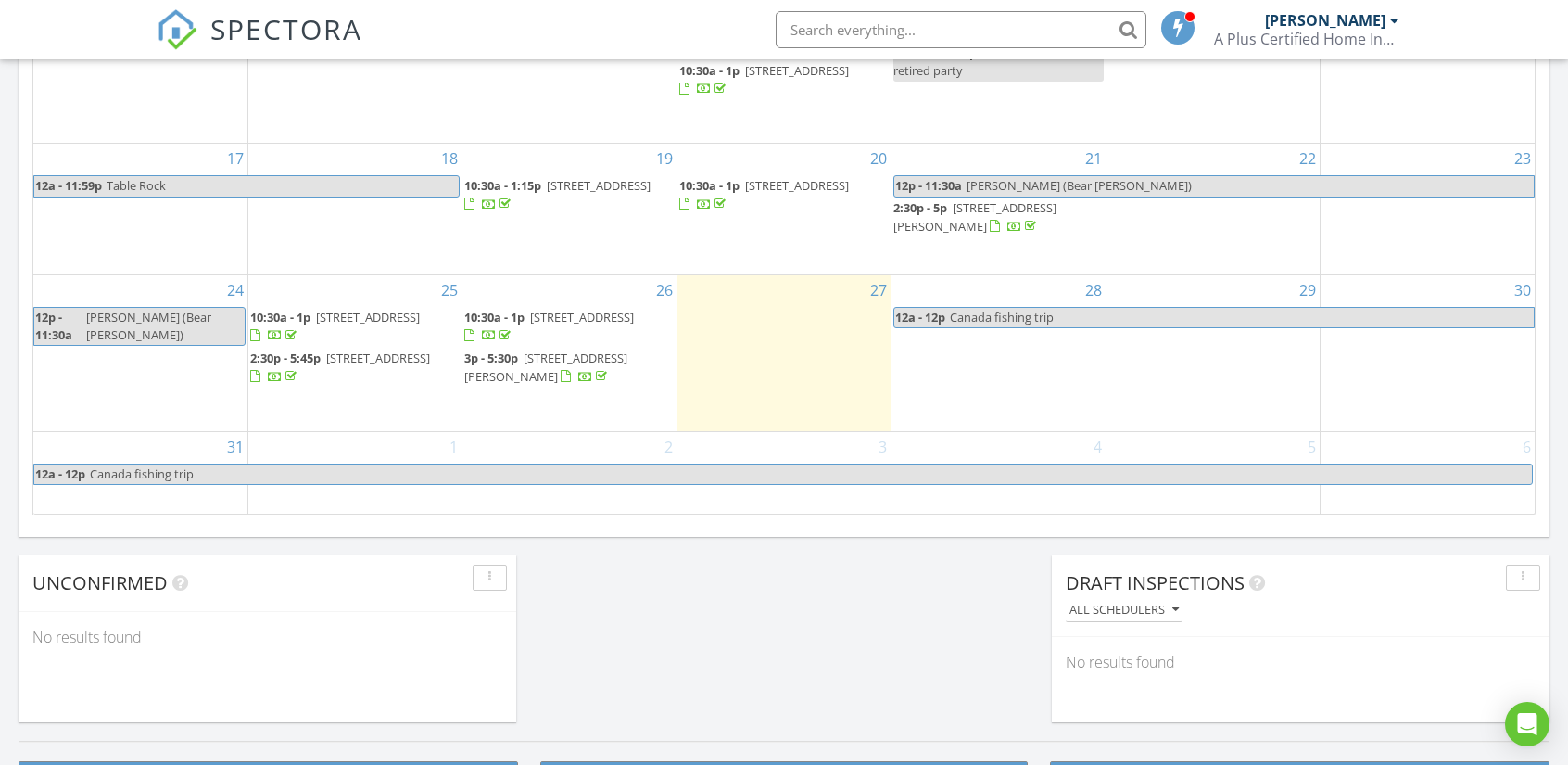
scroll to position [1298, 0]
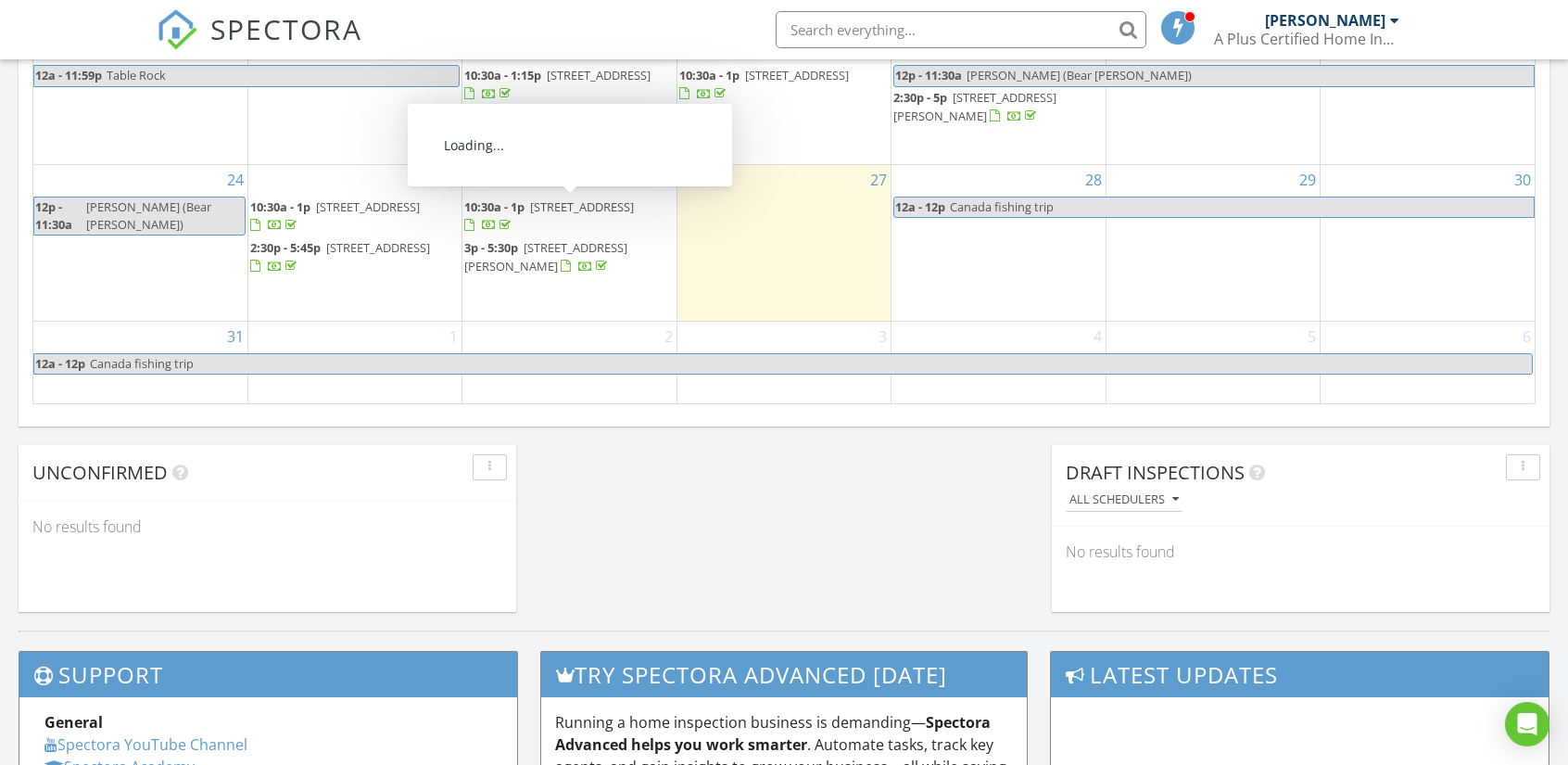
click at [564, 208] on span "[STREET_ADDRESS]" at bounding box center [582, 207] width 104 height 17
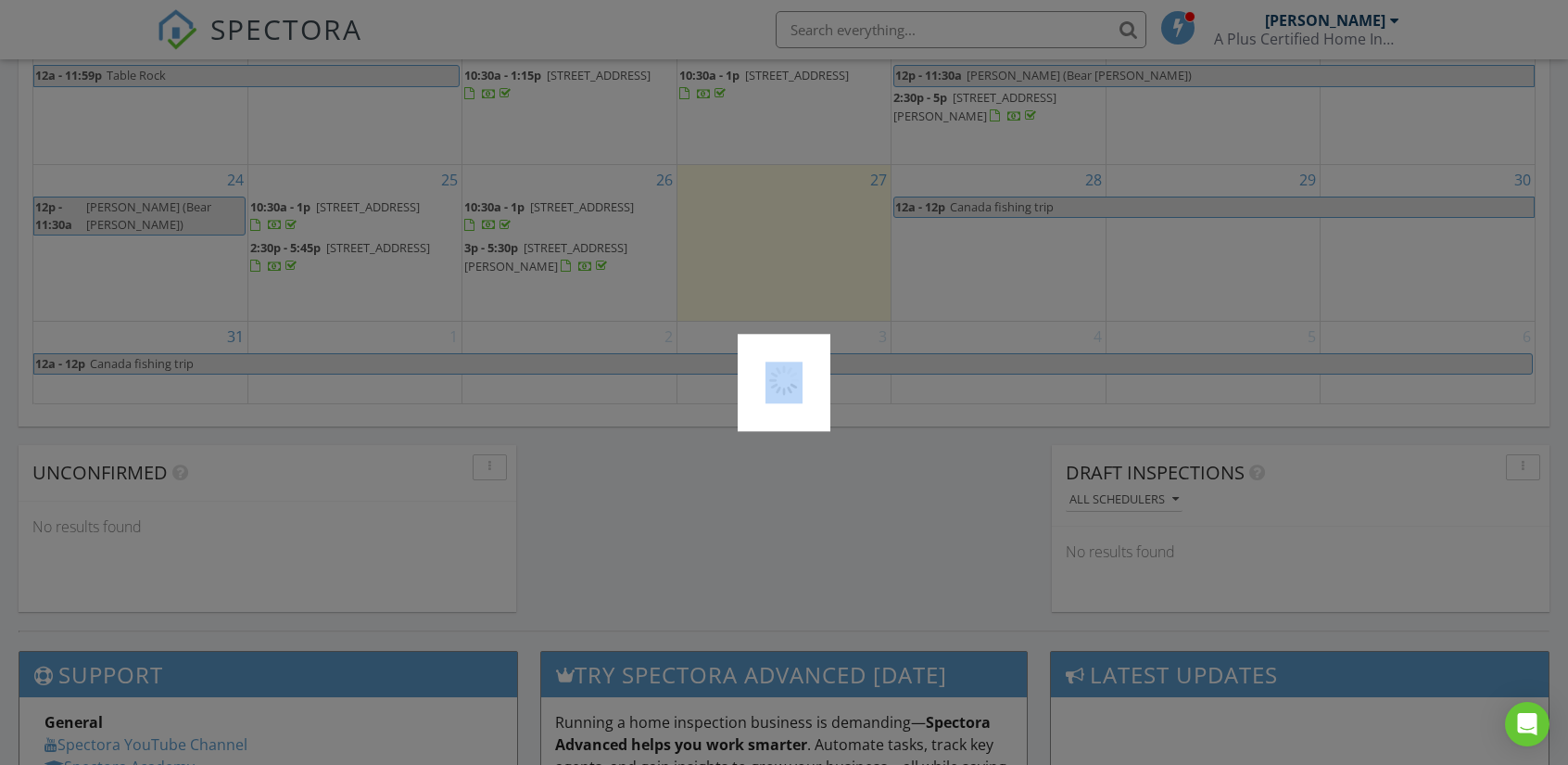
click at [564, 208] on div at bounding box center [784, 382] width 1568 height 765
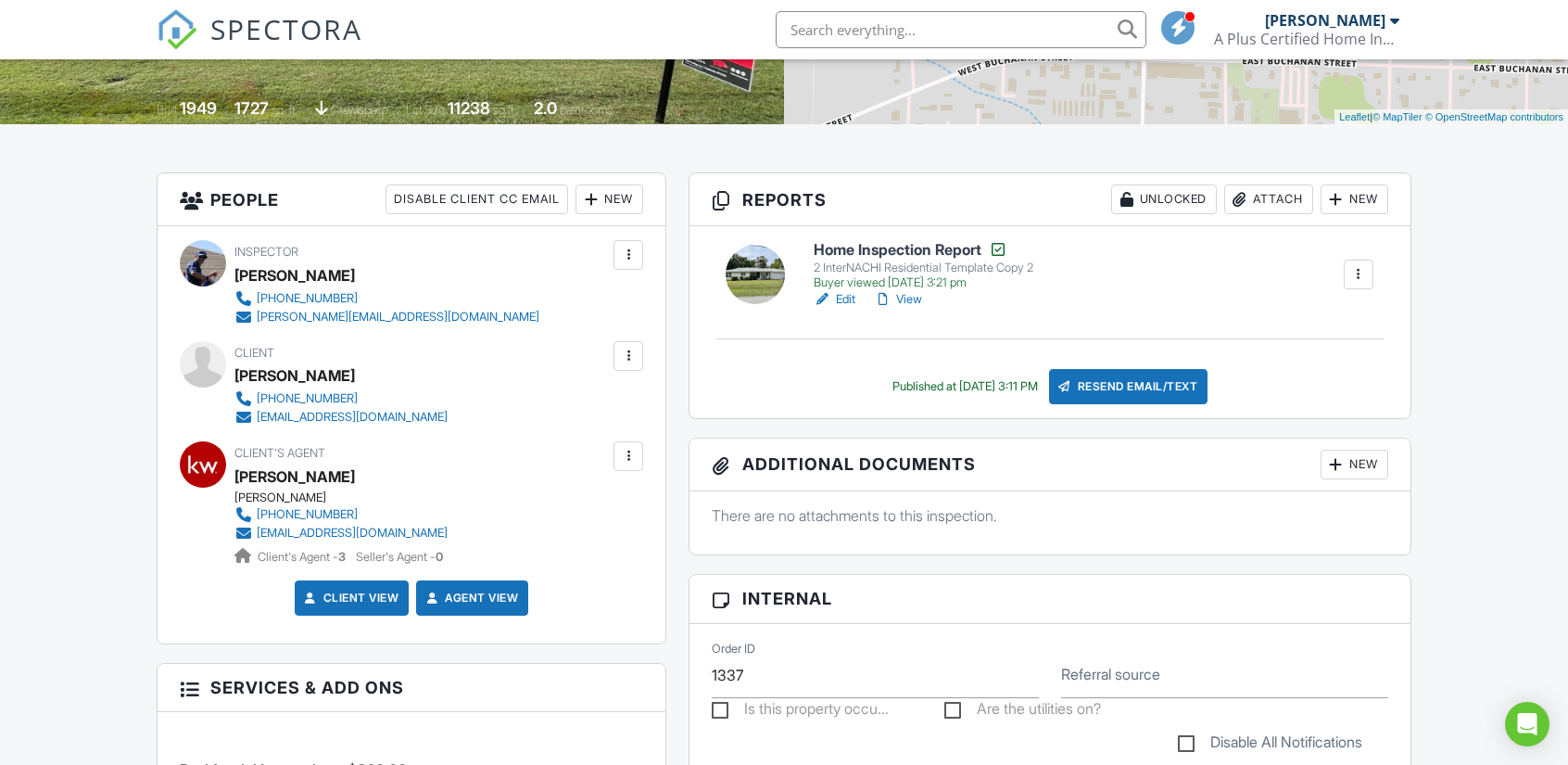
click at [917, 296] on link "View" at bounding box center [898, 300] width 48 height 19
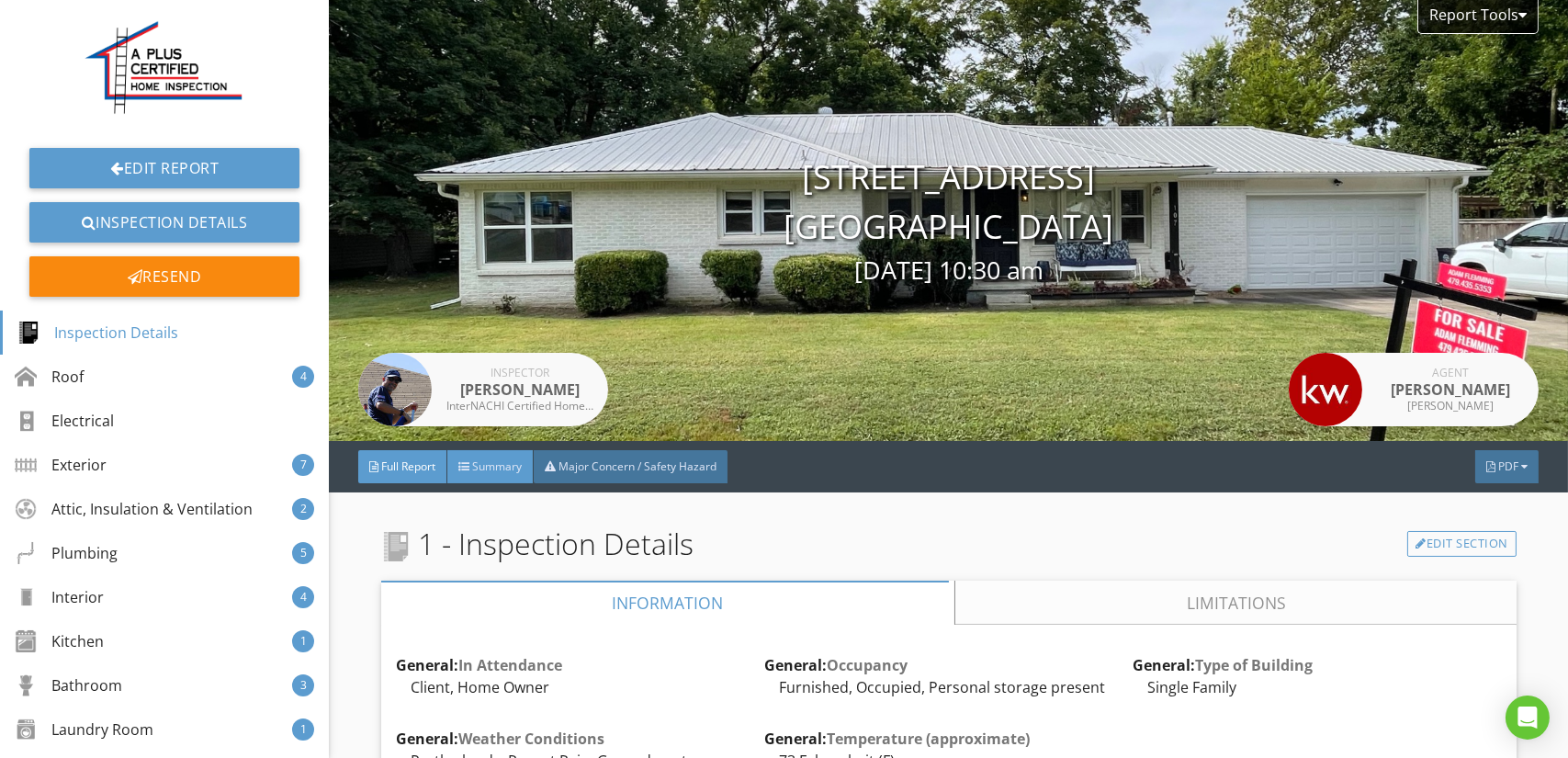
click at [483, 468] on span "Summary" at bounding box center [497, 466] width 49 height 16
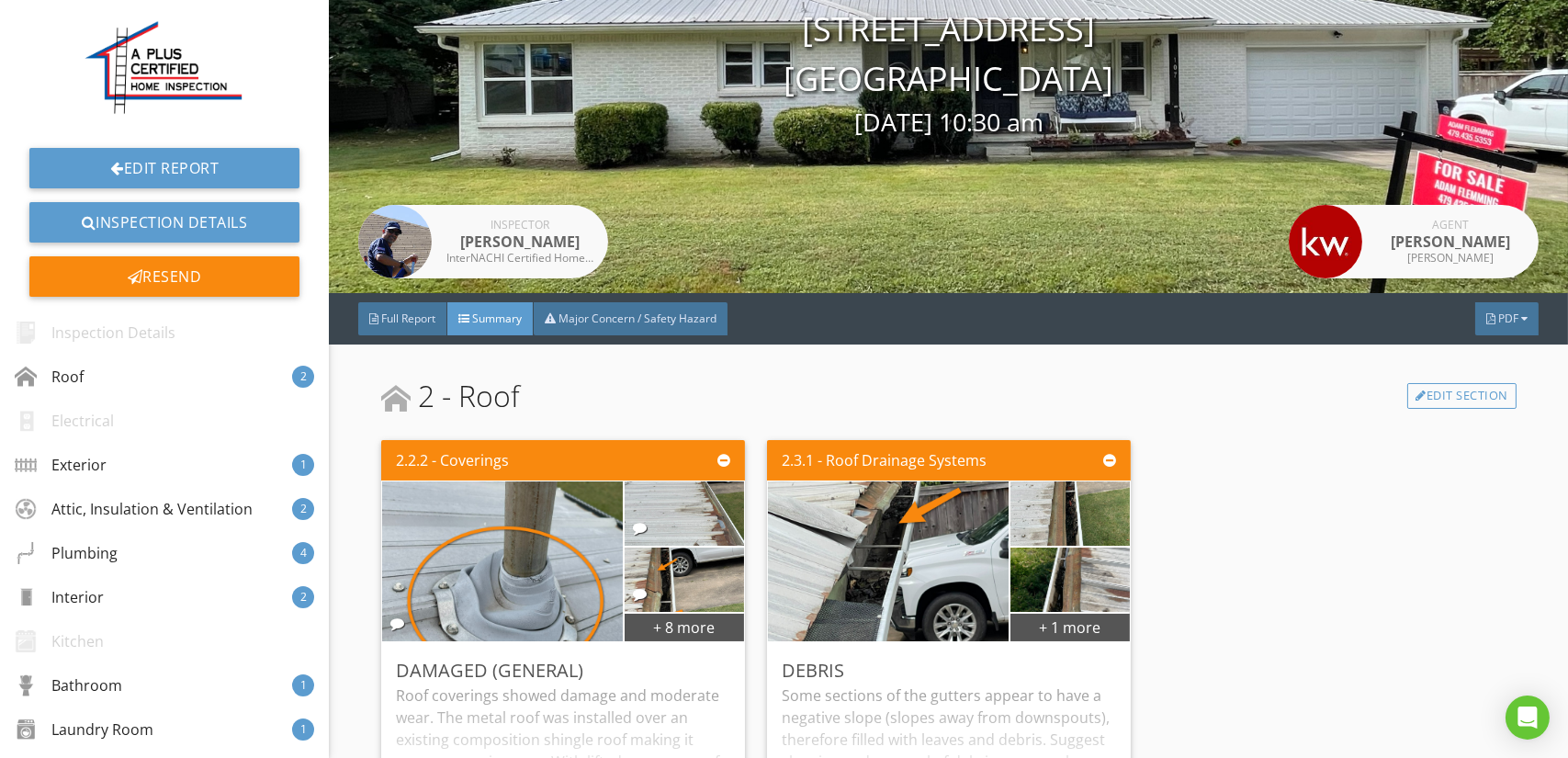
scroll to position [367, 0]
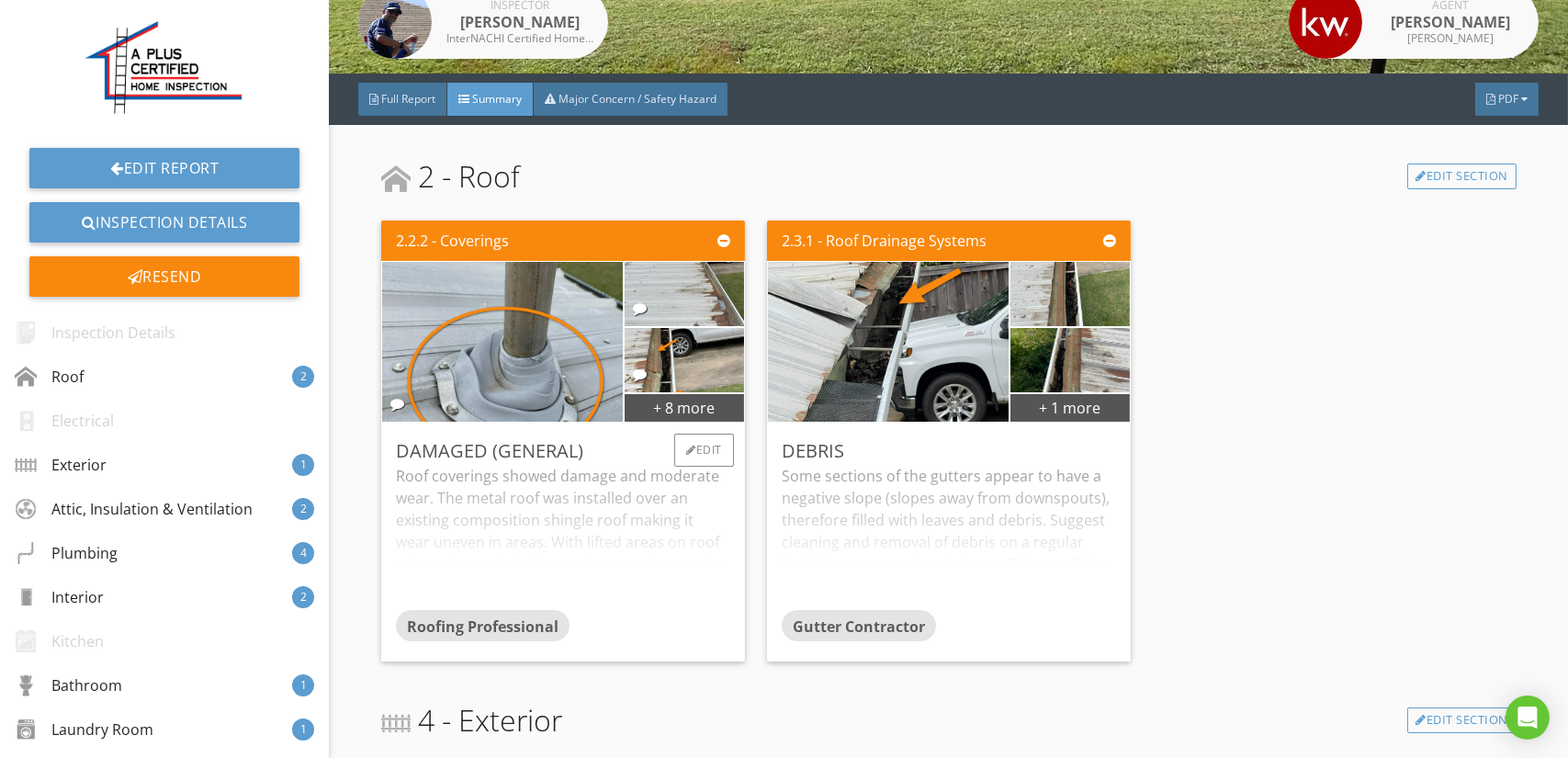
click at [636, 523] on div "Roof coverings showed damage and moderate wear. The metal roof was installed ov…" at bounding box center [563, 537] width 334 height 145
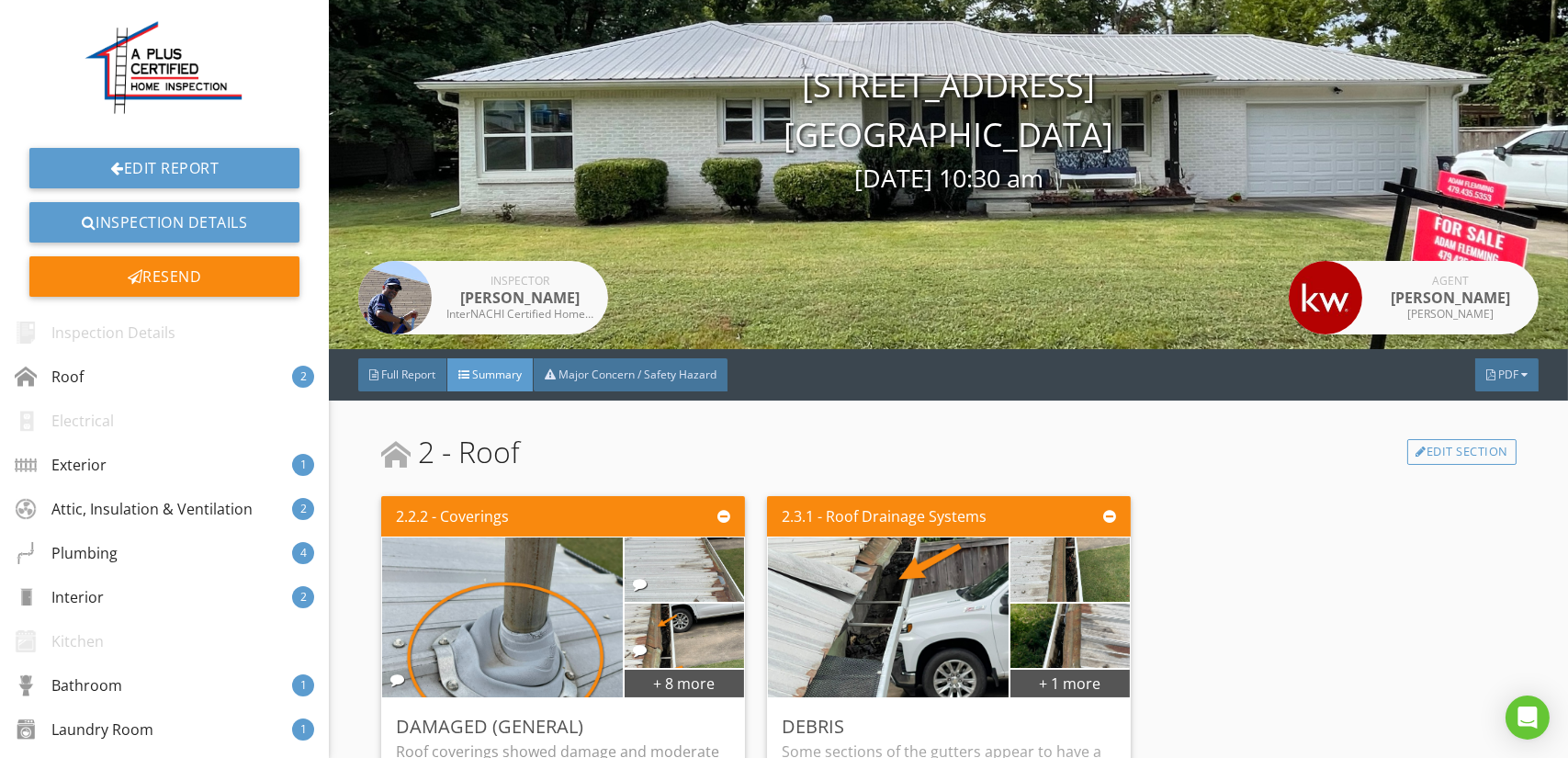
scroll to position [184, 0]
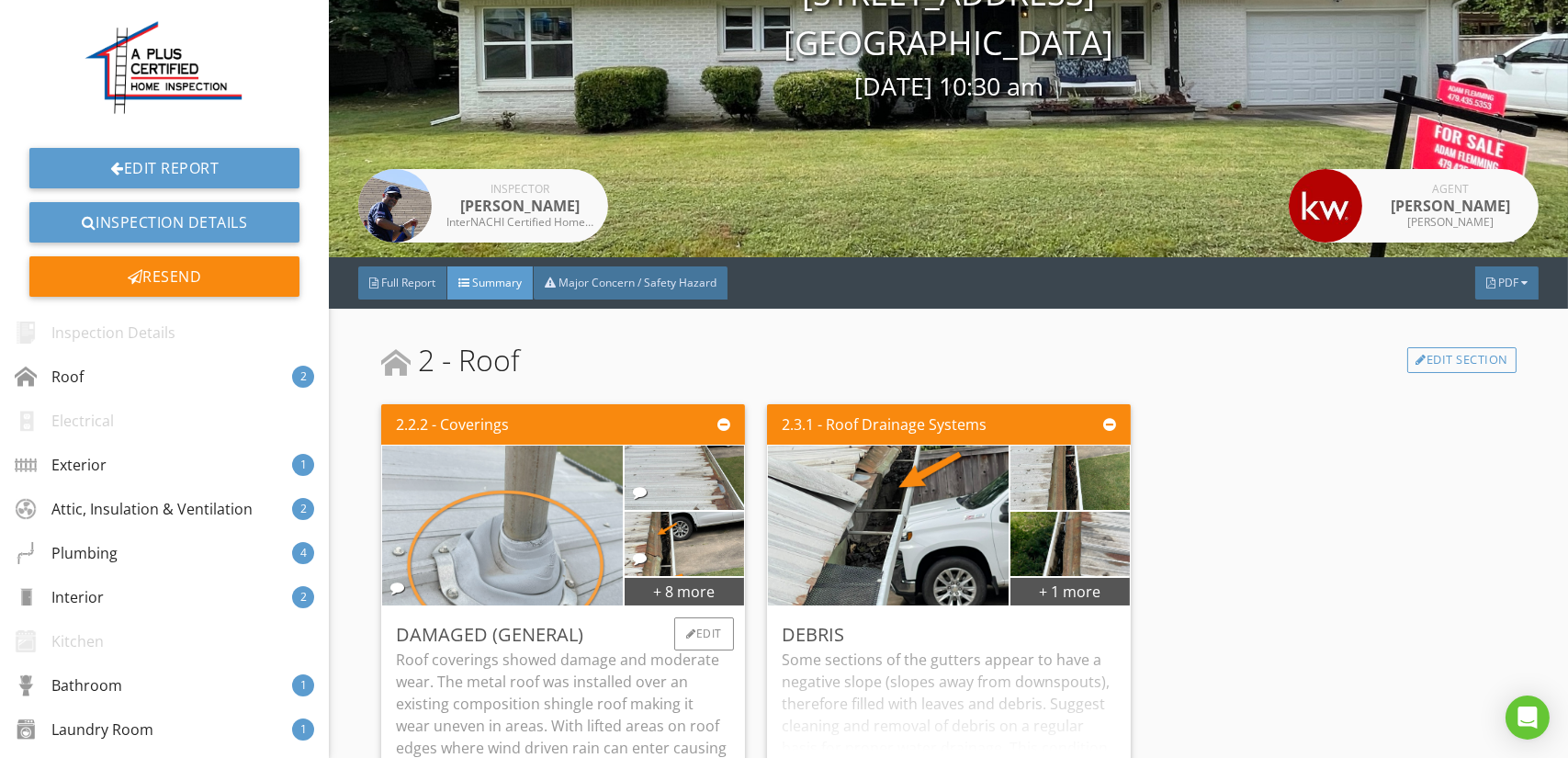
click at [537, 549] on img at bounding box center [504, 526] width 301 height 400
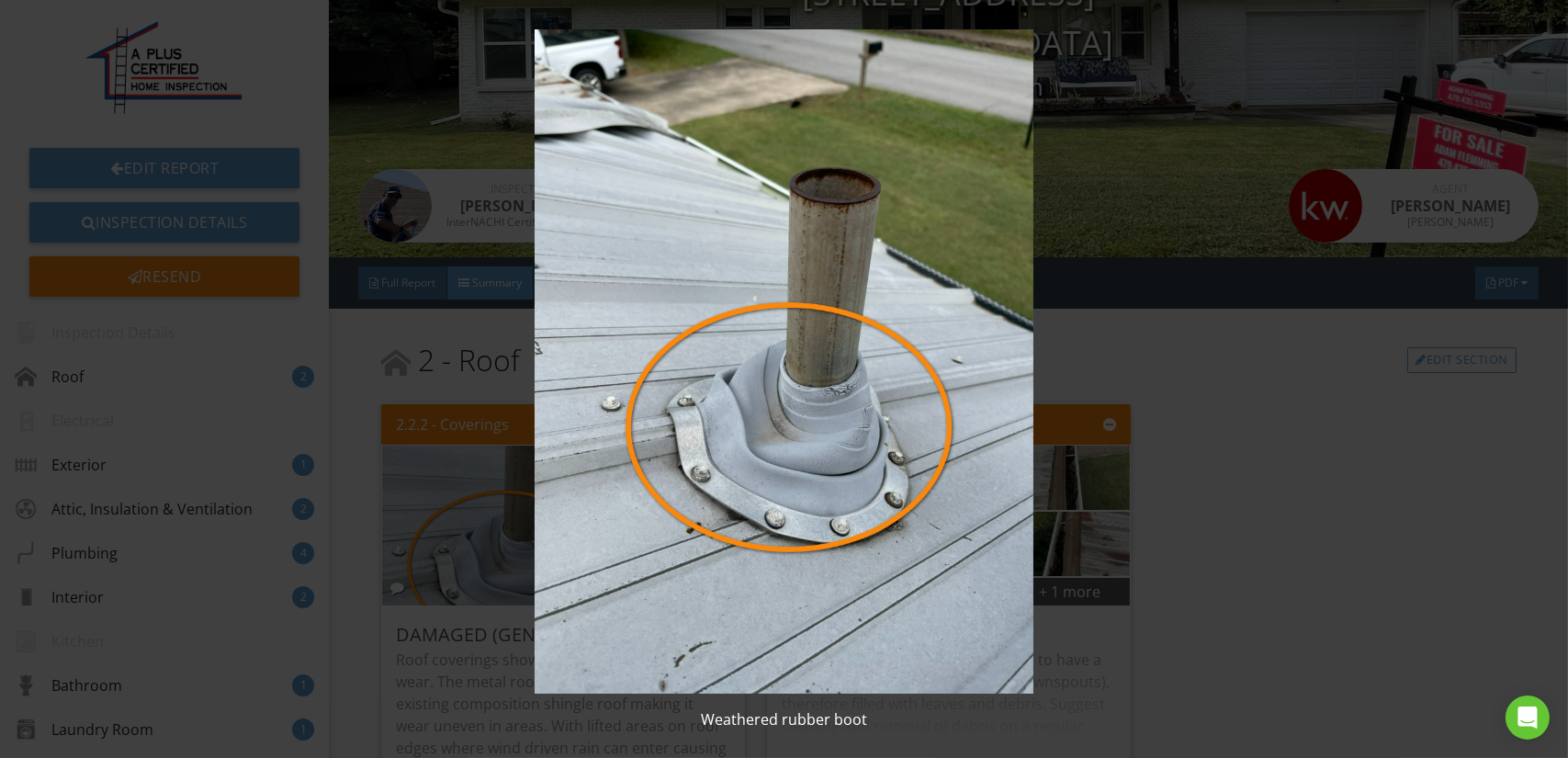
click at [804, 547] on img at bounding box center [784, 361] width 1433 height 664
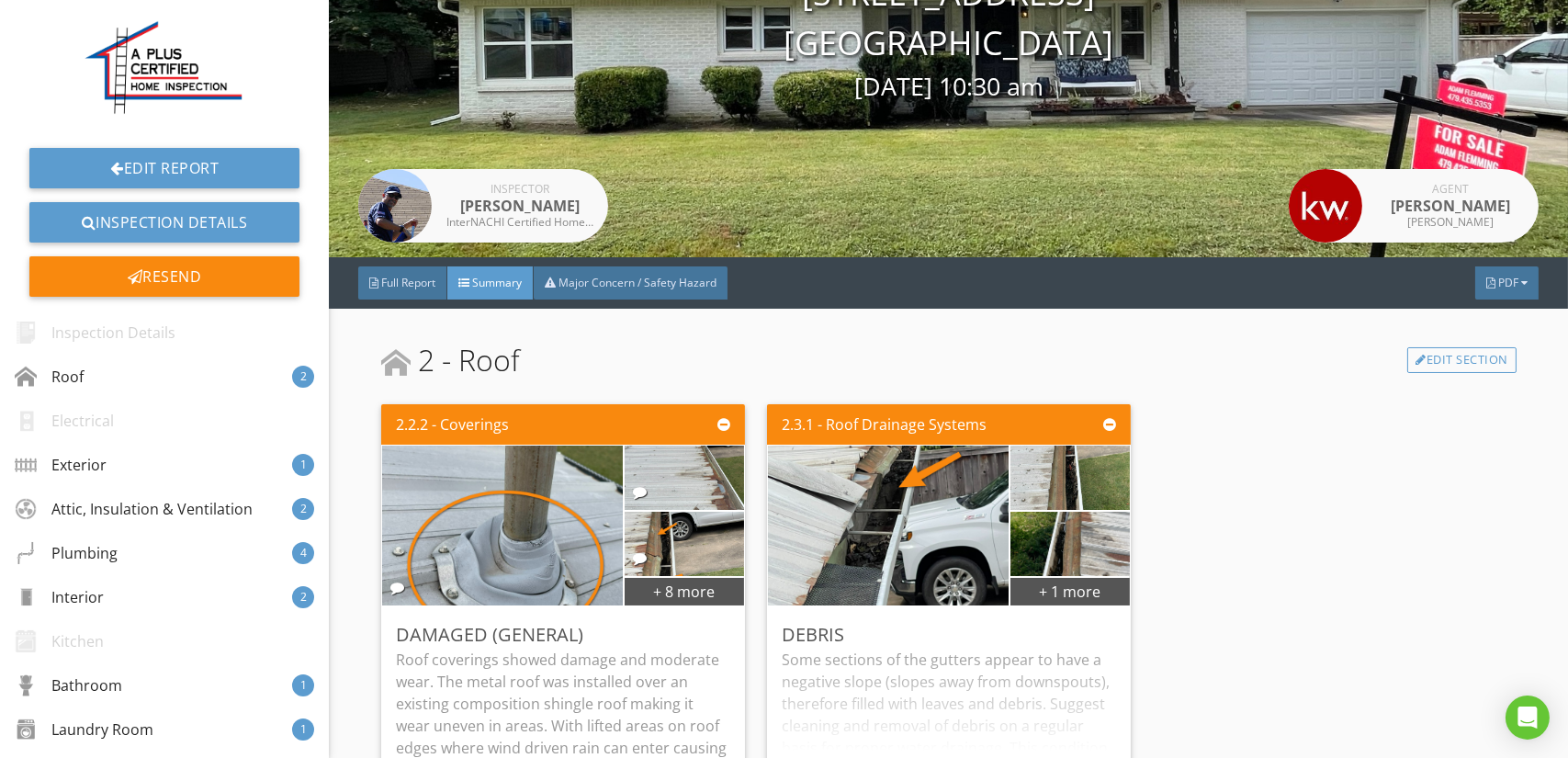
click at [804, 547] on img at bounding box center [888, 526] width 301 height 400
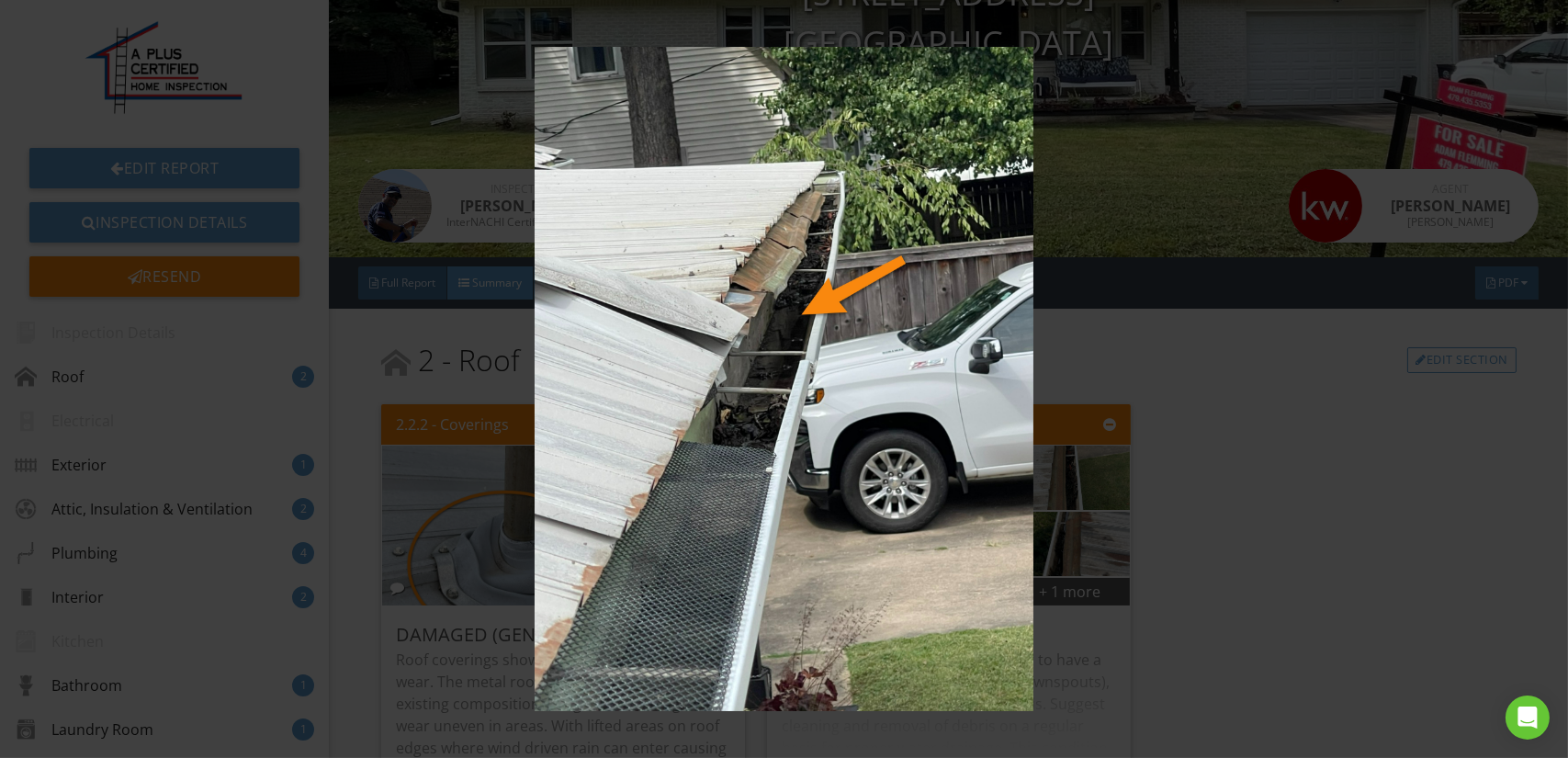
click at [804, 547] on img at bounding box center [784, 378] width 1433 height 664
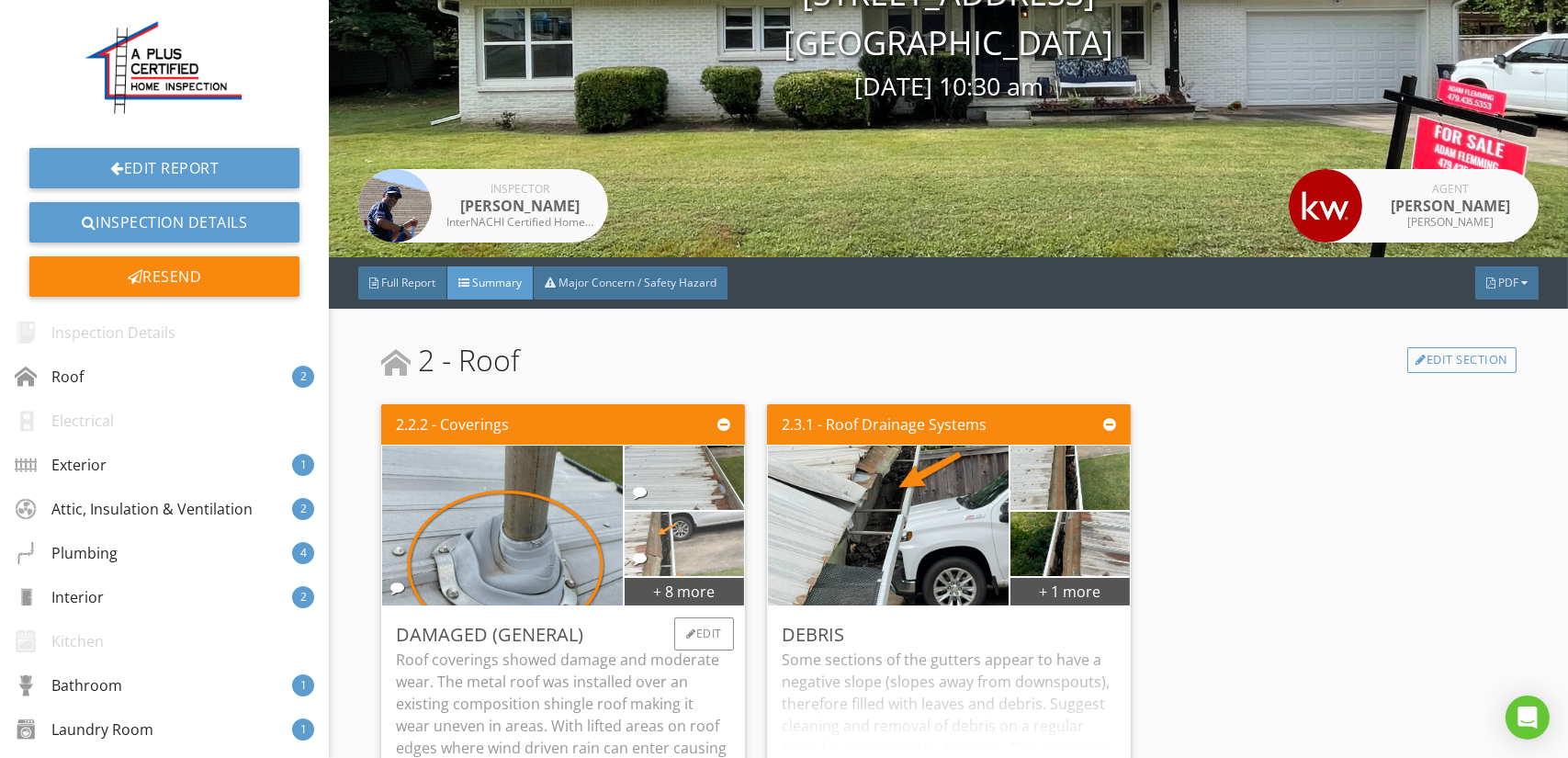
click at [706, 534] on img at bounding box center [684, 544] width 121 height 160
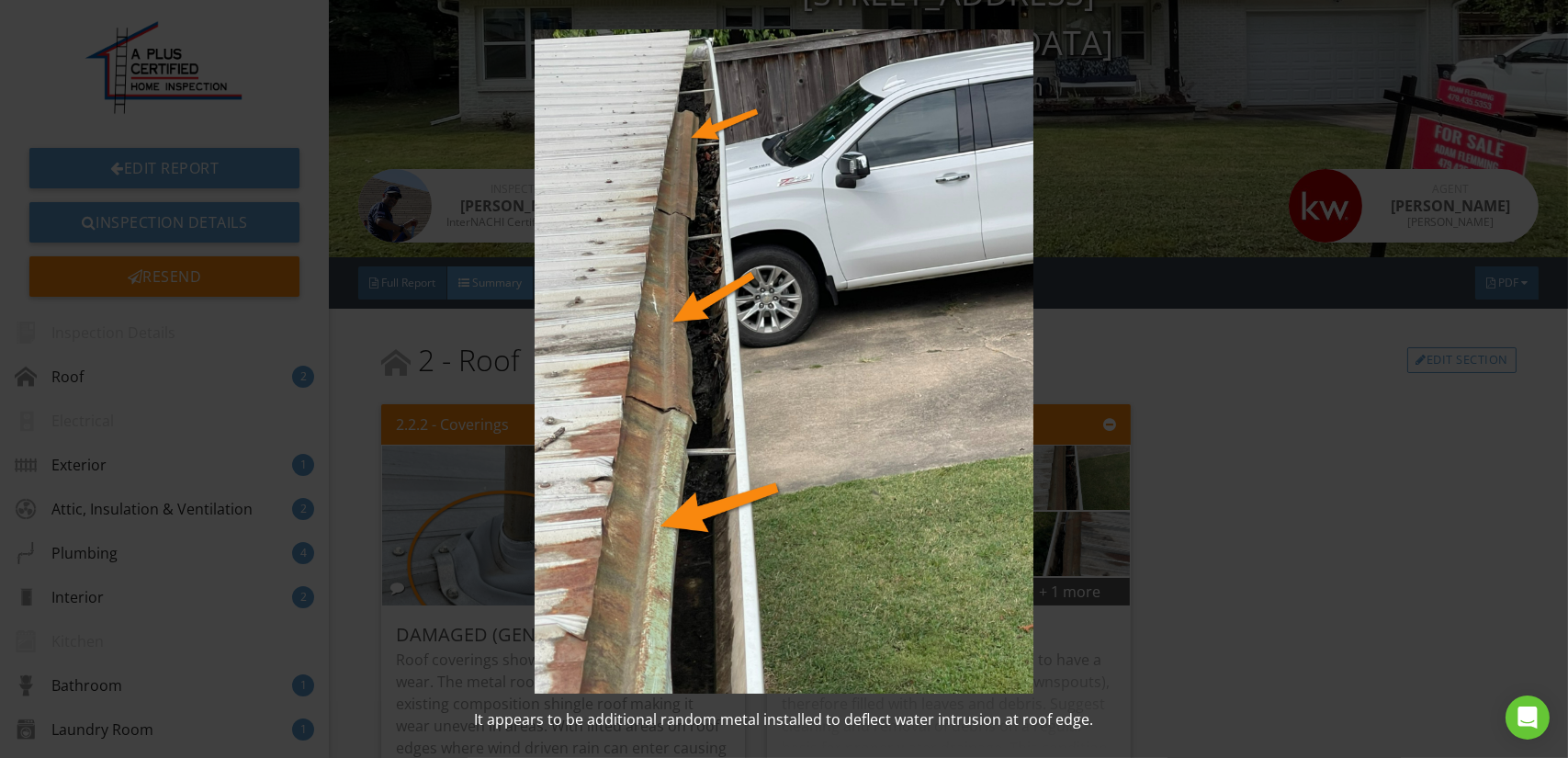
click at [706, 534] on img at bounding box center [784, 361] width 1433 height 664
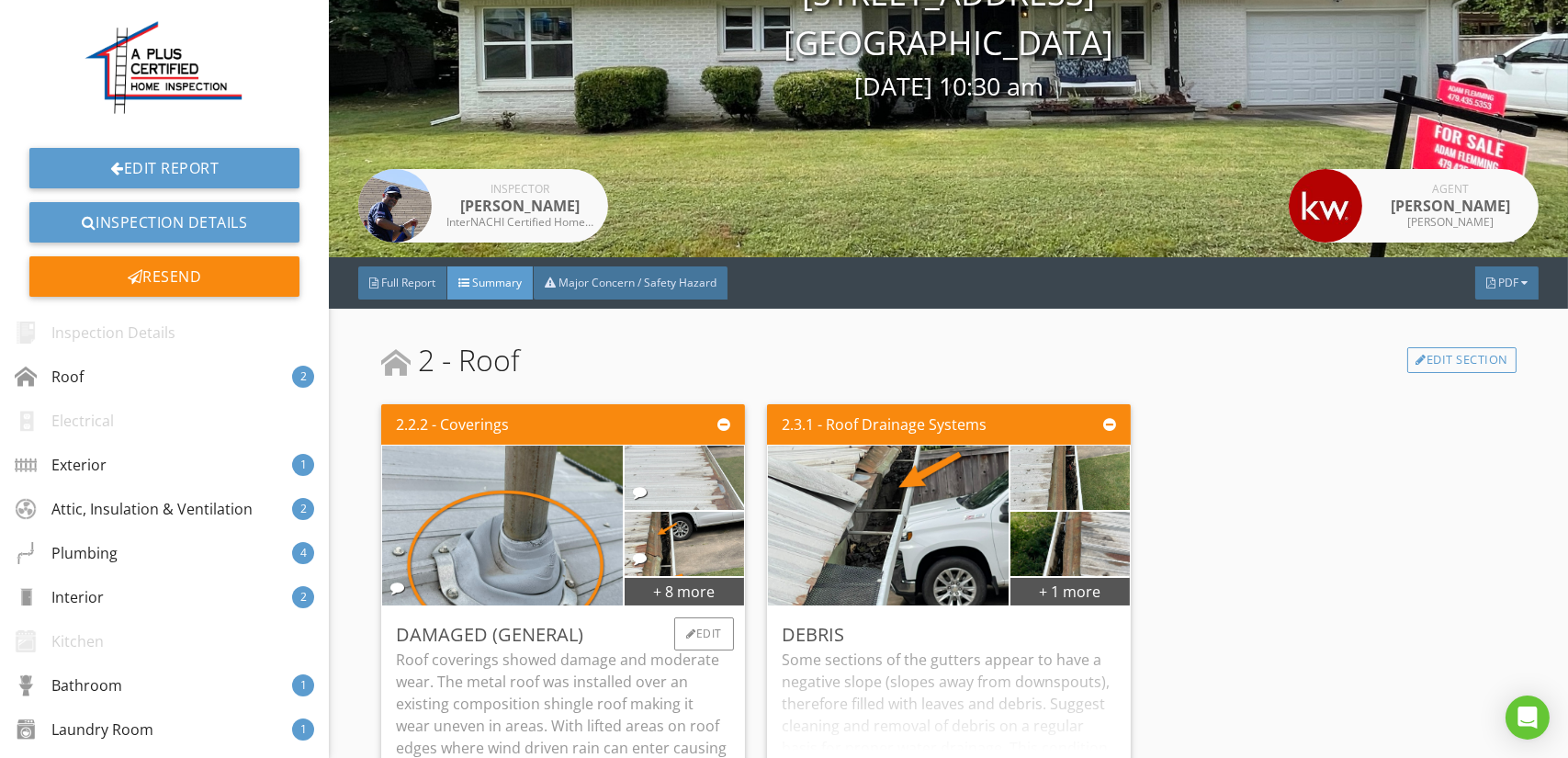
click at [694, 481] on img at bounding box center [684, 478] width 121 height 160
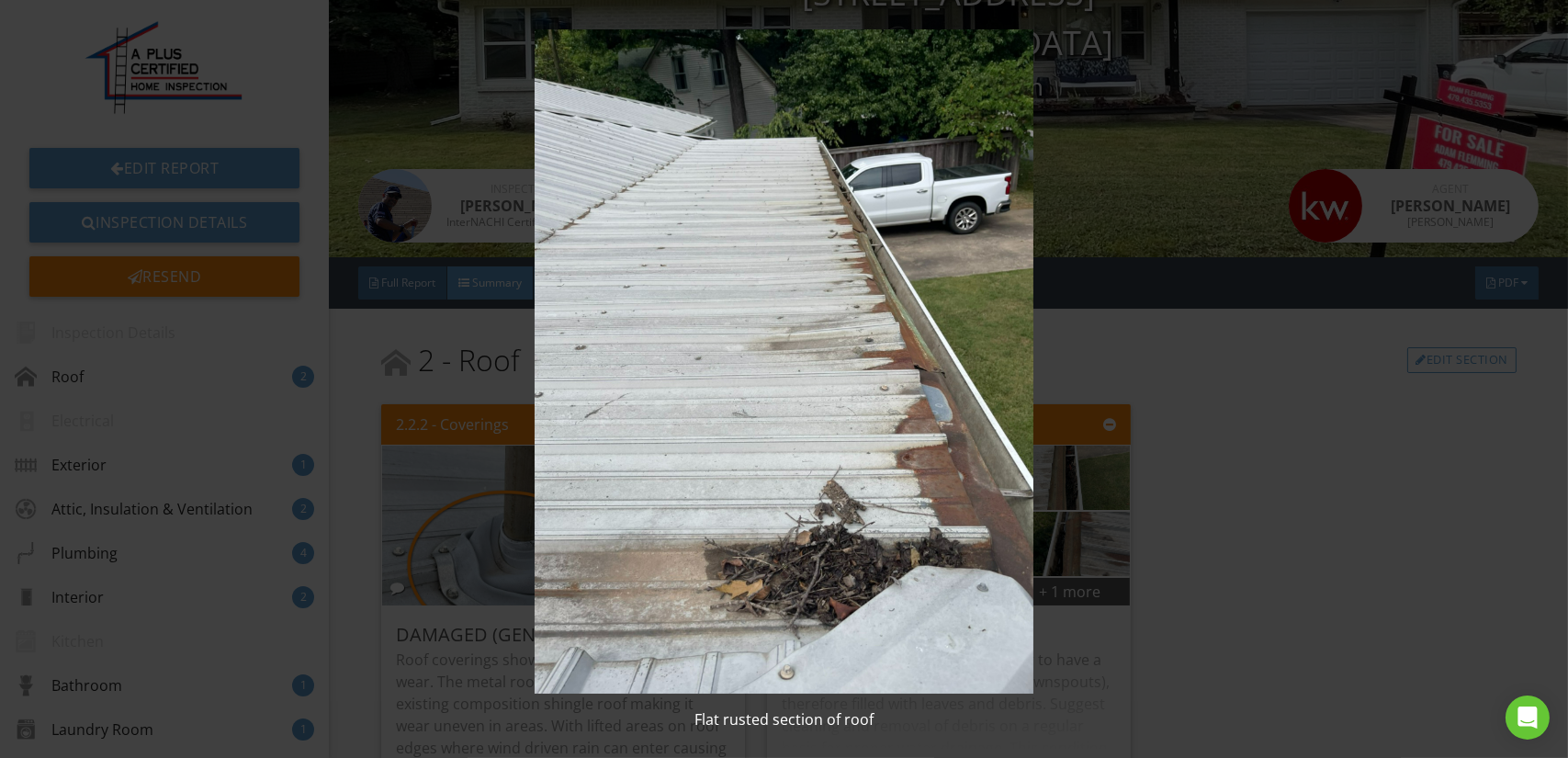
click at [694, 481] on img at bounding box center [784, 361] width 1433 height 664
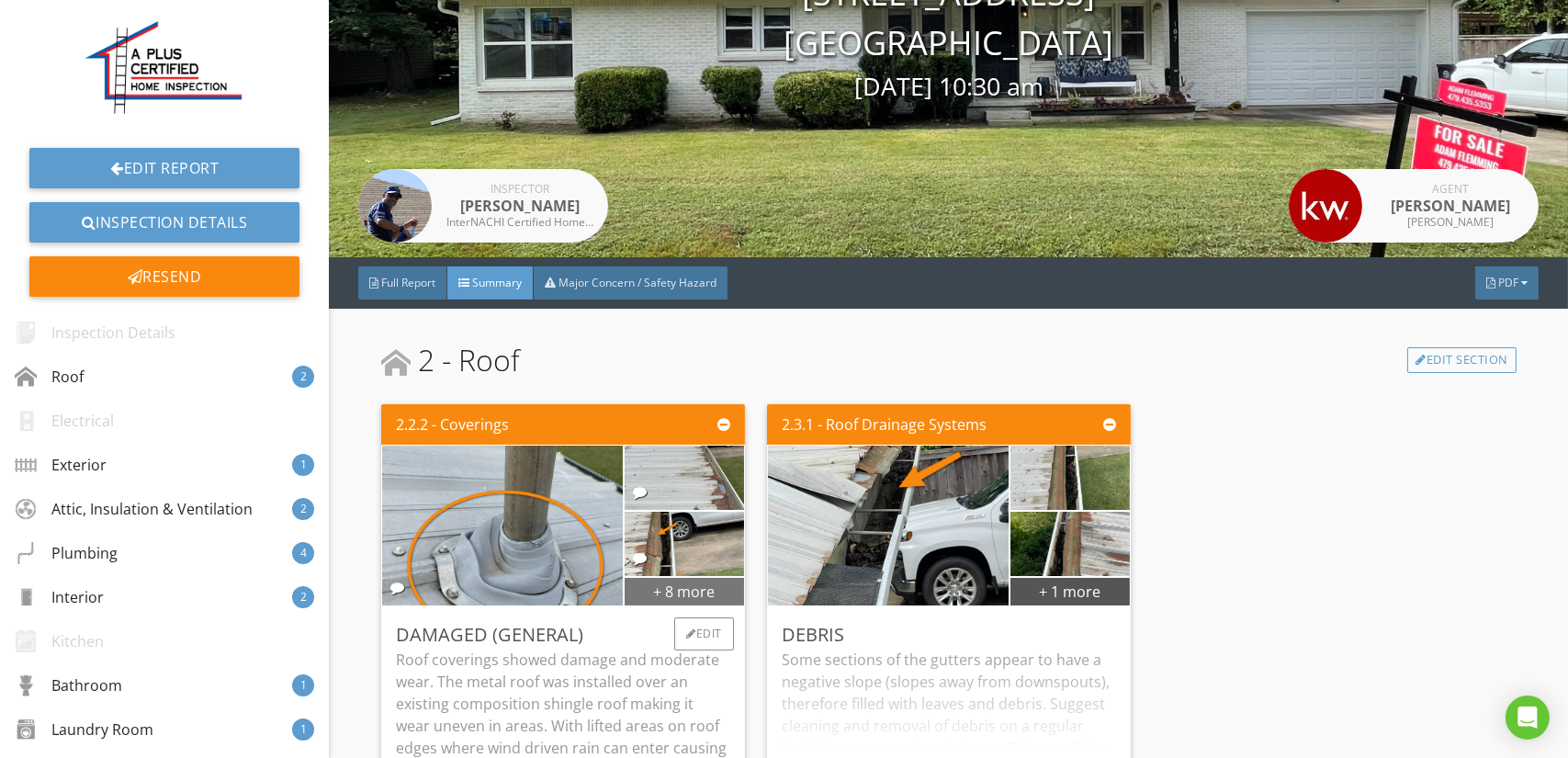
click at [676, 597] on div "+ 8 more" at bounding box center [684, 591] width 119 height 30
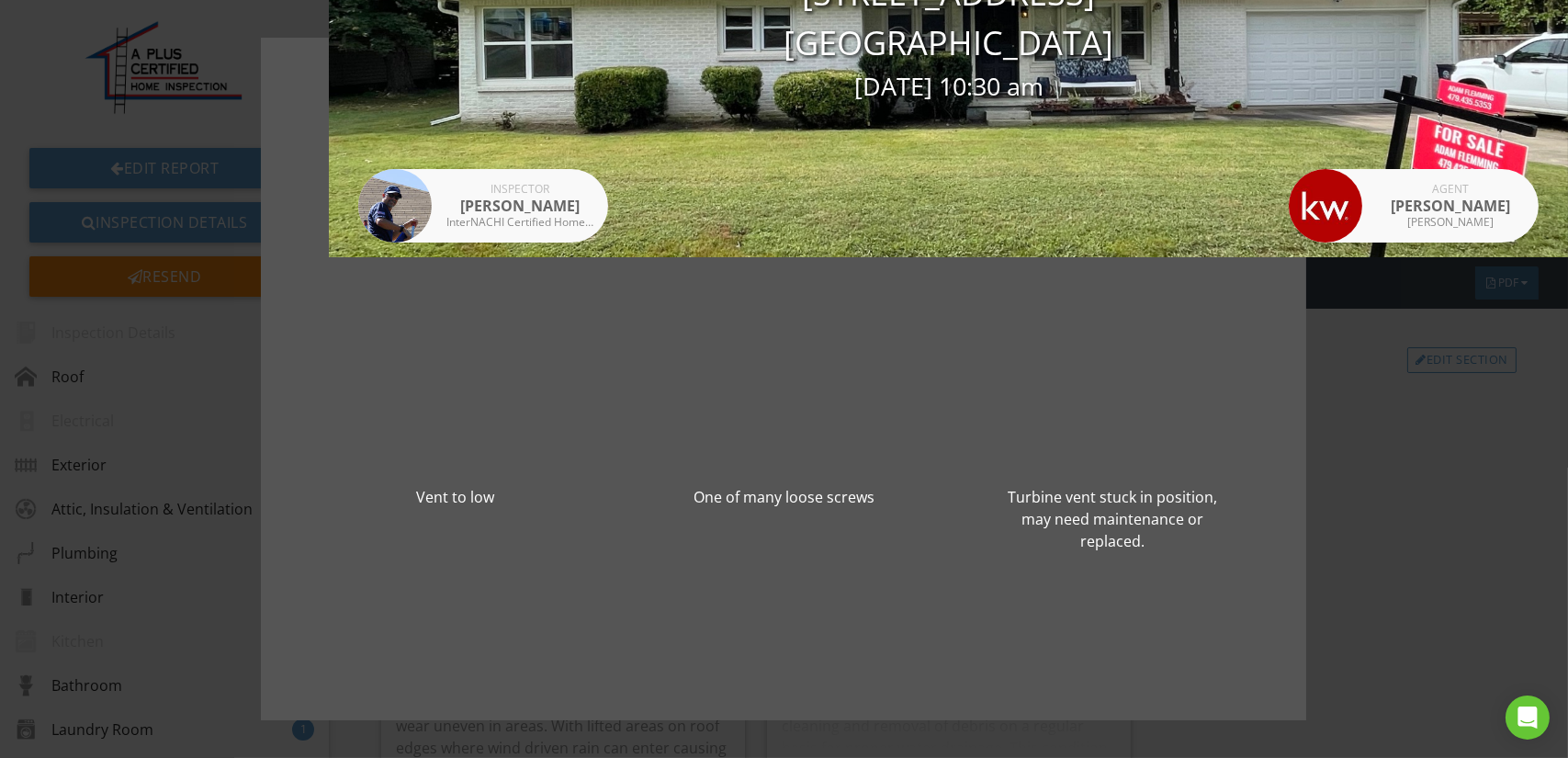
scroll to position [0, 0]
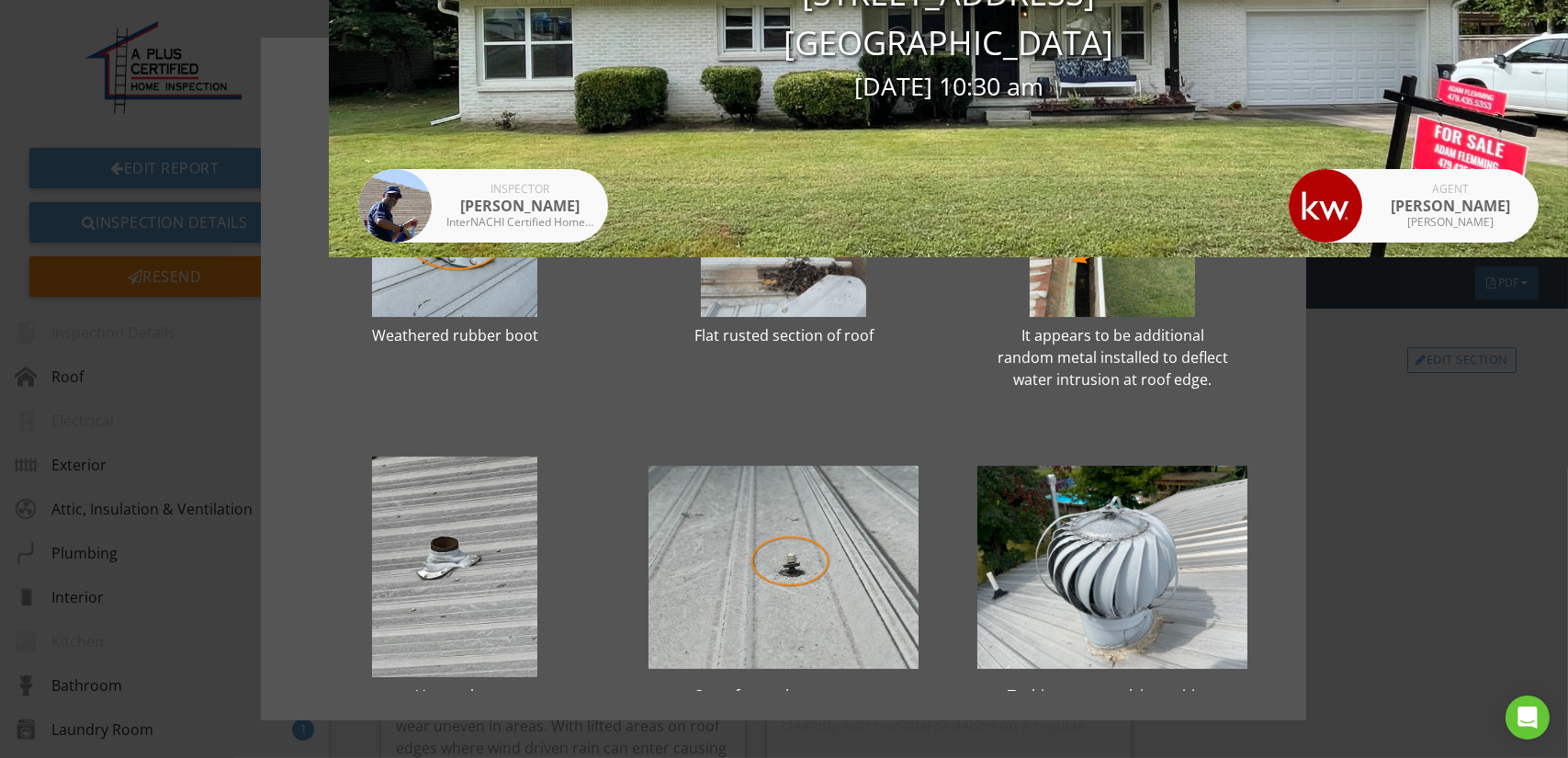
click at [1473, 460] on div "Weathered rubber boot Flat rusted section of roof It appears to be additional r…" at bounding box center [784, 379] width 1568 height 758
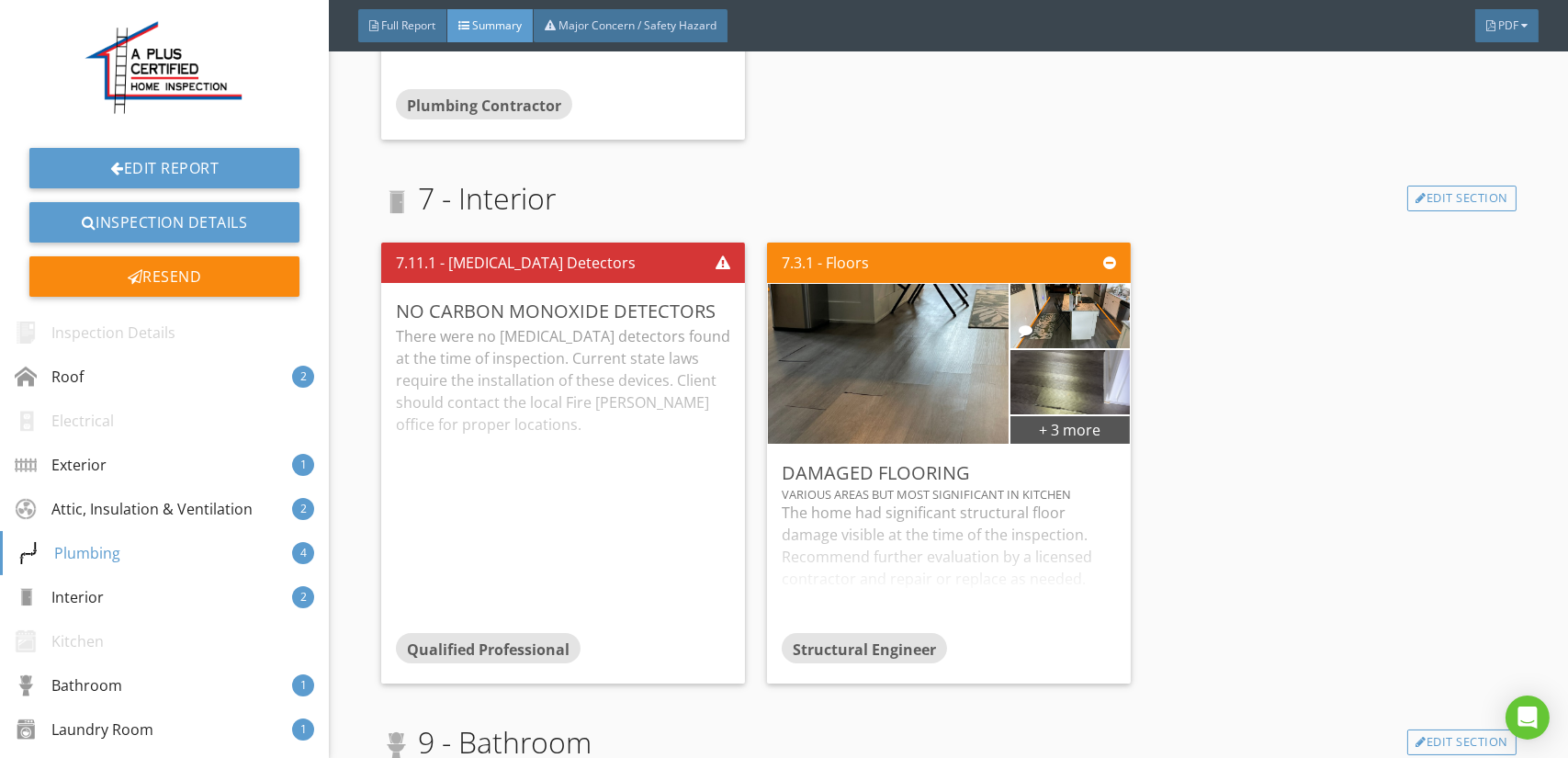
scroll to position [3216, 0]
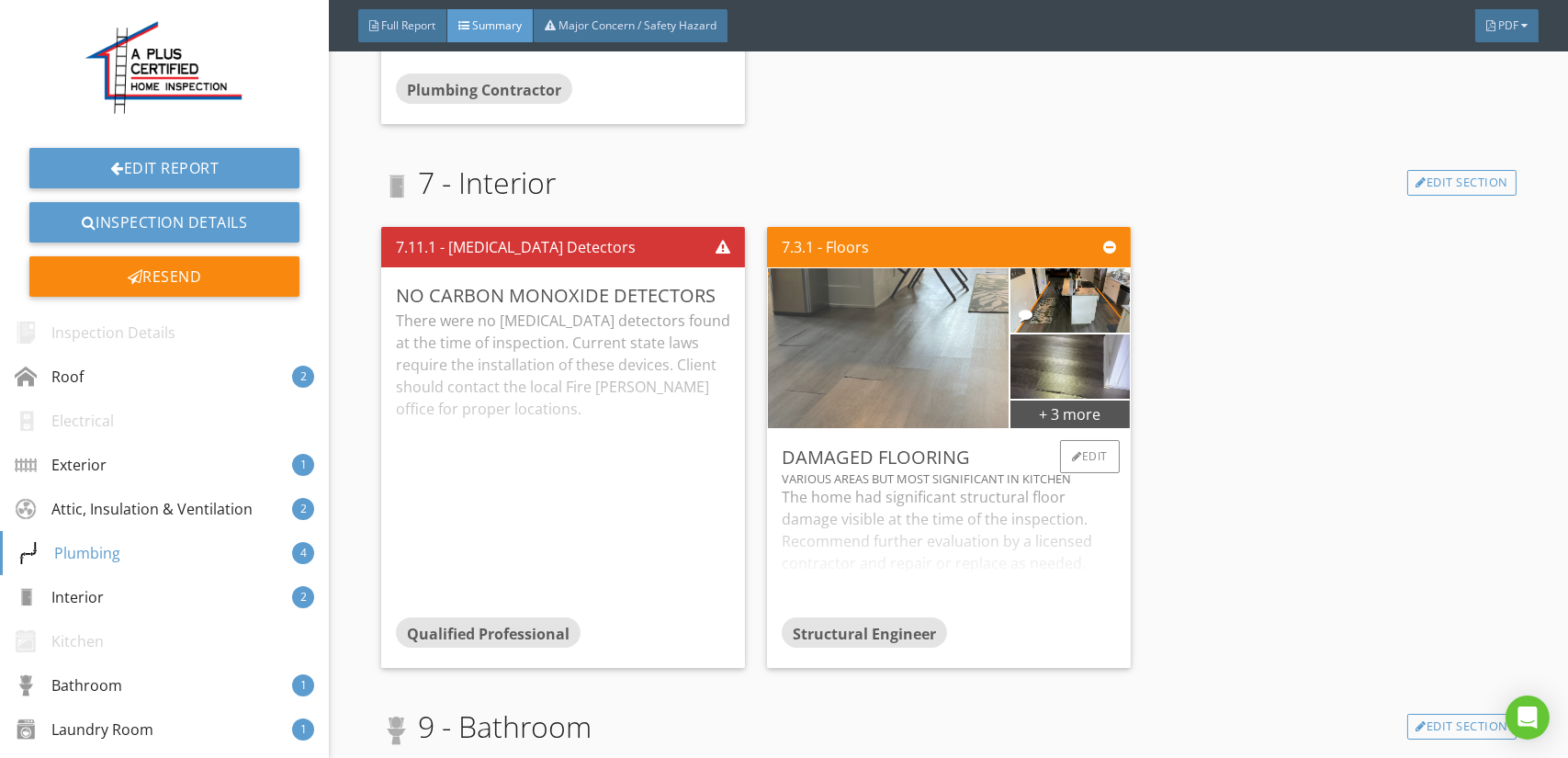
click at [916, 413] on img at bounding box center [888, 348] width 533 height 400
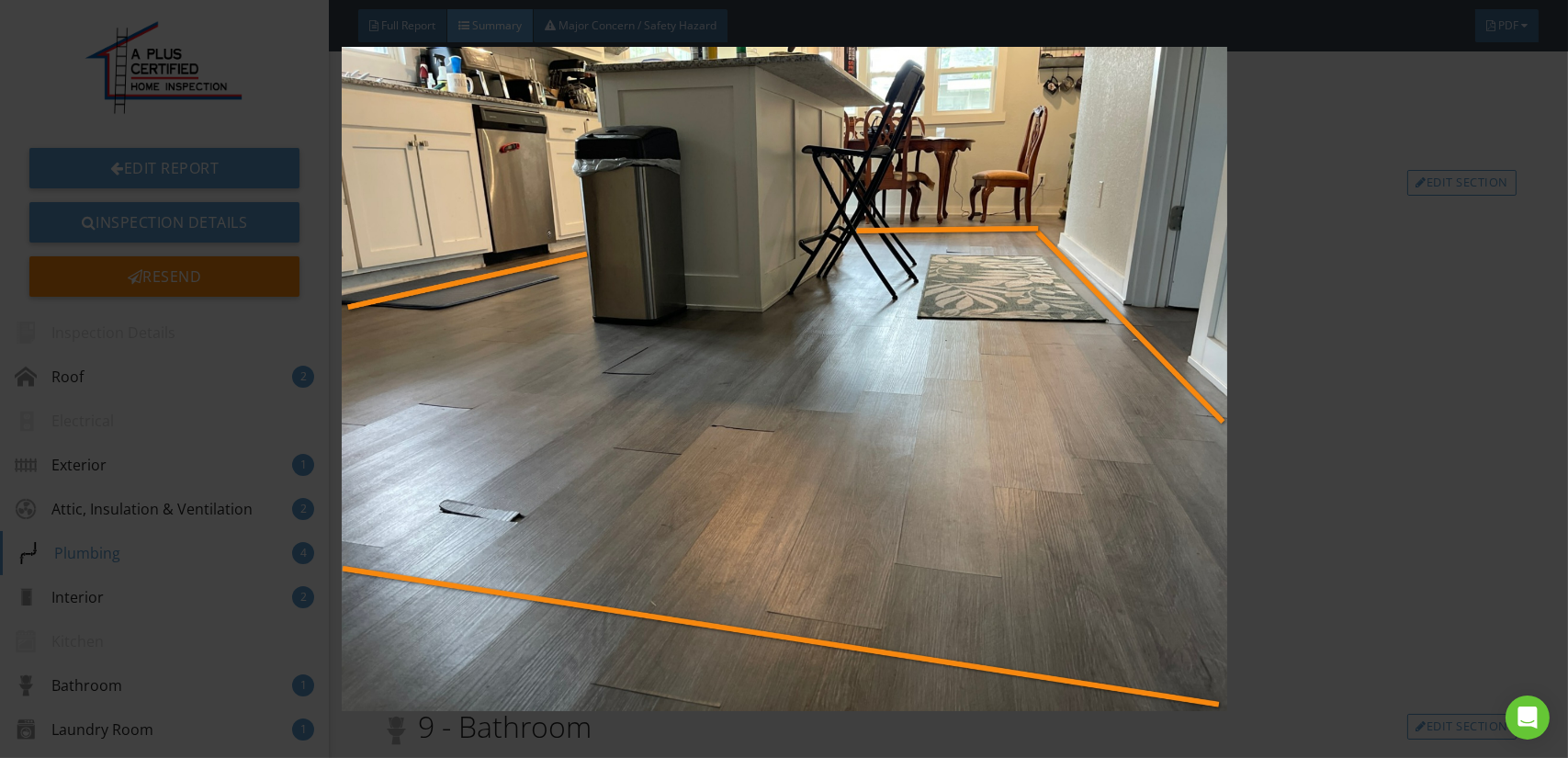
click at [897, 417] on img at bounding box center [784, 378] width 1433 height 664
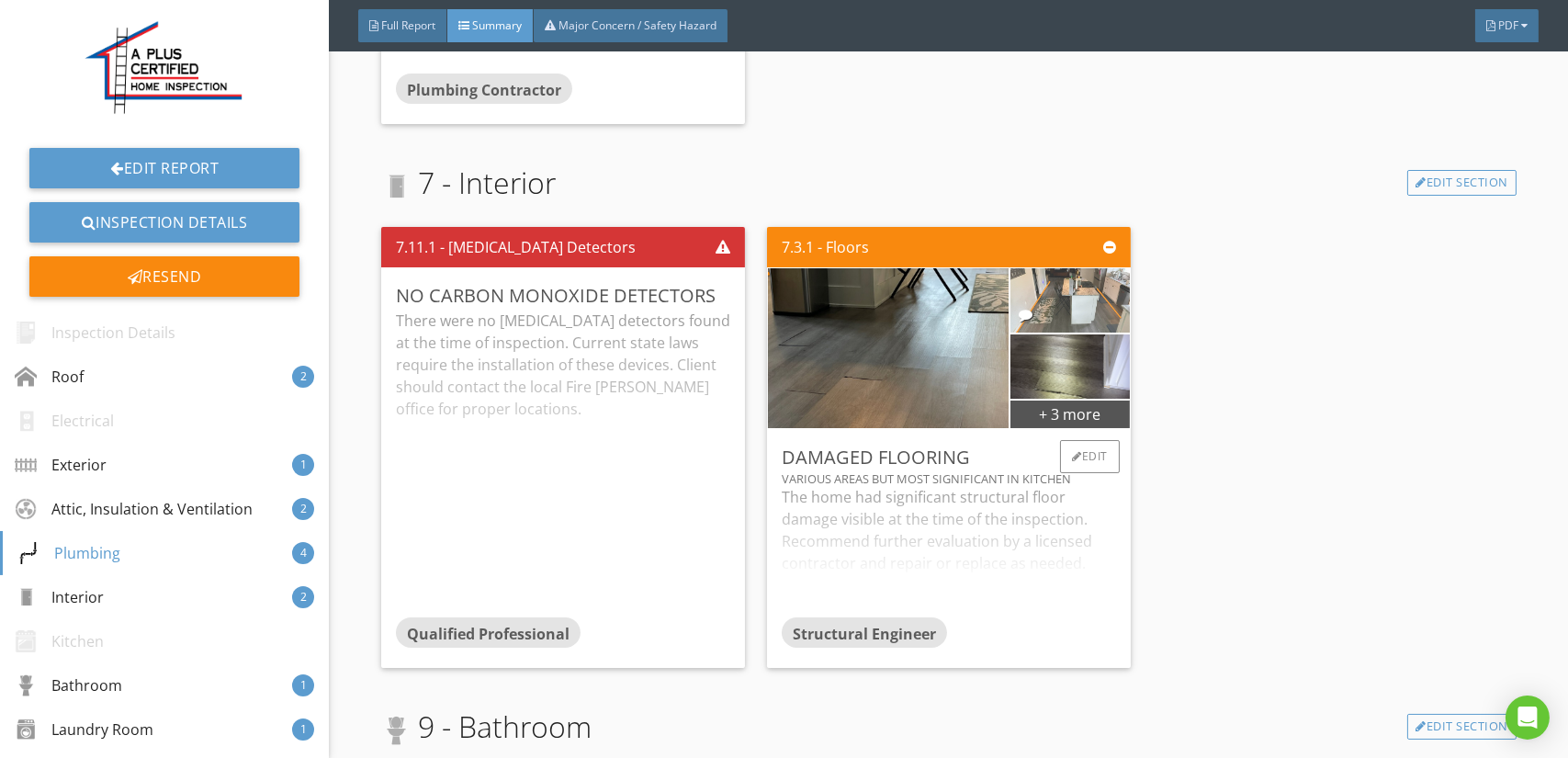
click at [1047, 319] on img at bounding box center [1069, 301] width 214 height 160
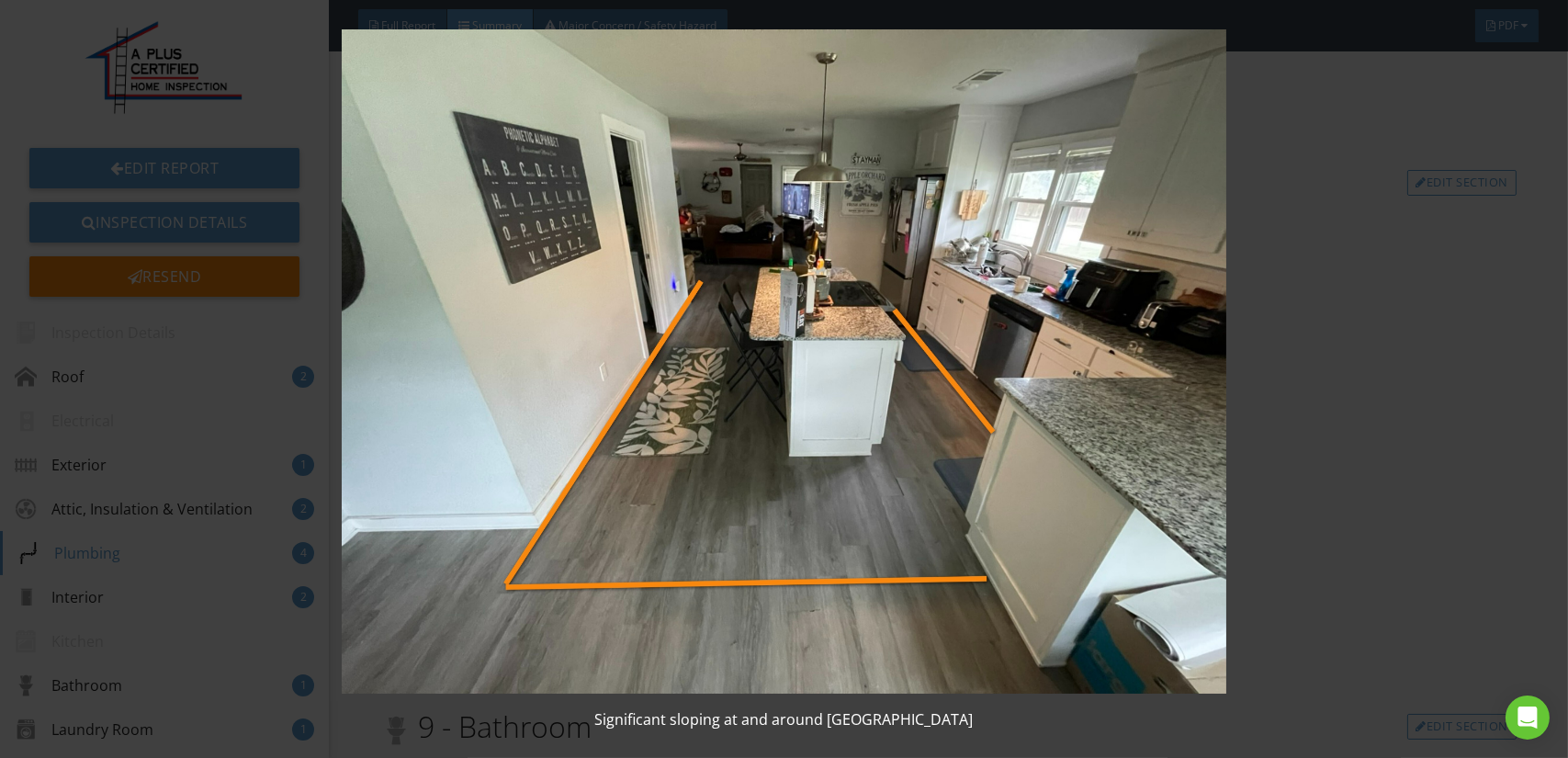
click at [868, 417] on img at bounding box center [784, 361] width 1433 height 664
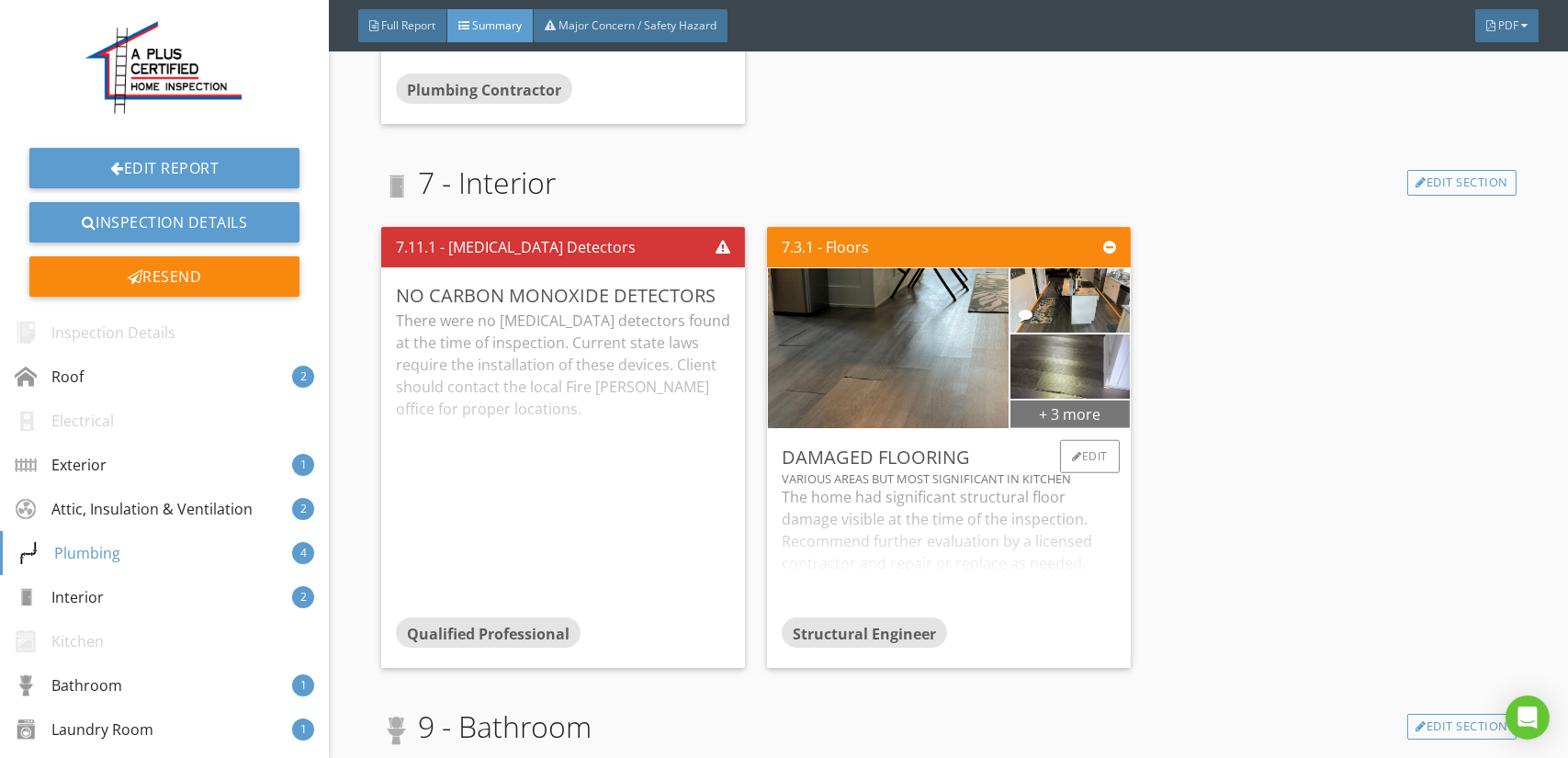
click at [1042, 417] on div "+ 3 more" at bounding box center [1069, 414] width 119 height 30
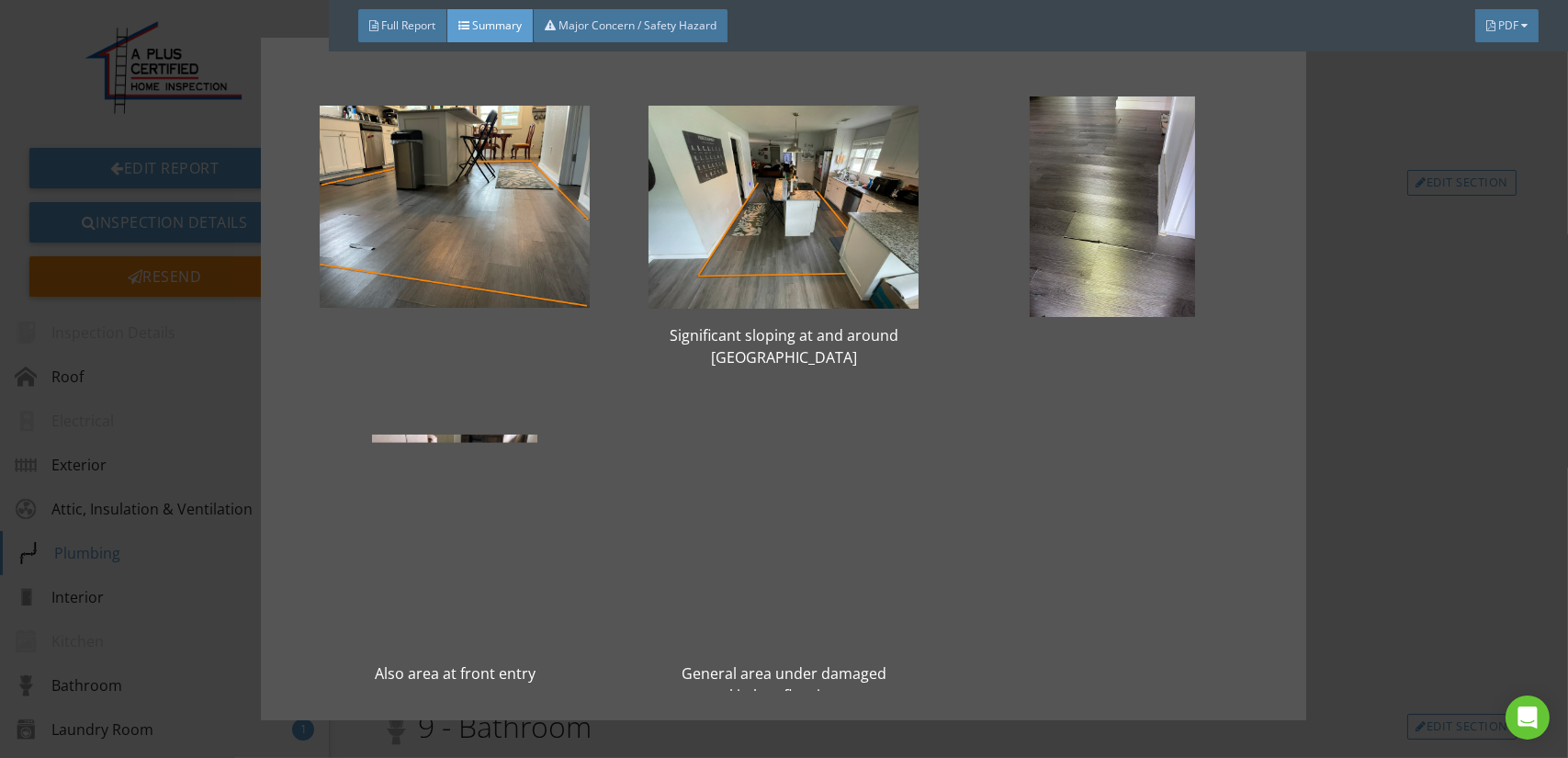
click at [781, 556] on div at bounding box center [784, 544] width 270 height 221
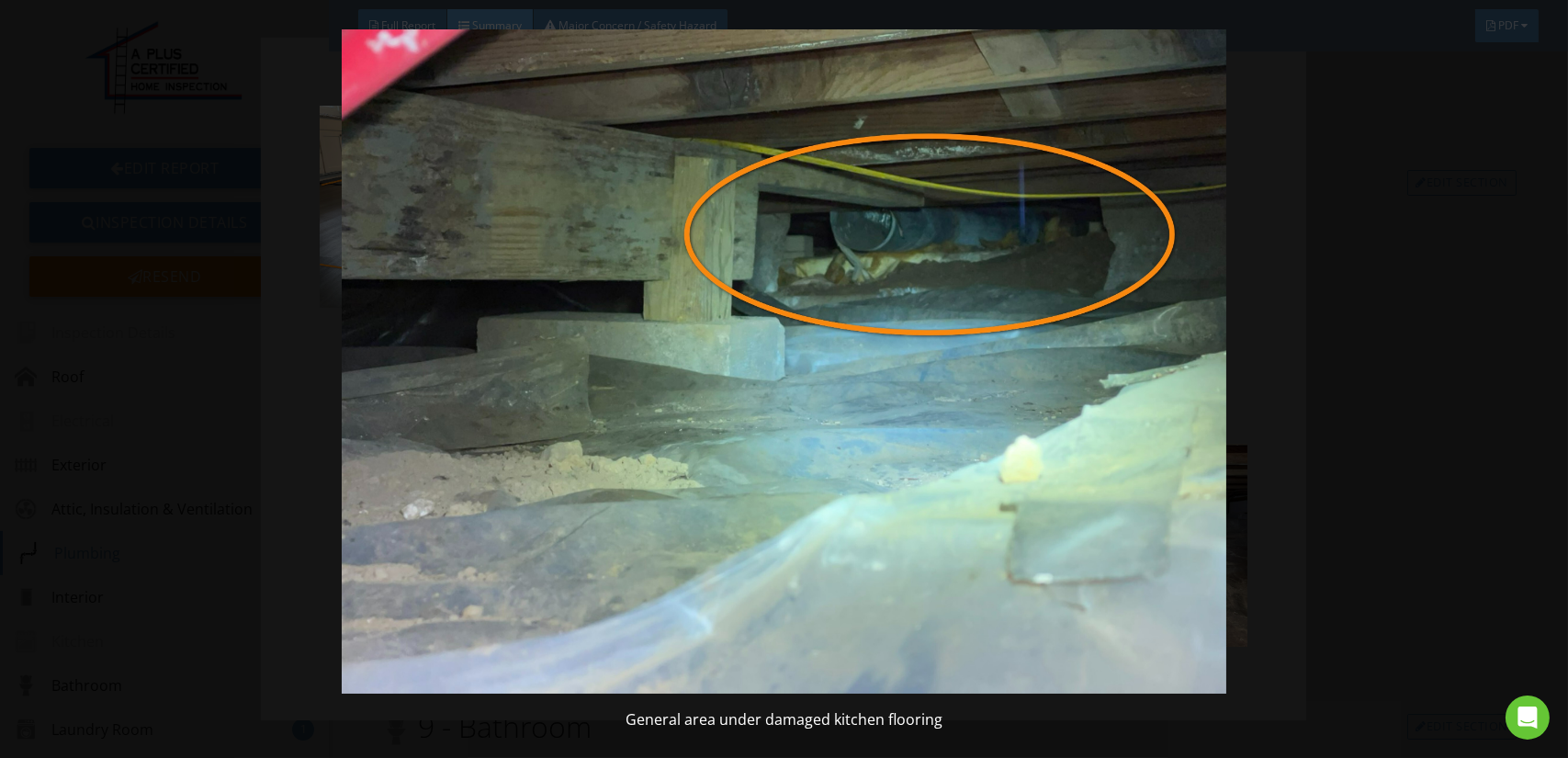
click at [755, 493] on img at bounding box center [784, 361] width 1433 height 664
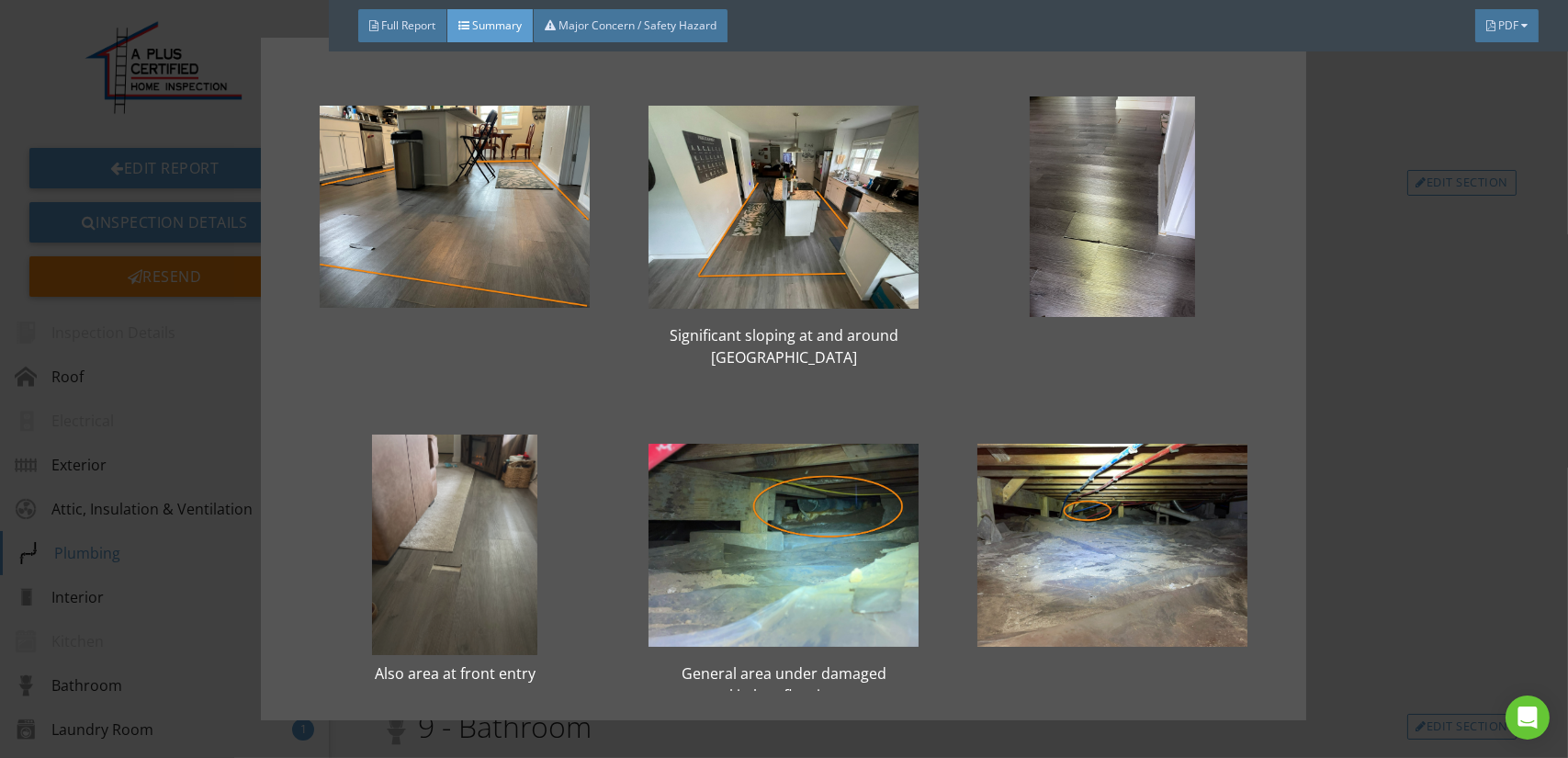
click at [509, 563] on div at bounding box center [454, 544] width 270 height 221
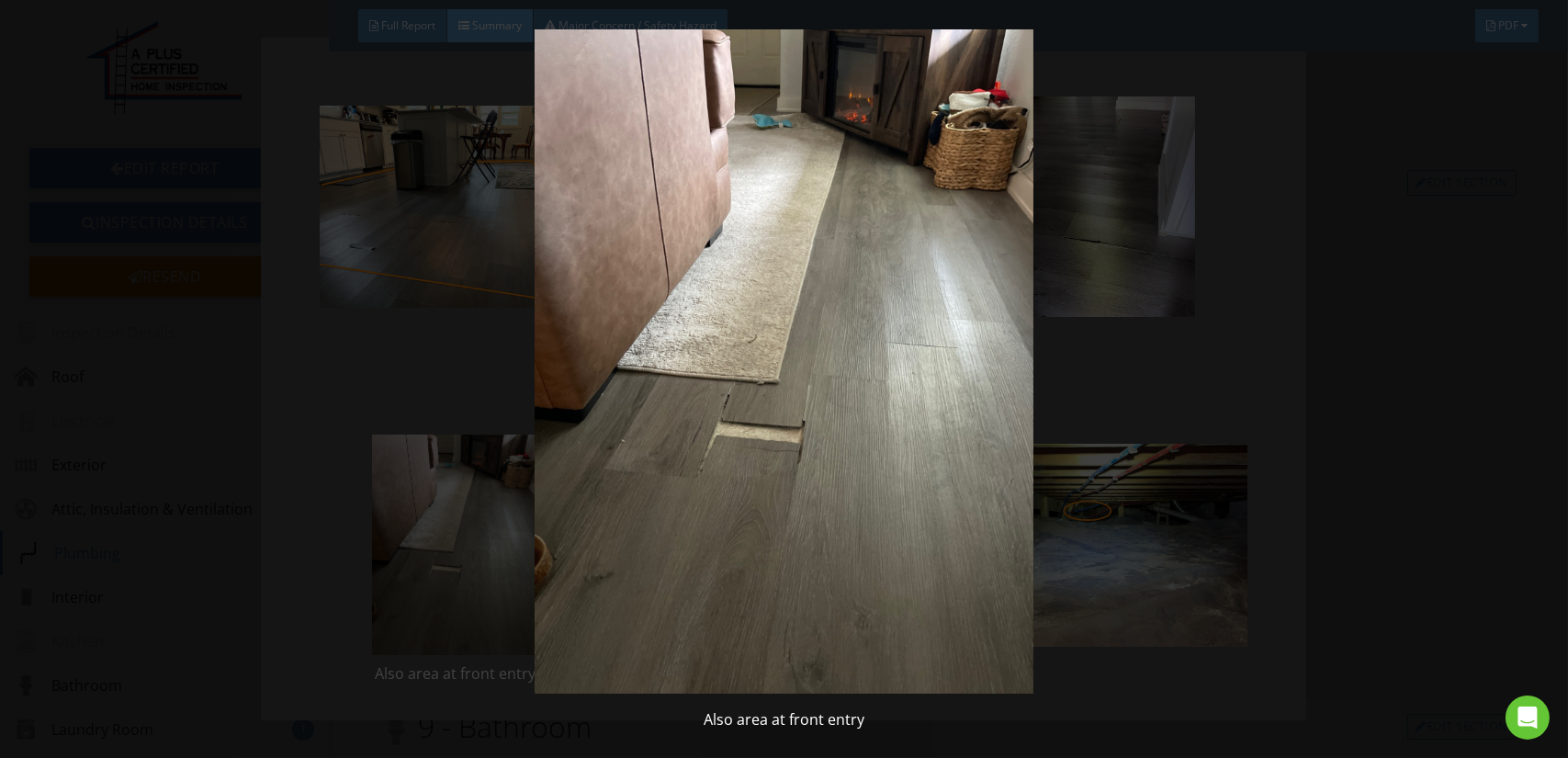
click at [568, 563] on img at bounding box center [784, 361] width 1433 height 664
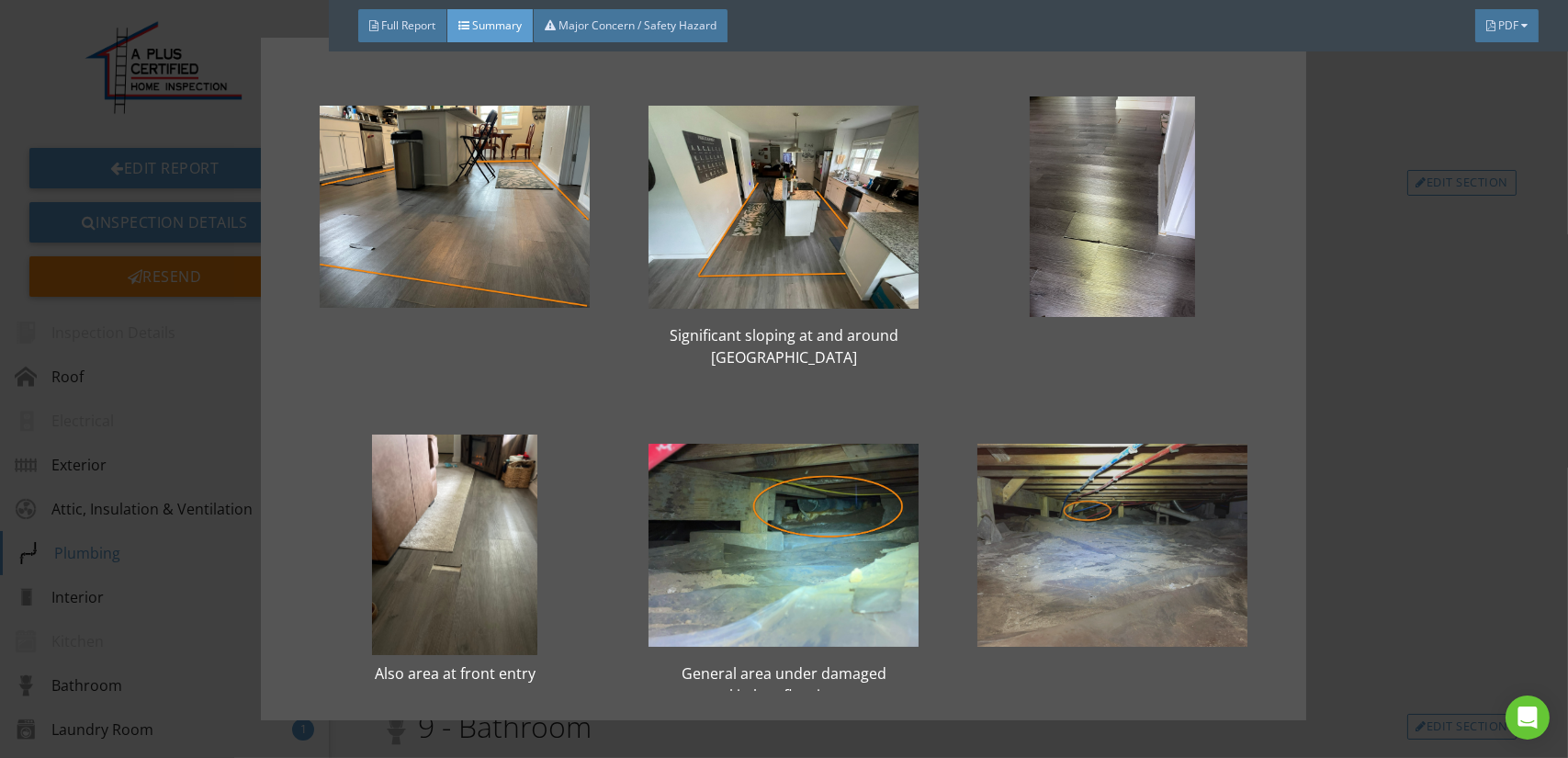
click at [1074, 564] on div at bounding box center [1112, 544] width 270 height 221
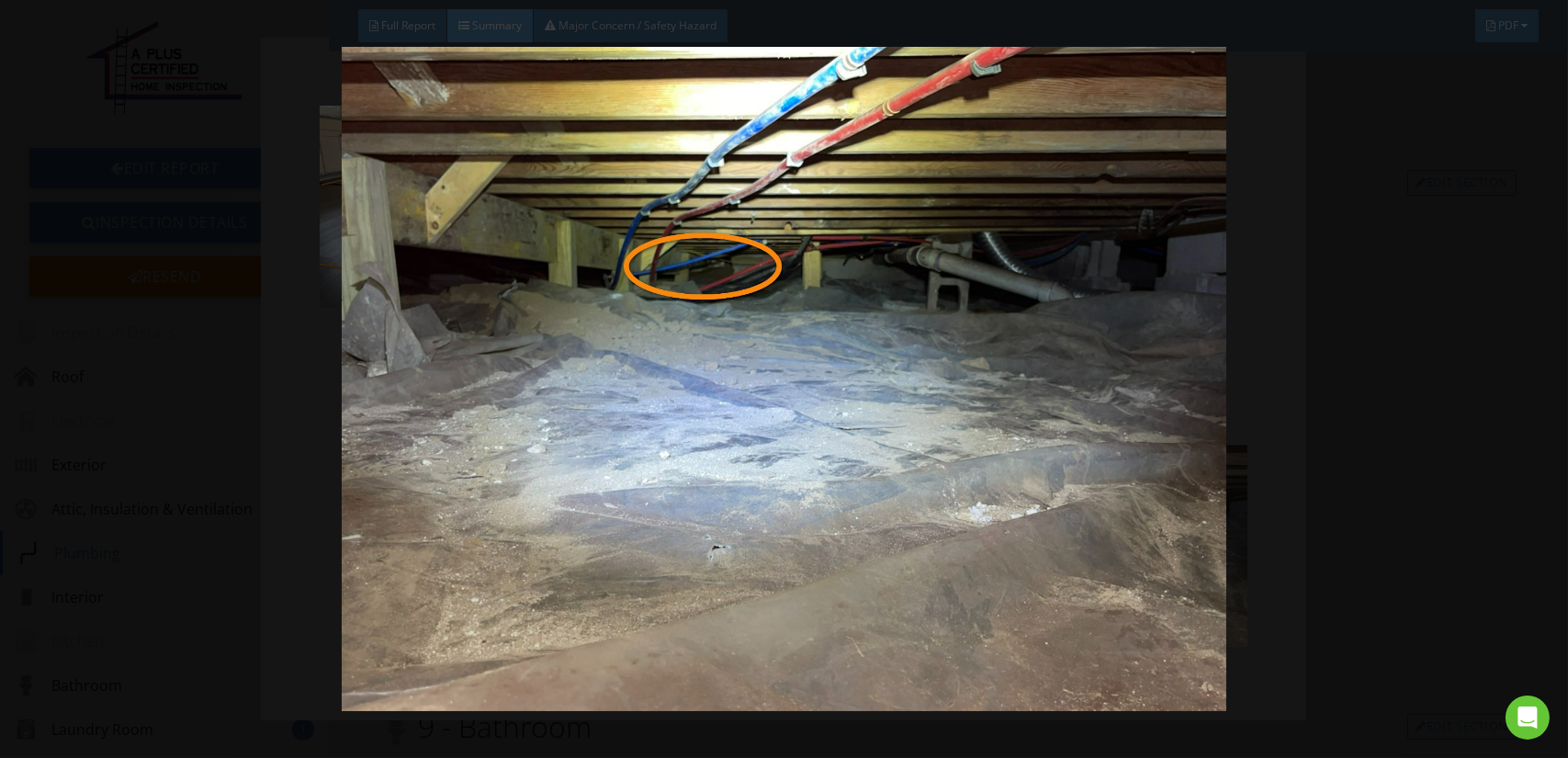
click at [1074, 564] on img at bounding box center [784, 378] width 1433 height 664
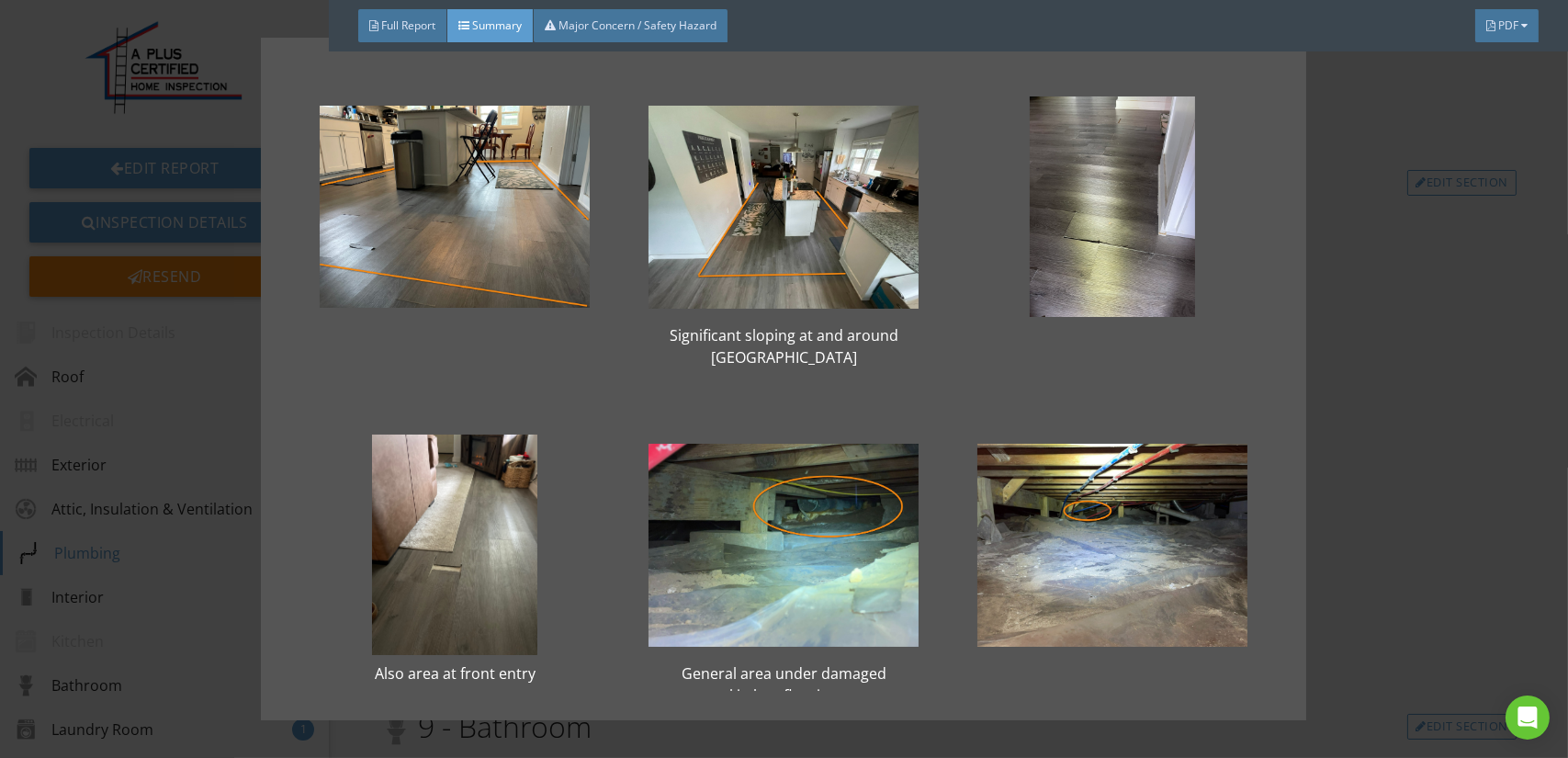
click at [1361, 522] on div "Significant sloping at and around center island Also area at front entry Genera…" at bounding box center [784, 379] width 1568 height 758
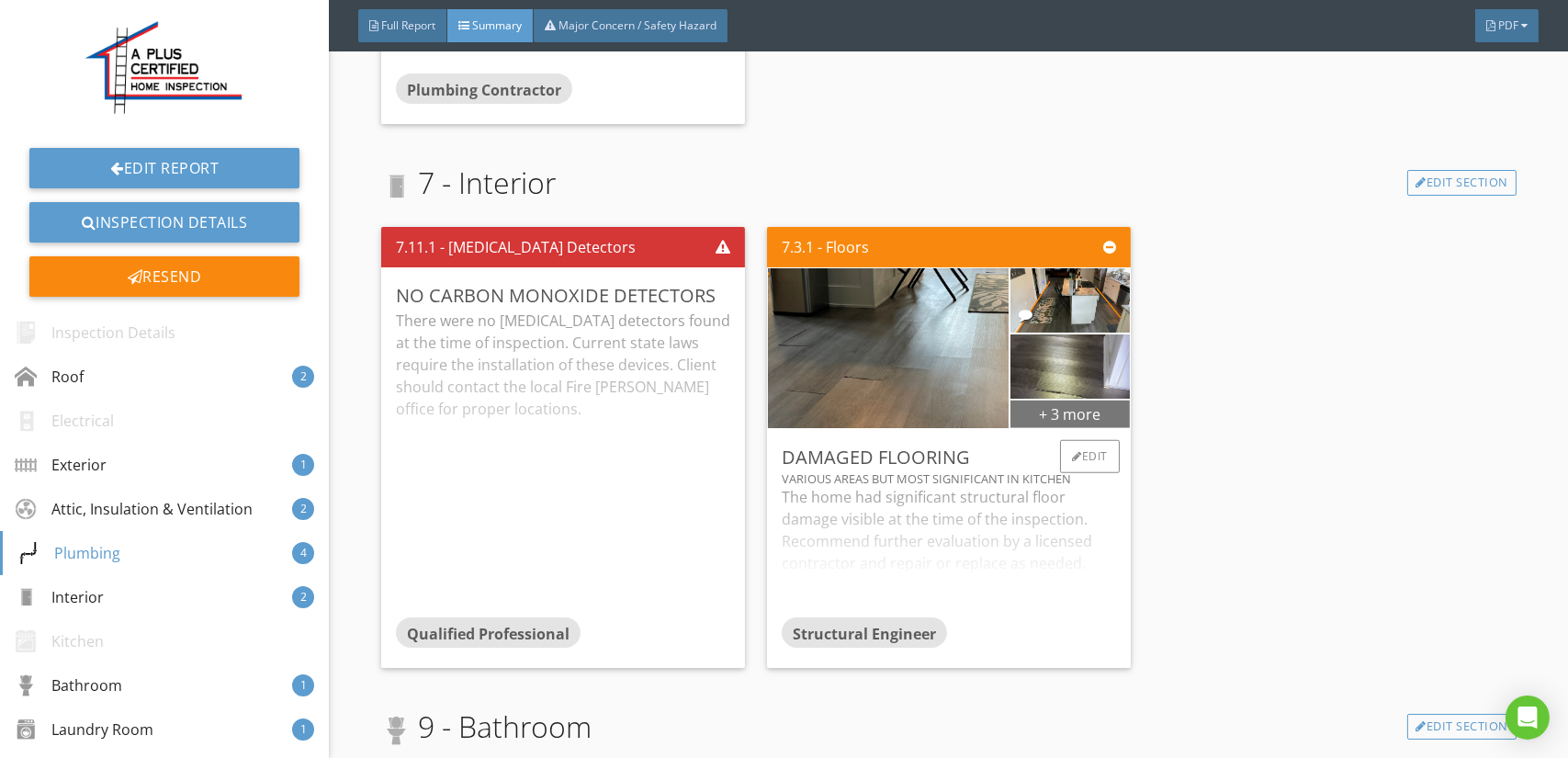
click at [1049, 410] on div "+ 3 more" at bounding box center [1069, 414] width 119 height 30
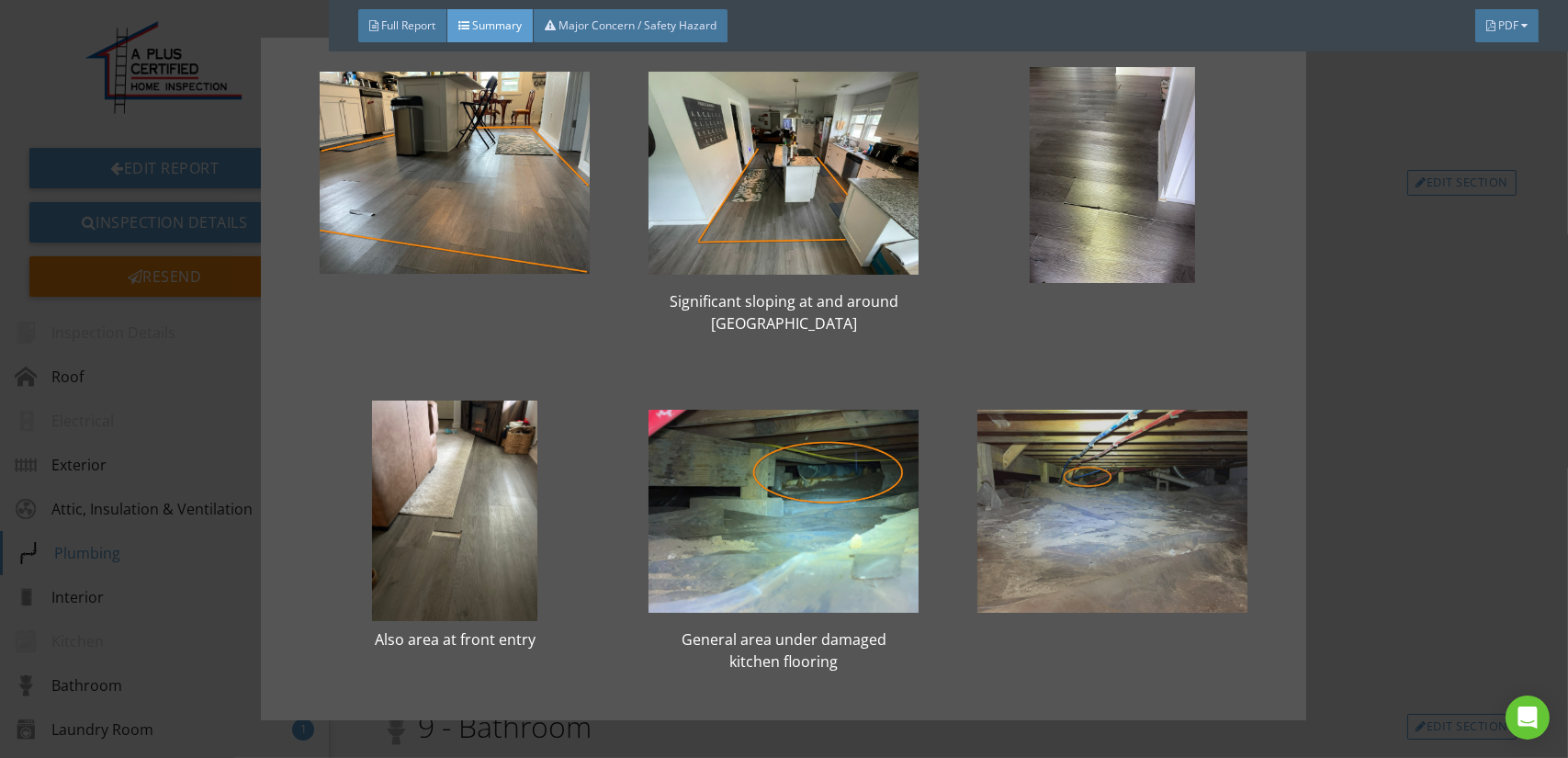
scroll to position [52, 0]
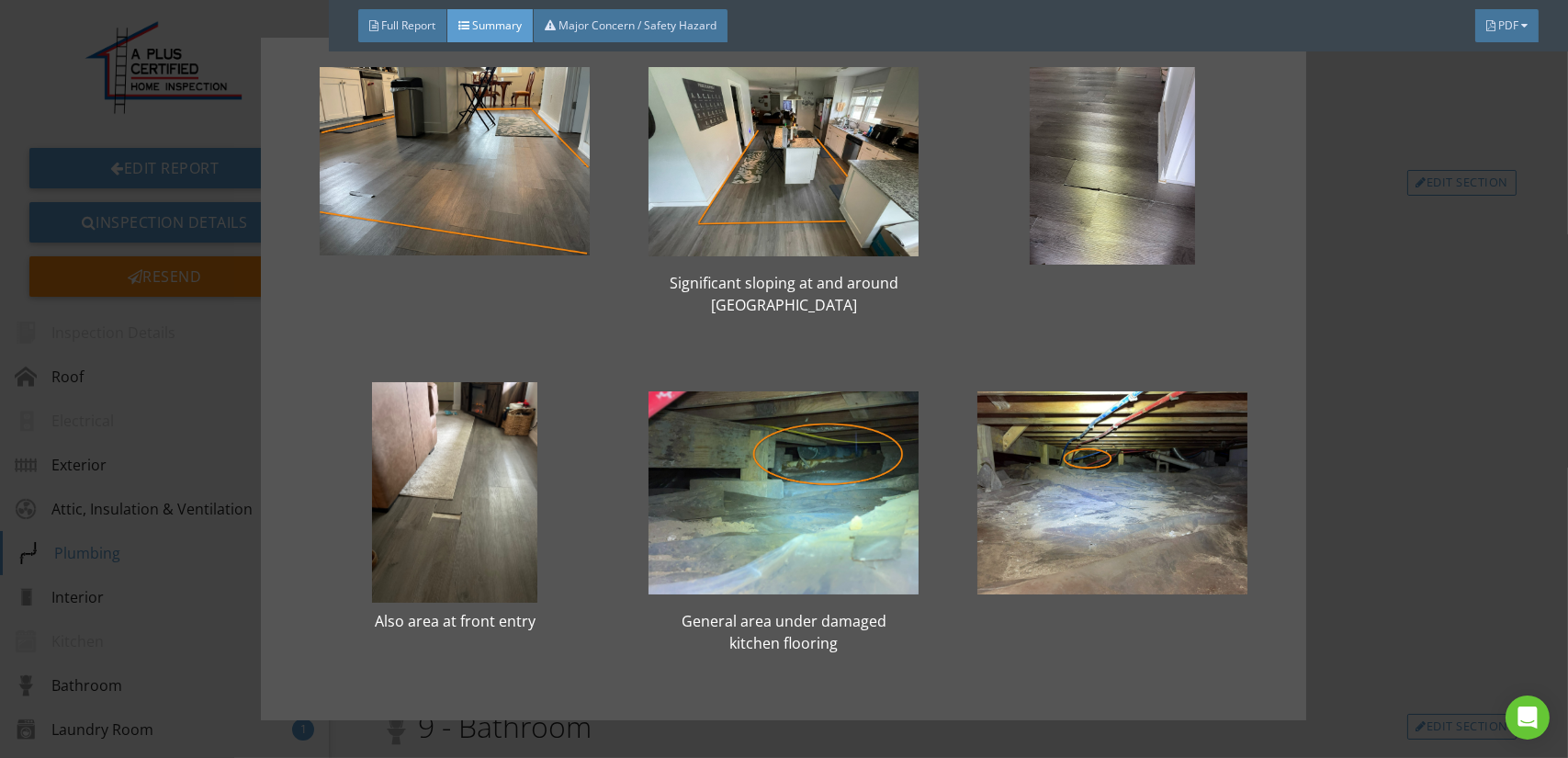
click at [1330, 495] on div "Significant sloping at and around center island Also area at front entry Genera…" at bounding box center [784, 379] width 1568 height 758
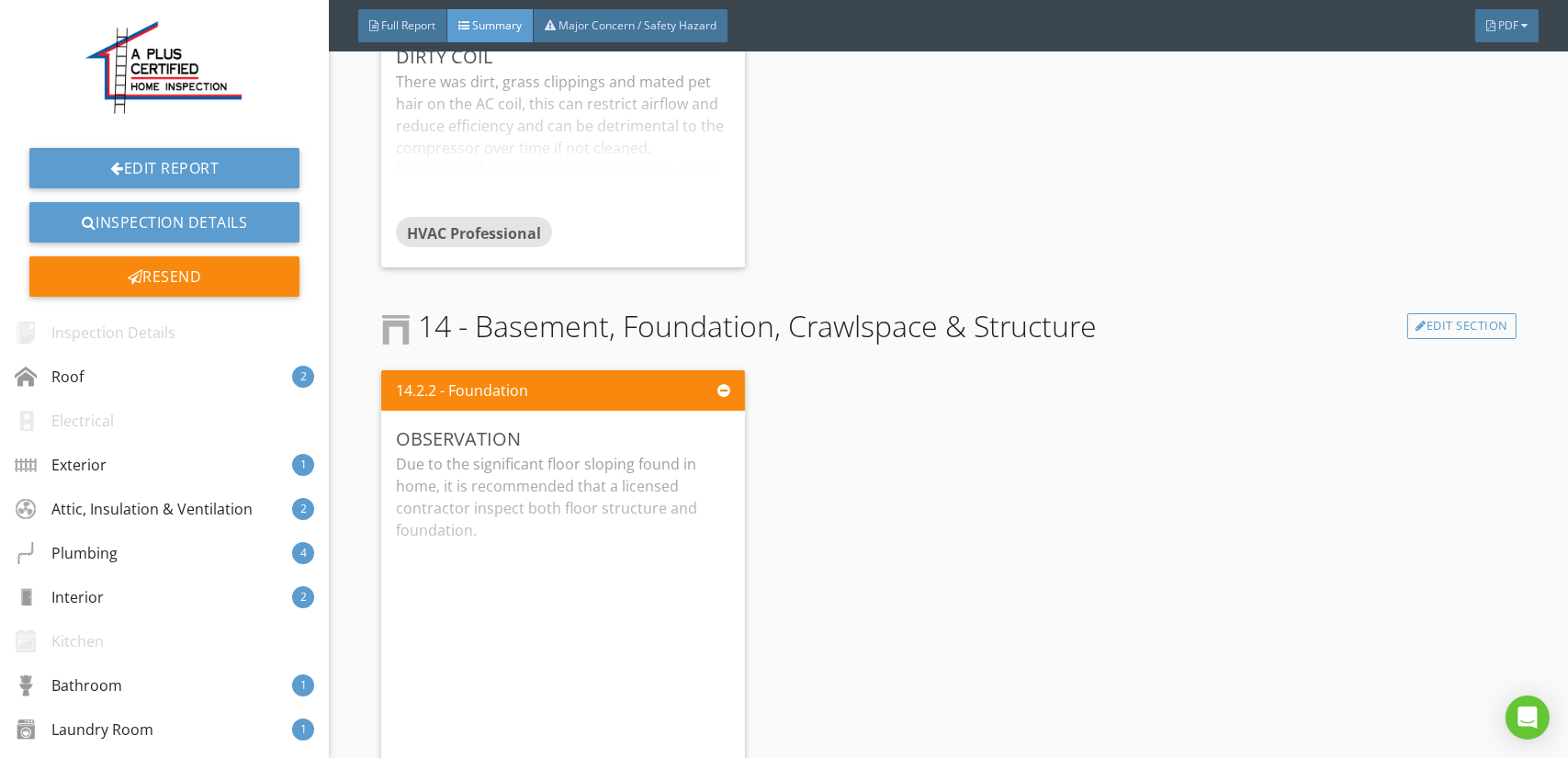
scroll to position [5230, 0]
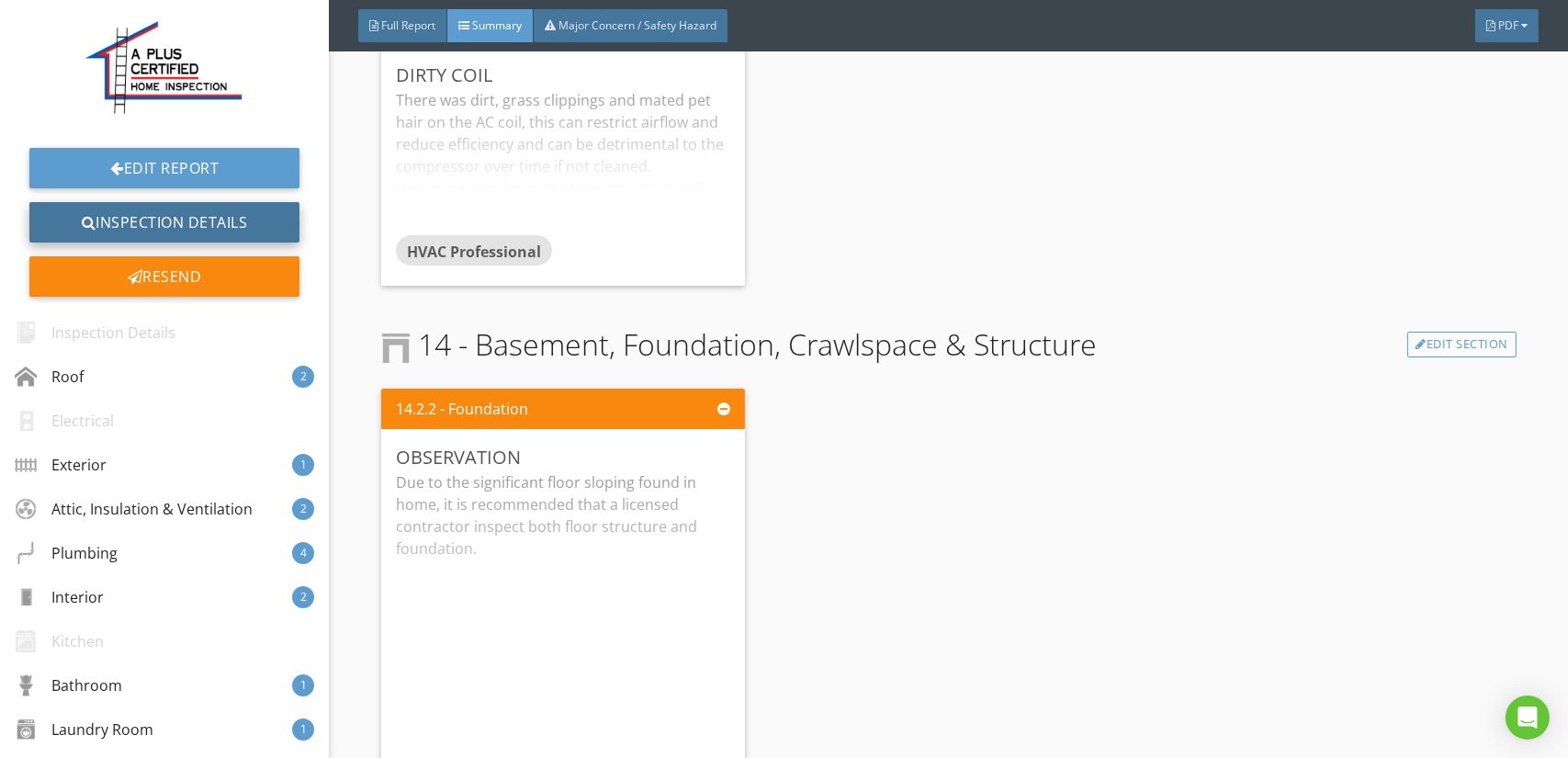
click at [150, 218] on link "Inspection Details" at bounding box center [164, 222] width 270 height 41
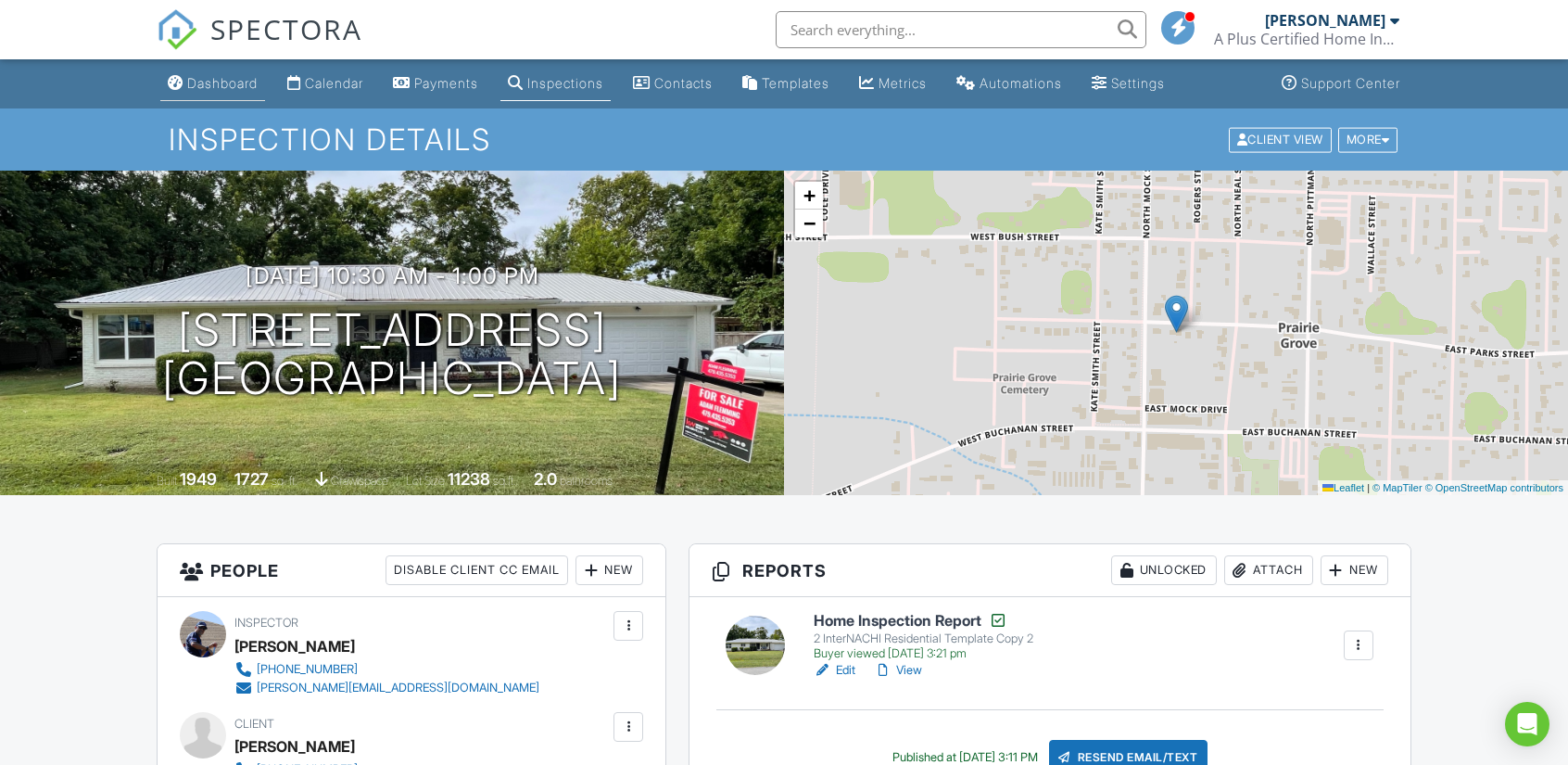
click at [212, 79] on div "Dashboard" at bounding box center [223, 83] width 71 height 16
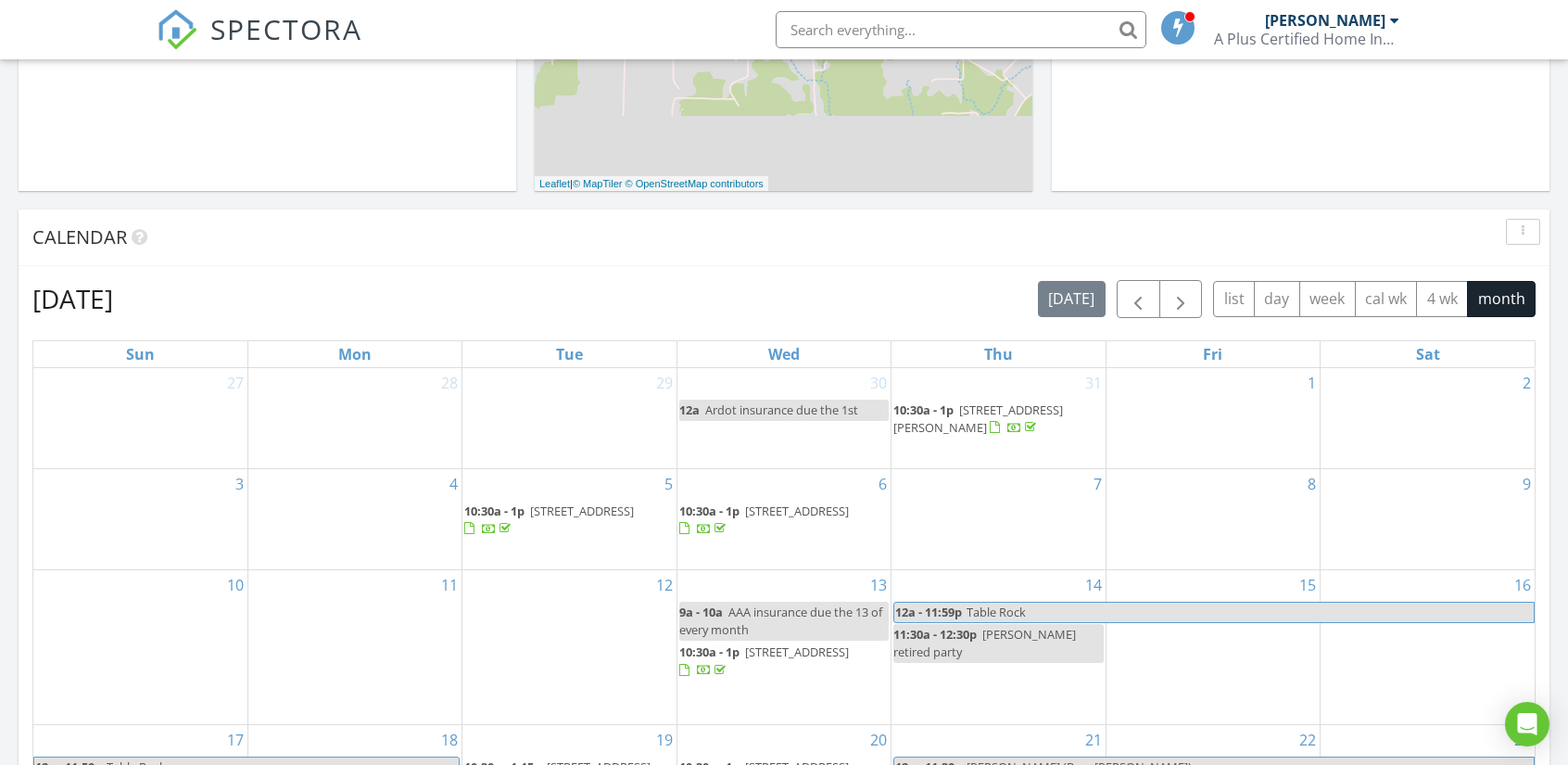
scroll to position [556, 0]
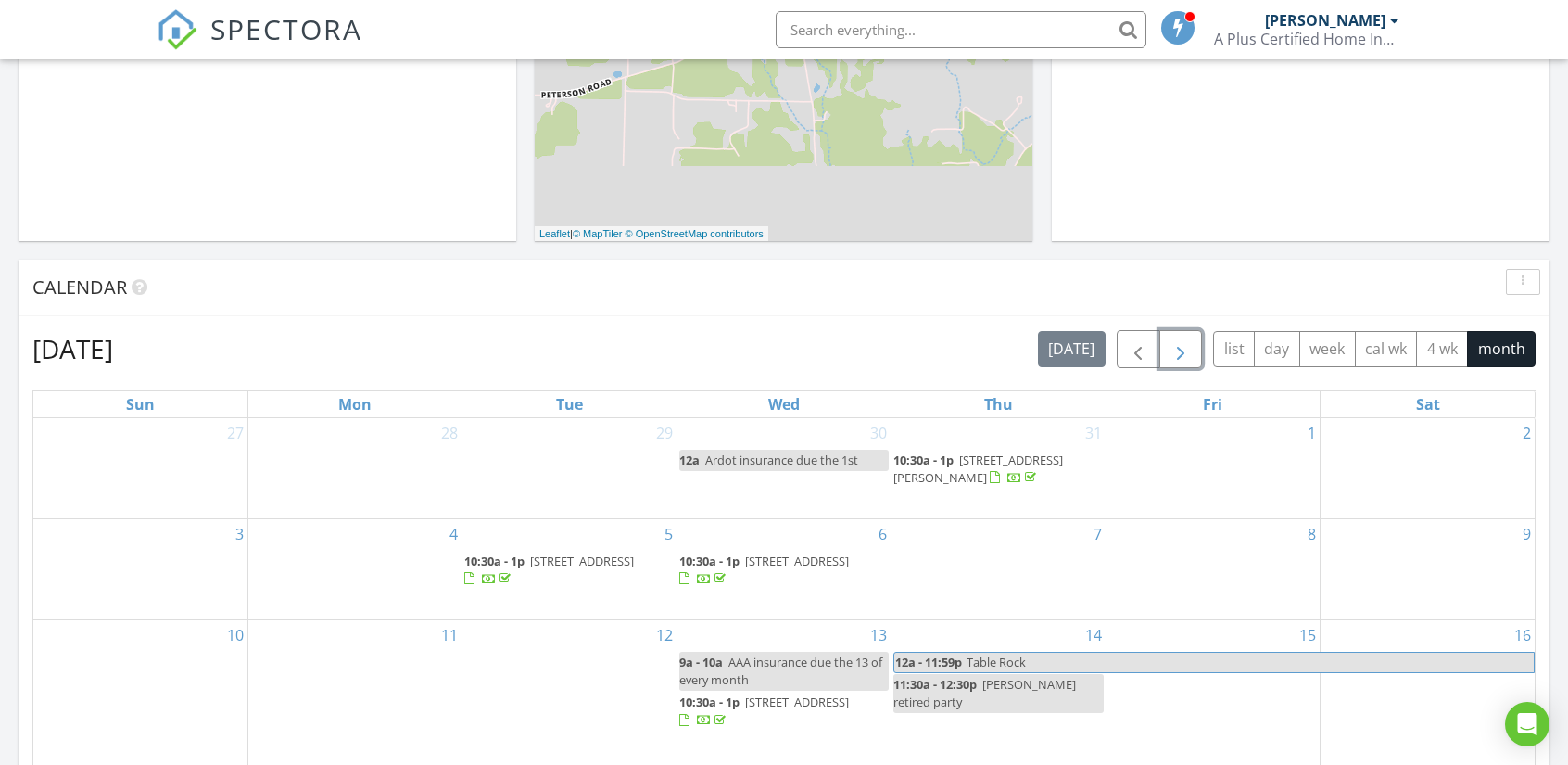
click at [1182, 350] on span "button" at bounding box center [1181, 350] width 22 height 22
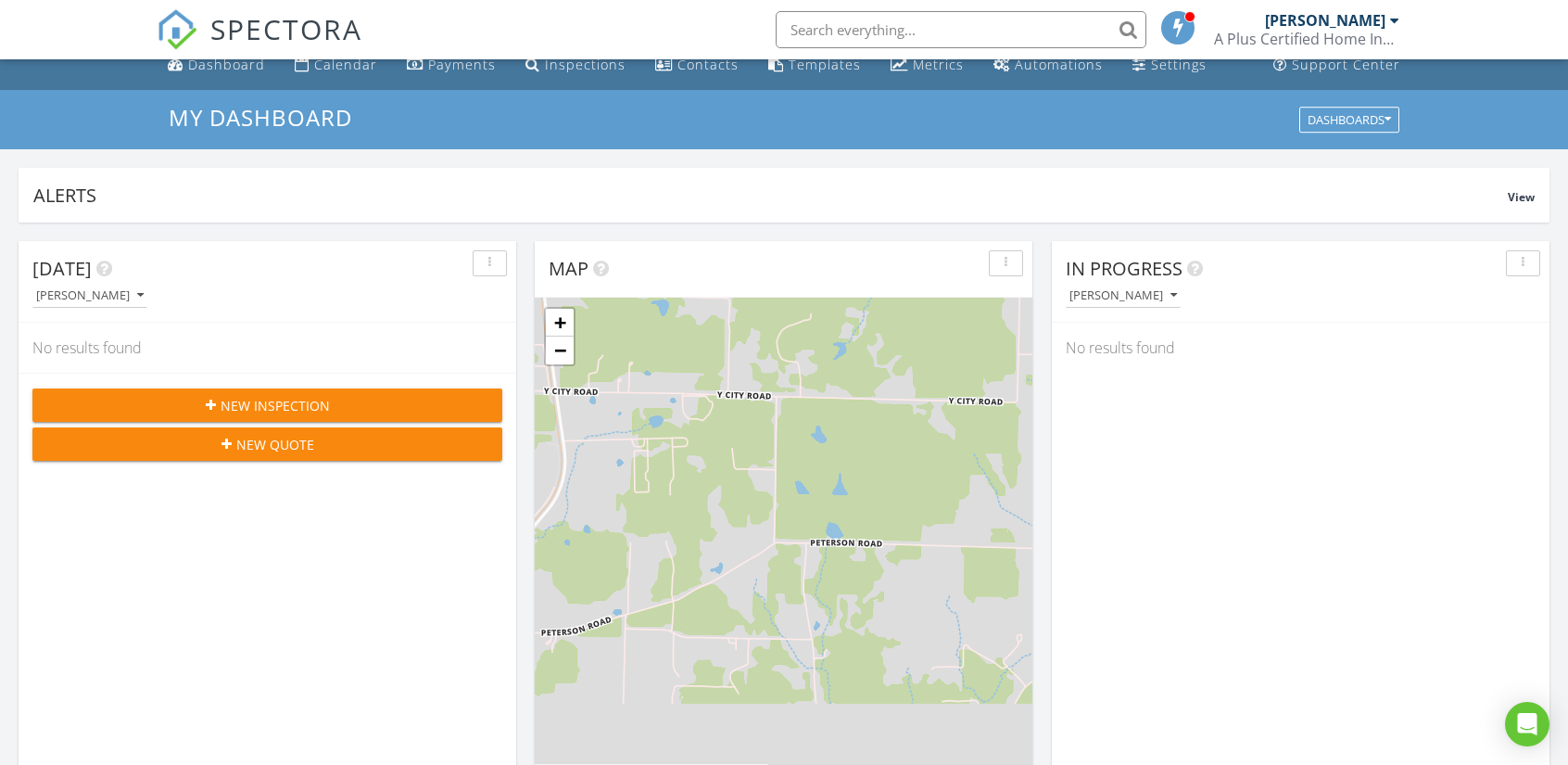
scroll to position [0, 0]
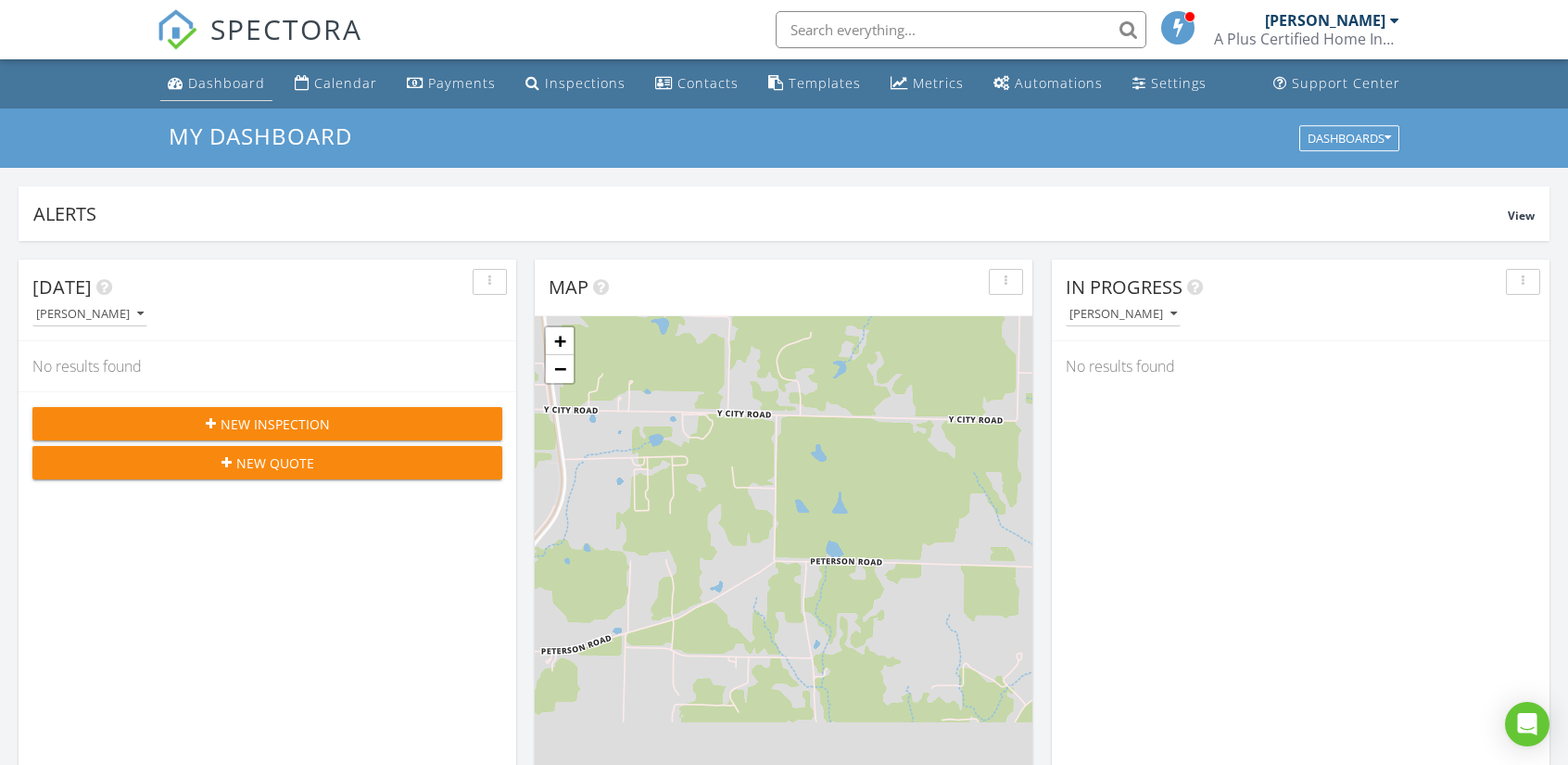
click at [226, 80] on div "Dashboard" at bounding box center [226, 83] width 77 height 18
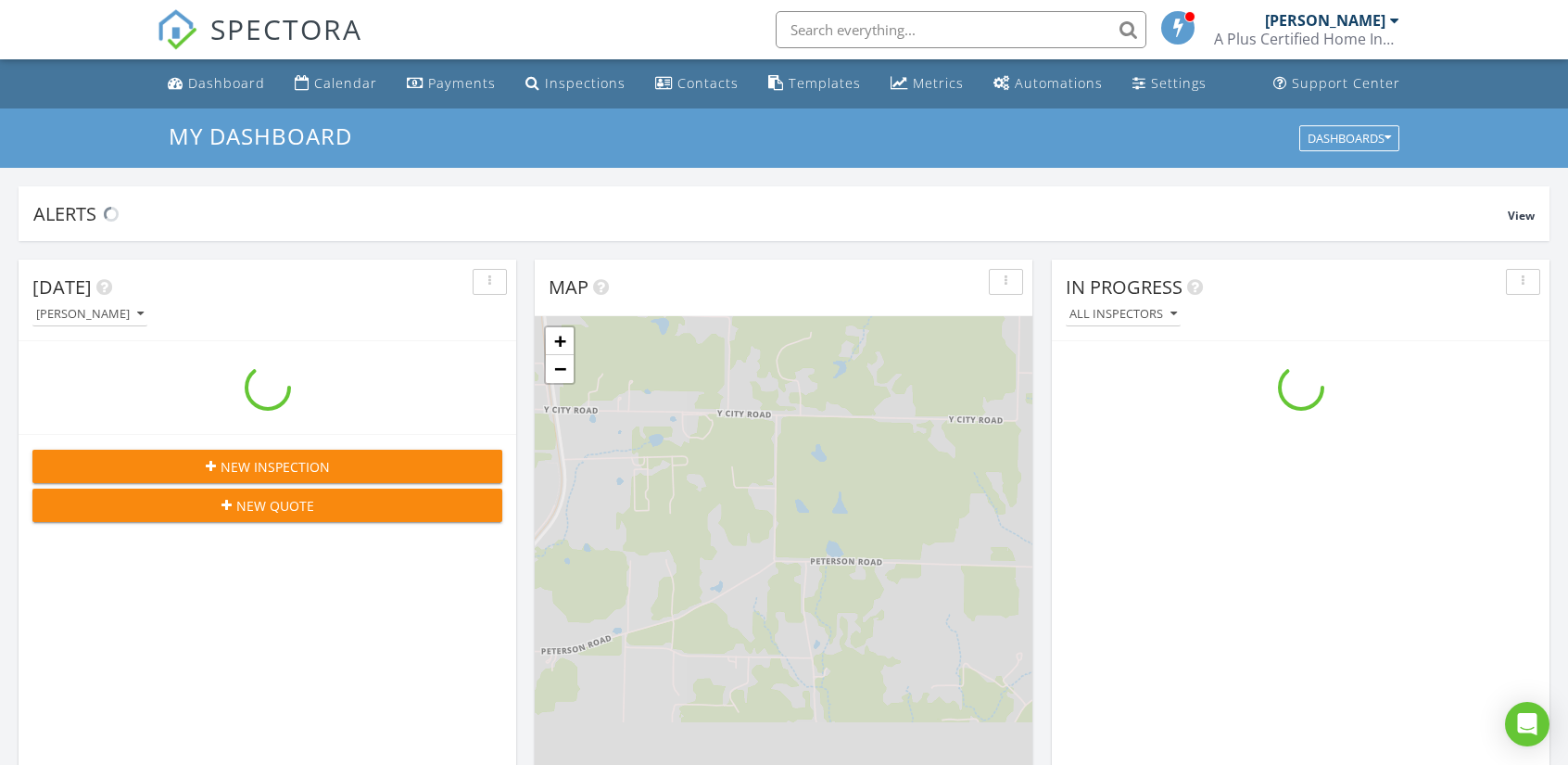
scroll to position [1717, 1597]
